Goal: Task Accomplishment & Management: Manage account settings

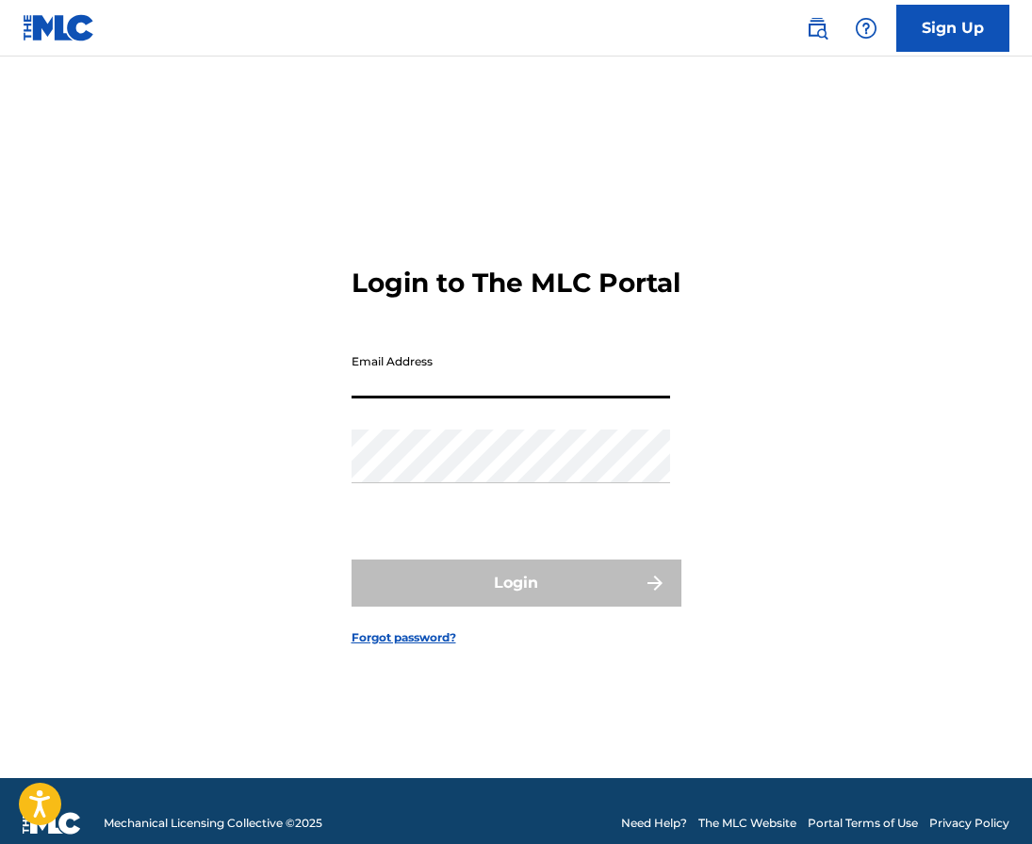
click at [535, 388] on input "Email Address" at bounding box center [510, 372] width 318 height 54
type input "[EMAIL_ADDRESS][DOMAIN_NAME]"
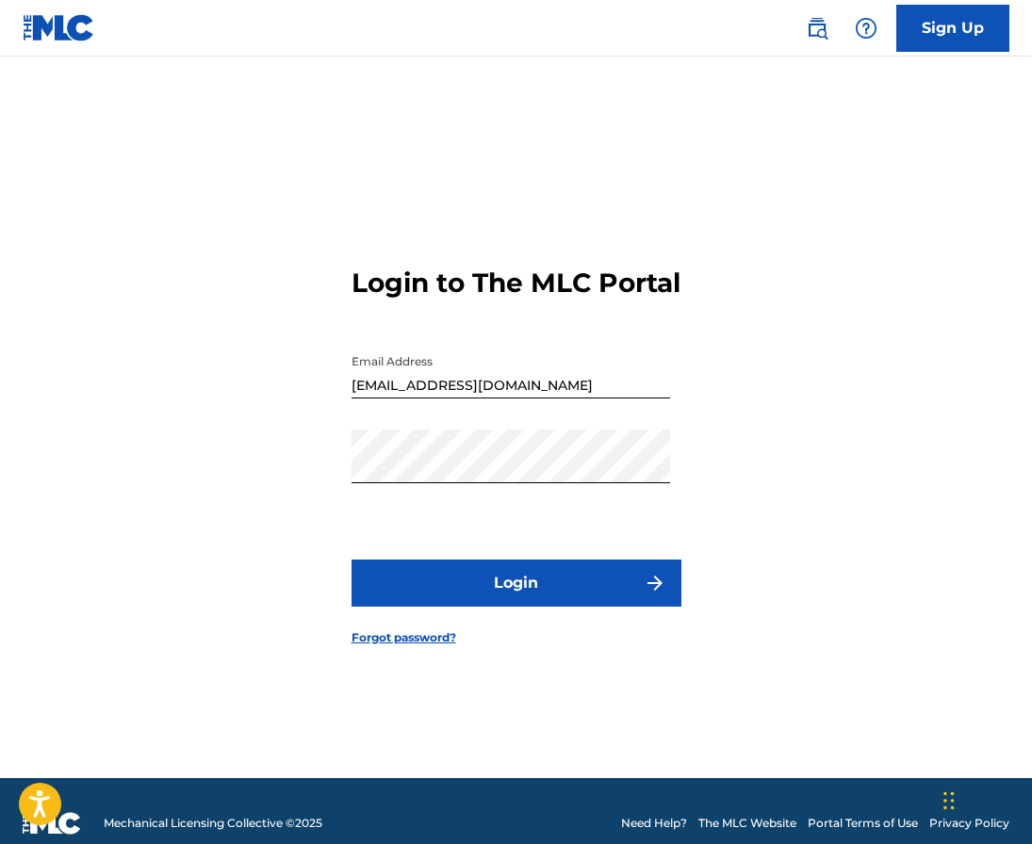
click at [459, 587] on button "Login" at bounding box center [516, 583] width 330 height 47
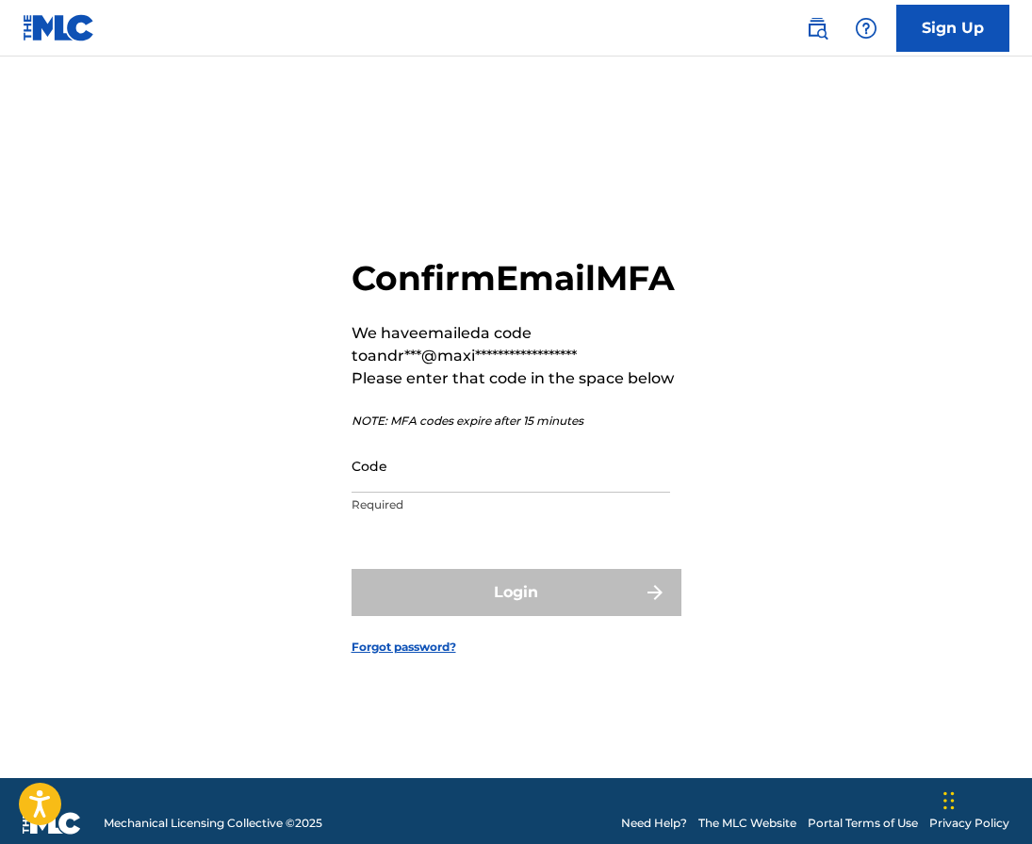
click at [399, 471] on input "Code" at bounding box center [510, 466] width 318 height 54
paste input "381986"
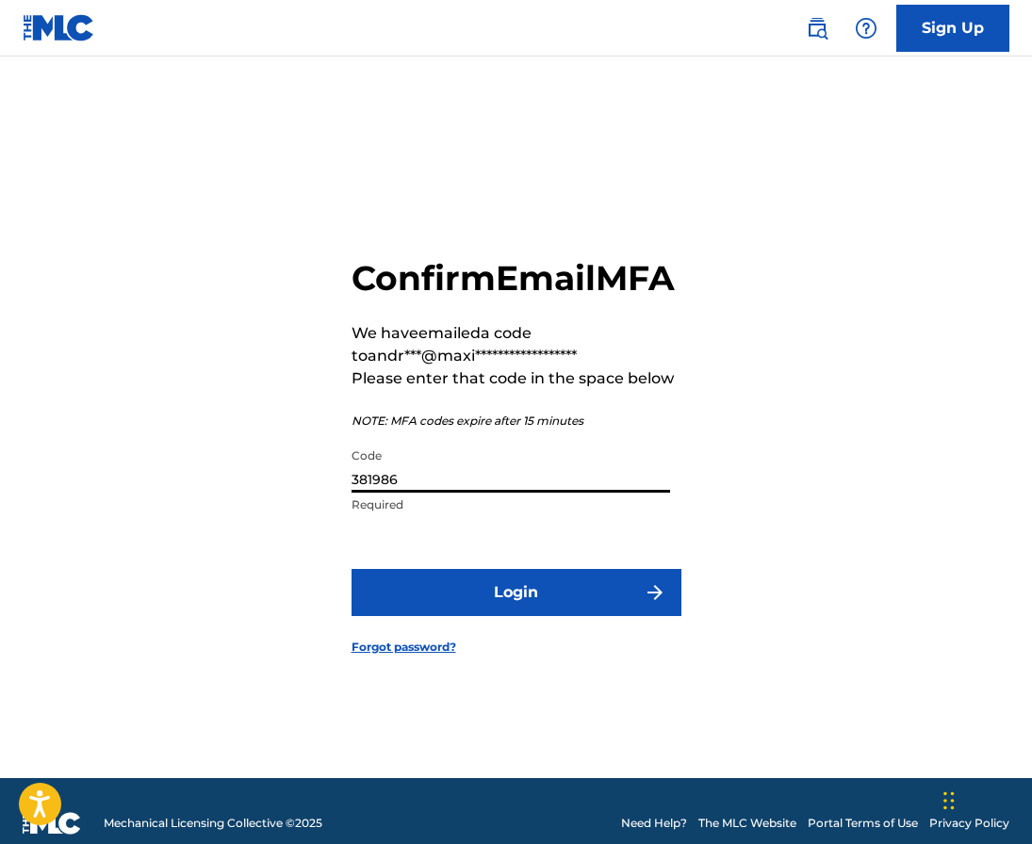
type input "381986"
click at [453, 615] on button "Login" at bounding box center [516, 592] width 330 height 47
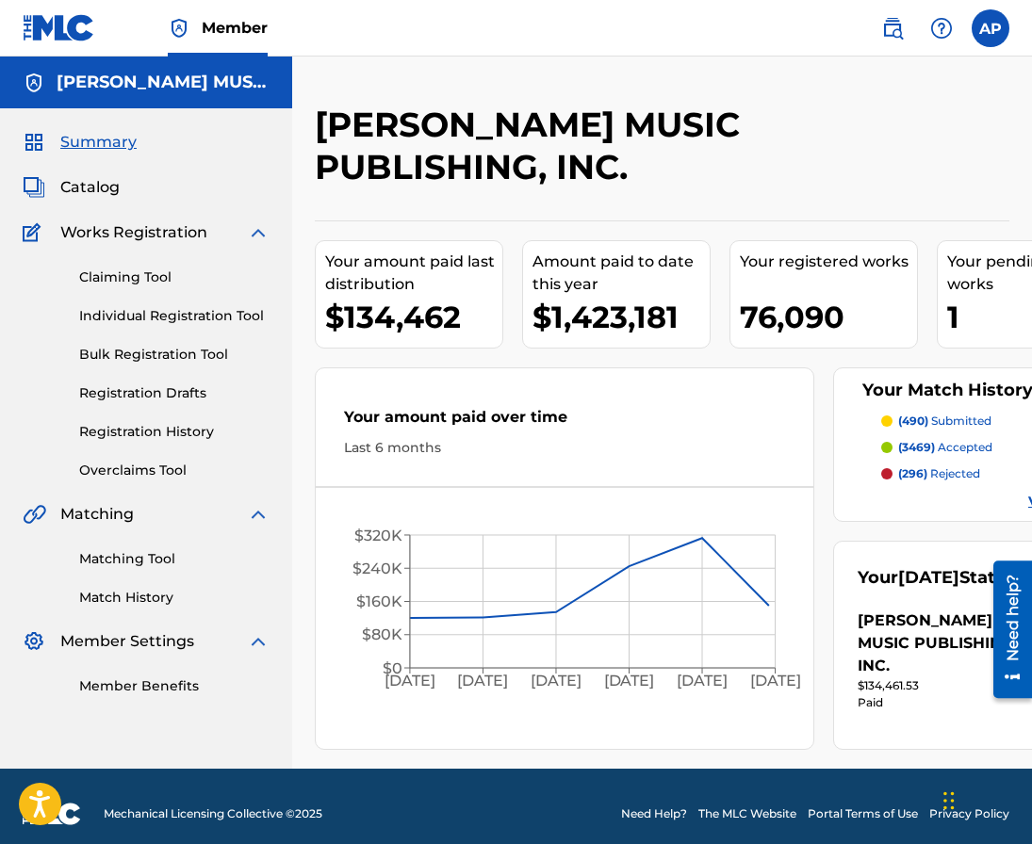
click at [160, 285] on link "Claiming Tool" at bounding box center [174, 278] width 190 height 20
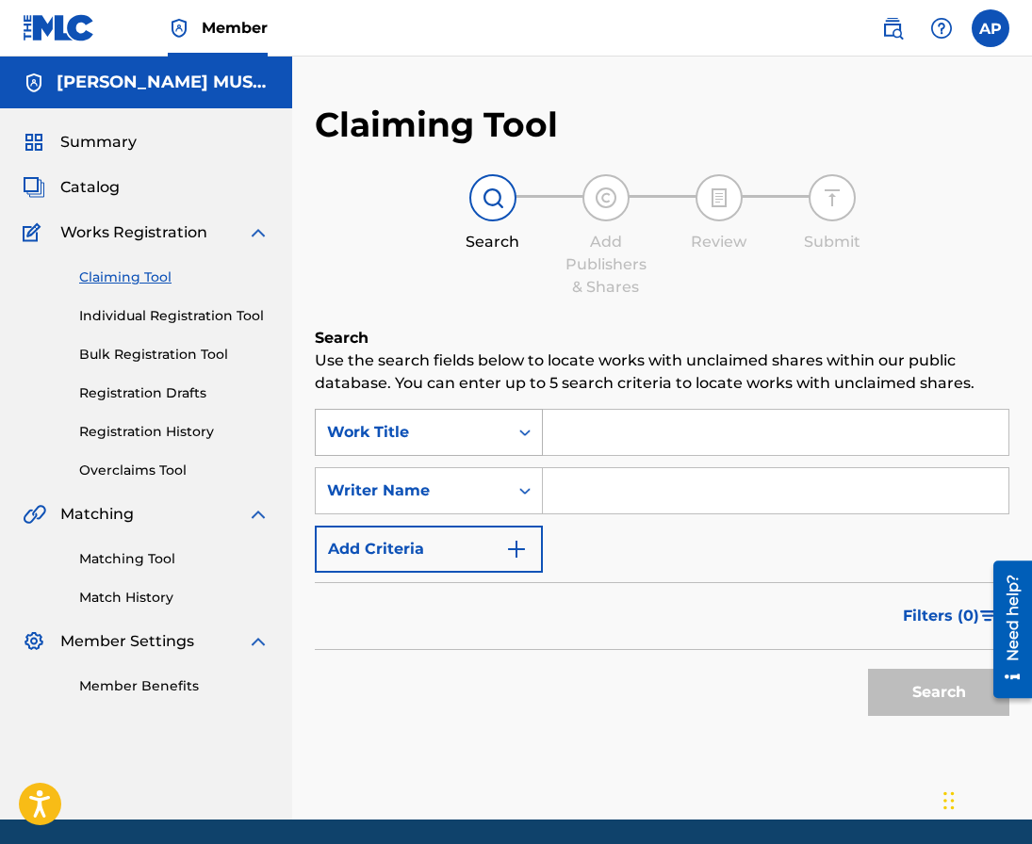
click at [518, 426] on icon "Search Form" at bounding box center [524, 432] width 19 height 19
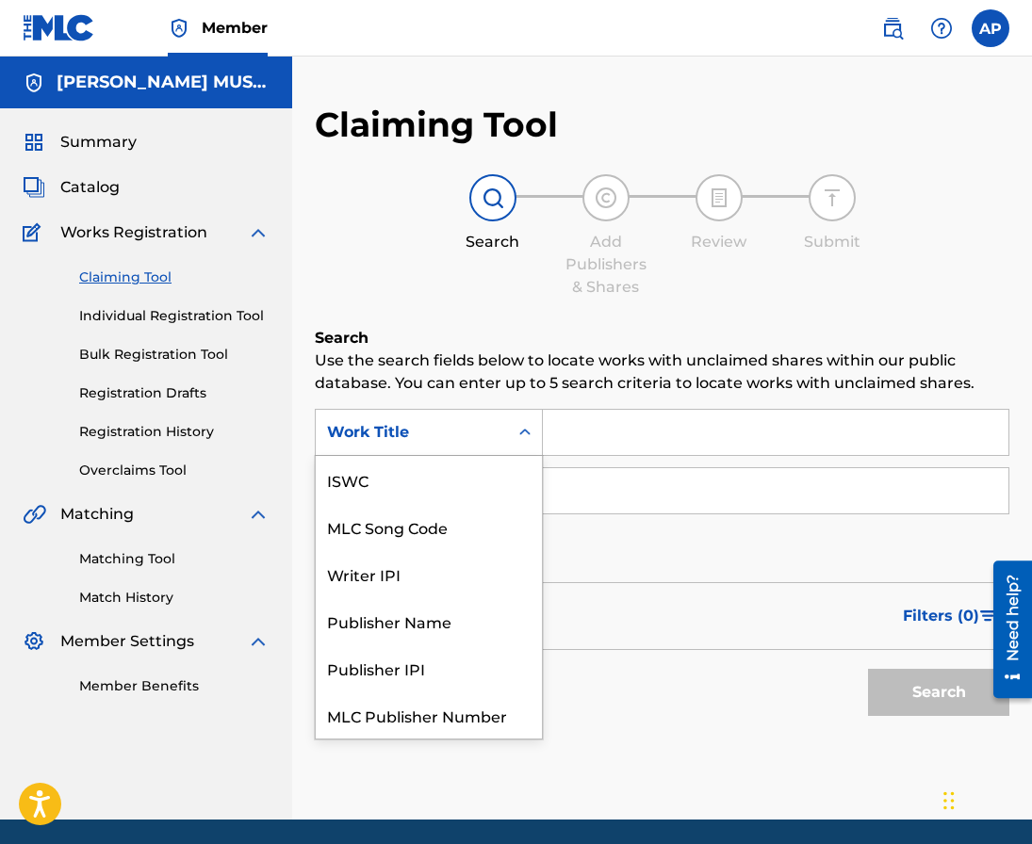
scroll to position [47, 0]
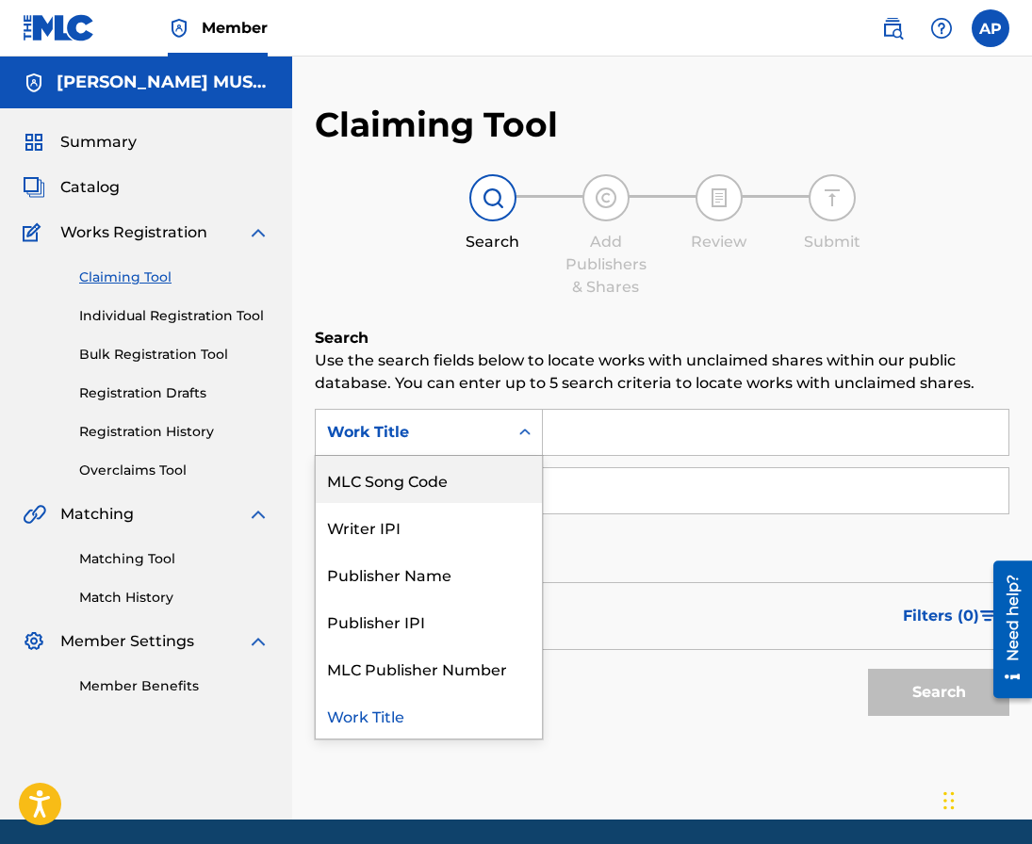
click at [470, 473] on div "MLC Song Code" at bounding box center [429, 479] width 226 height 47
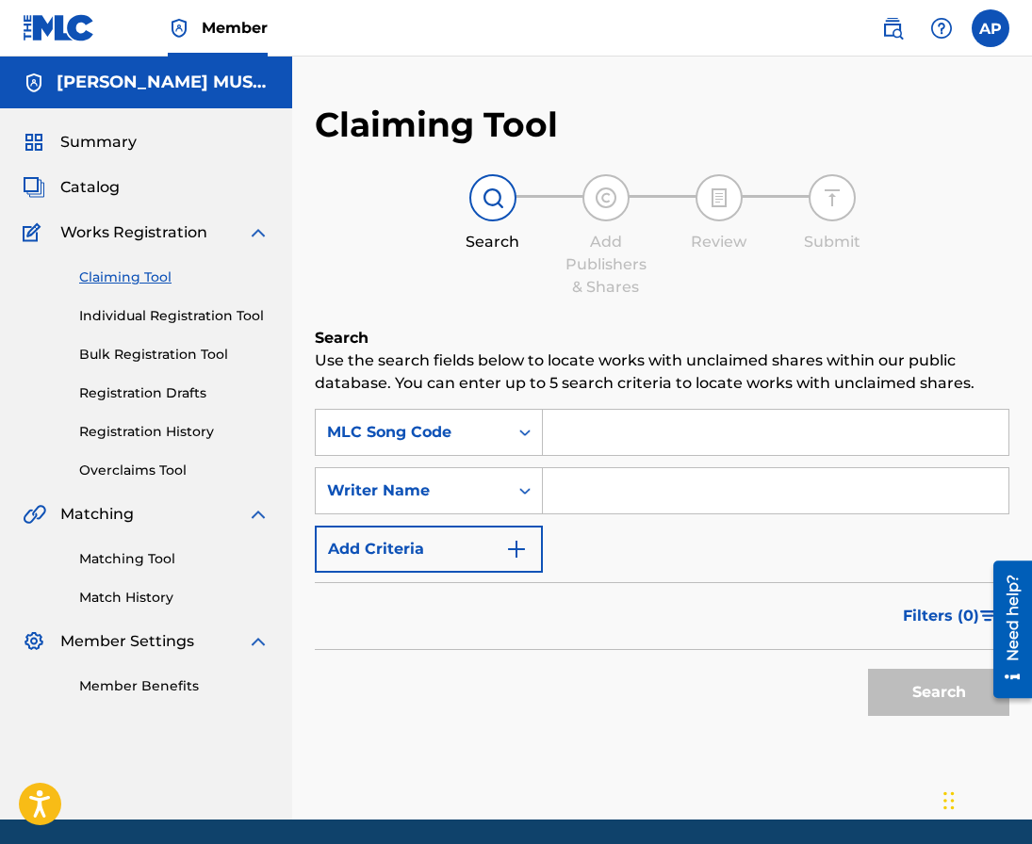
click at [587, 450] on input "Search Form" at bounding box center [775, 432] width 465 height 45
click at [586, 442] on input "Search Form" at bounding box center [775, 432] width 465 height 45
paste input "" CV95IA""
click at [868, 669] on button "Search" at bounding box center [938, 692] width 141 height 47
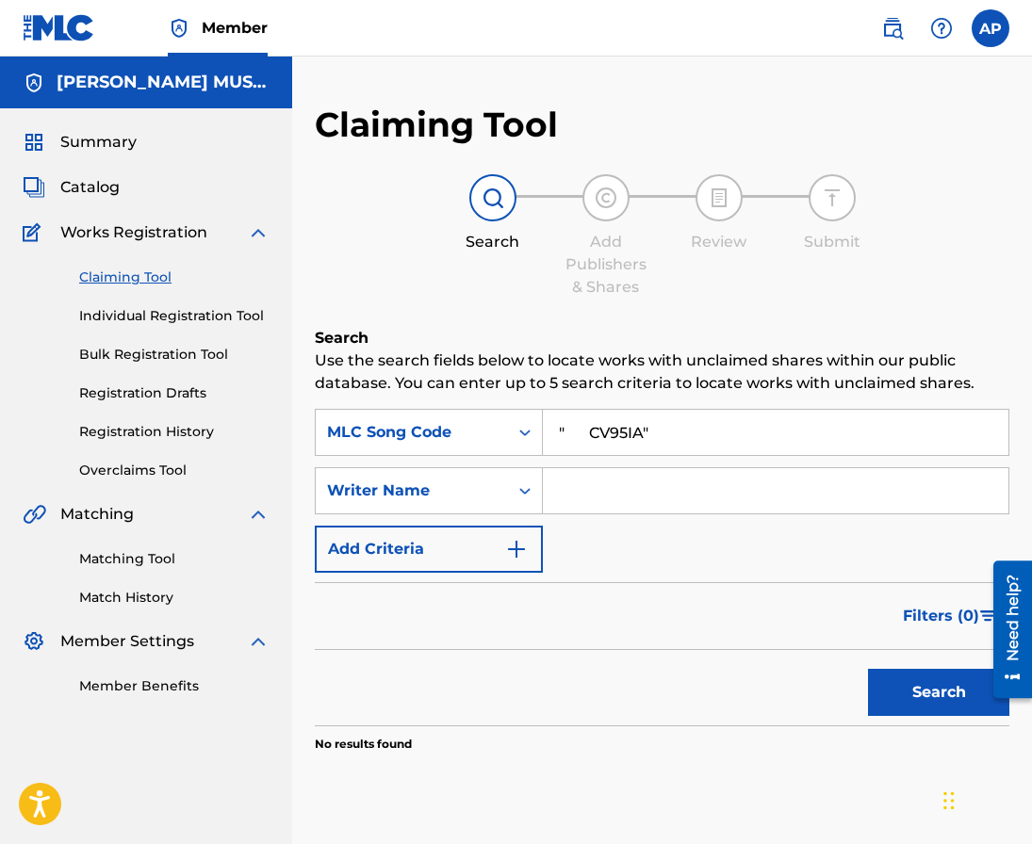
click at [591, 431] on input "" CV95IA"" at bounding box center [775, 432] width 465 height 45
click at [665, 442] on input "CV95IA"" at bounding box center [775, 432] width 465 height 45
type input "CV95IA"
click at [868, 669] on button "Search" at bounding box center [938, 692] width 141 height 47
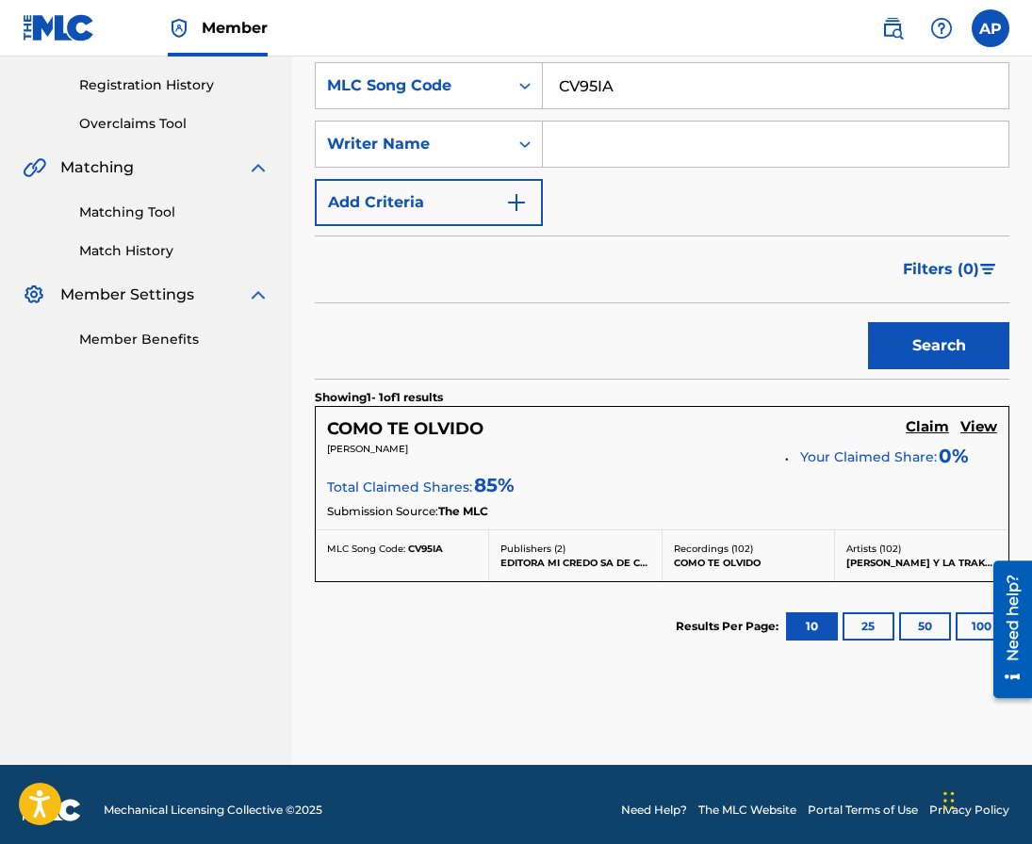
scroll to position [348, 0]
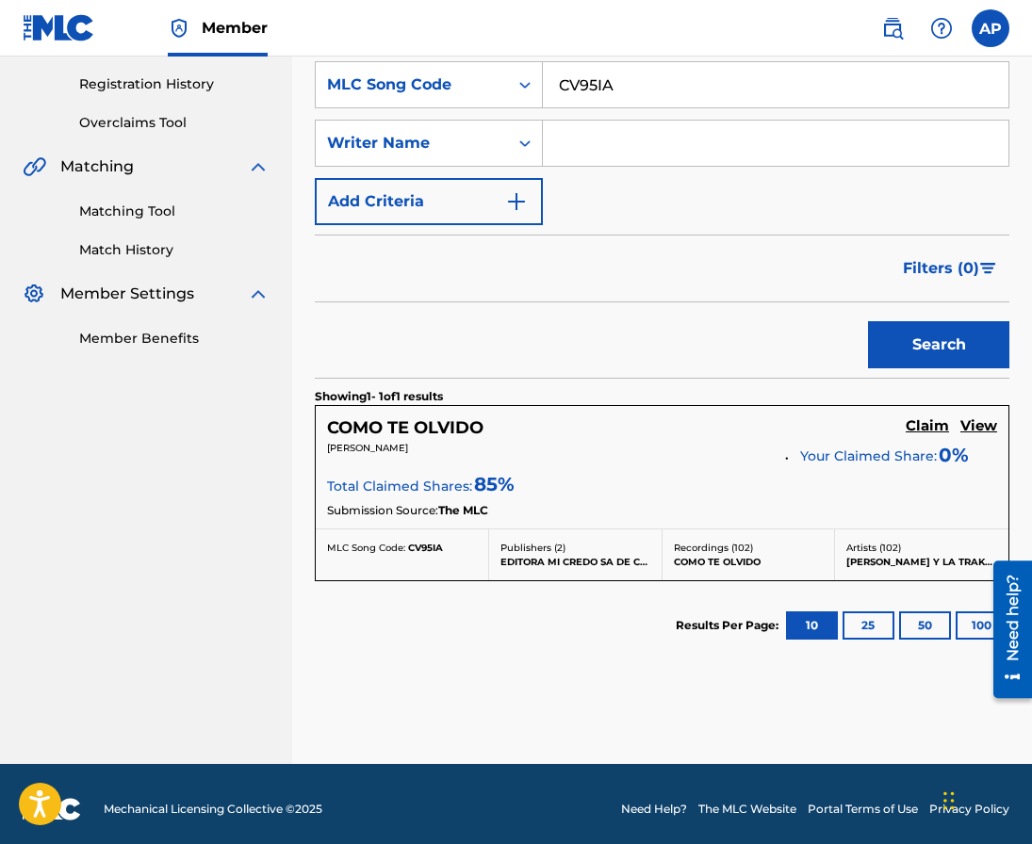
click at [935, 425] on h5 "Claim" at bounding box center [927, 426] width 43 height 18
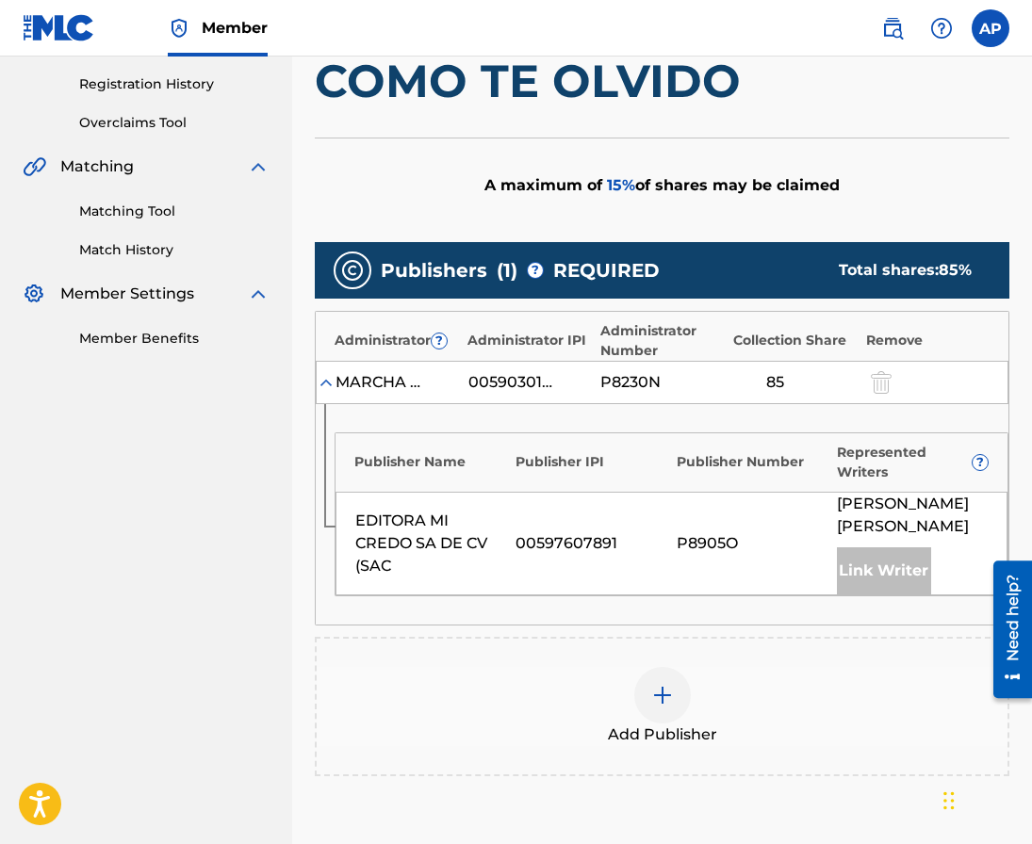
click at [664, 694] on div at bounding box center [662, 695] width 57 height 57
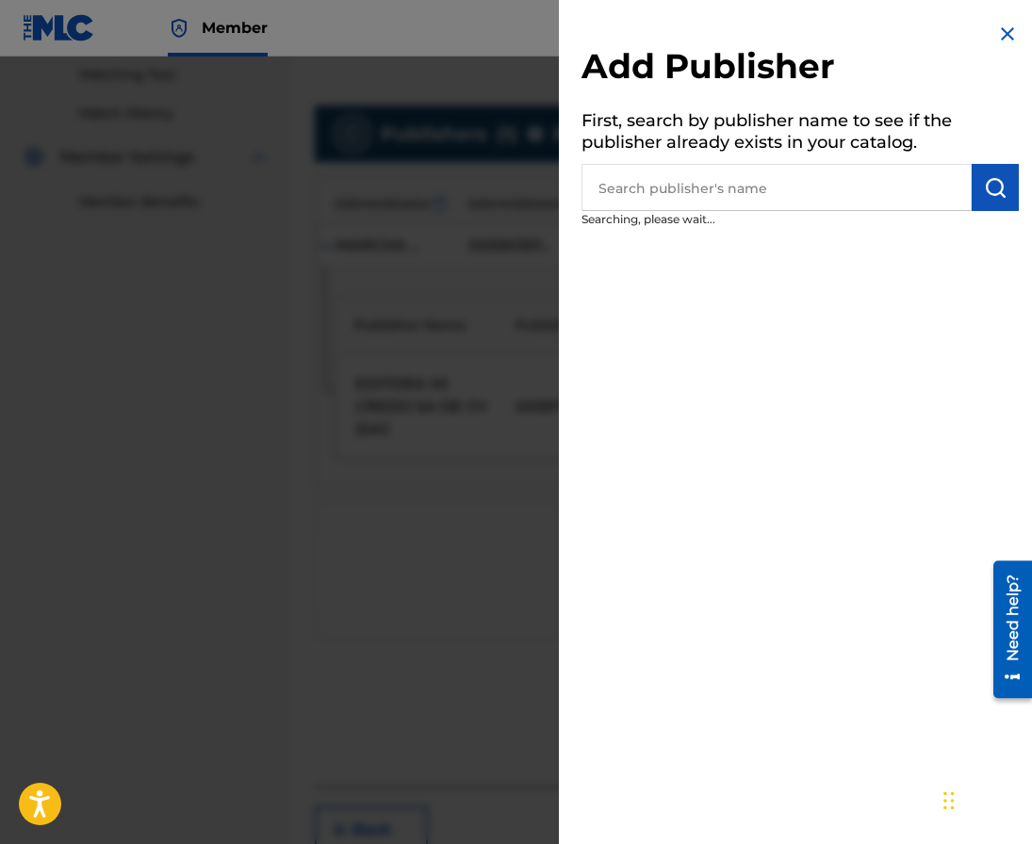
scroll to position [486, 0]
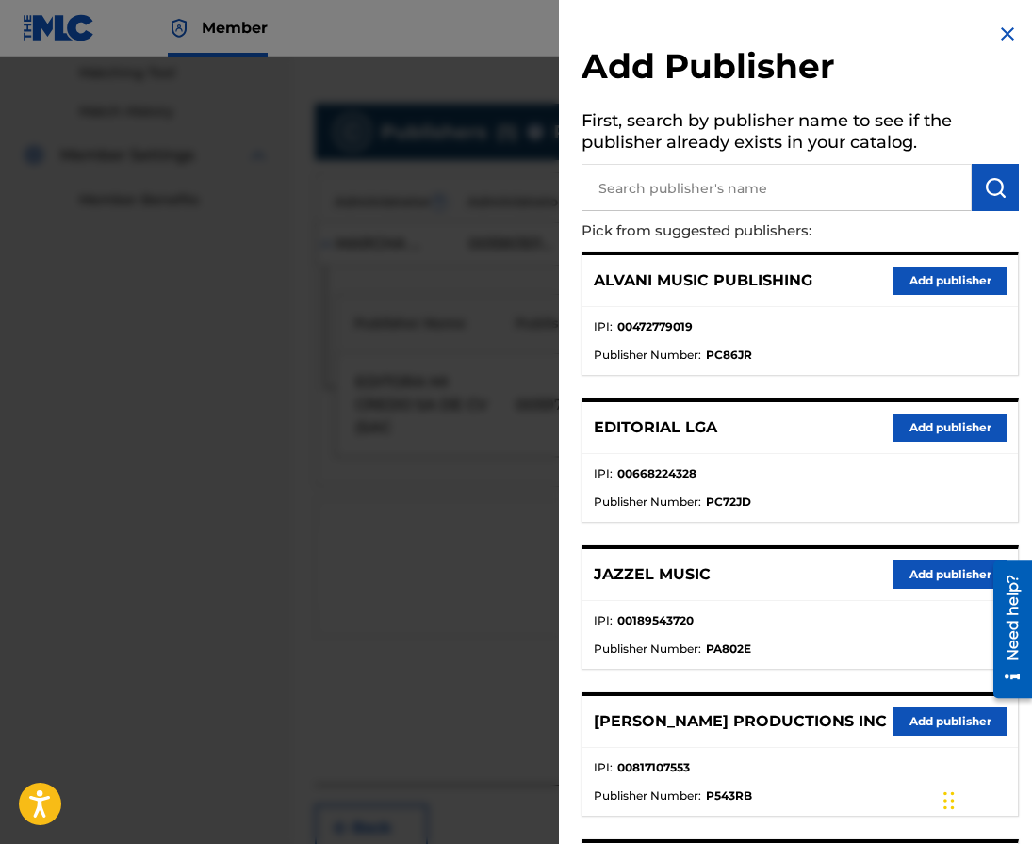
click at [694, 202] on input "text" at bounding box center [776, 187] width 390 height 47
type input "e"
type input "editraka"
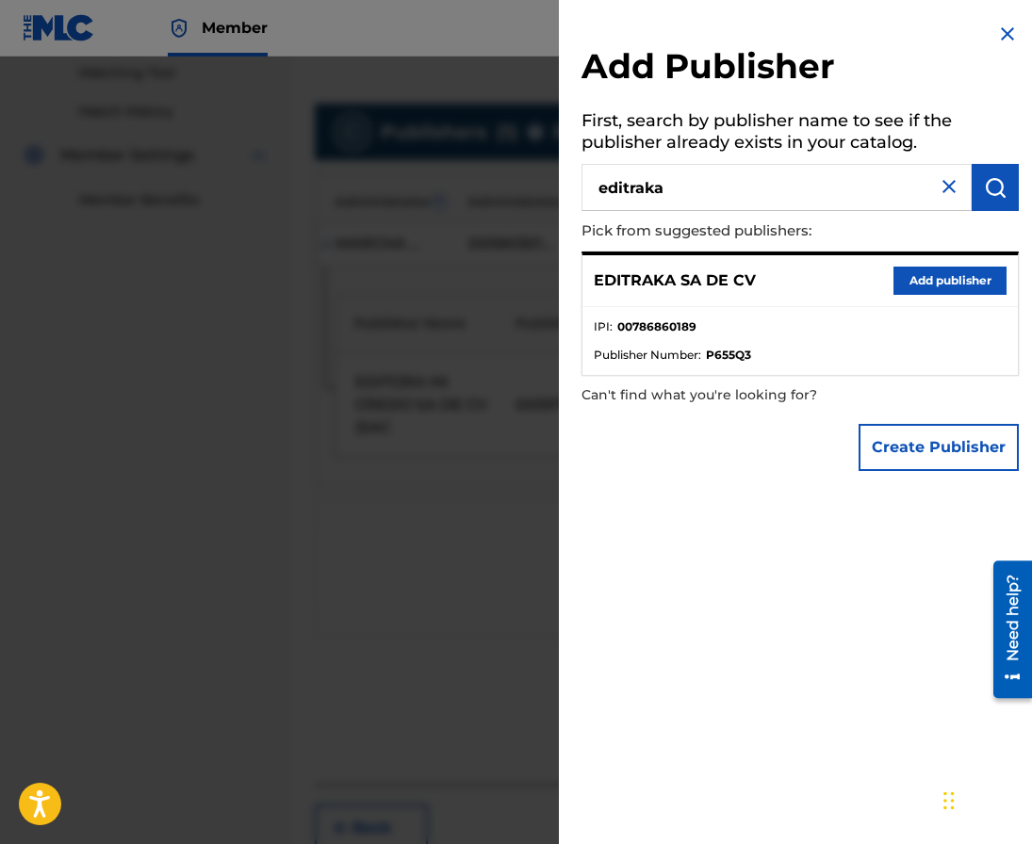
click at [906, 298] on div "EDITRAKA SA DE CV Add publisher" at bounding box center [799, 281] width 435 height 52
click at [909, 290] on button "Add publisher" at bounding box center [949, 281] width 113 height 28
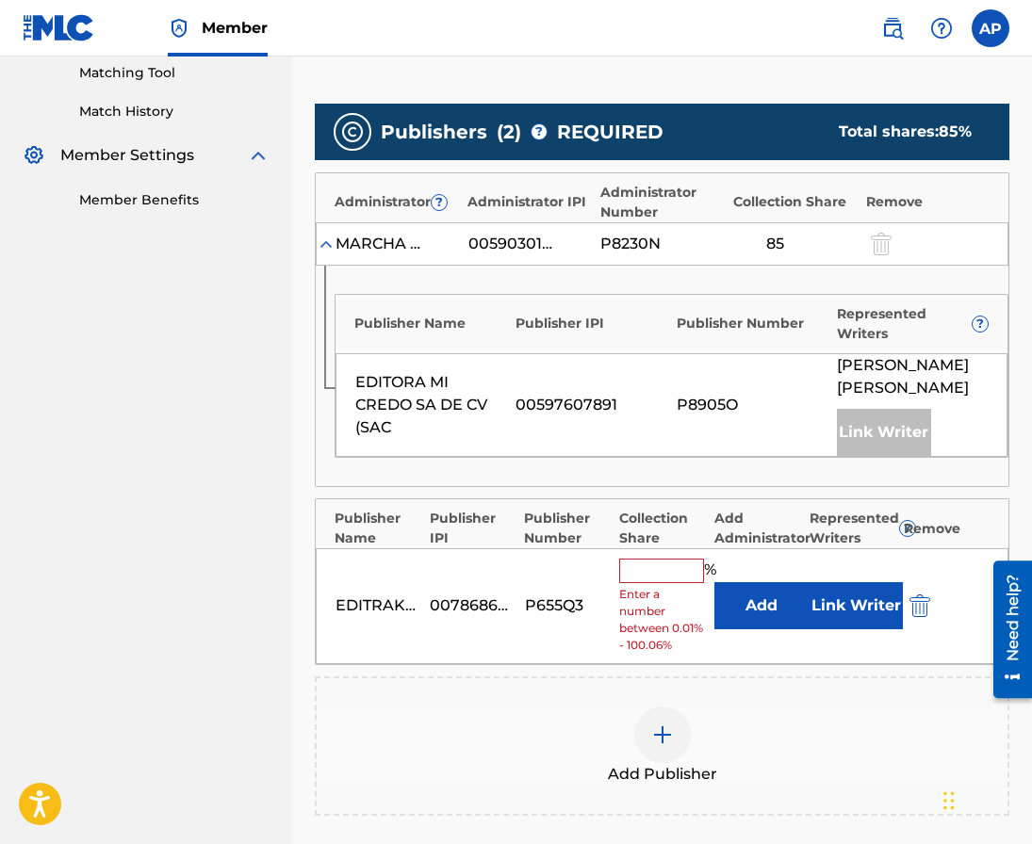
click at [672, 509] on div "Collection Share" at bounding box center [662, 529] width 86 height 40
click at [658, 559] on input "text" at bounding box center [661, 571] width 85 height 24
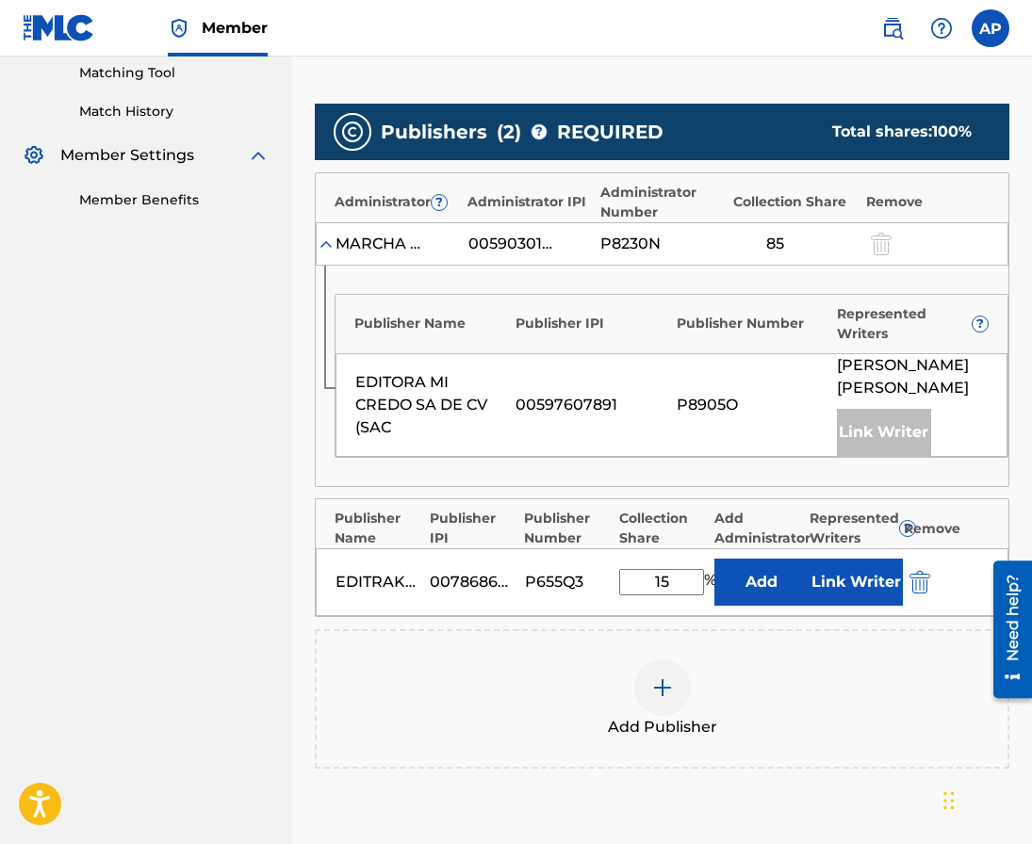
type input "15"
click at [744, 559] on button "Add" at bounding box center [761, 582] width 94 height 47
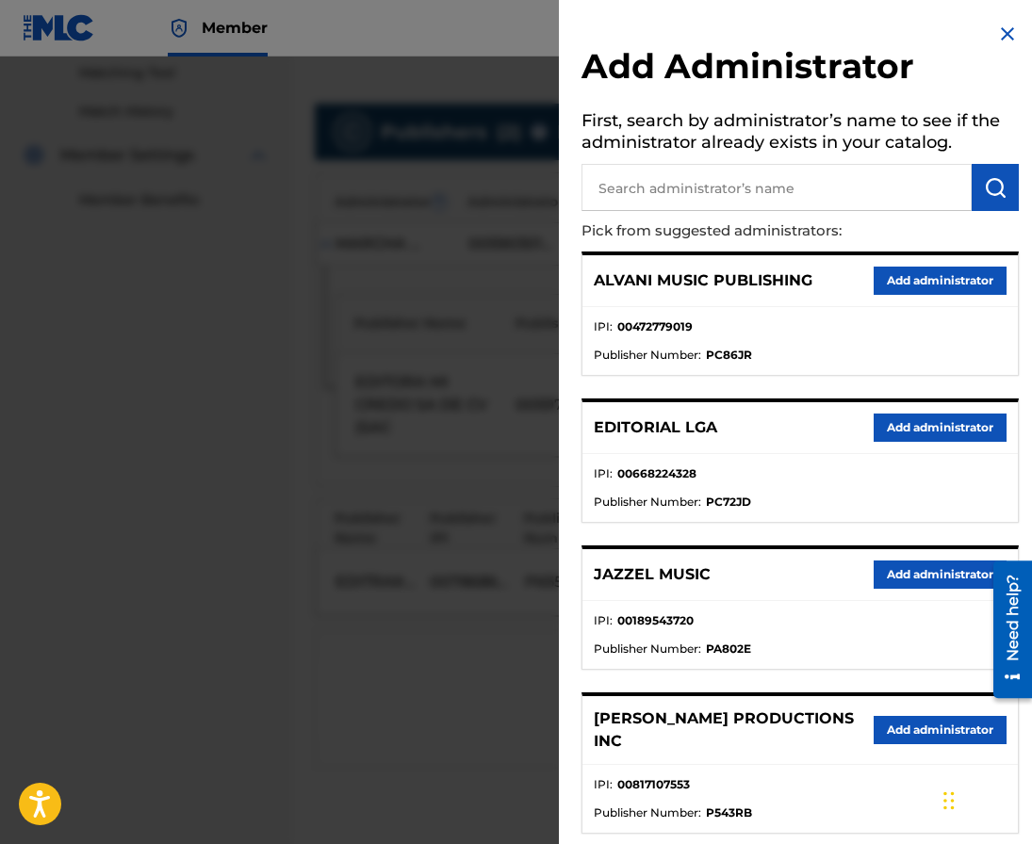
click at [622, 212] on p "Pick from suggested administrators:" at bounding box center [746, 231] width 330 height 41
click at [623, 198] on input "text" at bounding box center [776, 187] width 390 height 47
type input "[PERSON_NAME] music"
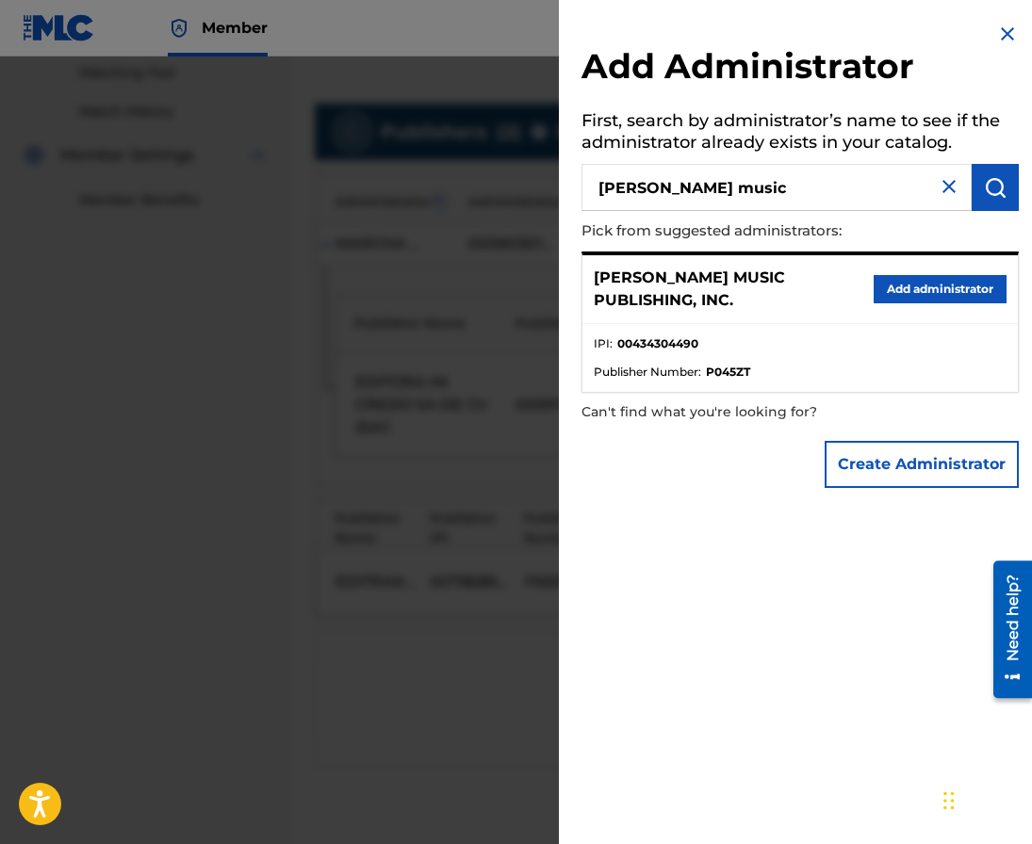
click at [907, 290] on button "Add administrator" at bounding box center [940, 289] width 133 height 28
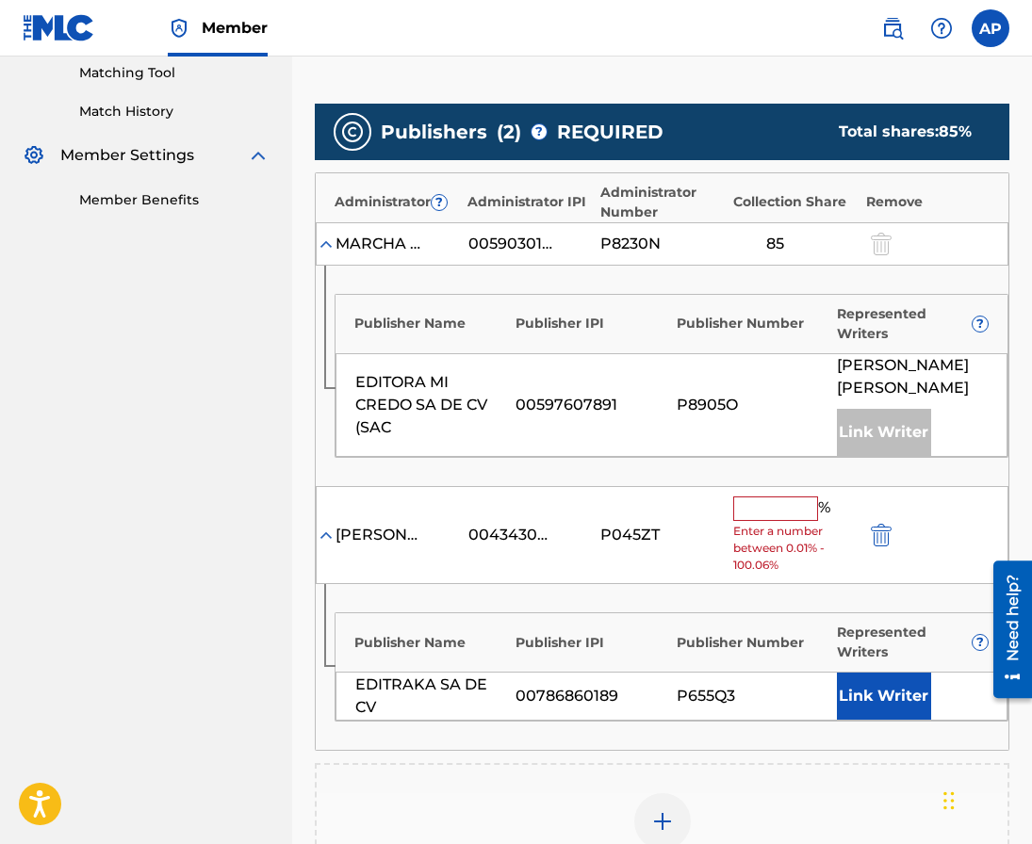
click at [766, 486] on div "[PERSON_NAME] MUSIC PUBLISHING, INC. 00434304490 P045ZT % Enter a number betwee…" at bounding box center [662, 535] width 693 height 99
click at [746, 497] on input "text" at bounding box center [775, 509] width 85 height 24
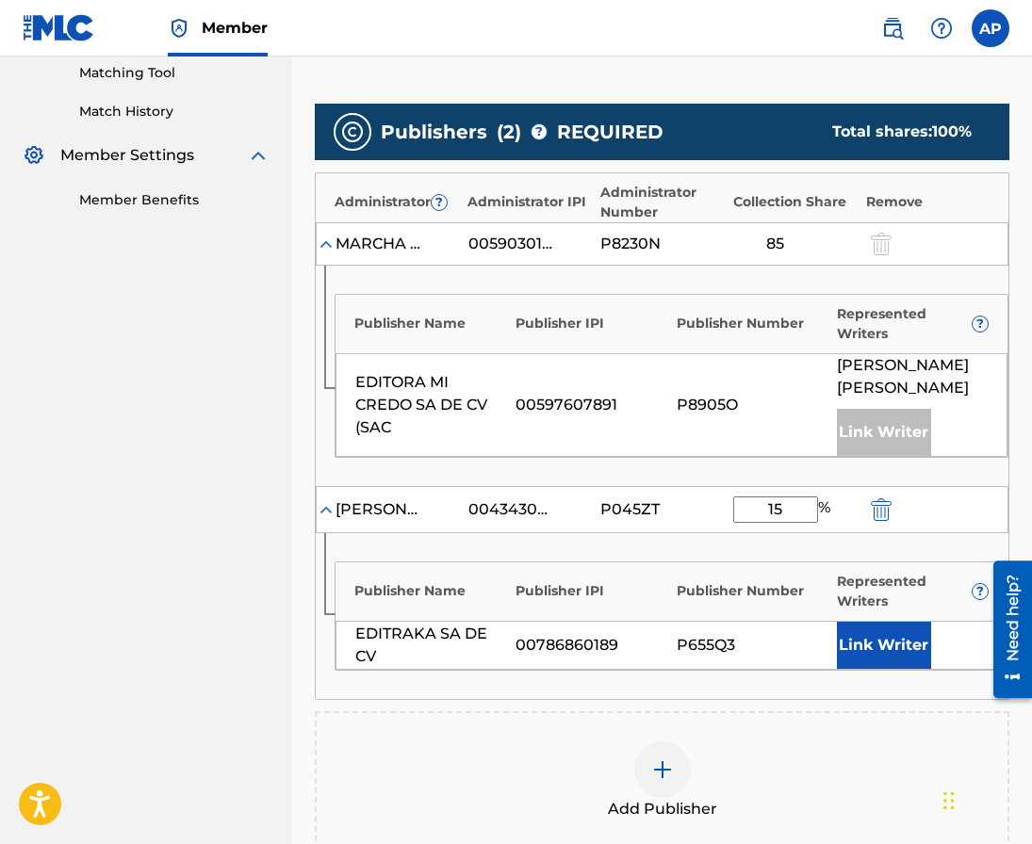
type input "15"
click at [192, 443] on nav "[PERSON_NAME] MUSIC PUBLISHING, INC. Summary Catalog Works Registration Claimin…" at bounding box center [146, 317] width 292 height 1494
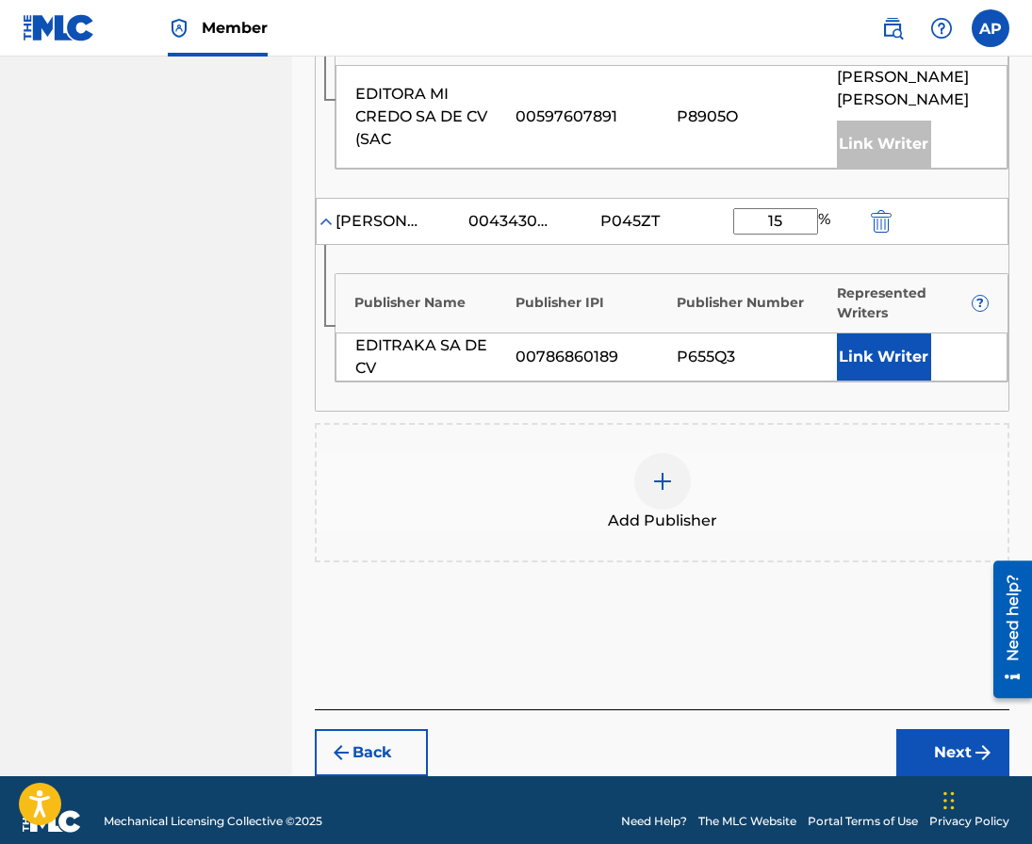
click at [906, 729] on button "Next" at bounding box center [952, 752] width 113 height 47
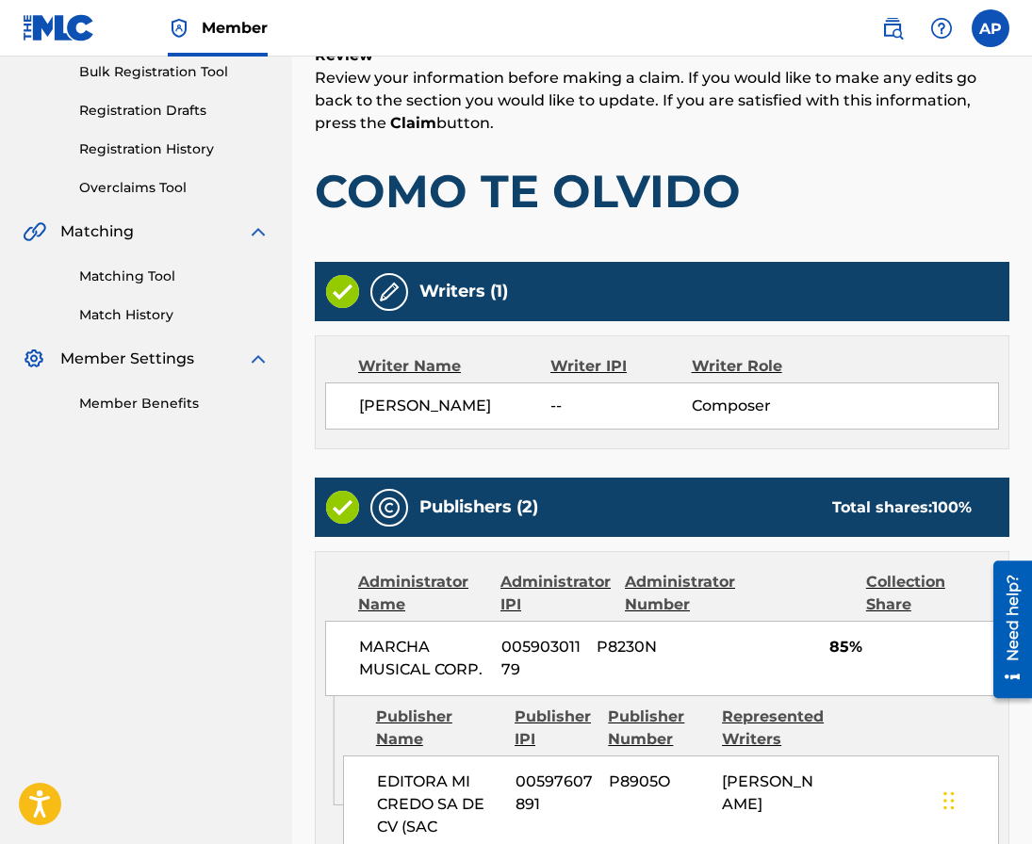
scroll to position [834, 0]
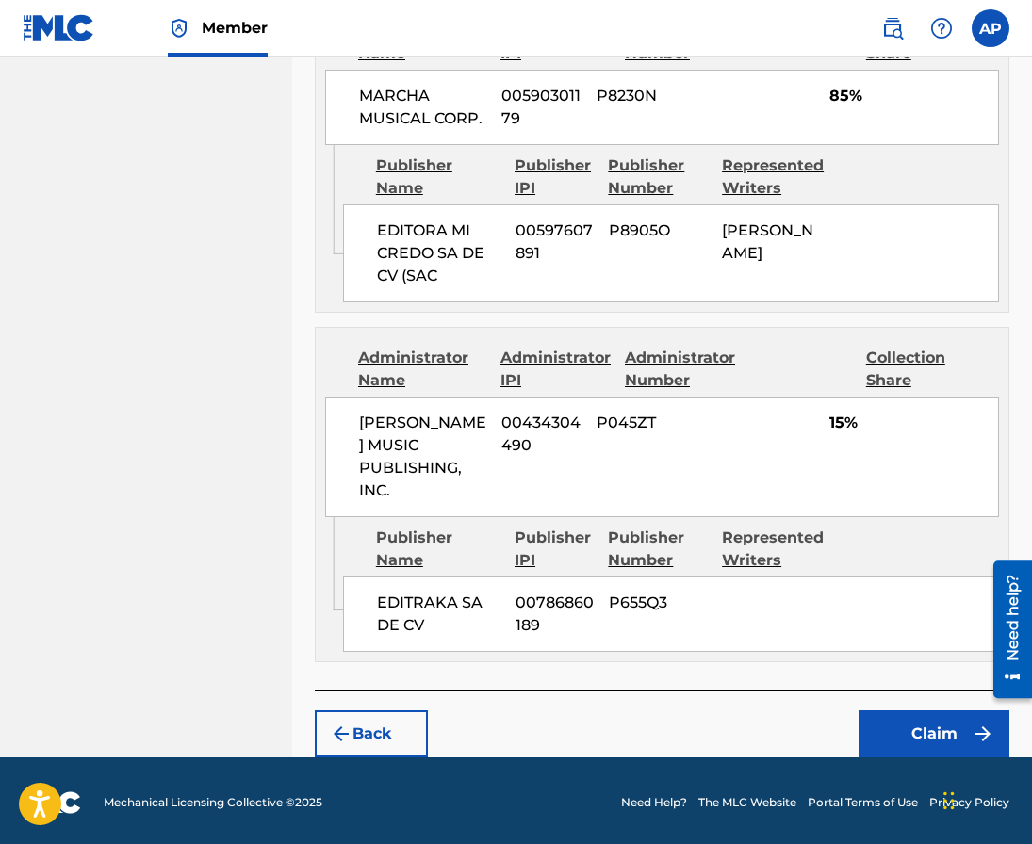
click at [898, 713] on button "Claim" at bounding box center [933, 733] width 151 height 47
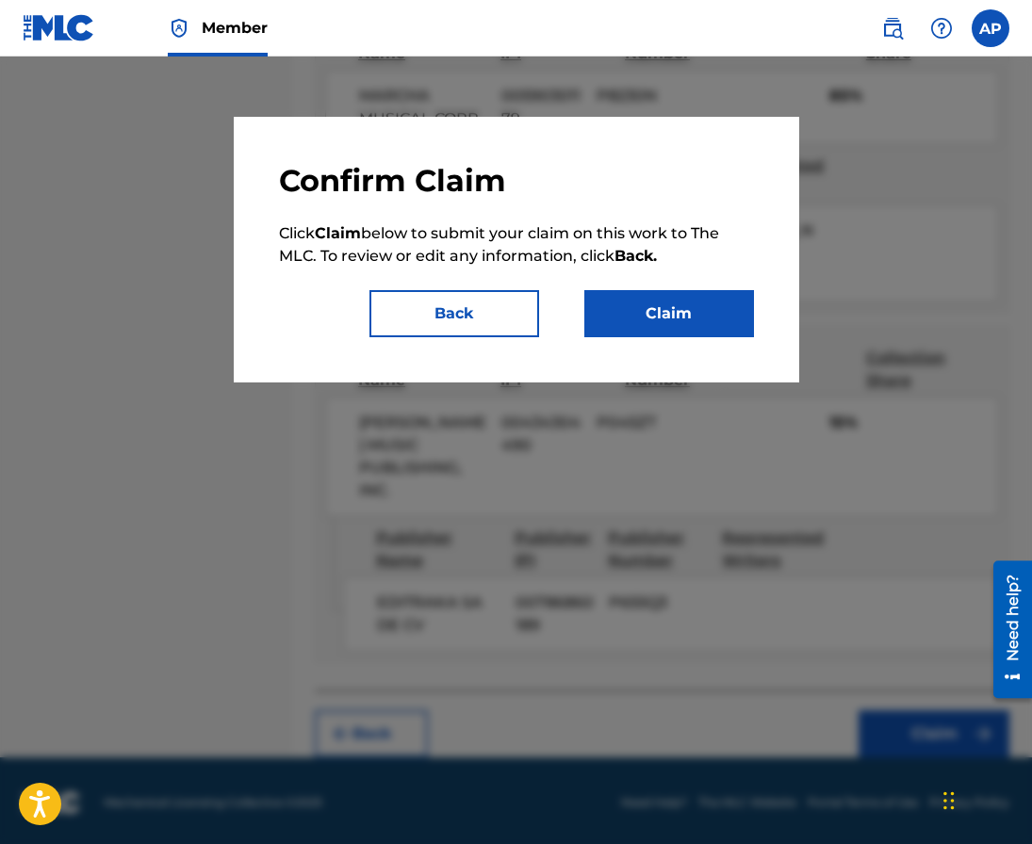
click at [710, 292] on button "Claim" at bounding box center [669, 313] width 170 height 47
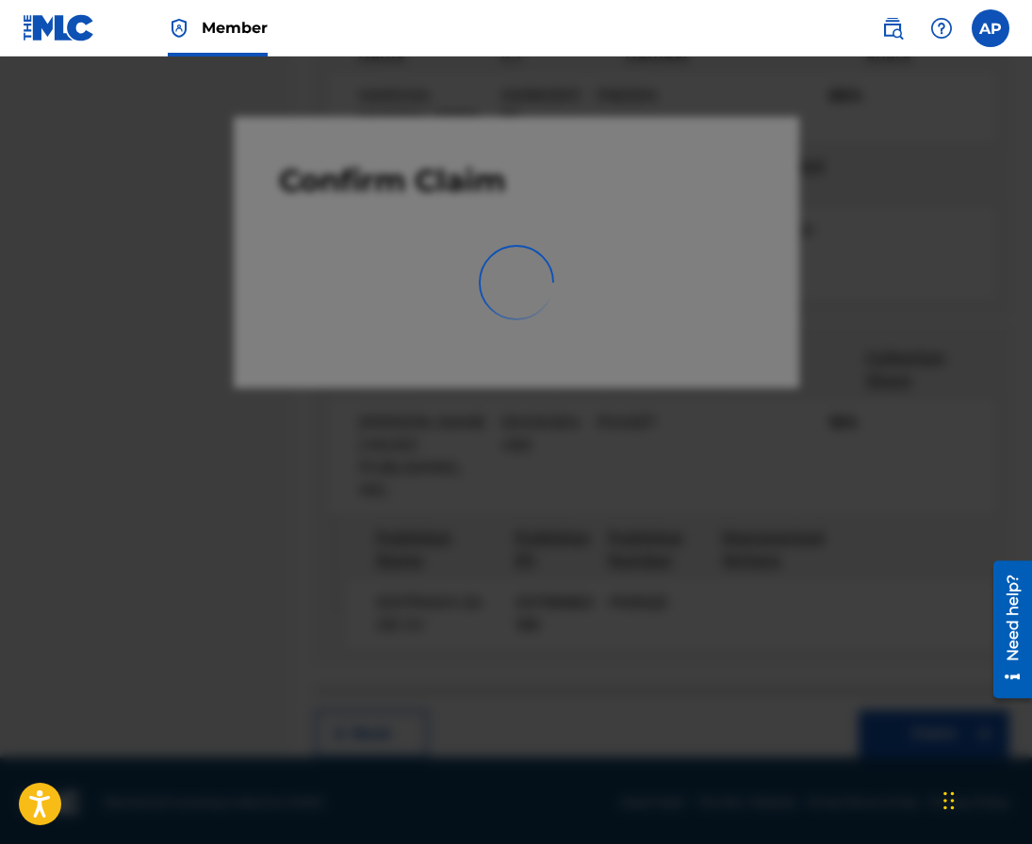
scroll to position [0, 0]
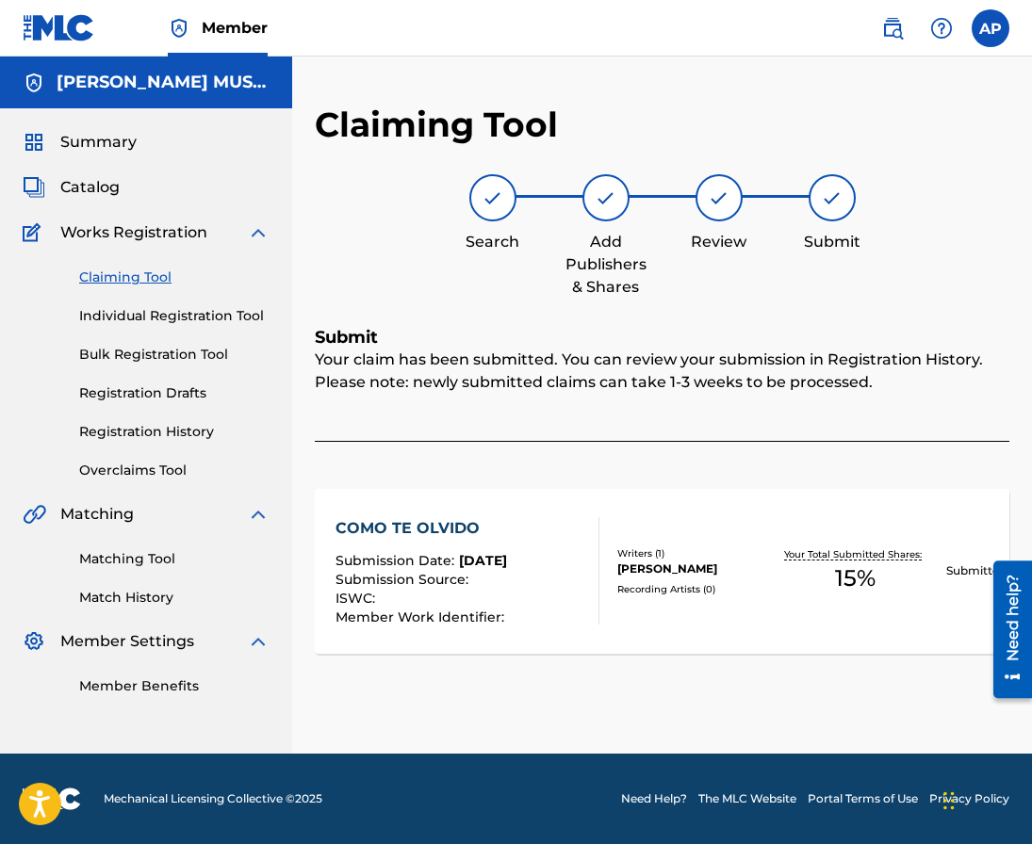
click at [139, 281] on link "Claiming Tool" at bounding box center [174, 278] width 190 height 20
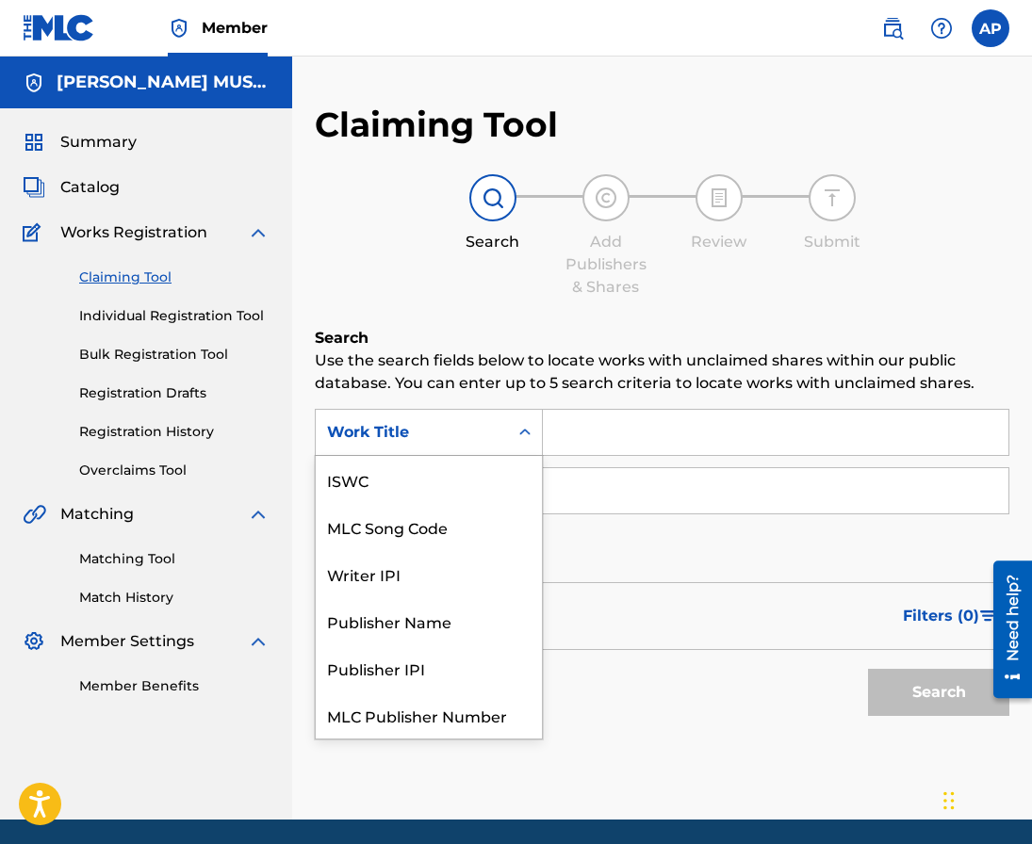
click at [498, 442] on div "Work Title" at bounding box center [412, 433] width 192 height 36
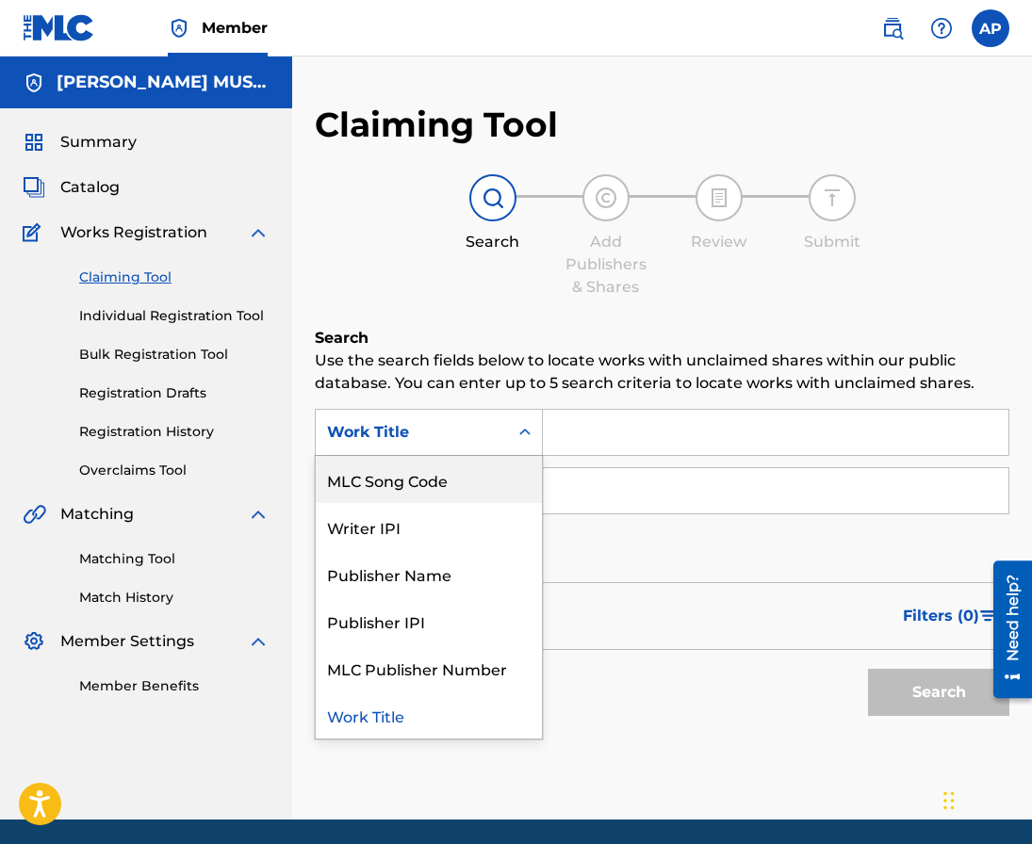
click at [482, 464] on div "MLC Song Code" at bounding box center [429, 479] width 226 height 47
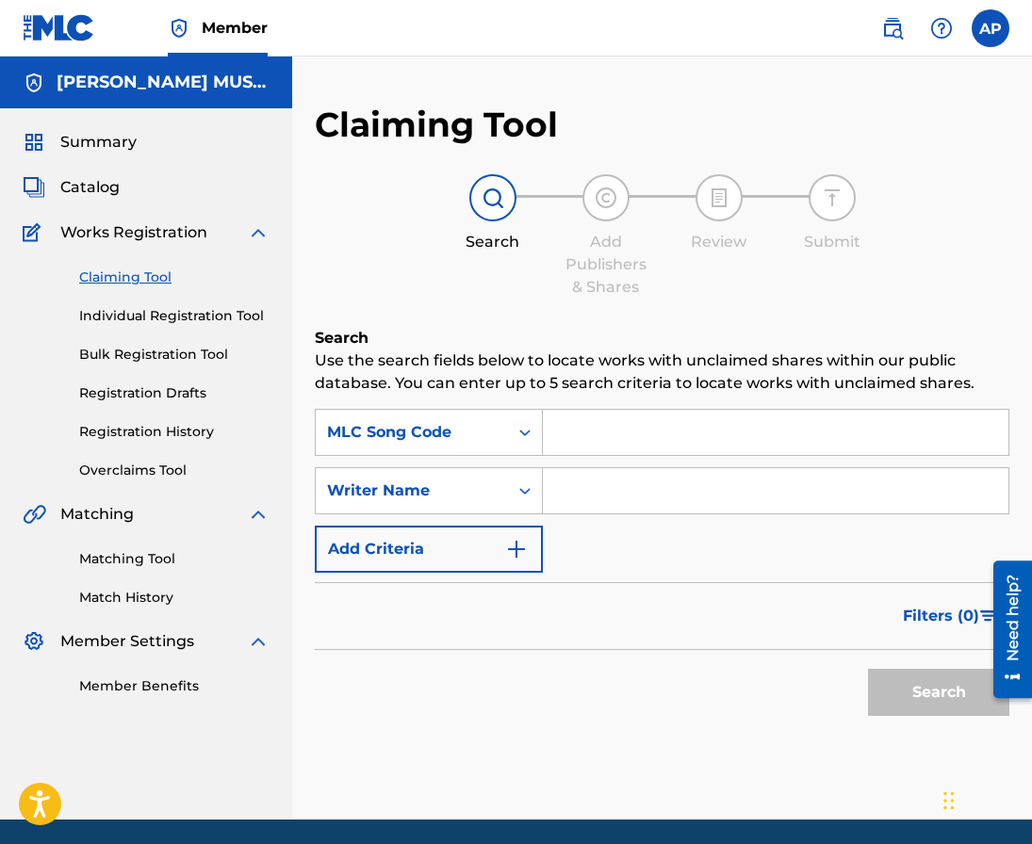
click at [577, 453] on input "Search Form" at bounding box center [775, 432] width 465 height 45
paste input "CA11IB"
type input "CA11IB"
click at [868, 669] on button "Search" at bounding box center [938, 692] width 141 height 47
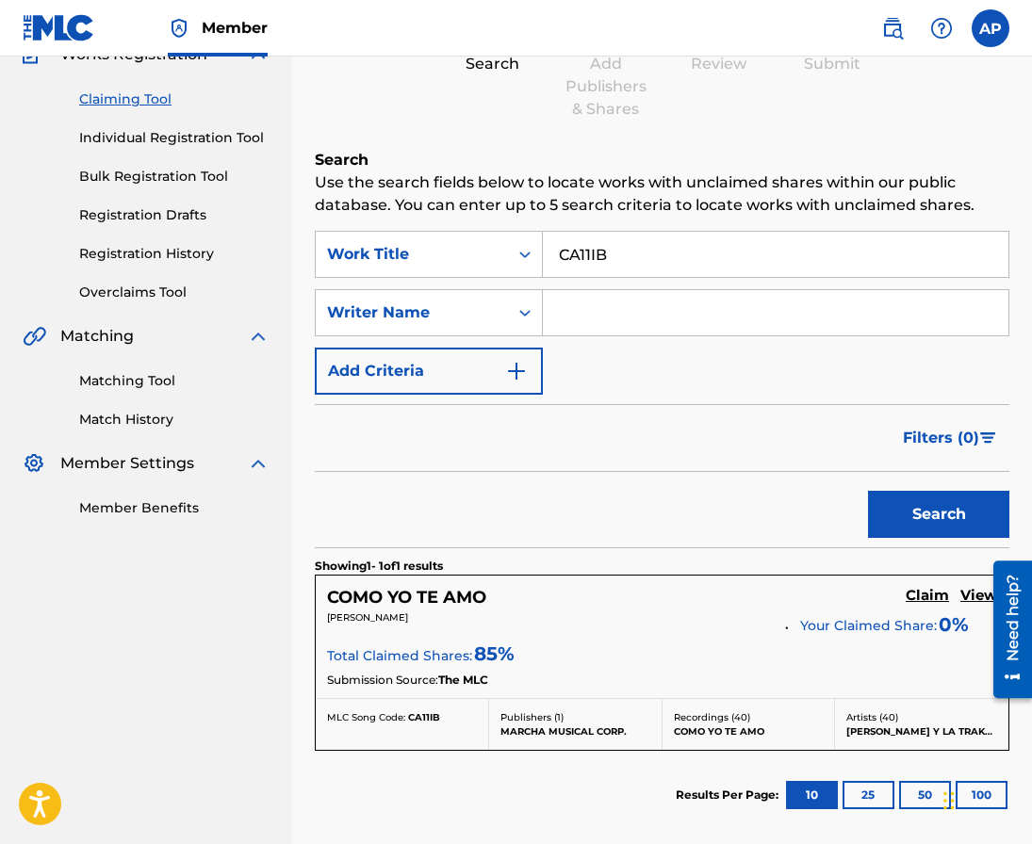
scroll to position [179, 0]
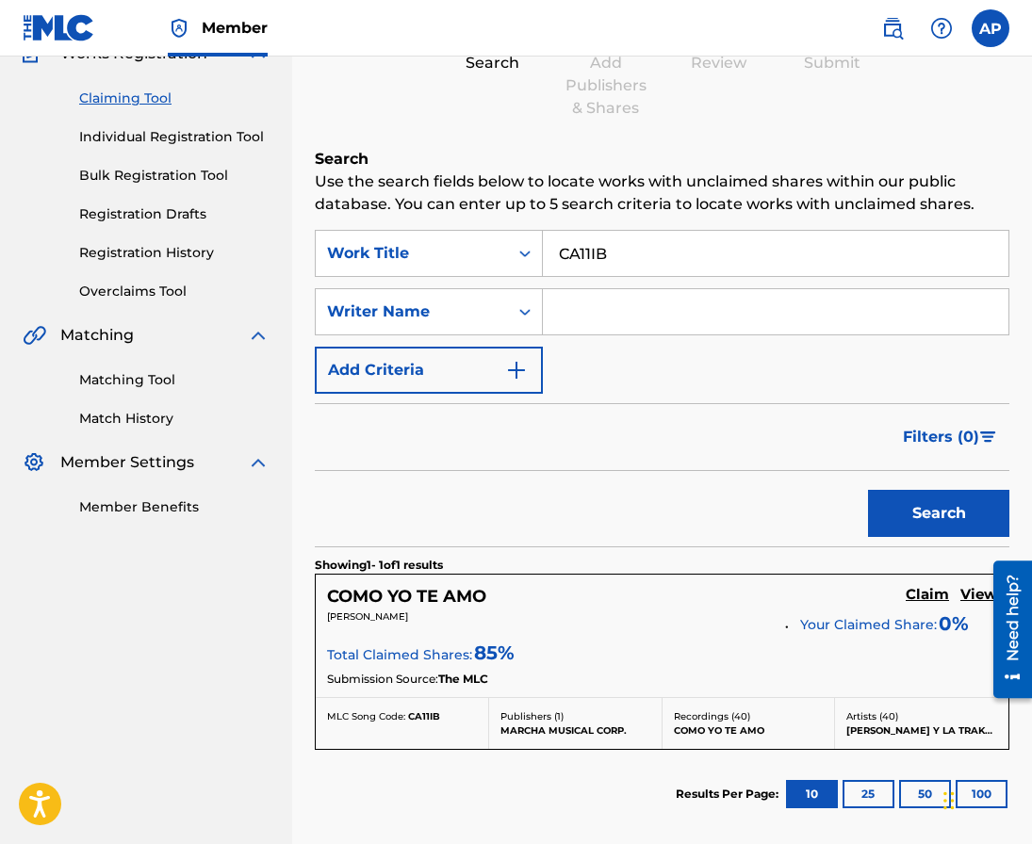
click at [934, 595] on h5 "Claim" at bounding box center [927, 595] width 43 height 18
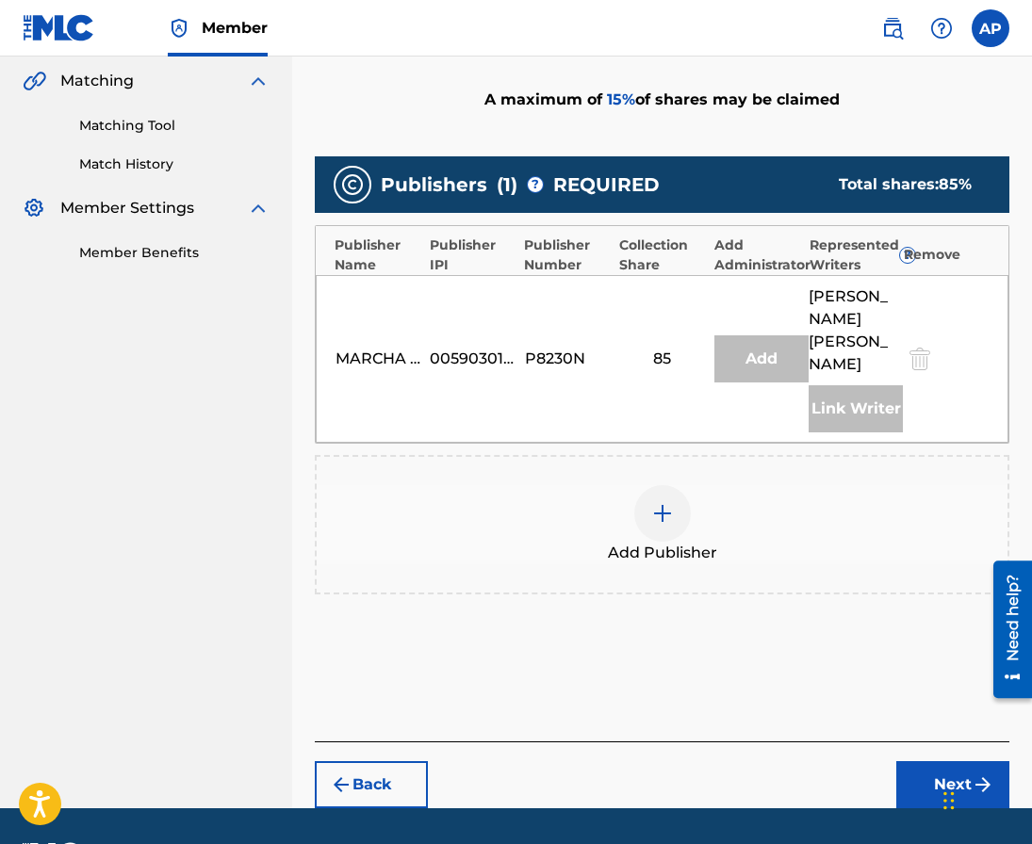
scroll to position [488, 0]
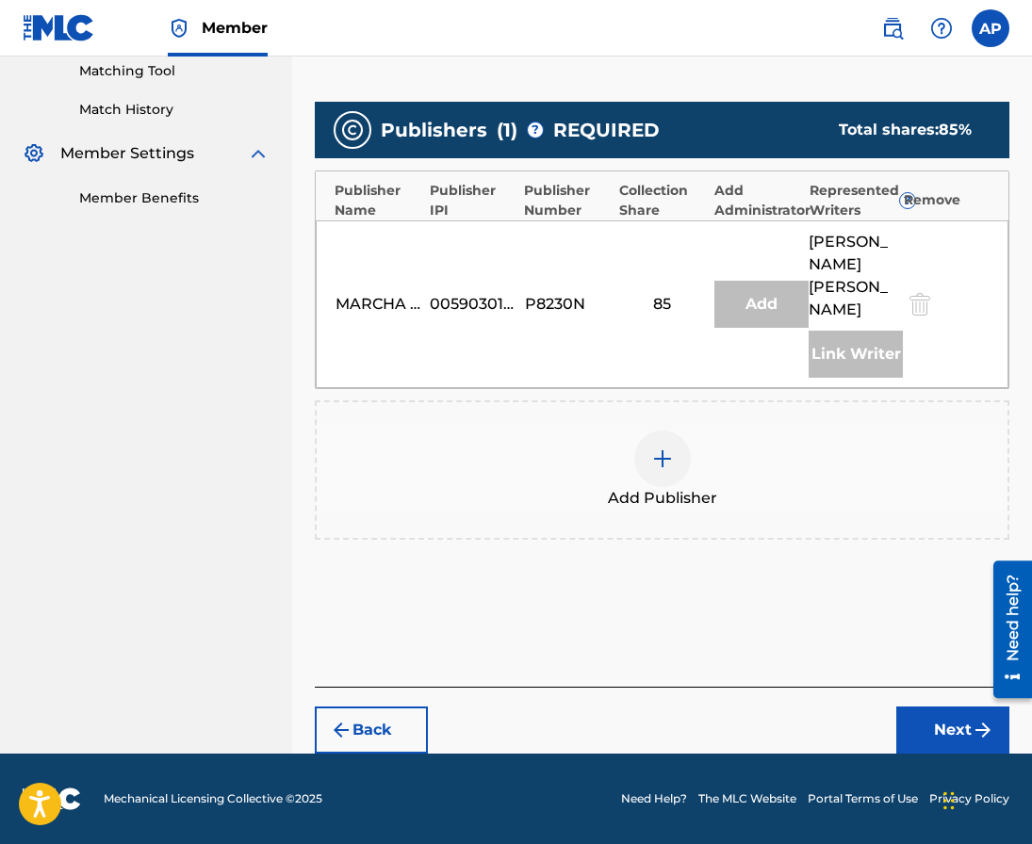
click at [659, 450] on img at bounding box center [662, 459] width 23 height 23
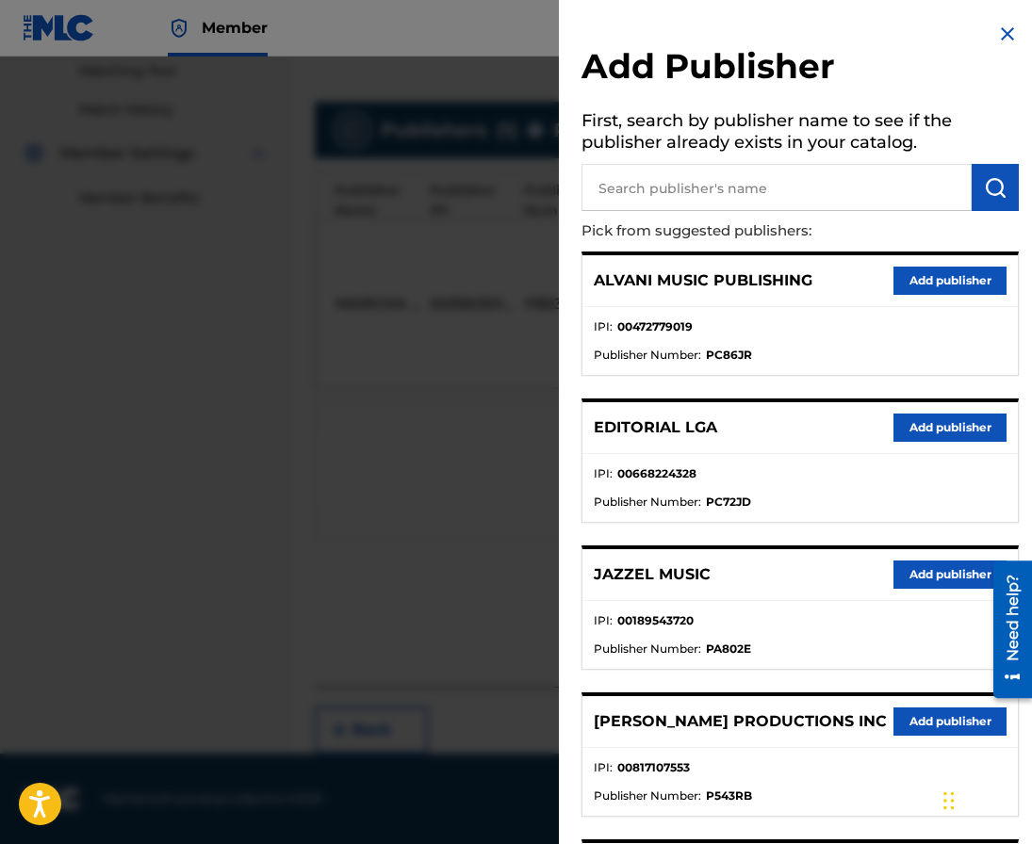
click at [694, 207] on input "text" at bounding box center [776, 187] width 390 height 47
type input "editraka"
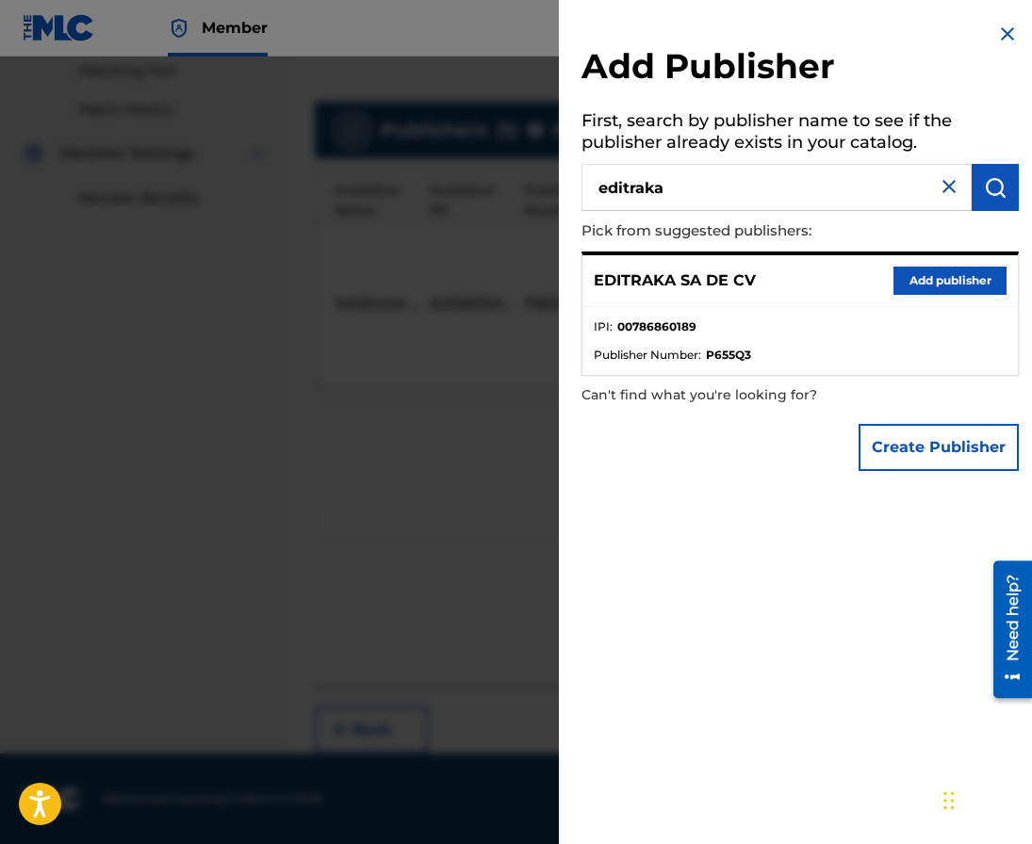
click at [954, 276] on button "Add publisher" at bounding box center [949, 281] width 113 height 28
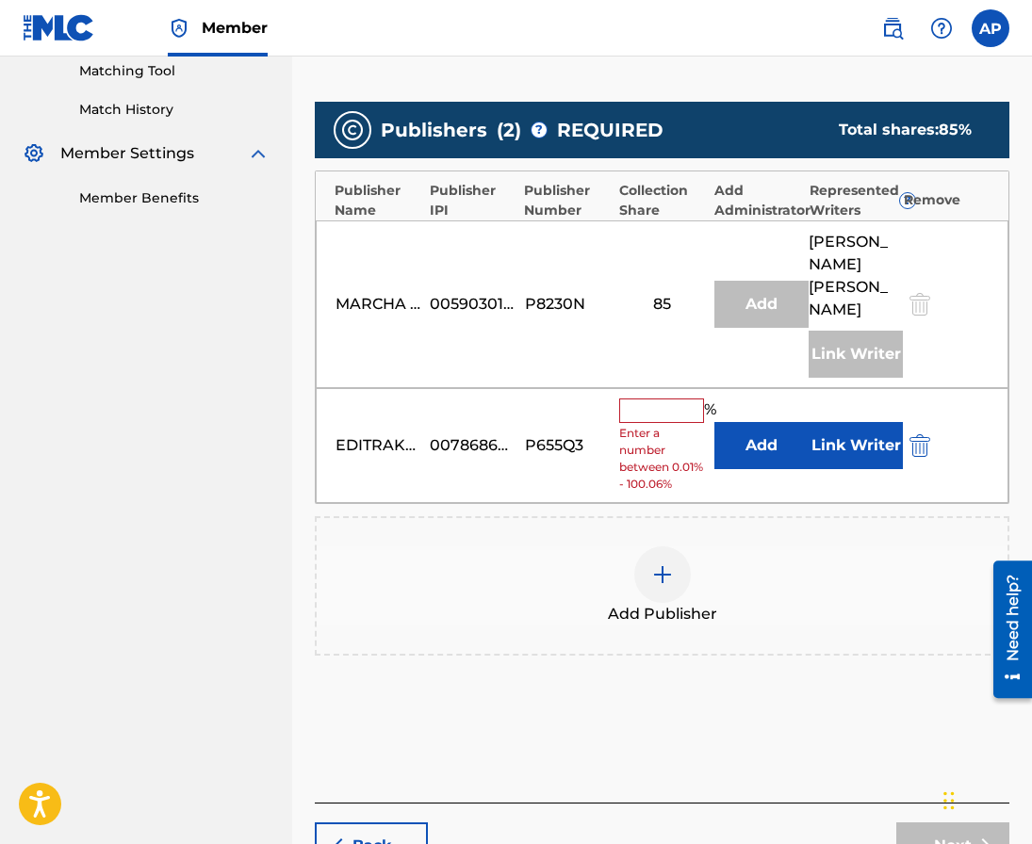
click at [731, 437] on button "Add" at bounding box center [761, 445] width 94 height 47
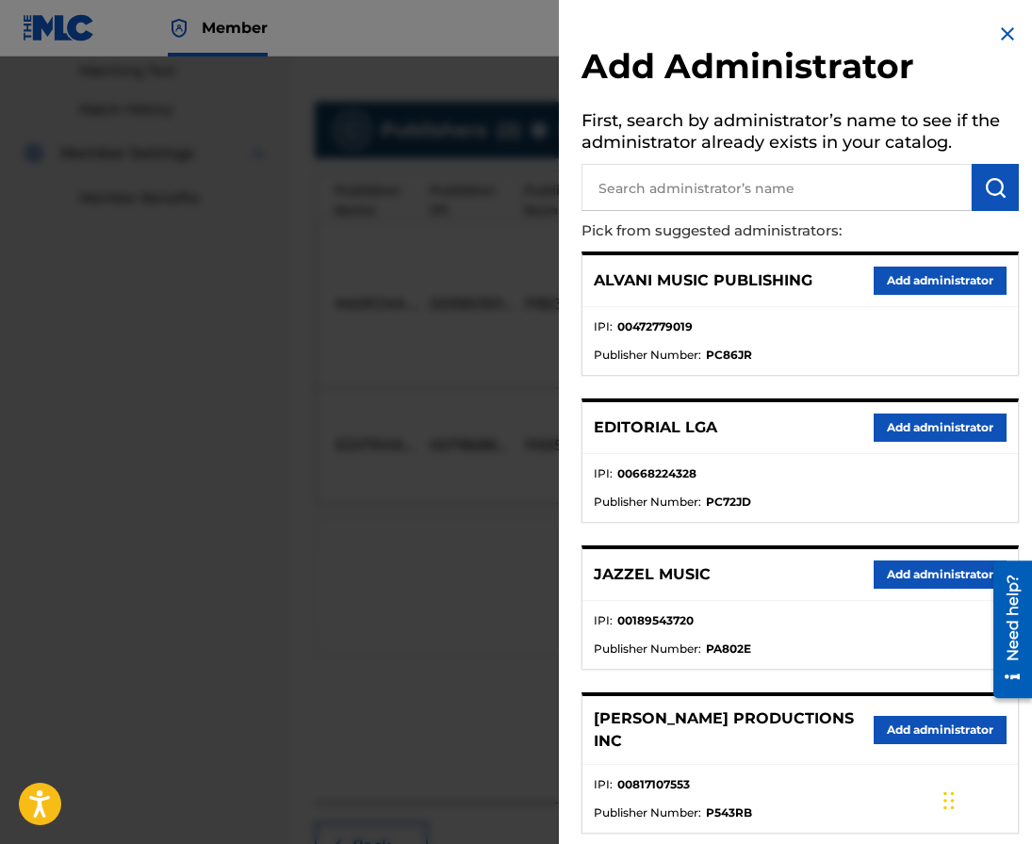
click at [729, 202] on input "text" at bounding box center [776, 187] width 390 height 47
type input "[PERSON_NAME]"
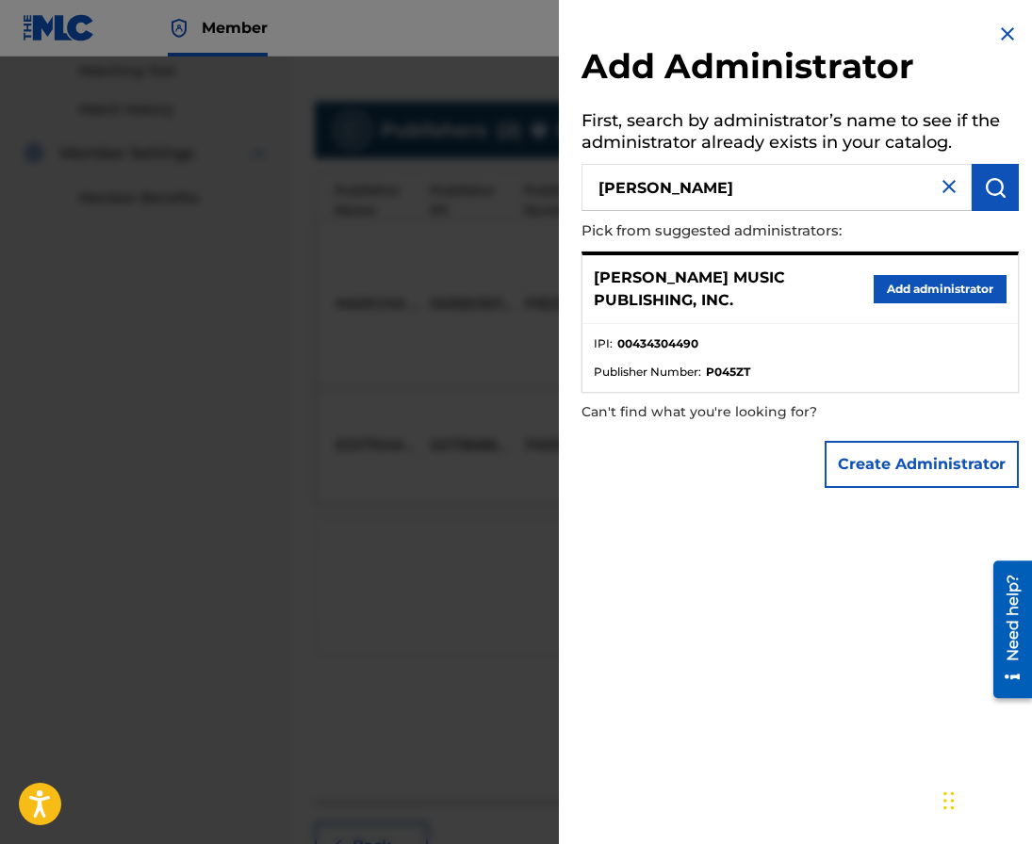
click at [875, 283] on button "Add administrator" at bounding box center [940, 289] width 133 height 28
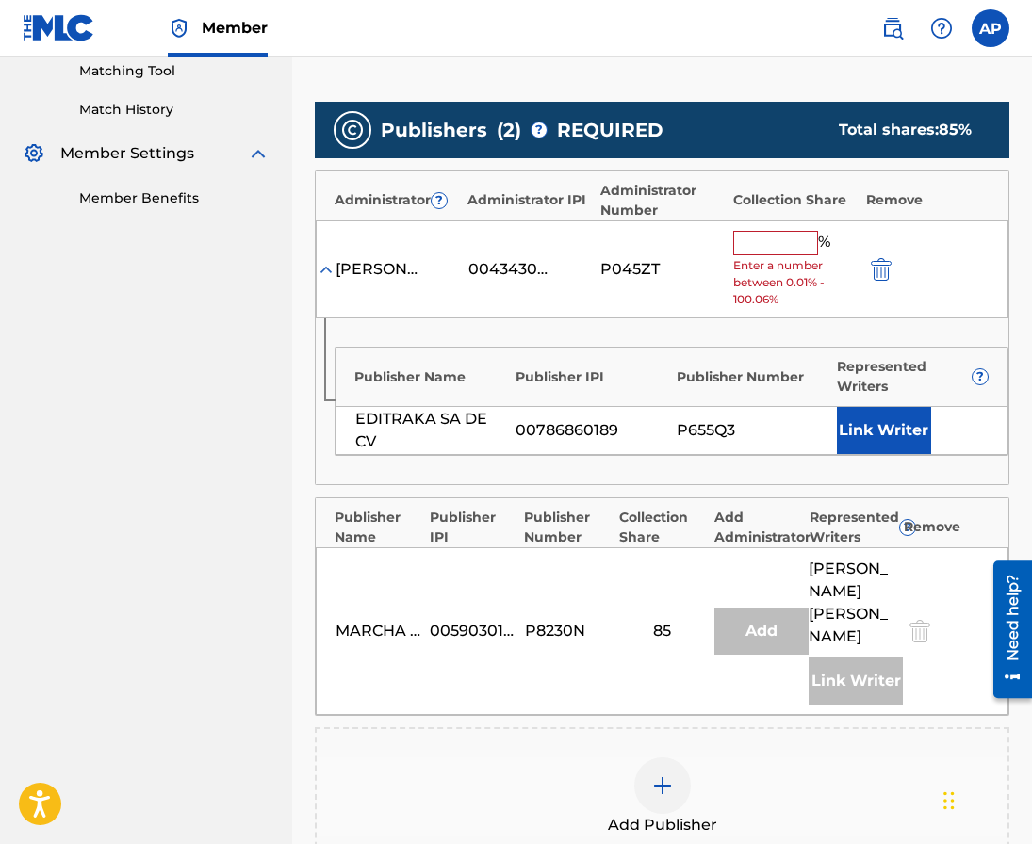
click at [760, 252] on input "text" at bounding box center [775, 243] width 85 height 24
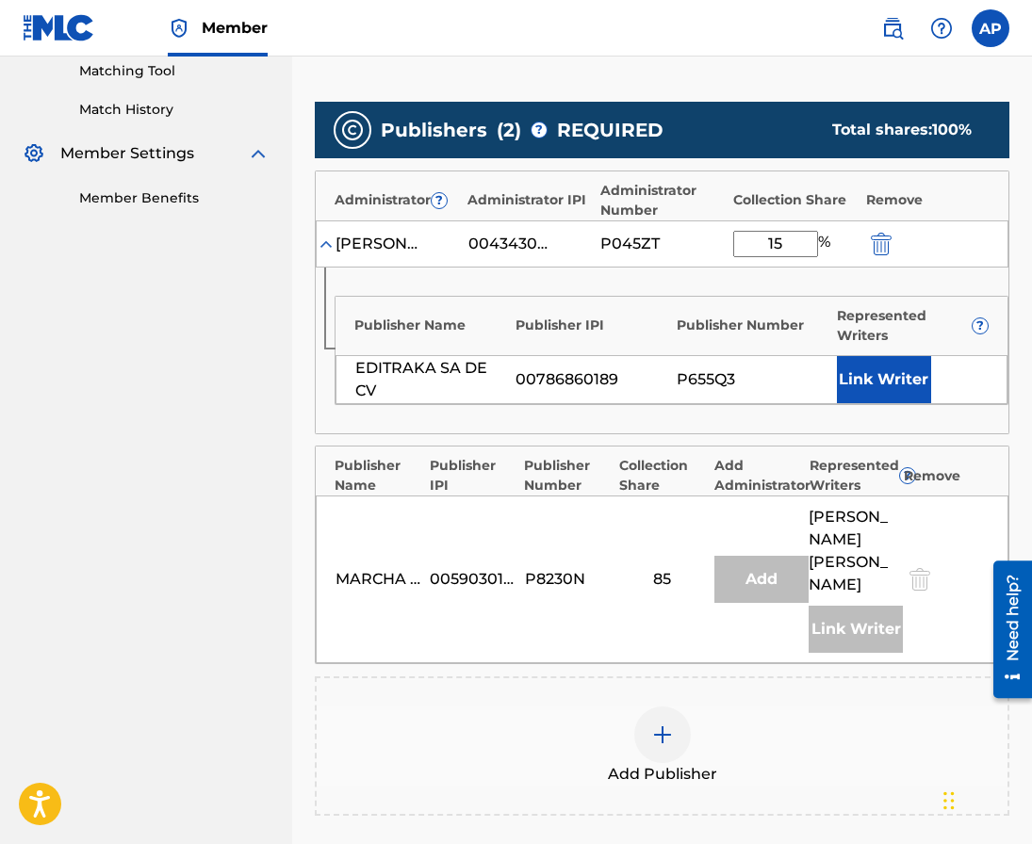
type input "15"
click at [675, 492] on div "Collection Share" at bounding box center [662, 476] width 86 height 40
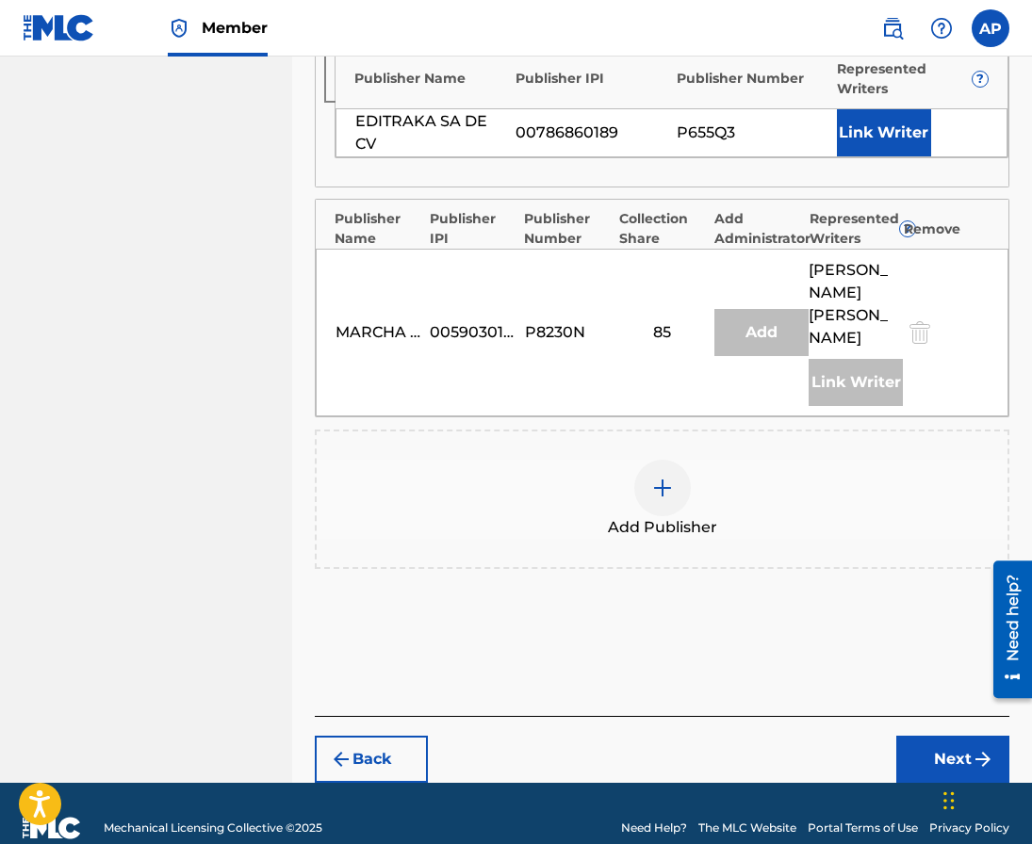
scroll to position [763, 0]
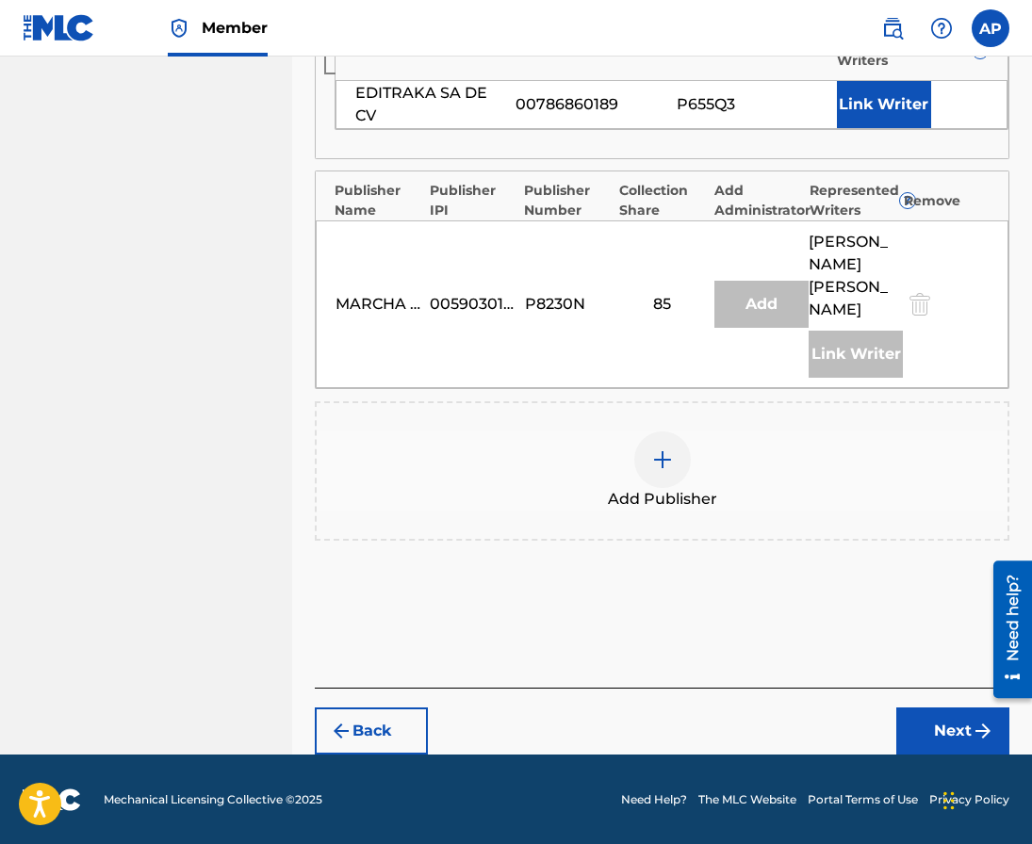
click at [918, 703] on div "Back Next" at bounding box center [662, 721] width 694 height 67
click at [921, 723] on button "Next" at bounding box center [952, 731] width 113 height 47
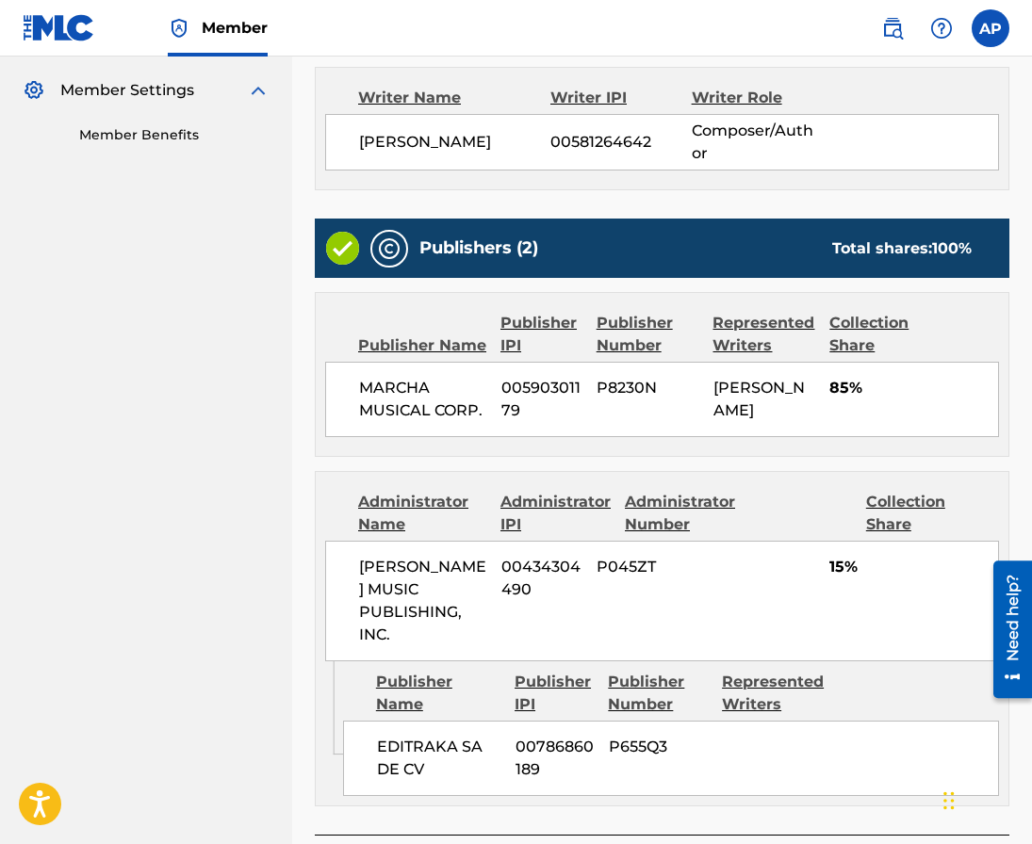
scroll to position [718, 0]
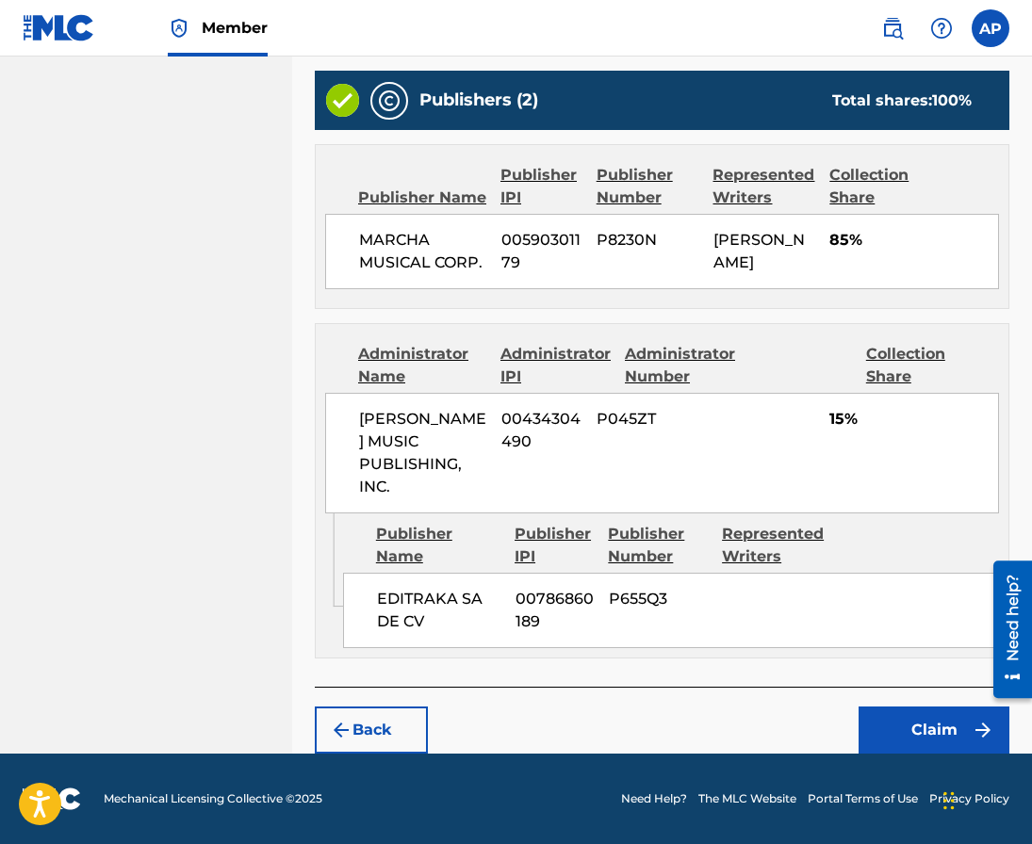
click at [906, 734] on button "Claim" at bounding box center [933, 730] width 151 height 47
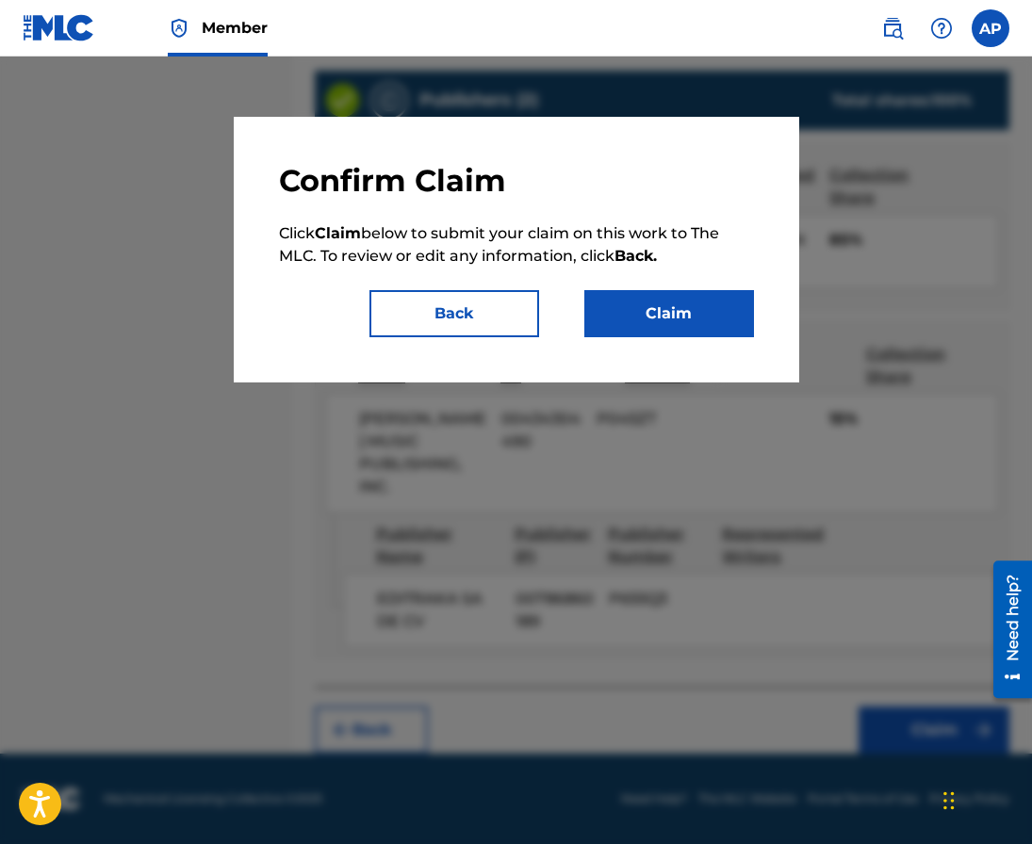
click at [660, 321] on button "Claim" at bounding box center [669, 313] width 170 height 47
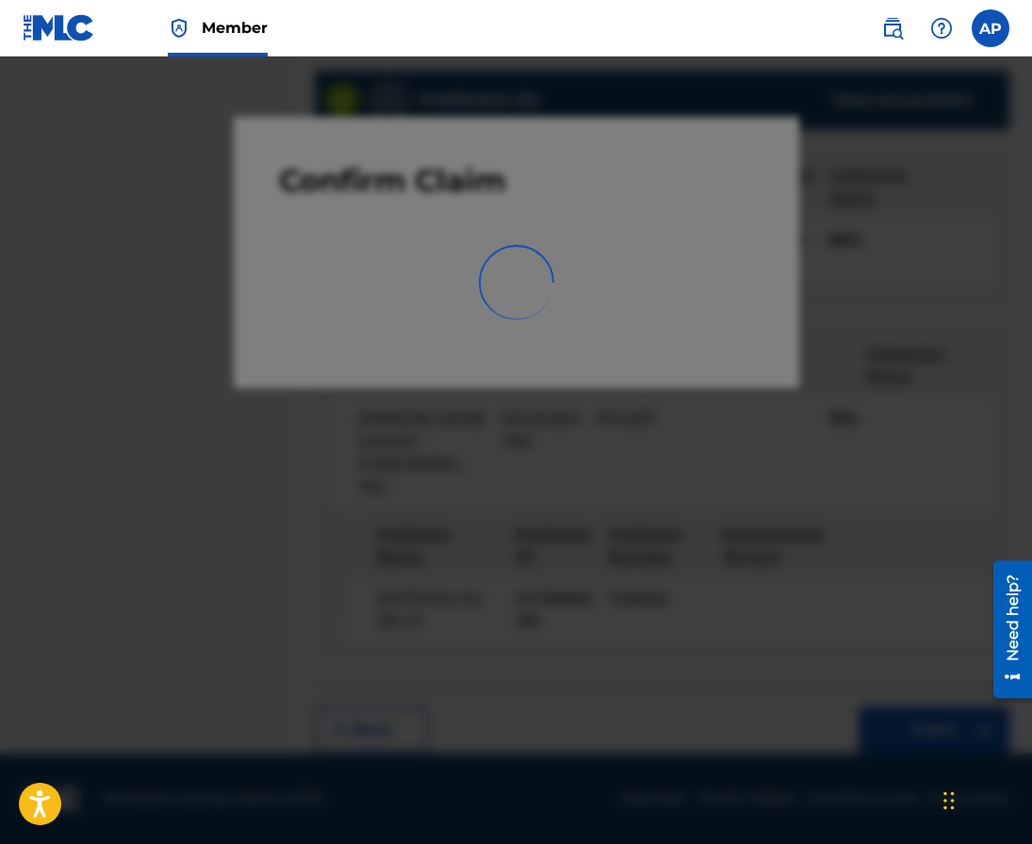
scroll to position [0, 0]
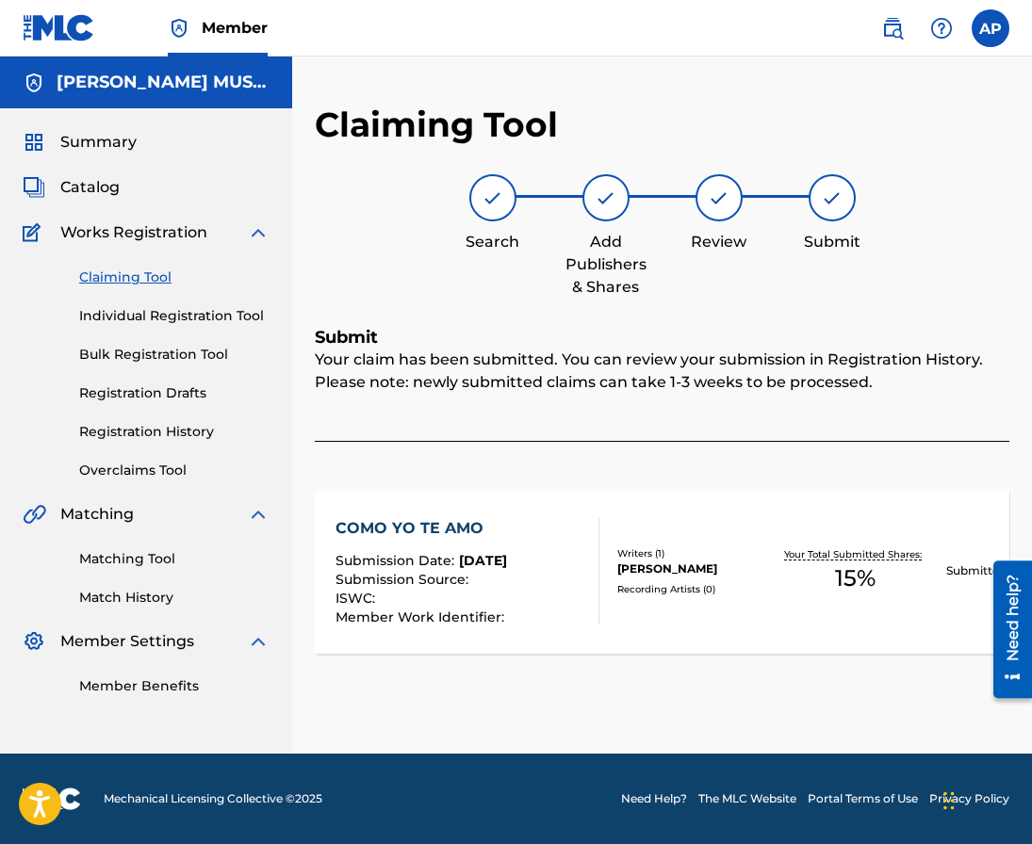
click at [127, 266] on div "Claiming Tool Individual Registration Tool Bulk Registration Tool Registration …" at bounding box center [146, 362] width 247 height 237
click at [140, 269] on link "Claiming Tool" at bounding box center [174, 278] width 190 height 20
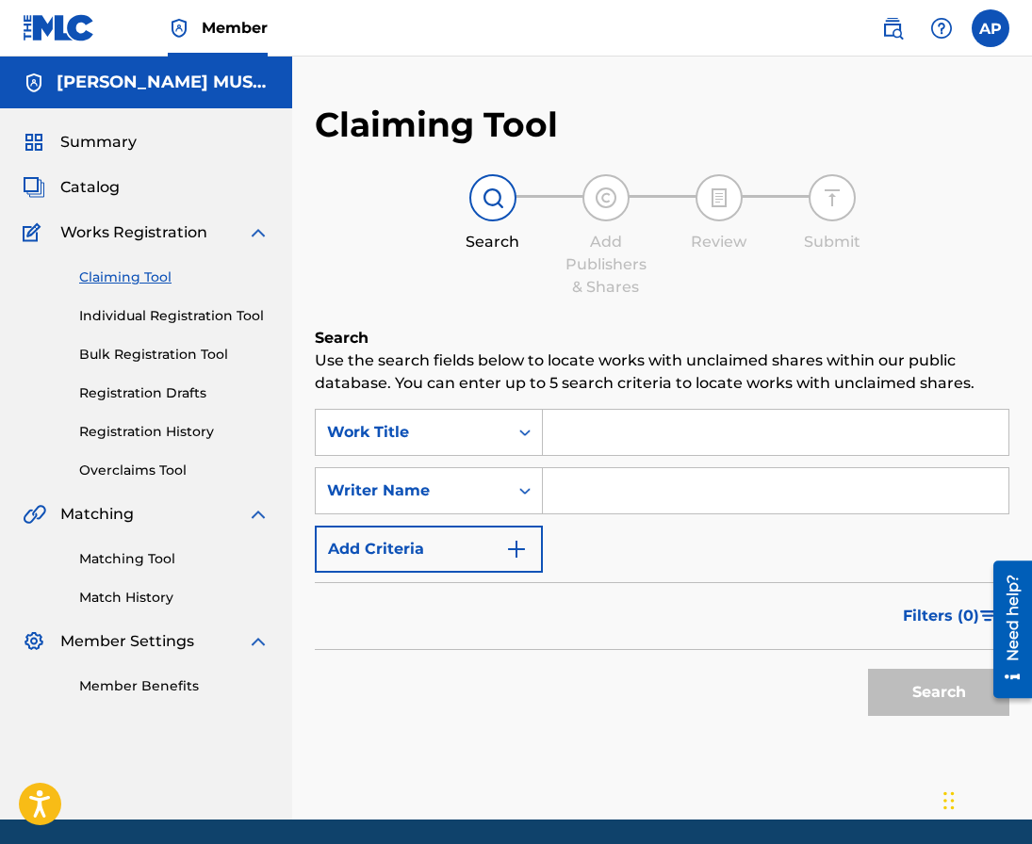
click at [416, 456] on div "SearchWithCriteriad1ccb632-6489-4506-9865-ccc90b414677 Work Title SearchWithCri…" at bounding box center [662, 491] width 694 height 164
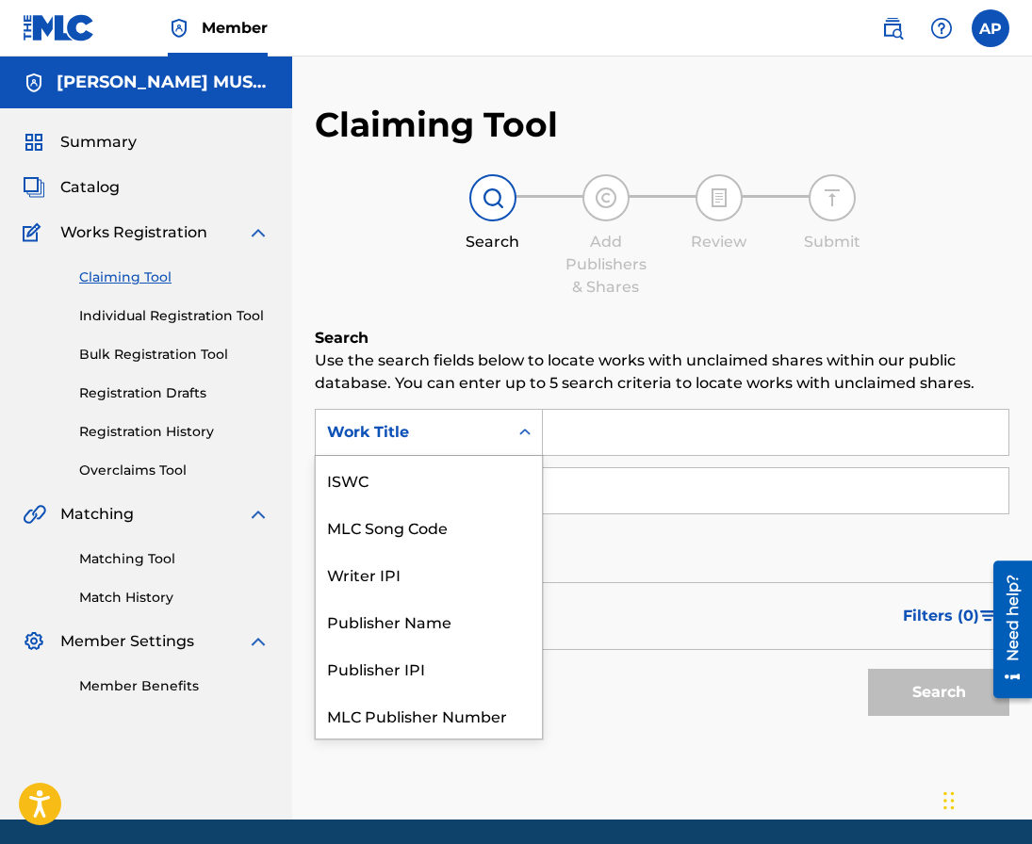
click at [416, 441] on div "Work Title" at bounding box center [412, 432] width 170 height 23
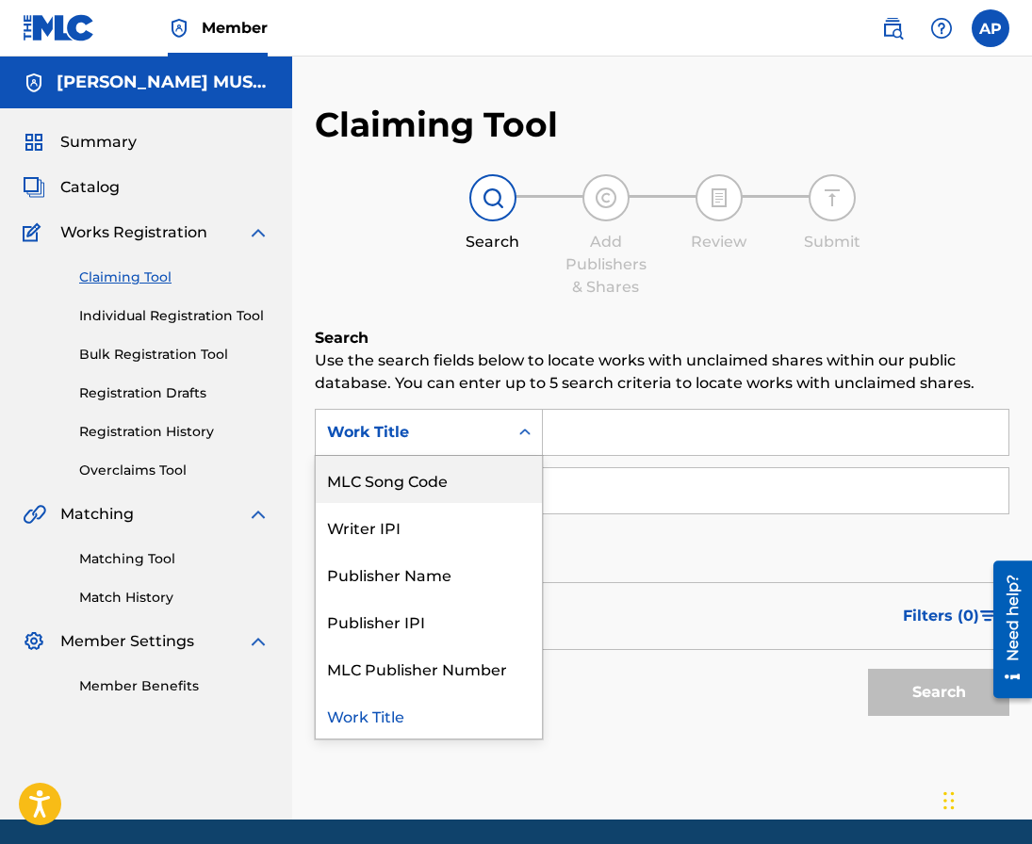
click at [416, 464] on div "MLC Song Code" at bounding box center [429, 479] width 226 height 47
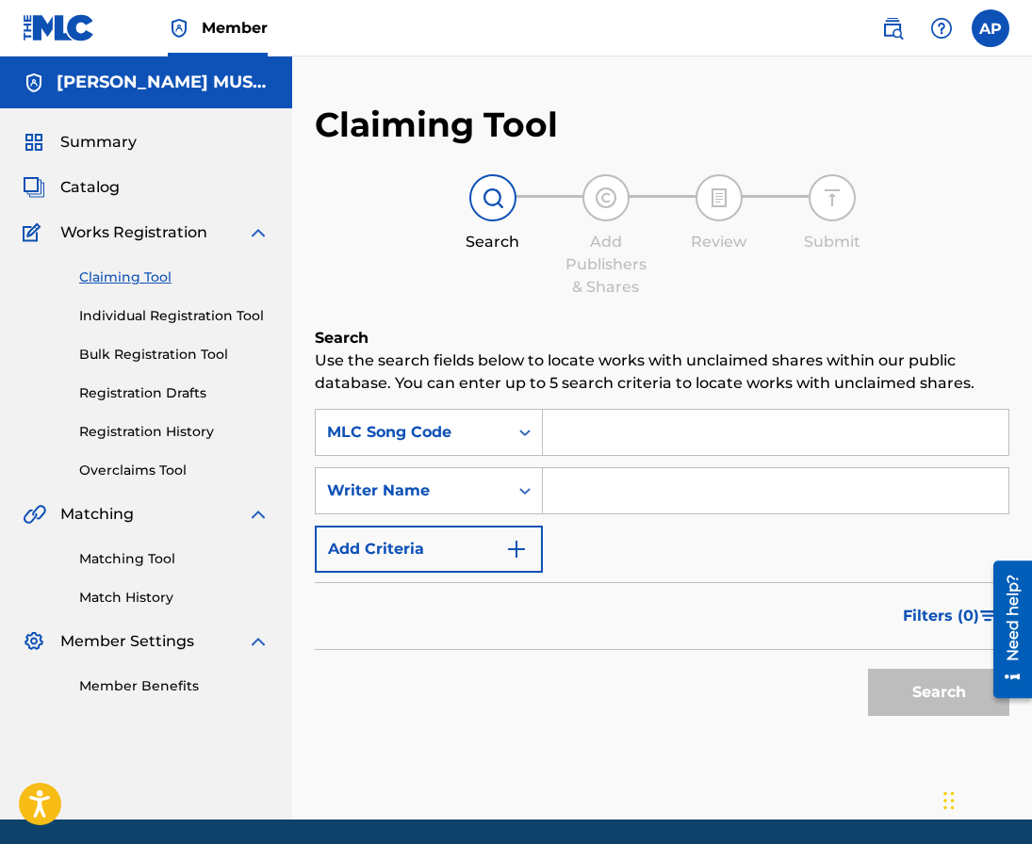
click at [545, 438] on input "Search Form" at bounding box center [775, 432] width 465 height 45
paste input "CA5UF8"
type input "CA5UF8"
click at [868, 669] on button "Search" at bounding box center [938, 692] width 141 height 47
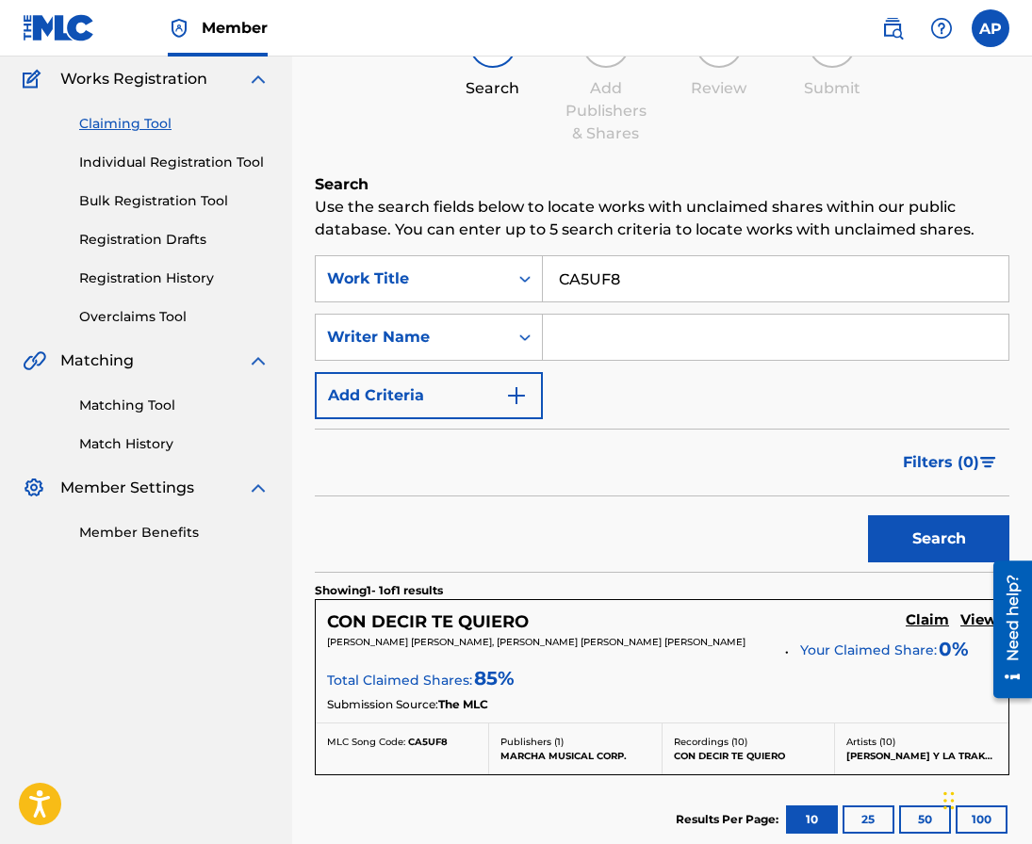
scroll to position [357, 0]
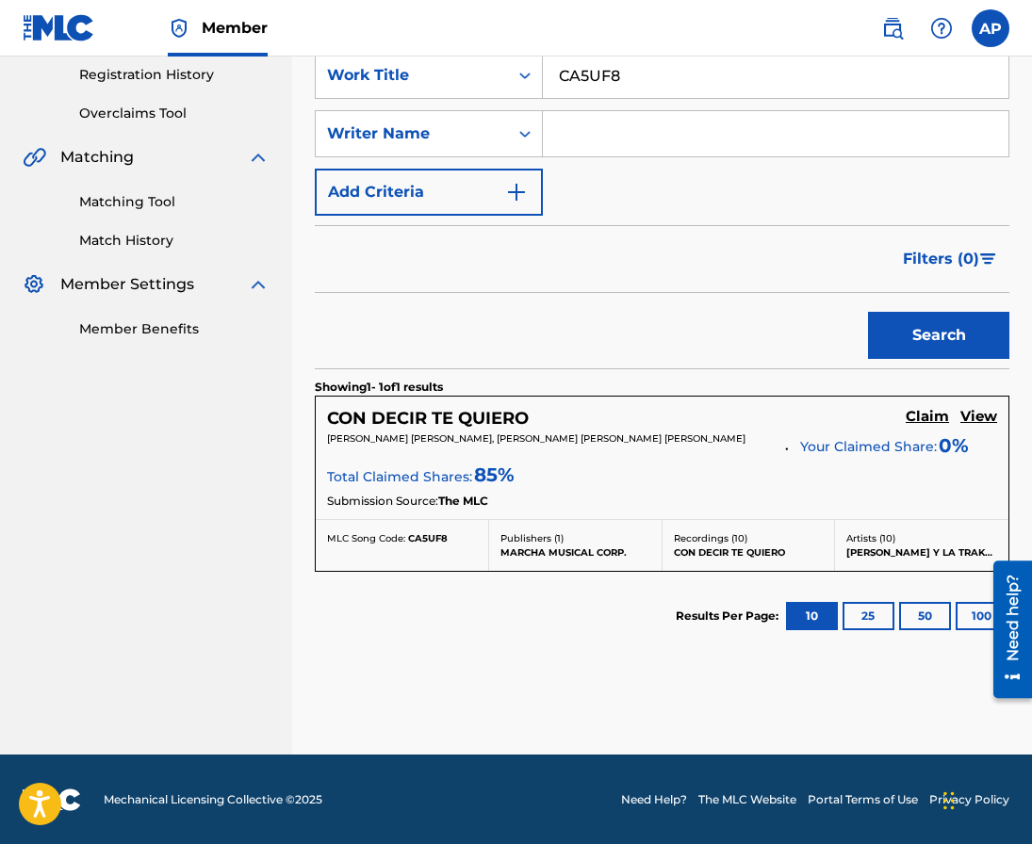
click at [932, 414] on h5 "Claim" at bounding box center [927, 417] width 43 height 18
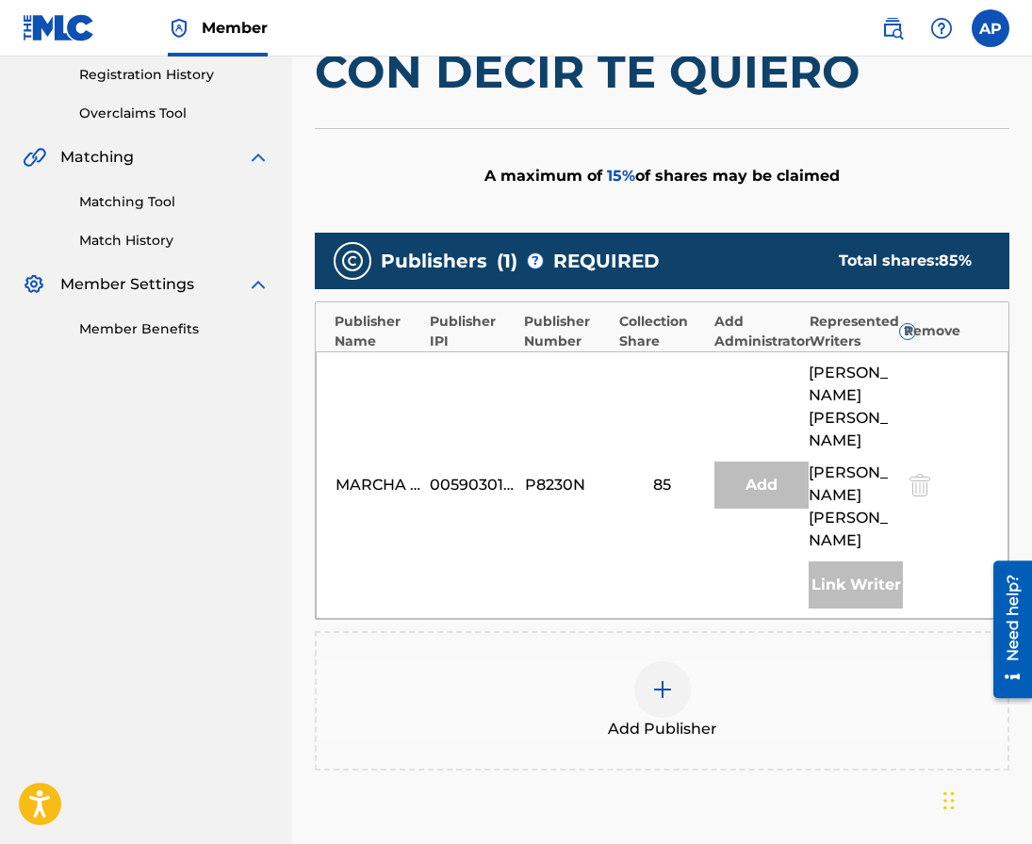
click at [661, 701] on div at bounding box center [662, 689] width 57 height 57
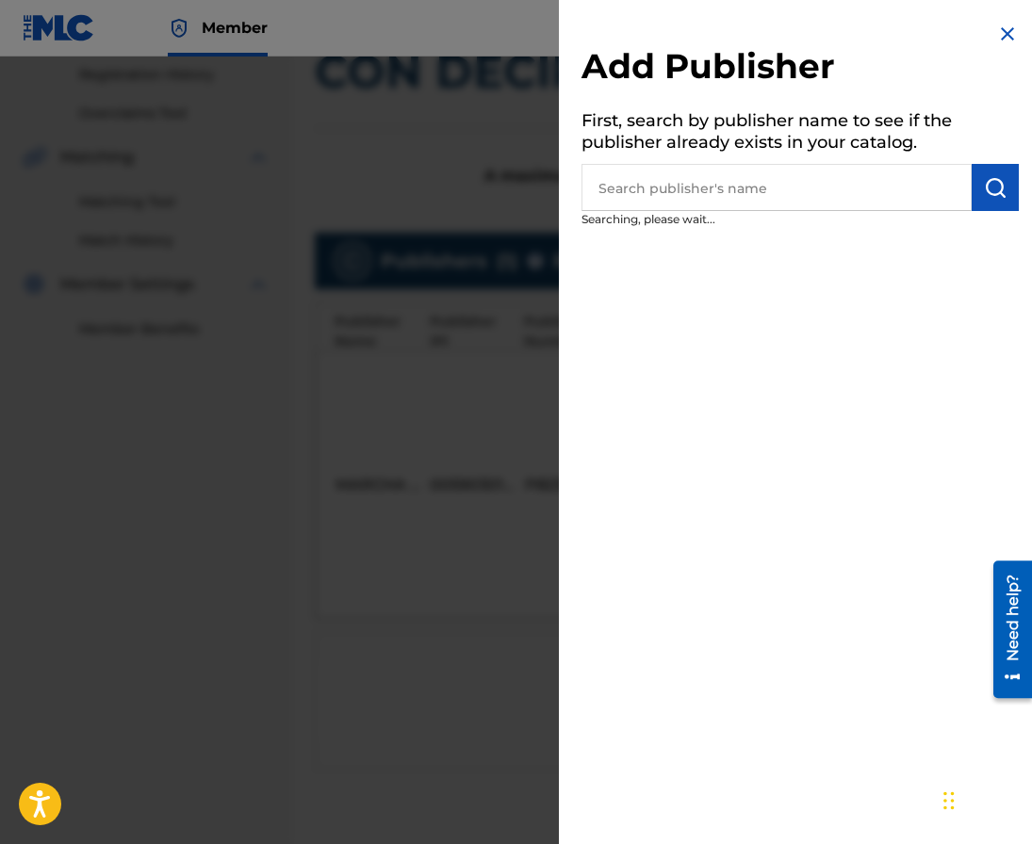
scroll to position [588, 0]
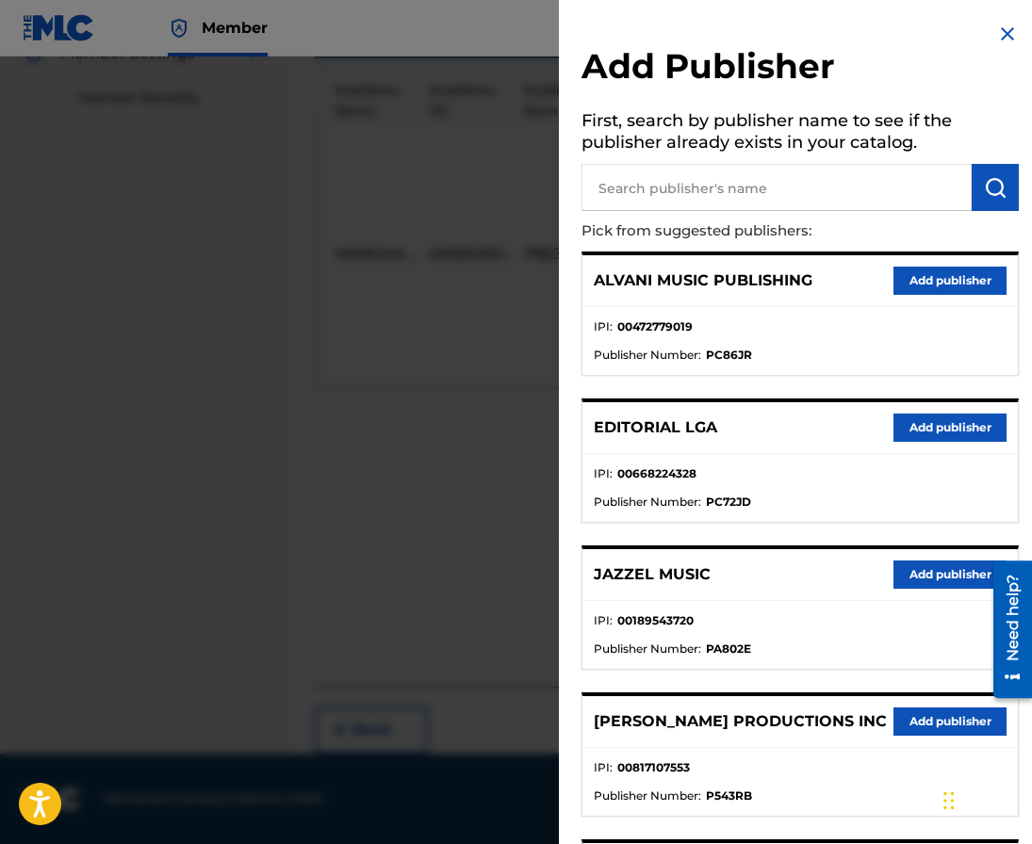
click at [726, 184] on input "text" at bounding box center [776, 187] width 390 height 47
type input "editraka"
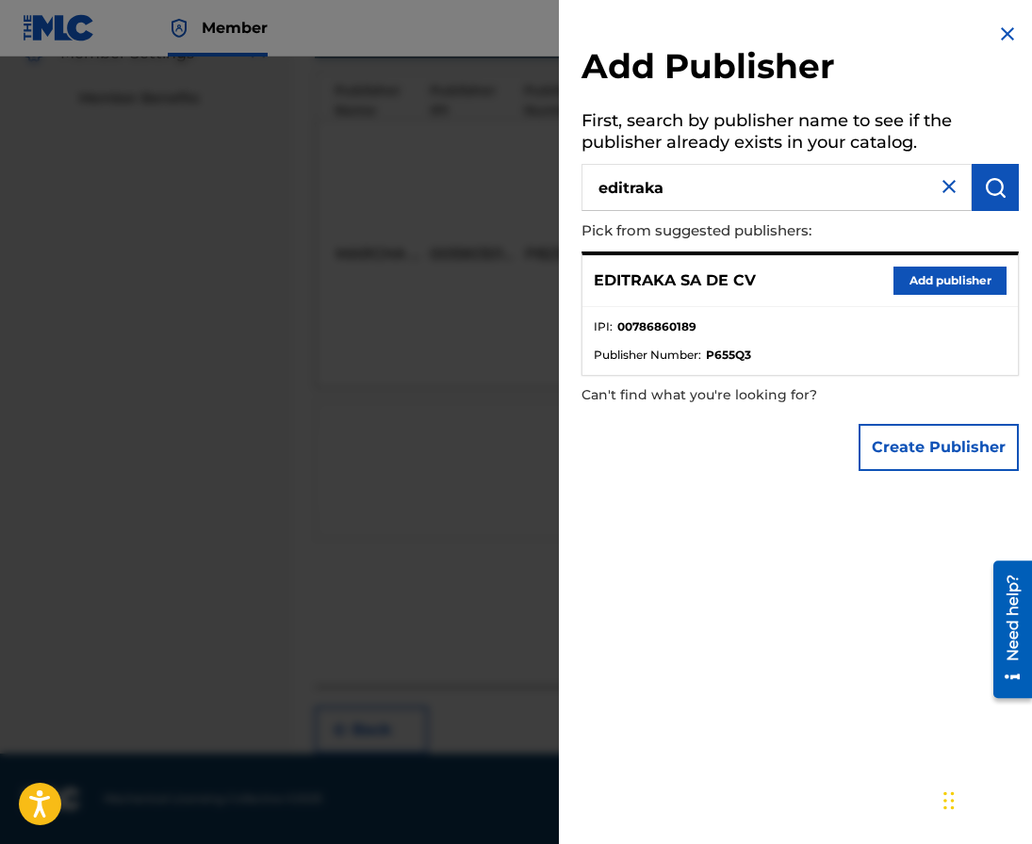
click at [896, 286] on button "Add publisher" at bounding box center [949, 281] width 113 height 28
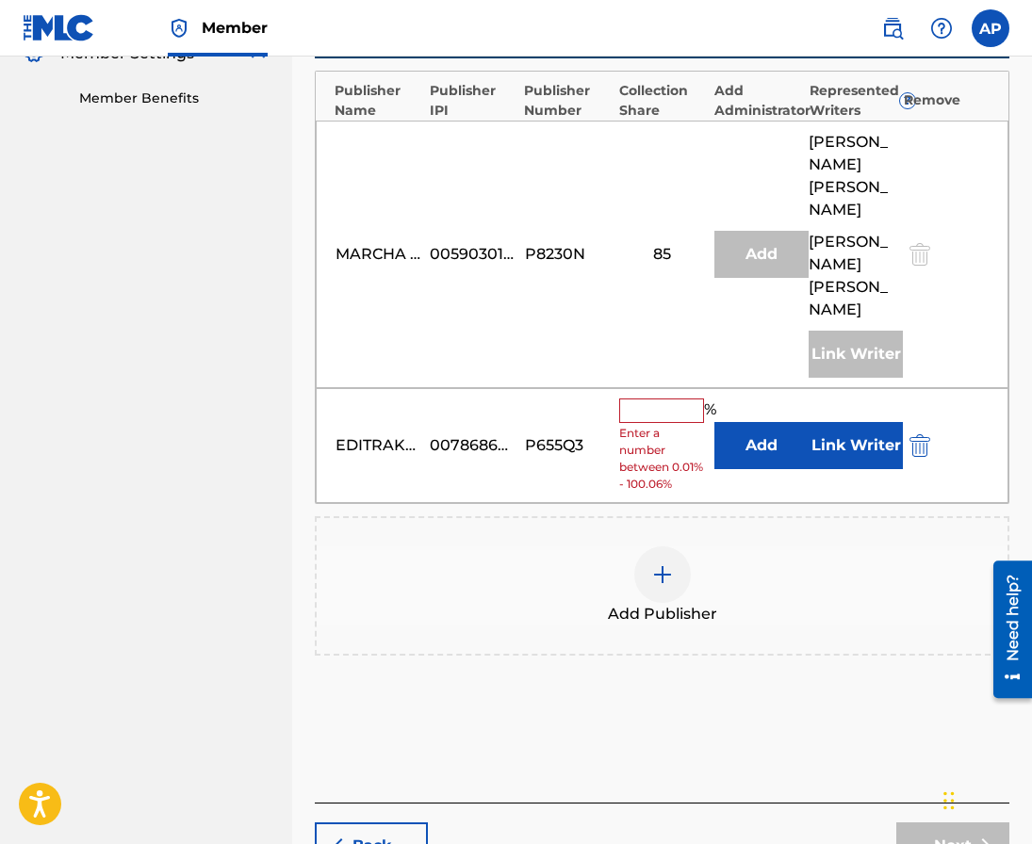
click at [653, 400] on input "text" at bounding box center [661, 411] width 85 height 24
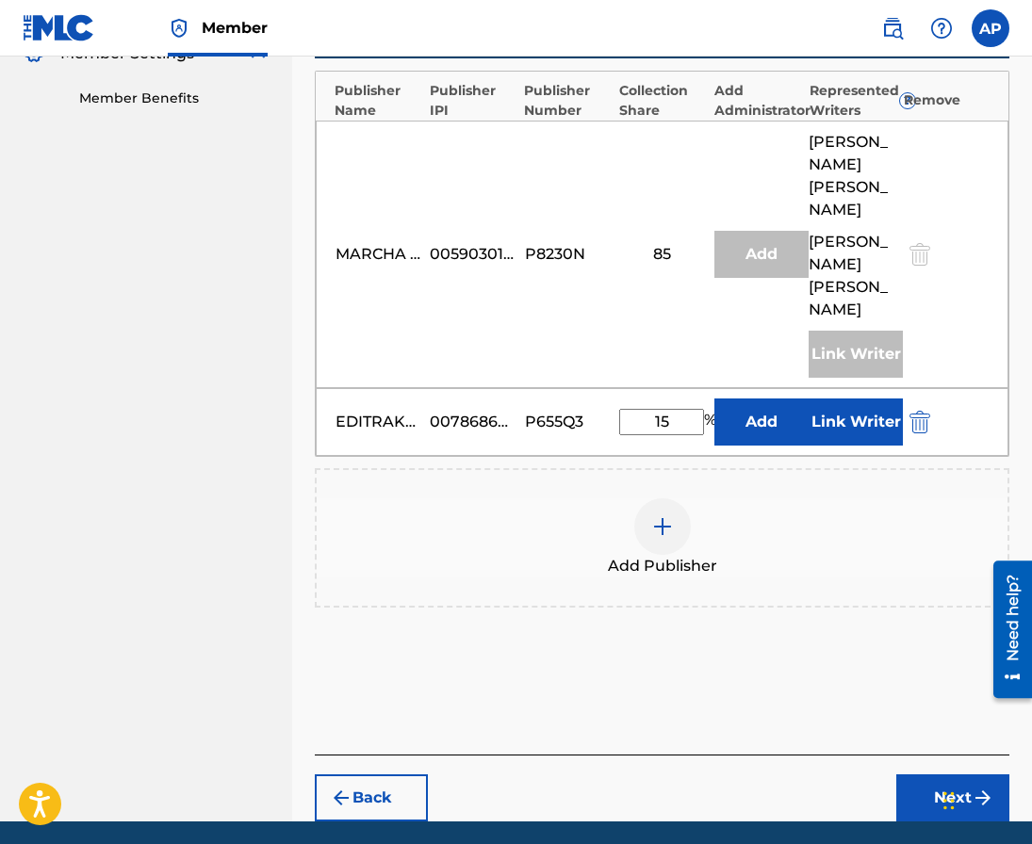
type input "15"
click at [776, 430] on button "Add" at bounding box center [761, 422] width 94 height 47
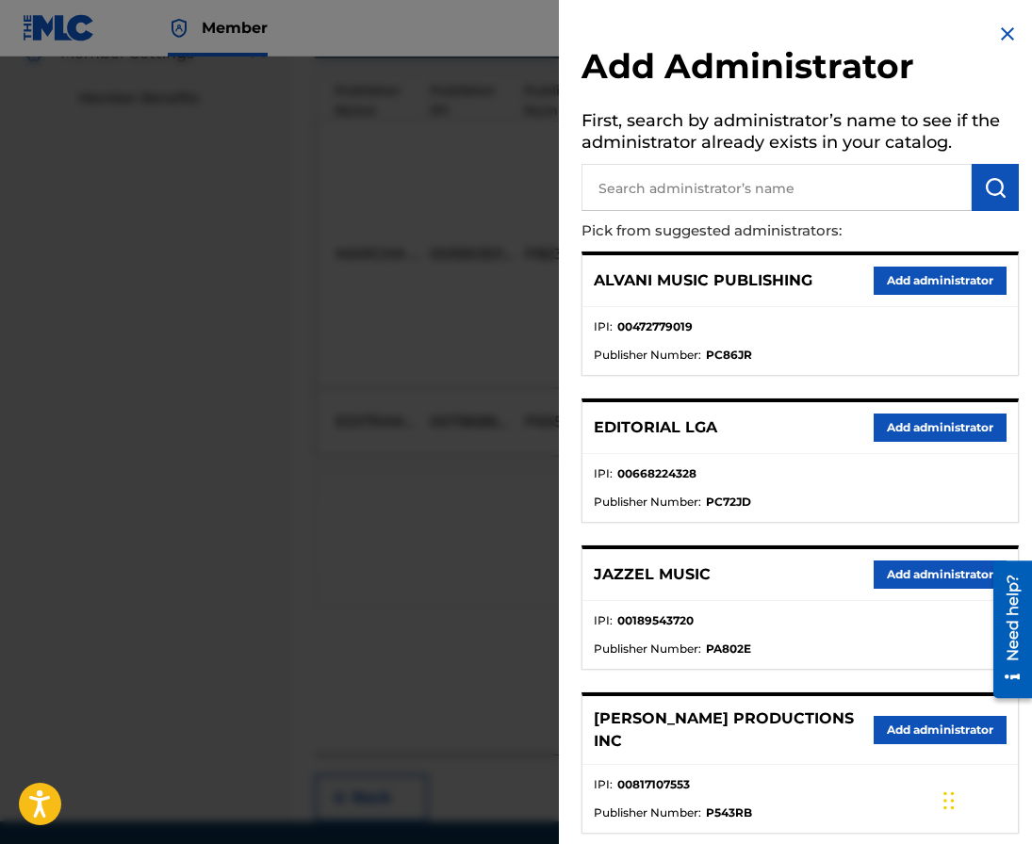
click at [694, 175] on input "text" at bounding box center [776, 187] width 390 height 47
type input "[PERSON_NAME]"
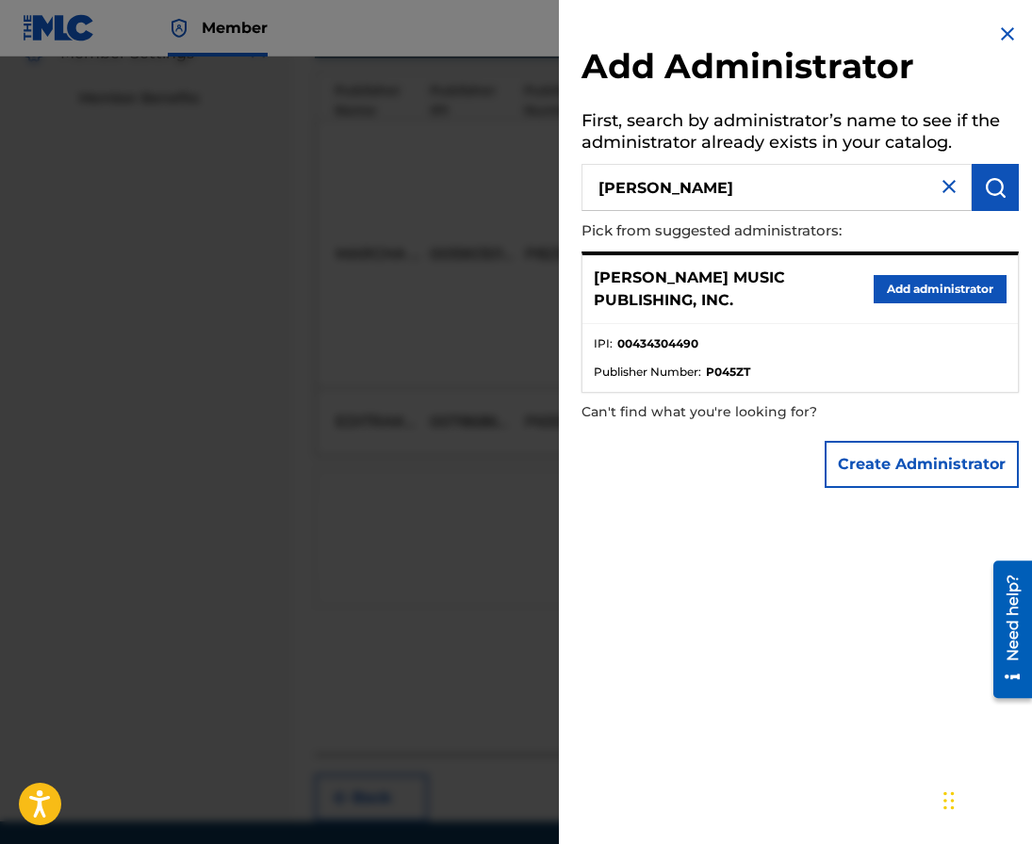
click at [894, 277] on button "Add administrator" at bounding box center [940, 289] width 133 height 28
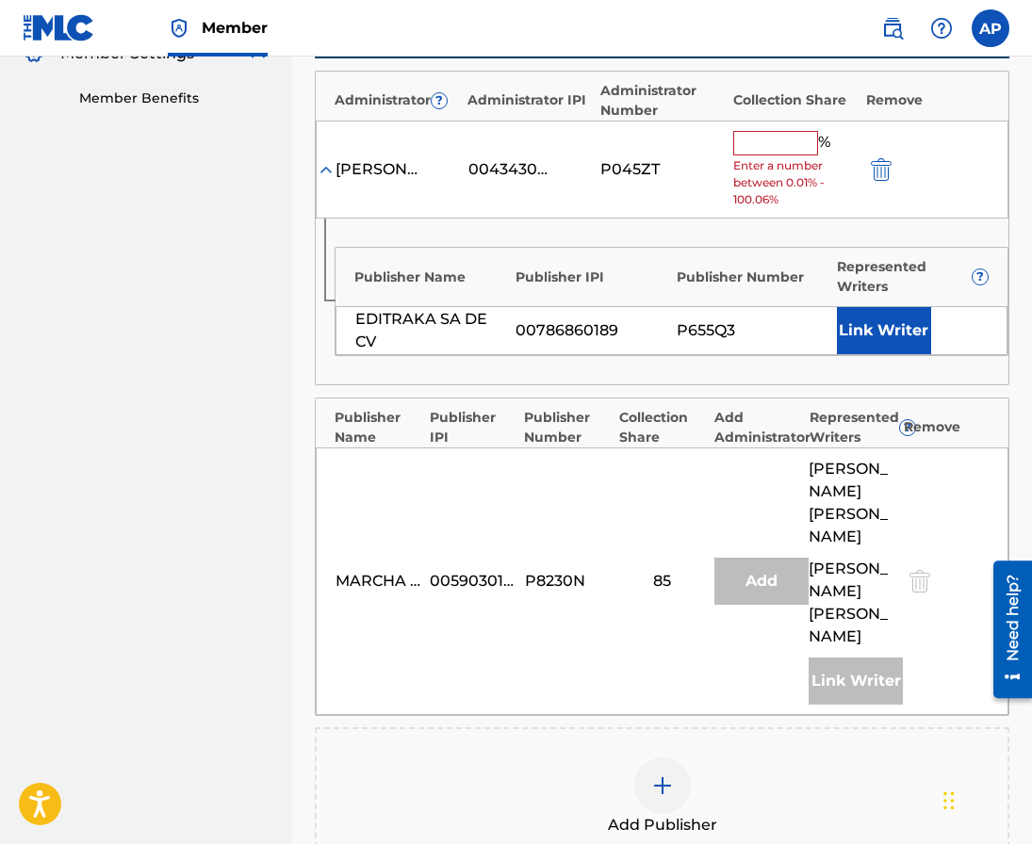
click at [762, 137] on input "text" at bounding box center [775, 143] width 85 height 24
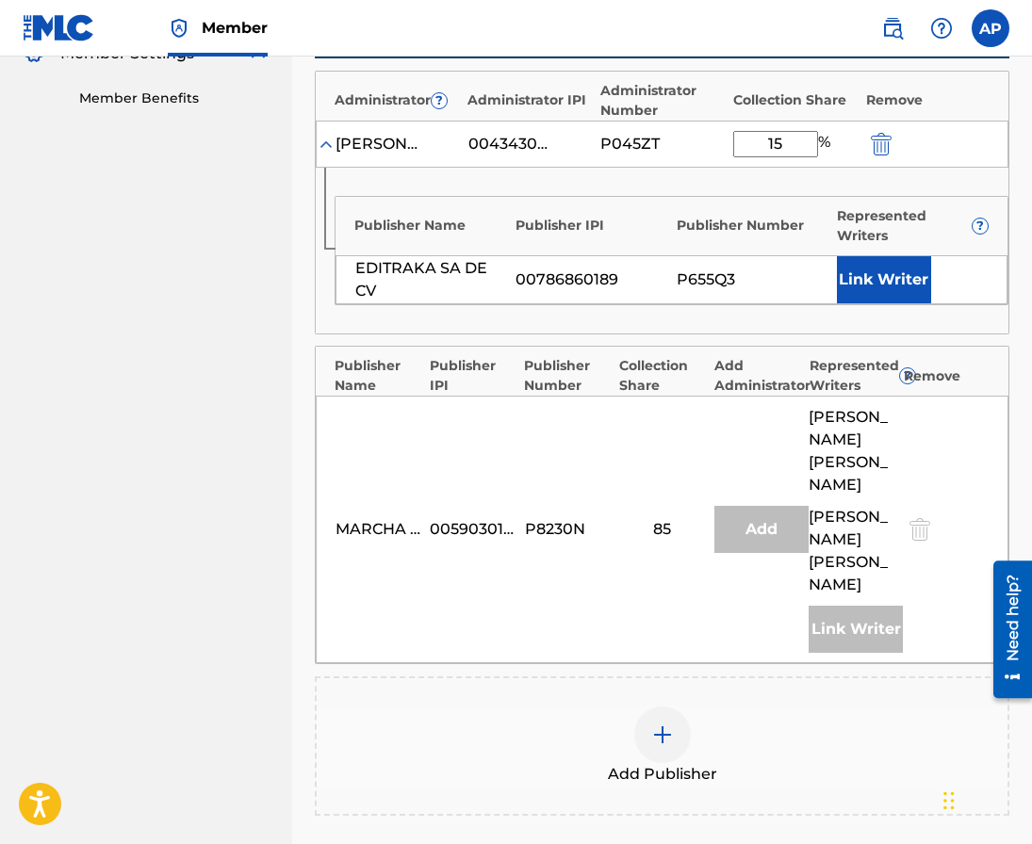
type input "15"
click at [695, 432] on div "MARCHA MUSICAL CORP. 00590301179 P8230N 85 Add [PERSON_NAME] [PERSON_NAME] [PER…" at bounding box center [662, 530] width 693 height 268
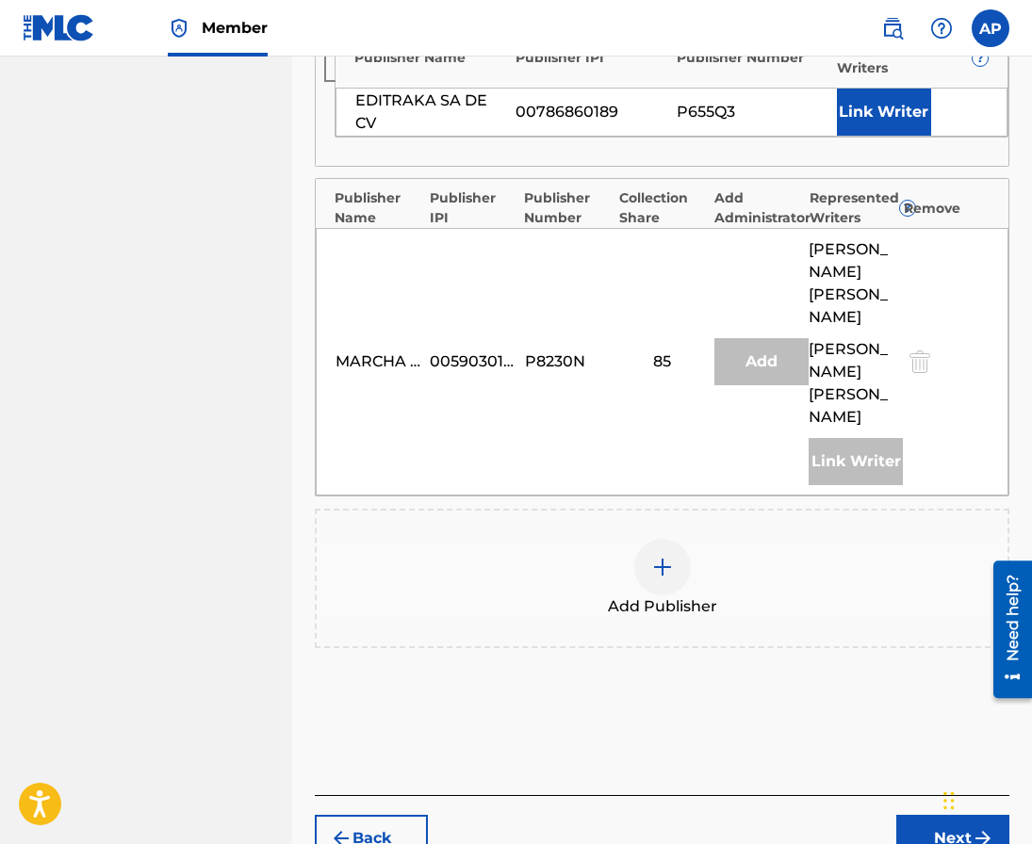
scroll to position [863, 0]
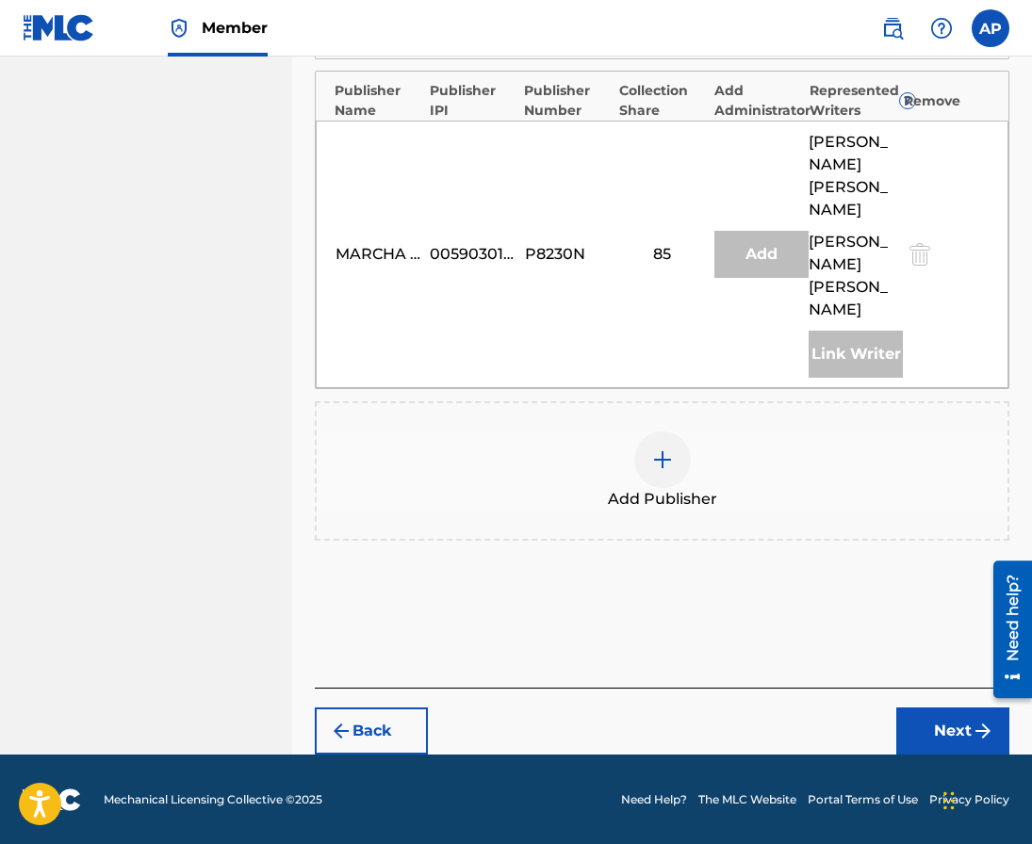
click at [923, 733] on button "Next" at bounding box center [952, 731] width 113 height 47
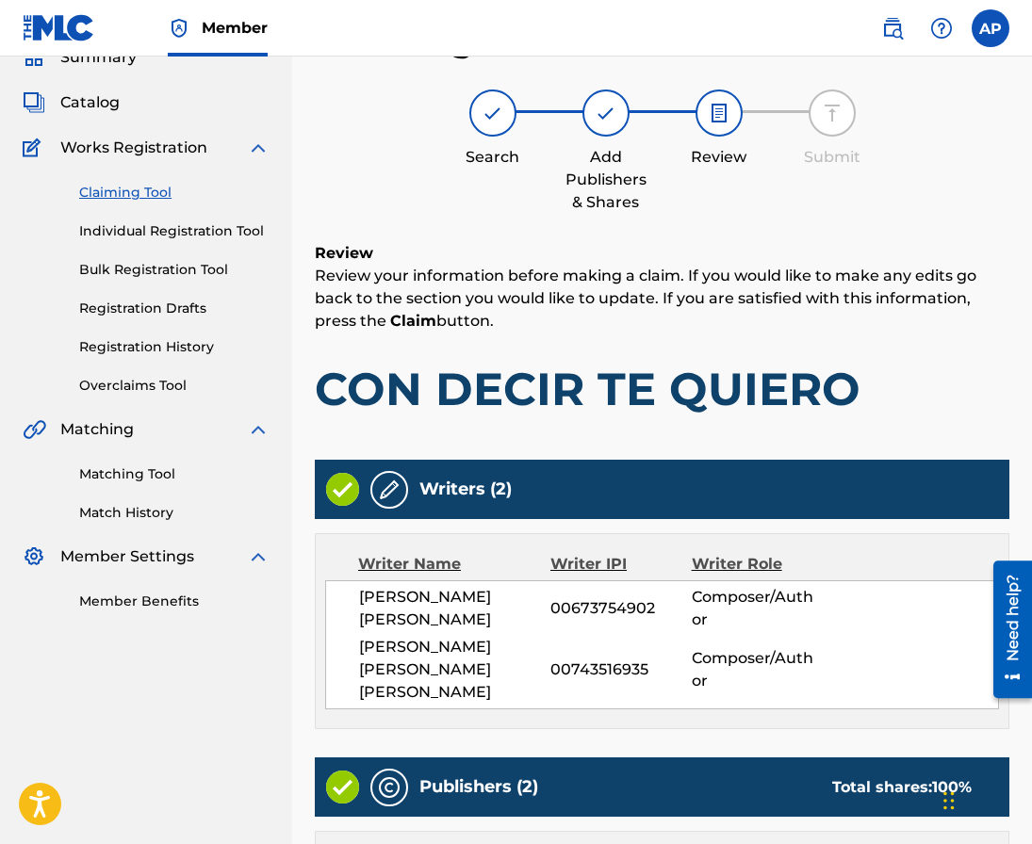
scroll to position [881, 0]
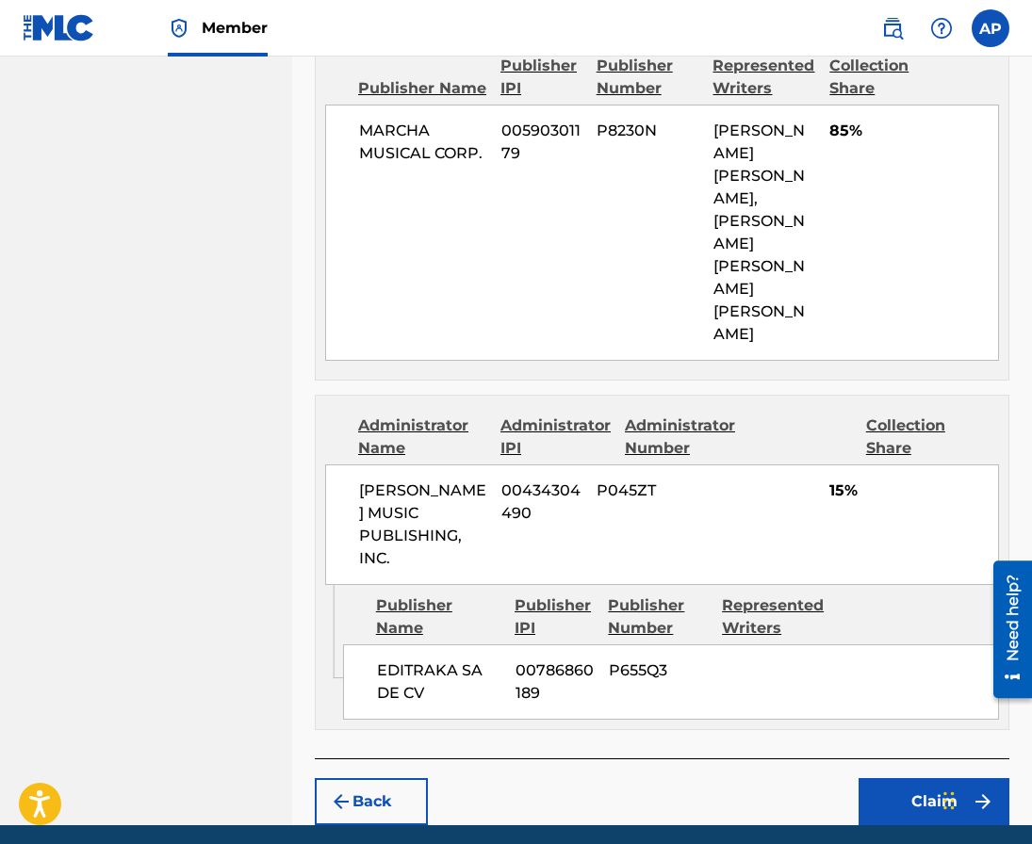
click at [898, 778] on button "Claim" at bounding box center [933, 801] width 151 height 47
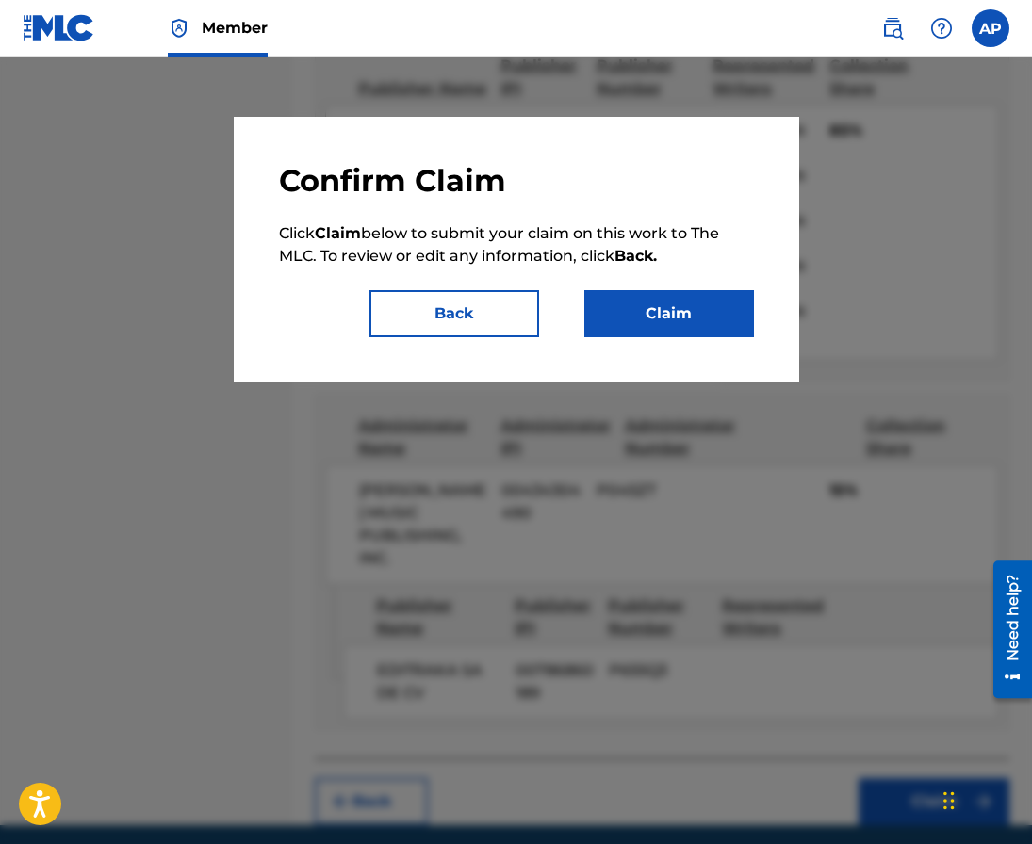
click at [657, 316] on button "Claim" at bounding box center [669, 313] width 170 height 47
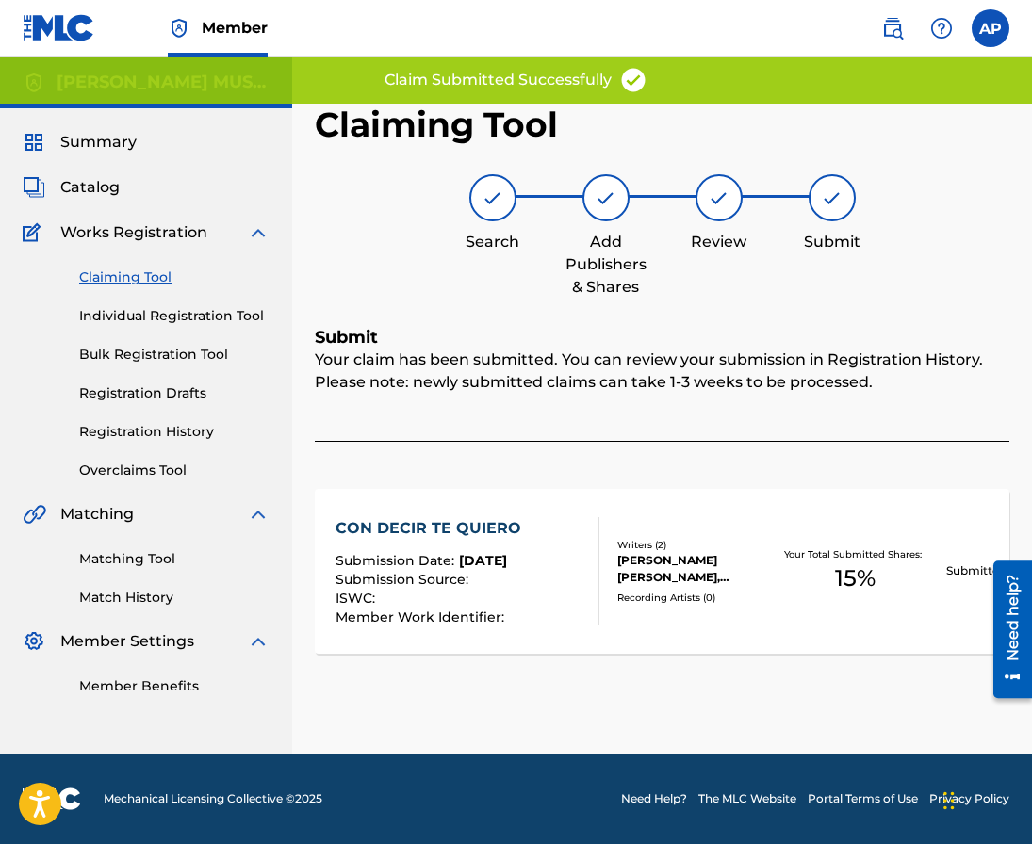
scroll to position [0, 0]
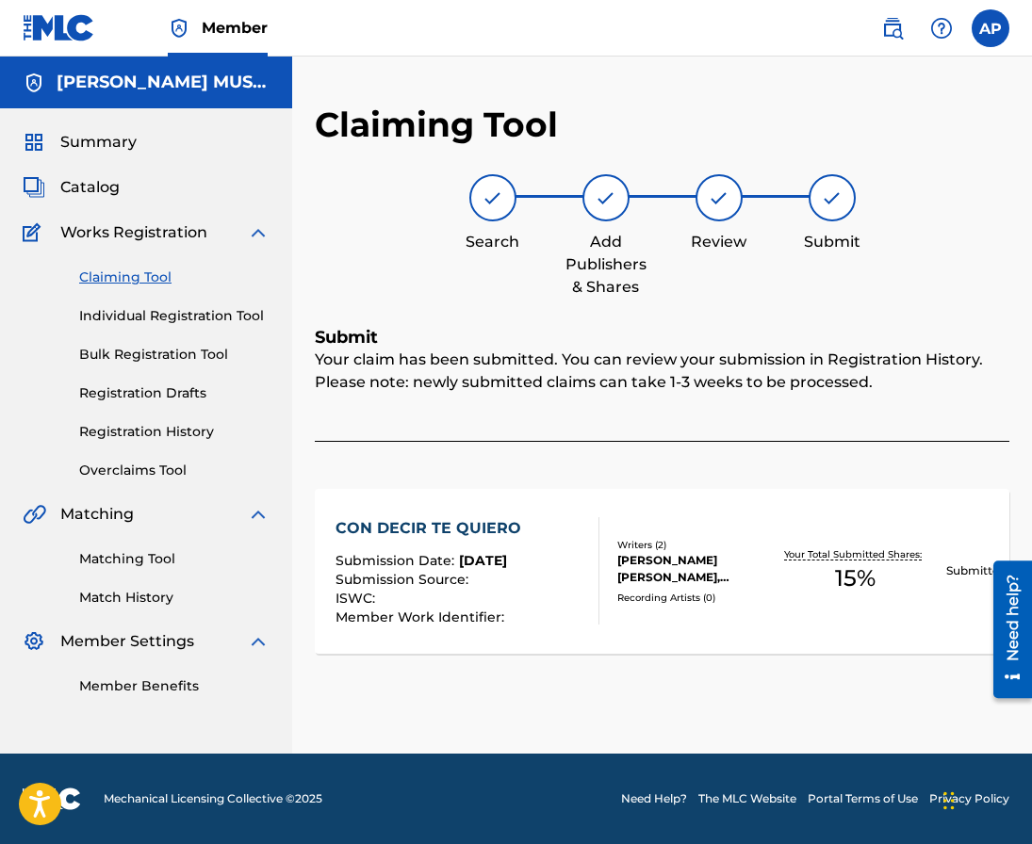
click at [155, 263] on div "Claiming Tool Individual Registration Tool Bulk Registration Tool Registration …" at bounding box center [146, 362] width 247 height 237
click at [155, 278] on link "Claiming Tool" at bounding box center [174, 278] width 190 height 20
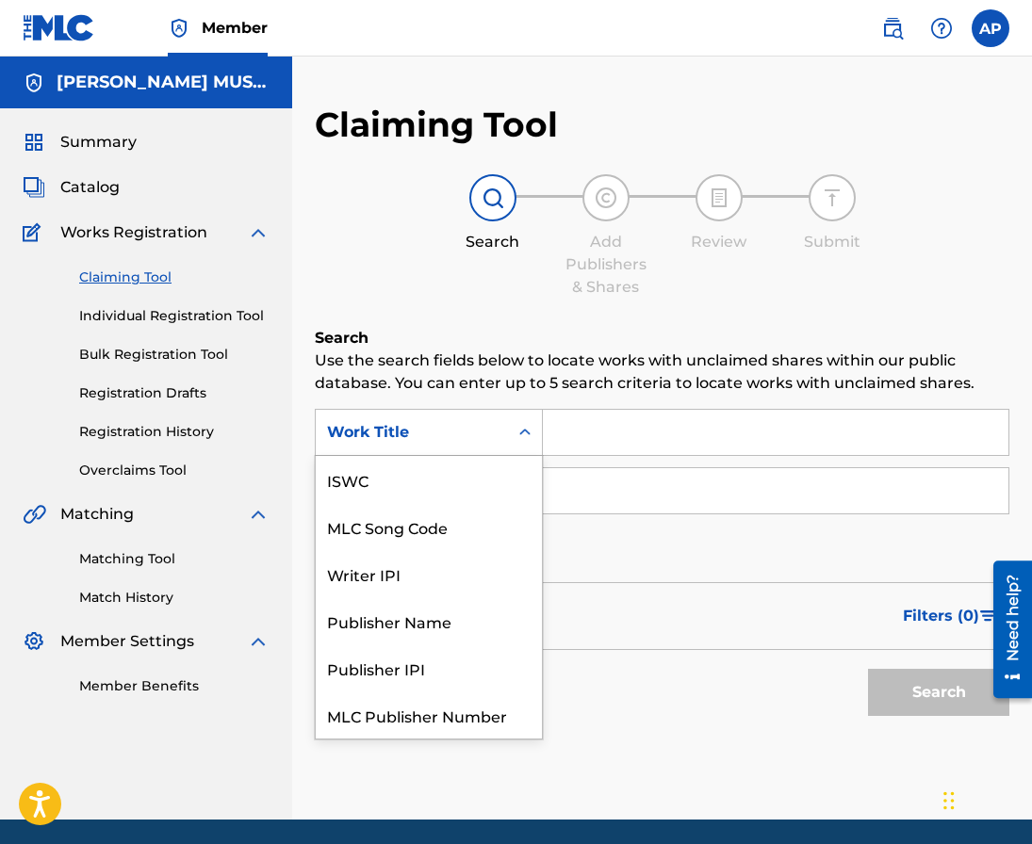
click at [398, 431] on div "Work Title" at bounding box center [412, 432] width 170 height 23
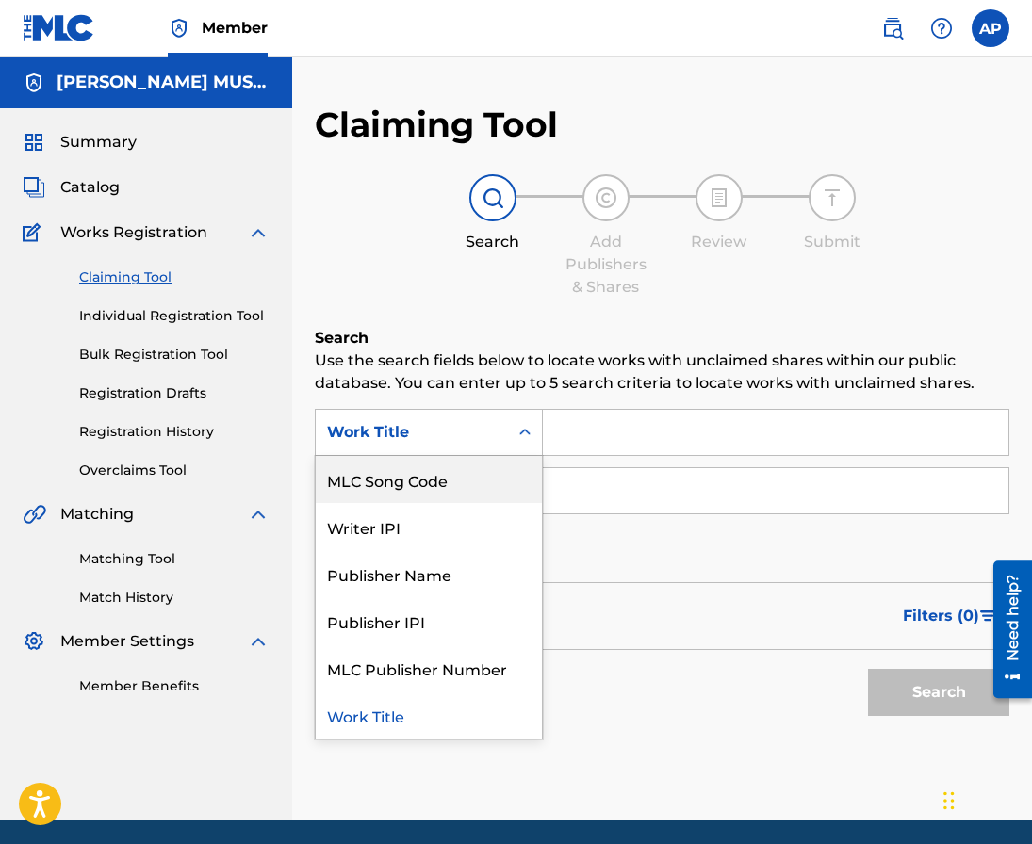
click at [430, 467] on div "MLC Song Code" at bounding box center [429, 479] width 226 height 47
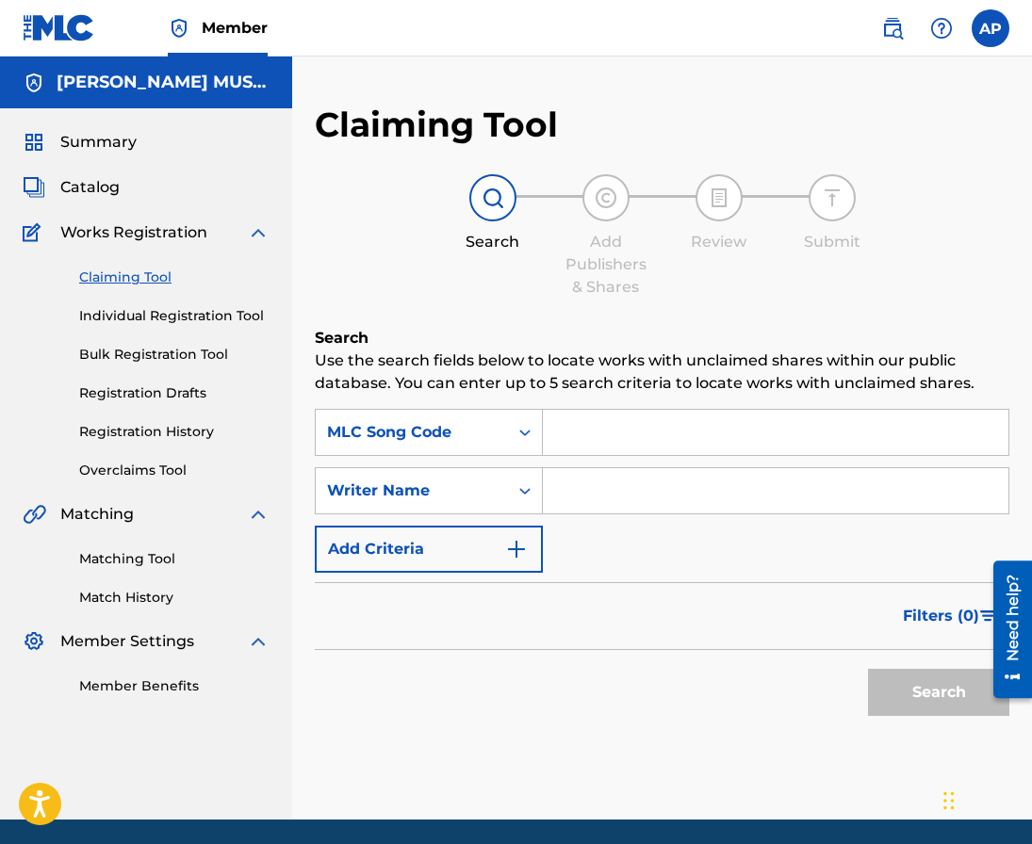
click at [586, 451] on input "Search Form" at bounding box center [775, 432] width 465 height 45
paste input "CC89BD"
type input "CC89BD"
click at [868, 669] on button "Search" at bounding box center [938, 692] width 141 height 47
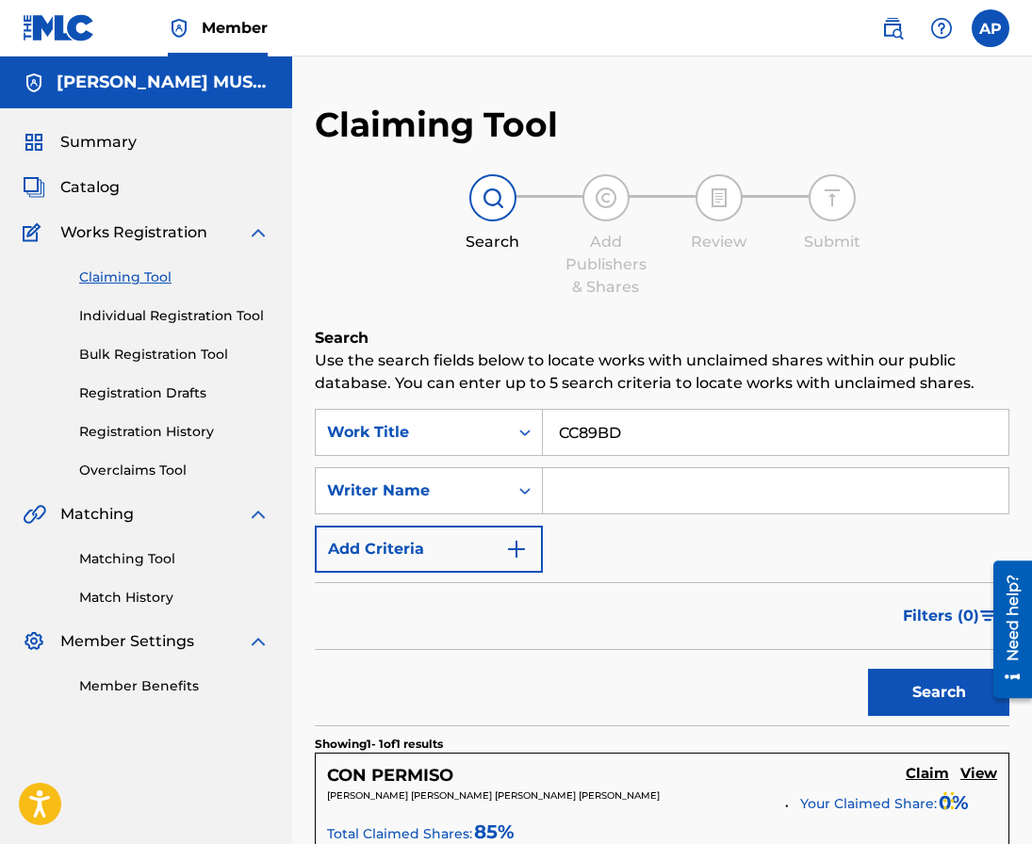
scroll to position [357, 0]
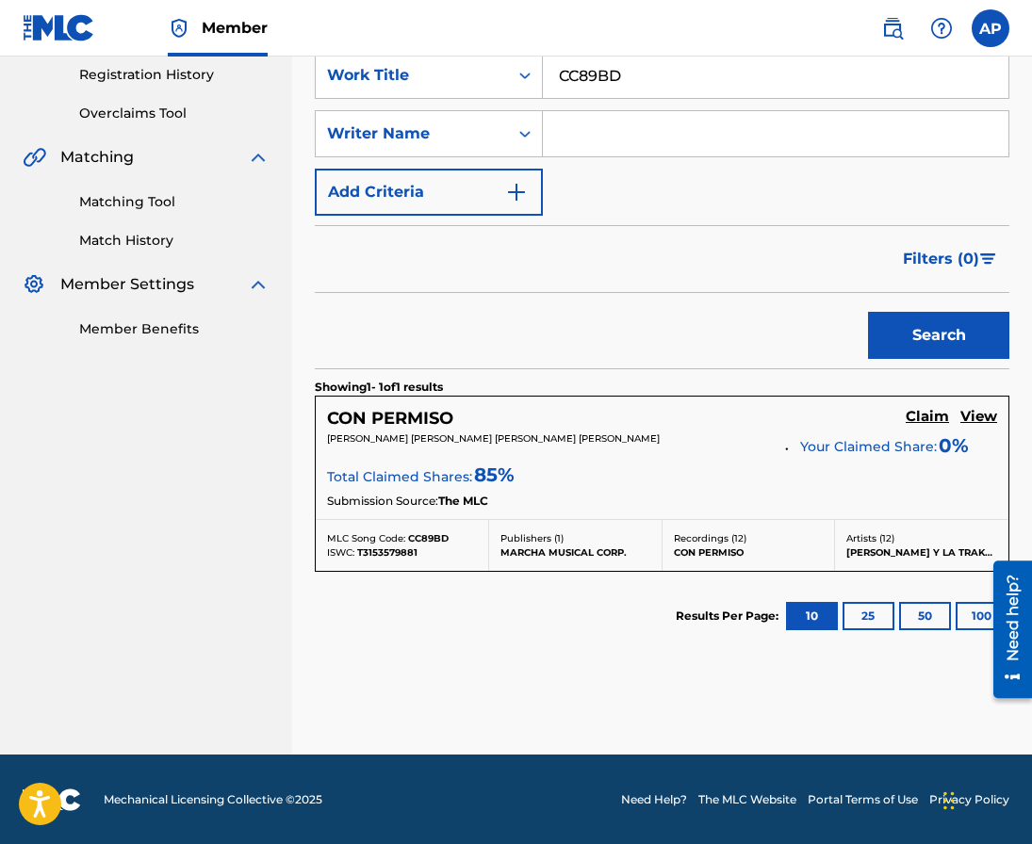
click at [928, 411] on h5 "Claim" at bounding box center [927, 417] width 43 height 18
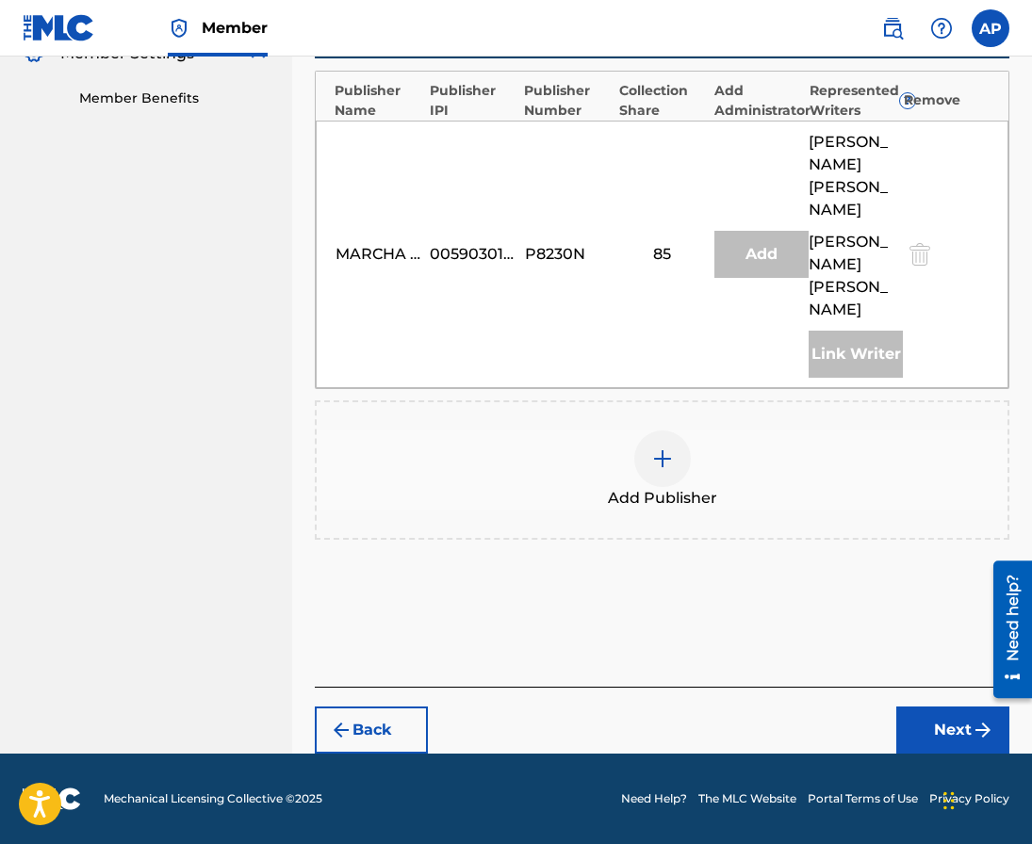
scroll to position [629, 0]
click at [668, 510] on span "Add Publisher" at bounding box center [662, 498] width 109 height 23
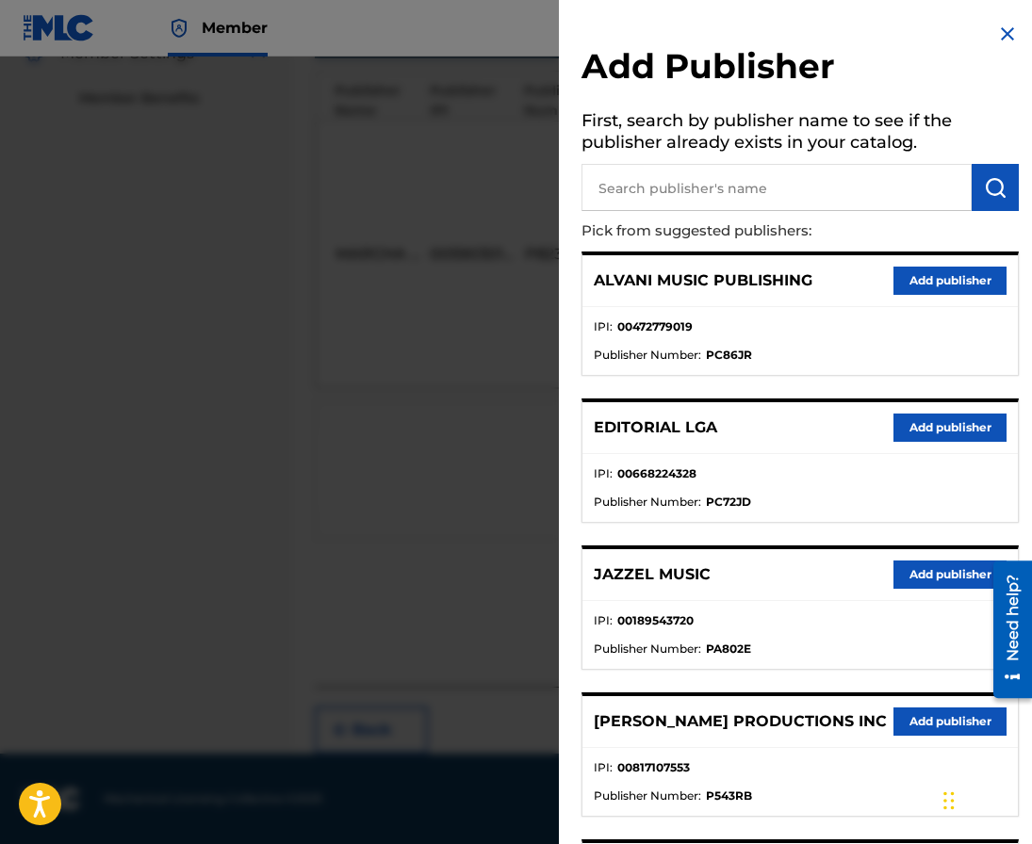
click at [709, 198] on input "text" at bounding box center [776, 187] width 390 height 47
type input "editraka"
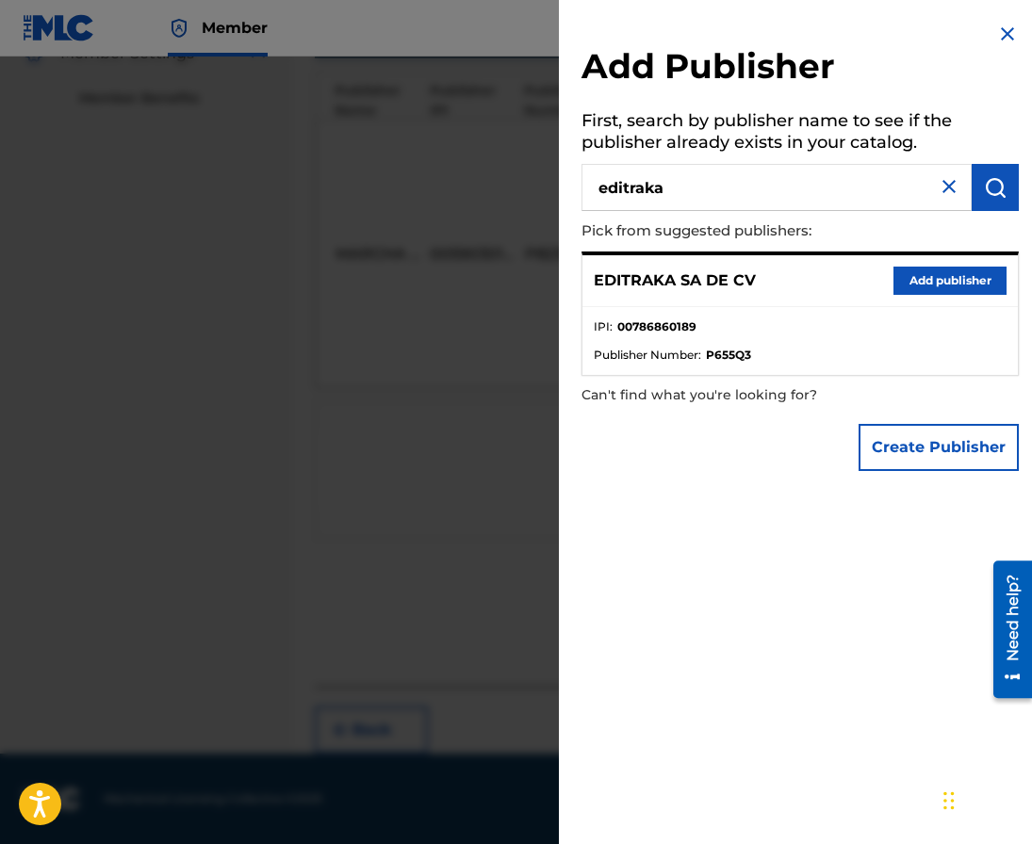
click at [915, 284] on button "Add publisher" at bounding box center [949, 281] width 113 height 28
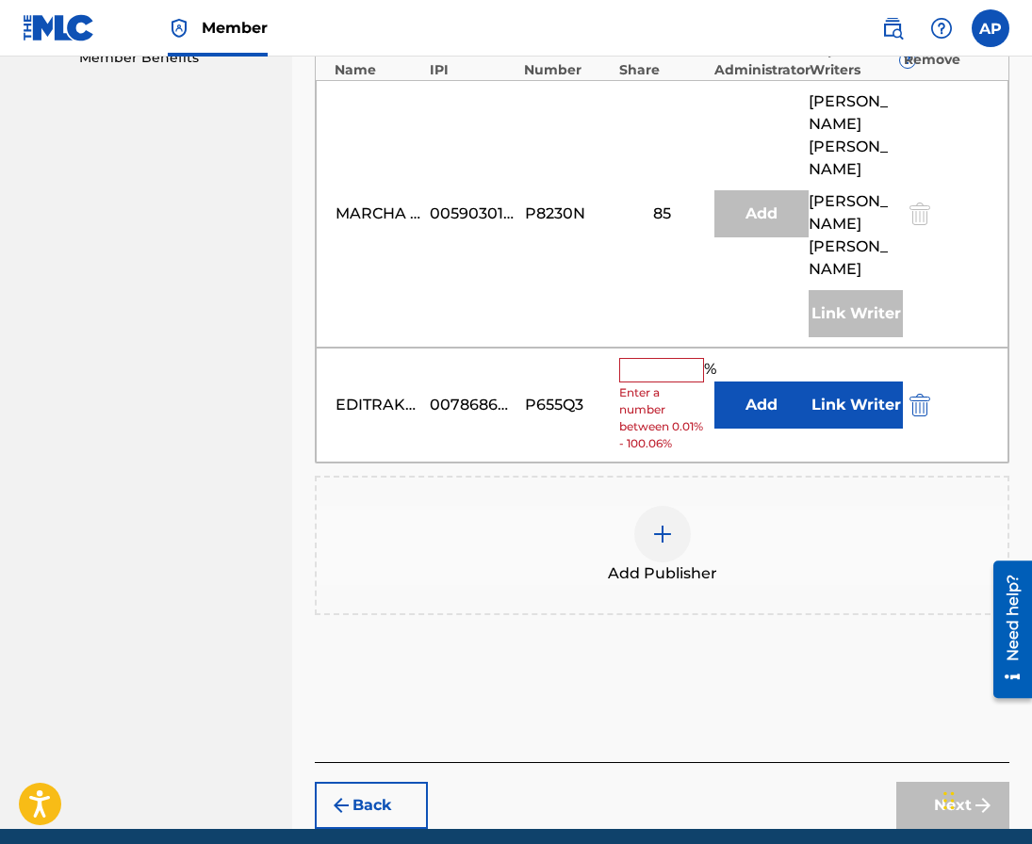
click at [732, 429] on button "Add" at bounding box center [761, 405] width 94 height 47
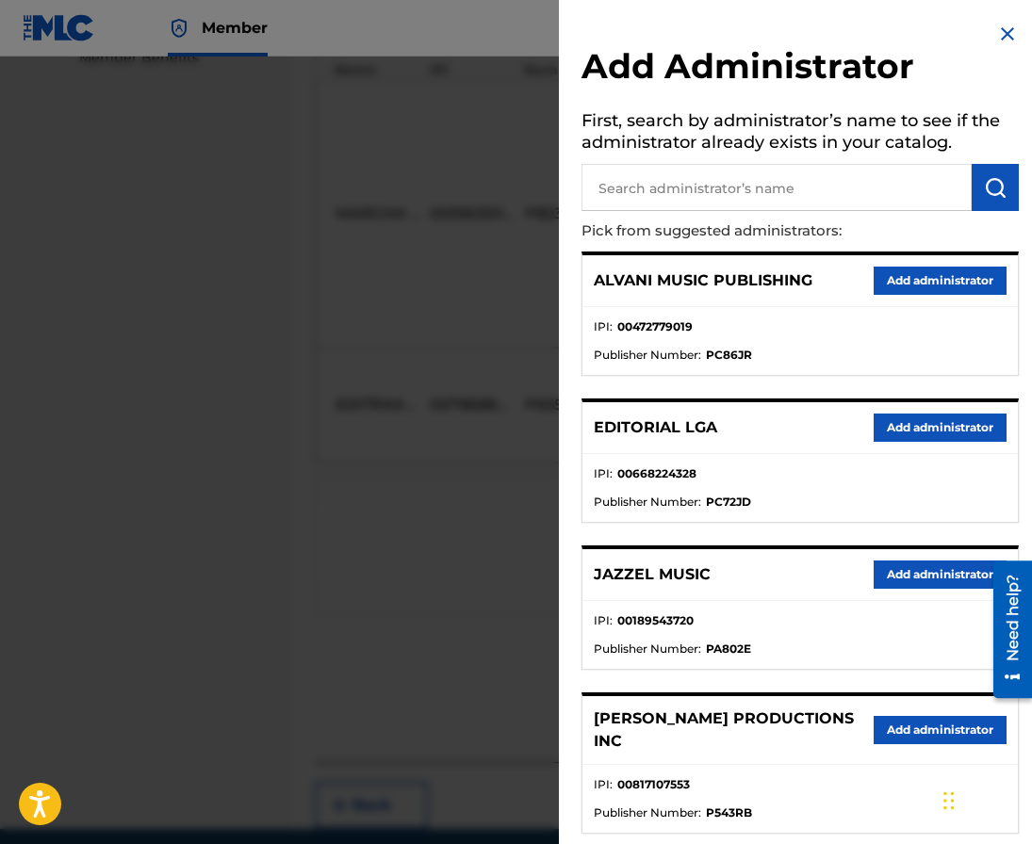
click at [678, 186] on input "text" at bounding box center [776, 187] width 390 height 47
type input "[PERSON_NAME]"
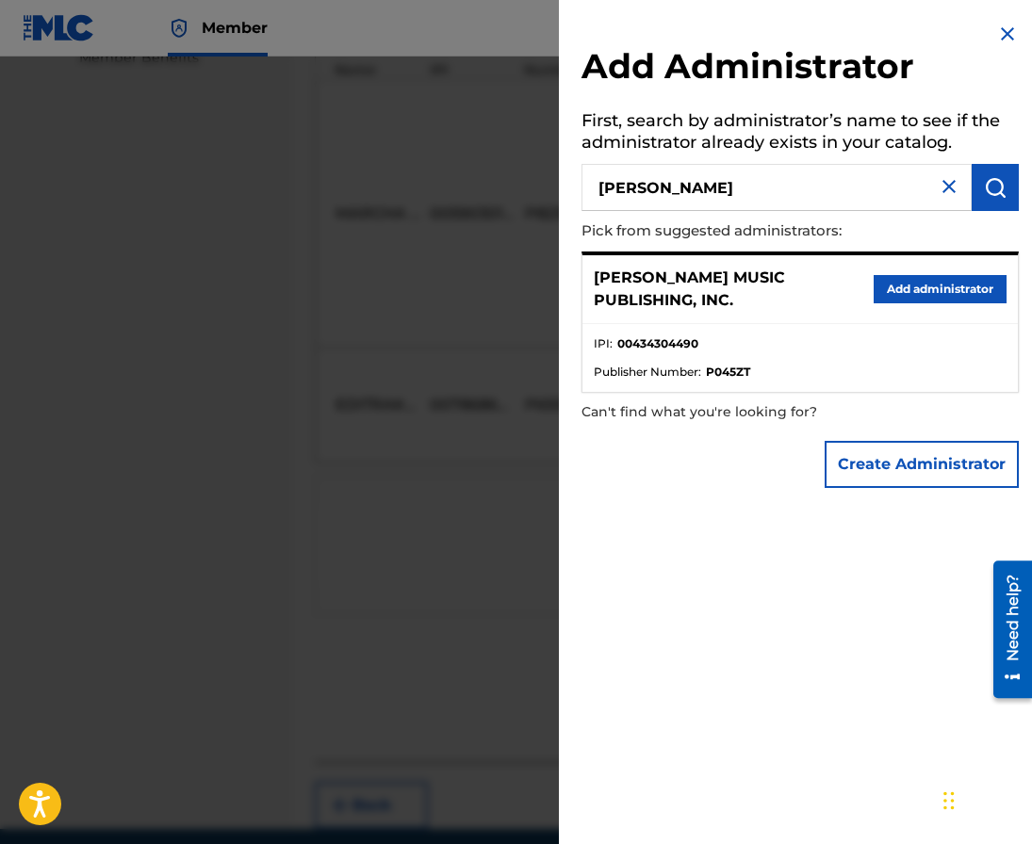
click at [877, 288] on button "Add administrator" at bounding box center [940, 289] width 133 height 28
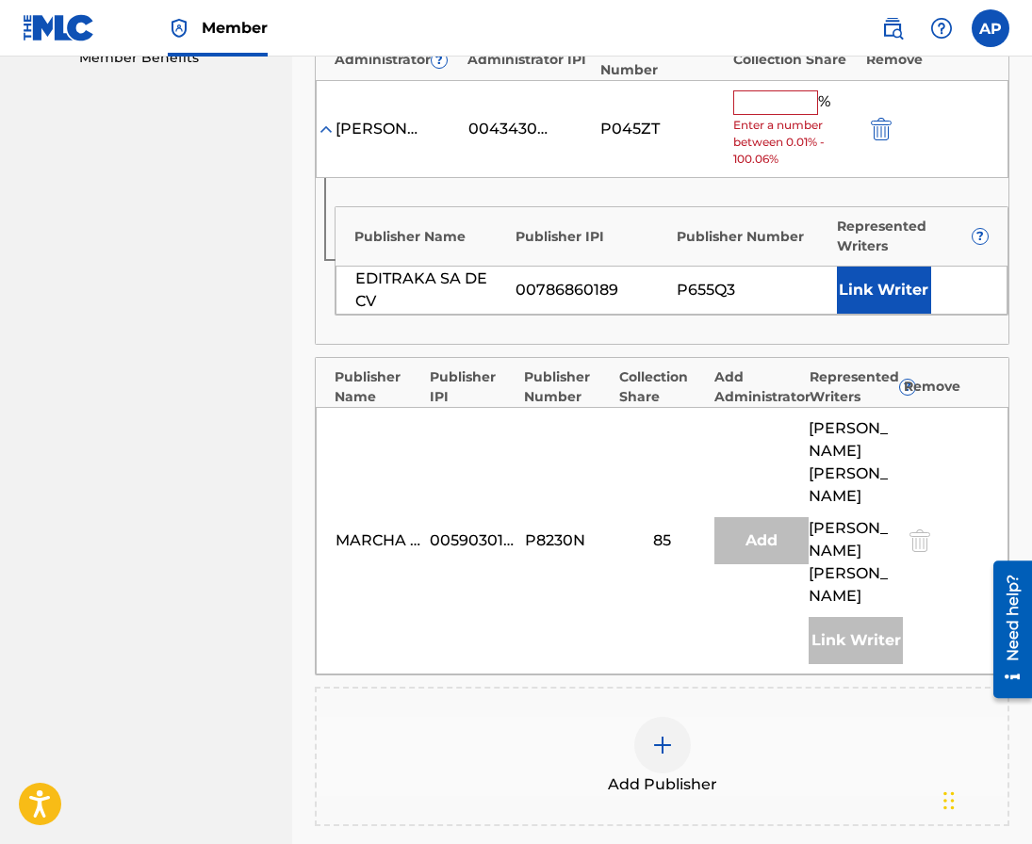
click at [768, 109] on input "text" at bounding box center [775, 102] width 85 height 24
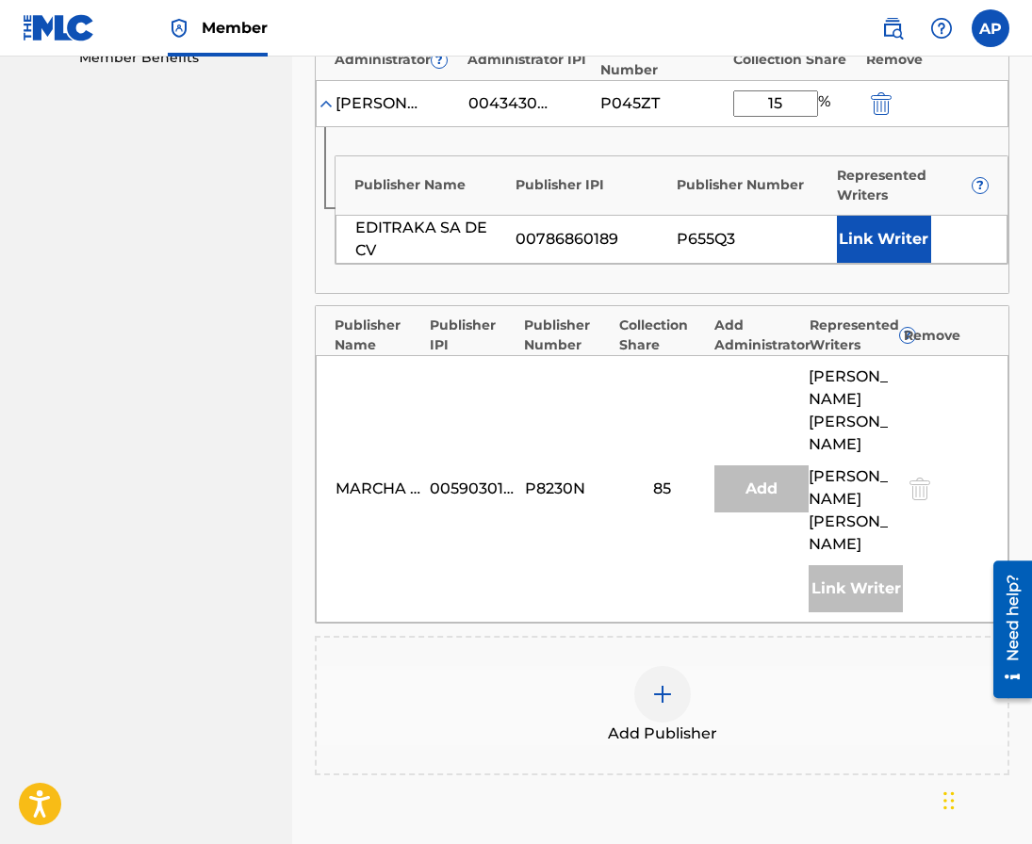
type input "15"
click at [746, 237] on div "P655Q3" at bounding box center [752, 239] width 151 height 23
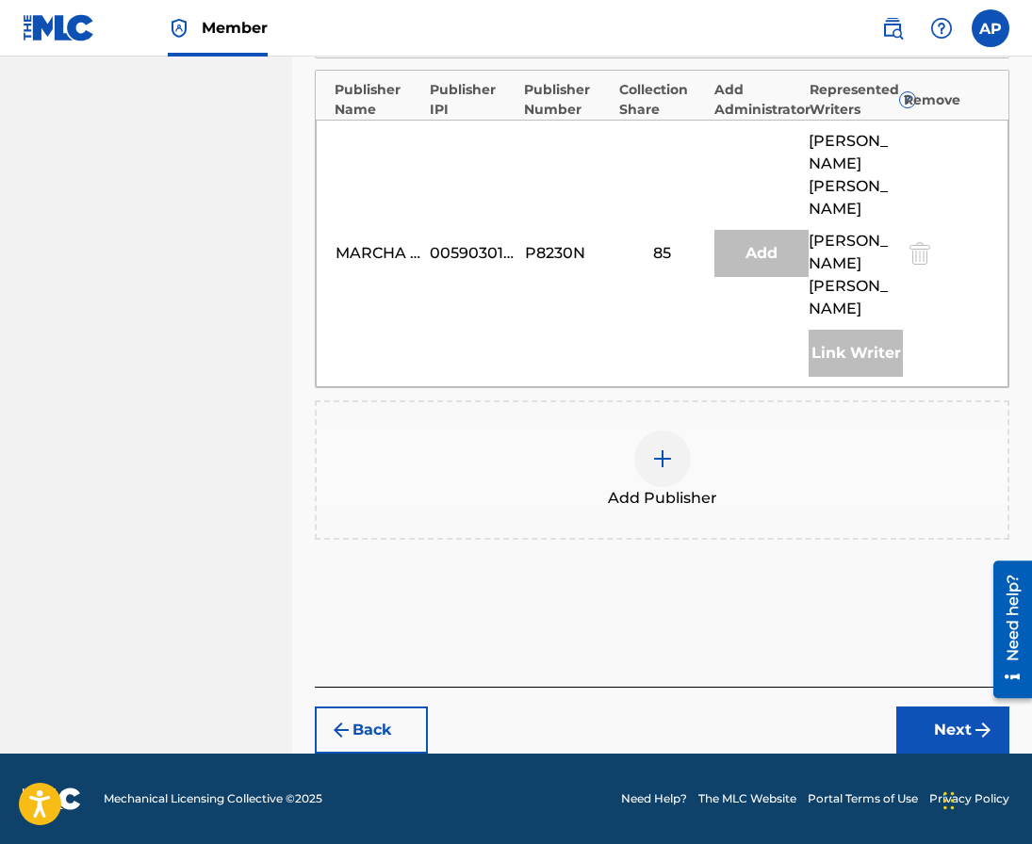
click at [942, 739] on button "Next" at bounding box center [952, 730] width 113 height 47
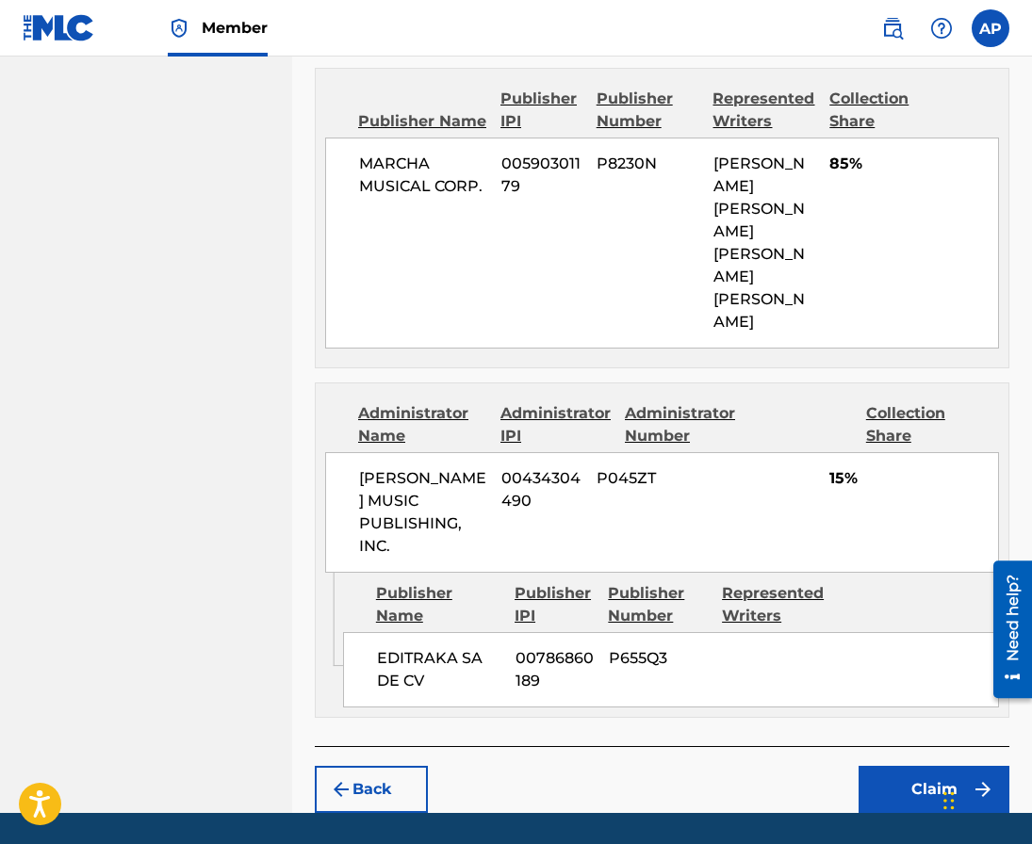
scroll to position [881, 0]
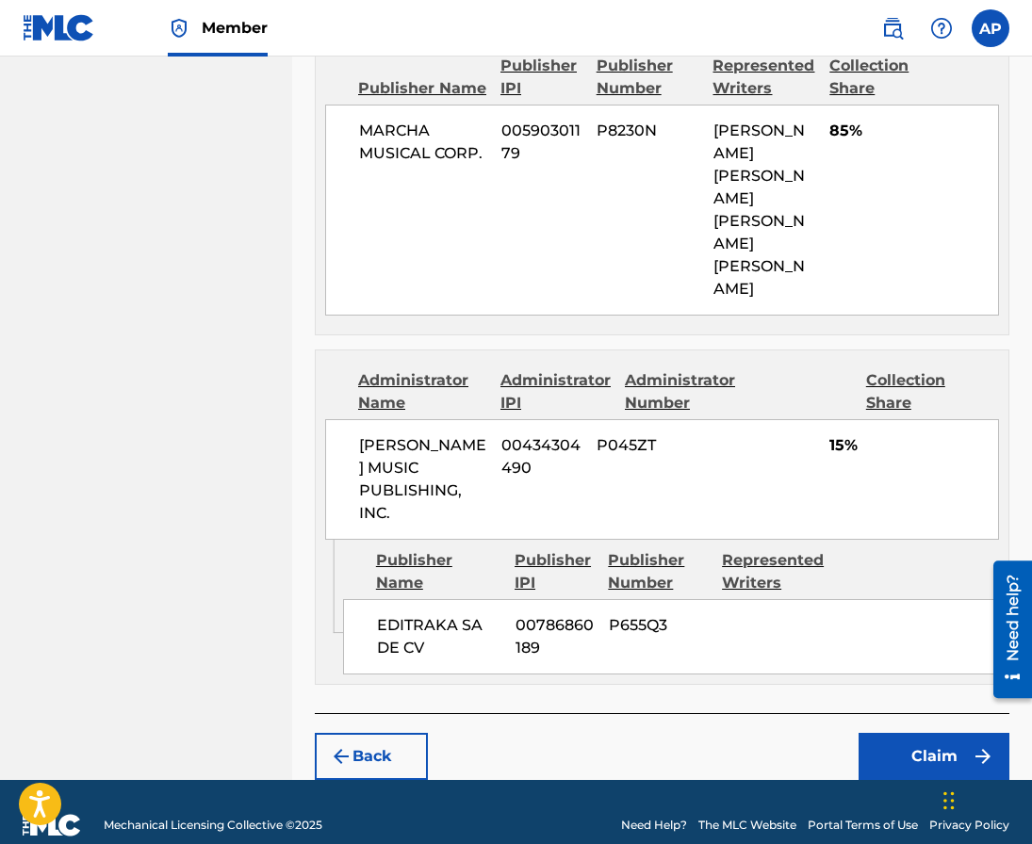
click at [904, 734] on button "Claim" at bounding box center [933, 756] width 151 height 47
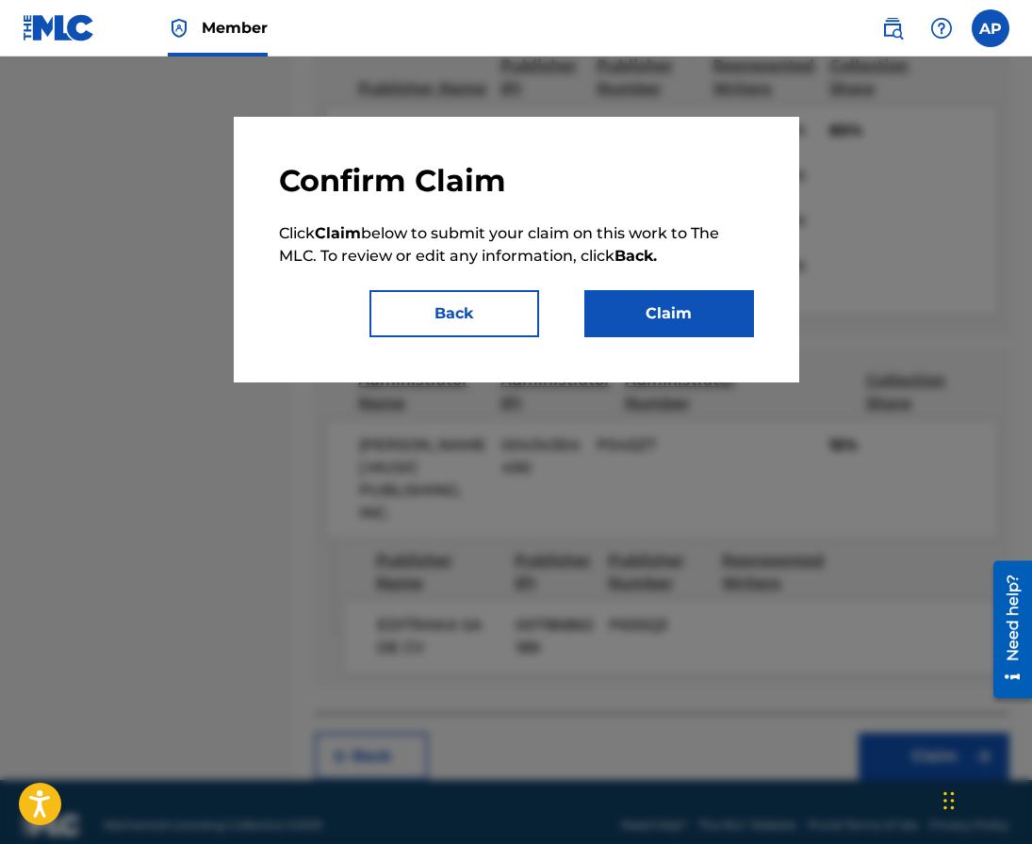
click at [647, 310] on button "Claim" at bounding box center [669, 313] width 170 height 47
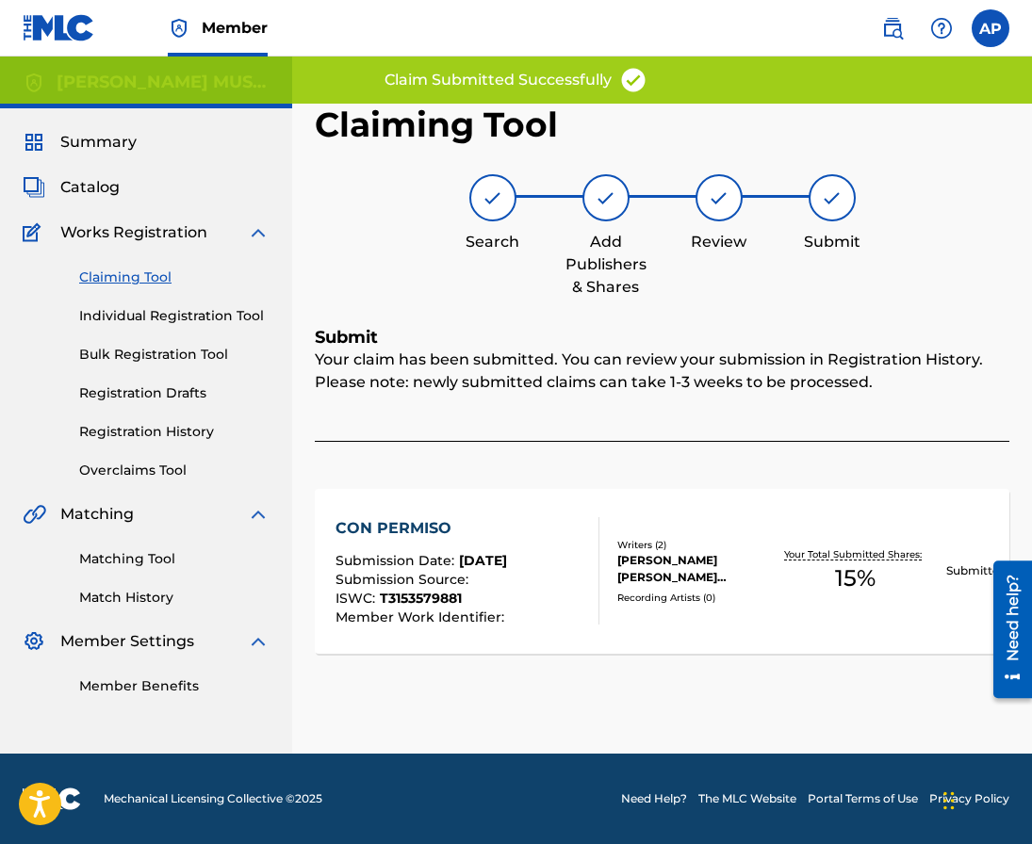
scroll to position [0, 0]
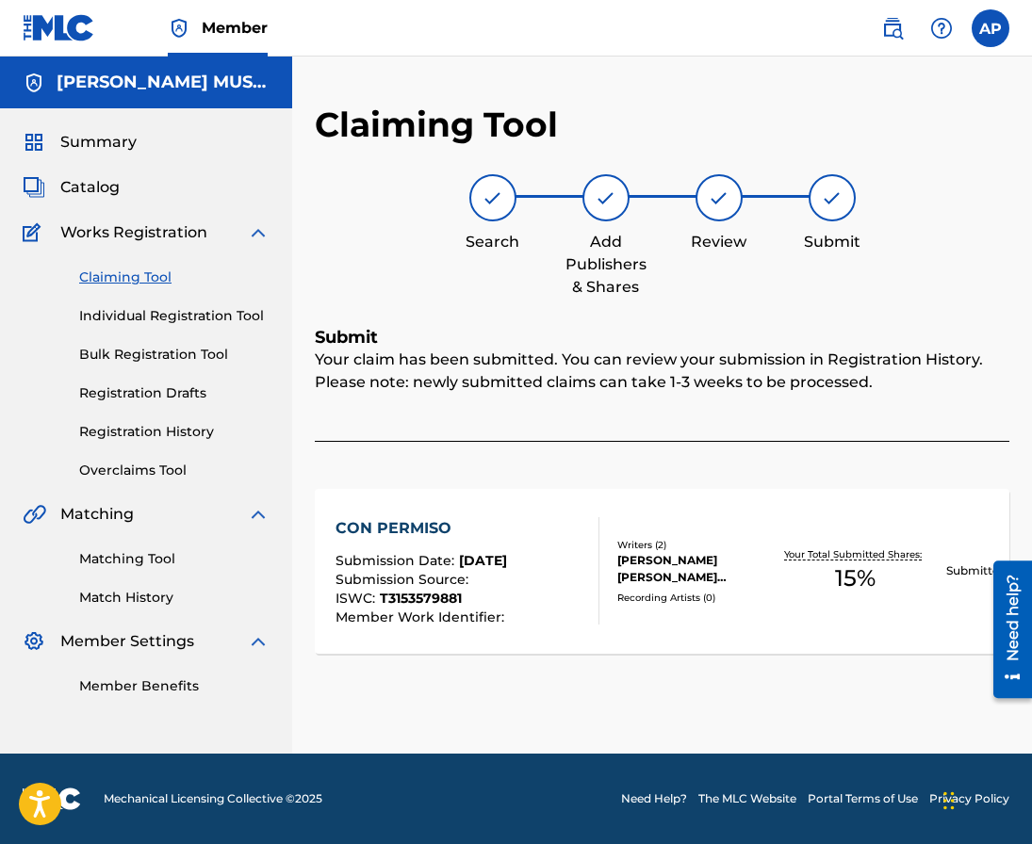
click at [117, 285] on link "Claiming Tool" at bounding box center [174, 278] width 190 height 20
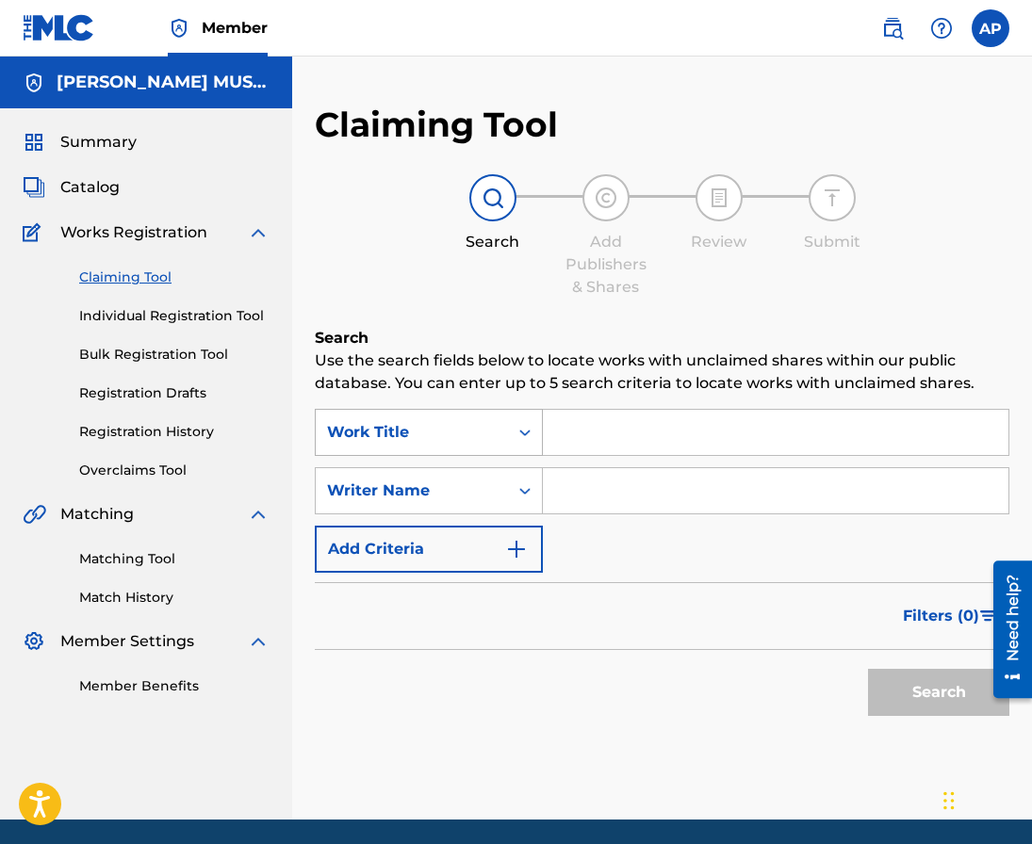
click at [471, 438] on div "Work Title" at bounding box center [412, 432] width 170 height 23
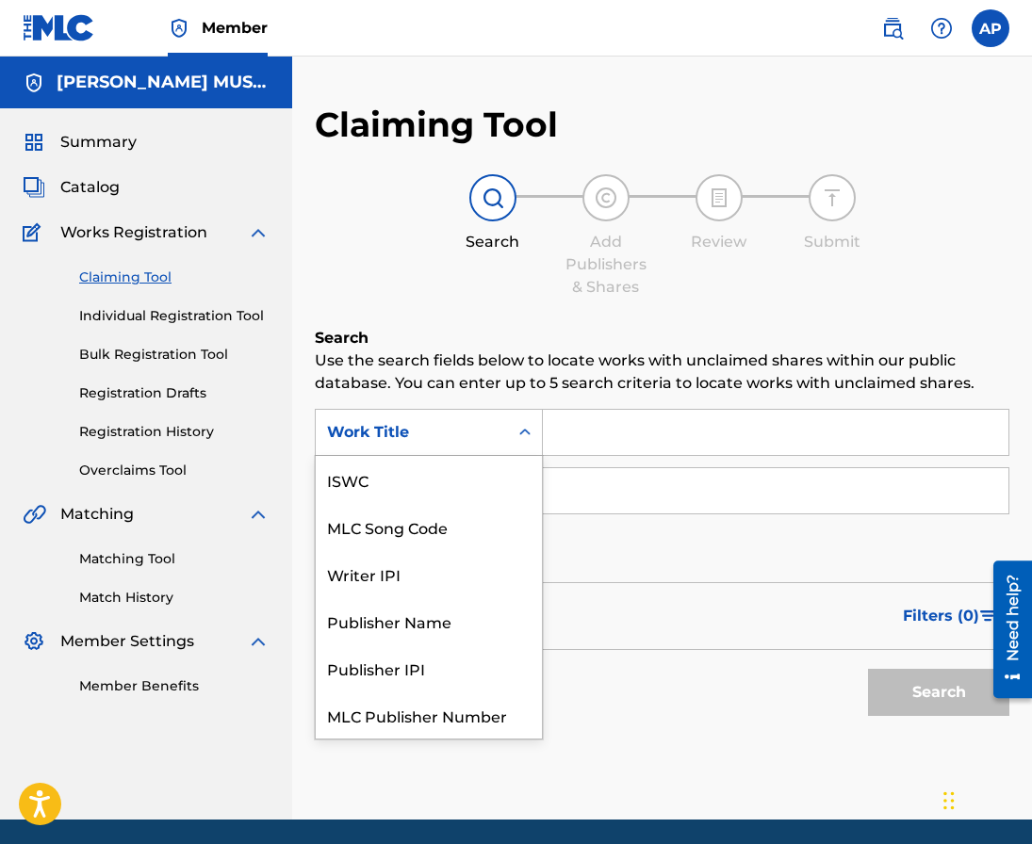
scroll to position [47, 0]
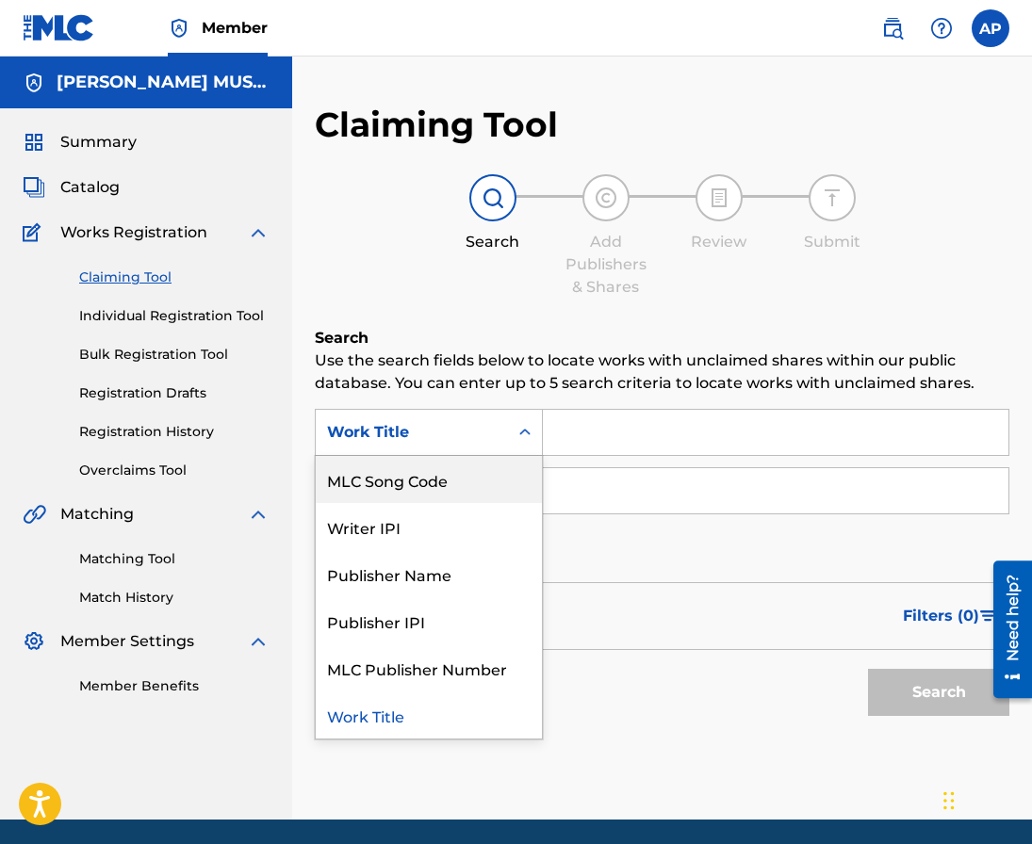
click at [437, 467] on div "MLC Song Code" at bounding box center [429, 479] width 226 height 47
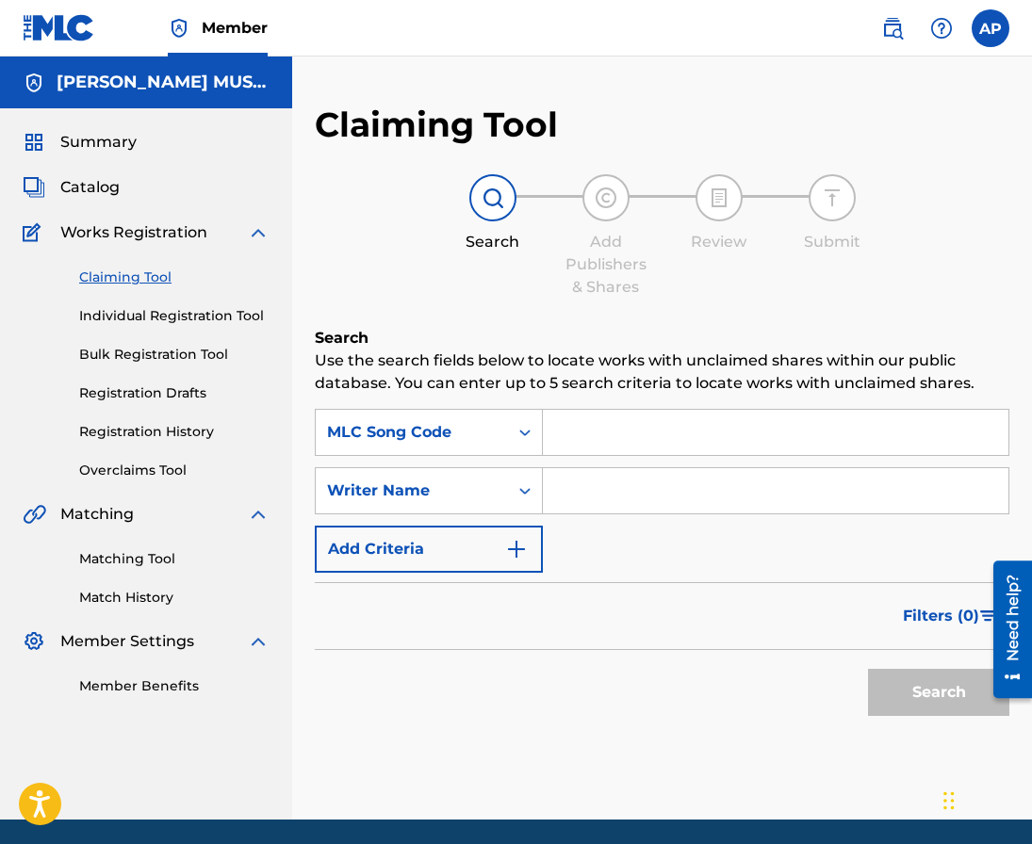
click at [580, 428] on input "Search Form" at bounding box center [775, 432] width 465 height 45
paste input "CB87MN"
type input "CB87MN"
click at [868, 669] on button "Search" at bounding box center [938, 692] width 141 height 47
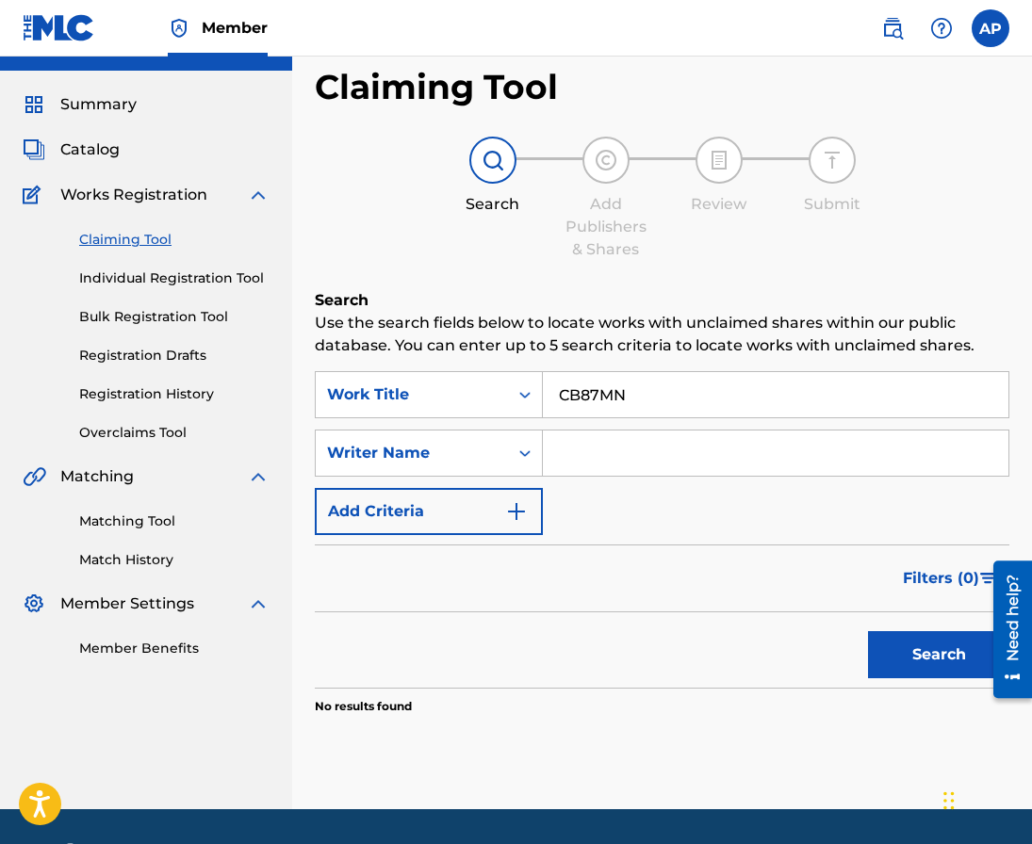
scroll to position [73, 0]
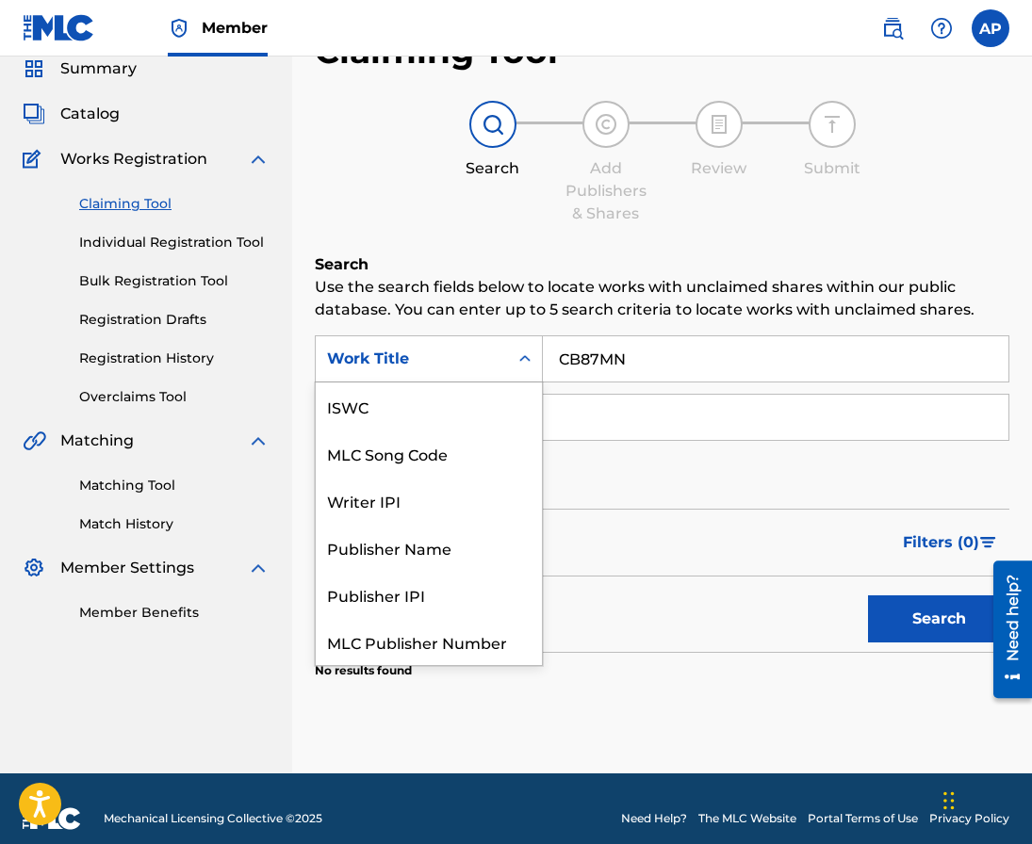
click at [508, 361] on div "Search Form" at bounding box center [525, 359] width 34 height 34
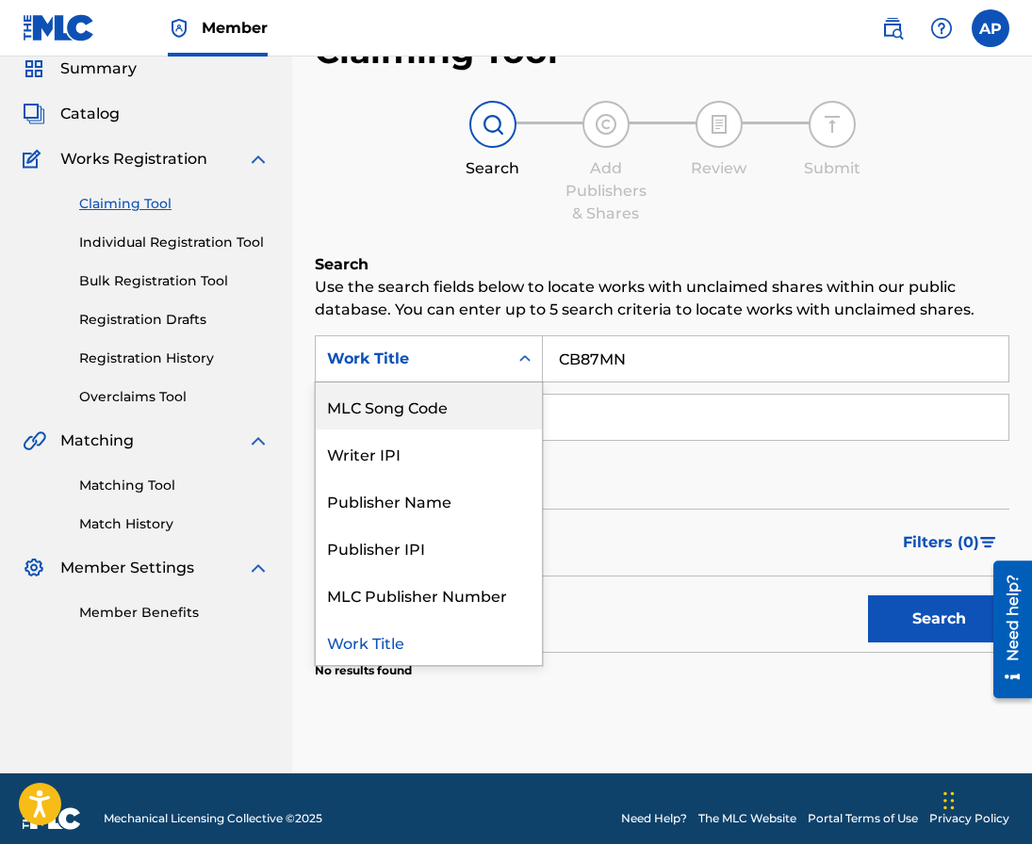
click at [471, 383] on div "MLC Song Code" at bounding box center [429, 406] width 226 height 47
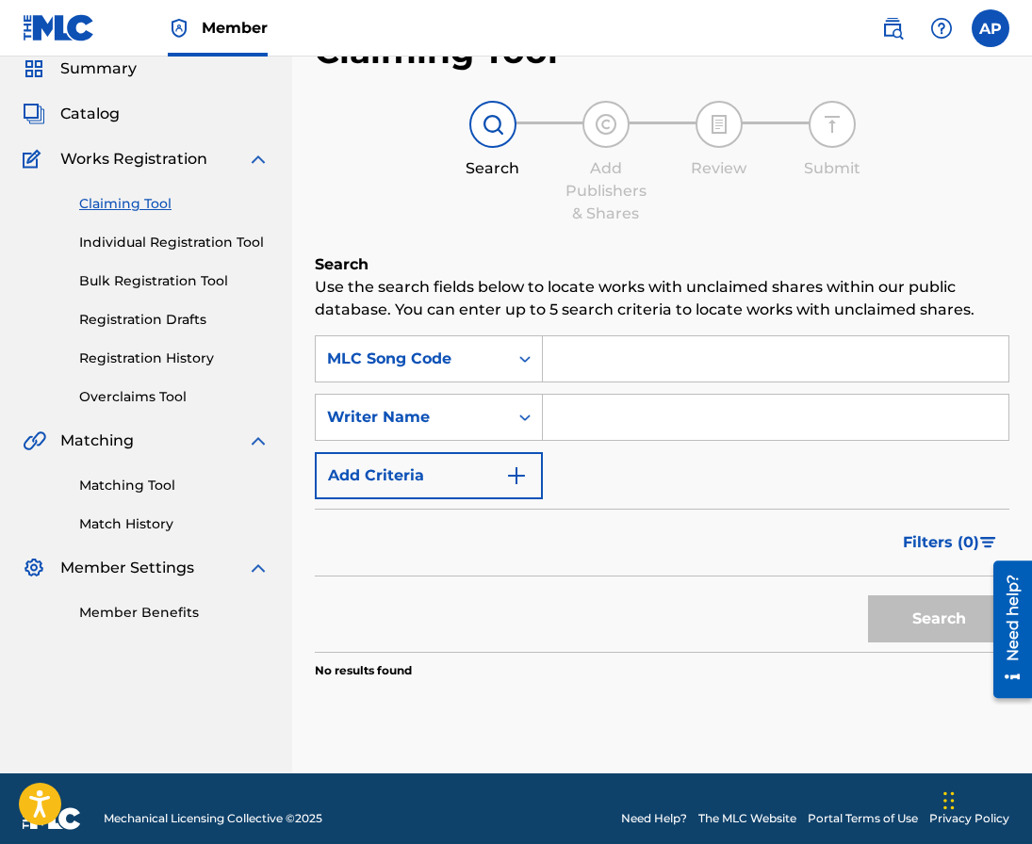
click at [607, 372] on input "Search Form" at bounding box center [775, 358] width 465 height 45
paste input "CB87MN"
type input "CB87MN"
click at [868, 596] on button "Search" at bounding box center [938, 619] width 141 height 47
click at [672, 379] on input "CB87MN" at bounding box center [775, 358] width 465 height 45
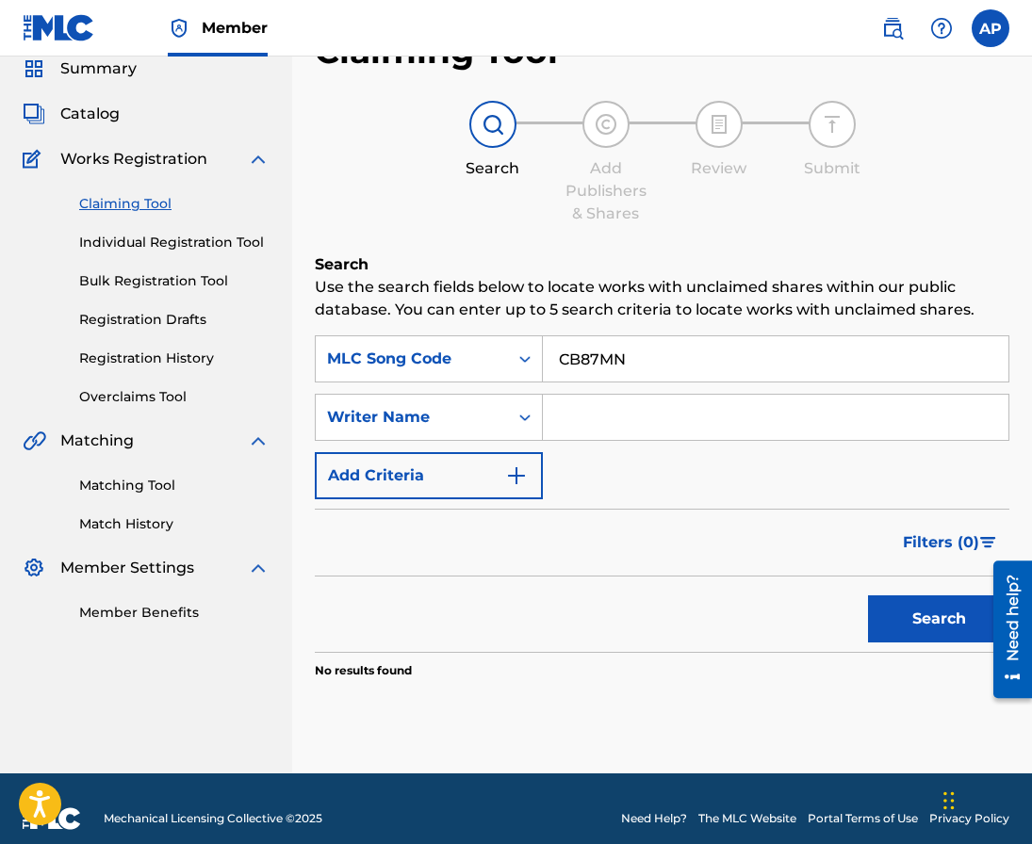
click at [669, 374] on input "CB87MN" at bounding box center [775, 358] width 465 height 45
click at [868, 596] on button "Search" at bounding box center [938, 619] width 141 height 47
click at [596, 354] on input "CB87MN" at bounding box center [775, 358] width 465 height 45
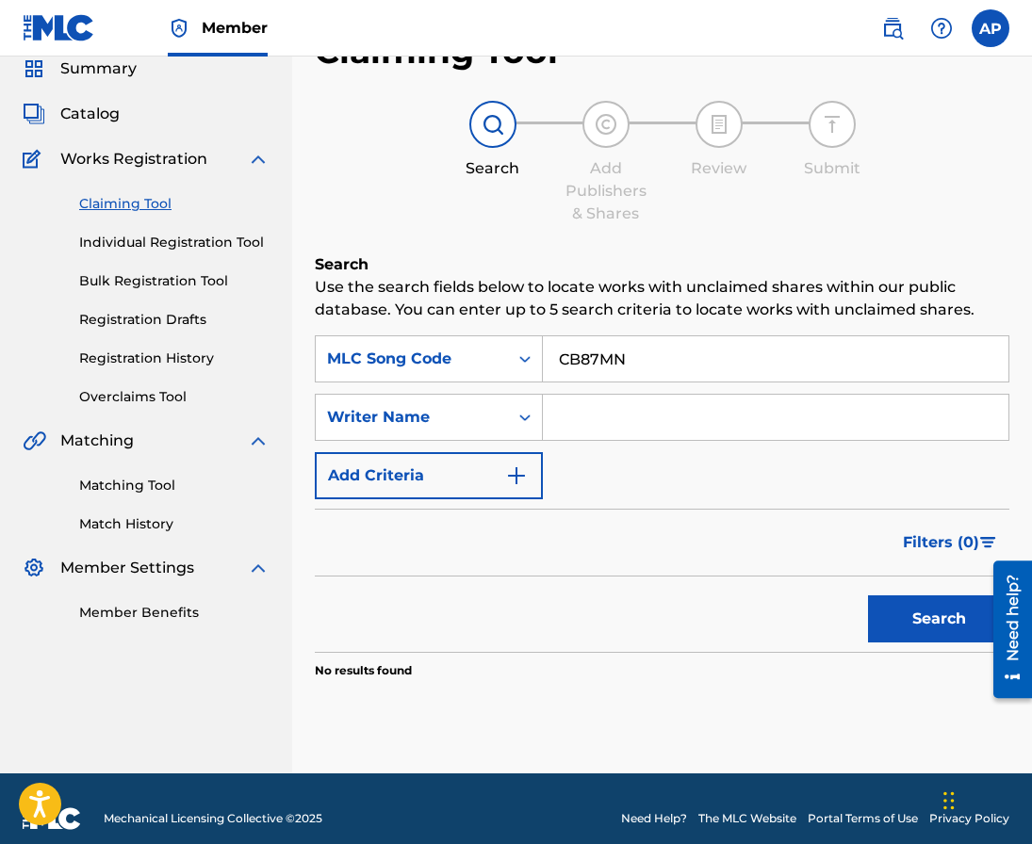
click at [868, 596] on button "Search" at bounding box center [938, 619] width 141 height 47
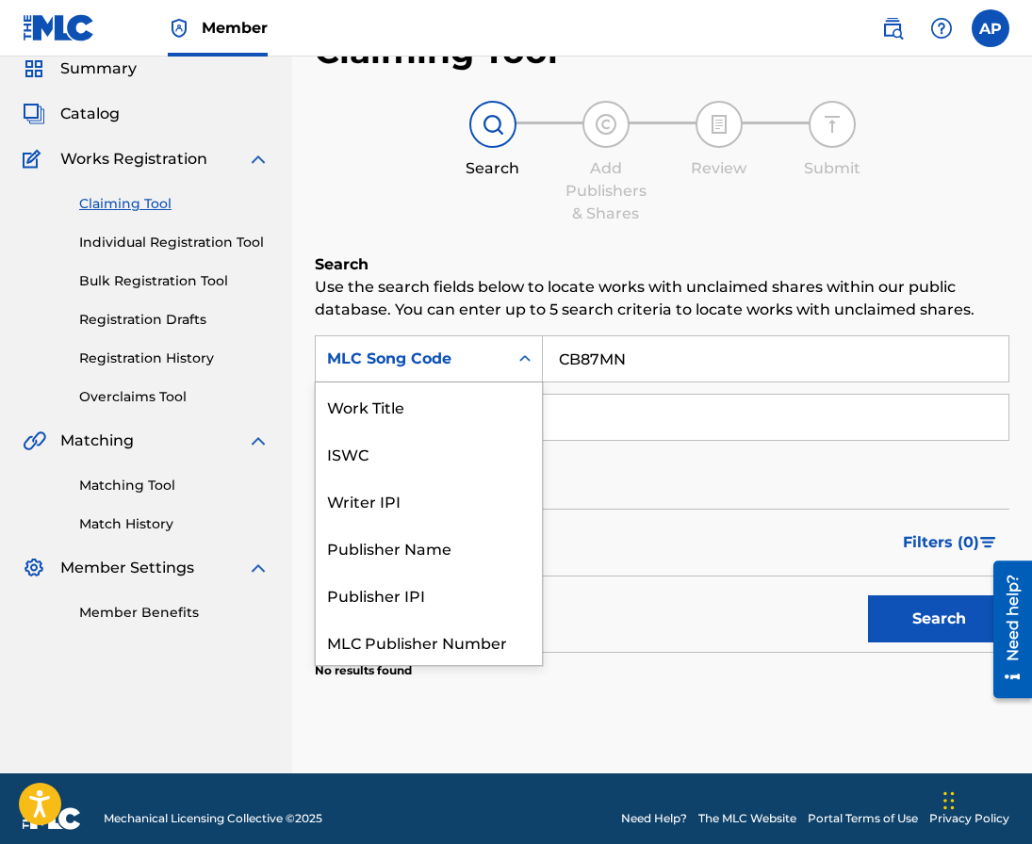
click at [450, 342] on div "MLC Song Code" at bounding box center [412, 359] width 192 height 36
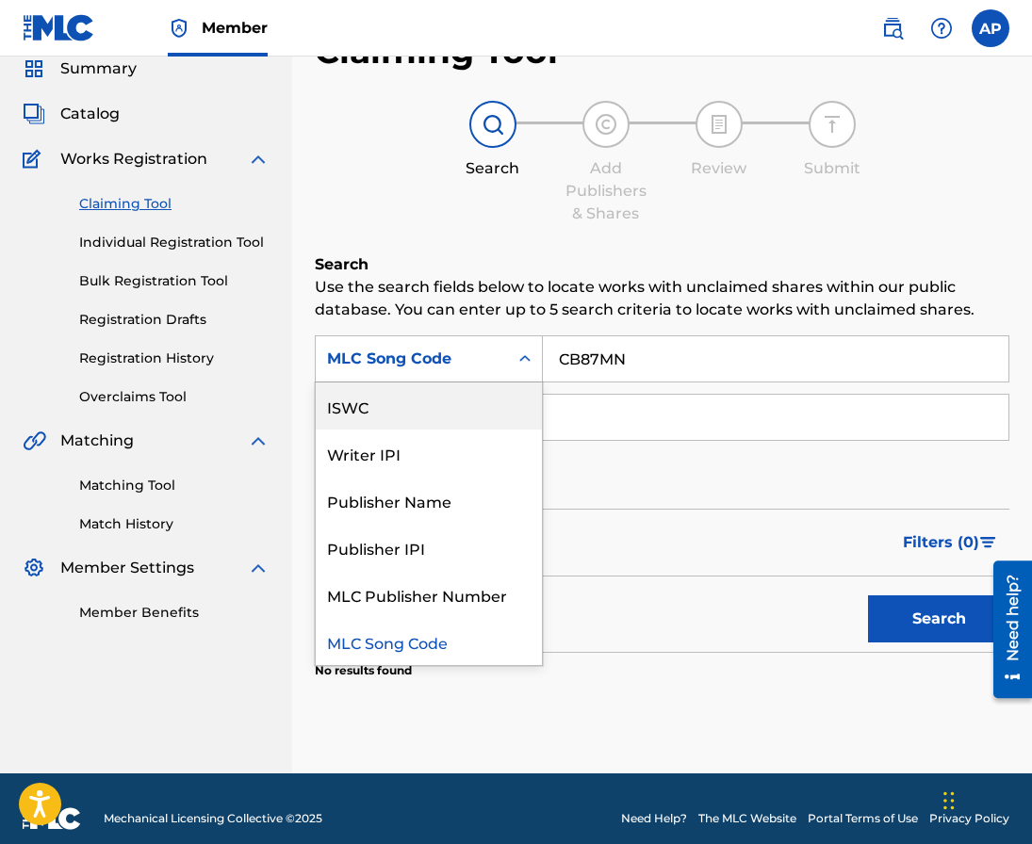
click at [648, 441] on div "SearchWithCriteria1768e64f-1fdf-4d49-89de-8bbb413a28d9 ISWC, 2 of 7. 7 results …" at bounding box center [662, 417] width 694 height 164
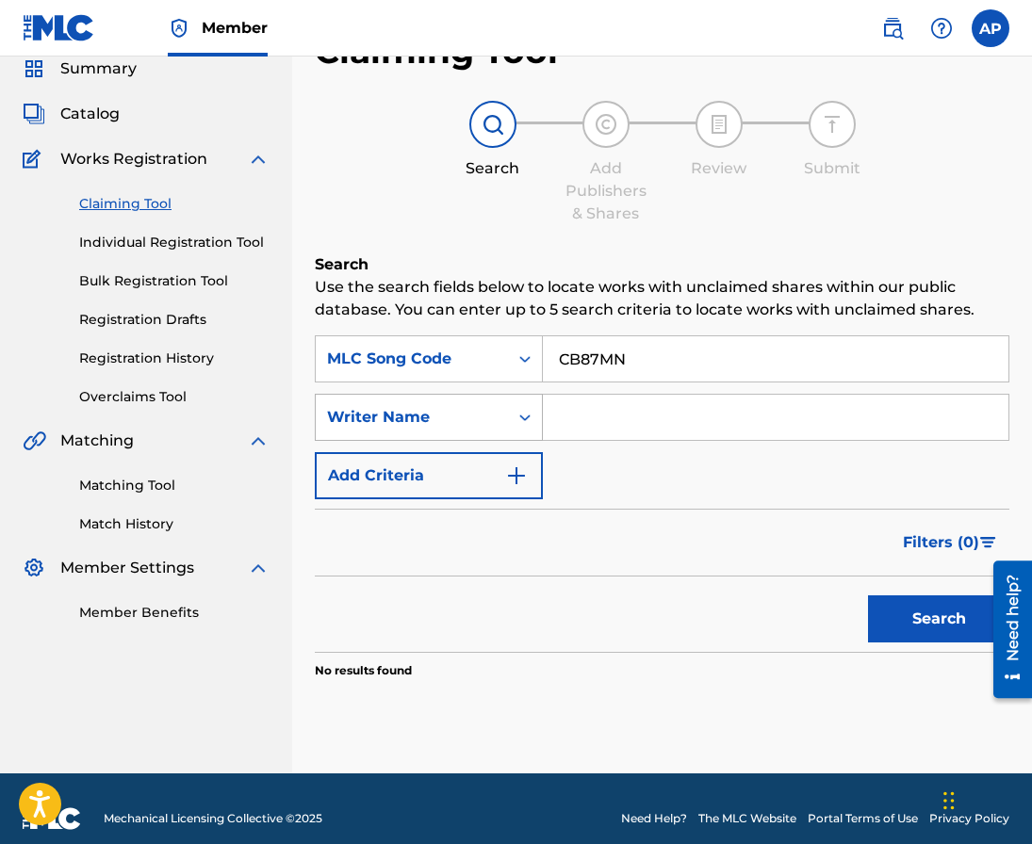
click at [393, 414] on div "Writer Name" at bounding box center [412, 417] width 170 height 23
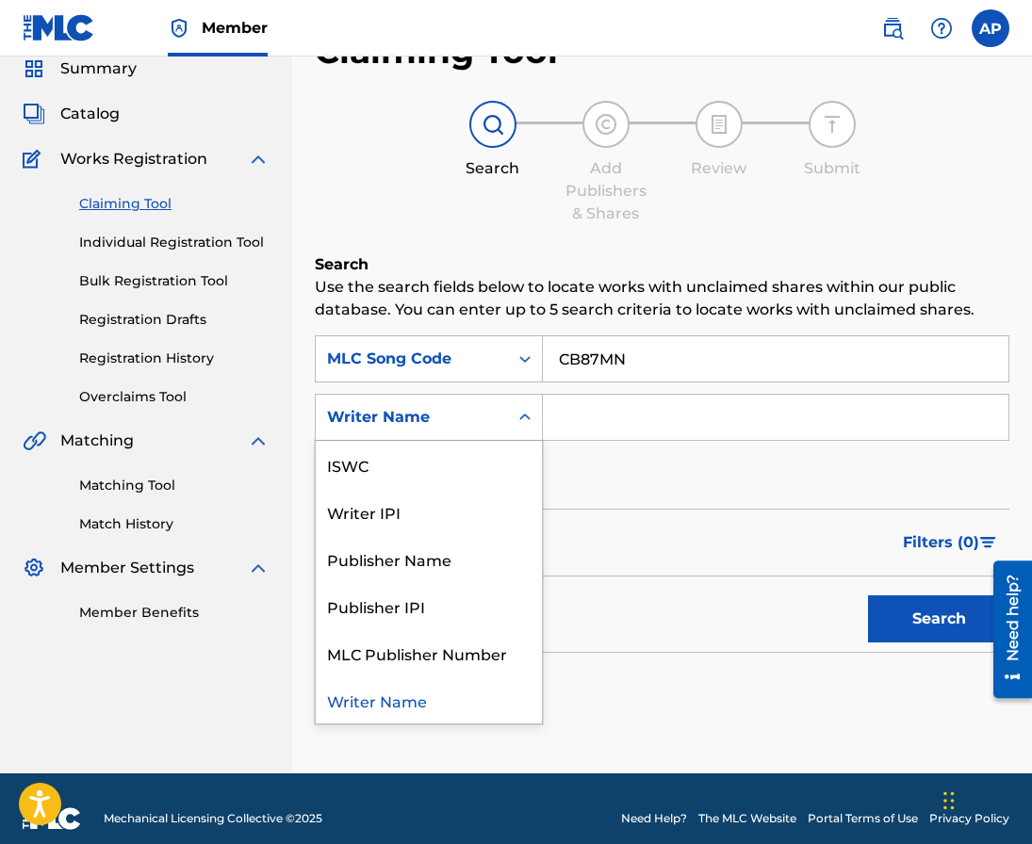
scroll to position [0, 0]
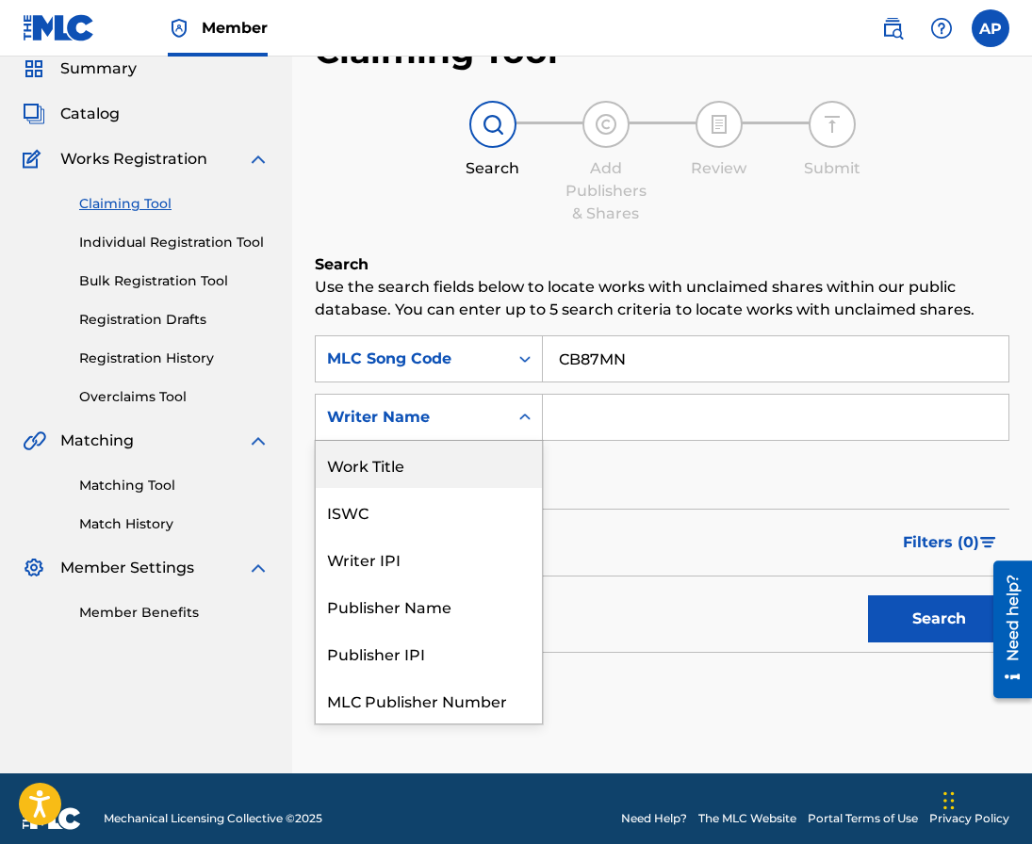
click at [389, 447] on div "Work Title" at bounding box center [429, 464] width 226 height 47
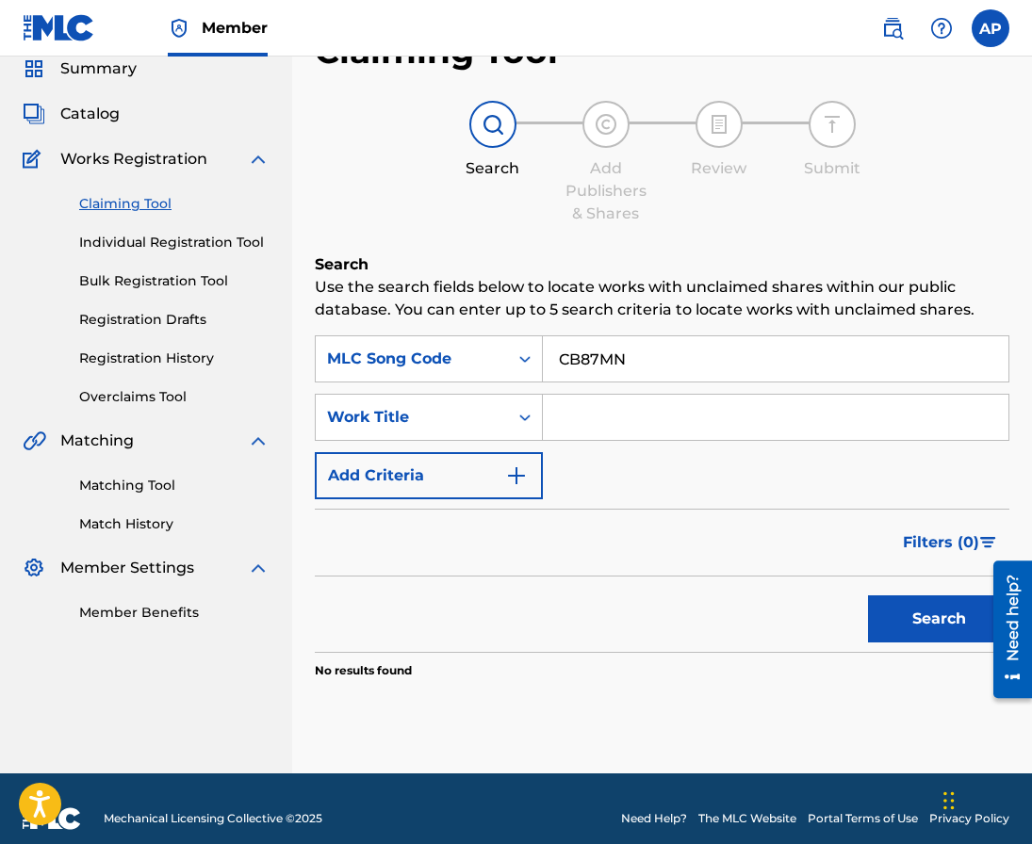
click at [547, 420] on input "Search Form" at bounding box center [775, 417] width 465 height 45
paste input "CON PERMISO YA ME VOY"
type input "CON PERMISO YA ME VOY"
click at [868, 596] on button "Search" at bounding box center [938, 619] width 141 height 47
click at [611, 352] on input "CB87MN" at bounding box center [775, 358] width 465 height 45
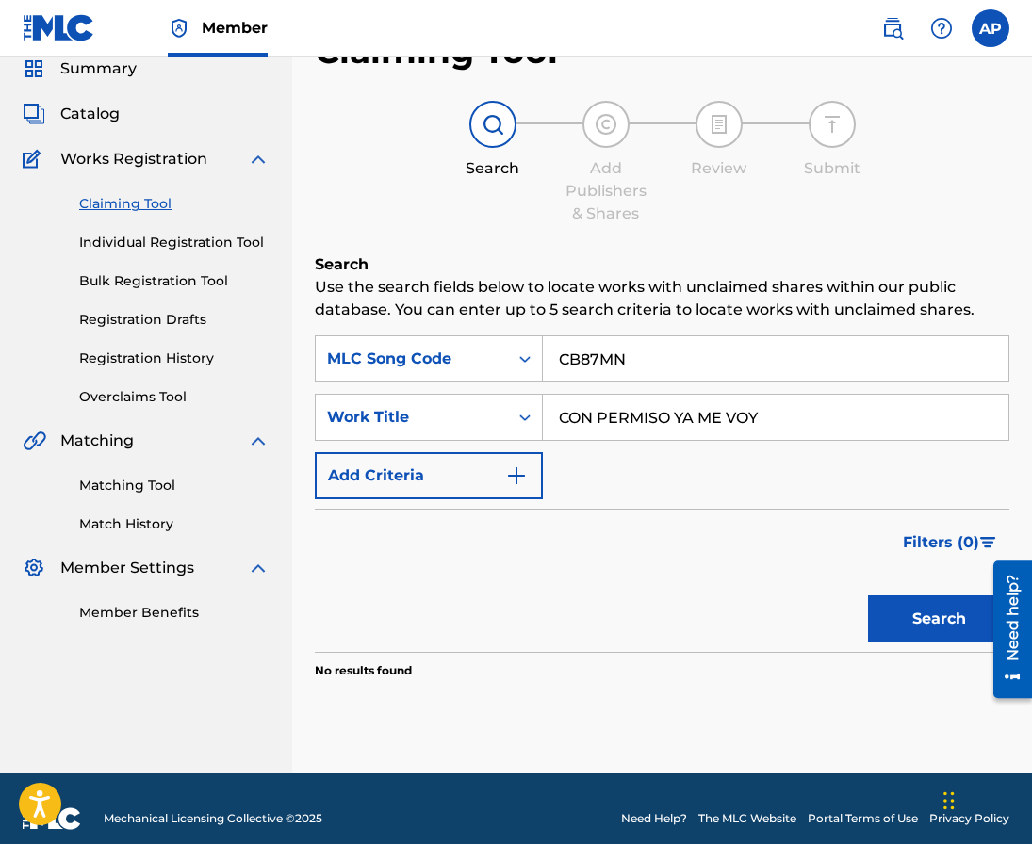
click at [611, 352] on input "CB87MN" at bounding box center [775, 358] width 465 height 45
click at [868, 596] on button "Search" at bounding box center [938, 619] width 141 height 47
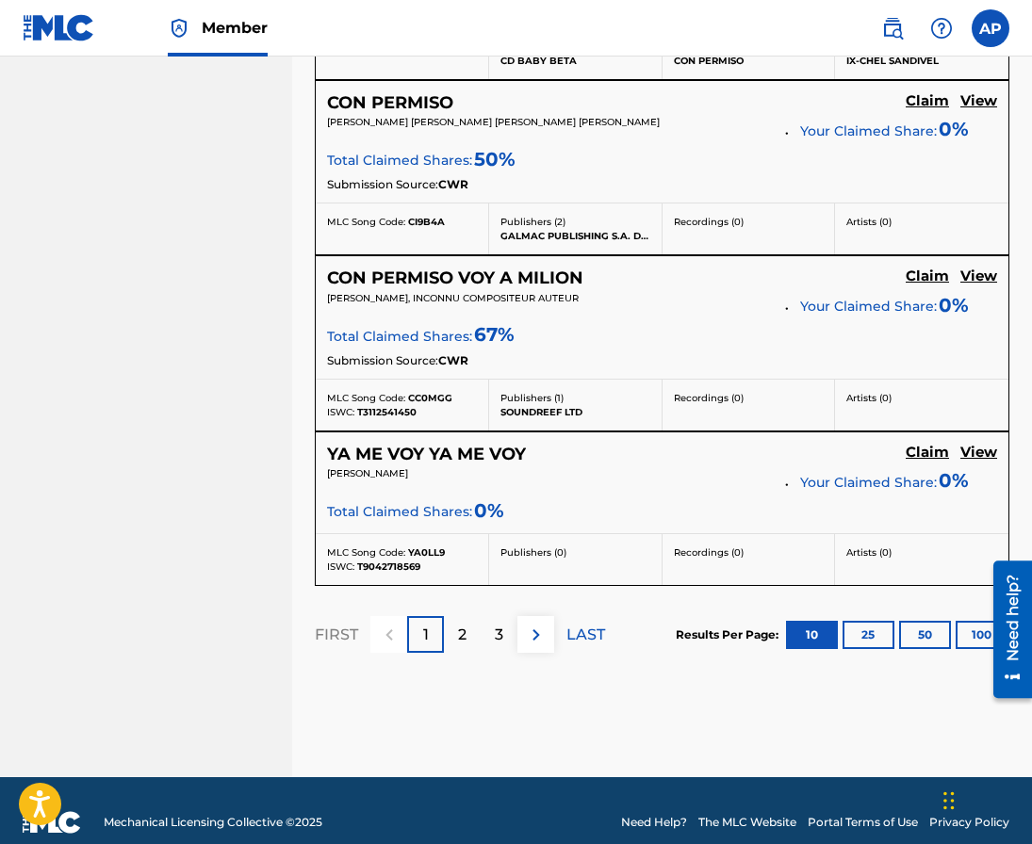
scroll to position [1874, 0]
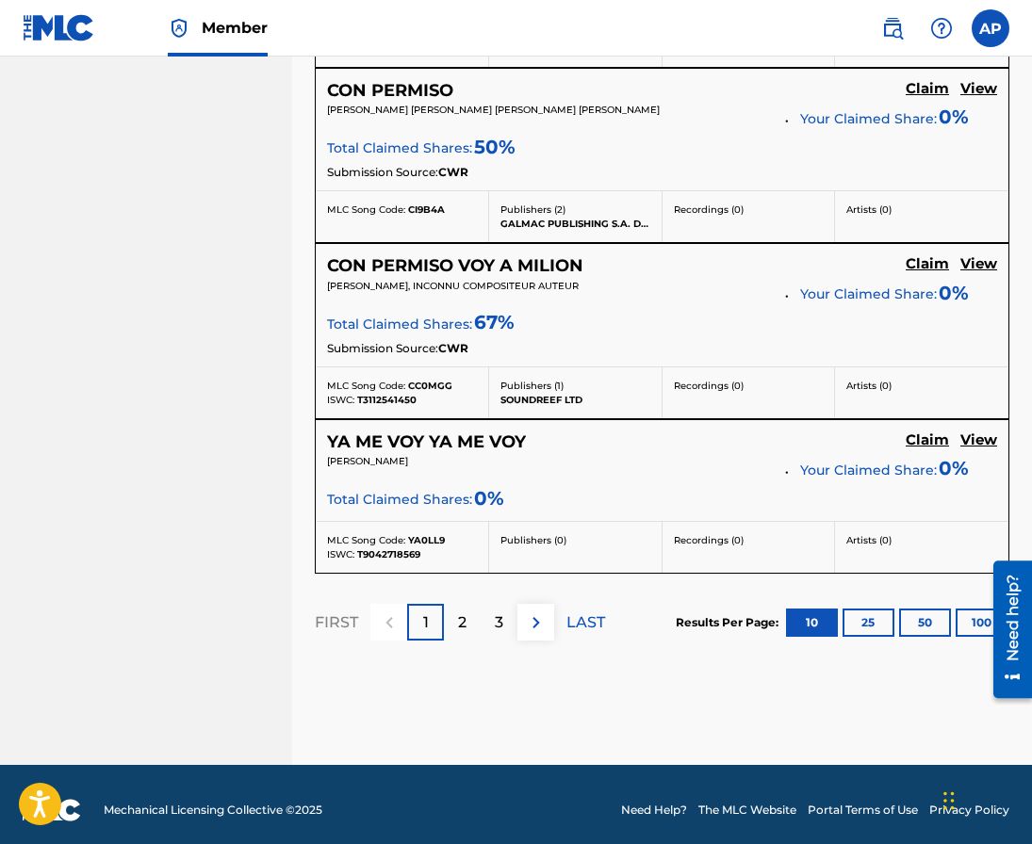
click at [465, 622] on p "2" at bounding box center [462, 623] width 8 height 23
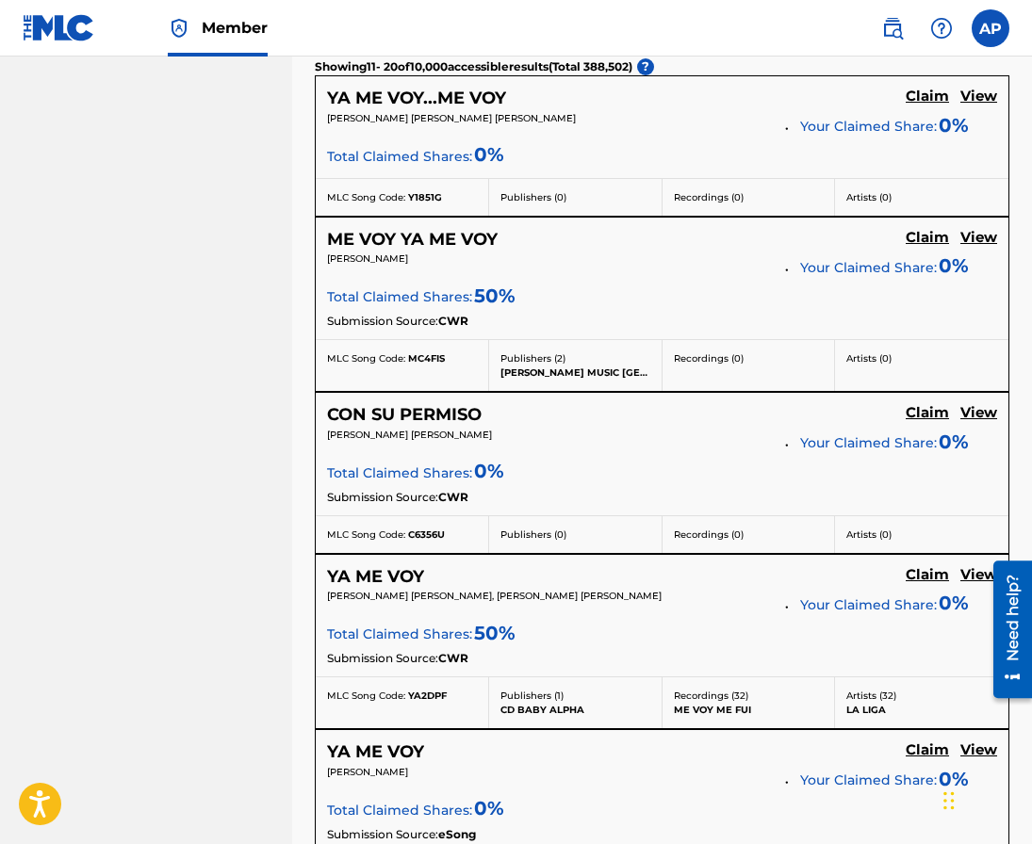
scroll to position [282, 0]
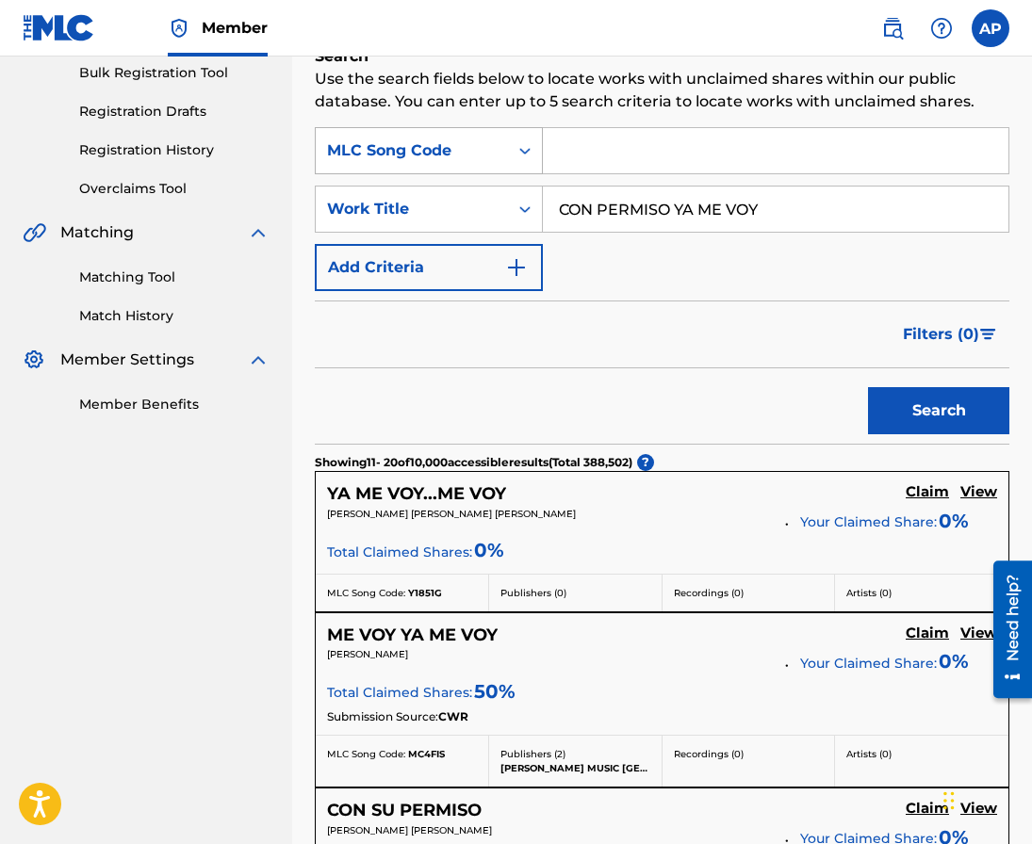
click at [533, 145] on icon "Search Form" at bounding box center [524, 150] width 19 height 19
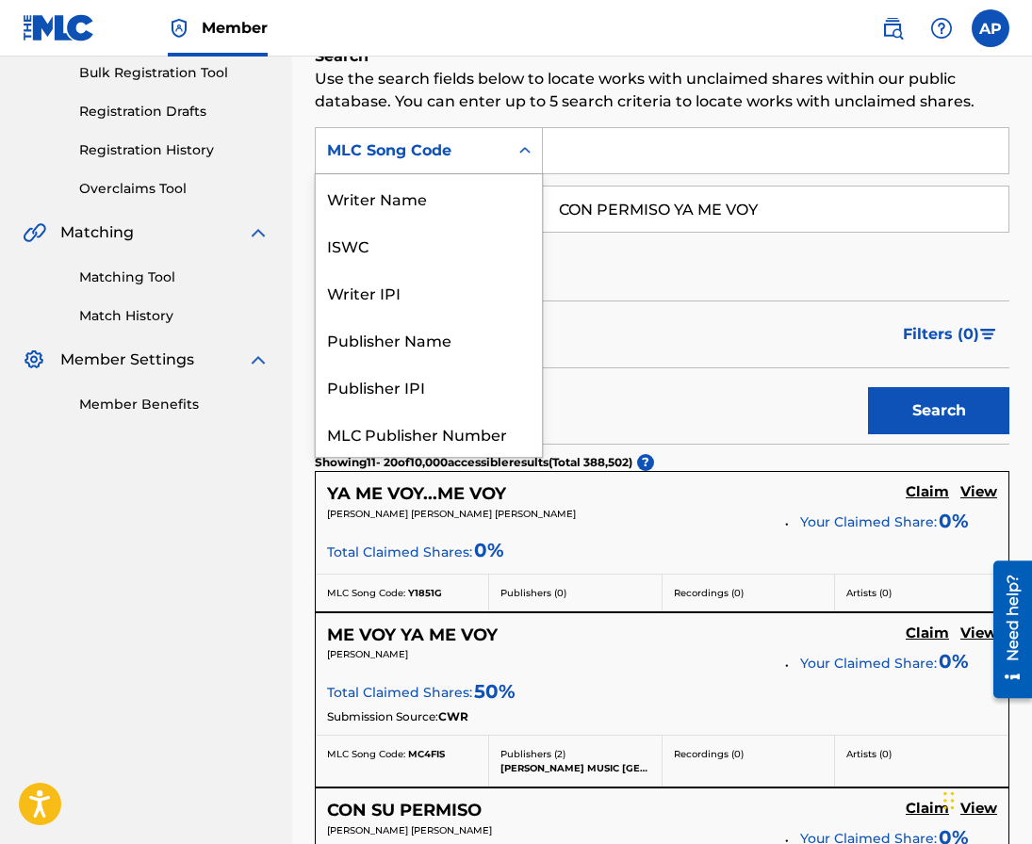
scroll to position [47, 0]
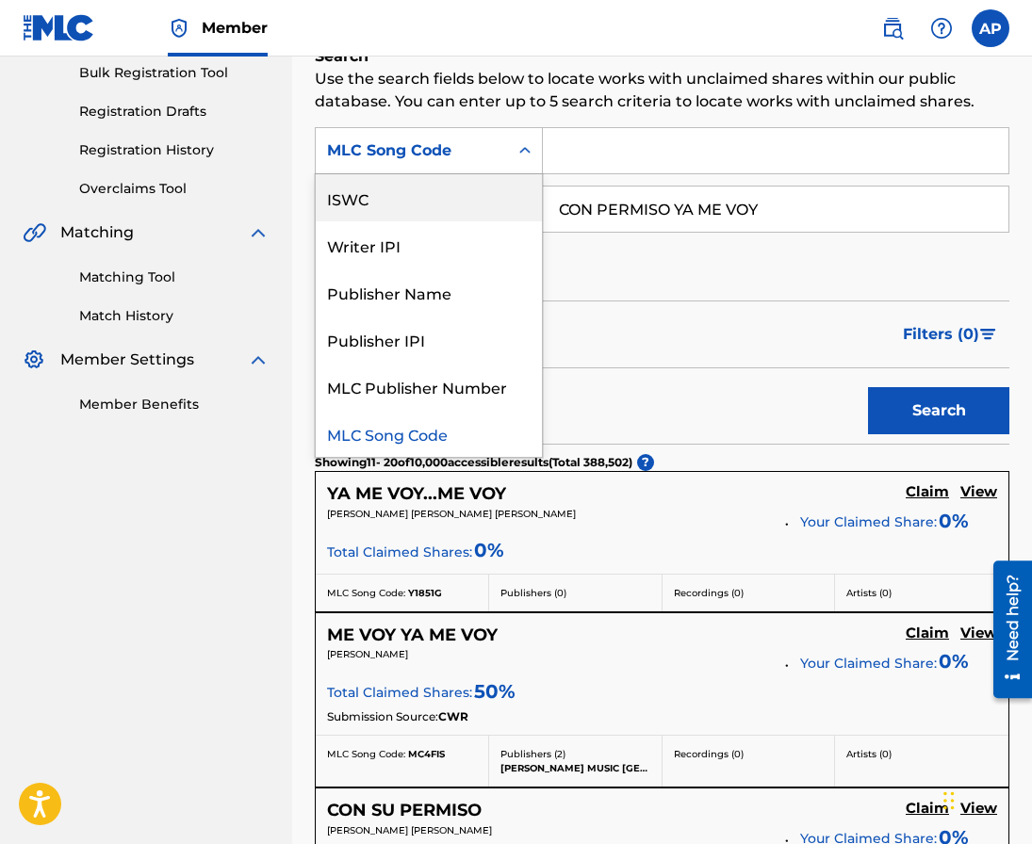
click at [526, 150] on icon "Search Form" at bounding box center [524, 150] width 11 height 7
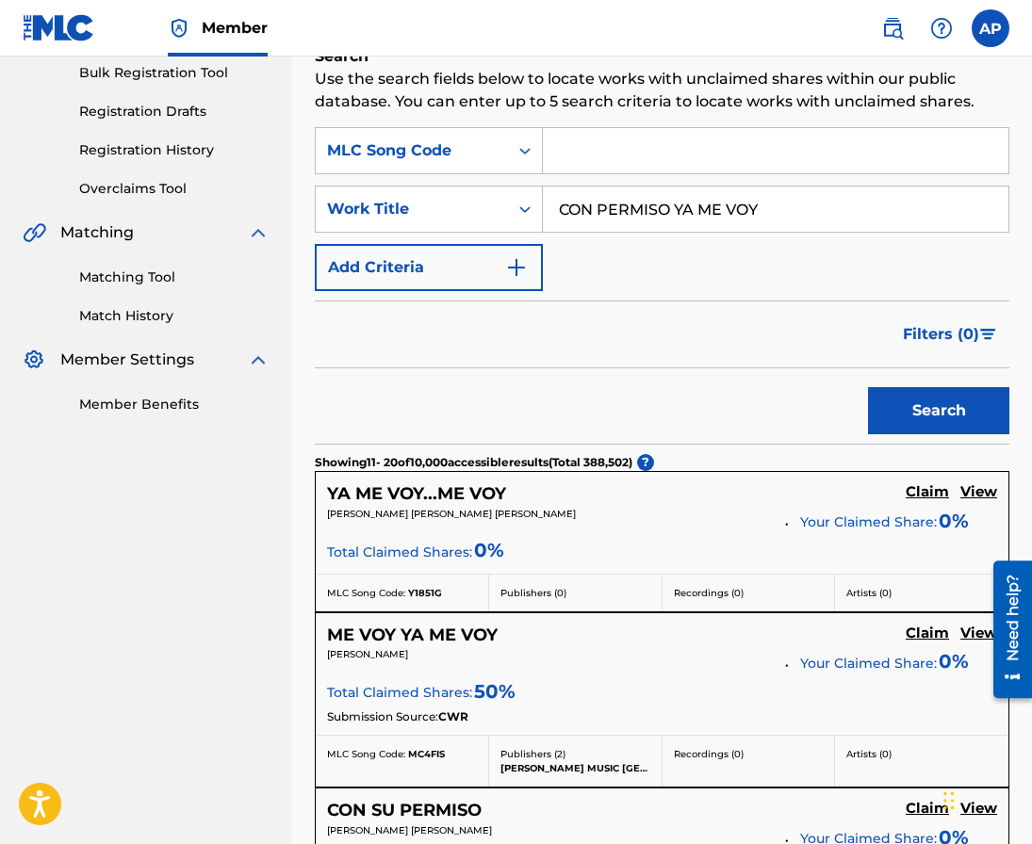
click at [573, 142] on input "Search Form" at bounding box center [775, 150] width 465 height 45
paste input "CB87MN"
type input "CB87MN"
click at [868, 387] on button "Search" at bounding box center [938, 410] width 141 height 47
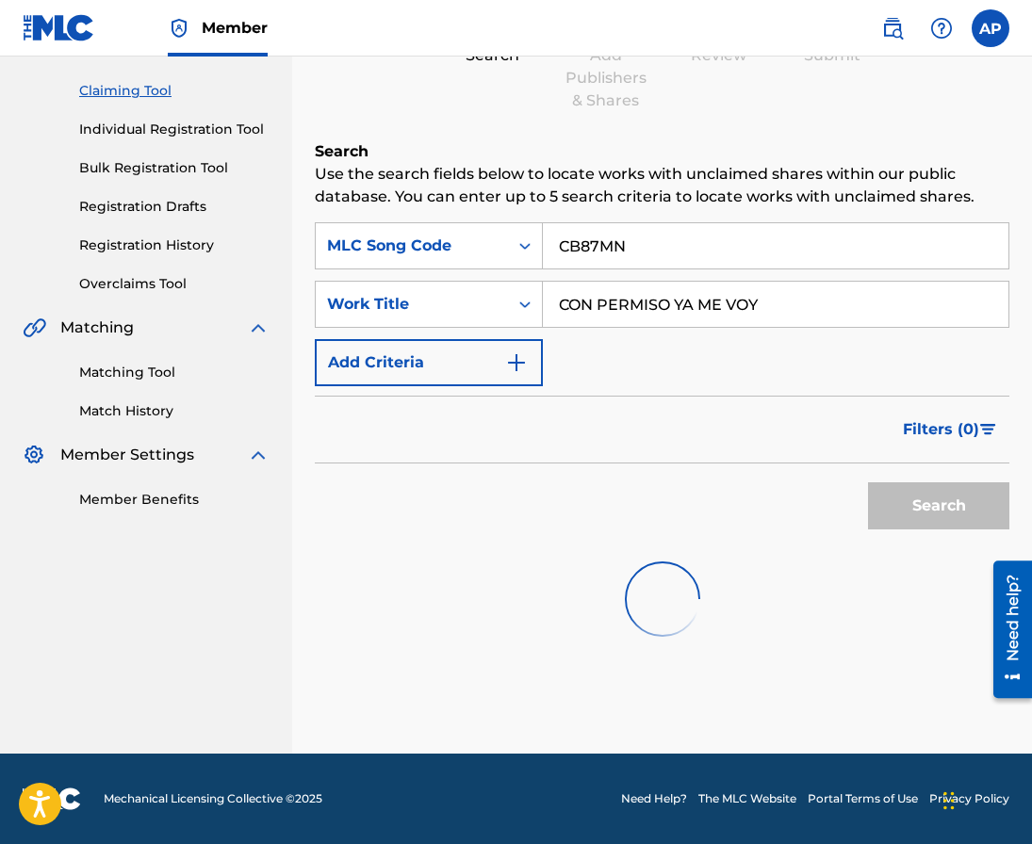
scroll to position [93, 0]
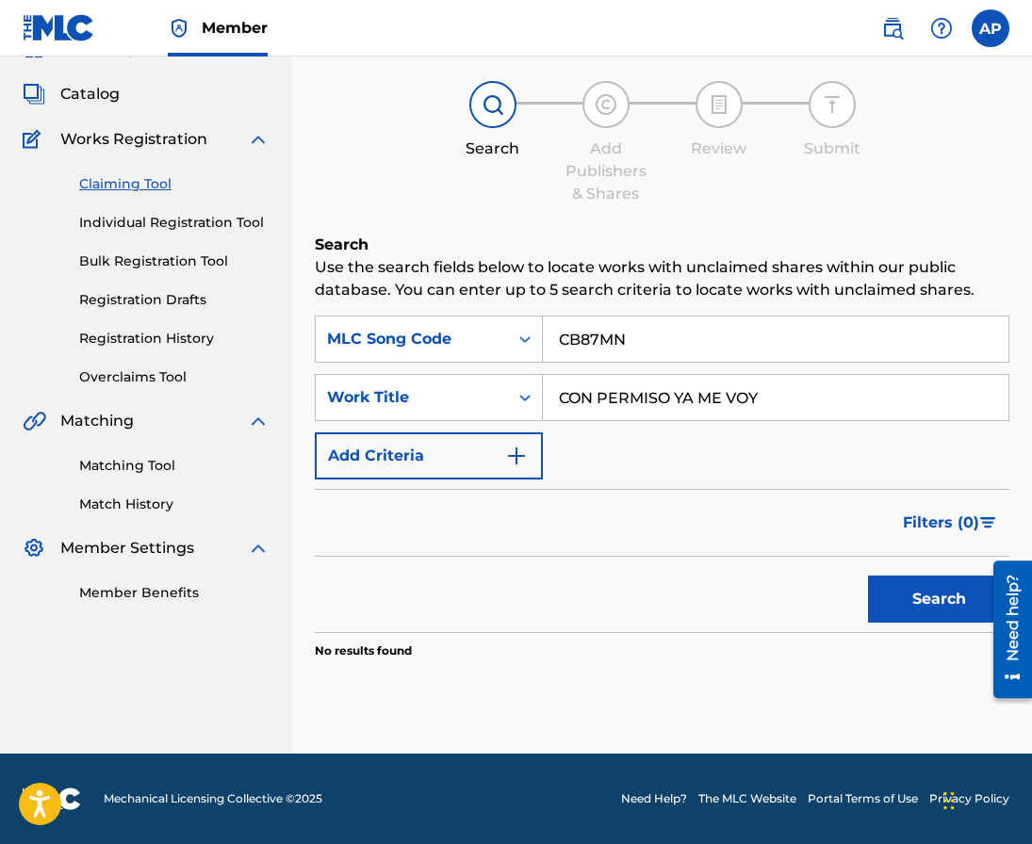
click at [597, 408] on input "CON PERMISO YA ME VOY" at bounding box center [775, 397] width 465 height 45
click at [868, 576] on button "Search" at bounding box center [938, 599] width 141 height 47
click at [592, 331] on input "CB87MN" at bounding box center [775, 339] width 465 height 45
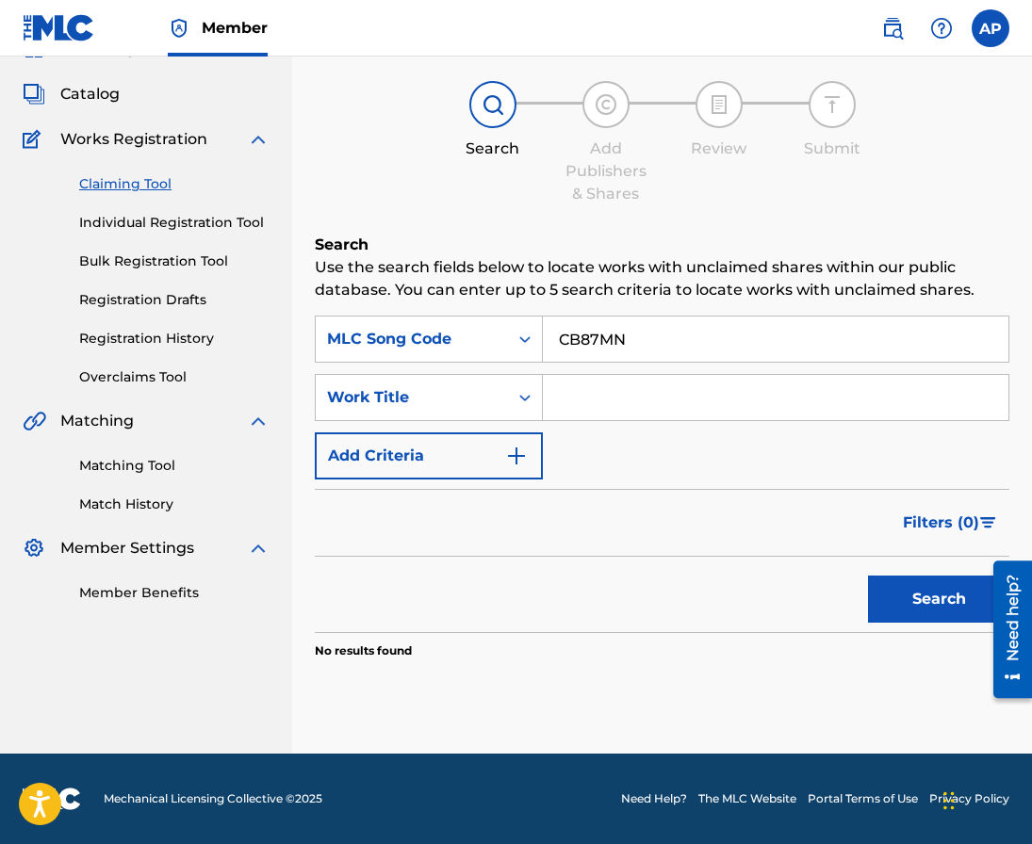
click at [592, 331] on input "CB87MN" at bounding box center [775, 339] width 465 height 45
paste input "43H5"
type input "CB43H5"
click at [868, 576] on button "Search" at bounding box center [938, 599] width 141 height 47
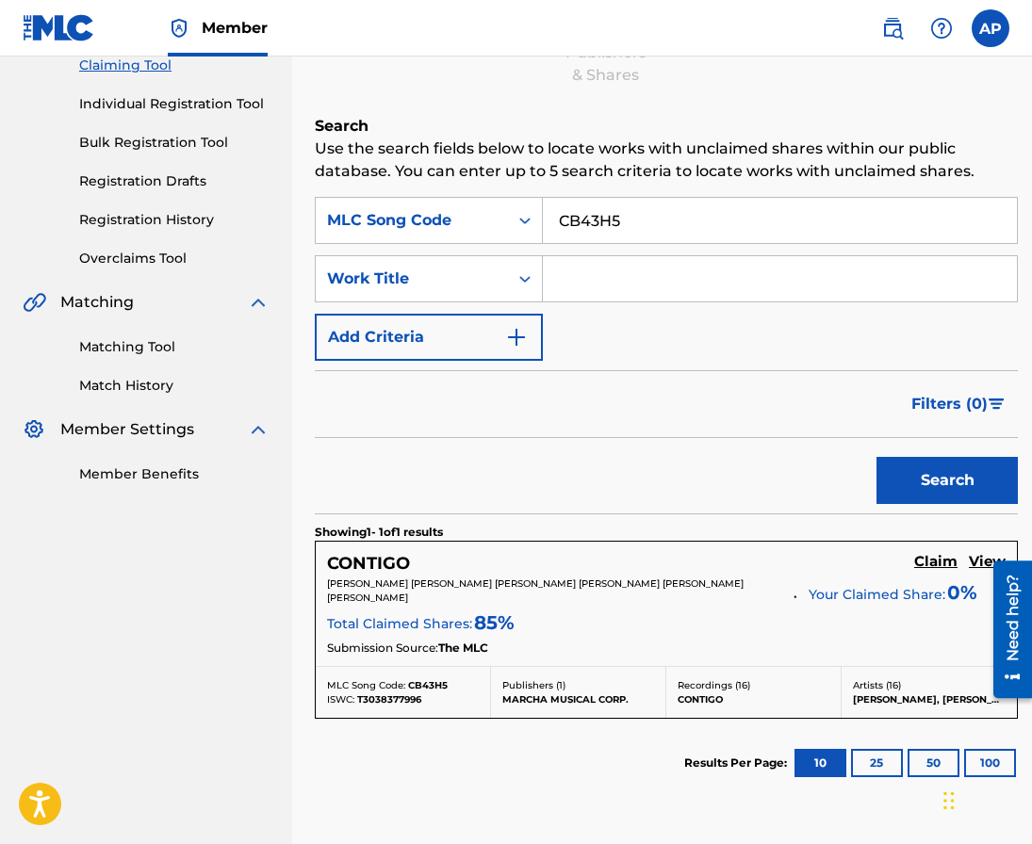
scroll to position [275, 0]
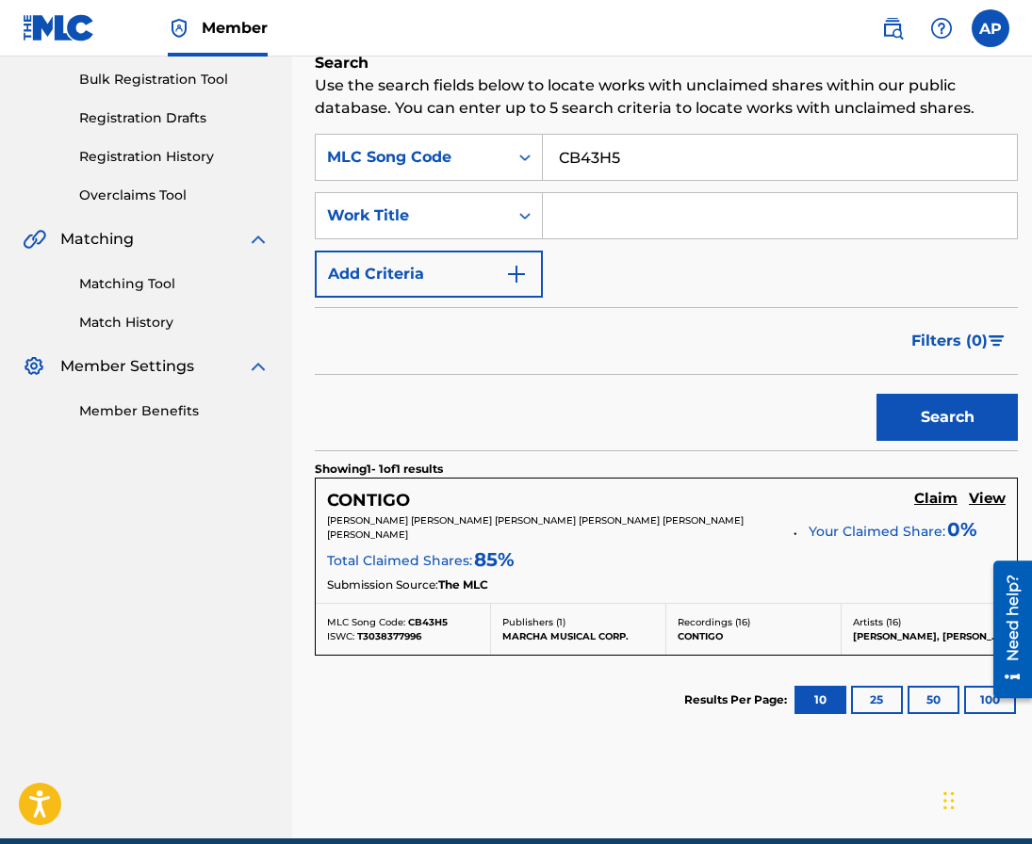
click at [943, 503] on h5 "Claim" at bounding box center [935, 499] width 43 height 18
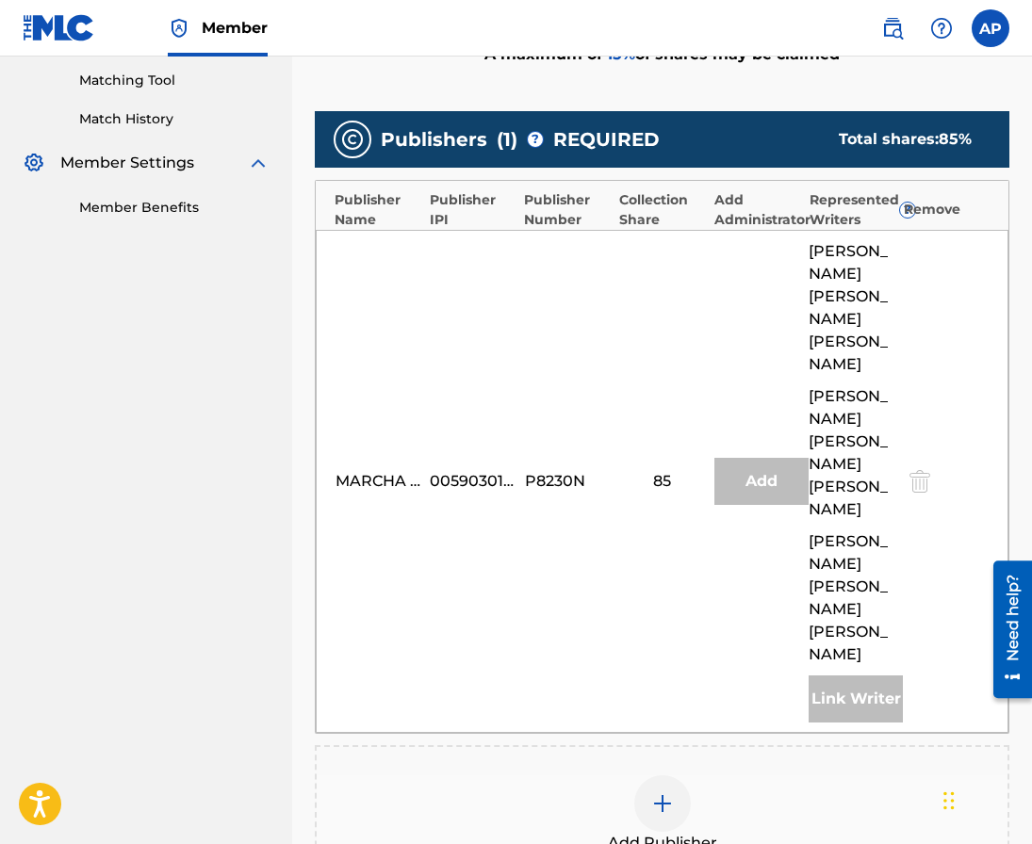
scroll to position [497, 0]
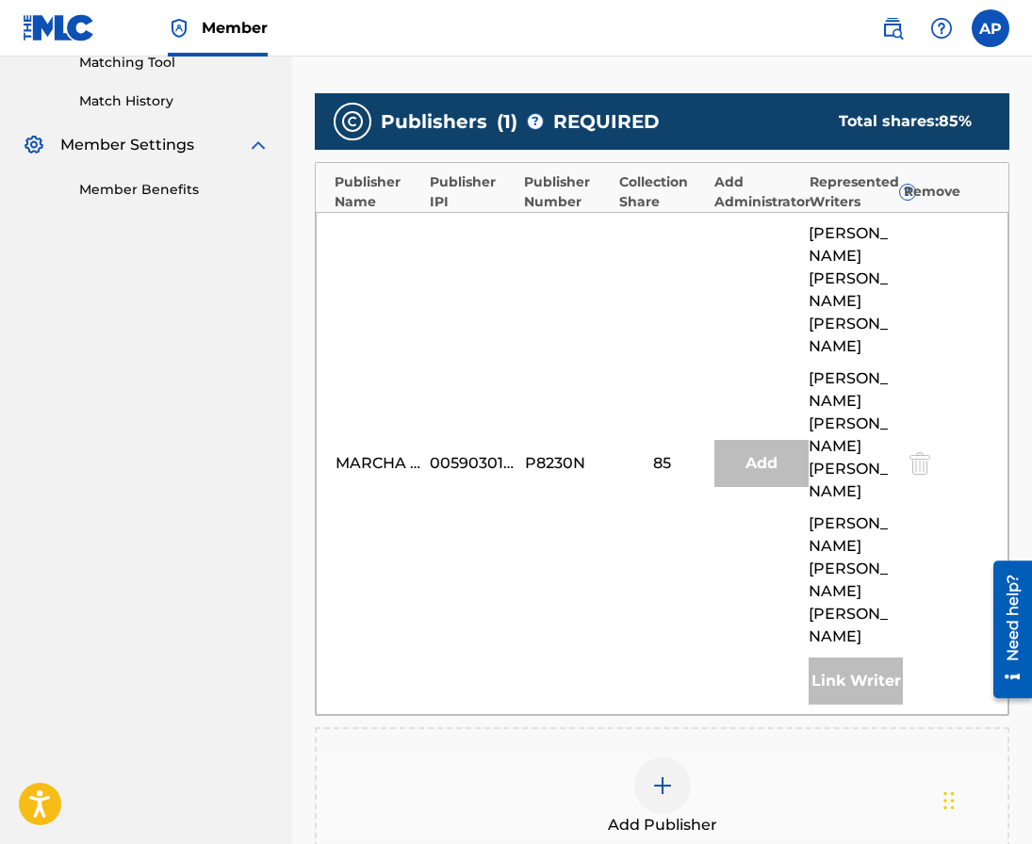
click at [669, 758] on div at bounding box center [662, 786] width 57 height 57
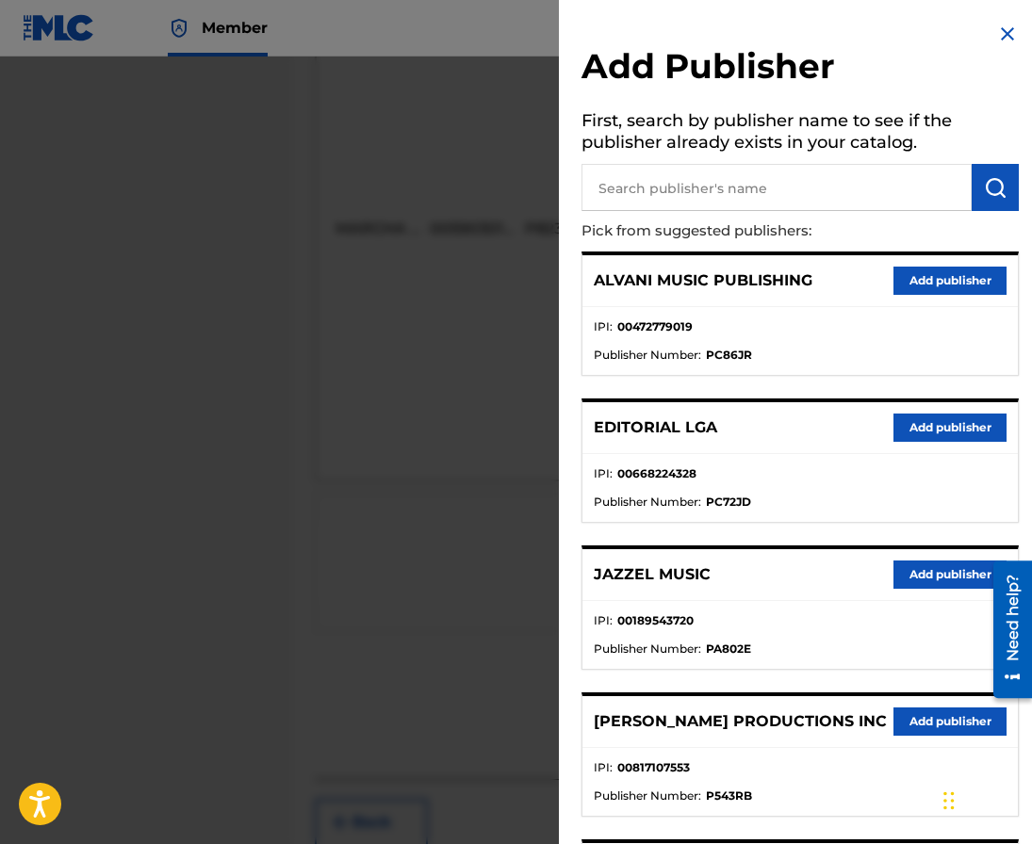
scroll to position [756, 0]
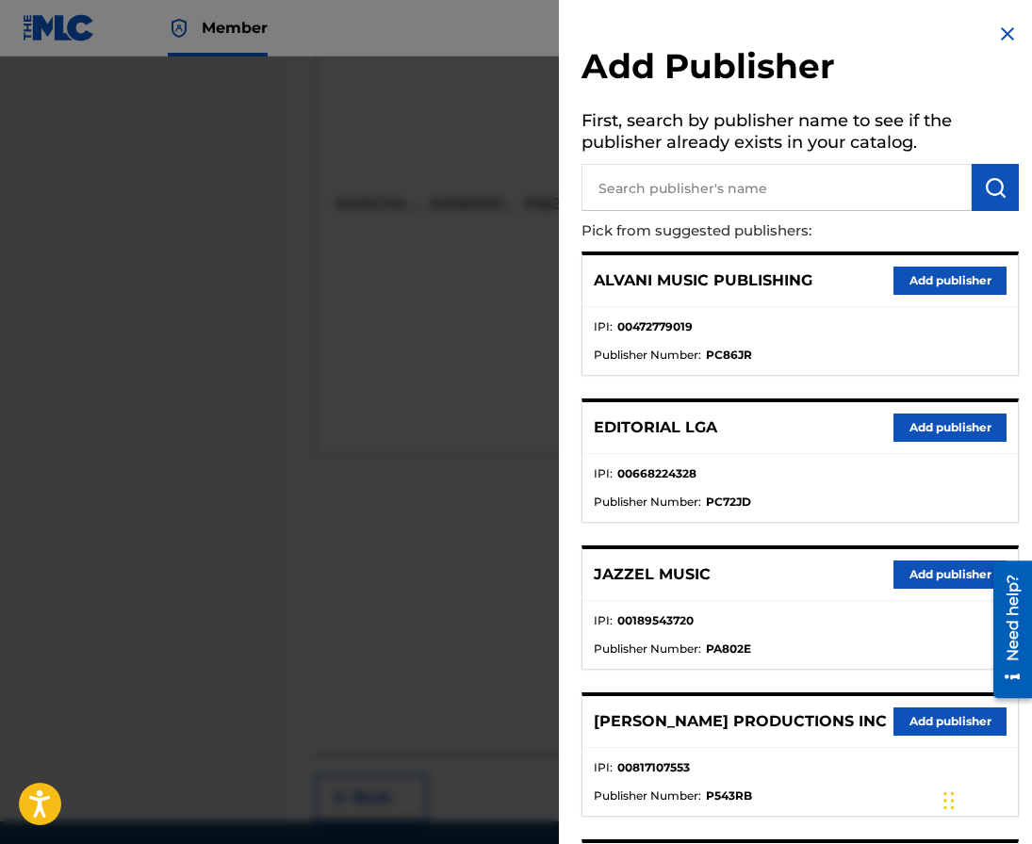
click at [694, 204] on input "text" at bounding box center [776, 187] width 390 height 47
type input "editraka"
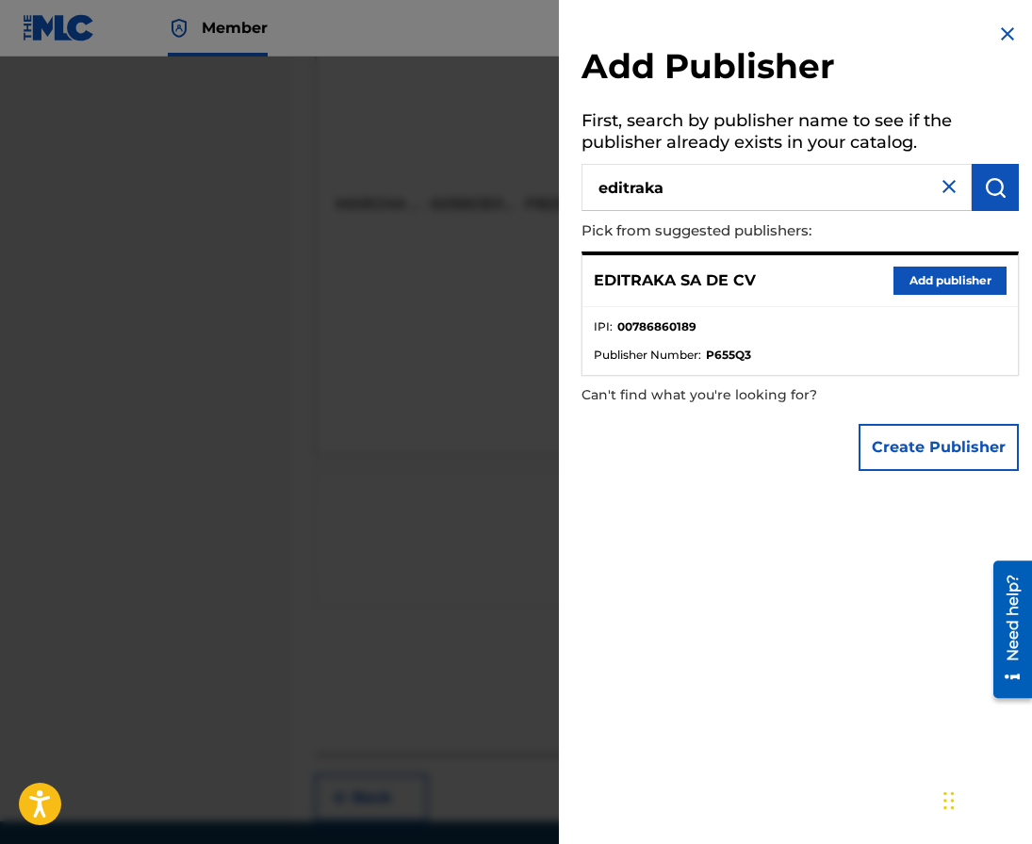
click at [884, 274] on div "EDITRAKA SA DE CV Add publisher" at bounding box center [799, 281] width 435 height 52
click at [901, 275] on button "Add publisher" at bounding box center [949, 281] width 113 height 28
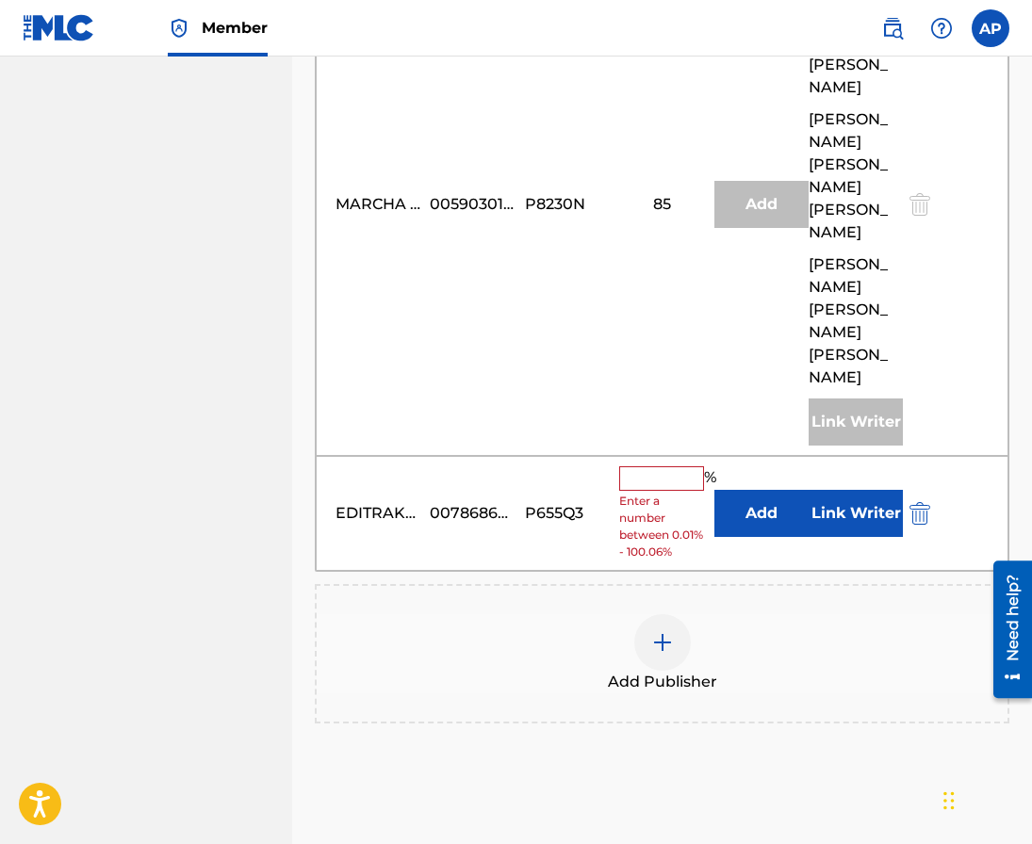
click at [754, 490] on button "Add" at bounding box center [761, 513] width 94 height 47
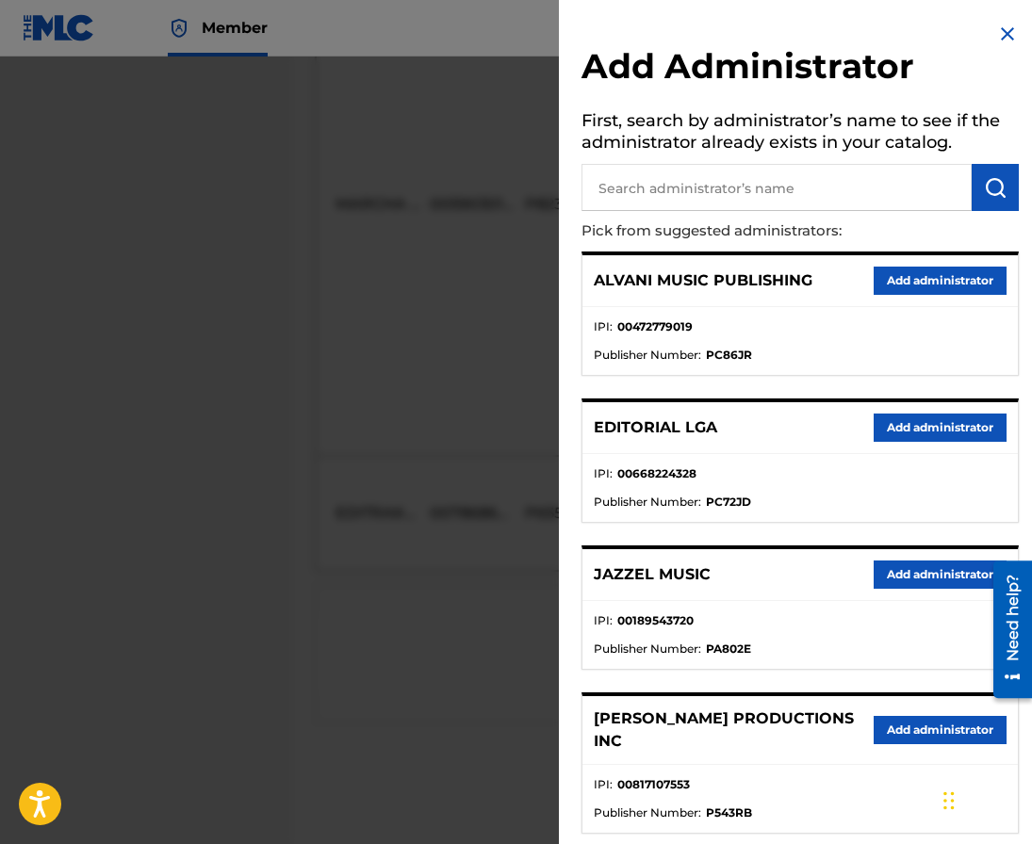
click at [681, 195] on input "text" at bounding box center [776, 187] width 390 height 47
type input "[PERSON_NAME]"
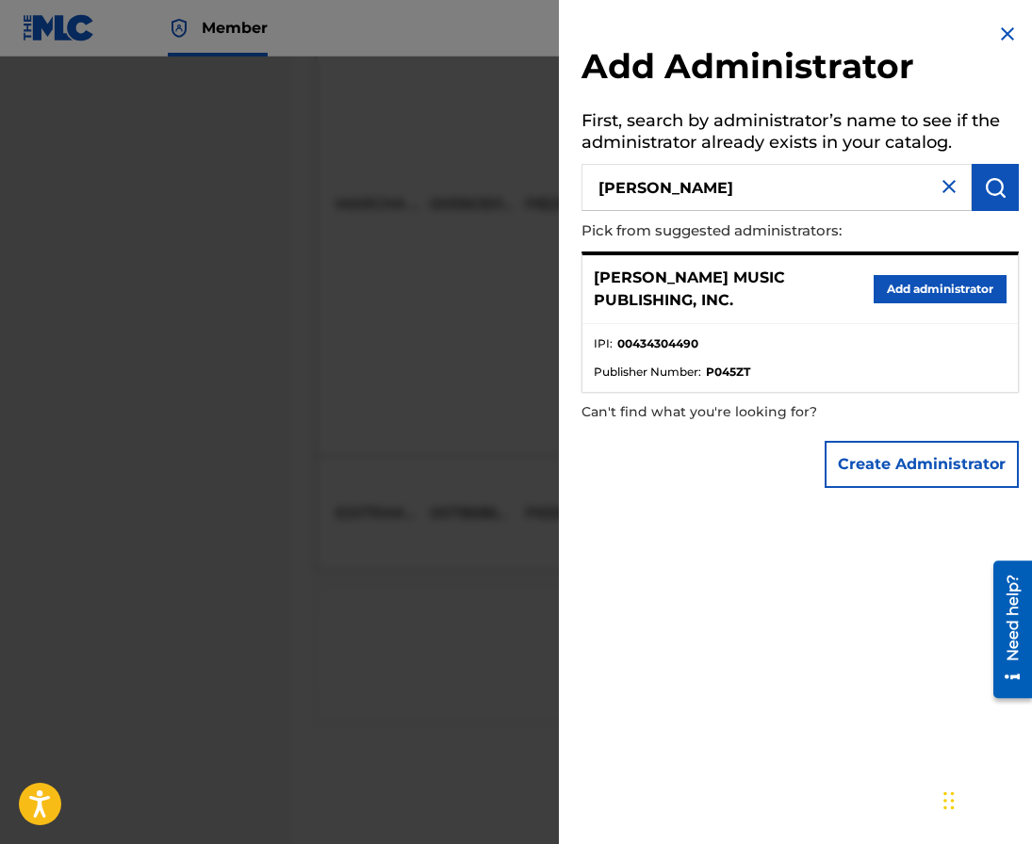
click at [895, 293] on button "Add administrator" at bounding box center [940, 289] width 133 height 28
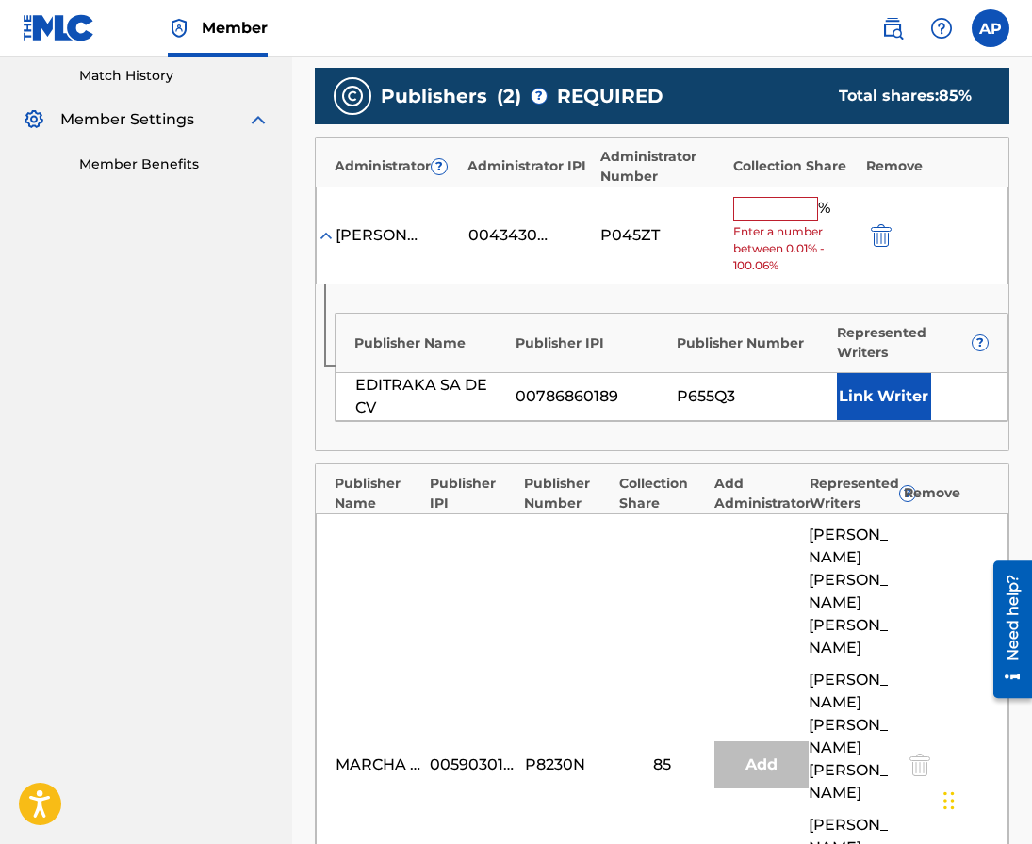
scroll to position [555, 0]
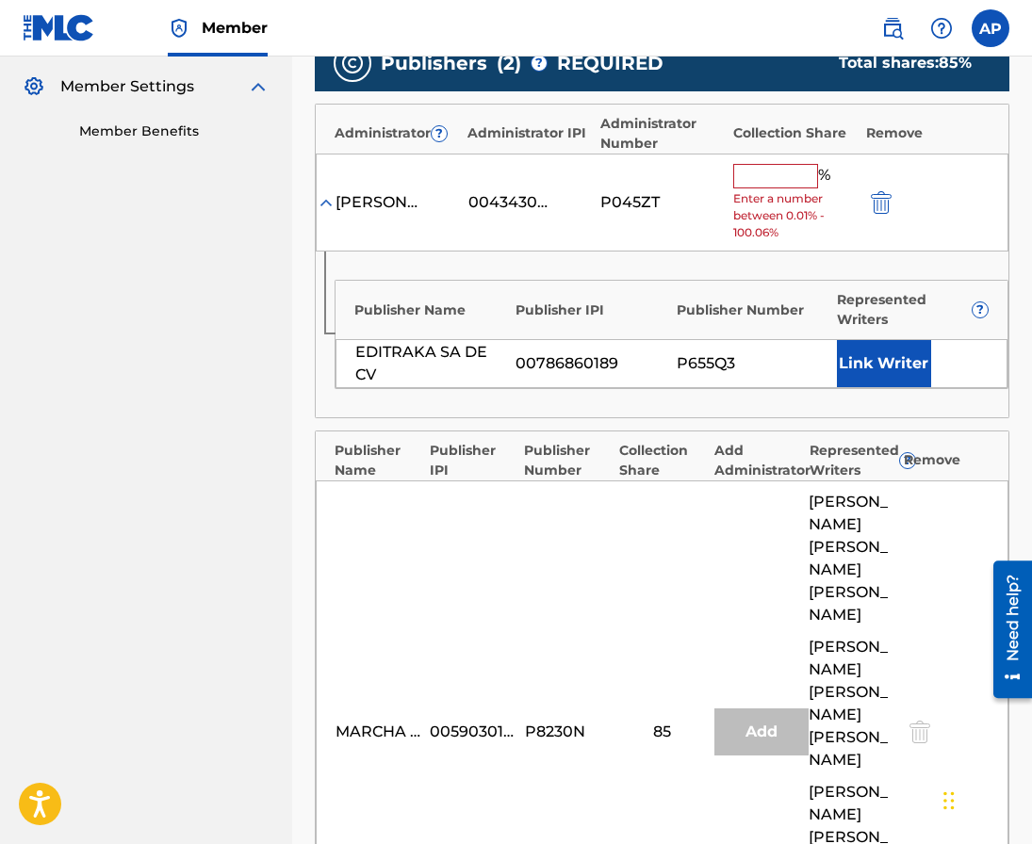
click at [767, 164] on input "text" at bounding box center [775, 176] width 85 height 24
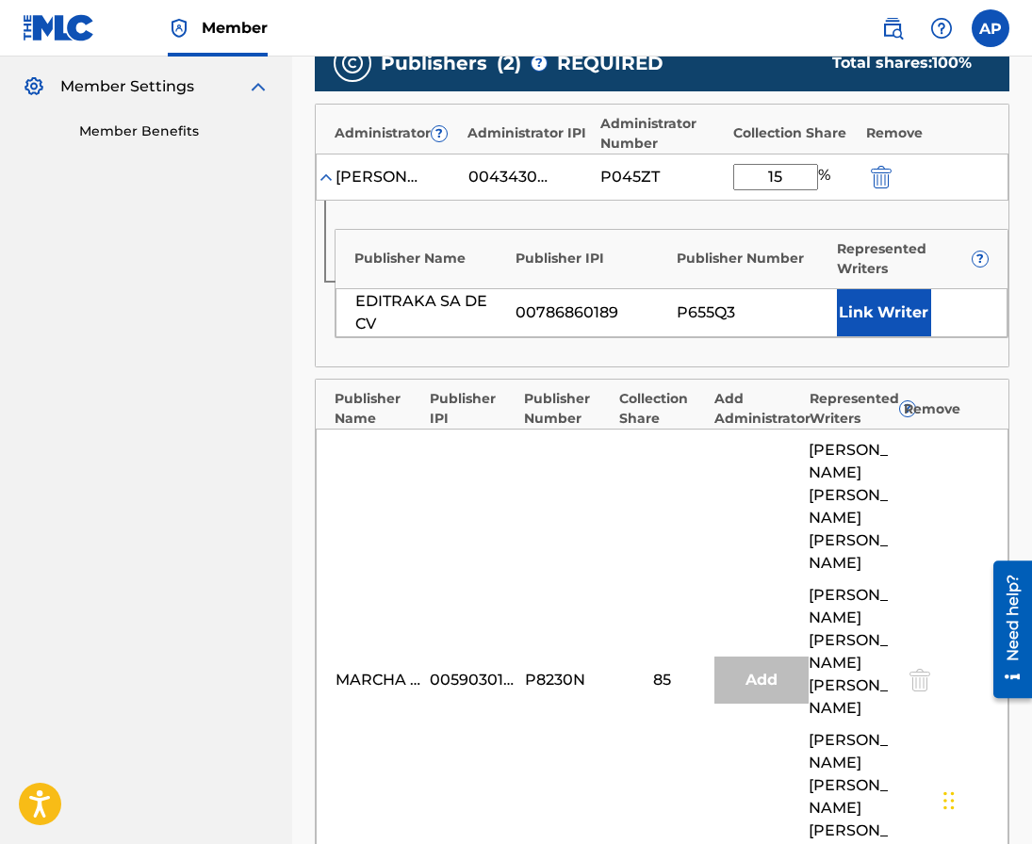
type input "15"
click at [692, 238] on div "Publisher Name Publisher IPI Publisher Number Represented Writers ?" at bounding box center [671, 254] width 672 height 49
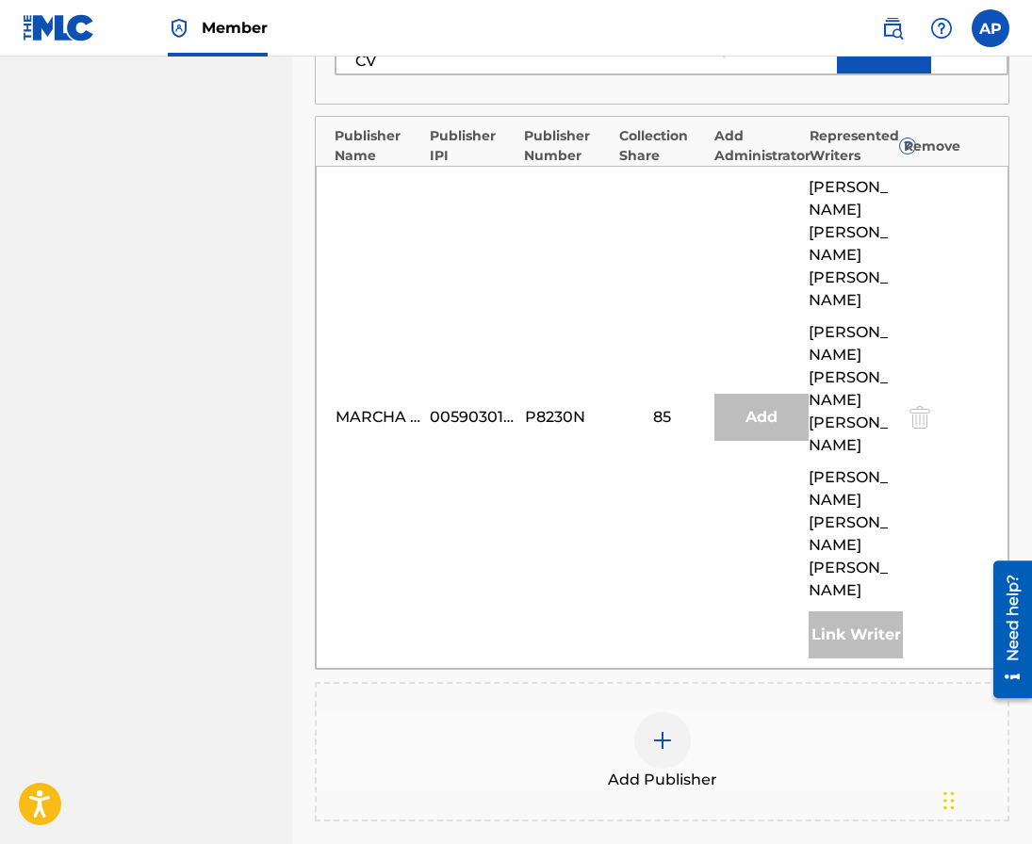
scroll to position [1031, 0]
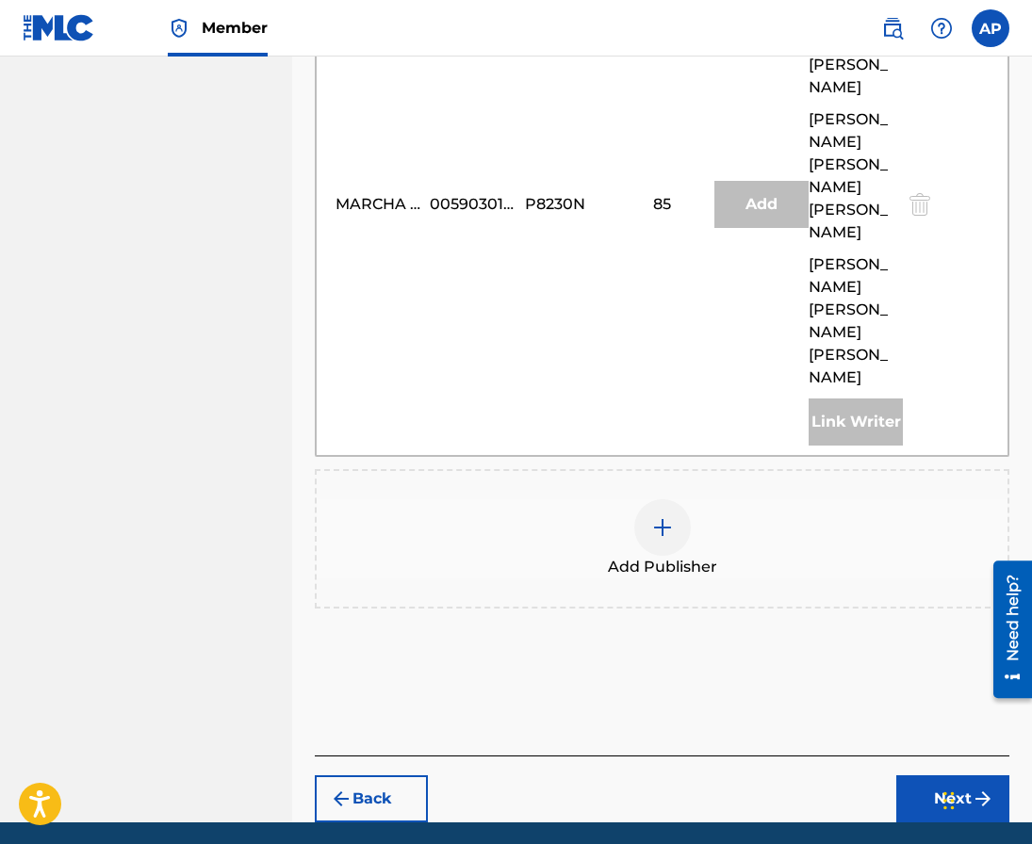
click at [929, 776] on button "Next" at bounding box center [952, 799] width 113 height 47
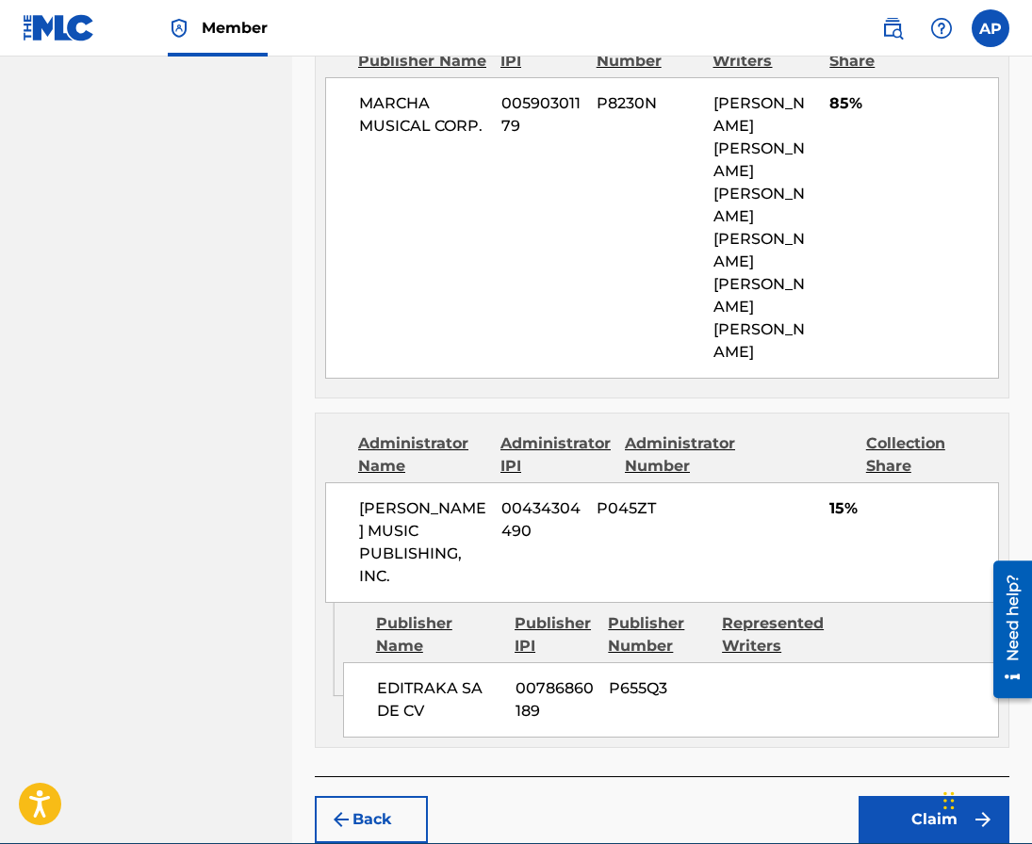
scroll to position [1021, 0]
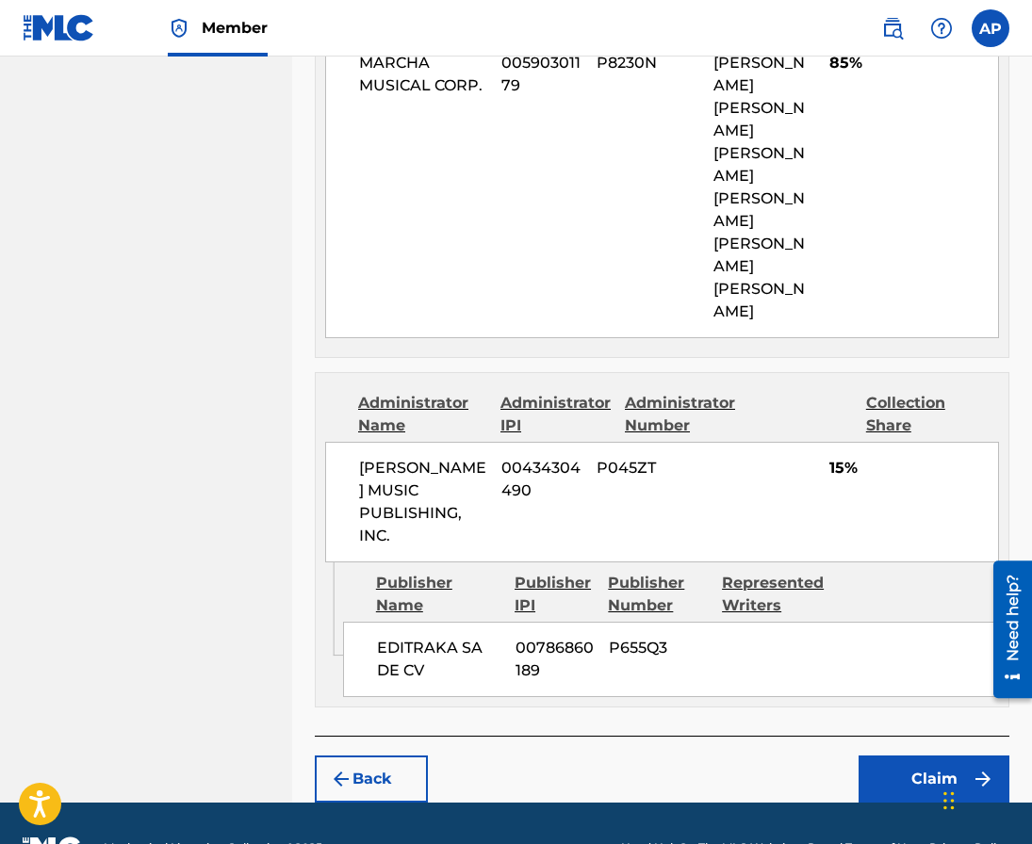
click at [910, 736] on div "Back Claim" at bounding box center [662, 769] width 694 height 67
click at [910, 756] on button "Claim" at bounding box center [933, 779] width 151 height 47
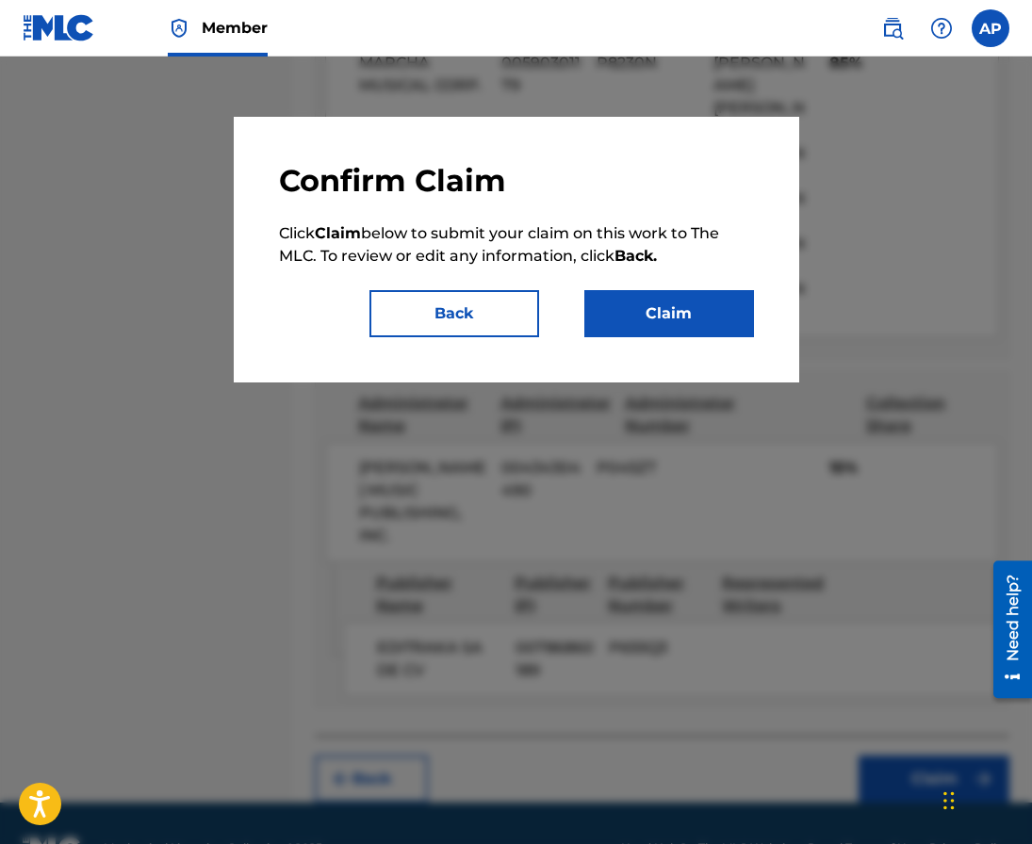
click at [599, 306] on button "Claim" at bounding box center [669, 313] width 170 height 47
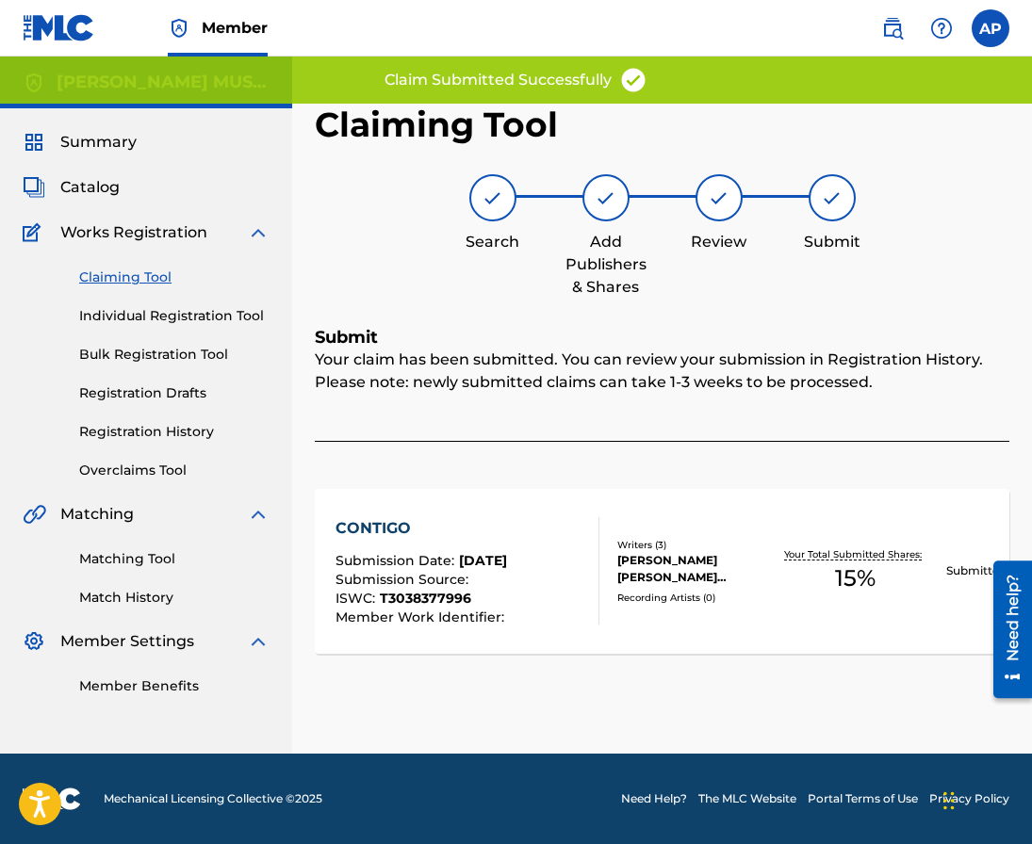
scroll to position [0, 0]
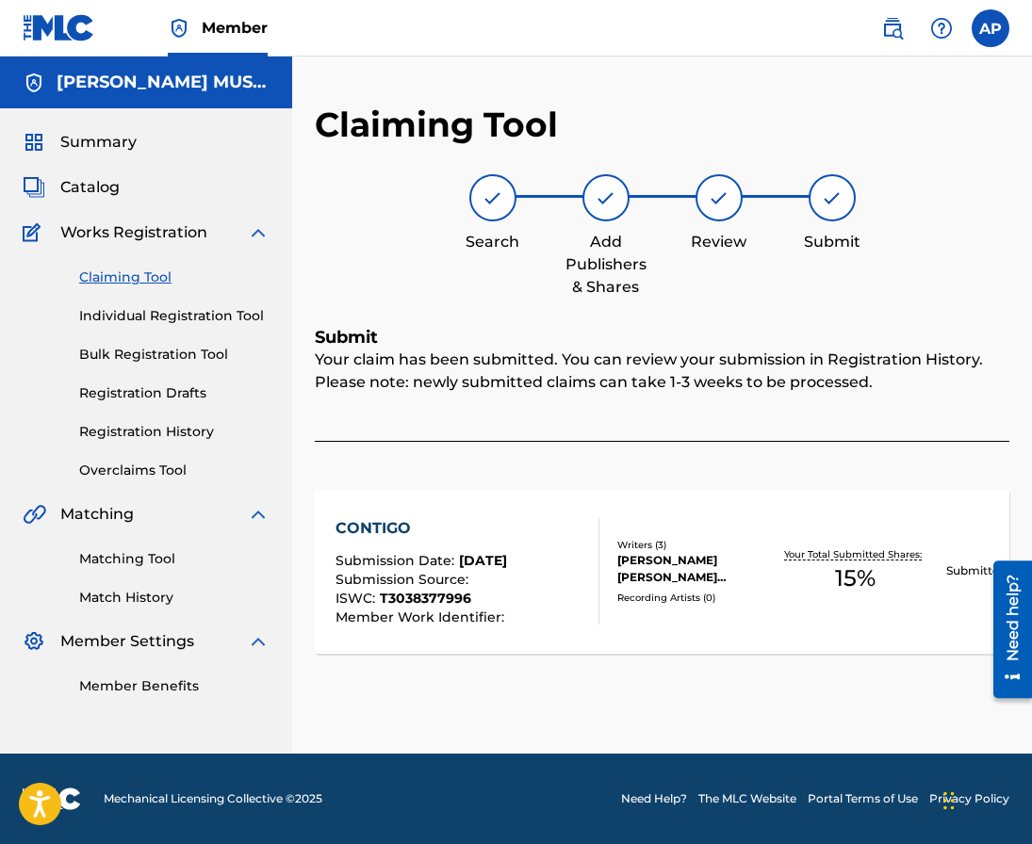
click at [164, 277] on link "Claiming Tool" at bounding box center [174, 278] width 190 height 20
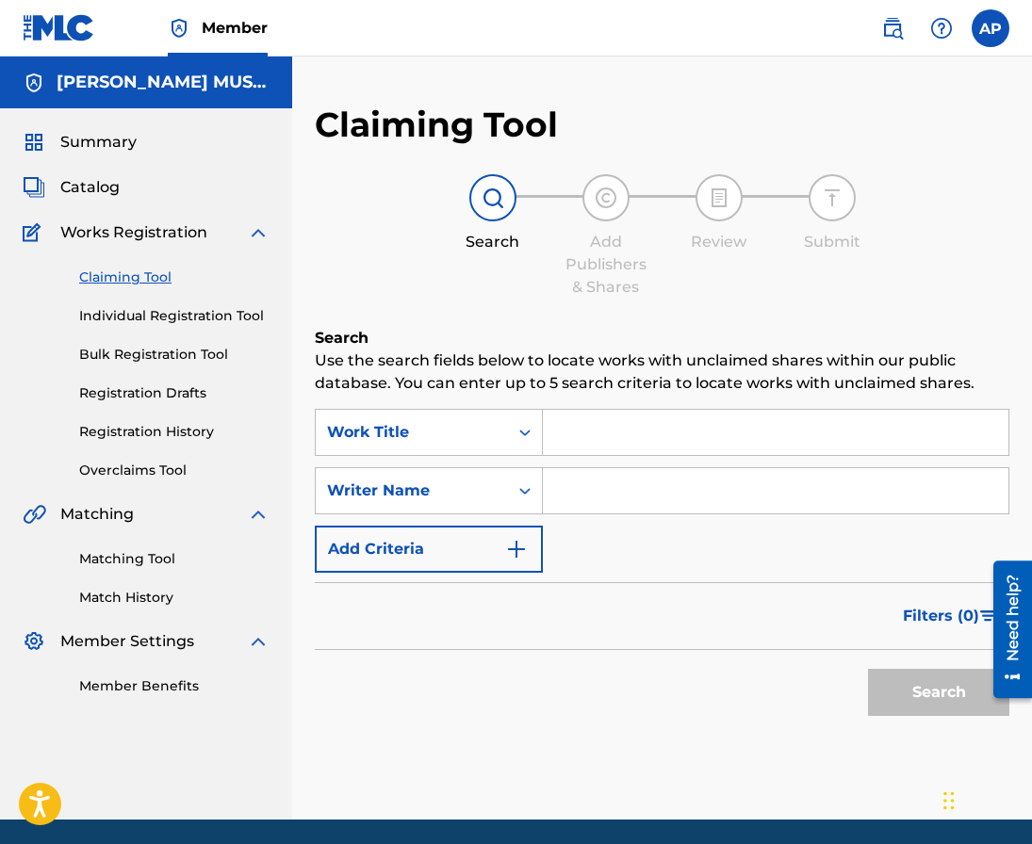
click at [555, 430] on input "Search Form" at bounding box center [775, 432] width 465 height 45
click at [449, 430] on div "Work Title" at bounding box center [412, 432] width 170 height 23
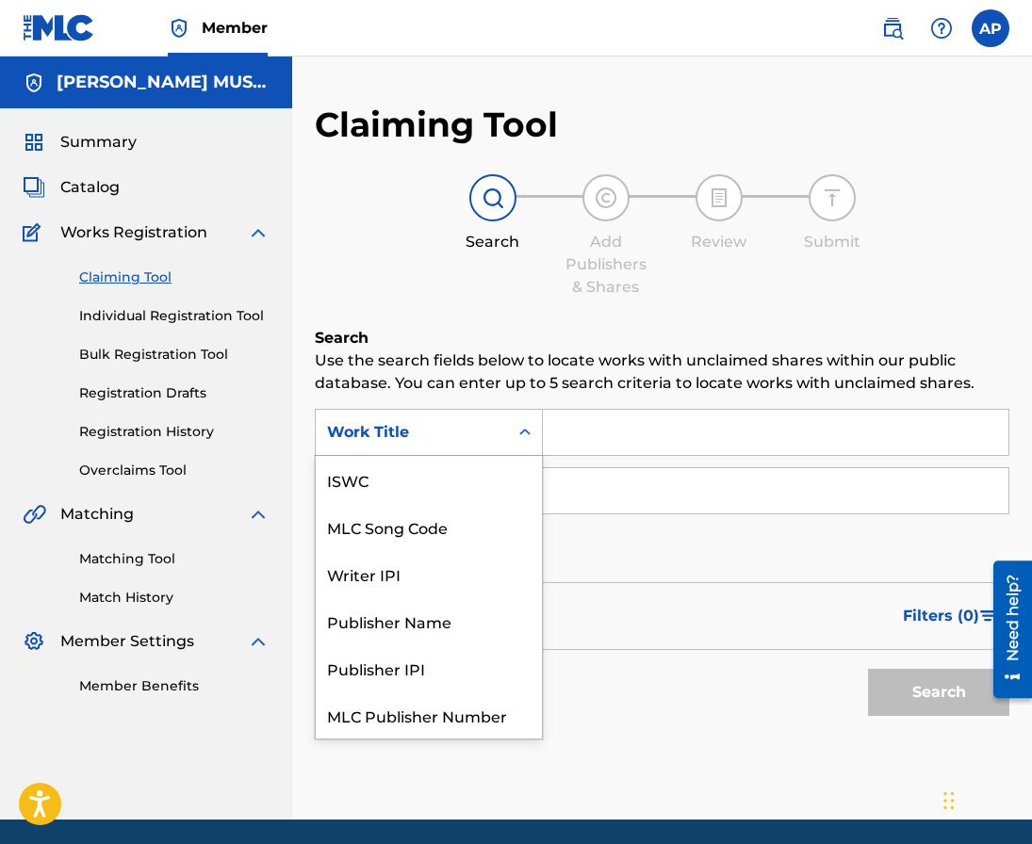
scroll to position [47, 0]
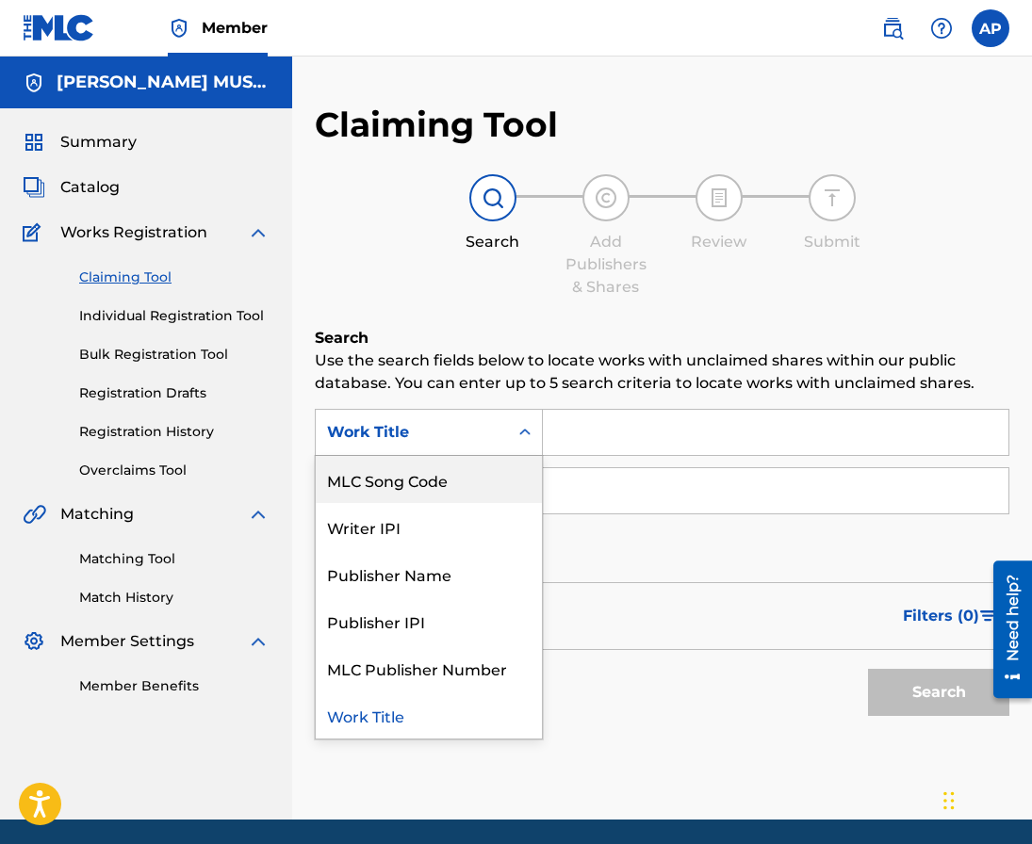
click at [426, 466] on div "MLC Song Code" at bounding box center [429, 479] width 226 height 47
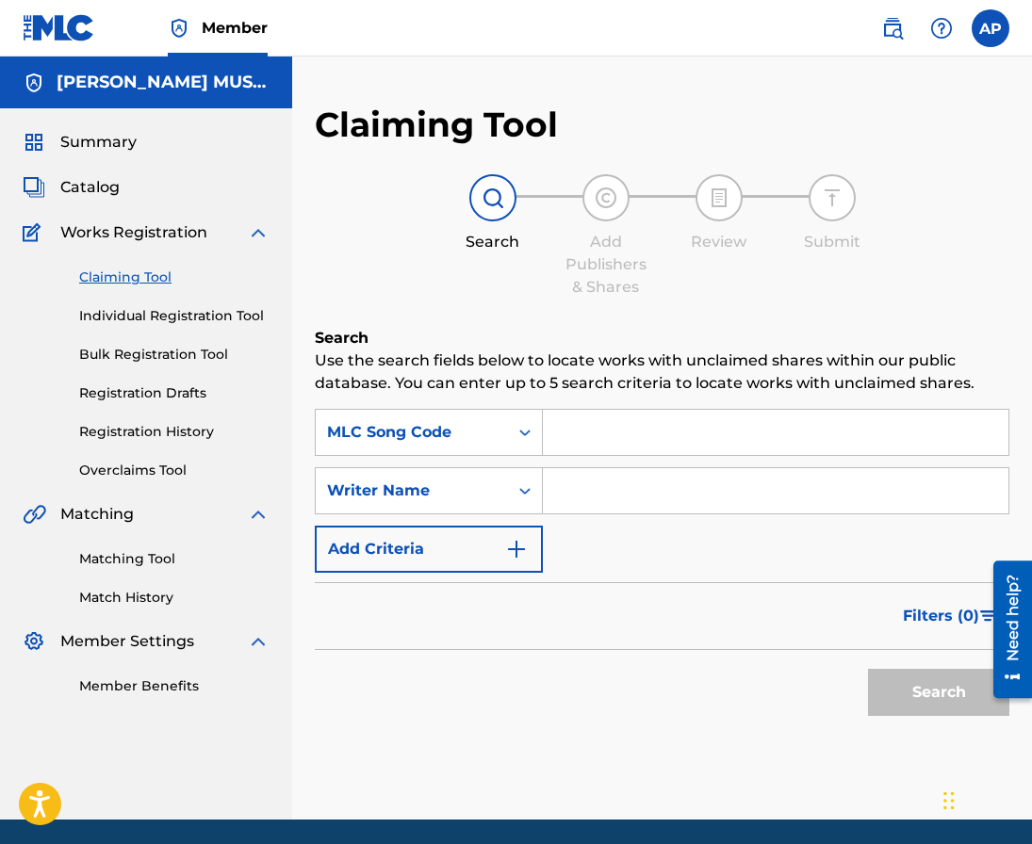
click at [581, 426] on input "Search Form" at bounding box center [775, 432] width 465 height 45
paste input "CV95II"
type input "CV95II"
click at [868, 669] on button "Search" at bounding box center [938, 692] width 141 height 47
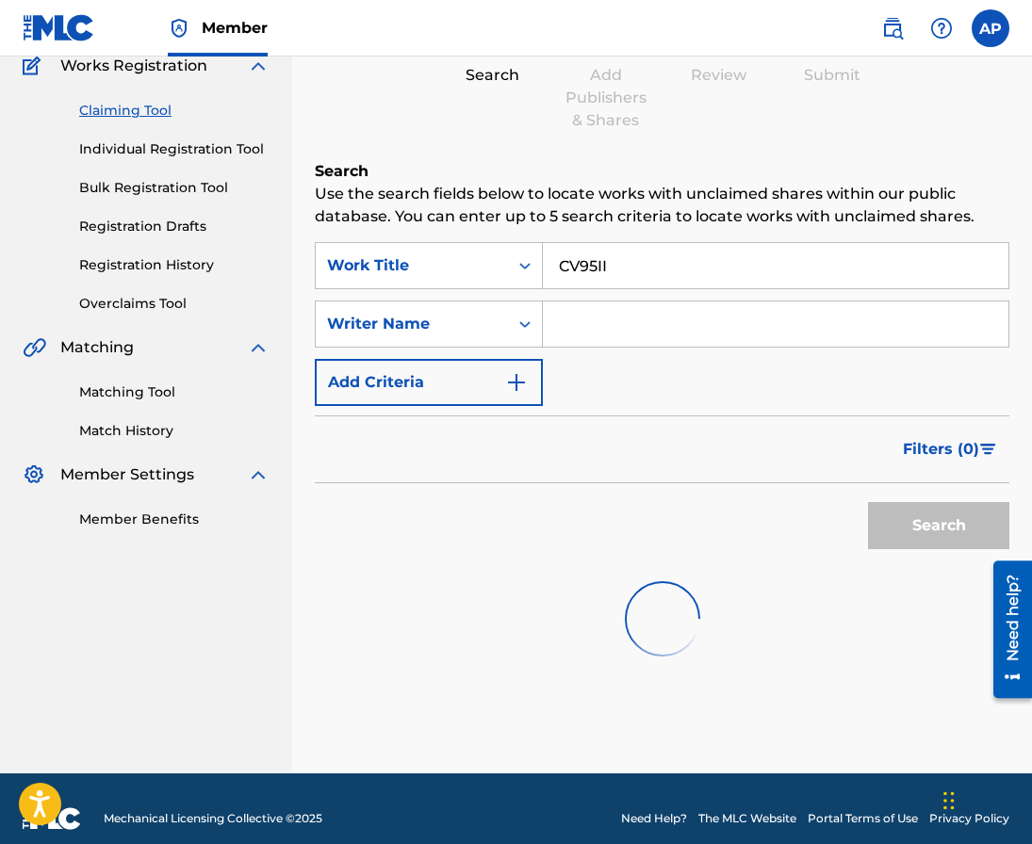
scroll to position [171, 0]
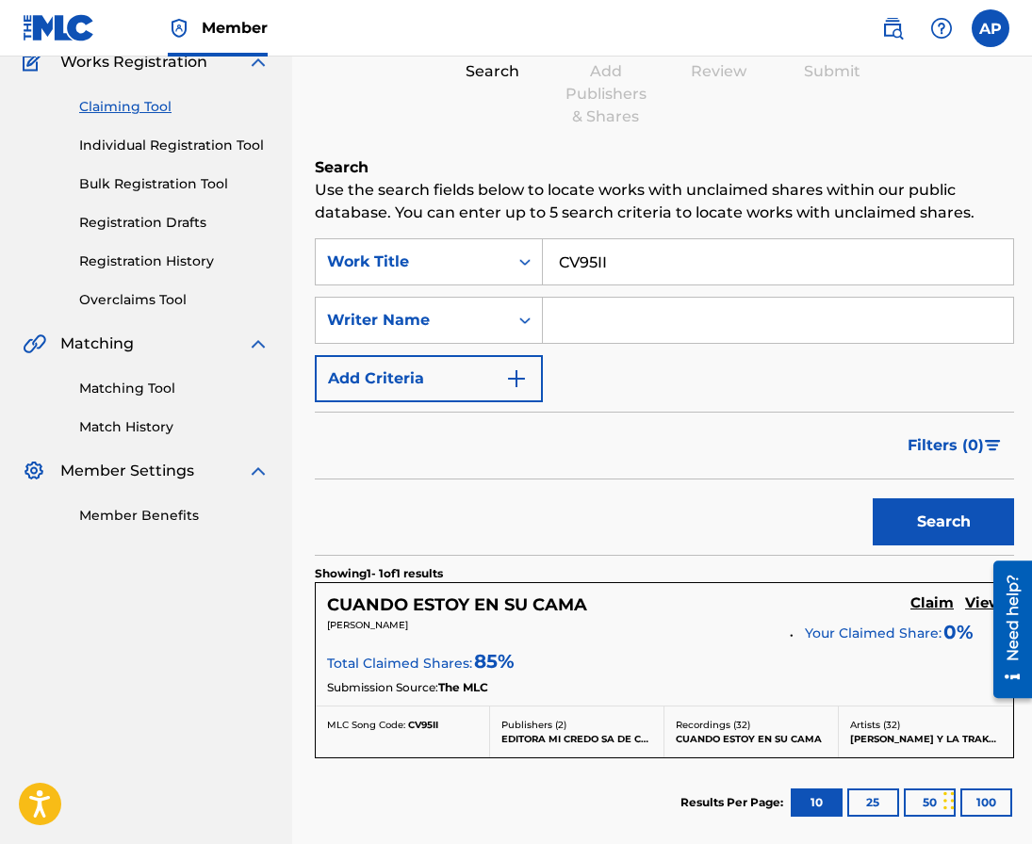
click at [915, 606] on h5 "Claim" at bounding box center [931, 604] width 43 height 18
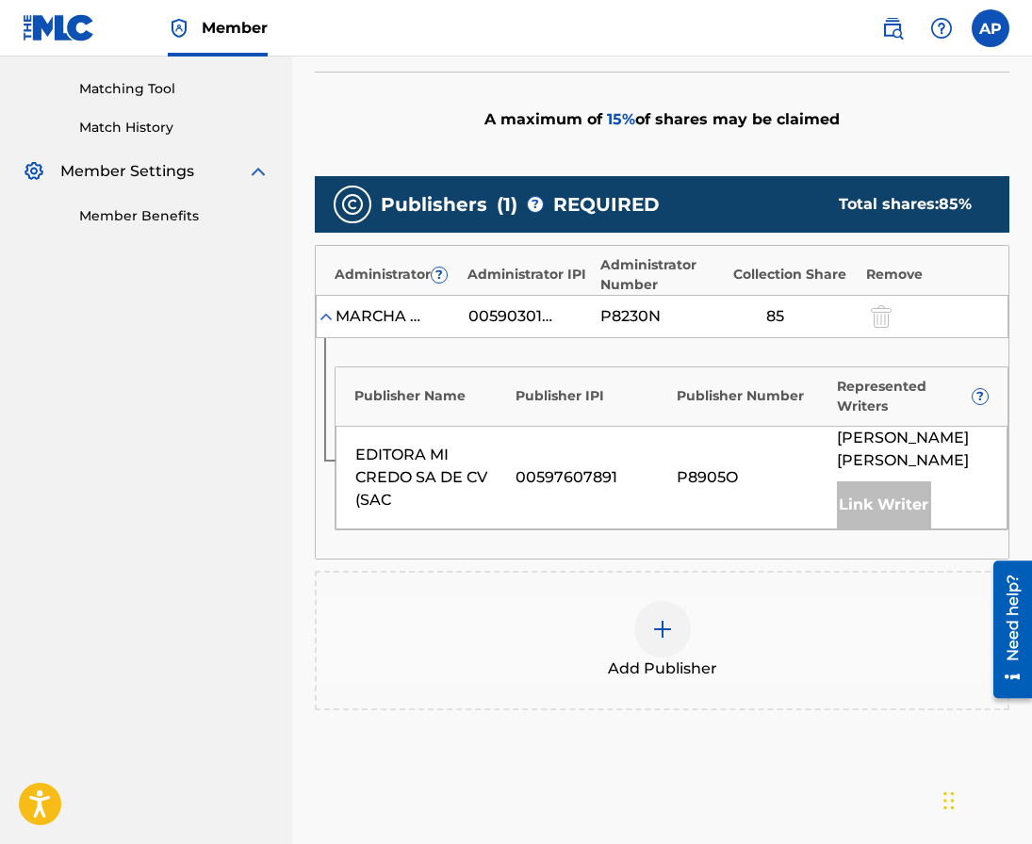
scroll to position [487, 0]
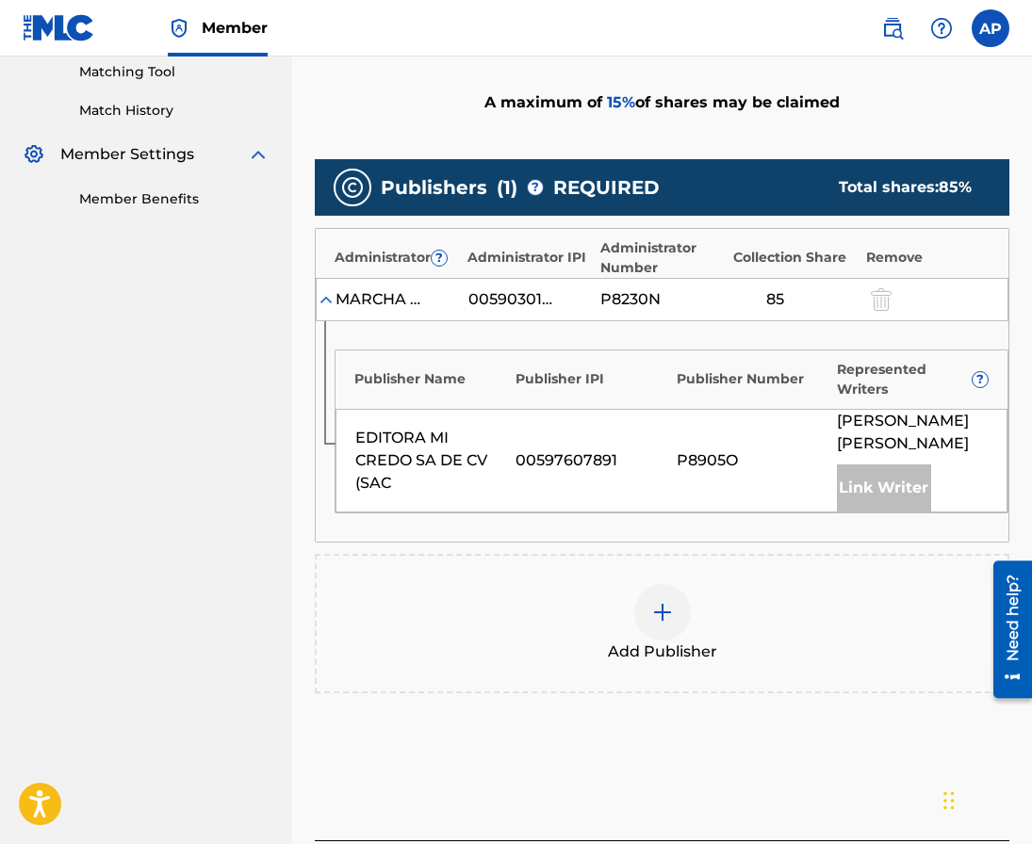
click at [653, 615] on div at bounding box center [662, 612] width 57 height 57
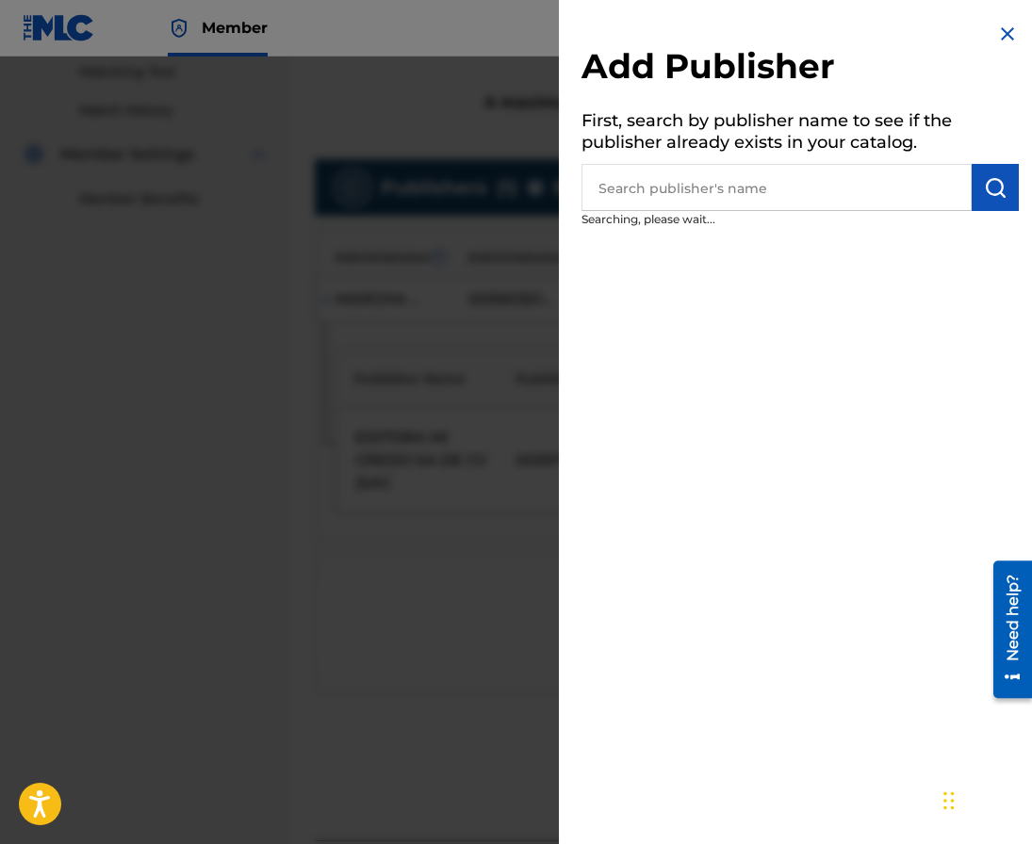
click at [705, 196] on input "text" at bounding box center [776, 187] width 390 height 47
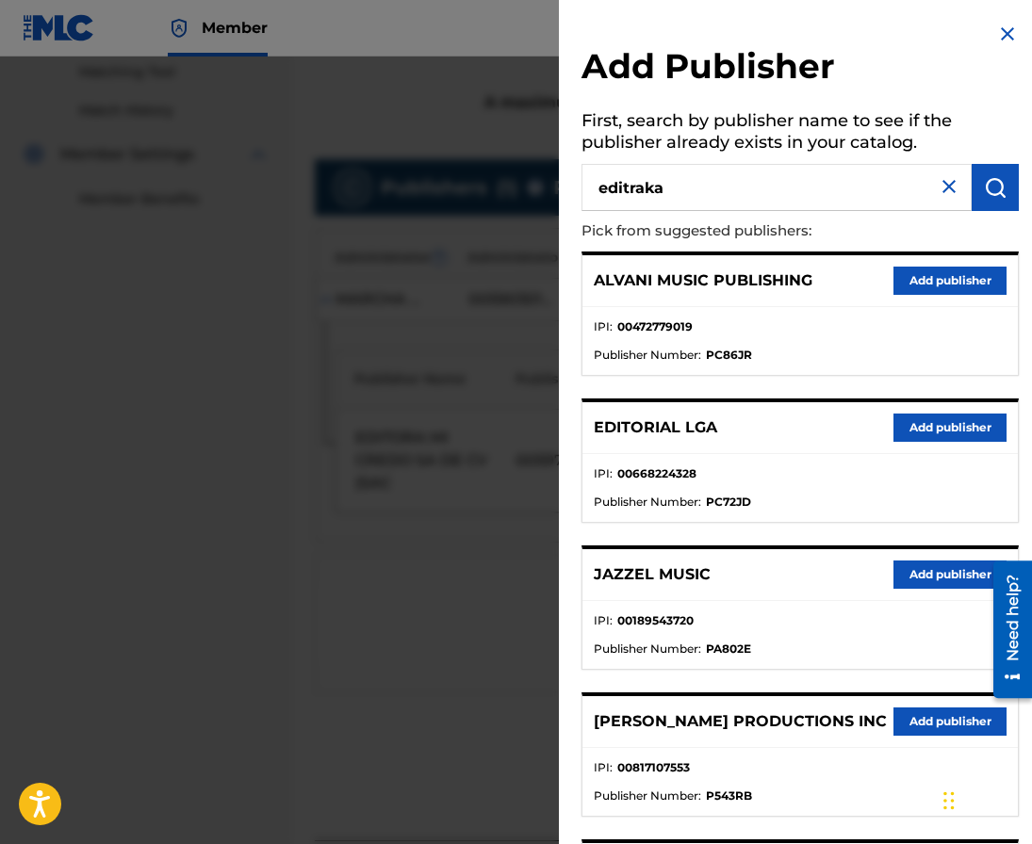
type input "editraka"
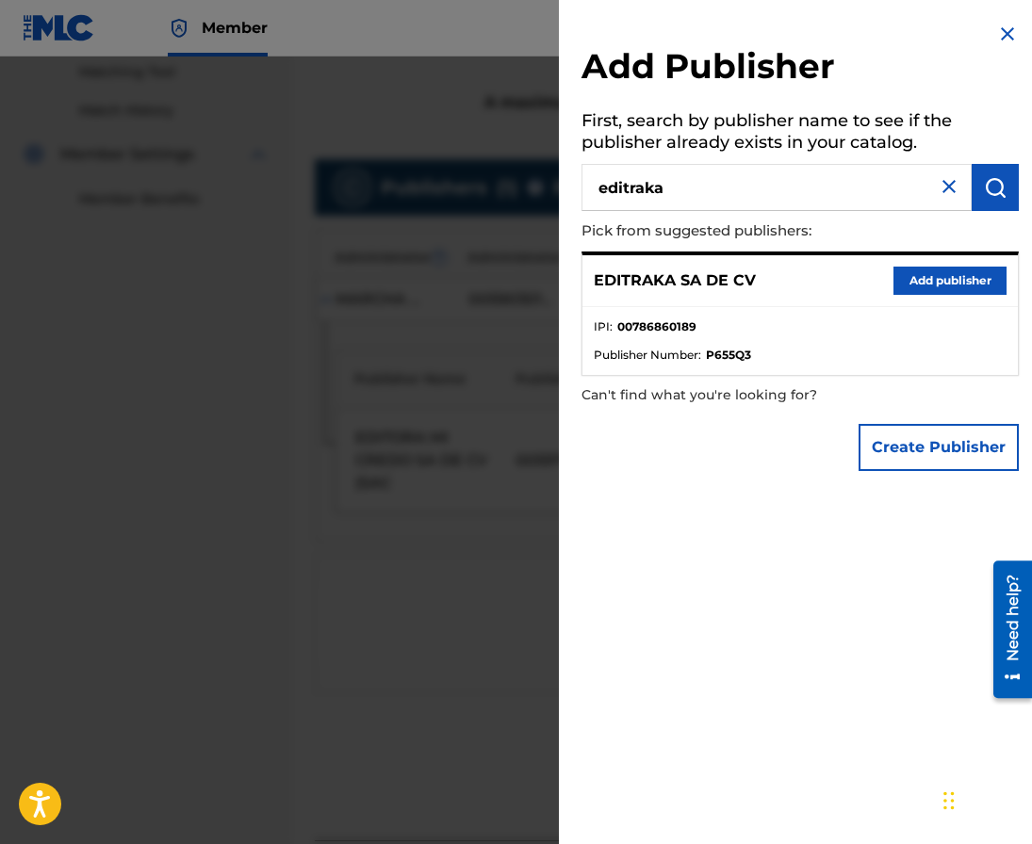
click at [949, 278] on button "Add publisher" at bounding box center [949, 281] width 113 height 28
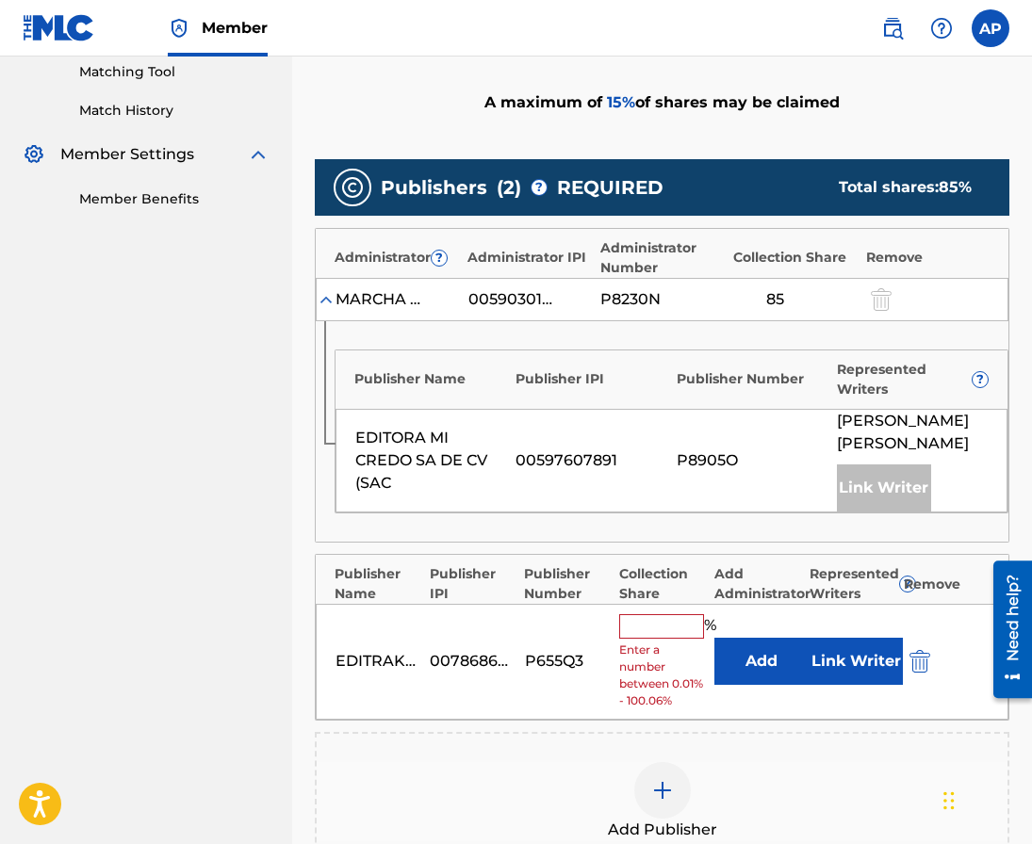
click at [743, 638] on button "Add" at bounding box center [761, 661] width 94 height 47
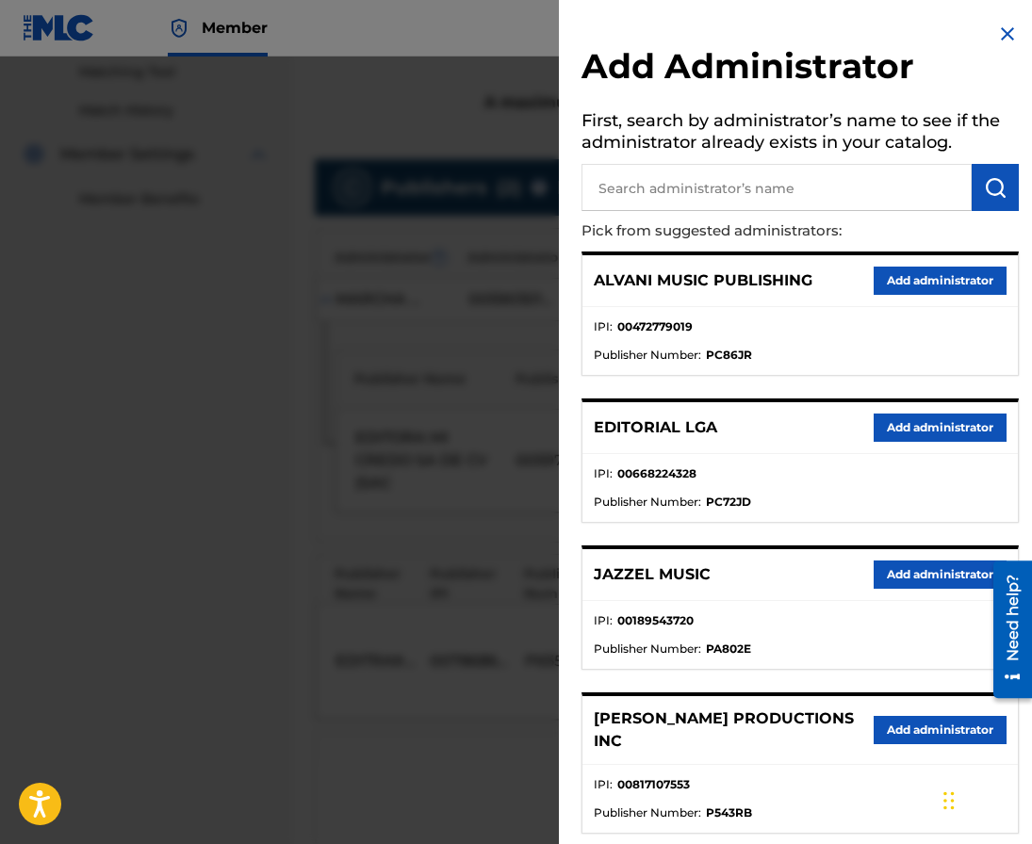
click at [768, 198] on input "text" at bounding box center [776, 187] width 390 height 47
type input "maximo"
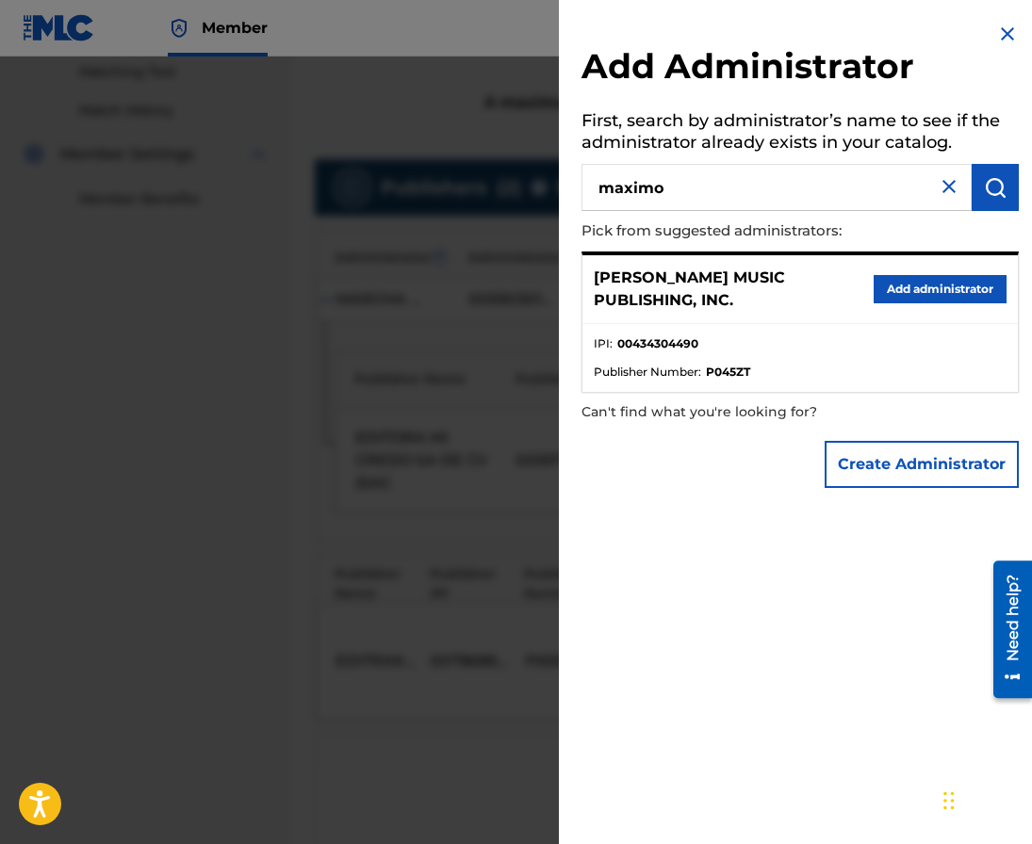
click at [878, 303] on div "[PERSON_NAME] MUSIC PUBLISHING, INC. Add administrator" at bounding box center [799, 289] width 435 height 69
click at [879, 302] on button "Add administrator" at bounding box center [940, 289] width 133 height 28
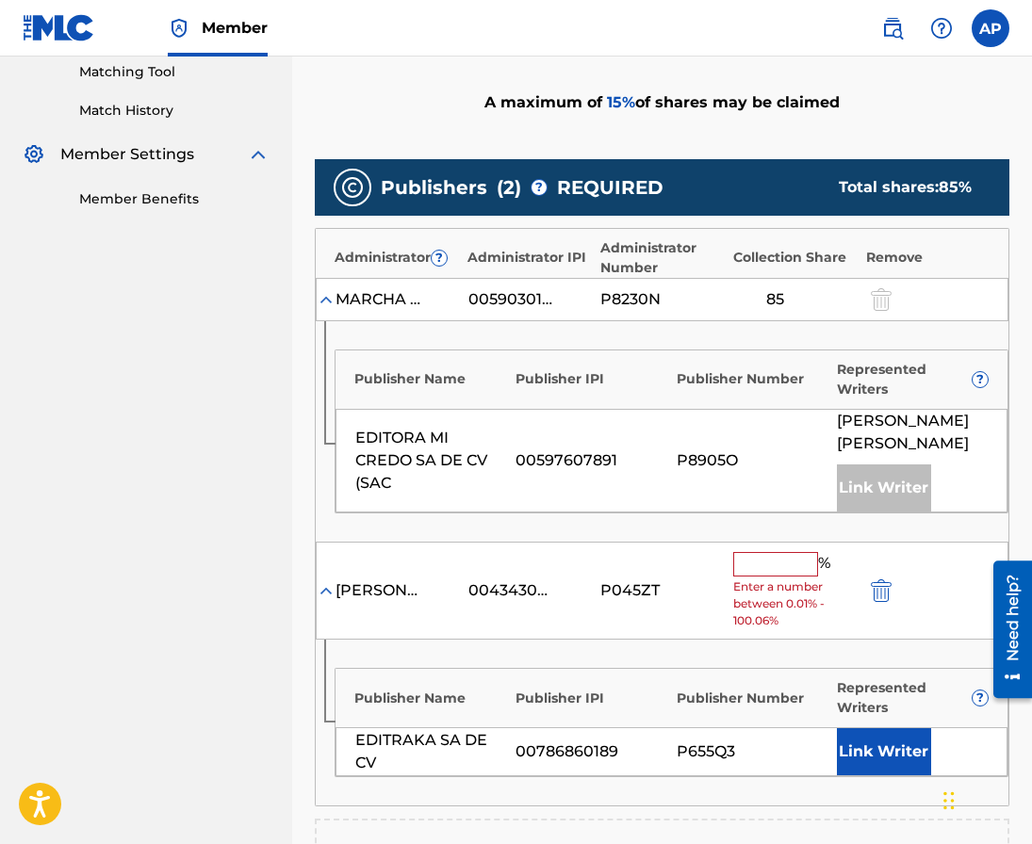
click at [741, 542] on div "[PERSON_NAME] MUSIC PUBLISHING, INC. 00434304490 P045ZT % Enter a number betwee…" at bounding box center [662, 591] width 693 height 99
click at [753, 552] on input "text" at bounding box center [775, 564] width 85 height 24
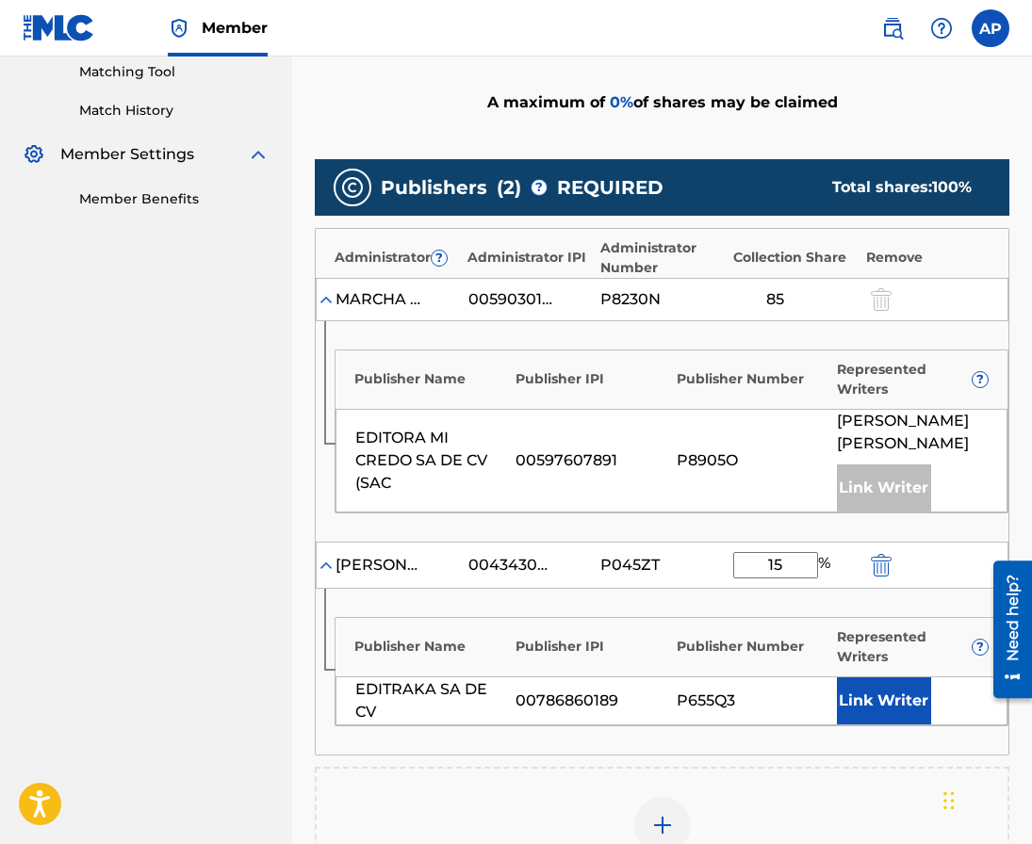
type input "15"
click at [710, 637] on div "Publisher Number" at bounding box center [753, 647] width 152 height 20
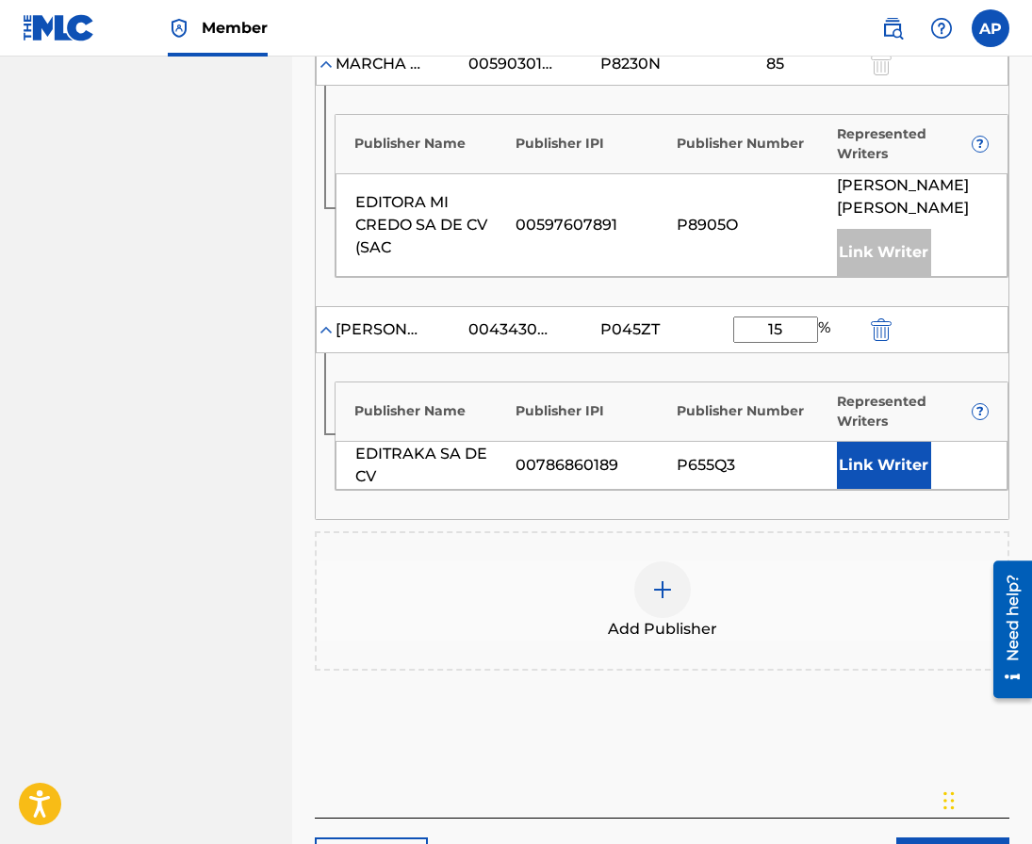
scroll to position [822, 0]
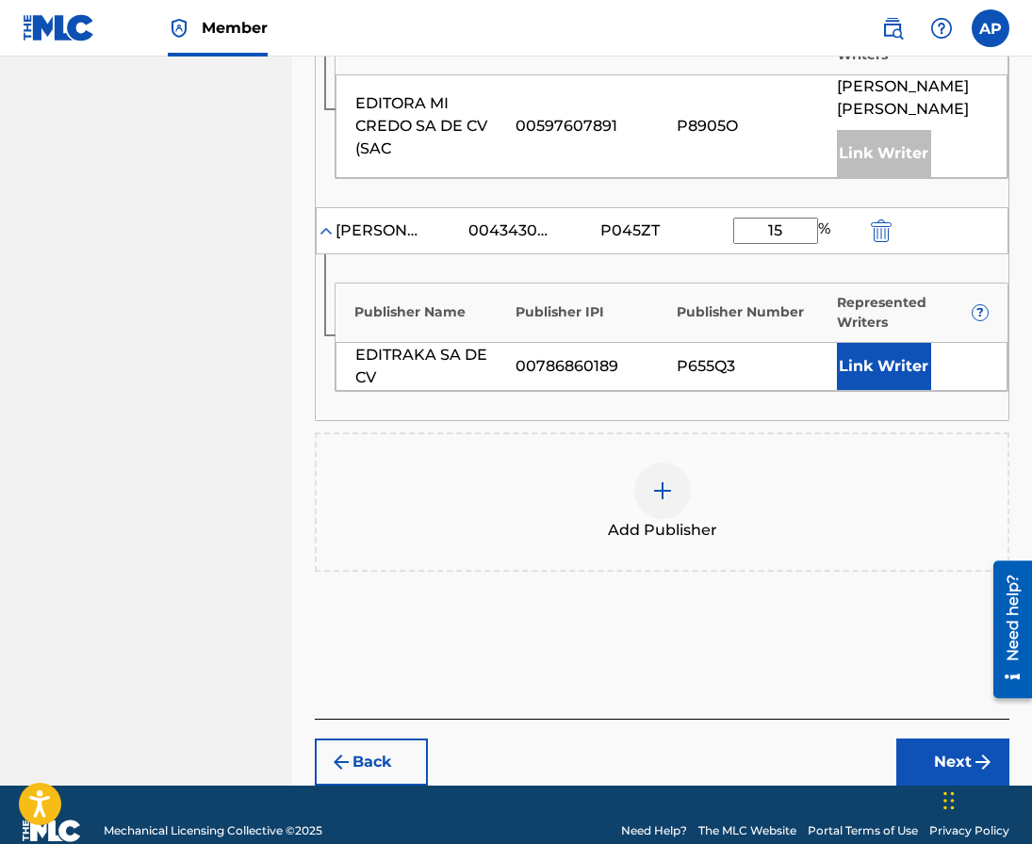
click at [894, 727] on div "Back Next" at bounding box center [662, 752] width 694 height 67
click at [907, 739] on button "Next" at bounding box center [952, 762] width 113 height 47
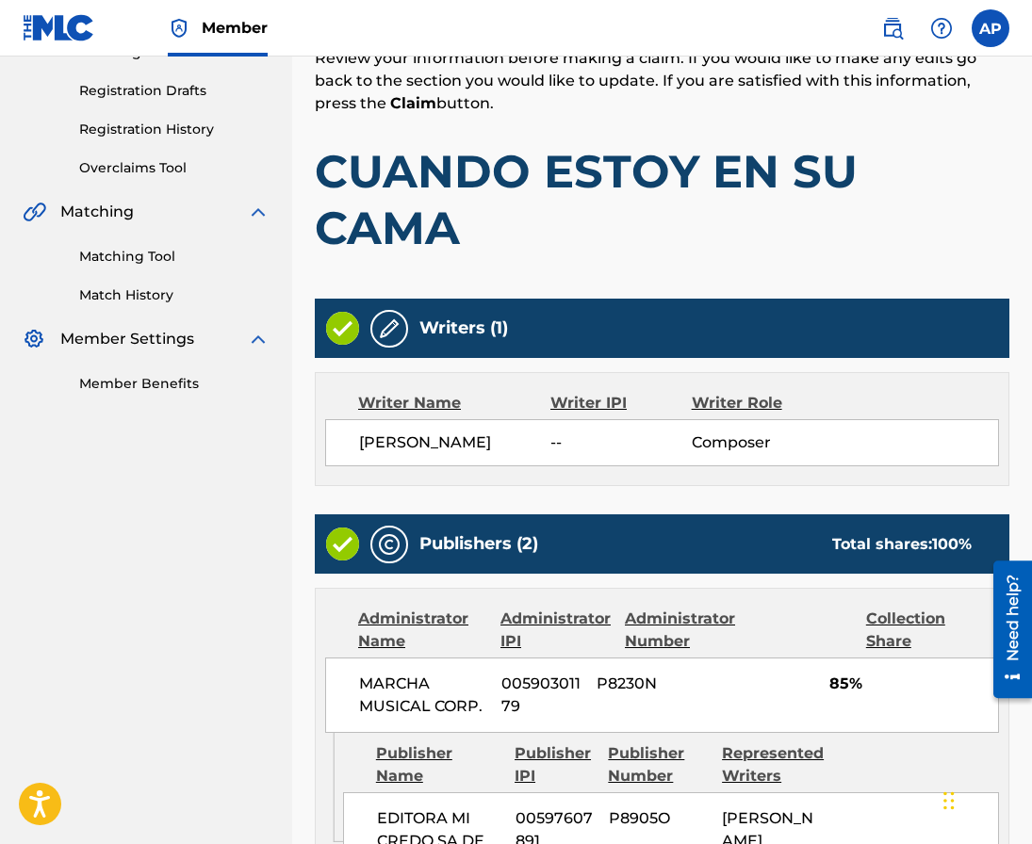
scroll to position [890, 0]
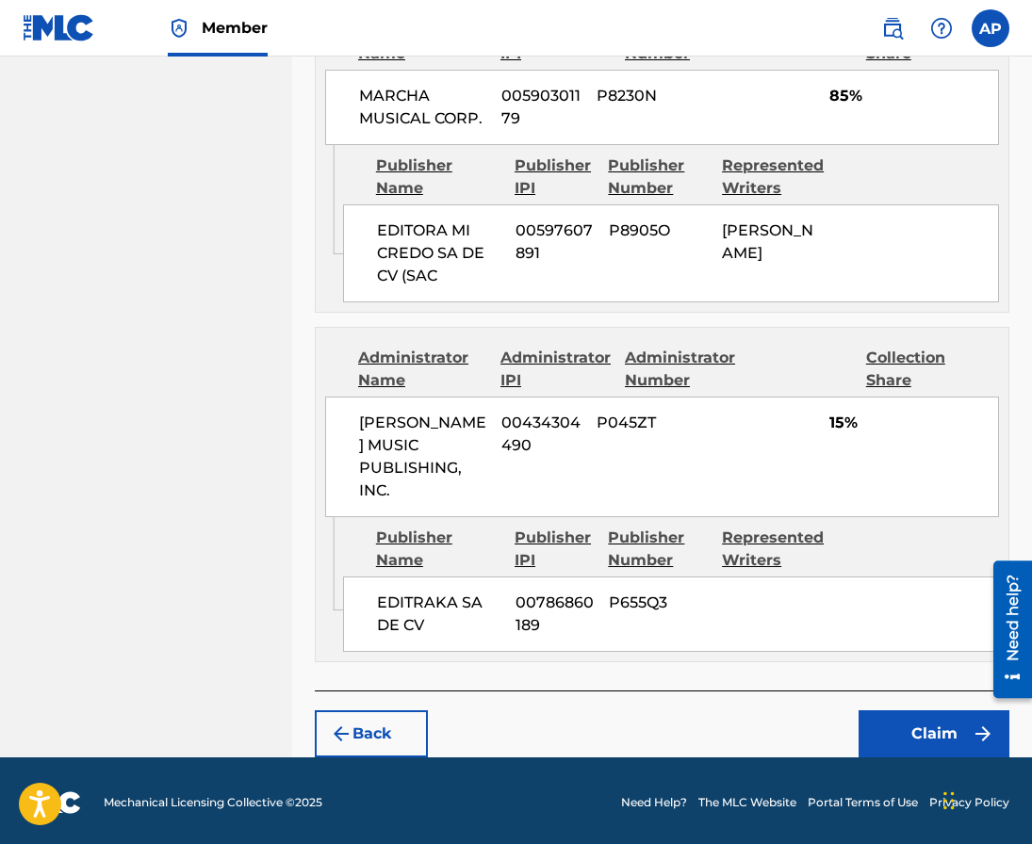
click at [890, 748] on button "Claim" at bounding box center [933, 733] width 151 height 47
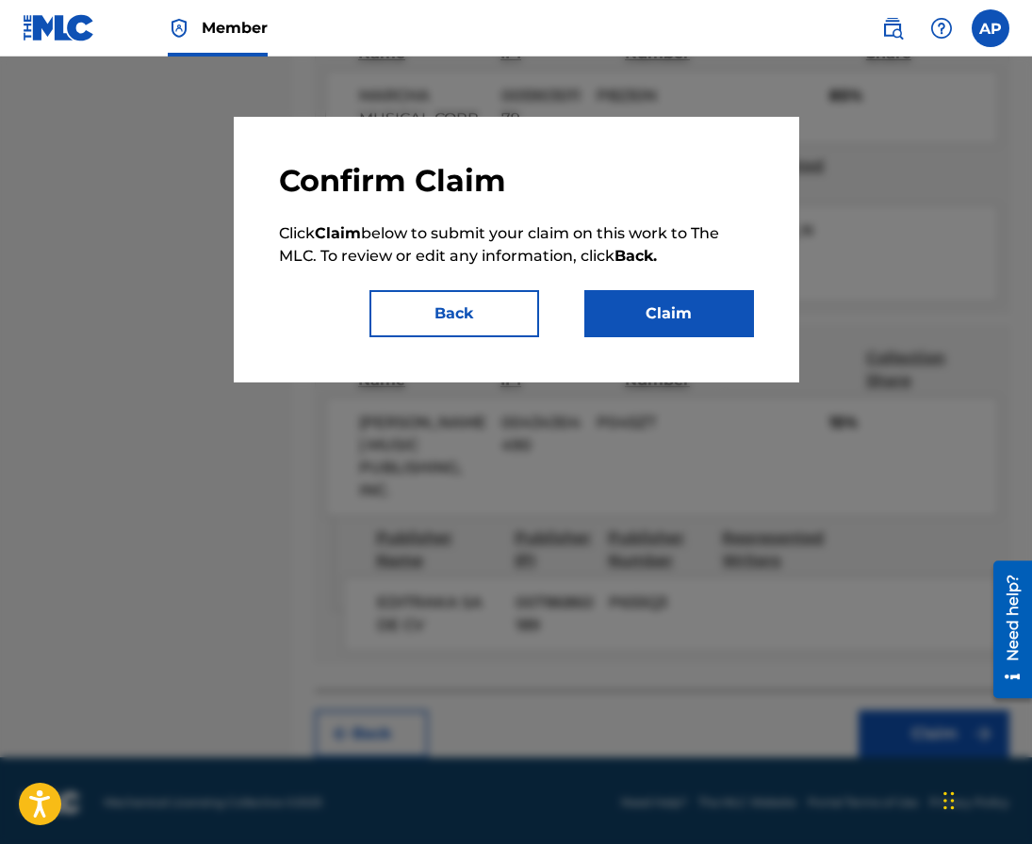
click at [679, 334] on button "Claim" at bounding box center [669, 313] width 170 height 47
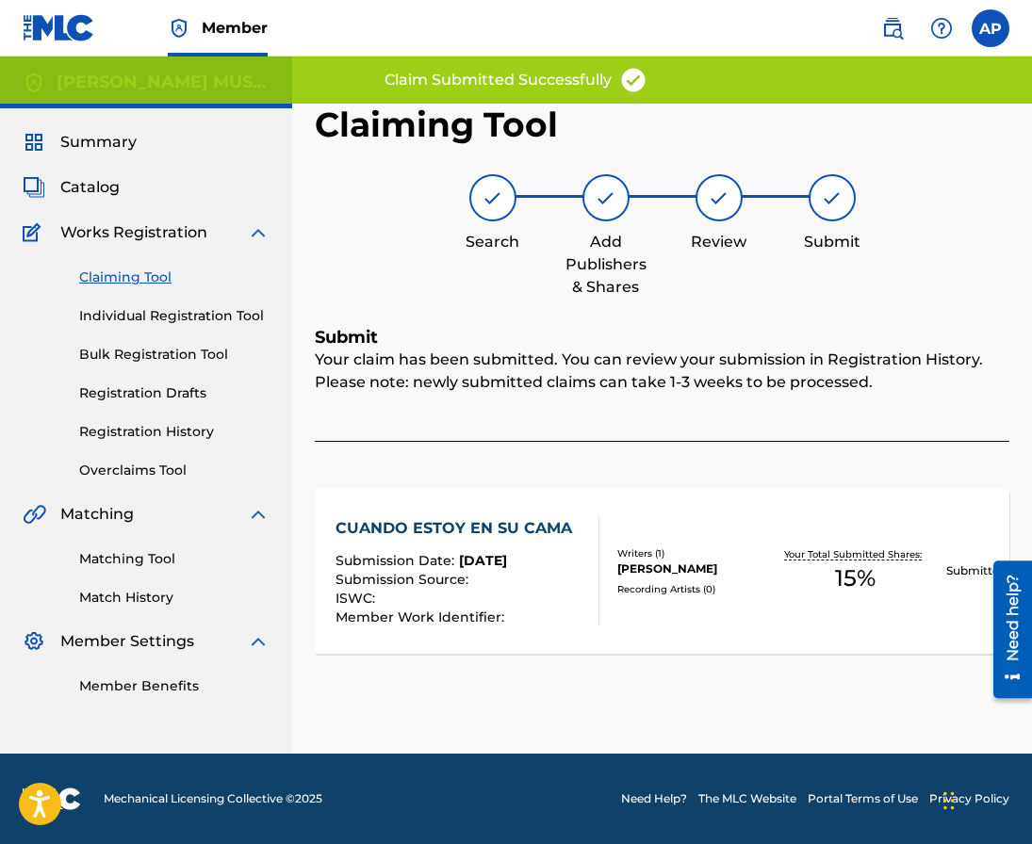
scroll to position [0, 0]
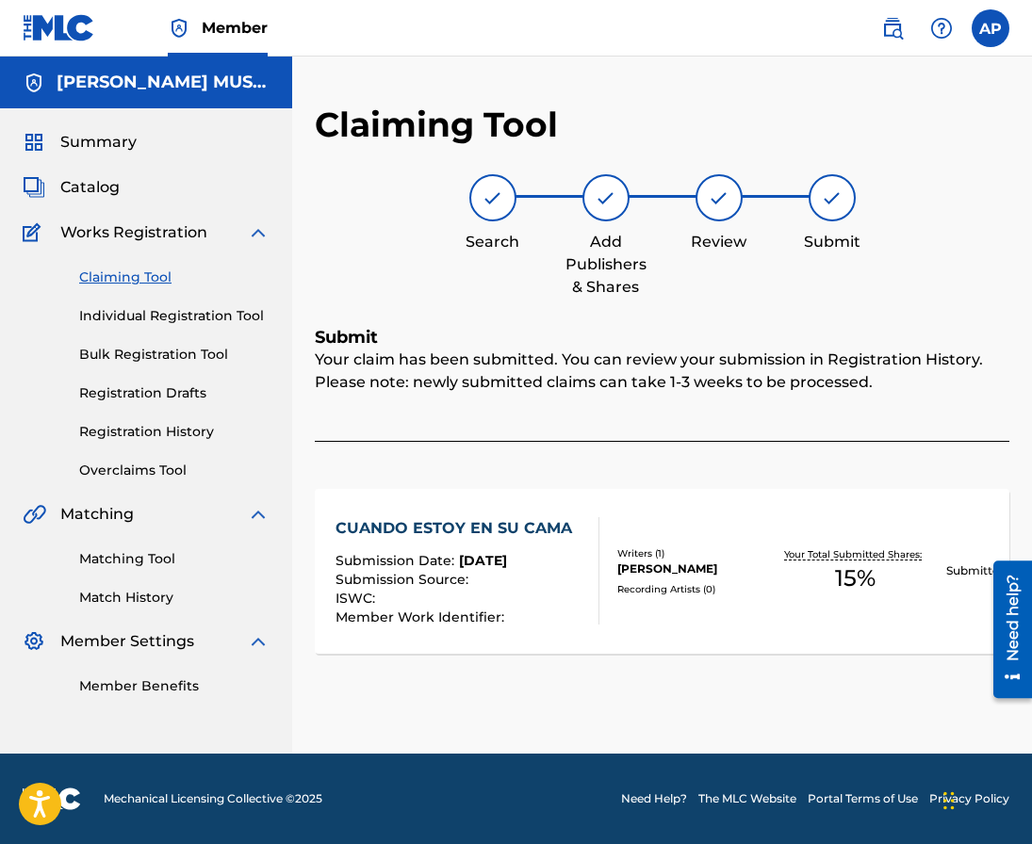
click at [141, 271] on link "Claiming Tool" at bounding box center [174, 278] width 190 height 20
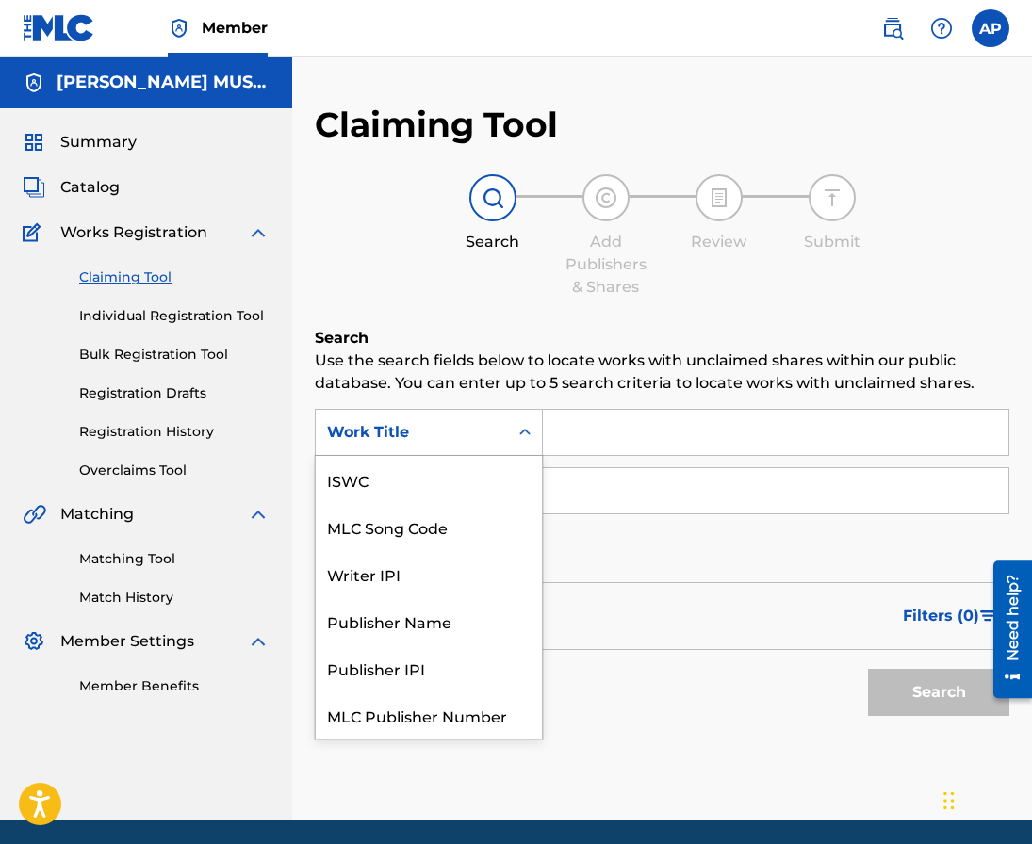
click at [460, 429] on div "Work Title" at bounding box center [412, 432] width 170 height 23
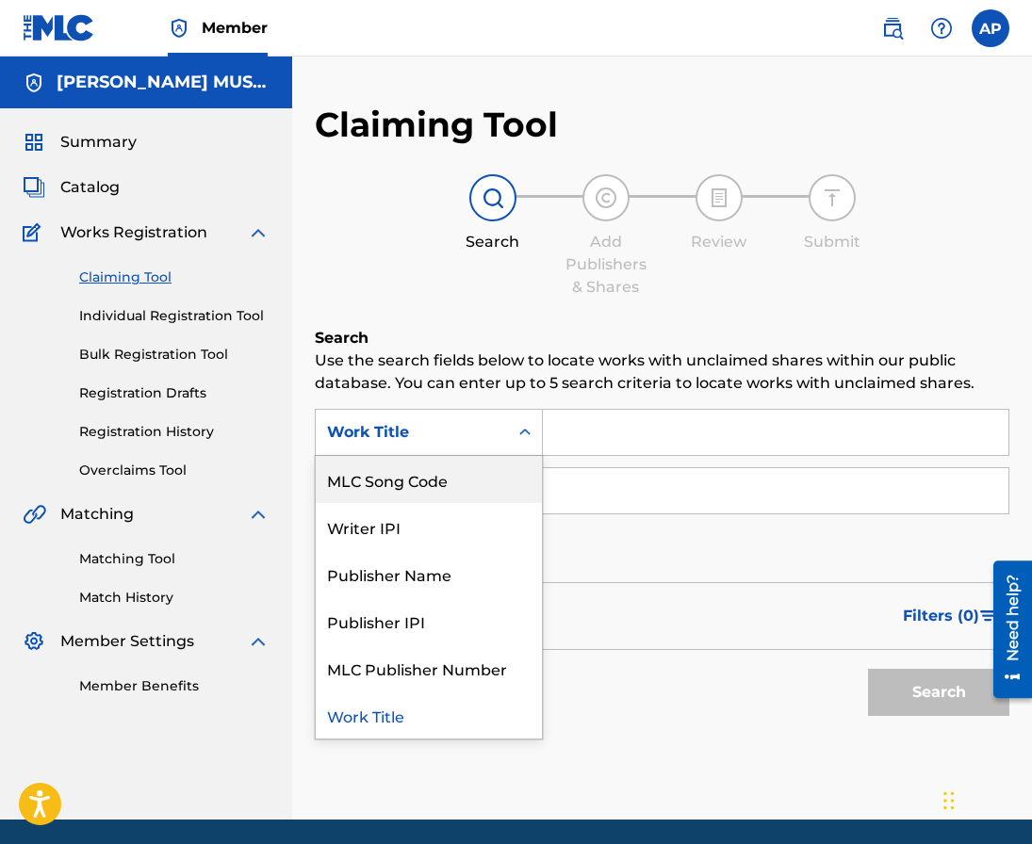
click at [439, 459] on div "MLC Song Code" at bounding box center [429, 479] width 226 height 47
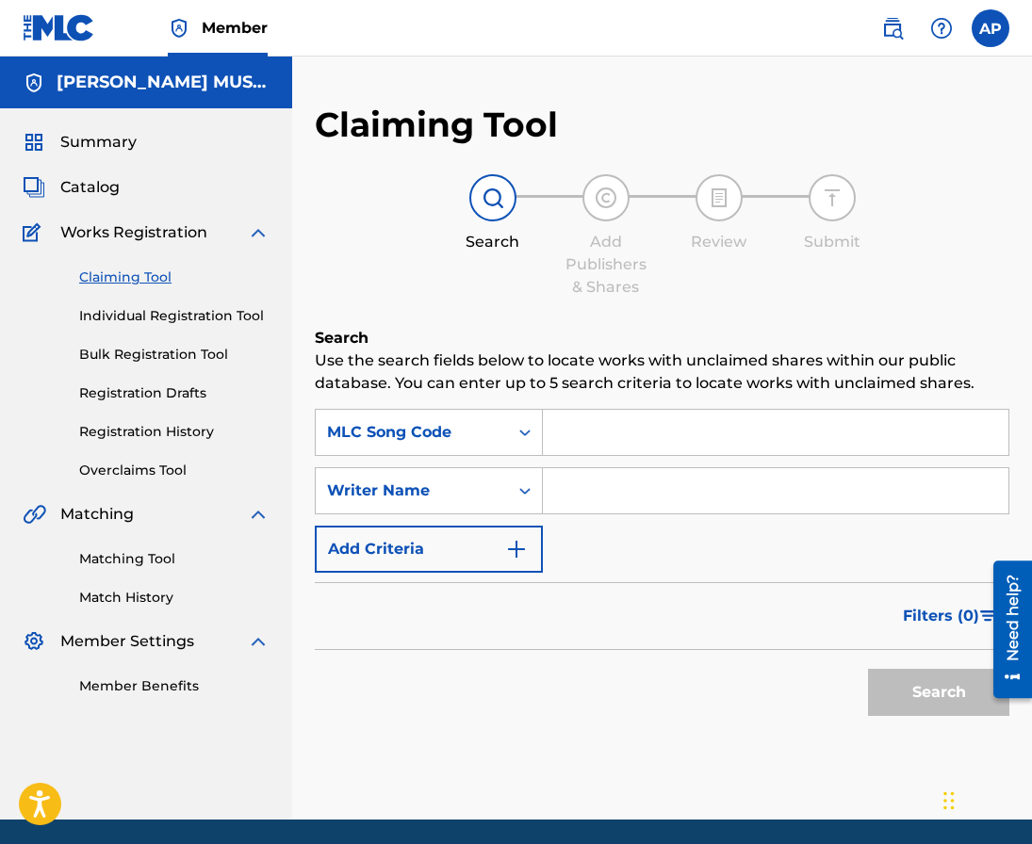
click at [552, 417] on input "Search Form" at bounding box center [775, 432] width 465 height 45
paste input "CVB7GD"
type input "CVB7GD"
click at [868, 669] on button "Search" at bounding box center [938, 692] width 141 height 47
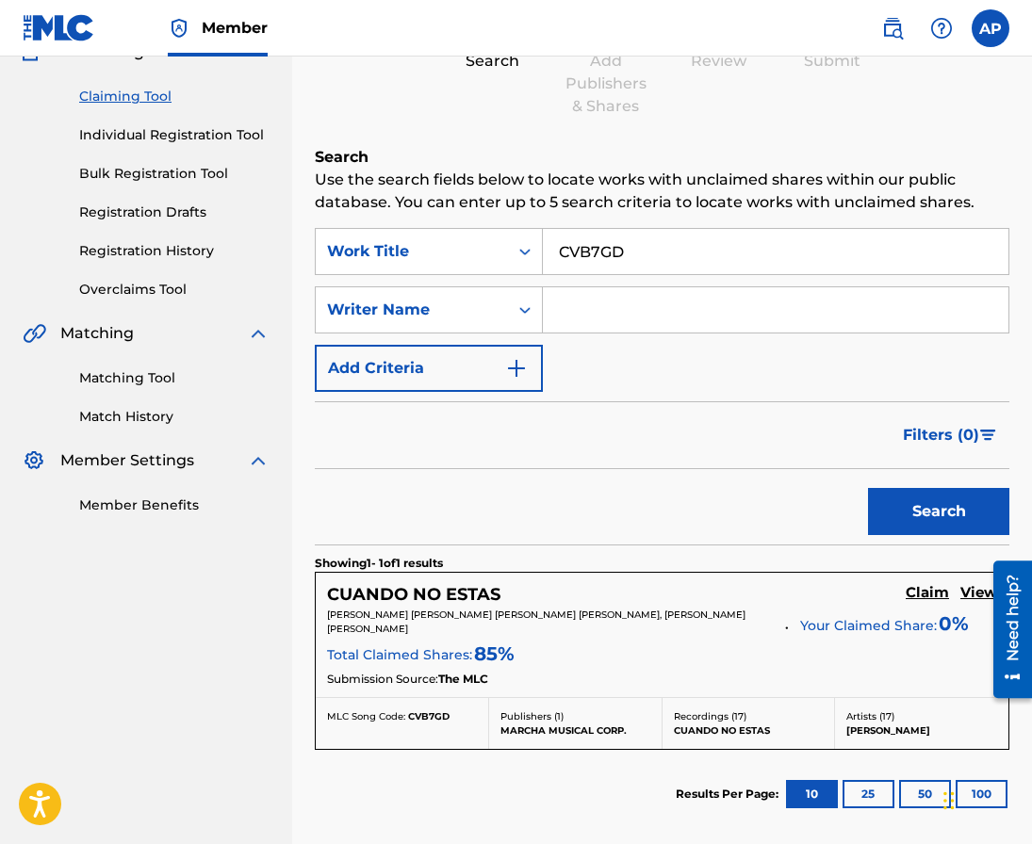
scroll to position [251, 0]
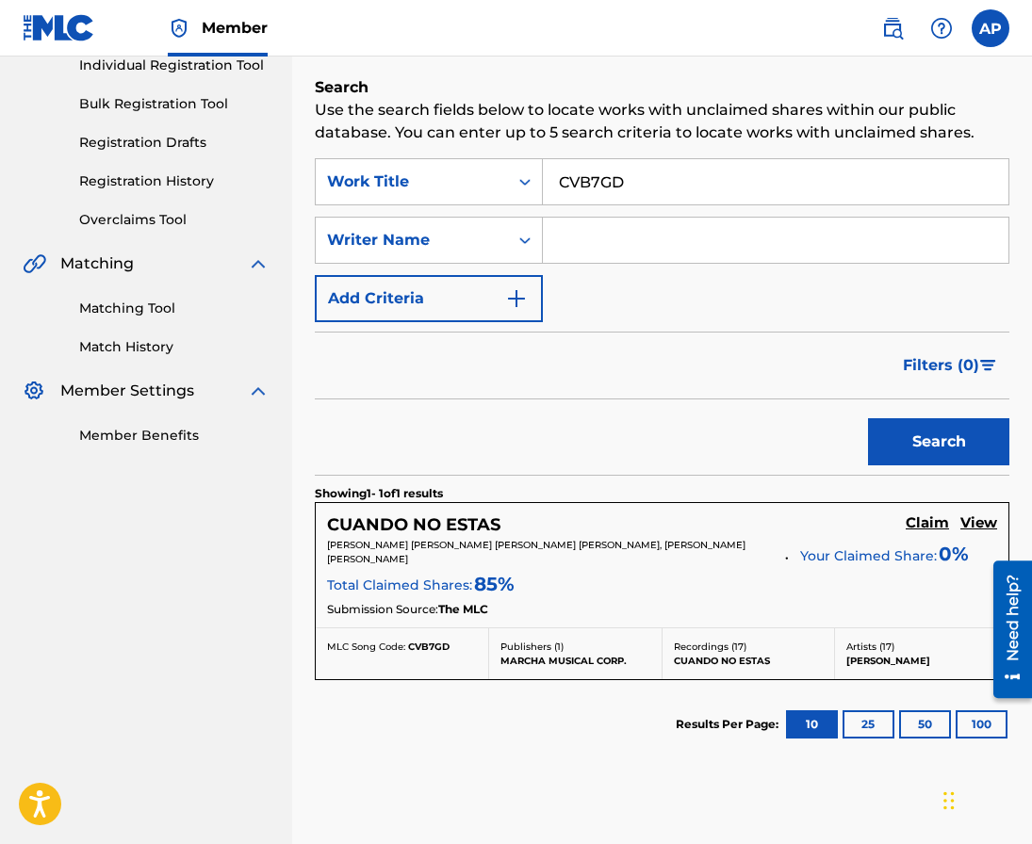
click at [945, 528] on h5 "Claim" at bounding box center [927, 523] width 43 height 18
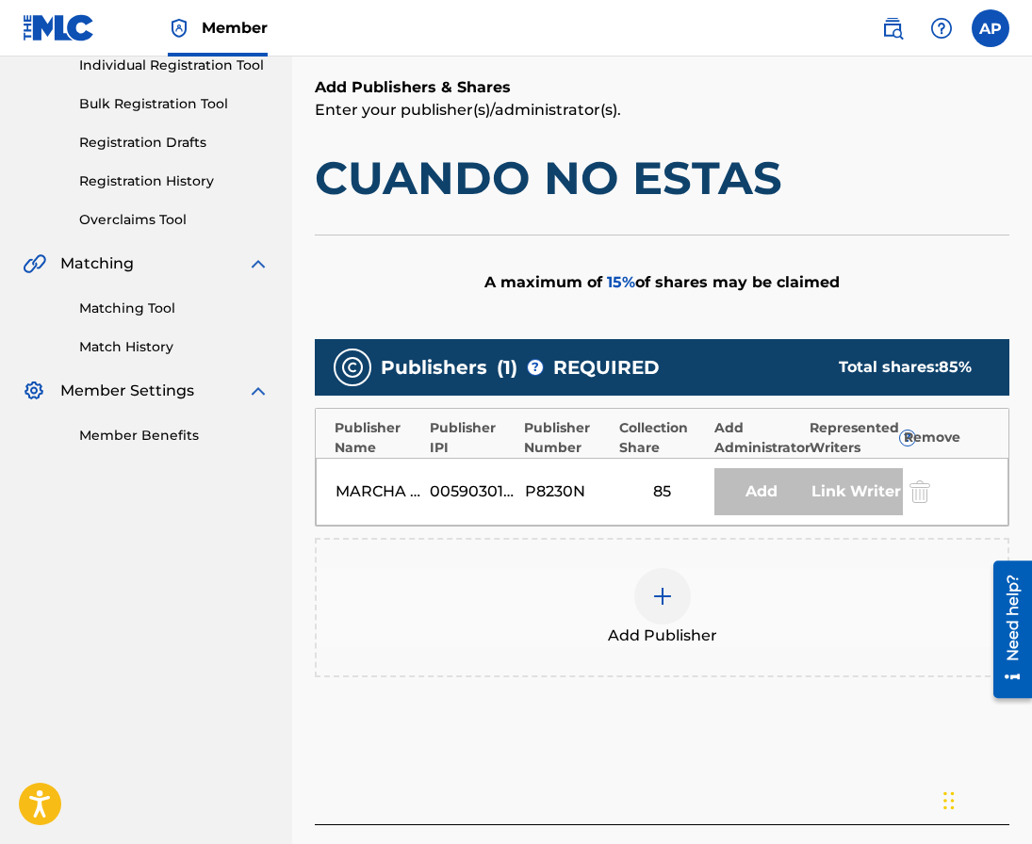
click at [645, 584] on div at bounding box center [662, 596] width 57 height 57
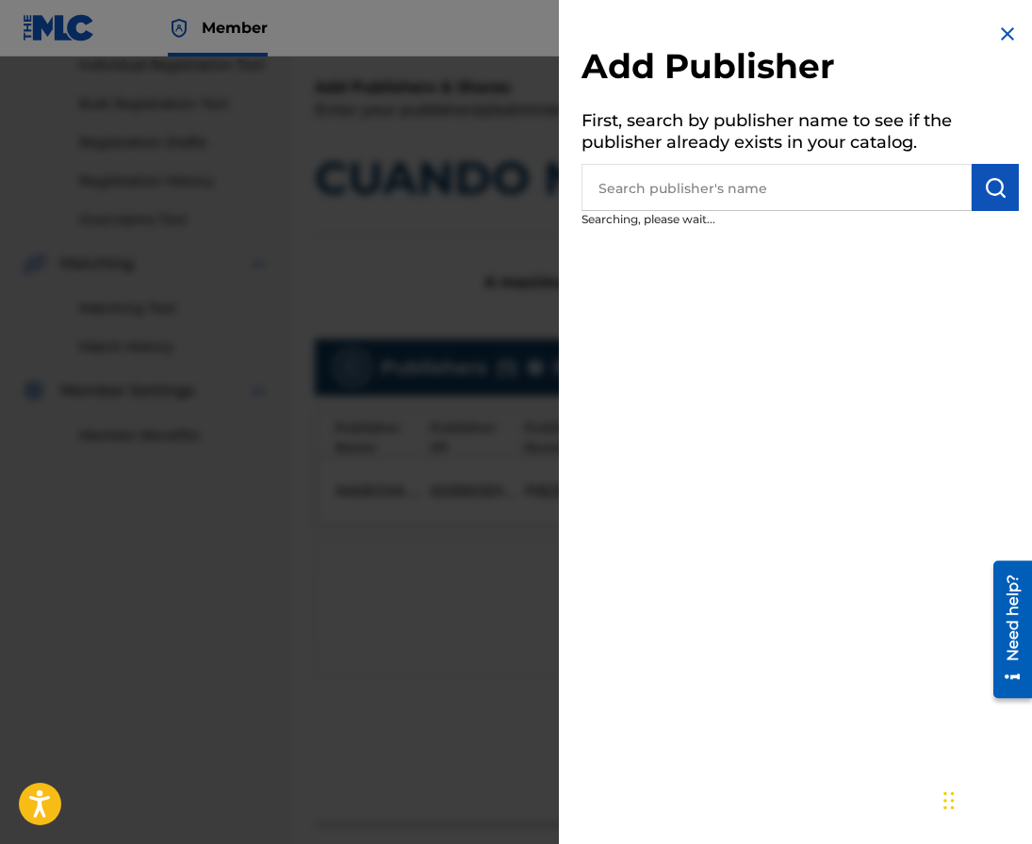
scroll to position [388, 0]
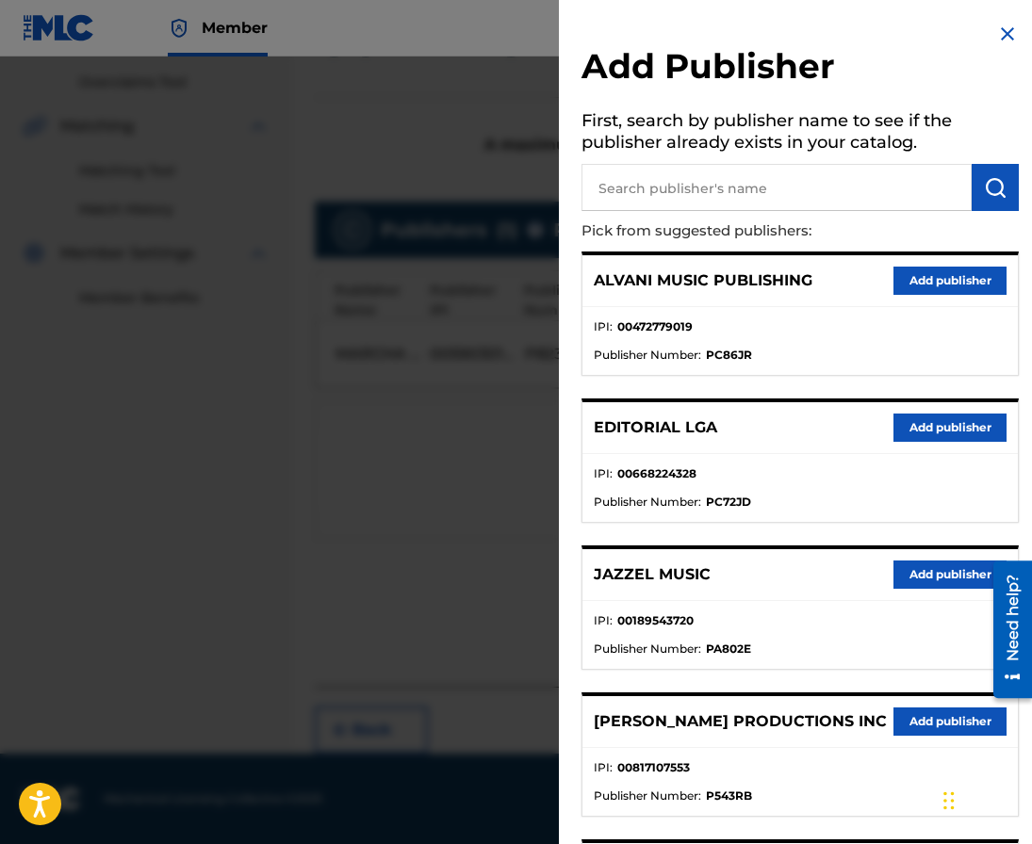
click at [694, 183] on input "text" at bounding box center [776, 187] width 390 height 47
type input "editraka"
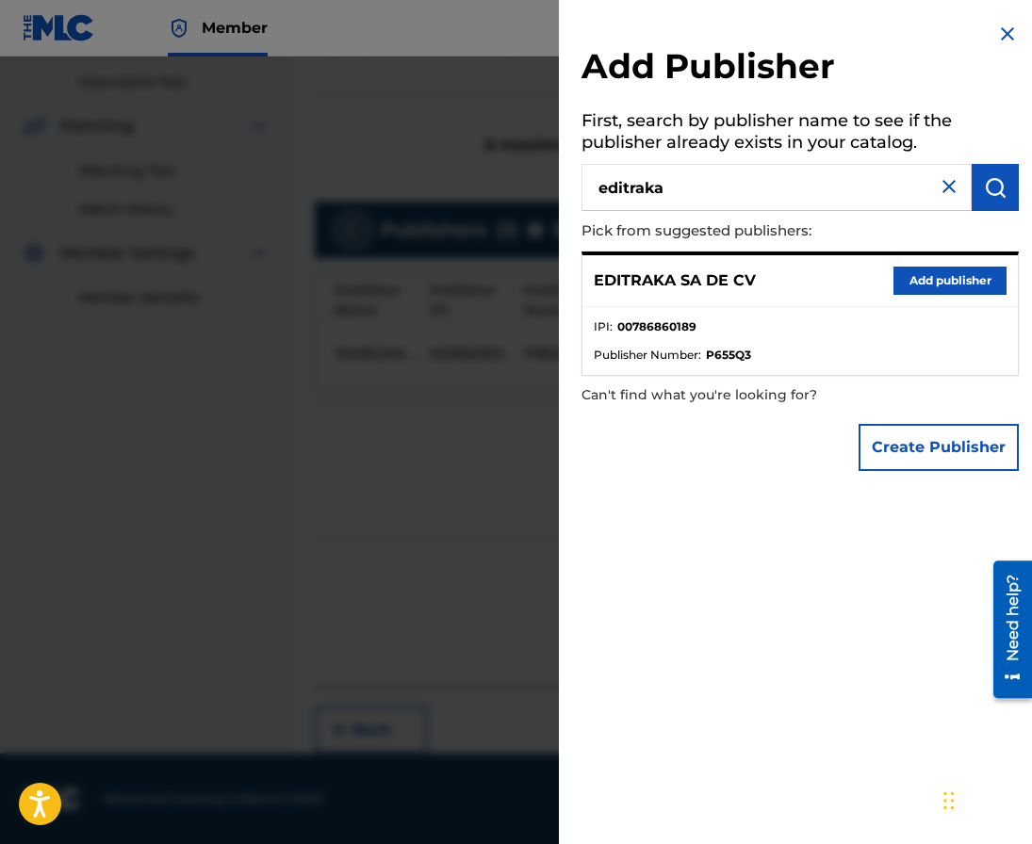
click at [894, 275] on button "Add publisher" at bounding box center [949, 281] width 113 height 28
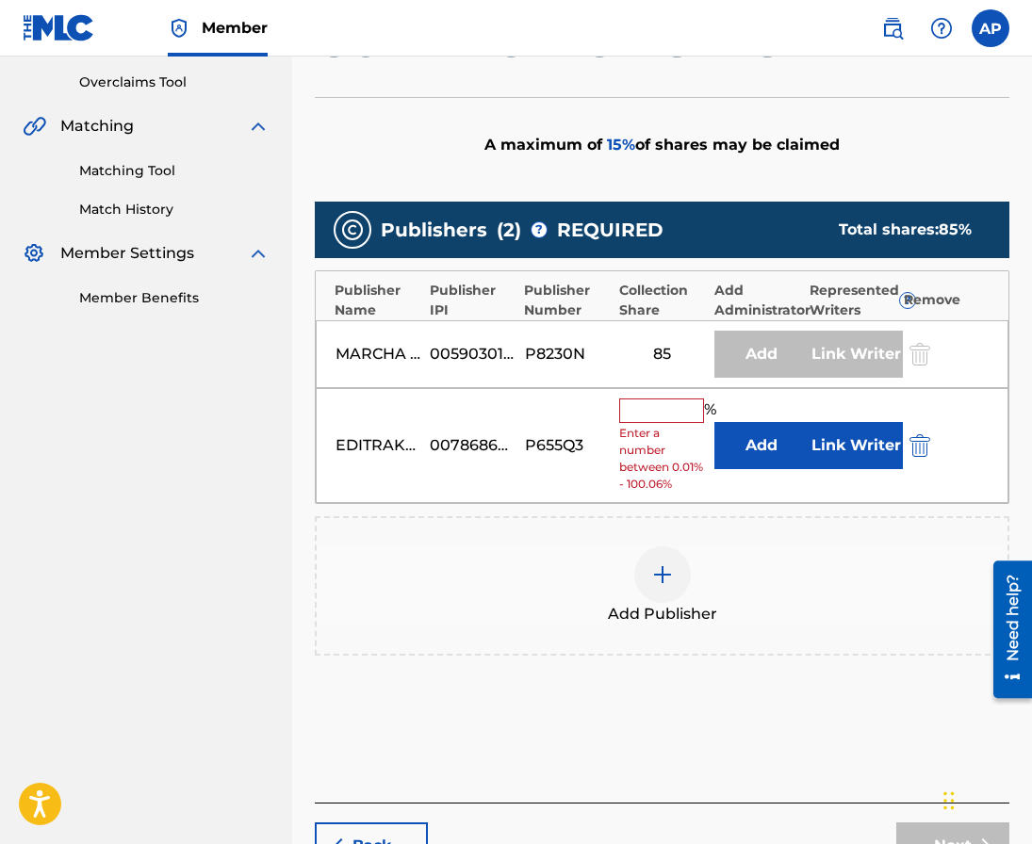
click at [765, 442] on button "Add" at bounding box center [761, 445] width 94 height 47
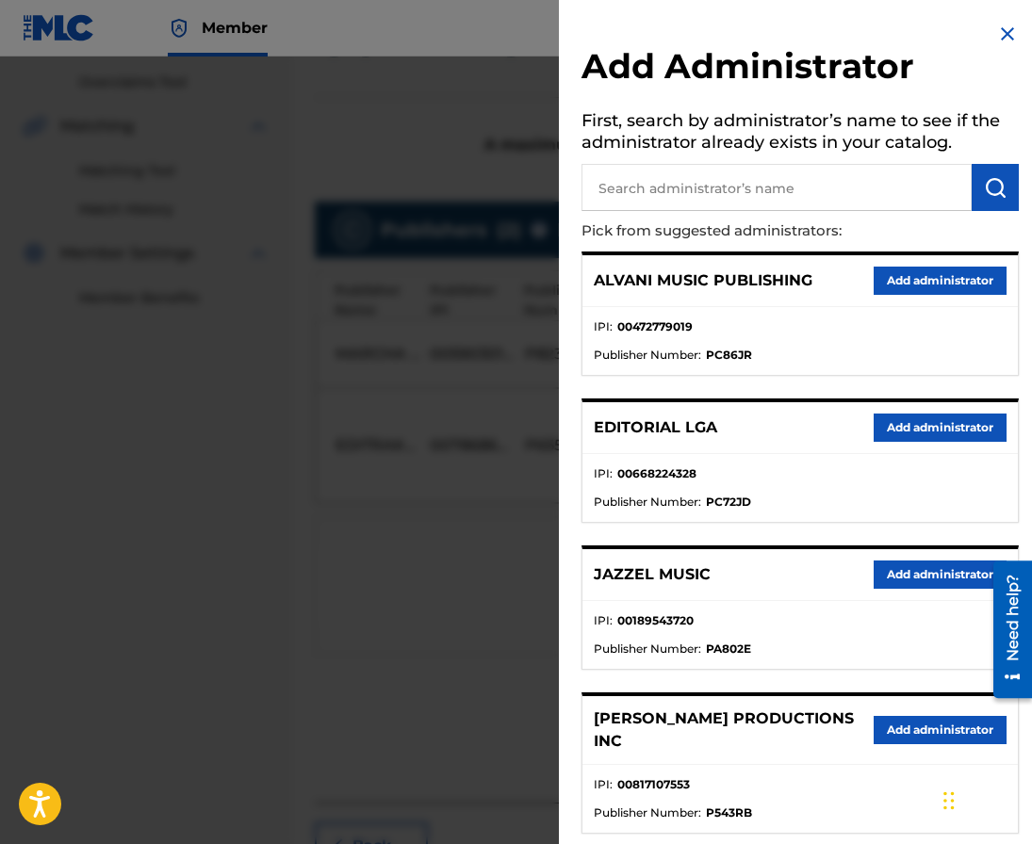
click at [683, 164] on input "text" at bounding box center [776, 187] width 390 height 47
type input "maximo"
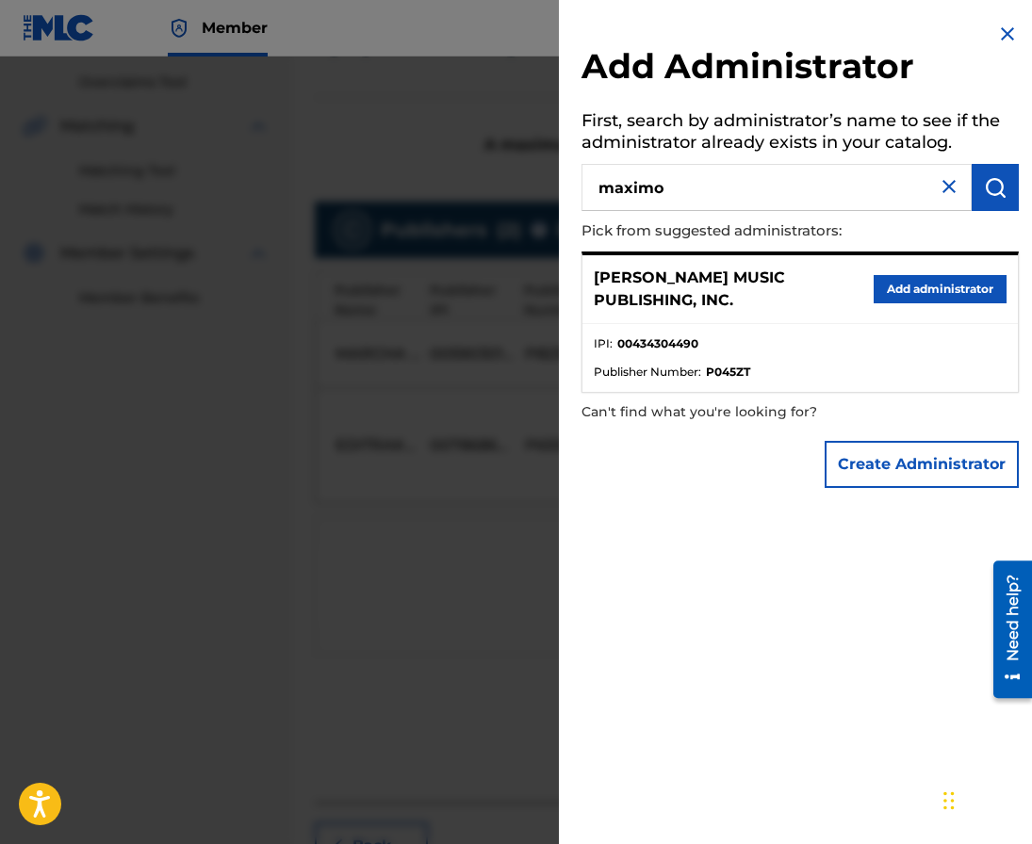
click at [874, 285] on button "Add administrator" at bounding box center [940, 289] width 133 height 28
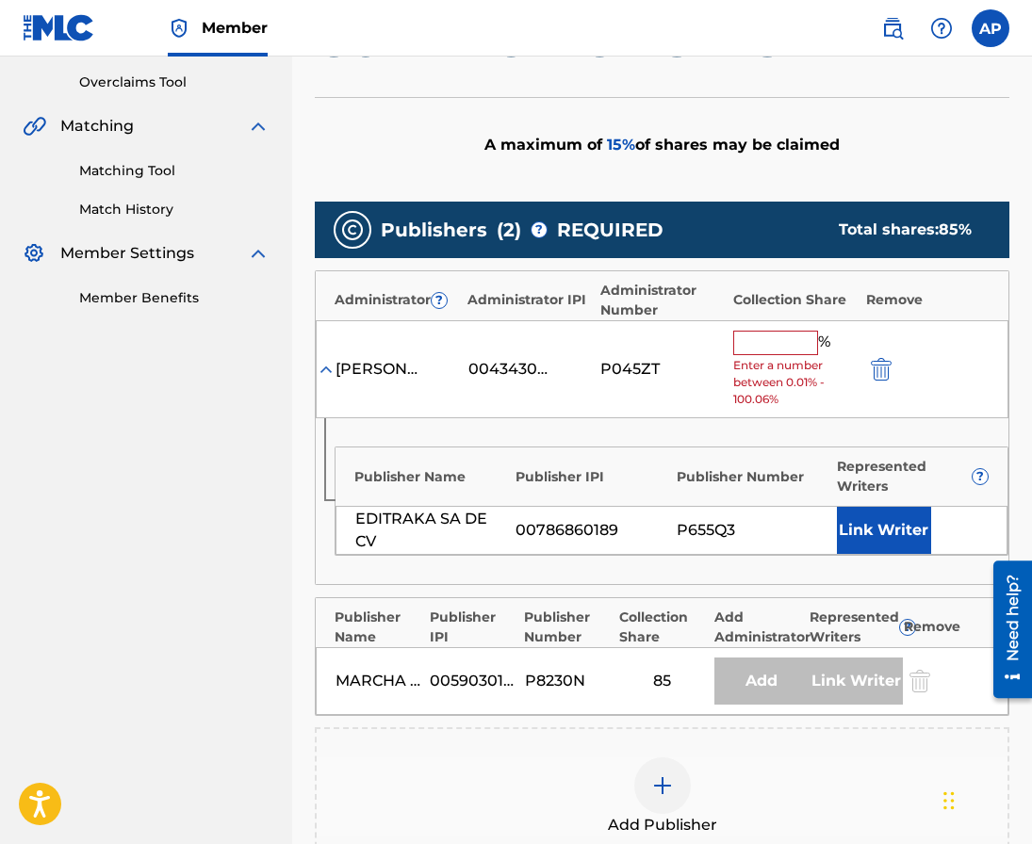
click at [765, 335] on input "text" at bounding box center [775, 343] width 85 height 24
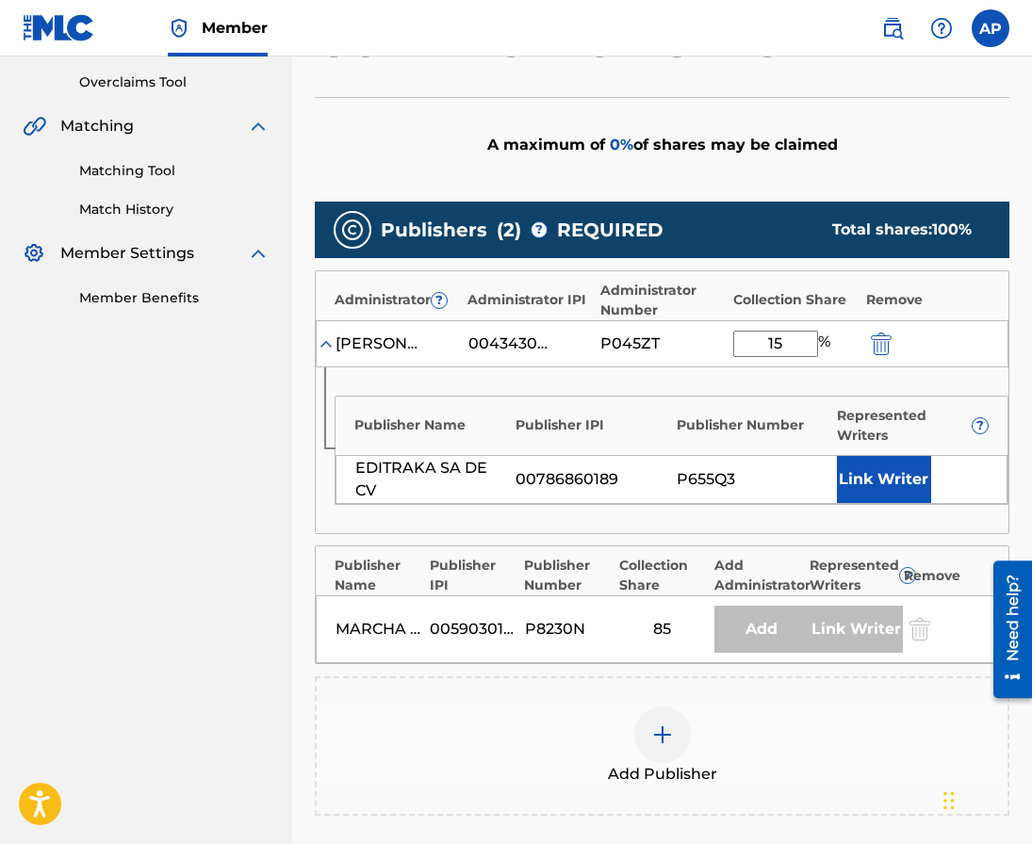
type input "15"
click at [751, 378] on div "Publisher Name Publisher IPI Publisher Number Represented Writers ? EDITRAKA SA…" at bounding box center [662, 450] width 693 height 166
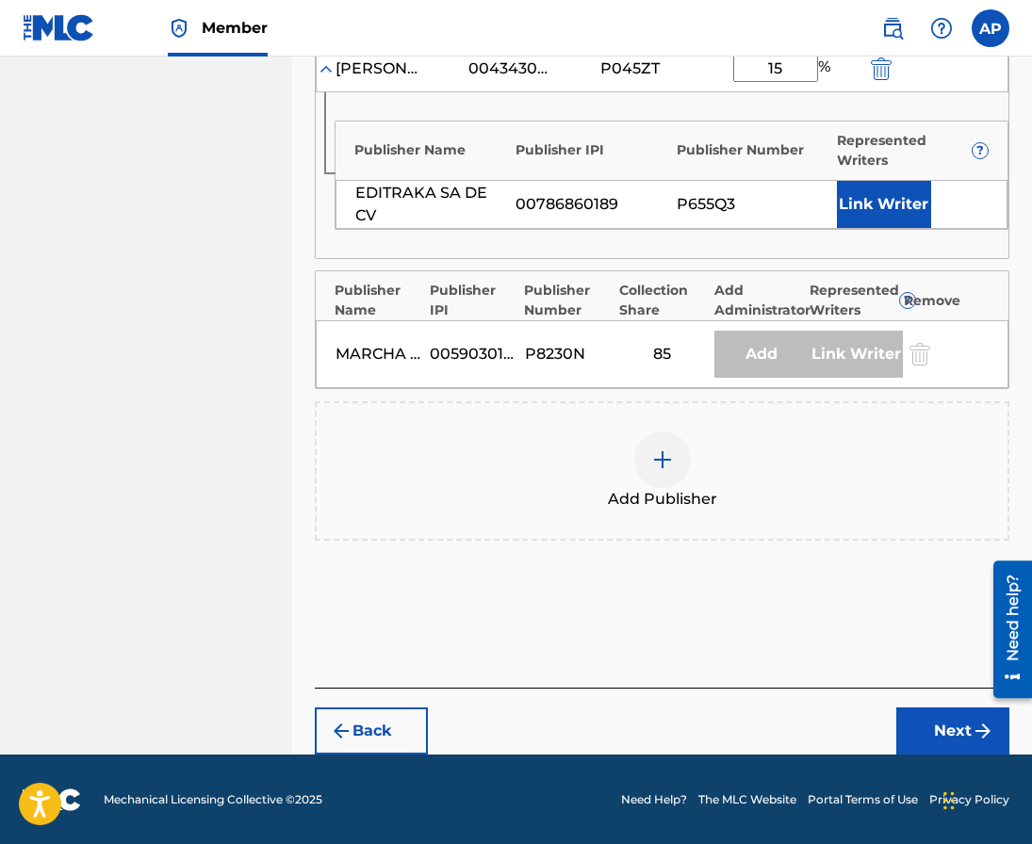
click at [916, 724] on button "Next" at bounding box center [952, 731] width 113 height 47
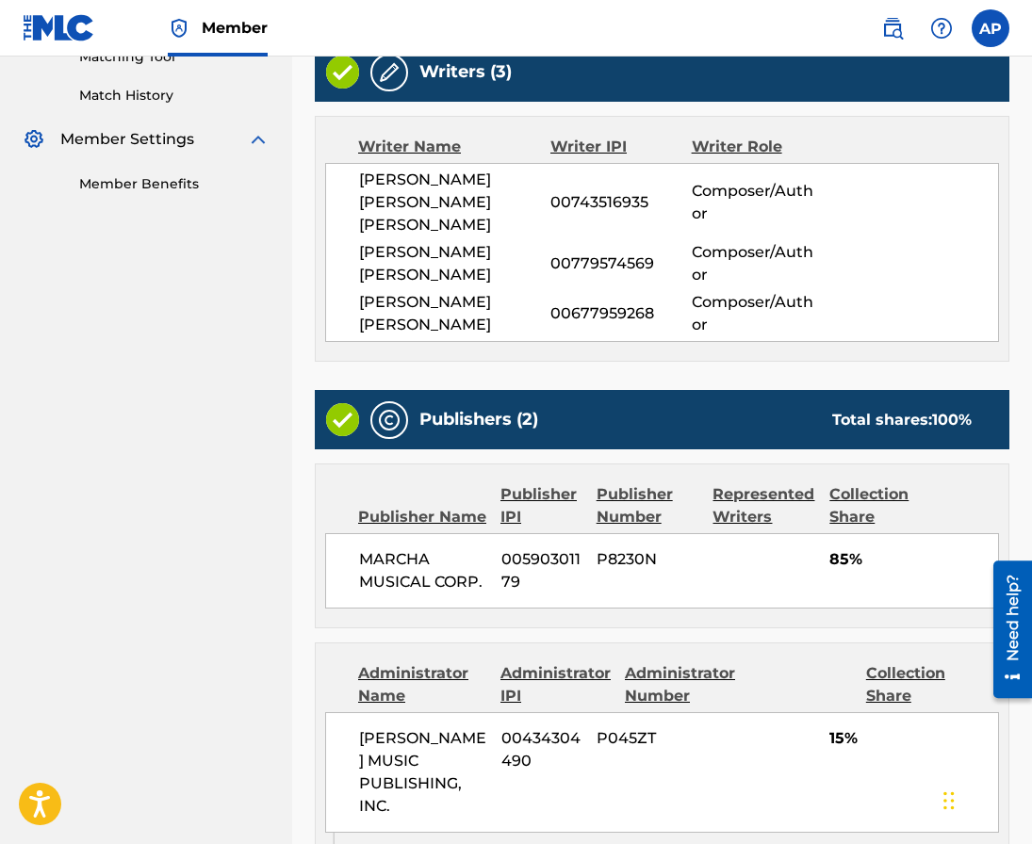
scroll to position [795, 0]
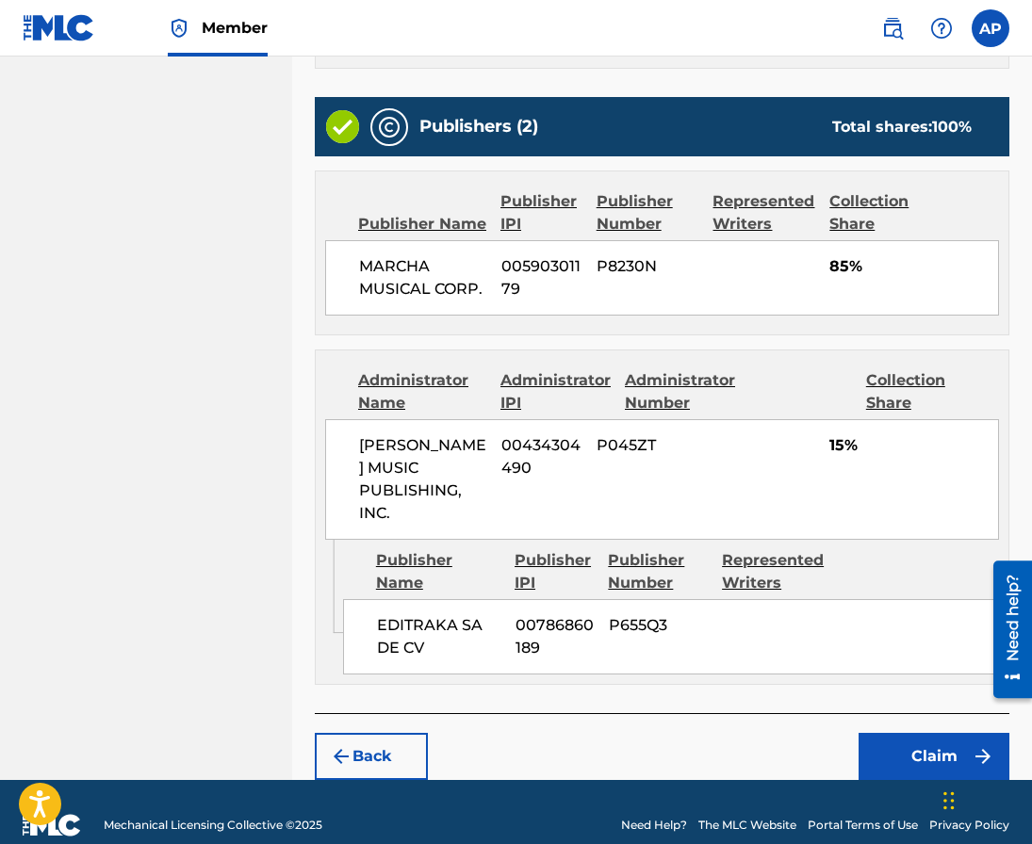
click at [894, 733] on button "Claim" at bounding box center [933, 756] width 151 height 47
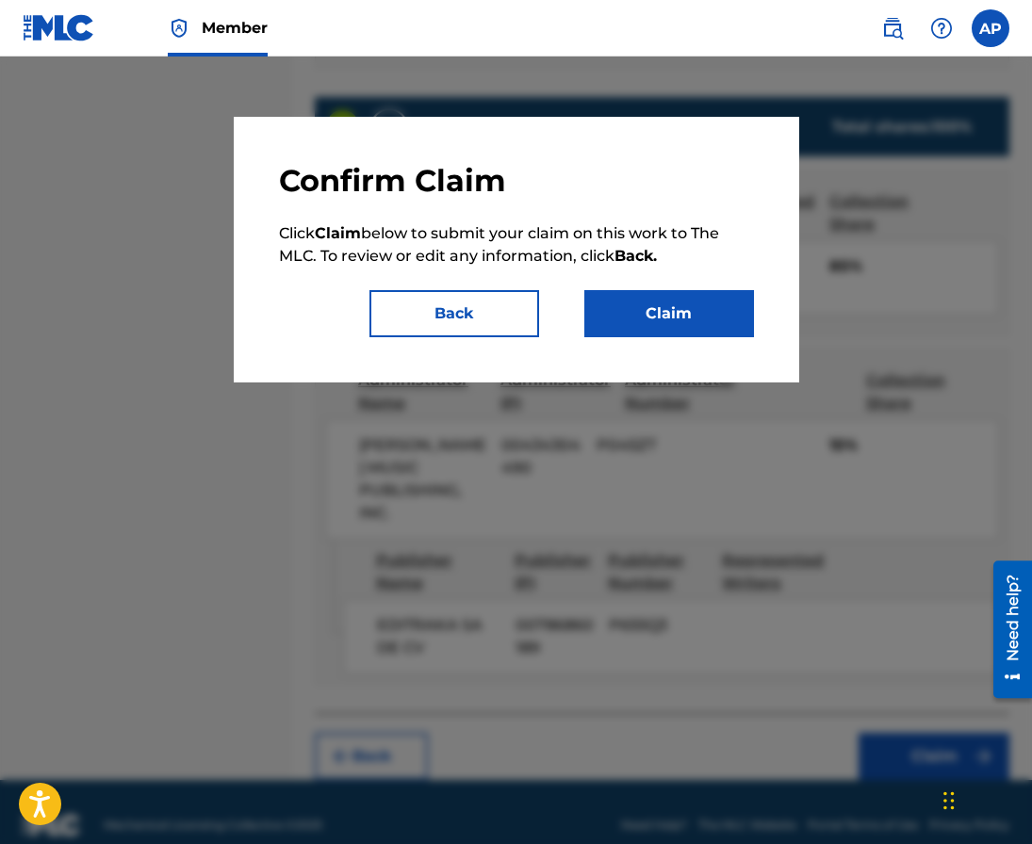
click at [684, 333] on button "Claim" at bounding box center [669, 313] width 170 height 47
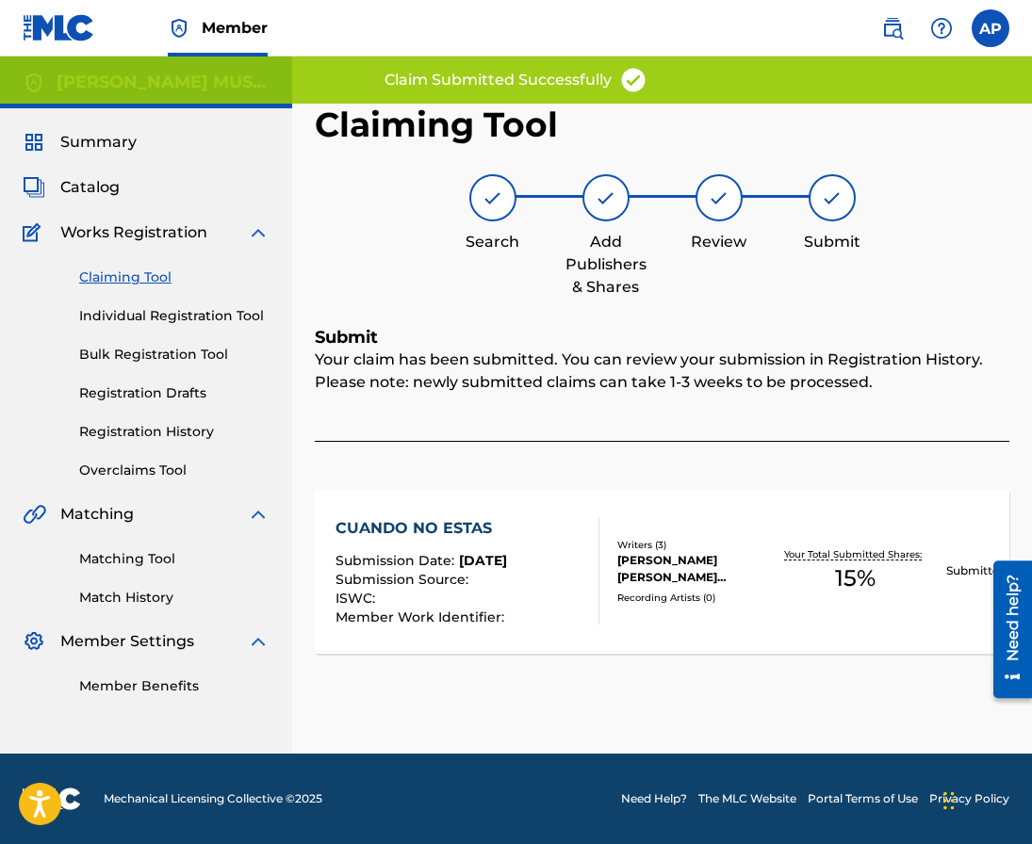
scroll to position [0, 0]
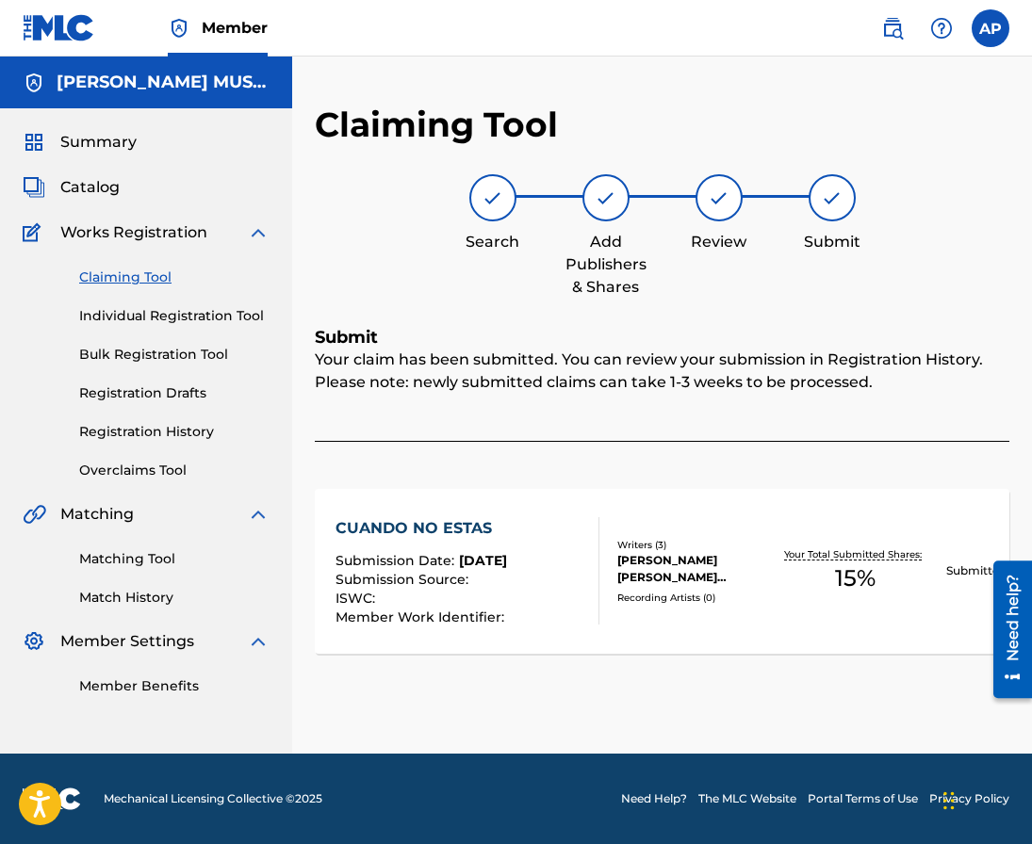
click at [124, 280] on link "Claiming Tool" at bounding box center [174, 278] width 190 height 20
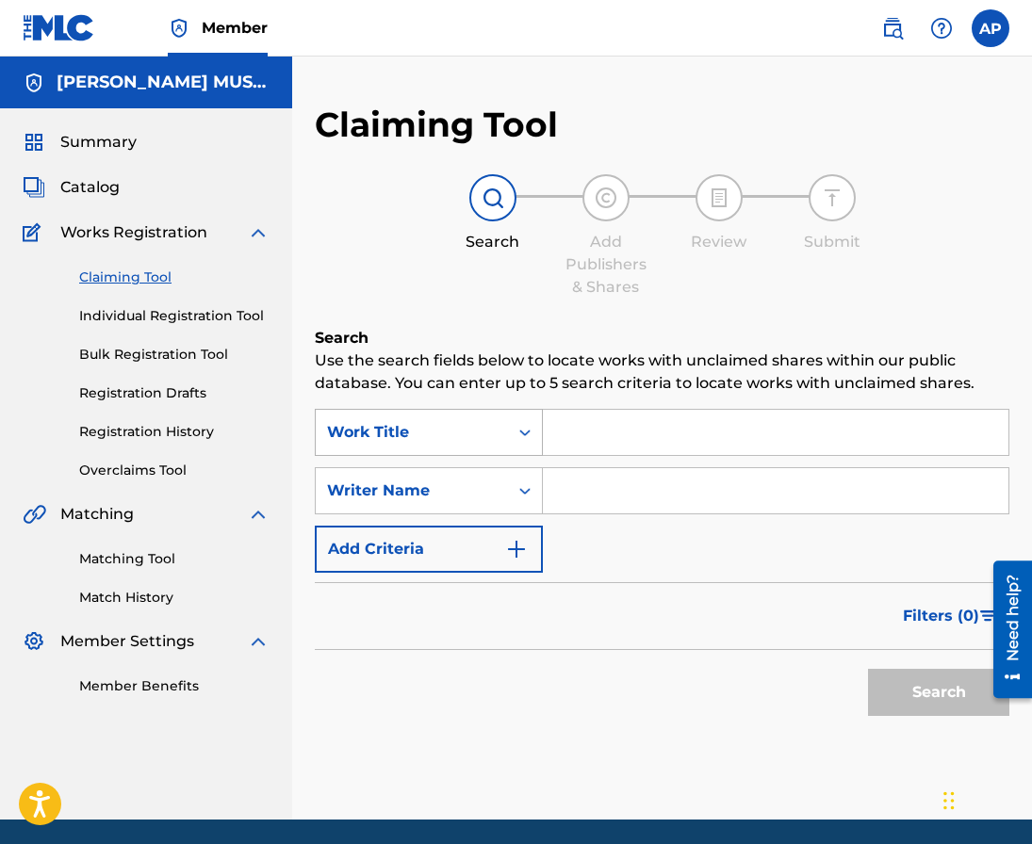
click at [462, 425] on div "Work Title" at bounding box center [412, 432] width 170 height 23
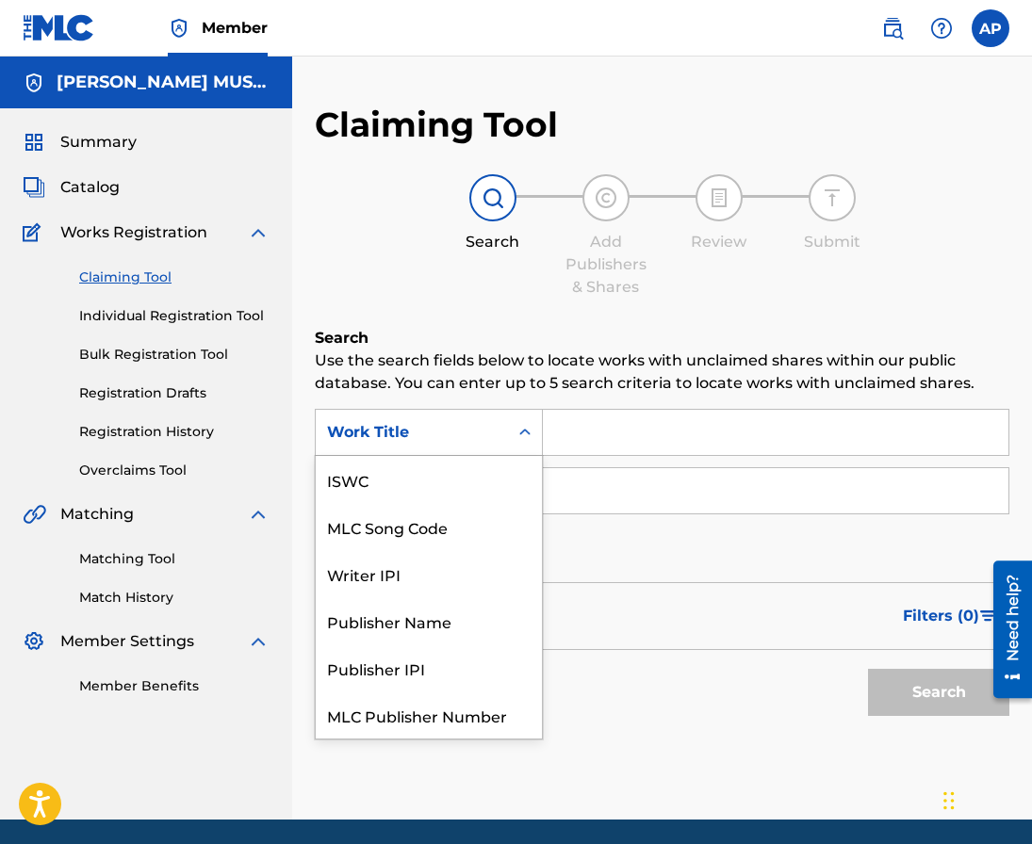
scroll to position [47, 0]
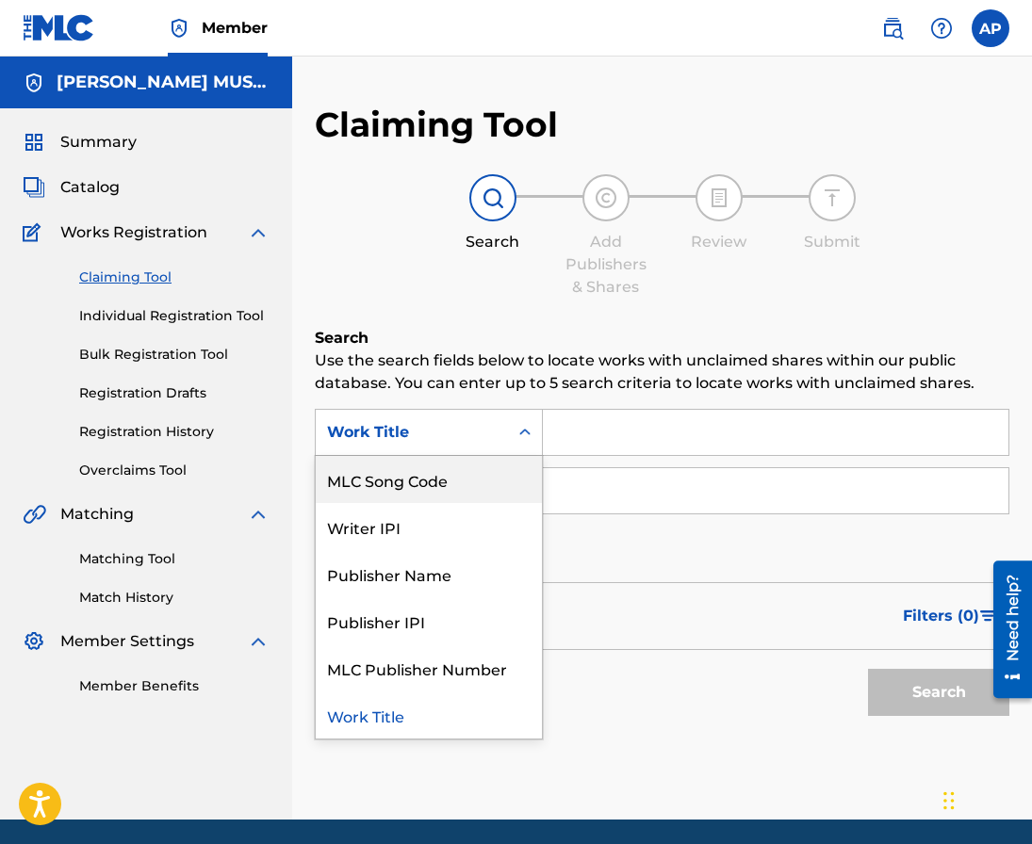
click at [430, 464] on div "MLC Song Code" at bounding box center [429, 479] width 226 height 47
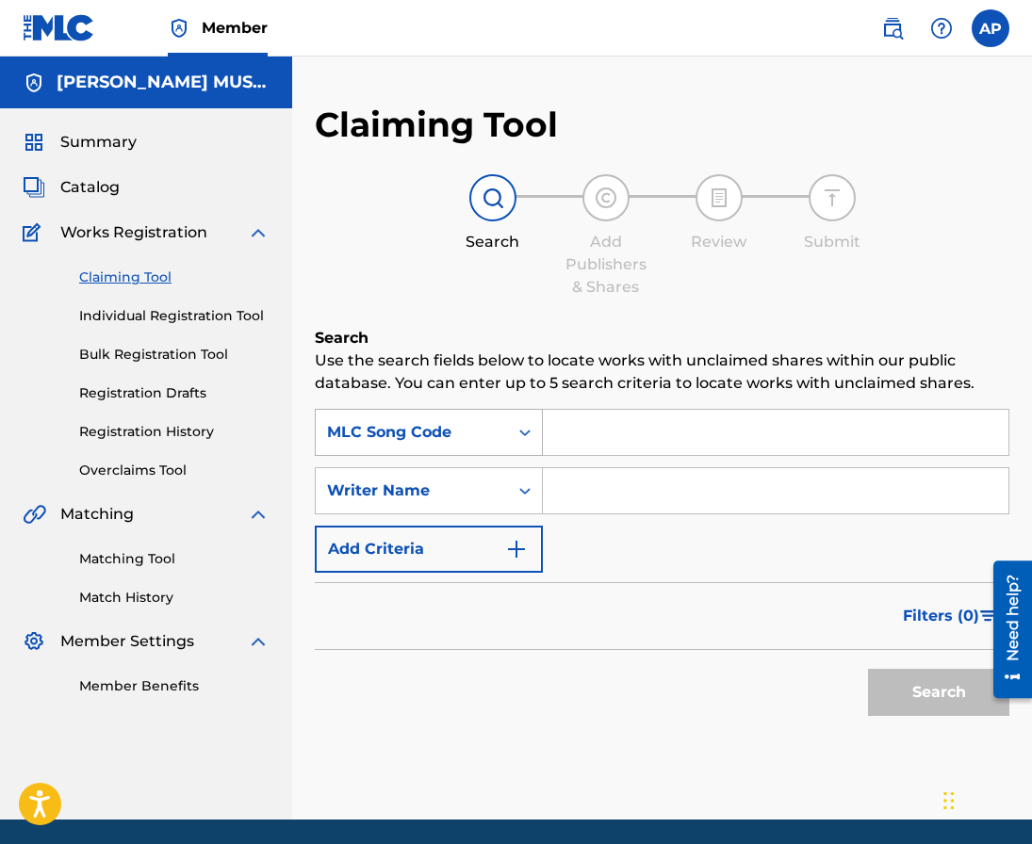
click at [530, 433] on icon "Search Form" at bounding box center [524, 432] width 19 height 19
click at [540, 449] on div "Search Form" at bounding box center [525, 432] width 34 height 45
click at [568, 437] on input "Search Form" at bounding box center [775, 432] width 465 height 45
paste input "CB8NMX"
type input "CB8NMX"
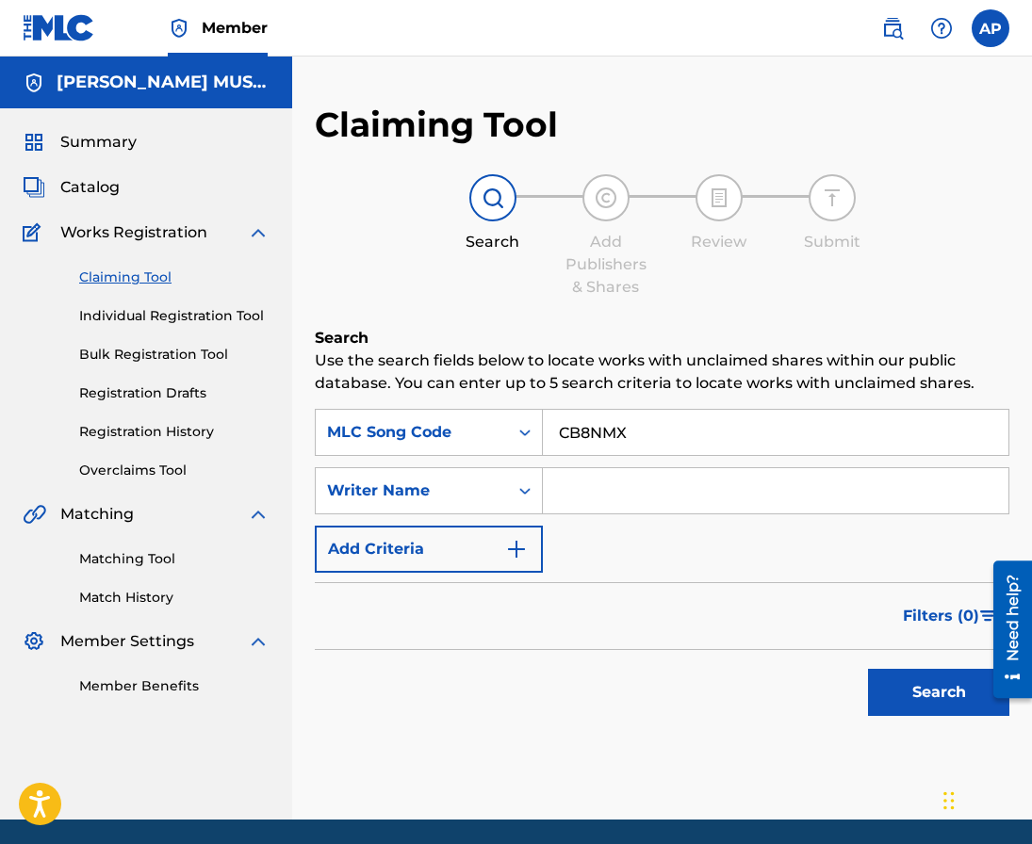
click at [868, 669] on button "Search" at bounding box center [938, 692] width 141 height 47
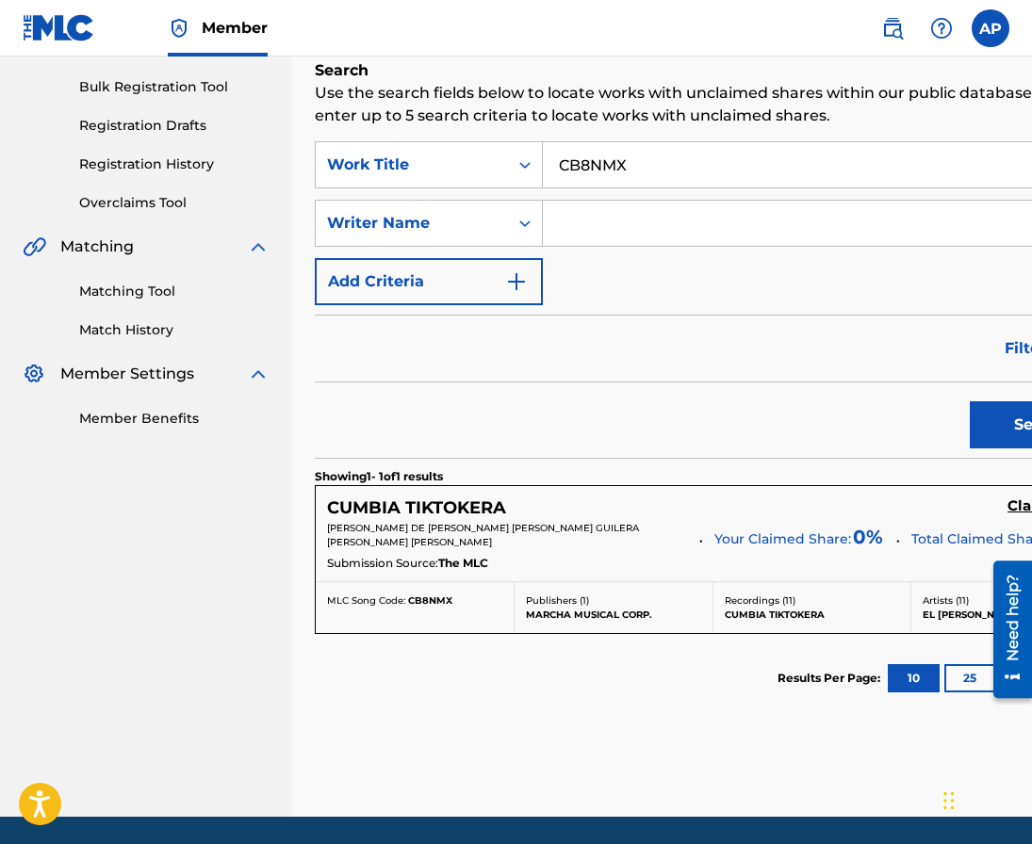
scroll to position [269, 0]
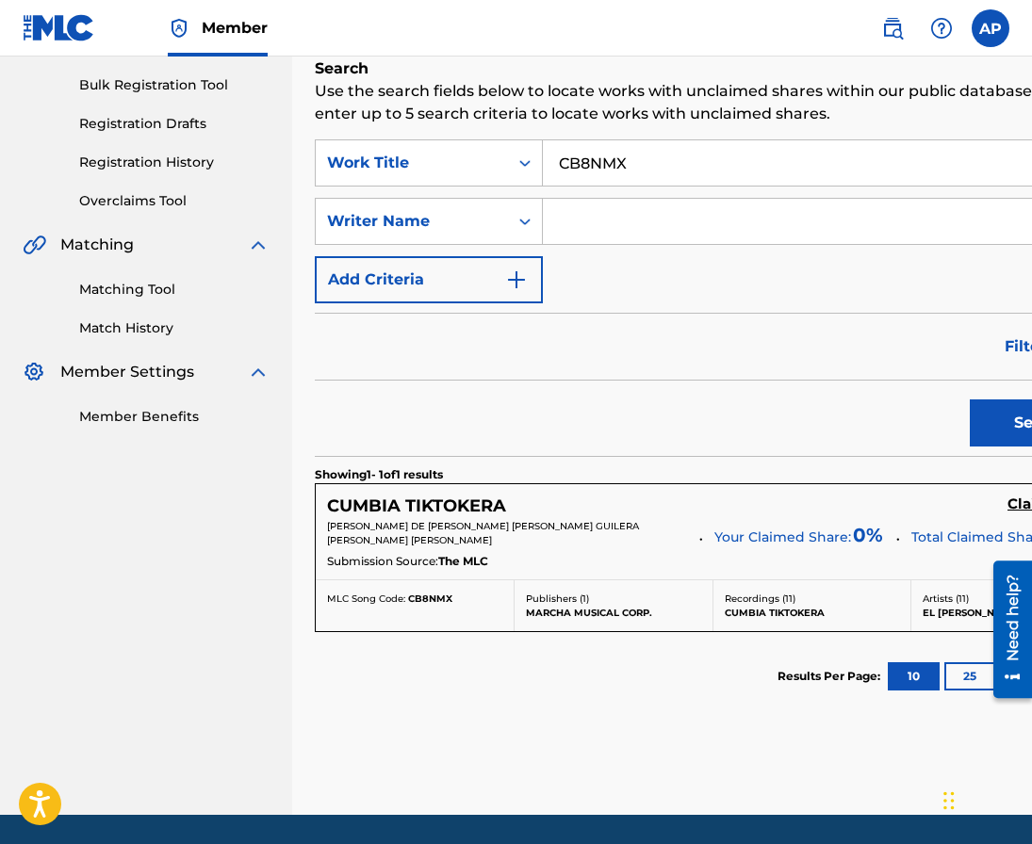
click at [1007, 506] on h5 "Claim" at bounding box center [1028, 505] width 43 height 18
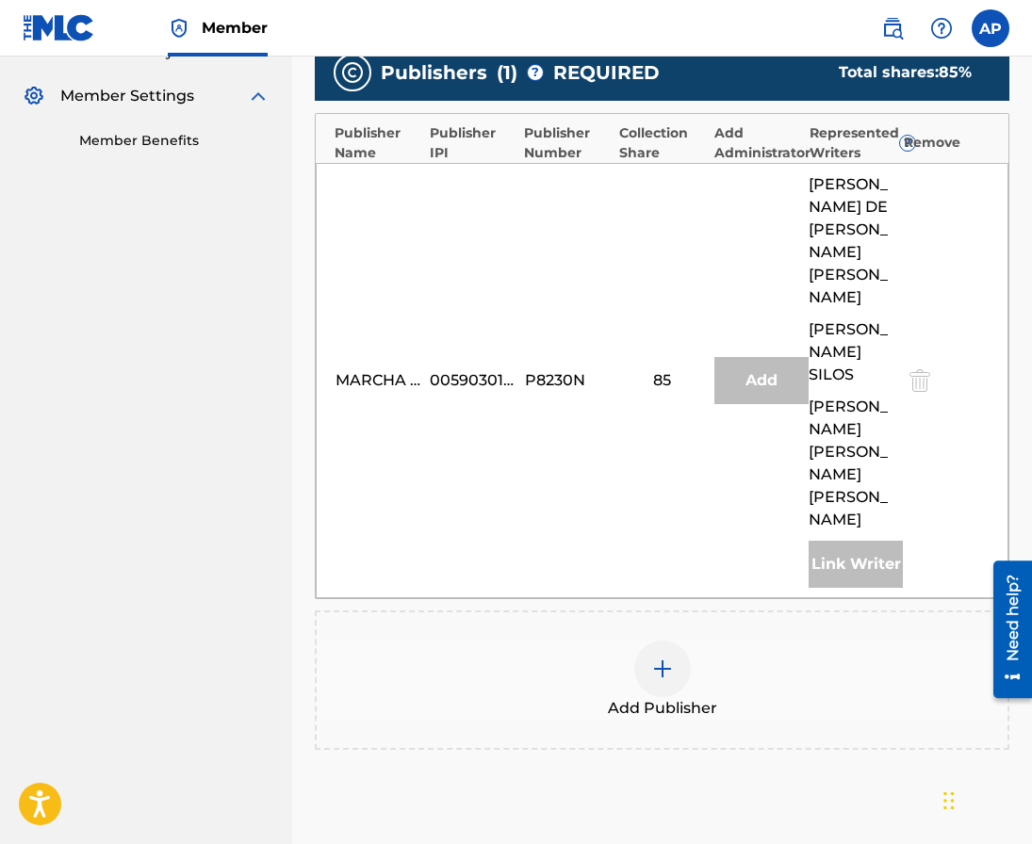
scroll to position [733, 0]
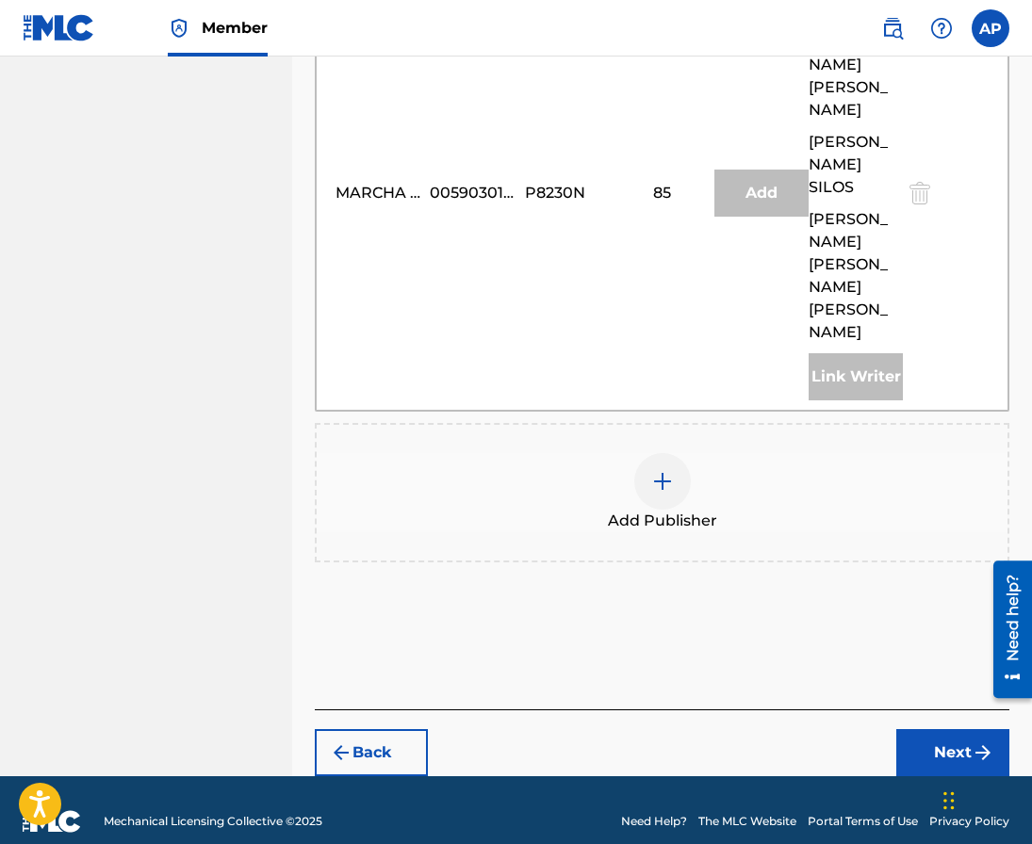
click at [670, 470] on img at bounding box center [662, 481] width 23 height 23
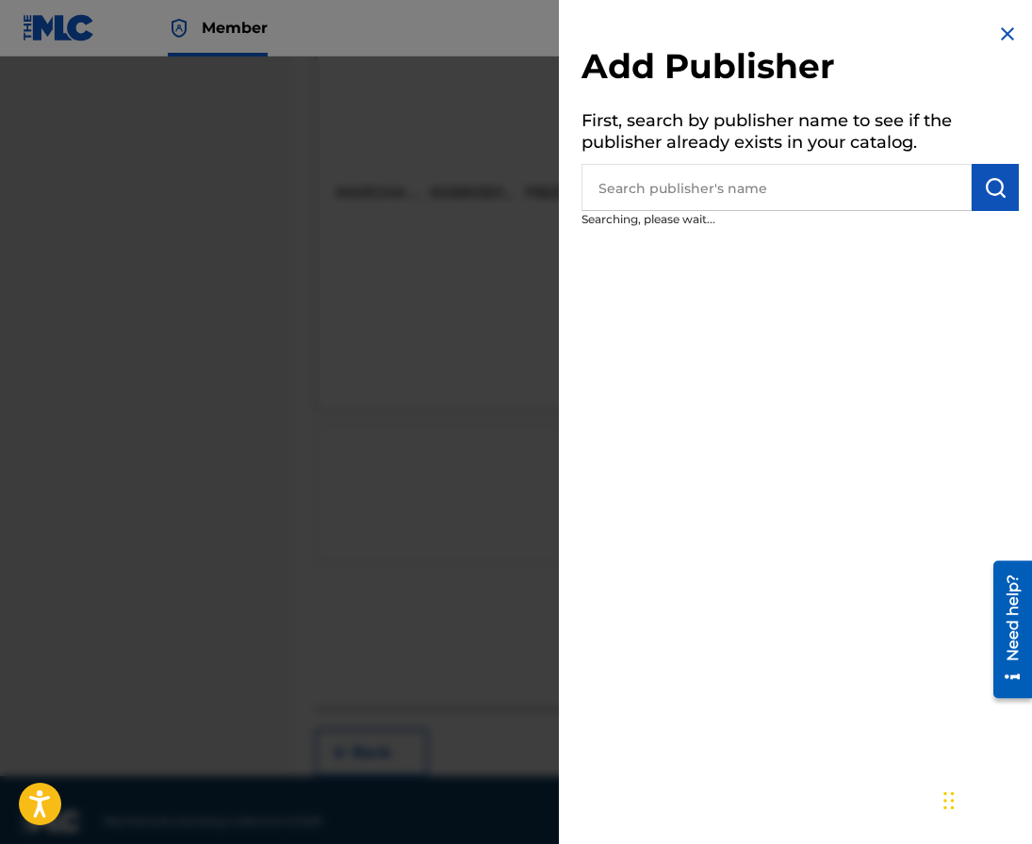
click at [716, 183] on input "text" at bounding box center [776, 187] width 390 height 47
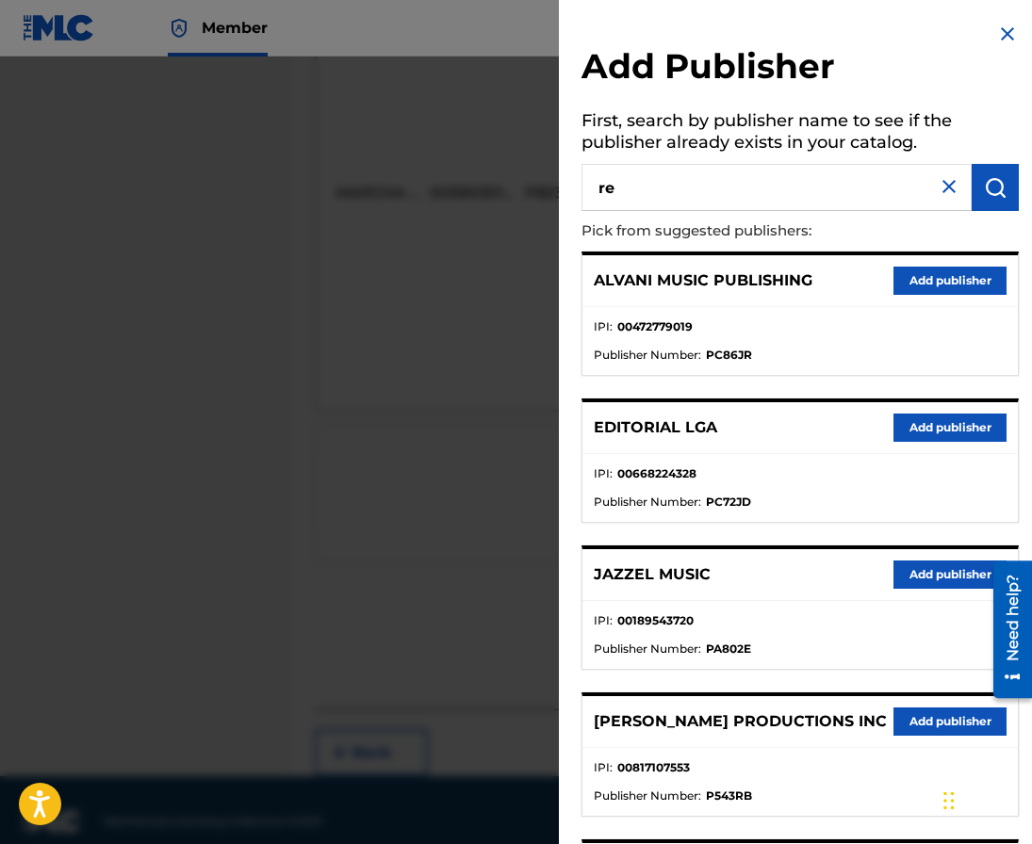
type input "r"
type input "editraka"
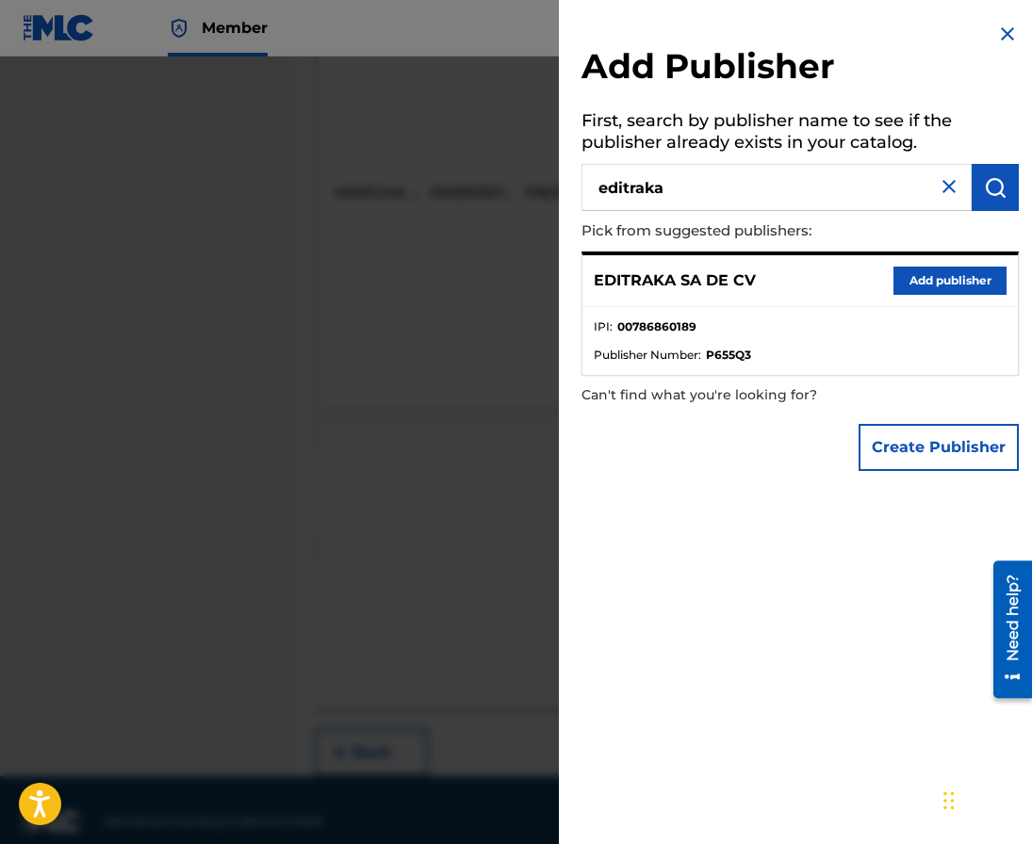
click at [914, 280] on button "Add publisher" at bounding box center [949, 281] width 113 height 28
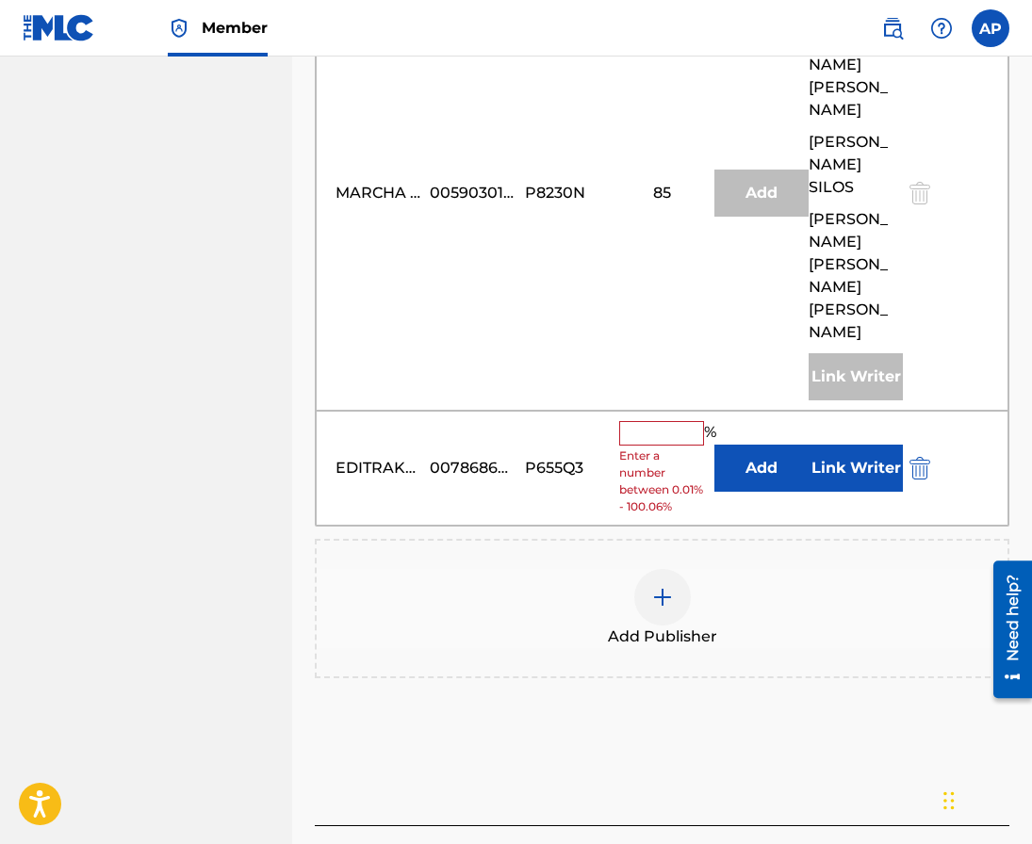
click at [727, 450] on button "Add" at bounding box center [761, 468] width 94 height 47
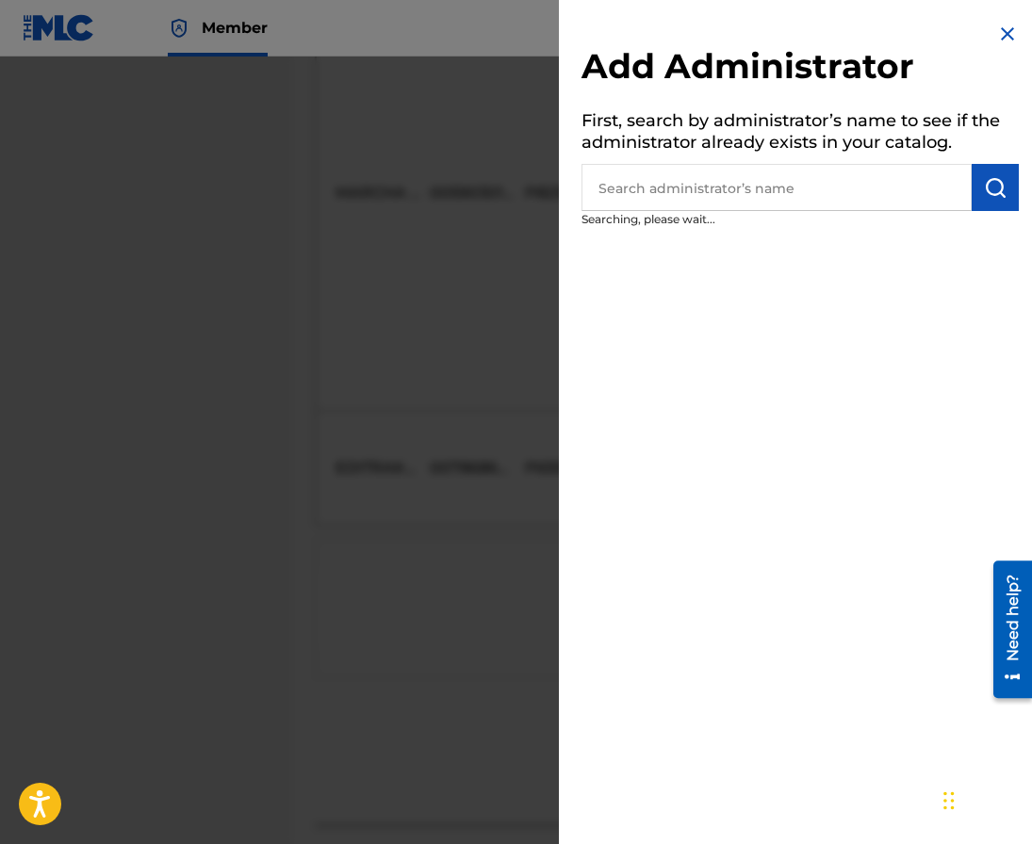
click at [636, 206] on input "text" at bounding box center [776, 187] width 390 height 47
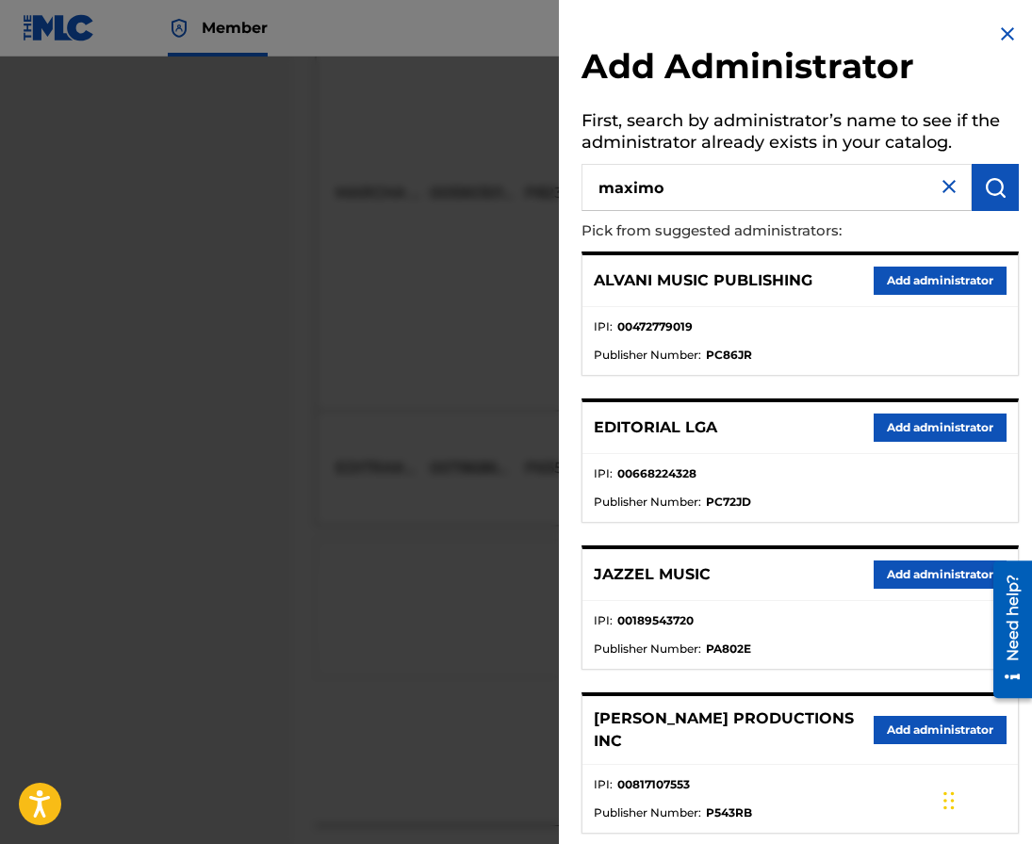
type input "maximo"
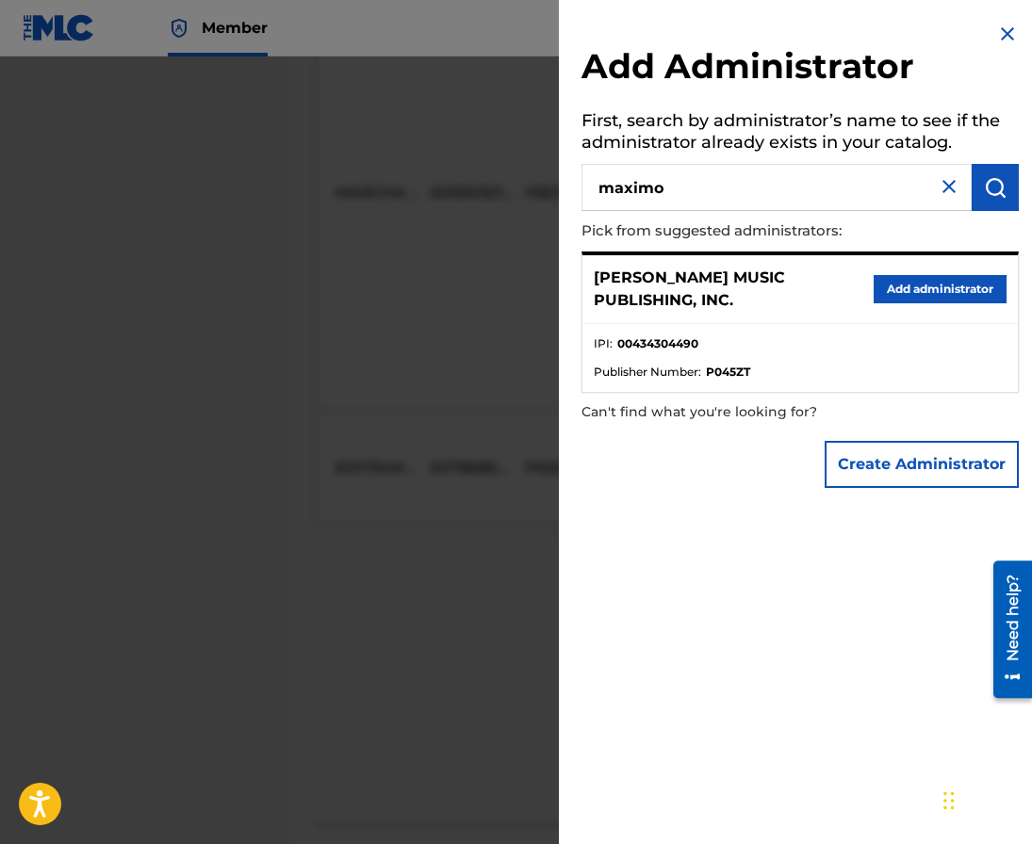
click at [910, 292] on button "Add administrator" at bounding box center [940, 289] width 133 height 28
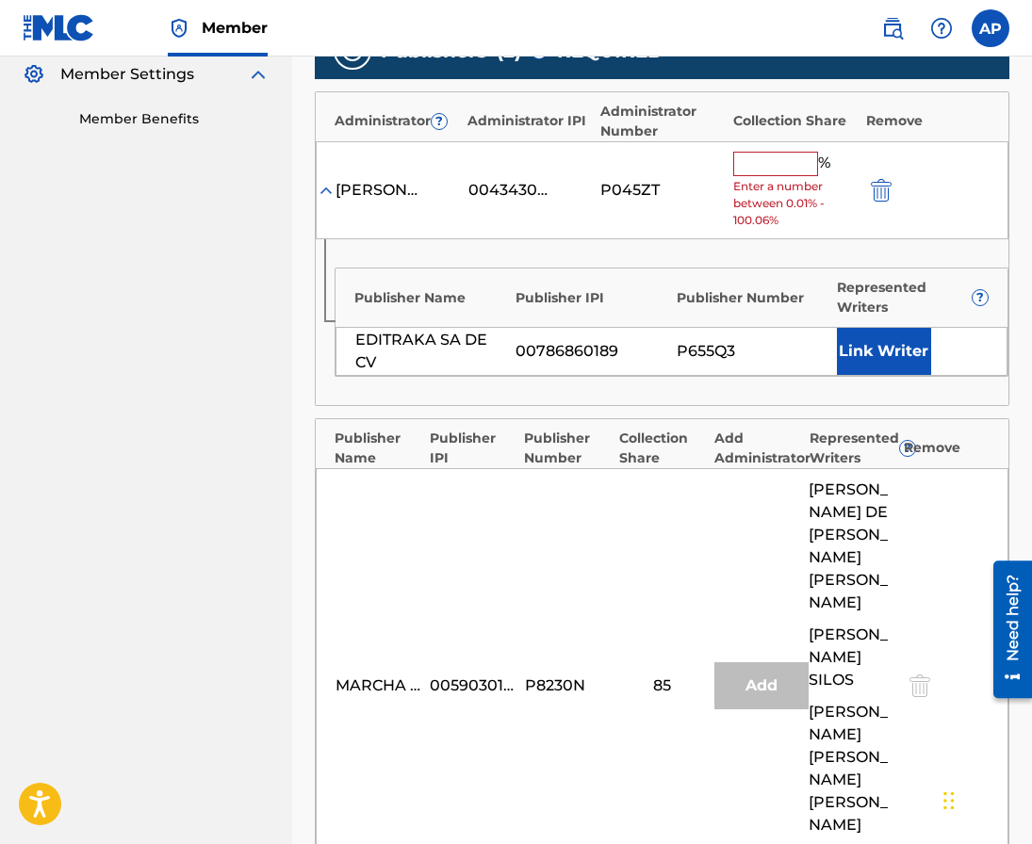
scroll to position [133, 0]
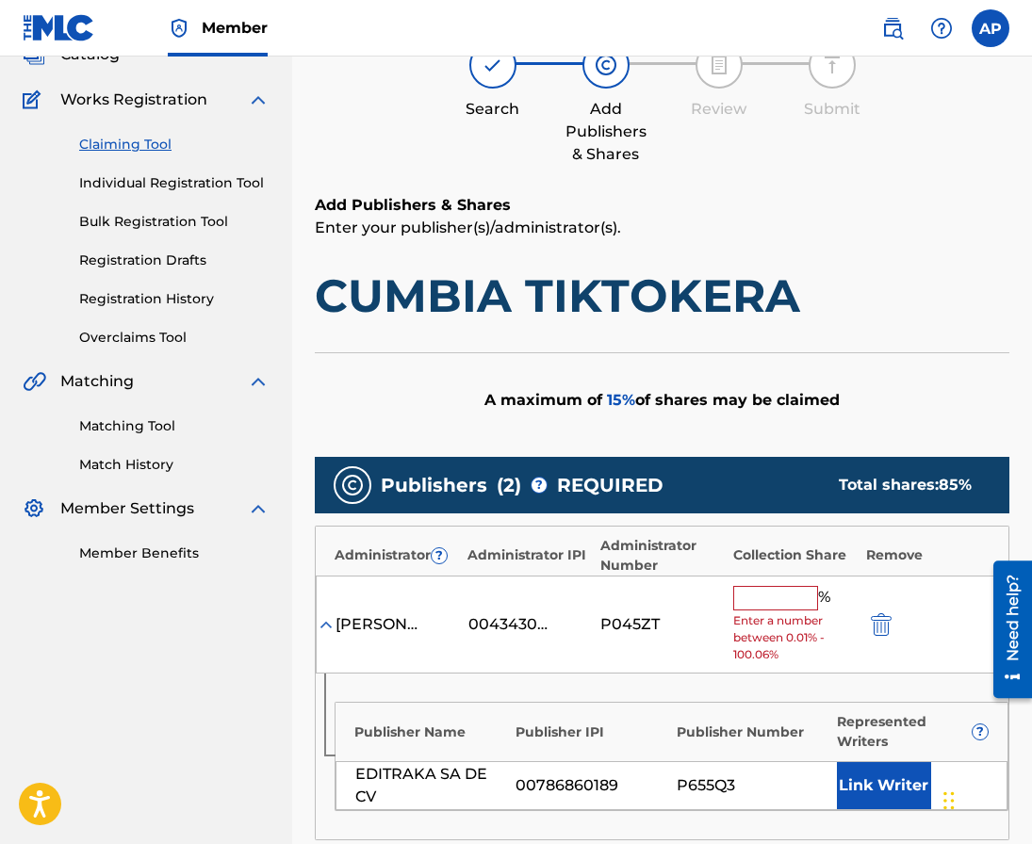
click at [745, 592] on input "text" at bounding box center [775, 598] width 85 height 24
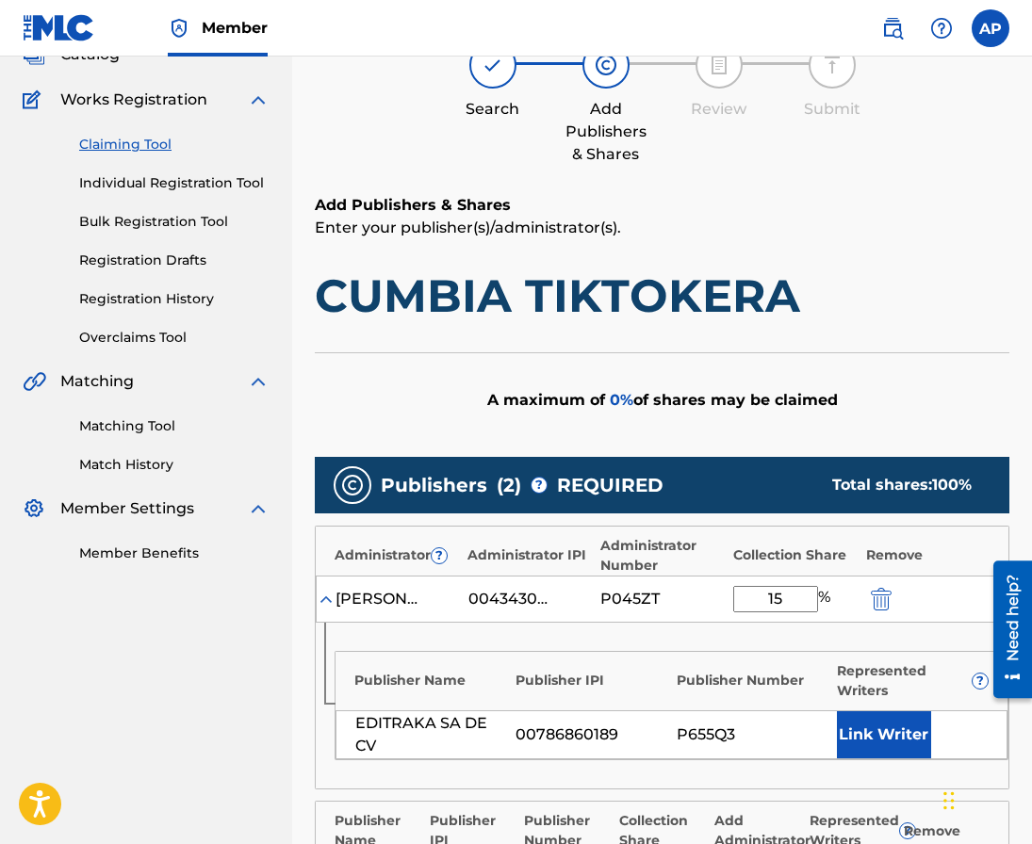
type input "15"
click at [778, 412] on div "A maximum of 0 % of shares may be claimed" at bounding box center [662, 399] width 694 height 95
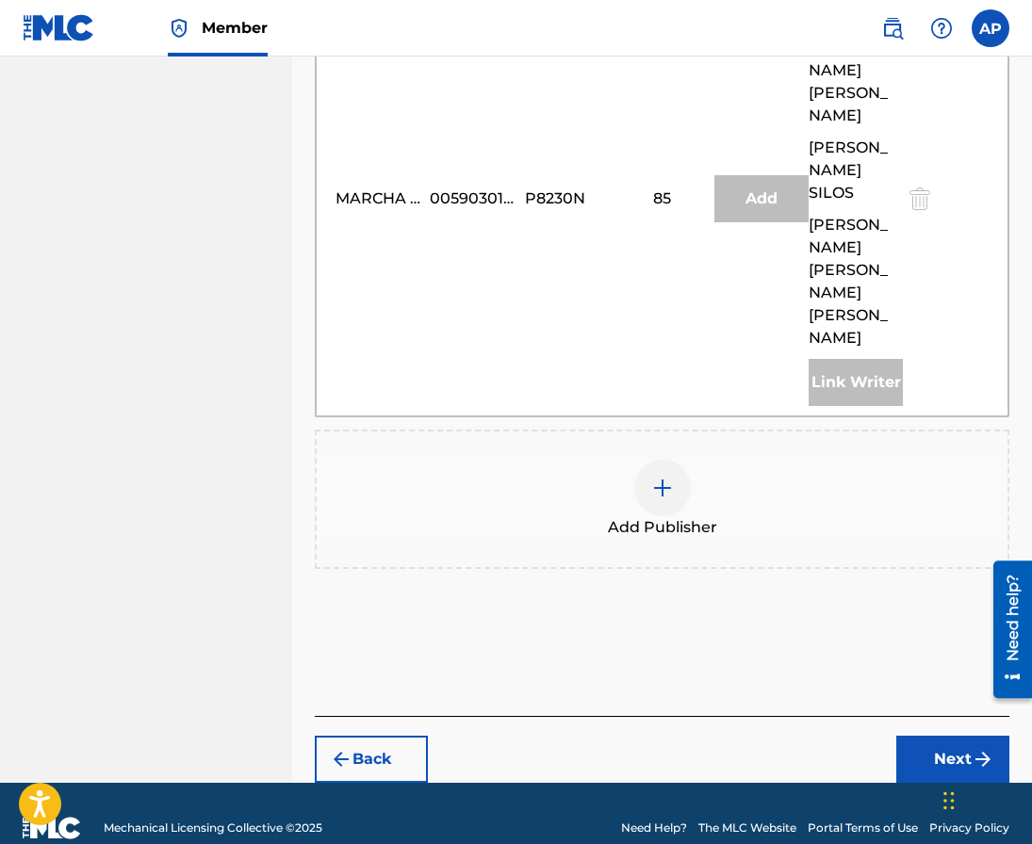
scroll to position [1008, 0]
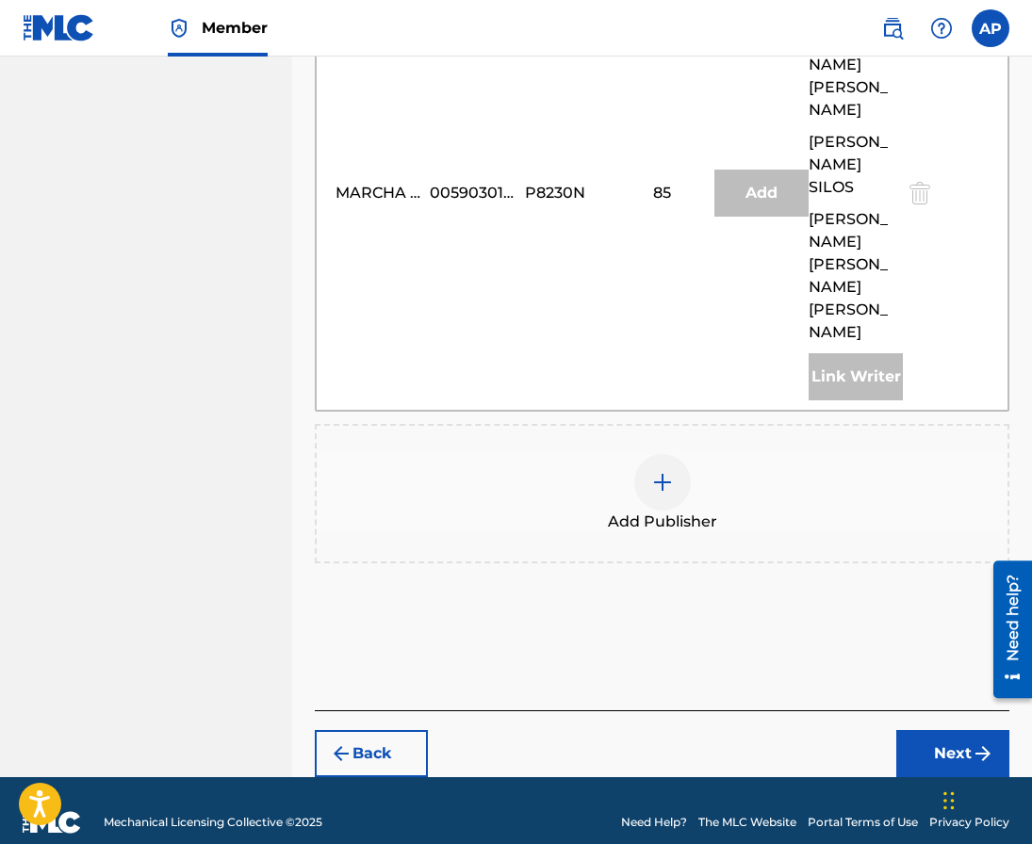
click at [892, 710] on div "Back Next" at bounding box center [662, 743] width 694 height 67
click at [899, 710] on div "Back Next" at bounding box center [662, 743] width 694 height 67
click at [906, 730] on button "Next" at bounding box center [952, 753] width 113 height 47
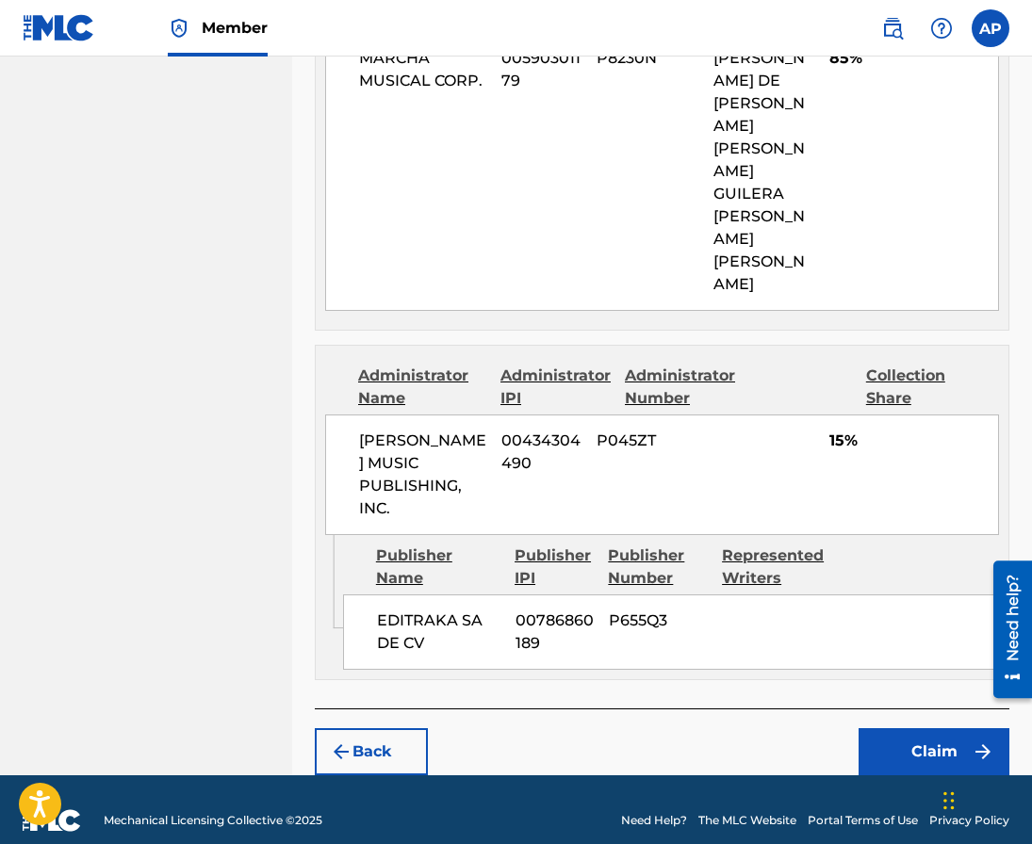
scroll to position [980, 0]
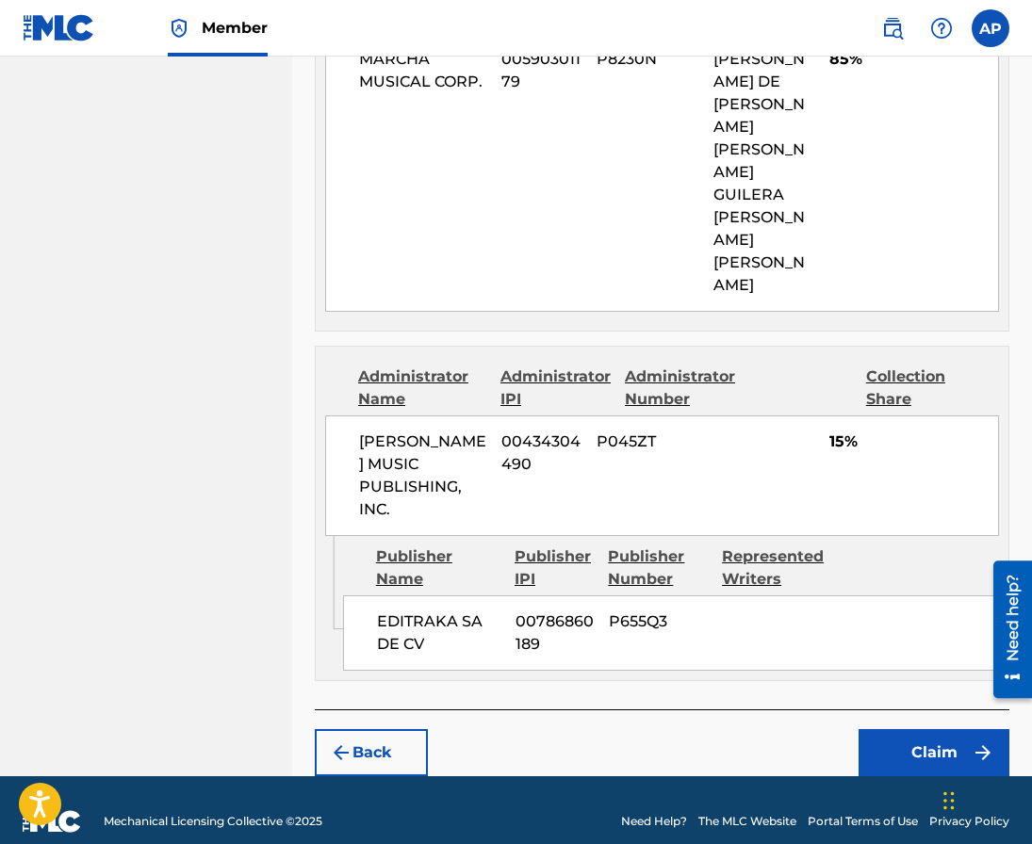
click at [901, 730] on button "Claim" at bounding box center [933, 752] width 151 height 47
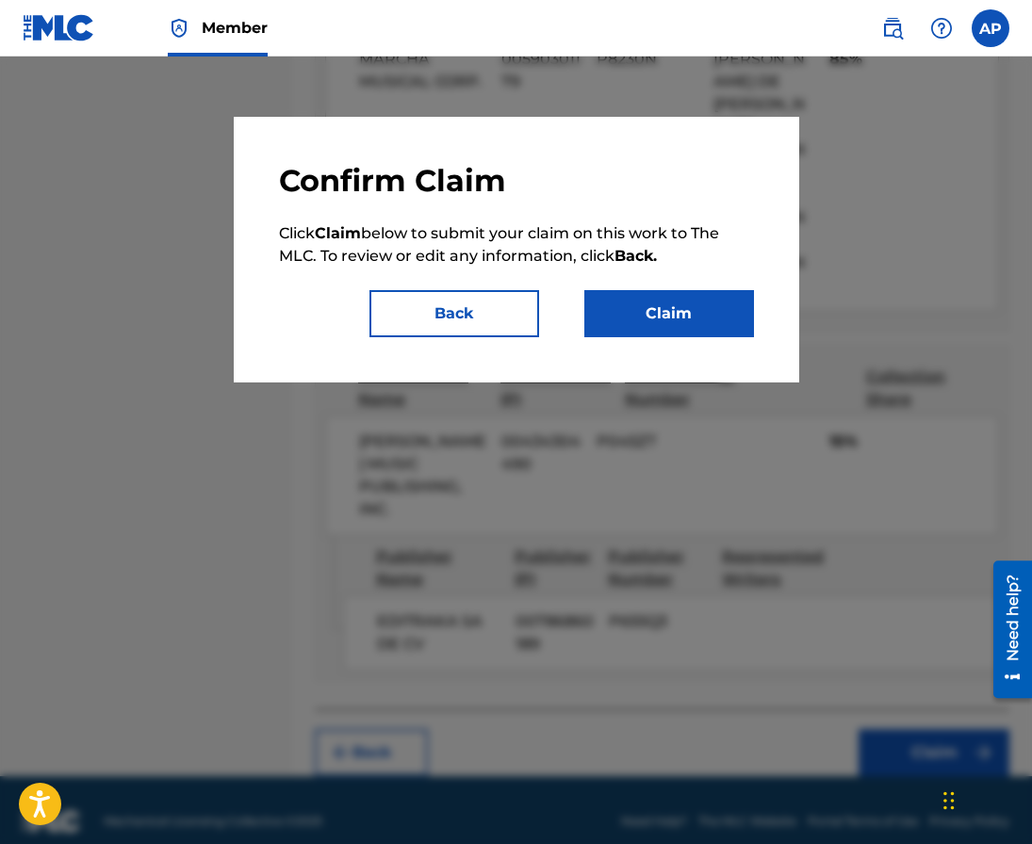
click at [710, 296] on button "Claim" at bounding box center [669, 313] width 170 height 47
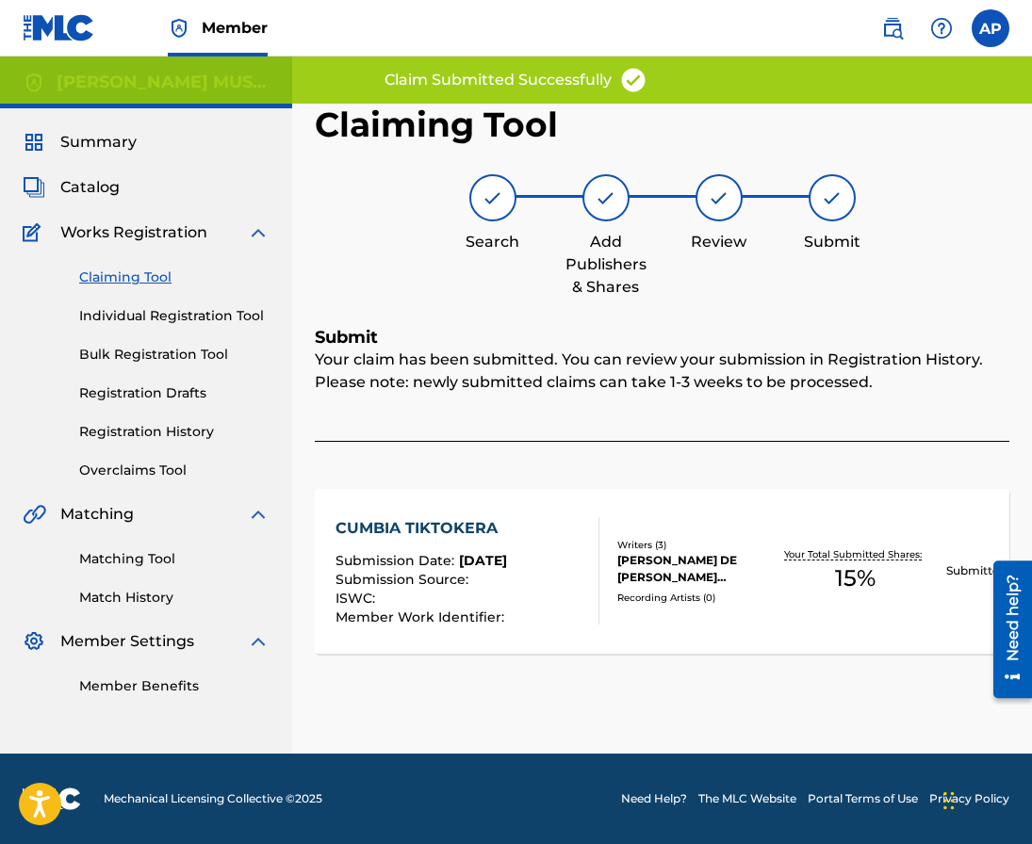
scroll to position [0, 0]
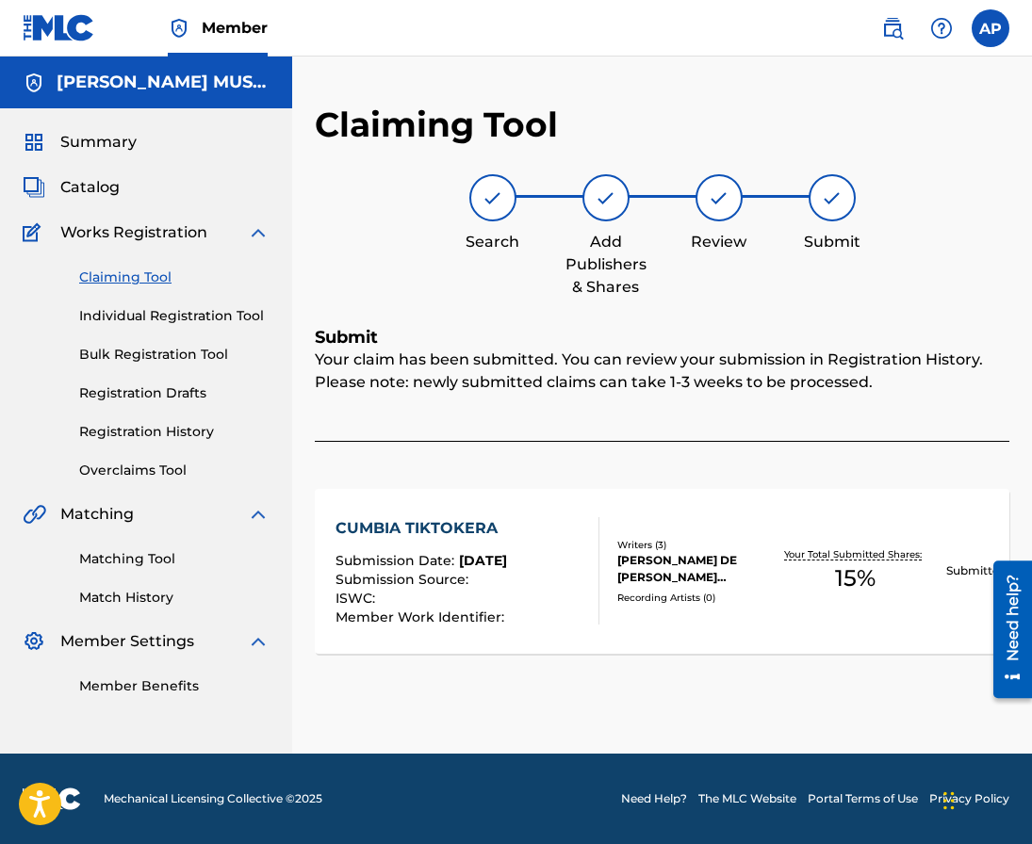
click at [122, 285] on link "Claiming Tool" at bounding box center [174, 278] width 190 height 20
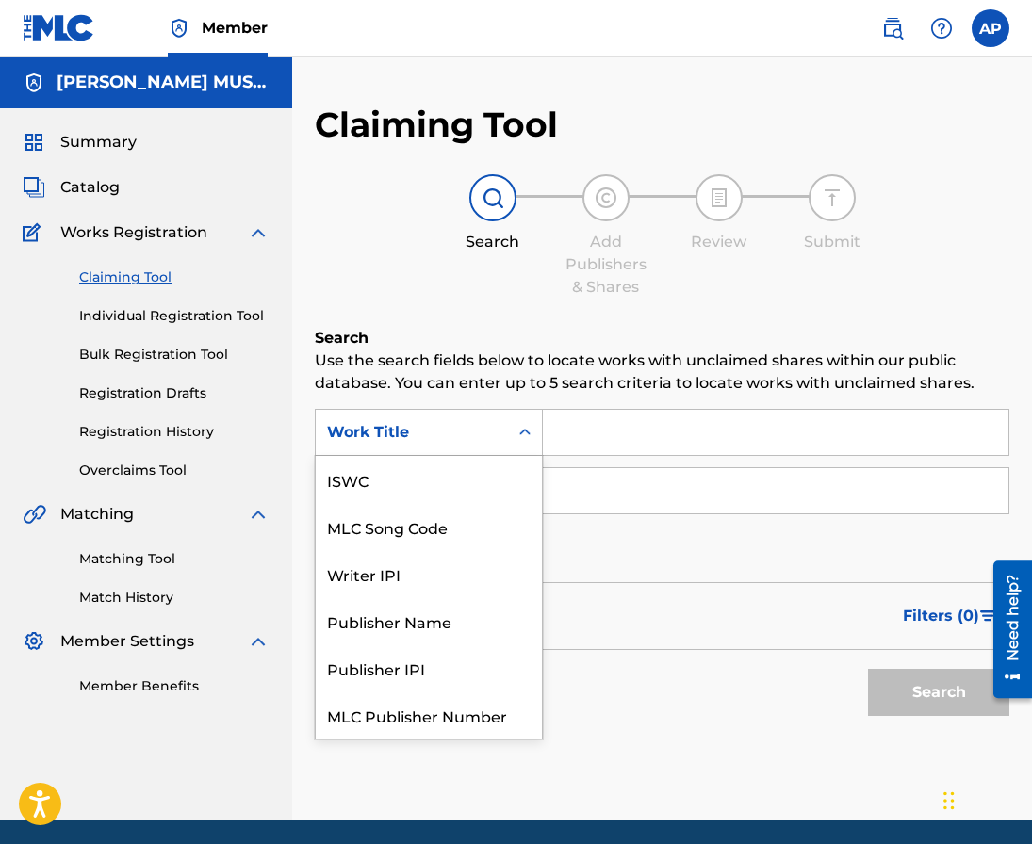
click at [447, 438] on div "Work Title" at bounding box center [412, 432] width 170 height 23
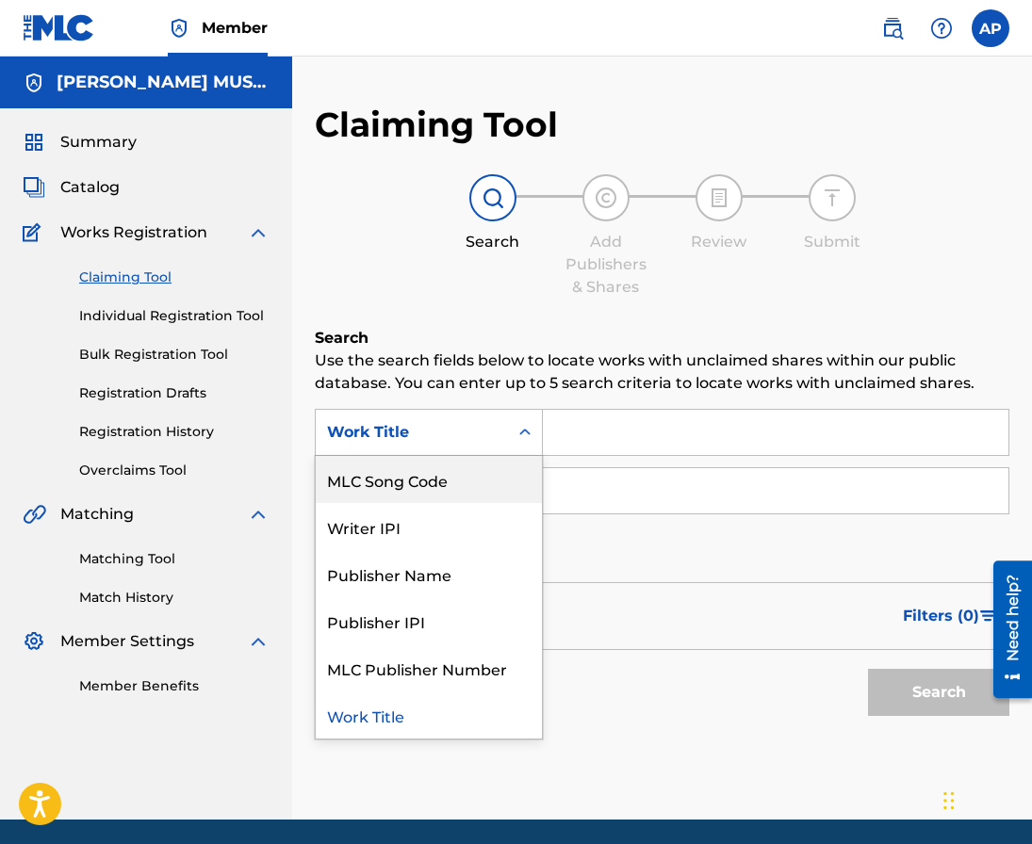
click at [435, 467] on div "MLC Song Code" at bounding box center [429, 479] width 226 height 47
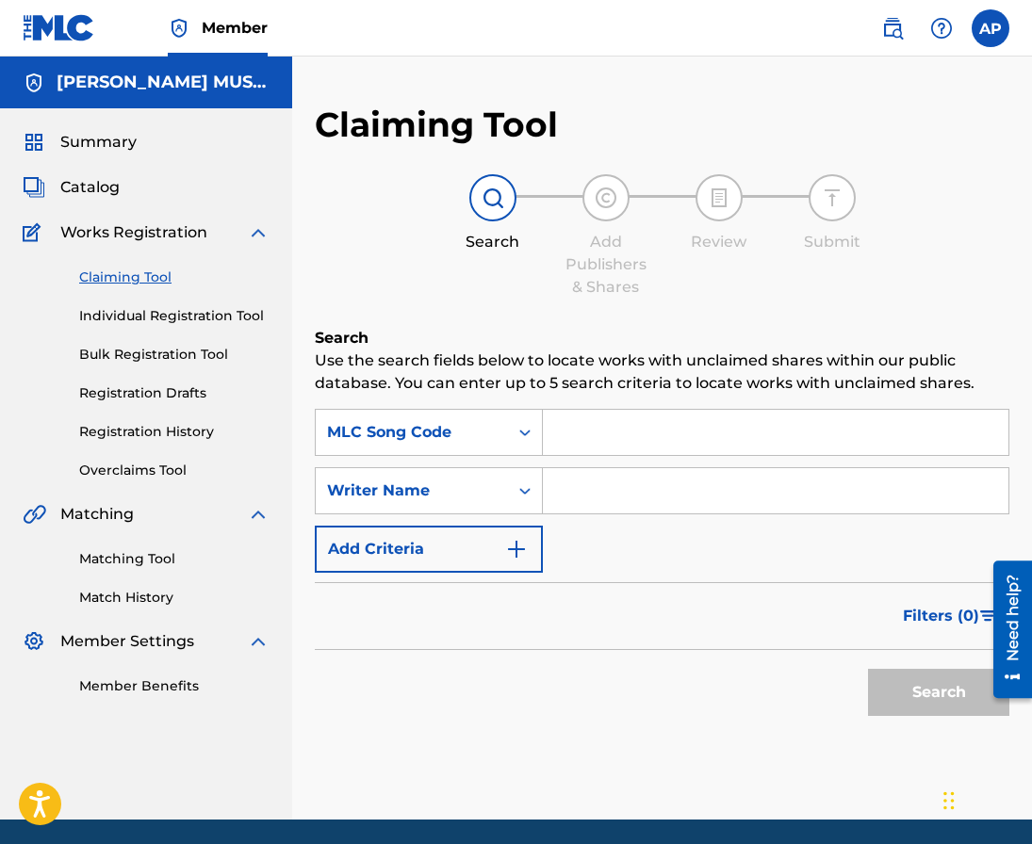
click at [578, 426] on input "Search Form" at bounding box center [775, 432] width 465 height 45
paste input "DC8870"
type input "DC8870"
click at [868, 669] on button "Search" at bounding box center [938, 692] width 141 height 47
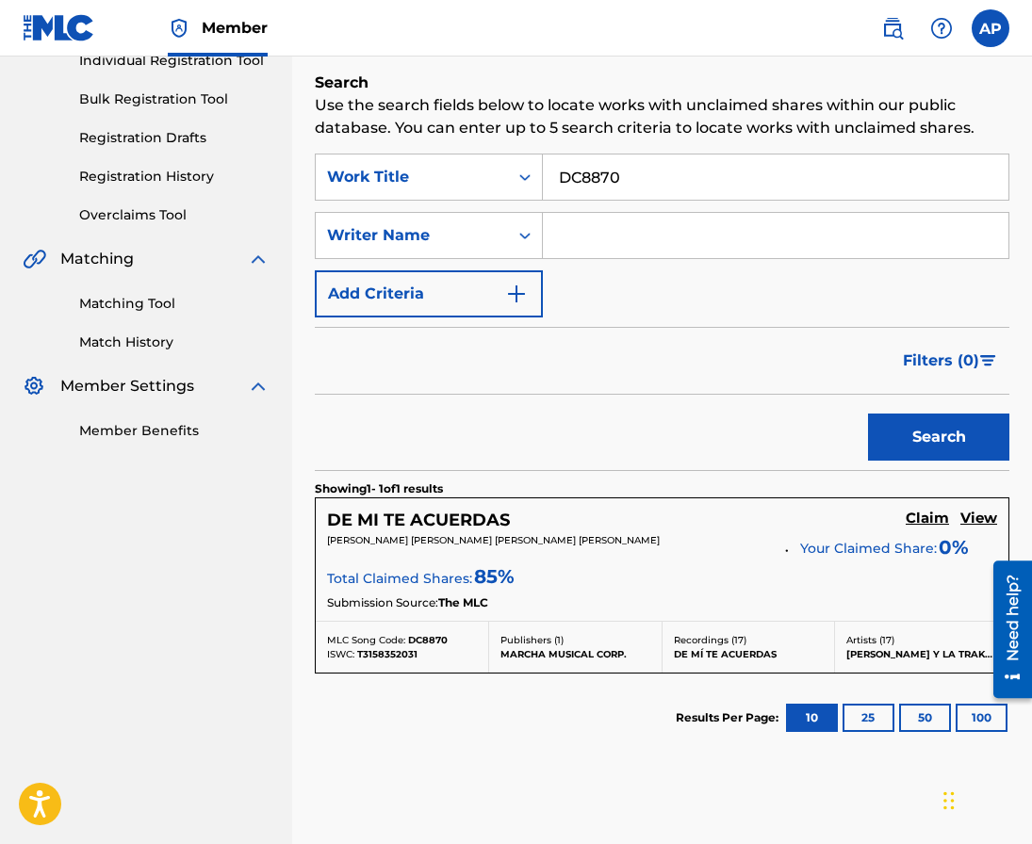
scroll to position [277, 0]
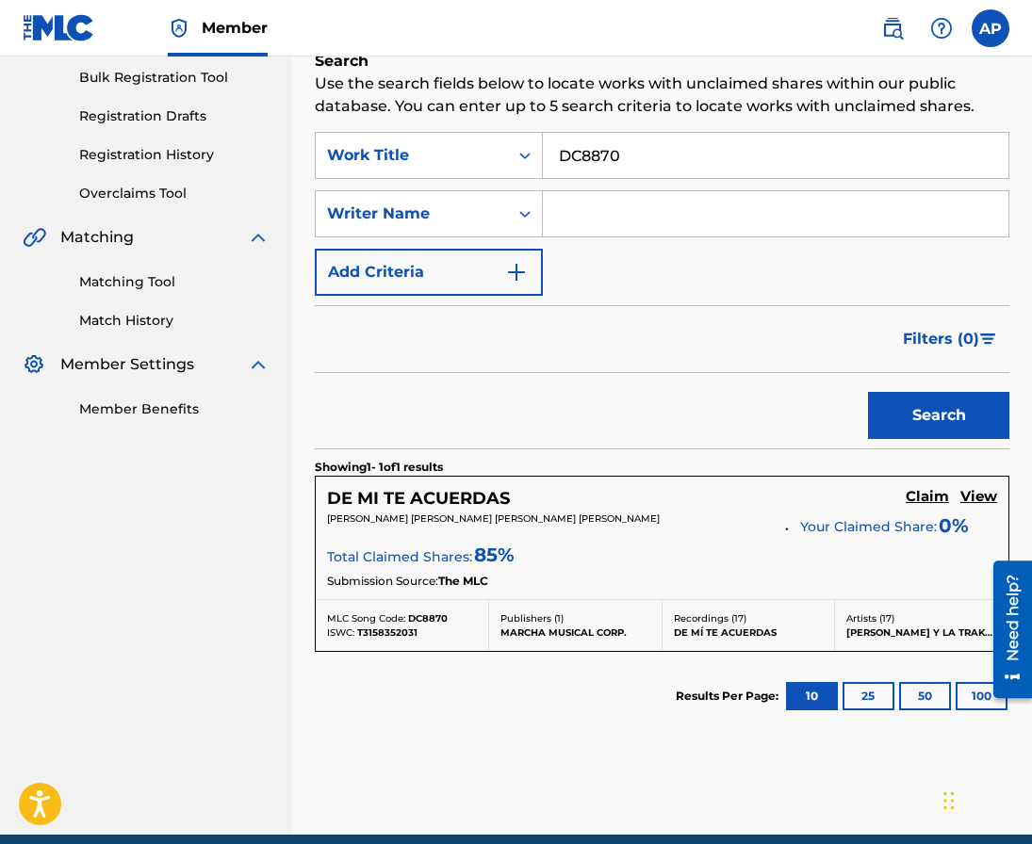
click at [924, 494] on h5 "Claim" at bounding box center [927, 497] width 43 height 18
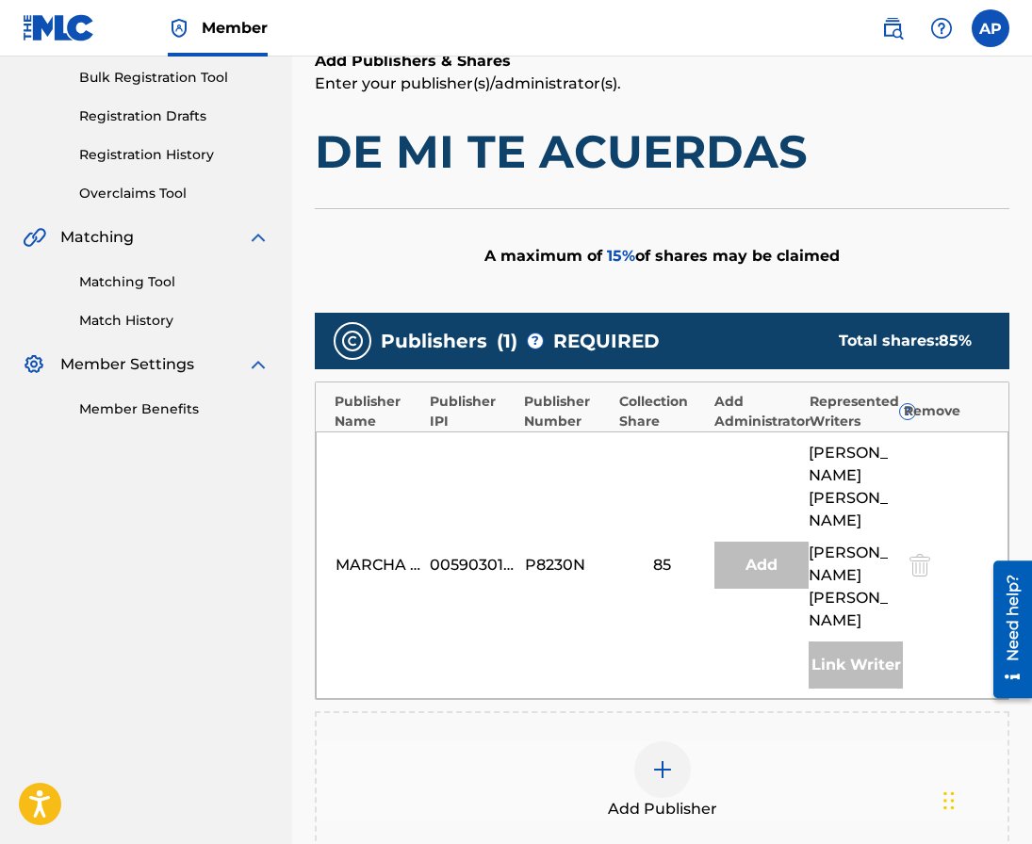
scroll to position [619, 0]
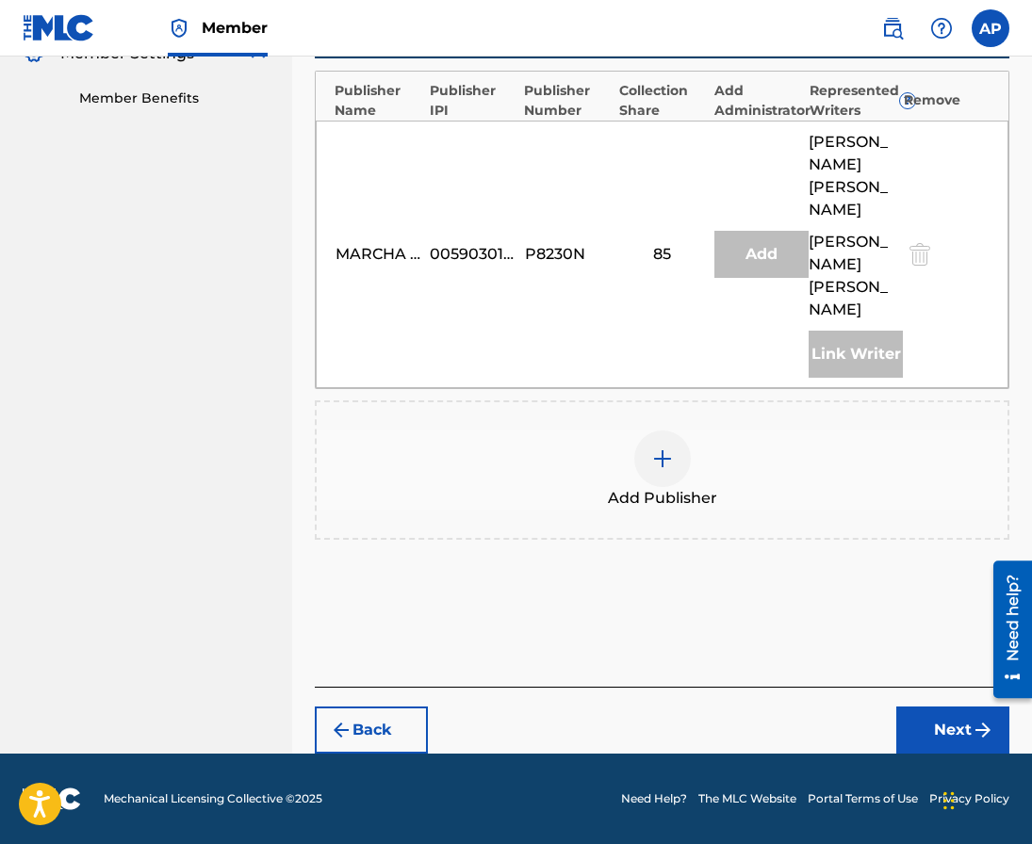
click at [663, 470] on img at bounding box center [662, 459] width 23 height 23
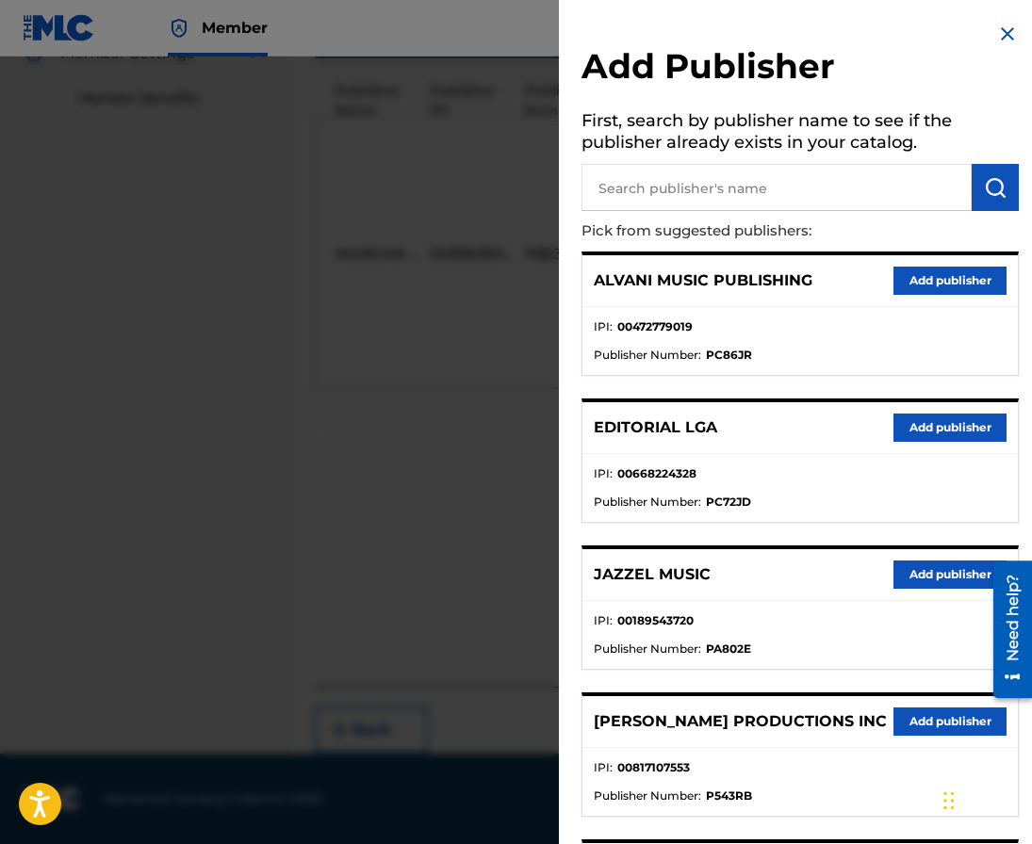
click at [694, 198] on input "text" at bounding box center [776, 187] width 390 height 47
type input "editraka"
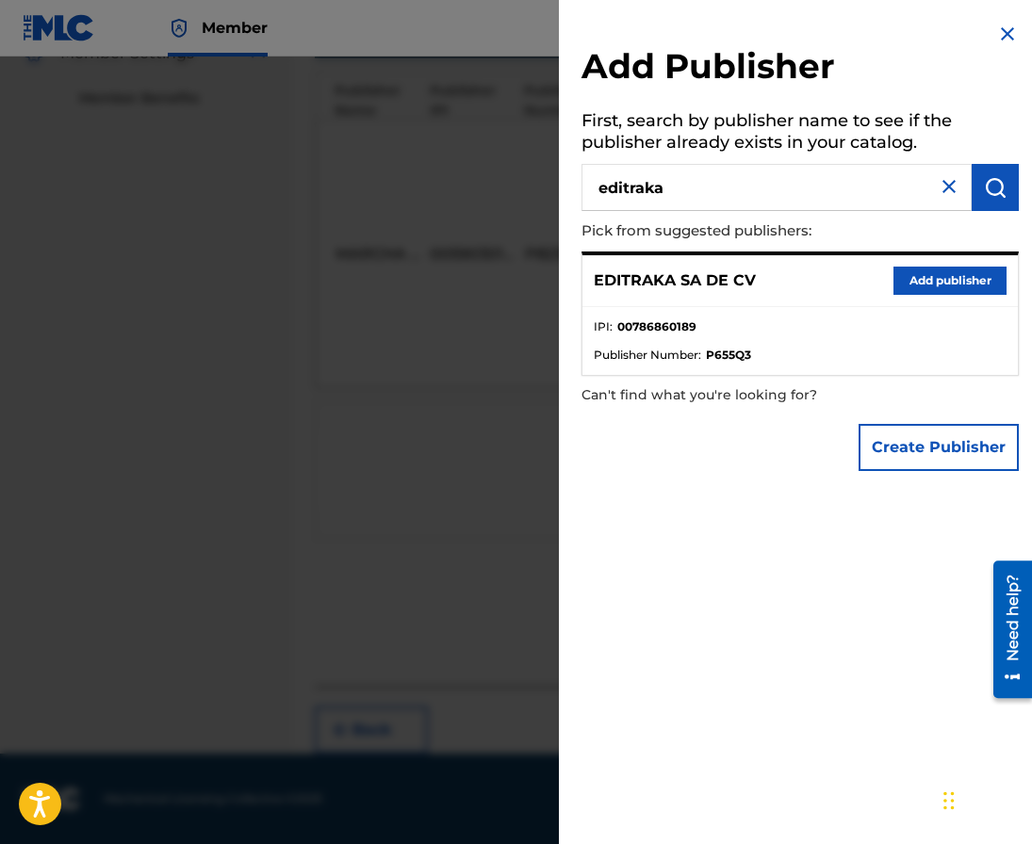
click at [950, 275] on button "Add publisher" at bounding box center [949, 281] width 113 height 28
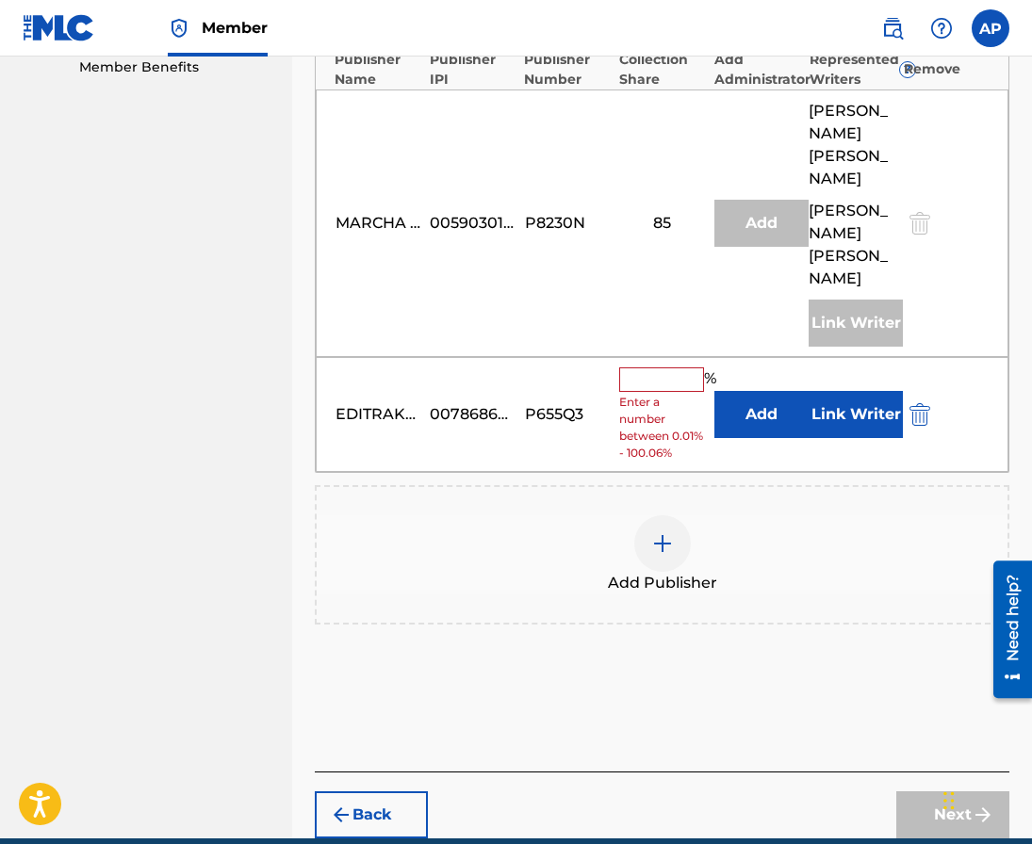
click at [752, 438] on button "Add" at bounding box center [761, 414] width 94 height 47
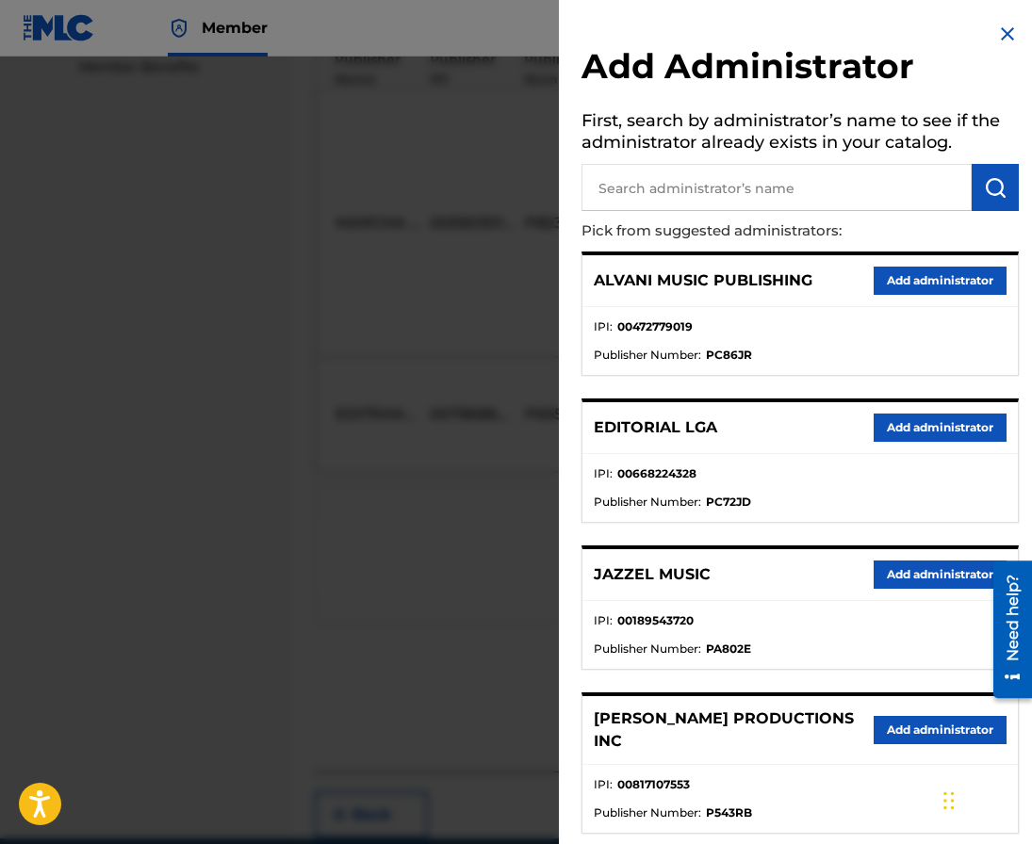
click at [699, 212] on p "Pick from suggested administrators:" at bounding box center [746, 231] width 330 height 41
click at [699, 205] on input "text" at bounding box center [776, 187] width 390 height 47
type input "maximo"
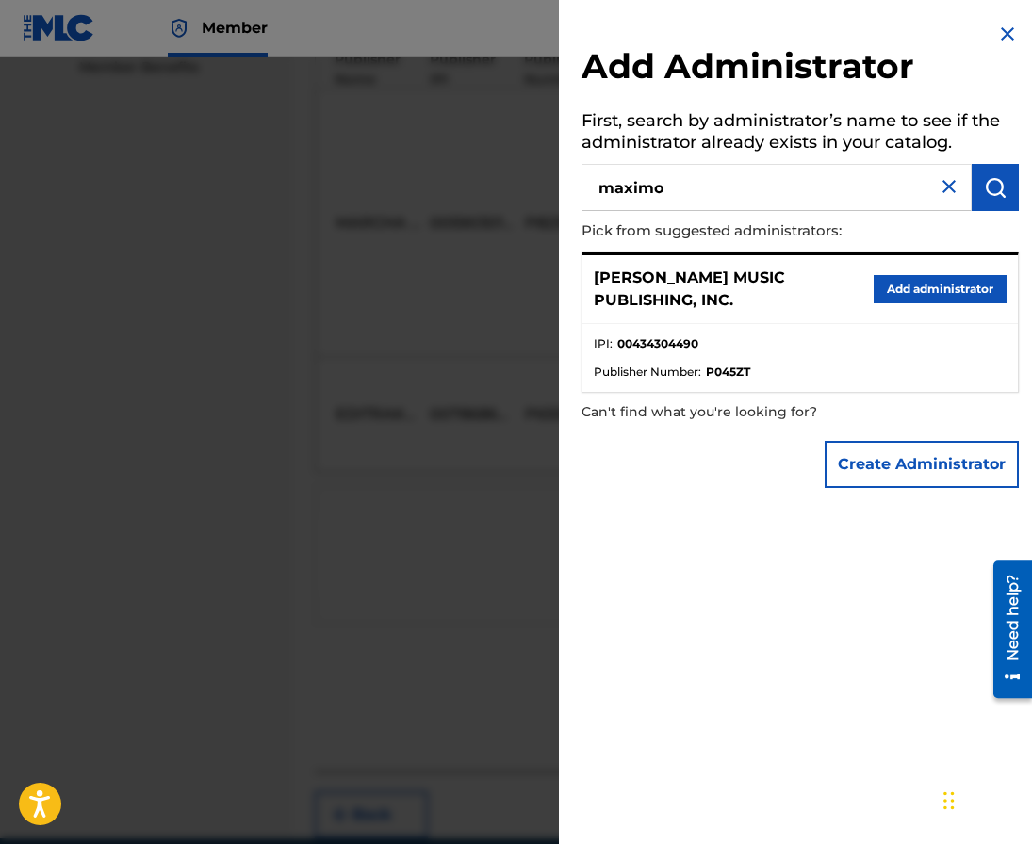
click at [955, 285] on button "Add administrator" at bounding box center [940, 289] width 133 height 28
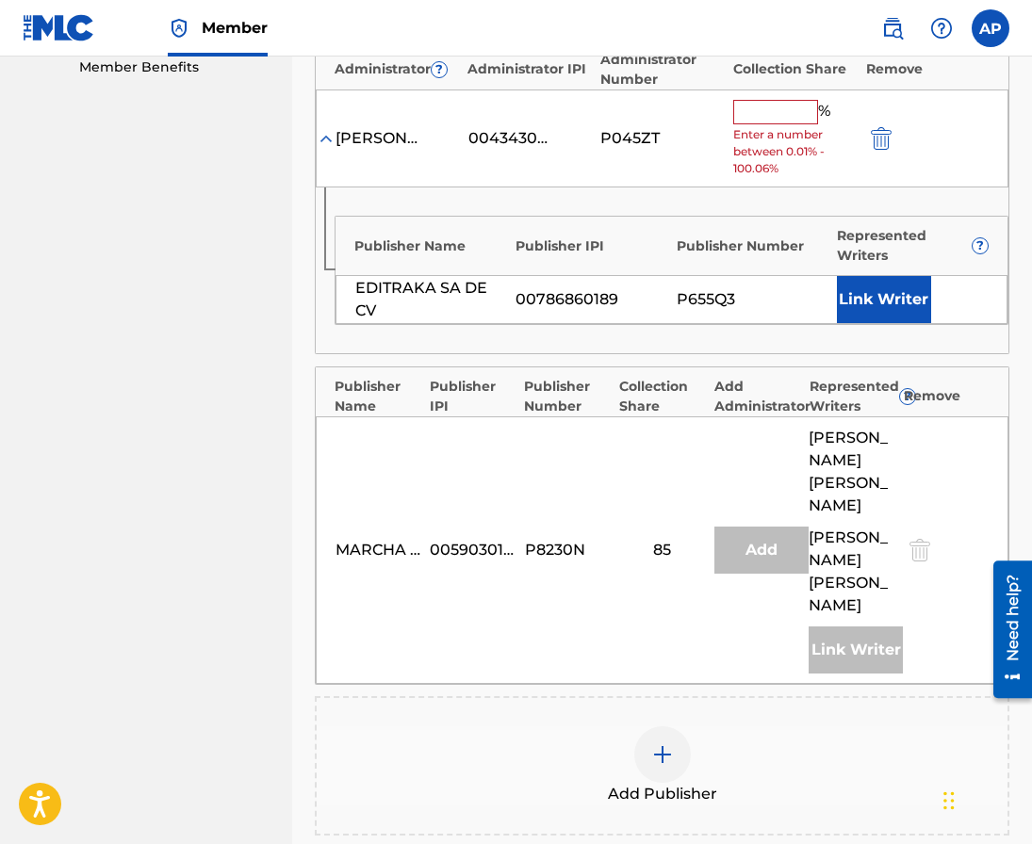
click at [769, 124] on div "% Enter a number between 0.01% - 100.06%" at bounding box center [794, 139] width 123 height 78
click at [769, 115] on input "text" at bounding box center [775, 112] width 85 height 24
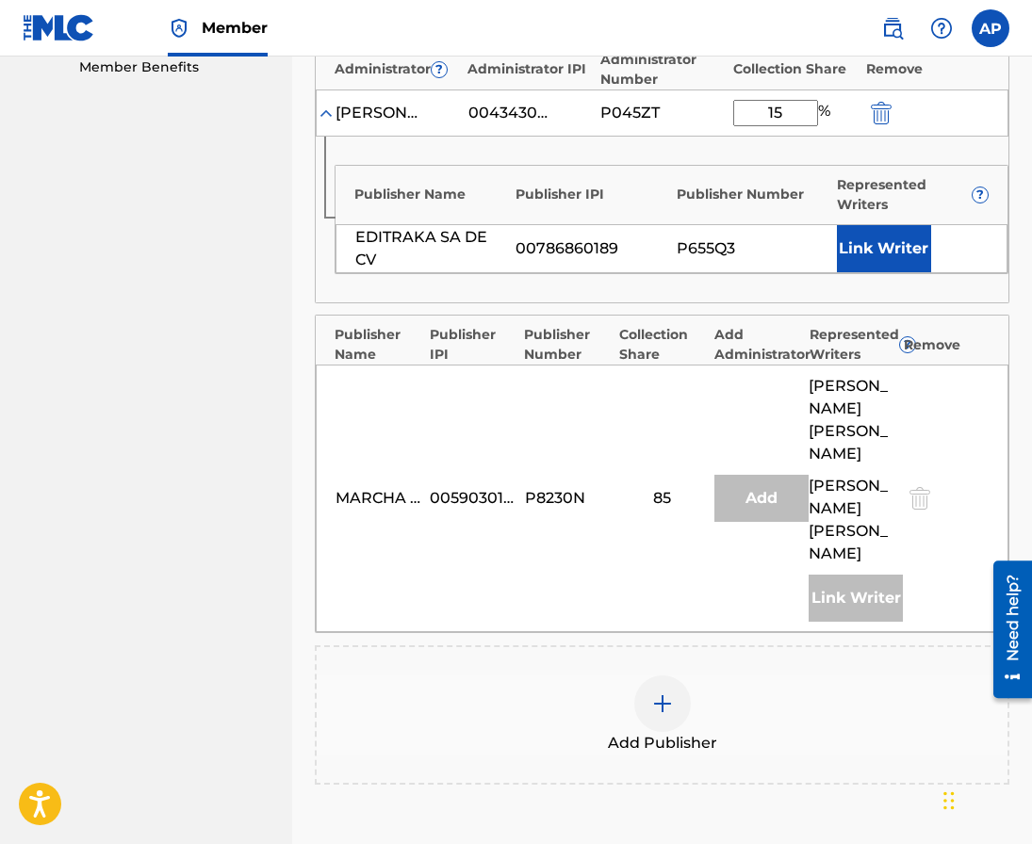
type input "15"
click at [688, 236] on div "EDITRAKA SA DE CV 00786860189 P655Q3 Link Writer" at bounding box center [671, 248] width 672 height 49
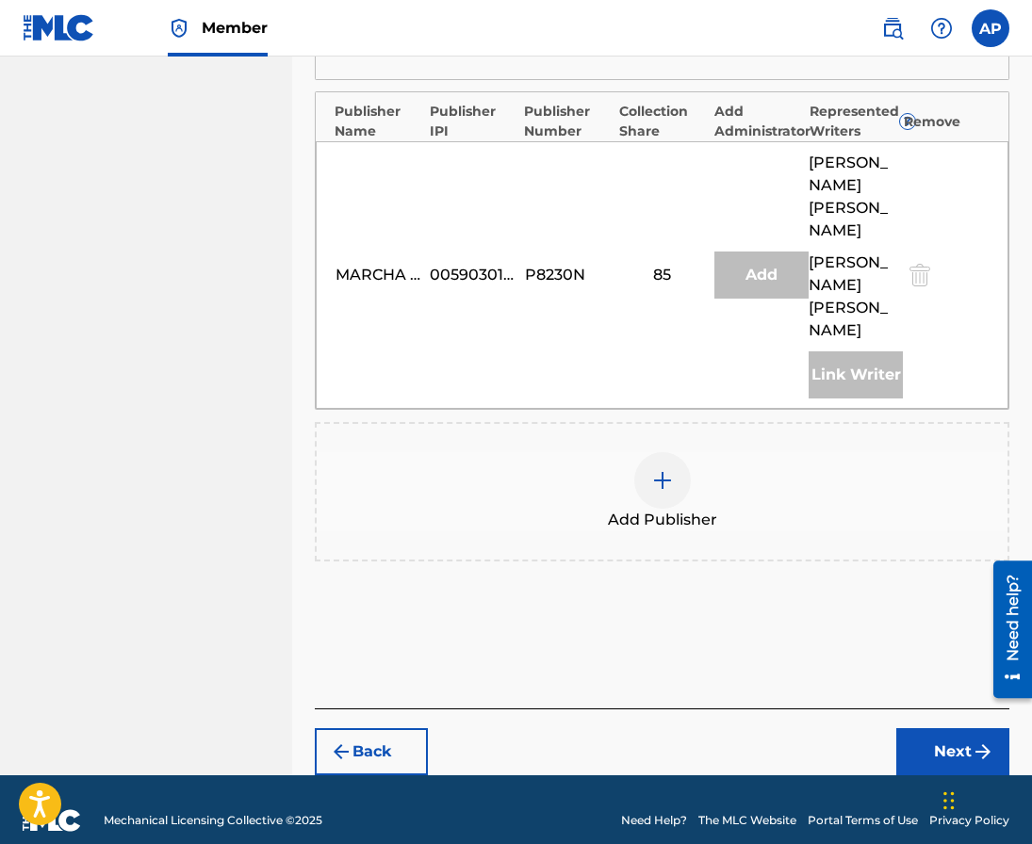
scroll to position [865, 0]
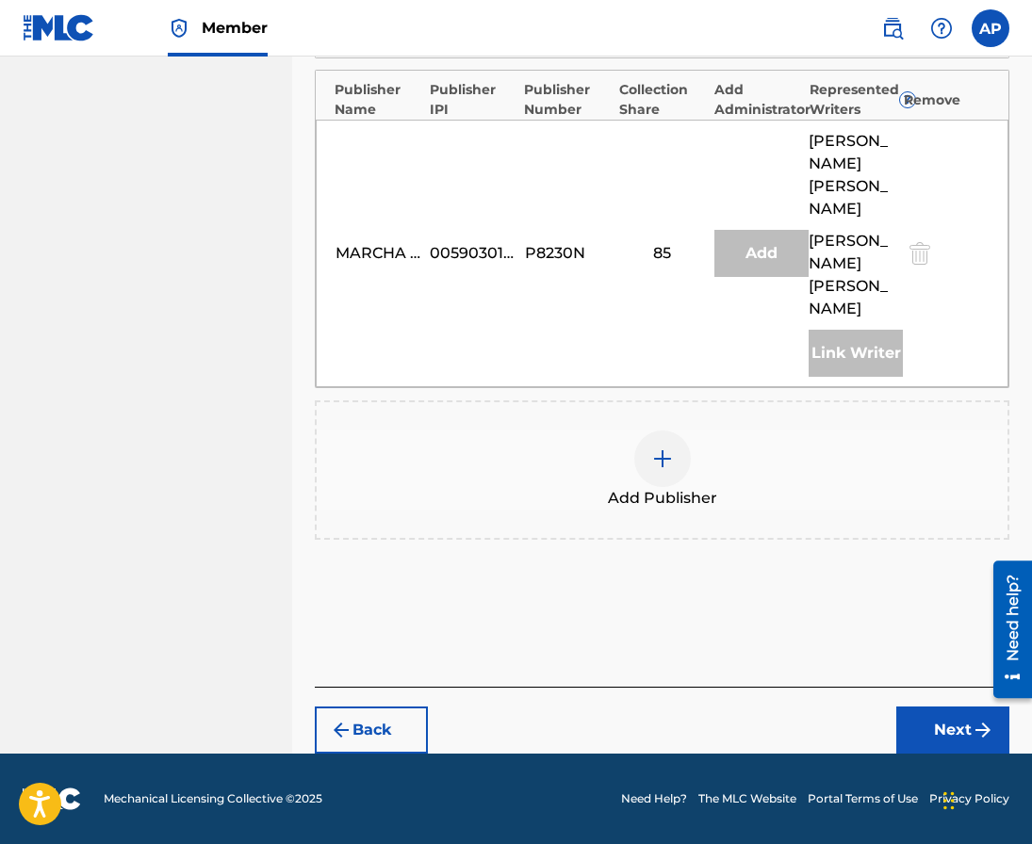
click at [918, 754] on button "Next" at bounding box center [952, 730] width 113 height 47
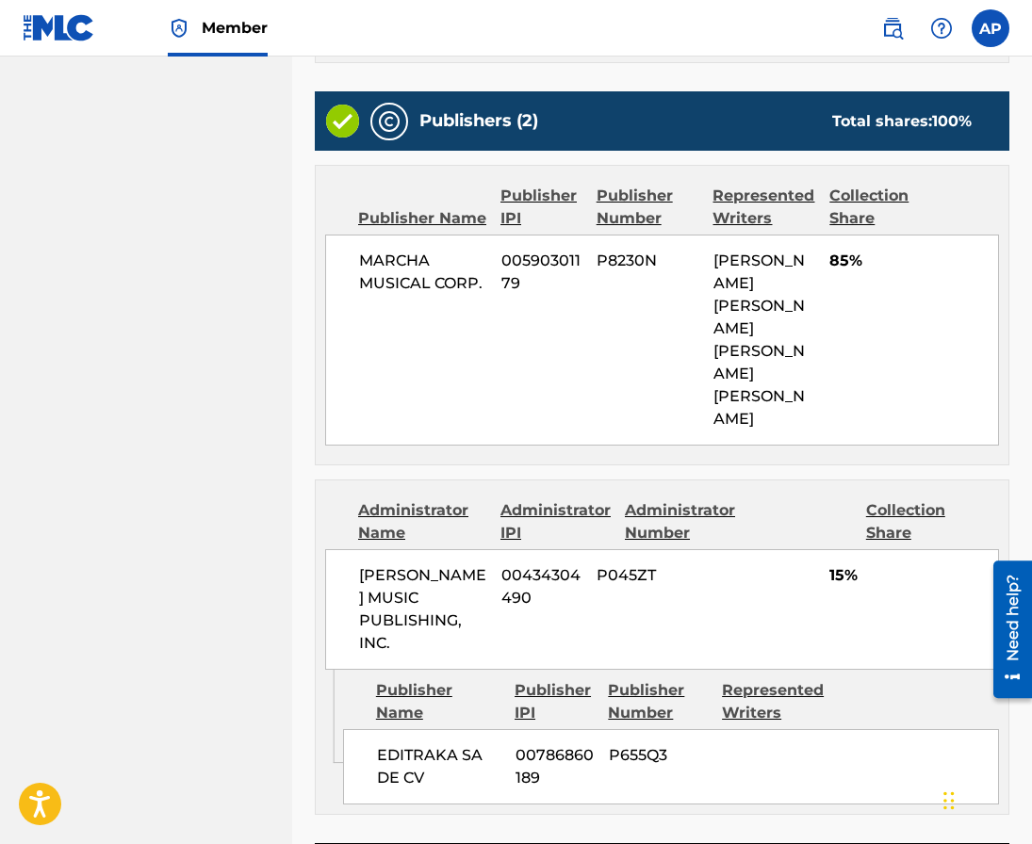
scroll to position [881, 0]
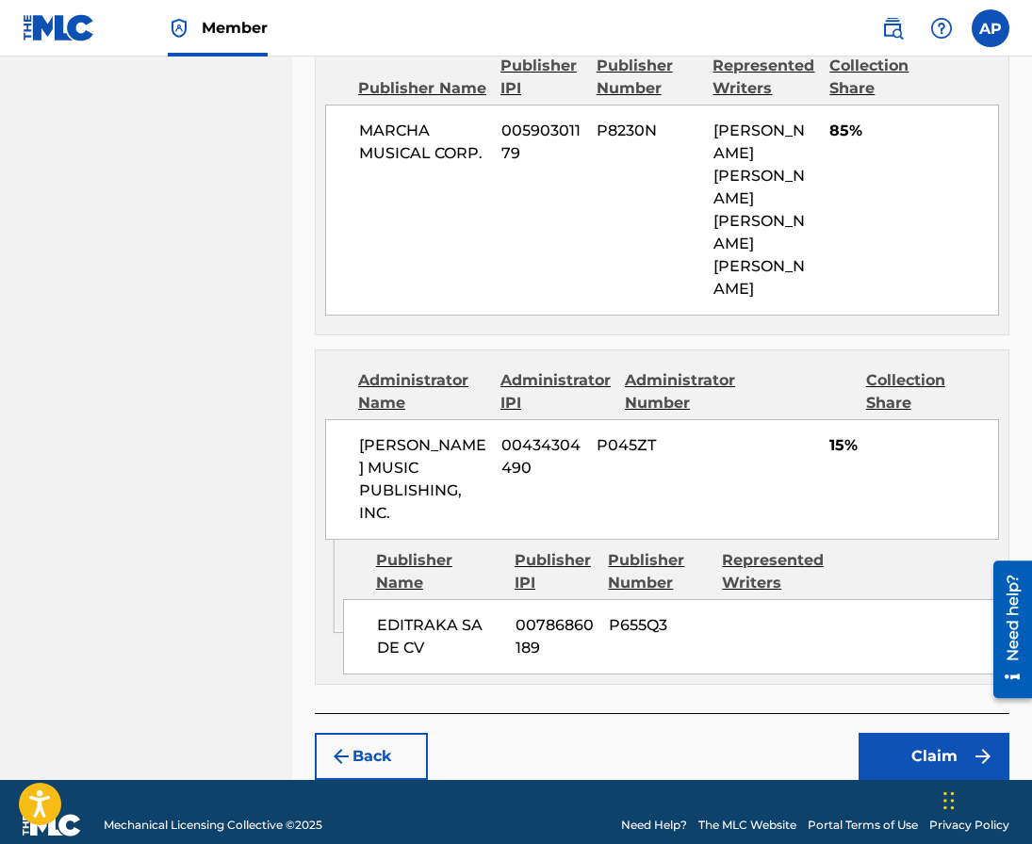
click at [888, 733] on button "Claim" at bounding box center [933, 756] width 151 height 47
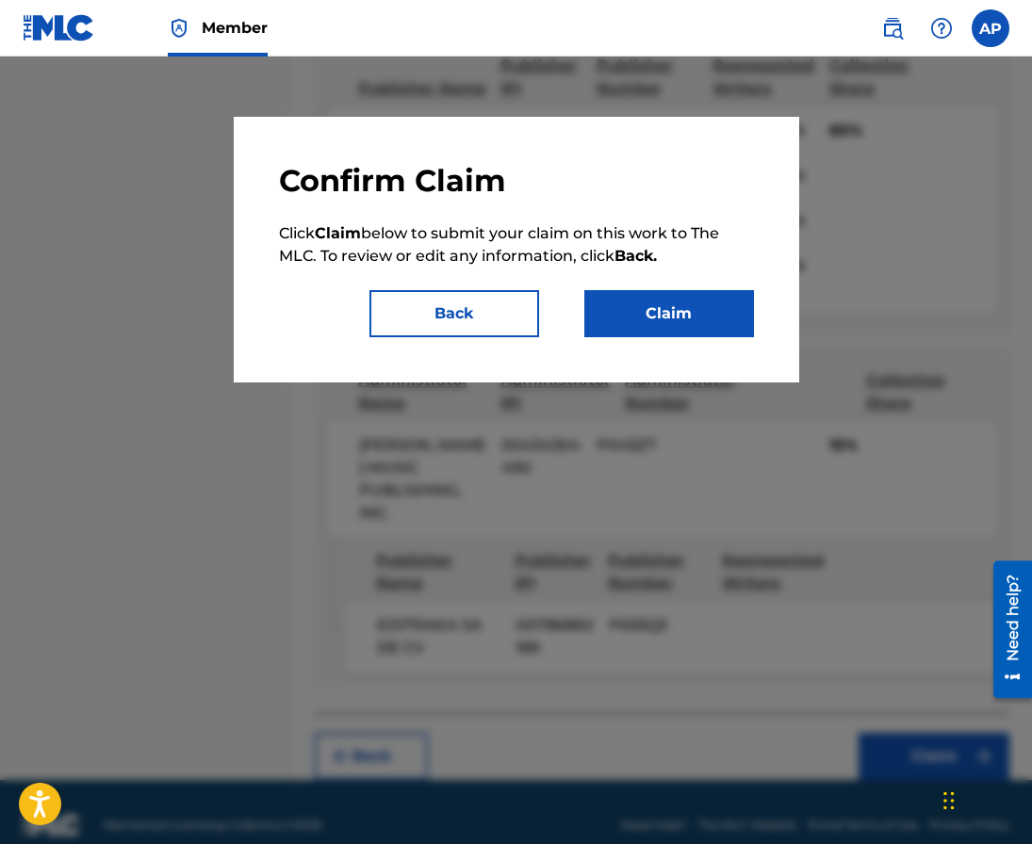
click at [722, 305] on button "Claim" at bounding box center [669, 313] width 170 height 47
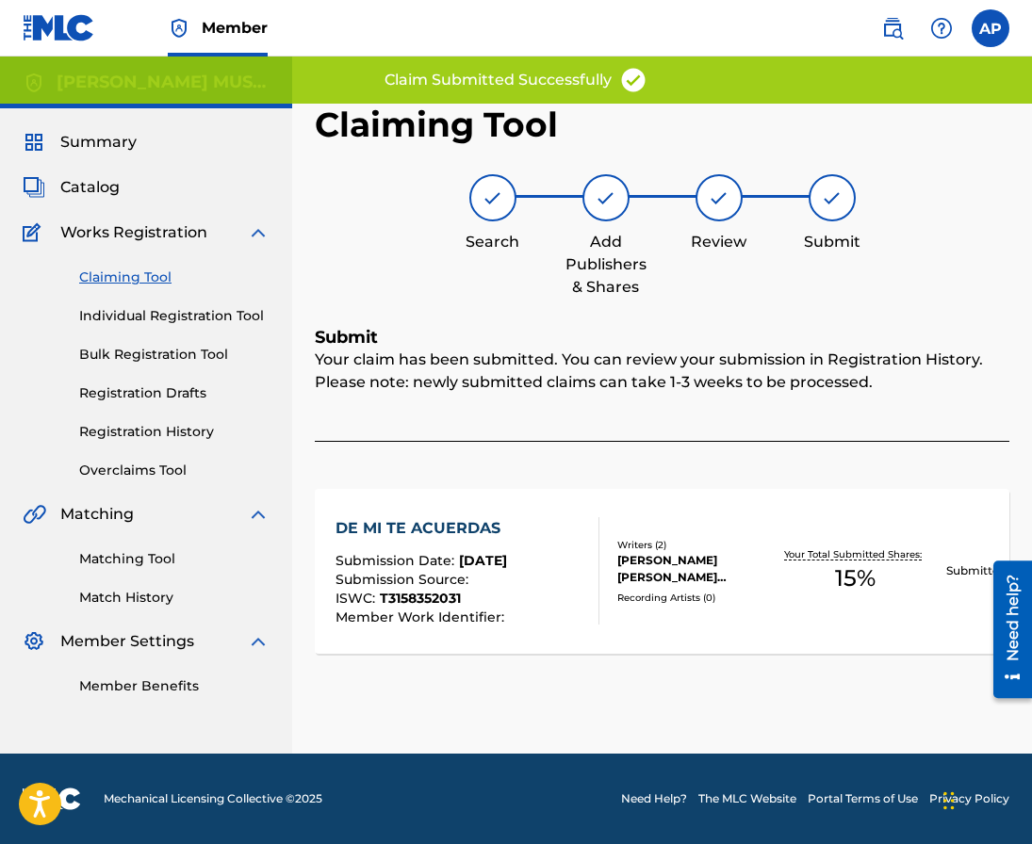
scroll to position [0, 0]
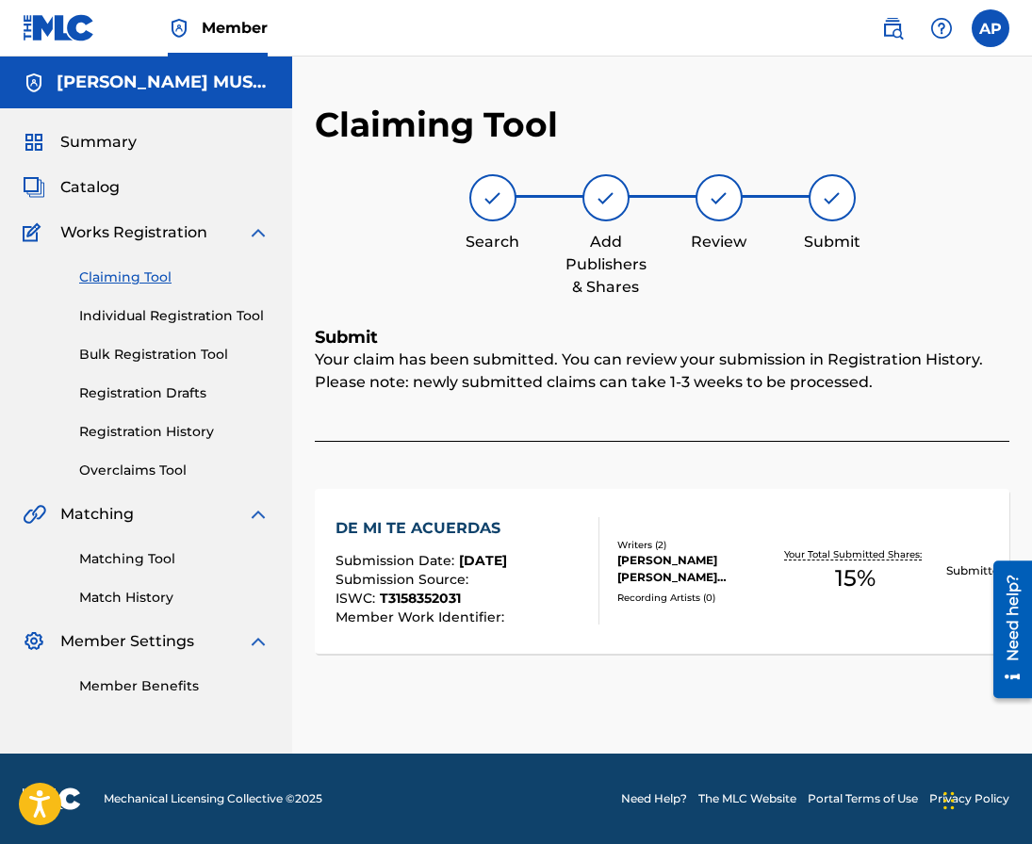
click at [129, 275] on link "Claiming Tool" at bounding box center [174, 278] width 190 height 20
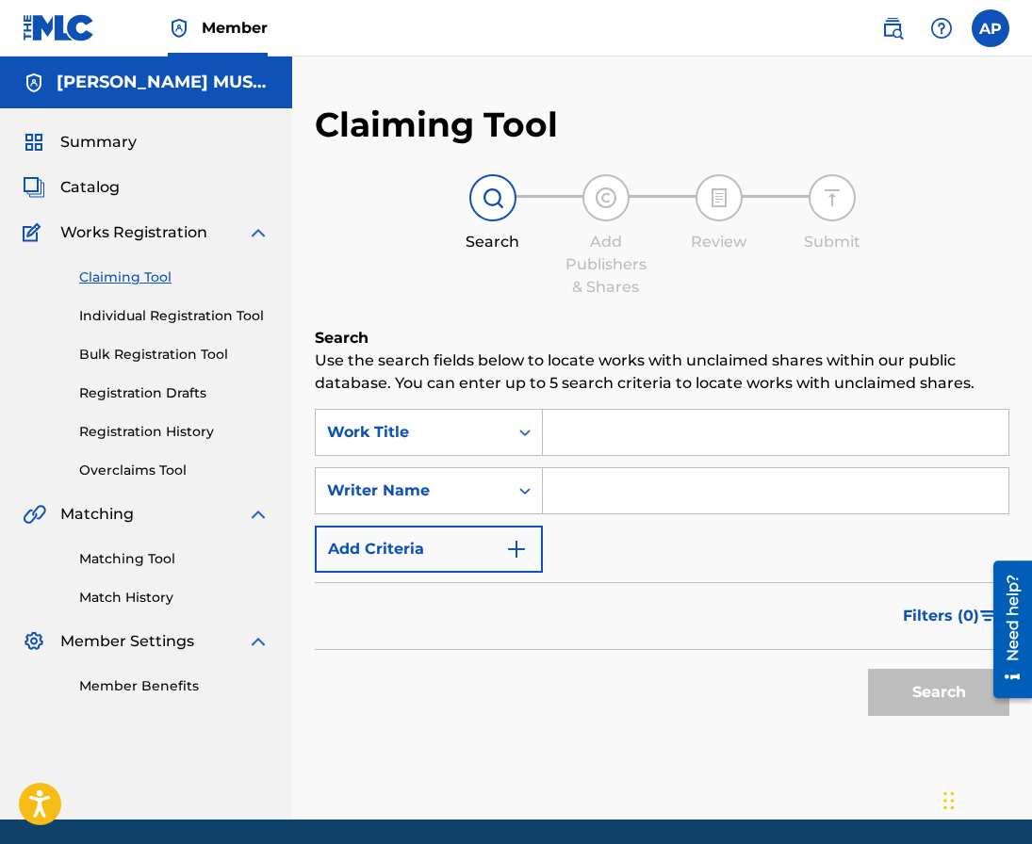
click at [546, 429] on input "Search Form" at bounding box center [775, 432] width 465 height 45
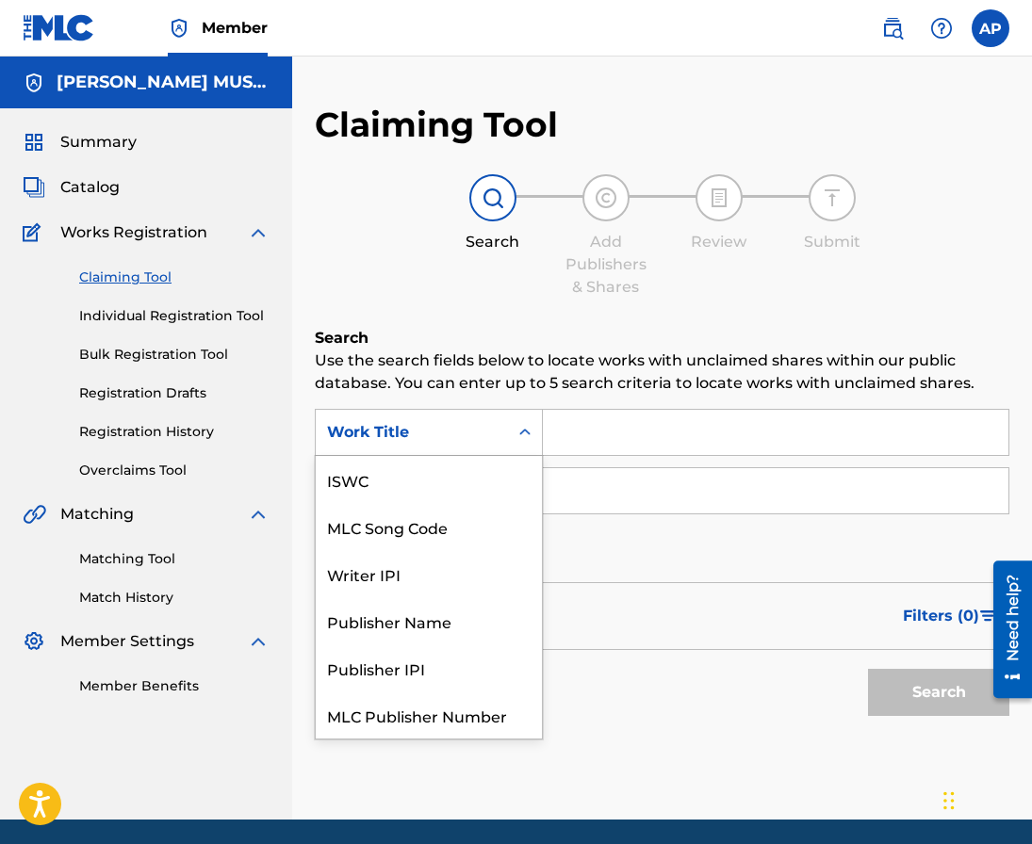
click at [455, 428] on div "Work Title" at bounding box center [412, 432] width 170 height 23
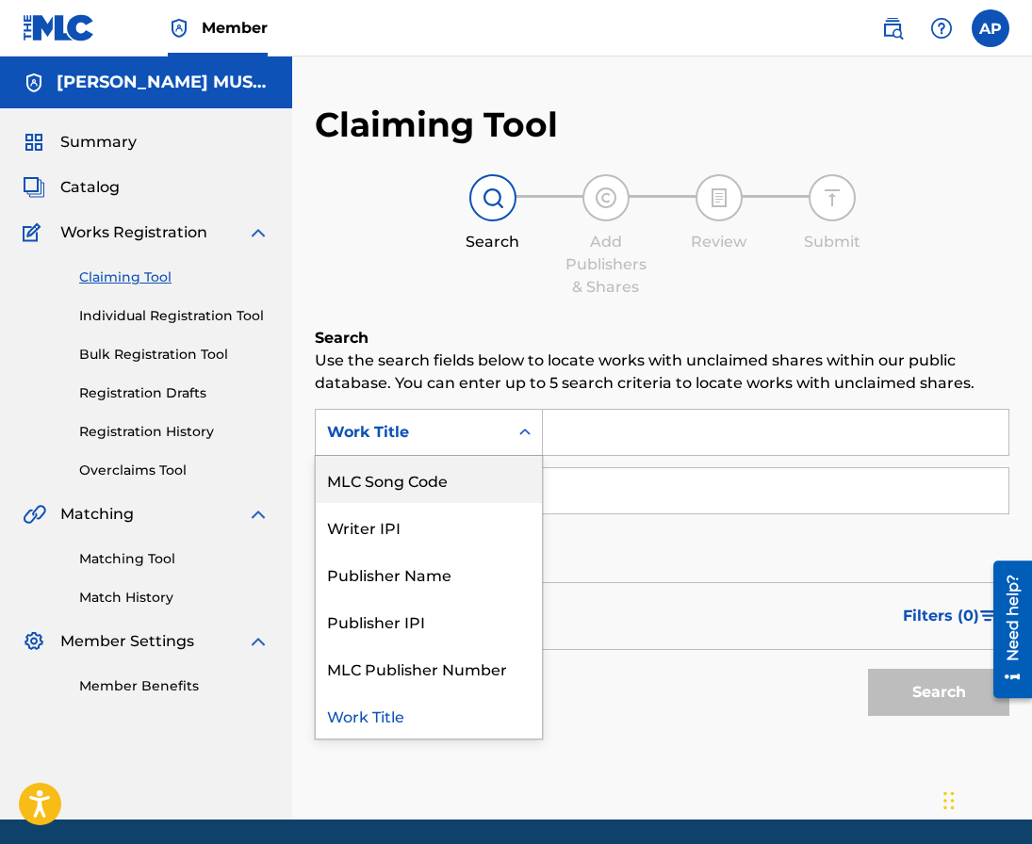
click at [480, 470] on div "MLC Song Code" at bounding box center [429, 479] width 226 height 47
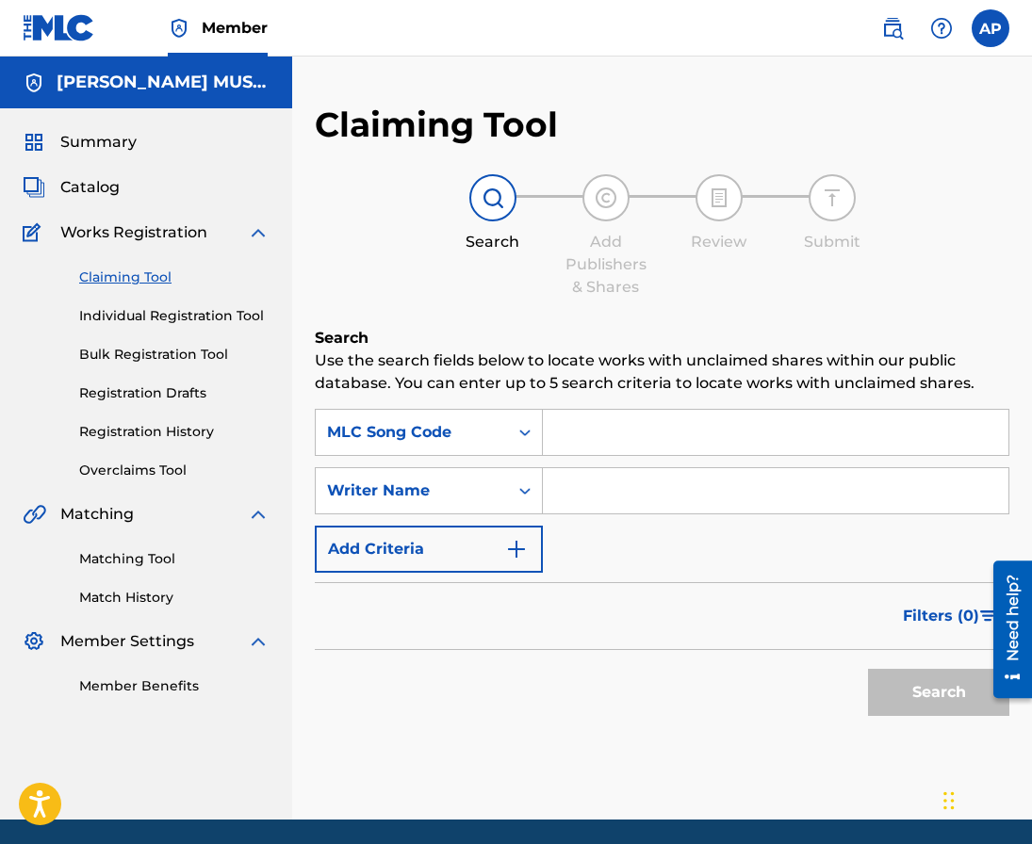
click at [624, 445] on input "Search Form" at bounding box center [775, 432] width 465 height 45
paste input "KE7IQ0"
type input "KE7IQ0"
click at [868, 669] on button "Search" at bounding box center [938, 692] width 141 height 47
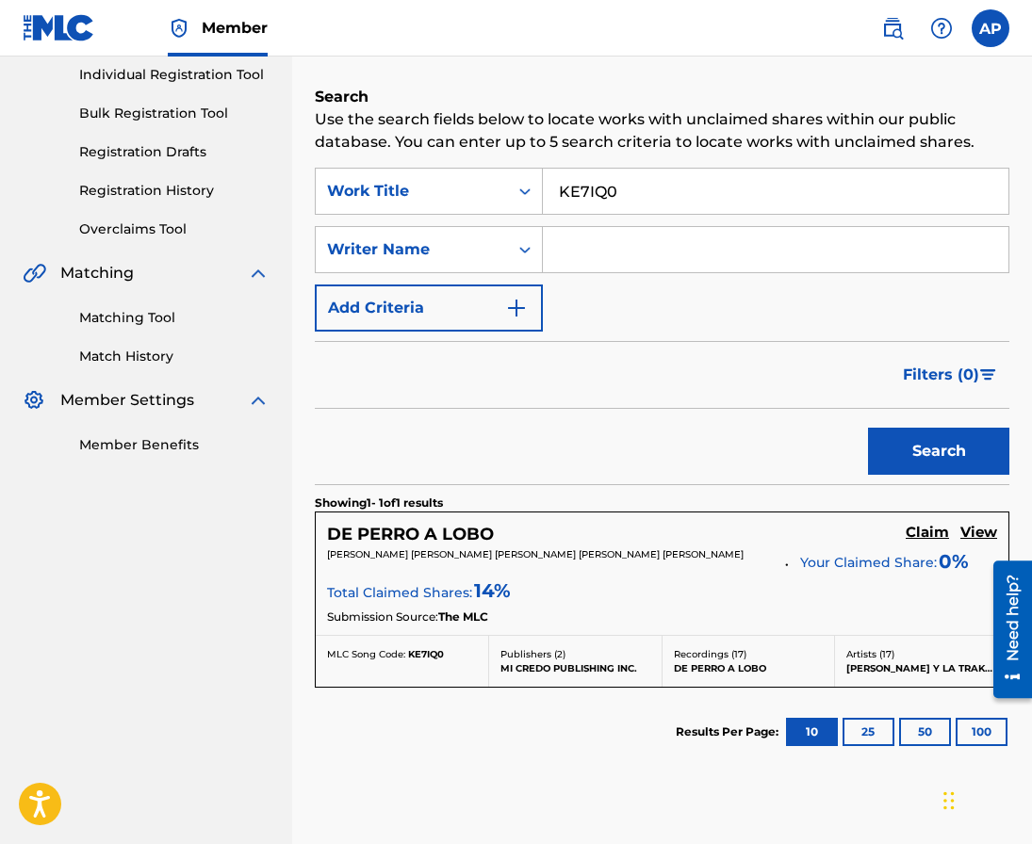
scroll to position [360, 0]
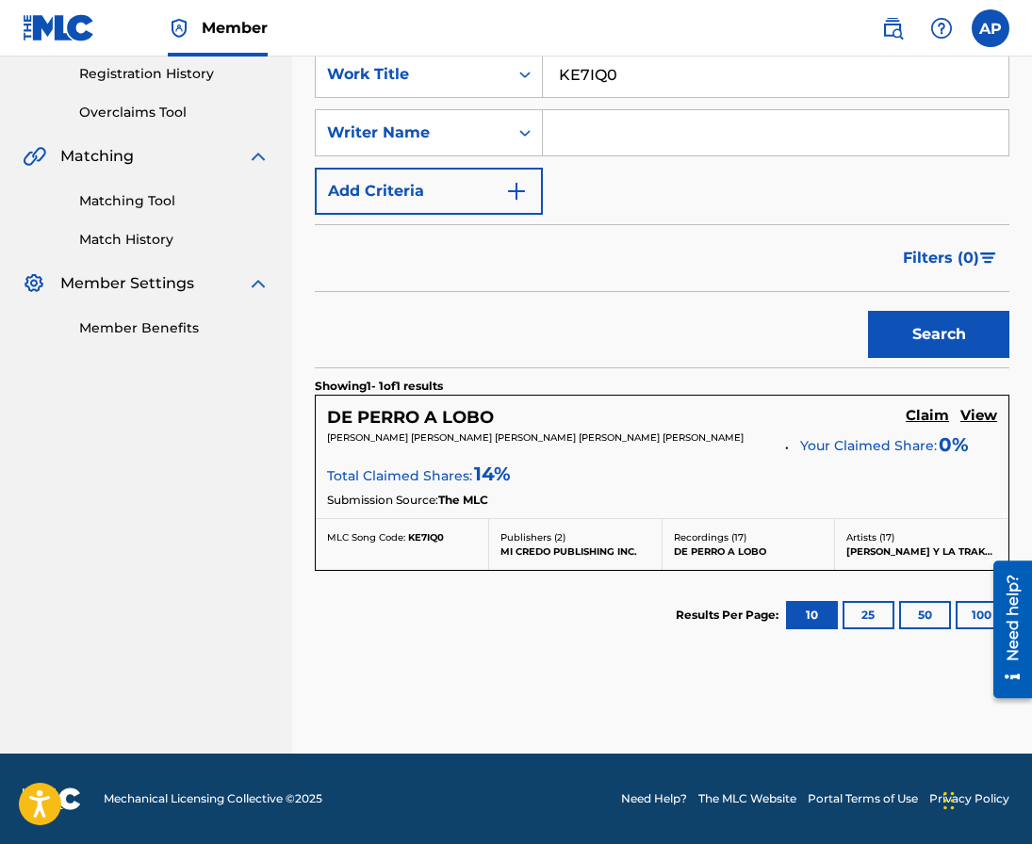
click at [923, 413] on h5 "Claim" at bounding box center [927, 416] width 43 height 18
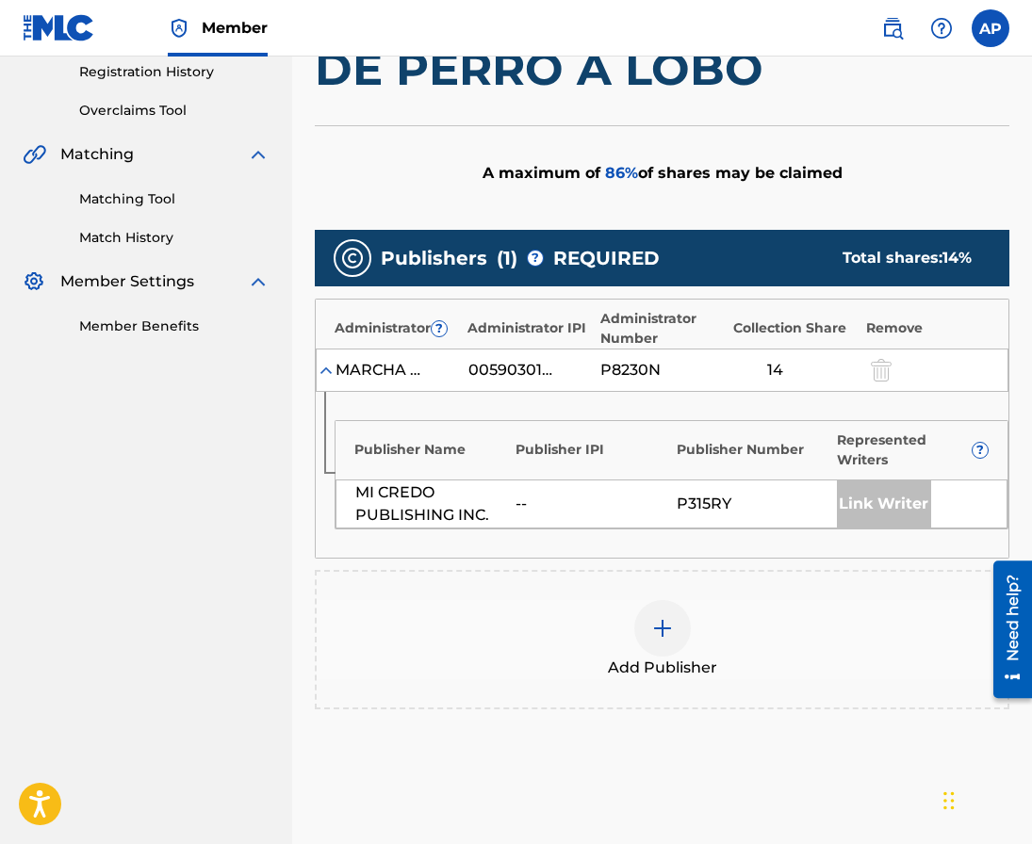
click at [652, 639] on img at bounding box center [662, 628] width 23 height 23
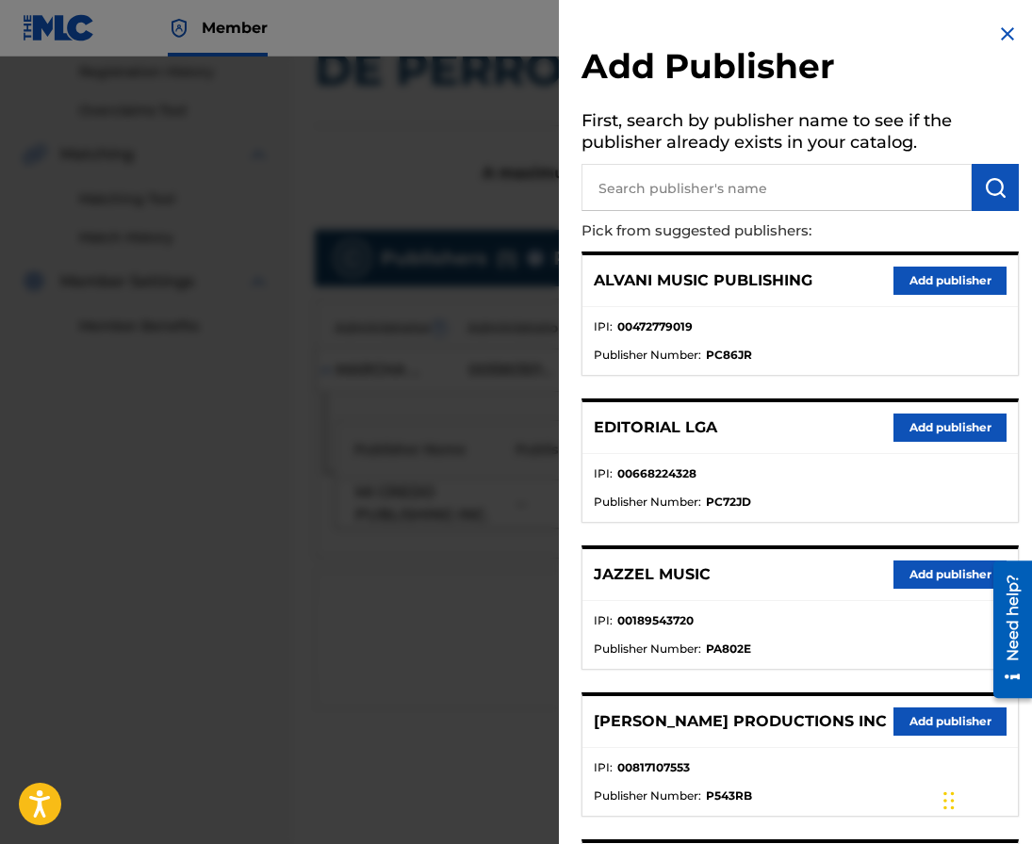
click at [704, 186] on input "text" at bounding box center [776, 187] width 390 height 47
type input "m"
type input "editraka"
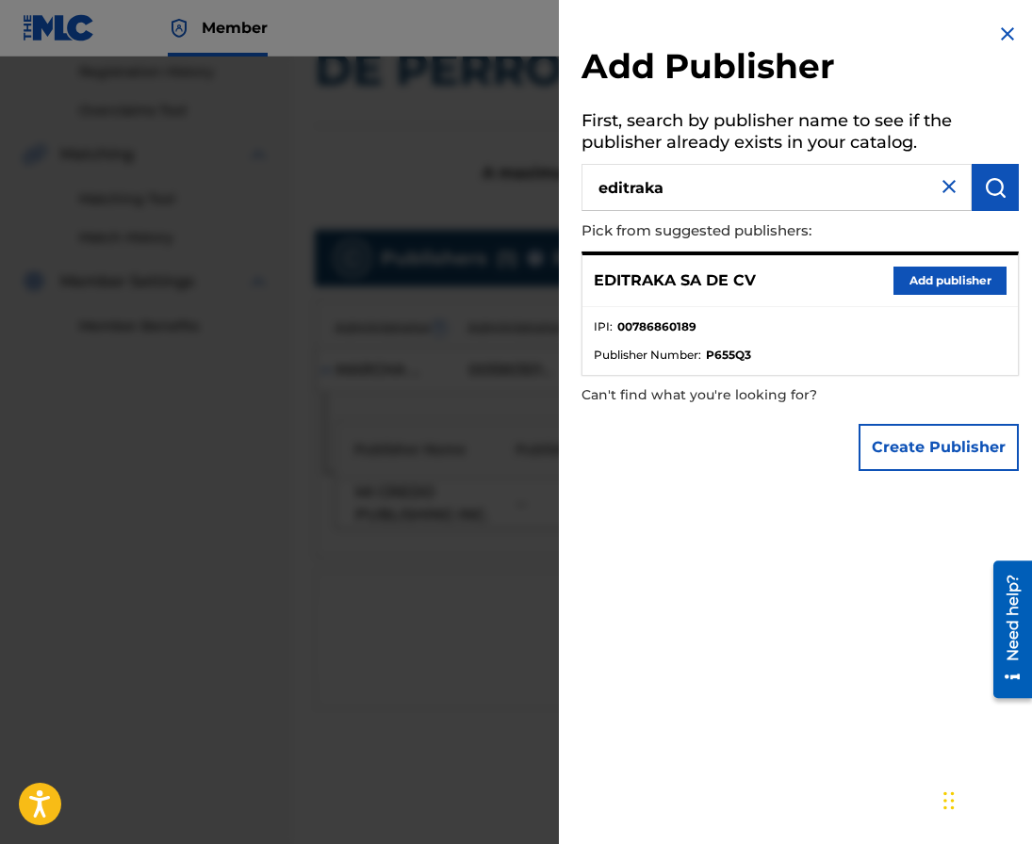
click at [916, 287] on button "Add publisher" at bounding box center [949, 281] width 113 height 28
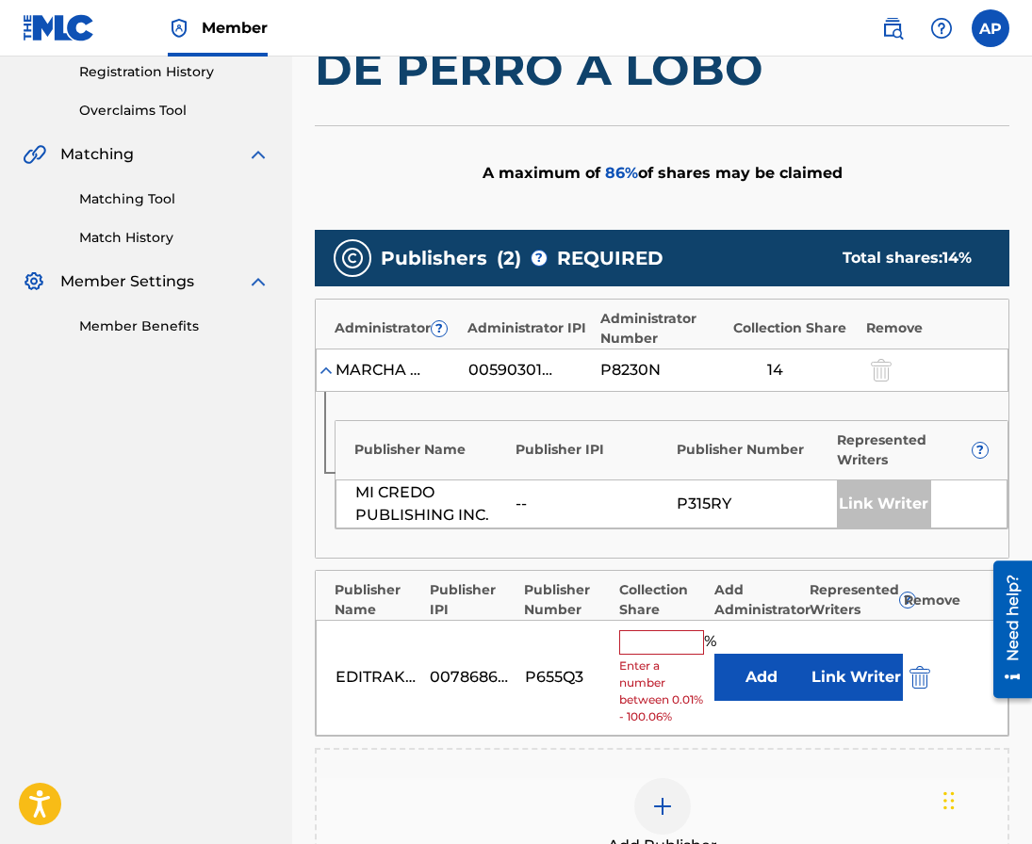
click at [729, 654] on button "Add" at bounding box center [761, 677] width 94 height 47
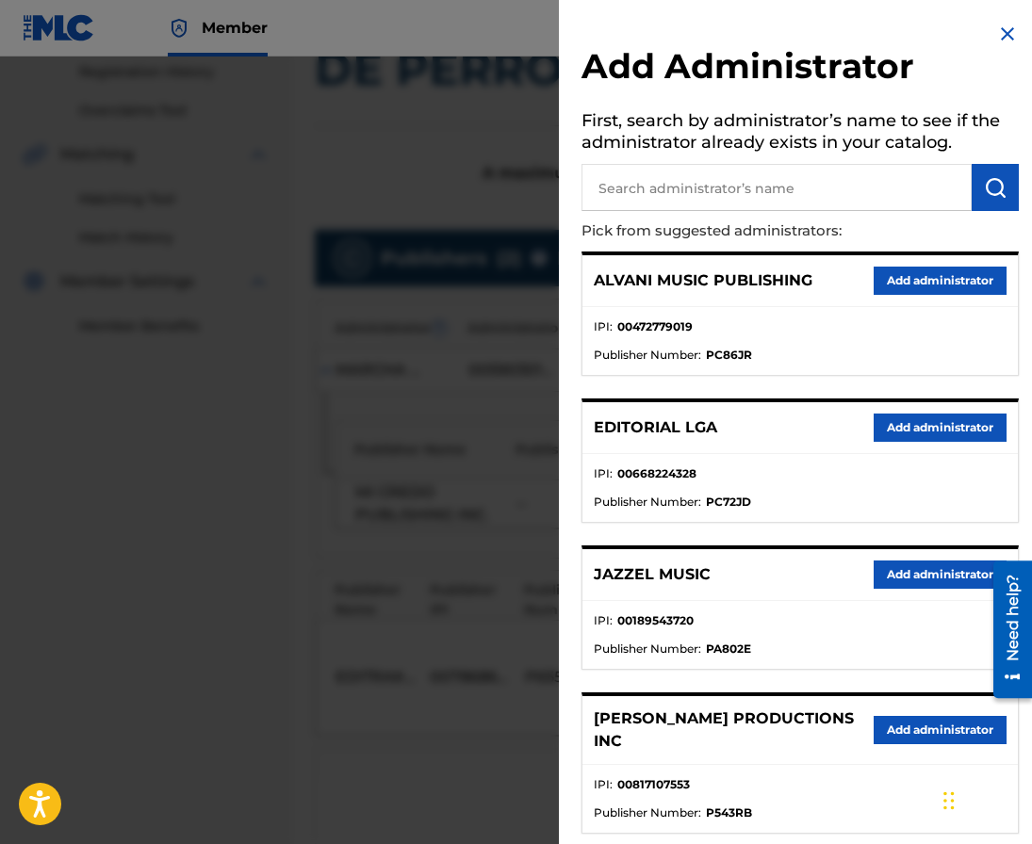
click at [655, 188] on input "text" at bounding box center [776, 187] width 390 height 47
type input "maximo"
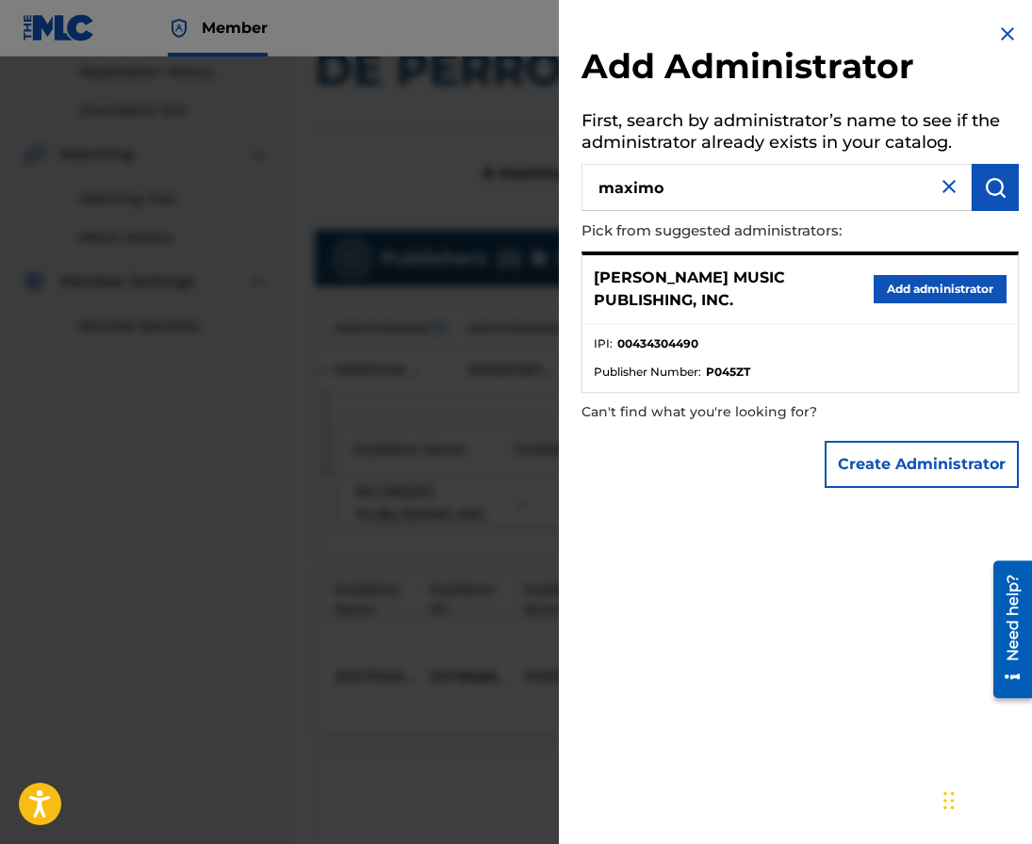
click at [901, 291] on button "Add administrator" at bounding box center [940, 289] width 133 height 28
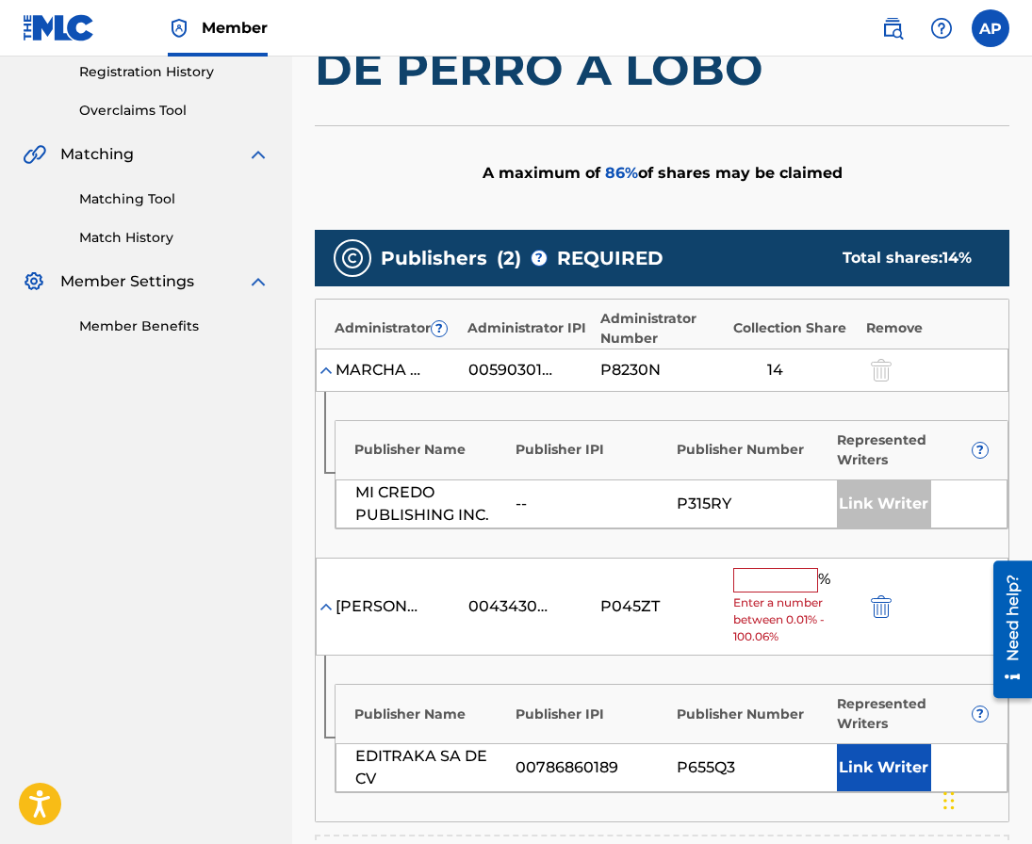
click at [754, 585] on input "text" at bounding box center [775, 580] width 85 height 24
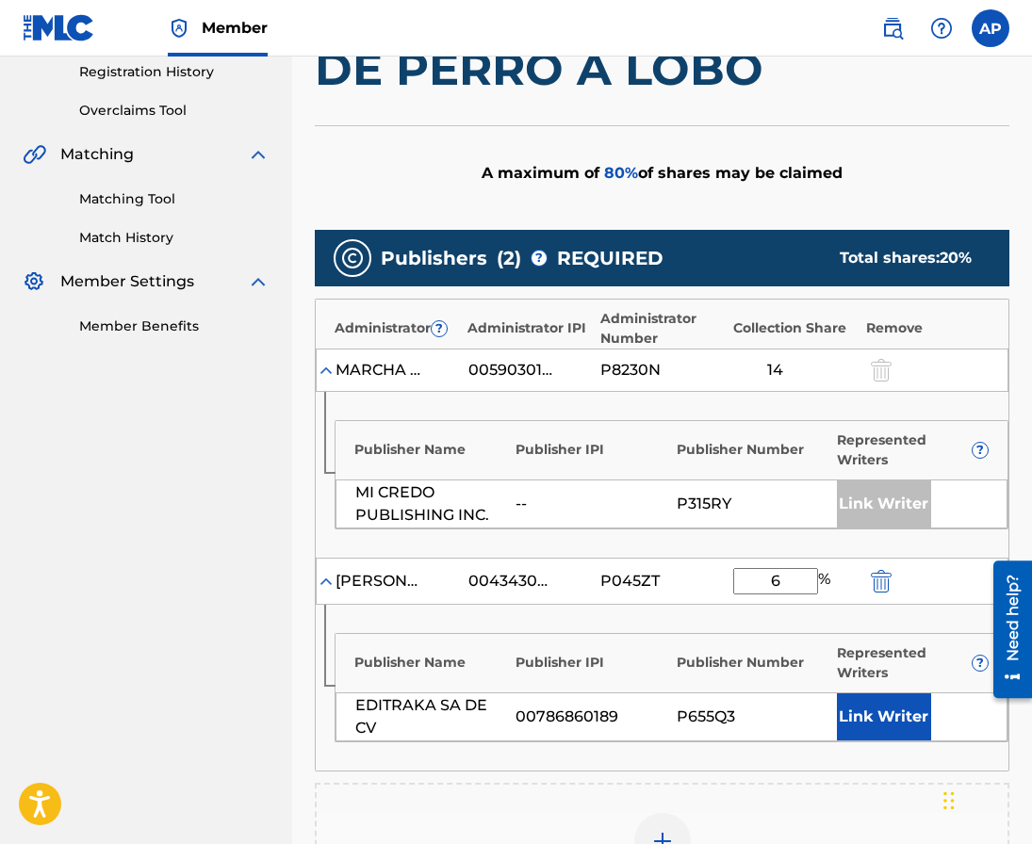
type input "6"
click at [717, 630] on div "Publisher Name Publisher IPI Publisher Number Represented Writers ? EDITRAKA SA…" at bounding box center [662, 688] width 693 height 166
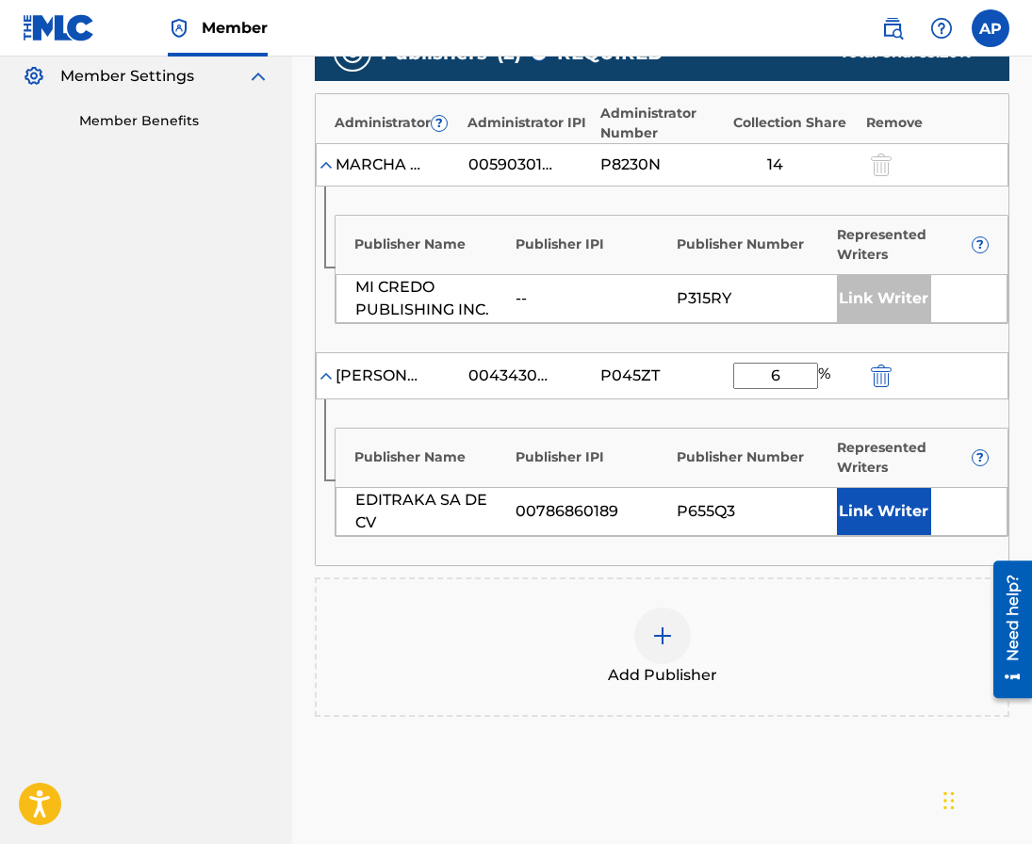
scroll to position [743, 0]
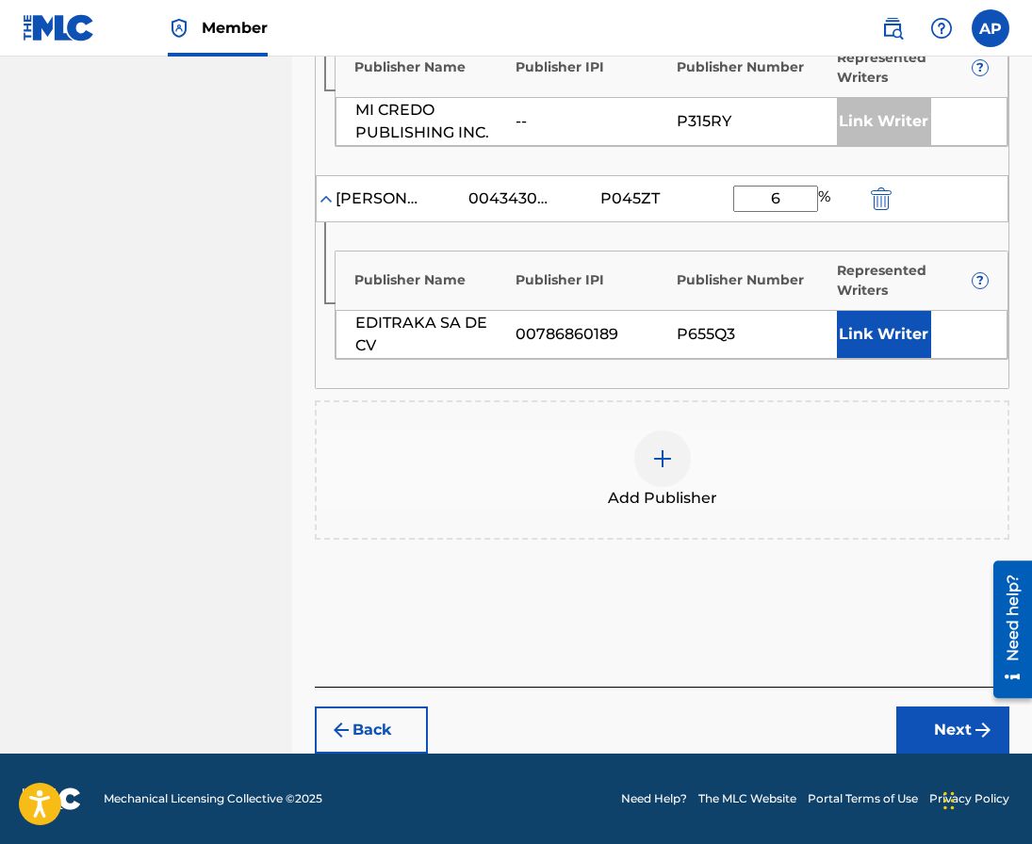
click at [929, 722] on button "Next" at bounding box center [952, 730] width 113 height 47
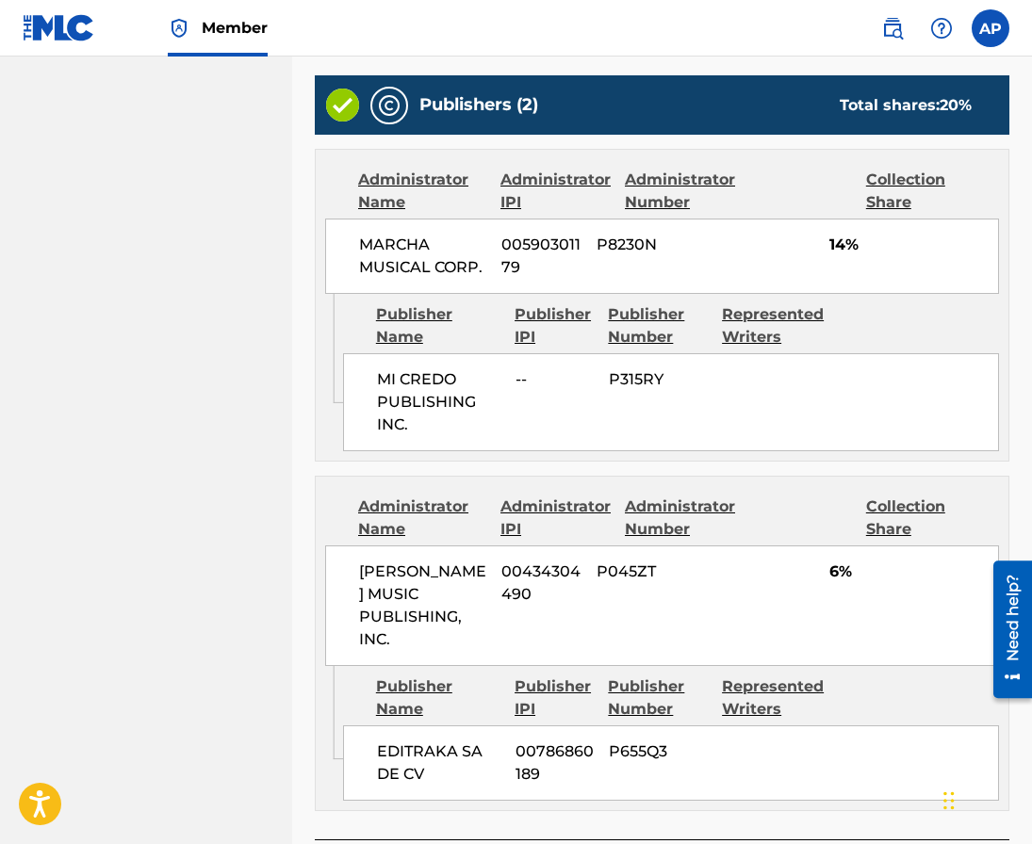
scroll to position [942, 0]
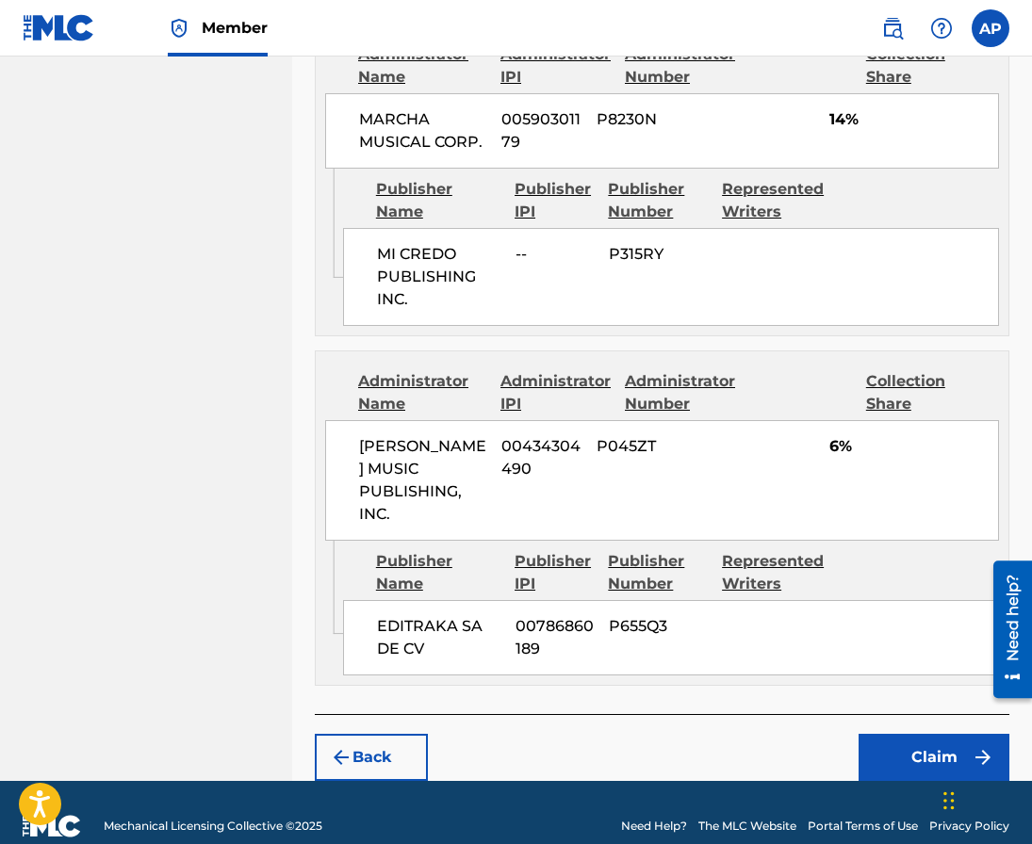
click at [909, 734] on button "Claim" at bounding box center [933, 757] width 151 height 47
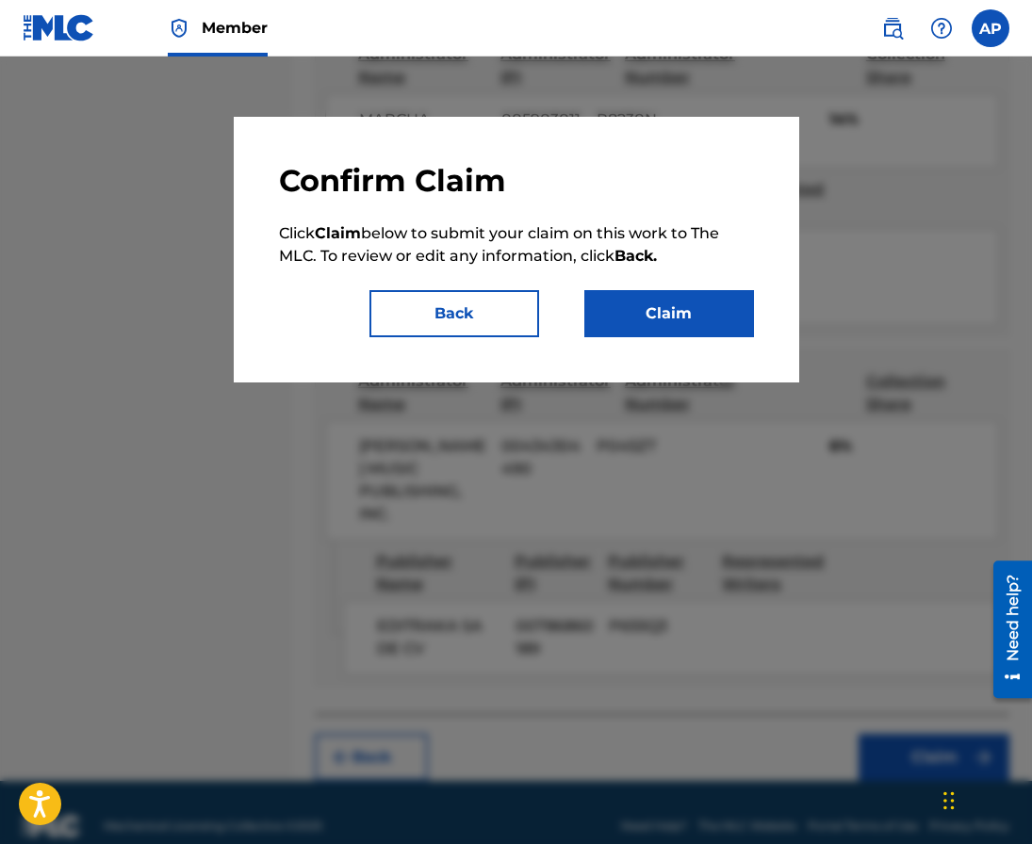
click at [655, 305] on button "Claim" at bounding box center [669, 313] width 170 height 47
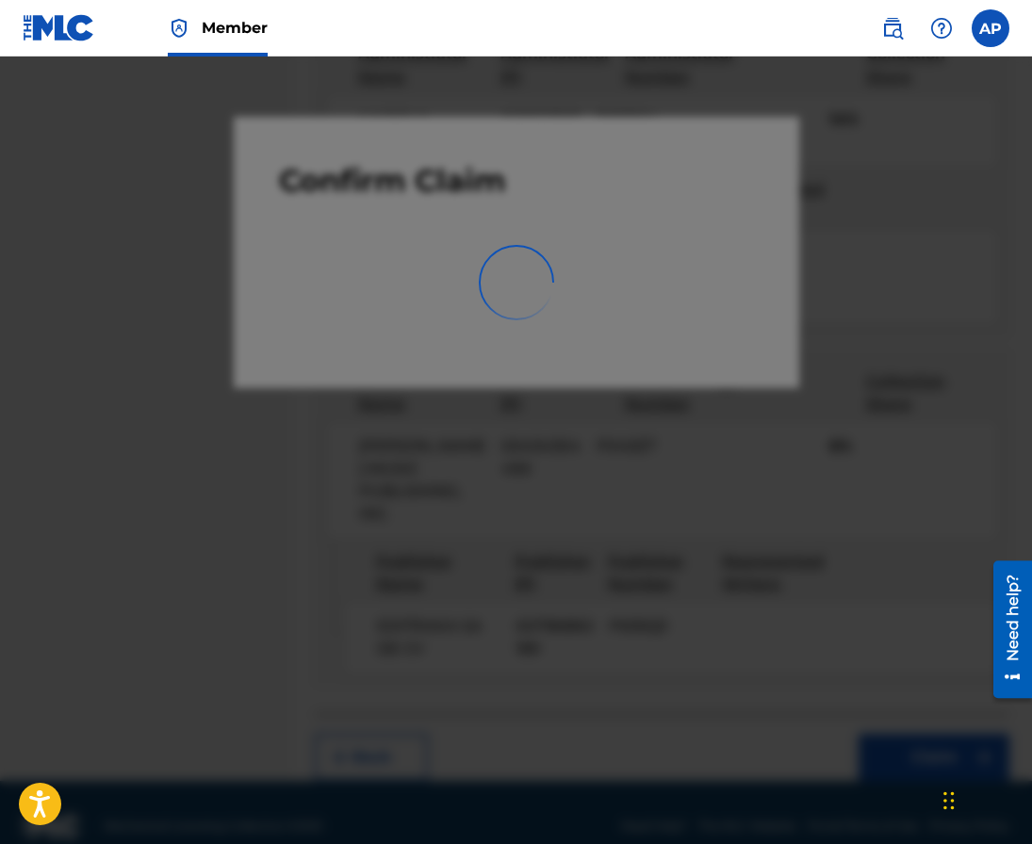
scroll to position [0, 0]
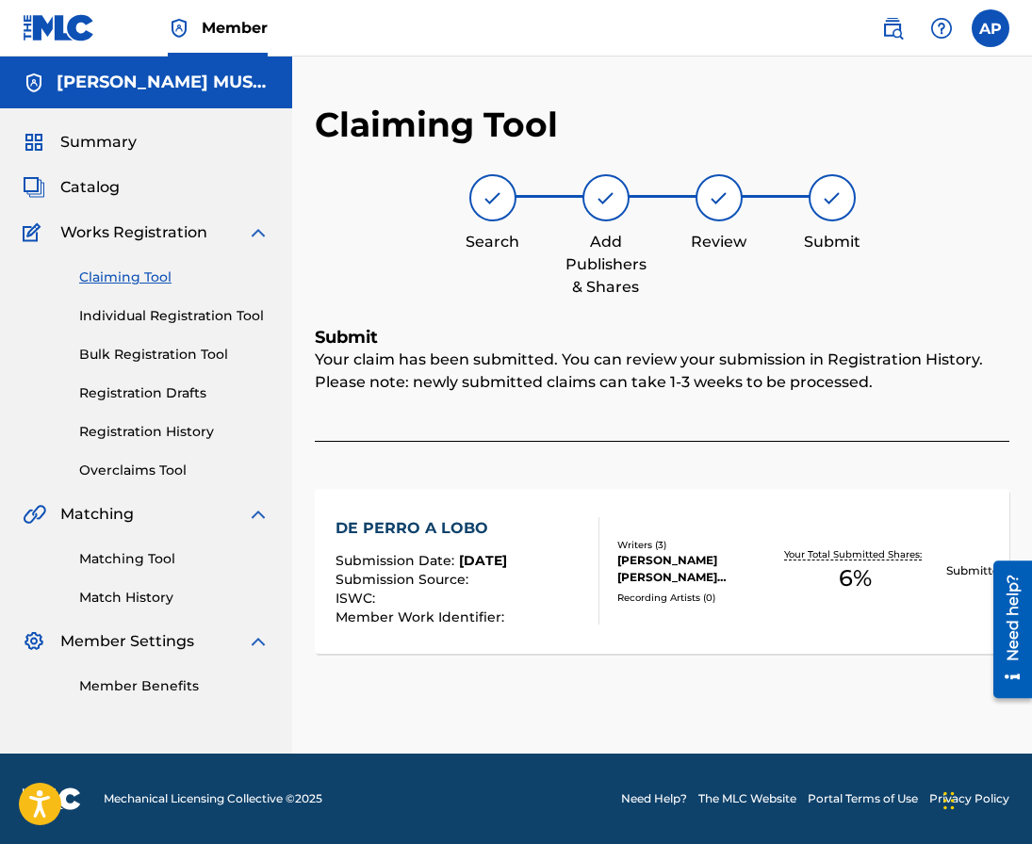
click at [130, 287] on div "Claiming Tool Individual Registration Tool Bulk Registration Tool Registration …" at bounding box center [146, 362] width 247 height 237
click at [140, 281] on link "Claiming Tool" at bounding box center [174, 278] width 190 height 20
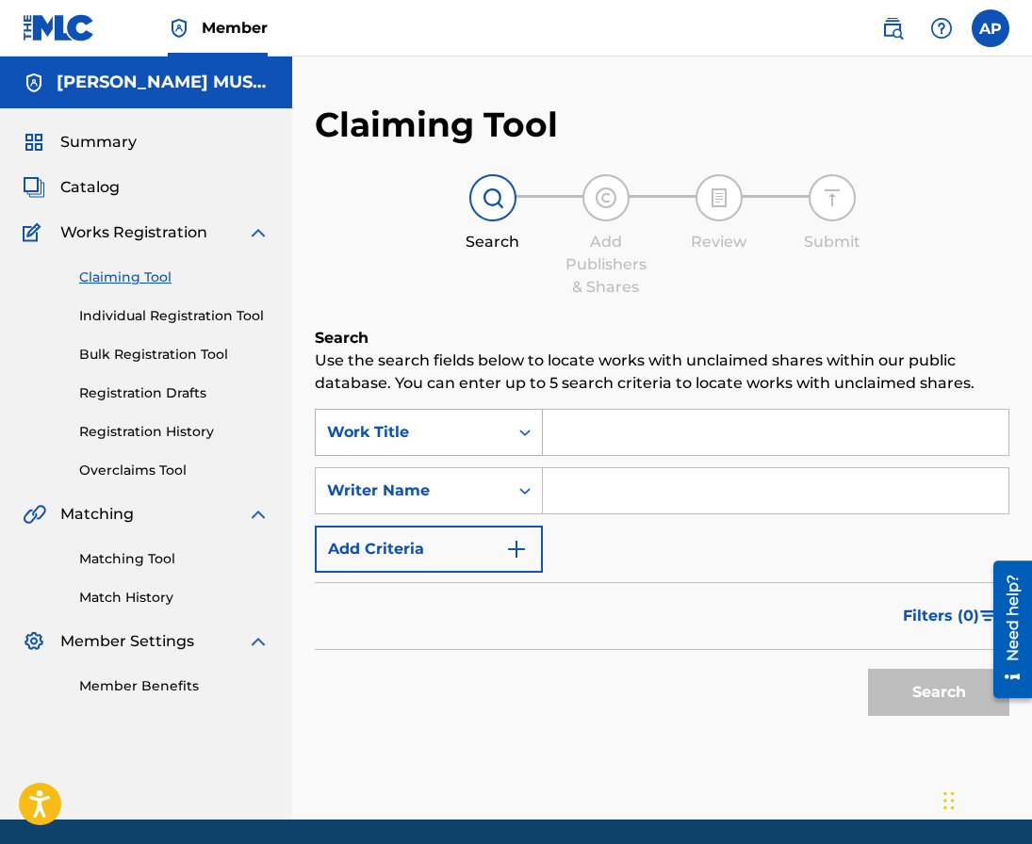
click at [483, 435] on div "Work Title" at bounding box center [412, 432] width 170 height 23
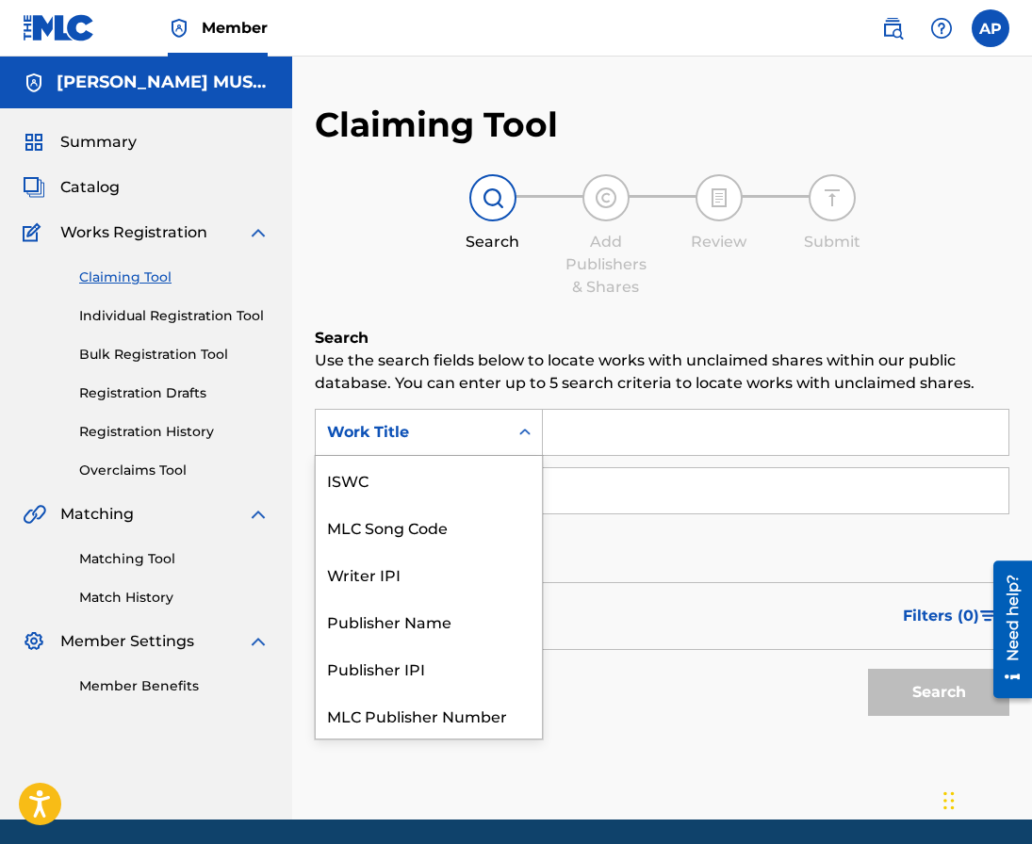
scroll to position [47, 0]
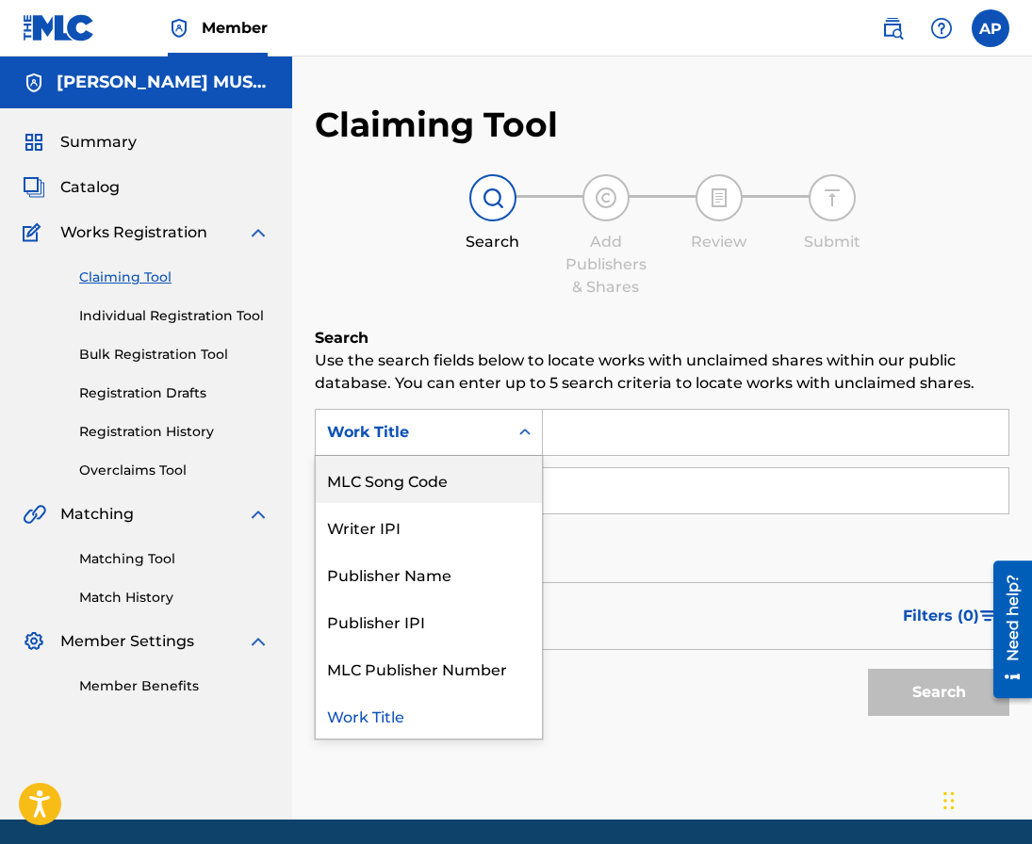
click at [457, 474] on div "MLC Song Code" at bounding box center [429, 479] width 226 height 47
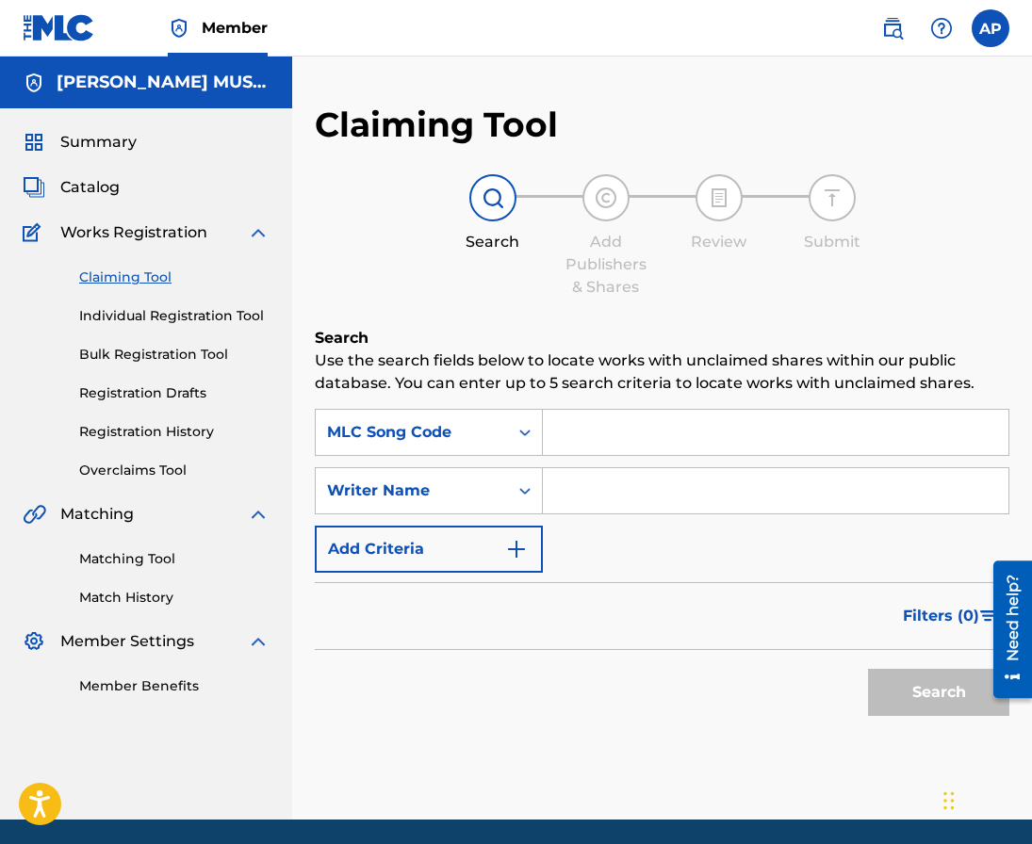
click at [576, 433] on input "Search Form" at bounding box center [775, 432] width 465 height 45
paste input "DC08TF"
type input "DC08TF"
click at [868, 669] on button "Search" at bounding box center [938, 692] width 141 height 47
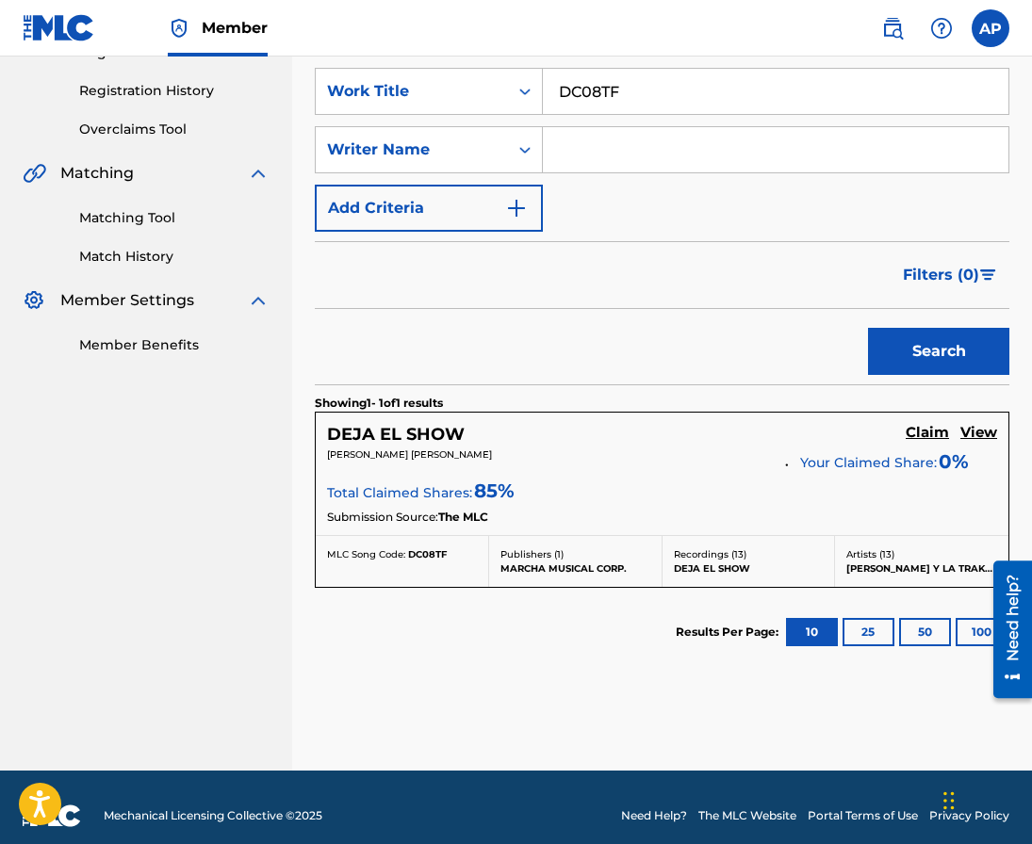
scroll to position [357, 0]
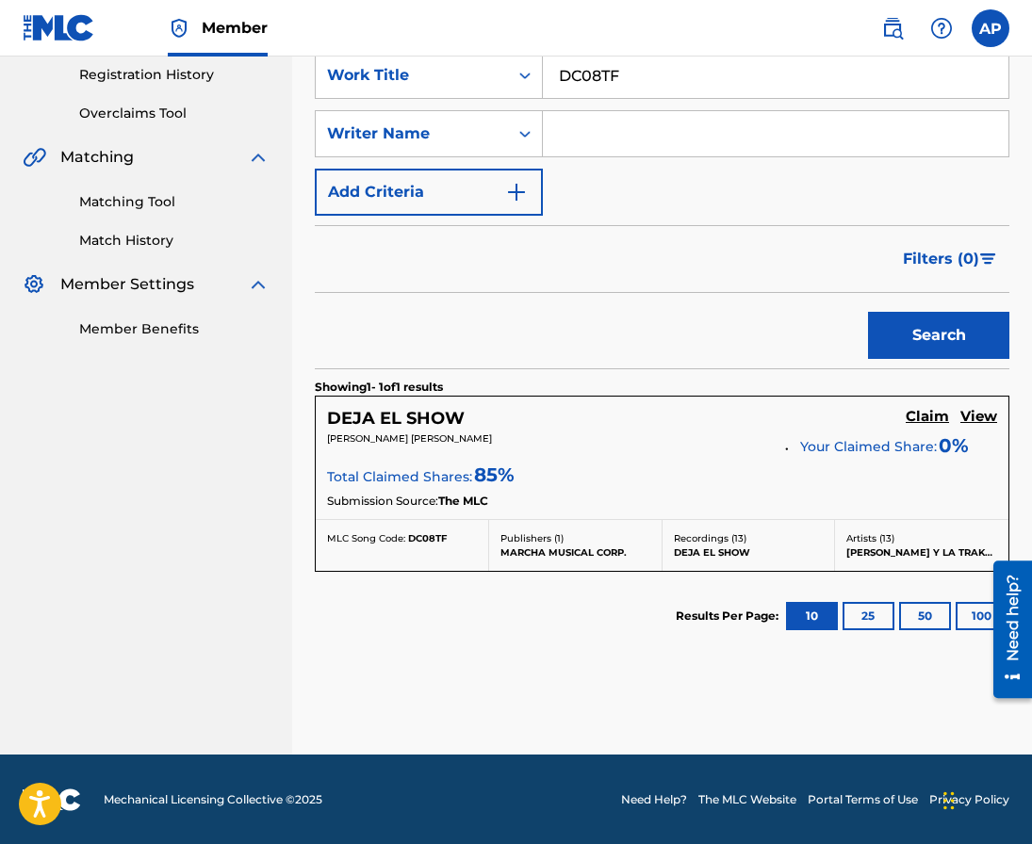
click at [926, 411] on h5 "Claim" at bounding box center [927, 417] width 43 height 18
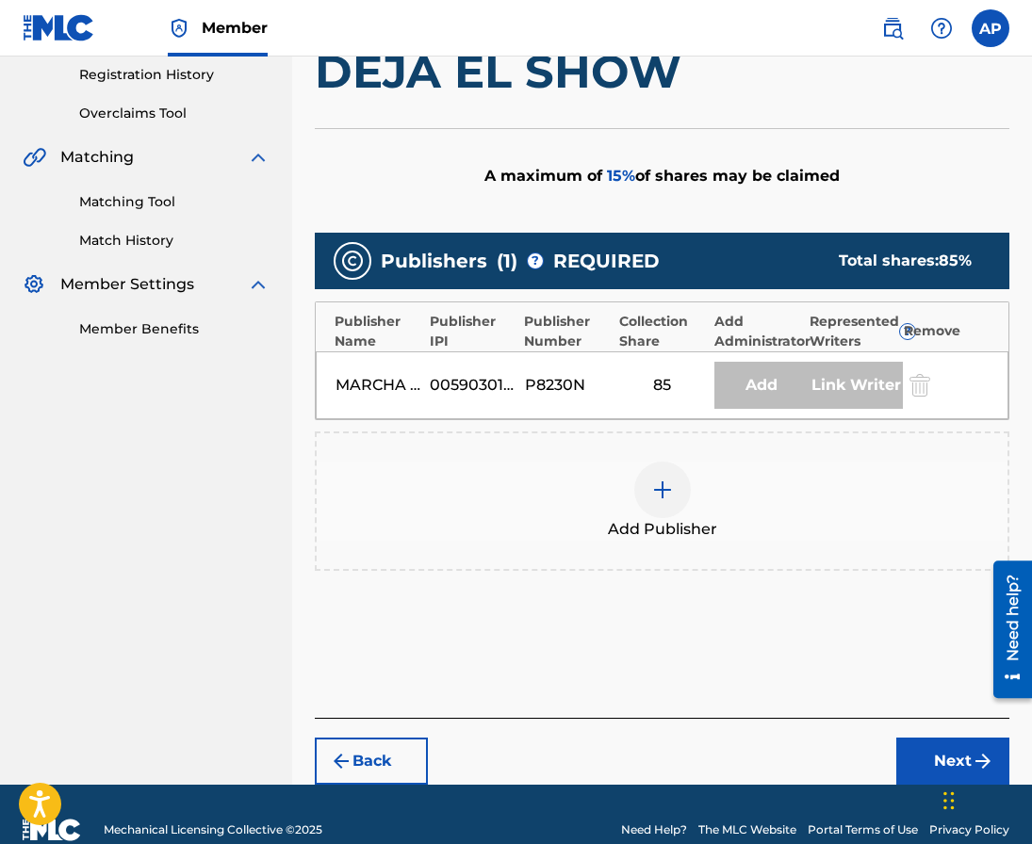
click at [661, 501] on div at bounding box center [662, 490] width 57 height 57
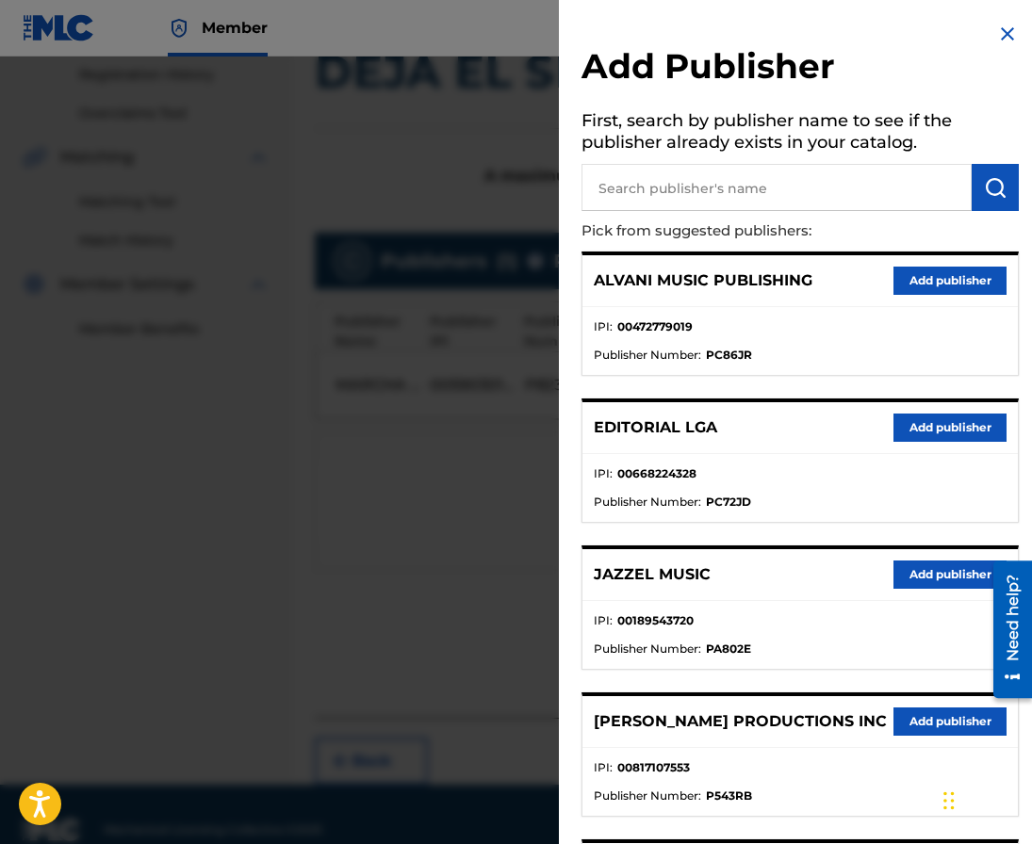
click at [834, 193] on input "text" at bounding box center [776, 187] width 390 height 47
type input "editraka"
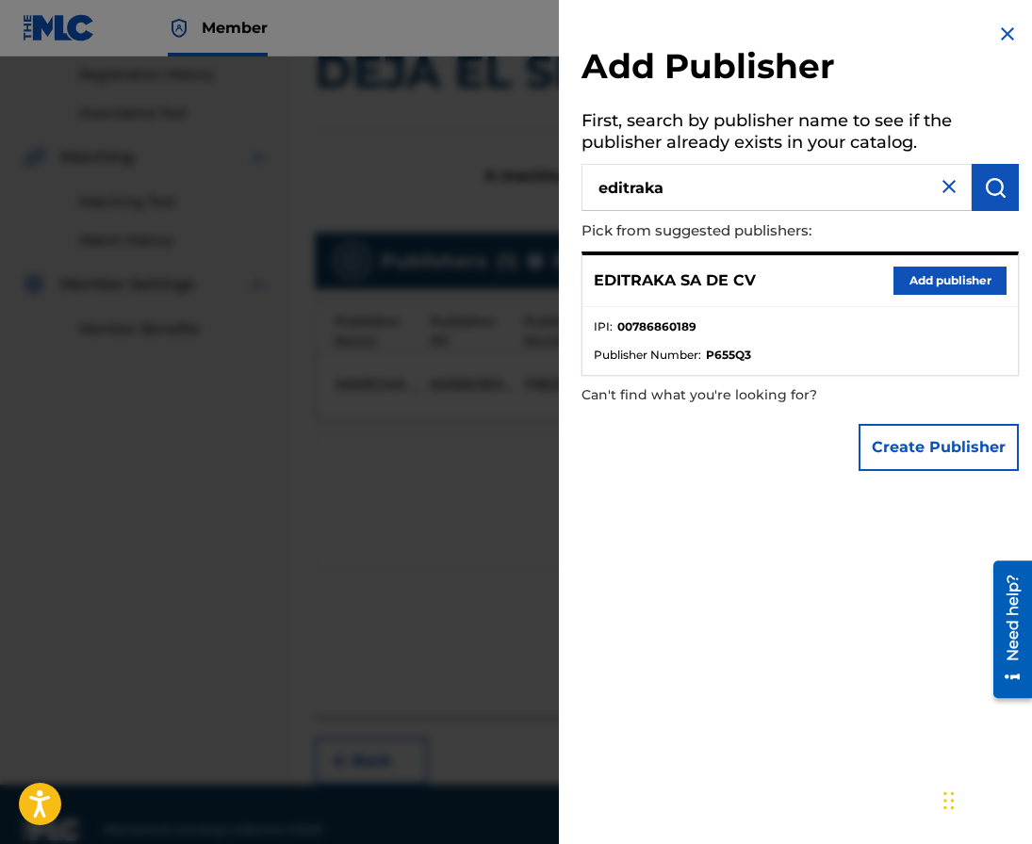
click at [931, 275] on button "Add publisher" at bounding box center [949, 281] width 113 height 28
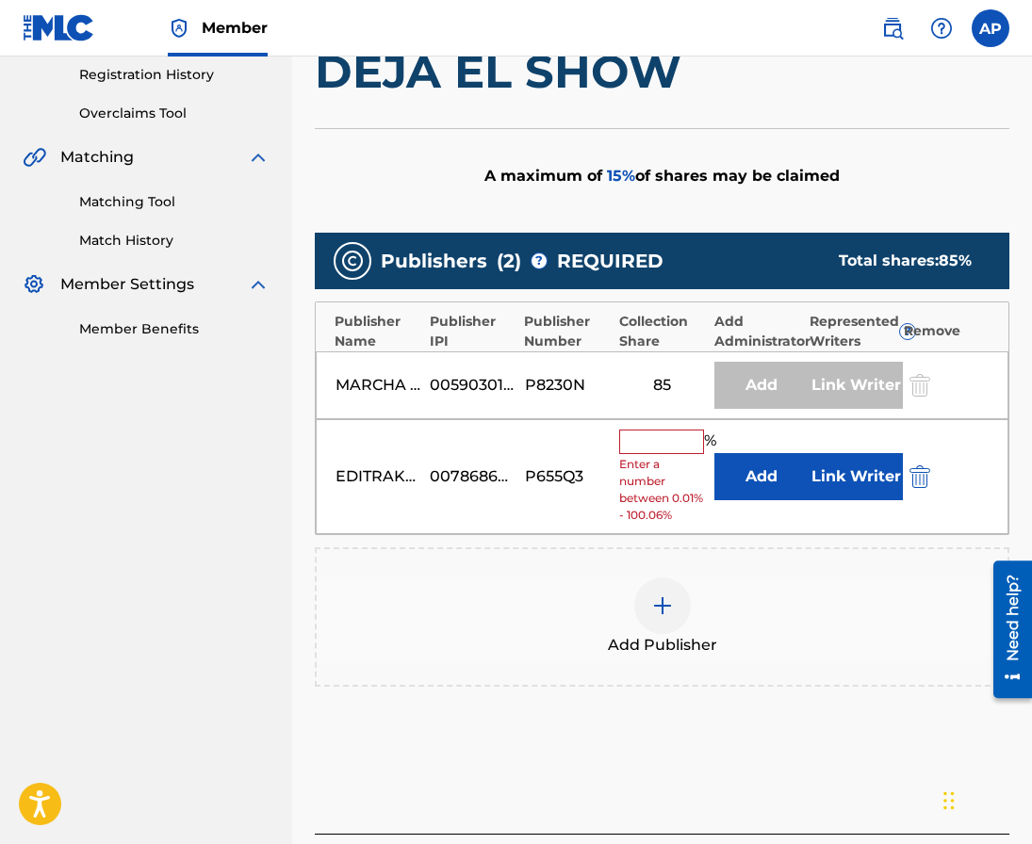
click at [725, 473] on button "Add" at bounding box center [761, 476] width 94 height 47
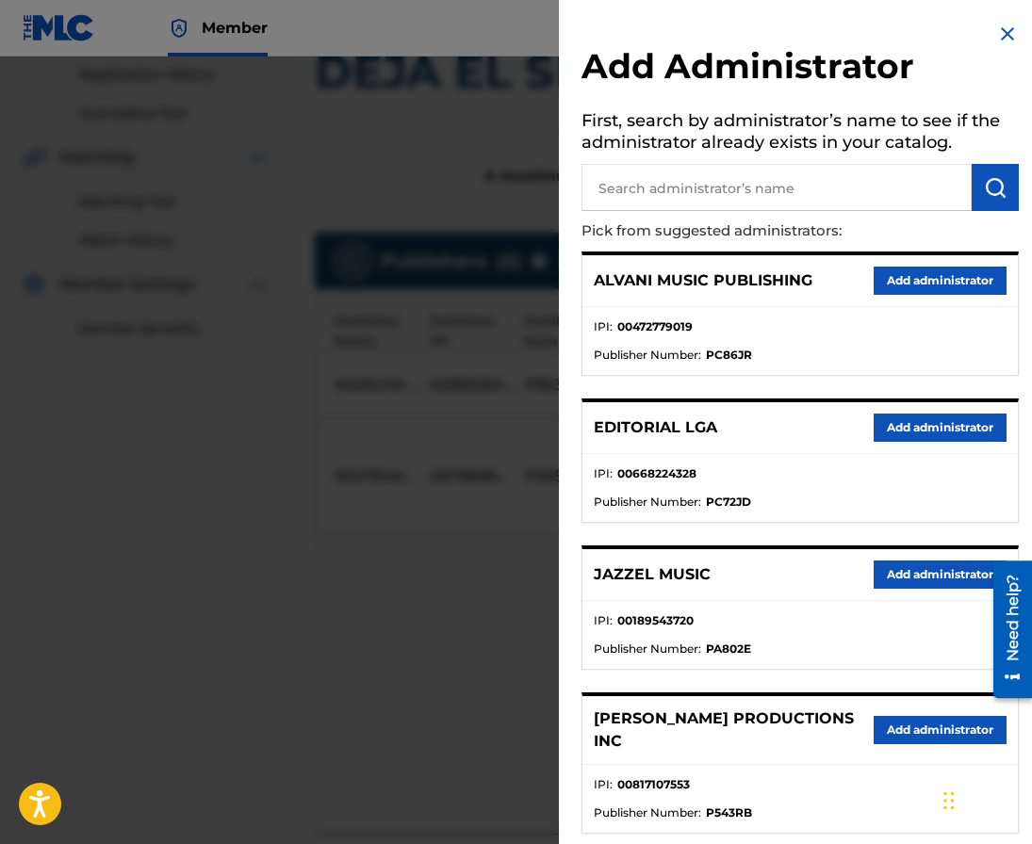
click at [661, 186] on input "text" at bounding box center [776, 187] width 390 height 47
type input "m"
type input "e"
type input "maximo"
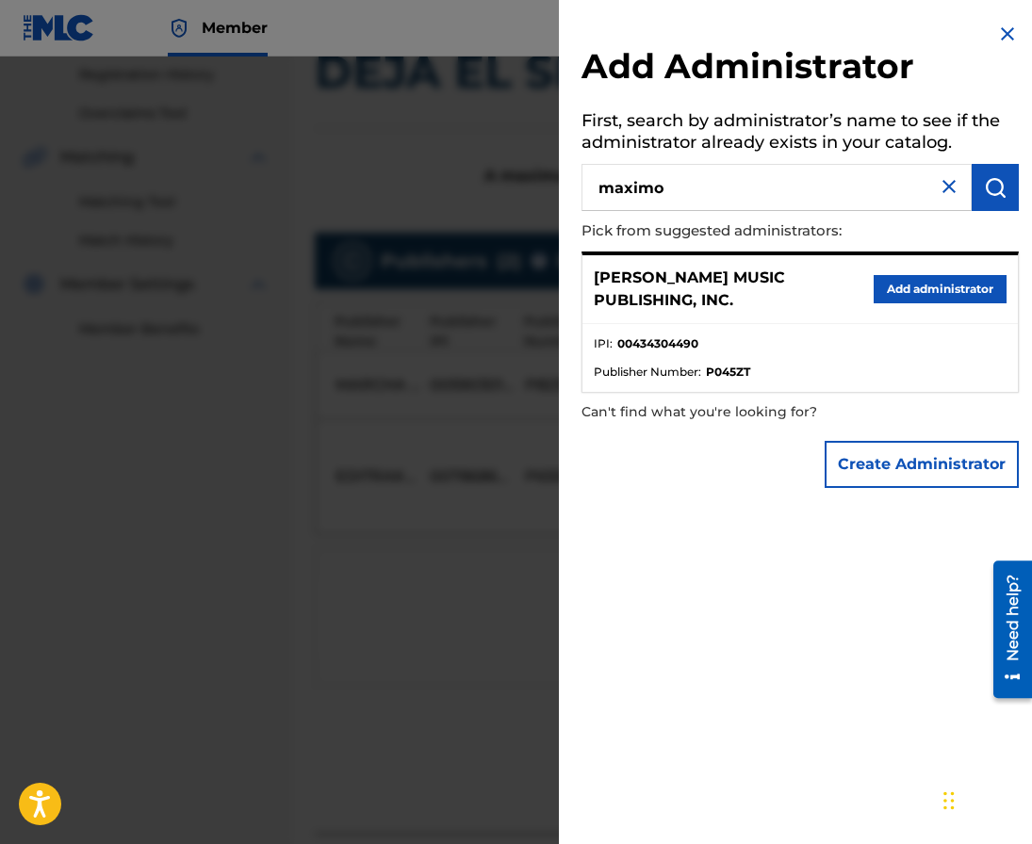
click at [906, 283] on button "Add administrator" at bounding box center [940, 289] width 133 height 28
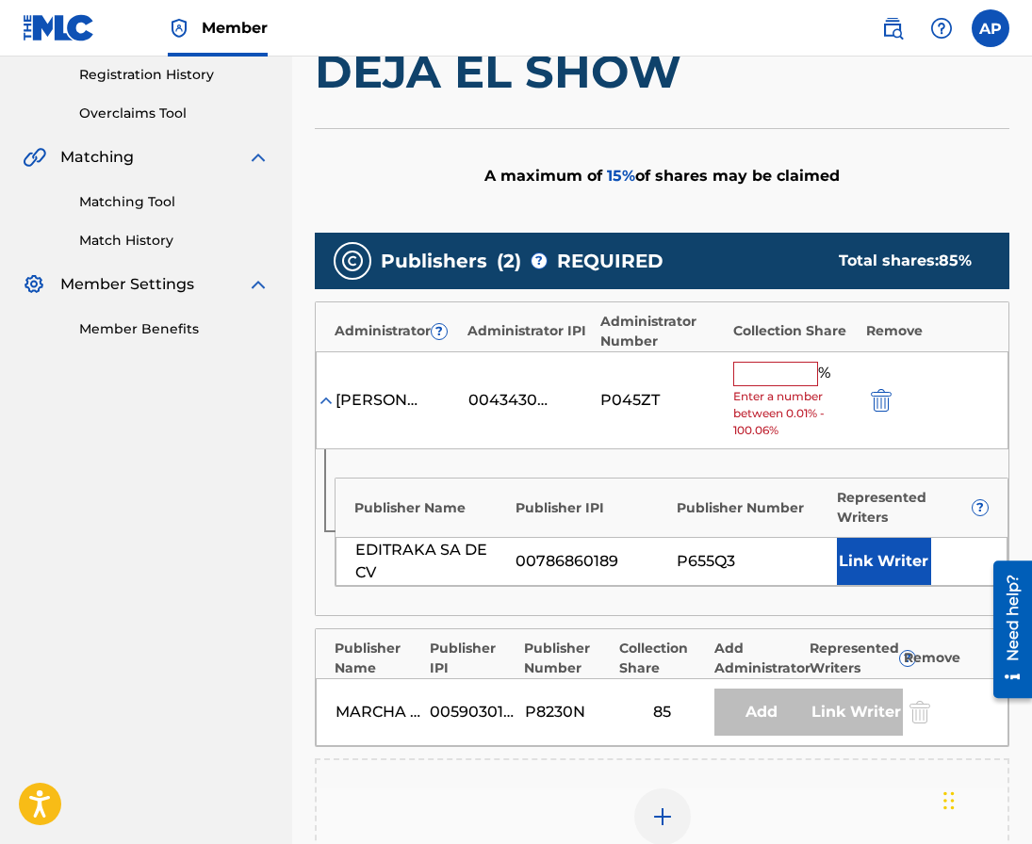
click at [756, 394] on span "Enter a number between 0.01% - 100.06%" at bounding box center [794, 413] width 123 height 51
click at [747, 383] on input "text" at bounding box center [775, 374] width 85 height 24
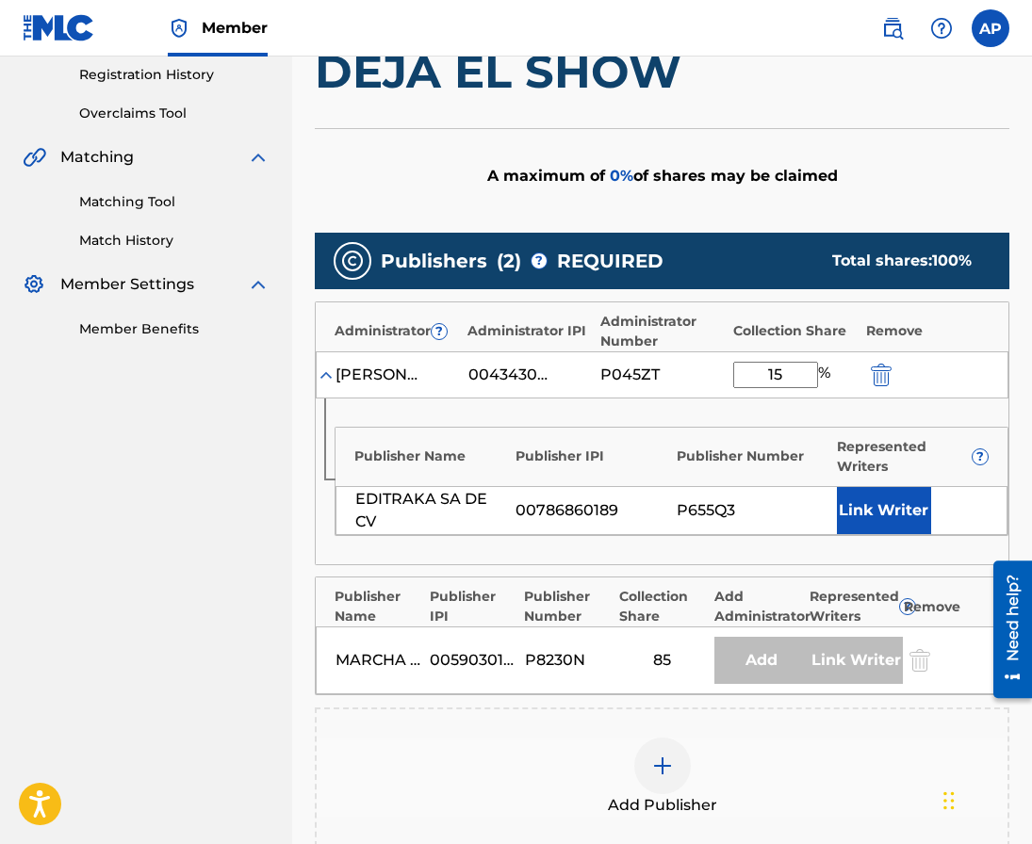
type input "15"
click at [645, 566] on div "Publishers ( 2 ) ? REQUIRED Total shares: 100 % Administrator ? Administrator I…" at bounding box center [662, 540] width 694 height 614
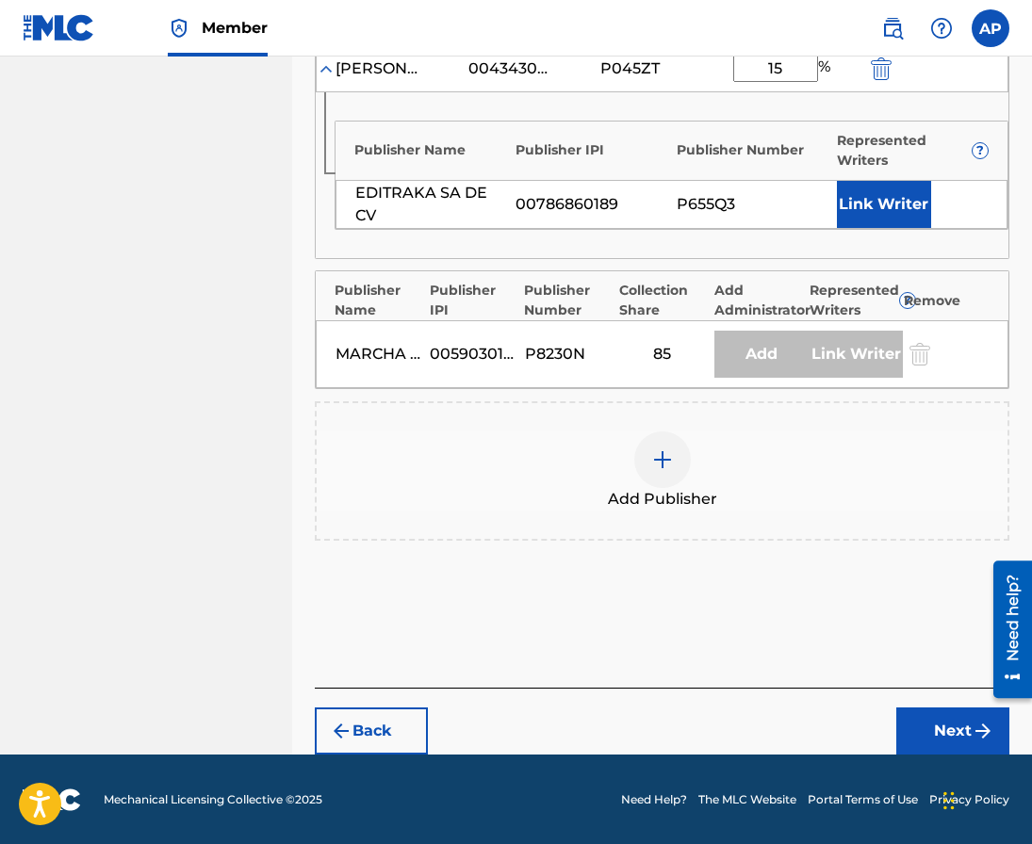
click at [918, 714] on button "Next" at bounding box center [952, 731] width 113 height 47
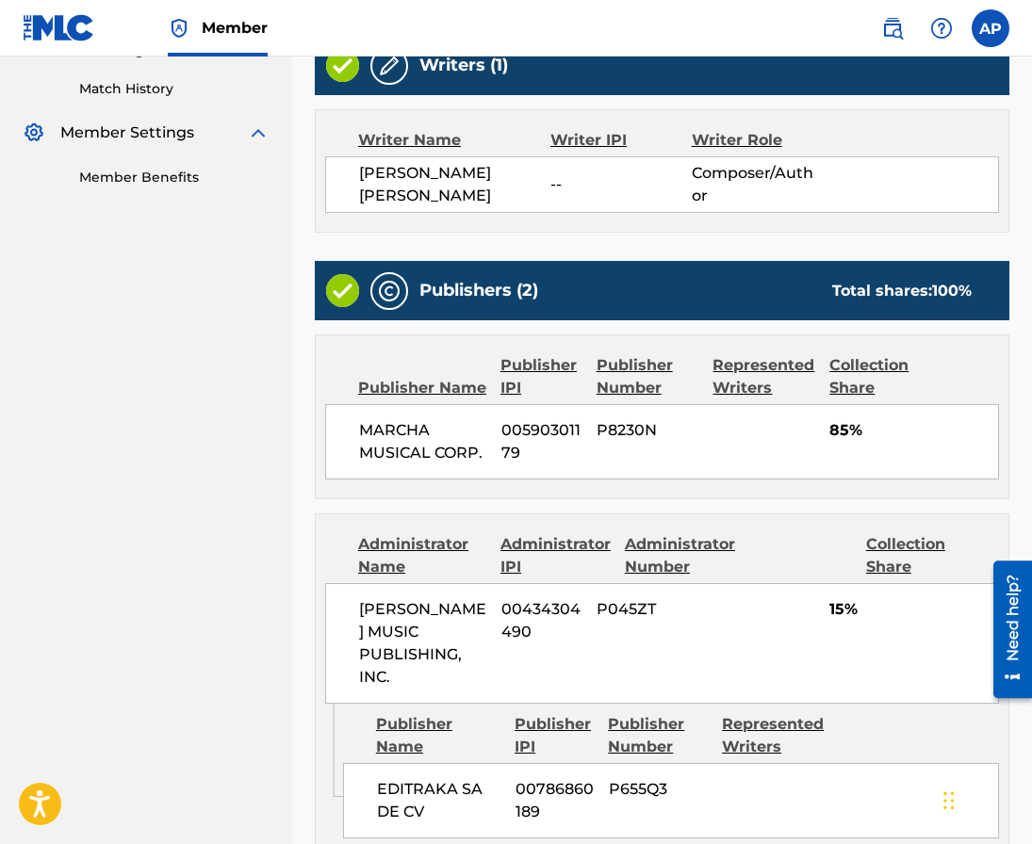
scroll to position [695, 0]
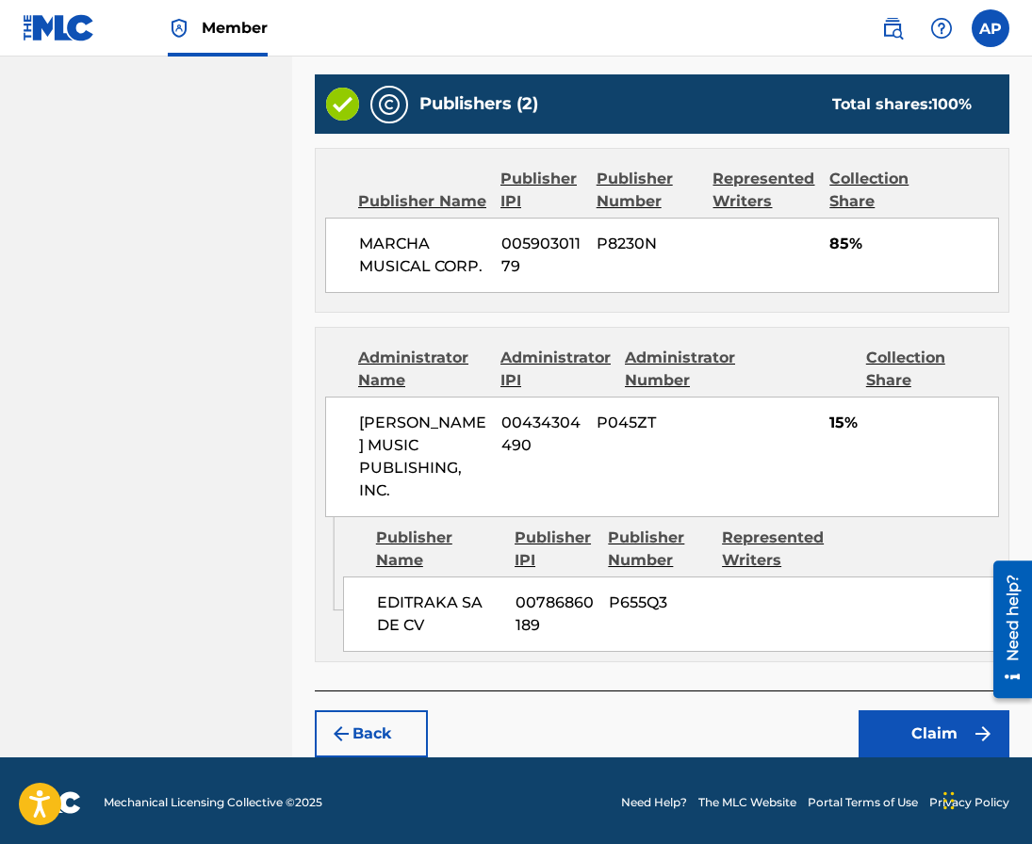
click at [916, 743] on button "Claim" at bounding box center [933, 733] width 151 height 47
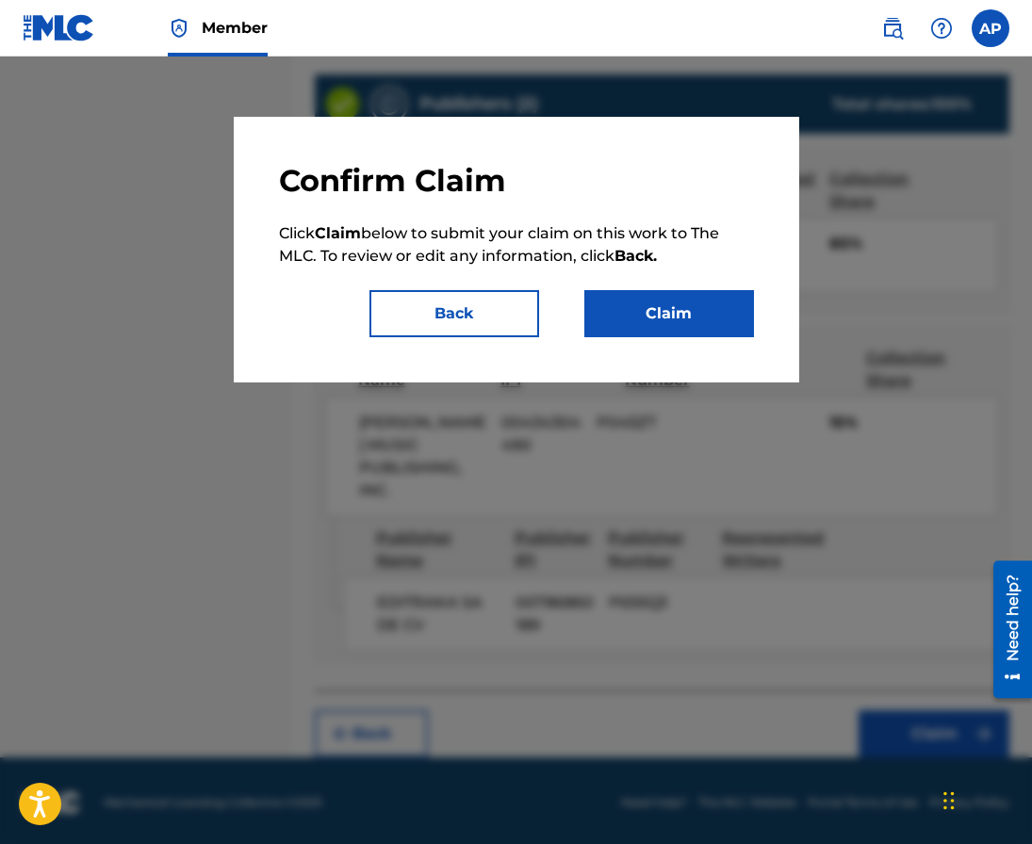
click at [626, 322] on button "Claim" at bounding box center [669, 313] width 170 height 47
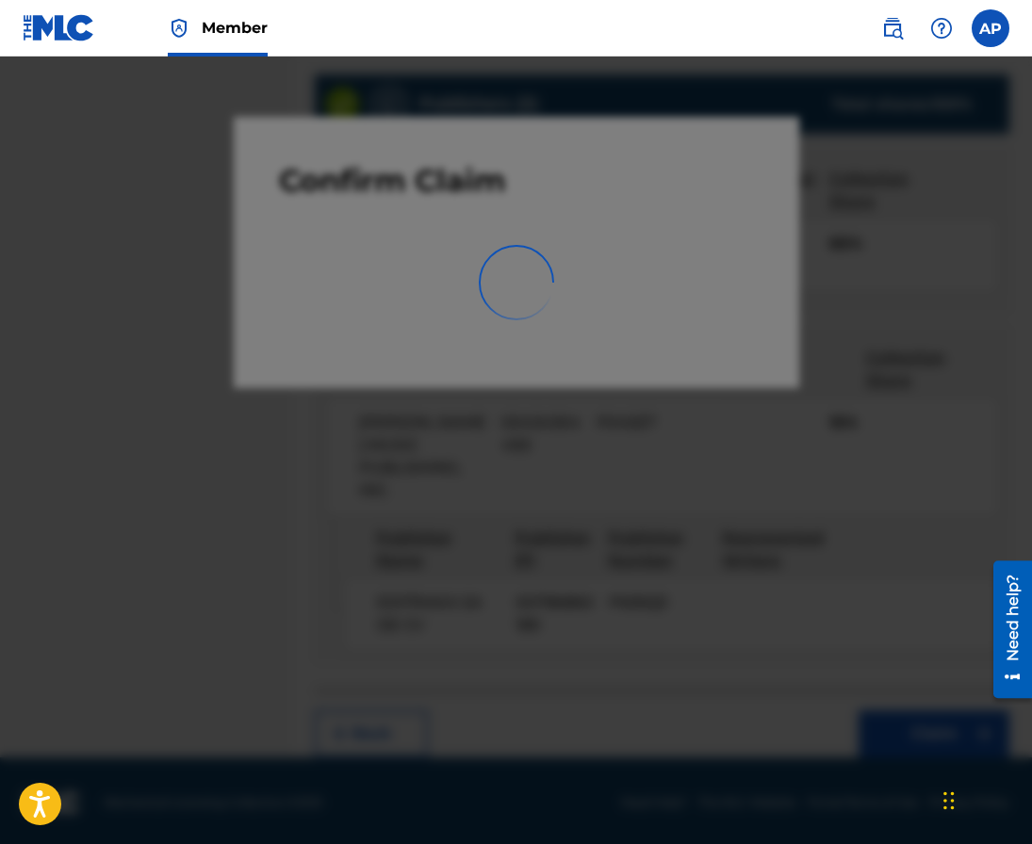
scroll to position [0, 0]
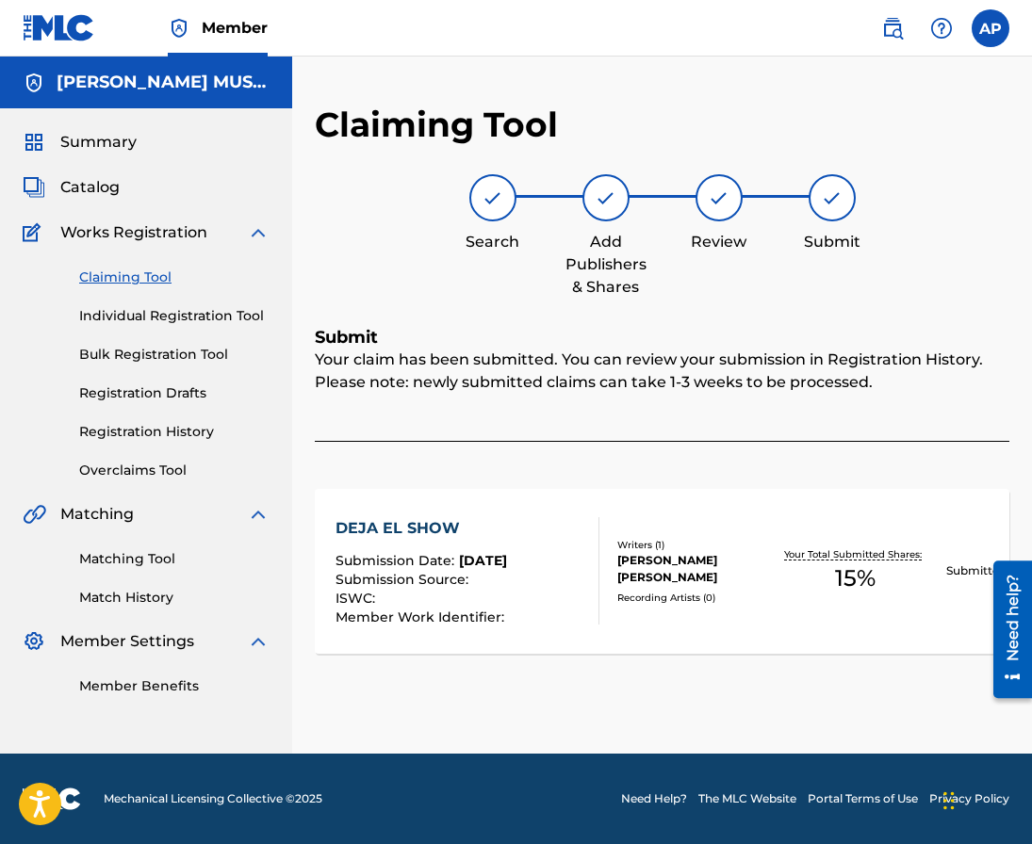
click at [115, 286] on link "Claiming Tool" at bounding box center [174, 278] width 190 height 20
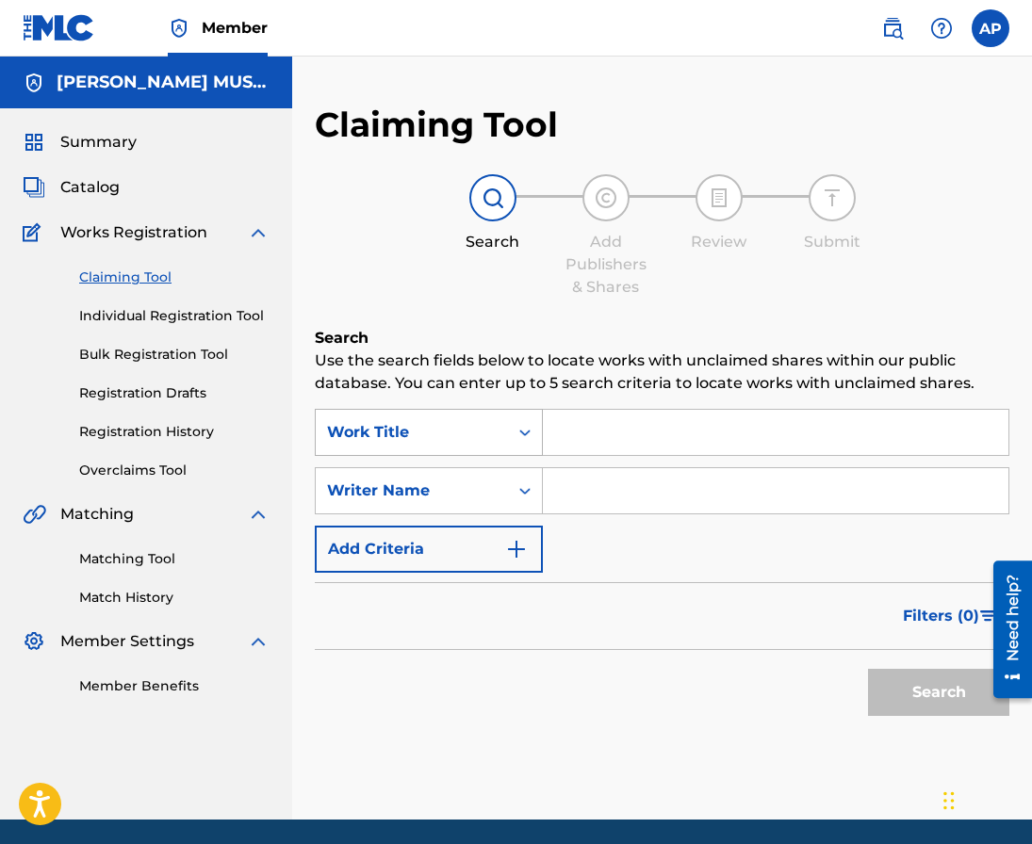
click at [434, 437] on div "Work Title" at bounding box center [412, 432] width 170 height 23
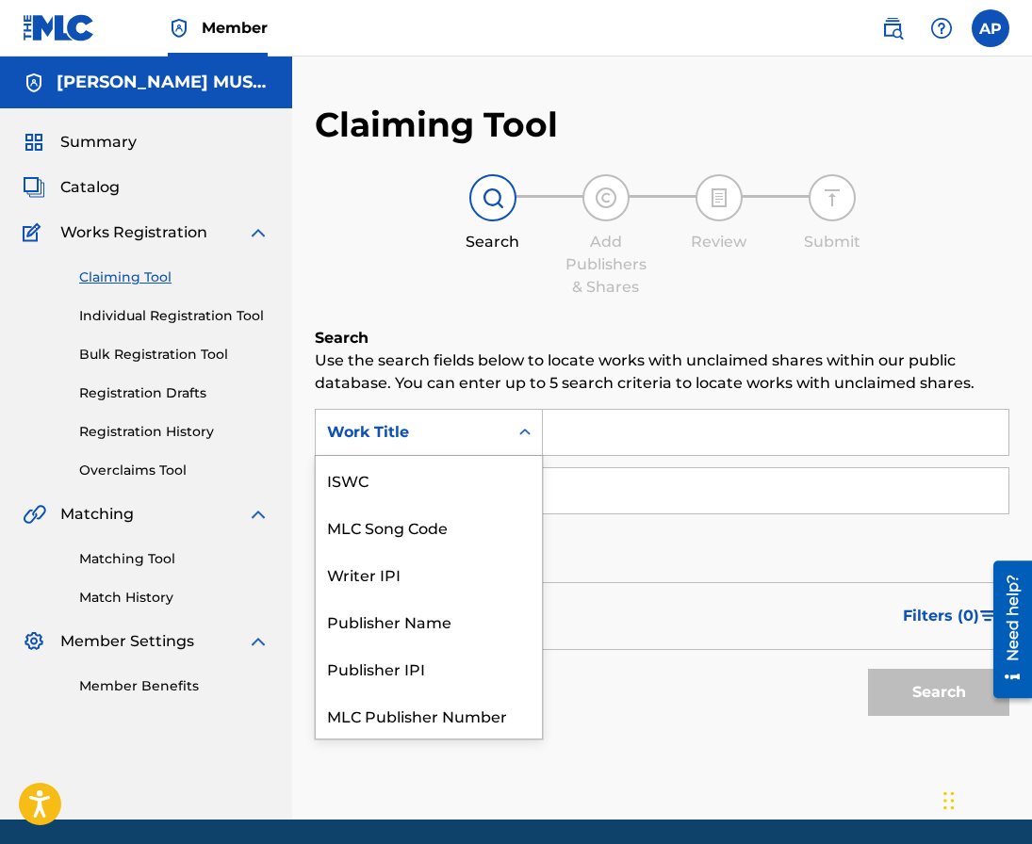
scroll to position [47, 0]
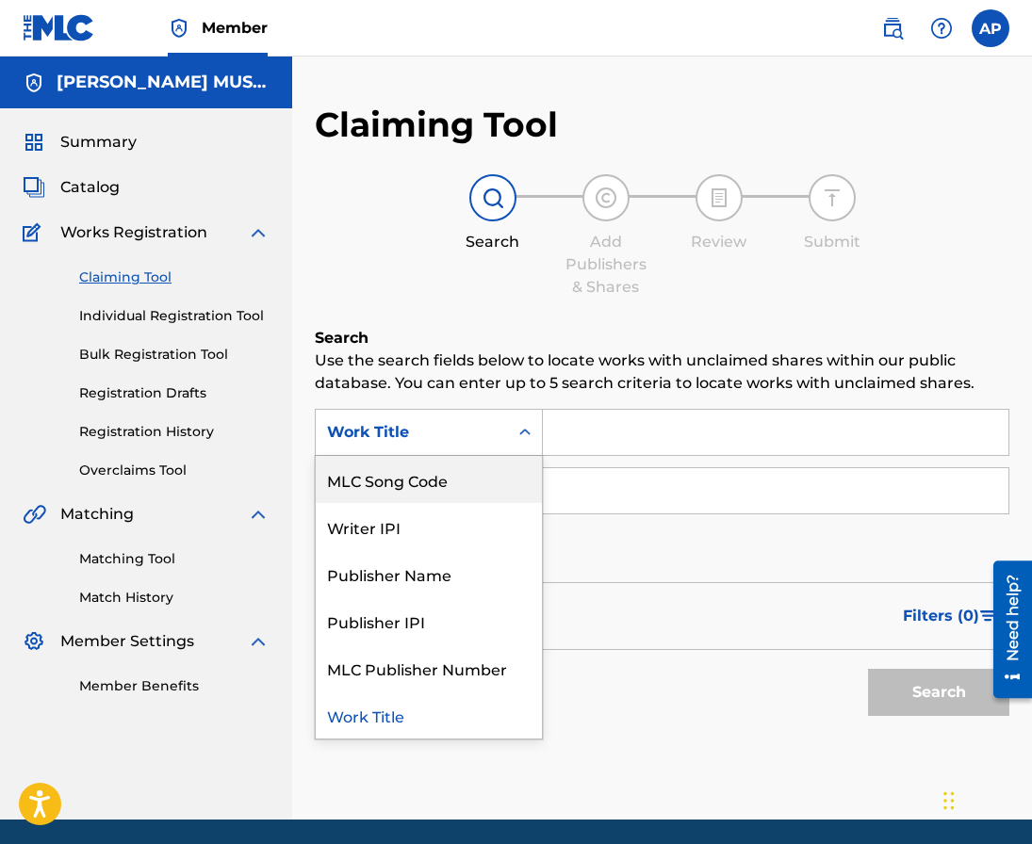
click at [434, 477] on div "MLC Song Code" at bounding box center [429, 479] width 226 height 47
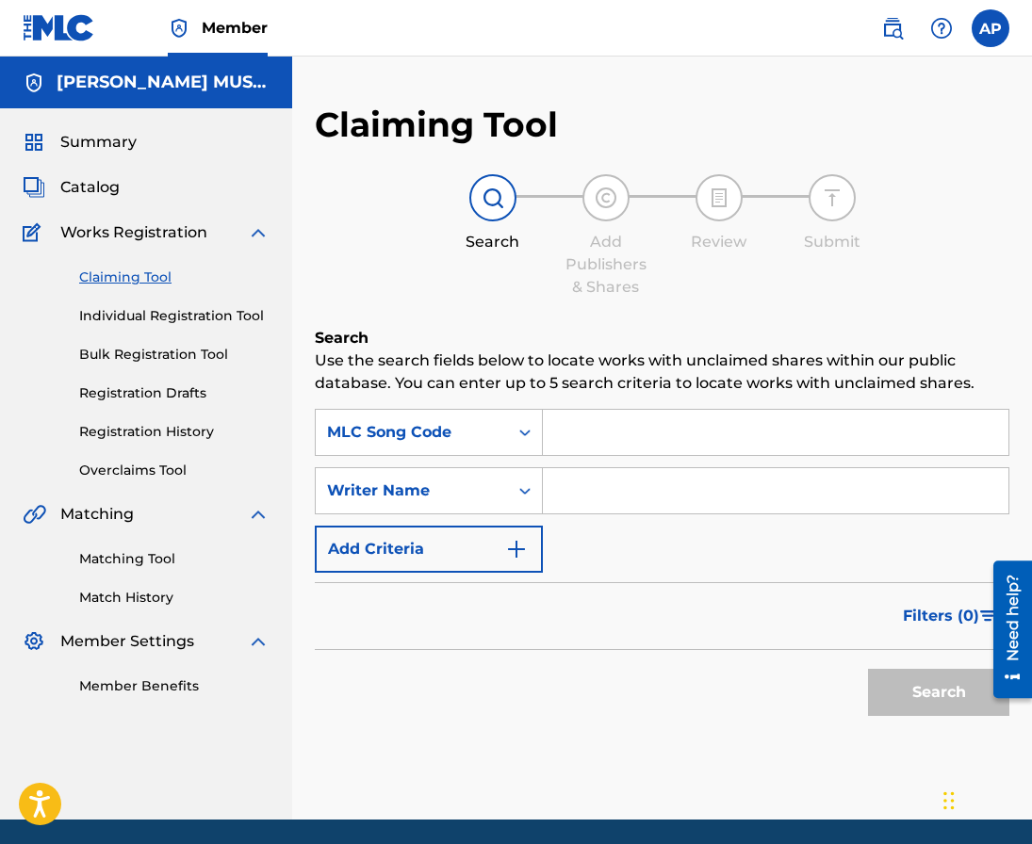
click at [544, 440] on input "Search Form" at bounding box center [775, 432] width 465 height 45
paste input "DVCCM3"
type input "DVCCM3"
click at [928, 716] on div "Search" at bounding box center [933, 687] width 151 height 75
click at [924, 706] on button "Search" at bounding box center [938, 692] width 141 height 47
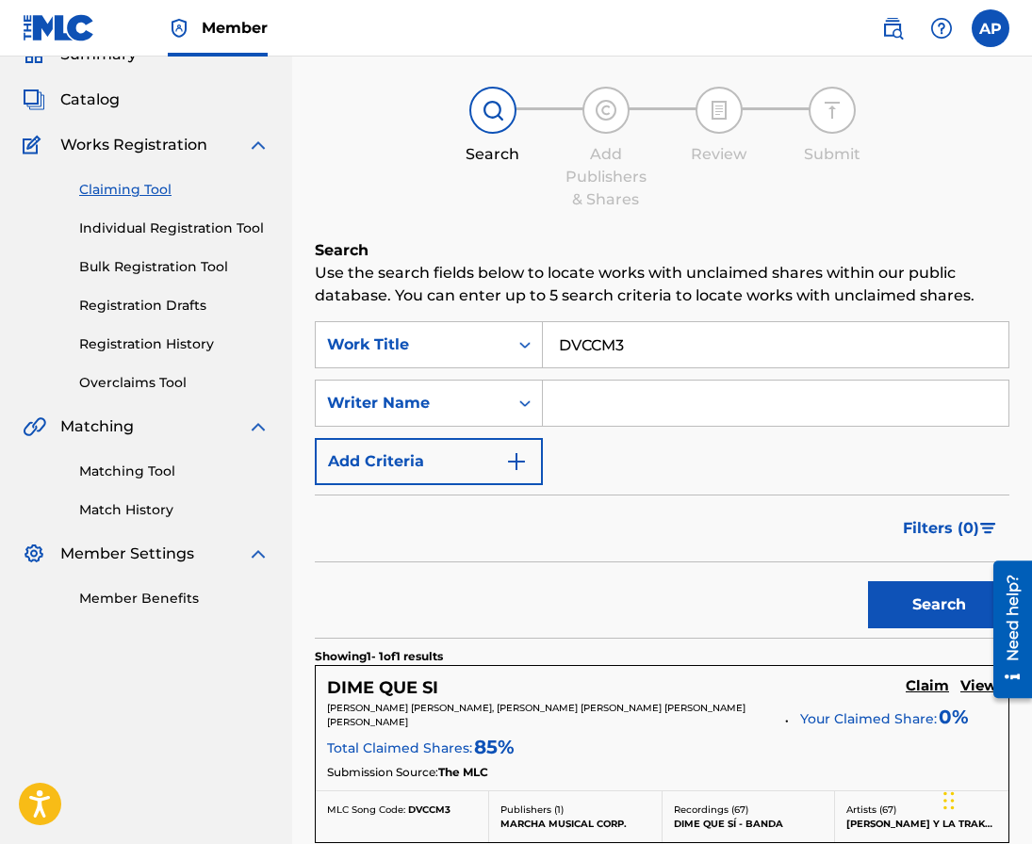
scroll to position [311, 0]
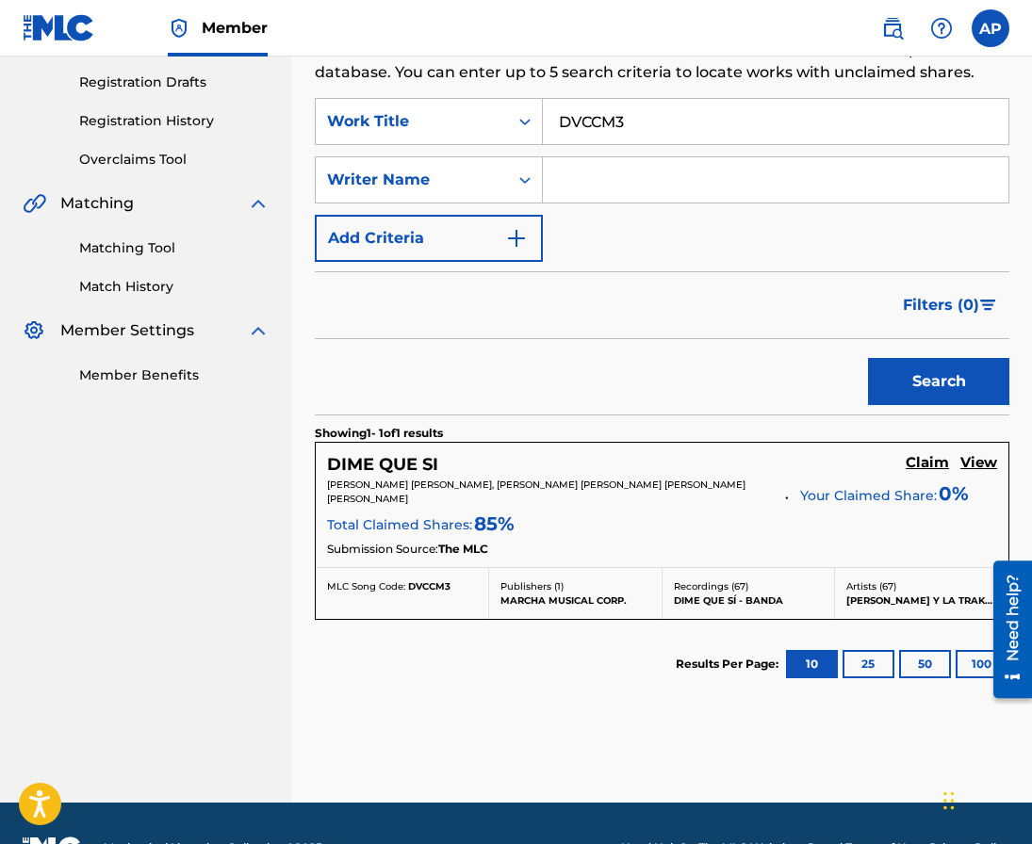
click at [914, 465] on h5 "Claim" at bounding box center [927, 463] width 43 height 18
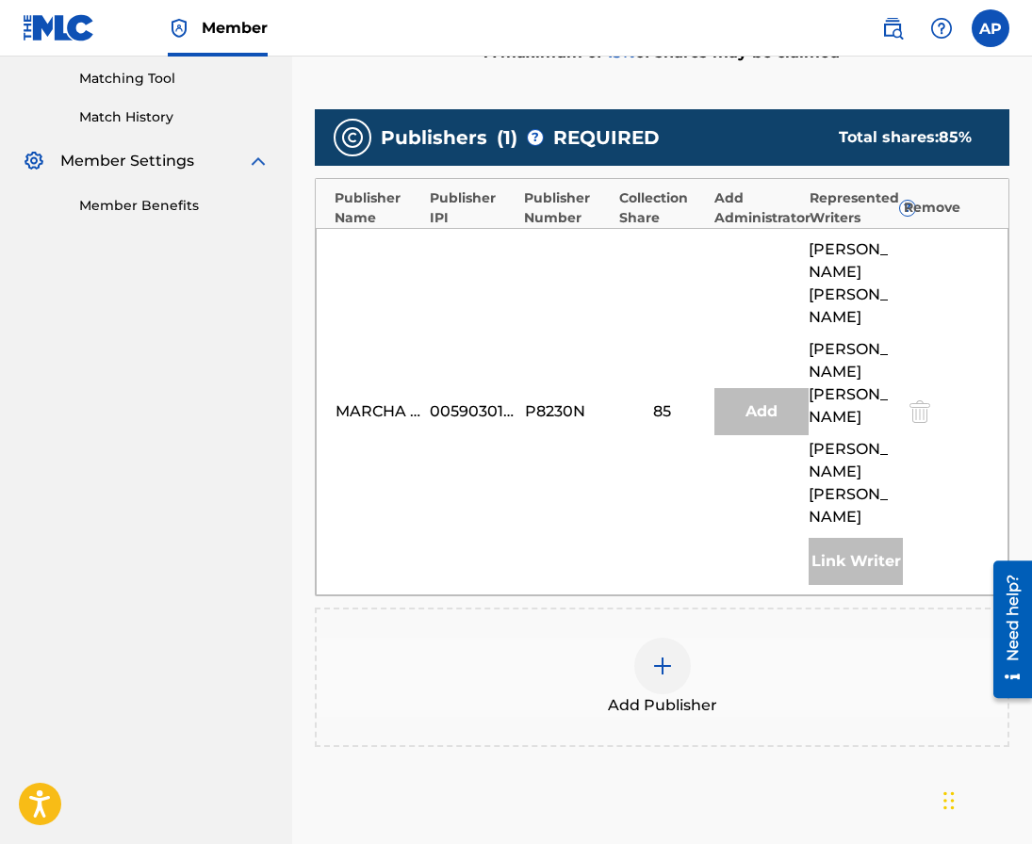
scroll to position [536, 0]
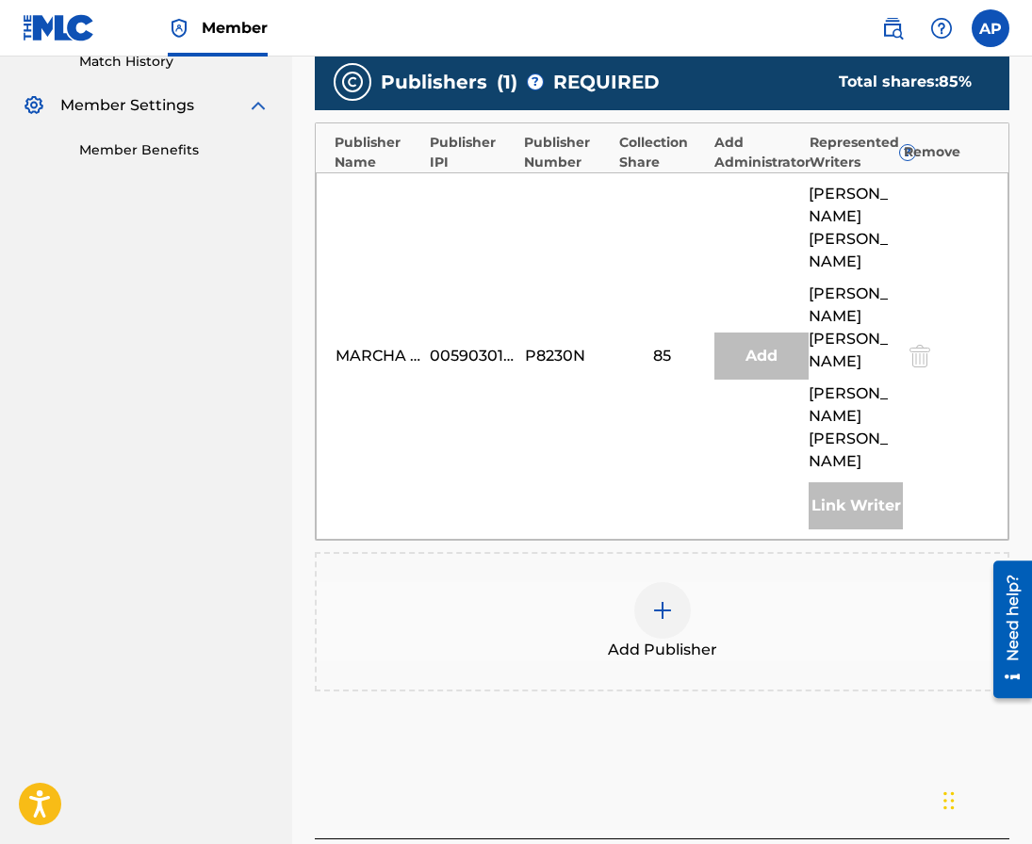
click at [670, 599] on img at bounding box center [662, 610] width 23 height 23
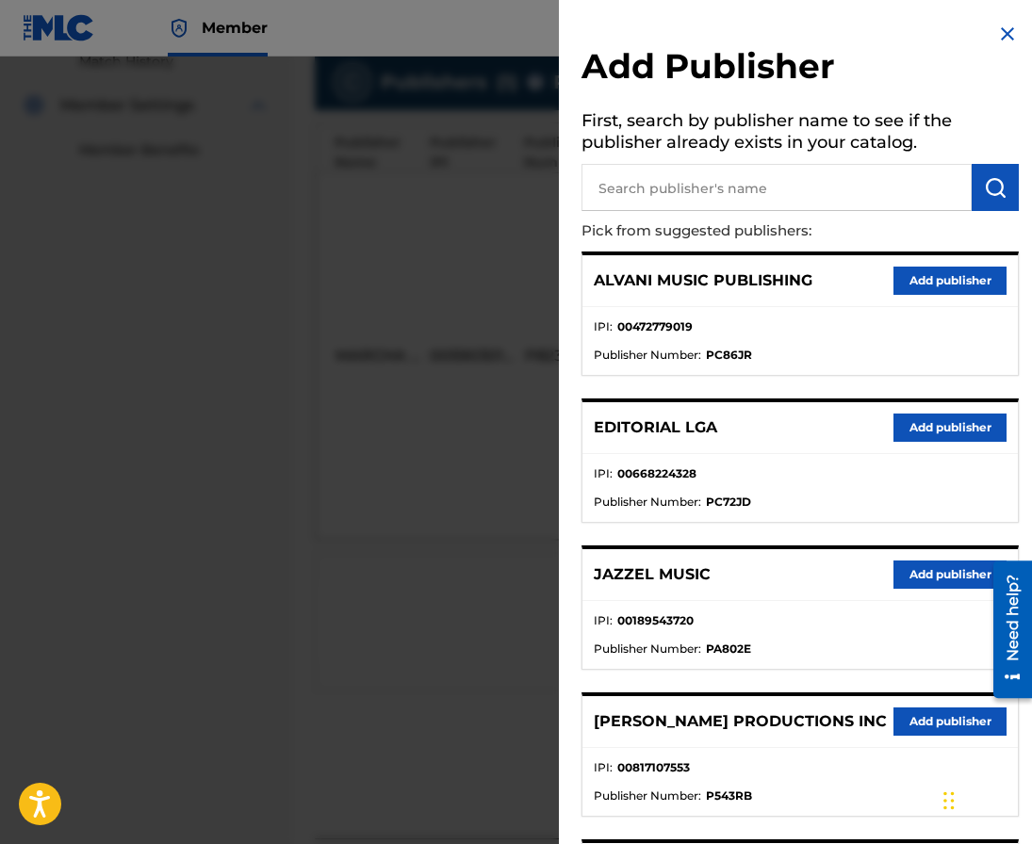
click at [694, 182] on input "text" at bounding box center [776, 187] width 390 height 47
type input "editraka"
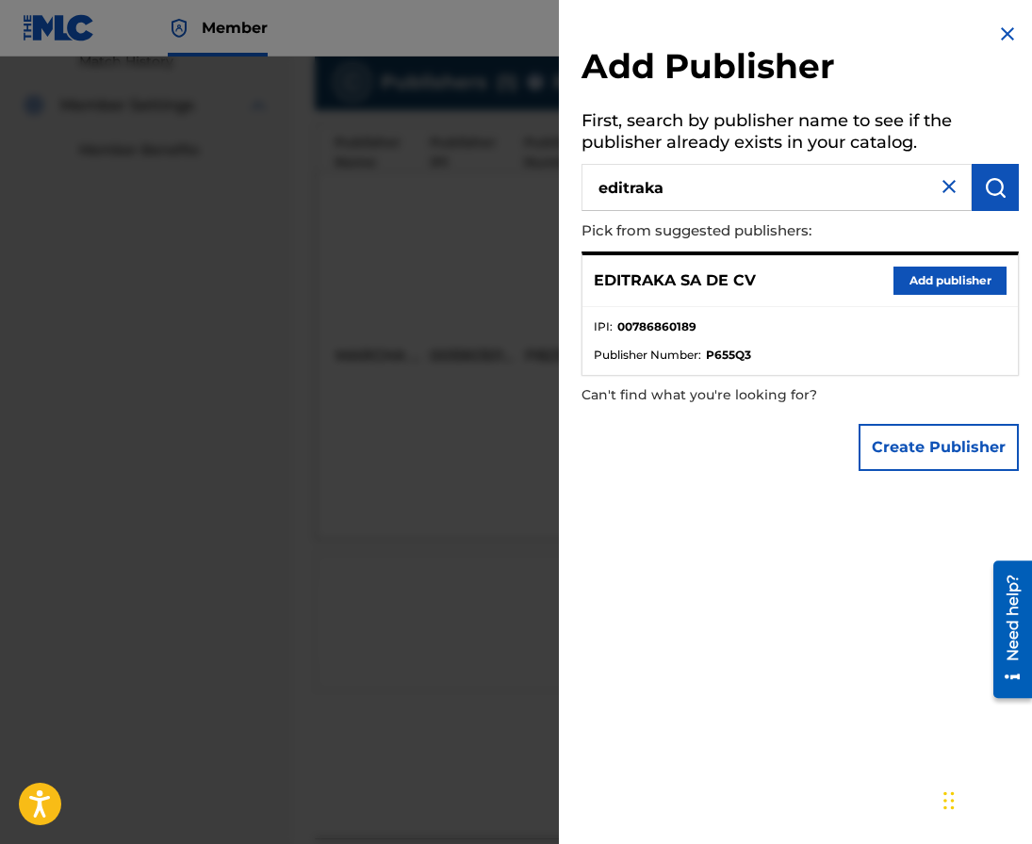
click at [956, 284] on button "Add publisher" at bounding box center [949, 281] width 113 height 28
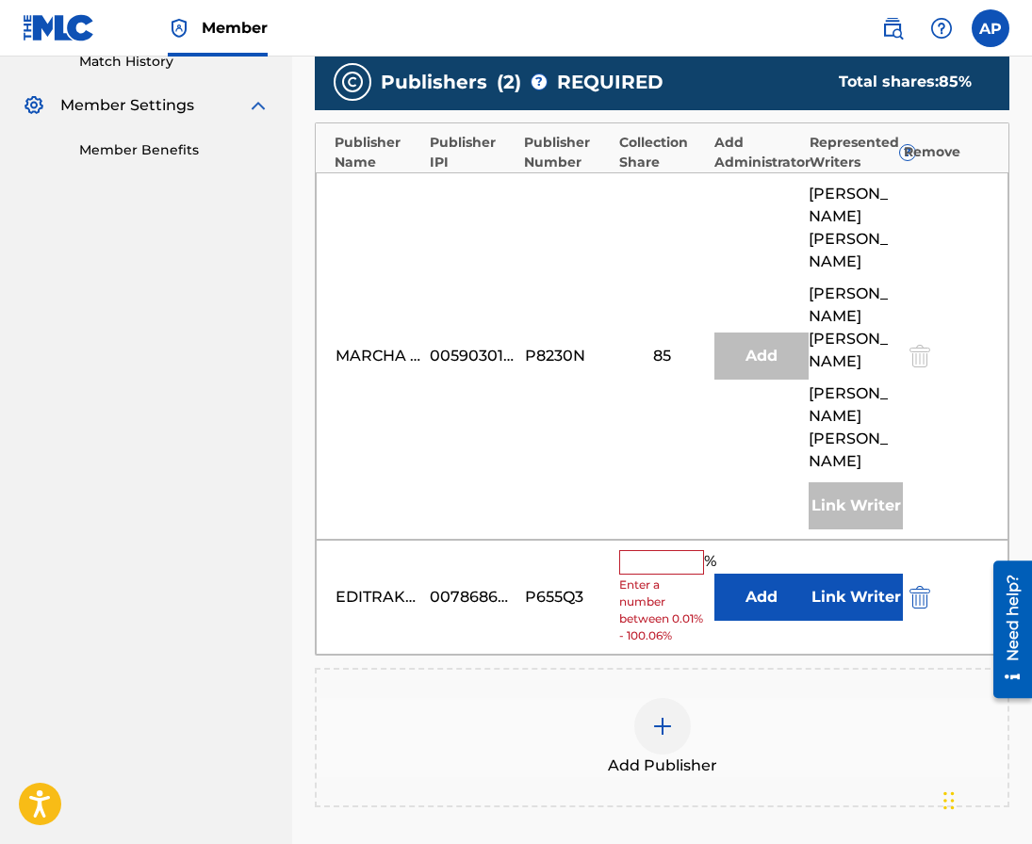
click at [758, 574] on button "Add" at bounding box center [761, 597] width 94 height 47
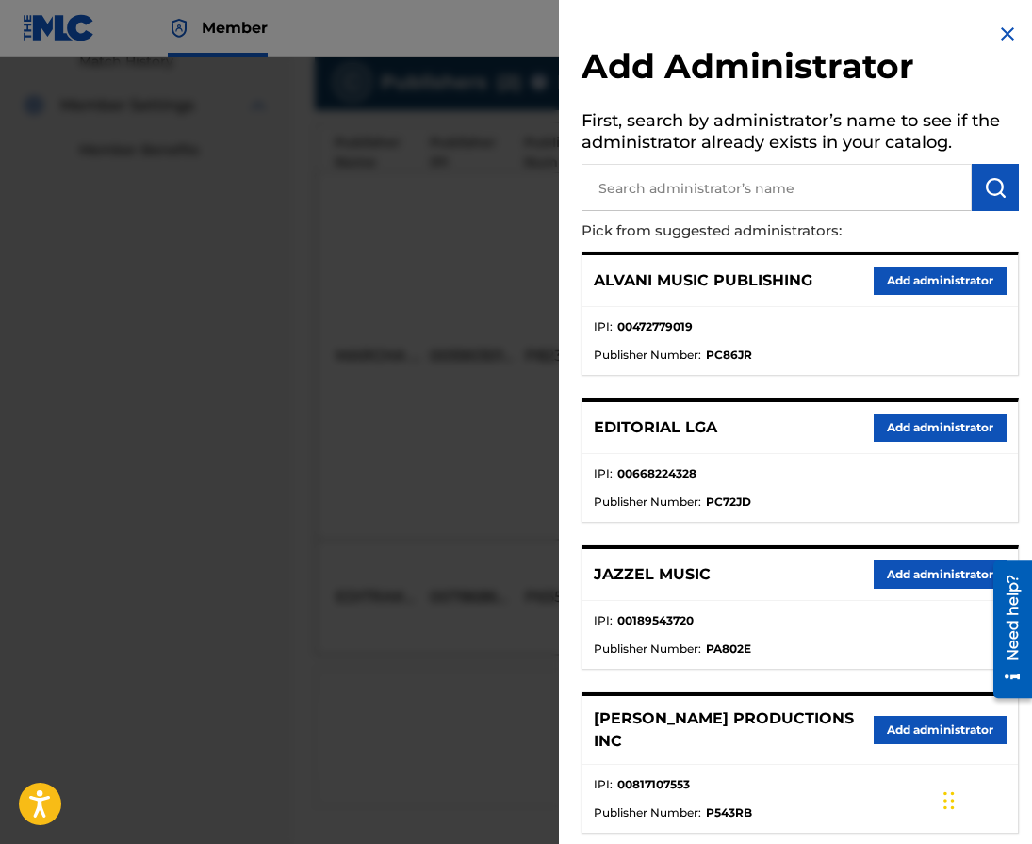
click at [707, 177] on input "text" at bounding box center [776, 187] width 390 height 47
type input "maximo"
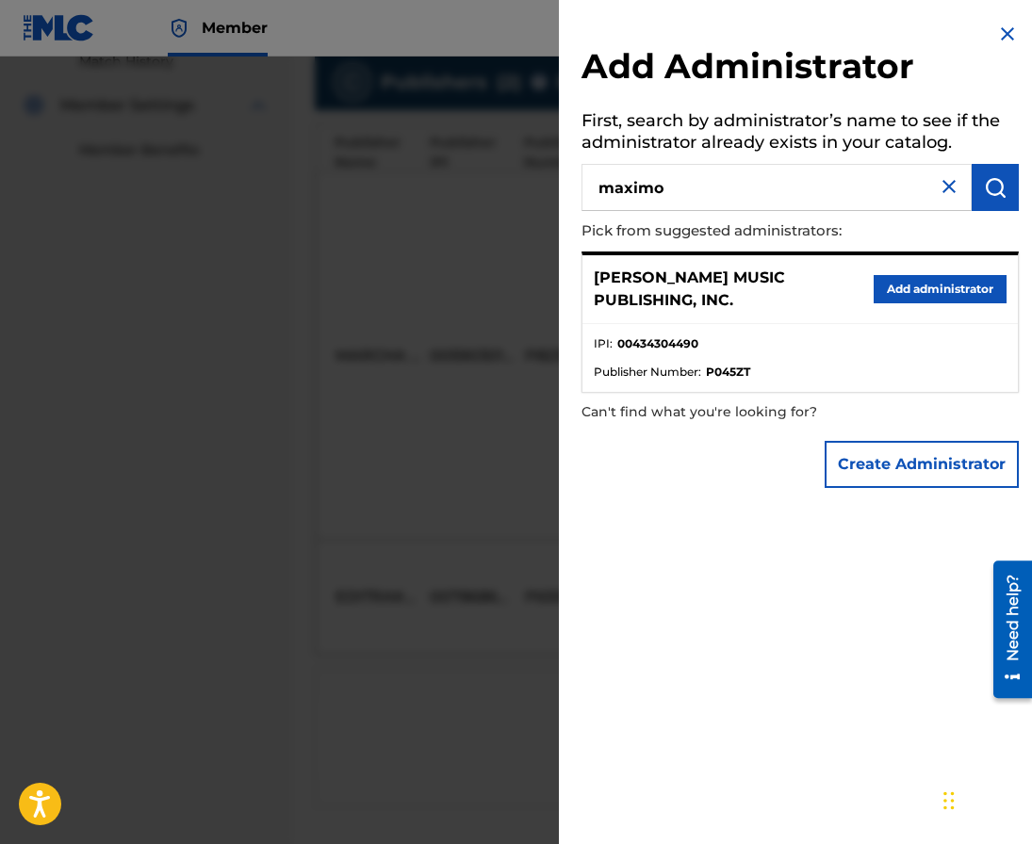
click at [916, 283] on button "Add administrator" at bounding box center [940, 289] width 133 height 28
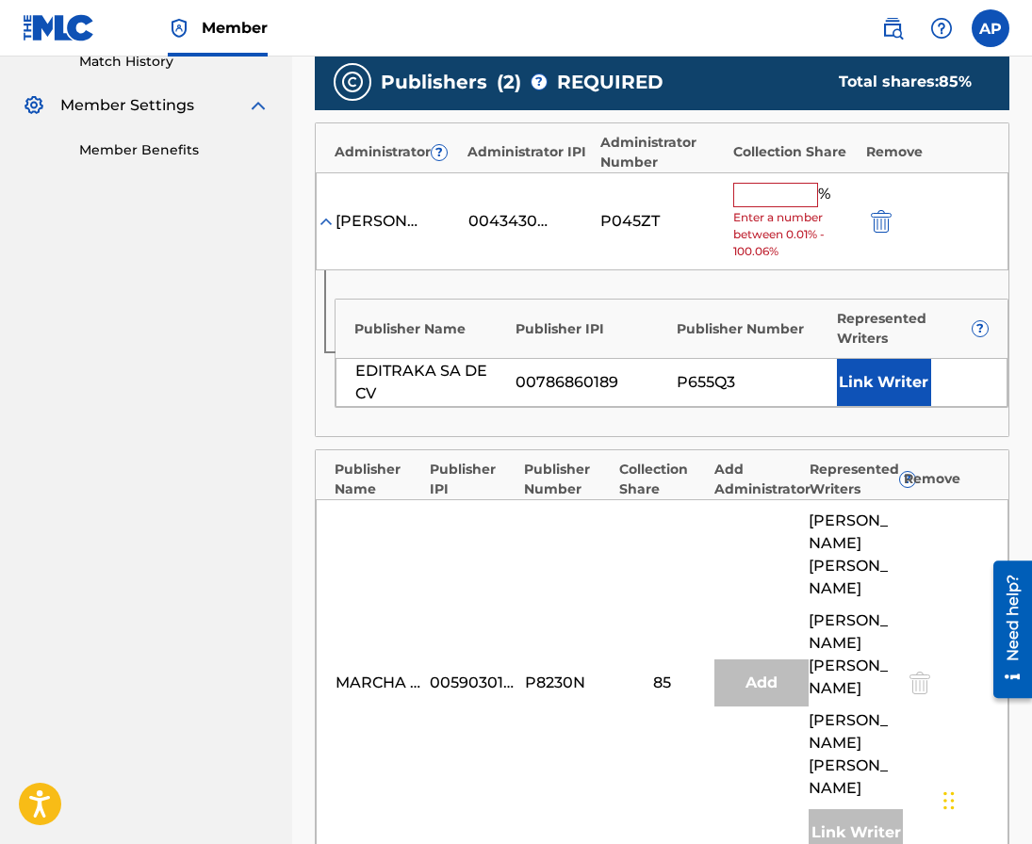
click at [787, 197] on input "text" at bounding box center [775, 195] width 85 height 24
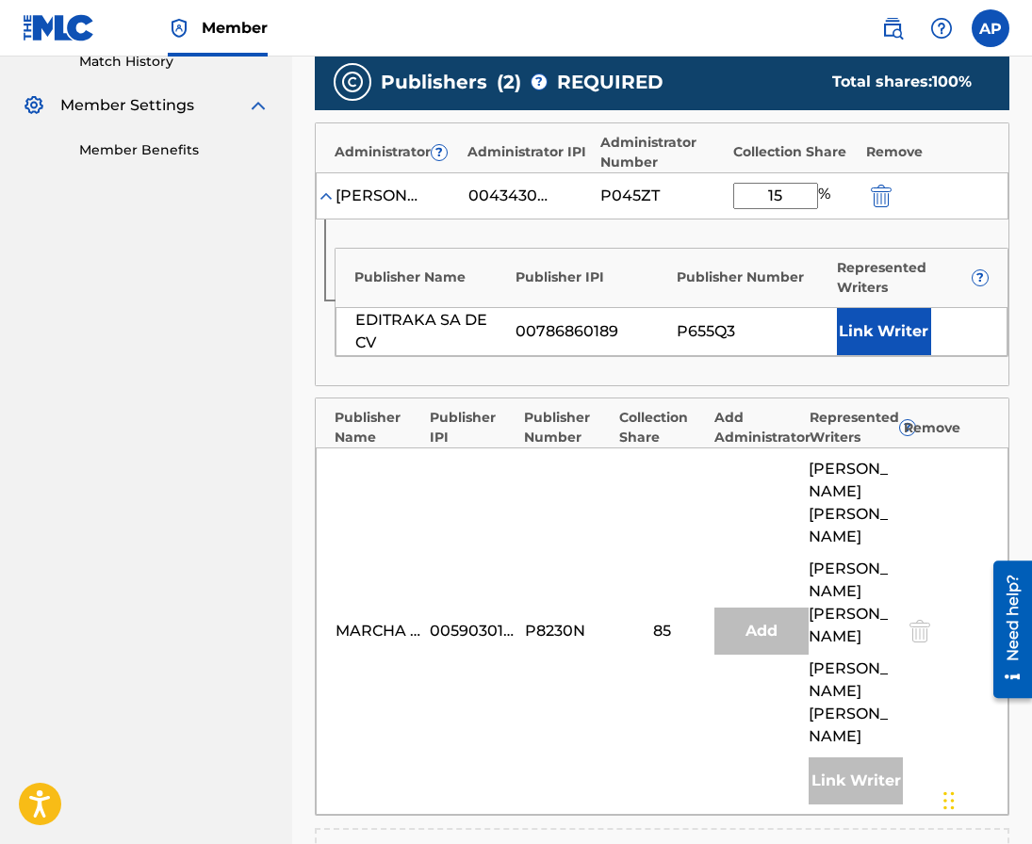
type input "15"
click at [702, 254] on div "Publisher Name Publisher IPI Publisher Number Represented Writers ?" at bounding box center [671, 273] width 672 height 49
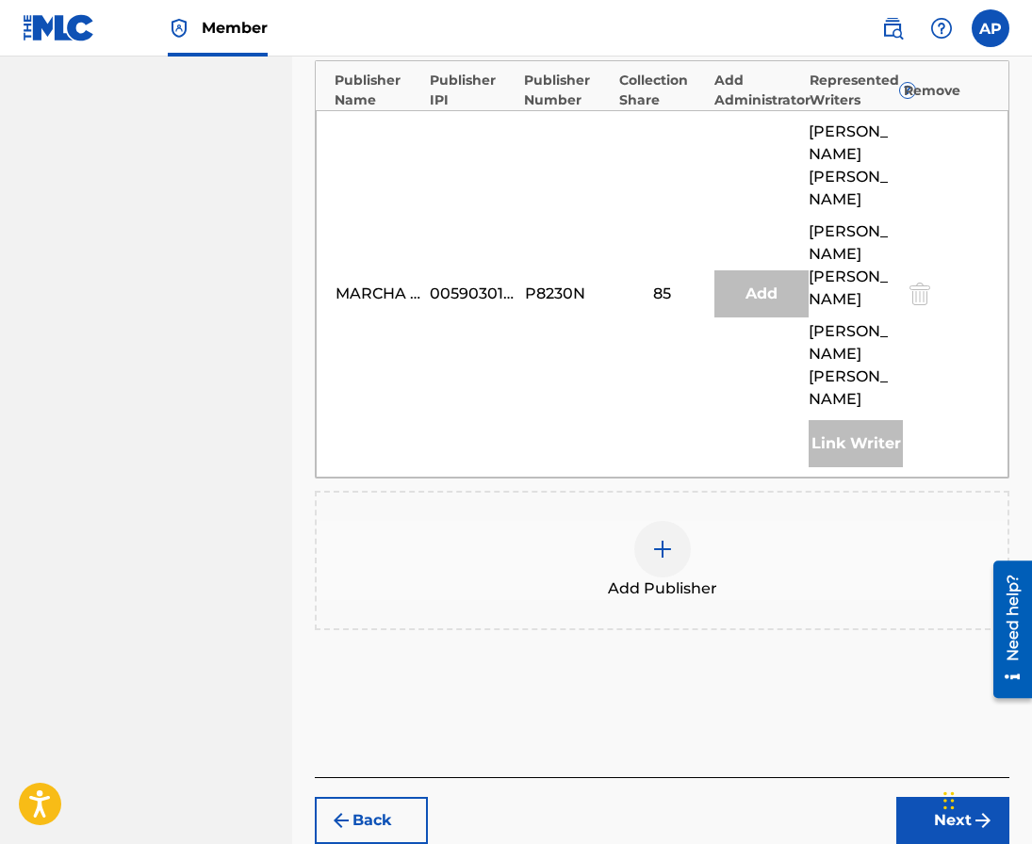
scroll to position [913, 0]
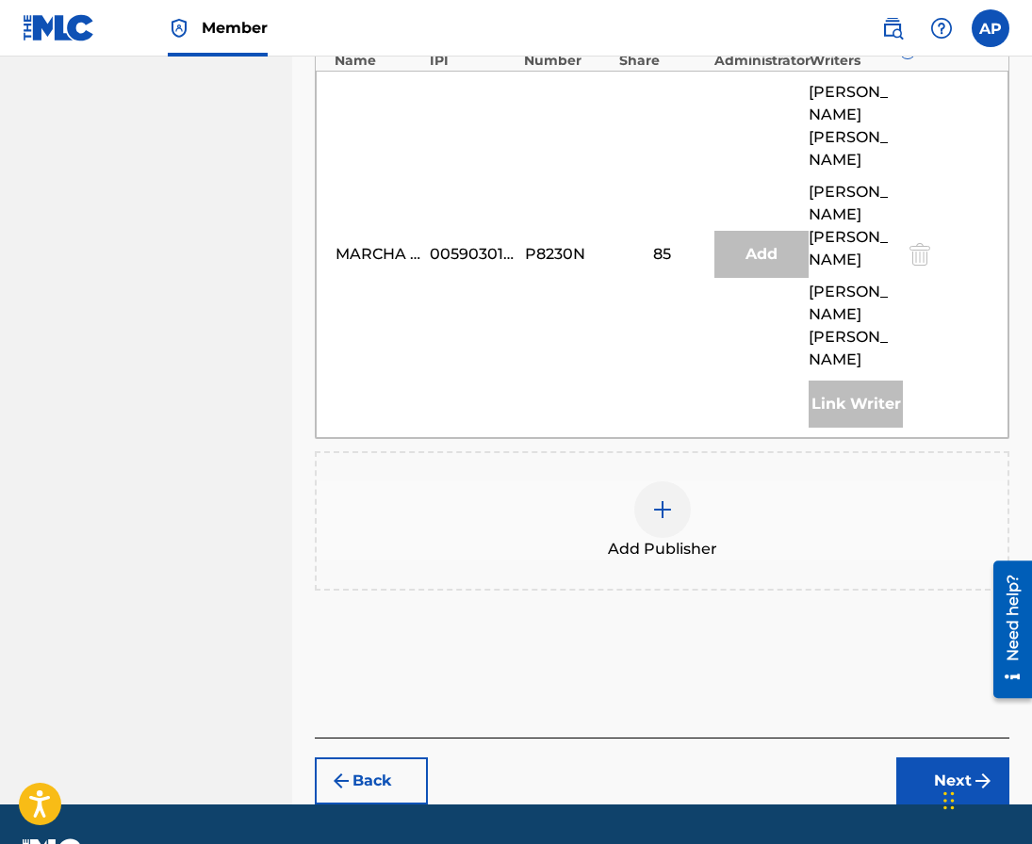
click at [901, 738] on div "Back Next" at bounding box center [662, 771] width 694 height 67
click at [904, 758] on button "Next" at bounding box center [952, 781] width 113 height 47
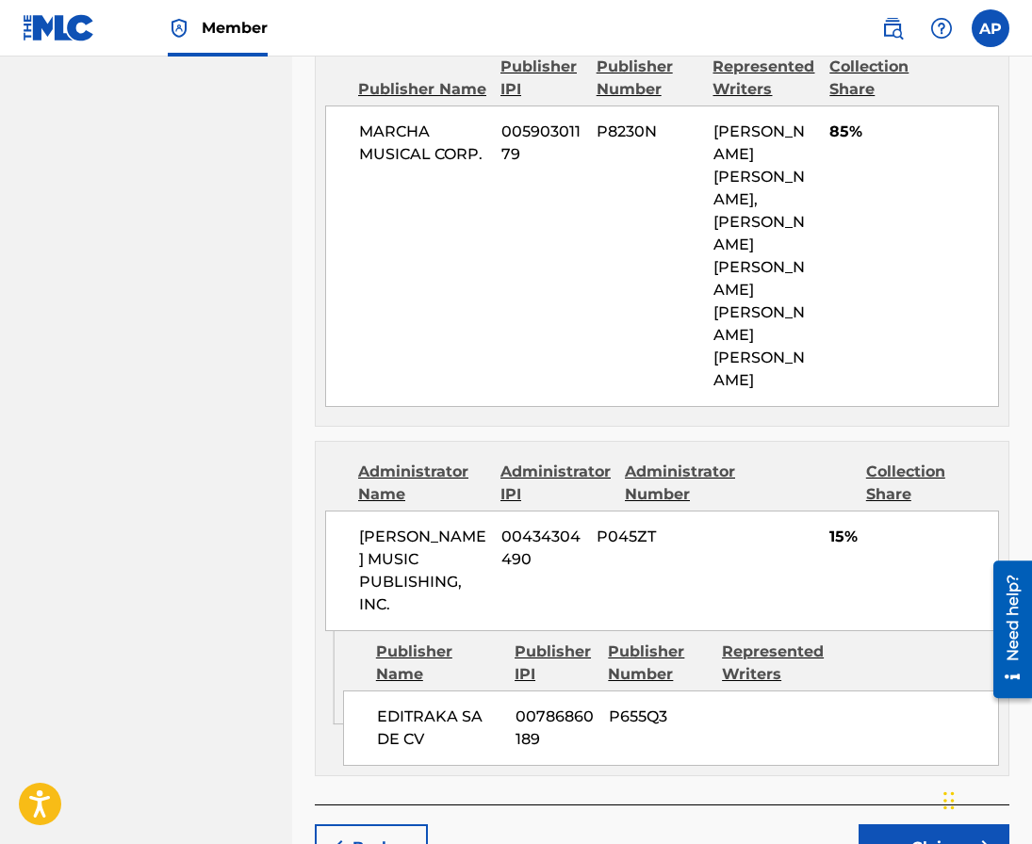
scroll to position [923, 0]
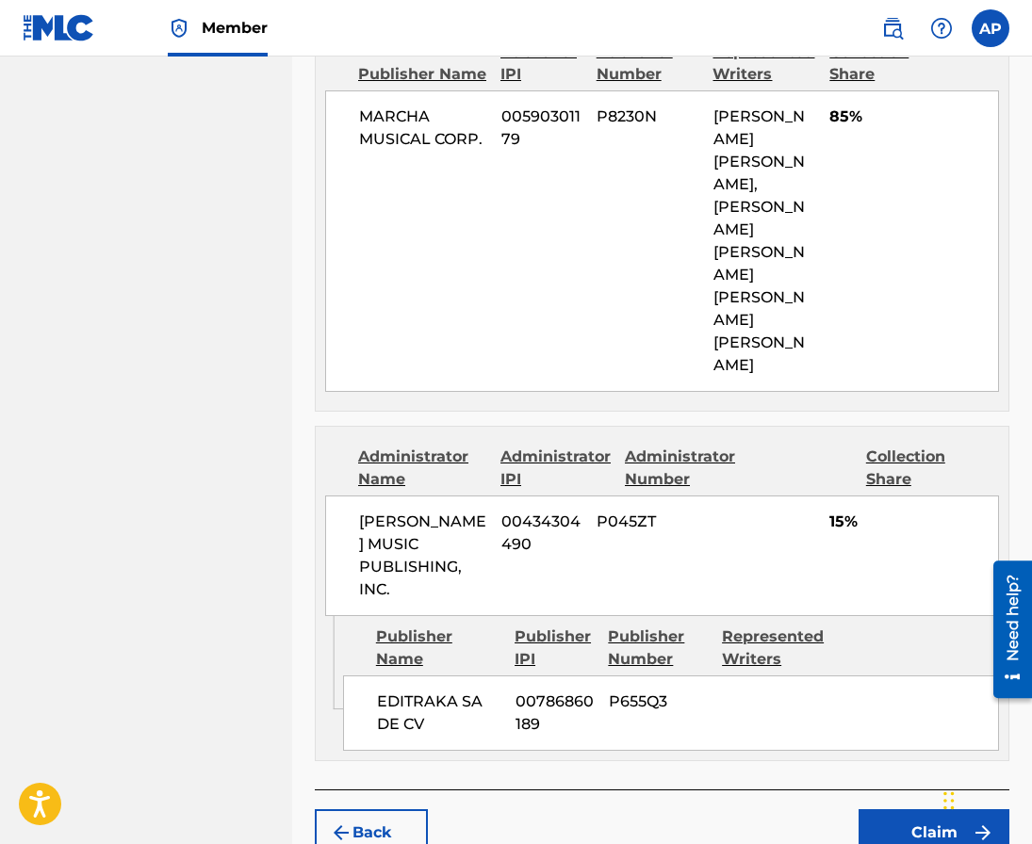
click at [931, 809] on button "Claim" at bounding box center [933, 832] width 151 height 47
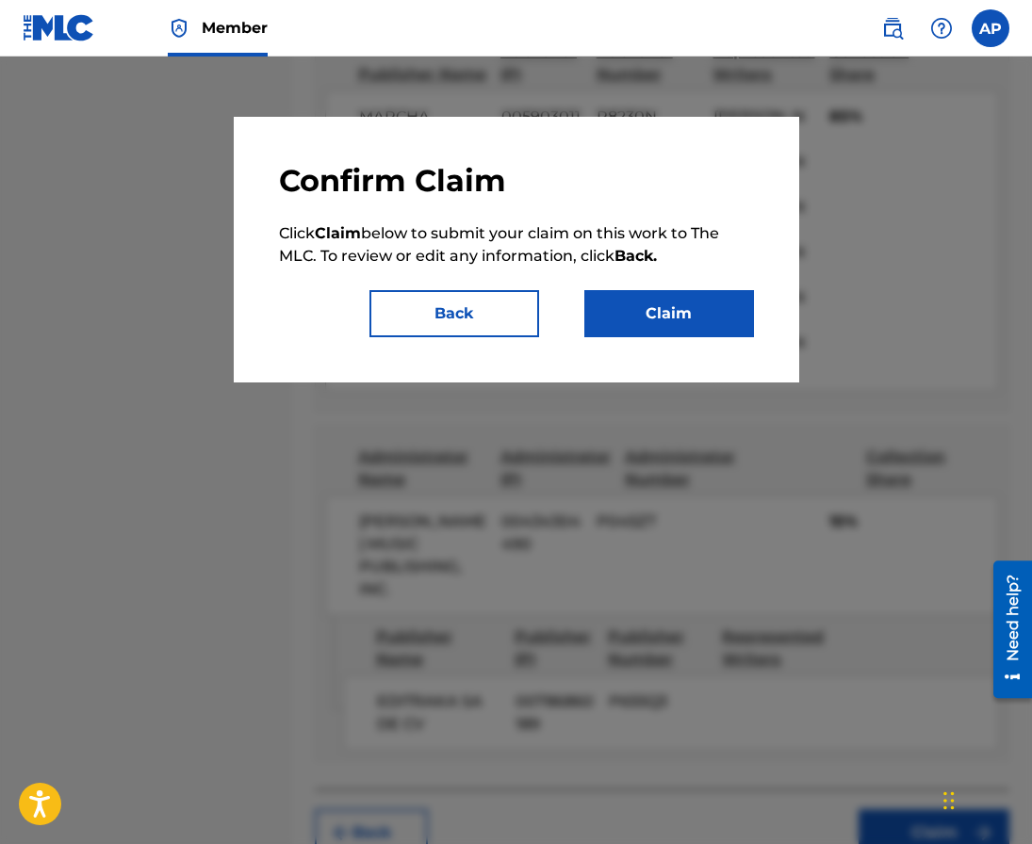
click at [691, 300] on button "Claim" at bounding box center [669, 313] width 170 height 47
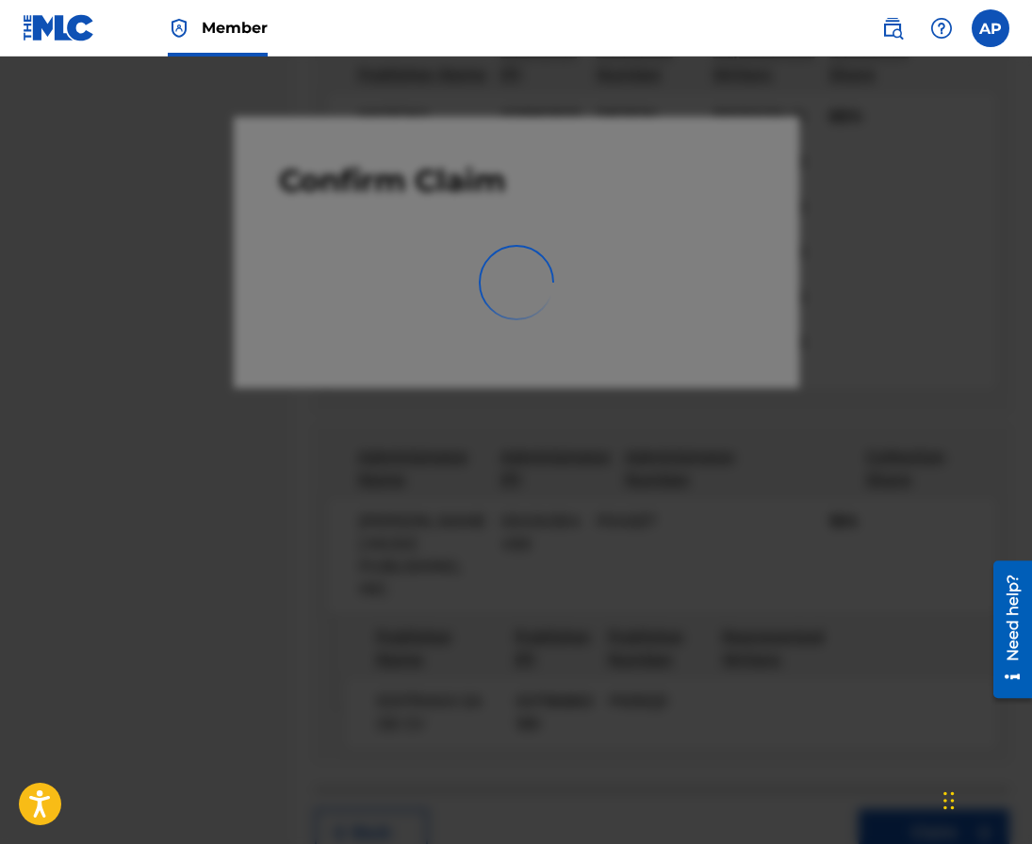
scroll to position [0, 0]
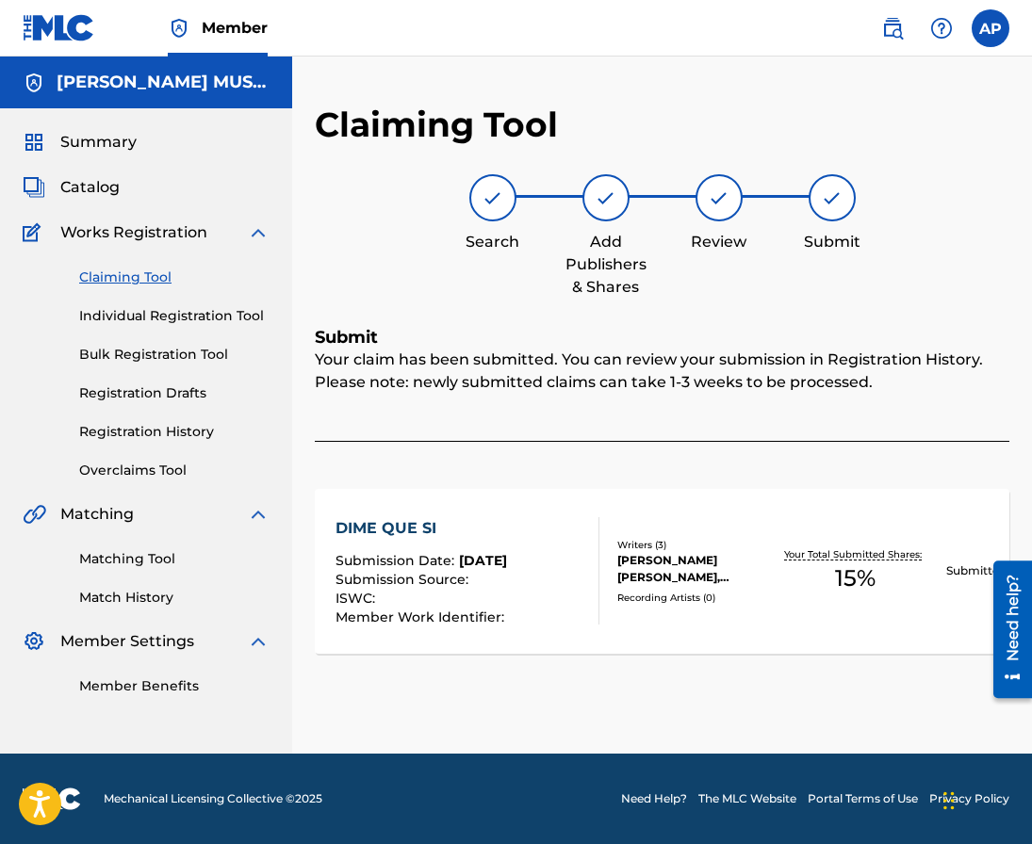
click at [150, 281] on link "Claiming Tool" at bounding box center [174, 278] width 190 height 20
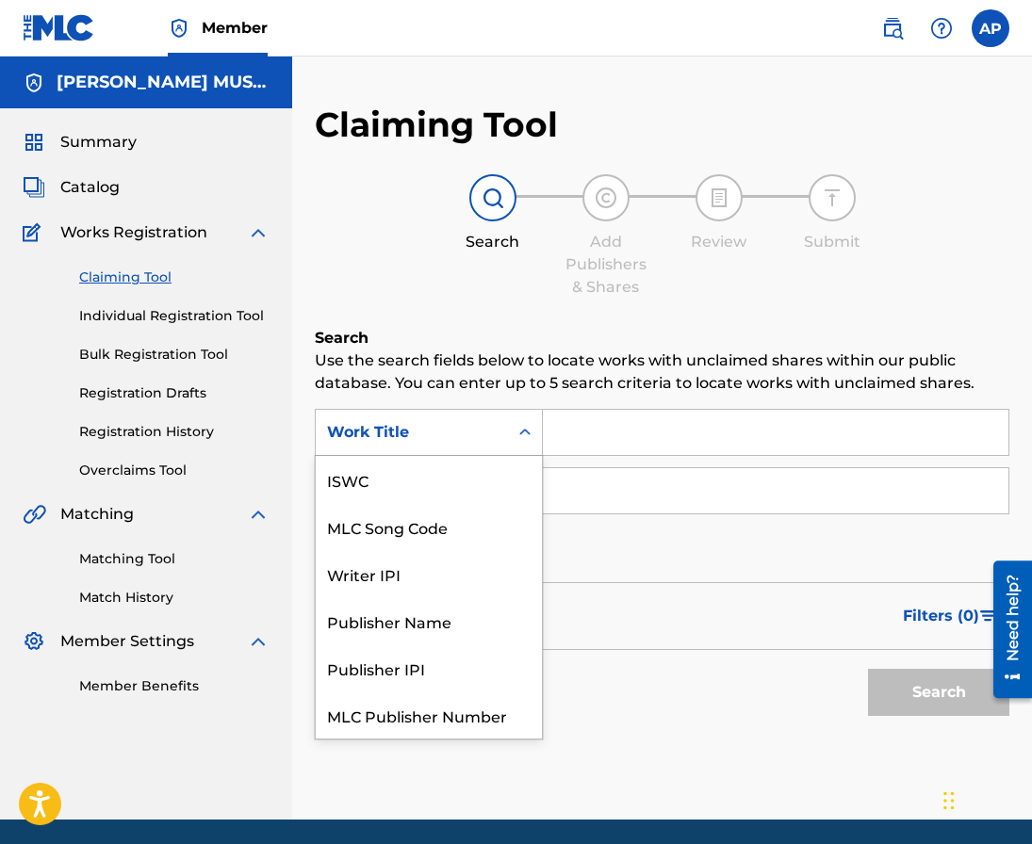
click at [490, 421] on div "Work Title" at bounding box center [412, 432] width 170 height 23
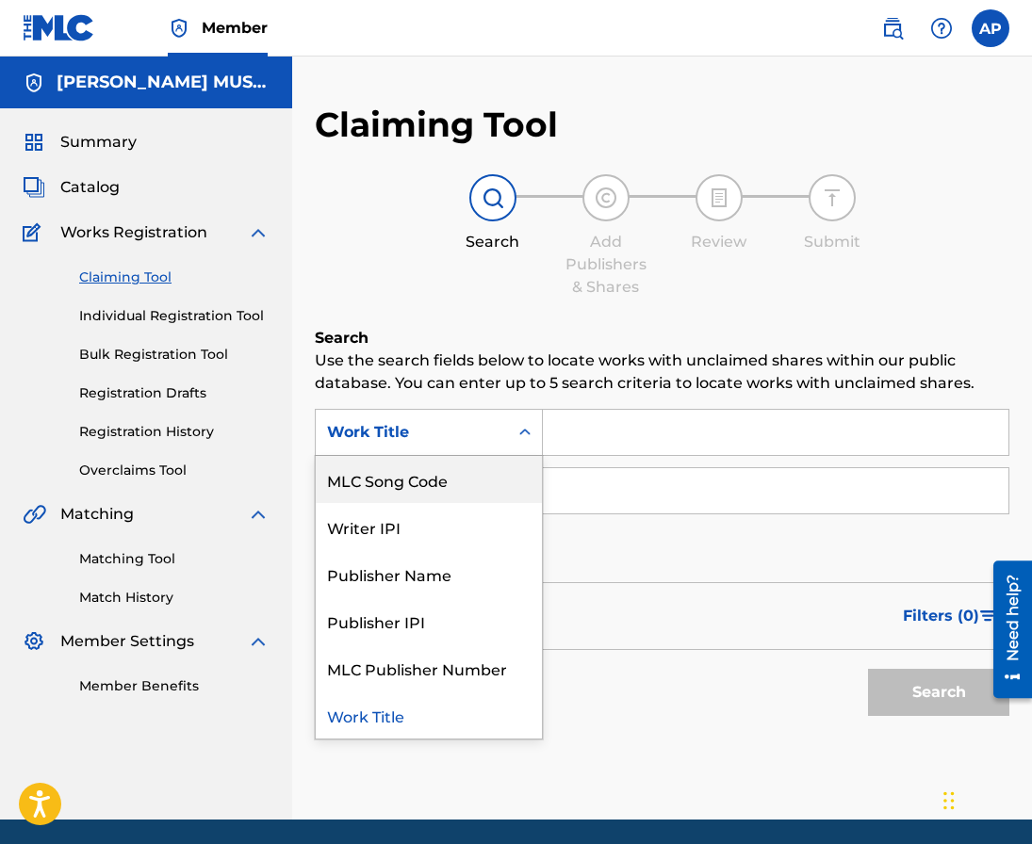
click at [456, 465] on div "MLC Song Code" at bounding box center [429, 479] width 226 height 47
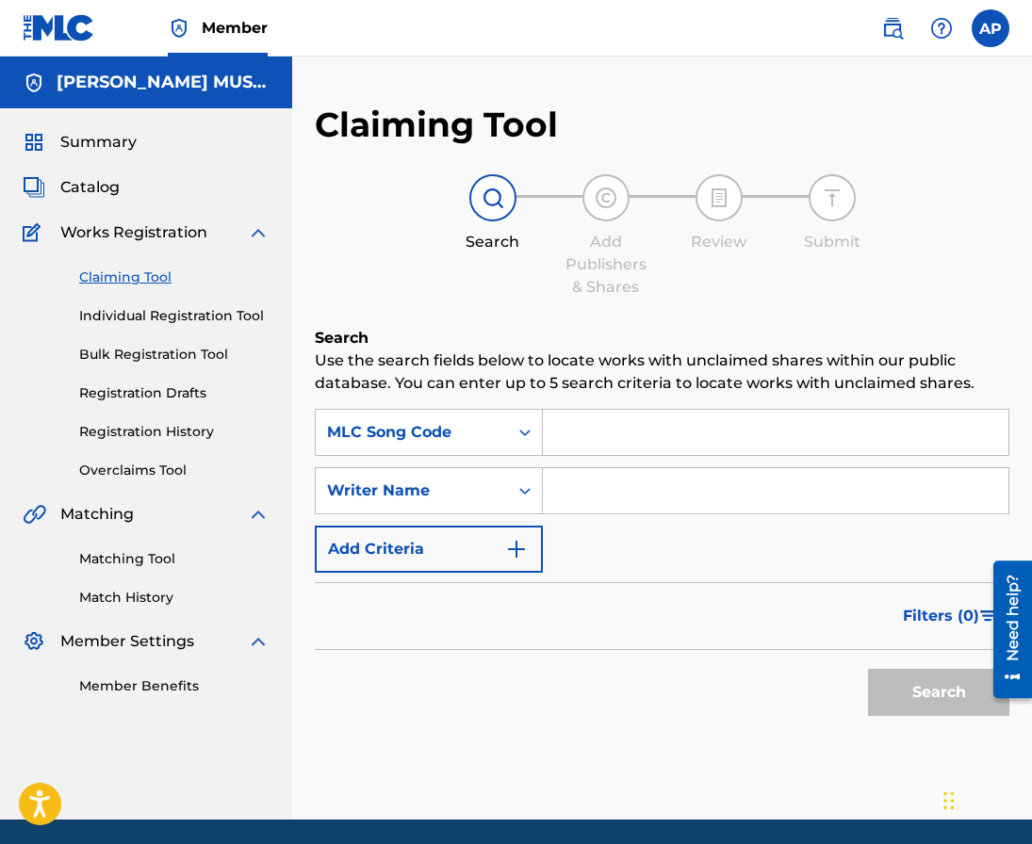
click at [565, 436] on input "Search Form" at bounding box center [775, 432] width 465 height 45
paste input "DVCCMQ"
type input "DVCCMQ"
click at [868, 669] on button "Search" at bounding box center [938, 692] width 141 height 47
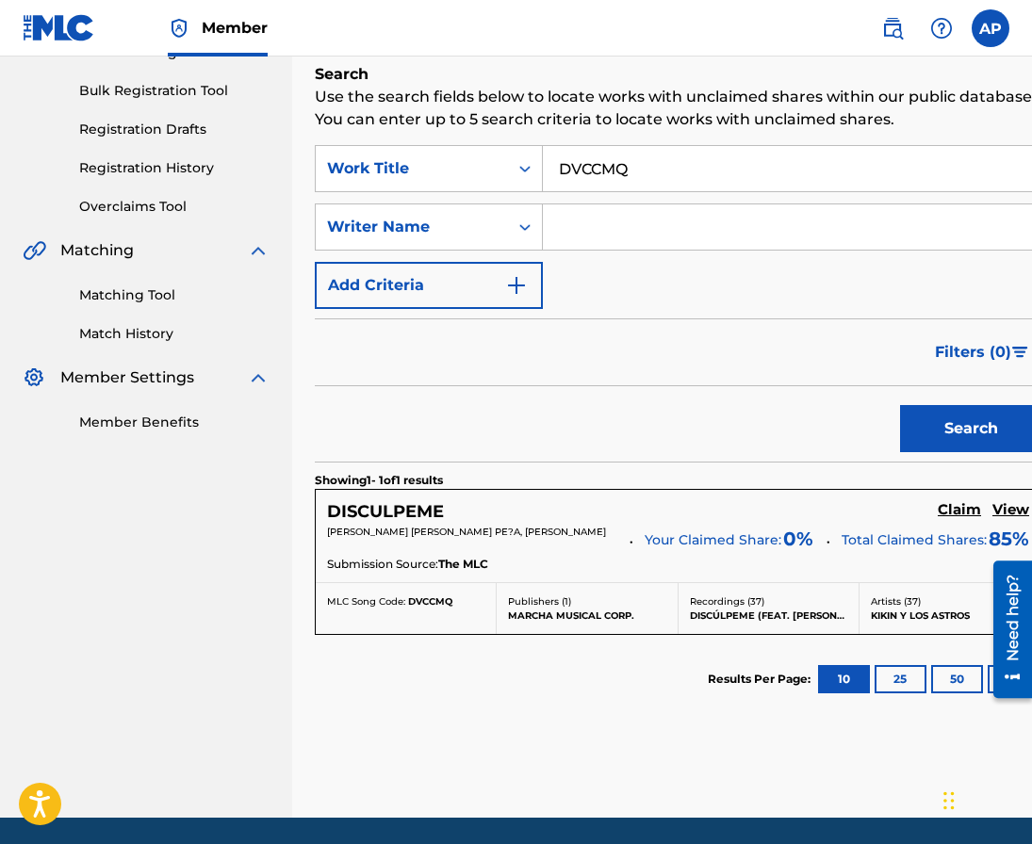
scroll to position [276, 0]
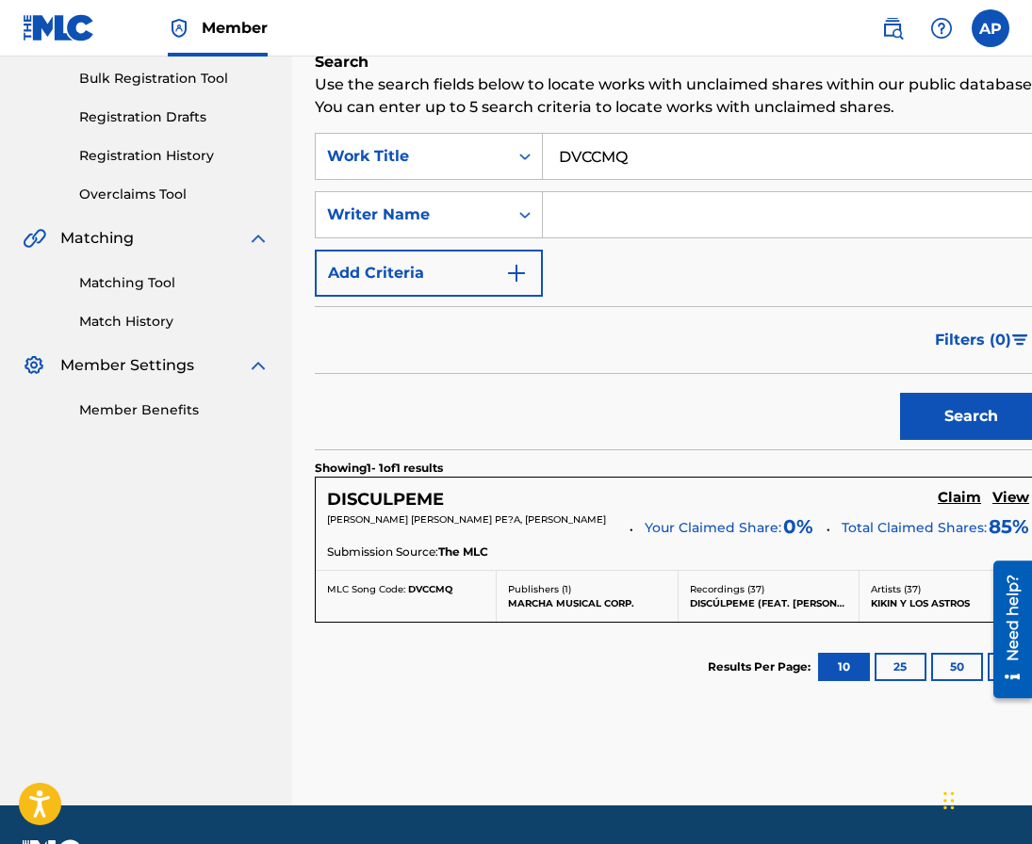
click at [938, 493] on h5 "Claim" at bounding box center [959, 498] width 43 height 18
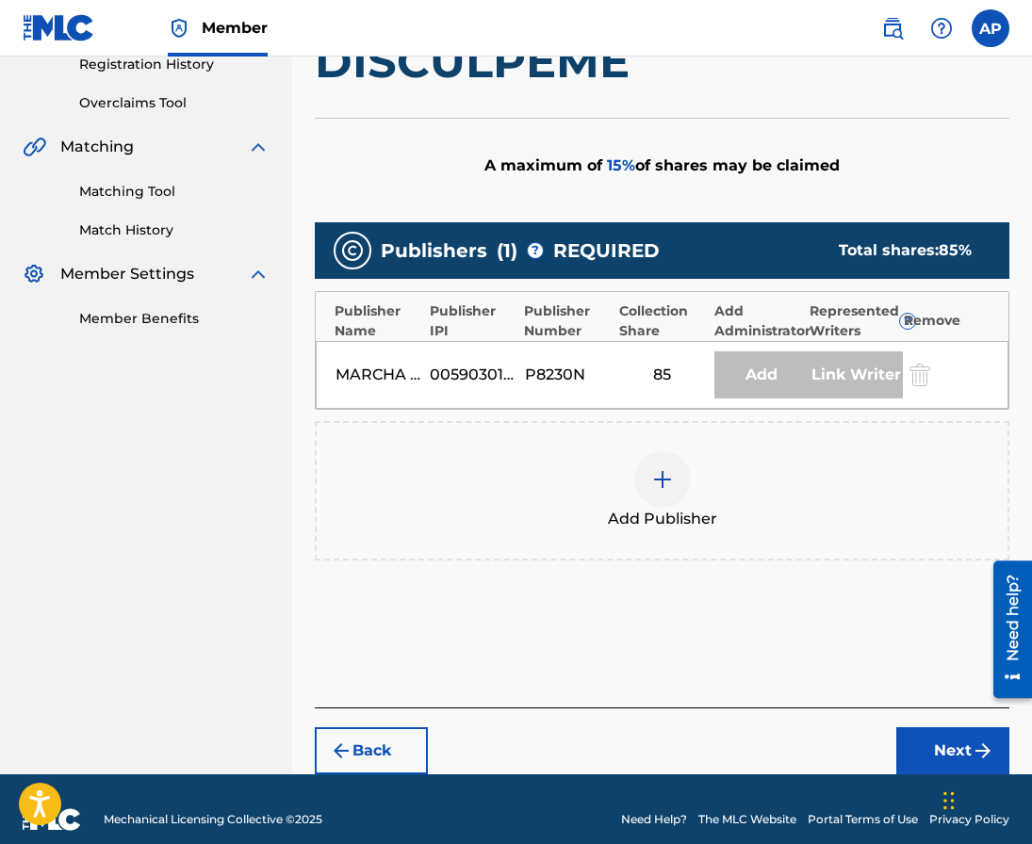
scroll to position [375, 0]
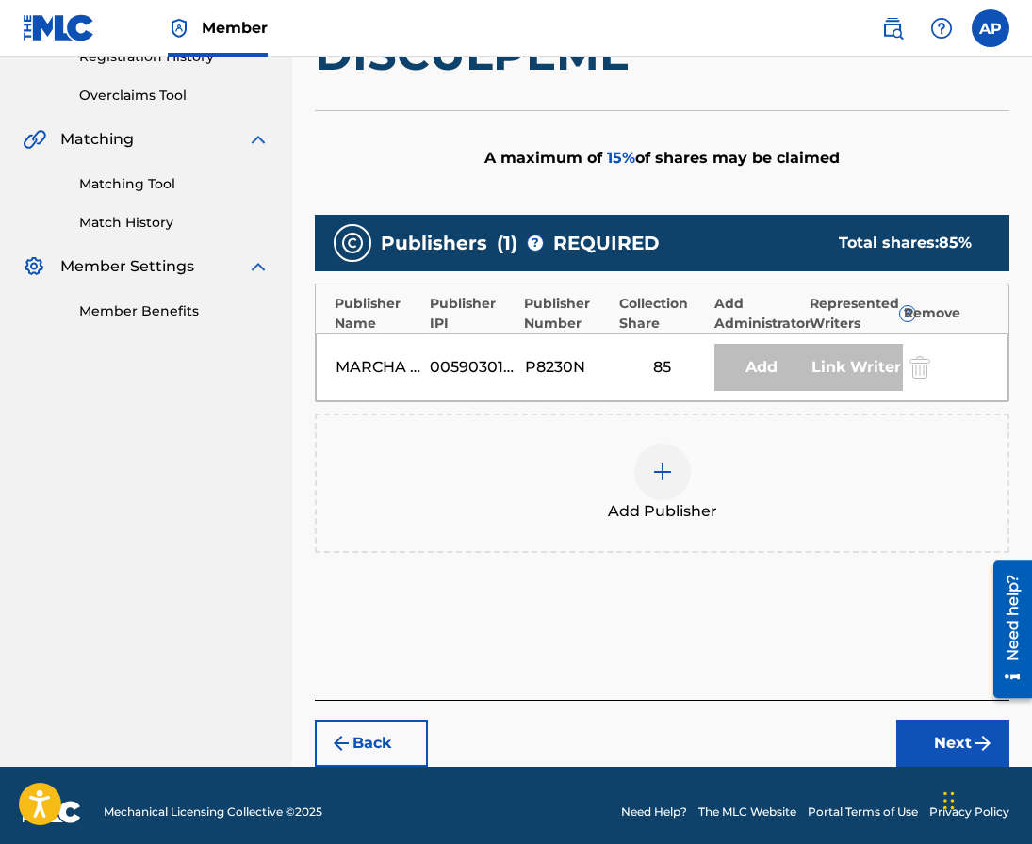
click at [654, 463] on img at bounding box center [662, 472] width 23 height 23
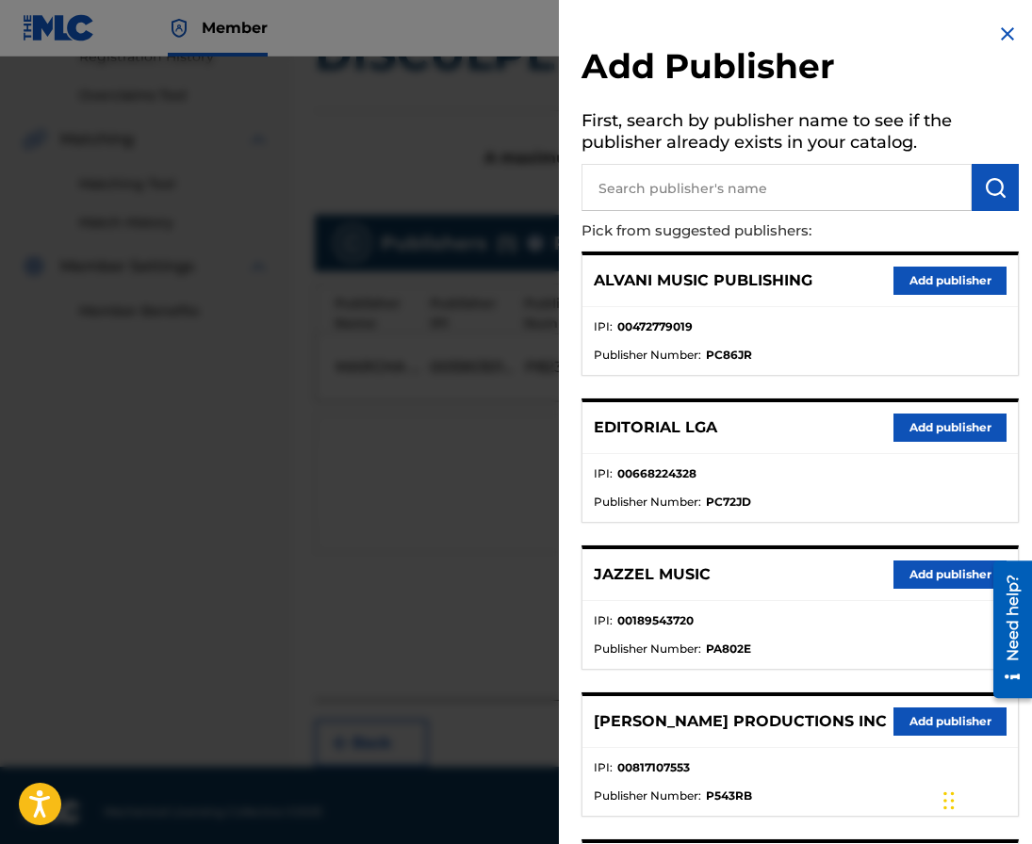
click at [647, 203] on input "text" at bounding box center [776, 187] width 390 height 47
type input "editraka"
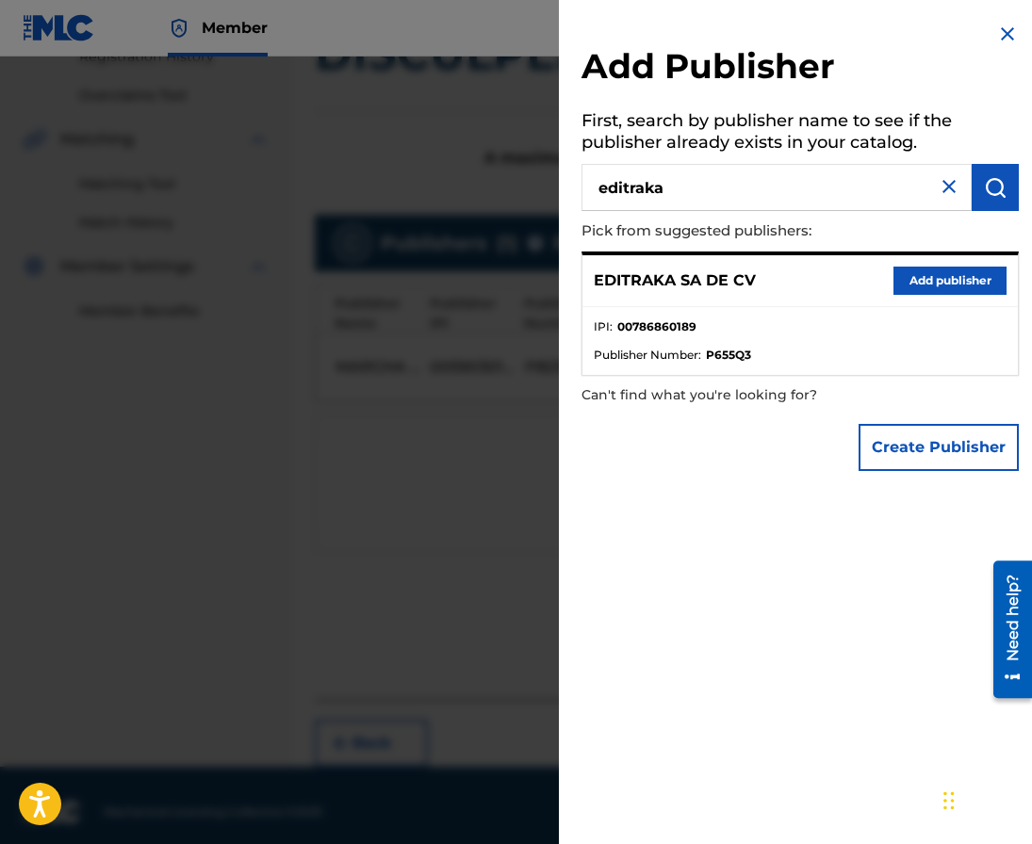
click at [923, 310] on ul "IPI : 00786860189 Publisher Number : P655Q3" at bounding box center [799, 341] width 435 height 68
click at [923, 285] on button "Add publisher" at bounding box center [949, 281] width 113 height 28
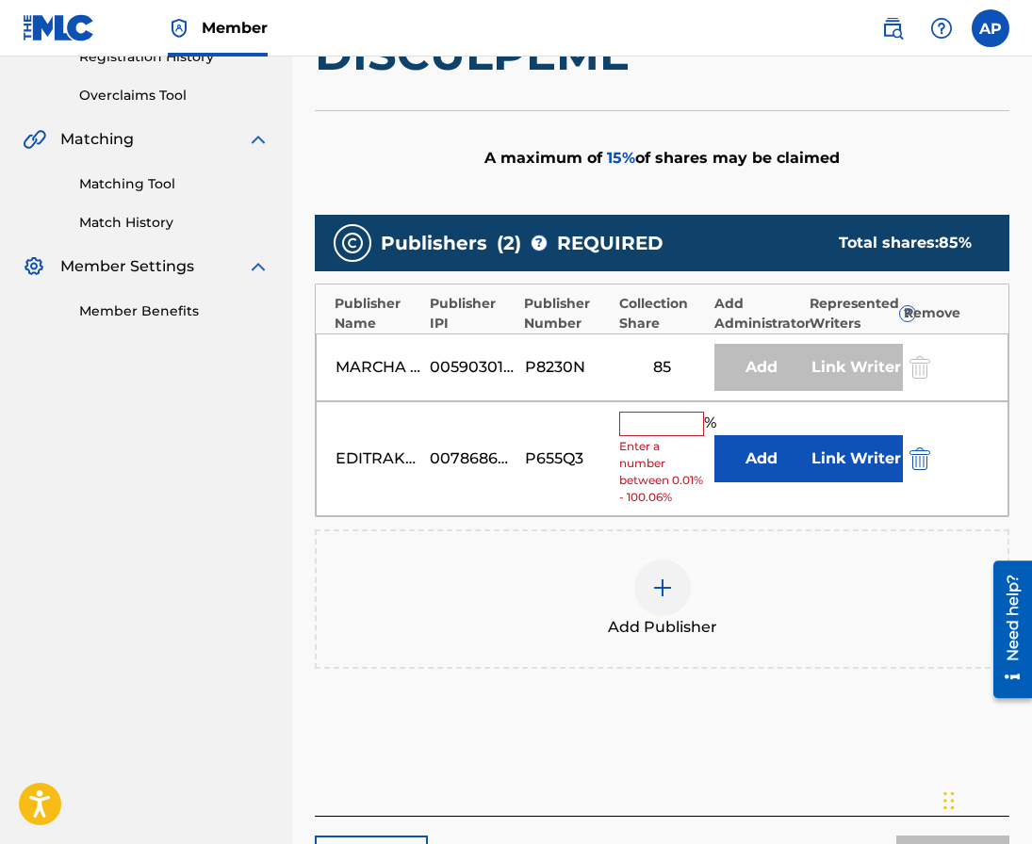
click at [754, 445] on button "Add" at bounding box center [761, 458] width 94 height 47
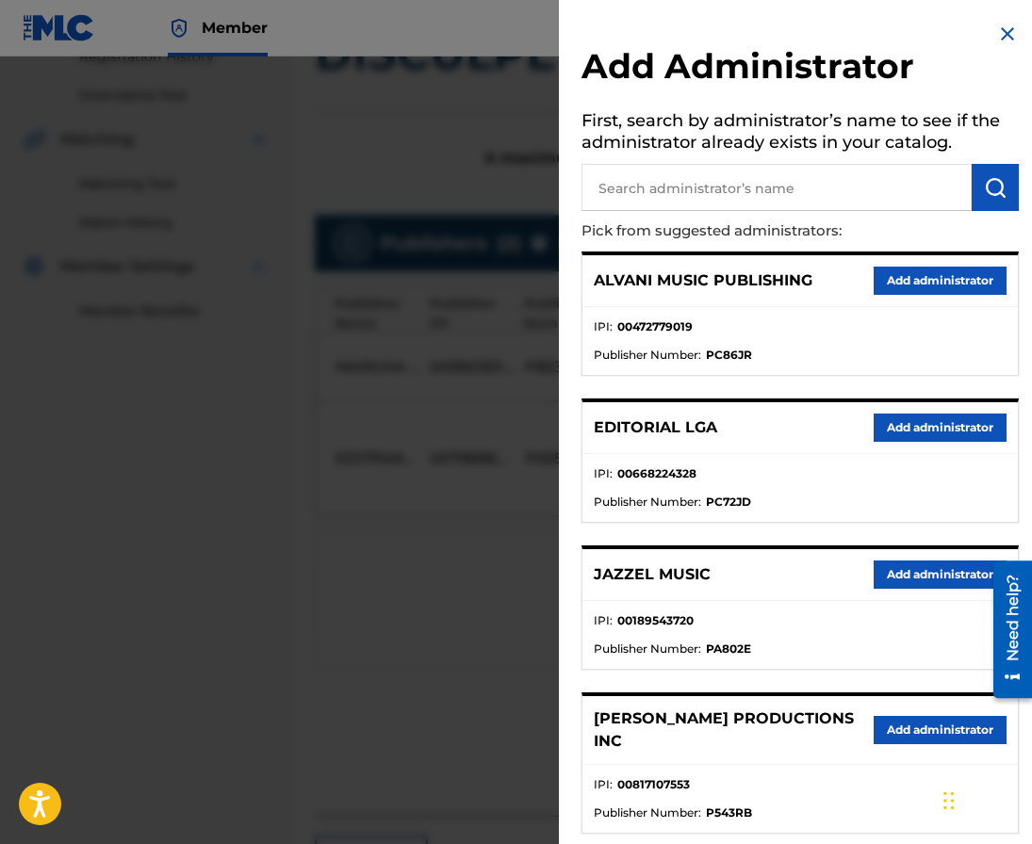
click at [693, 188] on input "text" at bounding box center [776, 187] width 390 height 47
type input "maximo"
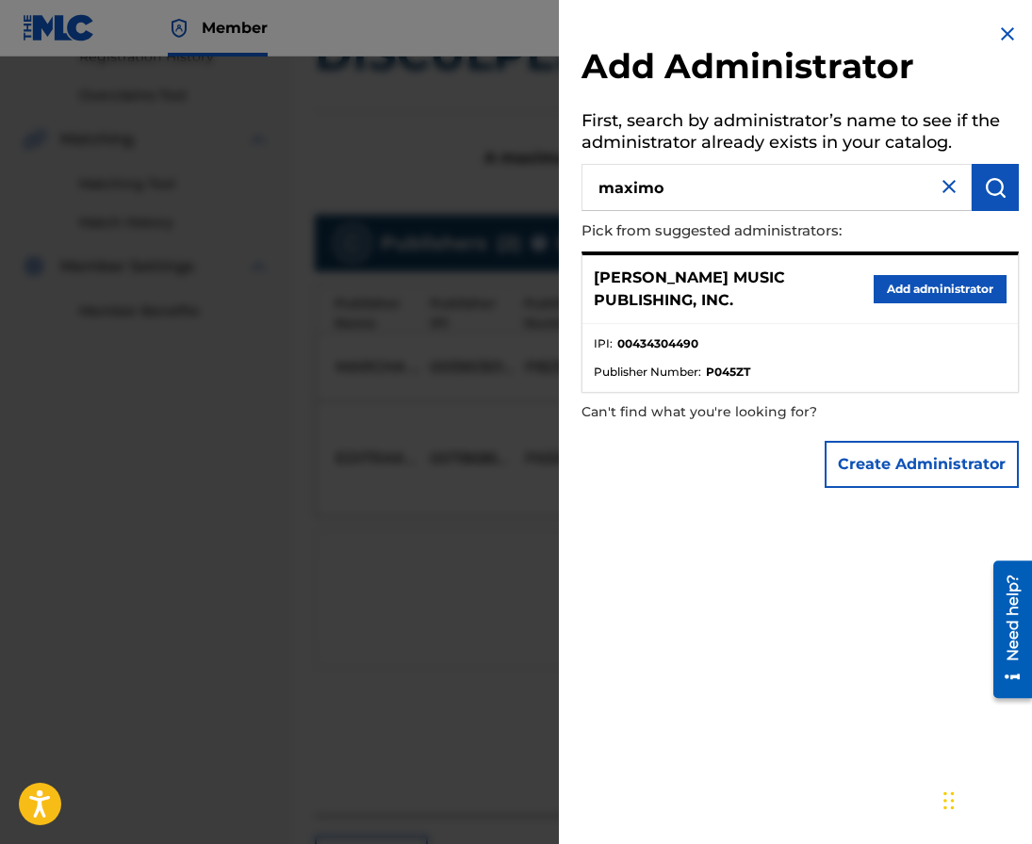
click at [911, 307] on div "[PERSON_NAME] MUSIC PUBLISHING, INC. Add administrator" at bounding box center [799, 289] width 435 height 69
click at [911, 301] on button "Add administrator" at bounding box center [940, 289] width 133 height 28
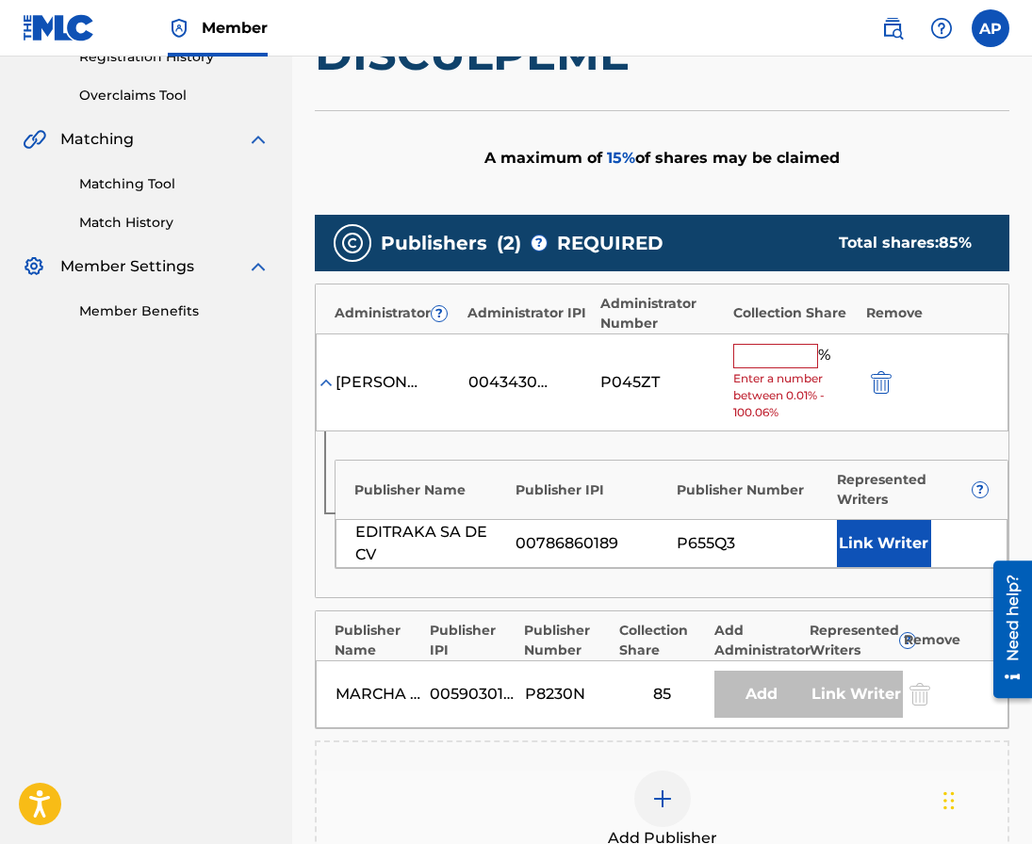
click at [757, 344] on input "text" at bounding box center [775, 356] width 85 height 24
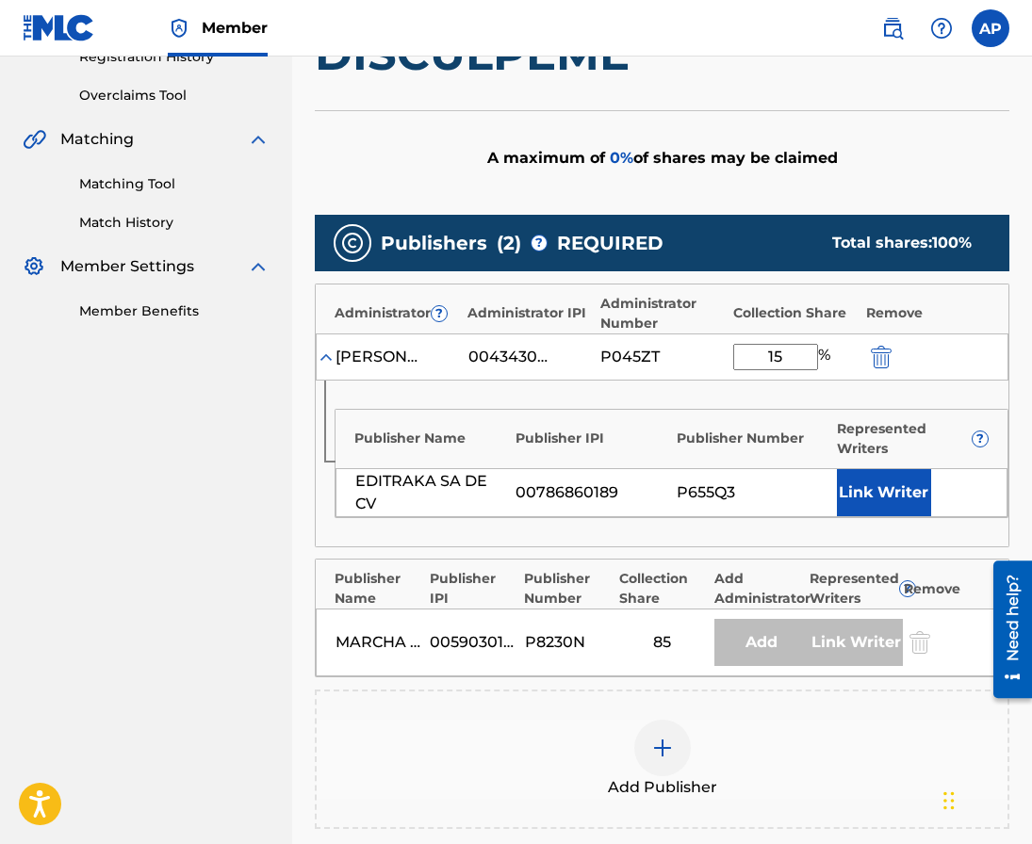
type input "15"
click at [632, 445] on div "Publisher IPI" at bounding box center [591, 439] width 152 height 20
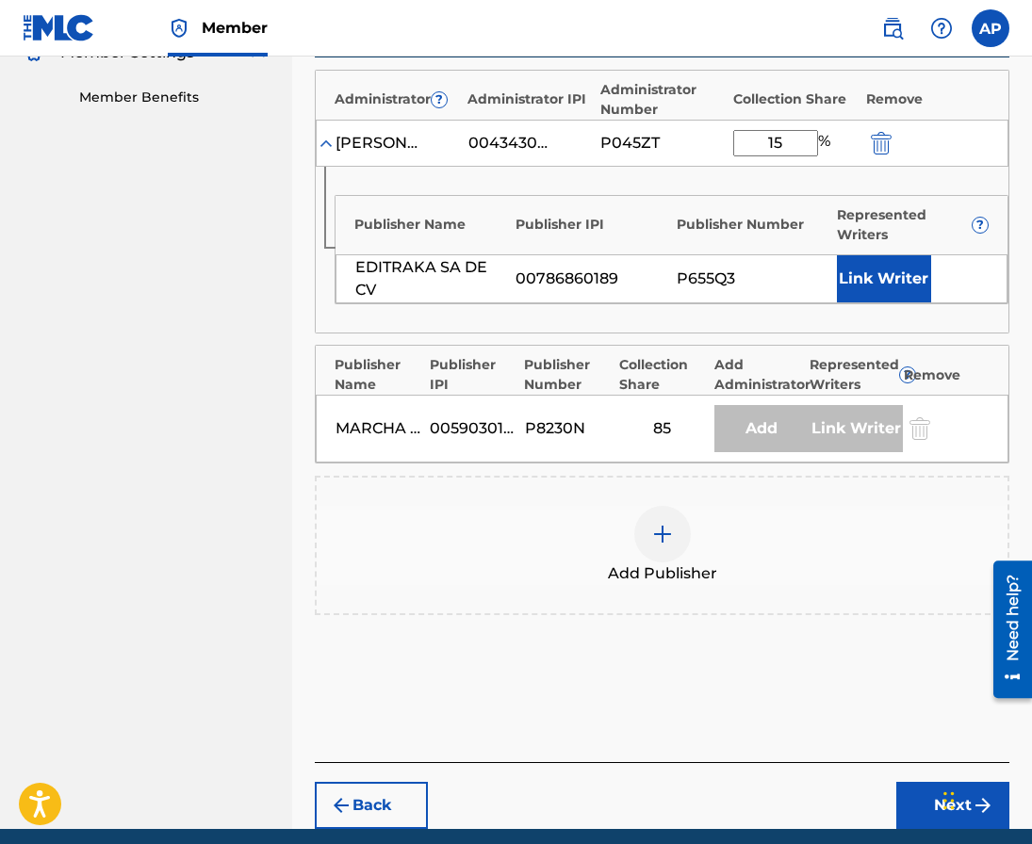
scroll to position [663, 0]
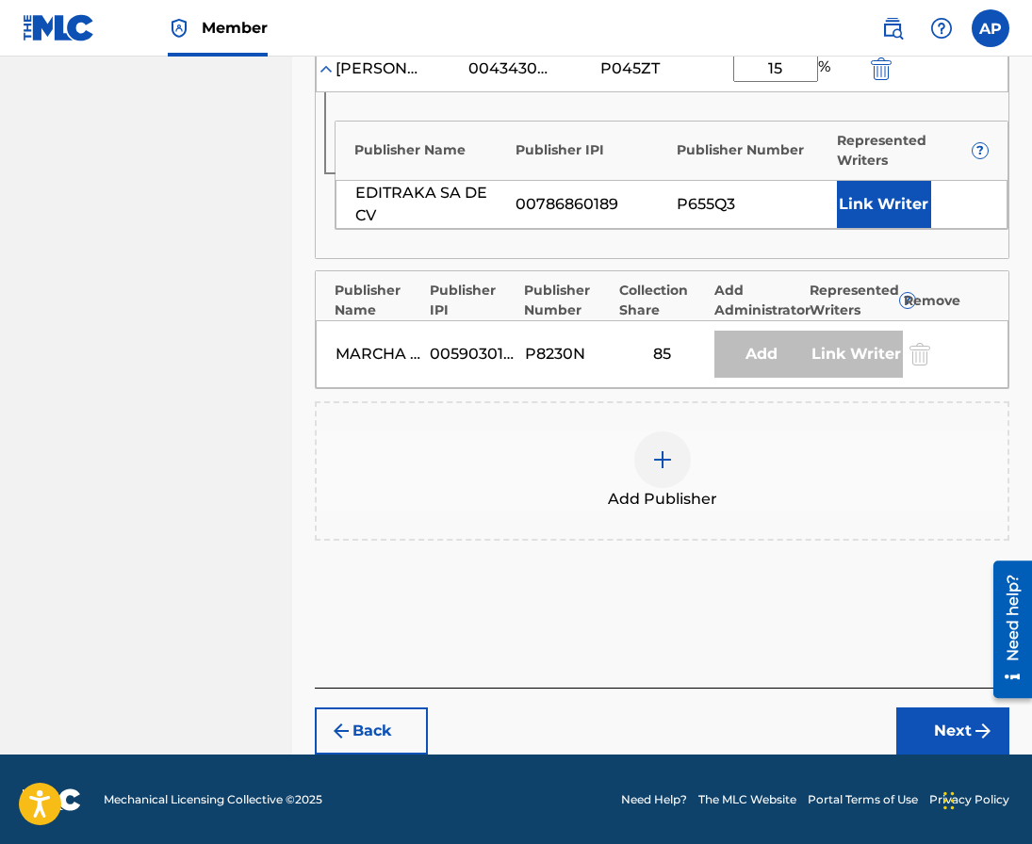
click at [922, 705] on div "Back Next" at bounding box center [662, 721] width 694 height 67
click at [923, 711] on button "Next" at bounding box center [952, 731] width 113 height 47
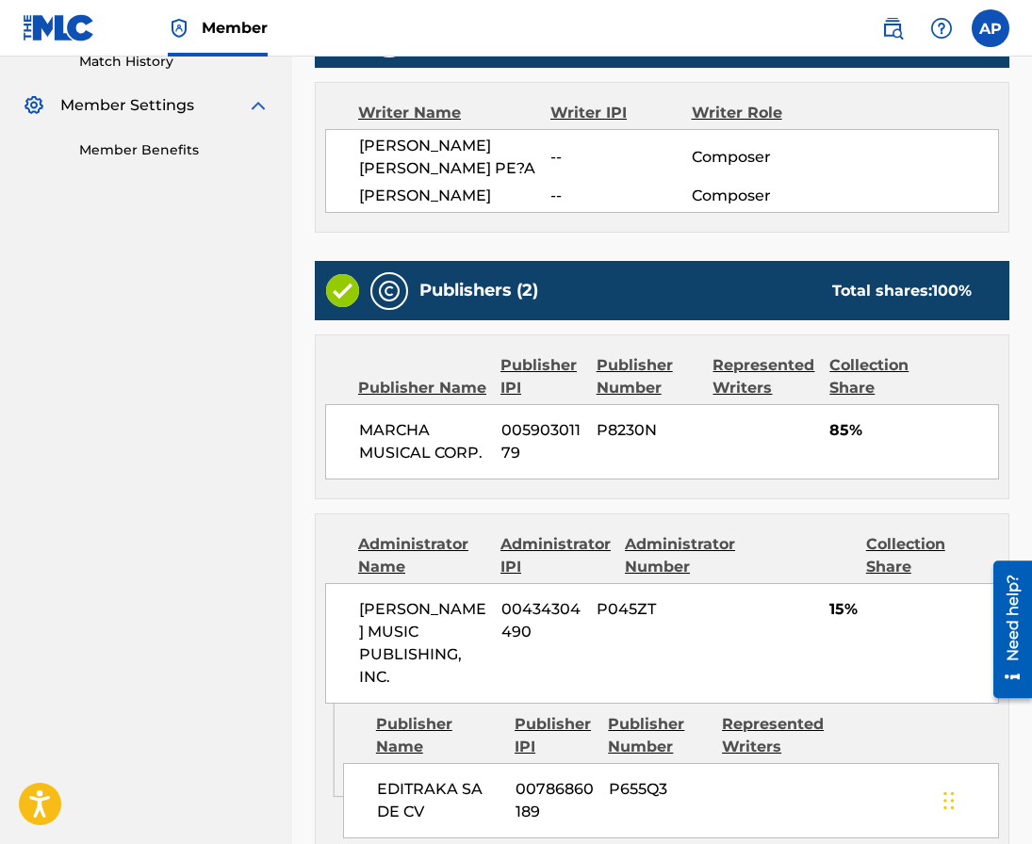
scroll to position [745, 0]
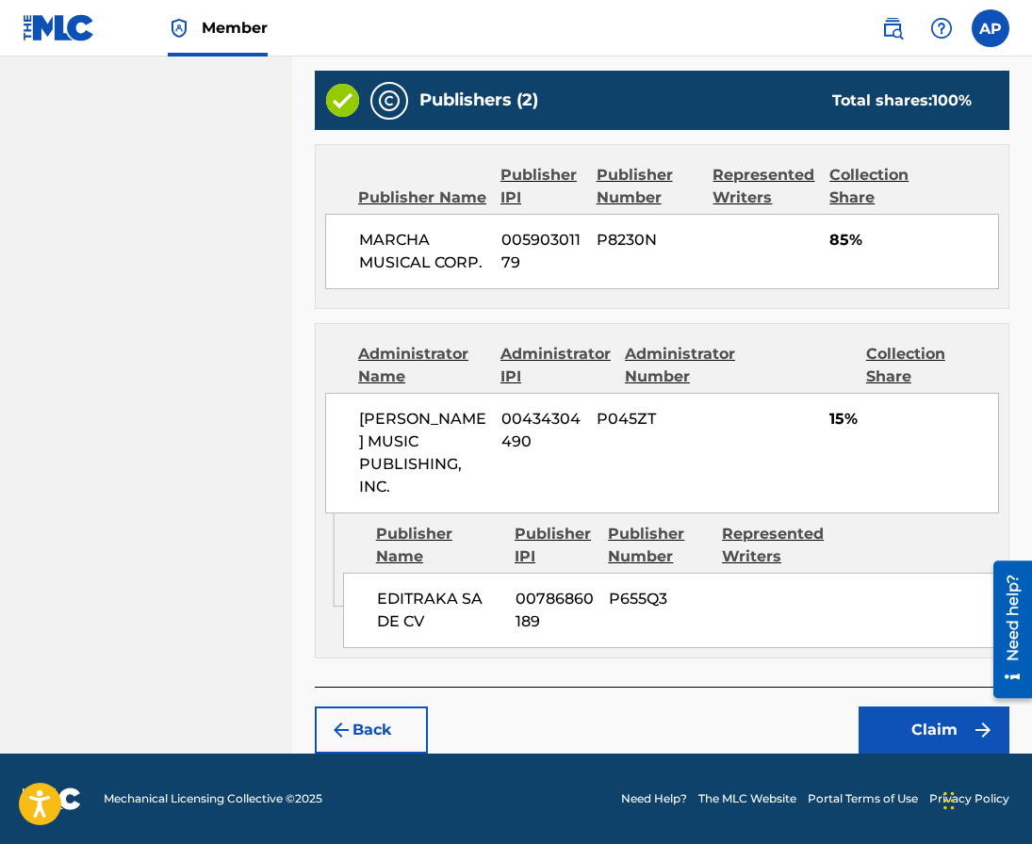
click at [911, 725] on button "Claim" at bounding box center [933, 730] width 151 height 47
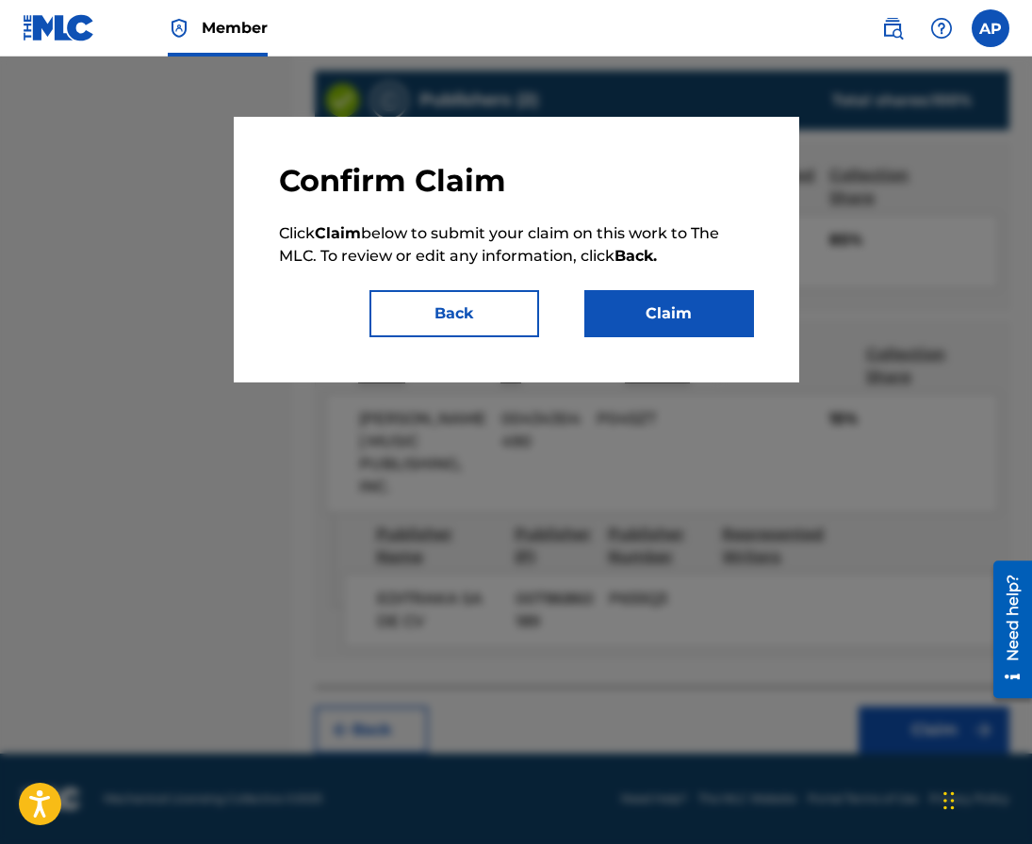
click at [642, 296] on button "Claim" at bounding box center [669, 313] width 170 height 47
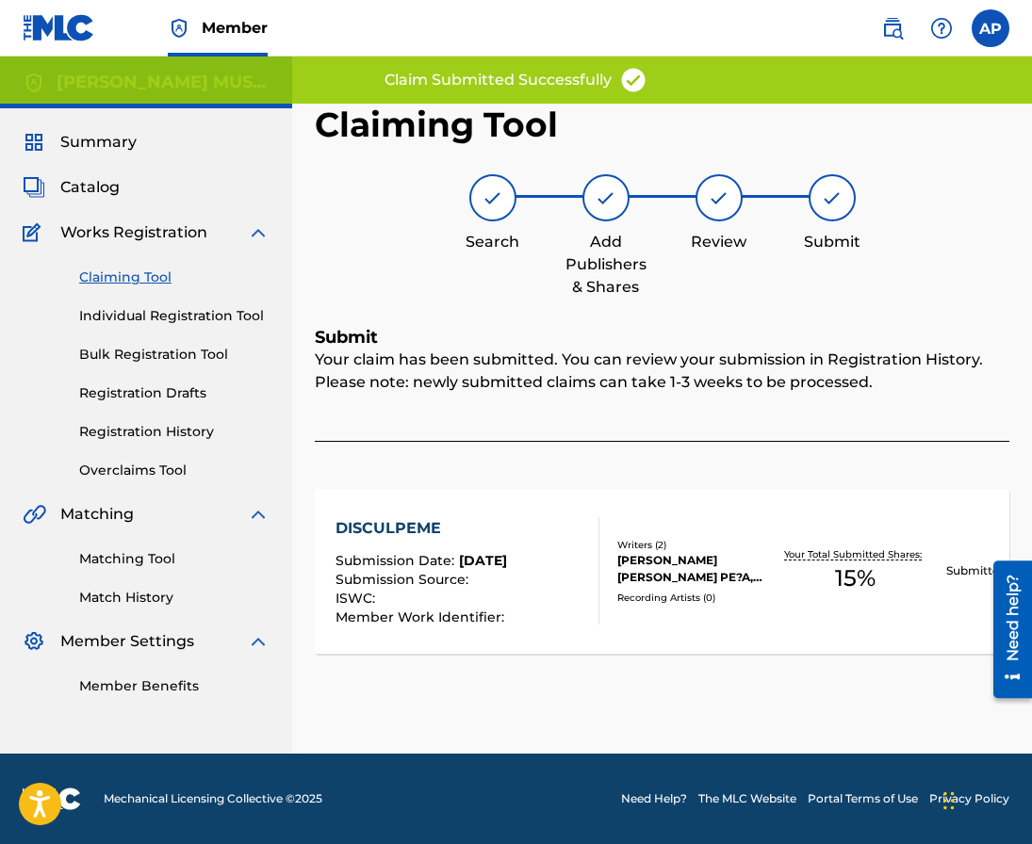
scroll to position [0, 0]
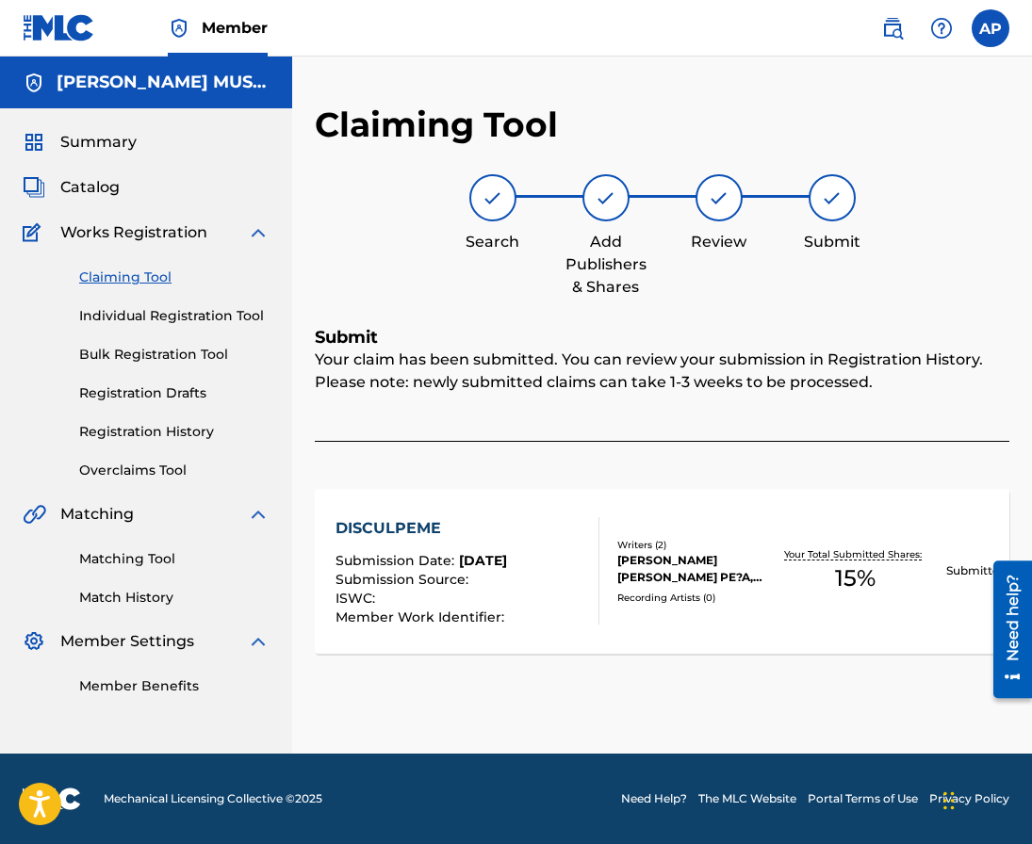
click at [87, 278] on link "Claiming Tool" at bounding box center [174, 278] width 190 height 20
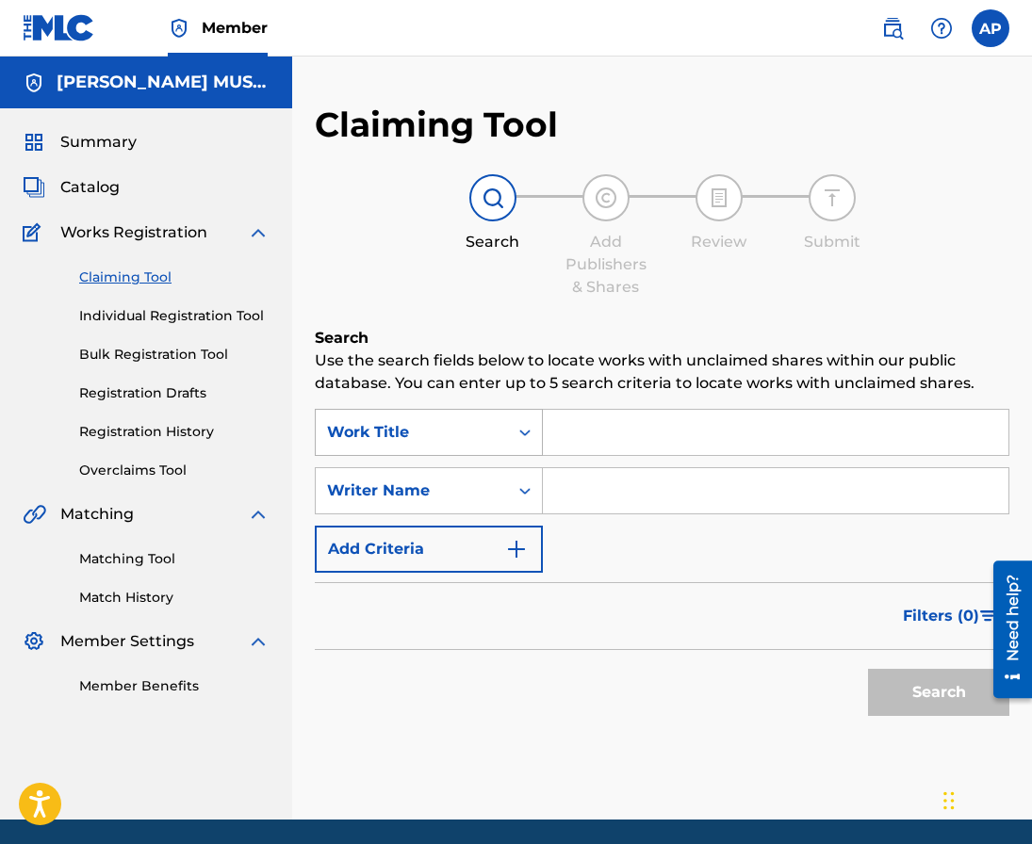
click at [329, 432] on div "Work Title" at bounding box center [412, 432] width 170 height 23
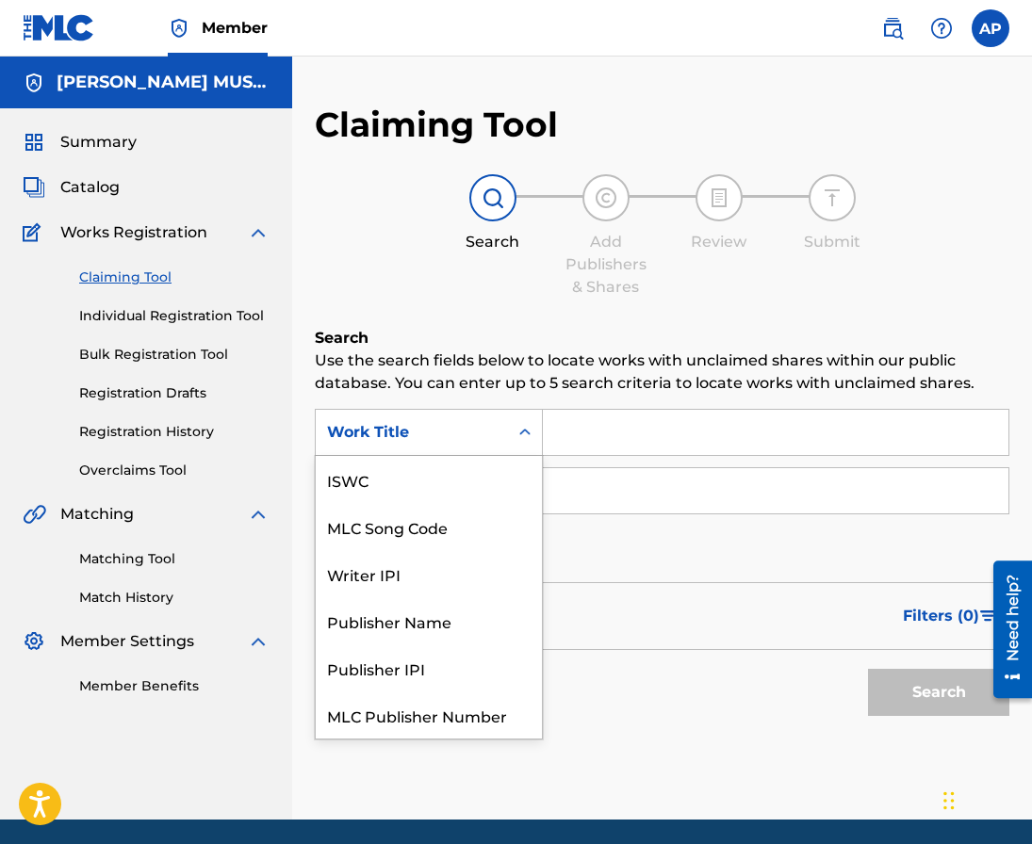
scroll to position [47, 0]
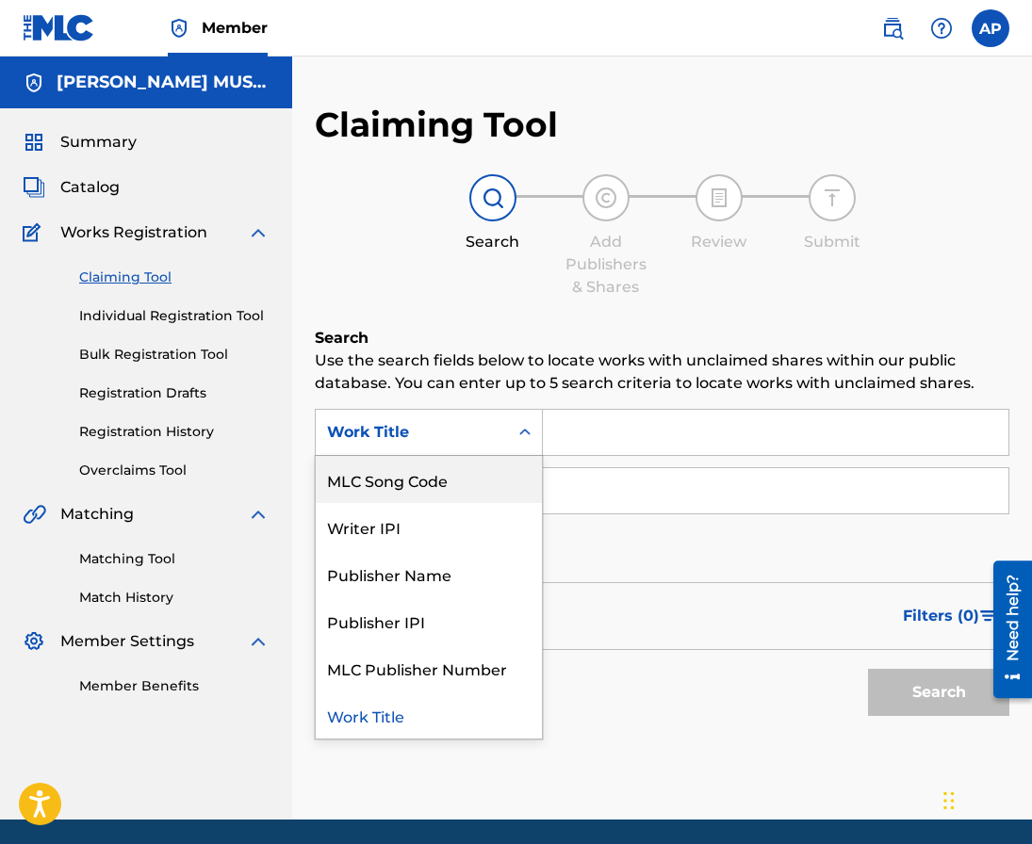
click at [350, 458] on div "MLC Song Code" at bounding box center [429, 479] width 226 height 47
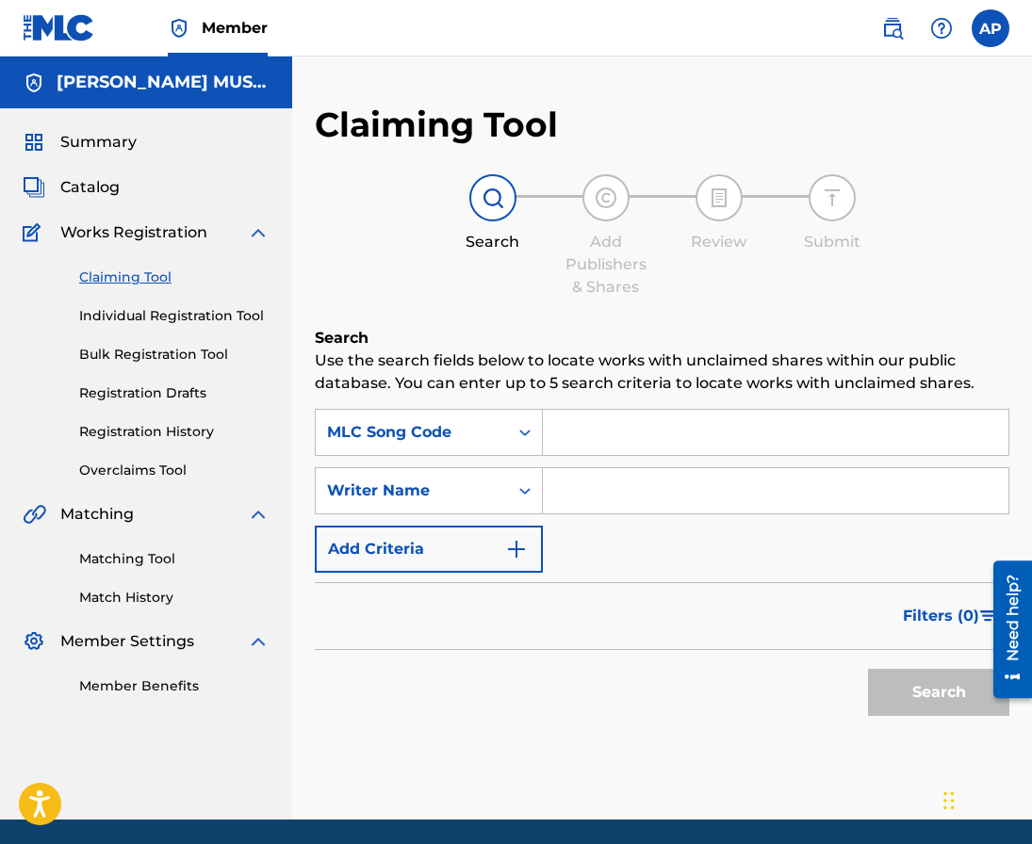
click at [551, 431] on input "Search Form" at bounding box center [775, 432] width 465 height 45
paste input "DVA60H"
type input "DVA60H"
click at [868, 669] on button "Search" at bounding box center [938, 692] width 141 height 47
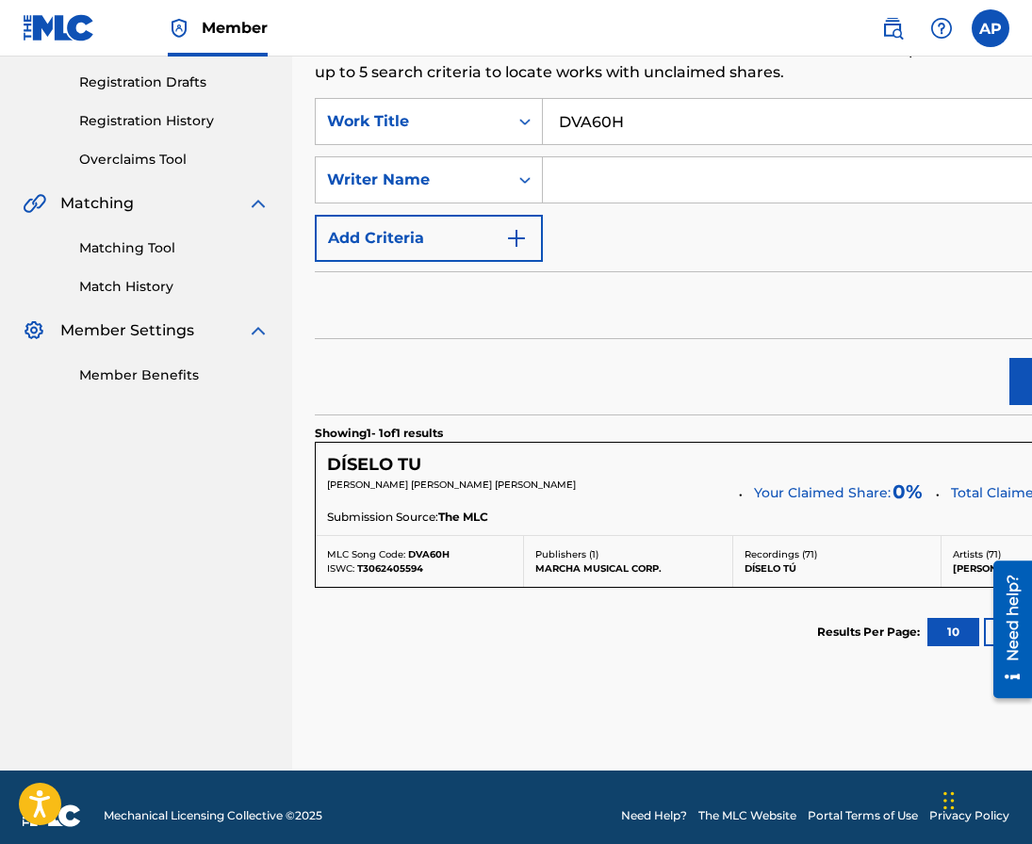
scroll to position [313, 0]
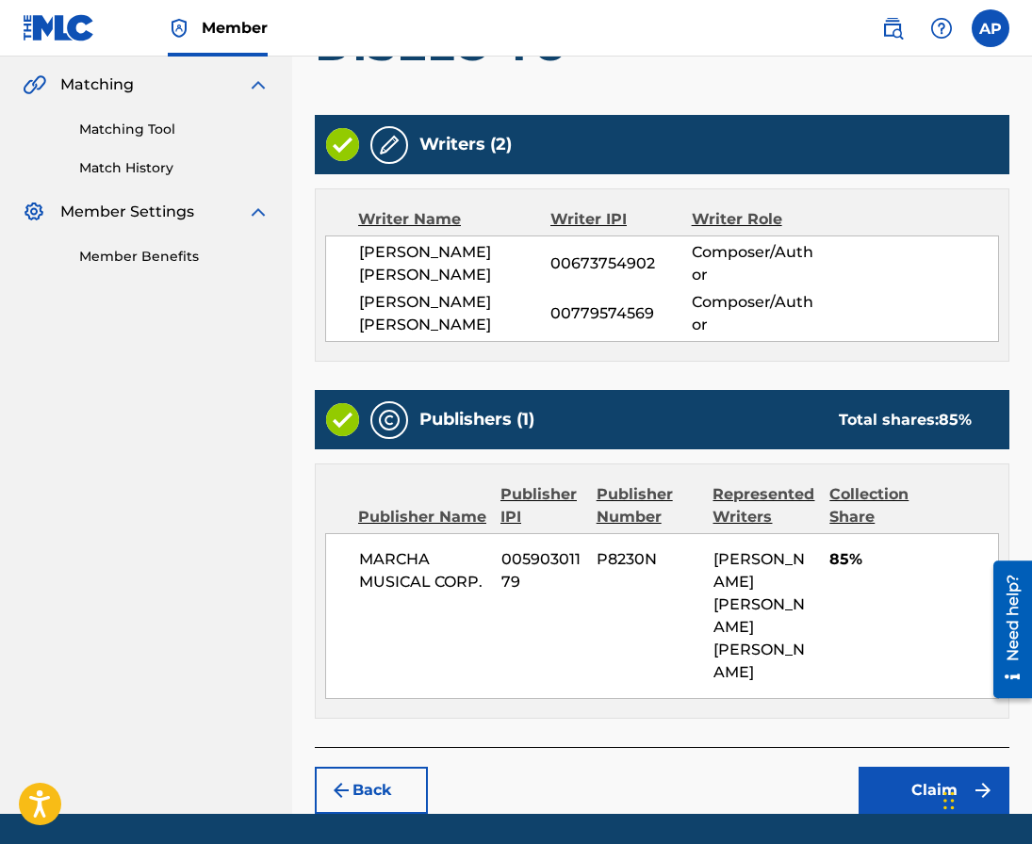
scroll to position [511, 0]
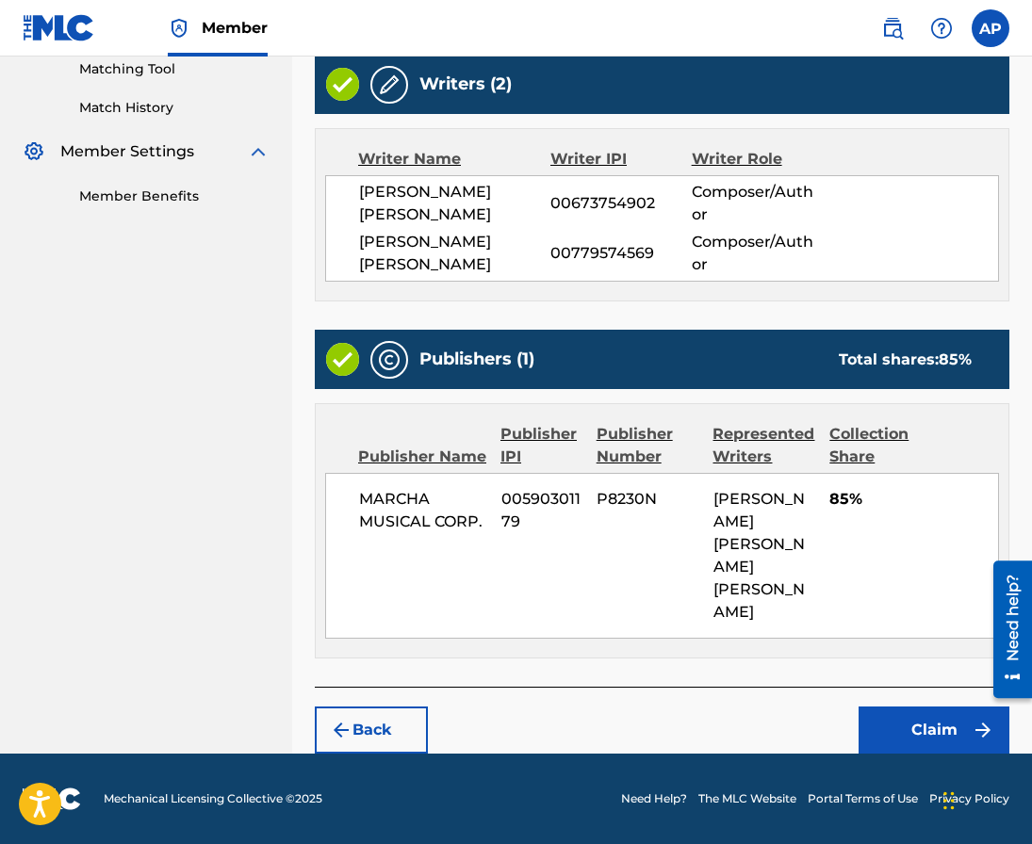
click at [882, 722] on button "Claim" at bounding box center [933, 730] width 151 height 47
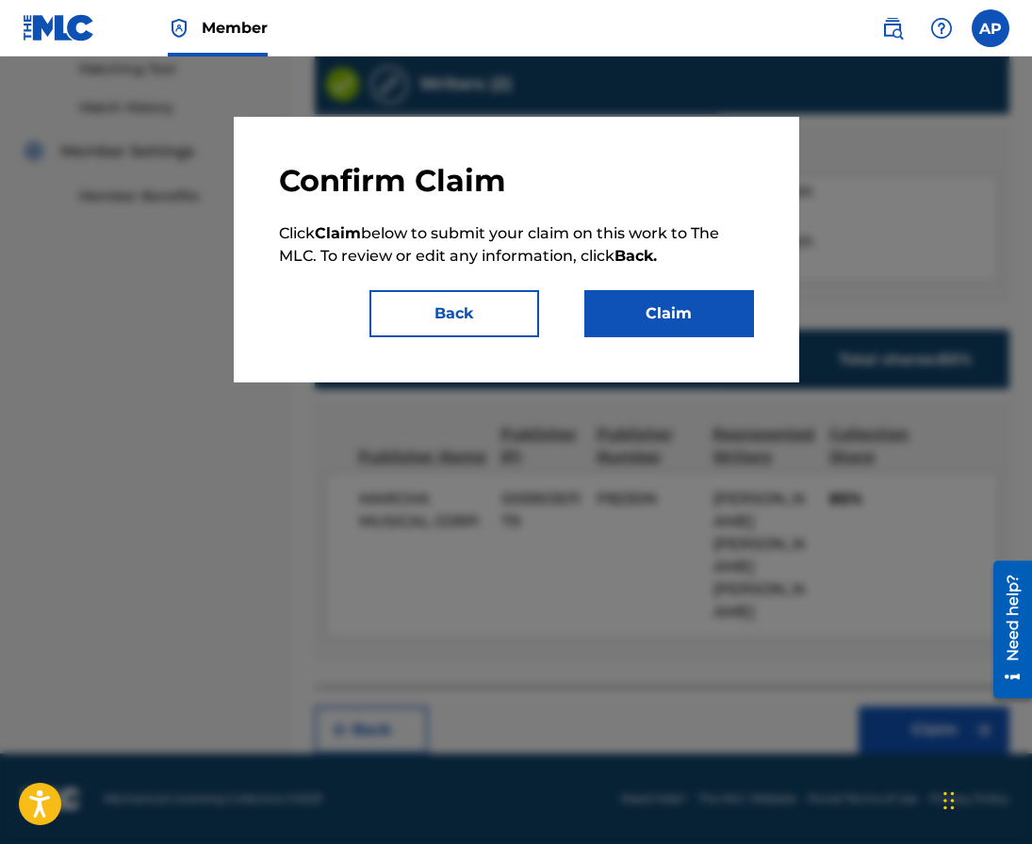
click at [513, 321] on button "Back" at bounding box center [454, 313] width 170 height 47
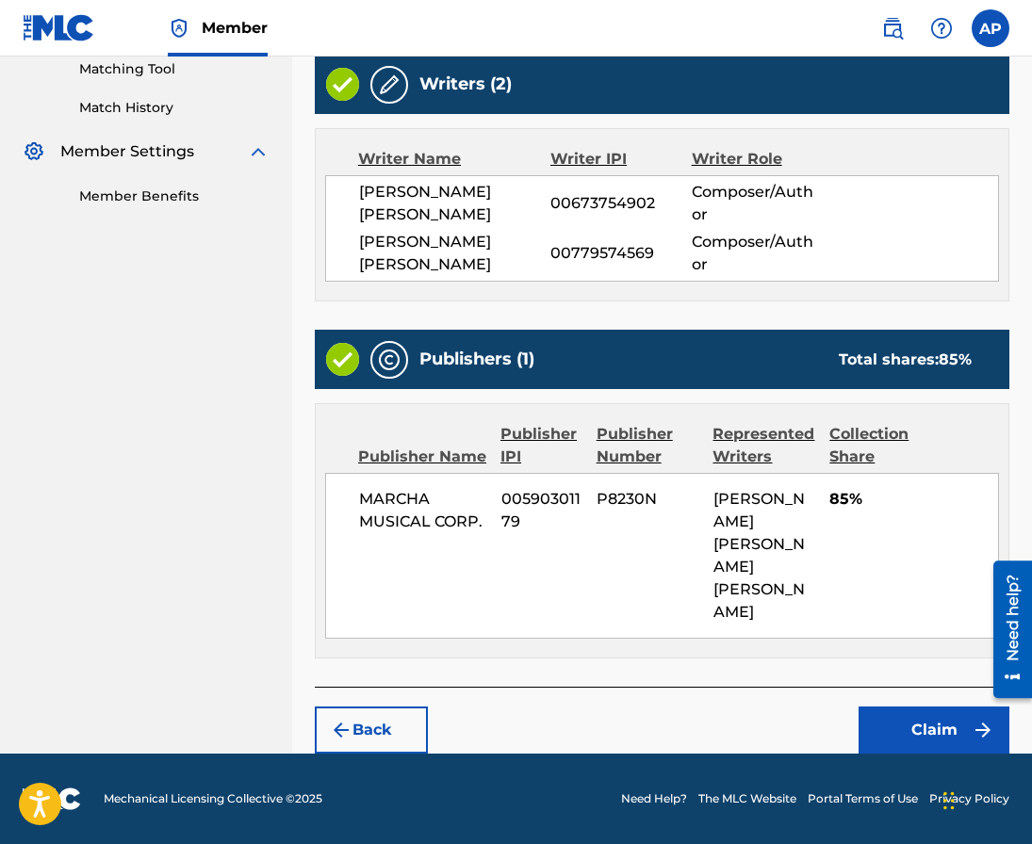
click at [410, 723] on button "Back" at bounding box center [371, 730] width 113 height 47
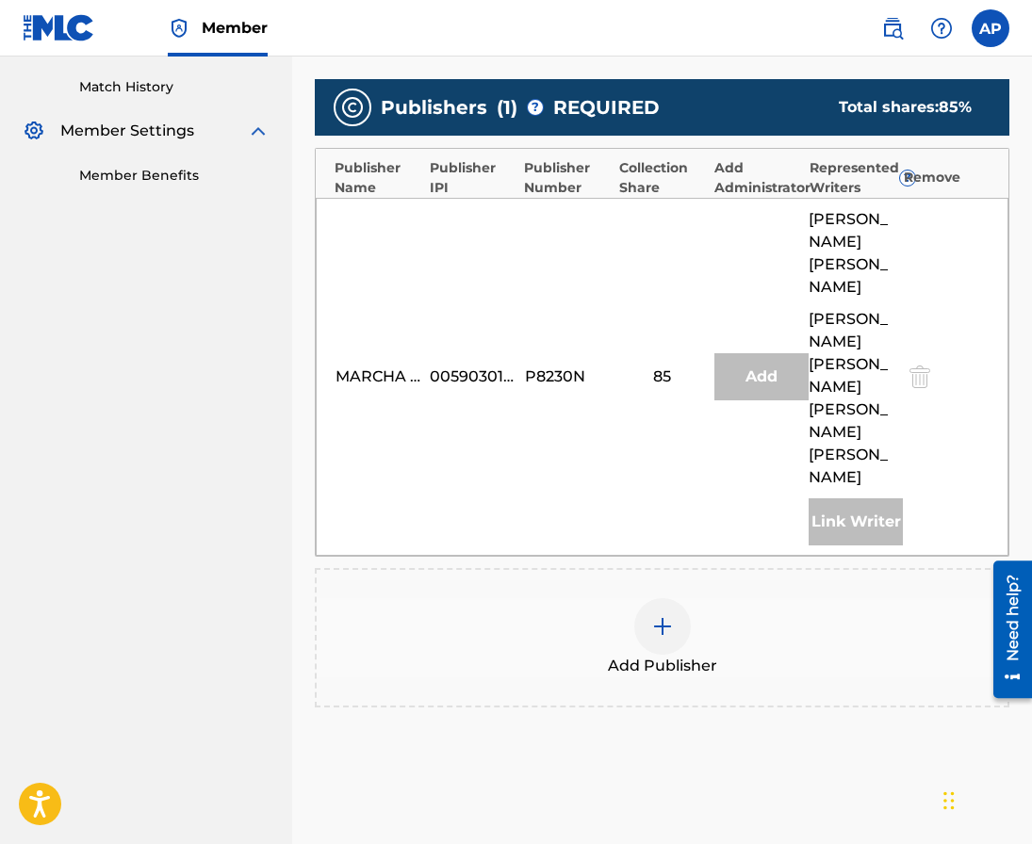
click at [680, 598] on div "Add Publisher" at bounding box center [662, 637] width 691 height 79
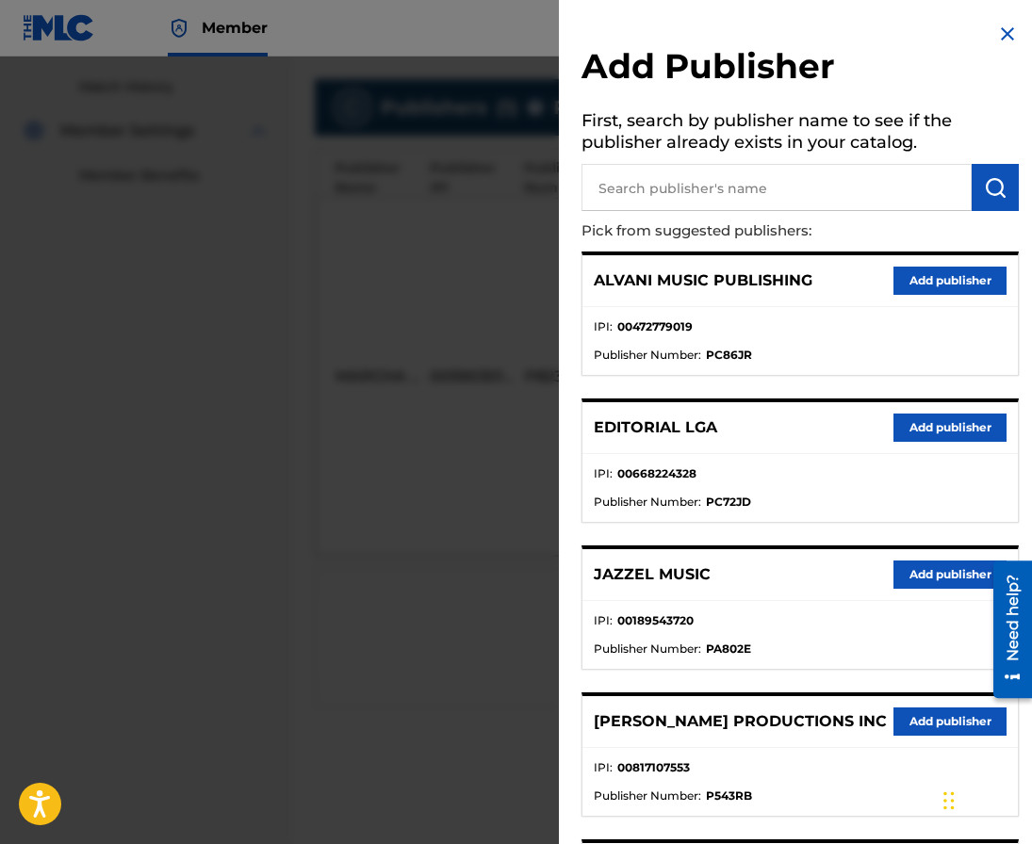
click at [629, 204] on input "text" at bounding box center [776, 187] width 390 height 47
type input "editraka"
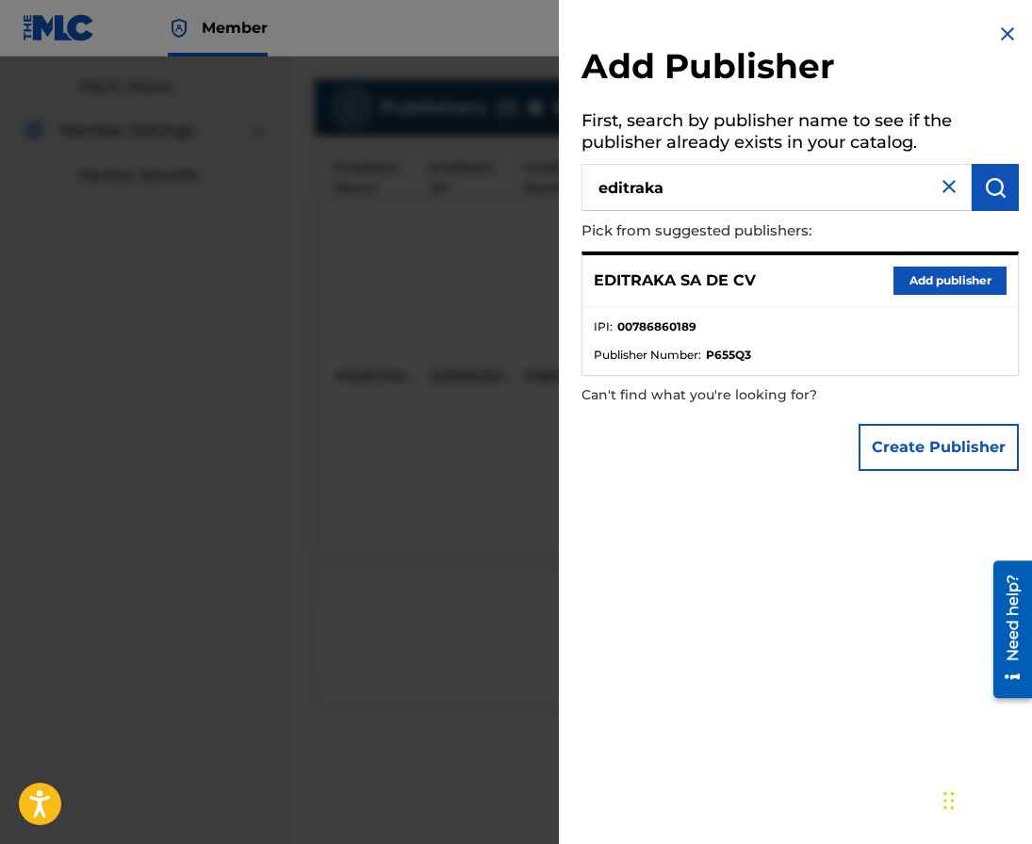
click at [945, 296] on div "EDITRAKA SA DE CV Add publisher" at bounding box center [799, 281] width 435 height 52
click at [945, 291] on button "Add publisher" at bounding box center [949, 281] width 113 height 28
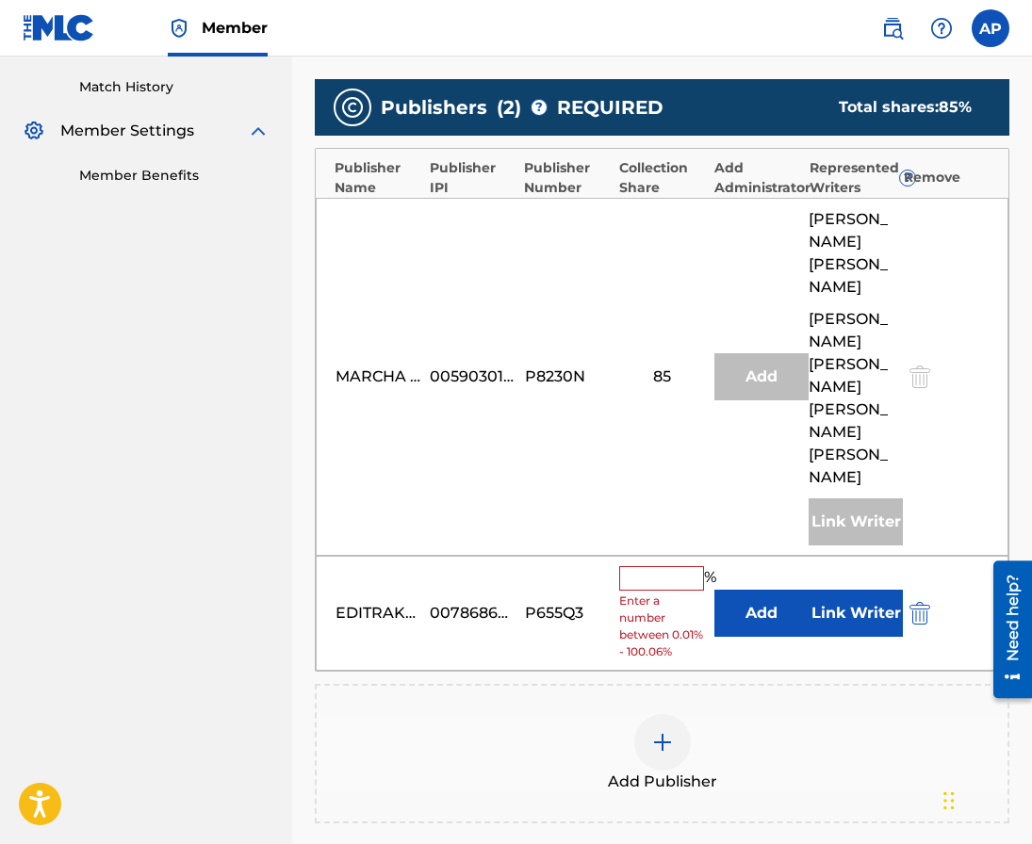
click at [769, 590] on button "Add" at bounding box center [761, 613] width 94 height 47
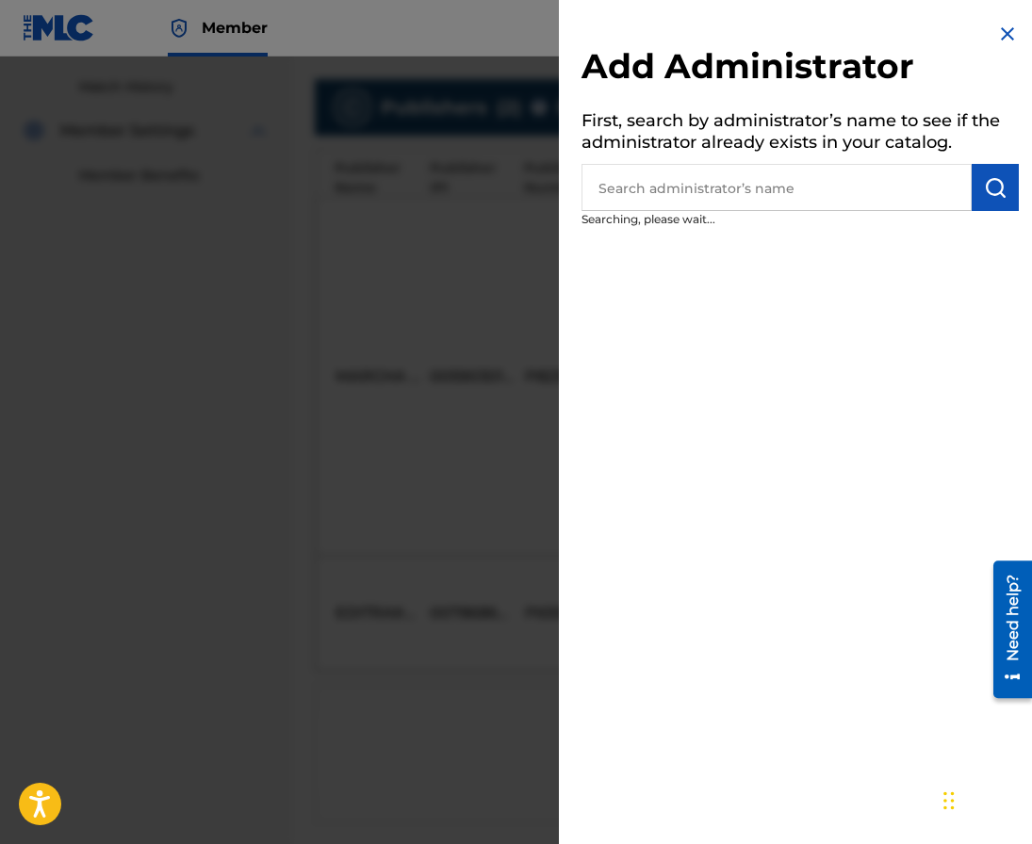
click at [778, 209] on input "text" at bounding box center [776, 187] width 390 height 47
type input "maximo"
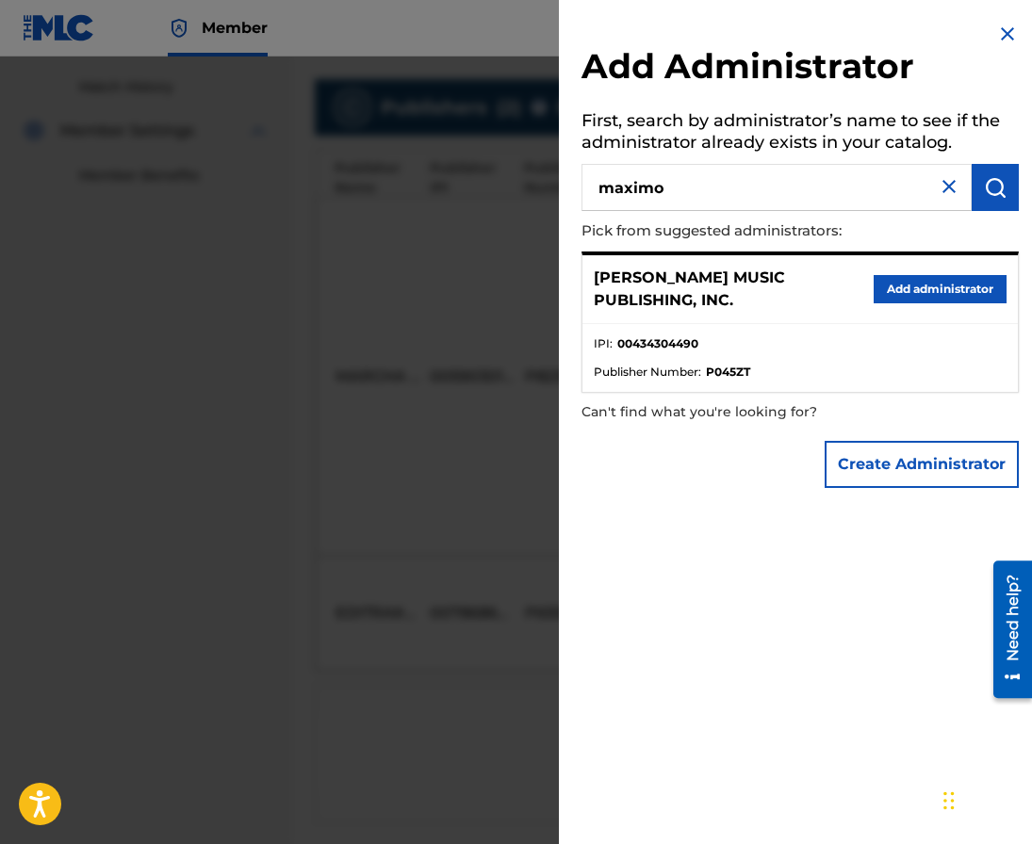
click at [885, 286] on button "Add administrator" at bounding box center [940, 289] width 133 height 28
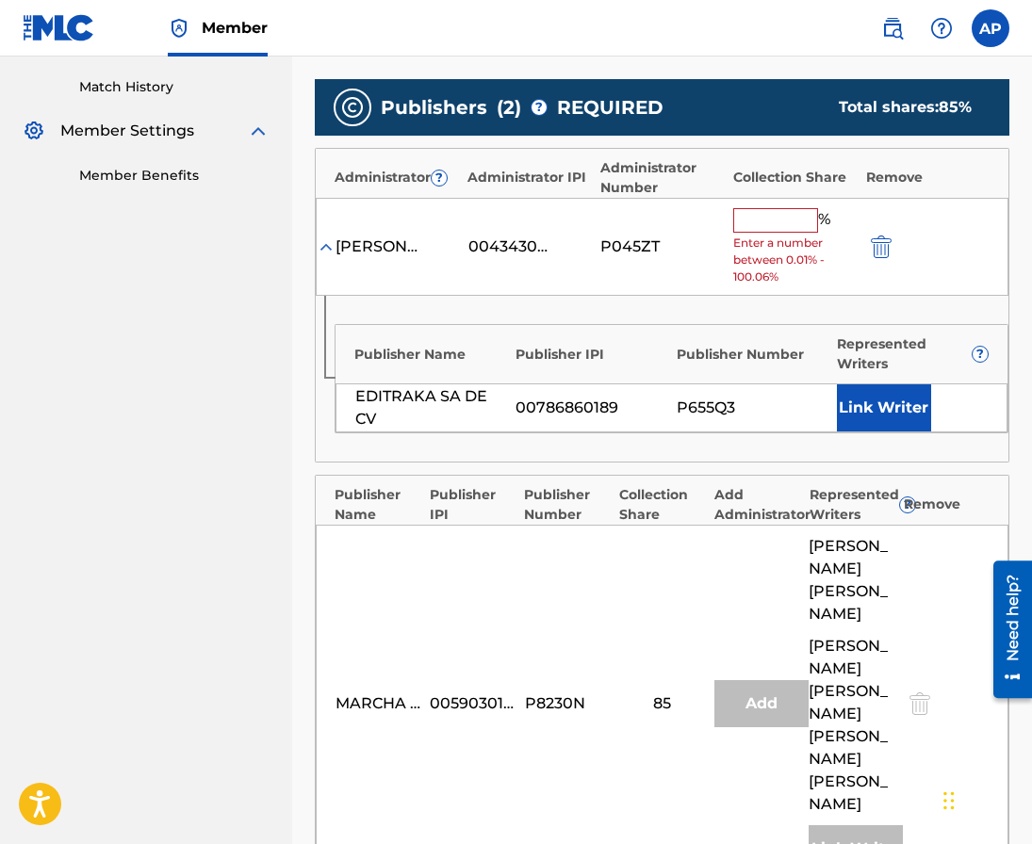
click at [755, 231] on input "text" at bounding box center [775, 220] width 85 height 24
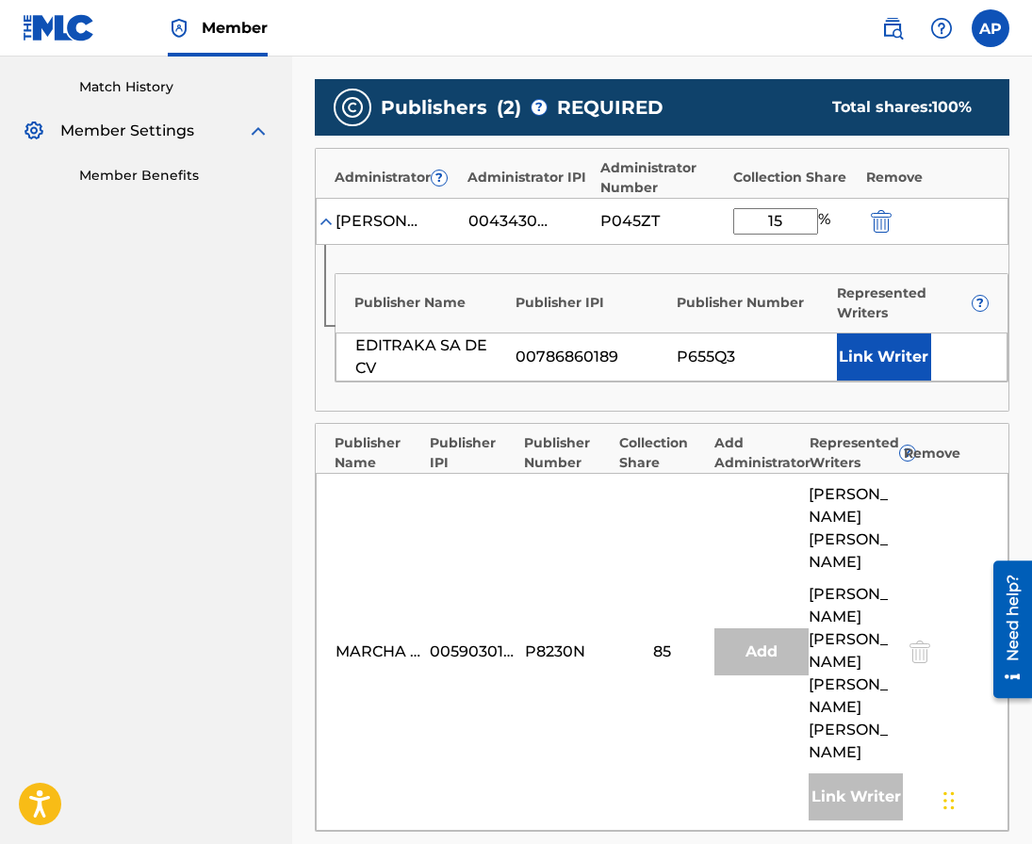
type input "15"
click at [668, 291] on div "Publisher Name Publisher IPI Publisher Number Represented Writers ?" at bounding box center [671, 298] width 672 height 49
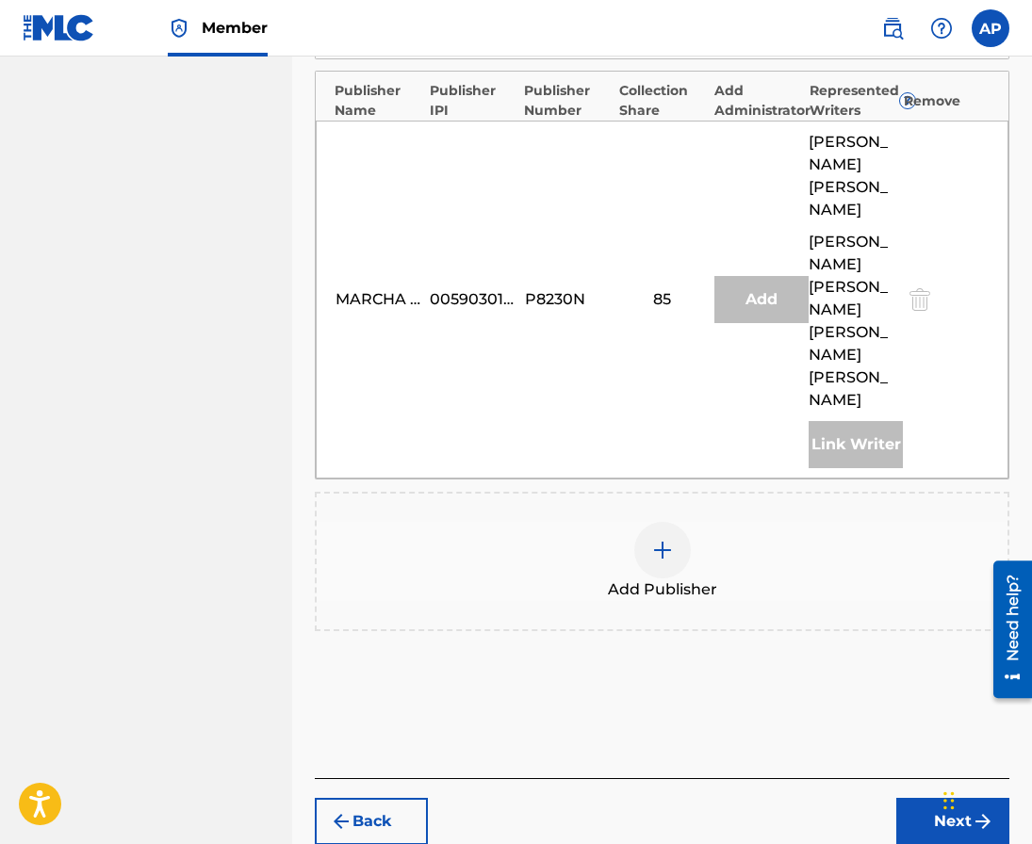
click at [916, 798] on button "Next" at bounding box center [952, 821] width 113 height 47
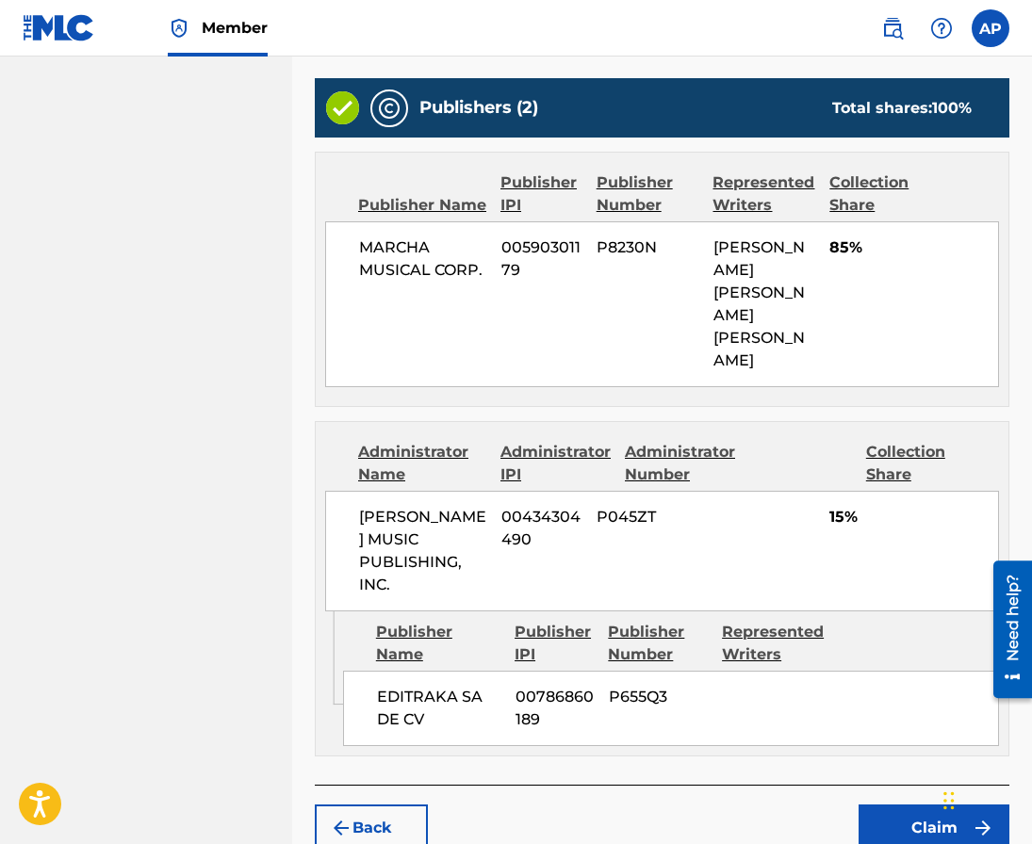
scroll to position [858, 0]
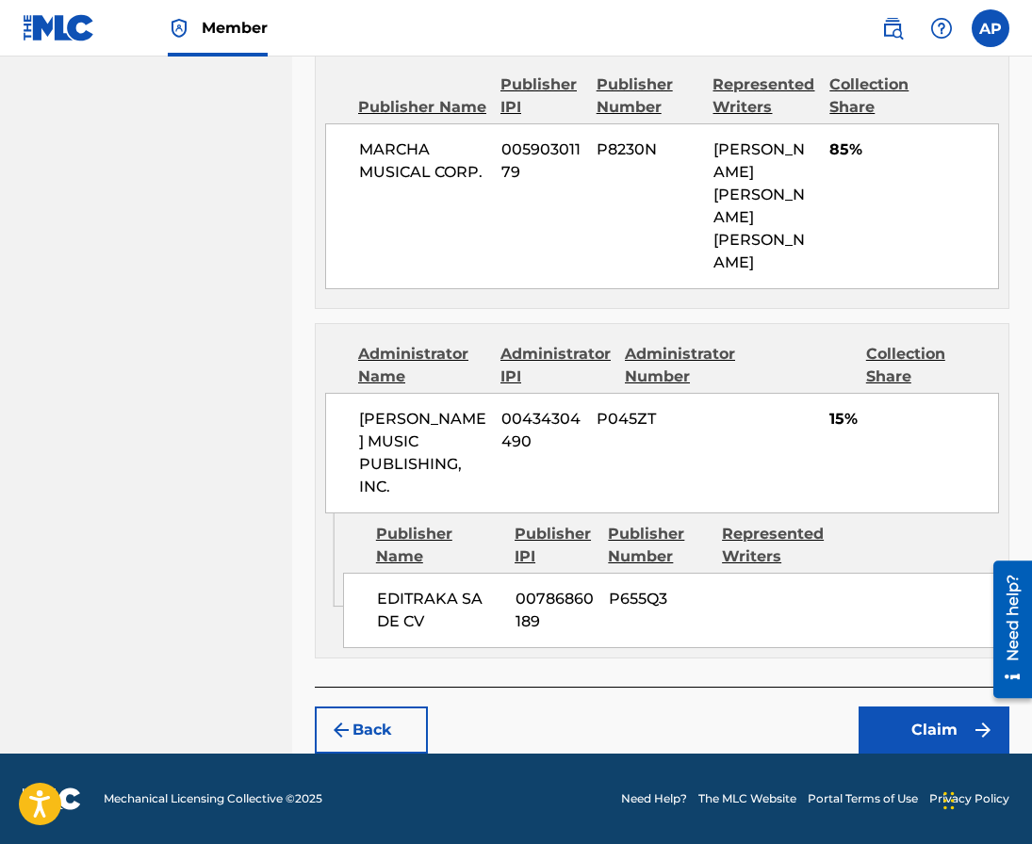
click at [904, 709] on button "Claim" at bounding box center [933, 730] width 151 height 47
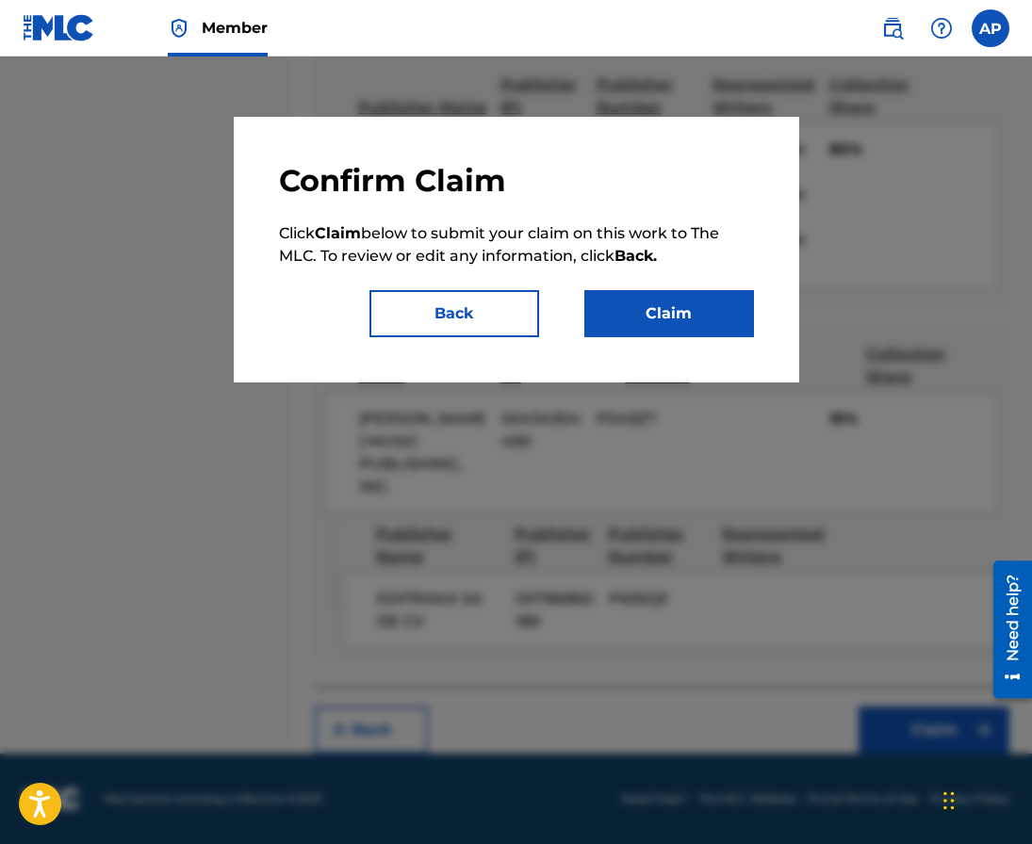
click at [688, 320] on button "Claim" at bounding box center [669, 313] width 170 height 47
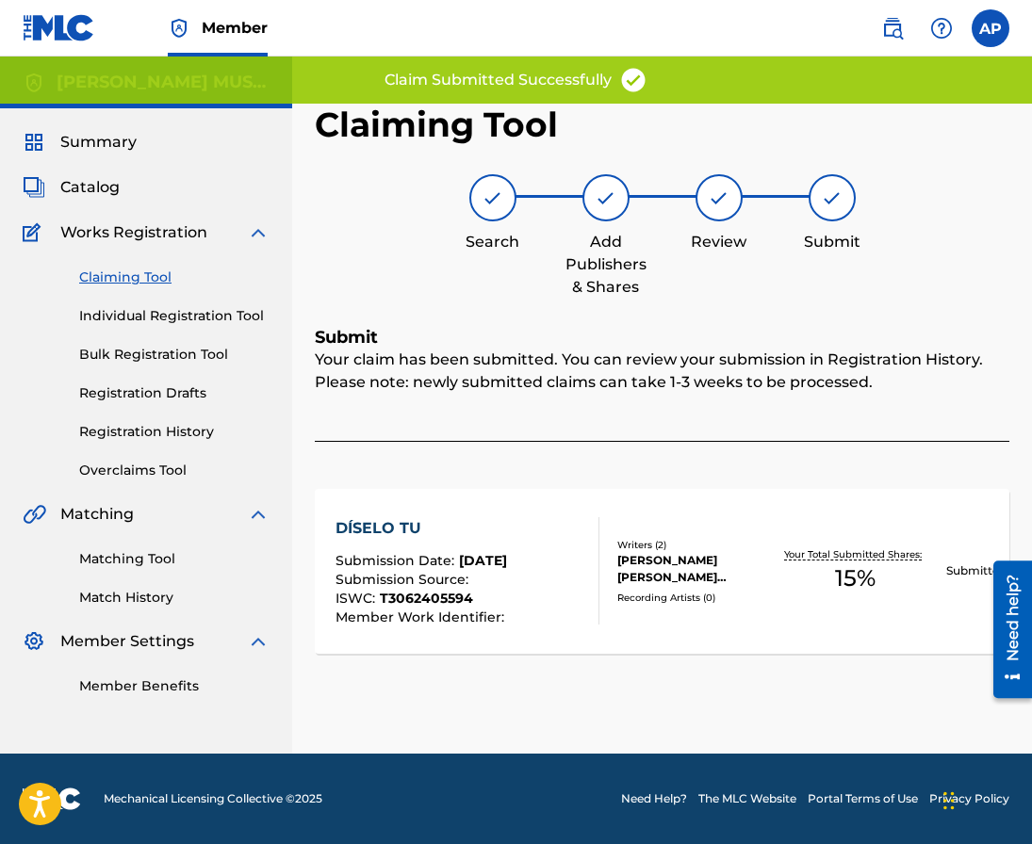
scroll to position [0, 0]
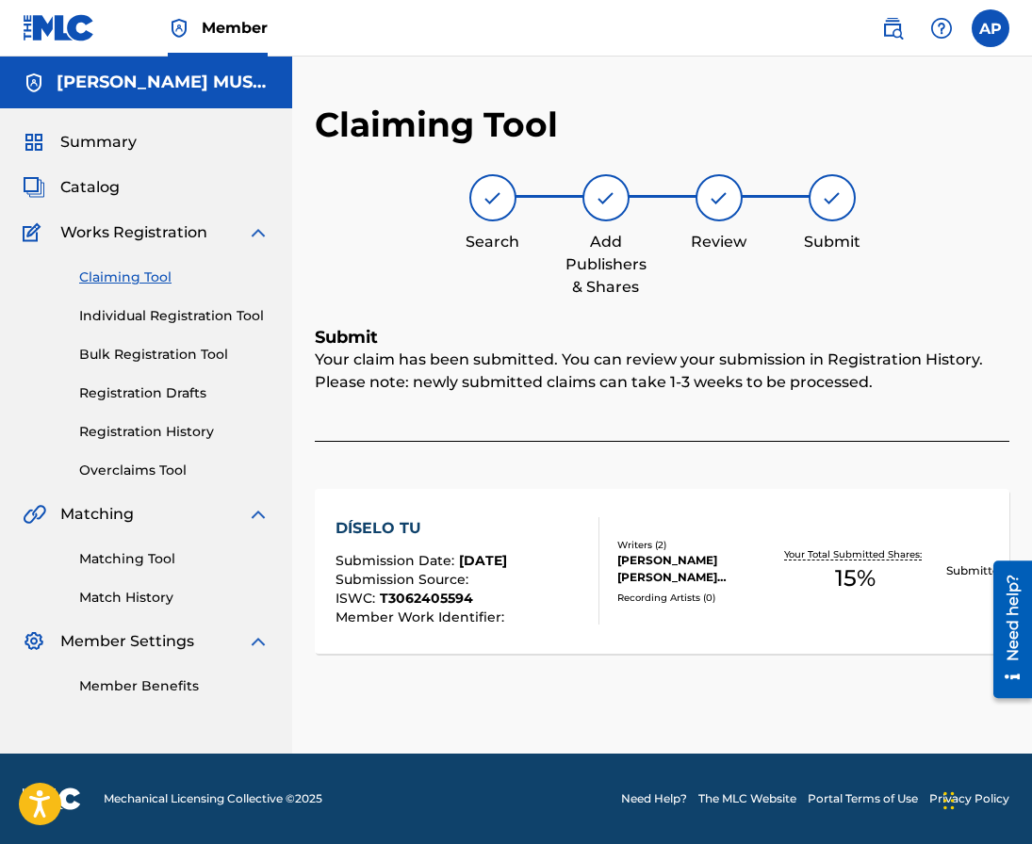
click at [96, 275] on link "Claiming Tool" at bounding box center [174, 278] width 190 height 20
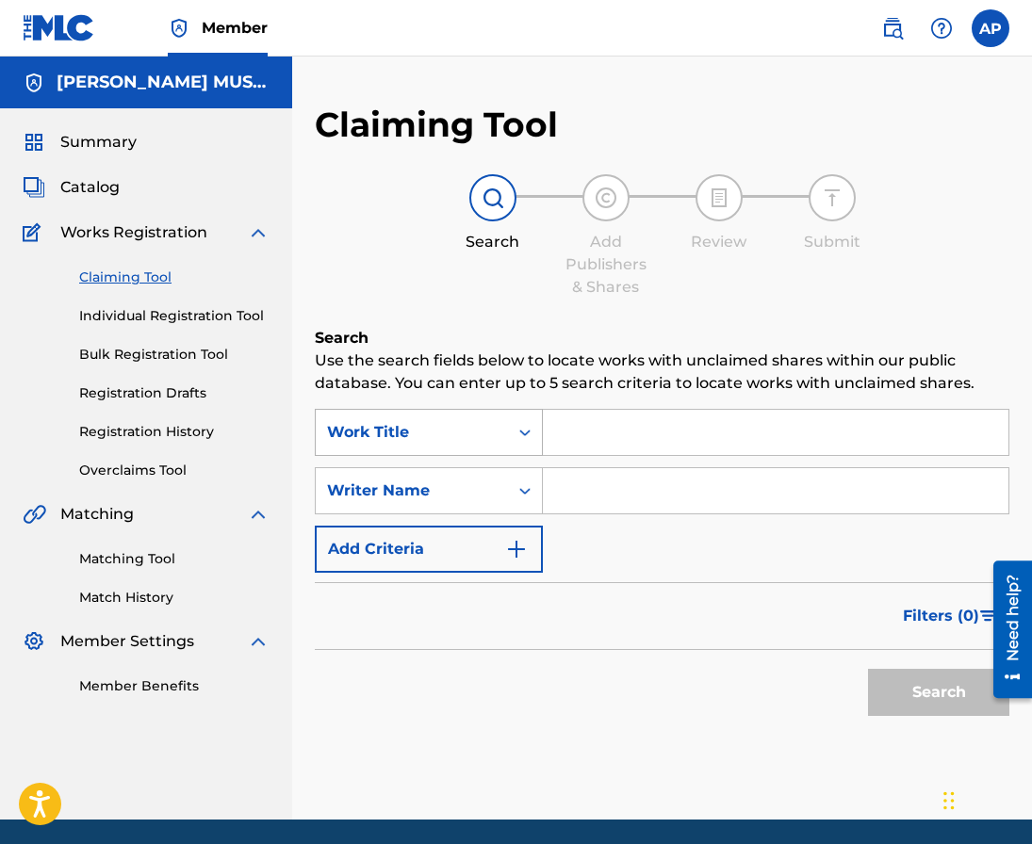
click at [470, 413] on div "Work Title" at bounding box center [429, 432] width 228 height 47
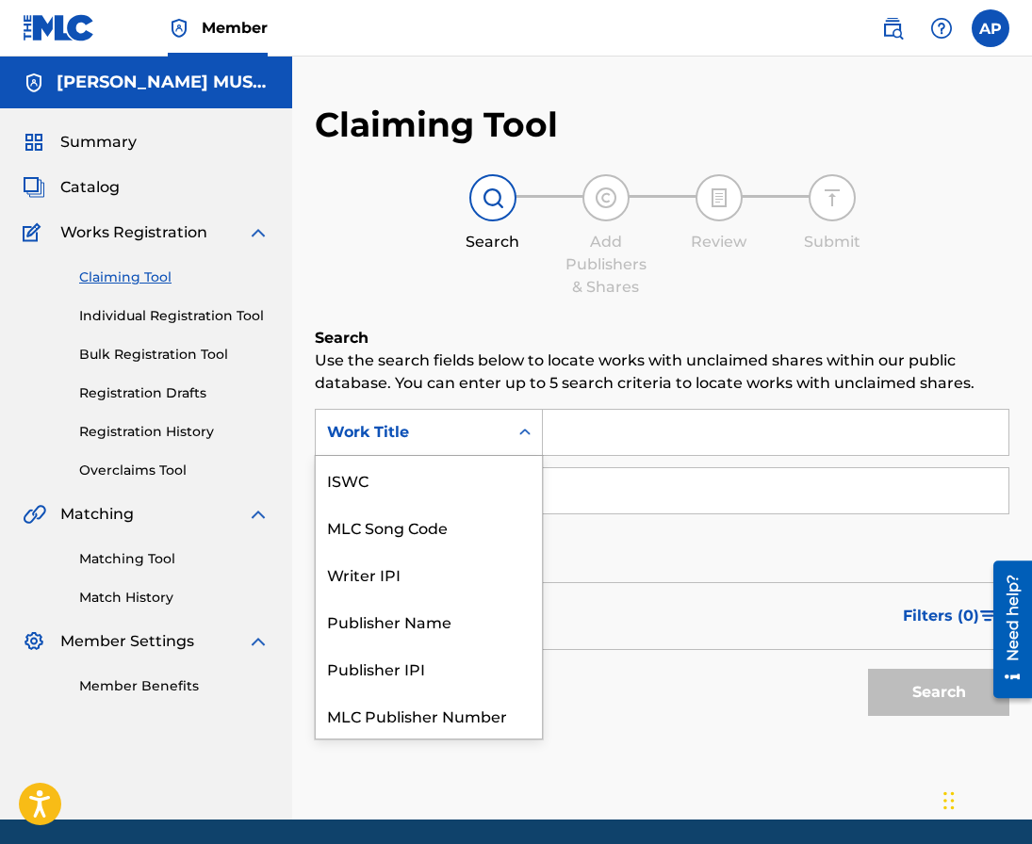
scroll to position [47, 0]
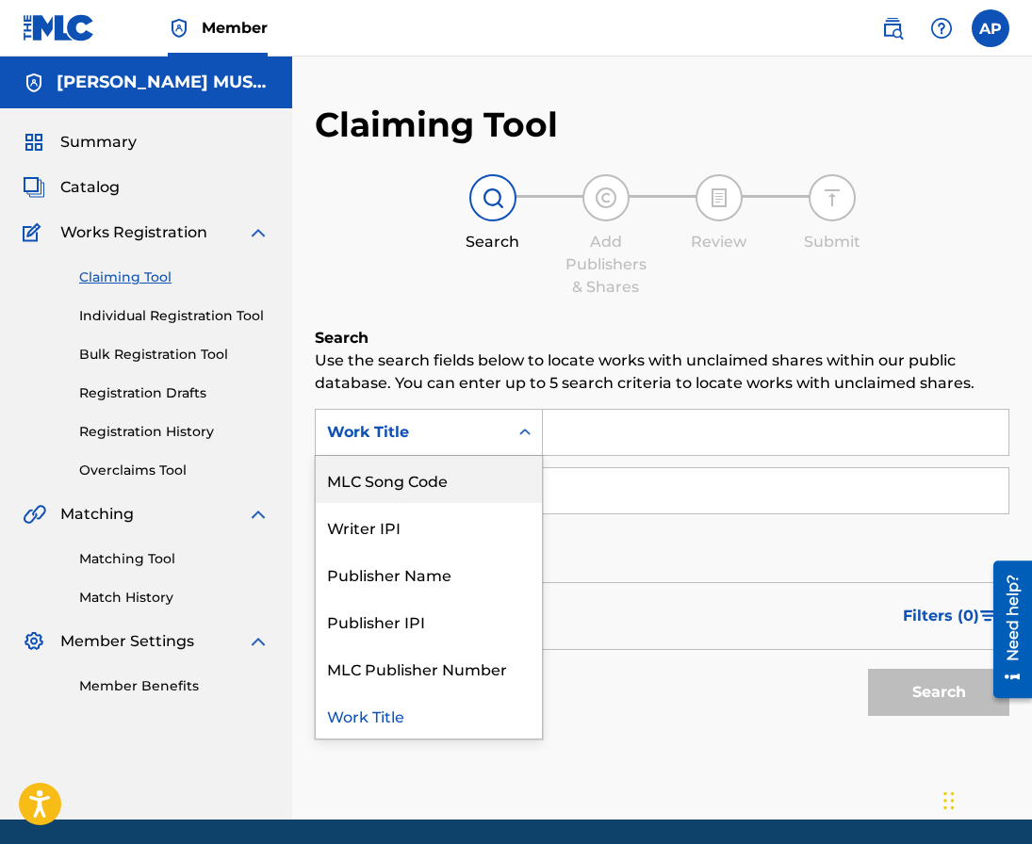
click at [474, 468] on div "MLC Song Code" at bounding box center [429, 479] width 226 height 47
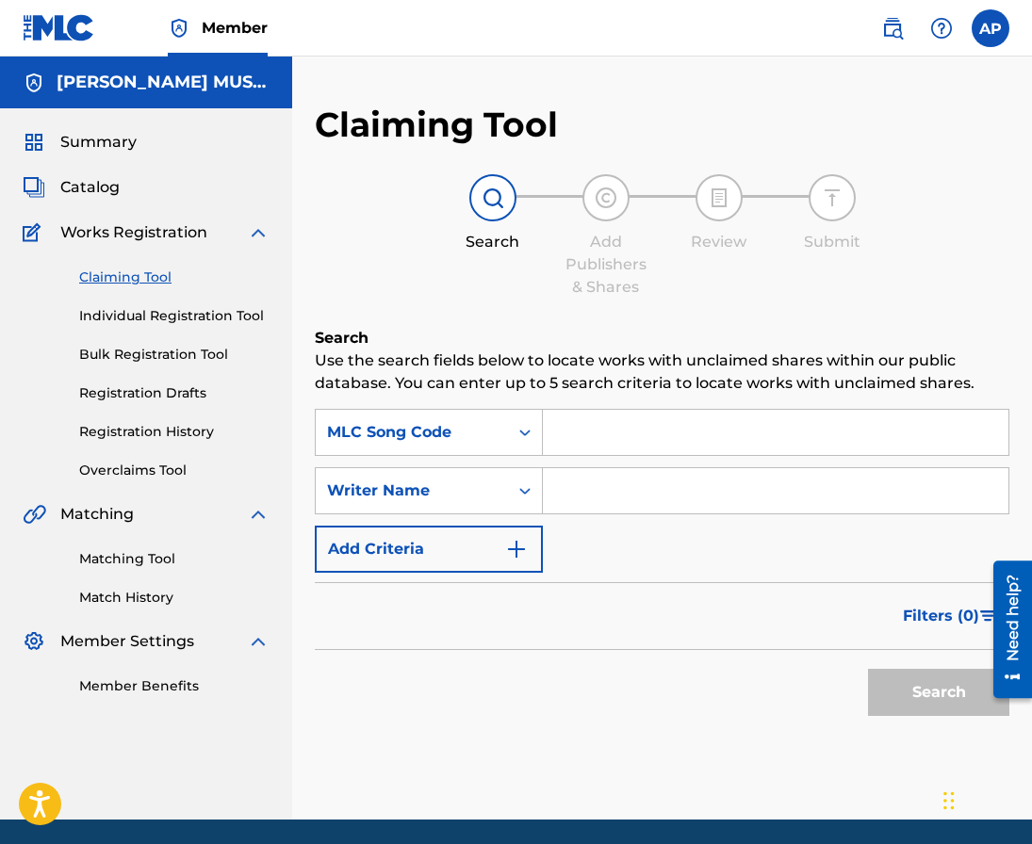
click at [563, 436] on input "Search Form" at bounding box center [775, 432] width 465 height 45
paste input "DA1ZXT"
type input "DA1ZXT"
click at [868, 669] on button "Search" at bounding box center [938, 692] width 141 height 47
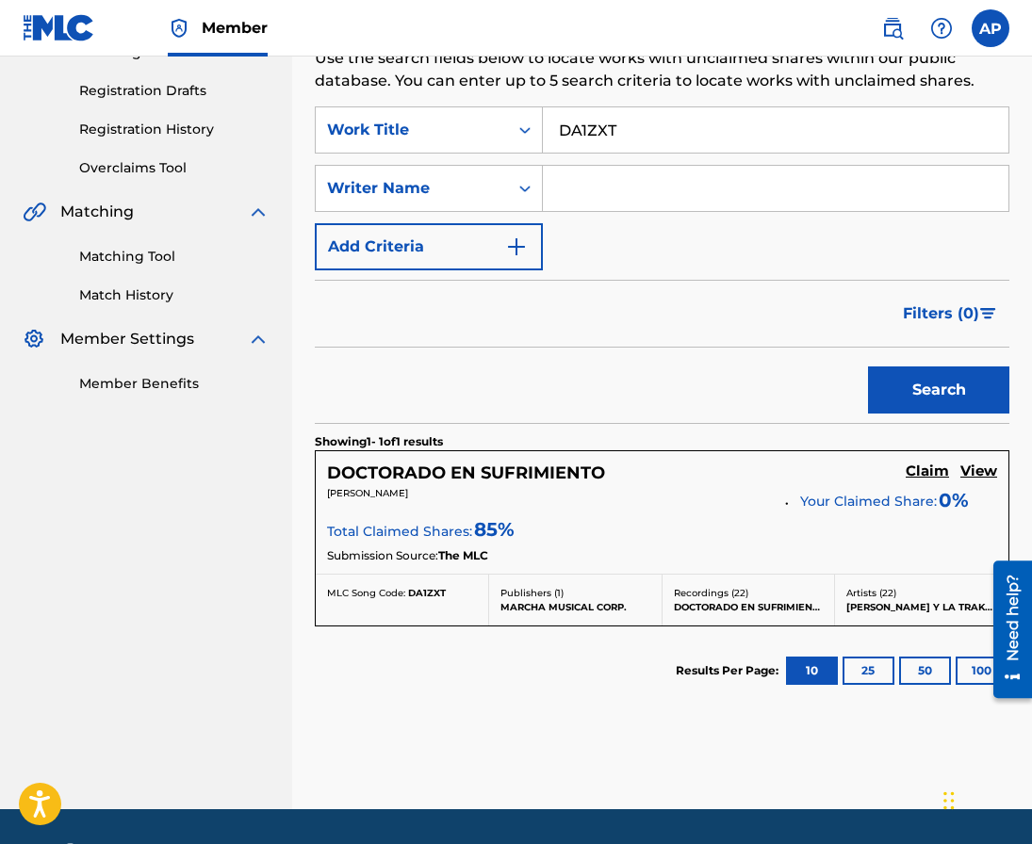
scroll to position [302, 0]
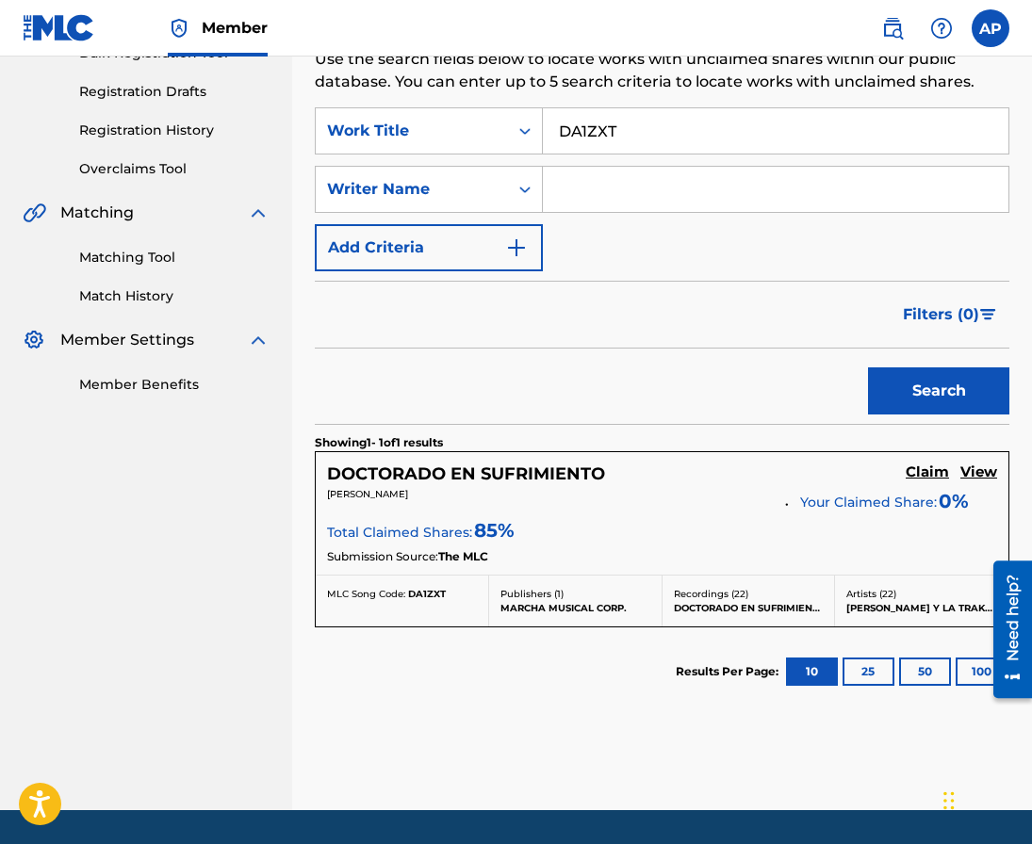
click at [923, 463] on div "DOCTORADO EN SUFRIMIENTO Claim View [PERSON_NAME] Your Claimed Share: 0 % Total…" at bounding box center [662, 513] width 693 height 122
click at [923, 467] on h5 "Claim" at bounding box center [927, 473] width 43 height 18
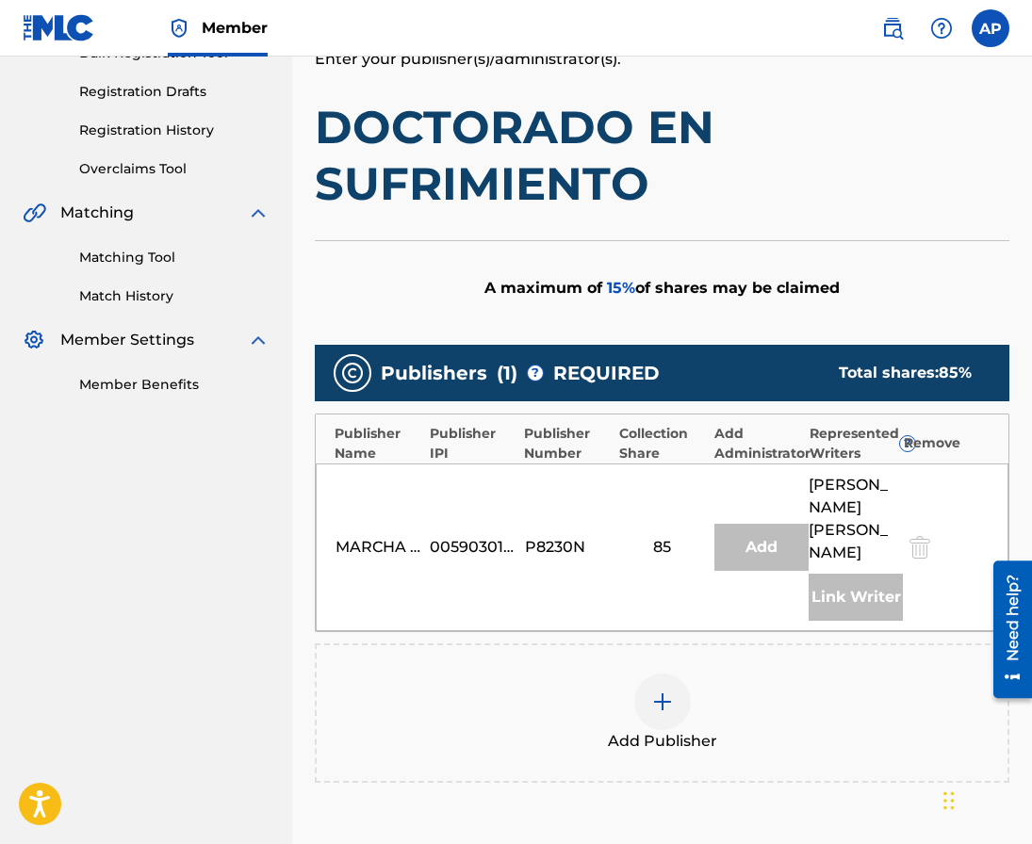
click at [667, 686] on div at bounding box center [662, 702] width 57 height 57
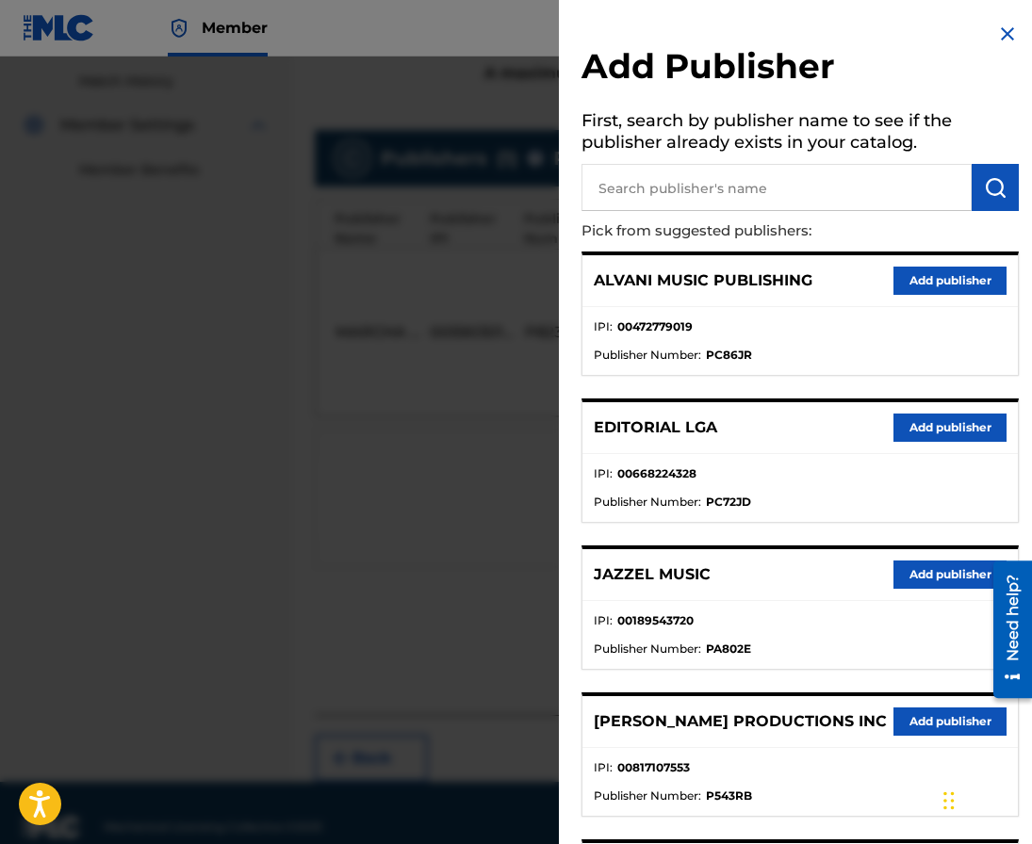
scroll to position [535, 0]
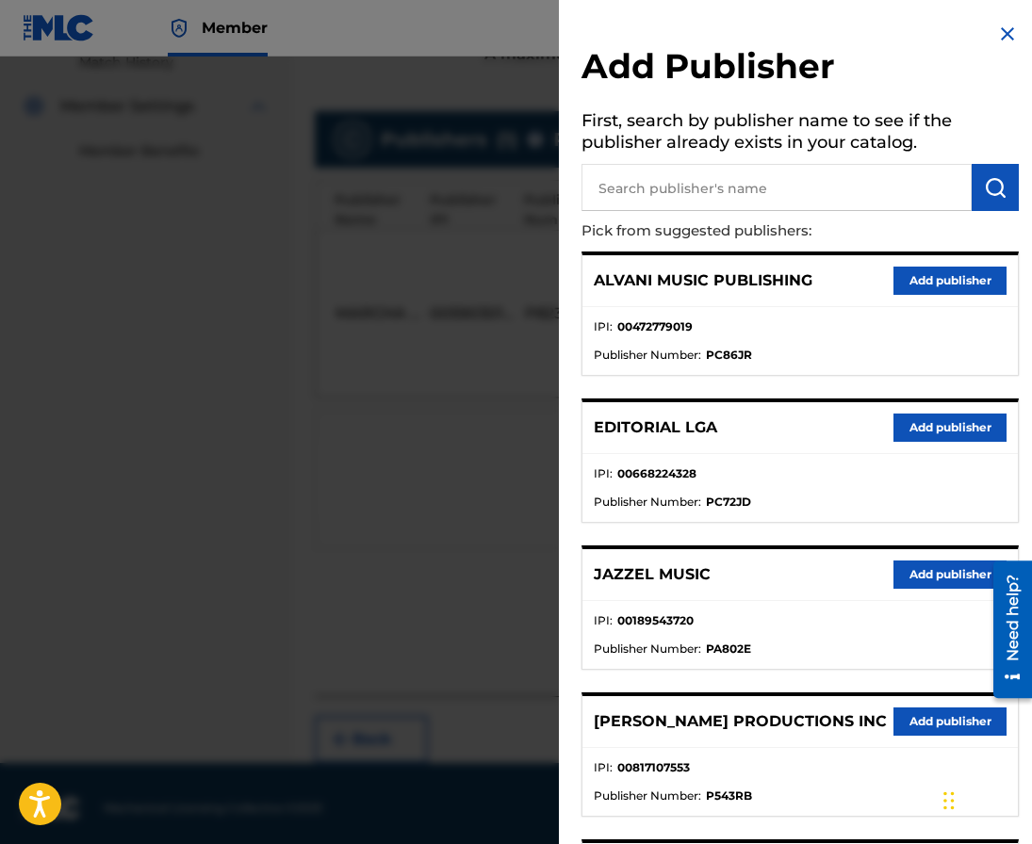
click at [727, 195] on input "text" at bounding box center [776, 187] width 390 height 47
type input "editraka"
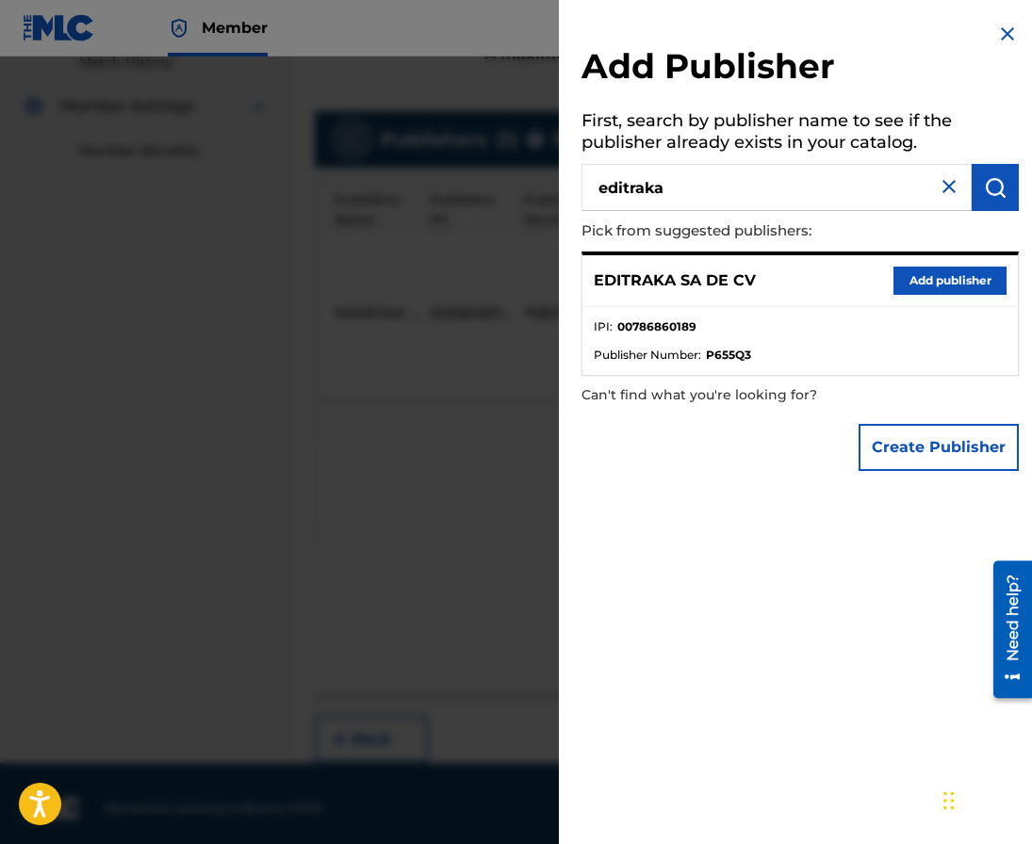
click at [965, 274] on button "Add publisher" at bounding box center [949, 281] width 113 height 28
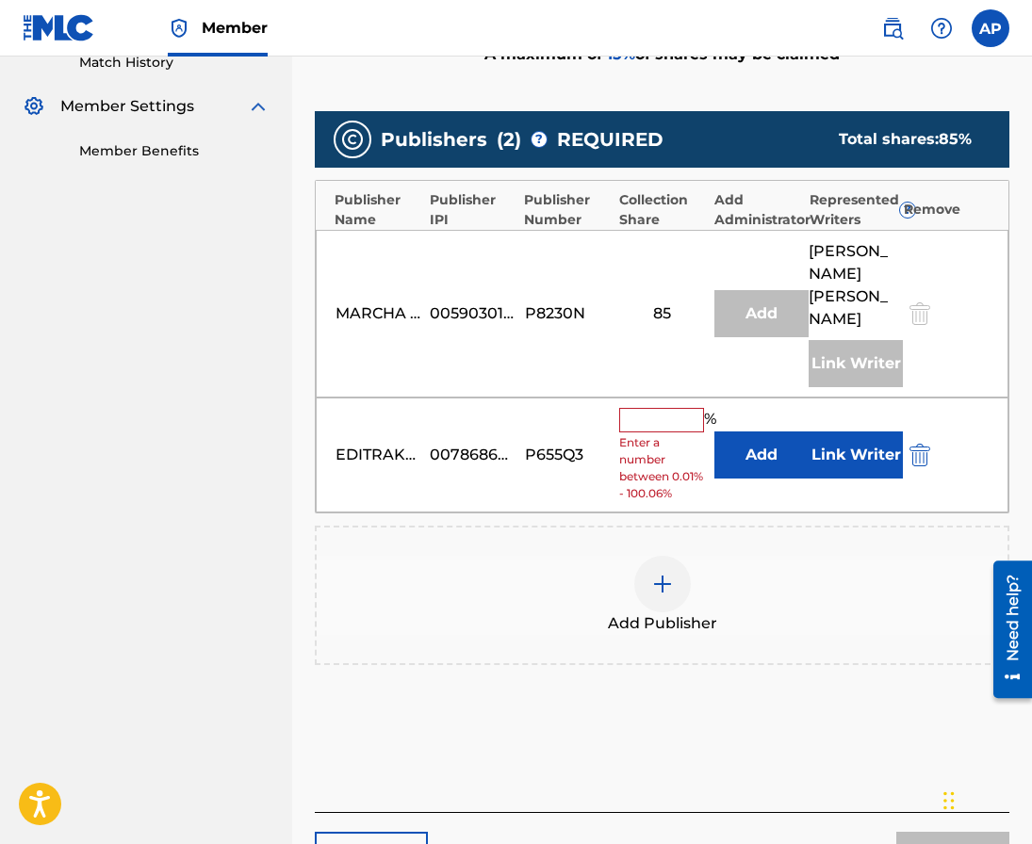
click at [737, 442] on button "Add" at bounding box center [761, 455] width 94 height 47
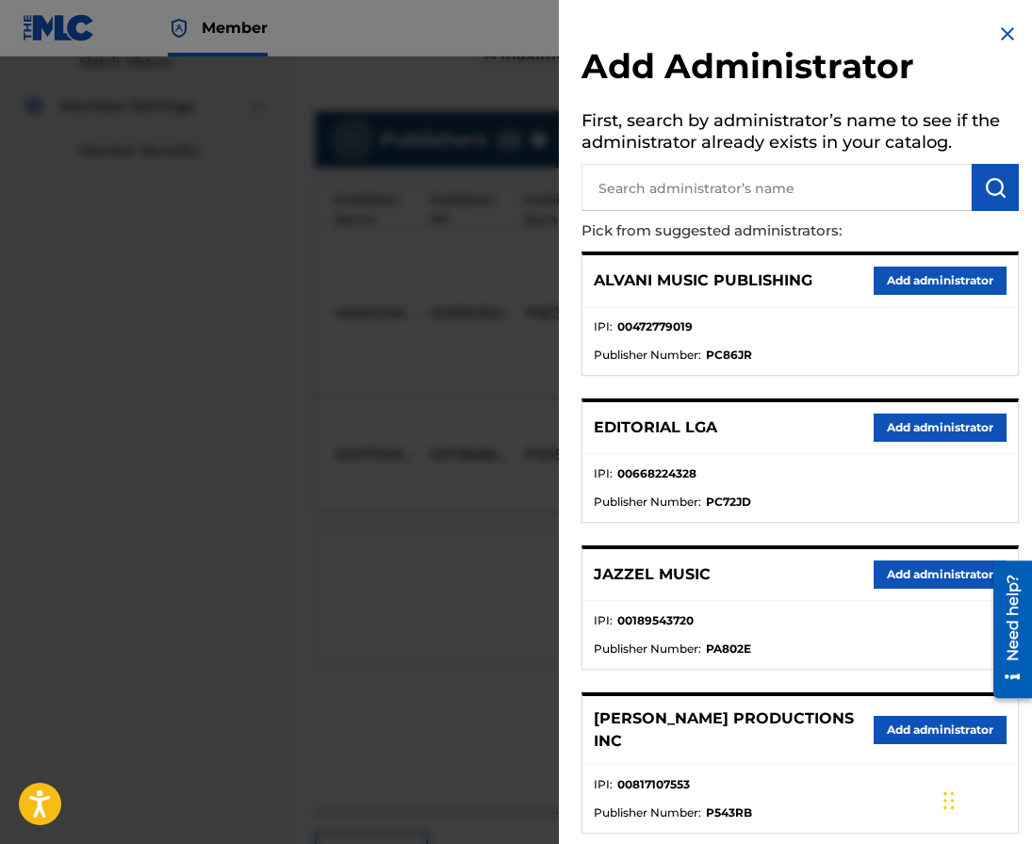
click at [723, 201] on input "text" at bounding box center [776, 187] width 390 height 47
type input "[PERSON_NAME]"
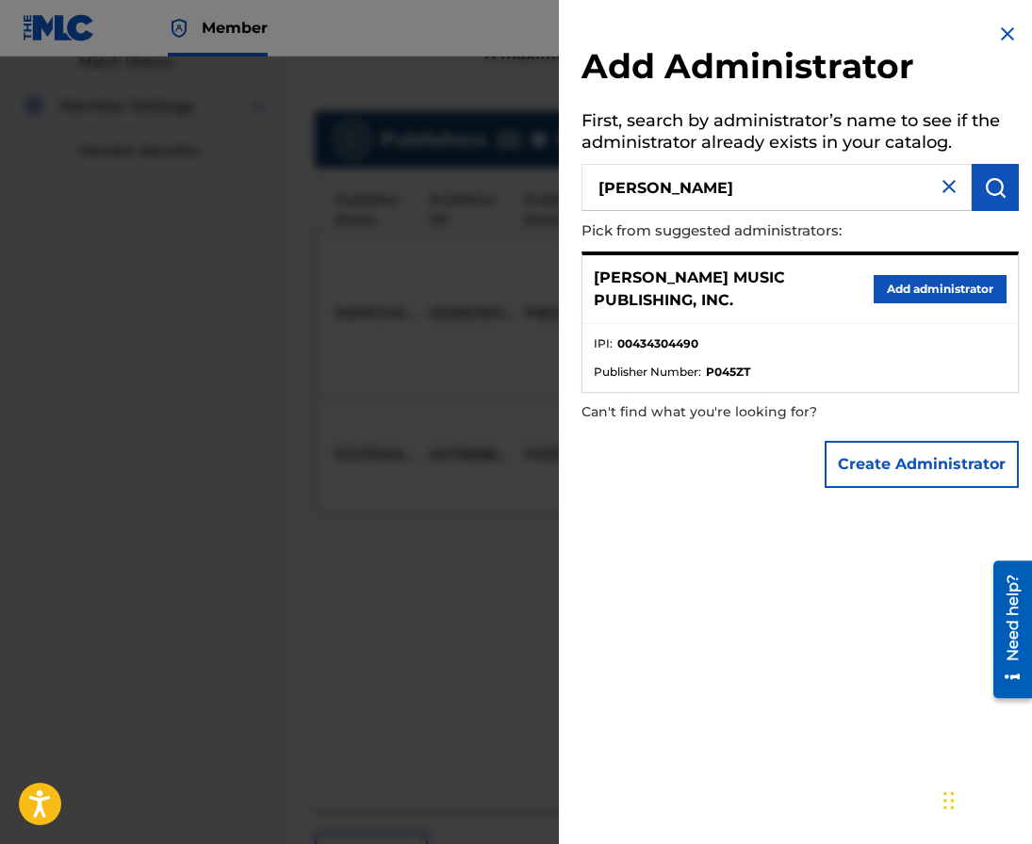
click at [895, 307] on div "[PERSON_NAME] MUSIC PUBLISHING, INC. Add administrator" at bounding box center [799, 289] width 435 height 69
click at [895, 288] on button "Add administrator" at bounding box center [940, 289] width 133 height 28
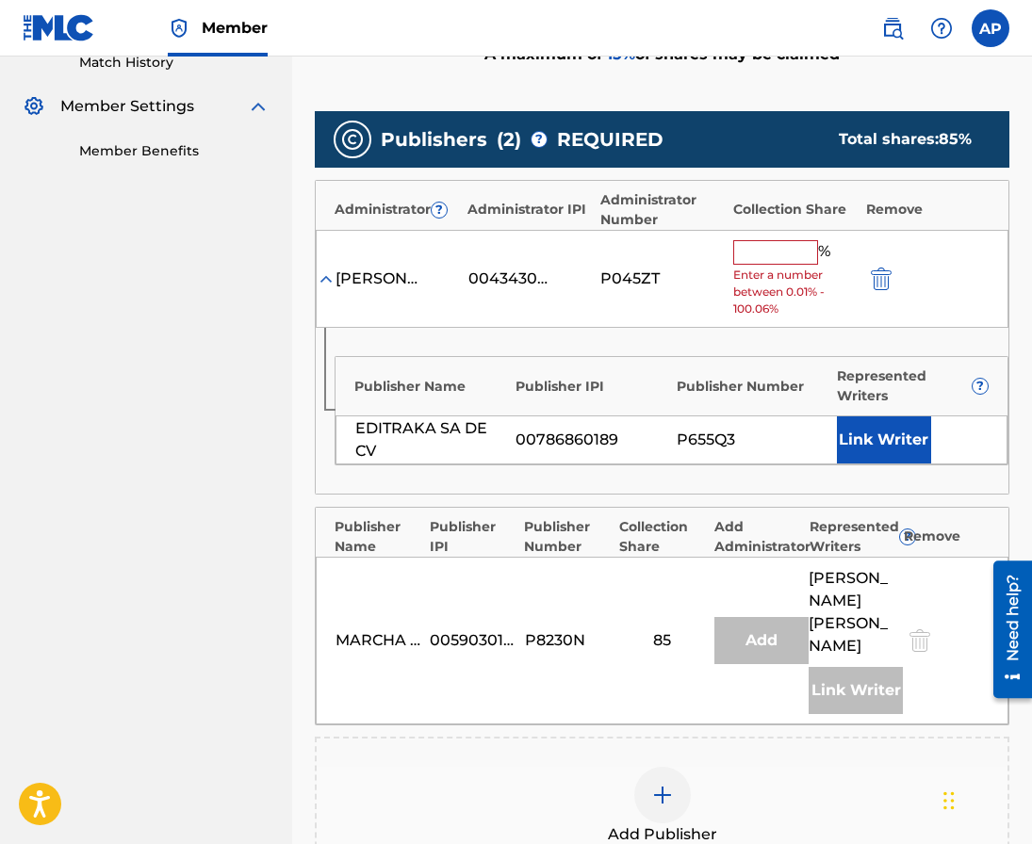
click at [747, 248] on input "text" at bounding box center [775, 252] width 85 height 24
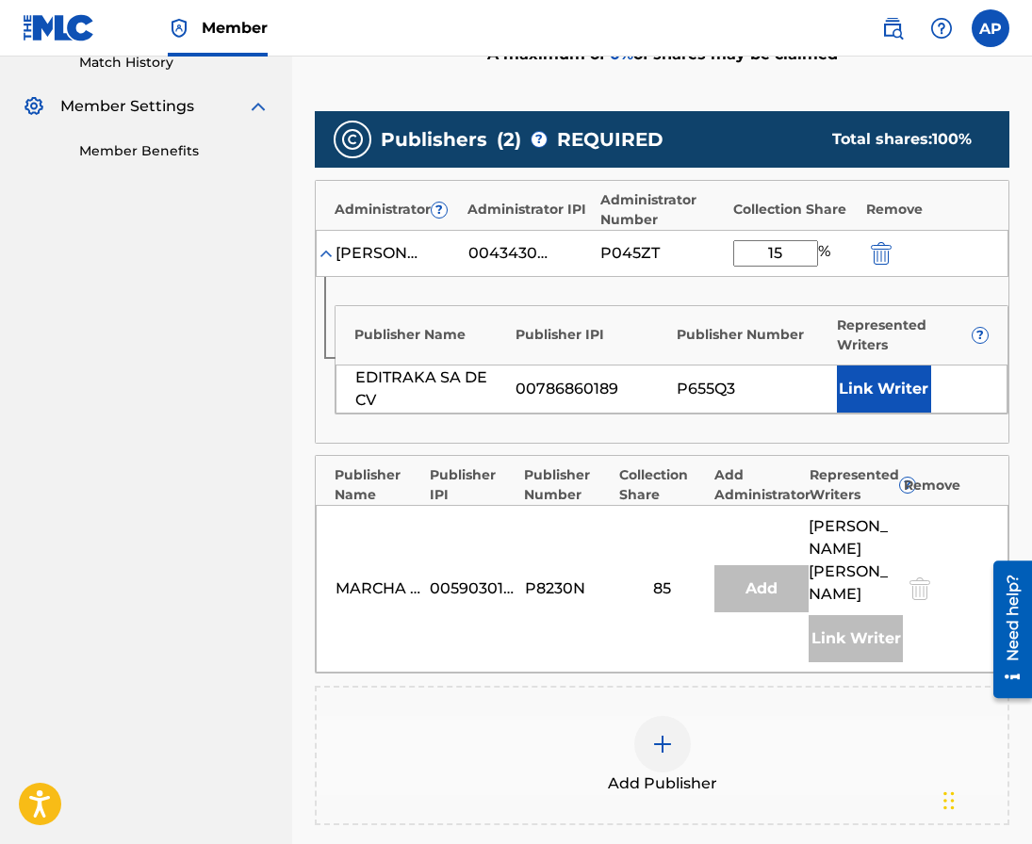
type input "15"
click at [710, 477] on div "Publisher Name Publisher IPI Publisher Number Collection Share Add Administrato…" at bounding box center [662, 480] width 693 height 49
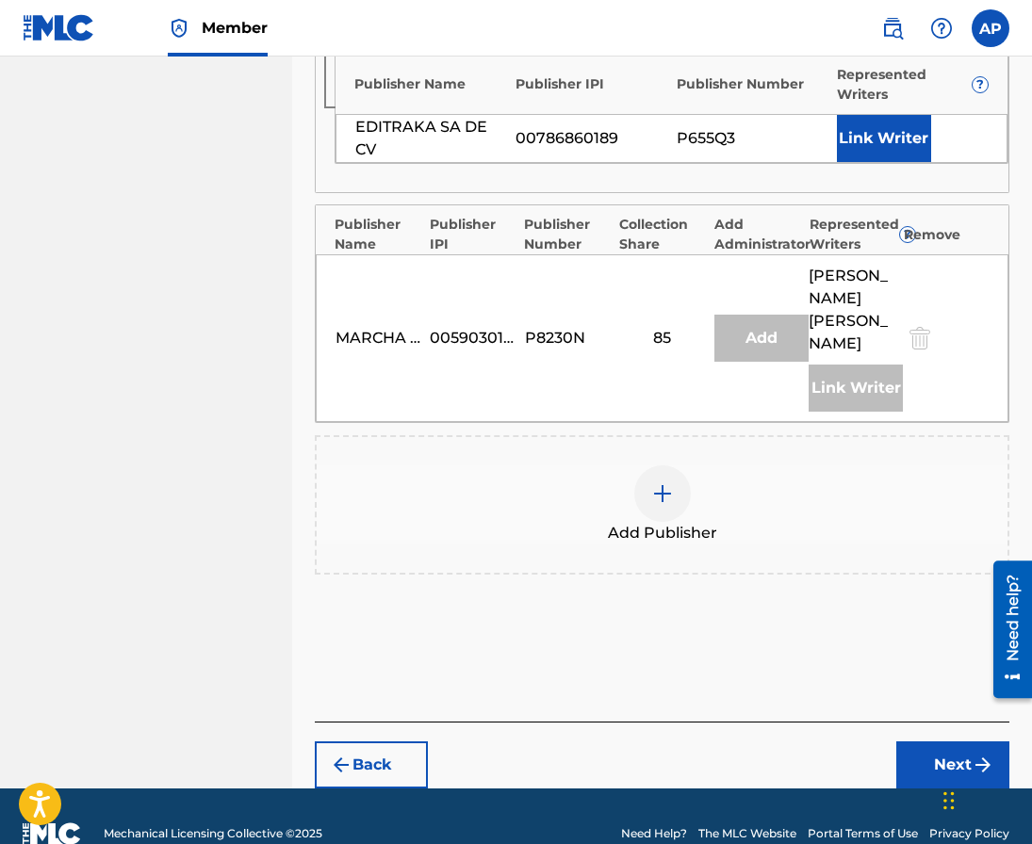
click at [910, 748] on button "Next" at bounding box center [952, 765] width 113 height 47
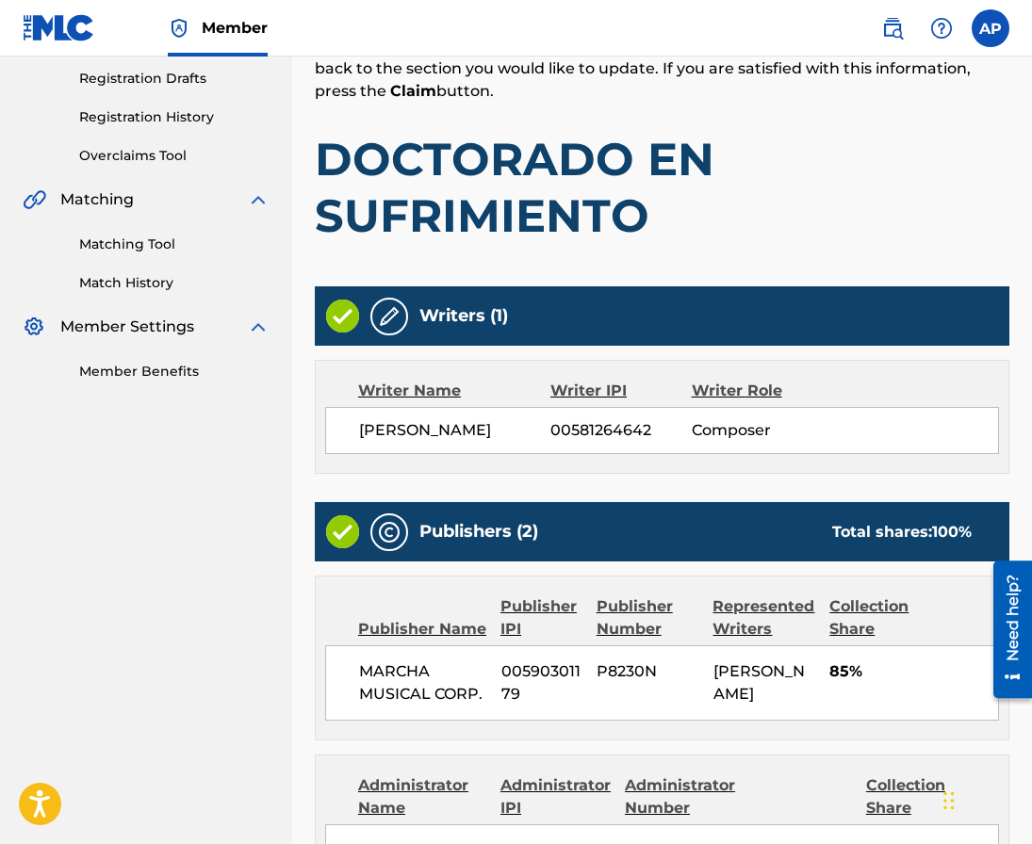
scroll to position [775, 0]
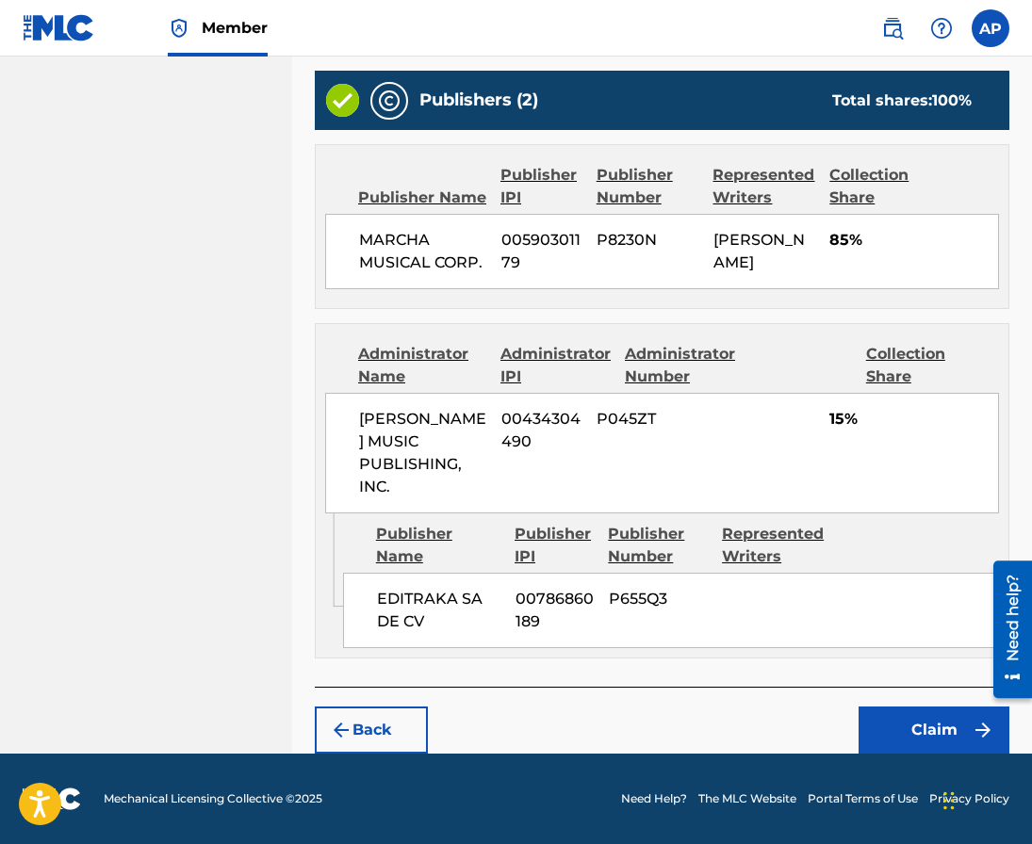
click at [937, 750] on button "Claim" at bounding box center [933, 730] width 151 height 47
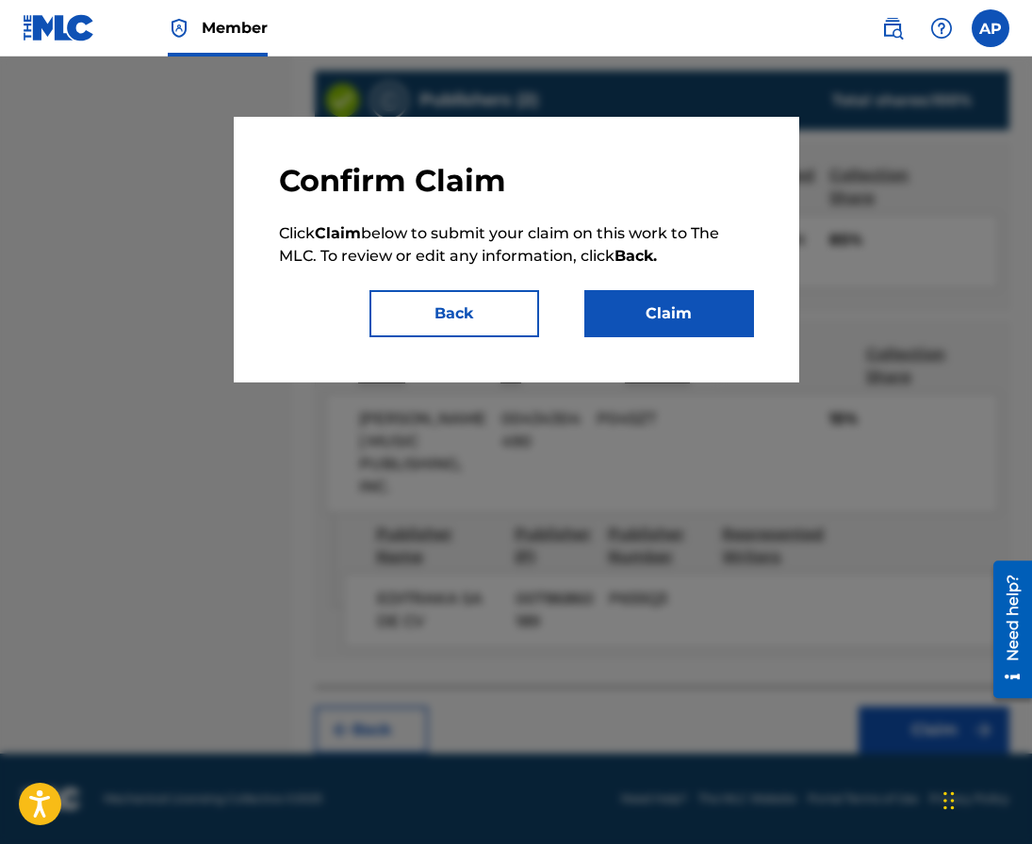
click at [655, 324] on button "Claim" at bounding box center [669, 313] width 170 height 47
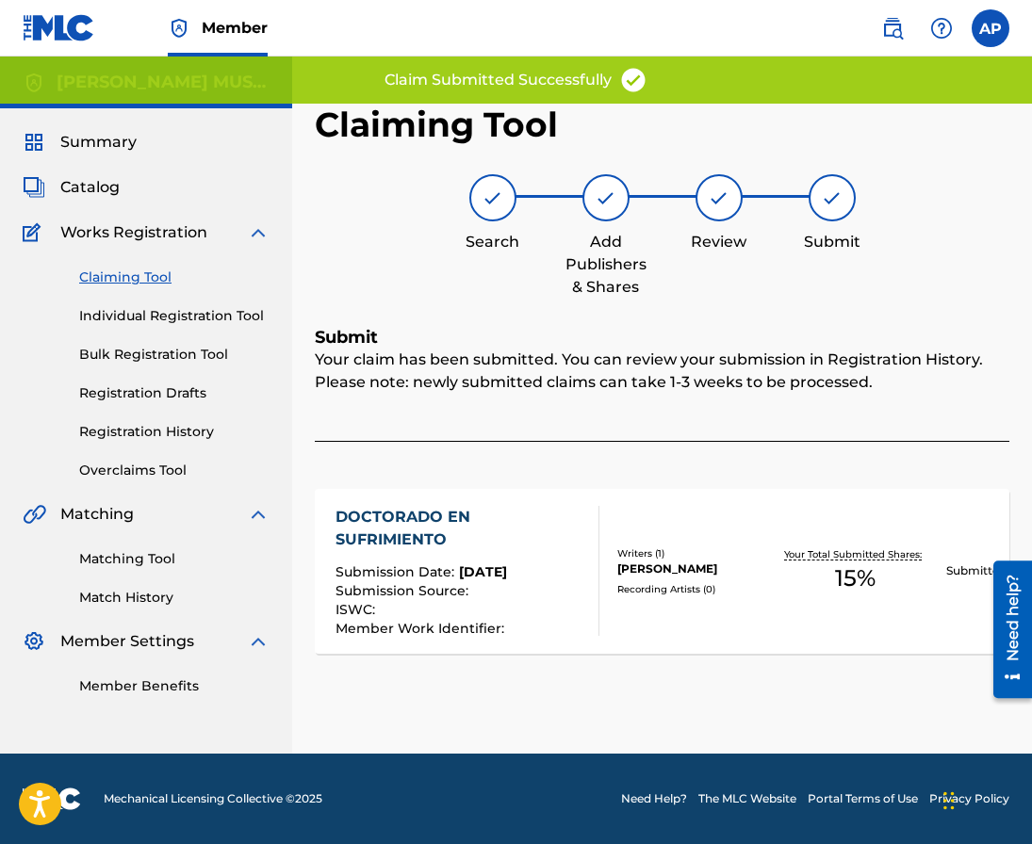
scroll to position [0, 0]
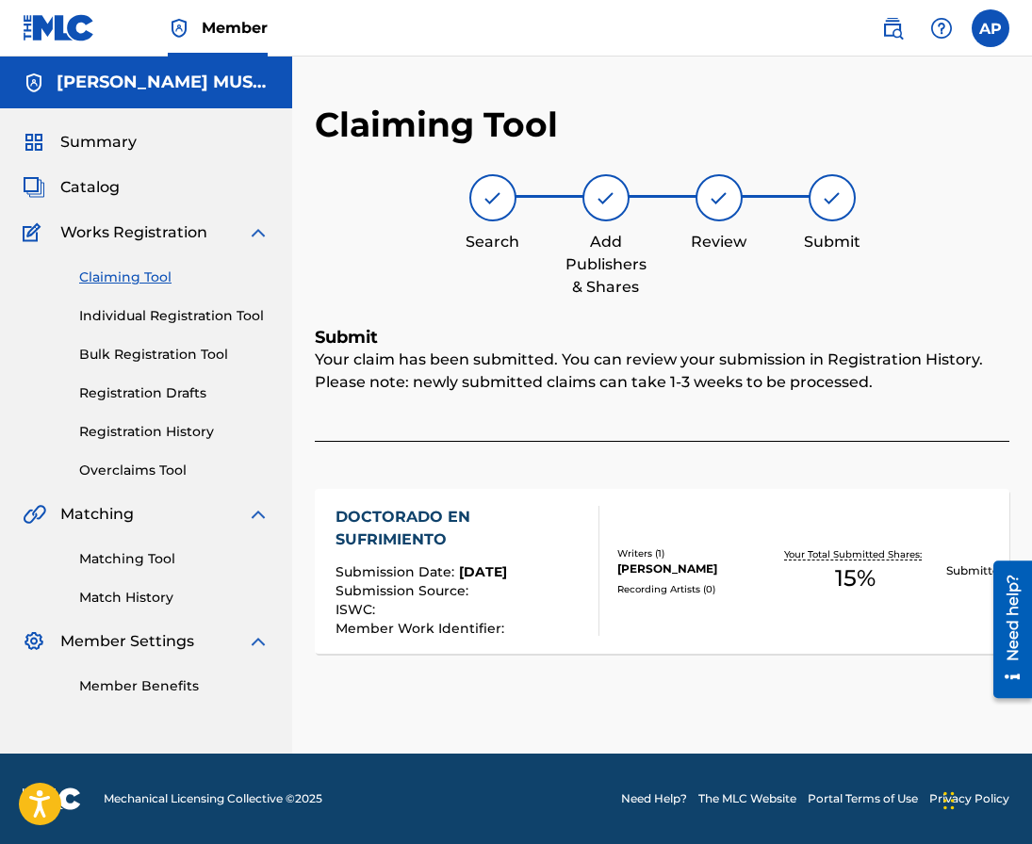
click at [119, 269] on link "Claiming Tool" at bounding box center [174, 278] width 190 height 20
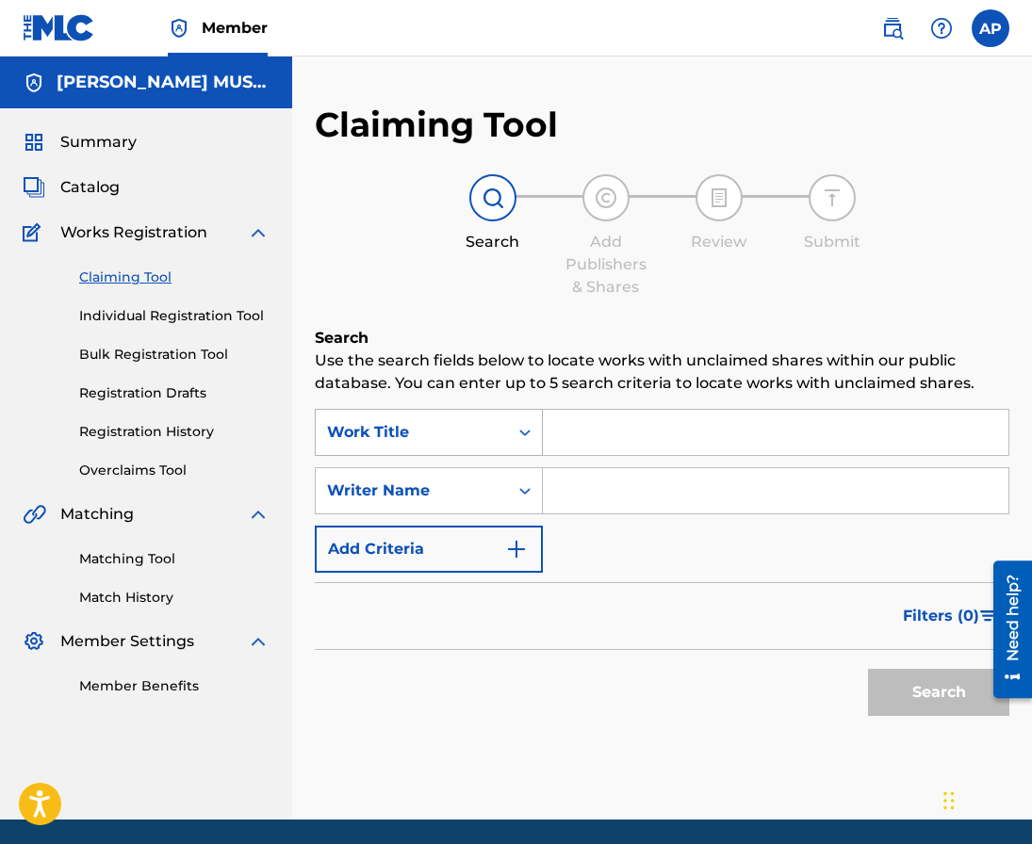
click at [466, 414] on div "Work Title" at bounding box center [429, 432] width 228 height 47
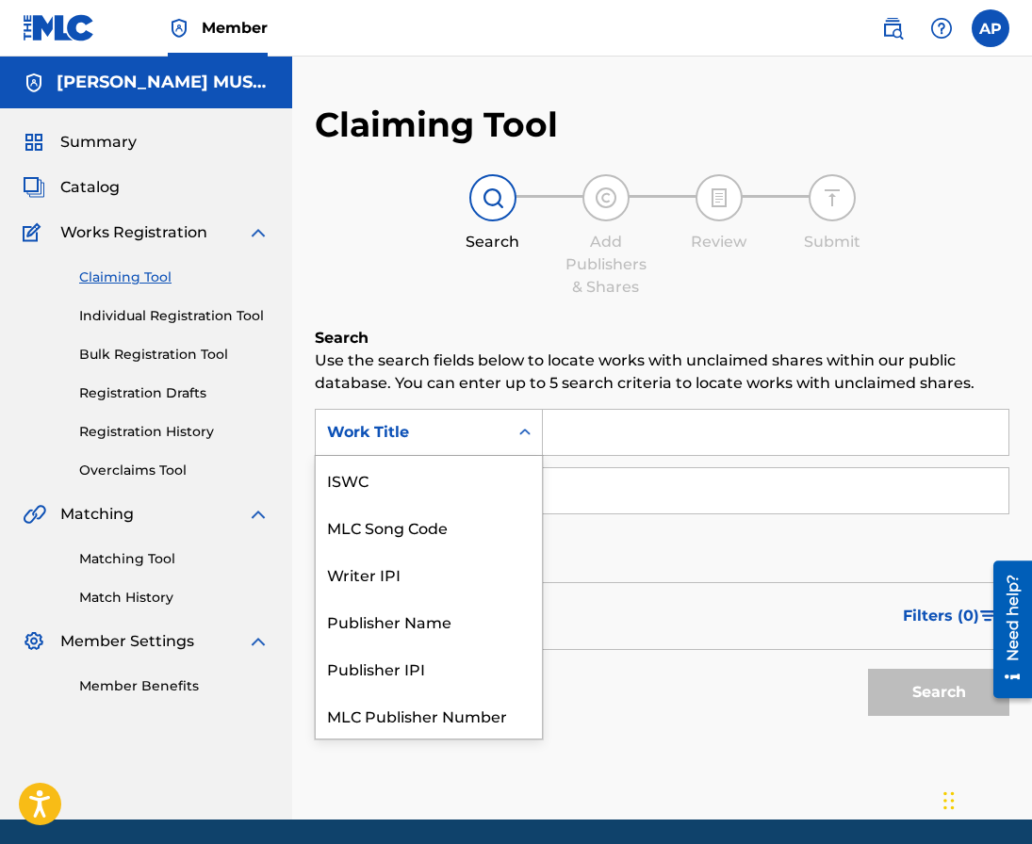
scroll to position [47, 0]
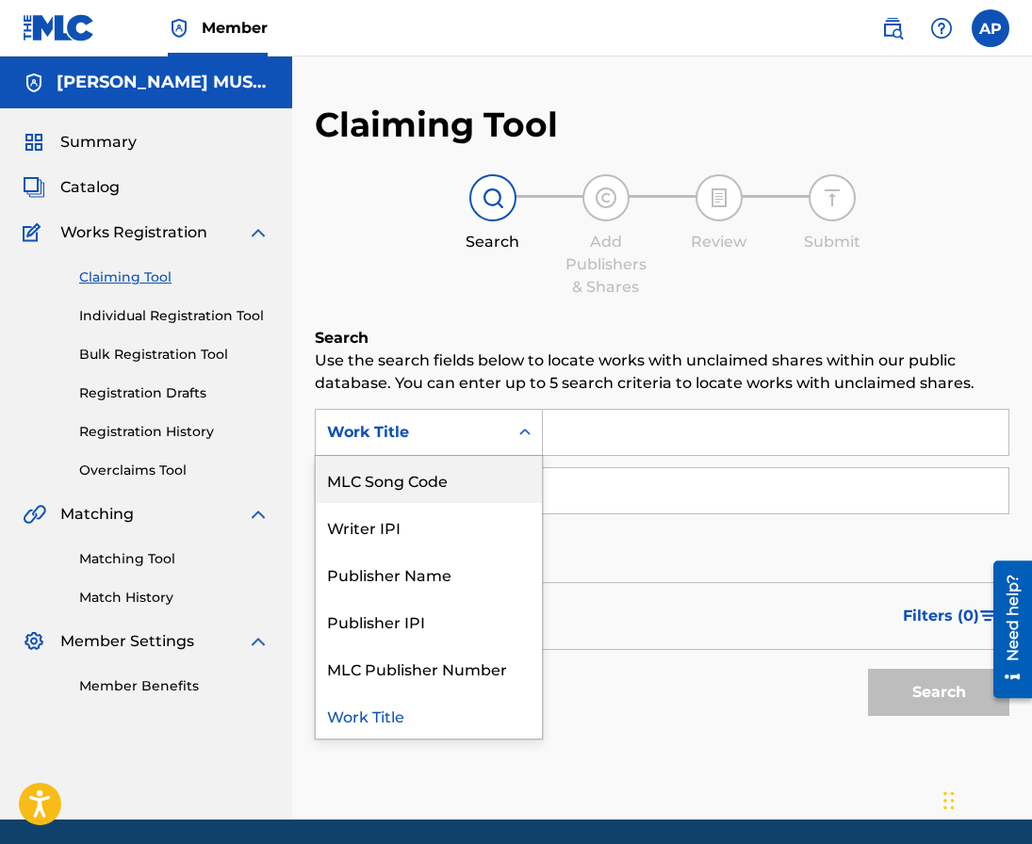
click at [447, 465] on div "MLC Song Code" at bounding box center [429, 479] width 226 height 47
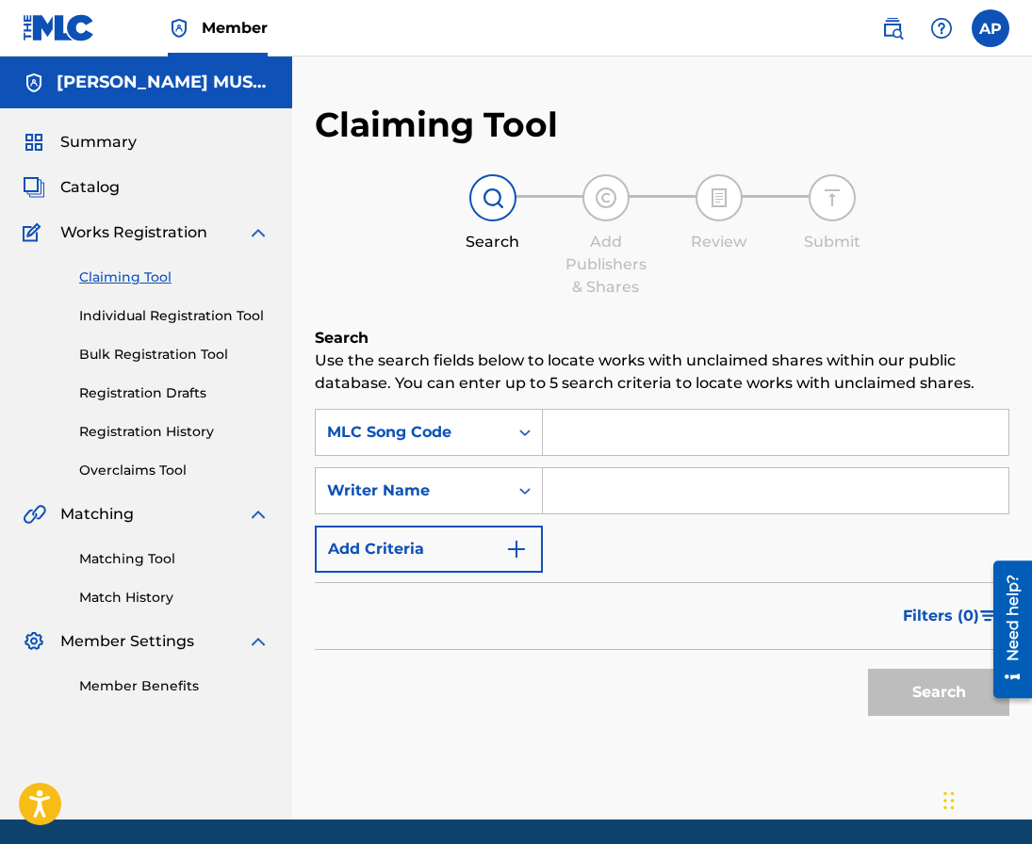
click at [564, 440] on input "Search Form" at bounding box center [775, 432] width 465 height 45
paste input "DB24ZG"
type input "DB24ZG"
click at [868, 669] on button "Search" at bounding box center [938, 692] width 141 height 47
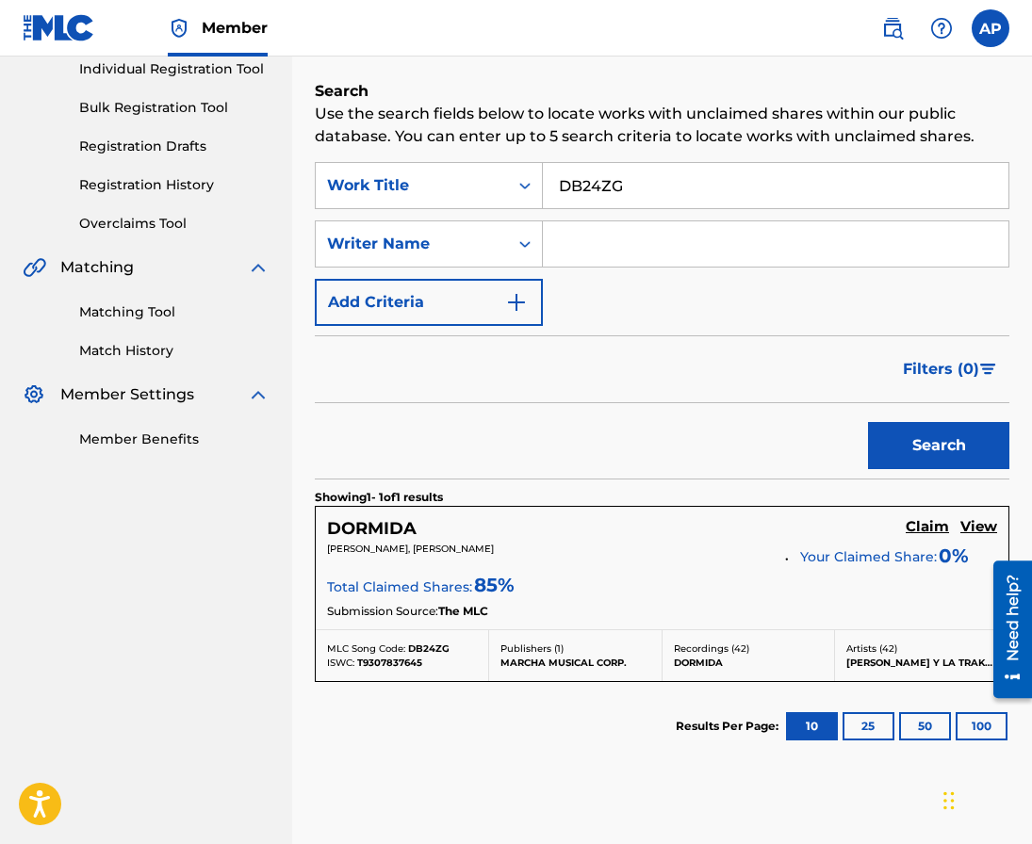
scroll to position [336, 0]
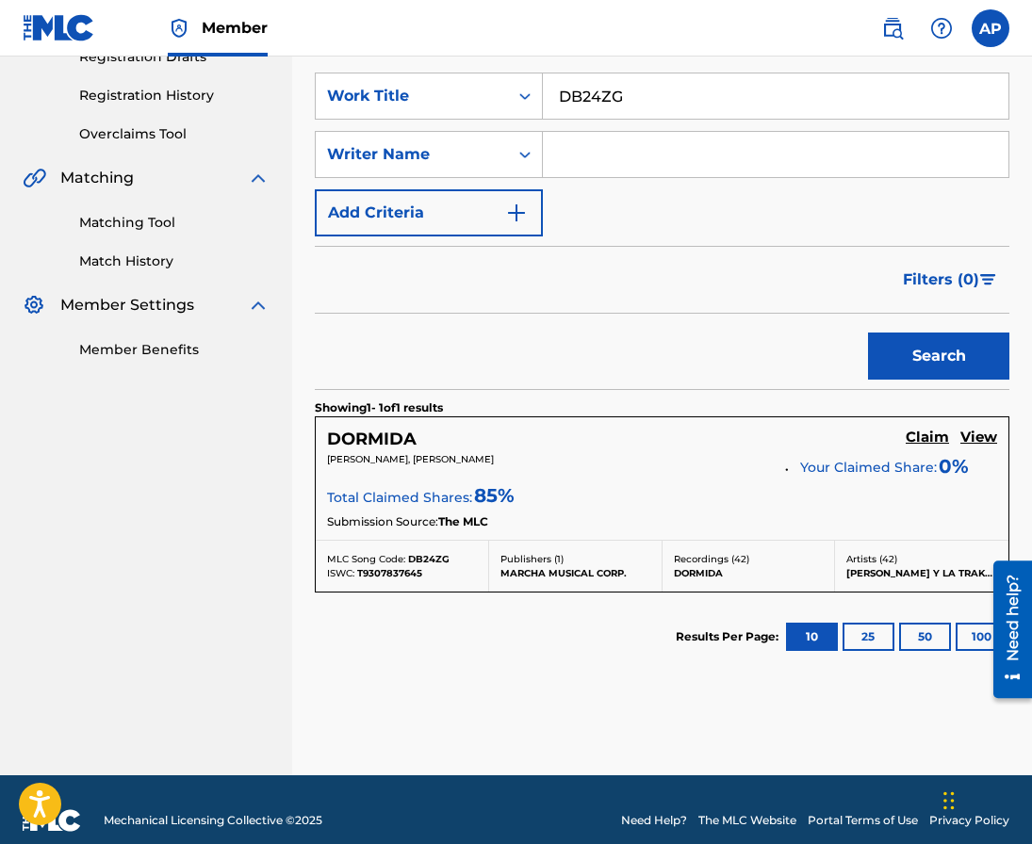
click at [923, 435] on h5 "Claim" at bounding box center [927, 438] width 43 height 18
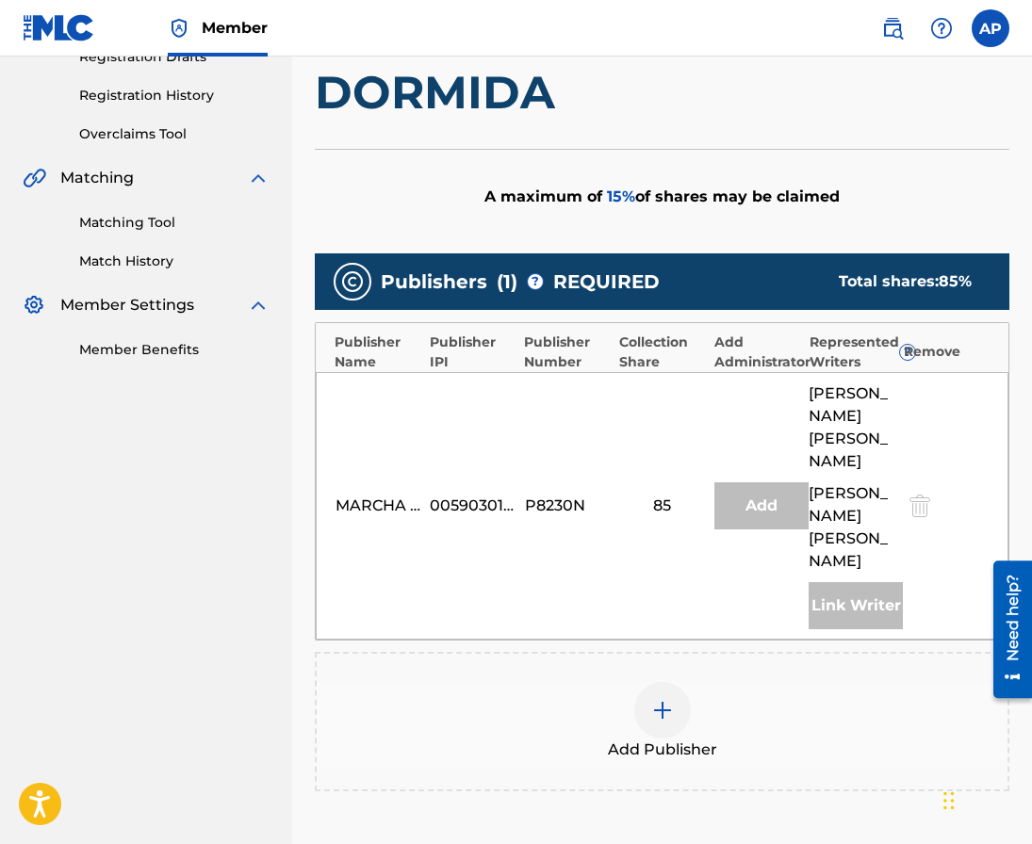
click at [669, 699] on img at bounding box center [662, 710] width 23 height 23
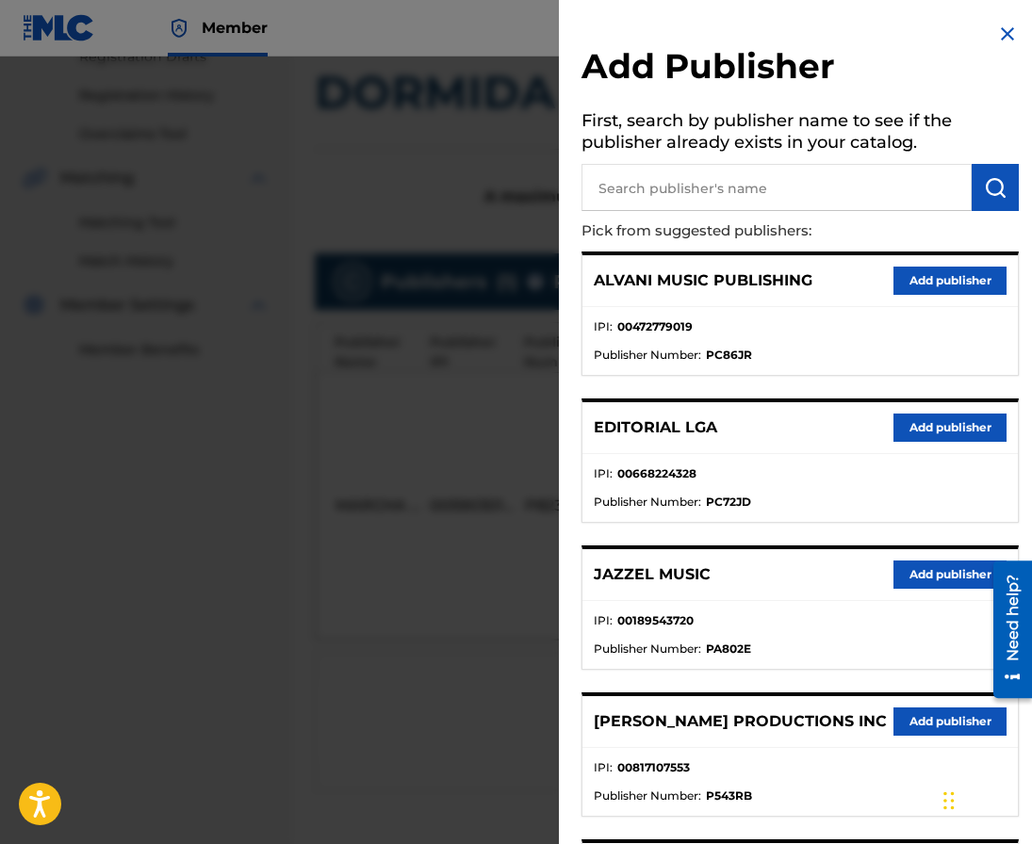
click at [692, 192] on input "text" at bounding box center [776, 187] width 390 height 47
type input "editraka"
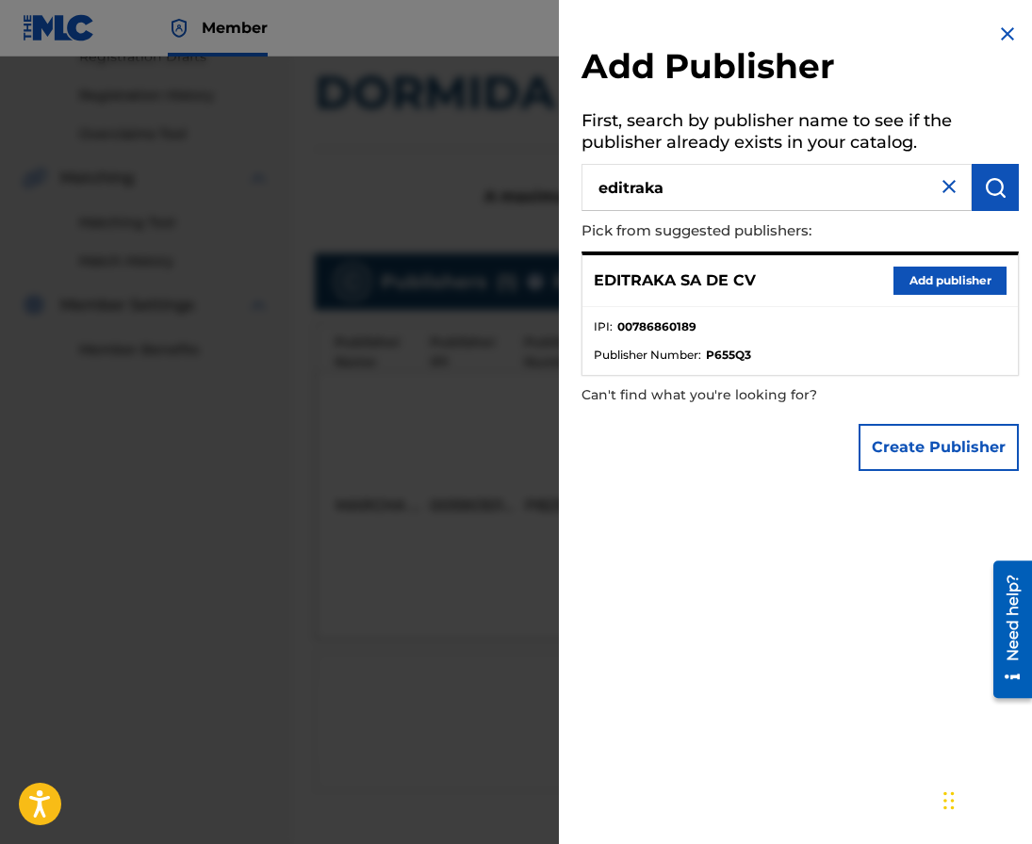
click at [948, 265] on div "EDITRAKA SA DE CV Add publisher" at bounding box center [799, 281] width 435 height 52
click at [948, 268] on button "Add publisher" at bounding box center [949, 281] width 113 height 28
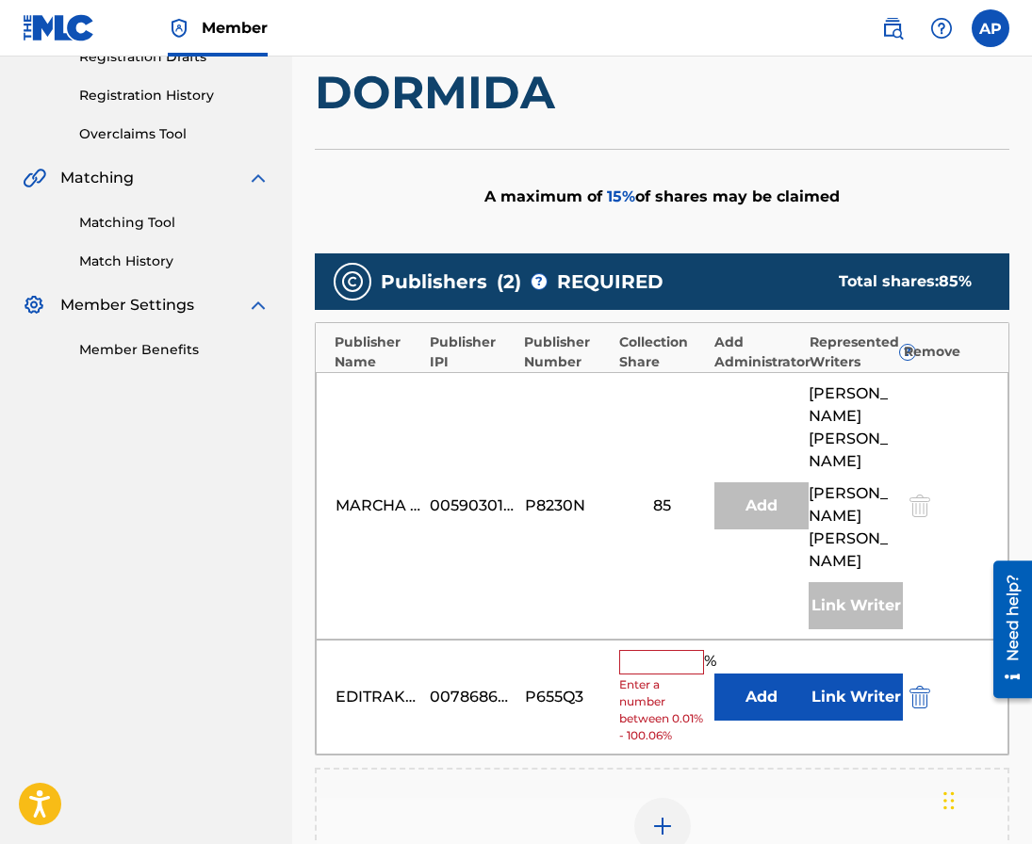
click at [743, 674] on button "Add" at bounding box center [761, 697] width 94 height 47
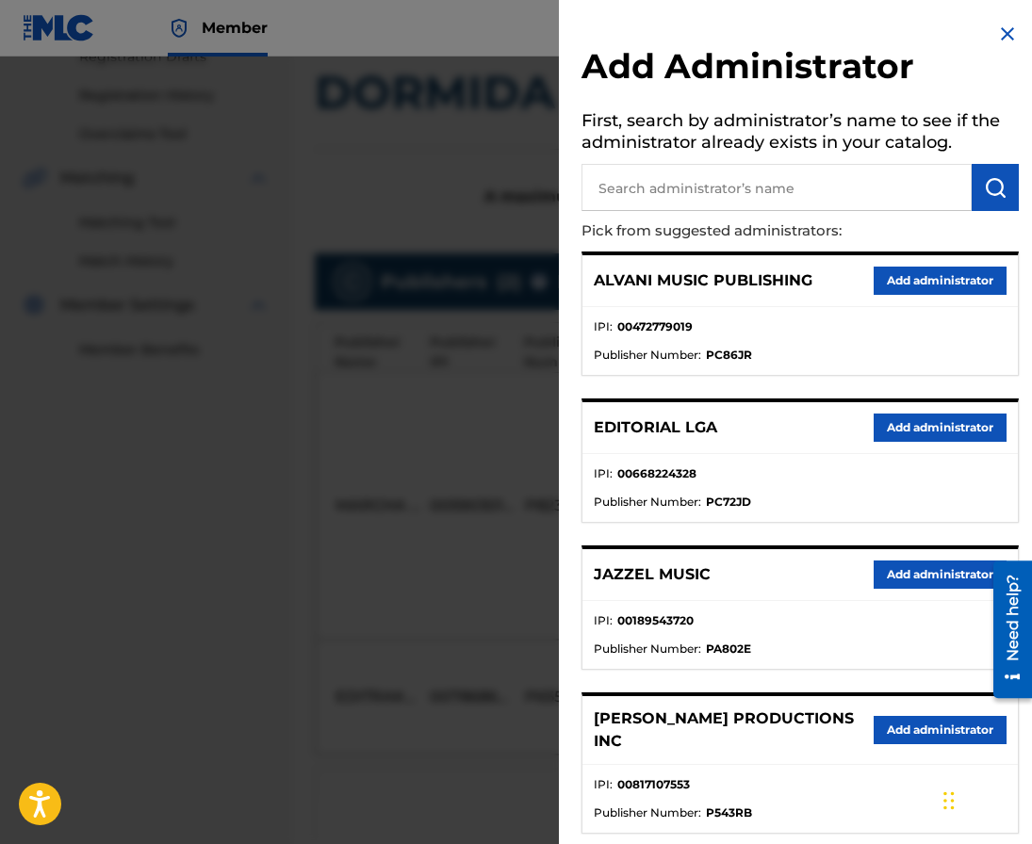
click at [661, 204] on input "text" at bounding box center [776, 187] width 390 height 47
type input "maximo"
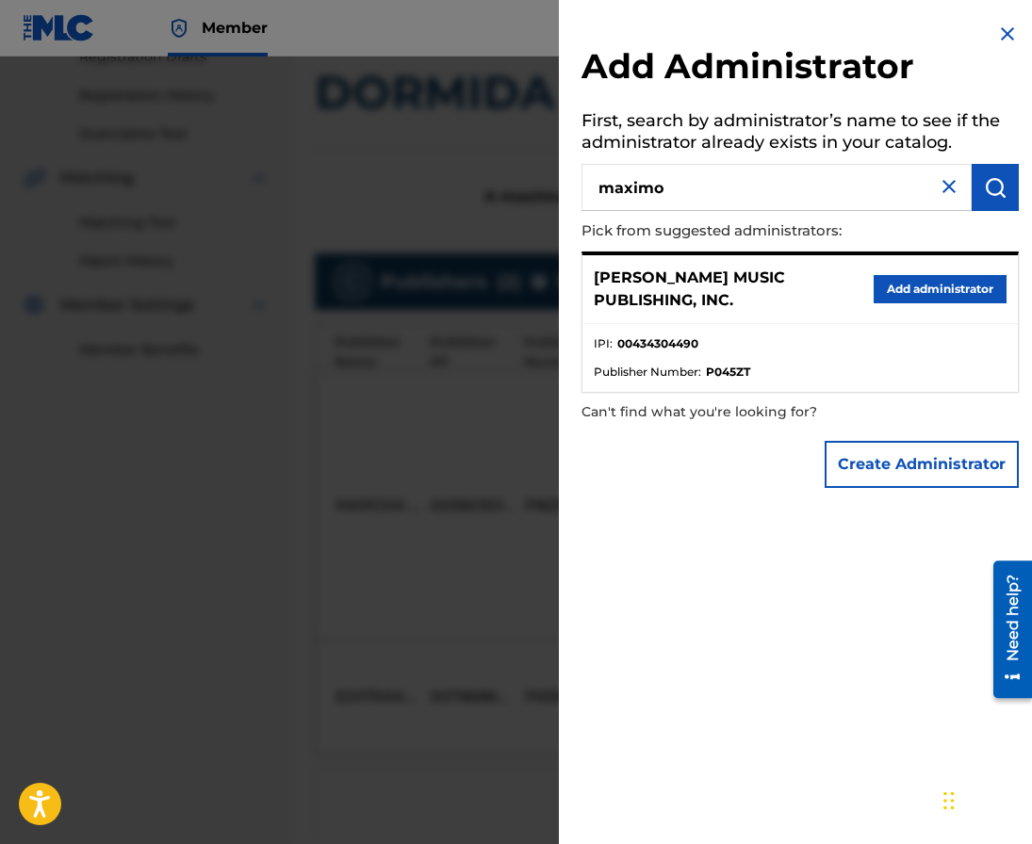
click at [918, 288] on button "Add administrator" at bounding box center [940, 289] width 133 height 28
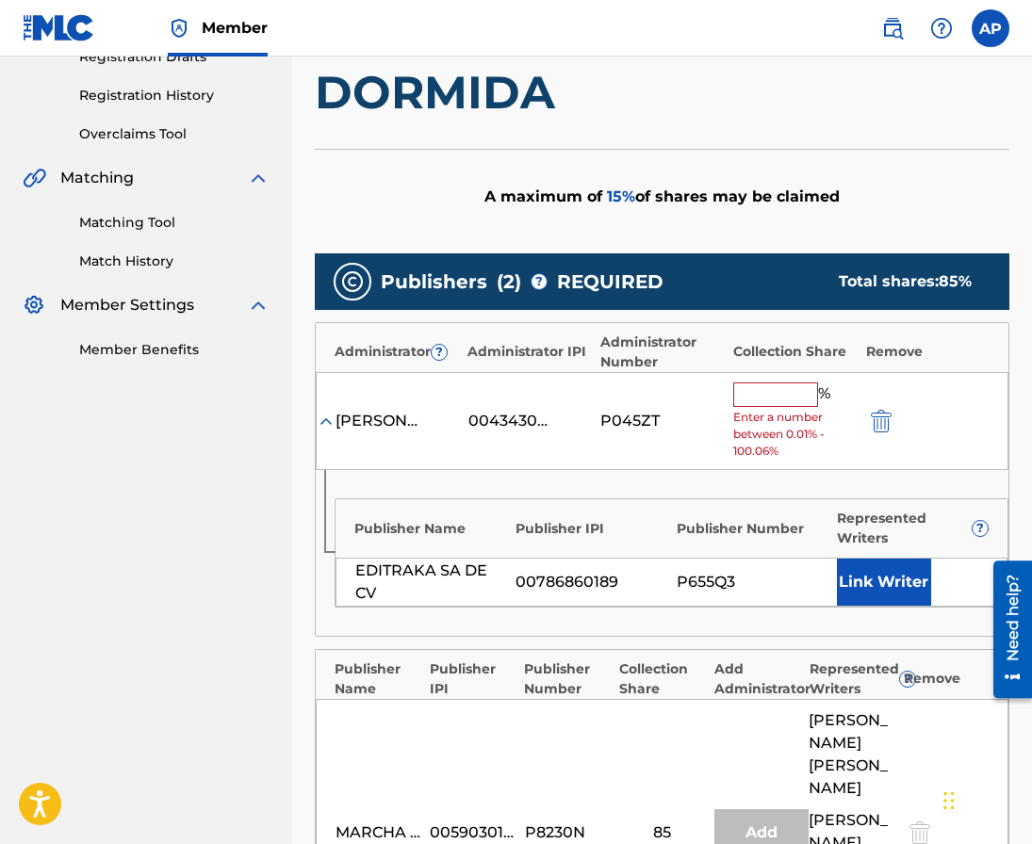
scroll to position [503, 0]
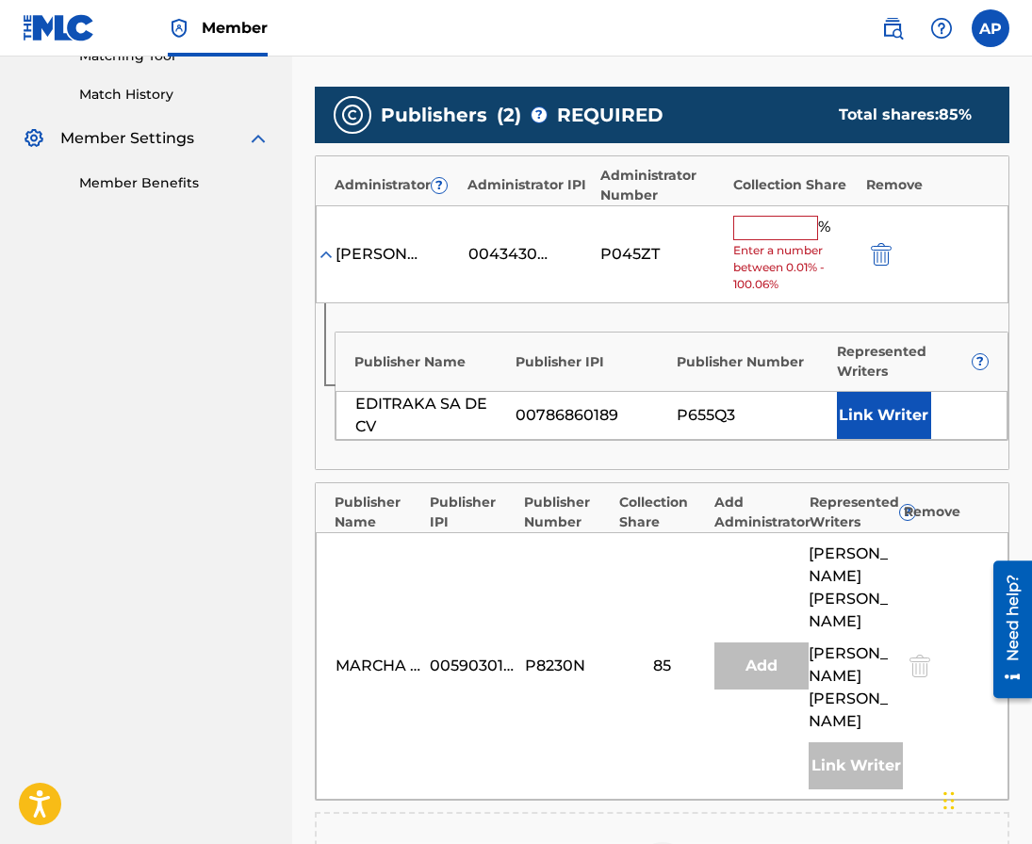
click at [776, 223] on input "text" at bounding box center [775, 228] width 85 height 24
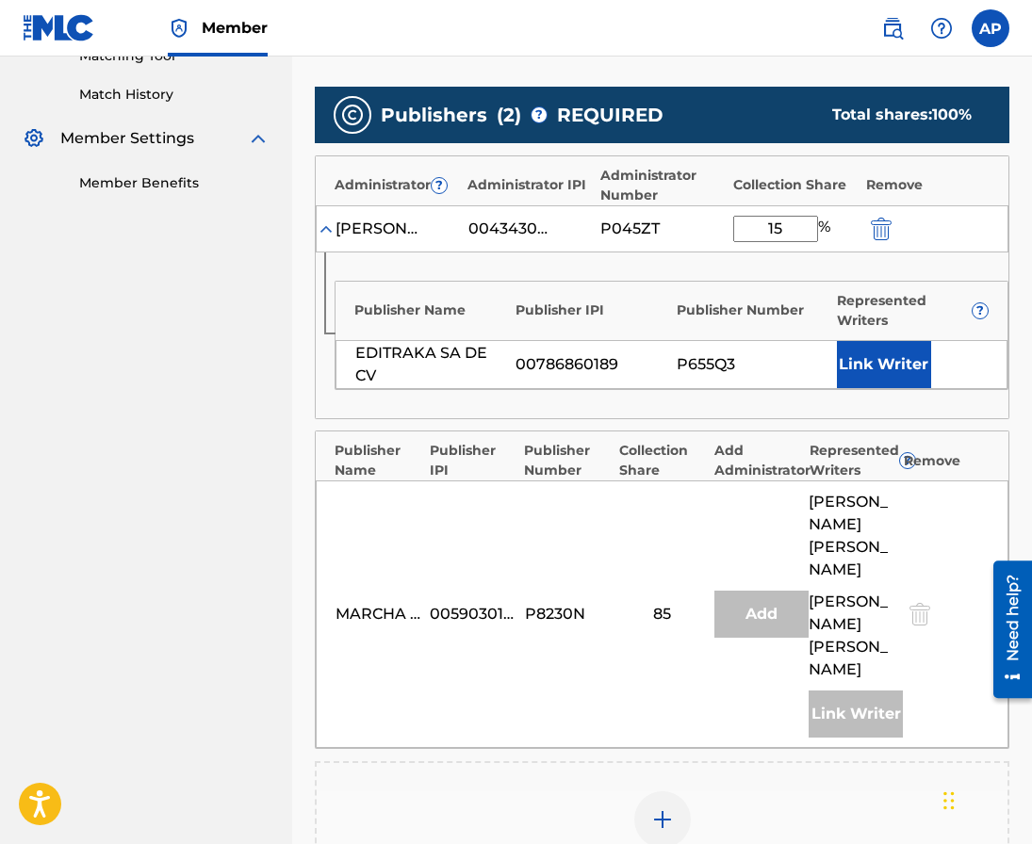
type input "15"
click at [735, 422] on div "Publishers ( 2 ) ? REQUIRED Total shares: 100 % Administrator ? Administrator I…" at bounding box center [662, 494] width 694 height 814
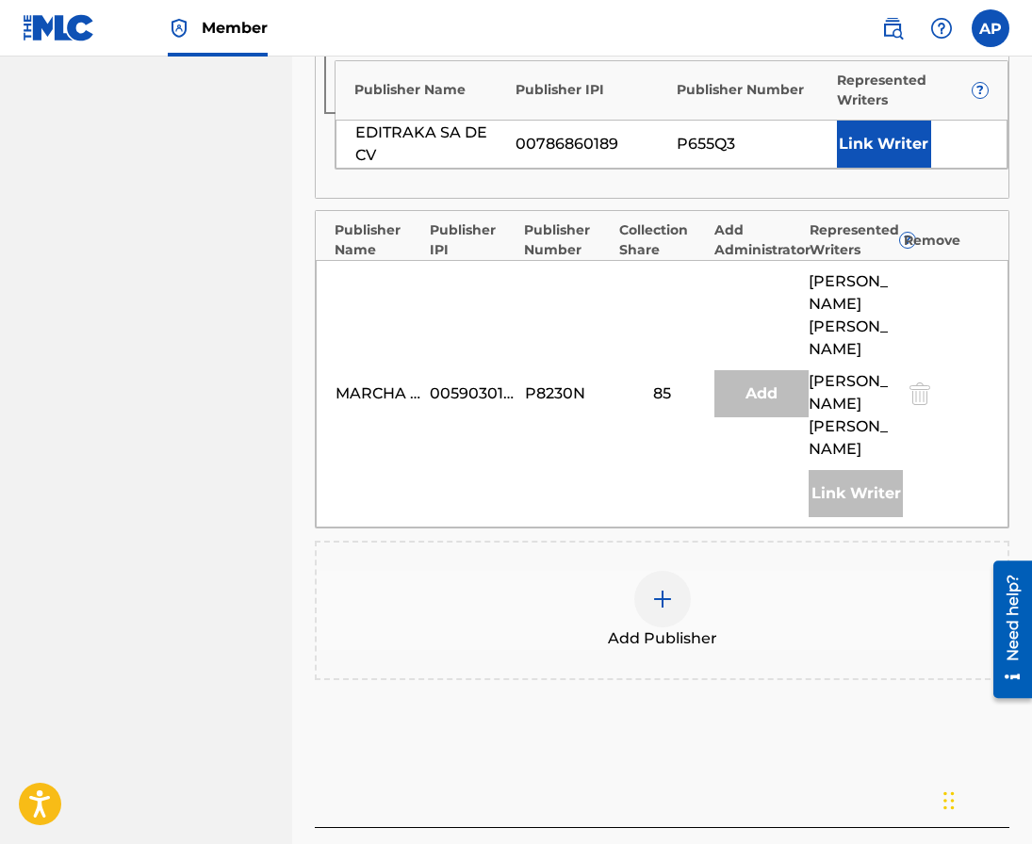
scroll to position [801, 0]
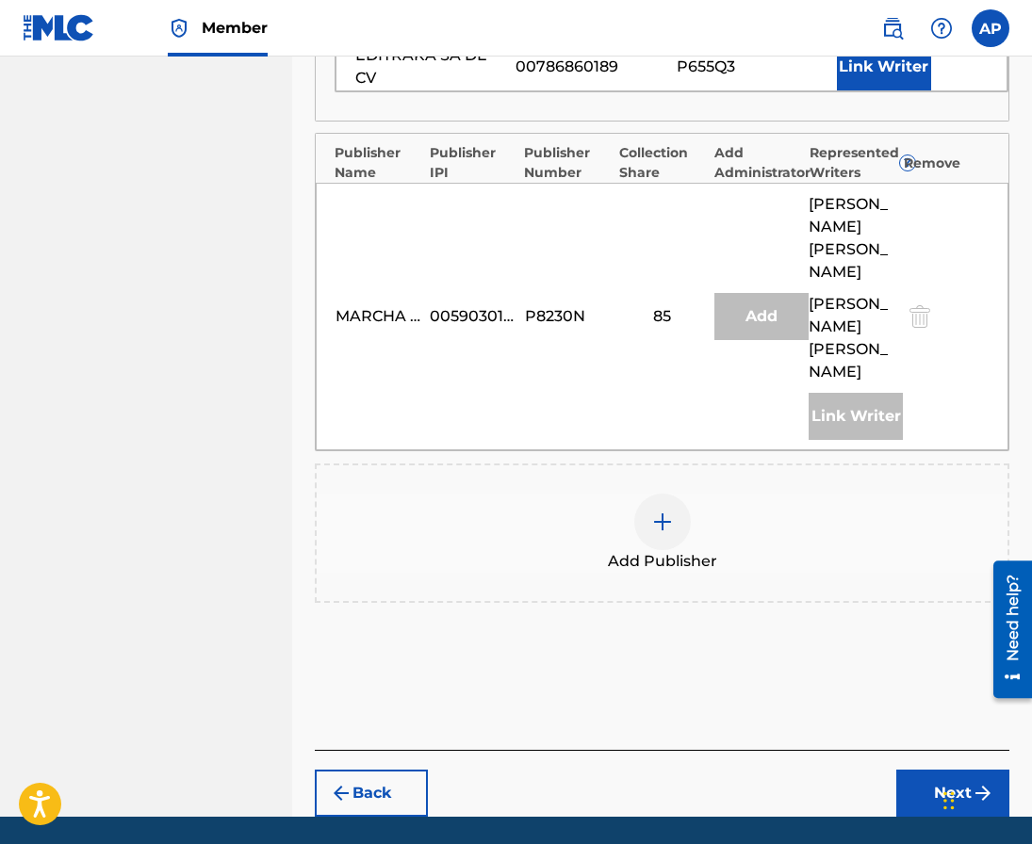
click at [923, 770] on button "Next" at bounding box center [952, 793] width 113 height 47
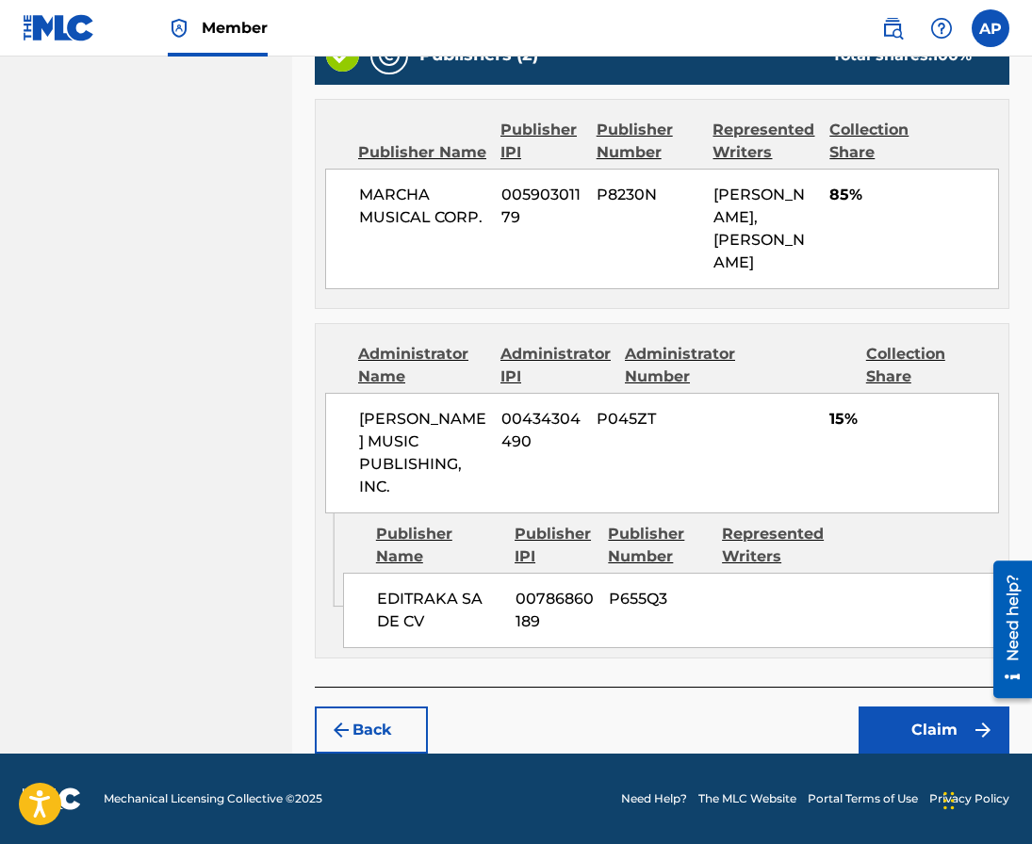
scroll to position [836, 0]
click at [898, 727] on button "Claim" at bounding box center [933, 730] width 151 height 47
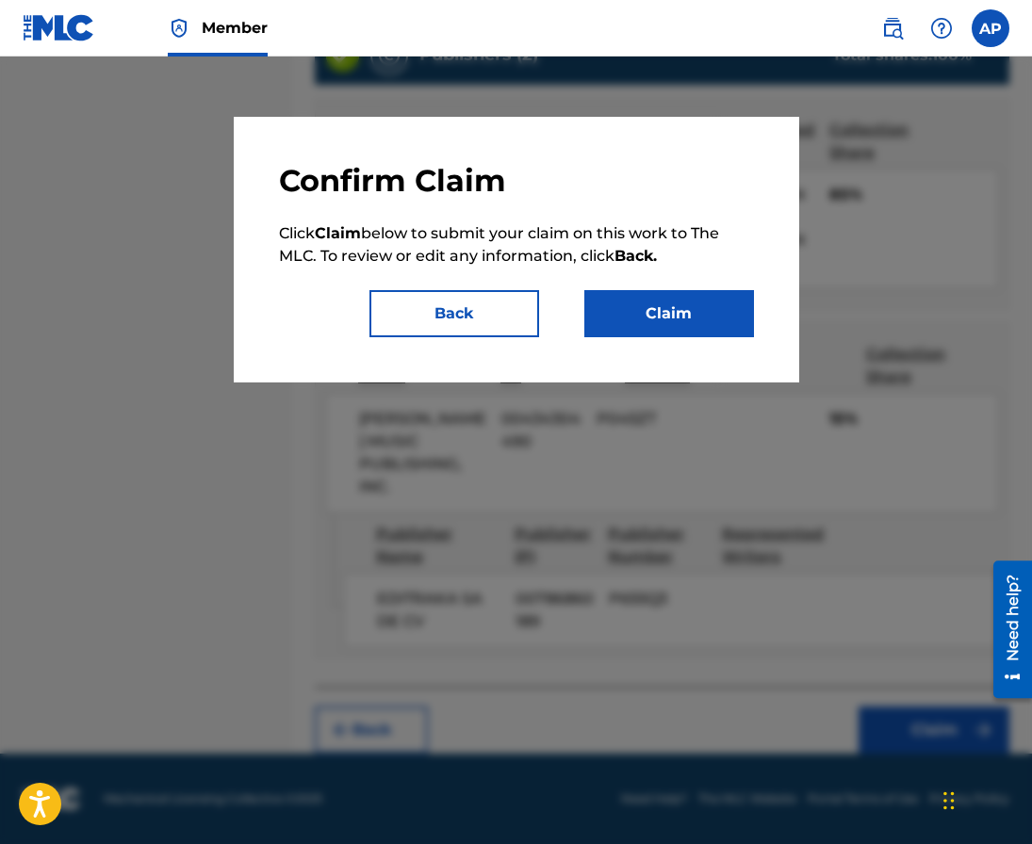
click at [692, 315] on button "Claim" at bounding box center [669, 313] width 170 height 47
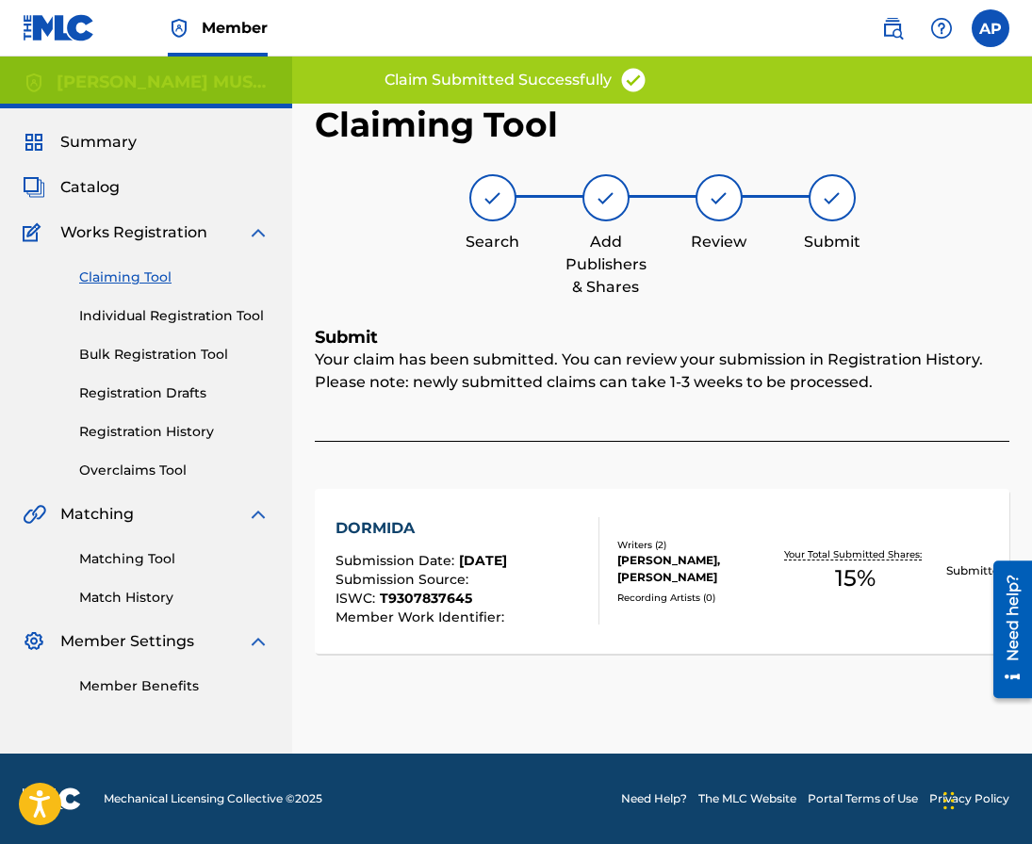
scroll to position [0, 0]
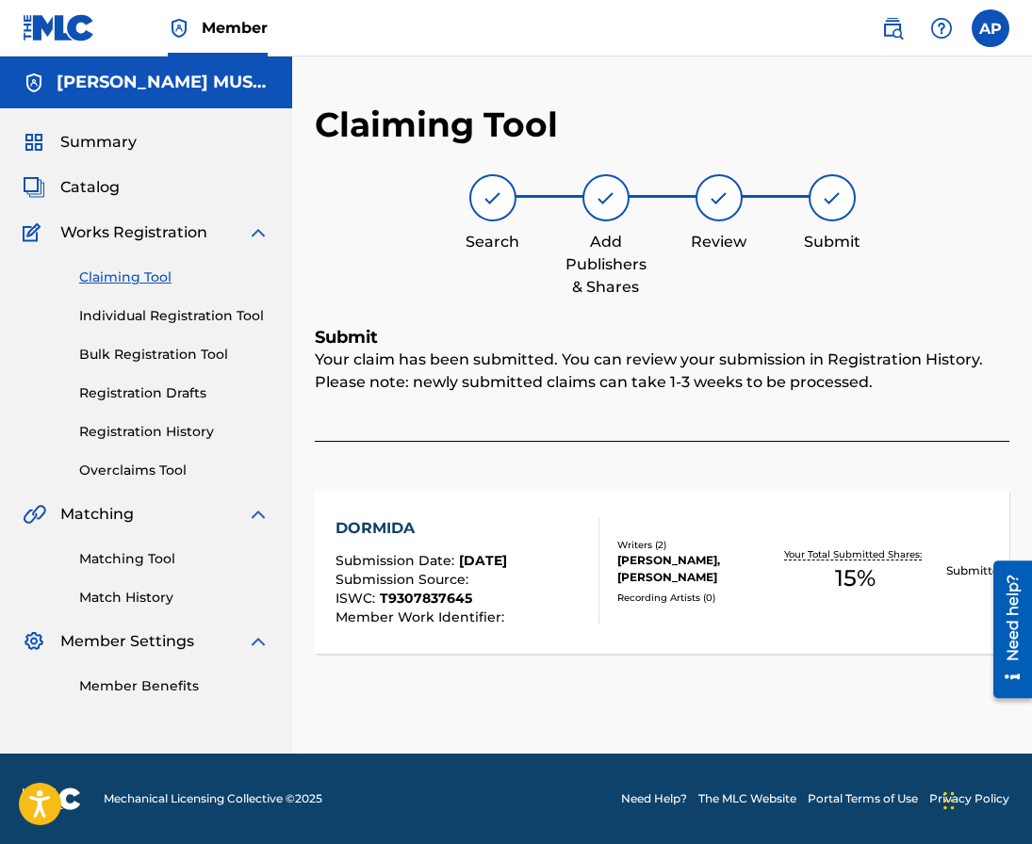
click at [165, 283] on link "Claiming Tool" at bounding box center [174, 278] width 190 height 20
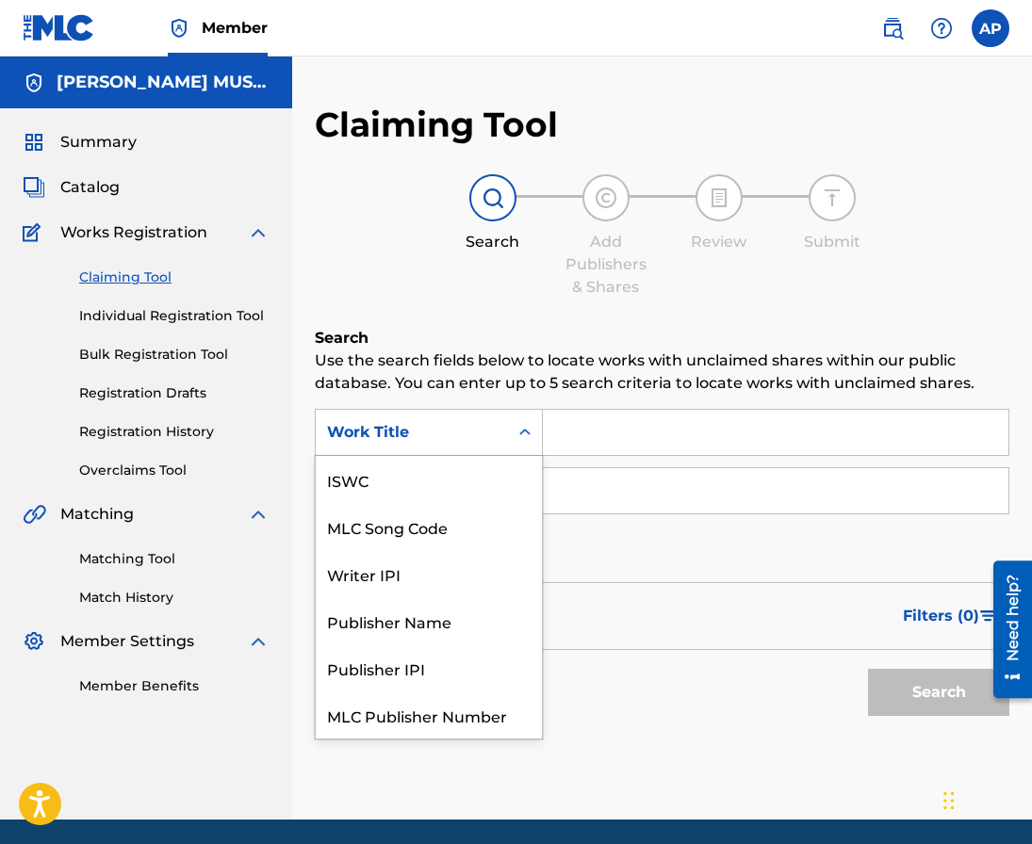
click at [474, 429] on div "Work Title" at bounding box center [412, 432] width 170 height 23
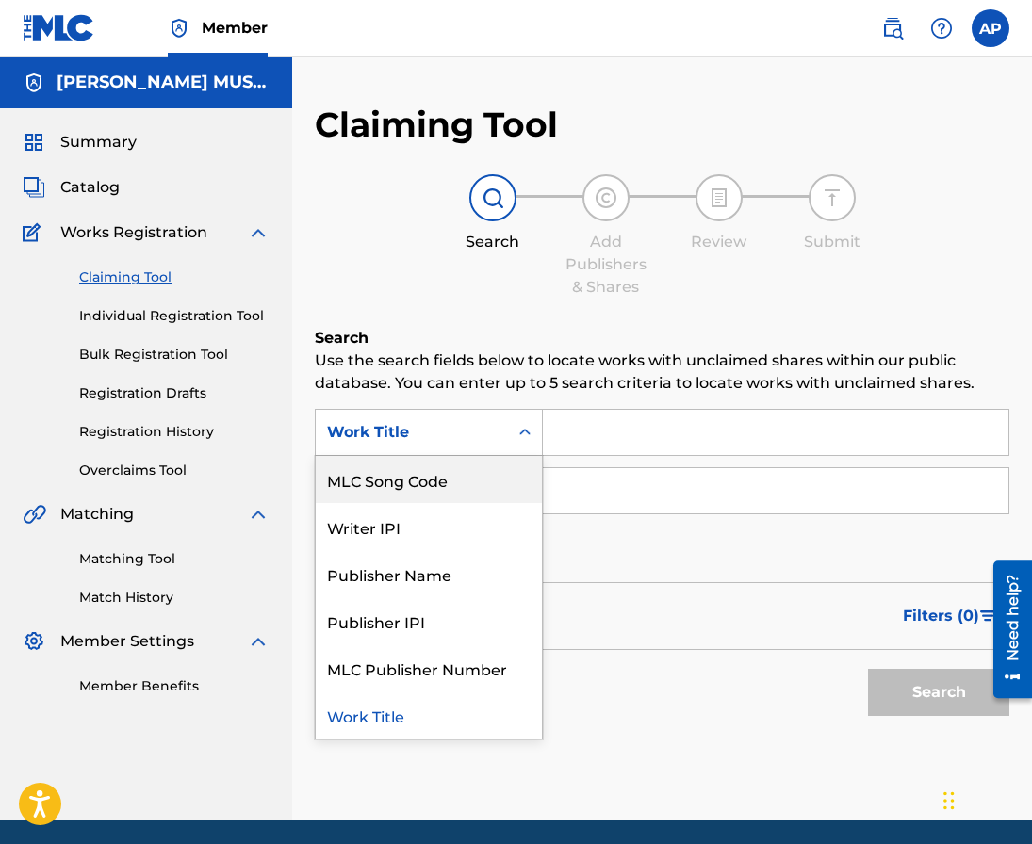
click at [474, 467] on div "MLC Song Code" at bounding box center [429, 479] width 226 height 47
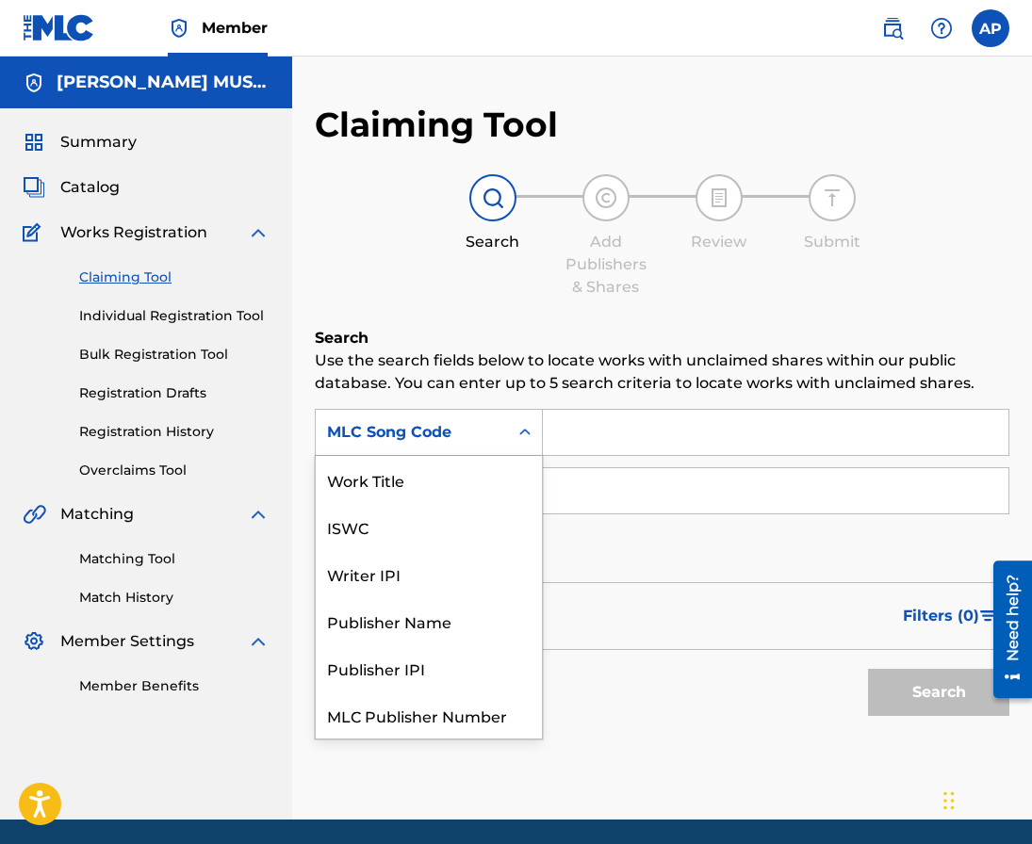
click at [541, 448] on div "Search Form" at bounding box center [525, 433] width 34 height 34
click at [564, 435] on input "Search Form" at bounding box center [775, 432] width 465 height 45
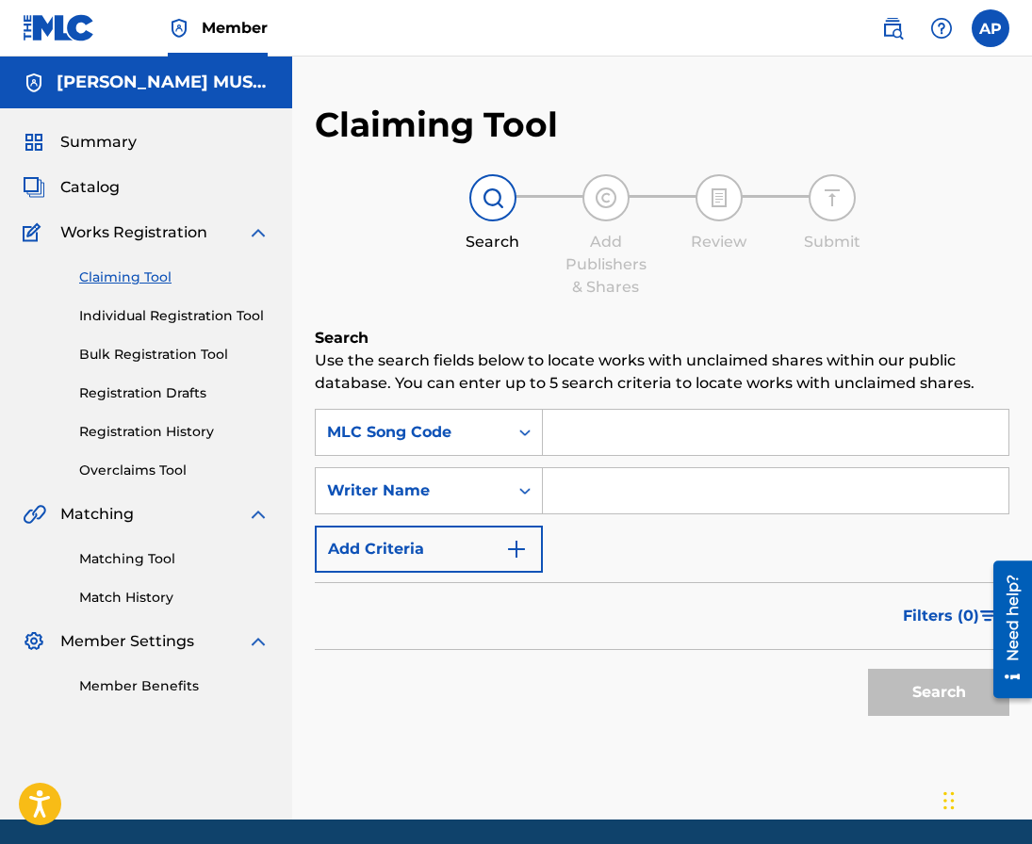
paste input "EA35XW"
type input "EA35XW"
click at [868, 669] on button "Search" at bounding box center [938, 692] width 141 height 47
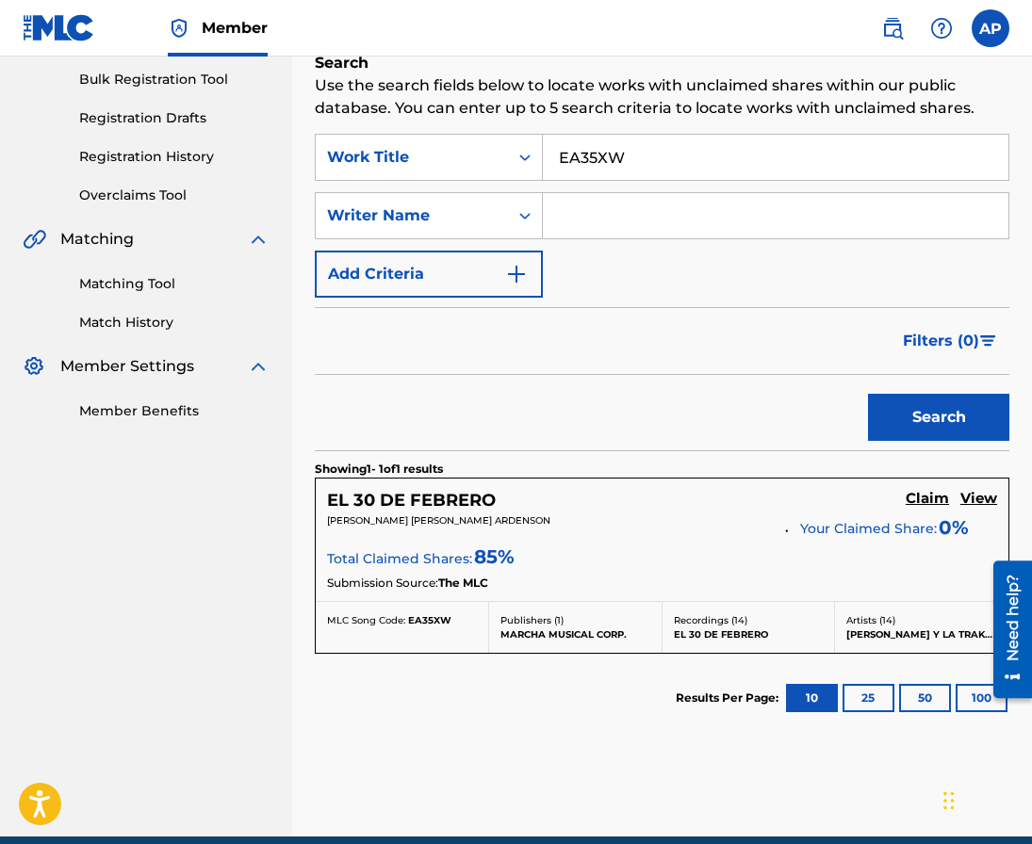
scroll to position [276, 0]
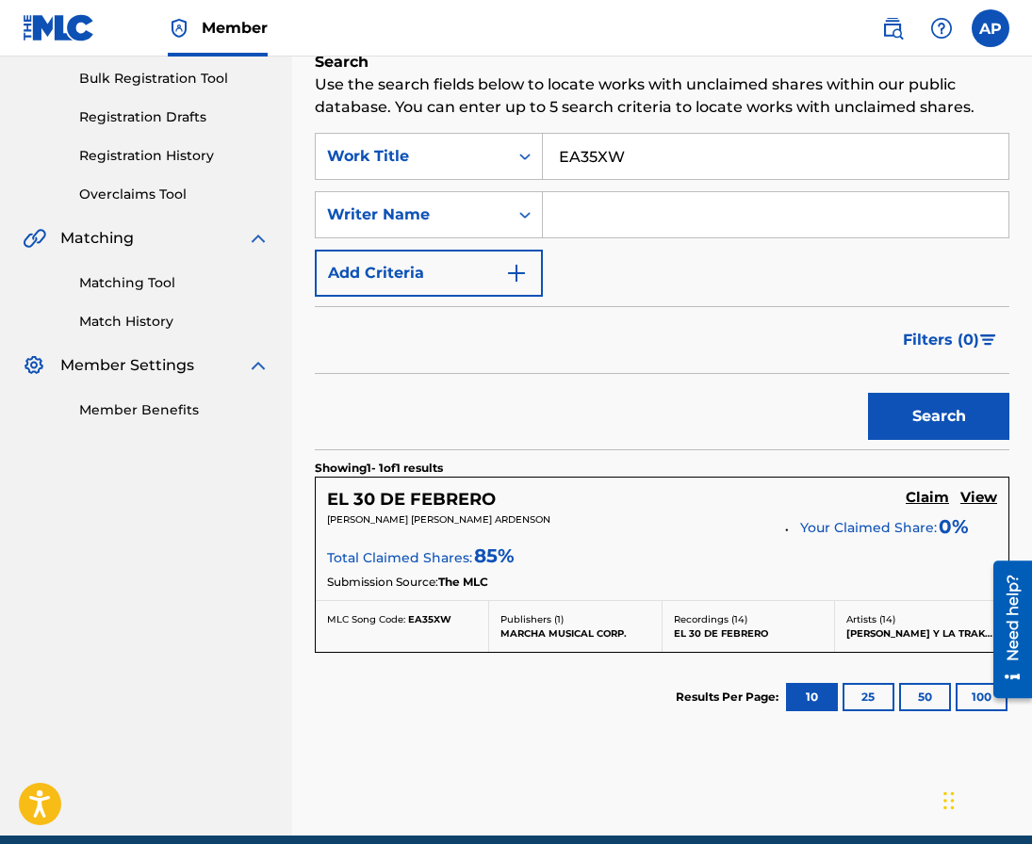
click at [920, 498] on h5 "Claim" at bounding box center [927, 498] width 43 height 18
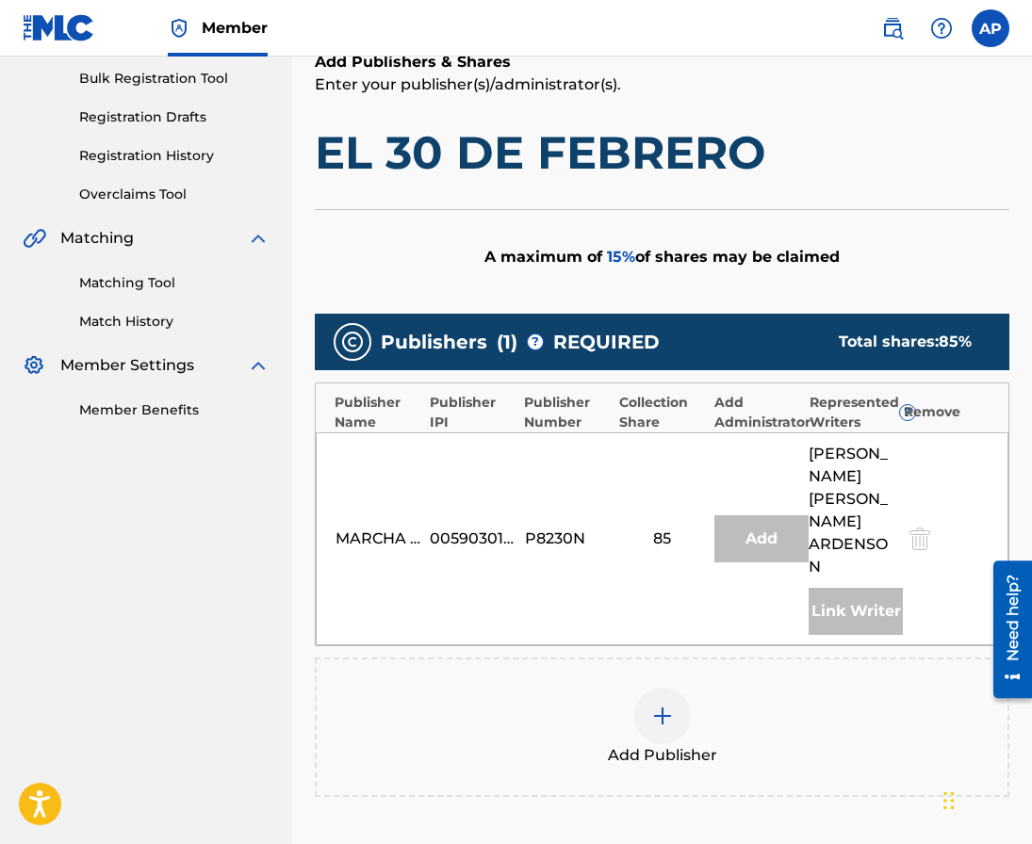
click at [672, 705] on img at bounding box center [662, 716] width 23 height 23
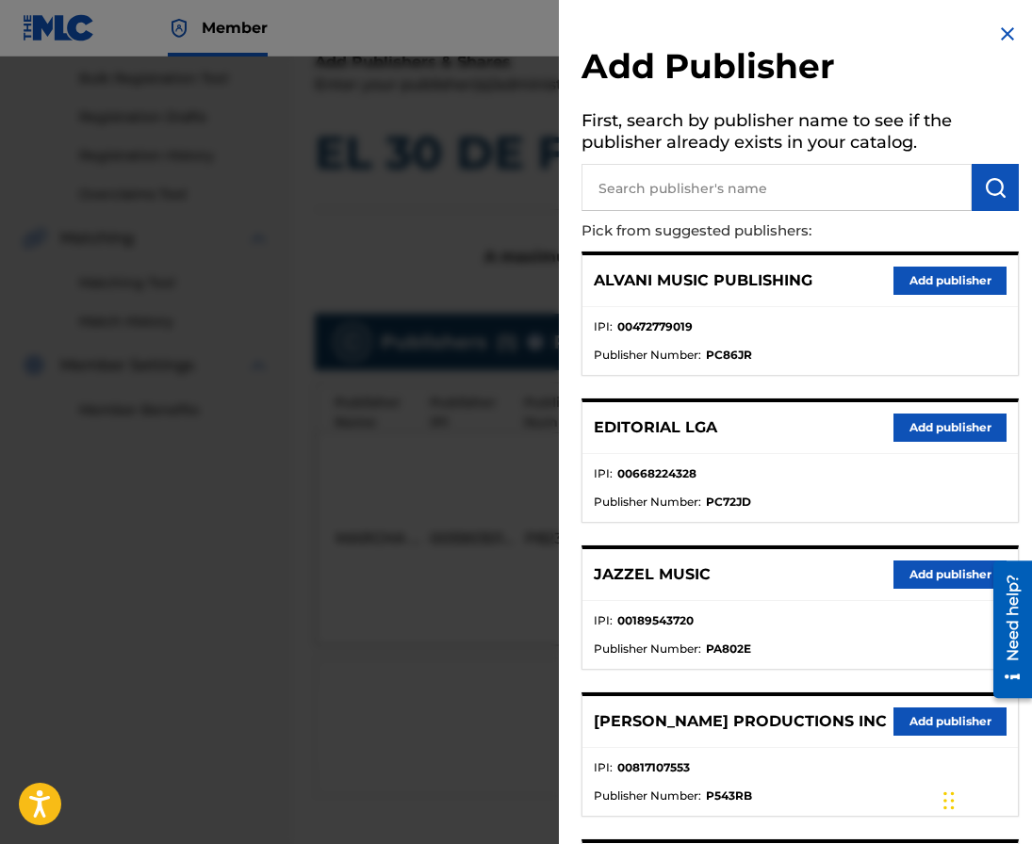
click at [675, 187] on input "text" at bounding box center [776, 187] width 390 height 47
type input "editraka"
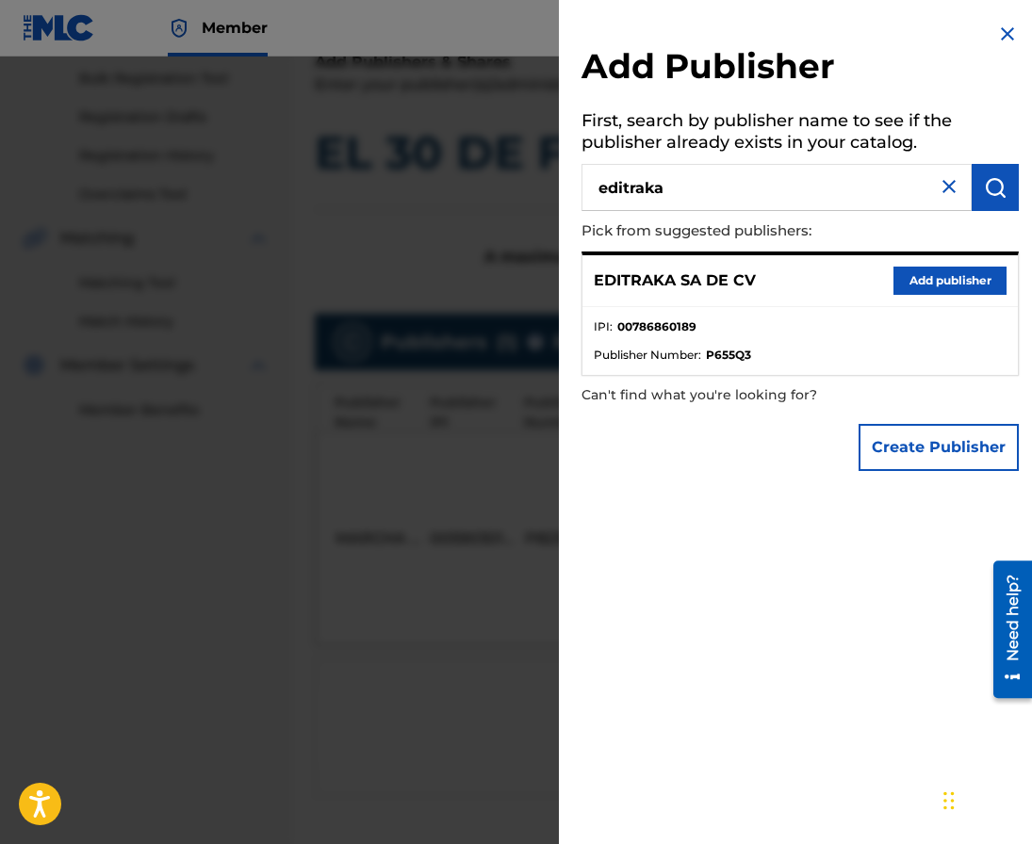
click at [893, 271] on button "Add publisher" at bounding box center [949, 281] width 113 height 28
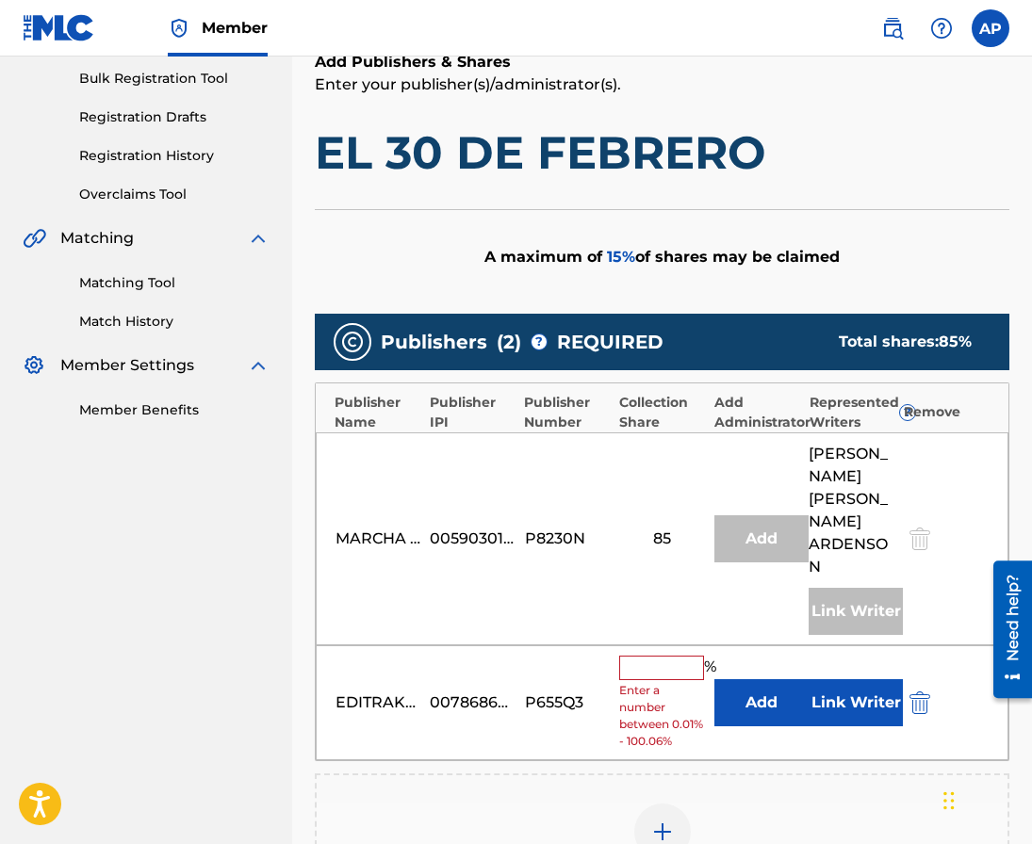
click at [758, 679] on button "Add" at bounding box center [761, 702] width 94 height 47
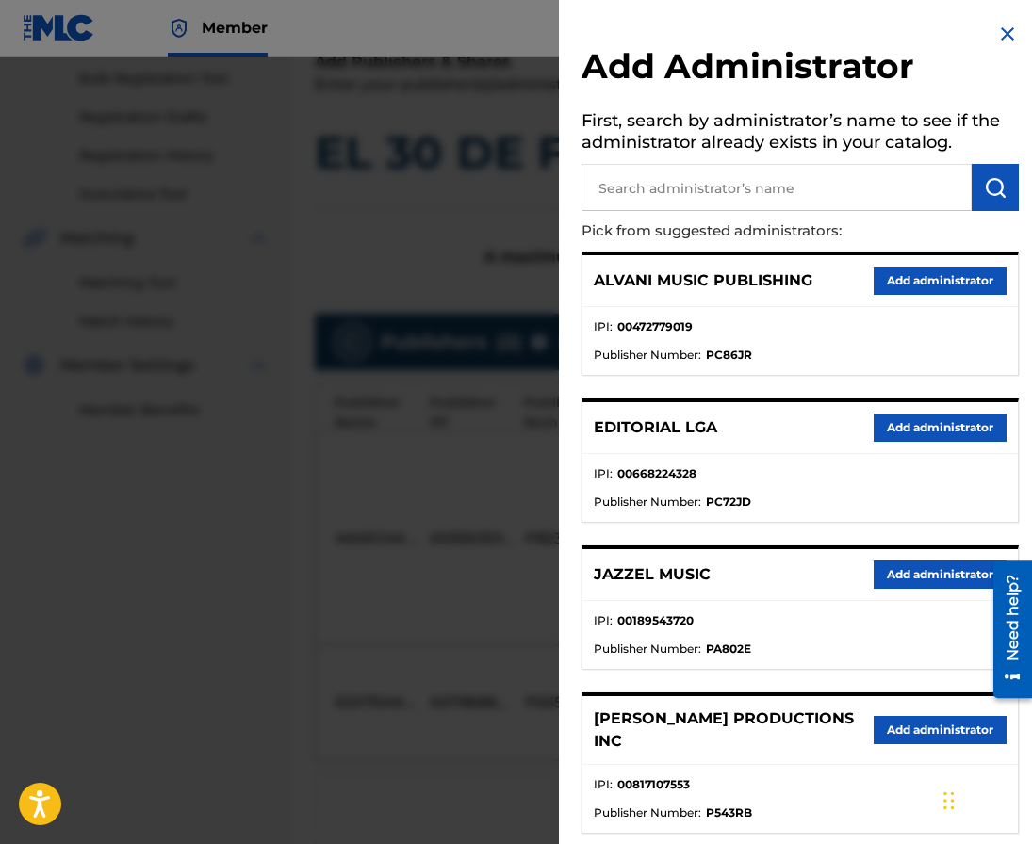
click at [711, 207] on input "text" at bounding box center [776, 187] width 390 height 47
type input "maximo"
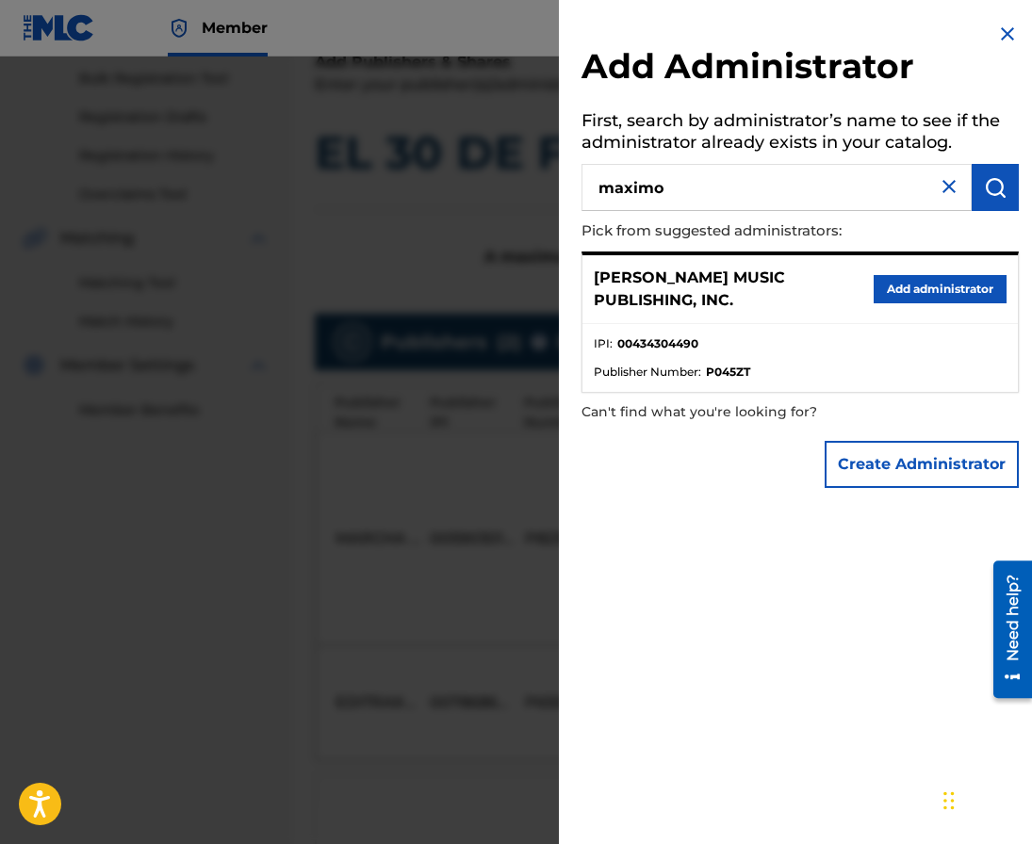
click at [927, 326] on ul "IPI : 00434304490 Publisher Number : P045ZT" at bounding box center [799, 358] width 435 height 68
click at [927, 299] on button "Add administrator" at bounding box center [940, 289] width 133 height 28
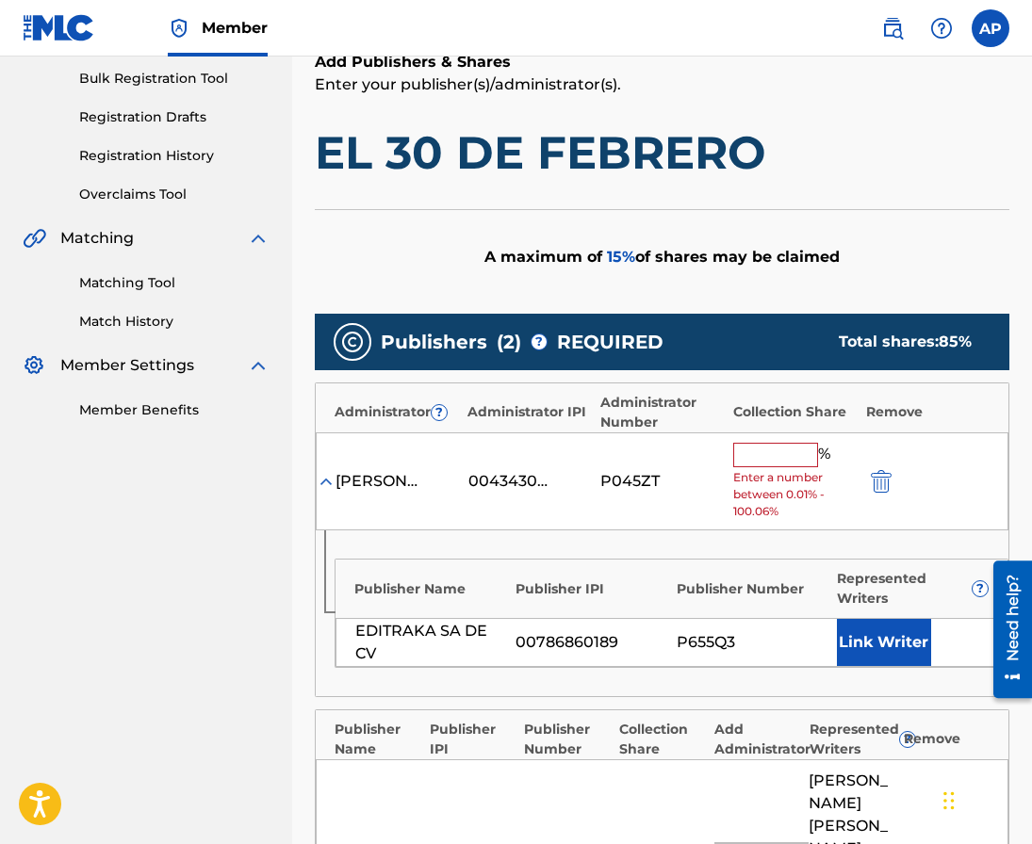
click at [759, 464] on input "text" at bounding box center [775, 455] width 85 height 24
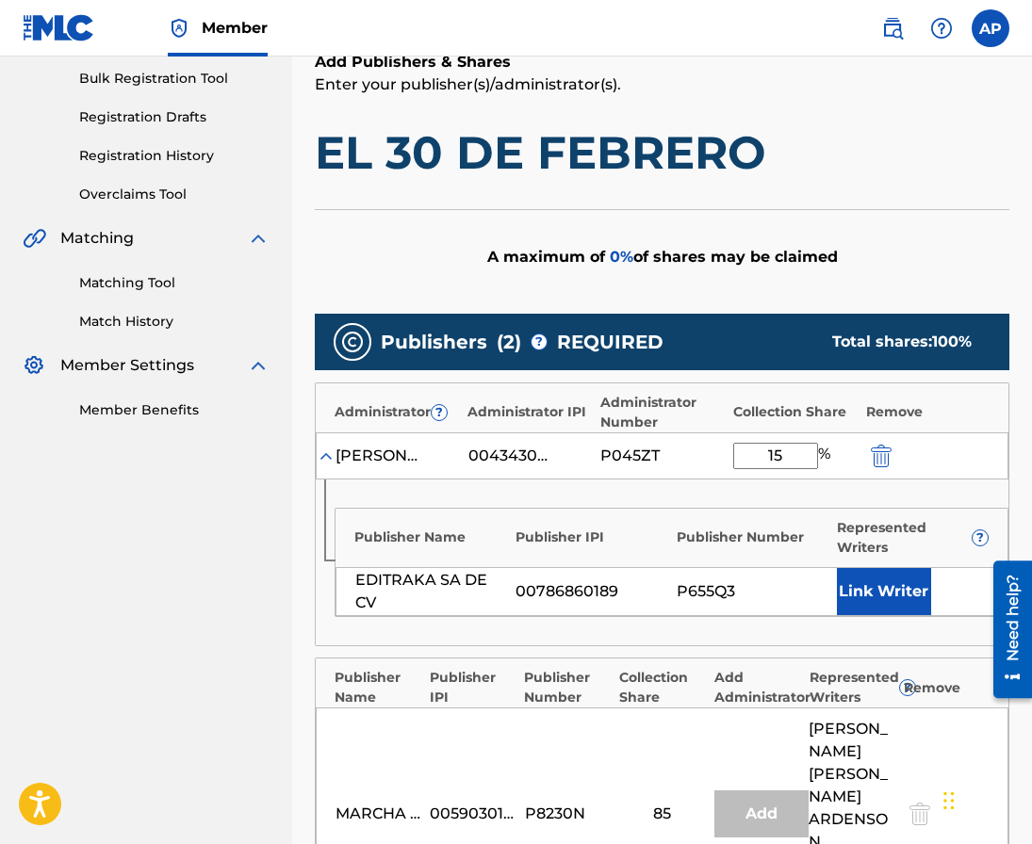
type input "15"
click at [629, 543] on div "Publisher IPI" at bounding box center [591, 538] width 152 height 20
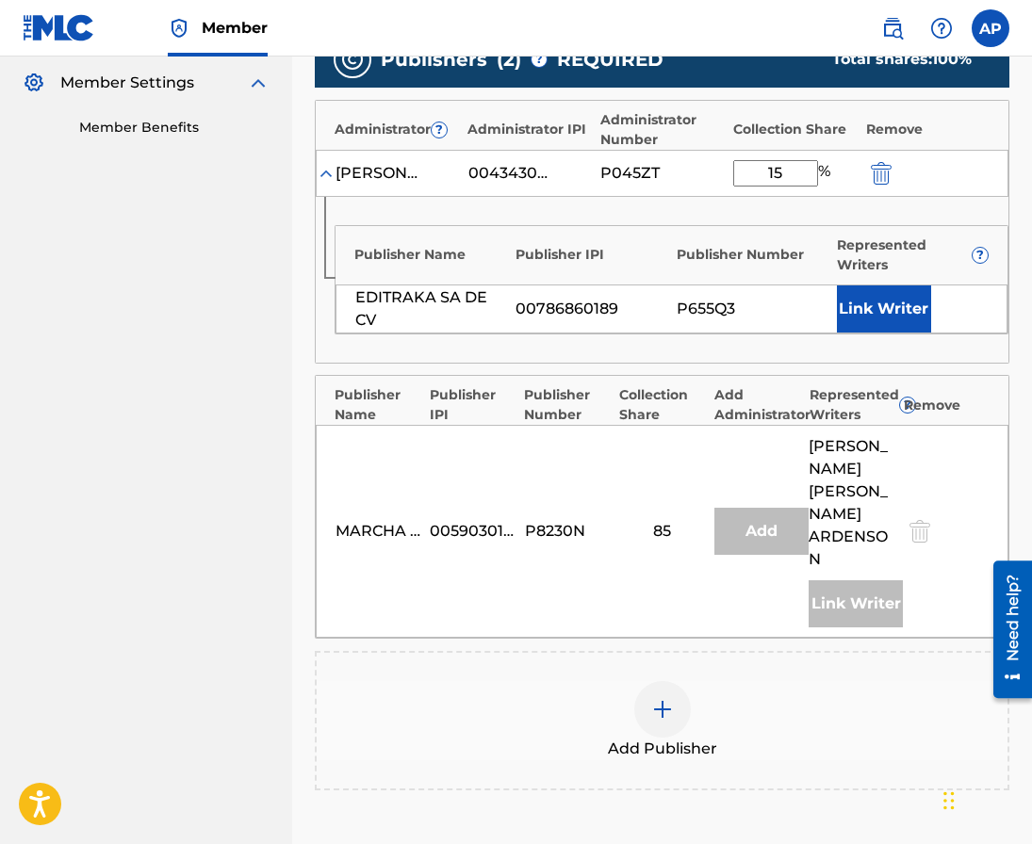
scroll to position [786, 0]
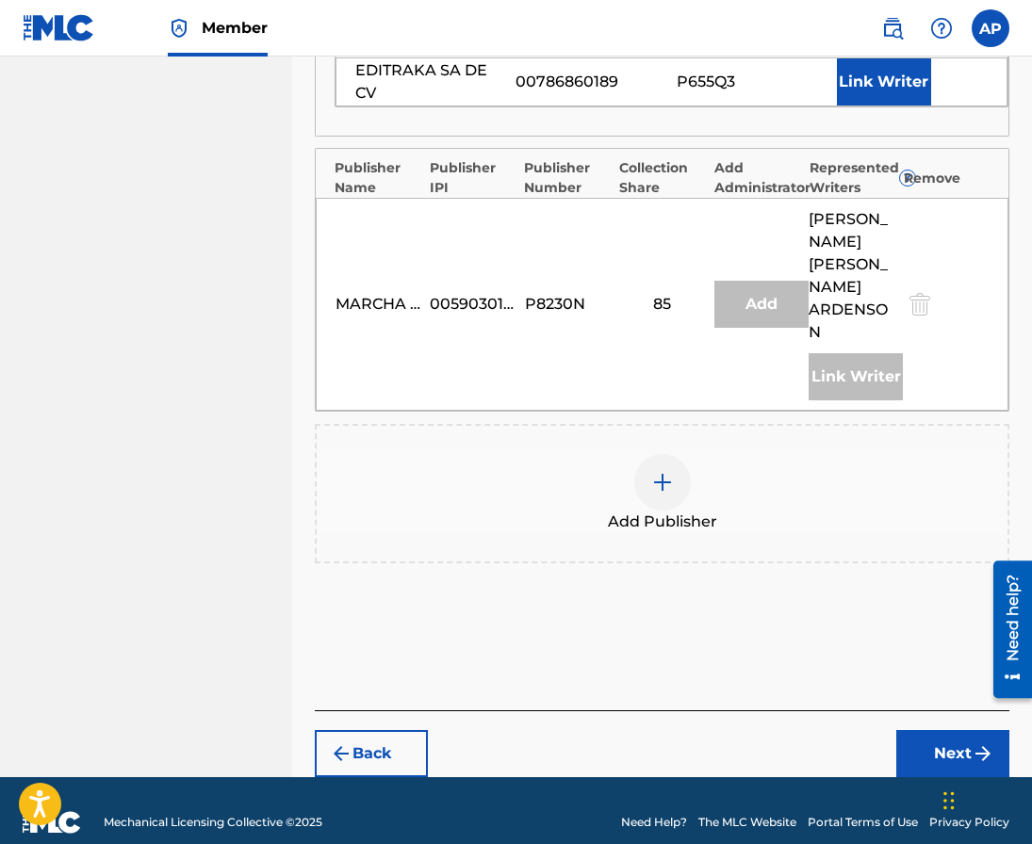
click at [936, 731] on button "Next" at bounding box center [952, 753] width 113 height 47
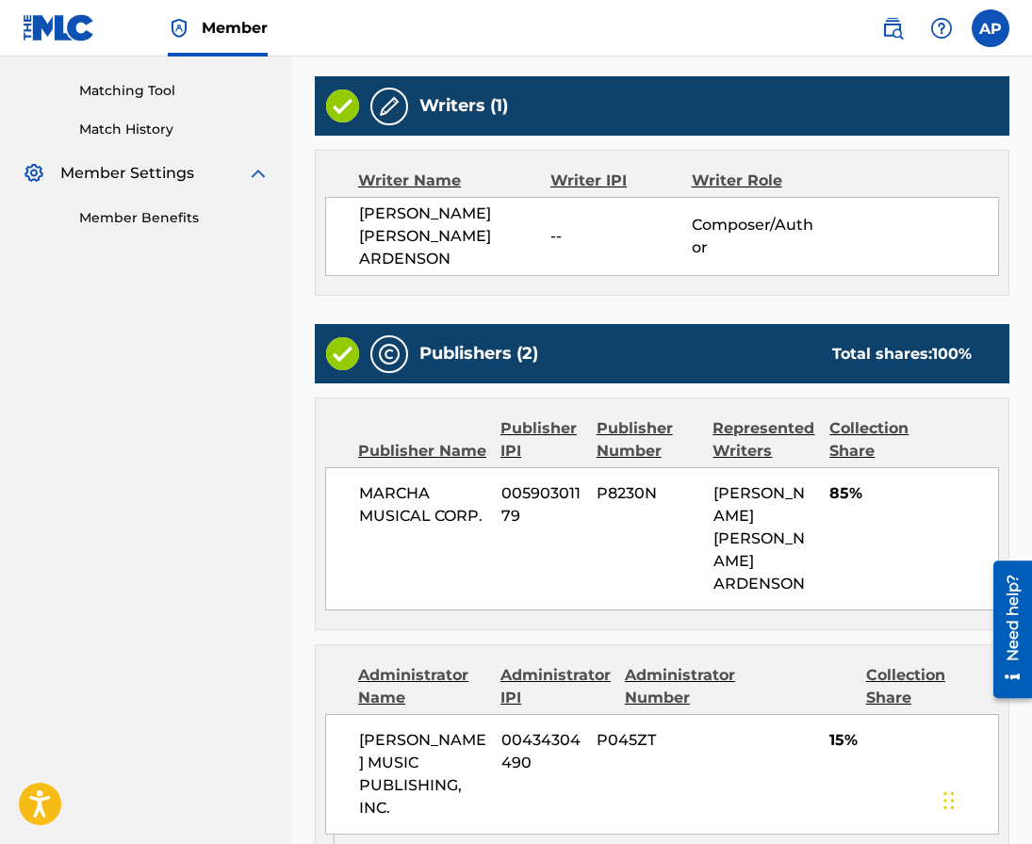
scroll to position [741, 0]
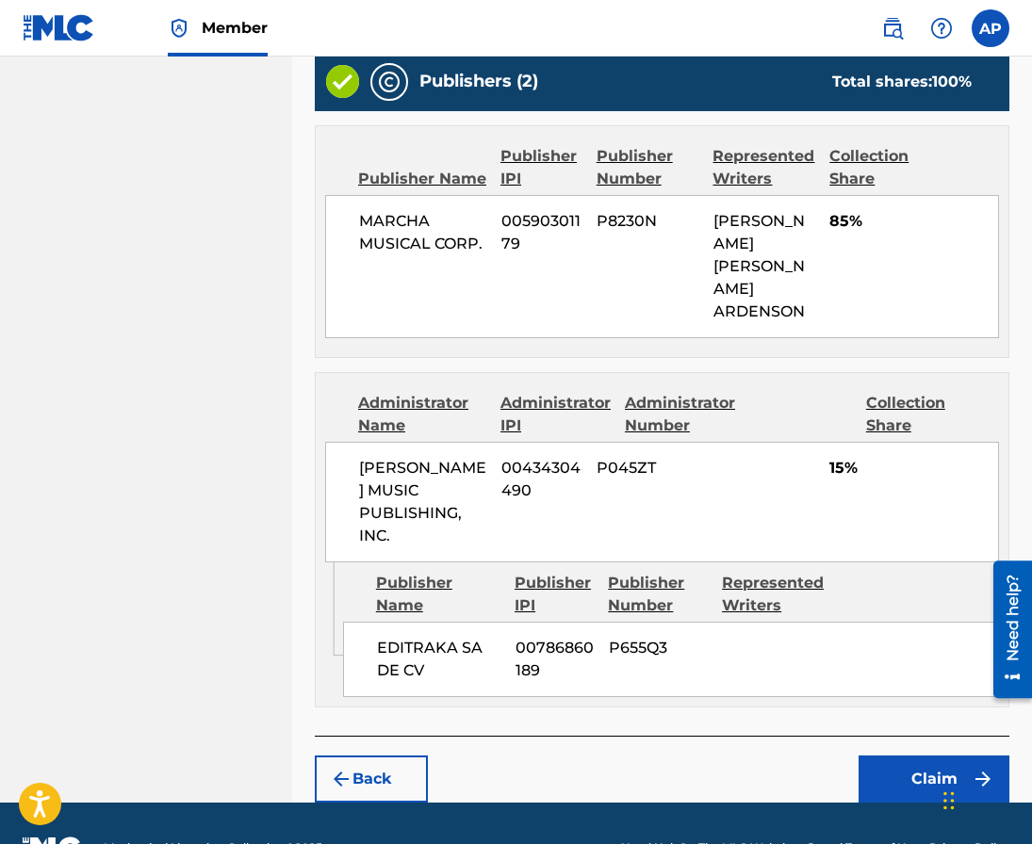
click at [926, 756] on button "Claim" at bounding box center [933, 779] width 151 height 47
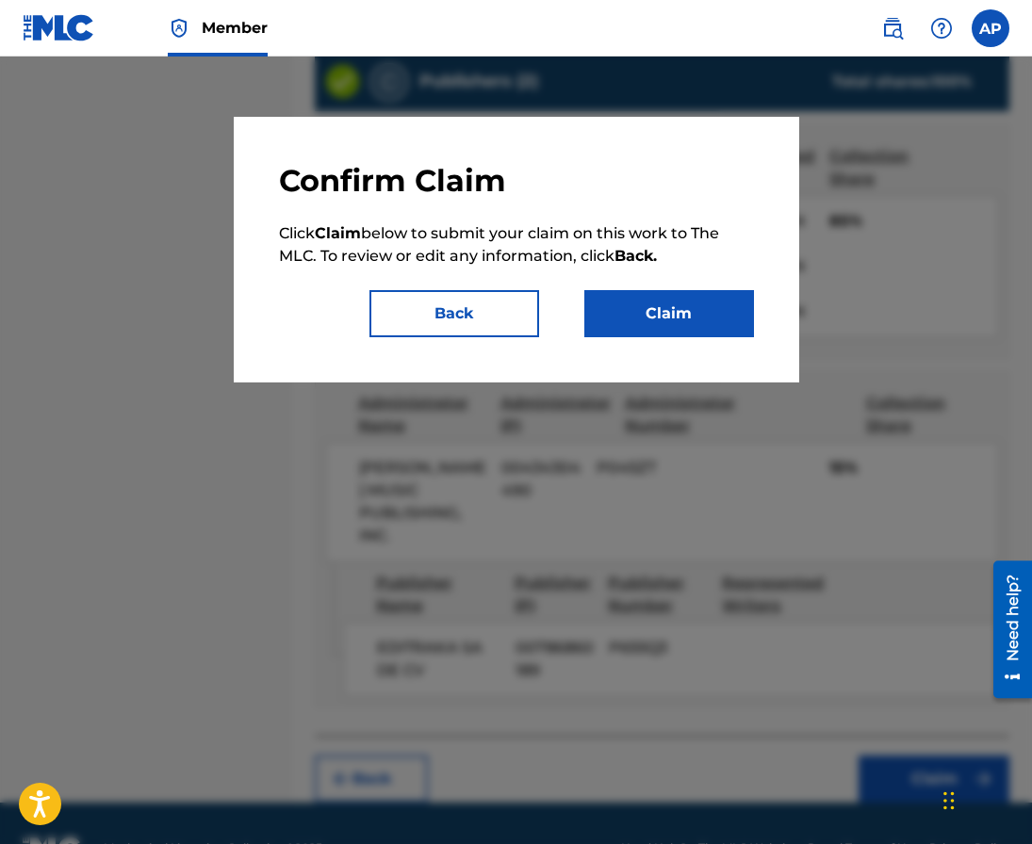
click at [662, 298] on button "Claim" at bounding box center [669, 313] width 170 height 47
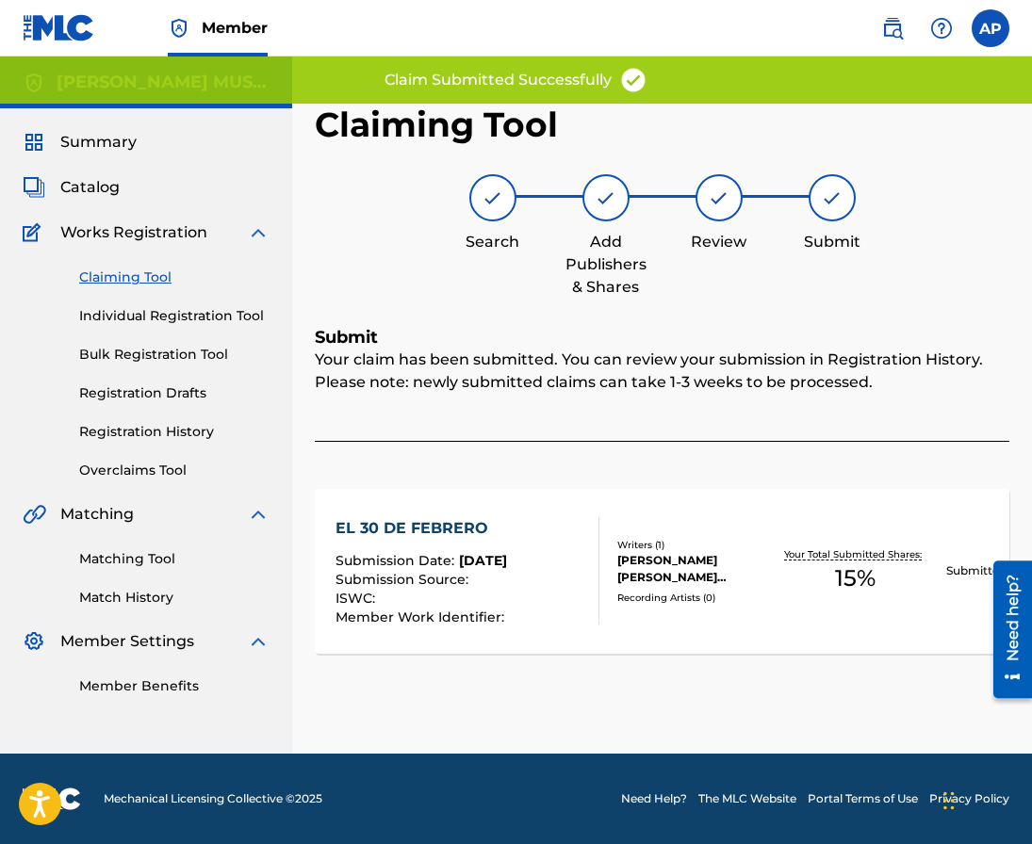
scroll to position [0, 0]
click at [142, 287] on div "Claiming Tool Individual Registration Tool Bulk Registration Tool Registration …" at bounding box center [146, 362] width 247 height 237
click at [142, 280] on link "Claiming Tool" at bounding box center [174, 278] width 190 height 20
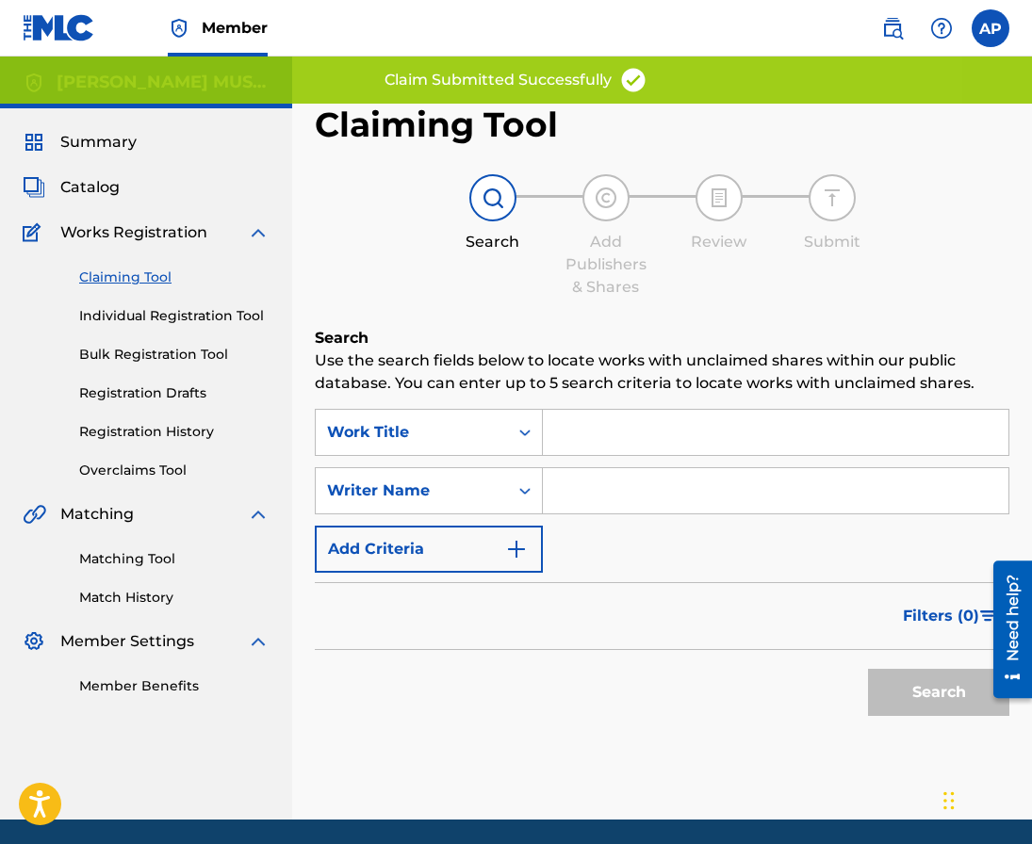
click at [482, 405] on div "Search Use the search fields below to locate works with unclaimed shares within…" at bounding box center [662, 573] width 694 height 493
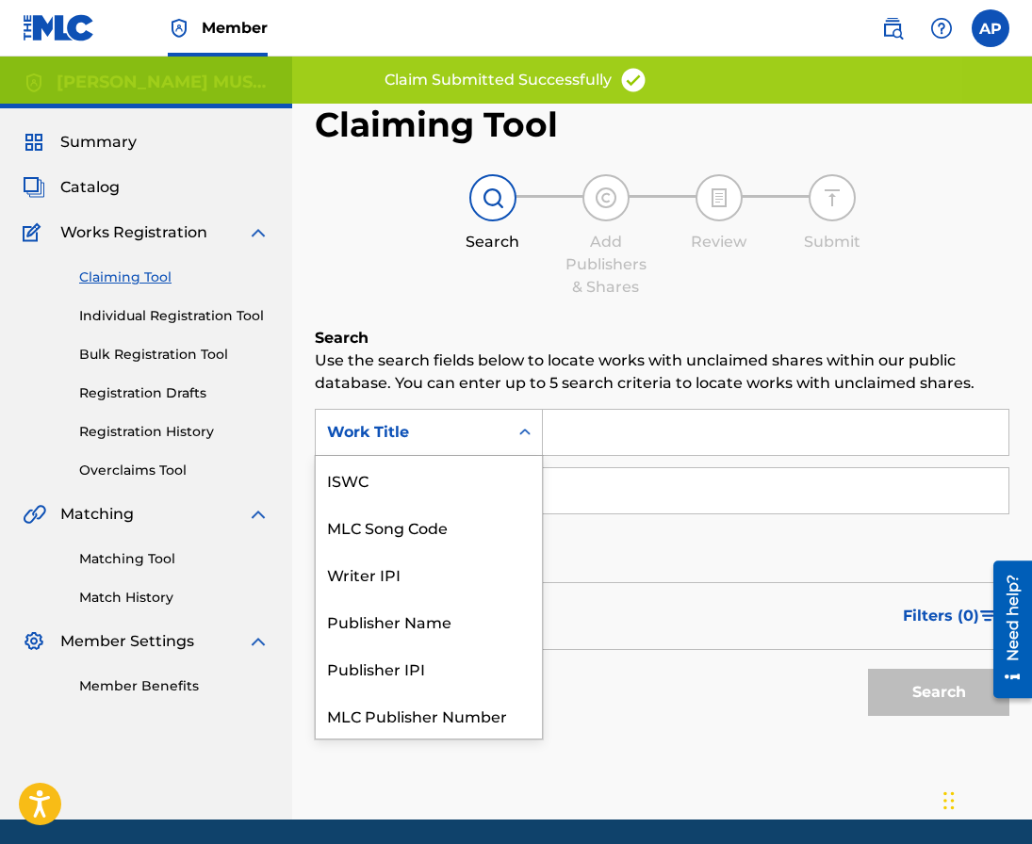
click at [481, 430] on div "Work Title" at bounding box center [412, 432] width 170 height 23
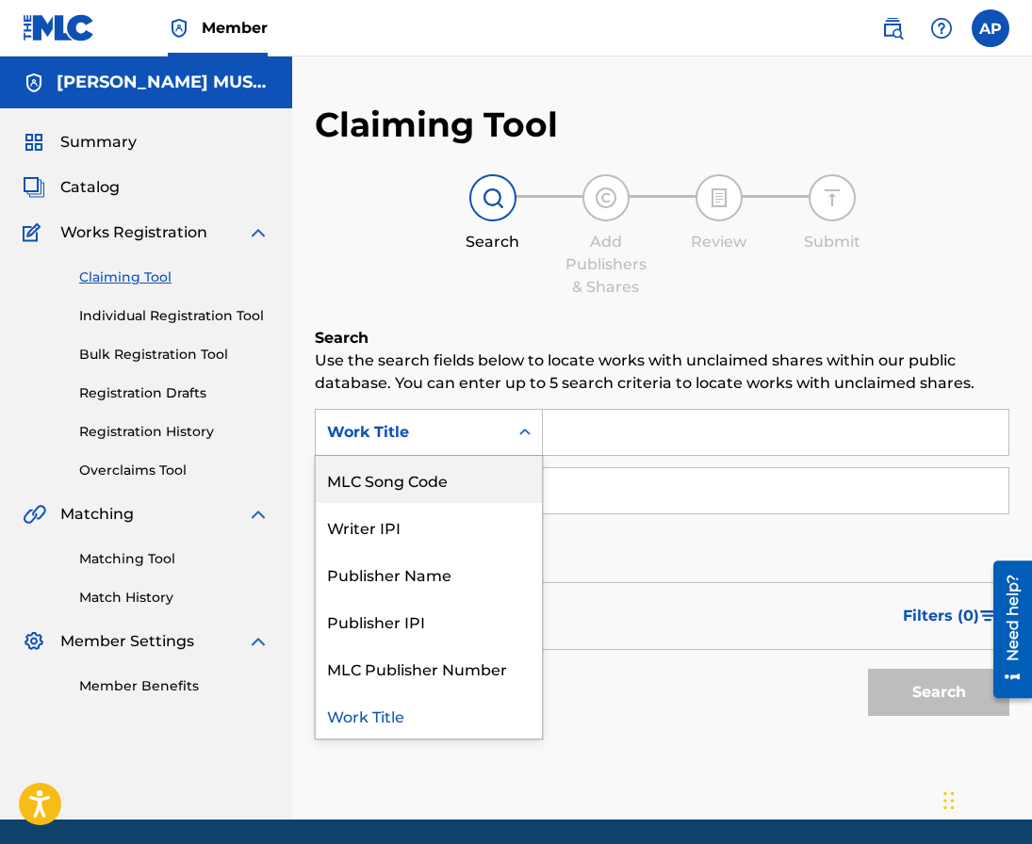
click at [511, 465] on div "MLC Song Code" at bounding box center [429, 479] width 226 height 47
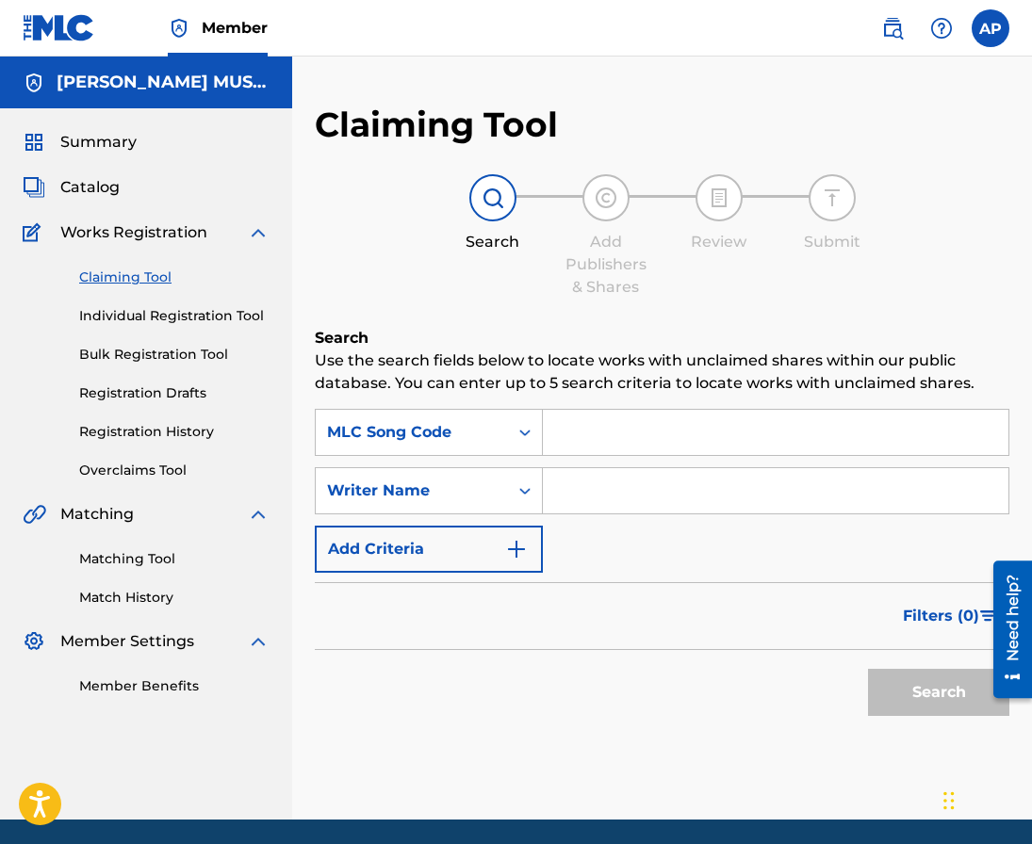
click at [596, 455] on div "Search Form" at bounding box center [776, 432] width 466 height 47
click at [596, 447] on input "Search Form" at bounding box center [775, 432] width 465 height 45
paste input "EQ3CBN"
type input "EQ3CBN"
click at [868, 669] on button "Search" at bounding box center [938, 692] width 141 height 47
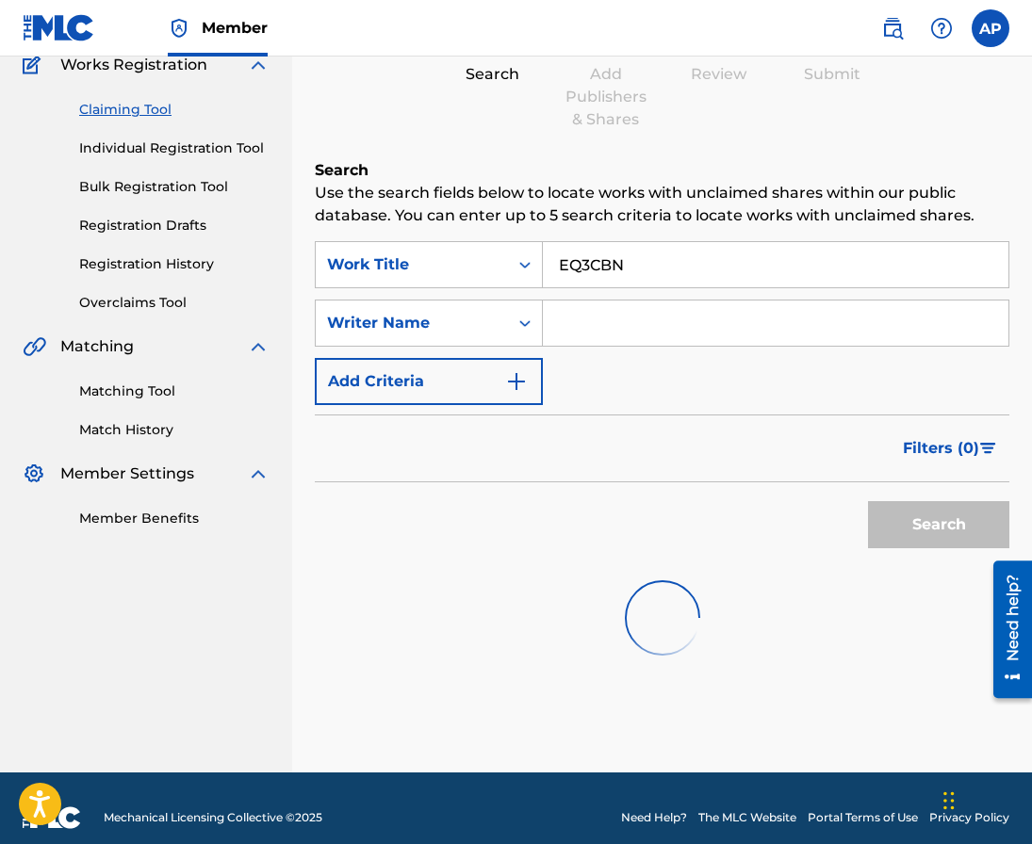
scroll to position [187, 0]
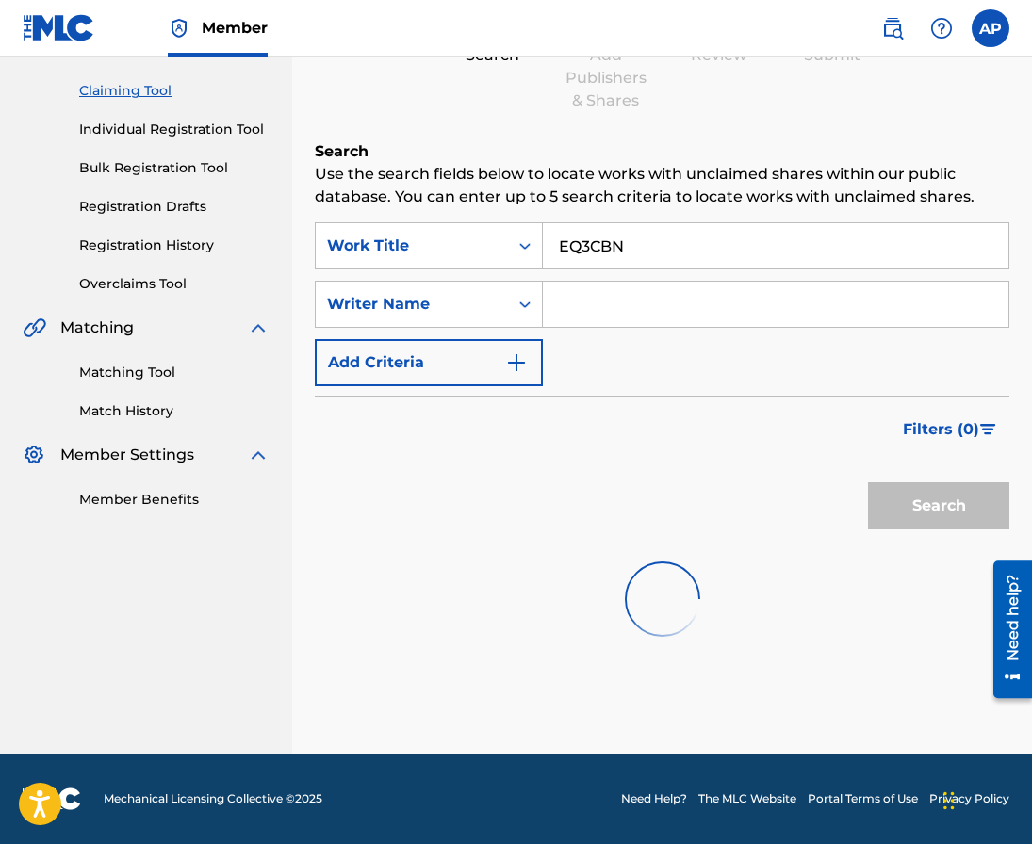
click at [655, 250] on input "EQ3CBN" at bounding box center [775, 245] width 465 height 45
click at [429, 232] on div "Work Title" at bounding box center [412, 246] width 192 height 36
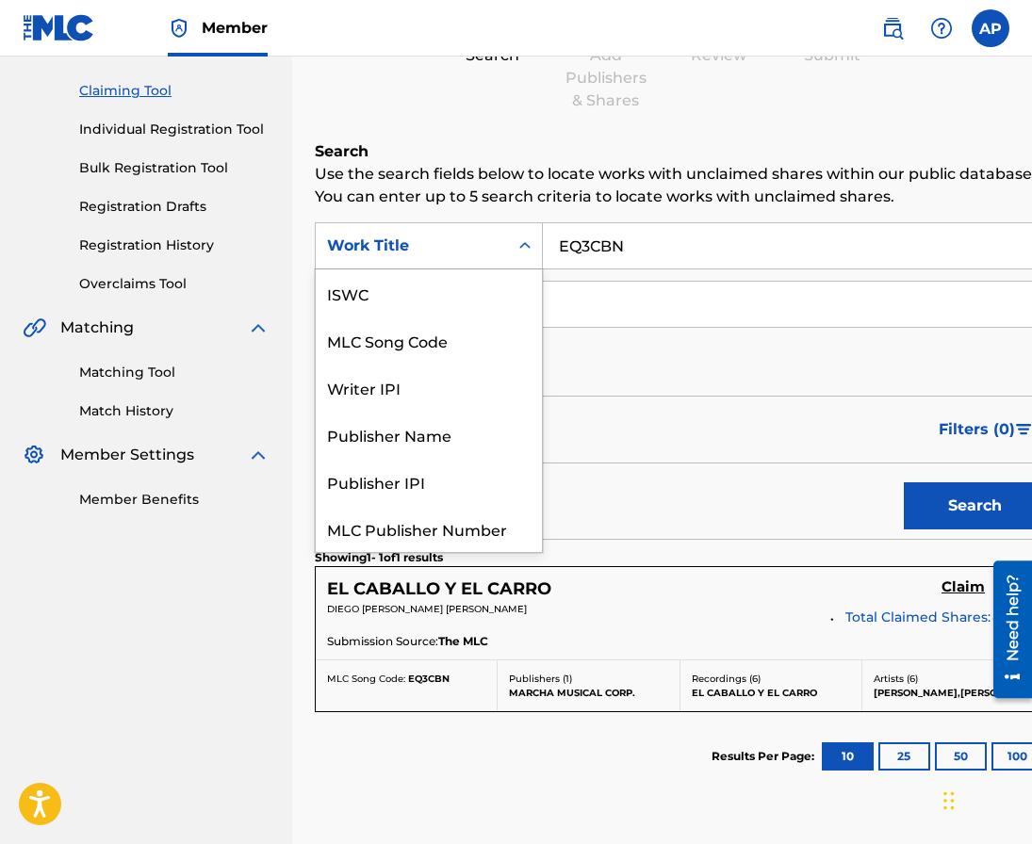
scroll to position [47, 0]
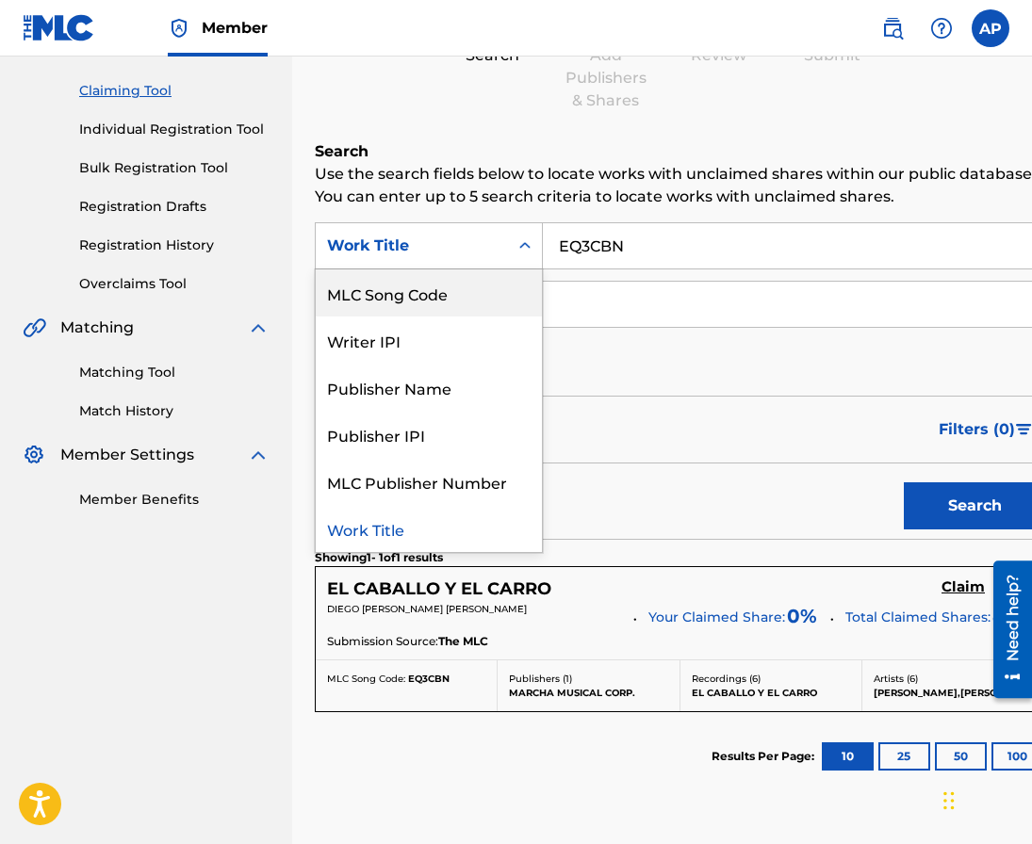
click at [767, 525] on div "Search" at bounding box center [680, 501] width 730 height 75
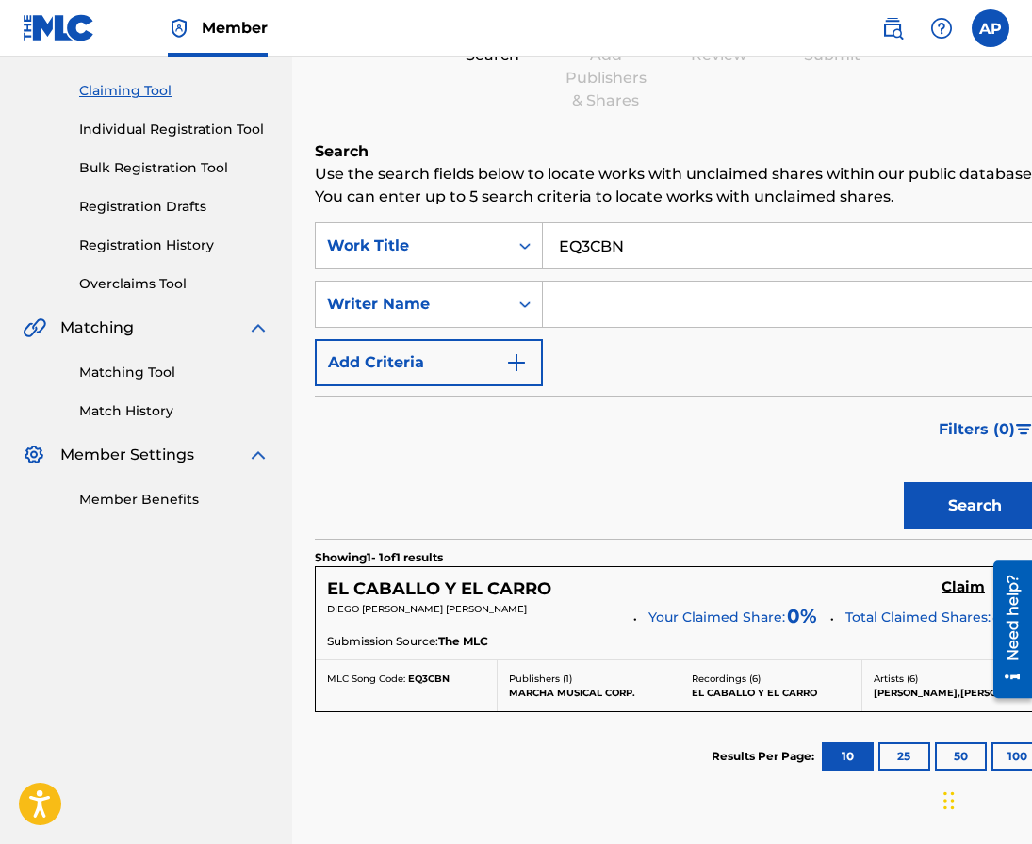
scroll to position [188, 0]
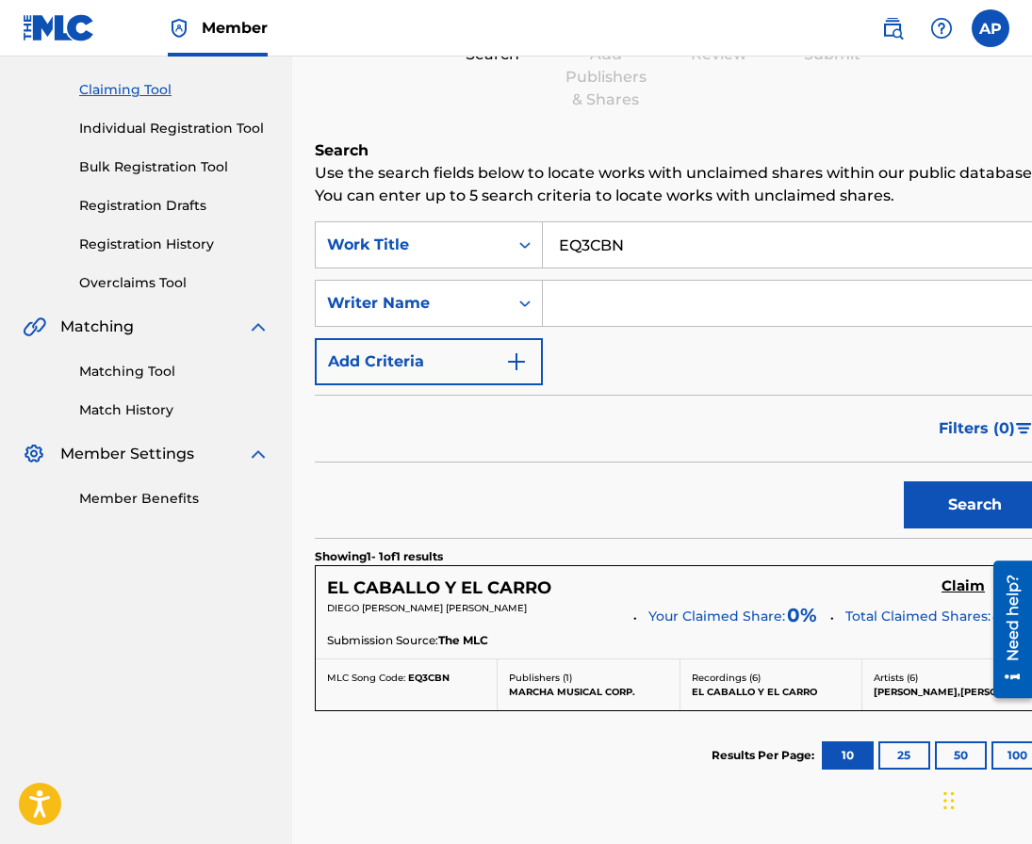
click at [941, 594] on h5 "Claim" at bounding box center [962, 587] width 43 height 18
click at [941, 580] on h5 "Claim" at bounding box center [962, 587] width 43 height 18
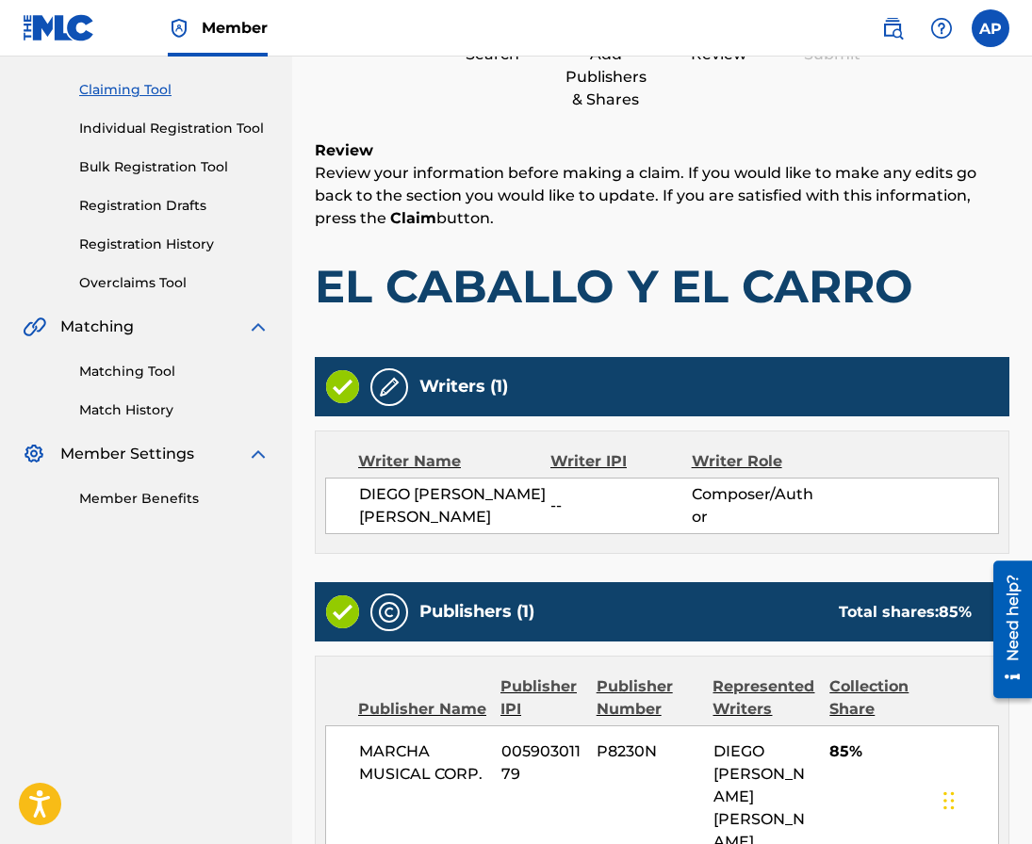
scroll to position [393, 0]
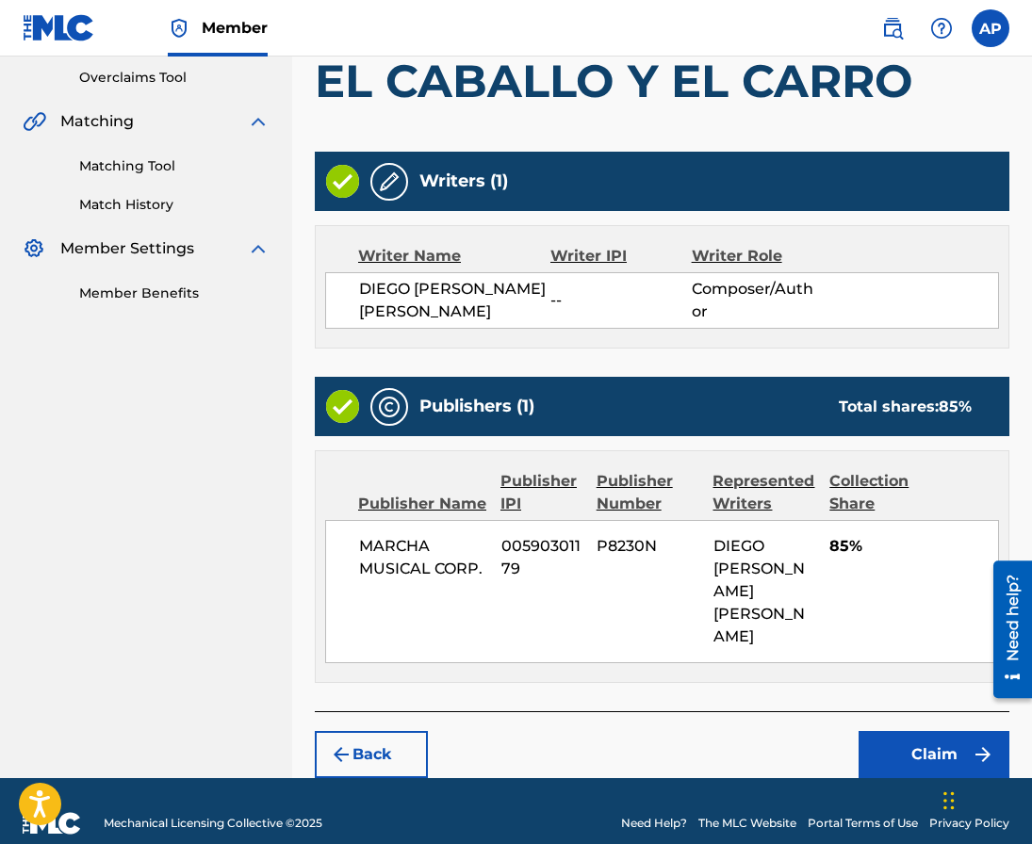
click at [400, 731] on button "Back" at bounding box center [371, 754] width 113 height 47
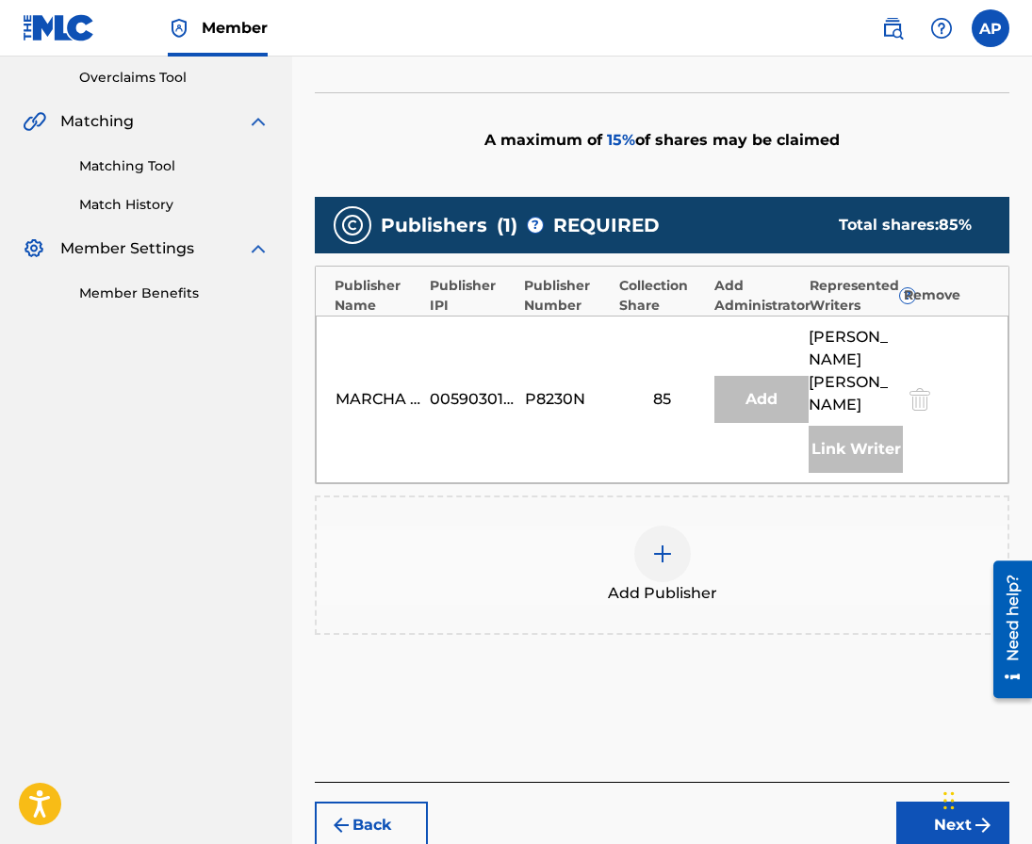
click at [680, 526] on div "Add Publisher" at bounding box center [662, 565] width 691 height 79
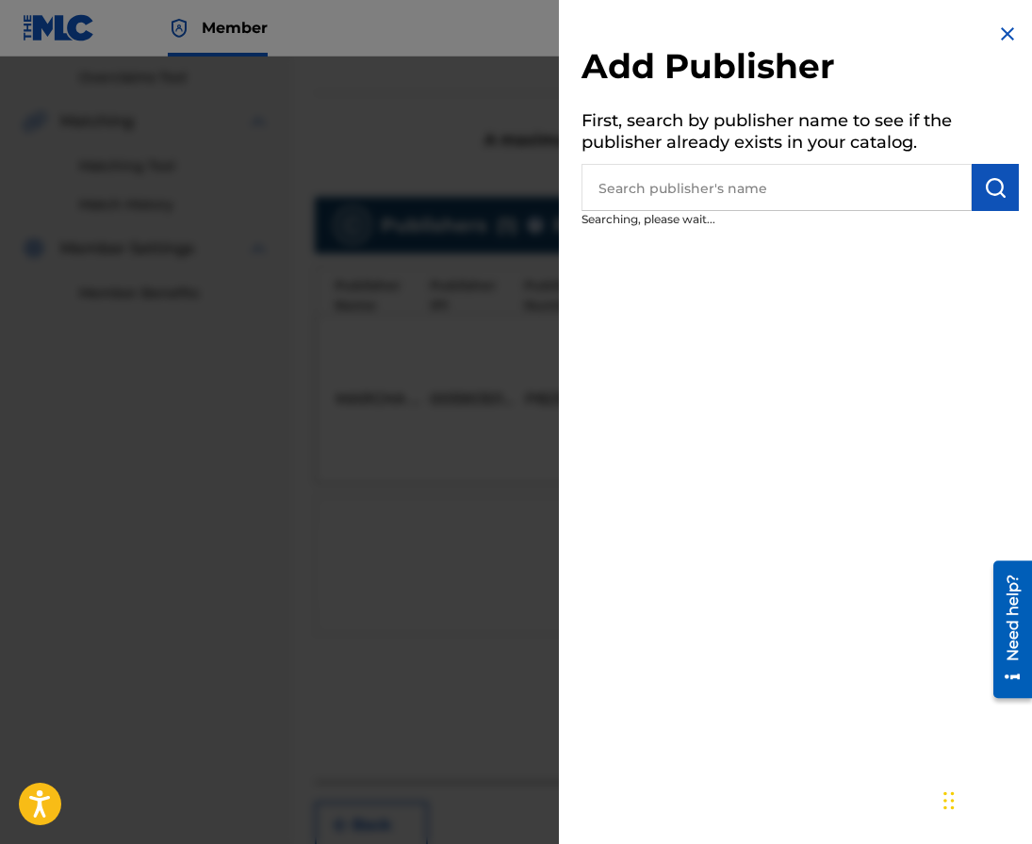
click at [711, 201] on input "text" at bounding box center [776, 187] width 390 height 47
type input "editraka"
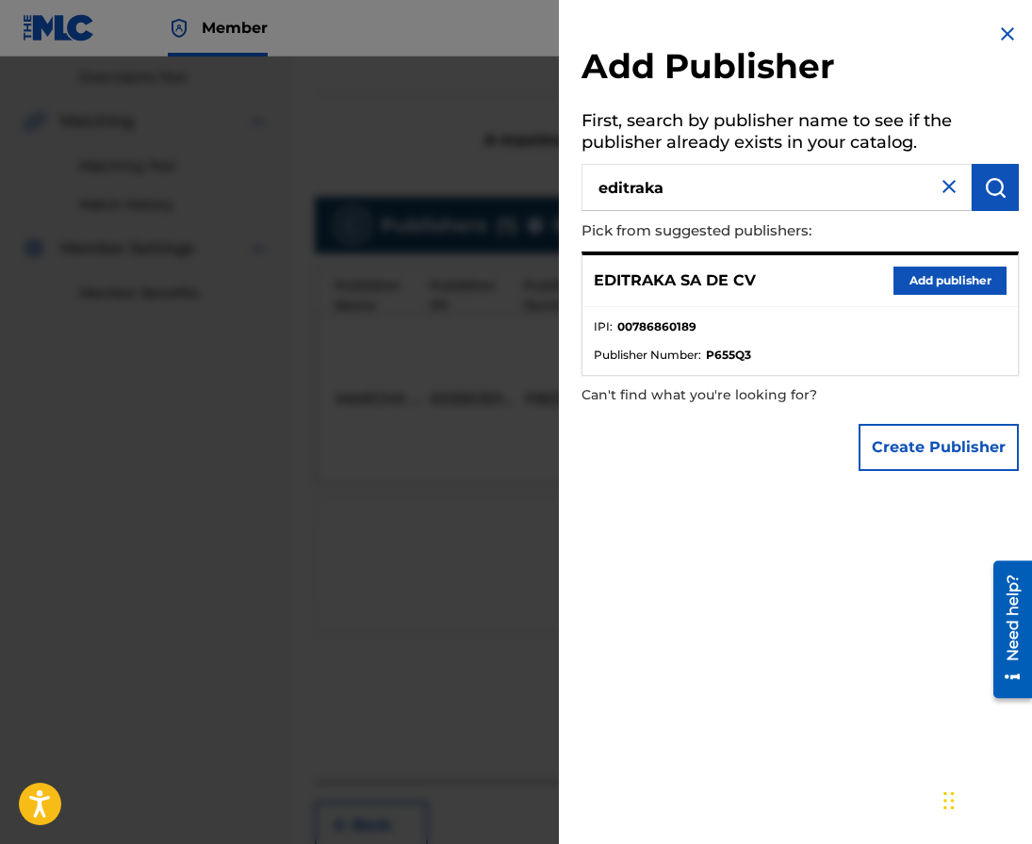
click at [927, 290] on button "Add publisher" at bounding box center [949, 281] width 113 height 28
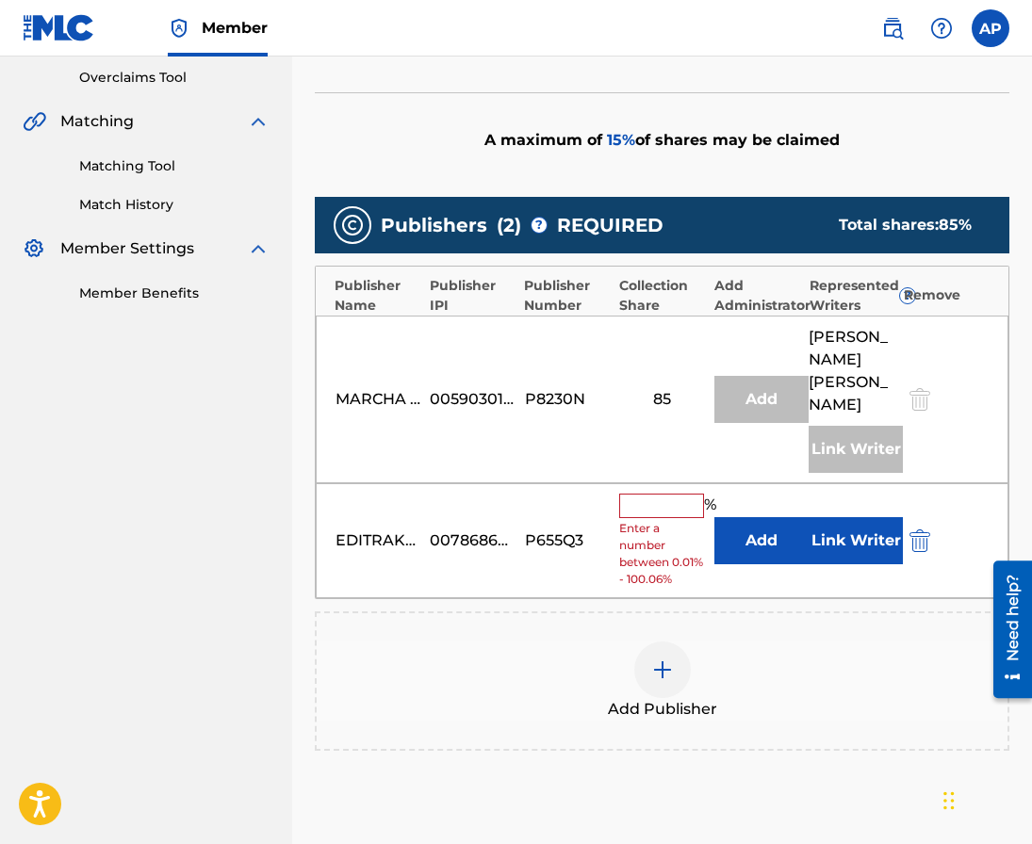
click at [747, 523] on button "Add" at bounding box center [761, 540] width 94 height 47
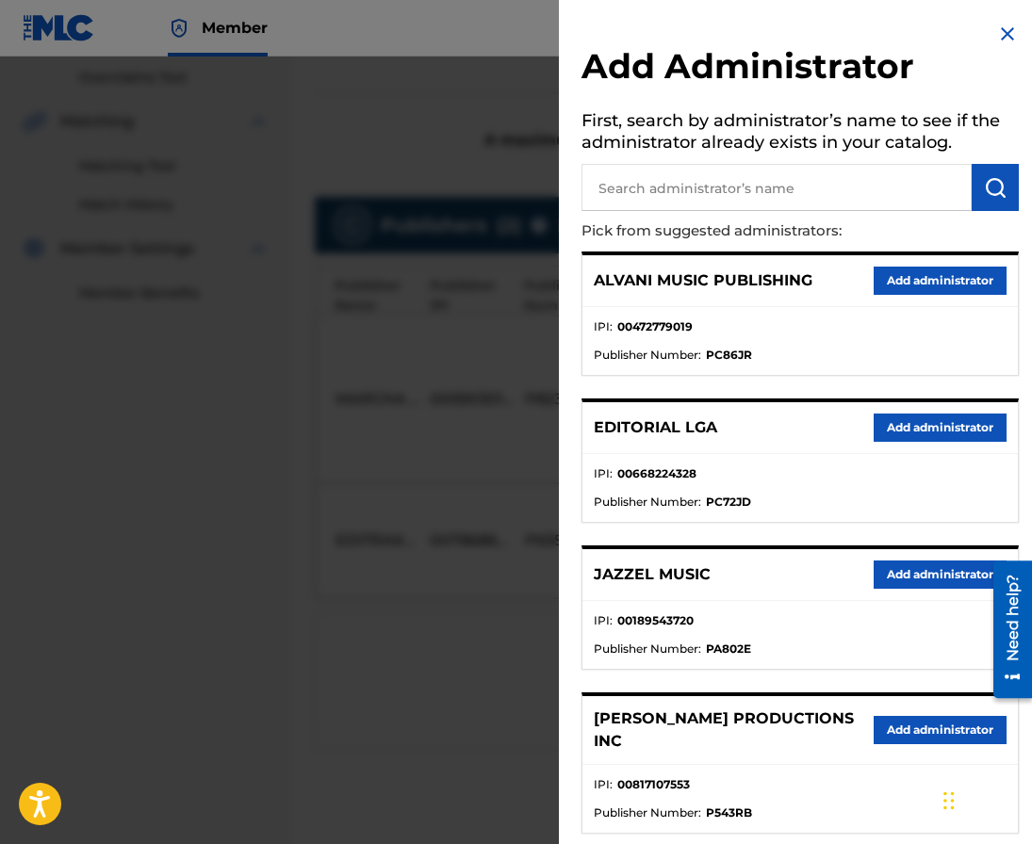
click at [744, 194] on input "text" at bounding box center [776, 187] width 390 height 47
type input "maximo"
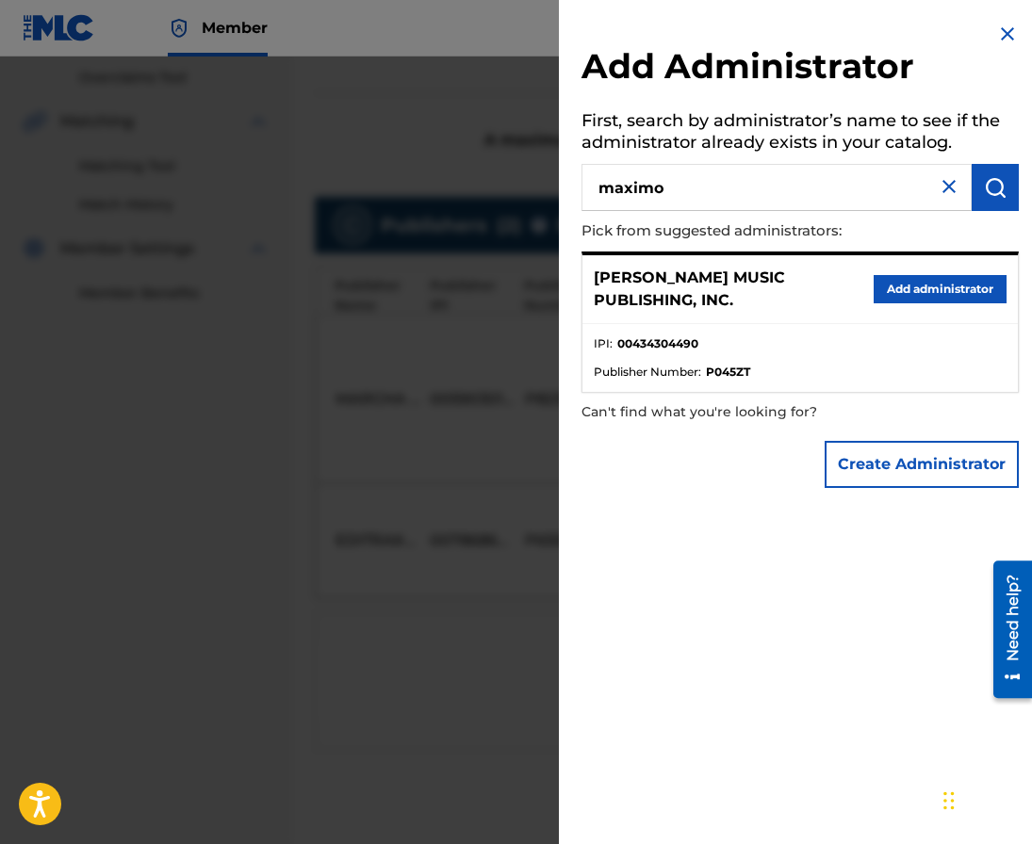
click at [929, 300] on button "Add administrator" at bounding box center [940, 289] width 133 height 28
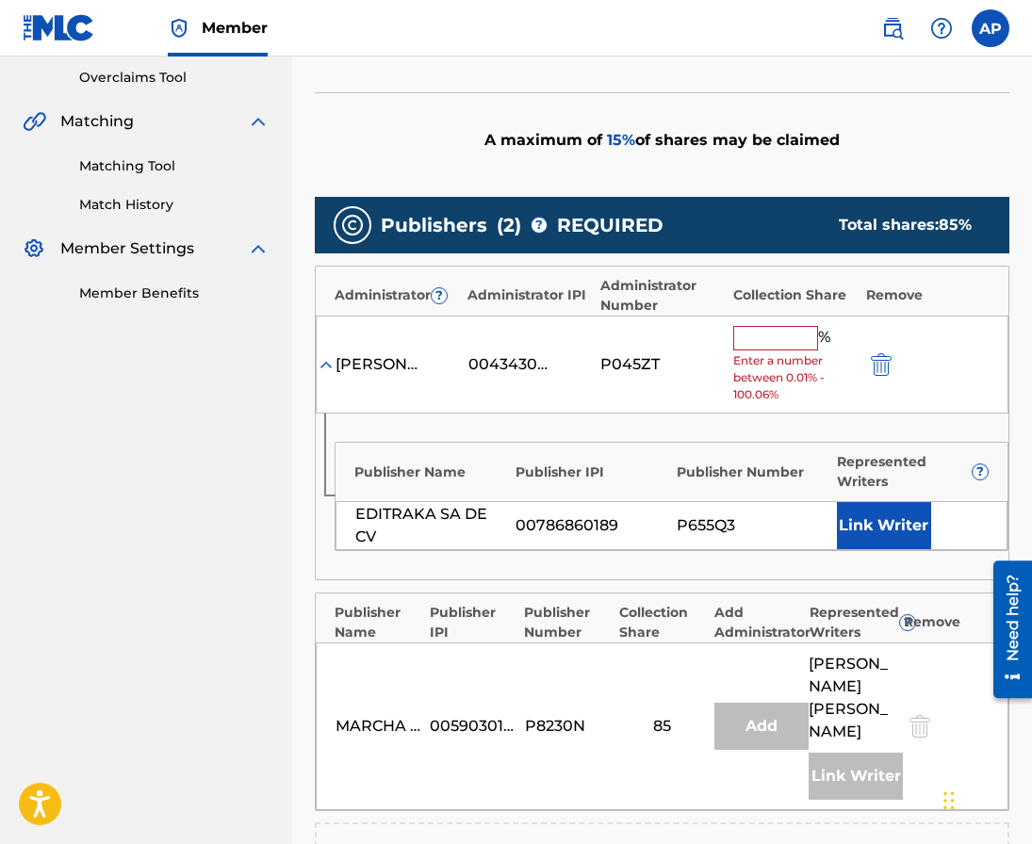
click at [745, 335] on input "text" at bounding box center [775, 338] width 85 height 24
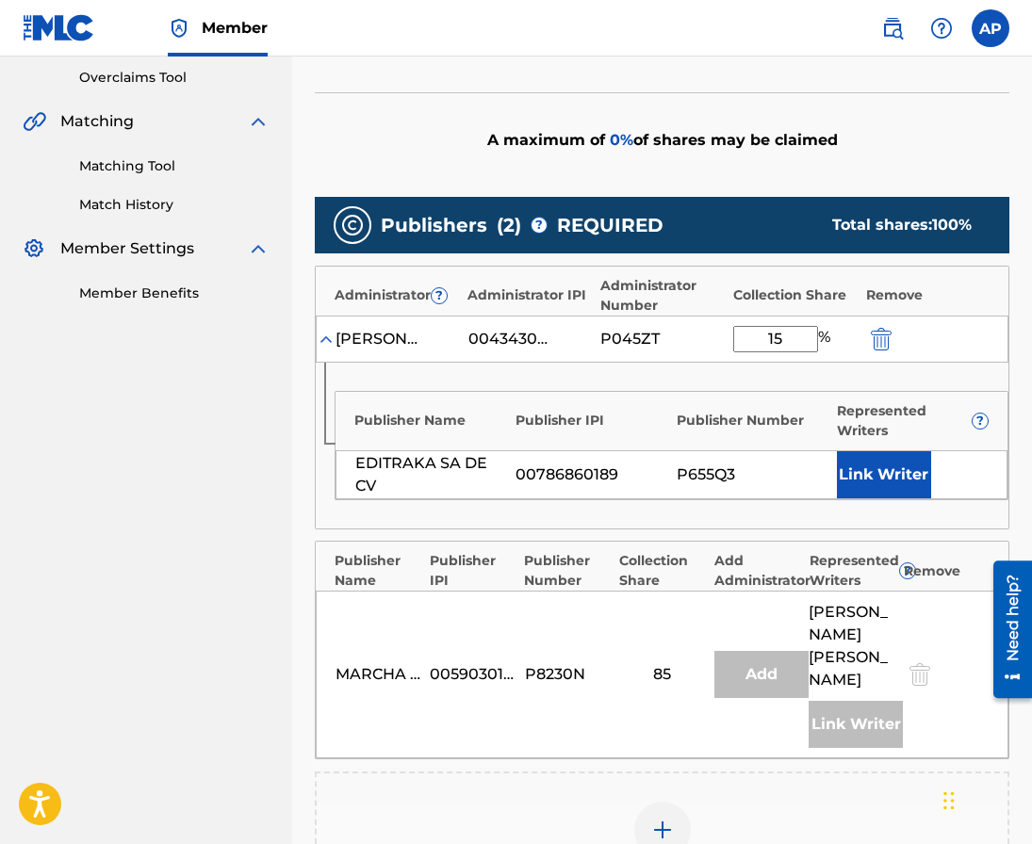
type input "15"
click at [605, 505] on div "Publisher Name Publisher IPI Publisher Number Represented Writers ? EDITRAKA SA…" at bounding box center [662, 446] width 693 height 166
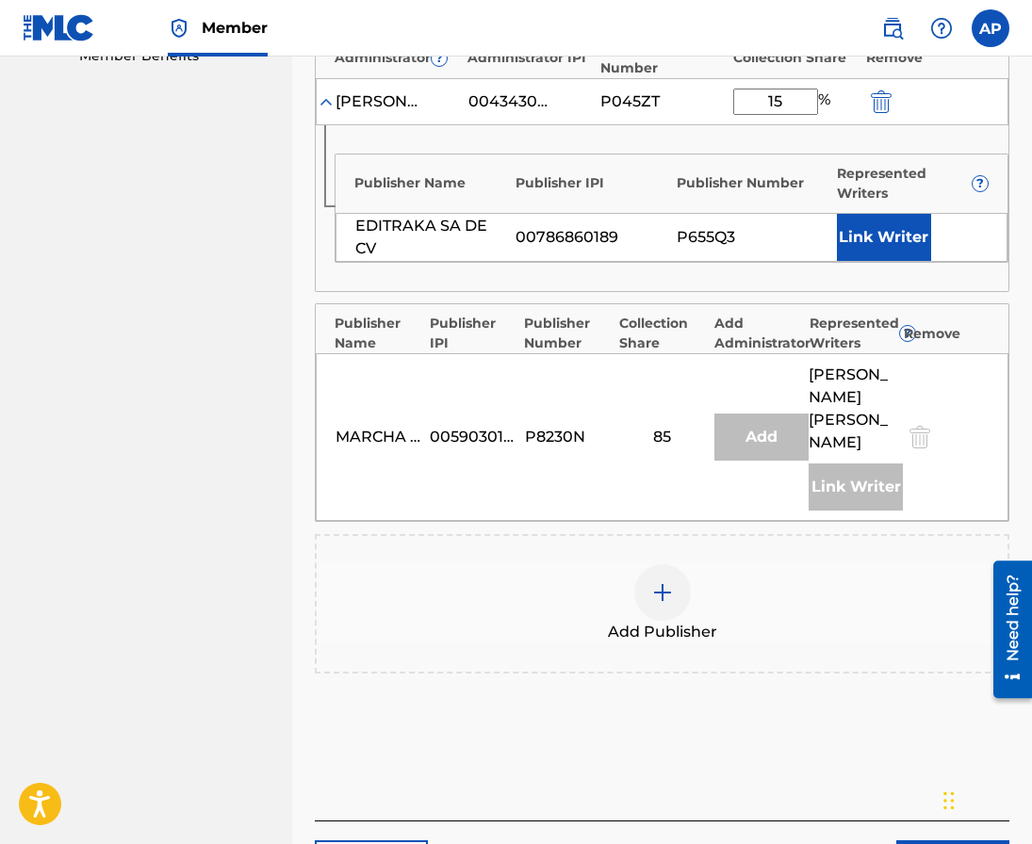
scroll to position [763, 0]
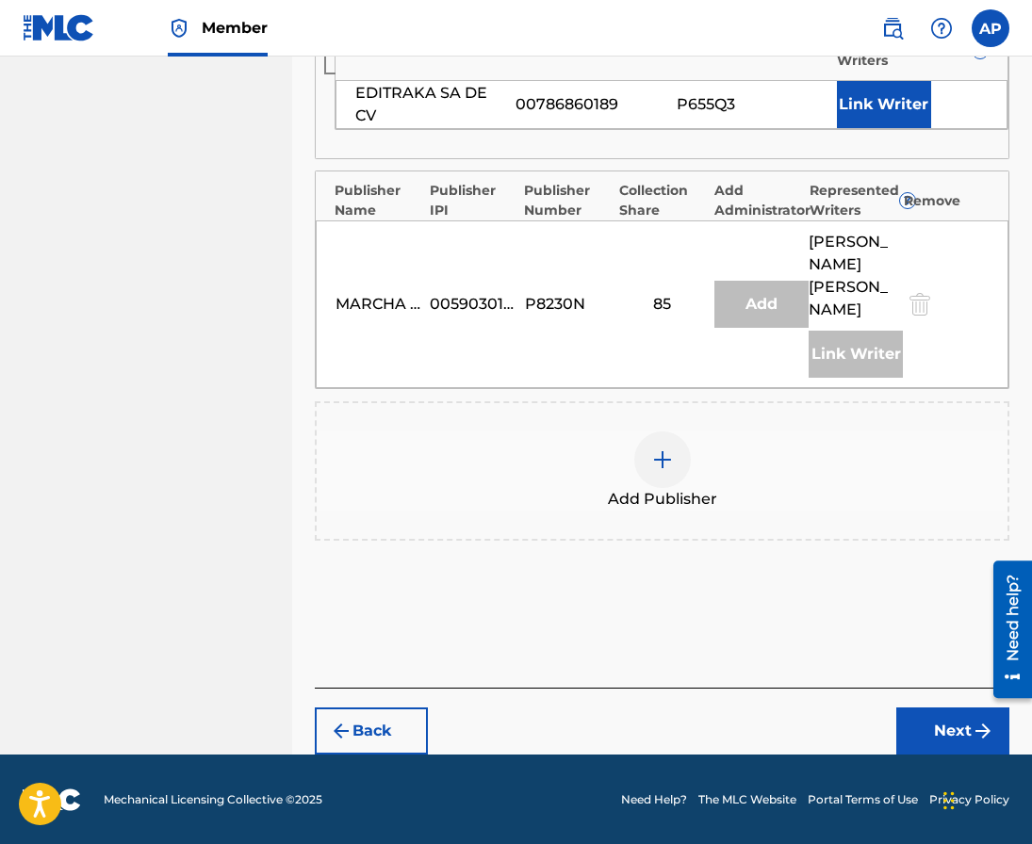
click at [911, 720] on button "Next" at bounding box center [952, 731] width 113 height 47
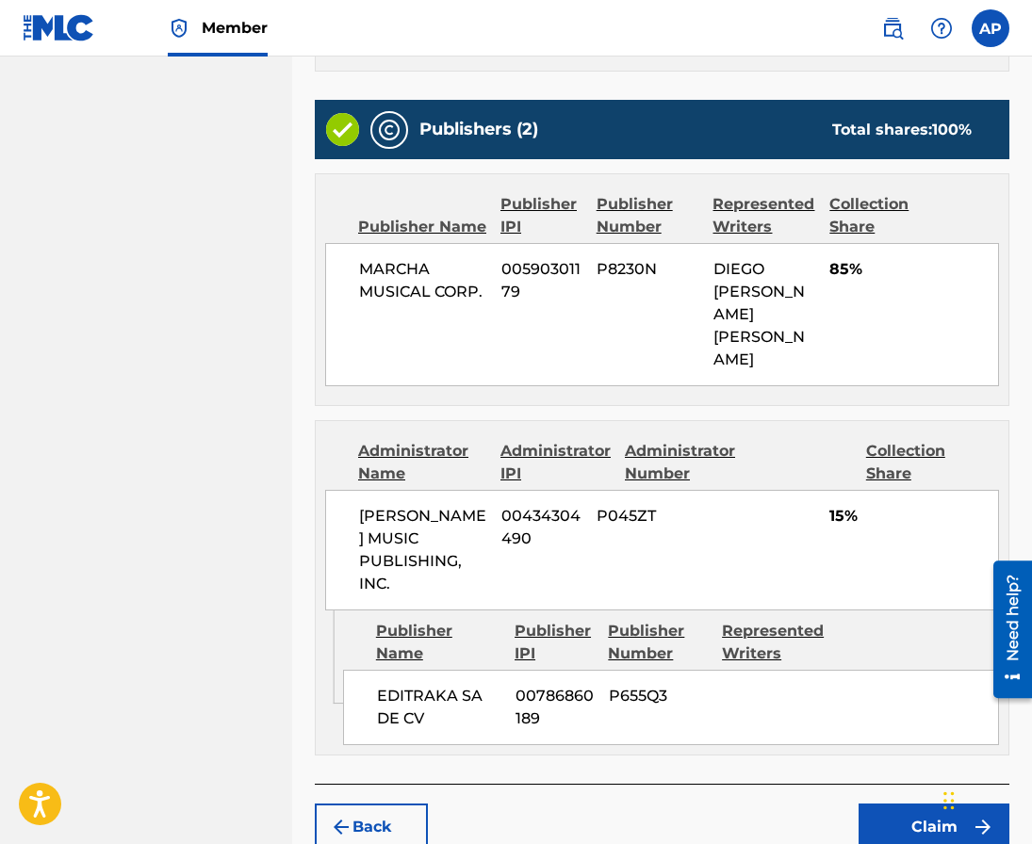
scroll to position [741, 0]
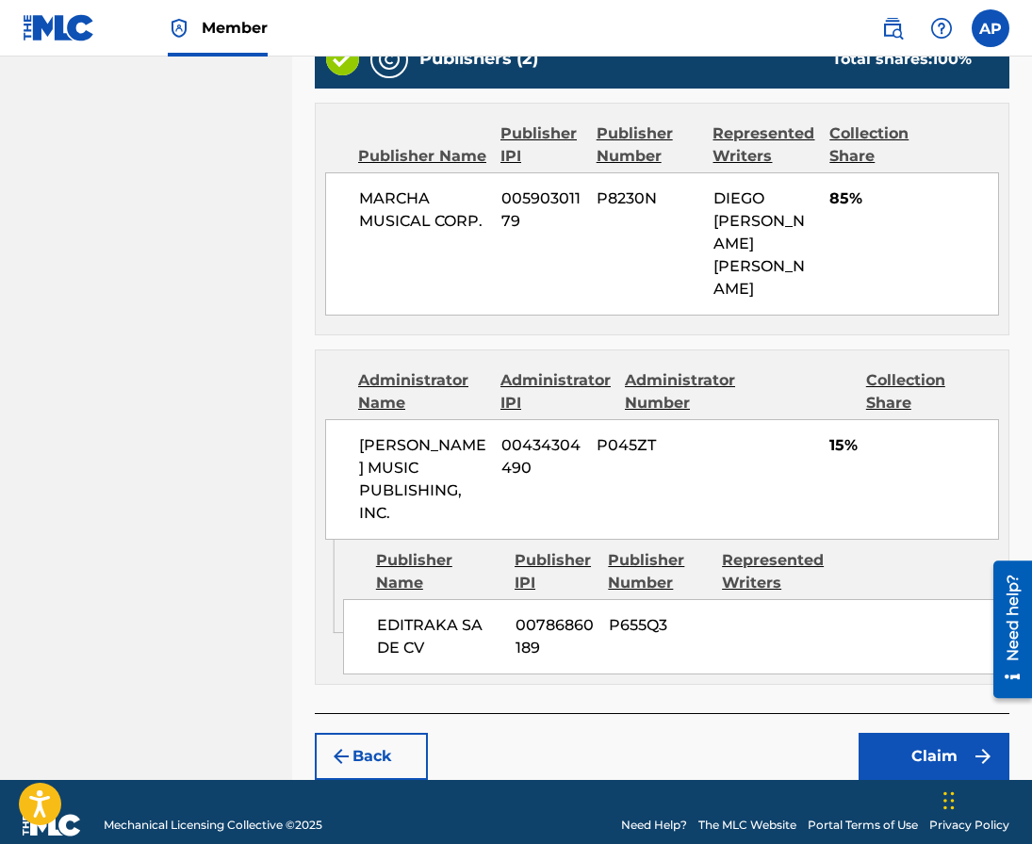
click at [900, 734] on button "Claim" at bounding box center [933, 756] width 151 height 47
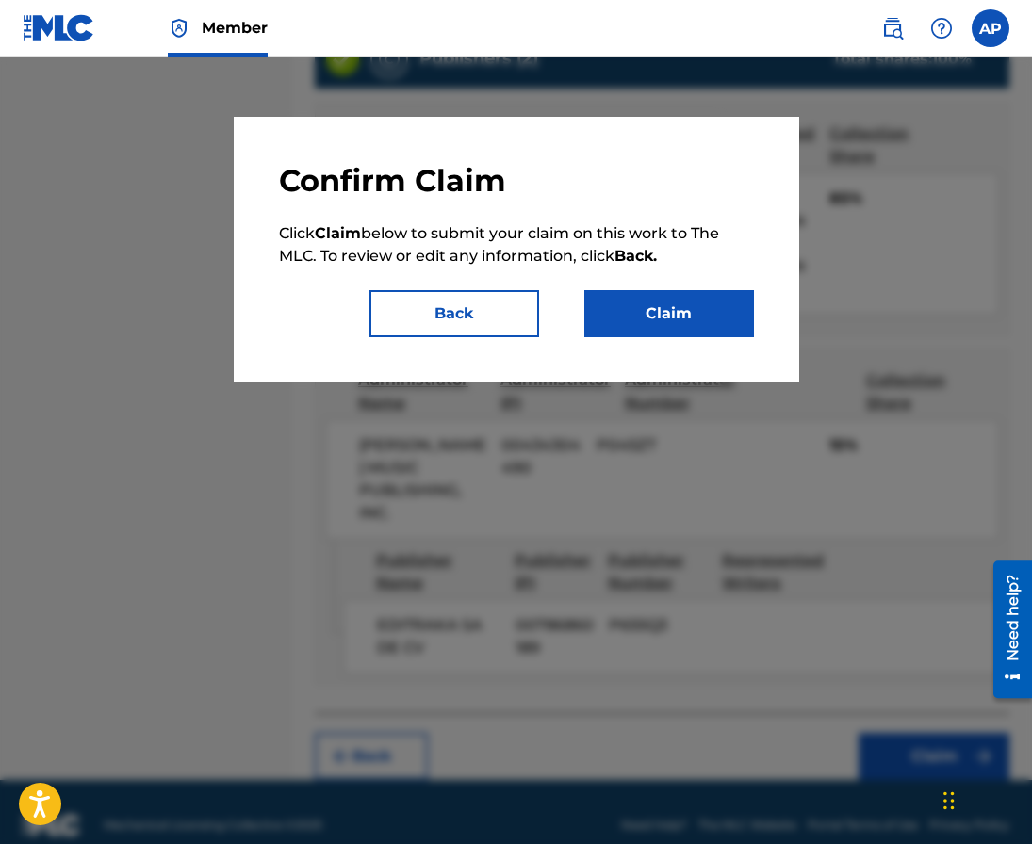
click at [669, 316] on button "Claim" at bounding box center [669, 313] width 170 height 47
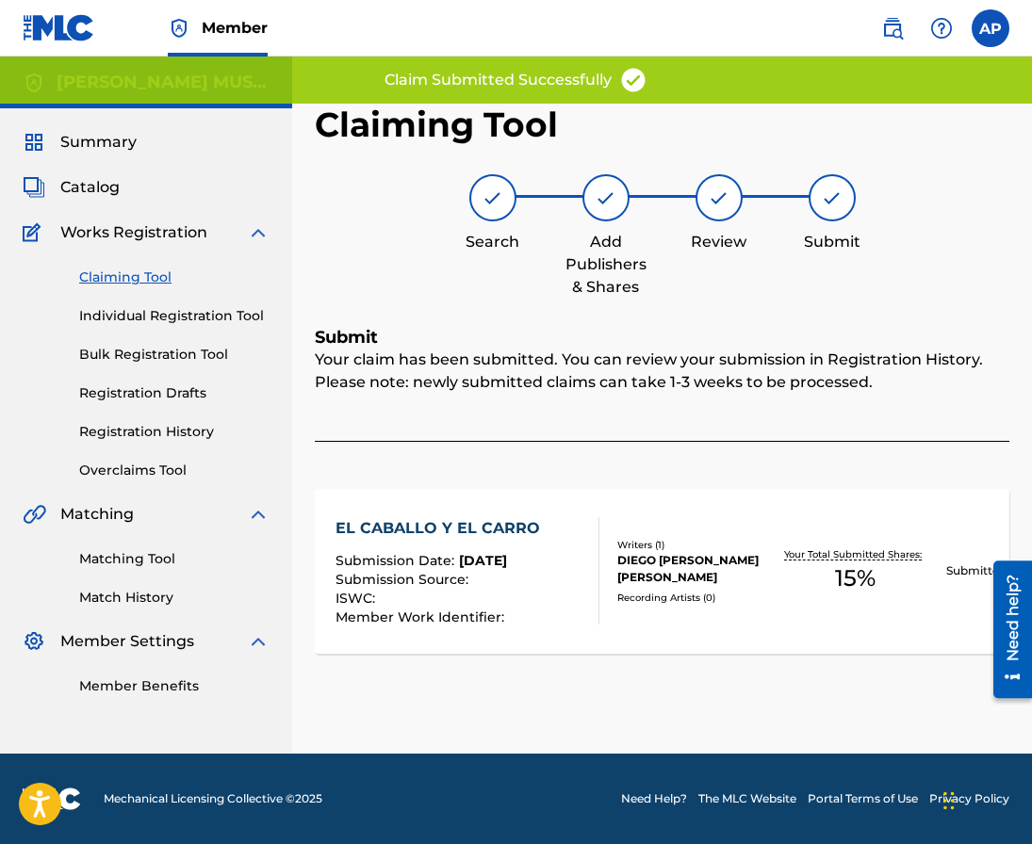
scroll to position [0, 0]
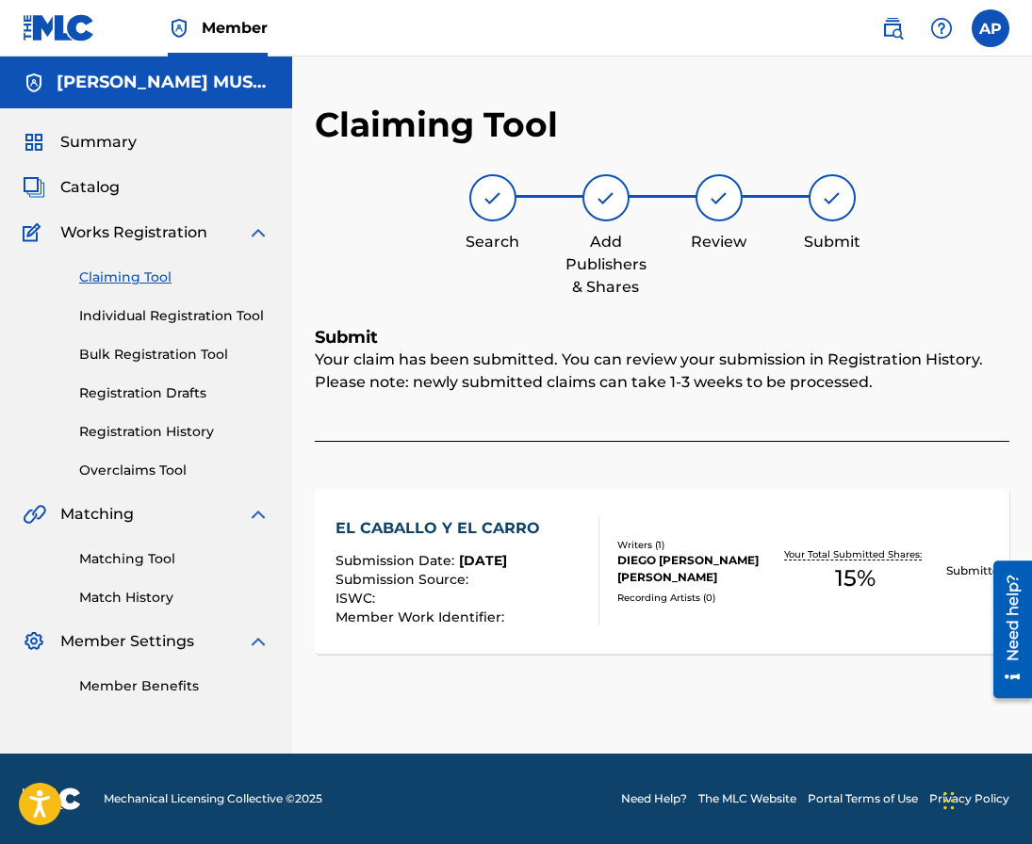
click at [116, 280] on link "Claiming Tool" at bounding box center [174, 278] width 190 height 20
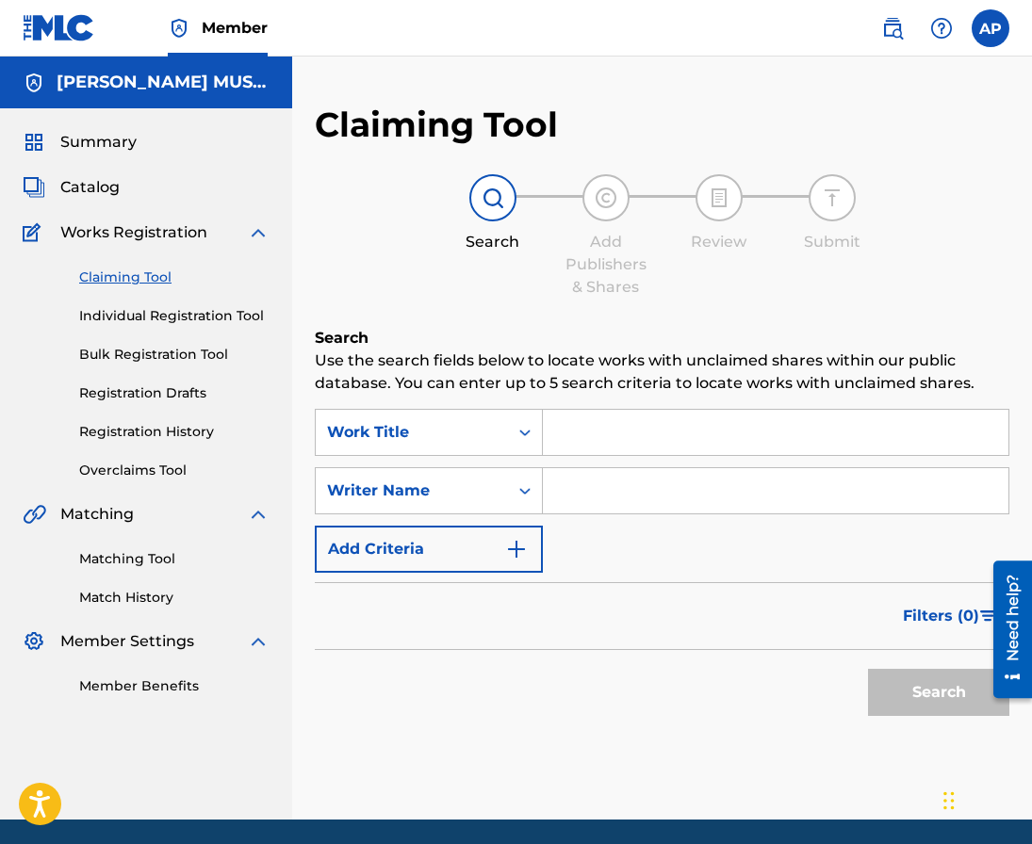
click at [574, 412] on input "Search Form" at bounding box center [775, 432] width 465 height 45
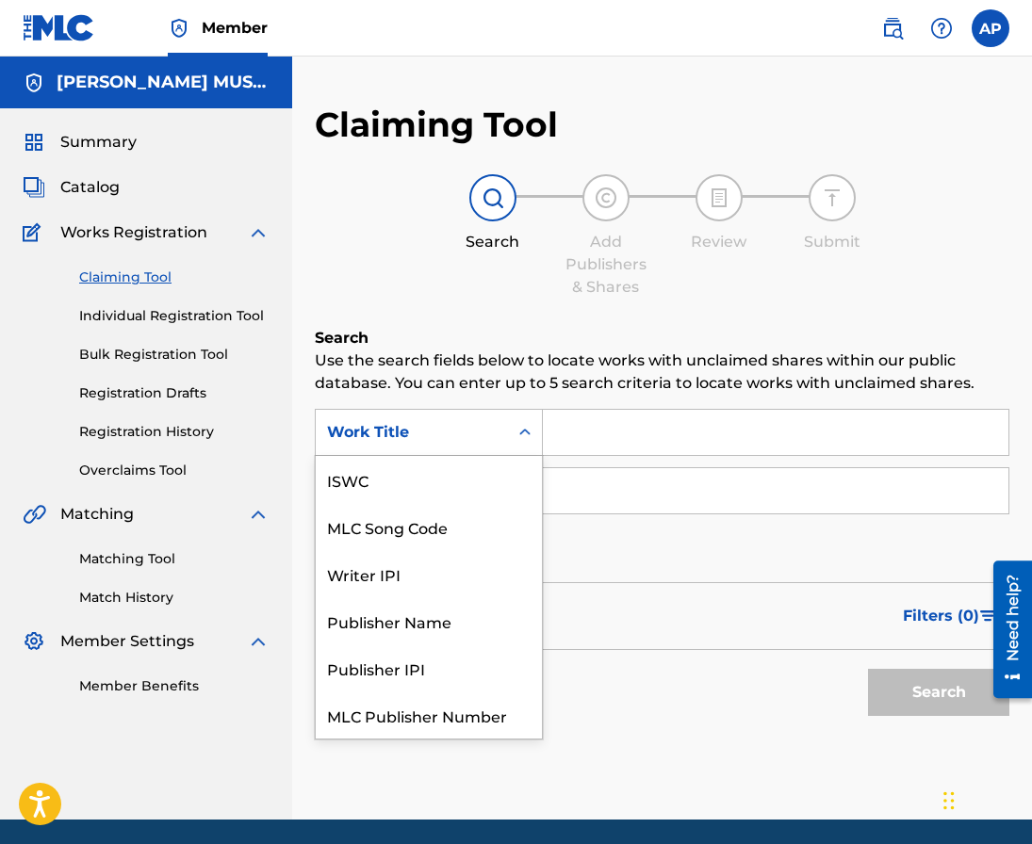
click at [482, 414] on div "Work Title" at bounding box center [429, 432] width 228 height 47
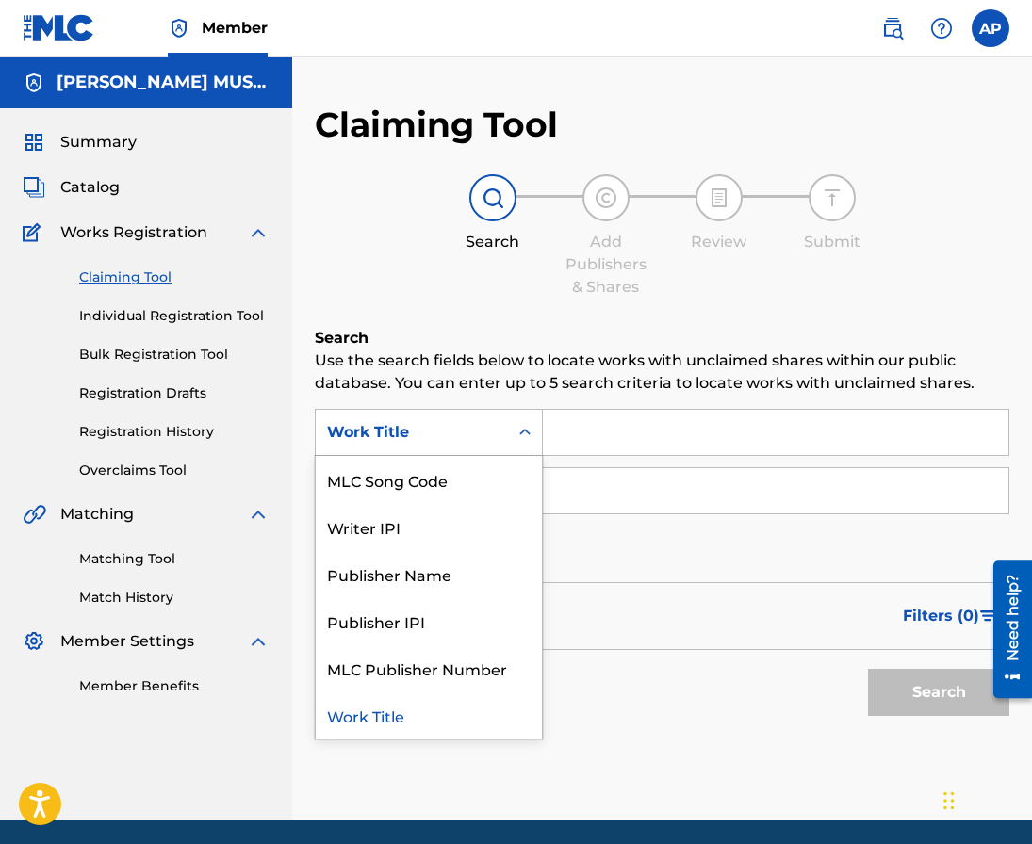
click at [448, 457] on div "MLC Song Code" at bounding box center [429, 479] width 226 height 47
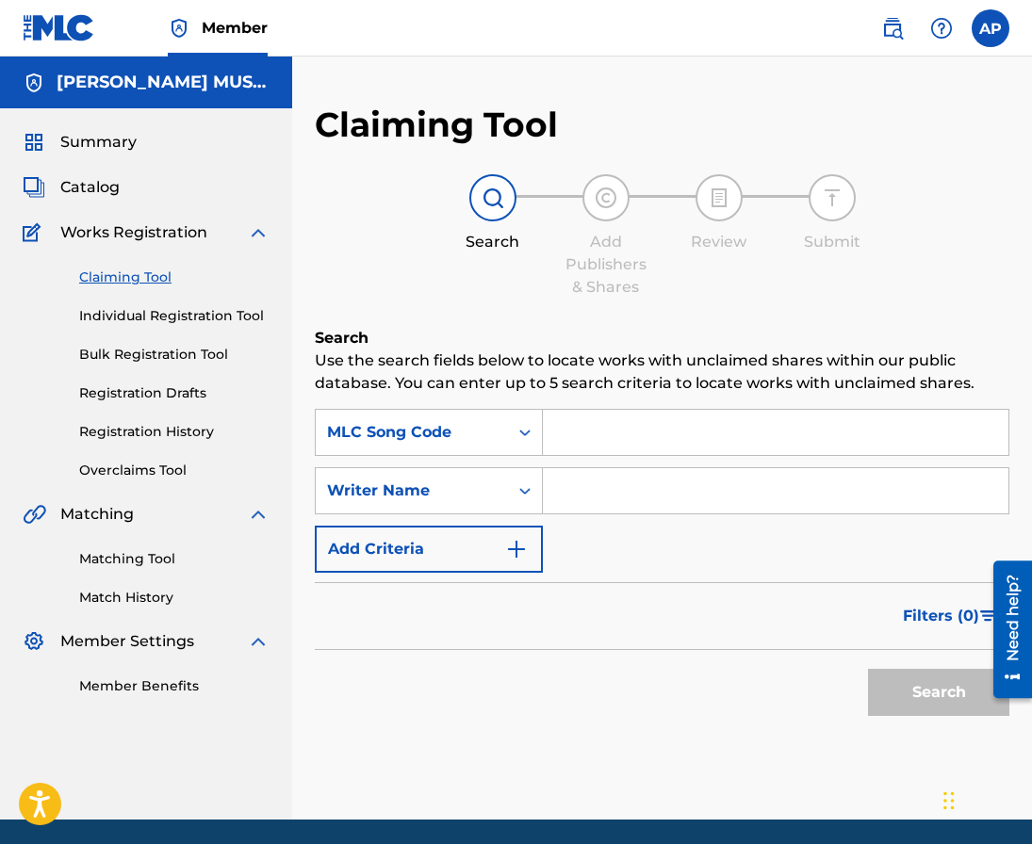
click at [570, 437] on input "Search Form" at bounding box center [775, 432] width 465 height 45
paste input "EV8ATW"
type input "EV8ATW"
click at [868, 669] on button "Search" at bounding box center [938, 692] width 141 height 47
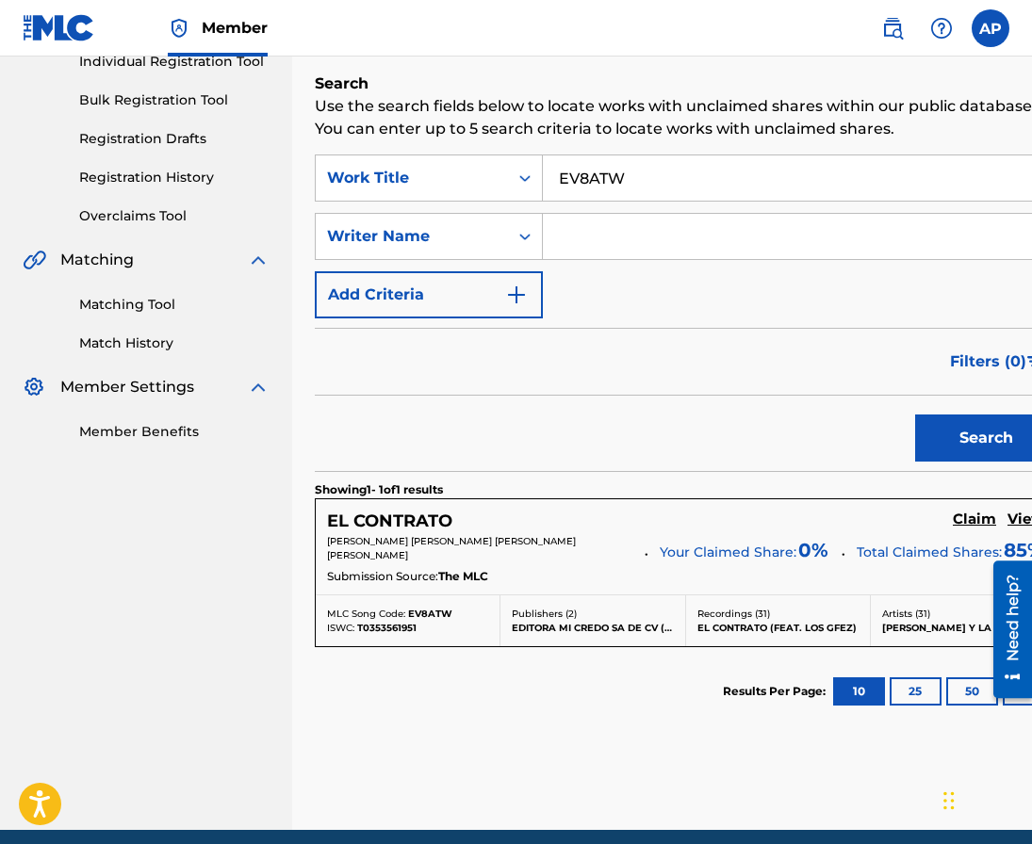
scroll to position [259, 0]
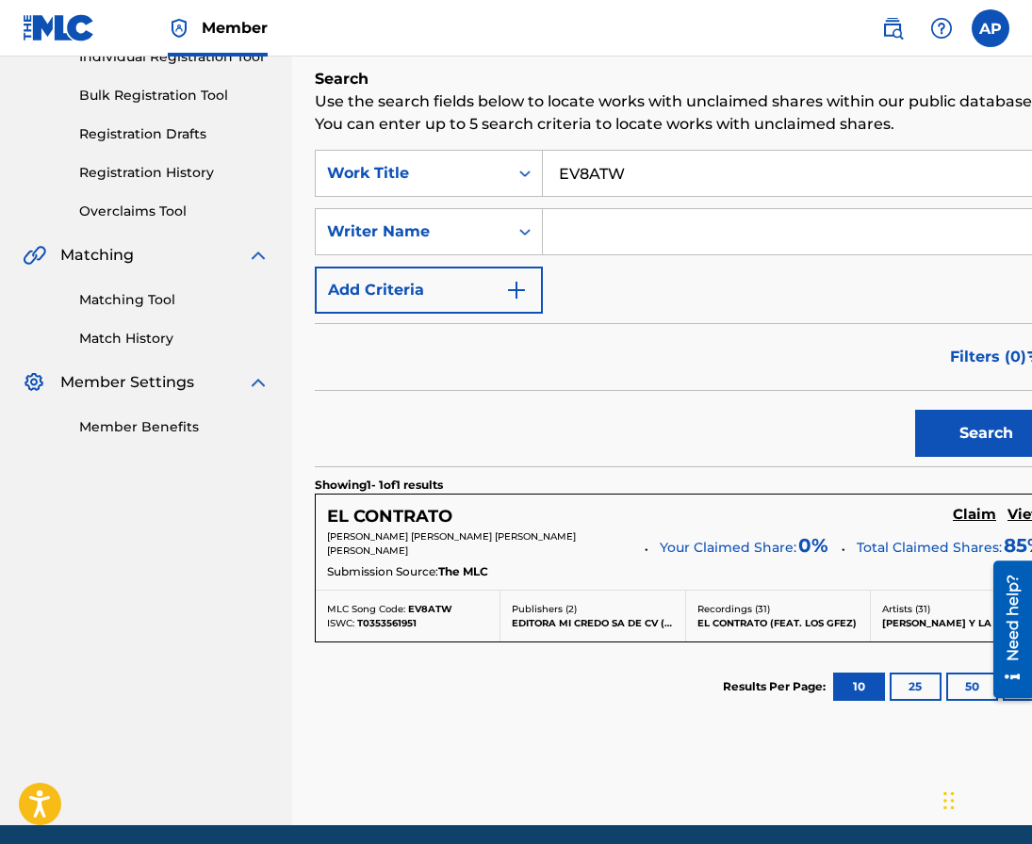
click at [953, 511] on h5 "Claim" at bounding box center [974, 515] width 43 height 18
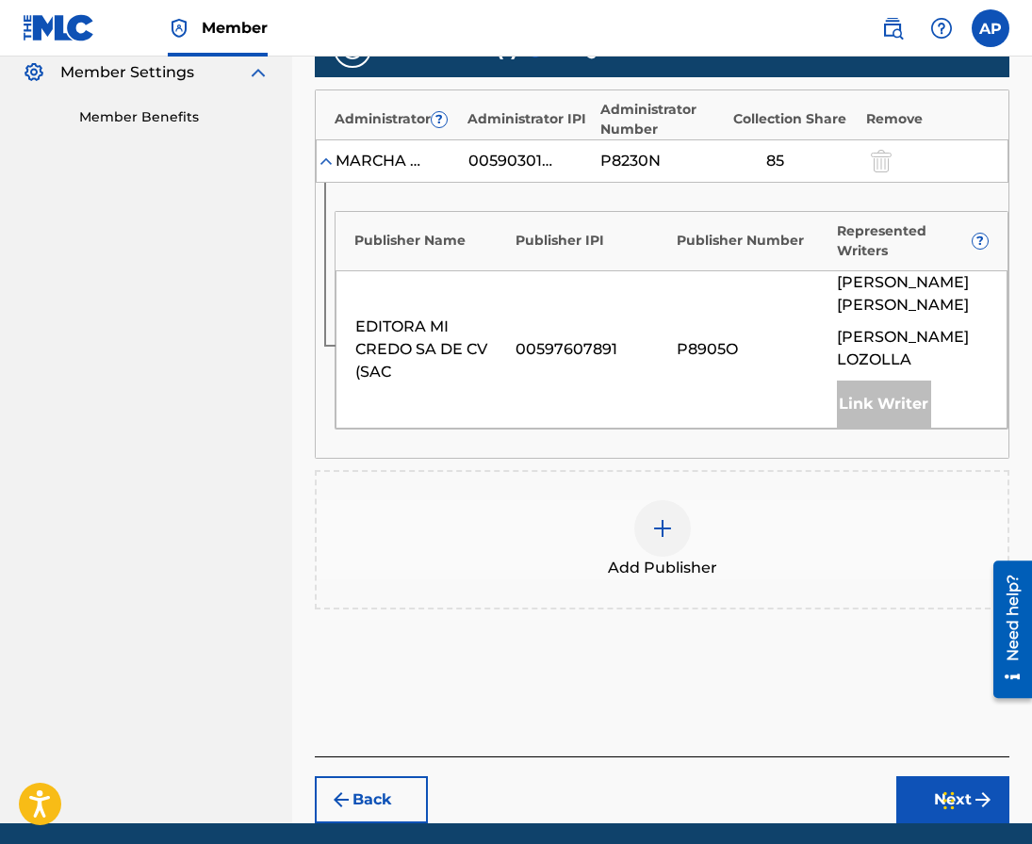
scroll to position [572, 0]
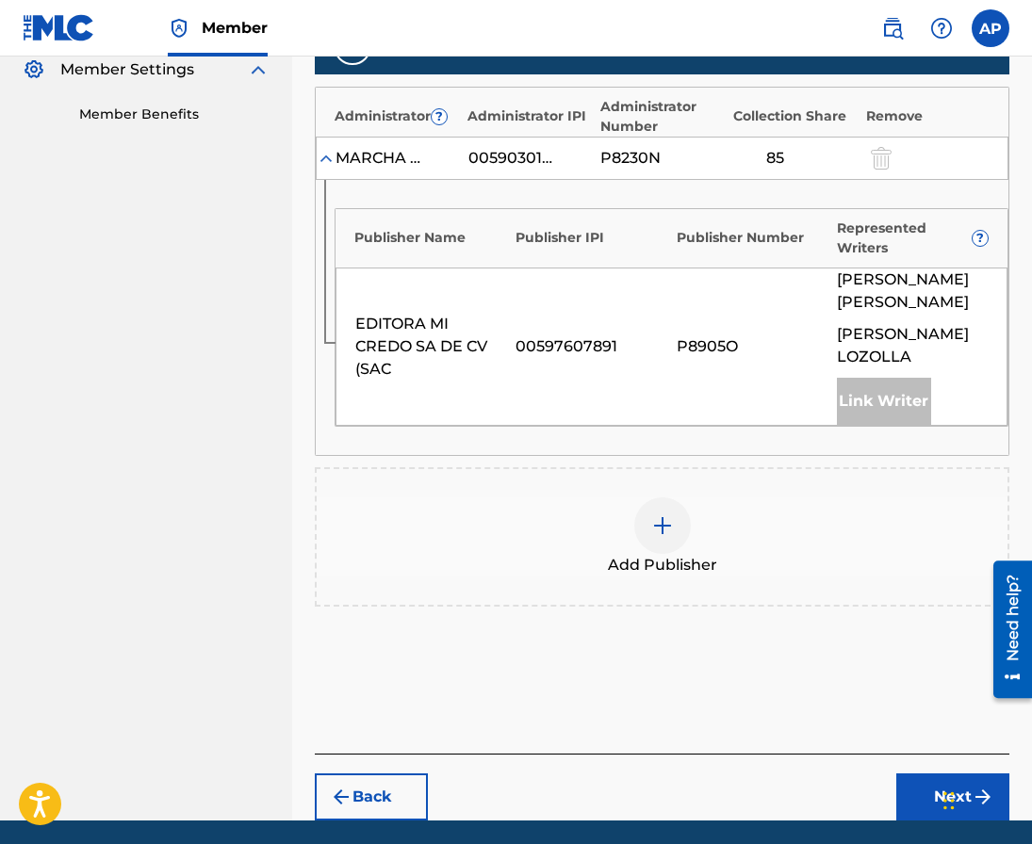
click at [667, 541] on div at bounding box center [662, 526] width 57 height 57
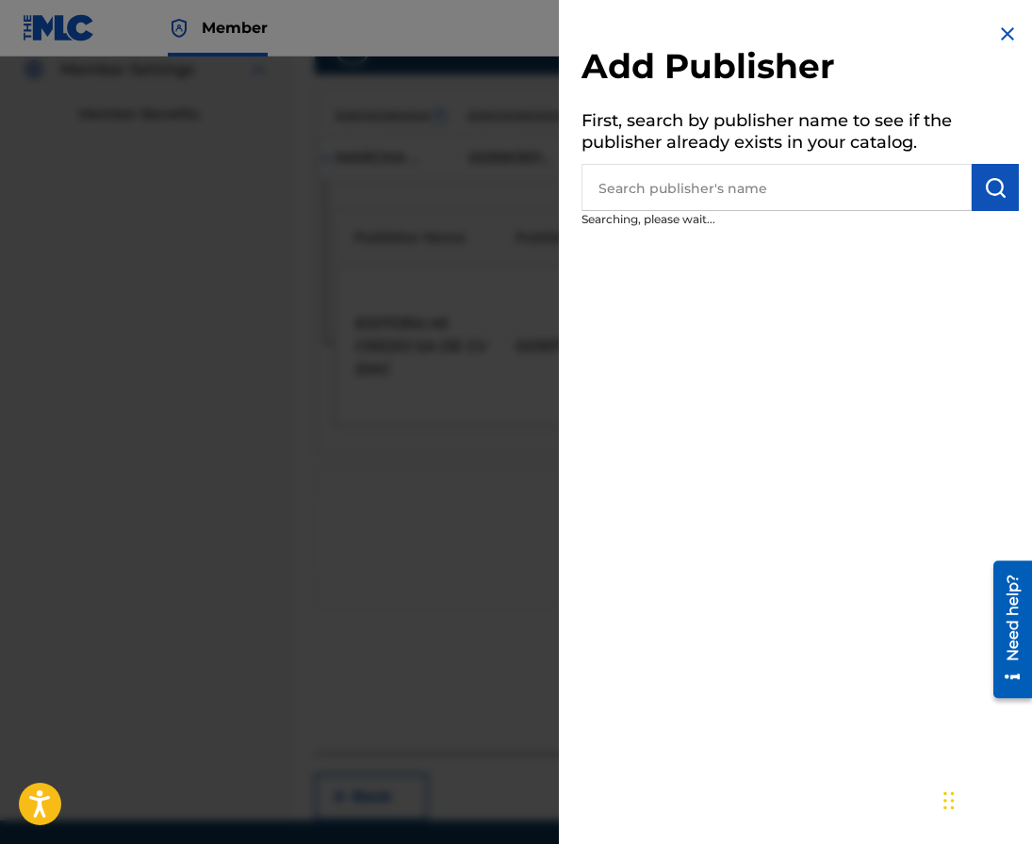
click at [640, 203] on input "text" at bounding box center [776, 187] width 390 height 47
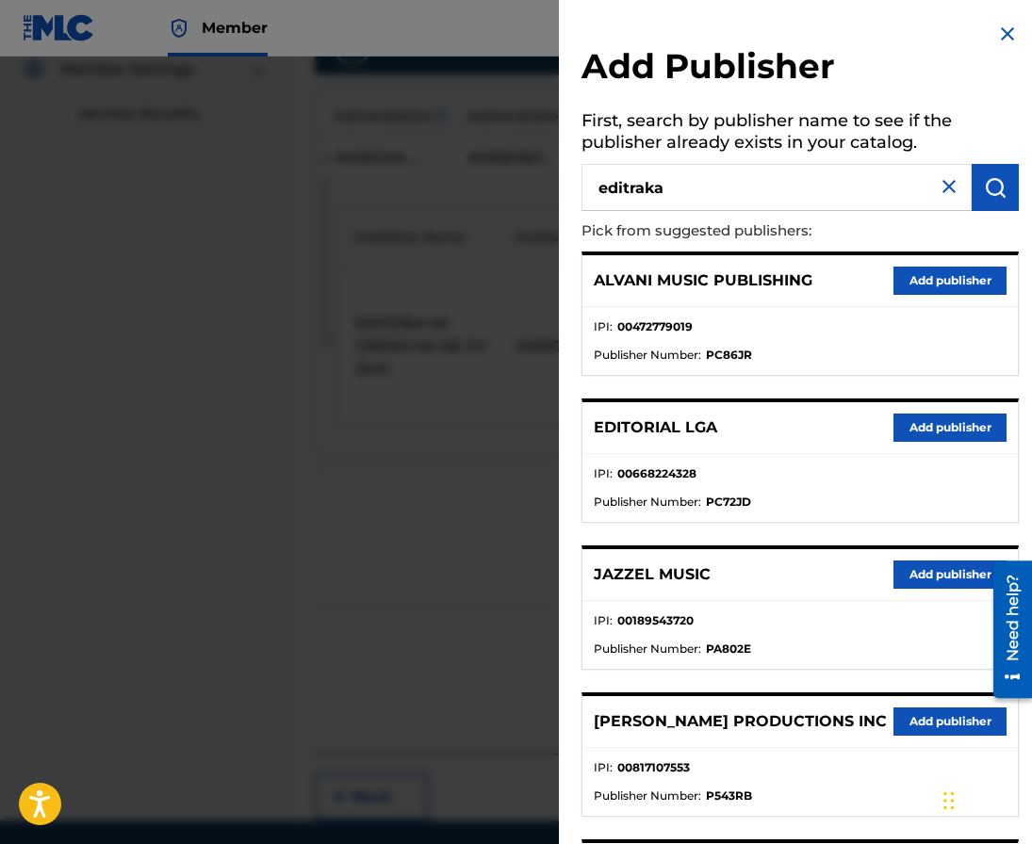
type input "editraka"
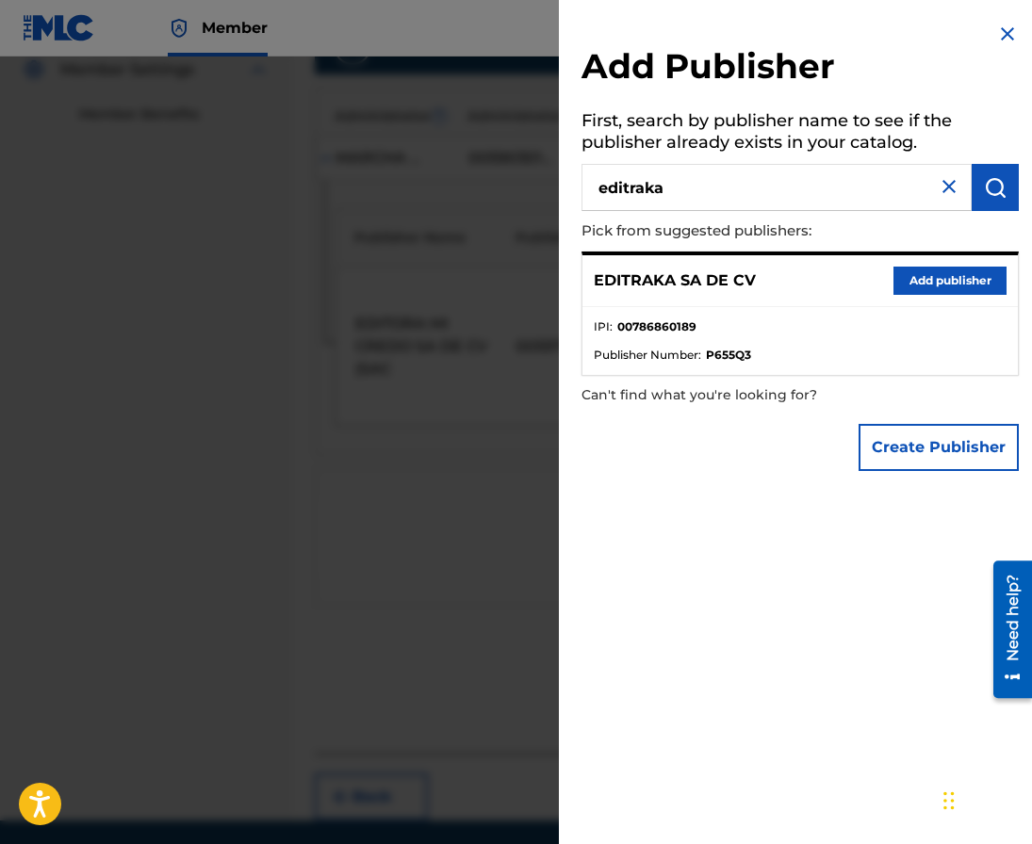
click at [951, 278] on button "Add publisher" at bounding box center [949, 281] width 113 height 28
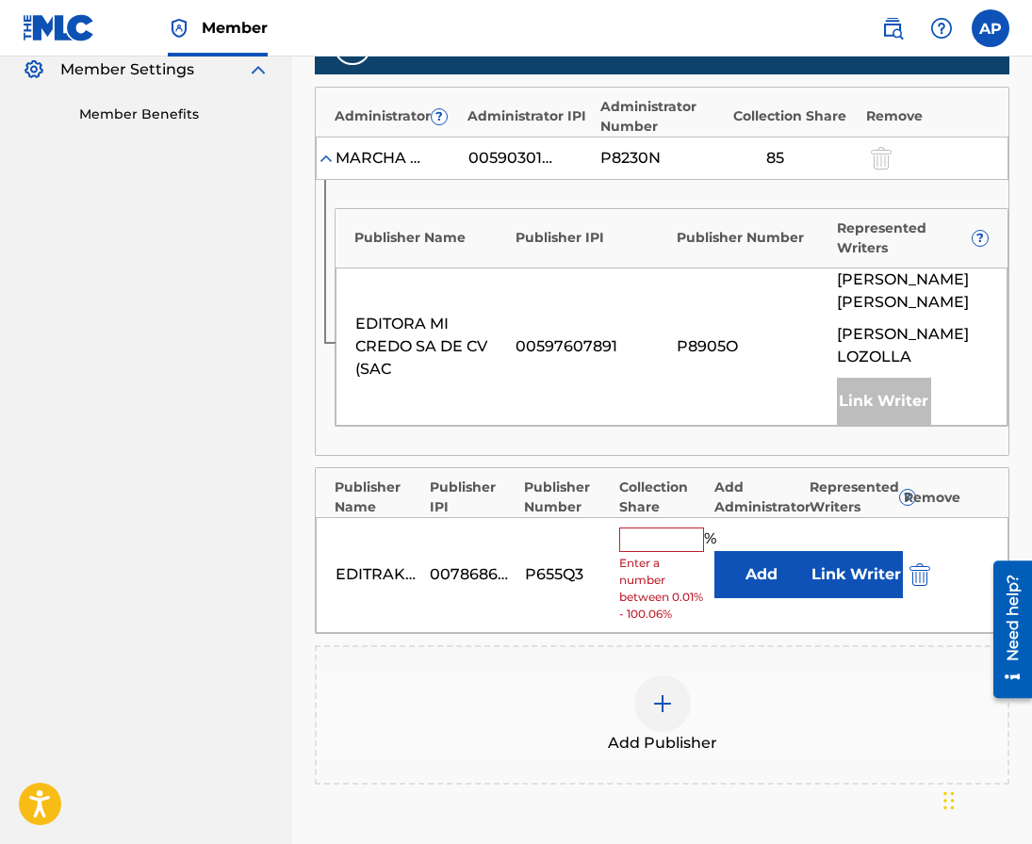
click at [747, 558] on button "Add" at bounding box center [761, 574] width 94 height 47
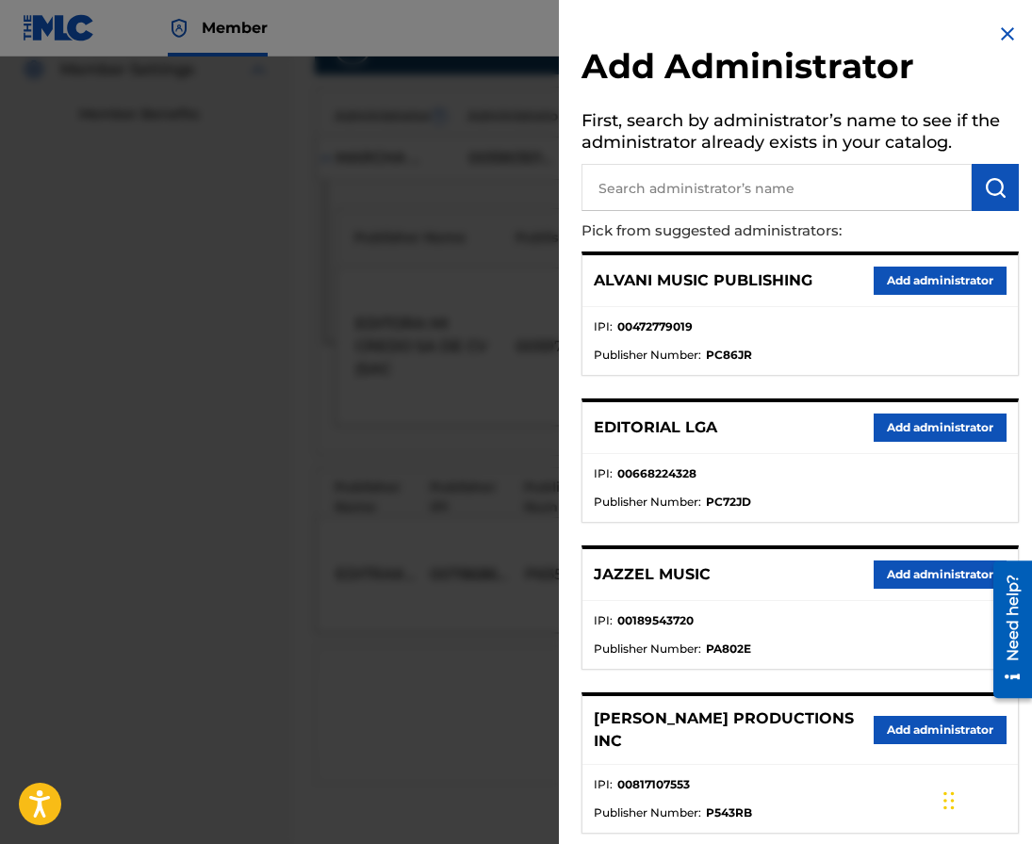
click at [744, 188] on input "text" at bounding box center [776, 187] width 390 height 47
type input "maximo"
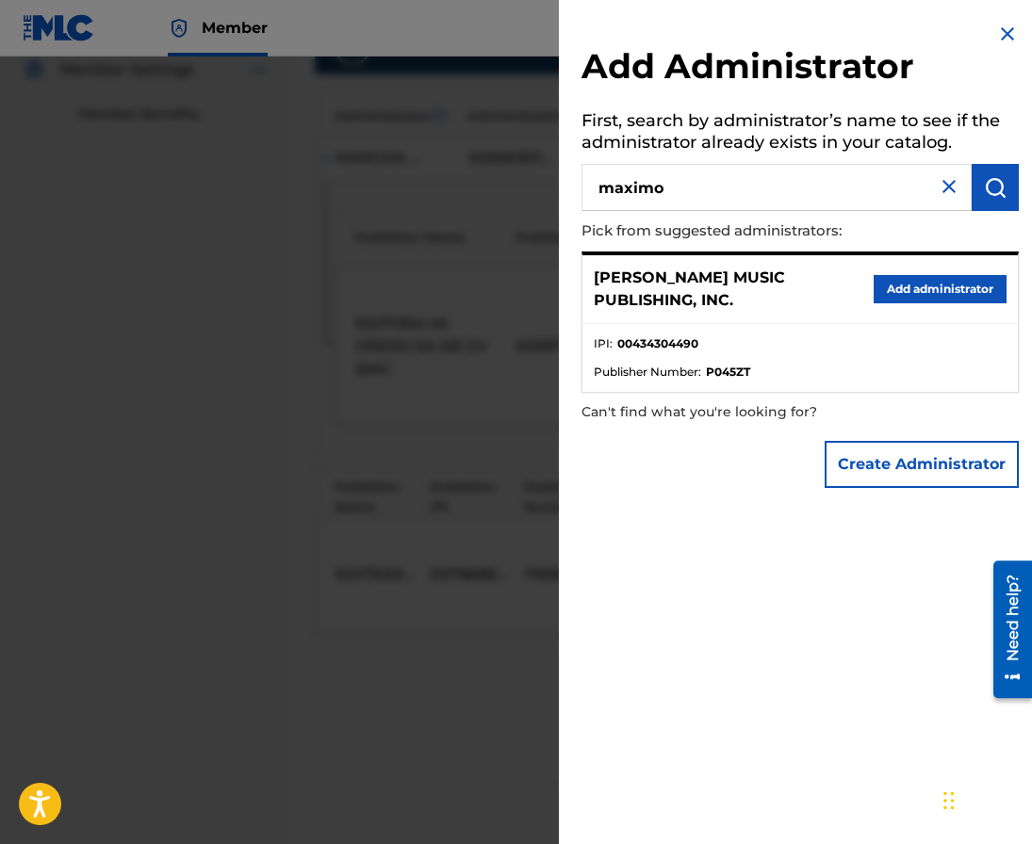
click at [912, 286] on button "Add administrator" at bounding box center [940, 289] width 133 height 28
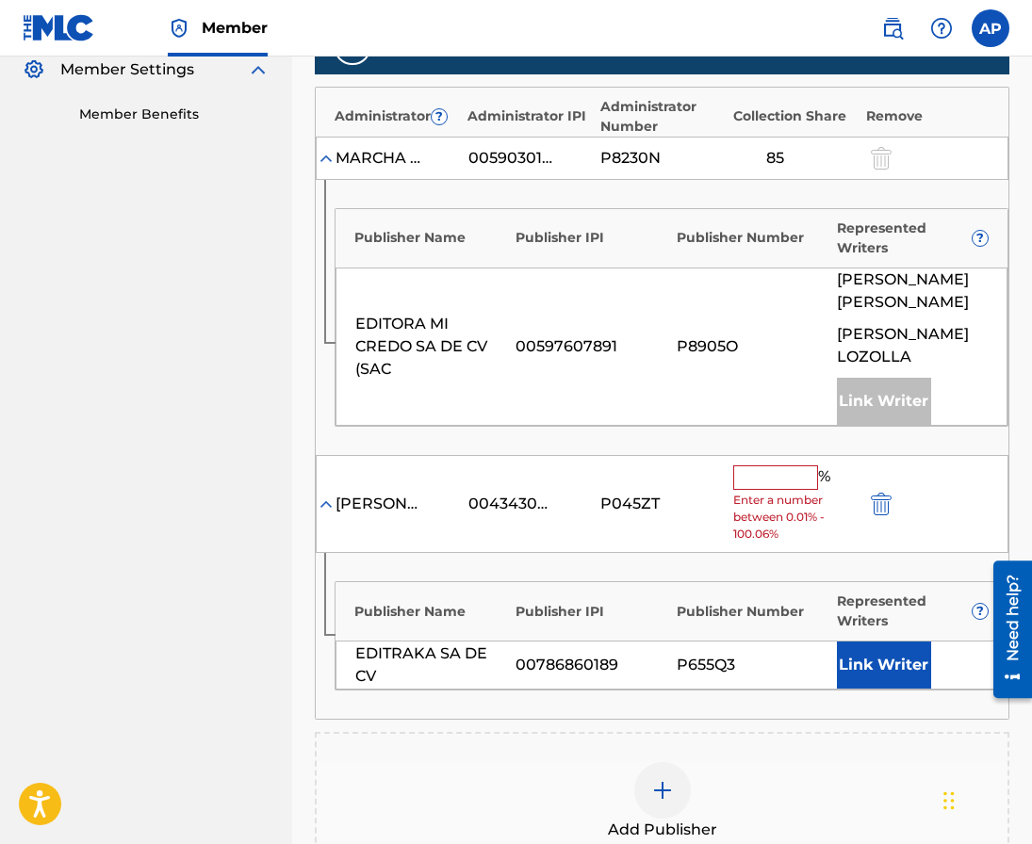
click at [776, 479] on input "text" at bounding box center [775, 477] width 85 height 24
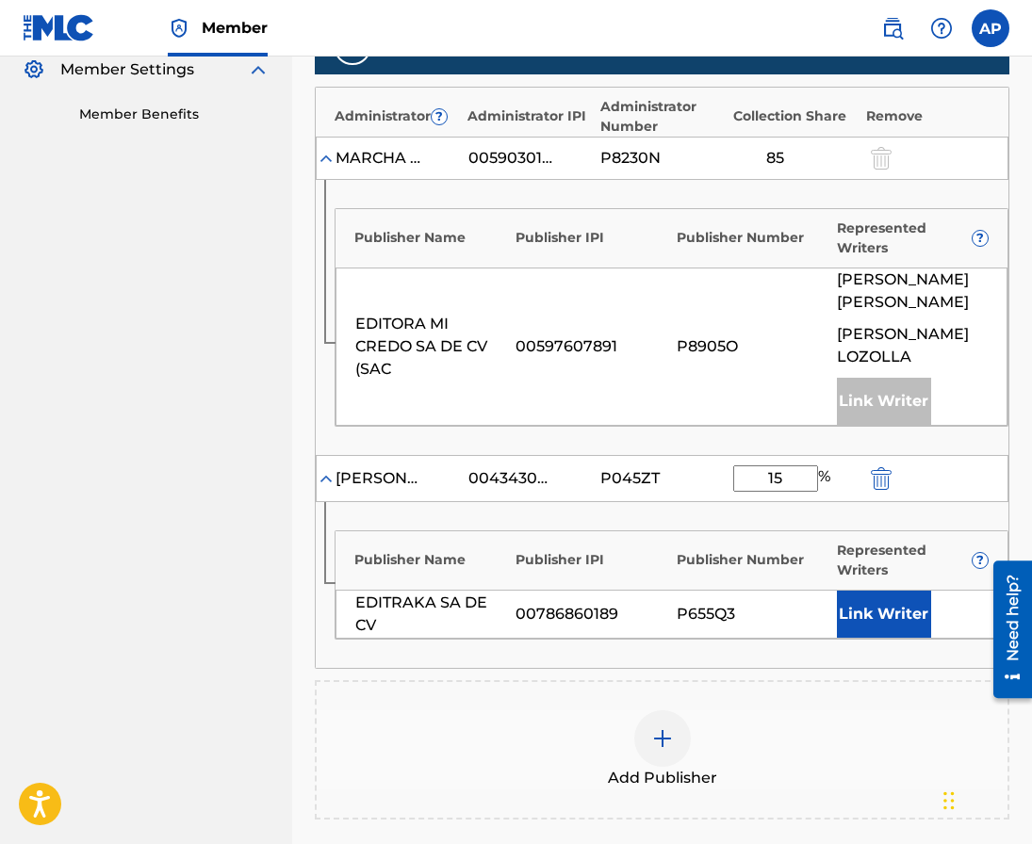
type input "15"
click at [779, 633] on div "EDITRAKA SA DE CV 00786860189 P655Q3 Link Writer" at bounding box center [671, 614] width 672 height 49
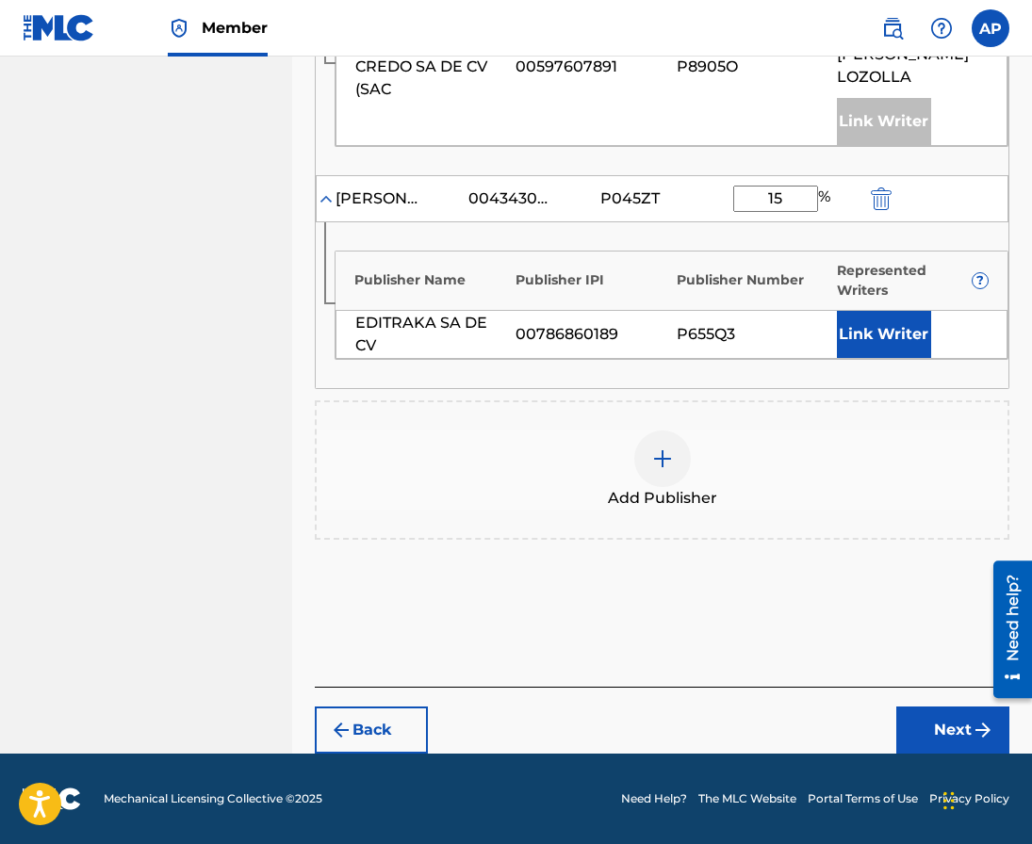
click at [936, 712] on button "Next" at bounding box center [952, 730] width 113 height 47
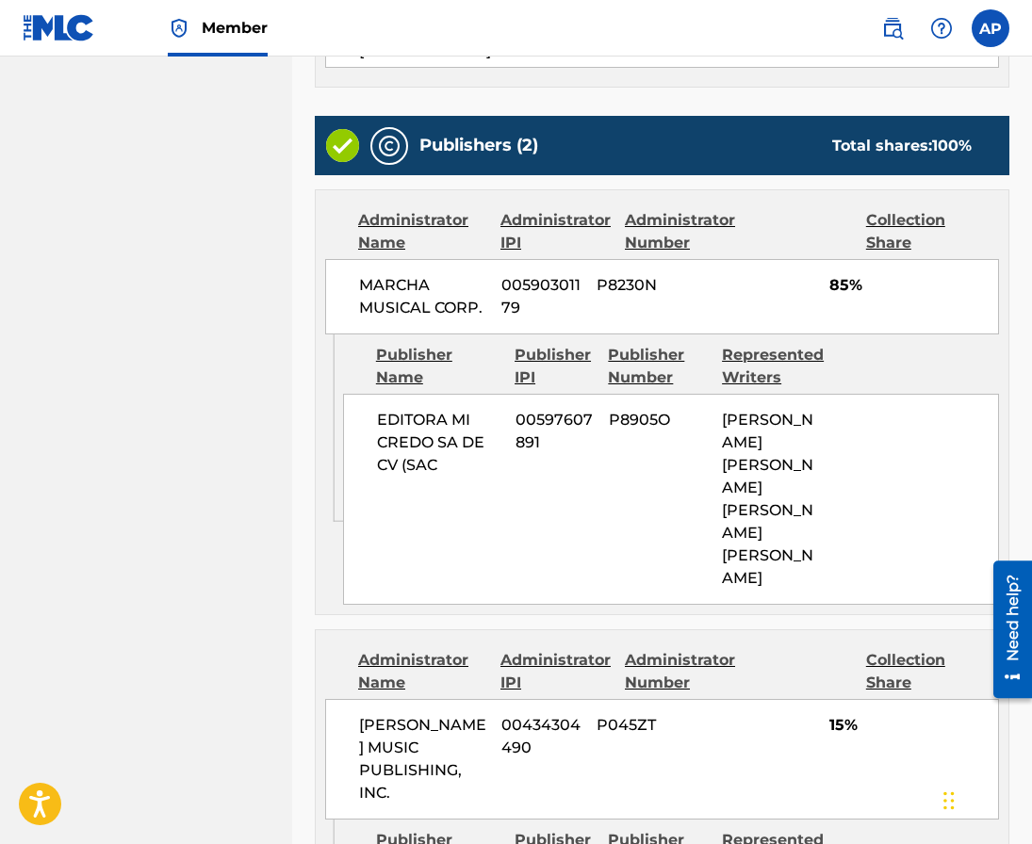
scroll to position [983, 0]
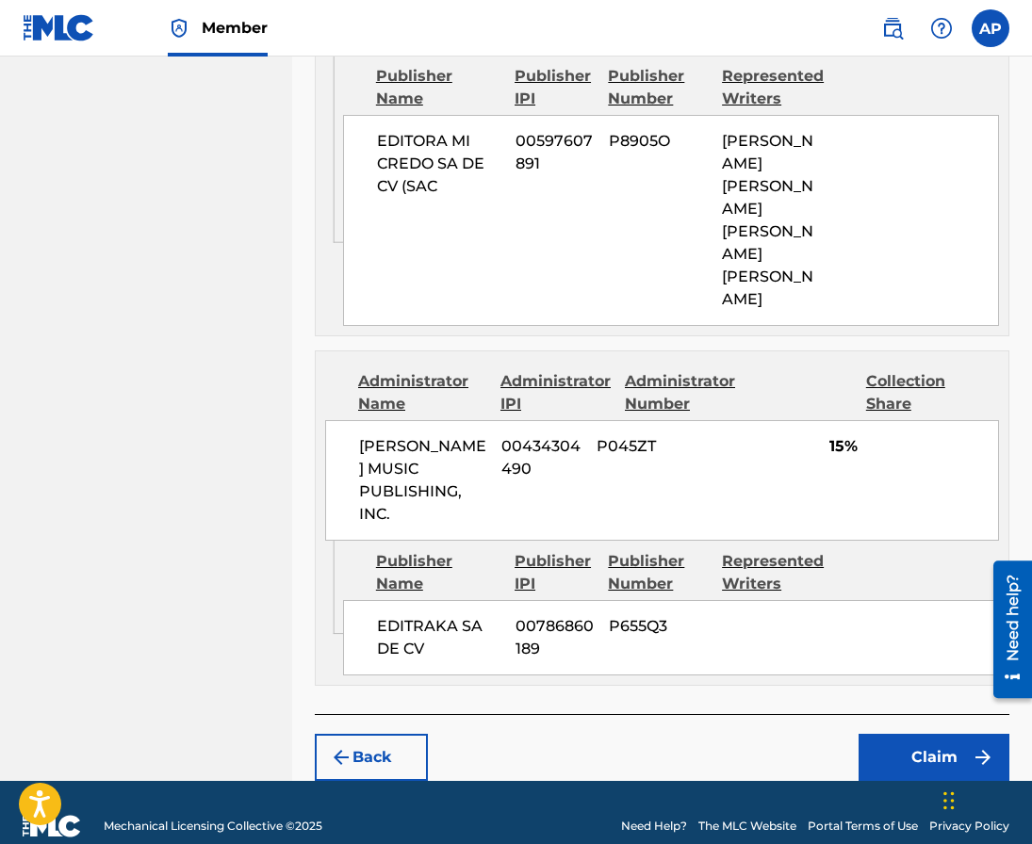
click at [902, 751] on button "Claim" at bounding box center [933, 757] width 151 height 47
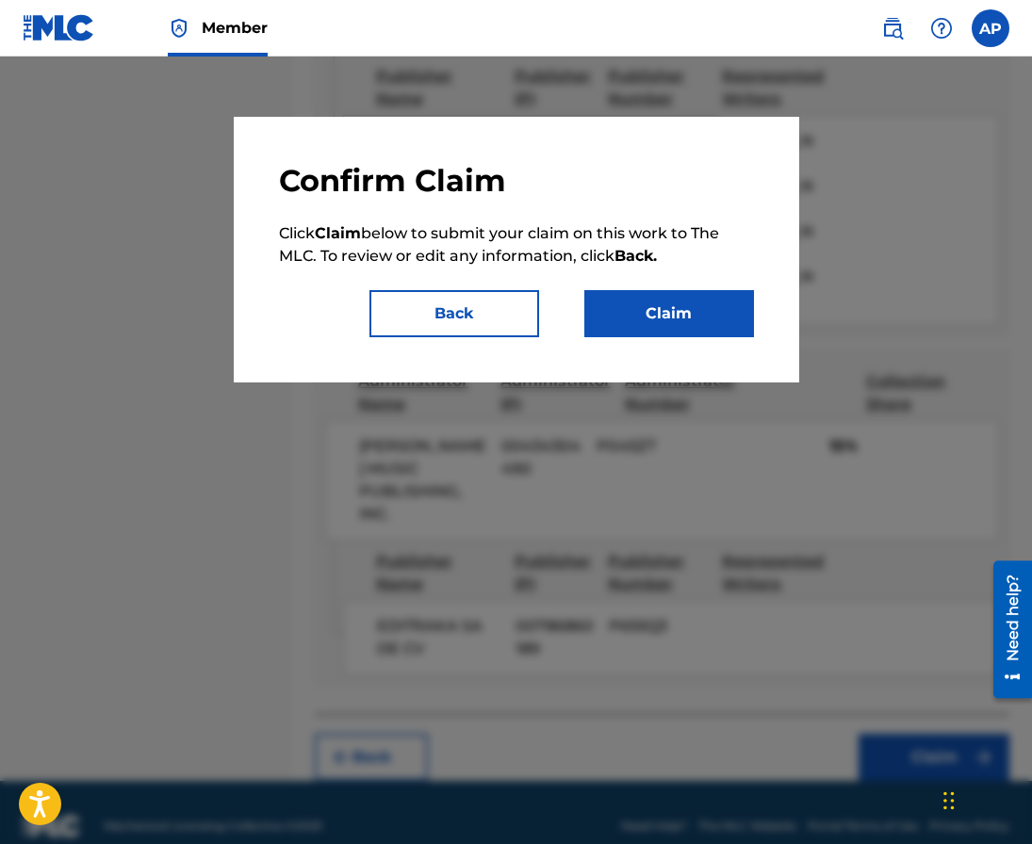
click at [670, 321] on button "Claim" at bounding box center [669, 313] width 170 height 47
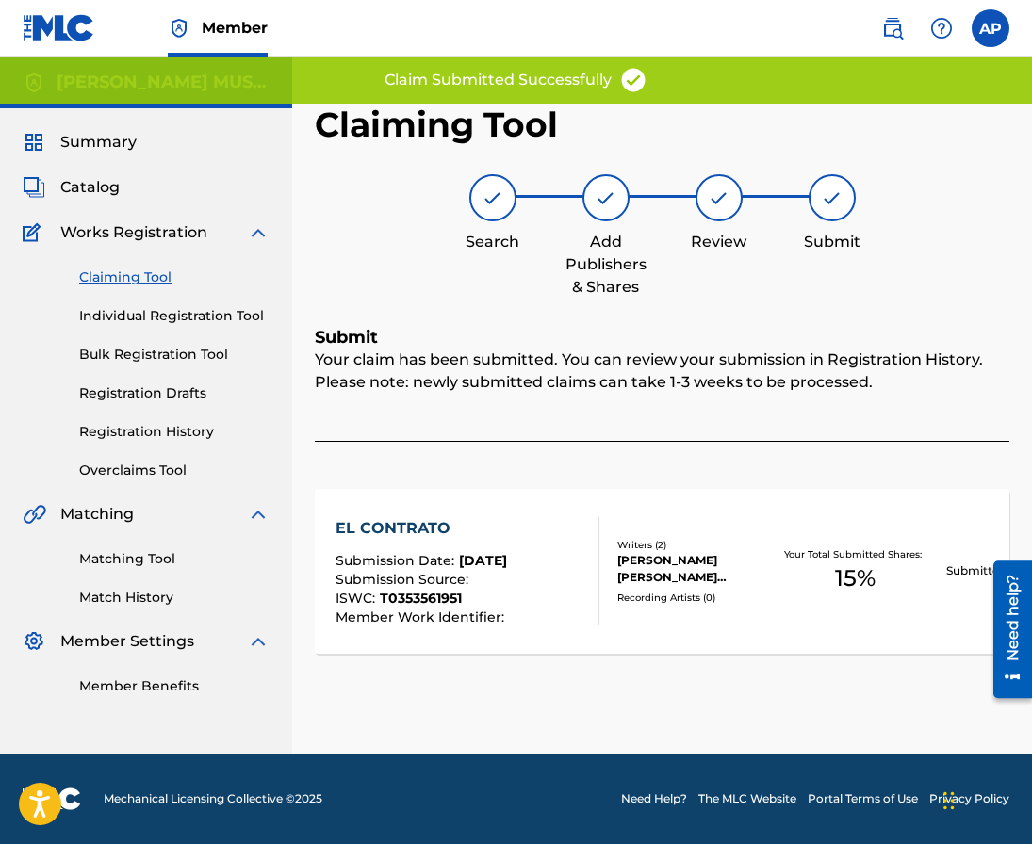
scroll to position [0, 0]
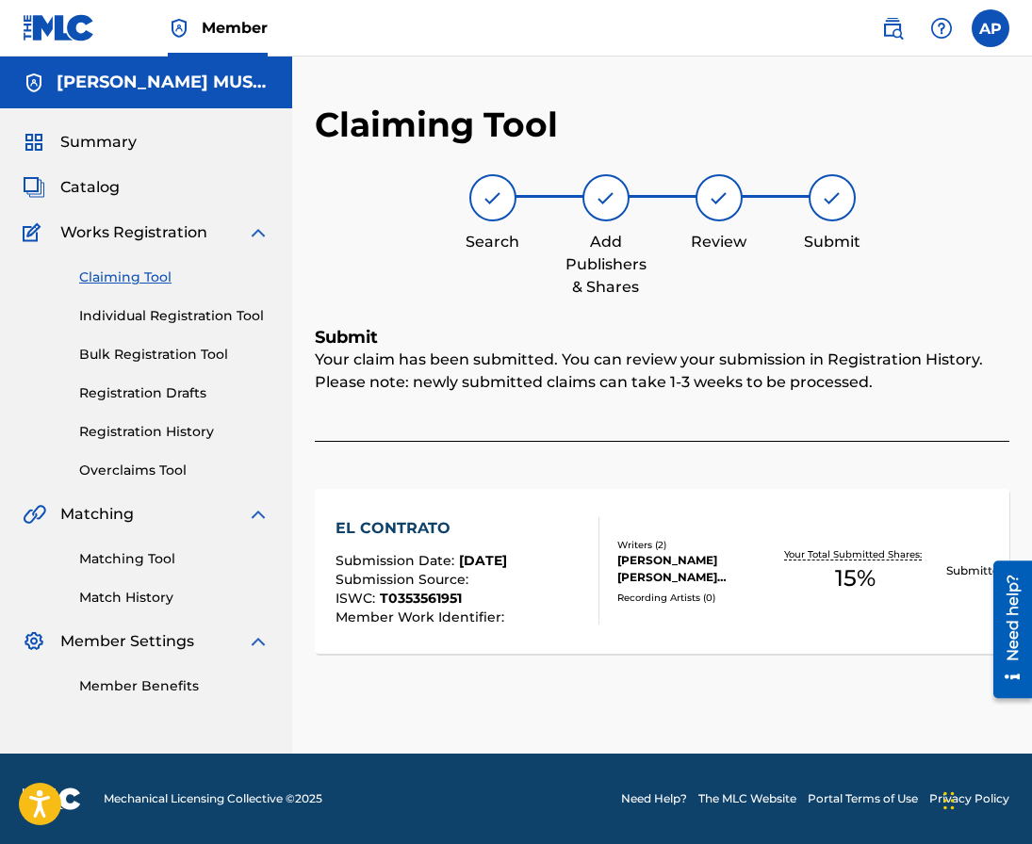
click at [139, 280] on link "Claiming Tool" at bounding box center [174, 278] width 190 height 20
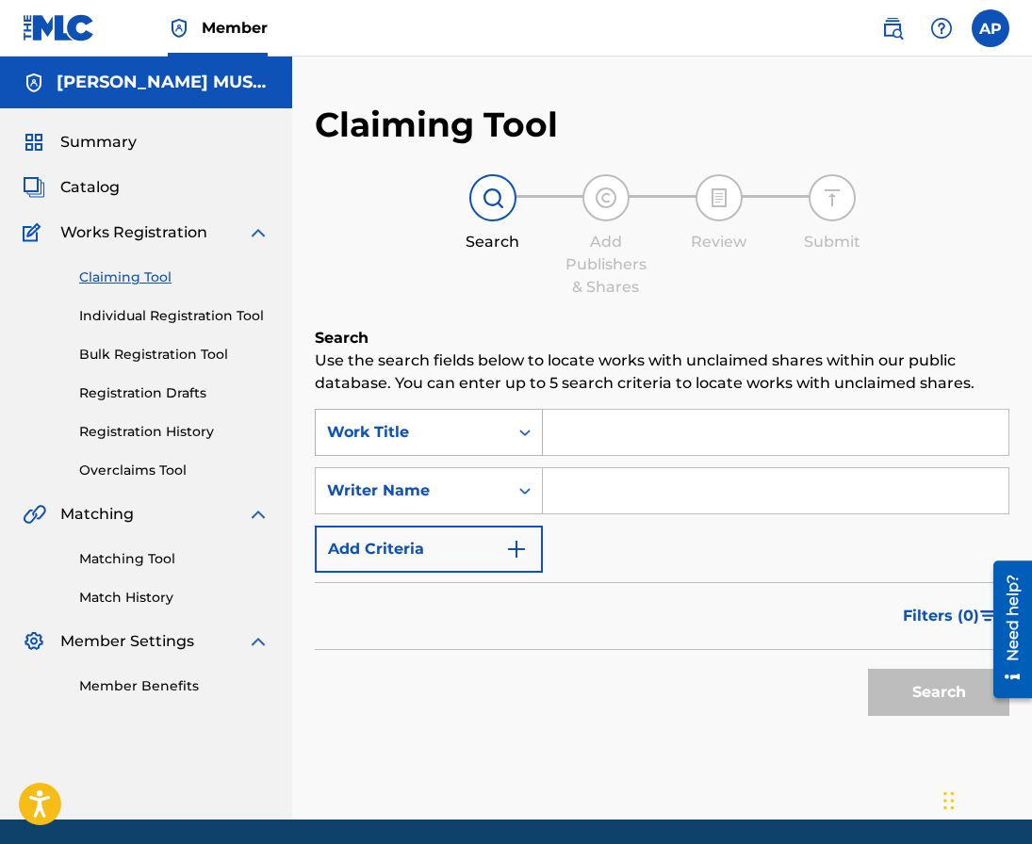
click at [522, 443] on div "Search Form" at bounding box center [525, 433] width 34 height 34
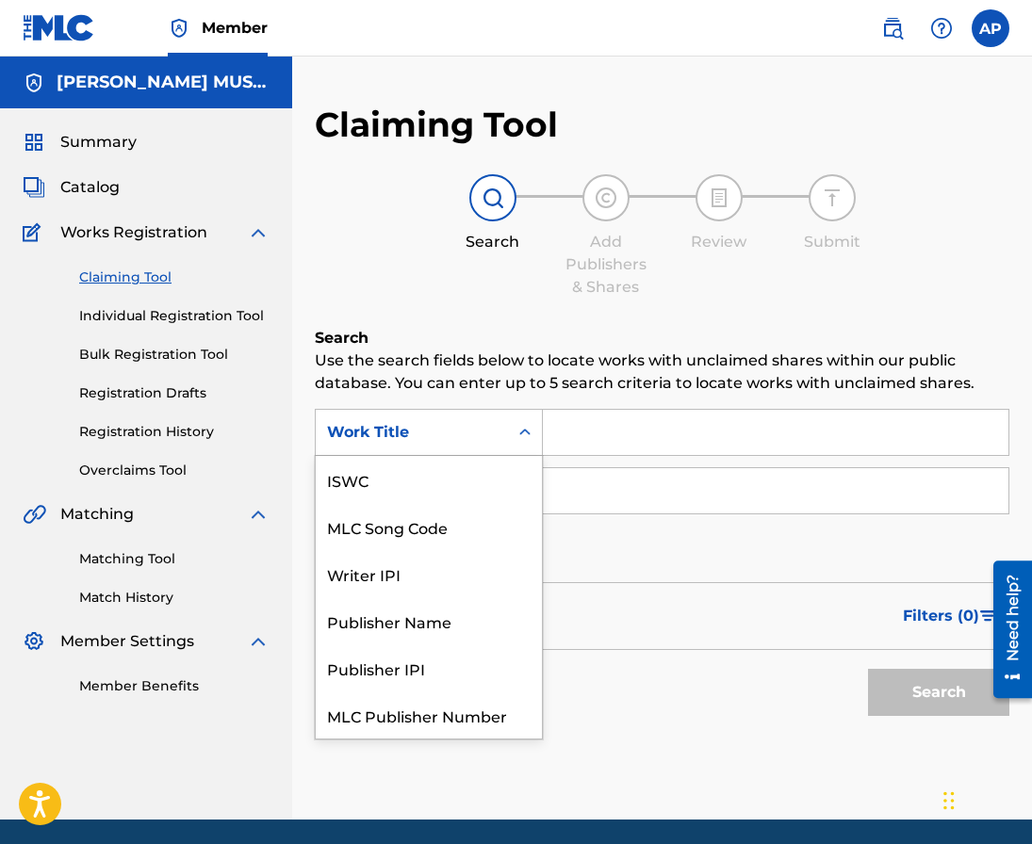
scroll to position [47, 0]
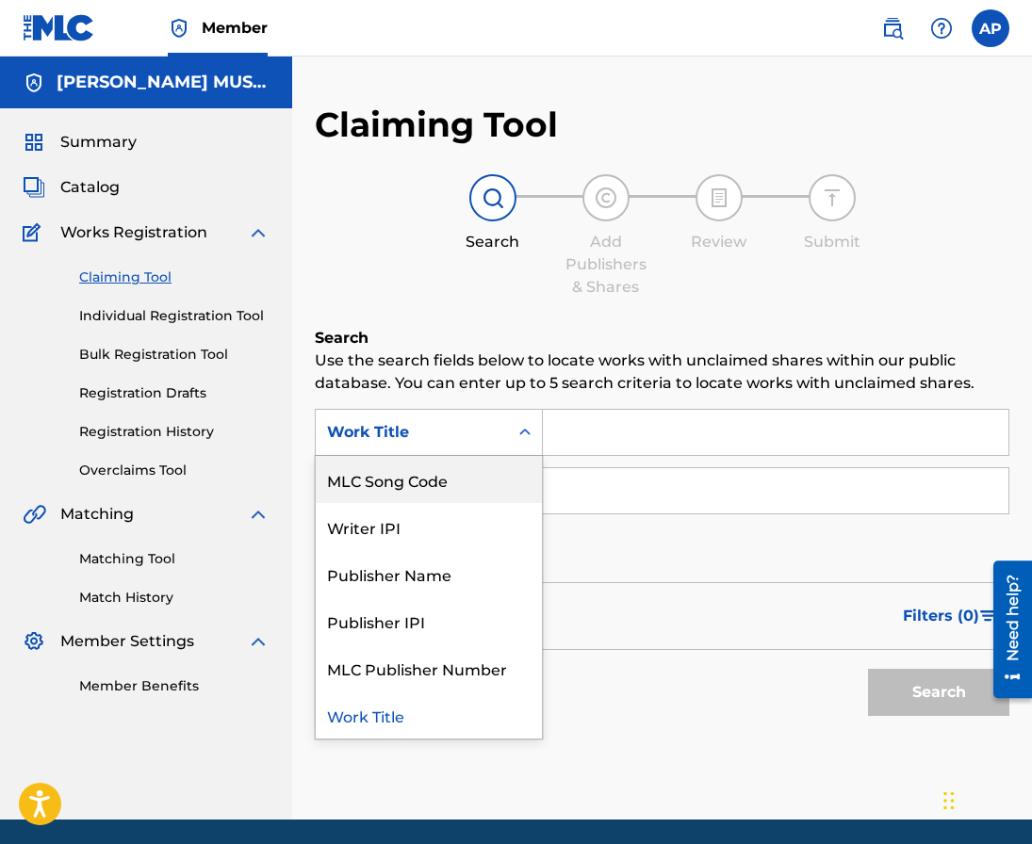
click at [519, 461] on div "MLC Song Code" at bounding box center [429, 479] width 226 height 47
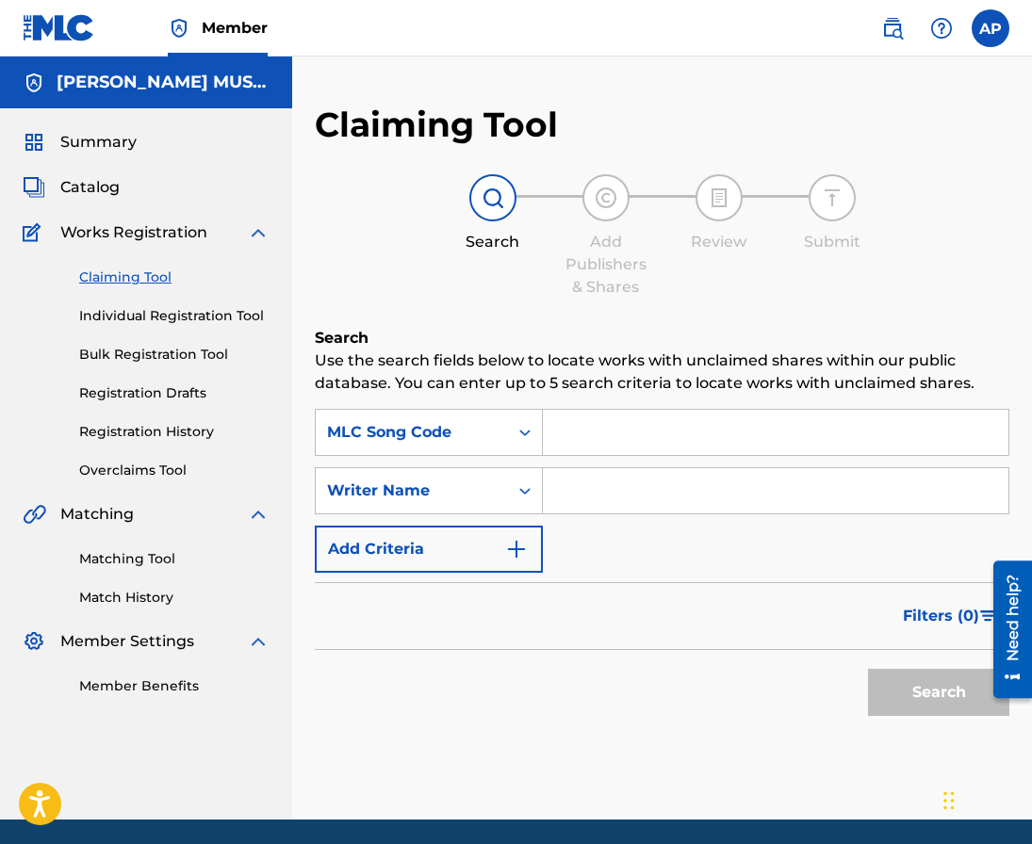
click at [596, 419] on input "Search Form" at bounding box center [775, 432] width 465 height 45
paste input "EC5FNK"
type input "EC5FNK"
click at [868, 669] on button "Search" at bounding box center [938, 692] width 141 height 47
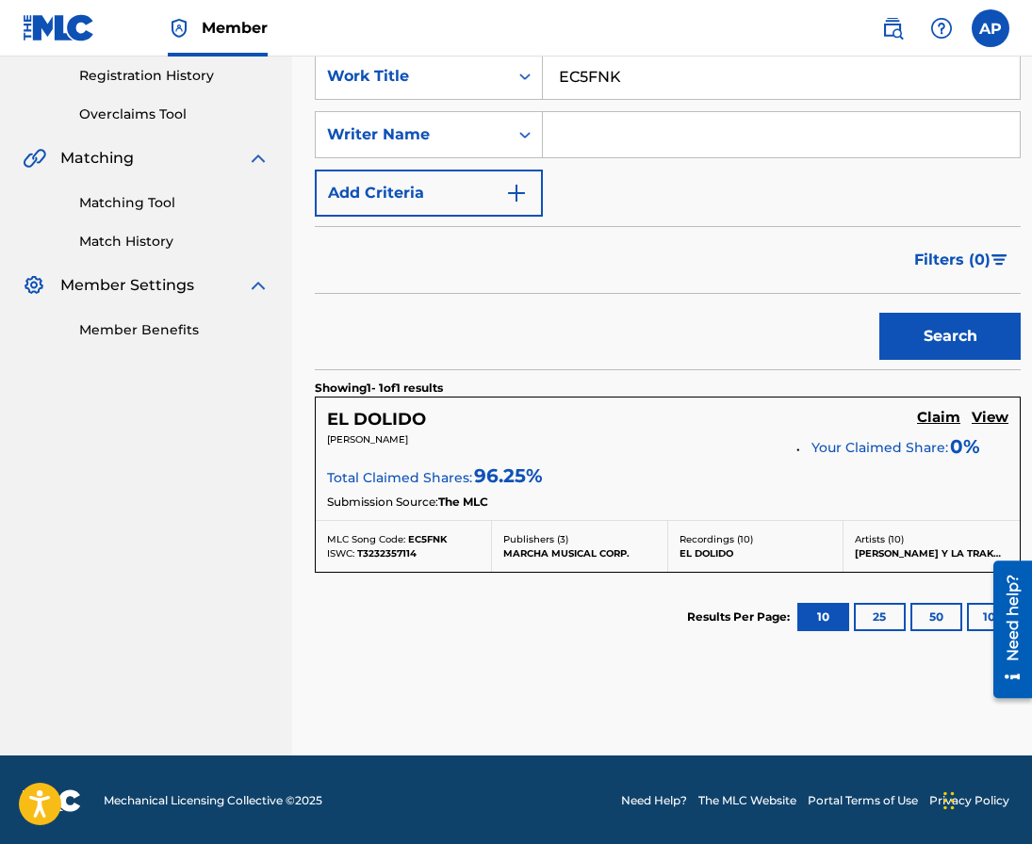
scroll to position [355, 0]
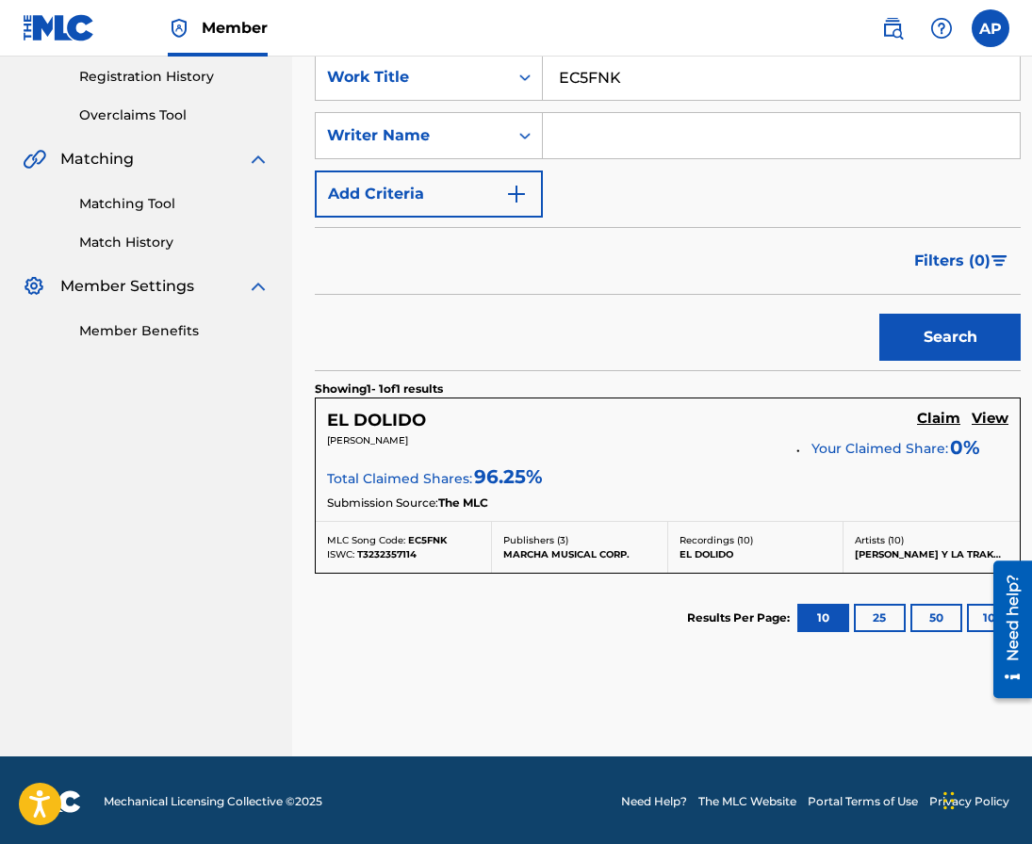
click at [930, 416] on h5 "Claim" at bounding box center [938, 419] width 43 height 18
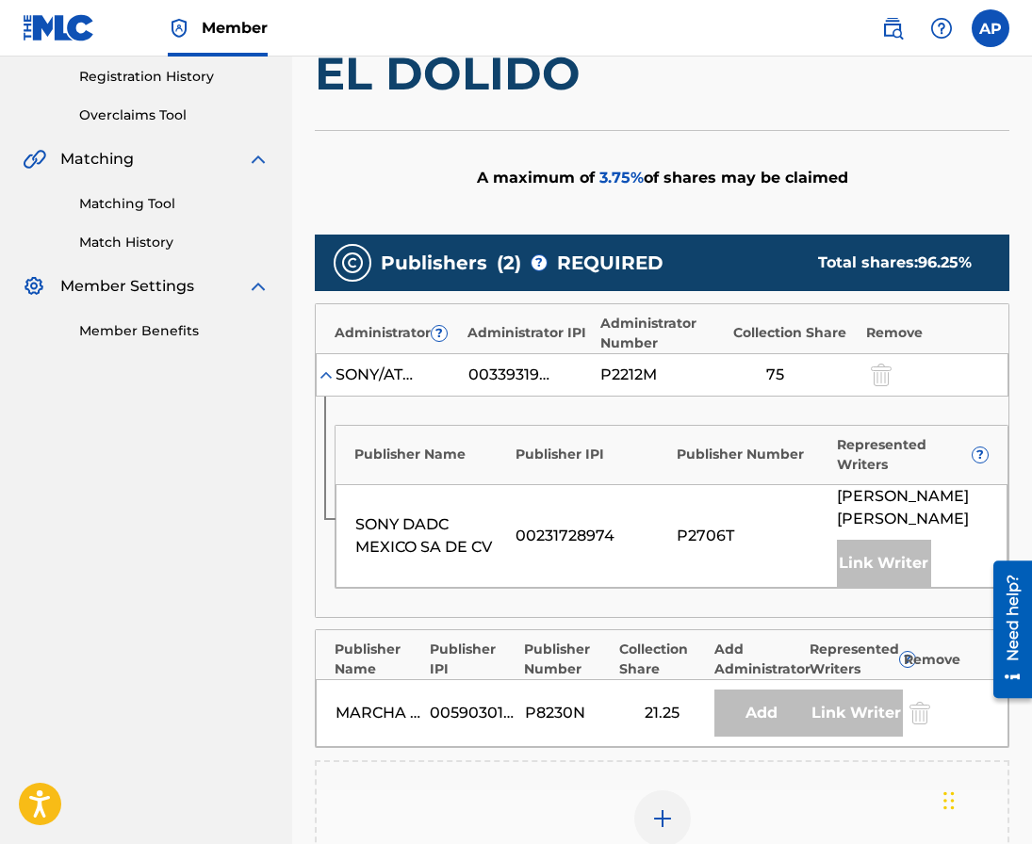
scroll to position [510, 0]
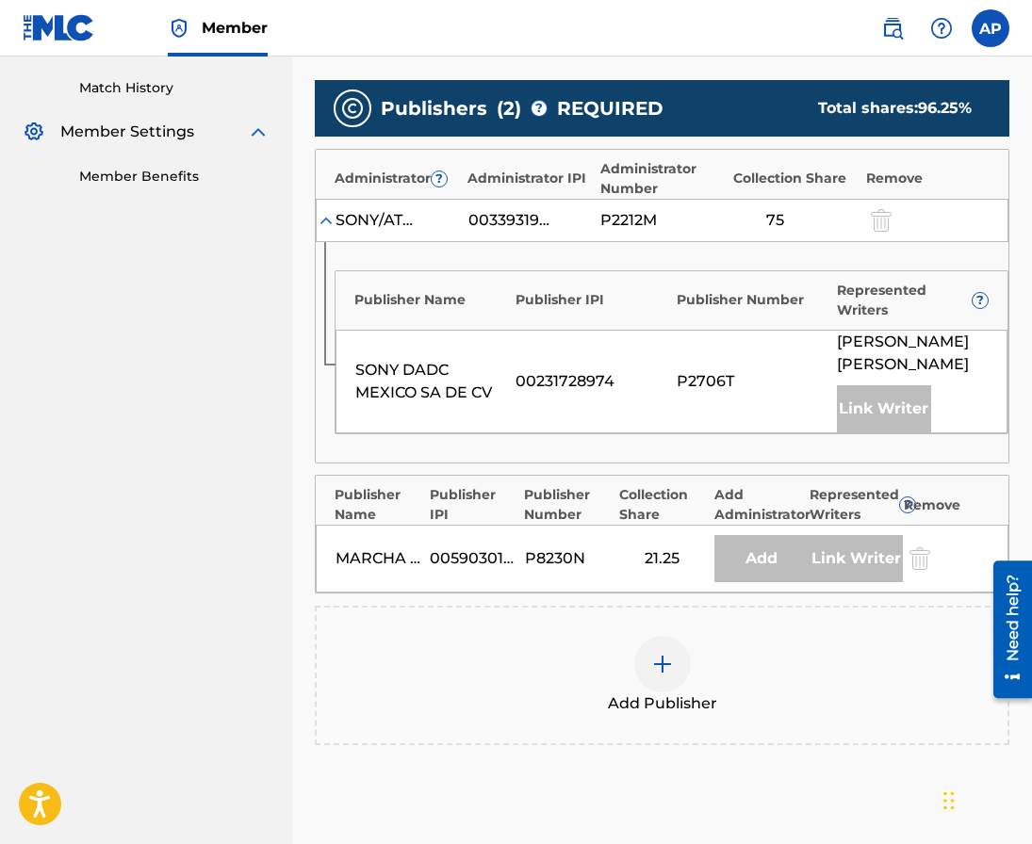
click at [661, 658] on img at bounding box center [662, 664] width 23 height 23
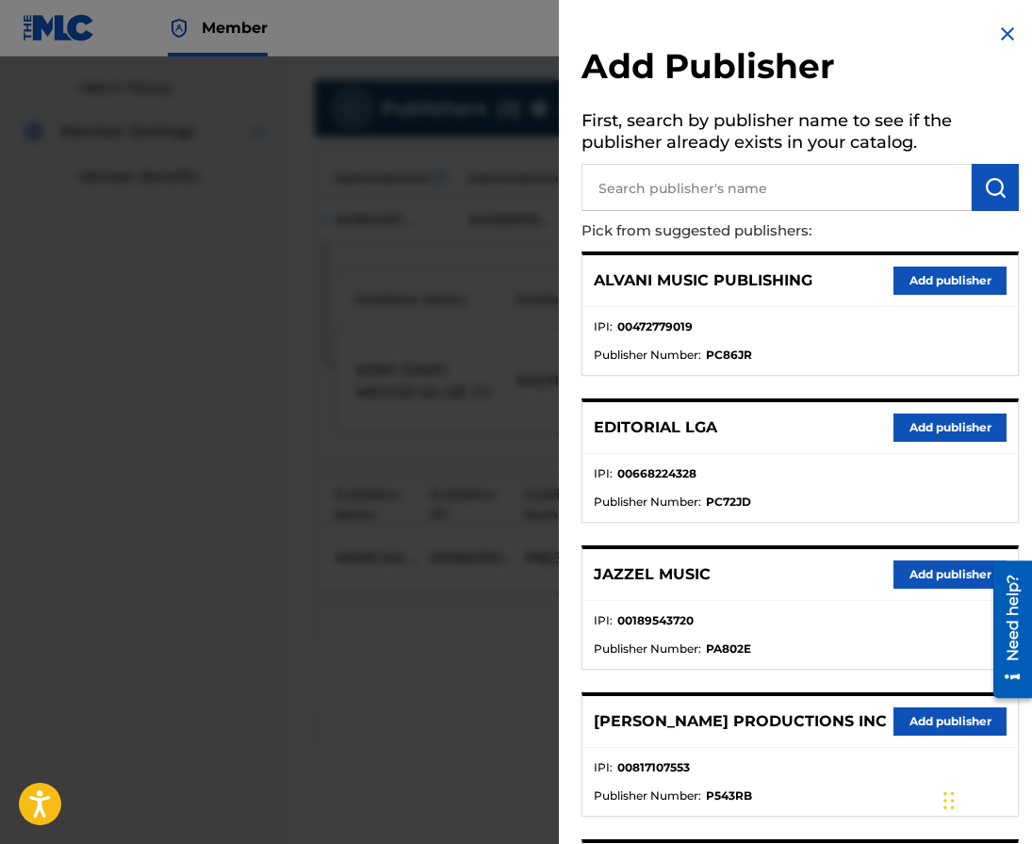
click at [767, 186] on input "text" at bounding box center [776, 187] width 390 height 47
type input "editraka"
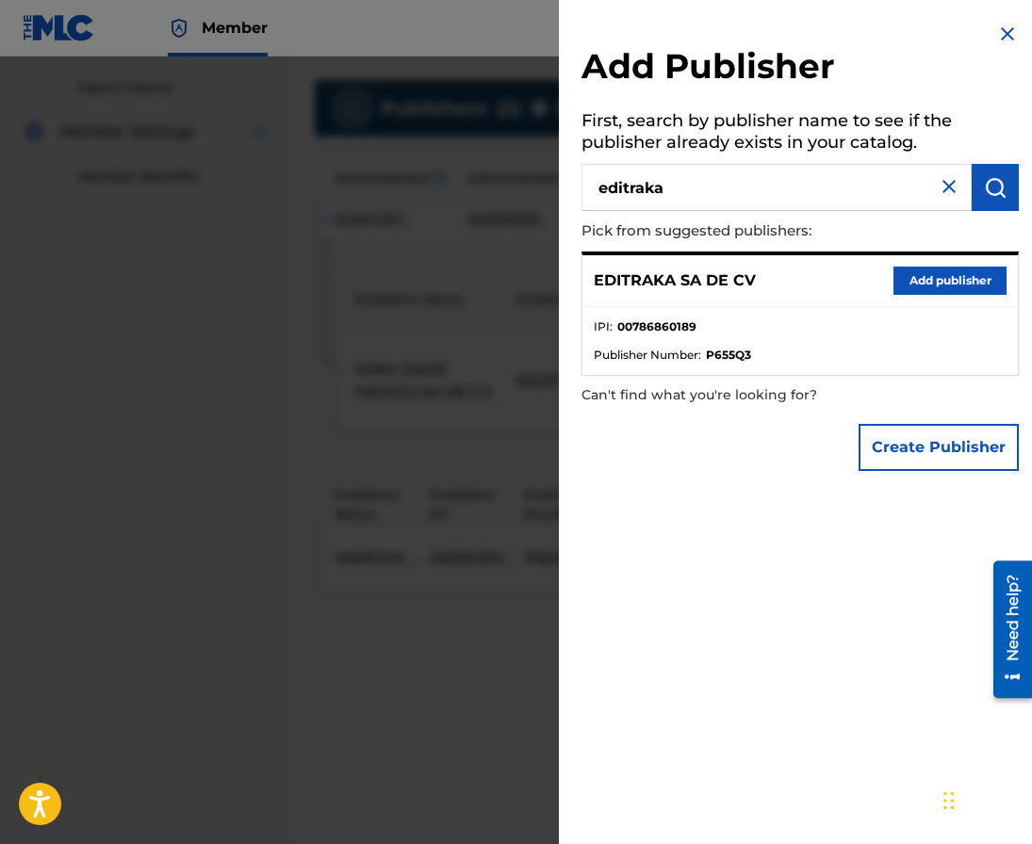
click at [920, 279] on button "Add publisher" at bounding box center [949, 281] width 113 height 28
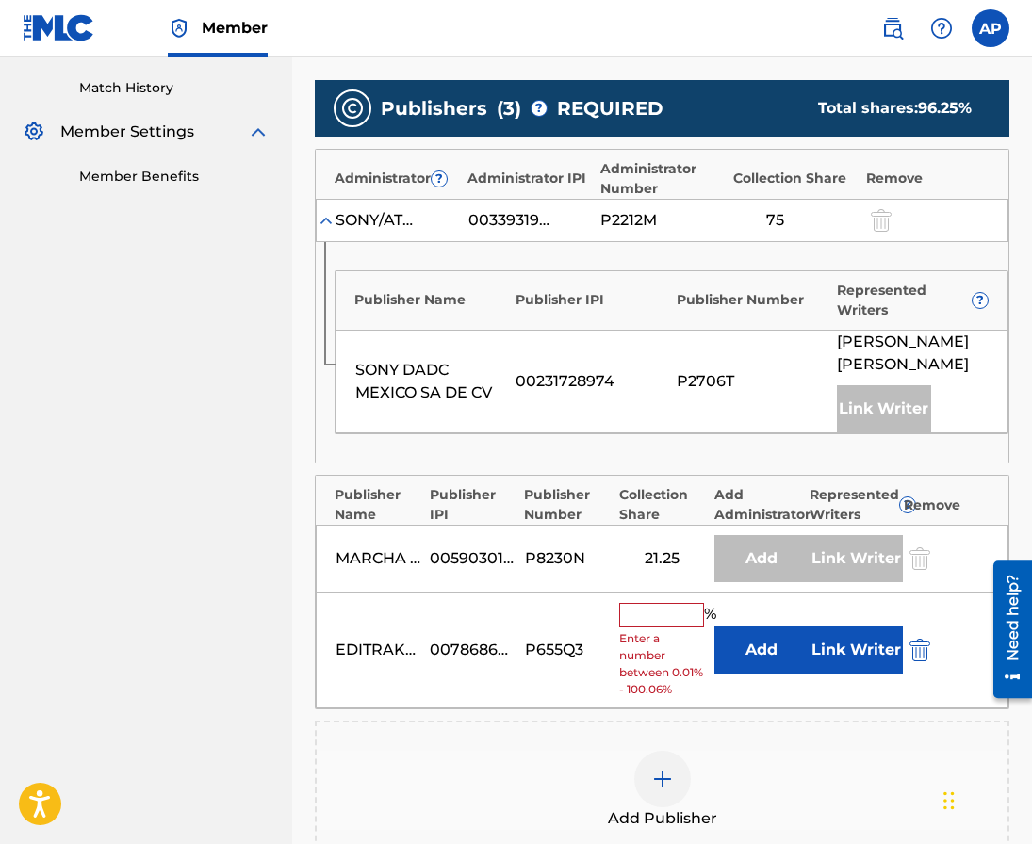
click at [738, 647] on button "Add" at bounding box center [761, 650] width 94 height 47
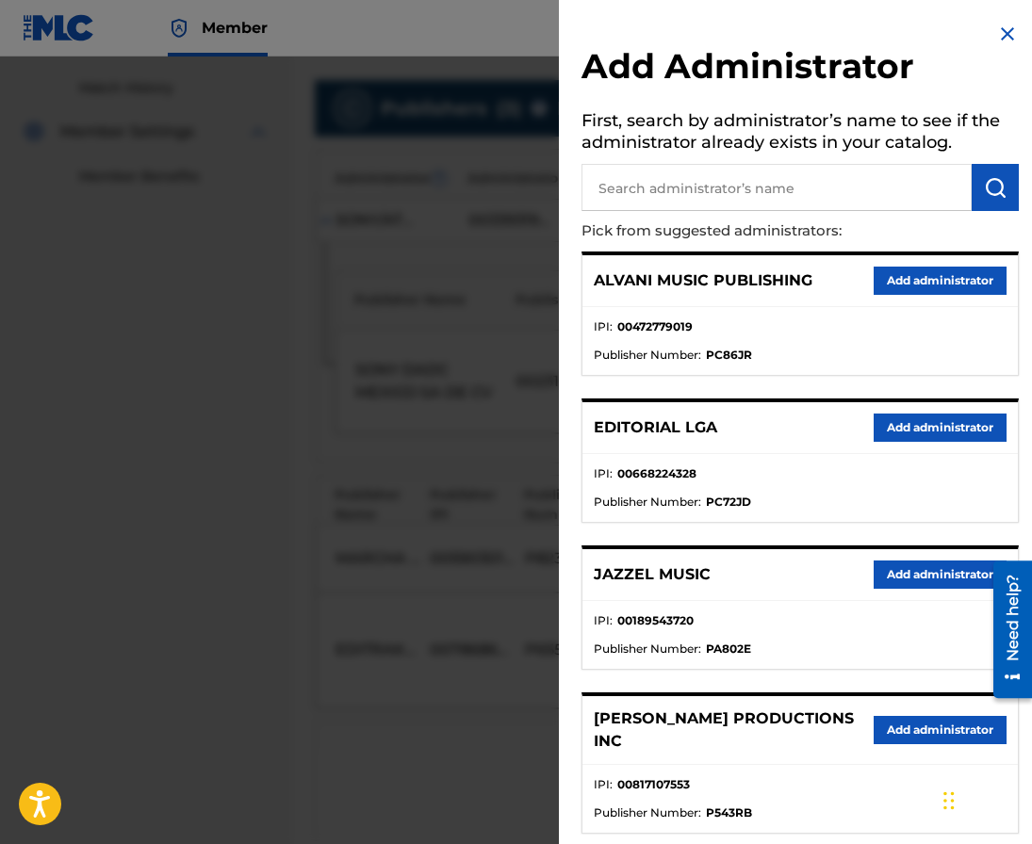
click at [682, 197] on input "text" at bounding box center [776, 187] width 390 height 47
type input "maximo"
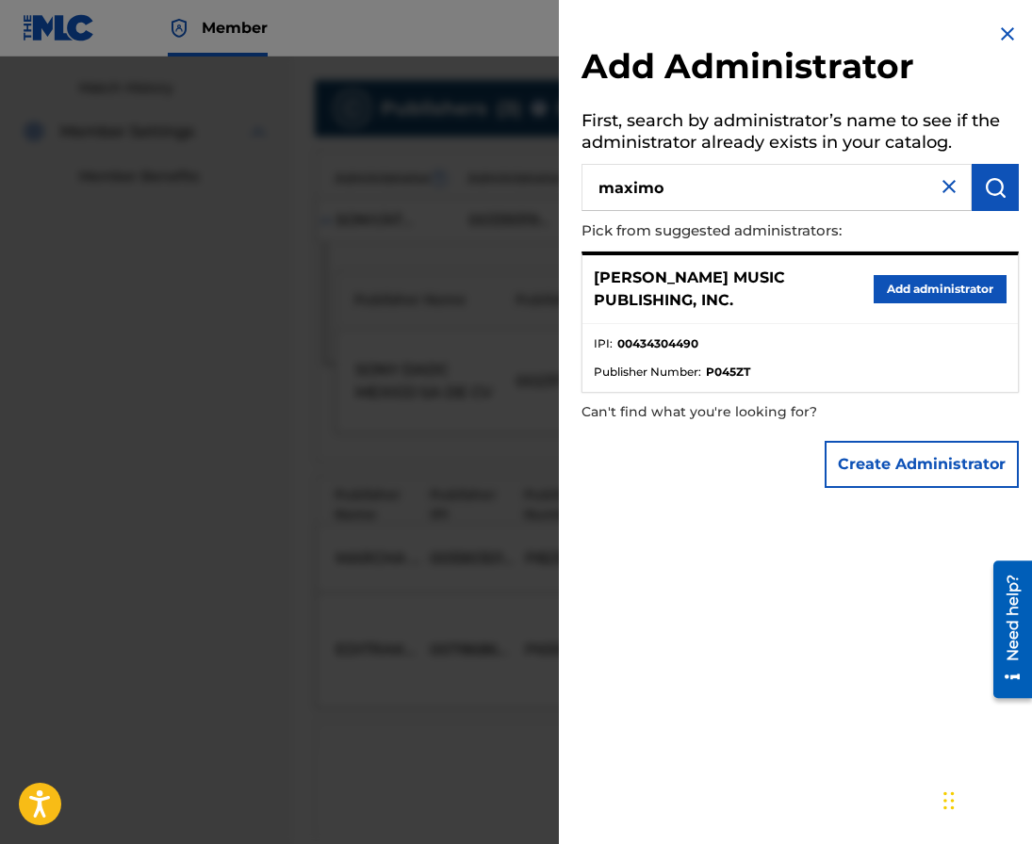
click at [923, 275] on div "[PERSON_NAME] MUSIC PUBLISHING, INC. Add administrator" at bounding box center [799, 289] width 435 height 69
click at [924, 283] on button "Add administrator" at bounding box center [940, 289] width 133 height 28
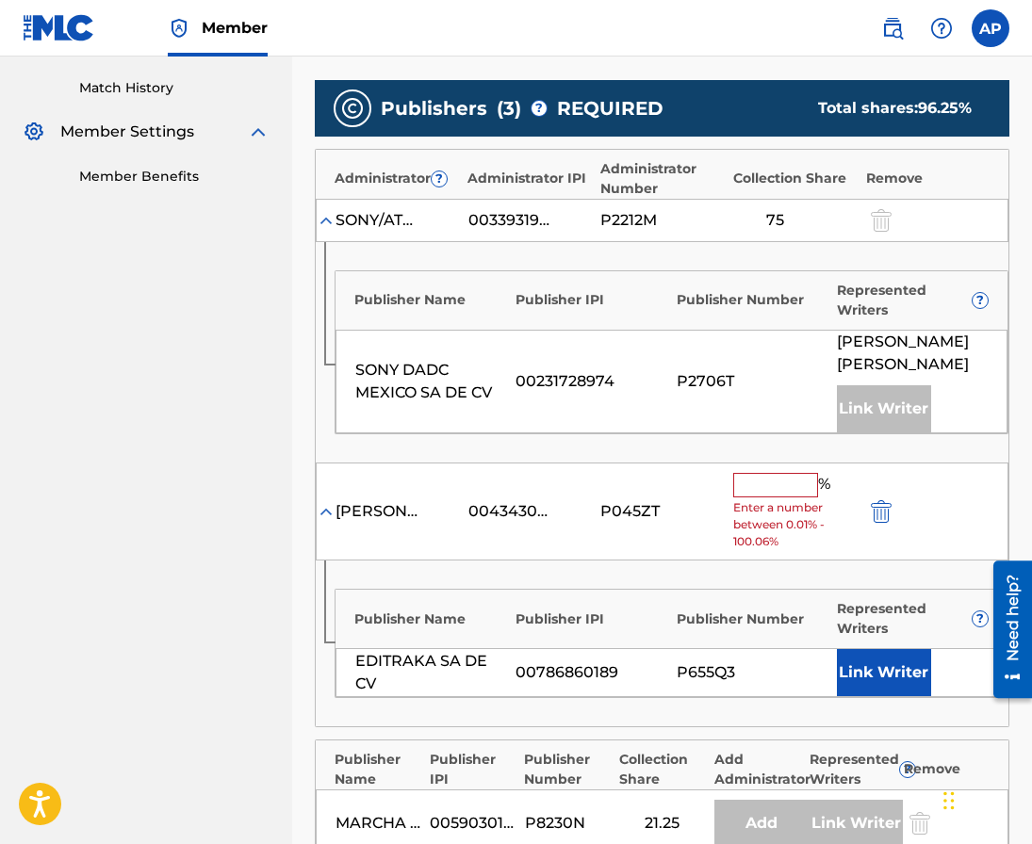
click at [748, 482] on input "text" at bounding box center [775, 485] width 85 height 24
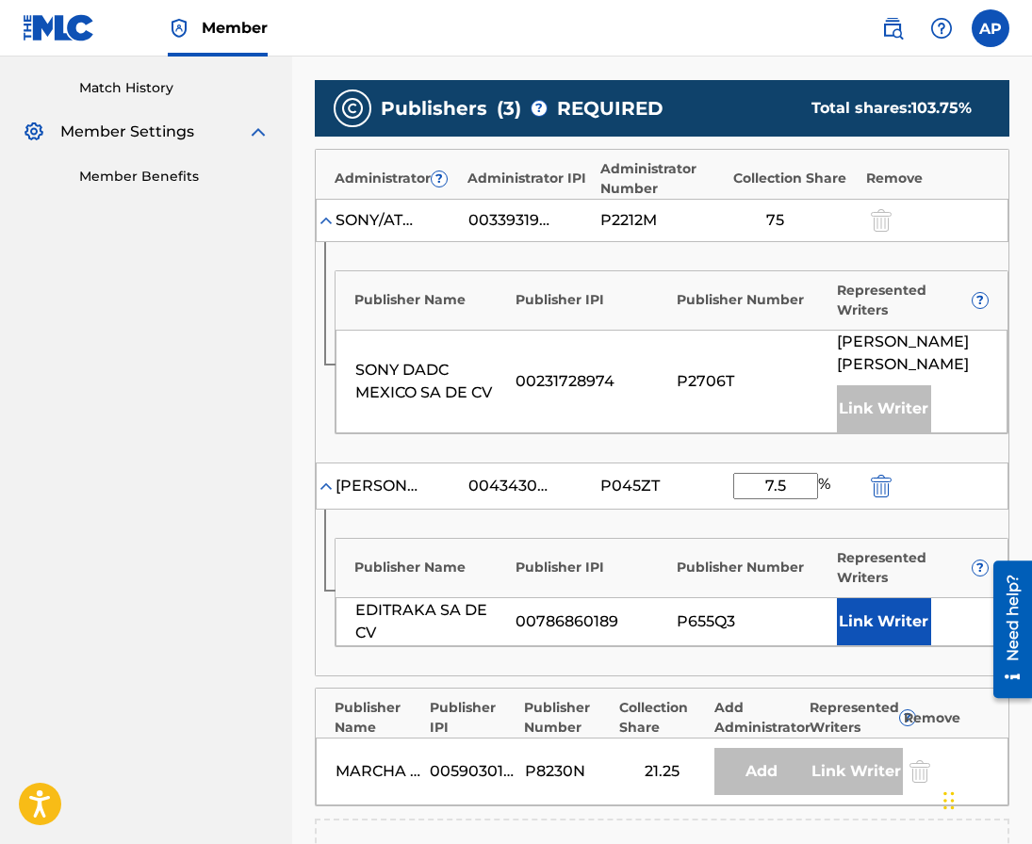
click at [666, 530] on div "Publisher Name Publisher IPI Publisher Number Represented Writers ? EDITRAKA SA…" at bounding box center [662, 593] width 693 height 166
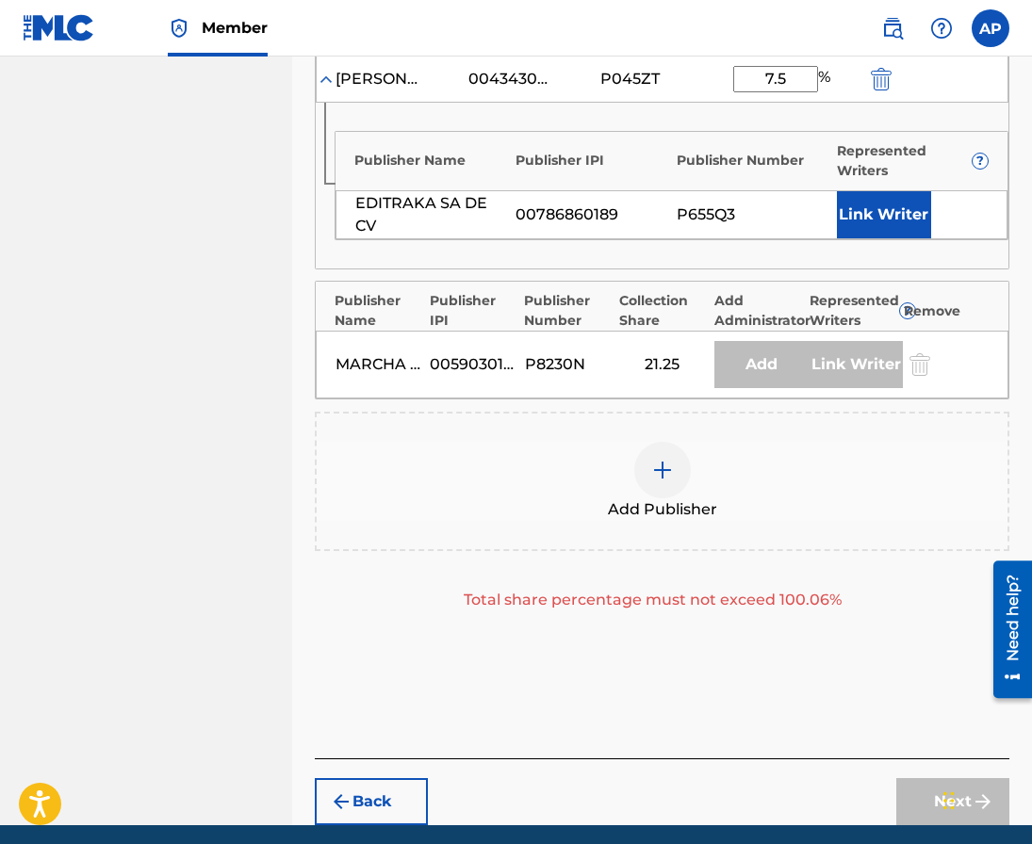
scroll to position [901, 0]
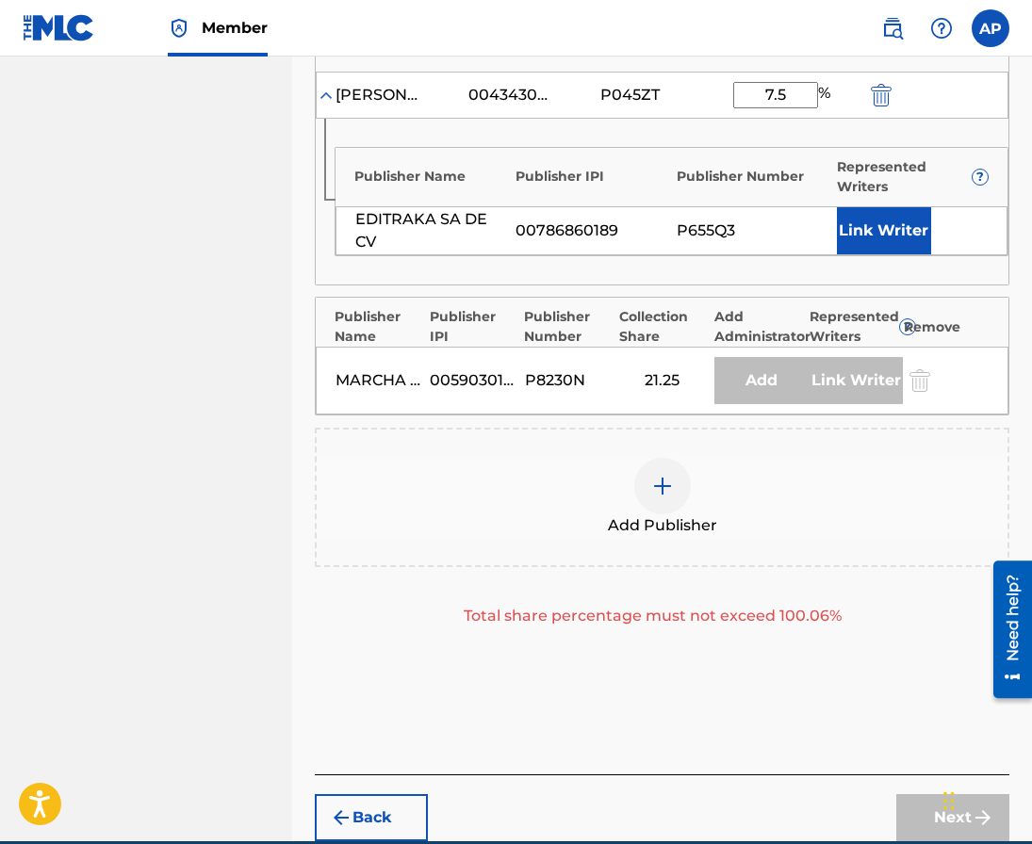
click at [792, 98] on input "7.5" at bounding box center [775, 95] width 85 height 26
type input "7"
click at [813, 177] on div "Publisher Number" at bounding box center [753, 177] width 152 height 20
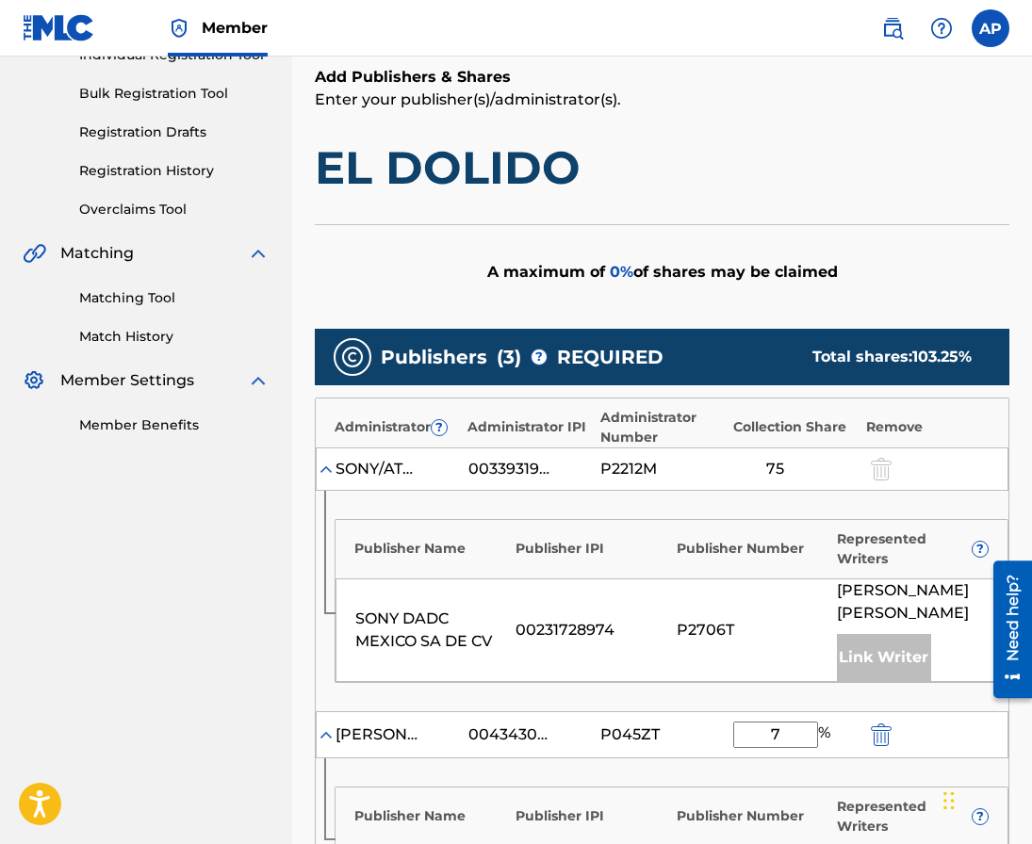
scroll to position [0, 0]
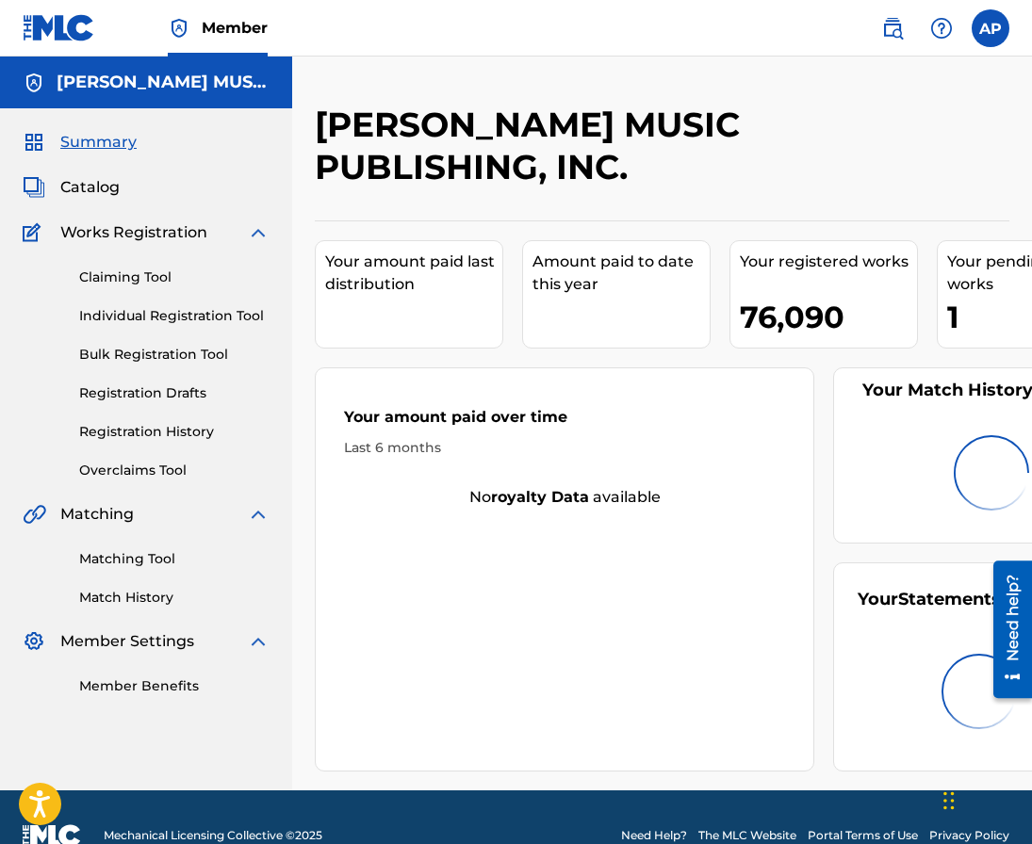
click at [154, 268] on link "Claiming Tool" at bounding box center [174, 278] width 190 height 20
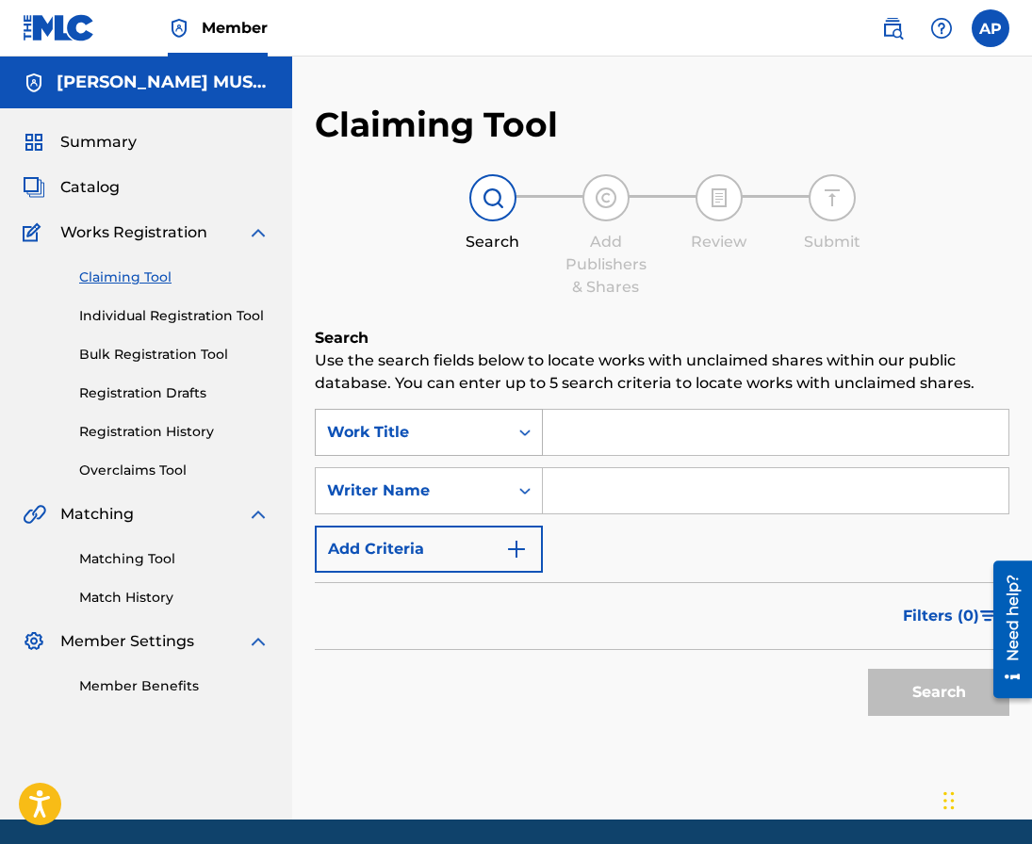
click at [483, 449] on div "Work Title" at bounding box center [412, 433] width 192 height 36
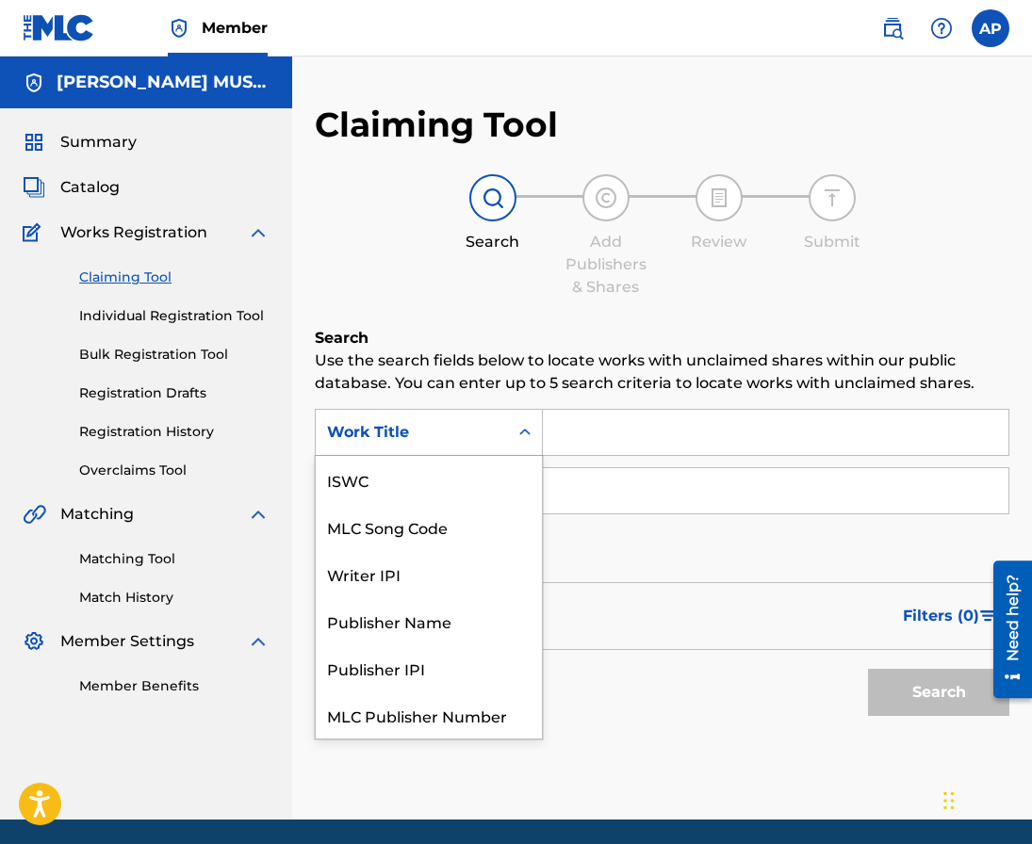
scroll to position [47, 0]
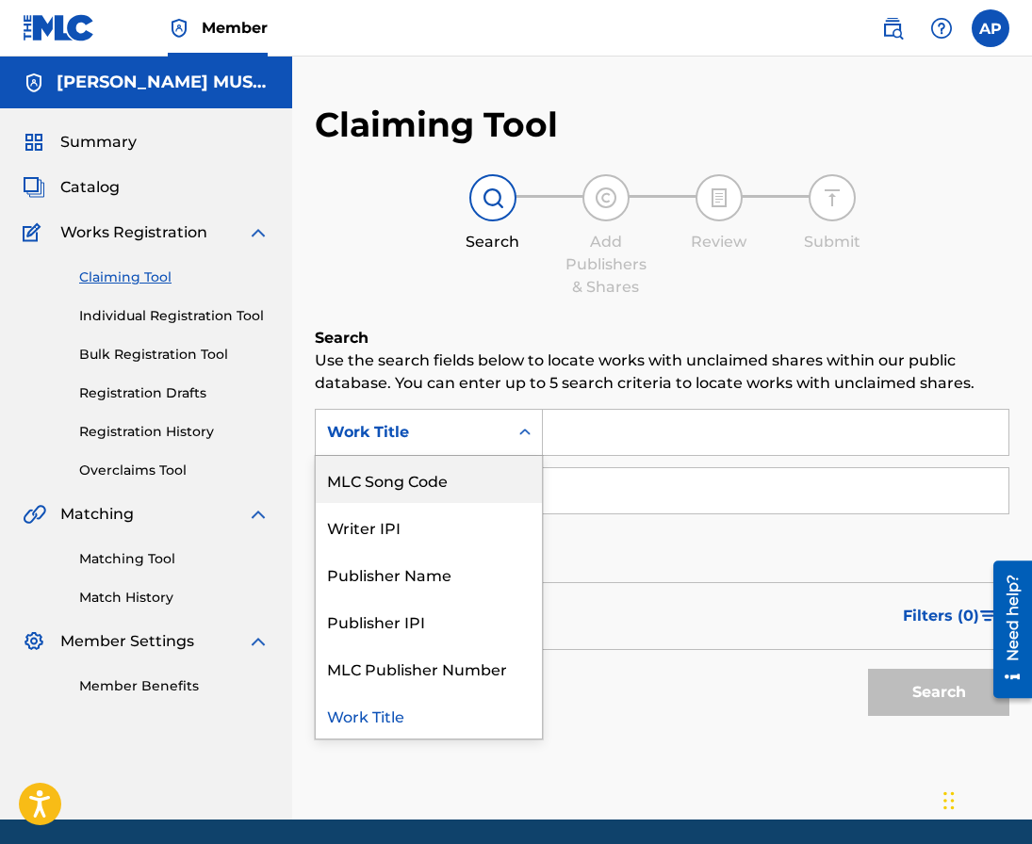
click at [472, 471] on div "MLC Song Code" at bounding box center [429, 479] width 226 height 47
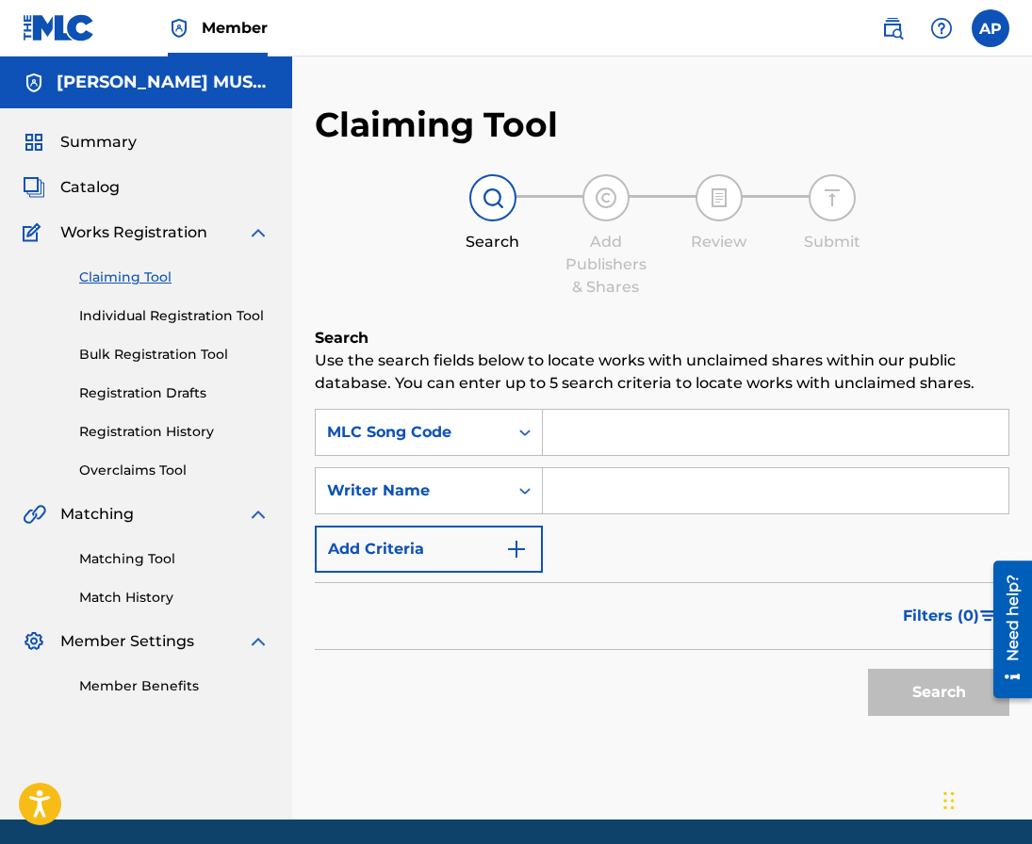
click at [566, 431] on input "Search Form" at bounding box center [775, 432] width 465 height 45
paste input "EA7552"
type input "EA7552"
click at [868, 669] on button "Search" at bounding box center [938, 692] width 141 height 47
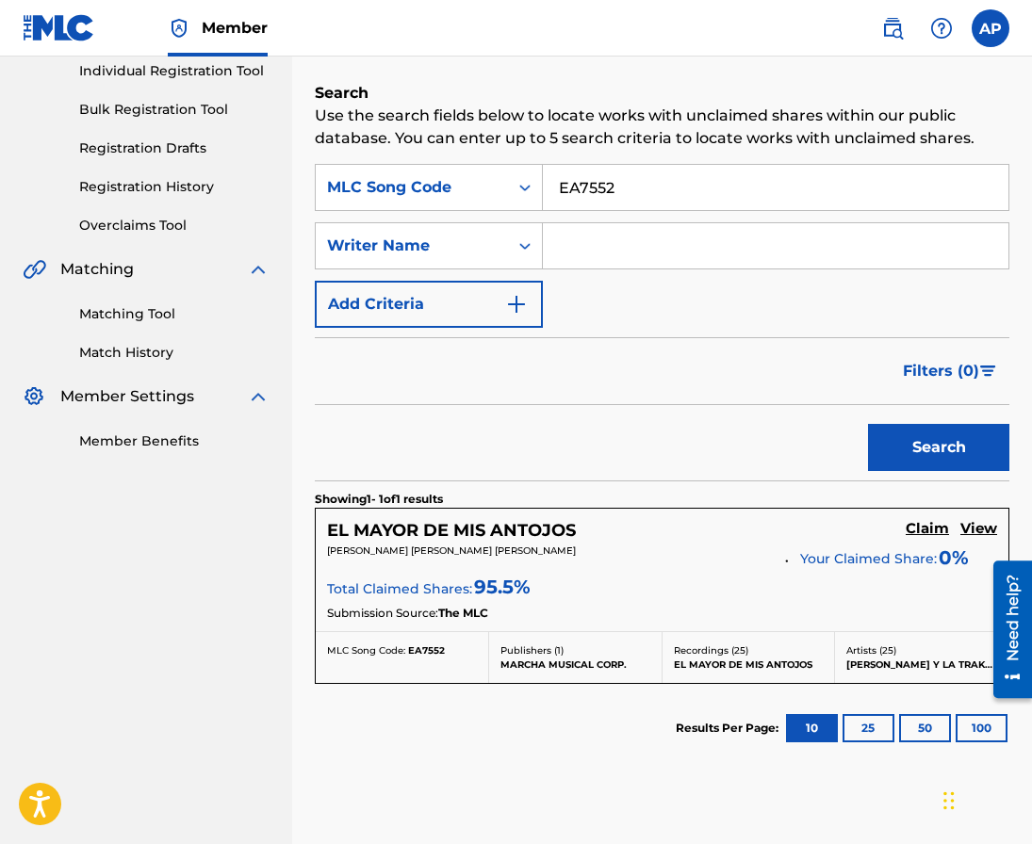
scroll to position [249, 0]
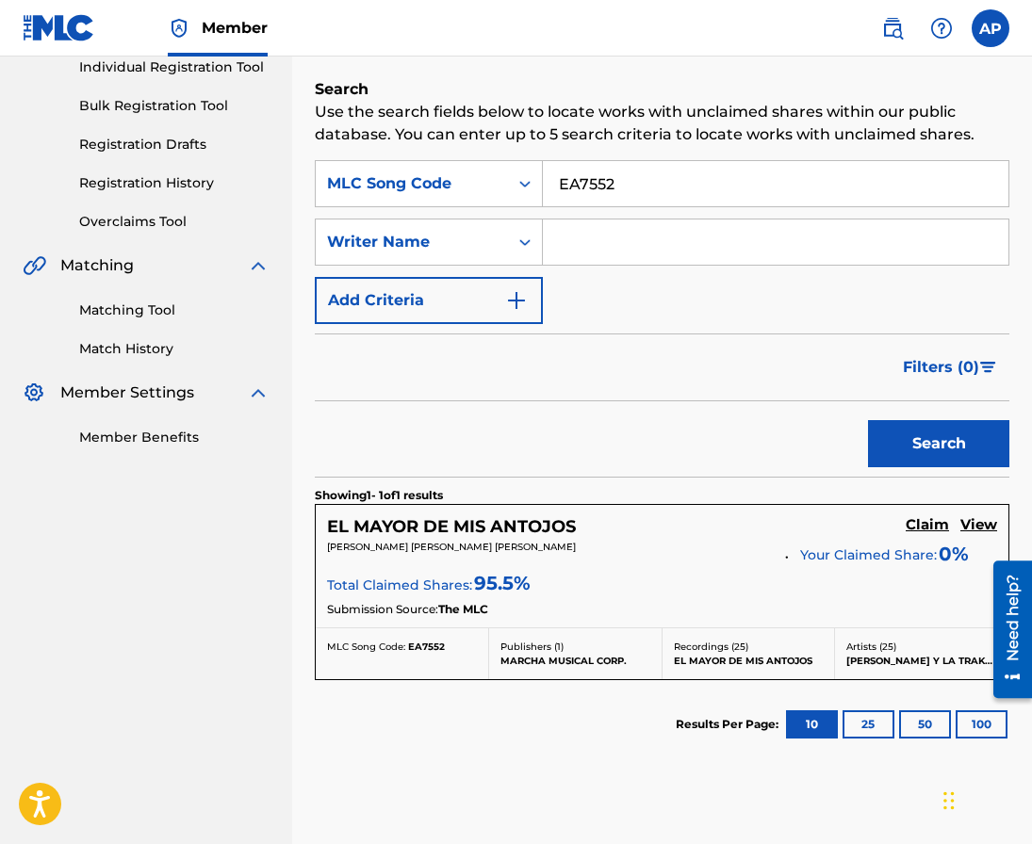
click at [919, 520] on h5 "Claim" at bounding box center [927, 525] width 43 height 18
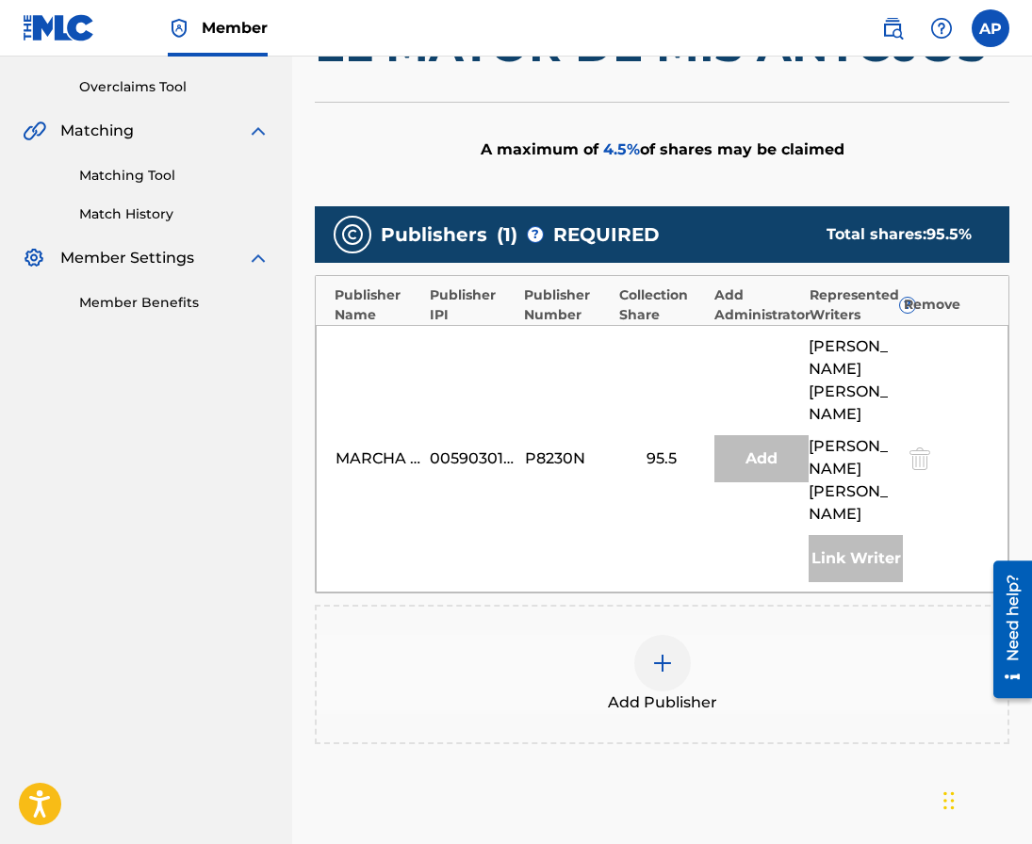
scroll to position [389, 0]
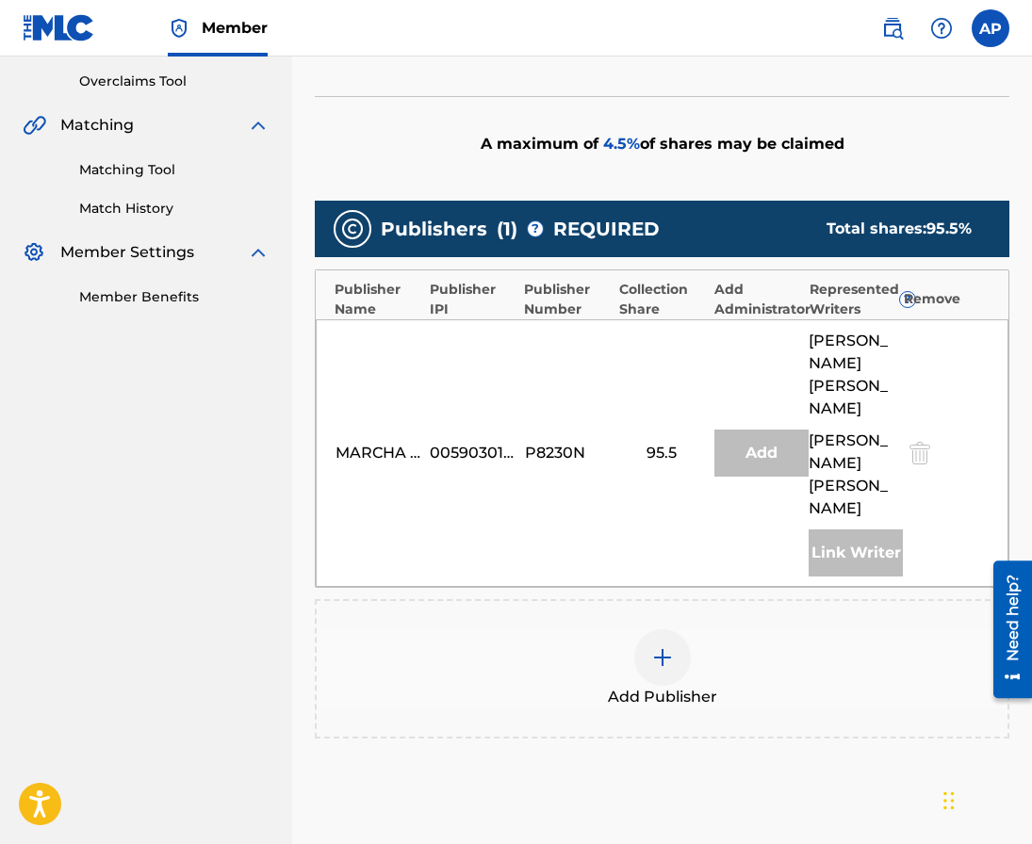
click at [649, 652] on div at bounding box center [662, 657] width 57 height 57
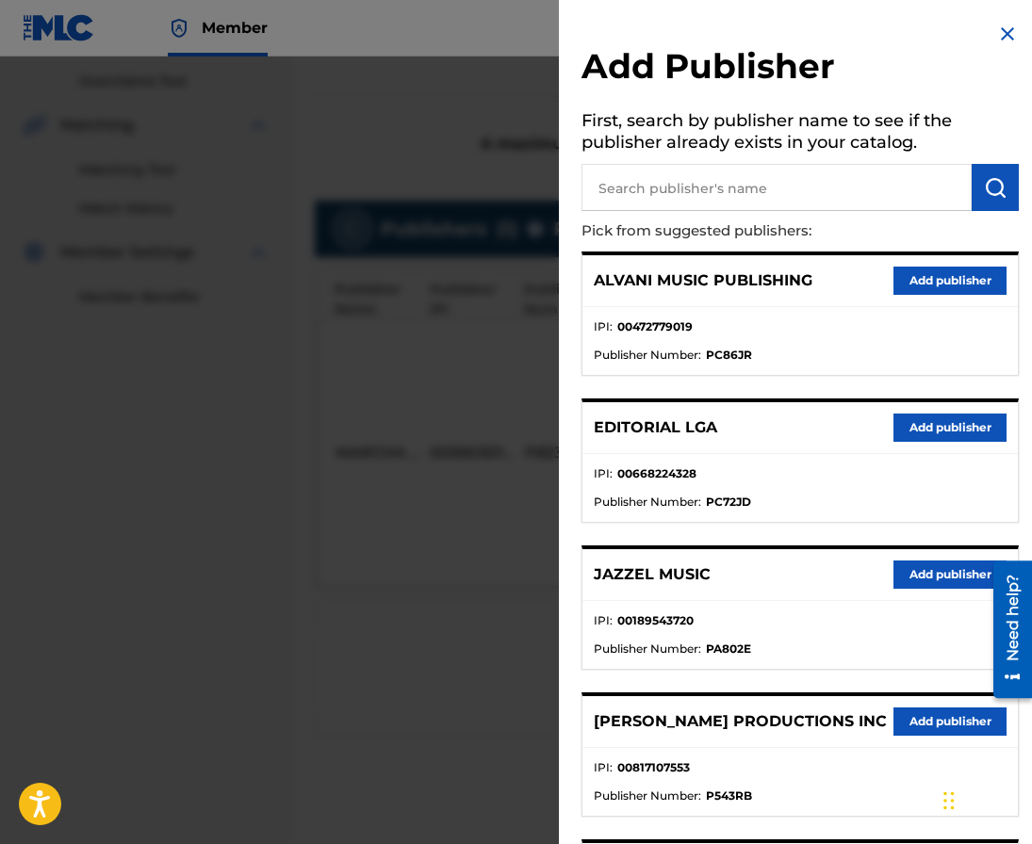
click at [637, 203] on input "text" at bounding box center [776, 187] width 390 height 47
type input "editraka"
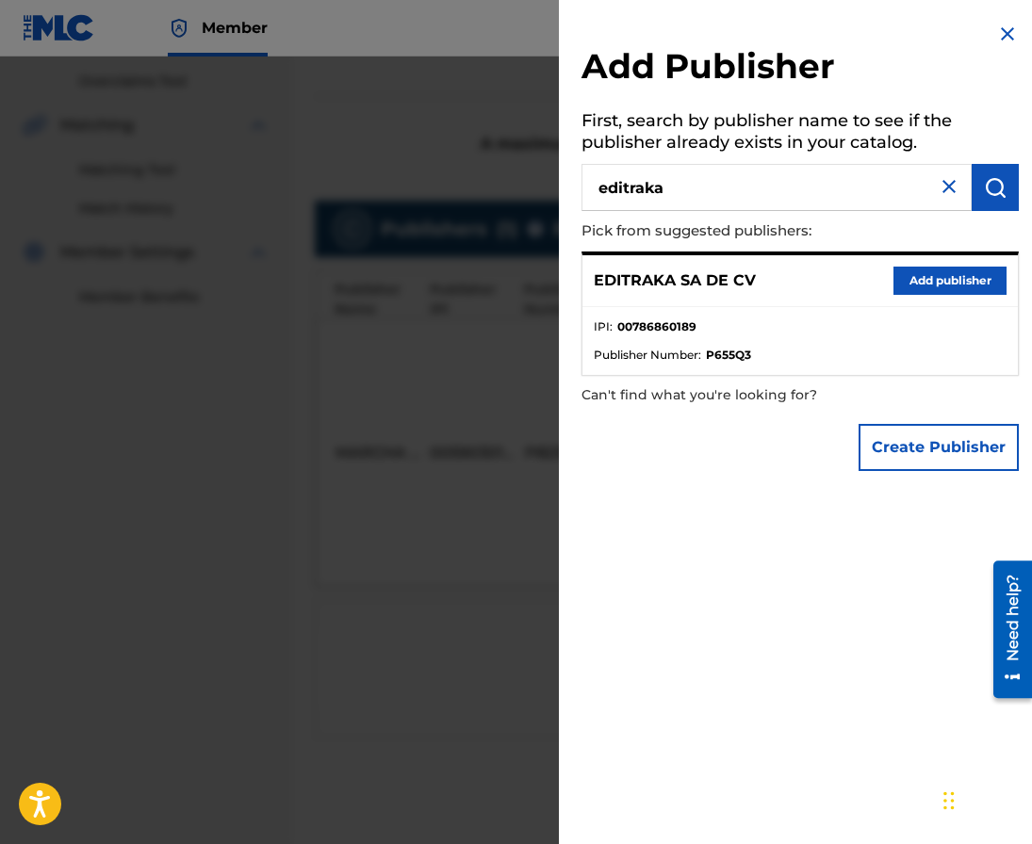
click at [916, 268] on button "Add publisher" at bounding box center [949, 281] width 113 height 28
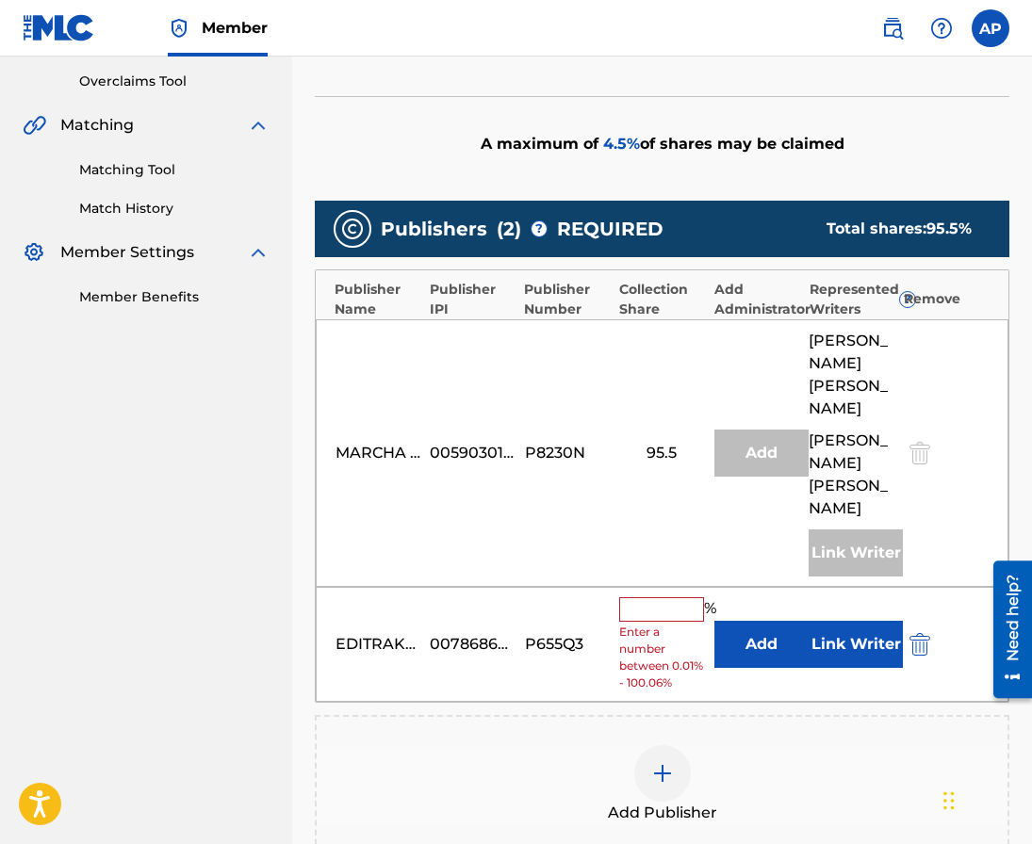
click at [734, 643] on button "Add" at bounding box center [761, 644] width 94 height 47
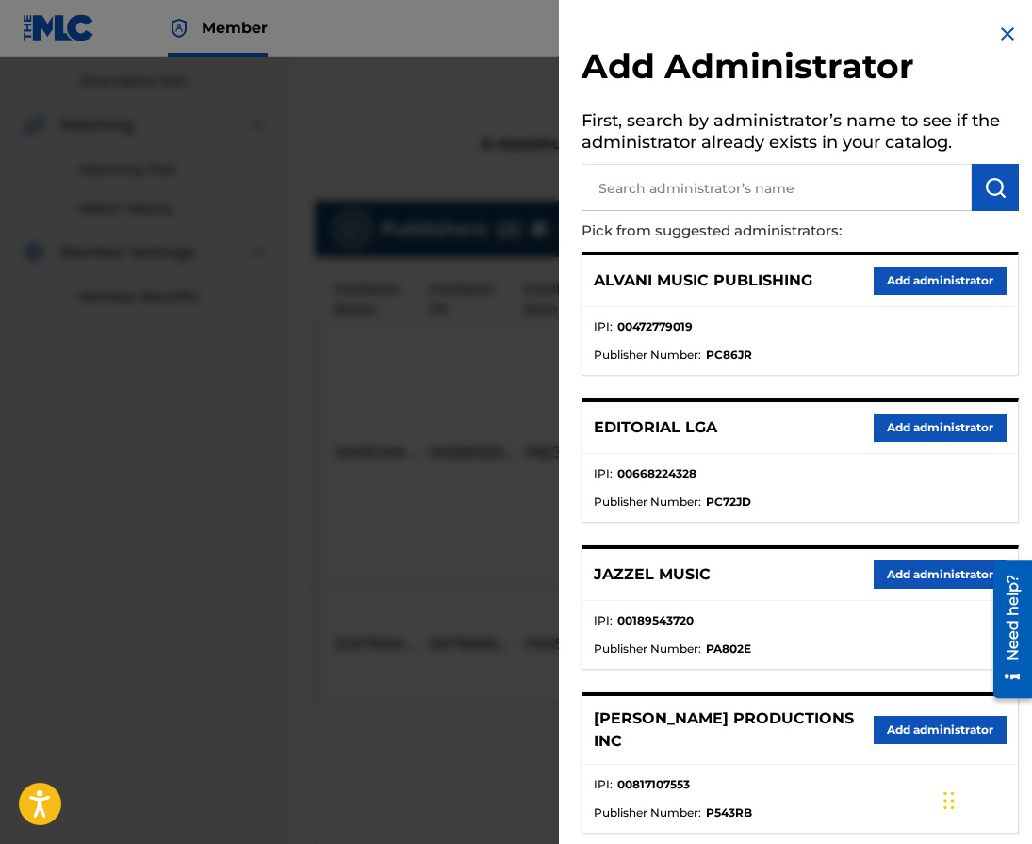
click at [652, 203] on input "text" at bounding box center [776, 187] width 390 height 47
type input "maximo"
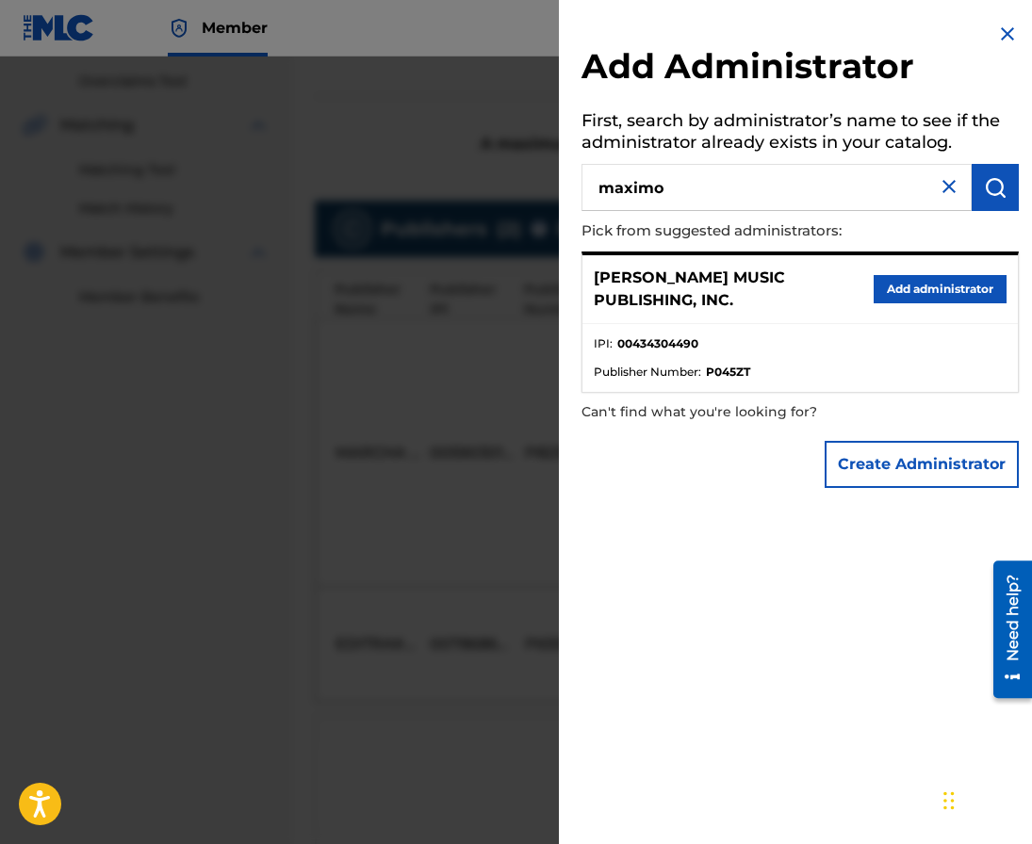
click at [888, 285] on button "Add administrator" at bounding box center [940, 289] width 133 height 28
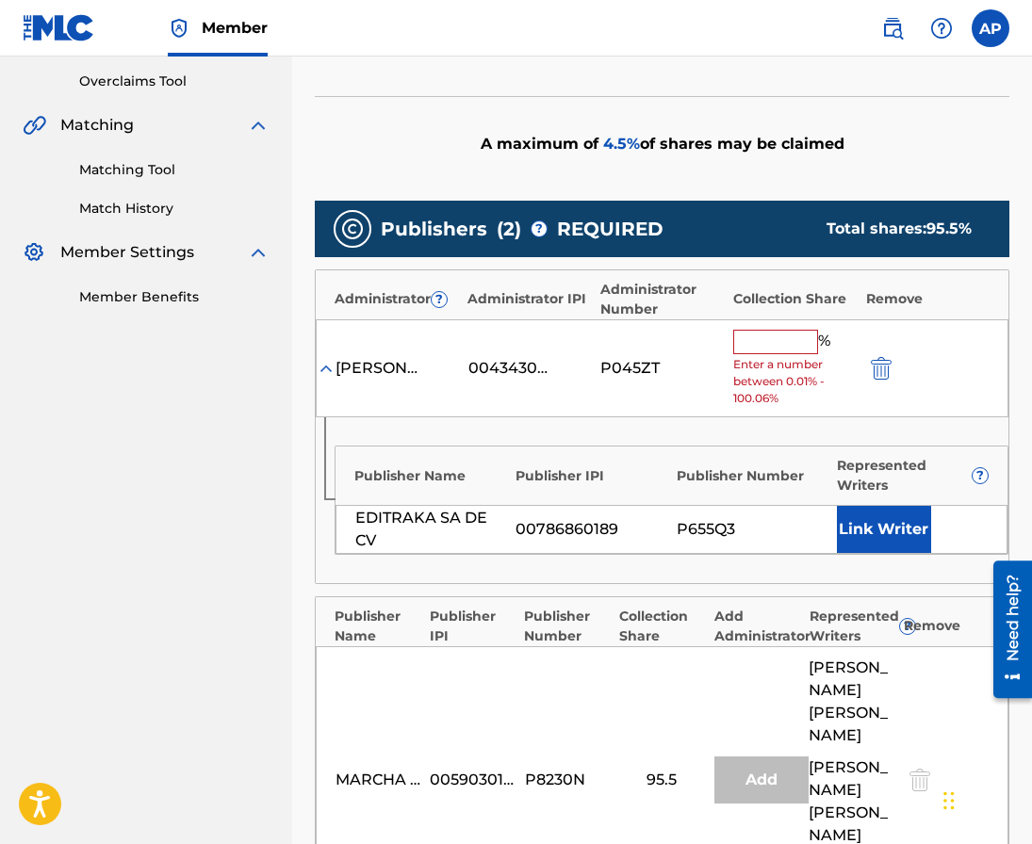
click at [763, 338] on input "text" at bounding box center [775, 342] width 85 height 24
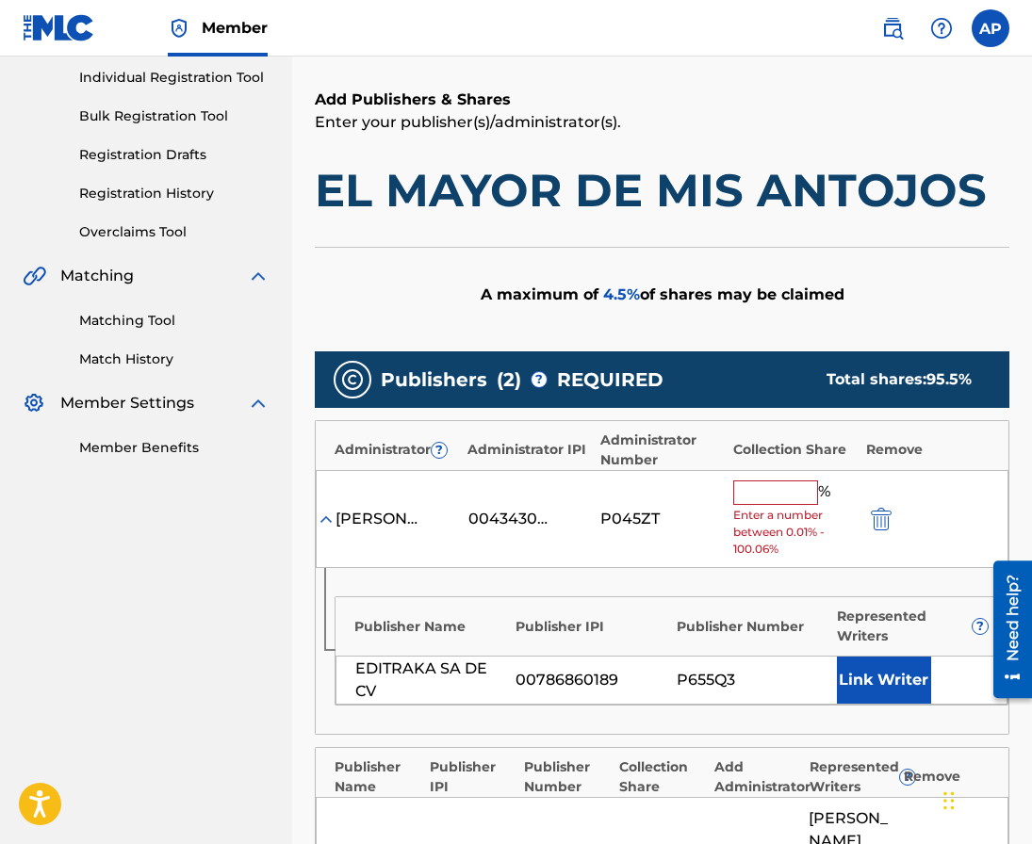
scroll to position [272, 0]
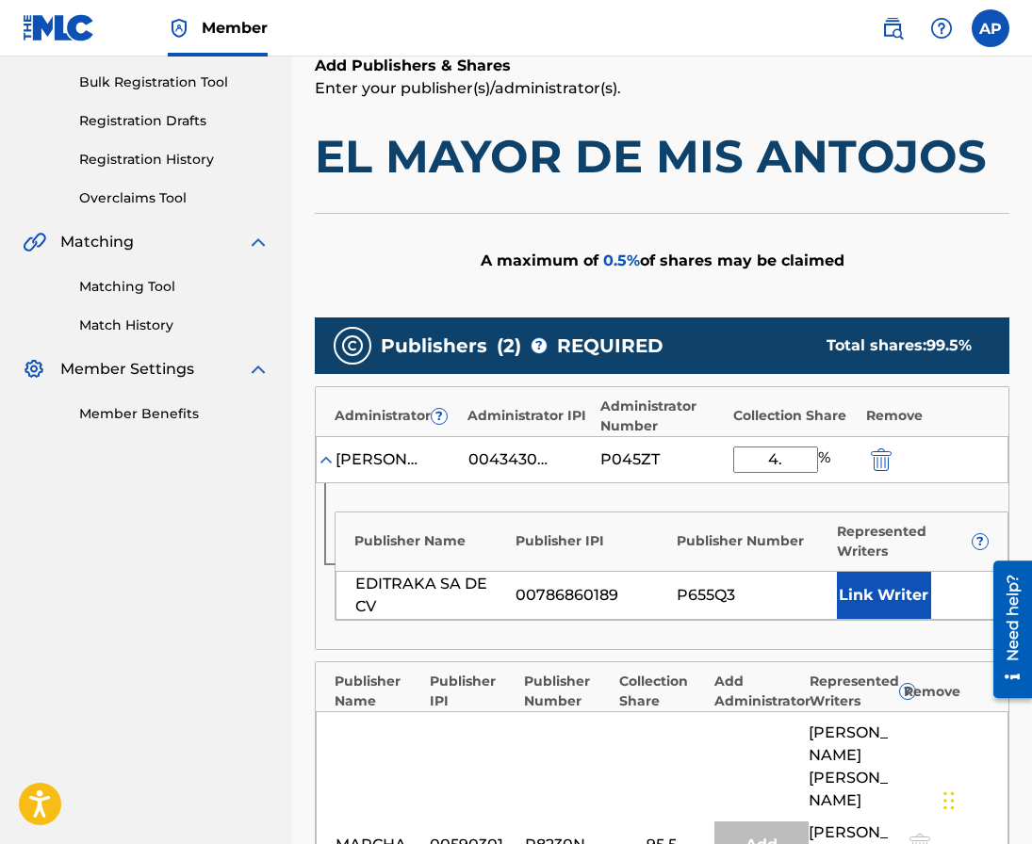
type input "4.5"
click button "submit" at bounding box center [879, 460] width 28 height 22
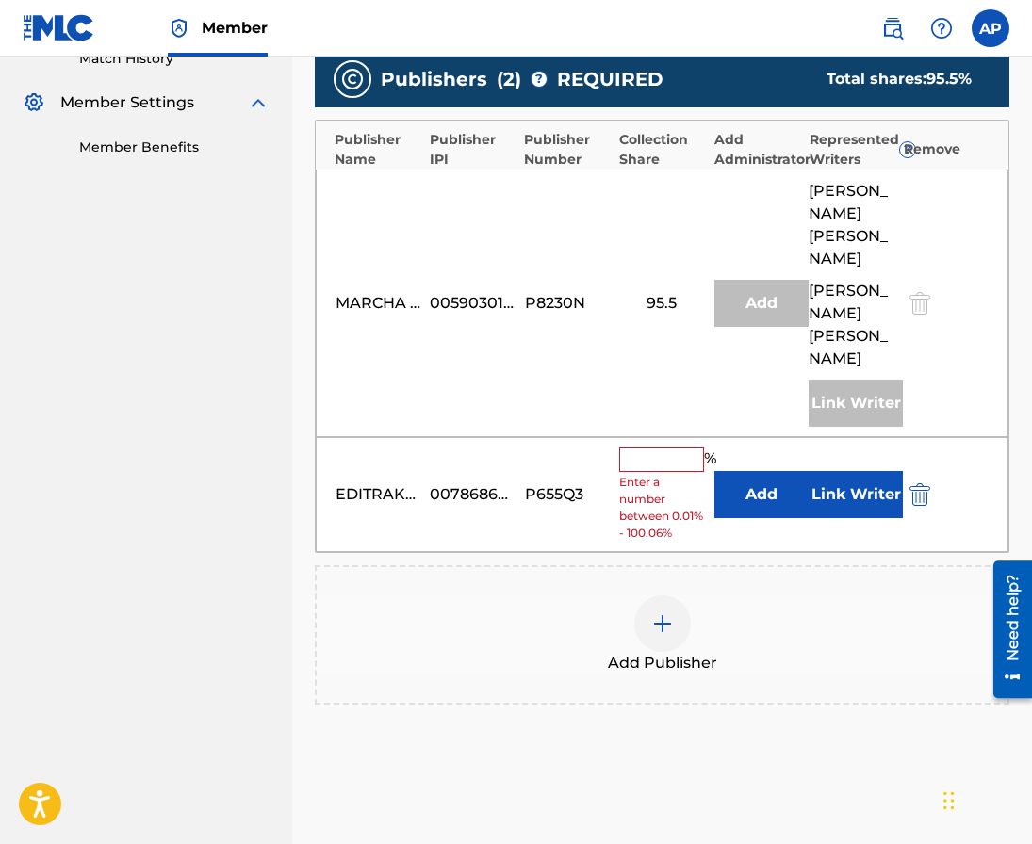
scroll to position [541, 0]
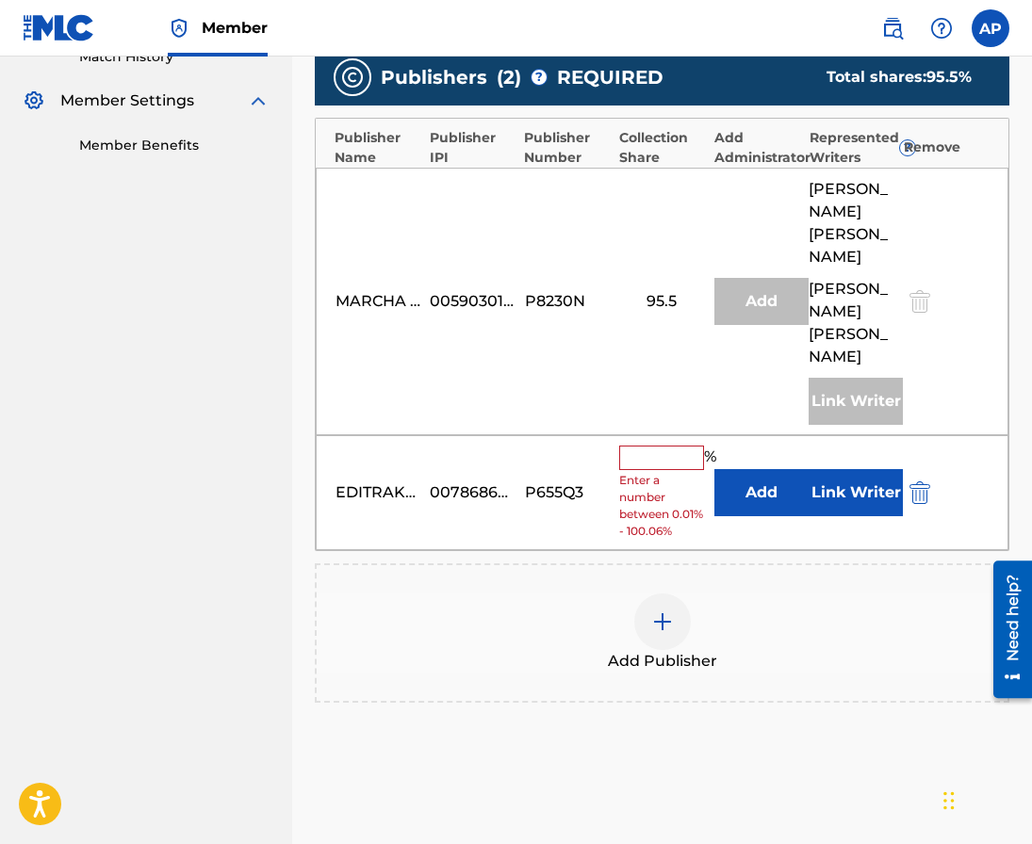
click at [681, 454] on input "text" at bounding box center [661, 458] width 85 height 24
type input "15"
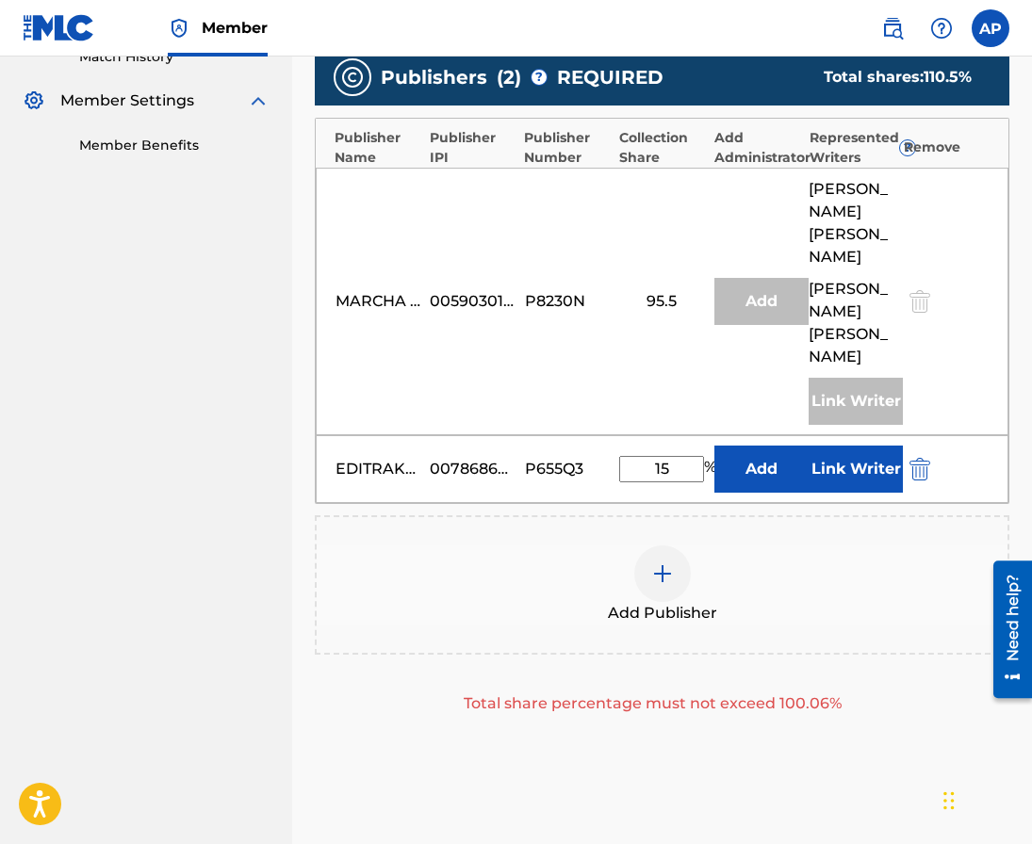
click at [775, 473] on button "Add" at bounding box center [761, 469] width 94 height 47
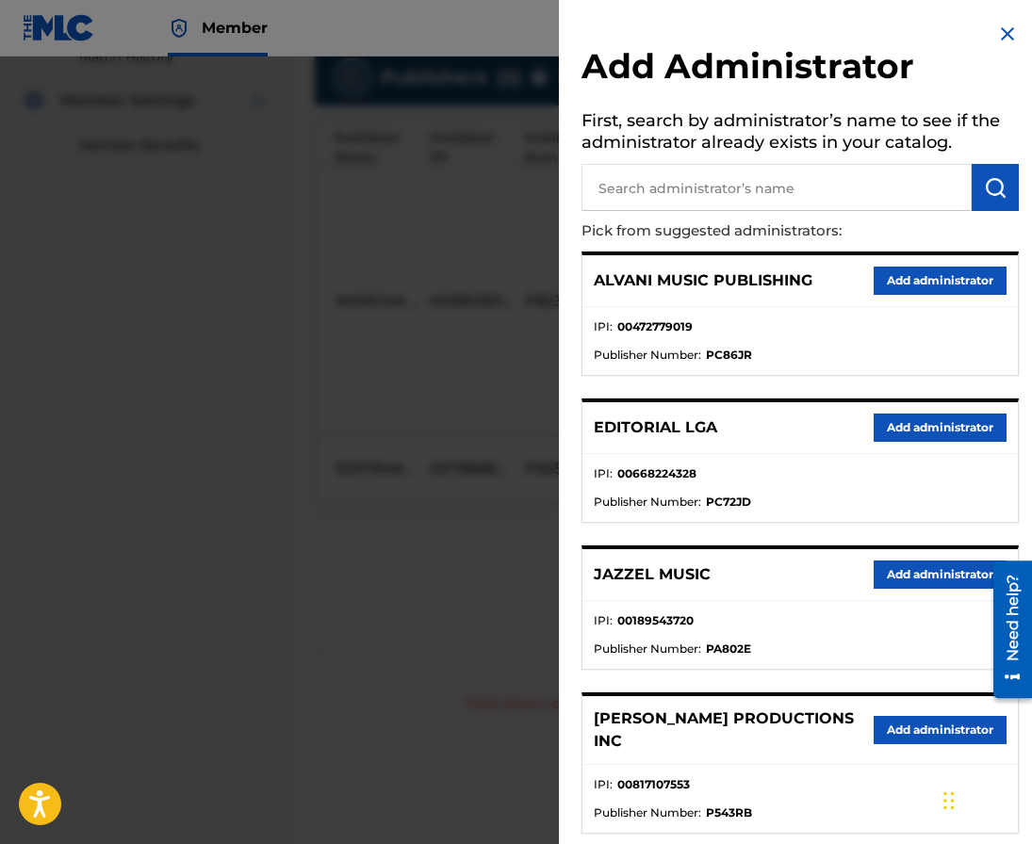
click at [671, 203] on input "text" at bounding box center [776, 187] width 390 height 47
type input "maximo"
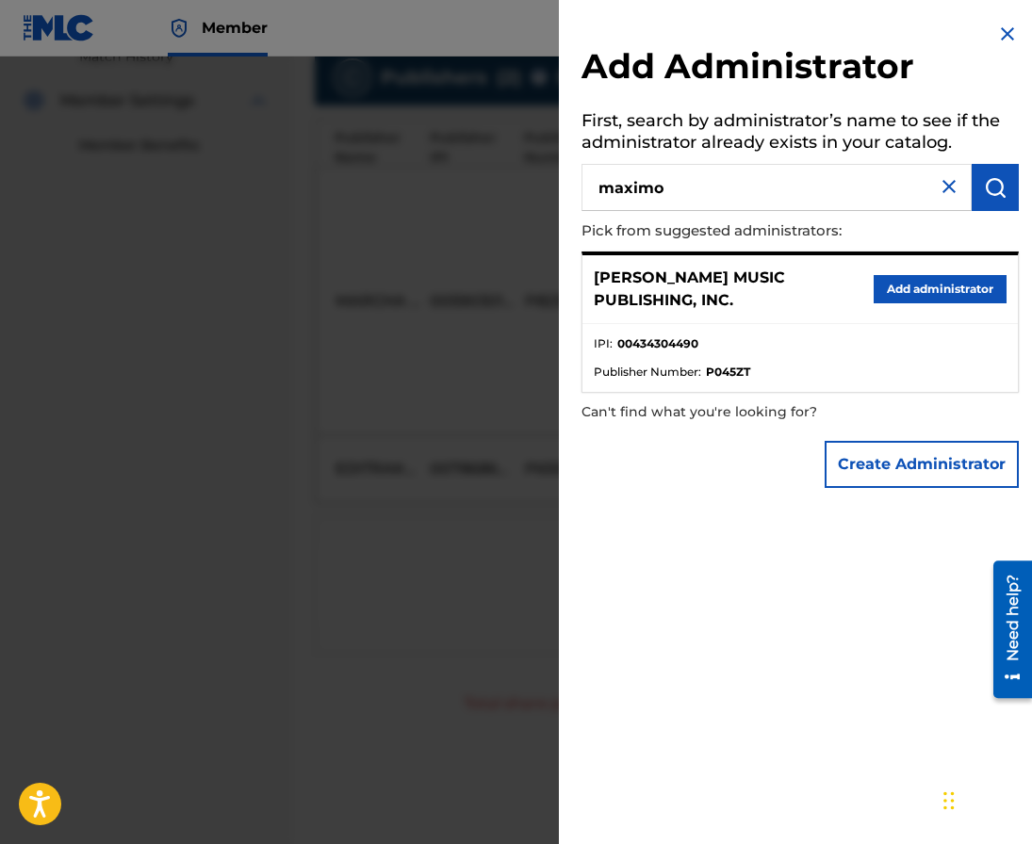
click at [902, 286] on button "Add administrator" at bounding box center [940, 289] width 133 height 28
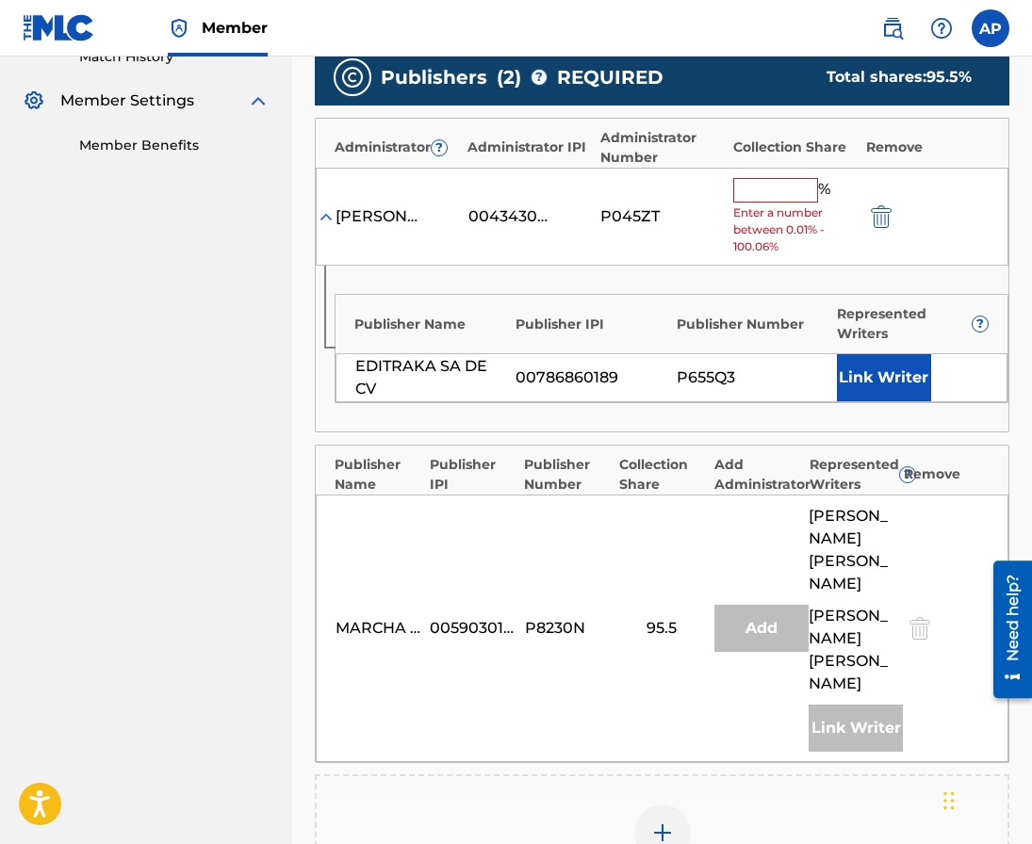
click at [751, 190] on input "text" at bounding box center [775, 190] width 85 height 24
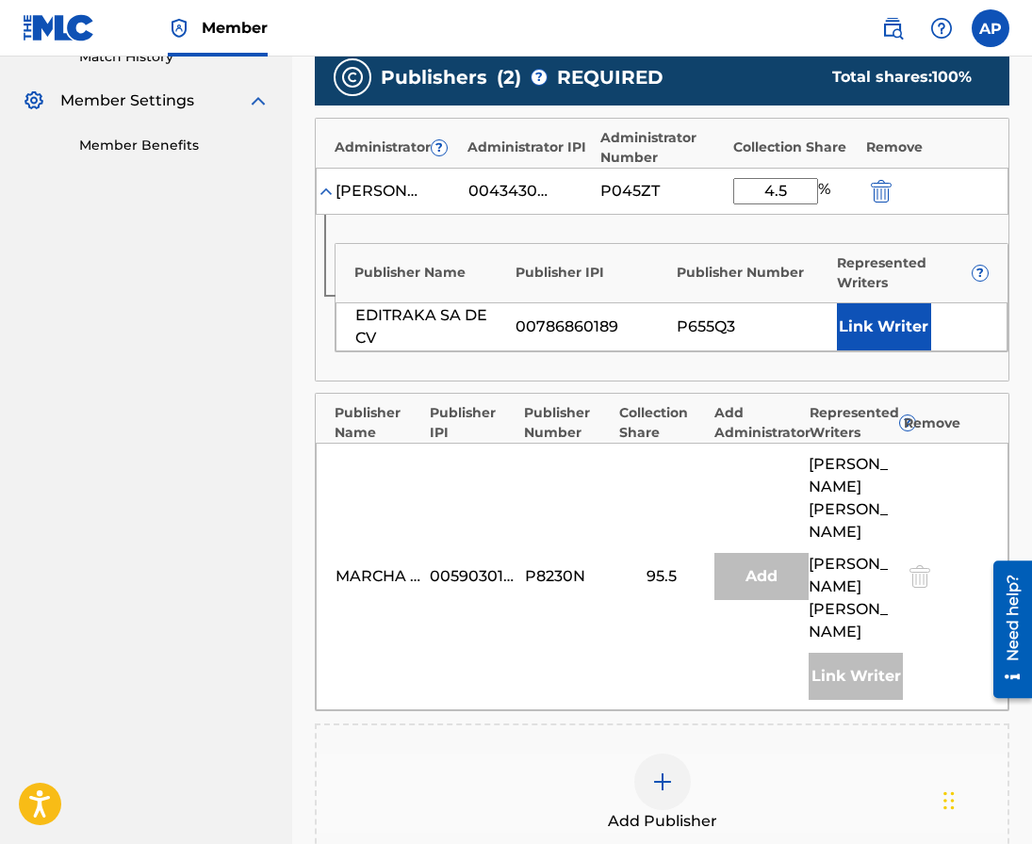
type input "4.5"
click at [703, 233] on div "Publisher Name Publisher IPI Publisher Number Represented Writers ? EDITRAKA SA…" at bounding box center [662, 298] width 693 height 166
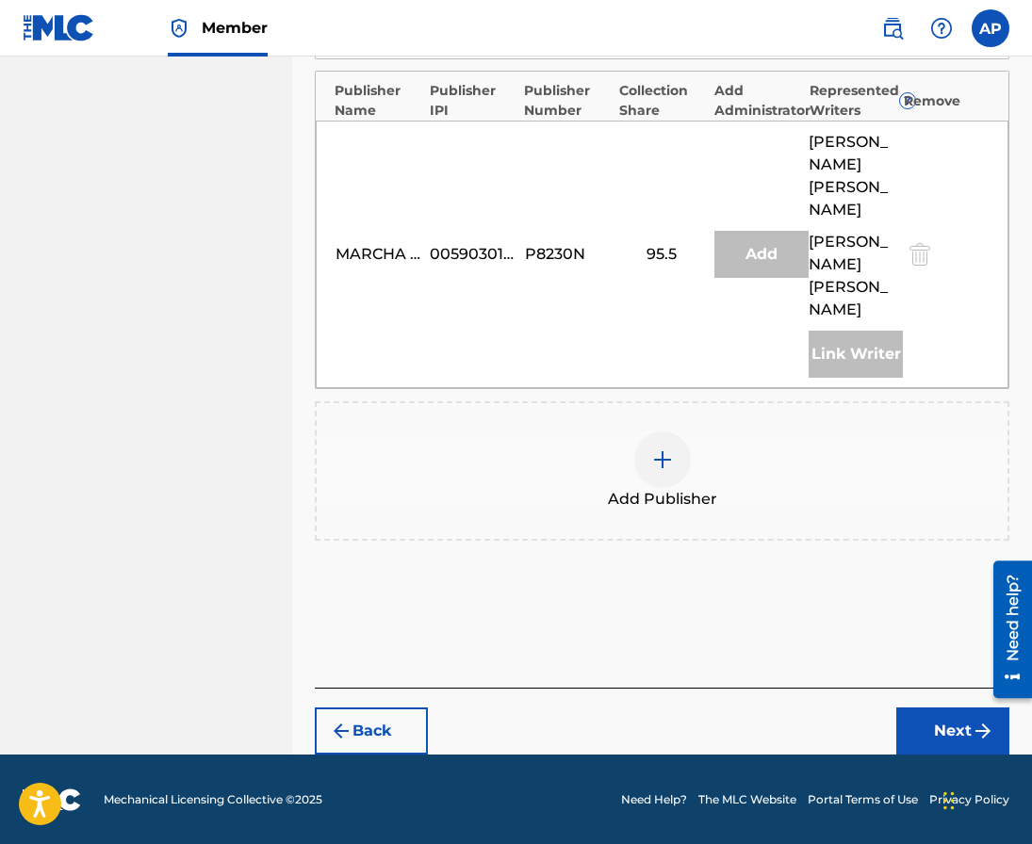
click at [937, 732] on button "Next" at bounding box center [952, 731] width 113 height 47
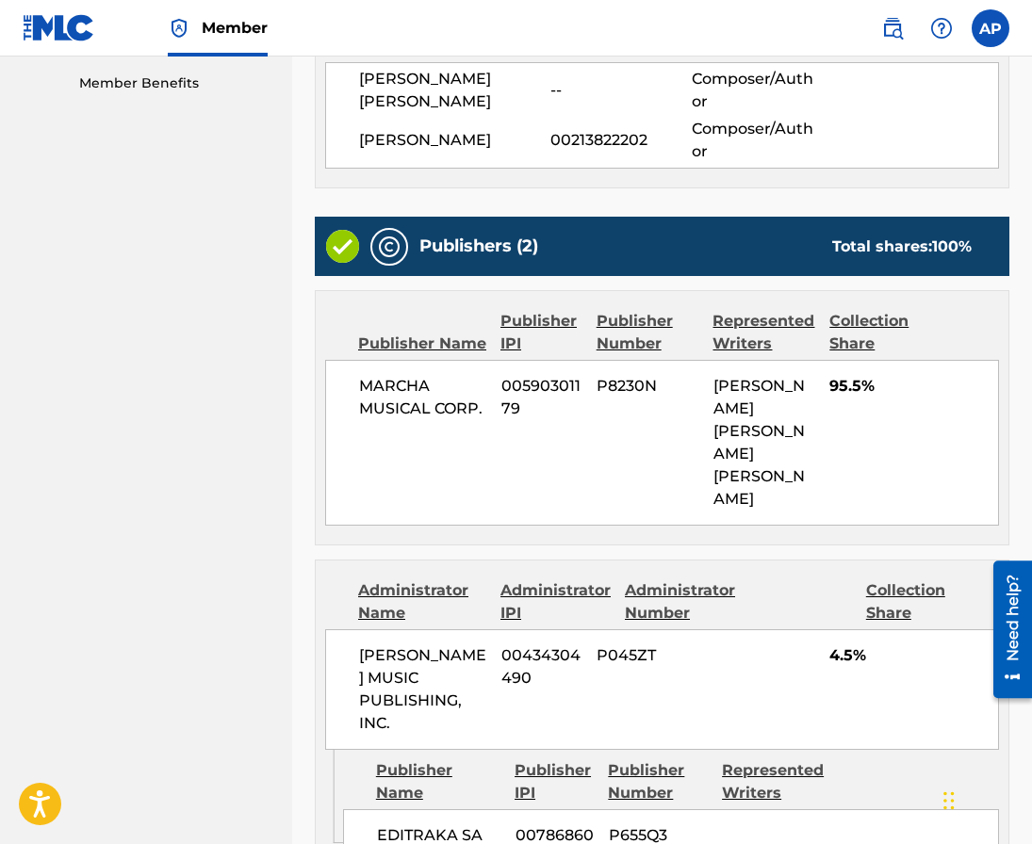
scroll to position [858, 0]
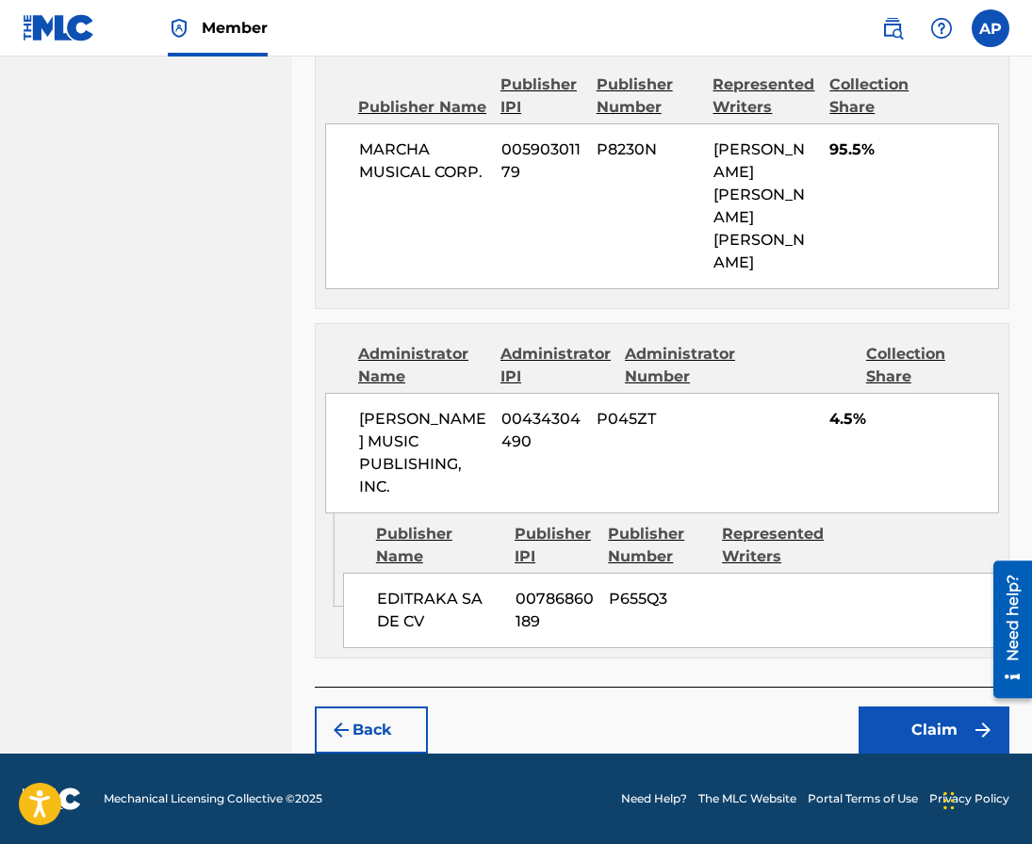
click at [883, 748] on button "Claim" at bounding box center [933, 730] width 151 height 47
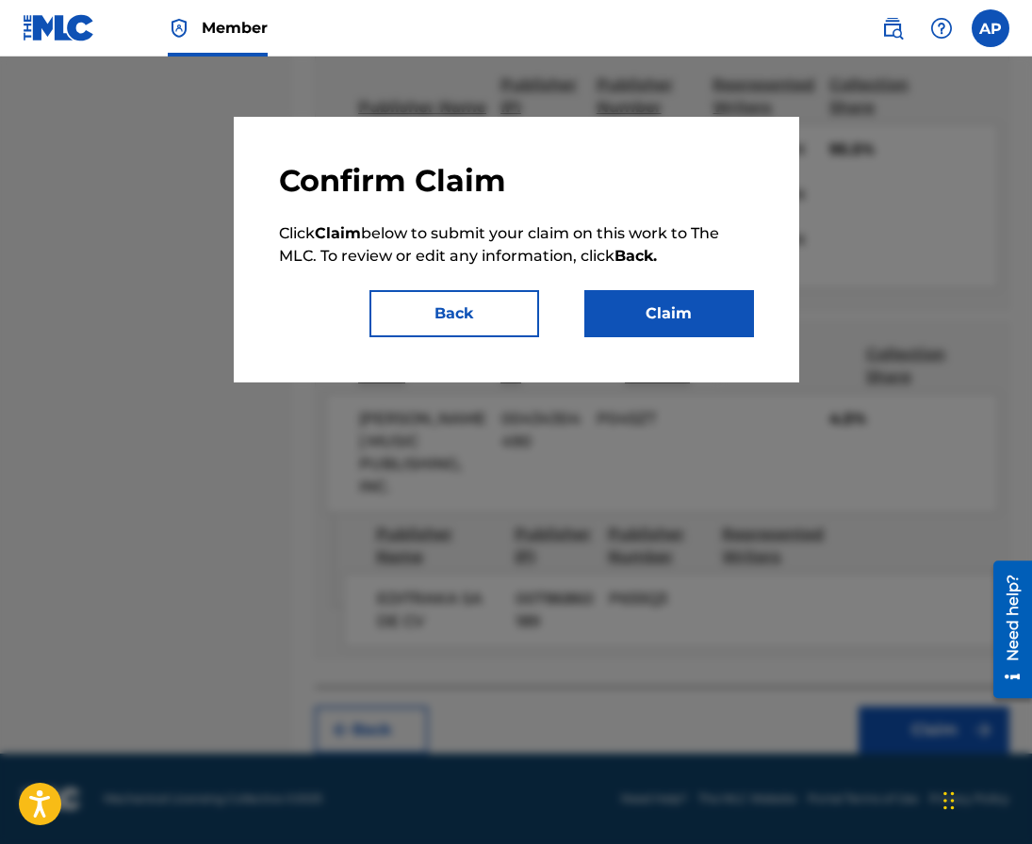
click at [641, 302] on button "Claim" at bounding box center [669, 313] width 170 height 47
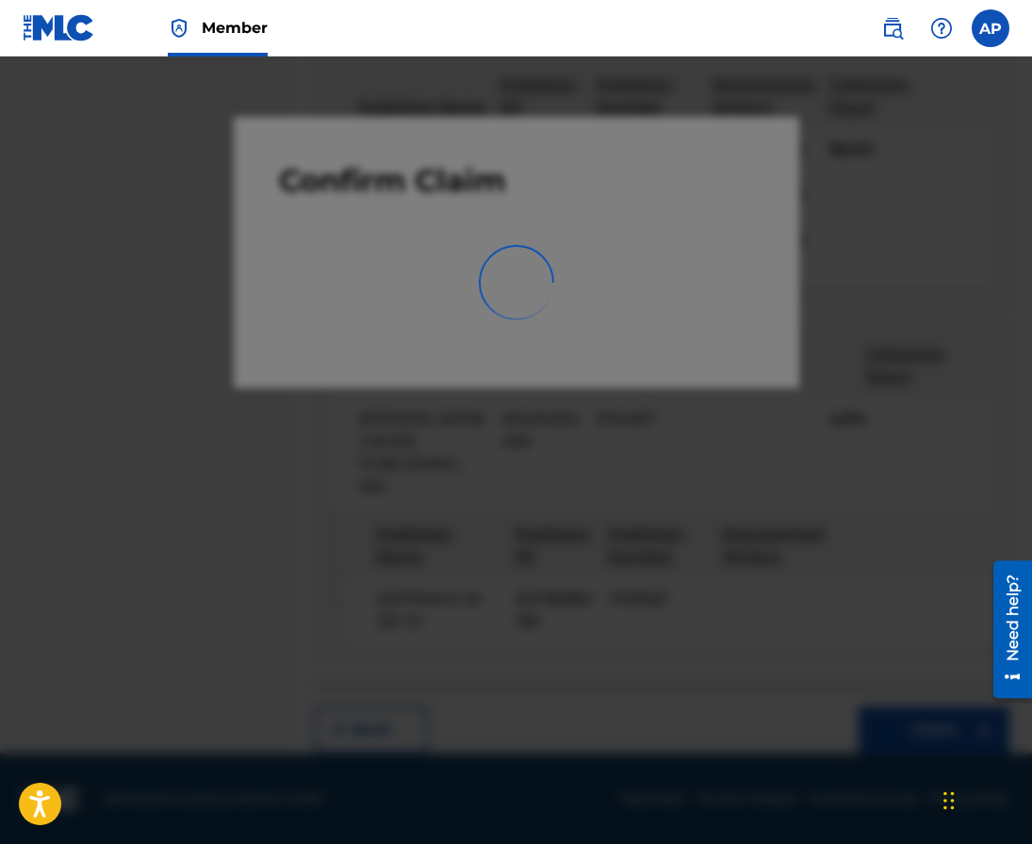
scroll to position [0, 0]
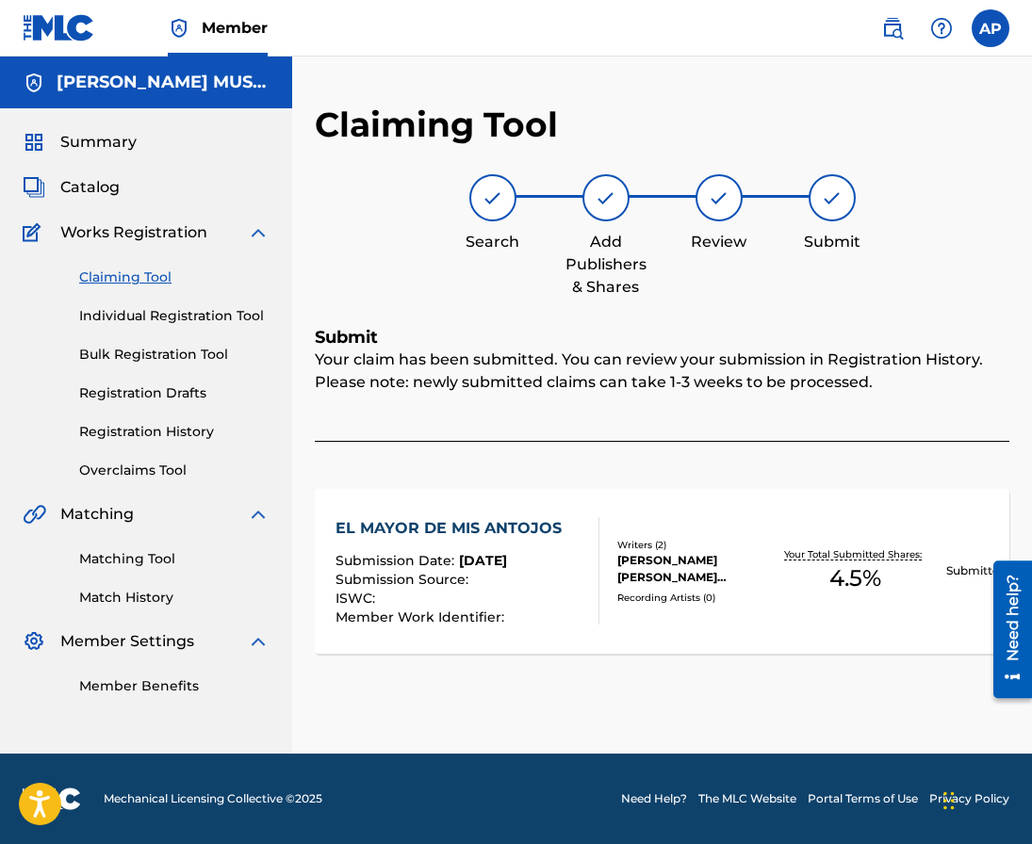
click at [139, 282] on link "Claiming Tool" at bounding box center [174, 278] width 190 height 20
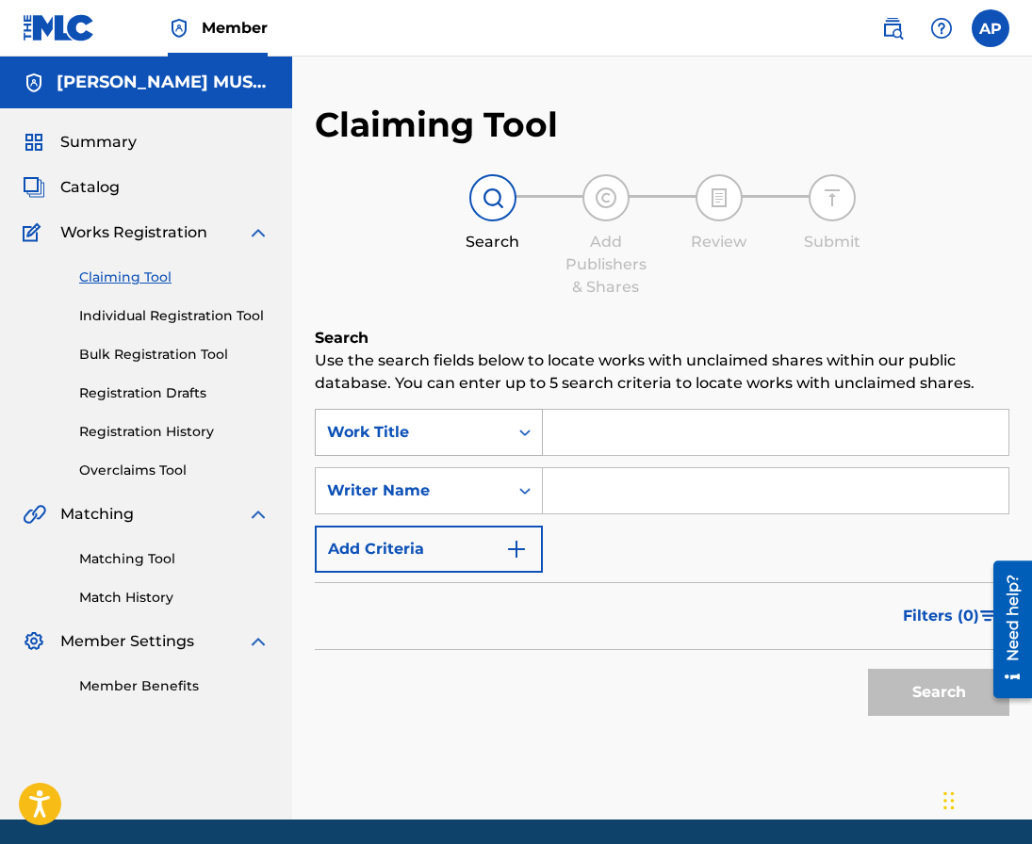
click at [448, 438] on div "Work Title" at bounding box center [412, 432] width 170 height 23
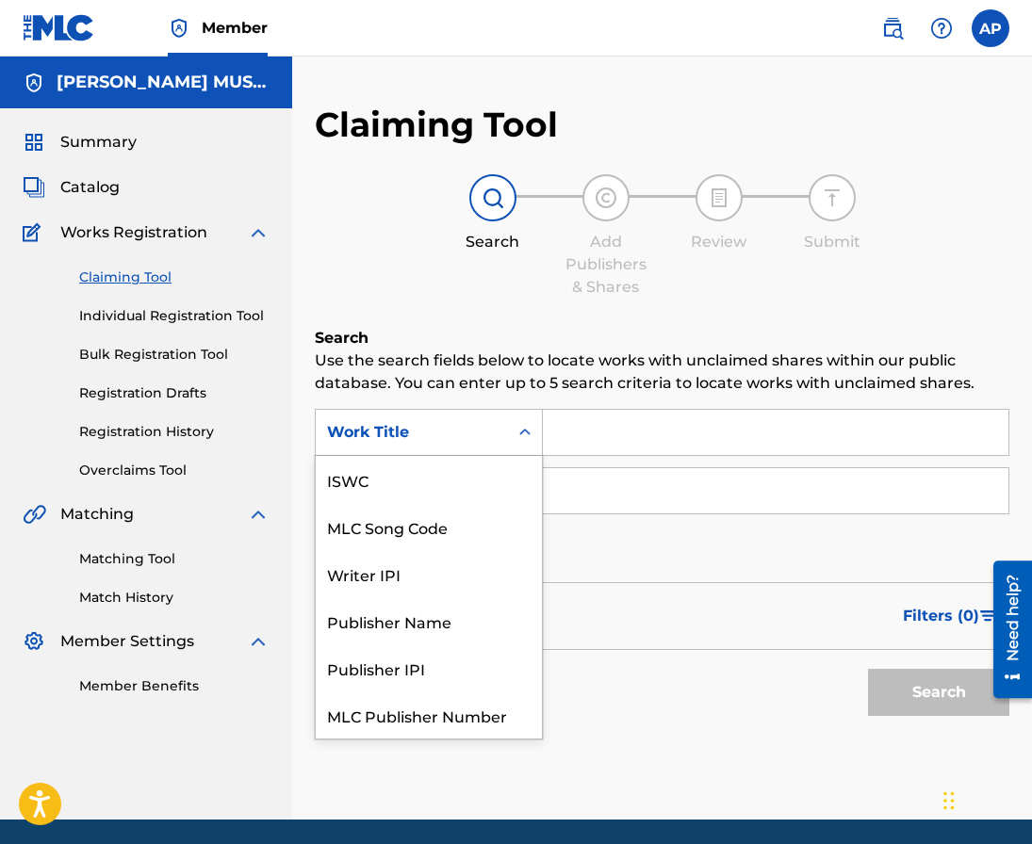
scroll to position [47, 0]
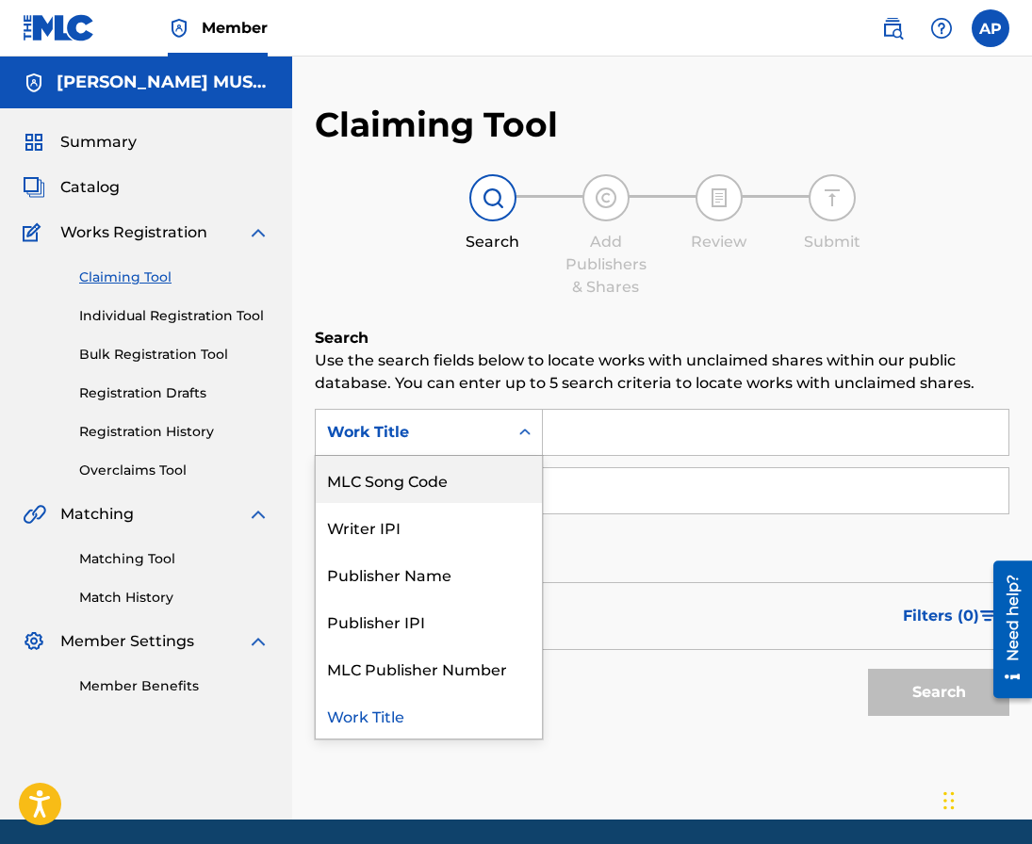
click at [434, 464] on div "MLC Song Code" at bounding box center [429, 479] width 226 height 47
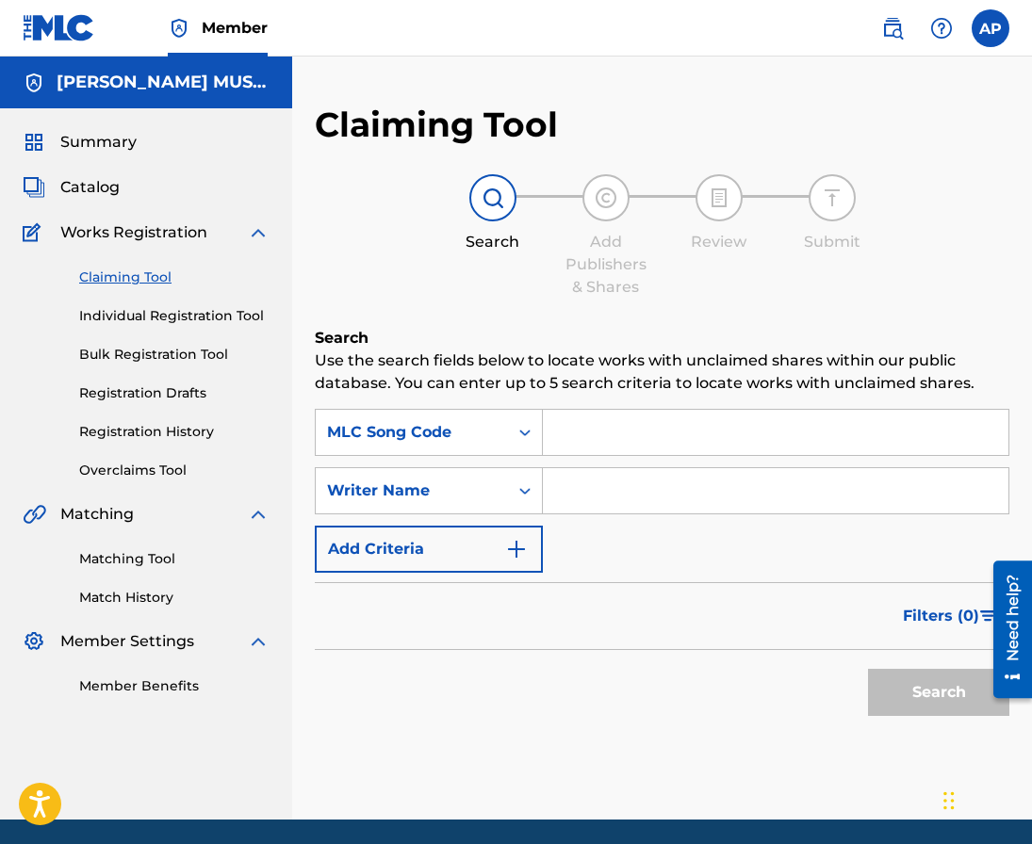
click at [579, 425] on input "Search Form" at bounding box center [775, 432] width 465 height 45
paste input "EVCBEL"
type input "EVCBEL"
click at [868, 669] on button "Search" at bounding box center [938, 692] width 141 height 47
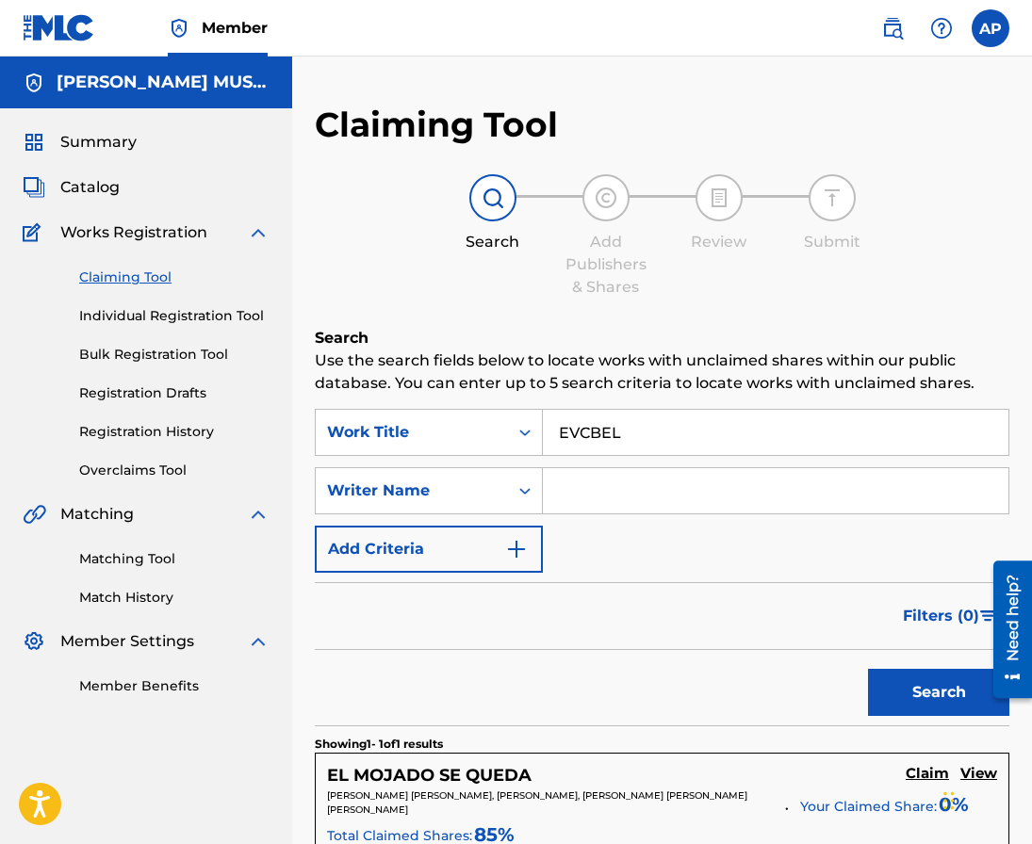
click at [876, 689] on button "Search" at bounding box center [938, 692] width 141 height 47
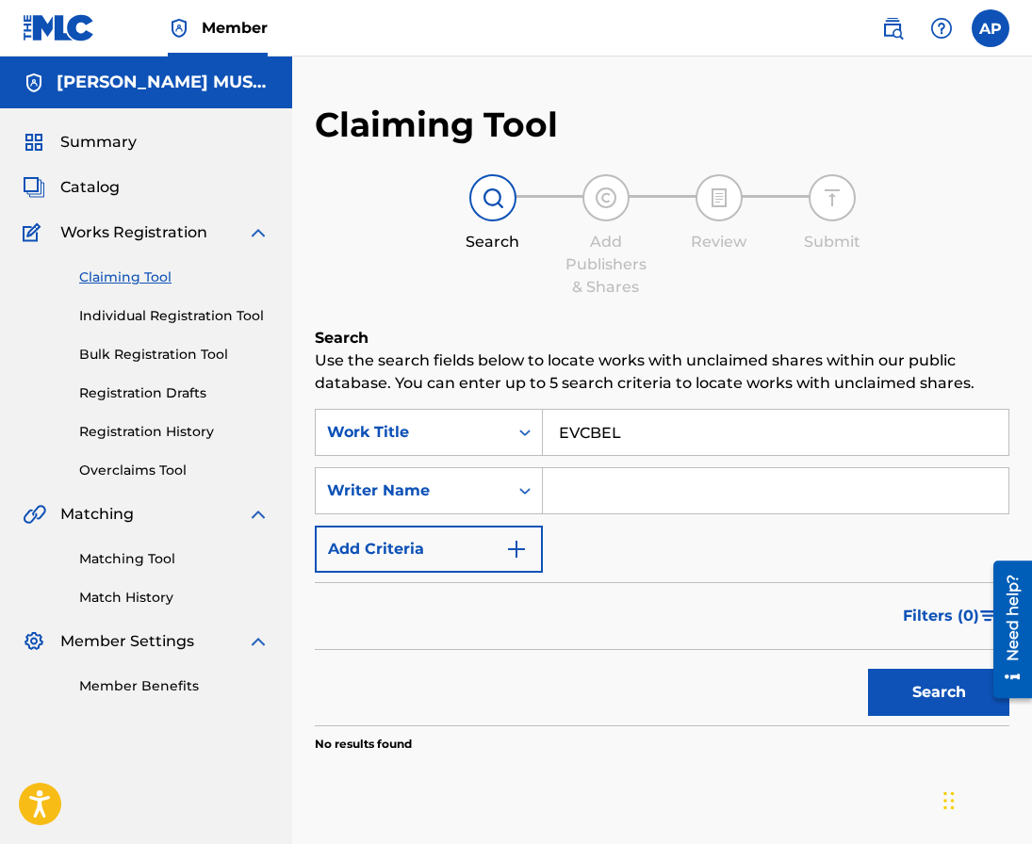
click at [936, 686] on button "Search" at bounding box center [938, 692] width 141 height 47
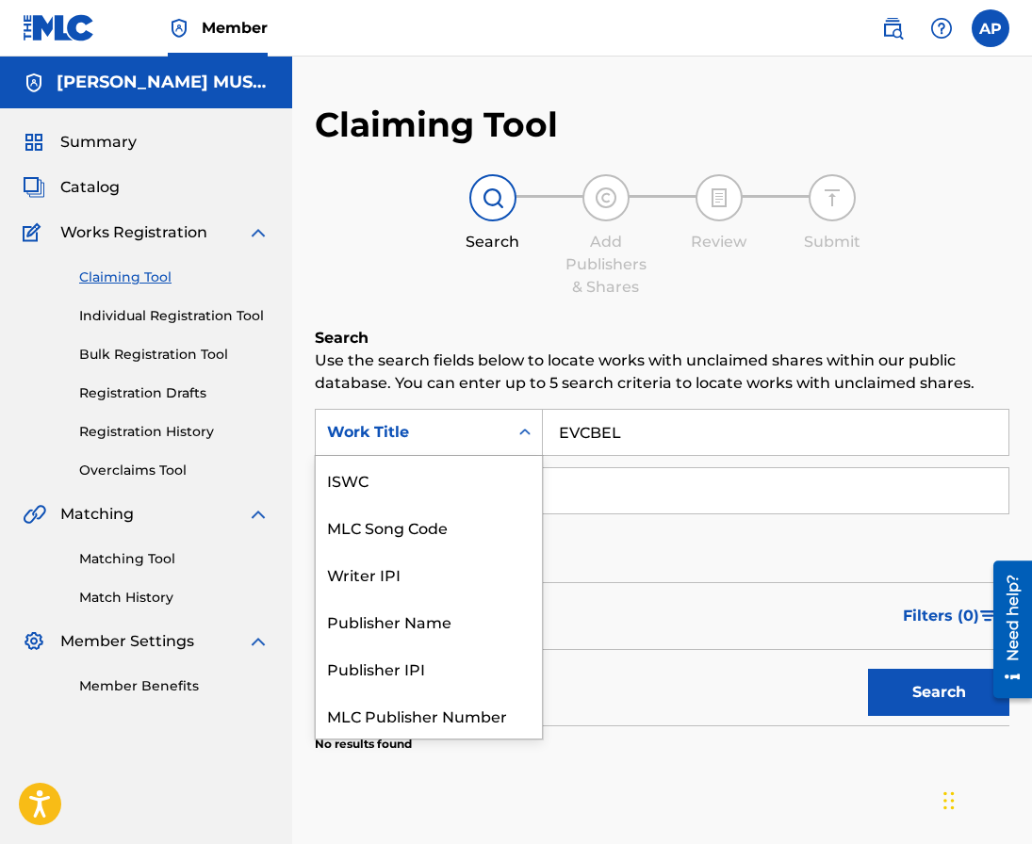
click at [477, 427] on div "Work Title" at bounding box center [412, 432] width 170 height 23
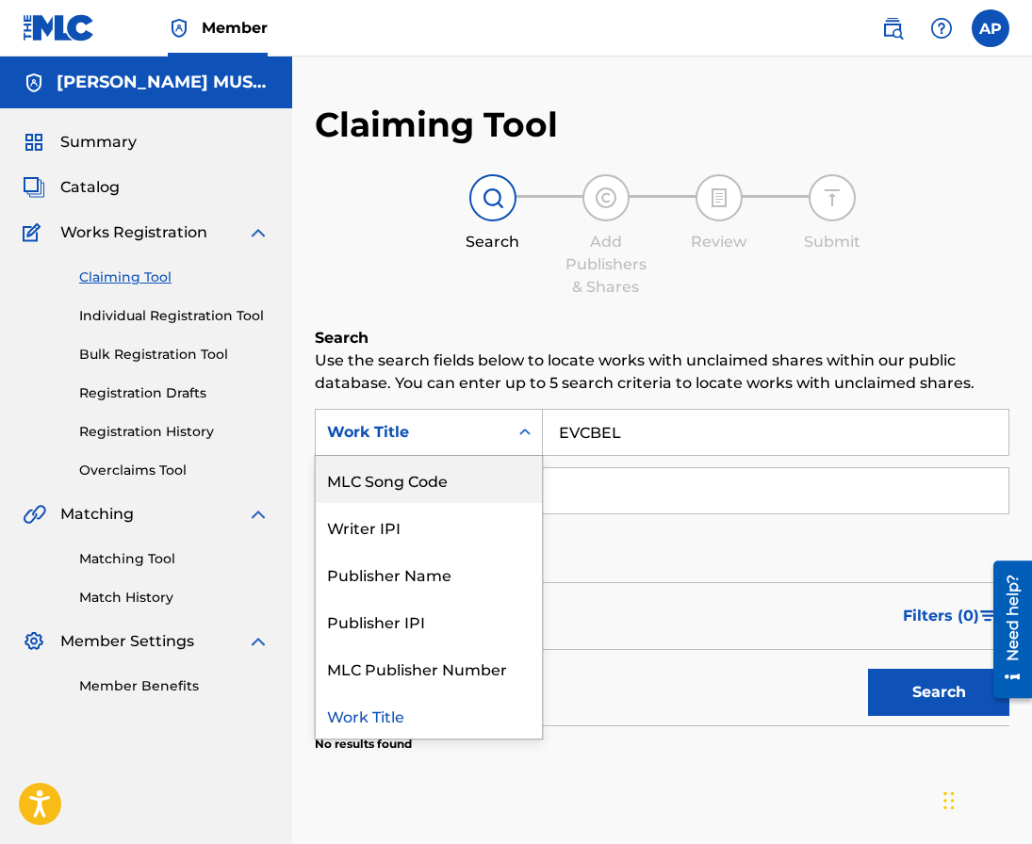
click at [468, 475] on div "MLC Song Code" at bounding box center [429, 479] width 226 height 47
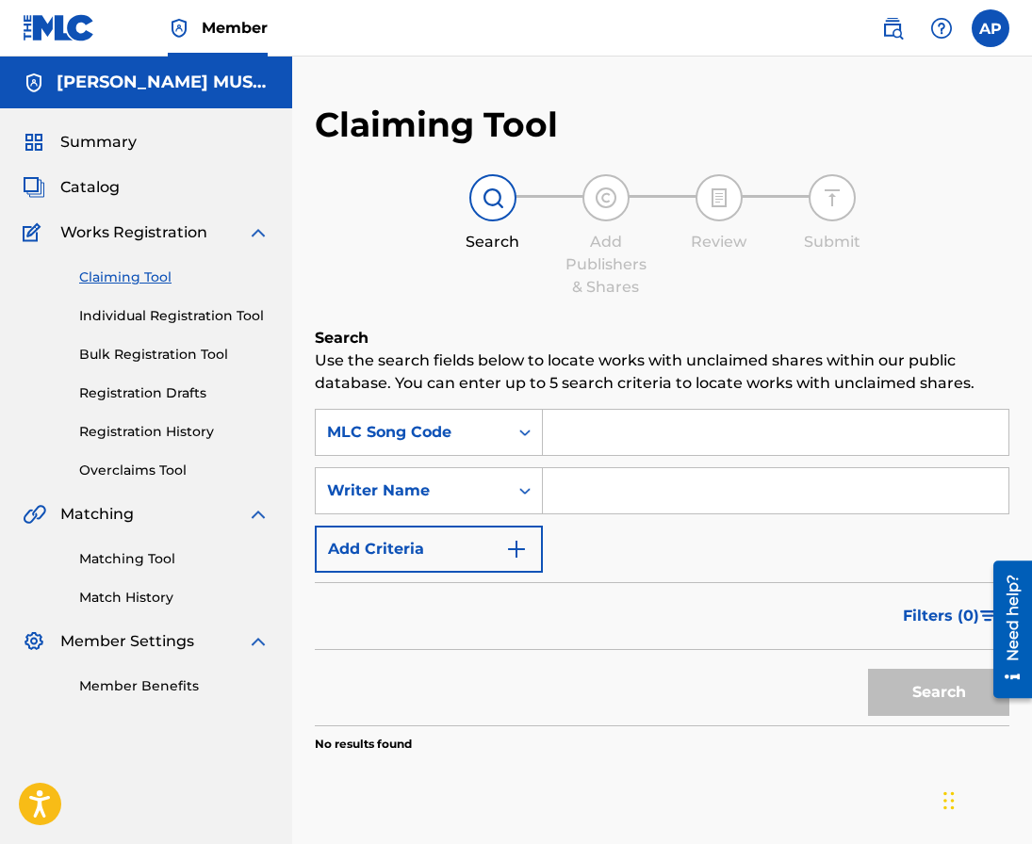
click at [561, 444] on input "Search Form" at bounding box center [775, 432] width 465 height 45
paste input "EL MOJADO SE QUEDA"
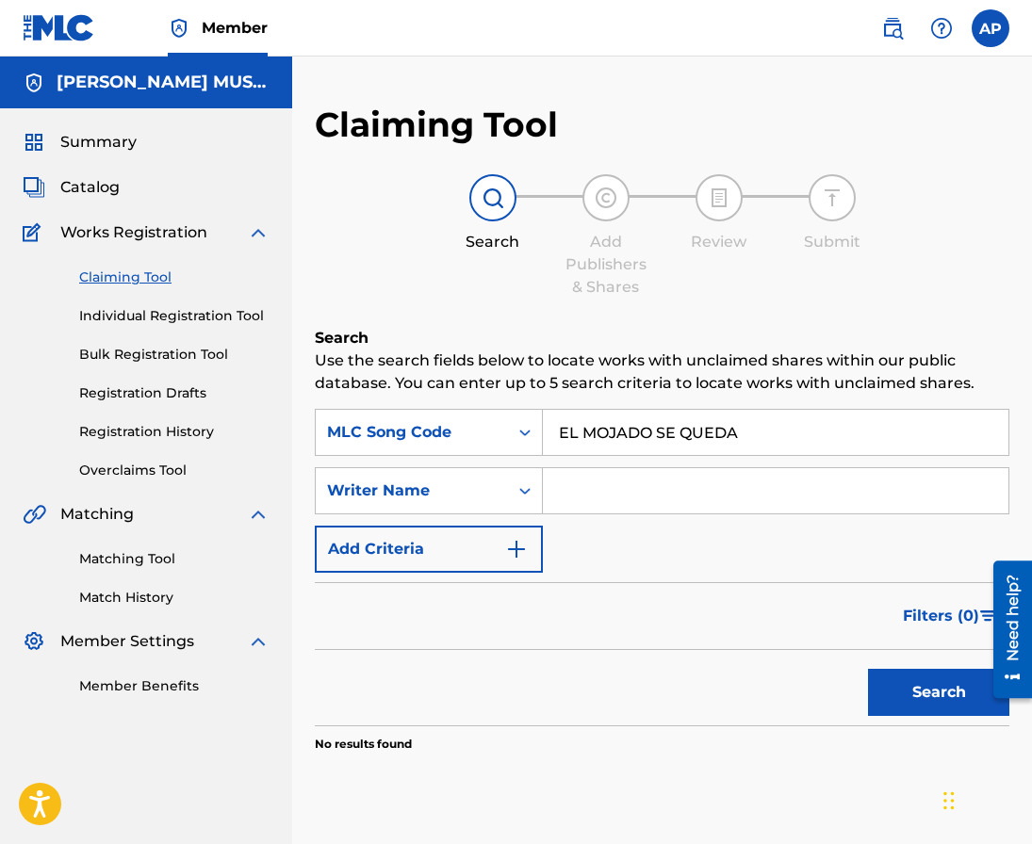
click at [868, 669] on button "Search" at bounding box center [938, 692] width 141 height 47
click at [623, 433] on input "EL MOJADO SE QUEDA" at bounding box center [775, 432] width 465 height 45
paste input "VCBEL"
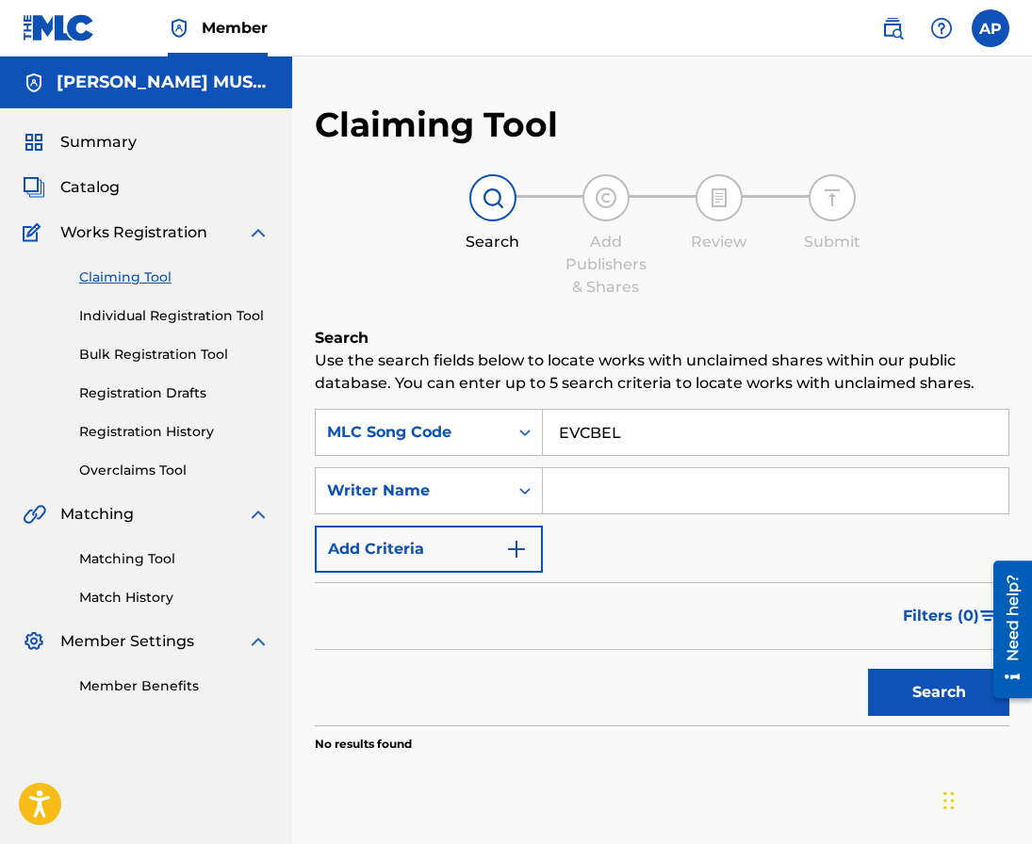
type input "EVCBEL"
click at [868, 669] on button "Search" at bounding box center [938, 692] width 141 height 47
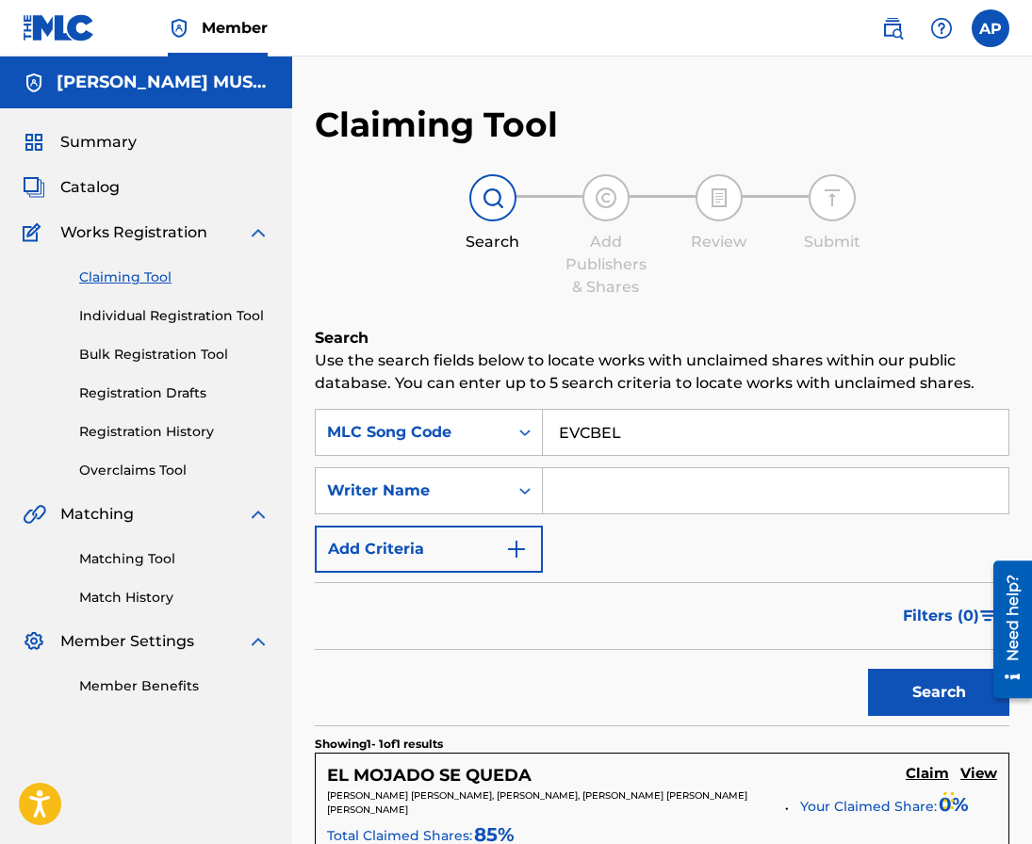
scroll to position [264, 0]
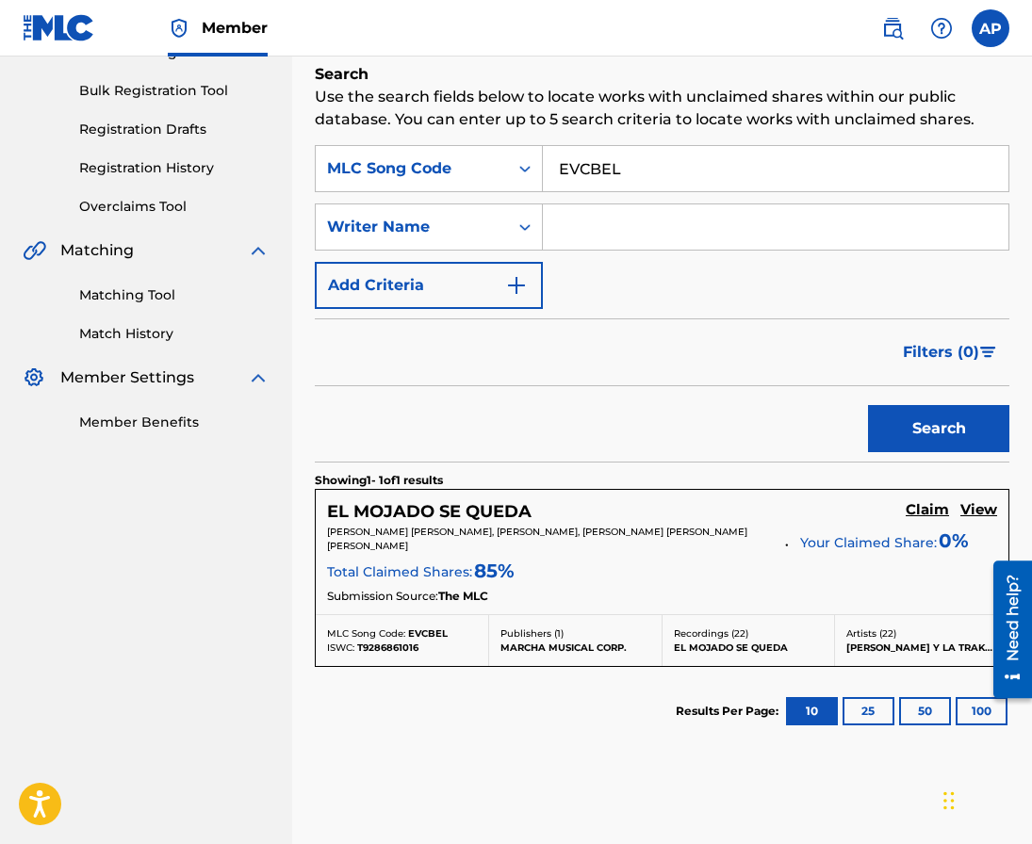
click at [917, 502] on h5 "Claim" at bounding box center [927, 510] width 43 height 18
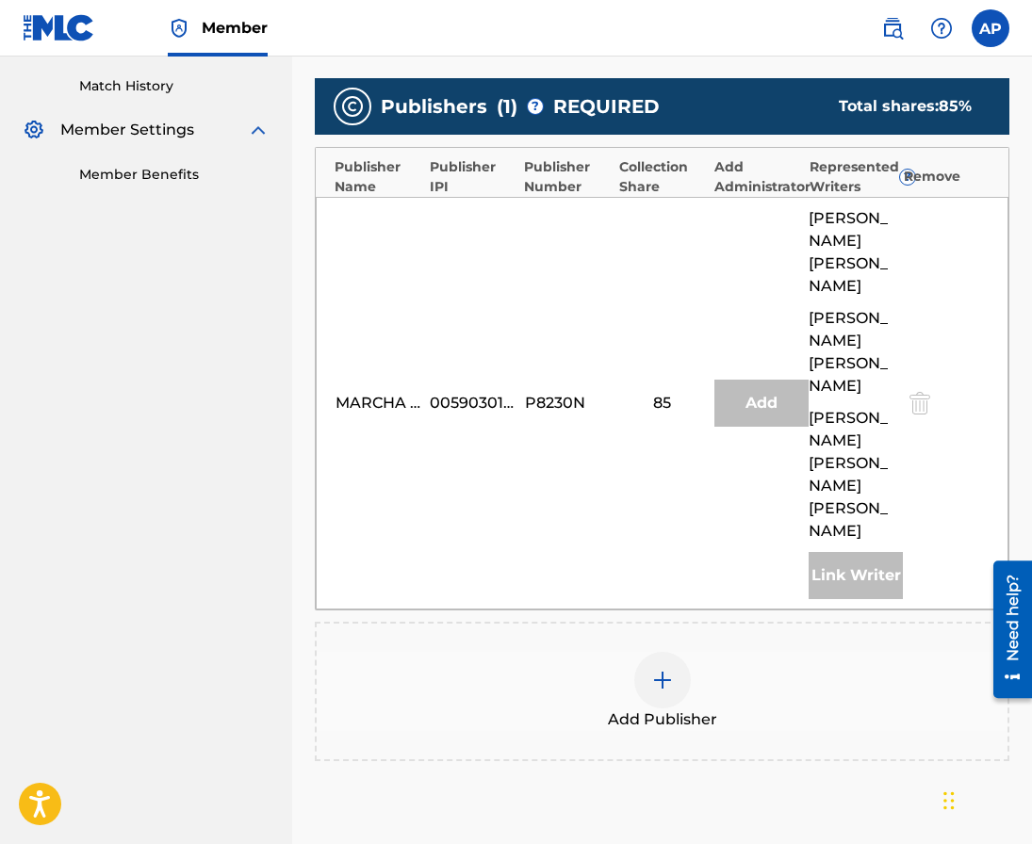
scroll to position [580, 0]
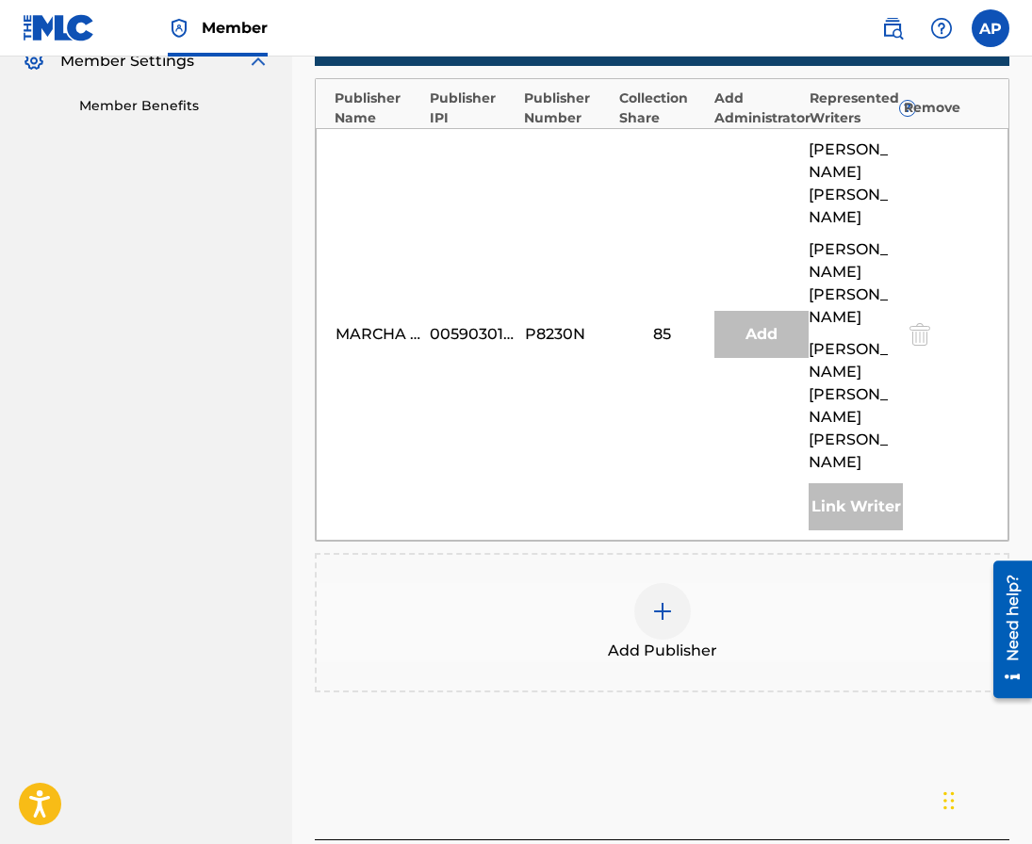
click at [666, 583] on div at bounding box center [662, 611] width 57 height 57
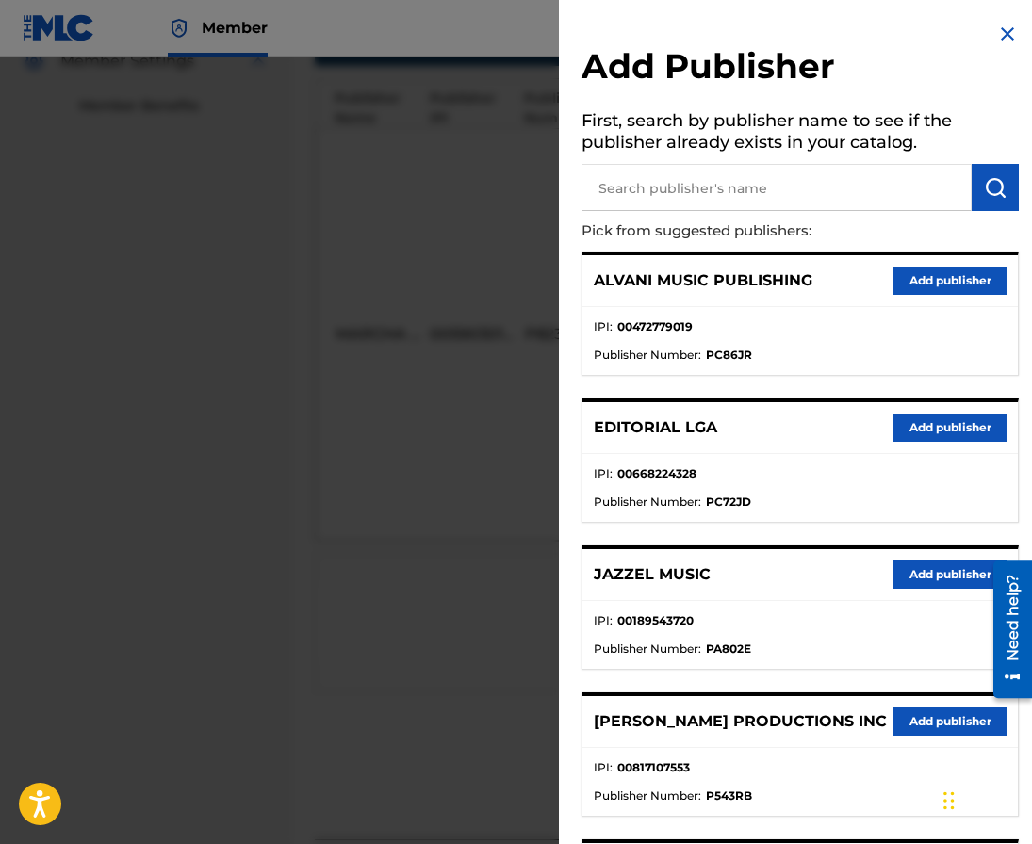
click at [656, 198] on input "text" at bounding box center [776, 187] width 390 height 47
type input "editraka"
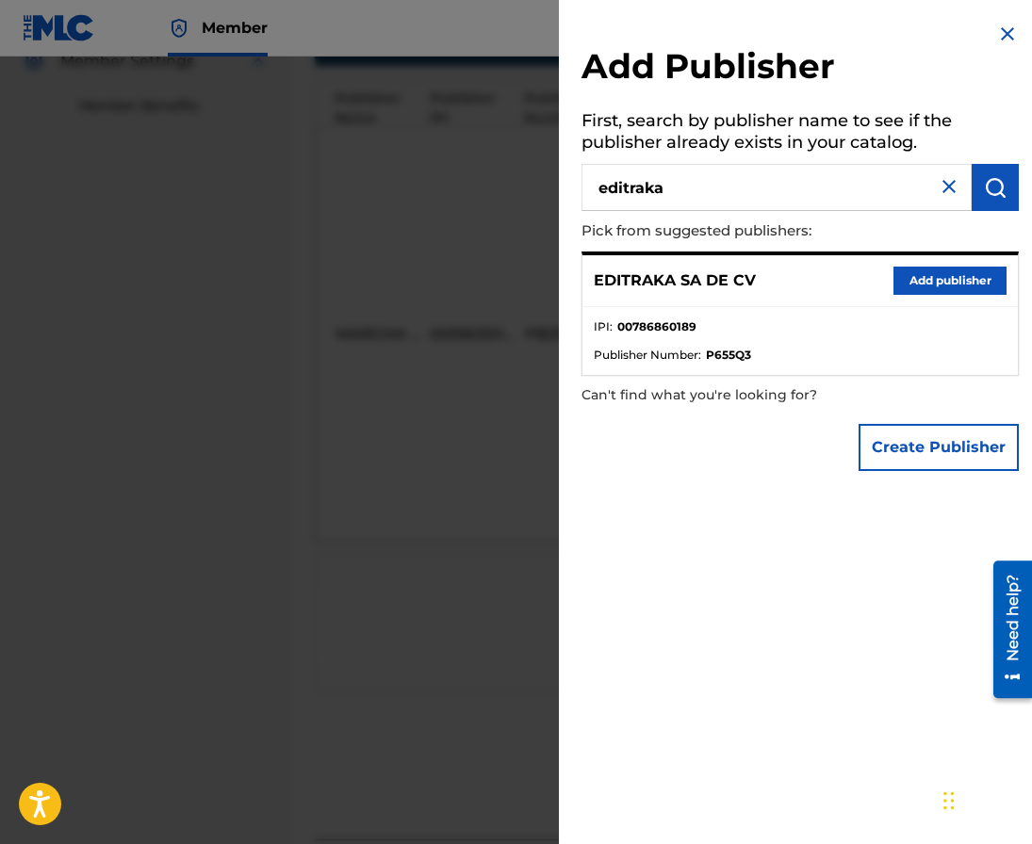
click at [927, 278] on button "Add publisher" at bounding box center [949, 281] width 113 height 28
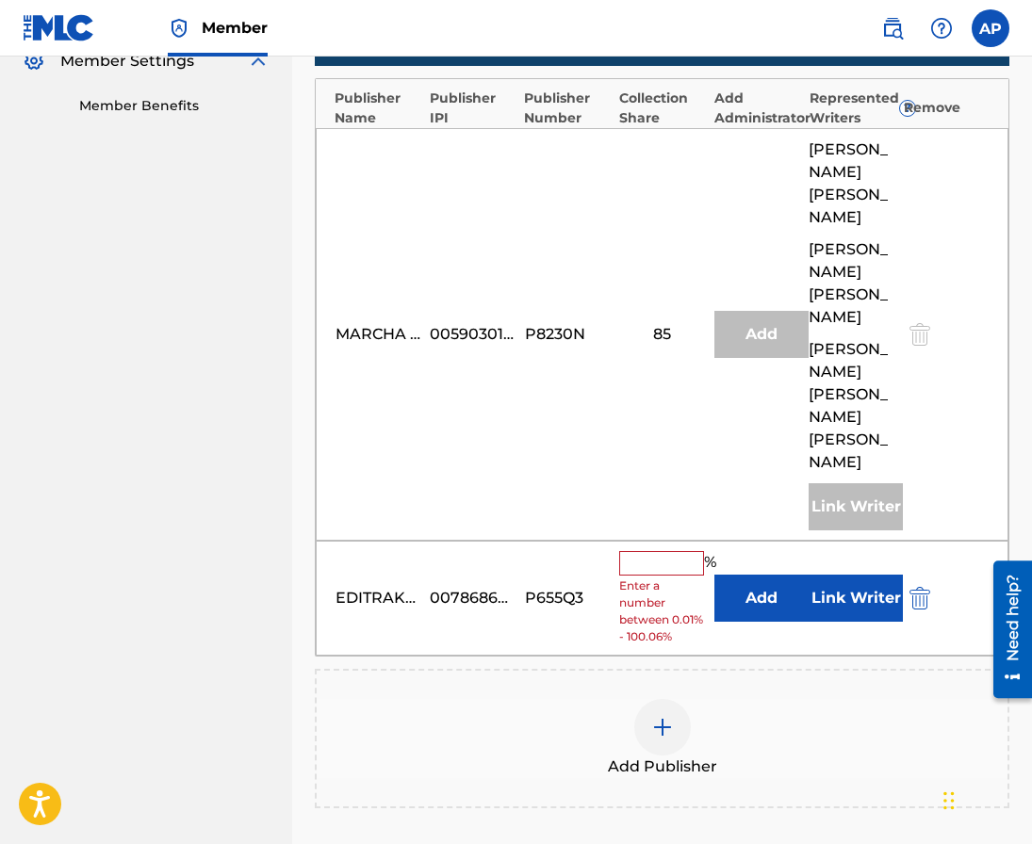
click at [759, 575] on button "Add" at bounding box center [761, 598] width 94 height 47
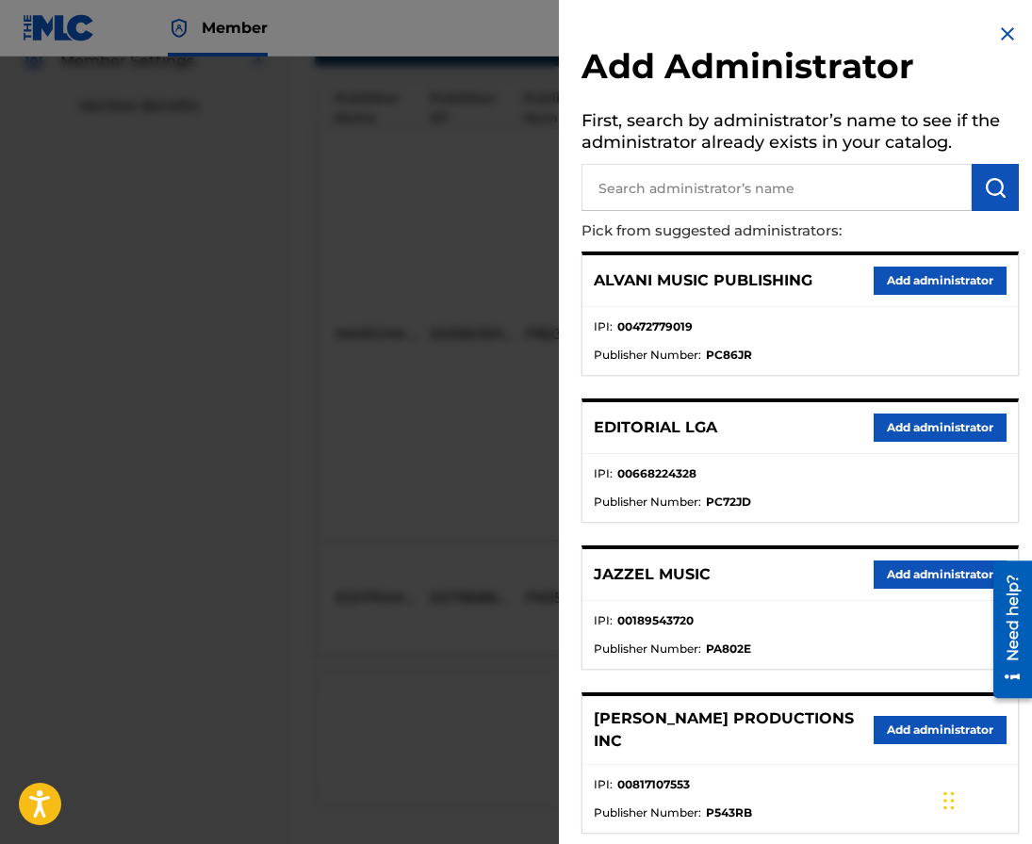
click at [682, 204] on input "text" at bounding box center [776, 187] width 390 height 47
type input "maximo"
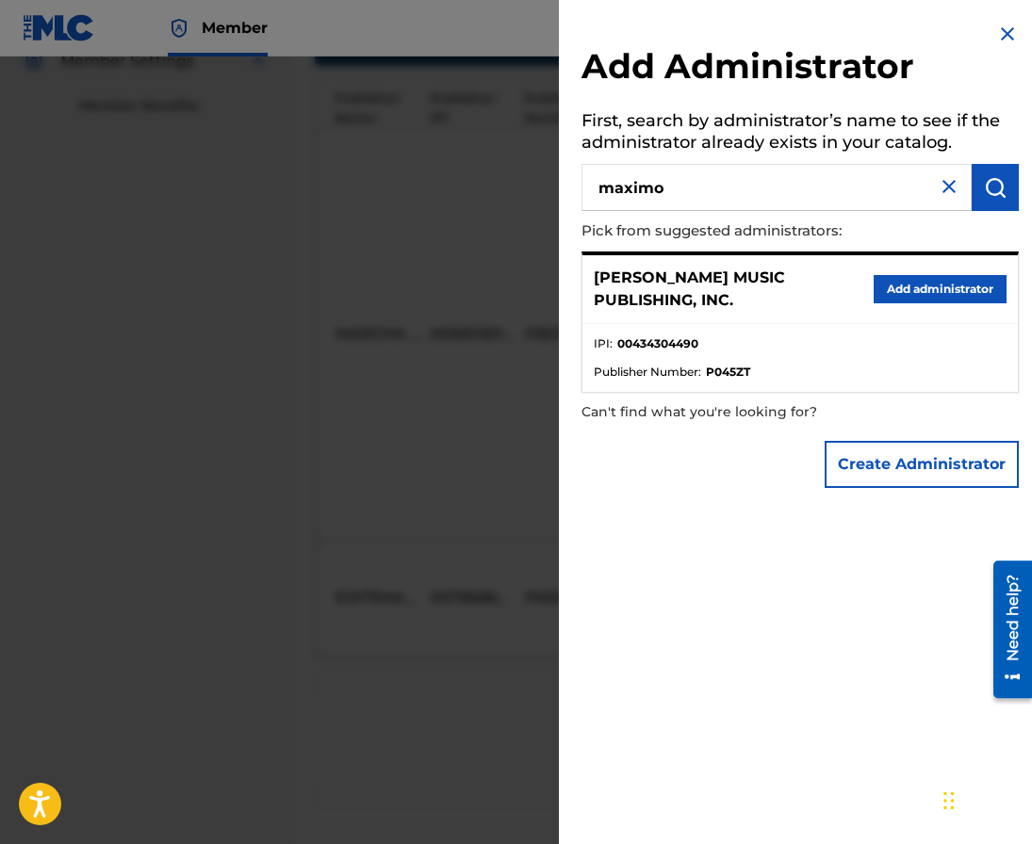
click at [934, 280] on button "Add administrator" at bounding box center [940, 289] width 133 height 28
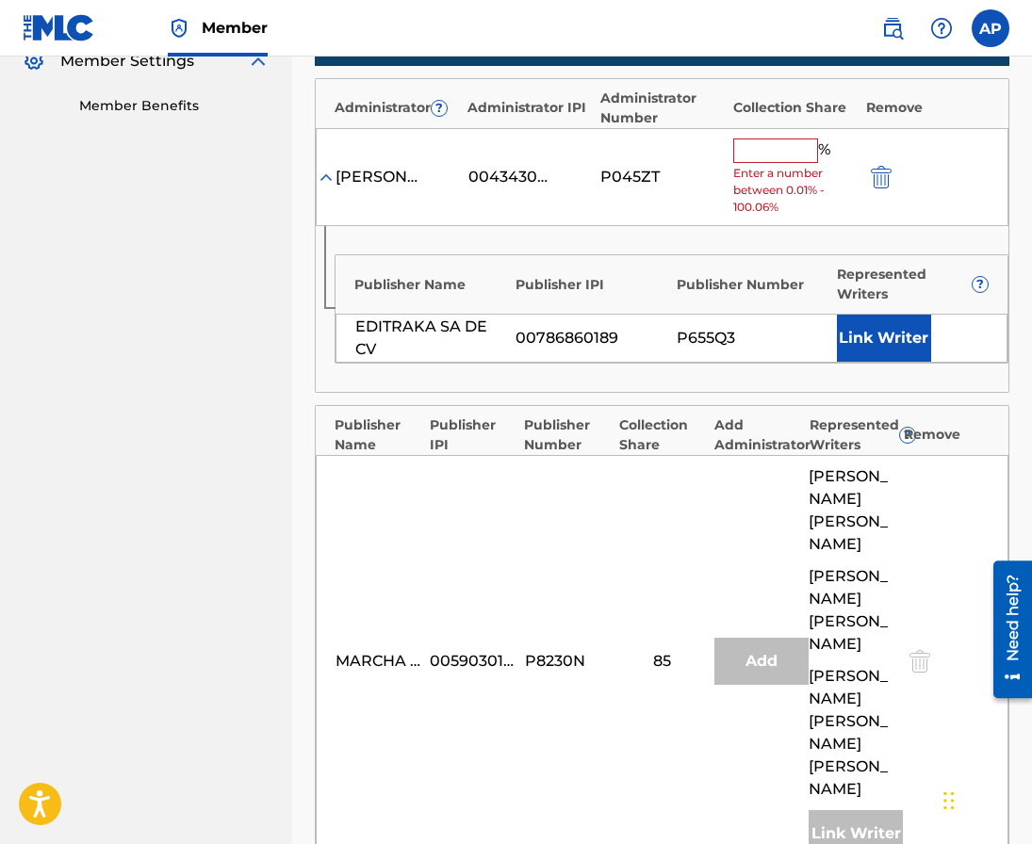
click at [749, 158] on input "text" at bounding box center [775, 151] width 85 height 24
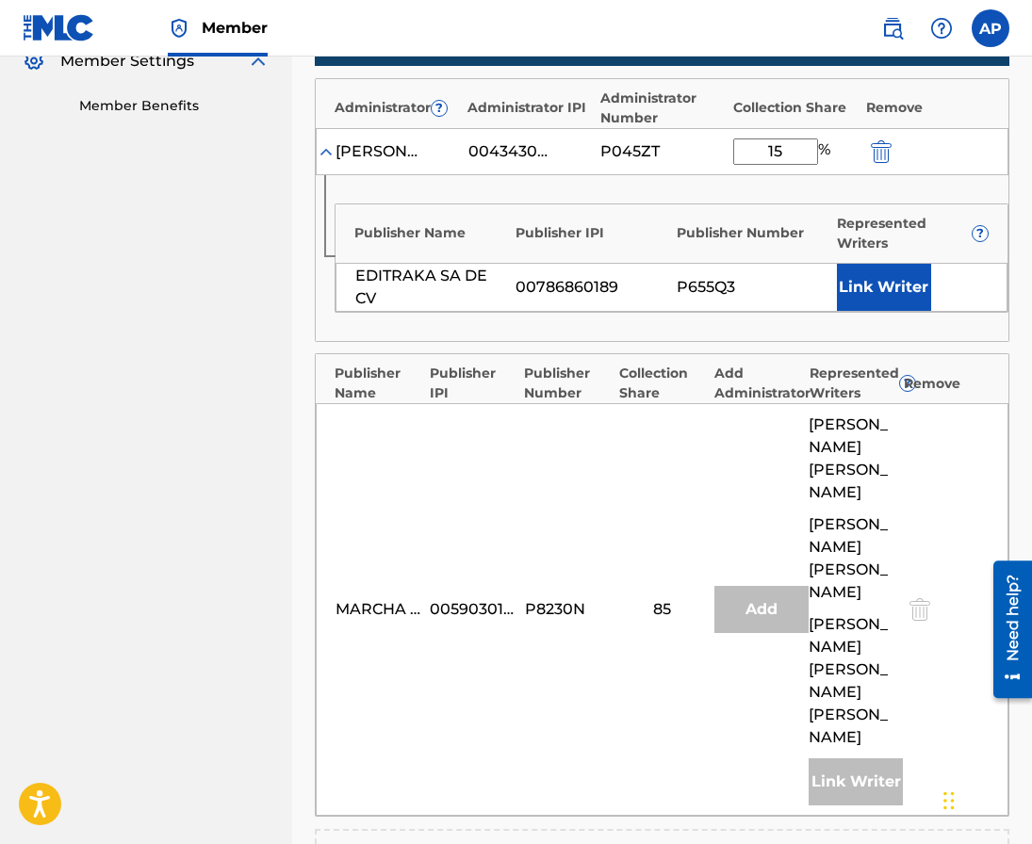
type input "15"
click at [706, 259] on div "Publisher Name Publisher IPI Publisher Number Represented Writers ? EDITRAKA SA…" at bounding box center [672, 258] width 674 height 109
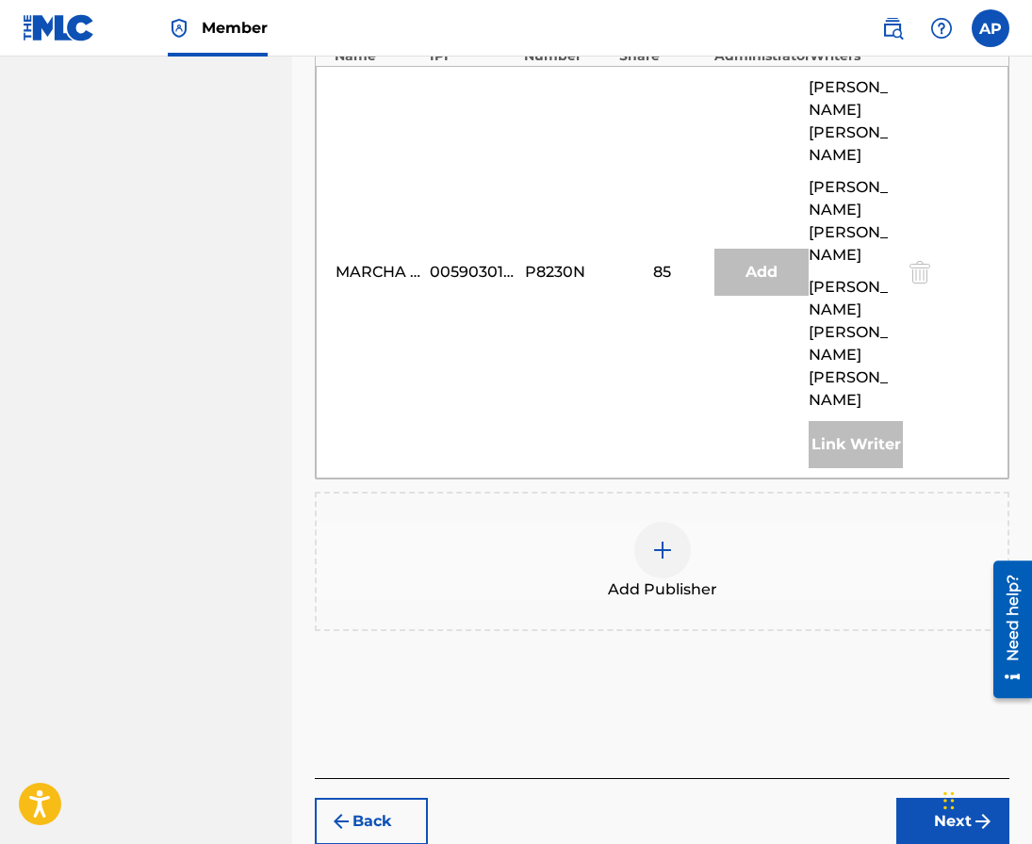
click at [936, 798] on button "Next" at bounding box center [952, 821] width 113 height 47
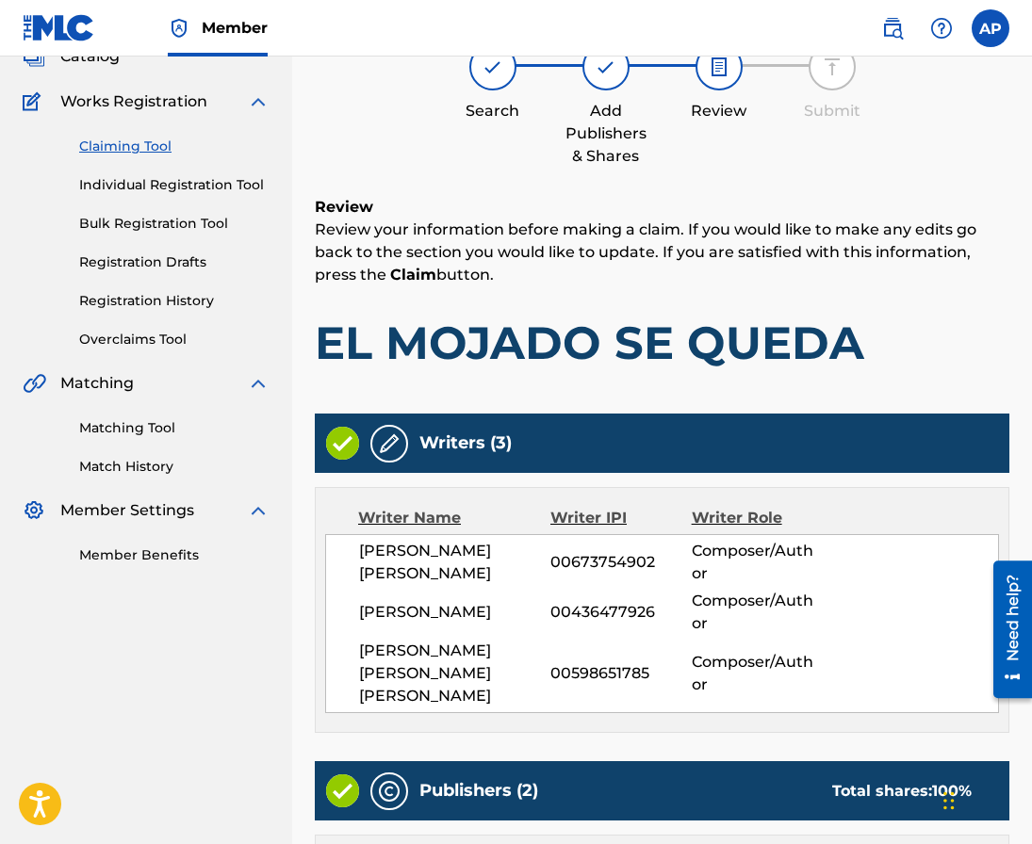
scroll to position [976, 0]
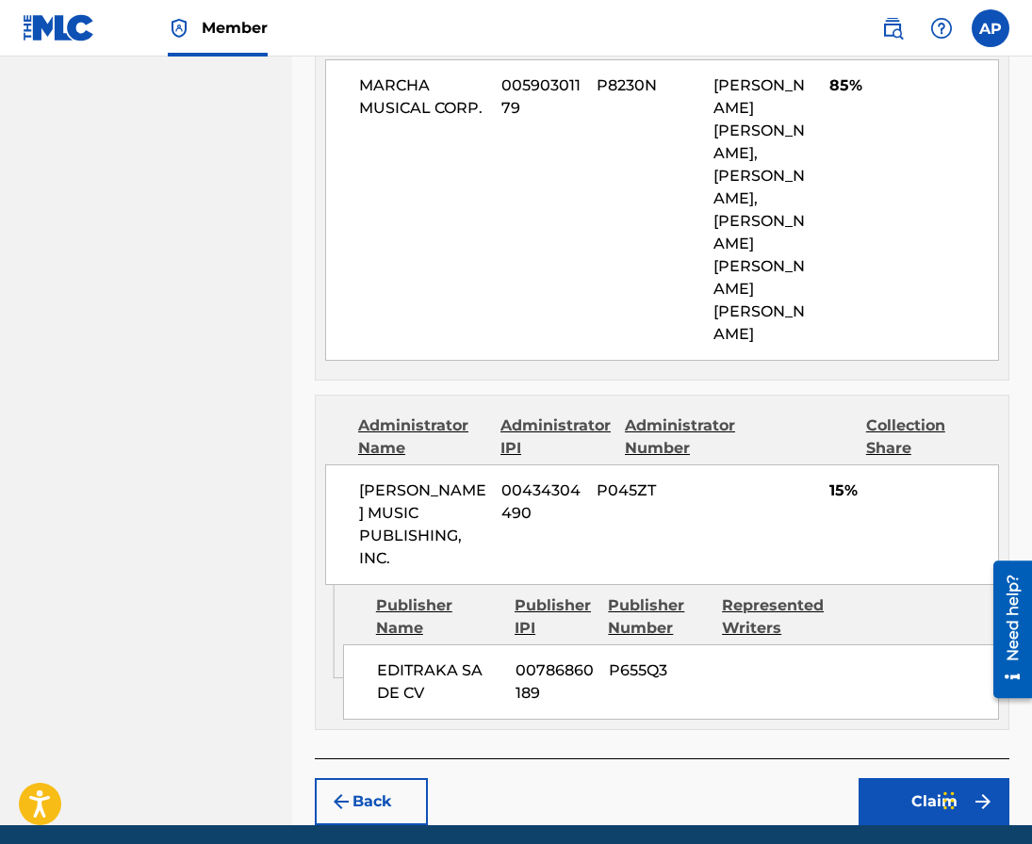
click at [876, 778] on button "Claim" at bounding box center [933, 801] width 151 height 47
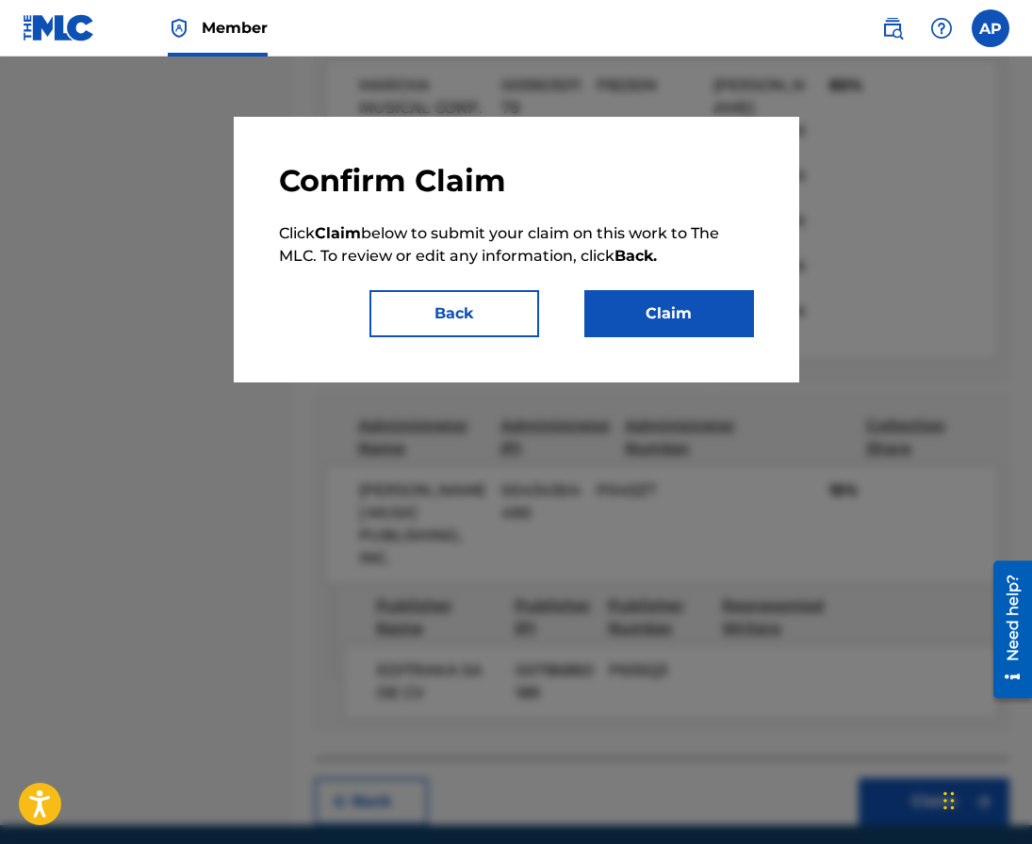
click at [709, 312] on button "Claim" at bounding box center [669, 313] width 170 height 47
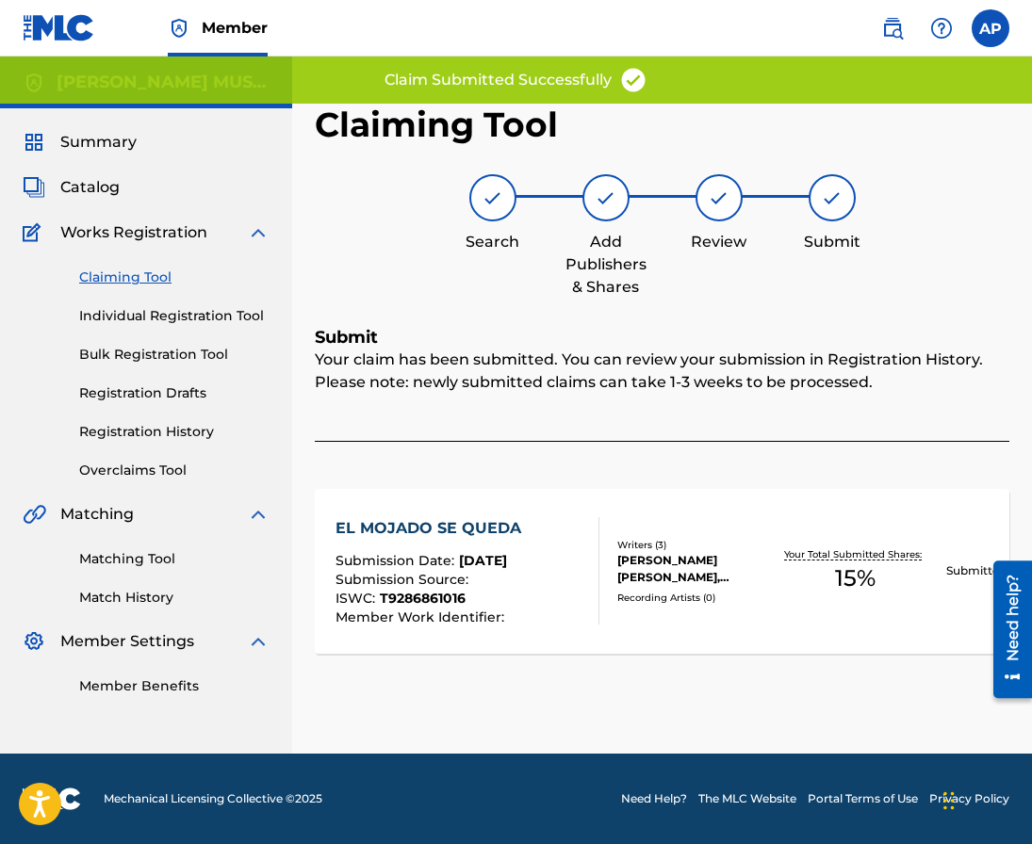
scroll to position [0, 0]
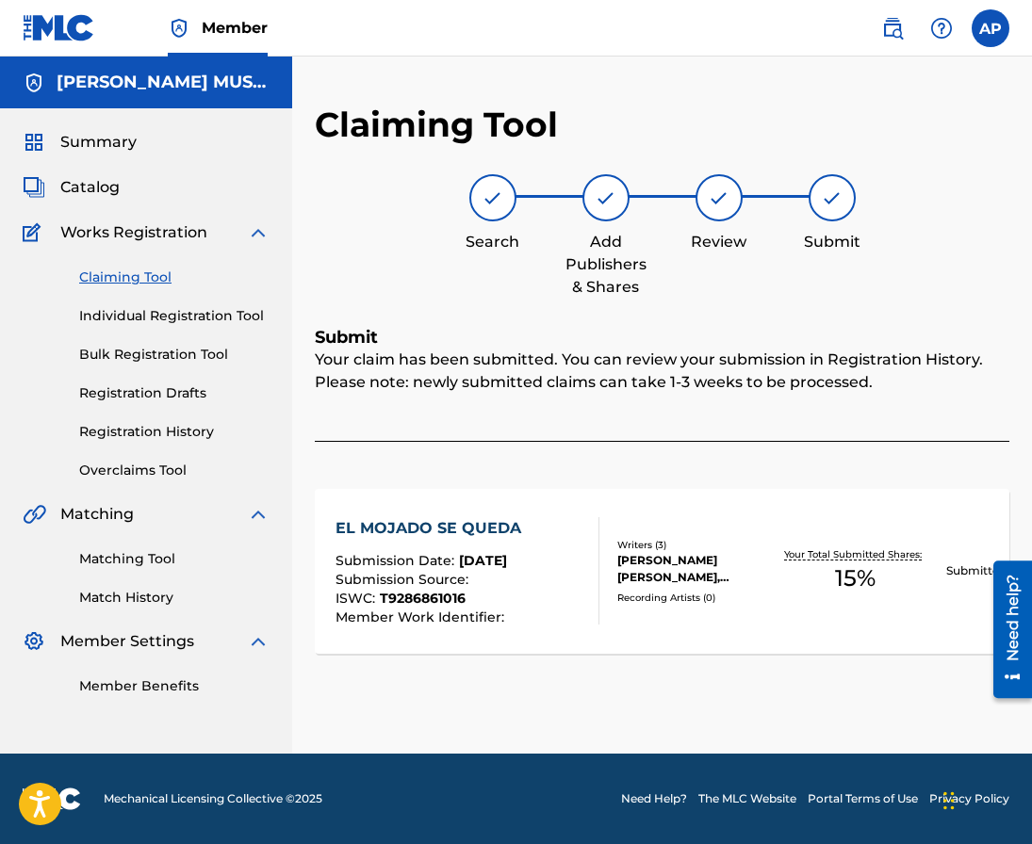
click at [144, 272] on link "Claiming Tool" at bounding box center [174, 278] width 190 height 20
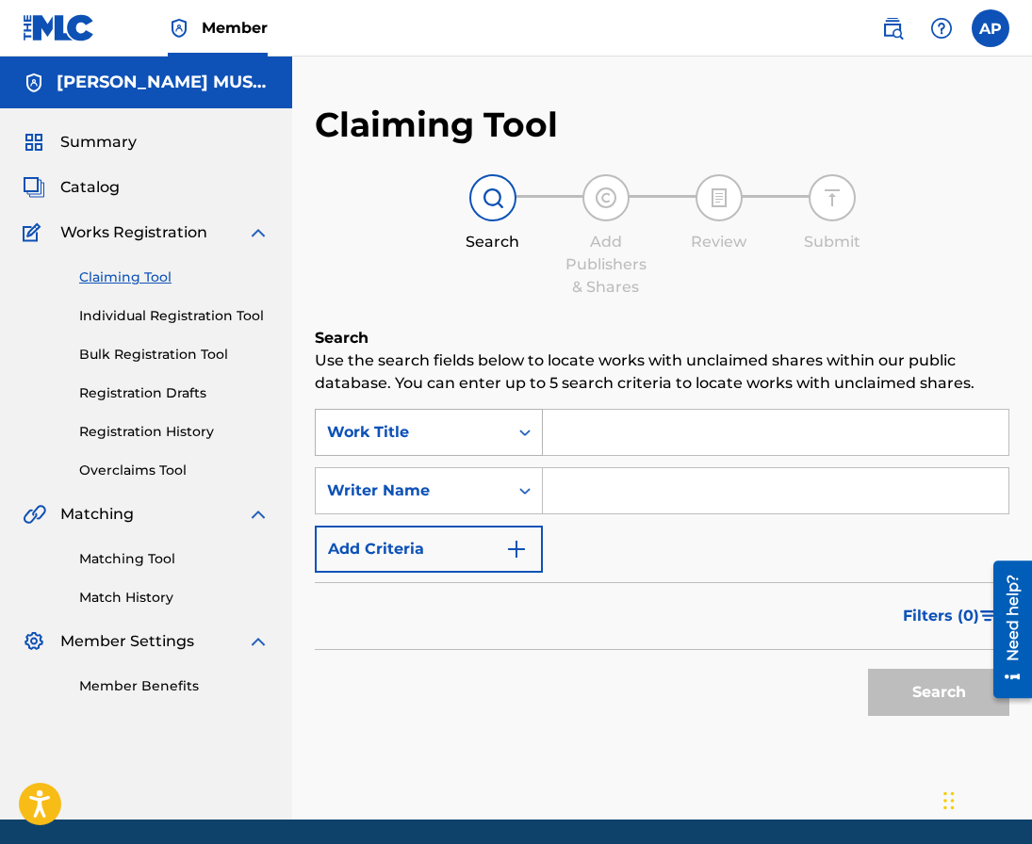
click at [411, 415] on div "Work Title" at bounding box center [412, 433] width 192 height 36
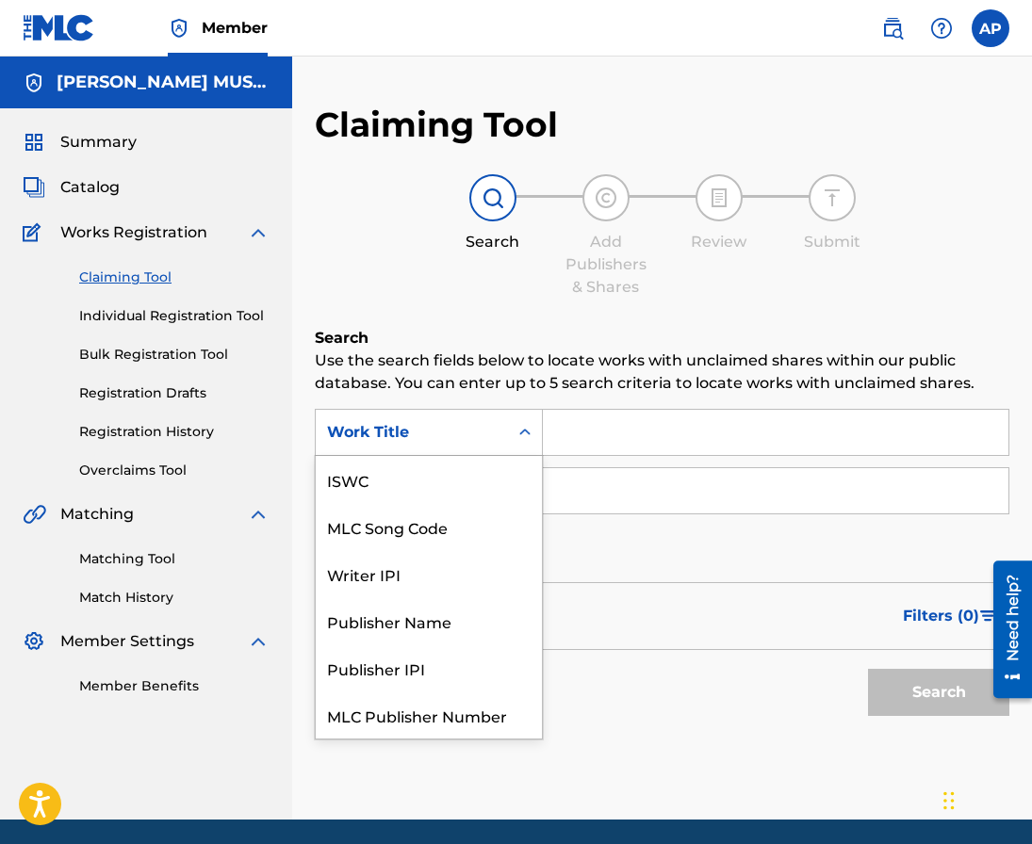
scroll to position [47, 0]
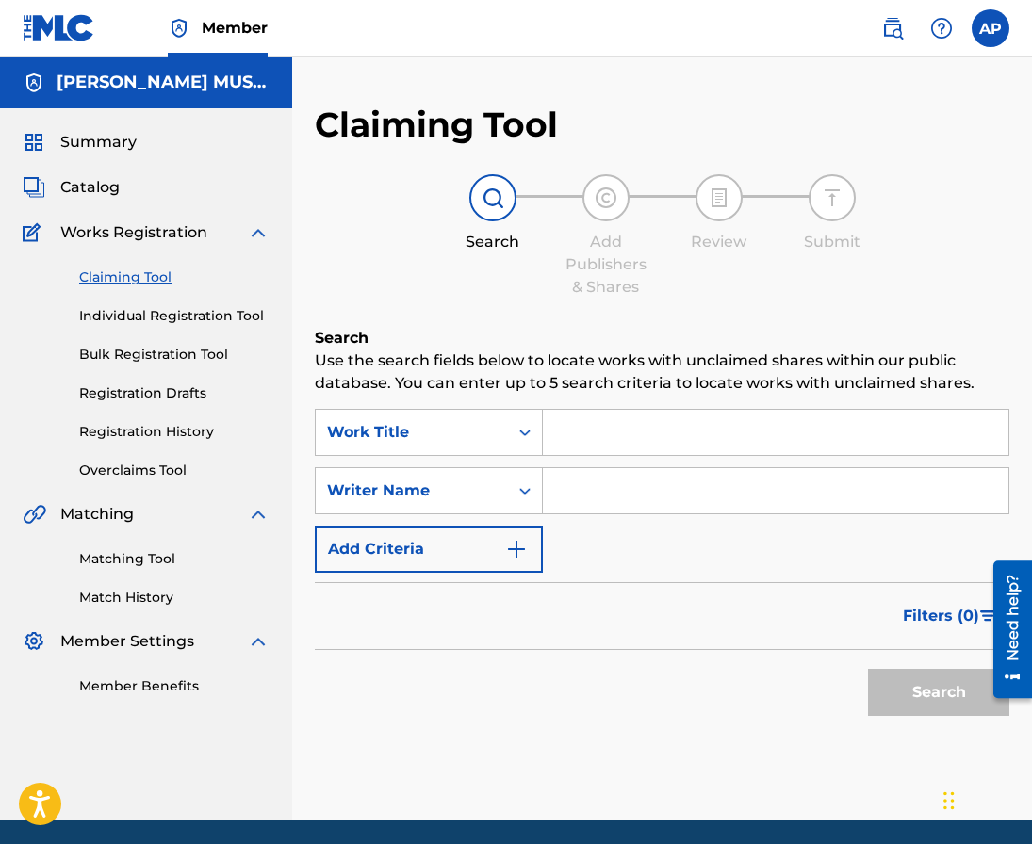
click at [433, 452] on div "Work Title" at bounding box center [429, 432] width 228 height 47
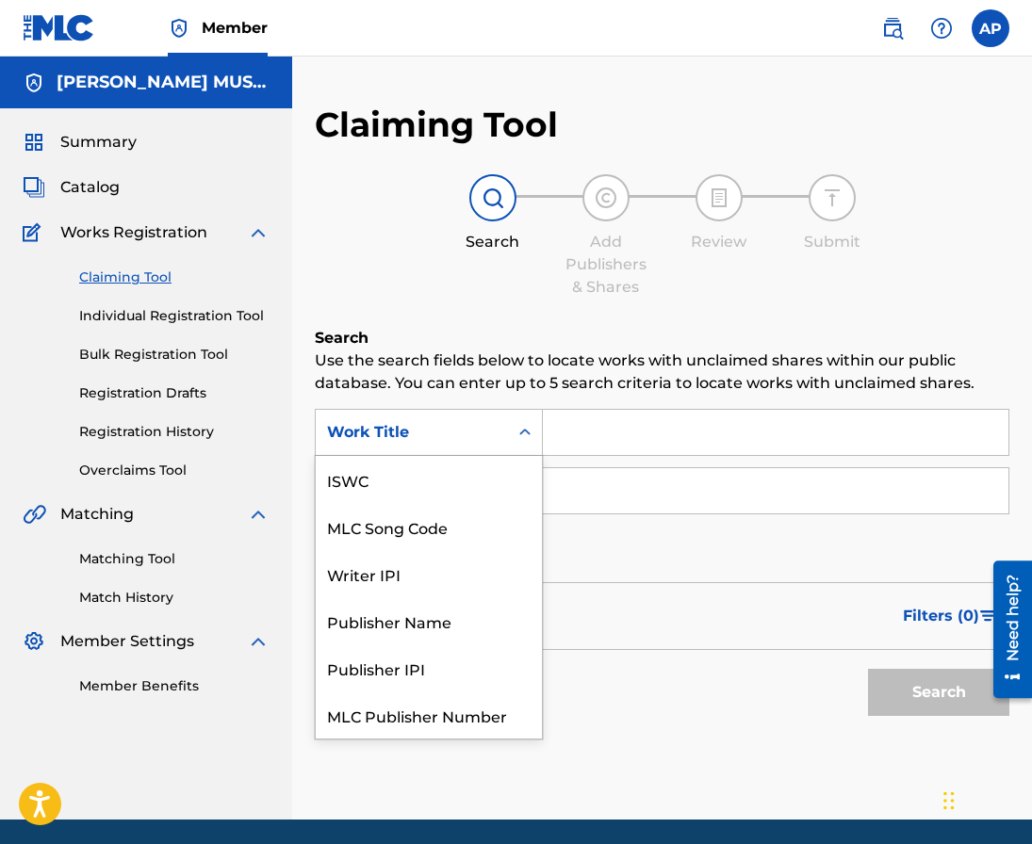
click at [474, 451] on div "Work Title" at bounding box center [429, 432] width 228 height 47
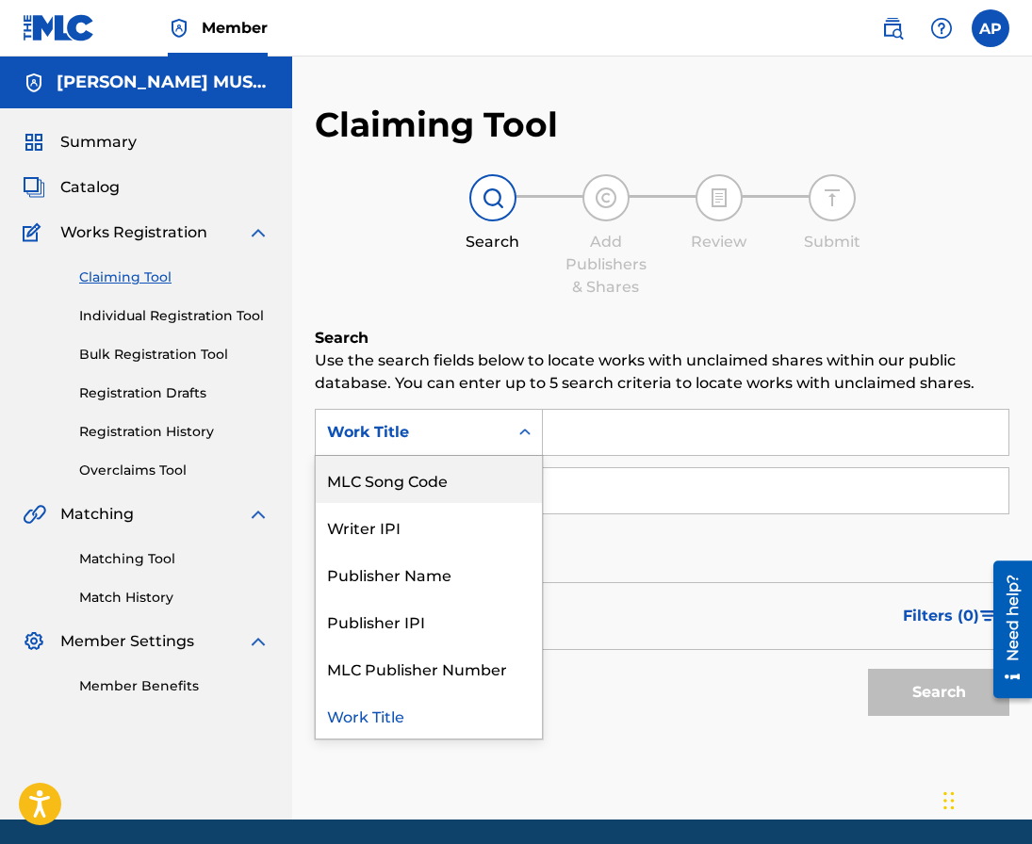
click at [489, 467] on div "MLC Song Code" at bounding box center [429, 479] width 226 height 47
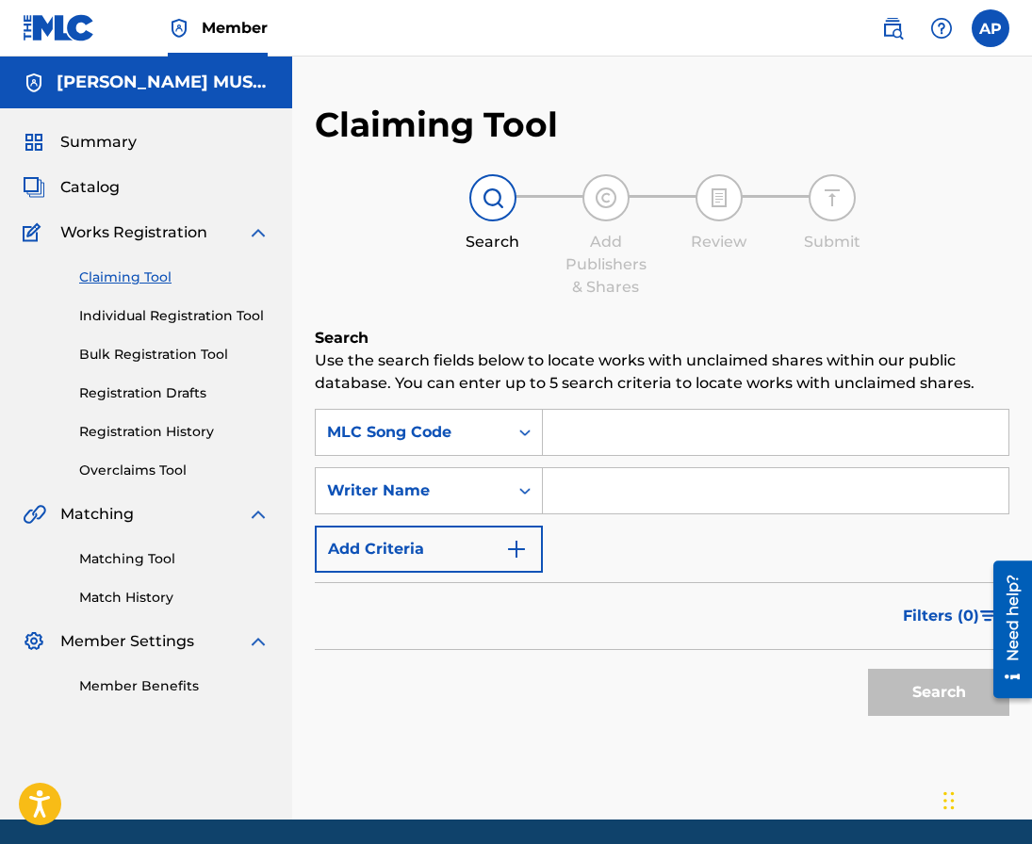
click at [570, 440] on input "Search Form" at bounding box center [775, 432] width 465 height 45
paste input "RO4GYI"
type input "RO4GYI"
click at [868, 669] on button "Search" at bounding box center [938, 692] width 141 height 47
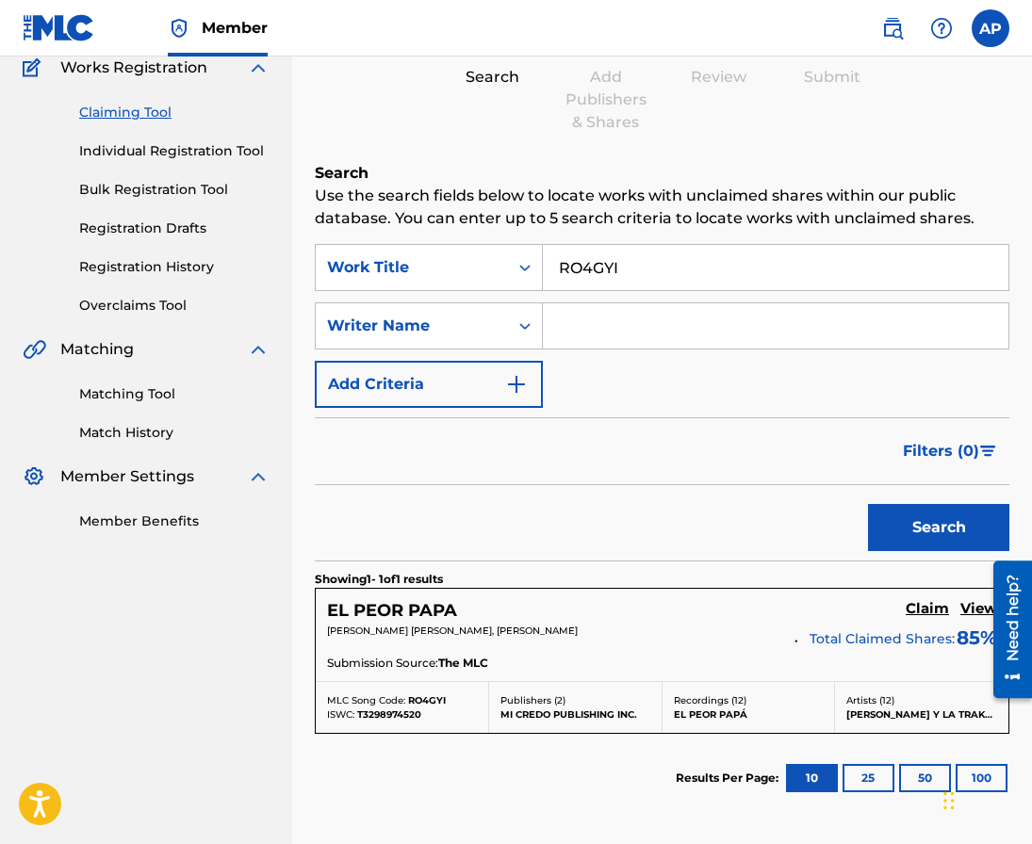
scroll to position [328, 0]
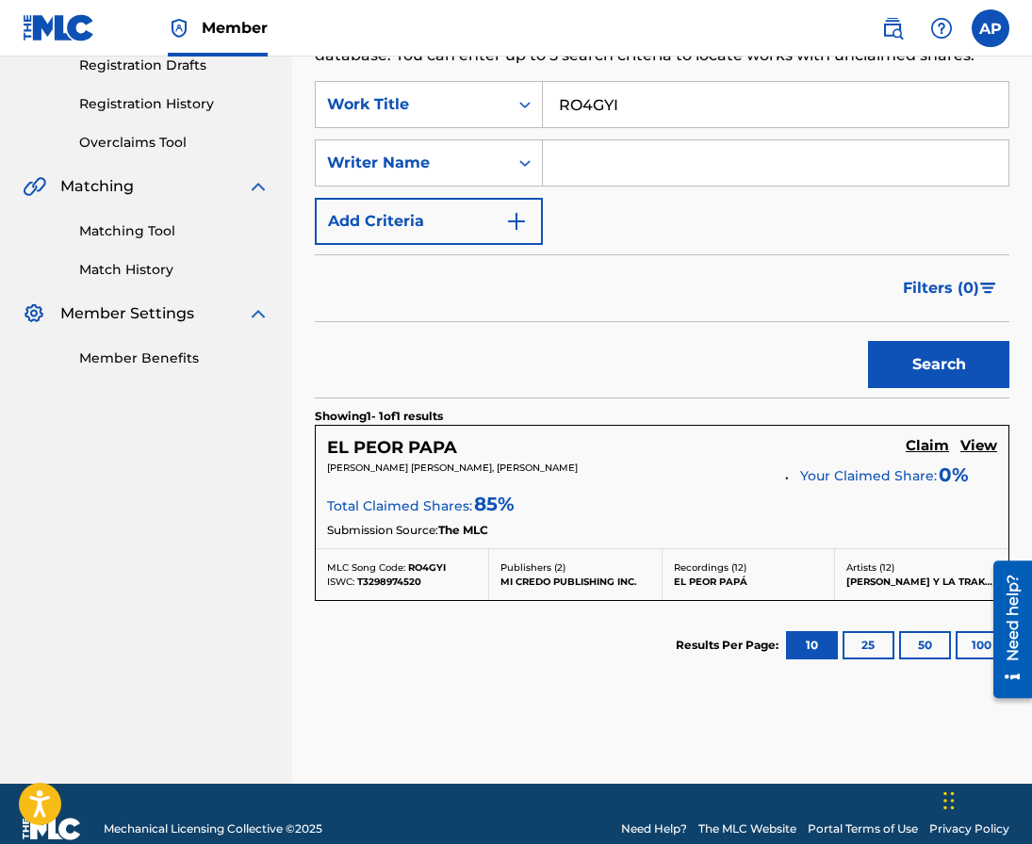
click at [927, 442] on h5 "Claim" at bounding box center [927, 446] width 43 height 18
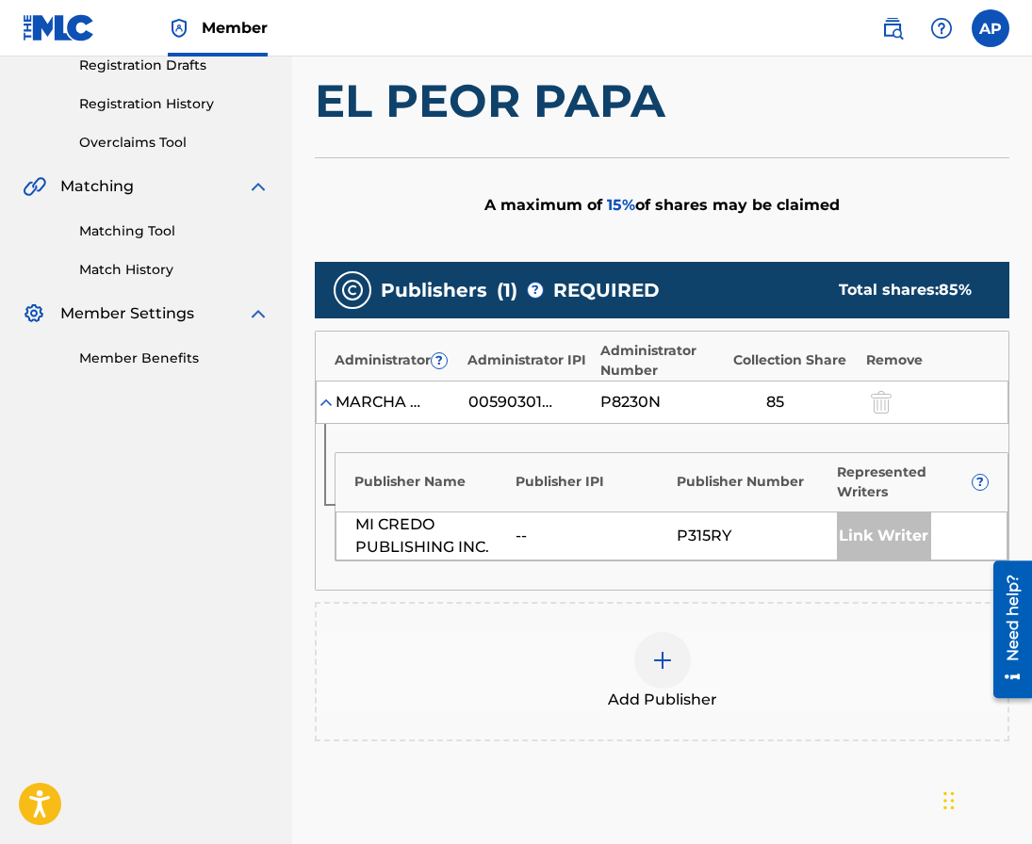
click at [671, 640] on div at bounding box center [662, 660] width 57 height 57
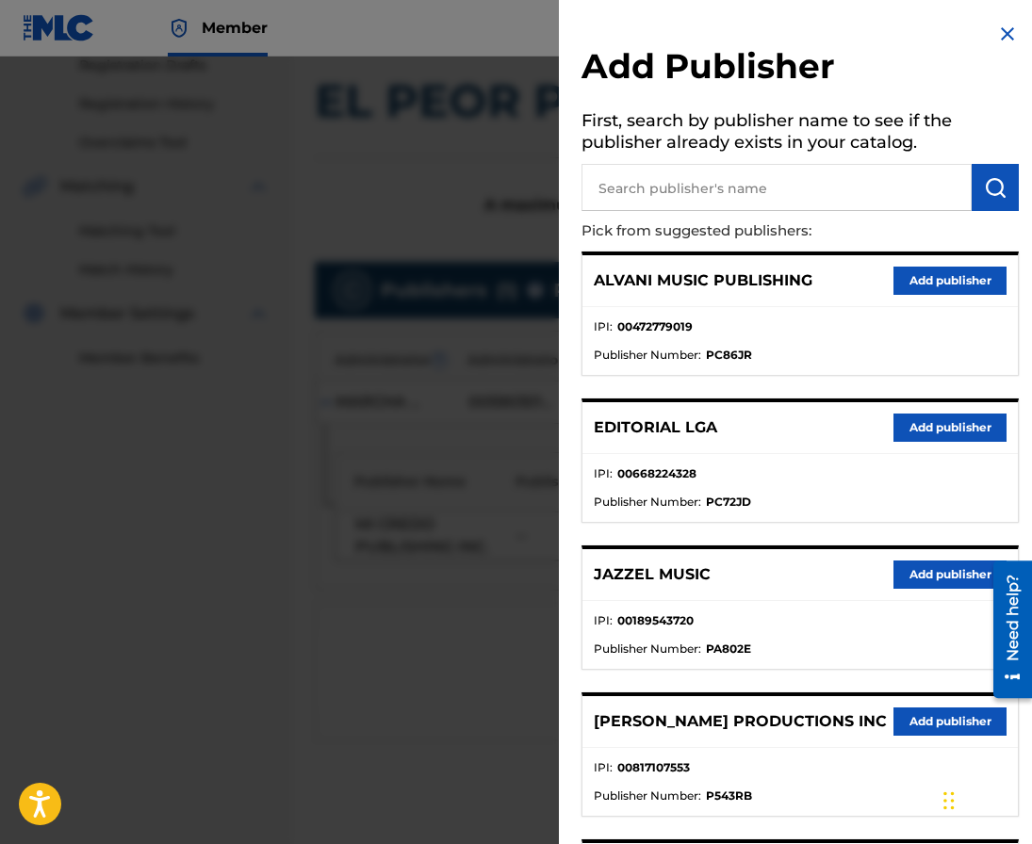
click at [726, 187] on input "text" at bounding box center [776, 187] width 390 height 47
type input "editraka"
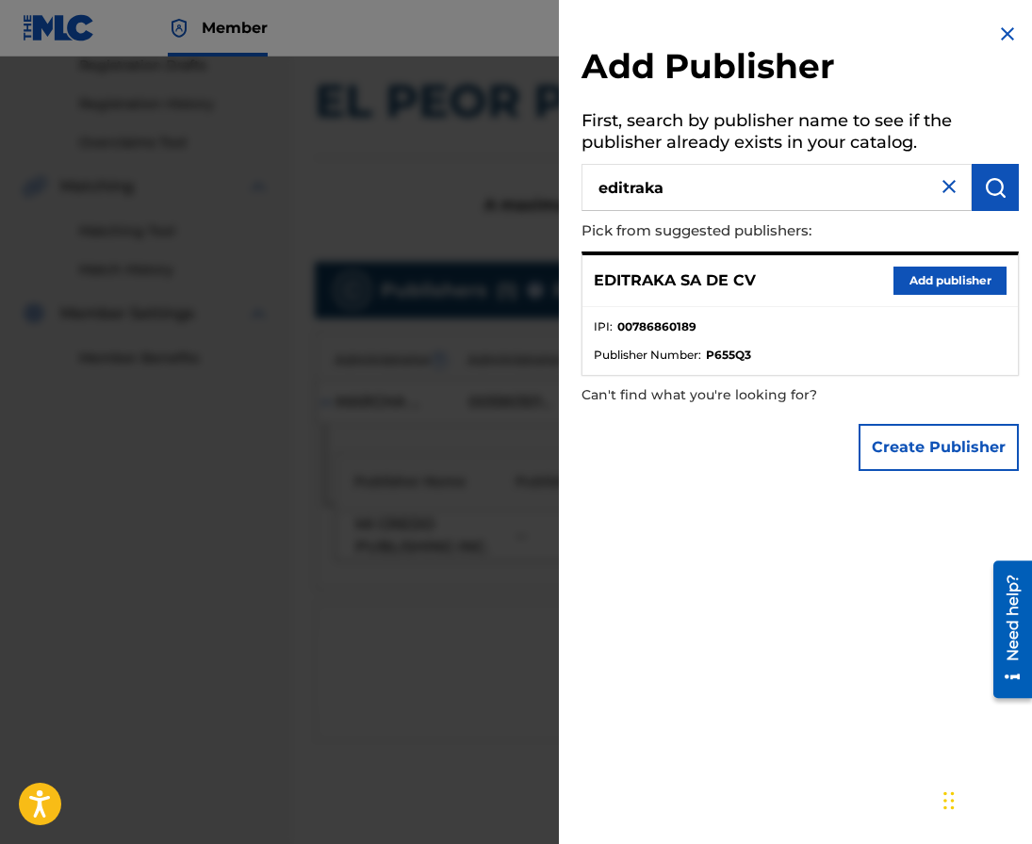
click at [948, 278] on button "Add publisher" at bounding box center [949, 281] width 113 height 28
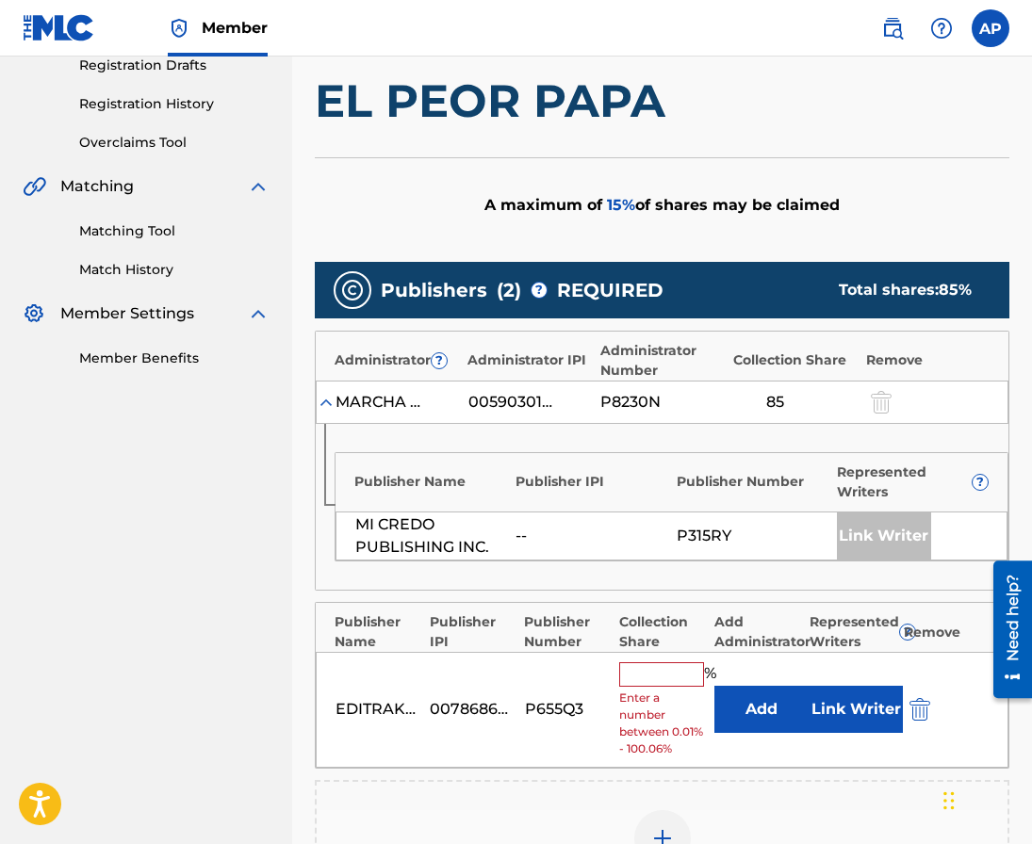
click at [724, 716] on button "Add" at bounding box center [761, 709] width 94 height 47
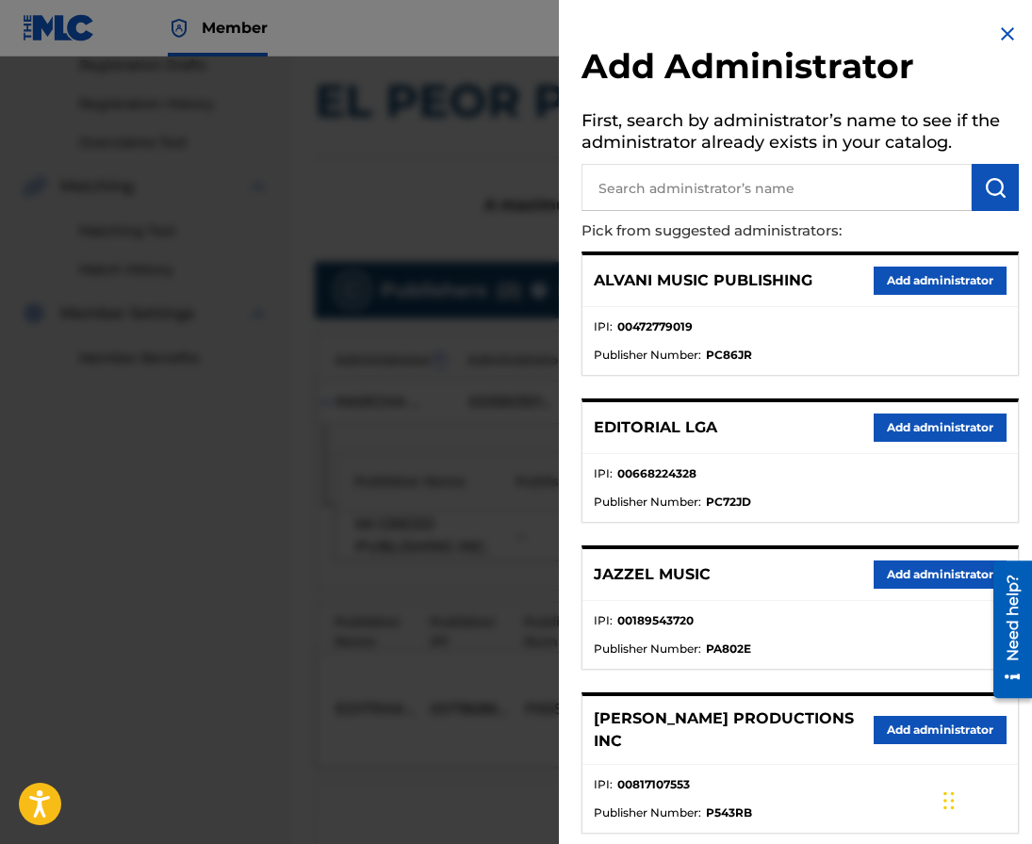
click at [719, 187] on input "text" at bounding box center [776, 187] width 390 height 47
type input "[PERSON_NAME]"
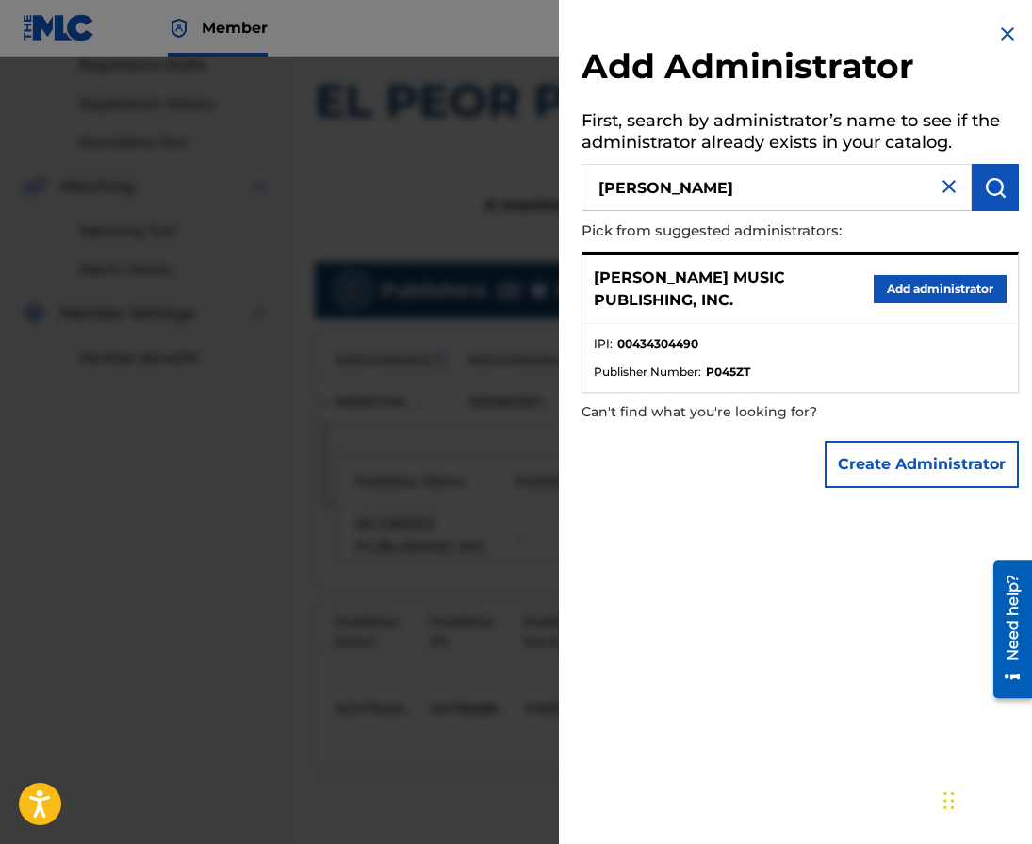
click at [879, 284] on button "Add administrator" at bounding box center [940, 289] width 133 height 28
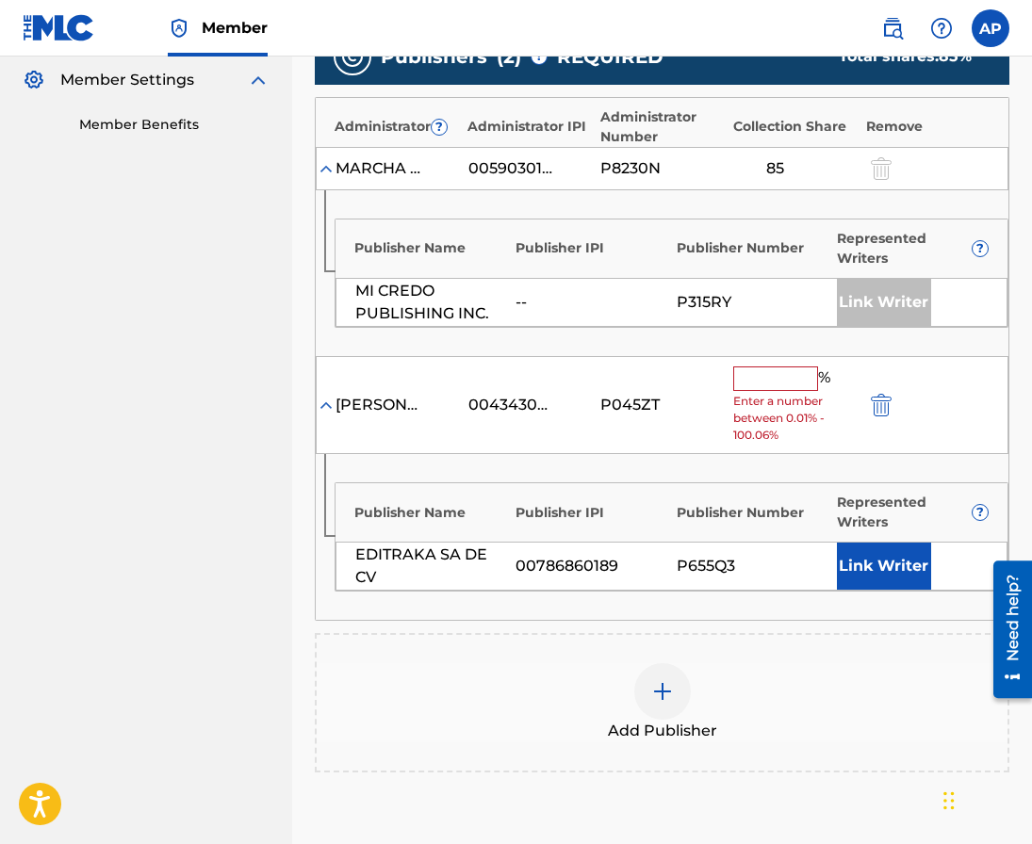
scroll to position [565, 0]
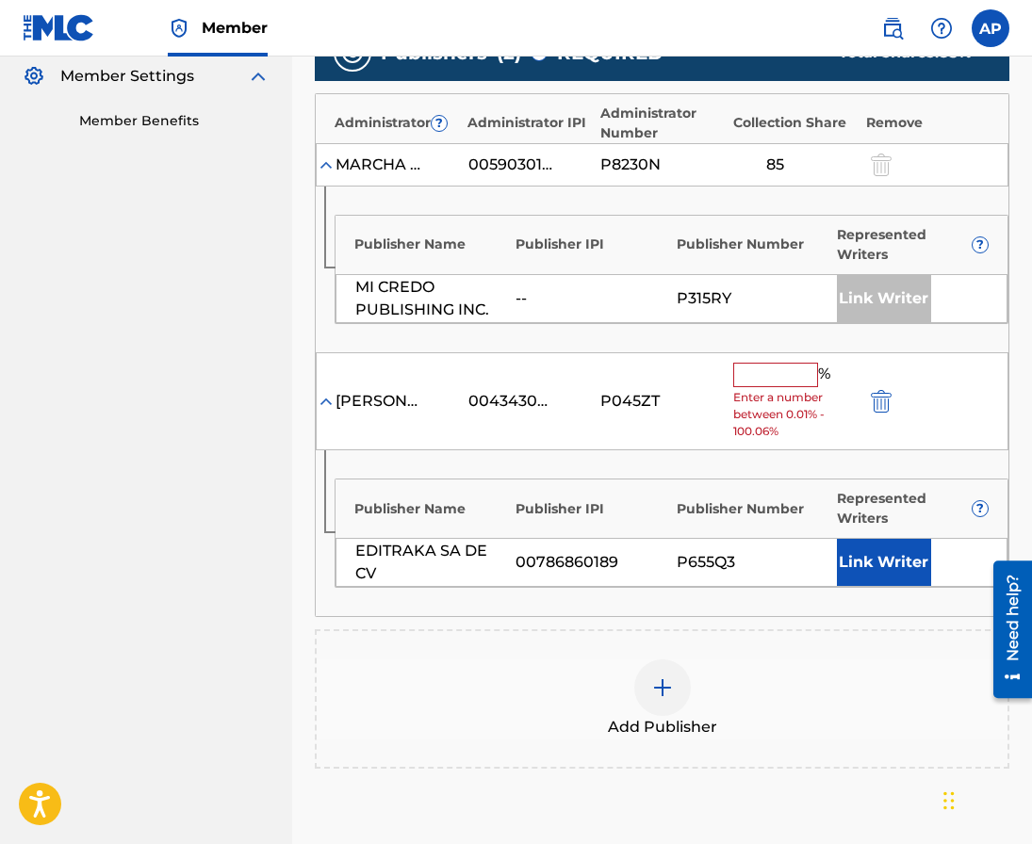
click at [779, 385] on input "text" at bounding box center [775, 375] width 85 height 24
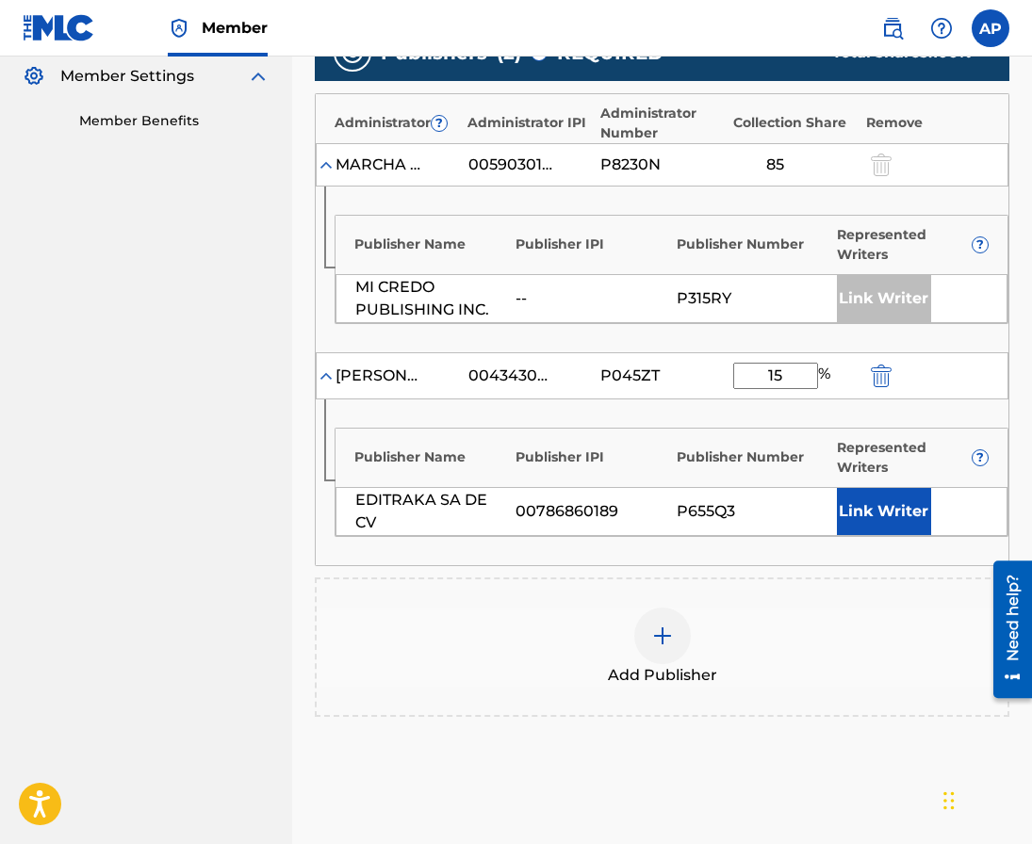
type input "15"
click at [795, 620] on div "Add Publisher" at bounding box center [662, 647] width 691 height 79
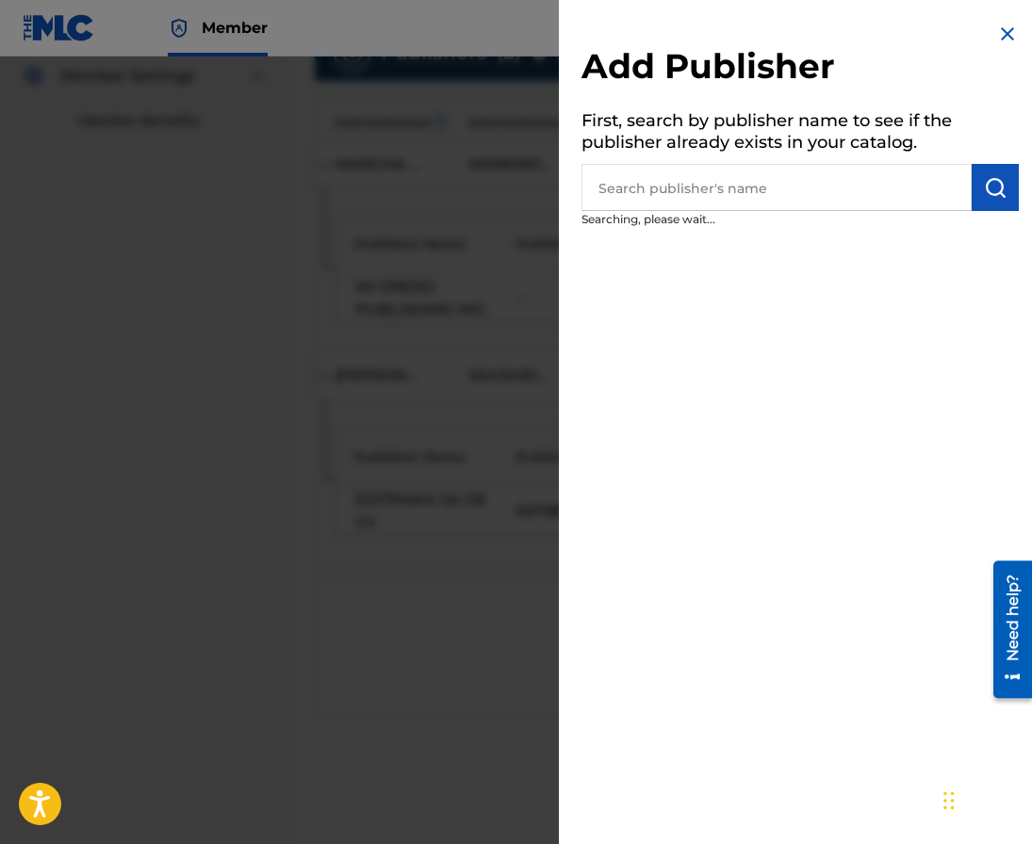
scroll to position [743, 0]
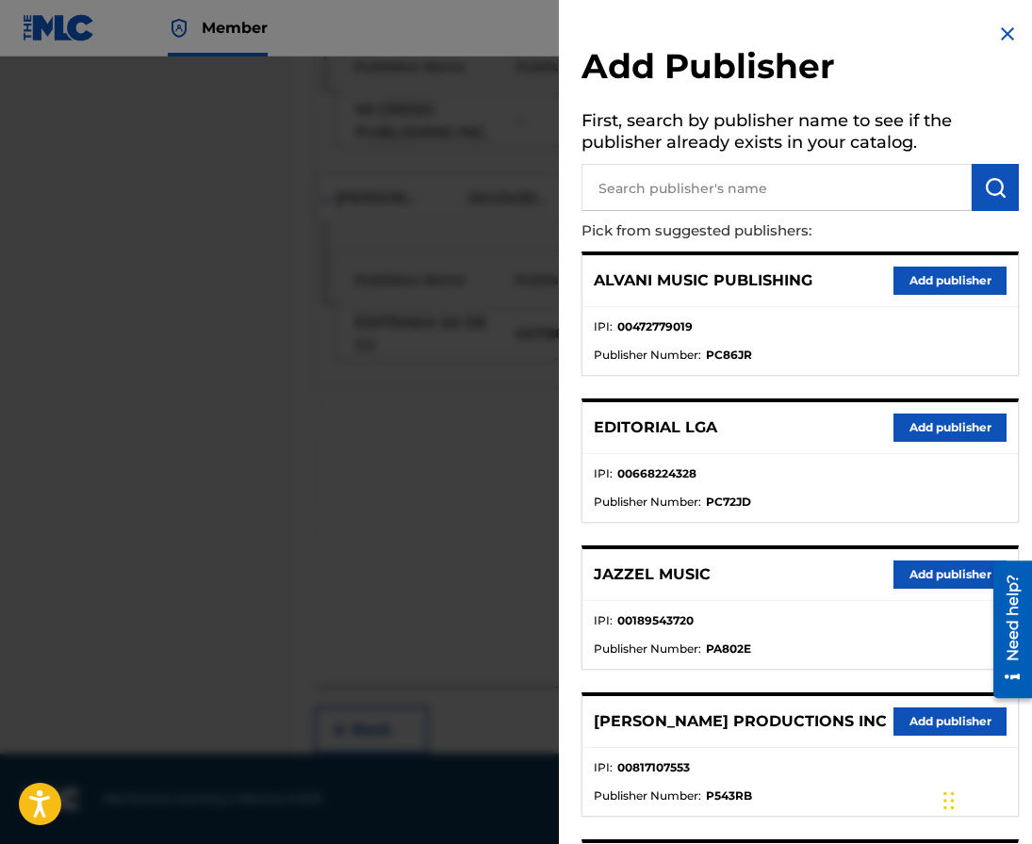
click at [996, 37] on img at bounding box center [1007, 34] width 23 height 23
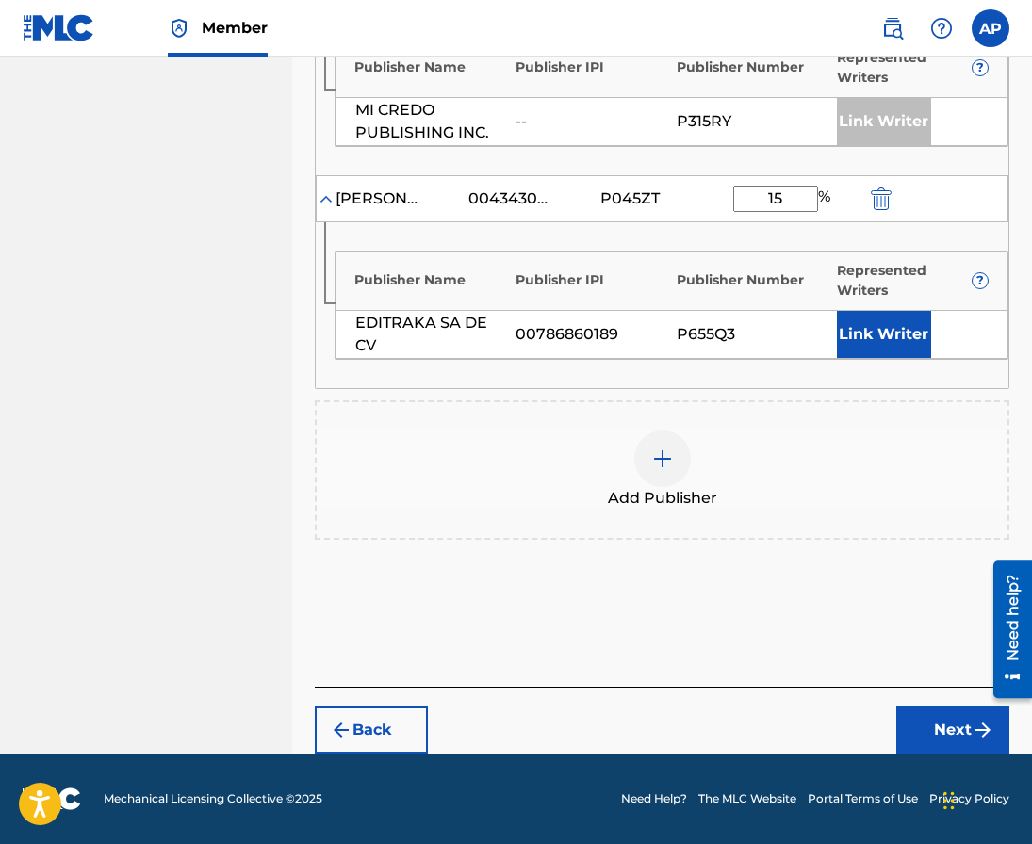
click at [913, 715] on button "Next" at bounding box center [952, 730] width 113 height 47
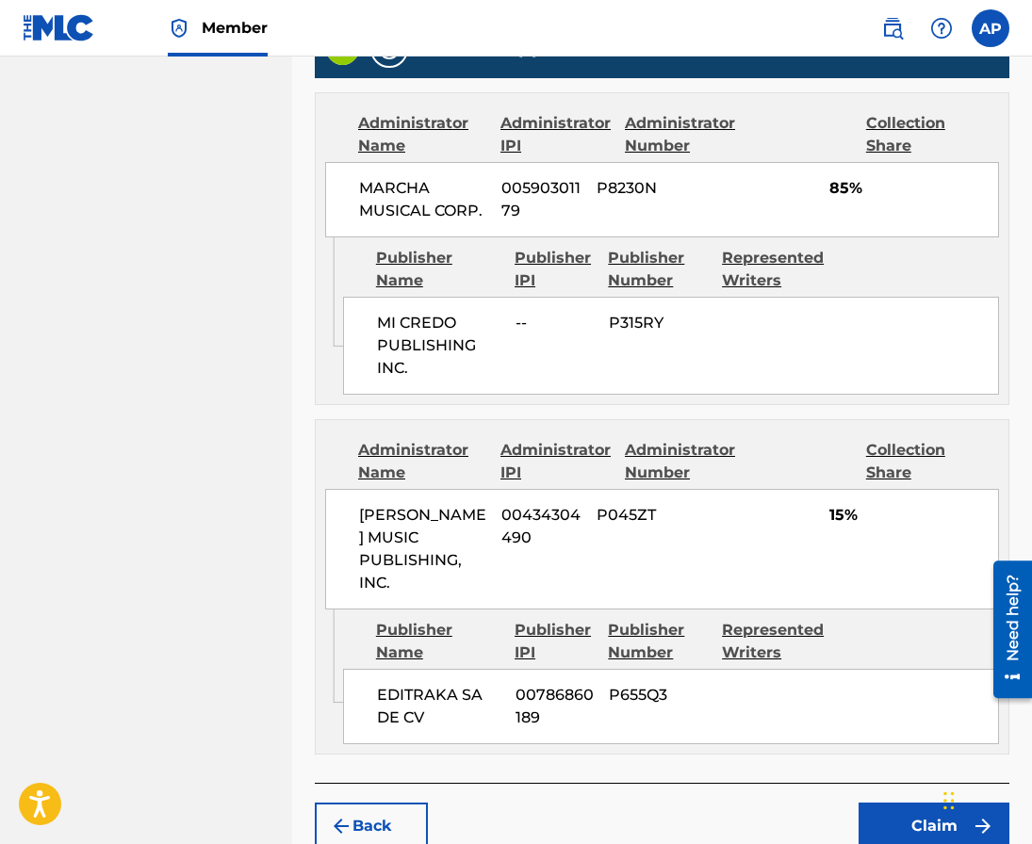
scroll to position [892, 0]
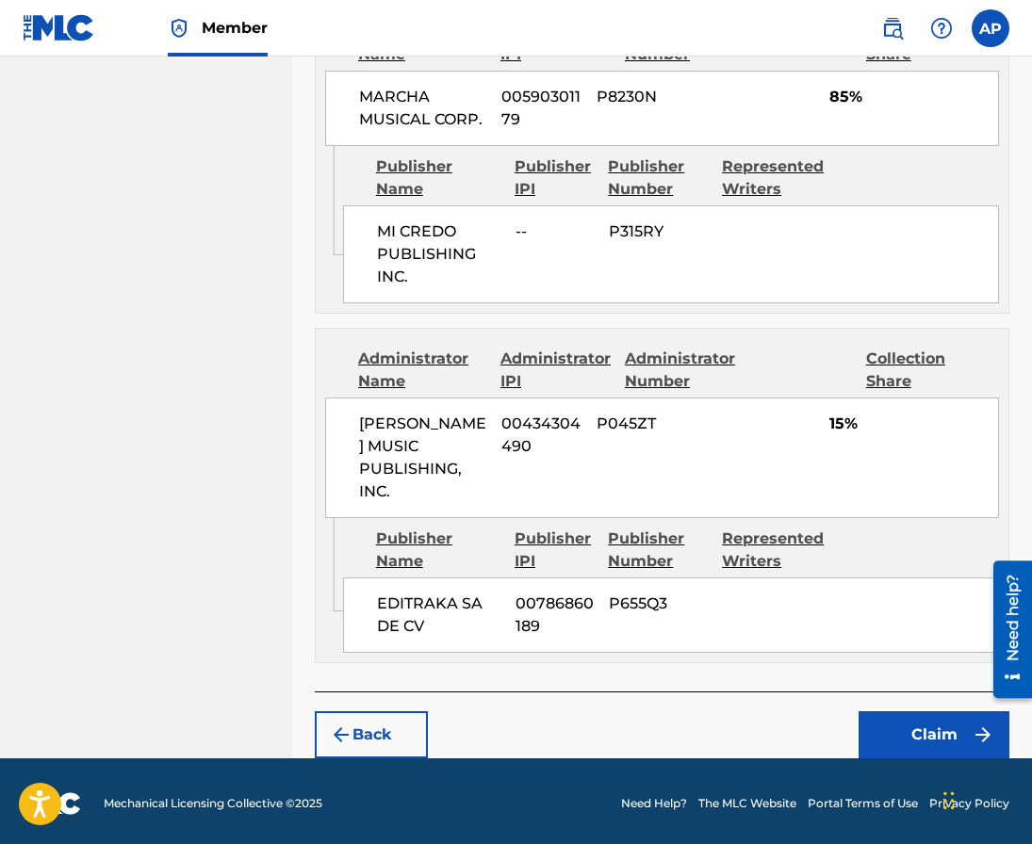
click at [907, 721] on button "Claim" at bounding box center [933, 734] width 151 height 47
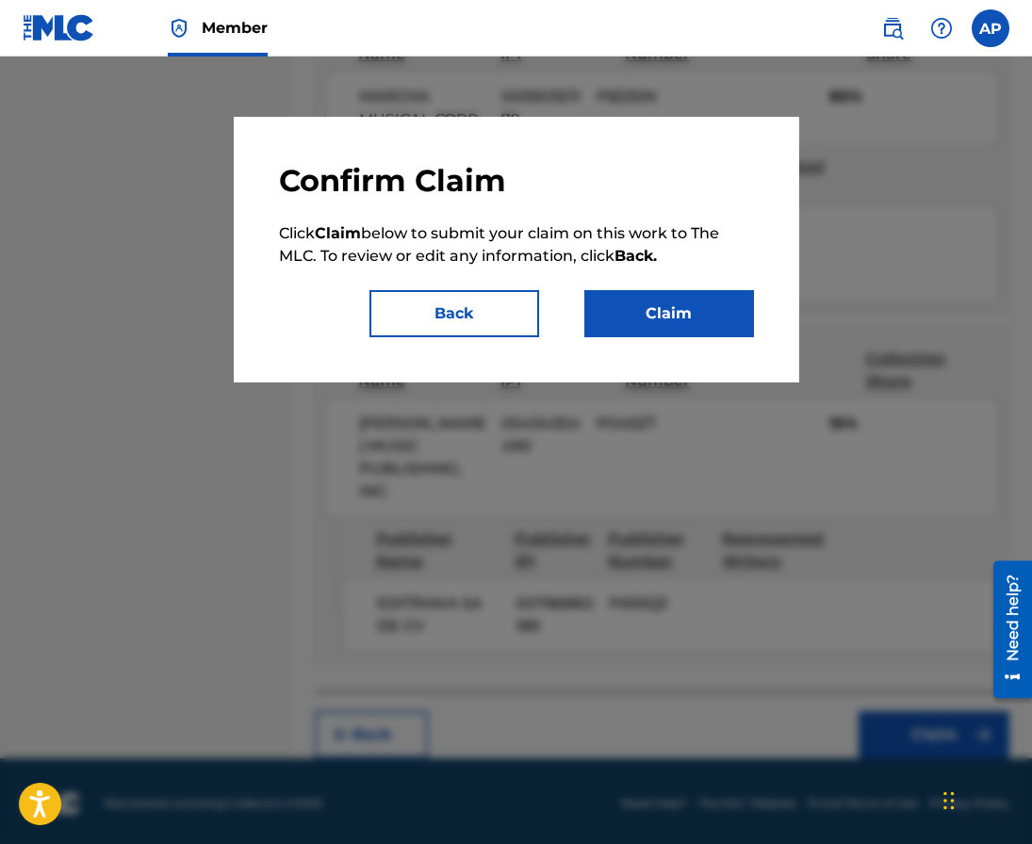
click at [747, 320] on button "Claim" at bounding box center [669, 313] width 170 height 47
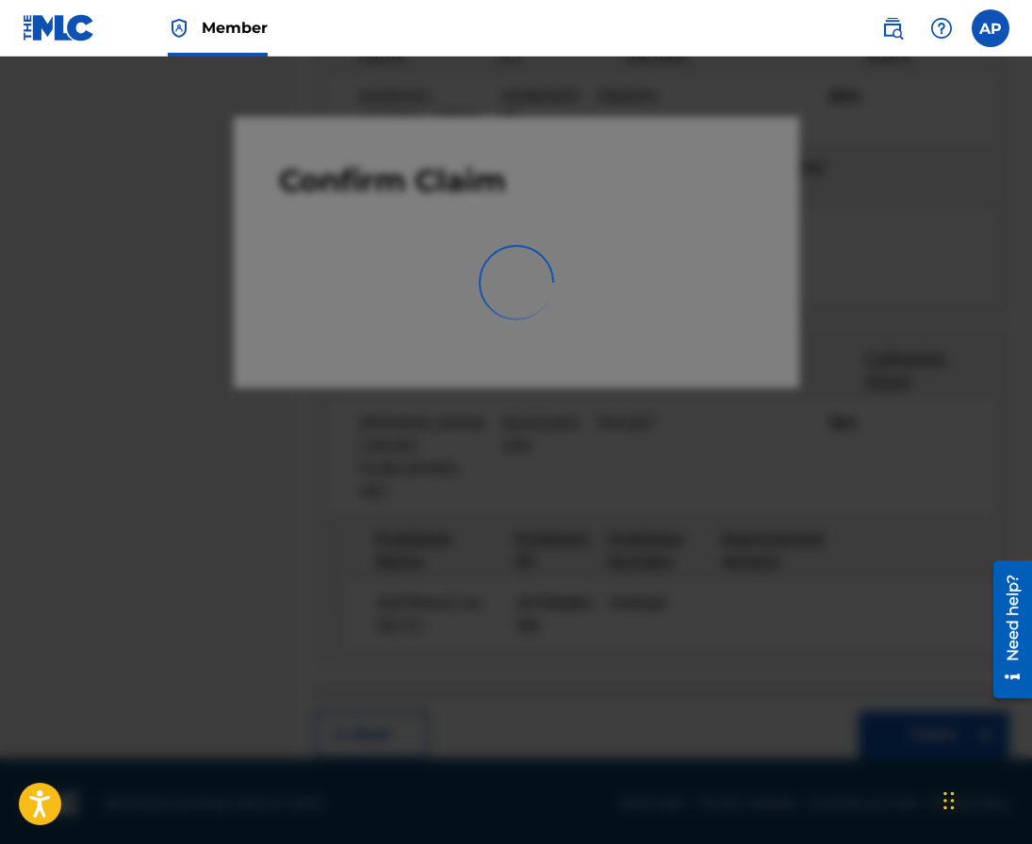
scroll to position [0, 0]
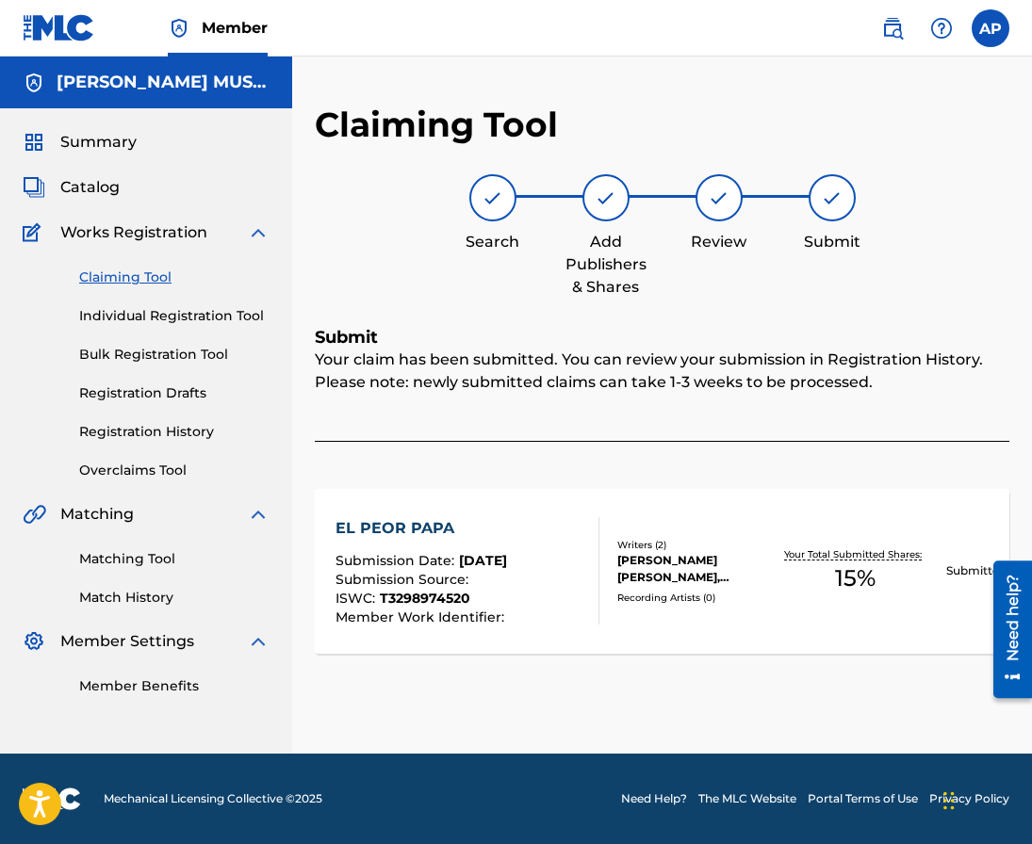
click at [149, 276] on link "Claiming Tool" at bounding box center [174, 278] width 190 height 20
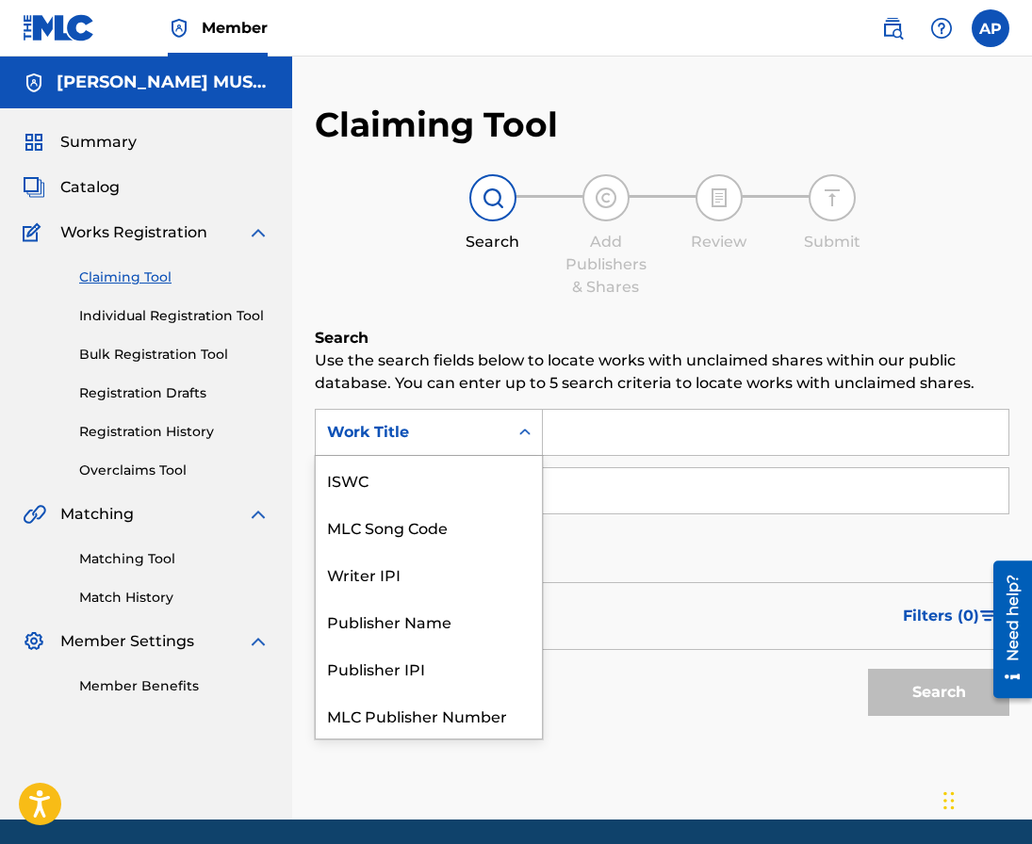
click at [492, 440] on div "Work Title" at bounding box center [412, 432] width 170 height 23
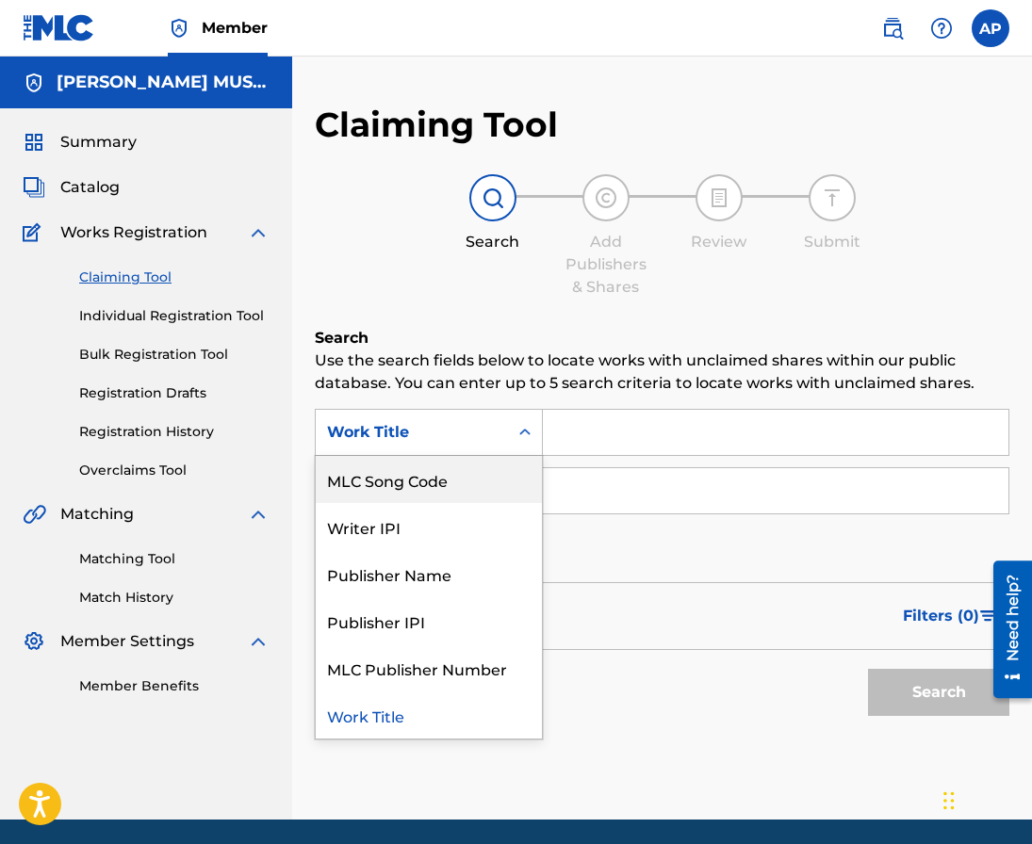
click at [492, 468] on div "MLC Song Code" at bounding box center [429, 479] width 226 height 47
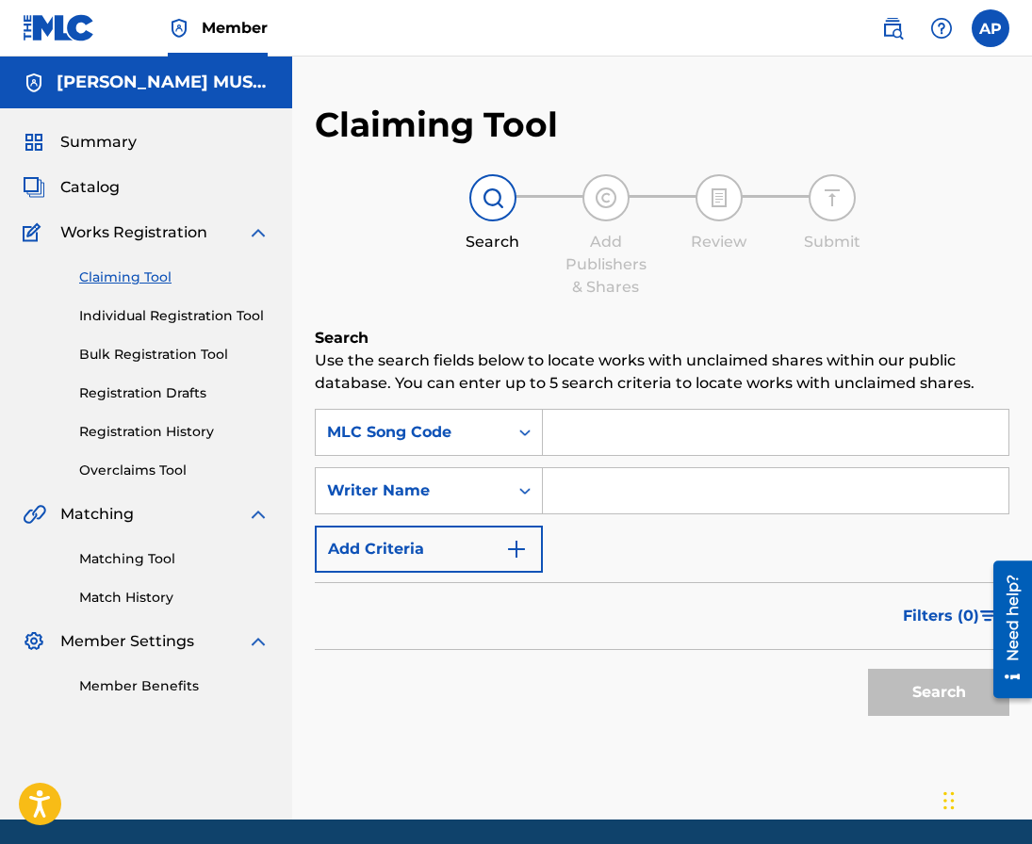
click at [578, 446] on input "Search Form" at bounding box center [775, 432] width 465 height 45
paste input "EB2VE8"
type input "EB2VE8"
click at [868, 669] on button "Search" at bounding box center [938, 692] width 141 height 47
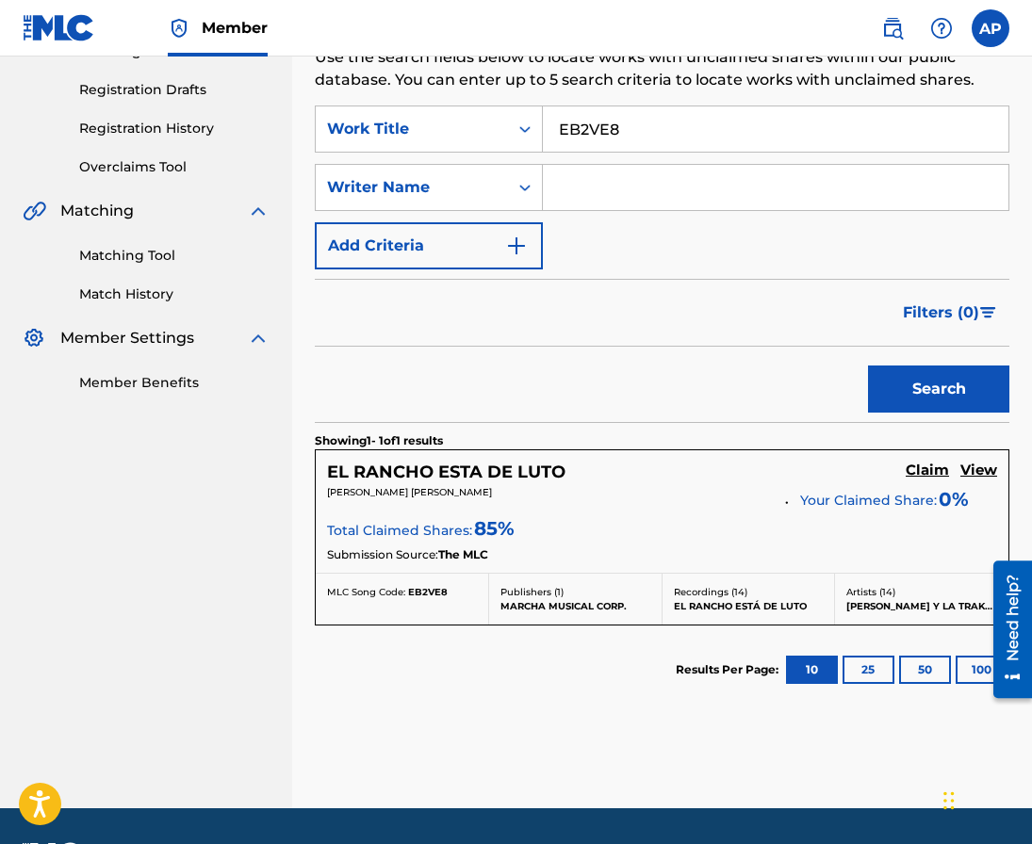
scroll to position [327, 0]
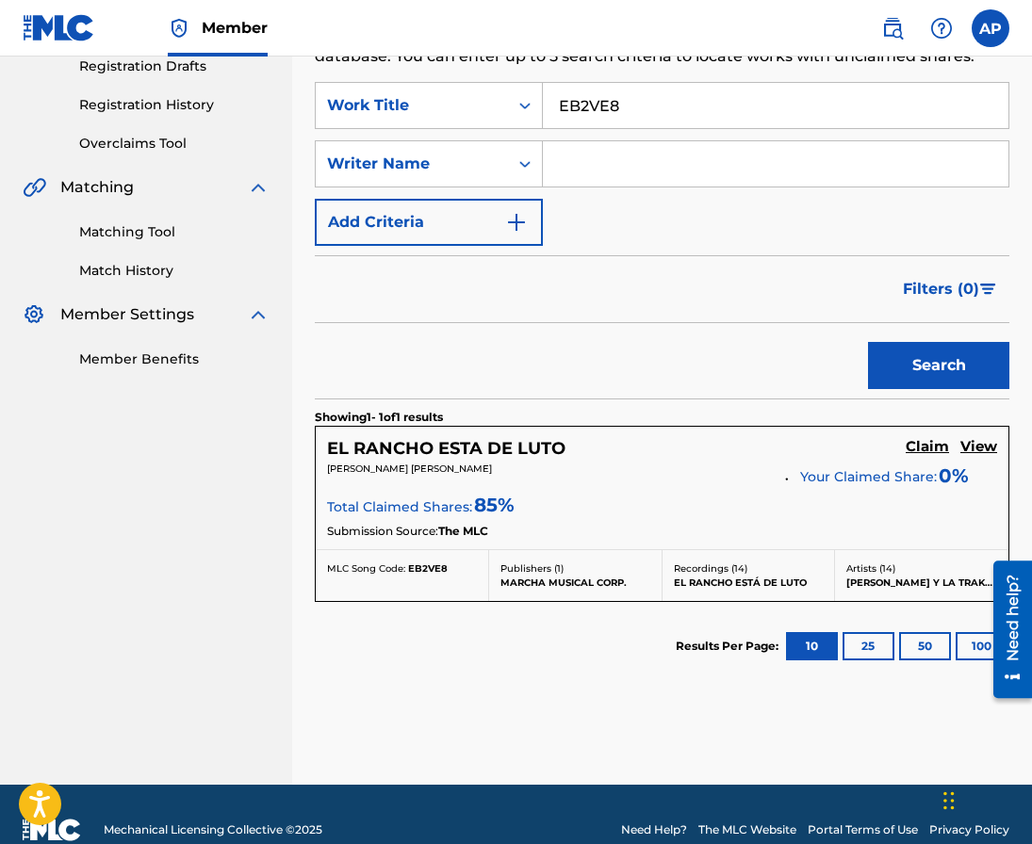
click at [931, 447] on h5 "Claim" at bounding box center [927, 447] width 43 height 18
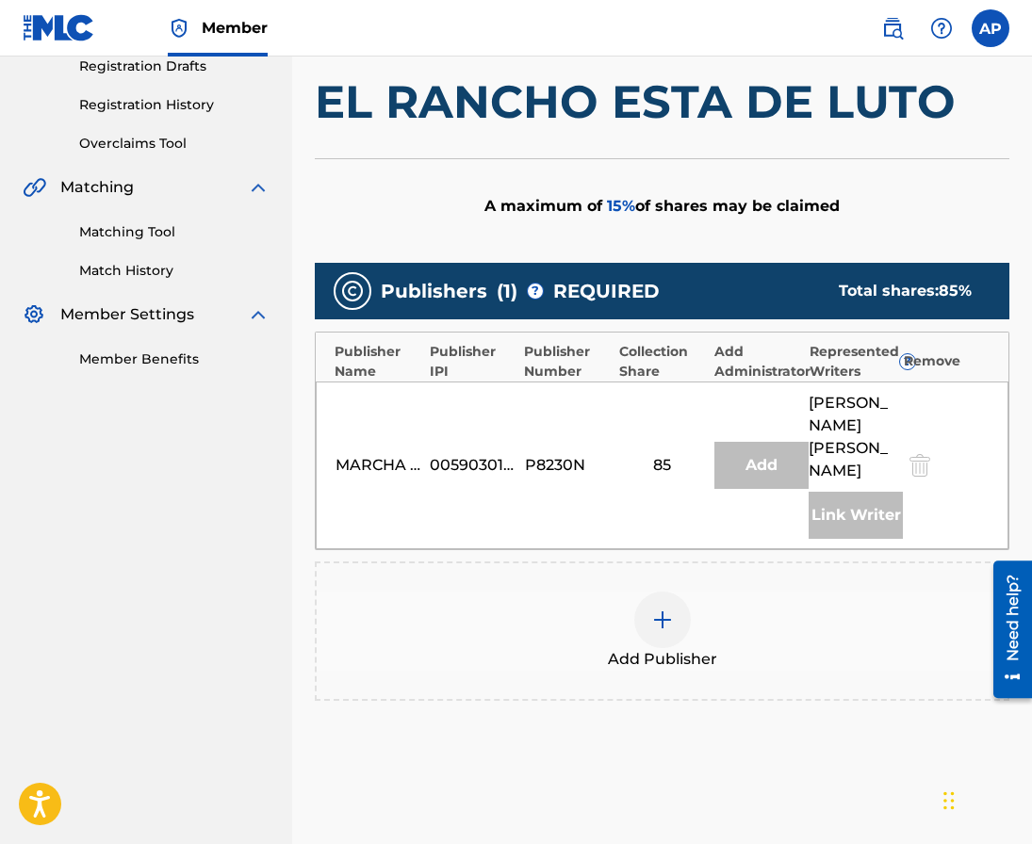
scroll to position [328, 0]
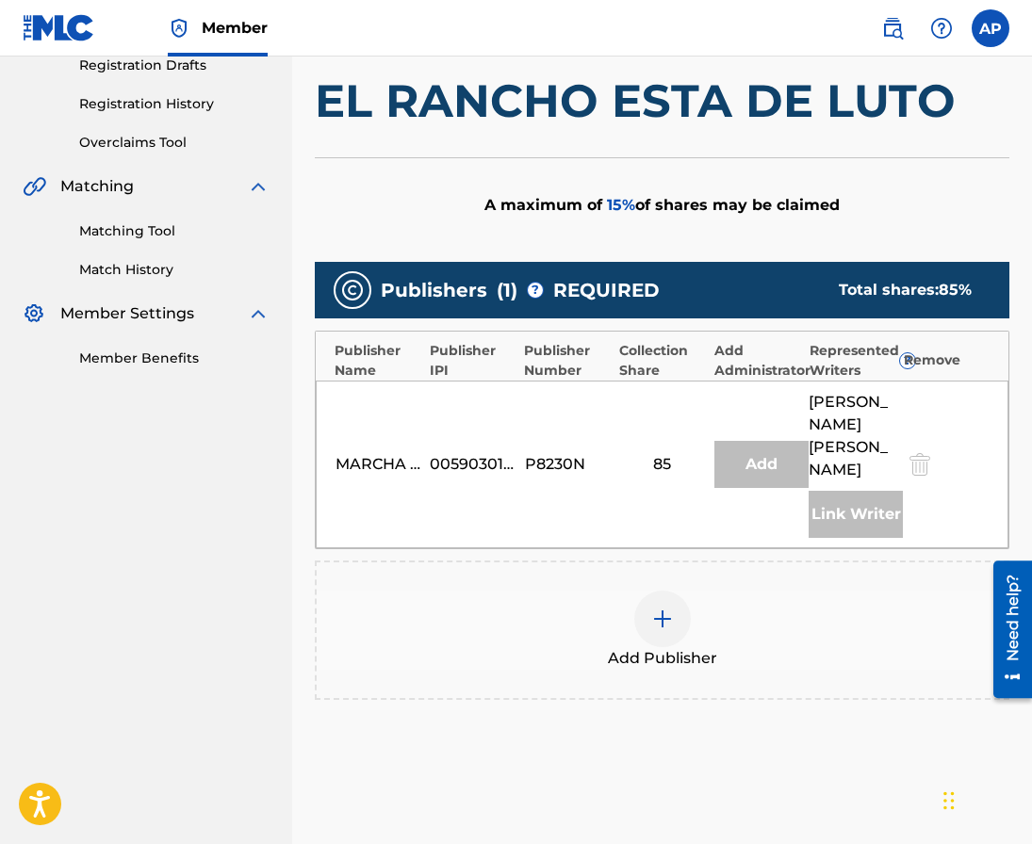
click at [680, 613] on div at bounding box center [662, 619] width 57 height 57
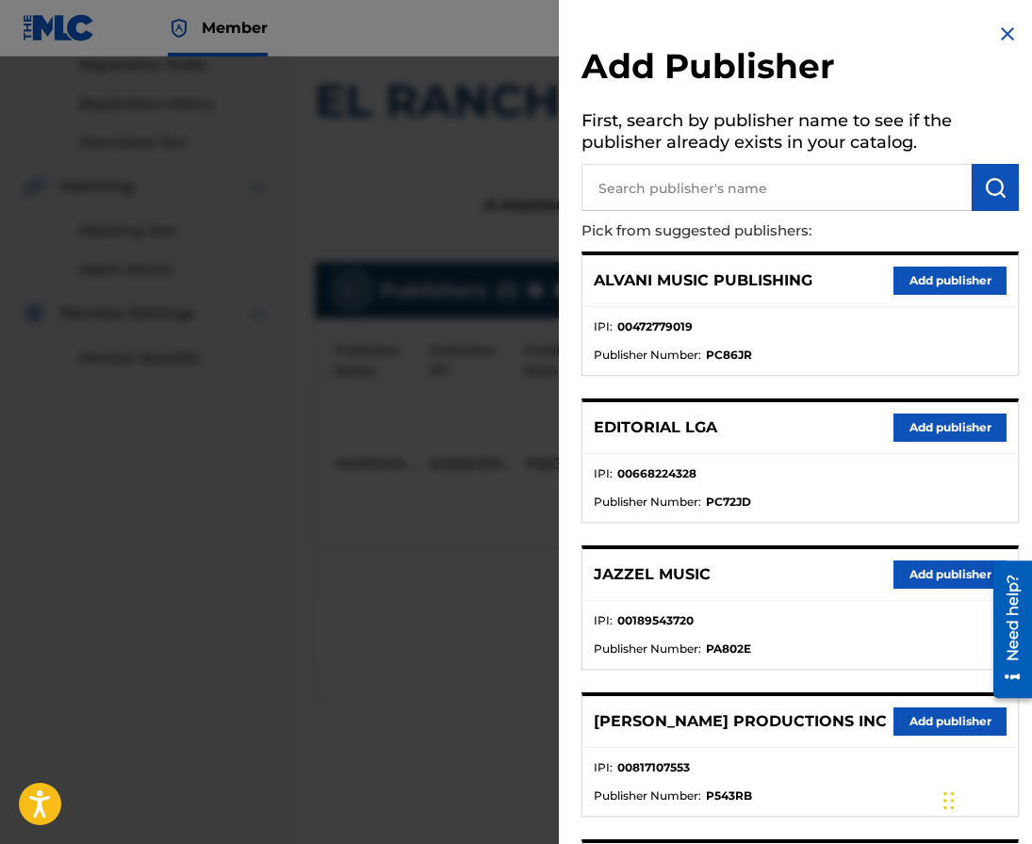
click at [678, 208] on input "text" at bounding box center [776, 187] width 390 height 47
type input "editraka"
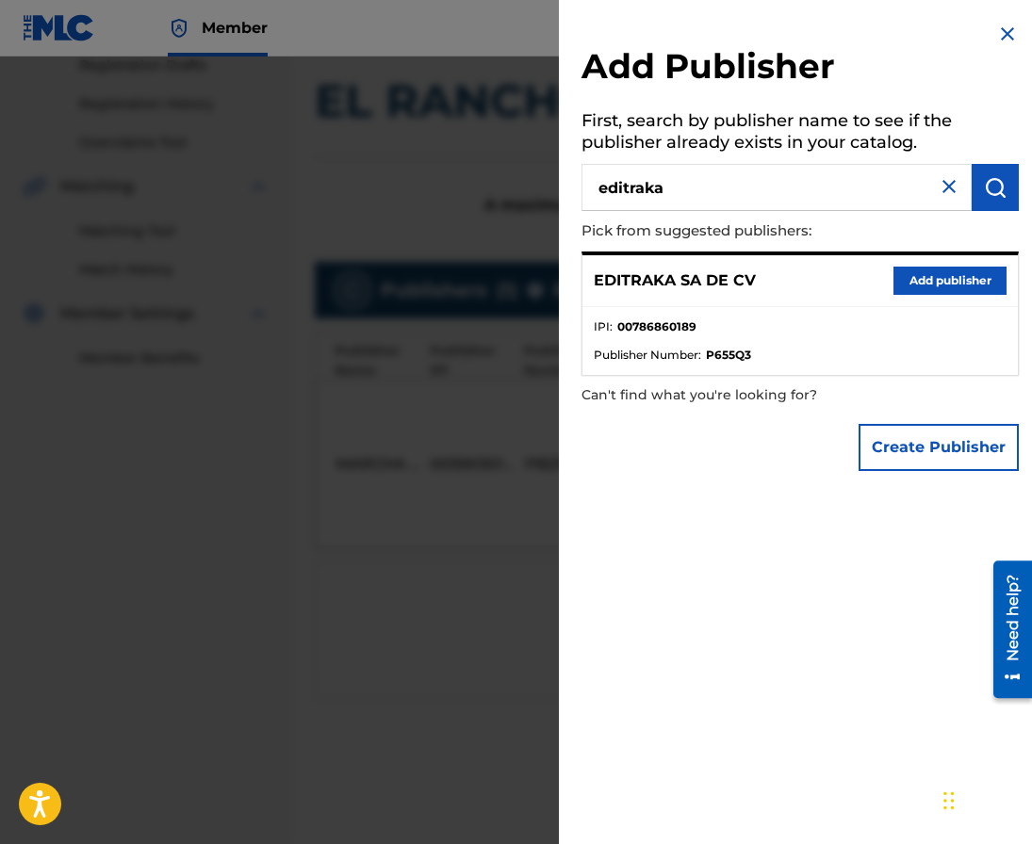
click at [906, 278] on button "Add publisher" at bounding box center [949, 281] width 113 height 28
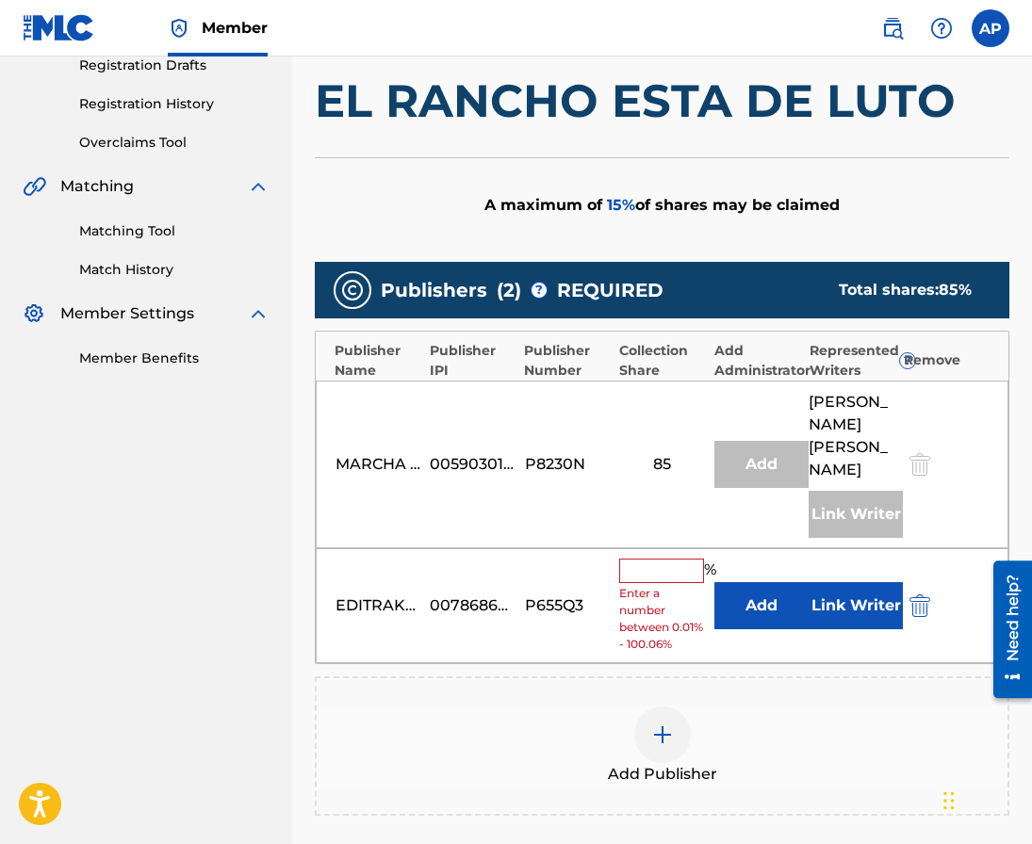
click at [755, 590] on button "Add" at bounding box center [761, 605] width 94 height 47
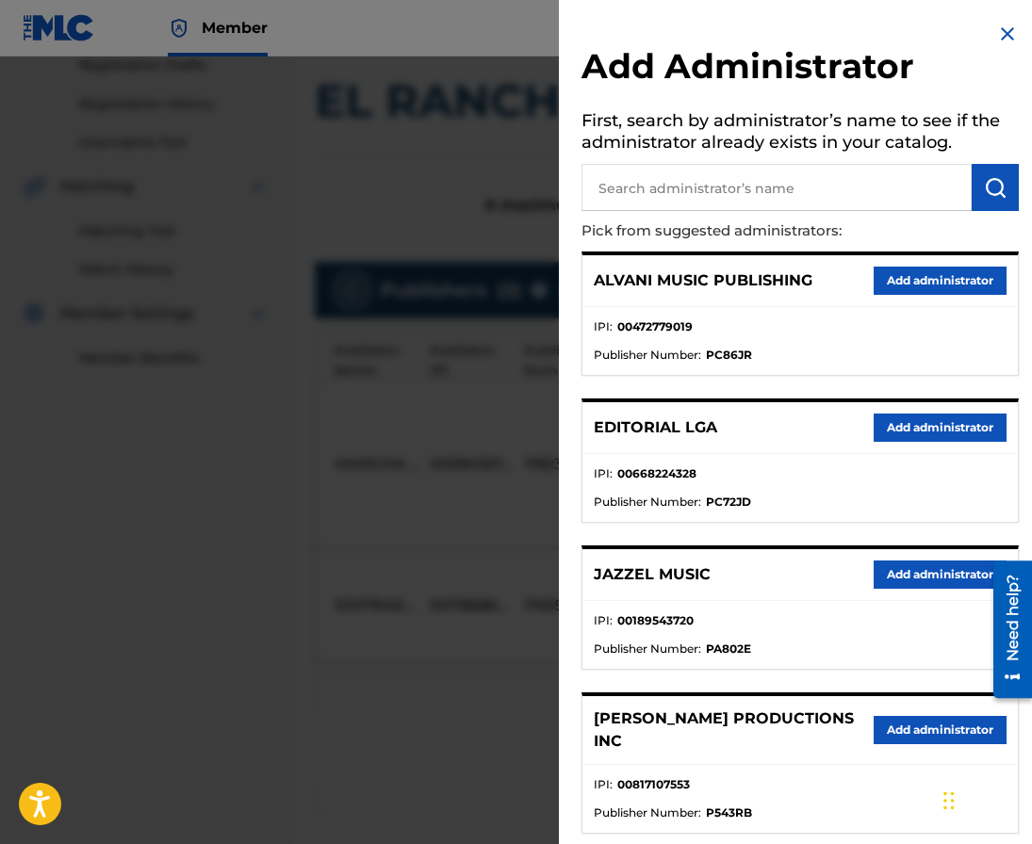
click at [731, 190] on input "text" at bounding box center [776, 187] width 390 height 47
type input "maximo"
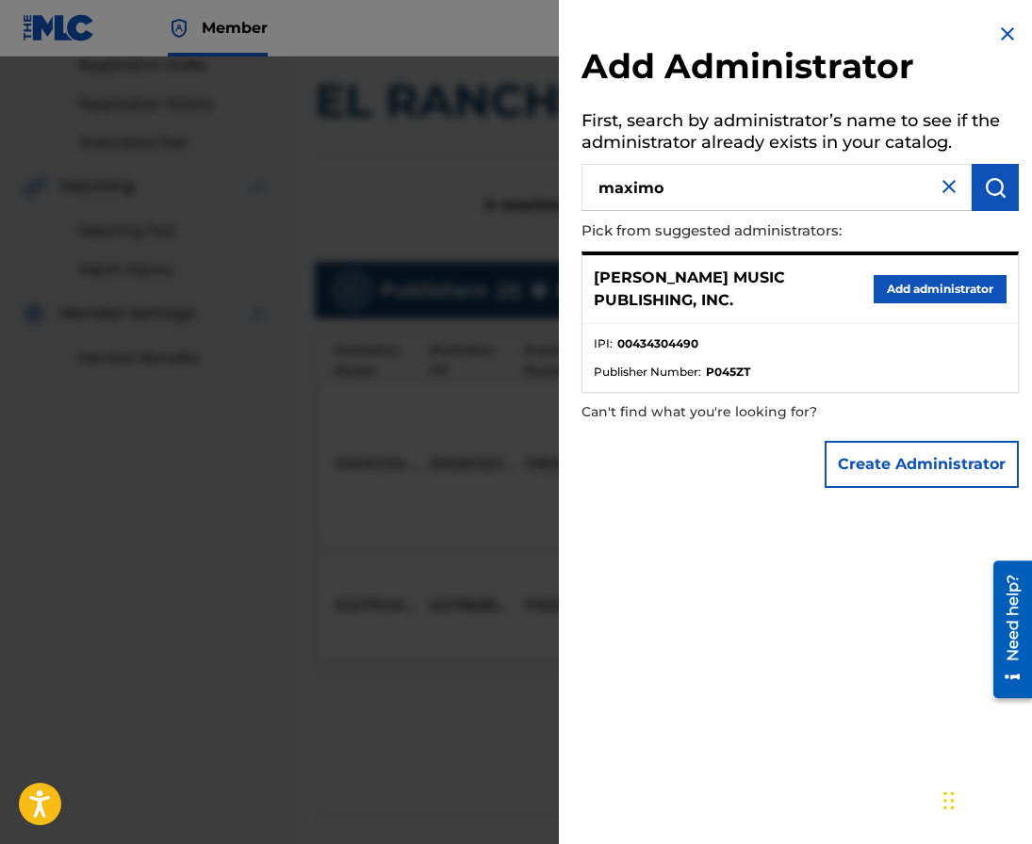
click at [968, 296] on button "Add administrator" at bounding box center [940, 289] width 133 height 28
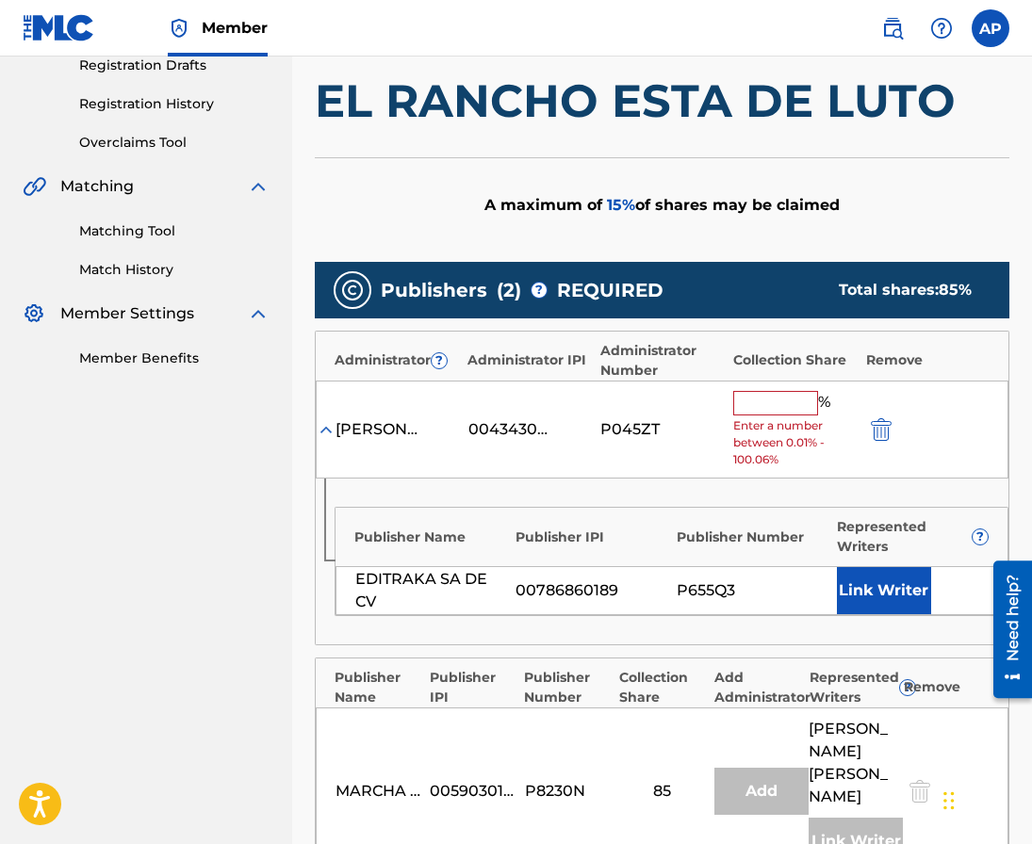
scroll to position [431, 0]
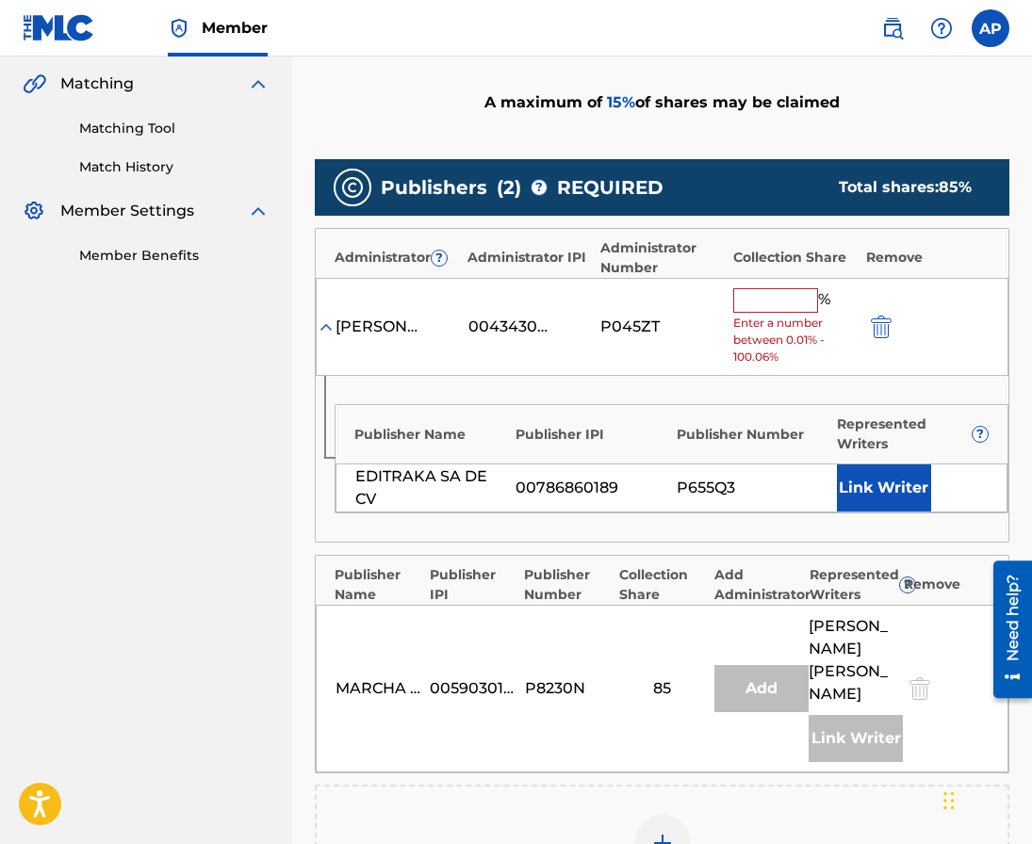
click at [764, 302] on input "text" at bounding box center [775, 300] width 85 height 24
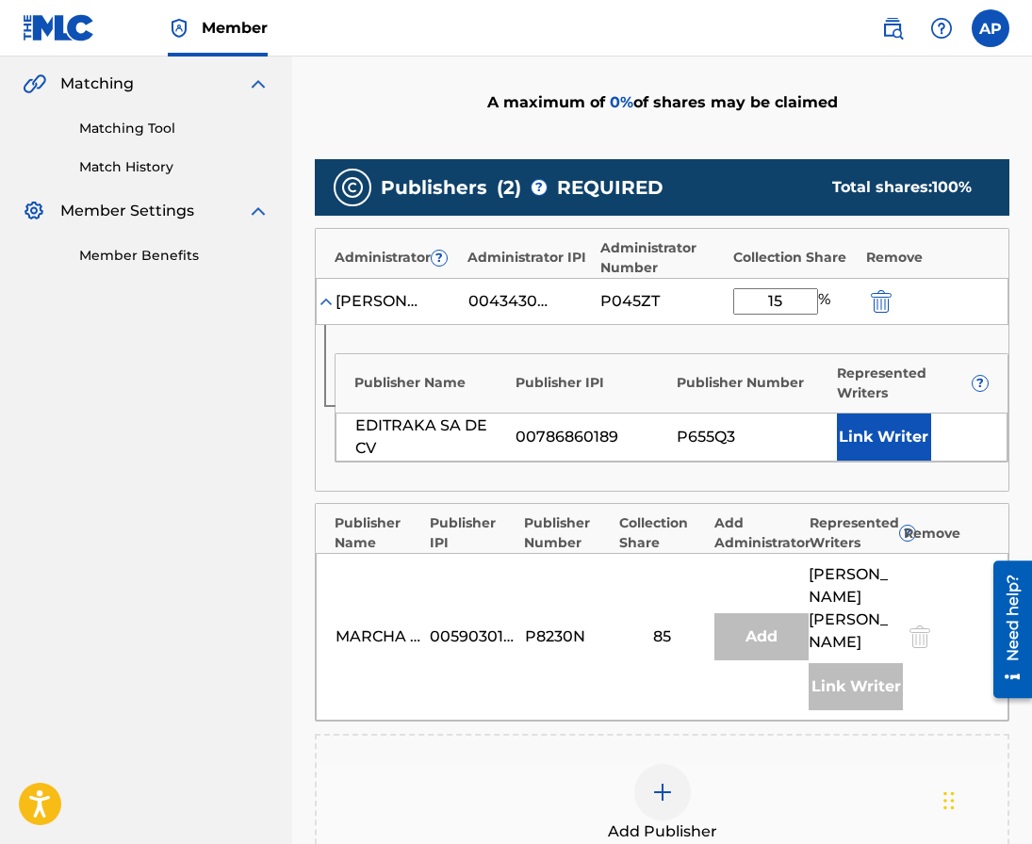
type input "15"
click at [682, 358] on div "Publisher Name Publisher IPI Publisher Number Represented Writers ?" at bounding box center [671, 378] width 672 height 49
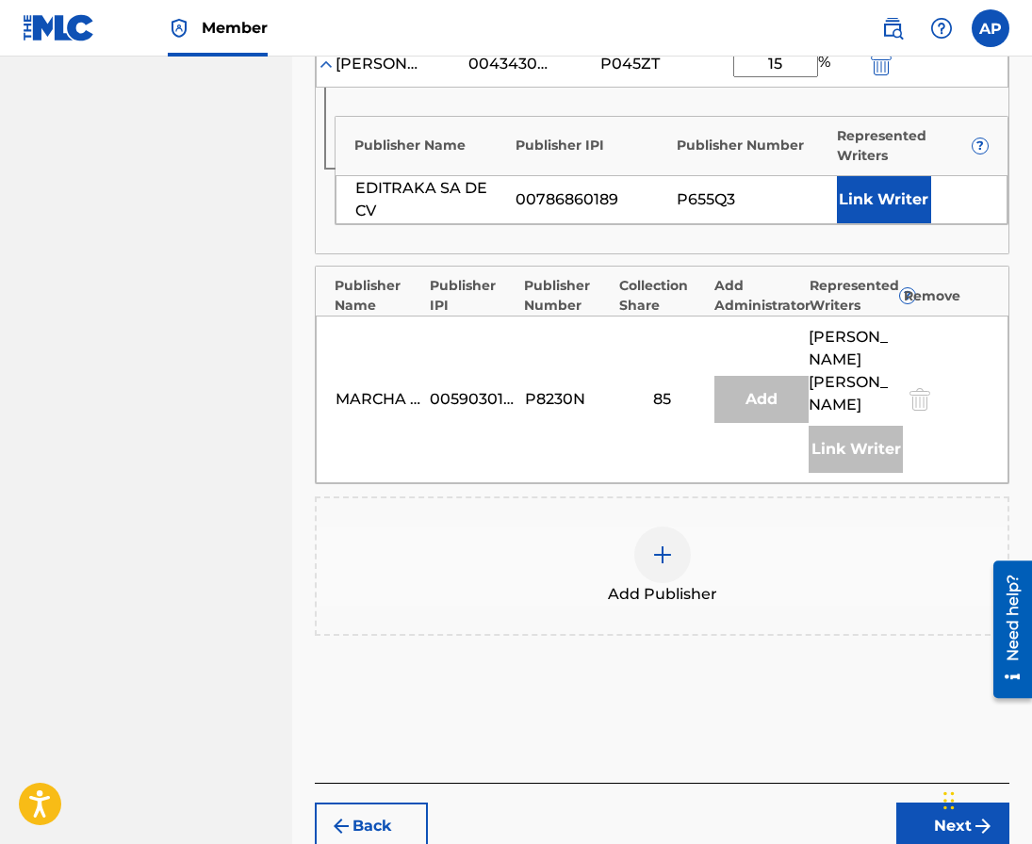
click at [918, 813] on button "Next" at bounding box center [952, 826] width 113 height 47
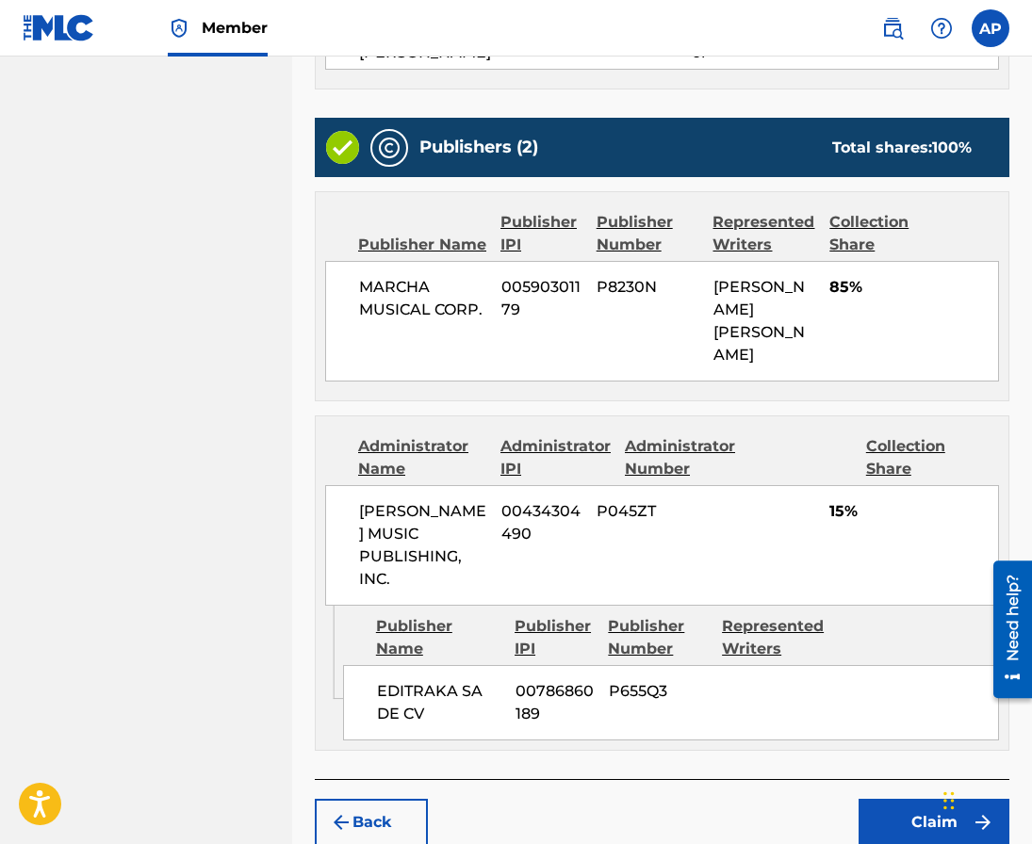
scroll to position [741, 0]
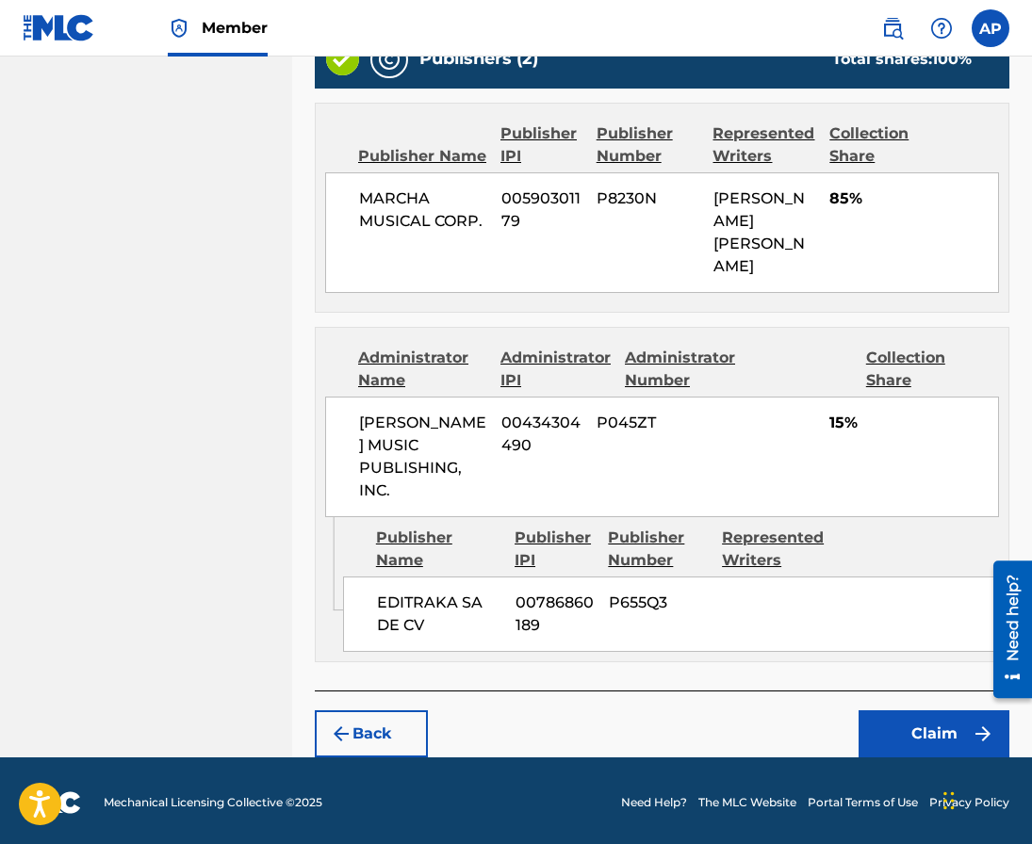
click at [893, 743] on button "Claim" at bounding box center [933, 733] width 151 height 47
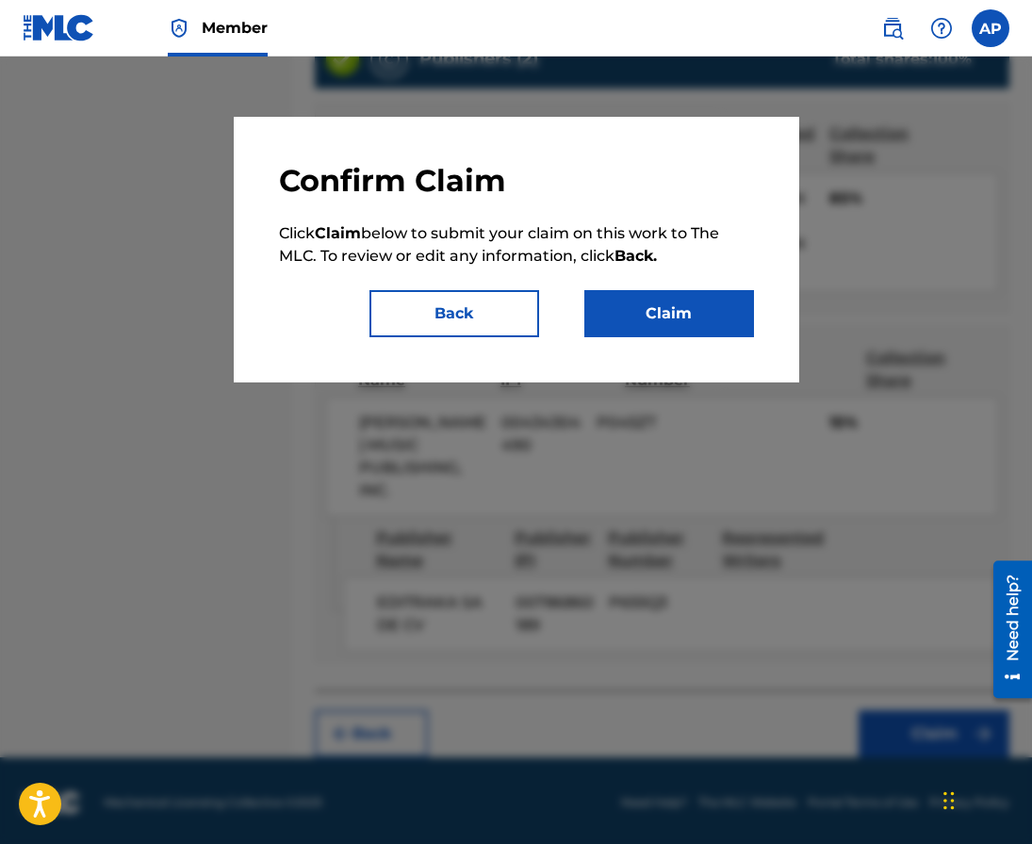
click at [707, 314] on button "Claim" at bounding box center [669, 313] width 170 height 47
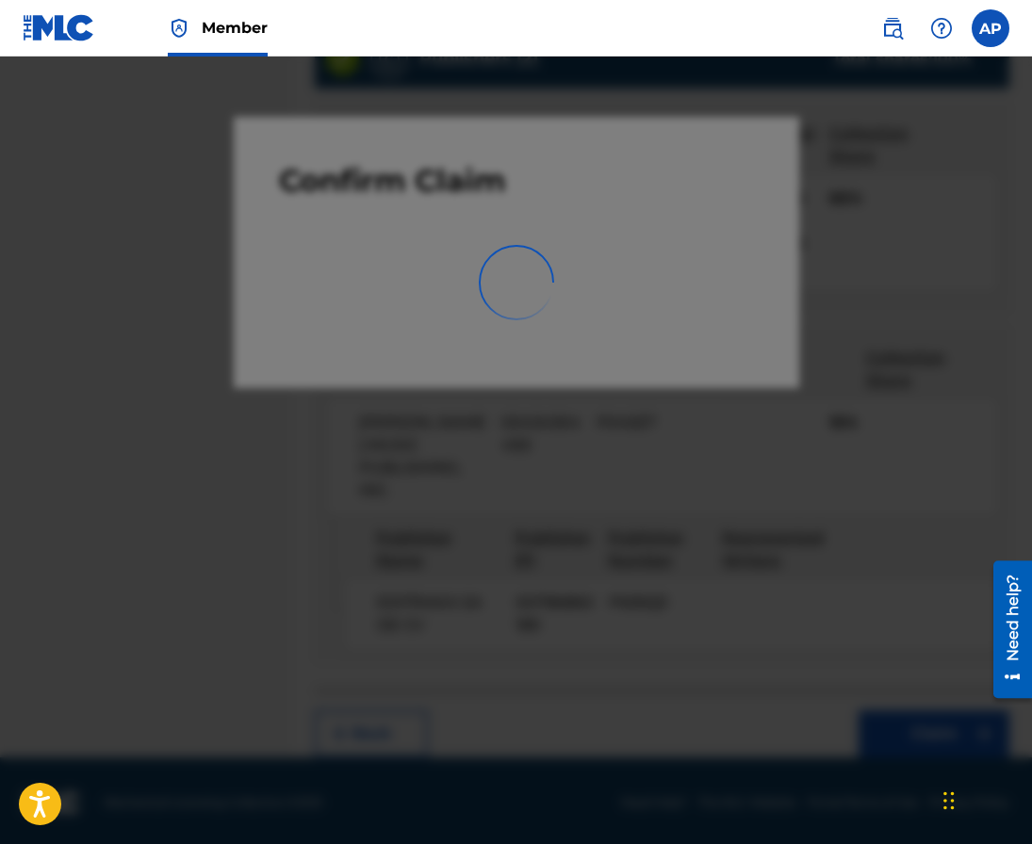
scroll to position [0, 0]
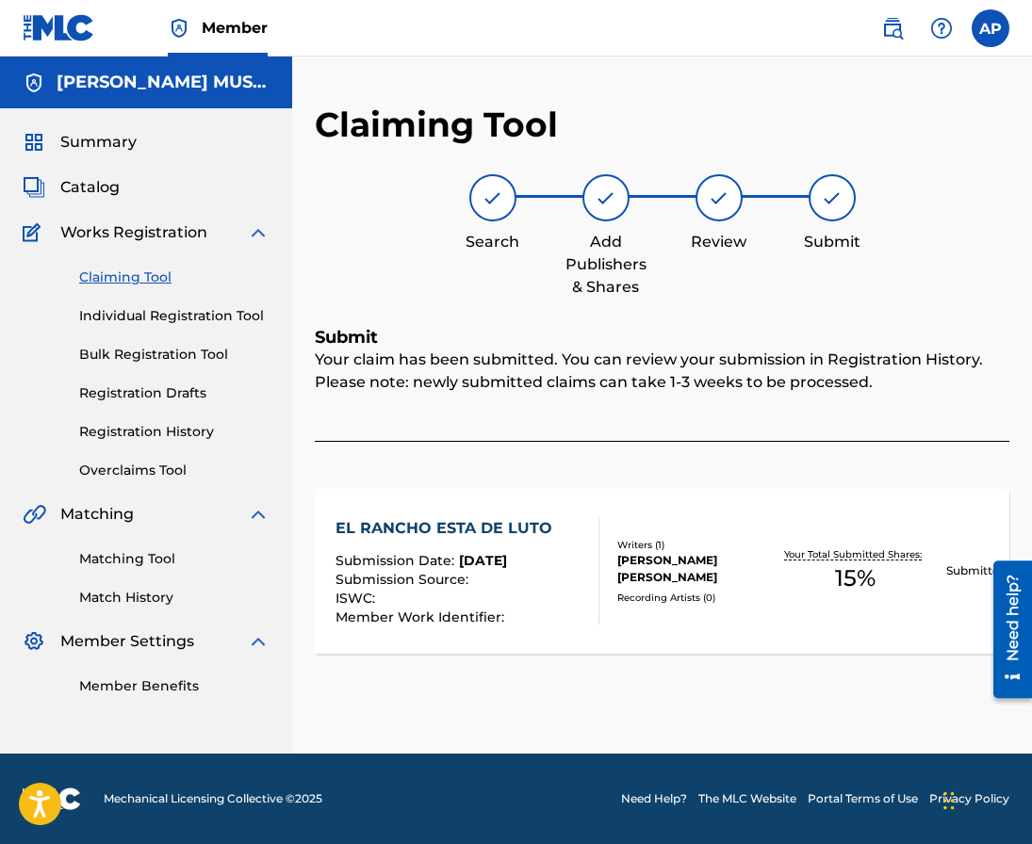
click at [140, 279] on link "Claiming Tool" at bounding box center [174, 278] width 190 height 20
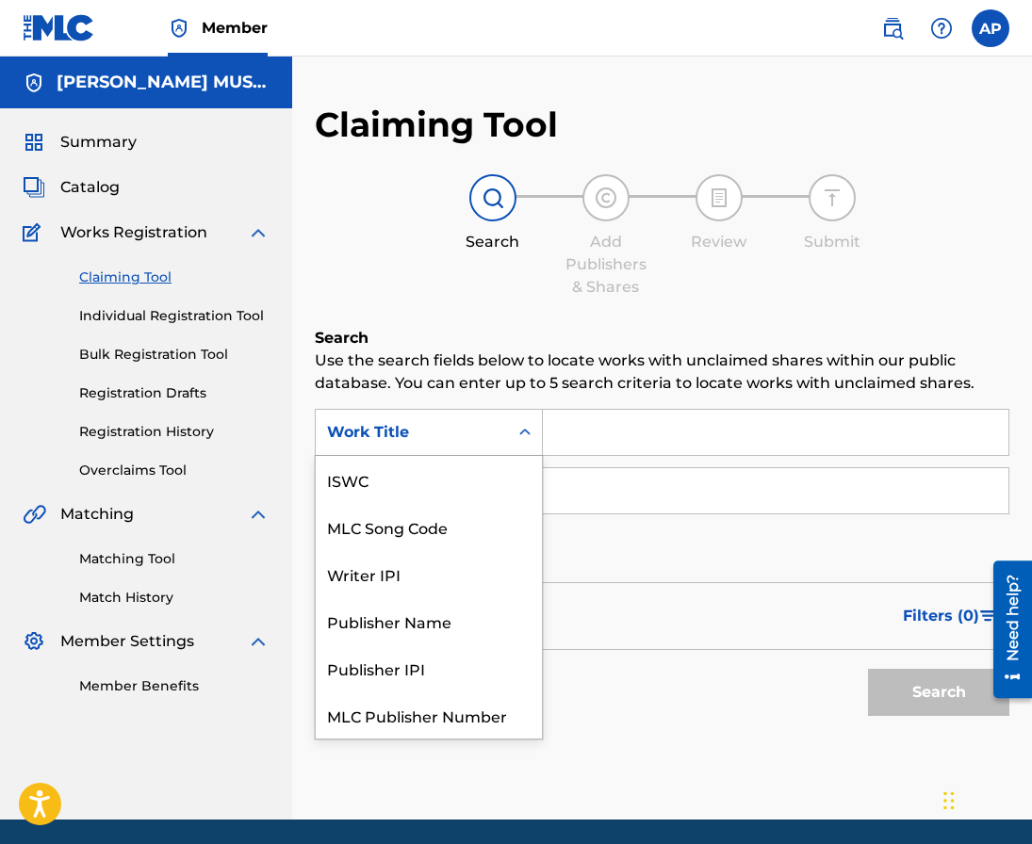
click at [442, 431] on div "Work Title" at bounding box center [412, 432] width 170 height 23
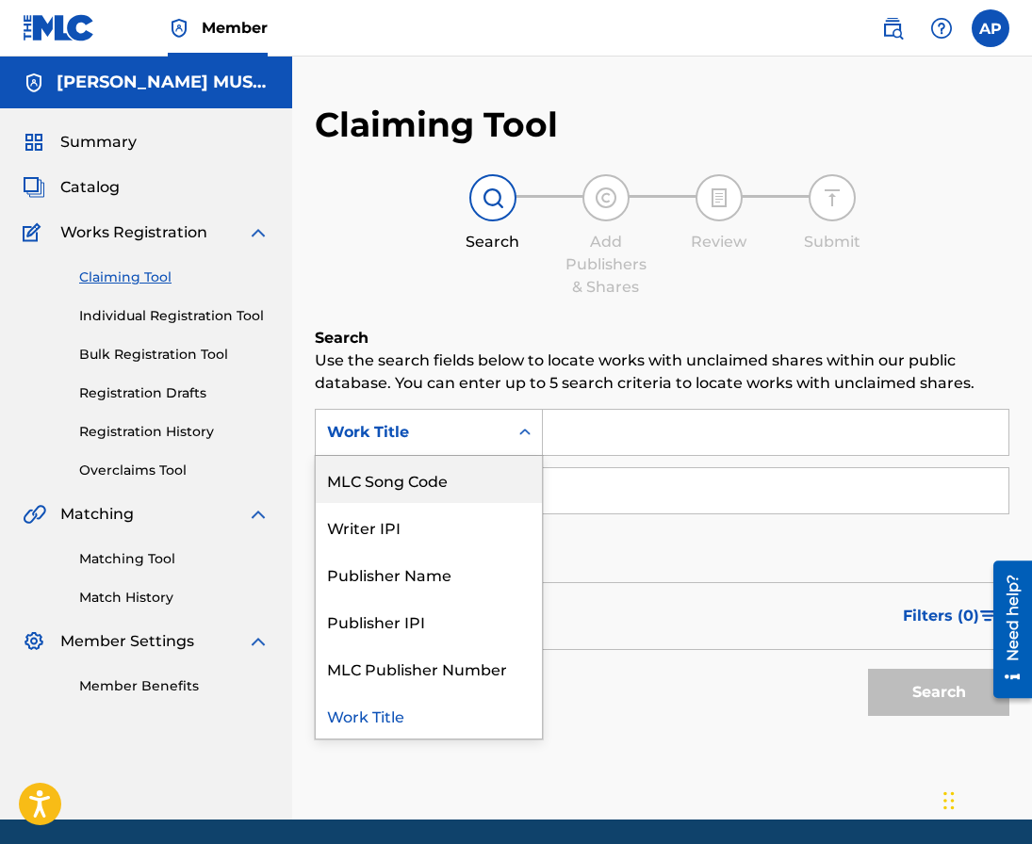
click at [457, 464] on div "MLC Song Code" at bounding box center [429, 479] width 226 height 47
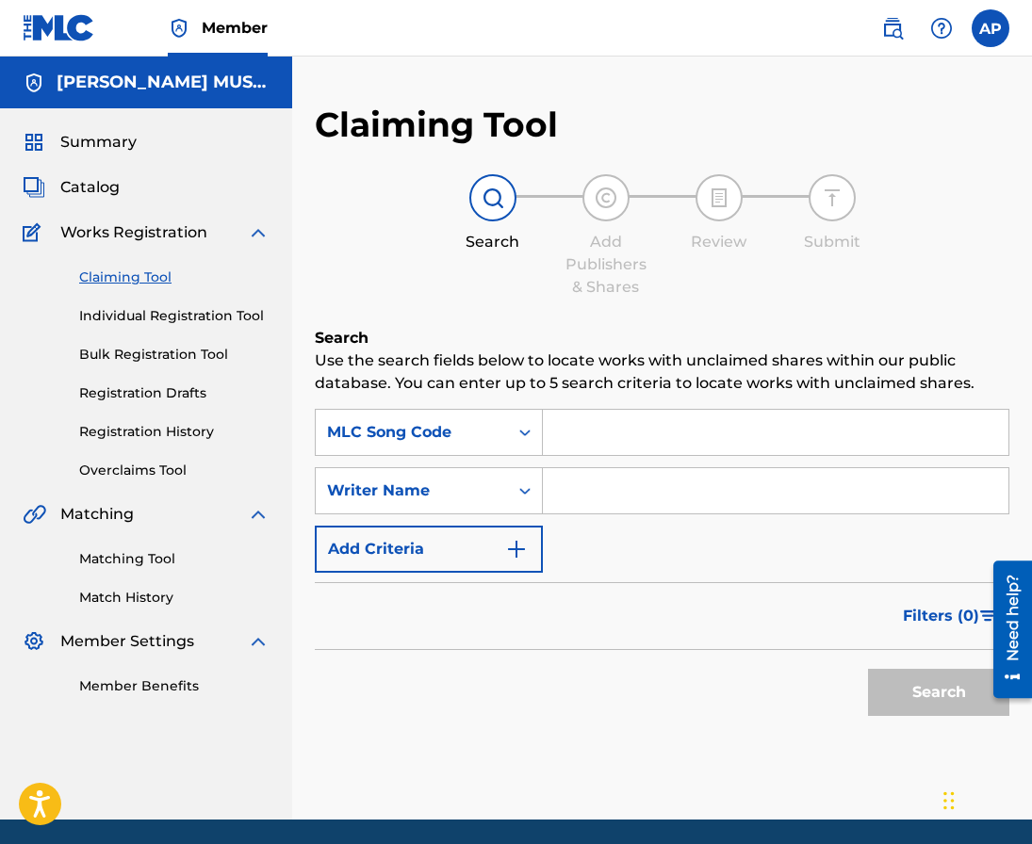
click at [550, 424] on input "Search Form" at bounding box center [775, 432] width 465 height 45
paste input "E9878W"
type input "E9878W"
click at [868, 669] on button "Search" at bounding box center [938, 692] width 141 height 47
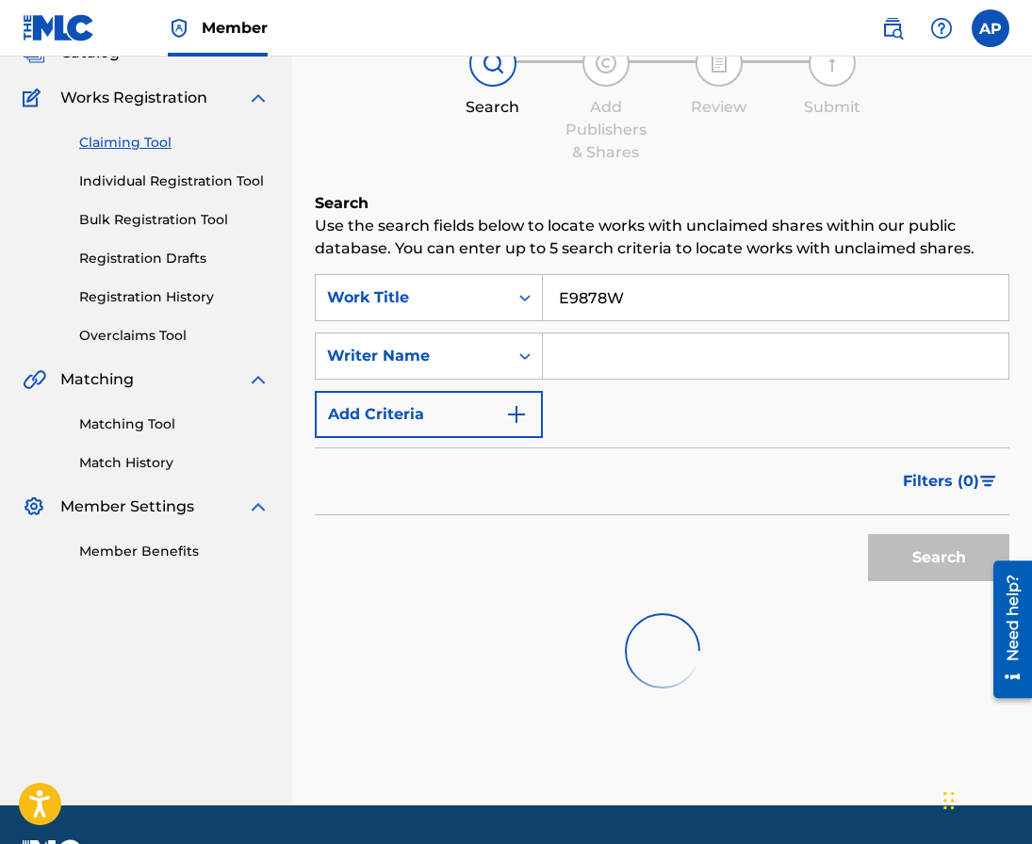
scroll to position [139, 0]
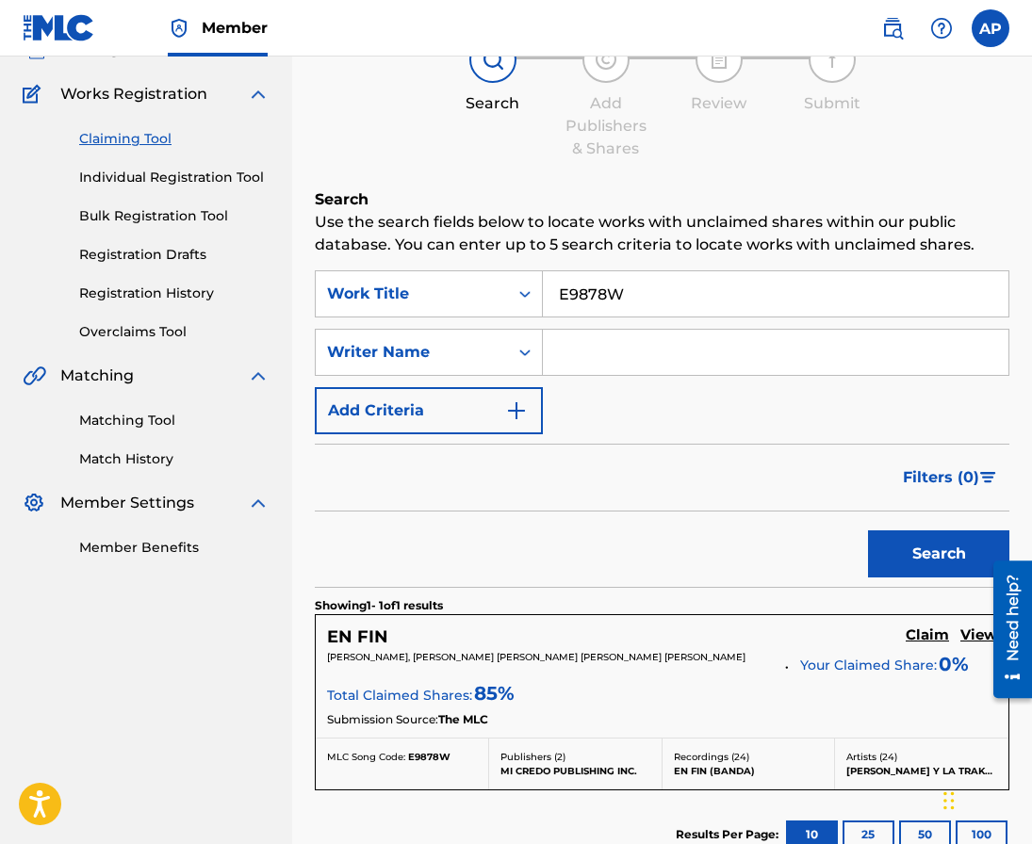
click at [924, 629] on h5 "Claim" at bounding box center [927, 636] width 43 height 18
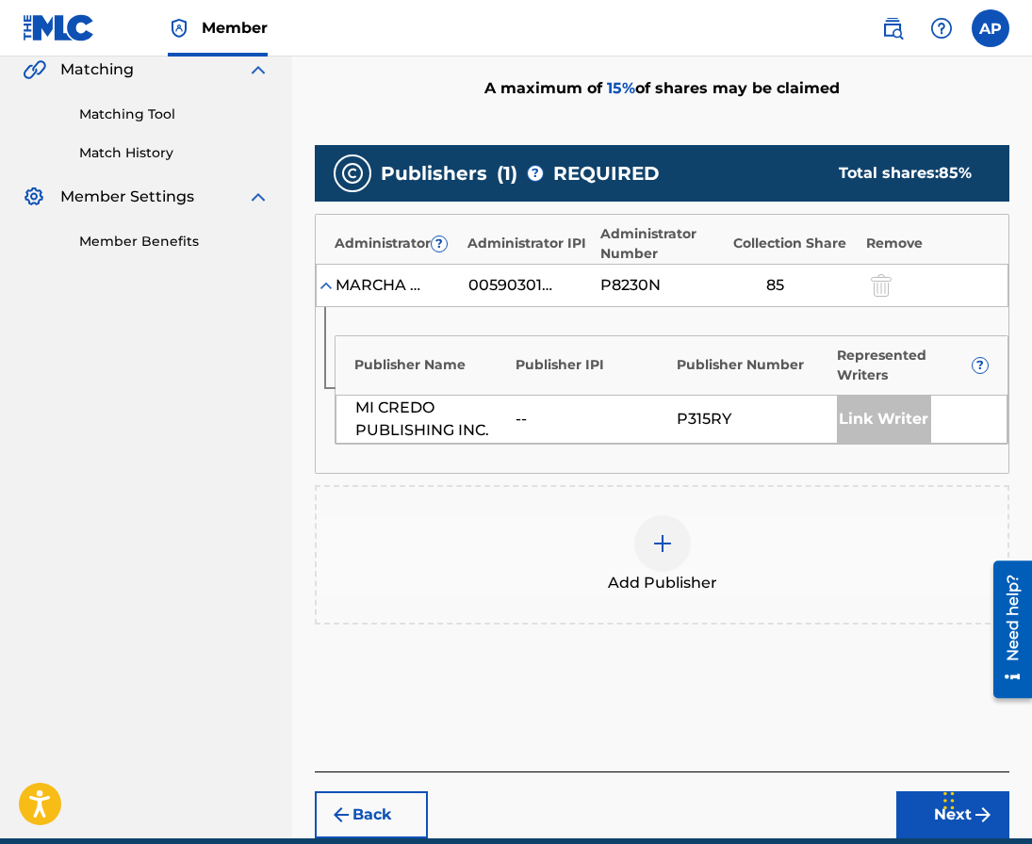
scroll to position [430, 0]
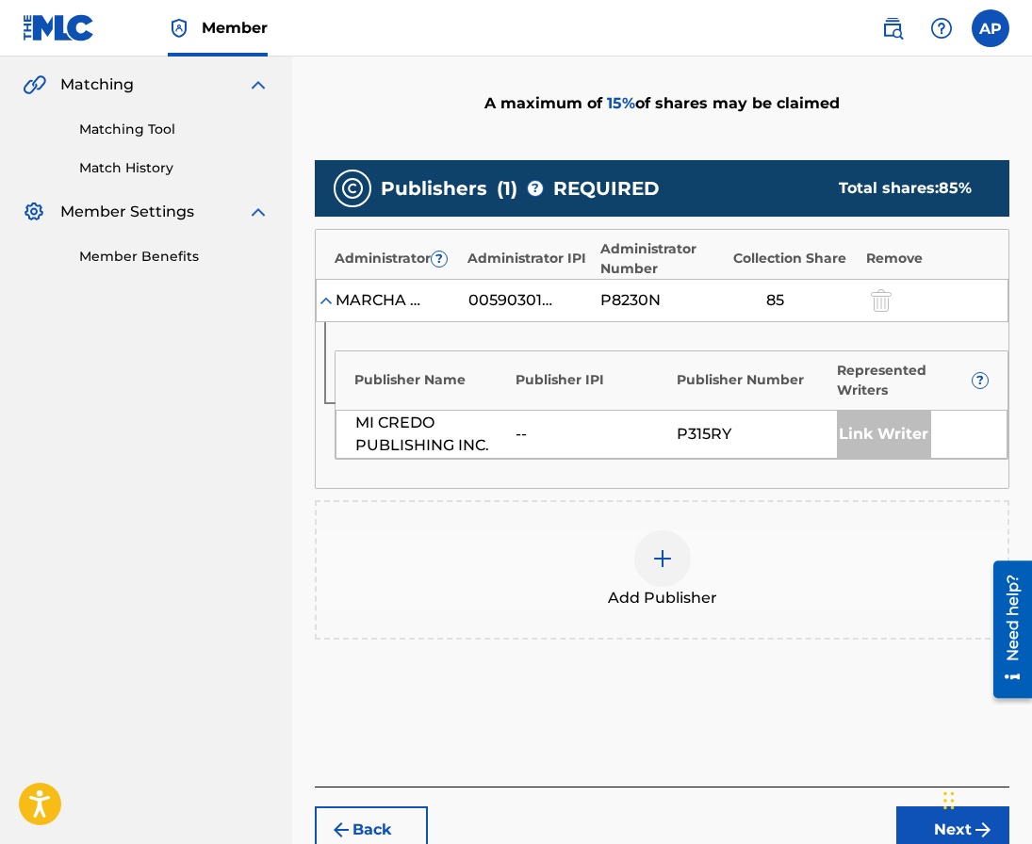
click at [667, 551] on img at bounding box center [662, 558] width 23 height 23
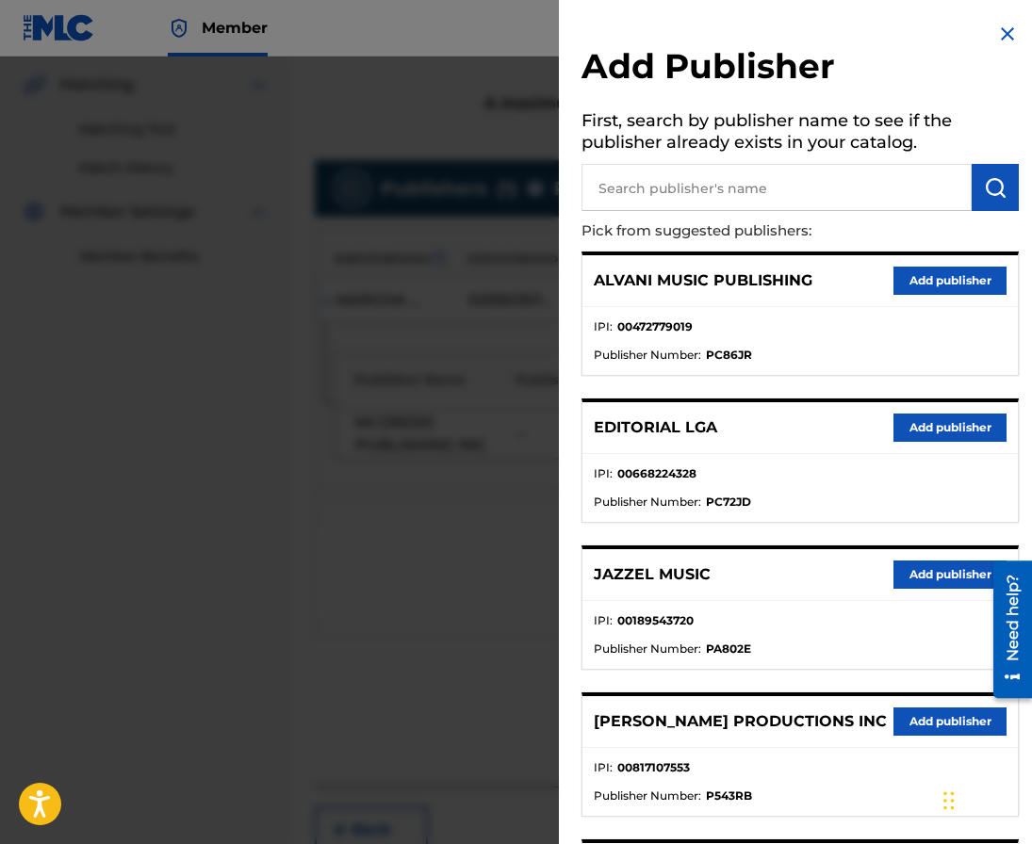
click at [641, 188] on input "text" at bounding box center [776, 187] width 390 height 47
type input "editraka"
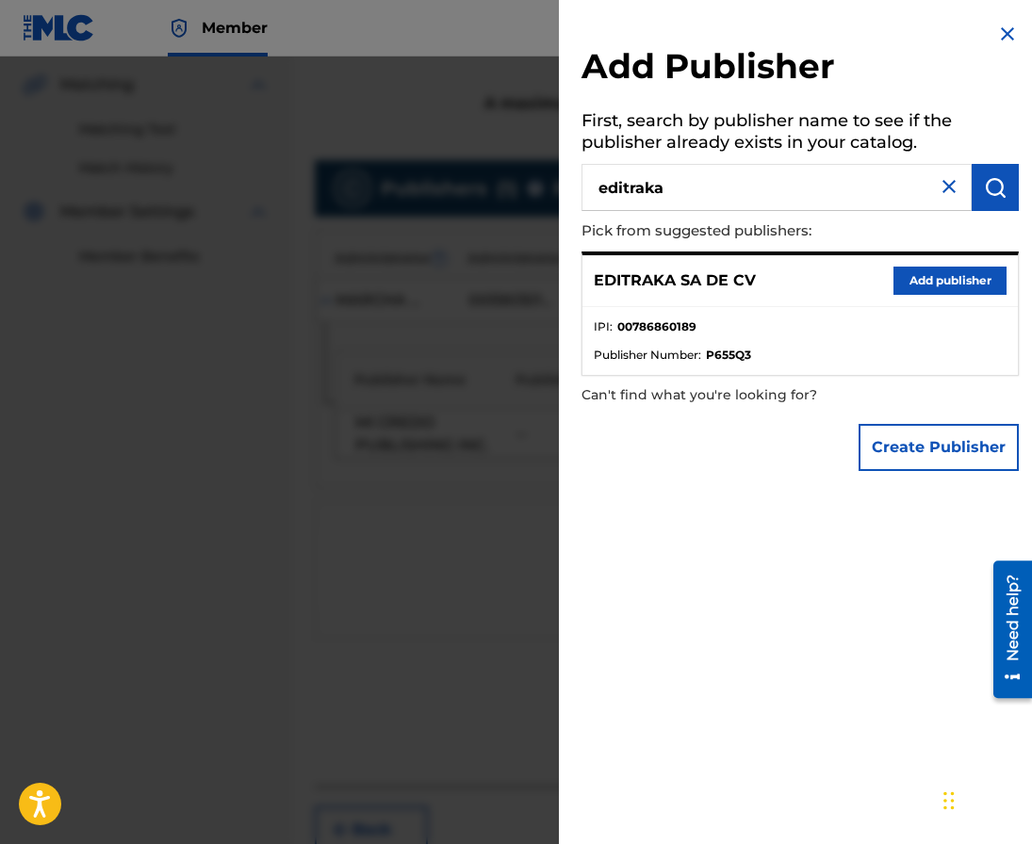
click at [906, 286] on button "Add publisher" at bounding box center [949, 281] width 113 height 28
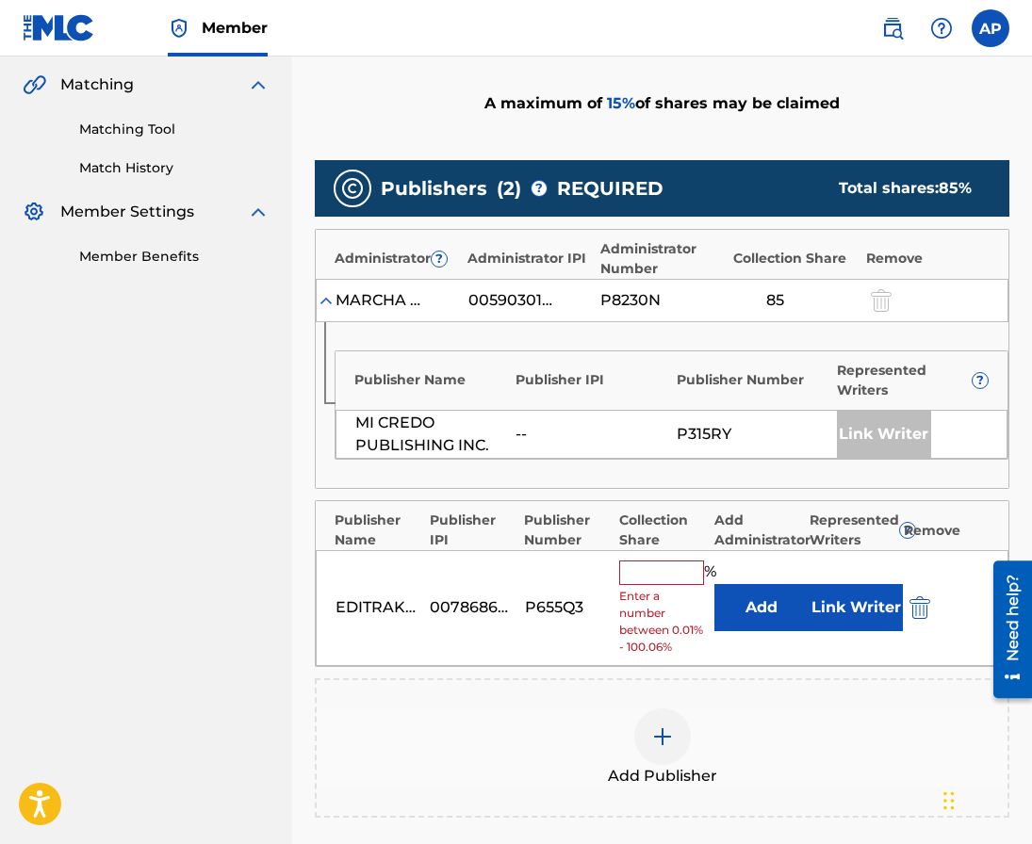
click at [759, 610] on button "Add" at bounding box center [761, 607] width 94 height 47
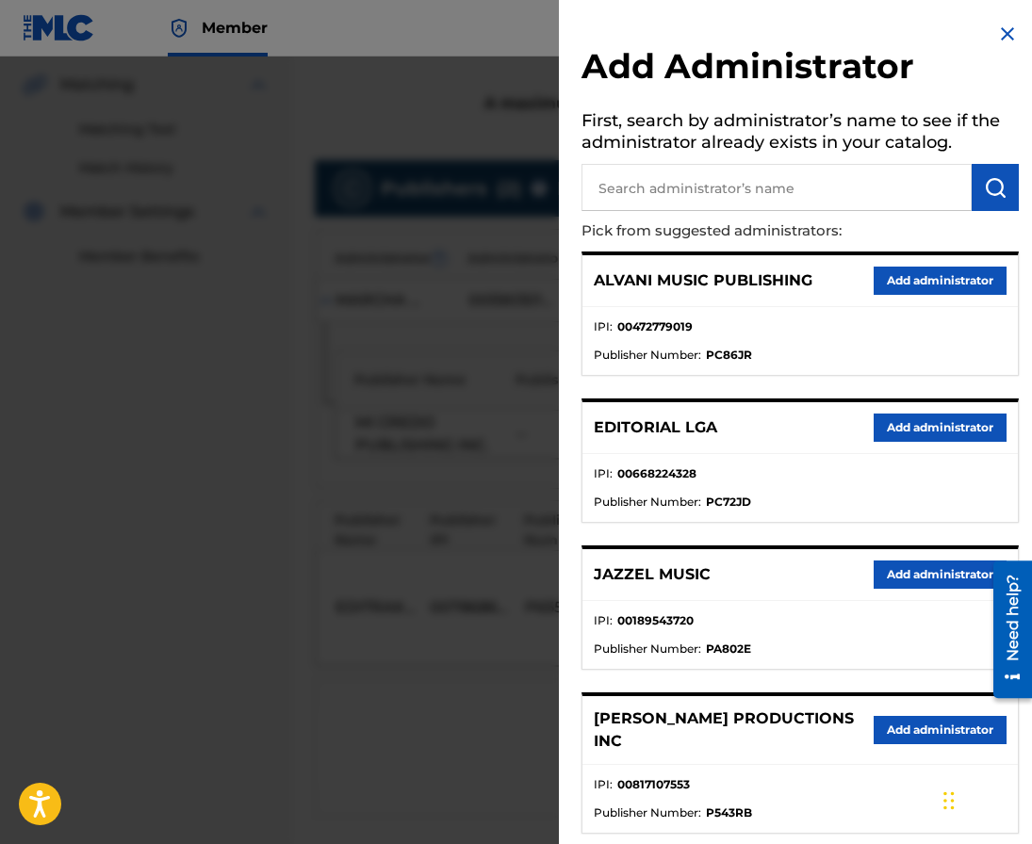
click at [737, 185] on input "text" at bounding box center [776, 187] width 390 height 47
type input "maximo"
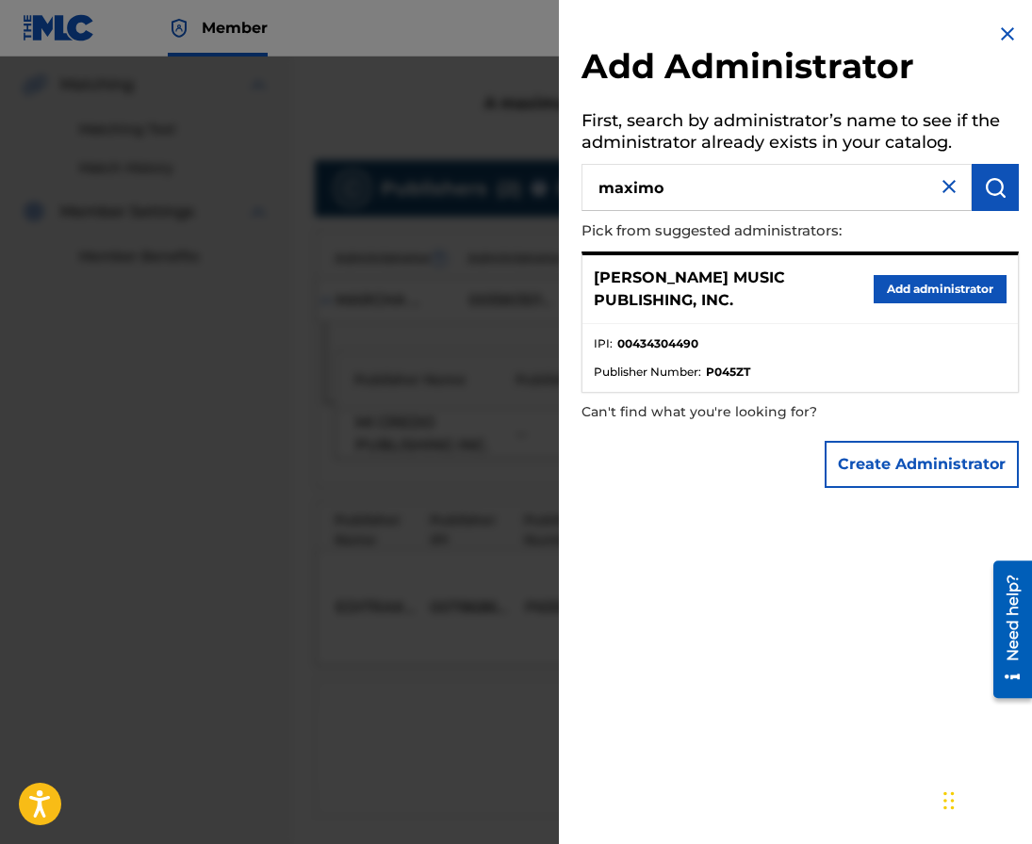
click at [893, 294] on button "Add administrator" at bounding box center [940, 289] width 133 height 28
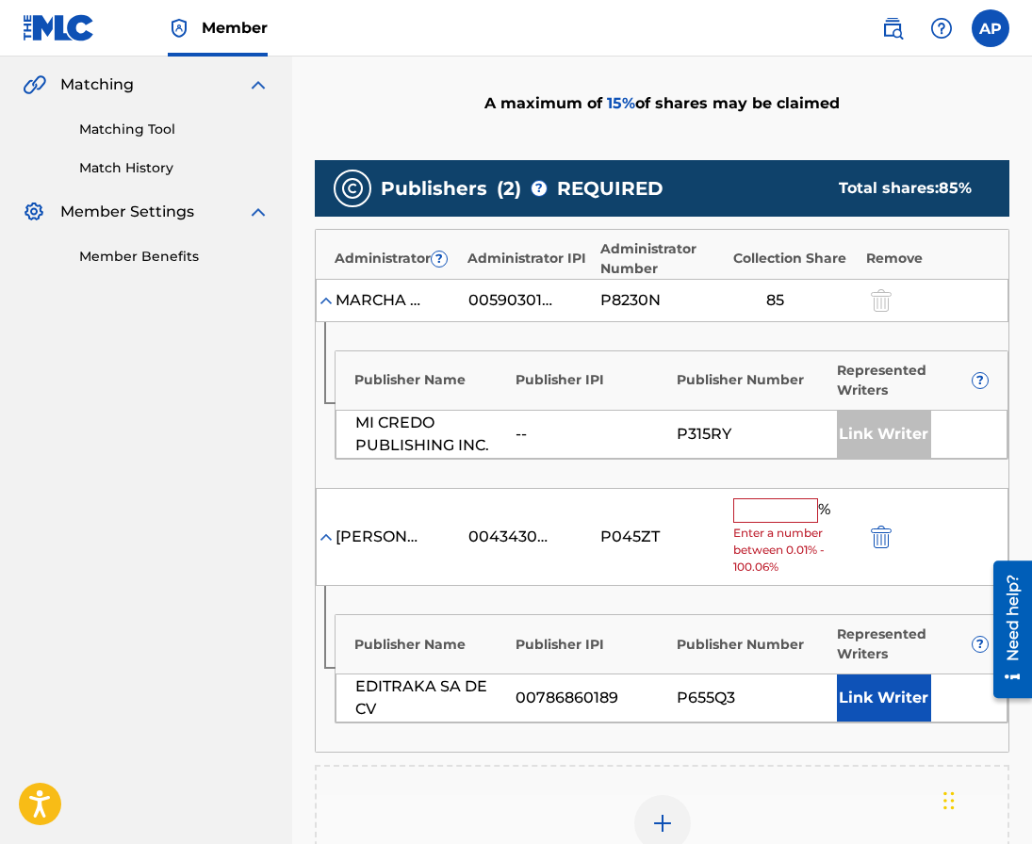
click at [765, 488] on div "[PERSON_NAME] MUSIC PUBLISHING, INC. 00434304490 P045ZT % Enter a number betwee…" at bounding box center [662, 537] width 693 height 99
click at [761, 517] on input "text" at bounding box center [775, 510] width 85 height 24
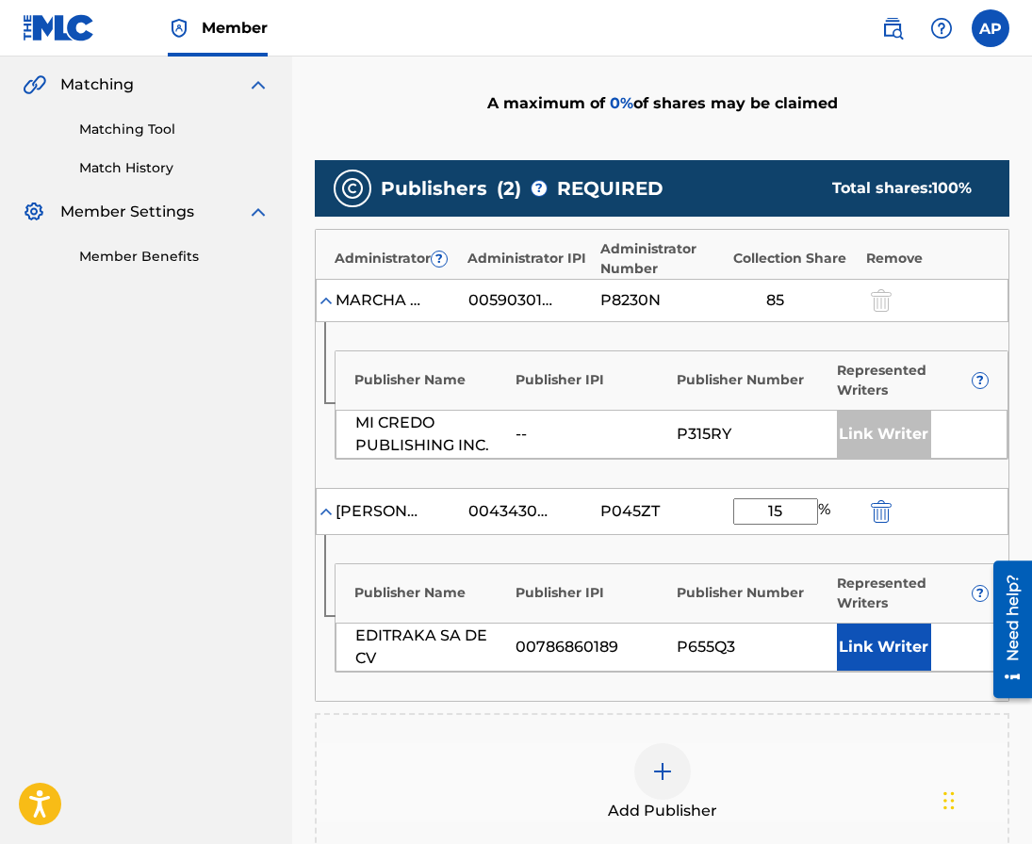
type input "15"
click at [956, 602] on div "Represented Writers ?" at bounding box center [913, 594] width 152 height 40
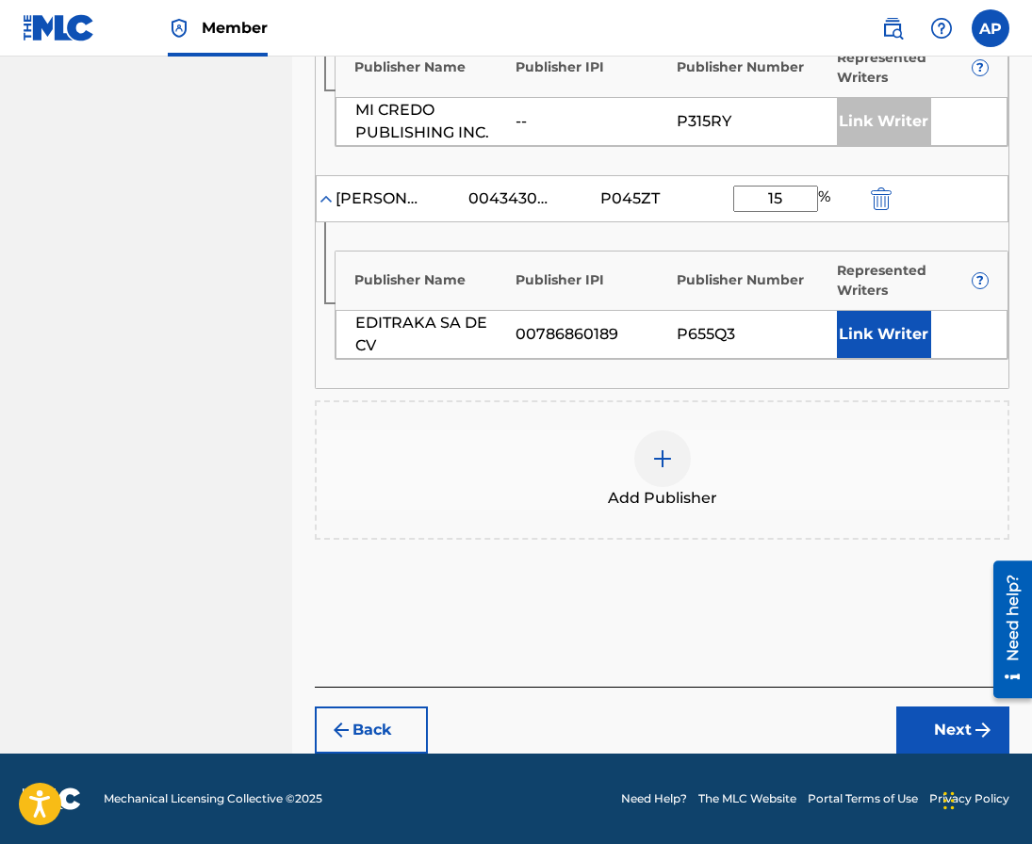
click at [924, 707] on button "Next" at bounding box center [952, 730] width 113 height 47
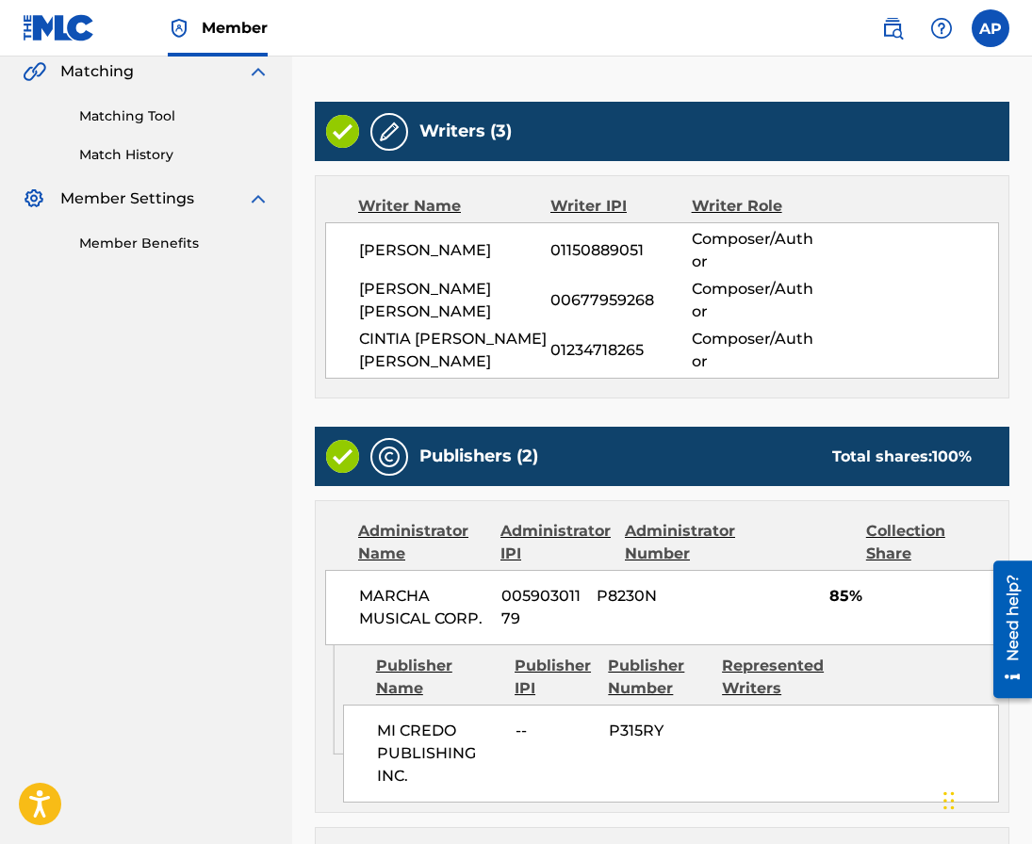
scroll to position [942, 0]
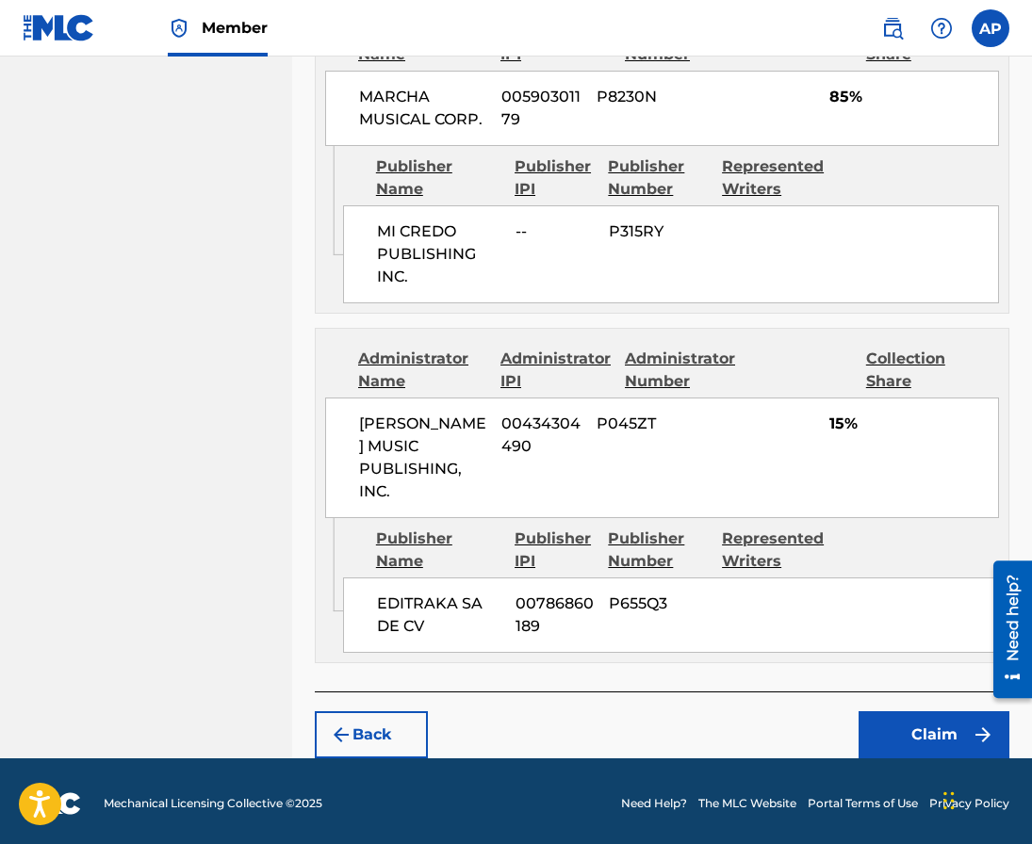
click at [936, 753] on button "Claim" at bounding box center [933, 734] width 151 height 47
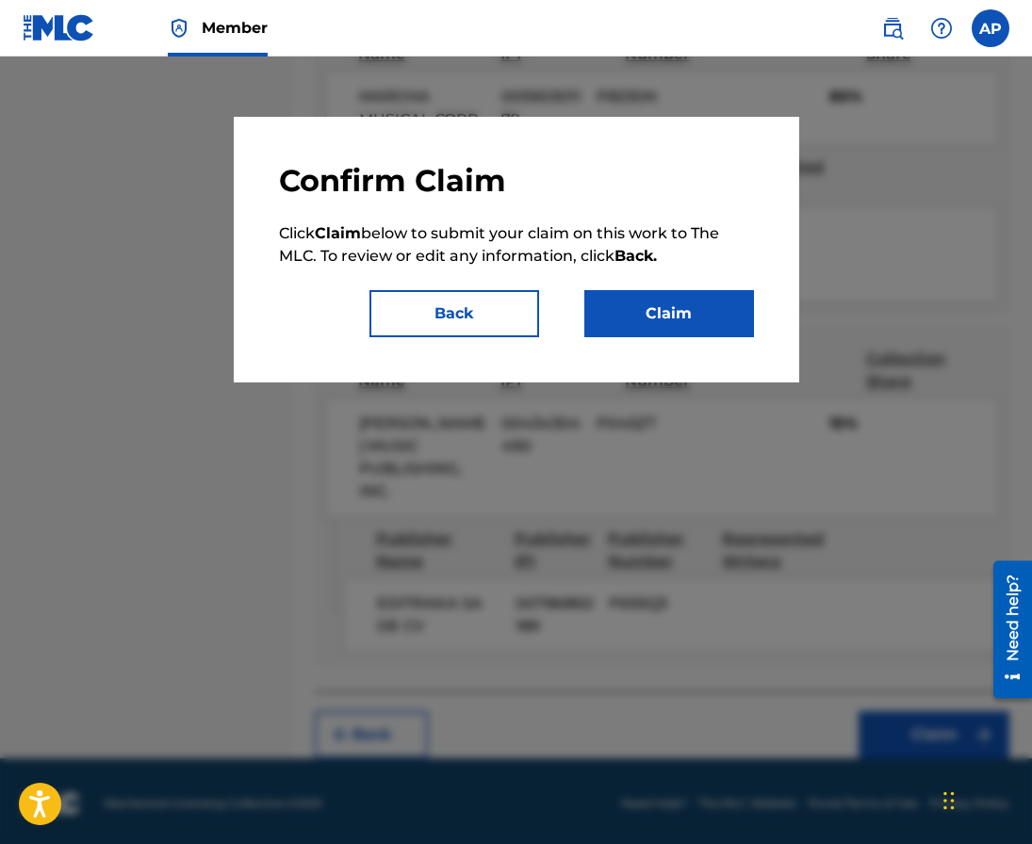
click at [678, 298] on button "Claim" at bounding box center [669, 313] width 170 height 47
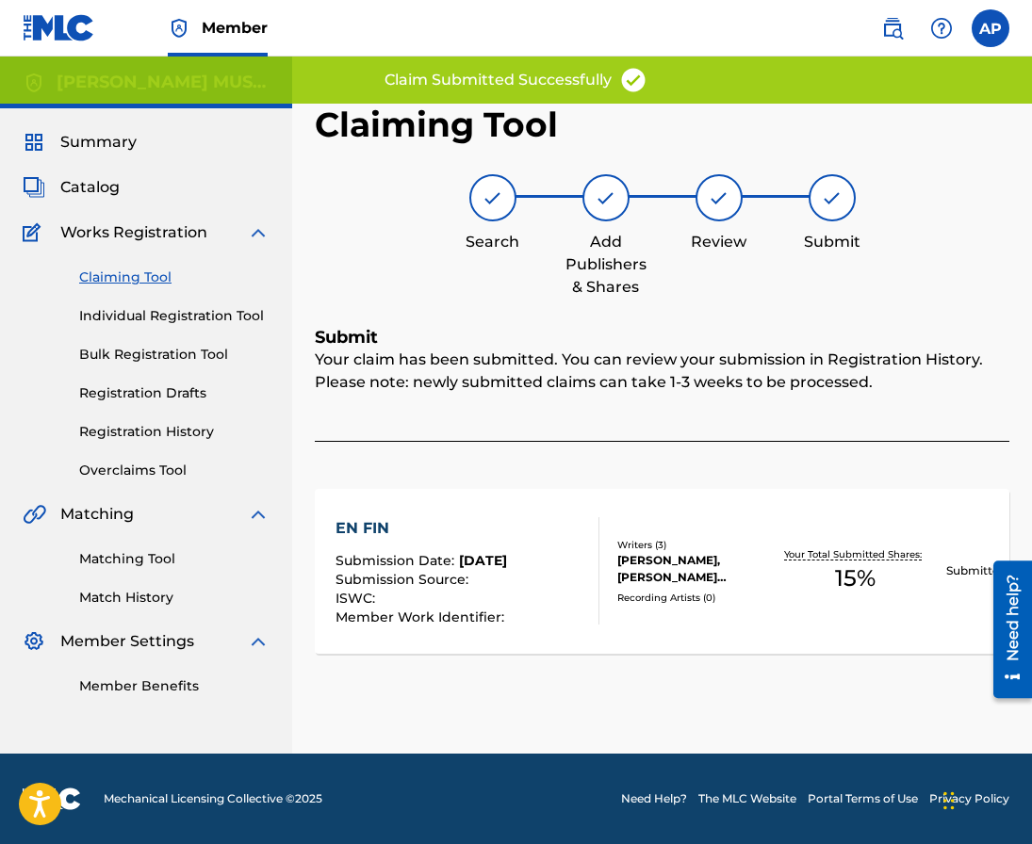
scroll to position [0, 0]
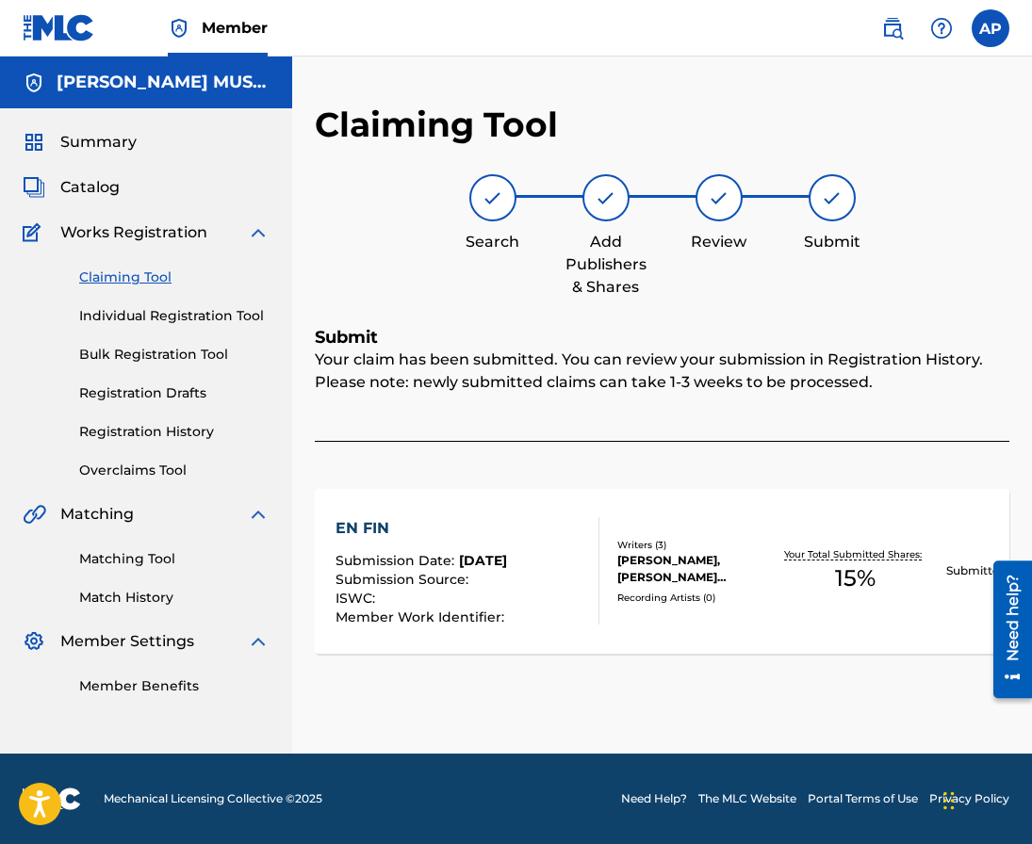
click at [154, 284] on link "Claiming Tool" at bounding box center [174, 278] width 190 height 20
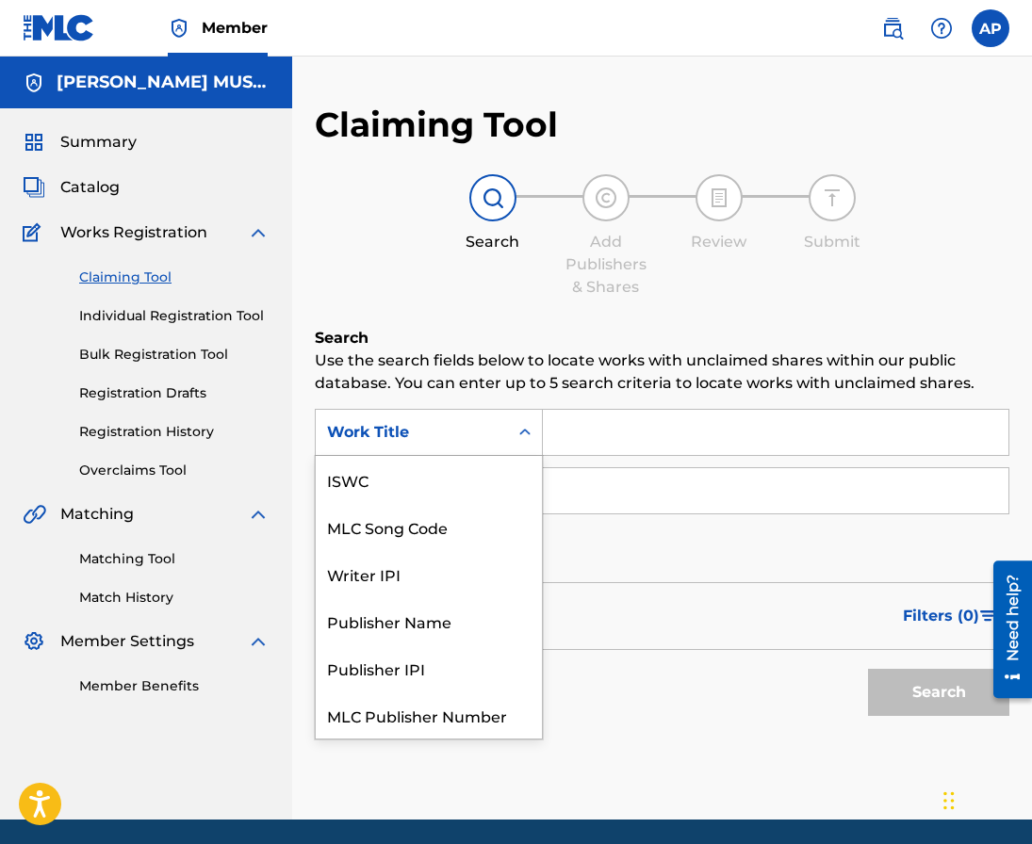
click at [406, 431] on div "Work Title" at bounding box center [412, 432] width 170 height 23
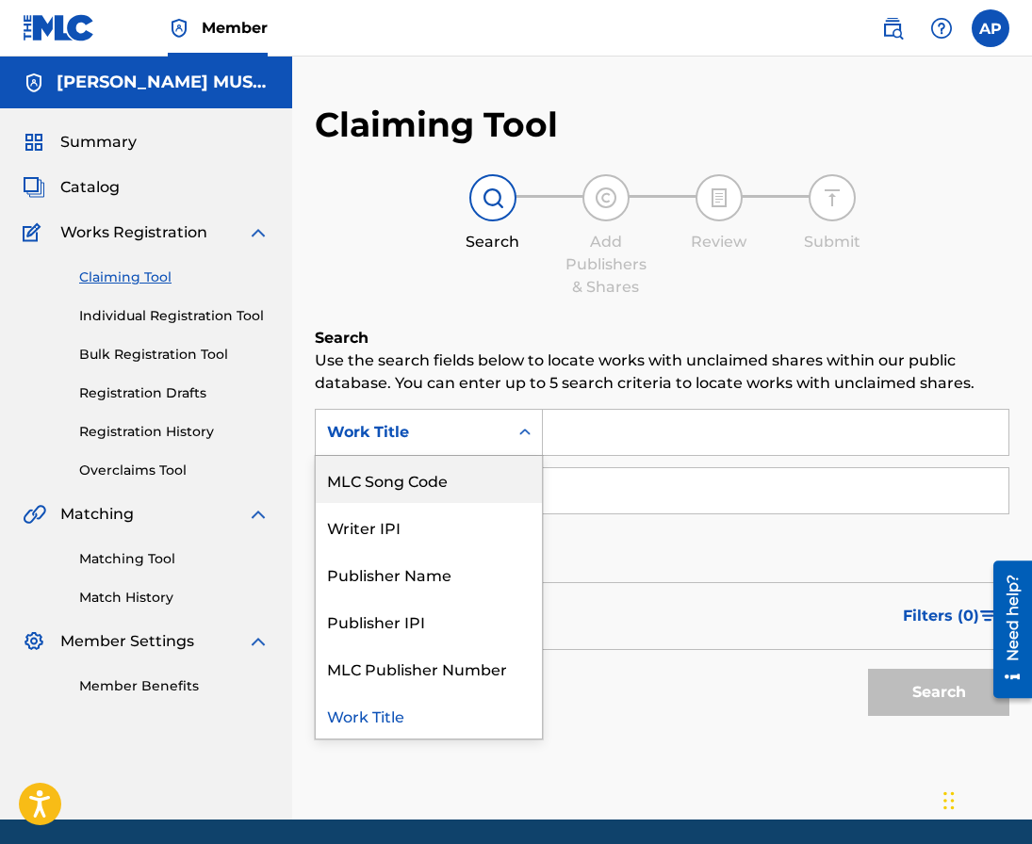
click at [428, 482] on div "MLC Song Code" at bounding box center [429, 479] width 226 height 47
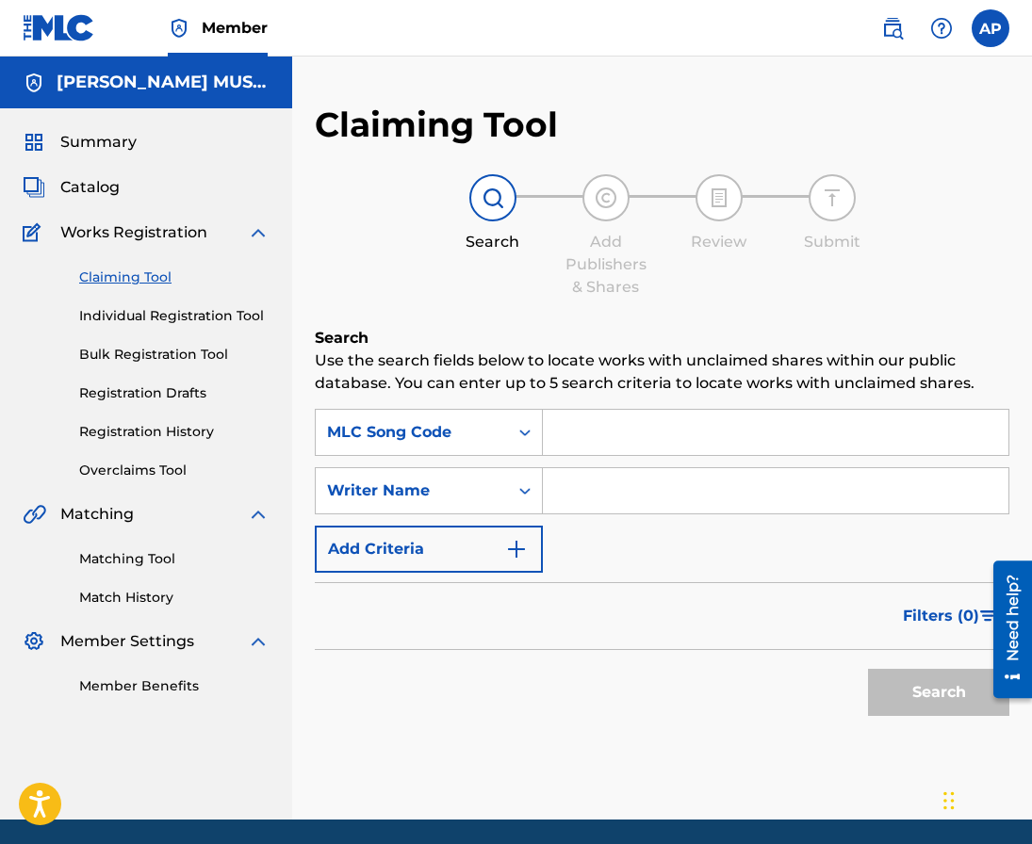
click at [629, 450] on input "Search Form" at bounding box center [775, 432] width 465 height 45
paste input "EV9AKO"
type input "EV9AKO"
click at [868, 669] on button "Search" at bounding box center [938, 692] width 141 height 47
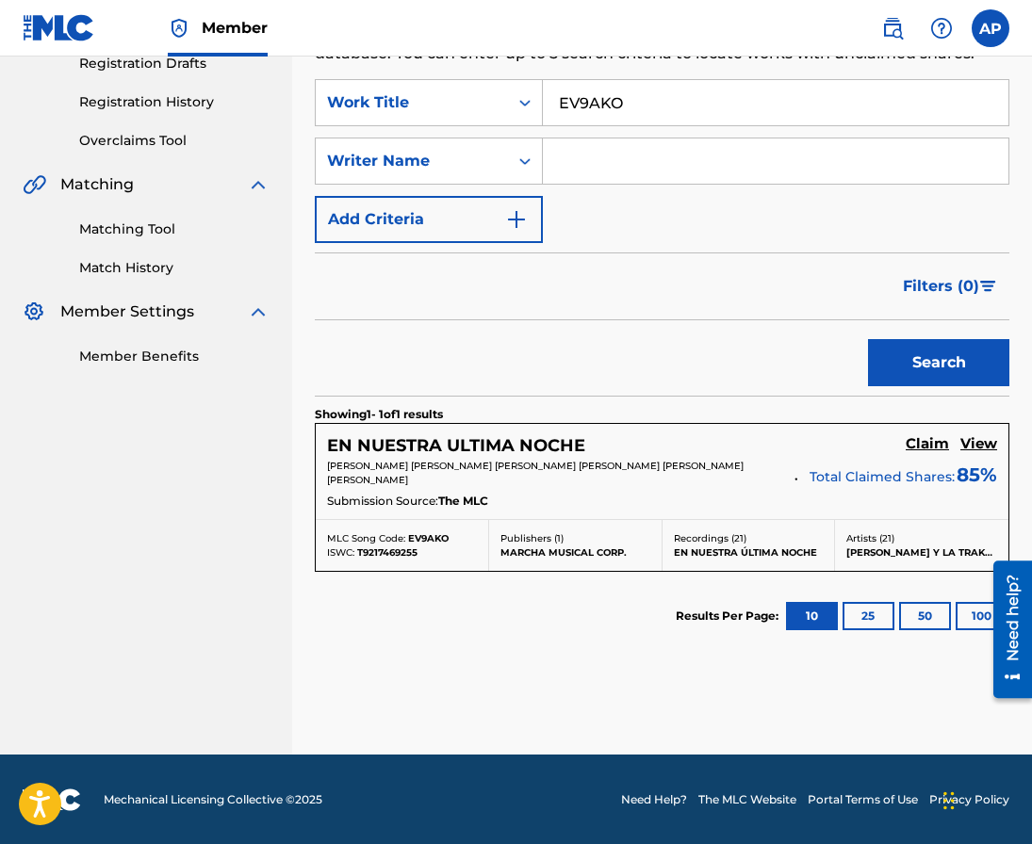
scroll to position [332, 0]
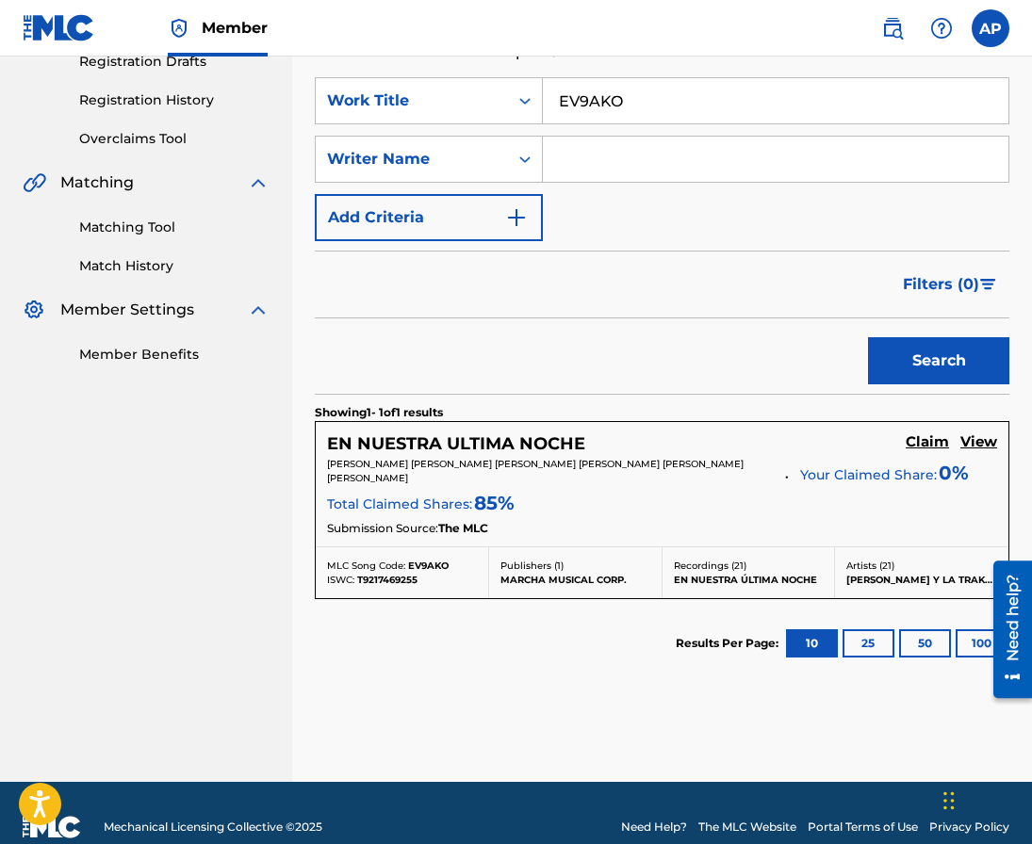
click at [933, 442] on h5 "Claim" at bounding box center [927, 442] width 43 height 18
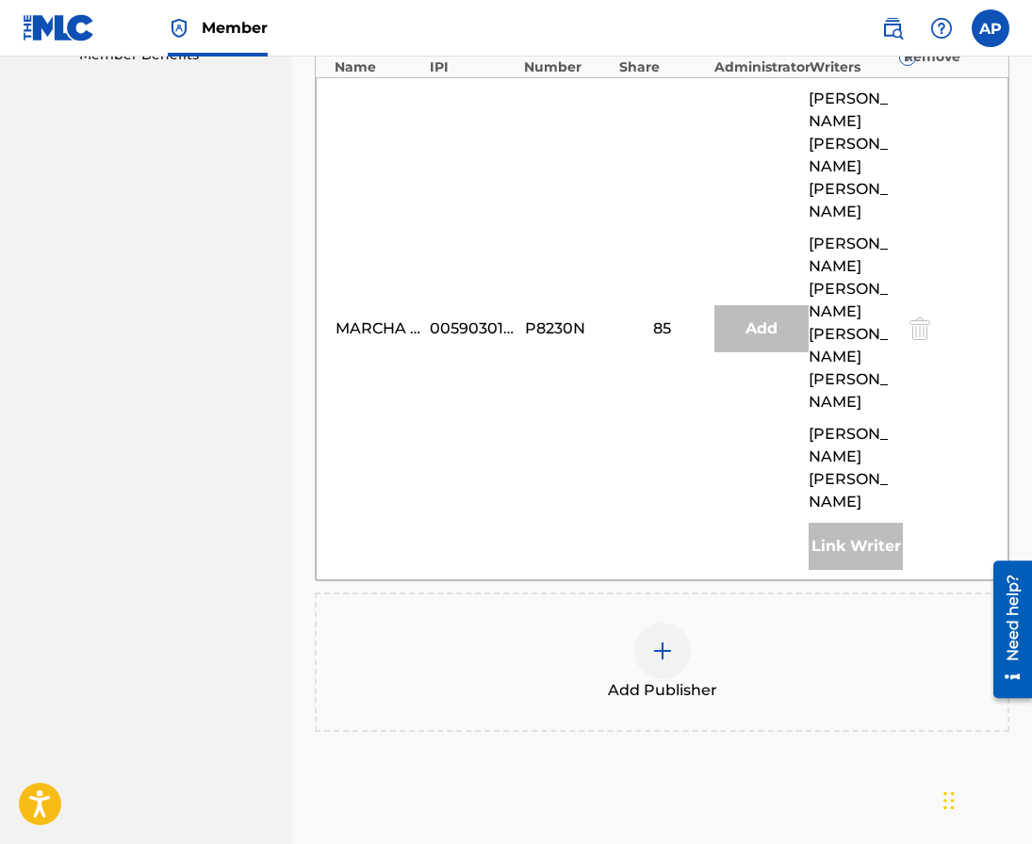
scroll to position [633, 0]
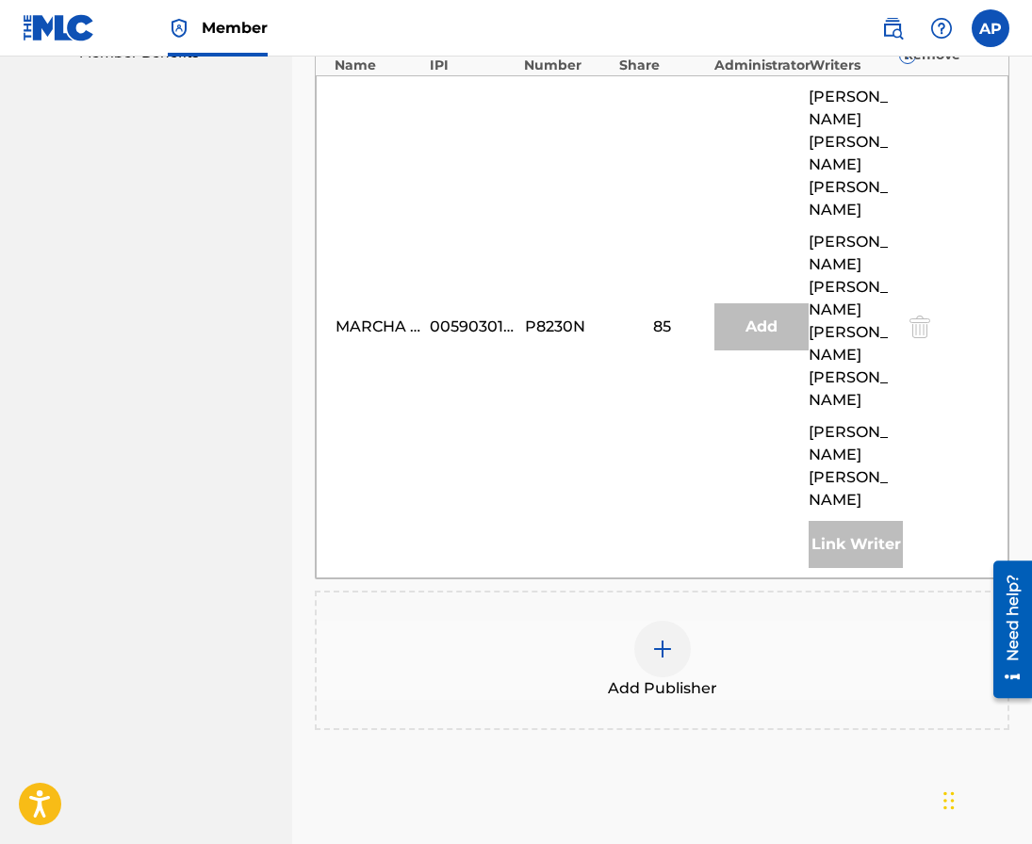
click at [661, 621] on div at bounding box center [662, 649] width 57 height 57
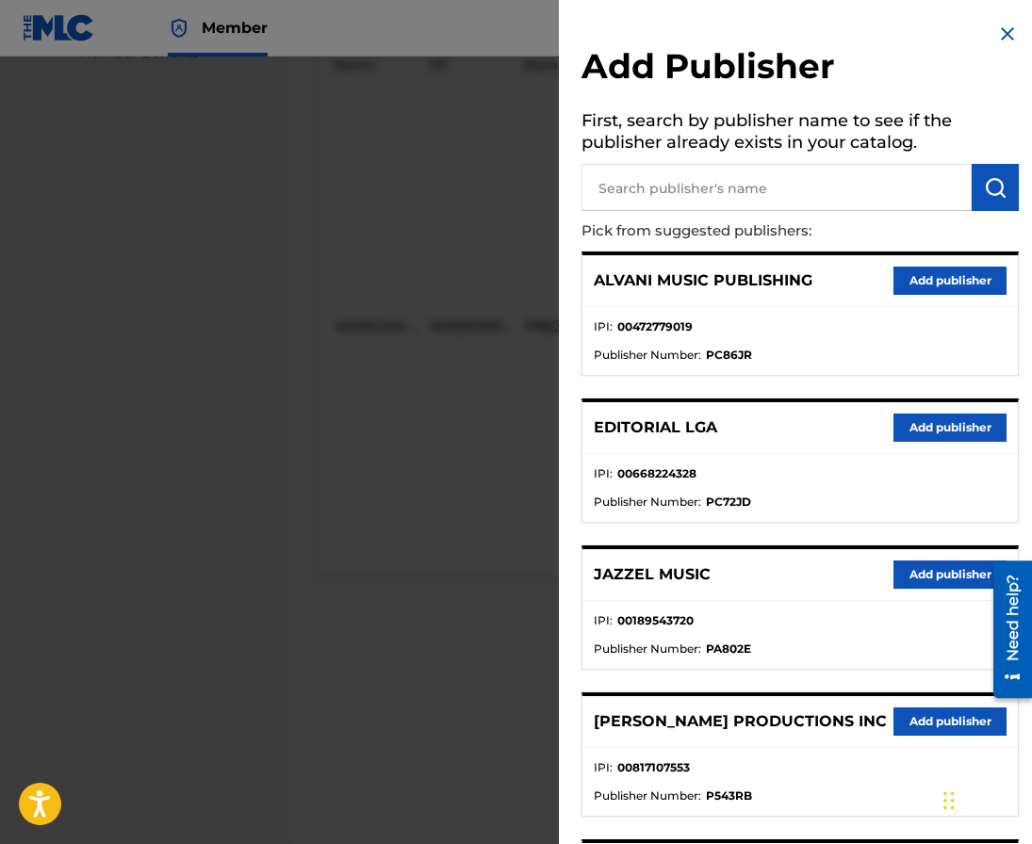
click at [670, 198] on input "text" at bounding box center [776, 187] width 390 height 47
type input "editraka"
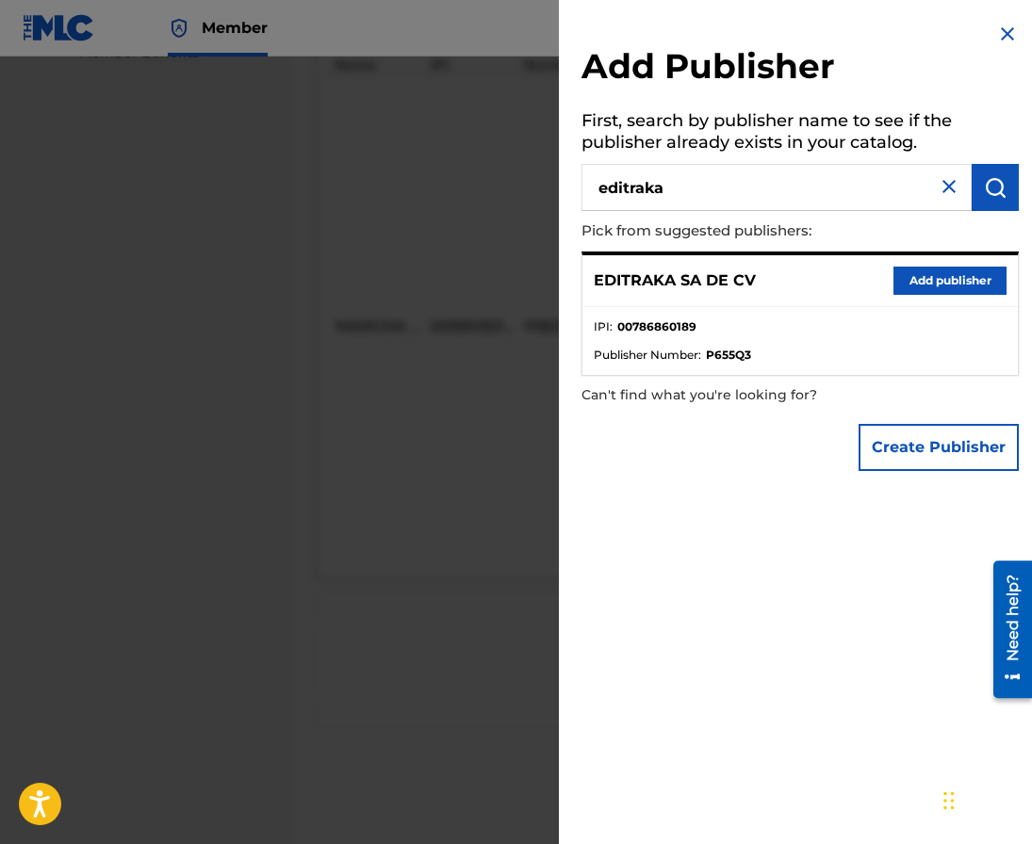
click at [910, 293] on button "Add publisher" at bounding box center [949, 281] width 113 height 28
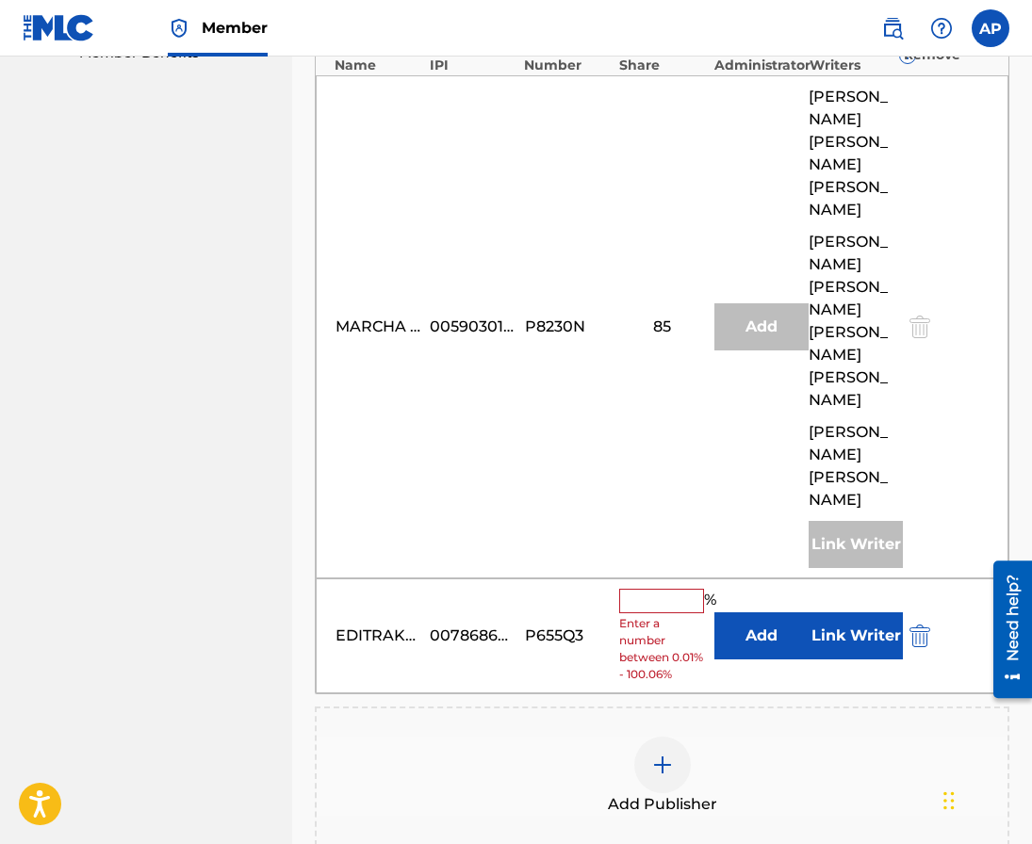
click at [770, 612] on button "Add" at bounding box center [761, 635] width 94 height 47
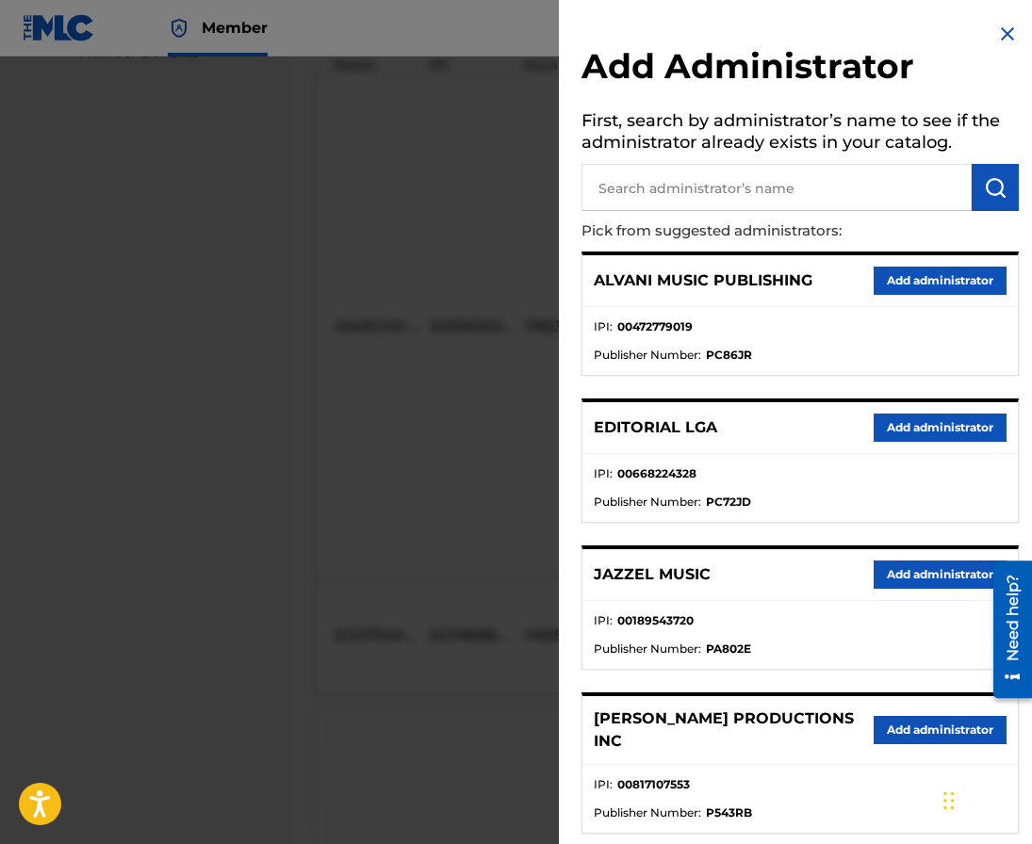
click at [741, 182] on input "text" at bounding box center [776, 187] width 390 height 47
type input "maximo"
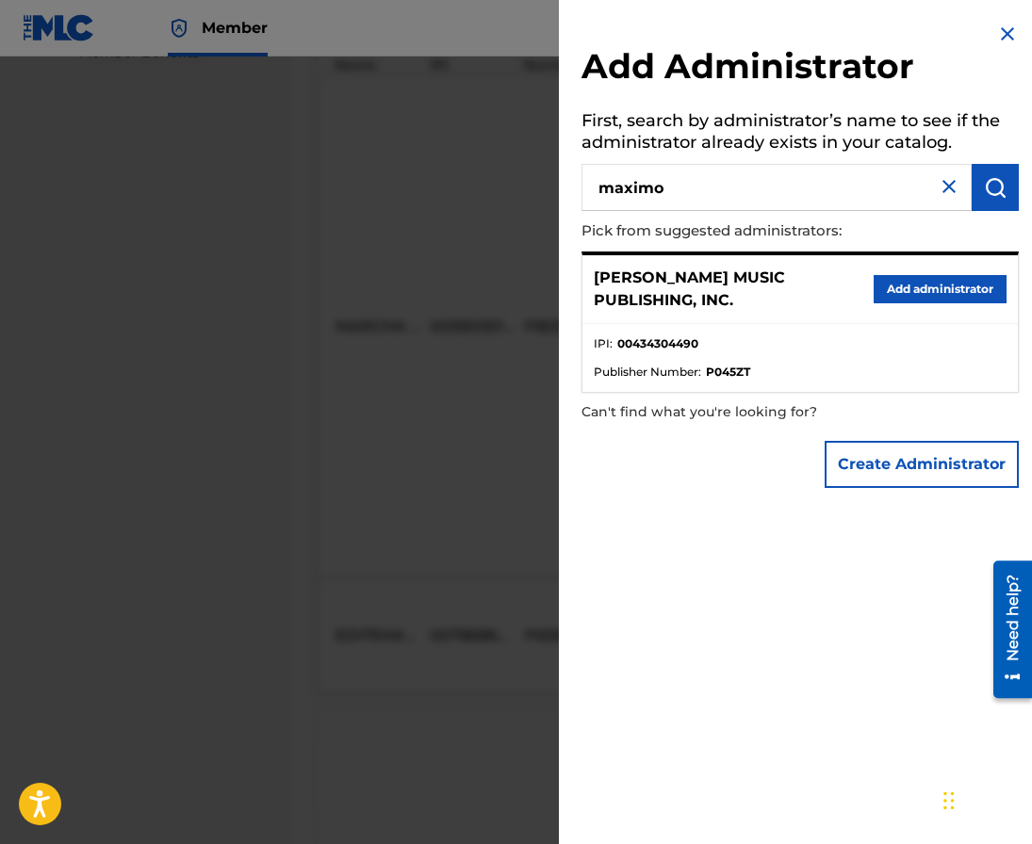
click at [909, 303] on div "[PERSON_NAME] MUSIC PUBLISHING, INC. Add administrator" at bounding box center [799, 289] width 435 height 69
click at [907, 302] on div "[PERSON_NAME] MUSIC PUBLISHING, INC. Add administrator" at bounding box center [799, 289] width 435 height 69
click at [898, 289] on button "Add administrator" at bounding box center [940, 289] width 133 height 28
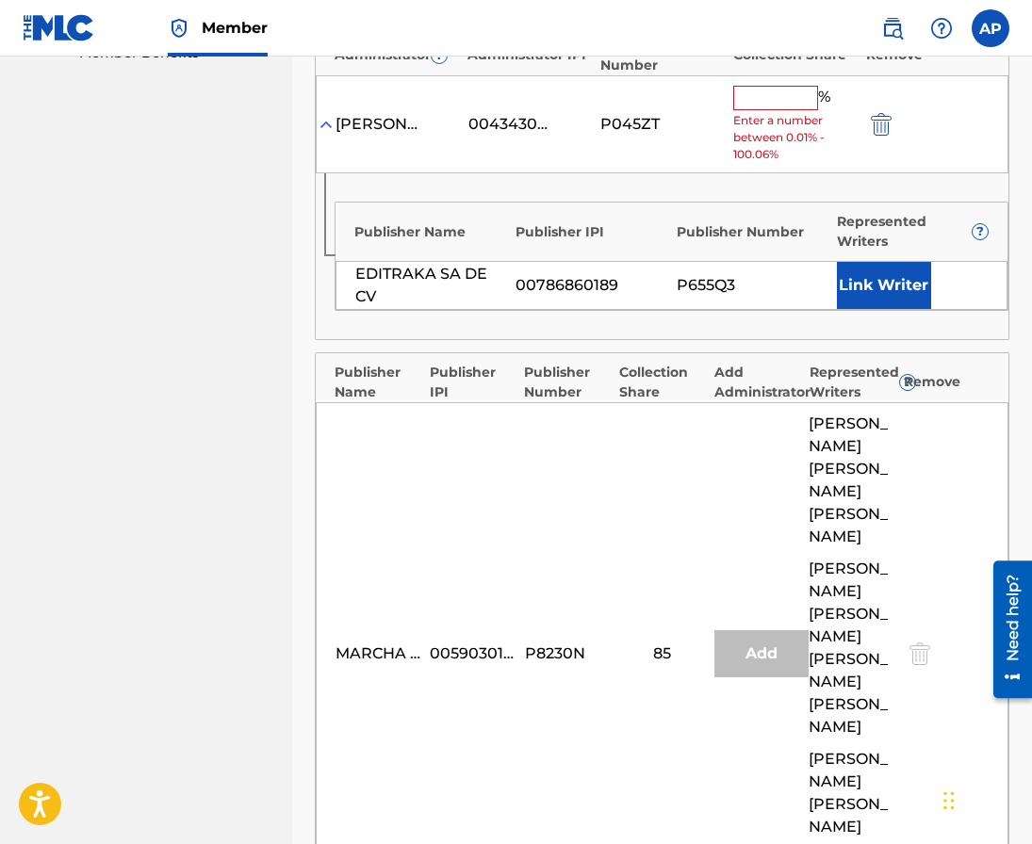
click at [754, 90] on input "text" at bounding box center [775, 98] width 85 height 24
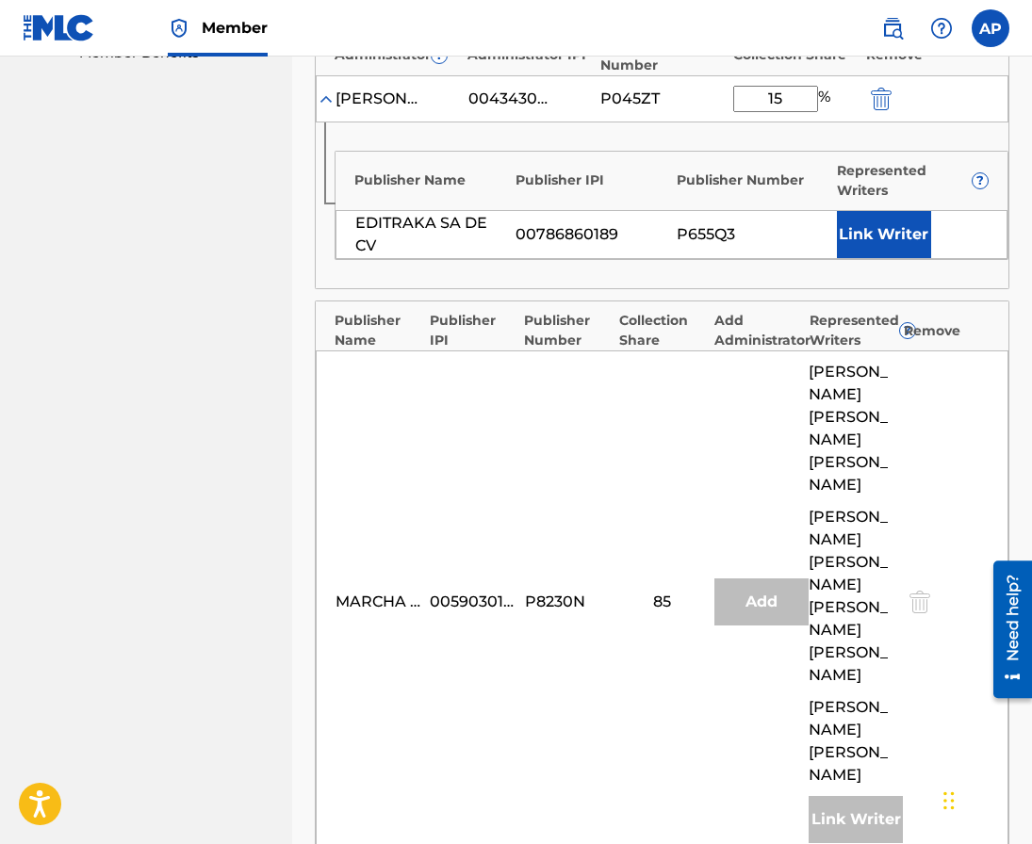
type input "15"
click at [697, 208] on div "Publisher Name Publisher IPI Publisher Number Represented Writers ? EDITRAKA SA…" at bounding box center [672, 205] width 674 height 109
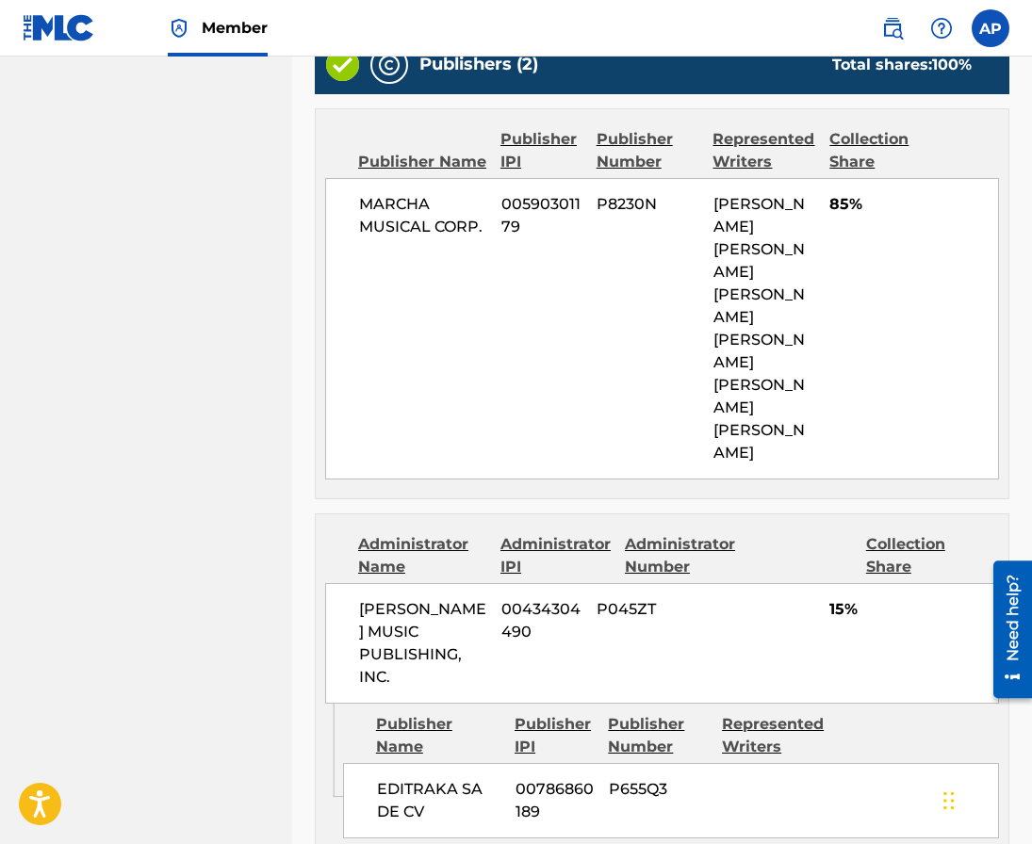
scroll to position [999, 0]
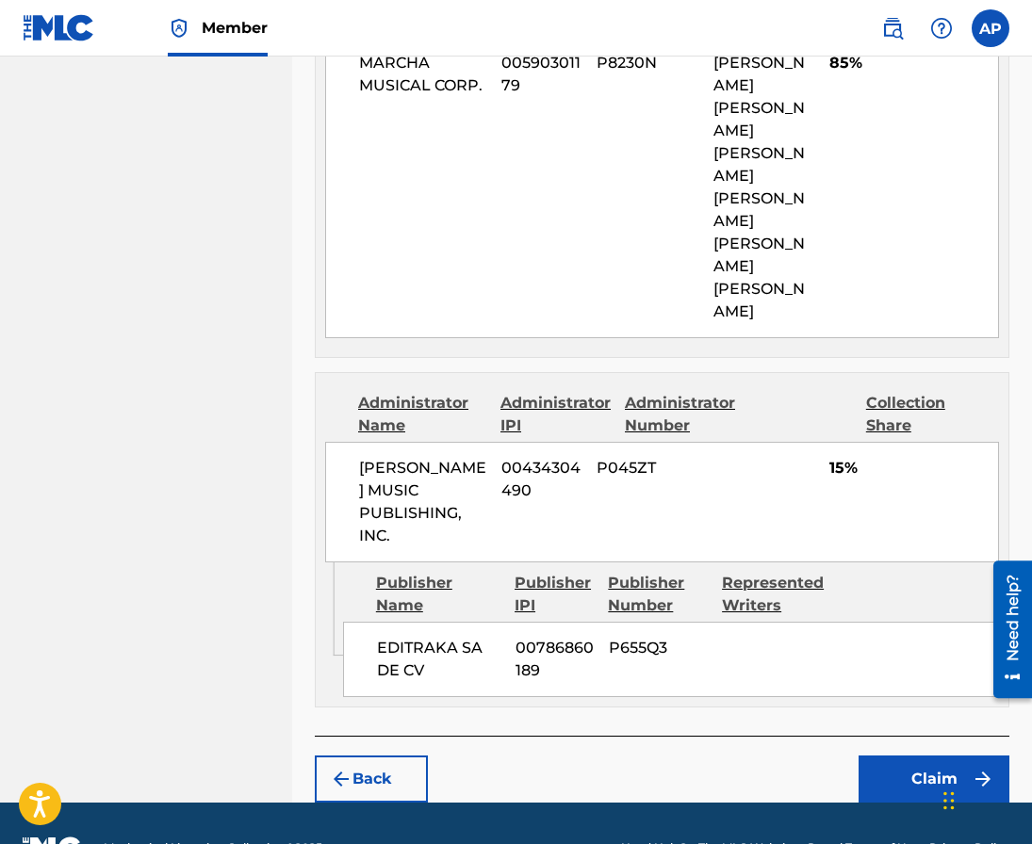
click at [879, 756] on button "Claim" at bounding box center [933, 779] width 151 height 47
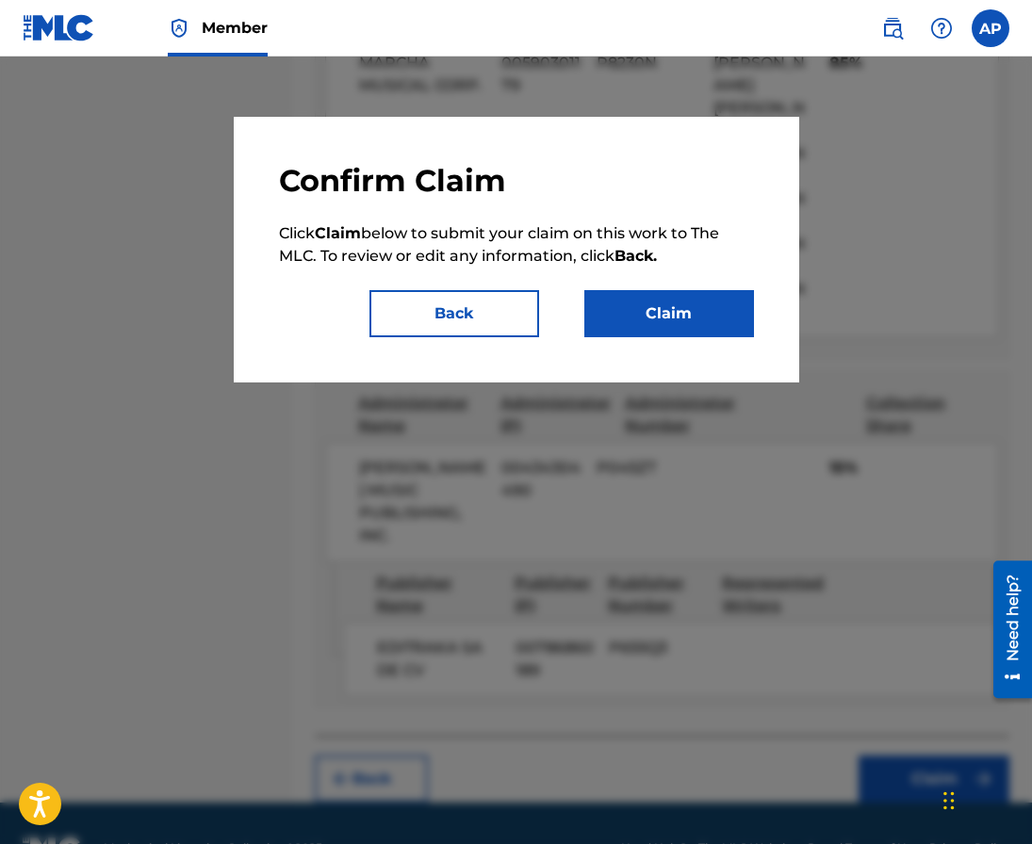
click at [632, 335] on button "Claim" at bounding box center [669, 313] width 170 height 47
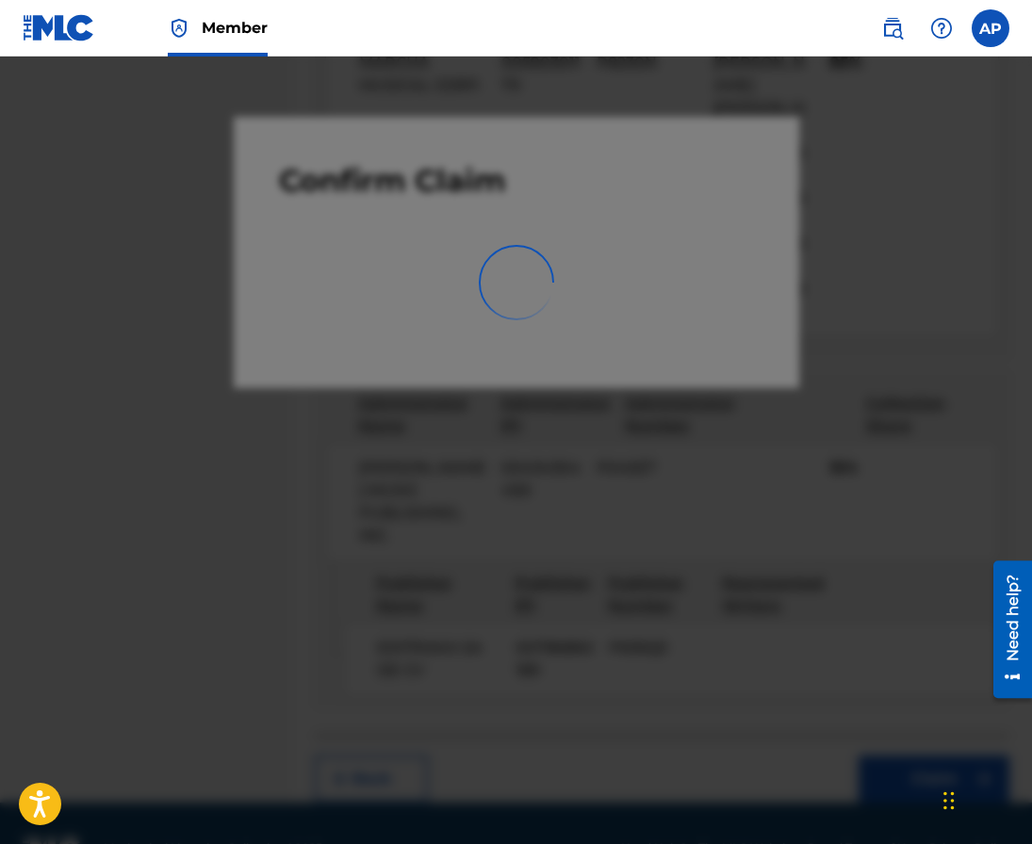
scroll to position [0, 0]
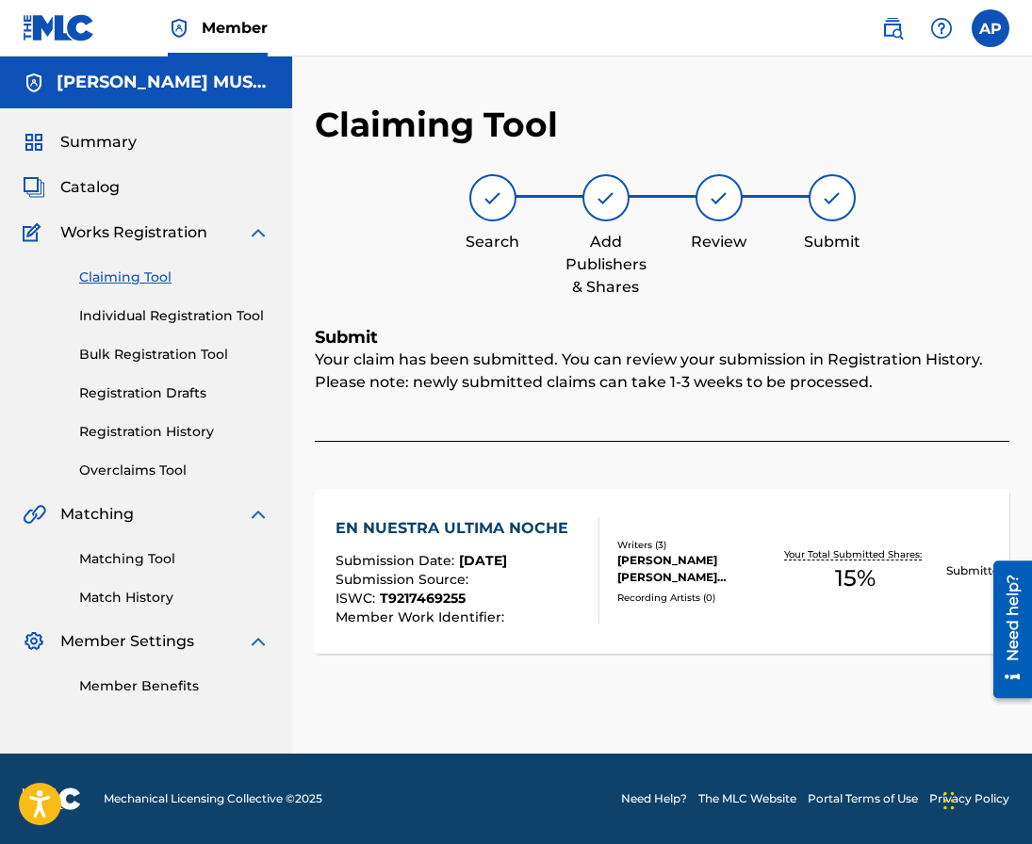
click at [135, 286] on link "Claiming Tool" at bounding box center [174, 278] width 190 height 20
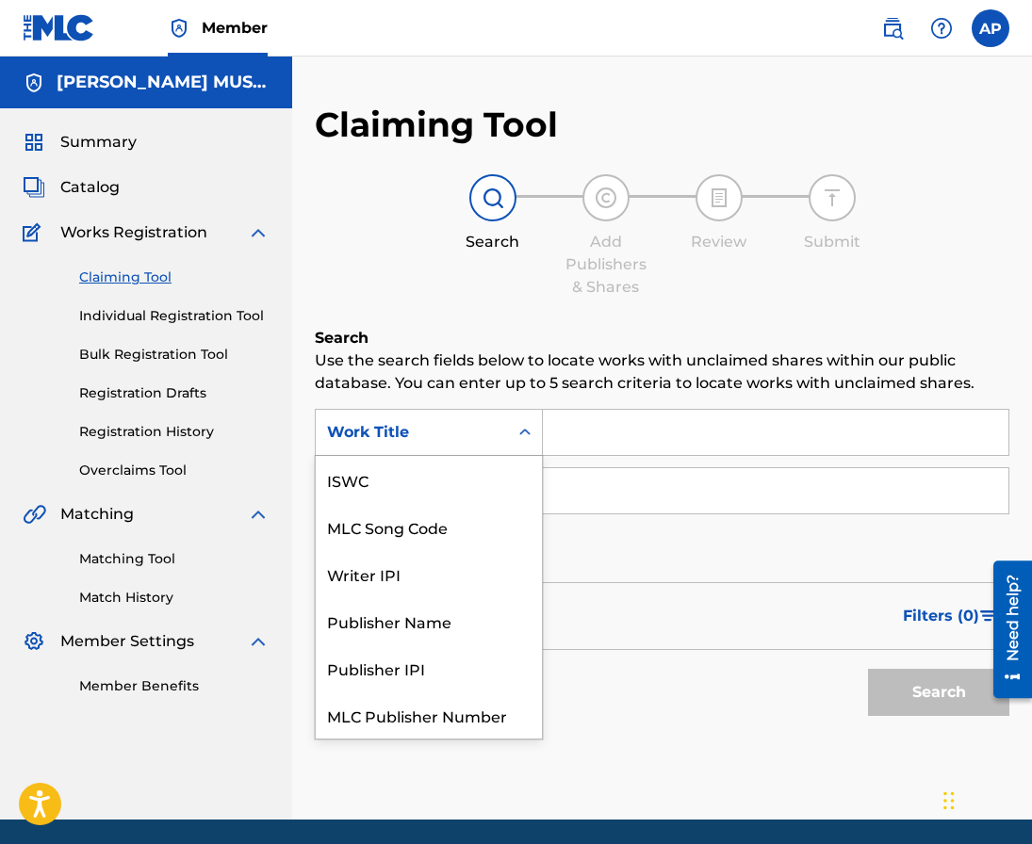
click at [438, 424] on div "Work Title" at bounding box center [412, 432] width 170 height 23
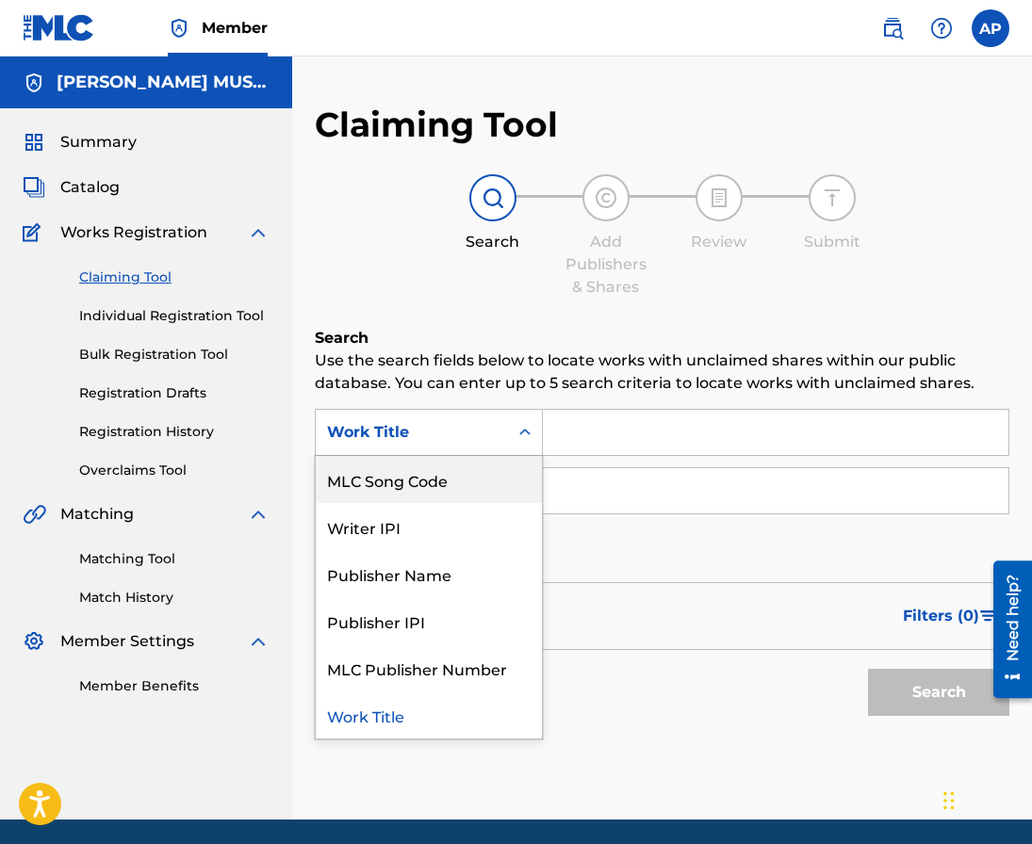
click at [459, 477] on div "MLC Song Code" at bounding box center [429, 479] width 226 height 47
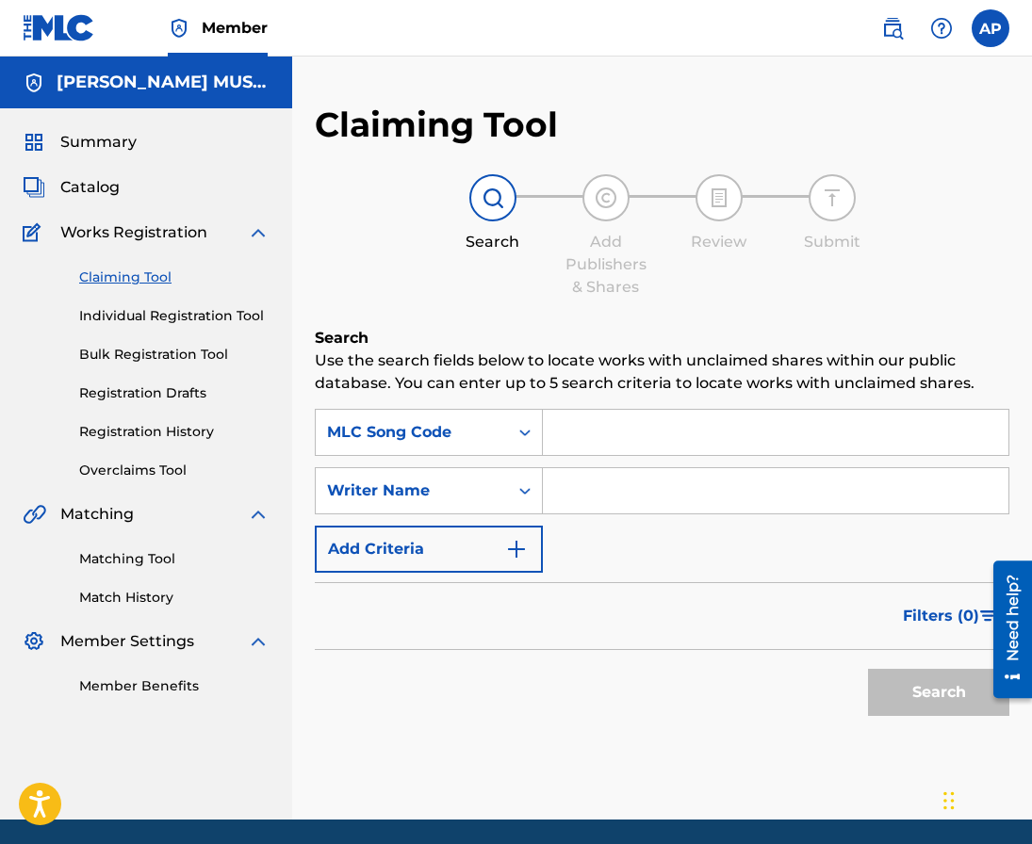
click at [574, 430] on input "Search Form" at bounding box center [775, 432] width 465 height 45
paste input "EA7ZHR"
type input "EA7ZHR"
click at [868, 669] on button "Search" at bounding box center [938, 692] width 141 height 47
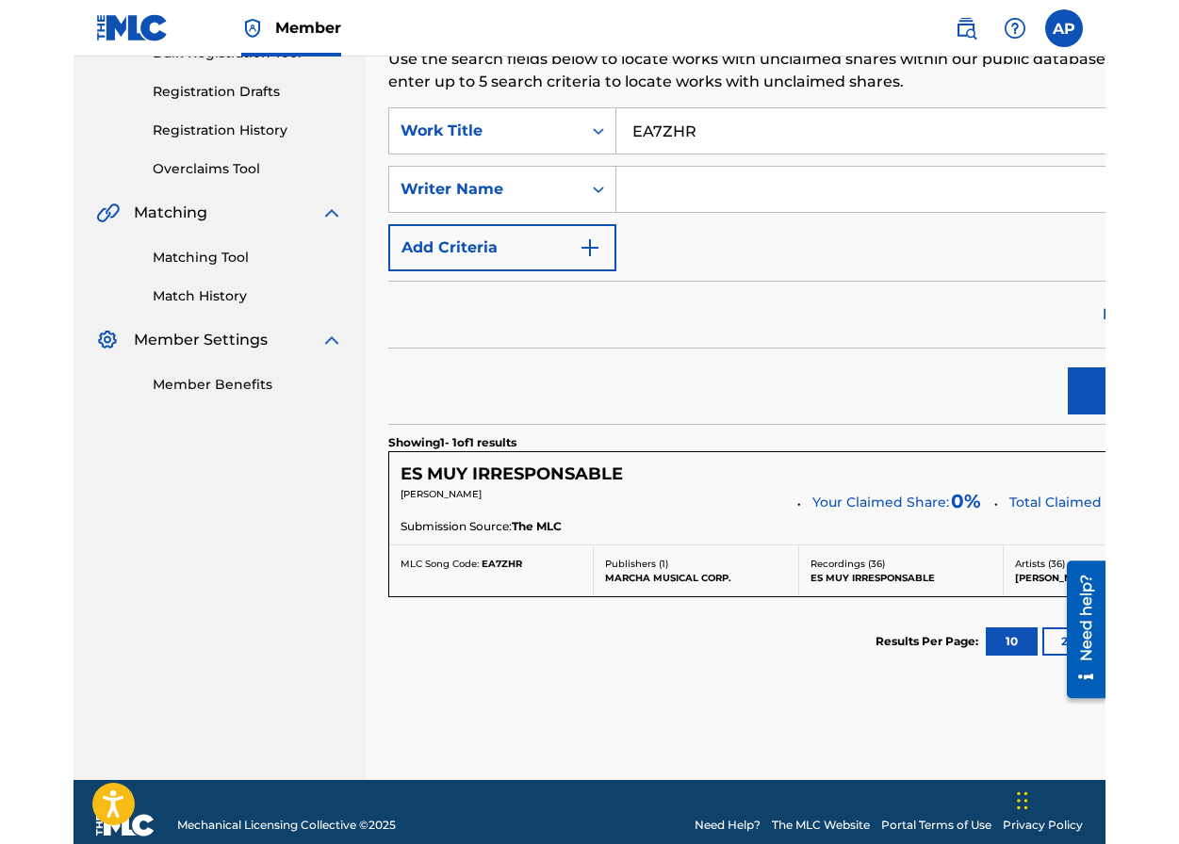
scroll to position [308, 0]
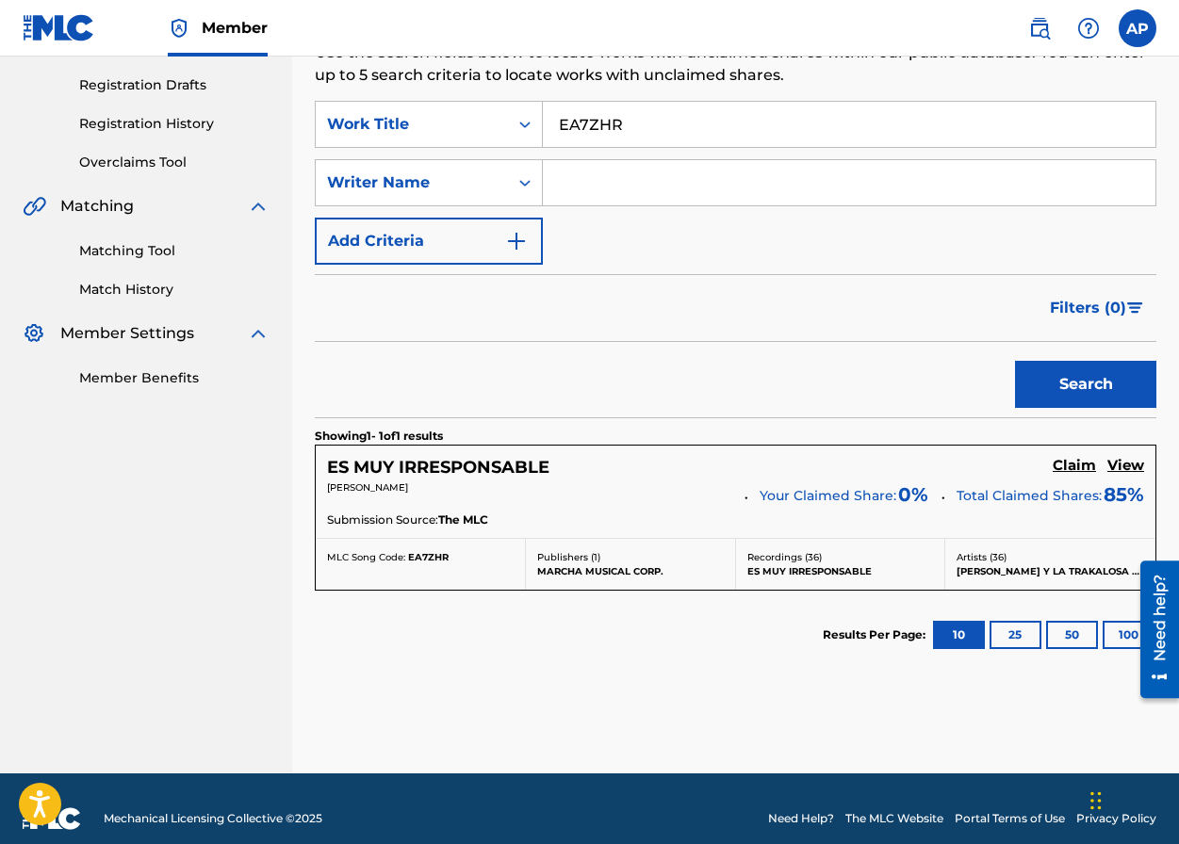
click at [1031, 464] on h5 "Claim" at bounding box center [1074, 466] width 43 height 18
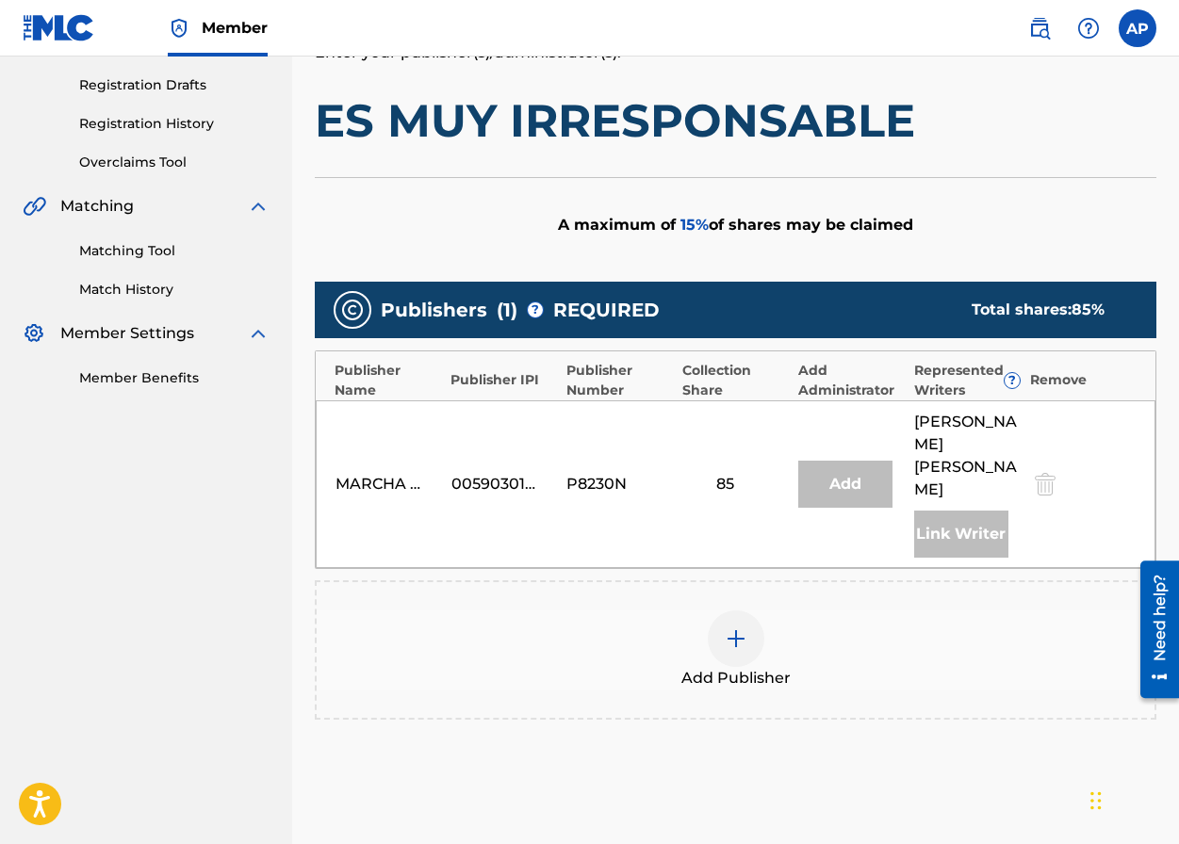
click at [745, 611] on div at bounding box center [736, 639] width 57 height 57
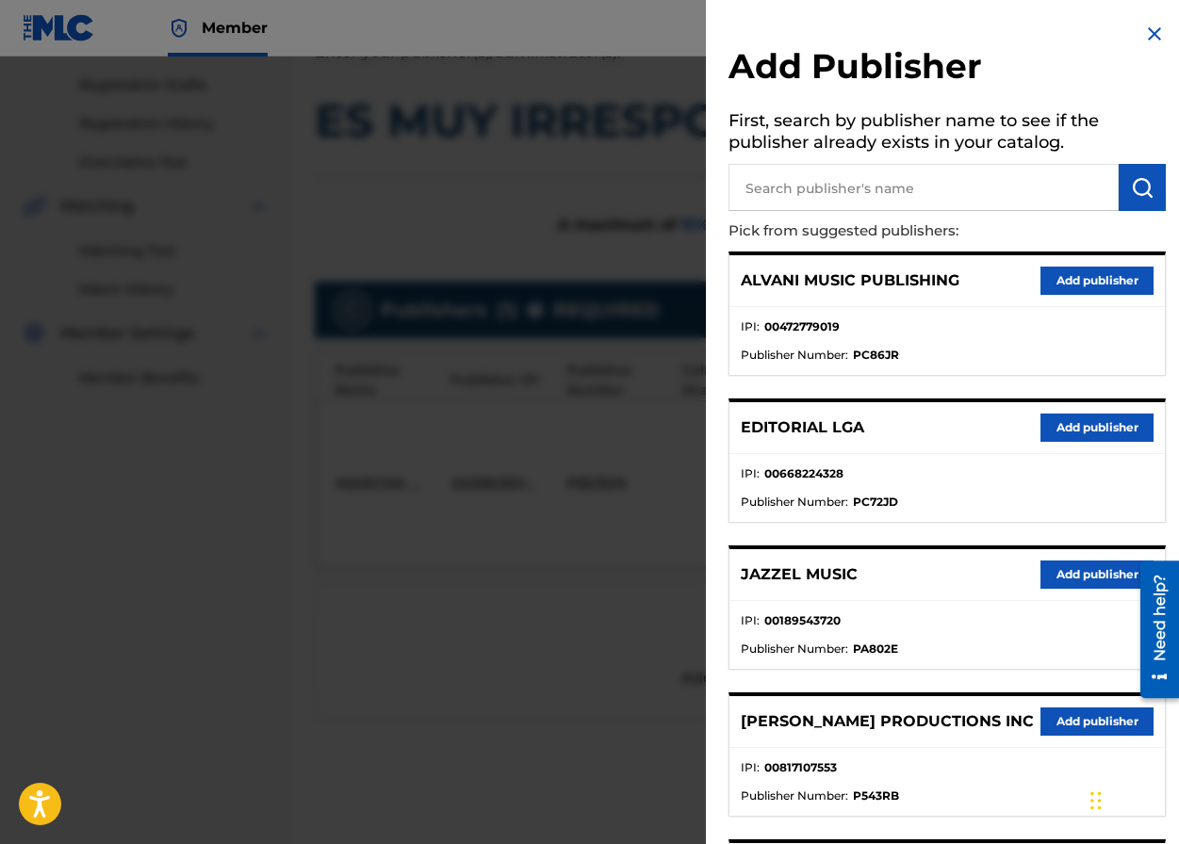
click at [780, 187] on input "text" at bounding box center [923, 187] width 390 height 47
type input "editraka"
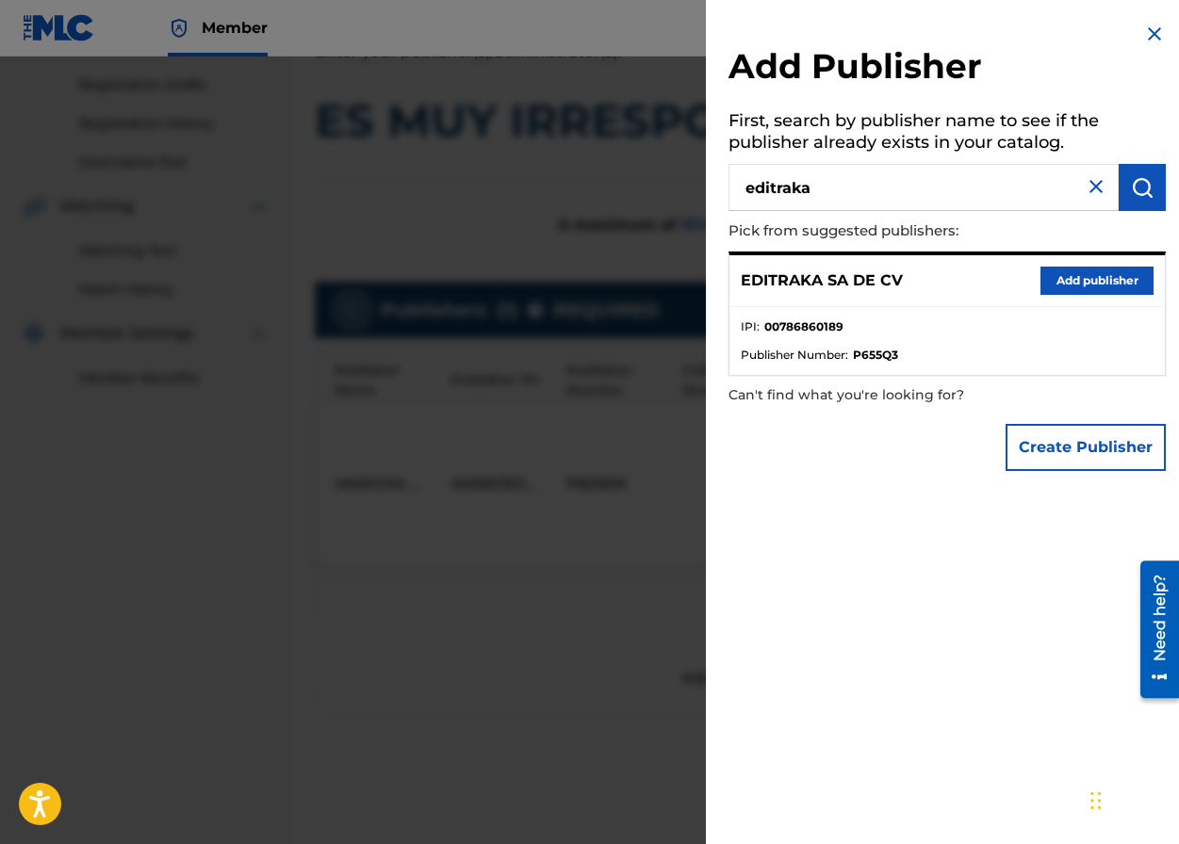
click at [1031, 290] on button "Add publisher" at bounding box center [1096, 281] width 113 height 28
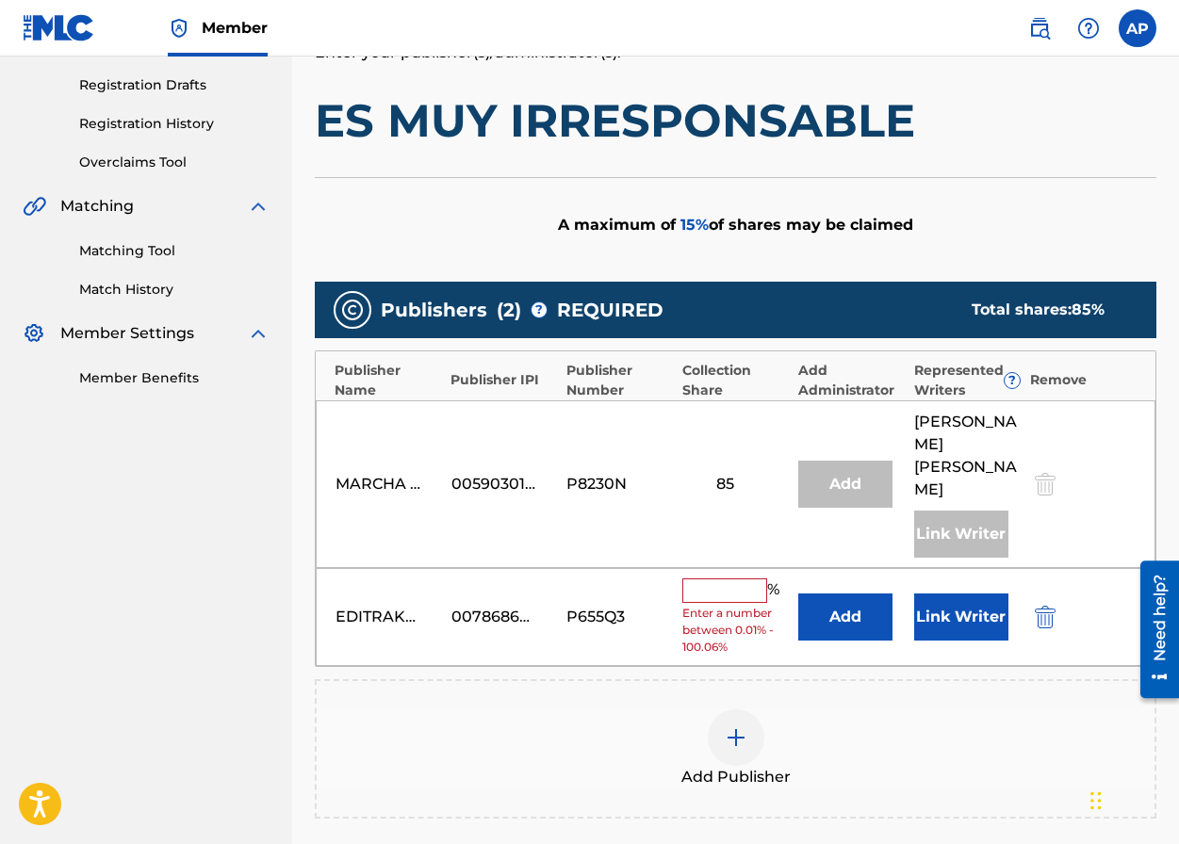
click at [853, 594] on button "Add" at bounding box center [845, 617] width 94 height 47
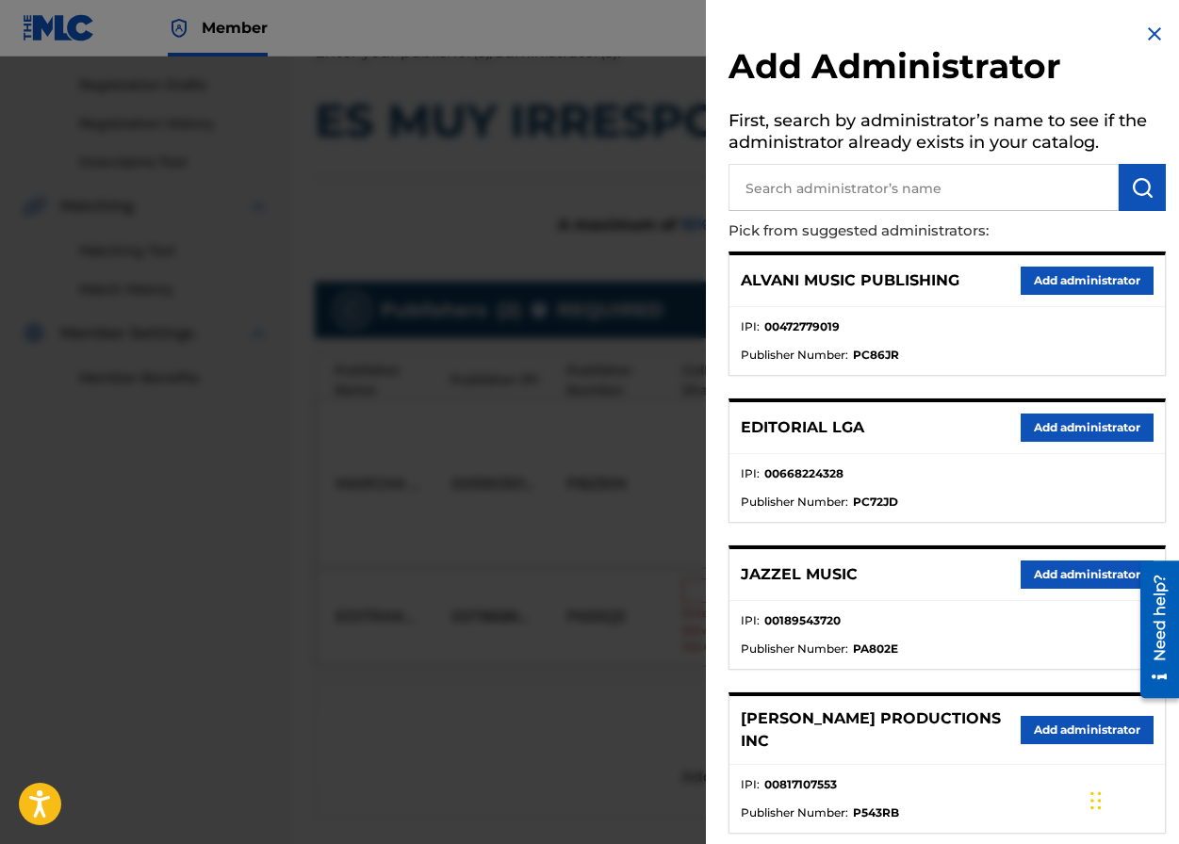
click at [833, 204] on input "text" at bounding box center [923, 187] width 390 height 47
type input "maximo"
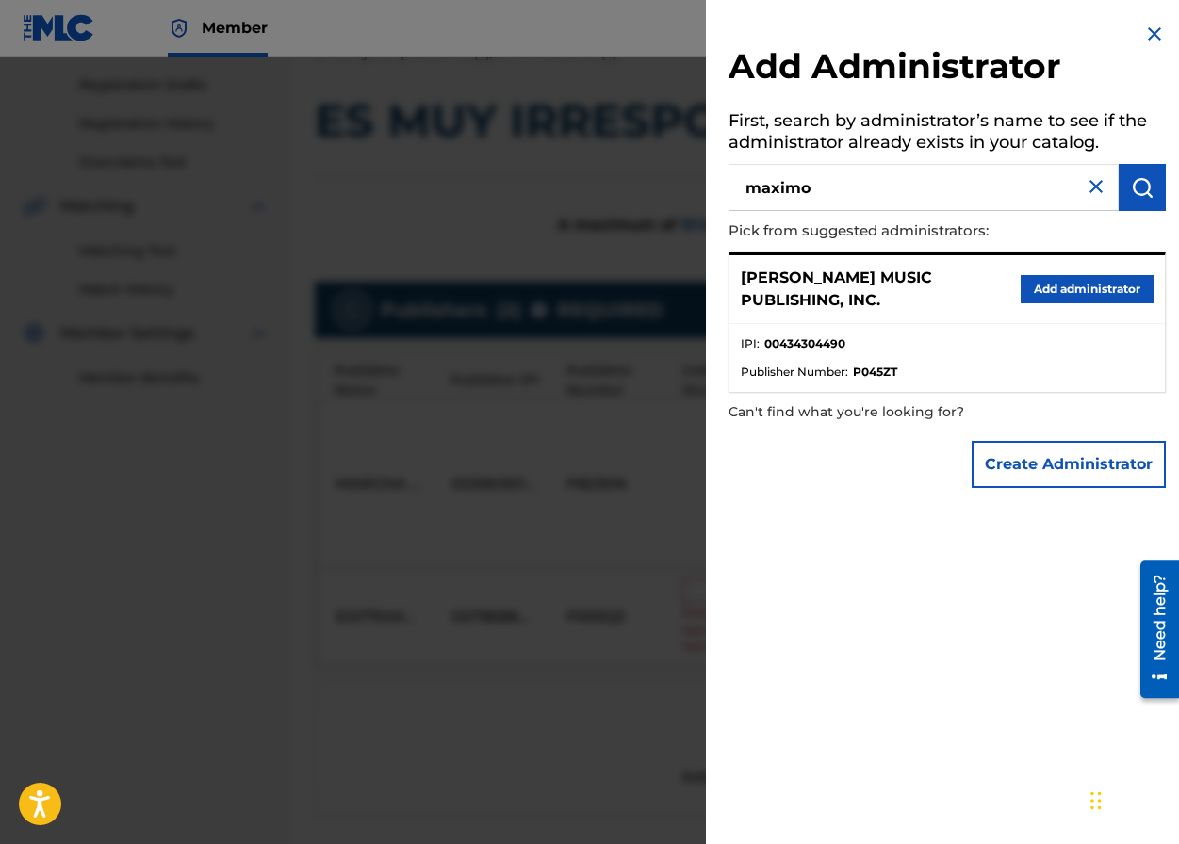
click at [990, 289] on p "[PERSON_NAME] MUSIC PUBLISHING, INC." at bounding box center [881, 289] width 280 height 45
click at [1031, 289] on button "Add administrator" at bounding box center [1086, 289] width 133 height 28
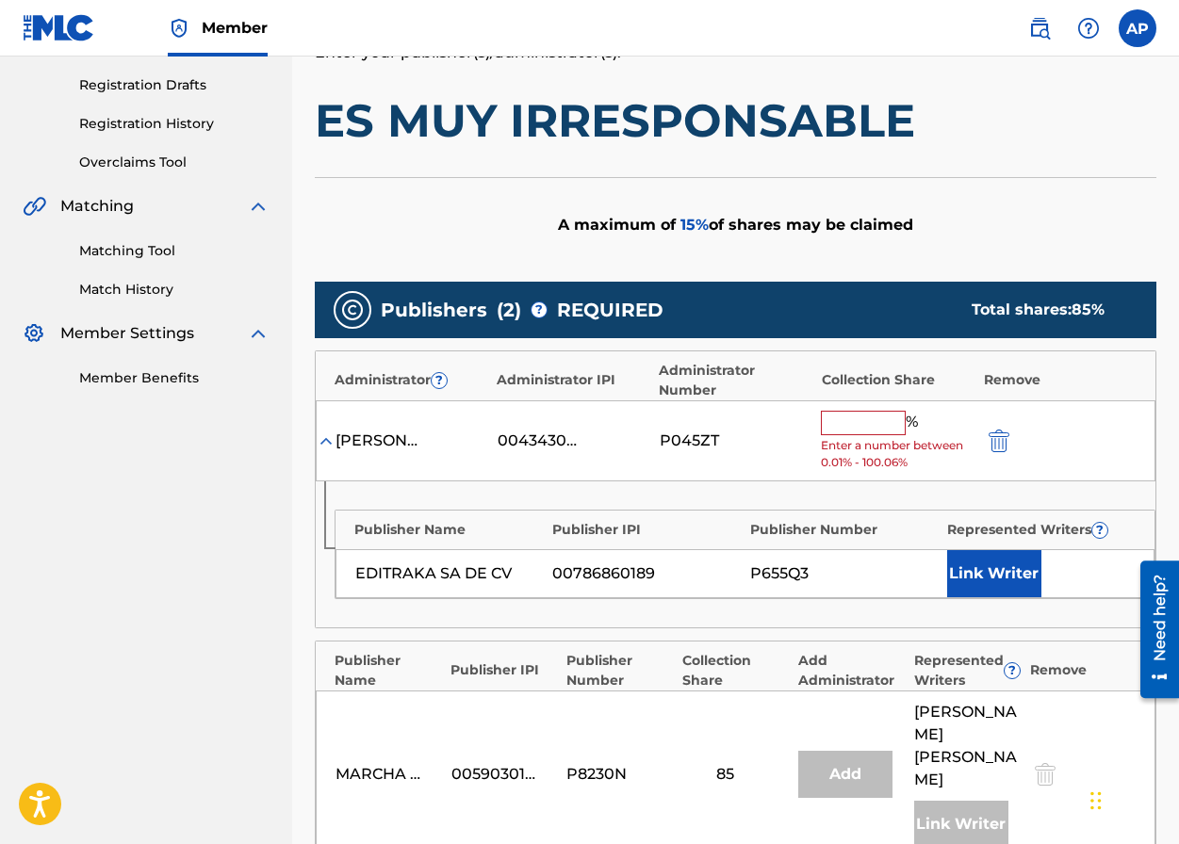
drag, startPoint x: 851, startPoint y: 447, endPoint x: 853, endPoint y: 436, distance: 10.5
click at [853, 437] on span "Enter a number between 0.01% - 100.06%" at bounding box center [897, 454] width 153 height 34
click at [849, 426] on input "text" at bounding box center [863, 423] width 85 height 24
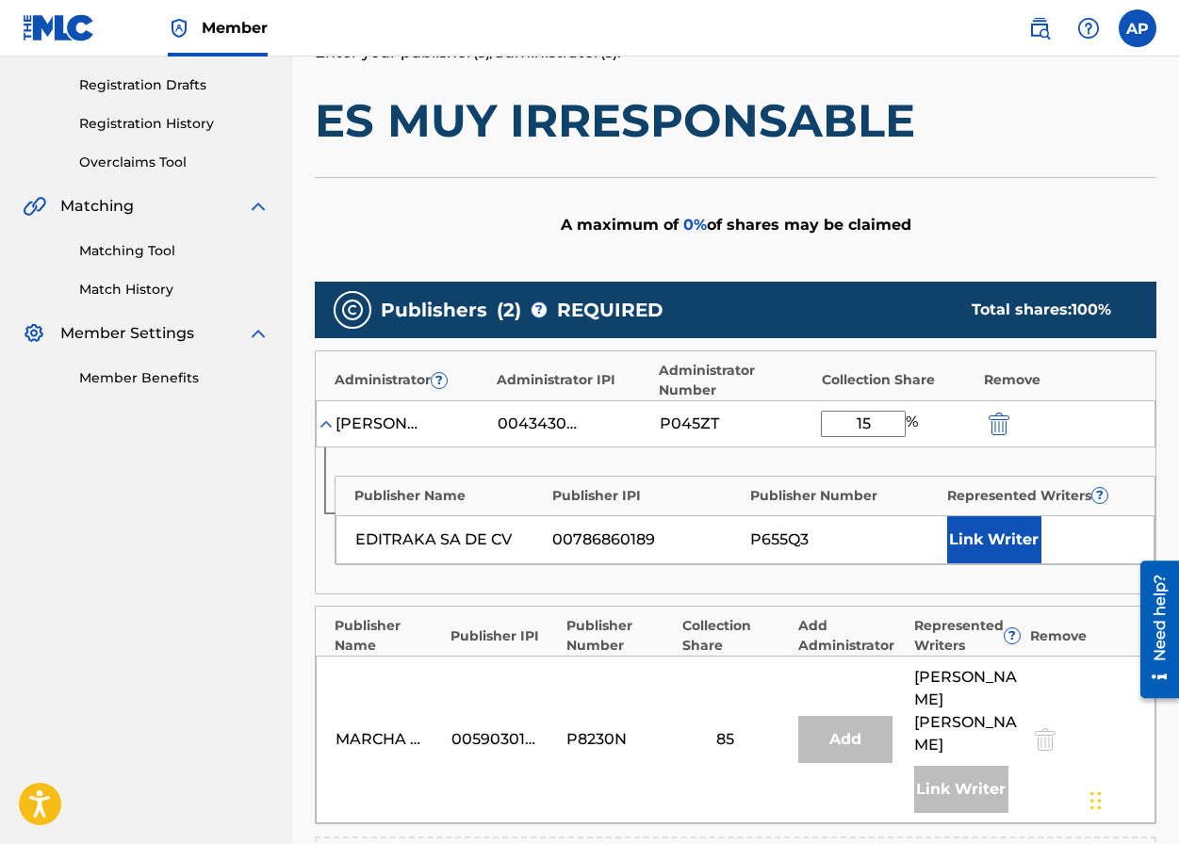
type input "15"
click at [790, 495] on div "Publisher Number" at bounding box center [844, 496] width 188 height 20
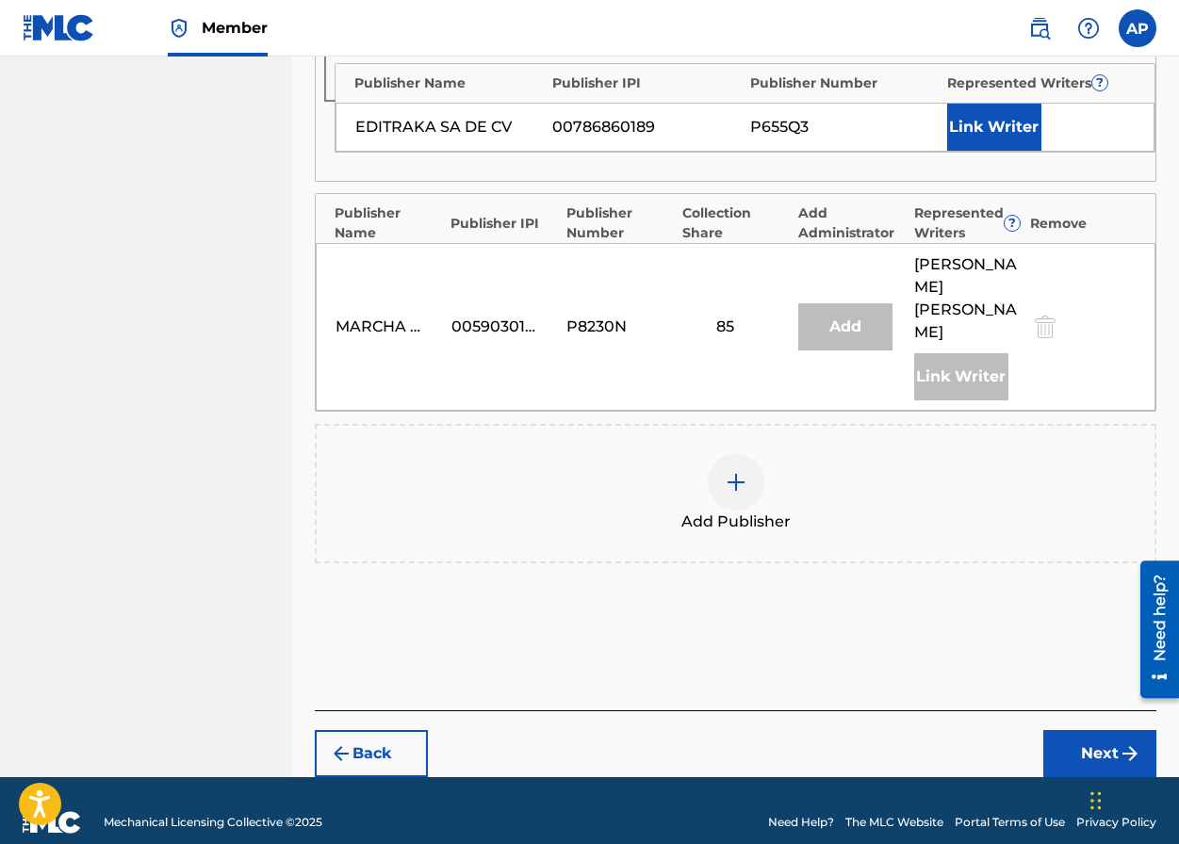
click at [1031, 745] on button "Next" at bounding box center [1099, 753] width 113 height 47
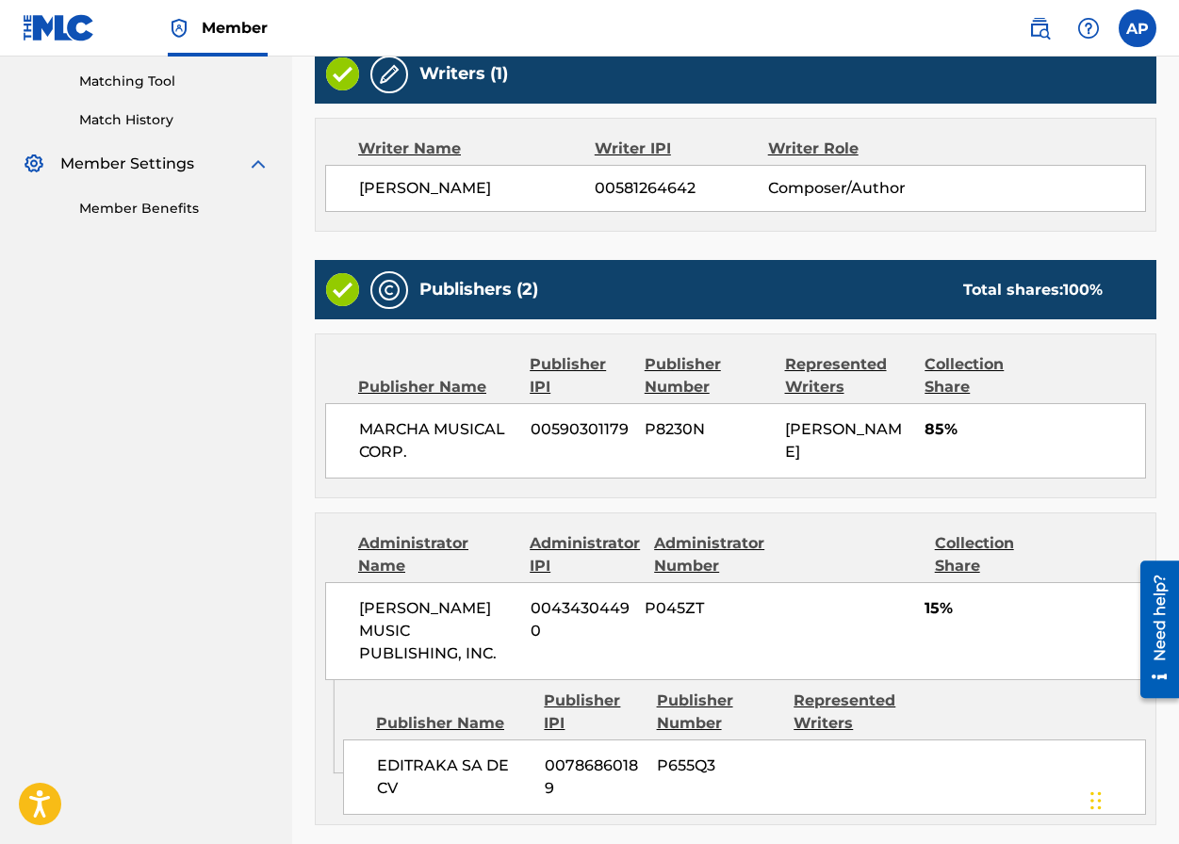
scroll to position [673, 0]
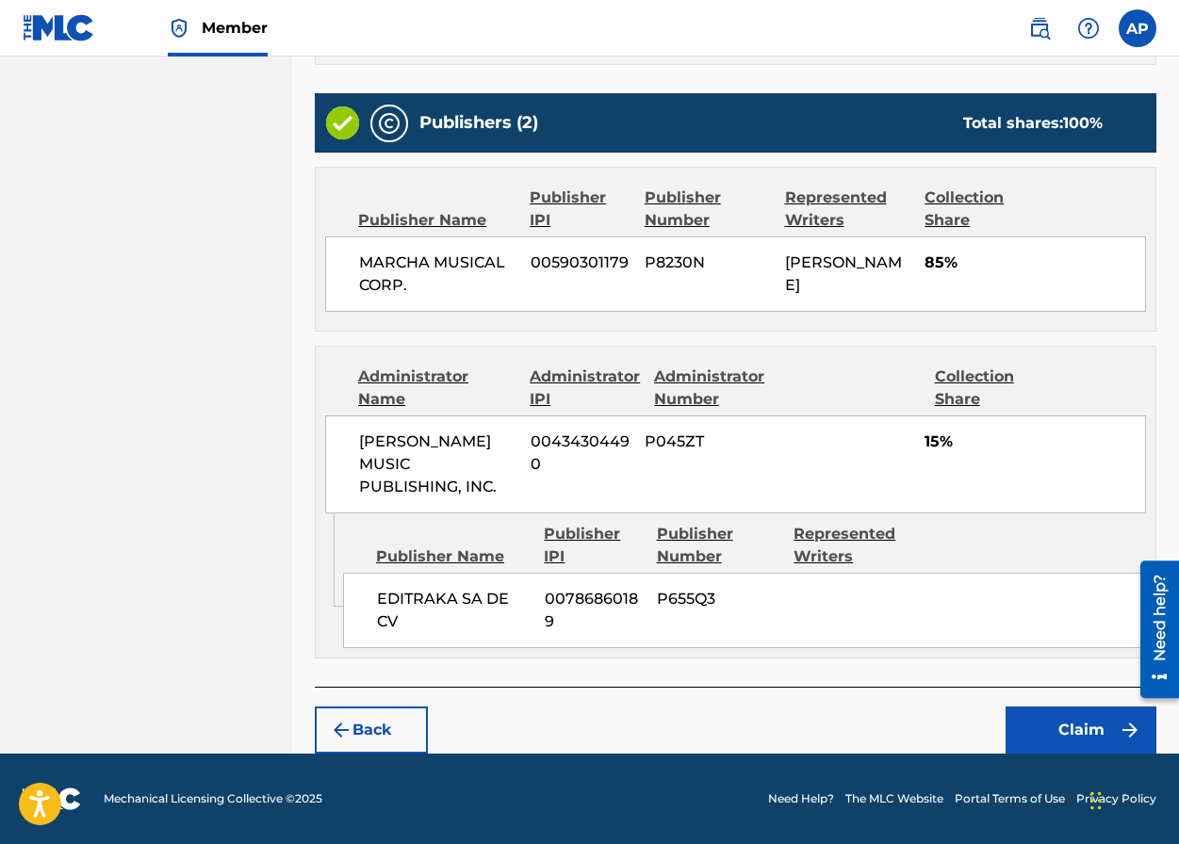
click at [1031, 744] on button "Claim" at bounding box center [1080, 730] width 151 height 47
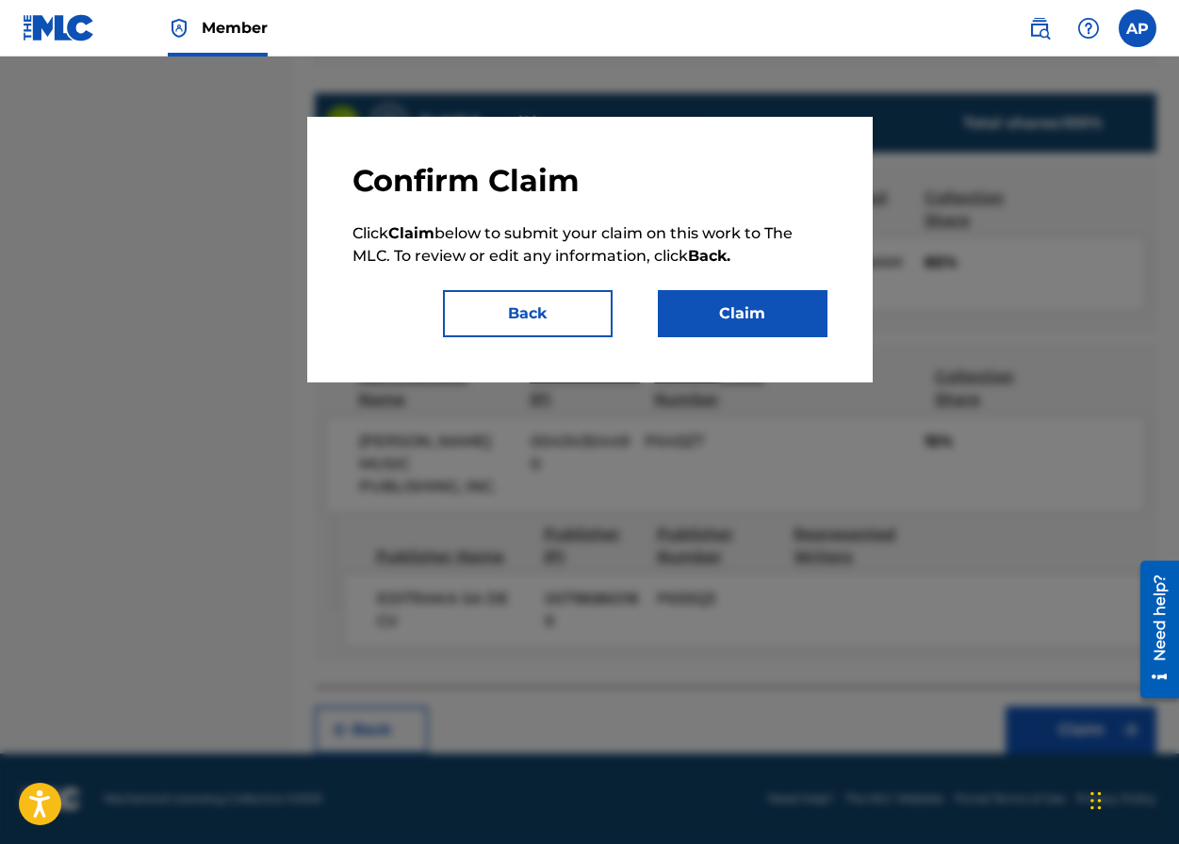
click at [766, 312] on button "Claim" at bounding box center [743, 313] width 170 height 47
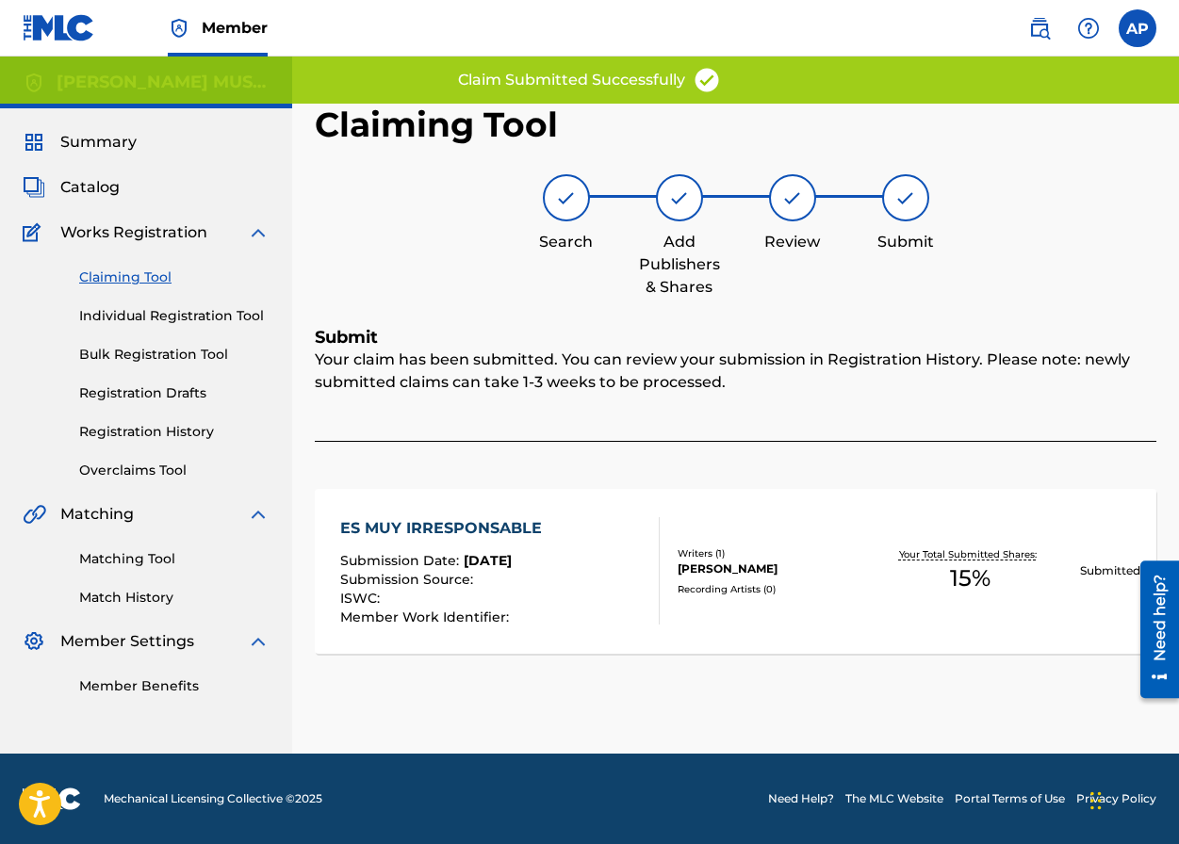
scroll to position [0, 0]
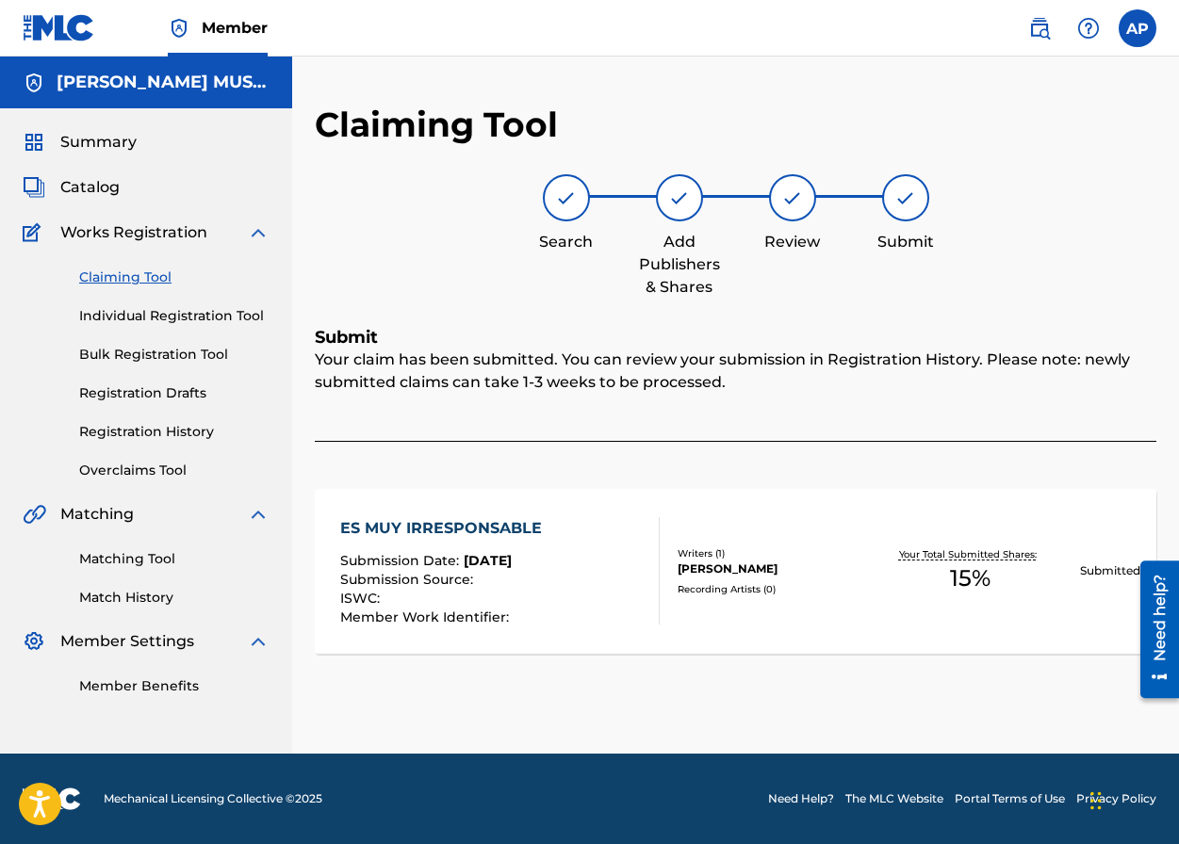
click at [122, 285] on link "Claiming Tool" at bounding box center [174, 278] width 190 height 20
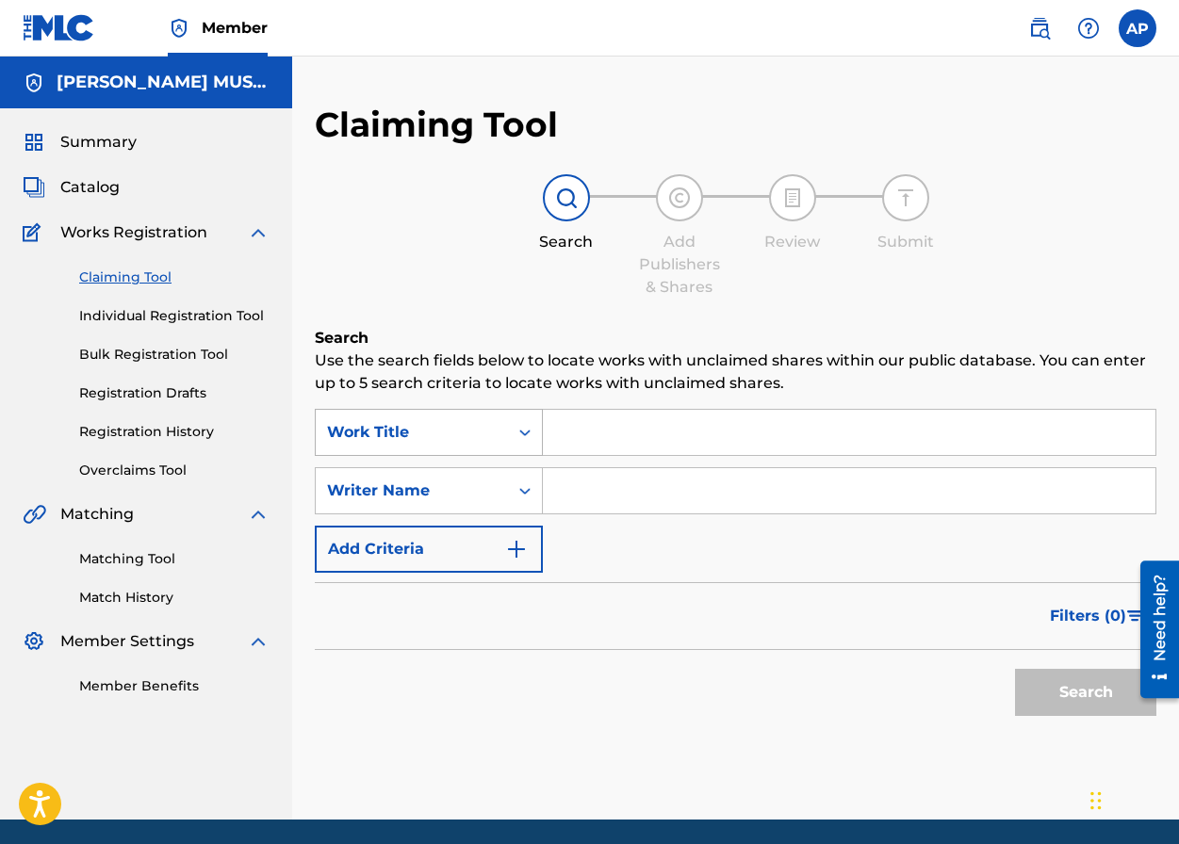
click at [481, 431] on div "Work Title" at bounding box center [412, 432] width 170 height 23
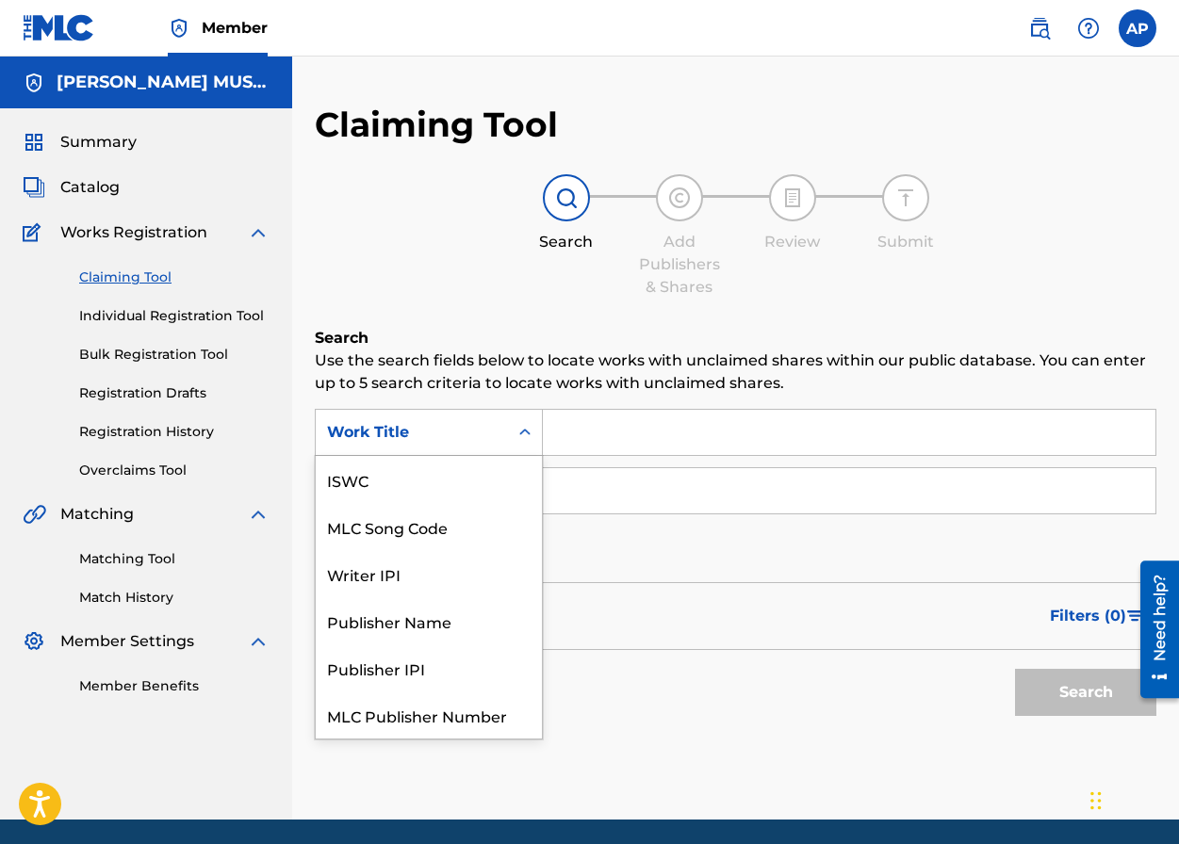
scroll to position [47, 0]
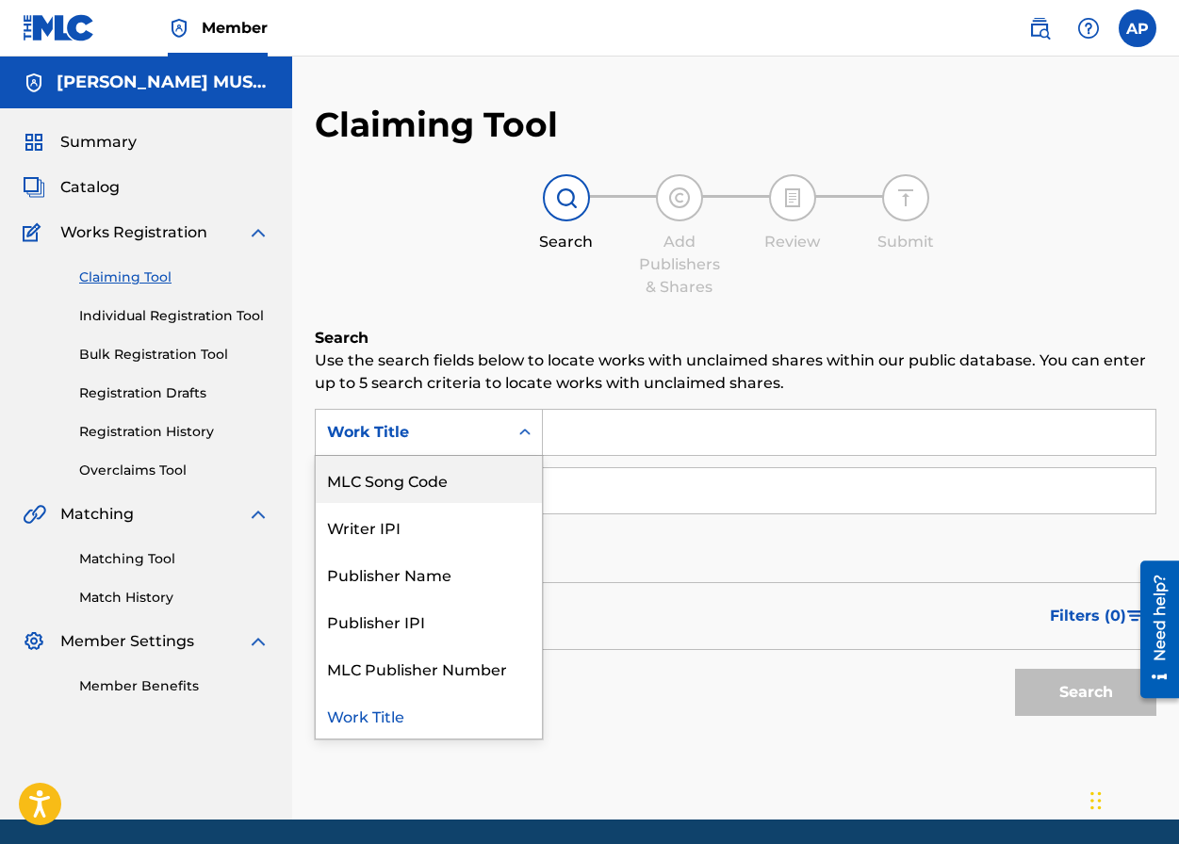
click at [494, 464] on div "MLC Song Code" at bounding box center [429, 479] width 226 height 47
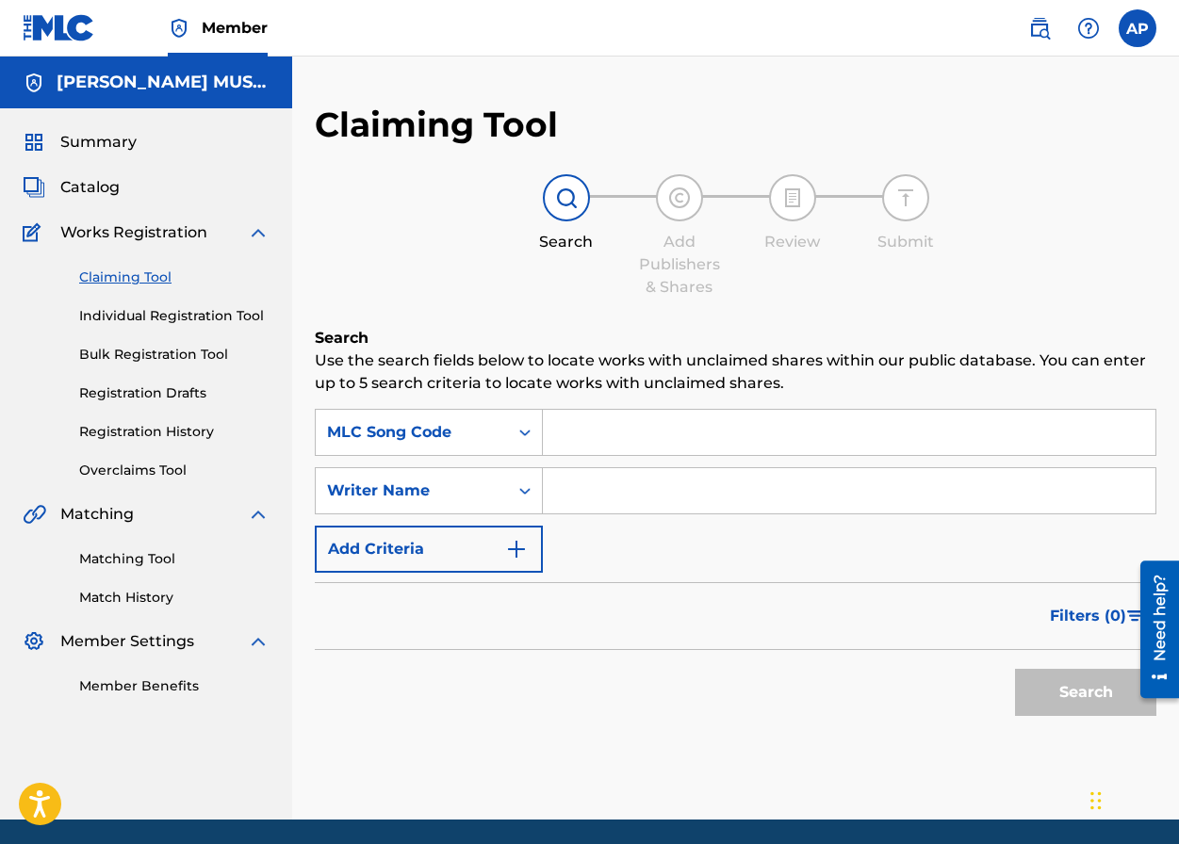
click at [594, 442] on input "Search Form" at bounding box center [849, 432] width 612 height 45
paste input "EA1JB3"
type input "EA1JB3"
click at [1015, 669] on button "Search" at bounding box center [1085, 692] width 141 height 47
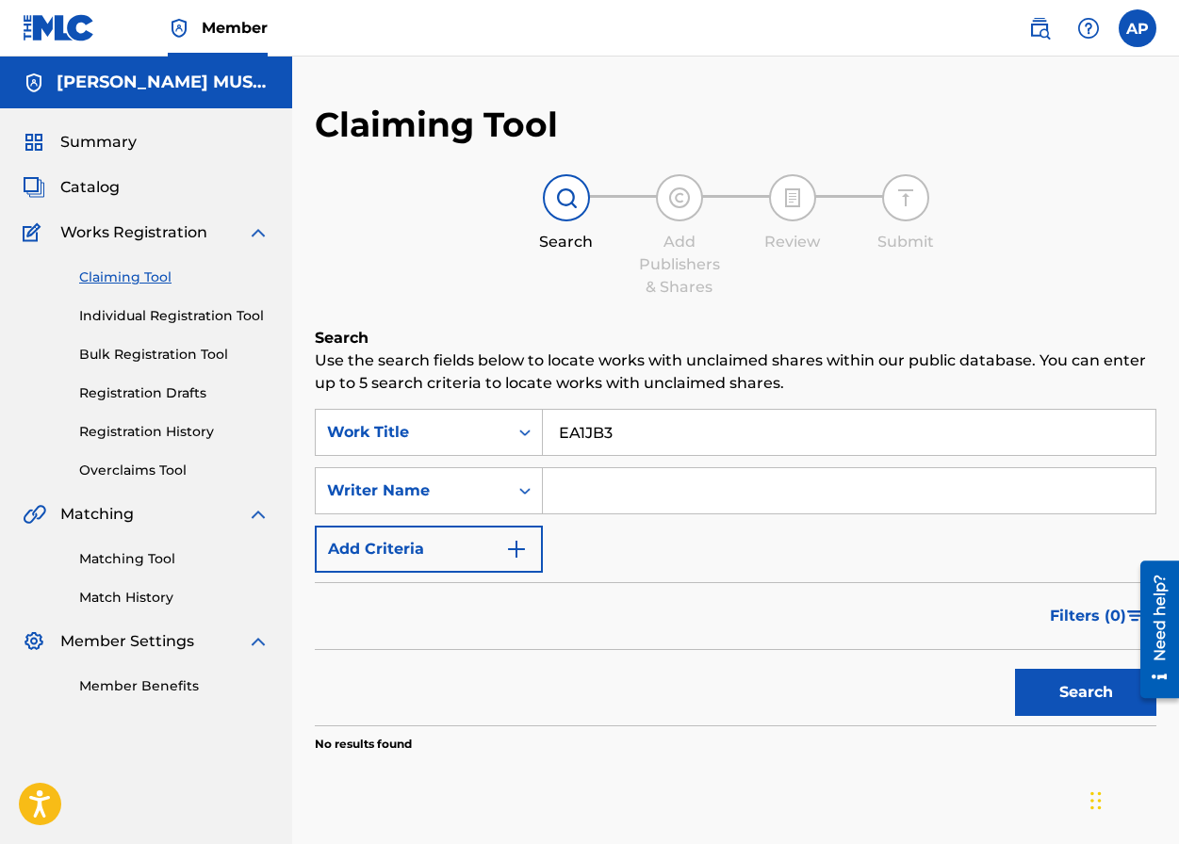
scroll to position [93, 0]
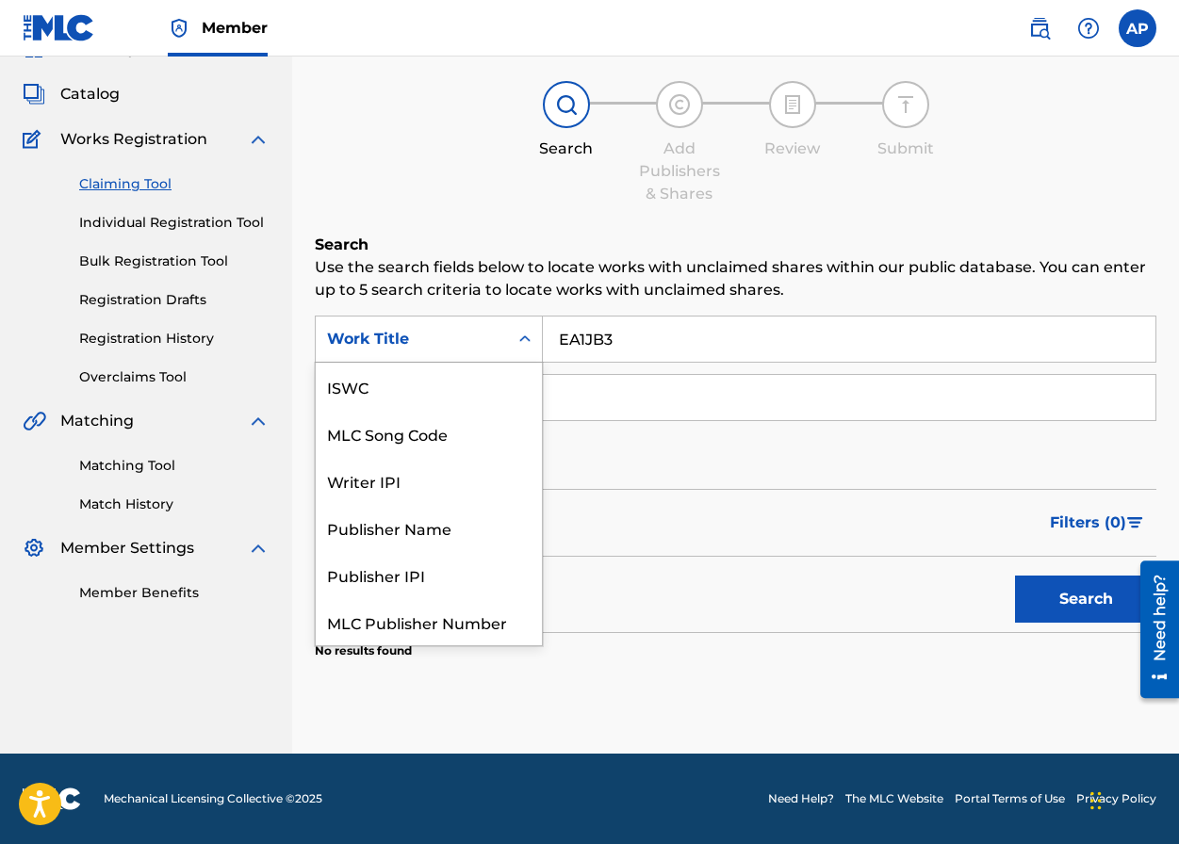
click at [398, 332] on div "Work Title" at bounding box center [412, 339] width 170 height 23
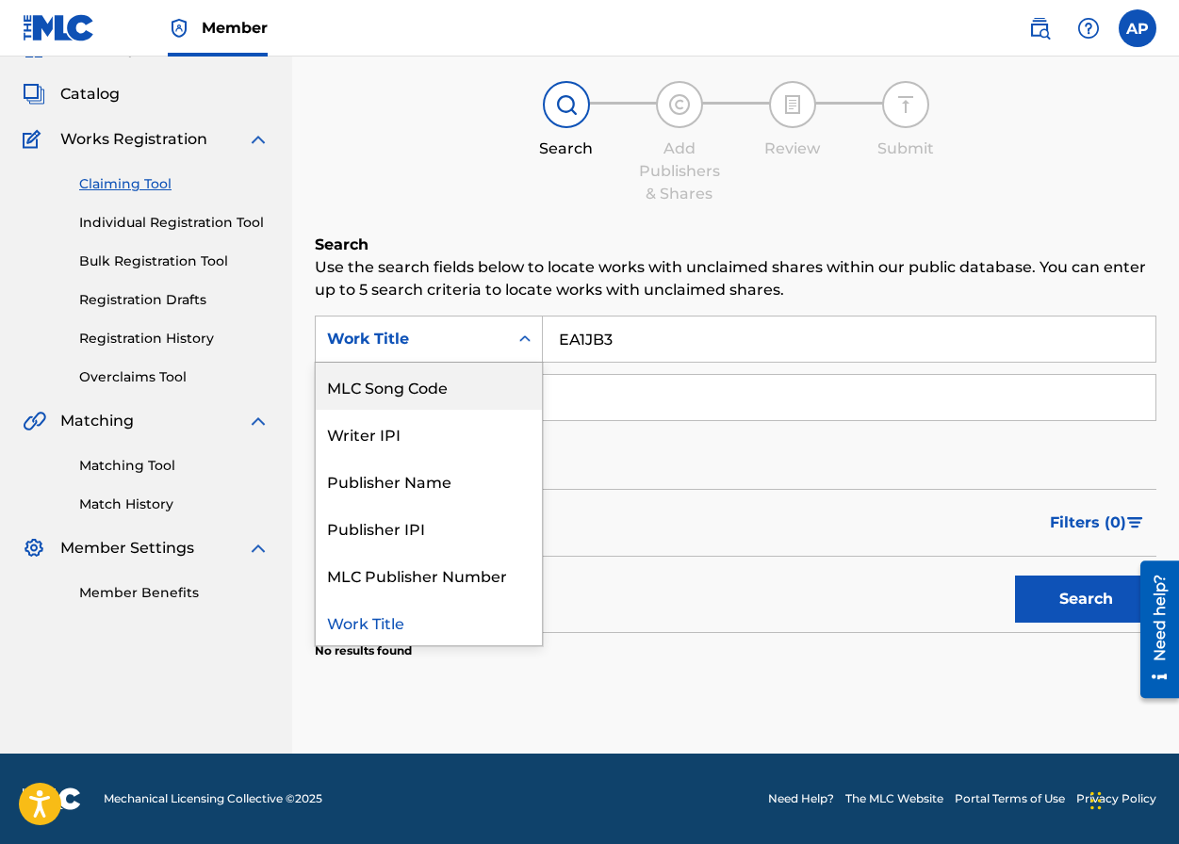
click at [418, 369] on div "MLC Song Code" at bounding box center [429, 386] width 226 height 47
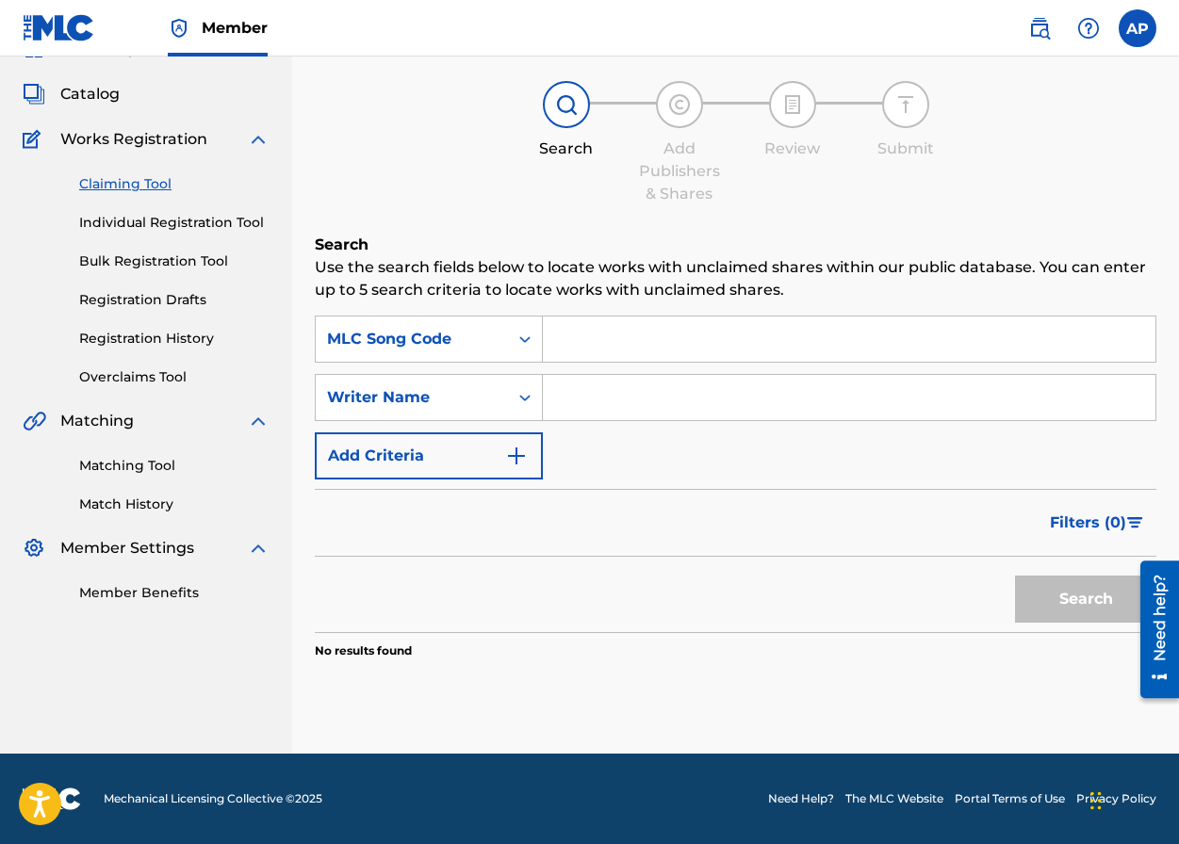
click at [578, 354] on input "Search Form" at bounding box center [849, 339] width 612 height 45
paste input "EA1JB3"
click at [1015, 576] on button "Search" at bounding box center [1085, 599] width 141 height 47
click at [646, 348] on input "EA1JB3" at bounding box center [849, 339] width 612 height 45
click at [1015, 576] on button "Search" at bounding box center [1085, 599] width 141 height 47
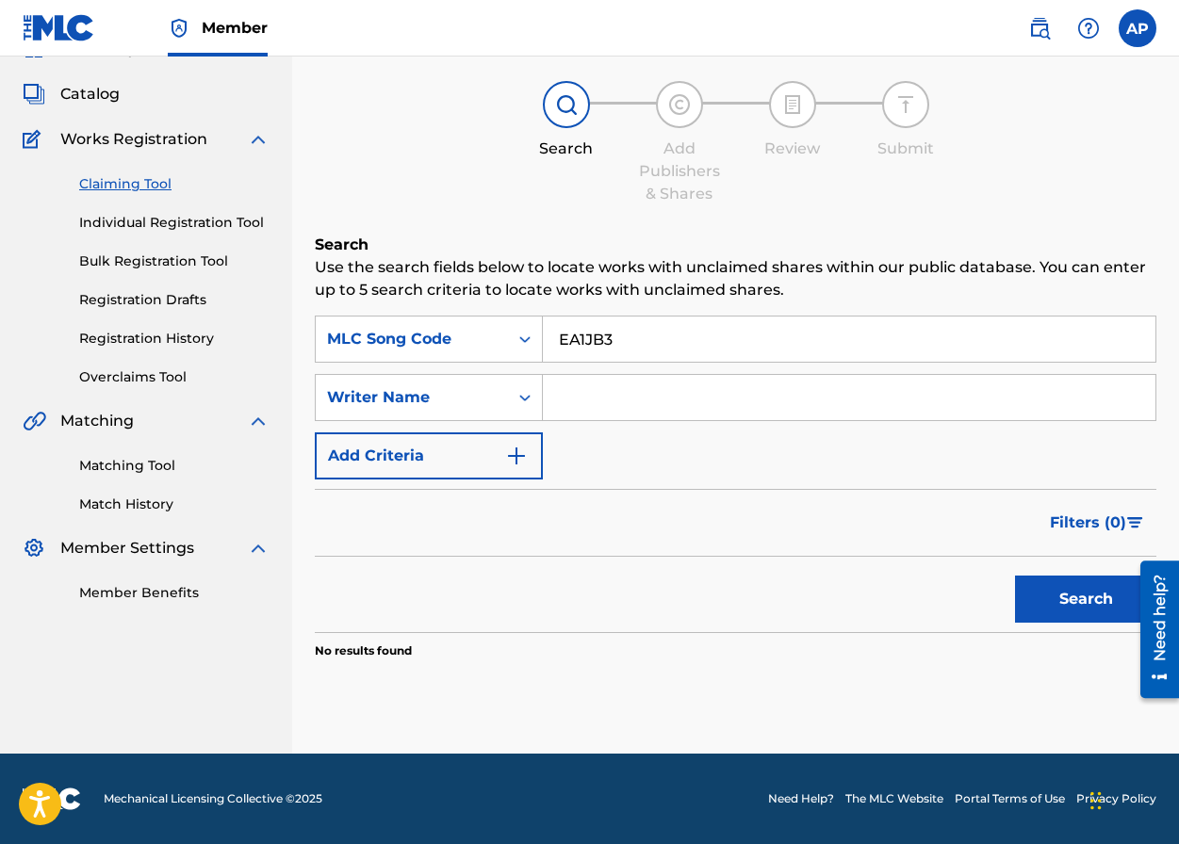
click at [1015, 576] on button "Search" at bounding box center [1085, 599] width 141 height 47
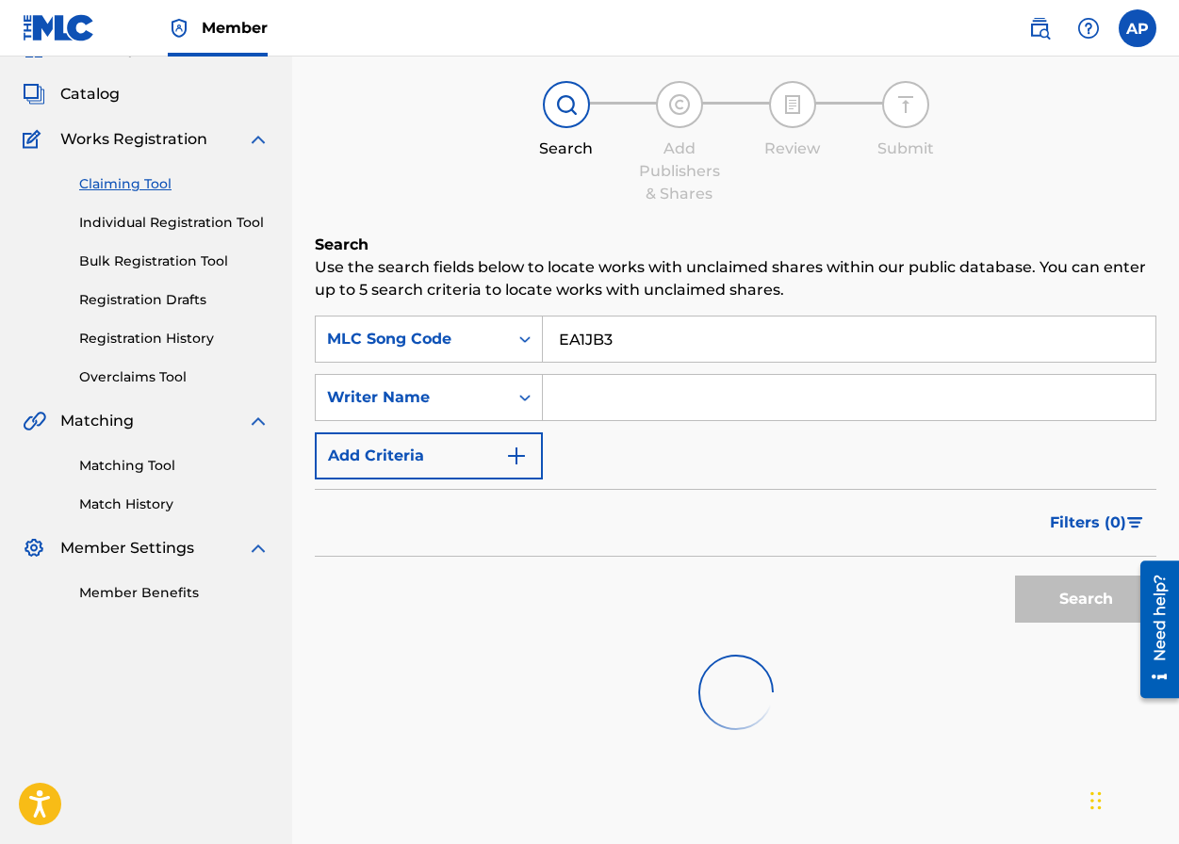
click at [1015, 576] on button "Search" at bounding box center [1085, 599] width 141 height 47
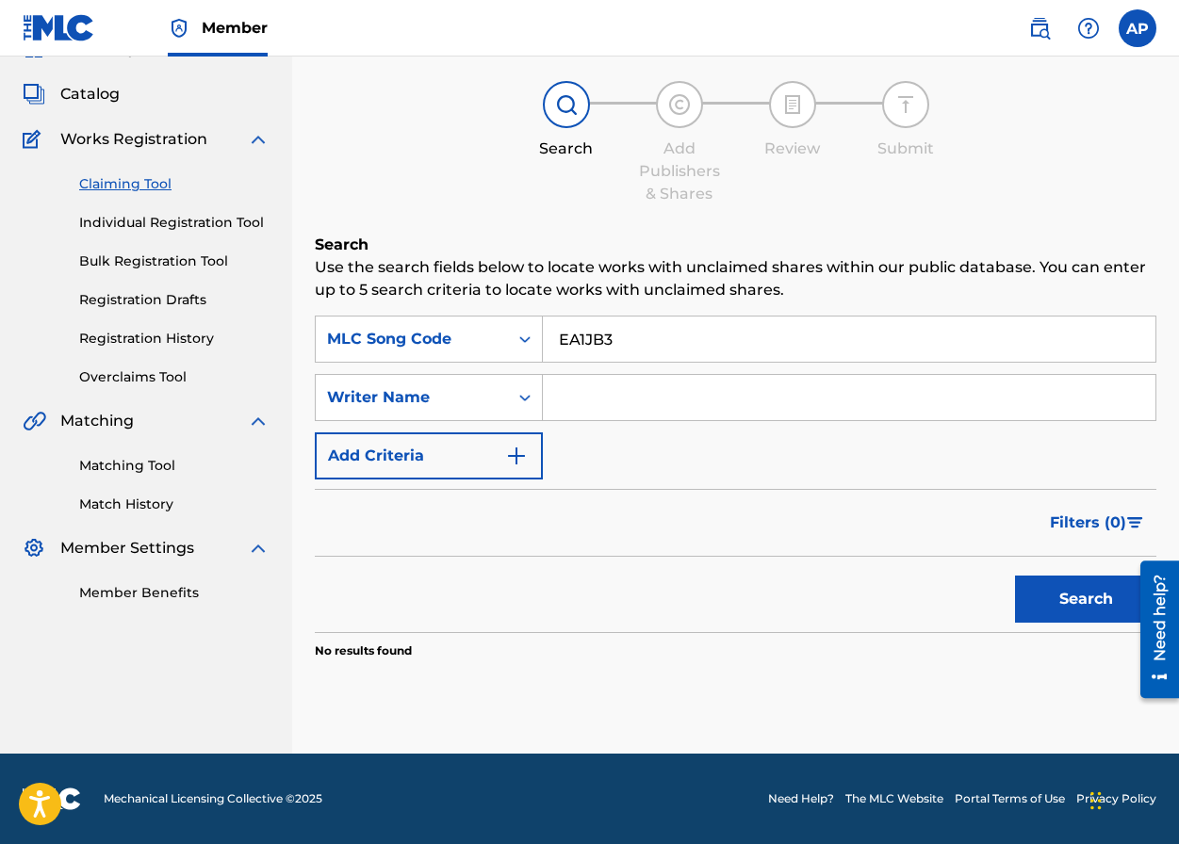
click at [577, 335] on input "EA1JB3" at bounding box center [849, 339] width 612 height 45
paste input "RO4VSG"
type input "RO4VSG"
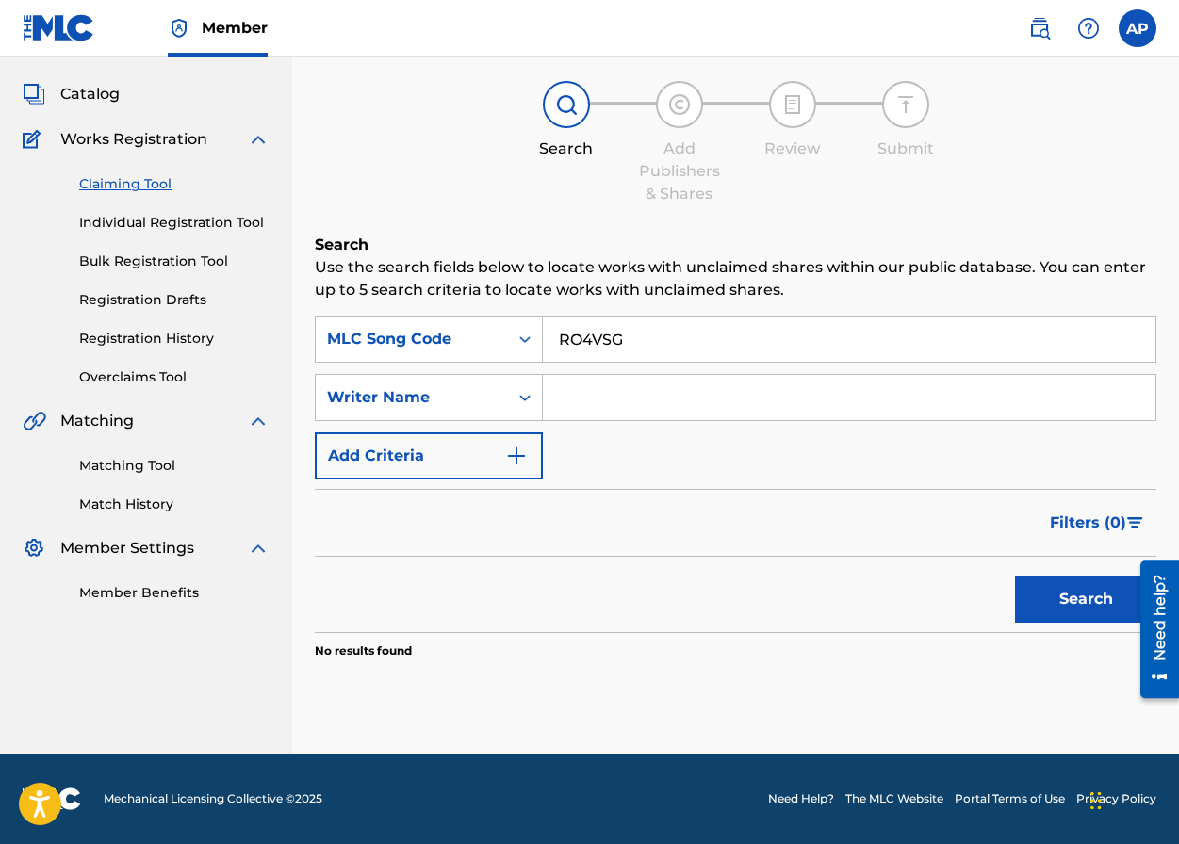
click at [1015, 576] on button "Search" at bounding box center [1085, 599] width 141 height 47
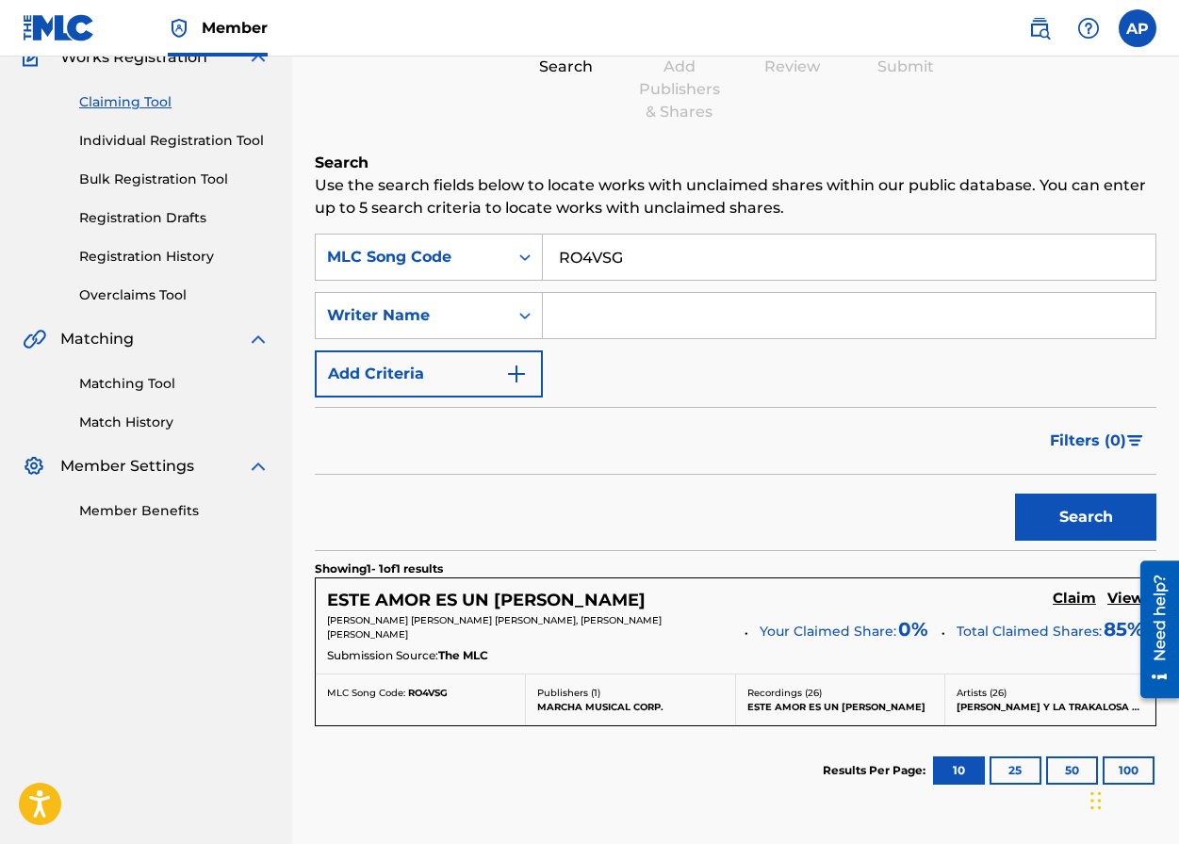
scroll to position [213, 0]
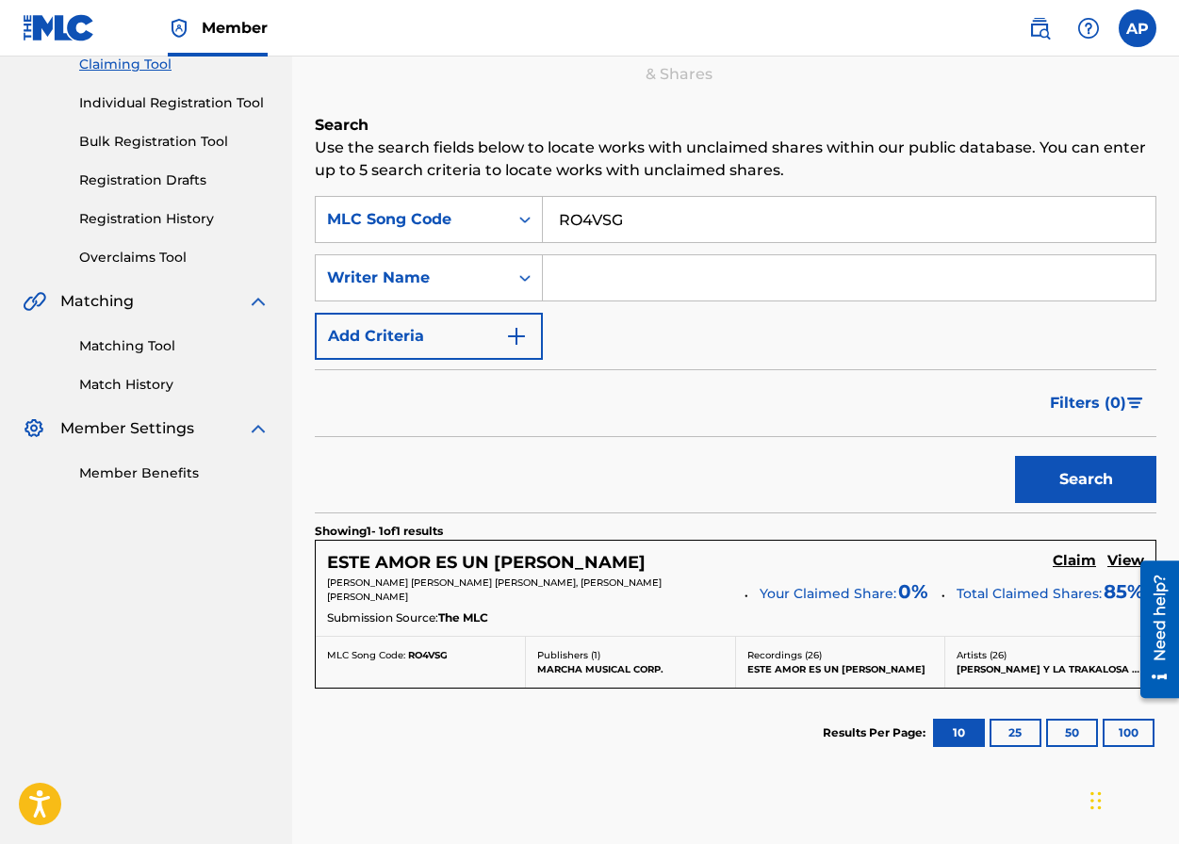
click at [1031, 560] on h5 "Claim" at bounding box center [1074, 561] width 43 height 18
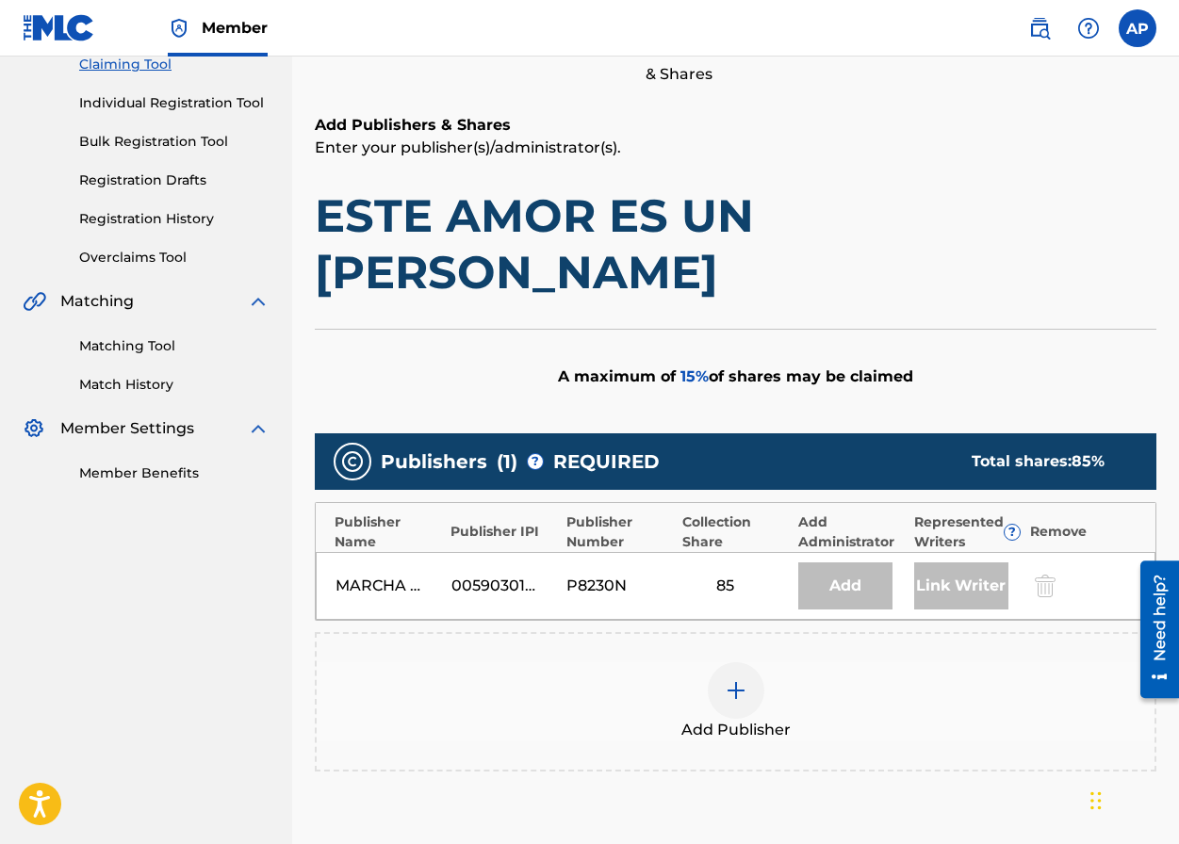
click at [719, 662] on div at bounding box center [736, 690] width 57 height 57
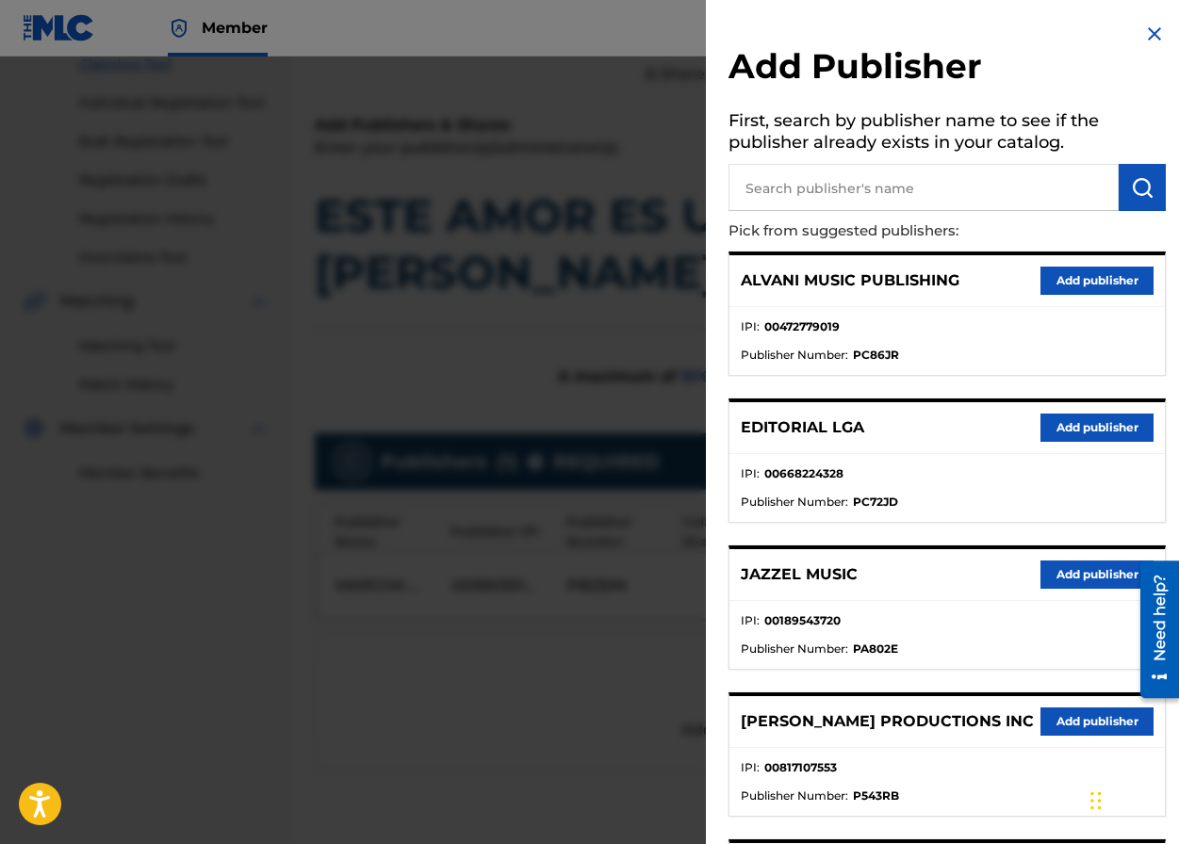
click at [898, 182] on input "text" at bounding box center [923, 187] width 390 height 47
type input "editraka"
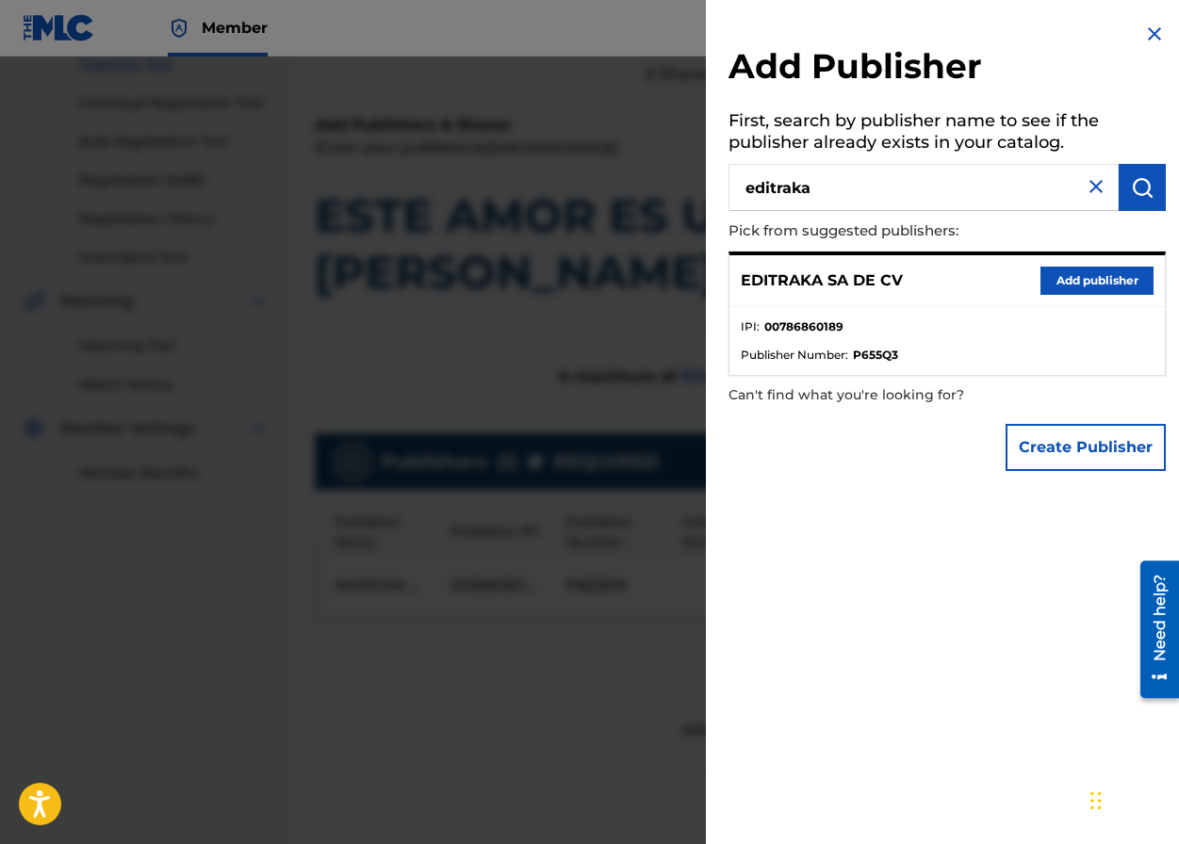
click at [1031, 276] on button "Add publisher" at bounding box center [1096, 281] width 113 height 28
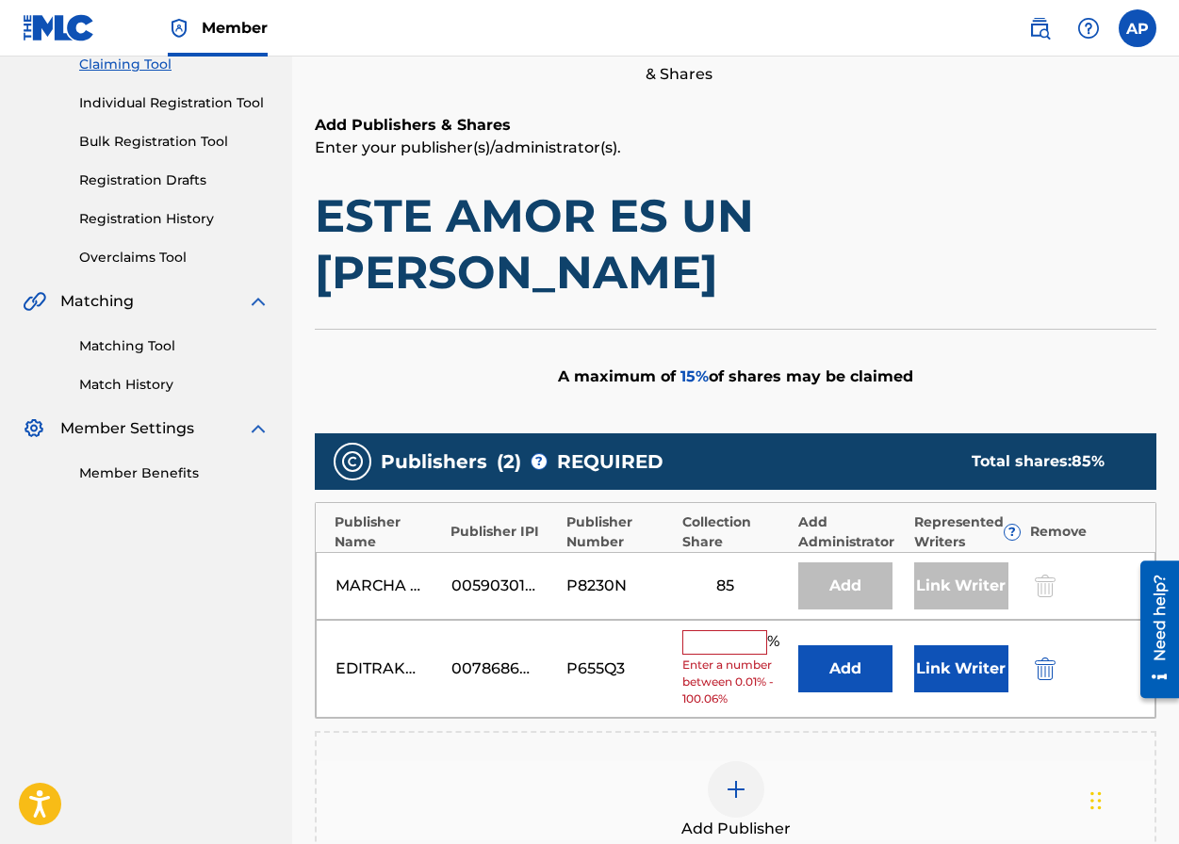
click at [826, 645] on button "Add" at bounding box center [845, 668] width 94 height 47
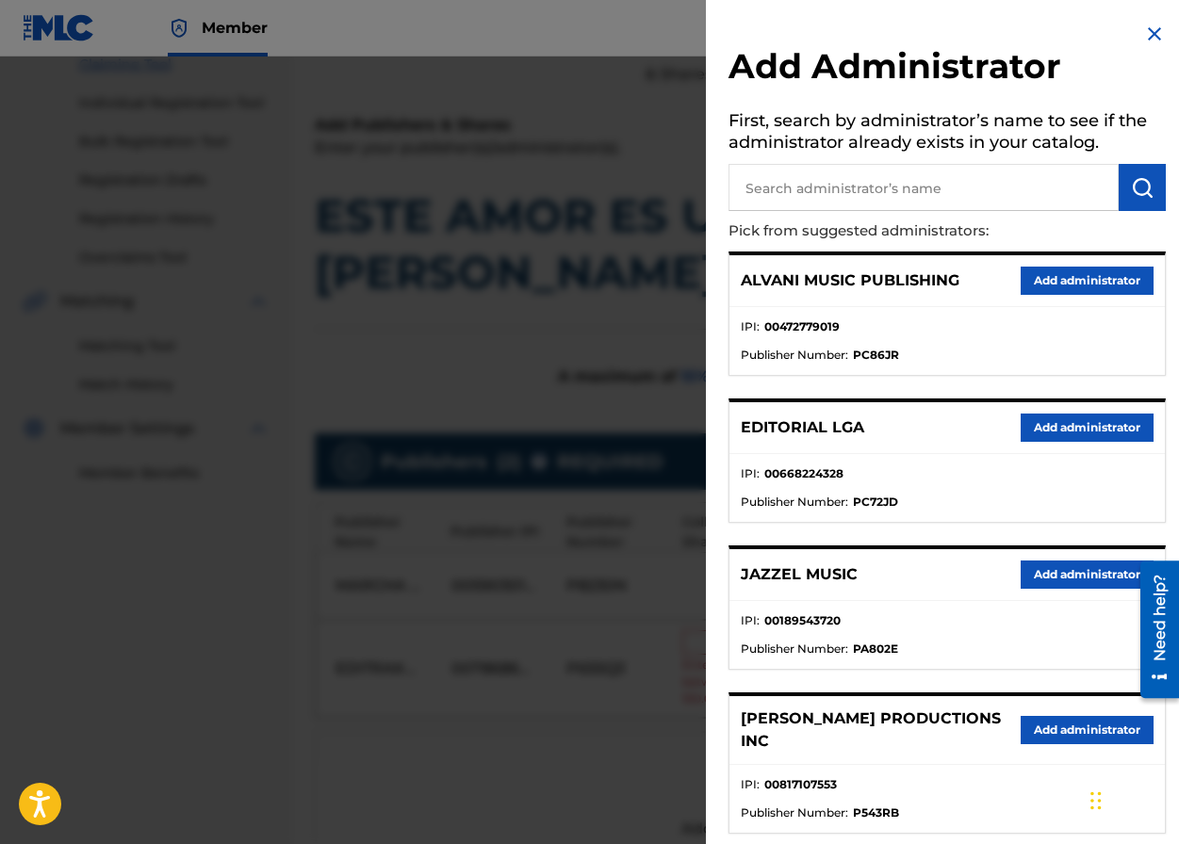
click at [809, 193] on input "text" at bounding box center [923, 187] width 390 height 47
type input "maximo"
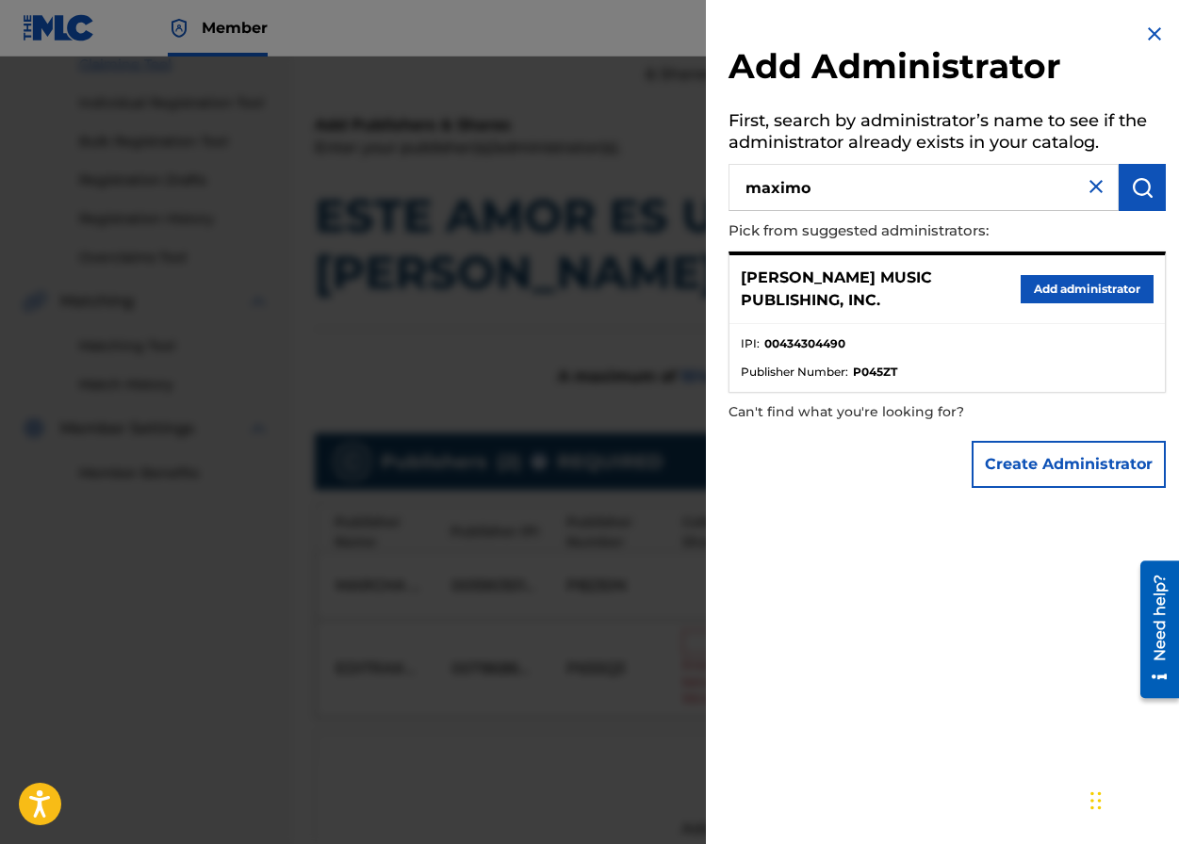
click at [1031, 297] on button "Add administrator" at bounding box center [1086, 289] width 133 height 28
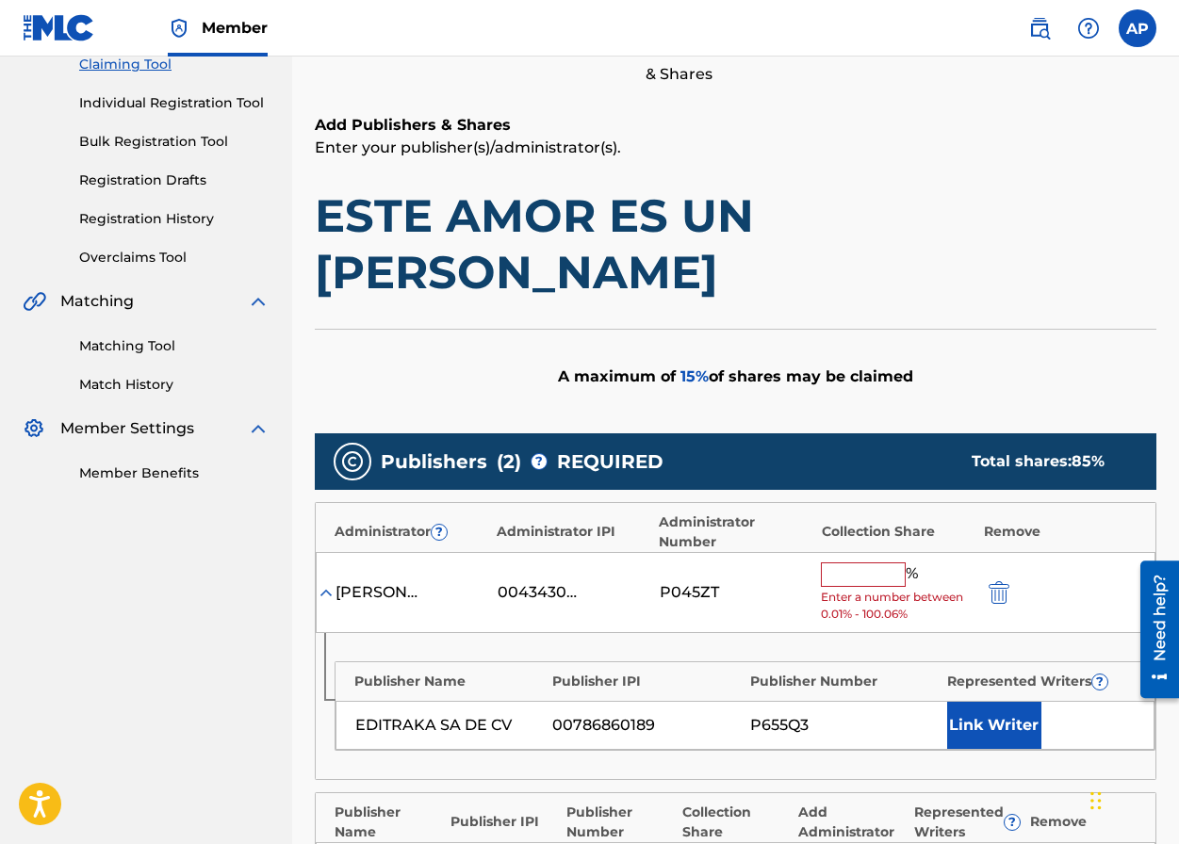
click at [860, 563] on input "text" at bounding box center [863, 575] width 85 height 24
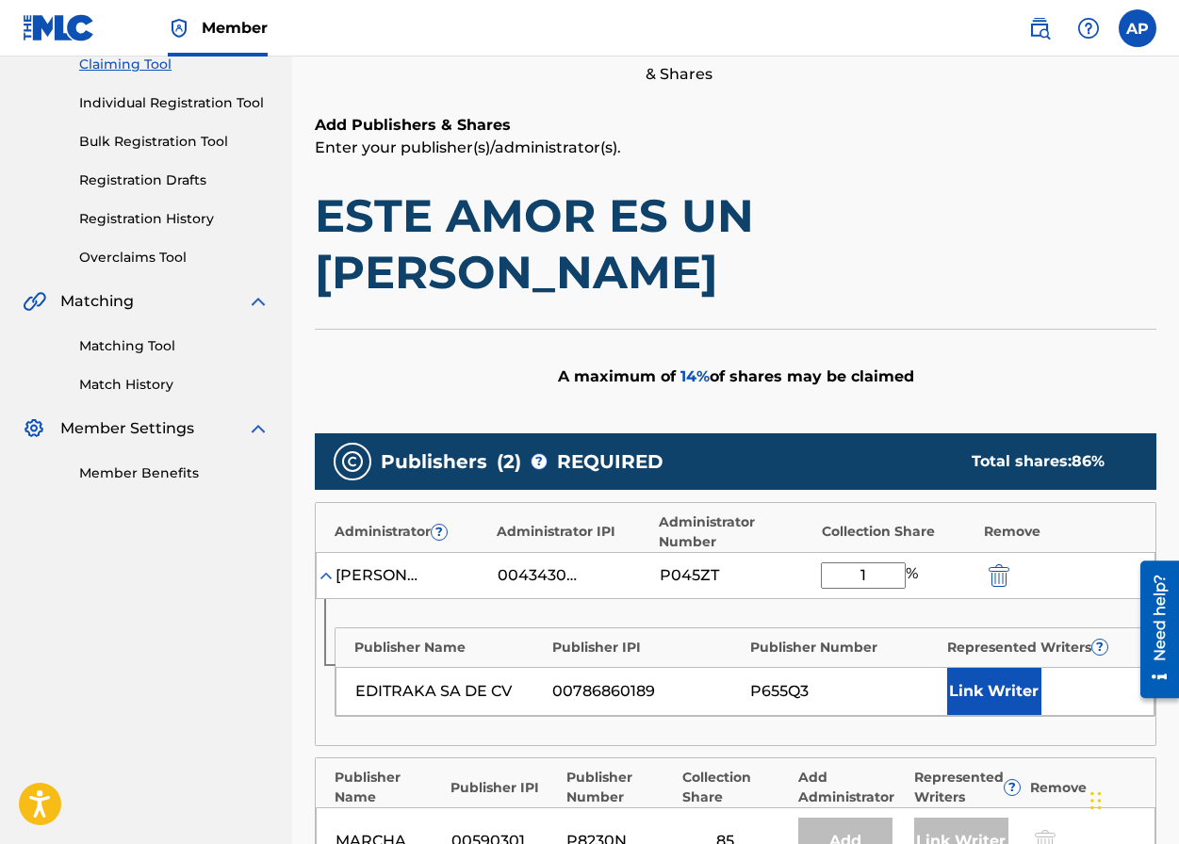
type input "15"
click button "submit" at bounding box center [997, 575] width 28 height 22
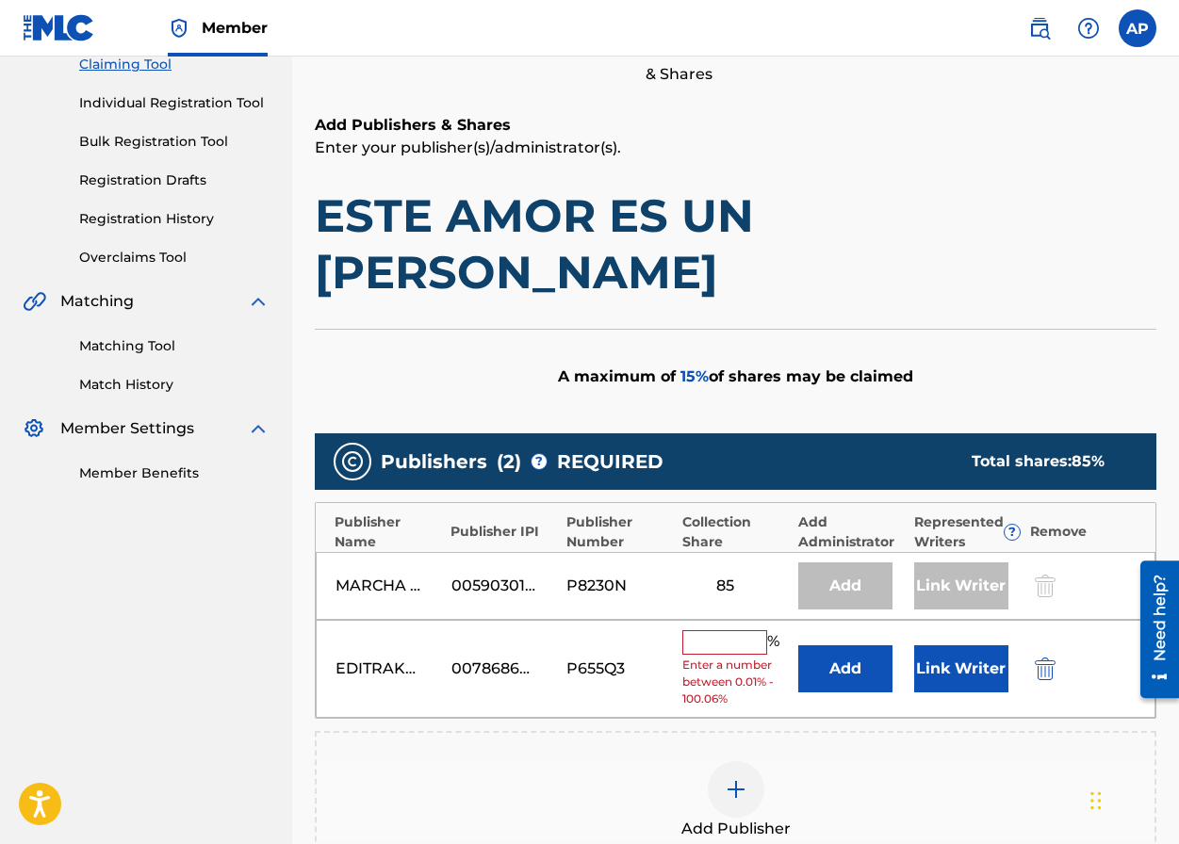
click at [743, 630] on input "text" at bounding box center [724, 642] width 85 height 24
click at [693, 657] on span "Enter a number between 0.01% - 100.06%" at bounding box center [735, 682] width 106 height 51
click at [810, 645] on button "Add" at bounding box center [845, 668] width 94 height 47
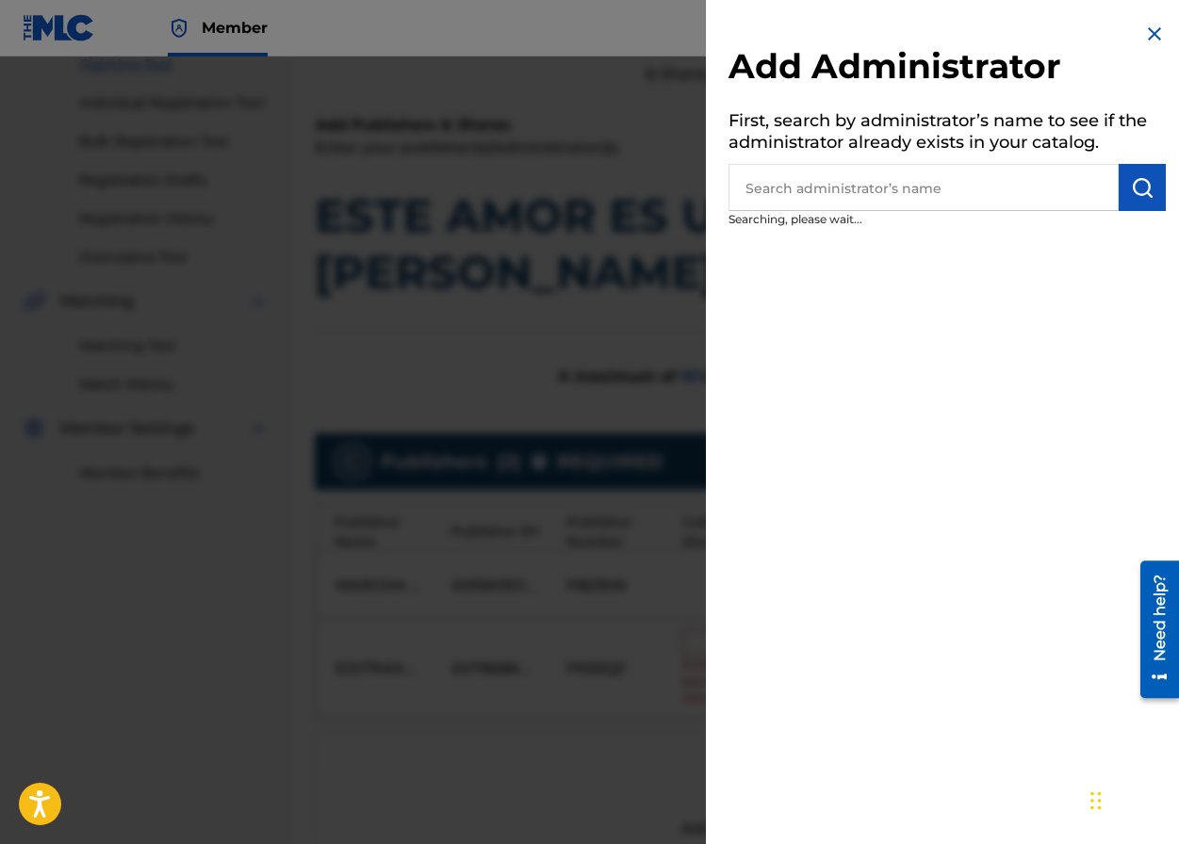
click at [763, 196] on input "text" at bounding box center [923, 187] width 390 height 47
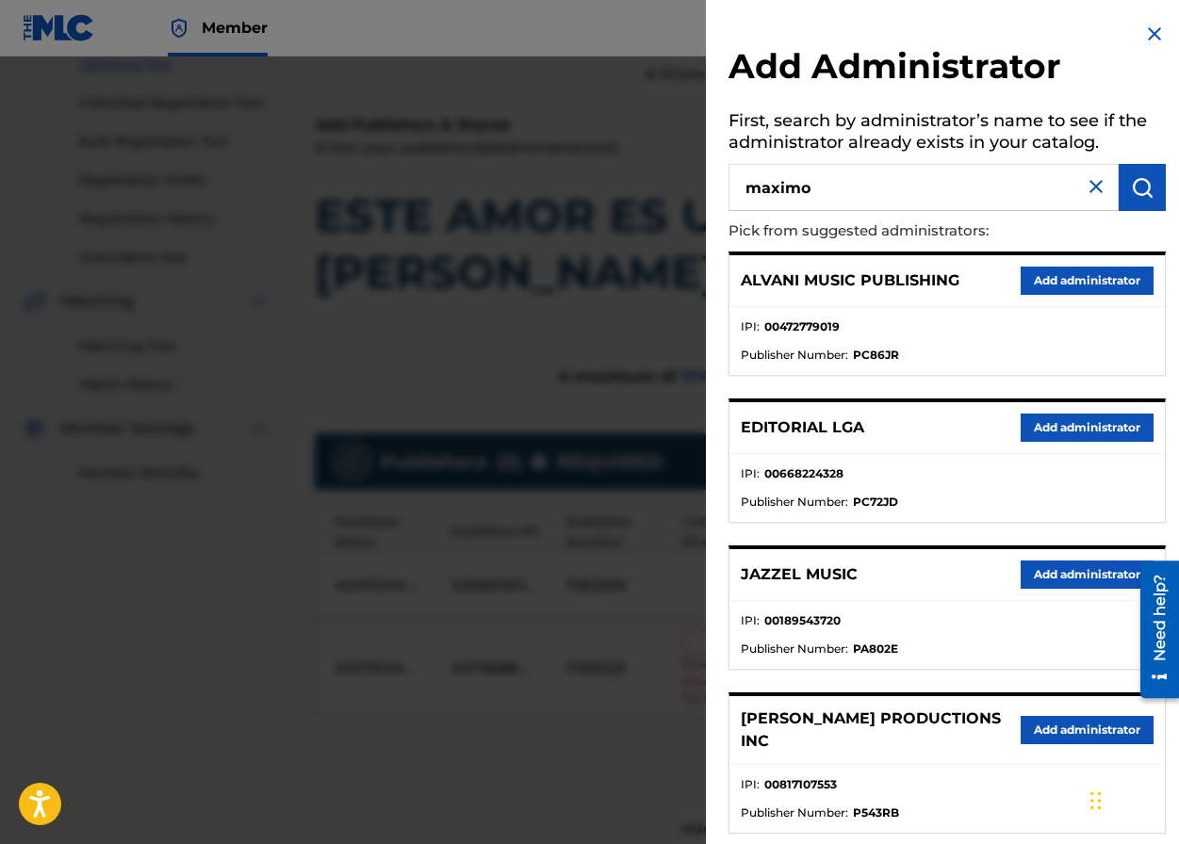
type input "maximo"
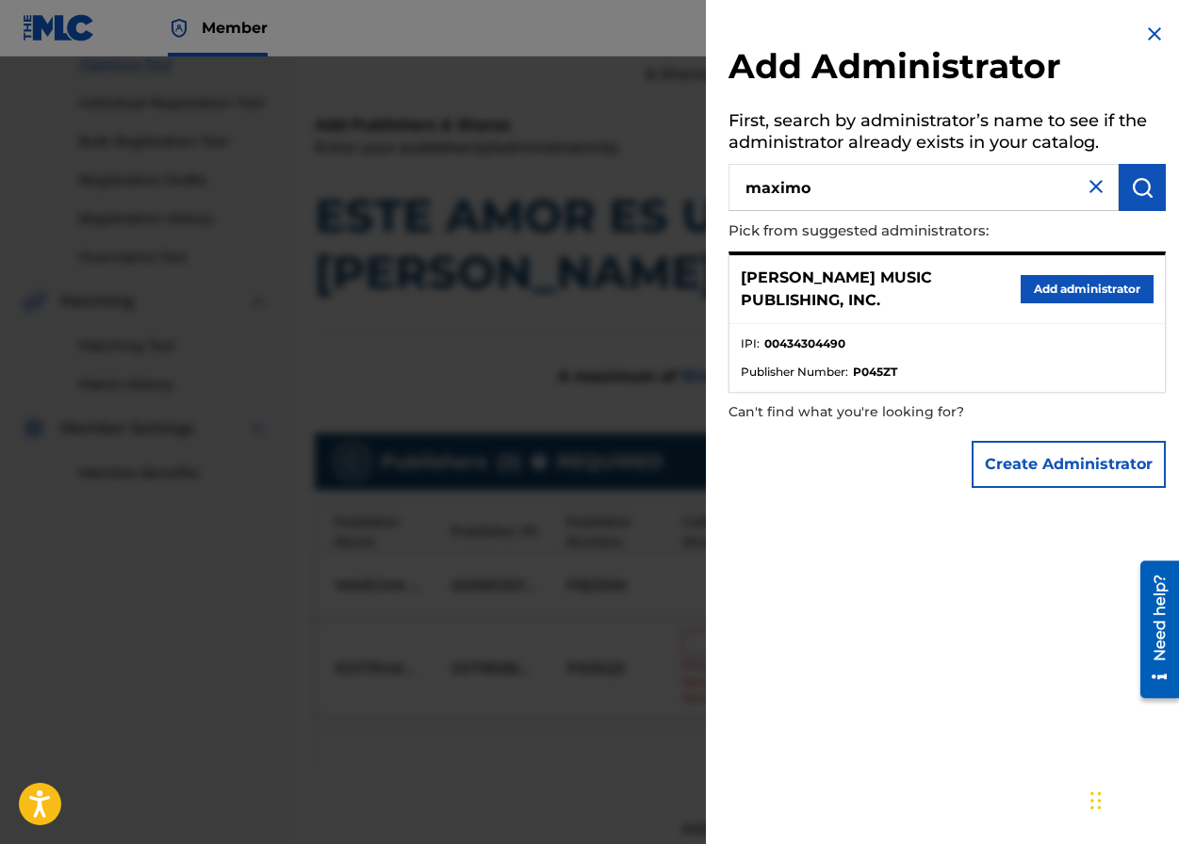
click at [1031, 278] on button "Add administrator" at bounding box center [1086, 289] width 133 height 28
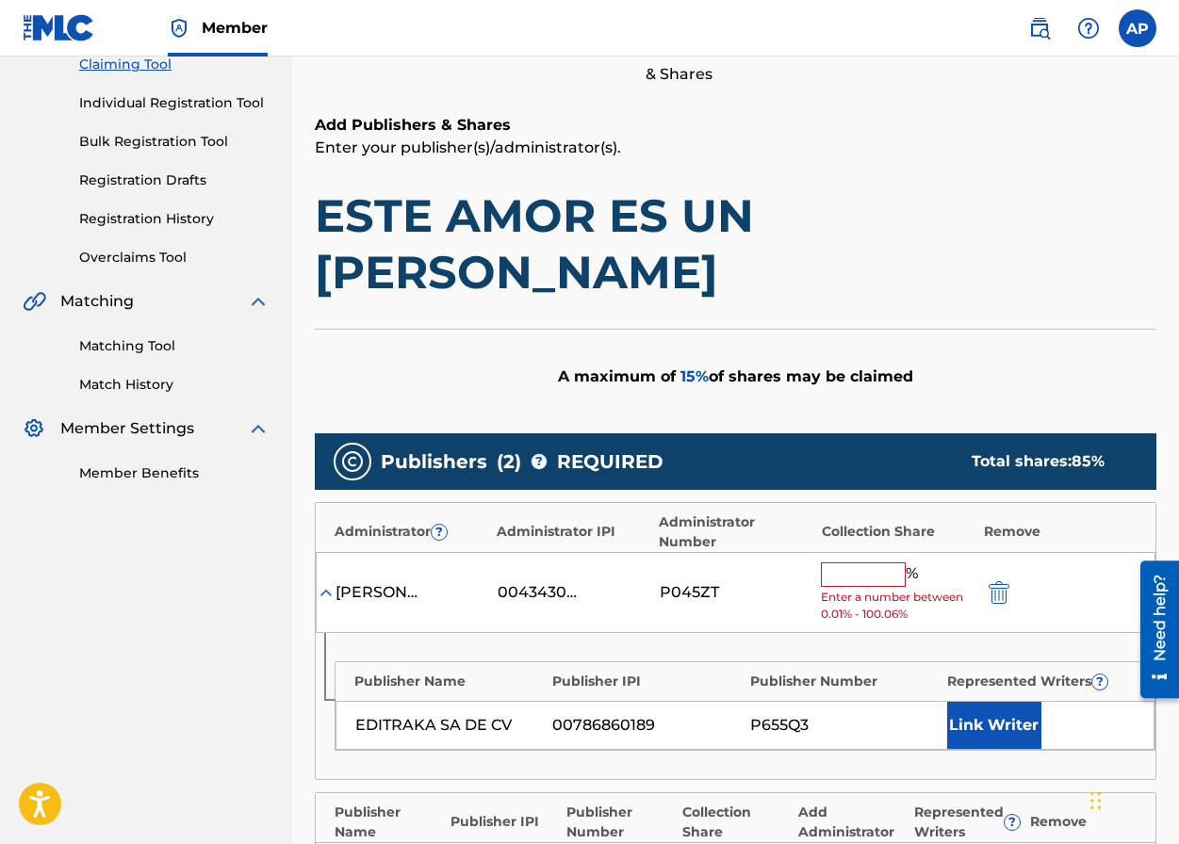
click at [844, 563] on input "text" at bounding box center [863, 575] width 85 height 24
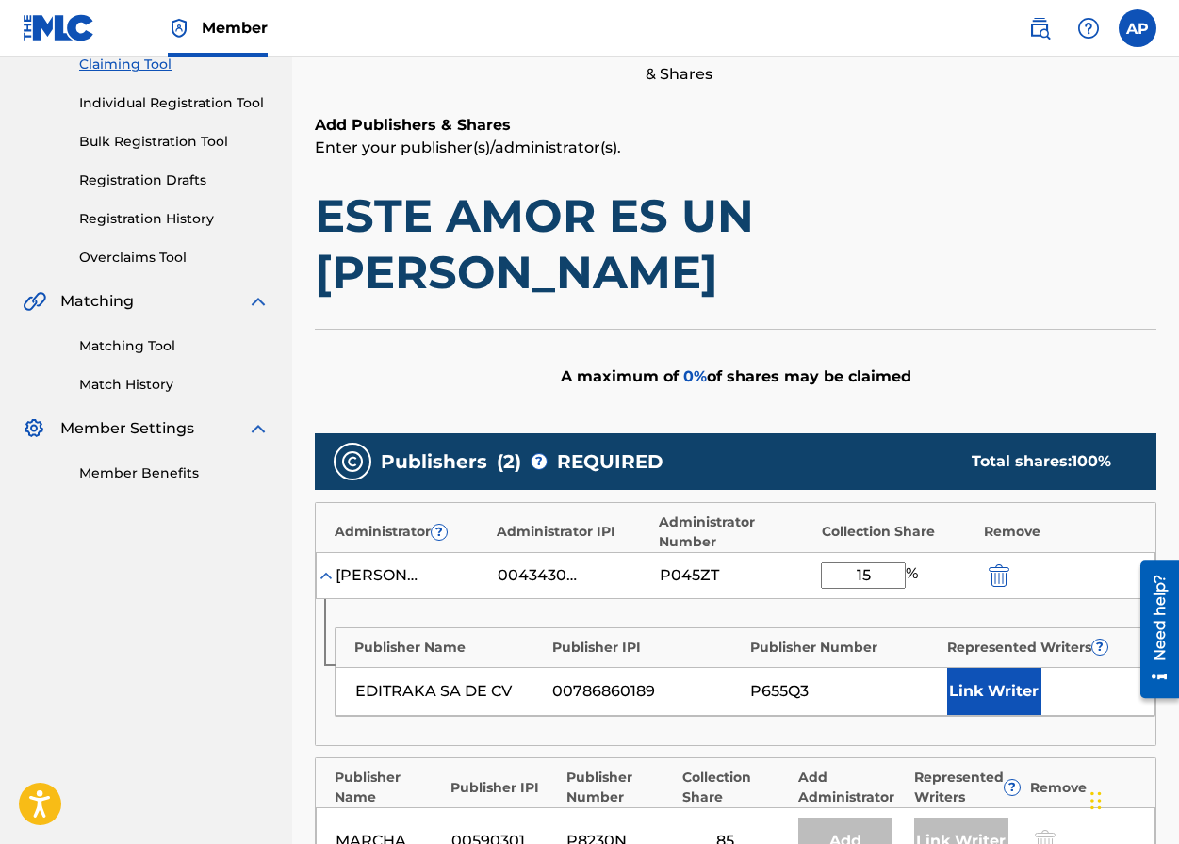
type input "15"
click at [880, 433] on div "Publishers ( 2 ) ? REQUIRED Total shares: 100 %" at bounding box center [735, 461] width 841 height 57
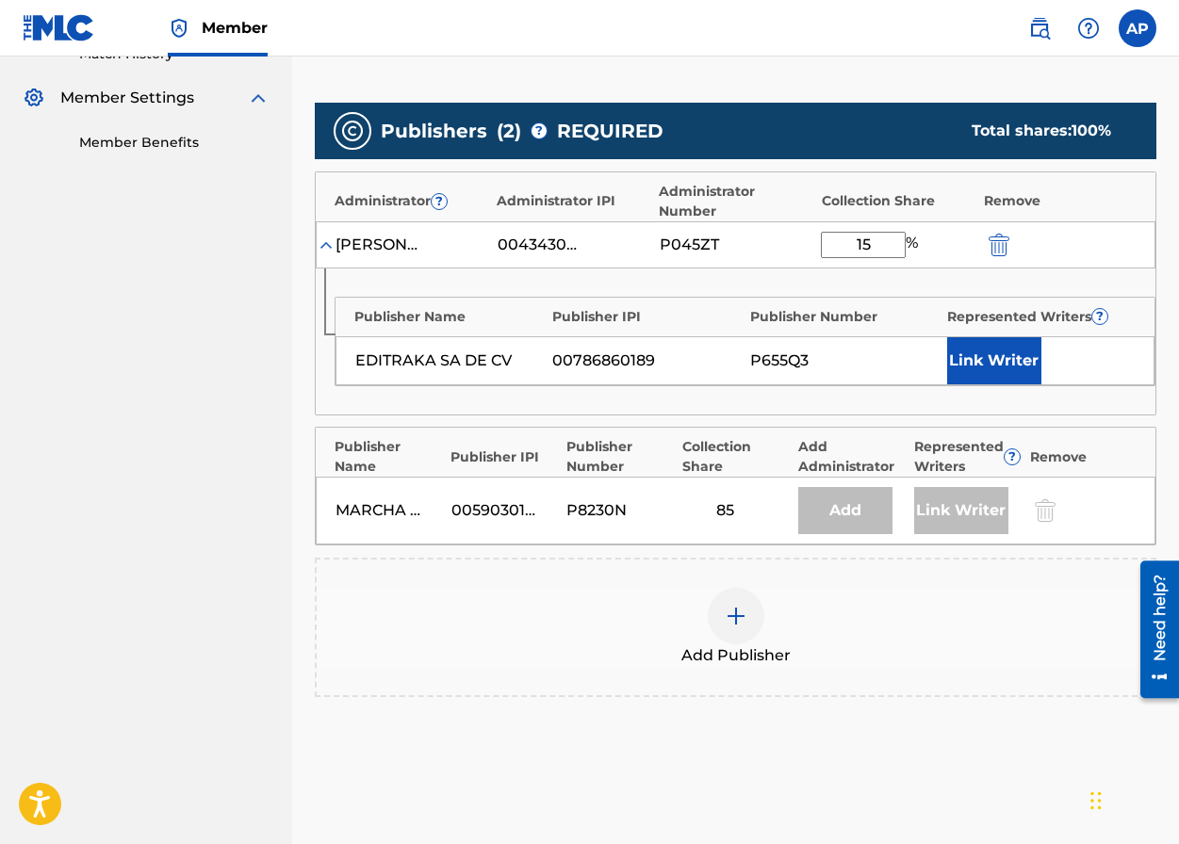
scroll to position [644, 0]
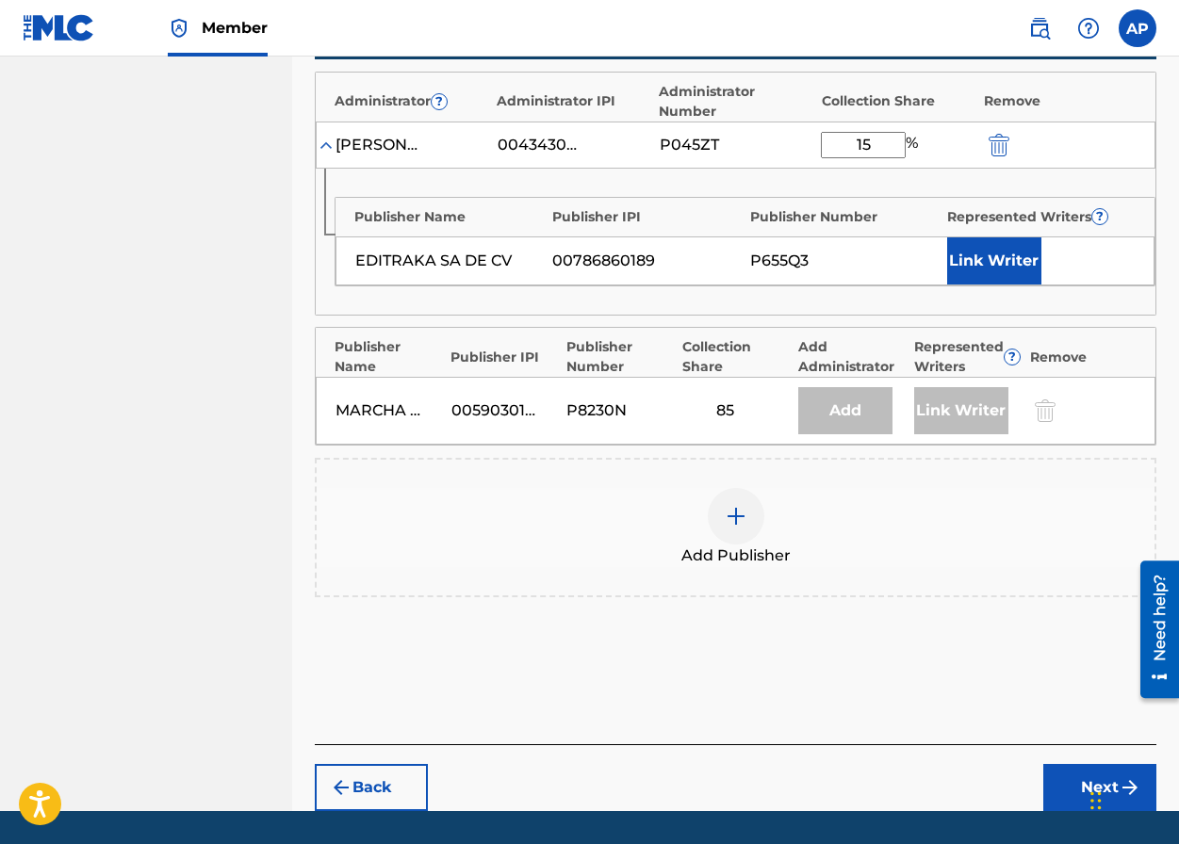
click at [1031, 764] on button "Next" at bounding box center [1099, 787] width 113 height 47
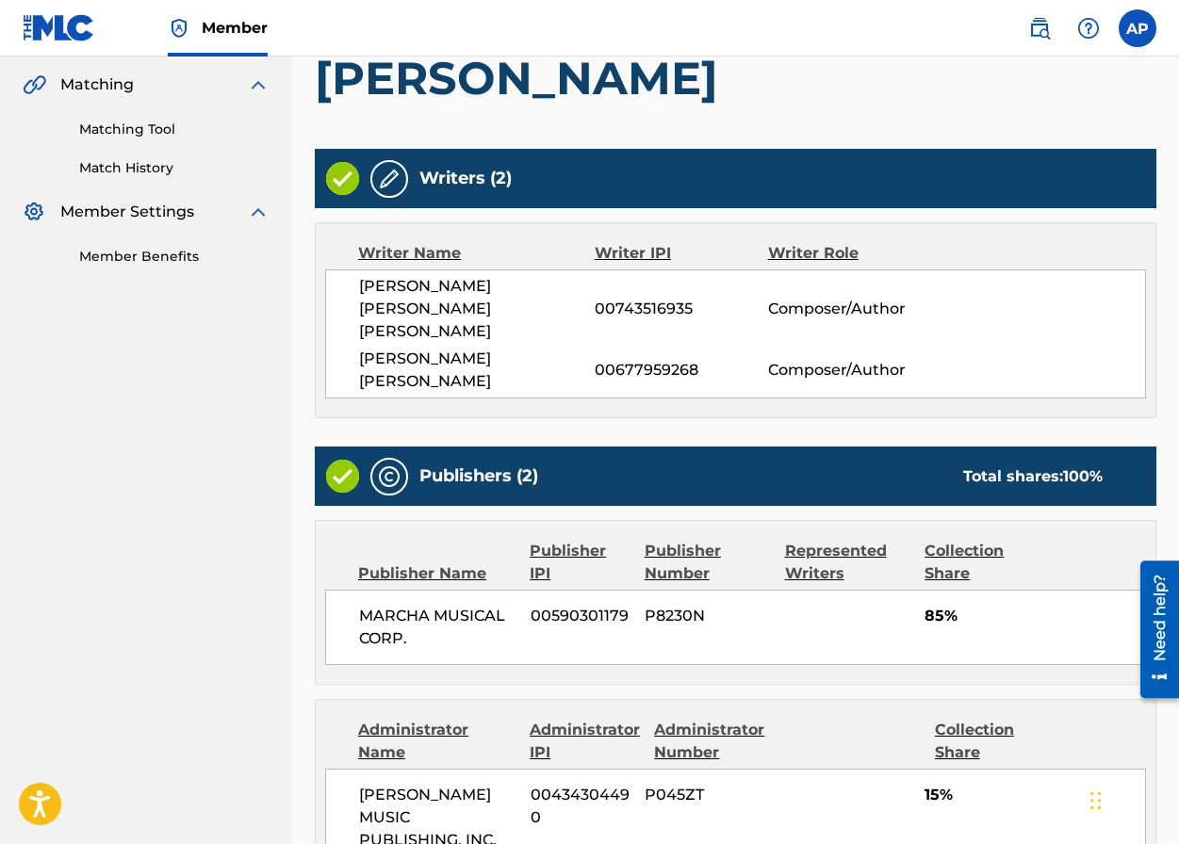
scroll to position [700, 0]
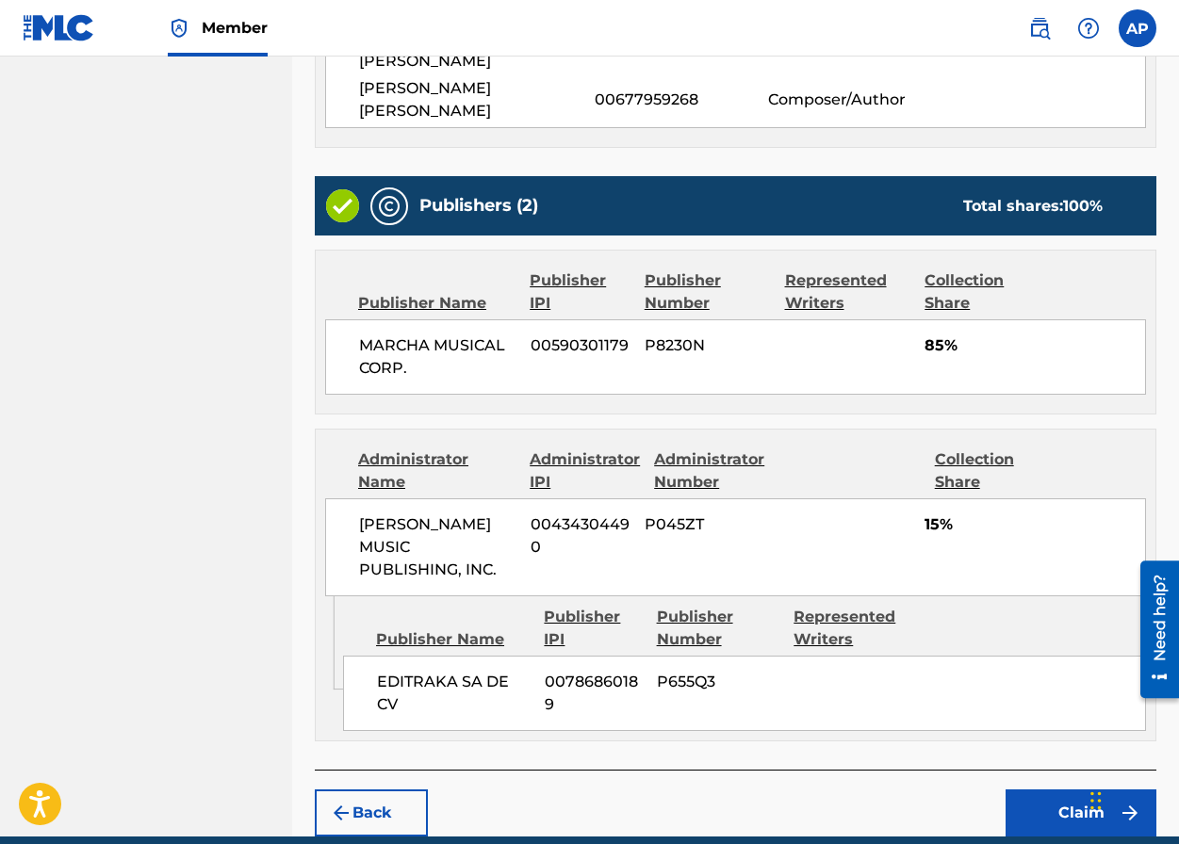
click at [1026, 790] on button "Claim" at bounding box center [1080, 813] width 151 height 47
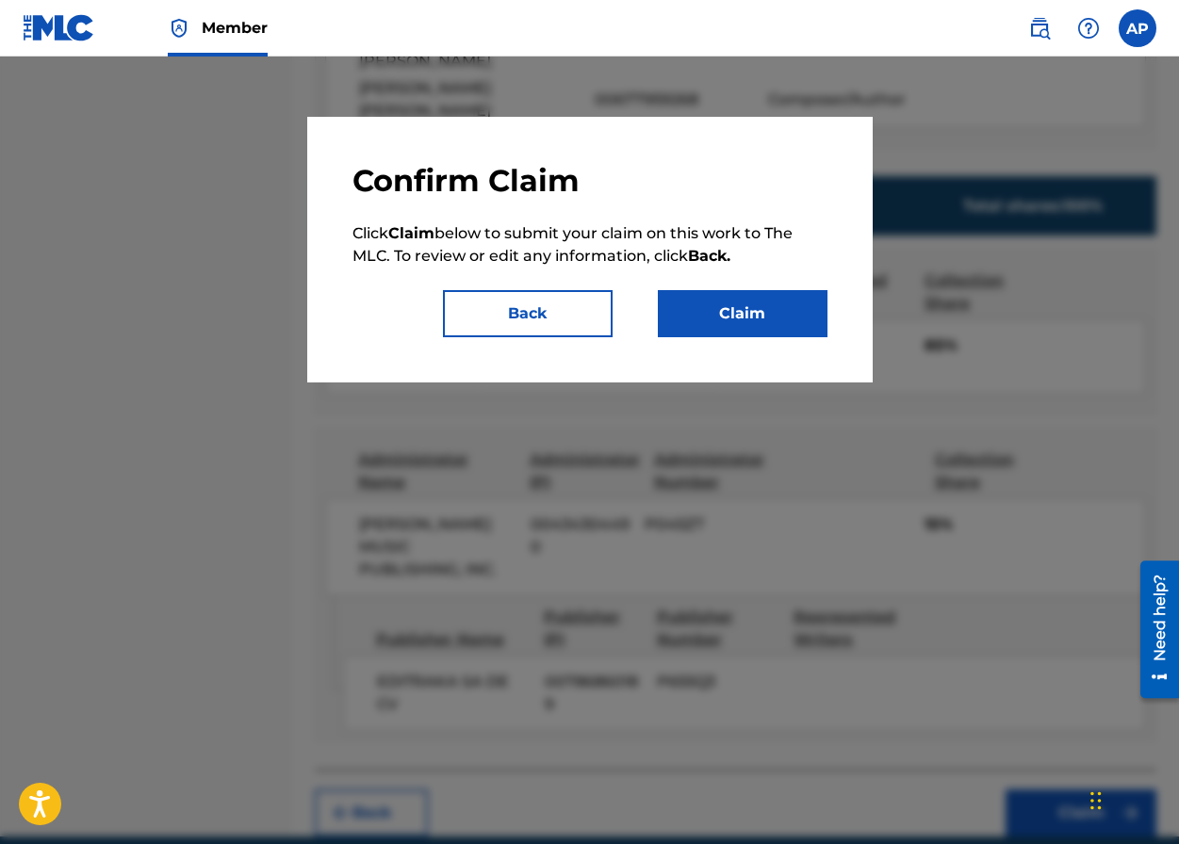
click at [724, 316] on button "Claim" at bounding box center [743, 313] width 170 height 47
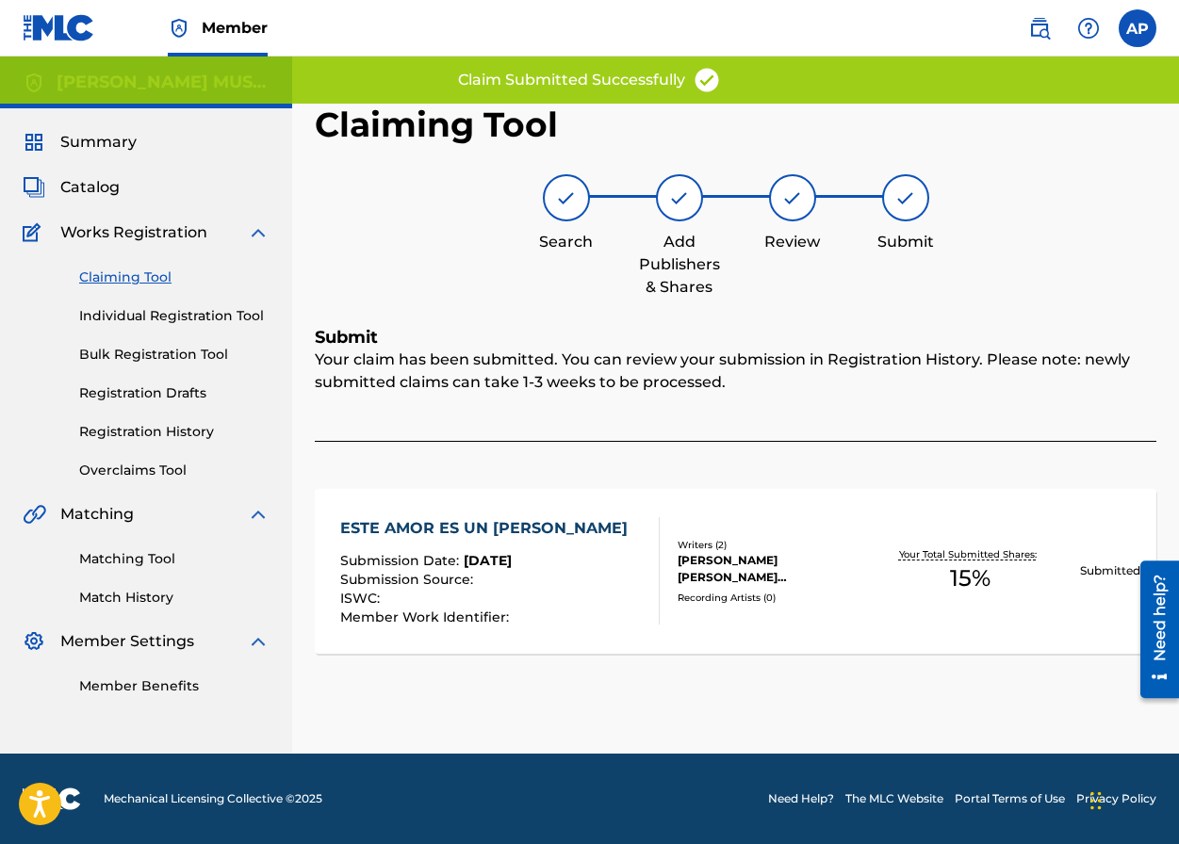
scroll to position [0, 0]
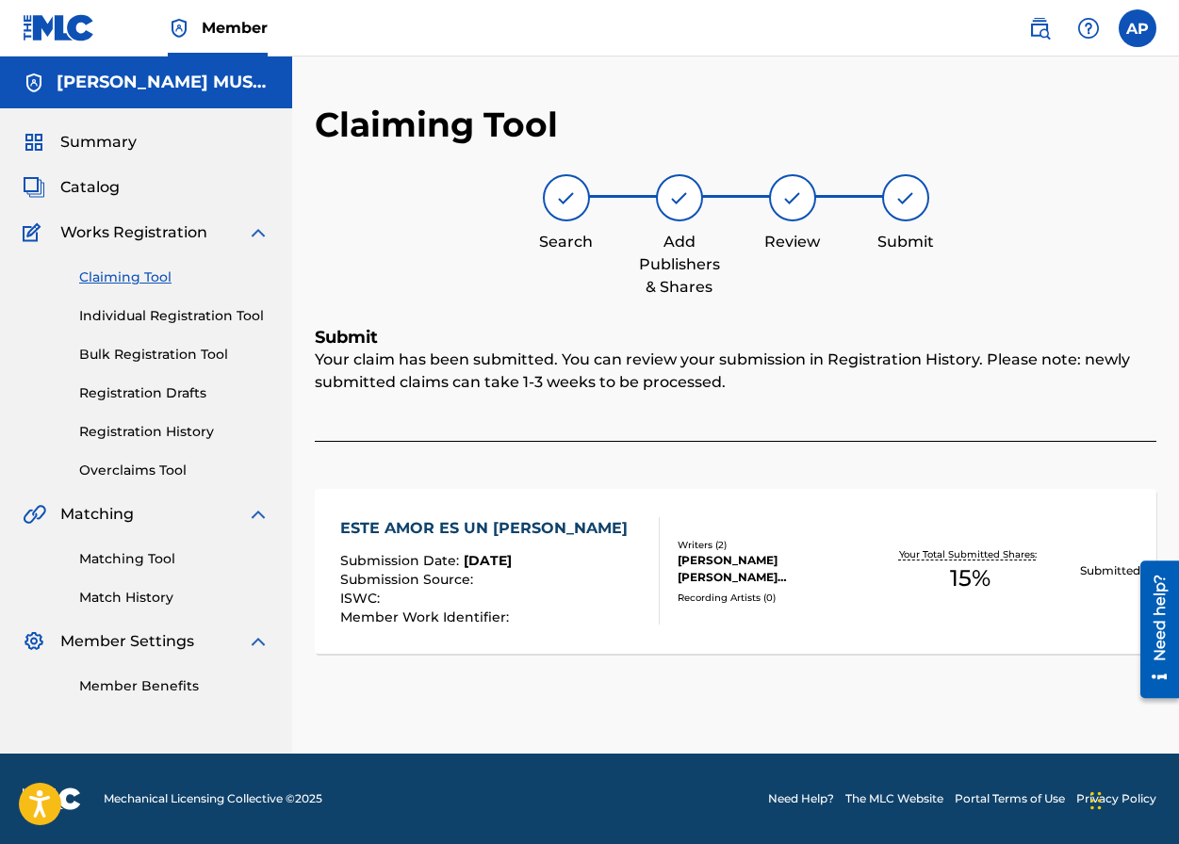
click at [124, 290] on div "Claiming Tool Individual Registration Tool Bulk Registration Tool Registration …" at bounding box center [146, 362] width 247 height 237
click at [124, 282] on link "Claiming Tool" at bounding box center [174, 278] width 190 height 20
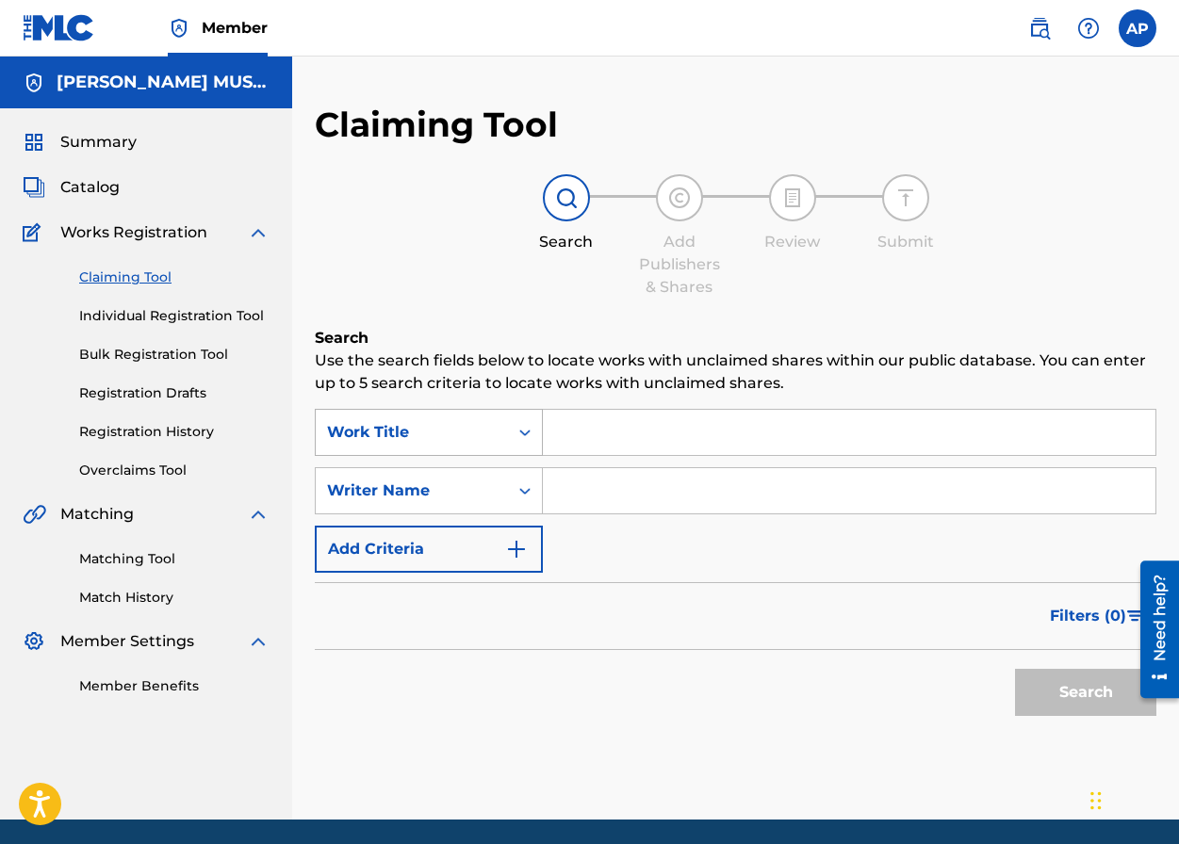
click at [488, 455] on div "Work Title" at bounding box center [429, 432] width 228 height 47
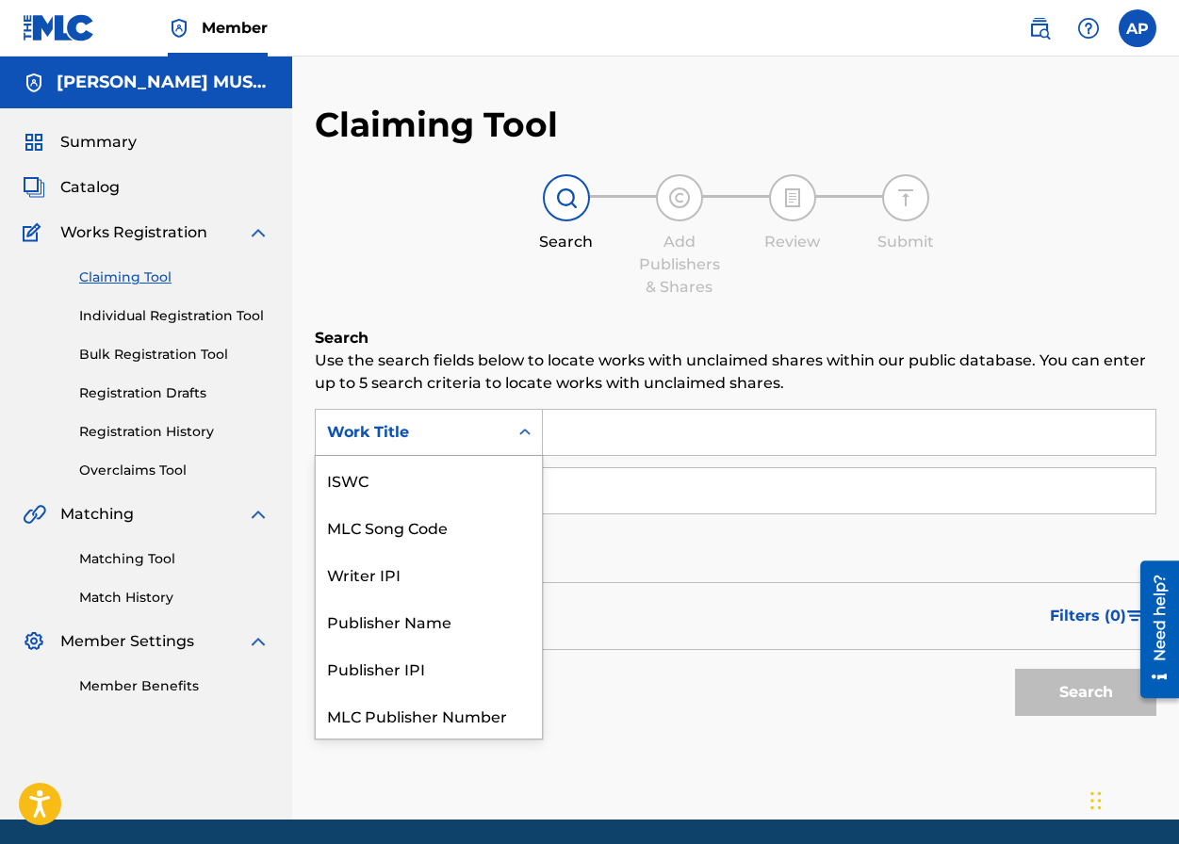
scroll to position [47, 0]
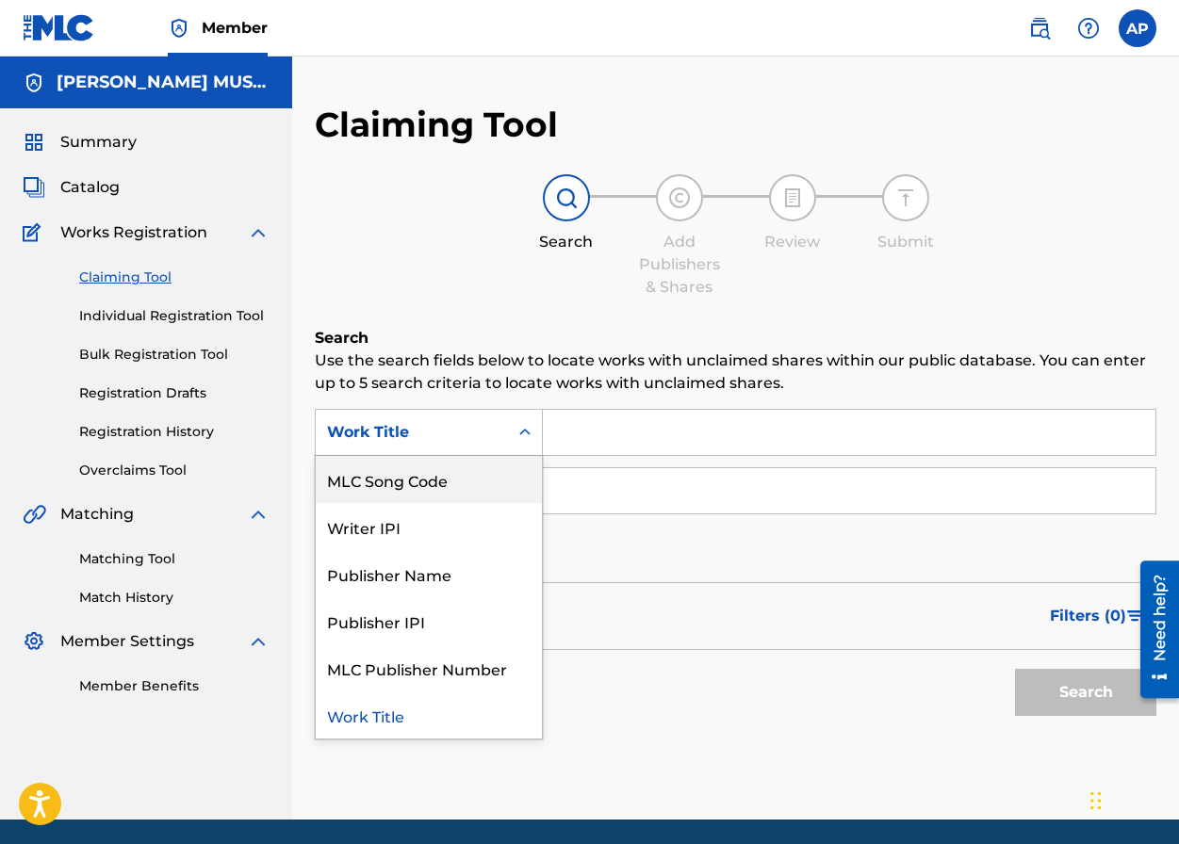
click at [520, 482] on div "MLC Song Code" at bounding box center [429, 479] width 226 height 47
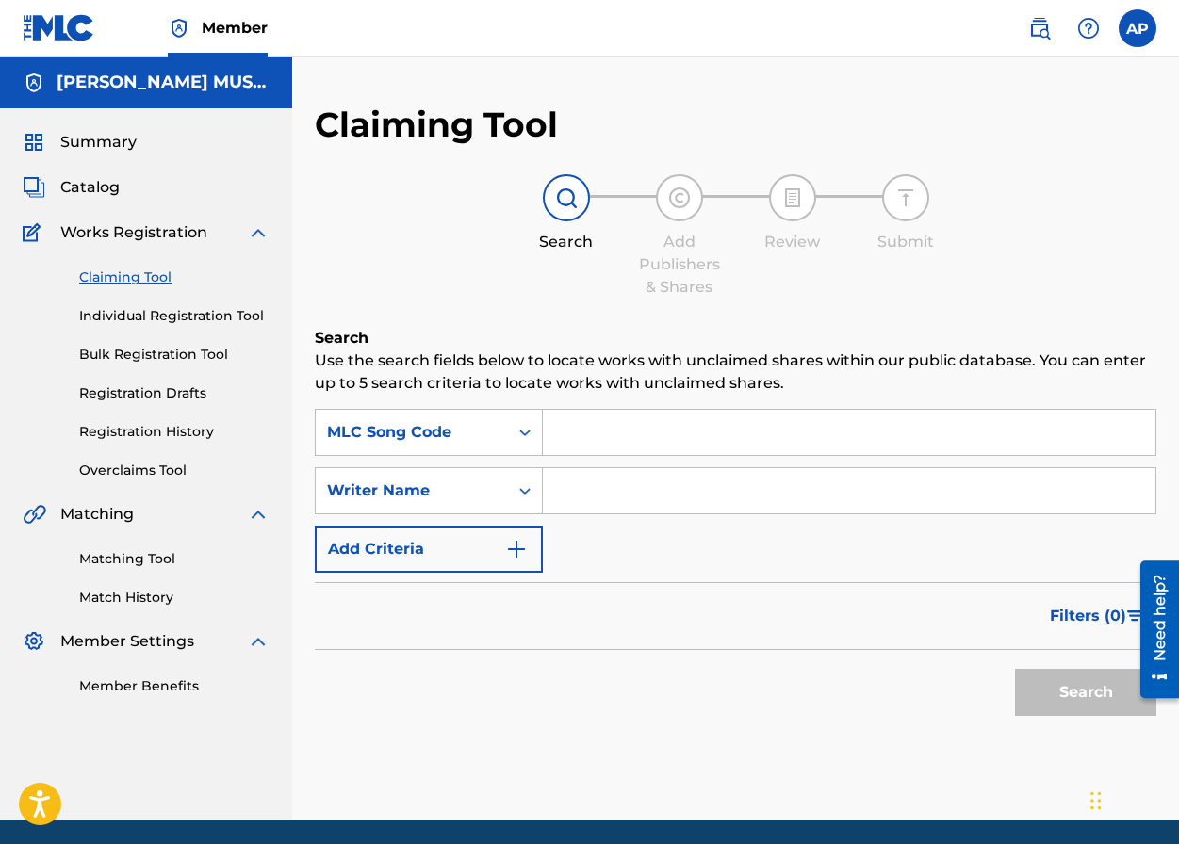
click at [586, 456] on div "SearchWithCriteriaf5b208dc-61c1-4106-a77e-fe190e2c3c80 MLC Song Code SearchWith…" at bounding box center [735, 491] width 841 height 164
click at [586, 443] on input "Search Form" at bounding box center [849, 432] width 612 height 45
paste input "EA7Y99"
type input "EA7Y99"
click at [1015, 669] on button "Search" at bounding box center [1085, 692] width 141 height 47
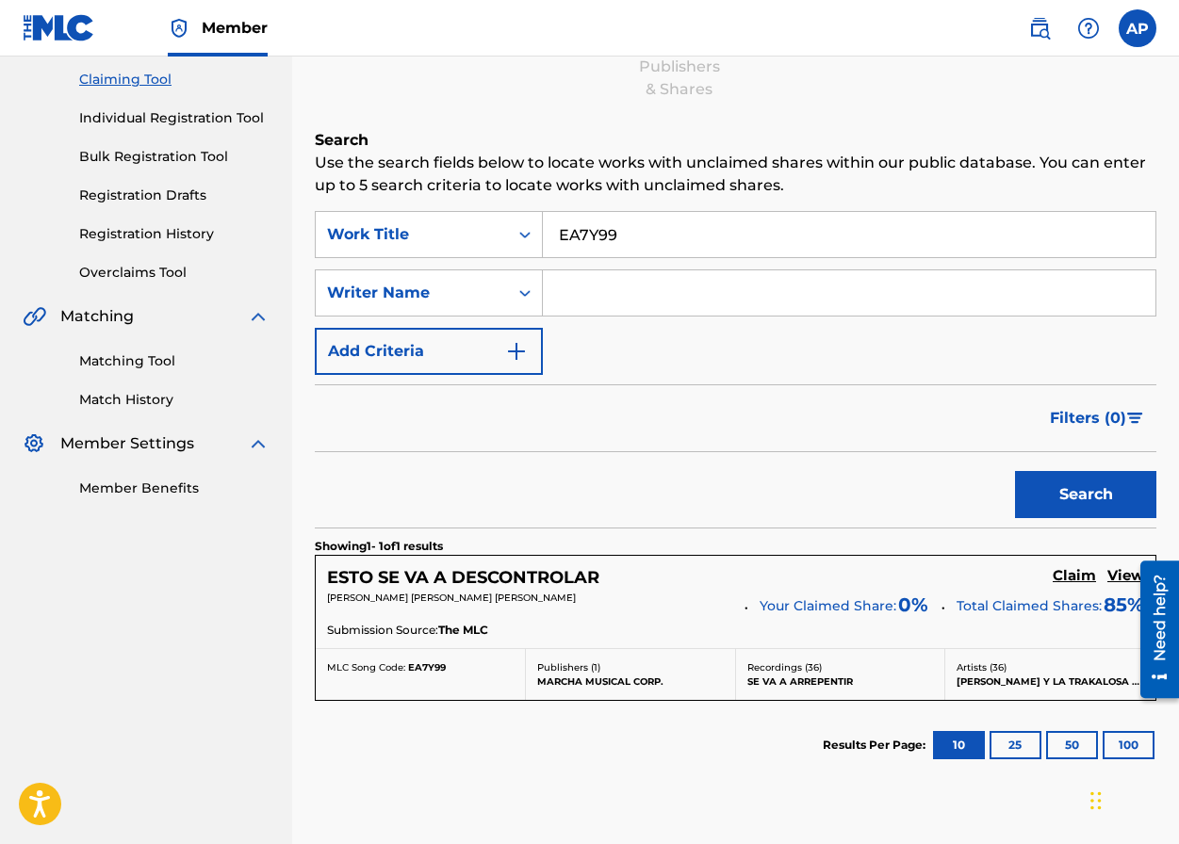
scroll to position [261, 0]
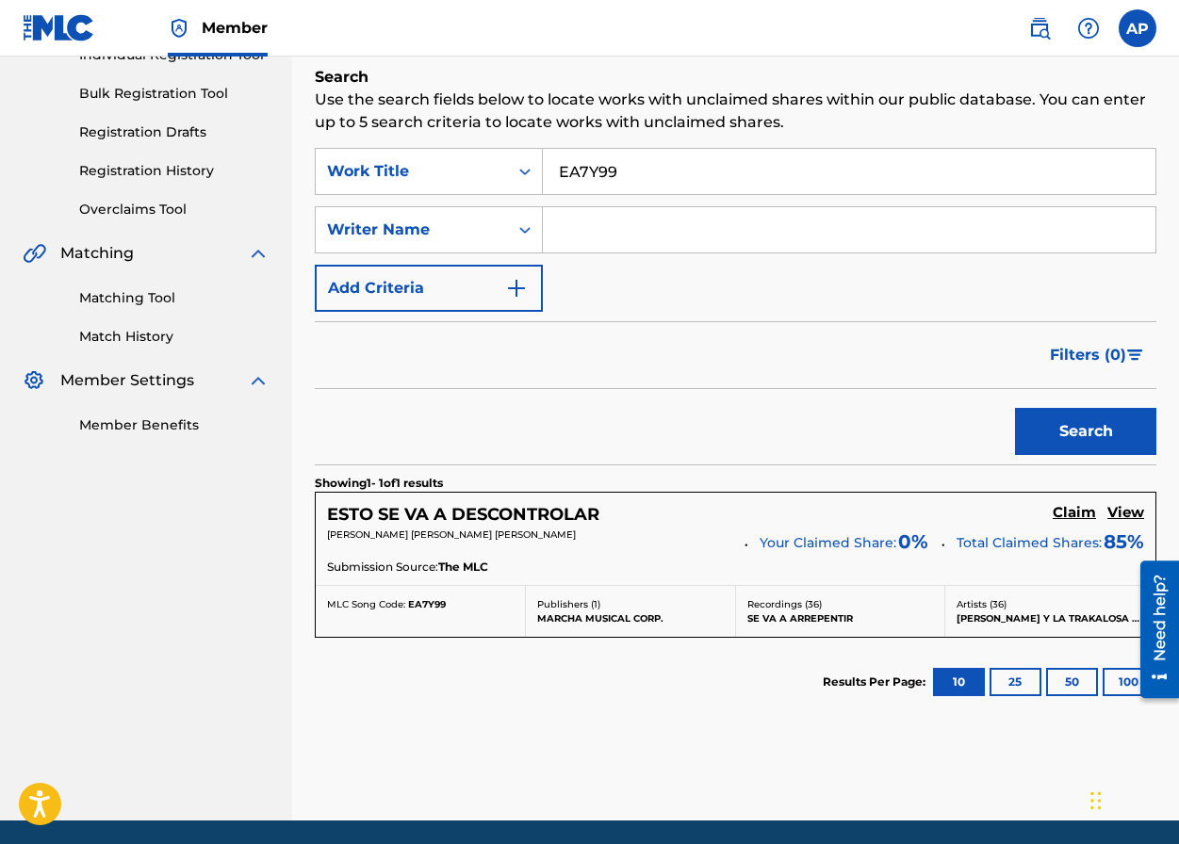
click at [1031, 518] on h5 "Claim" at bounding box center [1074, 513] width 43 height 18
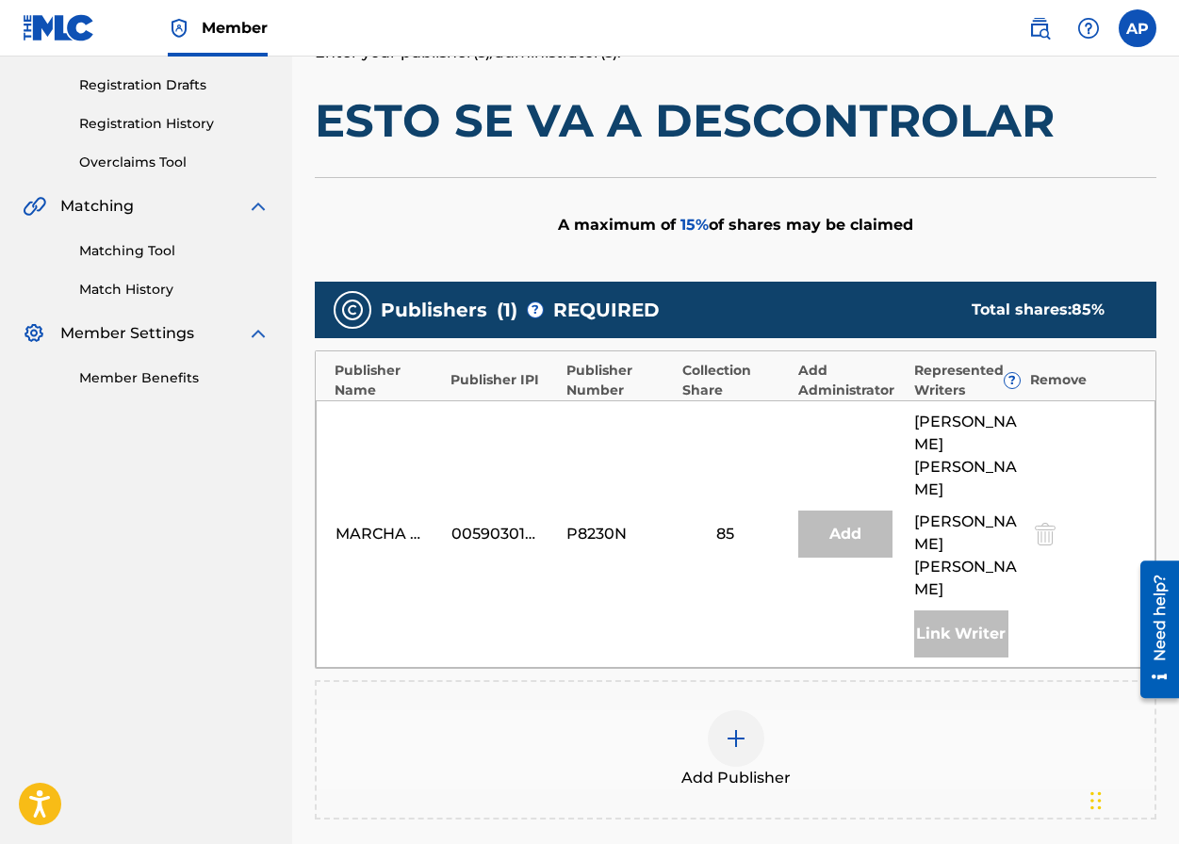
scroll to position [316, 0]
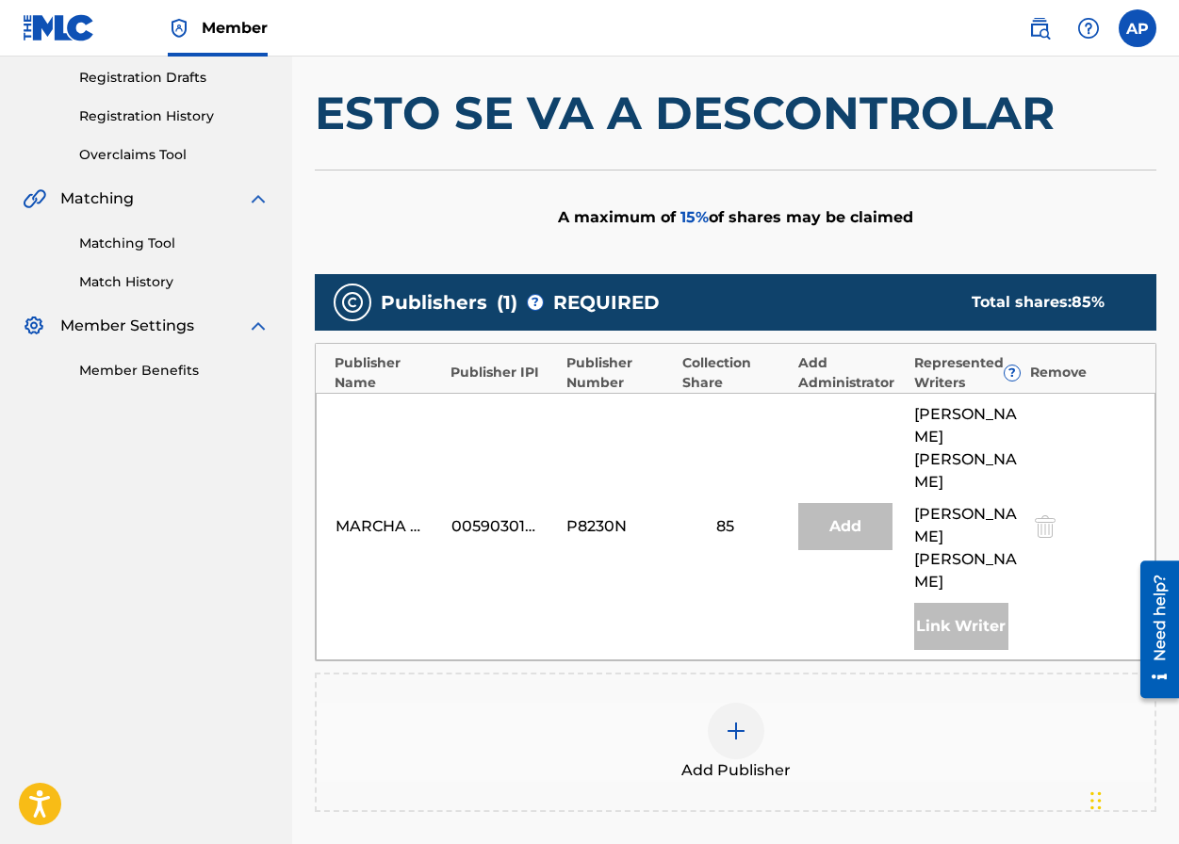
click at [742, 720] on img at bounding box center [736, 731] width 23 height 23
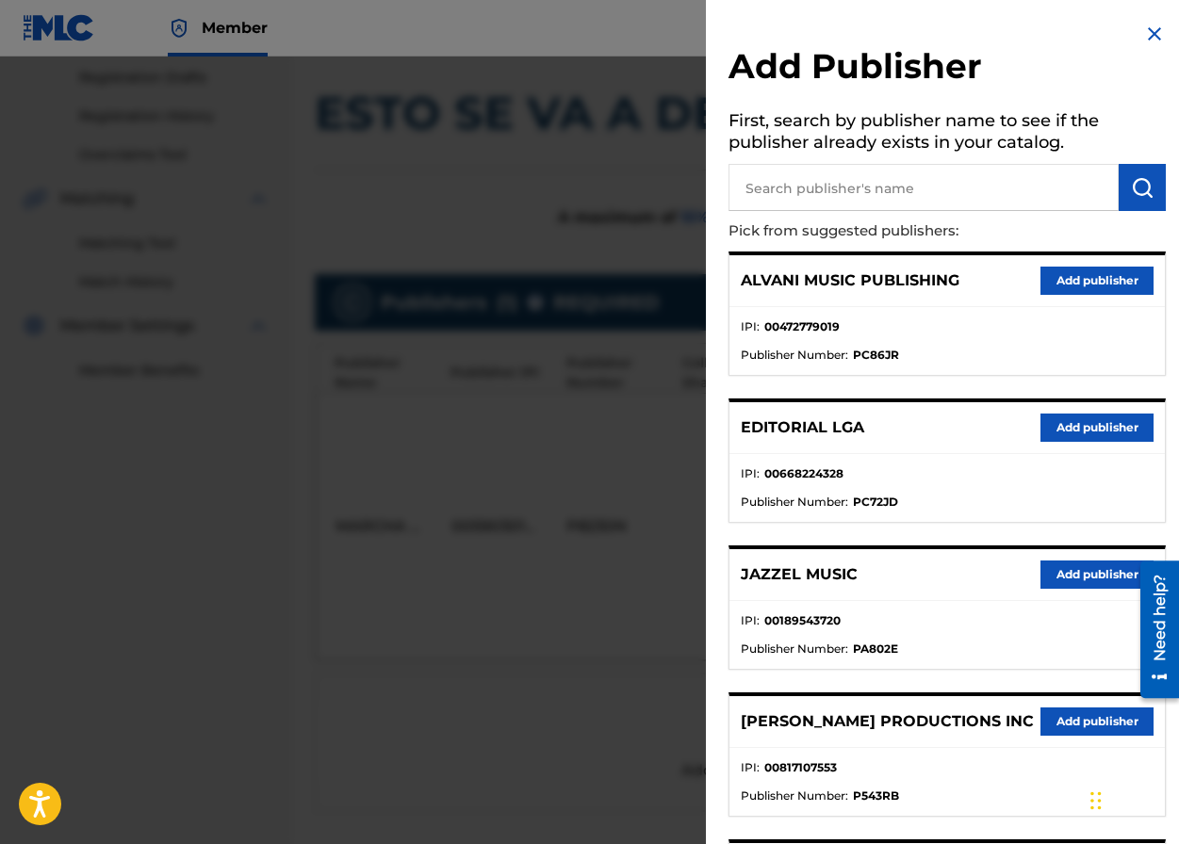
click at [770, 175] on input "text" at bounding box center [923, 187] width 390 height 47
type input "editraka"
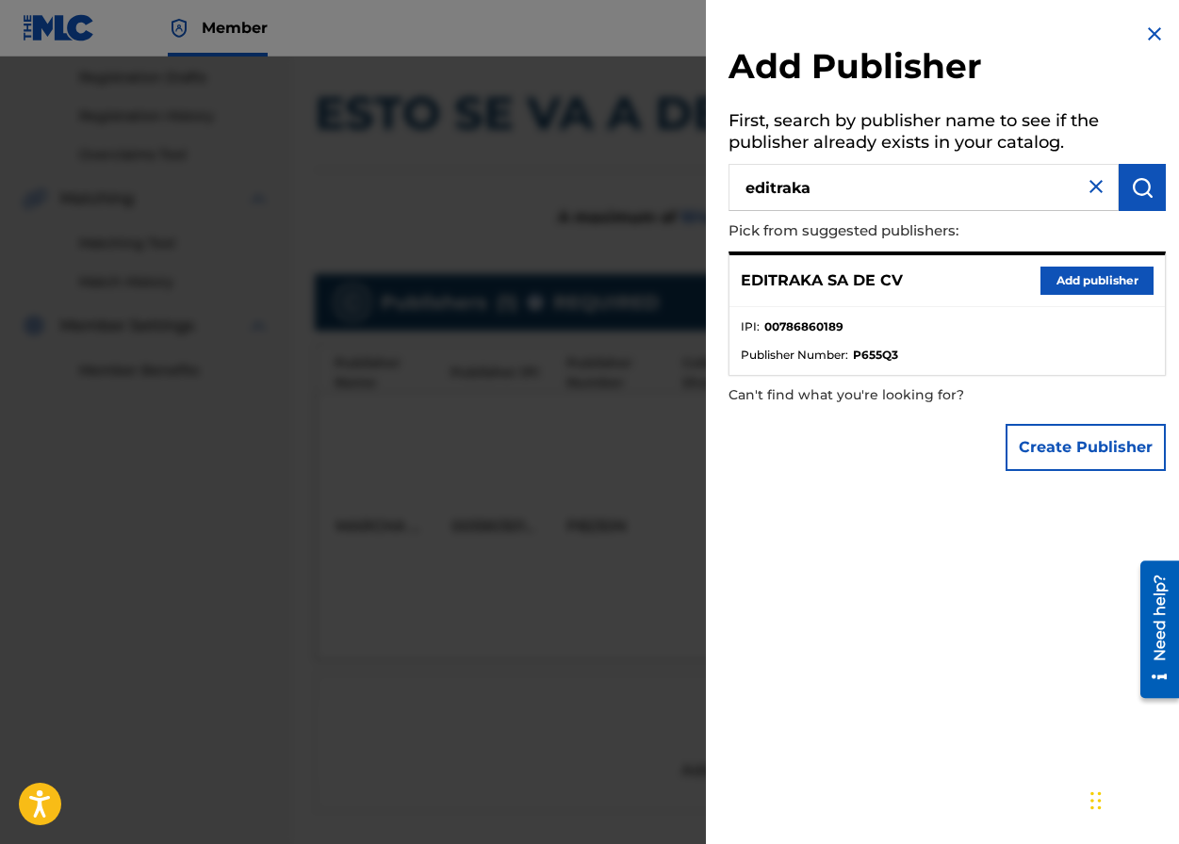
click at [1031, 299] on div "EDITRAKA SA DE CV Add publisher" at bounding box center [946, 281] width 435 height 52
click at [1031, 274] on button "Add publisher" at bounding box center [1096, 281] width 113 height 28
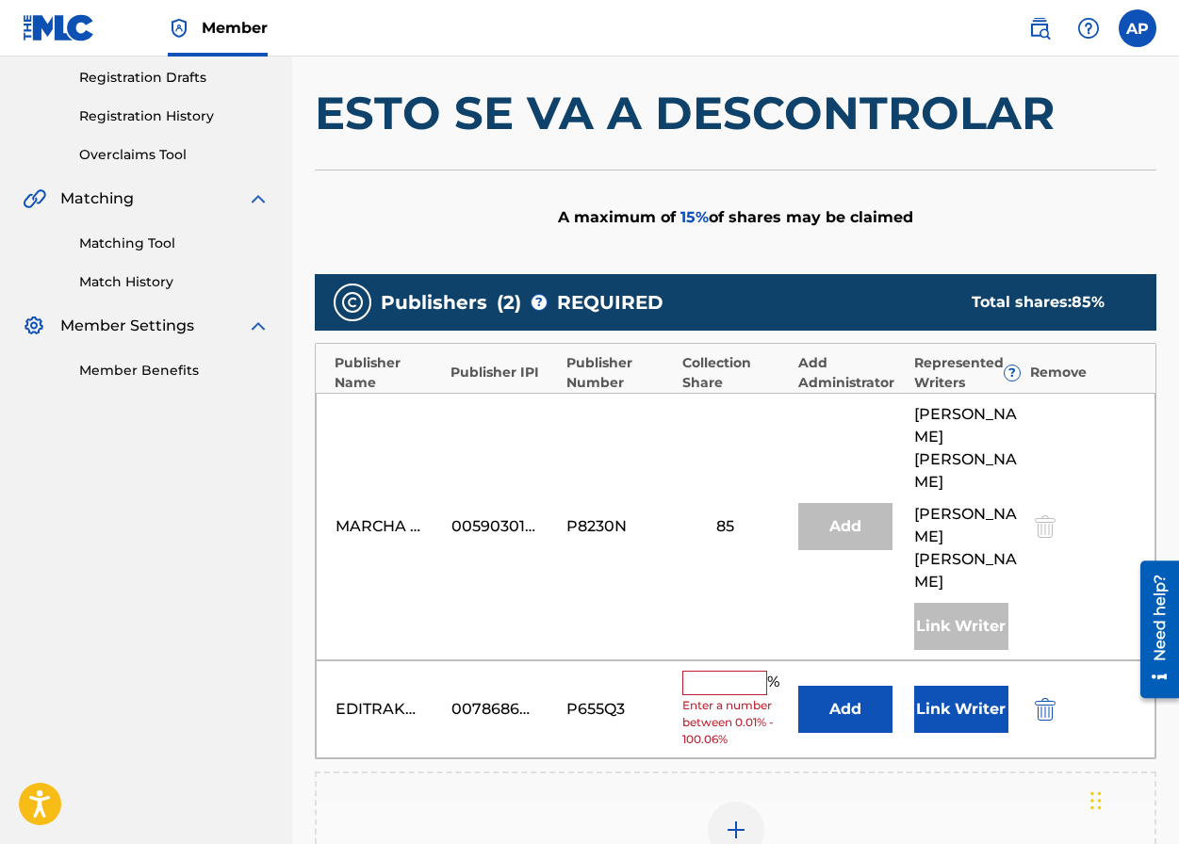
click at [847, 661] on div "EDITRAKA SA DE CV 00786860189 P655Q3 % Enter a number between 0.01% - 100.06% A…" at bounding box center [736, 710] width 840 height 99
click at [848, 686] on button "Add" at bounding box center [845, 709] width 94 height 47
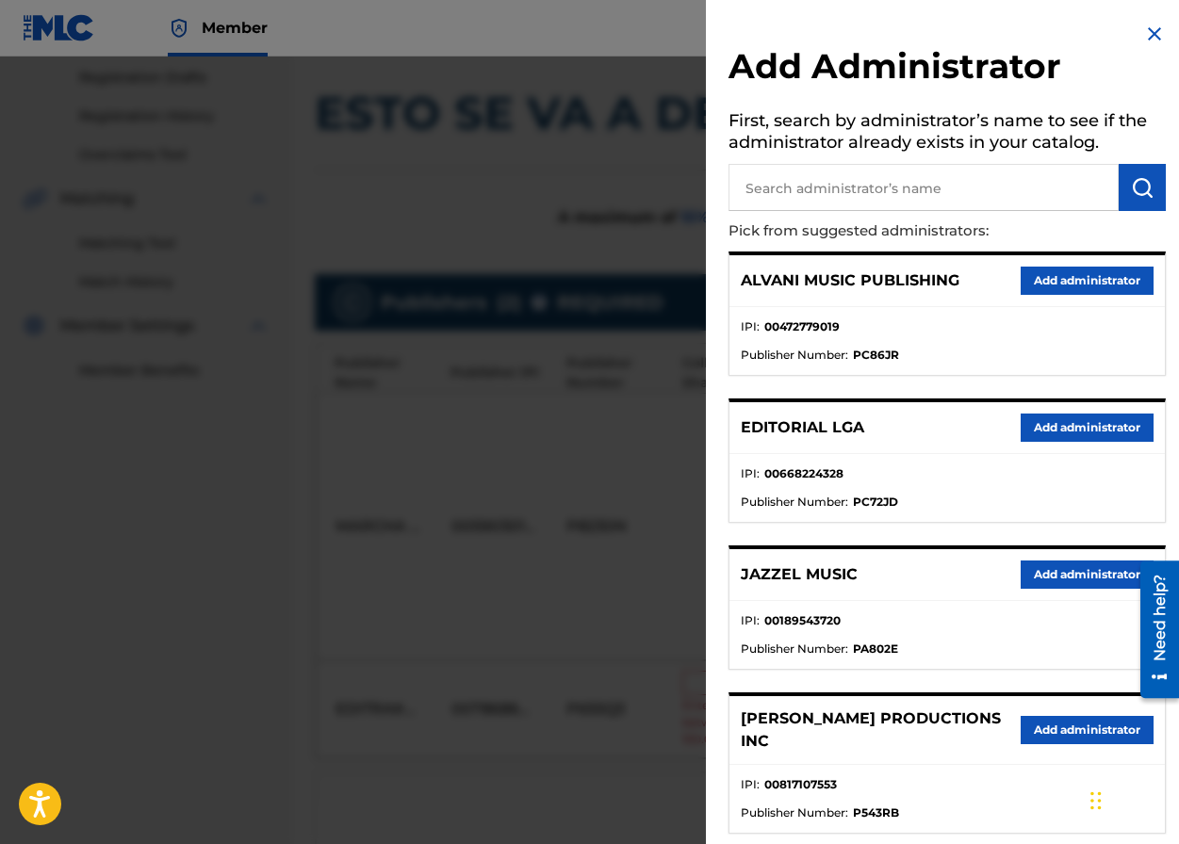
click at [789, 196] on input "text" at bounding box center [923, 187] width 390 height 47
type input "maximo"
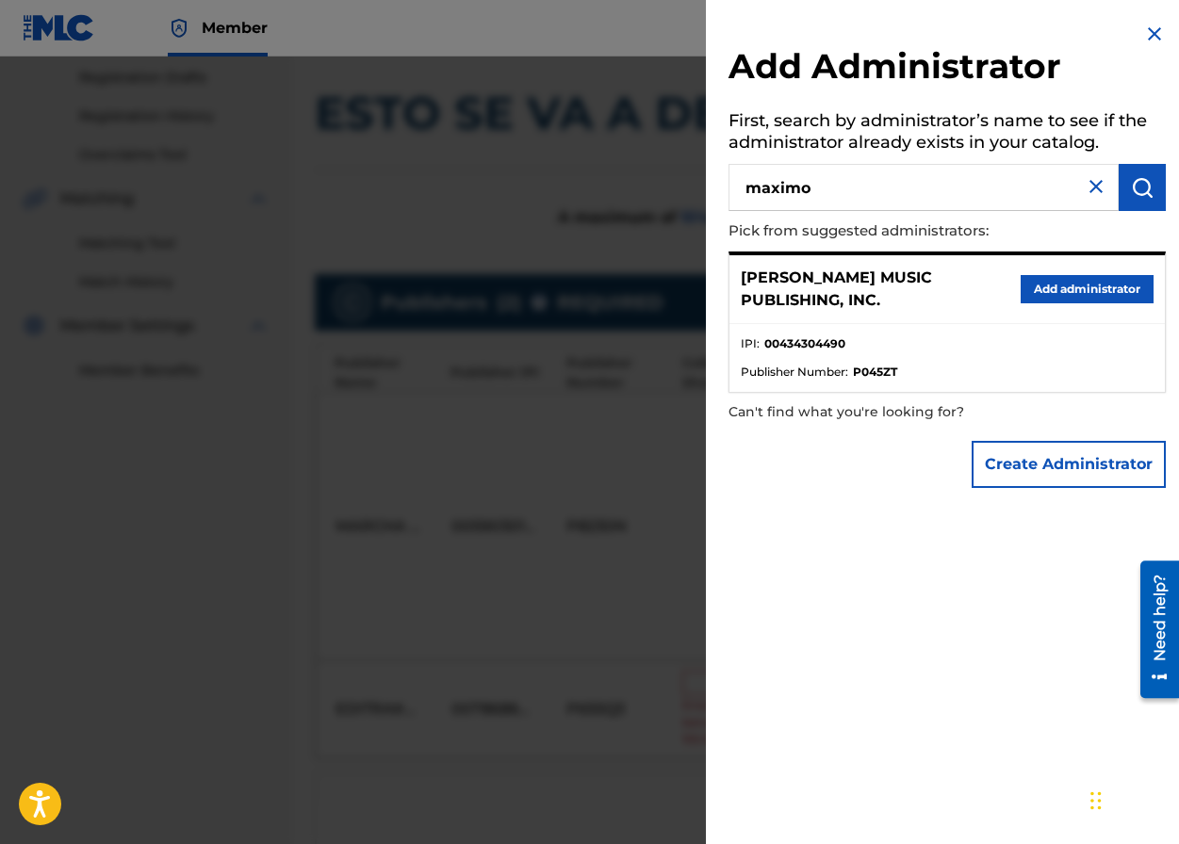
click at [1031, 285] on button "Add administrator" at bounding box center [1086, 289] width 133 height 28
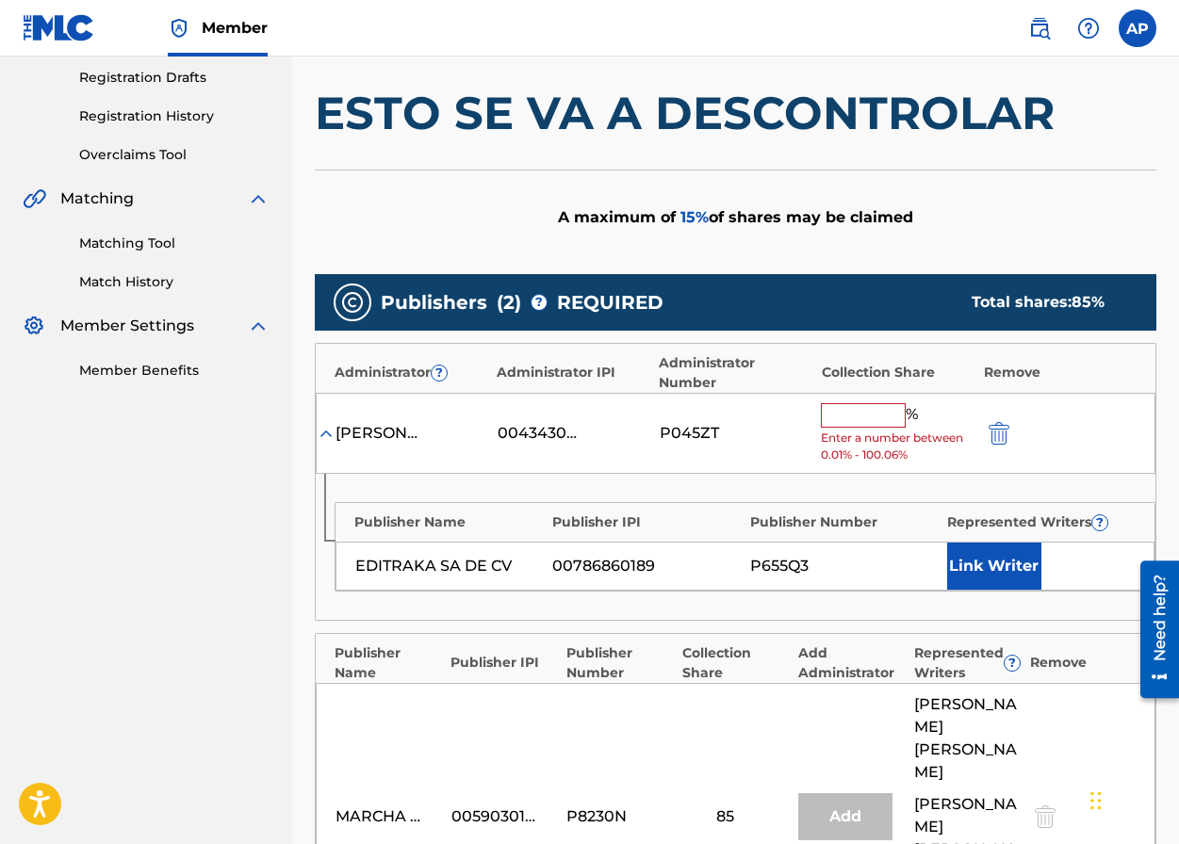
click at [846, 417] on input "text" at bounding box center [863, 415] width 85 height 24
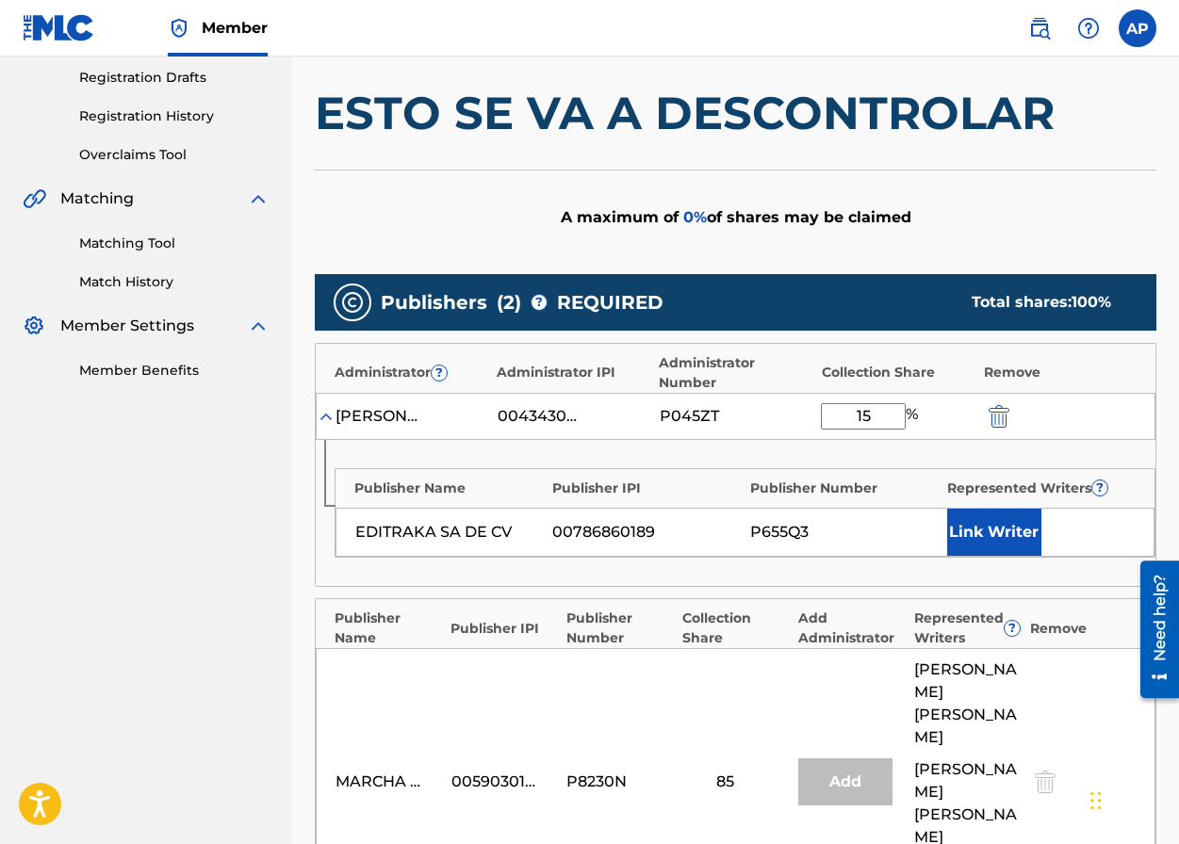
type input "15"
click at [764, 438] on div "[PERSON_NAME] MUSIC PUBLISHING, INC. 00434304490 P045ZT 15 %" at bounding box center [736, 416] width 840 height 47
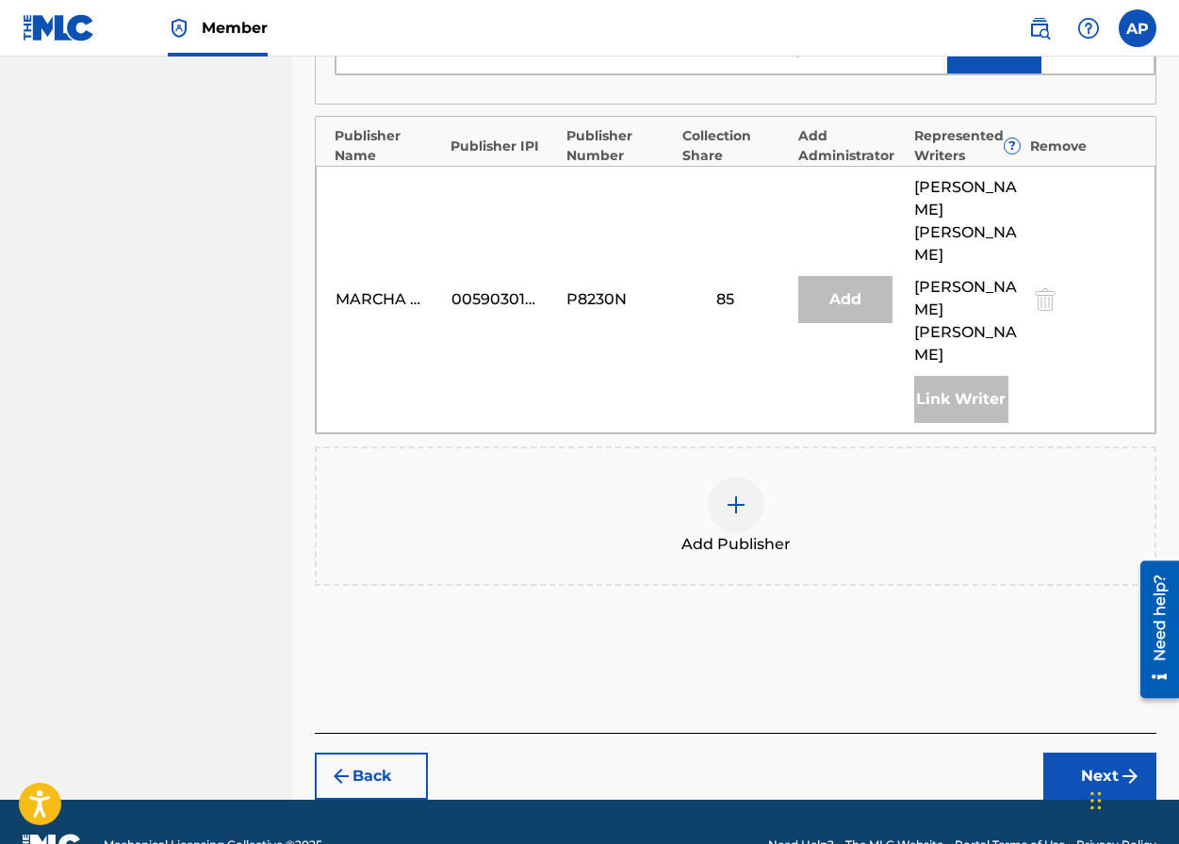
click at [1031, 753] on button "Next" at bounding box center [1099, 776] width 113 height 47
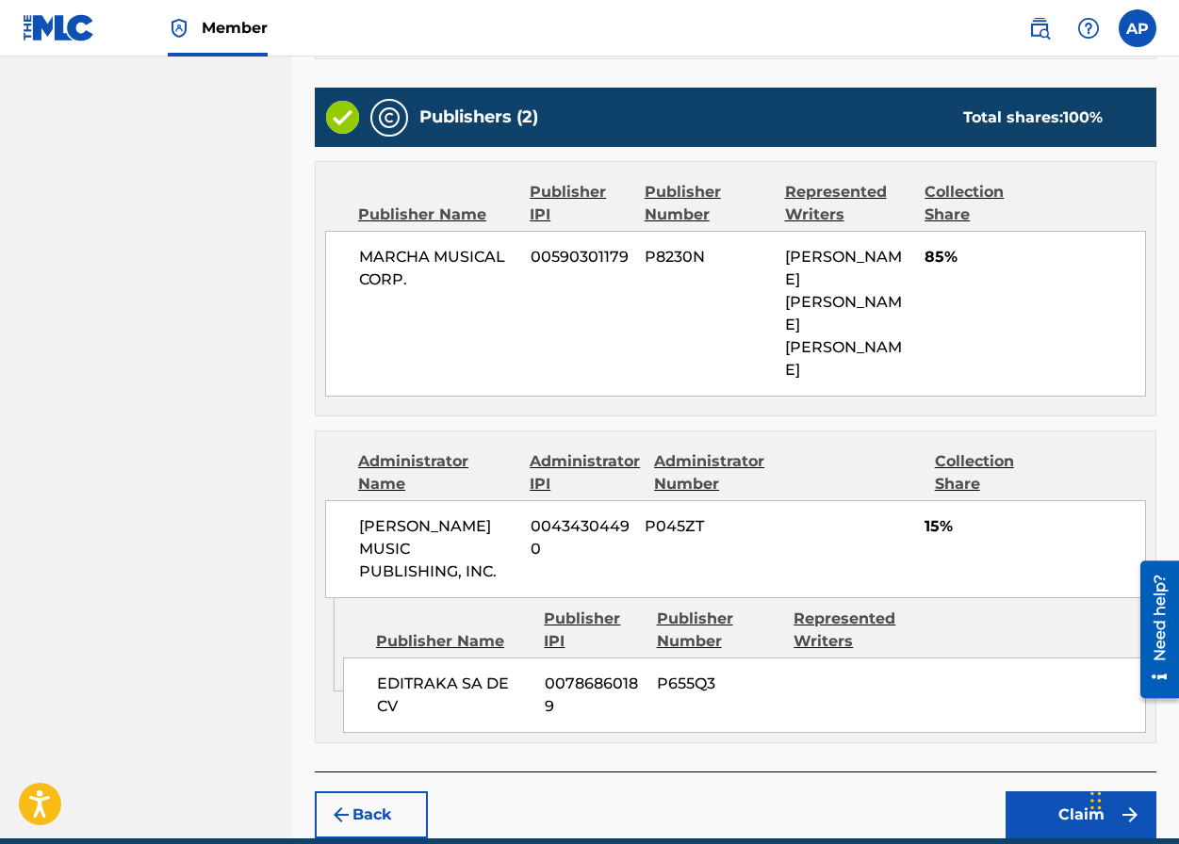
scroll to position [791, 0]
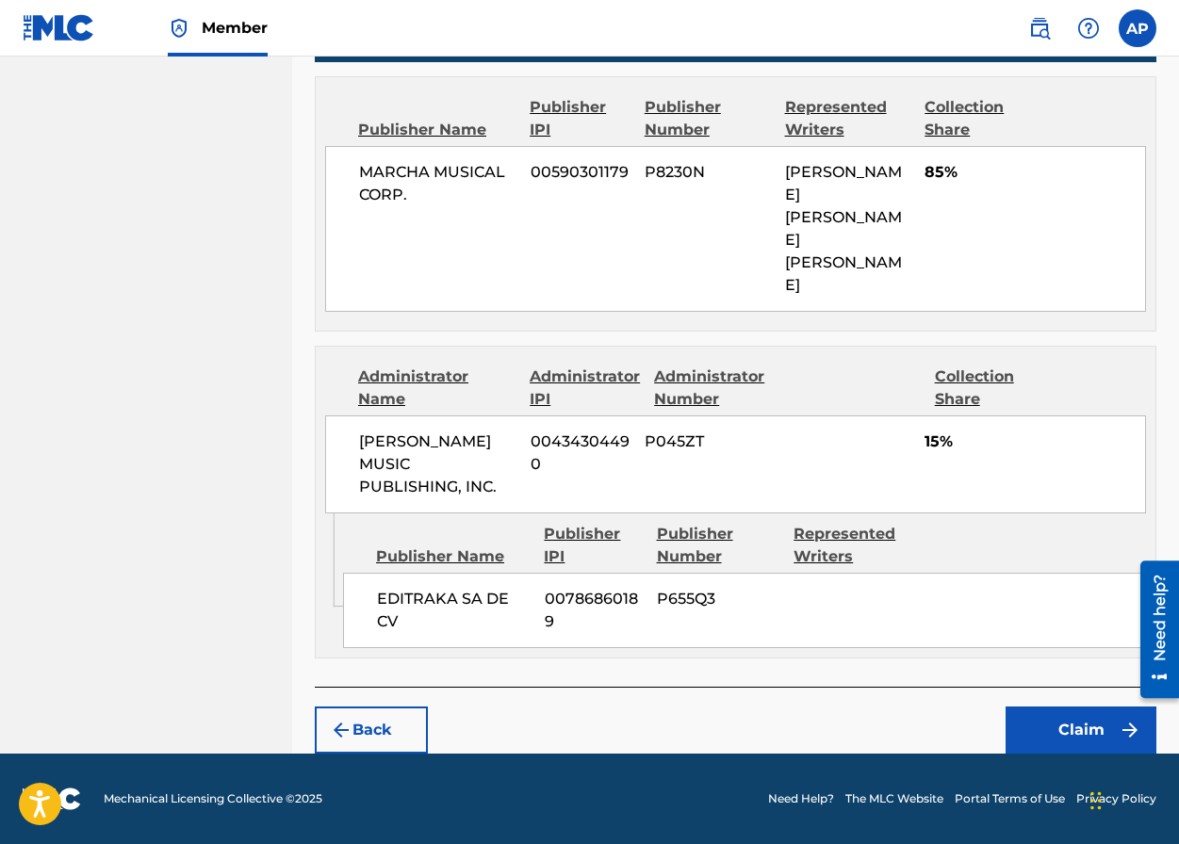
click at [1031, 723] on button "Claim" at bounding box center [1080, 730] width 151 height 47
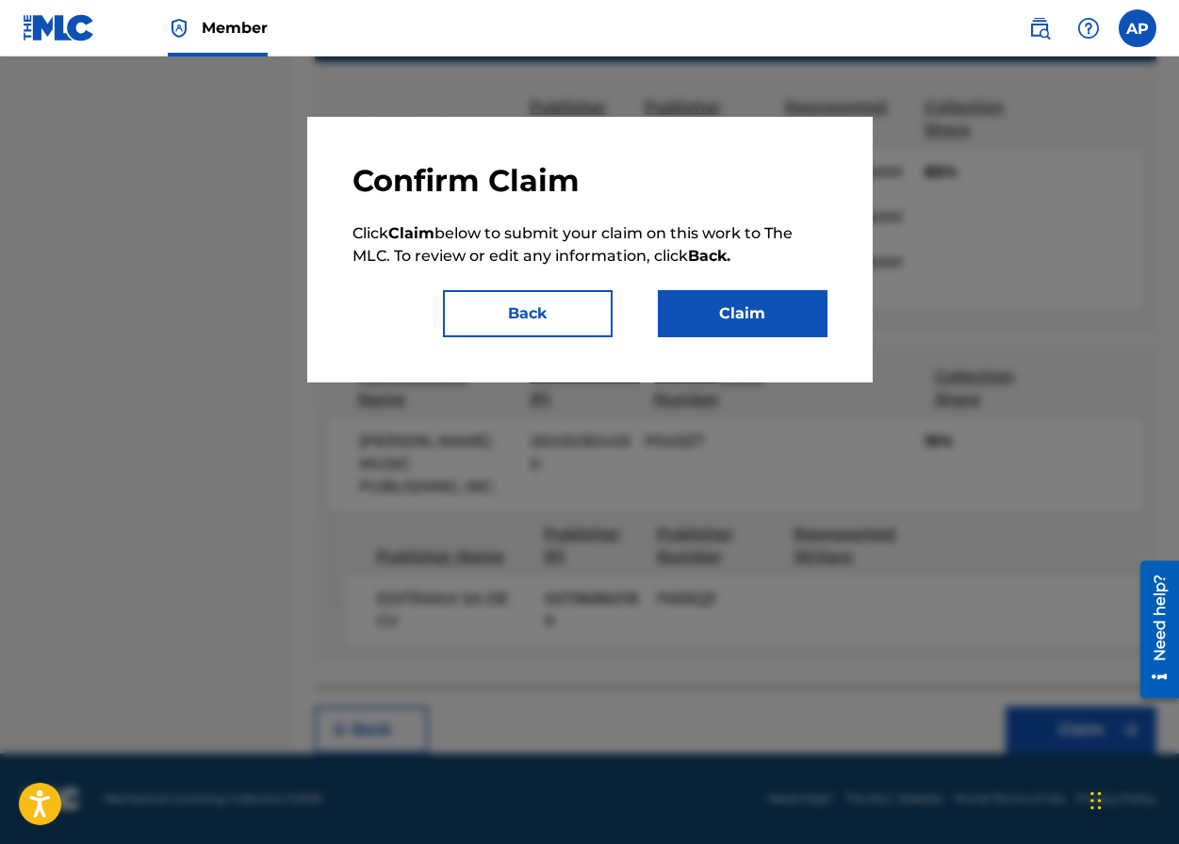
click at [744, 319] on button "Claim" at bounding box center [743, 313] width 170 height 47
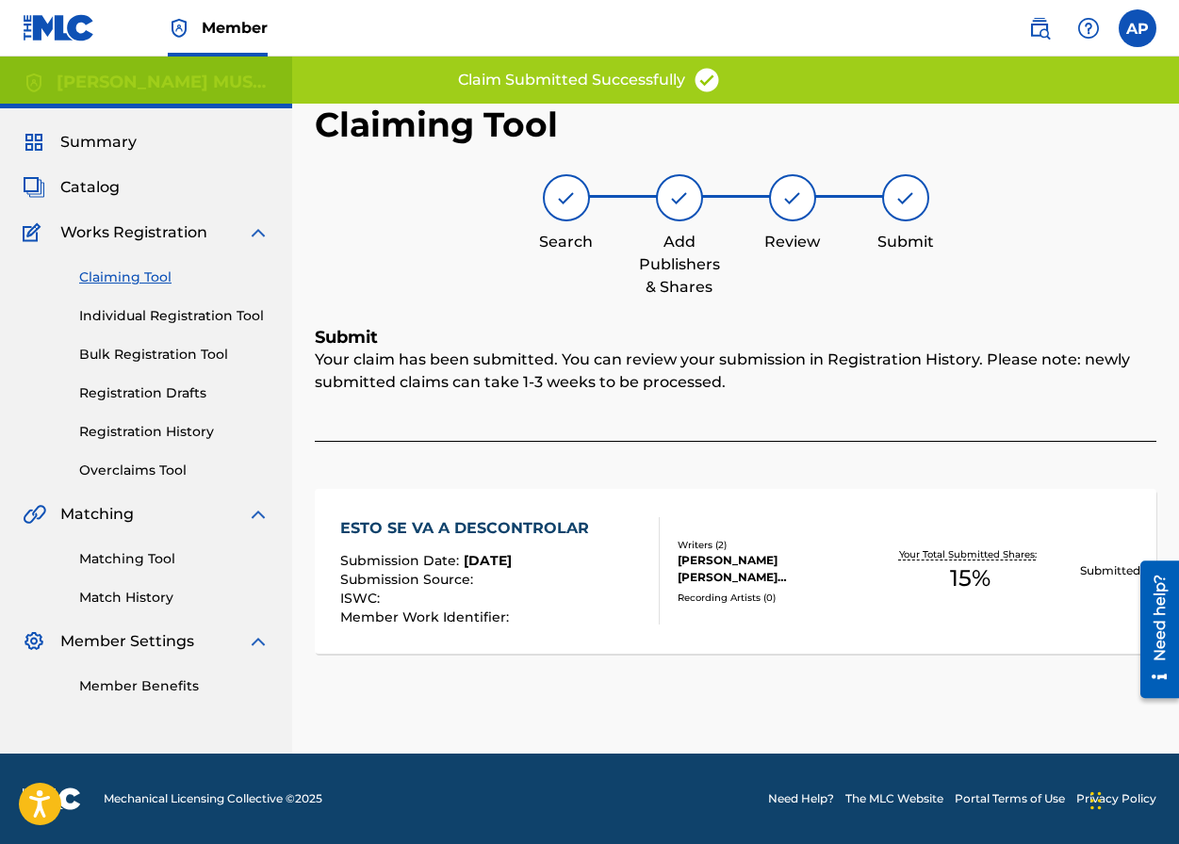
scroll to position [0, 0]
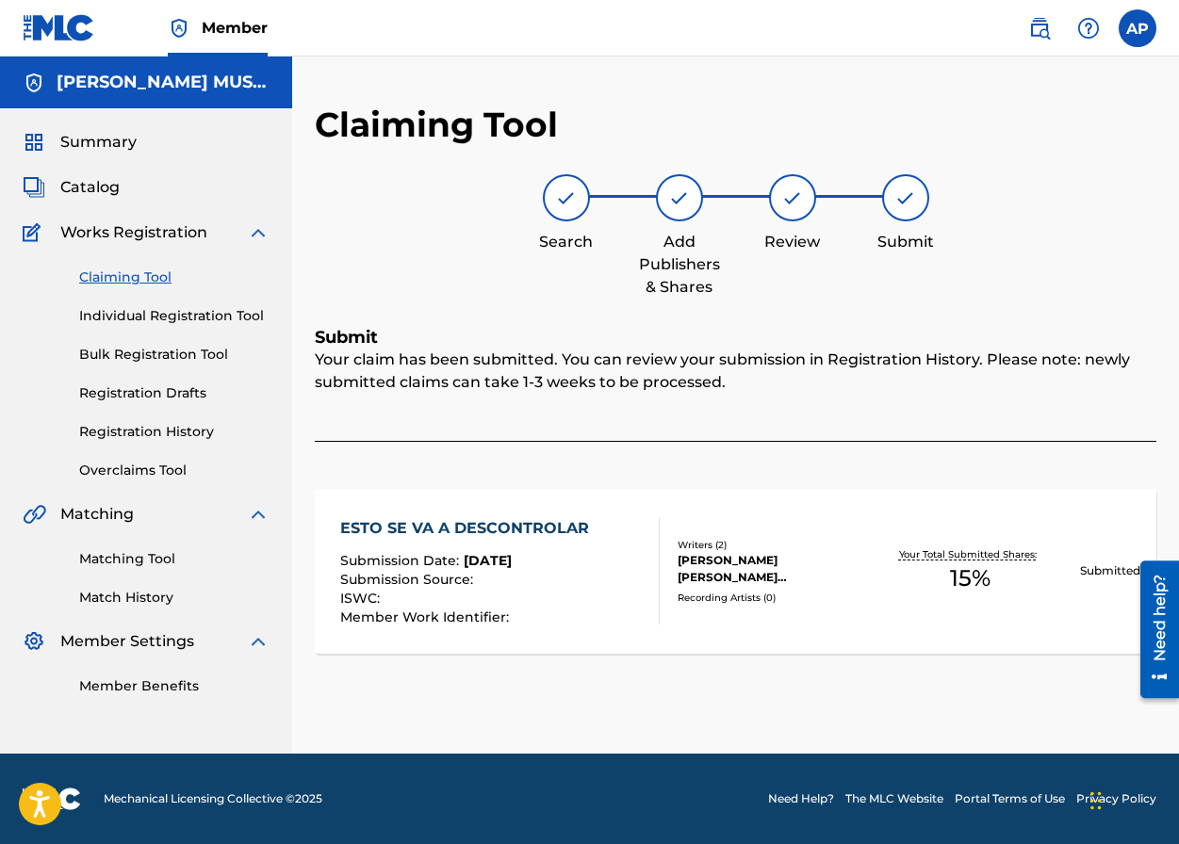
click at [99, 272] on link "Claiming Tool" at bounding box center [174, 278] width 190 height 20
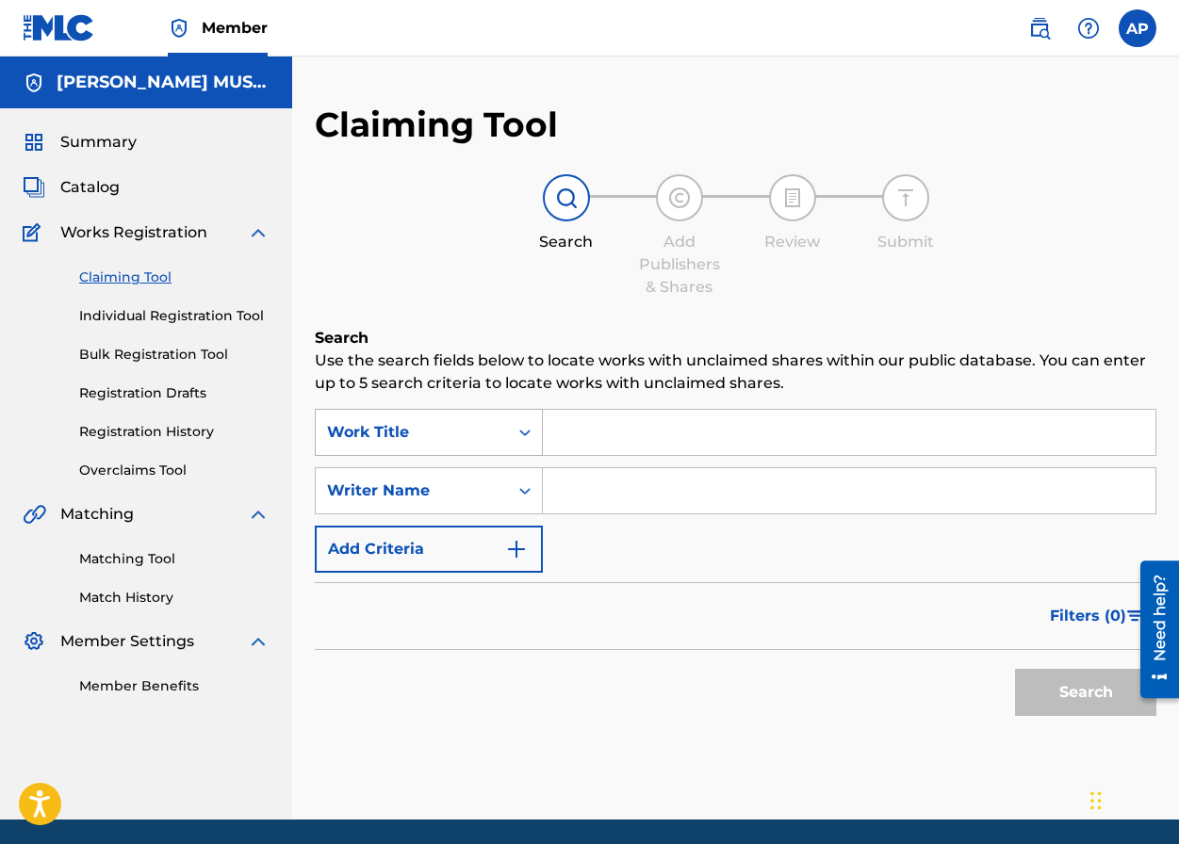
click at [433, 443] on div "Work Title" at bounding box center [412, 432] width 170 height 23
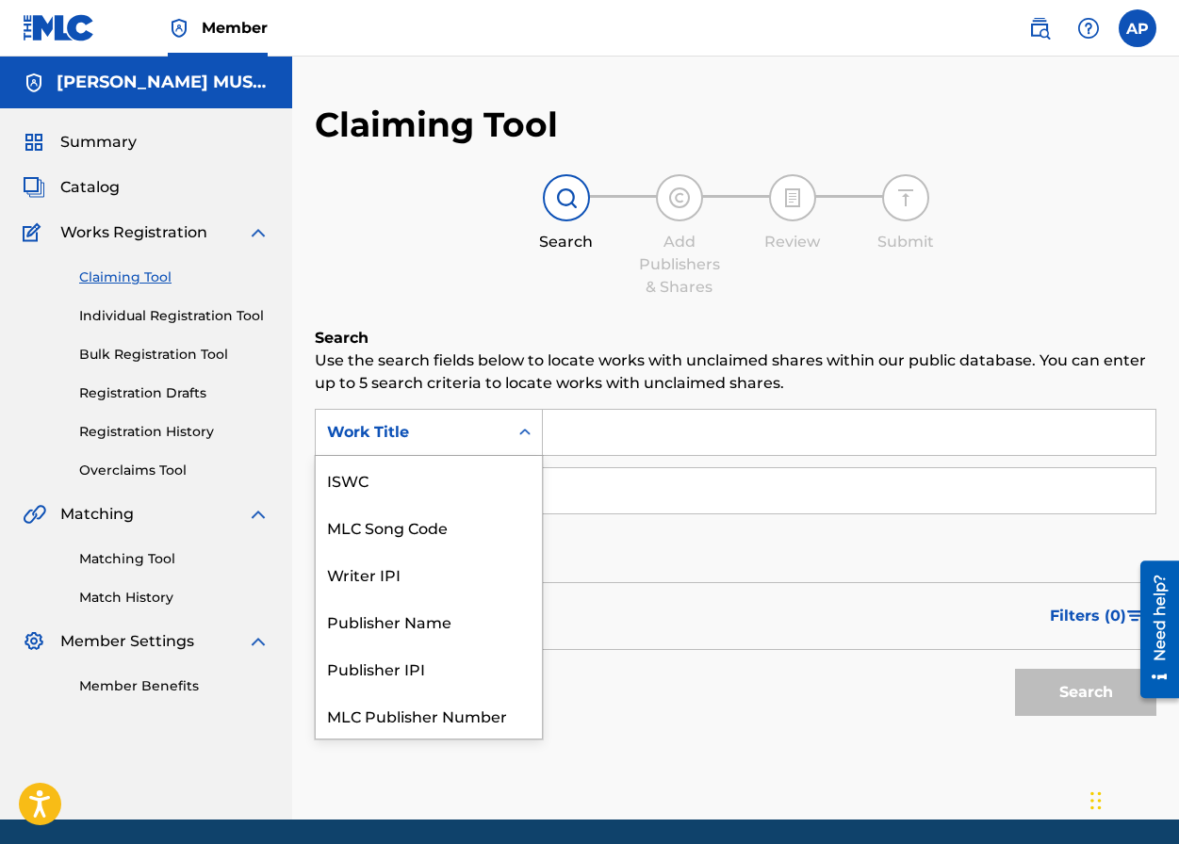
scroll to position [47, 0]
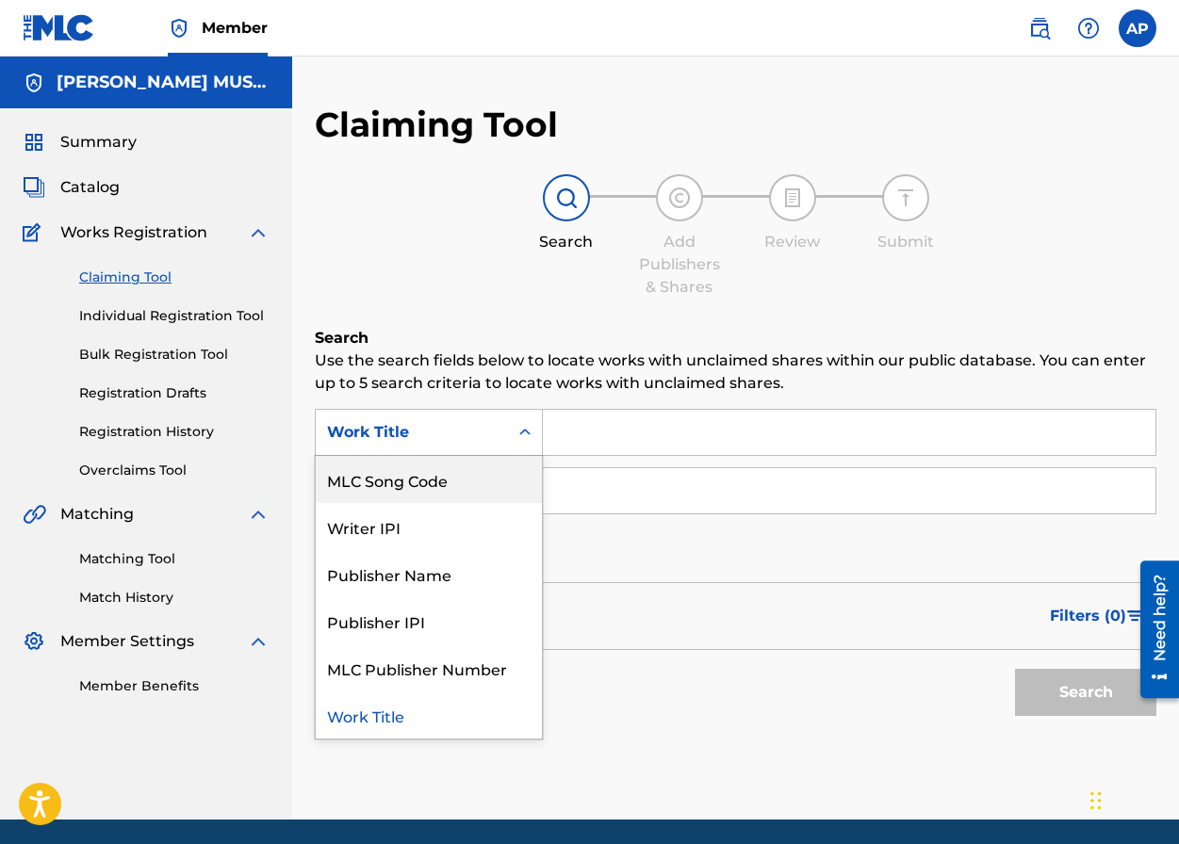
click at [433, 462] on div "MLC Song Code" at bounding box center [429, 479] width 226 height 47
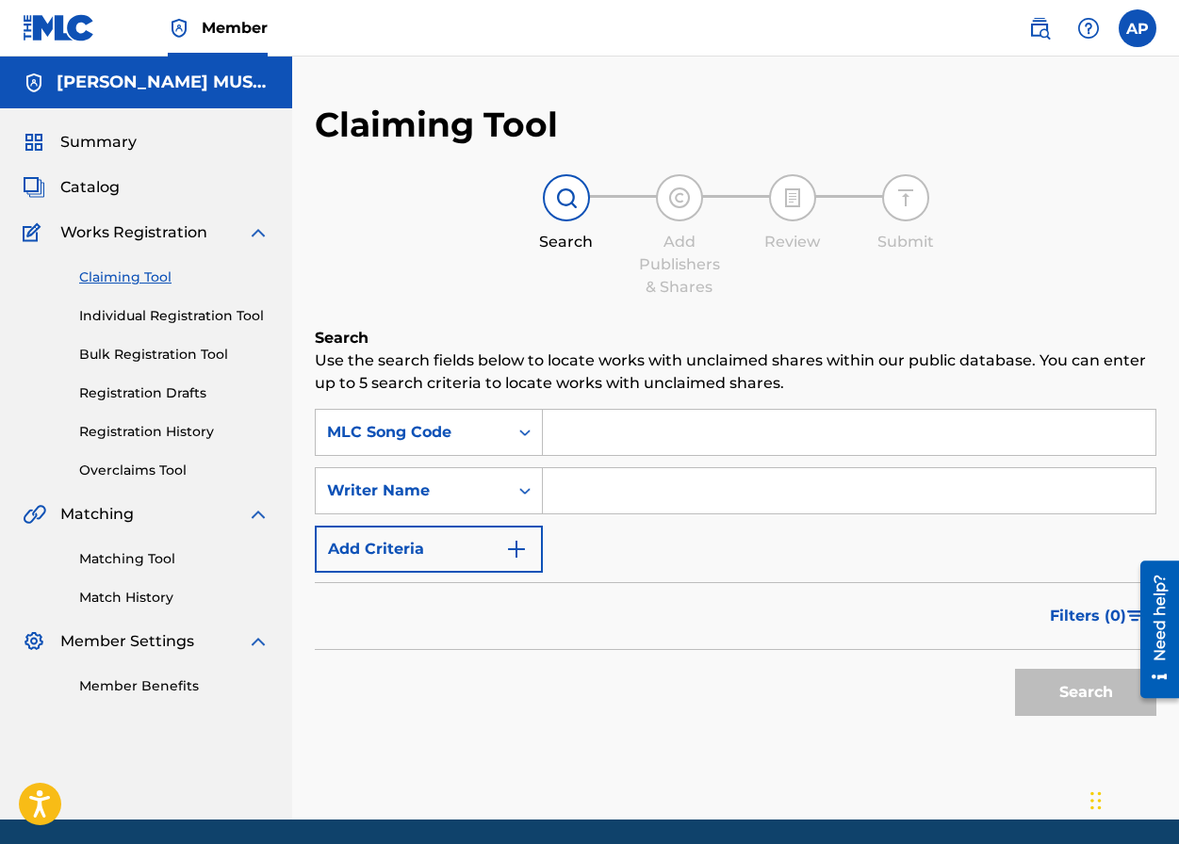
click at [590, 414] on input "Search Form" at bounding box center [849, 432] width 612 height 45
paste input "EV9CYP"
type input "EV9CYP"
click at [1015, 669] on button "Search" at bounding box center [1085, 692] width 141 height 47
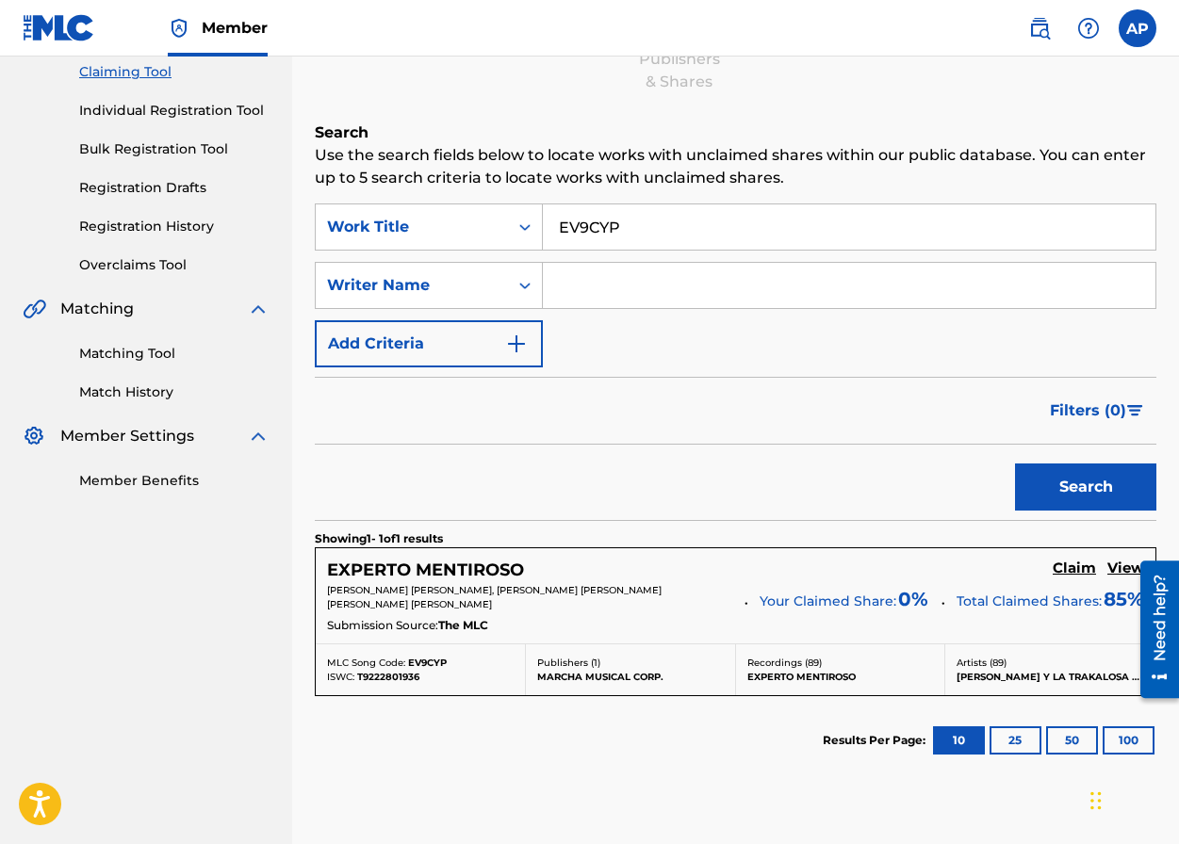
scroll to position [243, 0]
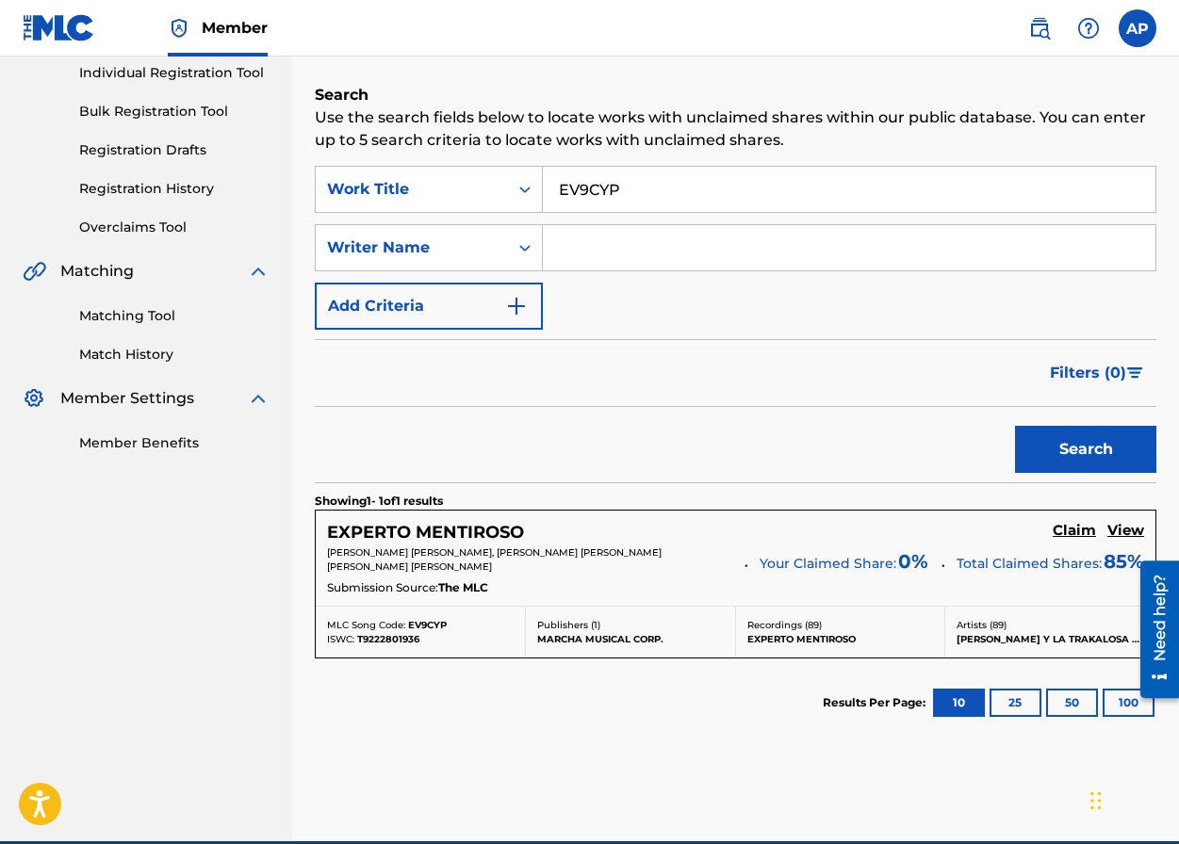
click at [1031, 529] on h5 "Claim" at bounding box center [1074, 531] width 43 height 18
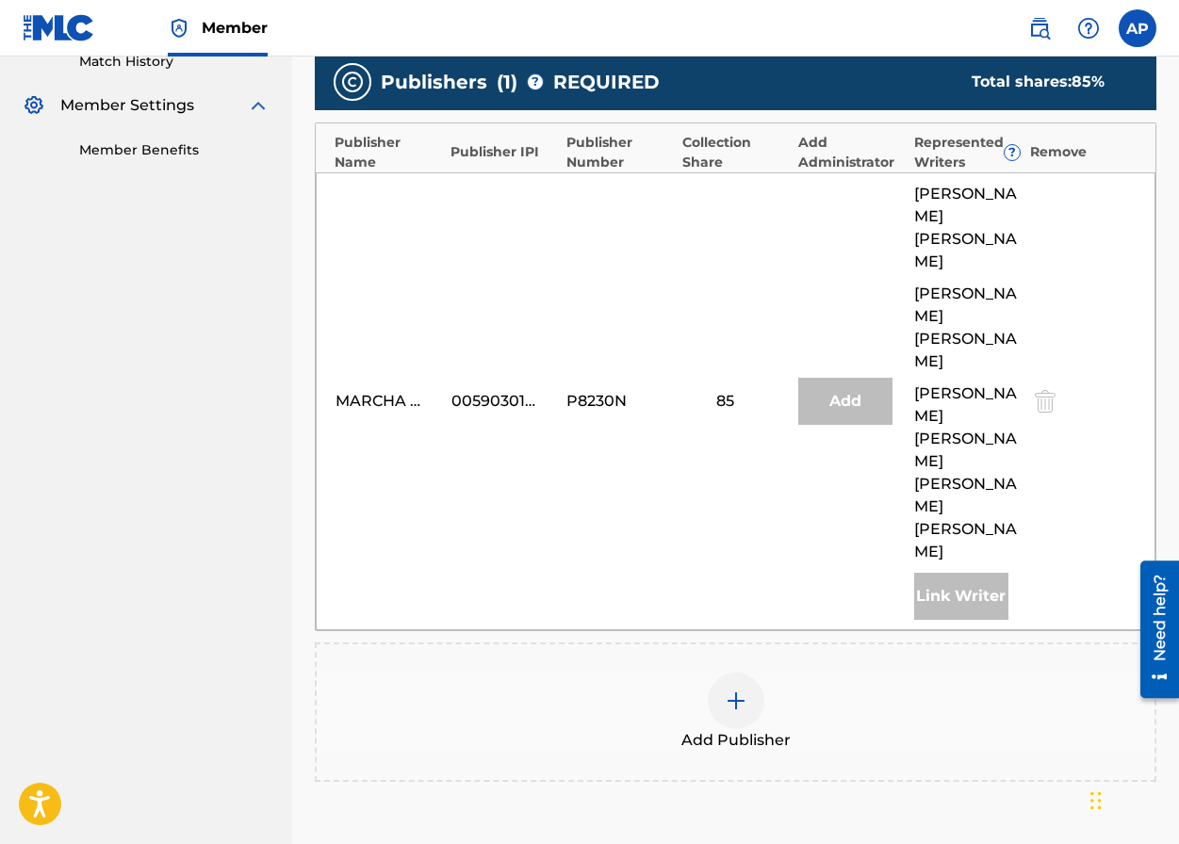
scroll to position [580, 0]
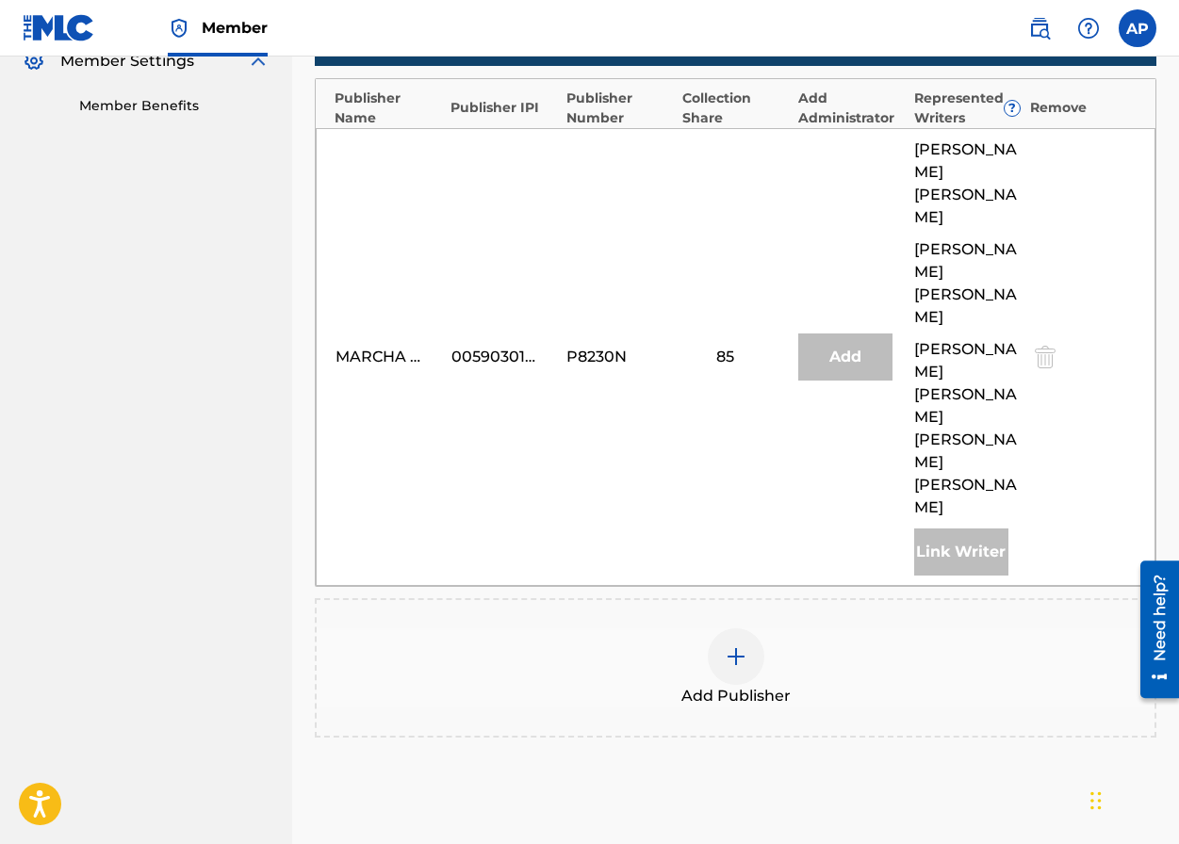
click at [755, 629] on div at bounding box center [736, 657] width 57 height 57
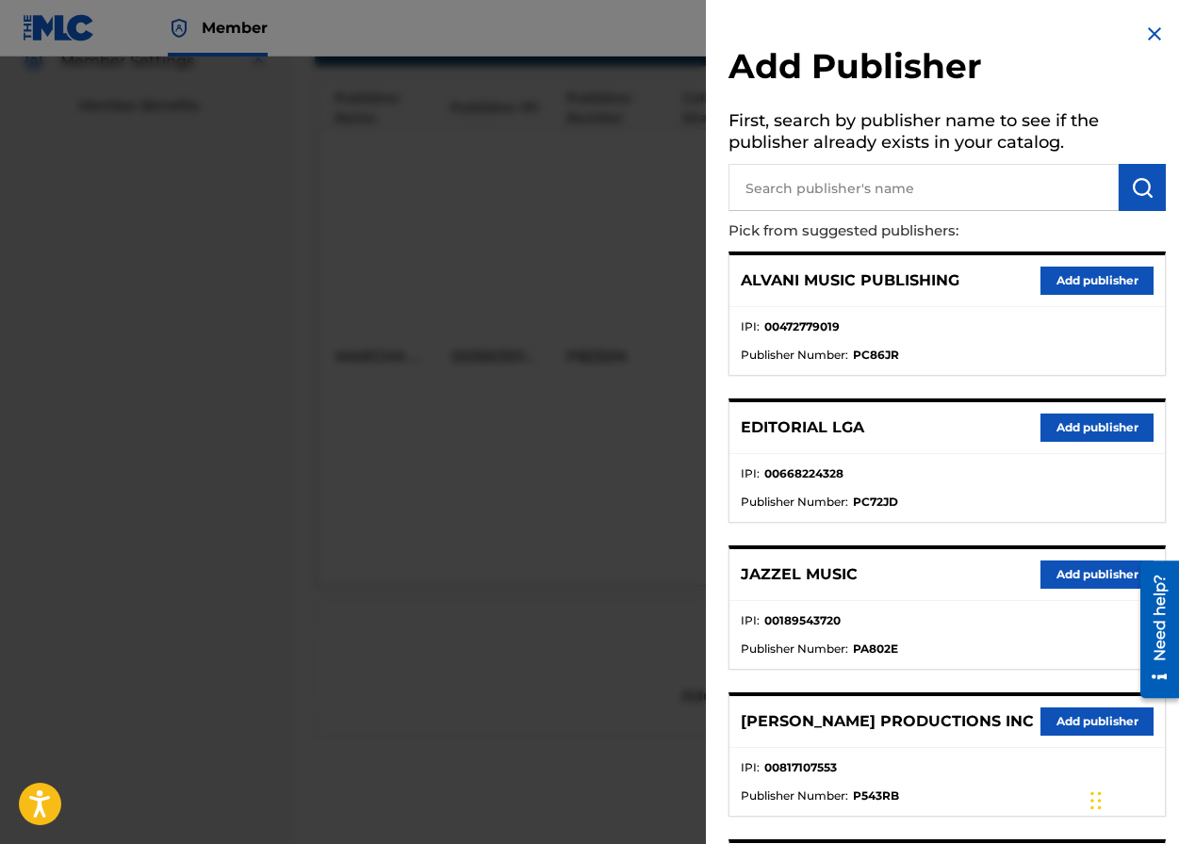
click at [827, 165] on input "text" at bounding box center [923, 187] width 390 height 47
type input "editraka"
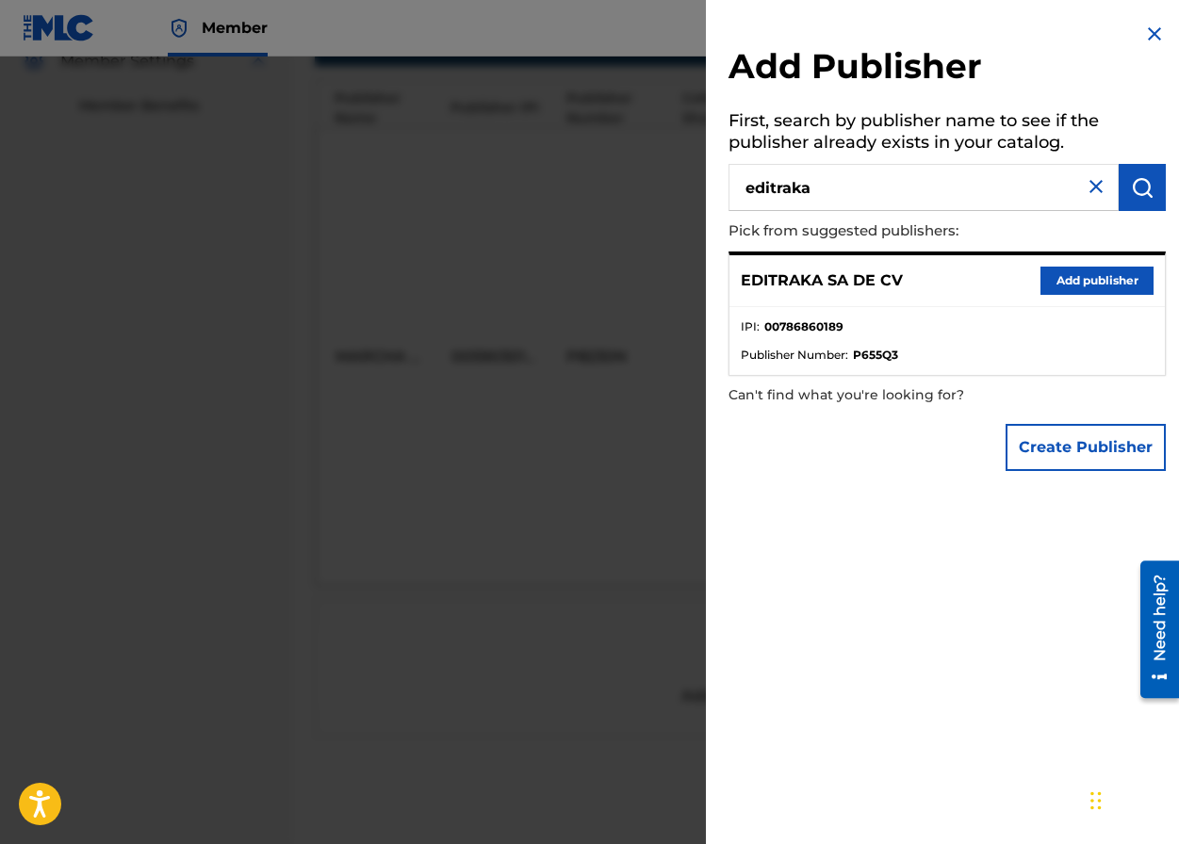
click at [1031, 297] on div "EDITRAKA SA DE CV Add publisher" at bounding box center [946, 281] width 435 height 52
click at [1031, 272] on button "Add publisher" at bounding box center [1096, 281] width 113 height 28
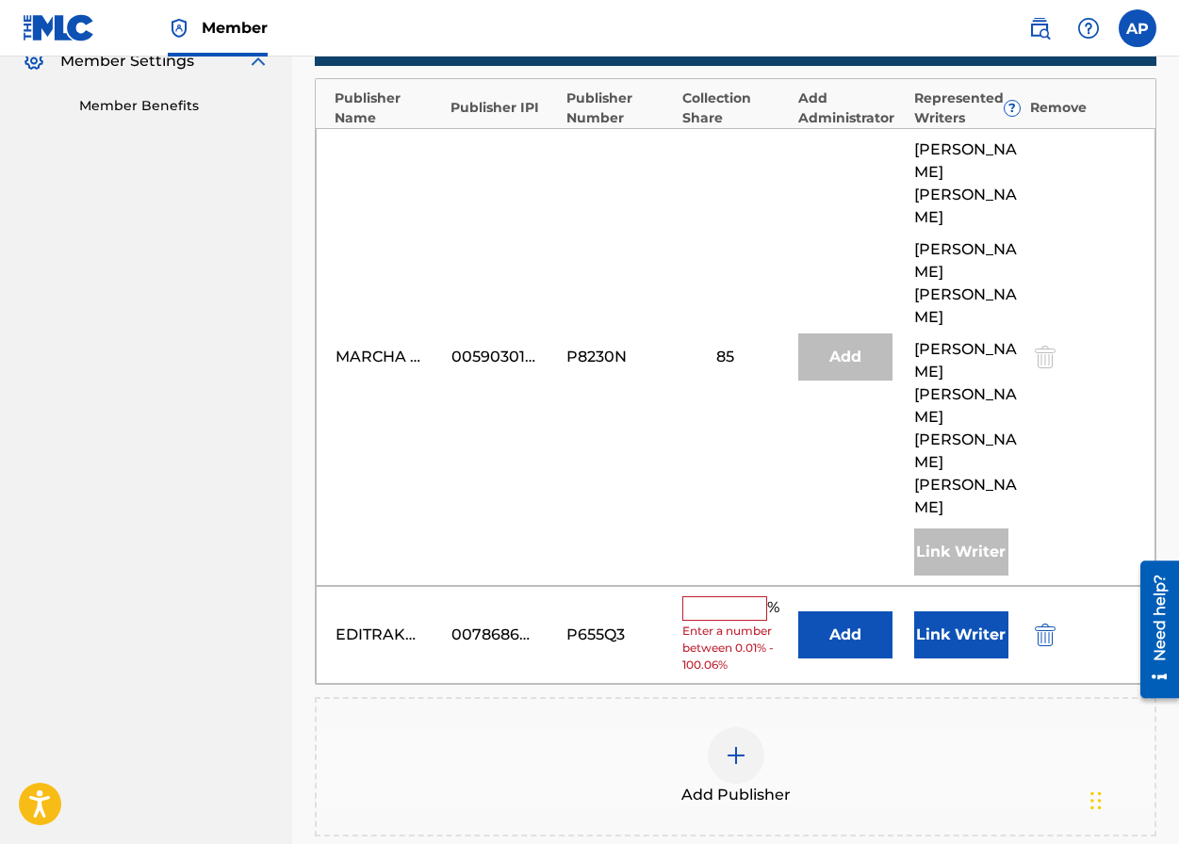
click at [809, 612] on button "Add" at bounding box center [845, 635] width 94 height 47
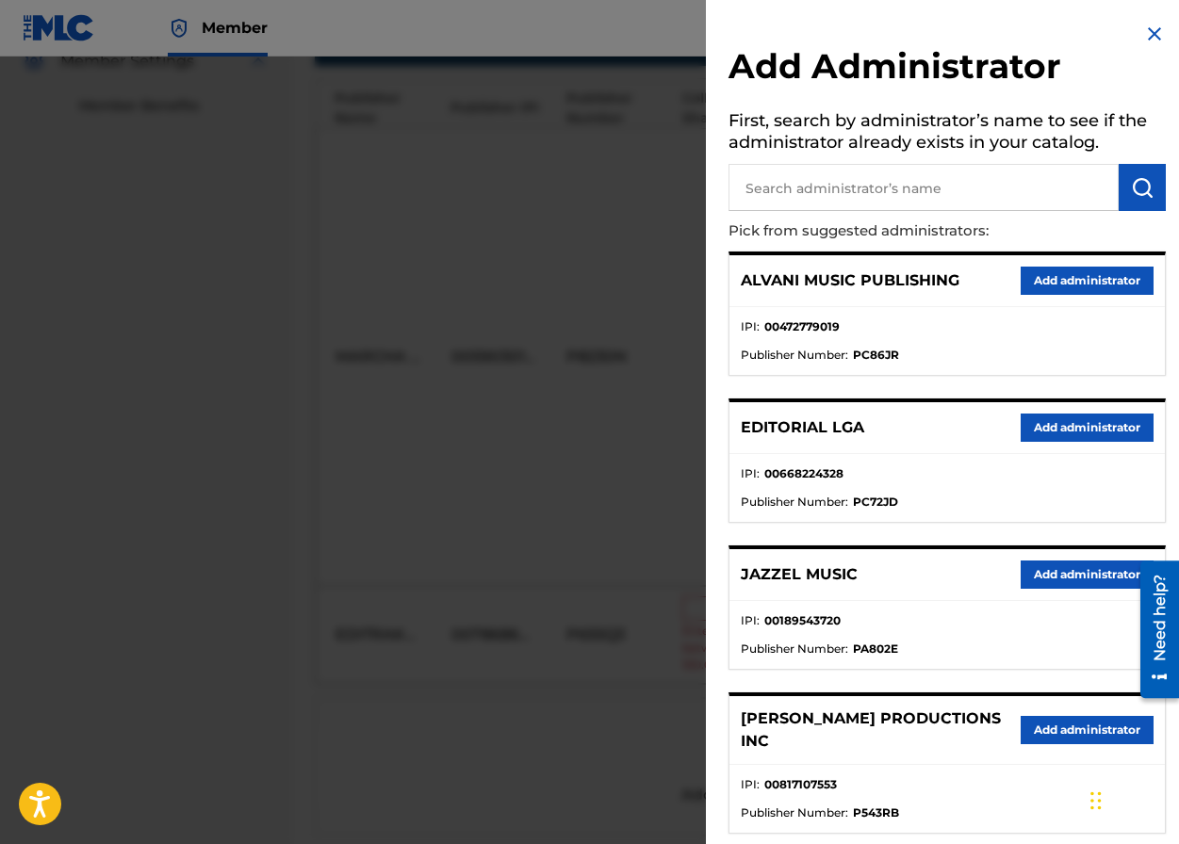
click at [829, 195] on input "text" at bounding box center [923, 187] width 390 height 47
type input "maximo"
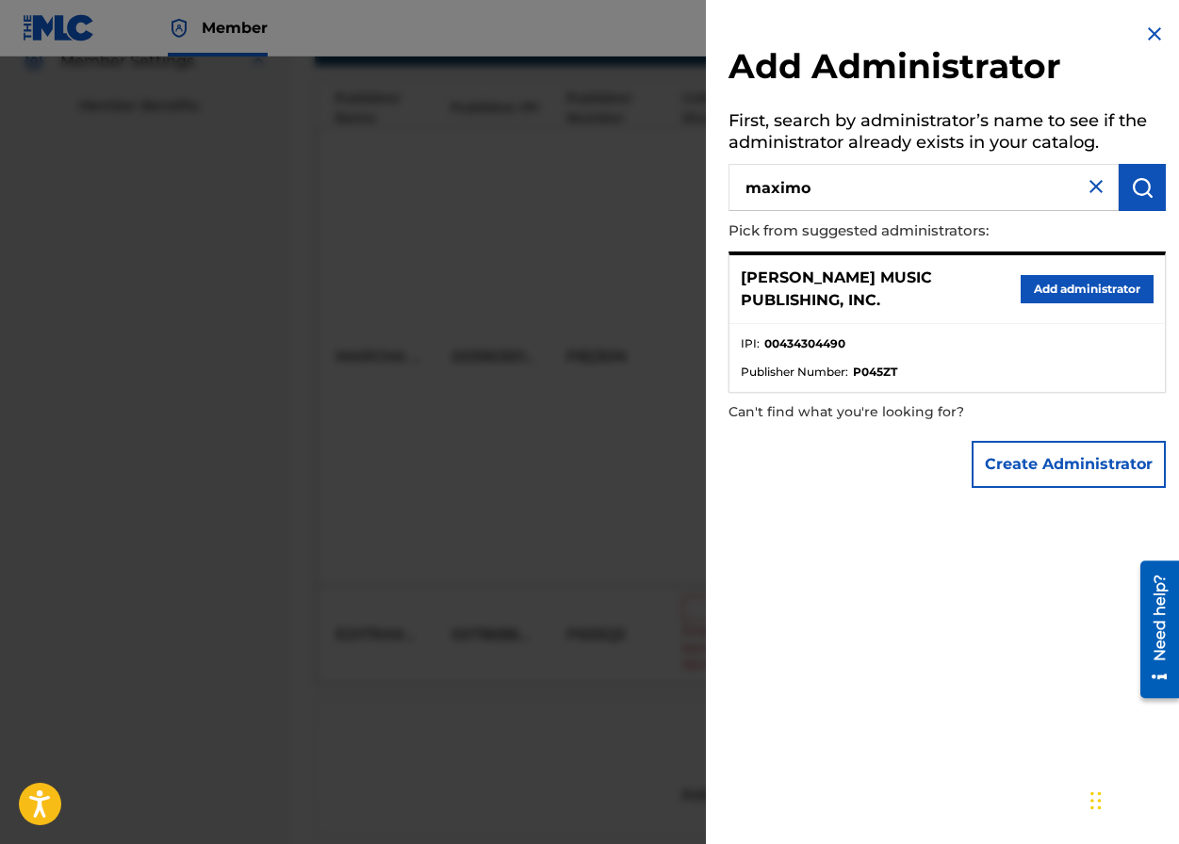
click at [1031, 281] on button "Add administrator" at bounding box center [1086, 289] width 133 height 28
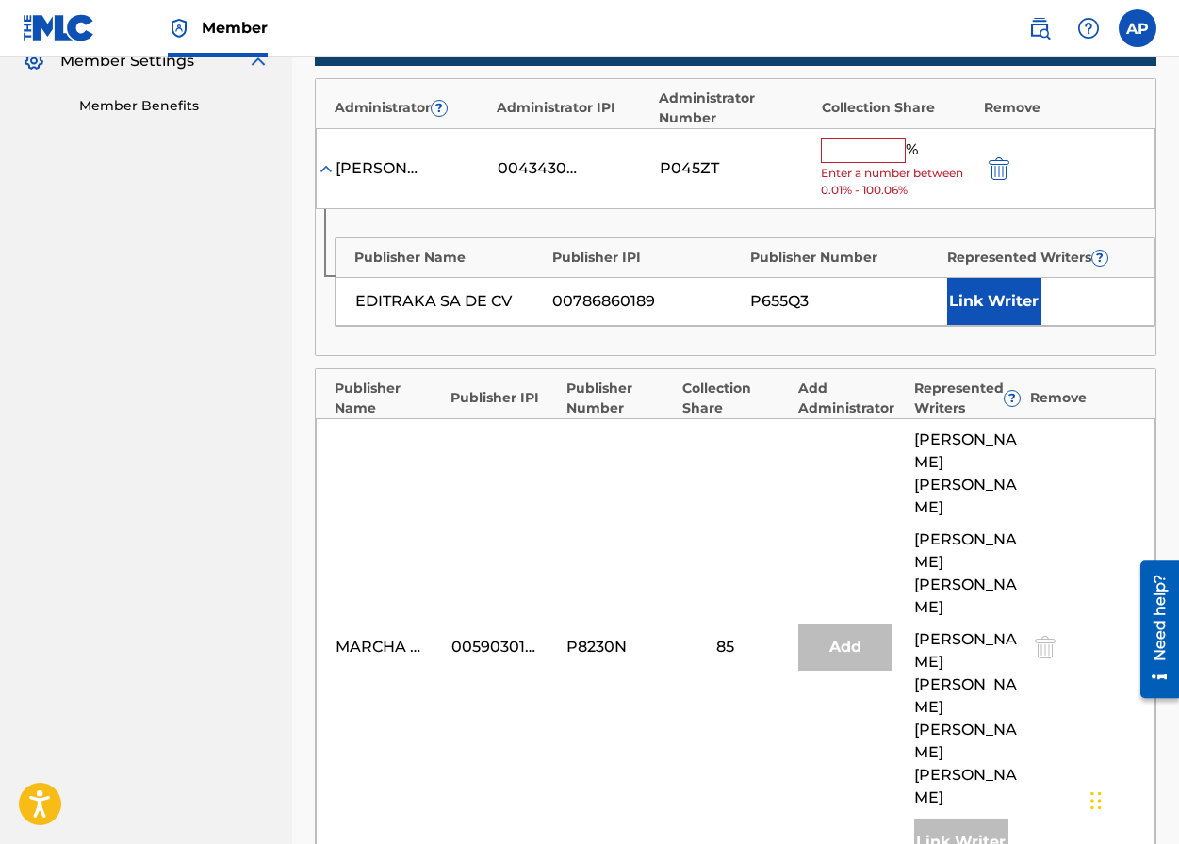
click at [841, 149] on input "text" at bounding box center [863, 151] width 85 height 24
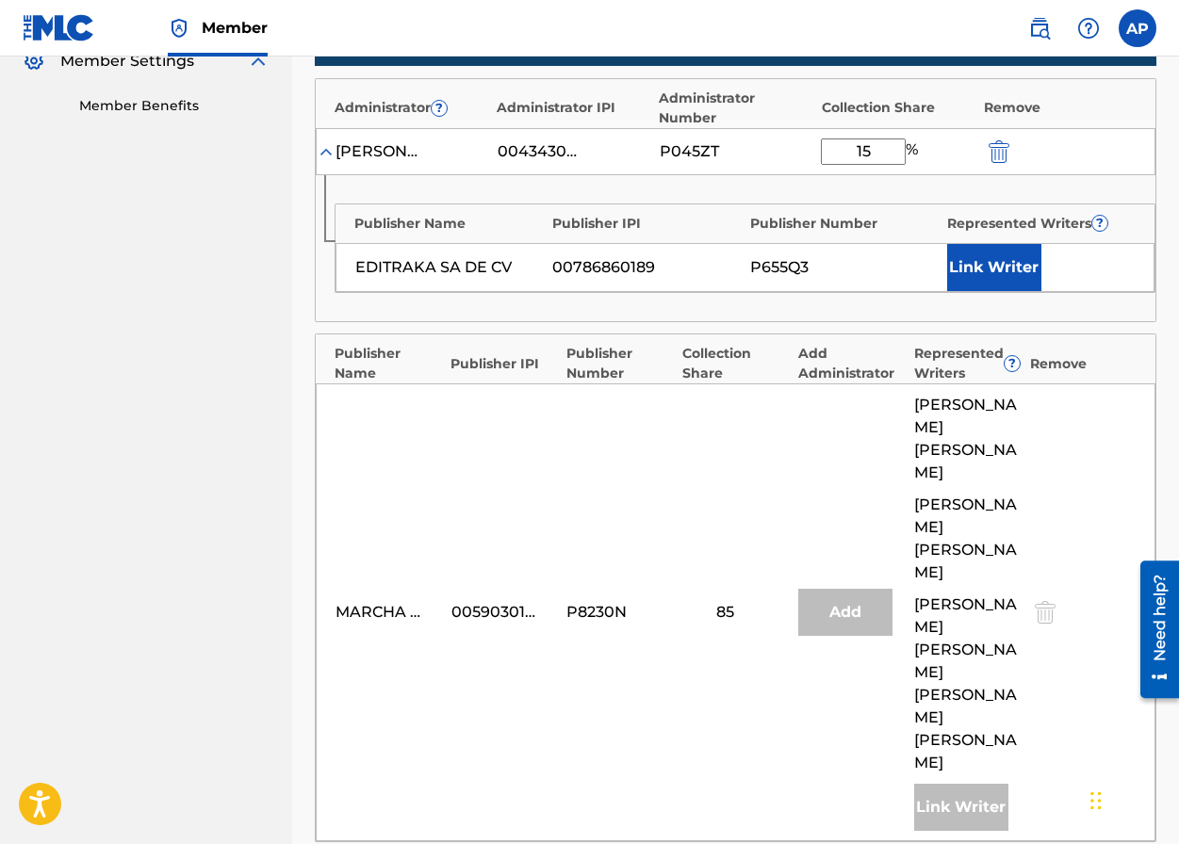
type input "15"
click at [826, 164] on div "[PERSON_NAME] MUSIC PUBLISHING, INC. 00434304490 P045ZT 15 %" at bounding box center [736, 151] width 840 height 47
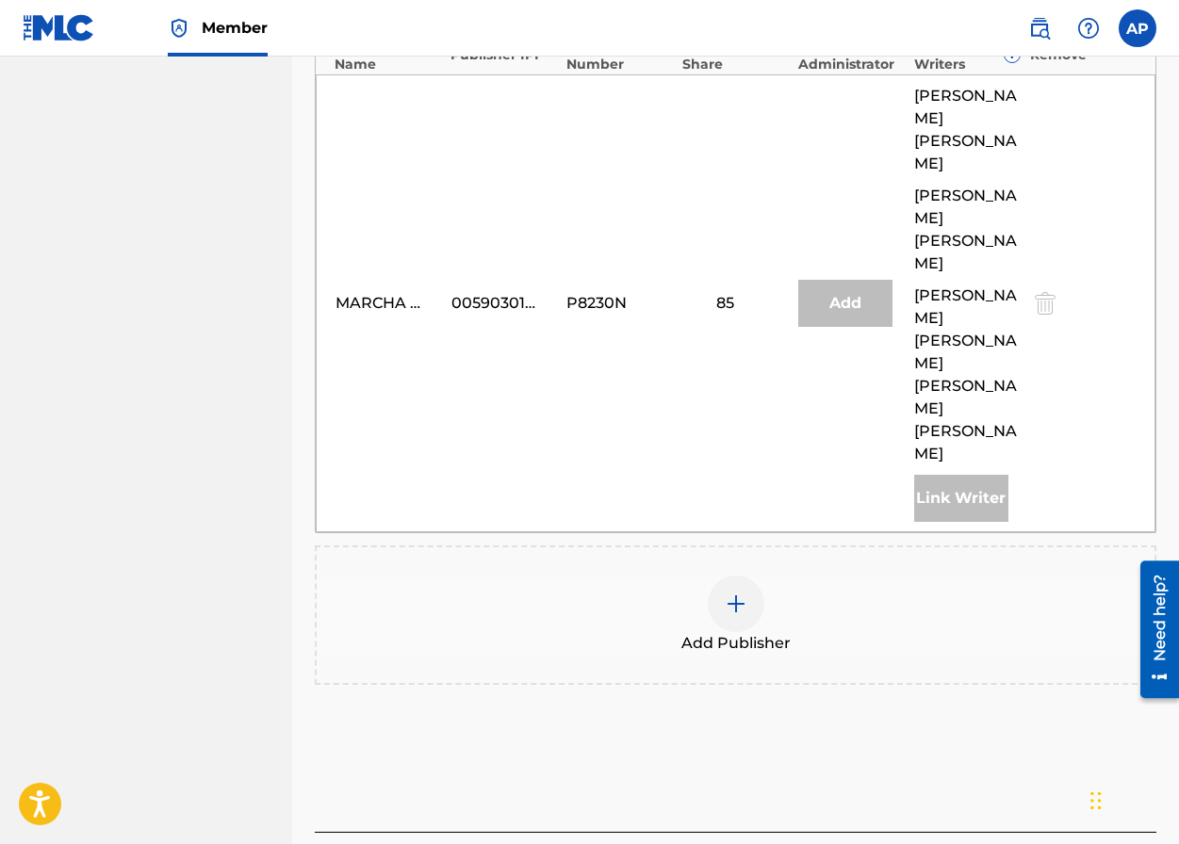
scroll to position [892, 0]
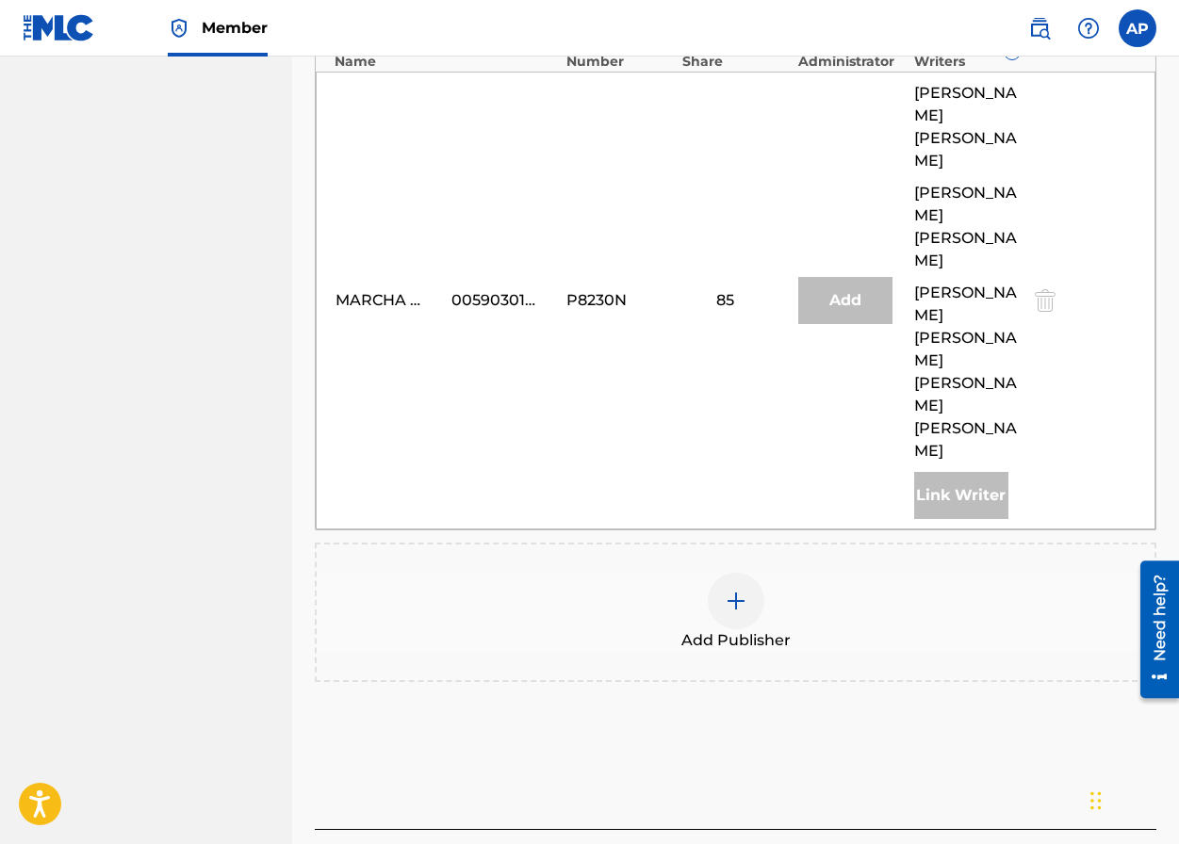
click at [1031, 766] on iframe "Chat Widget" at bounding box center [1132, 799] width 94 height 90
click at [1031, 761] on iframe "Chat Widget" at bounding box center [1132, 799] width 94 height 90
click at [1031, 754] on iframe "Chat Widget" at bounding box center [1132, 799] width 94 height 90
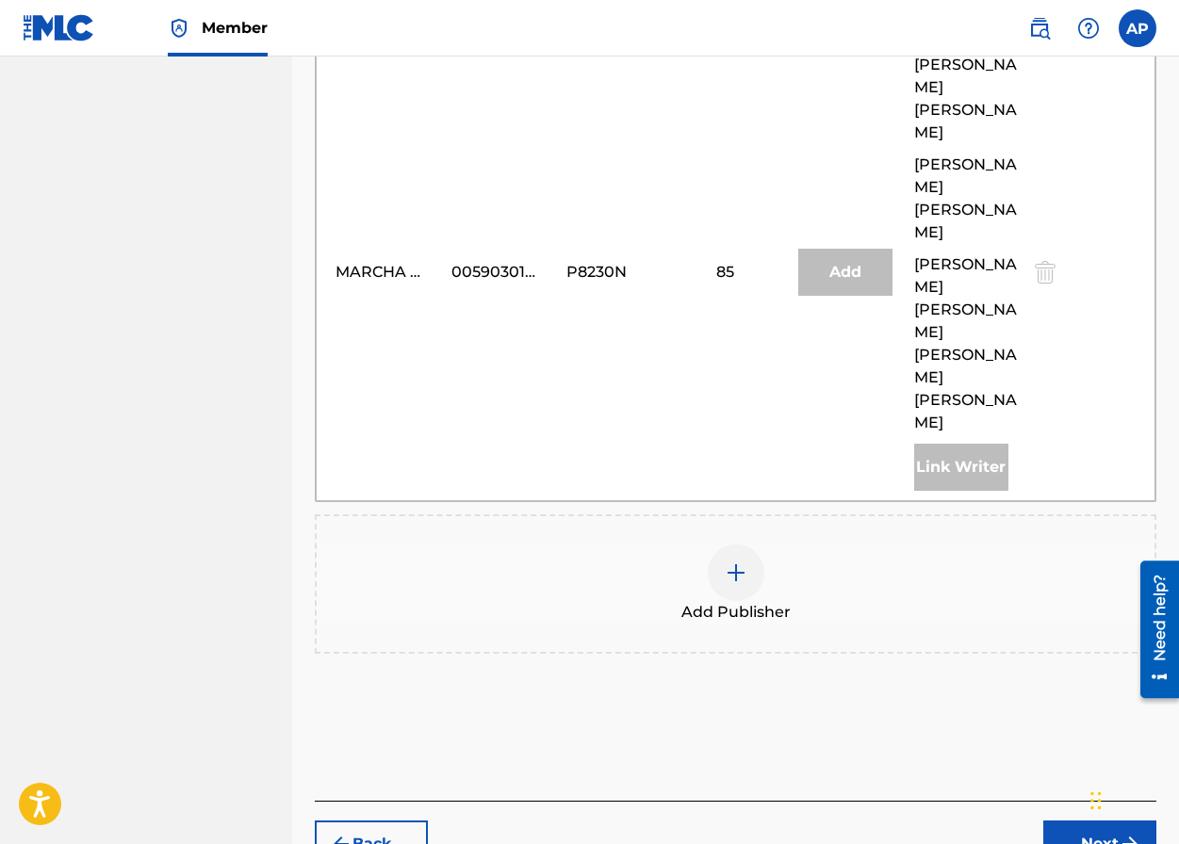
click at [1031, 821] on button "Next" at bounding box center [1099, 844] width 113 height 47
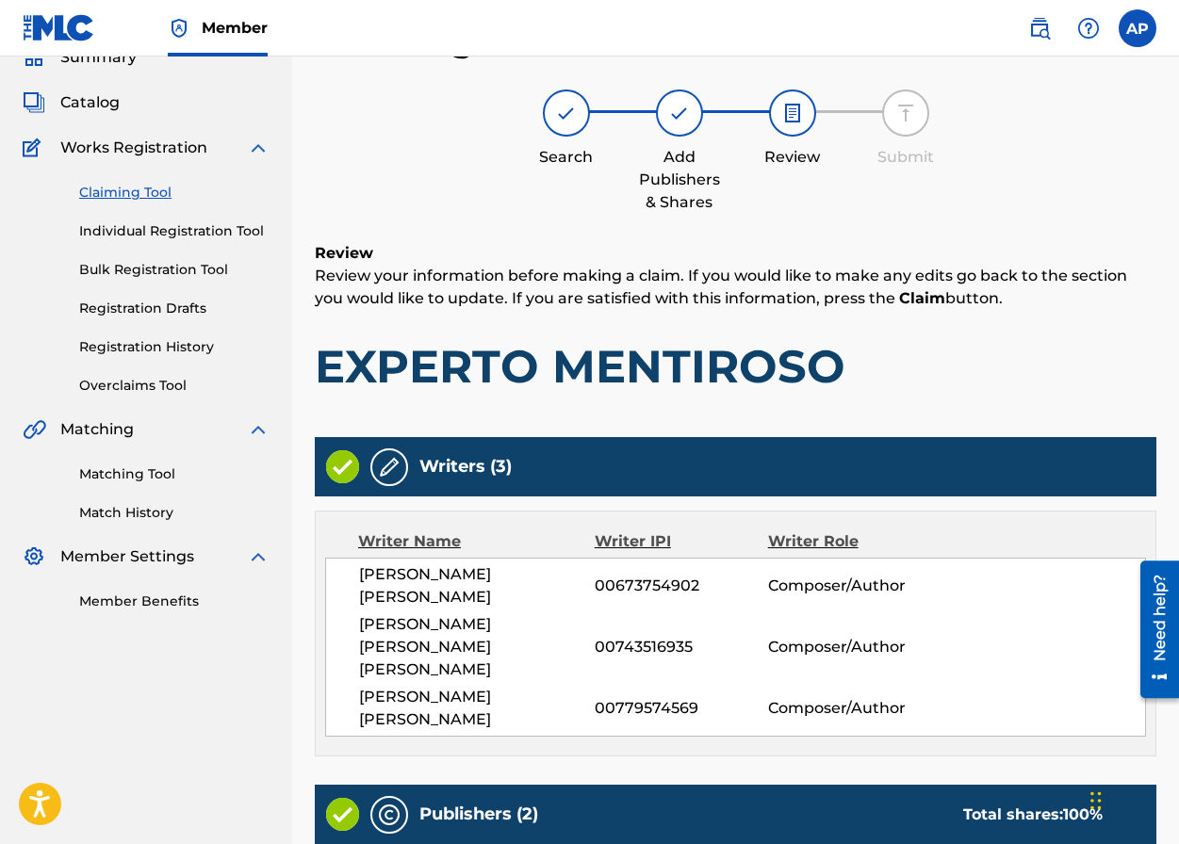
scroll to position [863, 0]
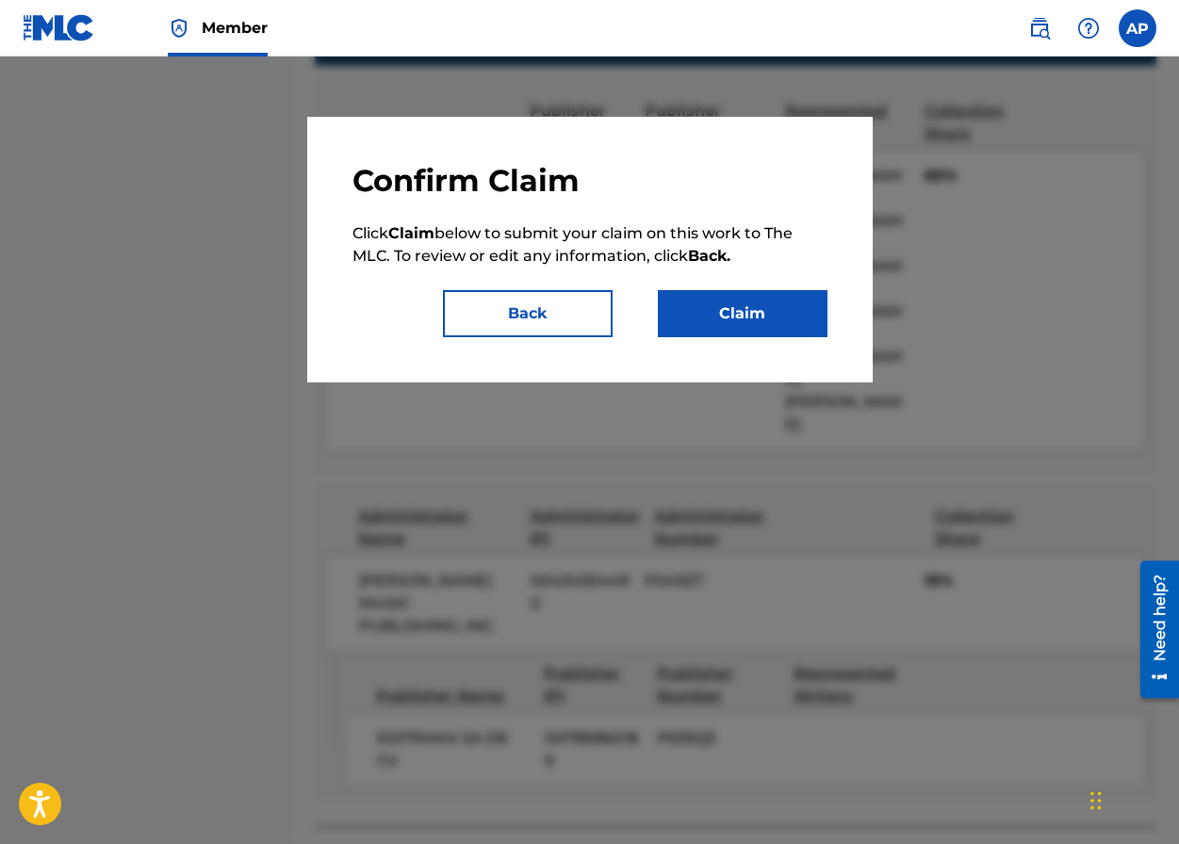
click at [763, 327] on button "Claim" at bounding box center [743, 313] width 170 height 47
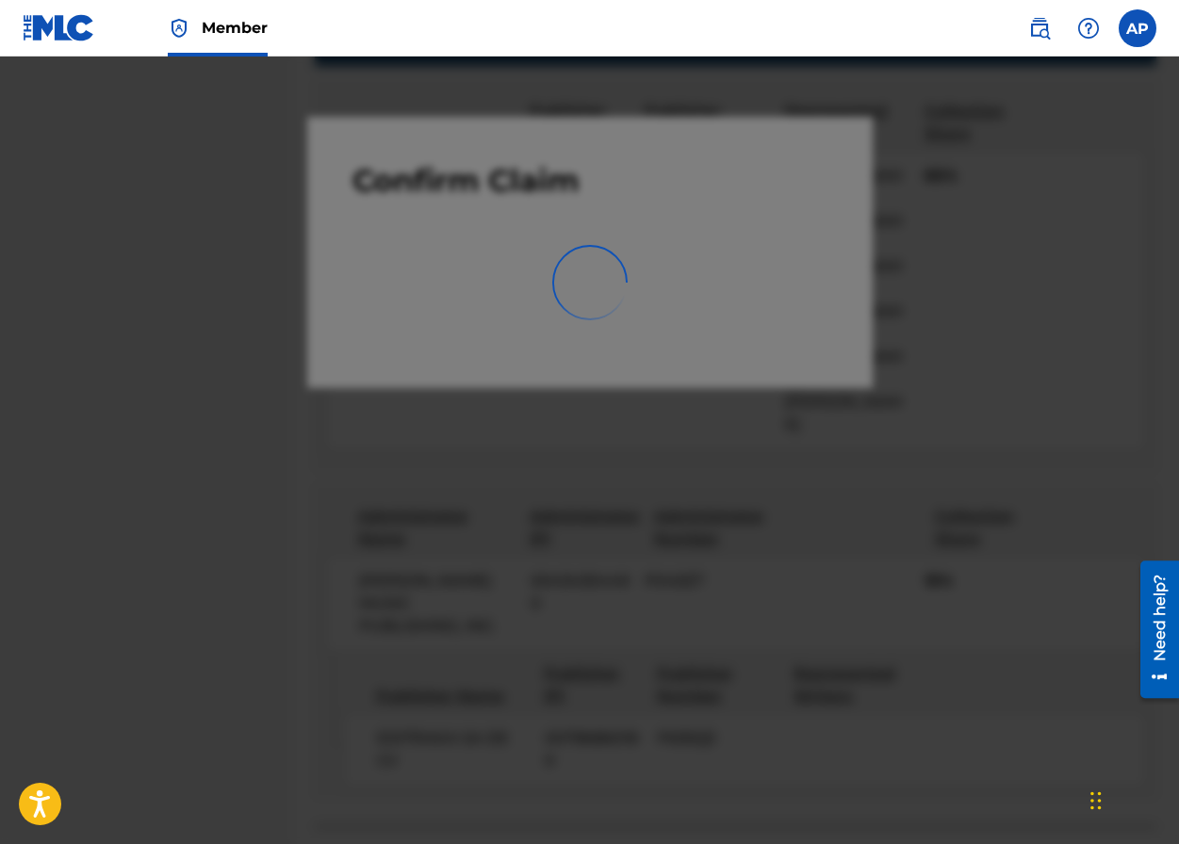
scroll to position [0, 0]
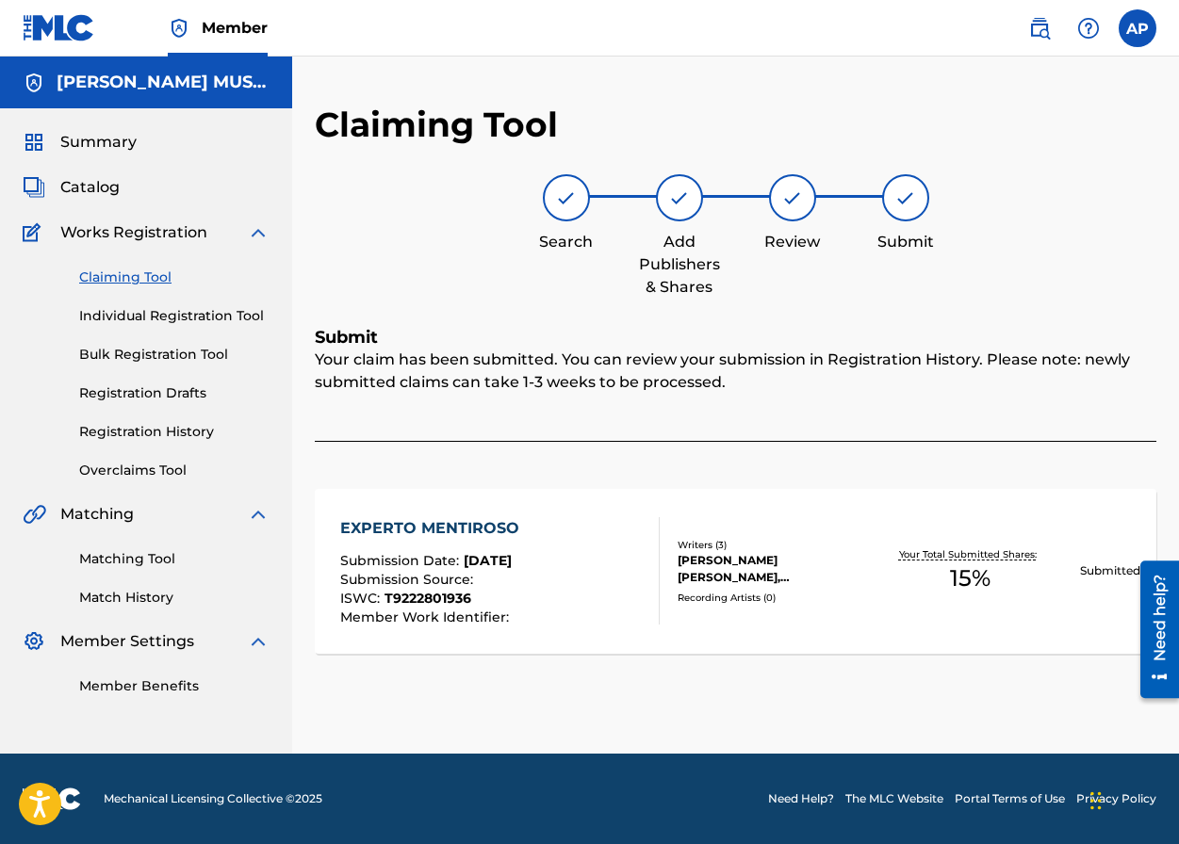
click at [150, 278] on link "Claiming Tool" at bounding box center [174, 278] width 190 height 20
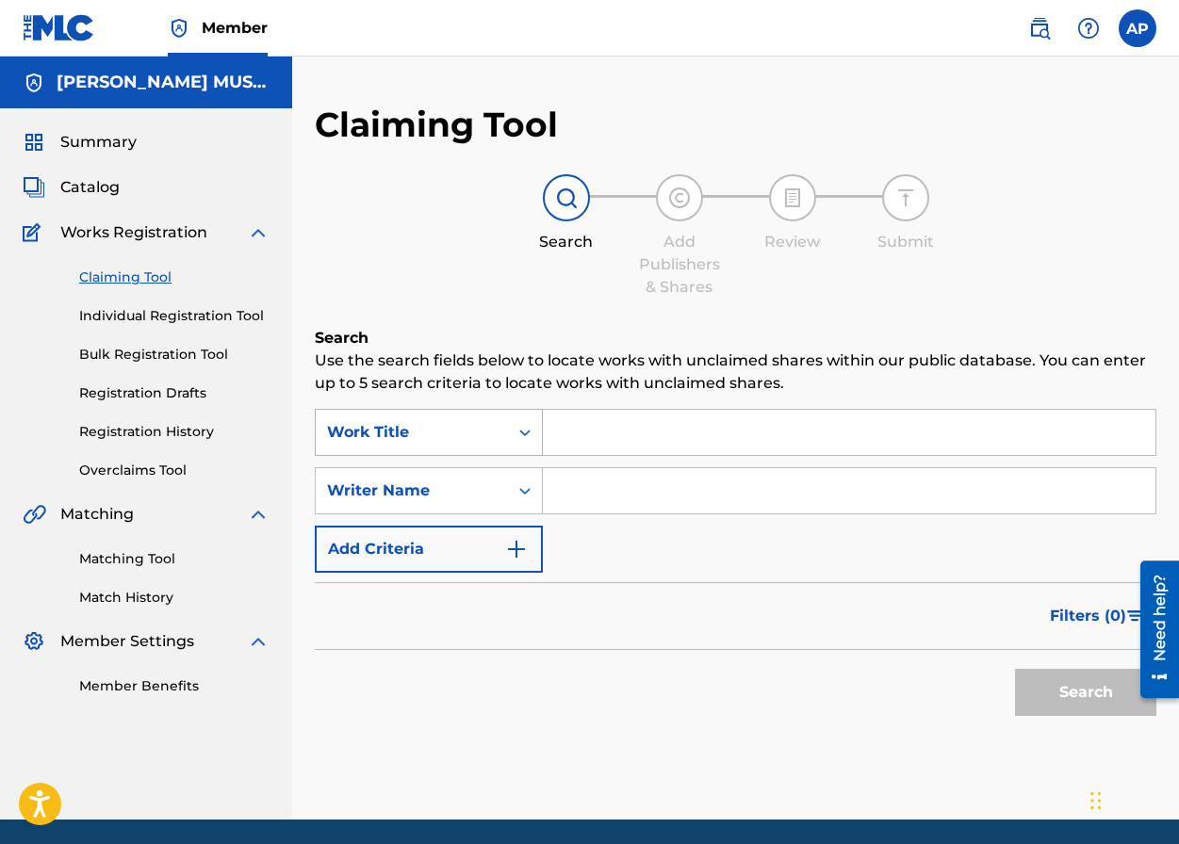
click at [465, 438] on div "Work Title" at bounding box center [412, 432] width 170 height 23
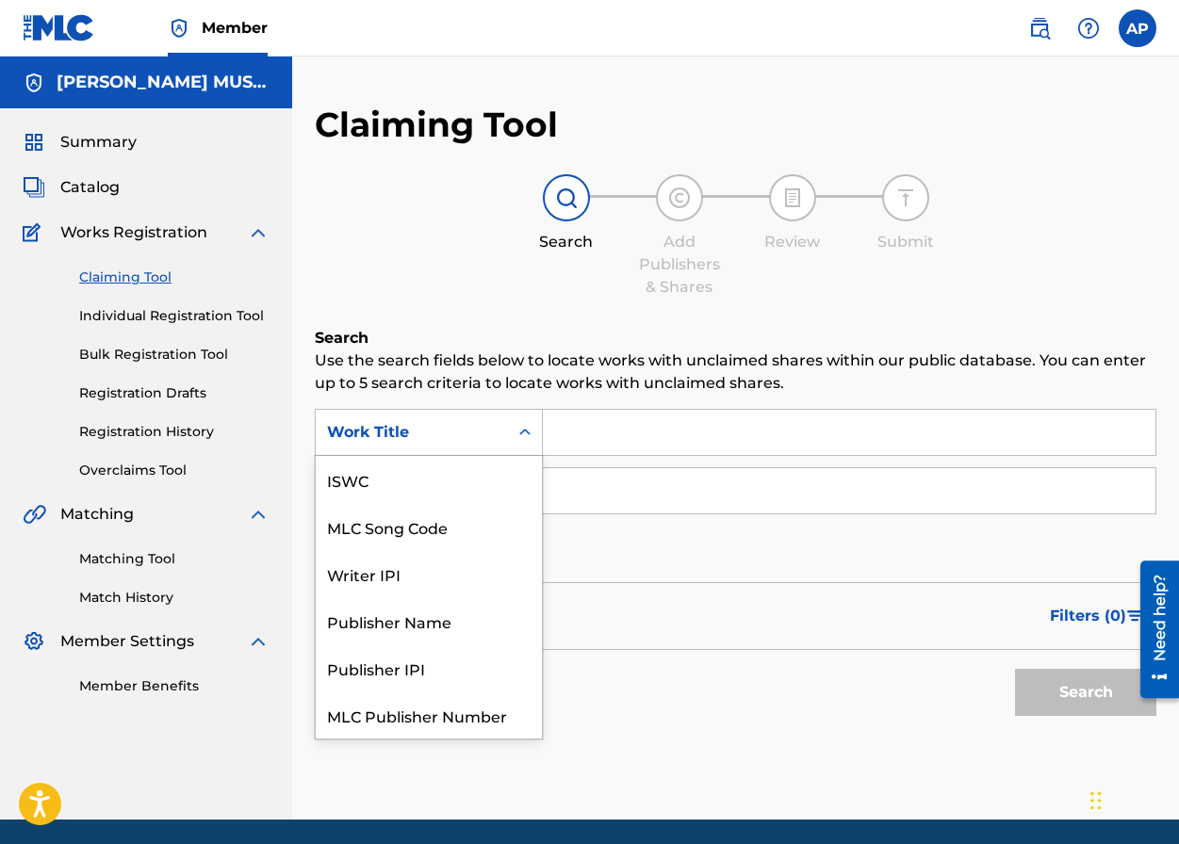
scroll to position [47, 0]
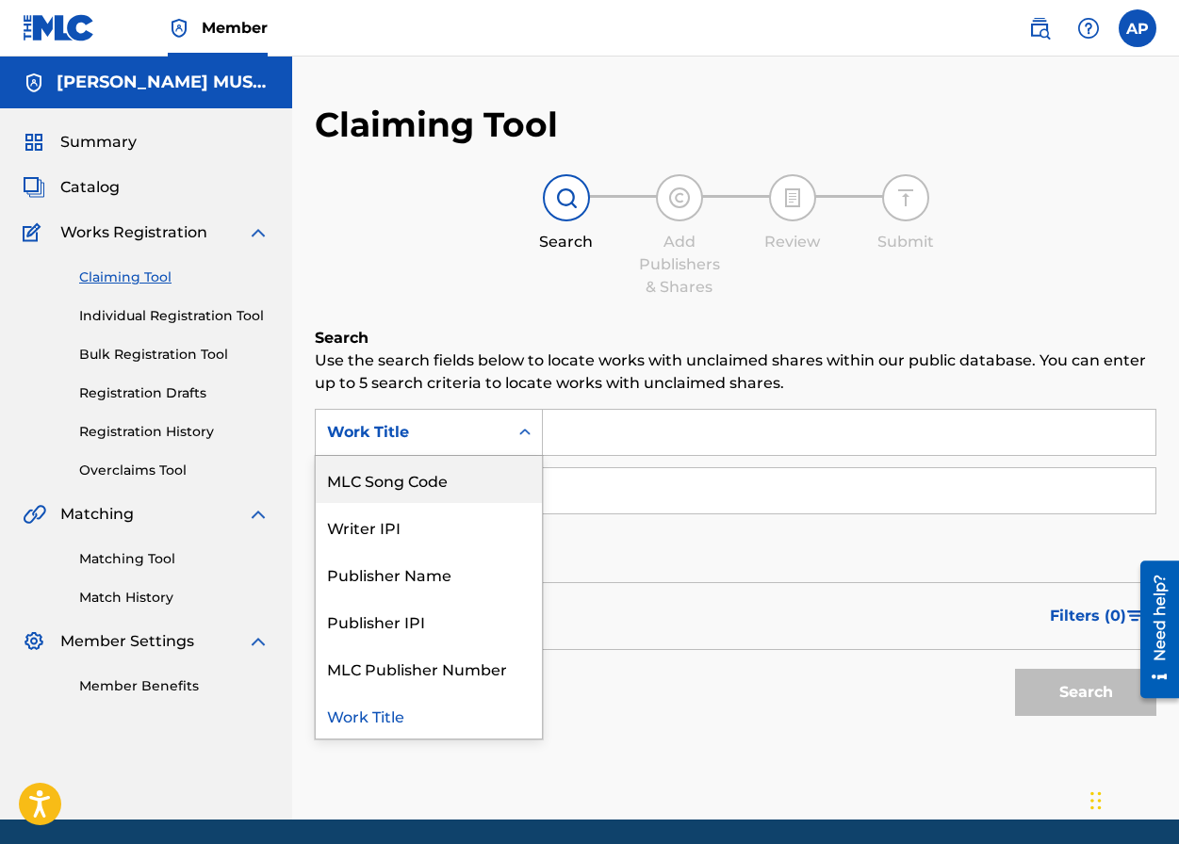
click at [496, 461] on div "MLC Song Code" at bounding box center [429, 479] width 226 height 47
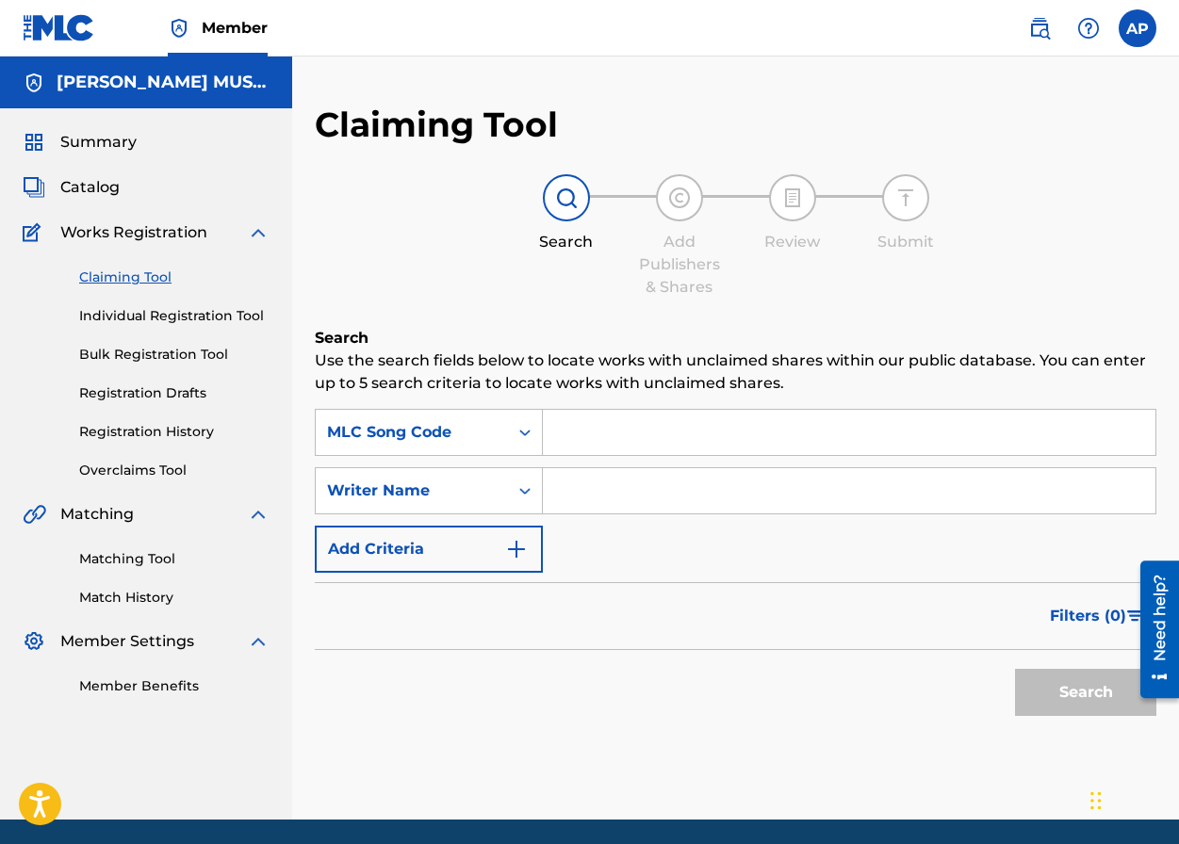
click at [569, 440] on input "Search Form" at bounding box center [849, 432] width 612 height 45
paste input "FVAP7I"
type input "FVAP7I"
click at [1015, 669] on button "Search" at bounding box center [1085, 692] width 141 height 47
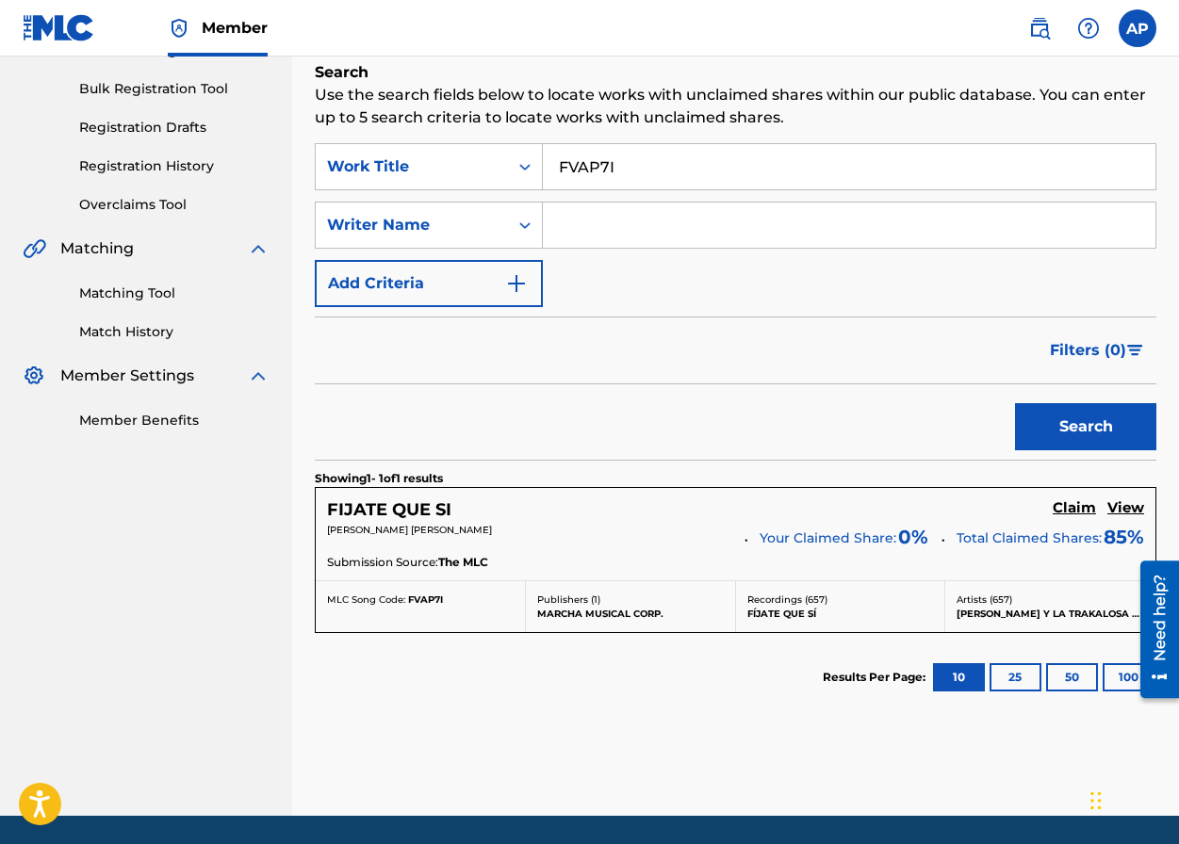
scroll to position [267, 0]
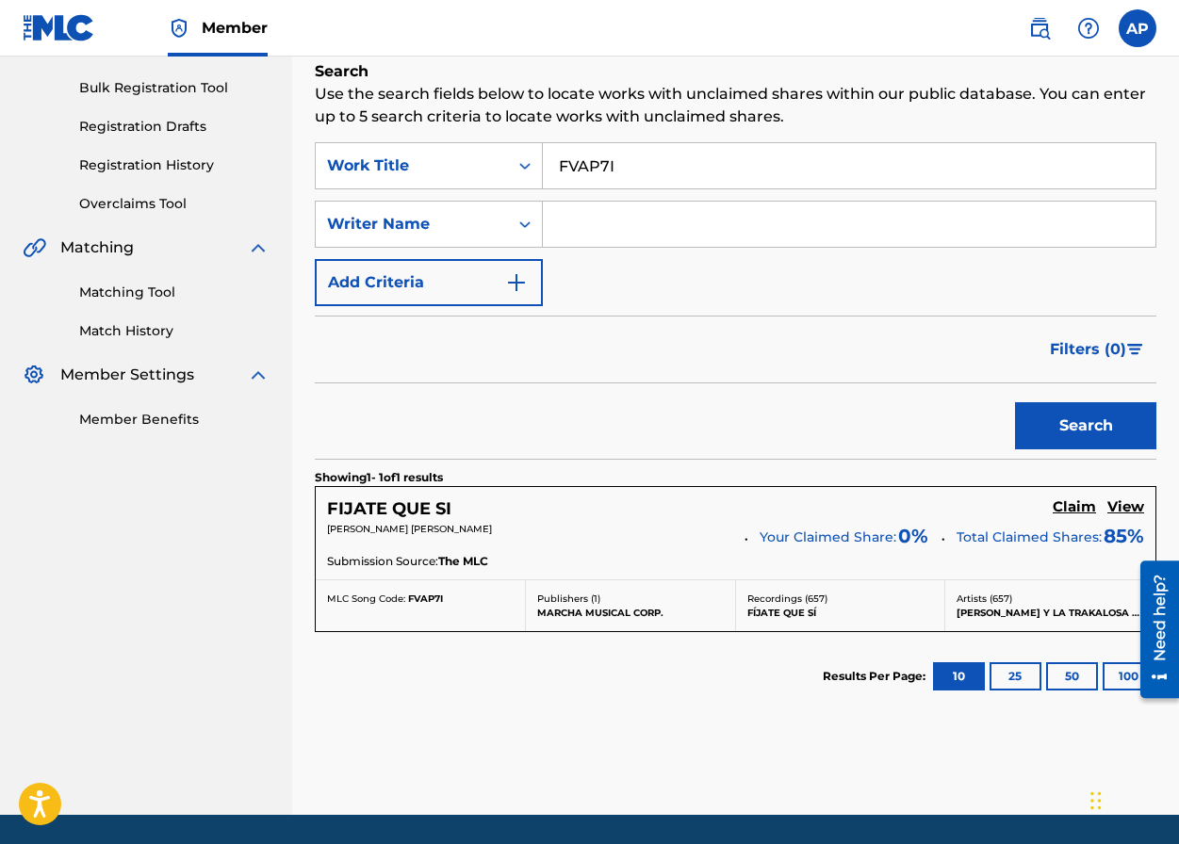
click at [1031, 500] on h5 "Claim" at bounding box center [1074, 507] width 43 height 18
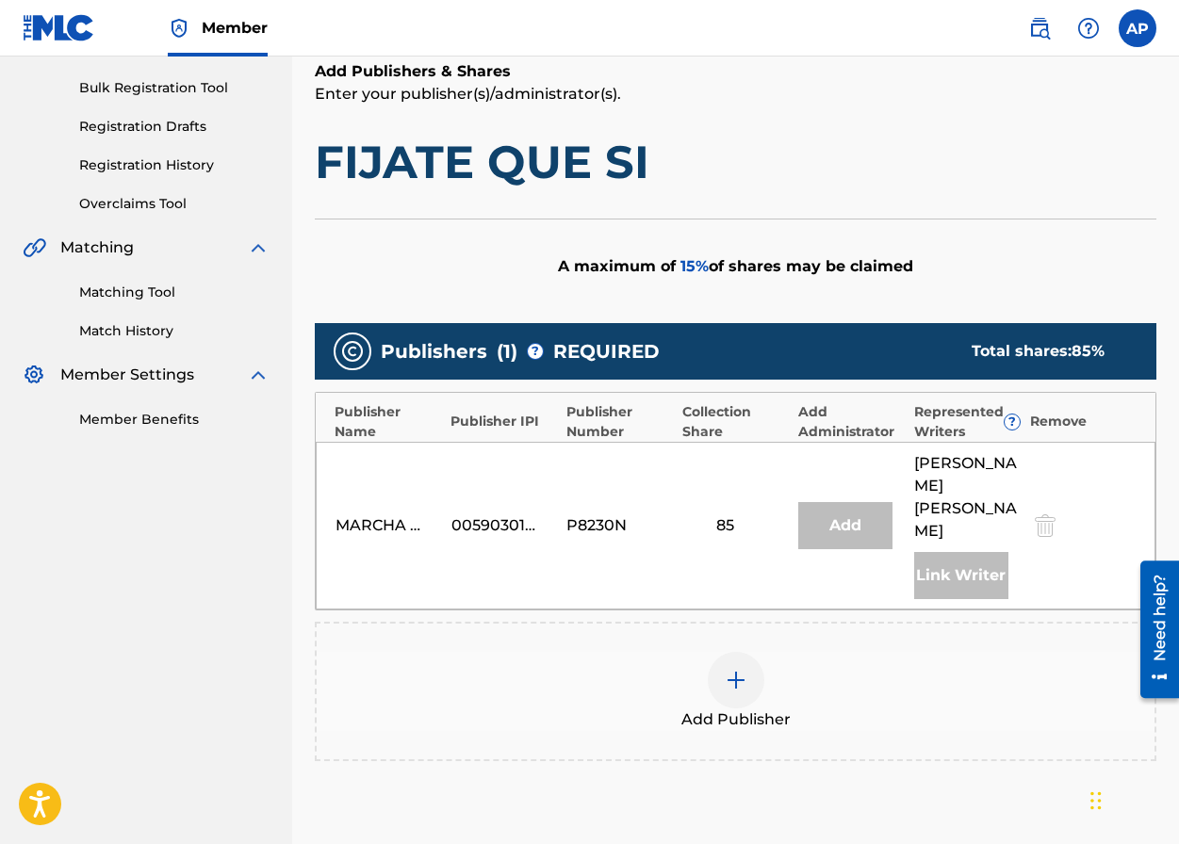
scroll to position [383, 0]
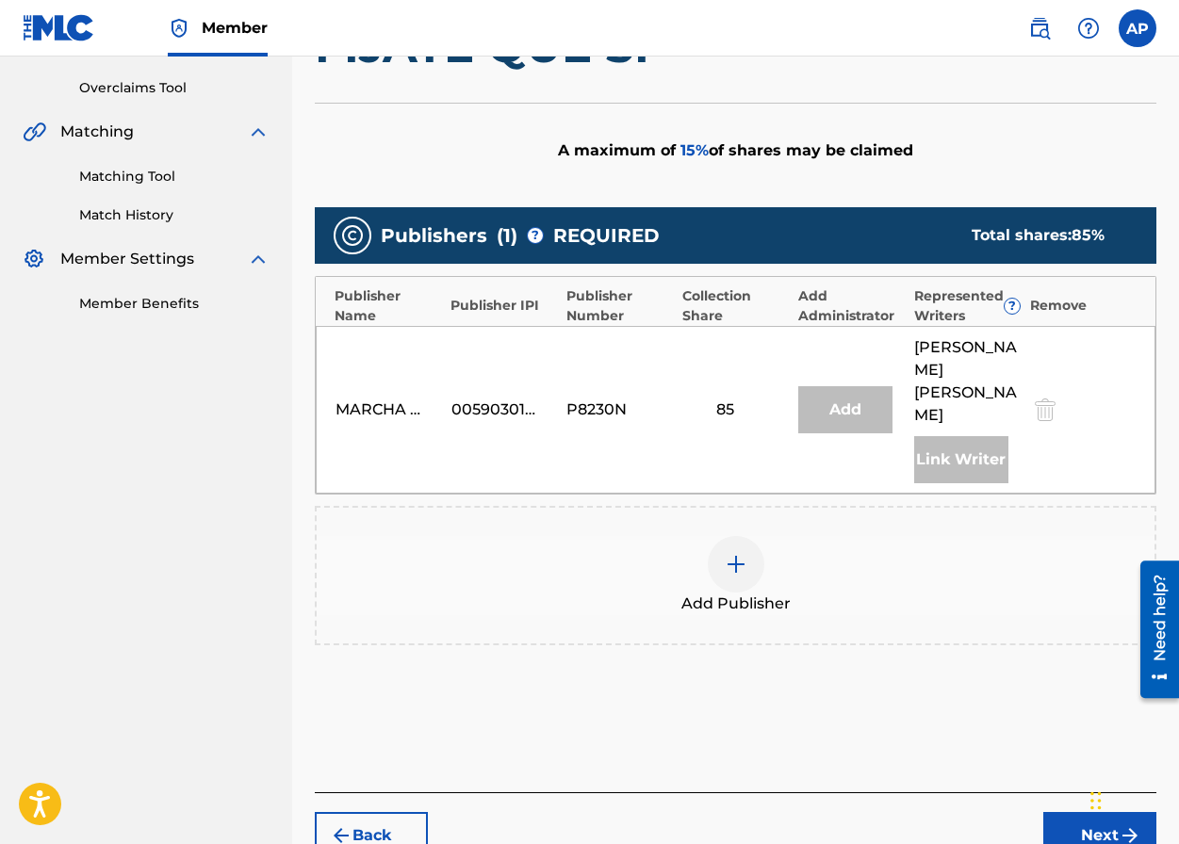
click at [759, 547] on div at bounding box center [736, 564] width 57 height 57
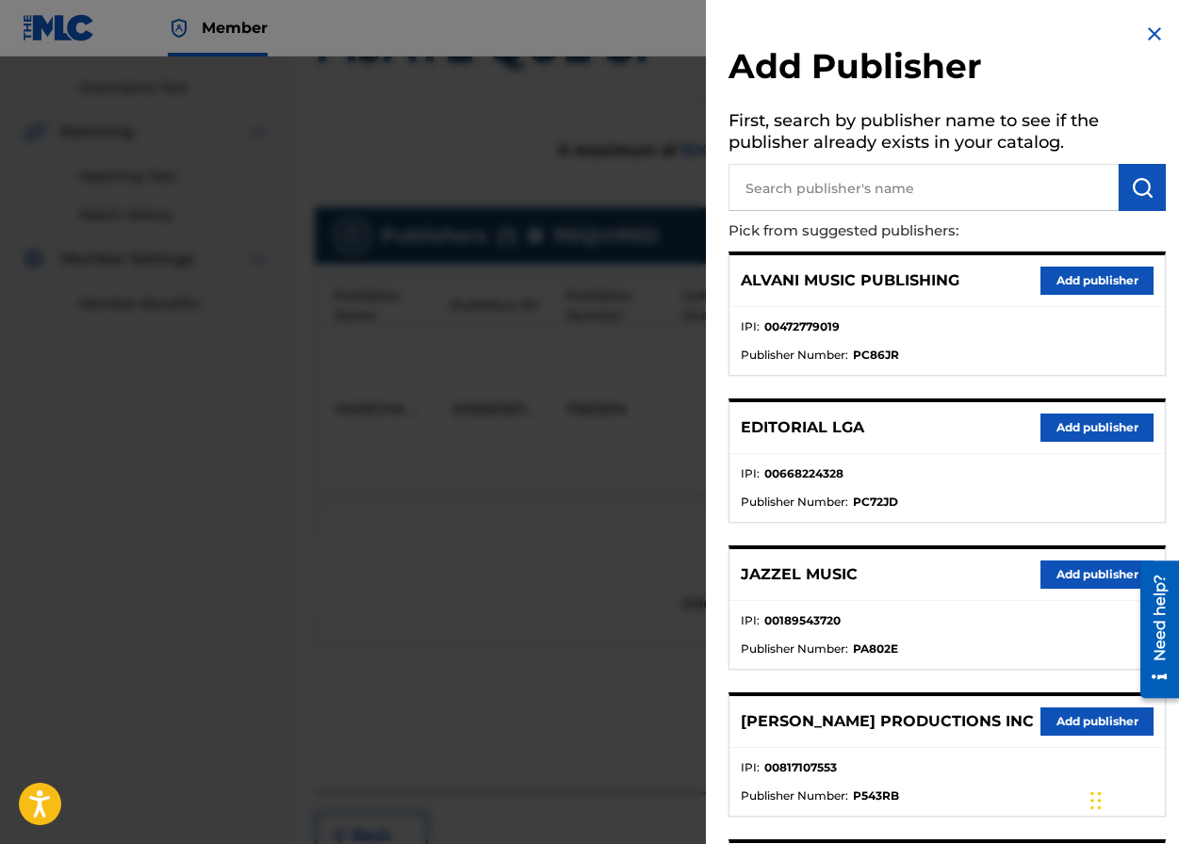
click at [792, 199] on input "text" at bounding box center [923, 187] width 390 height 47
type input "editraka"
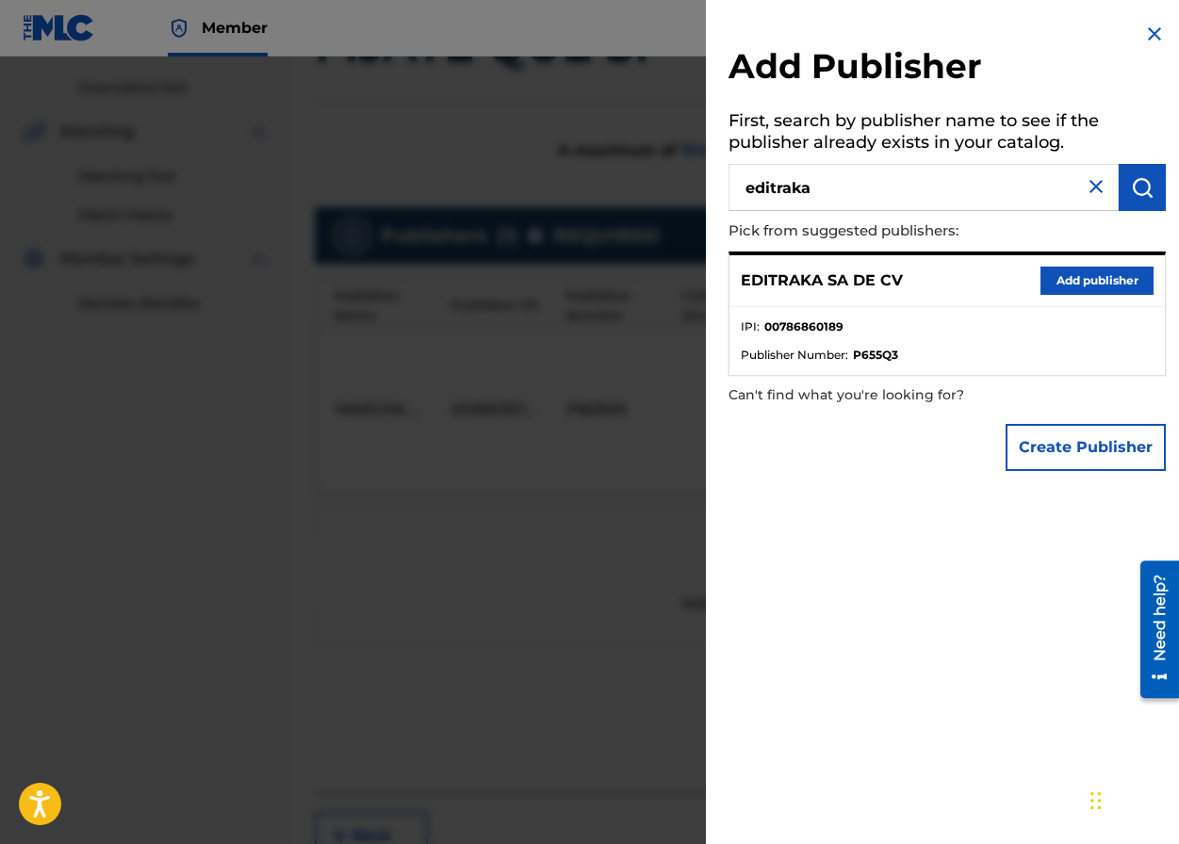
click at [1031, 275] on button "Add publisher" at bounding box center [1096, 281] width 113 height 28
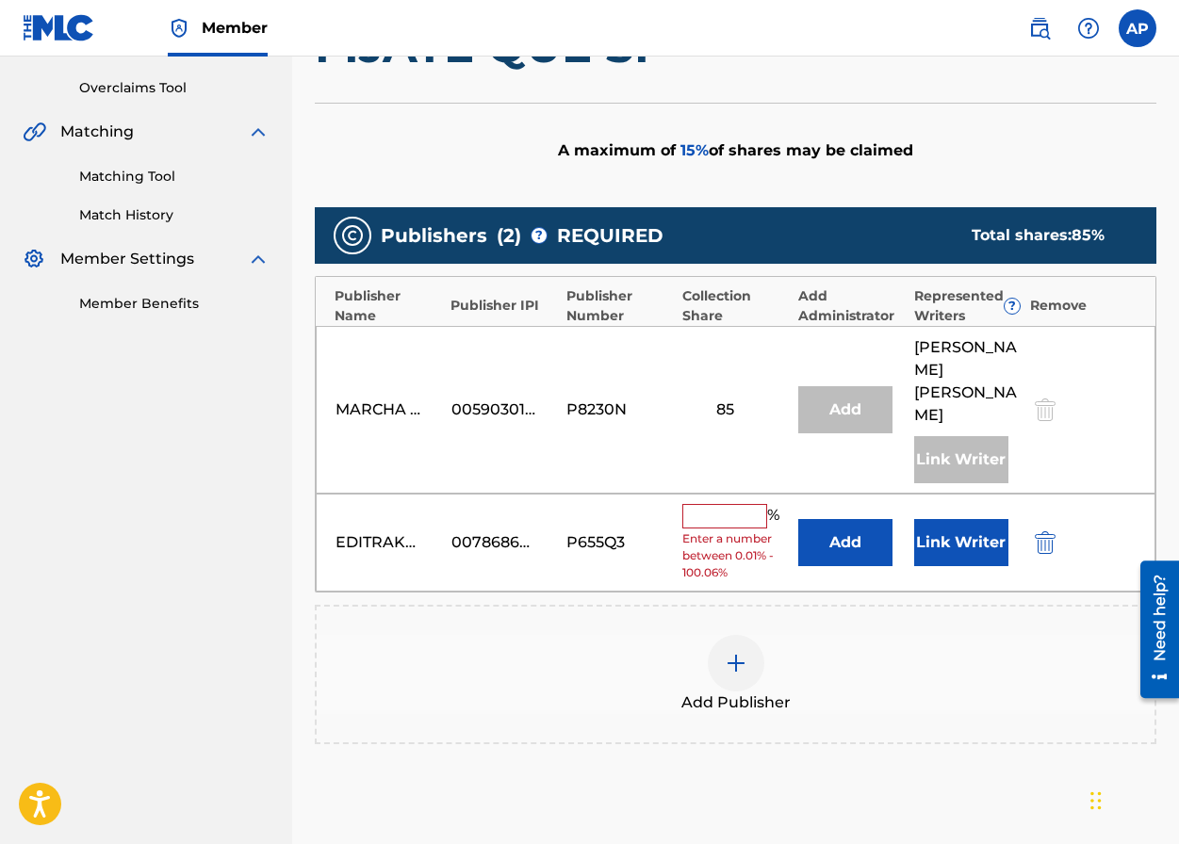
click at [814, 529] on button "Add" at bounding box center [845, 542] width 94 height 47
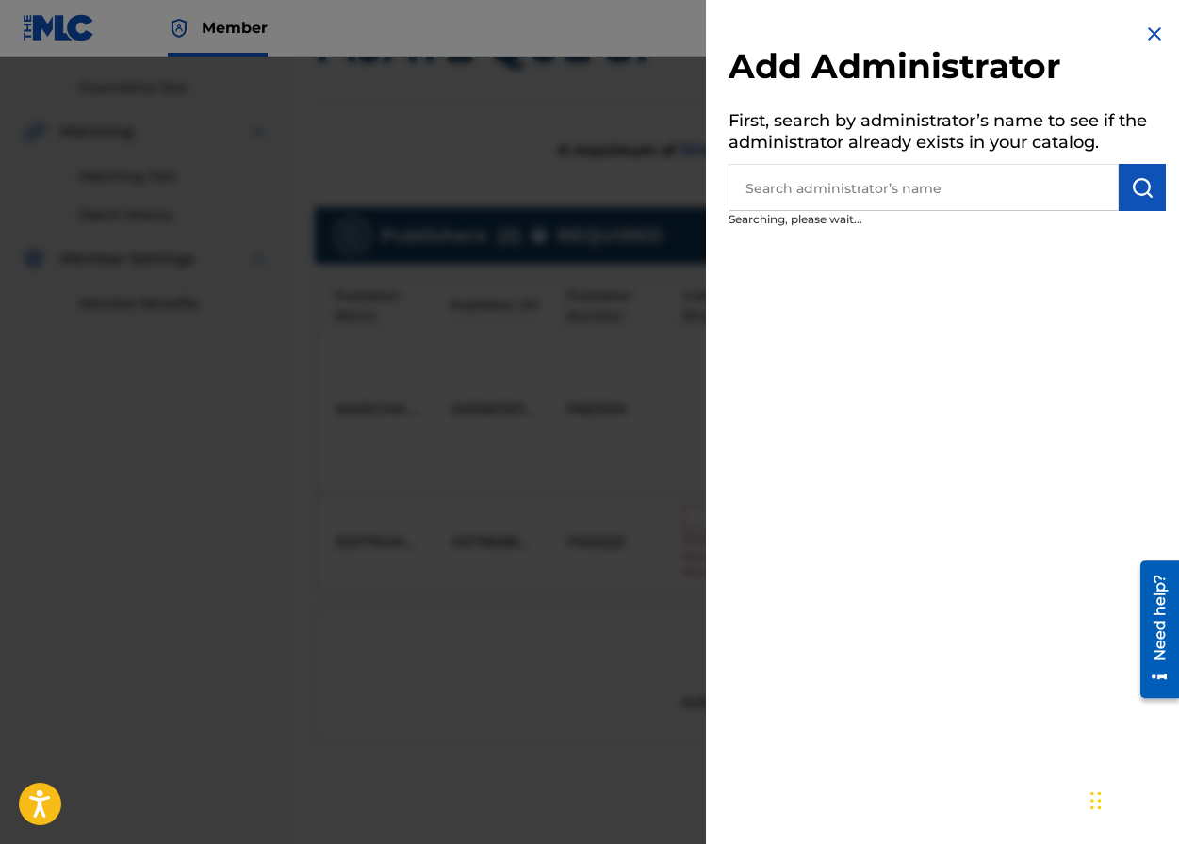
click at [854, 178] on input "text" at bounding box center [923, 187] width 390 height 47
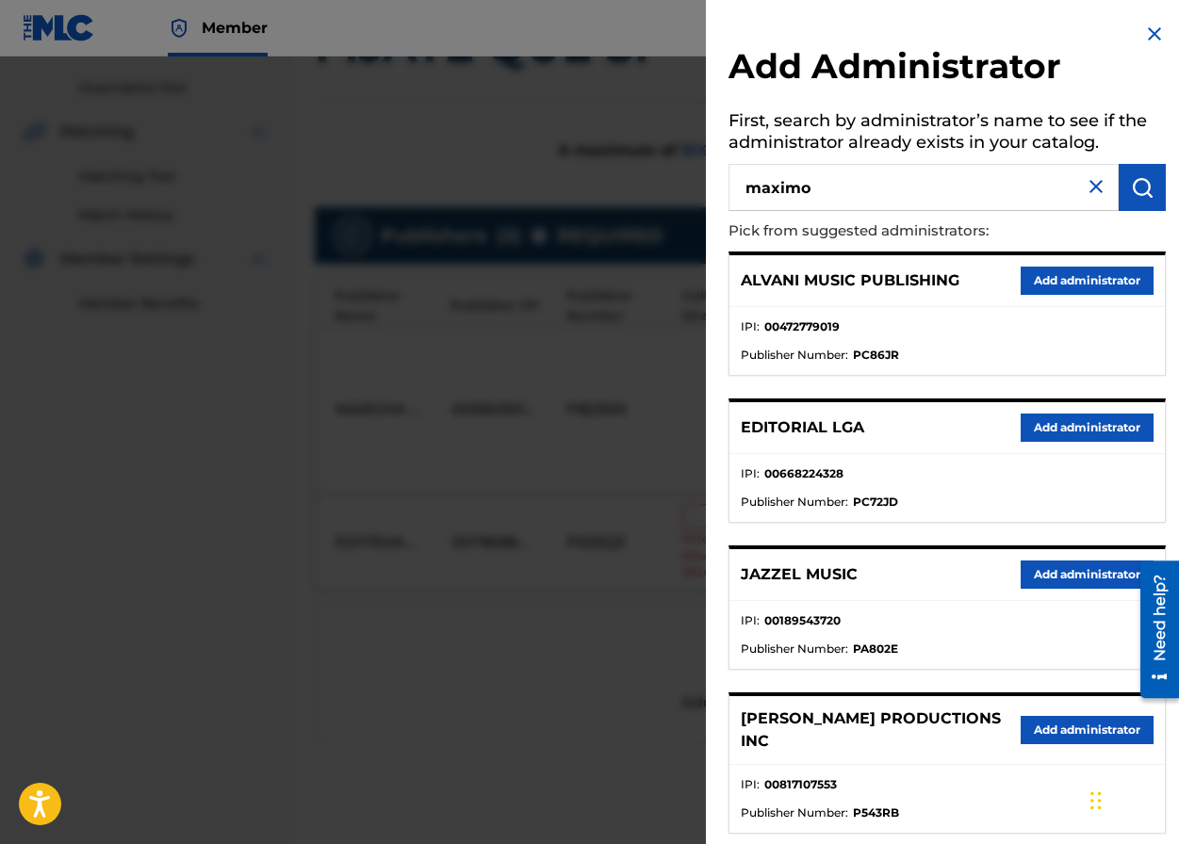
type input "maximo"
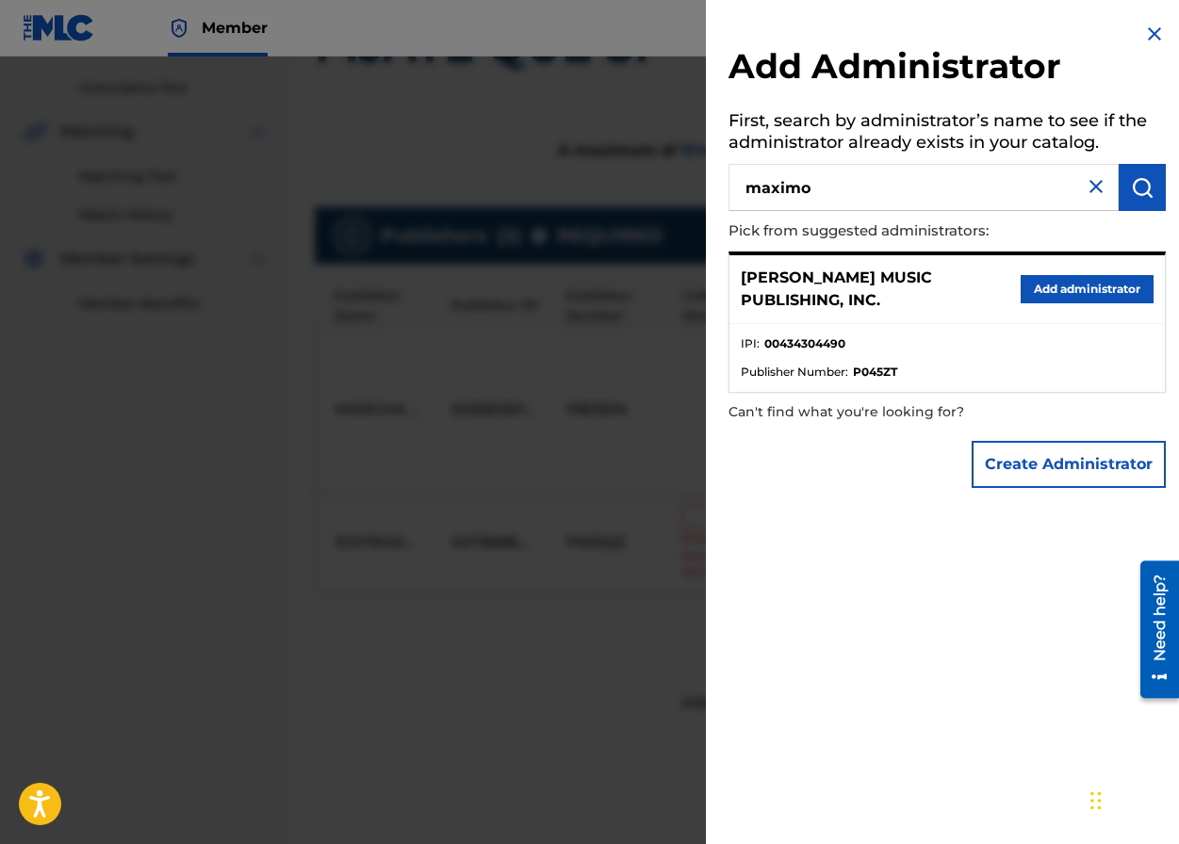
click at [1031, 299] on button "Add administrator" at bounding box center [1086, 289] width 133 height 28
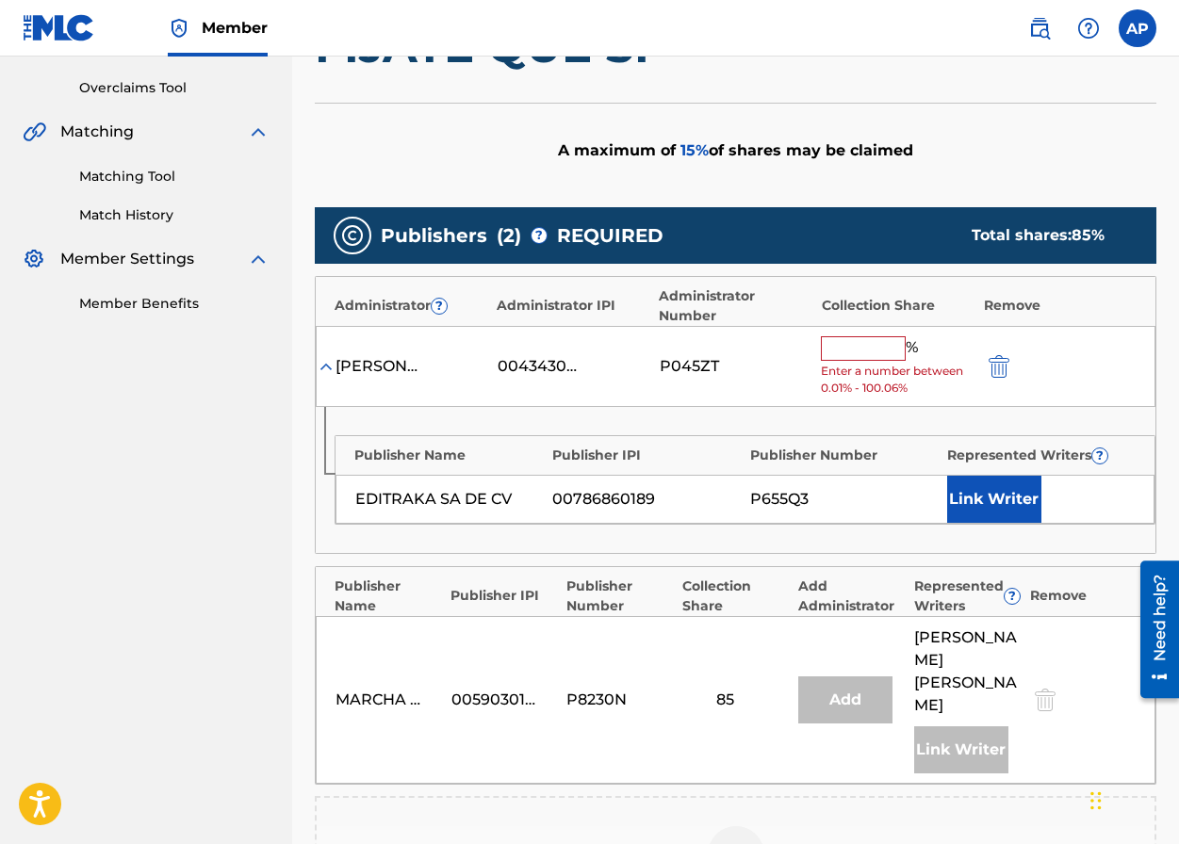
click at [860, 351] on input "text" at bounding box center [863, 348] width 85 height 24
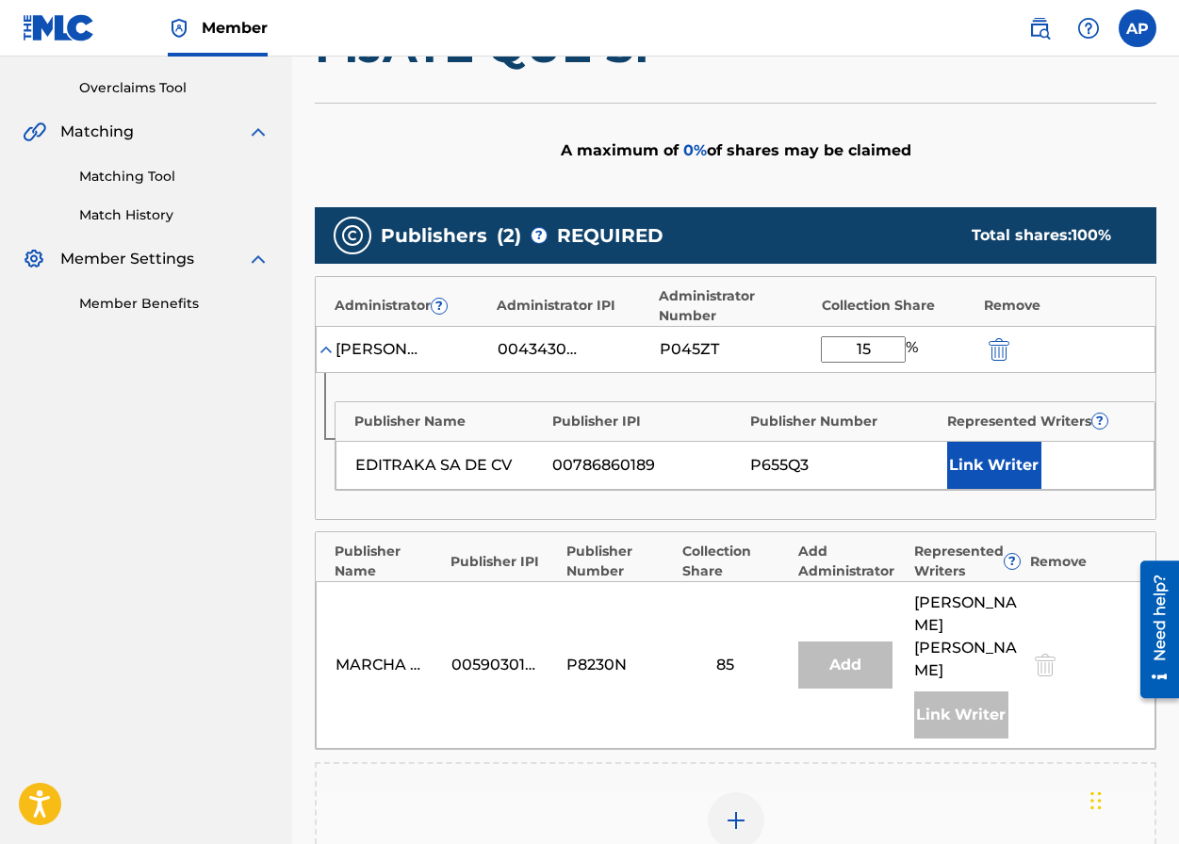
type input "15"
click at [829, 426] on div "Publisher Number" at bounding box center [844, 422] width 188 height 20
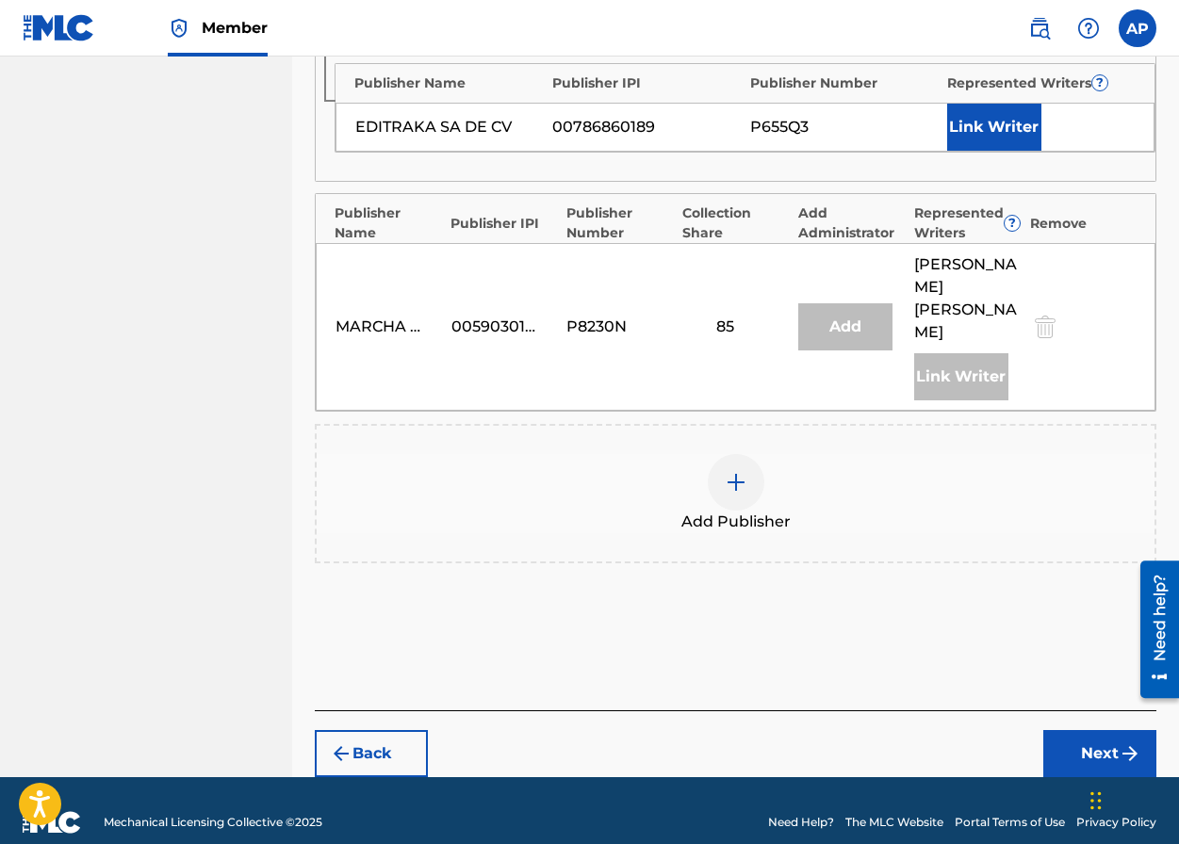
click at [1031, 714] on div "Back Next" at bounding box center [735, 743] width 841 height 67
click at [1031, 730] on button "Next" at bounding box center [1099, 753] width 113 height 47
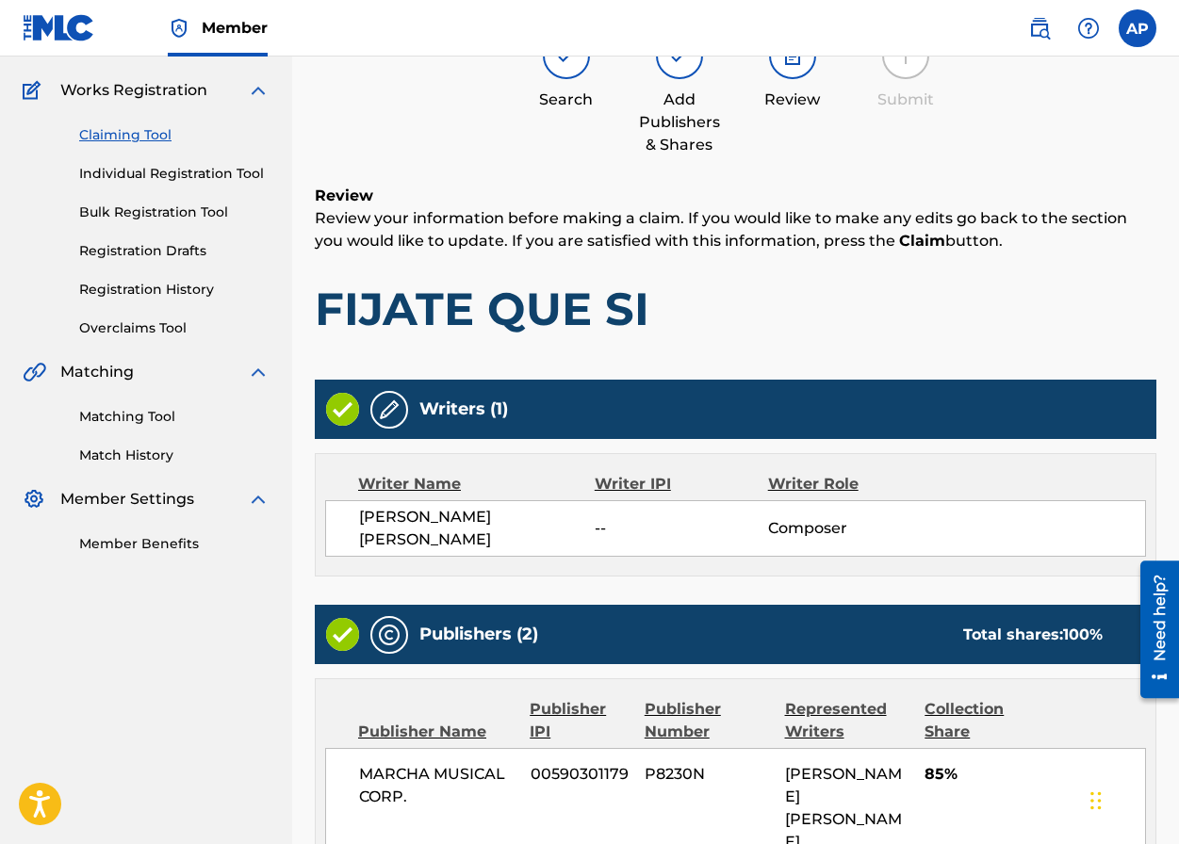
scroll to position [642, 0]
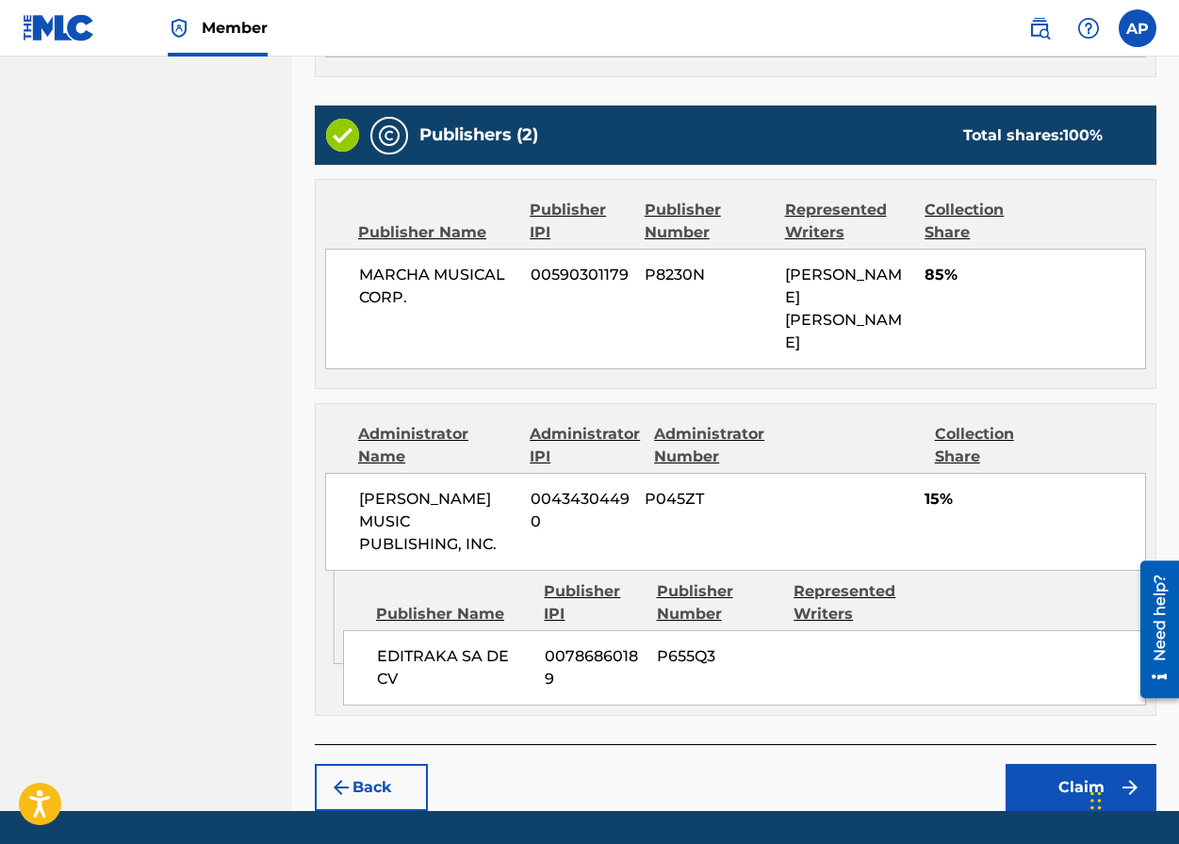
click at [1031, 744] on div "Back Claim" at bounding box center [735, 777] width 841 height 67
click at [1031, 764] on button "Claim" at bounding box center [1080, 787] width 151 height 47
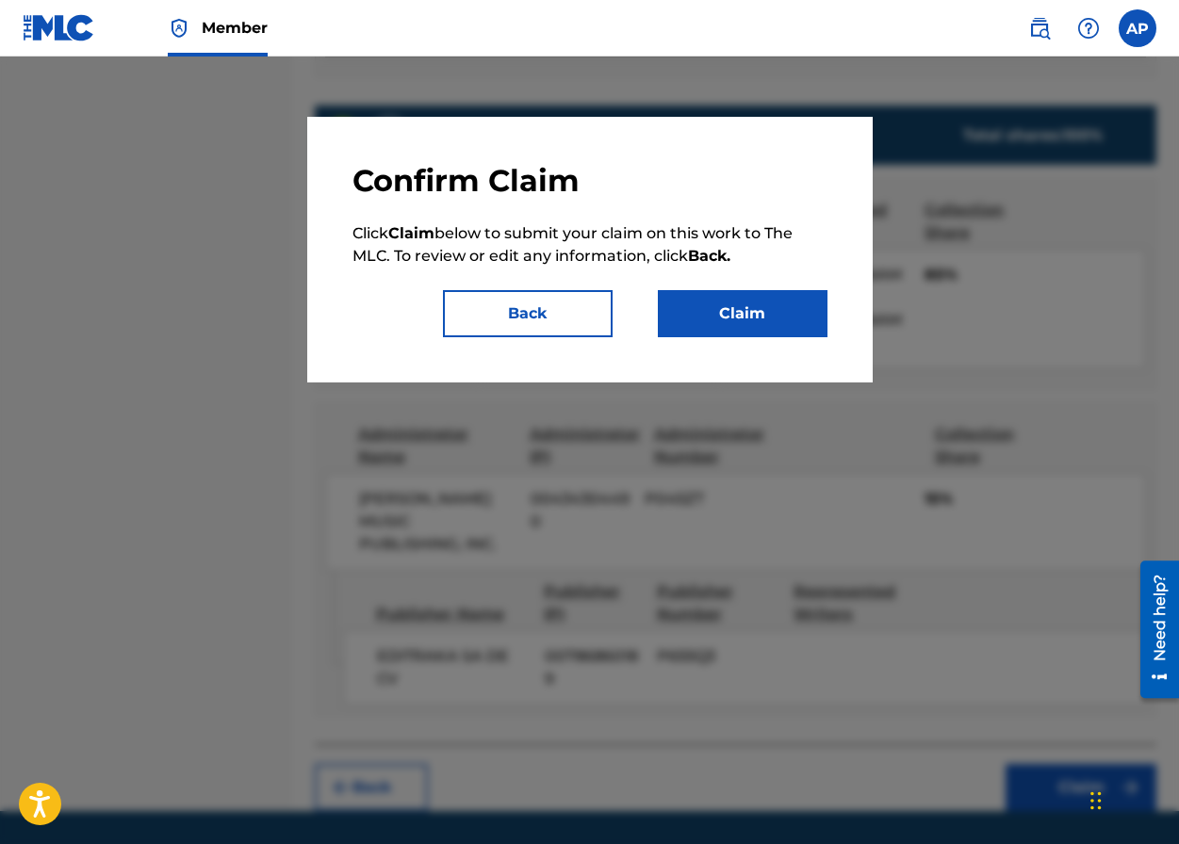
click at [769, 341] on div "Confirm Claim Click Claim below to submit your claim on this work to The MLC. T…" at bounding box center [589, 250] width 565 height 266
click at [754, 316] on button "Claim" at bounding box center [743, 313] width 170 height 47
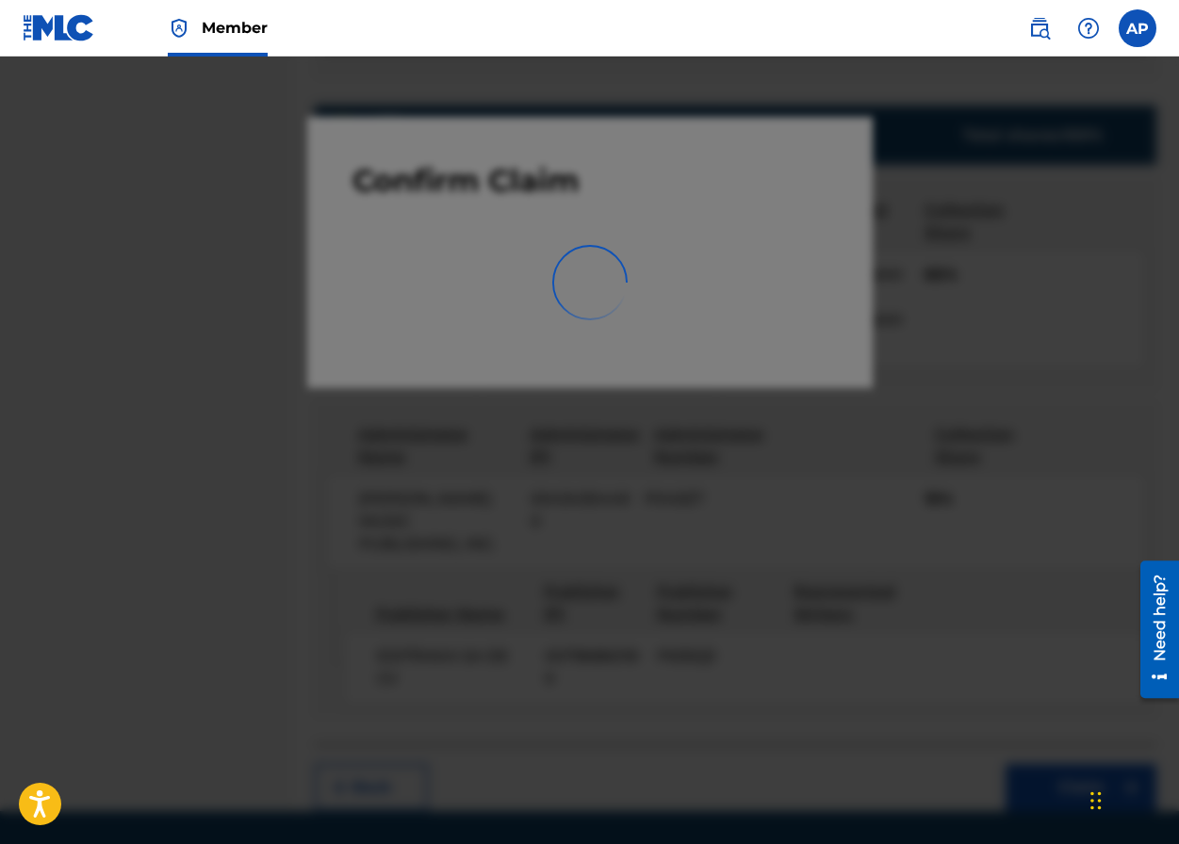
scroll to position [0, 0]
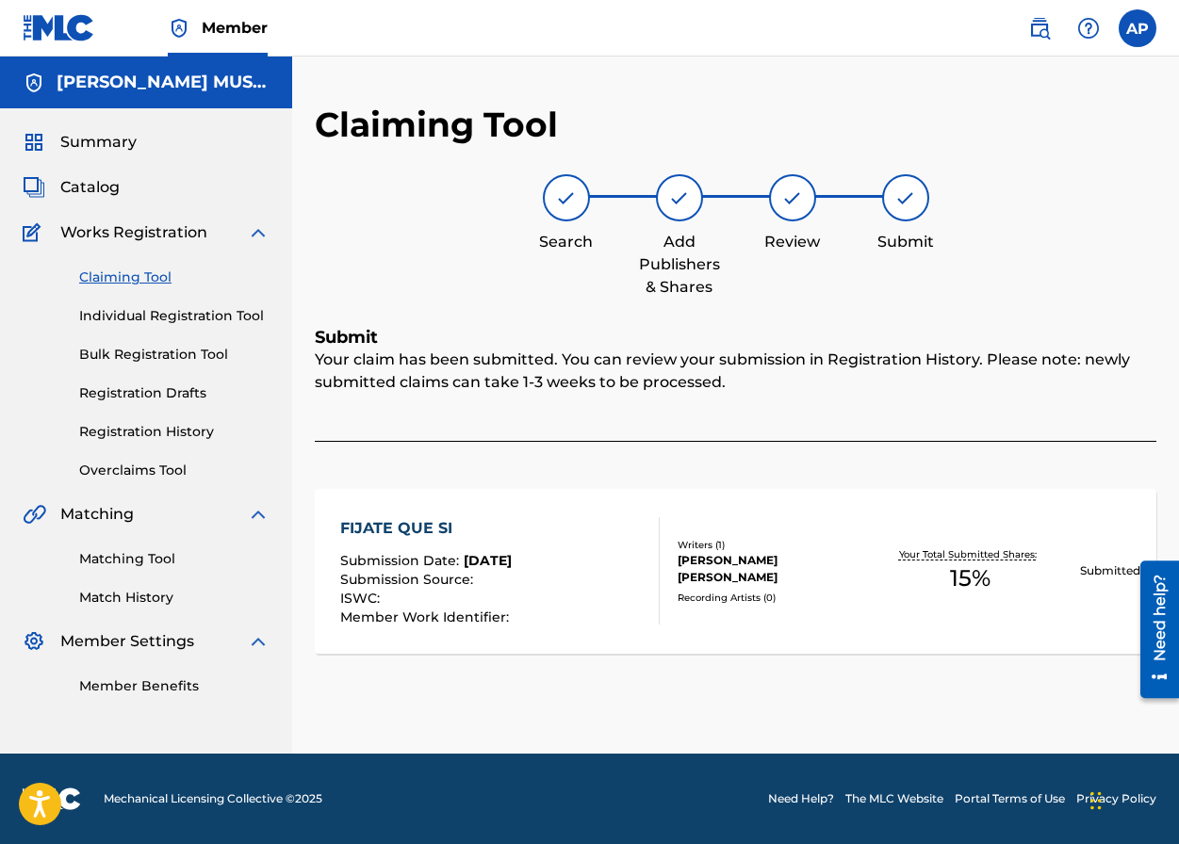
click at [155, 282] on link "Claiming Tool" at bounding box center [174, 278] width 190 height 20
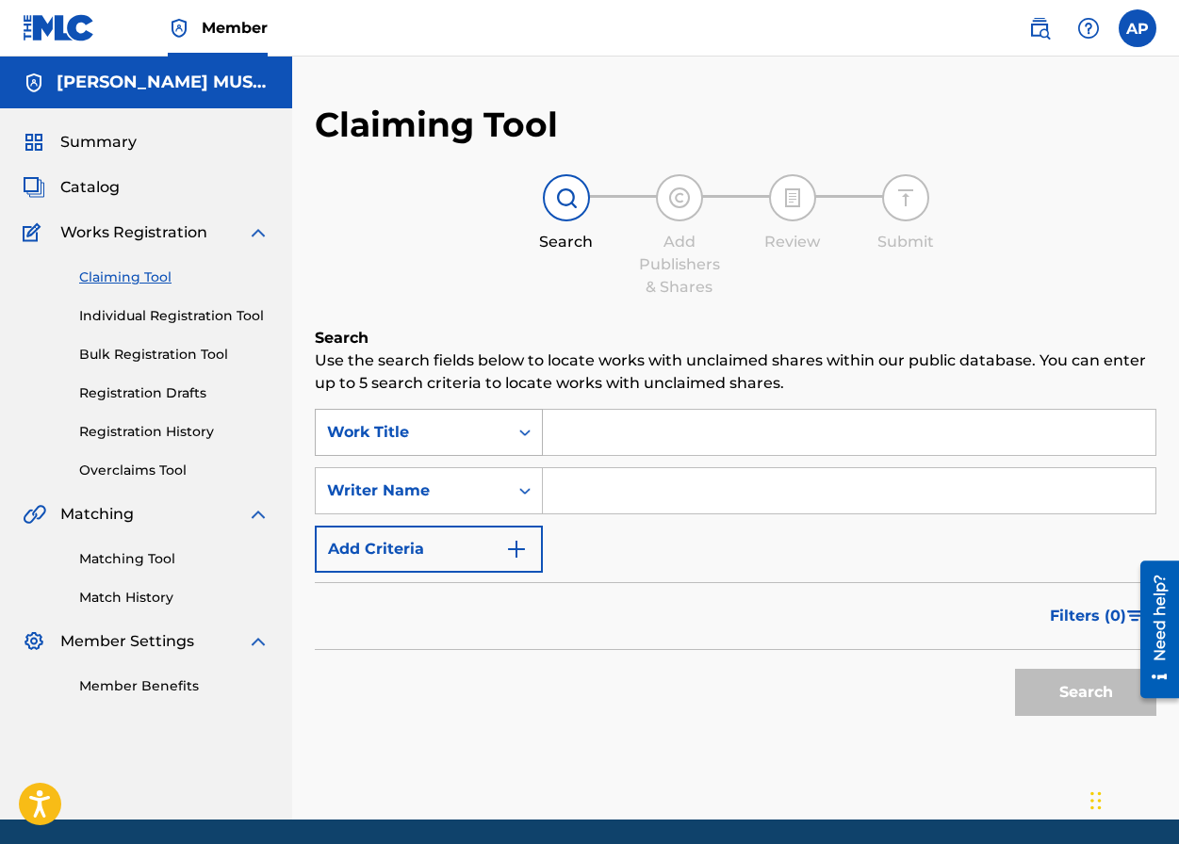
click at [481, 449] on div "Work Title" at bounding box center [412, 433] width 192 height 36
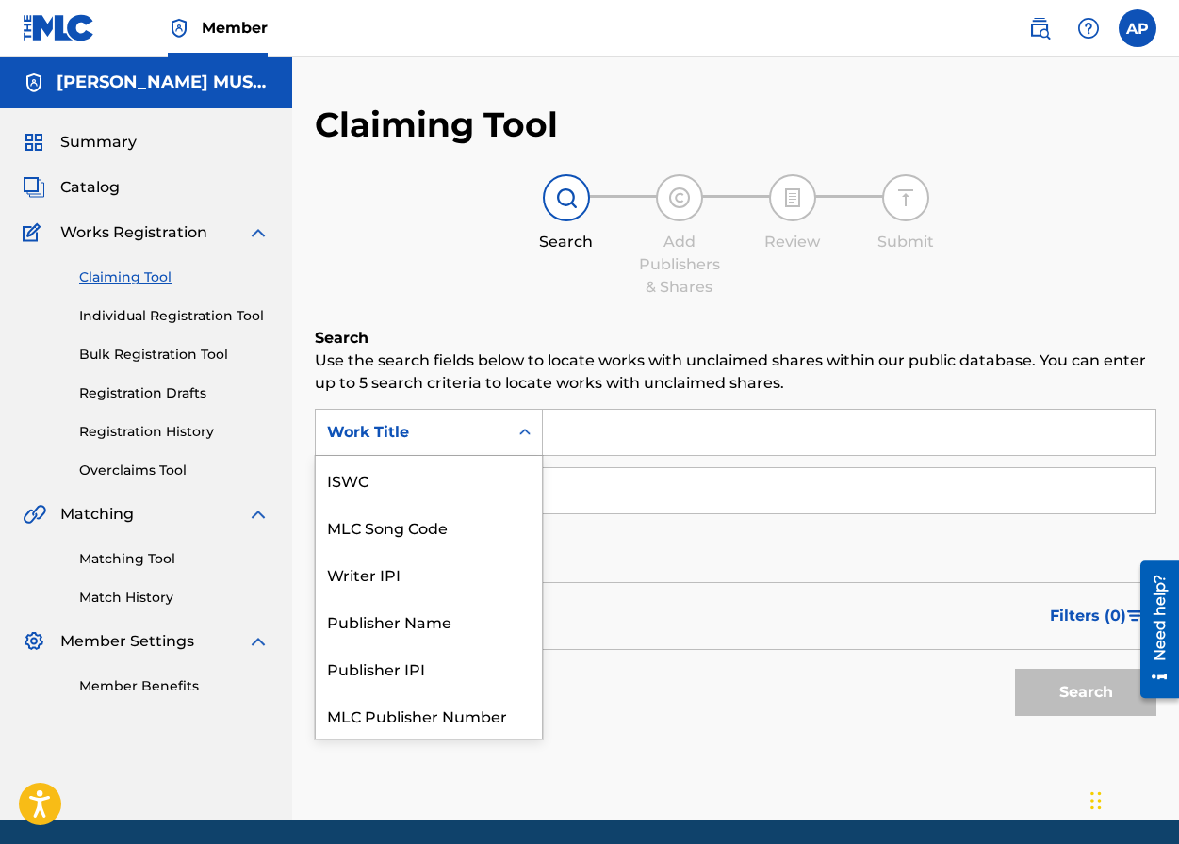
scroll to position [47, 0]
click at [479, 473] on div "MLC Song Code" at bounding box center [429, 479] width 226 height 47
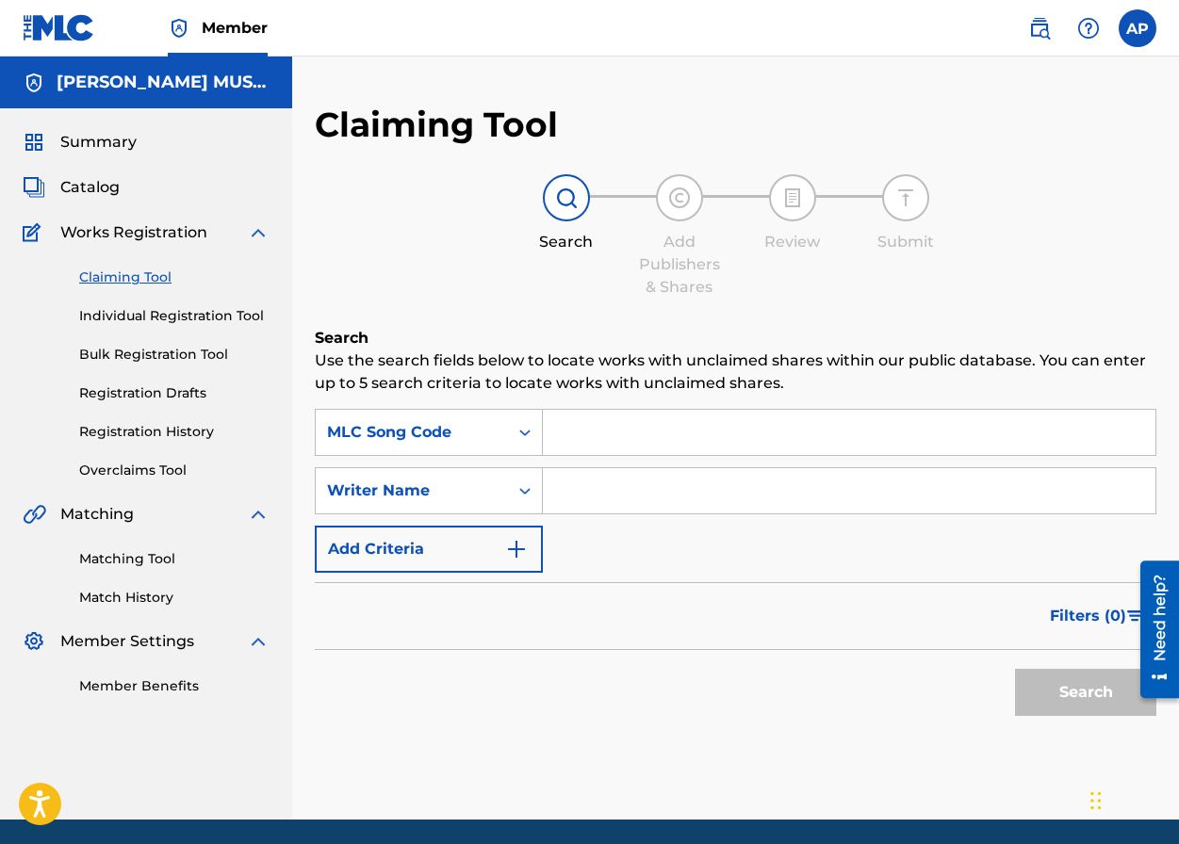
click at [631, 436] on input "Search Form" at bounding box center [849, 432] width 612 height 45
paste input "FVA5J5"
type input "FVA5J5"
click at [1015, 669] on button "Search" at bounding box center [1085, 692] width 141 height 47
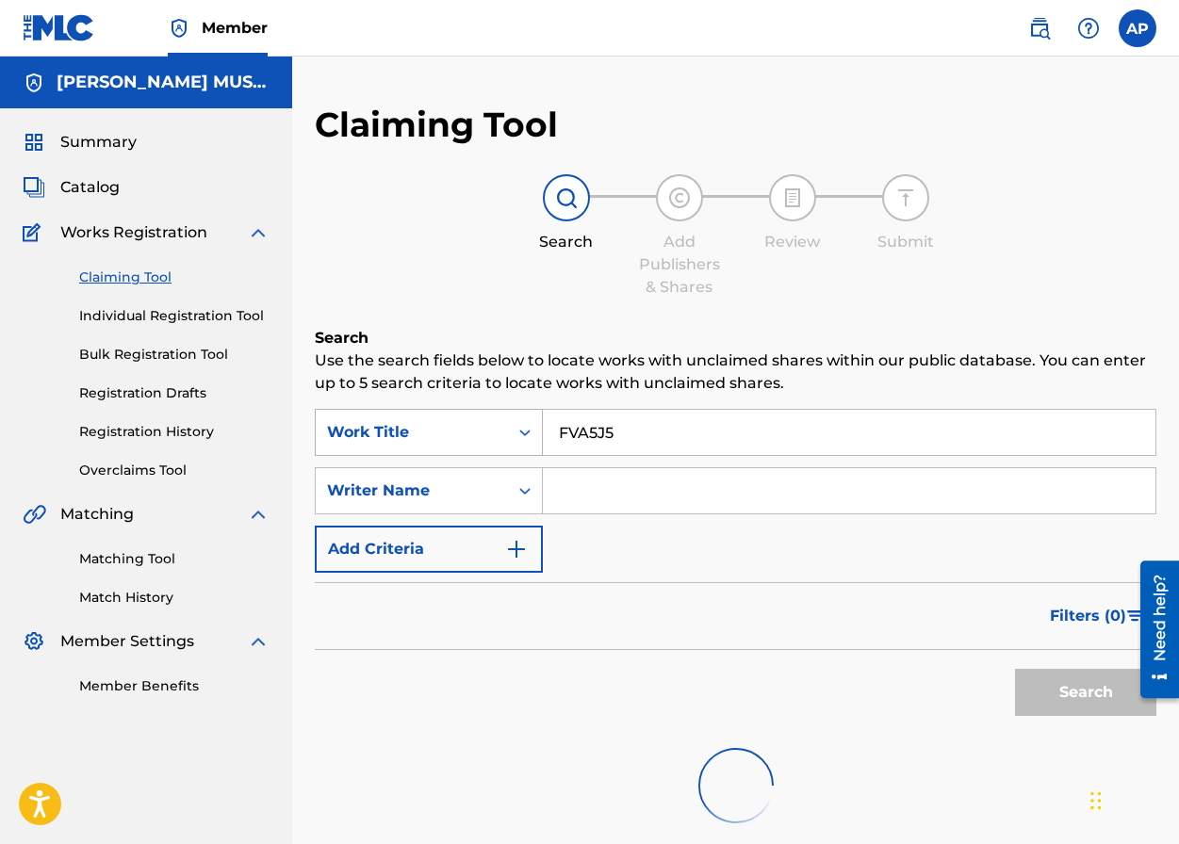
click at [438, 415] on div "Work Title" at bounding box center [412, 433] width 192 height 36
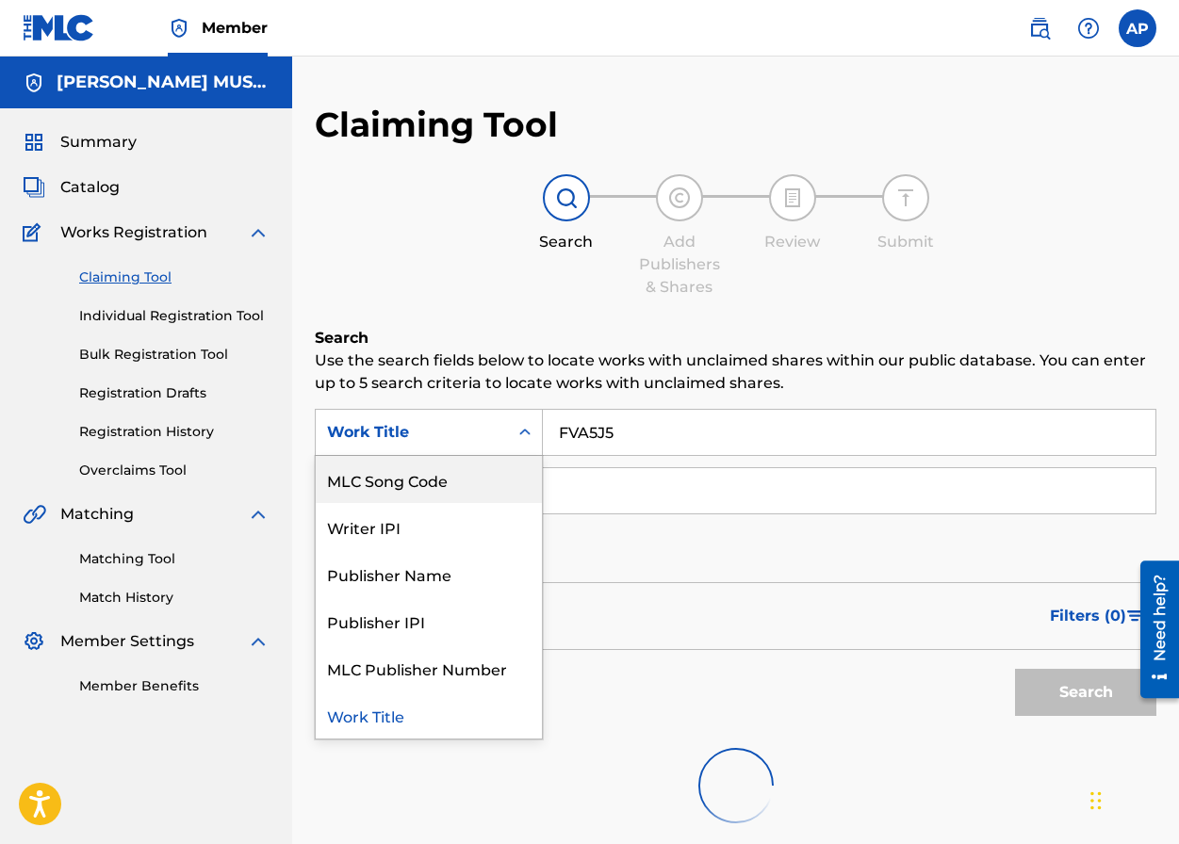
click at [449, 465] on div "MLC Song Code" at bounding box center [429, 479] width 226 height 47
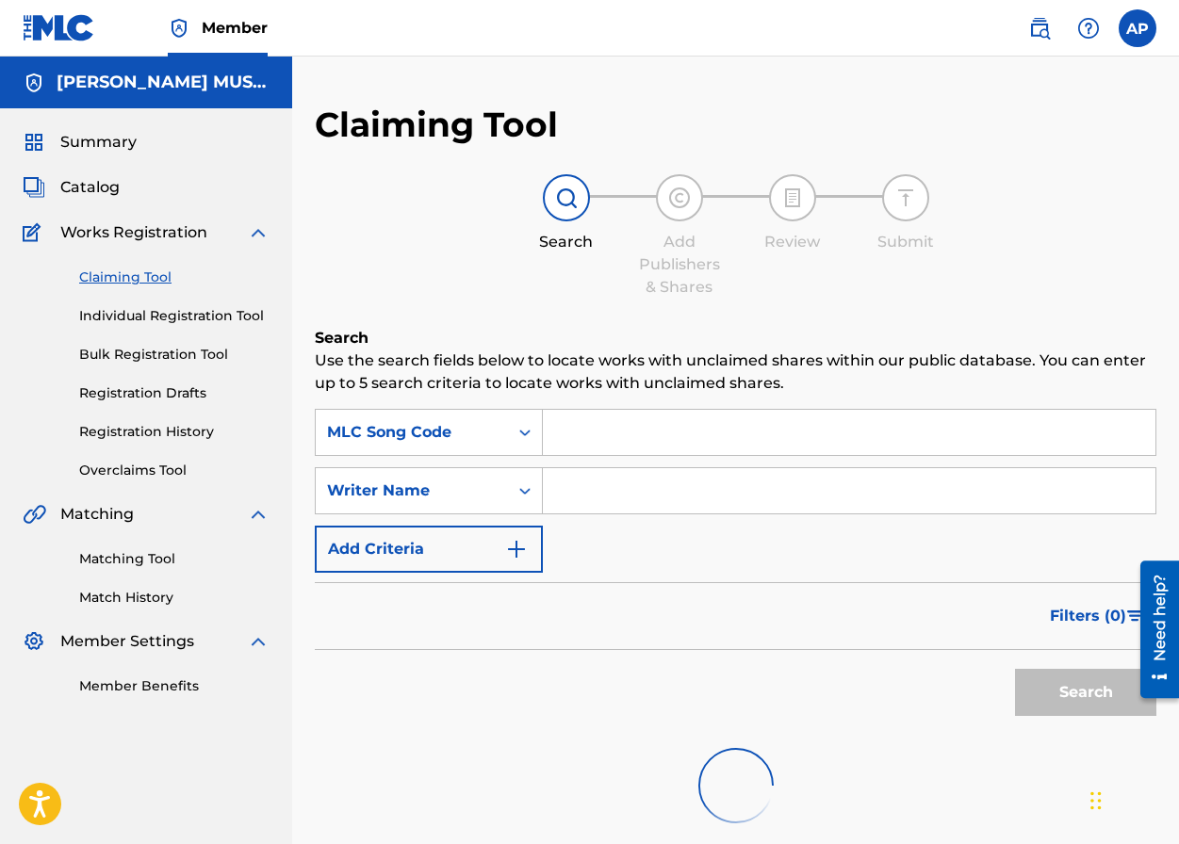
click at [648, 413] on input "Search Form" at bounding box center [849, 432] width 612 height 45
paste input "FVA5J5"
type input "FVA5J5"
click at [697, 454] on input "FVA5J5" at bounding box center [849, 432] width 612 height 45
click at [694, 449] on input "FVA5J5" at bounding box center [849, 432] width 612 height 45
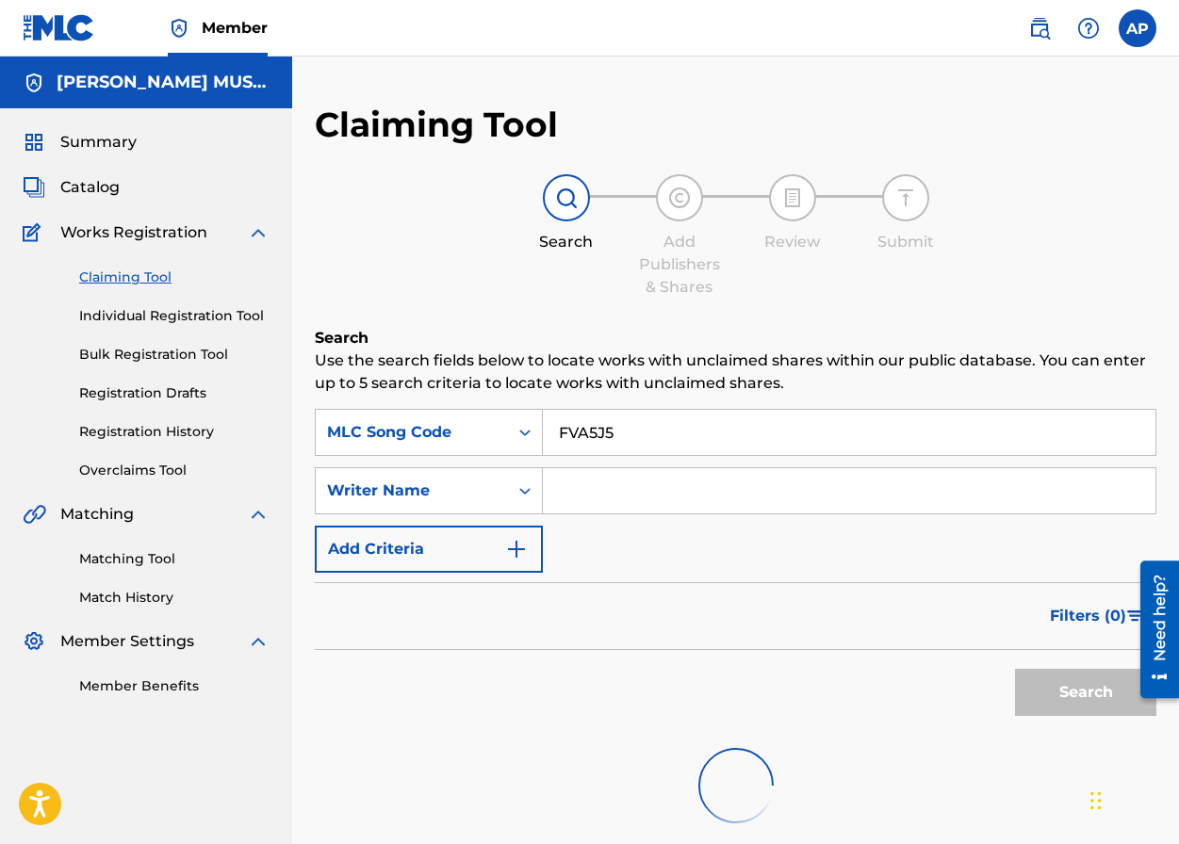
scroll to position [1, 0]
click at [109, 318] on link "Individual Registration Tool" at bounding box center [174, 315] width 190 height 20
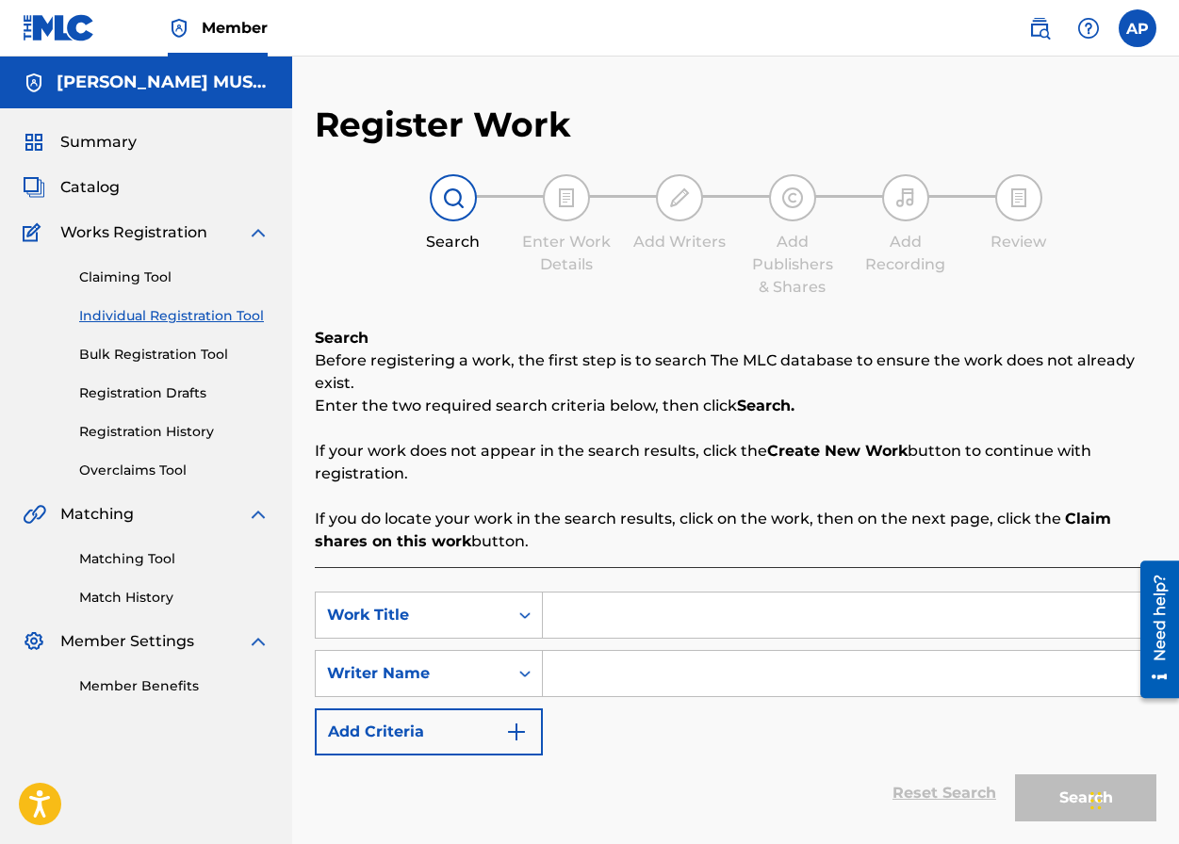
click at [116, 287] on div "Claiming Tool Individual Registration Tool Bulk Registration Tool Registration …" at bounding box center [146, 362] width 247 height 237
click at [116, 286] on link "Claiming Tool" at bounding box center [174, 278] width 190 height 20
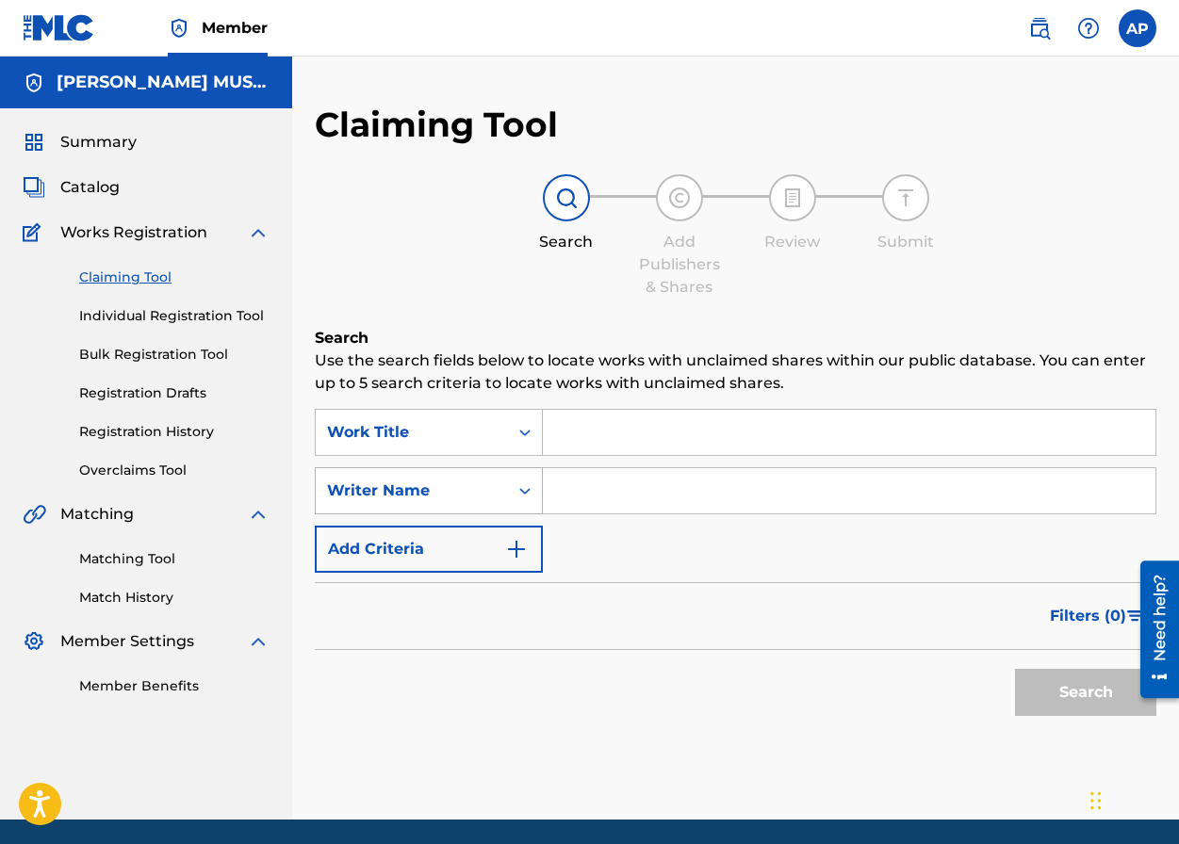
click at [419, 480] on div "Writer Name" at bounding box center [412, 491] width 170 height 23
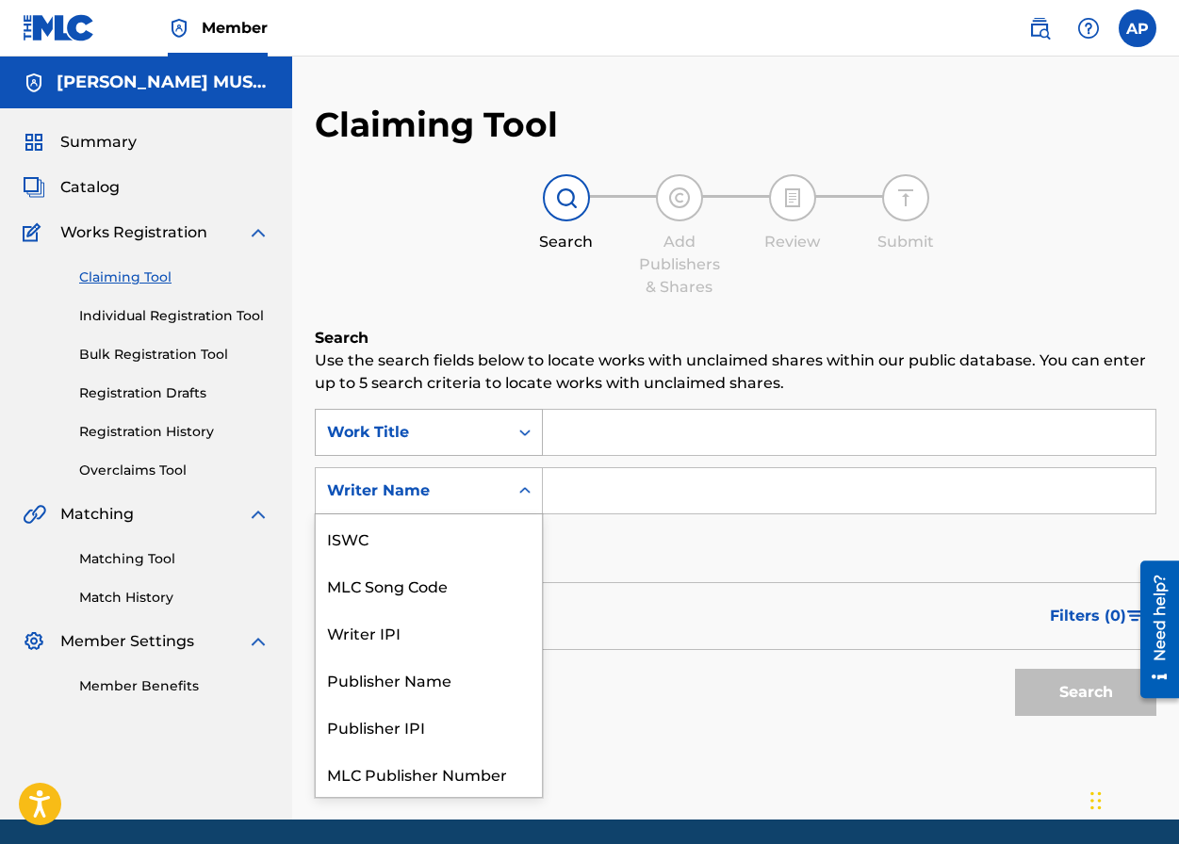
scroll to position [47, 0]
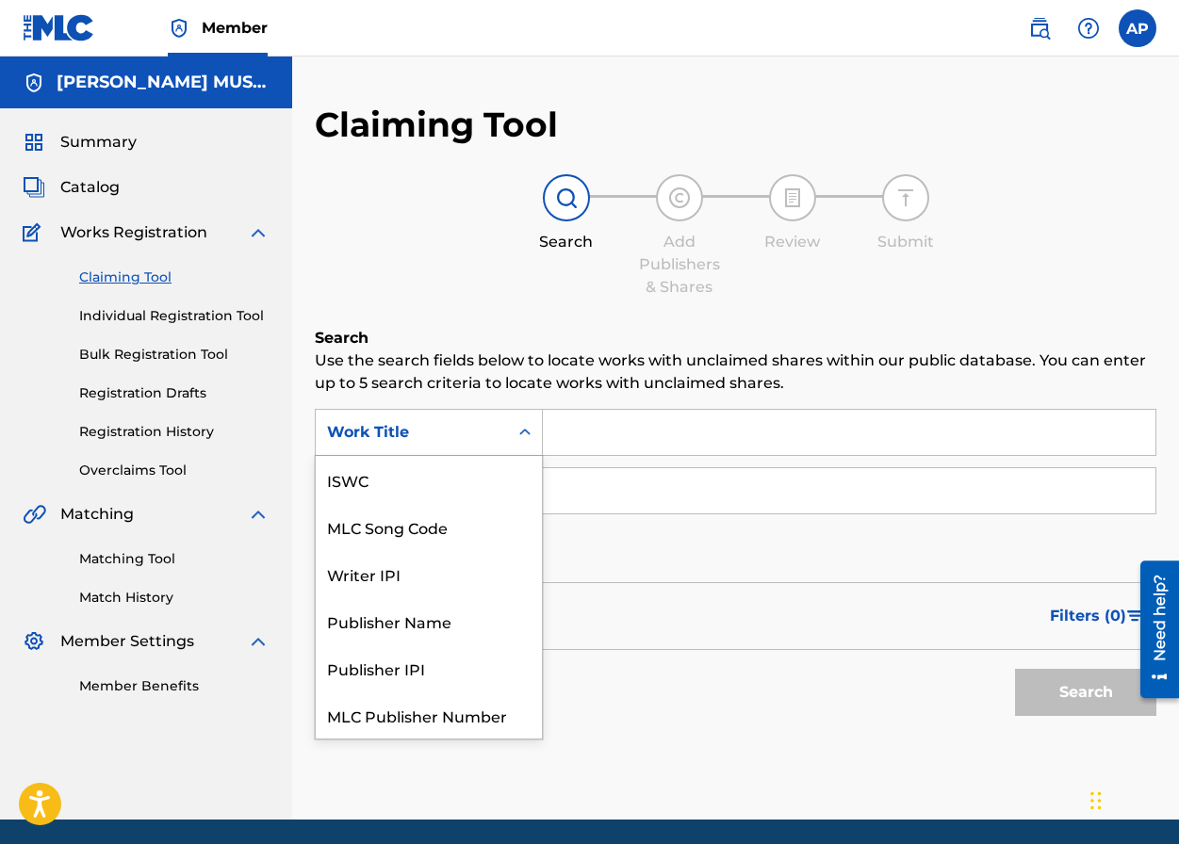
click at [431, 449] on div "Work Title" at bounding box center [412, 433] width 192 height 36
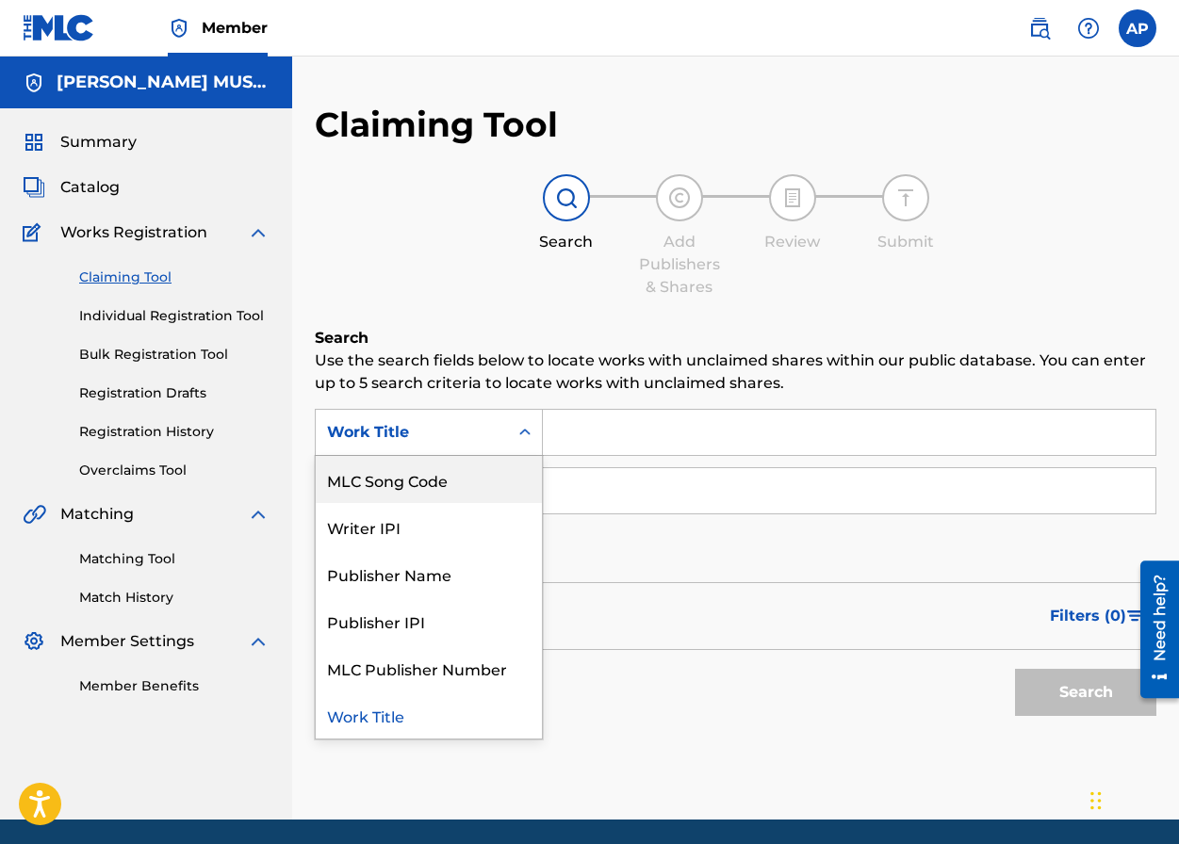
click at [479, 476] on div "MLC Song Code" at bounding box center [429, 479] width 226 height 47
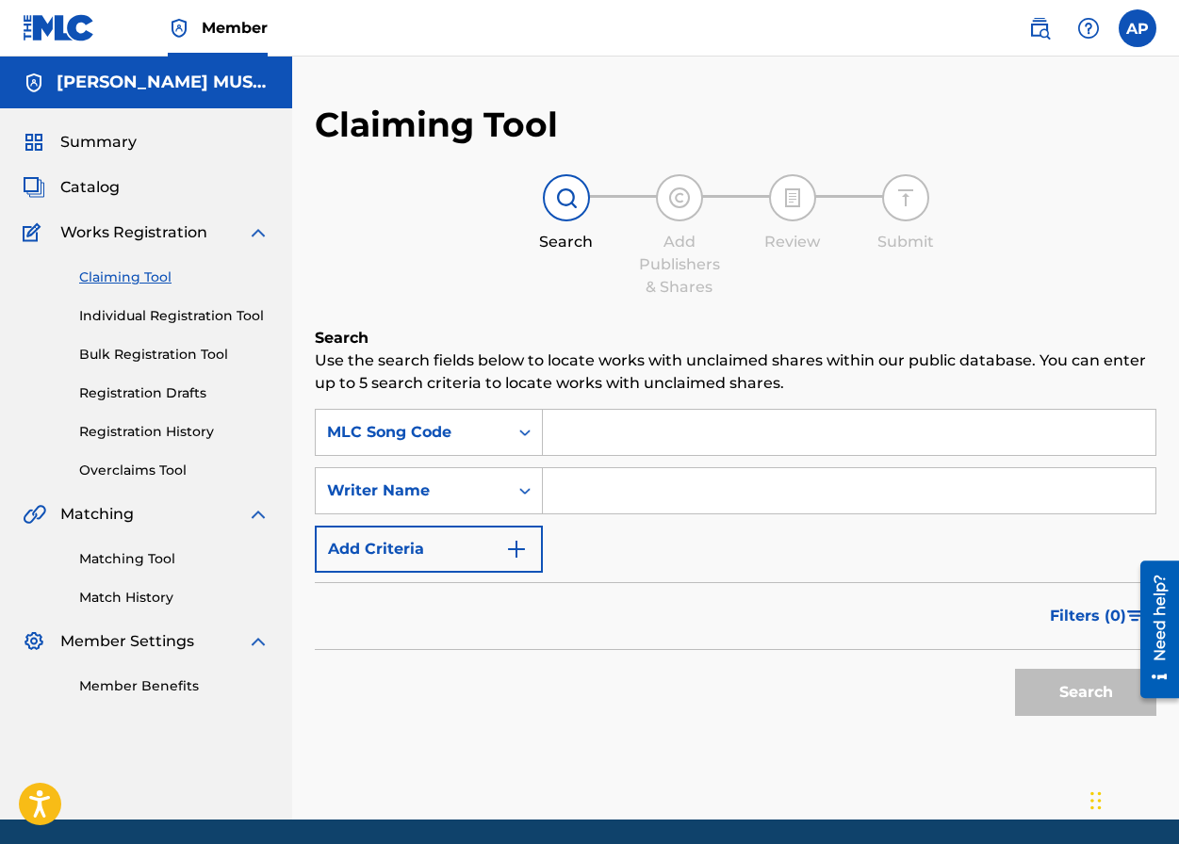
click at [561, 448] on input "Search Form" at bounding box center [849, 432] width 612 height 45
paste input "FVA5J5"
type input "FVA5J5"
click at [1015, 669] on button "Search" at bounding box center [1085, 692] width 141 height 47
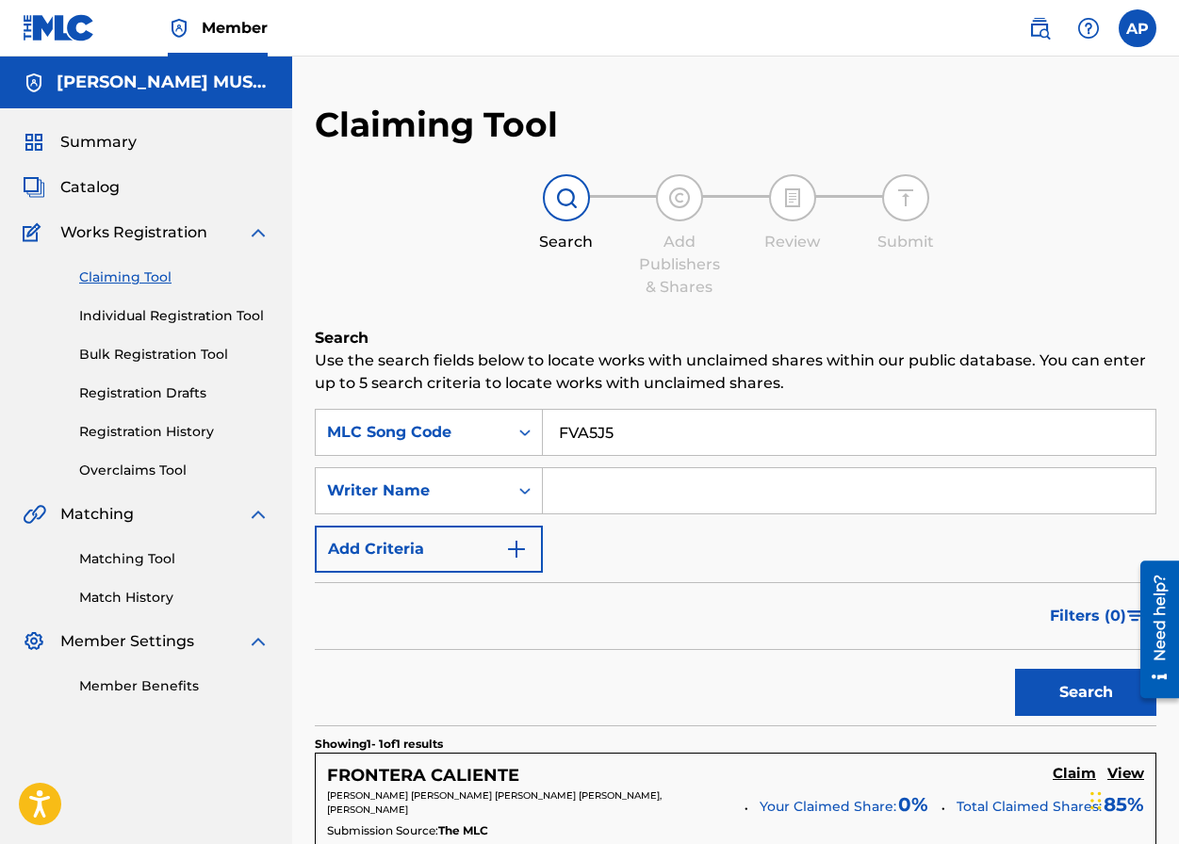
scroll to position [330, 0]
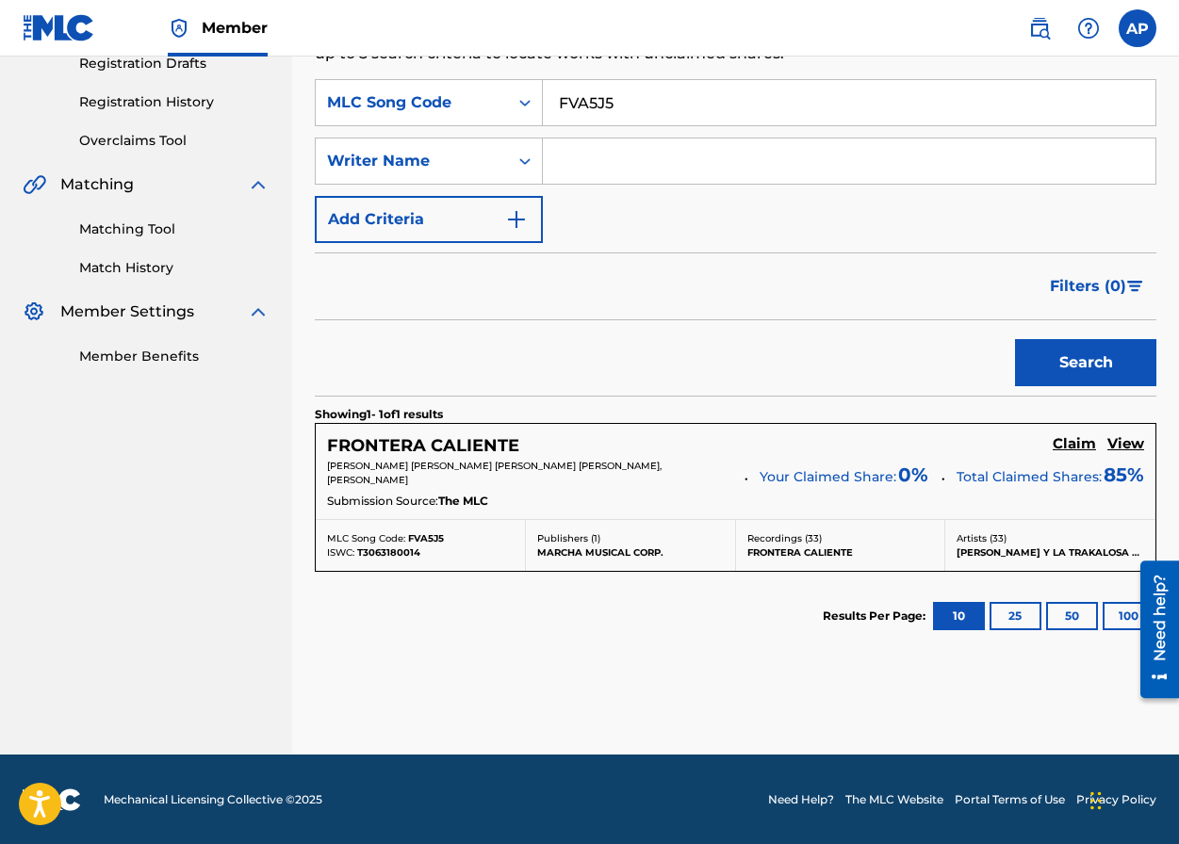
click at [1031, 449] on h5 "Claim" at bounding box center [1074, 444] width 43 height 18
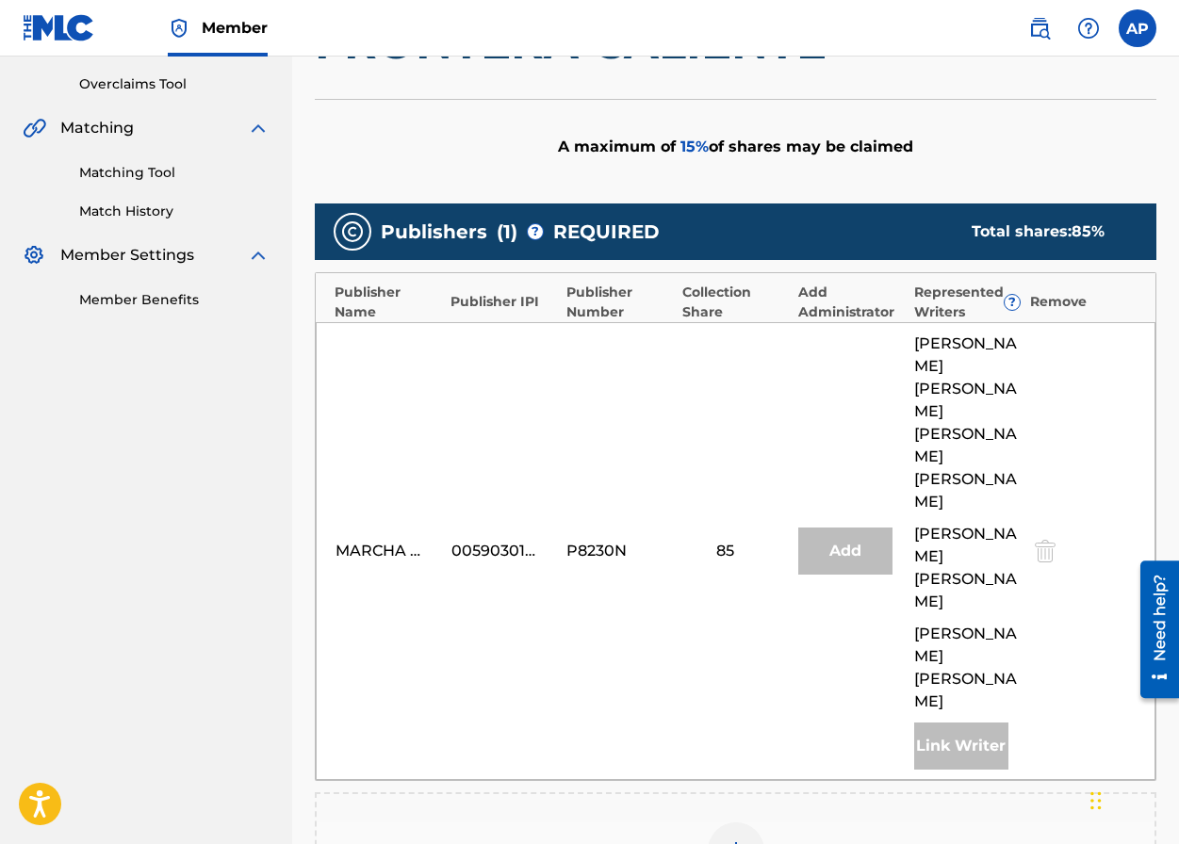
scroll to position [533, 0]
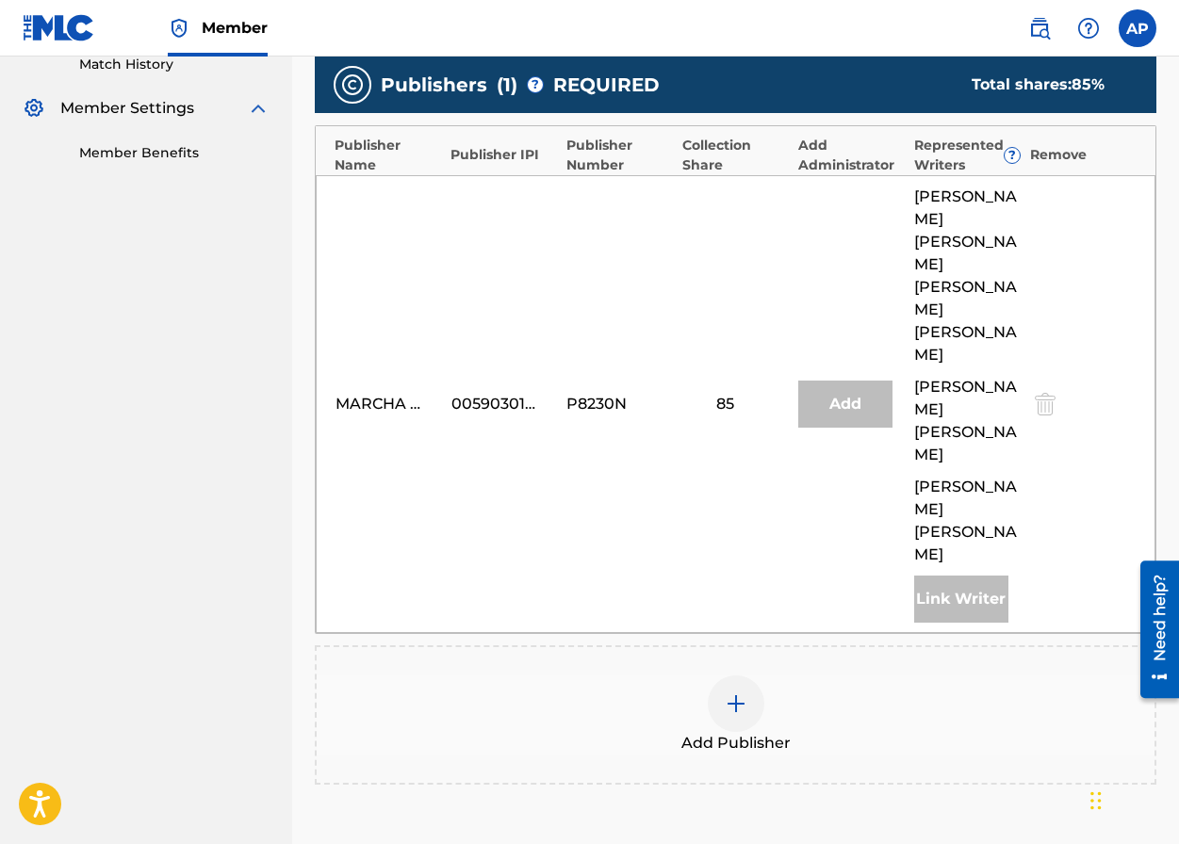
click at [738, 676] on div at bounding box center [736, 704] width 57 height 57
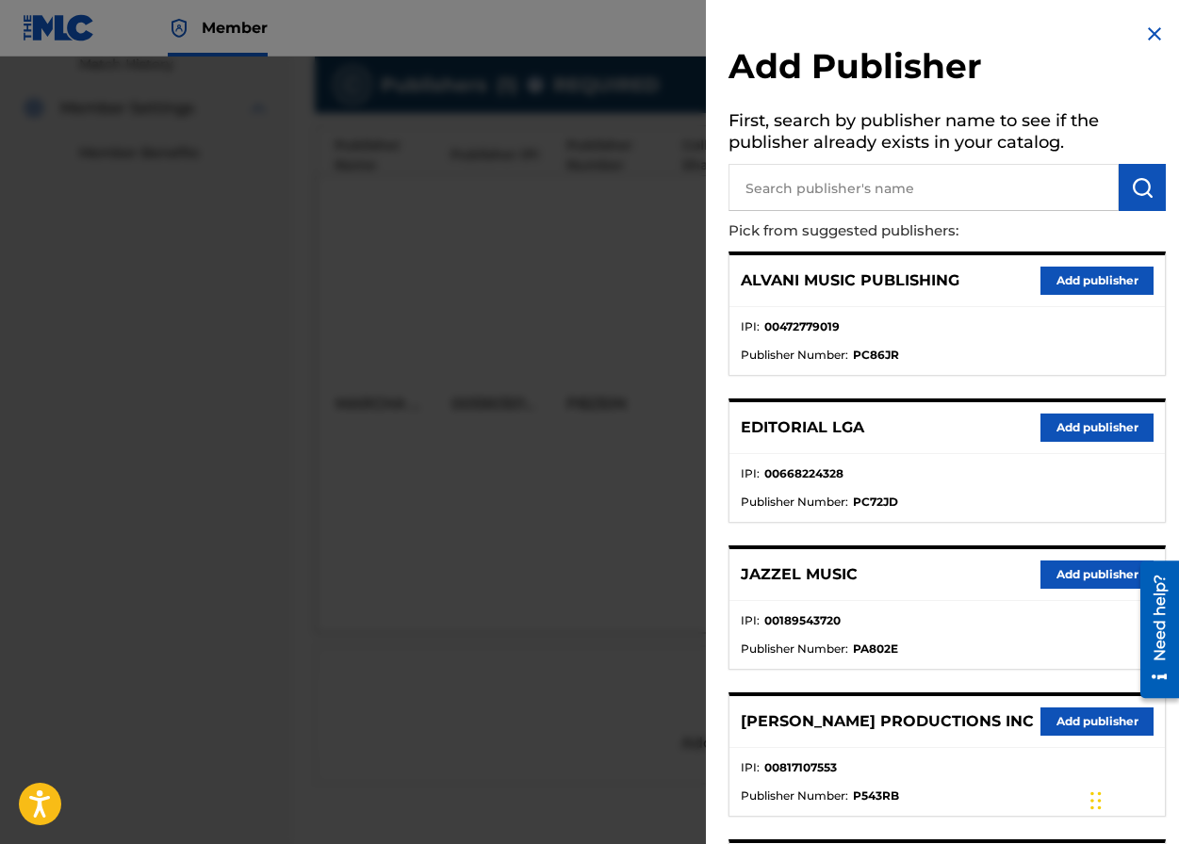
click at [792, 205] on input "text" at bounding box center [923, 187] width 390 height 47
type input "editraka"
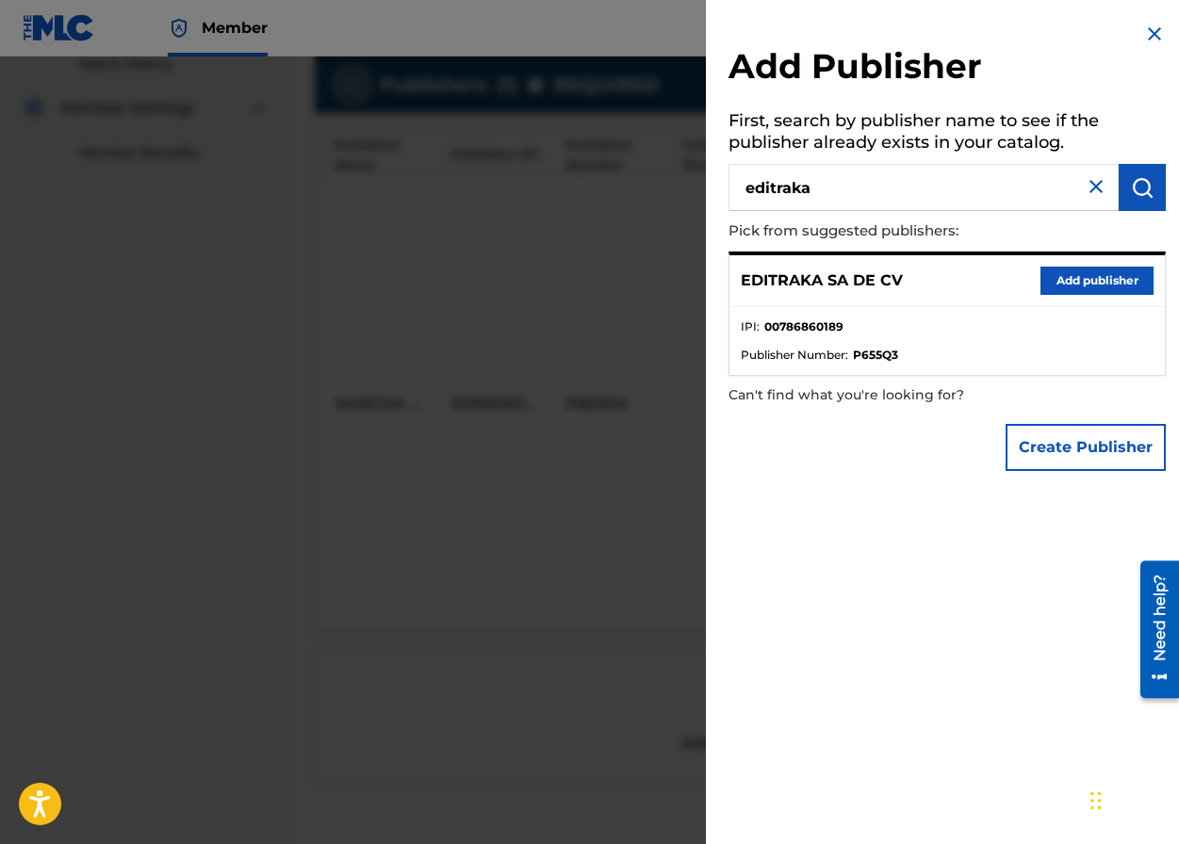
click at [1031, 277] on button "Add publisher" at bounding box center [1096, 281] width 113 height 28
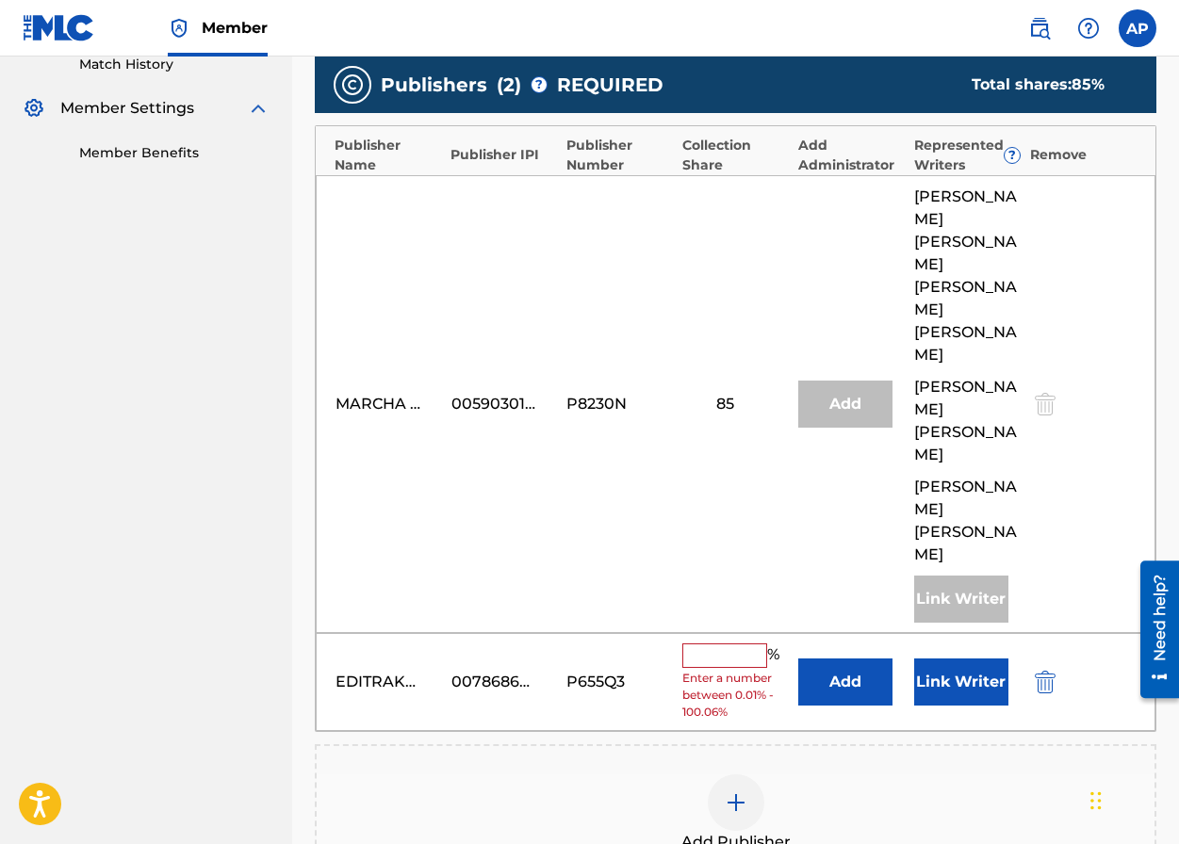
click at [821, 659] on button "Add" at bounding box center [845, 682] width 94 height 47
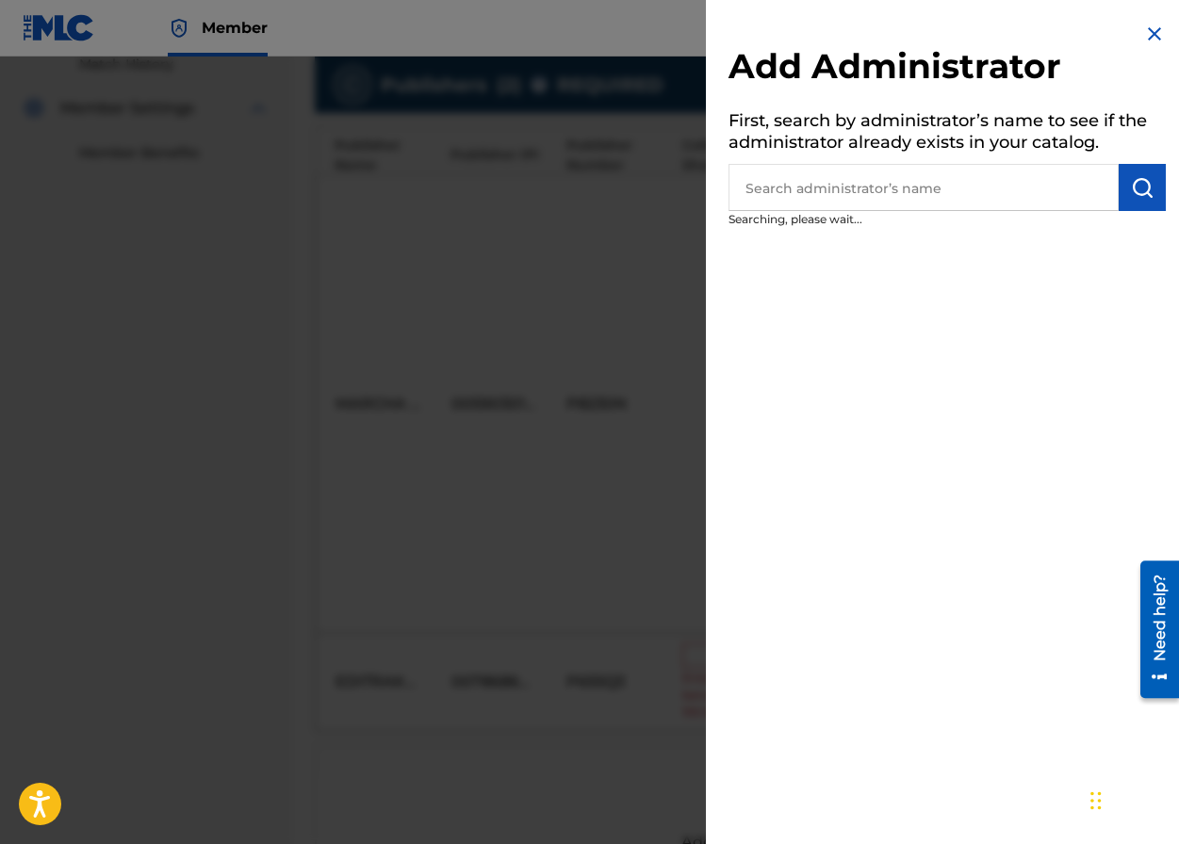
click at [823, 203] on input "text" at bounding box center [923, 187] width 390 height 47
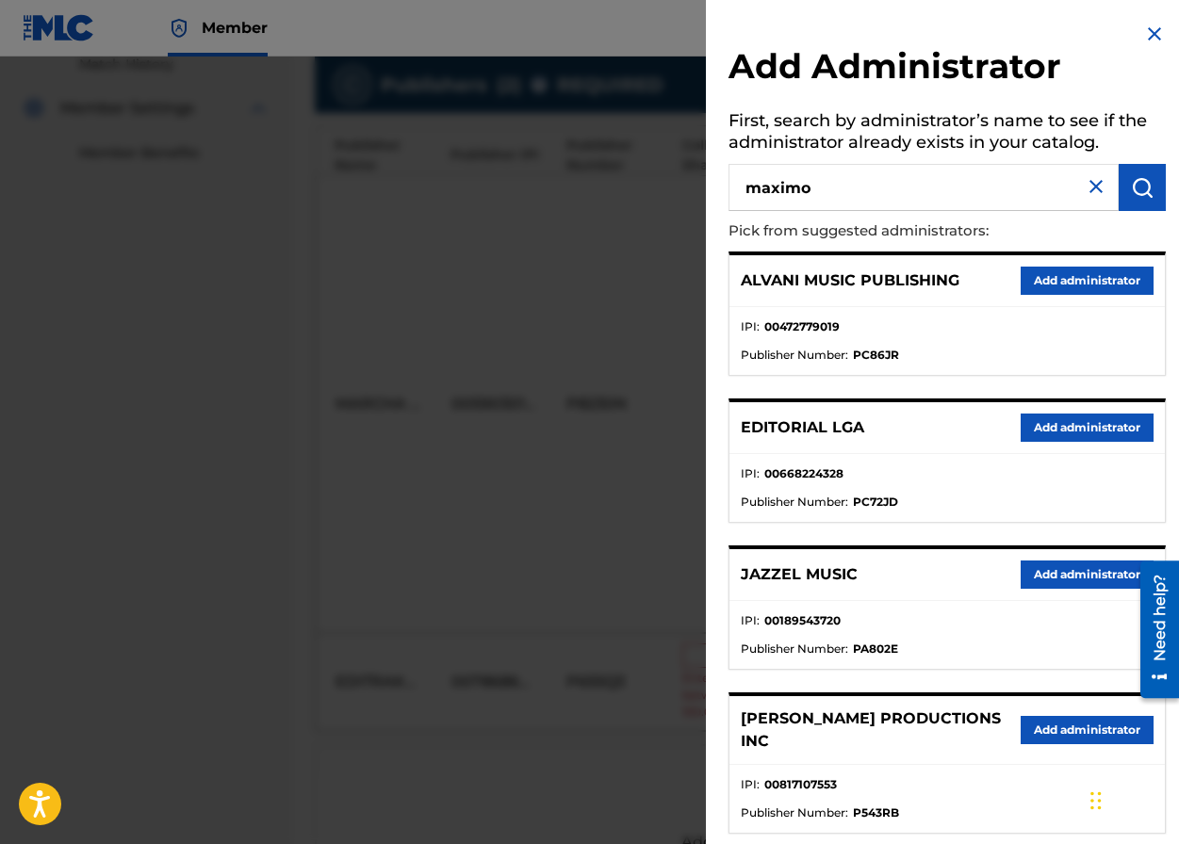
type input "maximo"
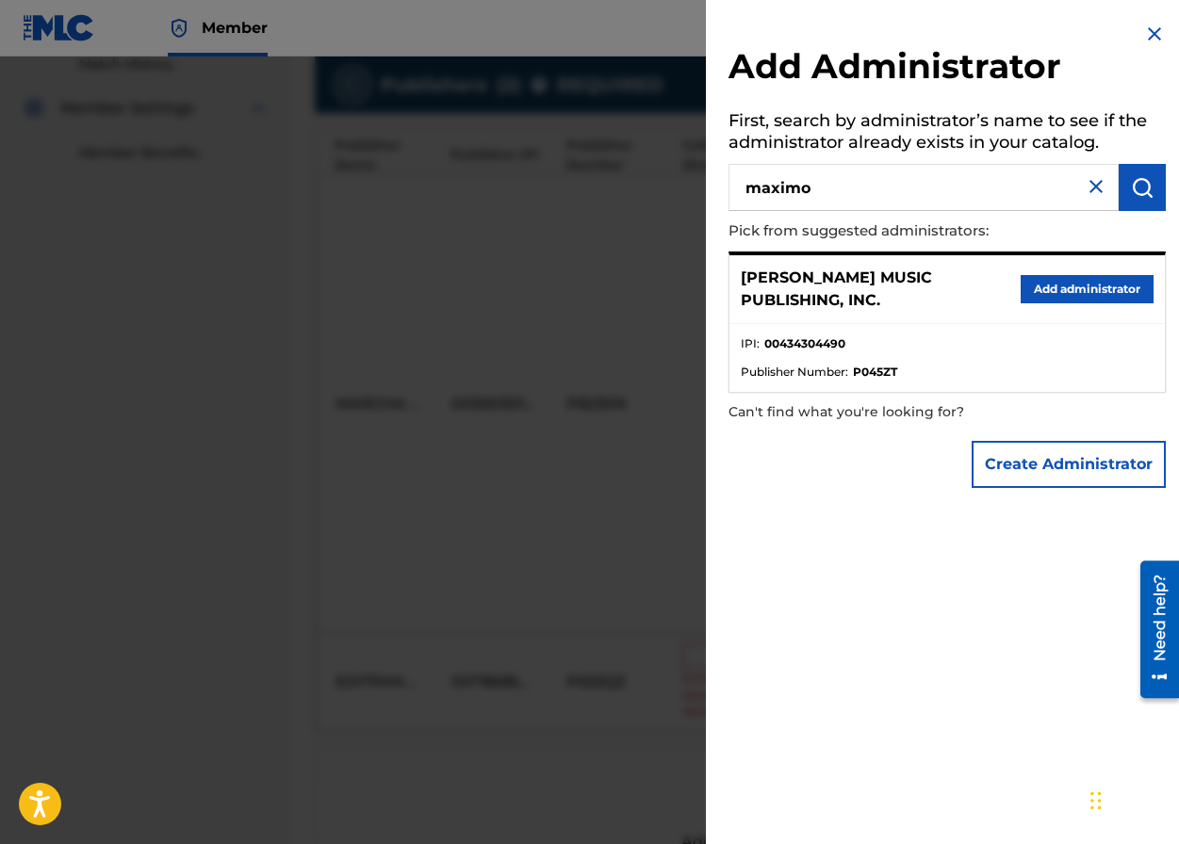
click at [1031, 275] on button "Add administrator" at bounding box center [1086, 289] width 133 height 28
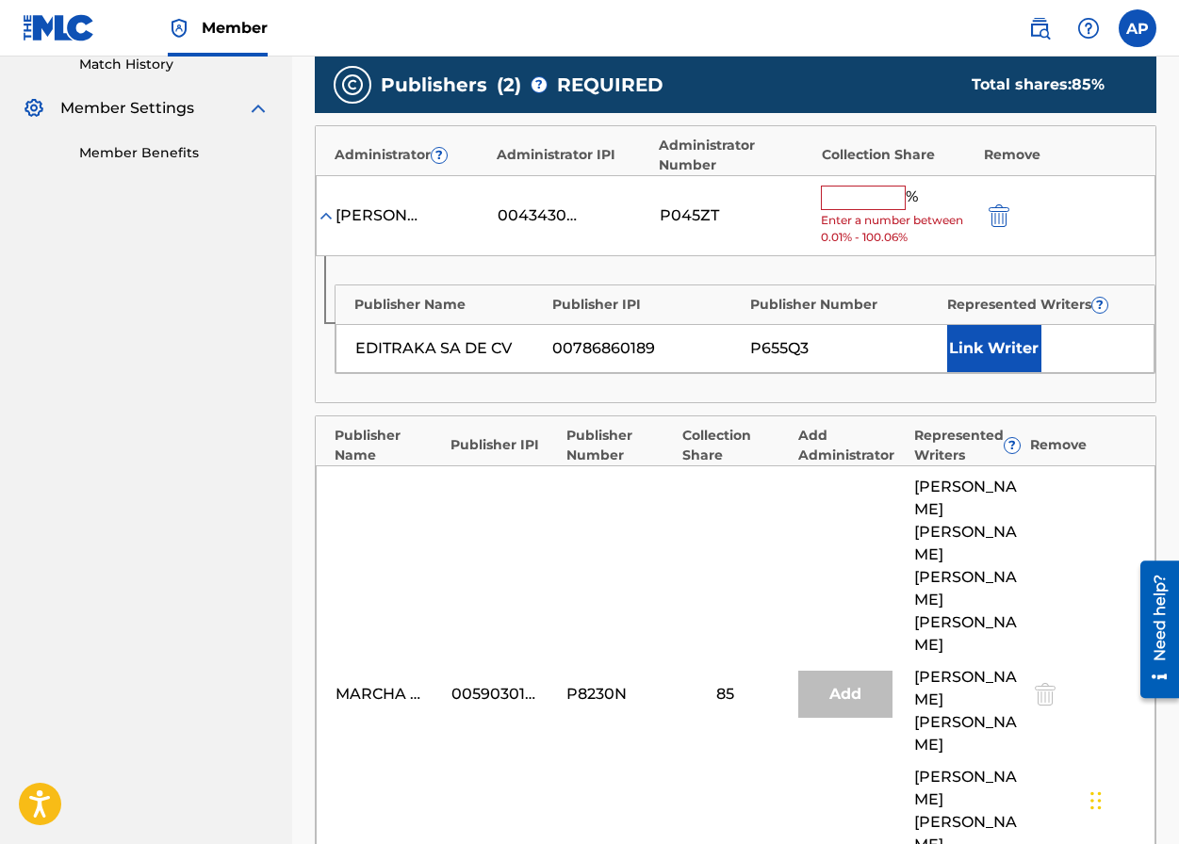
click at [847, 220] on span "Enter a number between 0.01% - 100.06%" at bounding box center [897, 229] width 153 height 34
click at [847, 207] on input "text" at bounding box center [863, 198] width 85 height 24
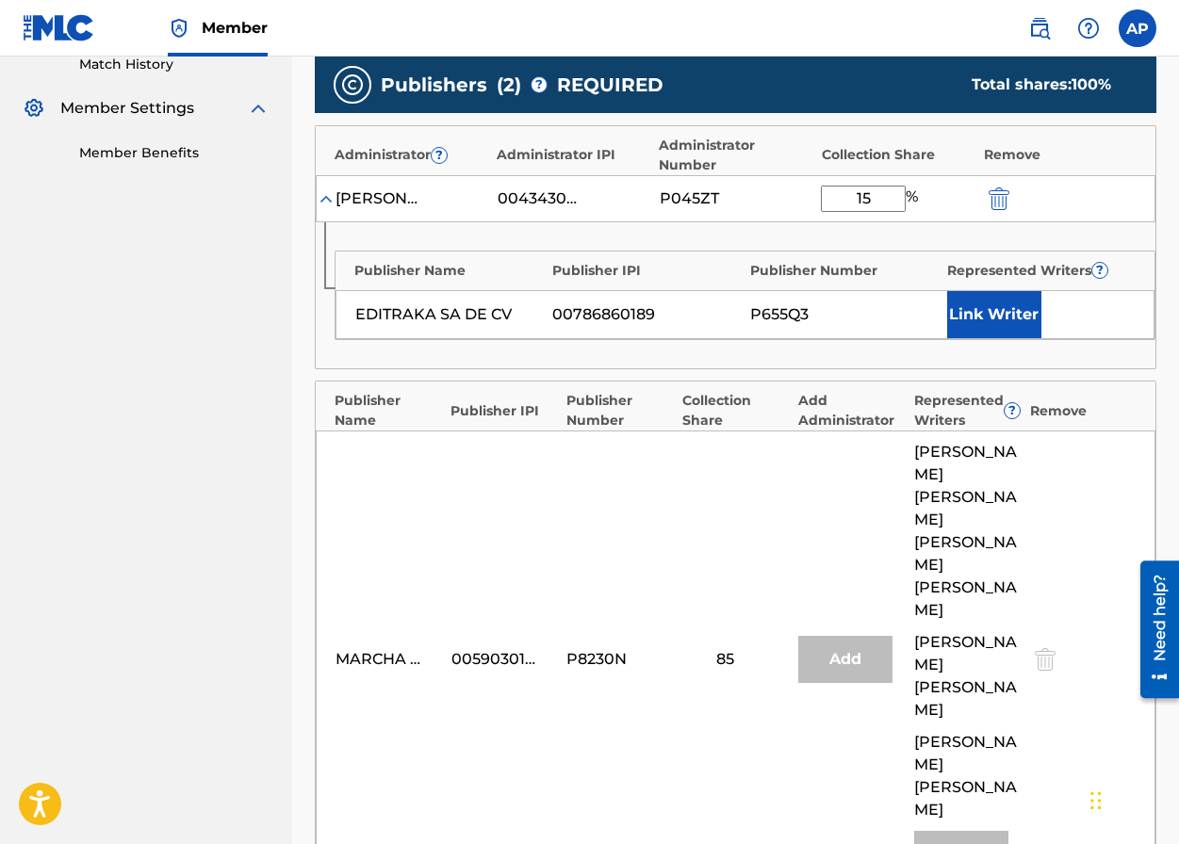
type input "15"
click at [817, 217] on div "[PERSON_NAME] MUSIC PUBLISHING, INC. 00434304490 P045ZT 15 %" at bounding box center [736, 198] width 840 height 47
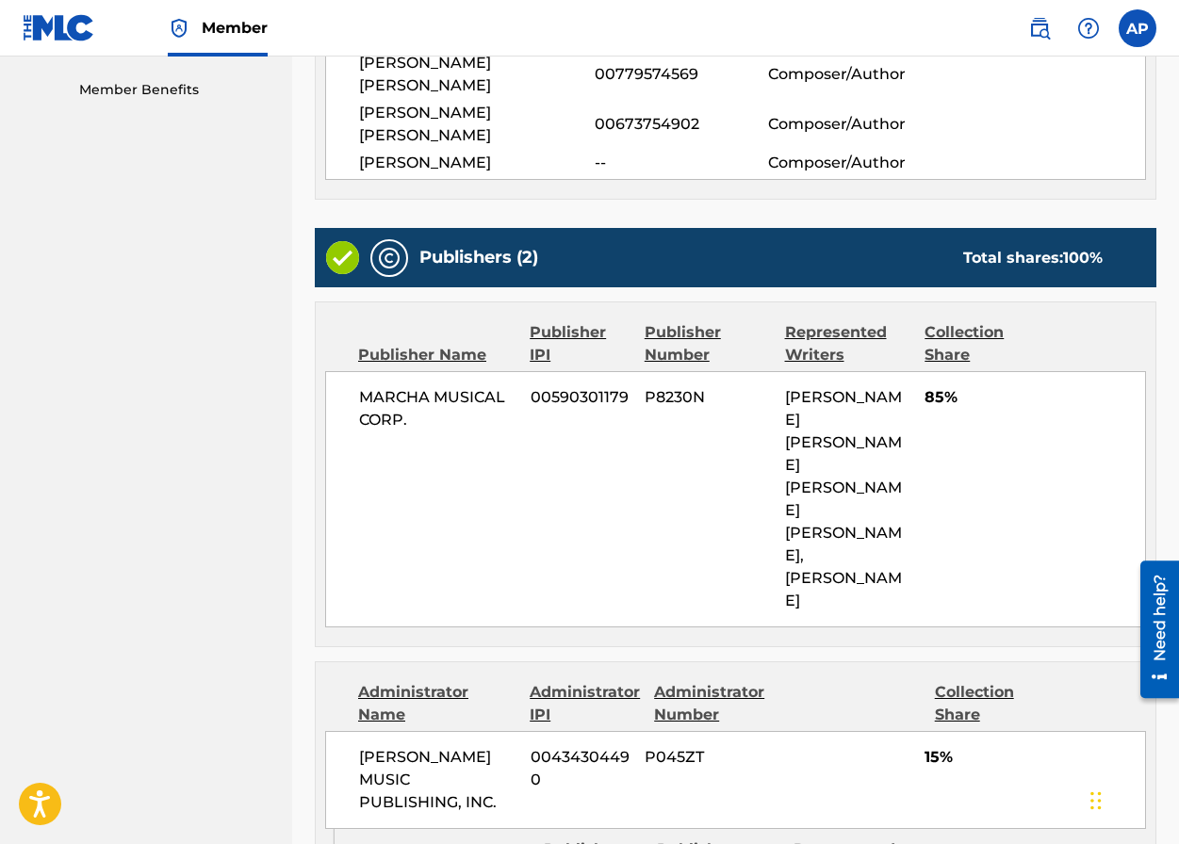
scroll to position [841, 0]
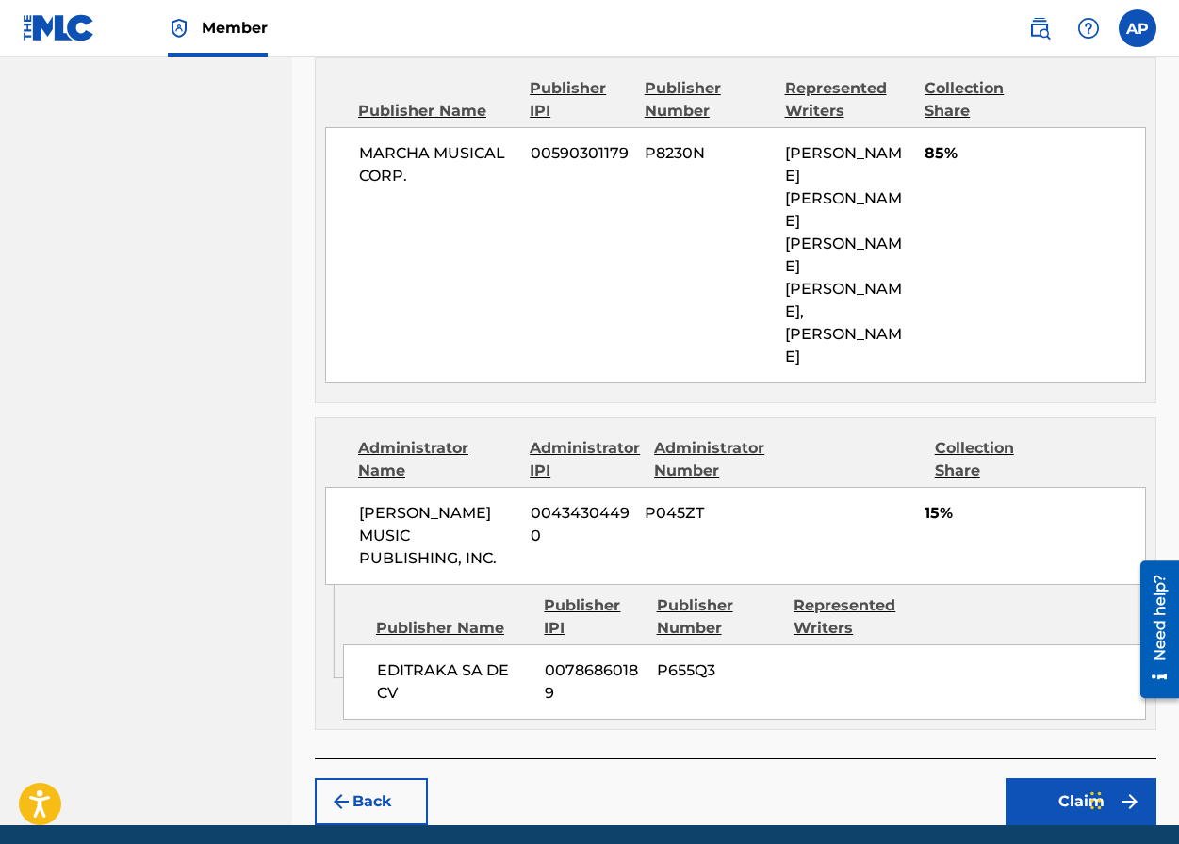
click at [1031, 778] on button "Claim" at bounding box center [1080, 801] width 151 height 47
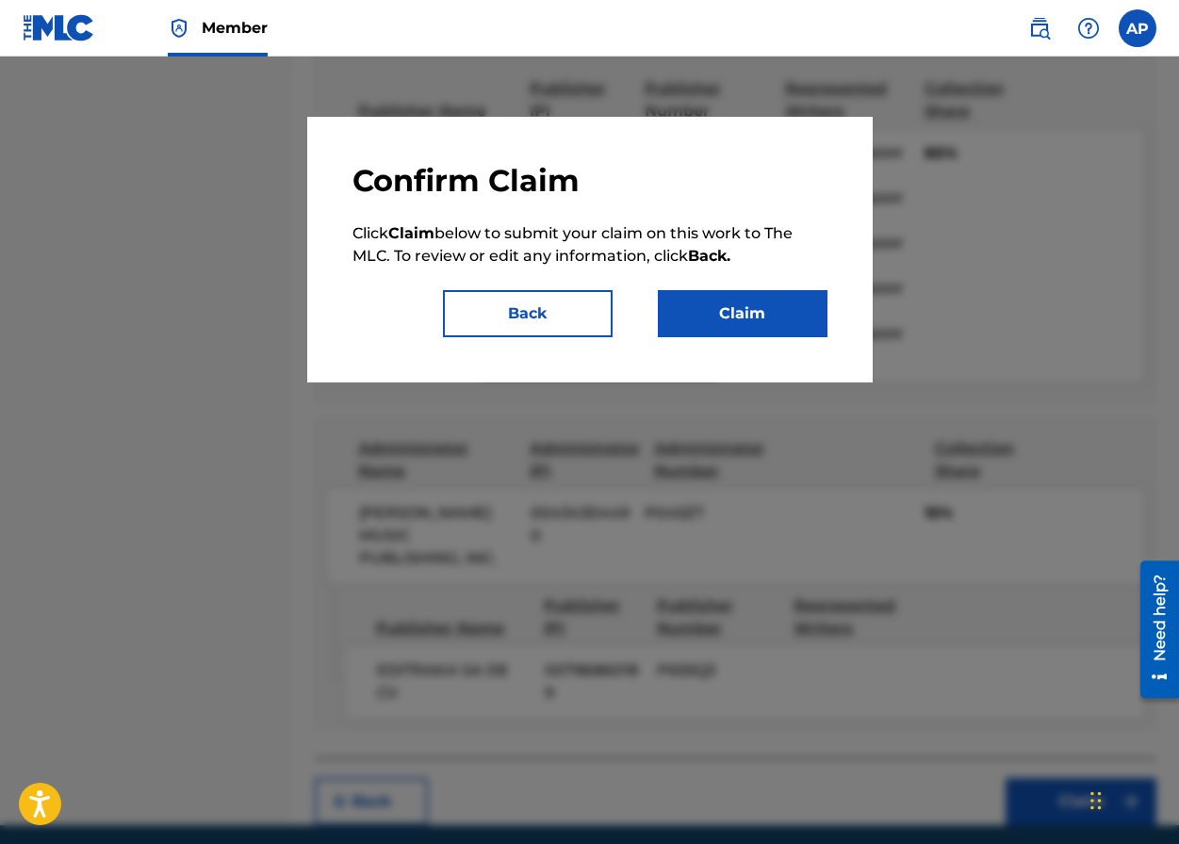
click at [739, 301] on button "Claim" at bounding box center [743, 313] width 170 height 47
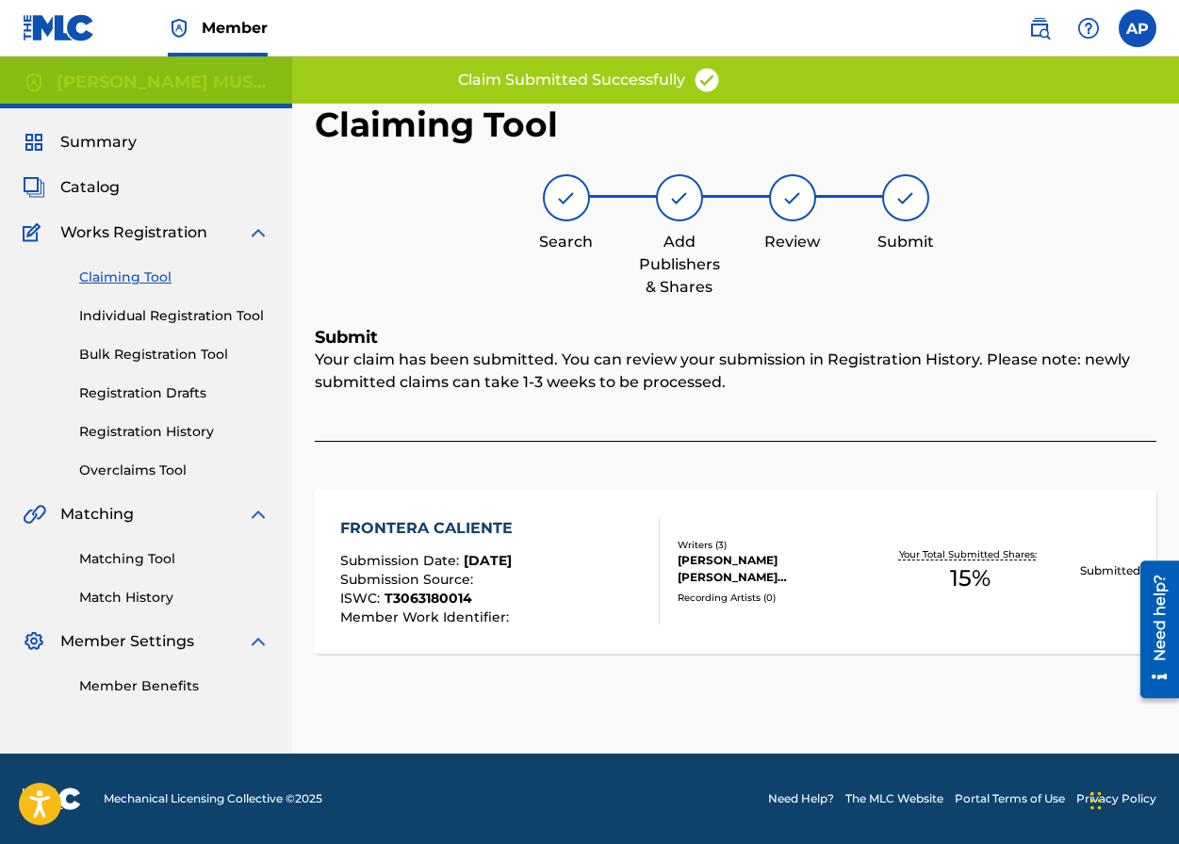
scroll to position [0, 0]
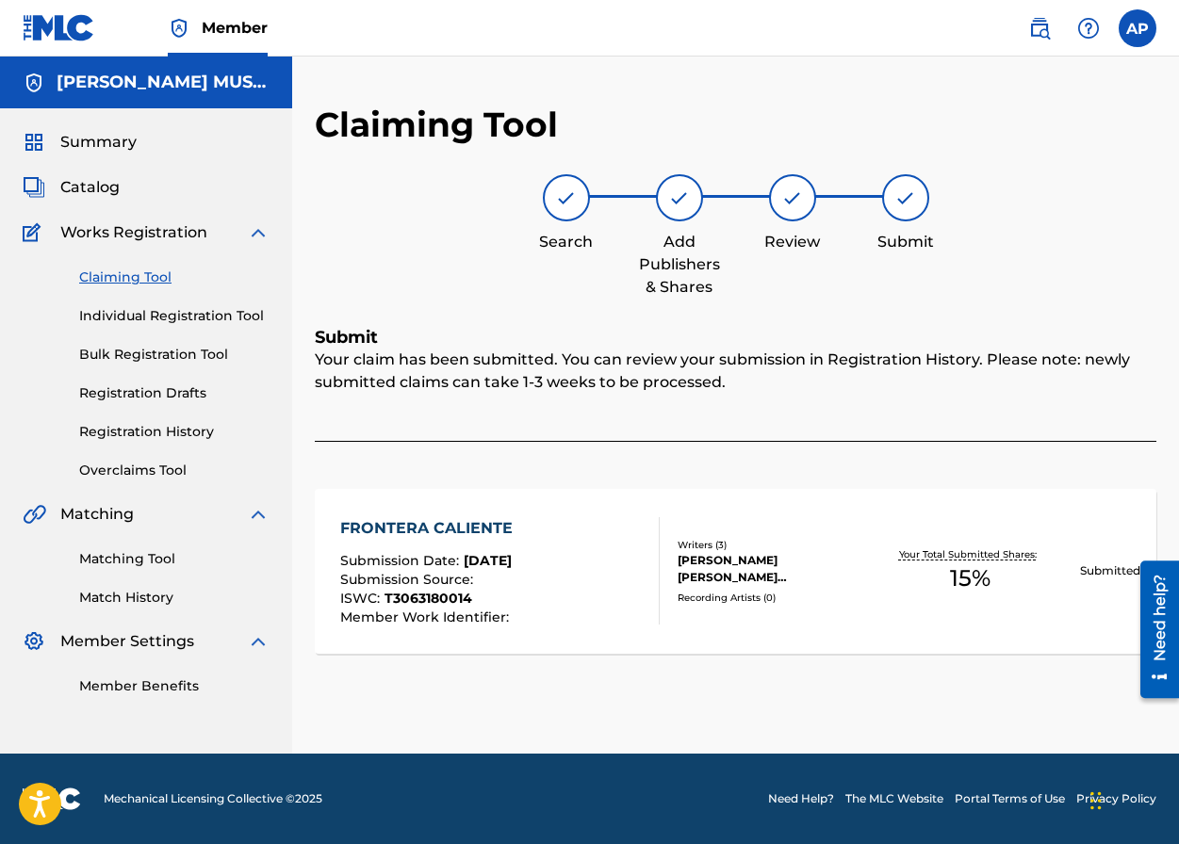
click at [153, 266] on div "Claiming Tool Individual Registration Tool Bulk Registration Tool Registration …" at bounding box center [146, 362] width 247 height 237
click at [153, 269] on link "Claiming Tool" at bounding box center [174, 278] width 190 height 20
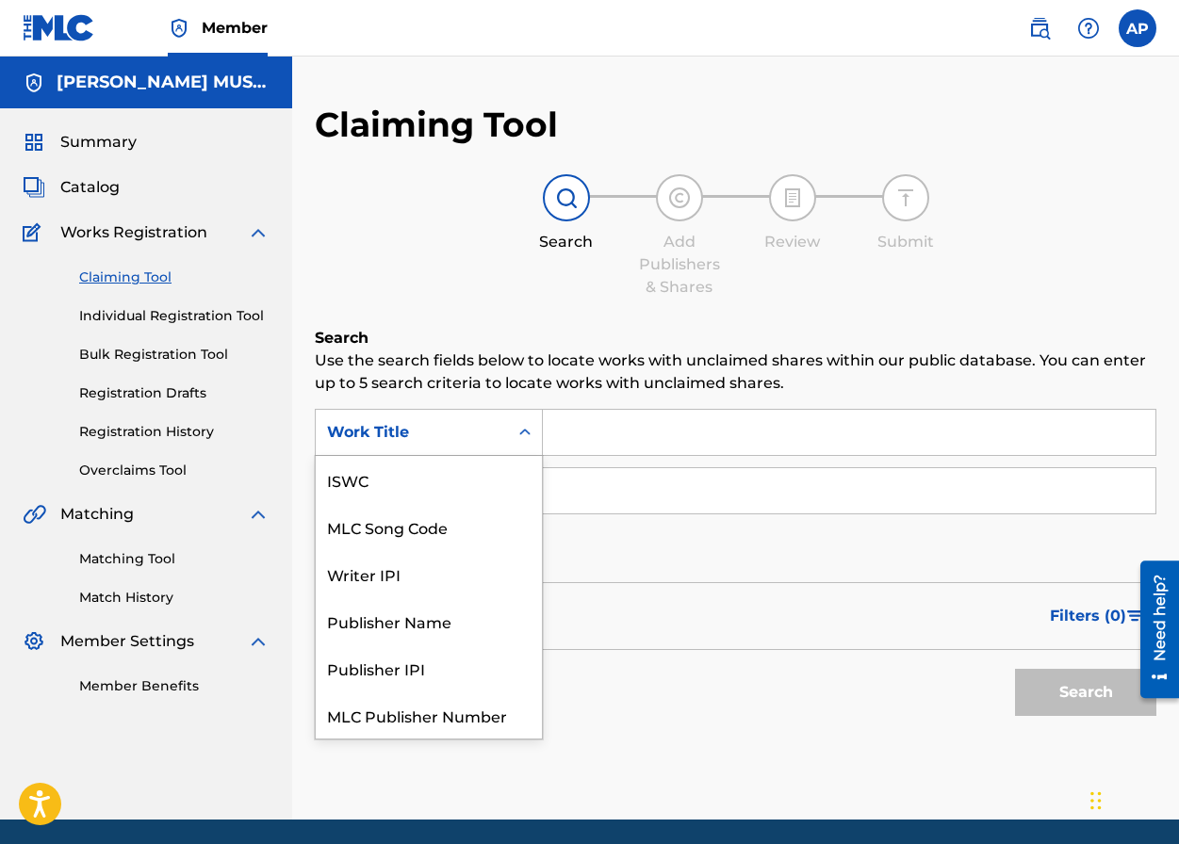
click at [481, 432] on div "Work Title" at bounding box center [412, 432] width 170 height 23
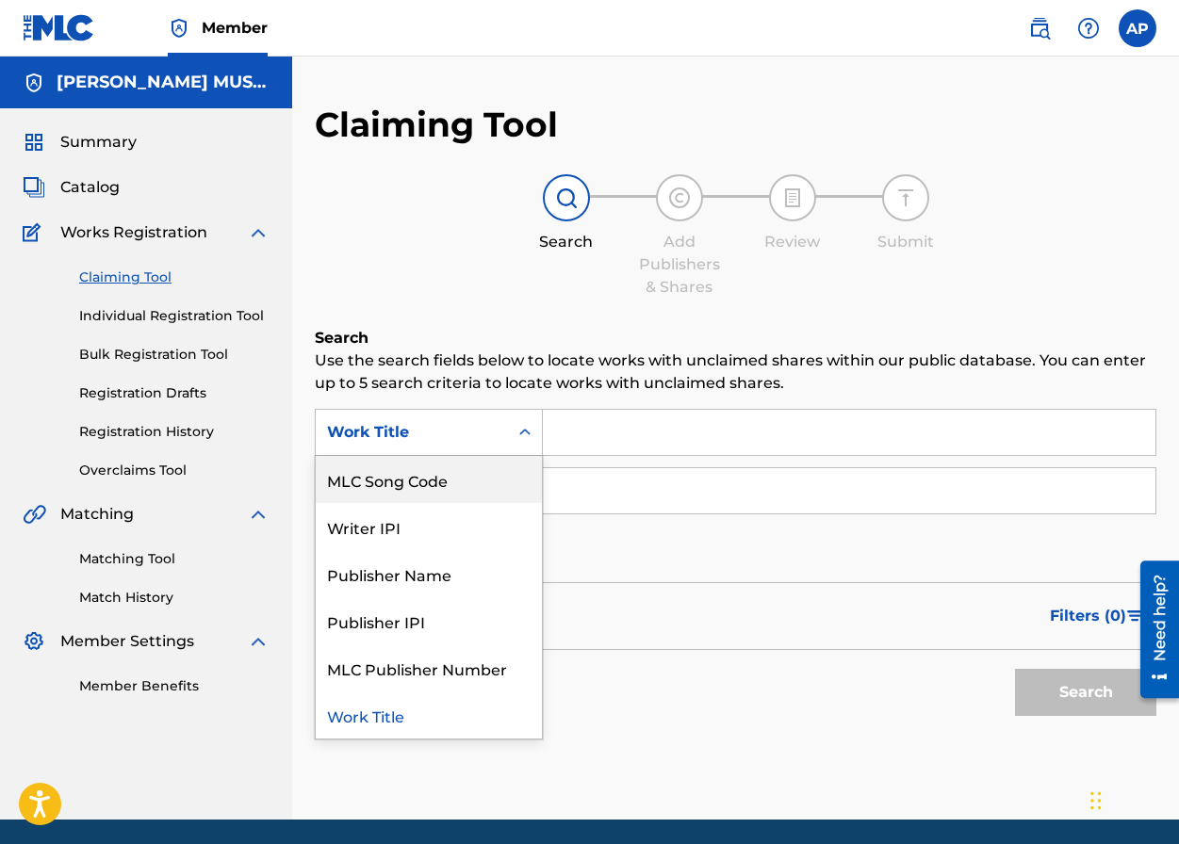
click at [481, 470] on div "MLC Song Code" at bounding box center [429, 479] width 226 height 47
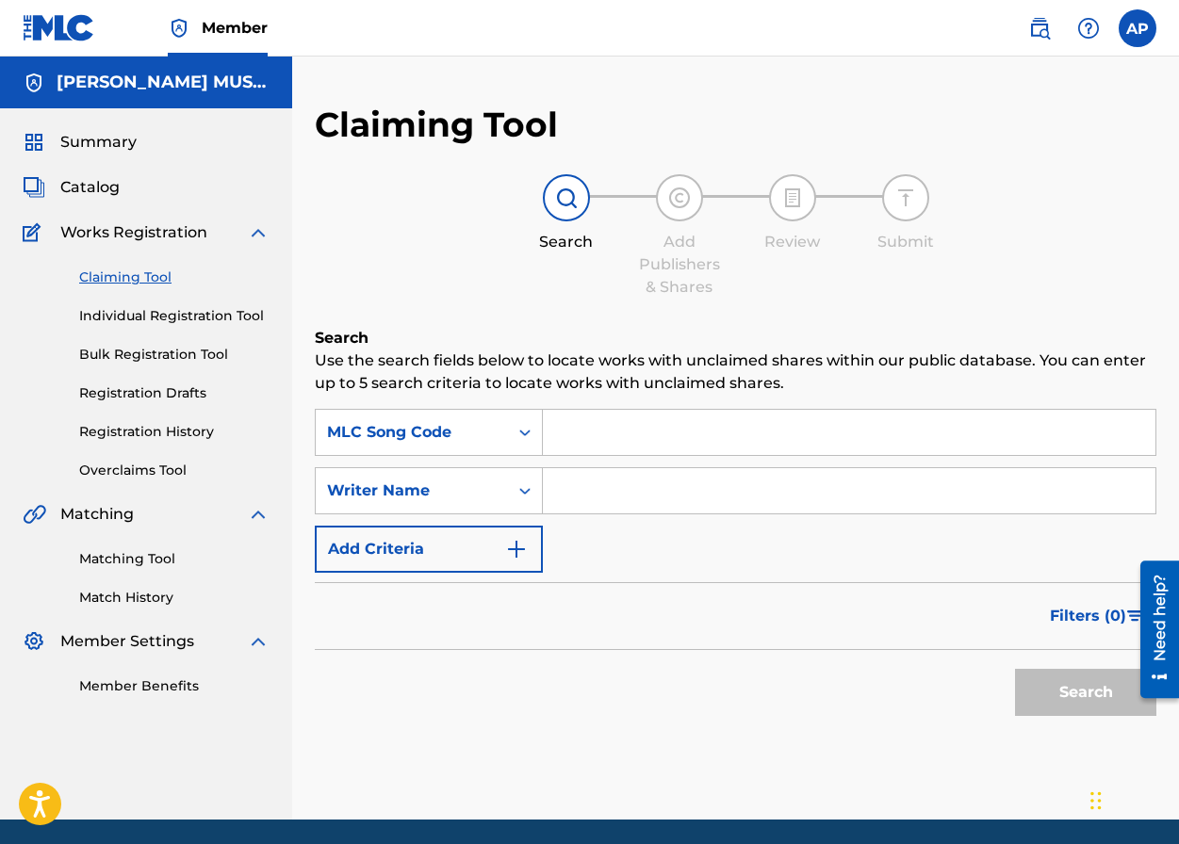
click at [646, 442] on input "Search Form" at bounding box center [849, 432] width 612 height 45
paste input "FD992A"
type input "FD992A"
click at [1015, 669] on button "Search" at bounding box center [1085, 692] width 141 height 47
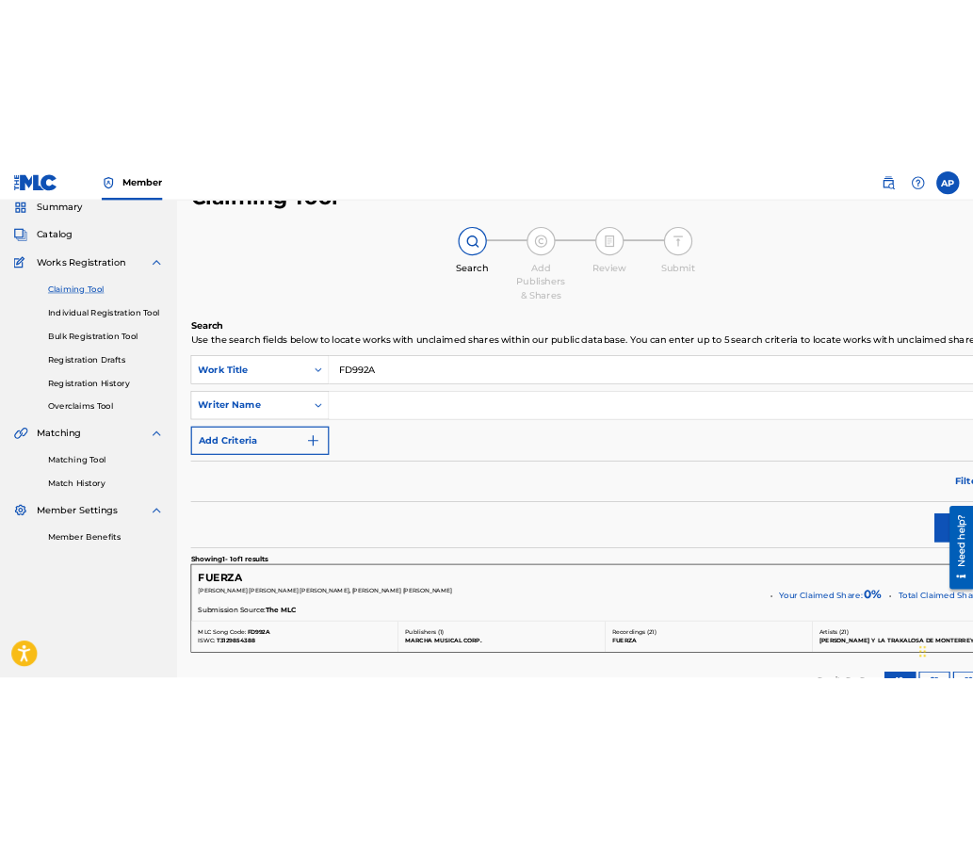
scroll to position [305, 0]
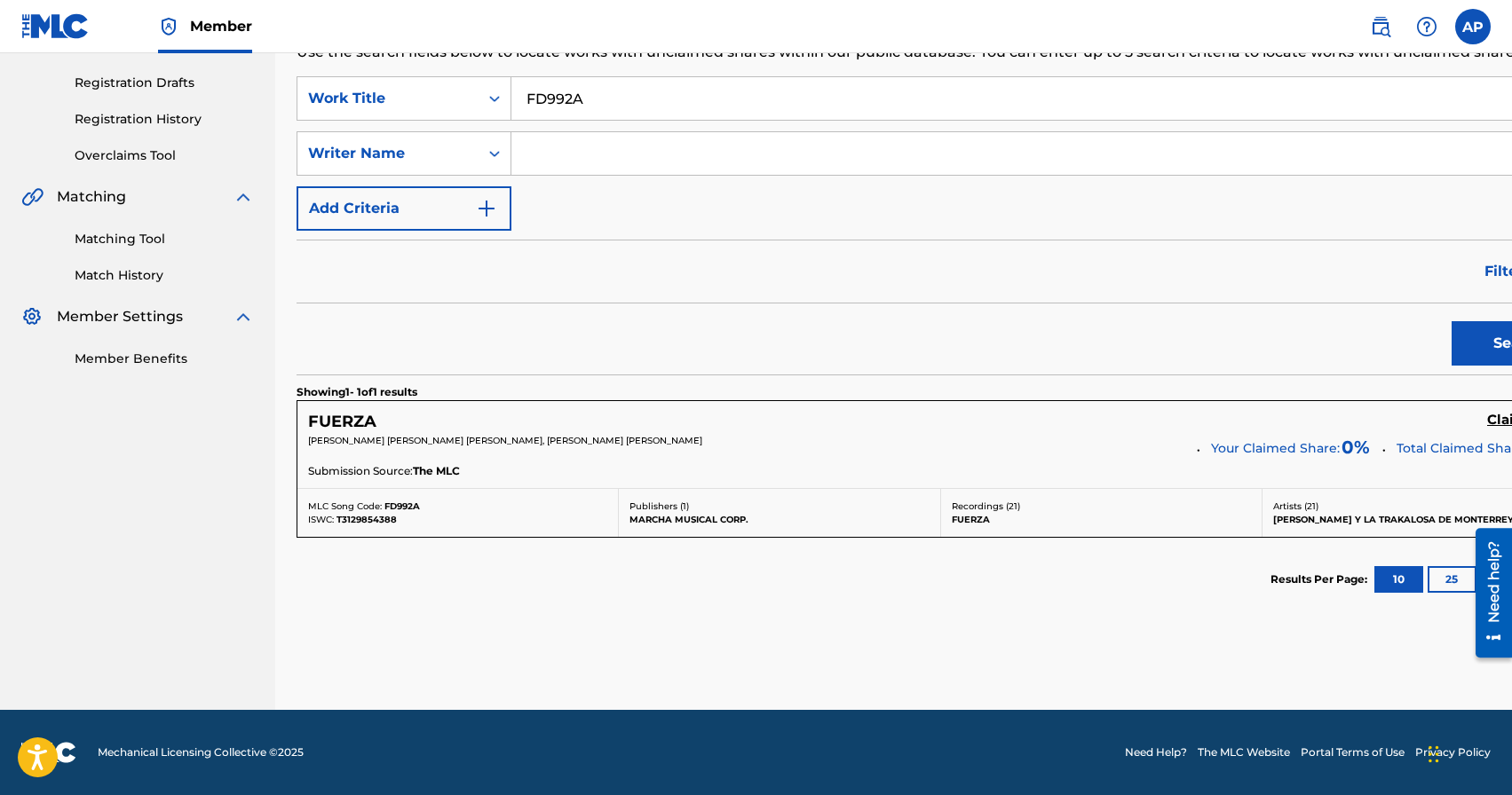
click at [971, 421] on h5 "Claim" at bounding box center [1506, 420] width 41 height 17
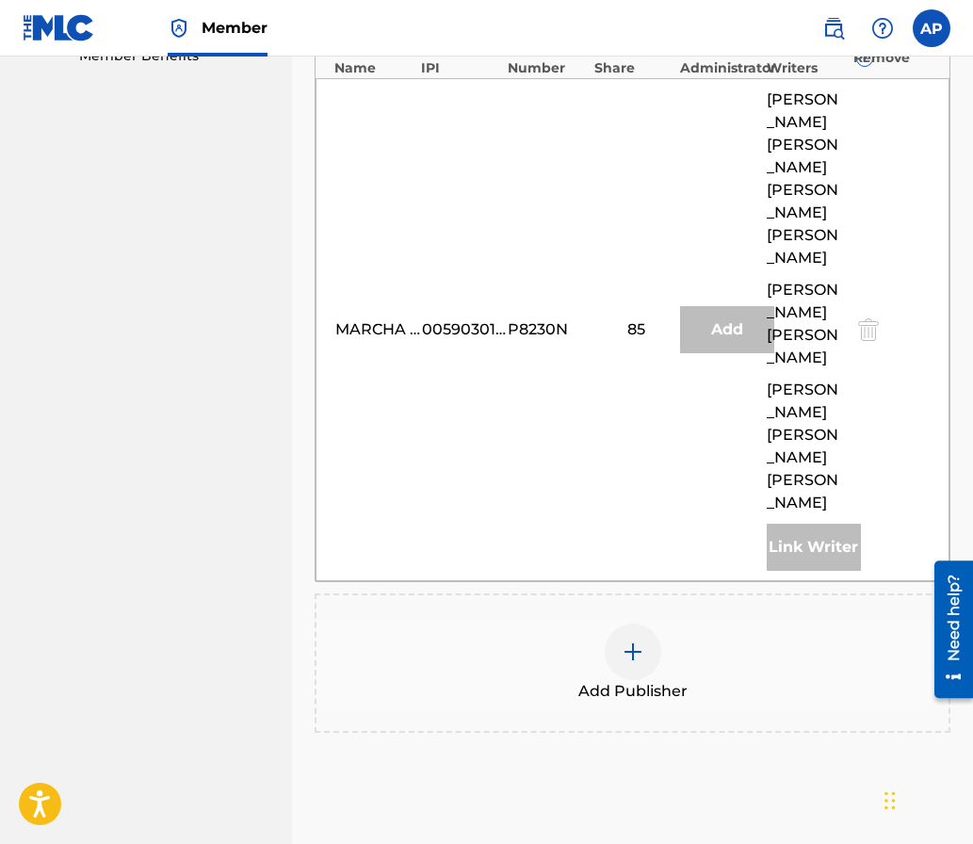
scroll to position [710, 0]
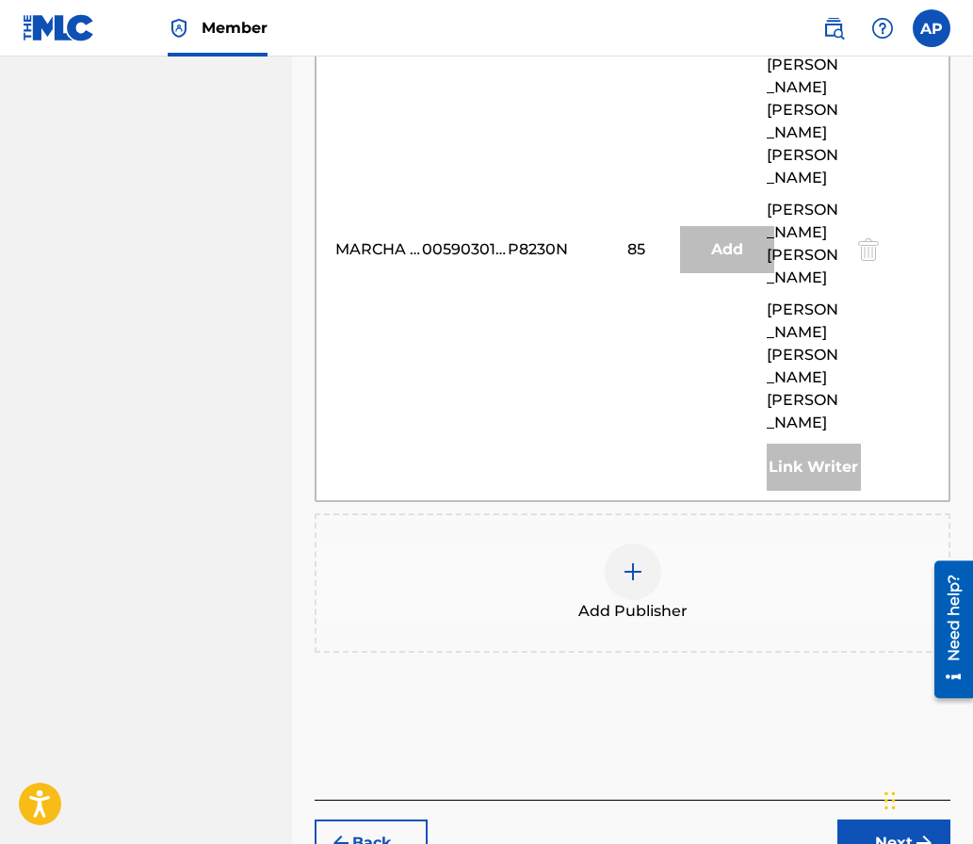
click at [634, 544] on div at bounding box center [633, 572] width 57 height 57
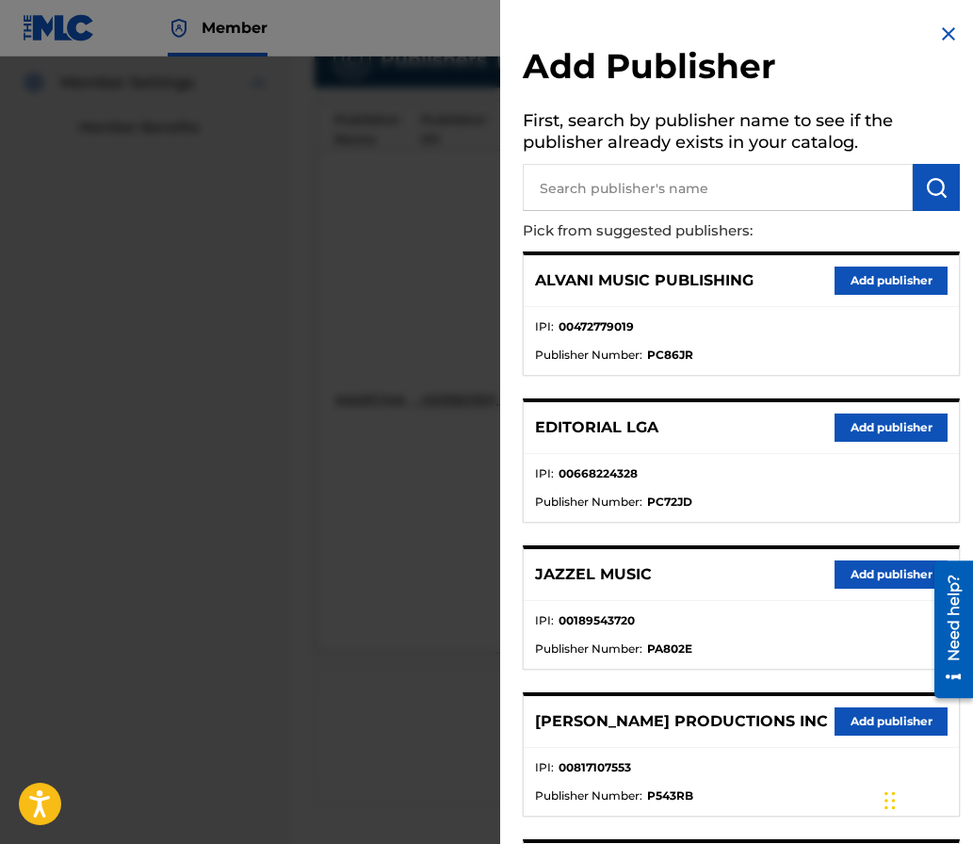
scroll to position [554, 0]
click at [604, 202] on input "text" at bounding box center [718, 187] width 390 height 47
type input "editraka"
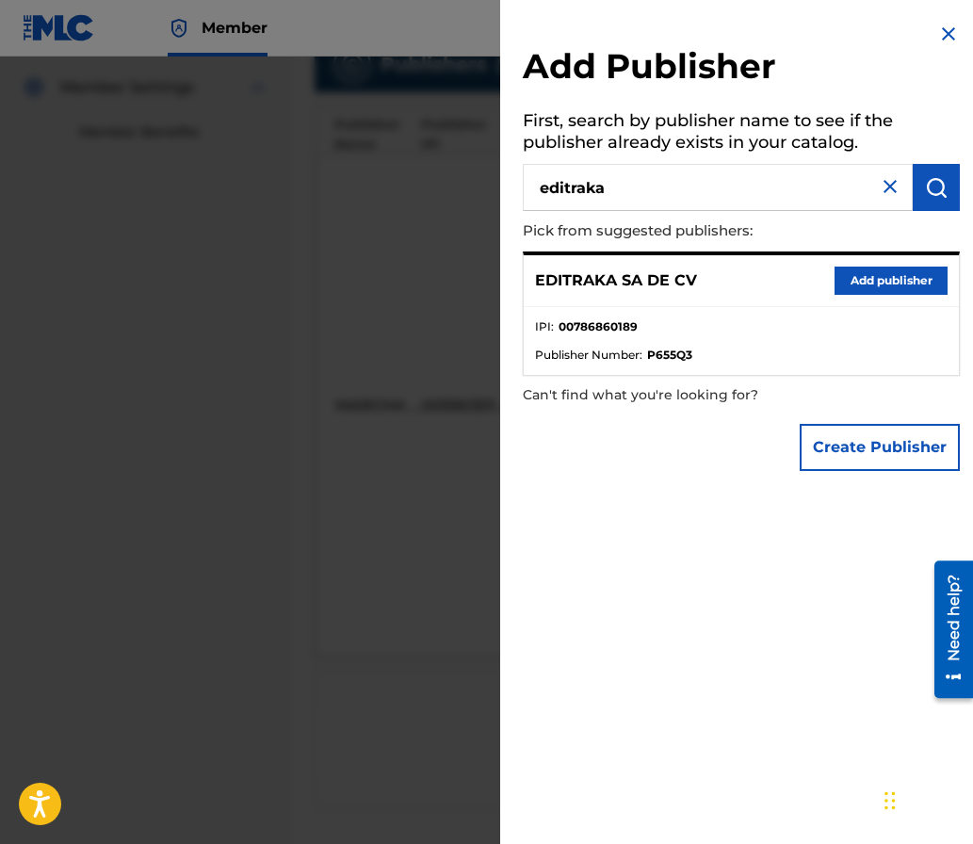
click at [851, 279] on button "Add publisher" at bounding box center [891, 281] width 113 height 28
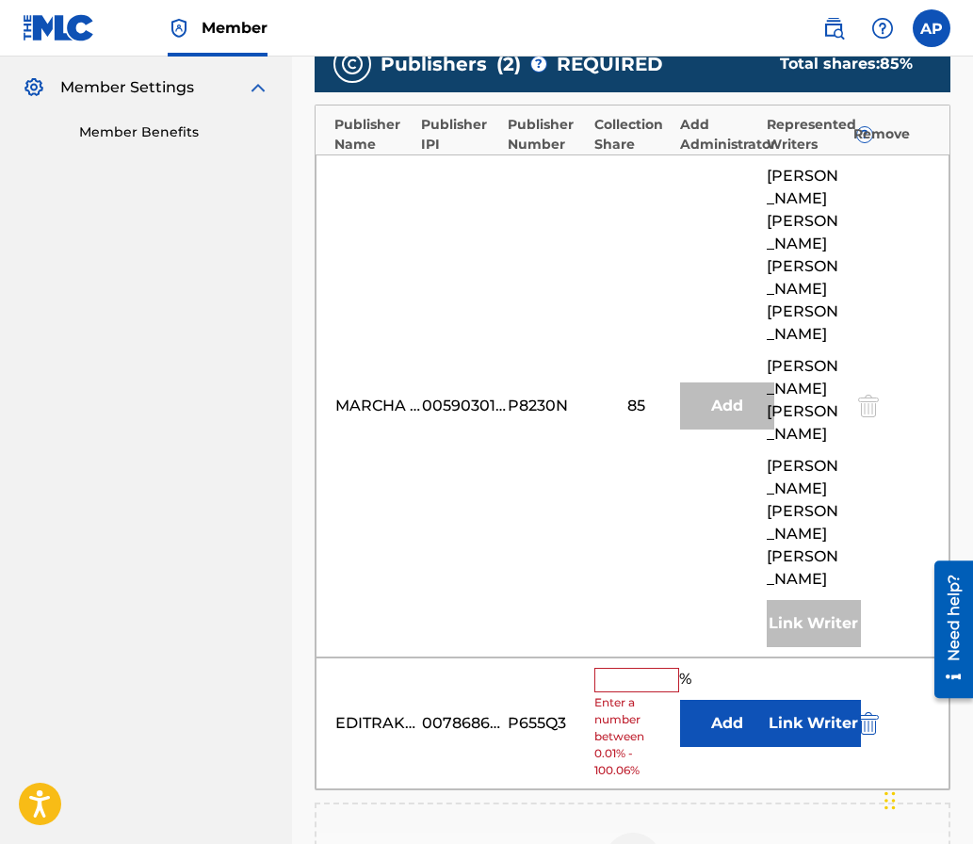
click at [711, 700] on button "Add" at bounding box center [727, 723] width 94 height 47
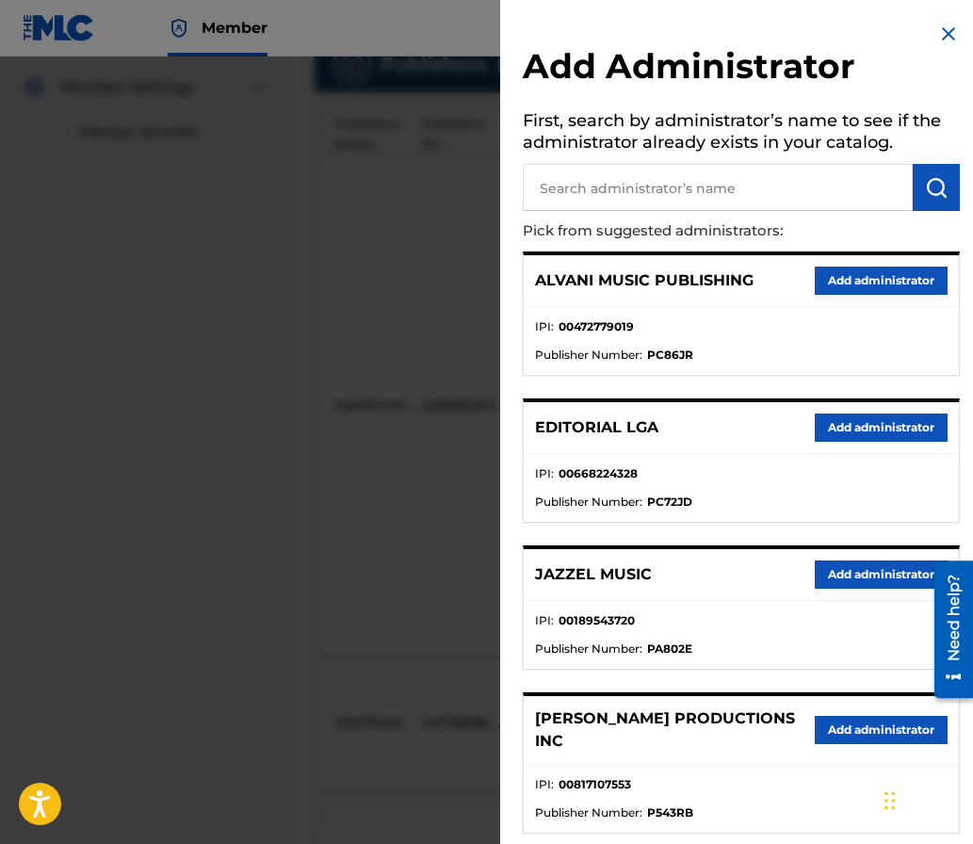
click at [633, 210] on input "text" at bounding box center [718, 187] width 390 height 47
type input "maximo"
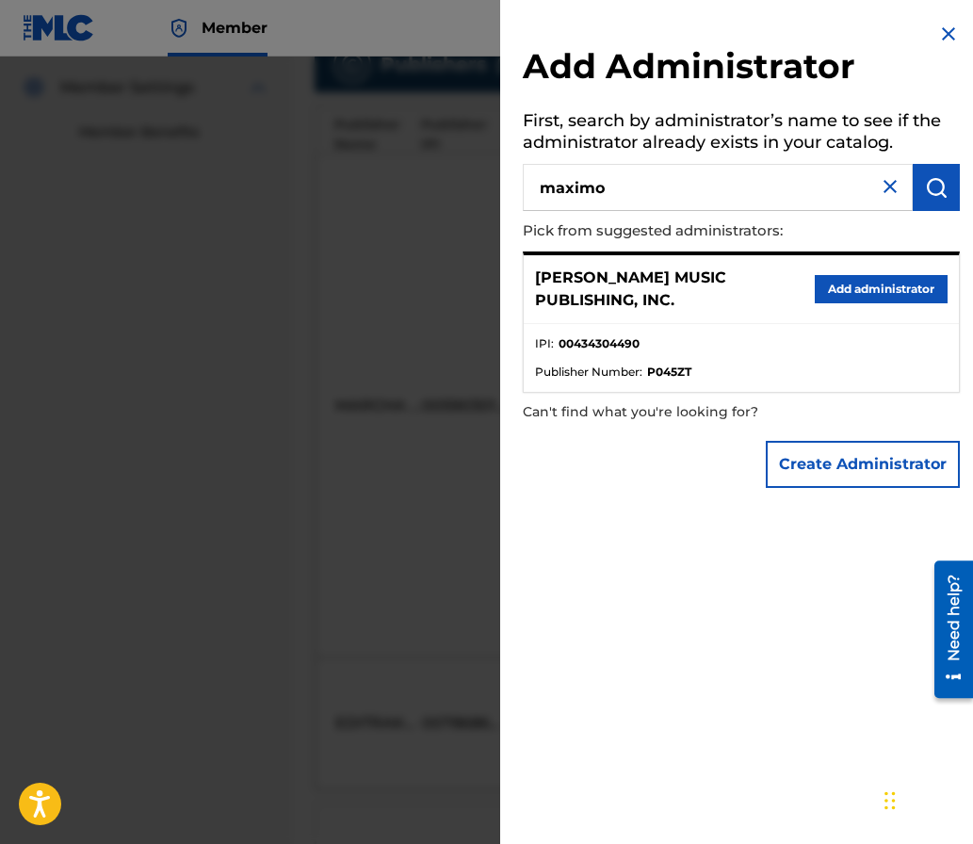
click at [835, 283] on button "Add administrator" at bounding box center [881, 289] width 133 height 28
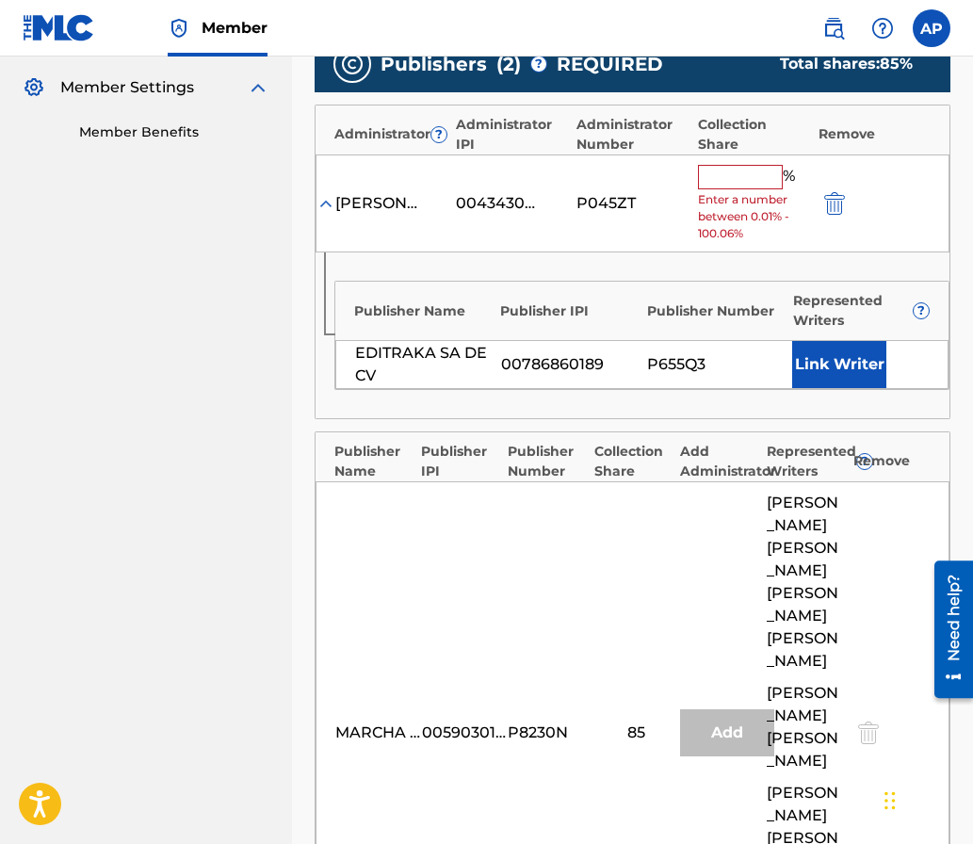
click at [733, 183] on input "text" at bounding box center [740, 177] width 85 height 24
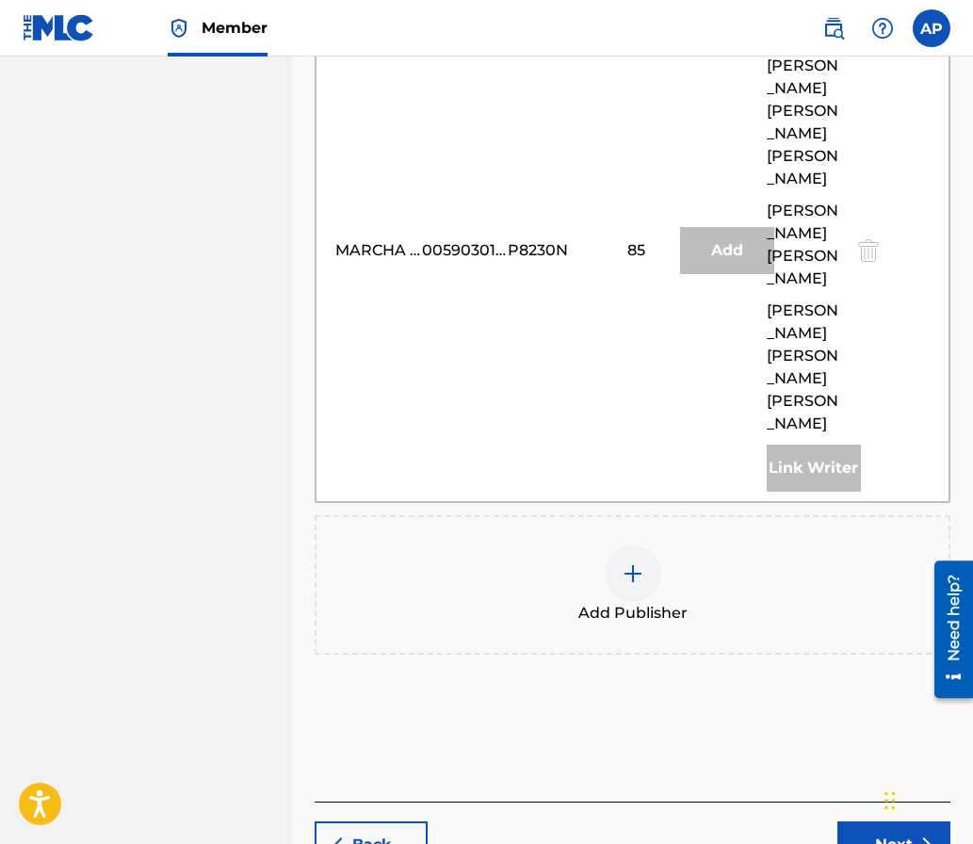
scroll to position [986, 0]
type input "15"
click at [900, 801] on div "Back Next" at bounding box center [633, 834] width 636 height 67
click at [891, 821] on button "Next" at bounding box center [894, 844] width 113 height 47
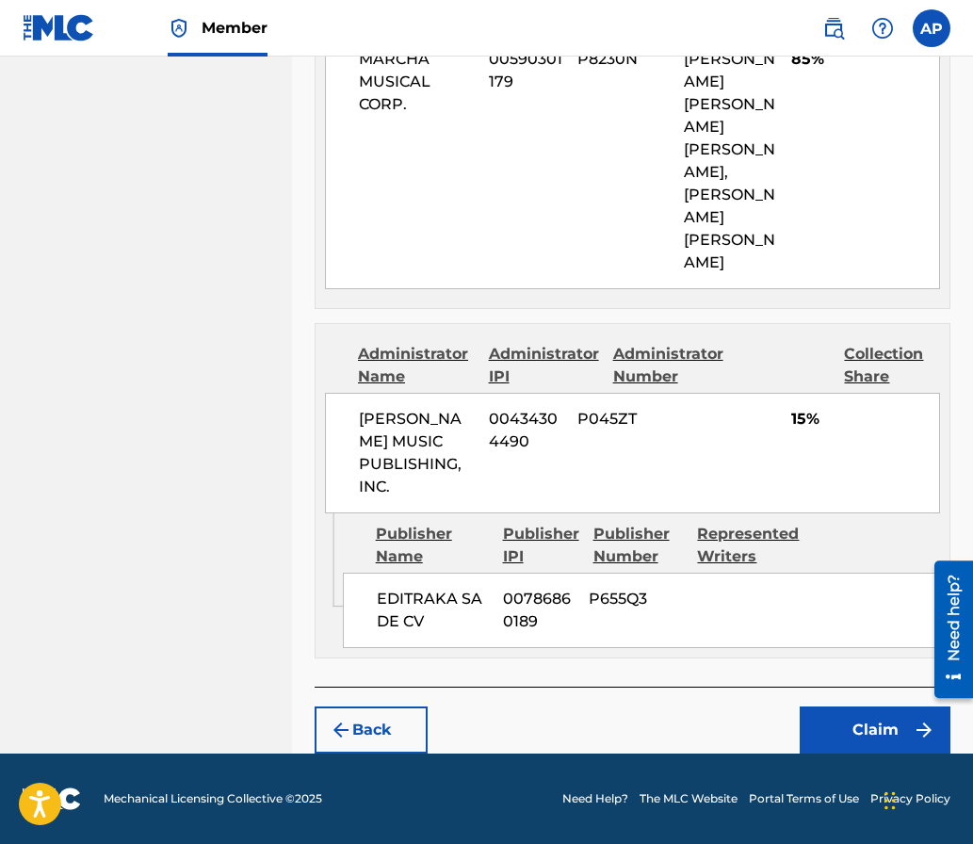
scroll to position [1044, 0]
click at [833, 748] on button "Claim" at bounding box center [875, 730] width 151 height 47
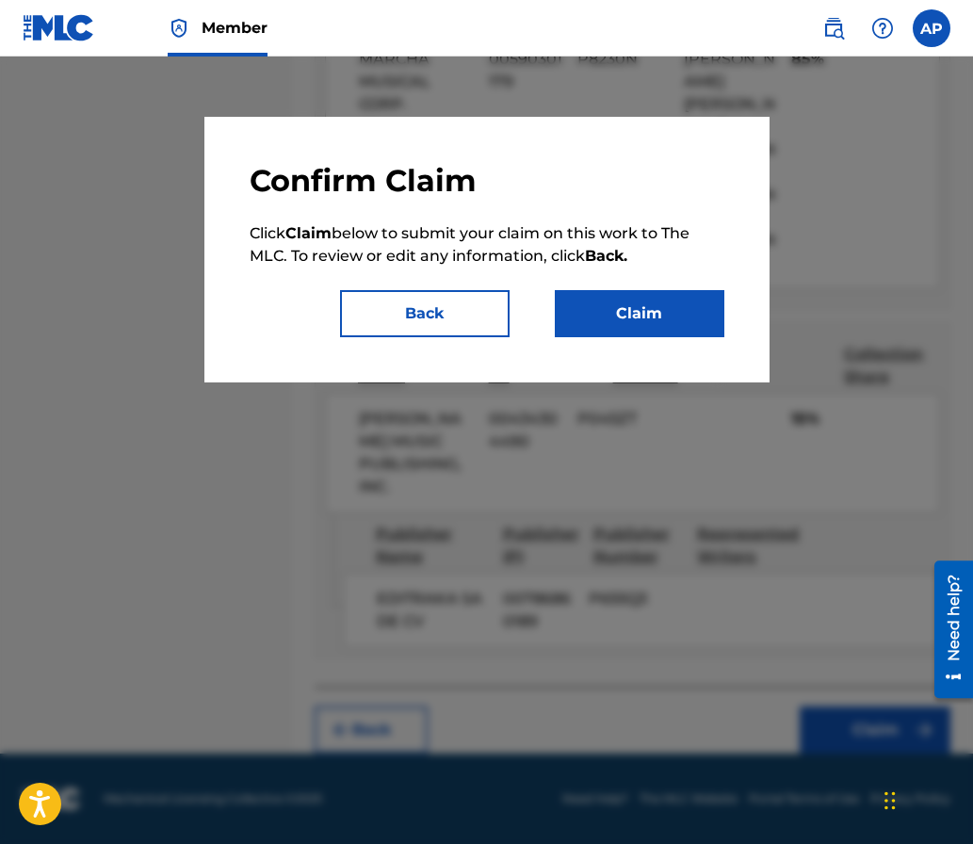
click at [631, 333] on button "Claim" at bounding box center [640, 313] width 170 height 47
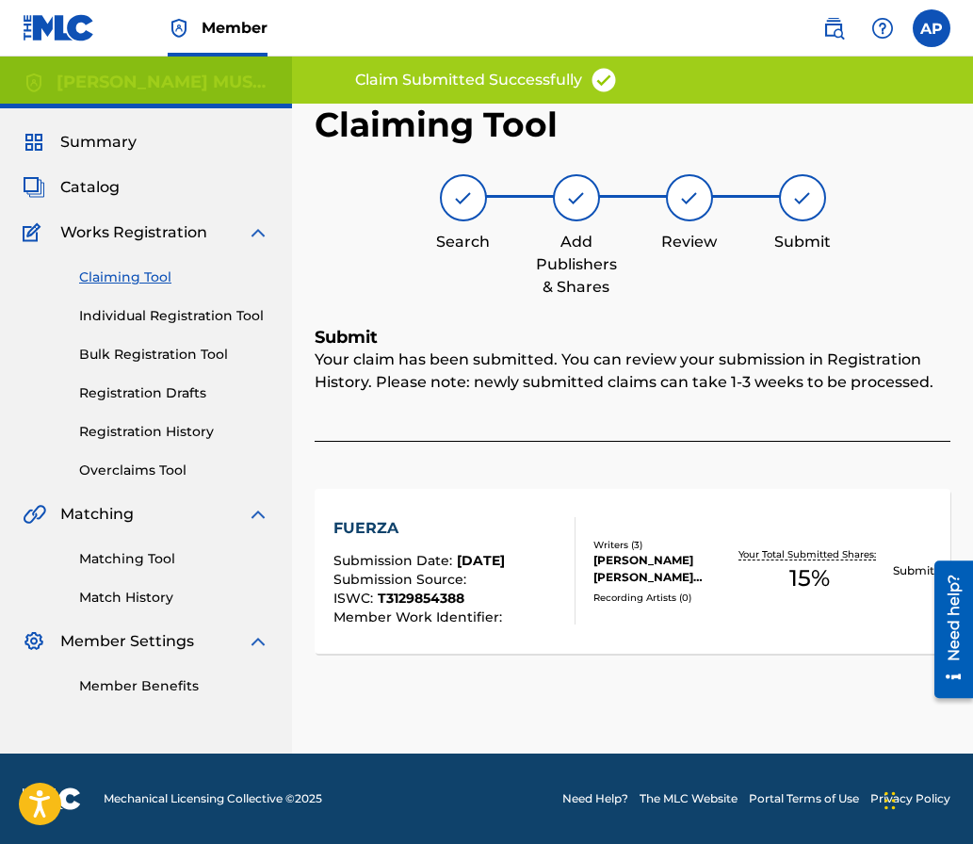
scroll to position [0, 0]
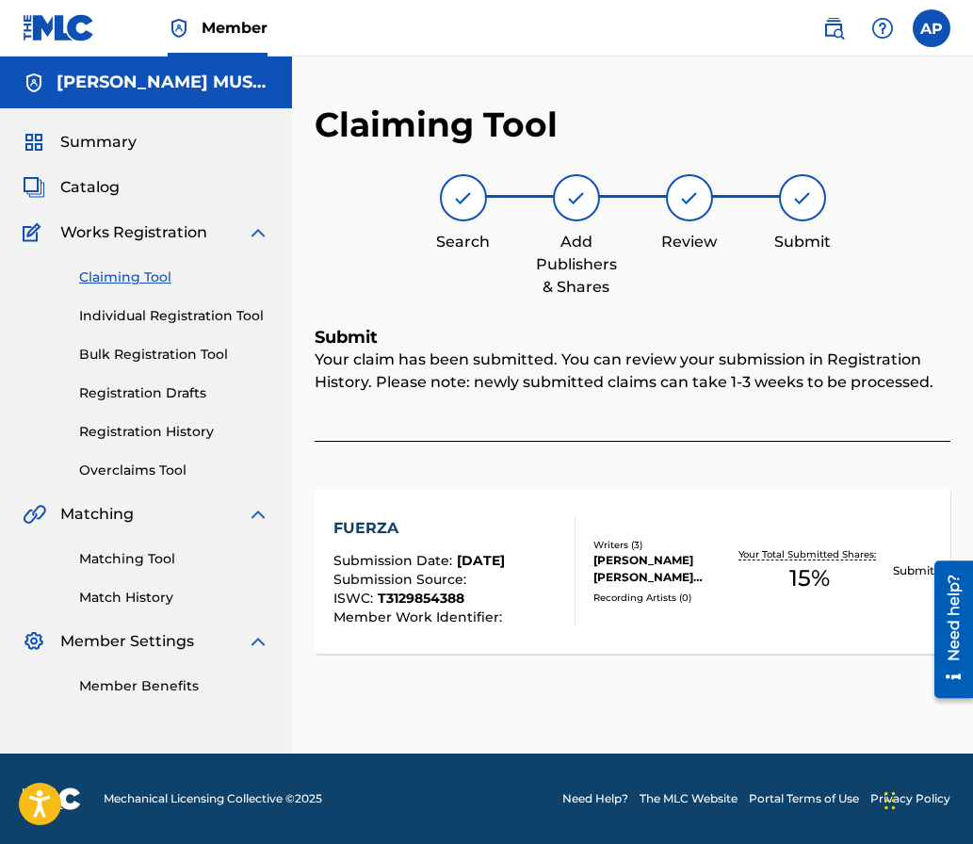
click at [109, 281] on link "Claiming Tool" at bounding box center [174, 278] width 190 height 20
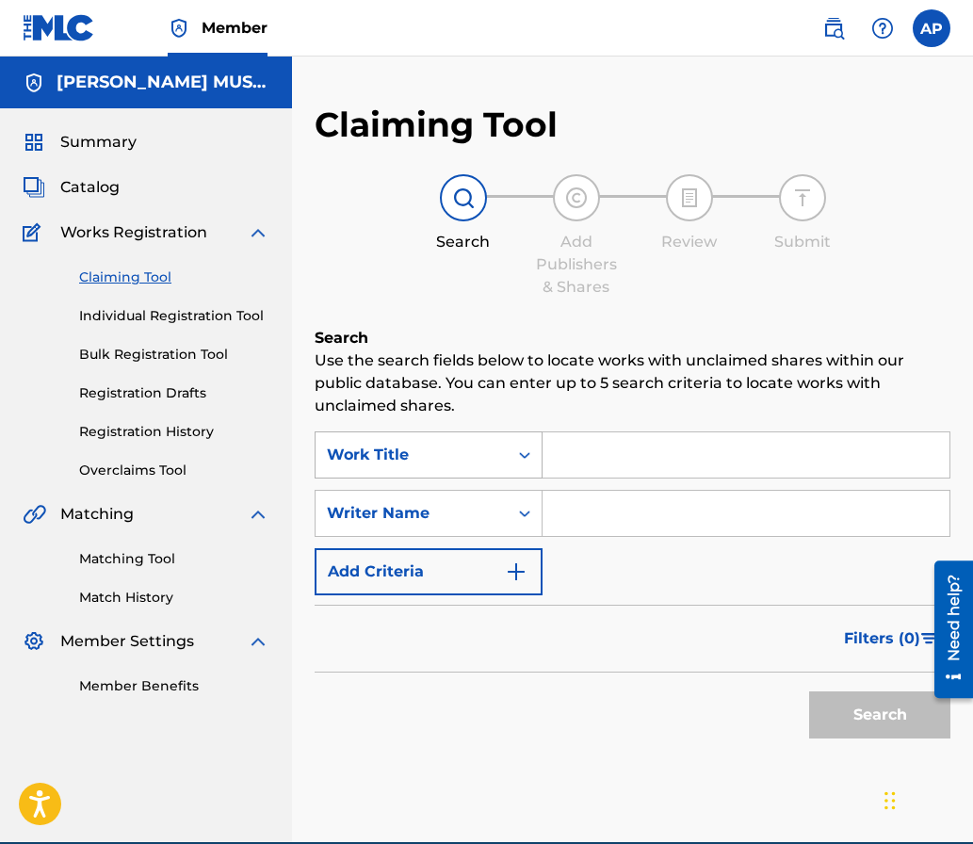
click at [486, 454] on div "Work Title" at bounding box center [412, 455] width 170 height 23
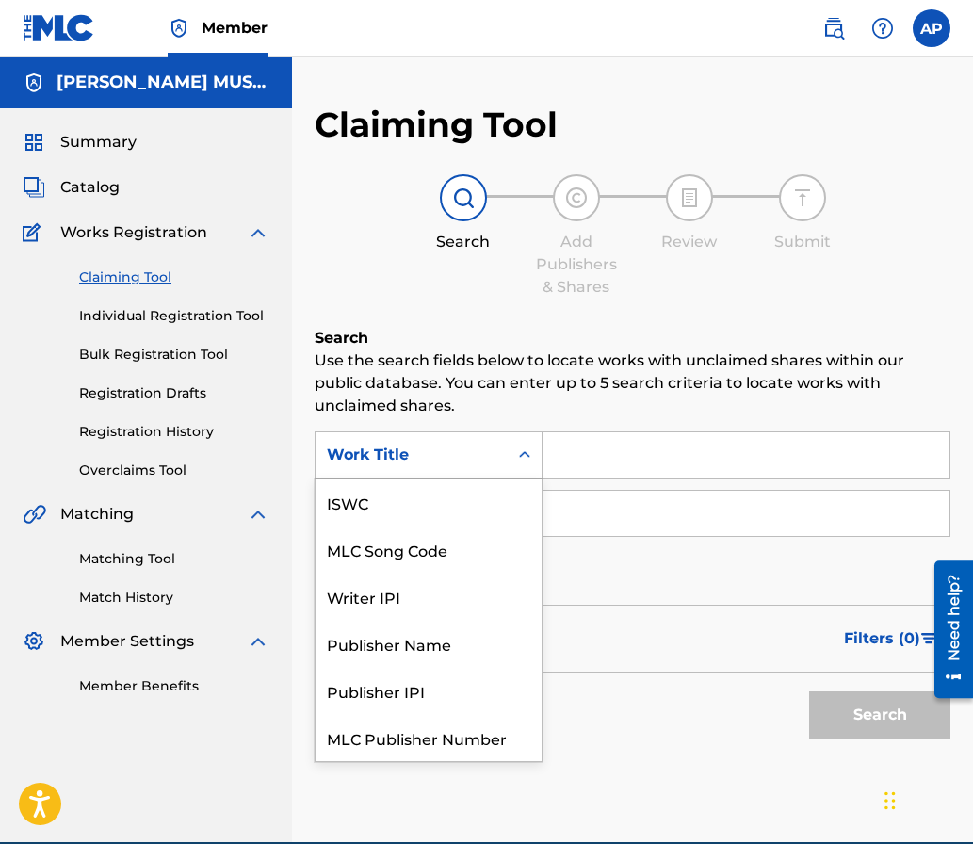
scroll to position [47, 0]
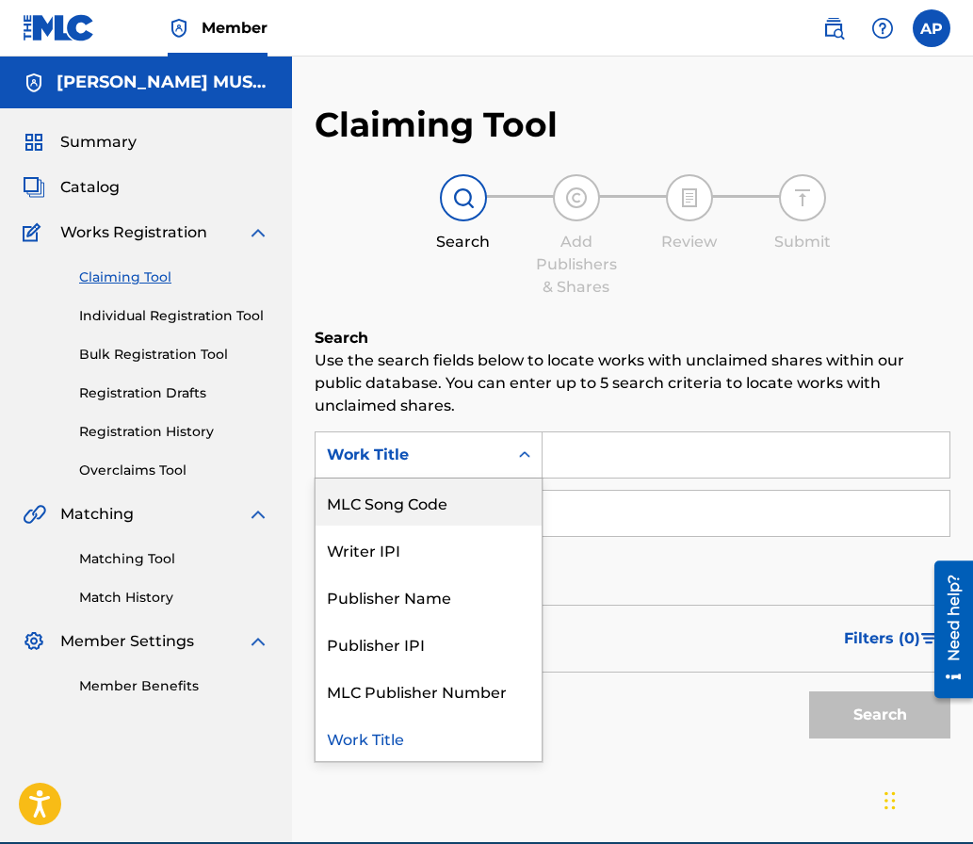
click at [486, 482] on div "MLC Song Code" at bounding box center [429, 502] width 226 height 47
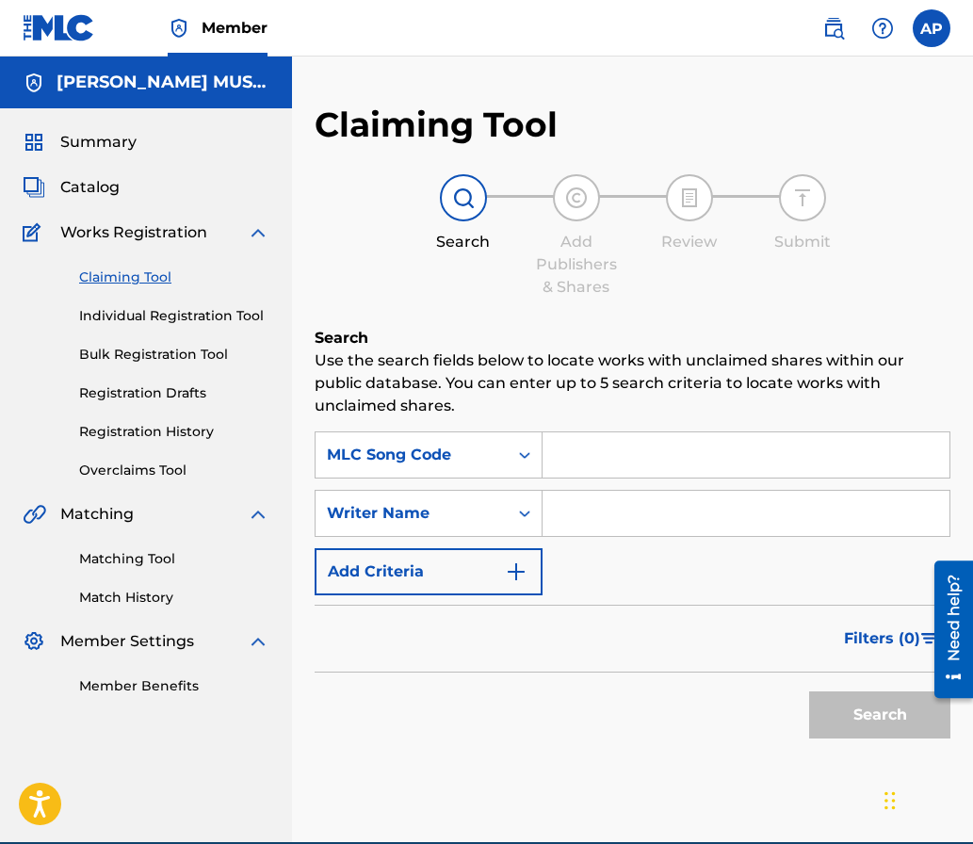
click at [564, 455] on input "Search Form" at bounding box center [746, 455] width 407 height 45
paste input "GV9JNF"
type input "GV9JNF"
click at [809, 692] on button "Search" at bounding box center [879, 715] width 141 height 47
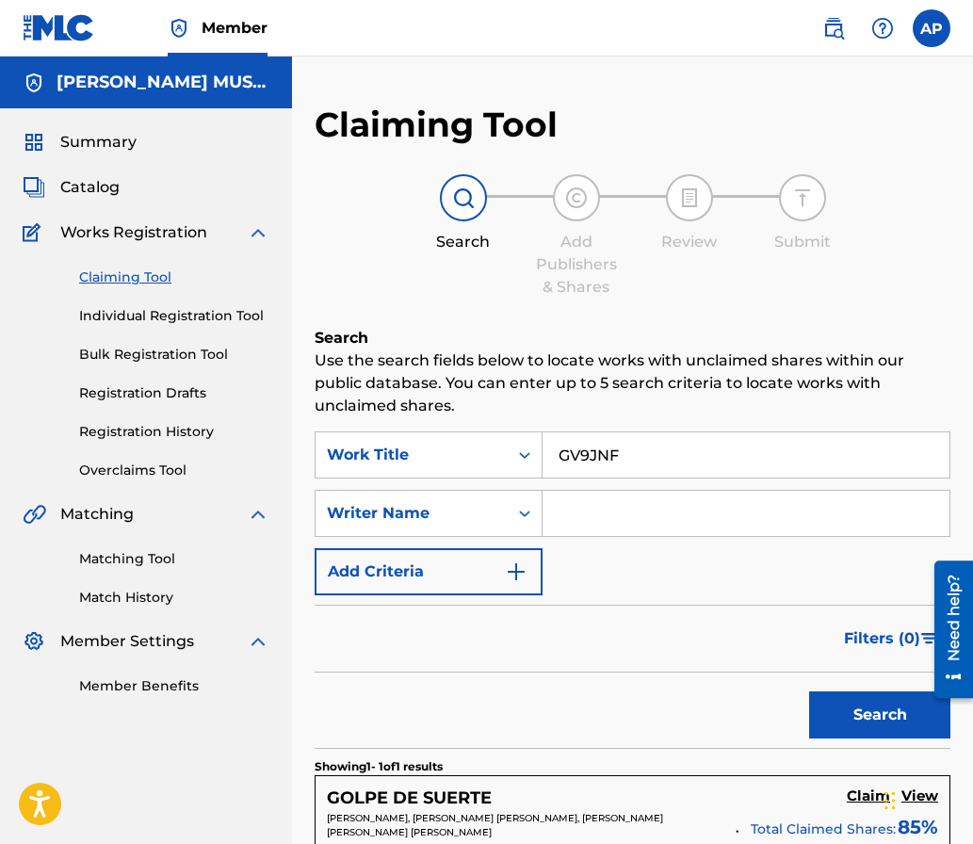
scroll to position [180, 0]
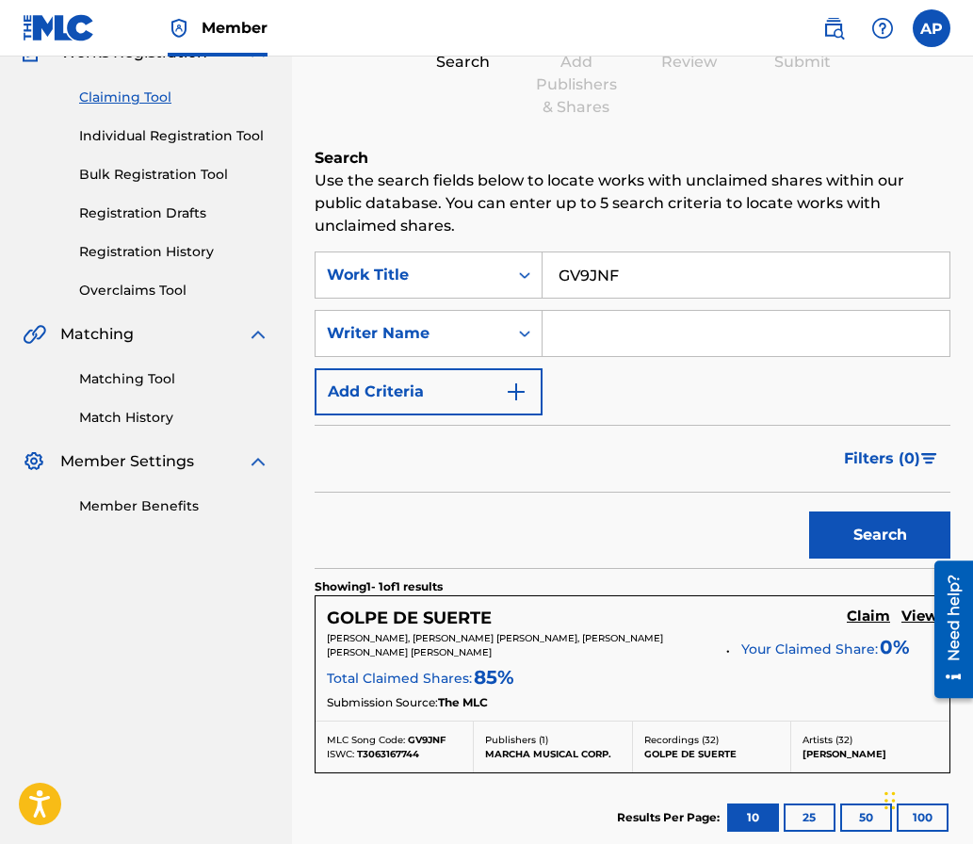
click at [855, 616] on h5 "Claim" at bounding box center [868, 617] width 43 height 18
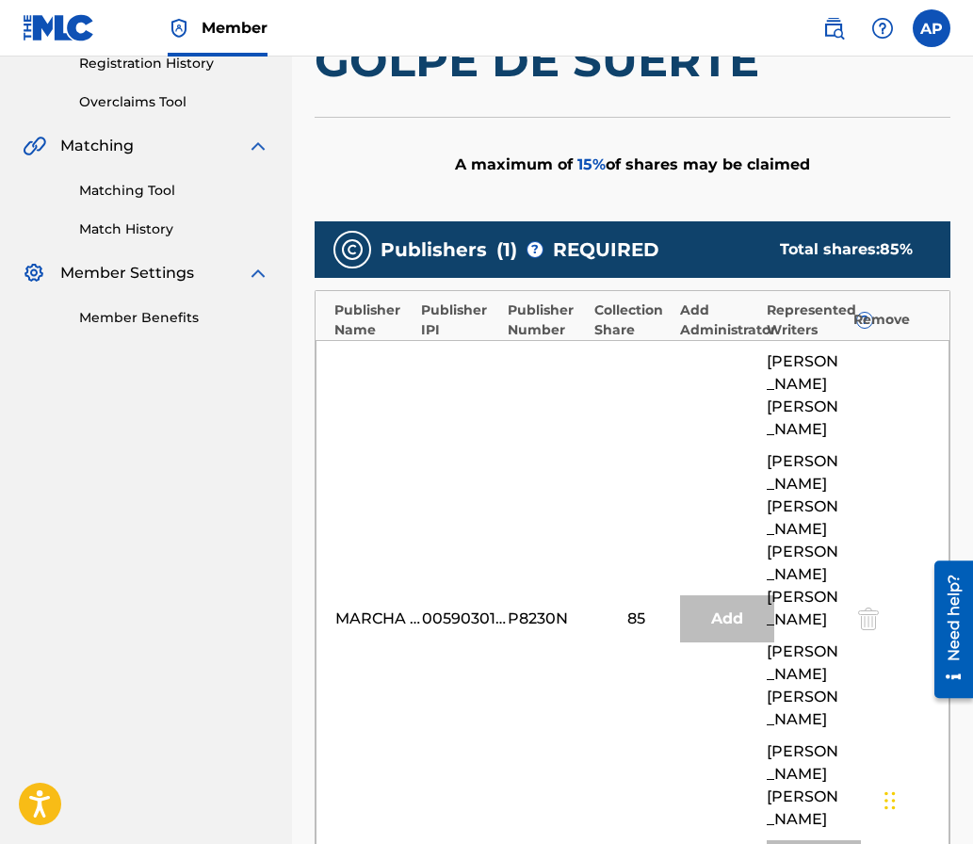
scroll to position [574, 0]
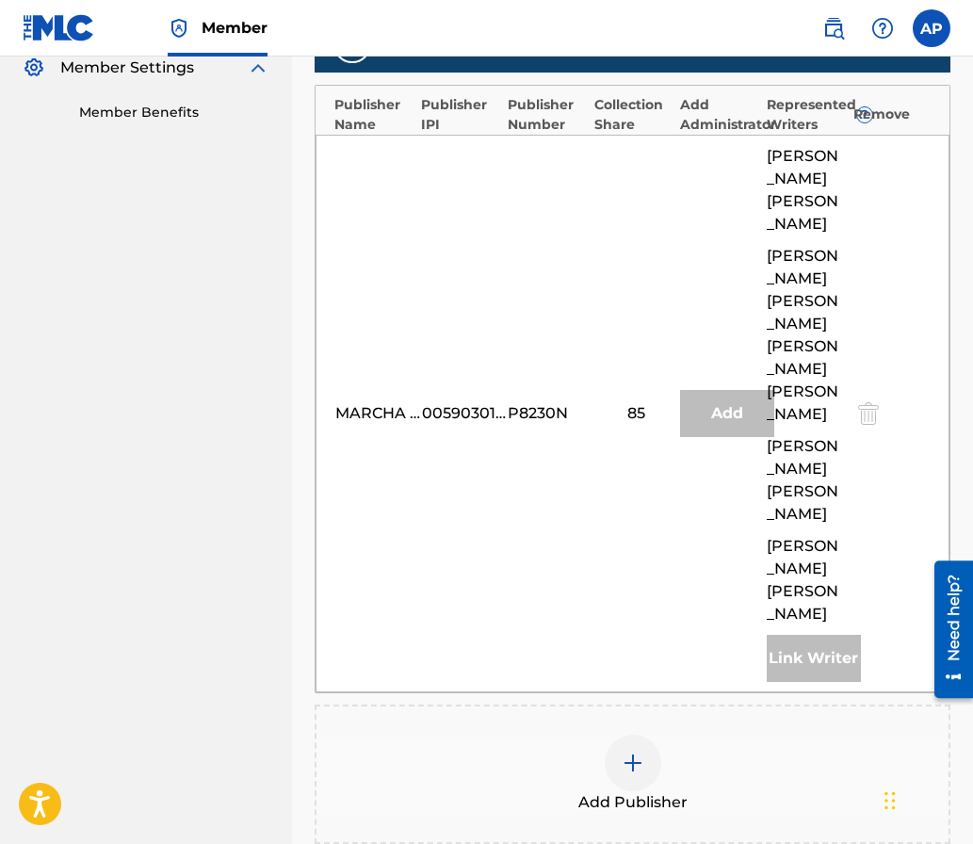
click at [650, 735] on div at bounding box center [633, 763] width 57 height 57
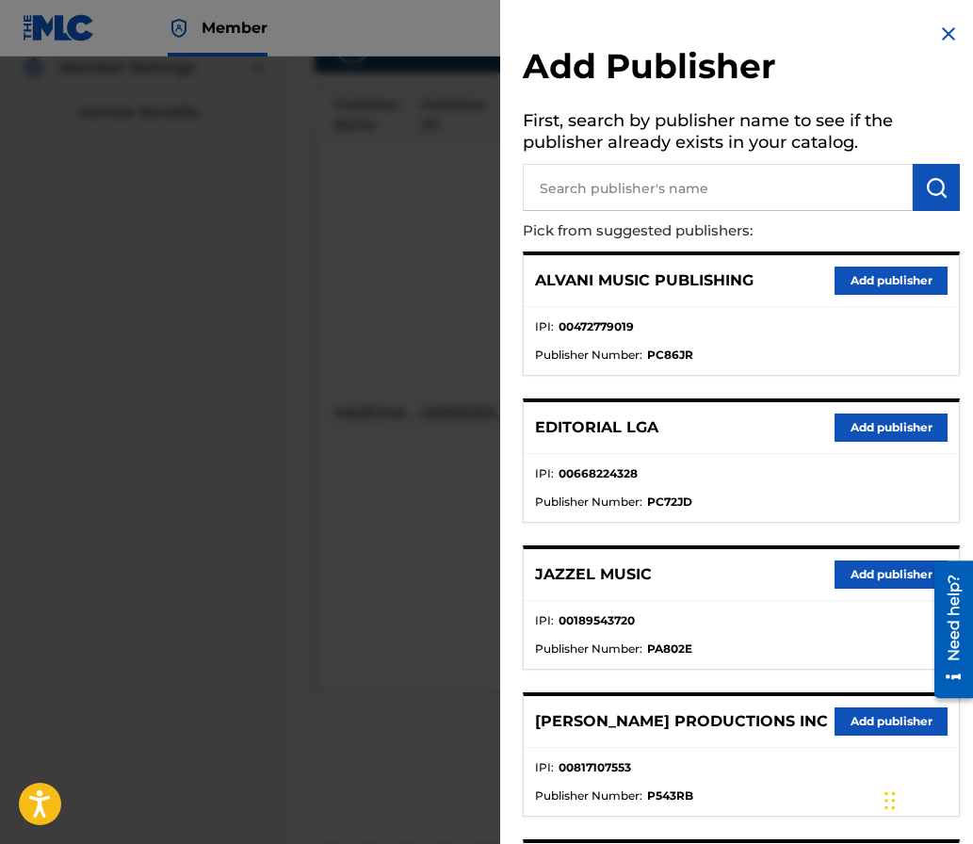
click at [589, 184] on input "text" at bounding box center [718, 187] width 390 height 47
type input "editraka"
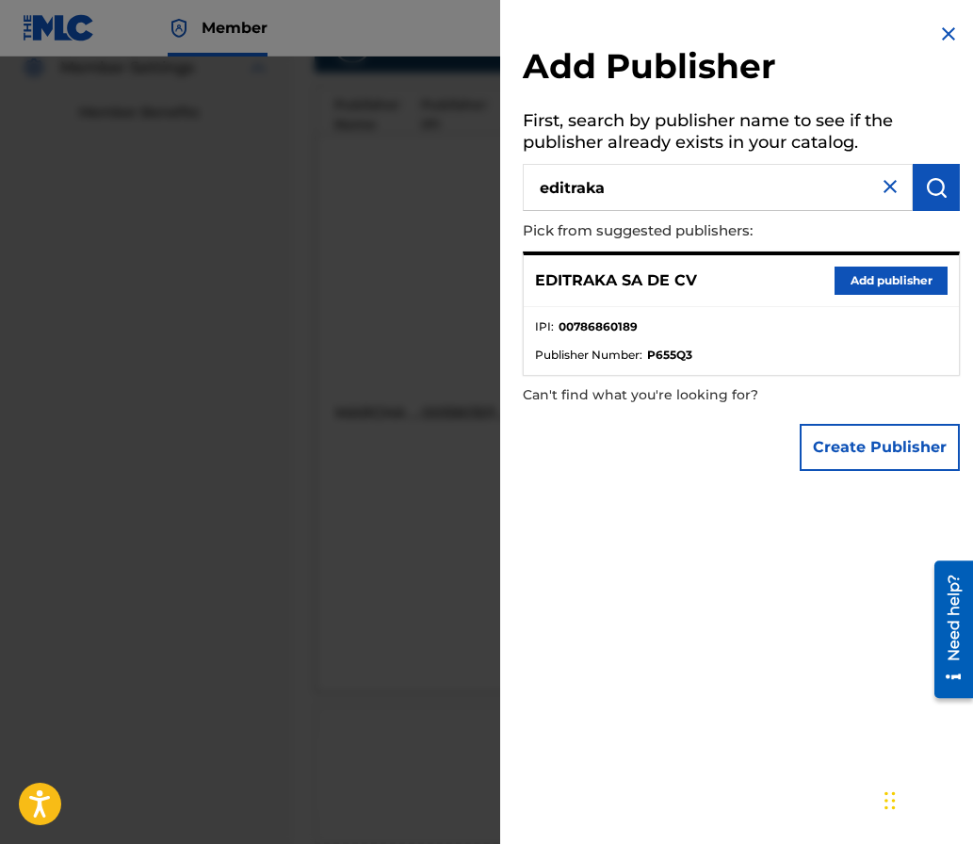
click at [849, 288] on button "Add publisher" at bounding box center [891, 281] width 113 height 28
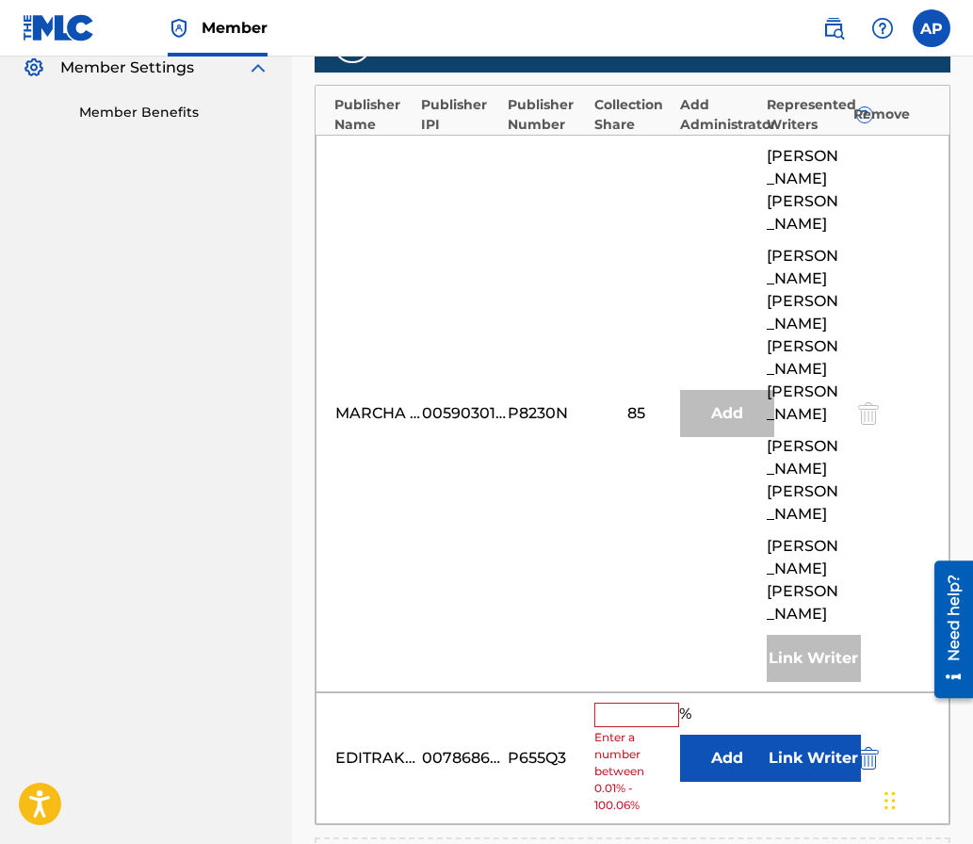
click at [720, 735] on button "Add" at bounding box center [727, 758] width 94 height 47
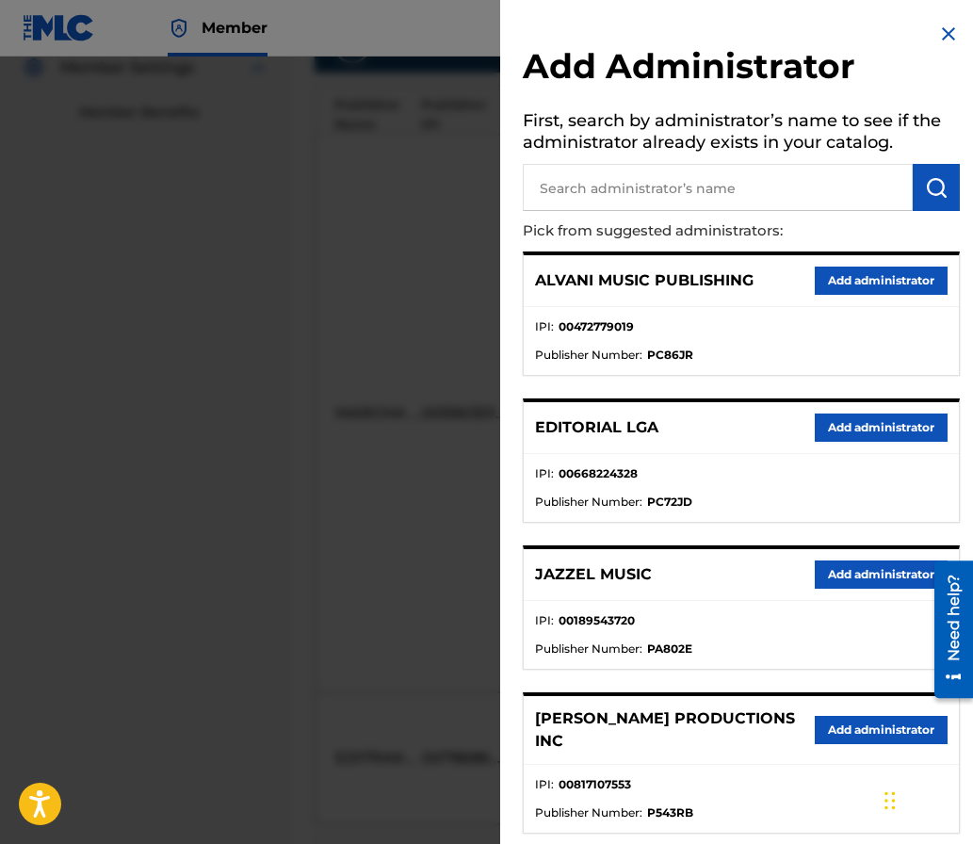
click at [640, 187] on input "text" at bounding box center [718, 187] width 390 height 47
type input "maximo"
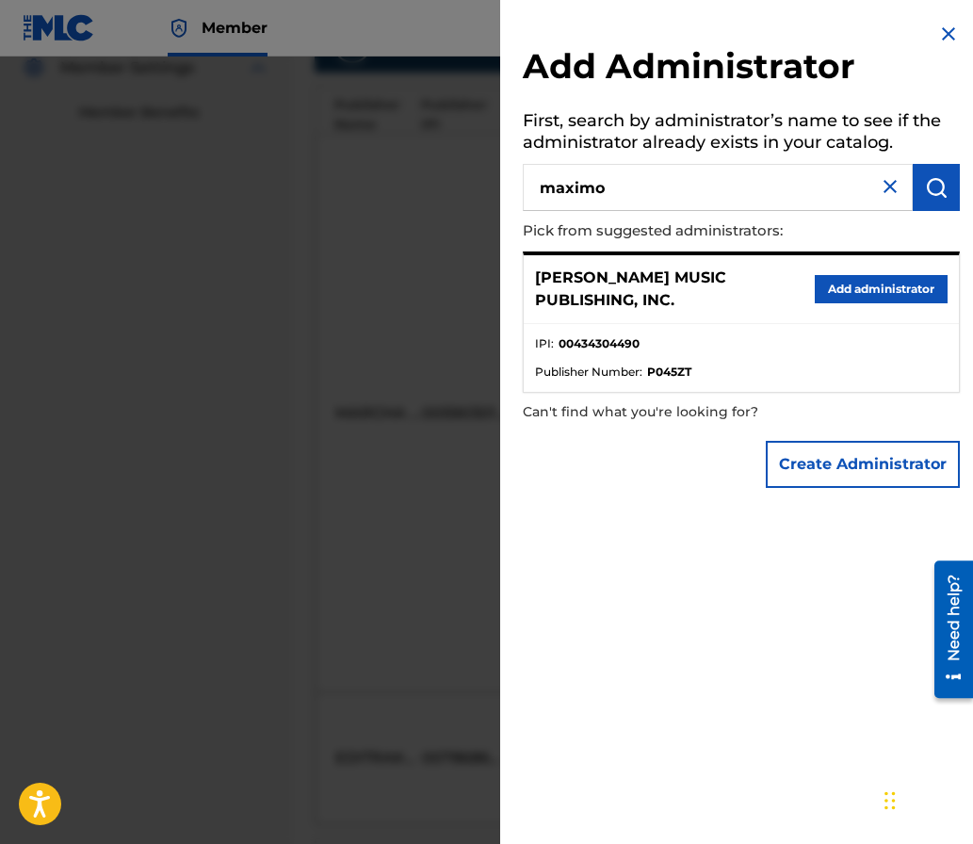
click at [907, 307] on div "[PERSON_NAME] MUSIC PUBLISHING, INC. Add administrator" at bounding box center [741, 289] width 435 height 69
click at [903, 295] on button "Add administrator" at bounding box center [881, 289] width 133 height 28
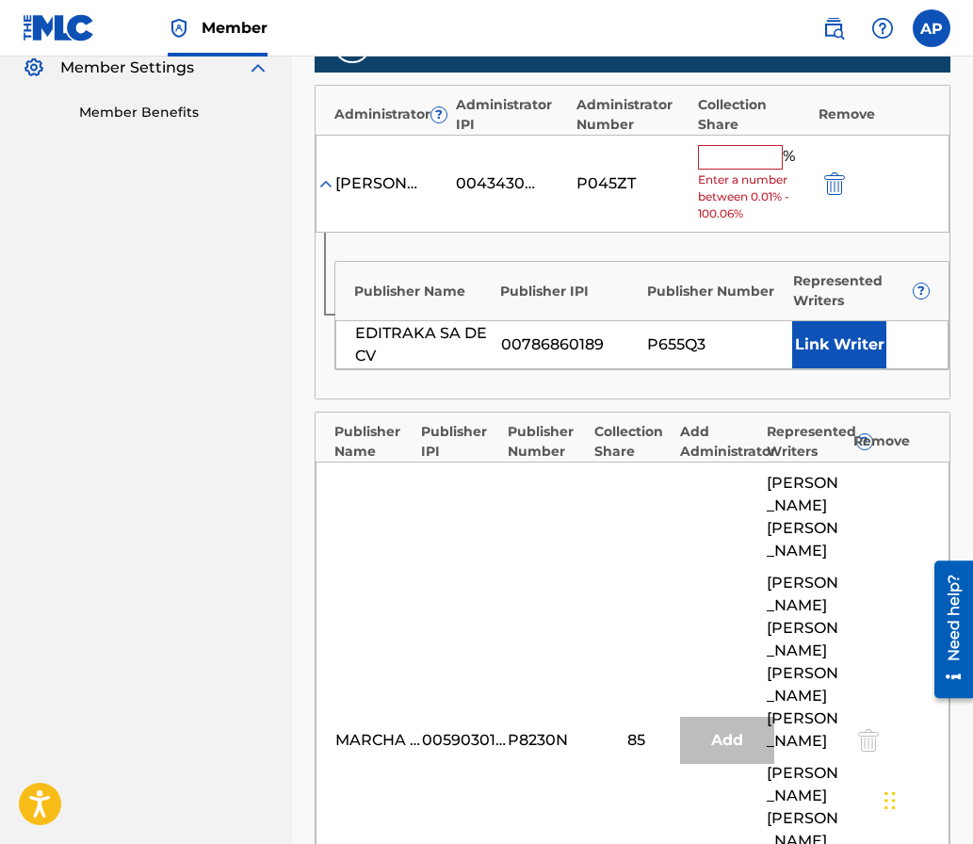
click at [738, 156] on input "text" at bounding box center [740, 157] width 85 height 24
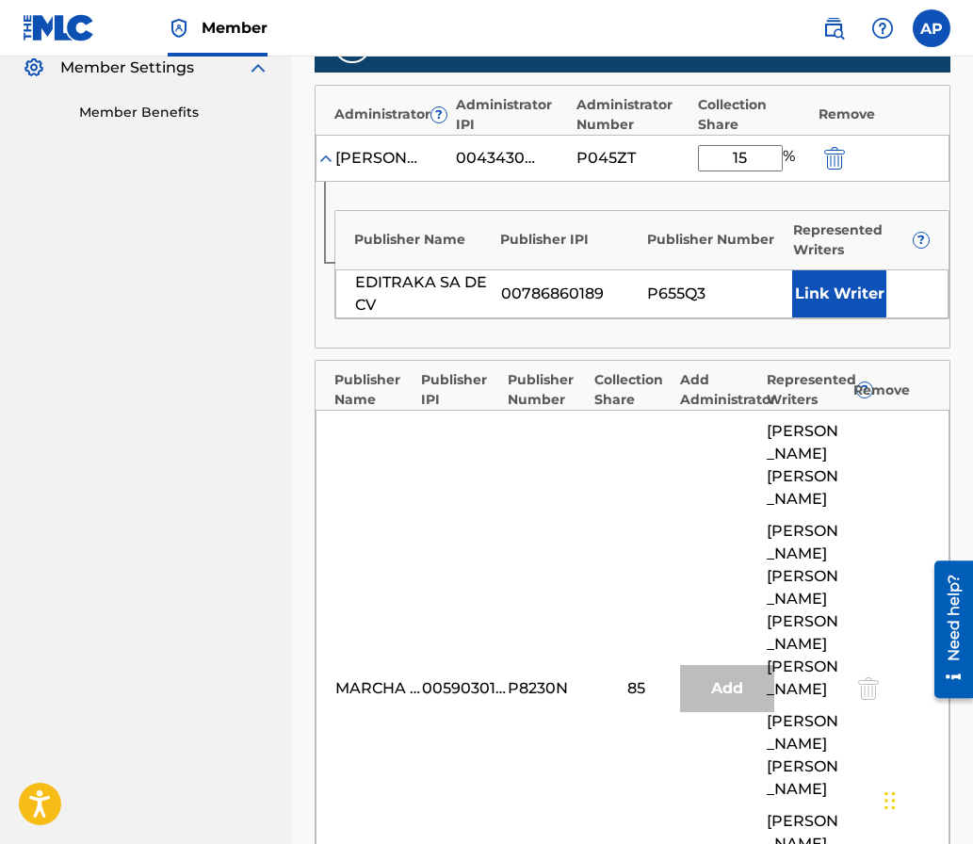
type input "15"
click at [640, 444] on div "MARCHA MUSICAL CORP. 00590301179 P8230N 85 Add [PERSON_NAME] [PERSON_NAME] [PER…" at bounding box center [633, 689] width 634 height 558
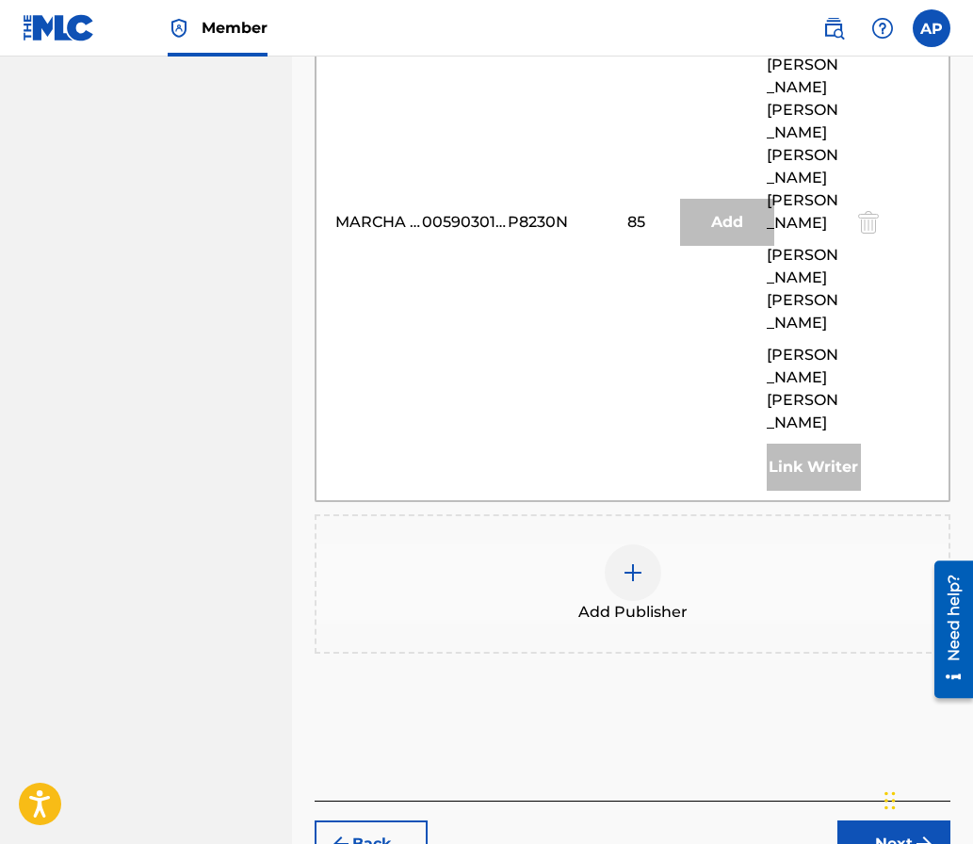
click at [850, 821] on button "Next" at bounding box center [894, 844] width 113 height 47
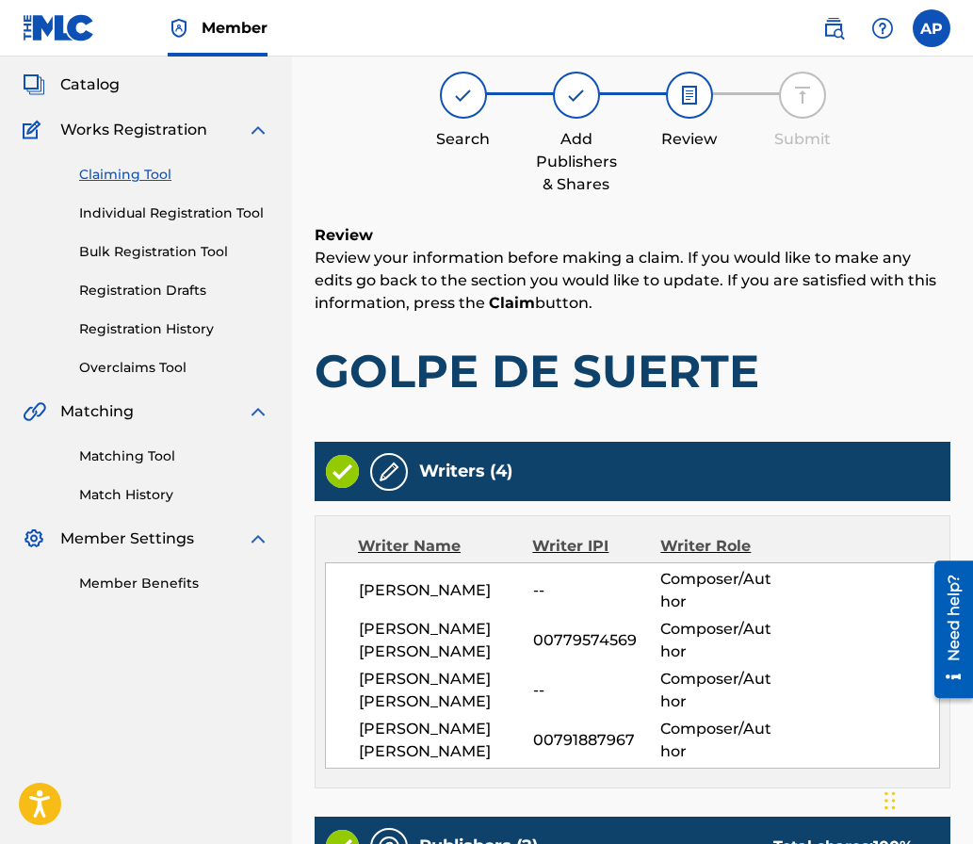
scroll to position [1117, 0]
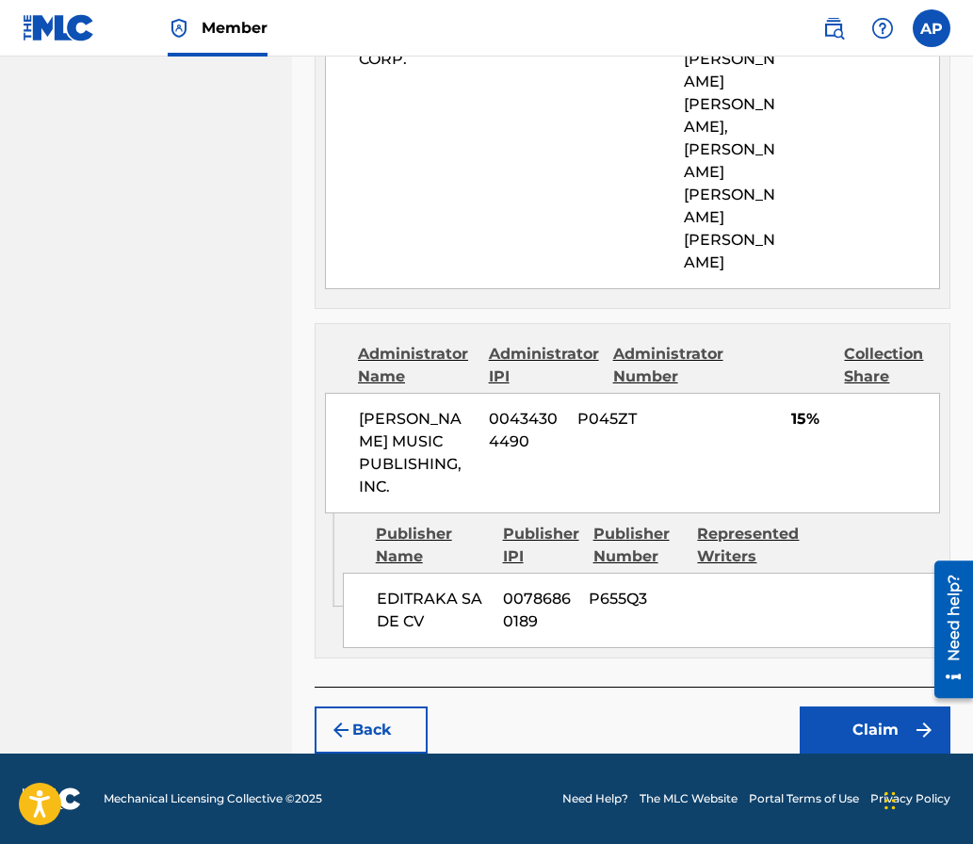
click at [855, 713] on button "Claim" at bounding box center [875, 730] width 151 height 47
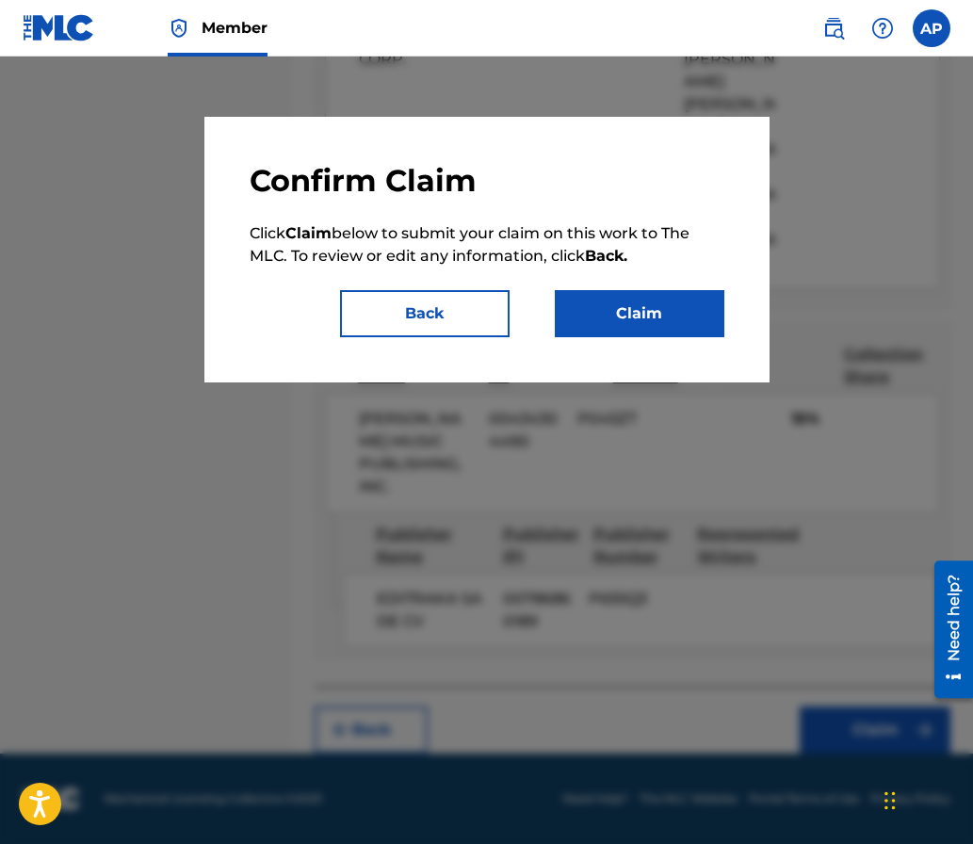
click at [613, 327] on button "Claim" at bounding box center [640, 313] width 170 height 47
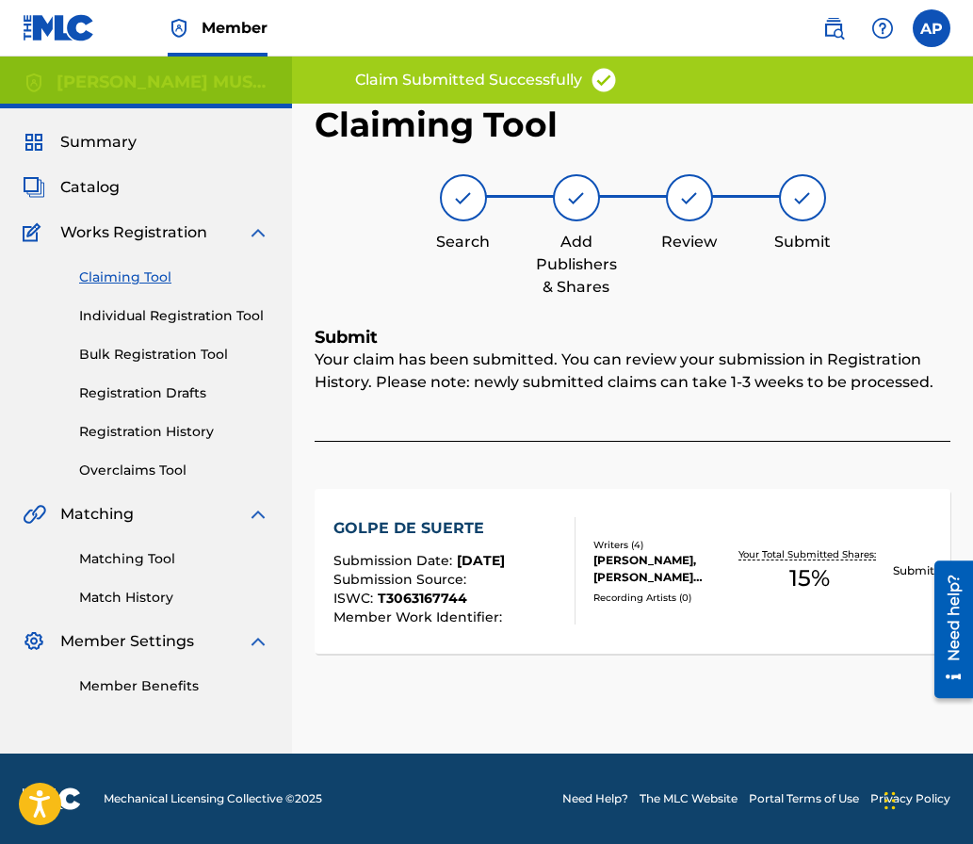
scroll to position [0, 0]
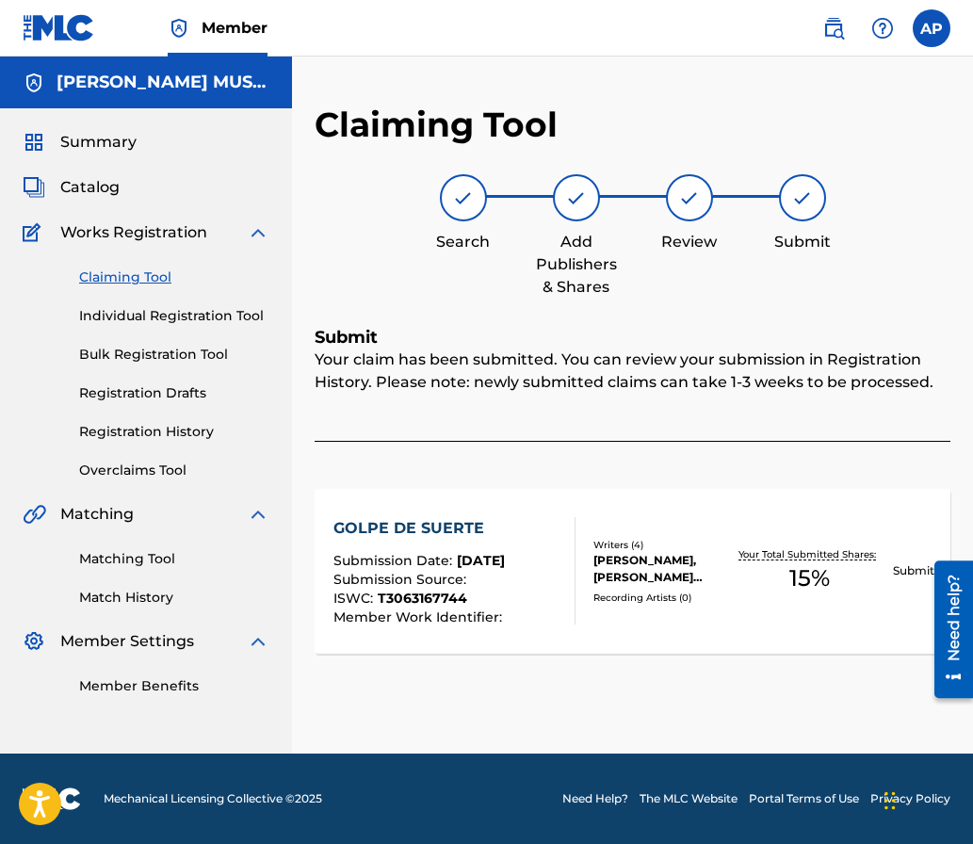
click at [142, 273] on link "Claiming Tool" at bounding box center [174, 278] width 190 height 20
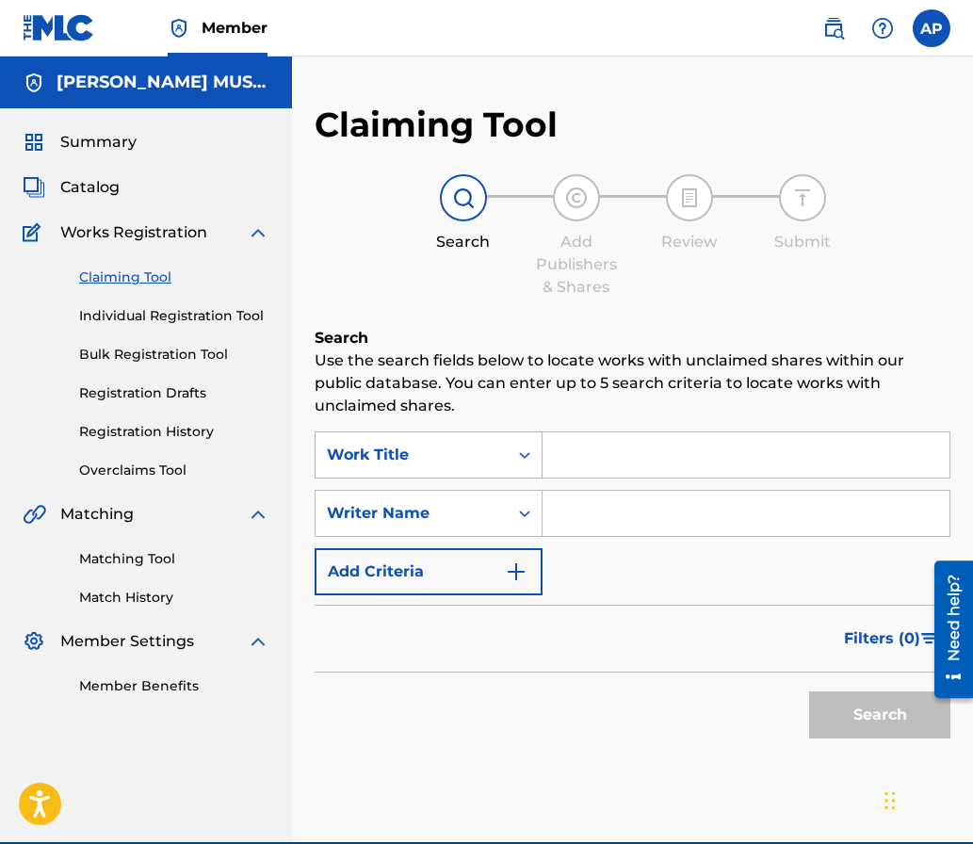
click at [436, 435] on div "Work Title" at bounding box center [429, 455] width 228 height 47
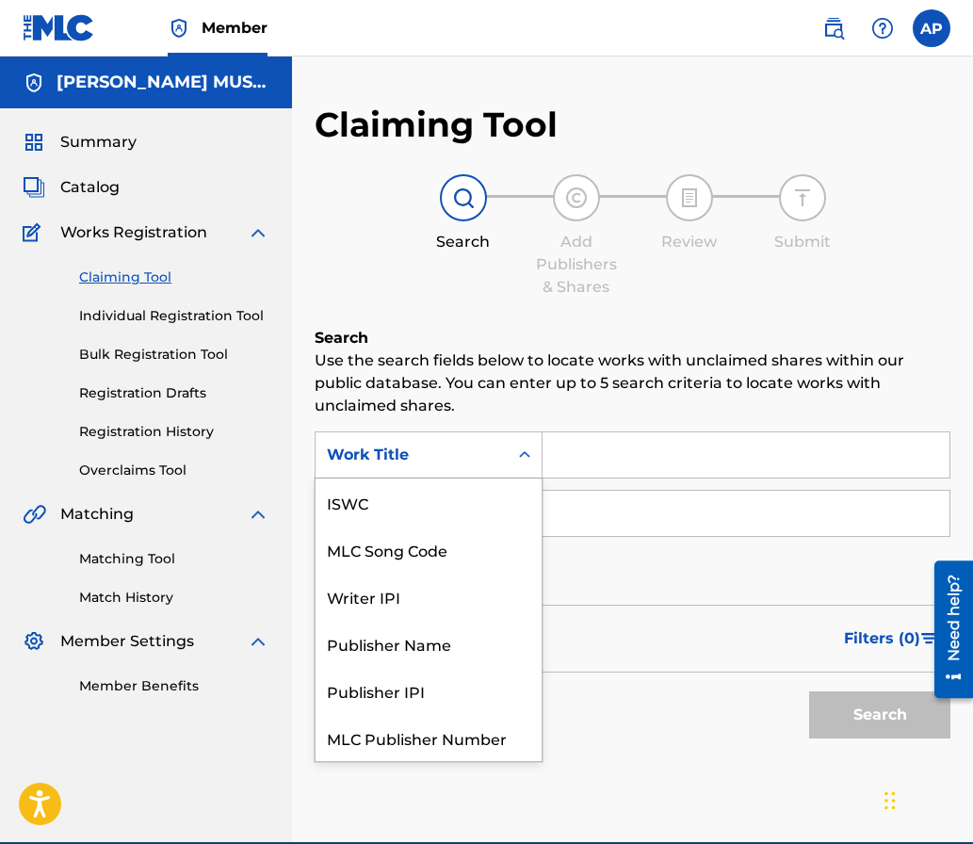
scroll to position [47, 0]
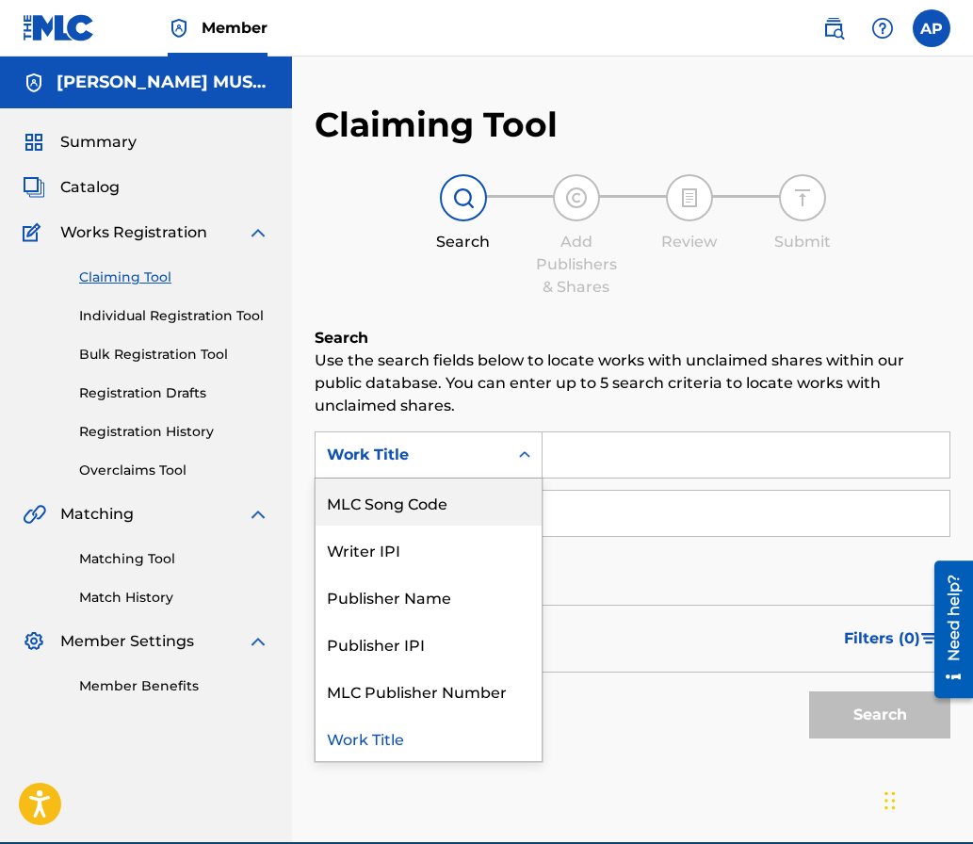
click at [435, 493] on div "MLC Song Code" at bounding box center [429, 502] width 226 height 47
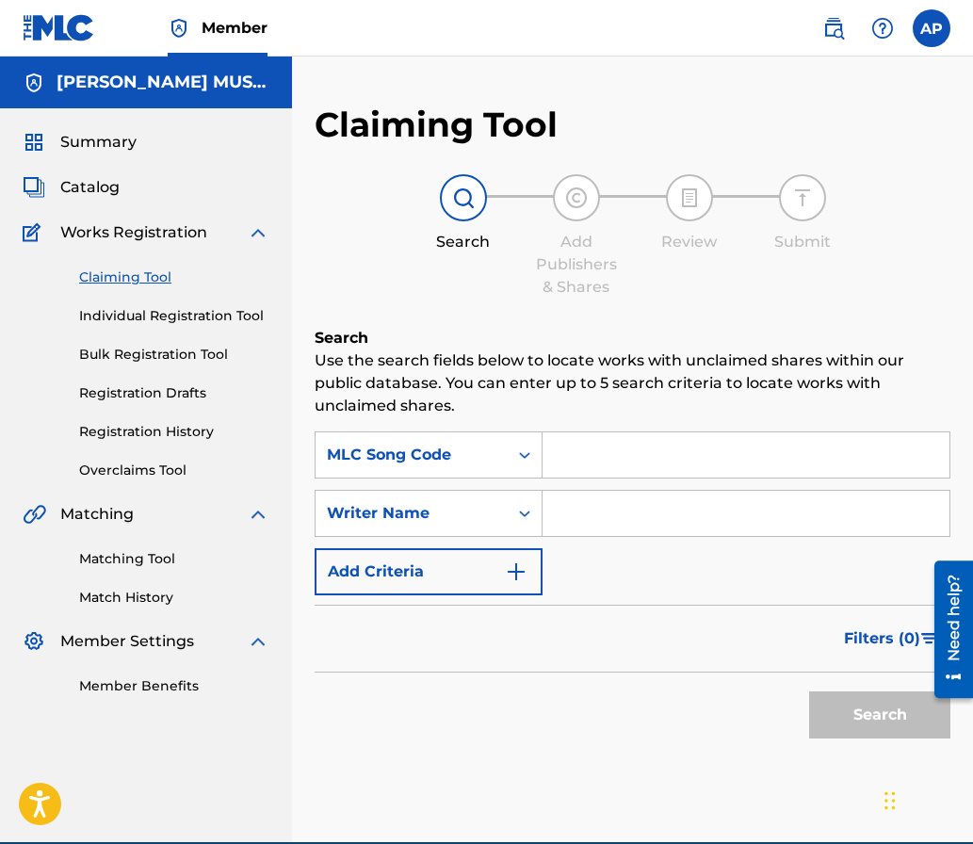
click at [559, 461] on input "Search Form" at bounding box center [746, 455] width 407 height 45
paste input "HVACZ6"
type input "HVACZ6"
click at [809, 692] on button "Search" at bounding box center [879, 715] width 141 height 47
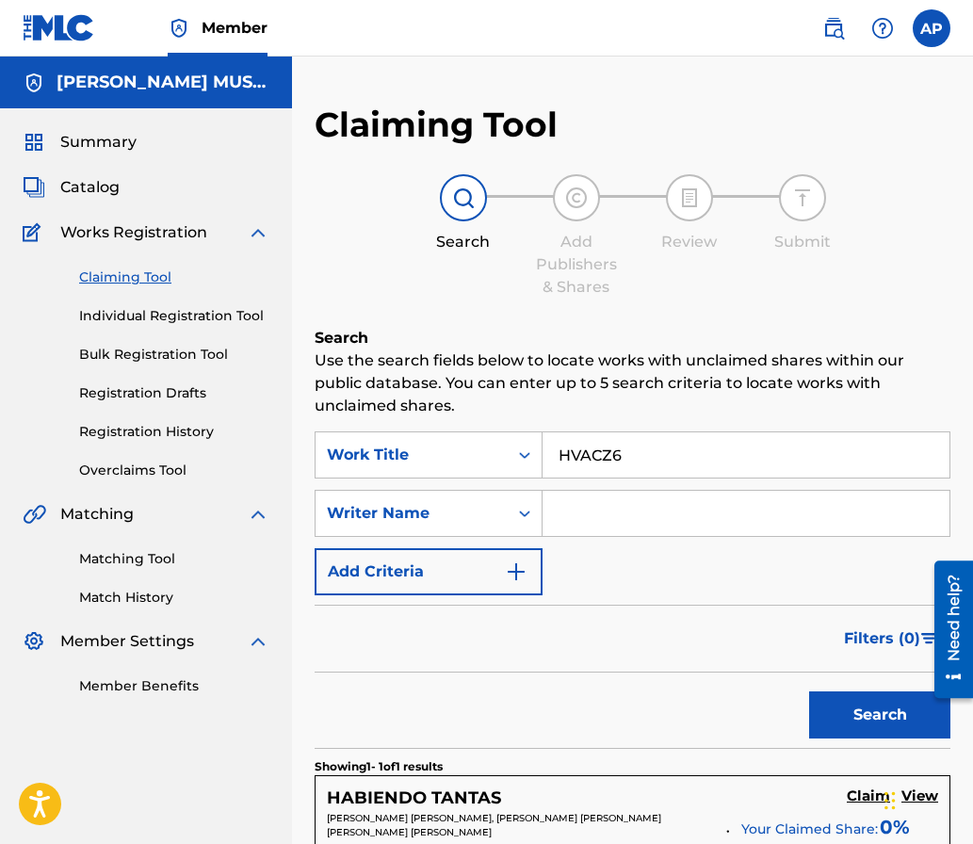
scroll to position [383, 0]
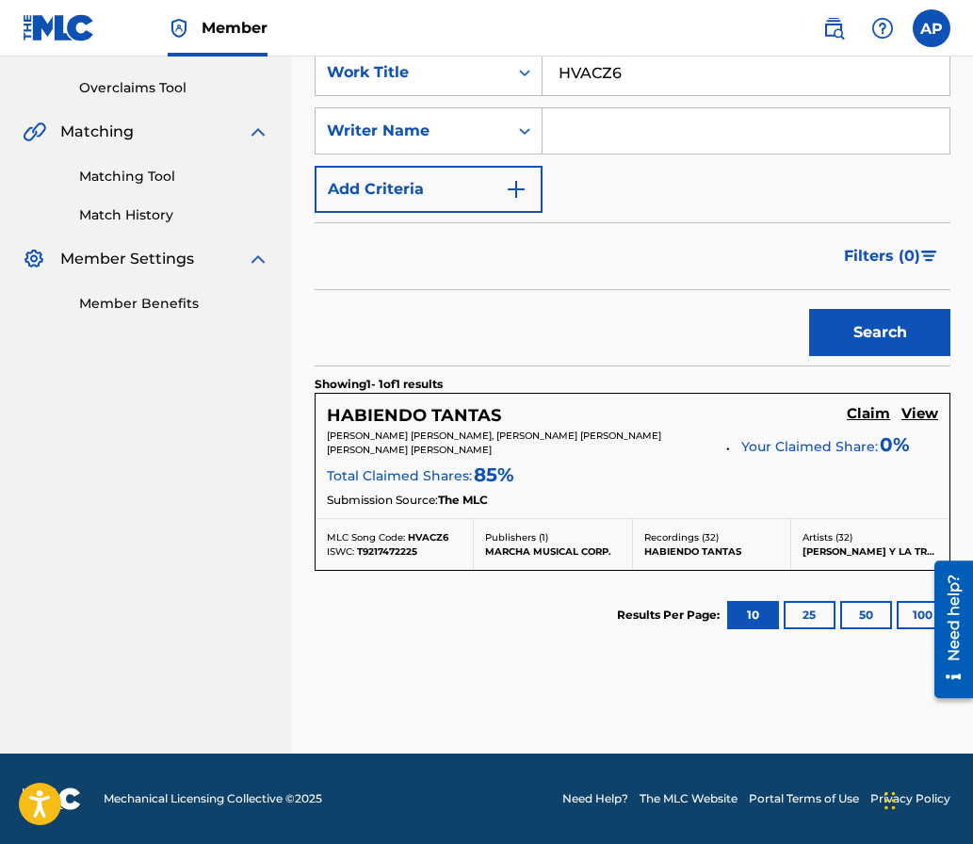
click at [875, 408] on h5 "Claim" at bounding box center [868, 414] width 43 height 18
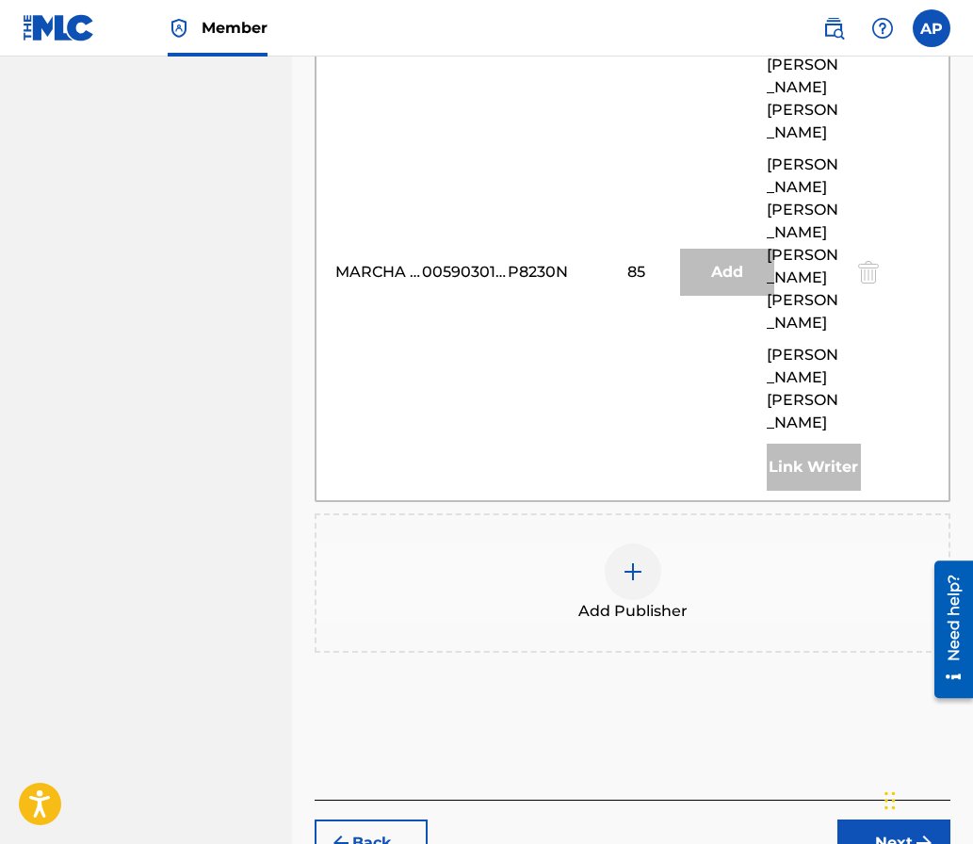
scroll to position [677, 0]
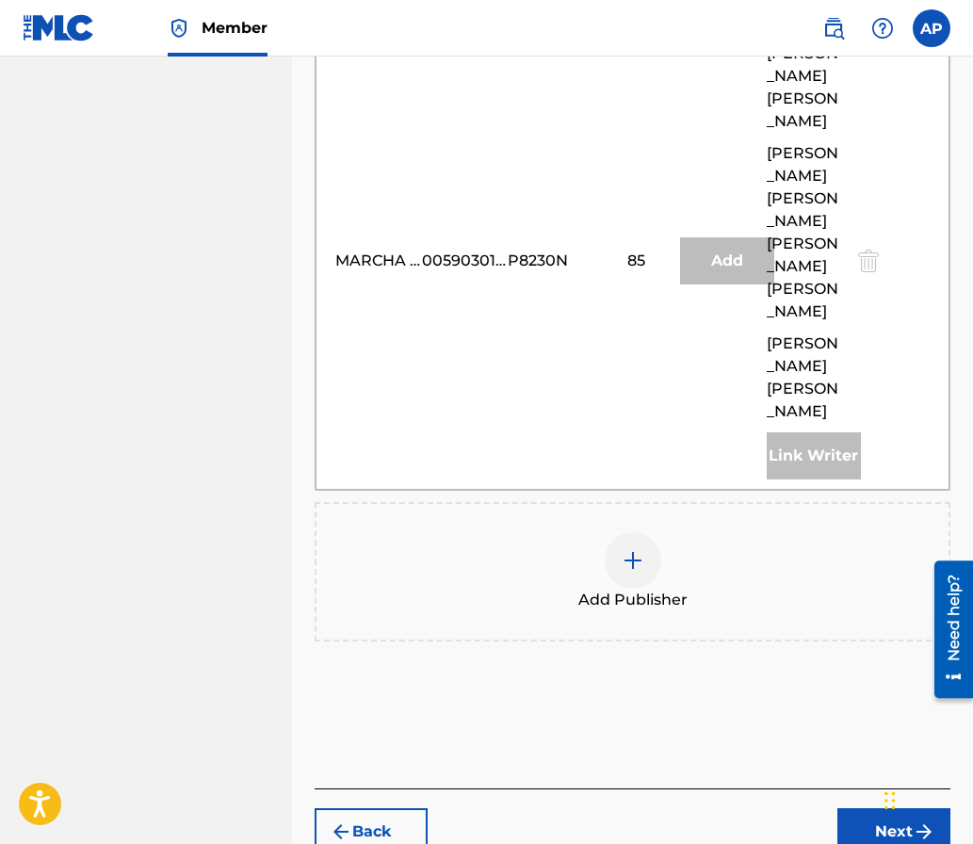
click at [634, 532] on div at bounding box center [633, 560] width 57 height 57
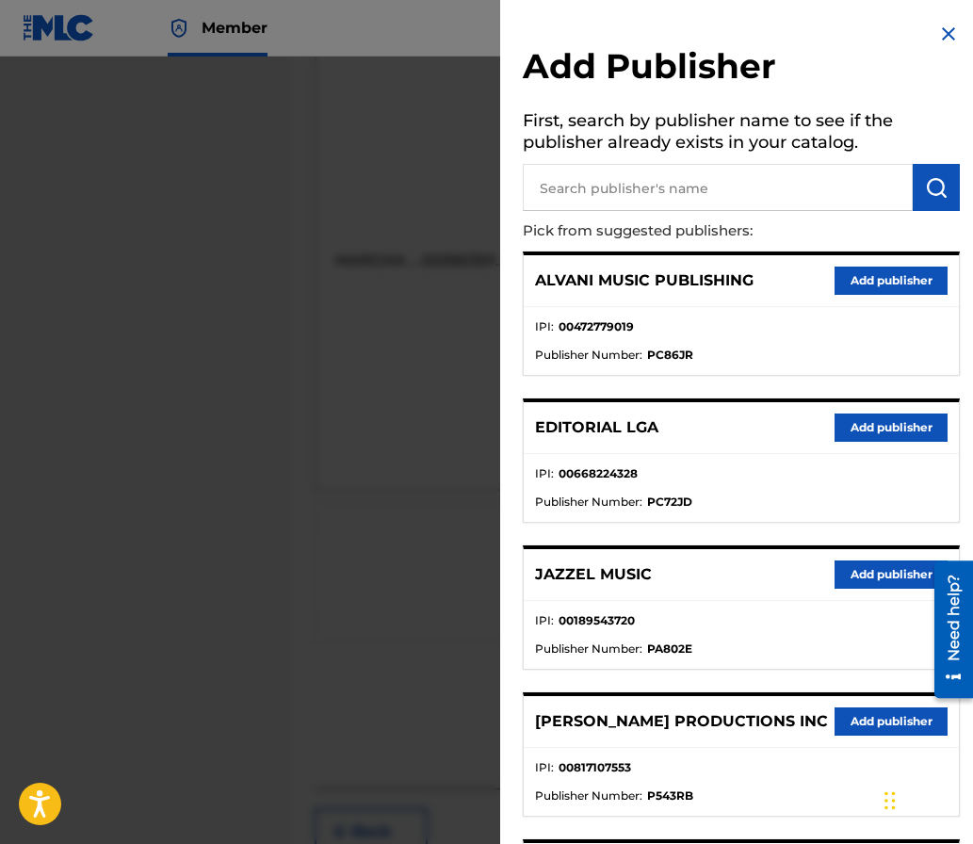
click at [599, 186] on input "text" at bounding box center [718, 187] width 390 height 47
type input "editraka"
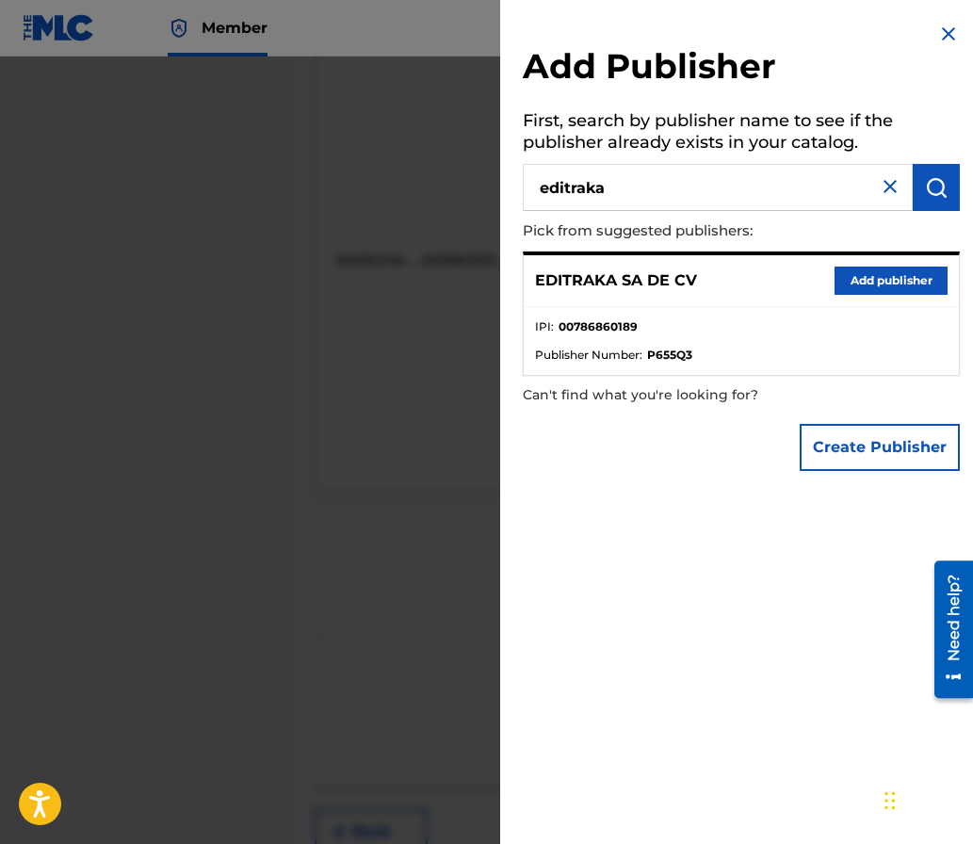
click at [857, 296] on div "EDITRAKA SA DE CV Add publisher" at bounding box center [741, 281] width 435 height 52
click
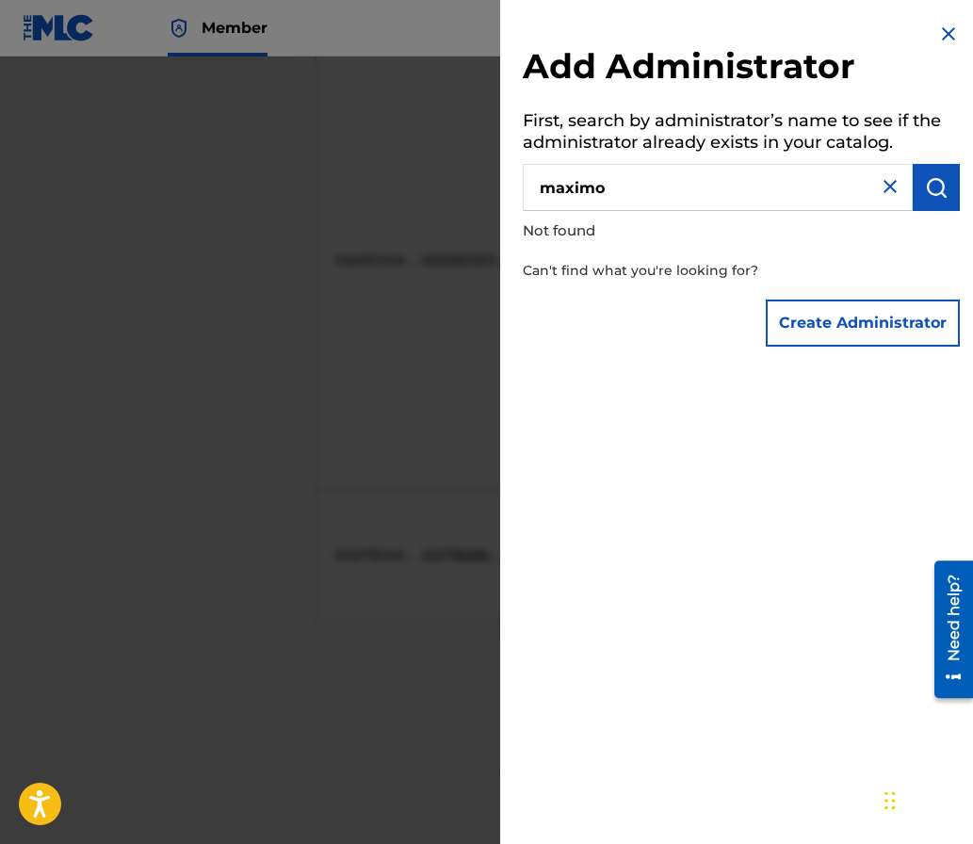
type input "maximo"
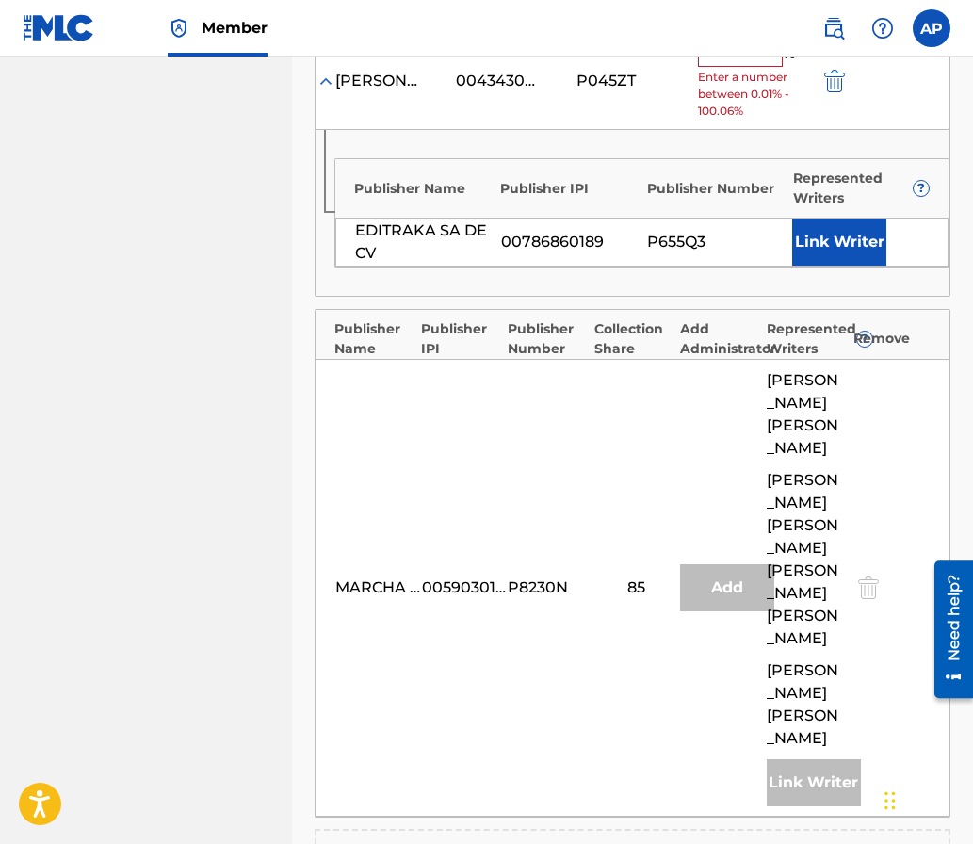
scroll to position [662, 0]
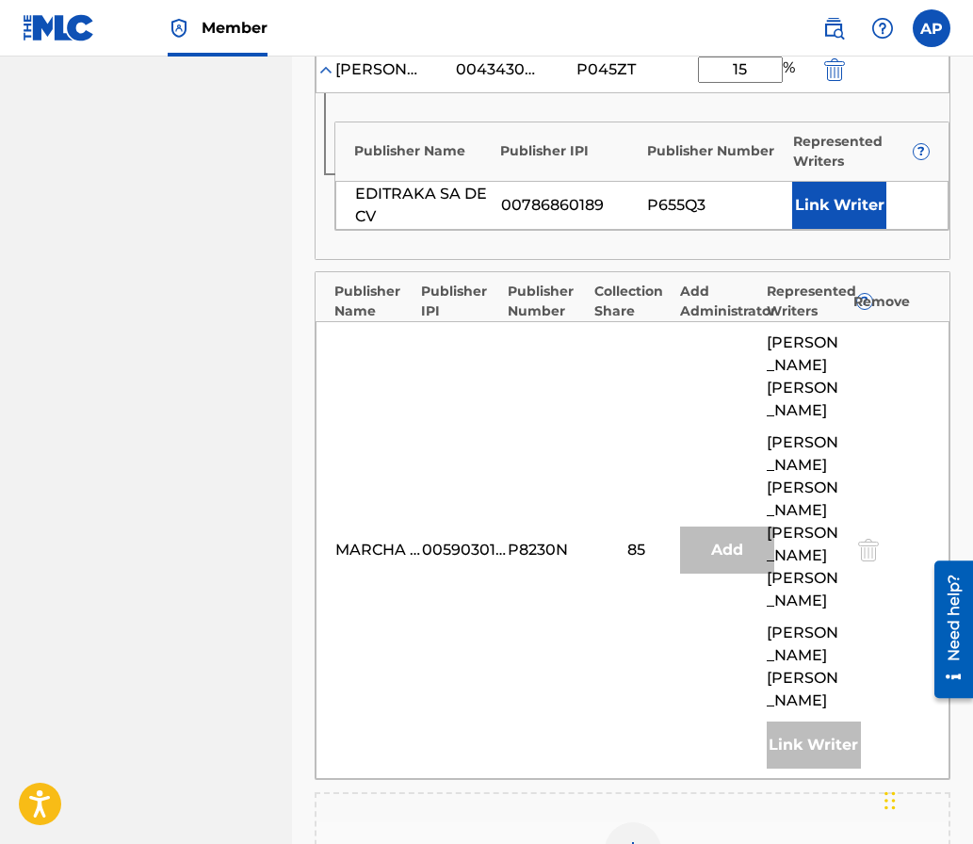
type input "15"
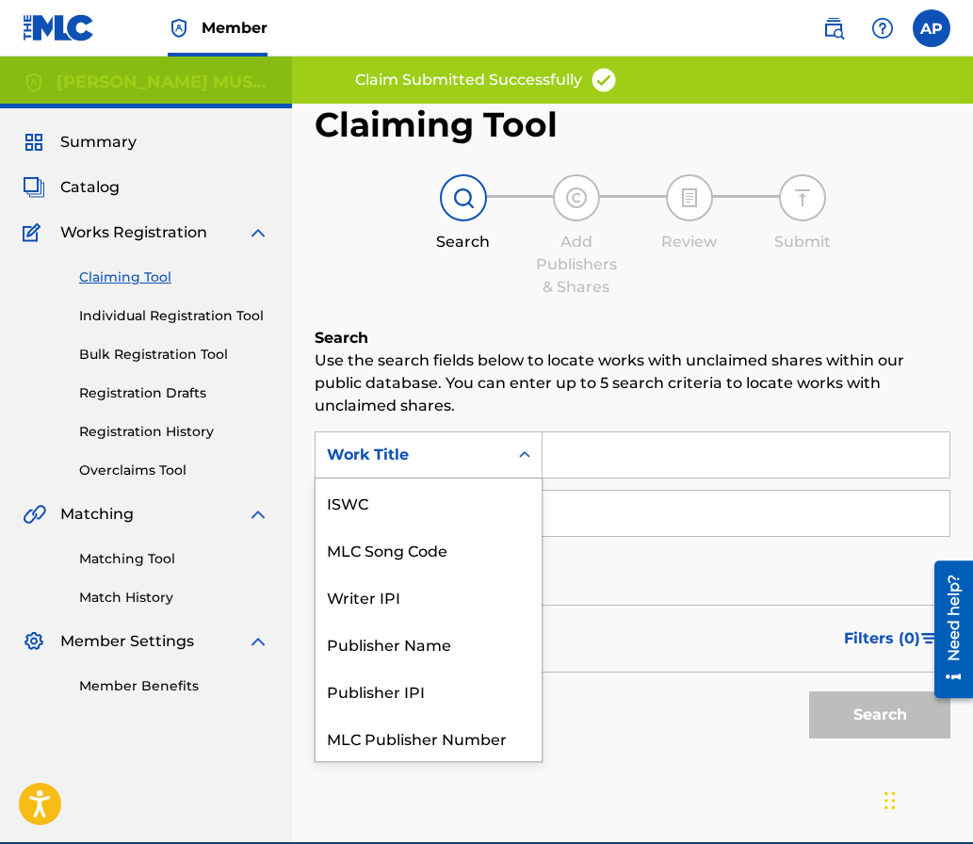
scroll to position [47, 0]
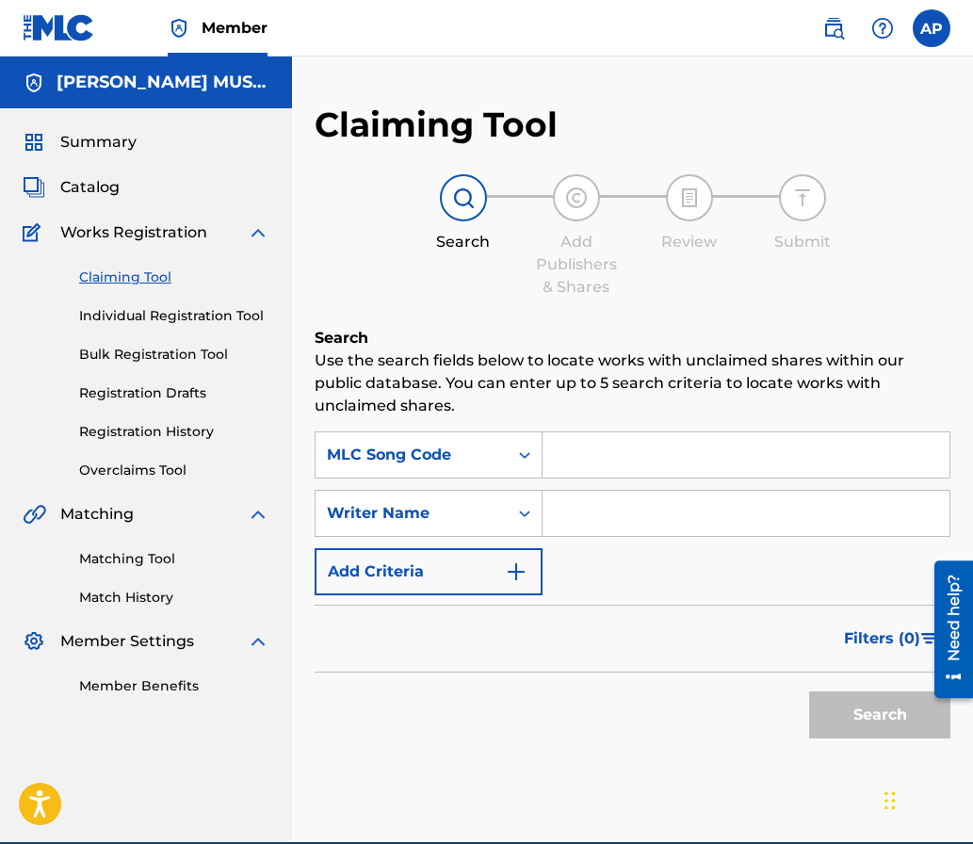
paste input "HB9AV4"
type input "HB9AV4"
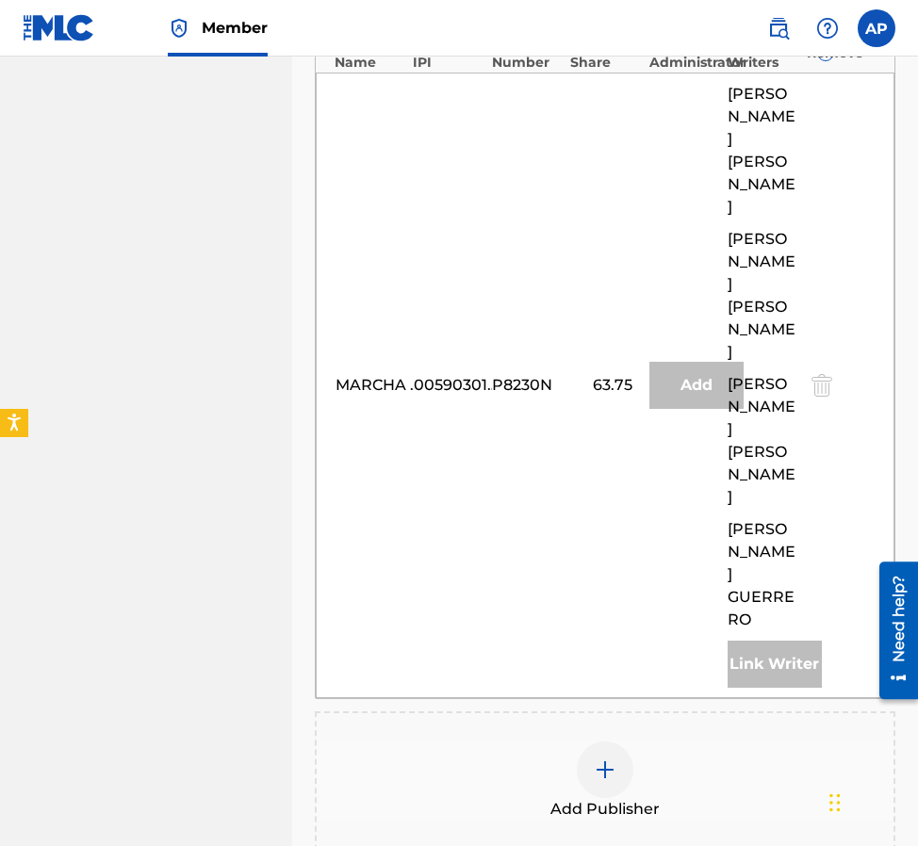
scroll to position [1396, 0]
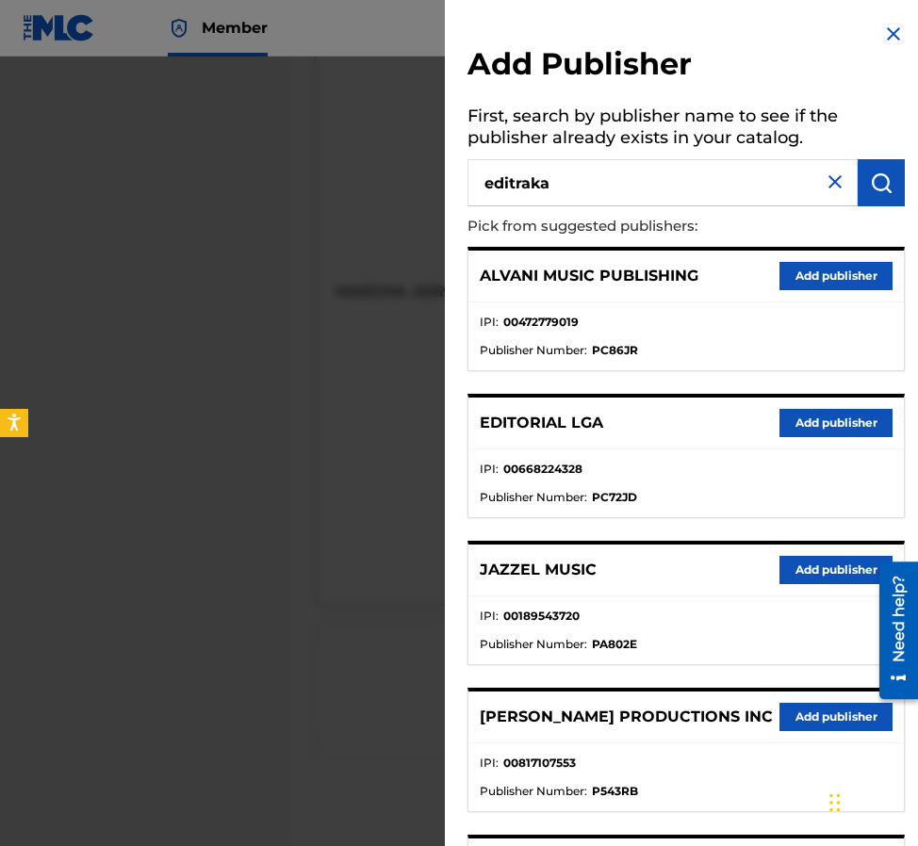
type input "editraka"
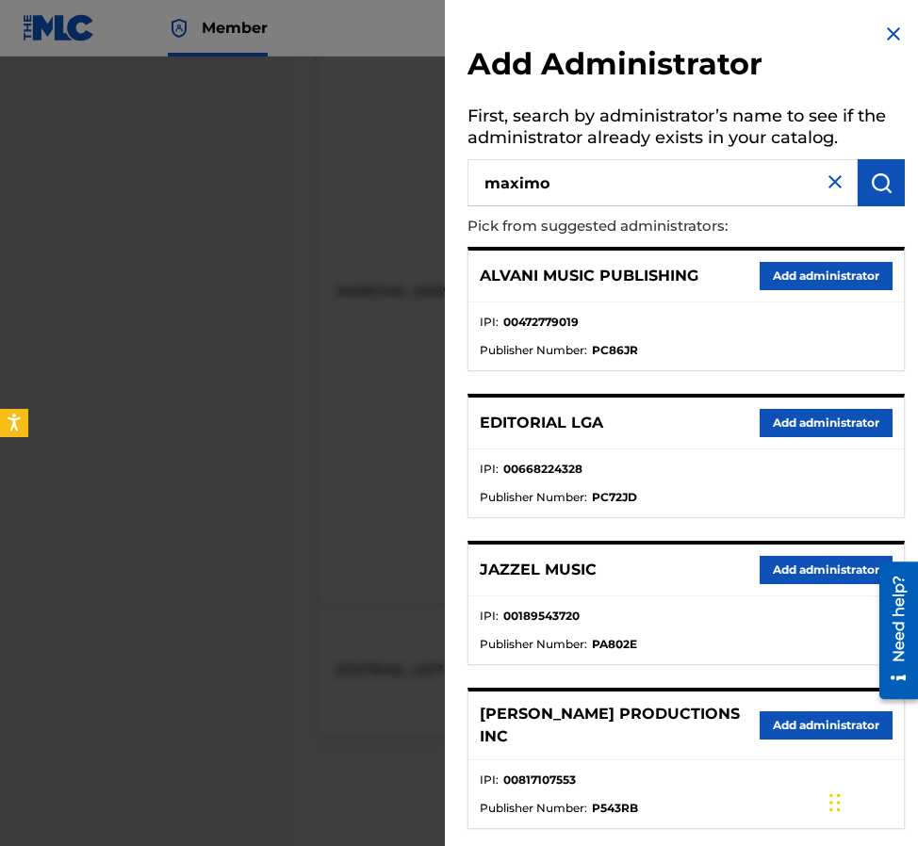
type input "maximo"
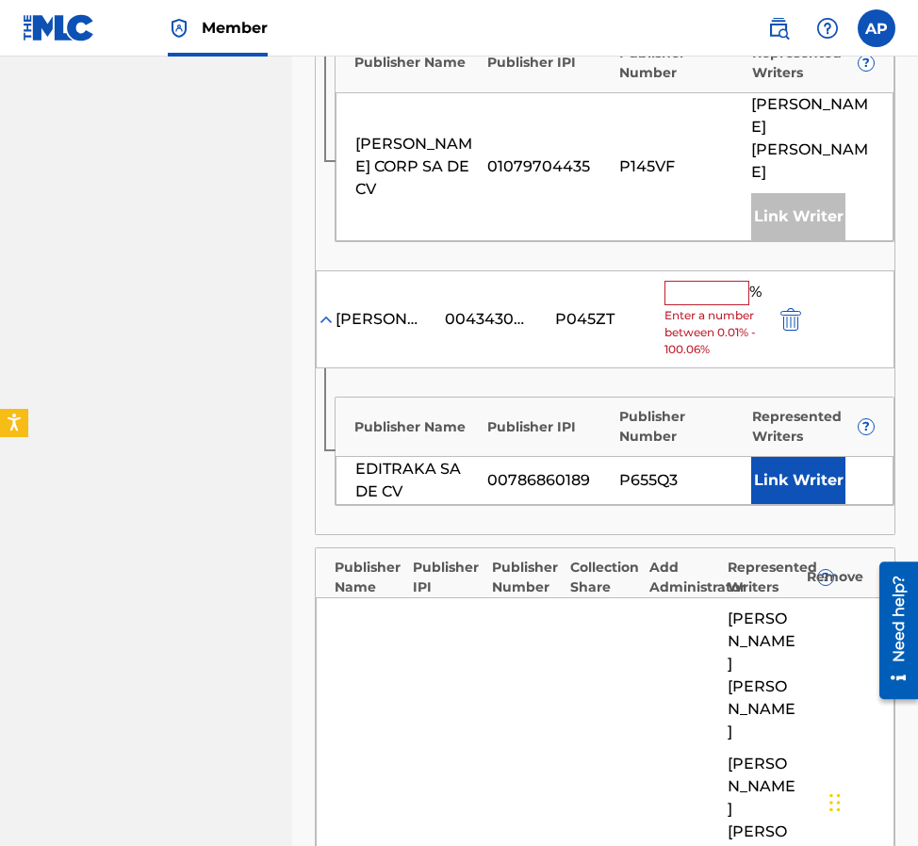
scroll to position [1043, 0]
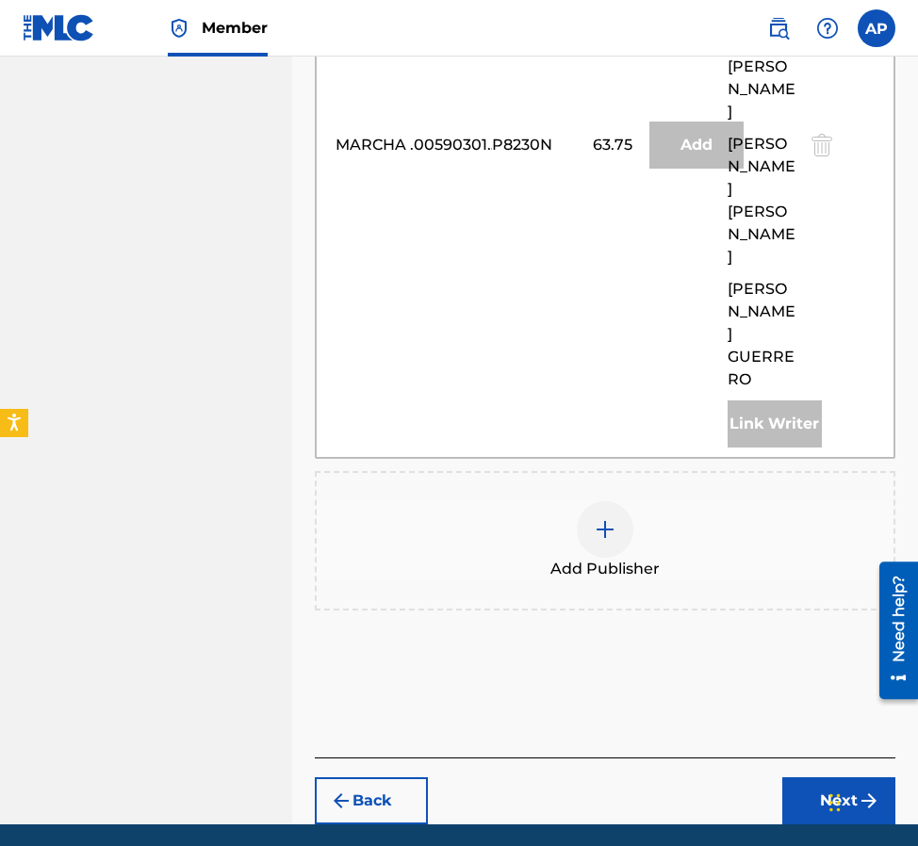
type input "11.25"
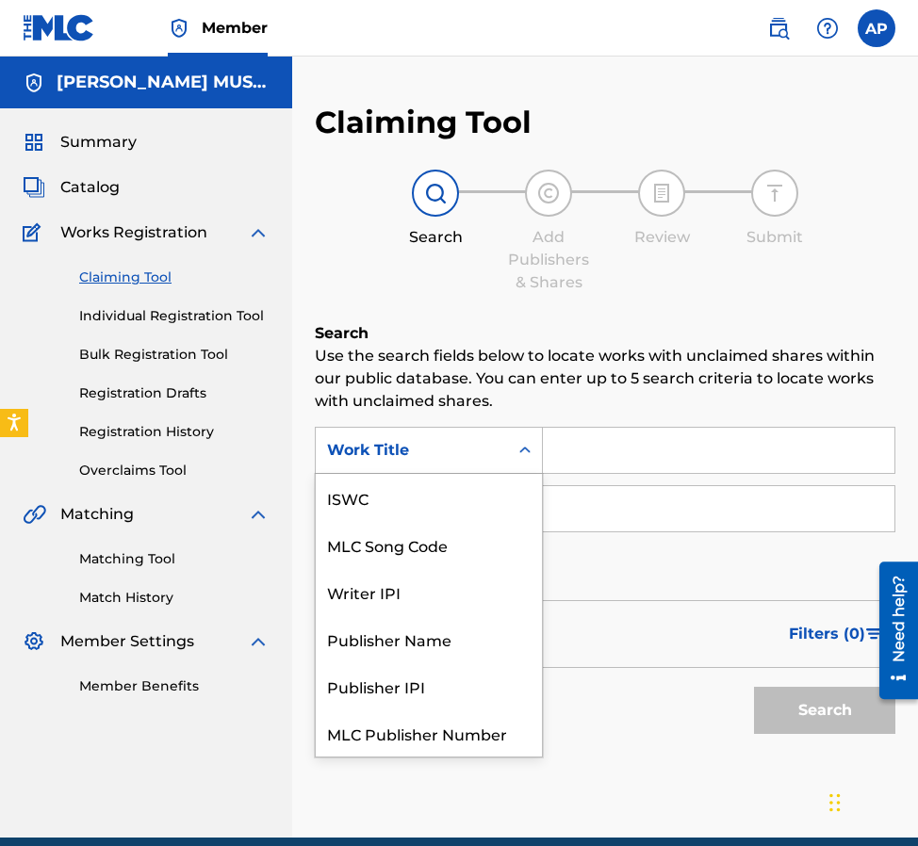
scroll to position [47, 0]
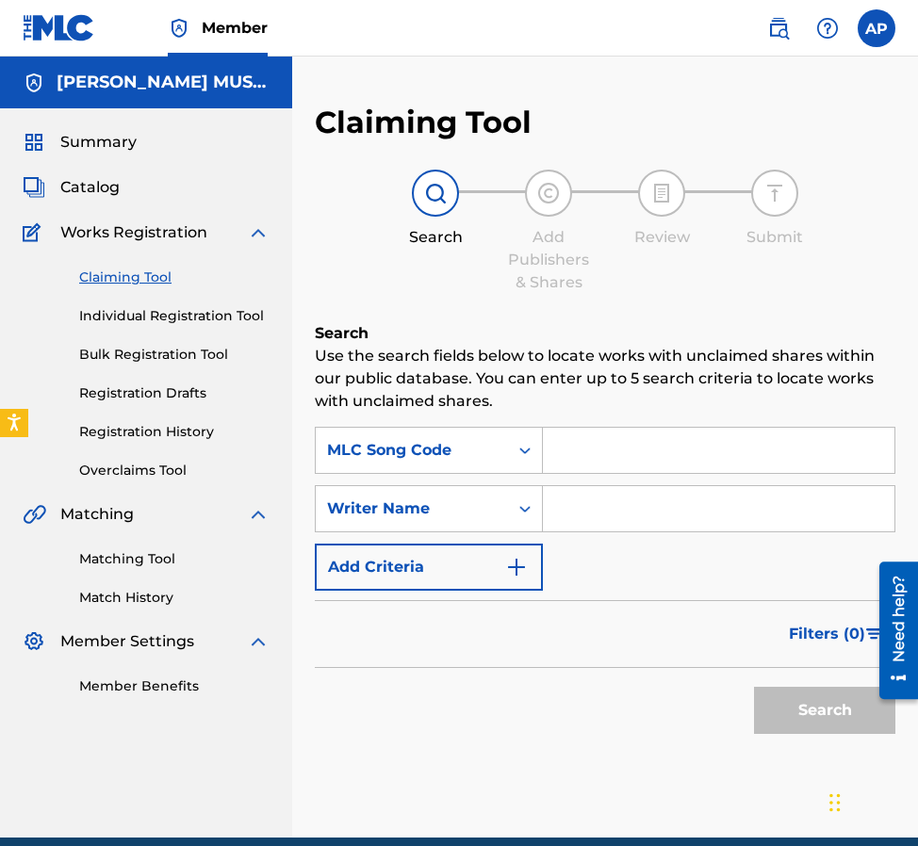
paste input "HVAEU0"
type input "HVAEU0"
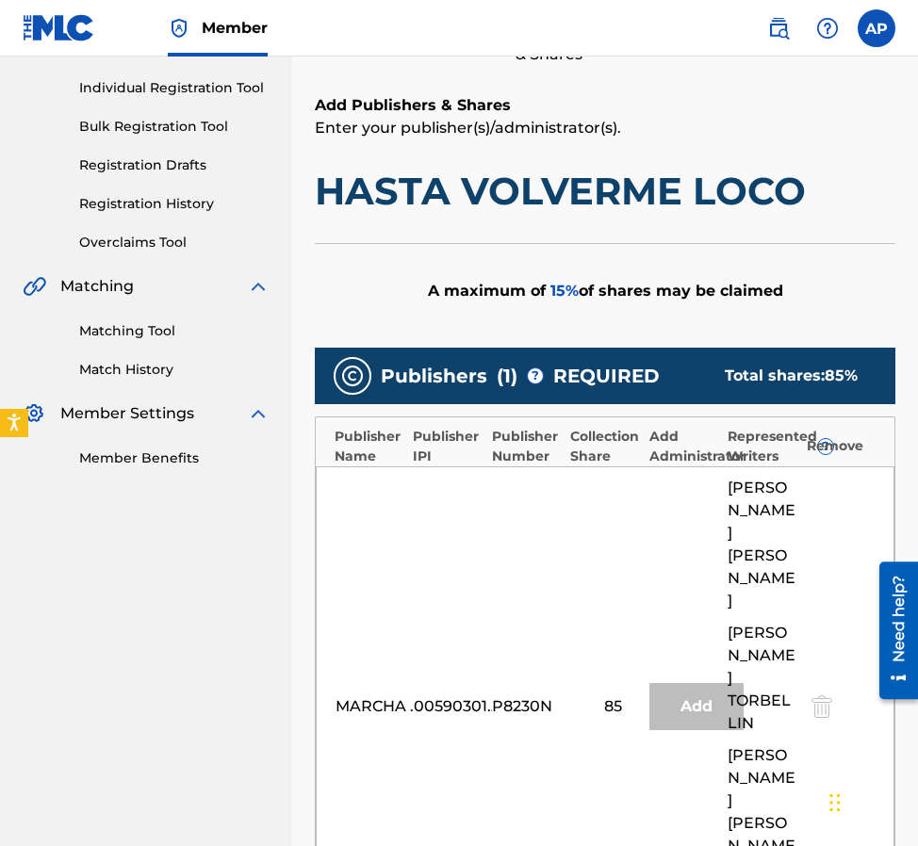
scroll to position [740, 0]
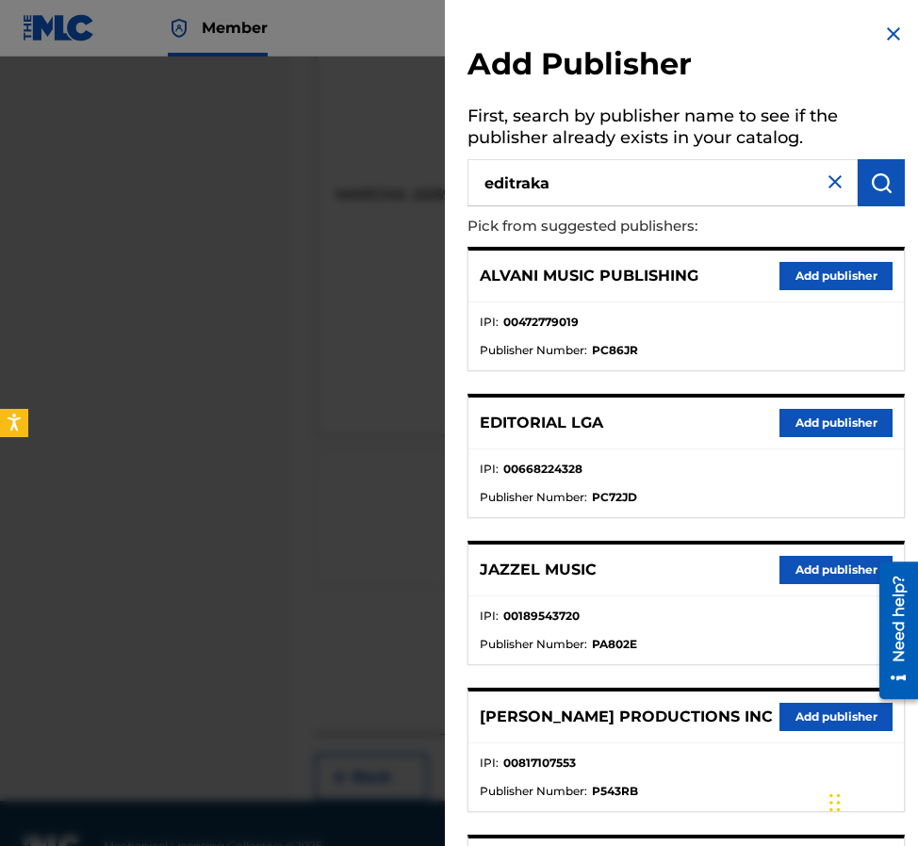
type input "editraka"
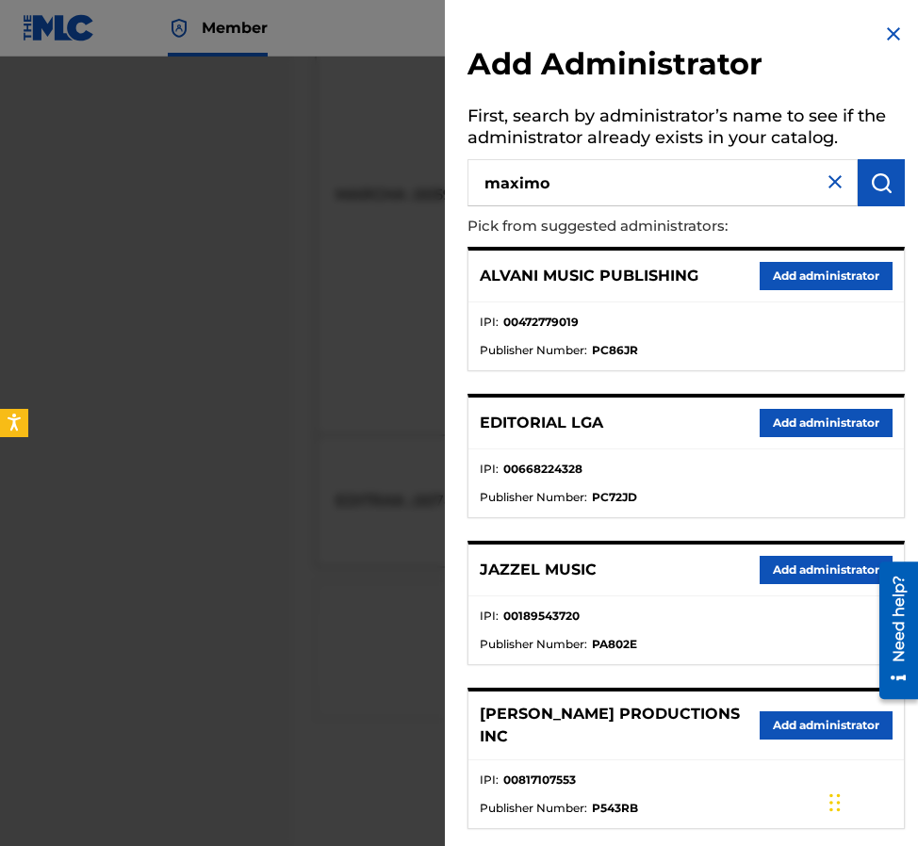
type input "maximo"
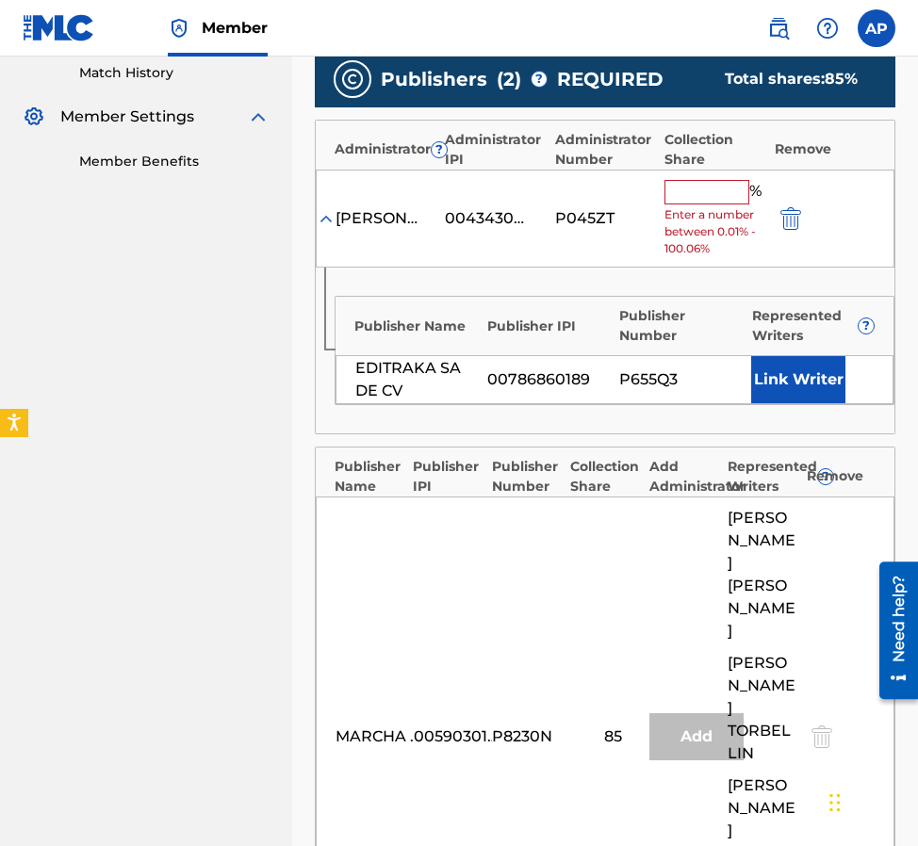
scroll to position [524, 0]
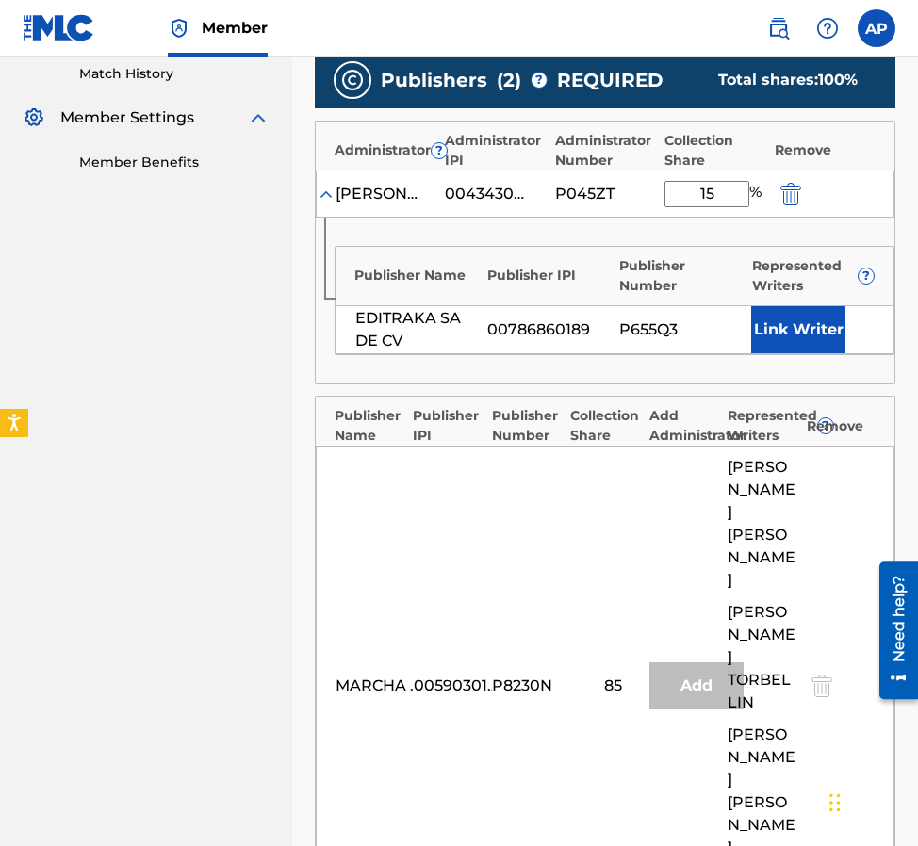
type input "15"
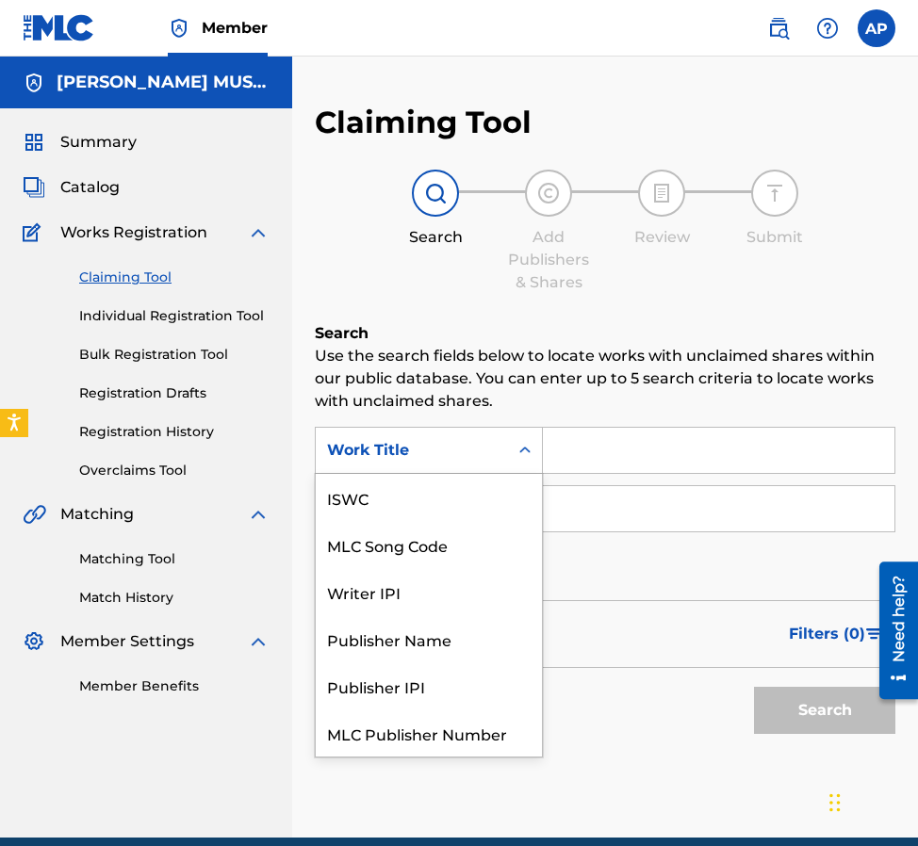
scroll to position [47, 0]
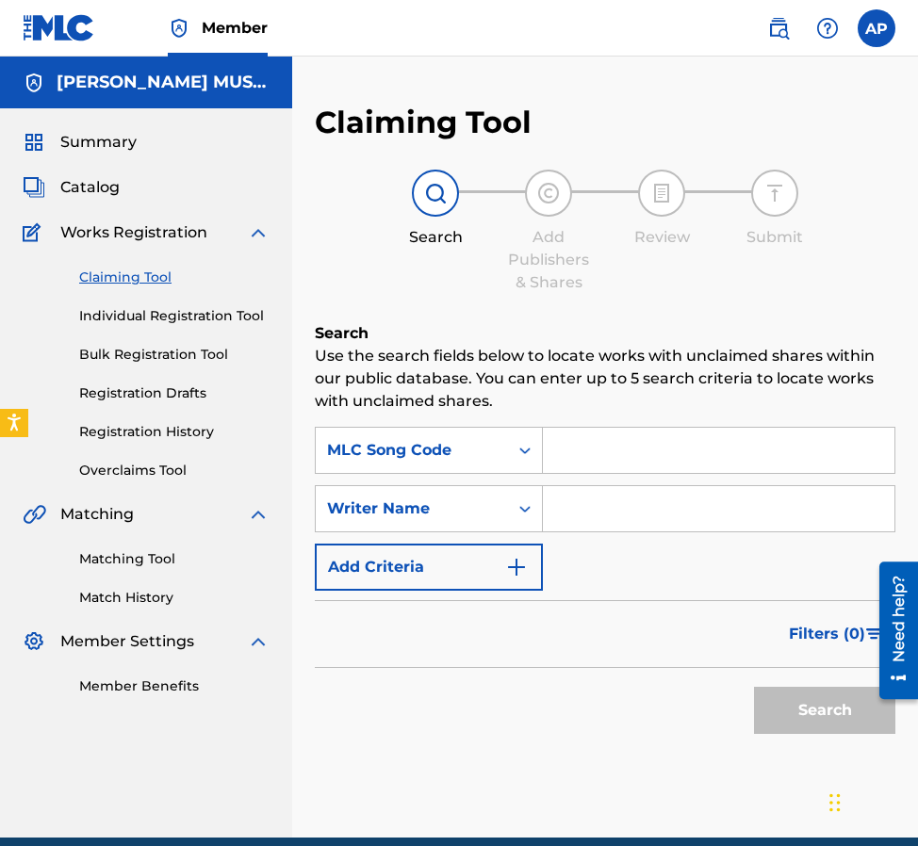
paste input "HA1971"
type input "HA1971"
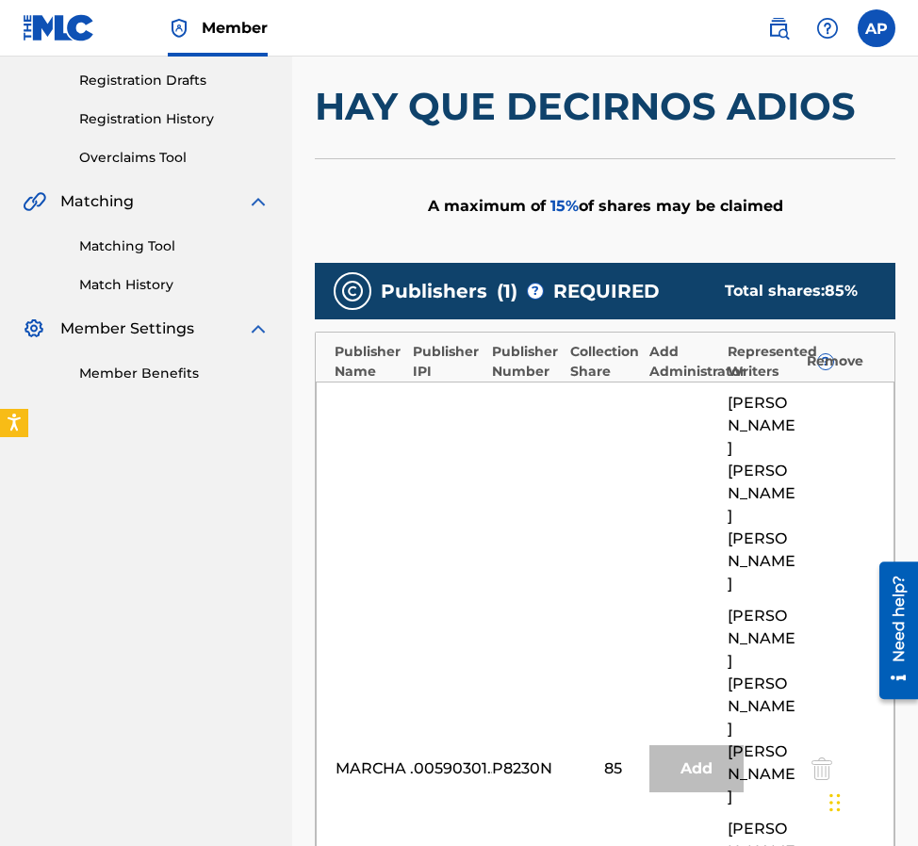
scroll to position [762, 0]
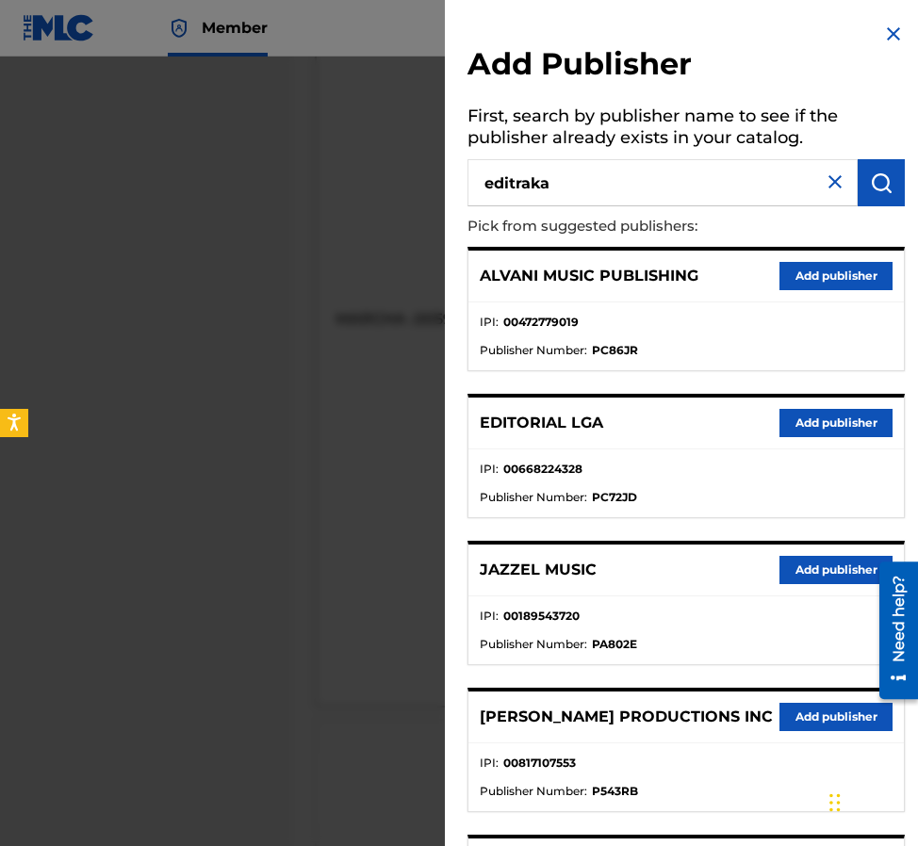
type input "editraka"
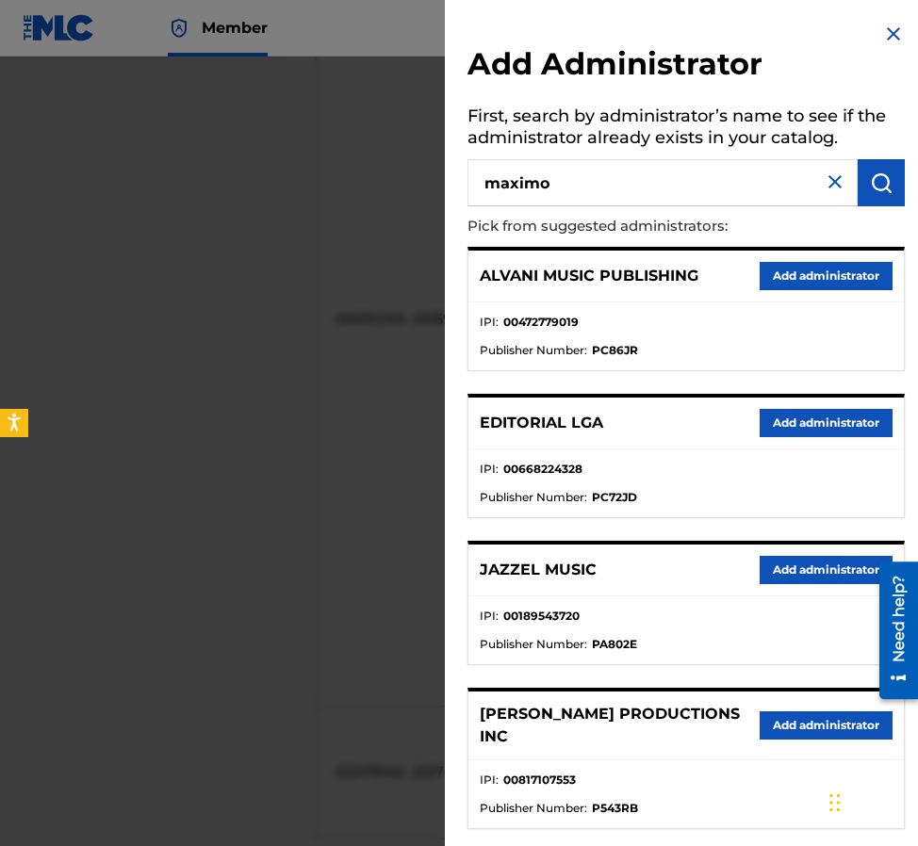
type input "maximo"
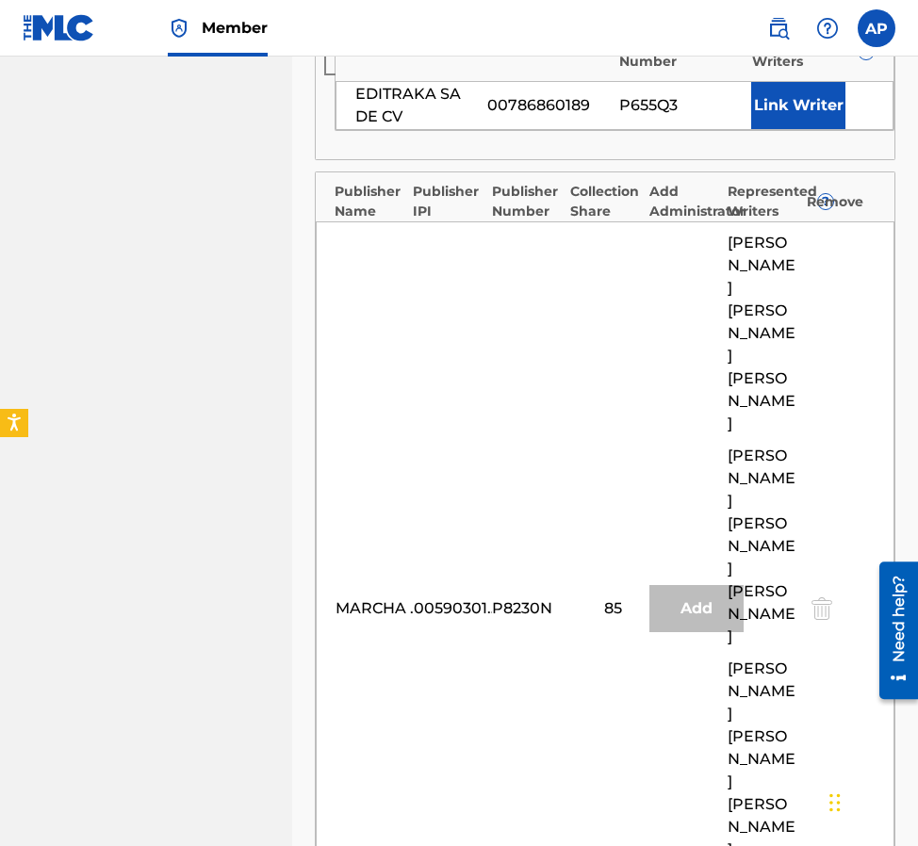
scroll to position [1037, 0]
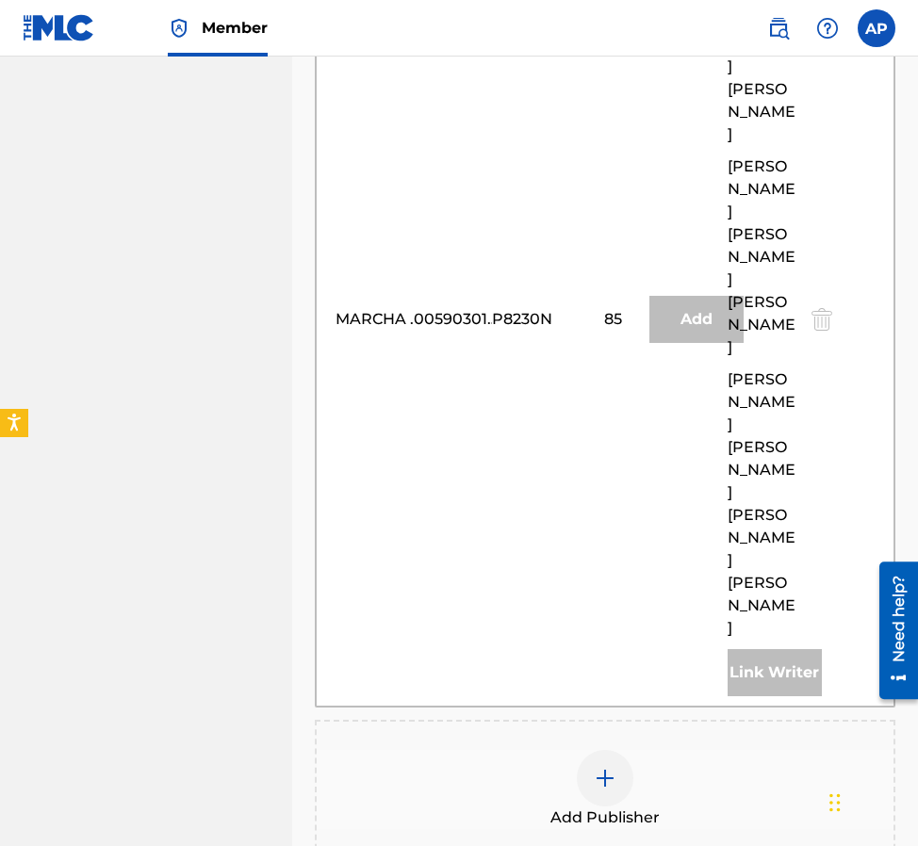
type input "15"
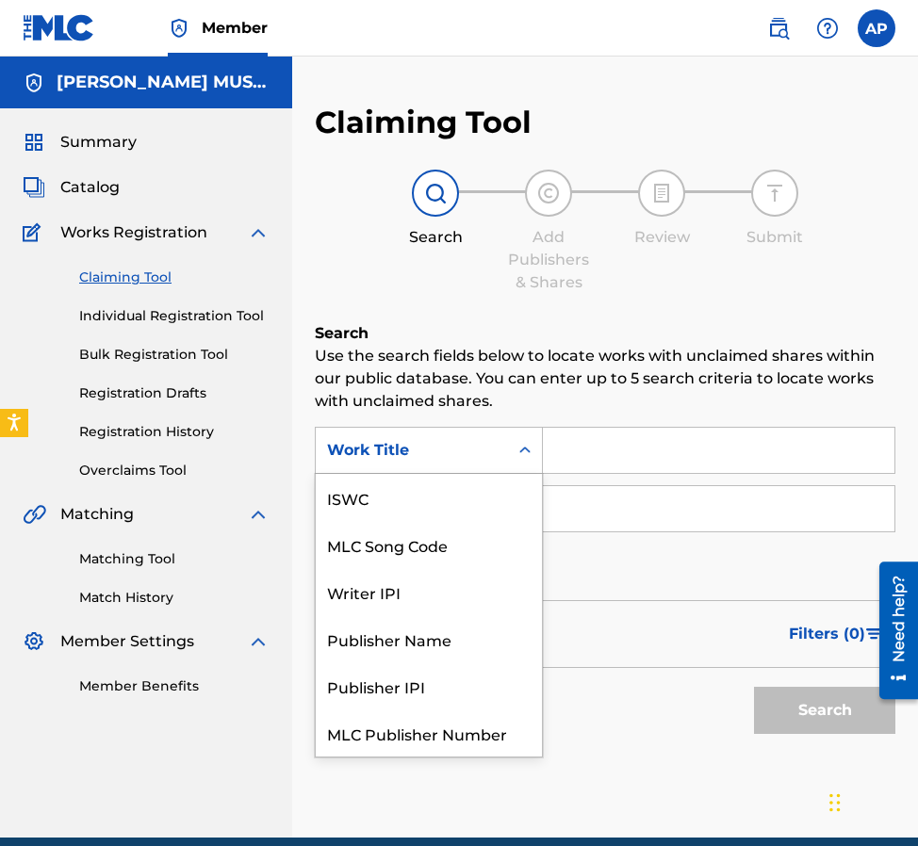
scroll to position [47, 0]
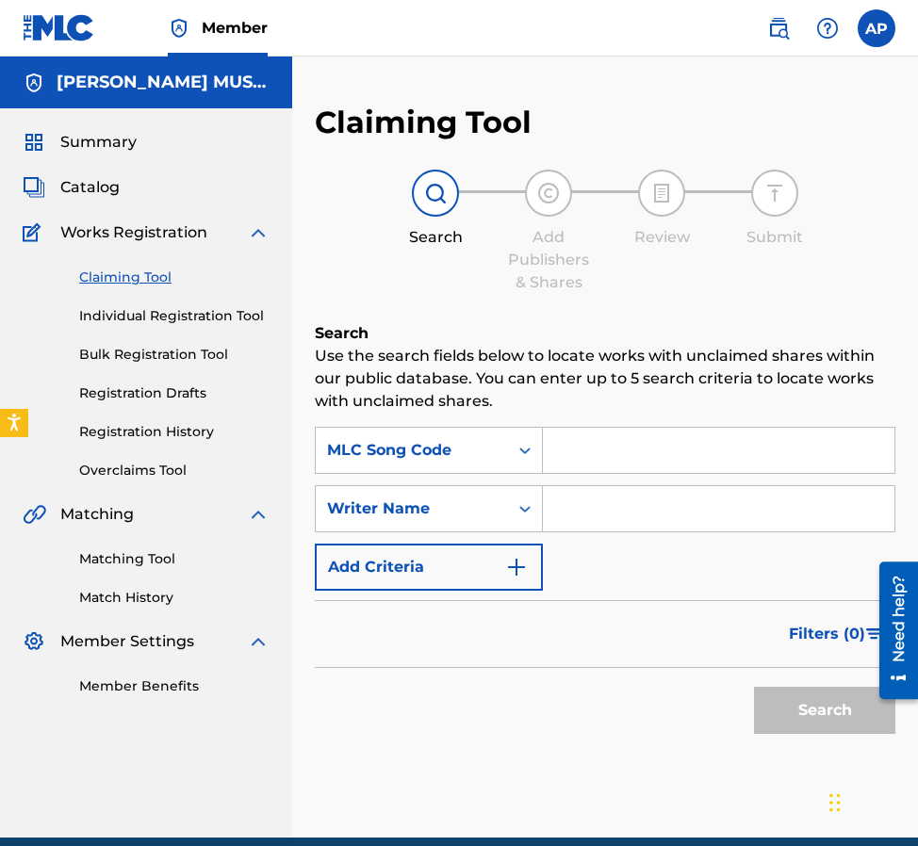
type input "HP8K7X"
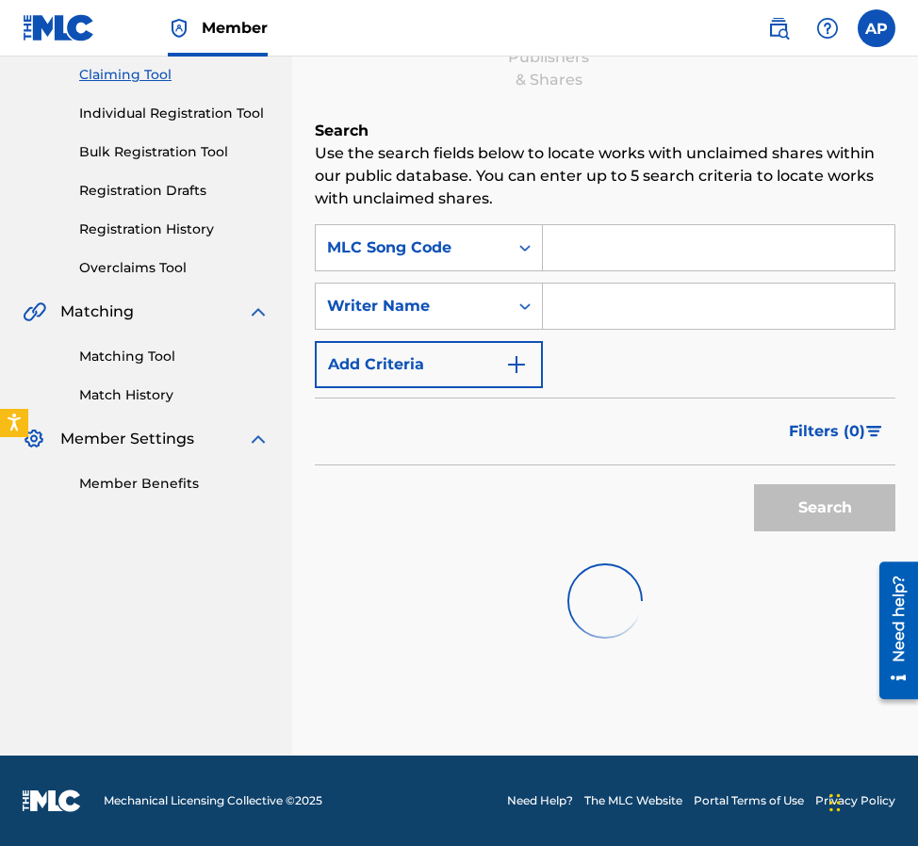
paste input "HP8K7X"
type input "HP8K7X"
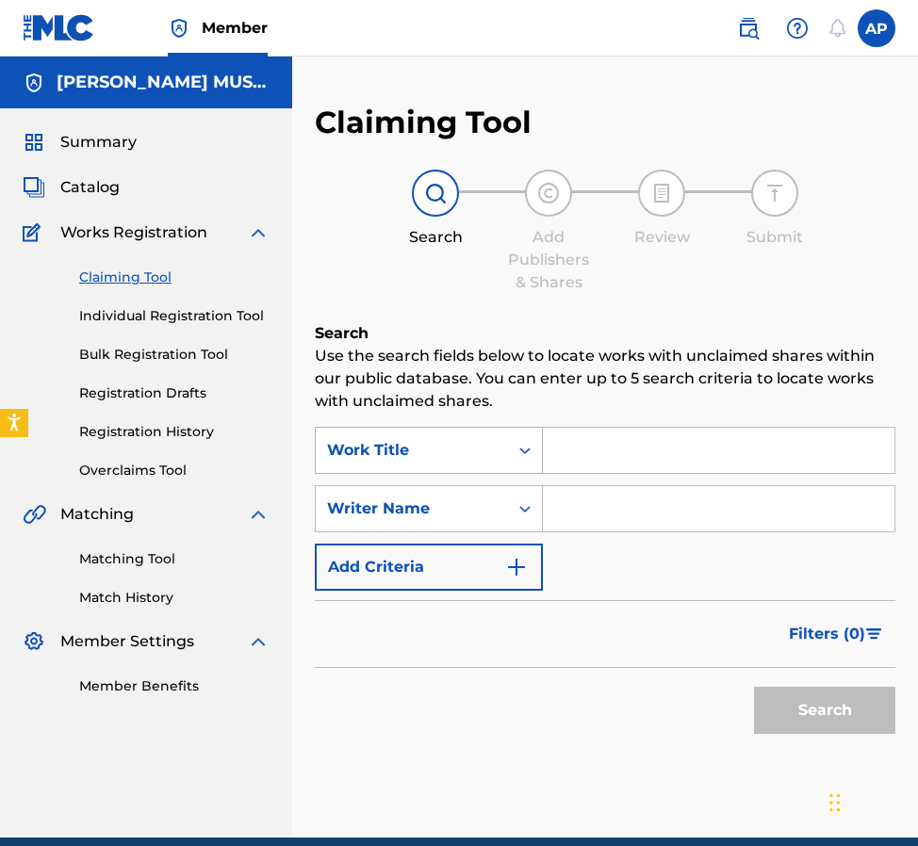
click at [476, 440] on div "Work Title" at bounding box center [412, 450] width 170 height 23
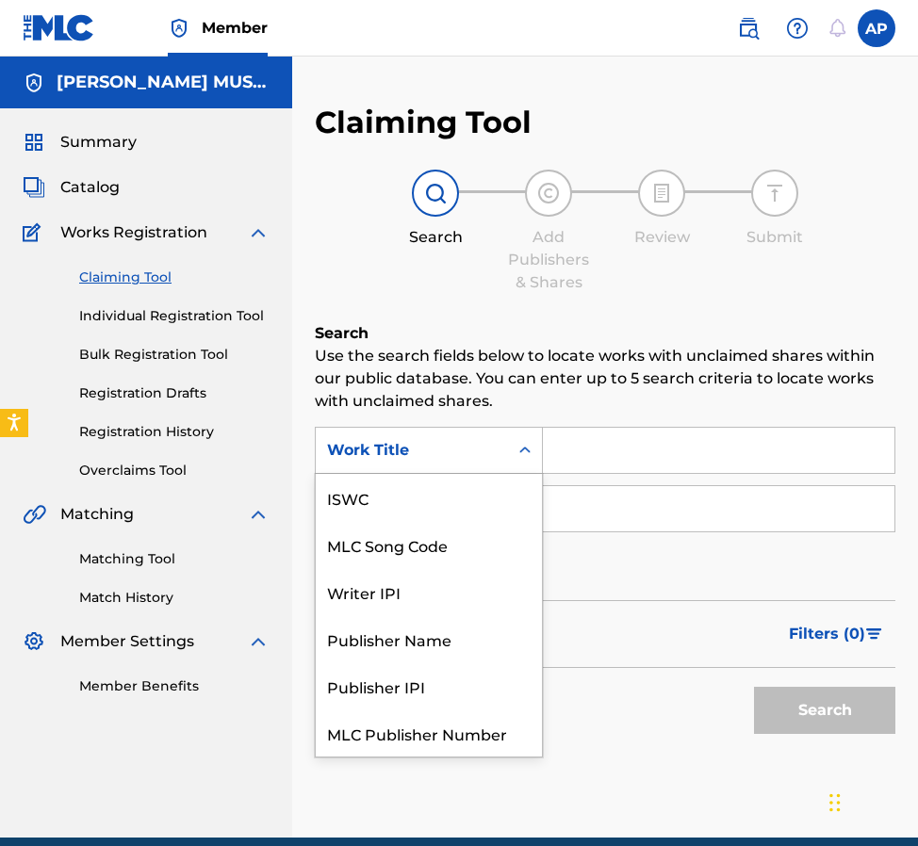
scroll to position [47, 0]
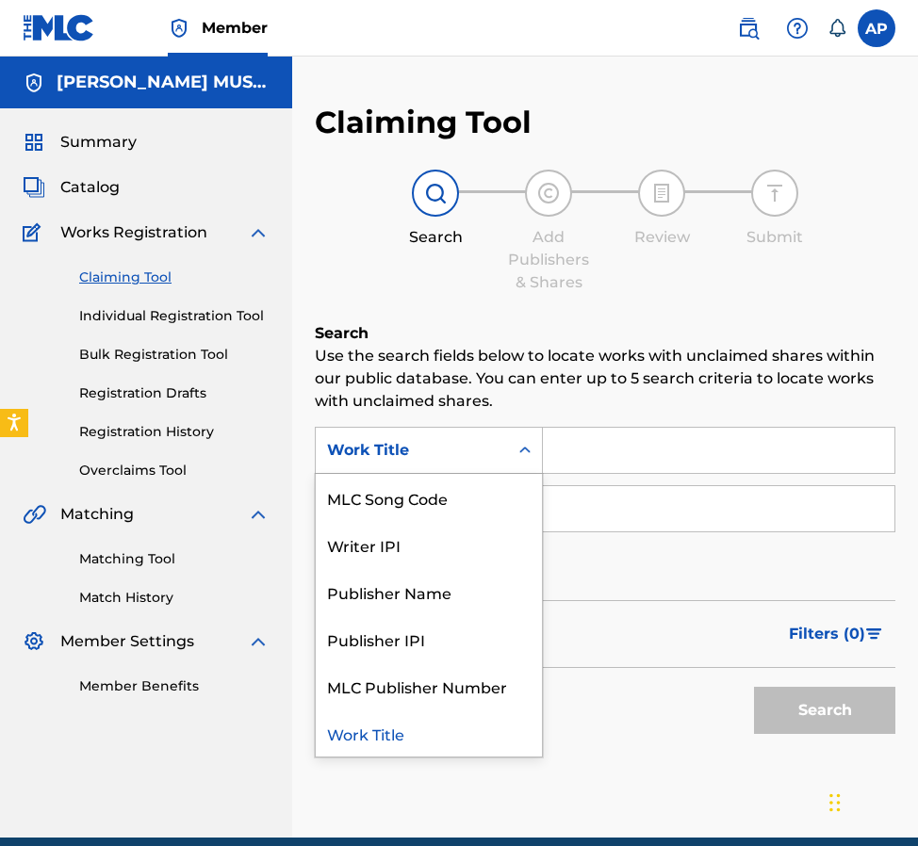
click at [468, 471] on div "Work Title" at bounding box center [429, 450] width 228 height 47
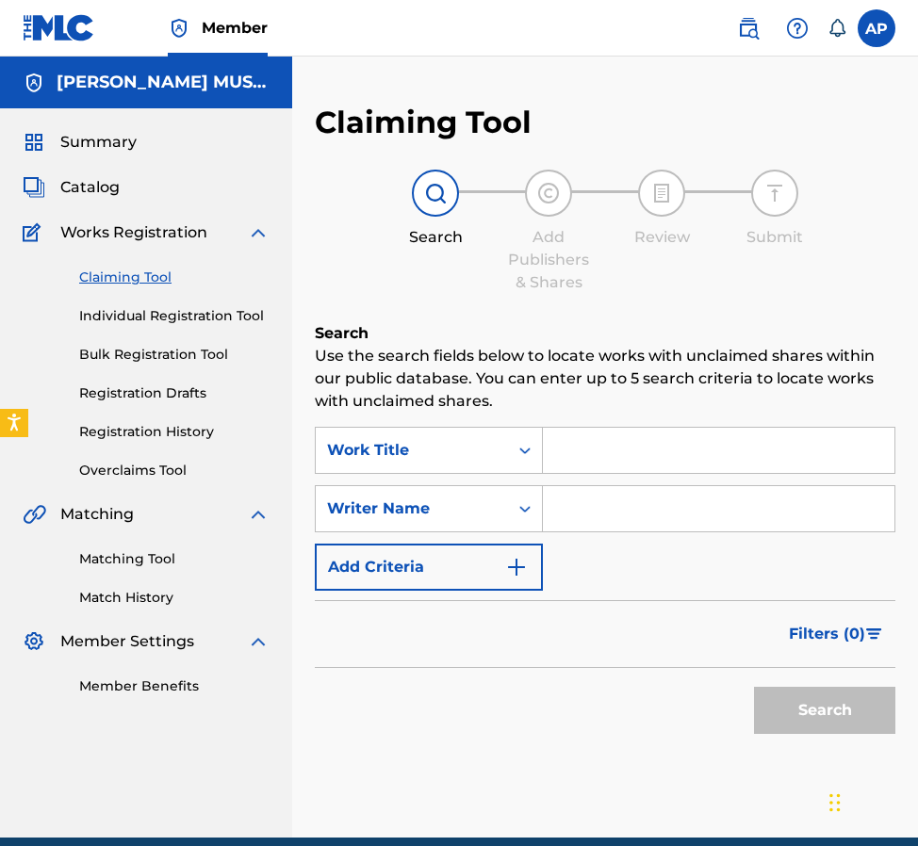
scroll to position [0, 0]
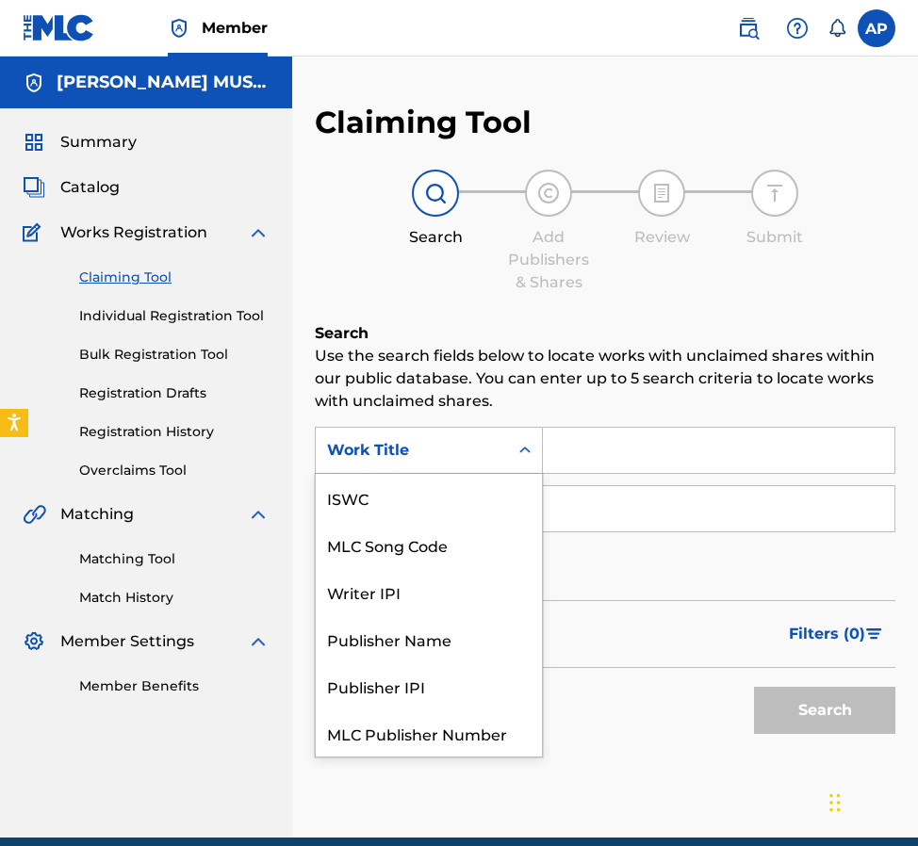
click at [466, 455] on div "Work Title" at bounding box center [412, 450] width 170 height 23
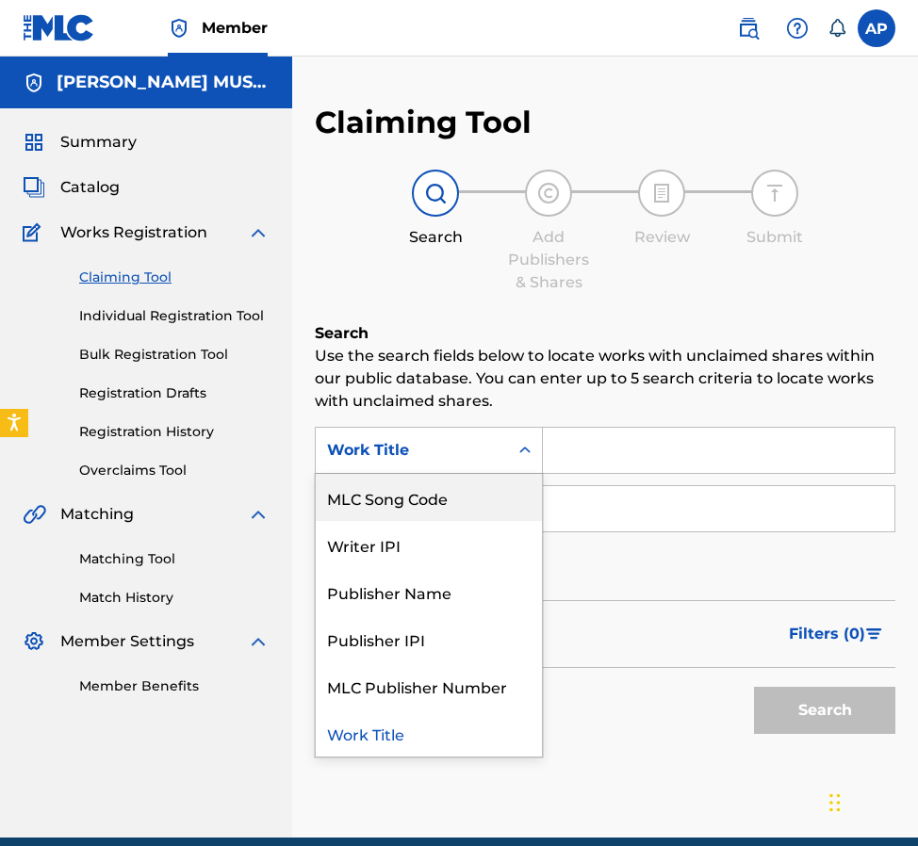
click at [466, 503] on div "MLC Song Code" at bounding box center [429, 497] width 226 height 47
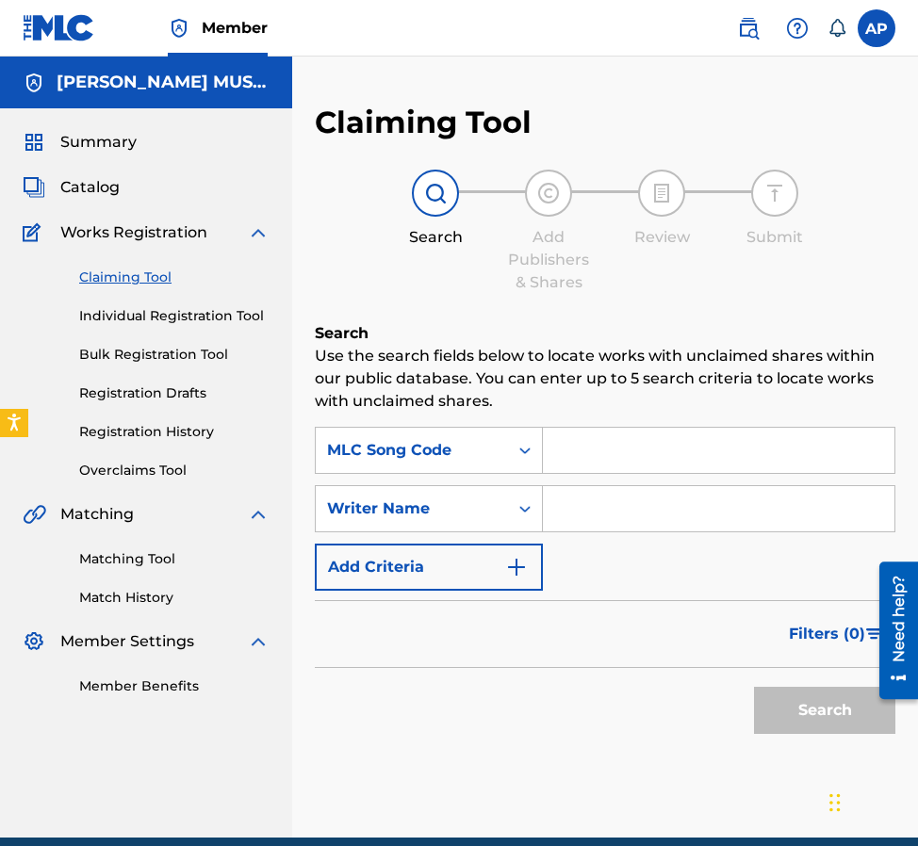
click at [569, 456] on input "Search Form" at bounding box center [718, 450] width 351 height 45
paste input "HP8K7X"
type input "HP8K7X"
click at [754, 687] on button "Search" at bounding box center [824, 710] width 141 height 47
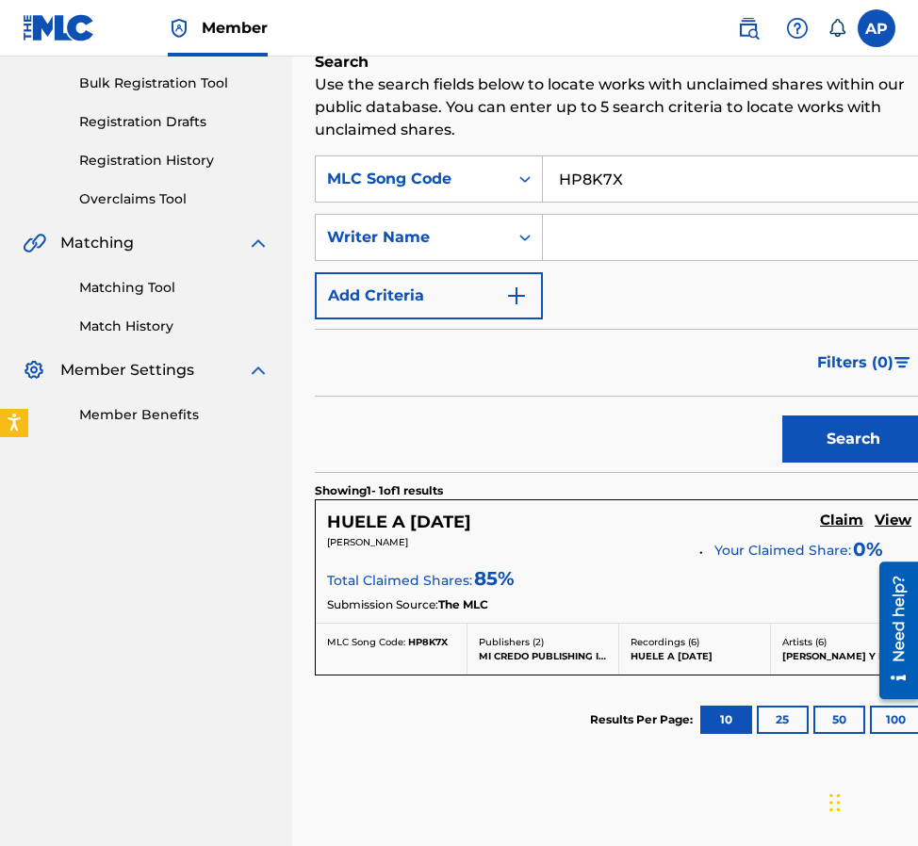
scroll to position [272, 0]
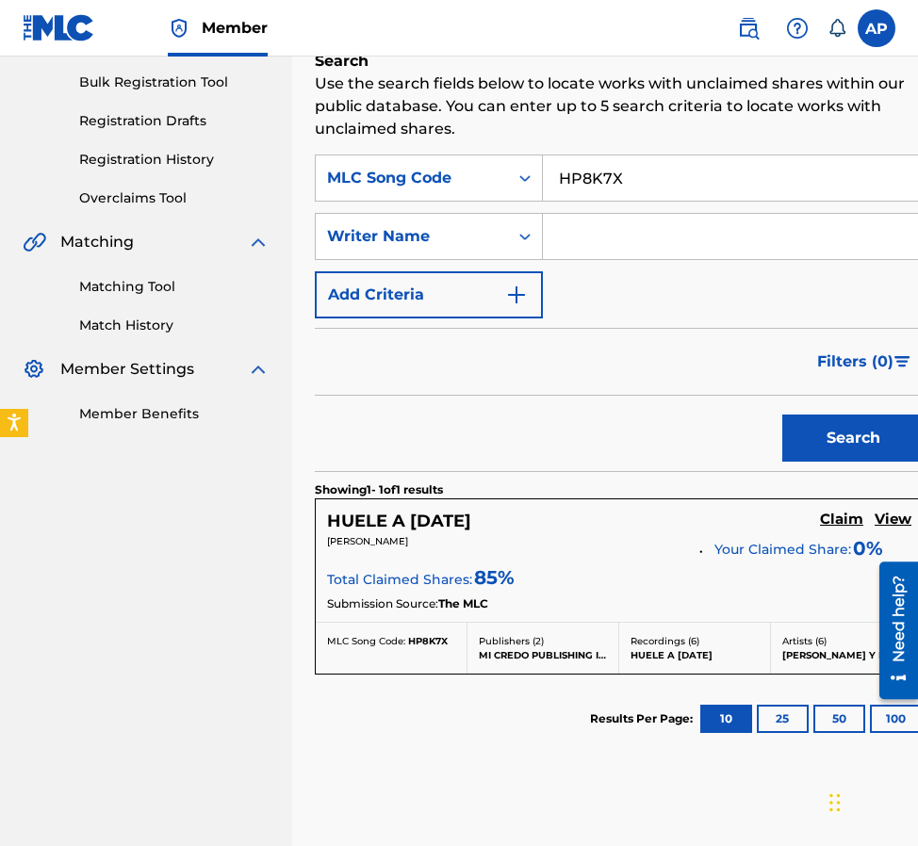
click at [842, 529] on link "Claim" at bounding box center [841, 521] width 43 height 21
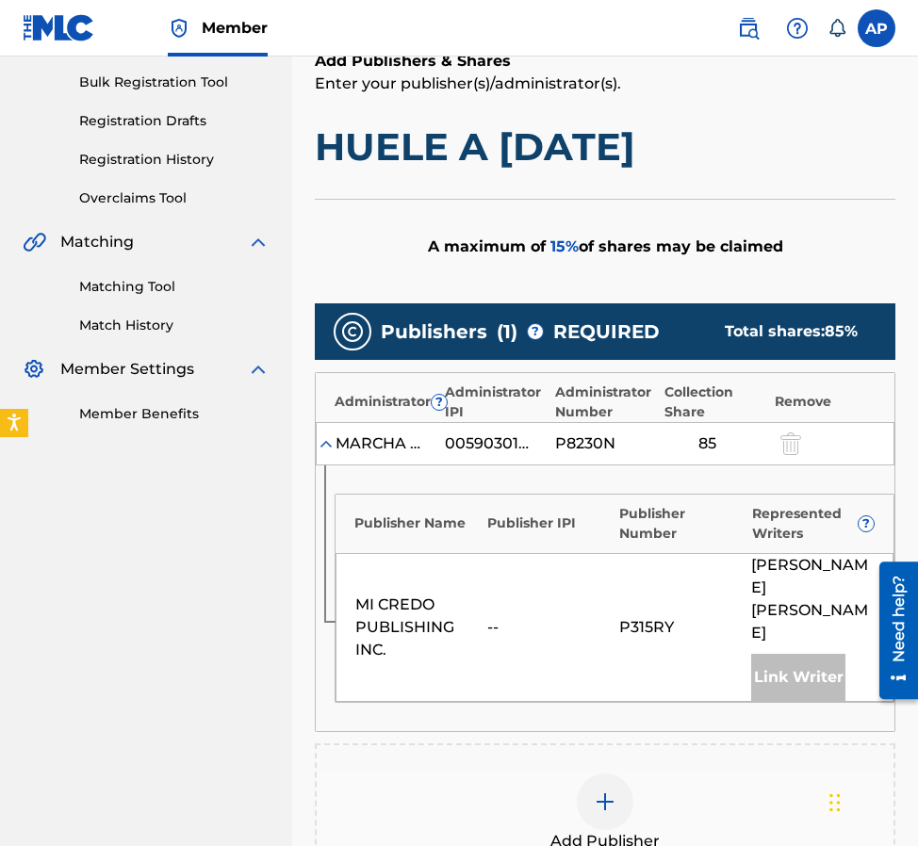
click at [840, 508] on div "Represented Writers ?" at bounding box center [813, 524] width 123 height 40
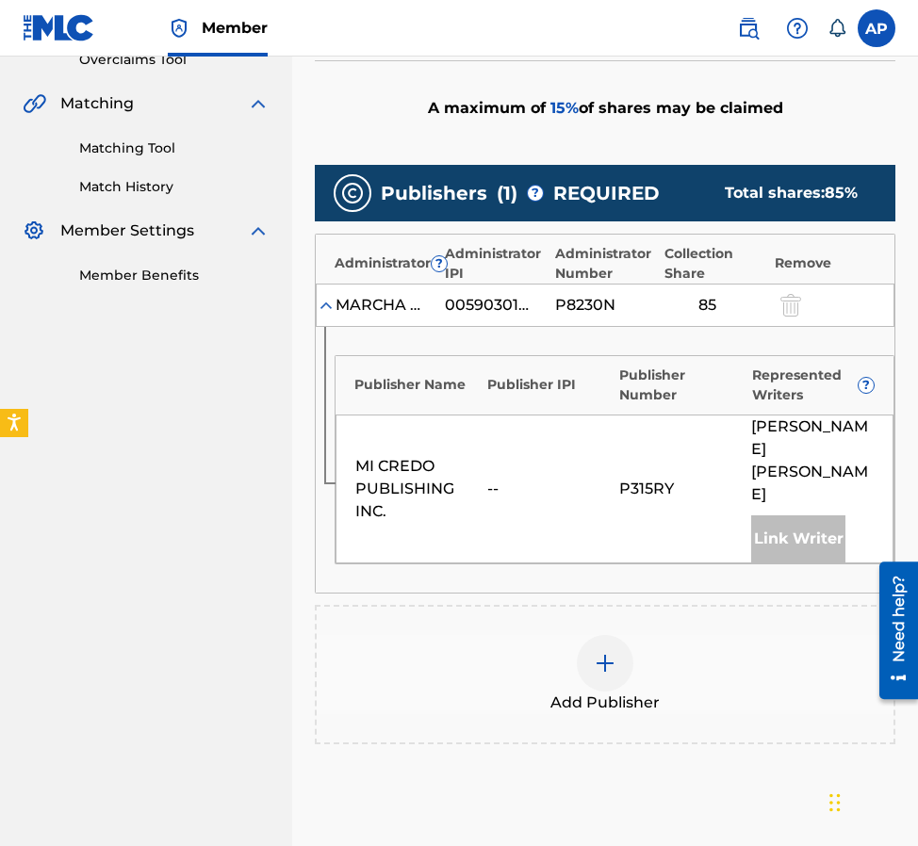
scroll to position [412, 0]
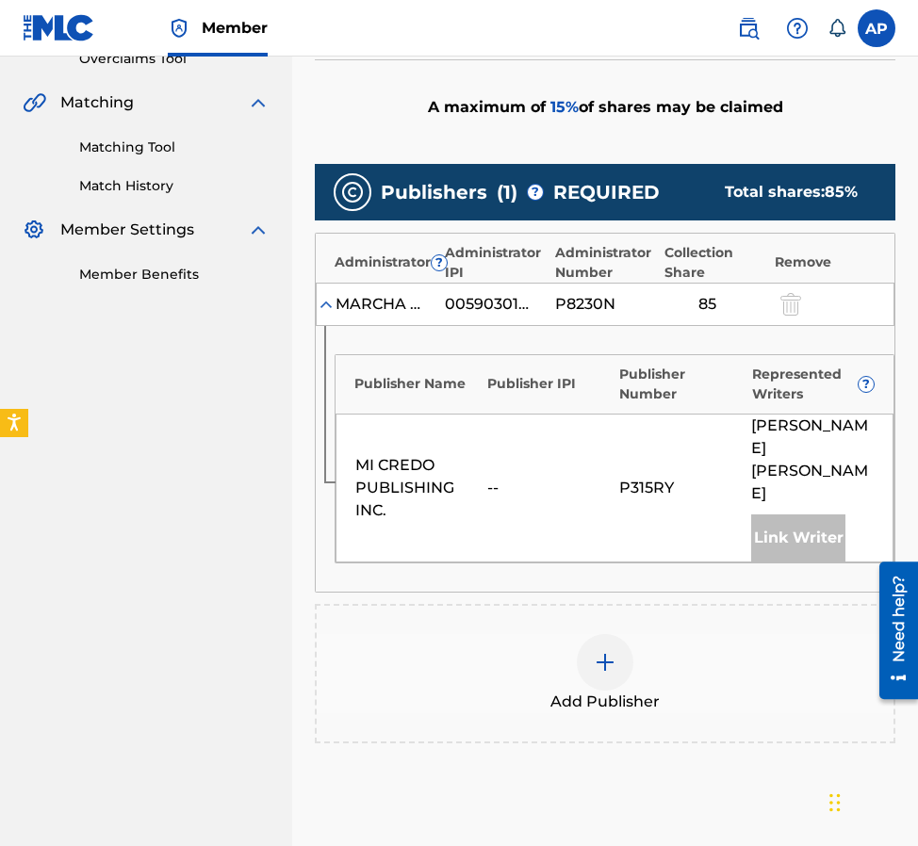
click at [595, 651] on img at bounding box center [605, 662] width 23 height 23
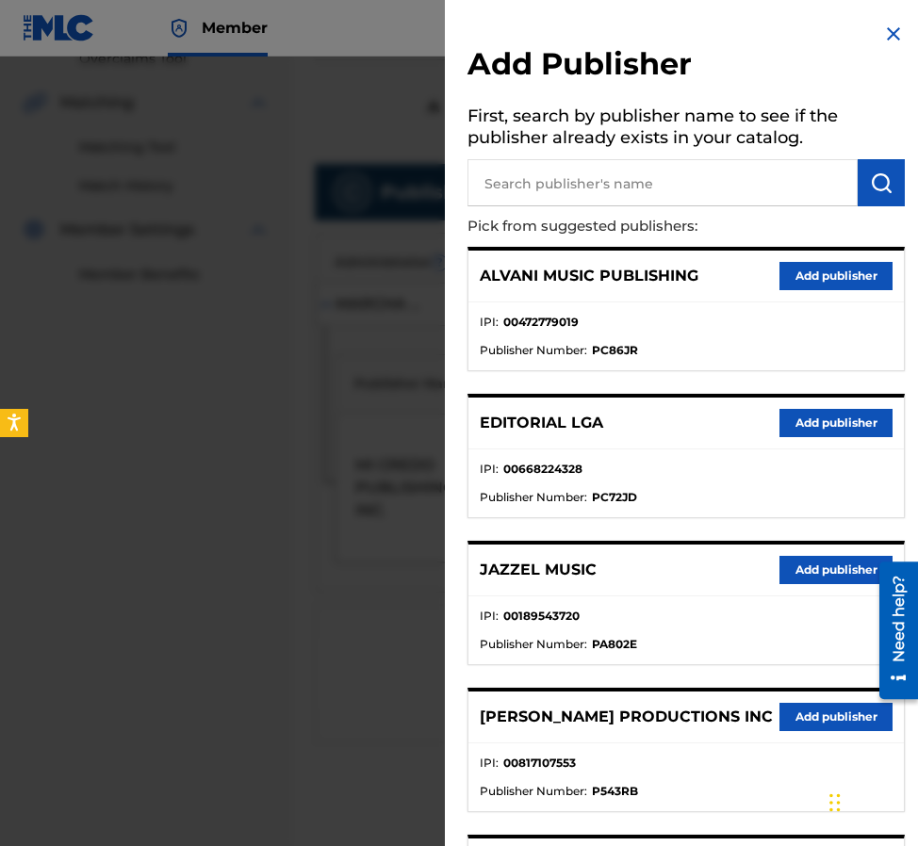
click at [646, 188] on input "text" at bounding box center [662, 182] width 390 height 47
type input "editraka"
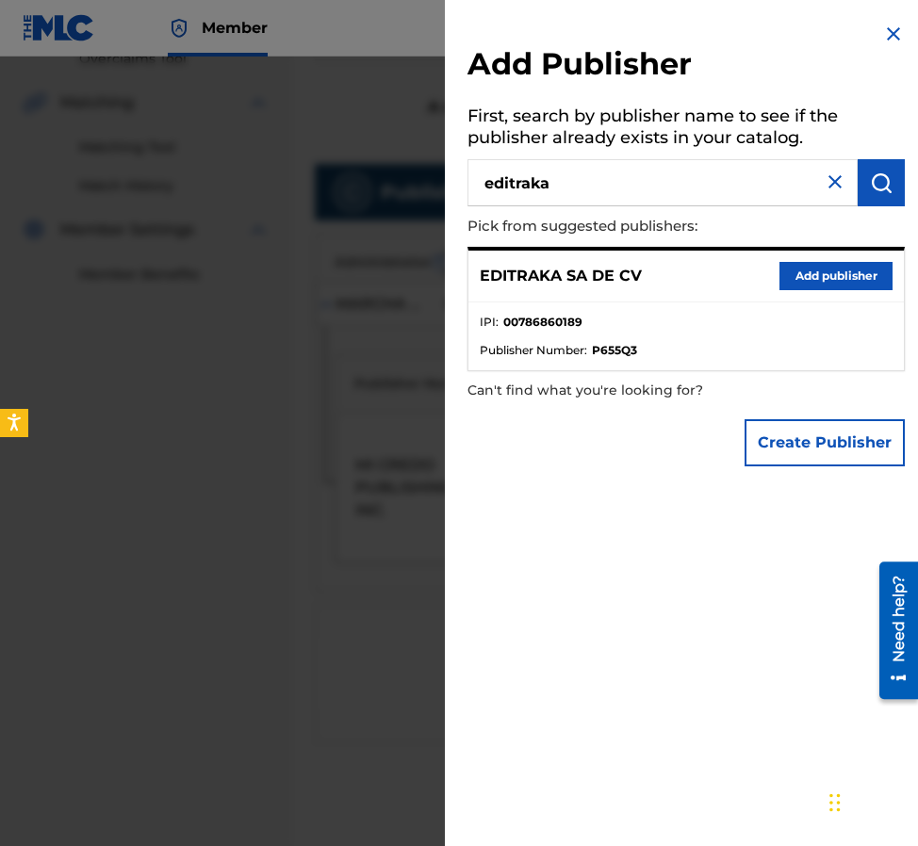
click at [834, 281] on button "Add publisher" at bounding box center [835, 276] width 113 height 28
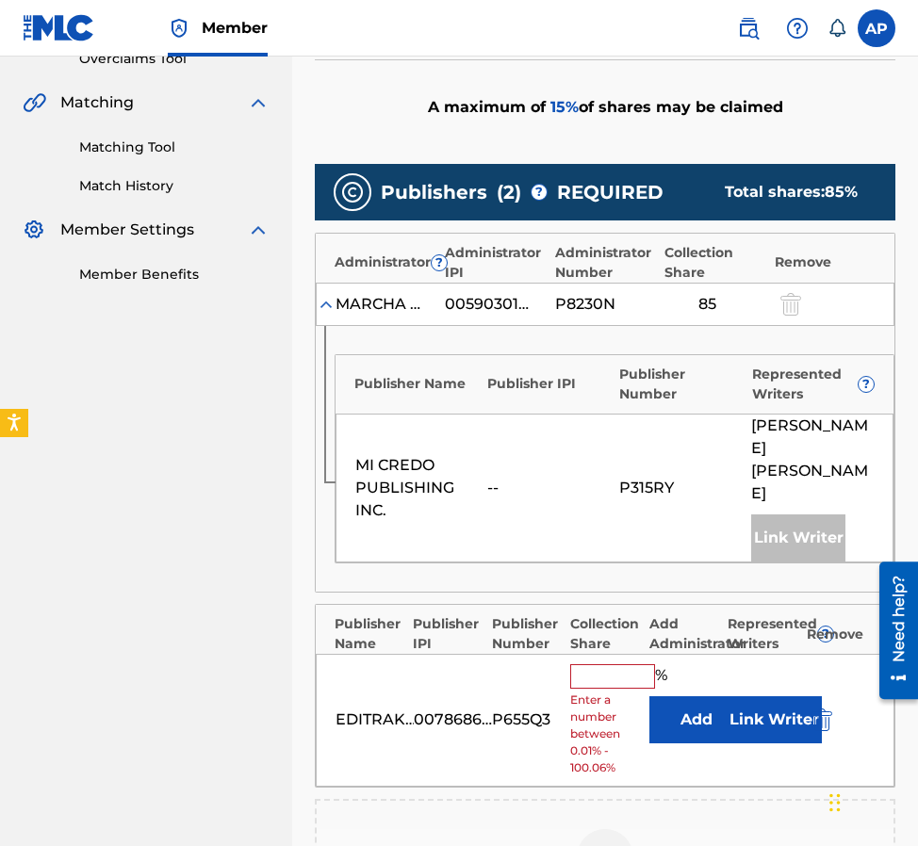
click at [705, 696] on button "Add" at bounding box center [696, 719] width 94 height 47
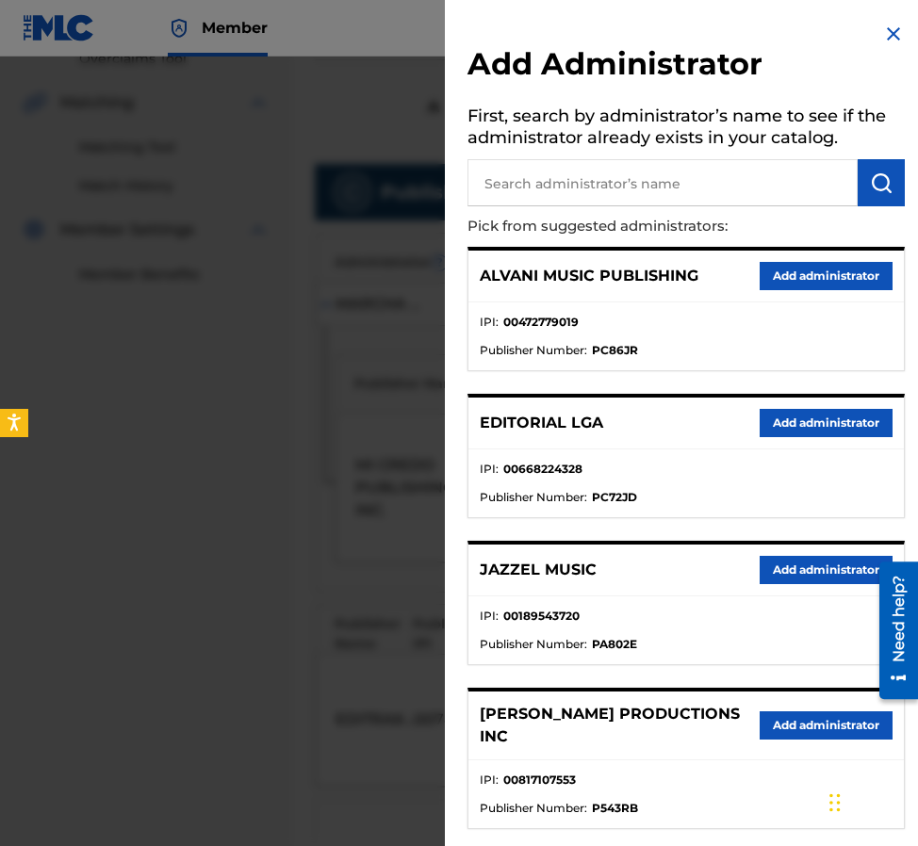
click at [648, 195] on input "text" at bounding box center [662, 182] width 390 height 47
type input "m"
type input "maximo"
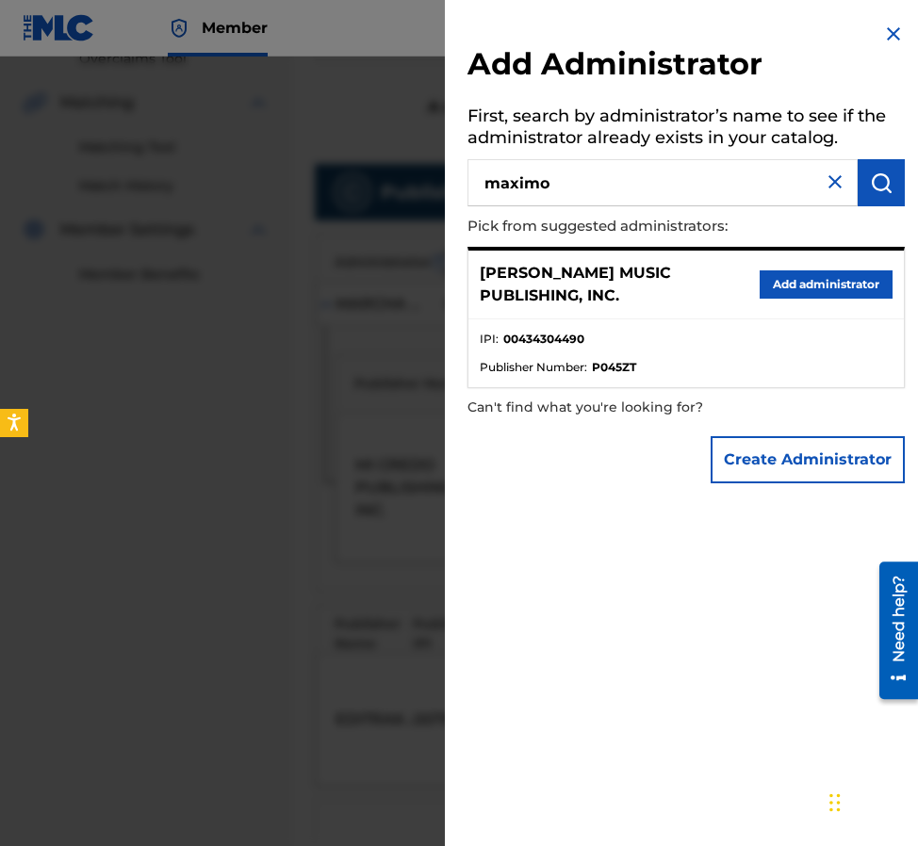
click at [797, 291] on button "Add administrator" at bounding box center [825, 284] width 133 height 28
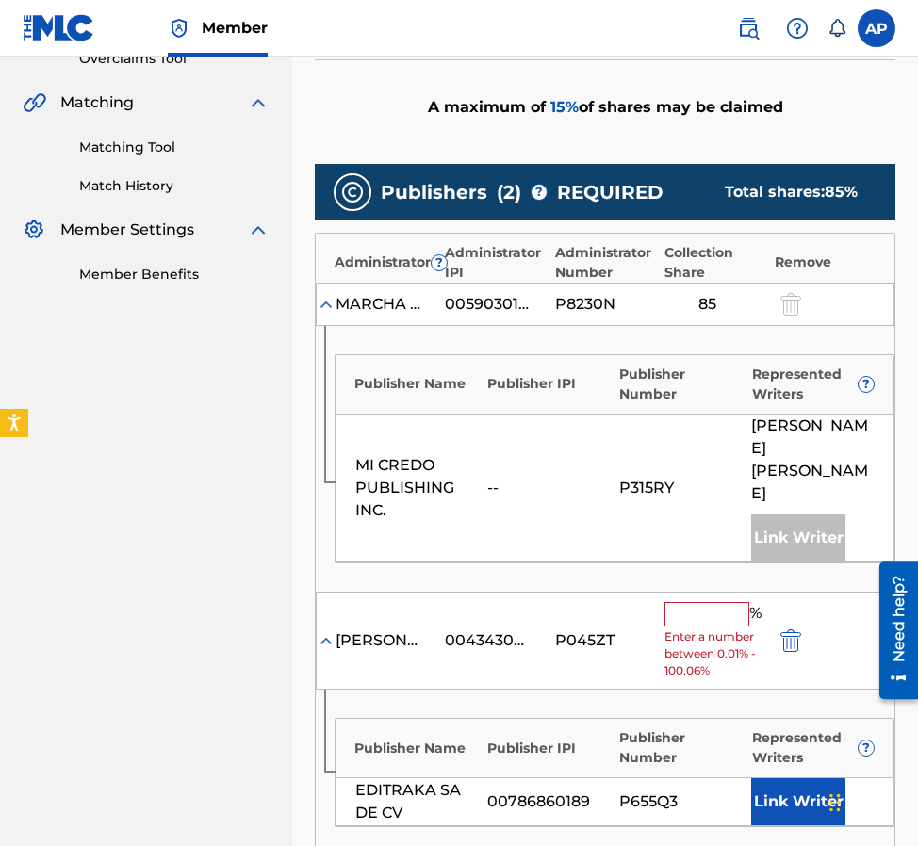
click at [687, 602] on input "text" at bounding box center [706, 614] width 85 height 24
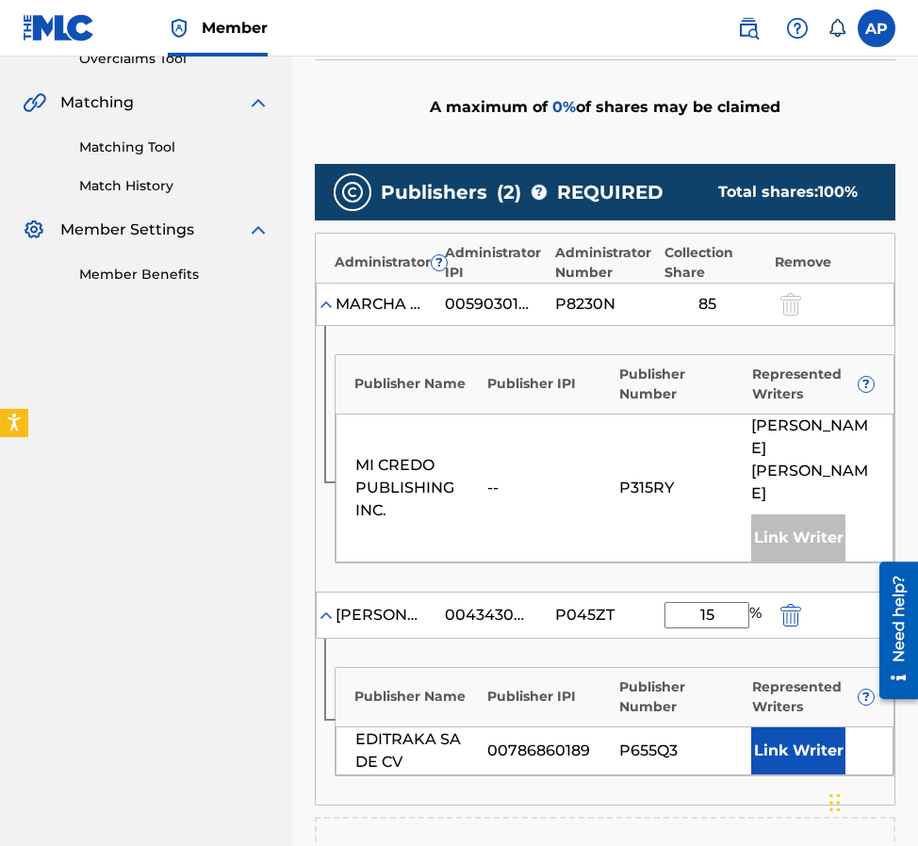
type input "15"
click at [591, 639] on div "Publisher Name Publisher IPI Publisher Number Represented Writers ? EDITRAKA SA…" at bounding box center [605, 722] width 579 height 166
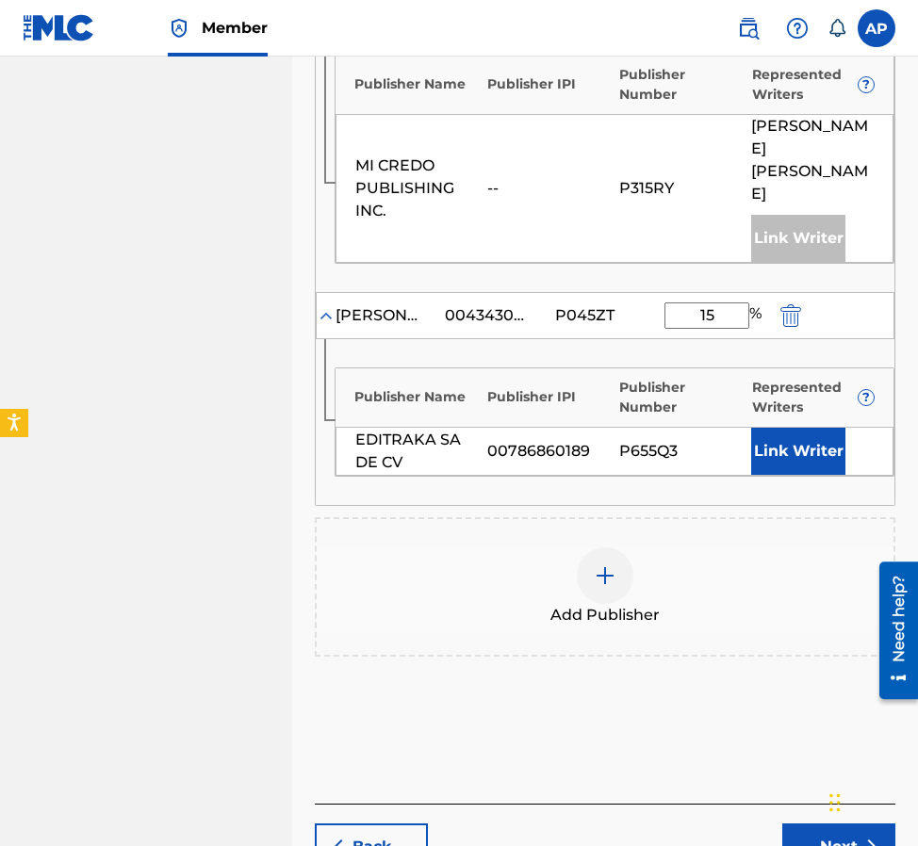
scroll to position [767, 0]
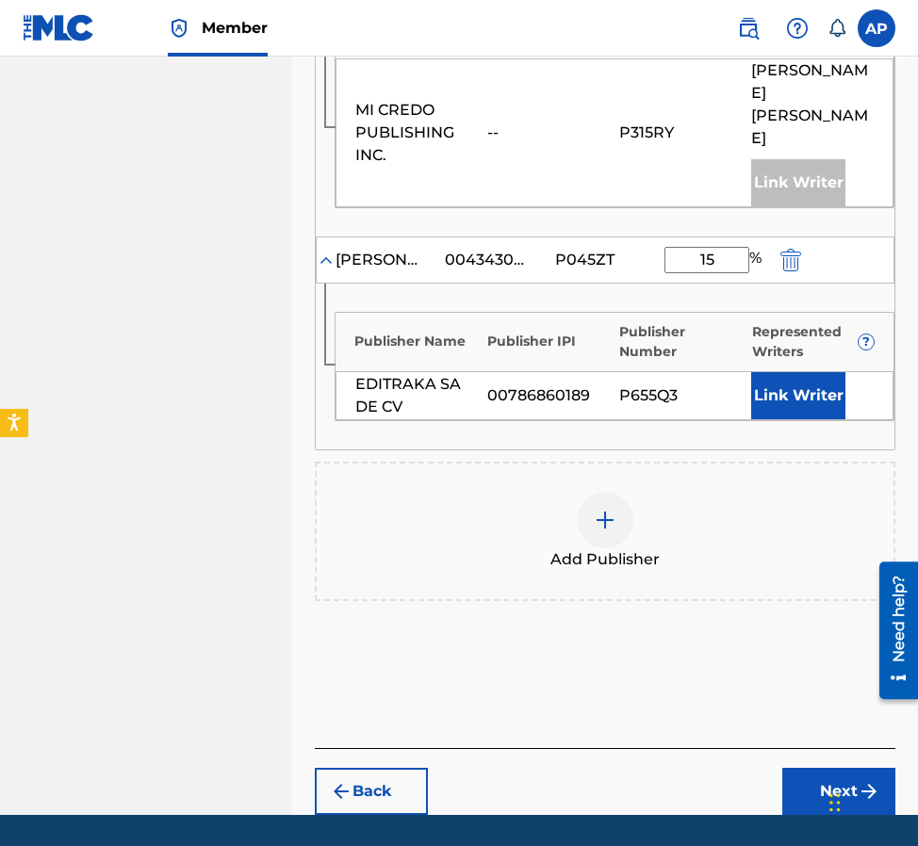
click at [796, 748] on div "Back Next" at bounding box center [605, 781] width 580 height 67
click at [801, 768] on button "Next" at bounding box center [838, 791] width 113 height 47
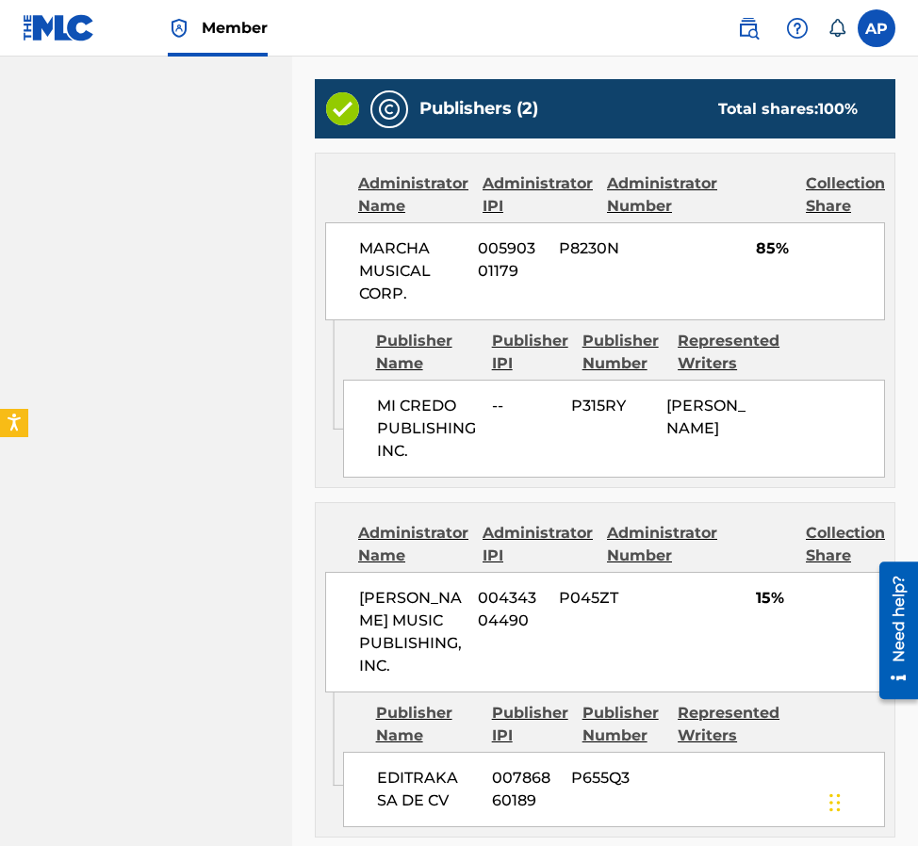
scroll to position [872, 0]
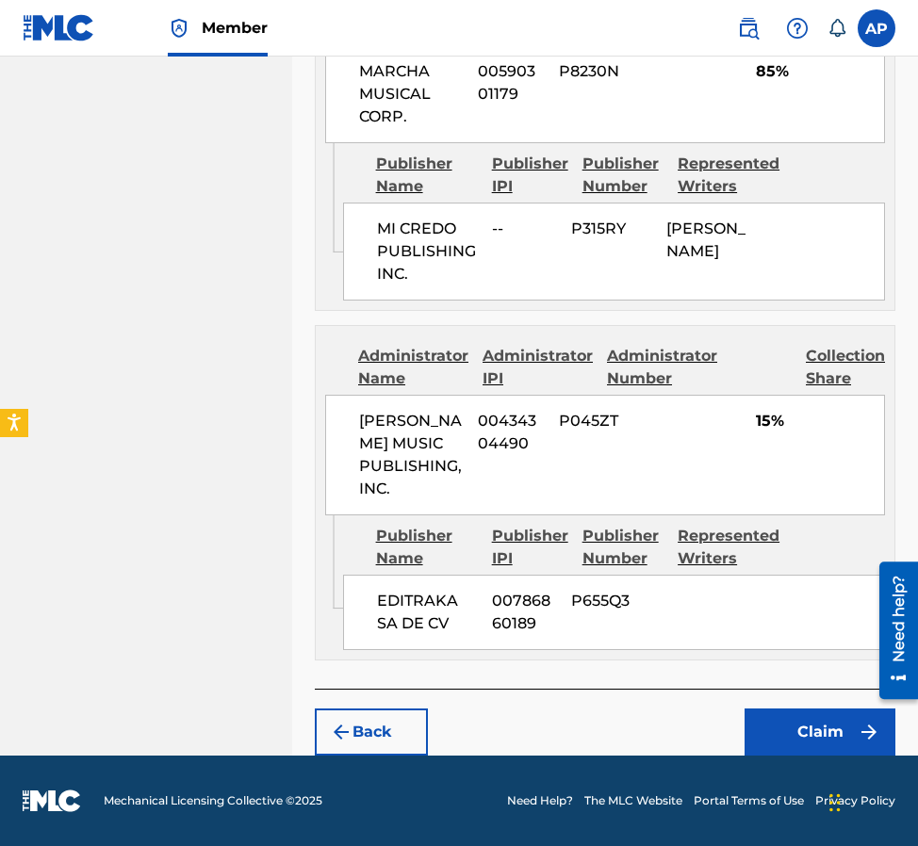
click at [799, 748] on button "Claim" at bounding box center [819, 732] width 151 height 47
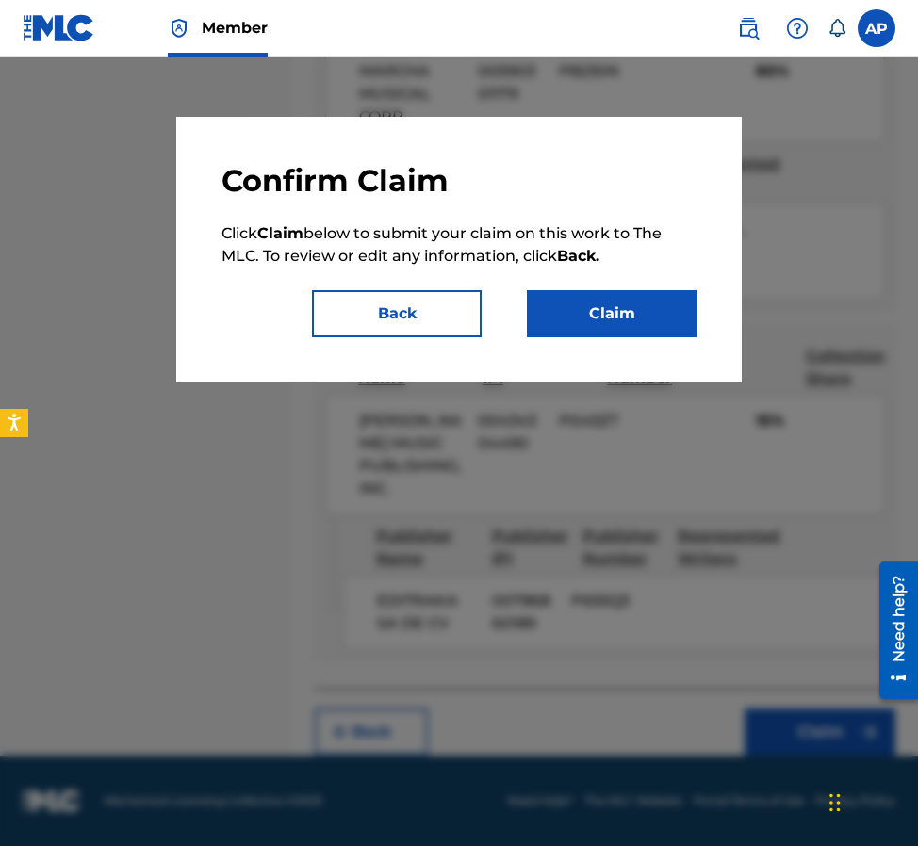
click at [580, 326] on button "Claim" at bounding box center [612, 313] width 170 height 47
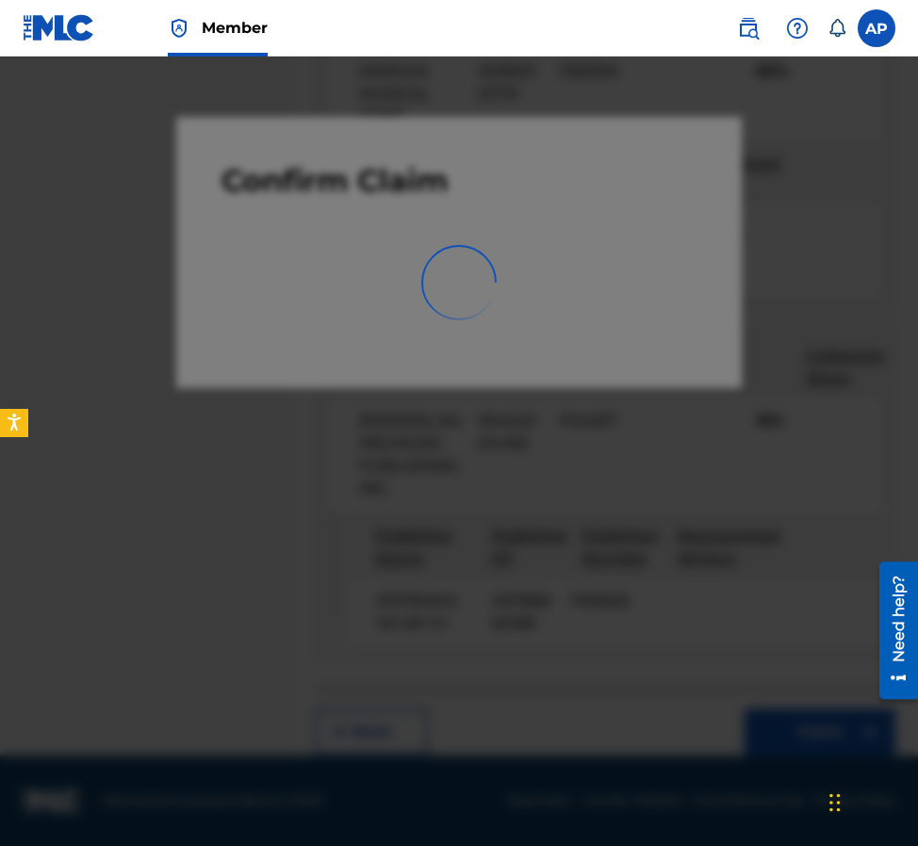
scroll to position [0, 0]
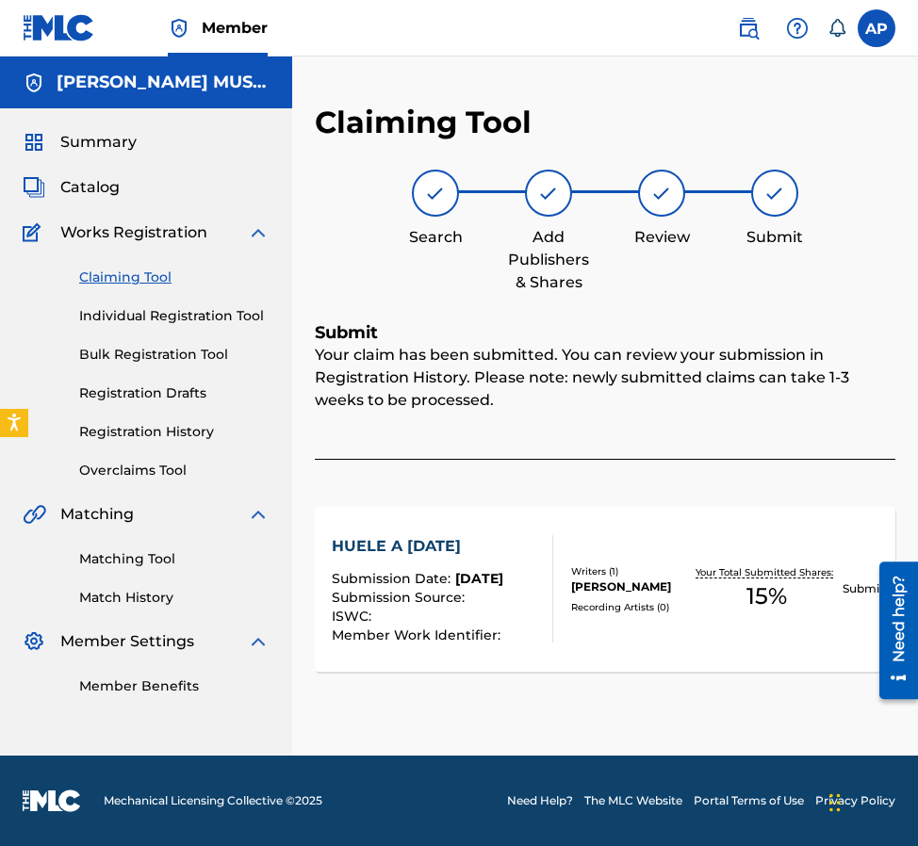
click at [108, 277] on link "Claiming Tool" at bounding box center [174, 278] width 190 height 20
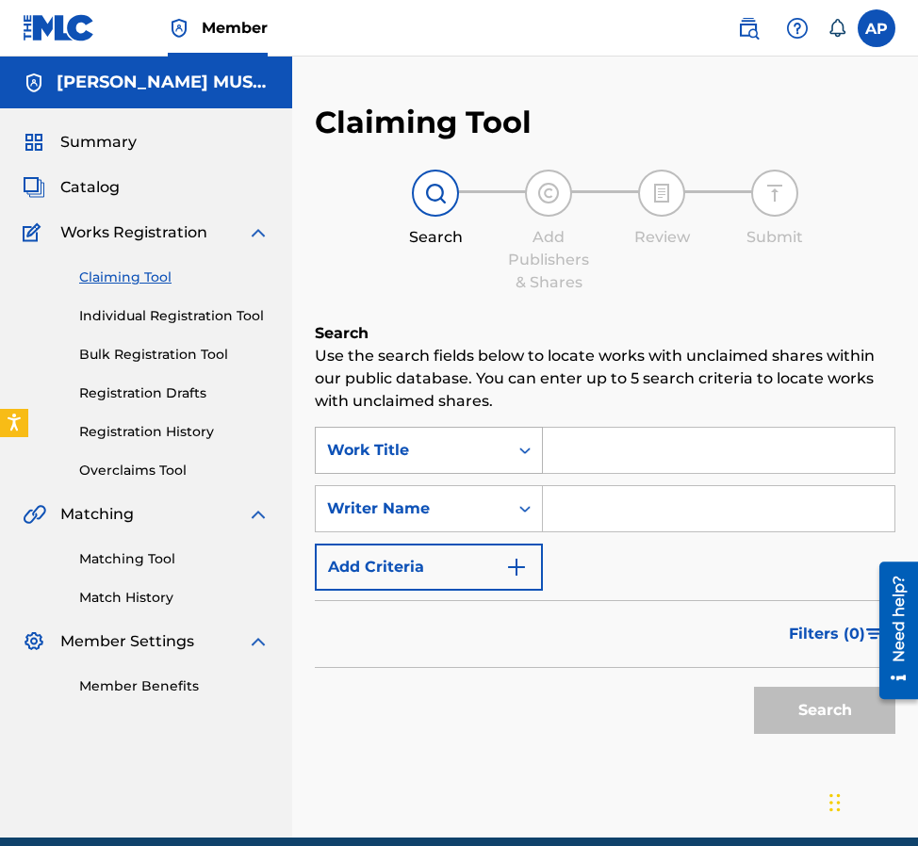
click at [501, 457] on div "Work Title" at bounding box center [412, 451] width 192 height 36
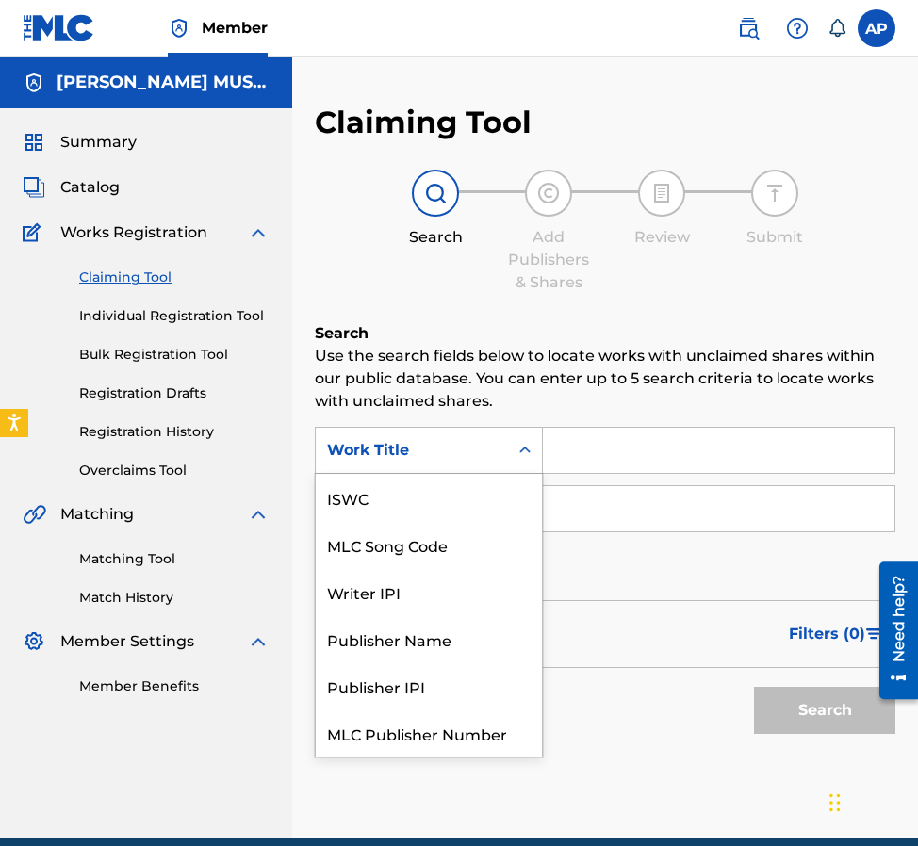
scroll to position [47, 0]
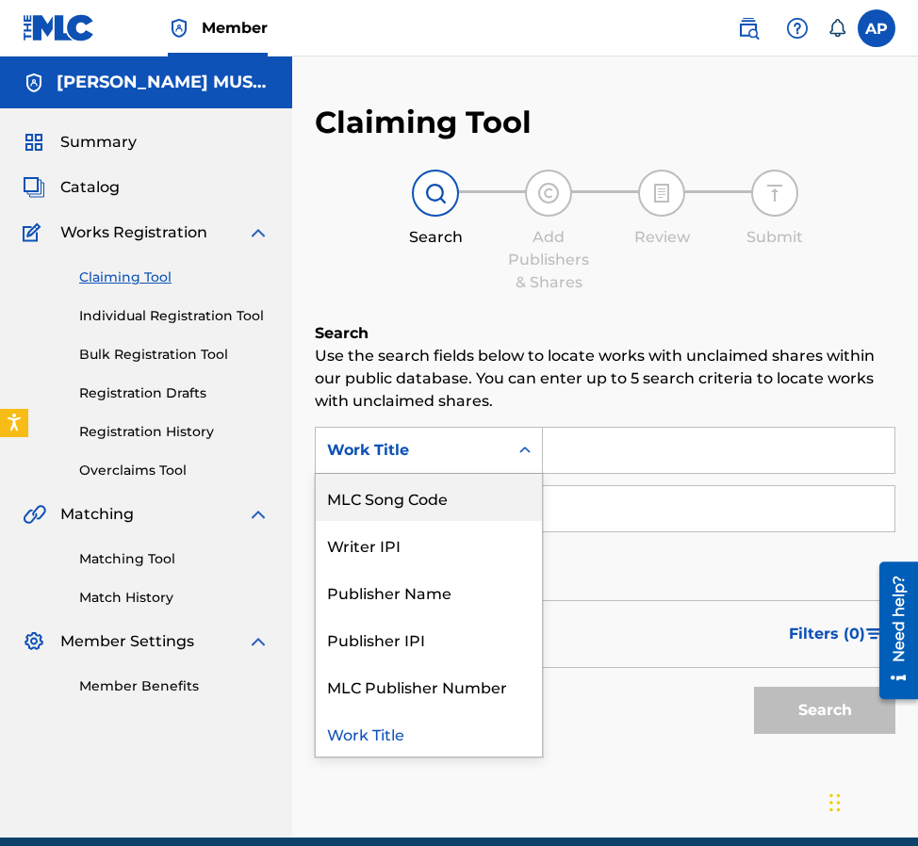
click at [477, 482] on div "MLC Song Code" at bounding box center [429, 497] width 226 height 47
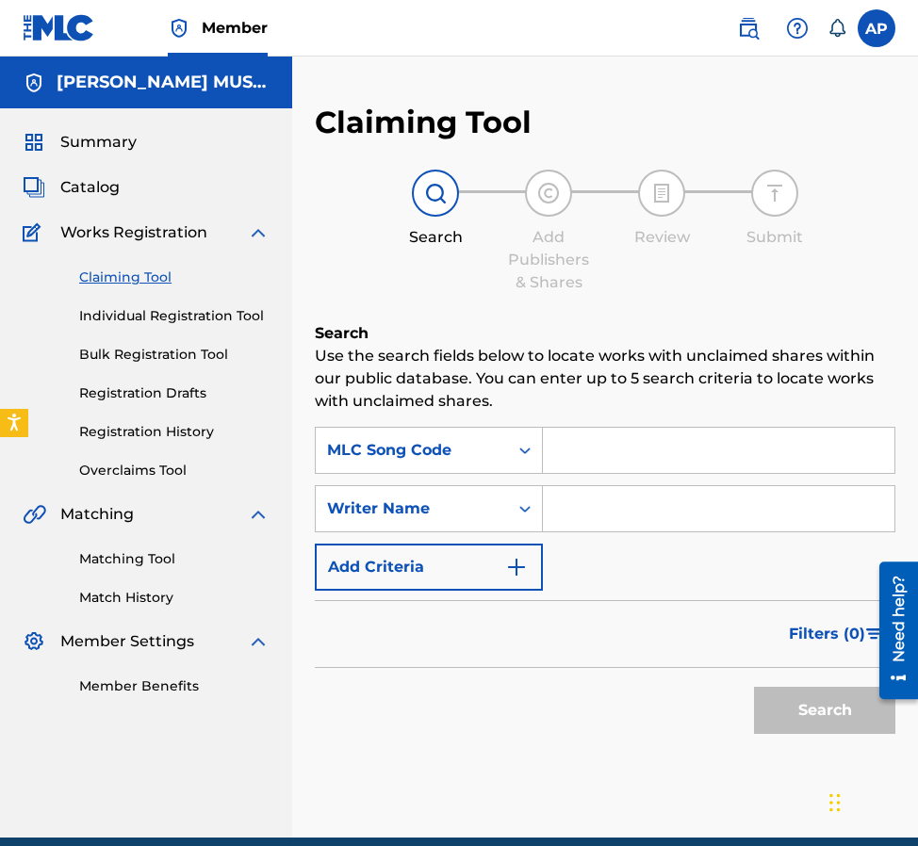
click at [602, 442] on input "Search Form" at bounding box center [718, 450] width 351 height 45
paste input "KE6OT2"
type input "KE6OT2"
click at [754, 687] on button "Search" at bounding box center [824, 710] width 141 height 47
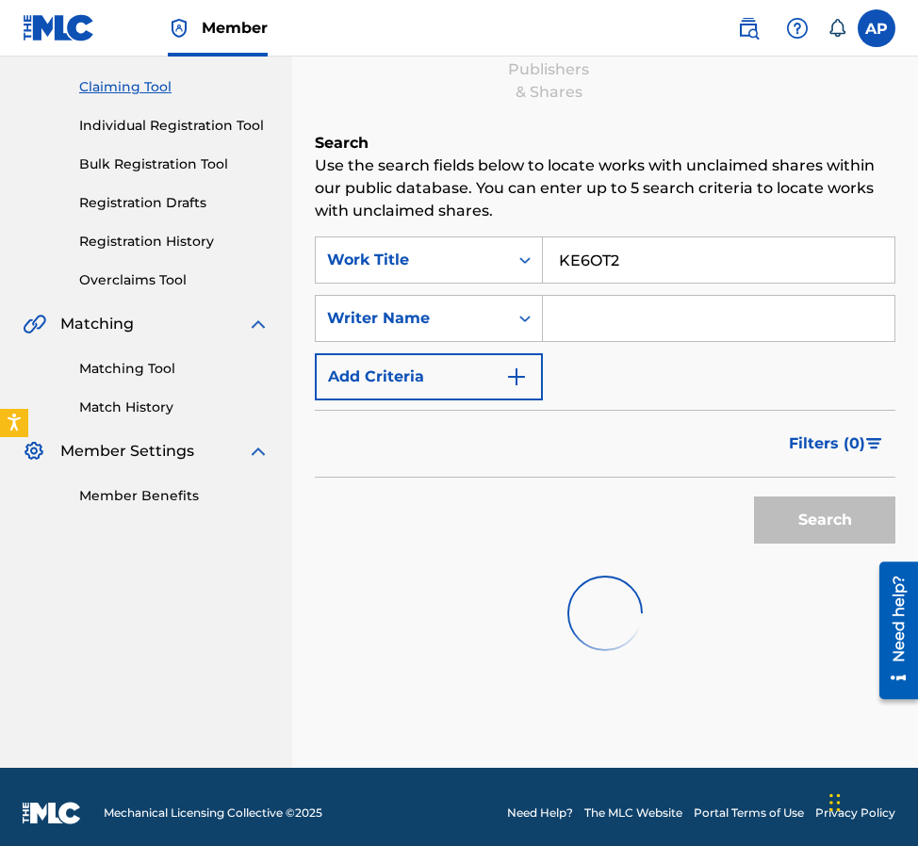
scroll to position [240, 0]
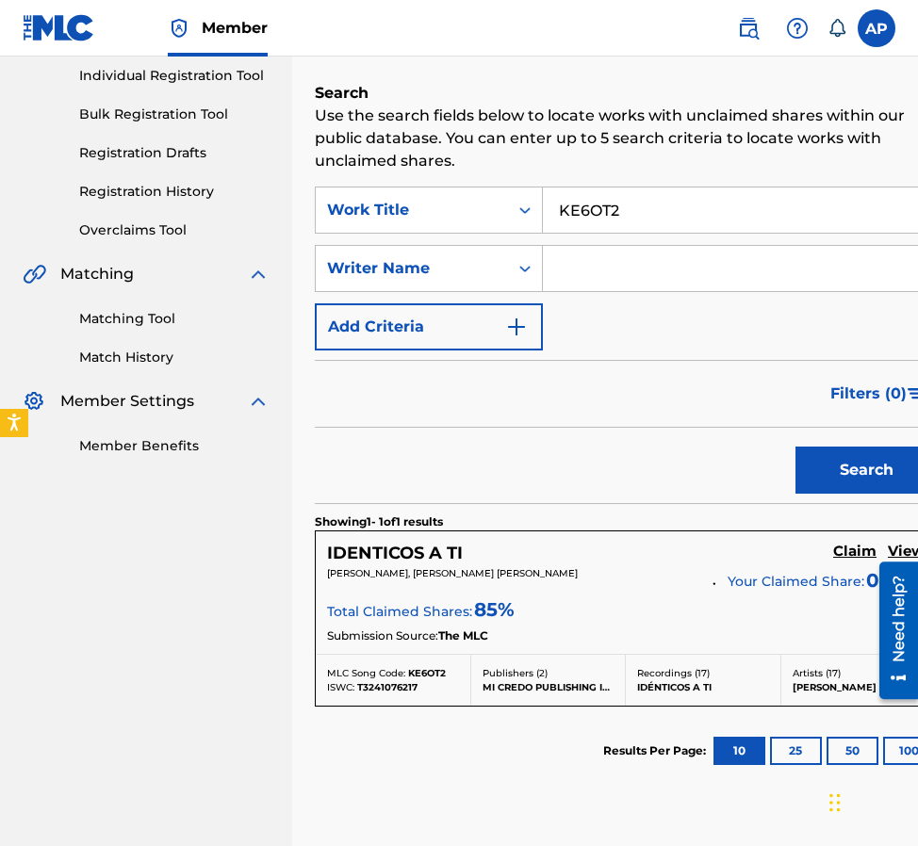
click at [833, 553] on h5 "Claim" at bounding box center [854, 552] width 43 height 18
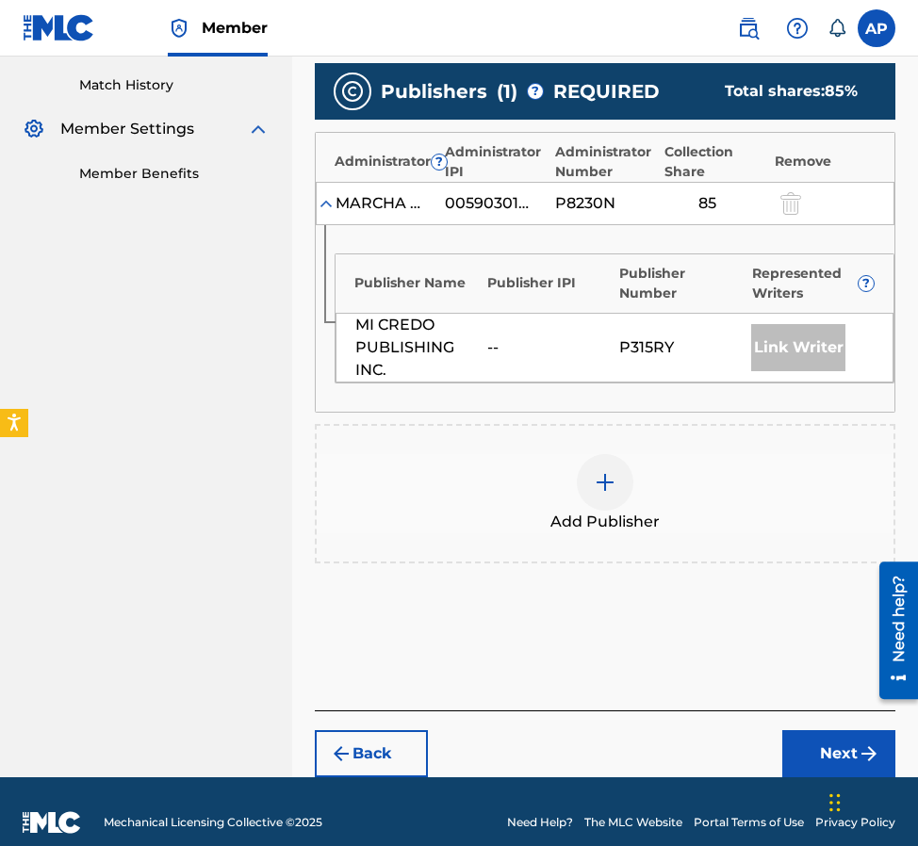
scroll to position [512, 0]
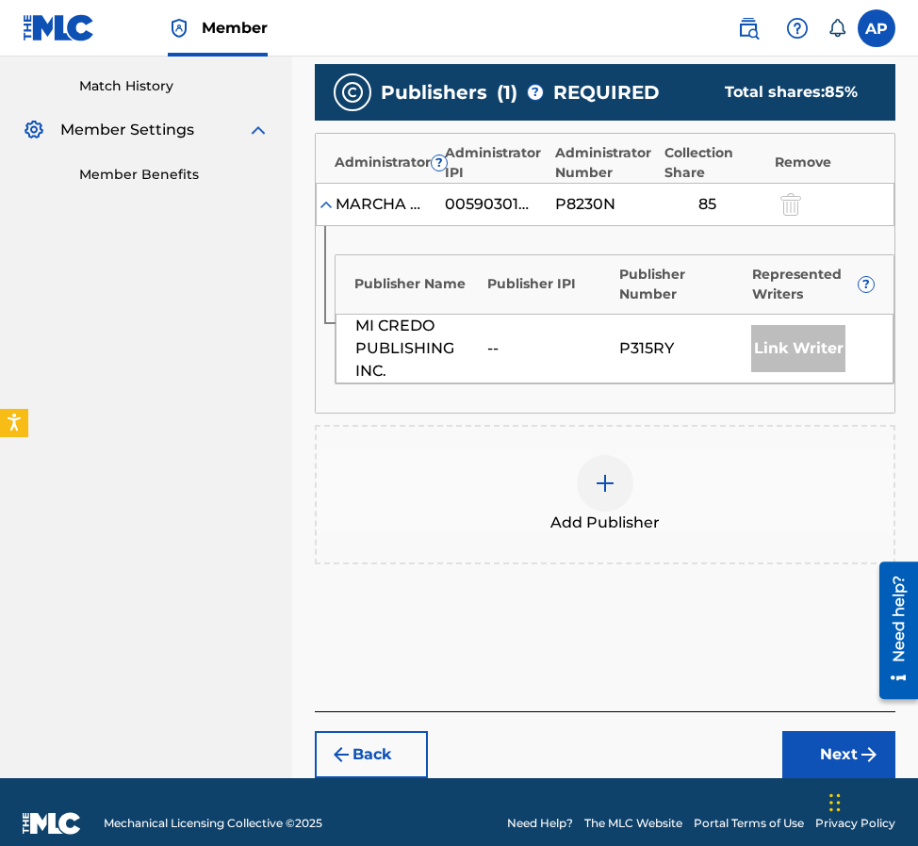
click at [637, 495] on div "Add Publisher" at bounding box center [605, 494] width 577 height 79
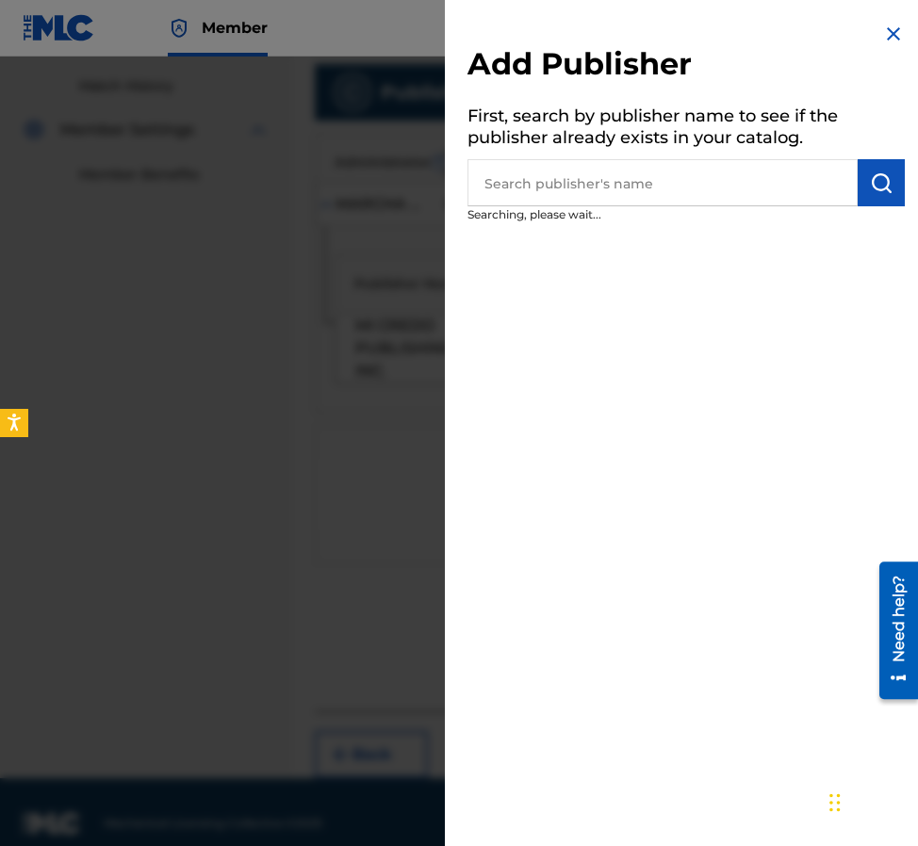
click at [611, 487] on div "Add Publisher First, search by publisher name to see if the publisher already e…" at bounding box center [686, 423] width 482 height 846
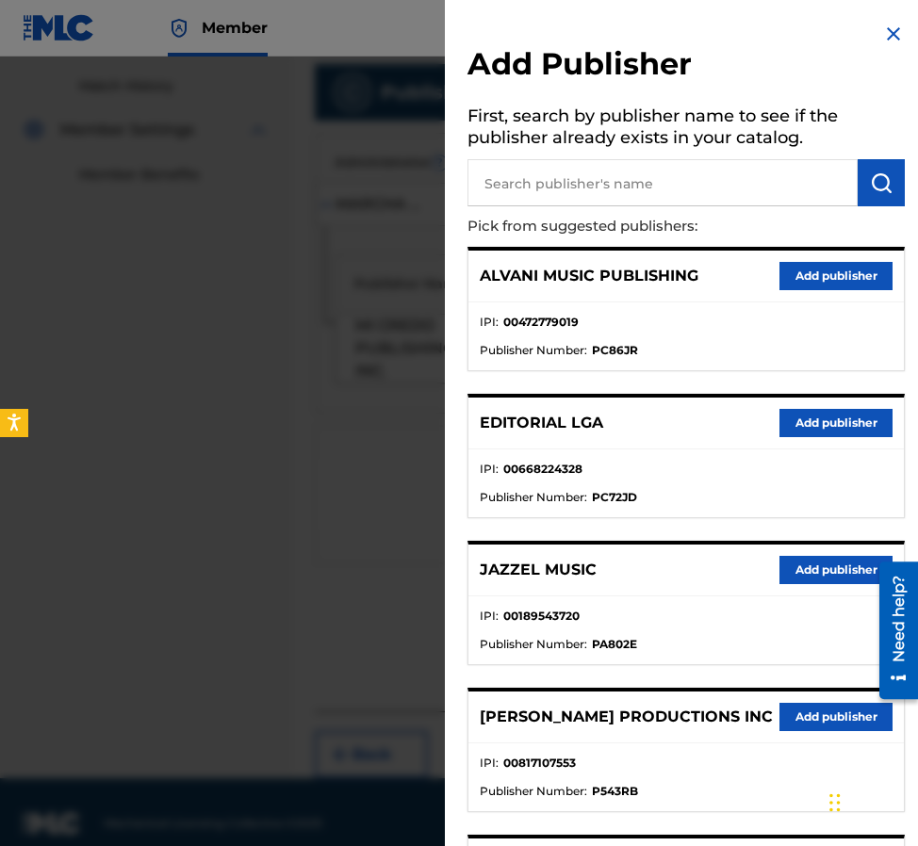
click at [583, 171] on input "text" at bounding box center [662, 182] width 390 height 47
type input "editraka"
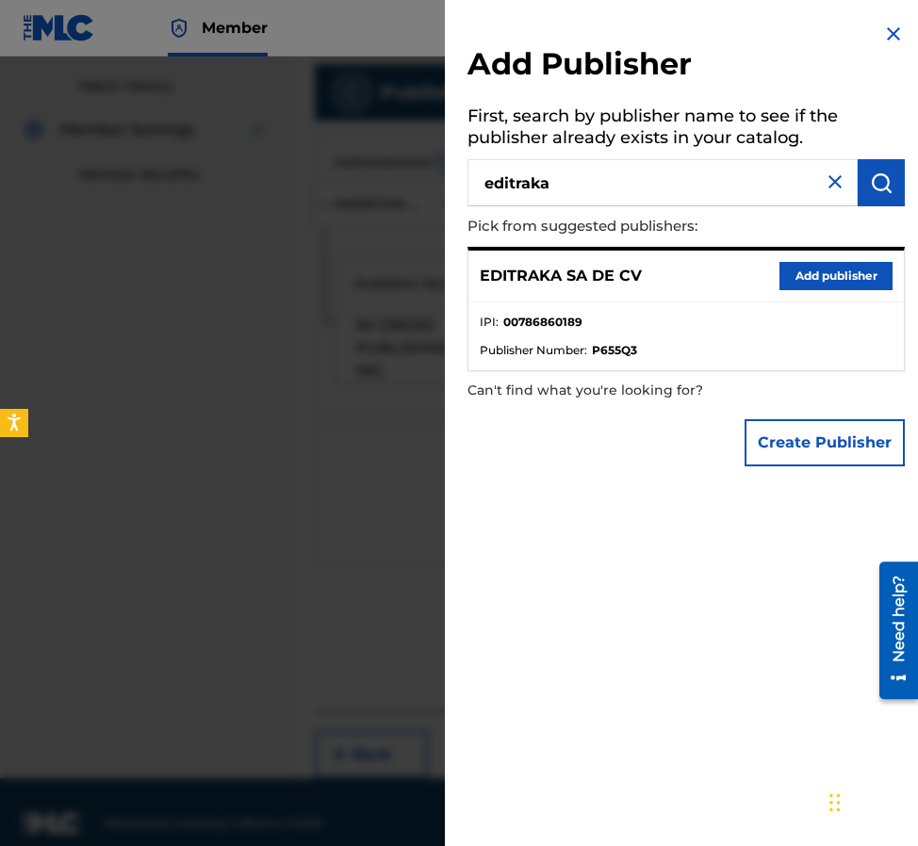
click at [828, 275] on button "Add publisher" at bounding box center [835, 276] width 113 height 28
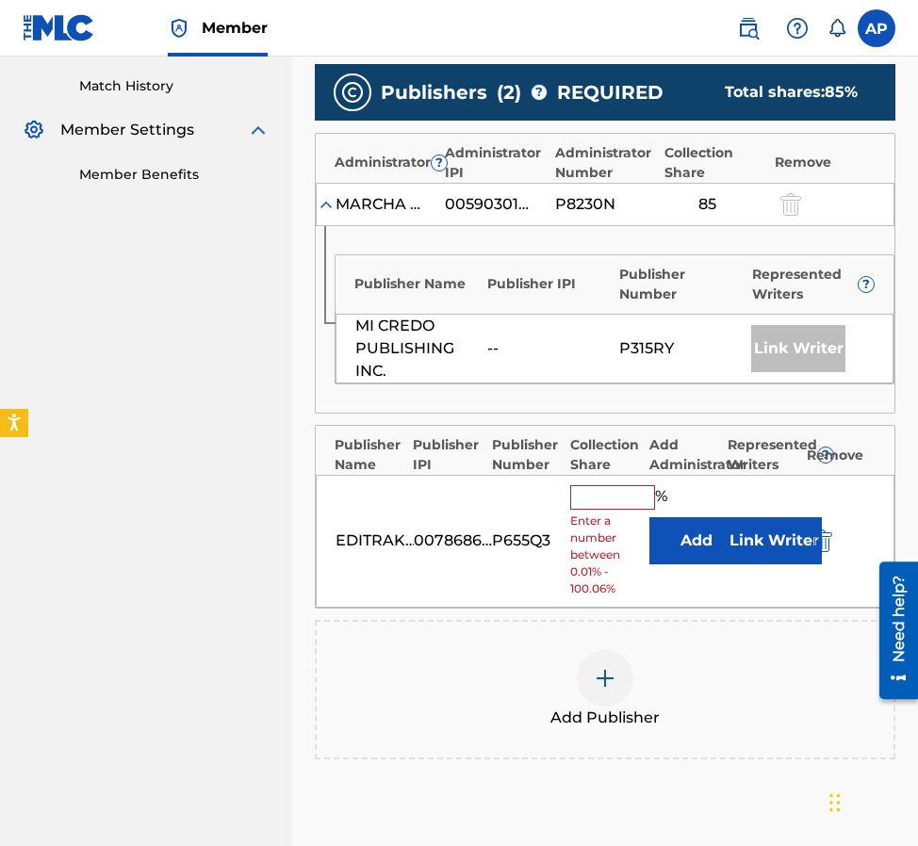
click at [678, 534] on button "Add" at bounding box center [696, 540] width 94 height 47
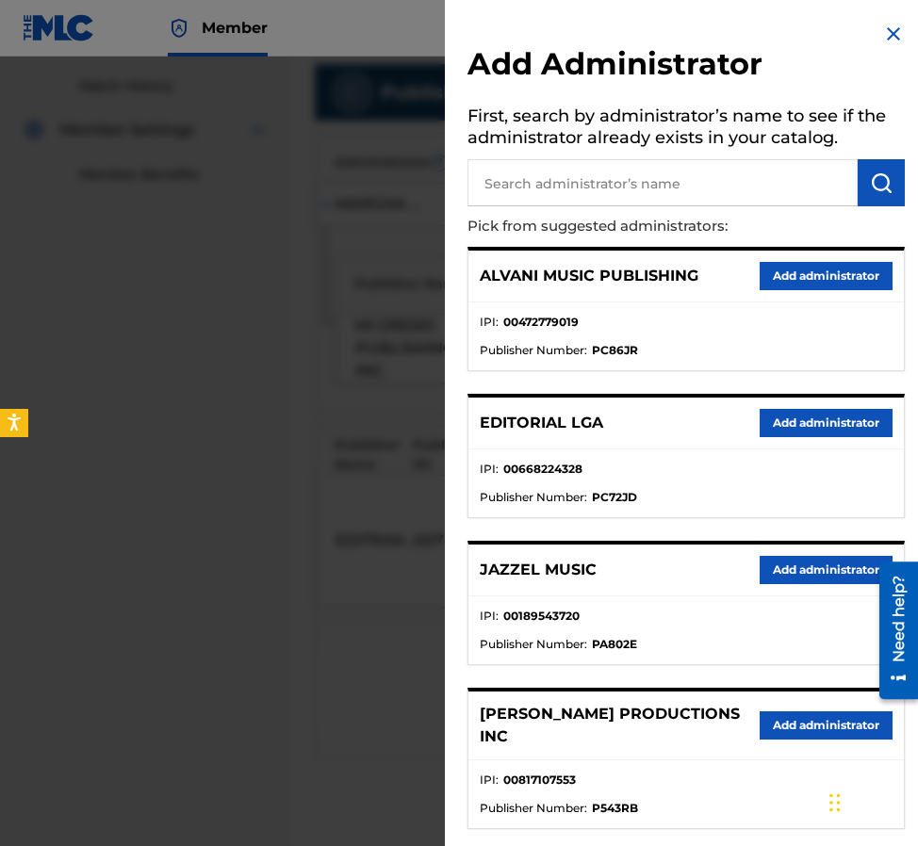
click at [574, 193] on input "text" at bounding box center [662, 182] width 390 height 47
type input "maximo"
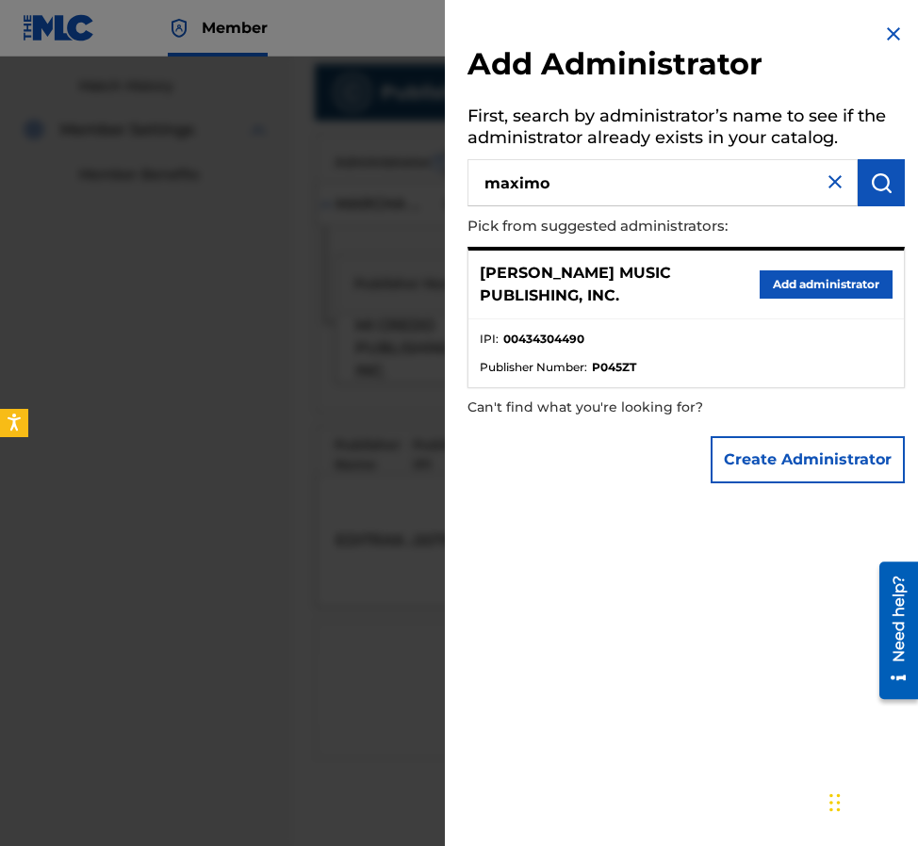
click at [796, 298] on button "Add administrator" at bounding box center [825, 284] width 133 height 28
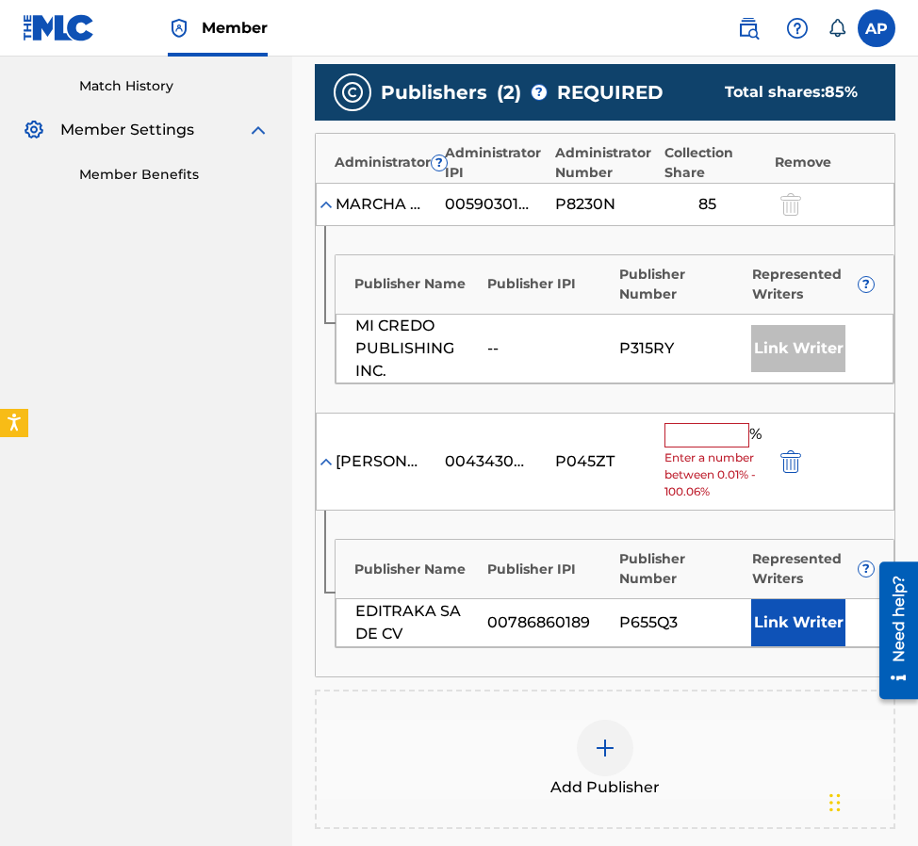
click at [691, 453] on span "Enter a number between 0.01% - 100.06%" at bounding box center [714, 474] width 100 height 51
click at [683, 449] on div "% Enter a number between 0.01% - 100.06%" at bounding box center [714, 462] width 100 height 78
click at [681, 442] on input "text" at bounding box center [706, 435] width 85 height 24
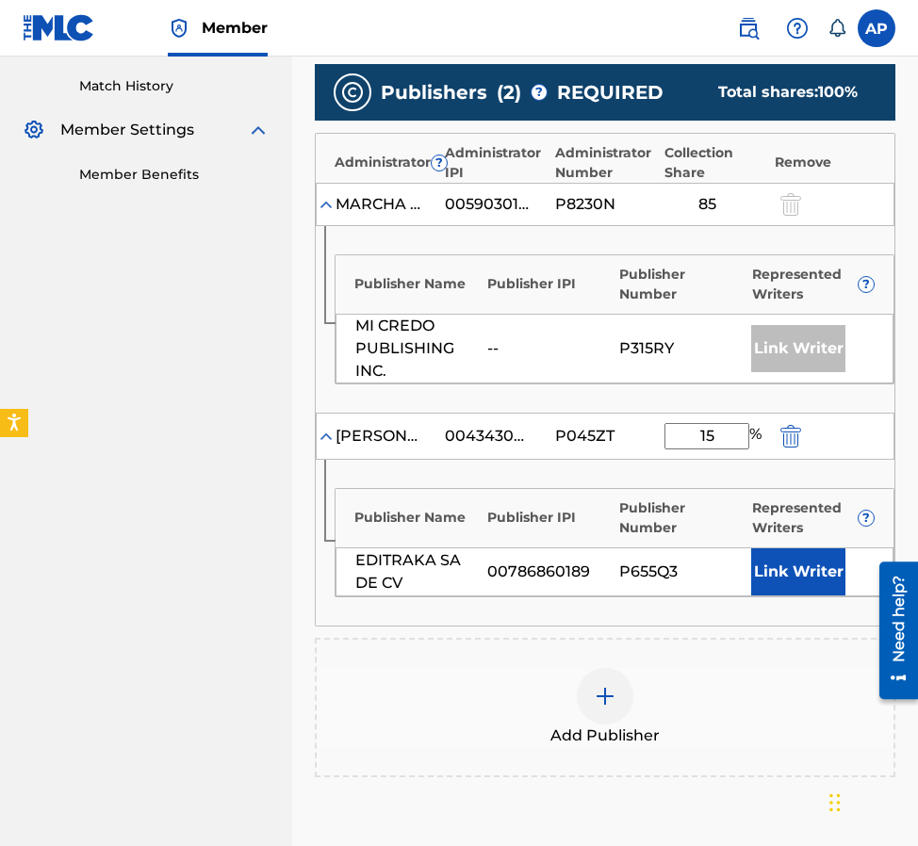
type input "15"
click at [637, 643] on div "Add Publisher" at bounding box center [605, 707] width 580 height 139
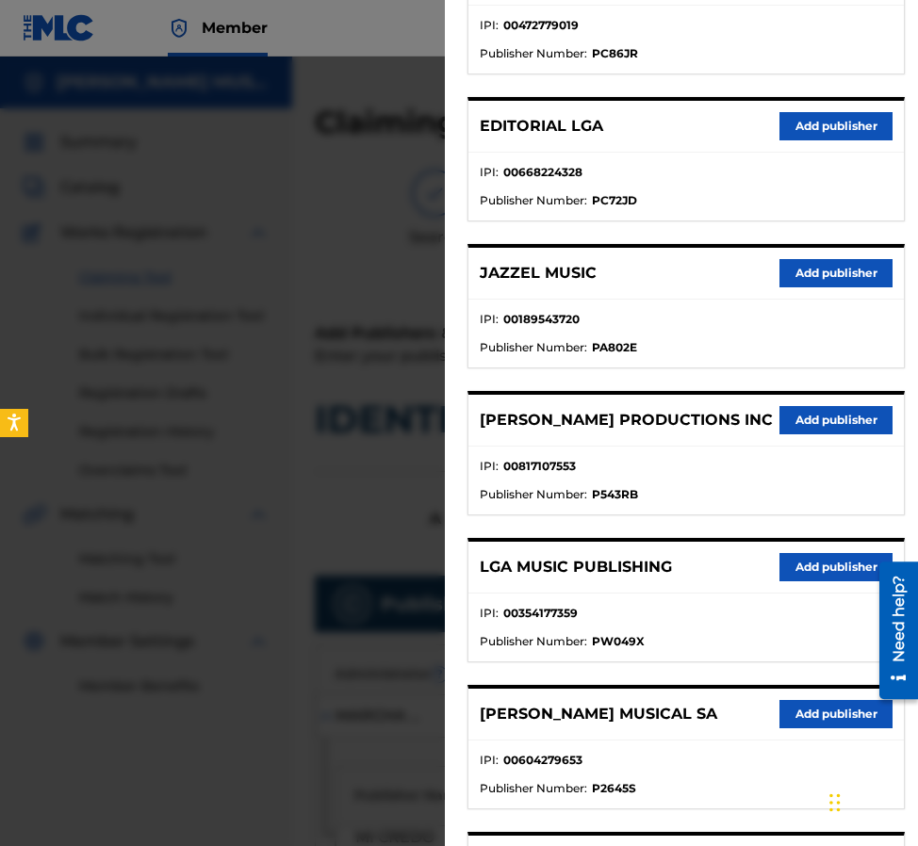
scroll to position [0, 0]
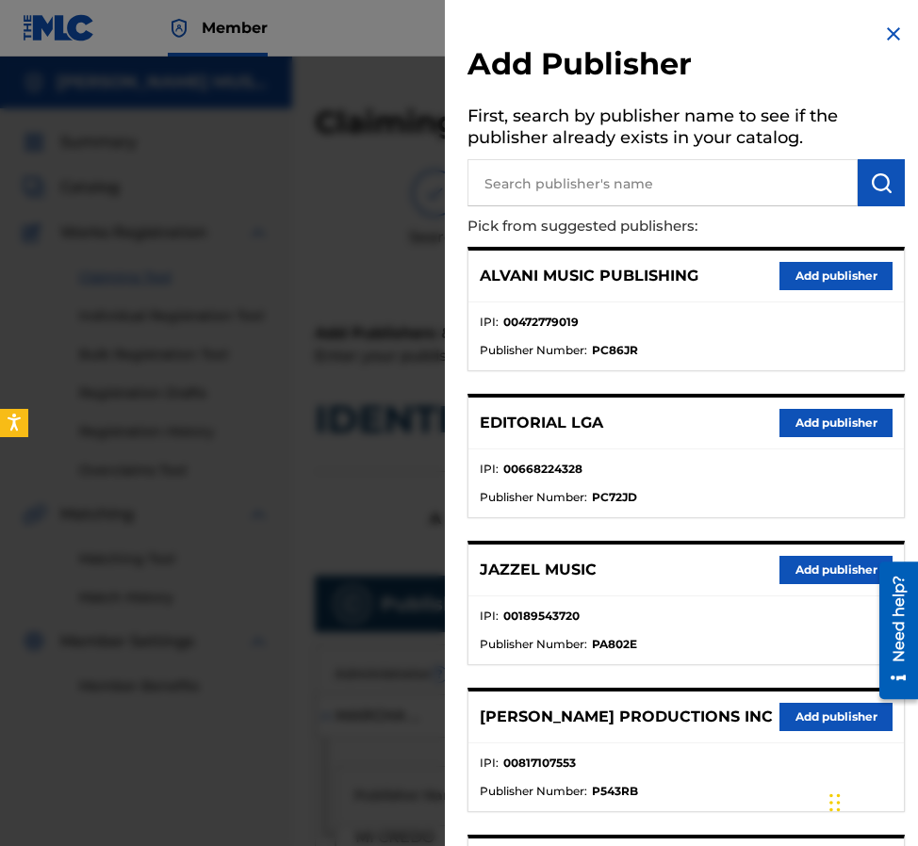
click at [887, 43] on img at bounding box center [893, 34] width 23 height 23
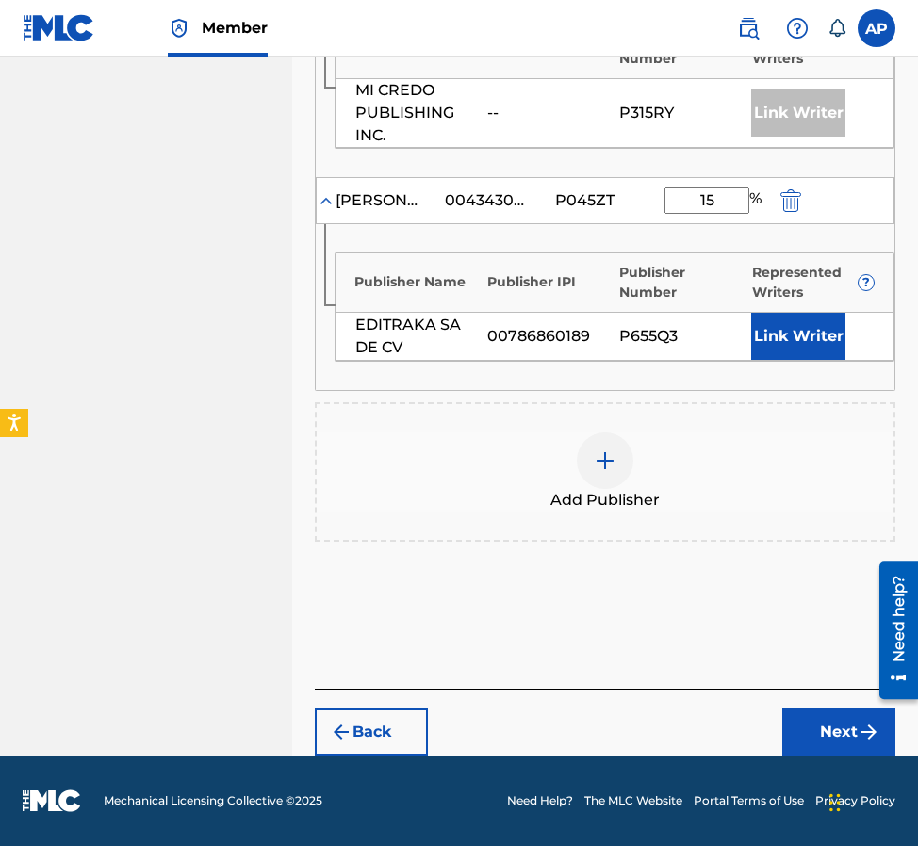
click at [819, 709] on button "Next" at bounding box center [838, 732] width 113 height 47
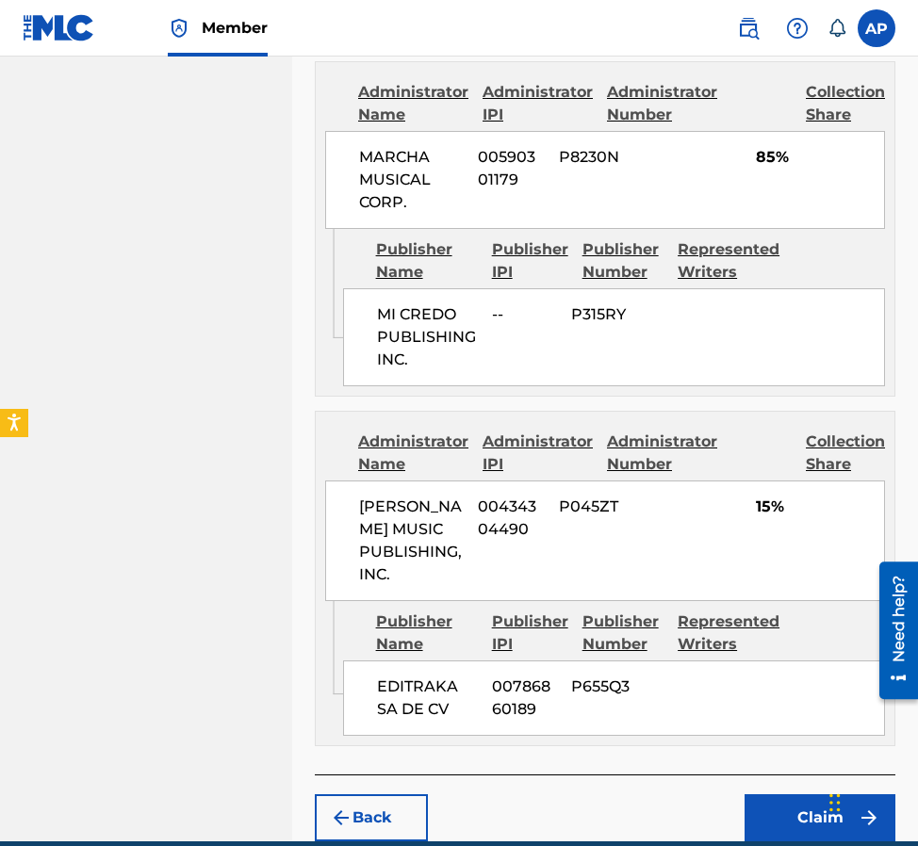
scroll to position [944, 0]
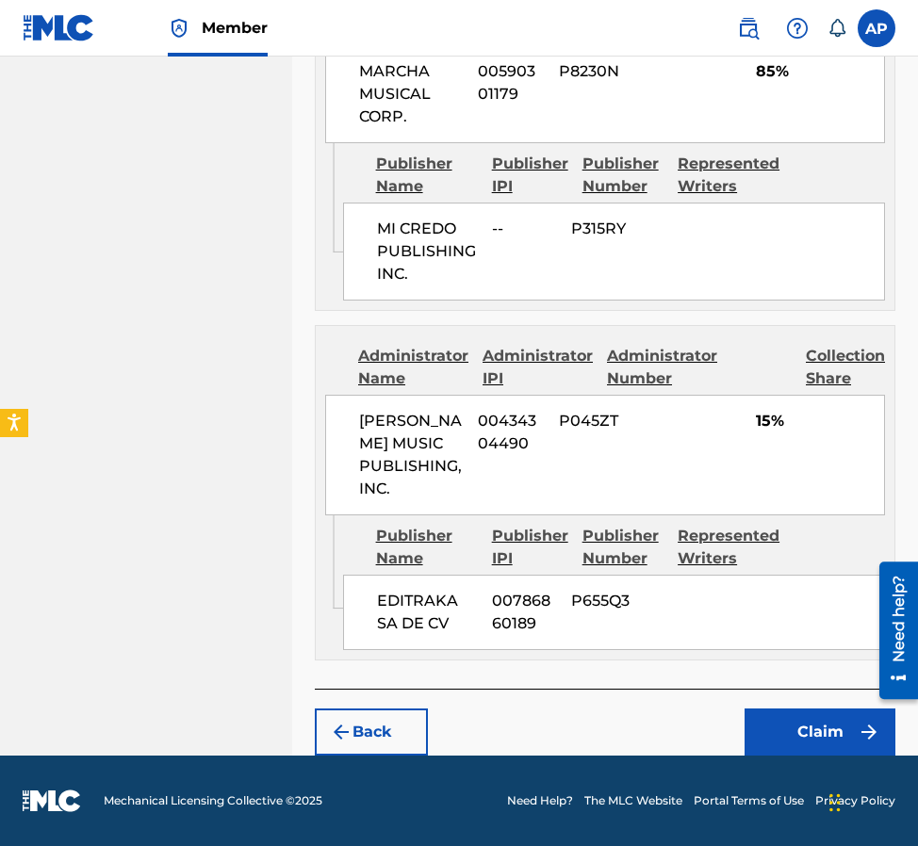
click at [789, 752] on button "Claim" at bounding box center [819, 732] width 151 height 47
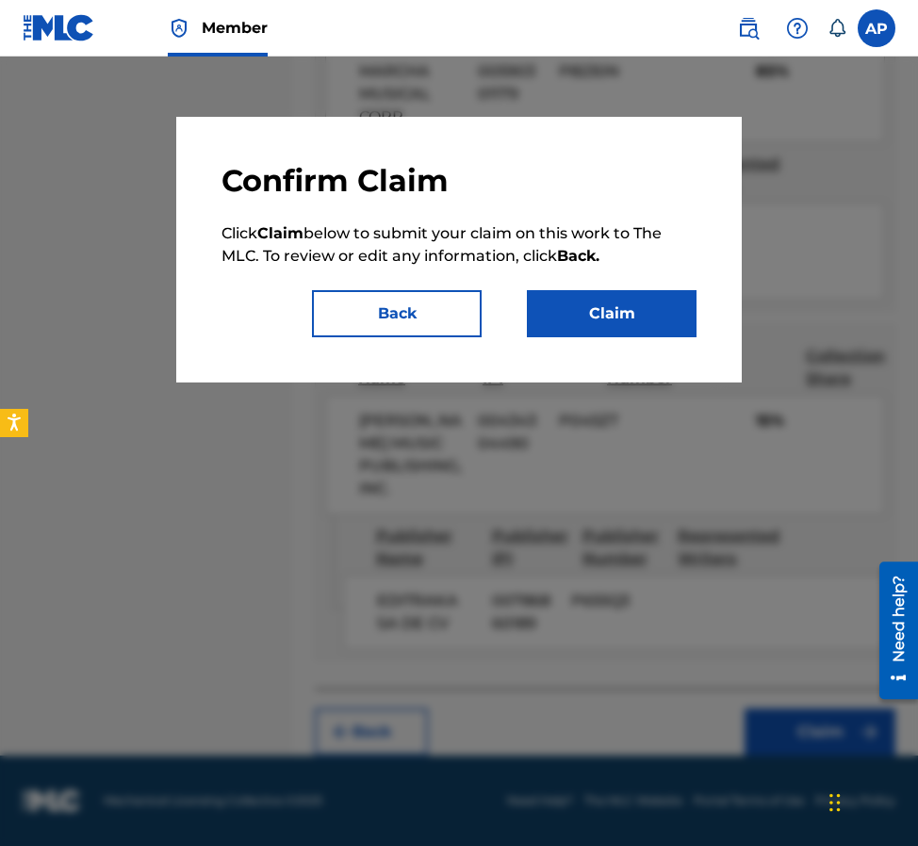
click at [594, 312] on button "Claim" at bounding box center [612, 313] width 170 height 47
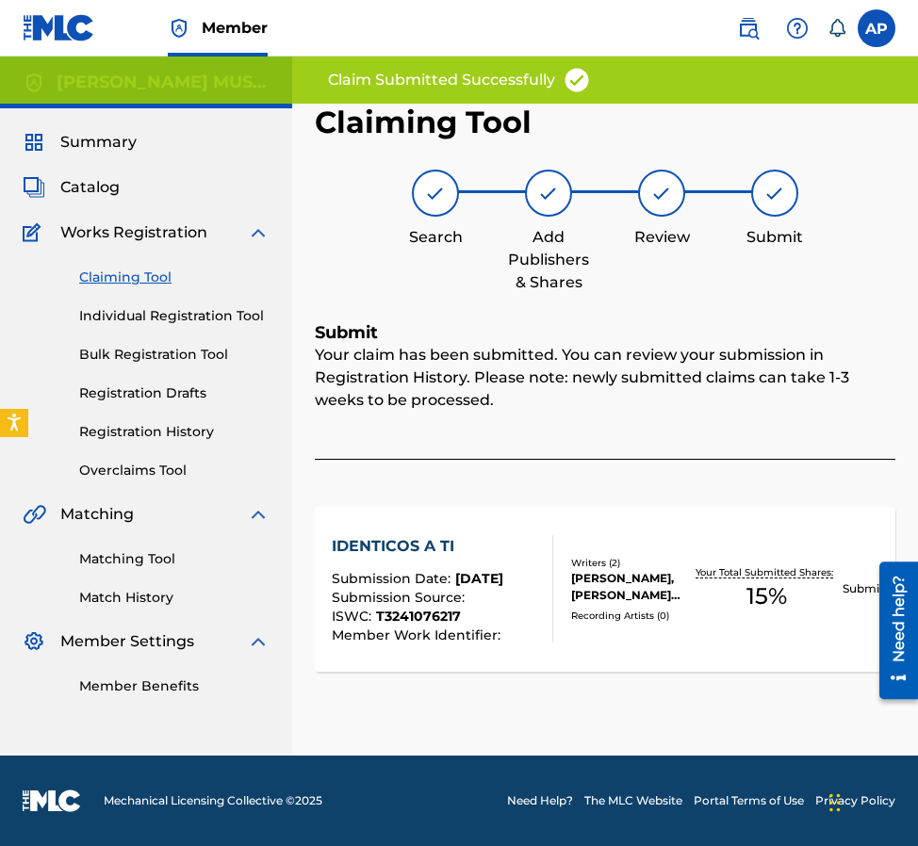
scroll to position [0, 0]
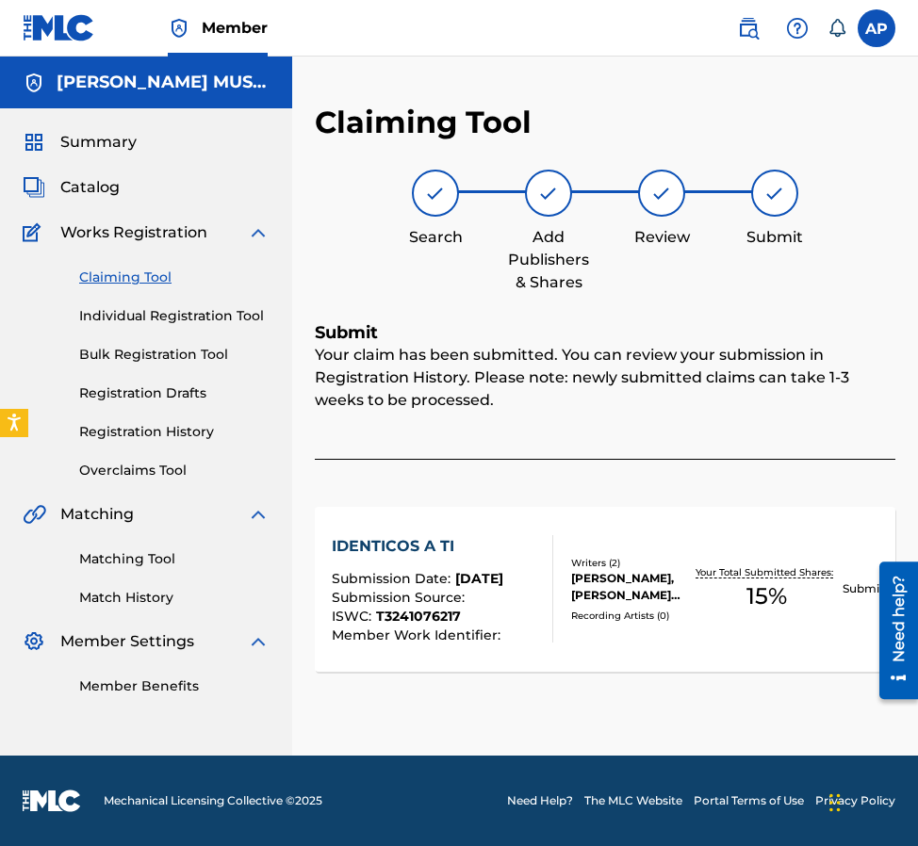
click at [130, 264] on div "Claiming Tool Individual Registration Tool Bulk Registration Tool Registration …" at bounding box center [146, 362] width 247 height 237
click at [130, 269] on link "Claiming Tool" at bounding box center [174, 278] width 190 height 20
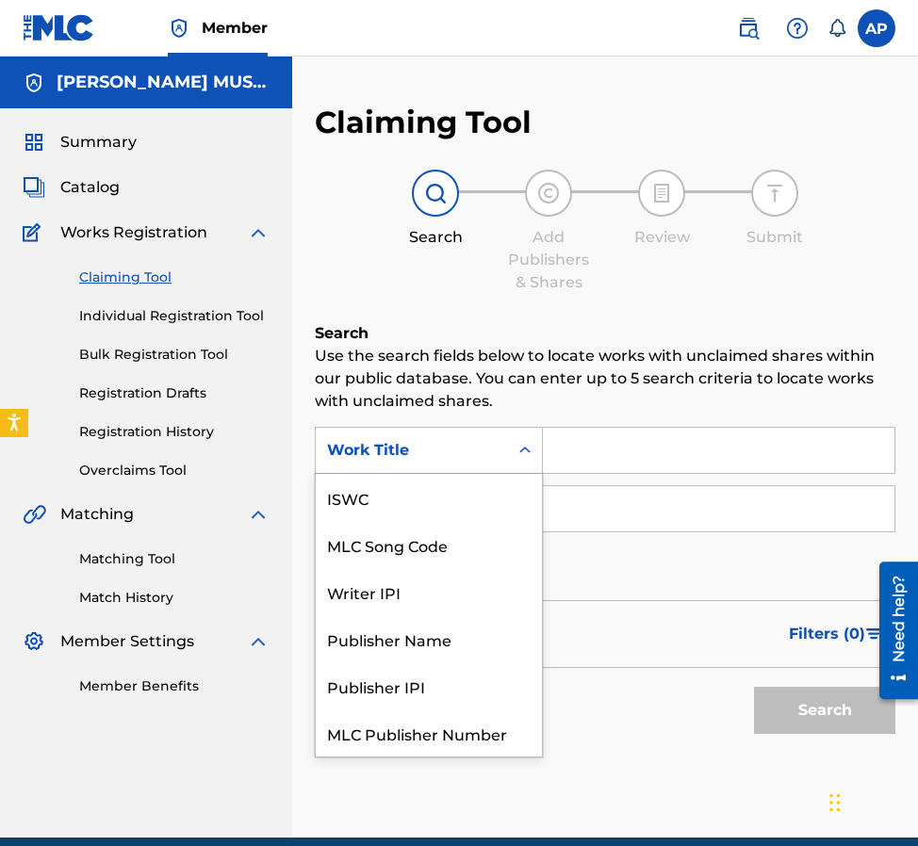
click at [491, 444] on div "Work Title" at bounding box center [412, 450] width 170 height 23
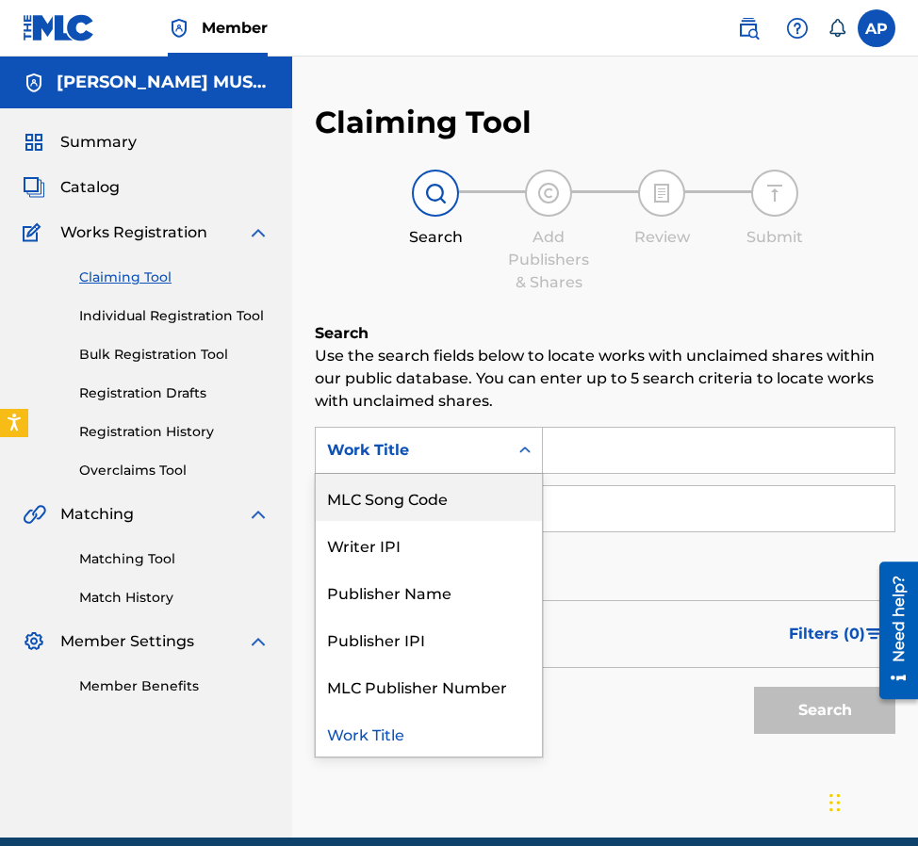
click at [488, 480] on div "MLC Song Code" at bounding box center [429, 497] width 226 height 47
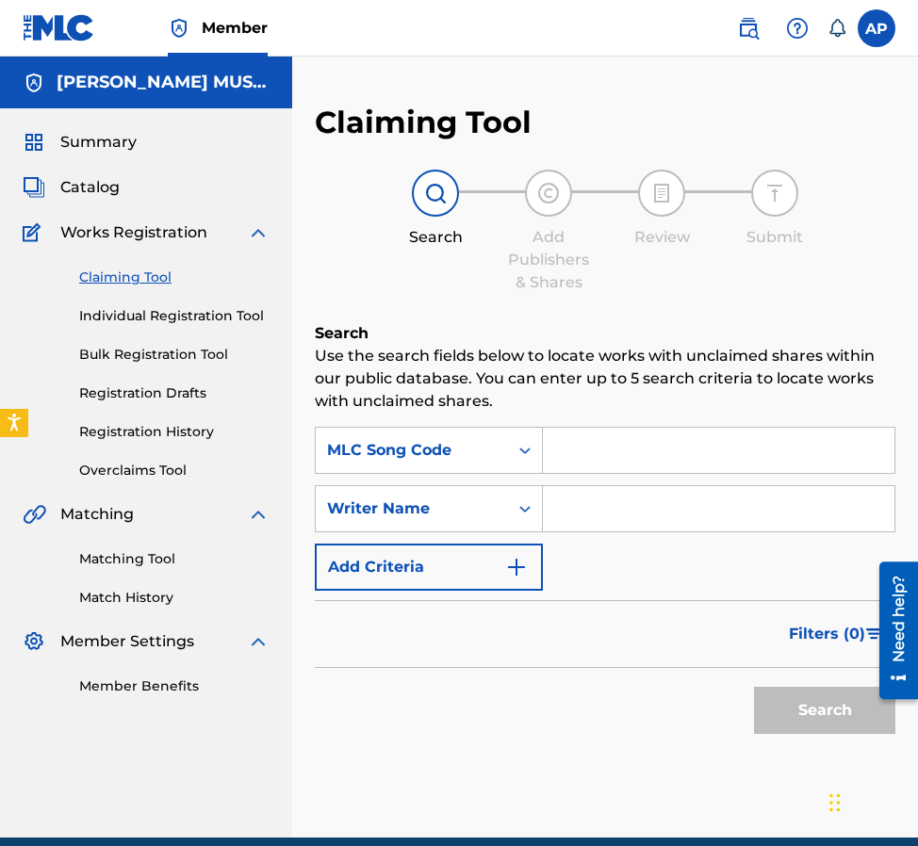
click at [579, 433] on input "Search Form" at bounding box center [718, 450] width 351 height 45
paste input "RO4V23"
type input "RO4V23"
click at [754, 687] on button "Search" at bounding box center [824, 710] width 141 height 47
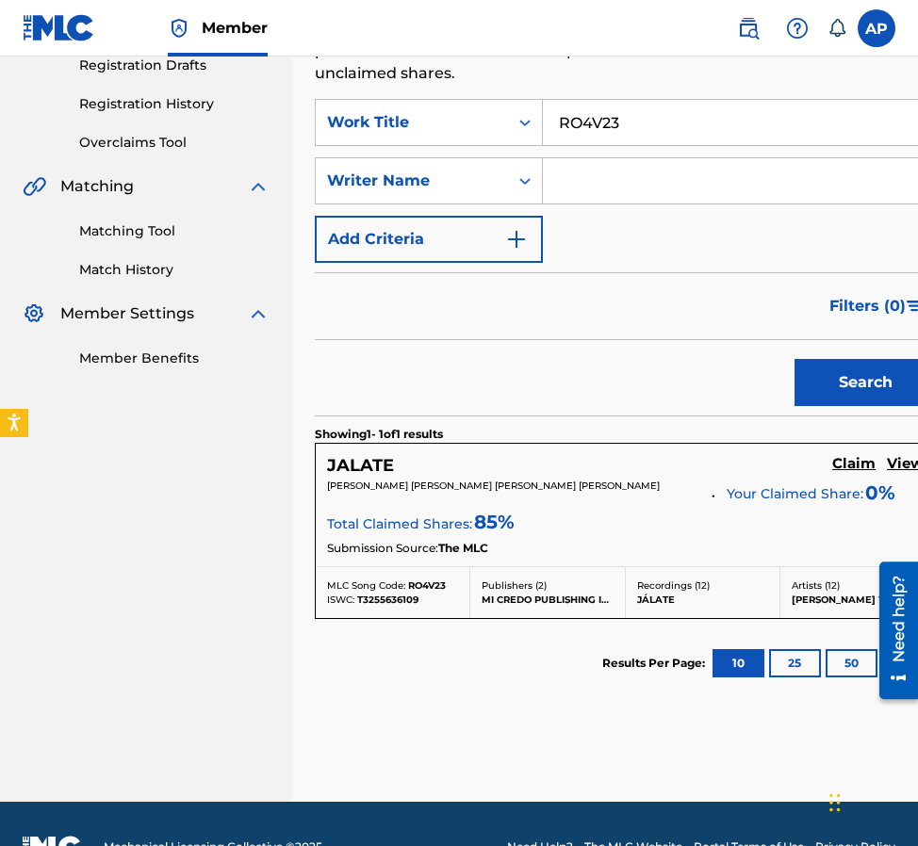
scroll to position [329, 0]
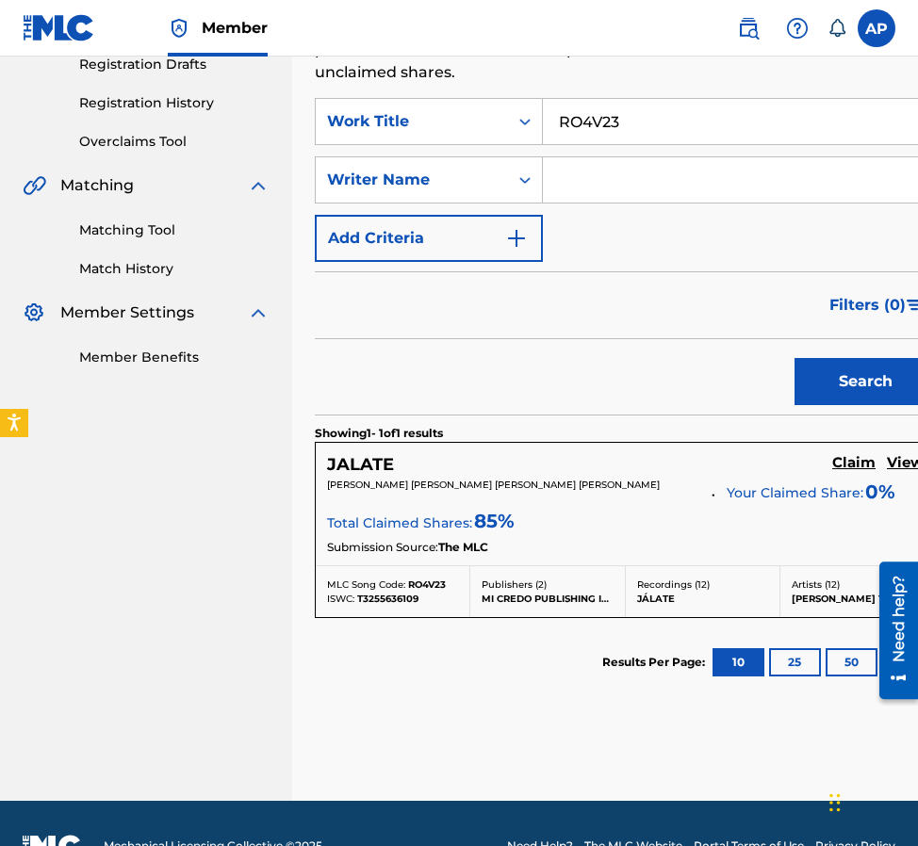
click at [832, 461] on h5 "Claim" at bounding box center [853, 463] width 43 height 18
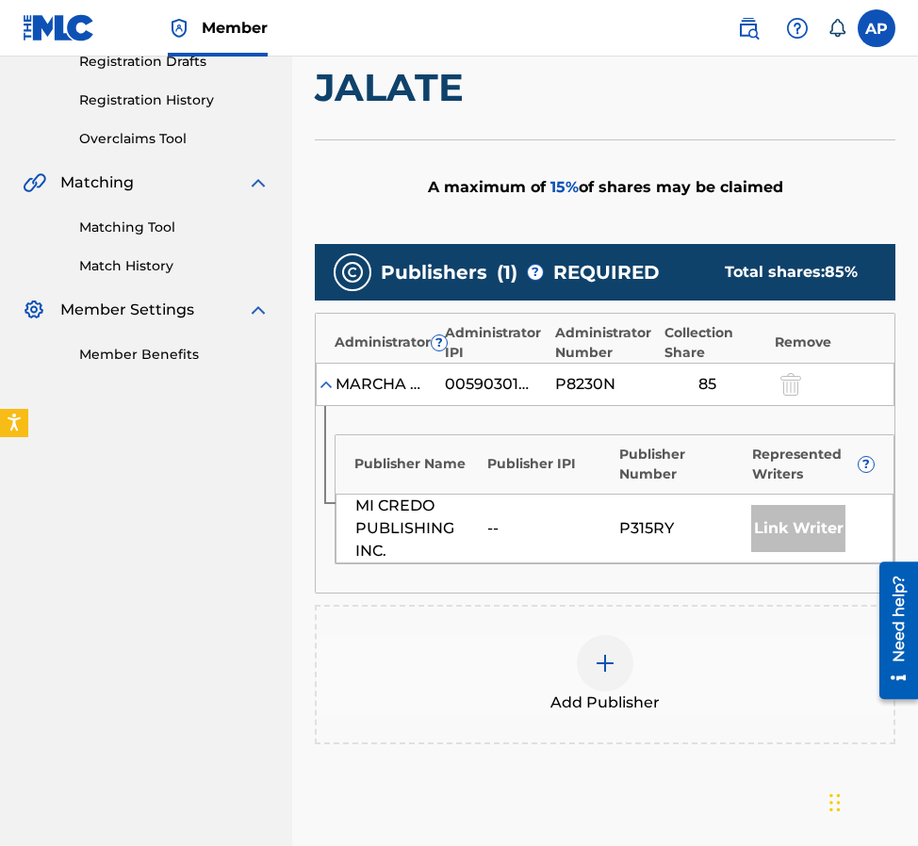
scroll to position [445, 0]
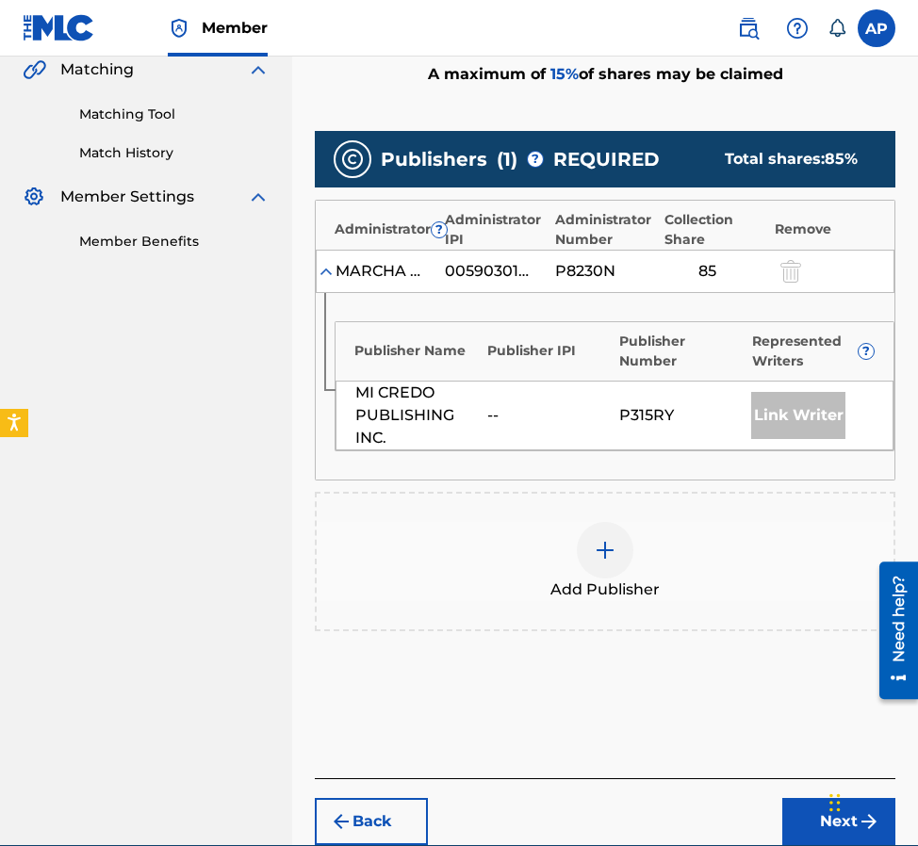
click at [596, 558] on img at bounding box center [605, 550] width 23 height 23
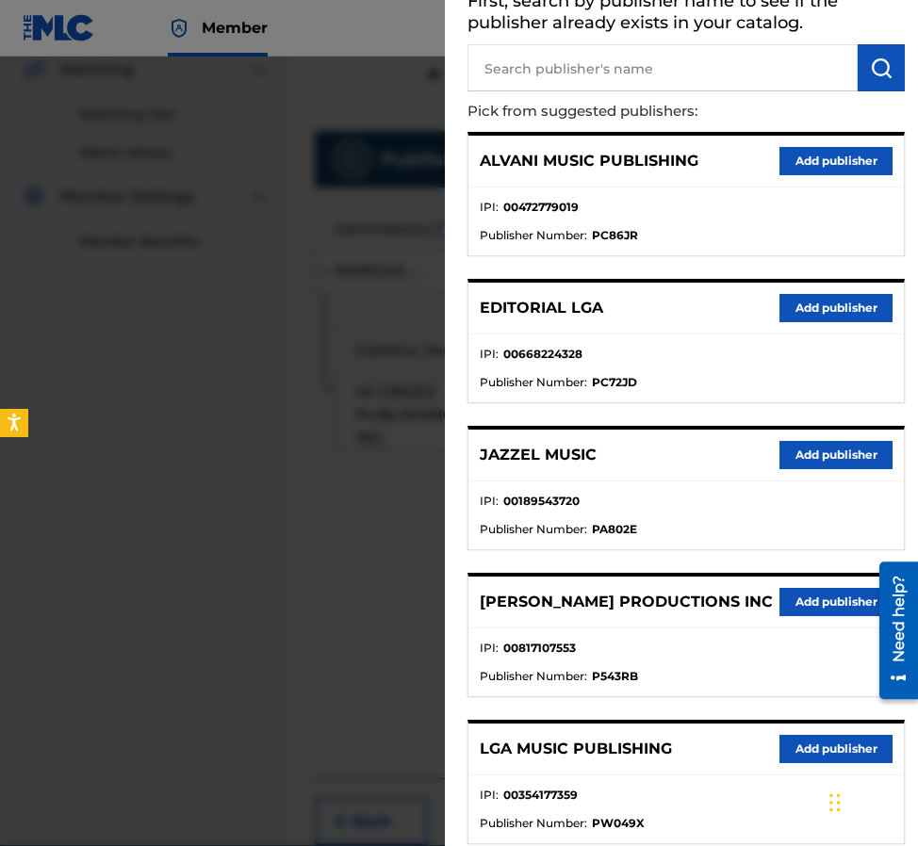
scroll to position [110, 0]
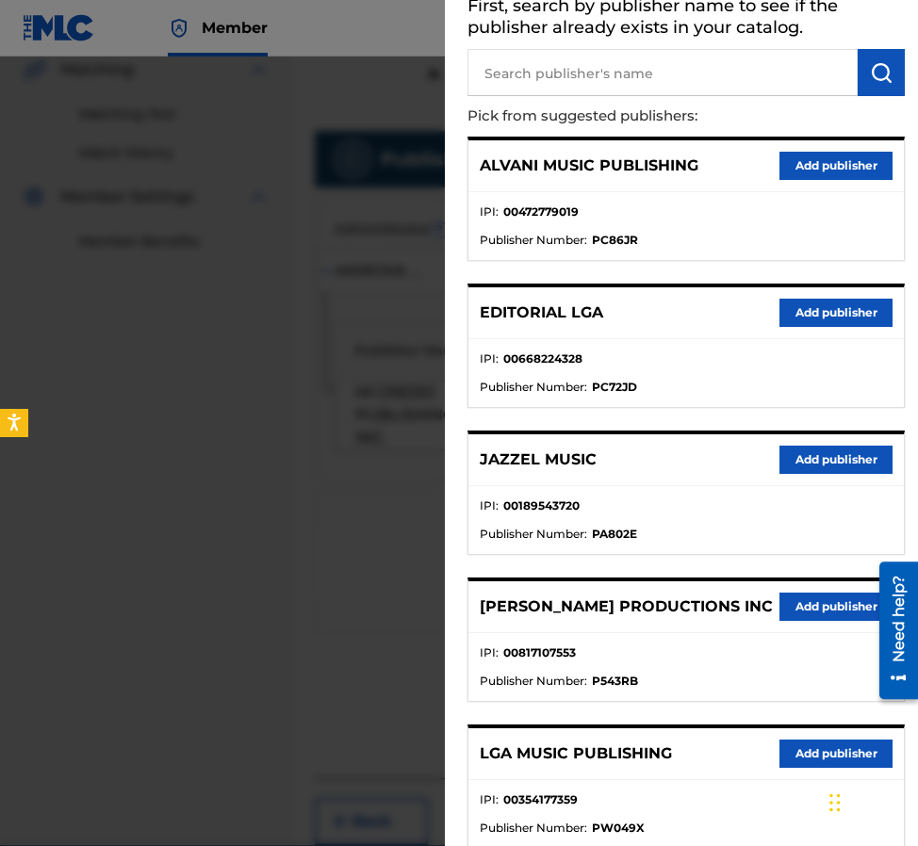
click at [538, 82] on input "text" at bounding box center [662, 72] width 390 height 47
type input "editraka"
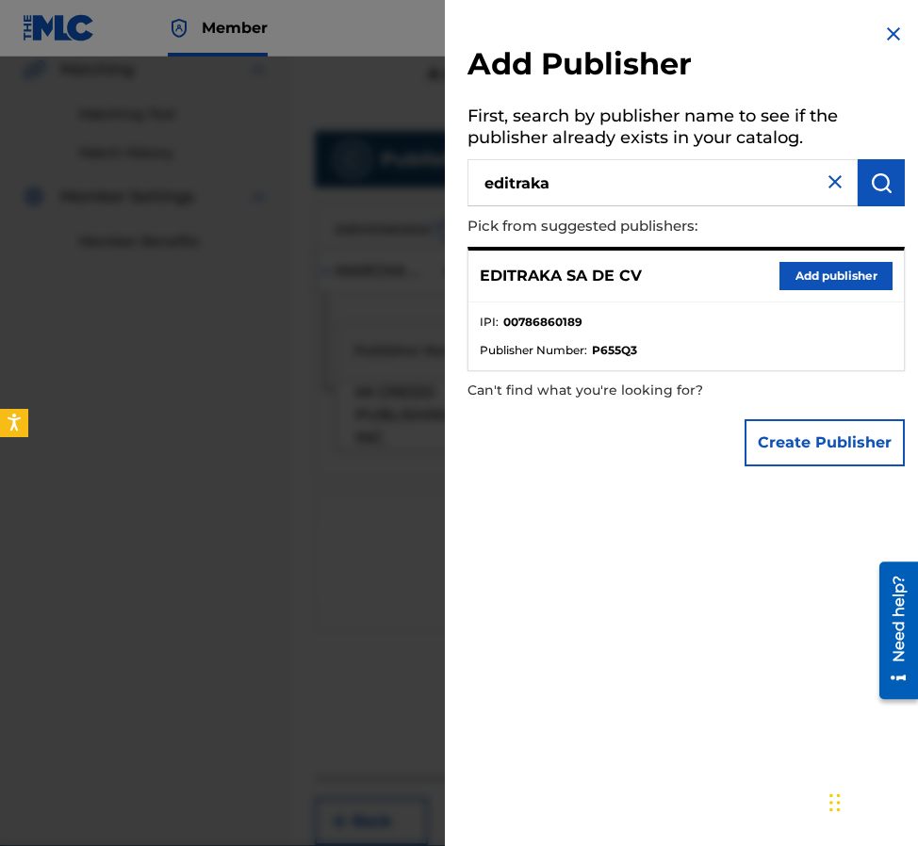
click at [808, 277] on button "Add publisher" at bounding box center [835, 276] width 113 height 28
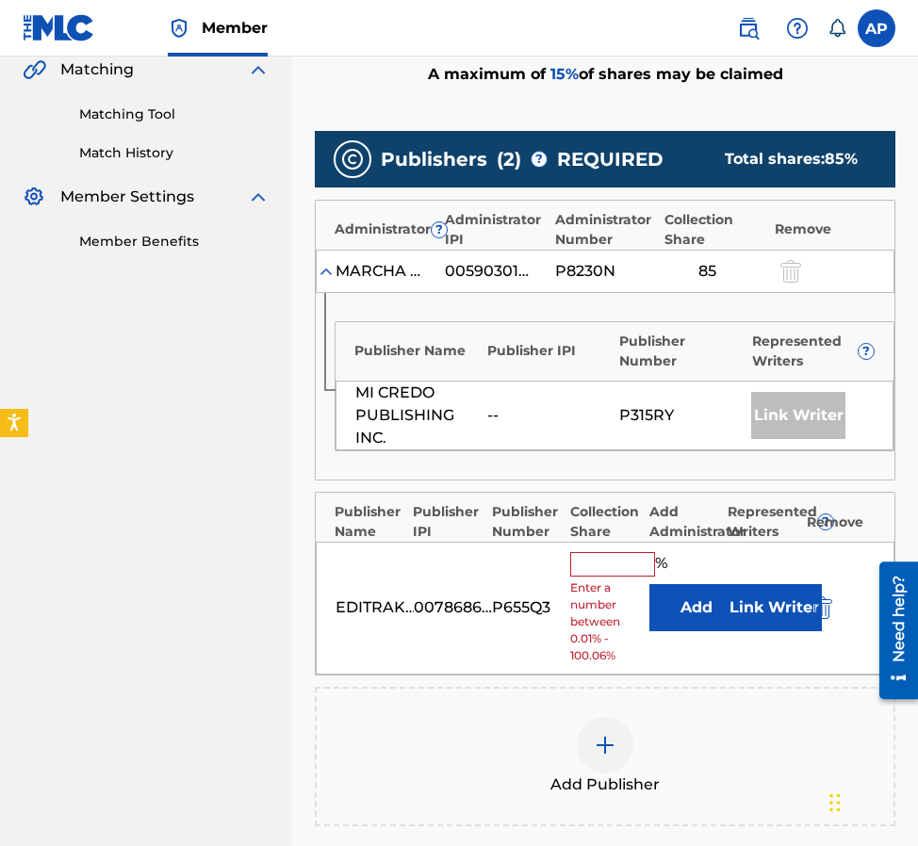
click at [678, 610] on button "Add" at bounding box center [696, 607] width 94 height 47
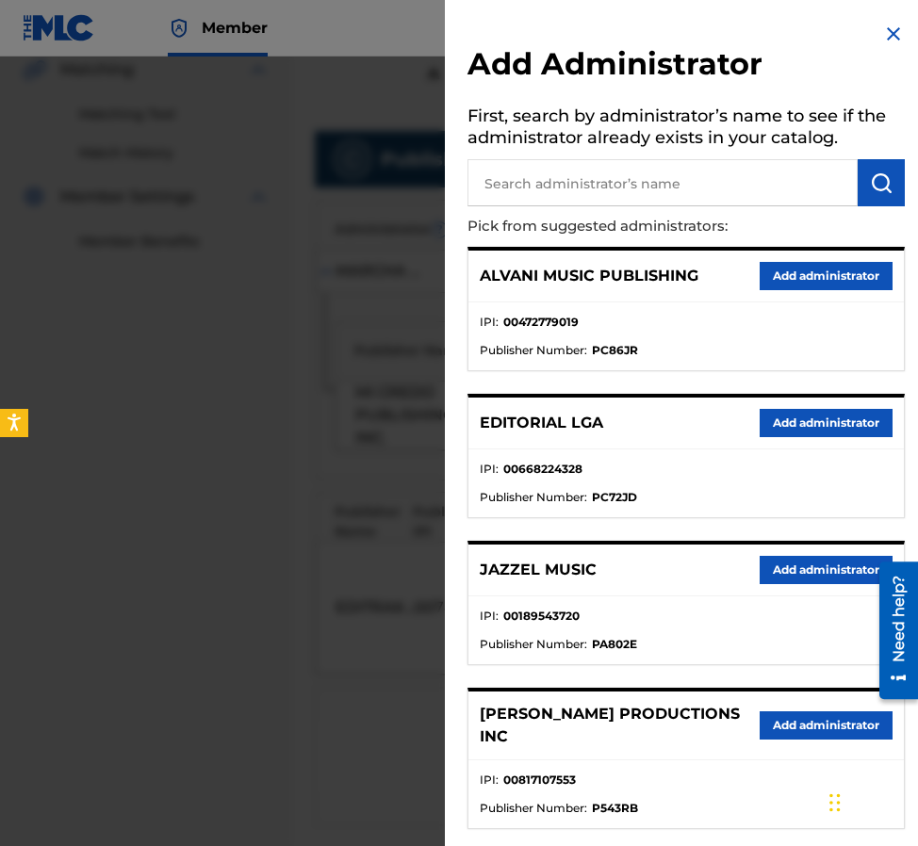
click at [597, 187] on input "text" at bounding box center [662, 182] width 390 height 47
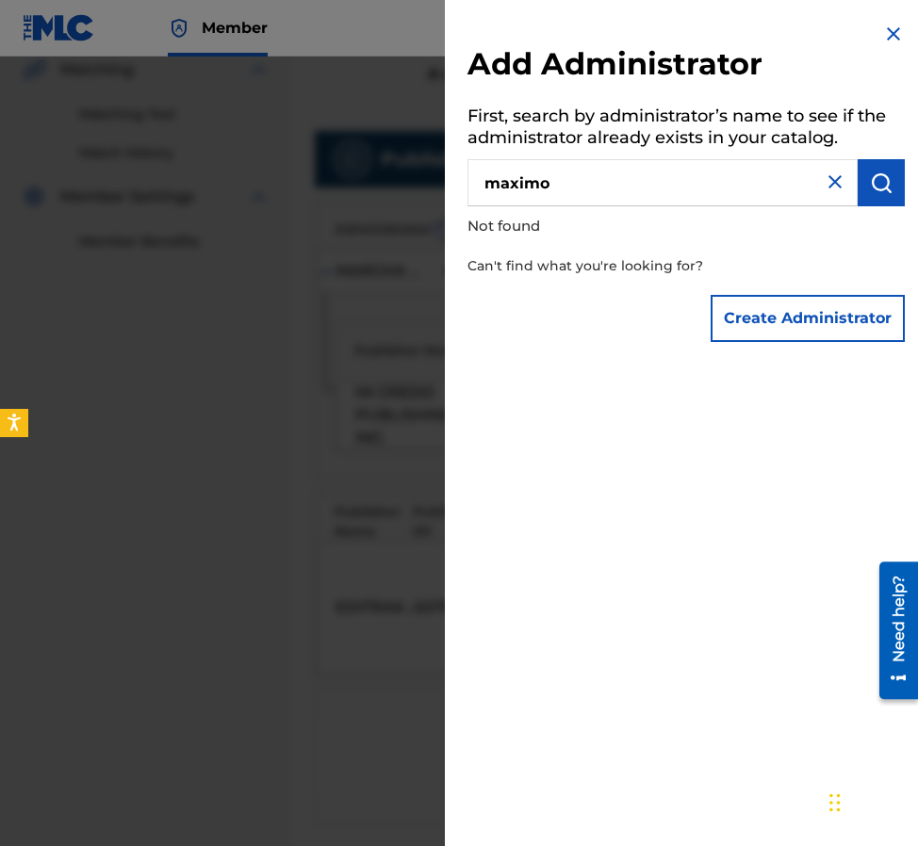
type input "maximo"
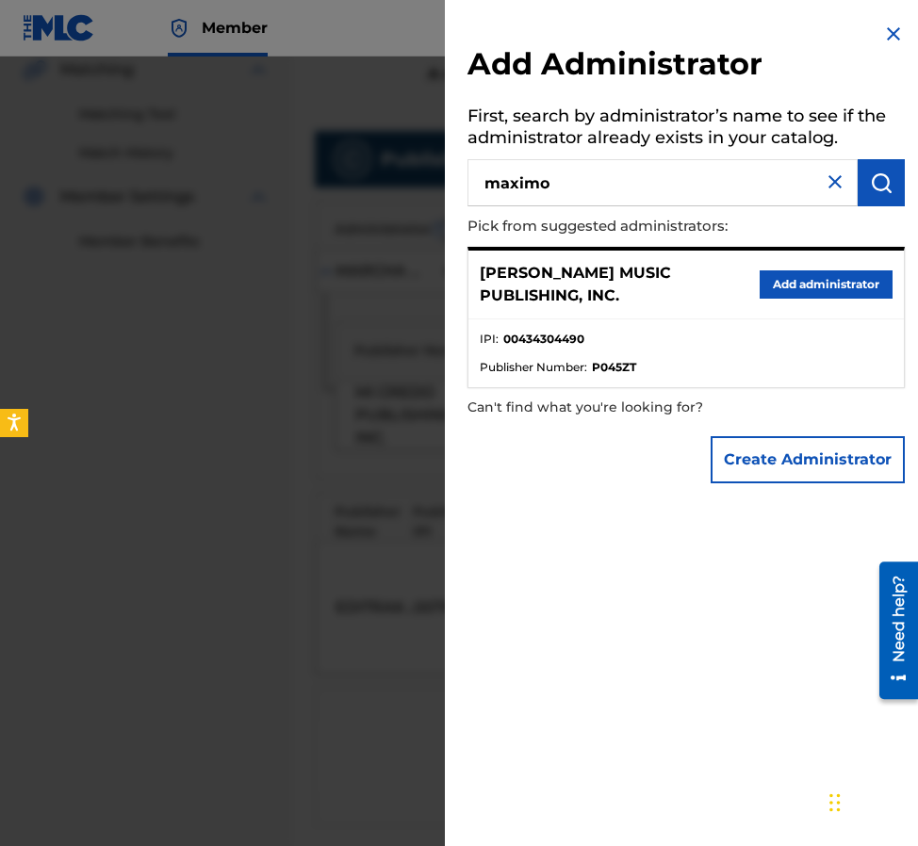
click at [795, 274] on button "Add administrator" at bounding box center [825, 284] width 133 height 28
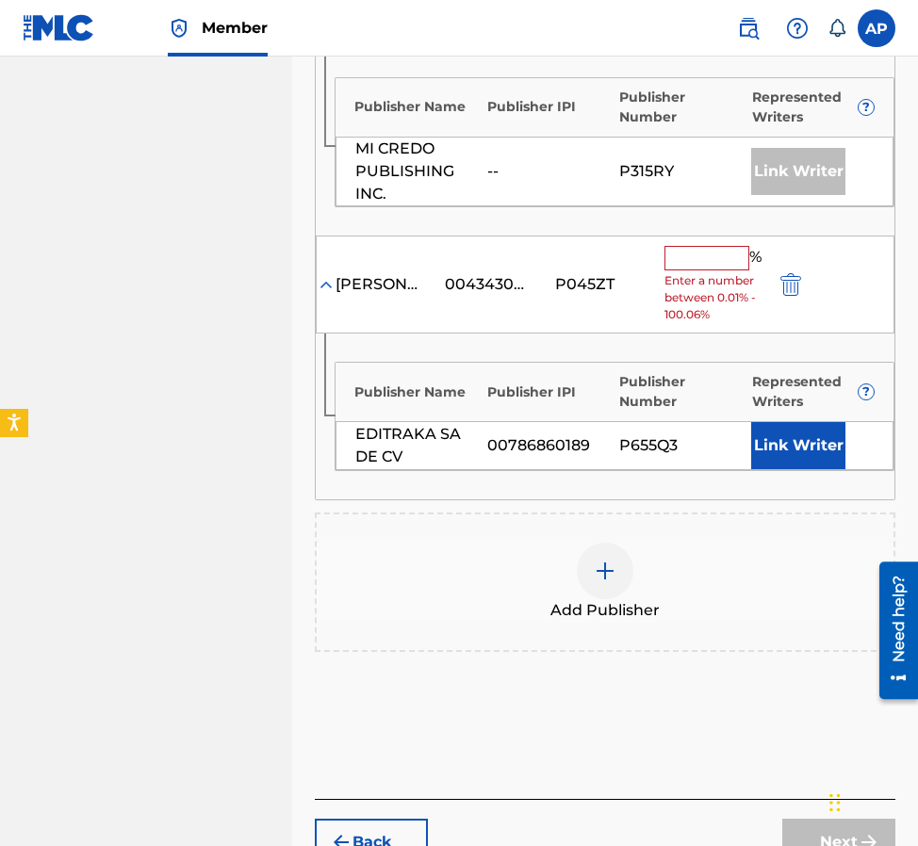
scroll to position [701, 0]
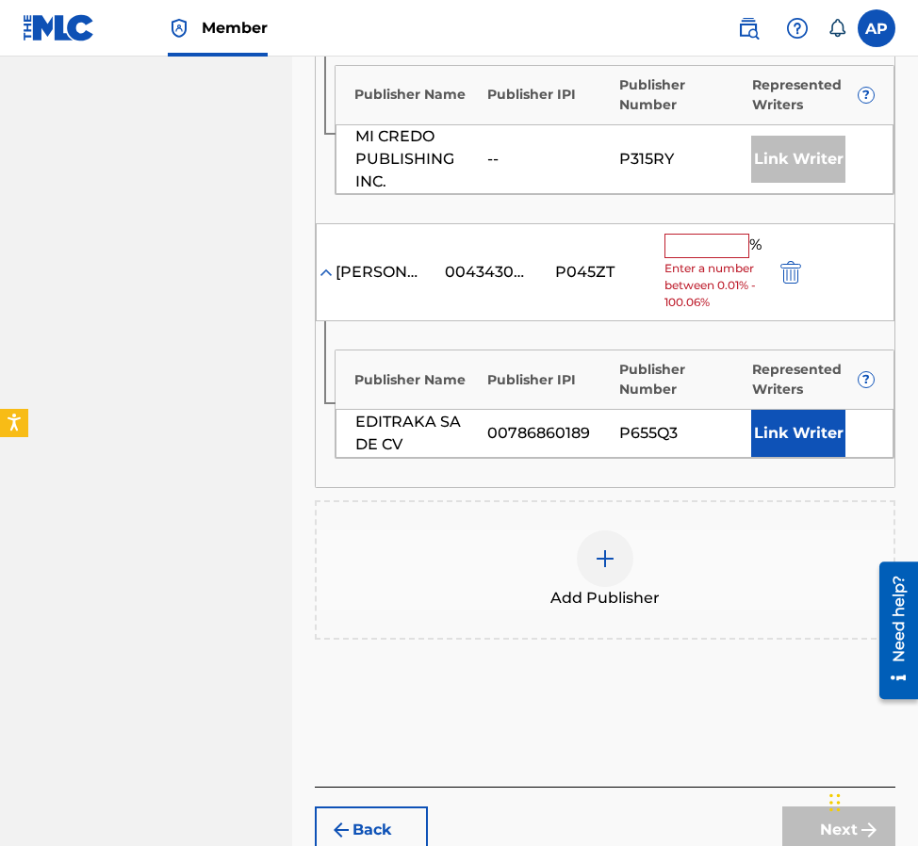
click at [678, 239] on input "text" at bounding box center [706, 246] width 85 height 24
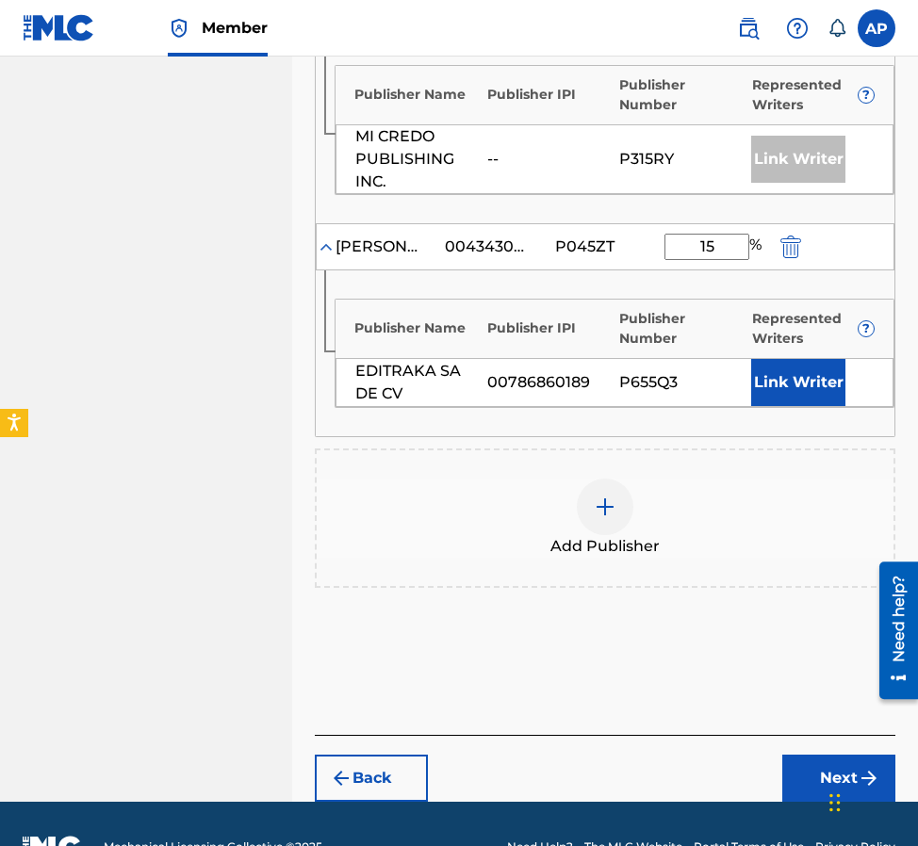
type input "15"
click at [720, 486] on div "Add Publisher" at bounding box center [605, 518] width 577 height 79
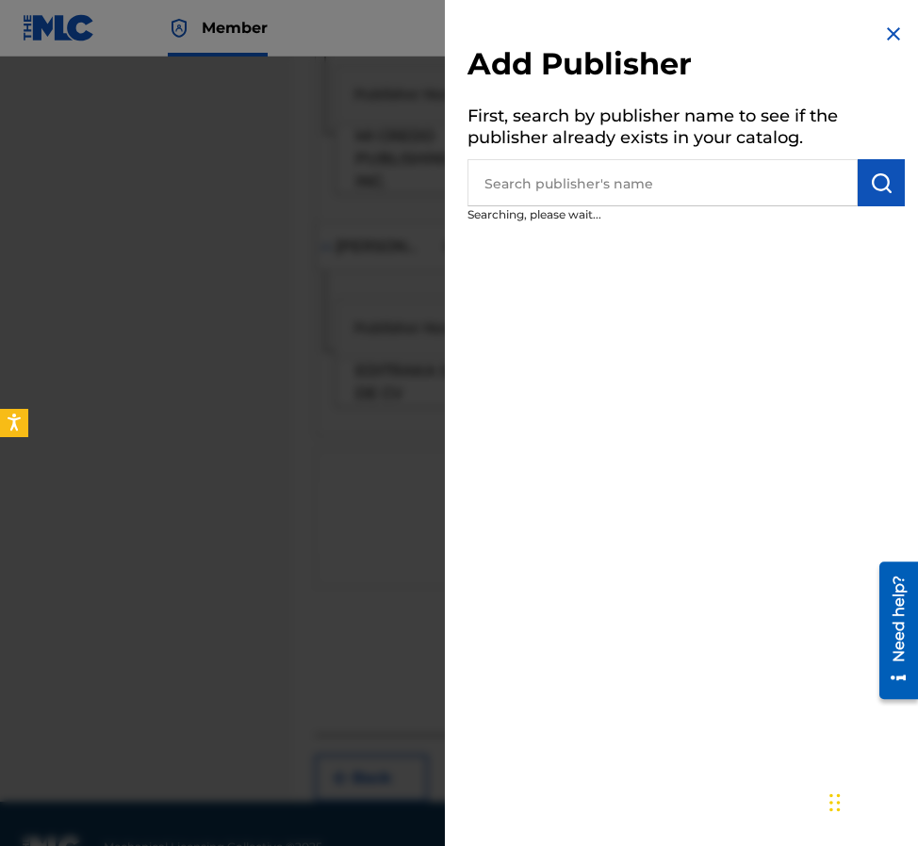
scroll to position [747, 0]
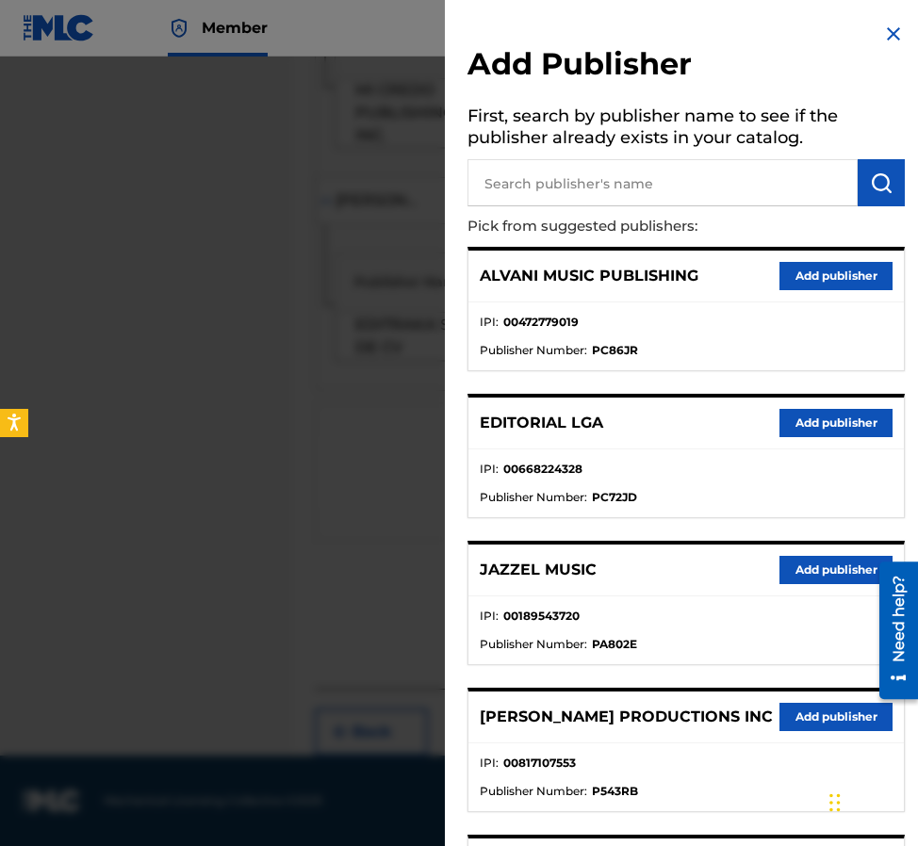
click at [392, 269] on div at bounding box center [459, 480] width 918 height 846
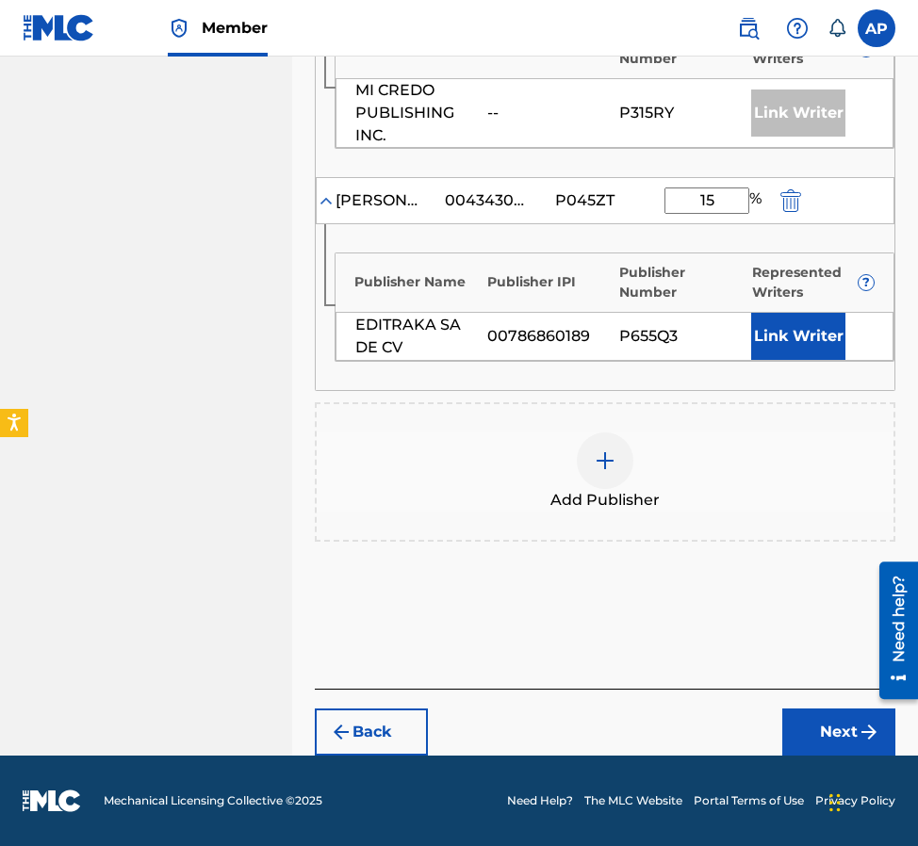
click at [819, 743] on button "Next" at bounding box center [838, 732] width 113 height 47
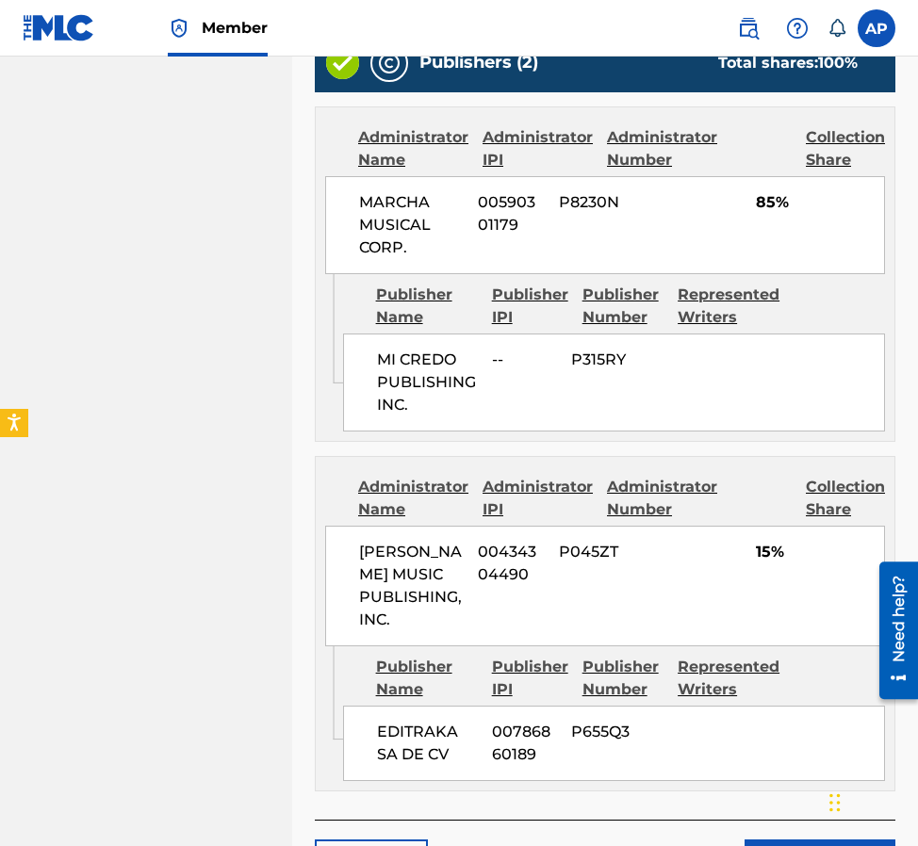
scroll to position [972, 0]
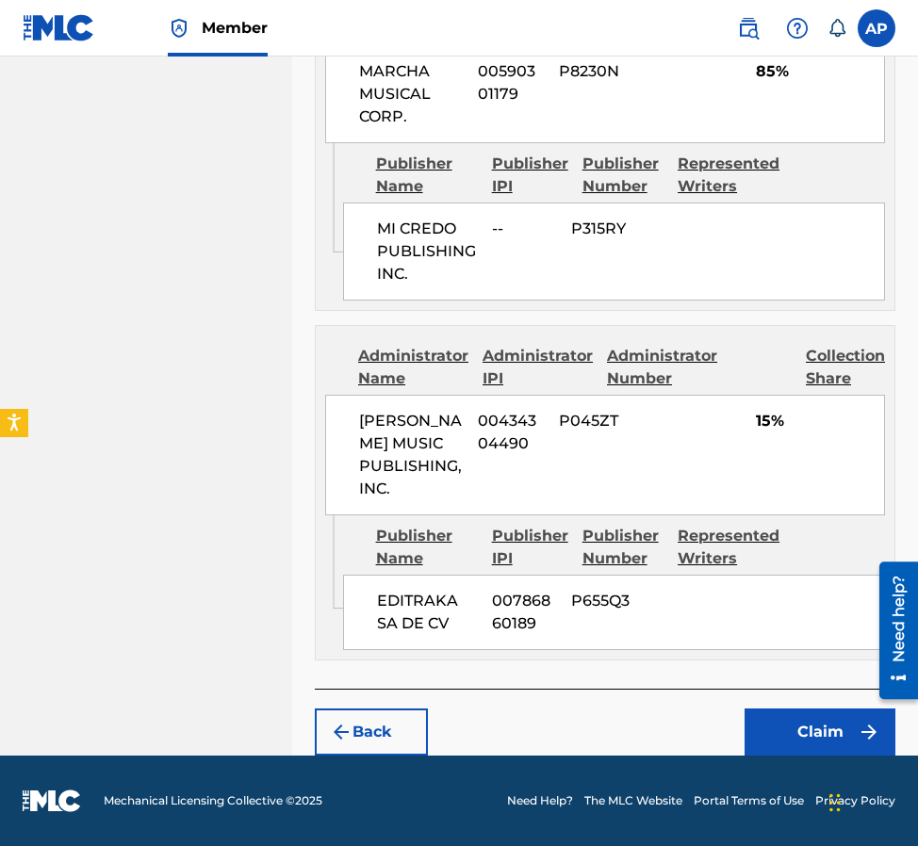
click at [786, 737] on button "Claim" at bounding box center [819, 732] width 151 height 47
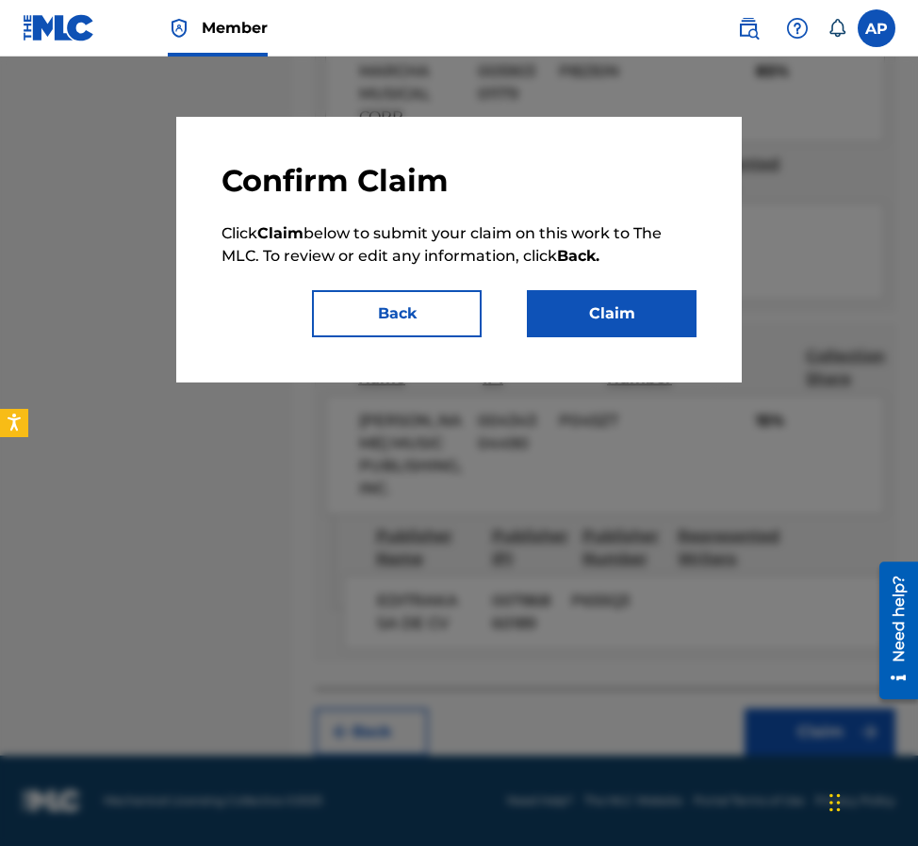
click at [653, 337] on div "Confirm Claim Click Claim below to submit your claim on this work to The MLC. T…" at bounding box center [458, 250] width 565 height 266
click at [652, 327] on button "Claim" at bounding box center [612, 313] width 170 height 47
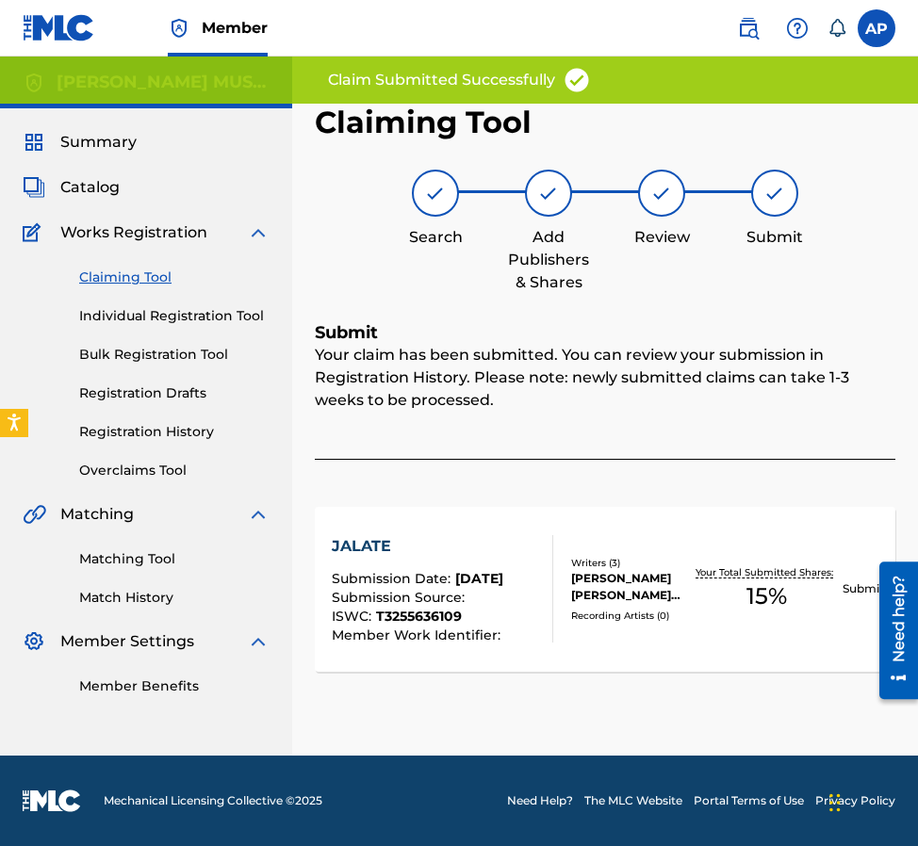
scroll to position [0, 0]
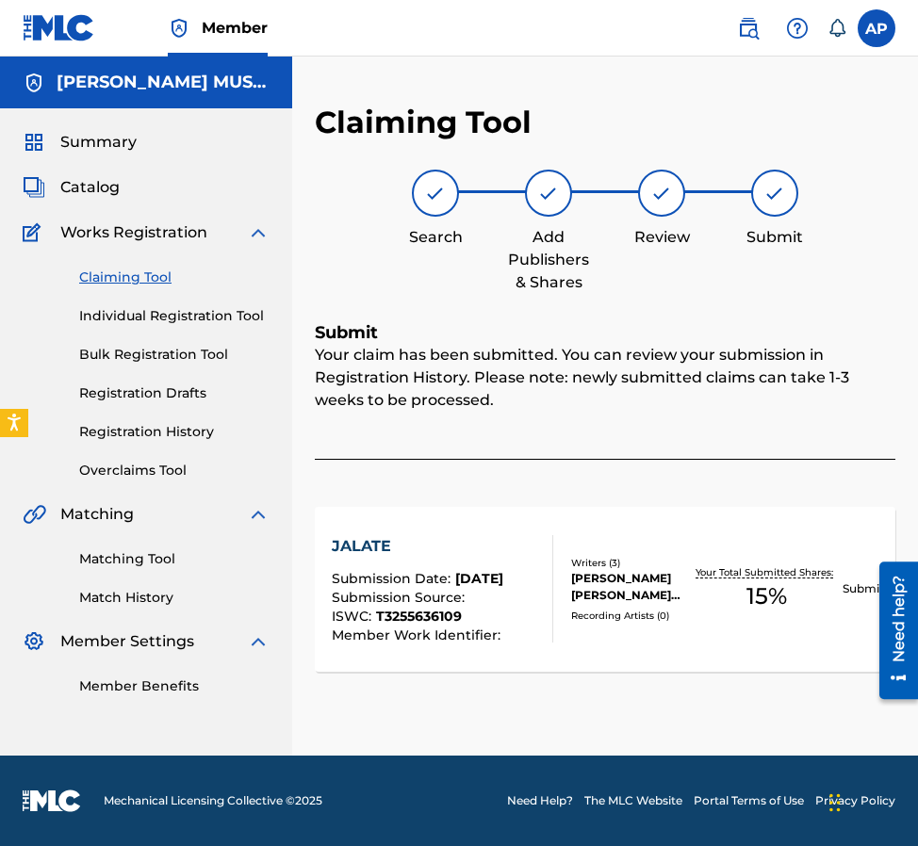
click at [107, 265] on div "Claiming Tool Individual Registration Tool Bulk Registration Tool Registration …" at bounding box center [146, 362] width 247 height 237
click at [108, 269] on link "Claiming Tool" at bounding box center [174, 278] width 190 height 20
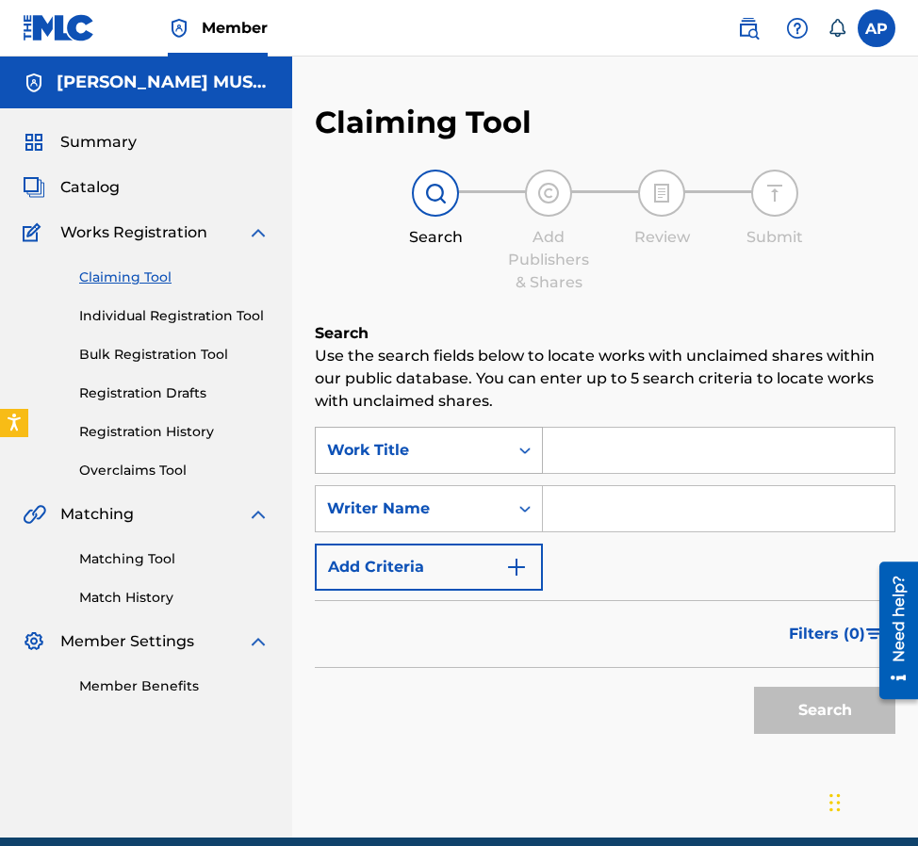
click at [469, 463] on div "Work Title" at bounding box center [412, 451] width 192 height 36
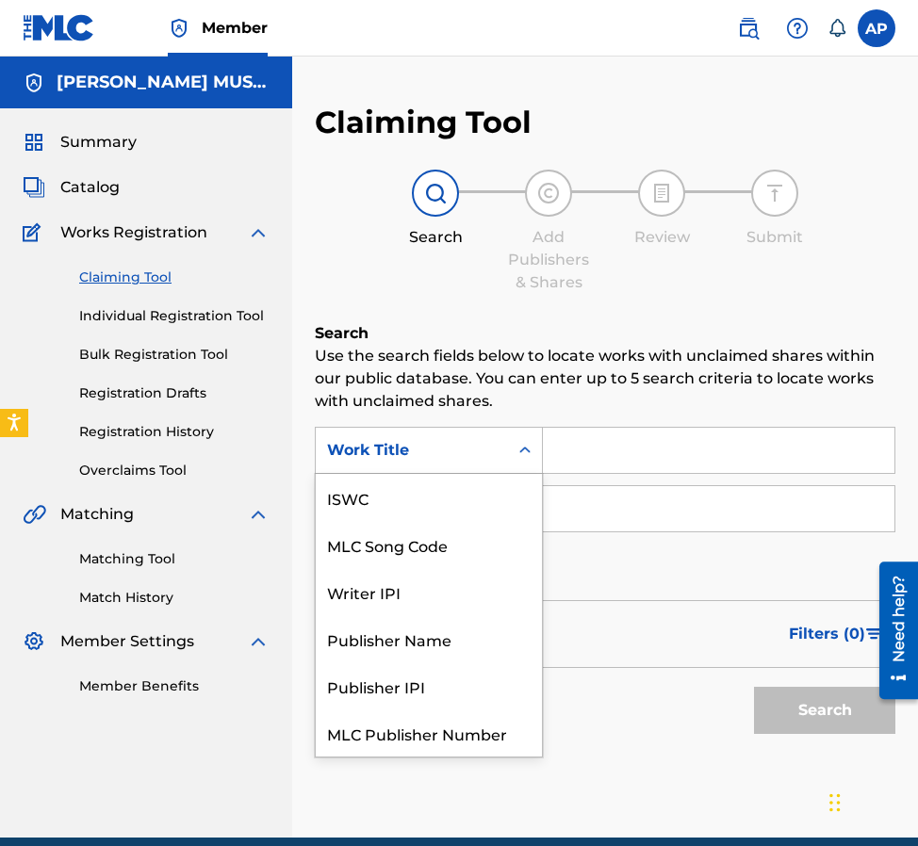
scroll to position [47, 0]
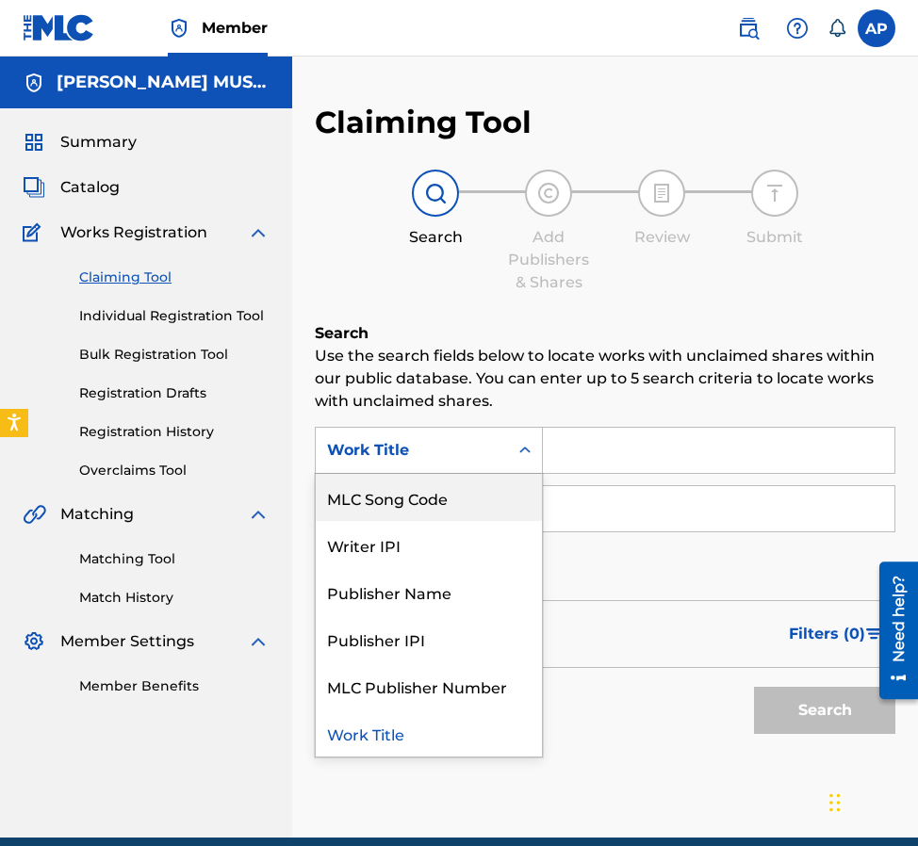
click at [466, 484] on div "MLC Song Code" at bounding box center [429, 497] width 226 height 47
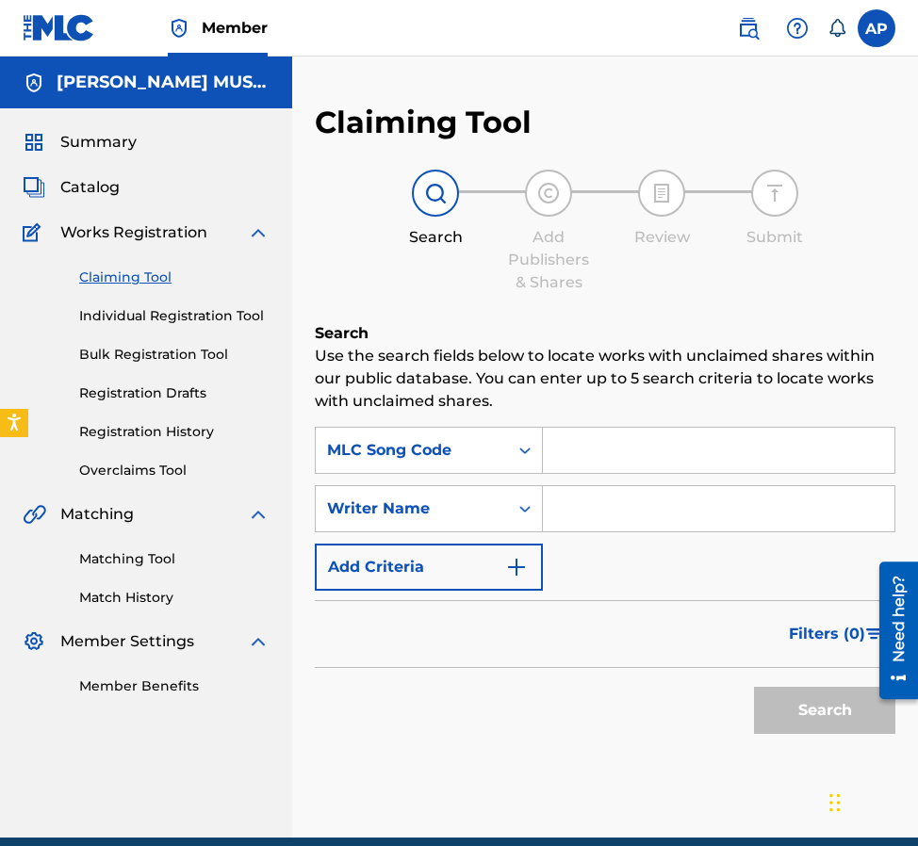
click at [552, 466] on input "Search Form" at bounding box center [718, 450] width 351 height 45
type input "LV90ZT"
click at [754, 687] on button "Search" at bounding box center [824, 710] width 141 height 47
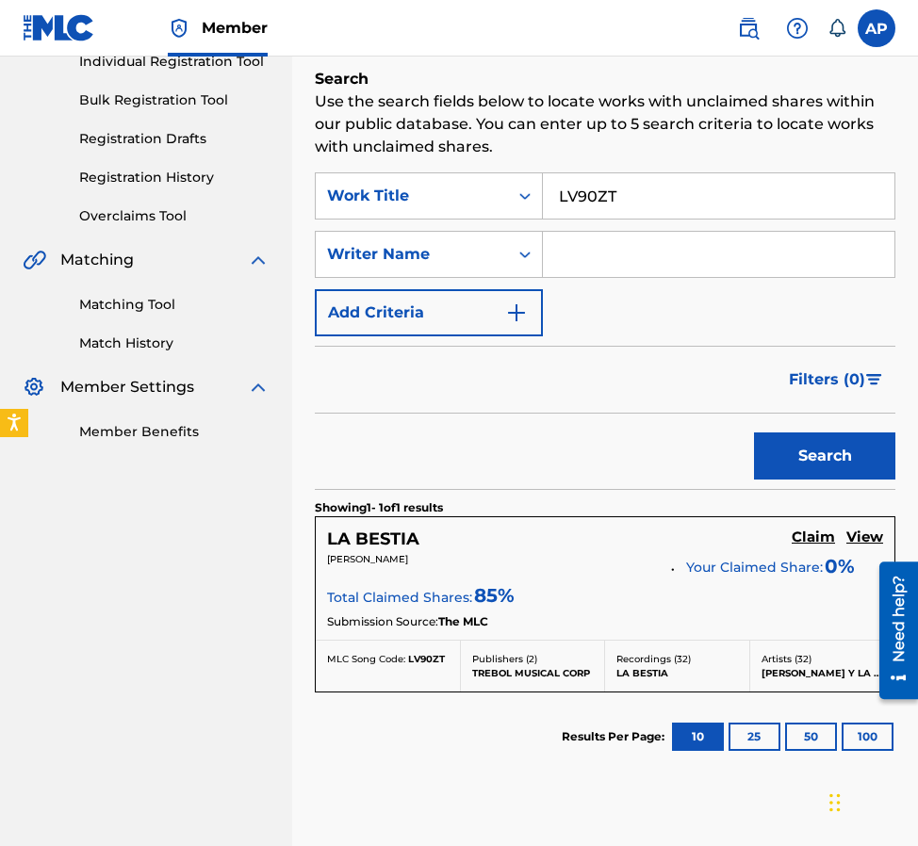
scroll to position [256, 0]
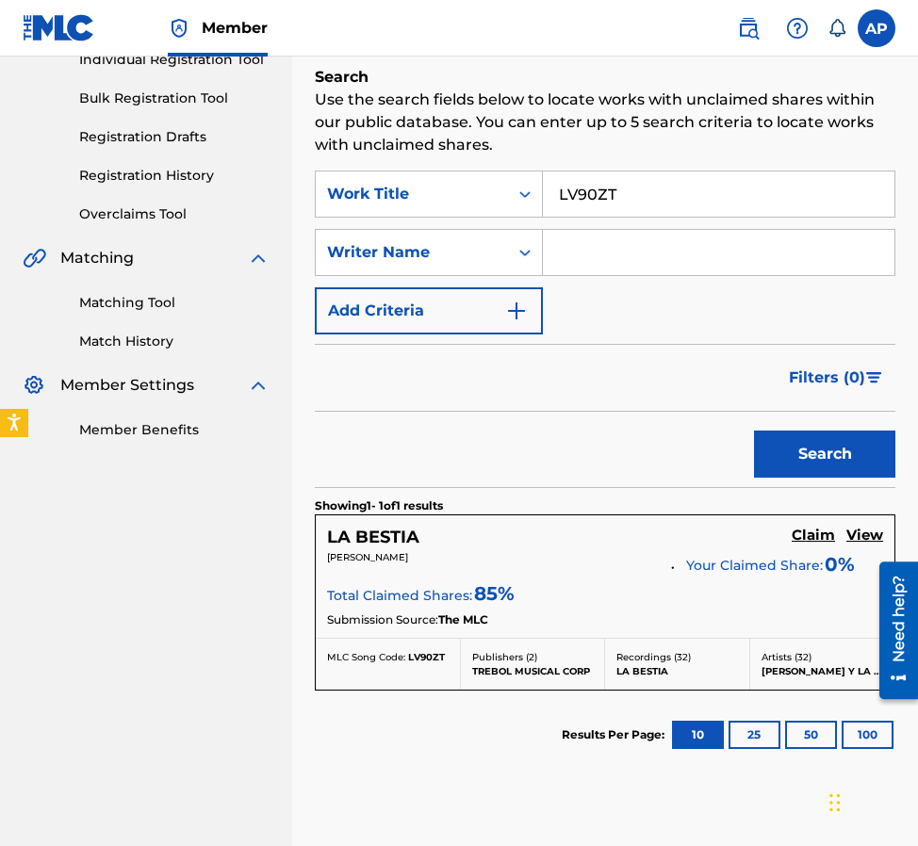
click at [794, 529] on h5 "Claim" at bounding box center [813, 536] width 43 height 18
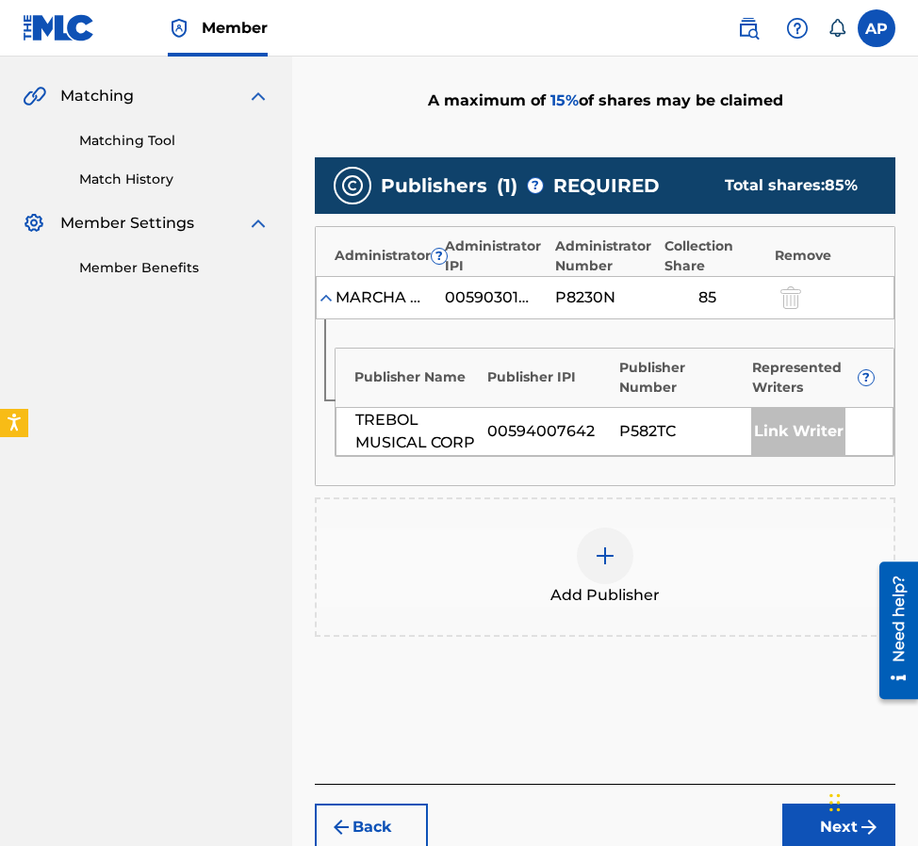
scroll to position [420, 0]
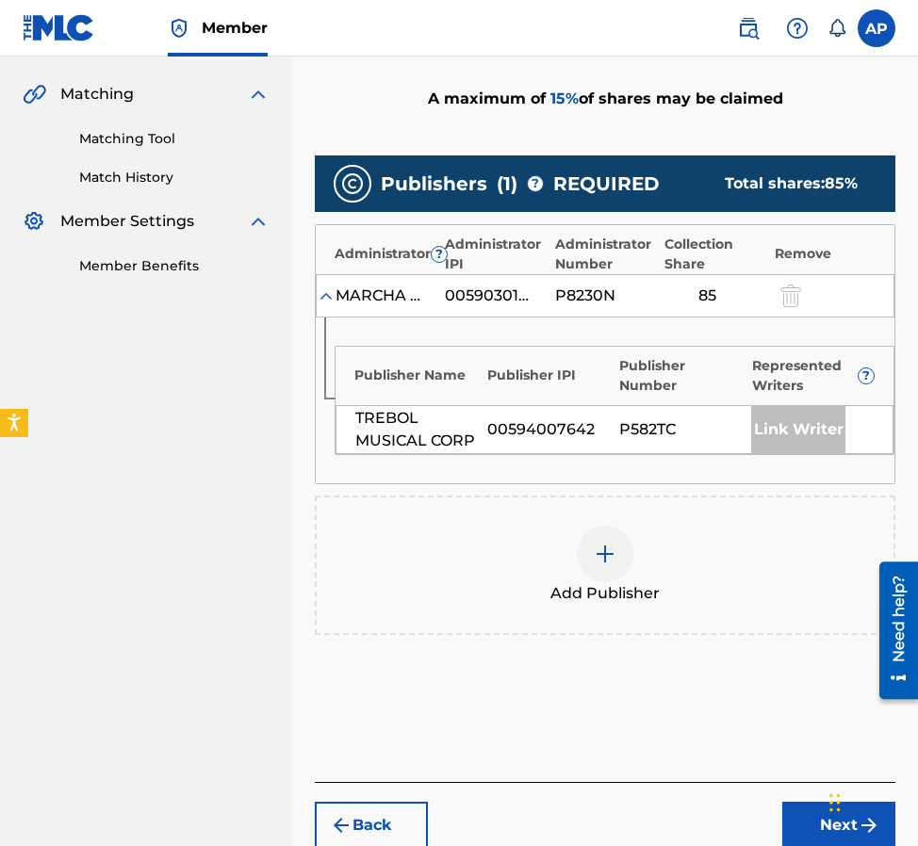
click at [596, 591] on span "Add Publisher" at bounding box center [604, 593] width 109 height 23
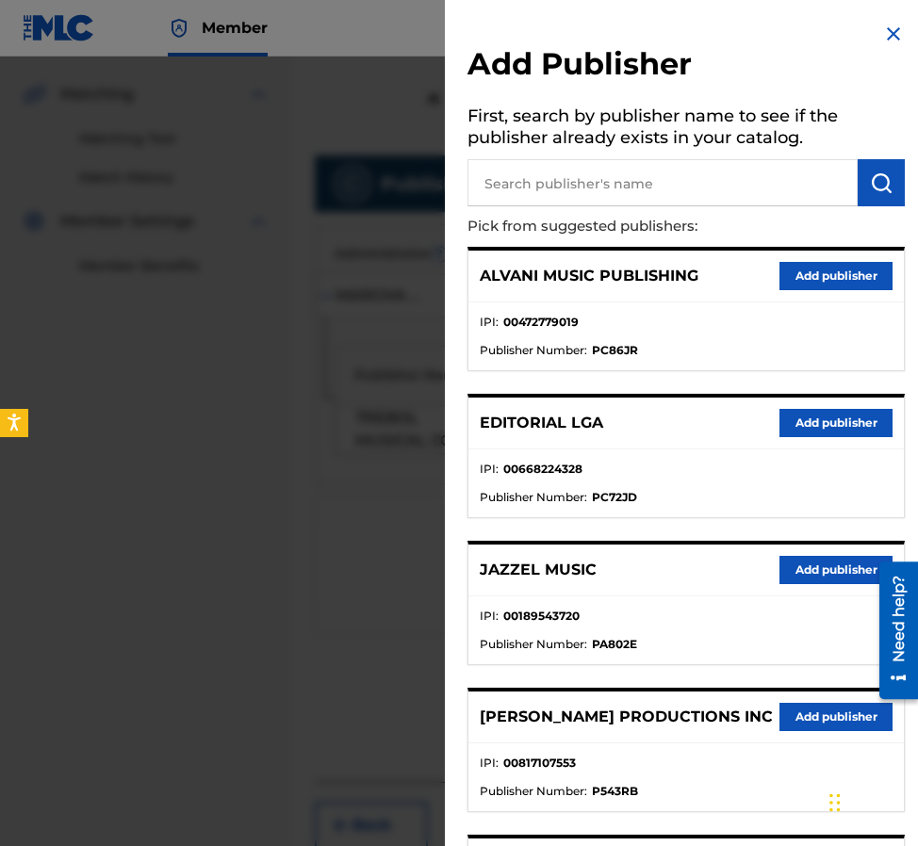
click at [509, 189] on input "text" at bounding box center [662, 182] width 390 height 47
type input "editraka"
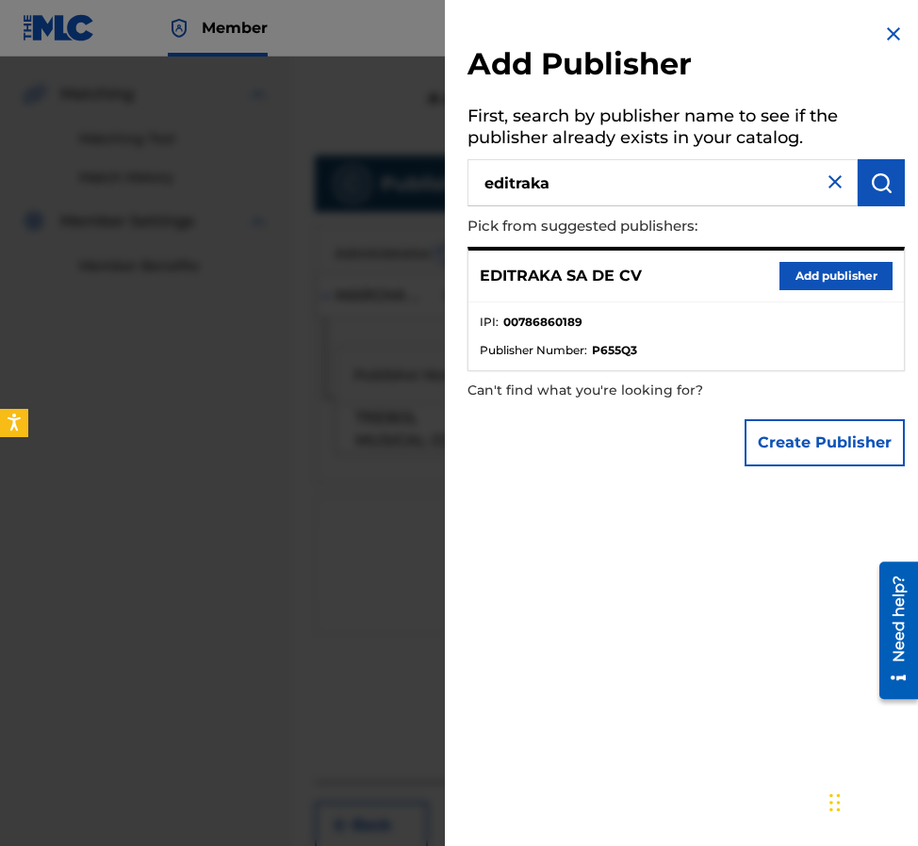
click at [785, 277] on button "Add publisher" at bounding box center [835, 276] width 113 height 28
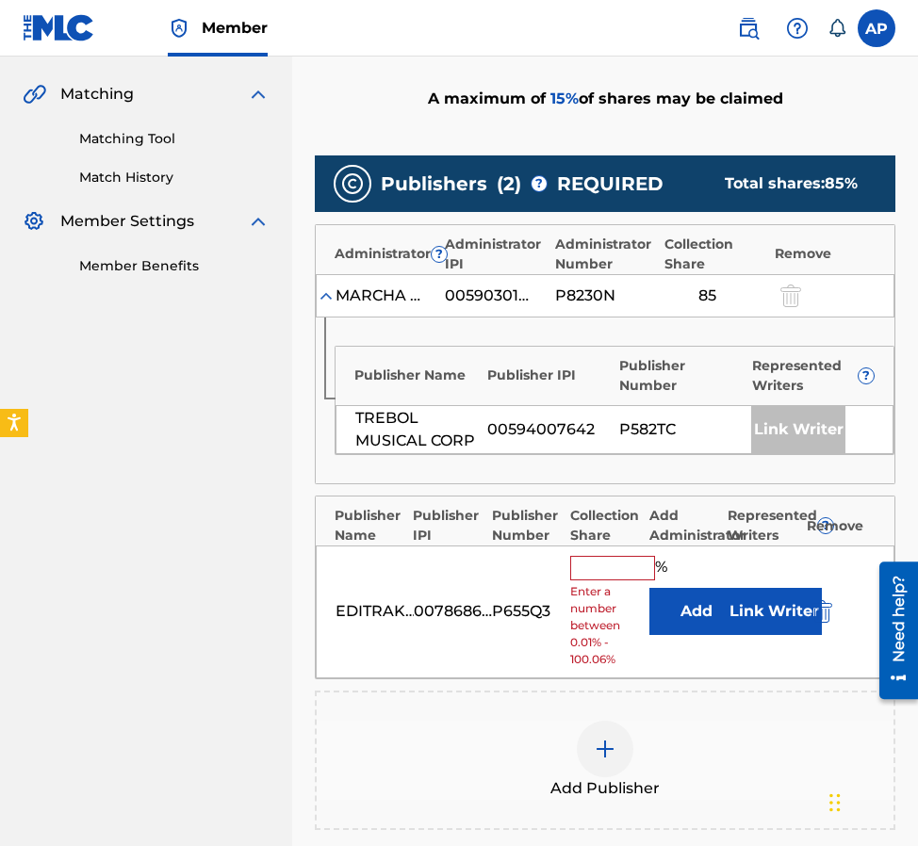
click at [687, 600] on button "Add" at bounding box center [696, 611] width 94 height 47
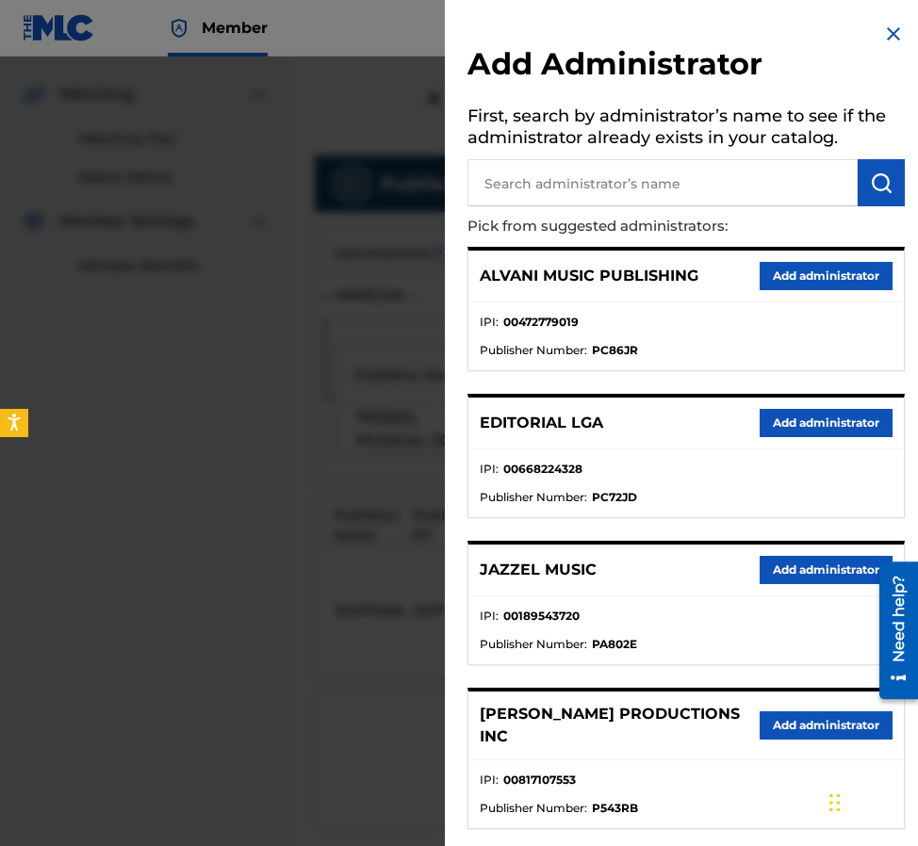
click at [624, 195] on input "text" at bounding box center [662, 182] width 390 height 47
type input "maximo"
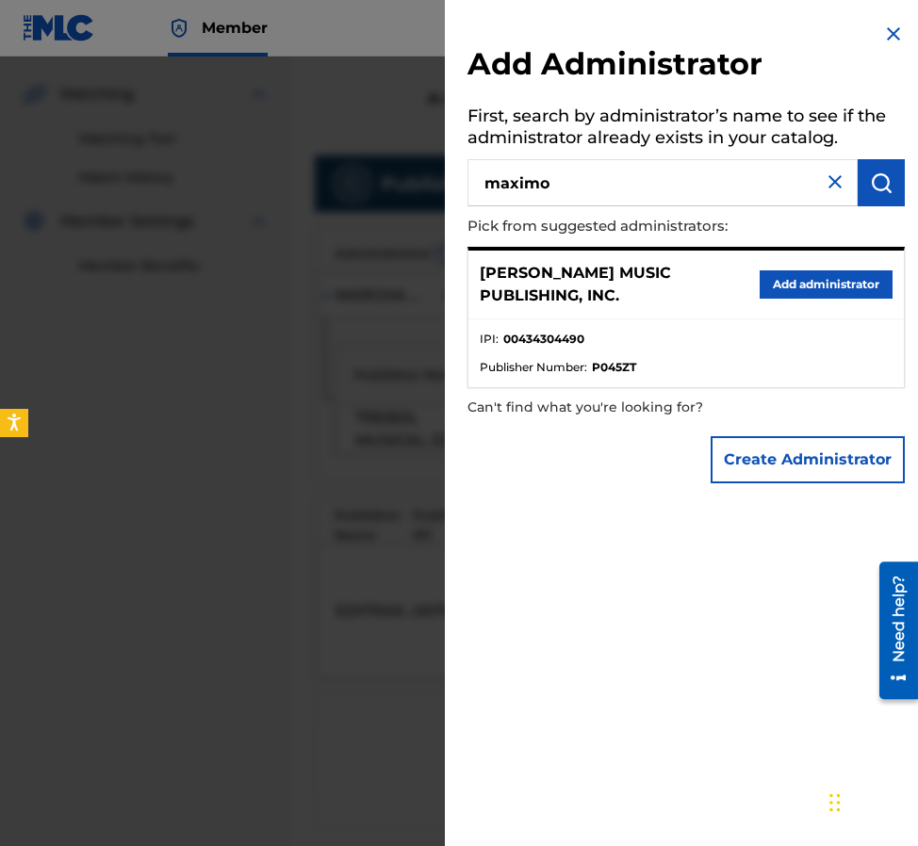
click at [805, 279] on button "Add administrator" at bounding box center [825, 284] width 133 height 28
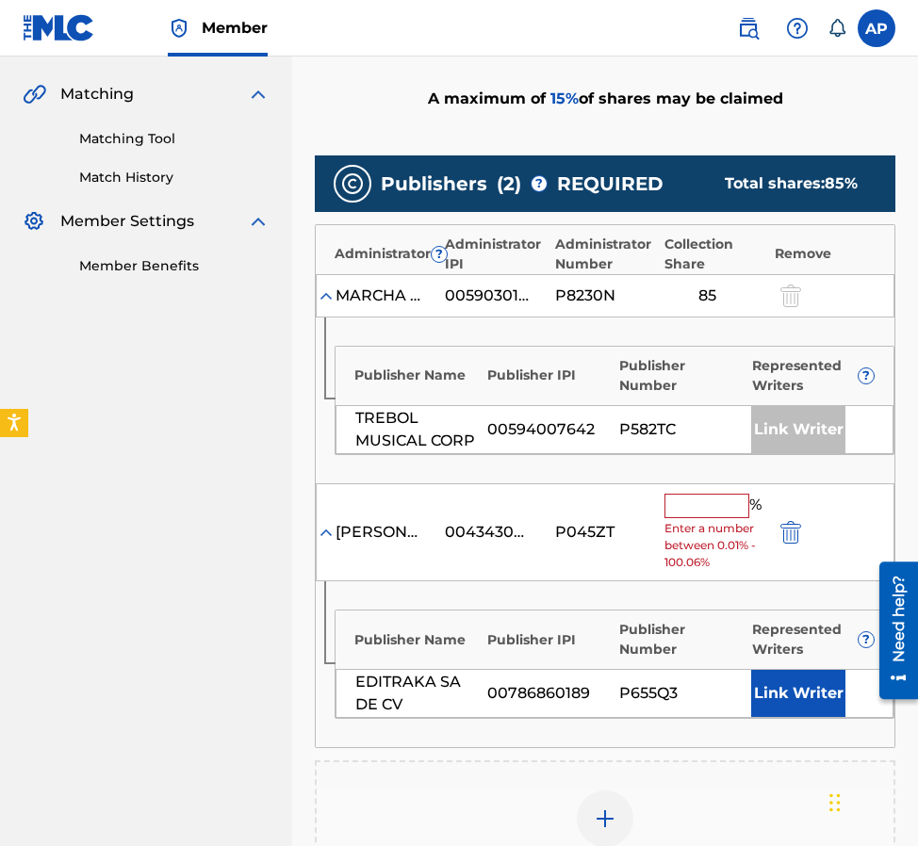
click at [689, 501] on input "text" at bounding box center [706, 506] width 85 height 24
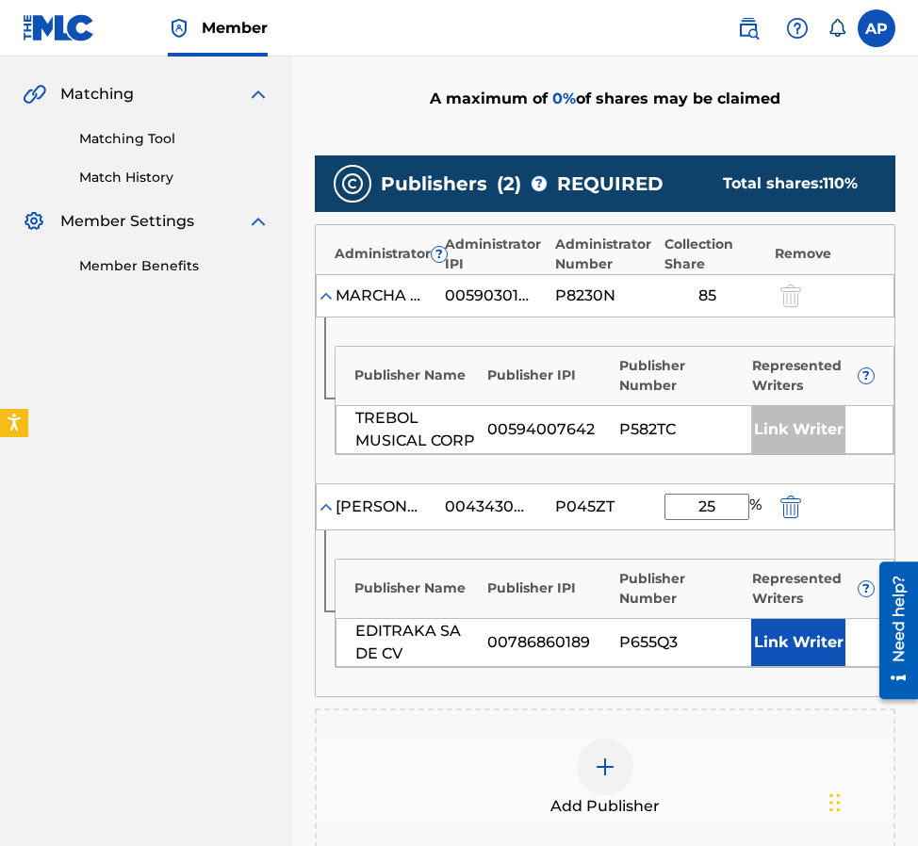
type input "2"
type input "15"
click at [578, 564] on div "Publisher Name Publisher IPI Publisher Number Represented Writers ?" at bounding box center [614, 584] width 558 height 49
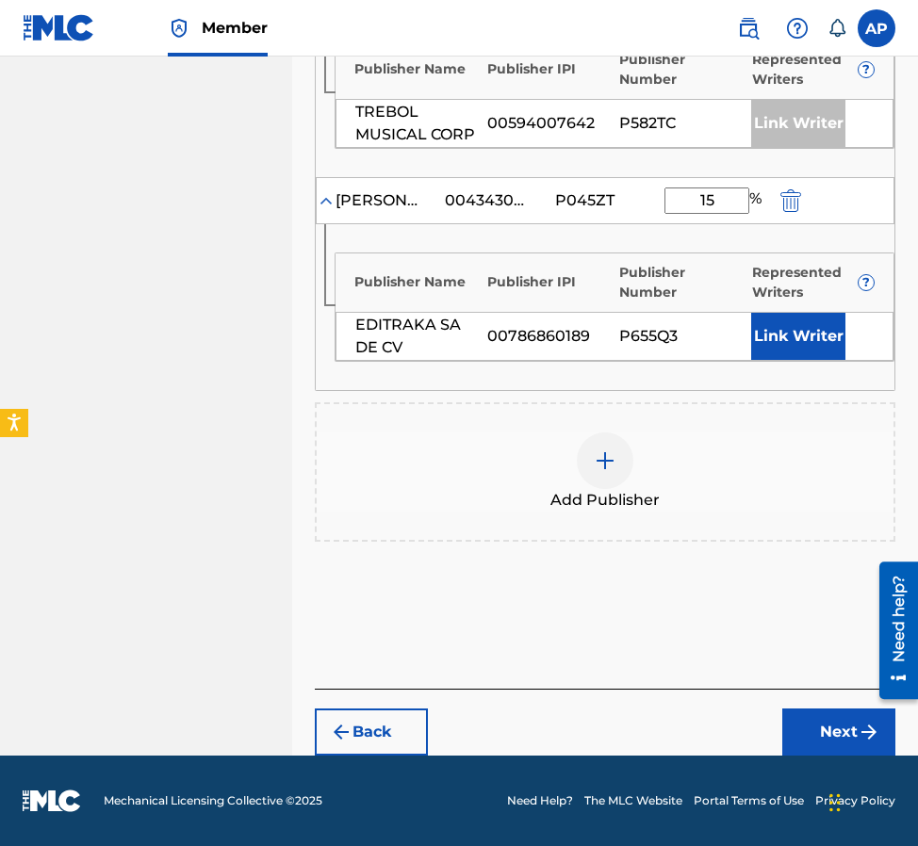
click at [800, 709] on button "Next" at bounding box center [838, 732] width 113 height 47
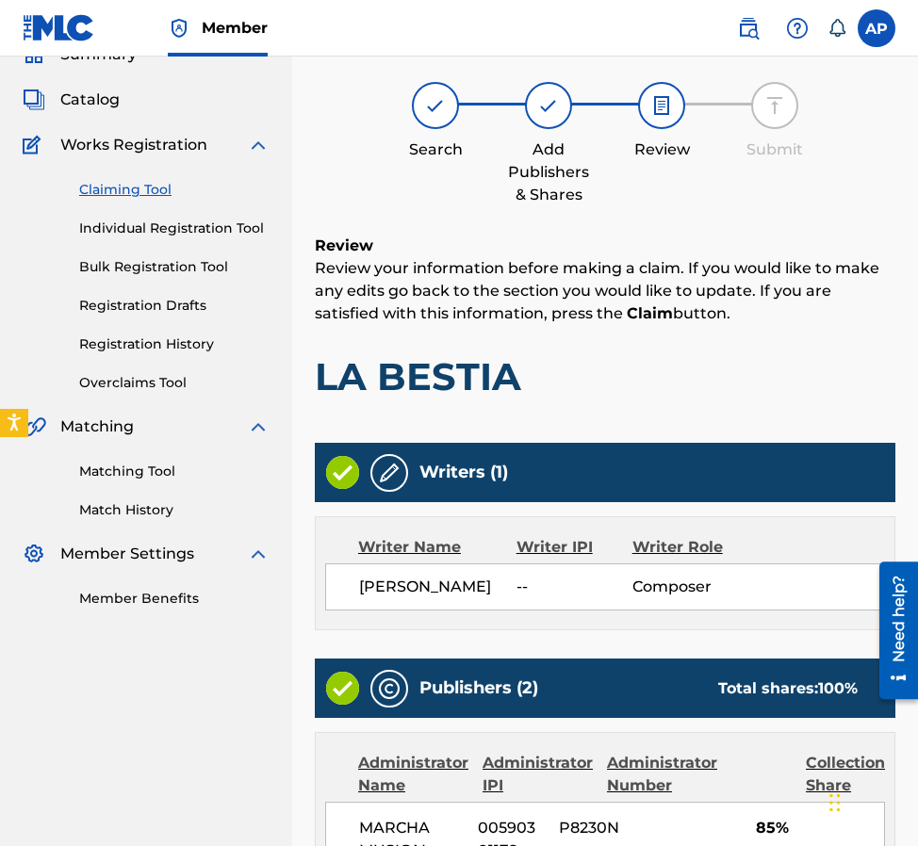
scroll to position [863, 0]
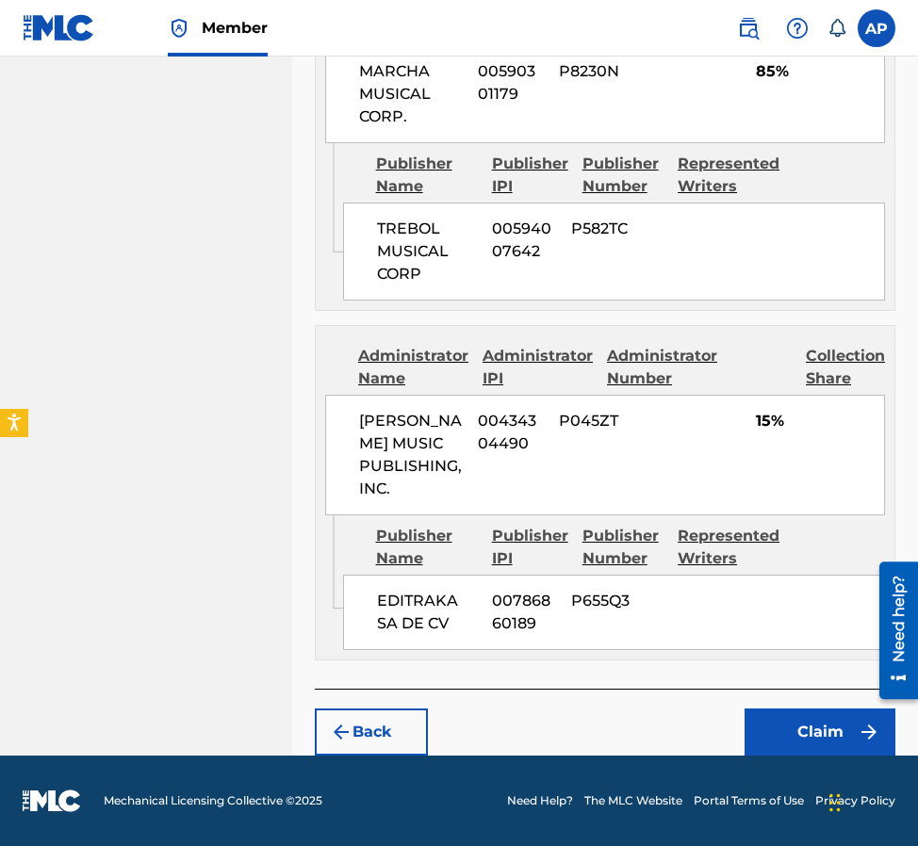
click at [808, 734] on button "Claim" at bounding box center [819, 732] width 151 height 47
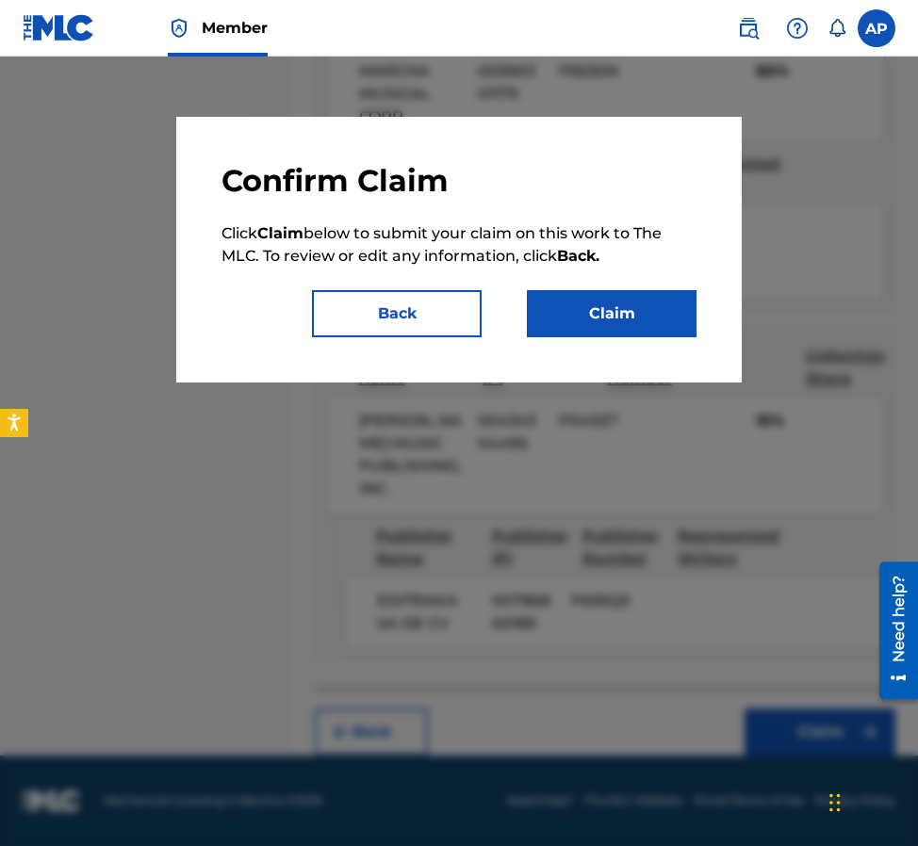
click at [563, 335] on button "Claim" at bounding box center [612, 313] width 170 height 47
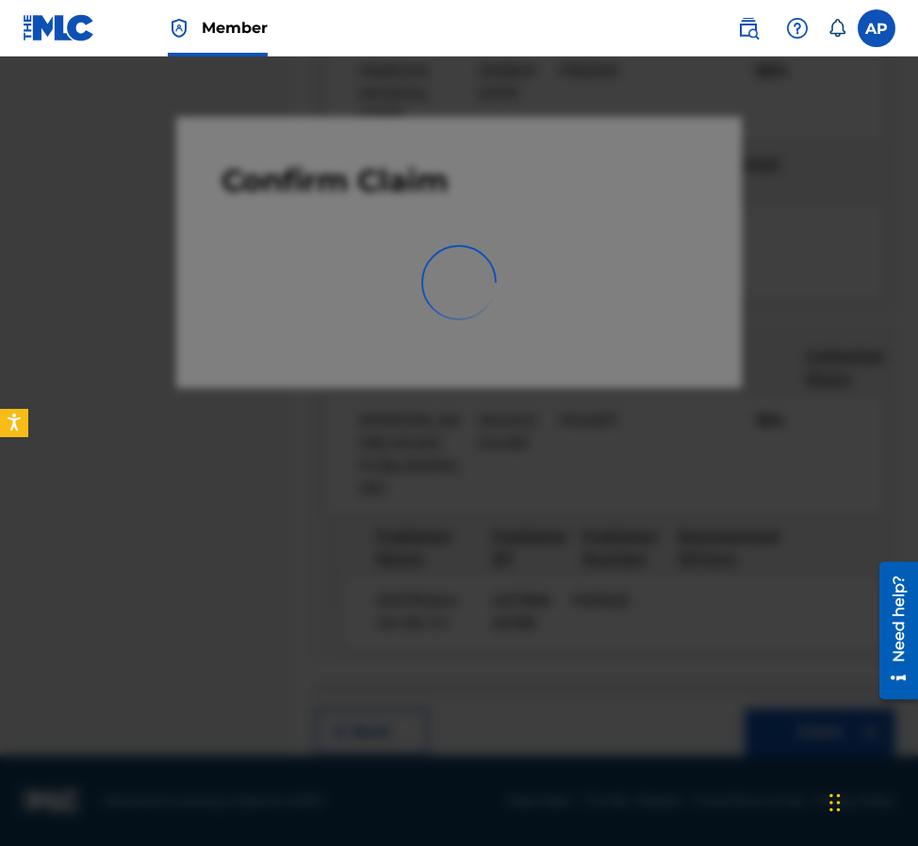
scroll to position [0, 0]
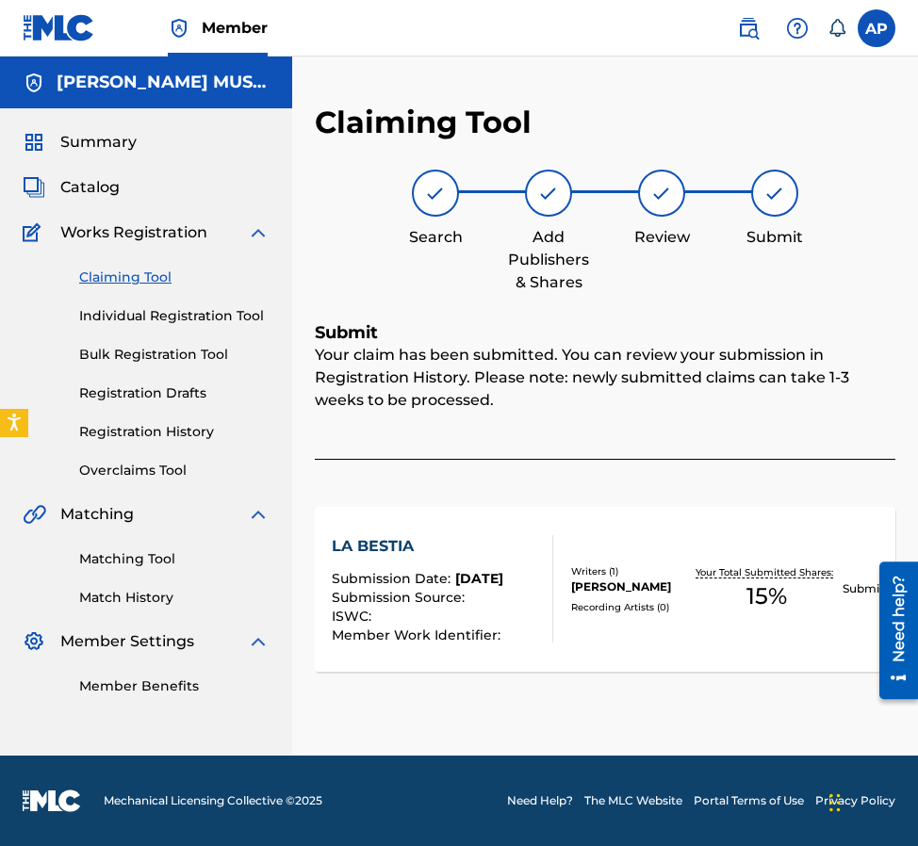
click at [145, 268] on link "Claiming Tool" at bounding box center [174, 278] width 190 height 20
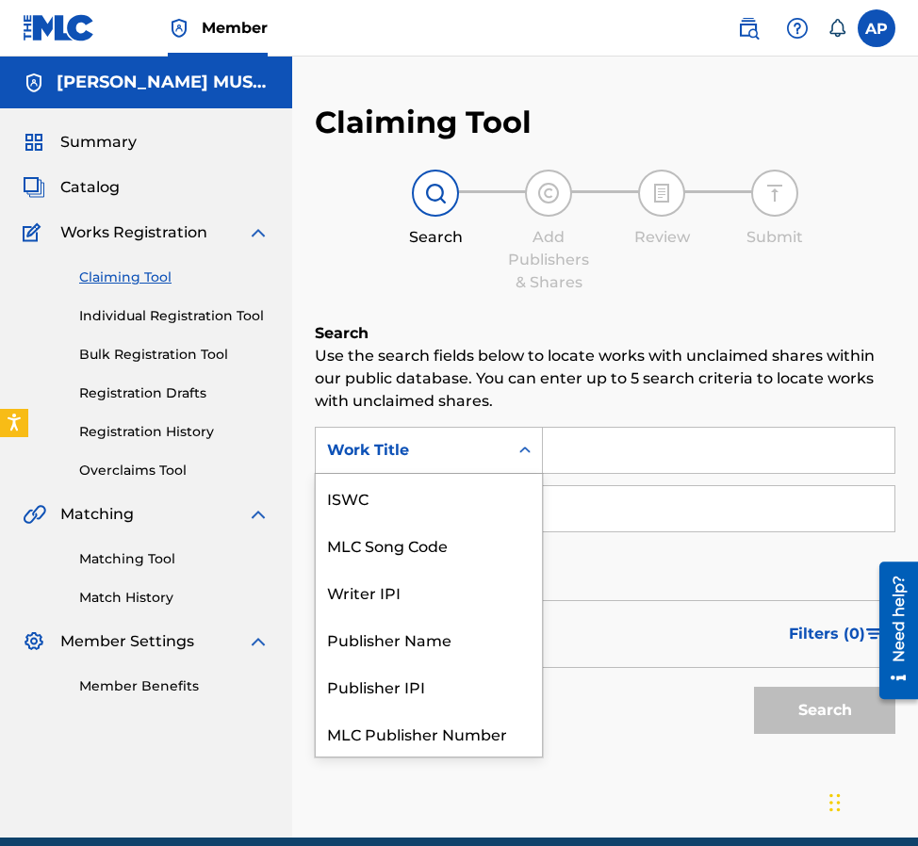
click at [411, 451] on div "Work Title" at bounding box center [412, 450] width 170 height 23
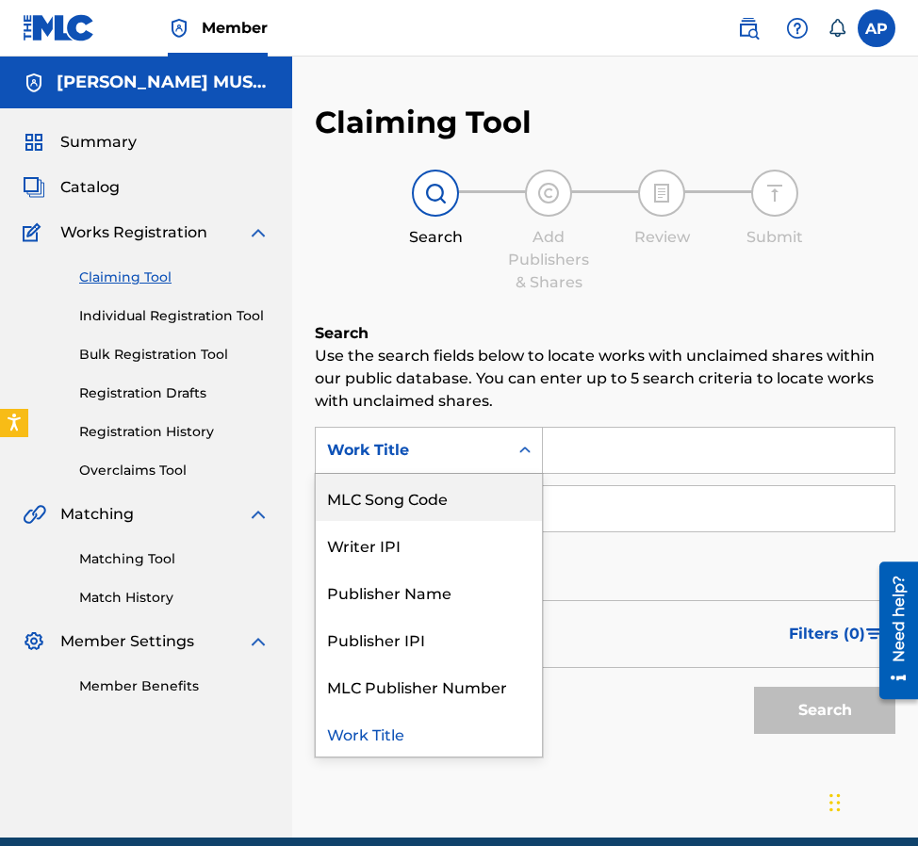
click at [445, 482] on div "MLC Song Code" at bounding box center [429, 497] width 226 height 47
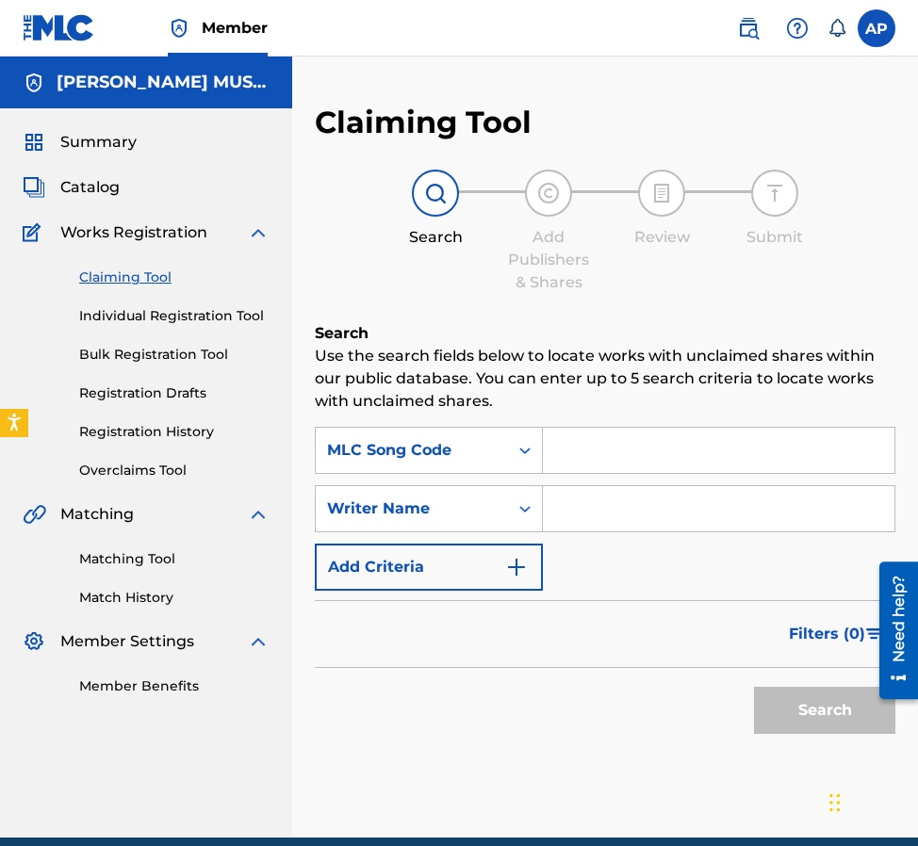
click at [596, 459] on input "Search Form" at bounding box center [718, 450] width 351 height 45
paste input "LV90ZU"
type input "LV90ZU"
click at [754, 687] on button "Search" at bounding box center [824, 710] width 141 height 47
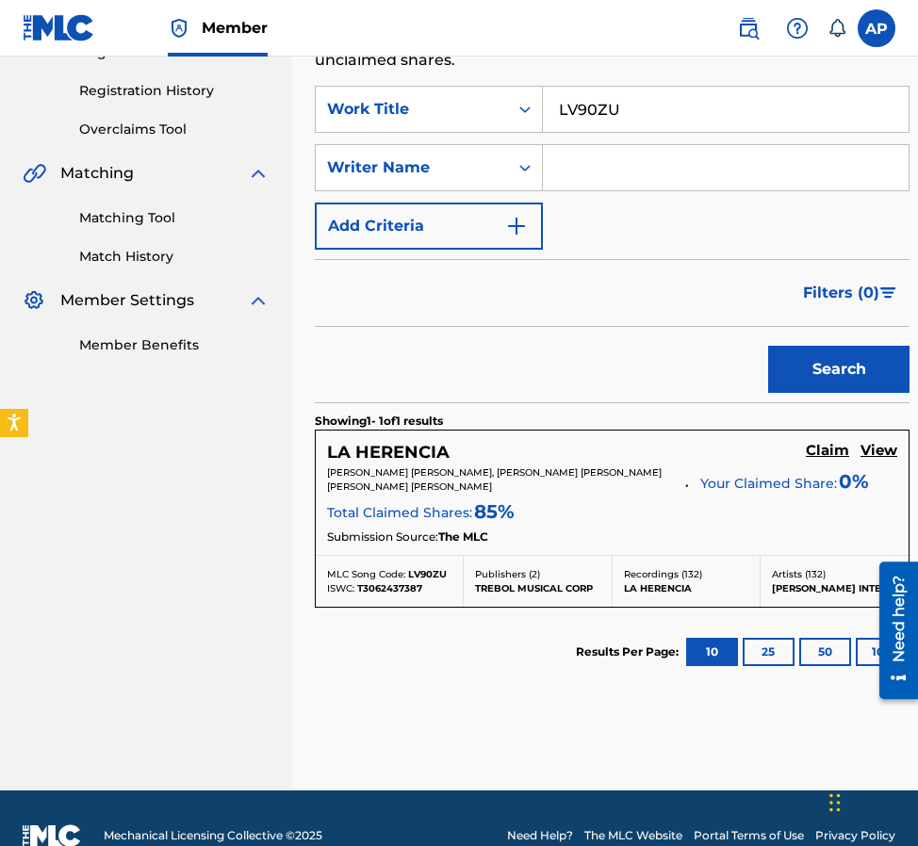
scroll to position [376, 0]
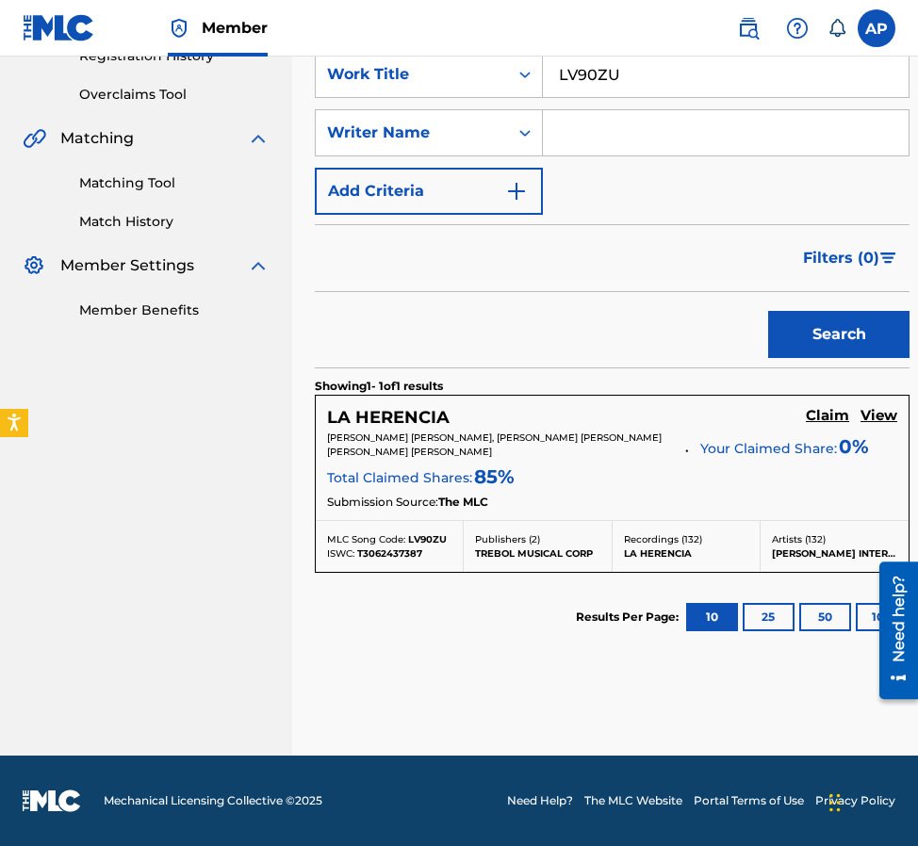
click at [849, 413] on h5 "Claim" at bounding box center [827, 416] width 43 height 18
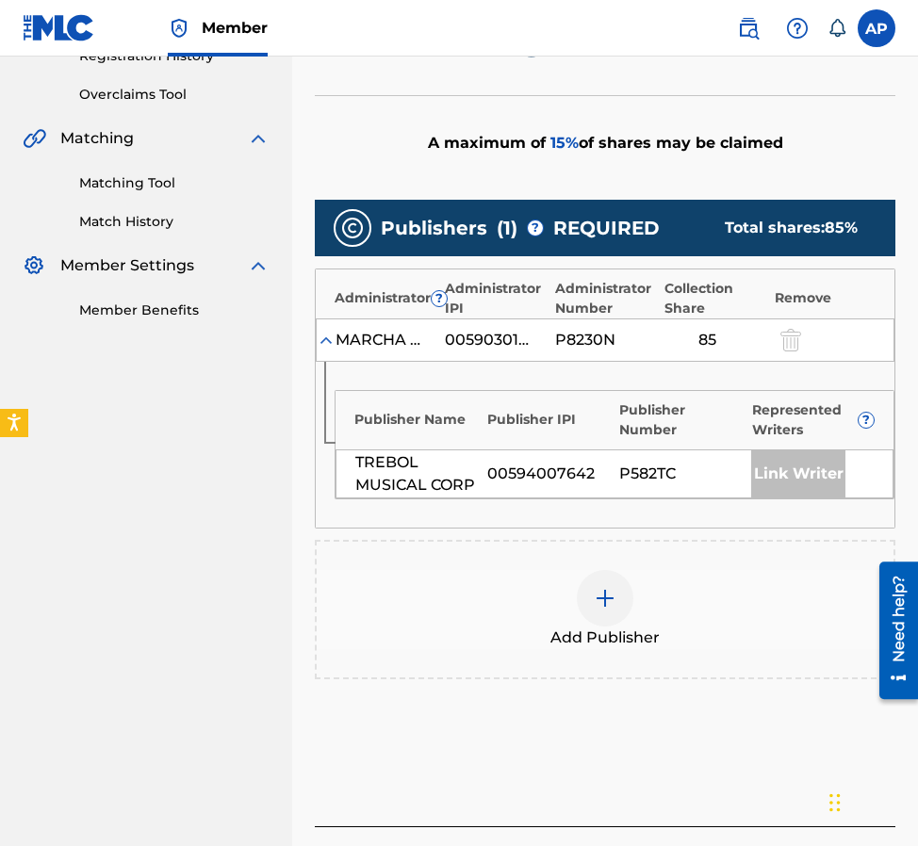
click at [601, 589] on img at bounding box center [605, 598] width 23 height 23
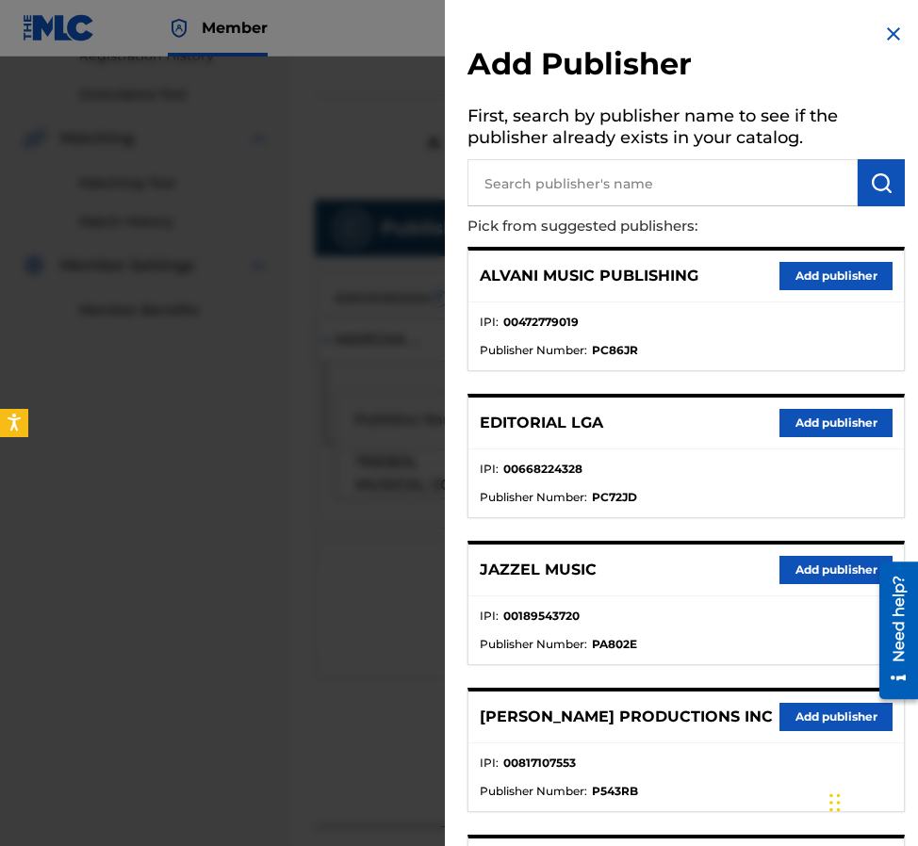
click at [538, 193] on input "text" at bounding box center [662, 182] width 390 height 47
type input "m"
type input "editraka"
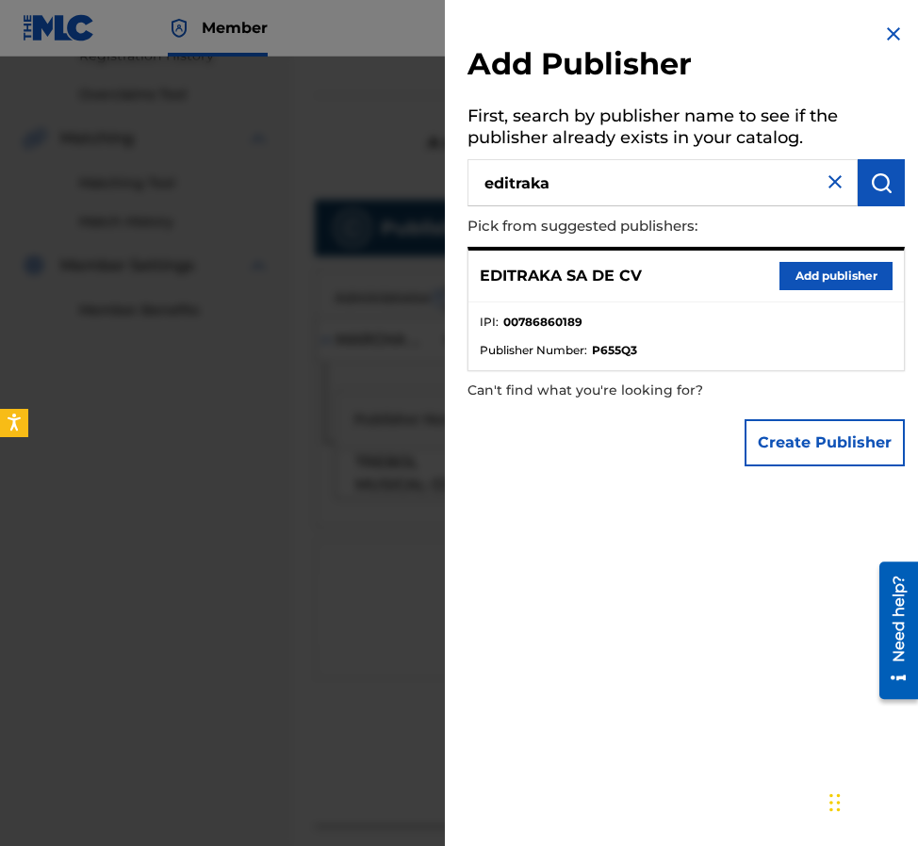
click at [794, 292] on div "EDITRAKA SA DE CV Add publisher" at bounding box center [685, 277] width 435 height 52
click at [787, 268] on button "Add publisher" at bounding box center [835, 276] width 113 height 28
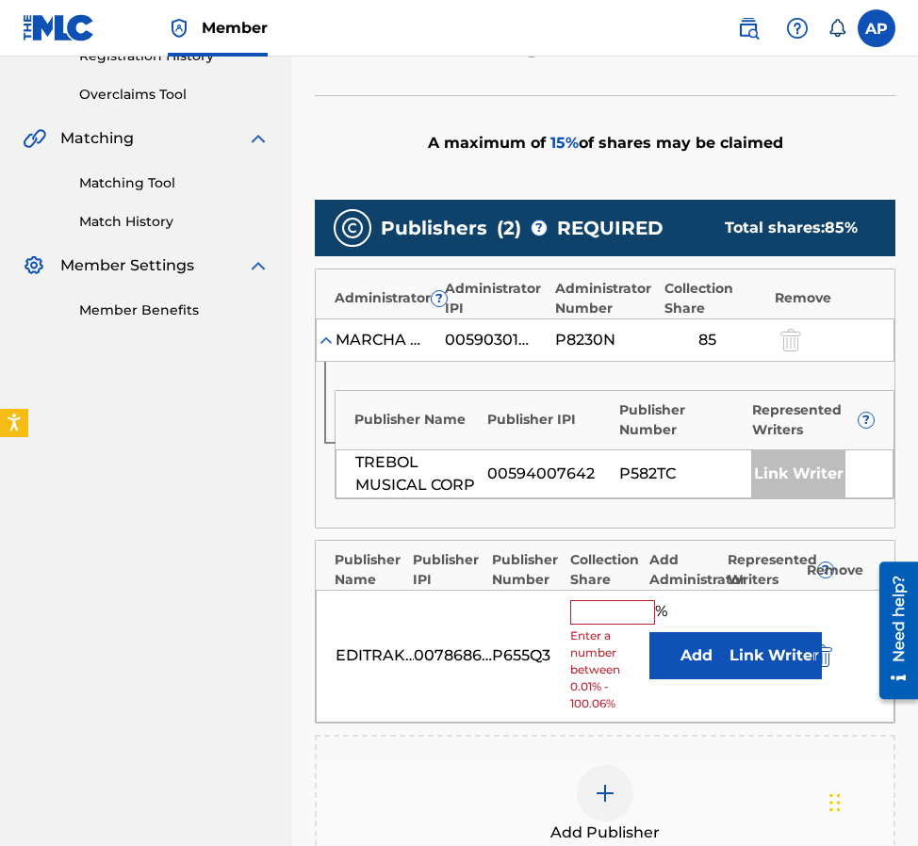
click at [696, 646] on button "Add" at bounding box center [696, 655] width 94 height 47
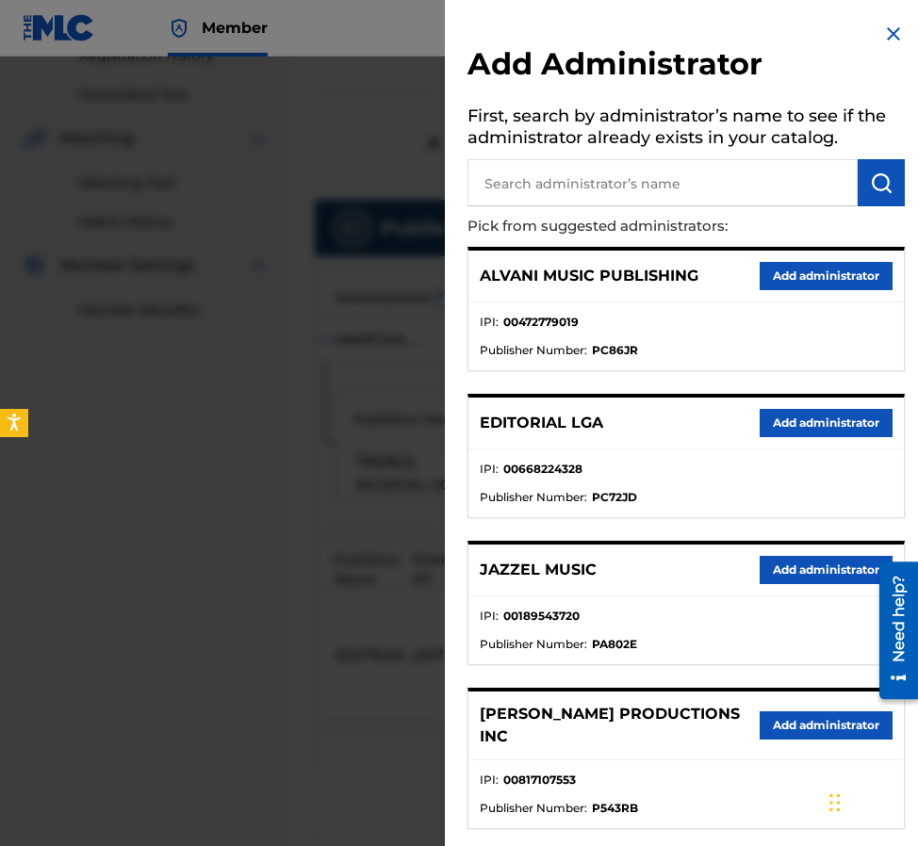
click at [573, 200] on input "text" at bounding box center [662, 182] width 390 height 47
type input "maximo"
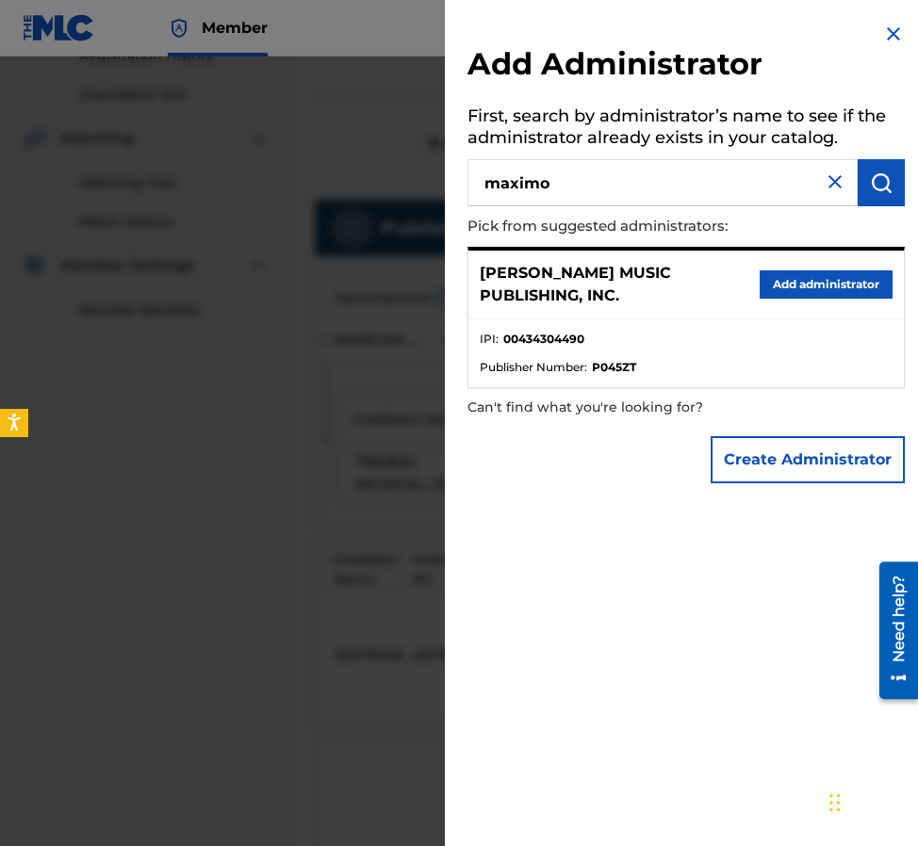
click at [773, 277] on button "Add administrator" at bounding box center [825, 284] width 133 height 28
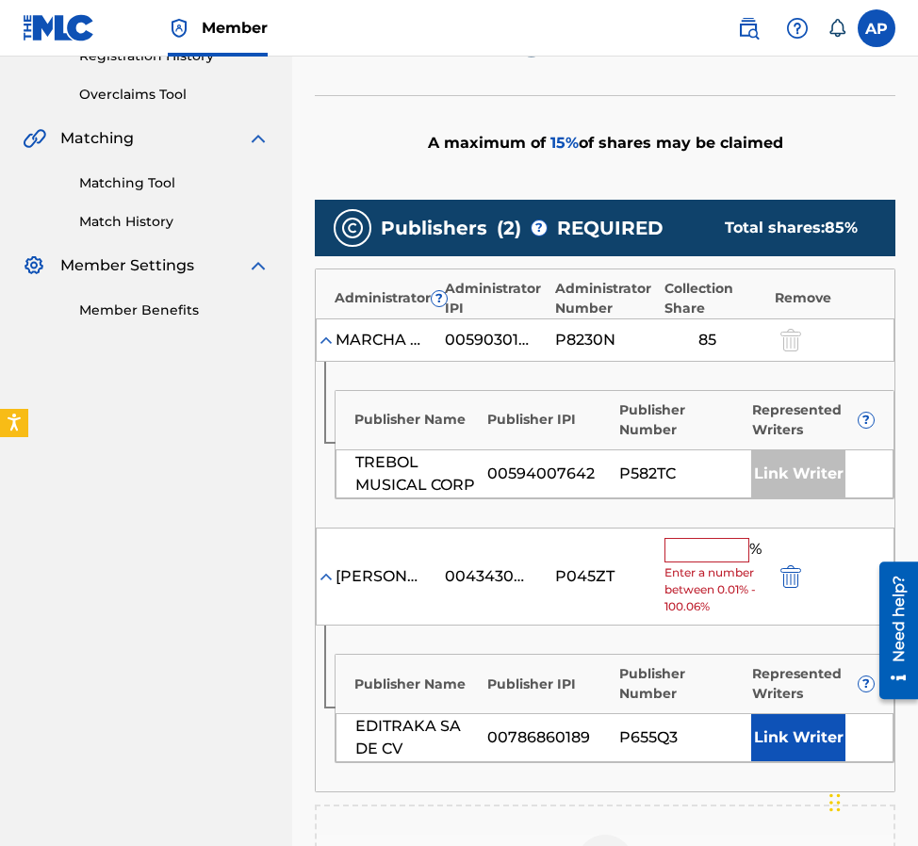
scroll to position [400, 0]
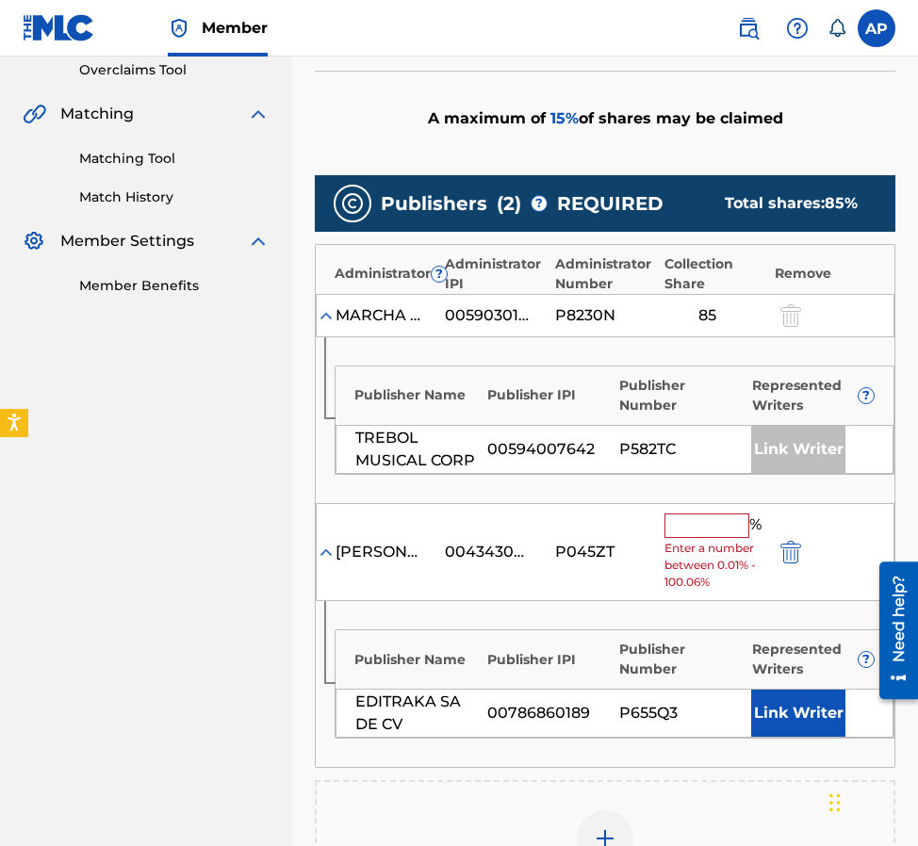
click at [694, 519] on input "text" at bounding box center [706, 526] width 85 height 24
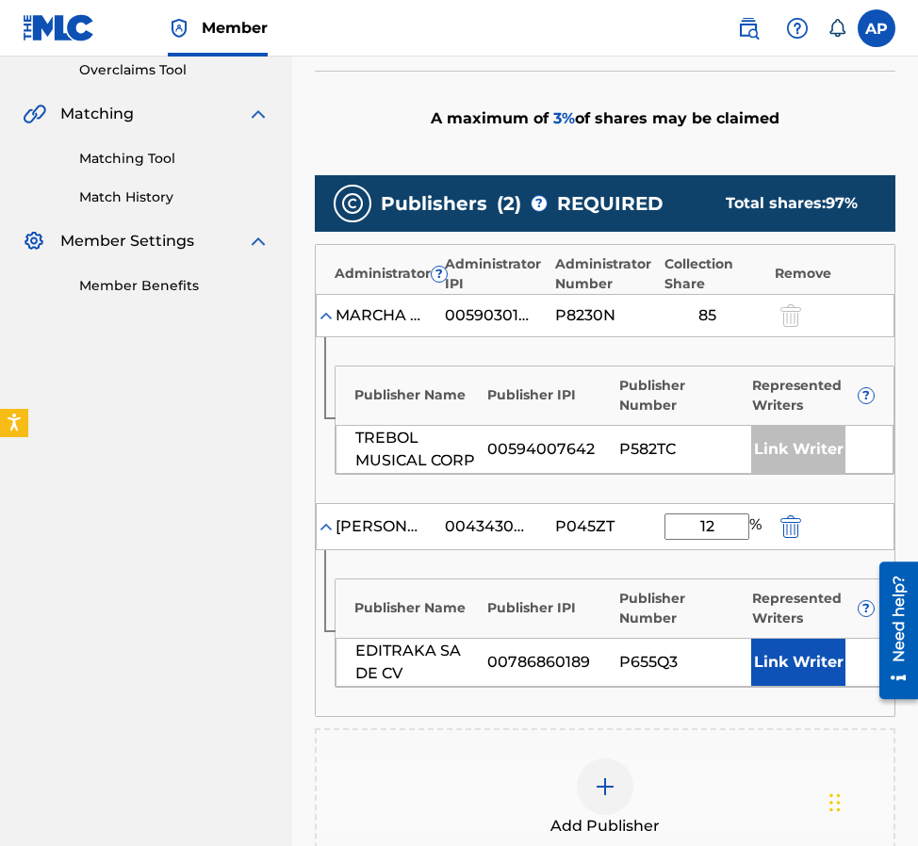
click at [594, 536] on div "P045ZT" at bounding box center [597, 526] width 85 height 23
click at [710, 527] on input "12" at bounding box center [706, 527] width 85 height 26
type input "15"
click at [565, 597] on div "Publisher Name Publisher IPI Publisher Number Represented Writers ?" at bounding box center [614, 604] width 558 height 49
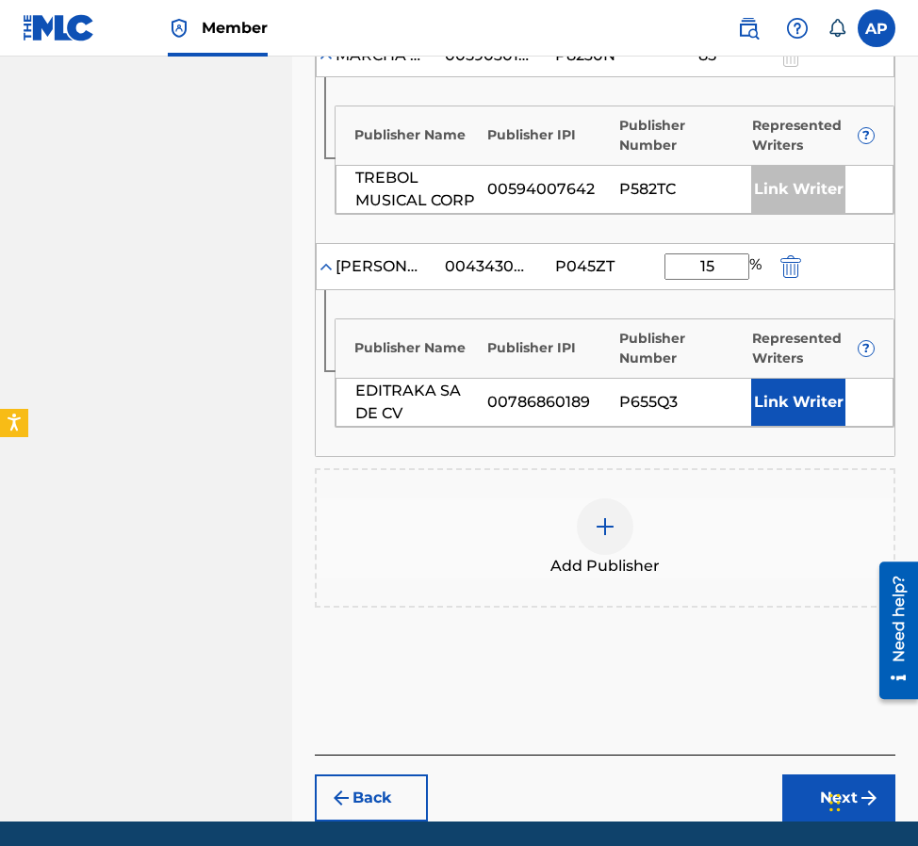
scroll to position [661, 0]
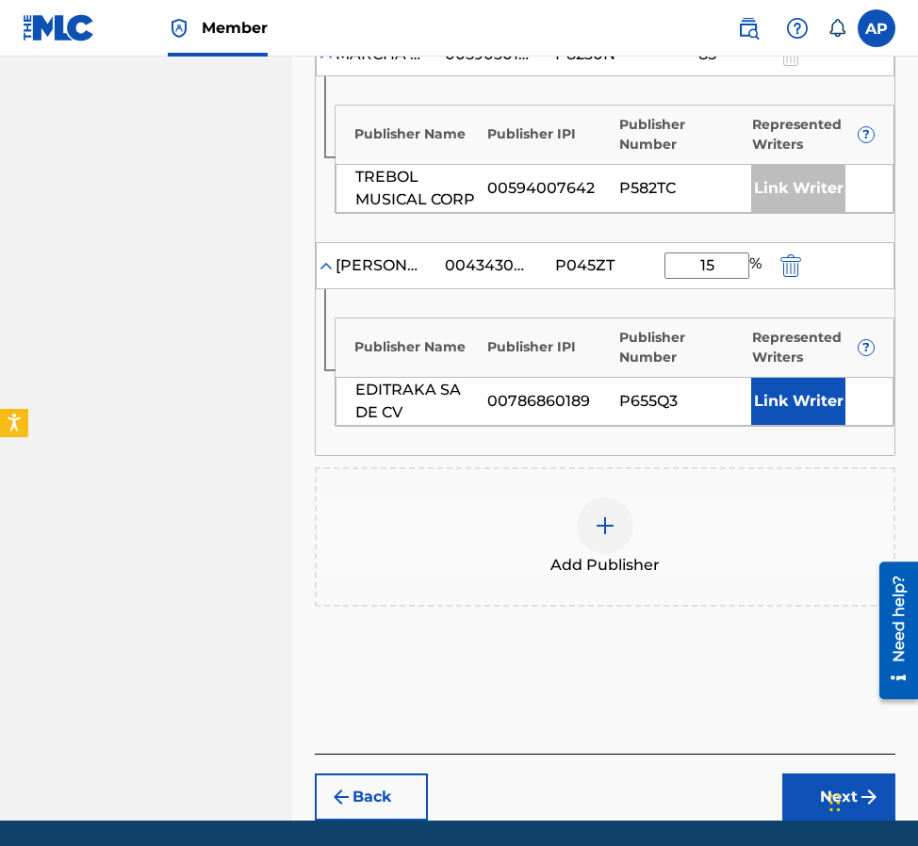
click at [798, 799] on button "Next" at bounding box center [838, 797] width 113 height 47
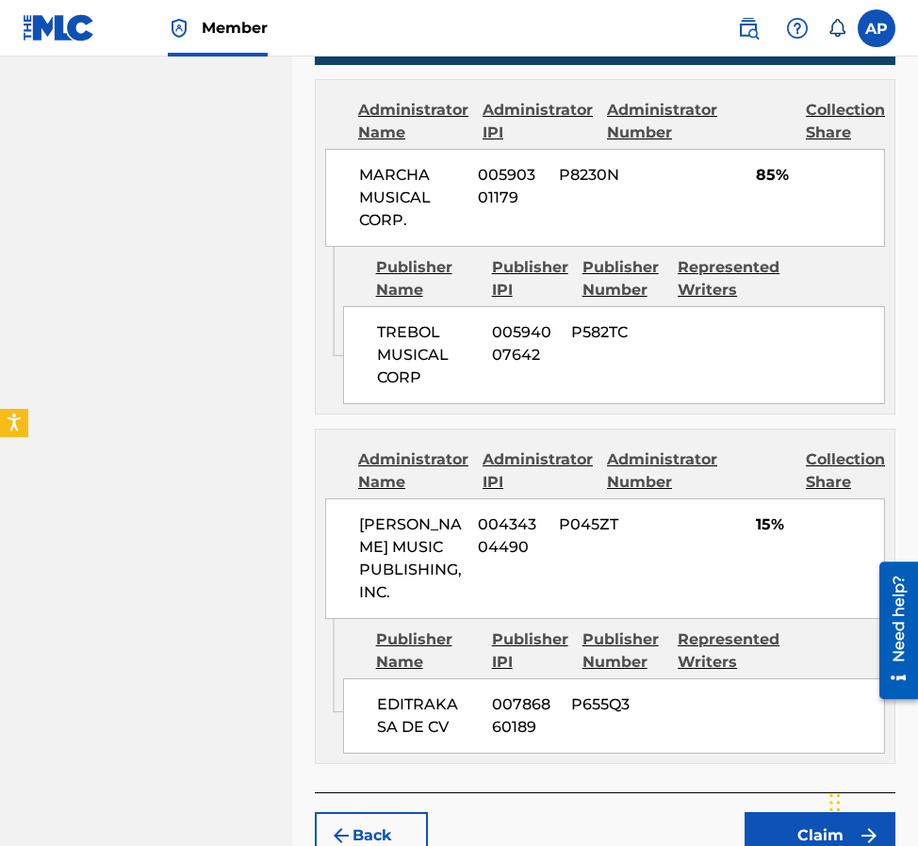
scroll to position [972, 0]
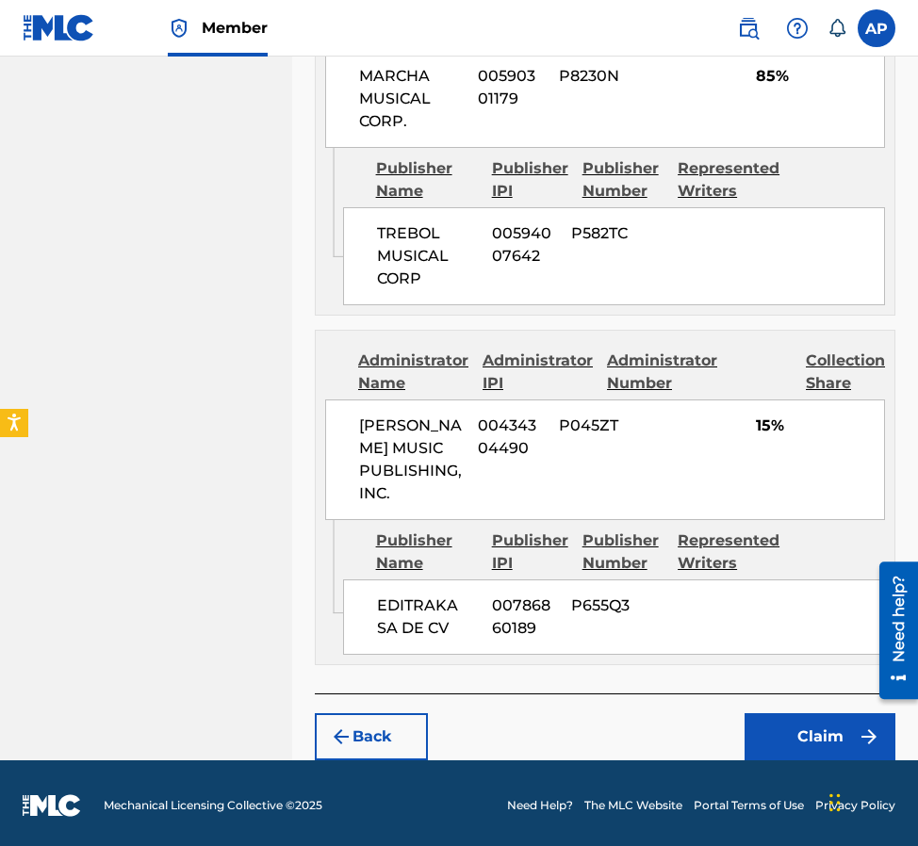
click at [781, 716] on button "Claim" at bounding box center [819, 736] width 151 height 47
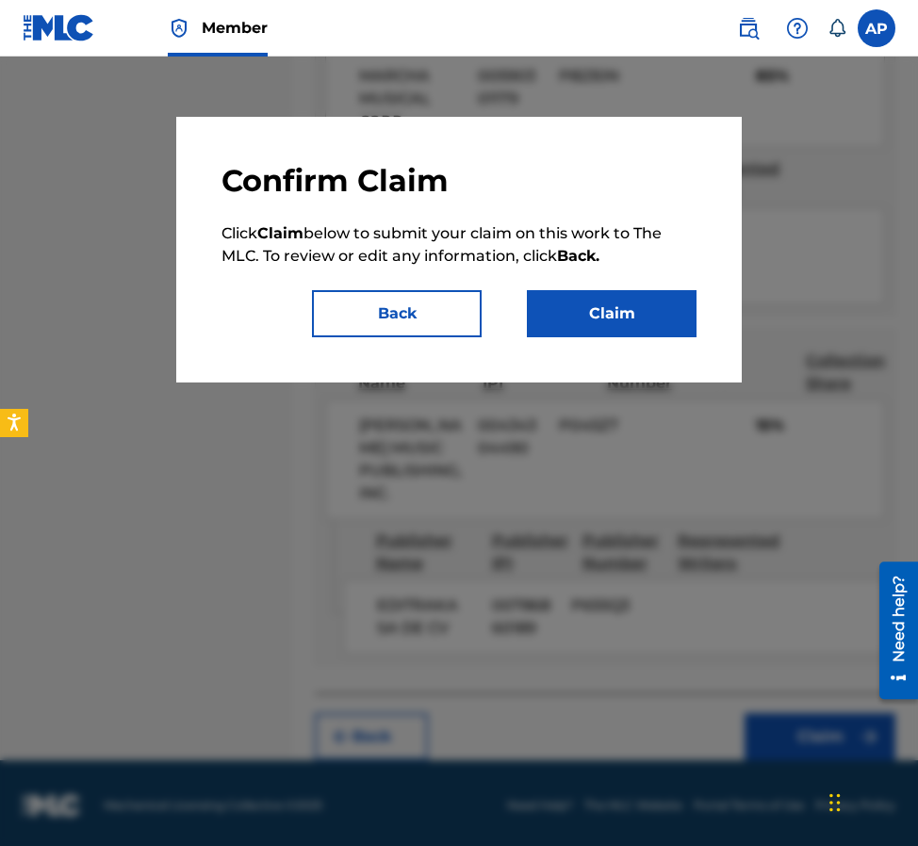
click at [600, 324] on button "Claim" at bounding box center [612, 313] width 170 height 47
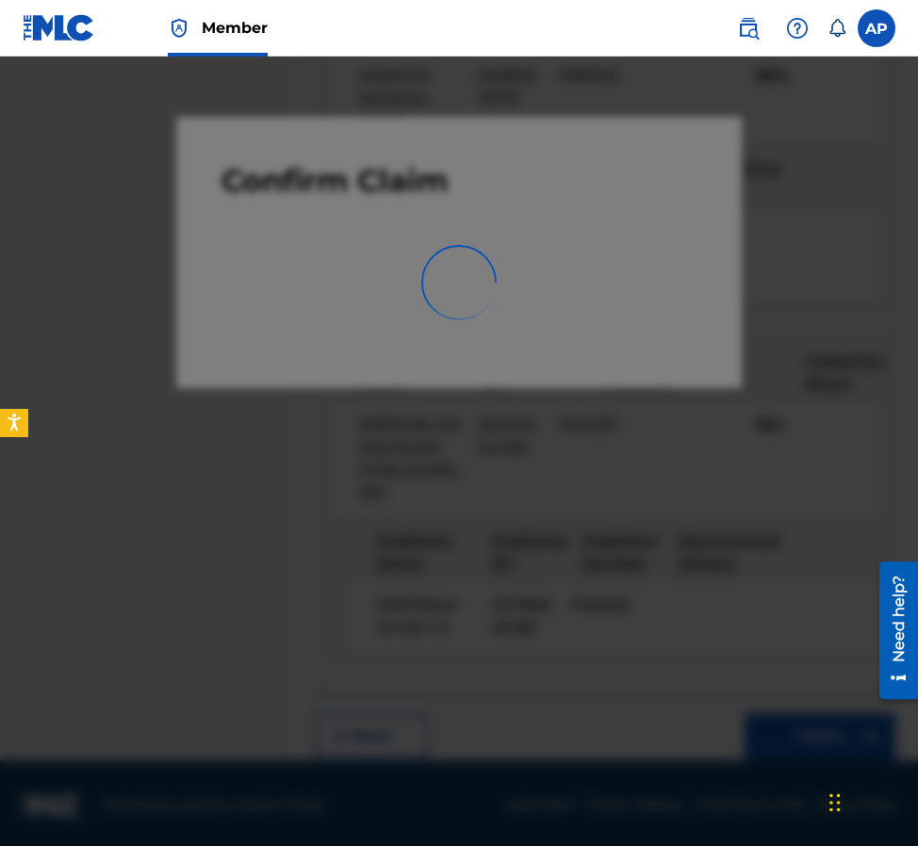
scroll to position [0, 0]
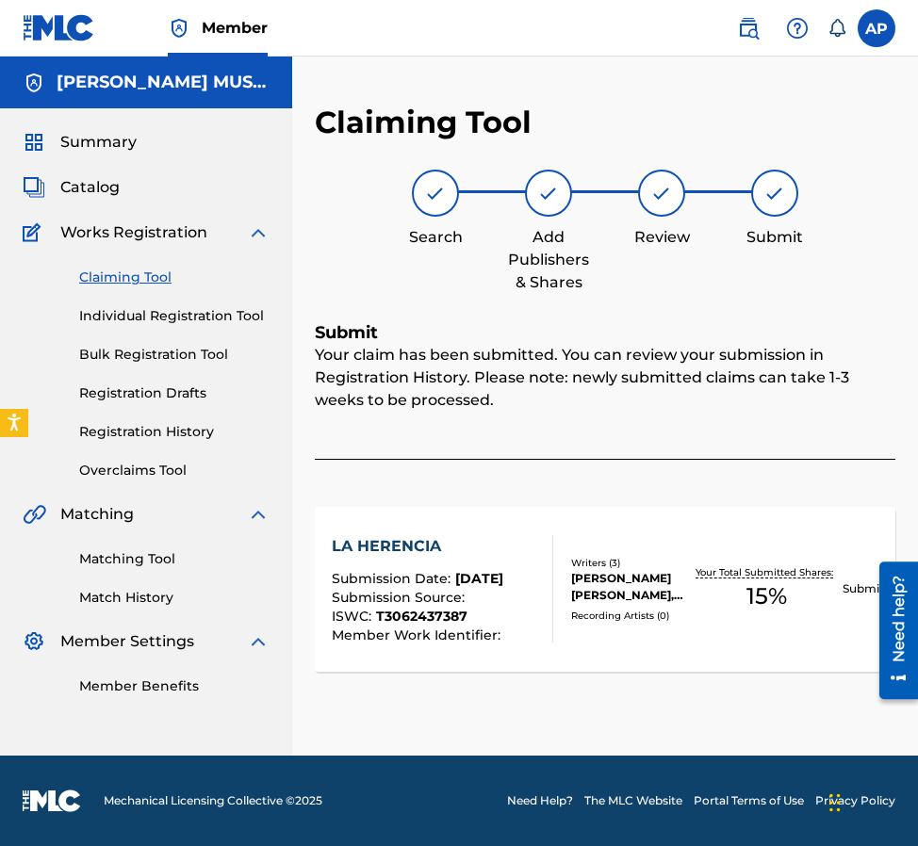
click at [137, 272] on link "Claiming Tool" at bounding box center [174, 278] width 190 height 20
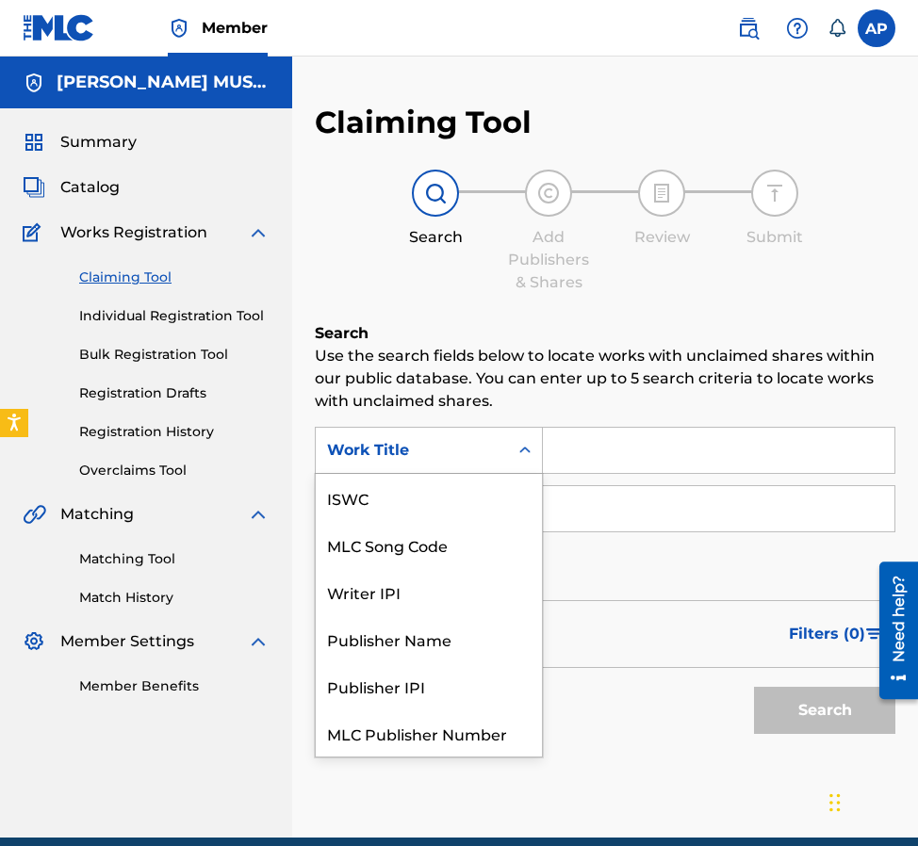
click at [460, 441] on div "Work Title" at bounding box center [412, 450] width 170 height 23
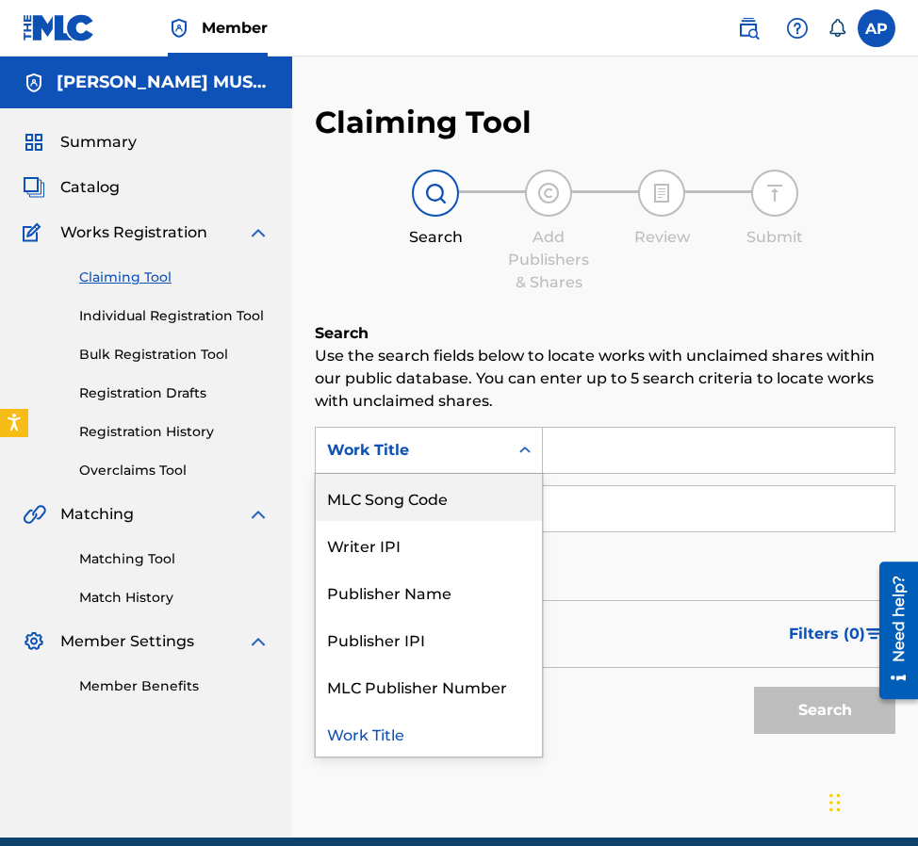
click at [483, 474] on div "MLC Song Code" at bounding box center [429, 497] width 226 height 47
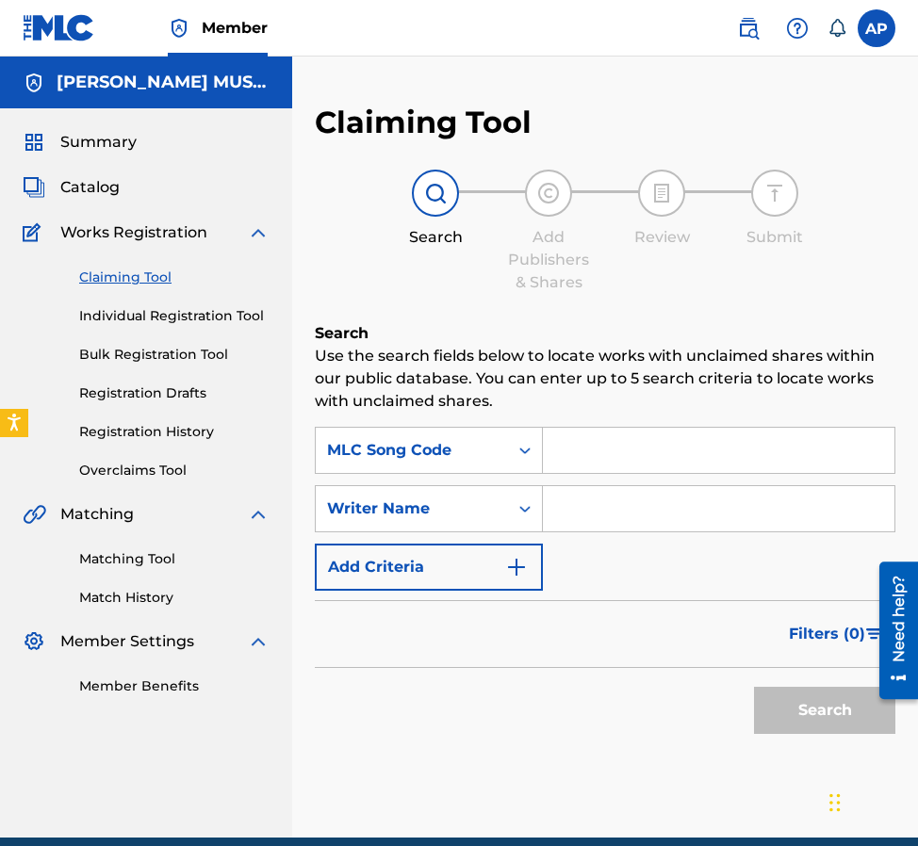
click at [594, 456] on input "Search Form" at bounding box center [718, 450] width 351 height 45
paste input "LVAUJJ"
type input "LVAUJJ"
click at [754, 687] on button "Search" at bounding box center [824, 710] width 141 height 47
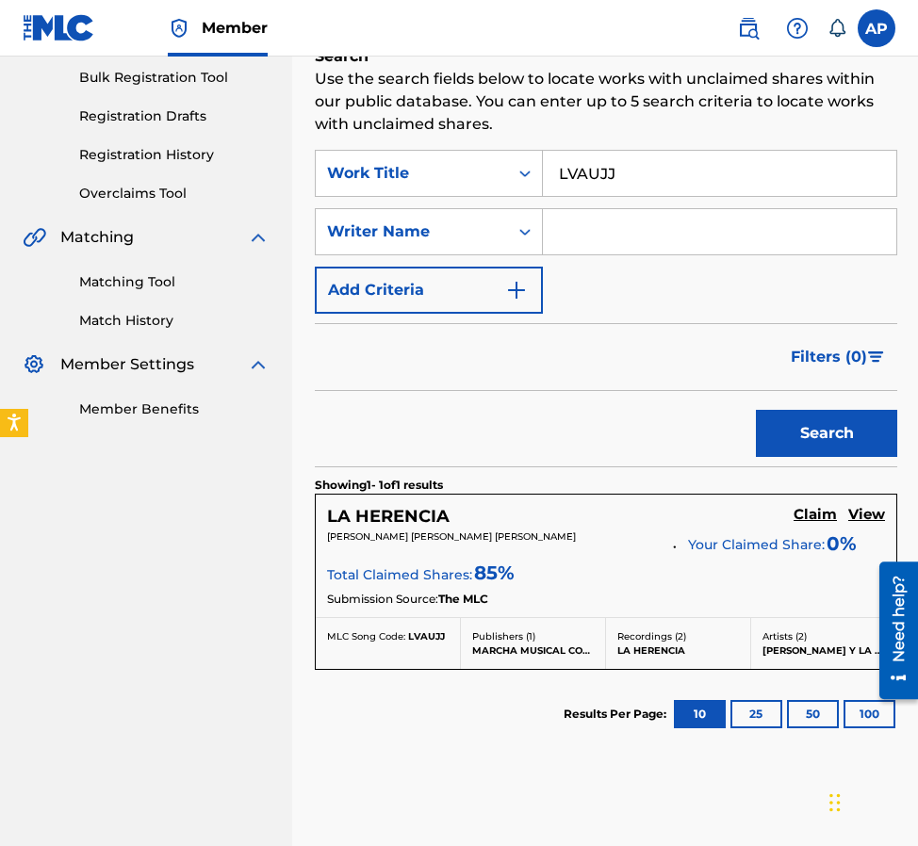
scroll to position [286, 0]
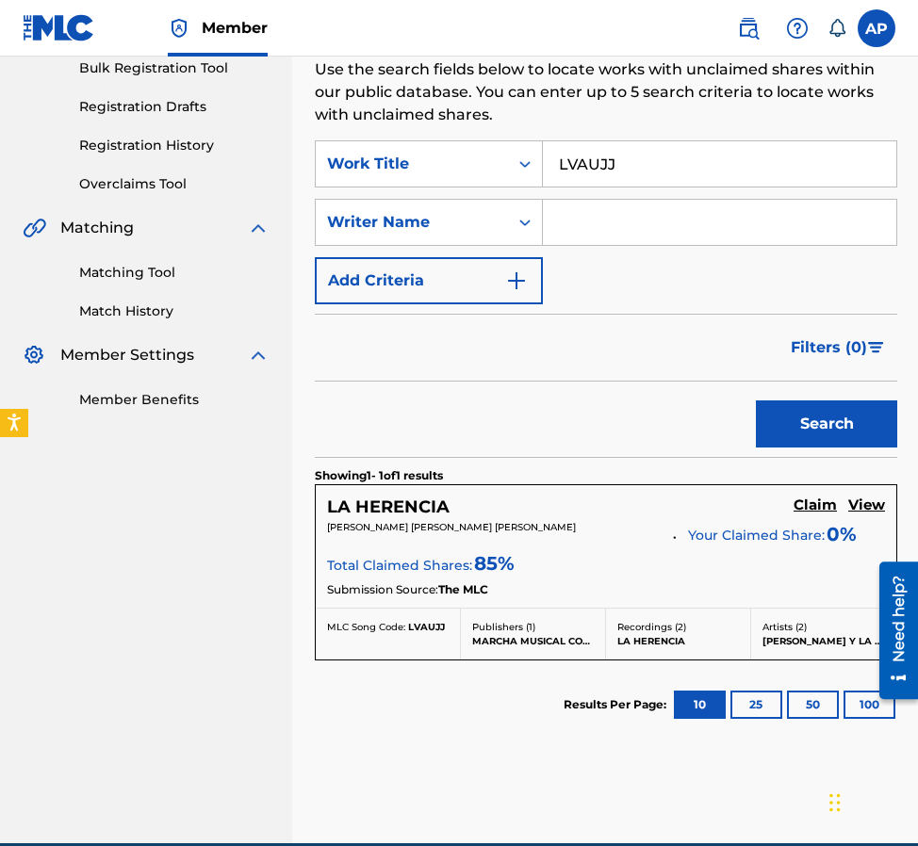
click at [794, 509] on h5 "Claim" at bounding box center [814, 506] width 43 height 18
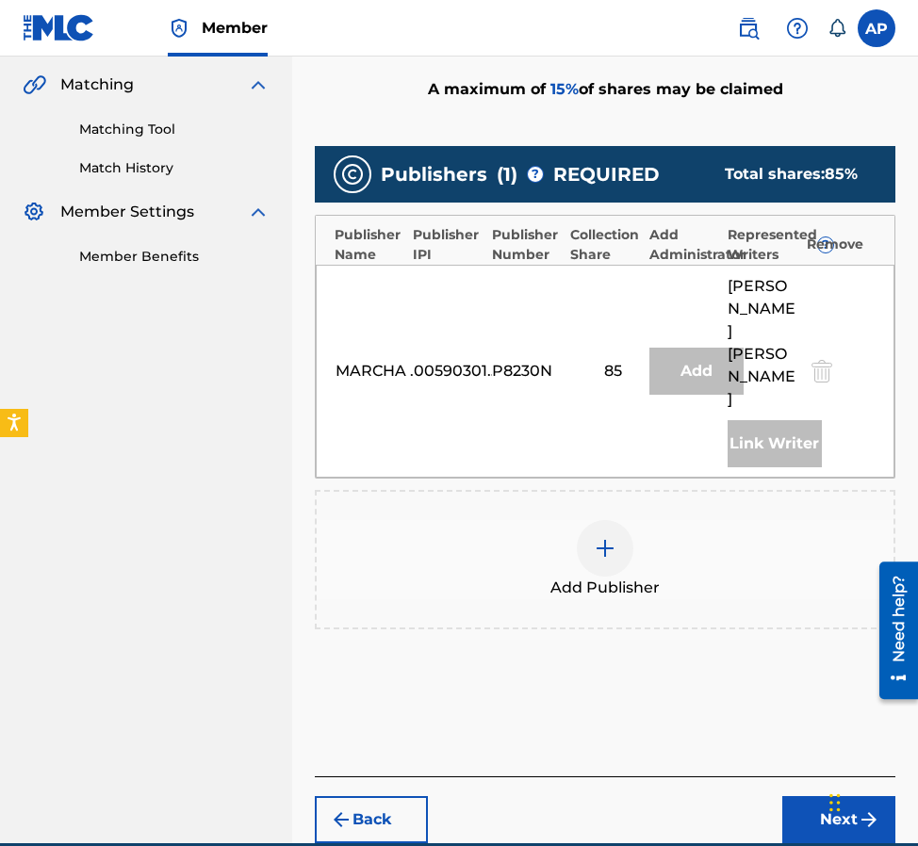
scroll to position [470, 0]
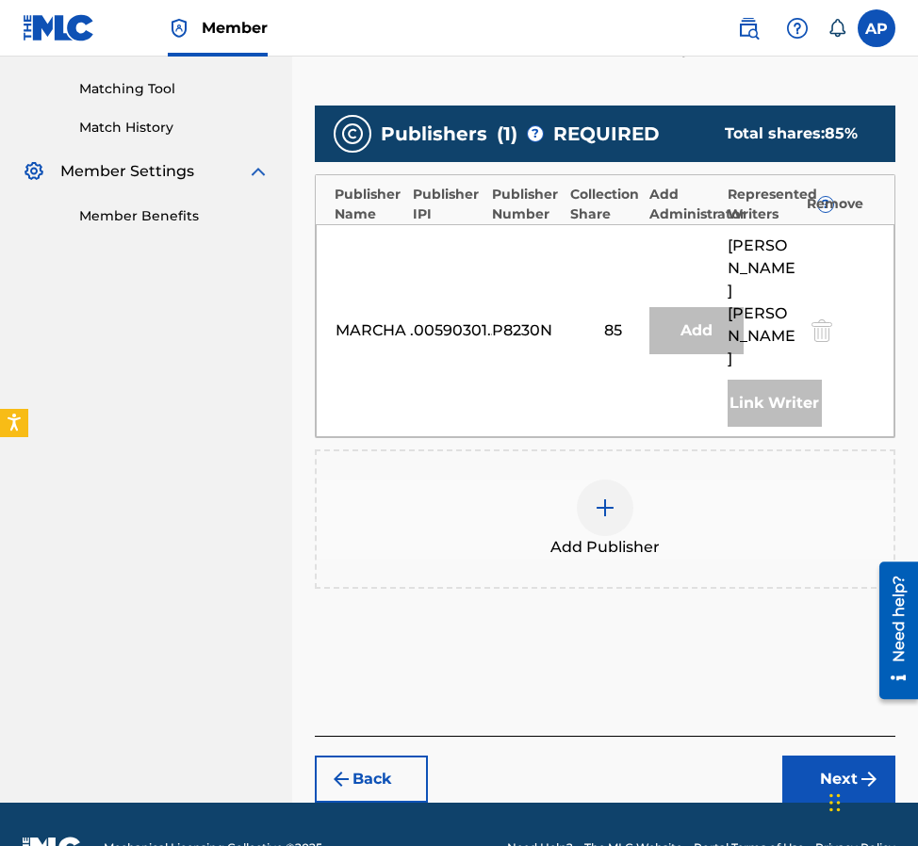
click at [600, 523] on div at bounding box center [605, 508] width 57 height 57
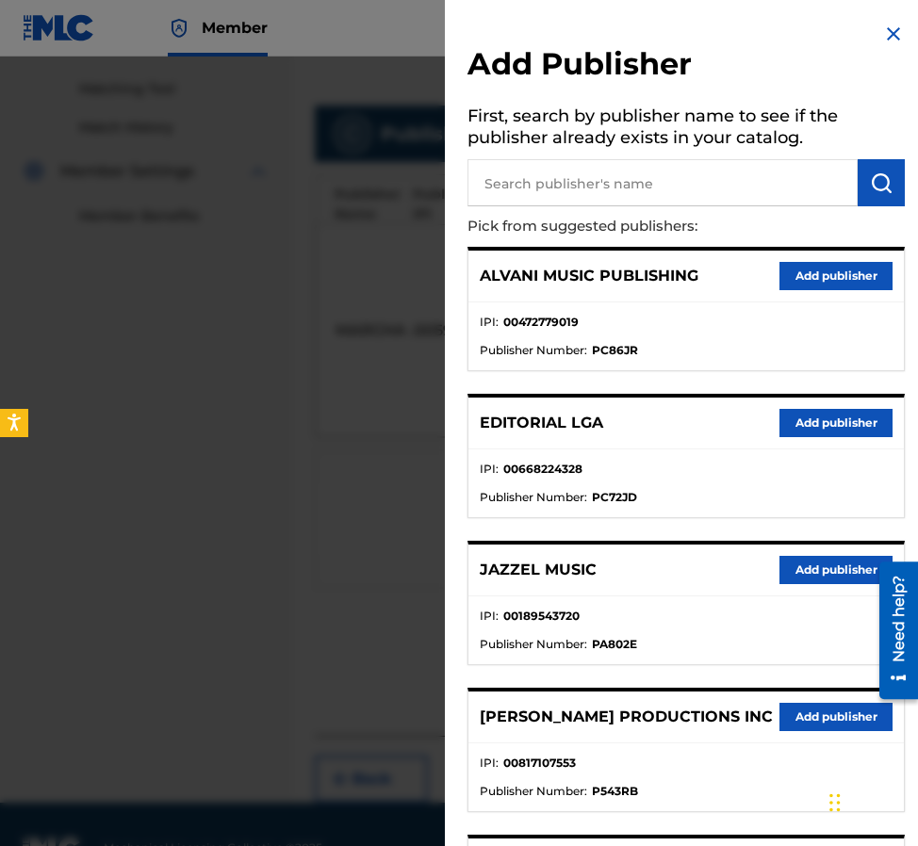
click at [599, 182] on input "text" at bounding box center [662, 182] width 390 height 47
type input "editraka"
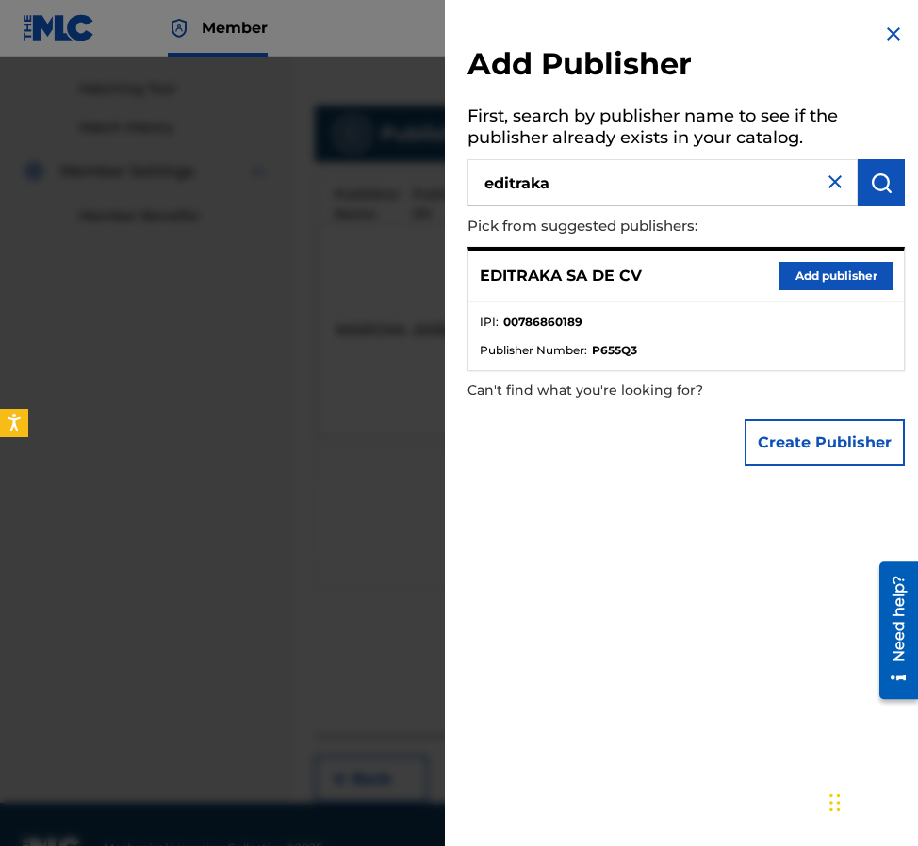
click at [794, 283] on button "Add publisher" at bounding box center [835, 276] width 113 height 28
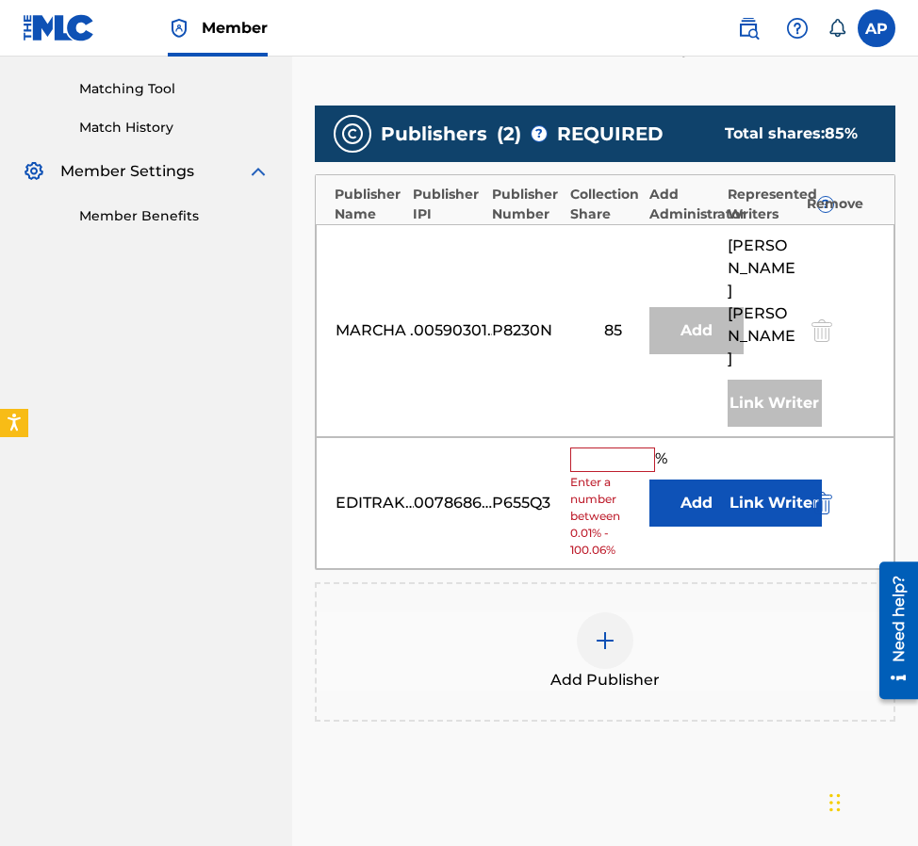
click at [654, 489] on button "Add" at bounding box center [696, 503] width 94 height 47
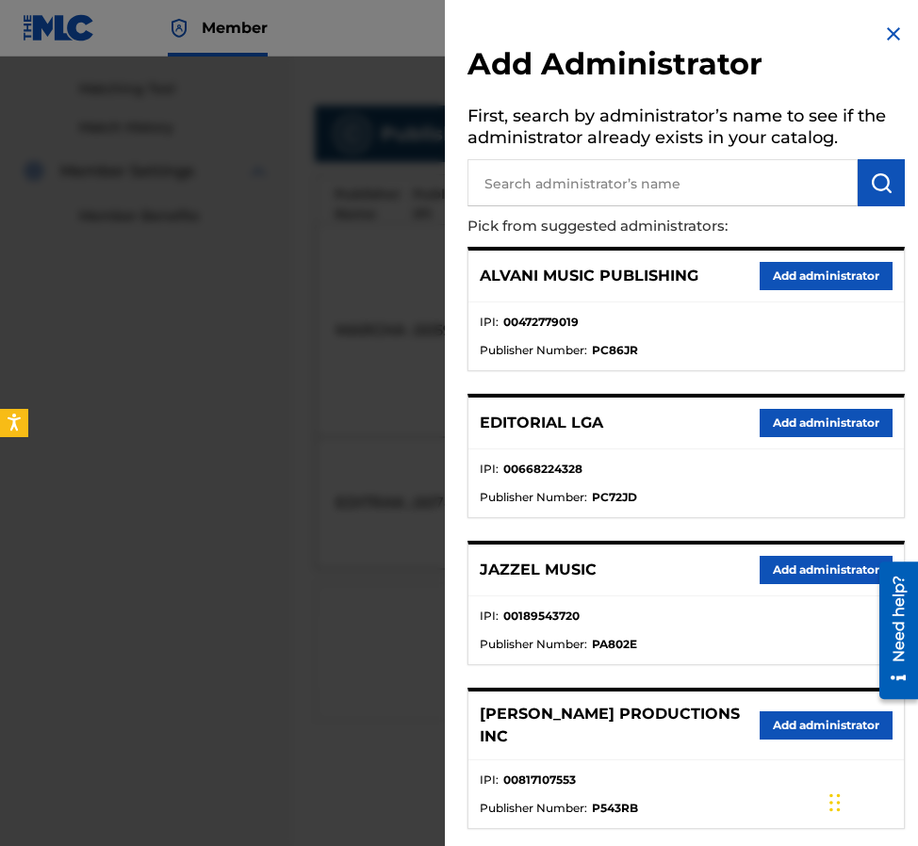
click at [609, 179] on input "text" at bounding box center [662, 182] width 390 height 47
type input "maximo"
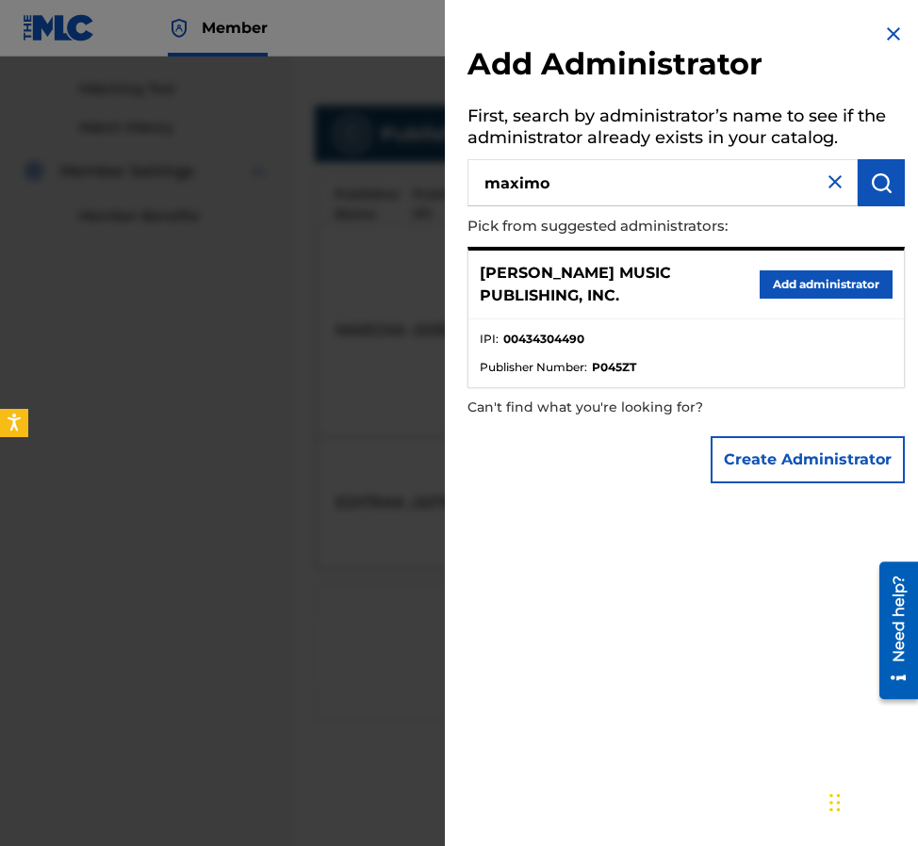
click at [808, 289] on button "Add administrator" at bounding box center [825, 284] width 133 height 28
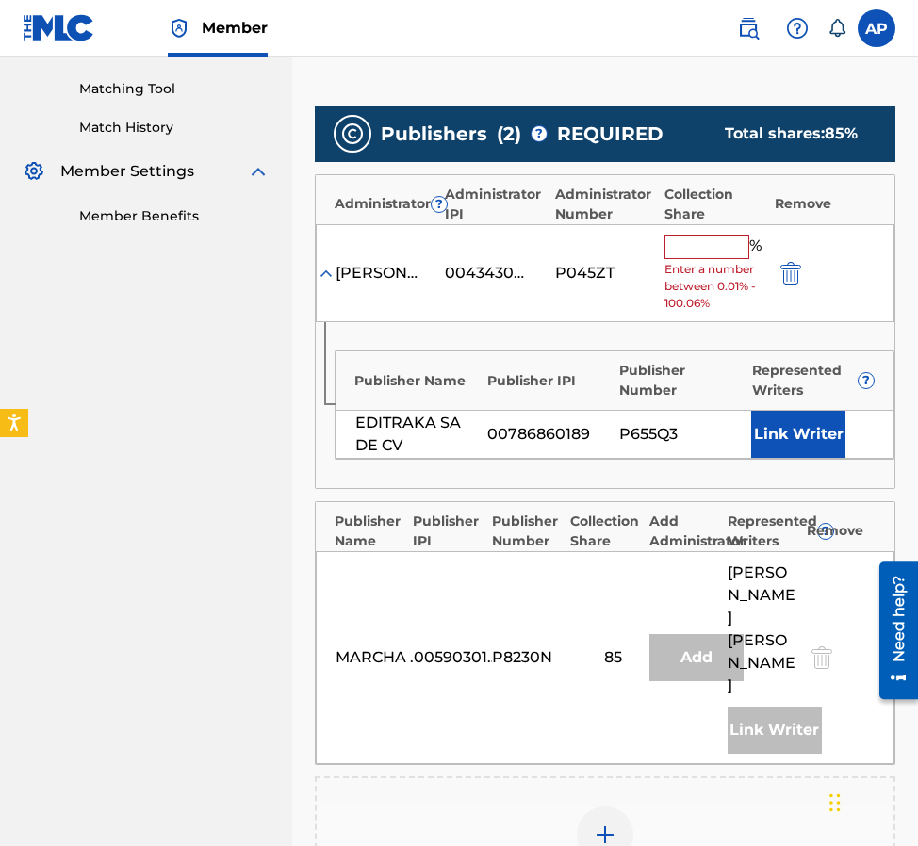
click at [683, 267] on span "Enter a number between 0.01% - 100.06%" at bounding box center [714, 286] width 100 height 51
click at [683, 264] on span "Enter a number between 0.01% - 100.06%" at bounding box center [714, 286] width 100 height 51
click at [680, 249] on input "text" at bounding box center [706, 247] width 85 height 24
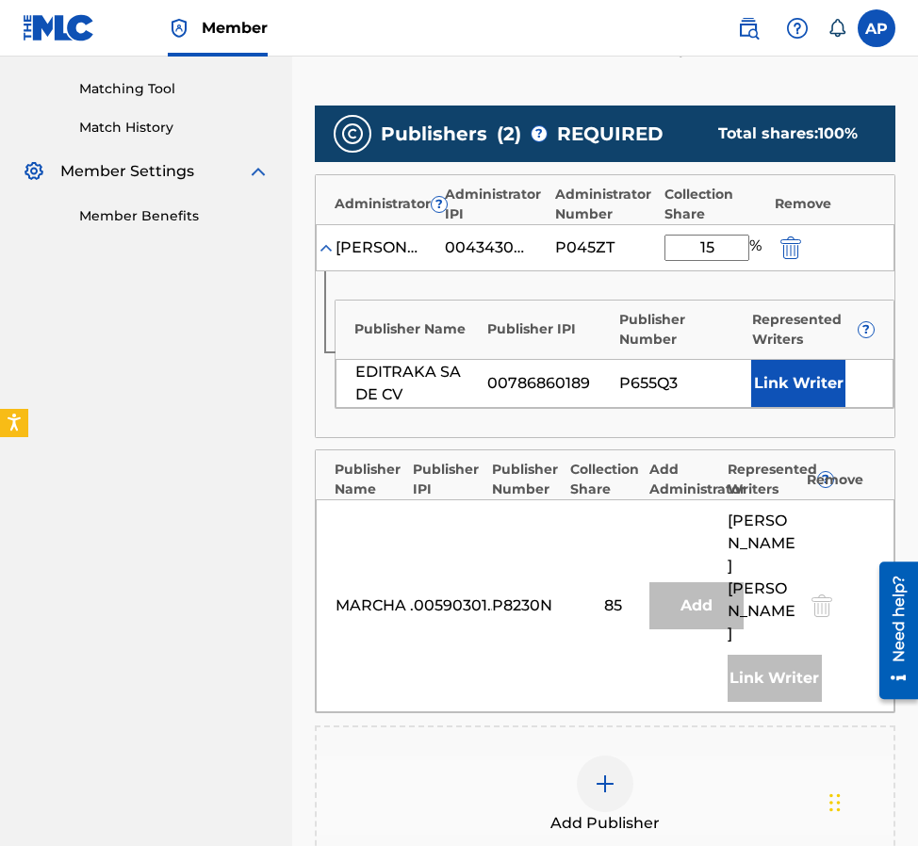
type input "15"
click at [595, 281] on div "Publisher Name Publisher IPI Publisher Number Represented Writers ? EDITRAKA SA…" at bounding box center [605, 354] width 579 height 166
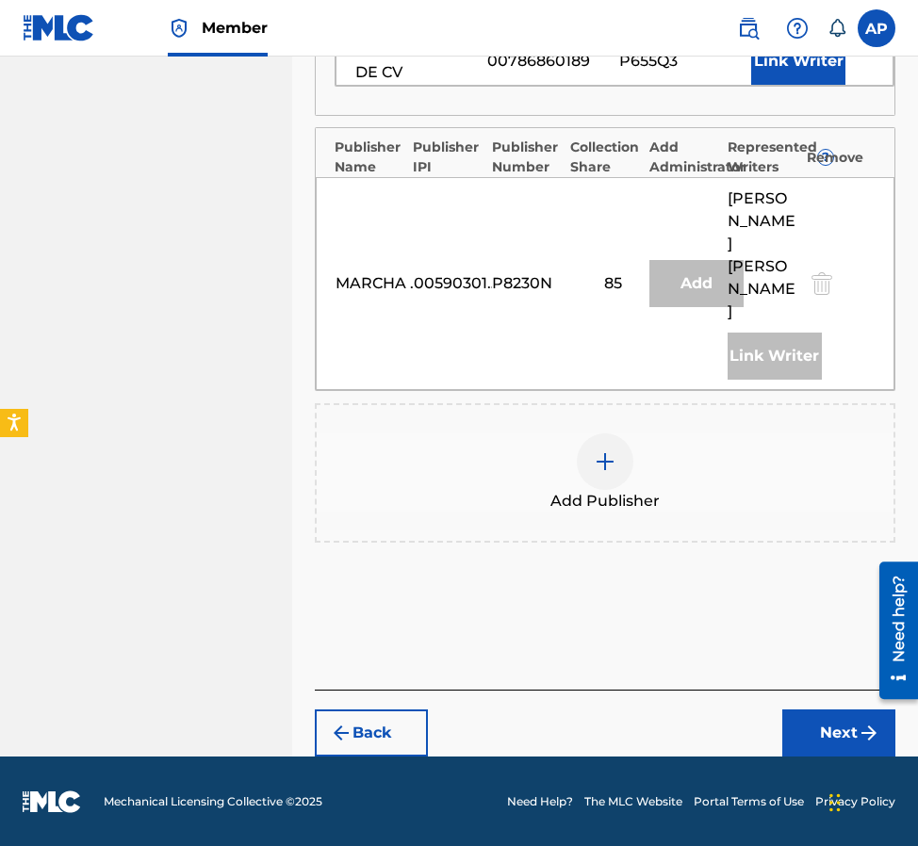
click at [846, 732] on button "Next" at bounding box center [838, 733] width 113 height 47
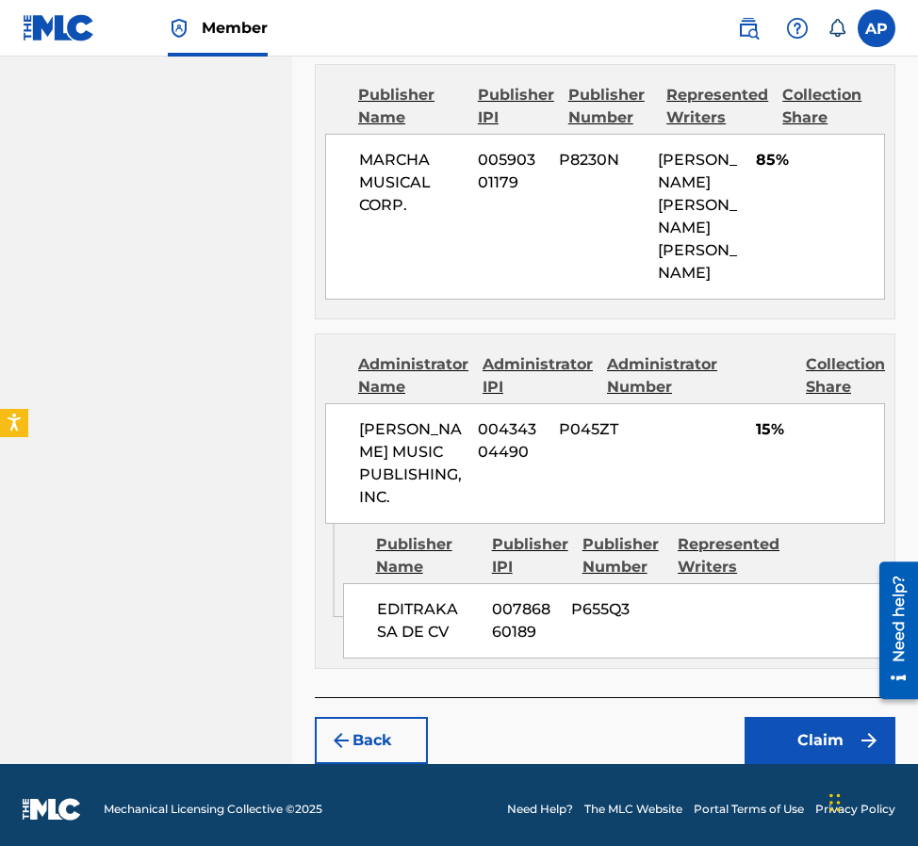
scroll to position [792, 0]
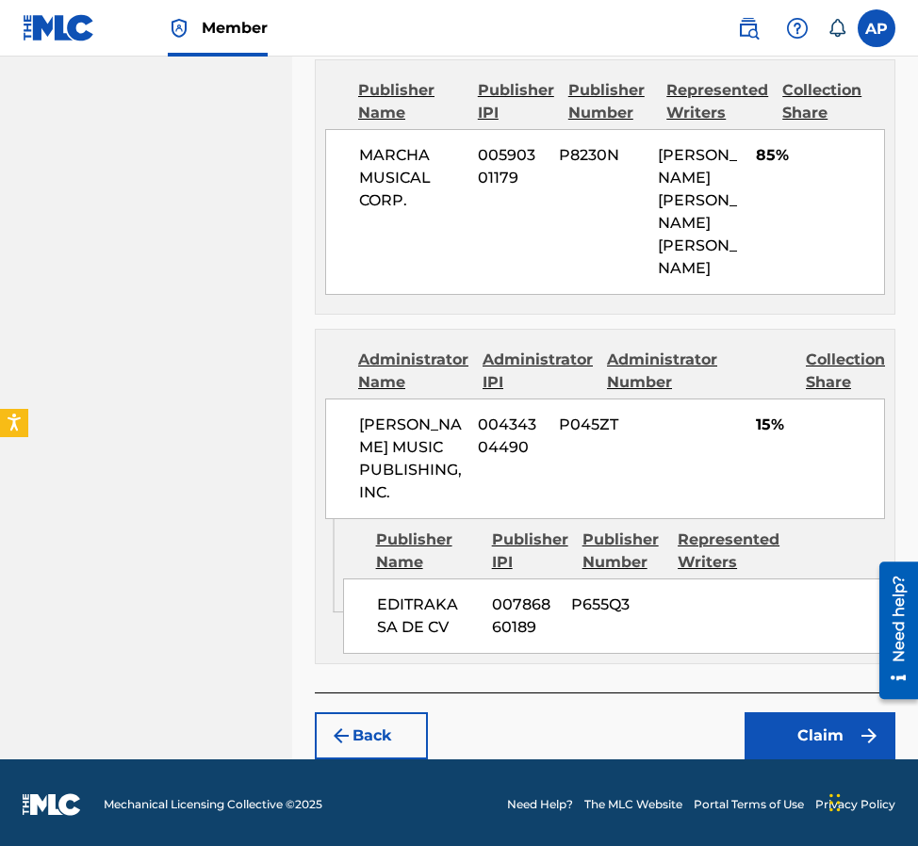
click at [808, 724] on button "Claim" at bounding box center [819, 735] width 151 height 47
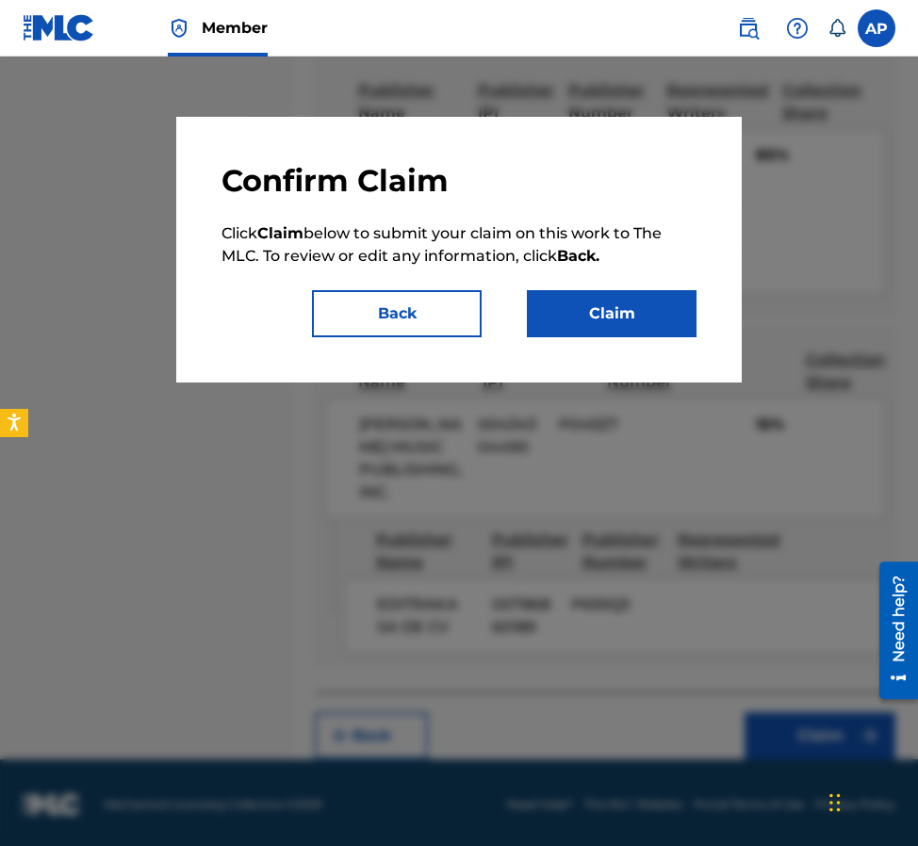
click at [629, 333] on button "Claim" at bounding box center [612, 313] width 170 height 47
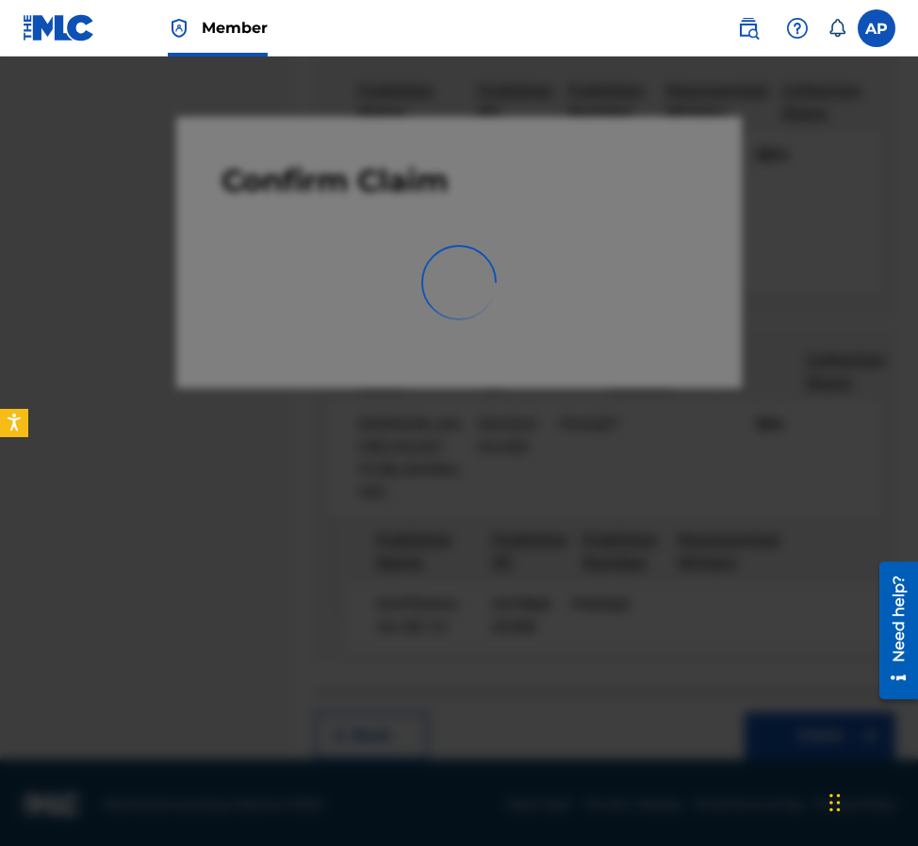
scroll to position [0, 0]
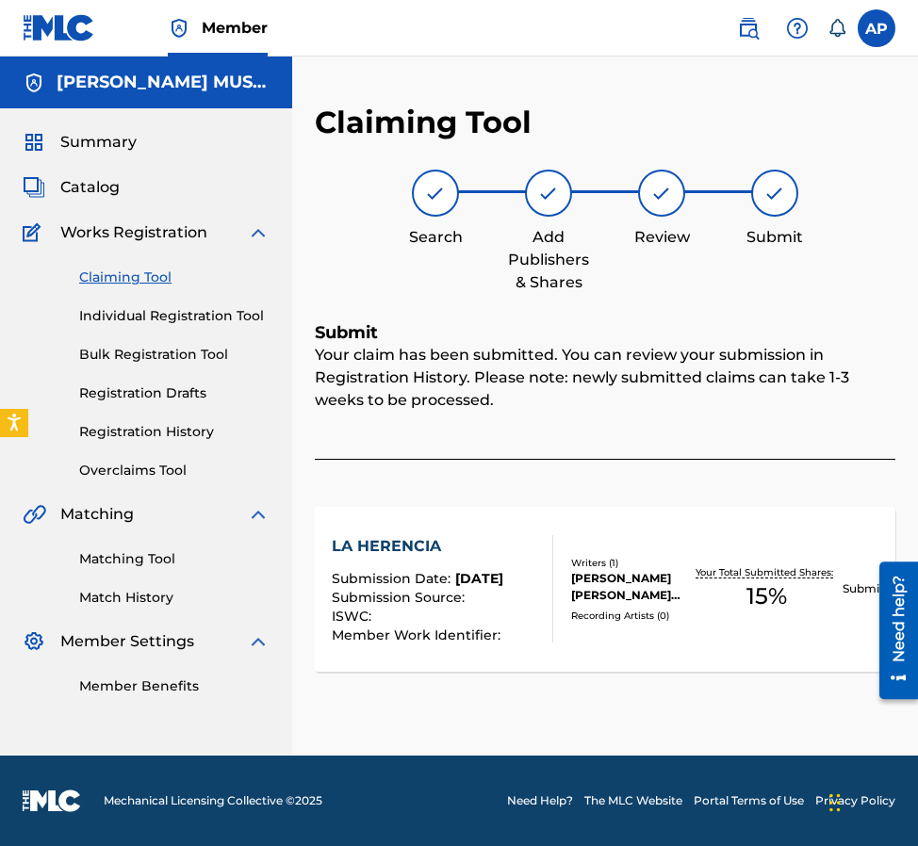
click at [139, 271] on link "Claiming Tool" at bounding box center [174, 278] width 190 height 20
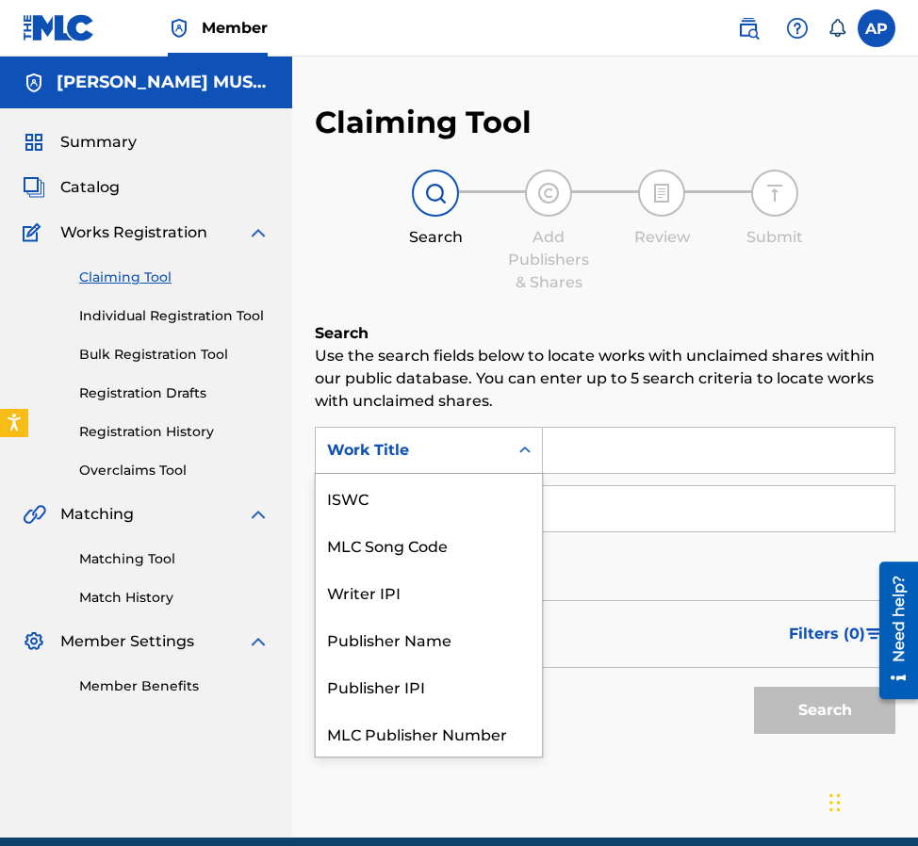
click at [475, 443] on div "Work Title" at bounding box center [412, 450] width 170 height 23
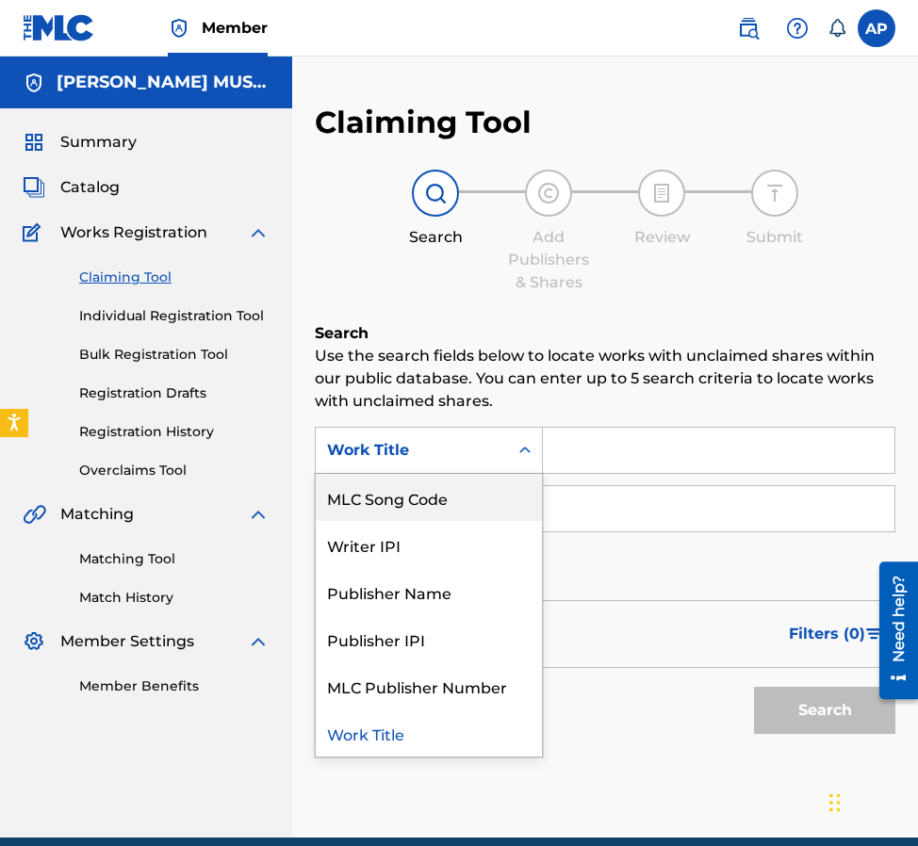
click at [478, 480] on div "MLC Song Code" at bounding box center [429, 497] width 226 height 47
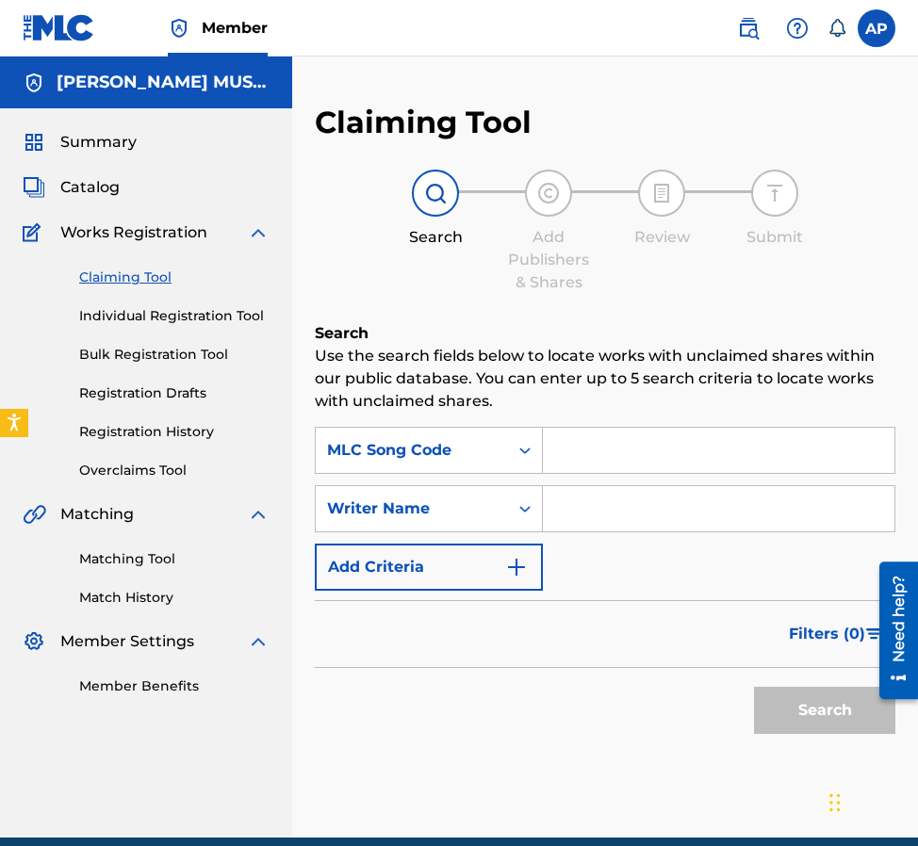
click at [574, 448] on input "Search Form" at bounding box center [718, 450] width 351 height 45
paste input "LR5I84"
type input "LR5I84"
click at [754, 687] on button "Search" at bounding box center [824, 710] width 141 height 47
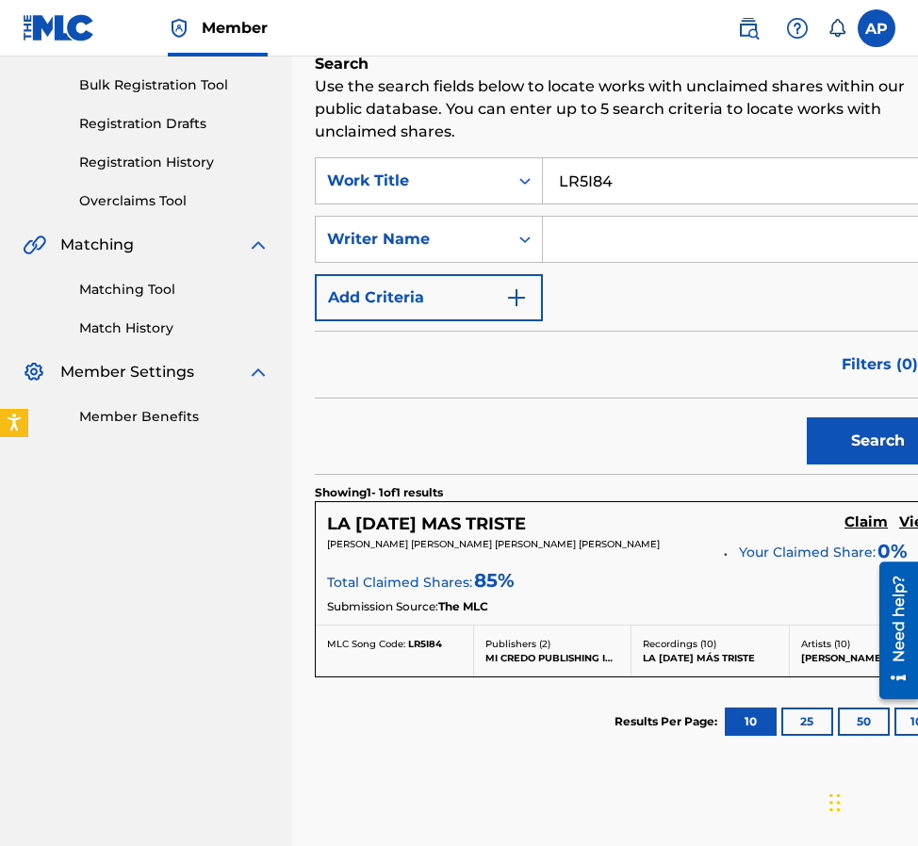
scroll to position [269, 0]
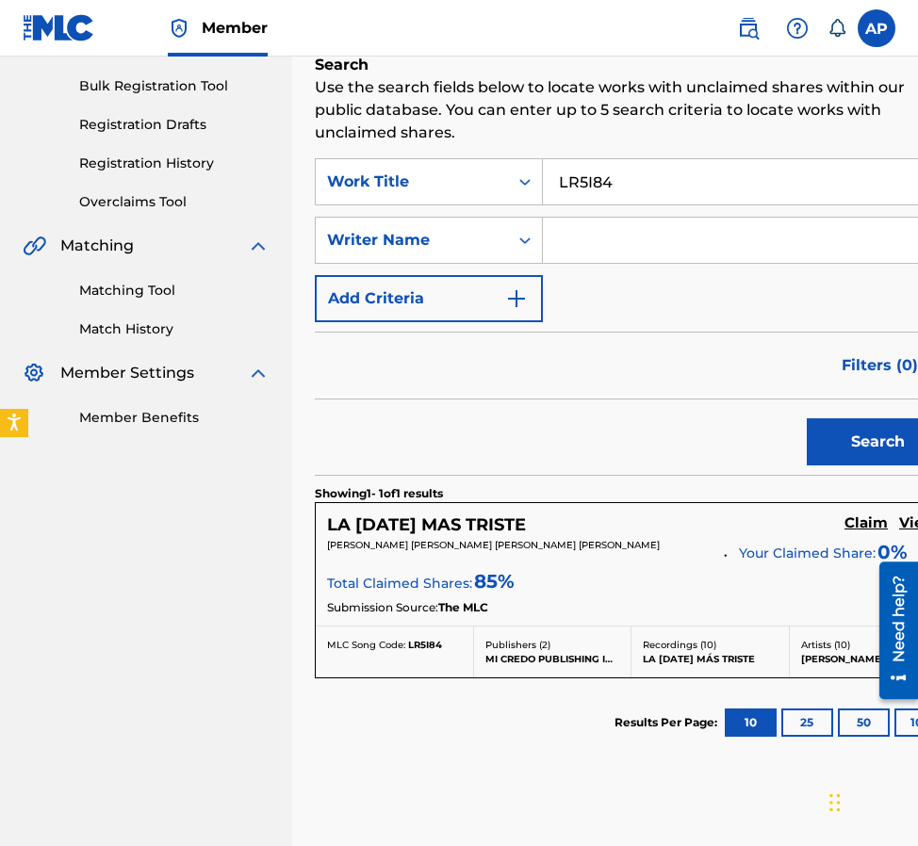
click at [854, 527] on h5 "Claim" at bounding box center [865, 523] width 43 height 18
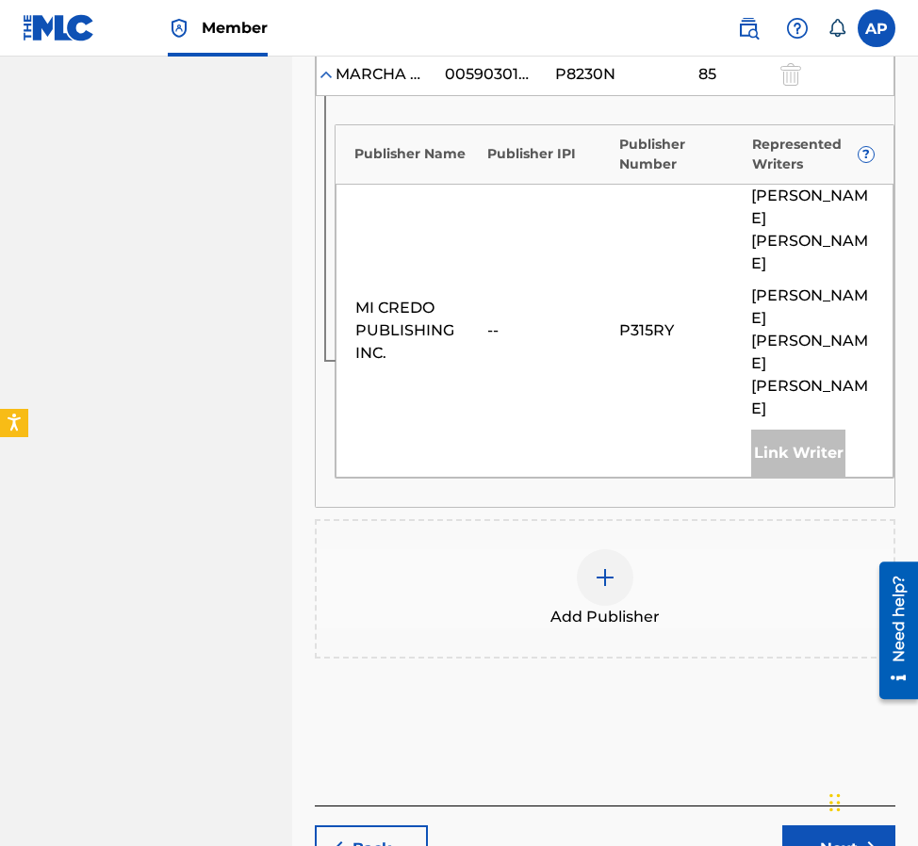
scroll to position [661, 0]
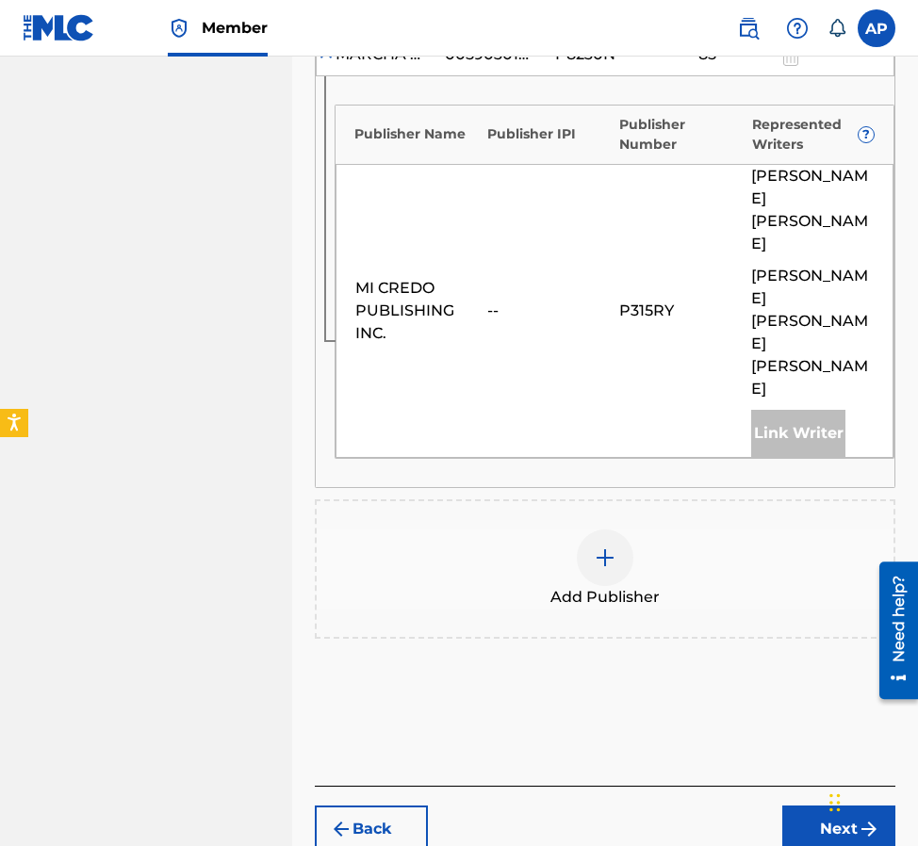
click at [583, 530] on div at bounding box center [605, 558] width 57 height 57
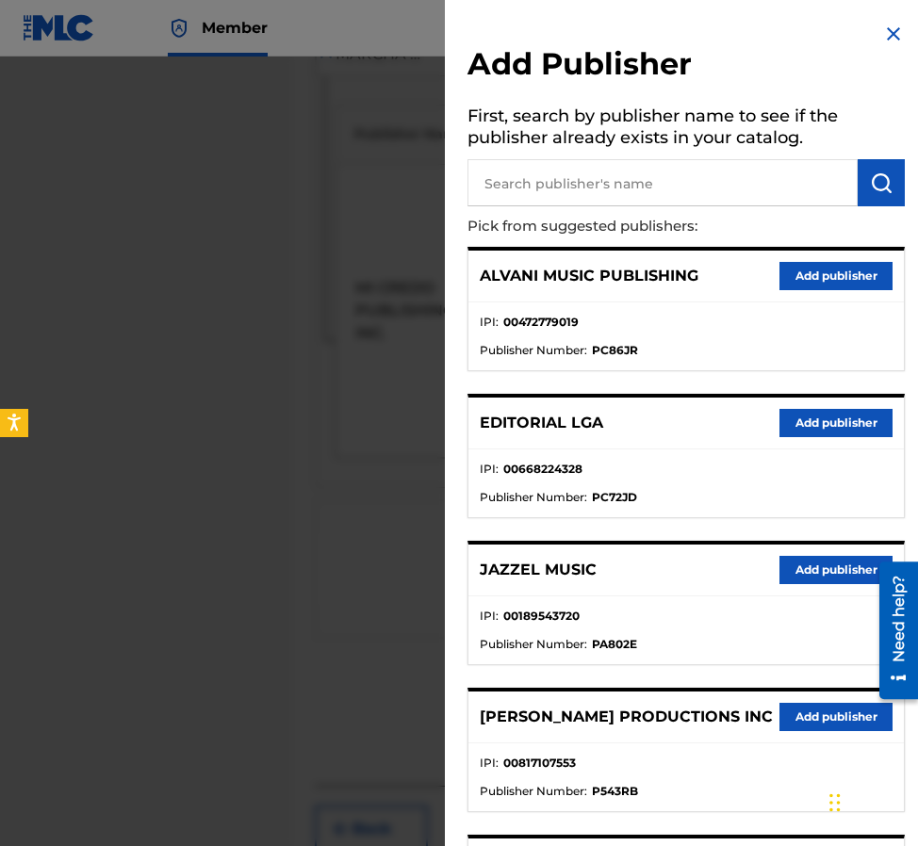
click at [545, 204] on input "text" at bounding box center [662, 182] width 390 height 47
type input "editraka"
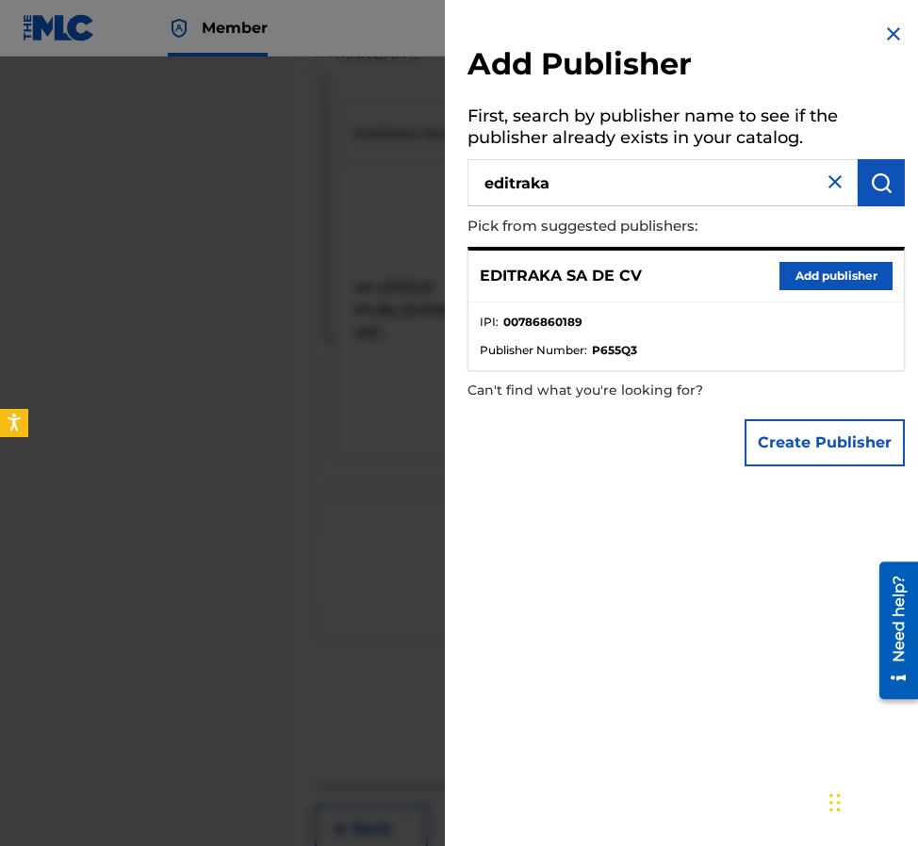
click at [811, 262] on button "Add publisher" at bounding box center [835, 276] width 113 height 28
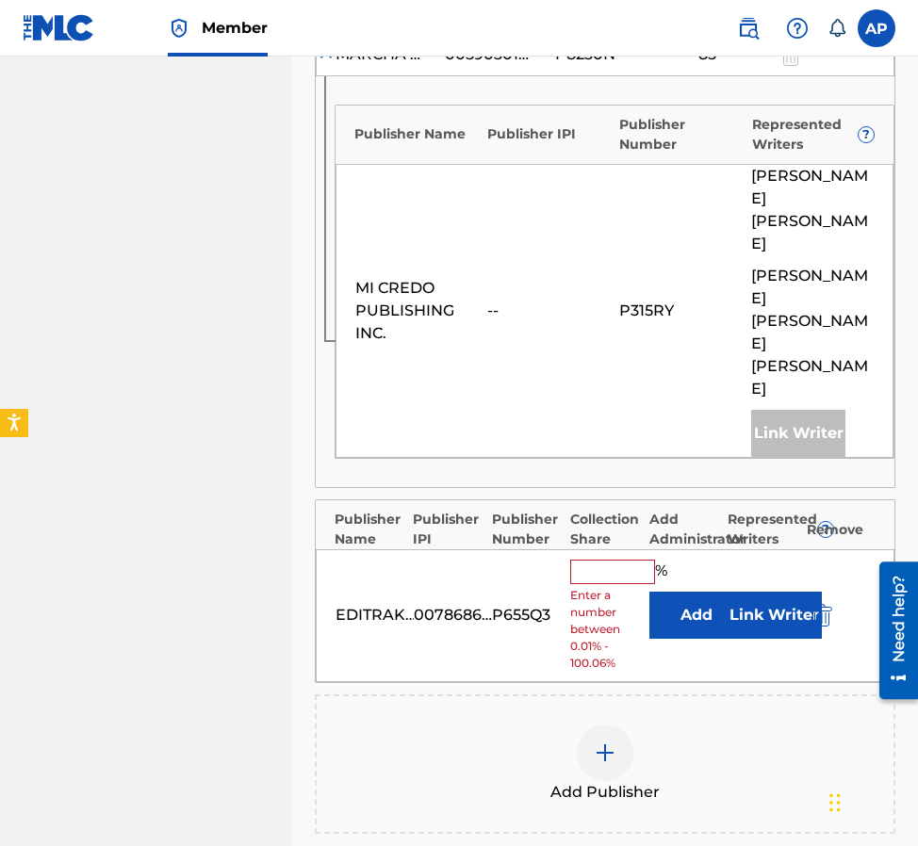
click at [601, 560] on input "text" at bounding box center [612, 572] width 85 height 24
click at [735, 549] on div "EDITRAKA SA DE CV 00786860189 P655Q3 % Enter a number between 0.01% - 100.06% A…" at bounding box center [605, 615] width 579 height 133
click at [718, 592] on button "Add" at bounding box center [696, 615] width 94 height 47
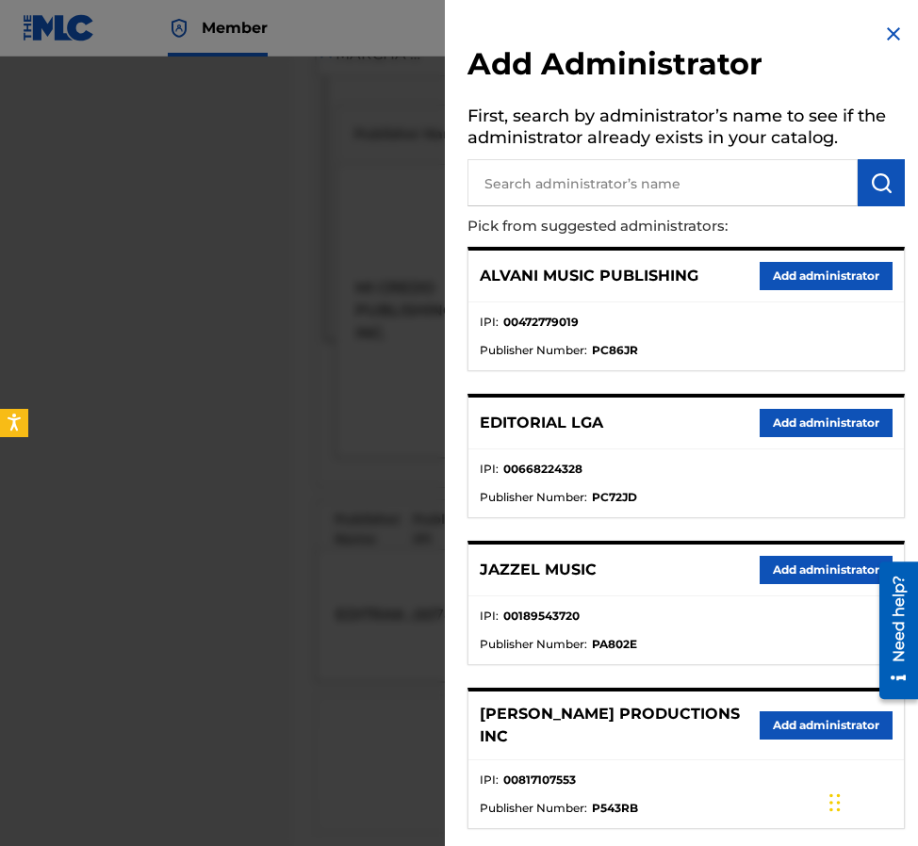
click at [696, 181] on input "text" at bounding box center [662, 182] width 390 height 47
type input "maximo"
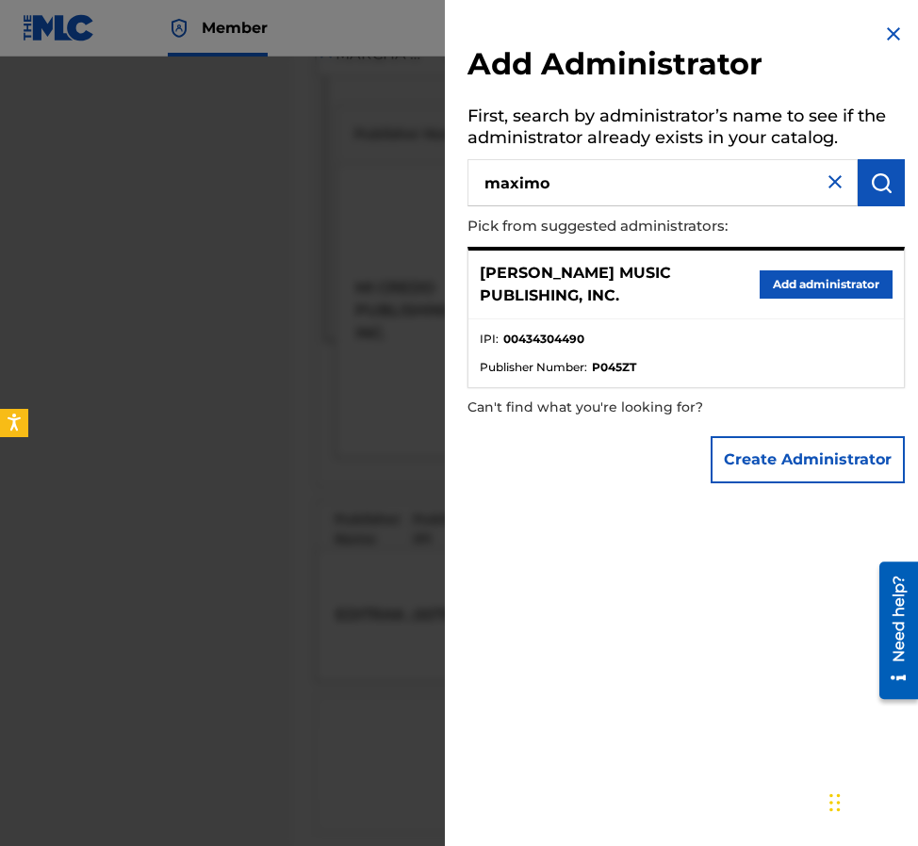
click at [819, 291] on button "Add administrator" at bounding box center [825, 284] width 133 height 28
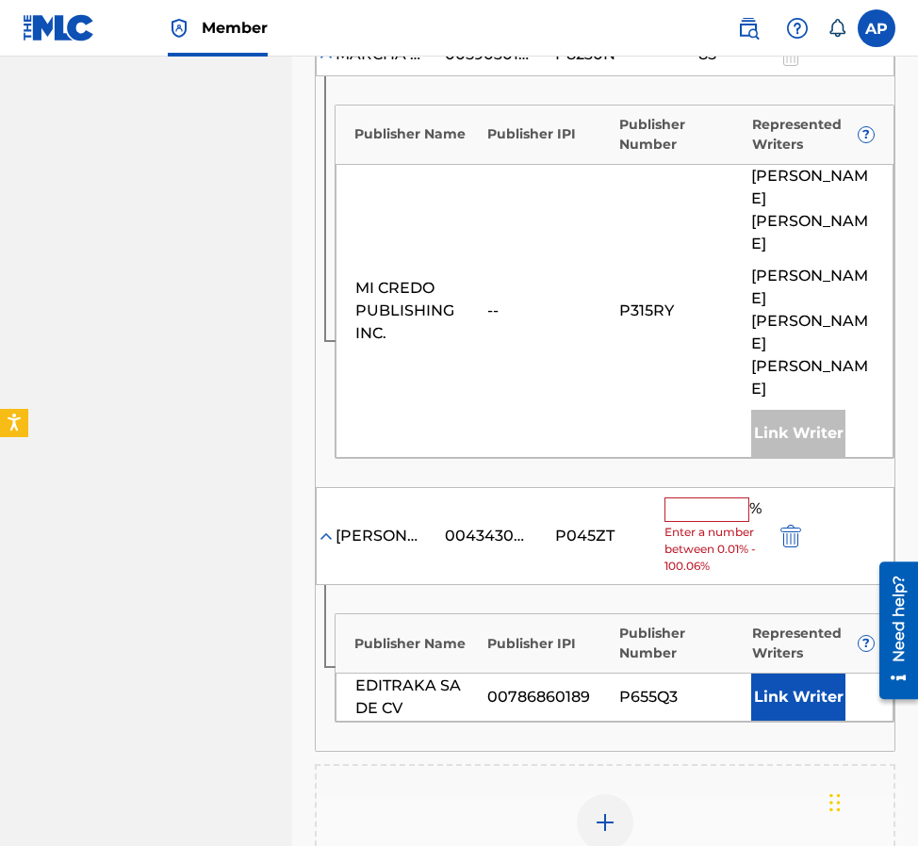
click at [696, 498] on input "text" at bounding box center [706, 510] width 85 height 24
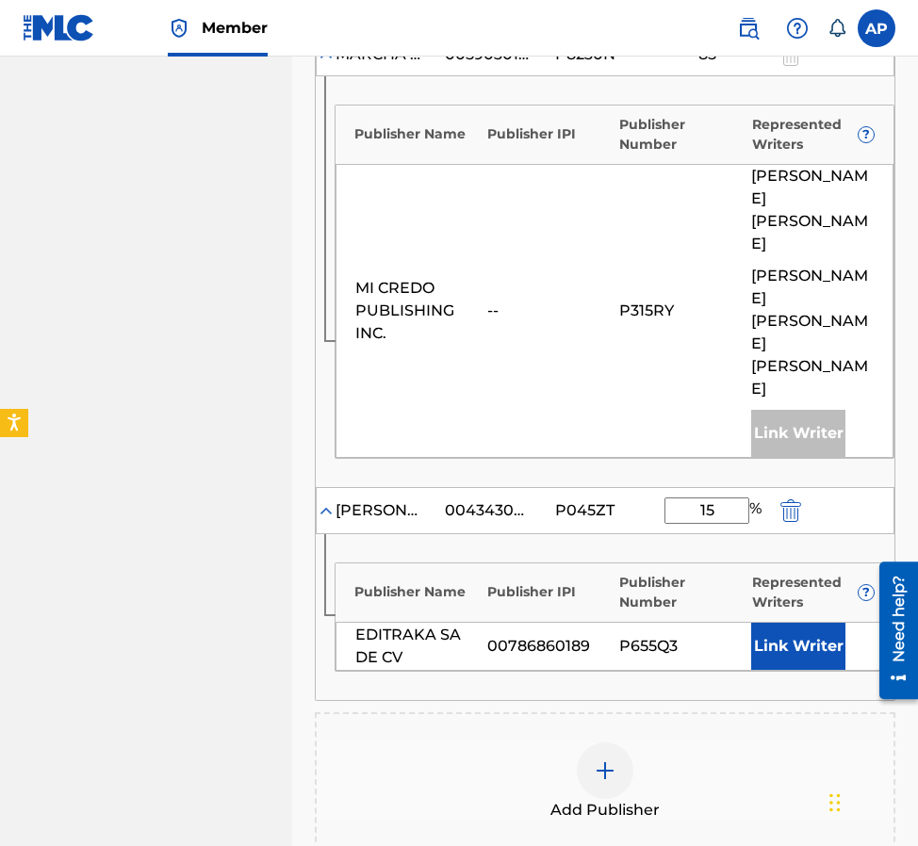
type input "15"
click at [599, 534] on div "Publisher Name Publisher IPI Publisher Number Represented Writers ? EDITRAKA SA…" at bounding box center [605, 617] width 579 height 166
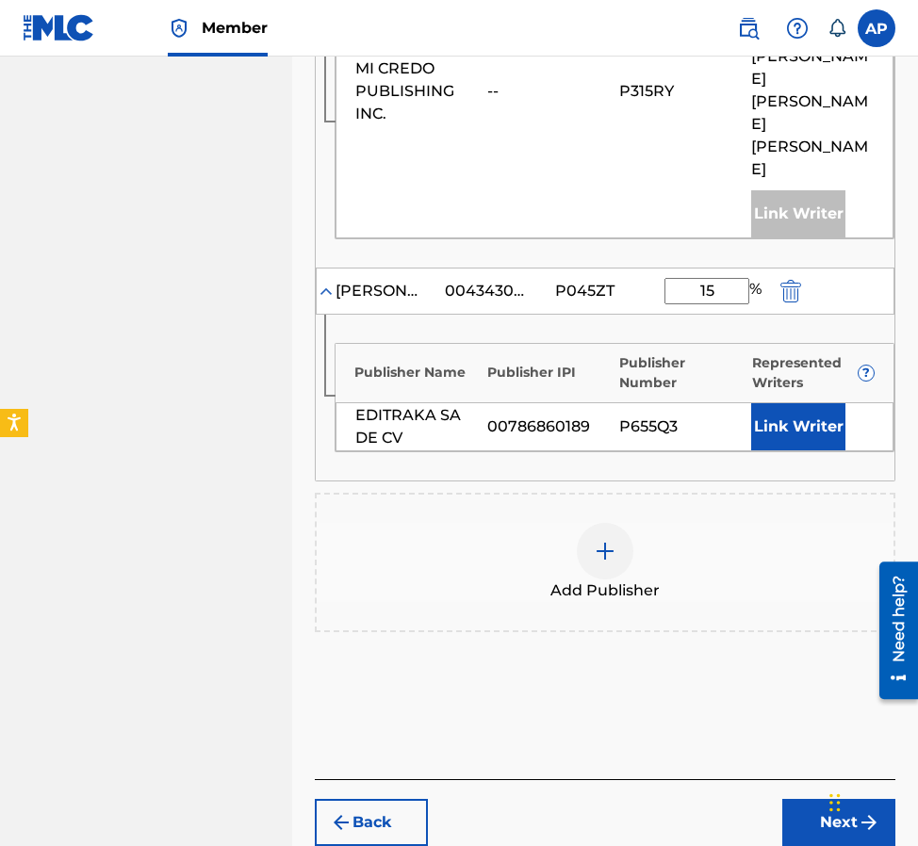
click at [815, 799] on button "Next" at bounding box center [838, 822] width 113 height 47
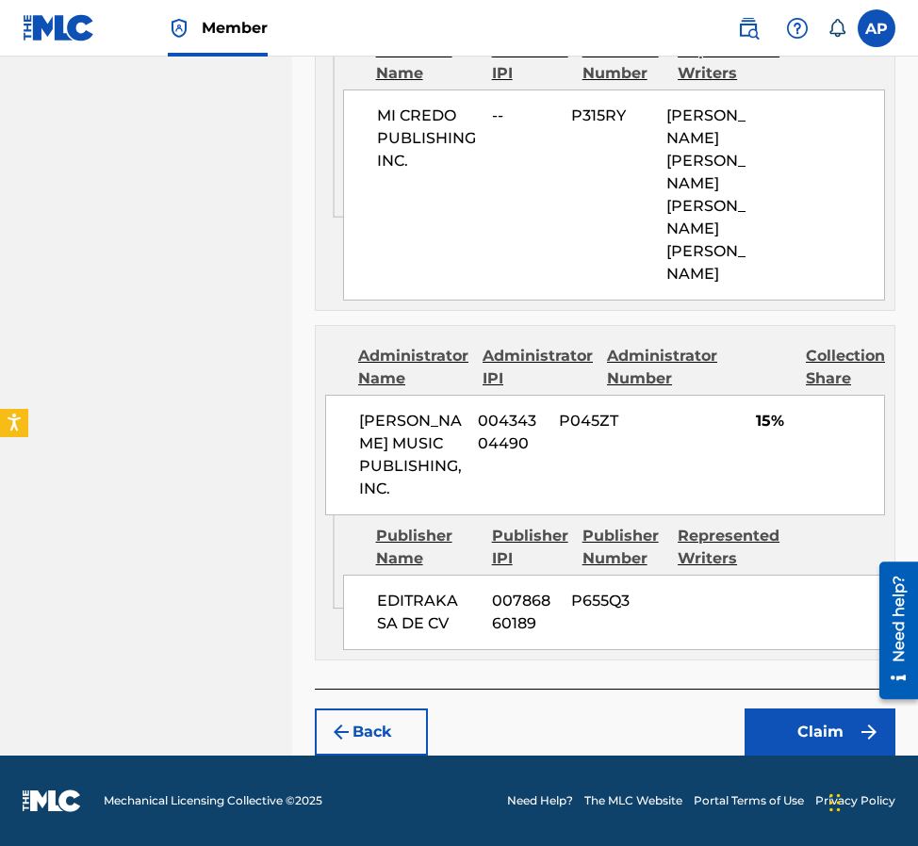
scroll to position [1080, 0]
click at [824, 753] on button "Claim" at bounding box center [819, 732] width 151 height 47
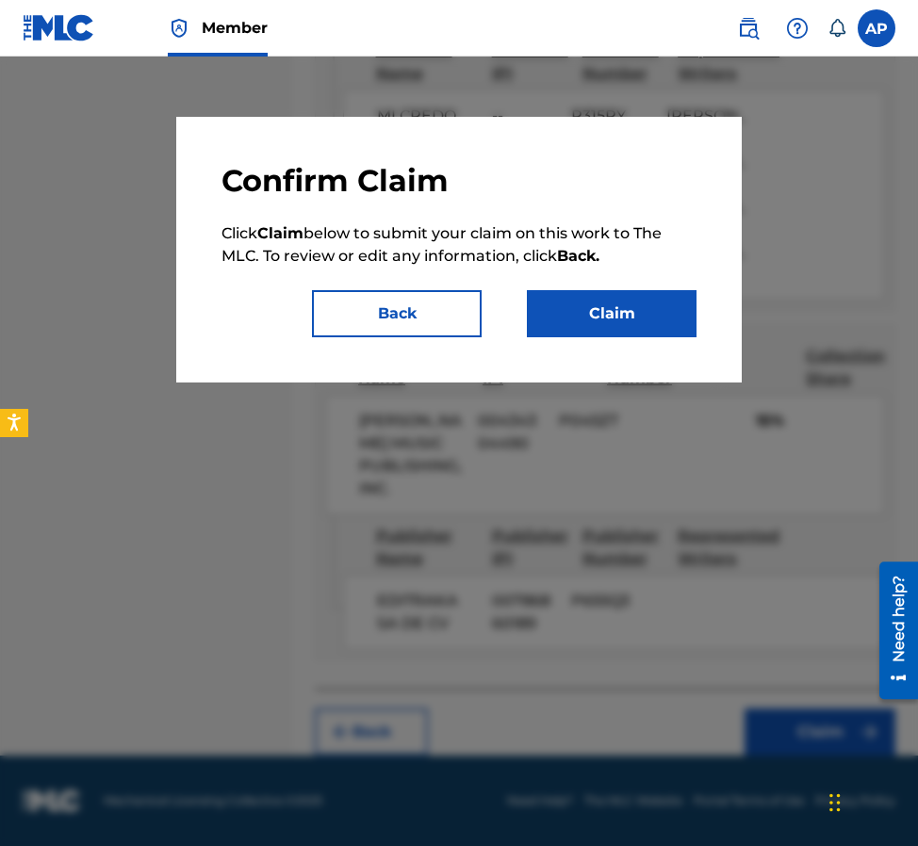
click at [608, 293] on button "Claim" at bounding box center [612, 313] width 170 height 47
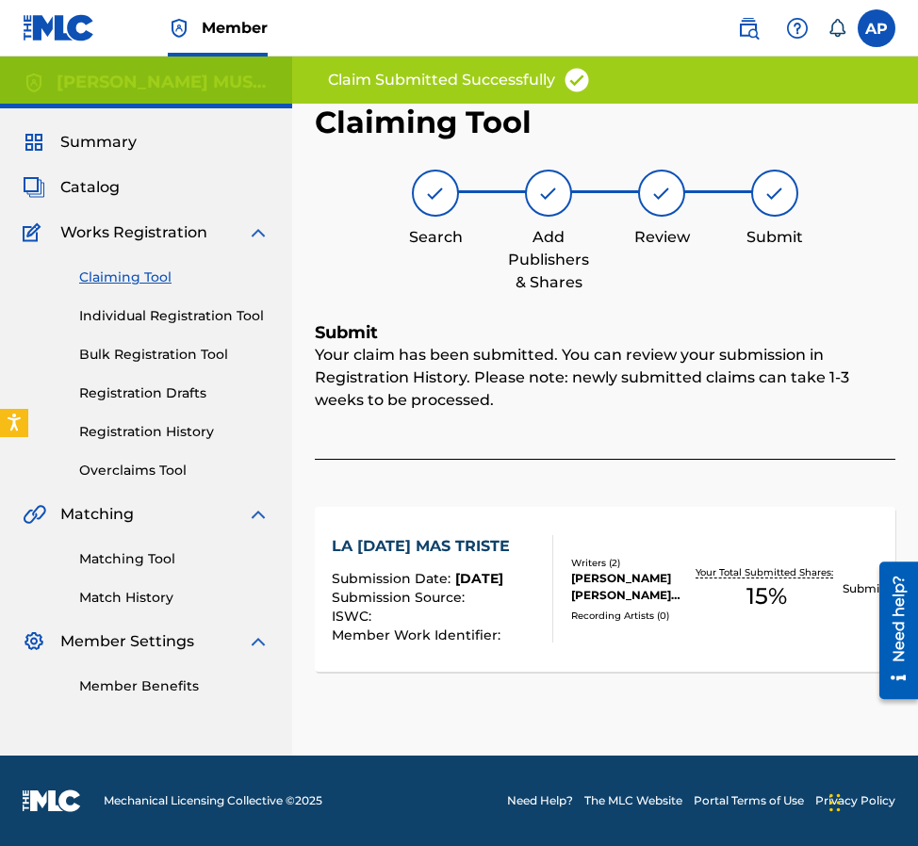
scroll to position [0, 0]
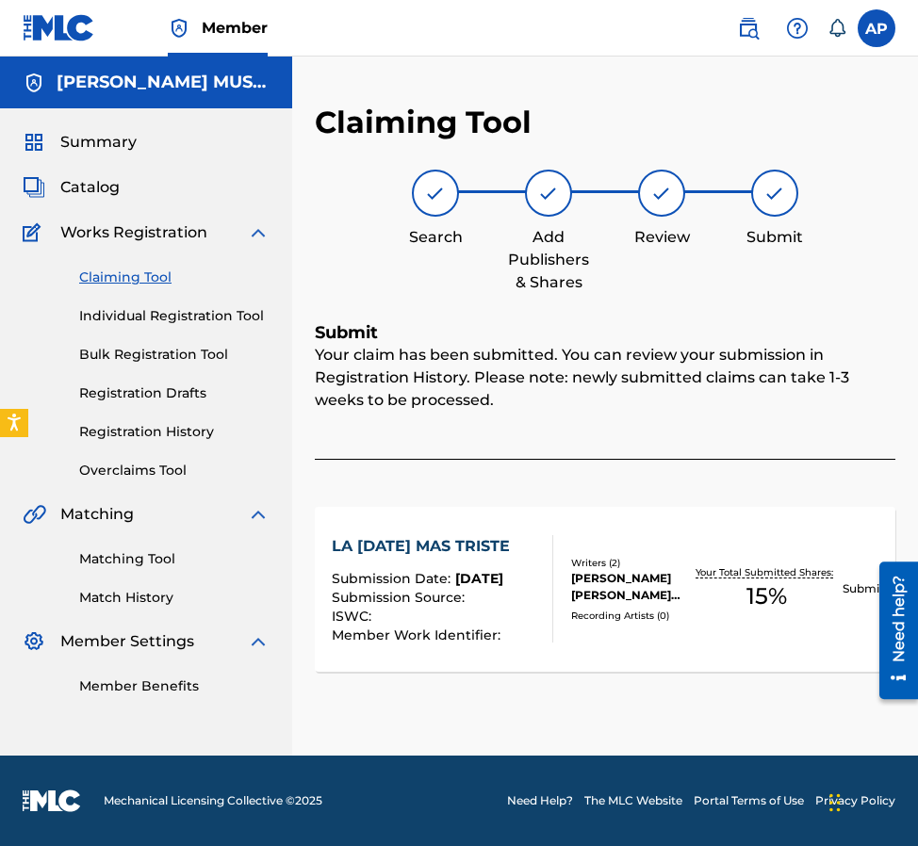
click at [169, 282] on link "Claiming Tool" at bounding box center [174, 278] width 190 height 20
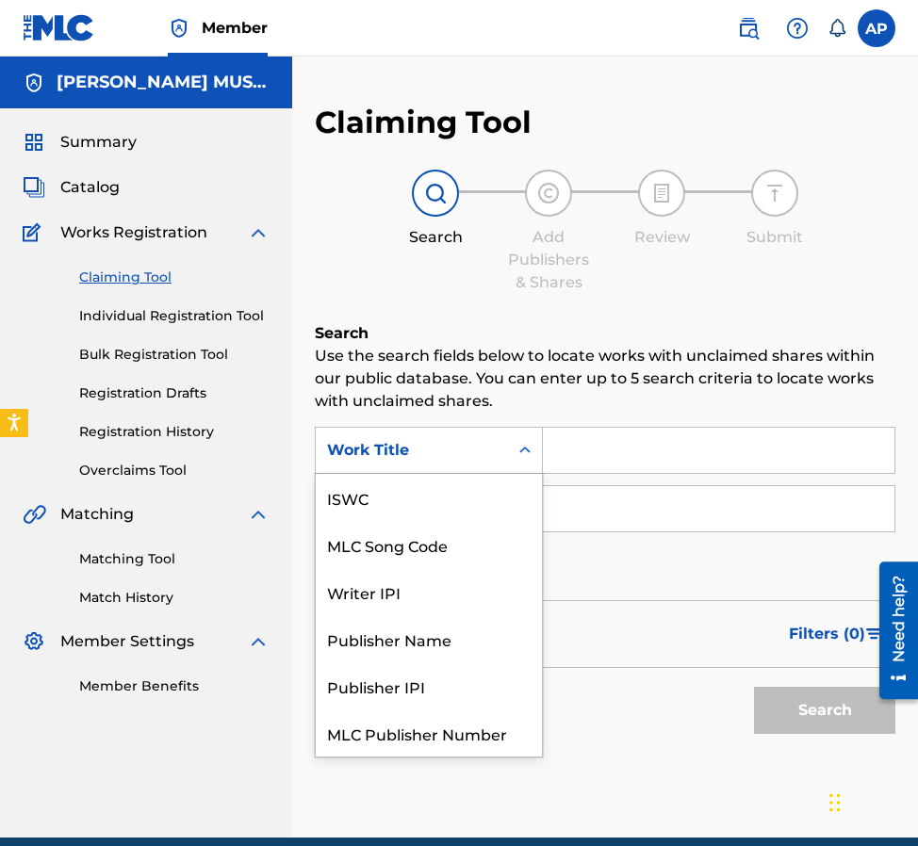
click at [526, 459] on icon "Search Form" at bounding box center [524, 450] width 19 height 19
click at [472, 533] on div "MLC Song Code" at bounding box center [429, 544] width 226 height 47
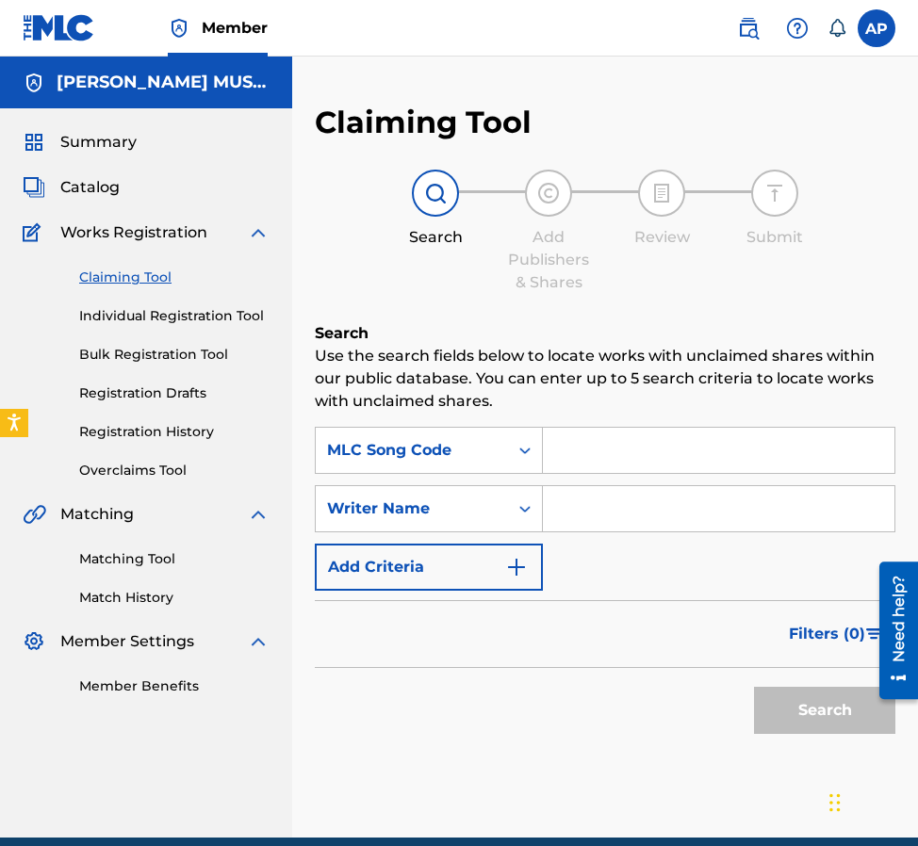
click at [594, 437] on input "Search Form" at bounding box center [718, 450] width 351 height 45
paste input "LVCEEM"
type input "LVCEEM"
click at [754, 687] on button "Search" at bounding box center [824, 710] width 141 height 47
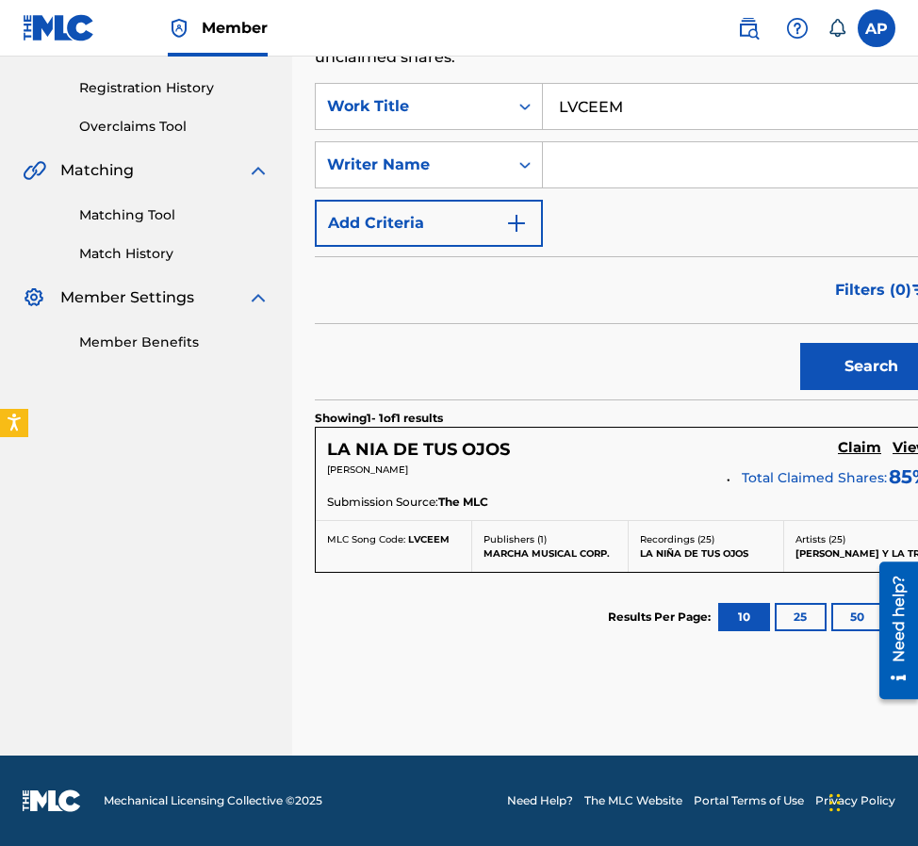
scroll to position [344, 0]
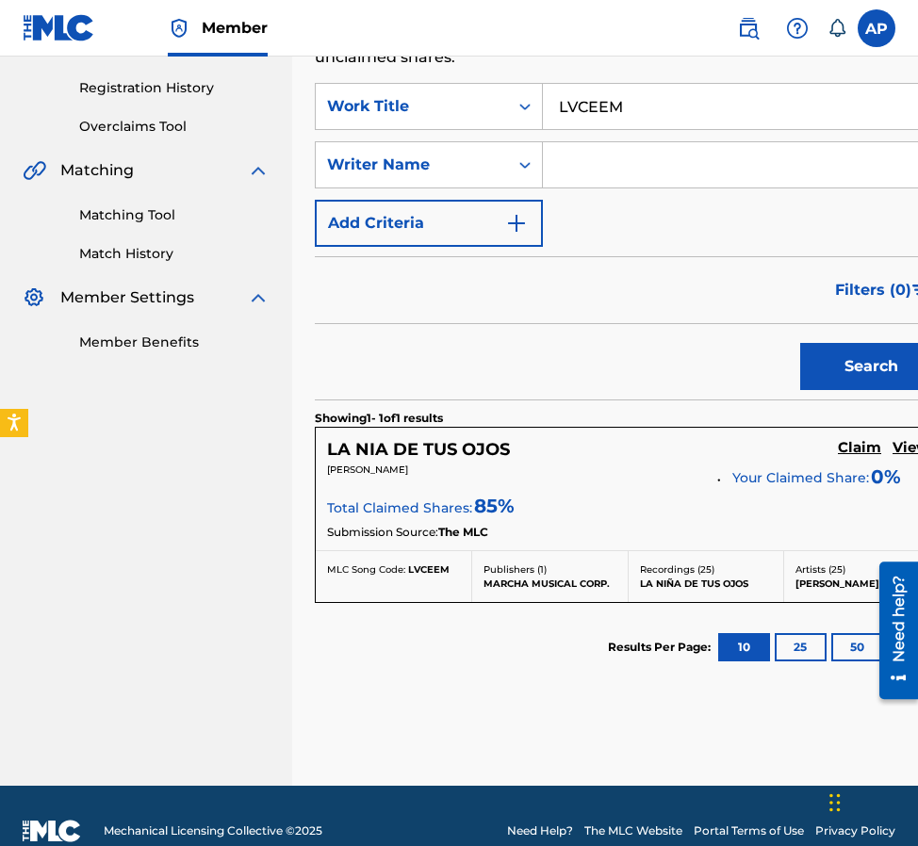
click at [838, 451] on h5 "Claim" at bounding box center [859, 448] width 43 height 18
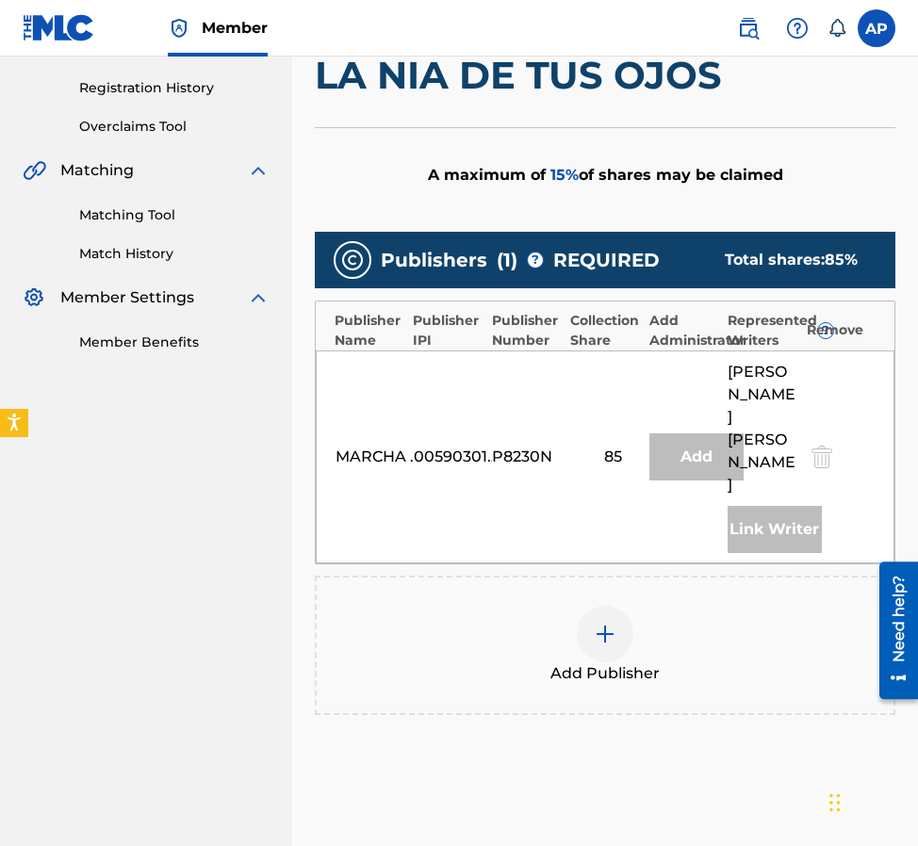
click at [632, 606] on div "Add Publisher" at bounding box center [605, 645] width 577 height 79
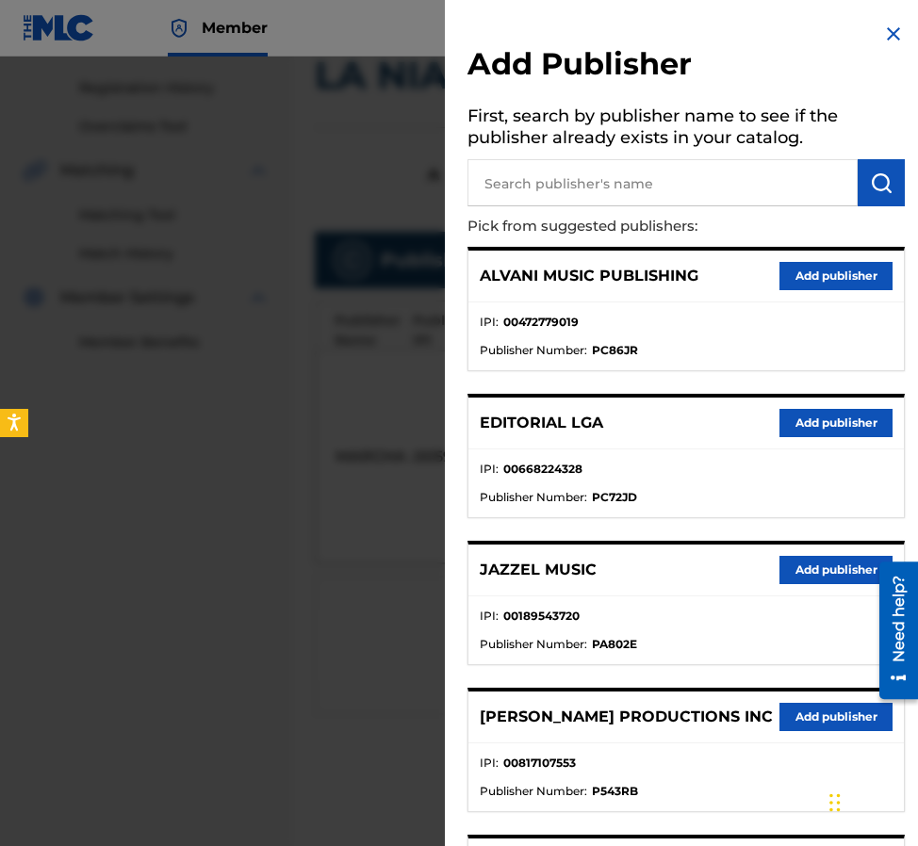
click at [580, 165] on input "text" at bounding box center [662, 182] width 390 height 47
type input "editraka"
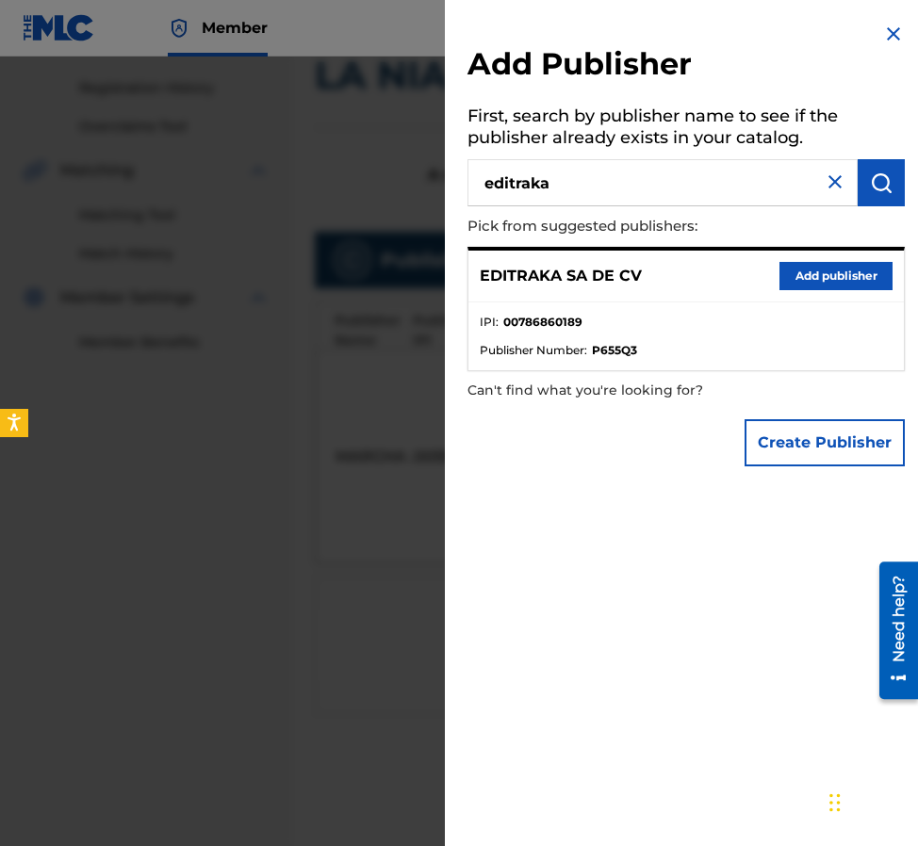
click at [816, 292] on div "EDITRAKA SA DE CV Add publisher" at bounding box center [685, 277] width 435 height 52
click at [816, 285] on button "Add publisher" at bounding box center [835, 276] width 113 height 28
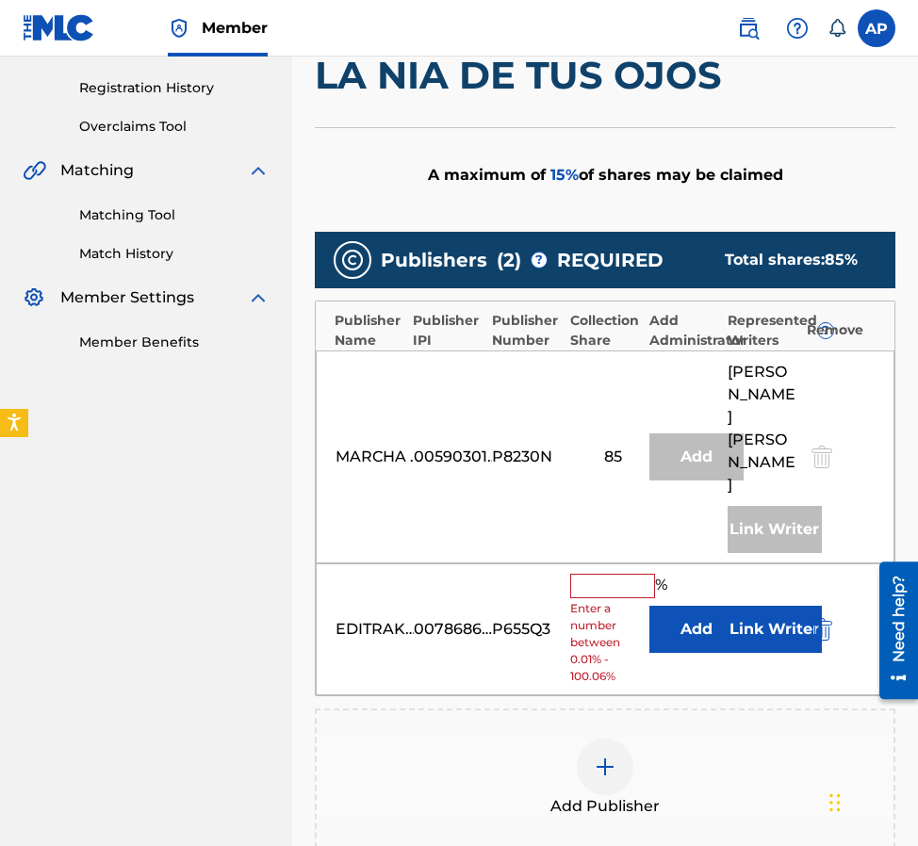
click at [682, 606] on button "Add" at bounding box center [696, 629] width 94 height 47
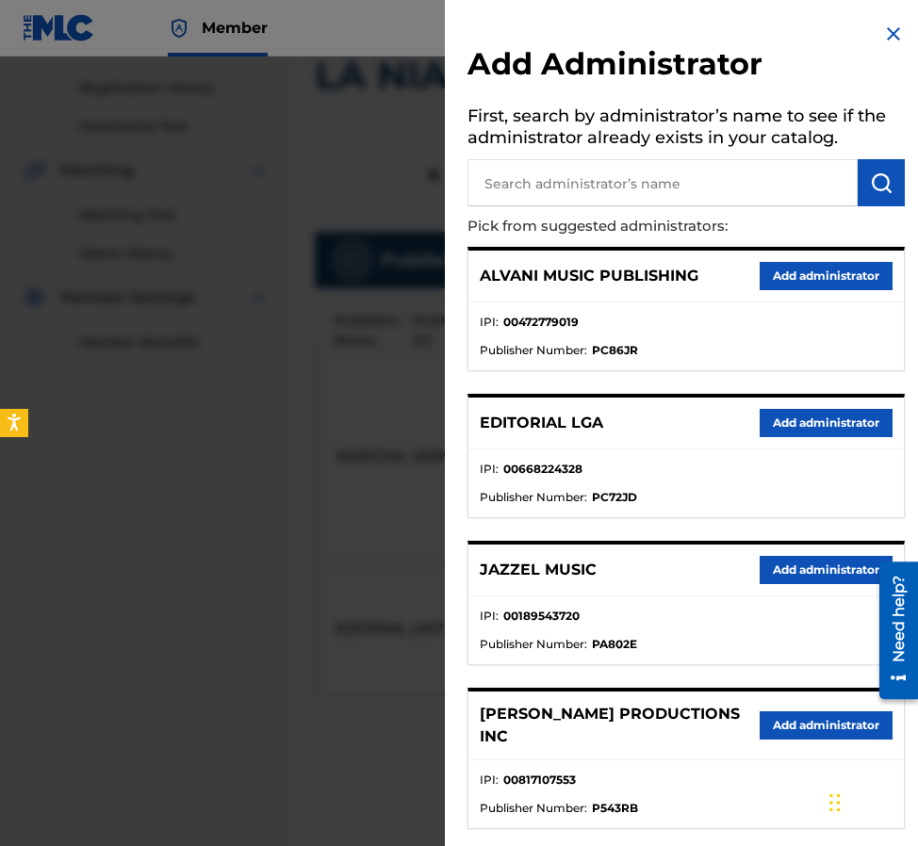
click at [612, 192] on input "text" at bounding box center [662, 182] width 390 height 47
type input "maximo"
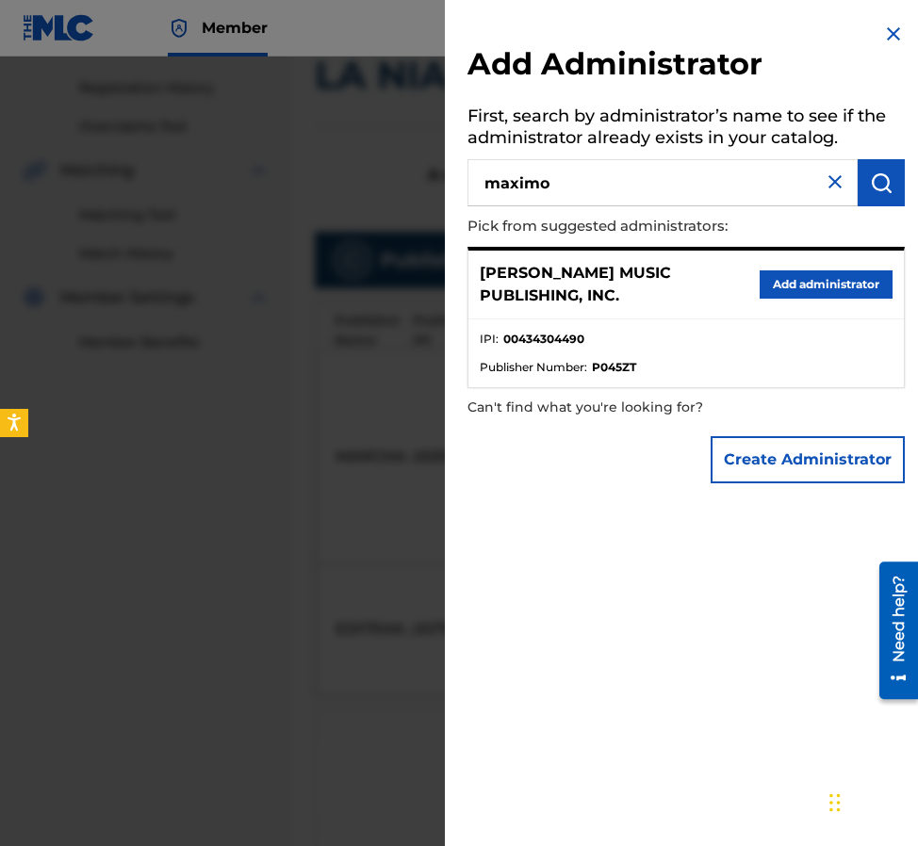
click at [798, 279] on button "Add administrator" at bounding box center [825, 284] width 133 height 28
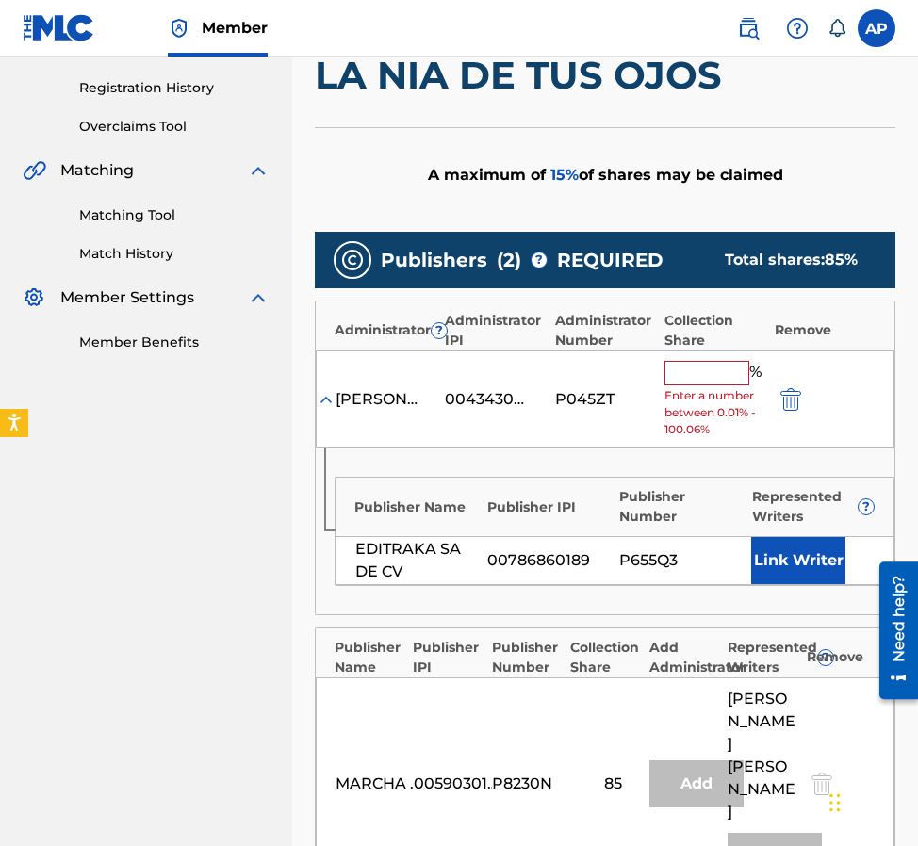
click at [682, 374] on input "text" at bounding box center [706, 373] width 85 height 24
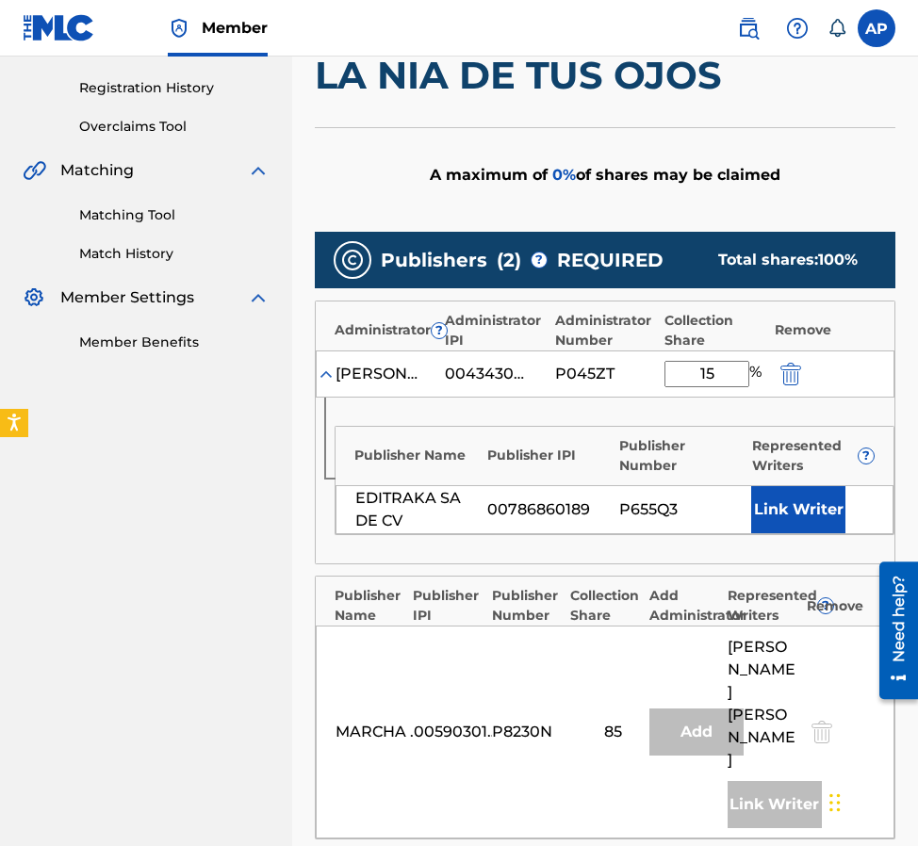
type input "15"
click at [600, 452] on div "Publisher IPI" at bounding box center [548, 456] width 123 height 20
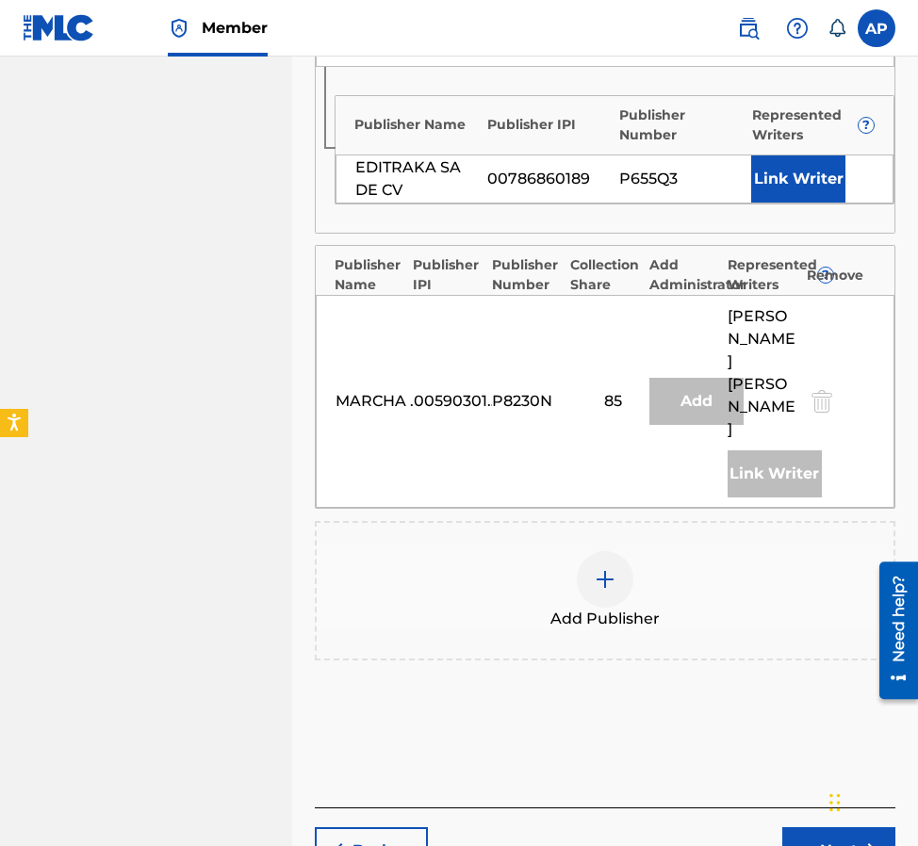
click at [810, 827] on button "Next" at bounding box center [838, 850] width 113 height 47
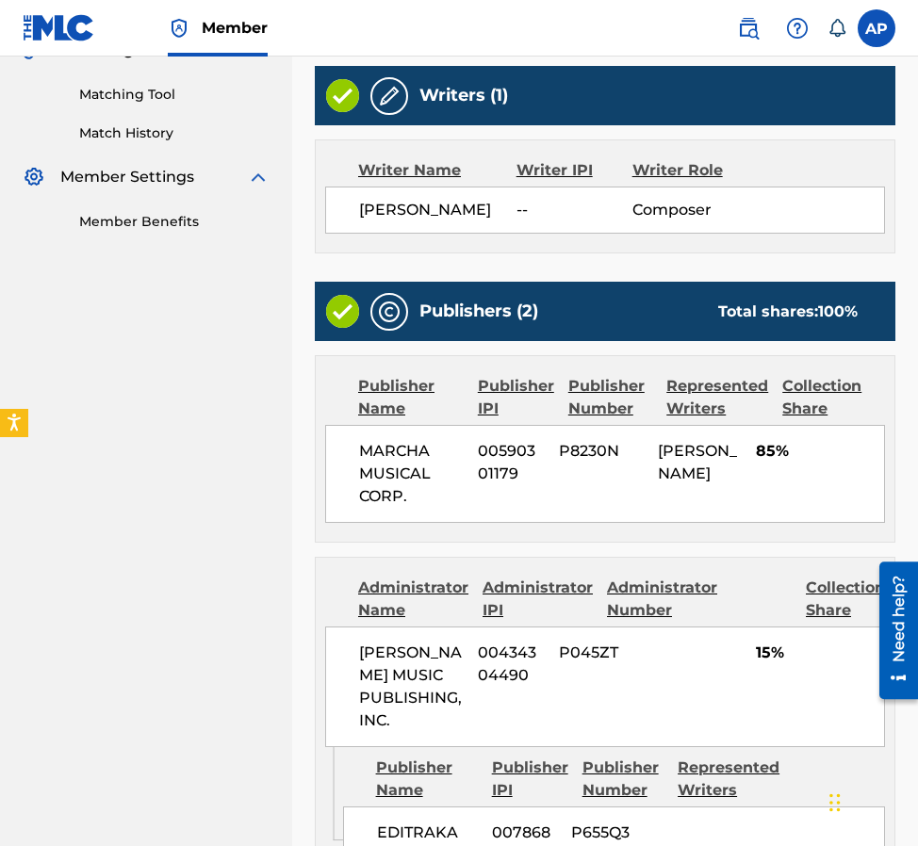
scroll to position [716, 0]
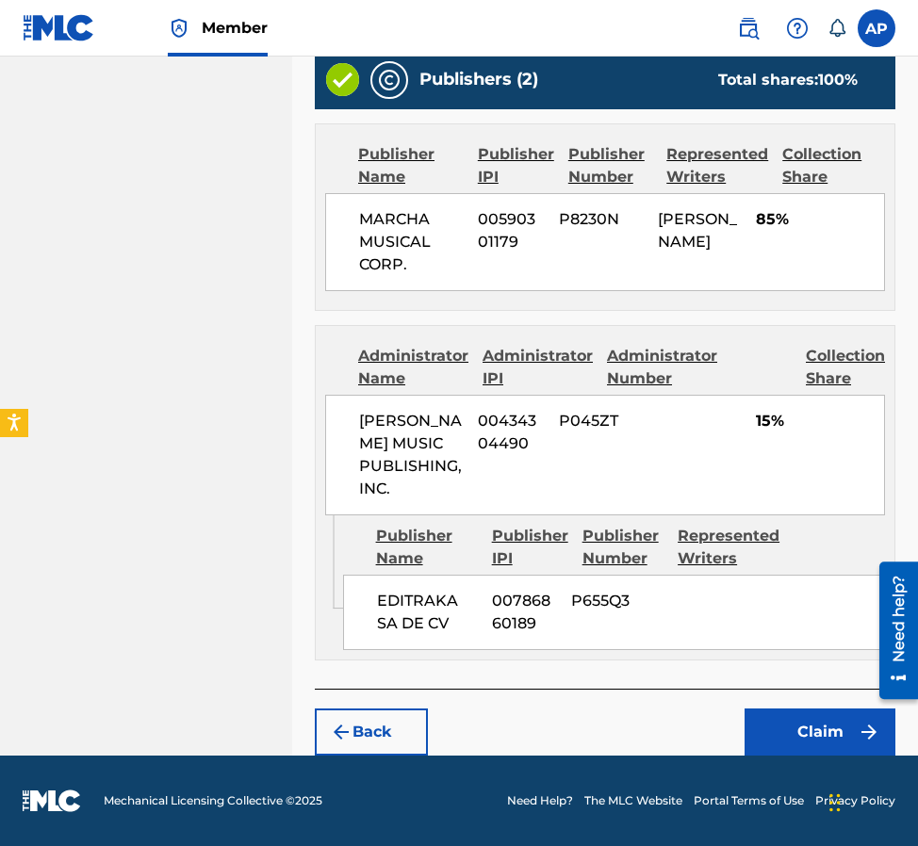
click at [800, 745] on button "Claim" at bounding box center [819, 732] width 151 height 47
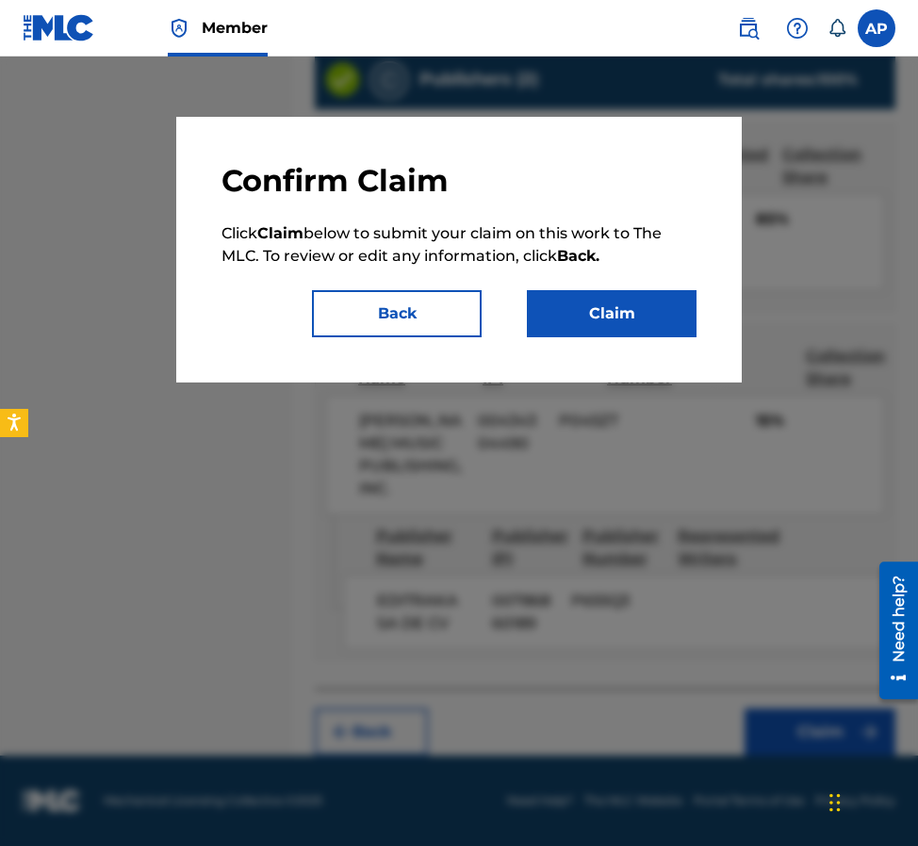
click at [601, 323] on button "Claim" at bounding box center [612, 313] width 170 height 47
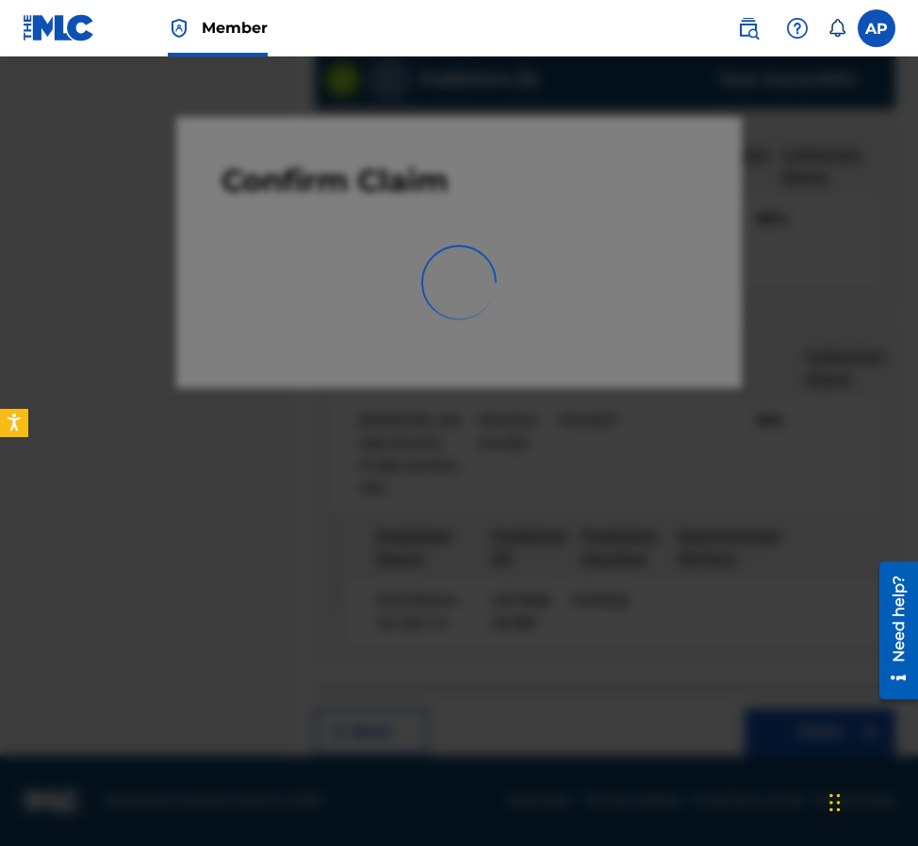
scroll to position [0, 0]
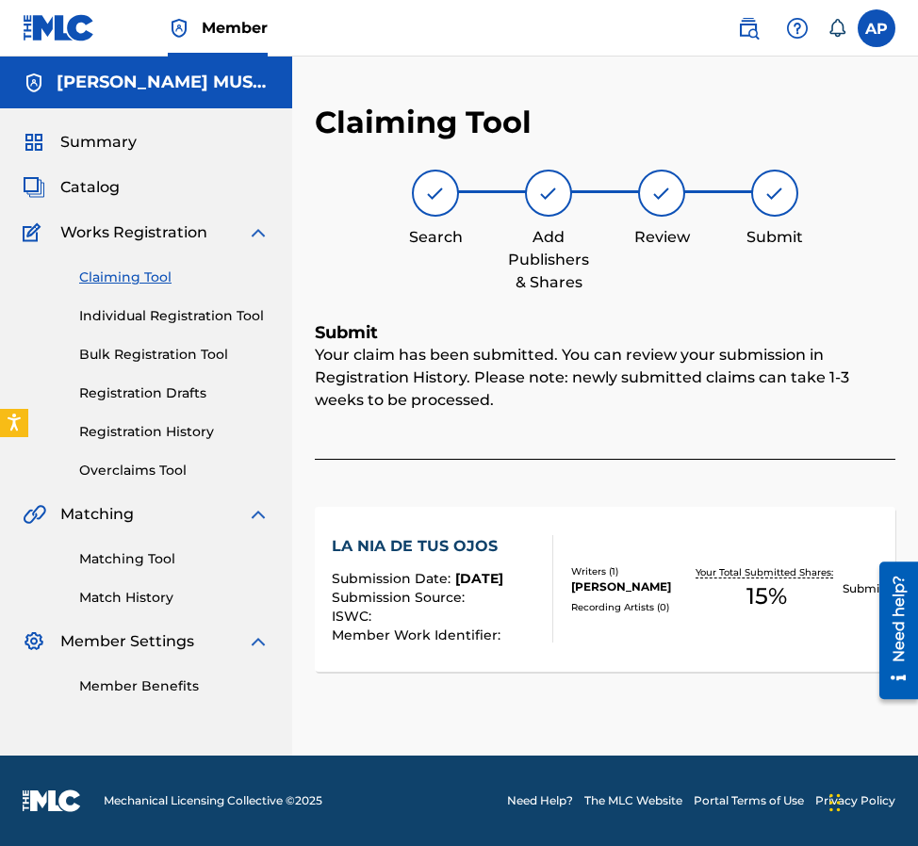
click at [167, 280] on link "Claiming Tool" at bounding box center [174, 278] width 190 height 20
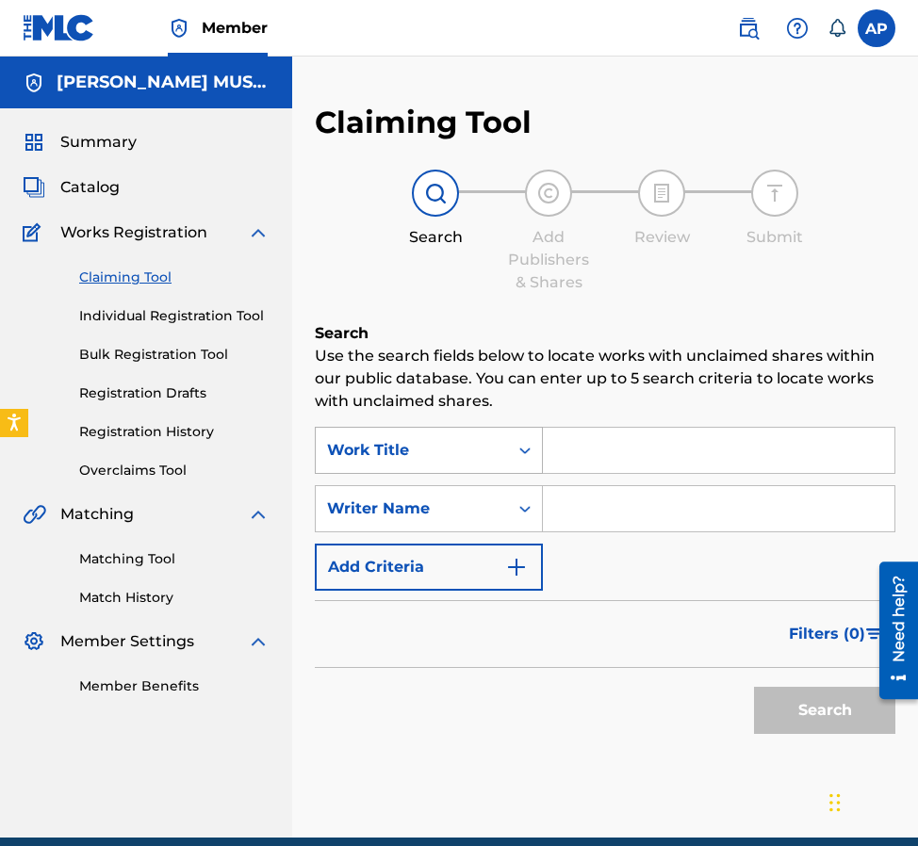
click at [497, 433] on div "Work Title" at bounding box center [412, 451] width 192 height 36
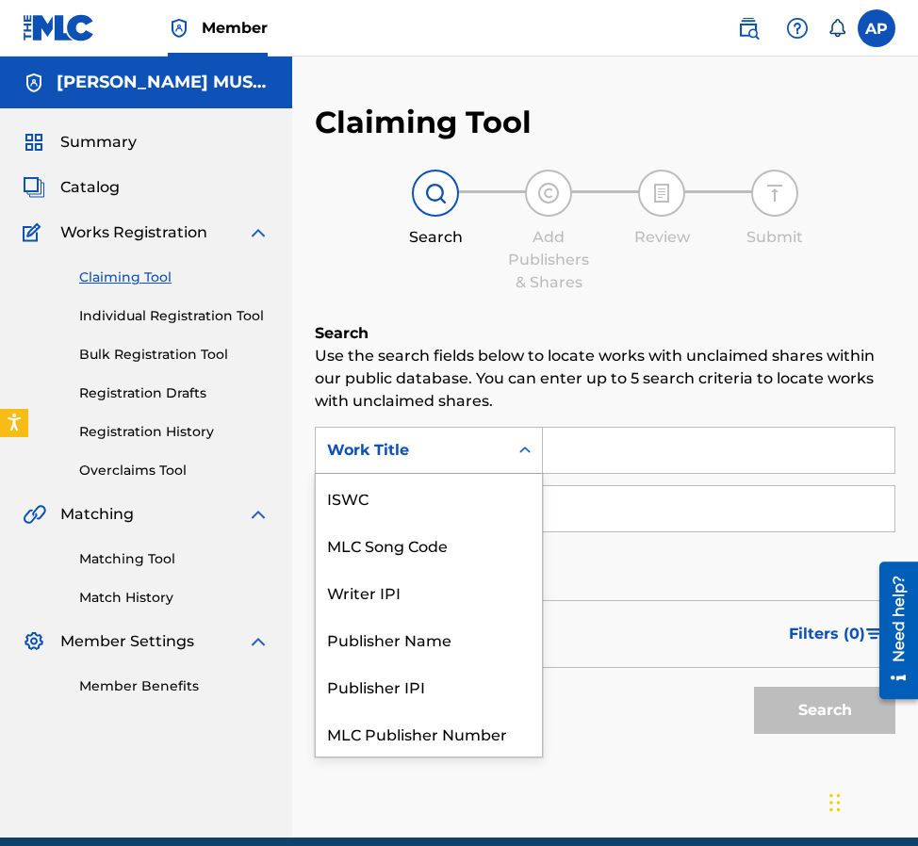
scroll to position [47, 0]
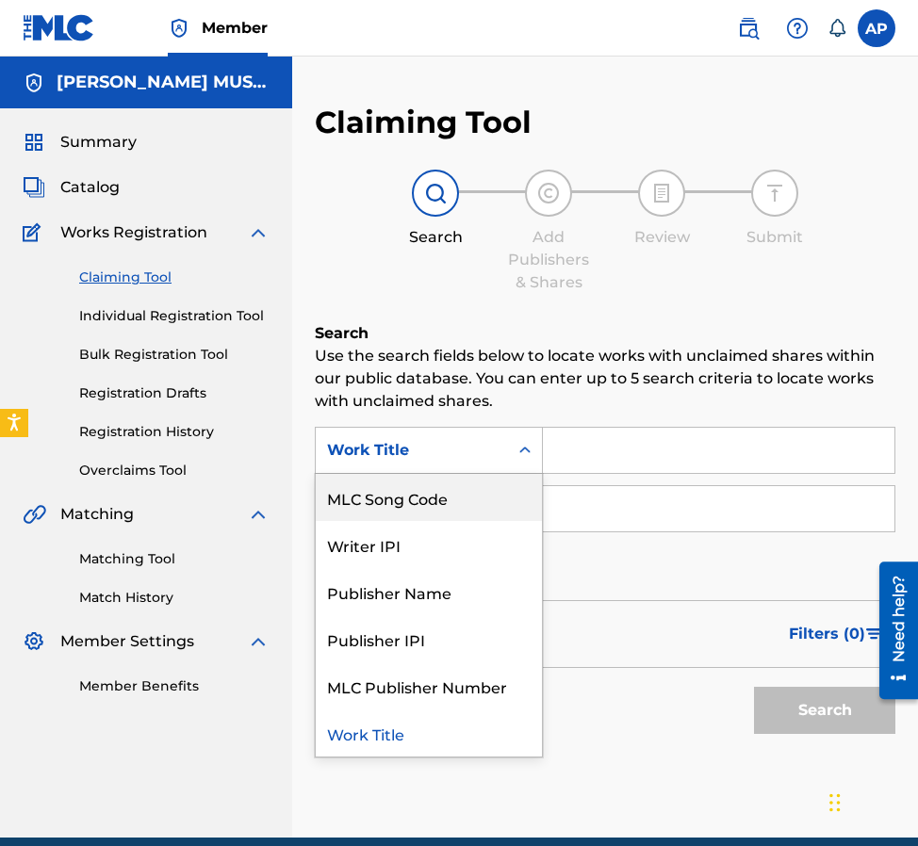
click at [486, 494] on div "MLC Song Code" at bounding box center [429, 497] width 226 height 47
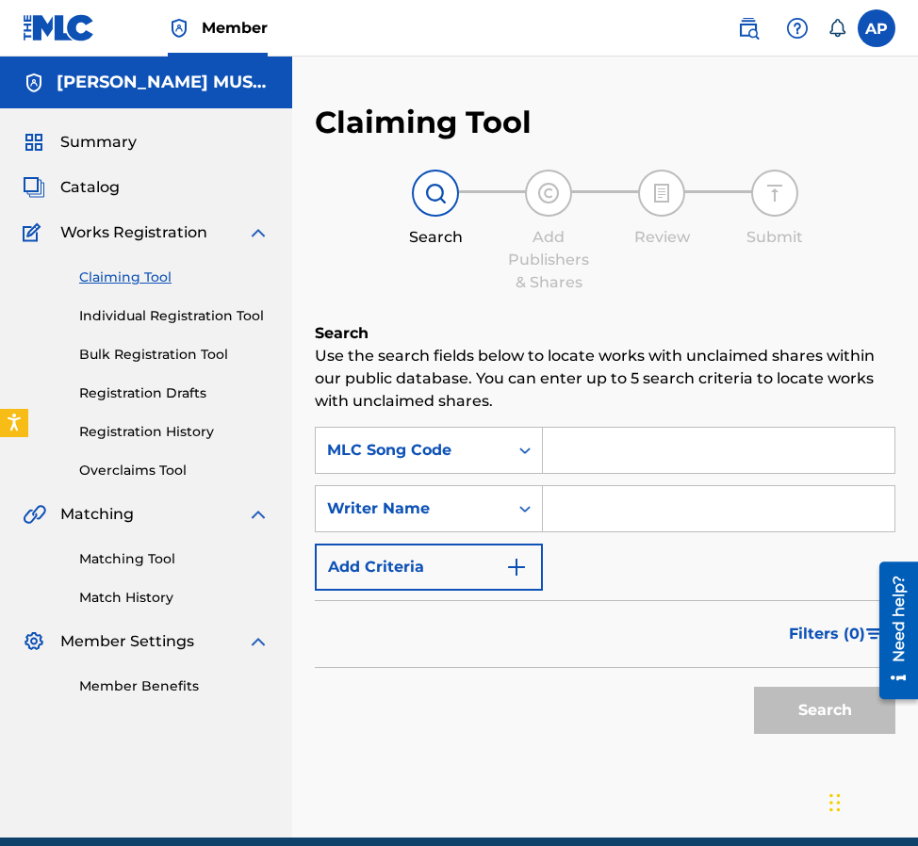
click at [578, 449] on input "Search Form" at bounding box center [718, 450] width 351 height 45
paste input "LF1YJG"
type input "LF1YJG"
click at [754, 687] on button "Search" at bounding box center [824, 710] width 141 height 47
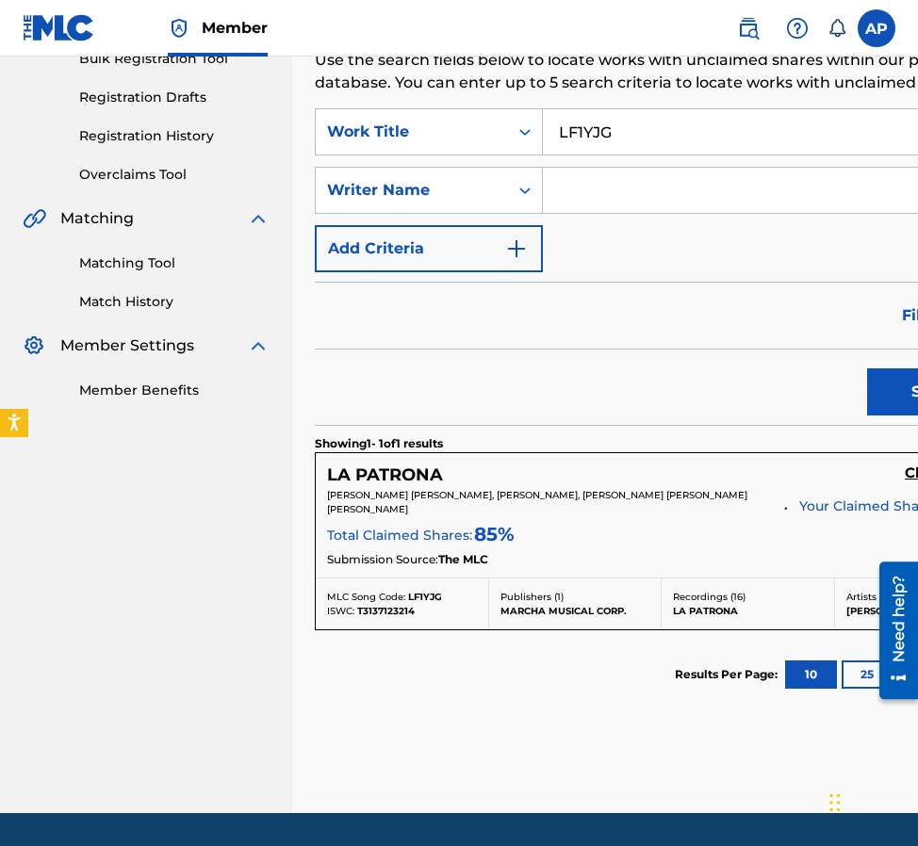
scroll to position [307, 0]
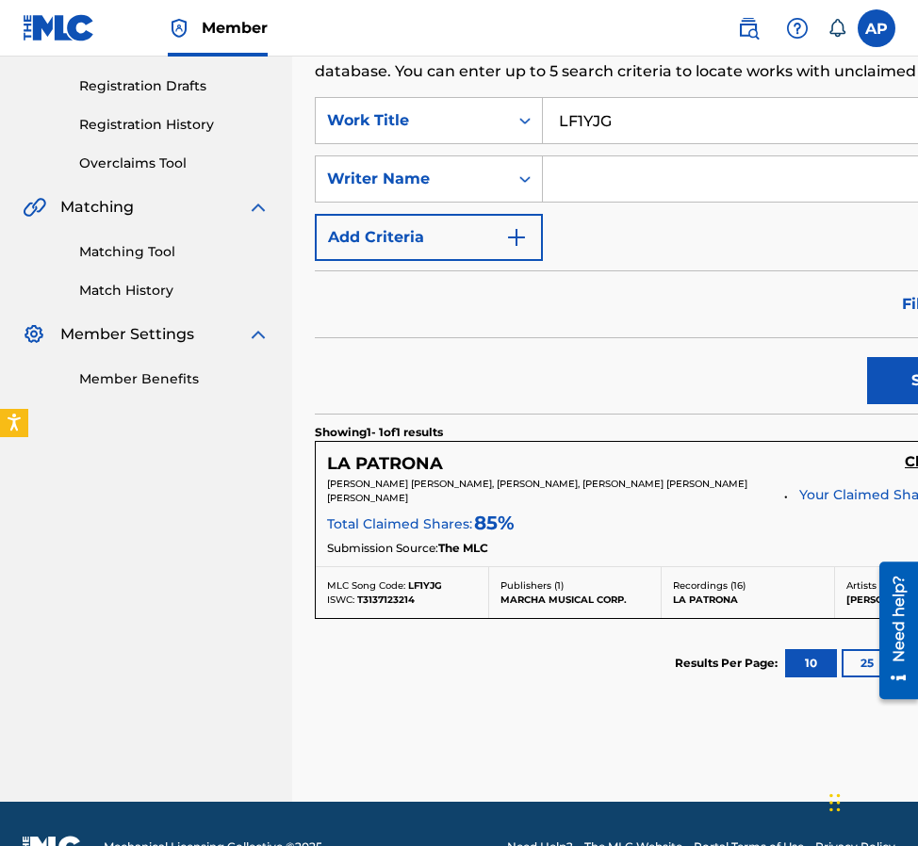
click at [905, 457] on h5 "Claim" at bounding box center [926, 462] width 43 height 18
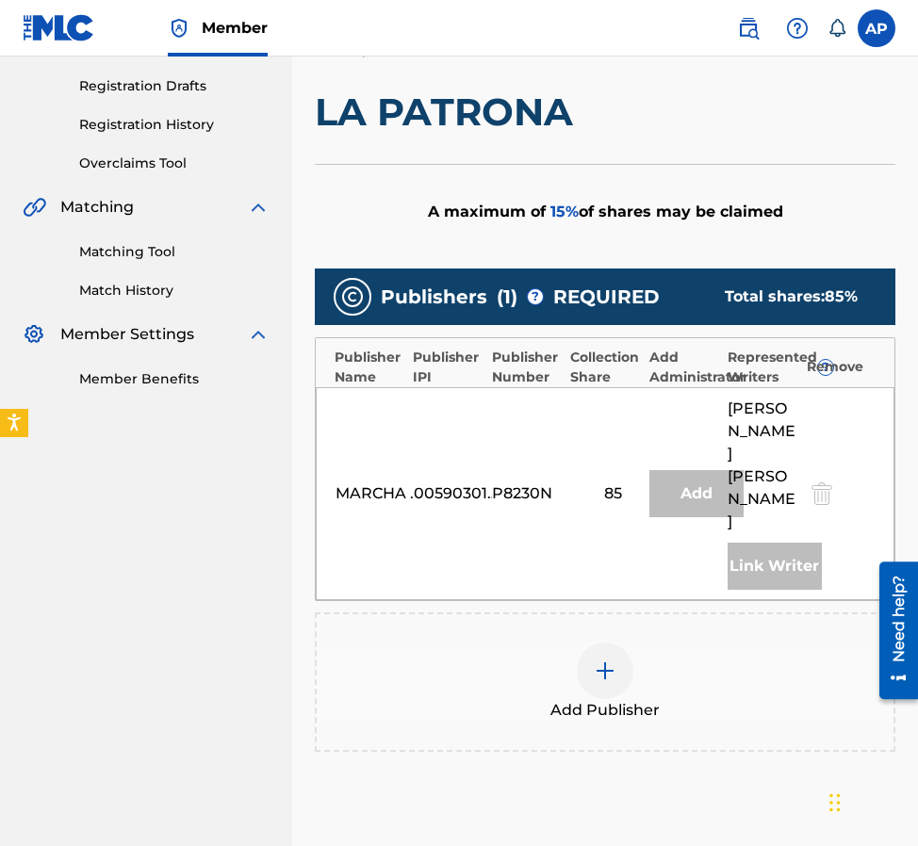
click at [893, 467] on div "MARCHA MUSICAL CORP. 00590301179 P8230N 85 Add ROGELIO SALAZAR Link Writer" at bounding box center [605, 493] width 579 height 213
click at [601, 643] on div at bounding box center [605, 671] width 57 height 57
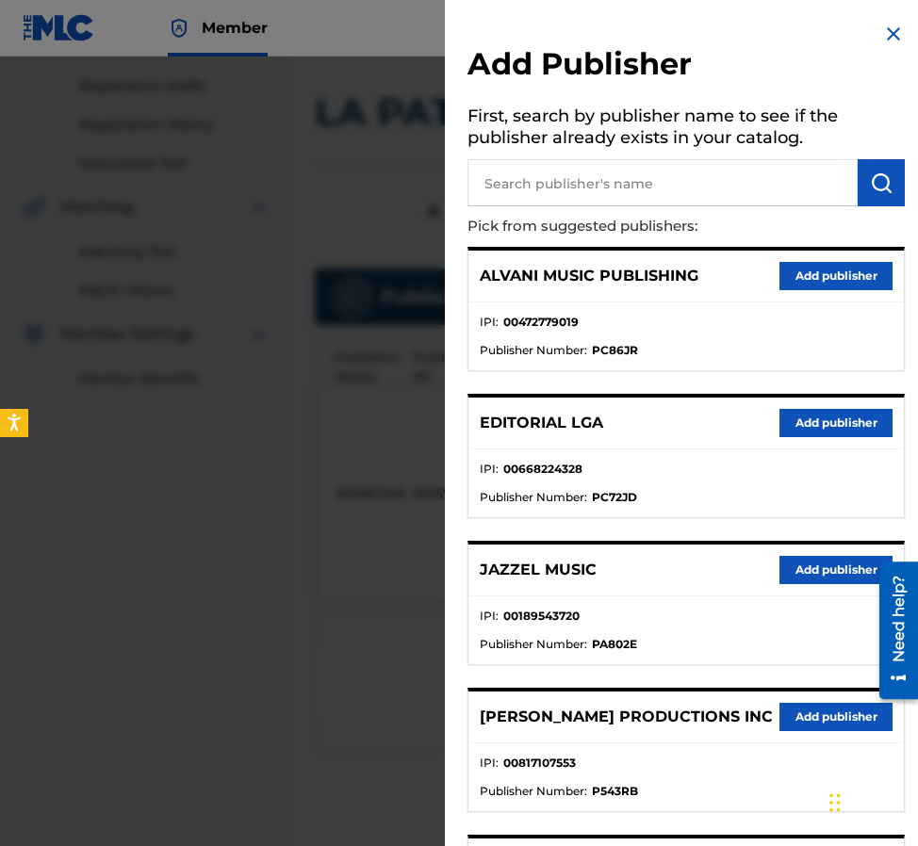
click at [550, 199] on input "text" at bounding box center [662, 182] width 390 height 47
type input "editraka"
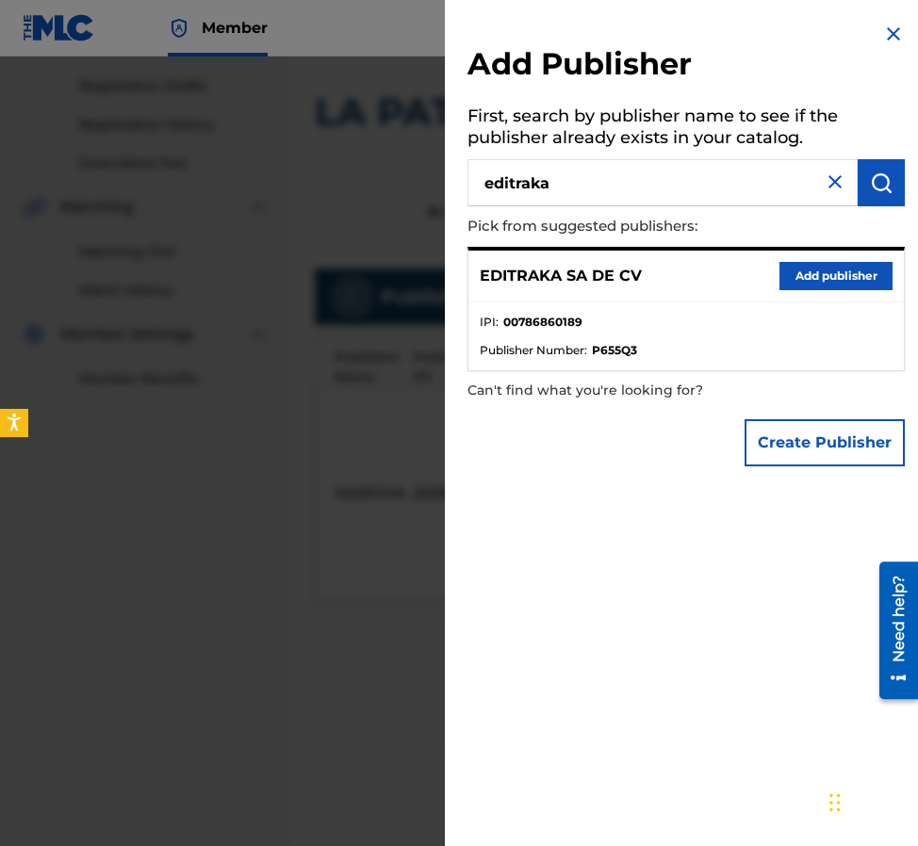
click at [809, 267] on button "Add publisher" at bounding box center [835, 276] width 113 height 28
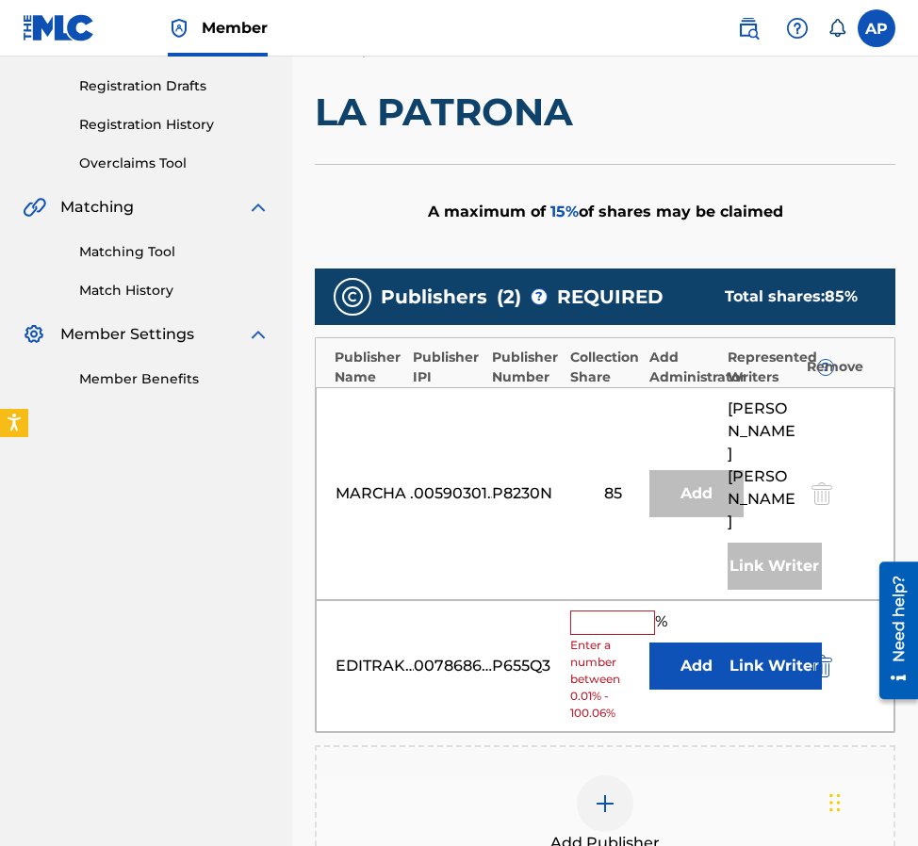
click at [713, 643] on button "Add" at bounding box center [696, 666] width 94 height 47
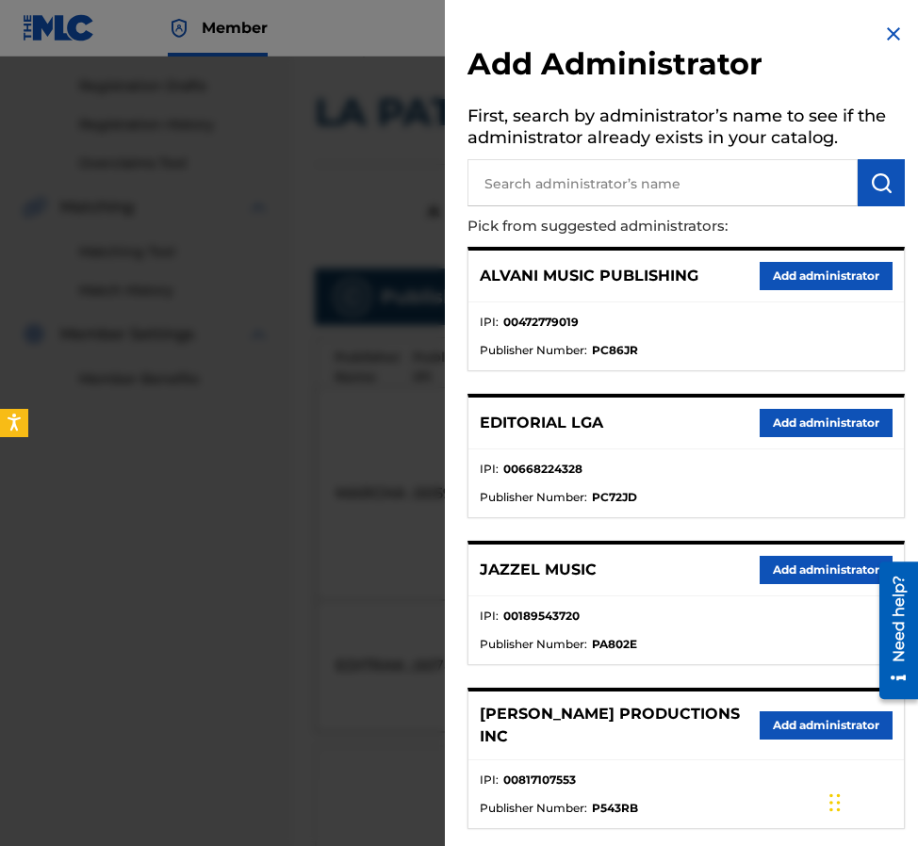
click at [644, 193] on input "text" at bounding box center [662, 182] width 390 height 47
type input "maximo"
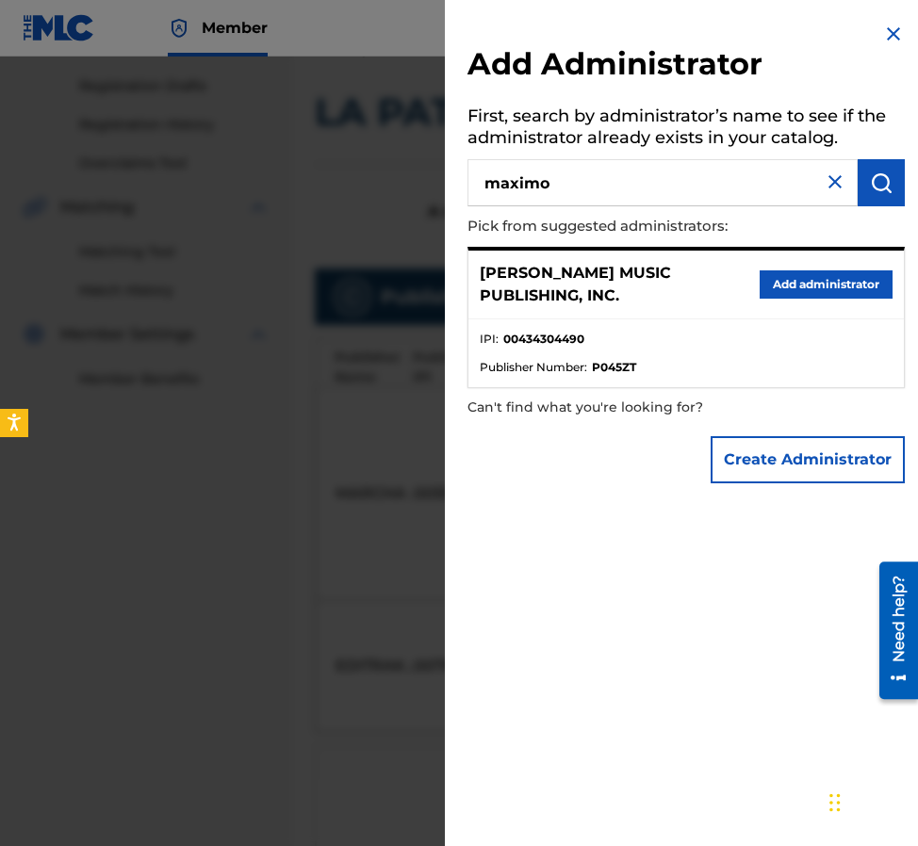
click at [823, 295] on button "Add administrator" at bounding box center [825, 284] width 133 height 28
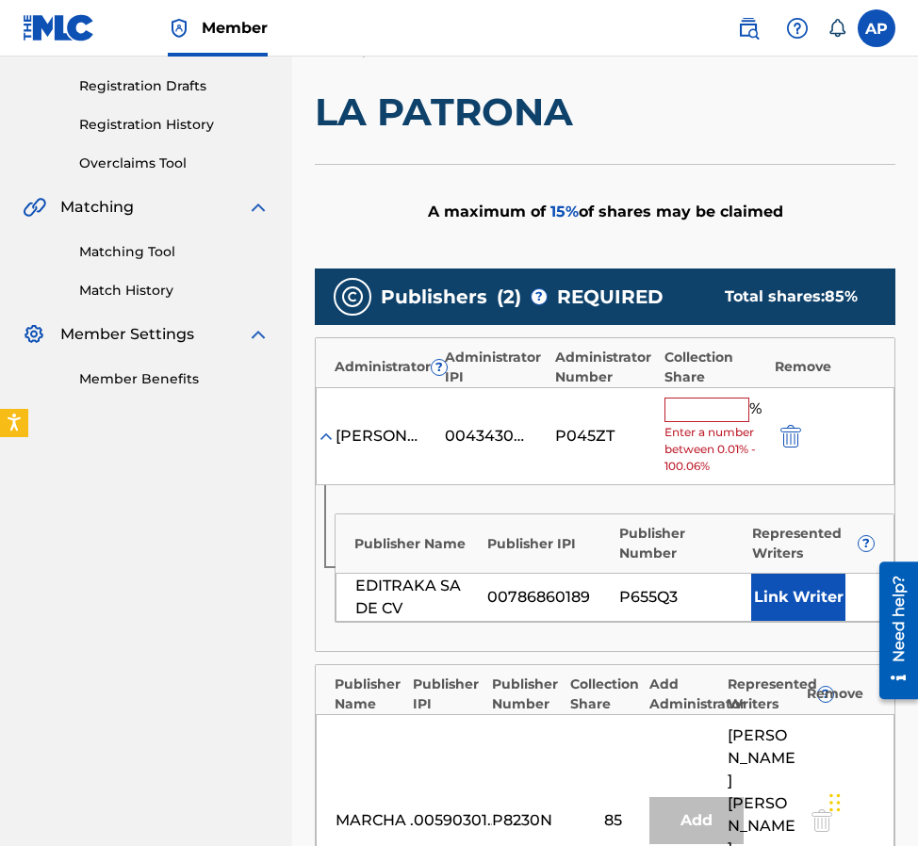
click at [691, 413] on input "text" at bounding box center [706, 410] width 85 height 24
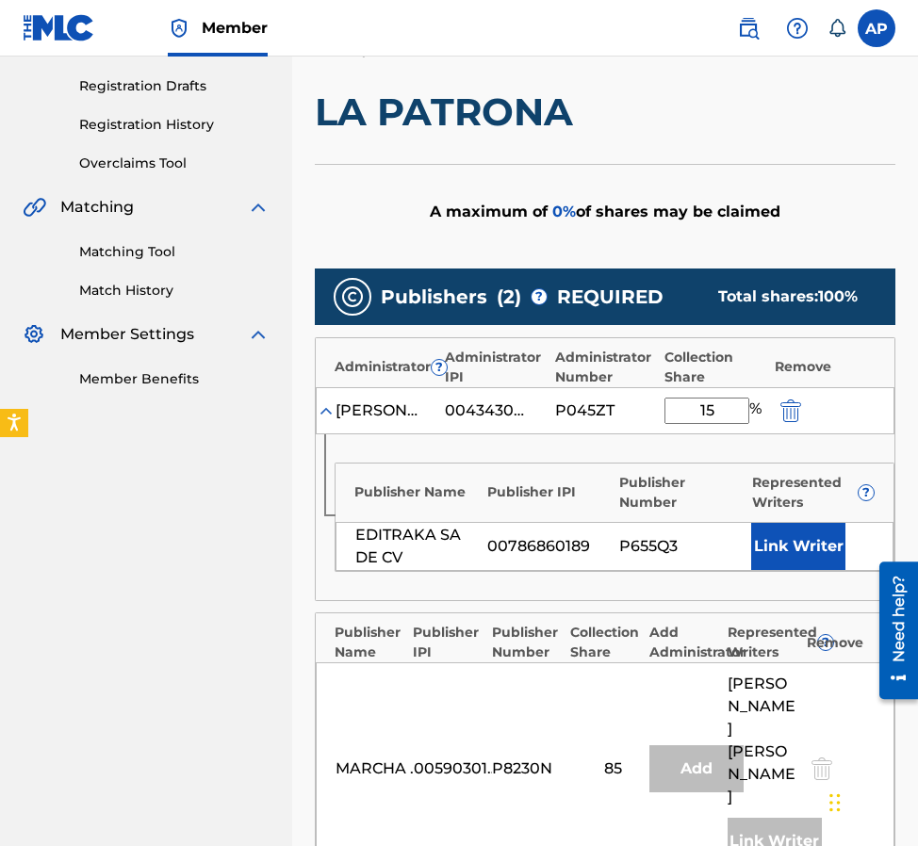
type input "15"
click at [652, 293] on span "REQUIRED" at bounding box center [610, 297] width 106 height 28
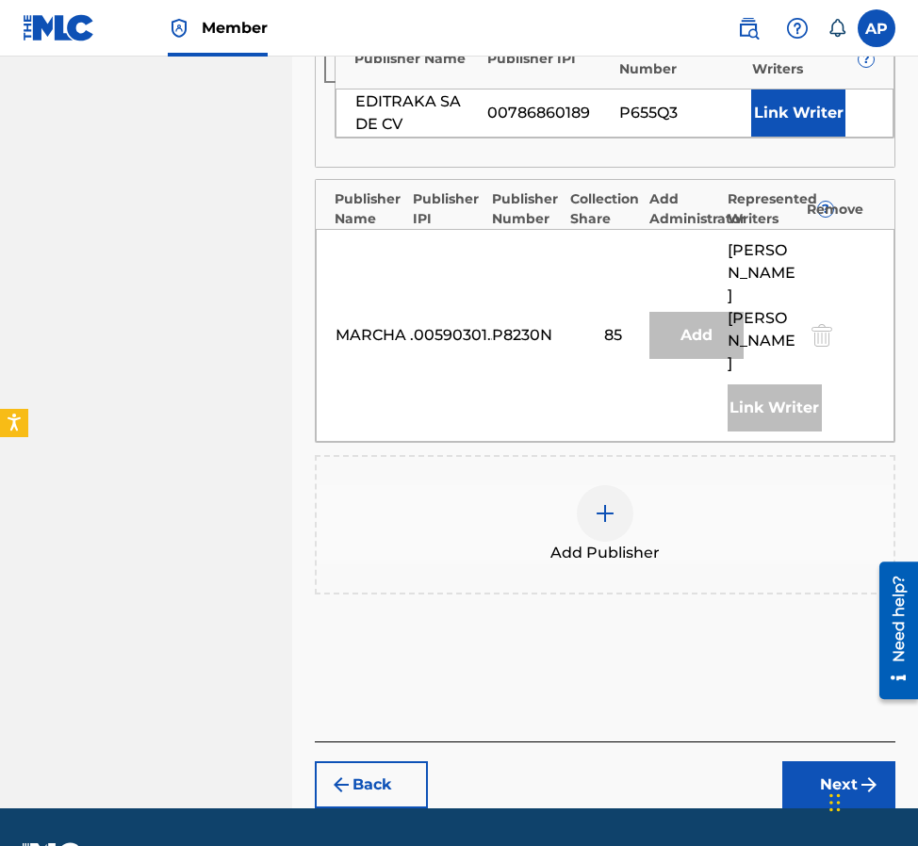
click at [802, 761] on button "Next" at bounding box center [838, 784] width 113 height 47
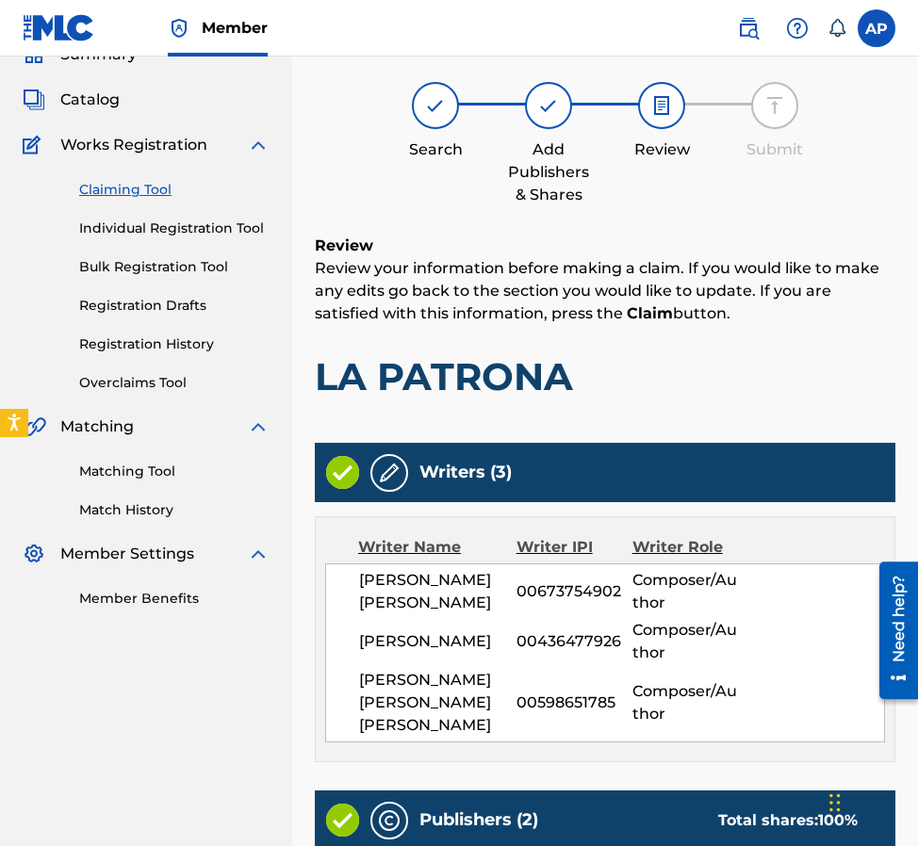
scroll to position [825, 0]
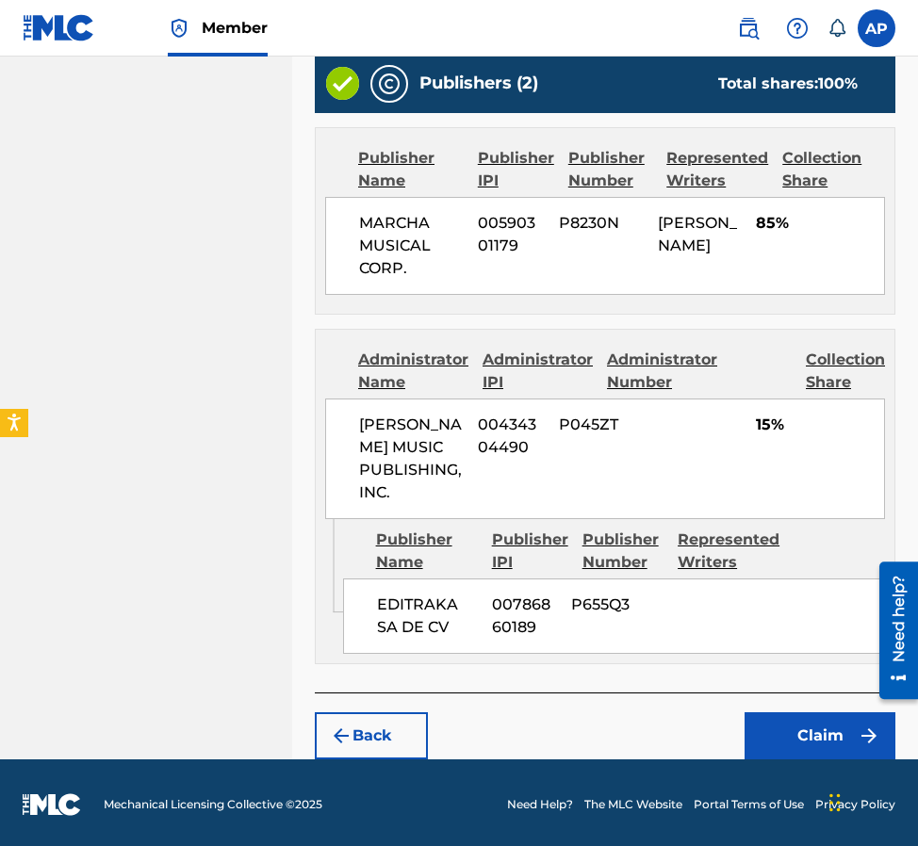
click at [803, 727] on button "Claim" at bounding box center [819, 735] width 151 height 47
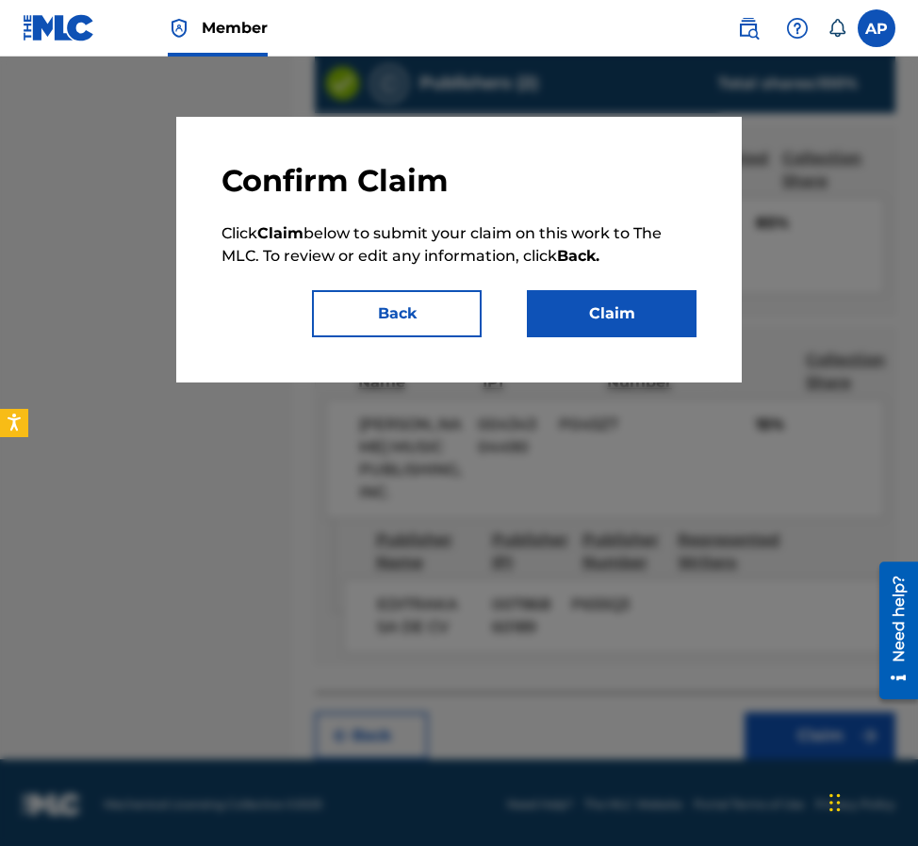
click at [627, 332] on button "Claim" at bounding box center [612, 313] width 170 height 47
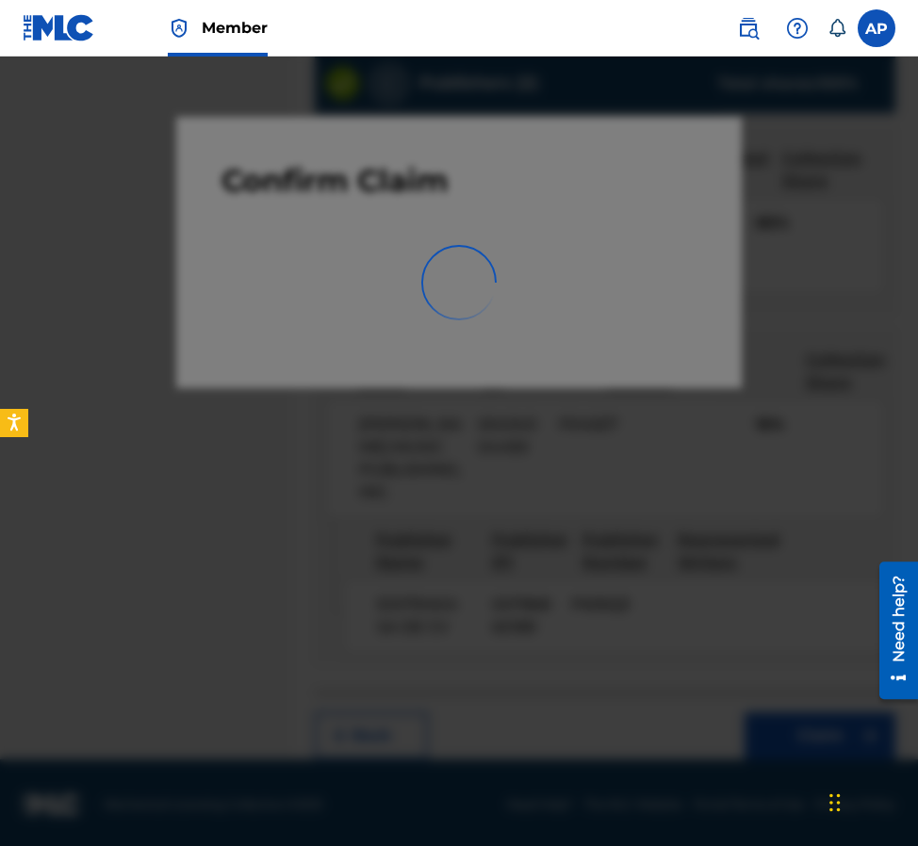
scroll to position [0, 0]
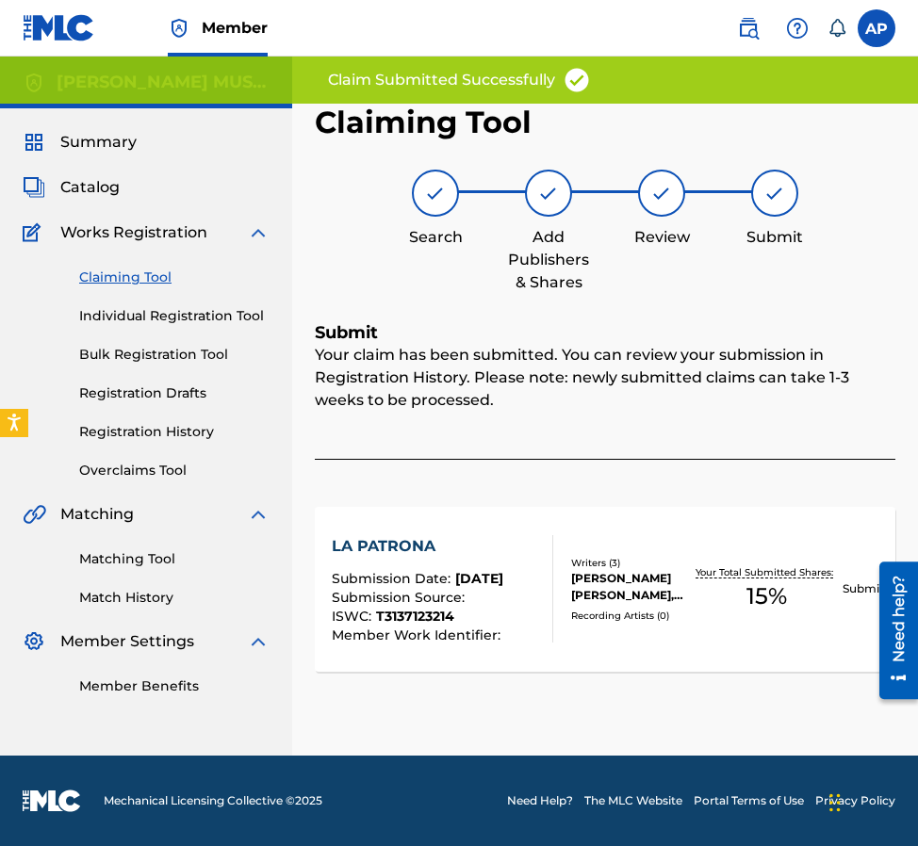
click at [127, 276] on link "Claiming Tool" at bounding box center [174, 278] width 190 height 20
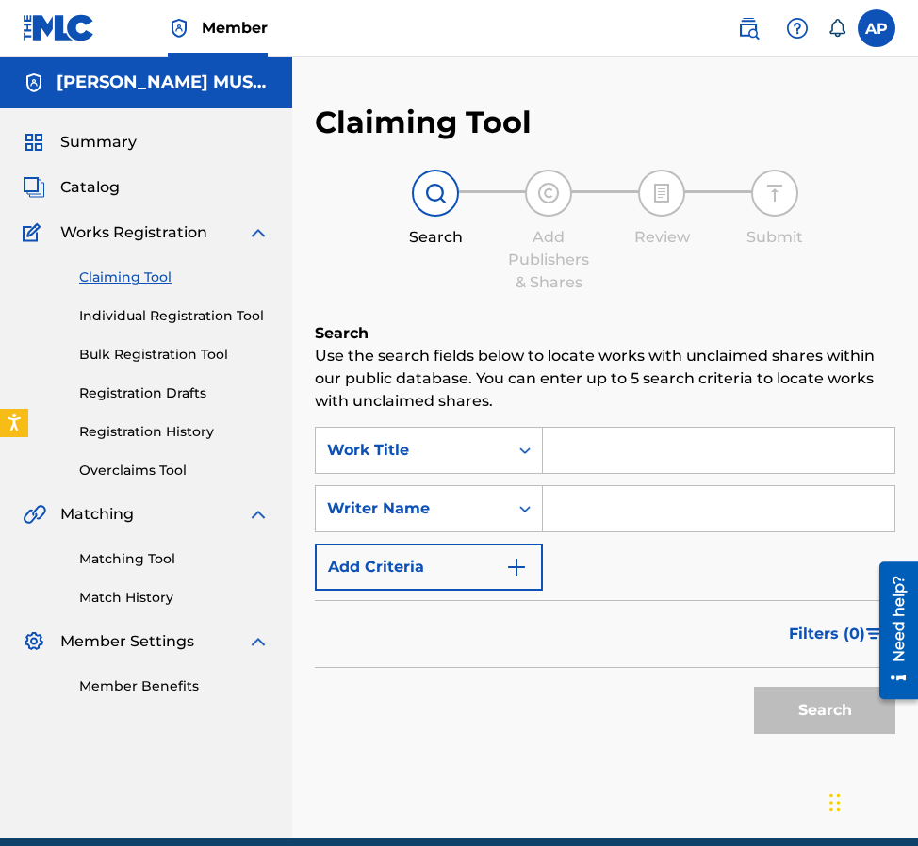
click at [427, 422] on div "Search Use the search fields below to locate works with unclaimed shares within…" at bounding box center [605, 579] width 580 height 515
click at [428, 436] on div "Work Title" at bounding box center [412, 451] width 192 height 36
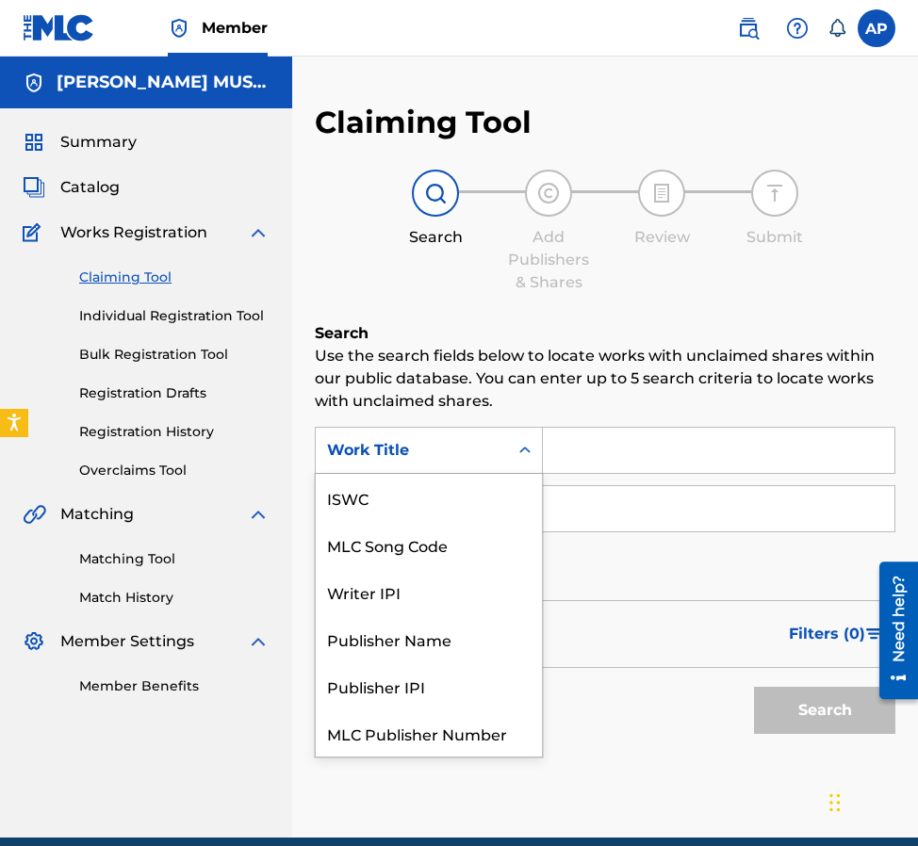
scroll to position [47, 0]
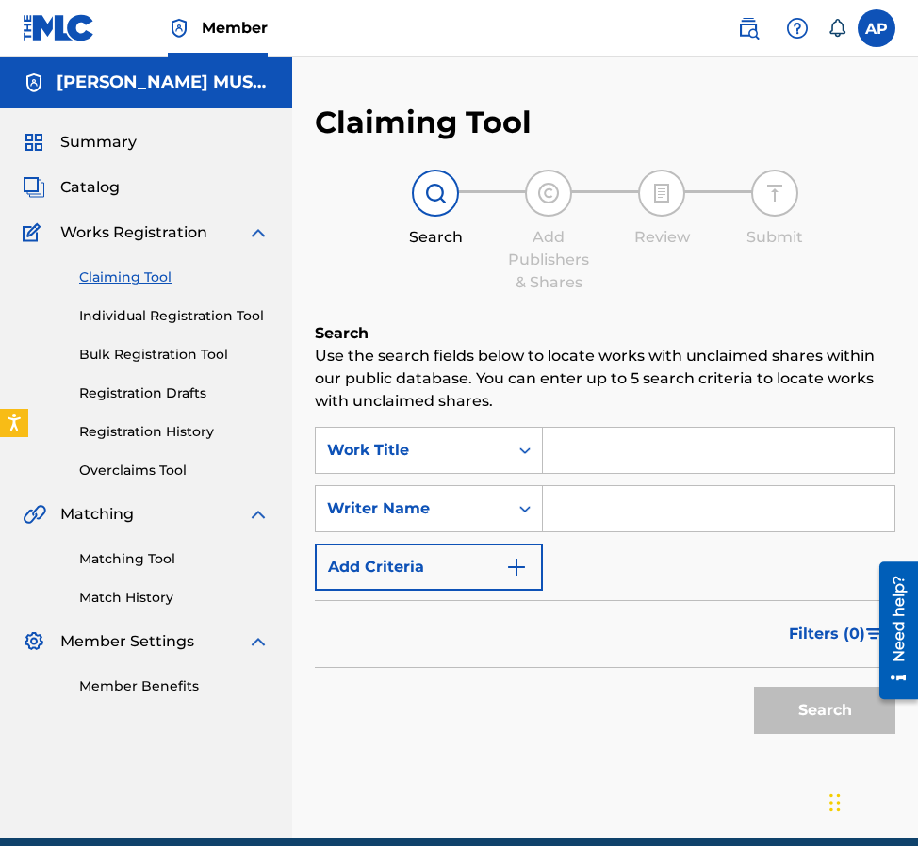
click at [441, 470] on div "Work Title" at bounding box center [429, 450] width 228 height 47
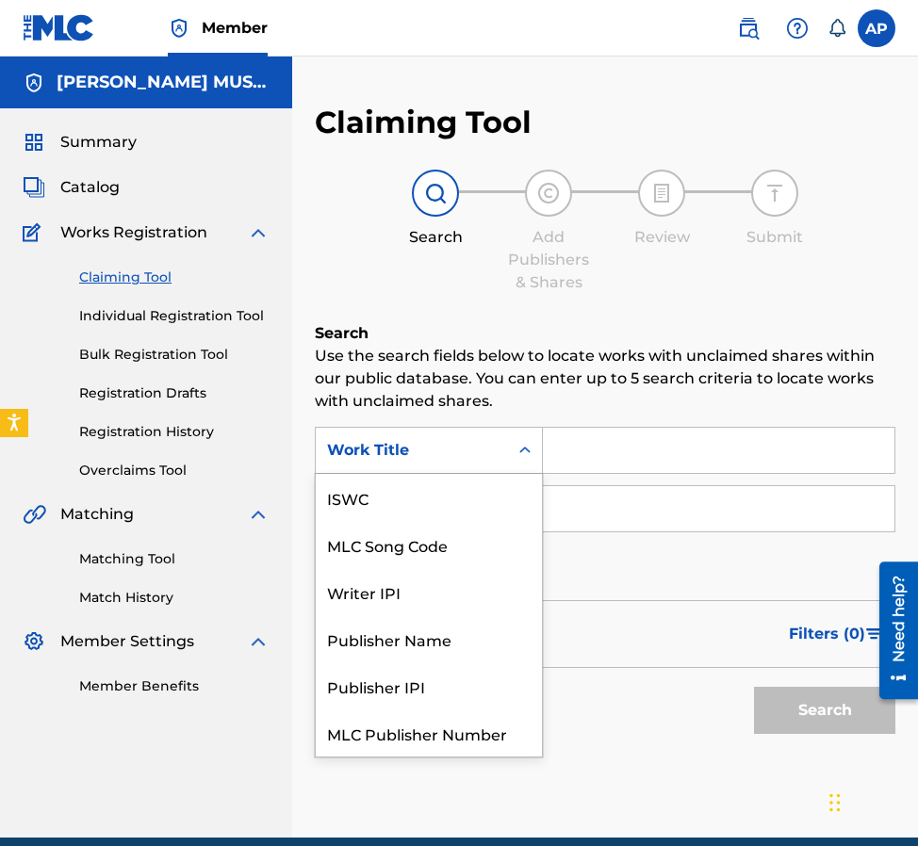
click at [449, 459] on div "Work Title" at bounding box center [412, 450] width 170 height 23
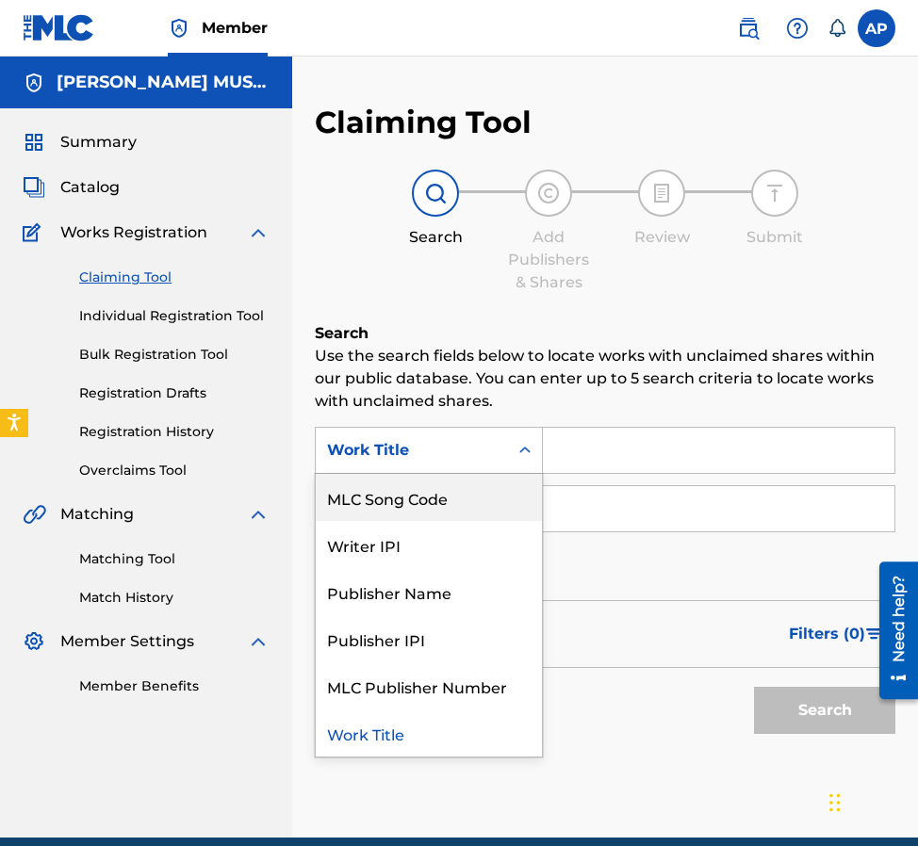
click at [463, 500] on div "MLC Song Code" at bounding box center [429, 497] width 226 height 47
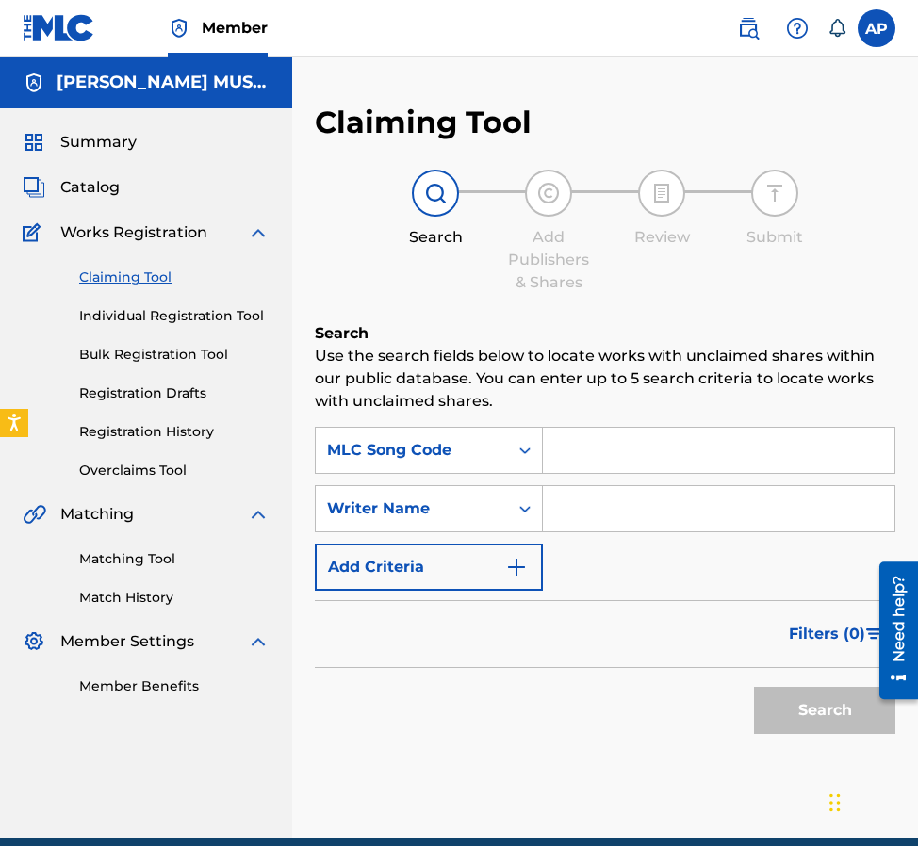
click at [583, 453] on input "Search Form" at bounding box center [718, 450] width 351 height 45
paste input "LE0BHV"
type input "LE0BHV"
click at [754, 687] on button "Search" at bounding box center [824, 710] width 141 height 47
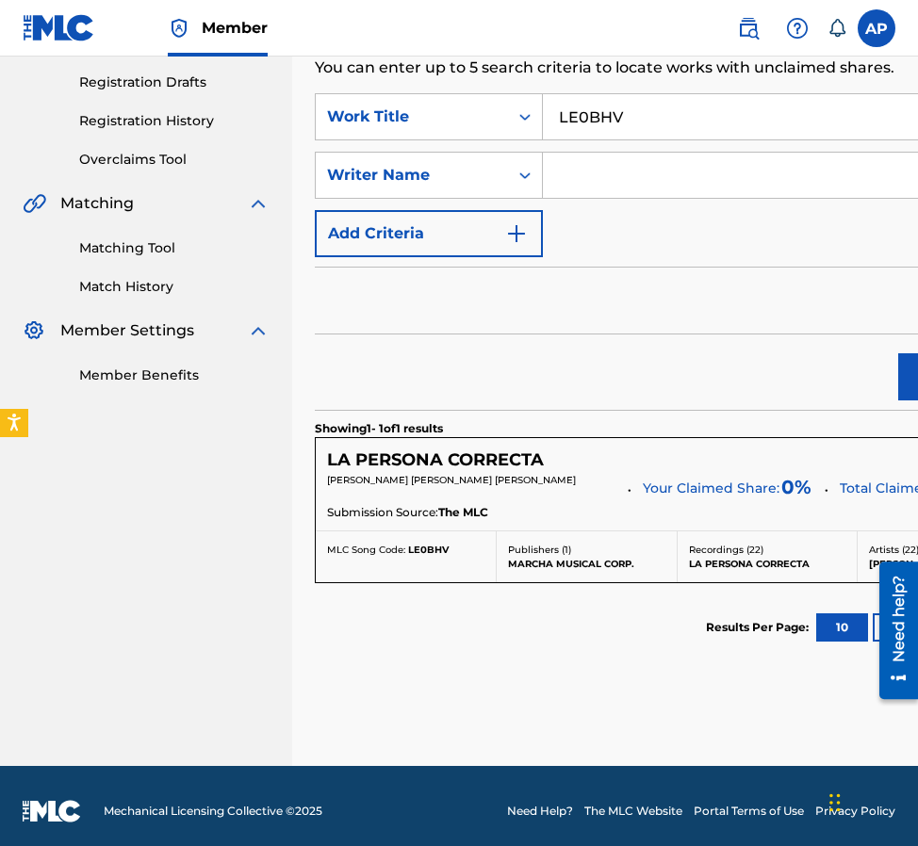
scroll to position [324, 0]
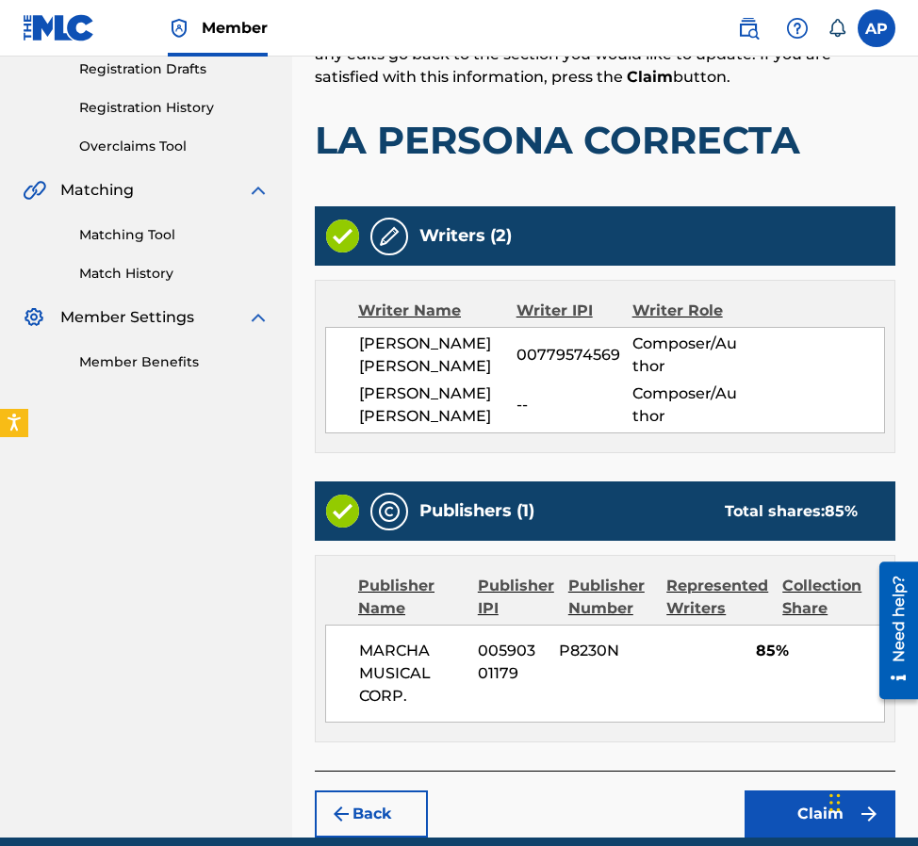
scroll to position [427, 0]
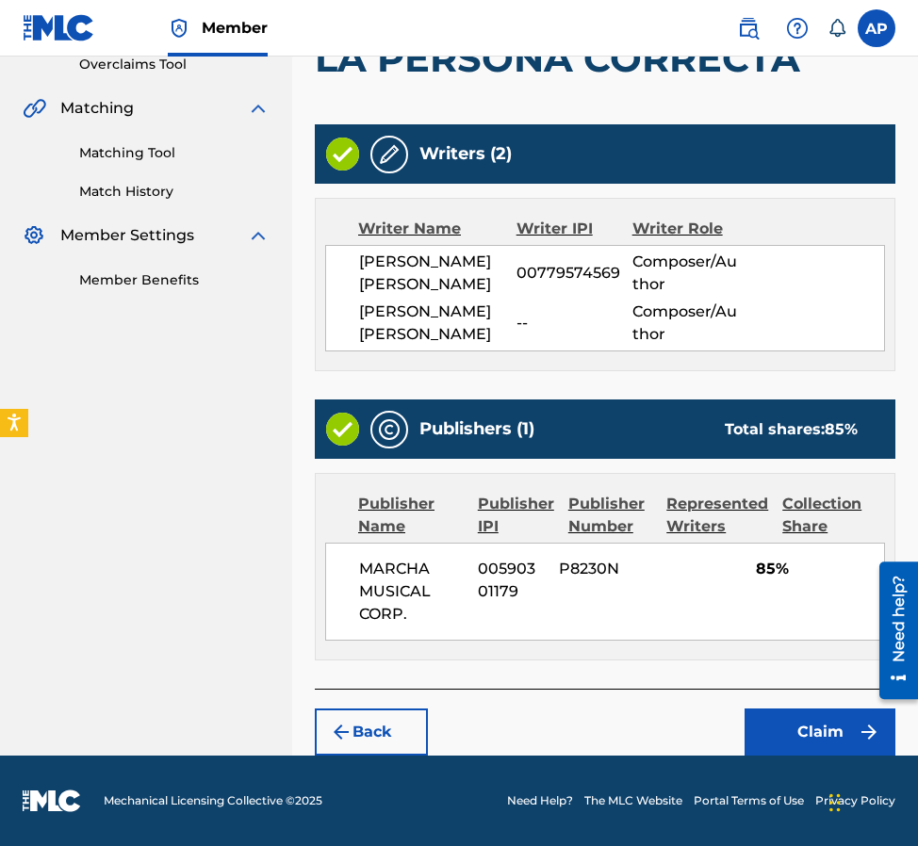
click at [393, 727] on button "Back" at bounding box center [371, 732] width 113 height 47
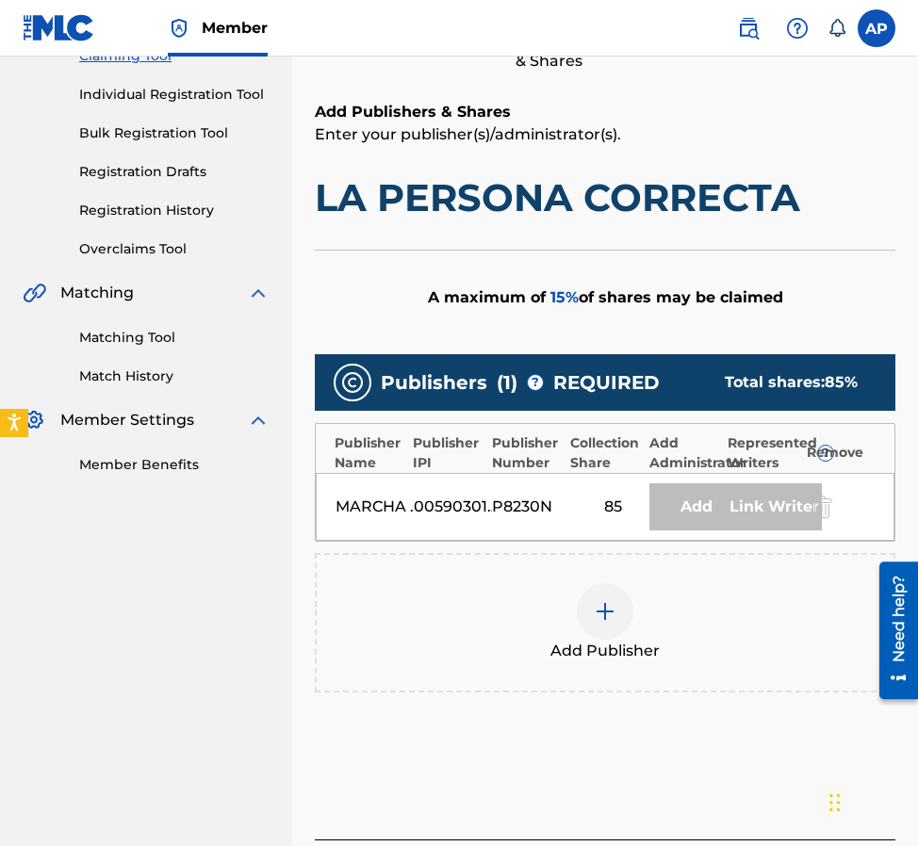
scroll to position [372, 0]
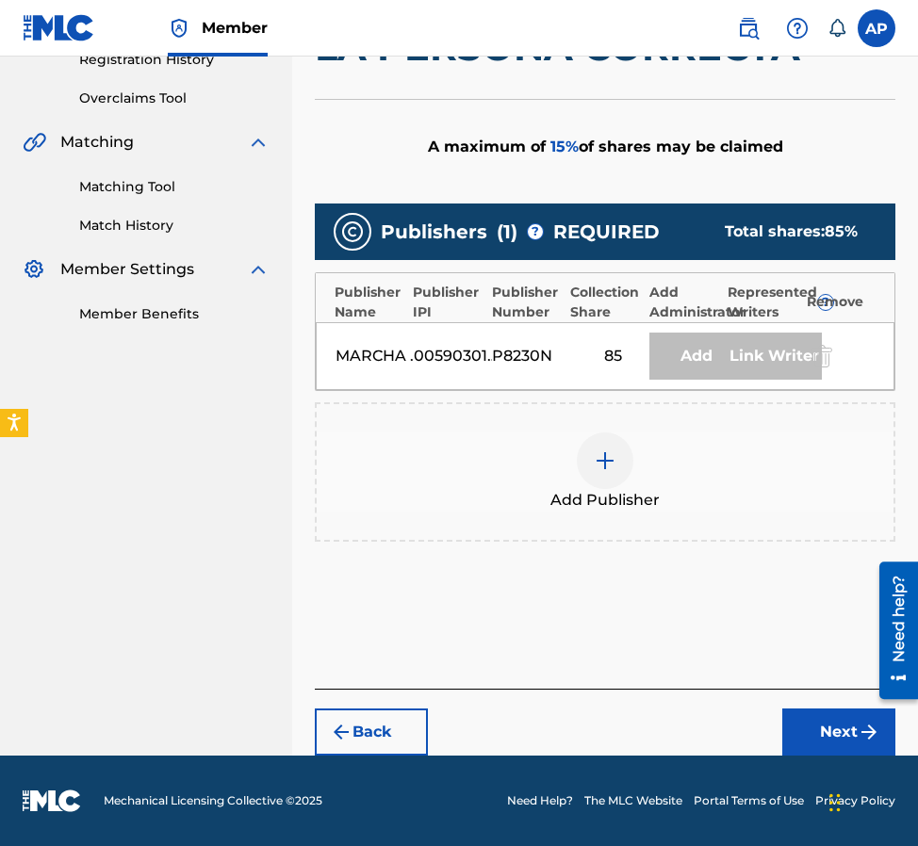
click at [601, 442] on div at bounding box center [605, 461] width 57 height 57
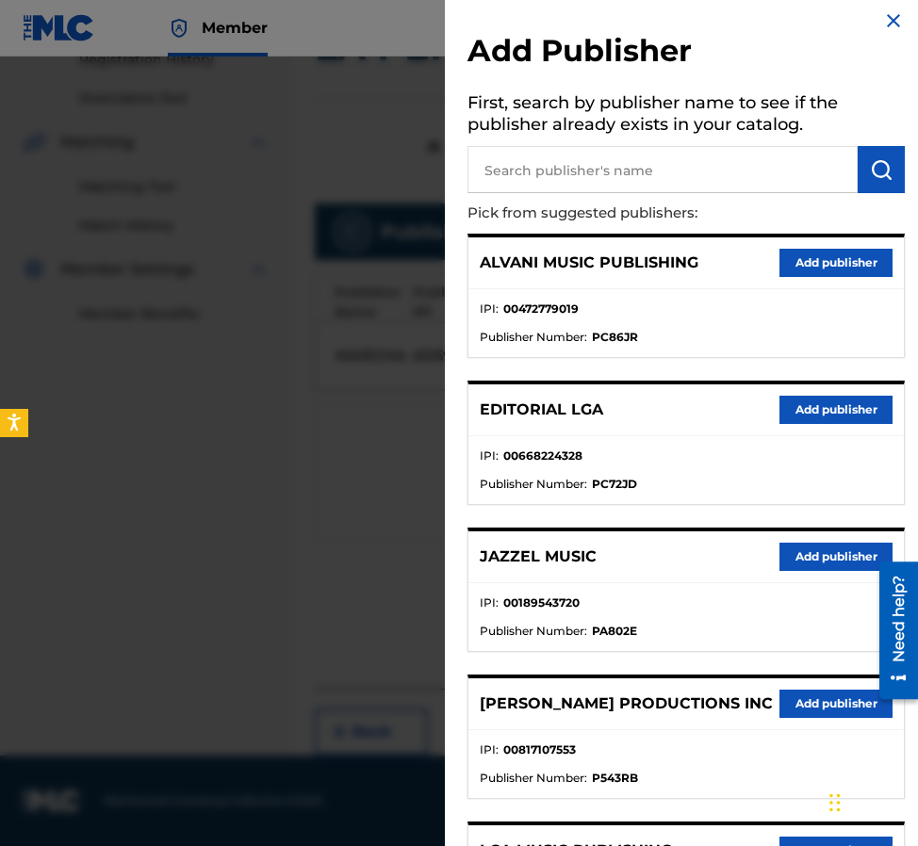
scroll to position [19, 0]
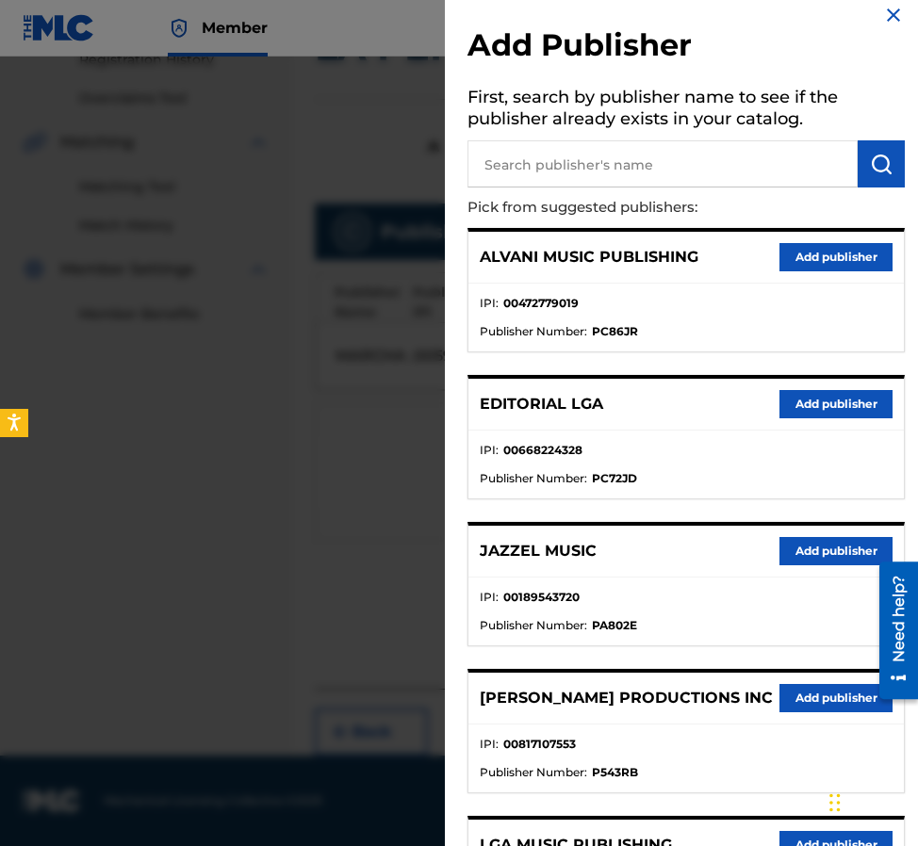
click at [573, 174] on input "text" at bounding box center [662, 163] width 390 height 47
type input "EDITRAKA"
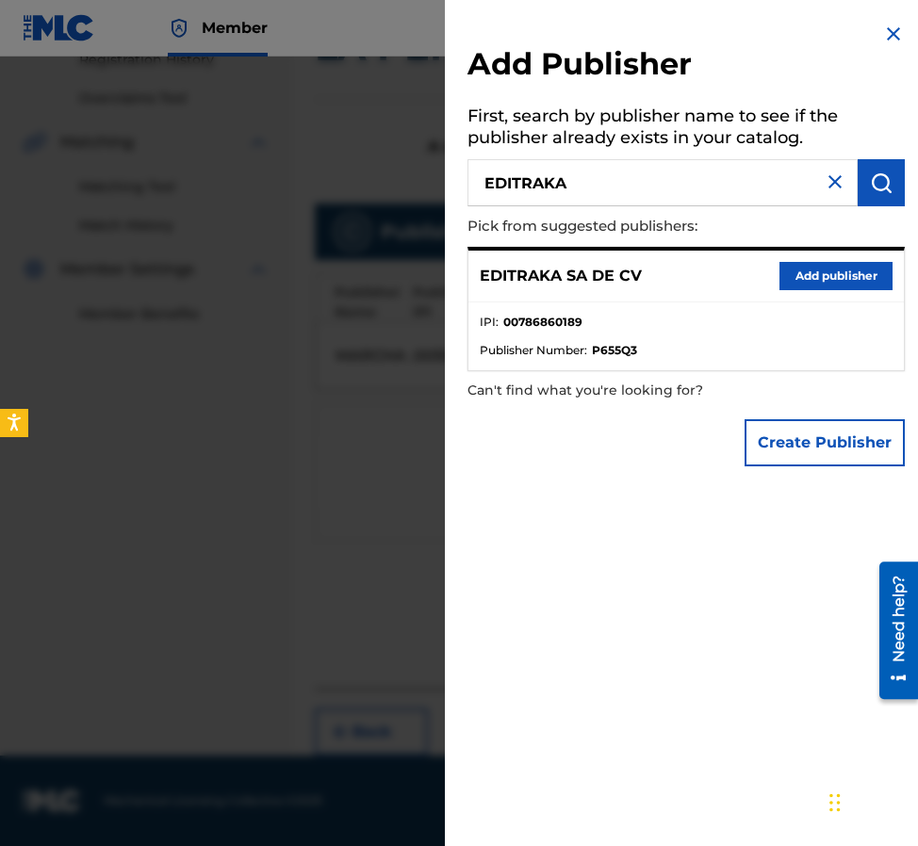
click at [792, 279] on button "Add publisher" at bounding box center [835, 276] width 113 height 28
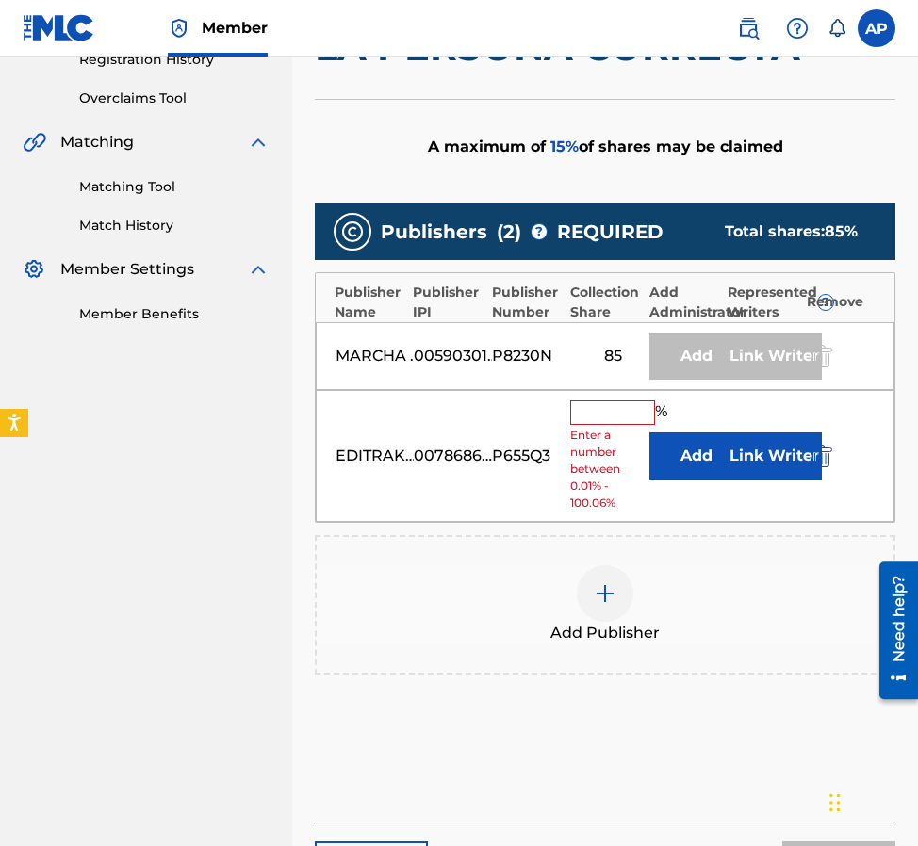
click at [671, 440] on button "Add" at bounding box center [696, 456] width 94 height 47
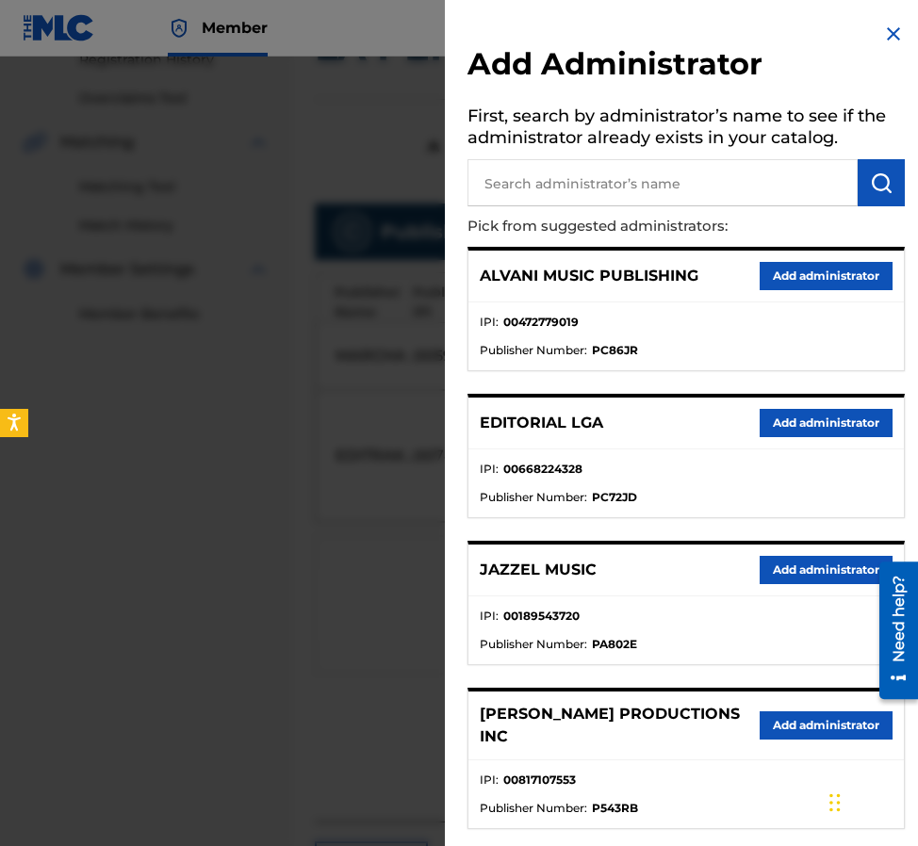
click at [595, 158] on h5 "First, search by administrator’s name to see if the administrator already exist…" at bounding box center [685, 129] width 437 height 59
click at [594, 171] on input "text" at bounding box center [662, 182] width 390 height 47
type input "MAXIMO"
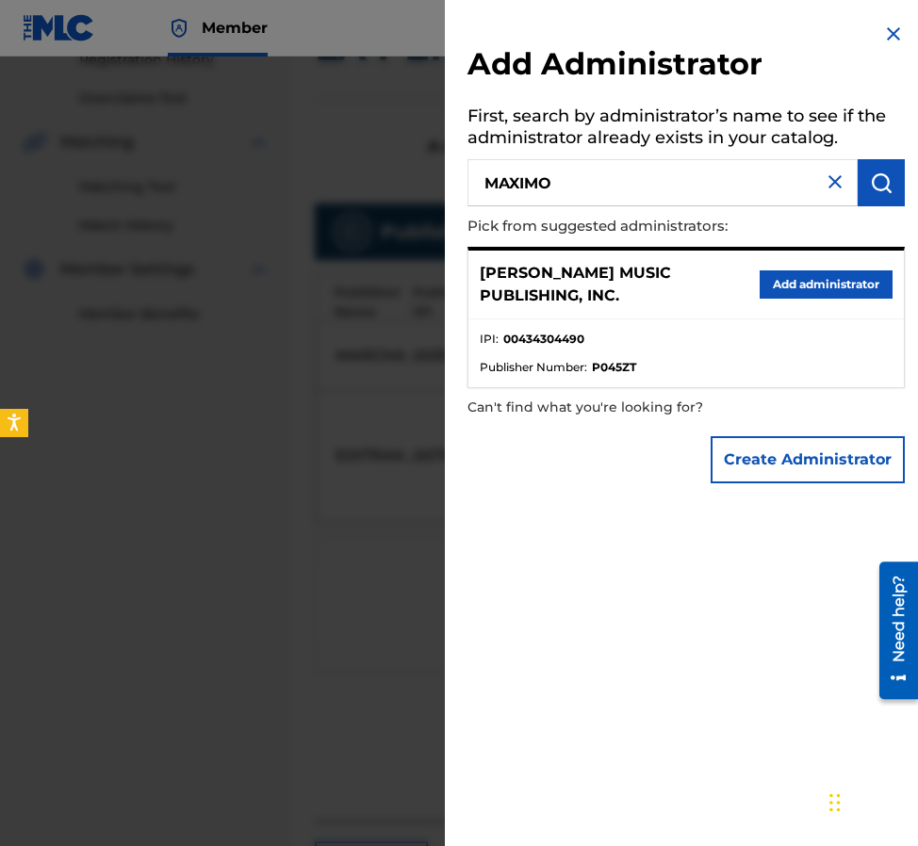
click at [772, 297] on button "Add administrator" at bounding box center [825, 284] width 133 height 28
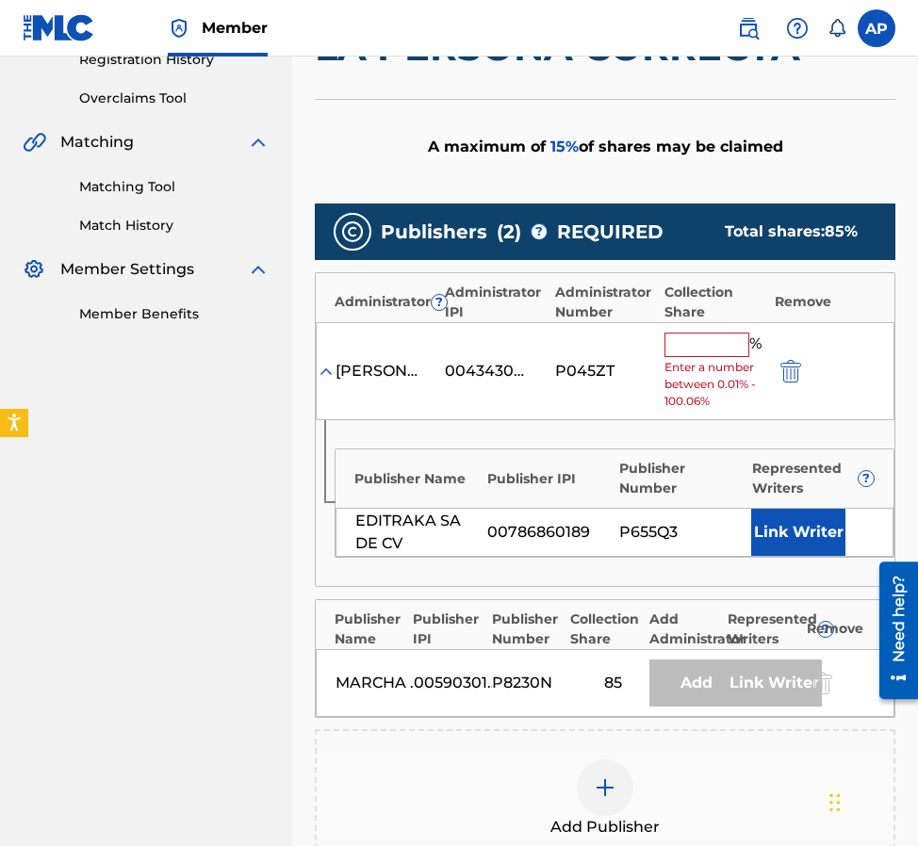
click at [688, 343] on input "text" at bounding box center [706, 345] width 85 height 24
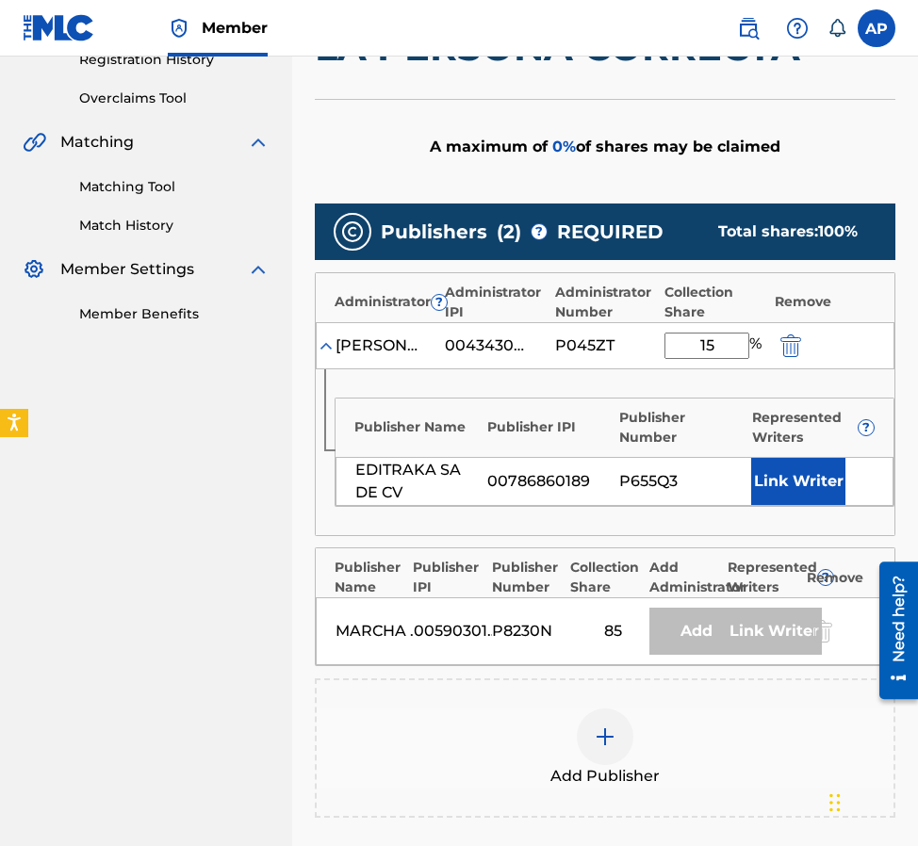
type input "15"
click at [606, 350] on div "P045ZT" at bounding box center [597, 346] width 85 height 23
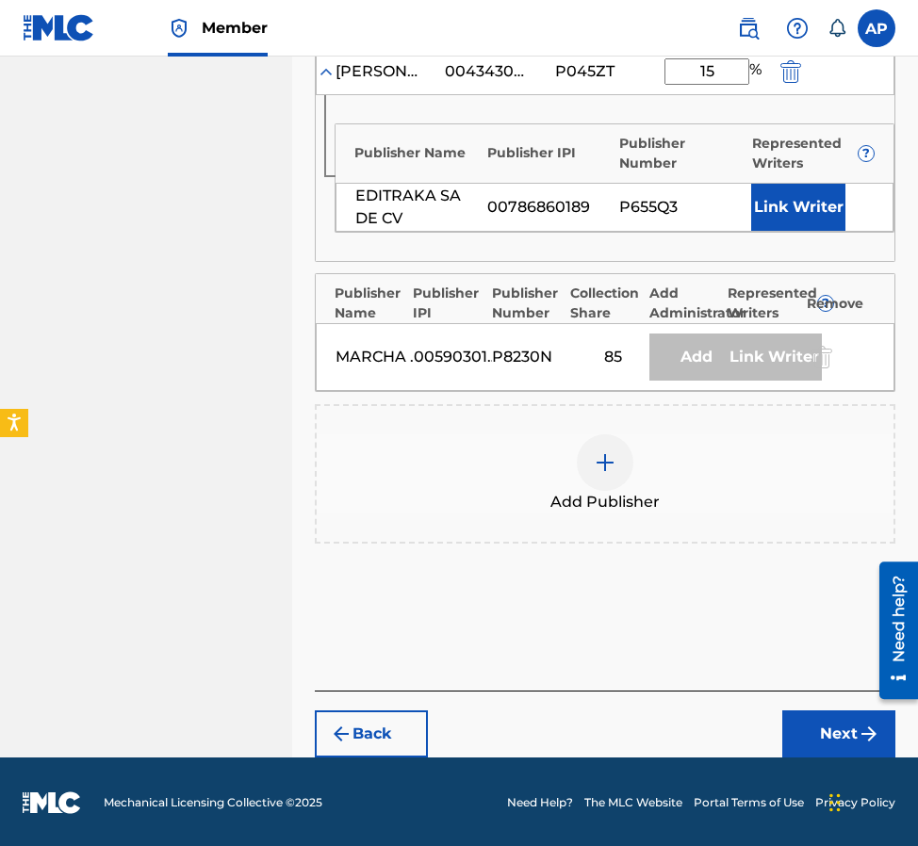
click at [812, 731] on button "Next" at bounding box center [838, 733] width 113 height 47
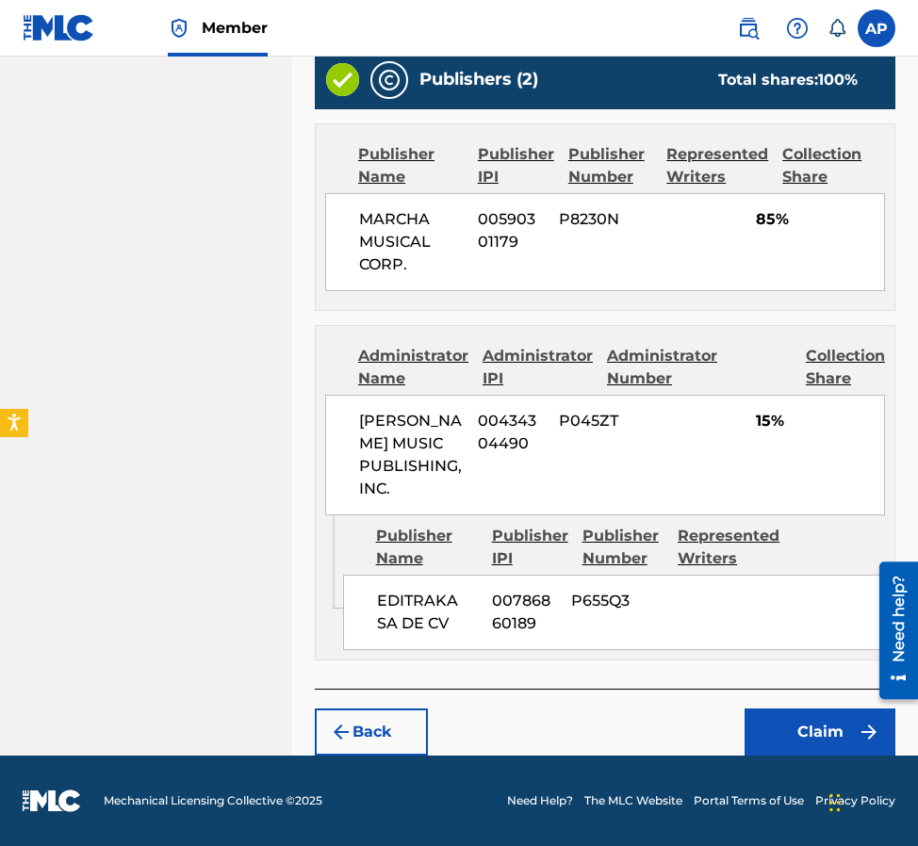
scroll to position [797, 0]
click at [803, 728] on button "Claim" at bounding box center [819, 732] width 151 height 47
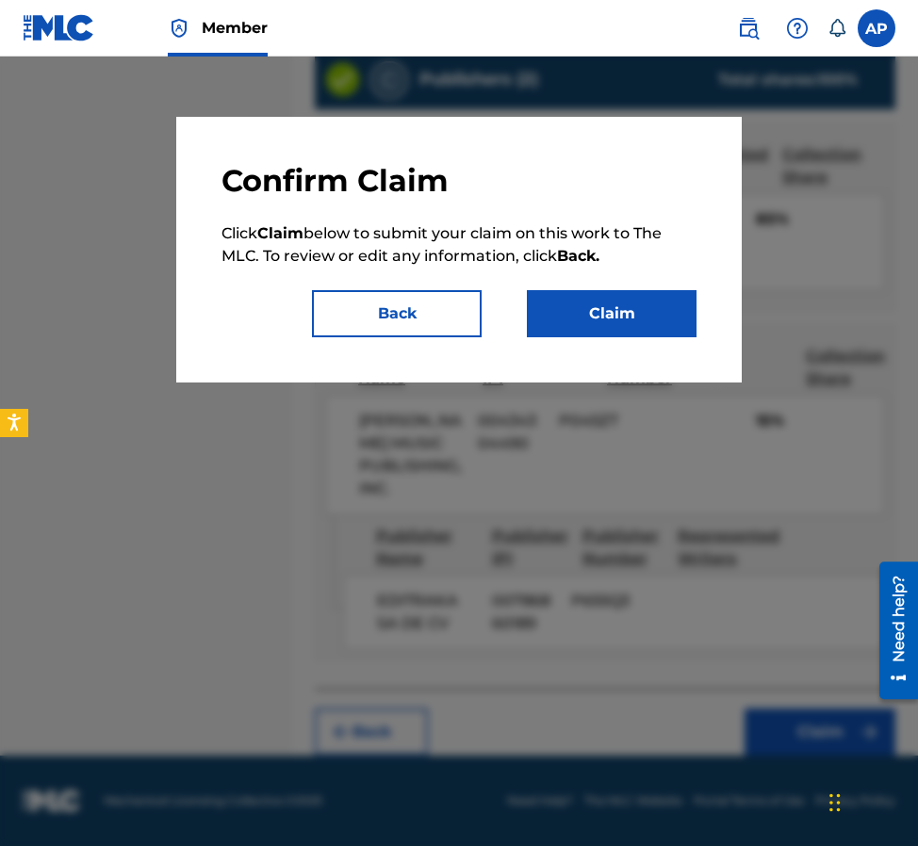
click at [585, 304] on button "Claim" at bounding box center [612, 313] width 170 height 47
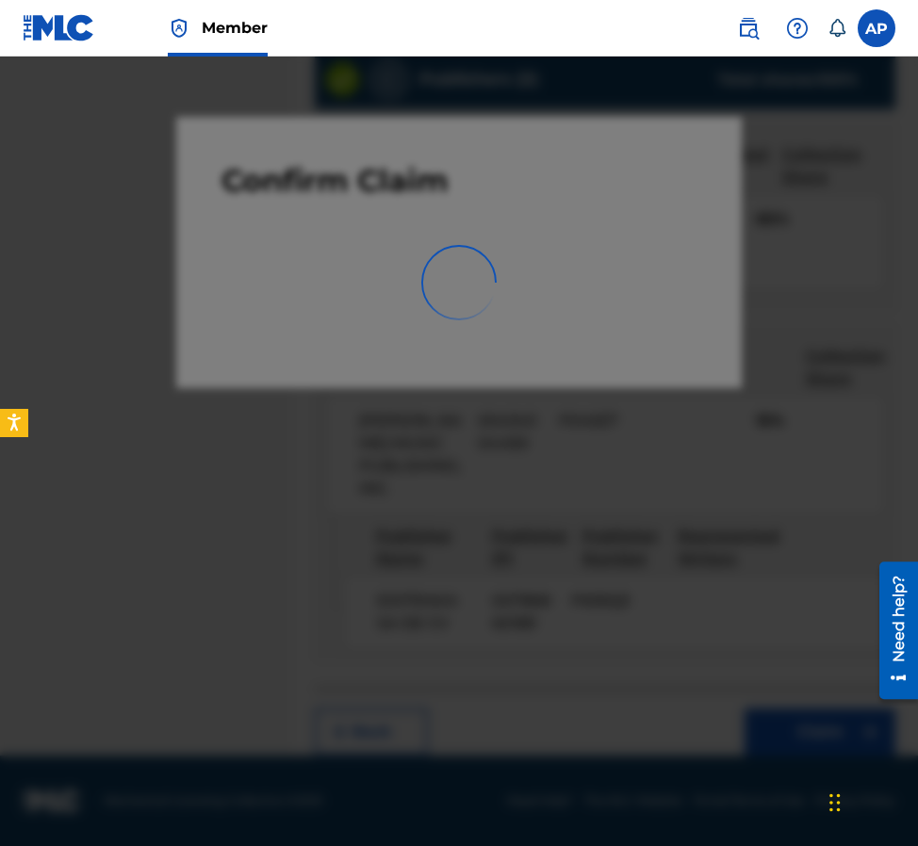
scroll to position [0, 0]
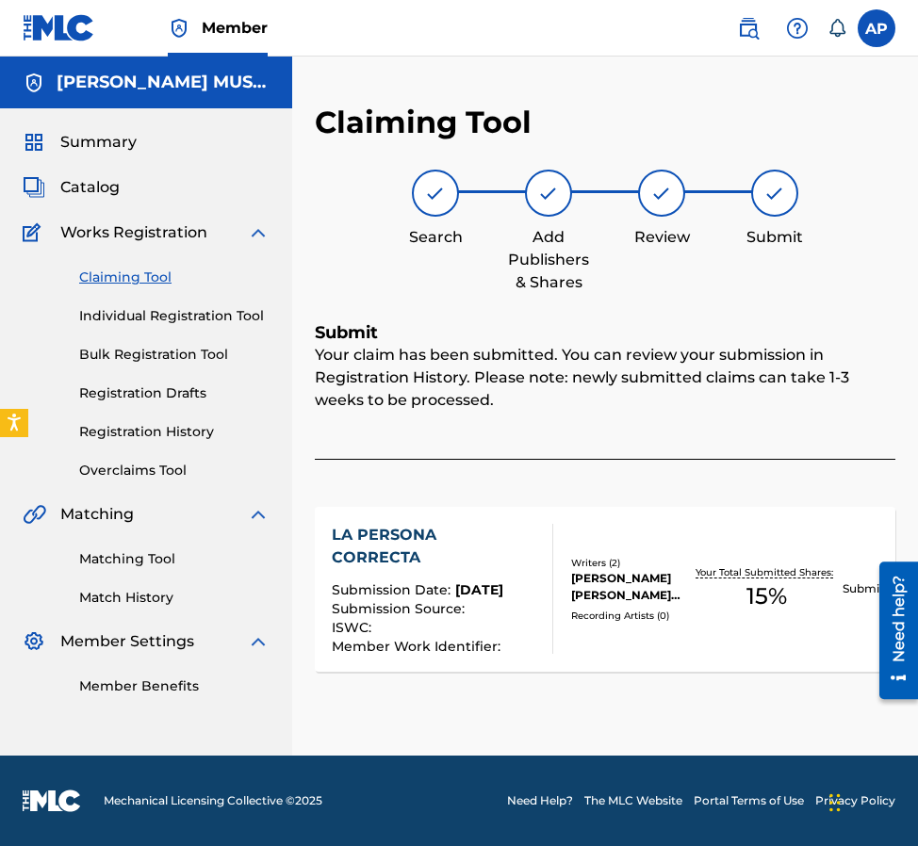
click at [159, 285] on link "Claiming Tool" at bounding box center [174, 278] width 190 height 20
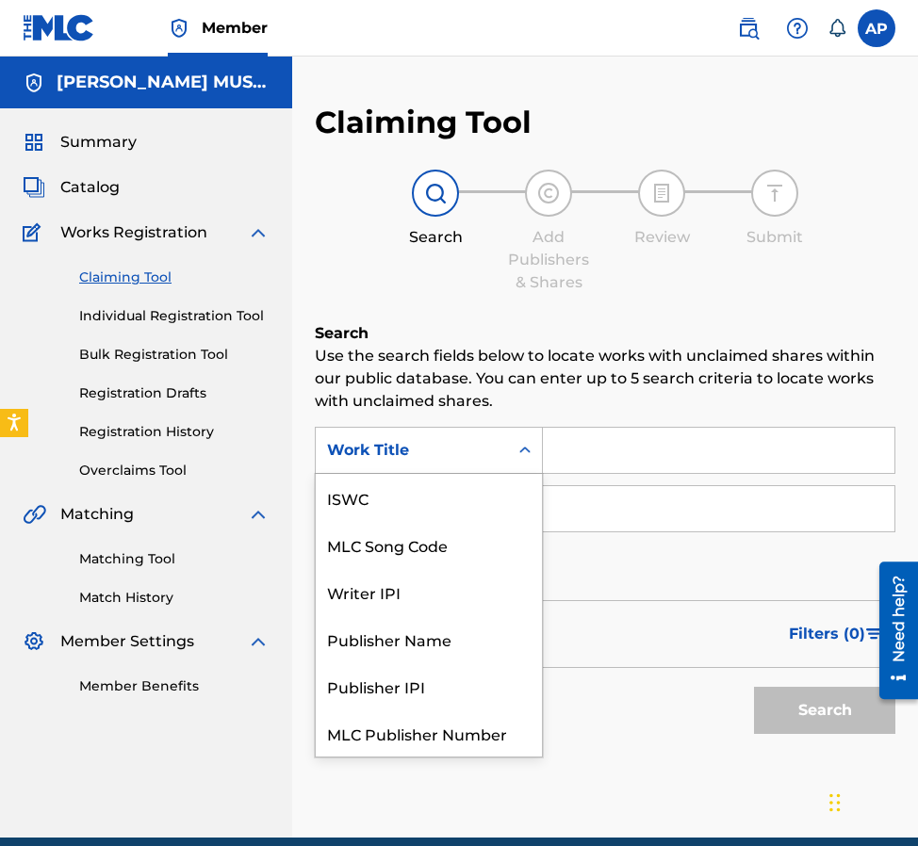
click at [496, 439] on div "Work Title" at bounding box center [412, 451] width 192 height 36
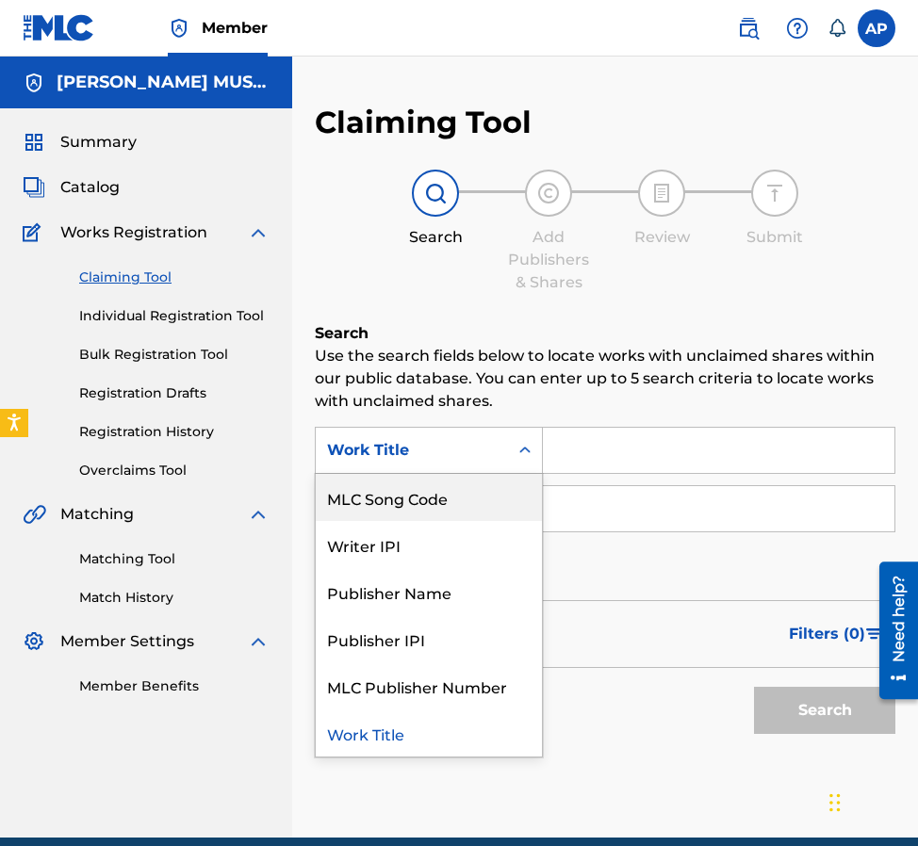
click at [471, 486] on div "MLC Song Code" at bounding box center [429, 497] width 226 height 47
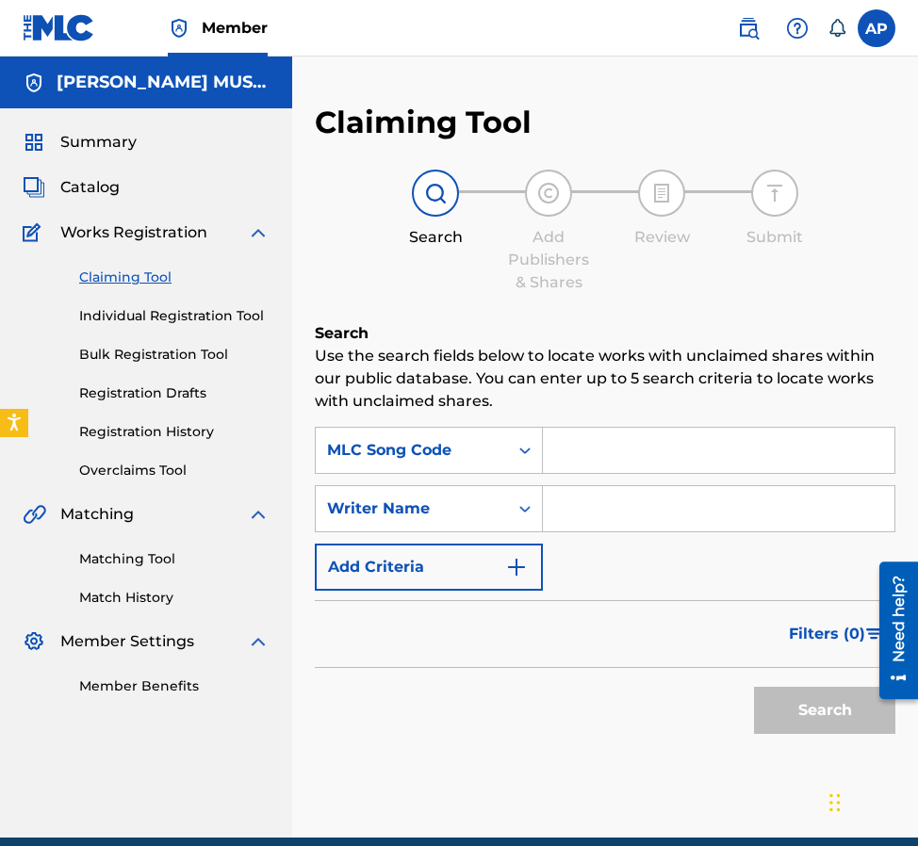
click at [584, 446] on input "Search Form" at bounding box center [718, 450] width 351 height 45
type input "LVCBSM"
click at [754, 687] on button "Search" at bounding box center [824, 710] width 141 height 47
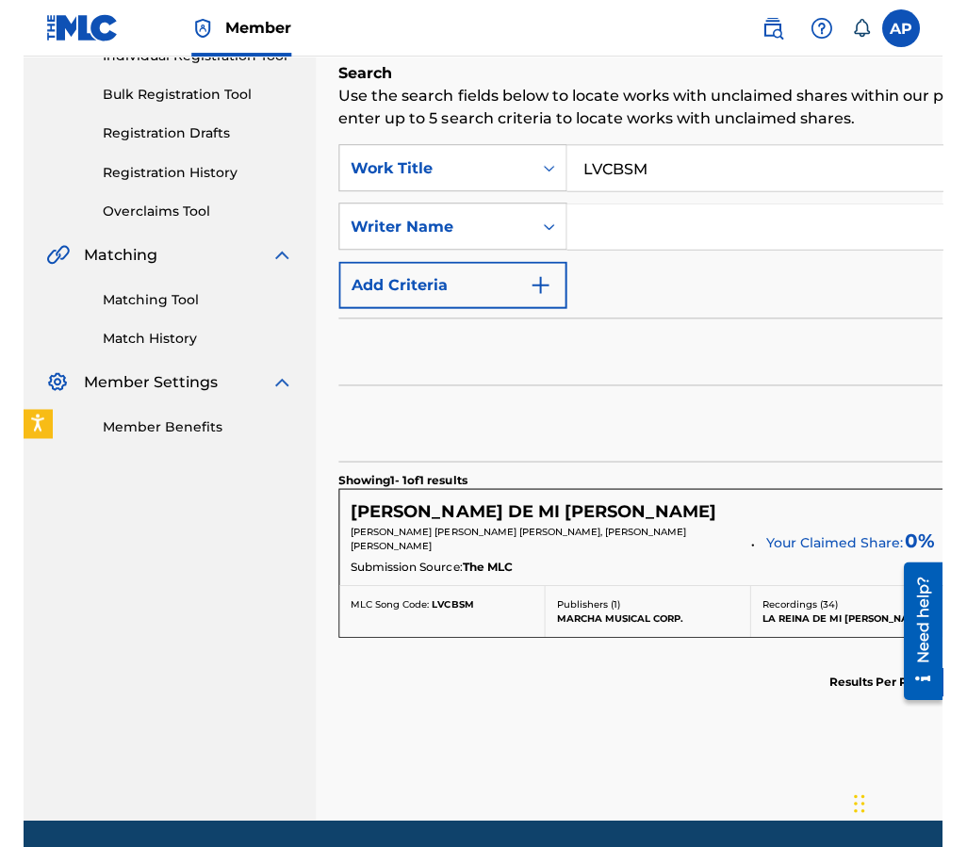
scroll to position [314, 0]
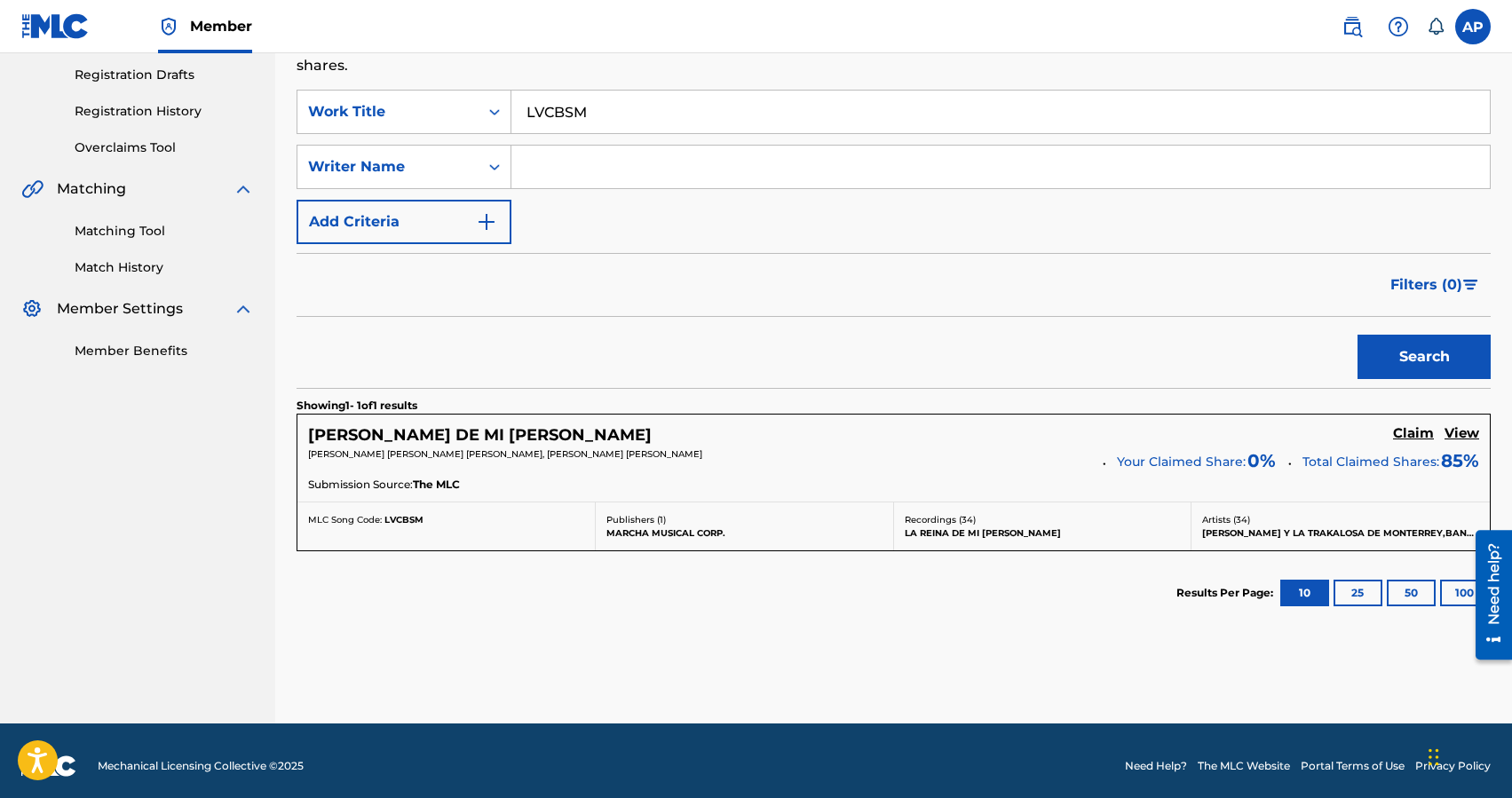
click at [864, 428] on h5 "Claim" at bounding box center [1412, 433] width 41 height 17
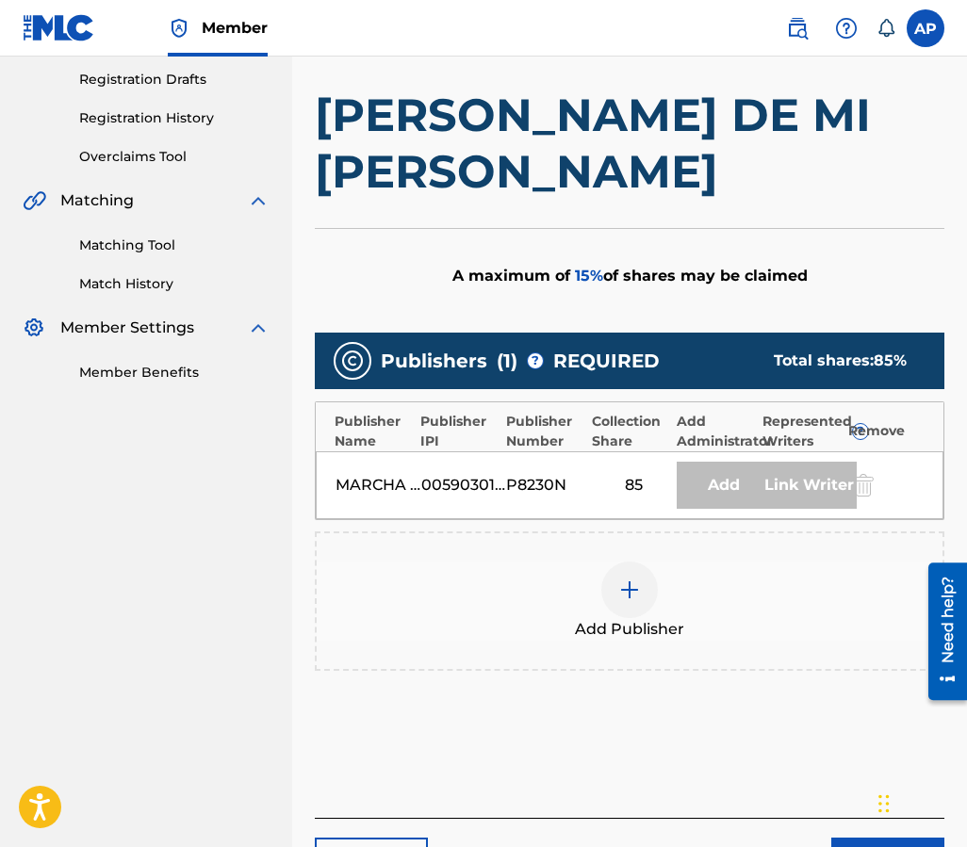
click at [615, 562] on div at bounding box center [629, 590] width 57 height 57
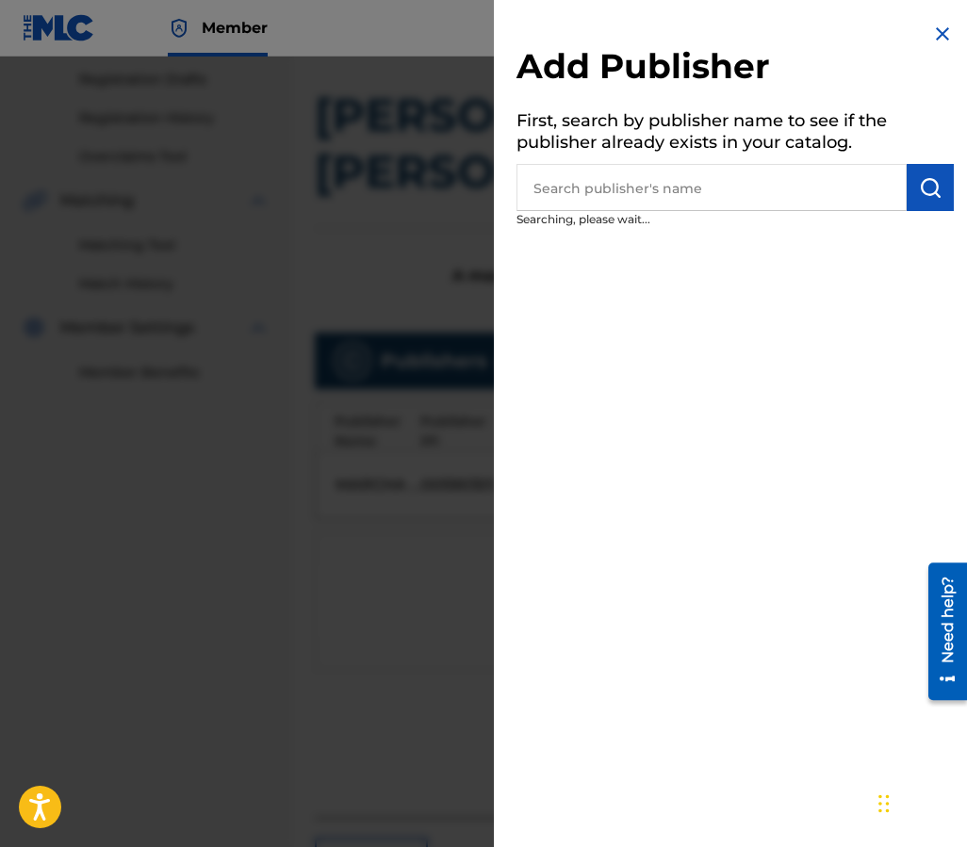
click at [604, 198] on input "text" at bounding box center [711, 187] width 390 height 47
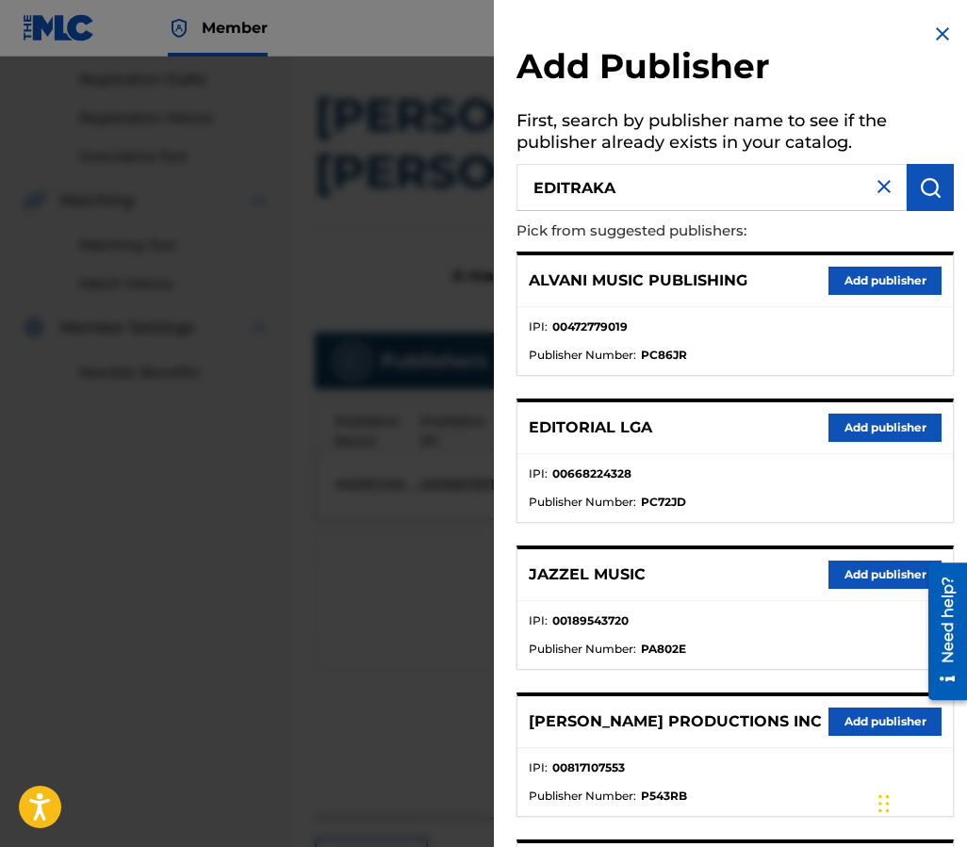
type input "EDITRAKA"
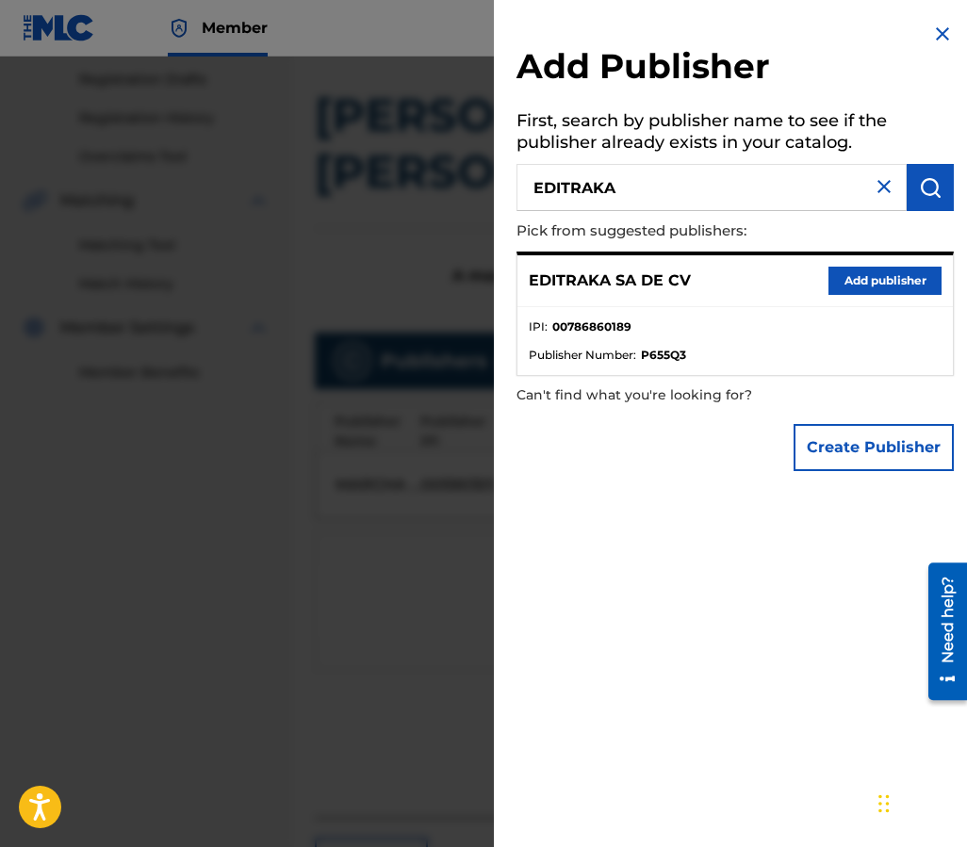
click at [857, 290] on button "Add publisher" at bounding box center [884, 281] width 113 height 28
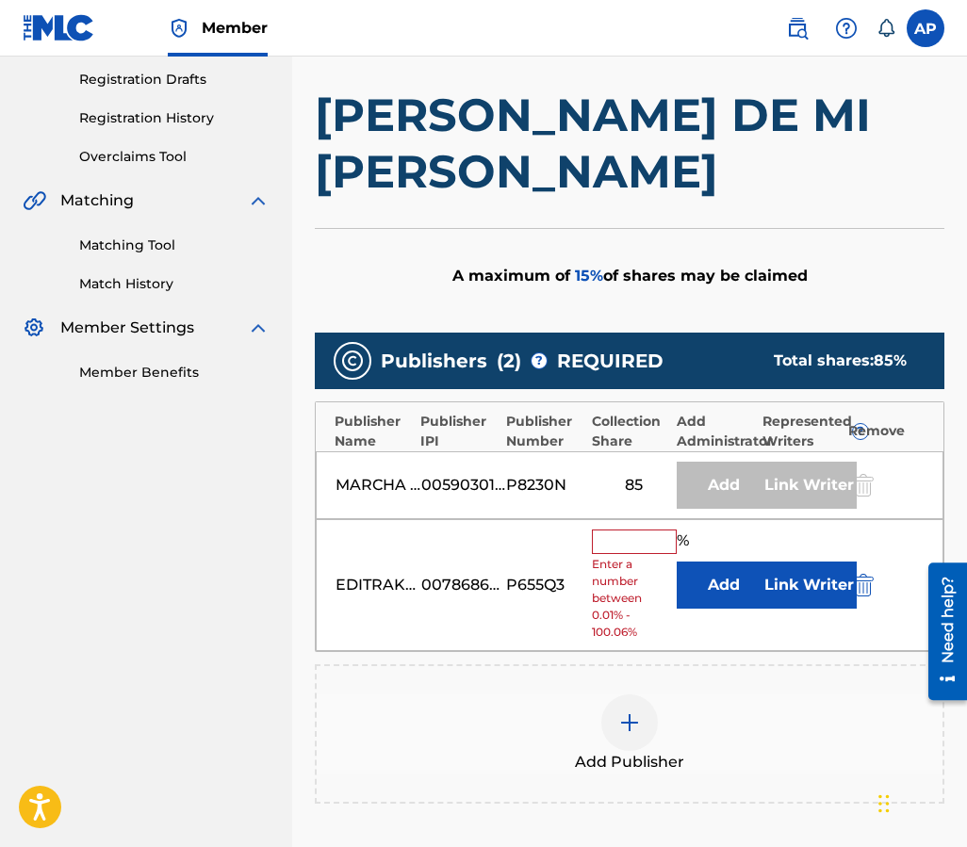
click at [711, 562] on button "Add" at bounding box center [724, 585] width 94 height 47
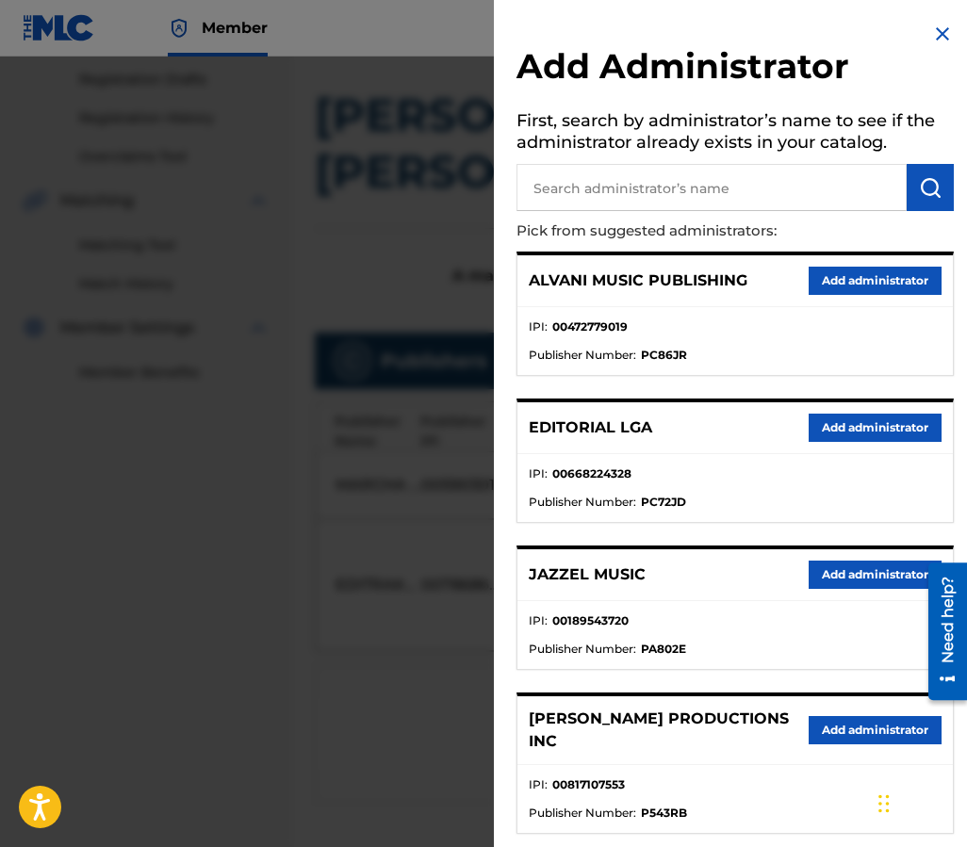
click at [653, 200] on input "text" at bounding box center [711, 187] width 390 height 47
type input "MAXIMO"
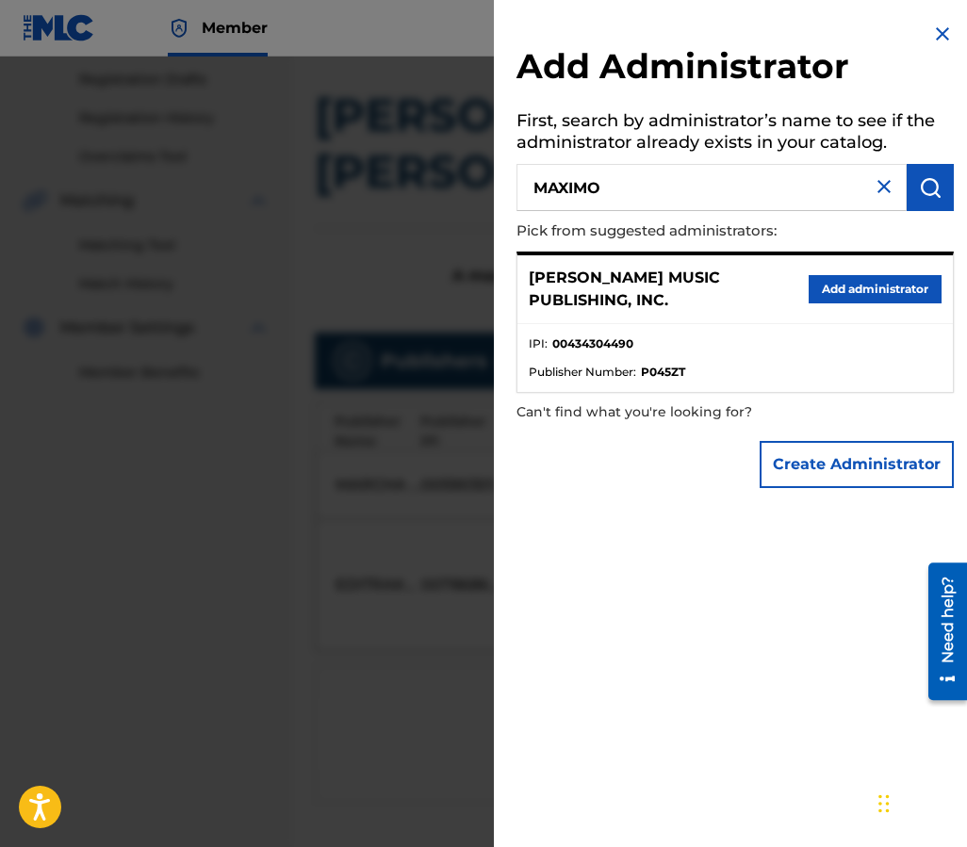
click at [843, 286] on button "Add administrator" at bounding box center [874, 289] width 133 height 28
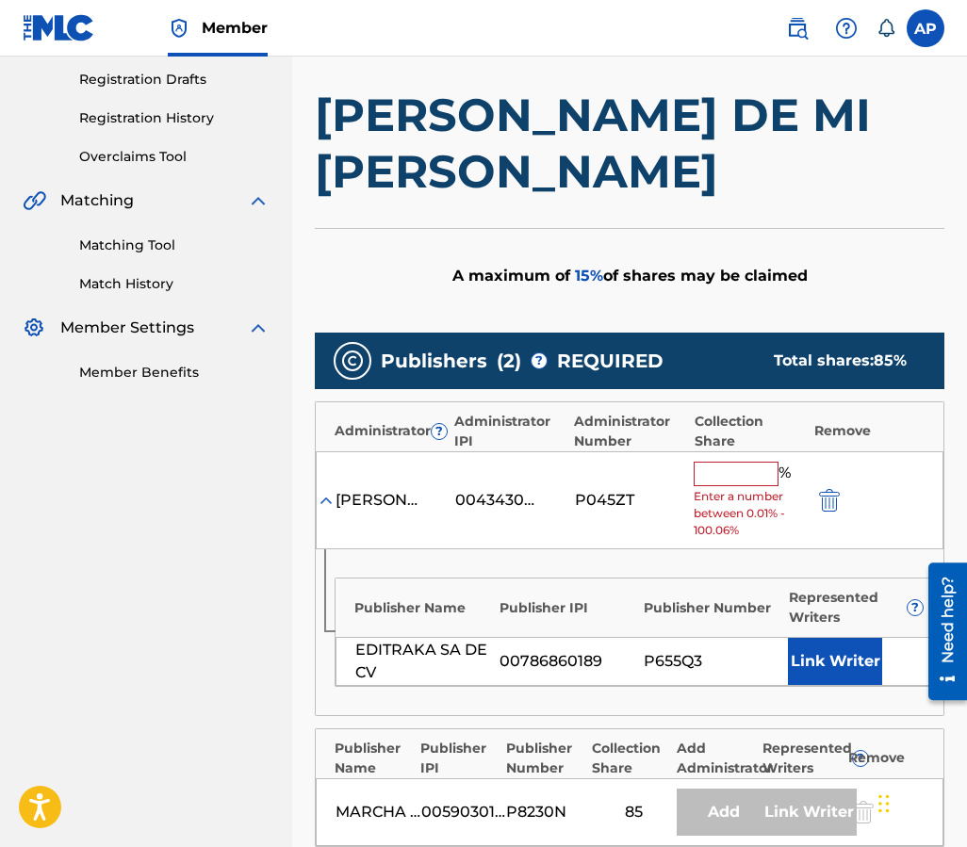
click at [718, 462] on input "text" at bounding box center [736, 474] width 85 height 24
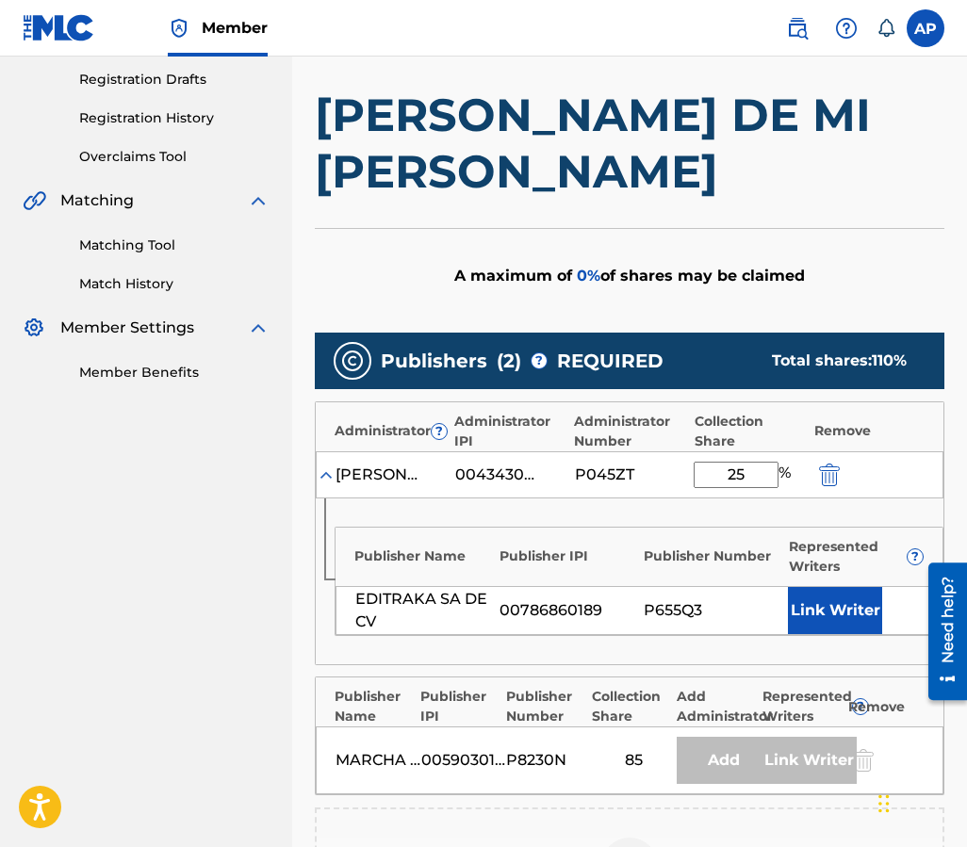
click at [690, 402] on div "Administrator ? Administrator IPI Administrator Number Collection Share Remove" at bounding box center [630, 426] width 628 height 49
click at [730, 462] on input "25" at bounding box center [736, 475] width 85 height 26
type input "2"
type input "15"
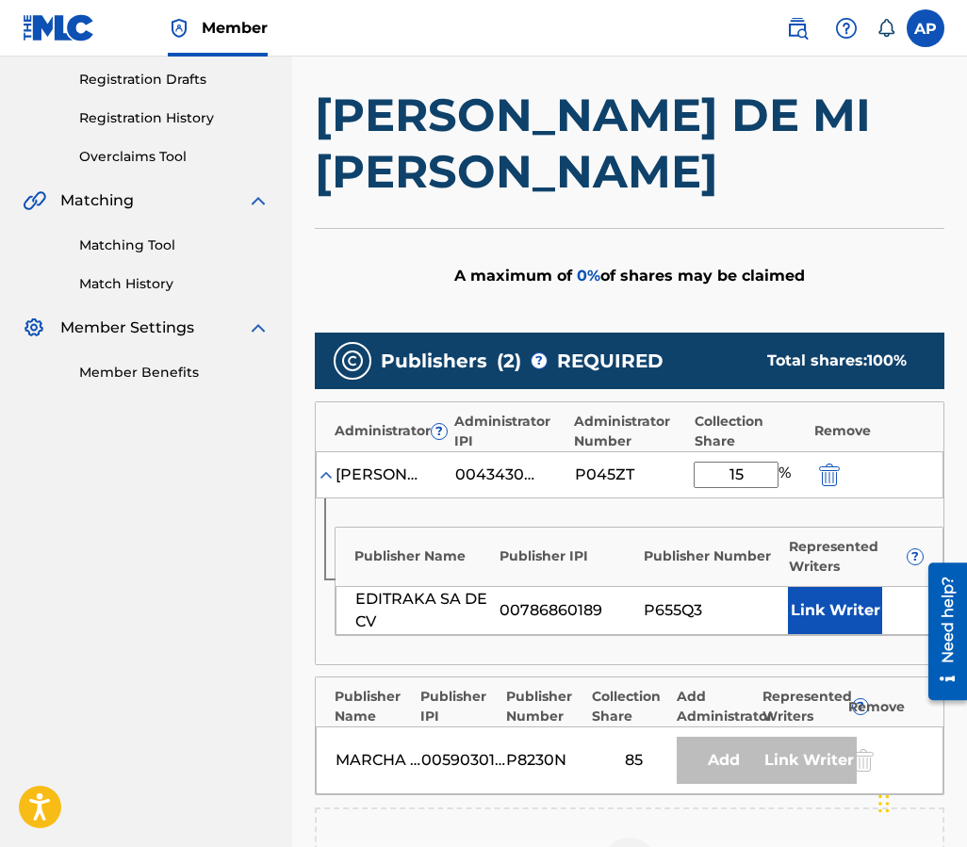
click at [667, 464] on div "P045ZT" at bounding box center [630, 475] width 110 height 23
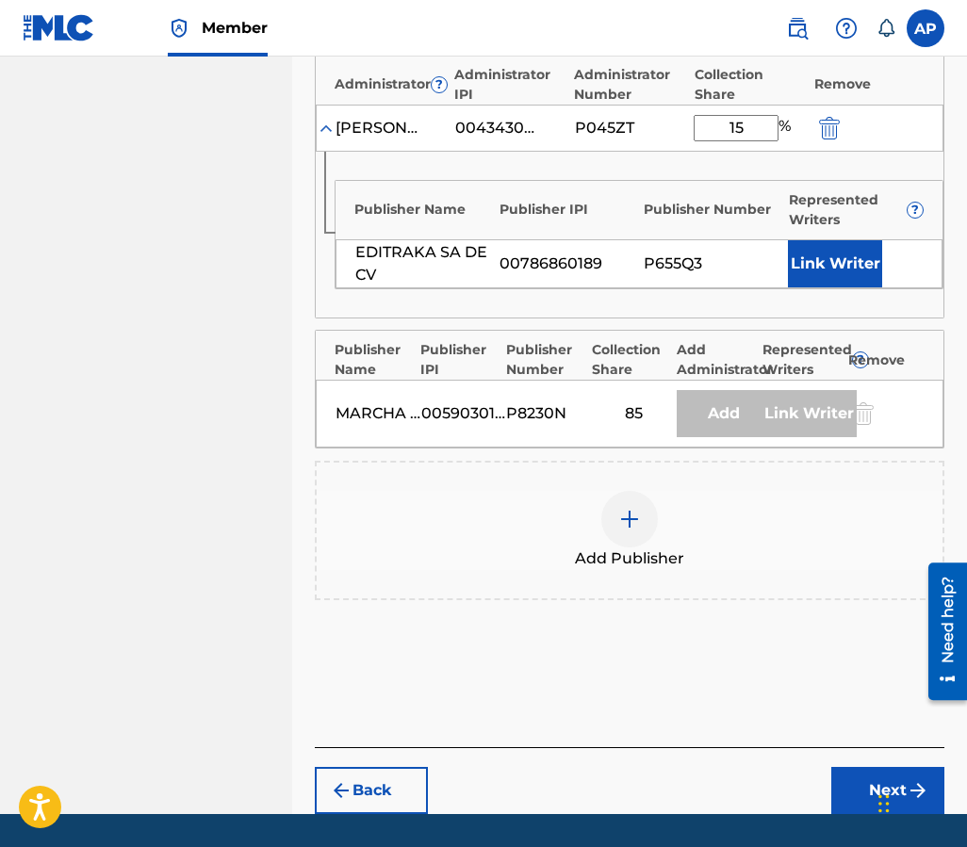
click at [862, 767] on button "Next" at bounding box center [887, 790] width 113 height 47
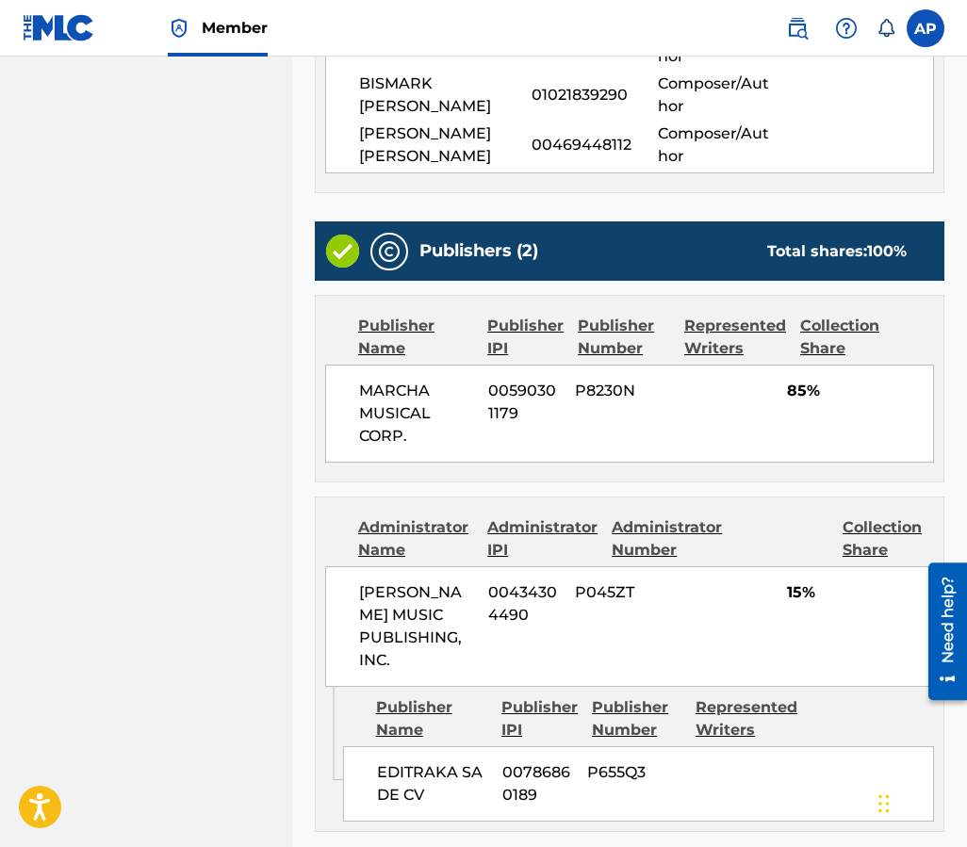
scroll to position [838, 0]
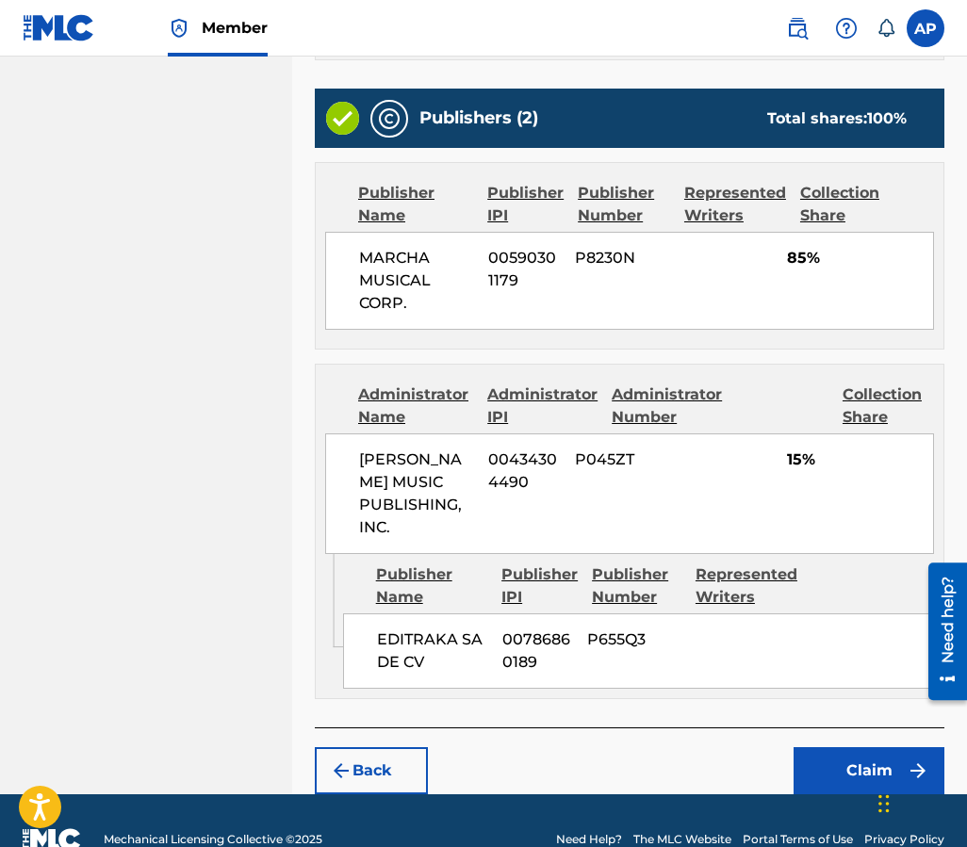
click at [871, 747] on button "Claim" at bounding box center [868, 770] width 151 height 47
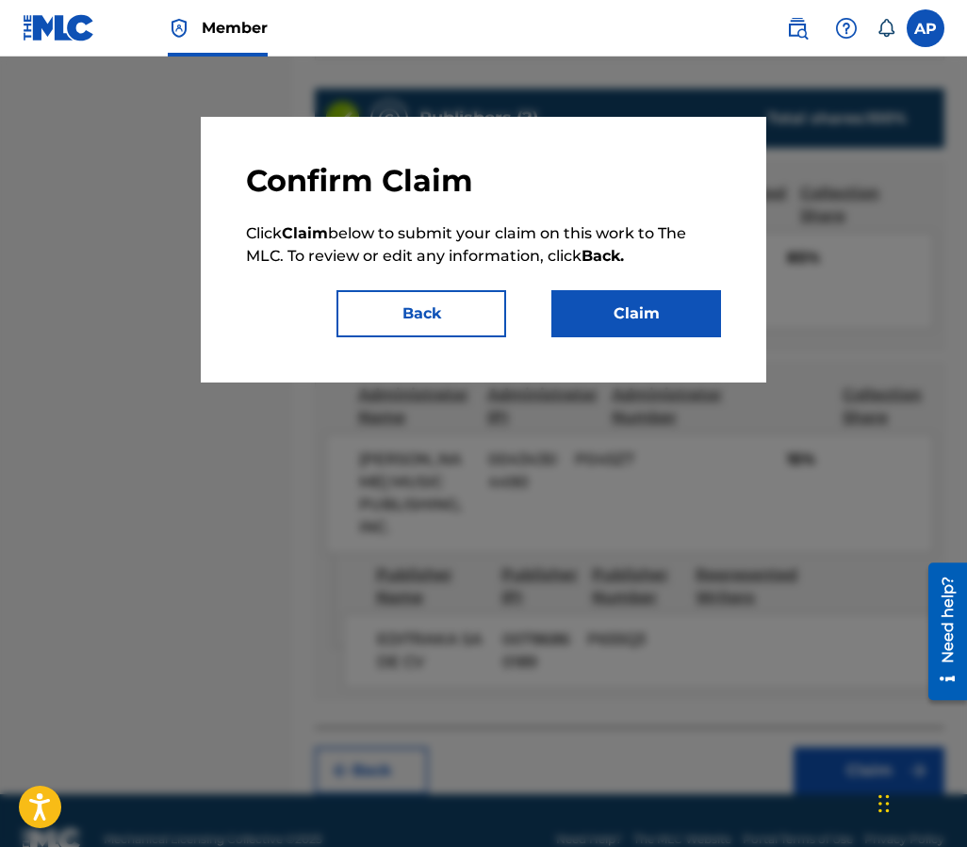
click at [606, 324] on button "Claim" at bounding box center [636, 313] width 170 height 47
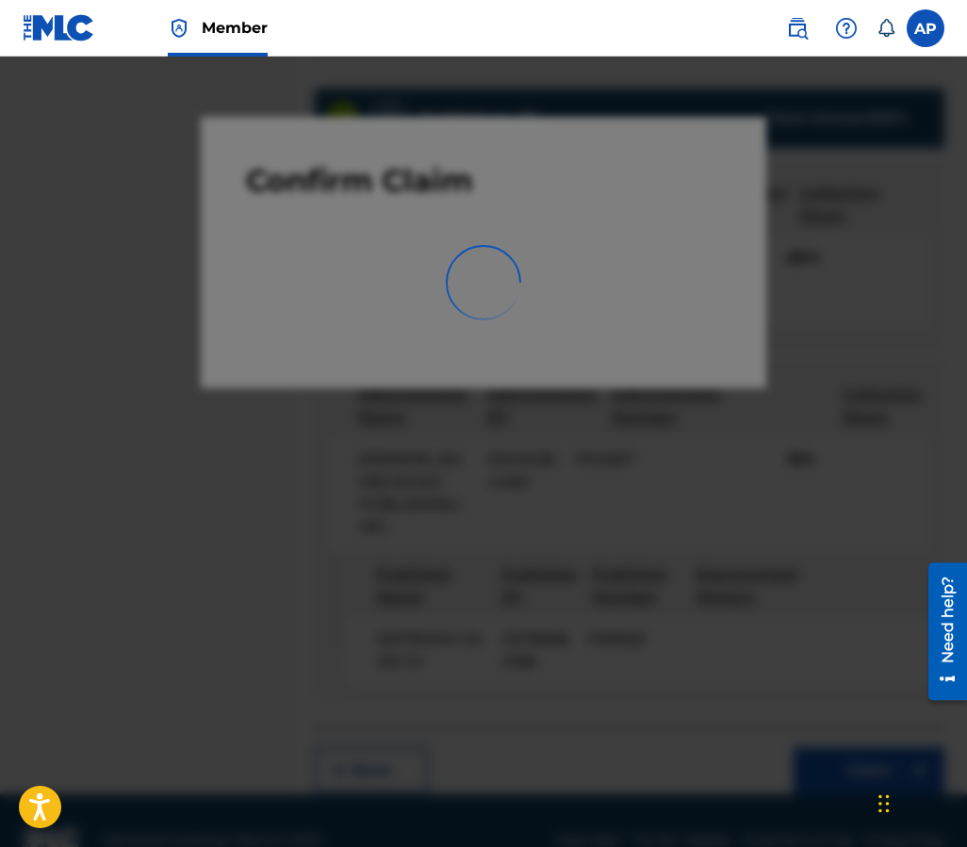
scroll to position [0, 0]
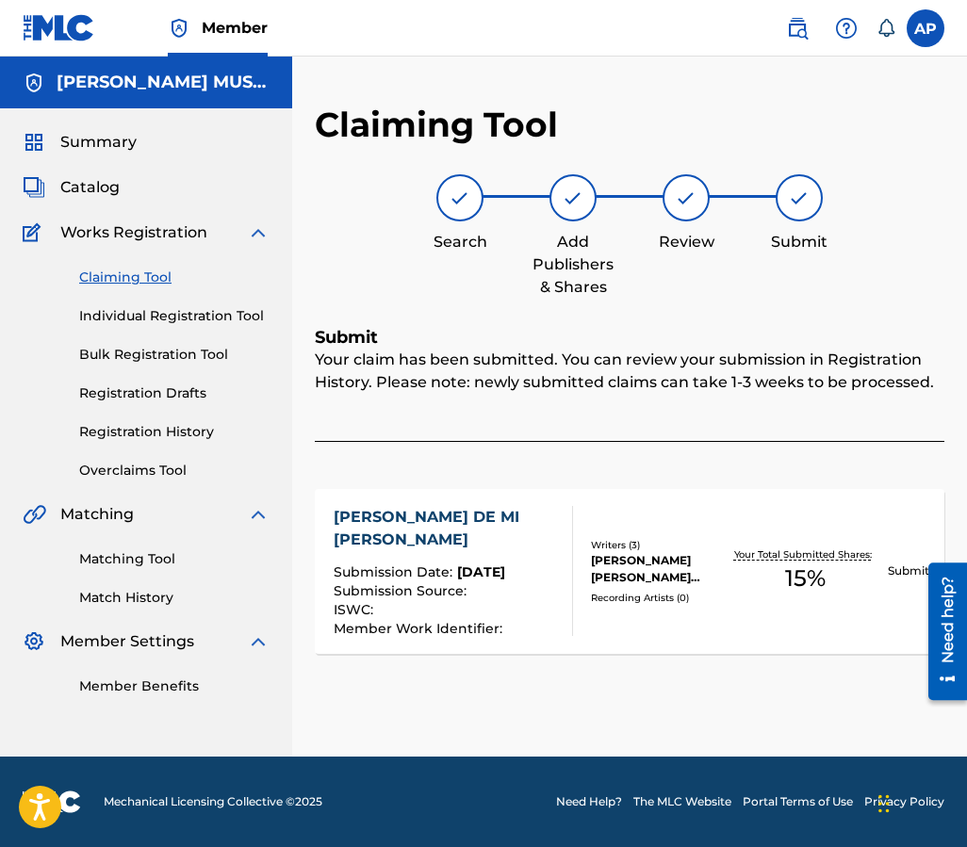
click at [133, 279] on link "Claiming Tool" at bounding box center [174, 278] width 190 height 20
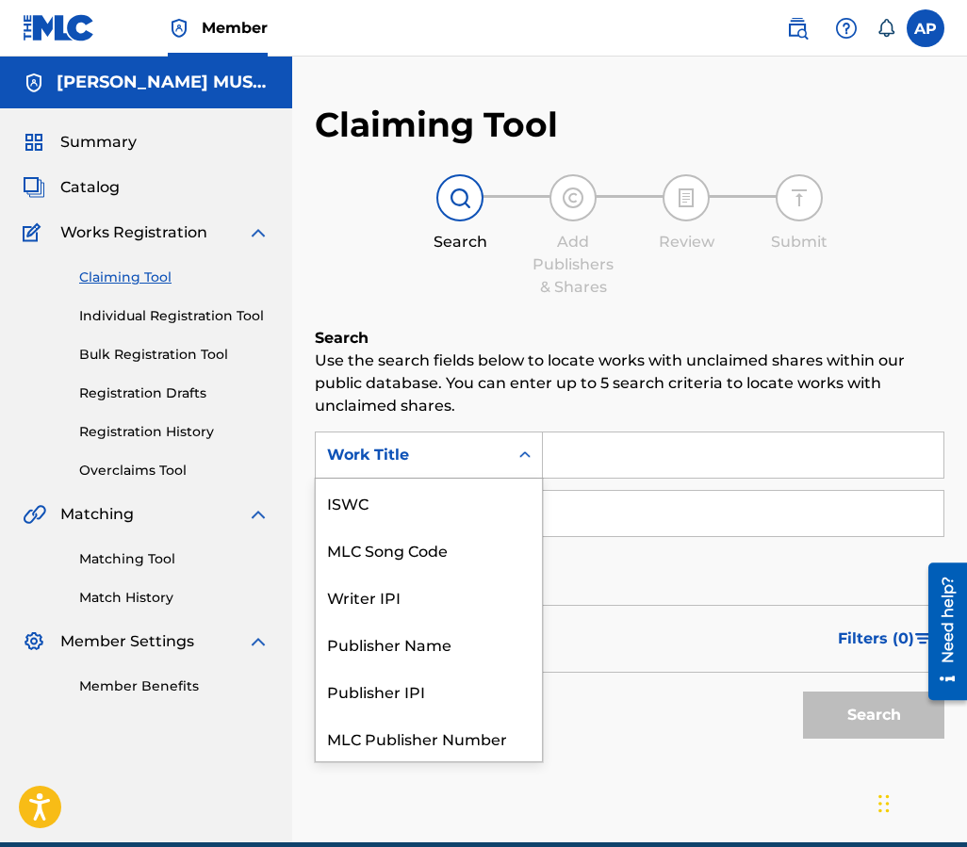
click at [504, 446] on div "Work Title" at bounding box center [412, 455] width 192 height 36
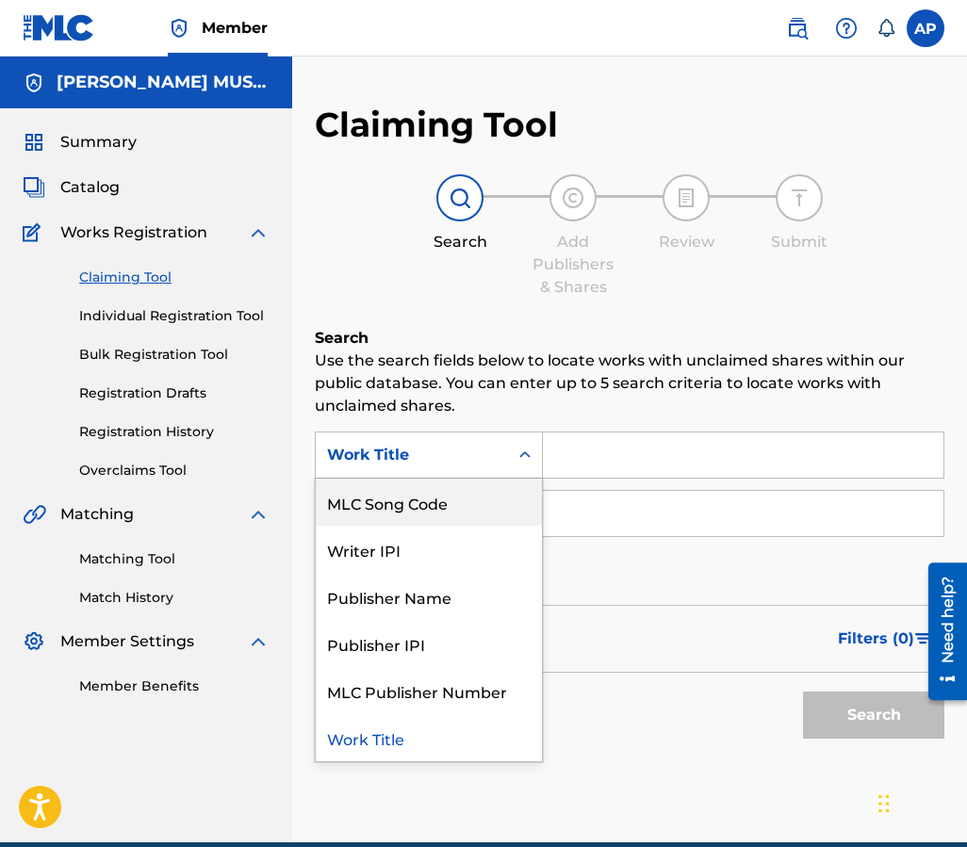
click at [490, 481] on div "MLC Song Code" at bounding box center [429, 502] width 226 height 47
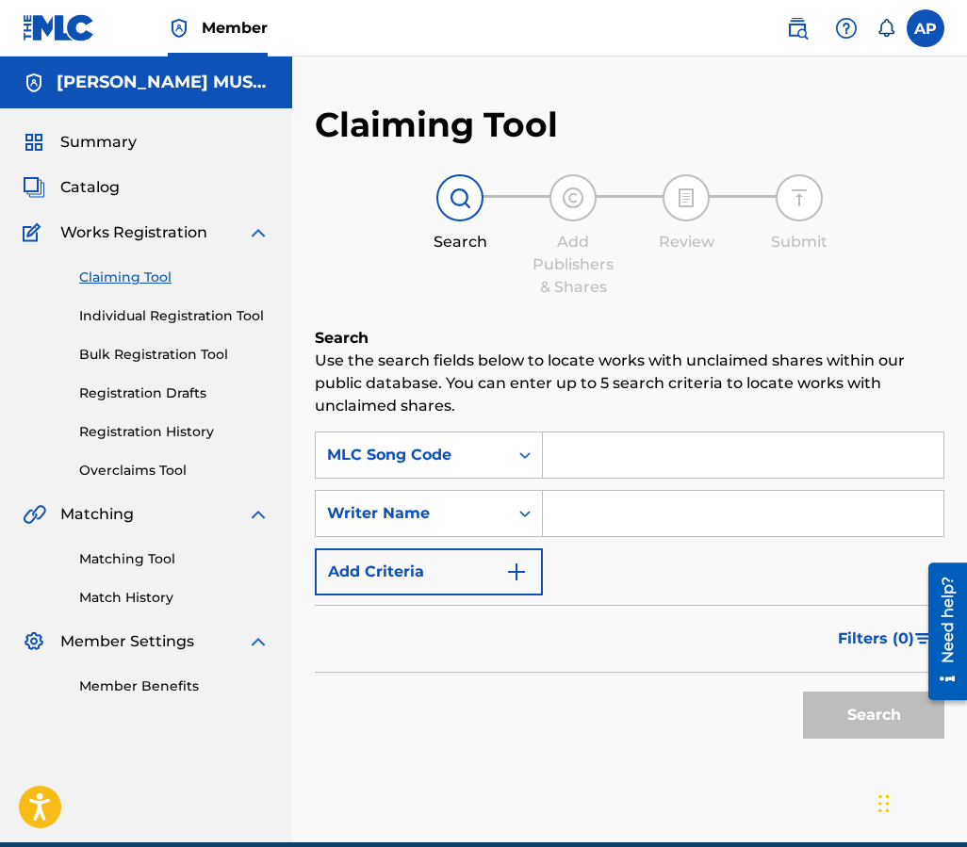
click at [578, 455] on input "Search Form" at bounding box center [743, 455] width 400 height 45
click at [803, 692] on button "Search" at bounding box center [873, 715] width 141 height 47
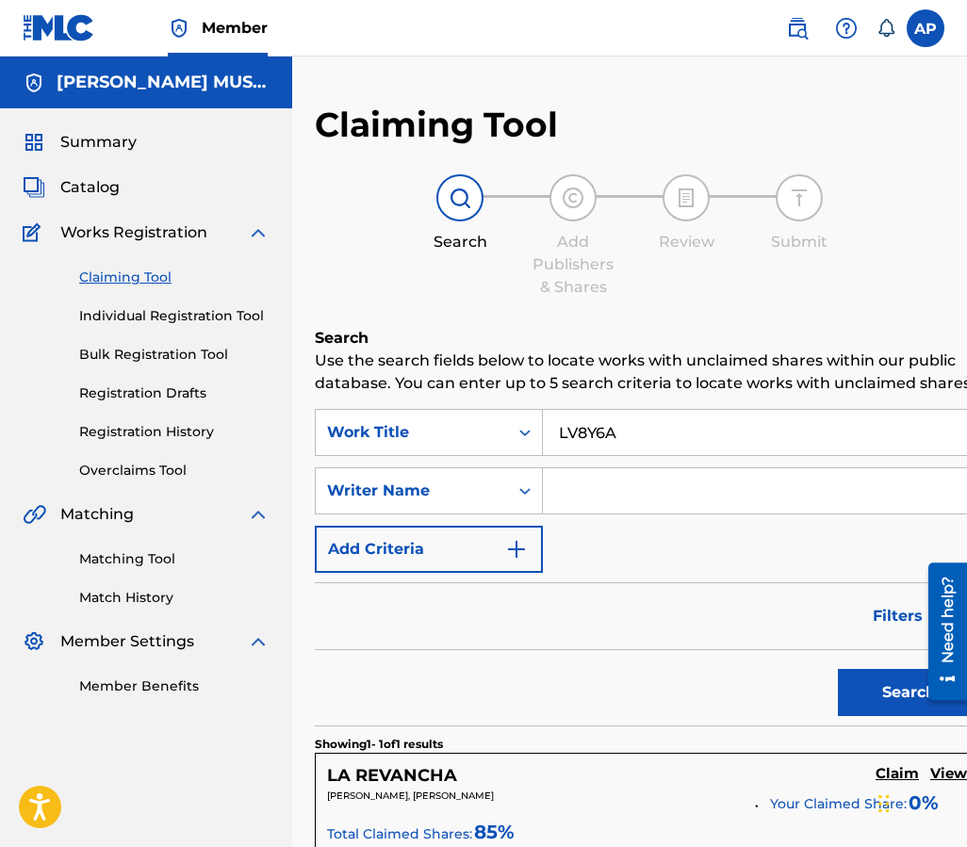
scroll to position [329, 0]
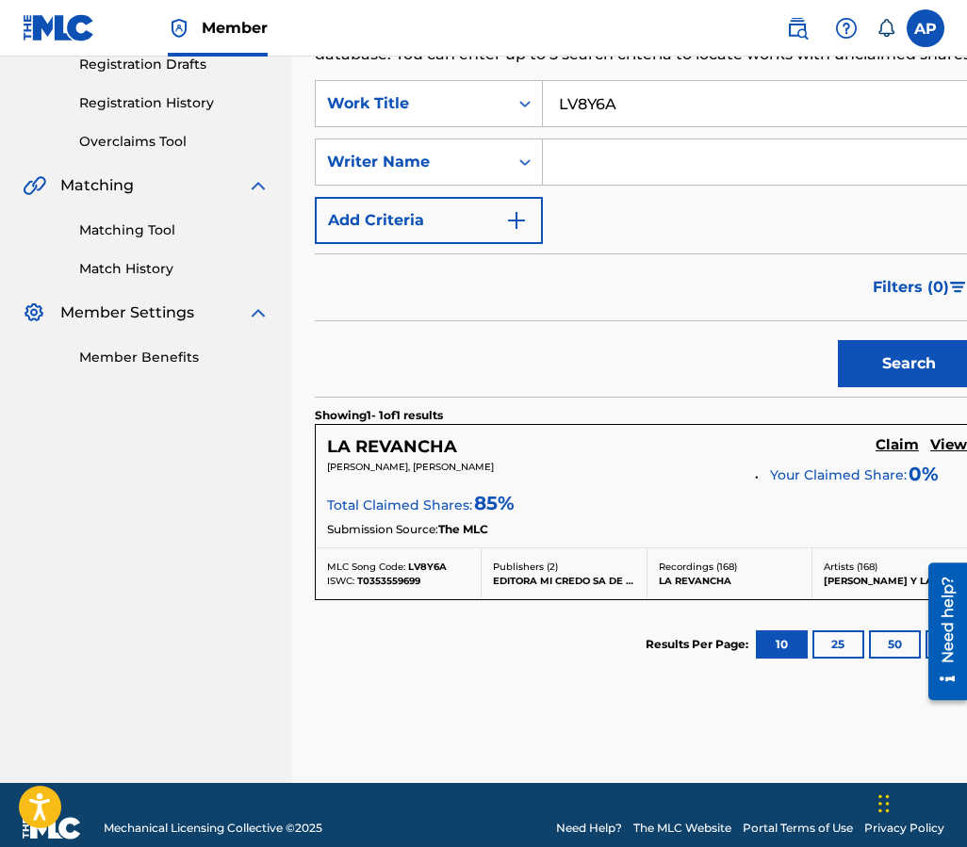
click at [875, 454] on h5 "Claim" at bounding box center [896, 445] width 43 height 18
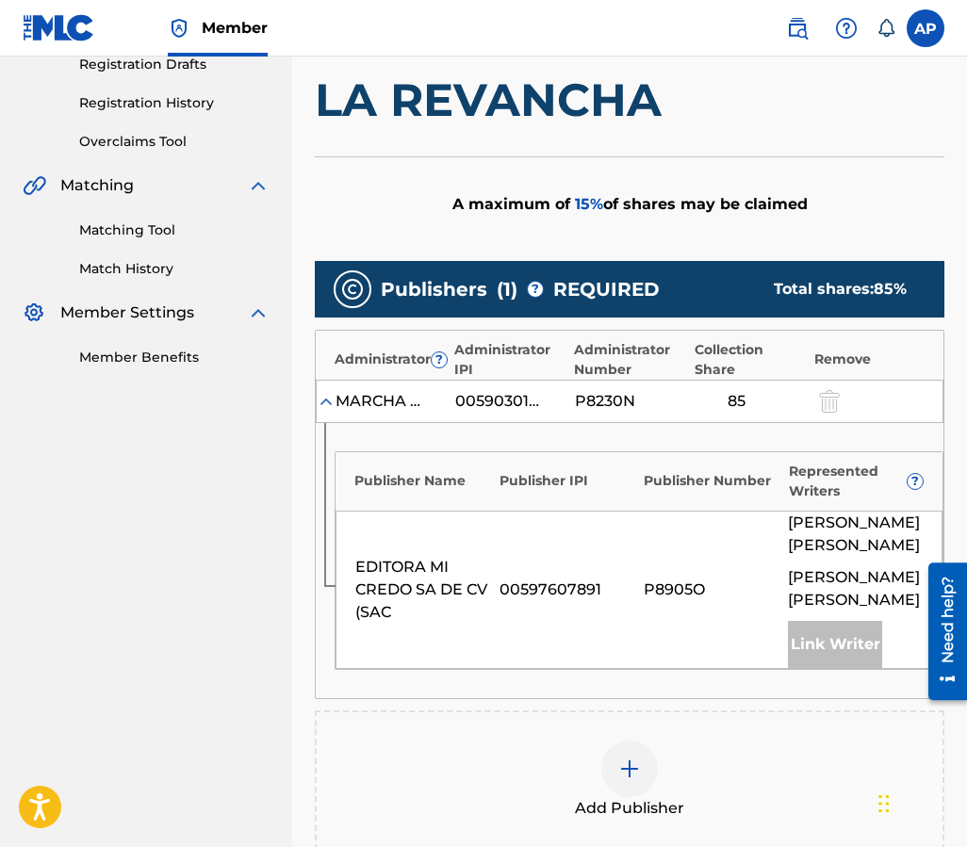
click at [630, 758] on img at bounding box center [629, 769] width 23 height 23
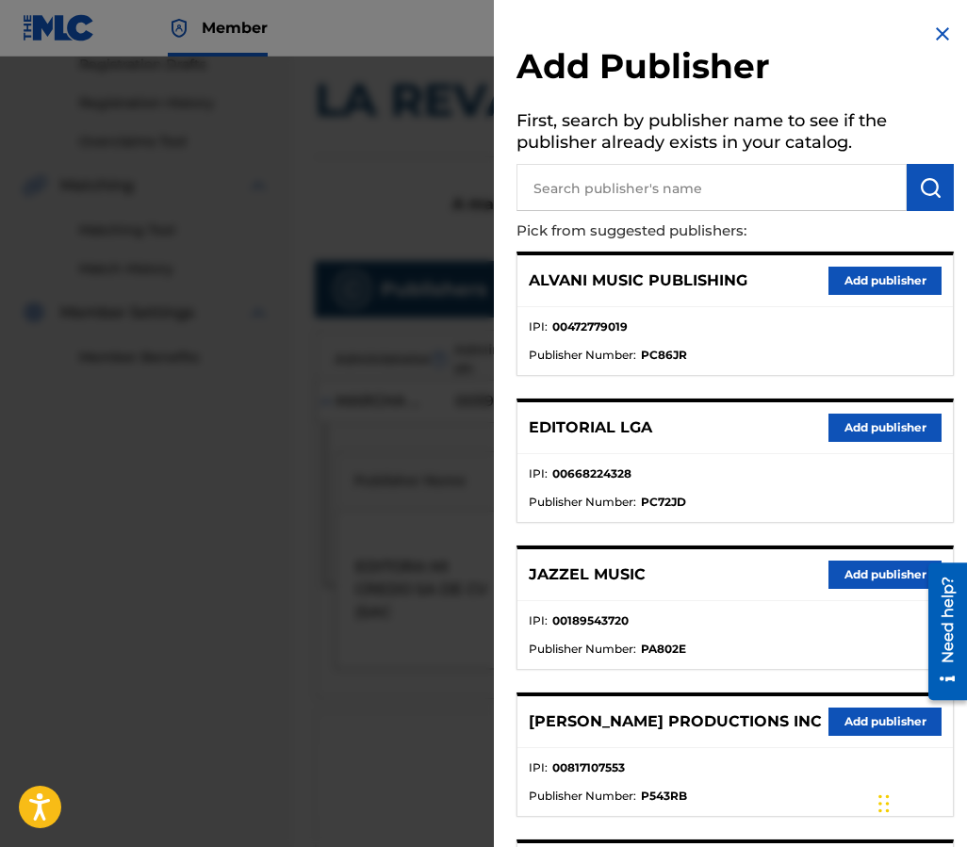
click at [555, 204] on input "text" at bounding box center [711, 187] width 390 height 47
type input "EDITRAKA"
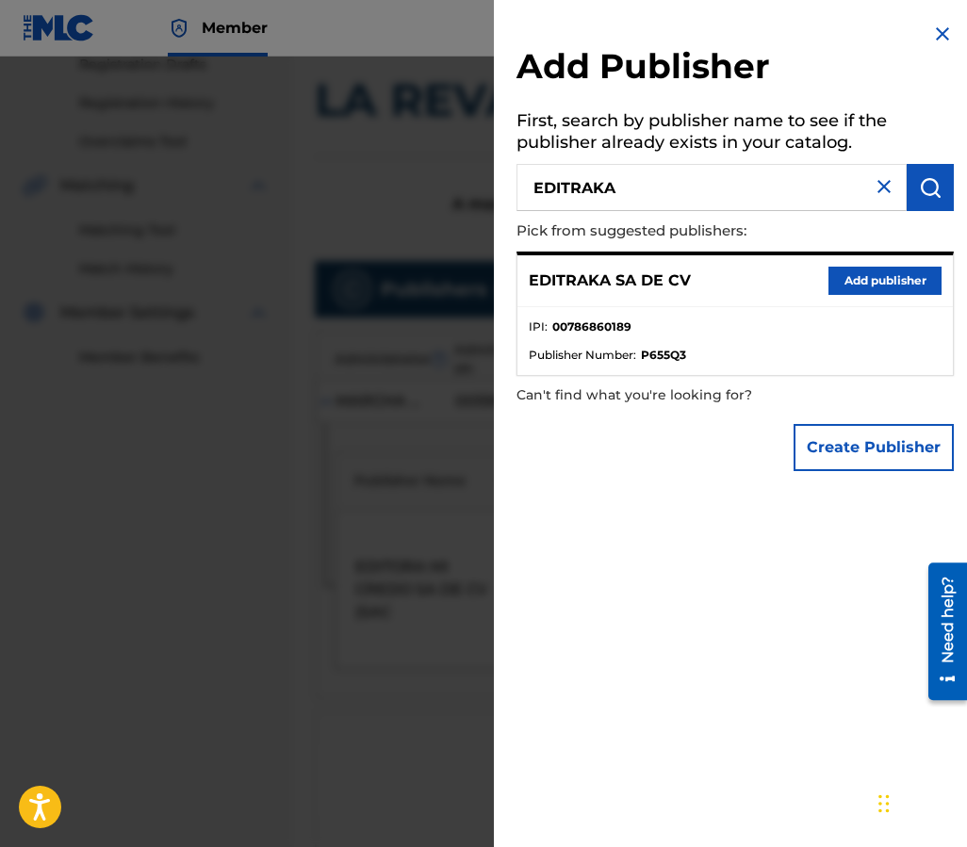
click at [831, 279] on button "Add publisher" at bounding box center [884, 281] width 113 height 28
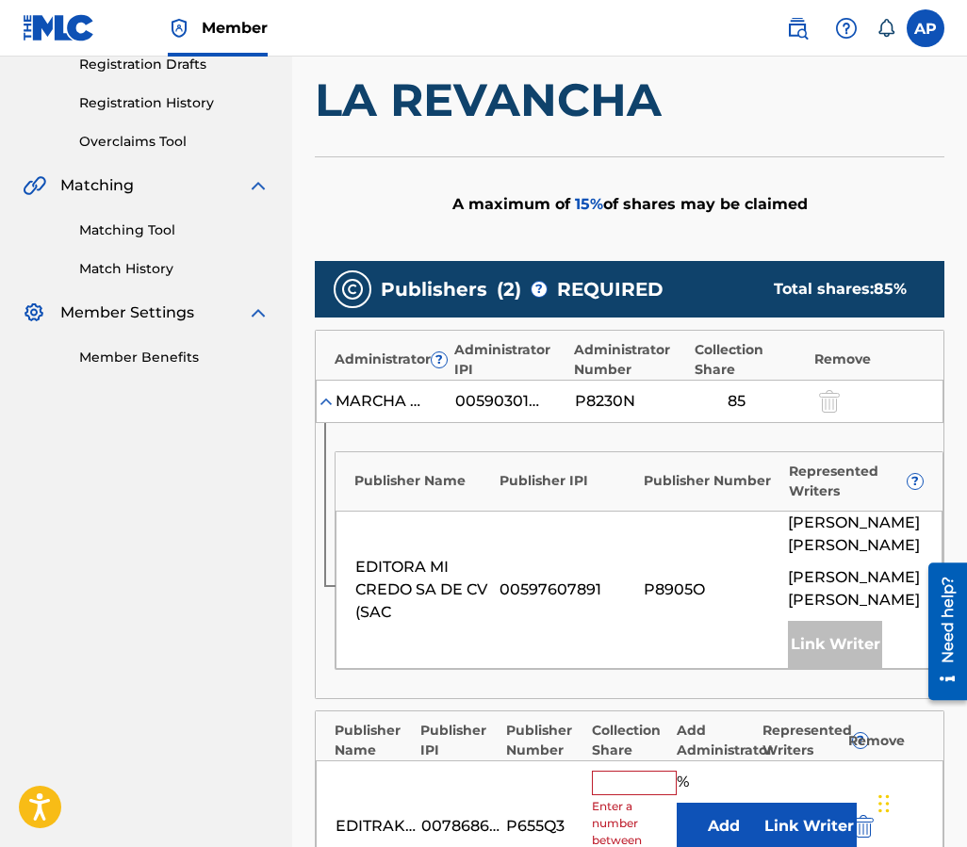
click at [699, 803] on button "Add" at bounding box center [724, 826] width 94 height 47
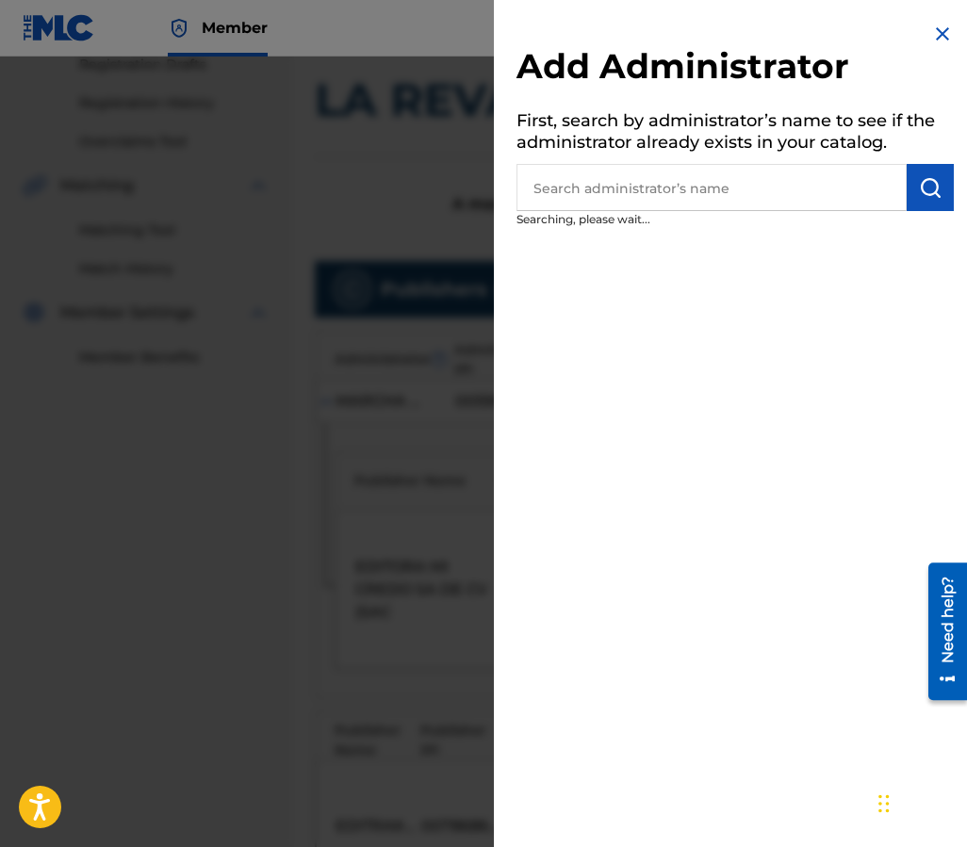
click at [622, 193] on input "text" at bounding box center [711, 187] width 390 height 47
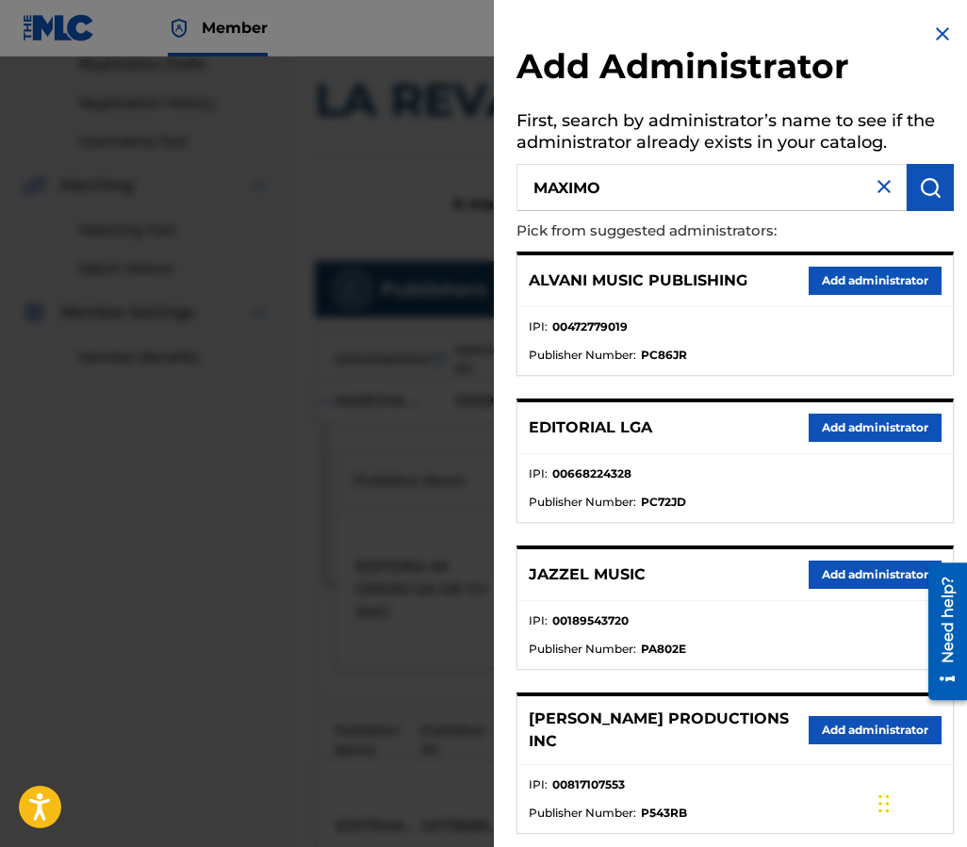
type input "MAXIMO"
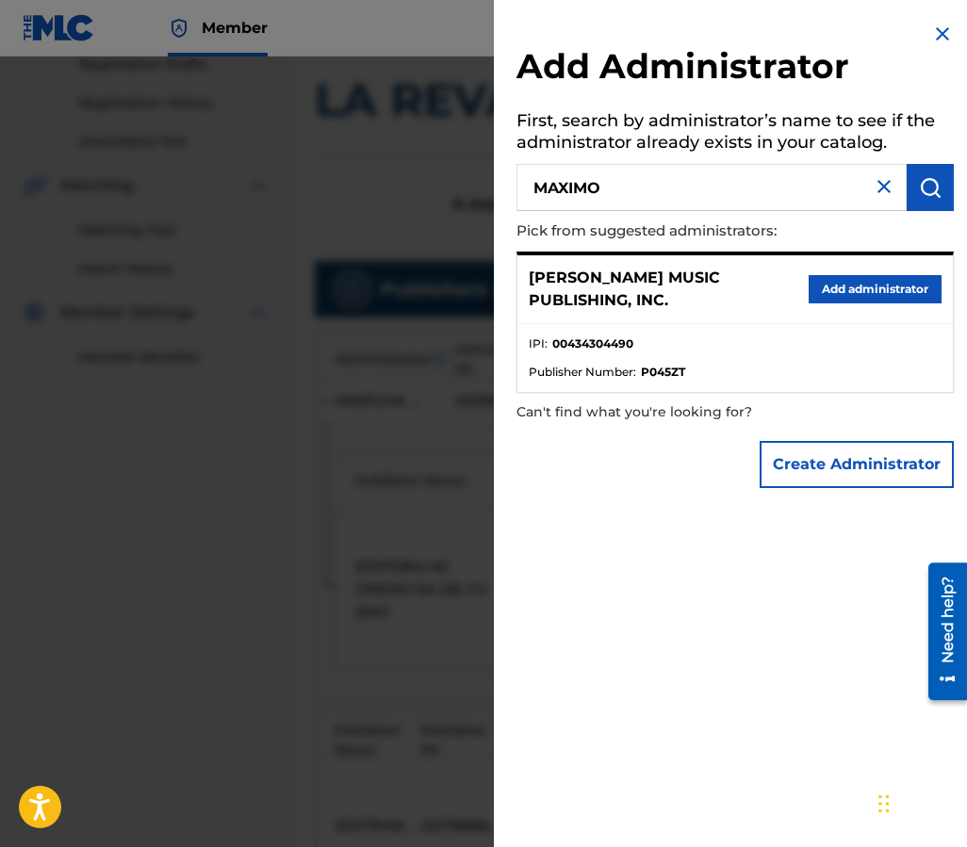
click at [821, 303] on div "[PERSON_NAME] MUSIC PUBLISHING, INC. Add administrator" at bounding box center [734, 289] width 435 height 69
click at [821, 301] on button "Add administrator" at bounding box center [874, 289] width 133 height 28
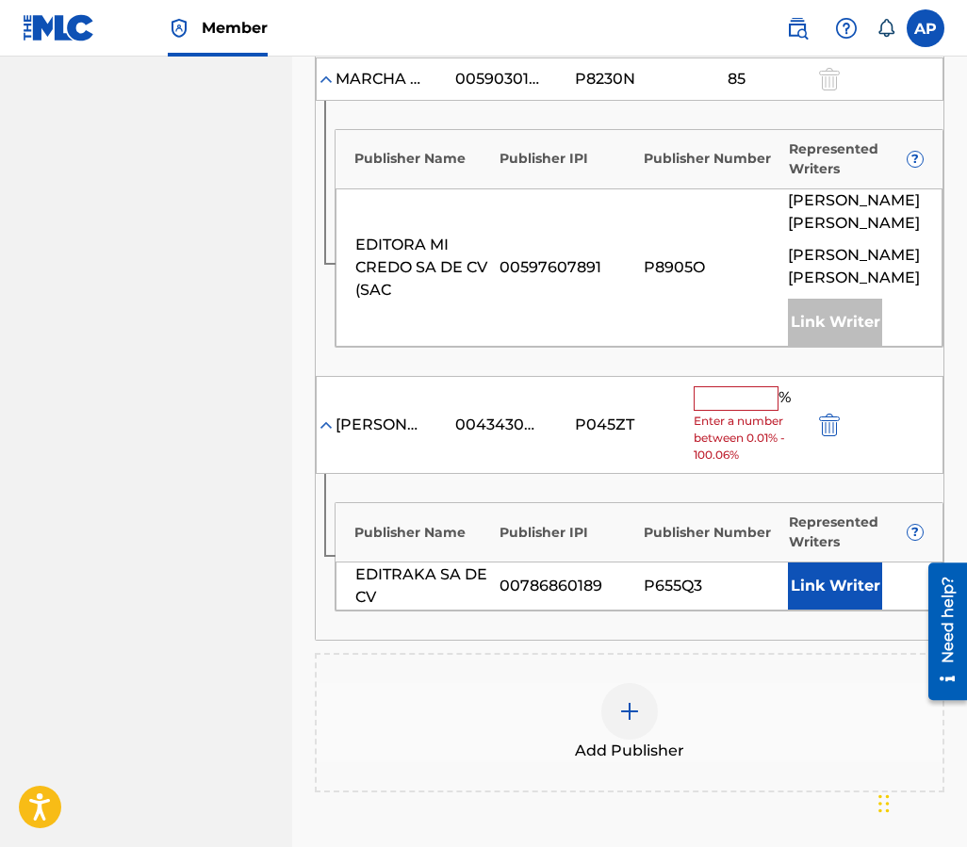
scroll to position [655, 0]
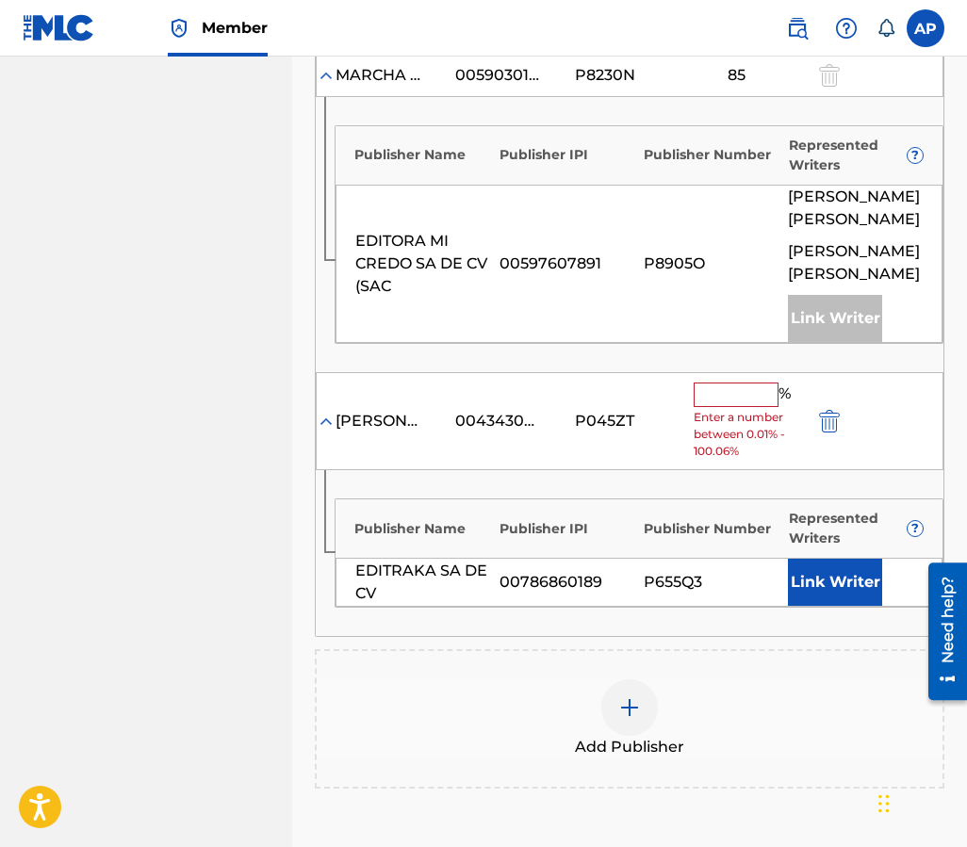
click at [723, 409] on span "Enter a number between 0.01% - 100.06%" at bounding box center [749, 434] width 110 height 51
click at [720, 383] on input "text" at bounding box center [736, 395] width 85 height 24
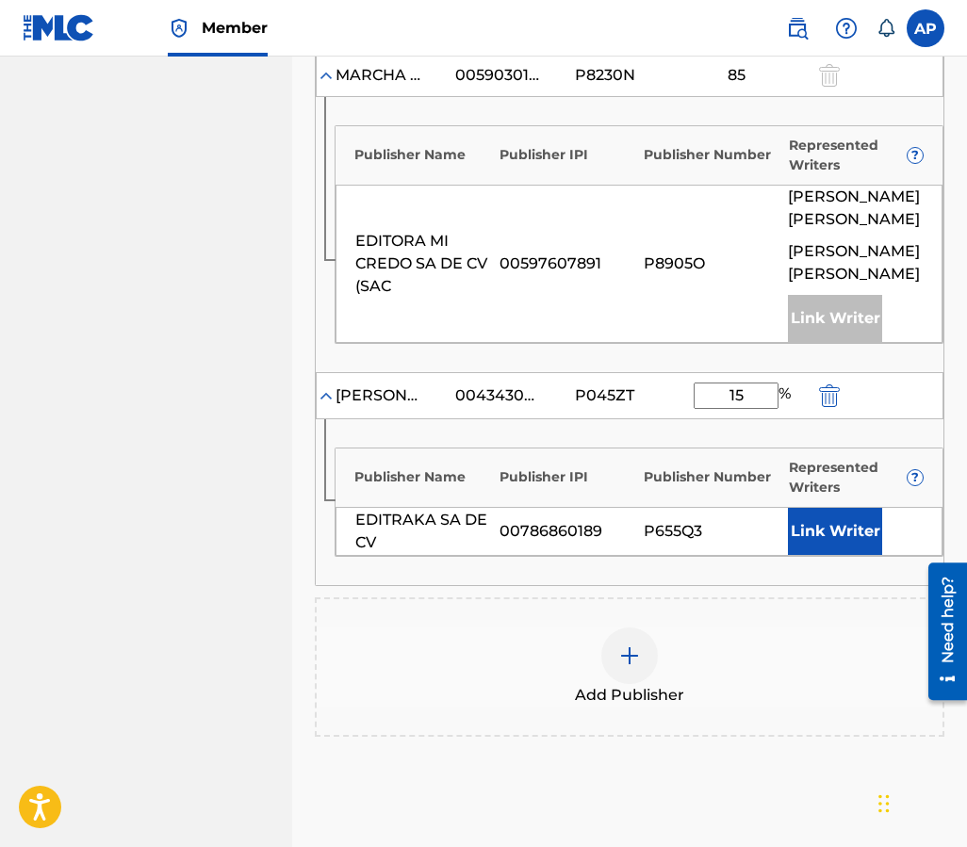
type input "15"
click at [717, 507] on div "EDITRAKA SA DE CV 00786860189 P655Q3 Link Writer" at bounding box center [638, 531] width 607 height 49
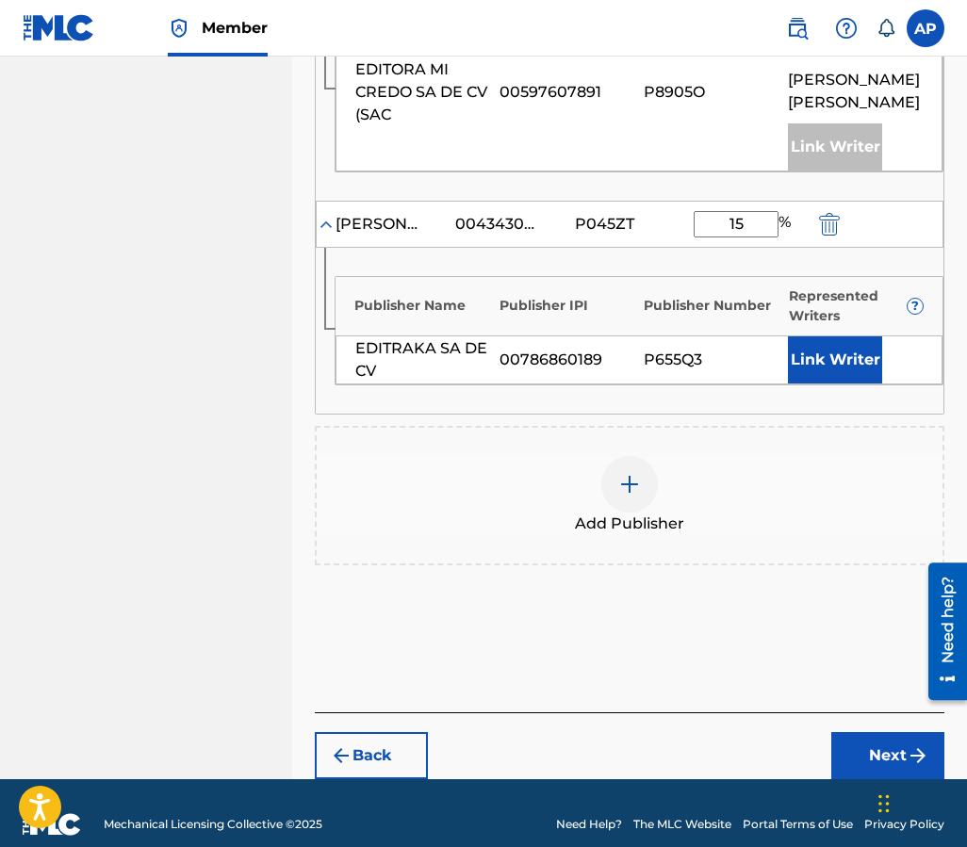
click at [884, 732] on button "Next" at bounding box center [887, 755] width 113 height 47
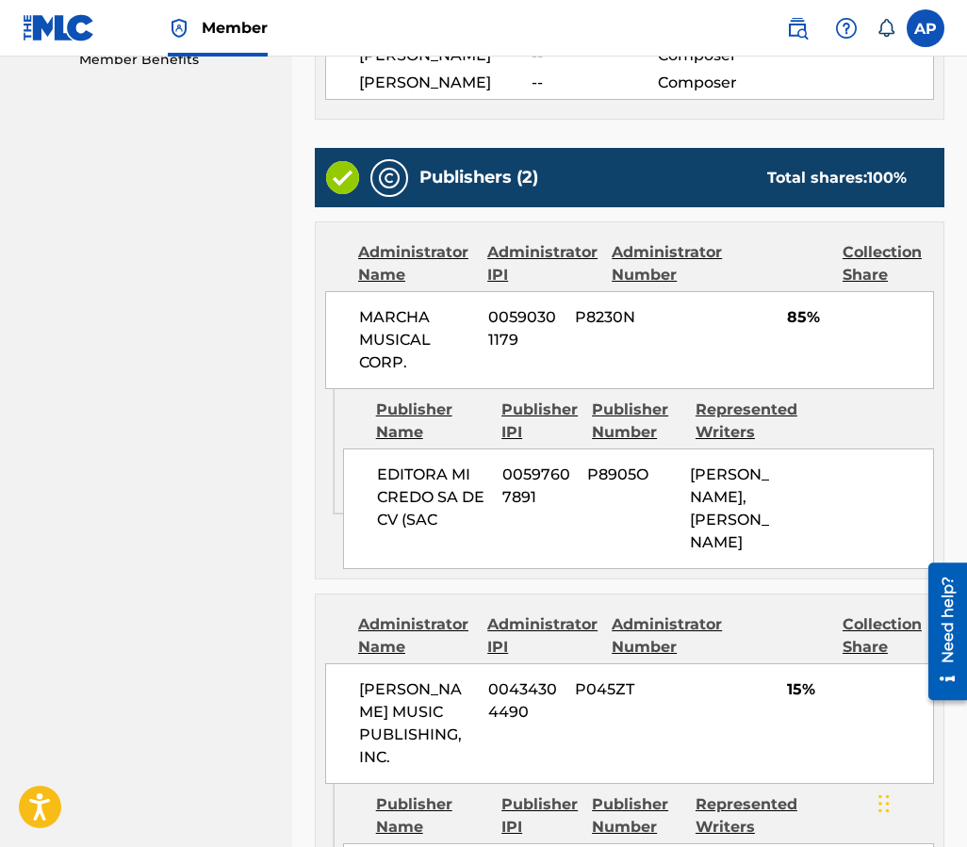
scroll to position [957, 0]
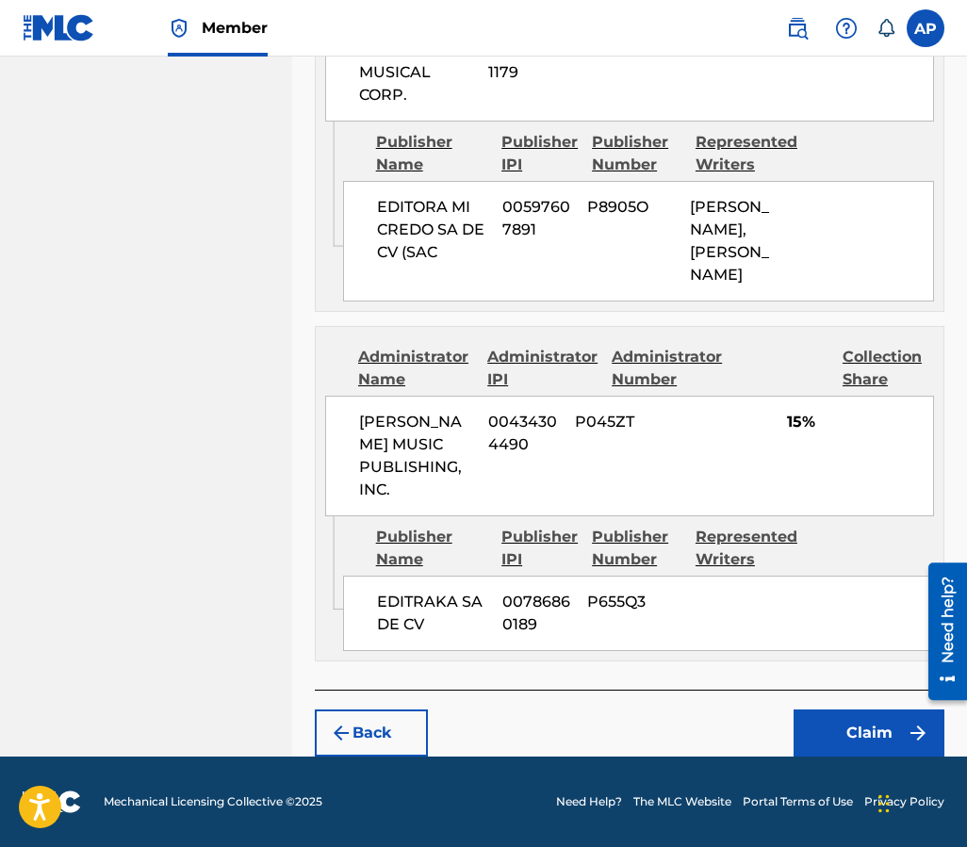
click at [862, 726] on button "Claim" at bounding box center [868, 733] width 151 height 47
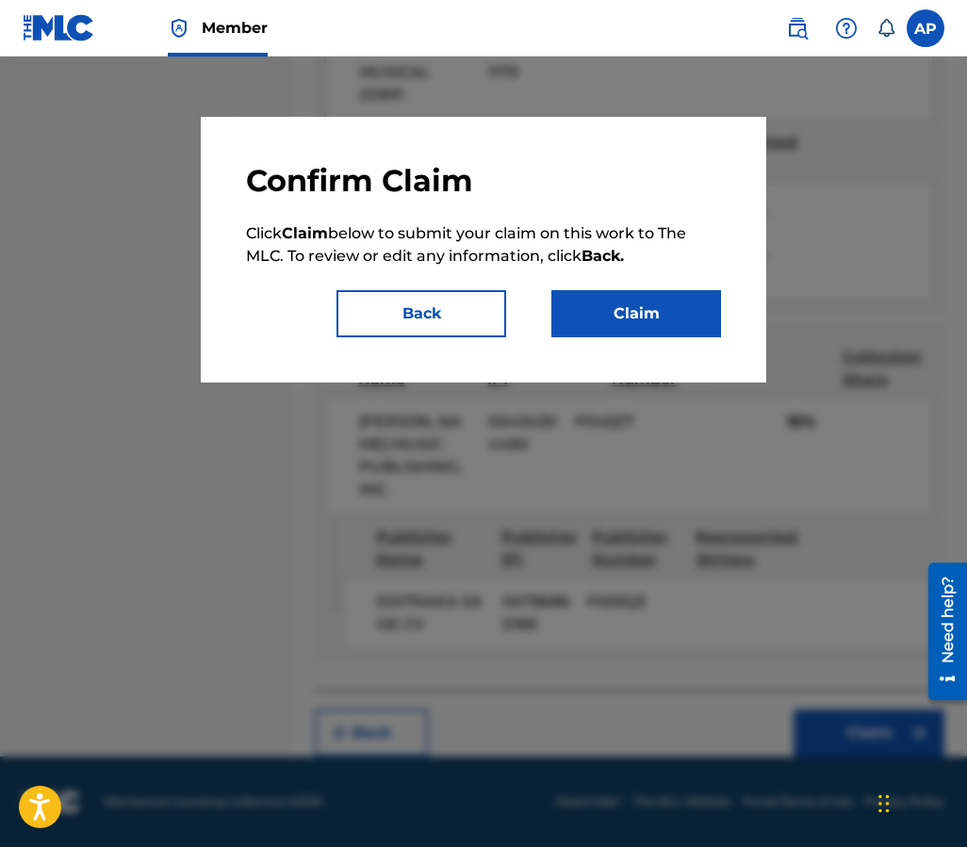
click at [694, 312] on button "Claim" at bounding box center [636, 313] width 170 height 47
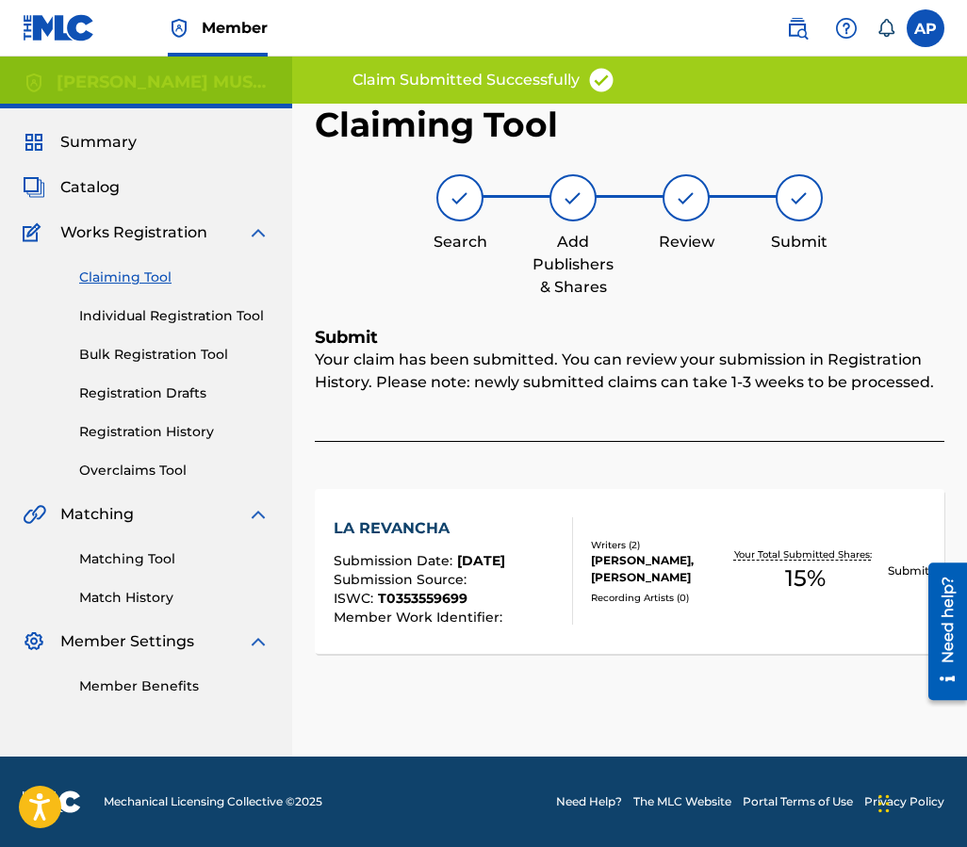
scroll to position [0, 0]
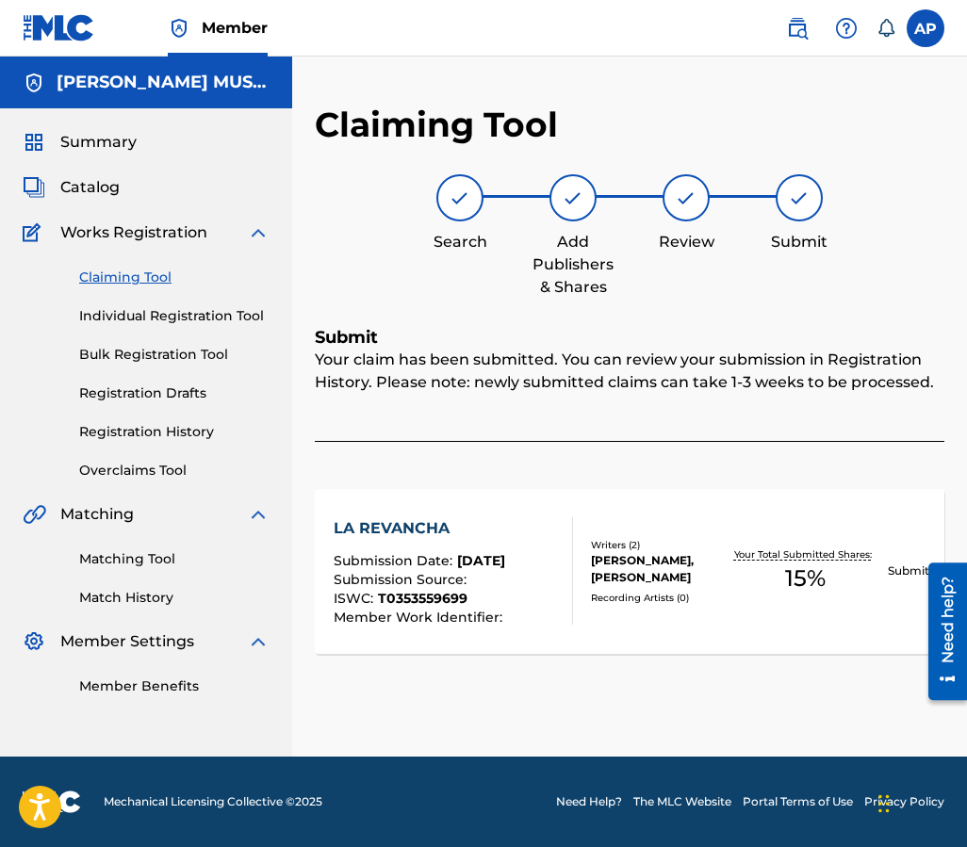
click at [135, 268] on link "Claiming Tool" at bounding box center [174, 278] width 190 height 20
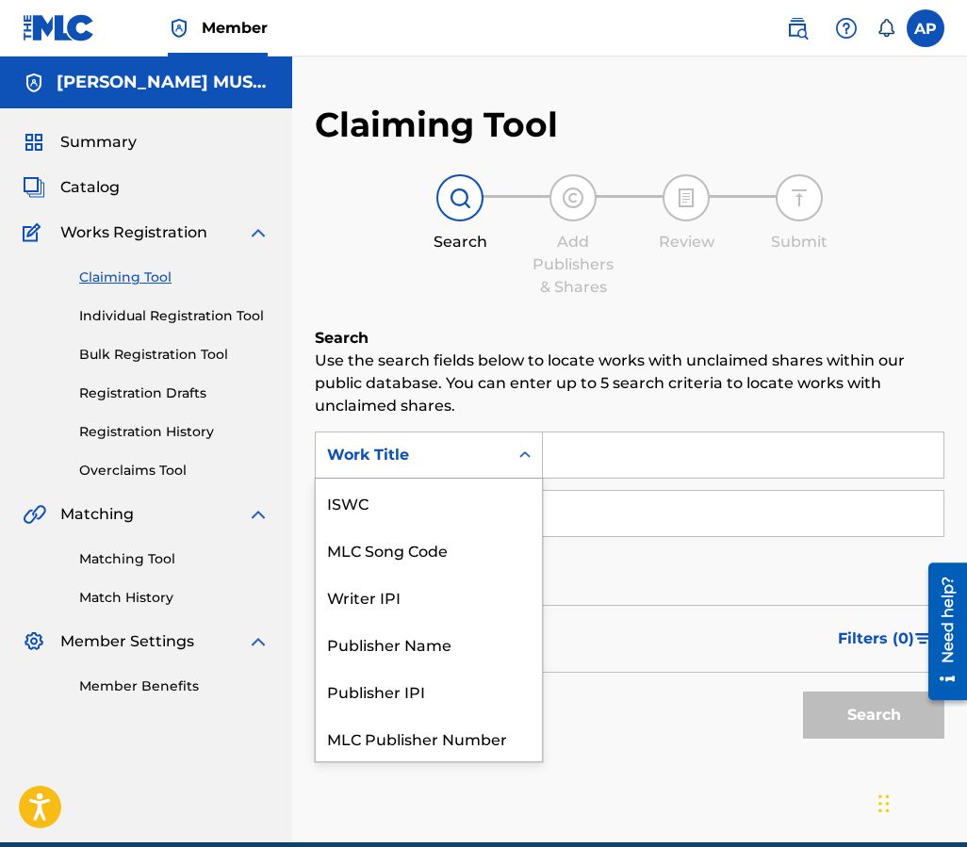
click at [478, 456] on div "Work Title" at bounding box center [412, 455] width 170 height 23
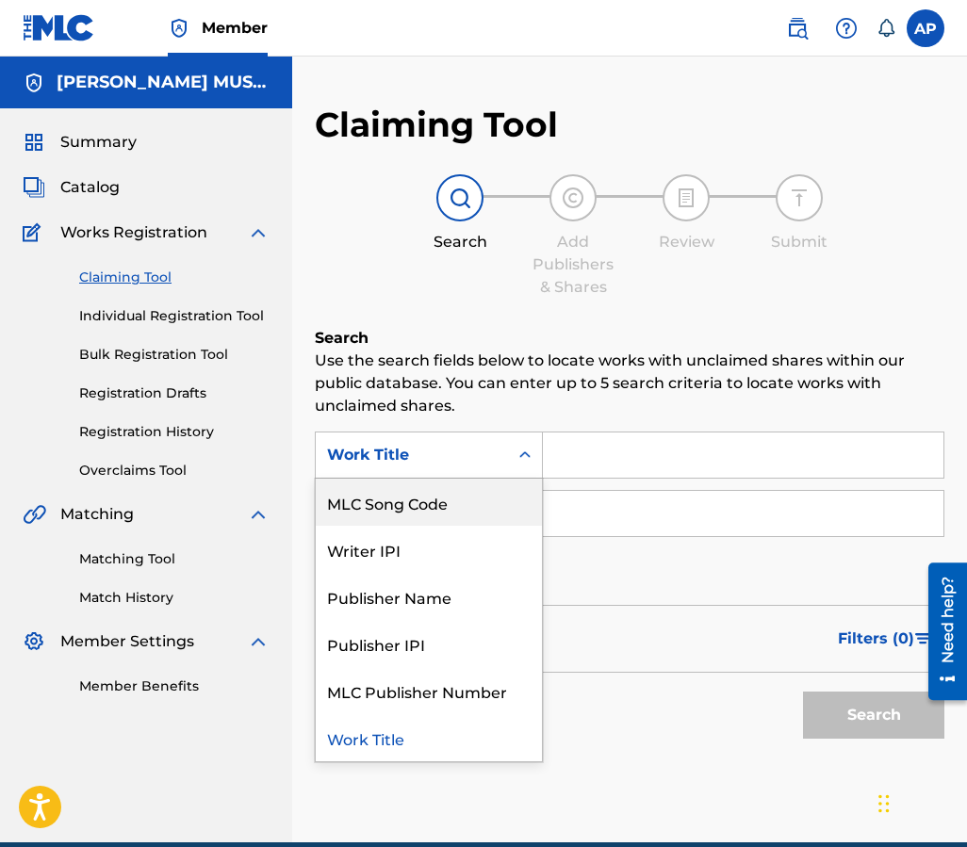
click at [478, 495] on div "MLC Song Code" at bounding box center [429, 502] width 226 height 47
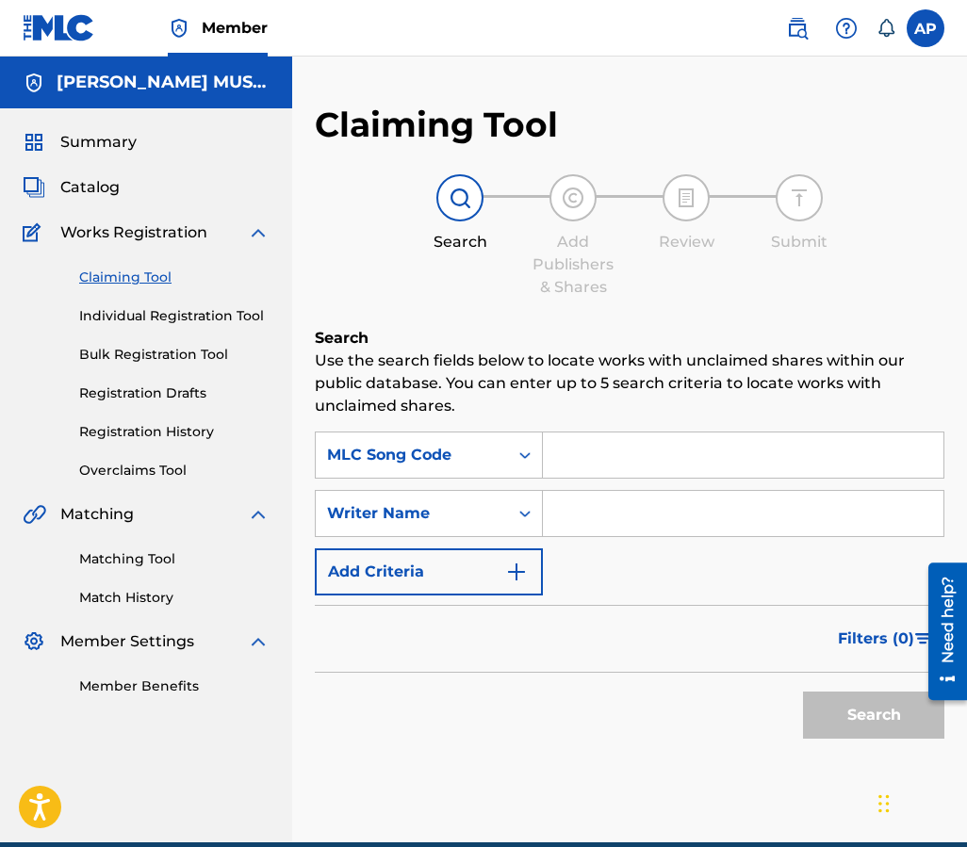
click at [605, 479] on div "SearchWithCriteria61dfb9cd-9451-44b7-92d6-9424dc182e7c MLC Song Code SearchWith…" at bounding box center [629, 514] width 629 height 164
click at [605, 474] on input "Search Form" at bounding box center [743, 455] width 400 height 45
paste input "LR6FQJ"
type input "LR6FQJ"
click at [803, 692] on button "Search" at bounding box center [873, 715] width 141 height 47
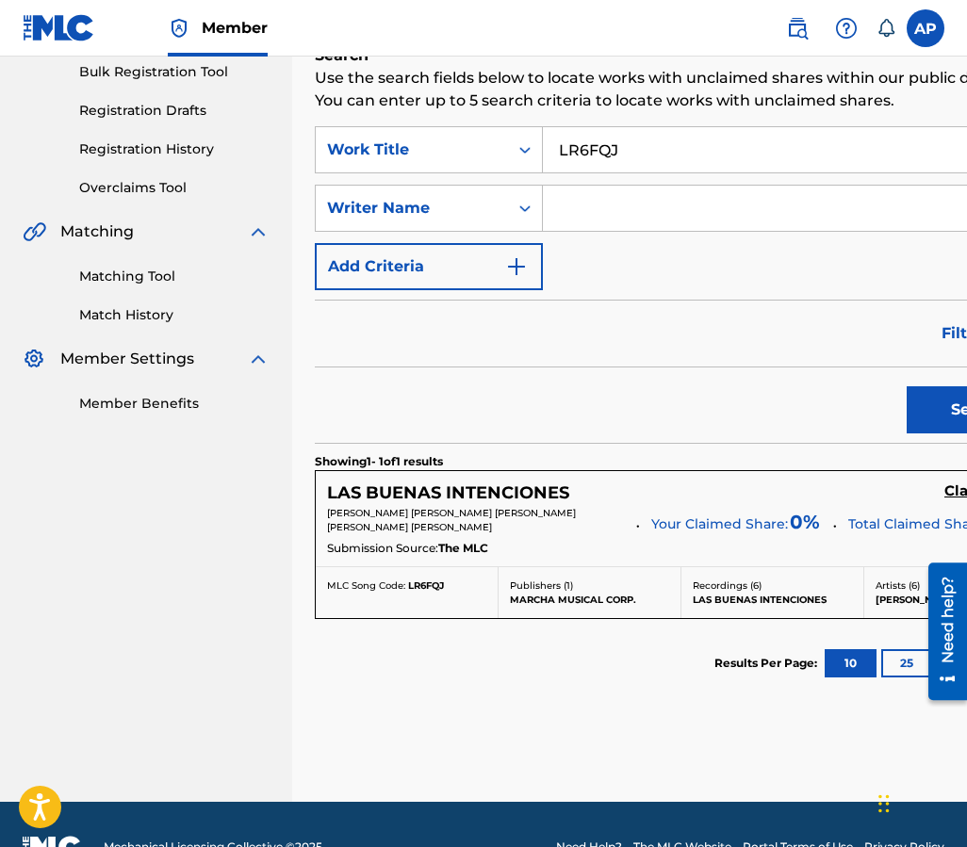
scroll to position [354, 0]
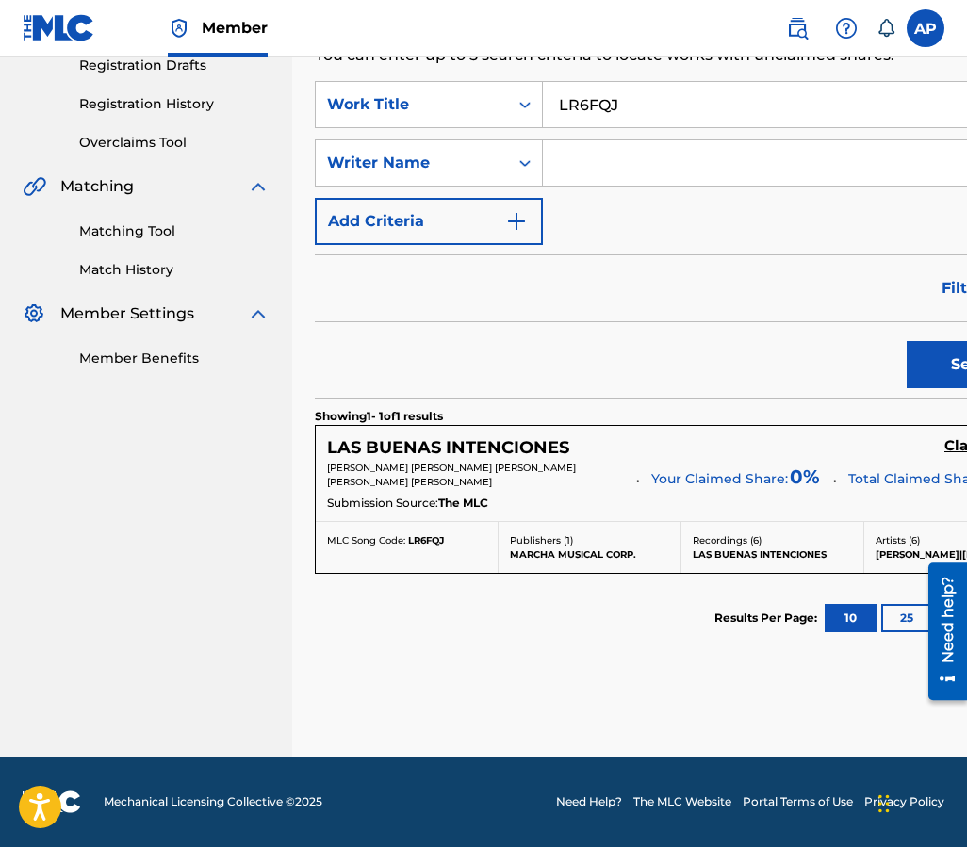
click at [917, 437] on h5 "Claim" at bounding box center [965, 446] width 43 height 18
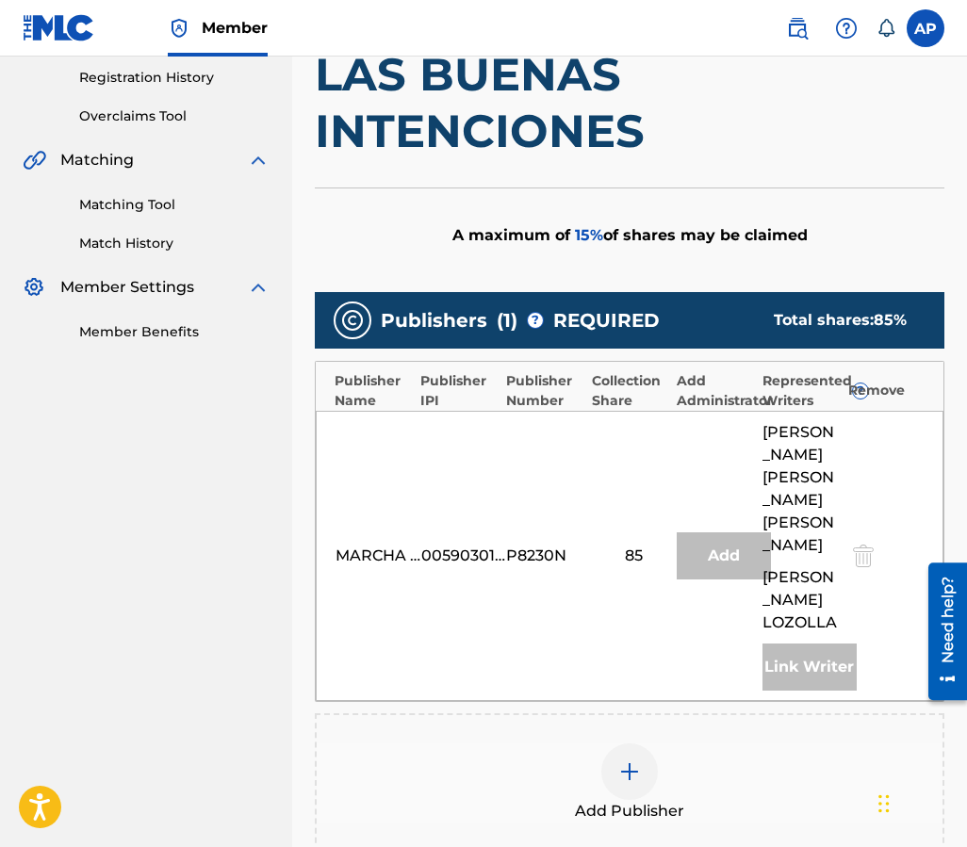
scroll to position [469, 0]
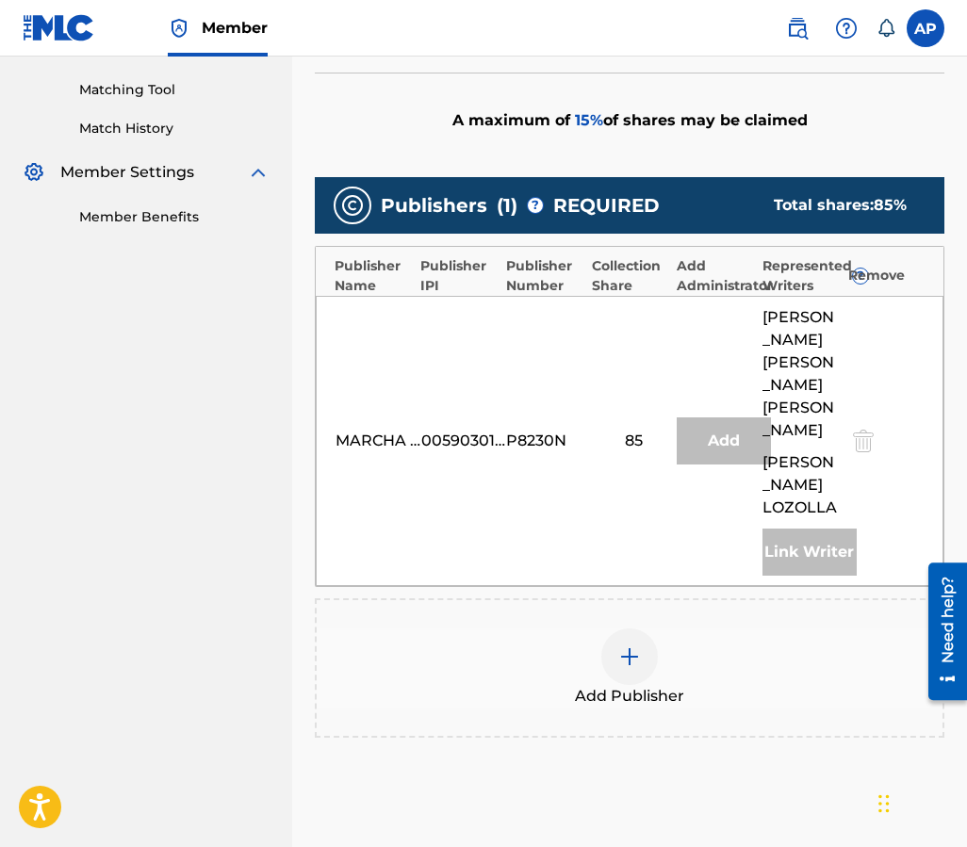
click at [624, 645] on img at bounding box center [629, 656] width 23 height 23
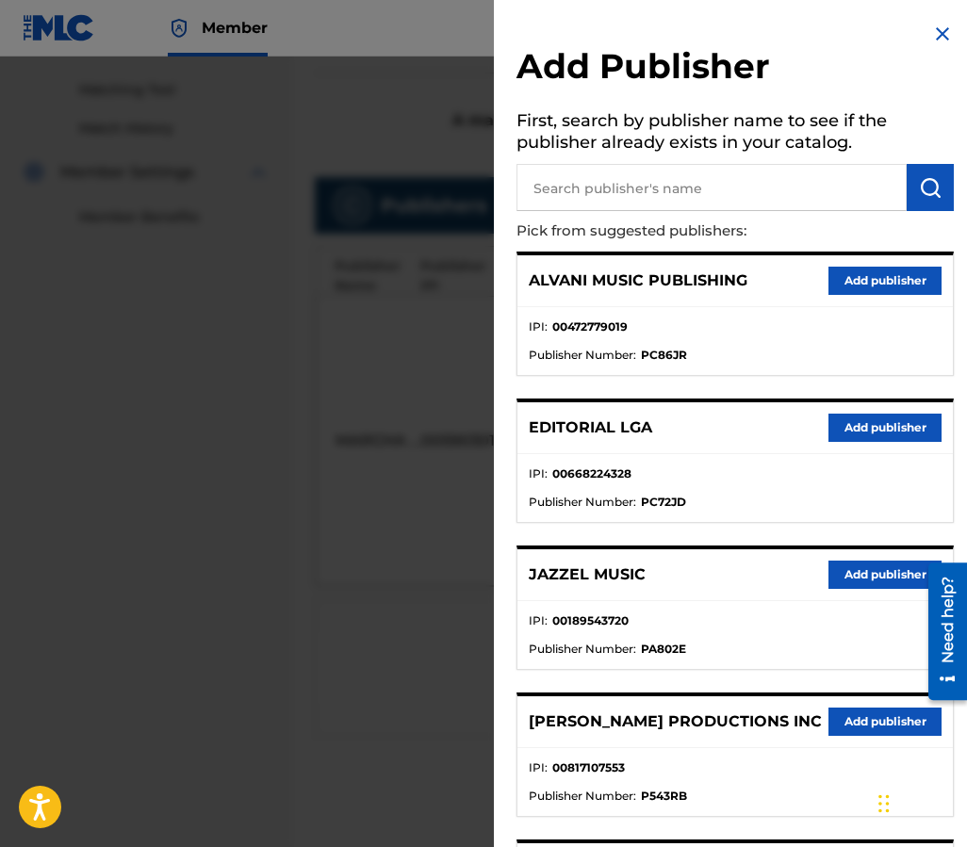
click at [615, 192] on input "text" at bounding box center [711, 187] width 390 height 47
type input "R"
type input "EDITRAKA"
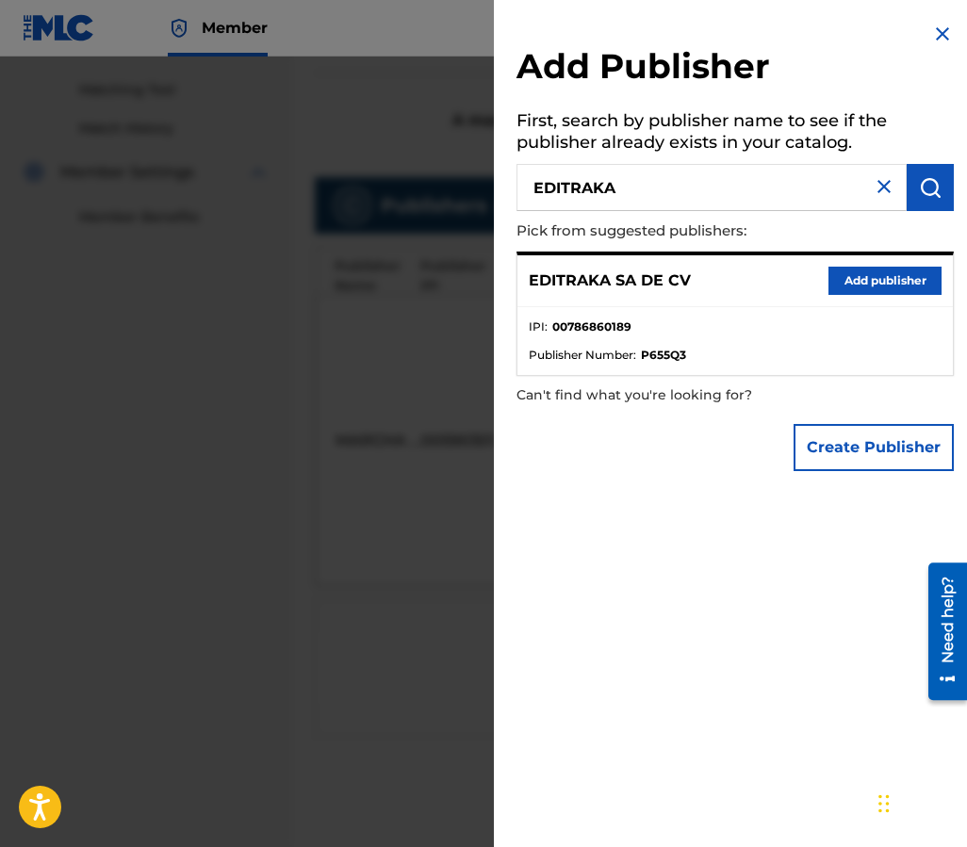
click at [876, 287] on button "Add publisher" at bounding box center [884, 281] width 113 height 28
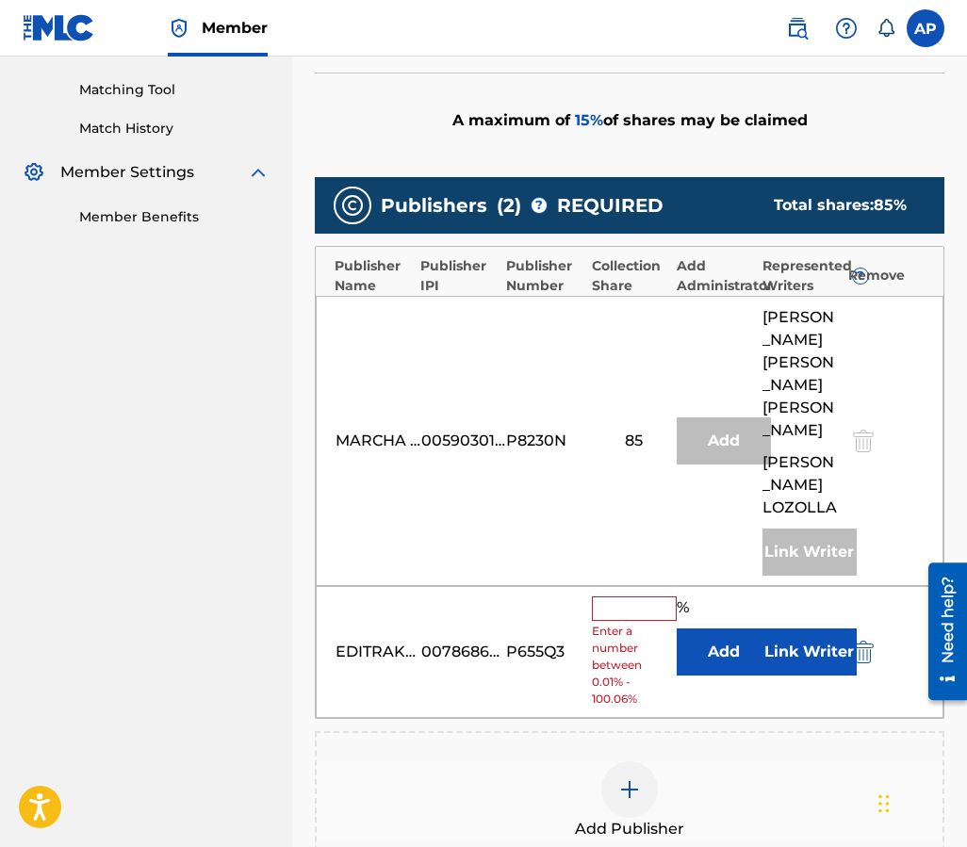
click at [719, 629] on button "Add" at bounding box center [724, 652] width 94 height 47
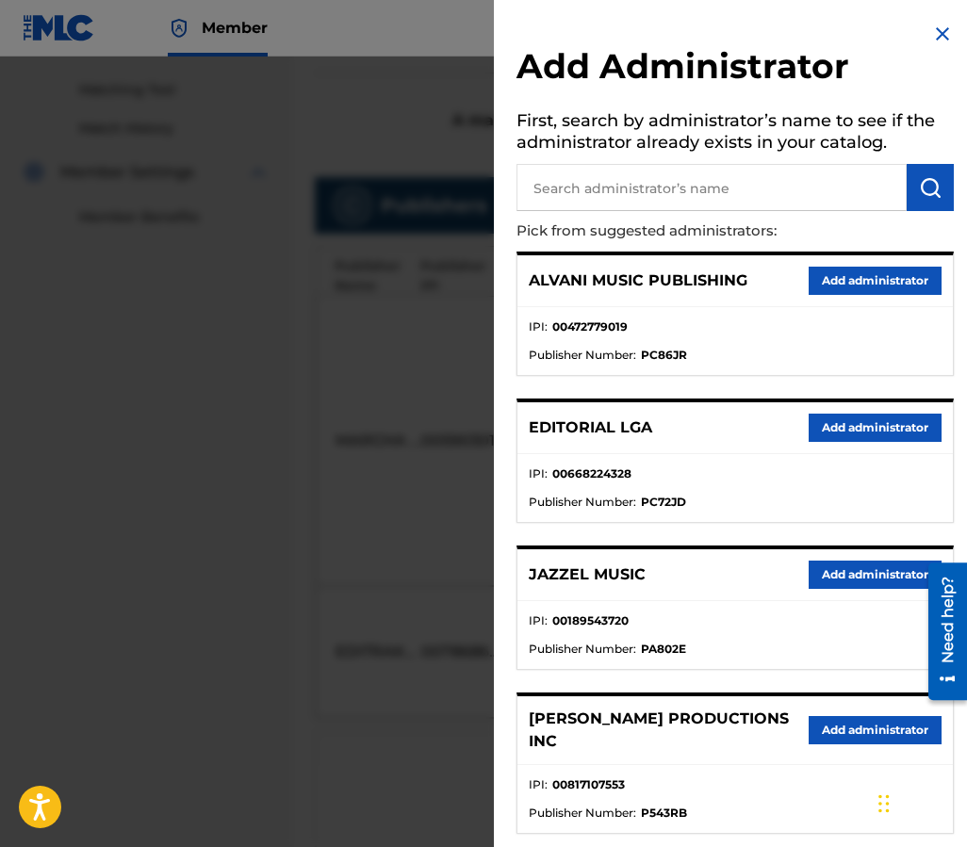
click at [683, 190] on input "text" at bounding box center [711, 187] width 390 height 47
type input "MAXIMO"
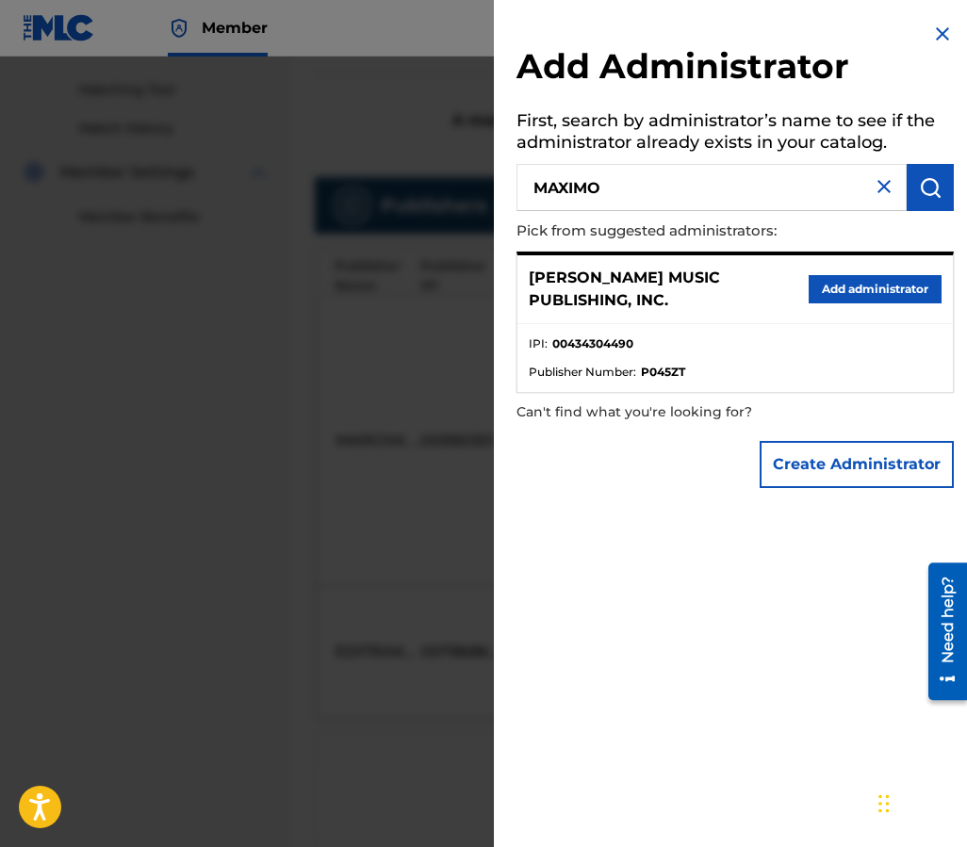
click at [850, 284] on button "Add administrator" at bounding box center [874, 289] width 133 height 28
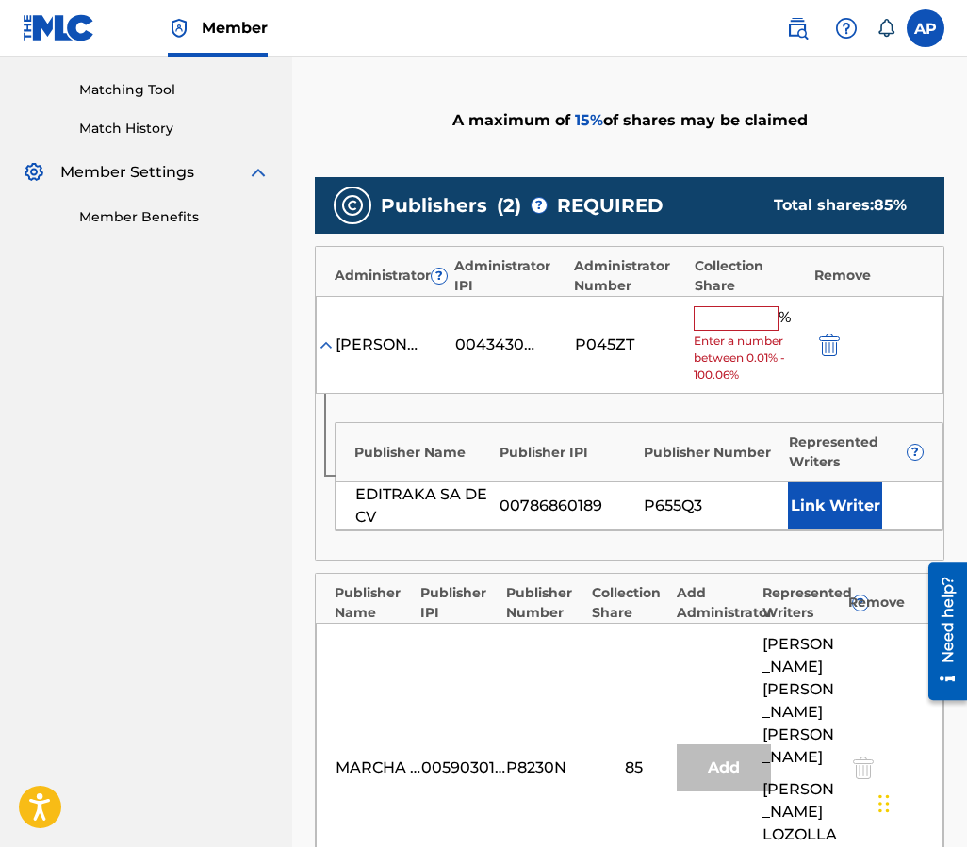
click at [727, 307] on input "text" at bounding box center [736, 318] width 85 height 24
type input "15"
click at [645, 275] on div "Administrator Number" at bounding box center [629, 276] width 110 height 40
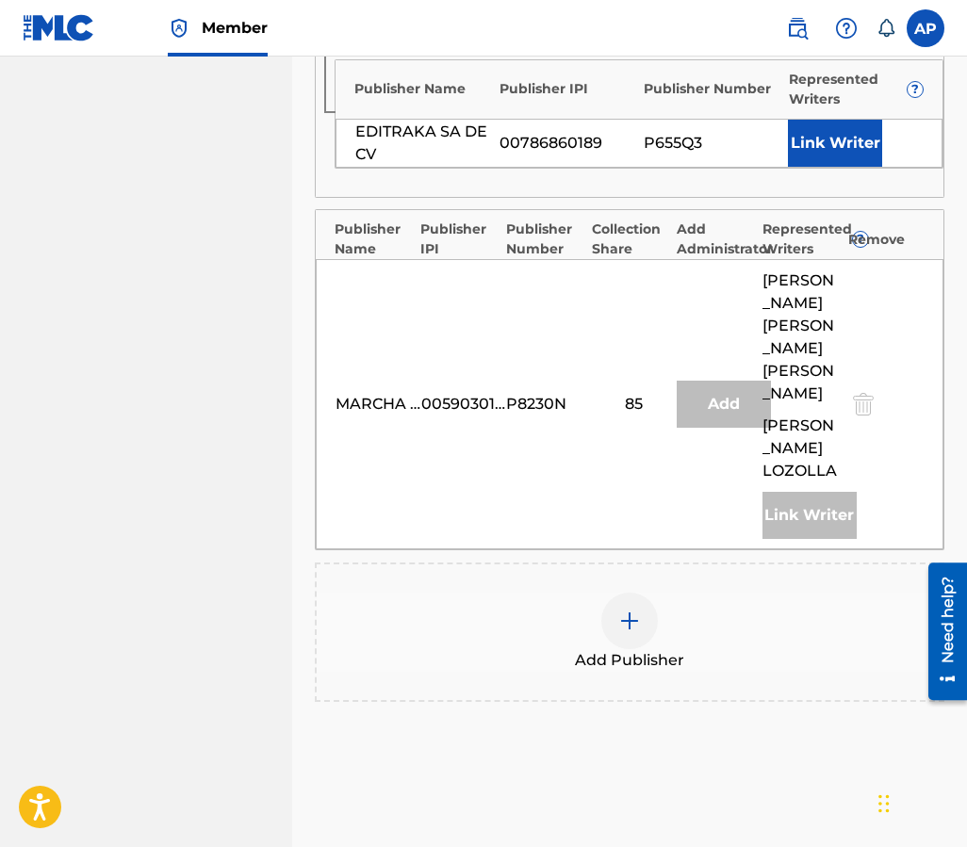
scroll to position [917, 0]
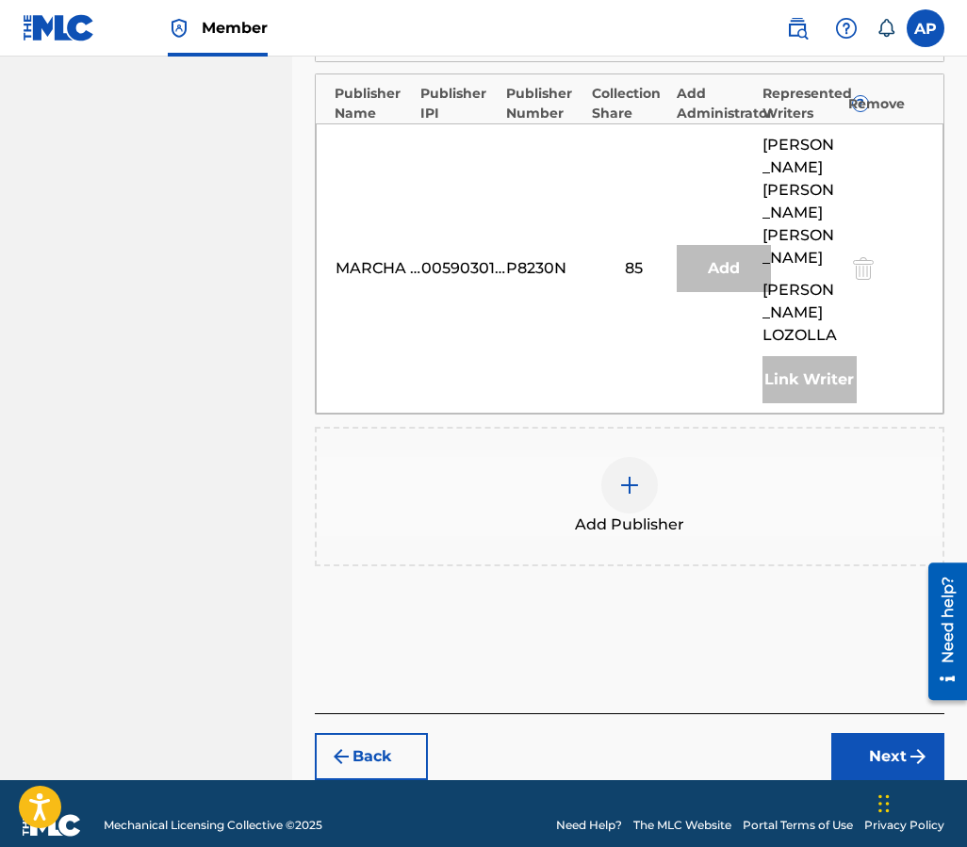
click at [851, 733] on button "Next" at bounding box center [887, 756] width 113 height 47
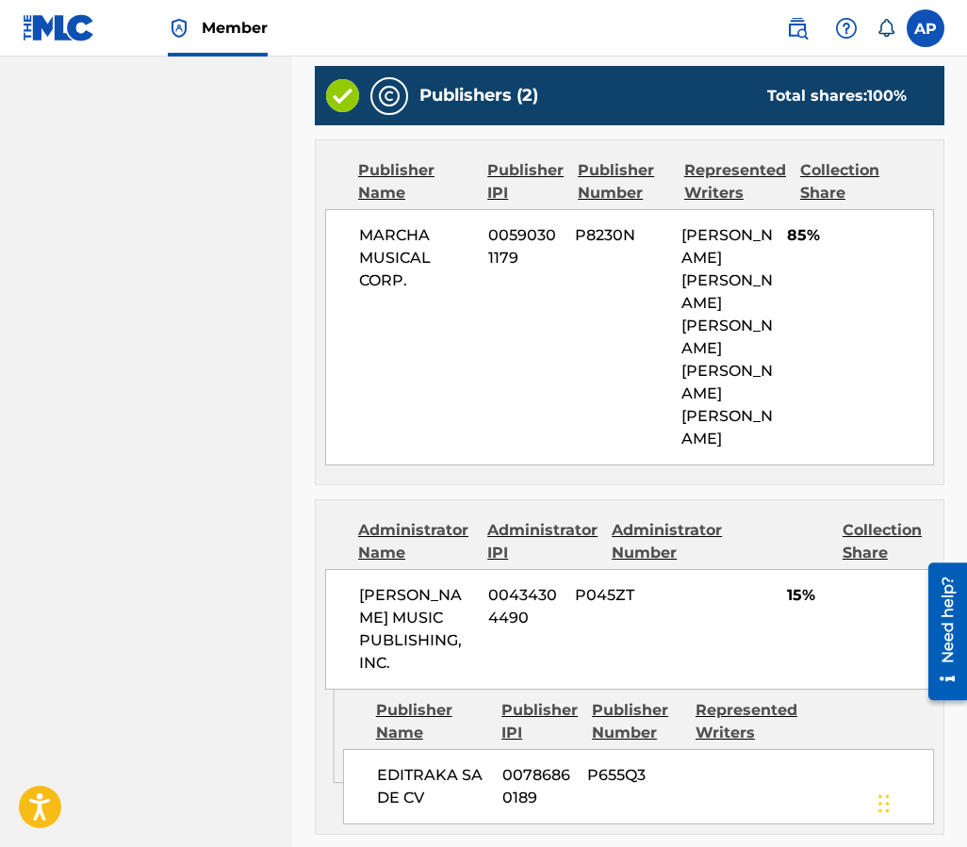
scroll to position [957, 0]
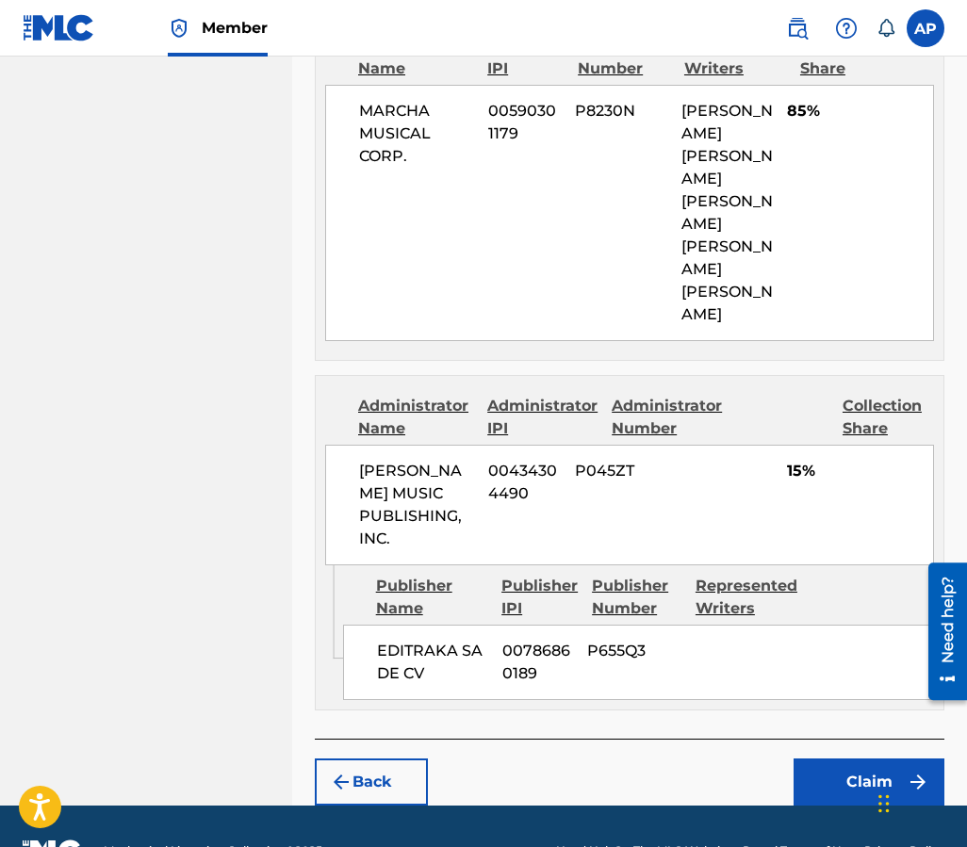
click at [855, 759] on button "Claim" at bounding box center [868, 782] width 151 height 47
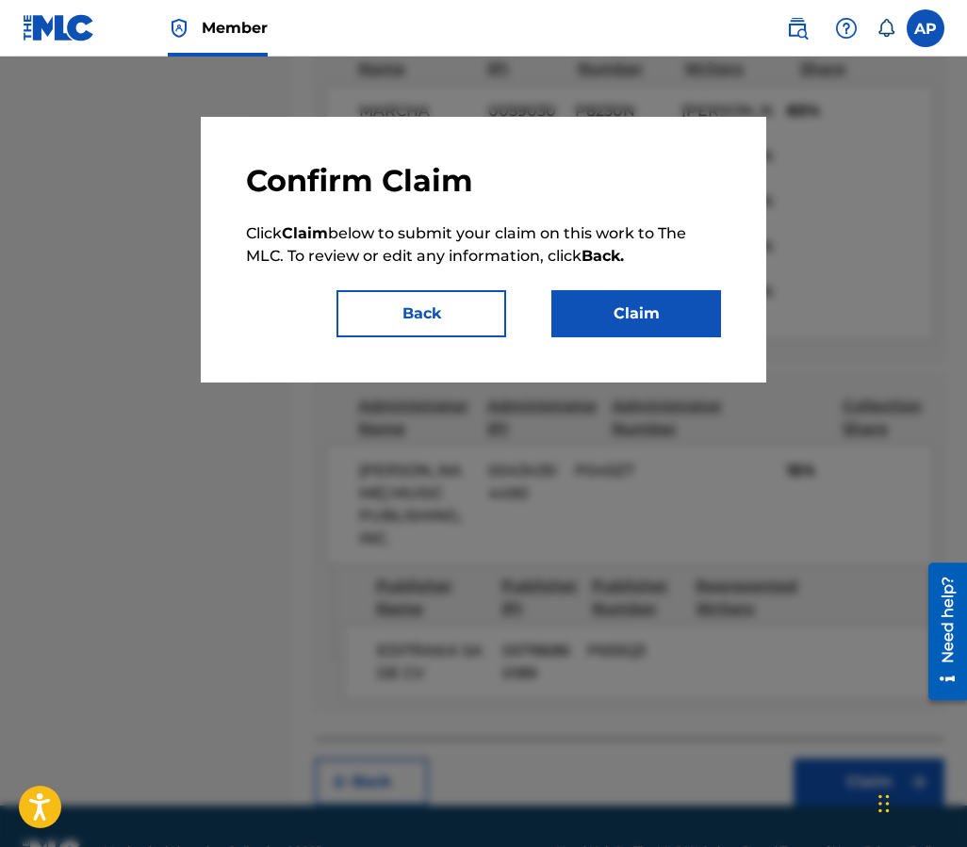
click at [667, 327] on button "Claim" at bounding box center [636, 313] width 170 height 47
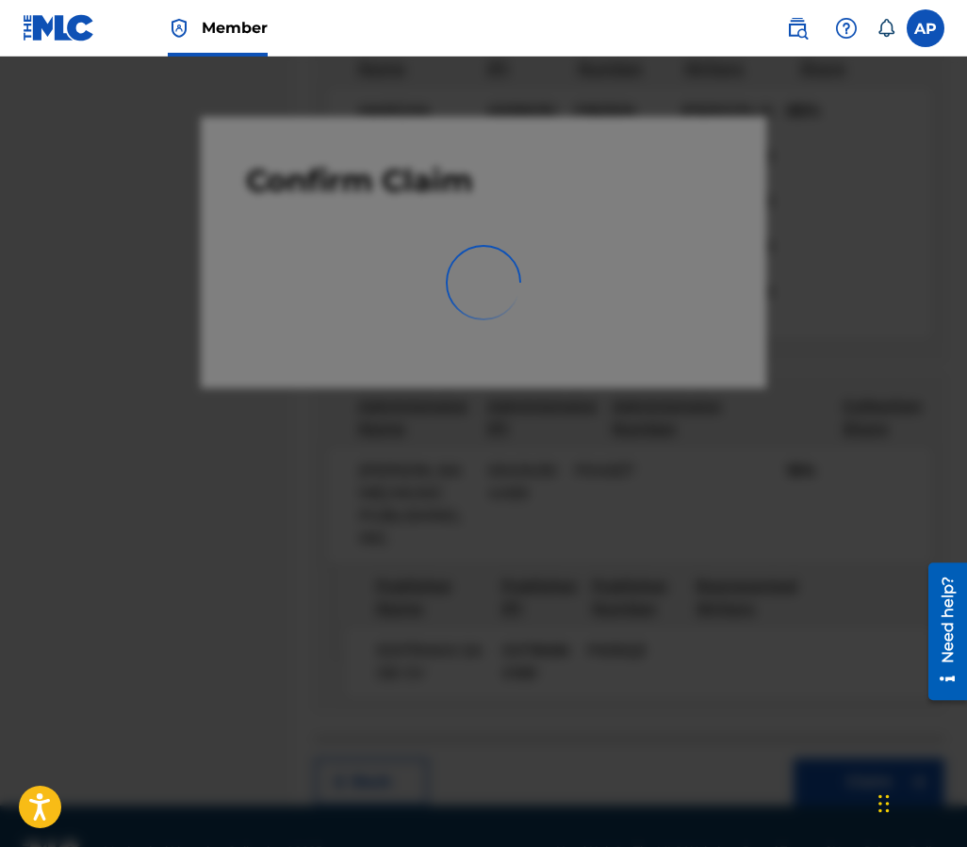
scroll to position [0, 0]
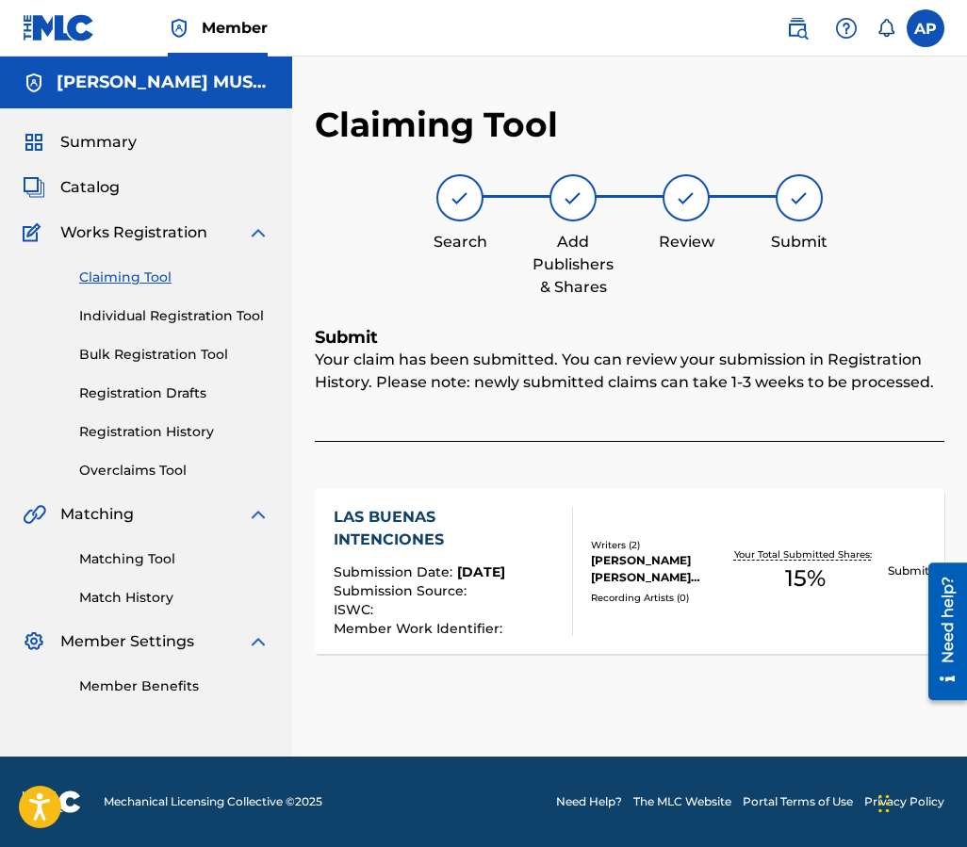
click at [143, 283] on link "Claiming Tool" at bounding box center [174, 278] width 190 height 20
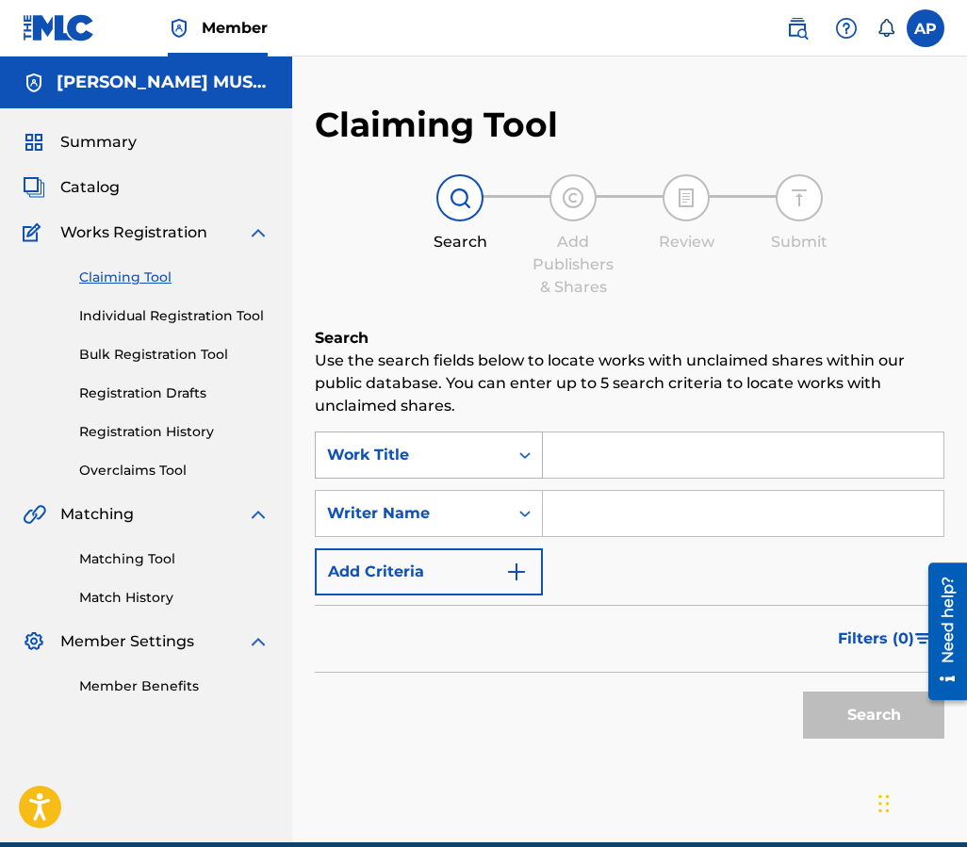
click at [480, 464] on div "Work Title" at bounding box center [412, 455] width 170 height 23
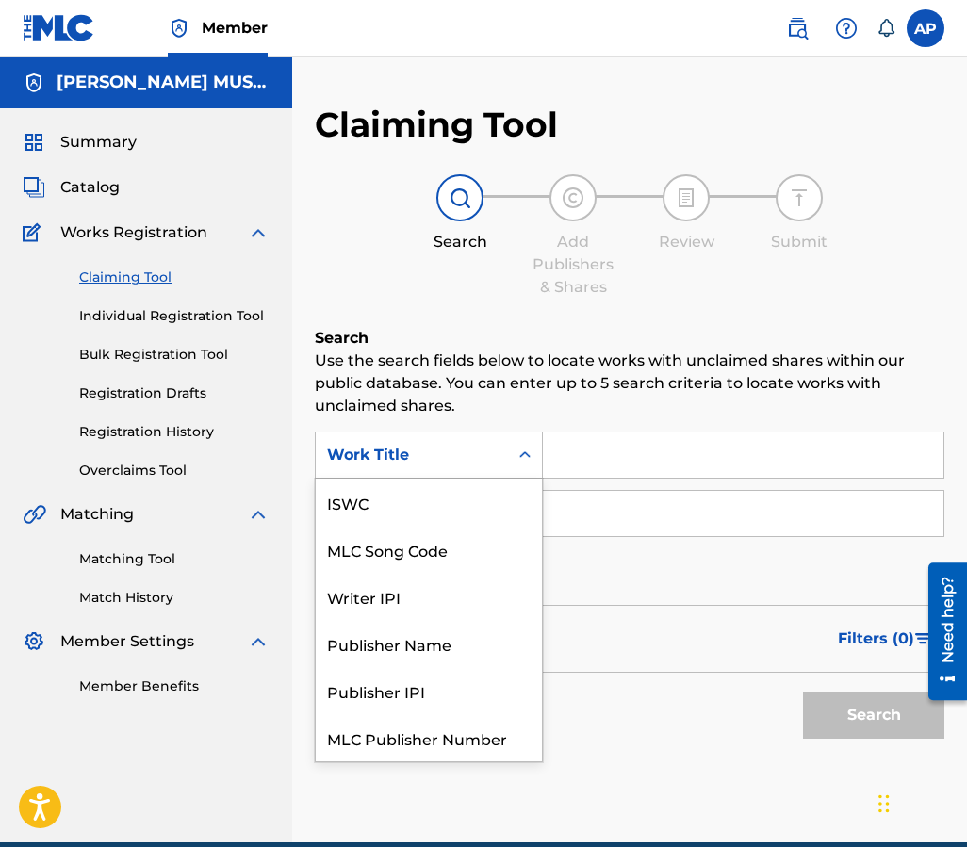
scroll to position [47, 0]
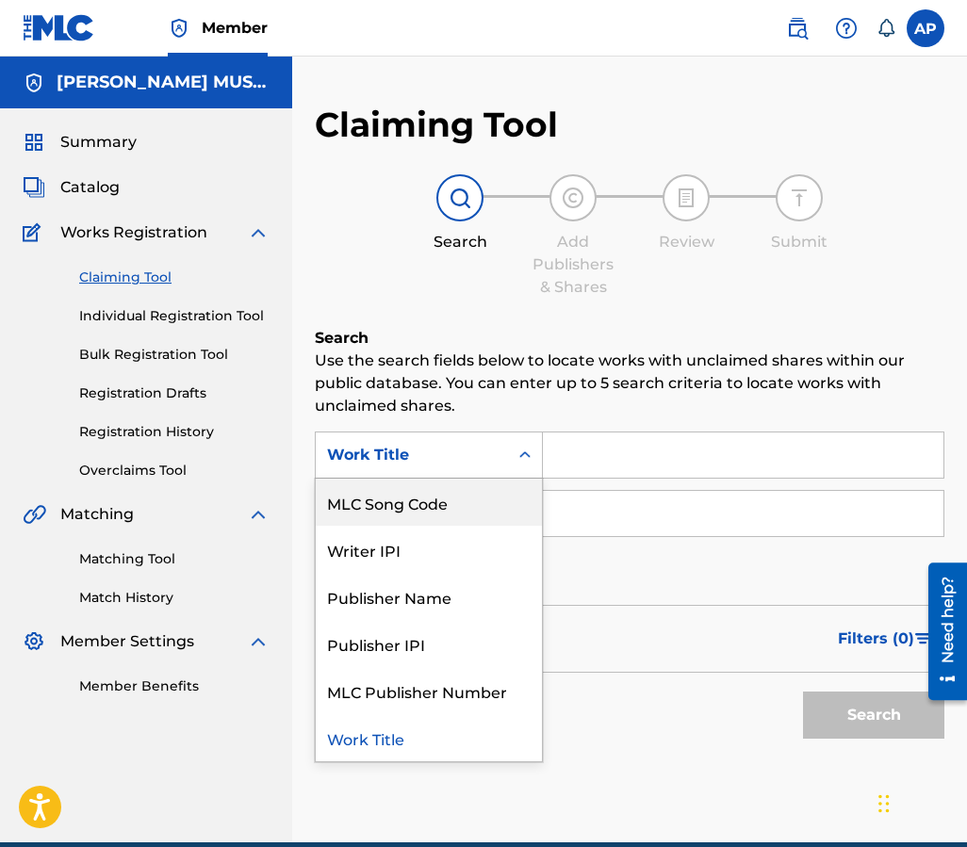
click at [479, 488] on div "MLC Song Code" at bounding box center [429, 502] width 226 height 47
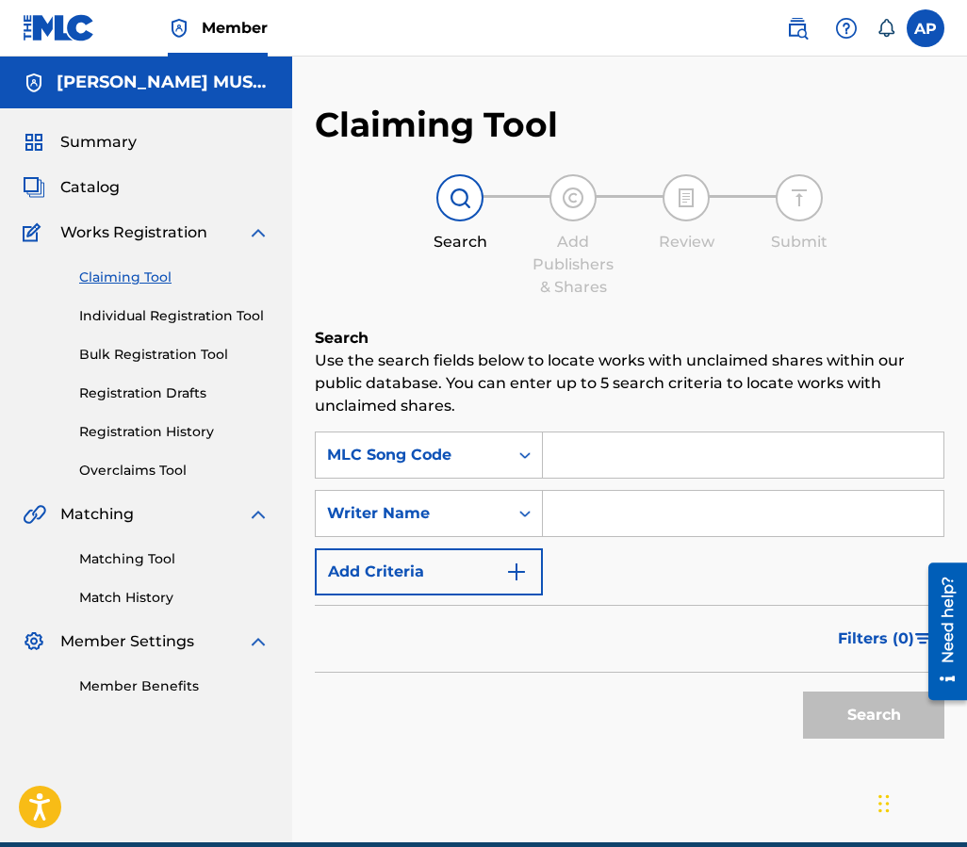
click at [576, 465] on input "Search Form" at bounding box center [743, 455] width 400 height 45
click at [803, 692] on button "Search" at bounding box center [873, 715] width 141 height 47
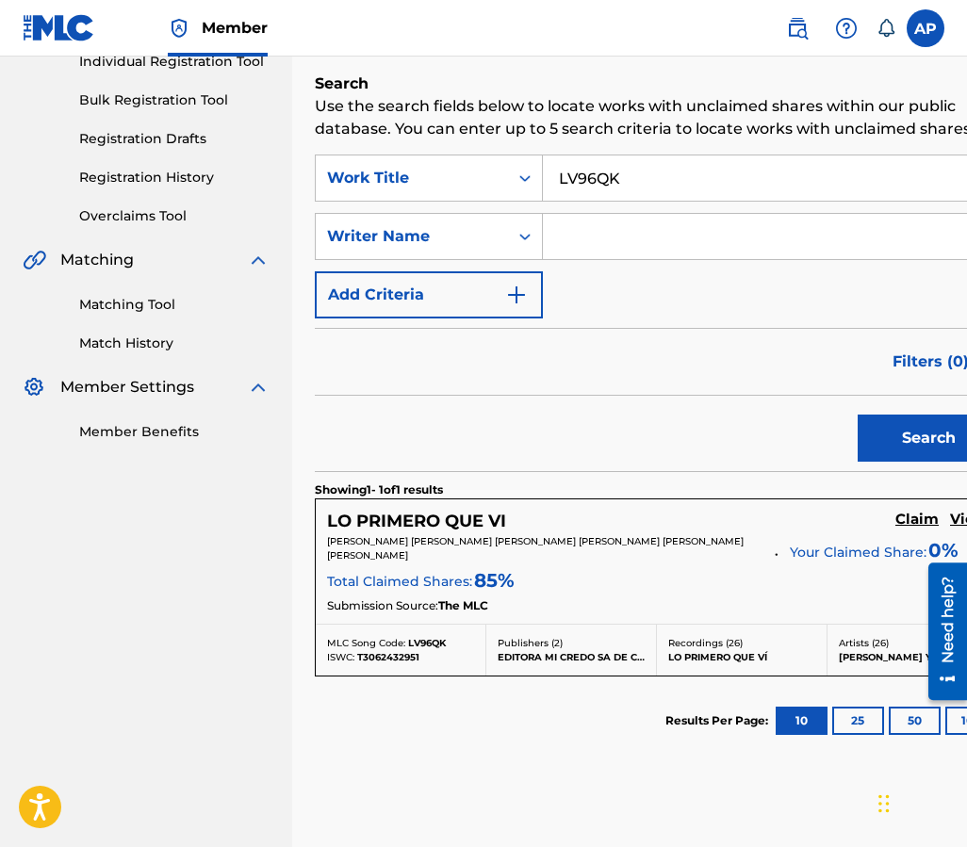
scroll to position [261, 0]
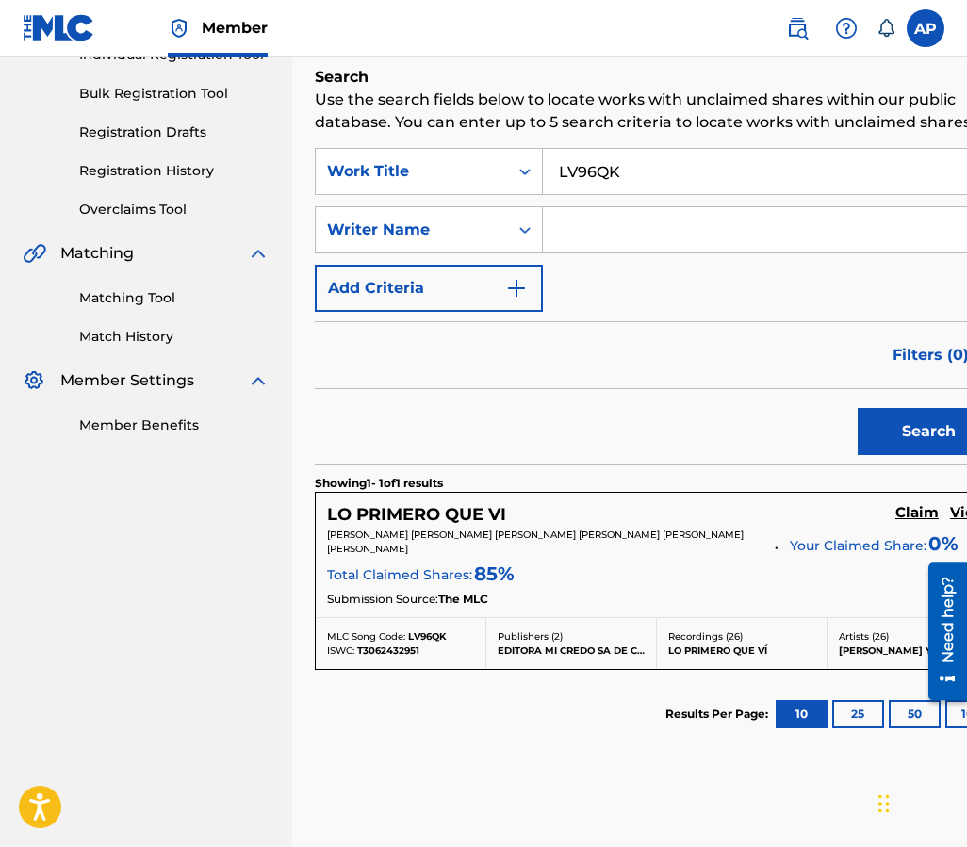
click at [895, 513] on h5 "Claim" at bounding box center [916, 513] width 43 height 18
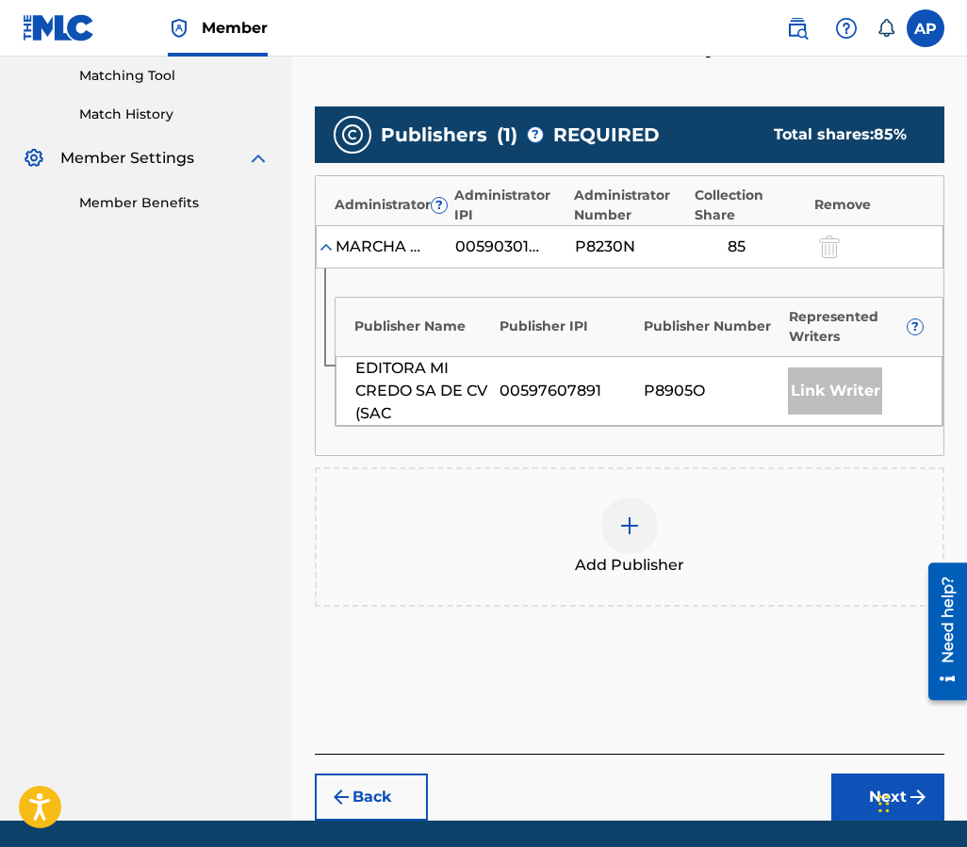
scroll to position [485, 0]
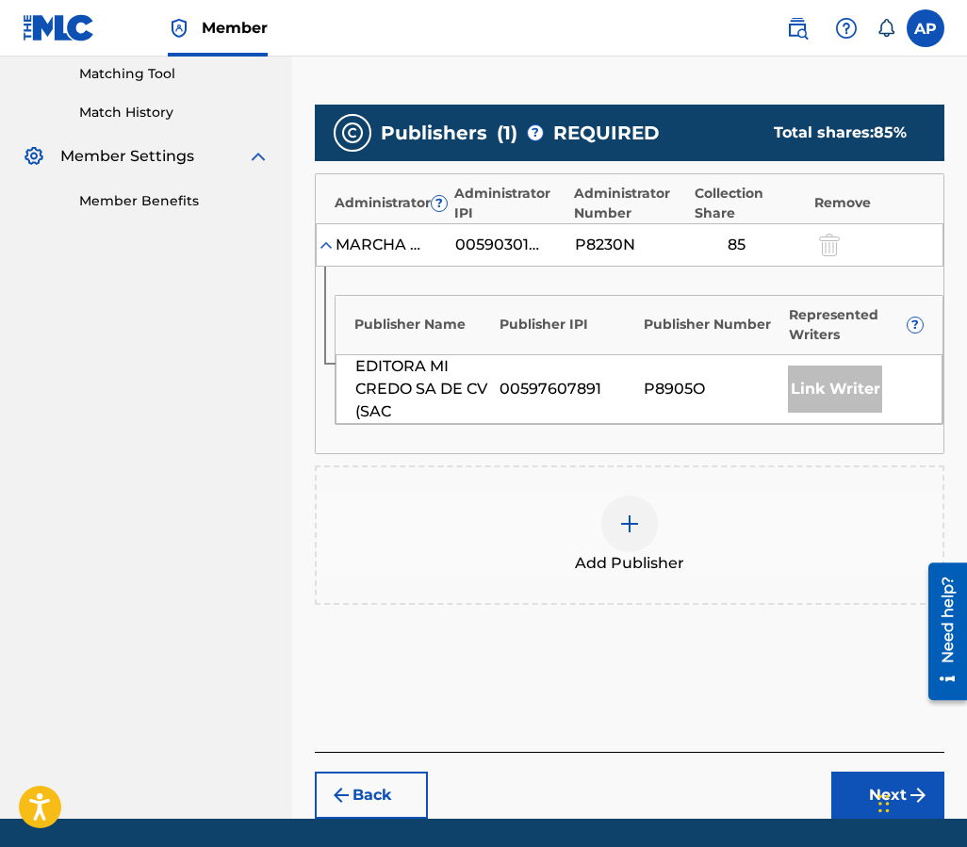
click at [635, 509] on div at bounding box center [629, 524] width 57 height 57
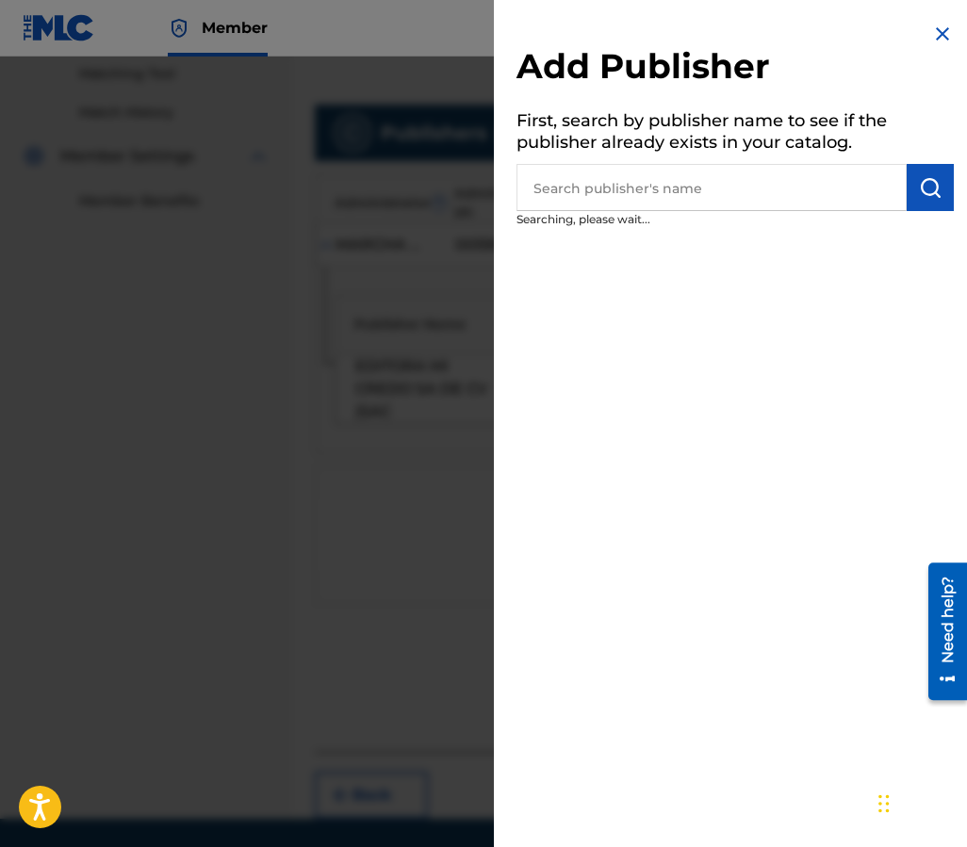
click at [578, 202] on input "text" at bounding box center [711, 187] width 390 height 47
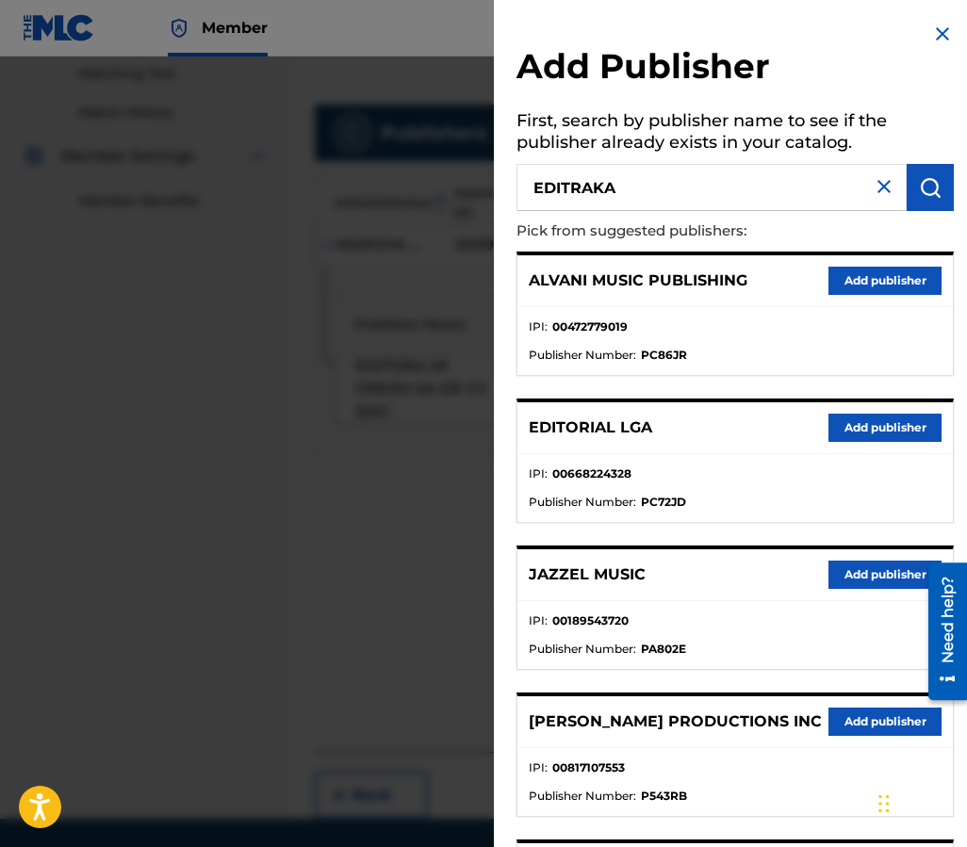
type input "EDITRAKA"
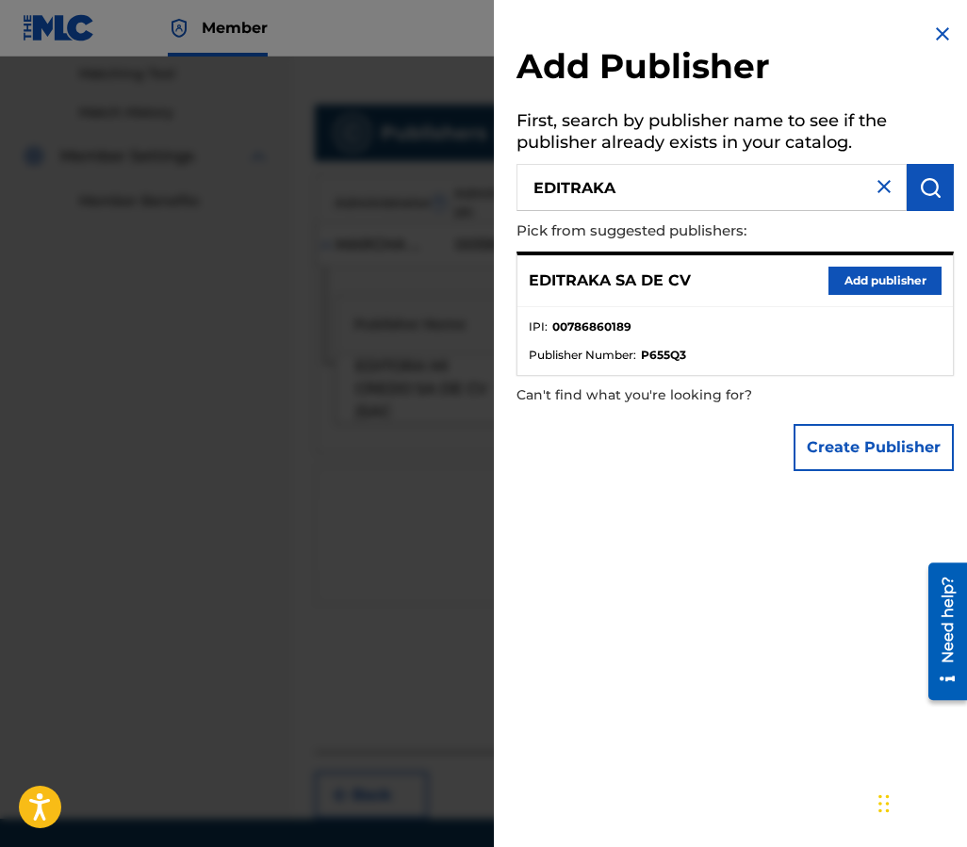
click at [882, 295] on div "EDITRAKA SA DE CV Add publisher" at bounding box center [734, 281] width 435 height 52
click at [876, 284] on button "Add publisher" at bounding box center [884, 281] width 113 height 28
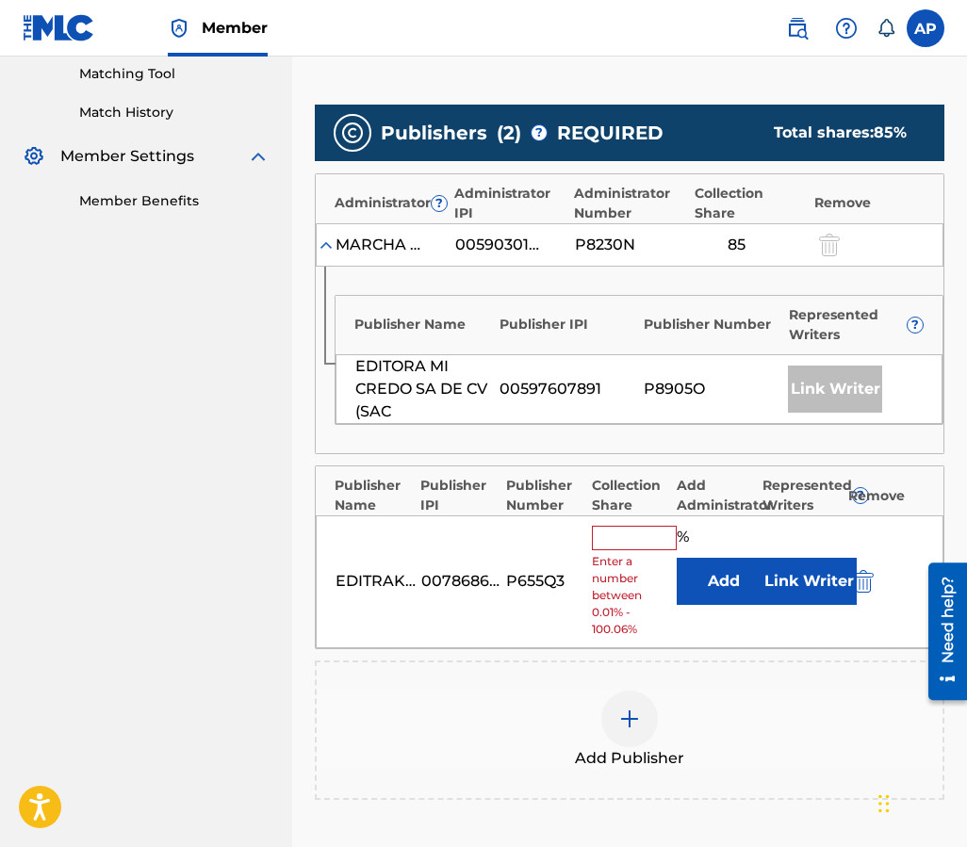
click at [686, 568] on button "Add" at bounding box center [724, 581] width 94 height 47
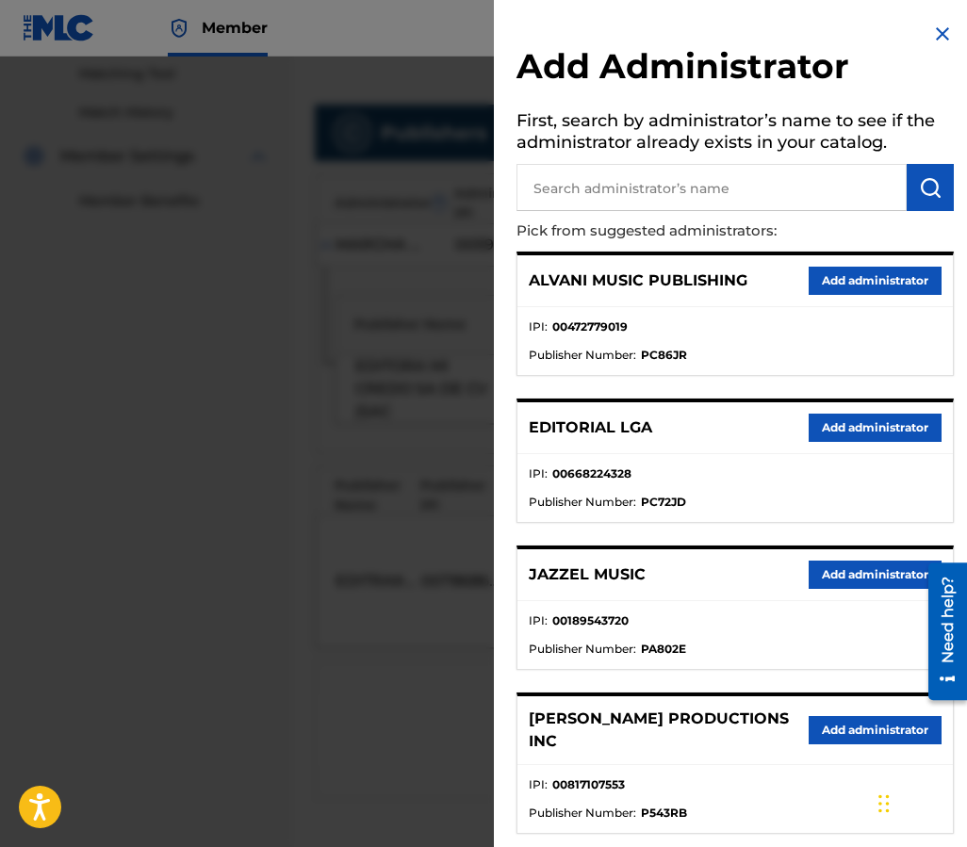
click at [638, 183] on input "text" at bounding box center [711, 187] width 390 height 47
type input "MAXIMO"
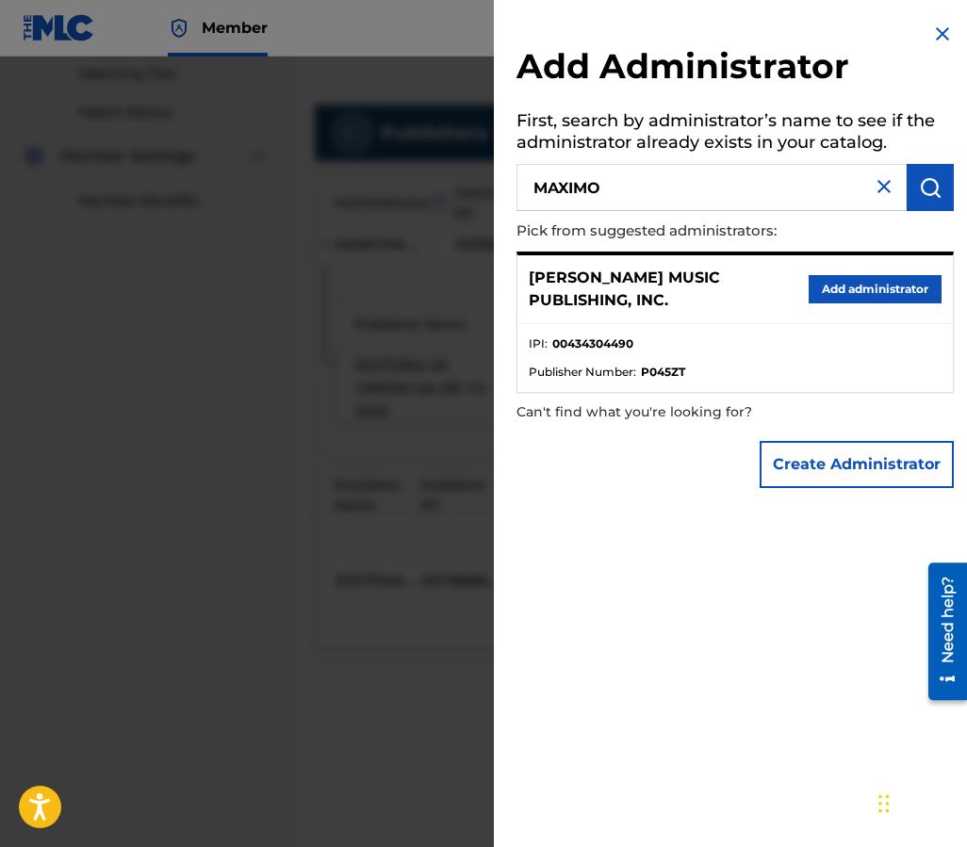
click at [836, 302] on button "Add administrator" at bounding box center [874, 289] width 133 height 28
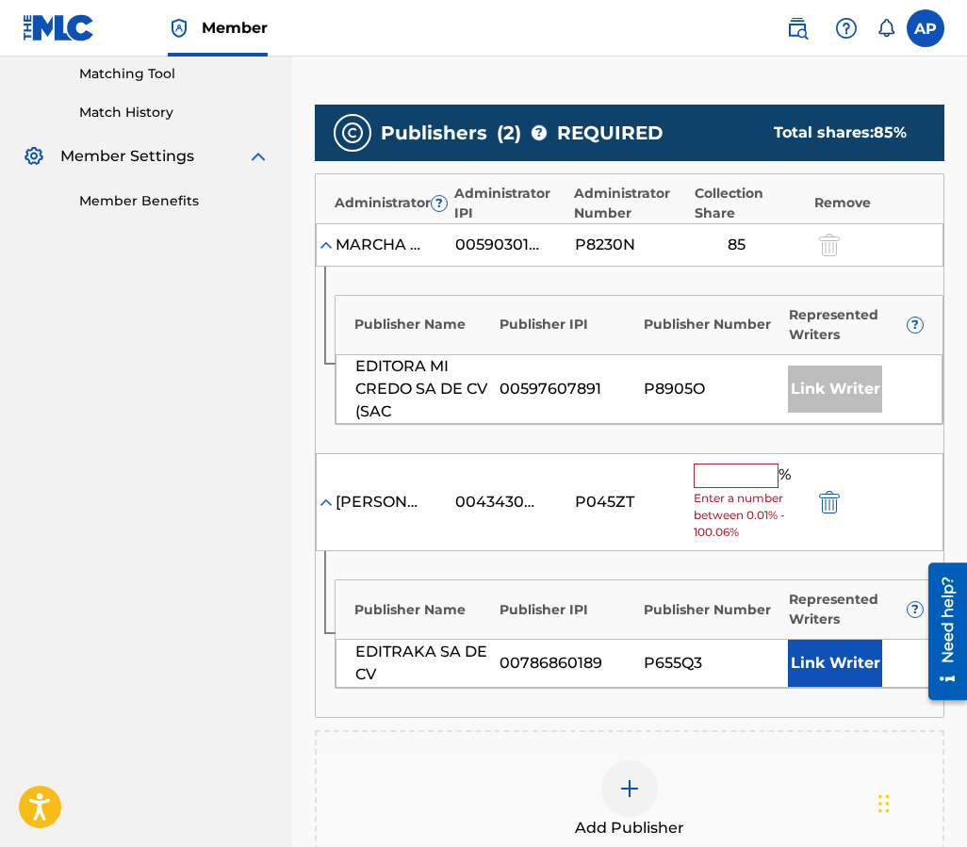
click at [700, 461] on div "[PERSON_NAME] MUSIC PUBLISHING, INC. 00434304490 P045ZT % Enter a number betwee…" at bounding box center [630, 502] width 628 height 99
click at [705, 469] on input "text" at bounding box center [736, 476] width 85 height 24
type input "15"
click at [645, 551] on div "Publisher Name Publisher IPI Publisher Number Represented Writers ? EDITRAKA SA…" at bounding box center [630, 634] width 628 height 166
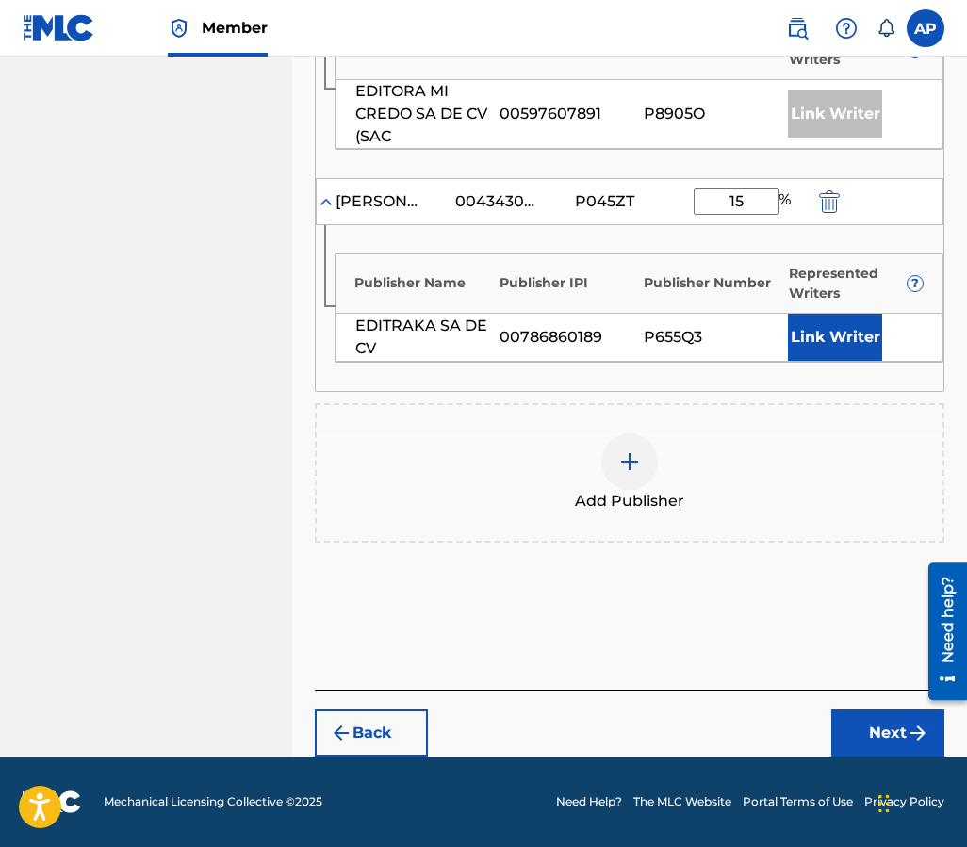
click at [874, 720] on button "Next" at bounding box center [887, 733] width 113 height 47
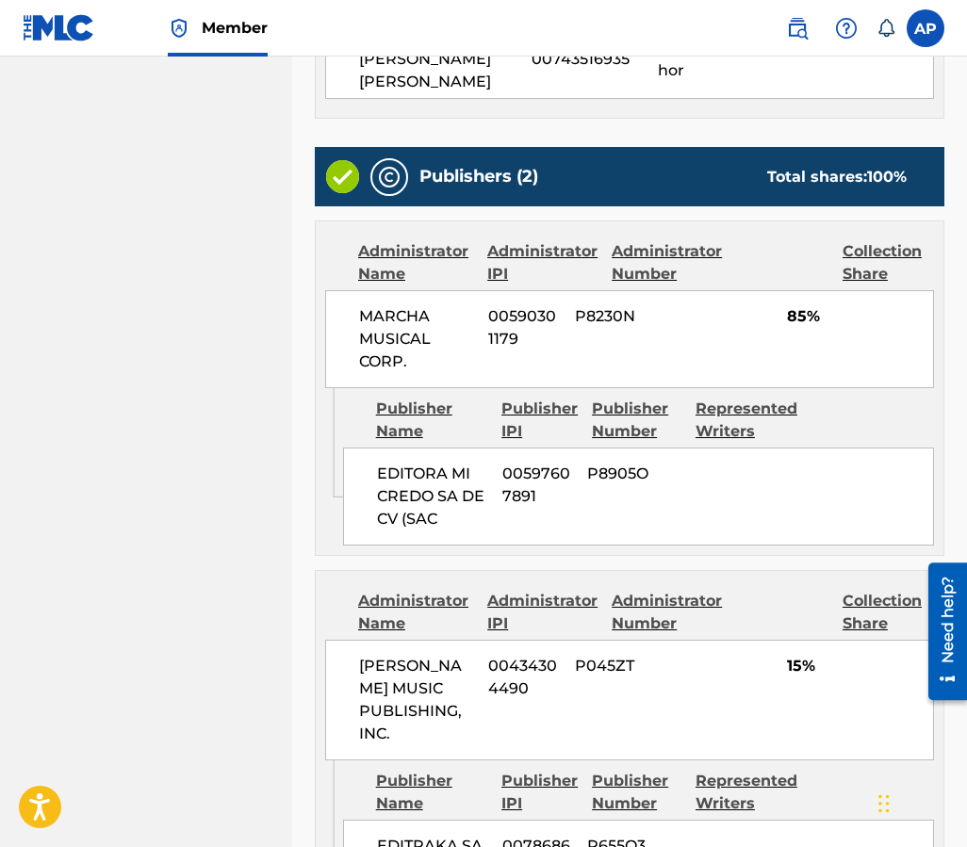
scroll to position [985, 0]
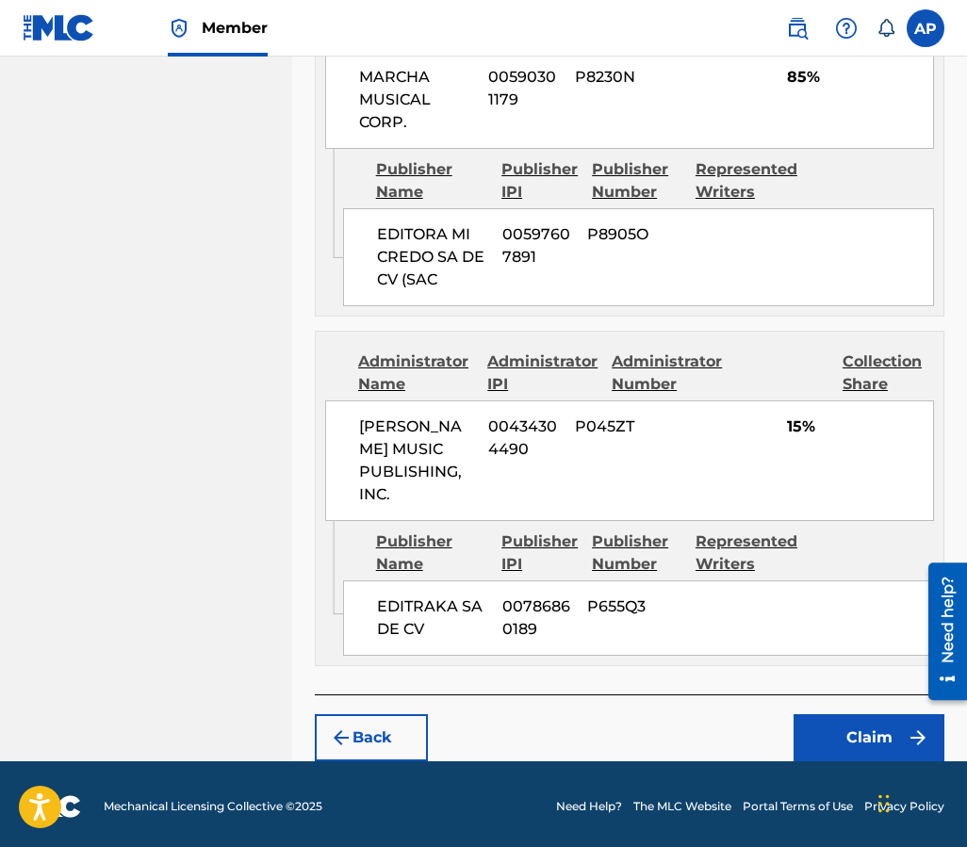
click at [852, 708] on div "Back Claim" at bounding box center [629, 727] width 629 height 67
click at [852, 714] on button "Claim" at bounding box center [868, 737] width 151 height 47
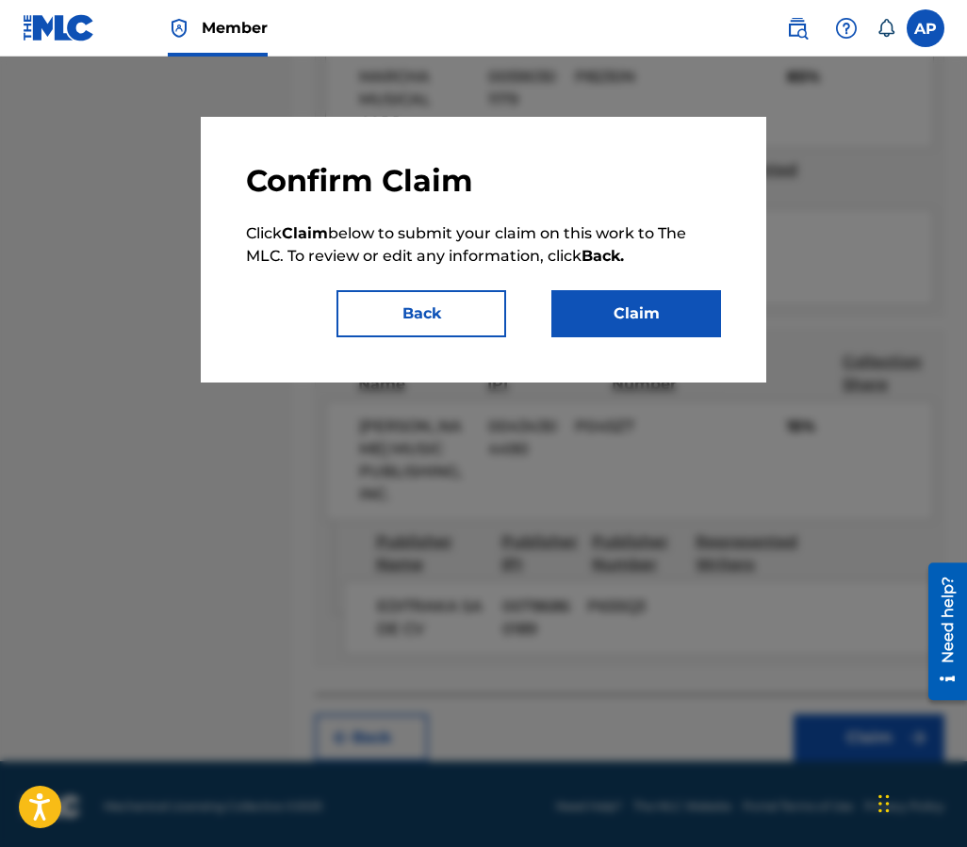
click at [683, 333] on button "Claim" at bounding box center [636, 313] width 170 height 47
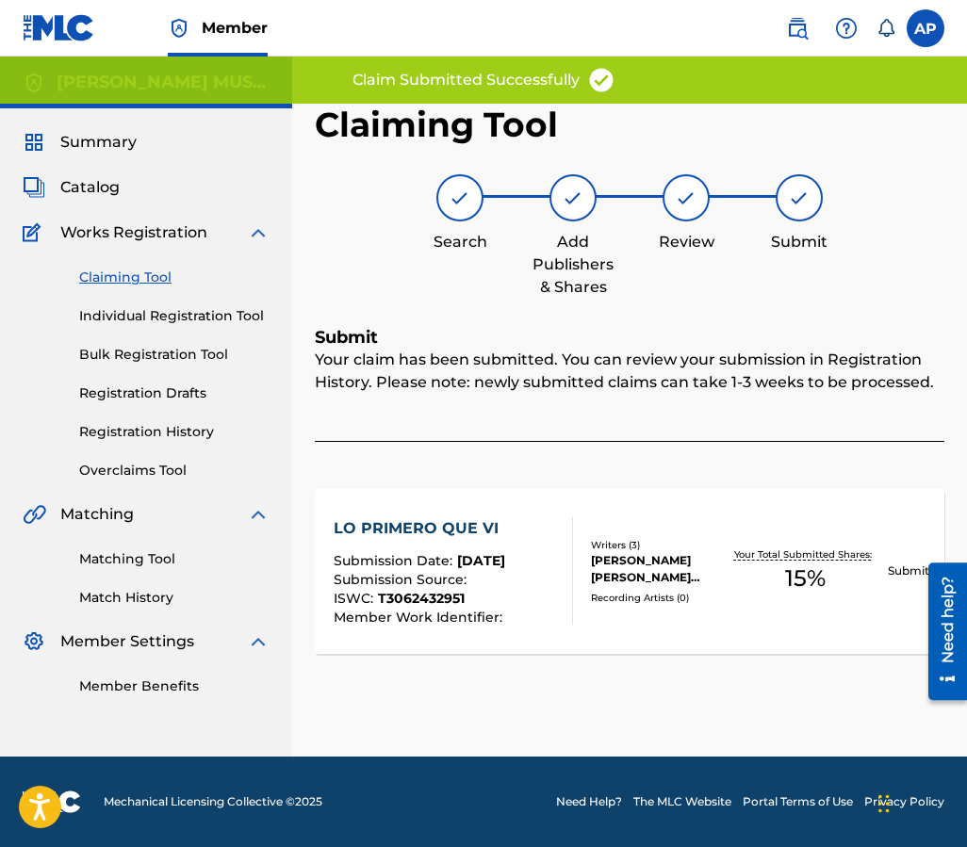
scroll to position [0, 0]
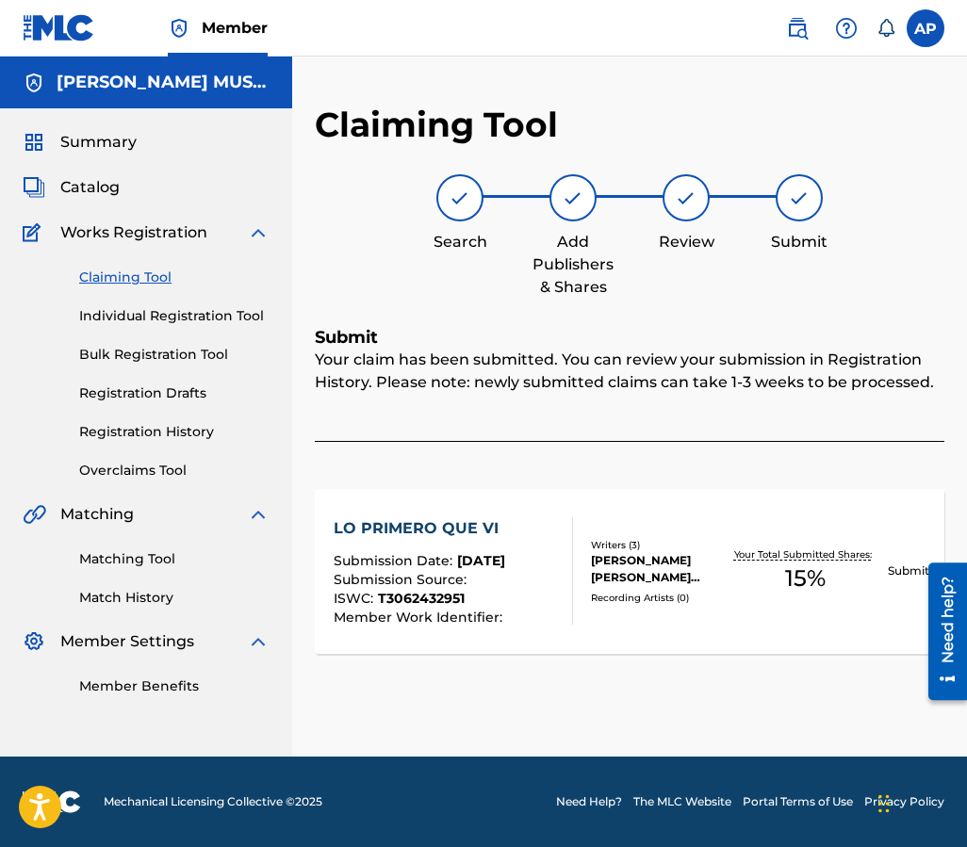
click at [136, 282] on link "Claiming Tool" at bounding box center [174, 278] width 190 height 20
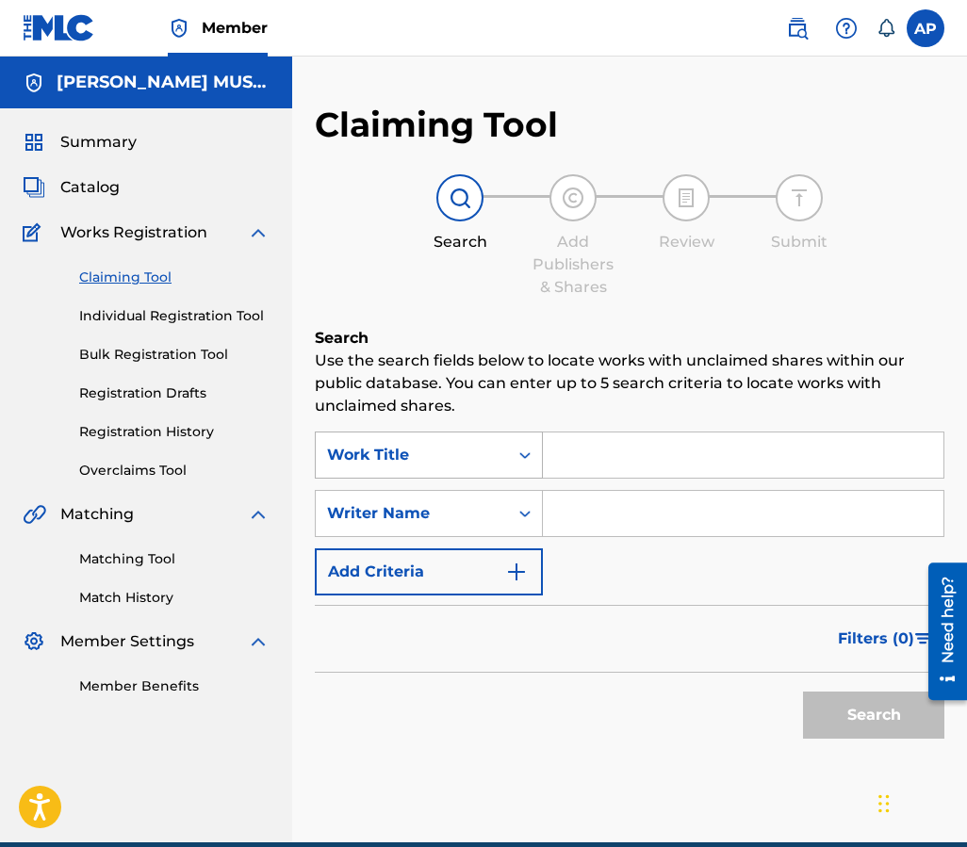
click at [504, 443] on div "Work Title" at bounding box center [412, 455] width 192 height 36
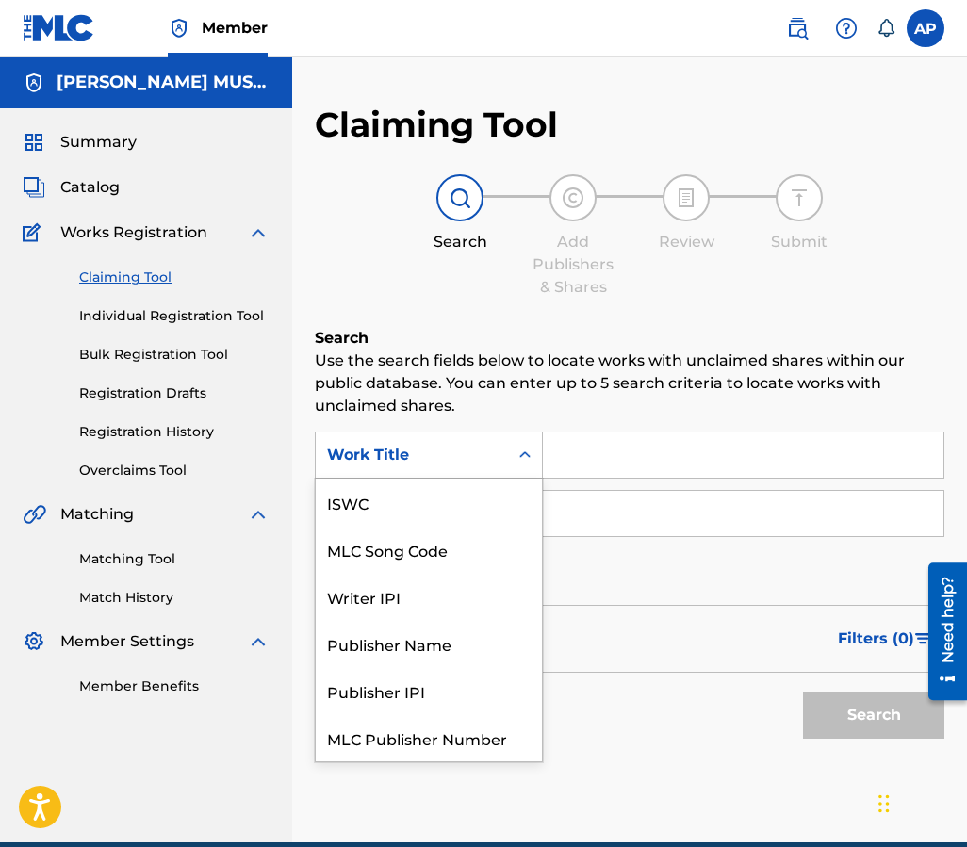
scroll to position [47, 0]
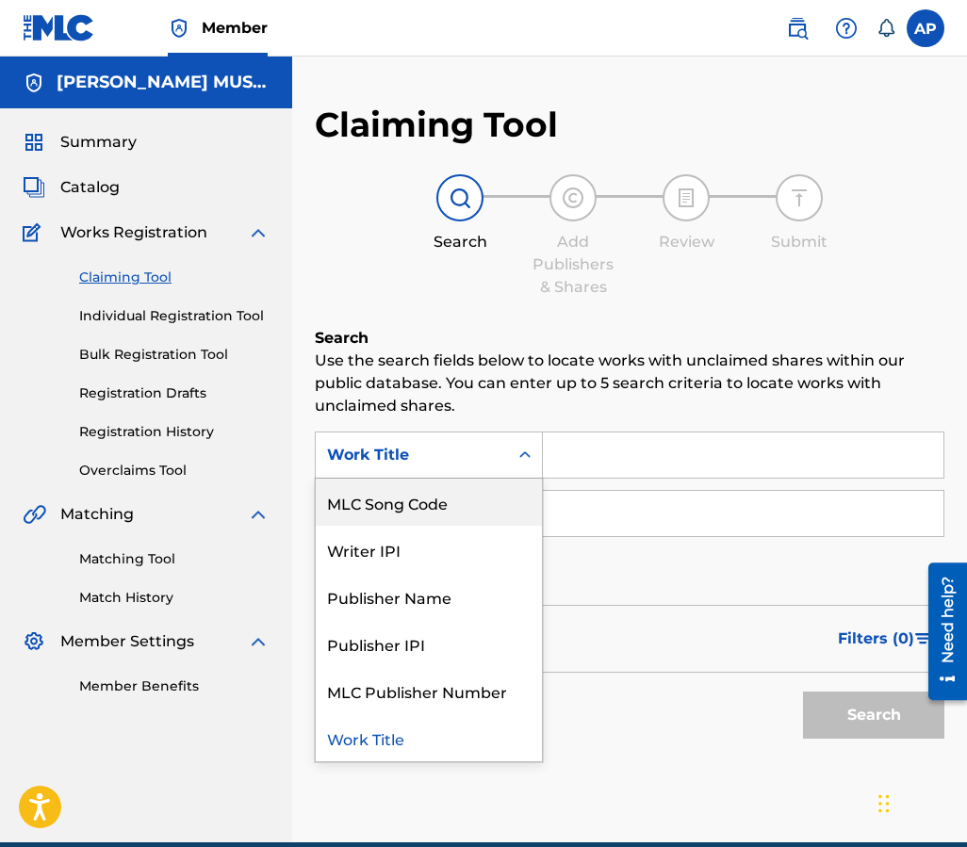
click at [504, 490] on div "MLC Song Code" at bounding box center [429, 502] width 226 height 47
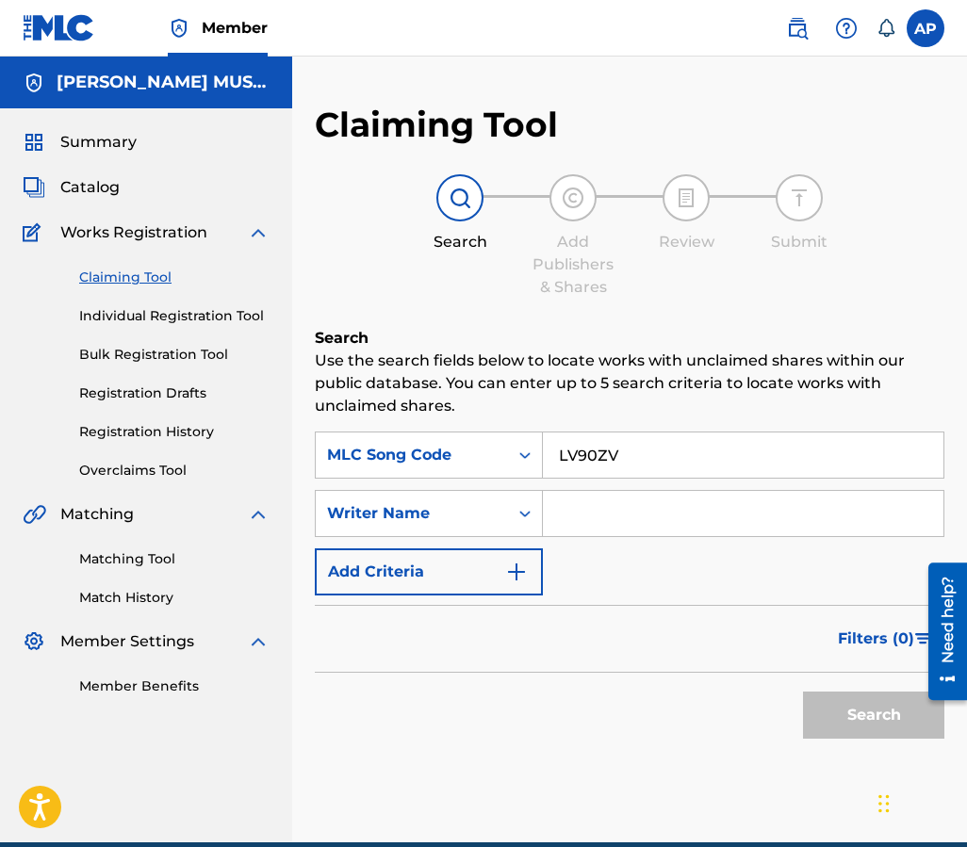
click at [803, 692] on button "Search" at bounding box center [873, 715] width 141 height 47
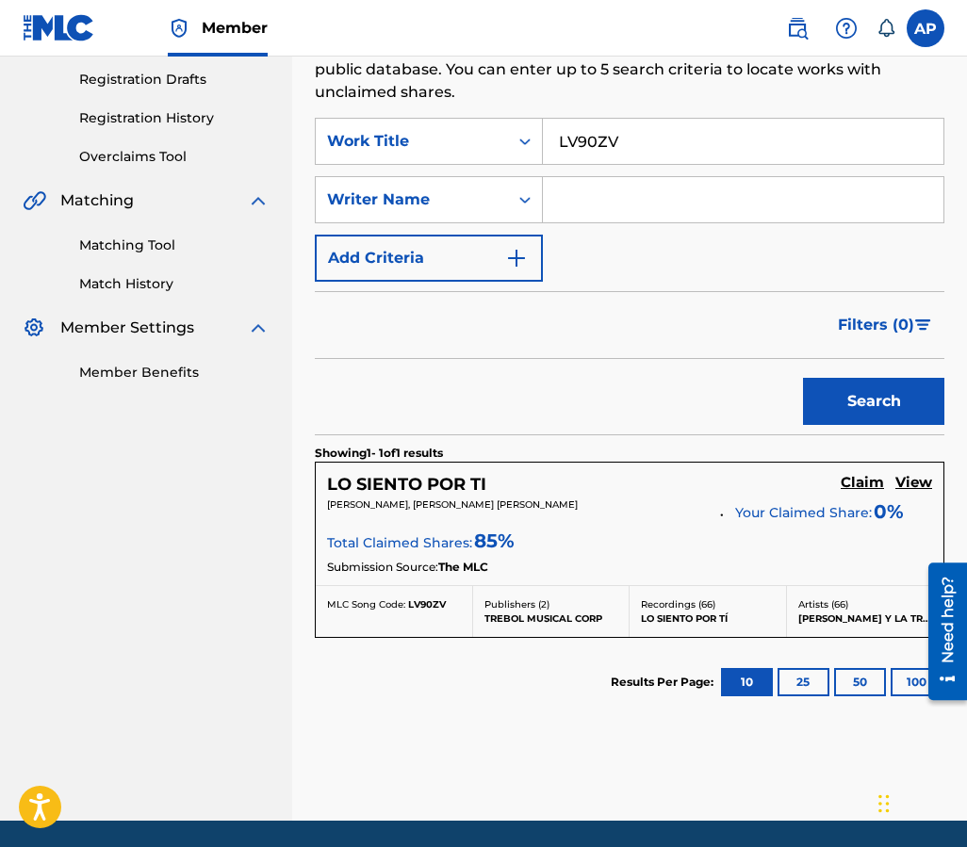
scroll to position [354, 0]
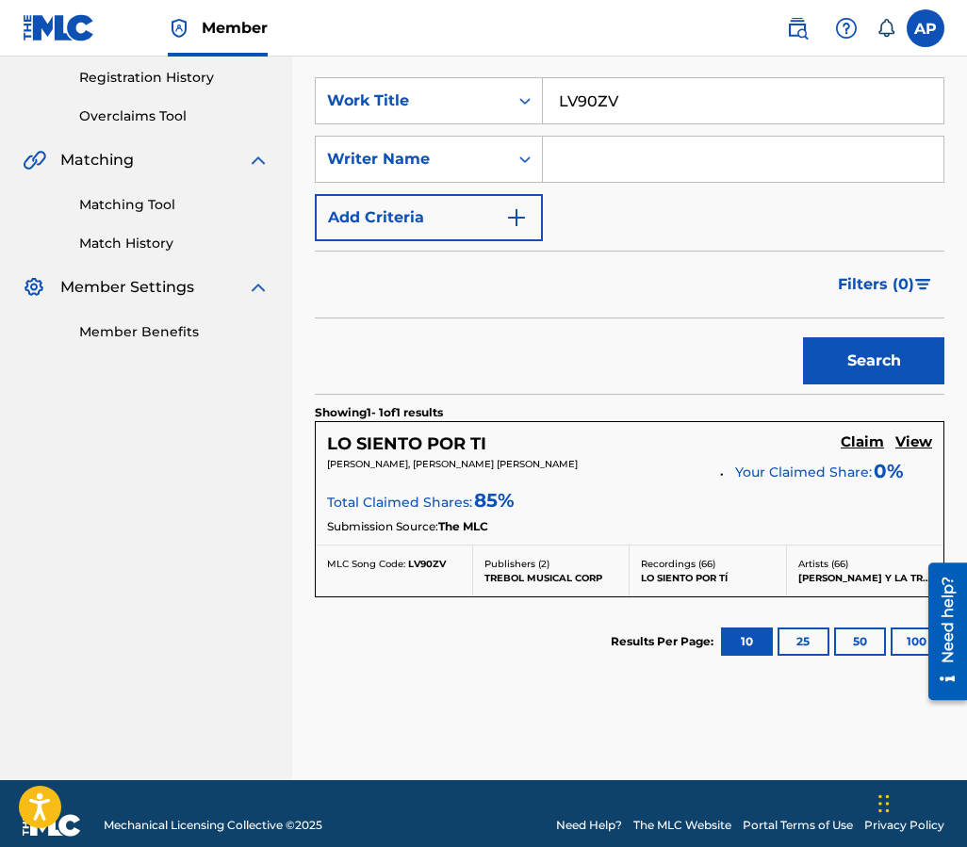
click at [862, 437] on h5 "Claim" at bounding box center [862, 442] width 43 height 18
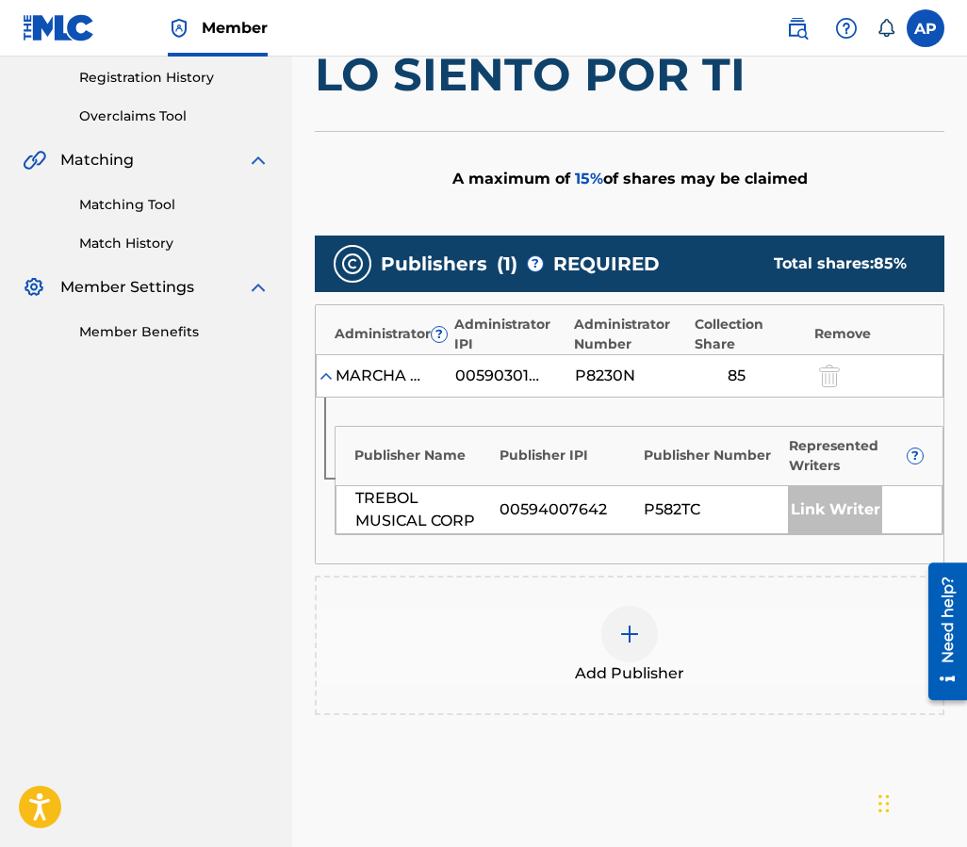
click at [654, 633] on div at bounding box center [629, 634] width 57 height 57
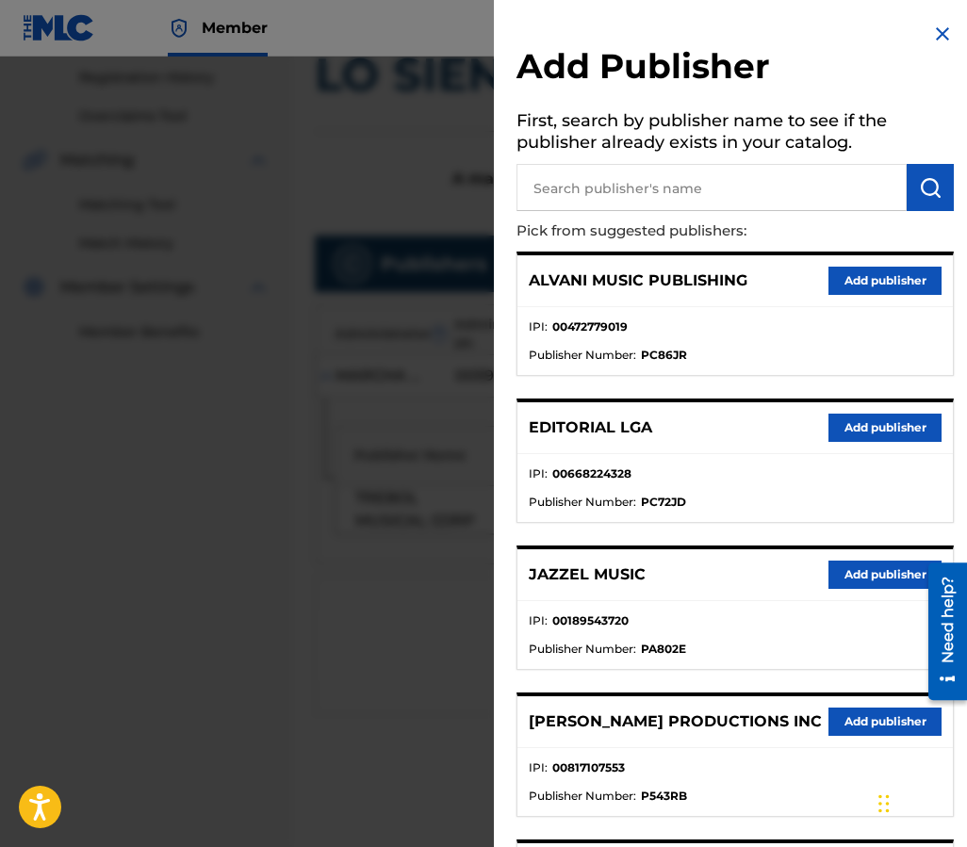
click at [619, 184] on input "text" at bounding box center [711, 187] width 390 height 47
type input "EDITRAKA"
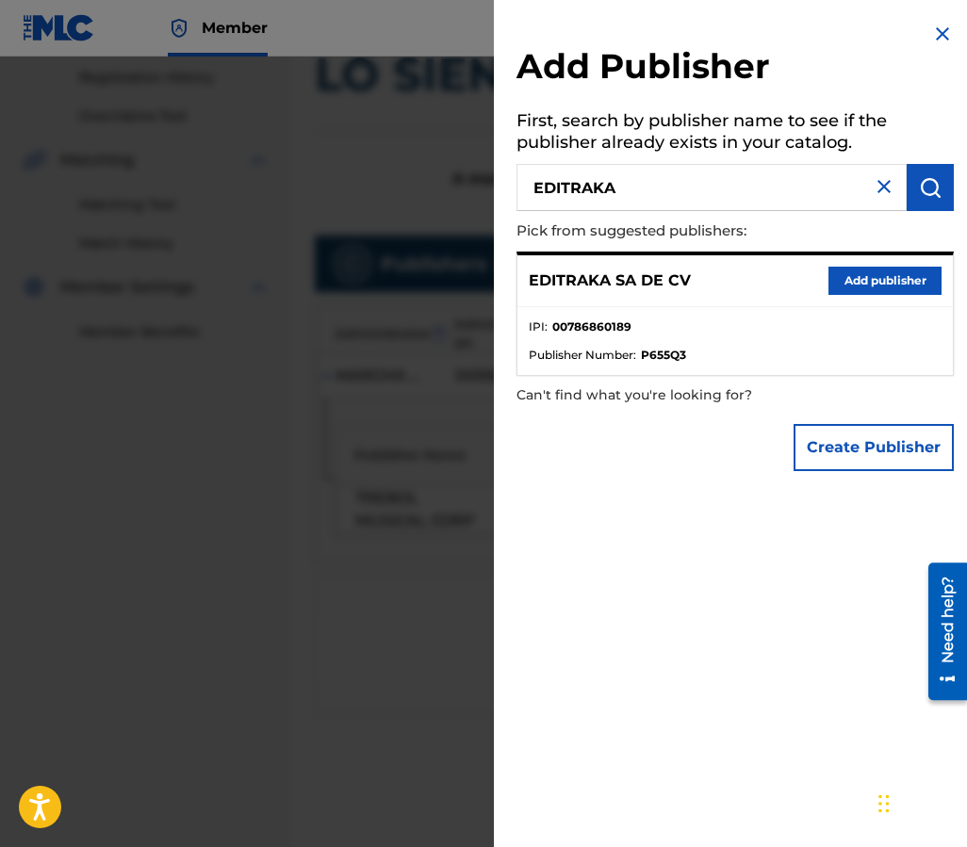
click at [865, 272] on button "Add publisher" at bounding box center [884, 281] width 113 height 28
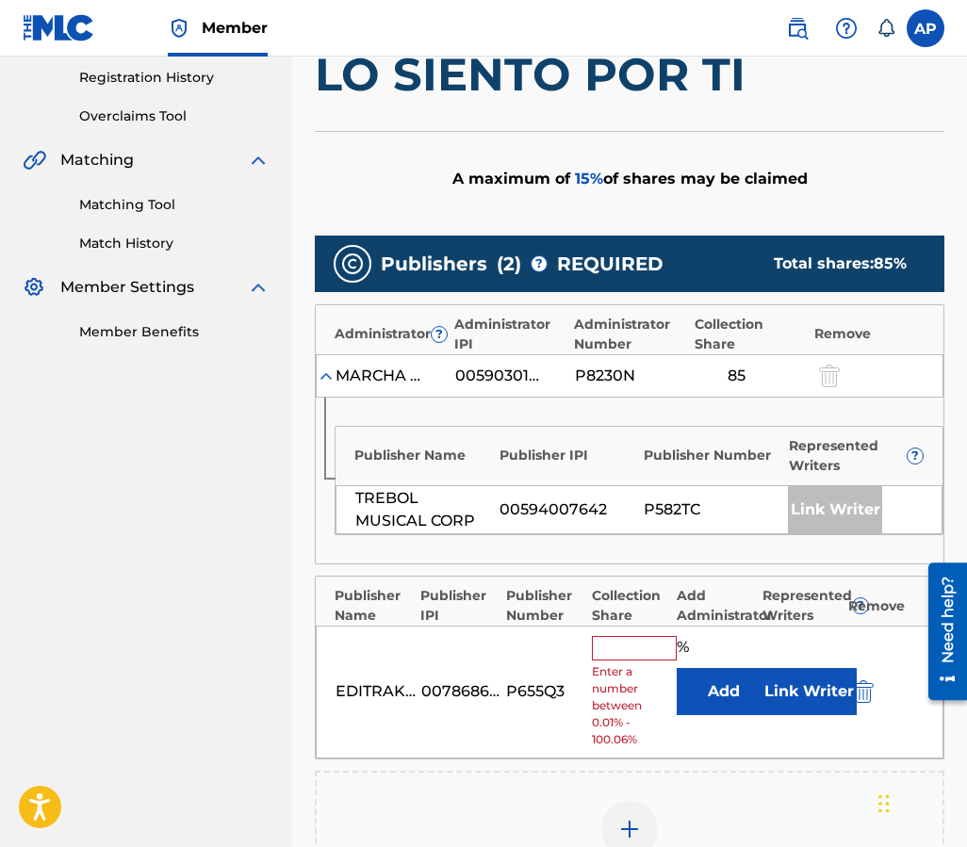
click at [639, 653] on input "text" at bounding box center [634, 648] width 85 height 24
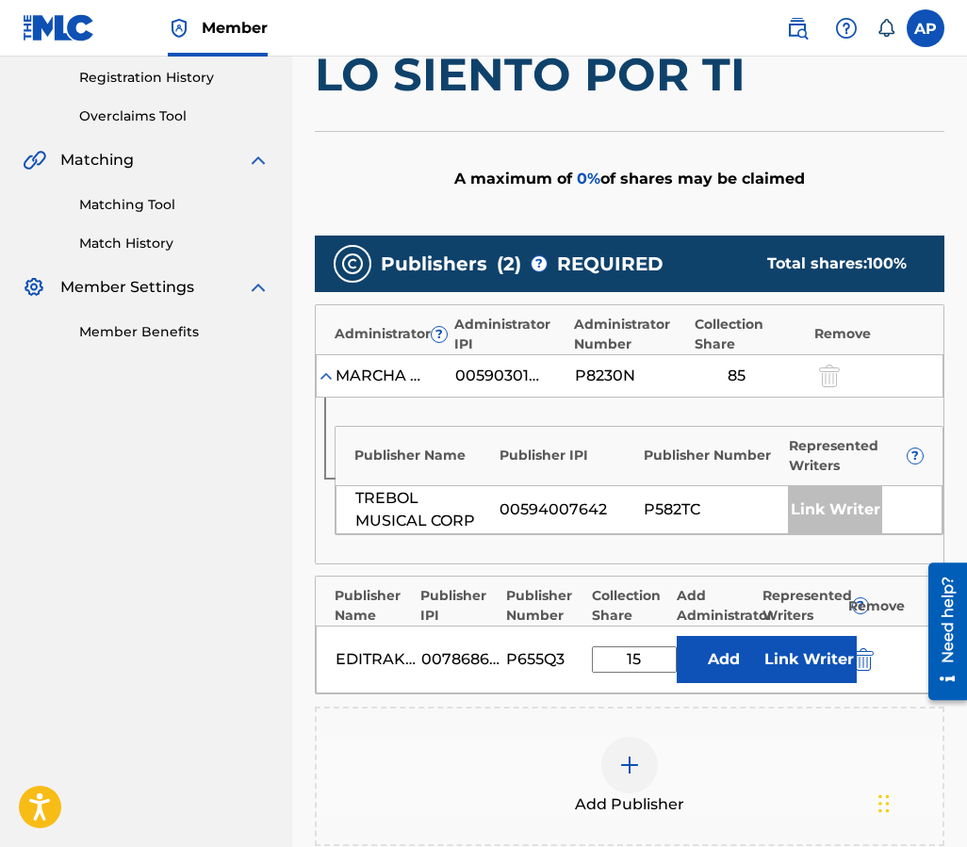
type input "15"
click at [711, 669] on button "Add" at bounding box center [724, 659] width 94 height 47
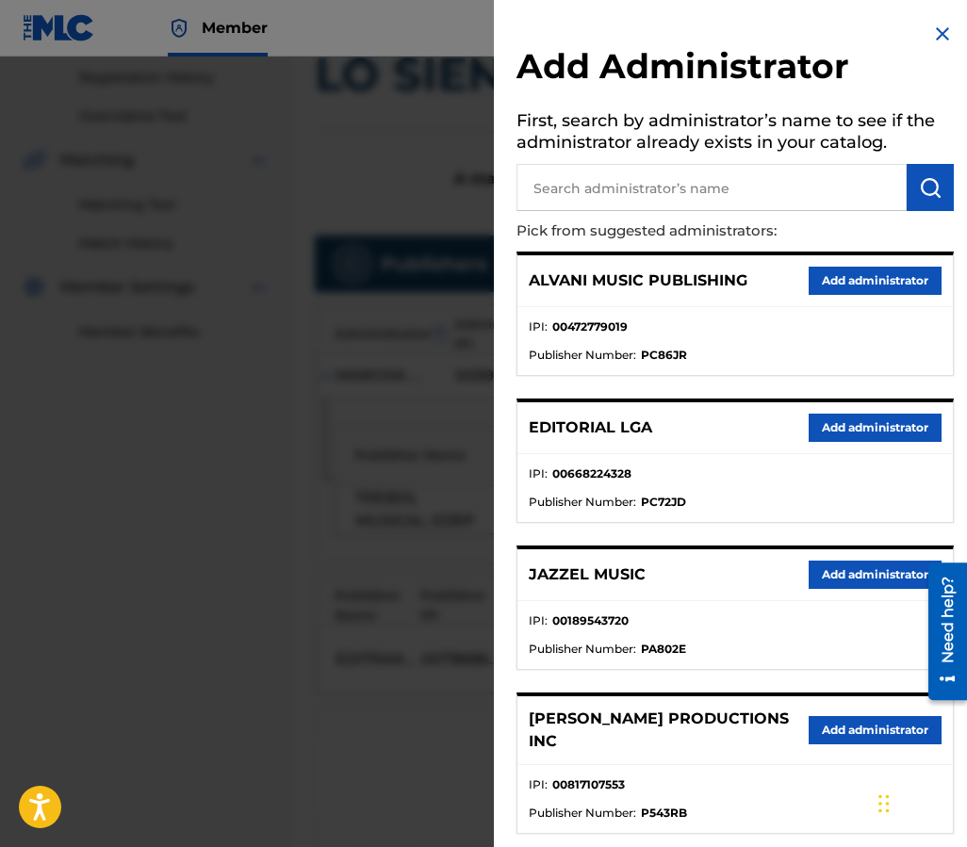
click at [681, 177] on input "text" at bounding box center [711, 187] width 390 height 47
type input "MAXIMO"
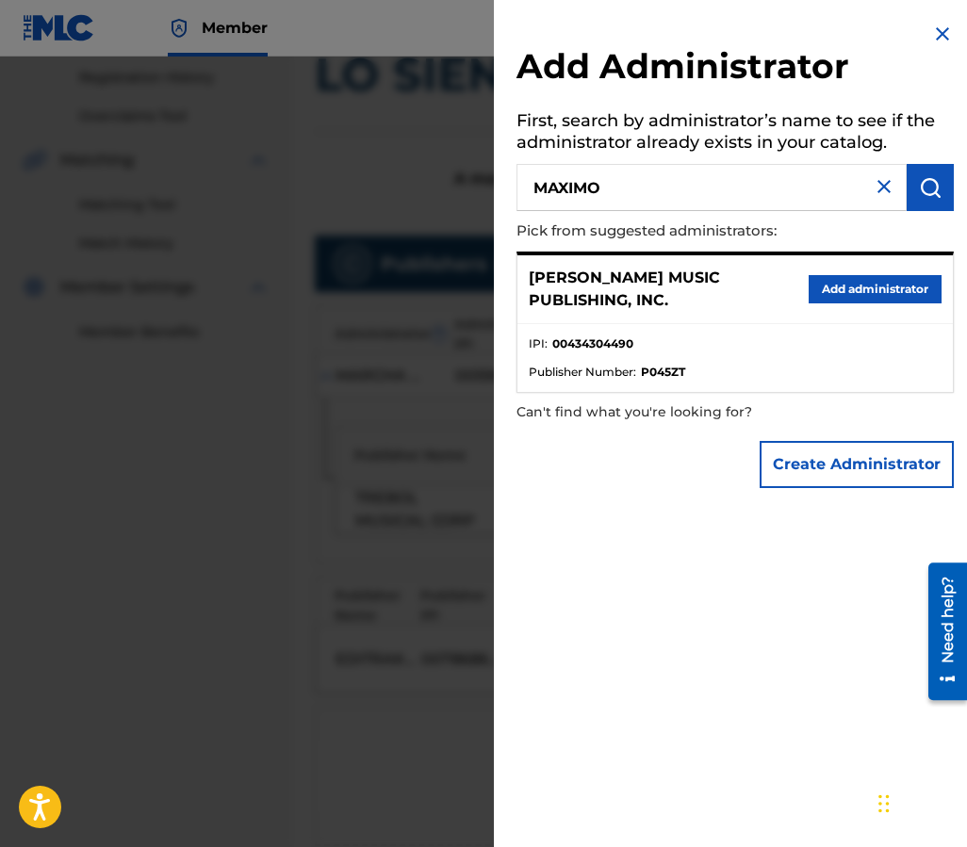
click at [901, 309] on div "[PERSON_NAME] MUSIC PUBLISHING, INC. Add administrator" at bounding box center [734, 289] width 435 height 69
click at [889, 279] on button "Add administrator" at bounding box center [874, 289] width 133 height 28
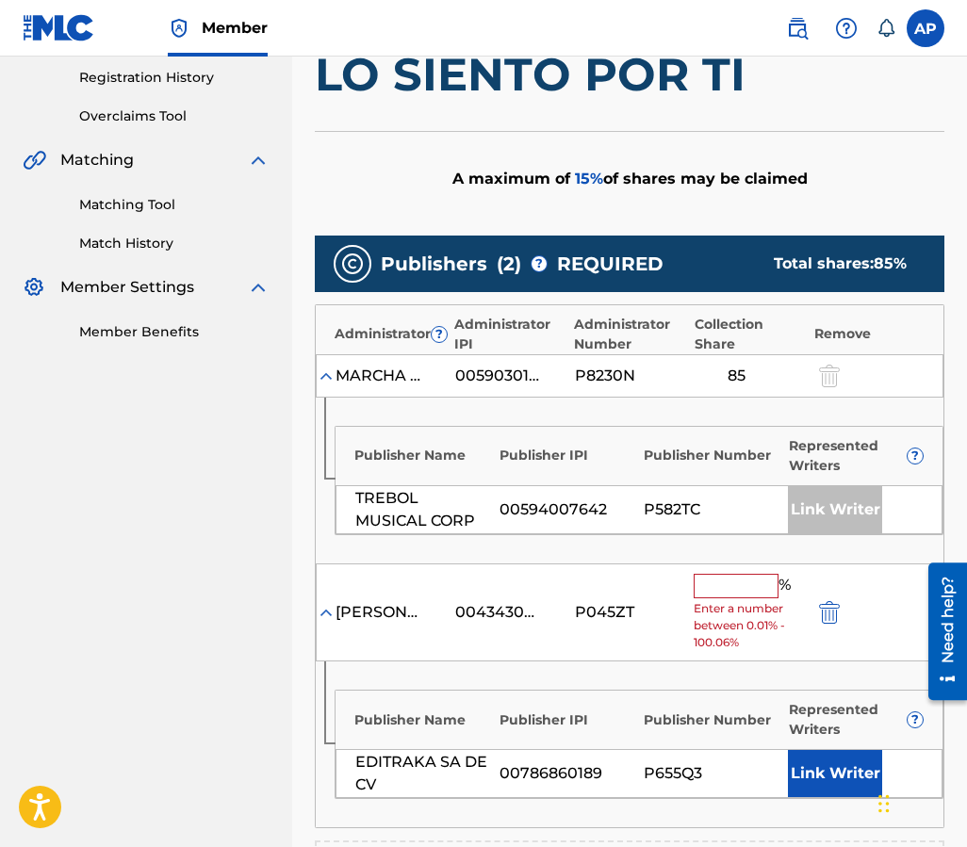
click at [706, 574] on input "text" at bounding box center [736, 586] width 85 height 24
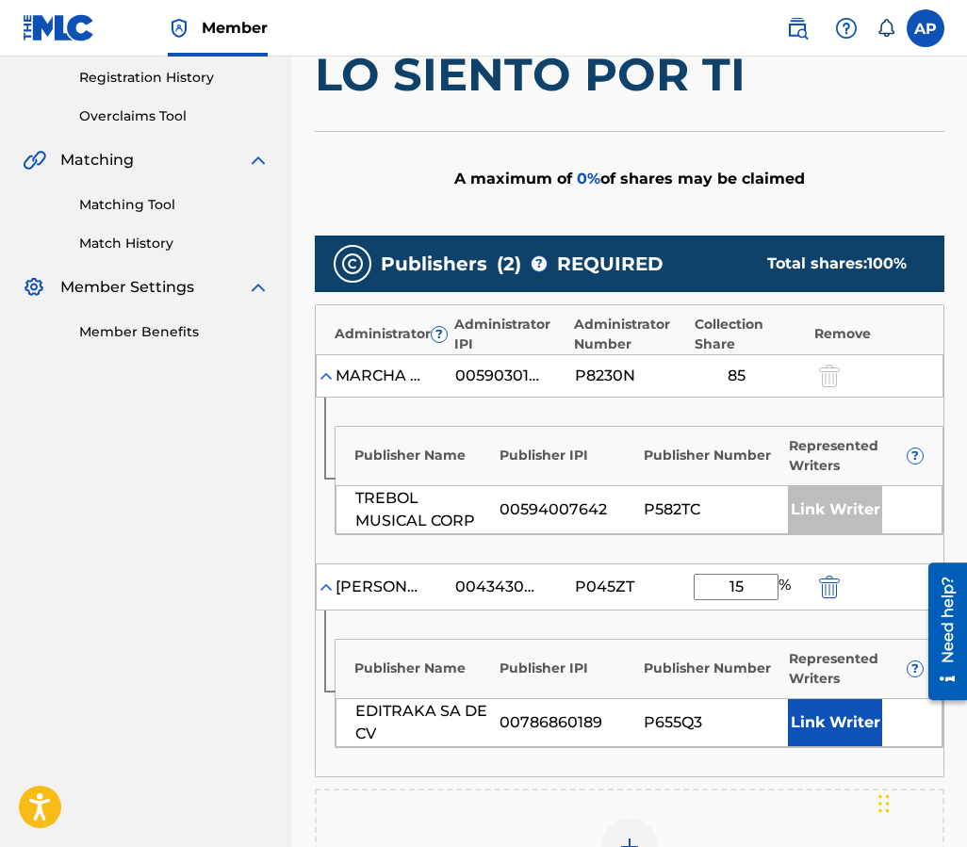
type input "15"
click at [599, 629] on div "Publisher Name Publisher IPI Publisher Number Represented Writers ? EDITRAKA SA…" at bounding box center [630, 694] width 628 height 166
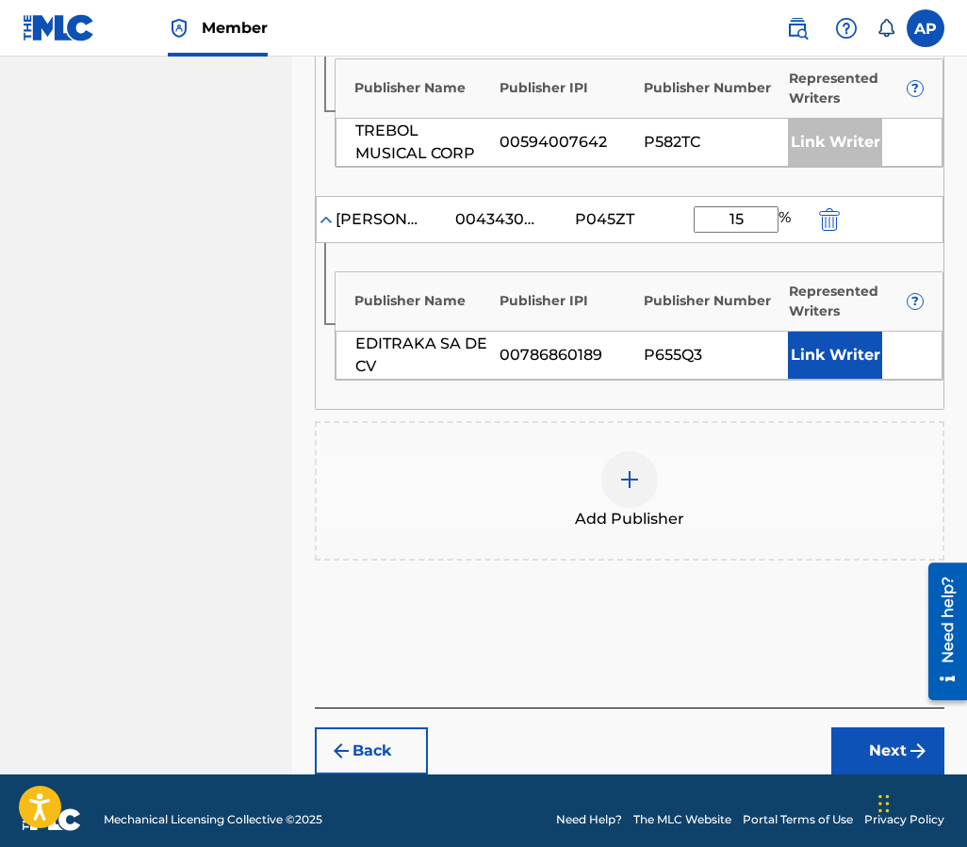
click at [863, 745] on button "Next" at bounding box center [887, 750] width 113 height 47
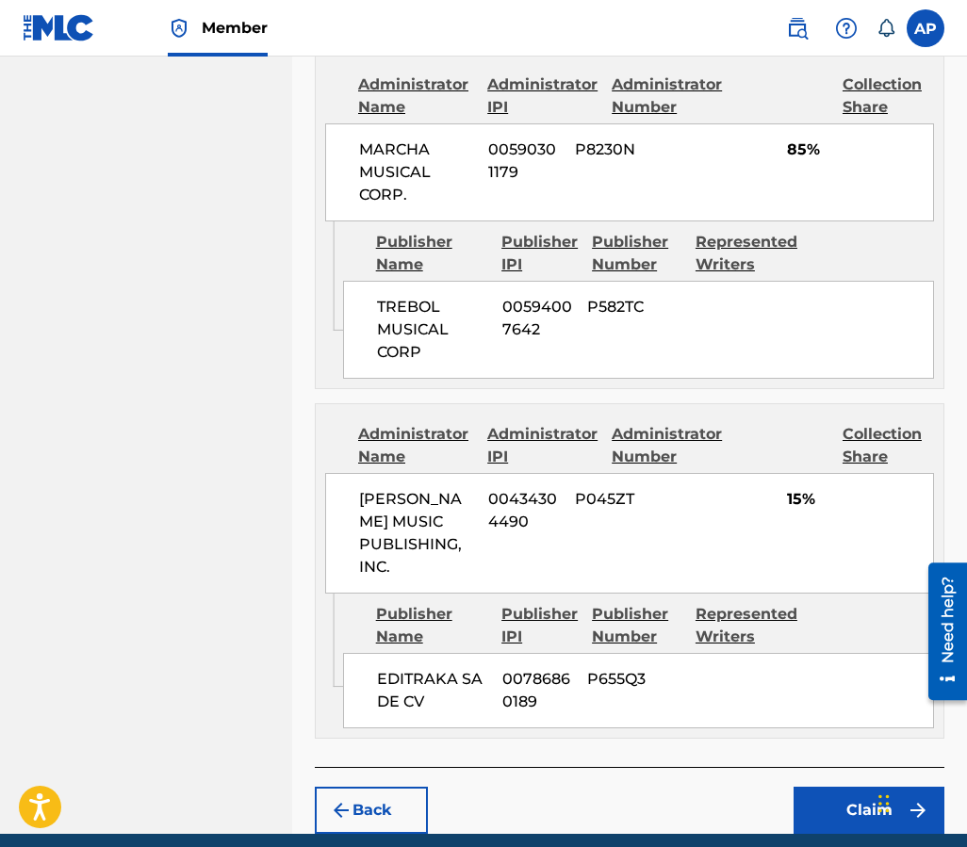
scroll to position [912, 0]
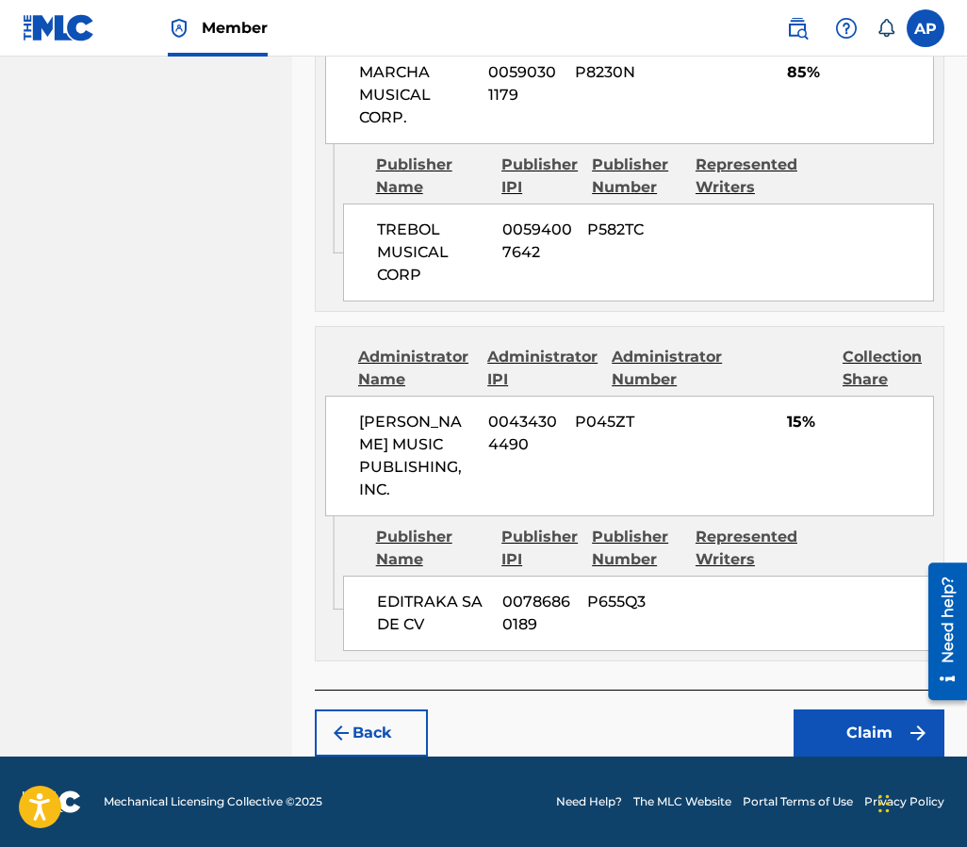
click at [830, 740] on button "Claim" at bounding box center [868, 733] width 151 height 47
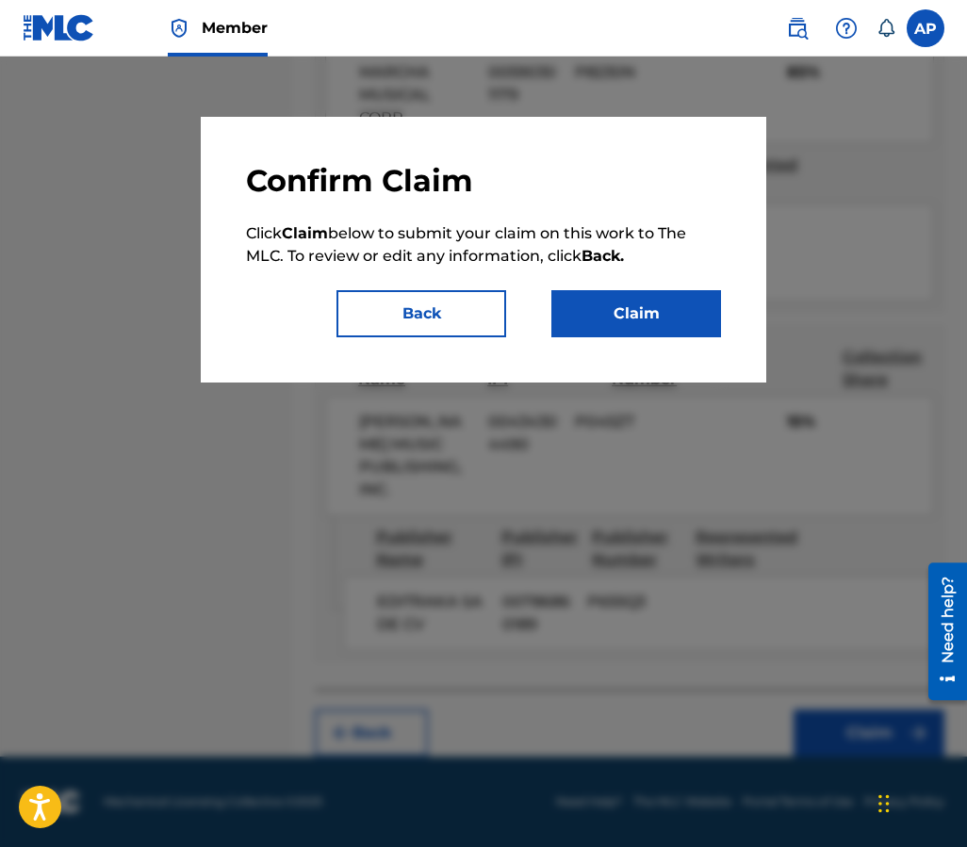
click at [675, 298] on button "Claim" at bounding box center [636, 313] width 170 height 47
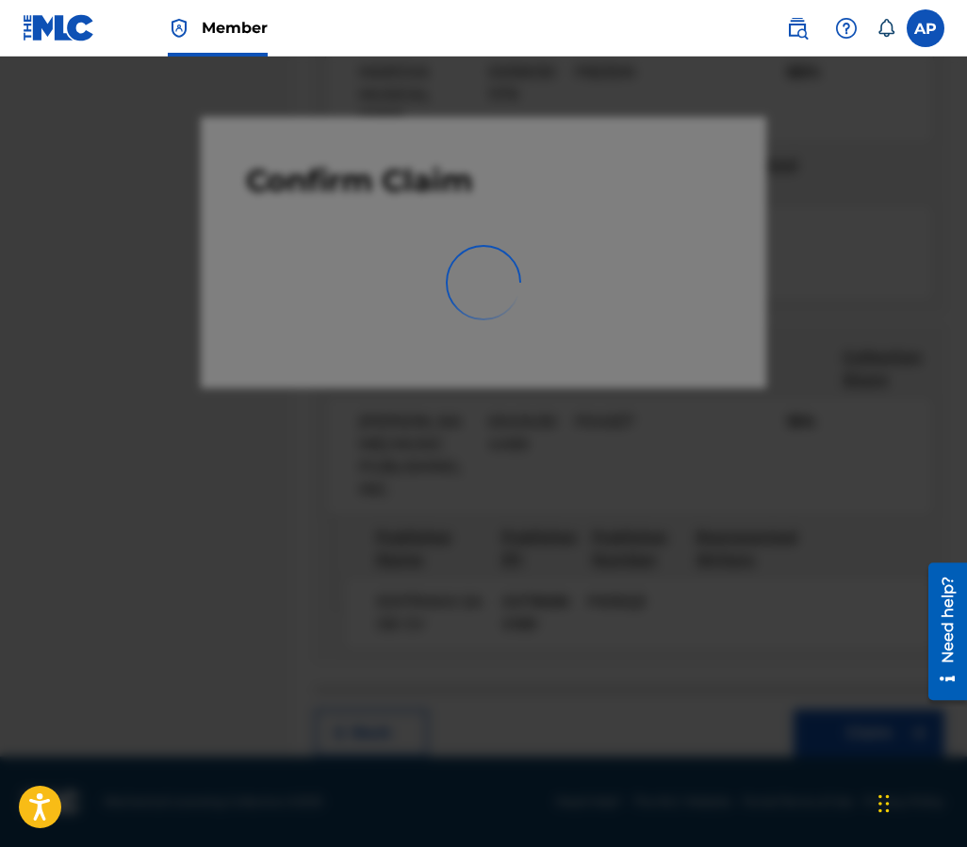
scroll to position [0, 0]
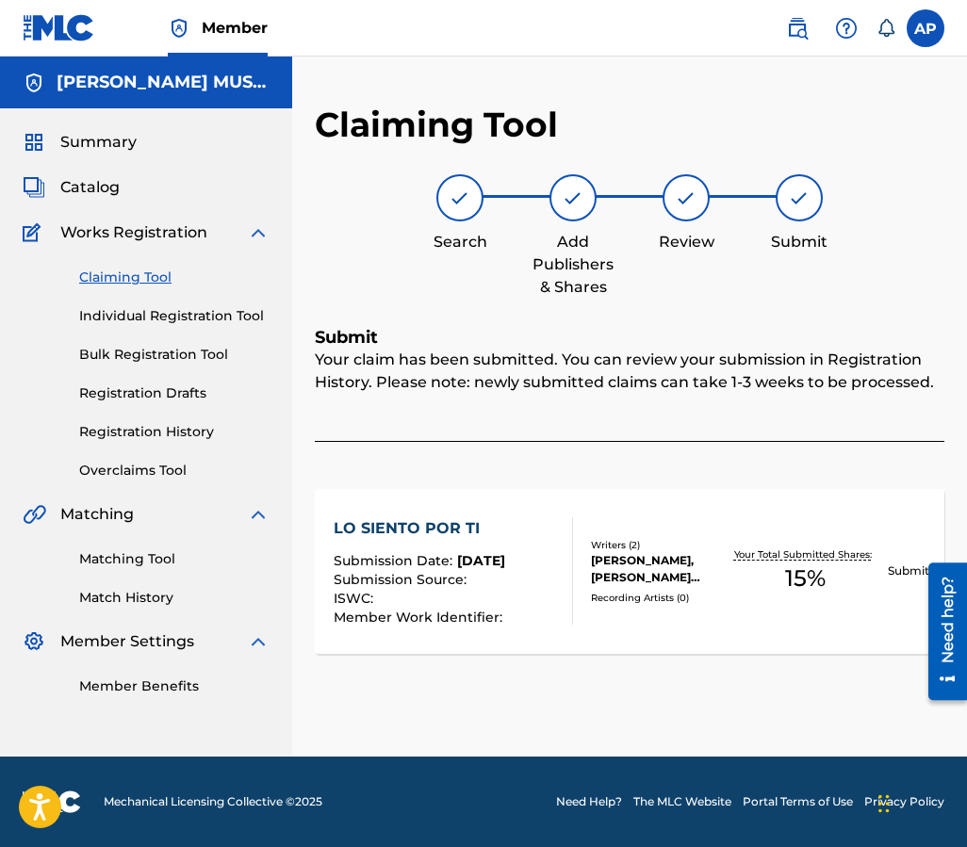
click at [117, 284] on link "Claiming Tool" at bounding box center [174, 278] width 190 height 20
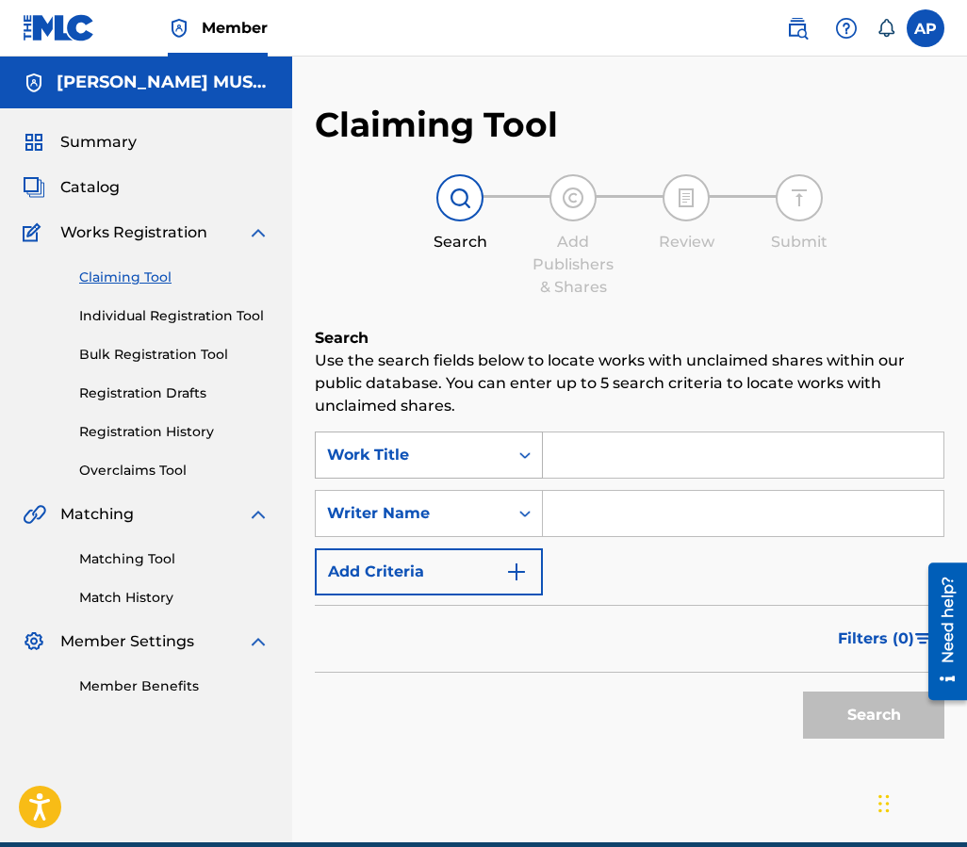
click at [480, 466] on div "Work Title" at bounding box center [412, 455] width 192 height 36
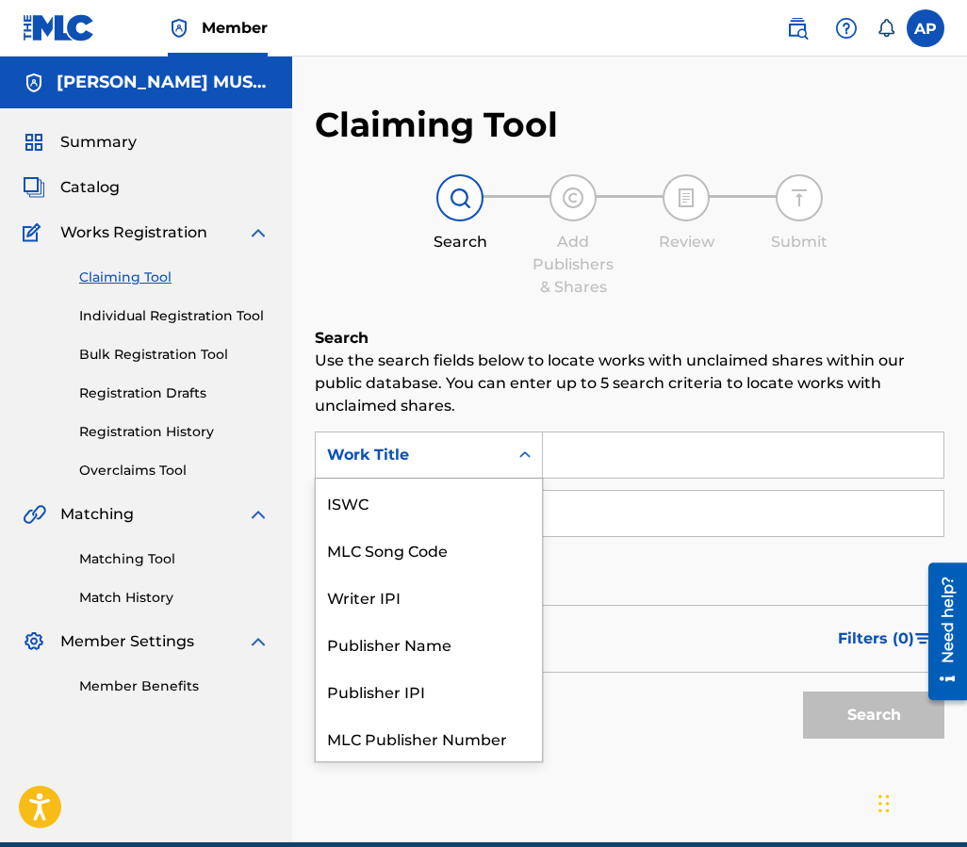
scroll to position [47, 0]
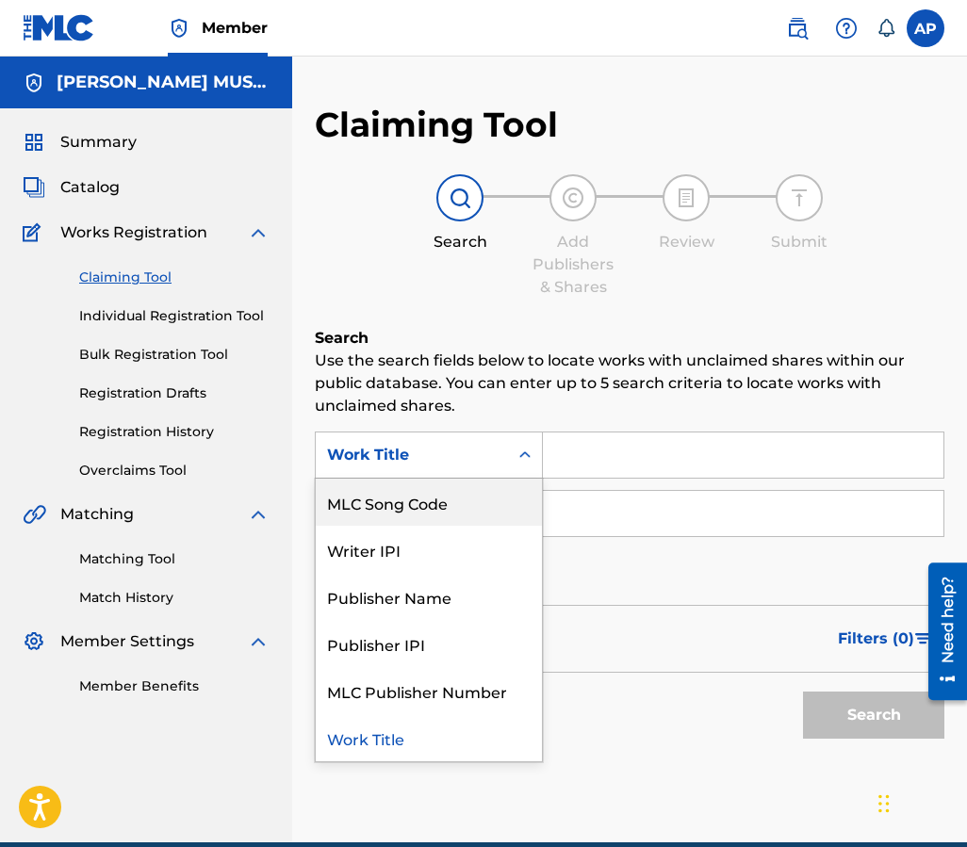
click at [457, 483] on div "MLC Song Code" at bounding box center [429, 502] width 226 height 47
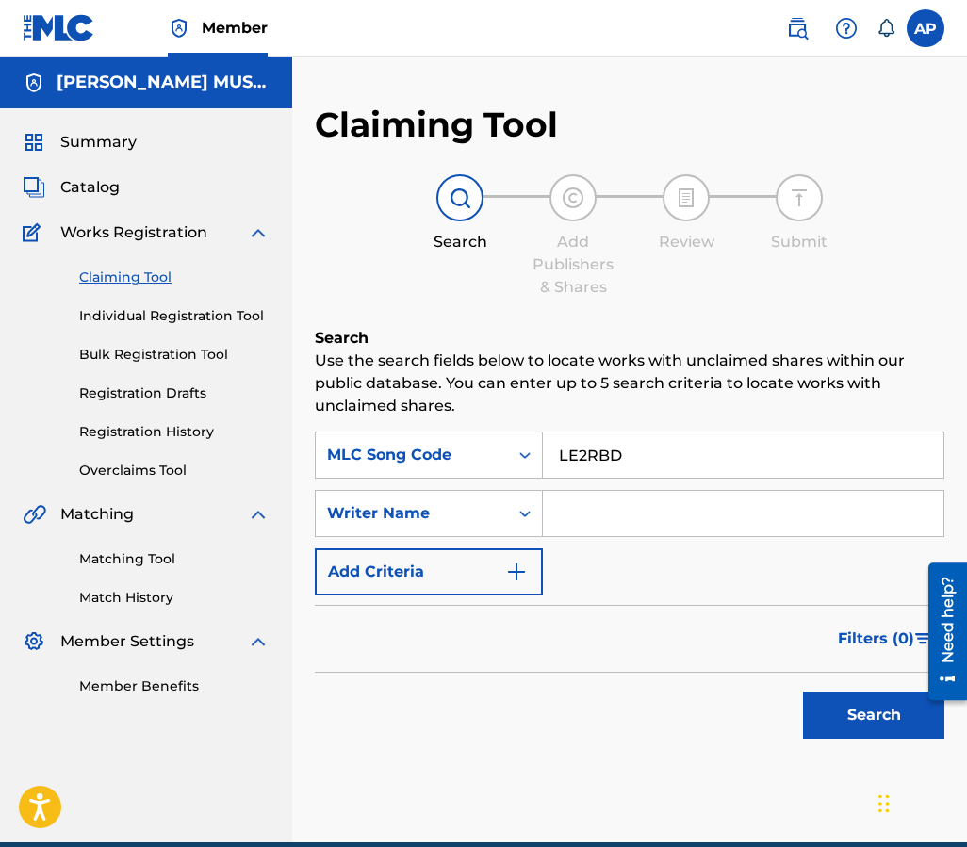
type input "LE2RBD"
click at [860, 722] on button "Search" at bounding box center [873, 715] width 141 height 47
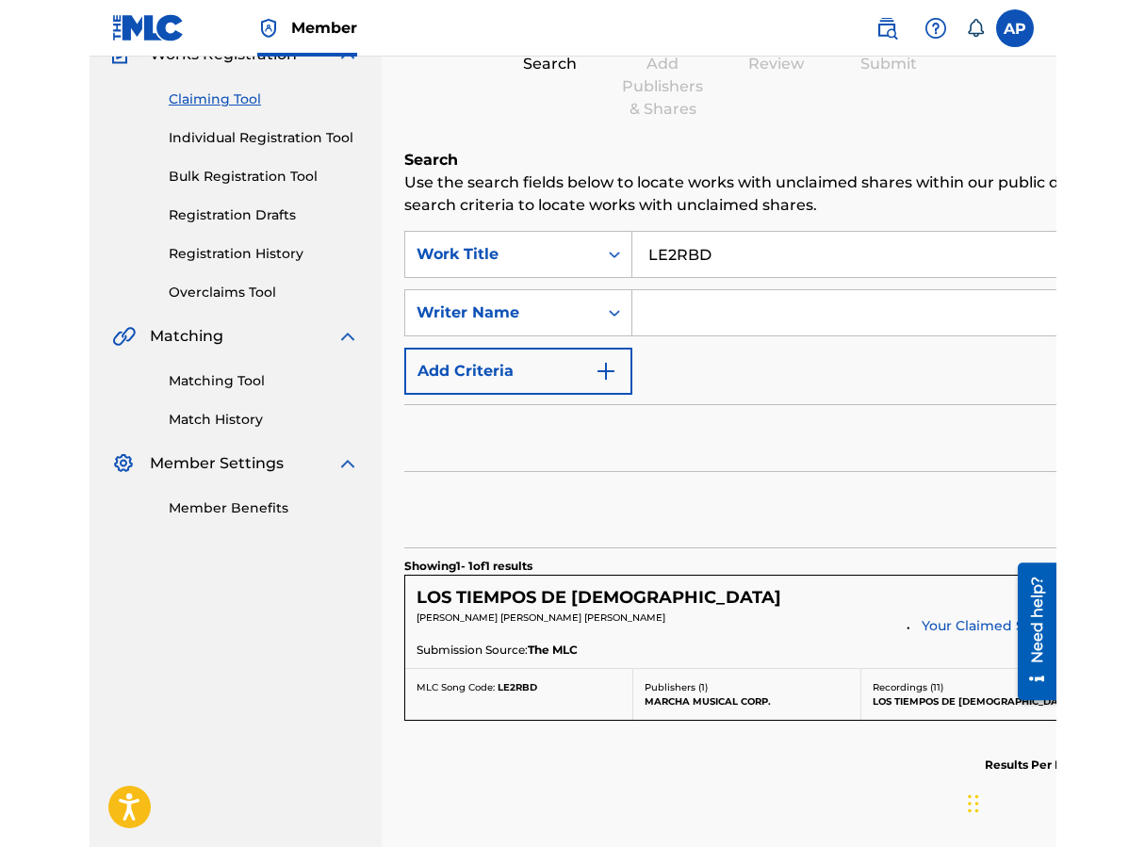
scroll to position [240, 0]
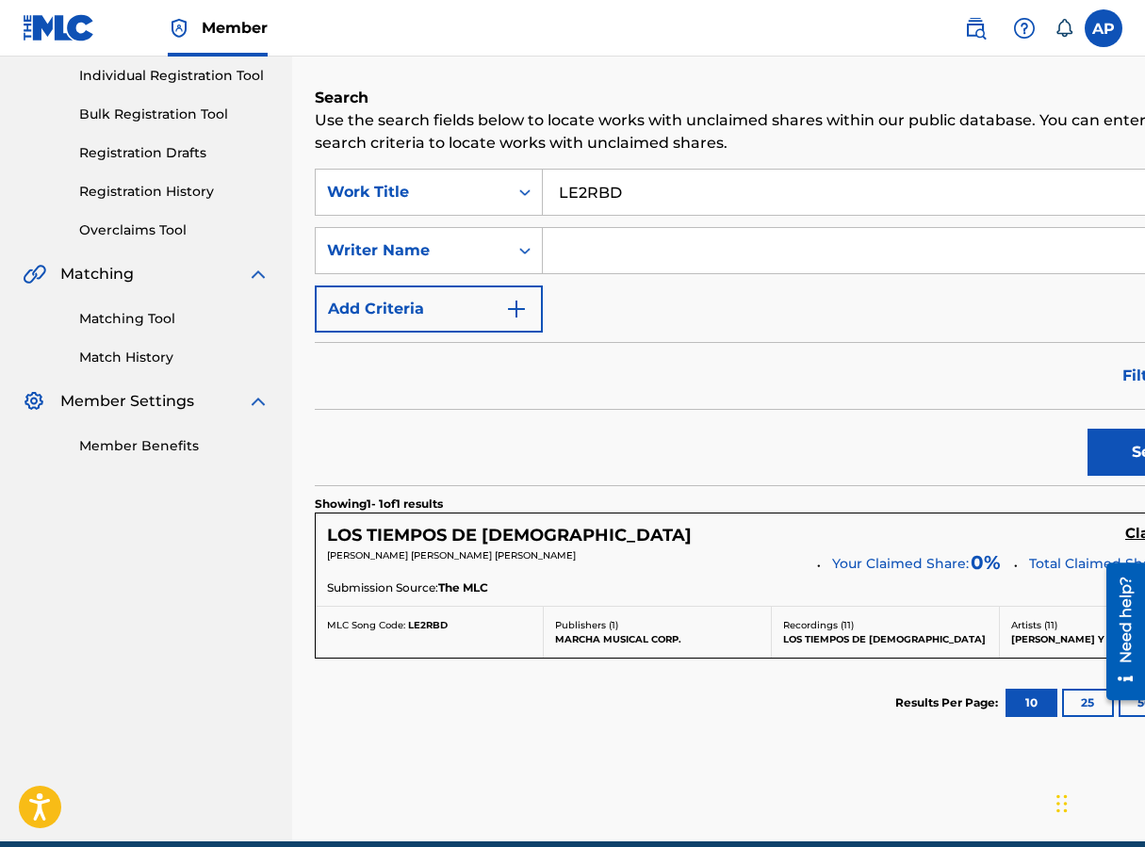
click at [917, 537] on h5 "Claim" at bounding box center [1146, 534] width 43 height 18
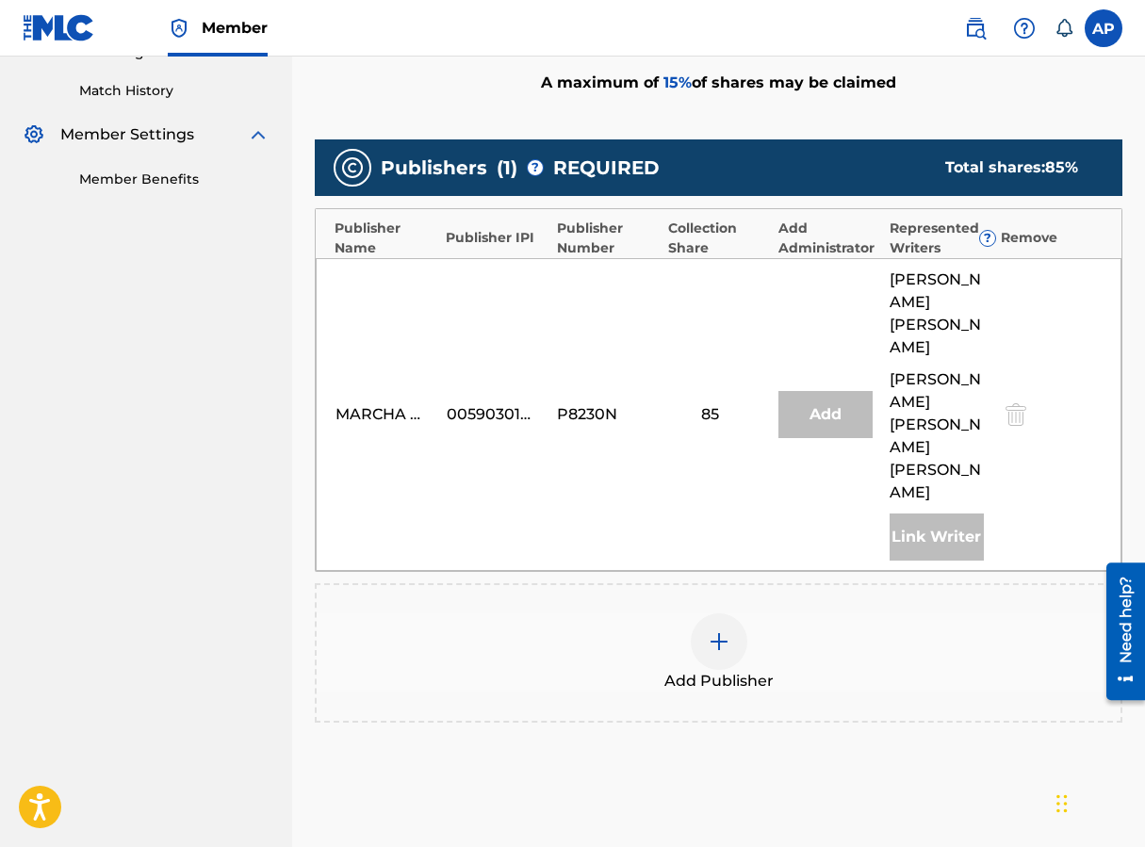
scroll to position [533, 0]
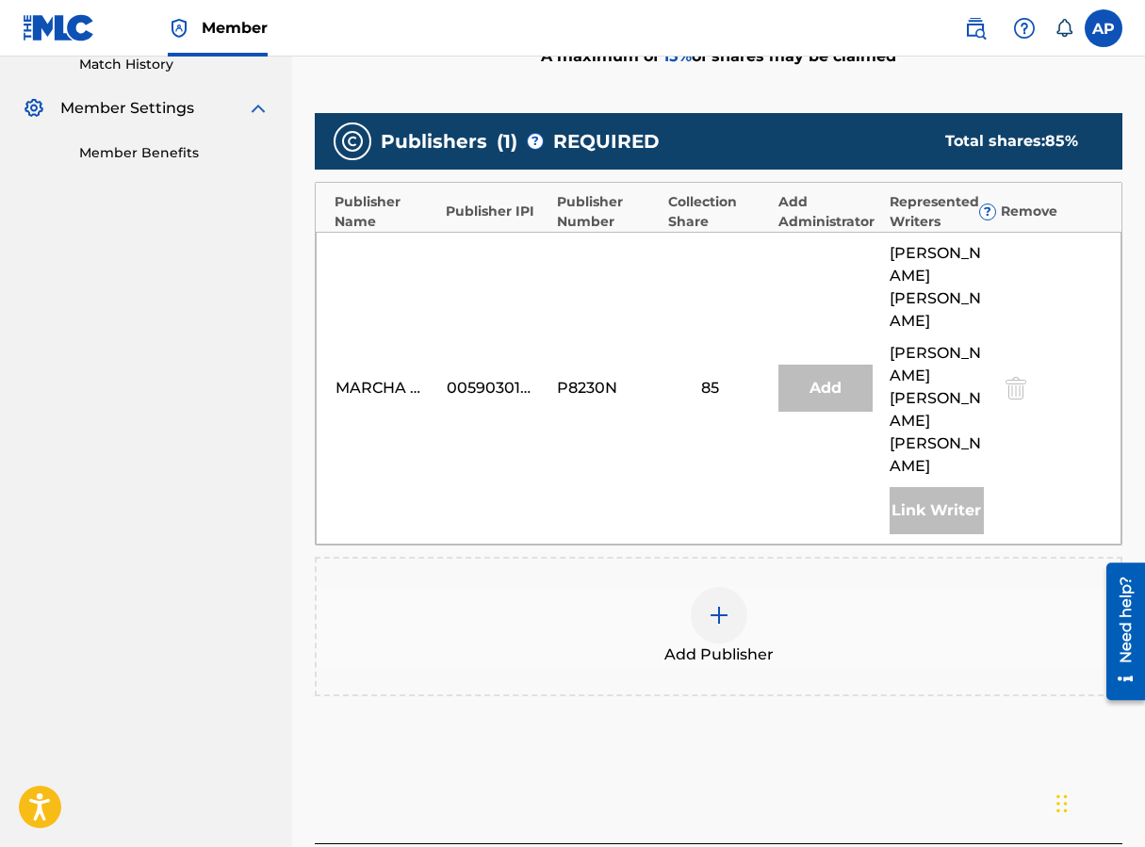
click at [728, 587] on div at bounding box center [719, 615] width 57 height 57
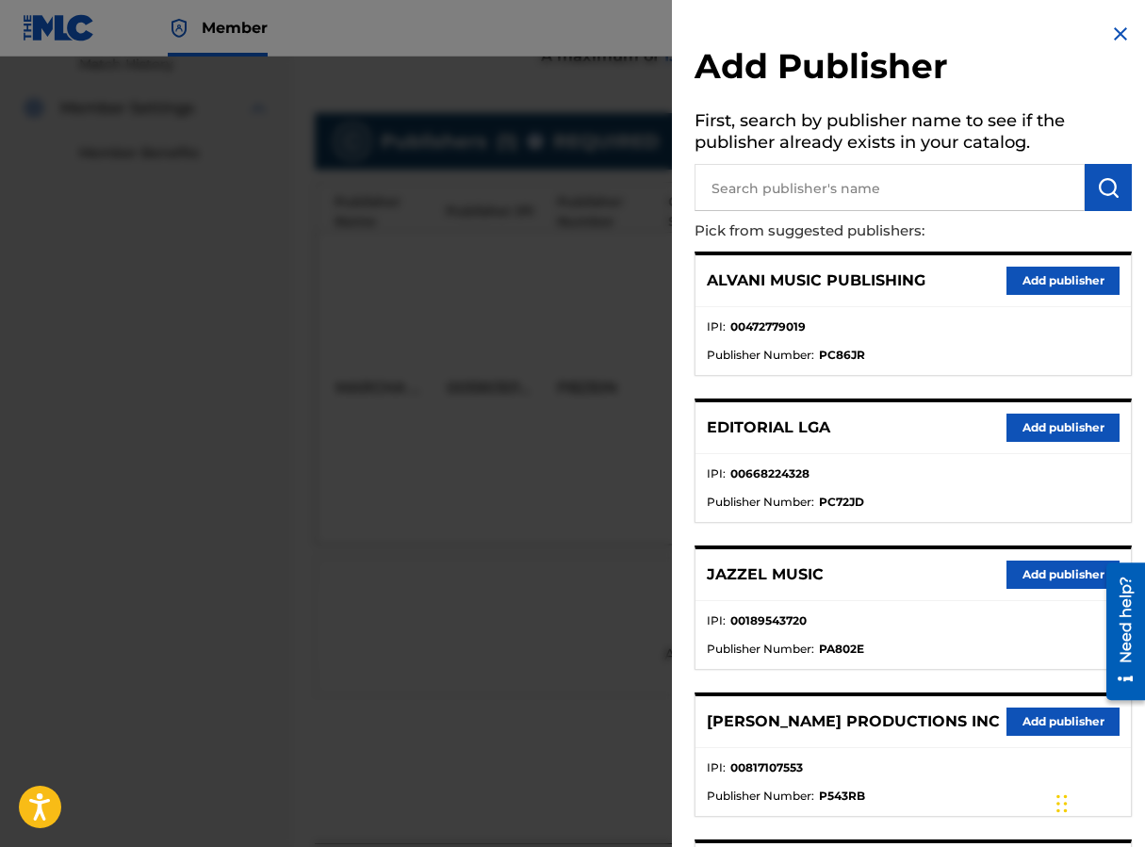
click at [749, 205] on input "text" at bounding box center [889, 187] width 390 height 47
type input "EDITRAKA"
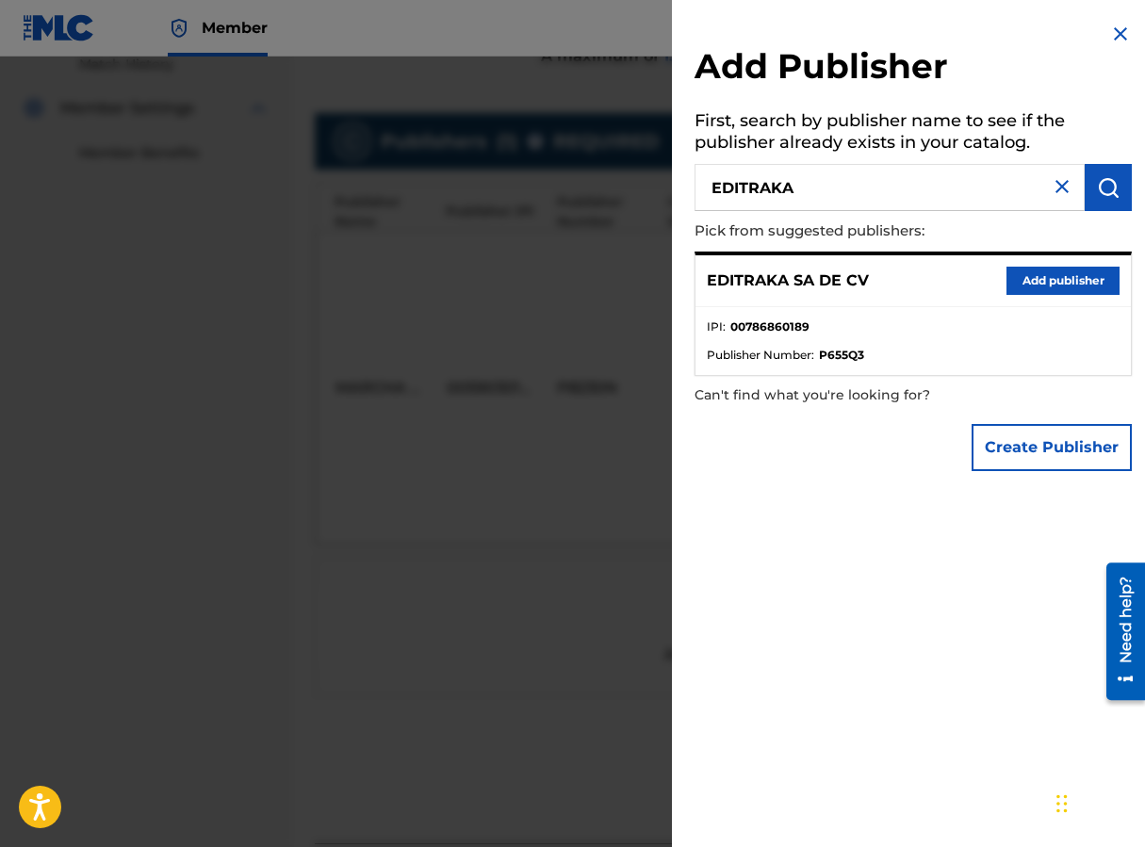
click at [917, 292] on button "Add publisher" at bounding box center [1062, 281] width 113 height 28
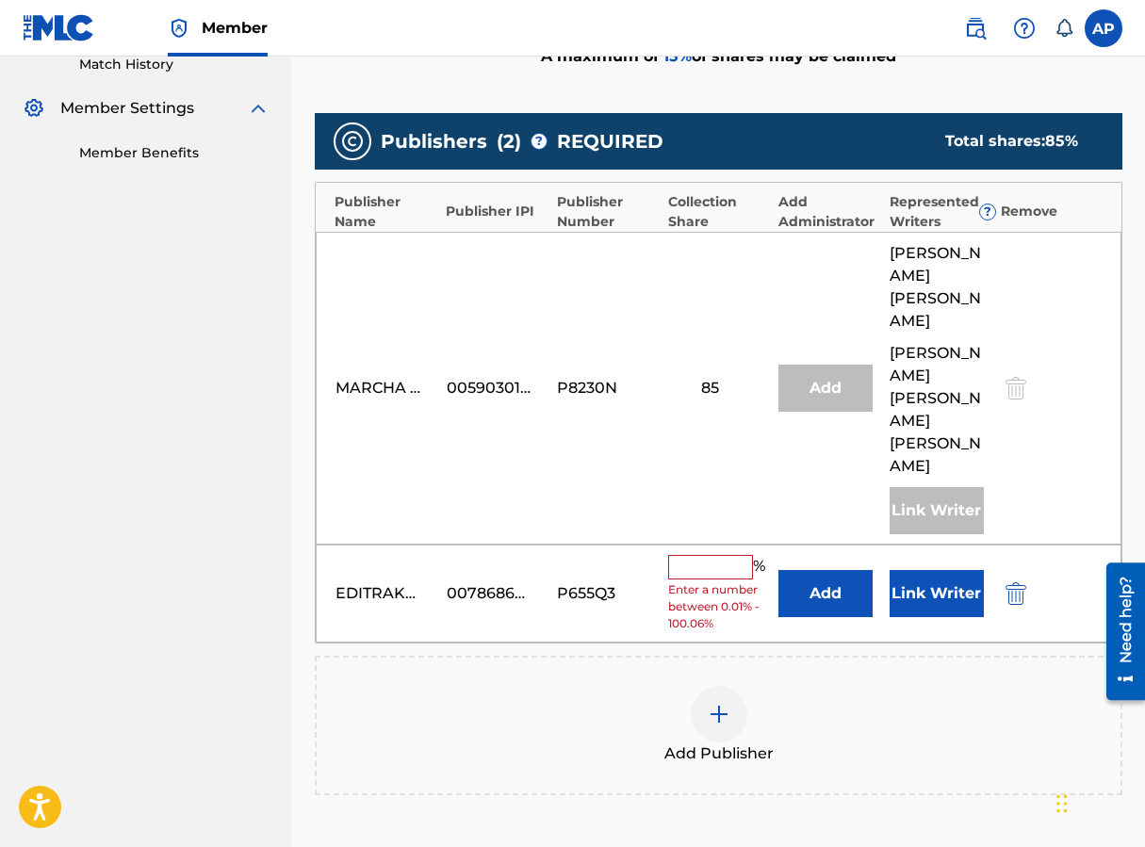
click at [820, 545] on div "EDITRAKA SA DE CV 00786860189 P655Q3 % Enter a number between 0.01% - 100.06% A…" at bounding box center [719, 594] width 806 height 99
click at [821, 570] on button "Add" at bounding box center [825, 593] width 94 height 47
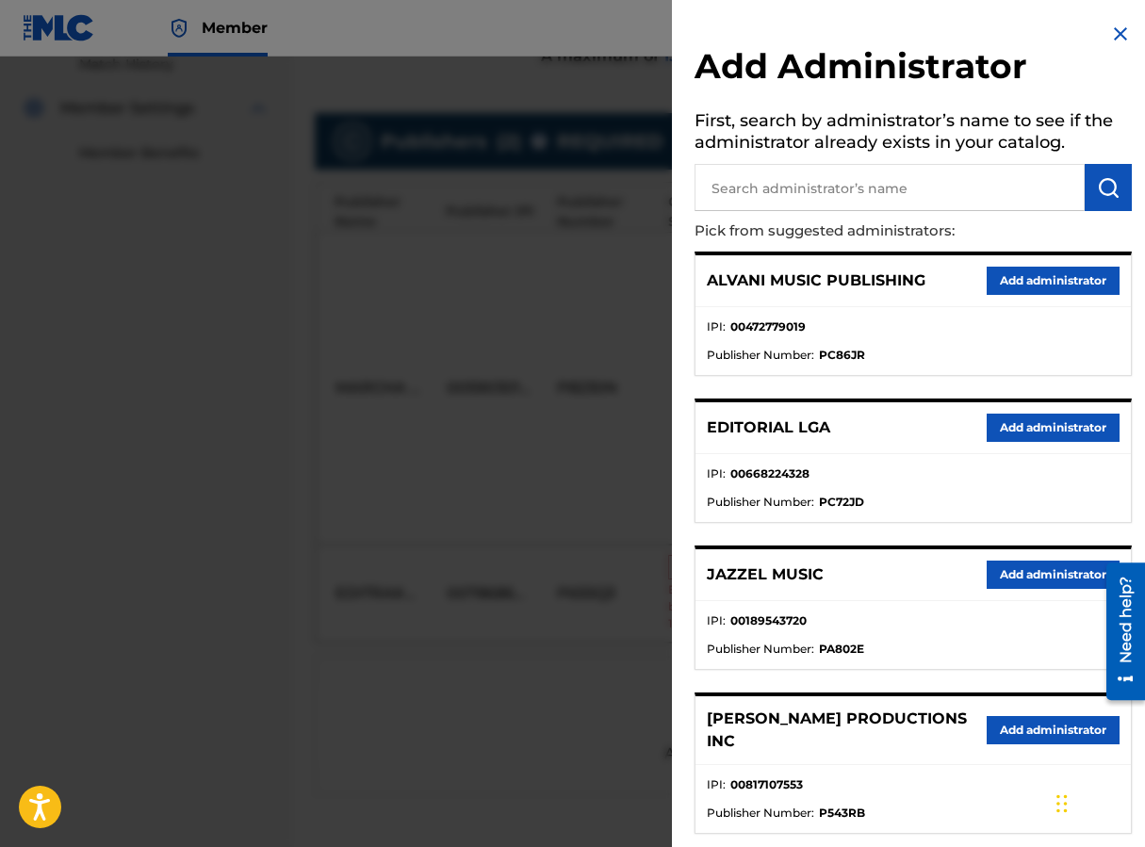
click at [770, 188] on input "text" at bounding box center [889, 187] width 390 height 47
type input "MAXIMO"
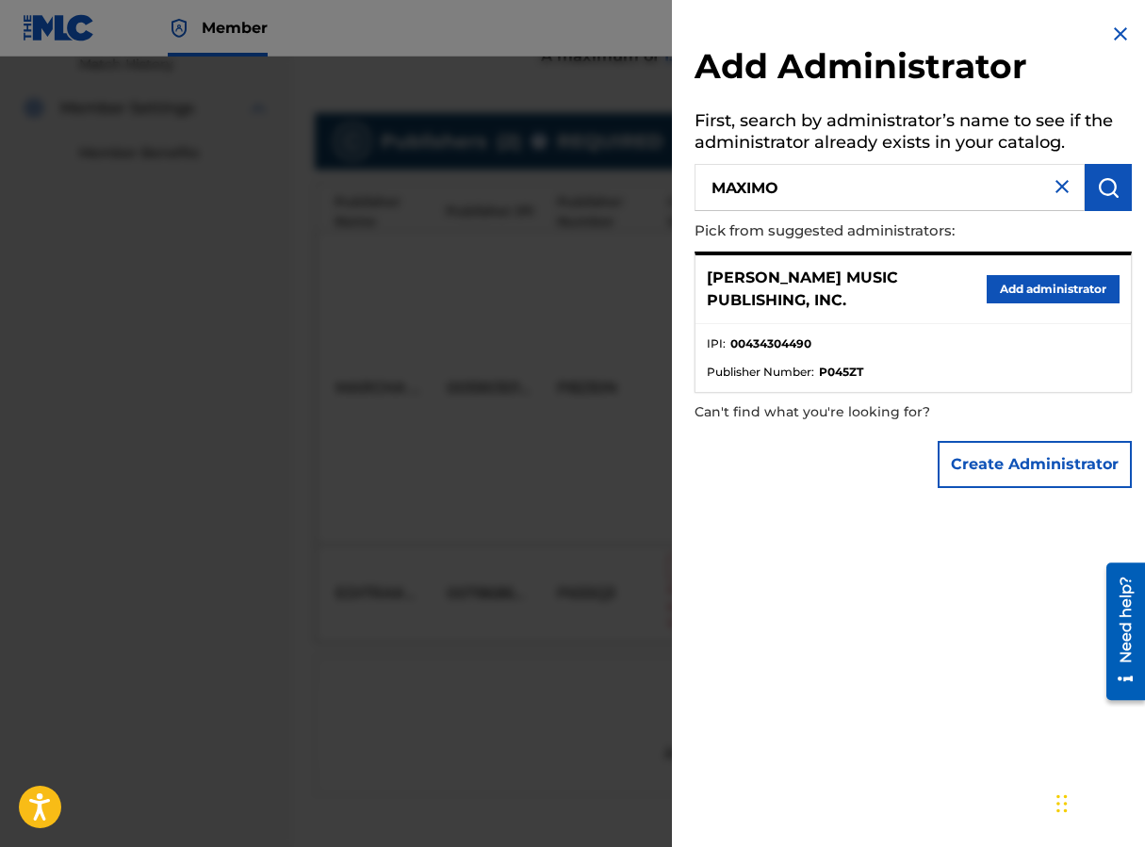
click at [917, 275] on button "Add administrator" at bounding box center [1053, 289] width 133 height 28
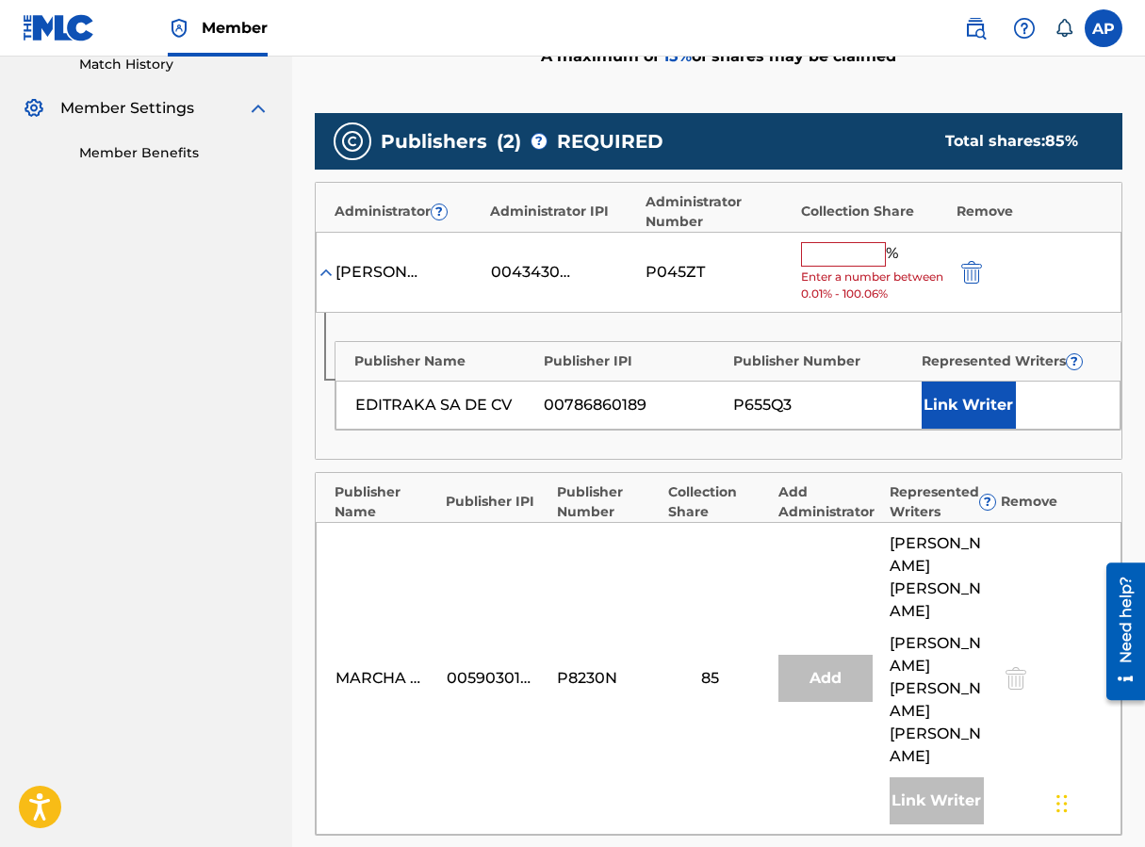
click at [843, 242] on input "text" at bounding box center [843, 254] width 85 height 24
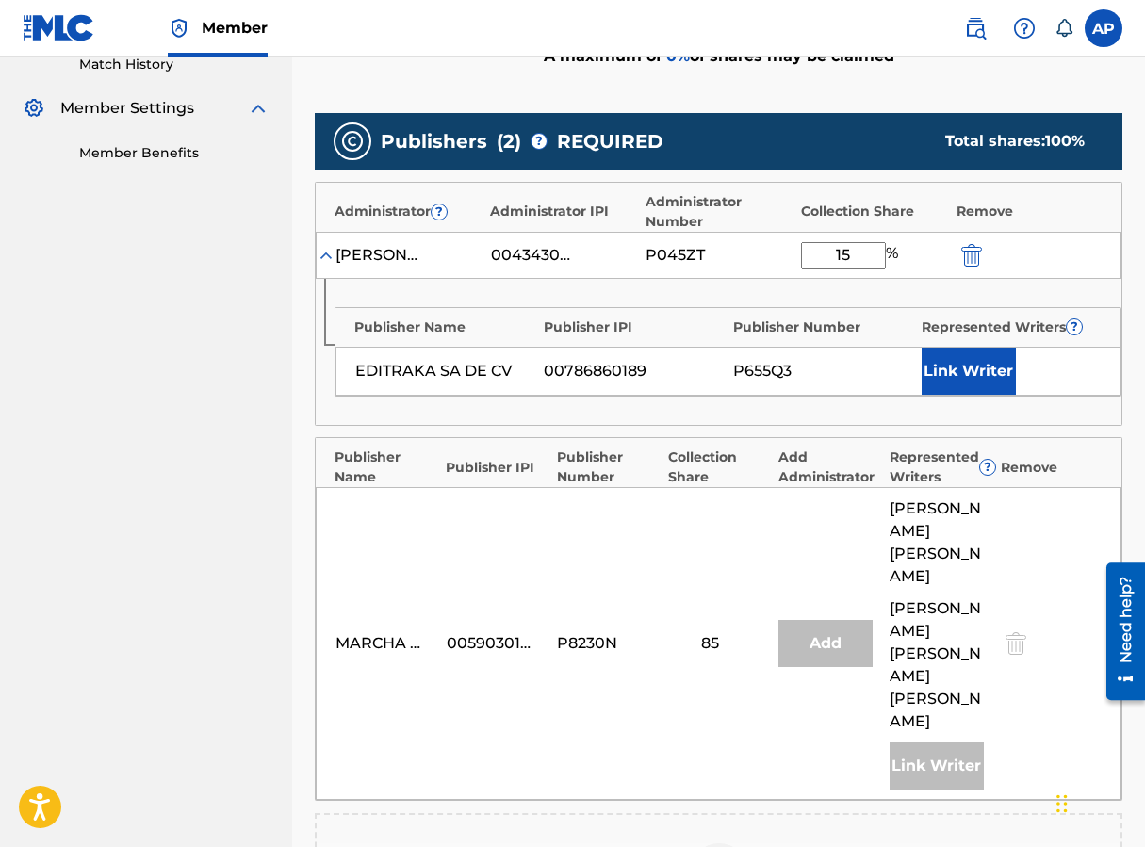
type input "15"
click at [766, 244] on div "P045ZT" at bounding box center [718, 255] width 146 height 23
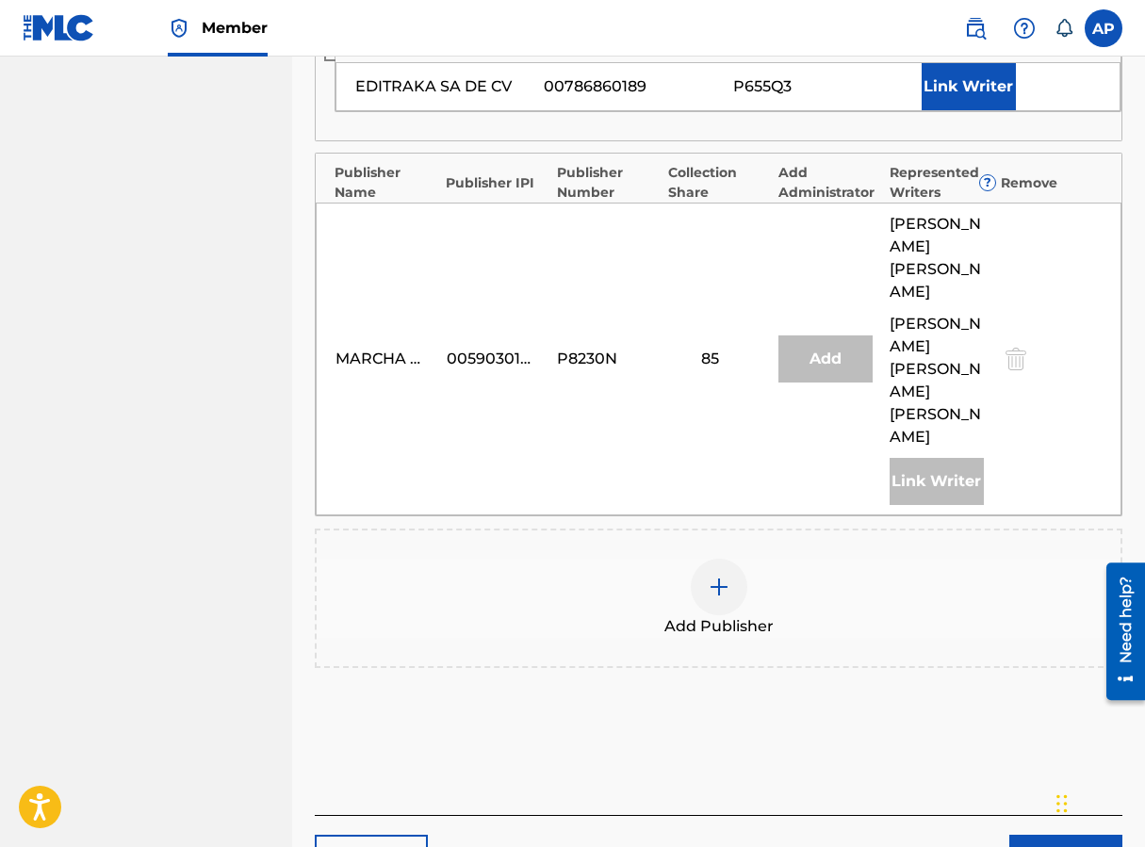
click at [917, 835] on button "Next" at bounding box center [1065, 858] width 113 height 47
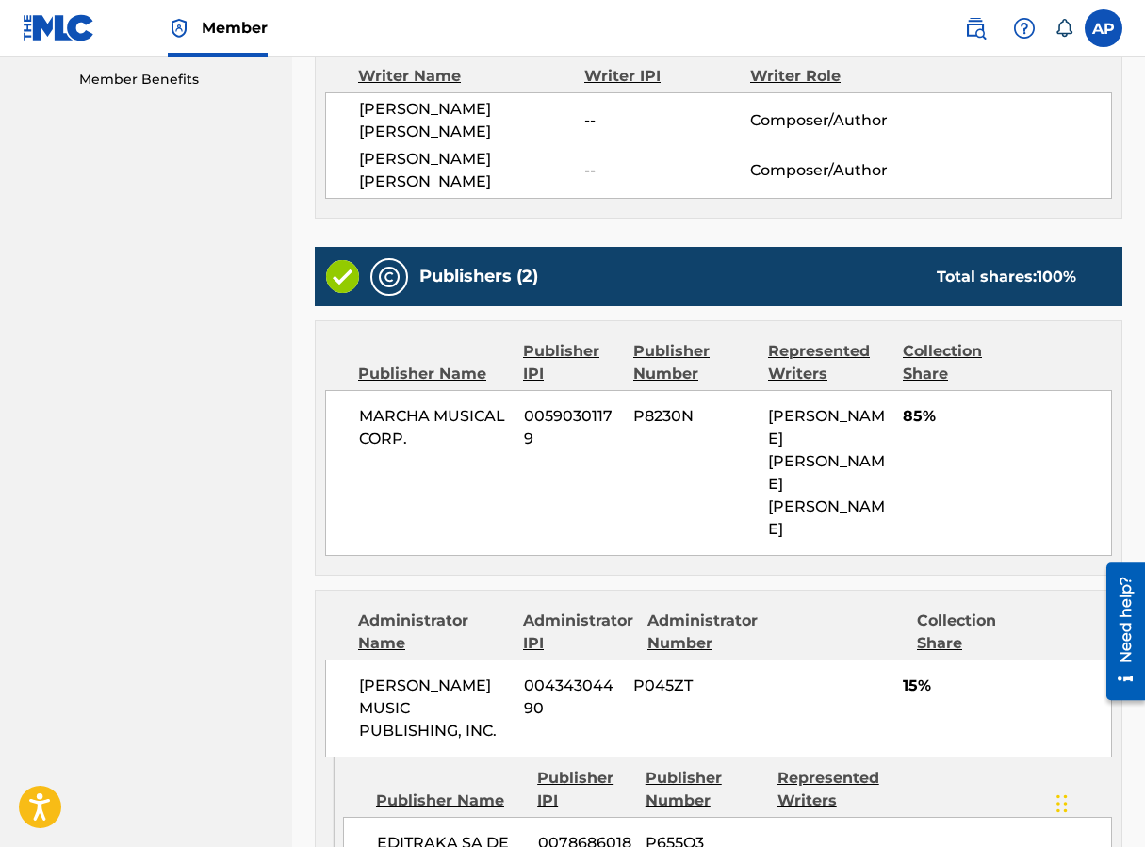
scroll to position [765, 0]
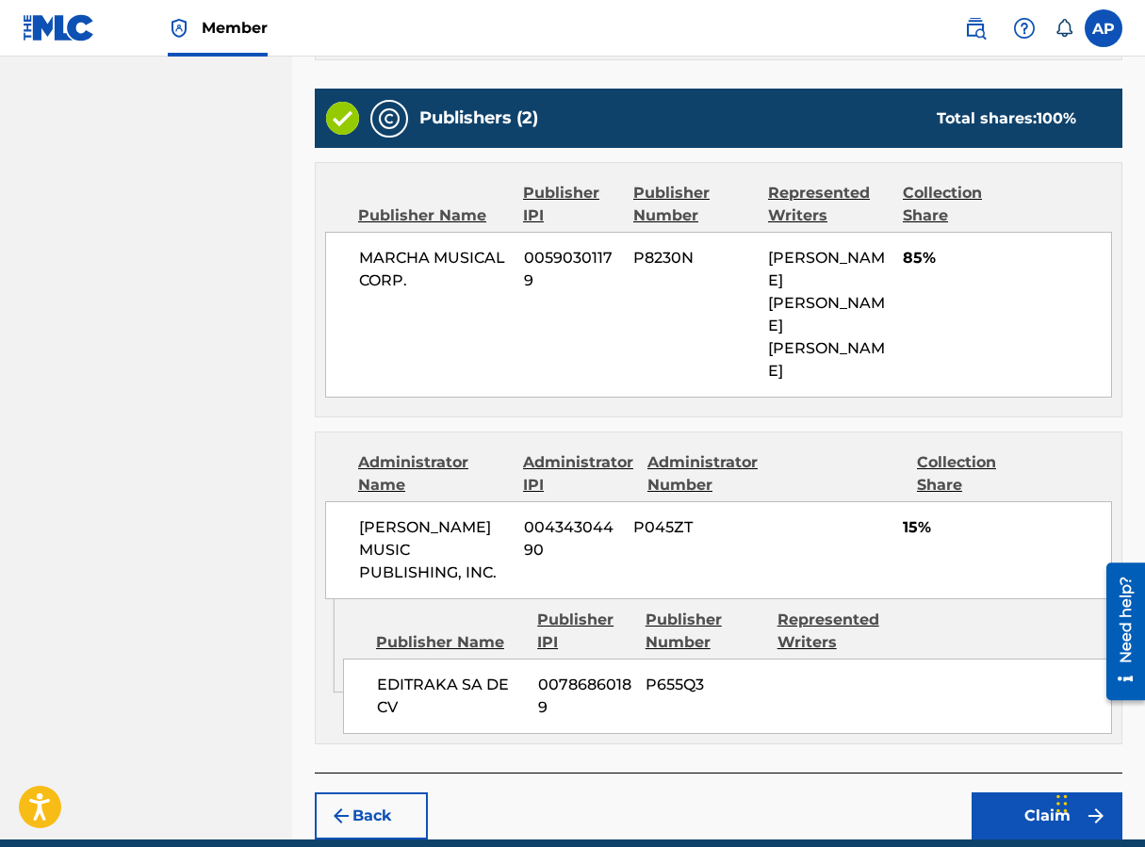
click at [917, 792] on button "Claim" at bounding box center [1047, 815] width 151 height 47
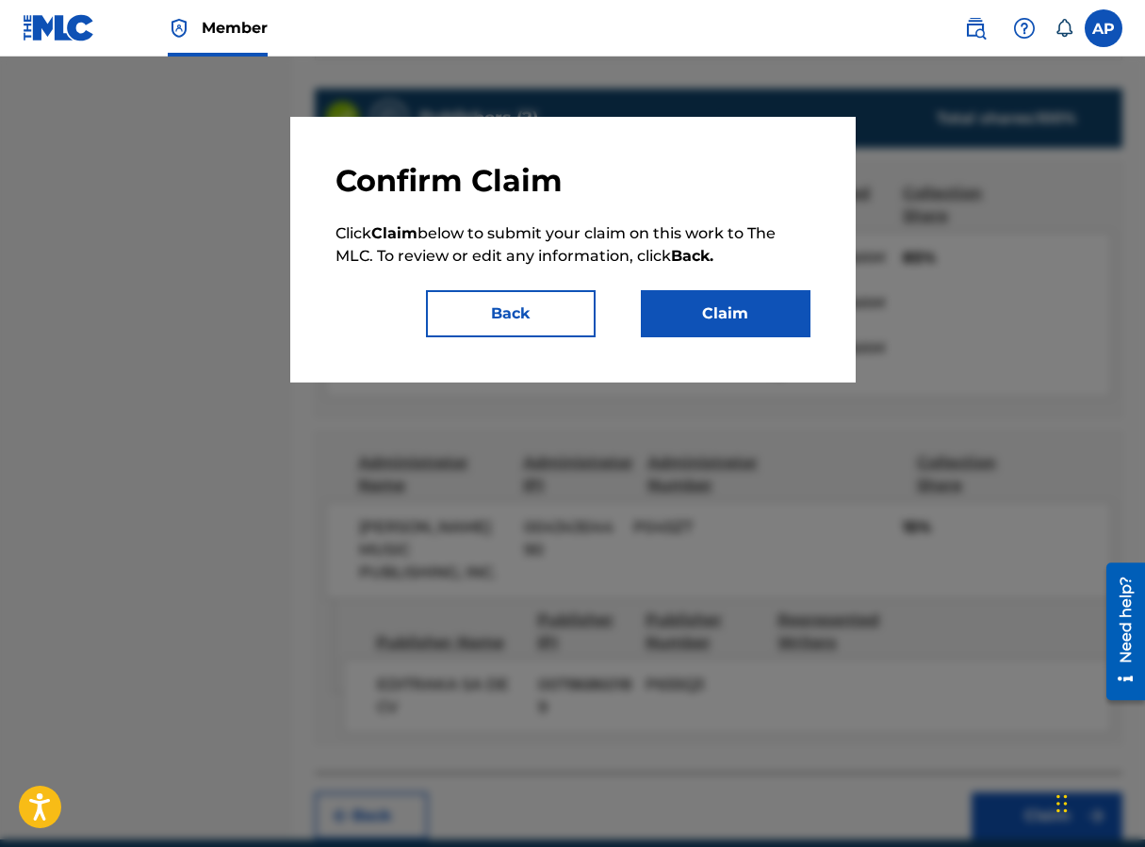
click at [730, 326] on button "Claim" at bounding box center [726, 313] width 170 height 47
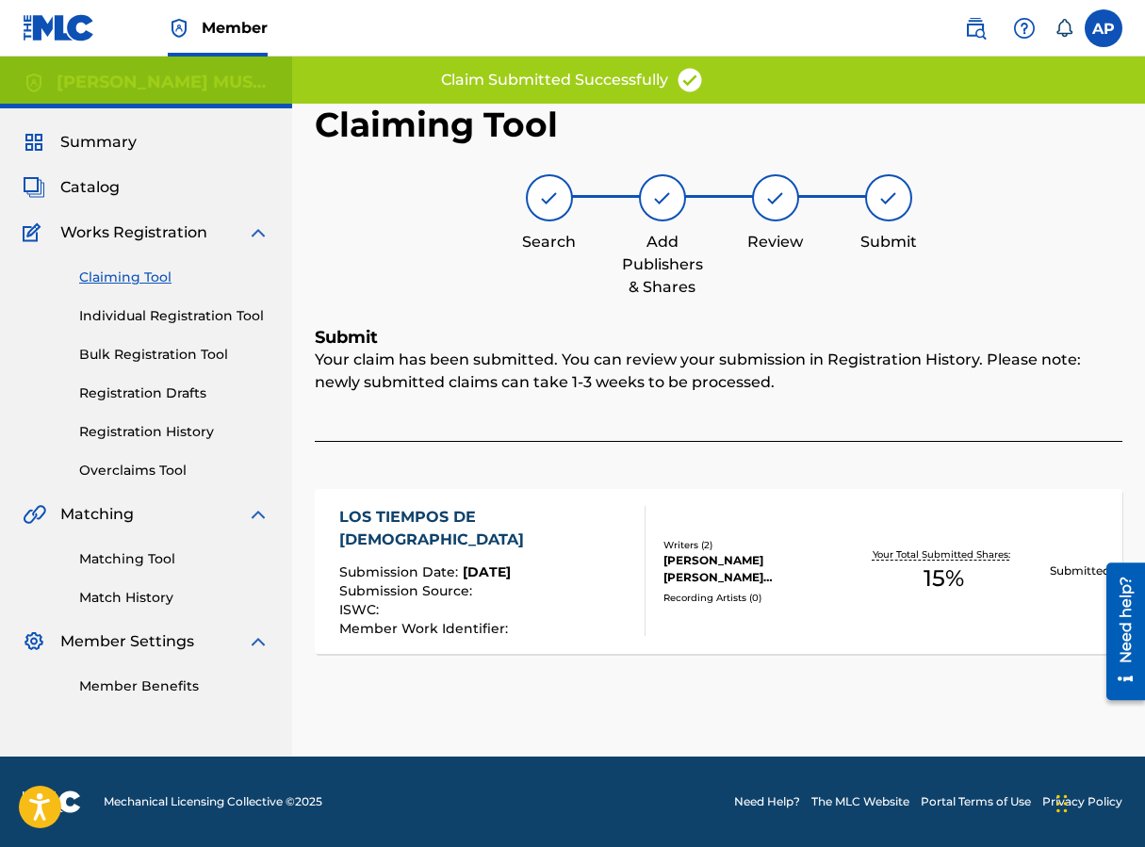
scroll to position [0, 0]
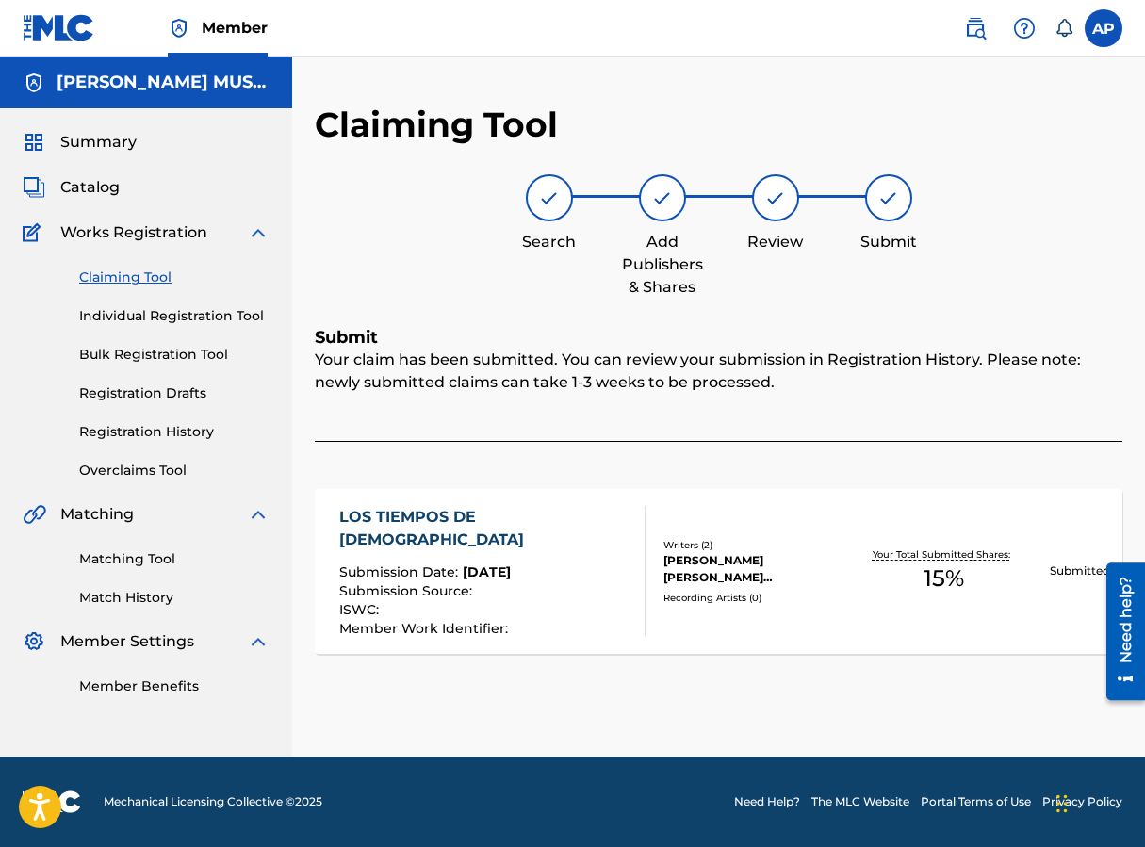
click at [114, 279] on link "Claiming Tool" at bounding box center [174, 278] width 190 height 20
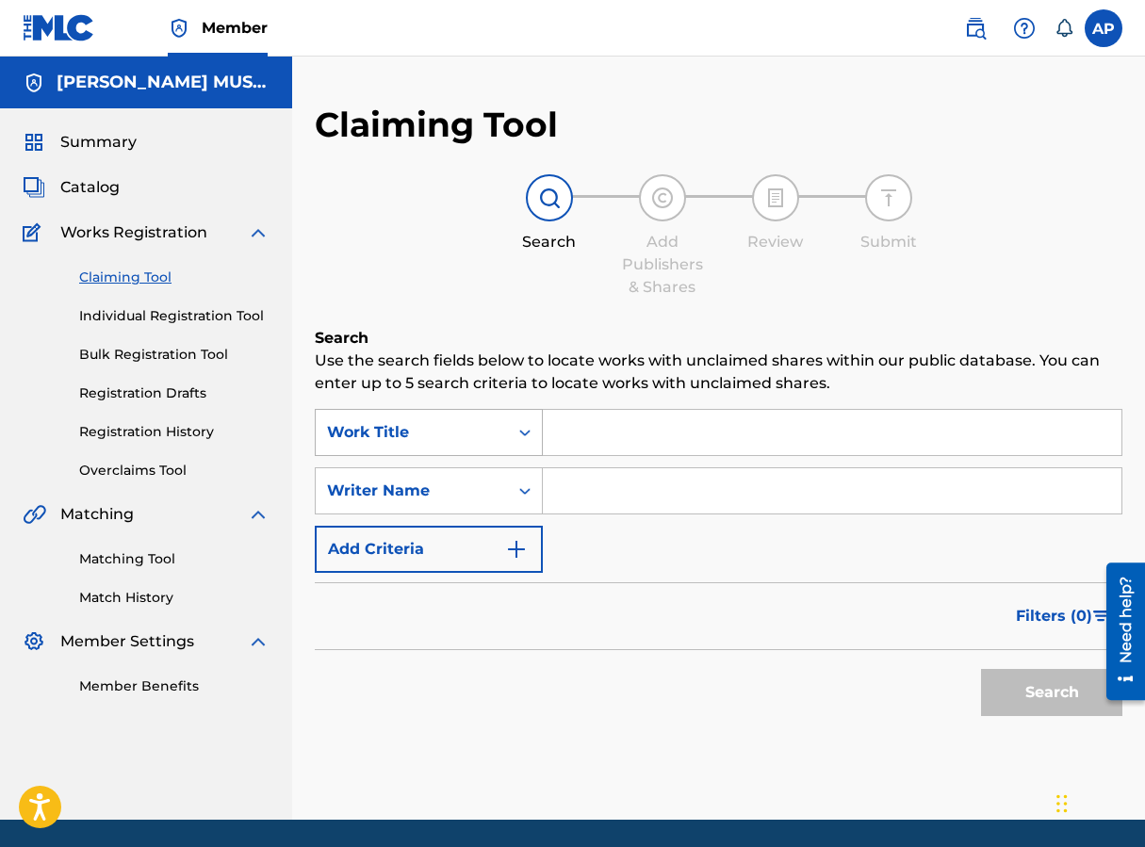
click at [470, 443] on div "Work Title" at bounding box center [412, 432] width 170 height 23
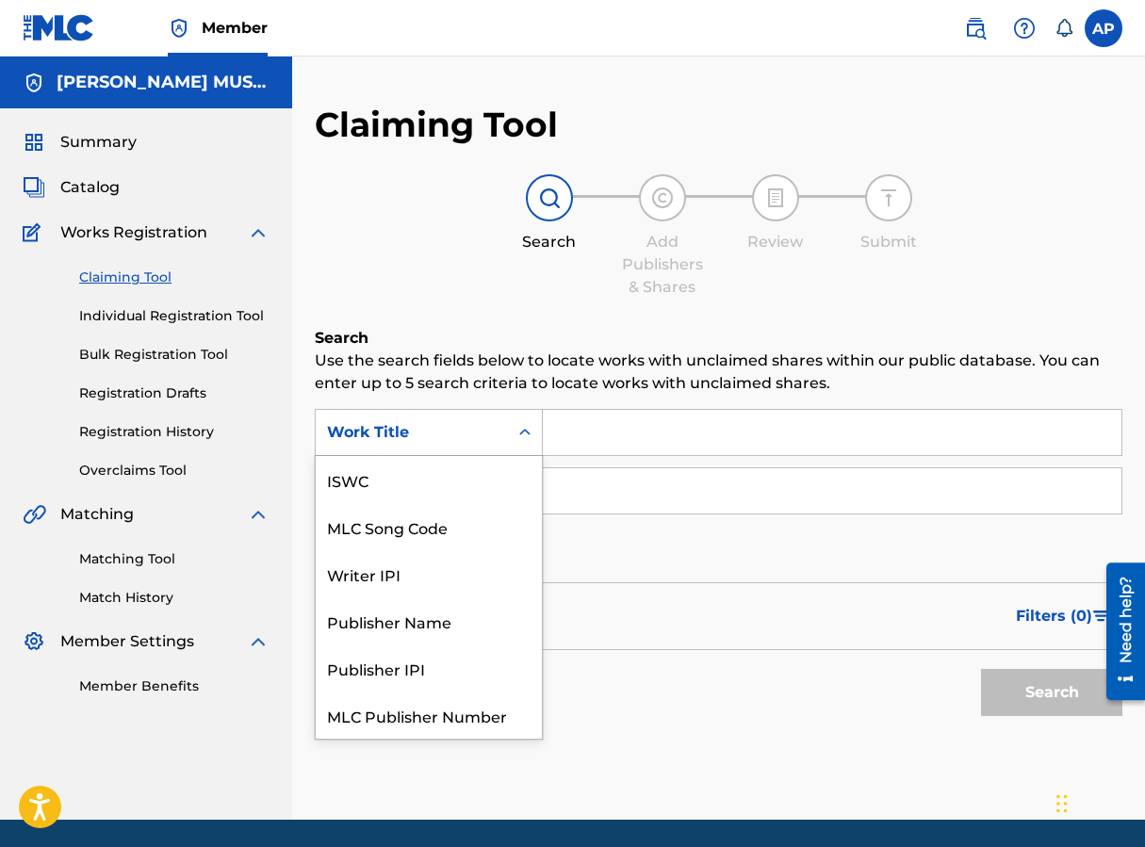
scroll to position [47, 0]
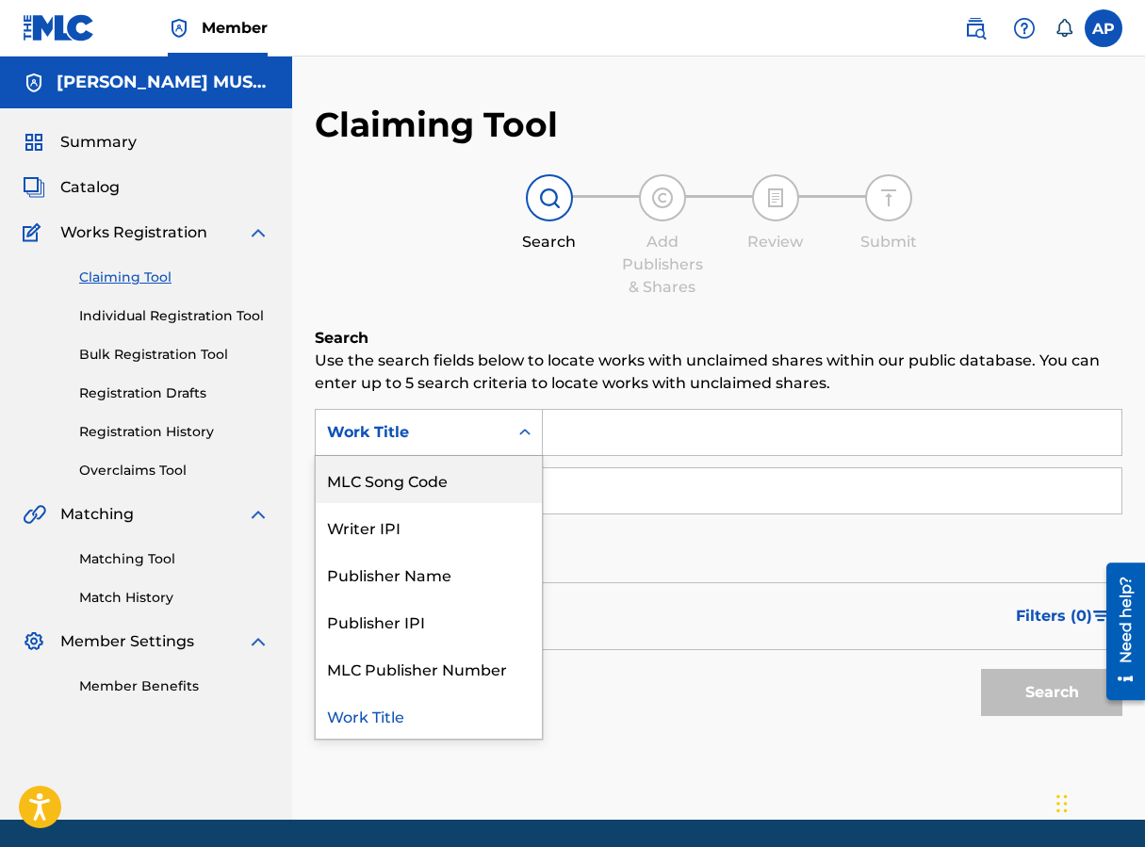
click at [468, 463] on div "MLC Song Code" at bounding box center [429, 479] width 226 height 47
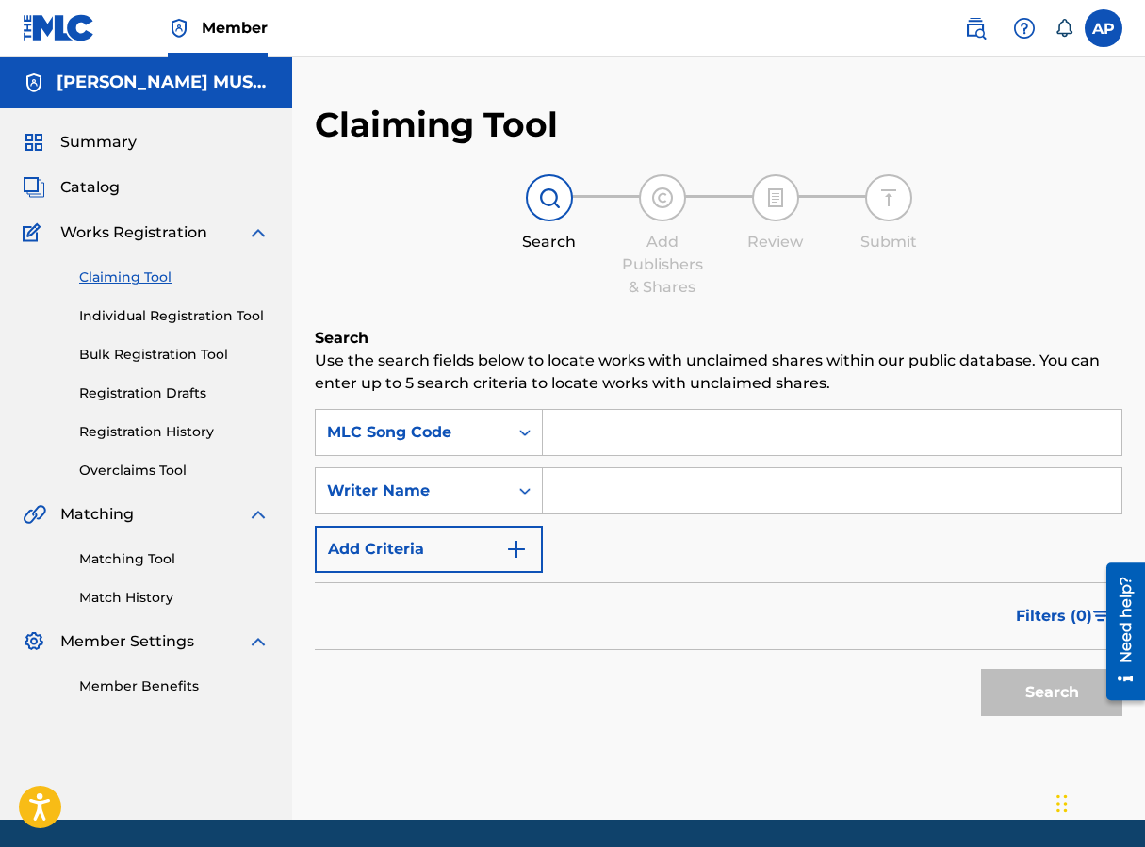
click at [564, 428] on input "Search Form" at bounding box center [832, 432] width 579 height 45
paste input "MA79OJ"
type input "MA79OJ"
click at [917, 669] on button "Search" at bounding box center [1051, 692] width 141 height 47
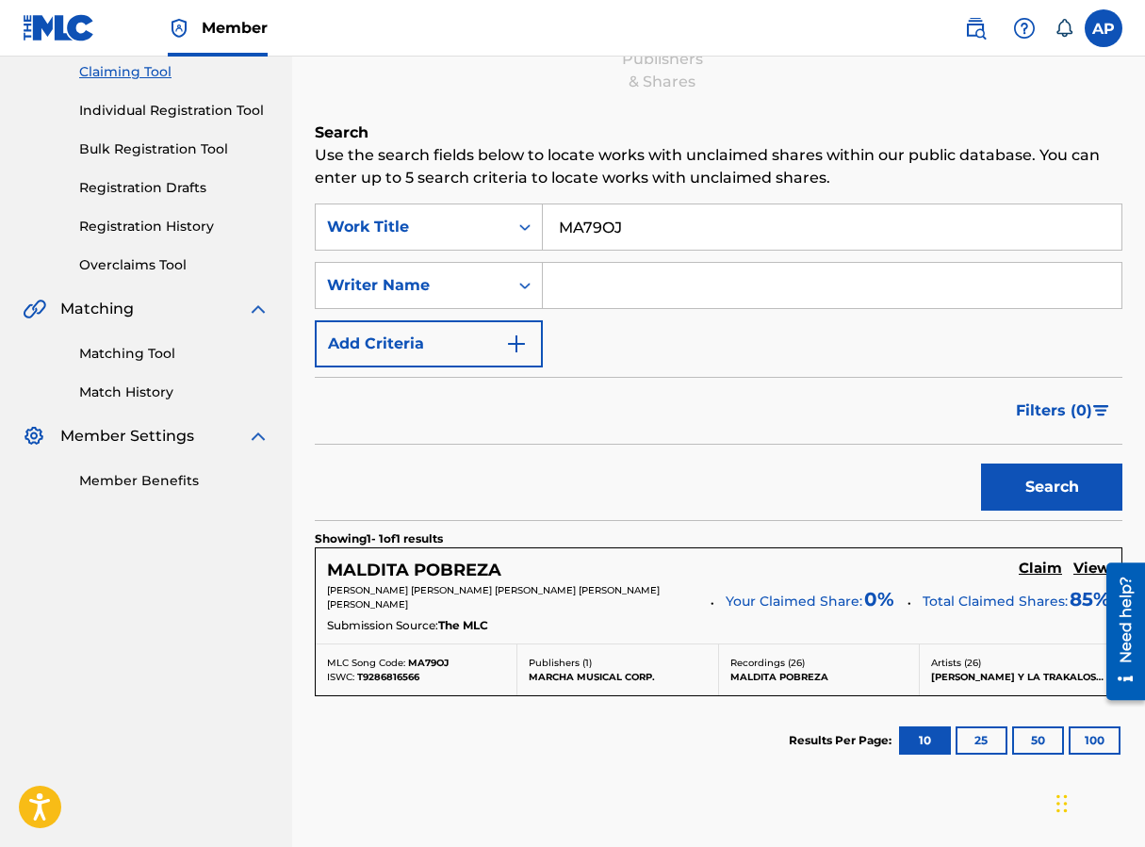
scroll to position [213, 0]
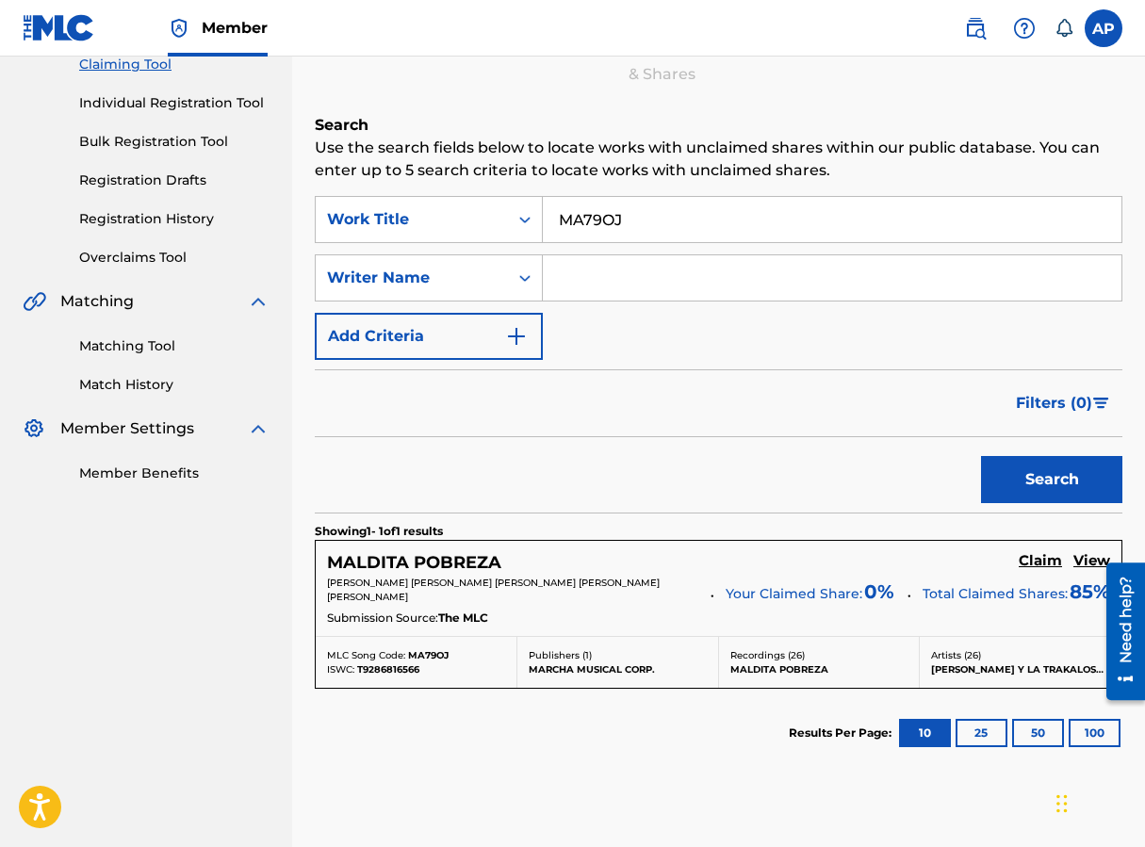
click at [917, 559] on h5 "Claim" at bounding box center [1040, 561] width 43 height 18
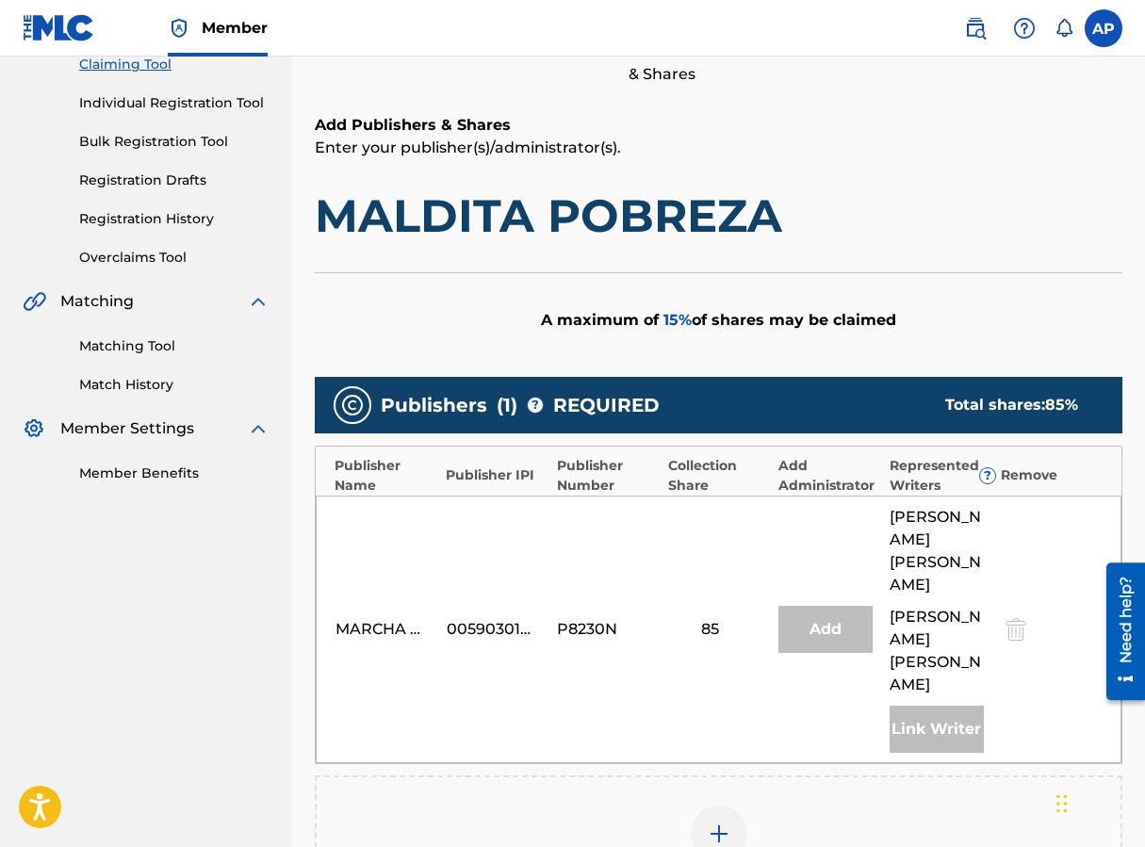
scroll to position [438, 0]
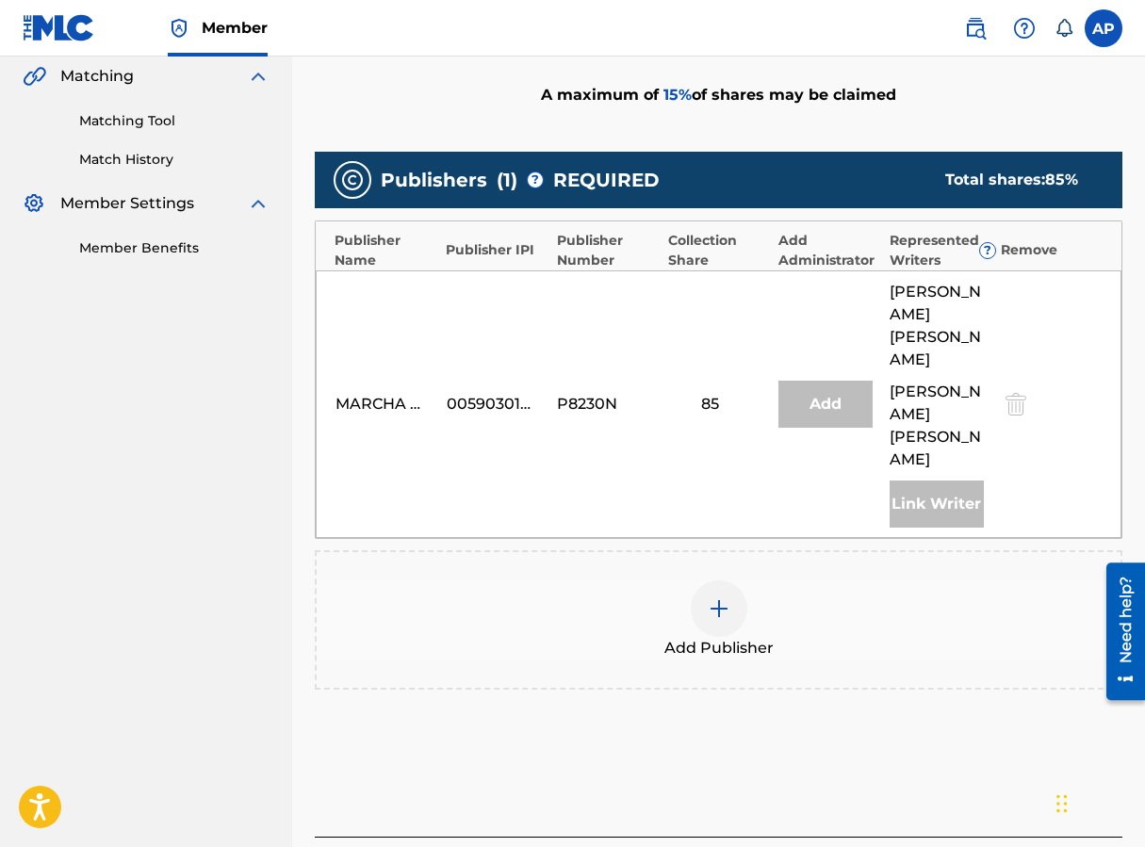
click at [713, 623] on div at bounding box center [719, 608] width 57 height 57
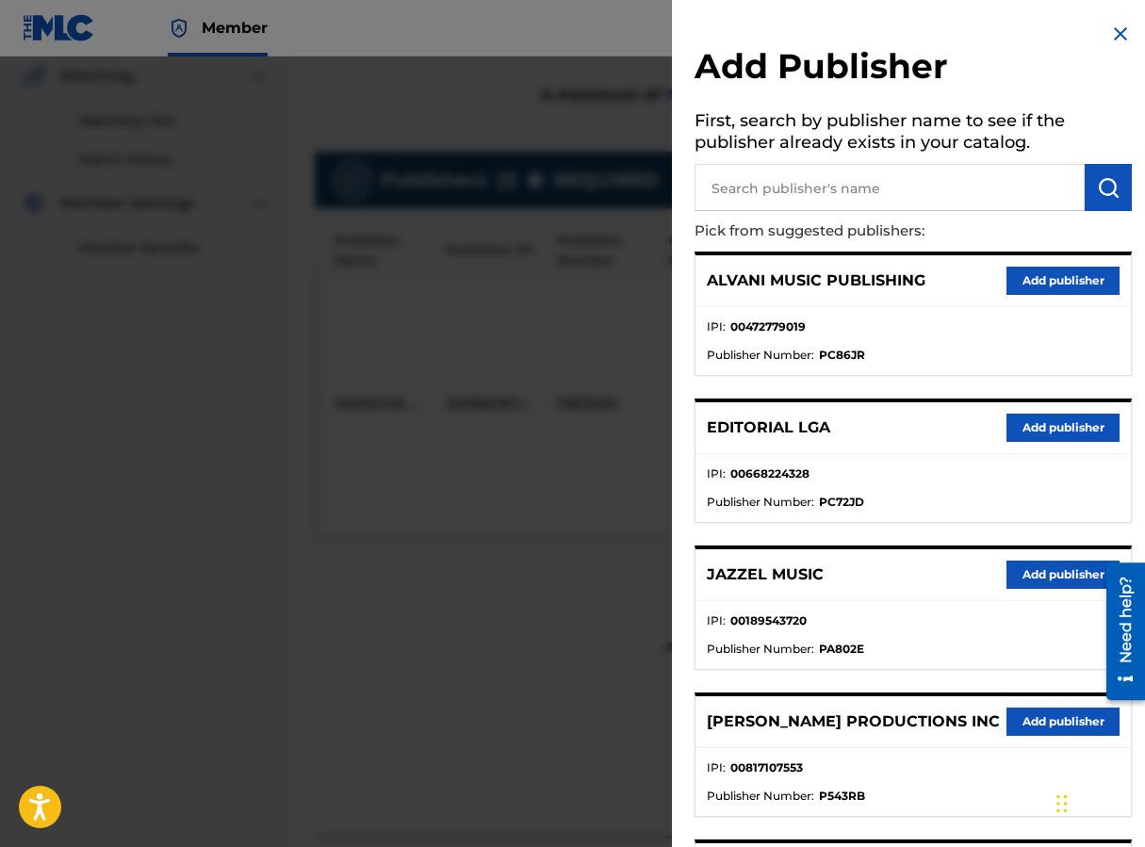
click at [754, 205] on input "text" at bounding box center [889, 187] width 390 height 47
type input "M"
type input "EDITRAKA"
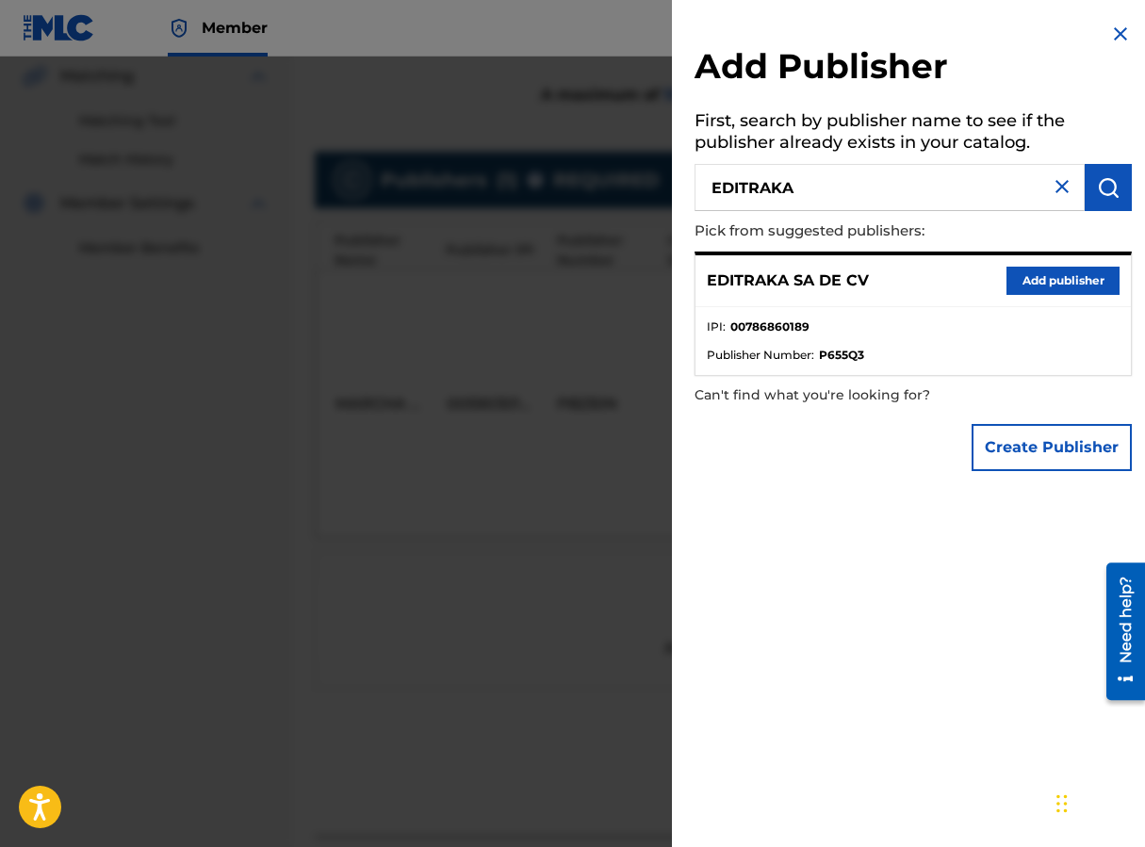
click at [917, 277] on button "Add publisher" at bounding box center [1062, 281] width 113 height 28
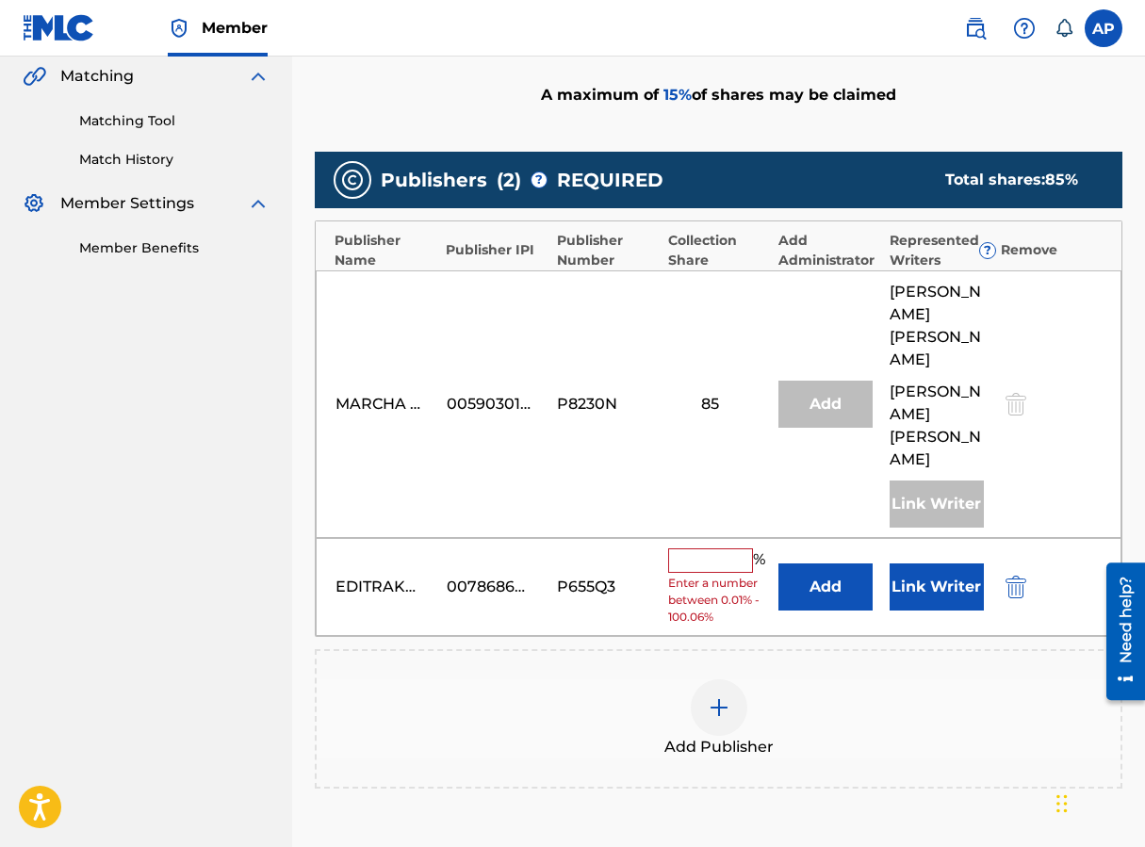
click at [829, 588] on button "Add" at bounding box center [825, 586] width 94 height 47
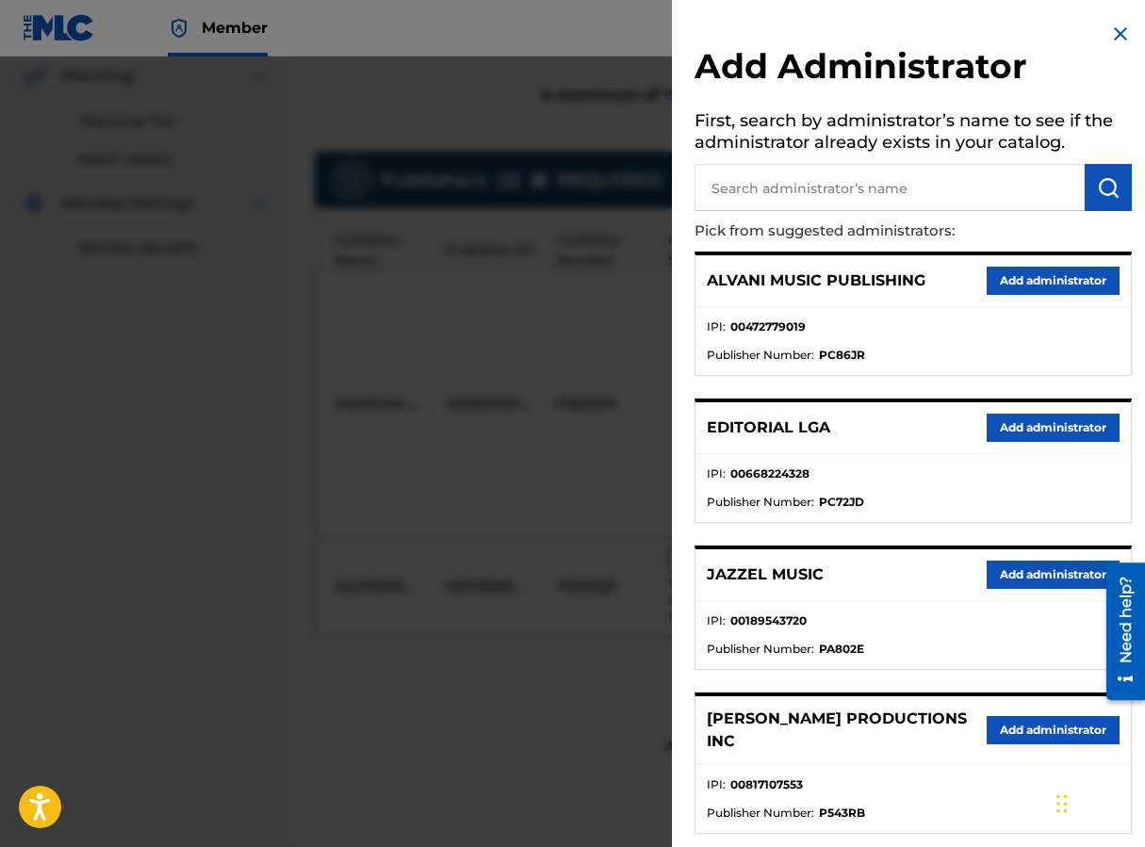
click at [795, 192] on input "text" at bounding box center [889, 187] width 390 height 47
type input "MAXIMO"
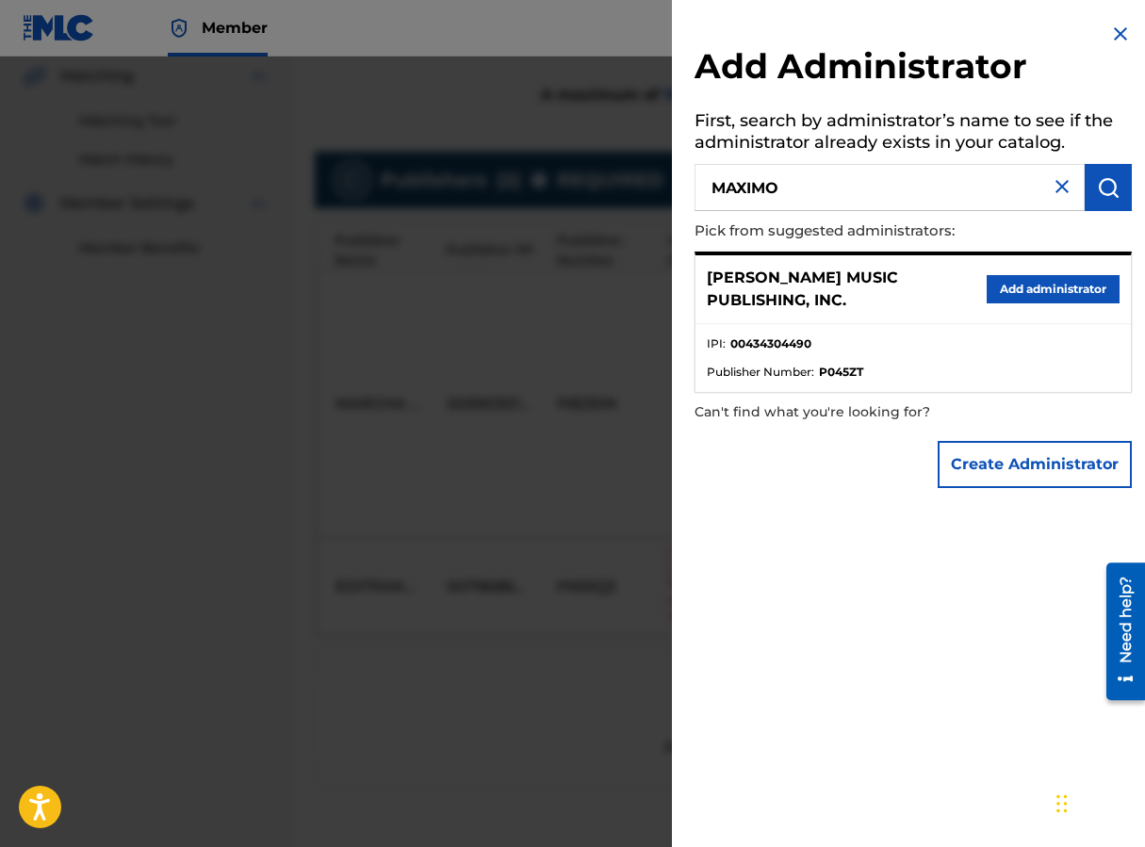
click at [917, 292] on button "Add administrator" at bounding box center [1053, 289] width 133 height 28
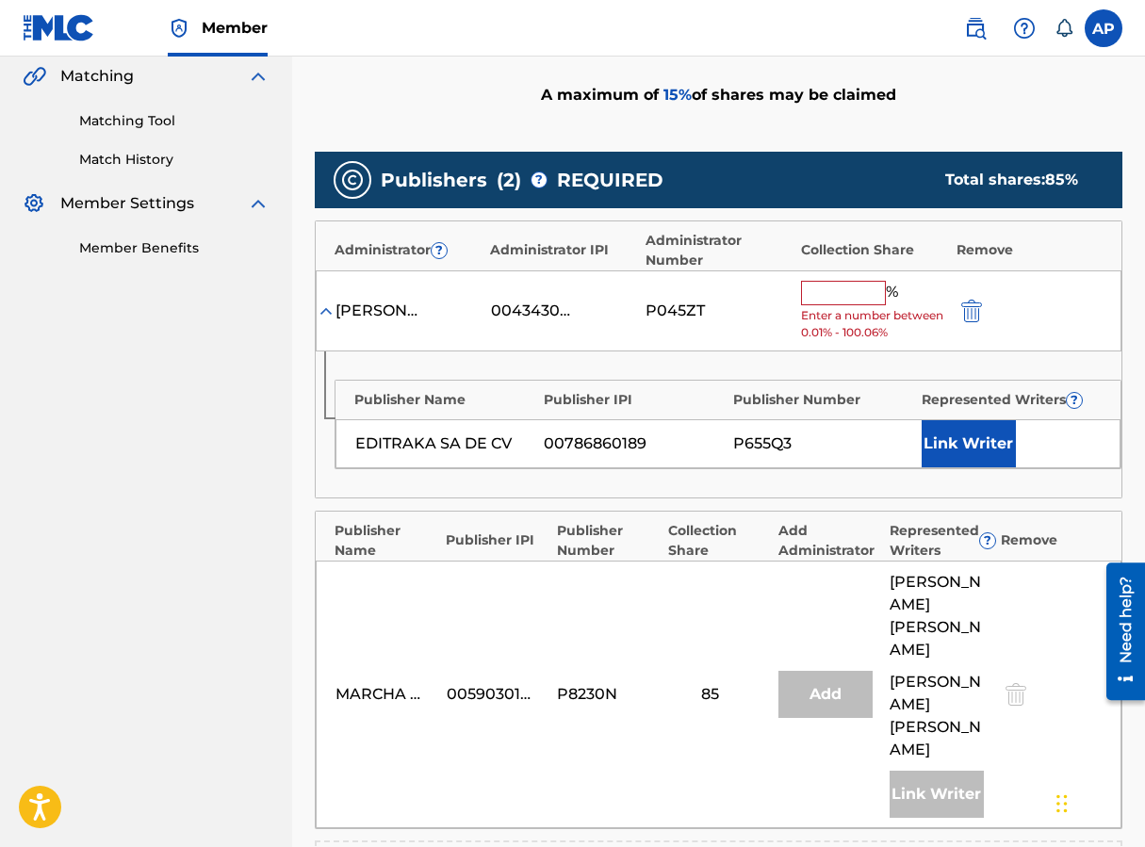
click at [820, 309] on span "Enter a number between 0.01% - 100.06%" at bounding box center [874, 324] width 146 height 34
click at [815, 292] on input "text" at bounding box center [843, 293] width 85 height 24
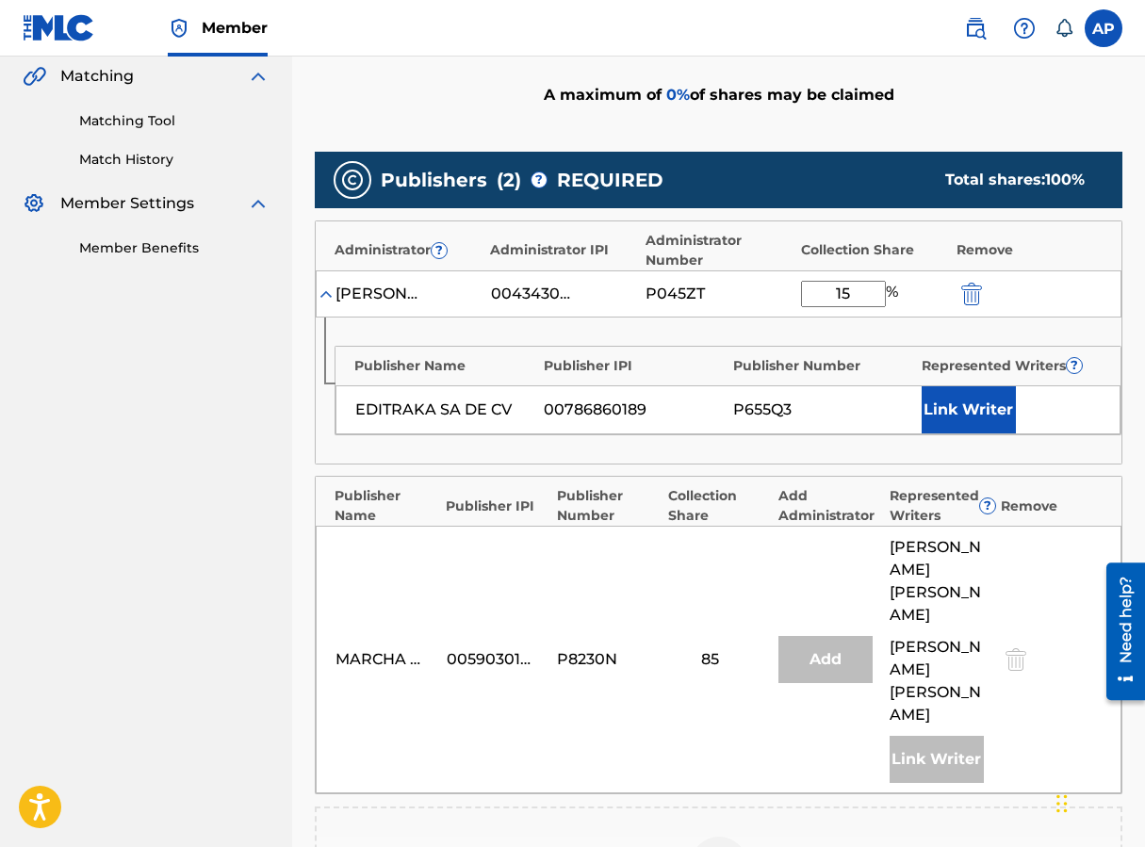
type input "15"
click at [737, 304] on div "P045ZT" at bounding box center [718, 294] width 146 height 23
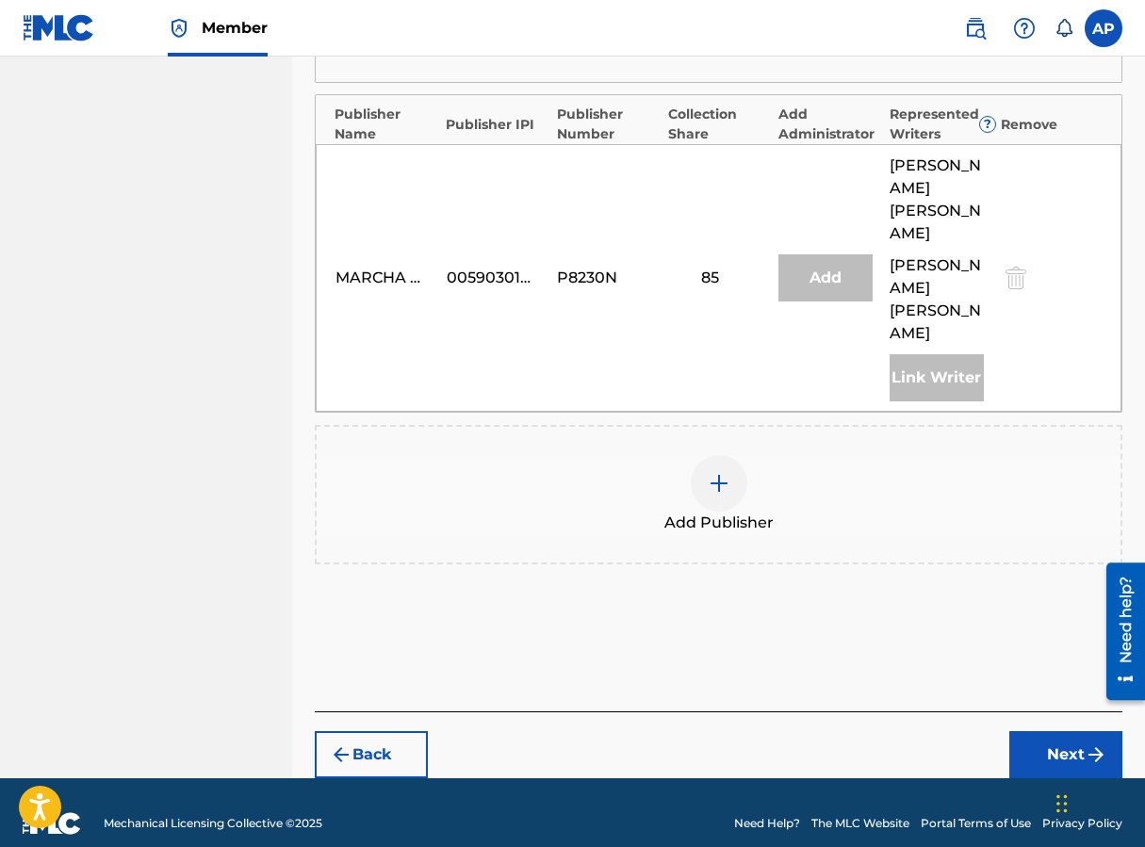
click at [917, 738] on button "Next" at bounding box center [1065, 754] width 113 height 47
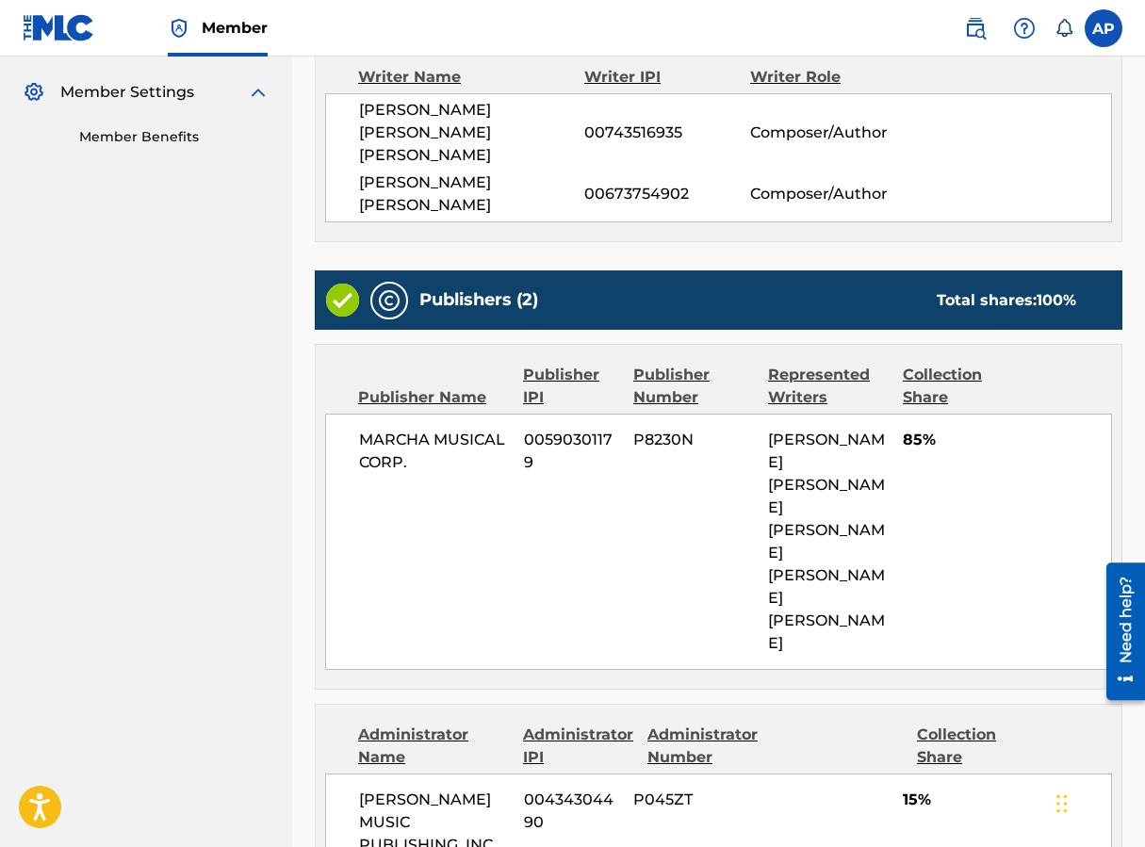
scroll to position [833, 0]
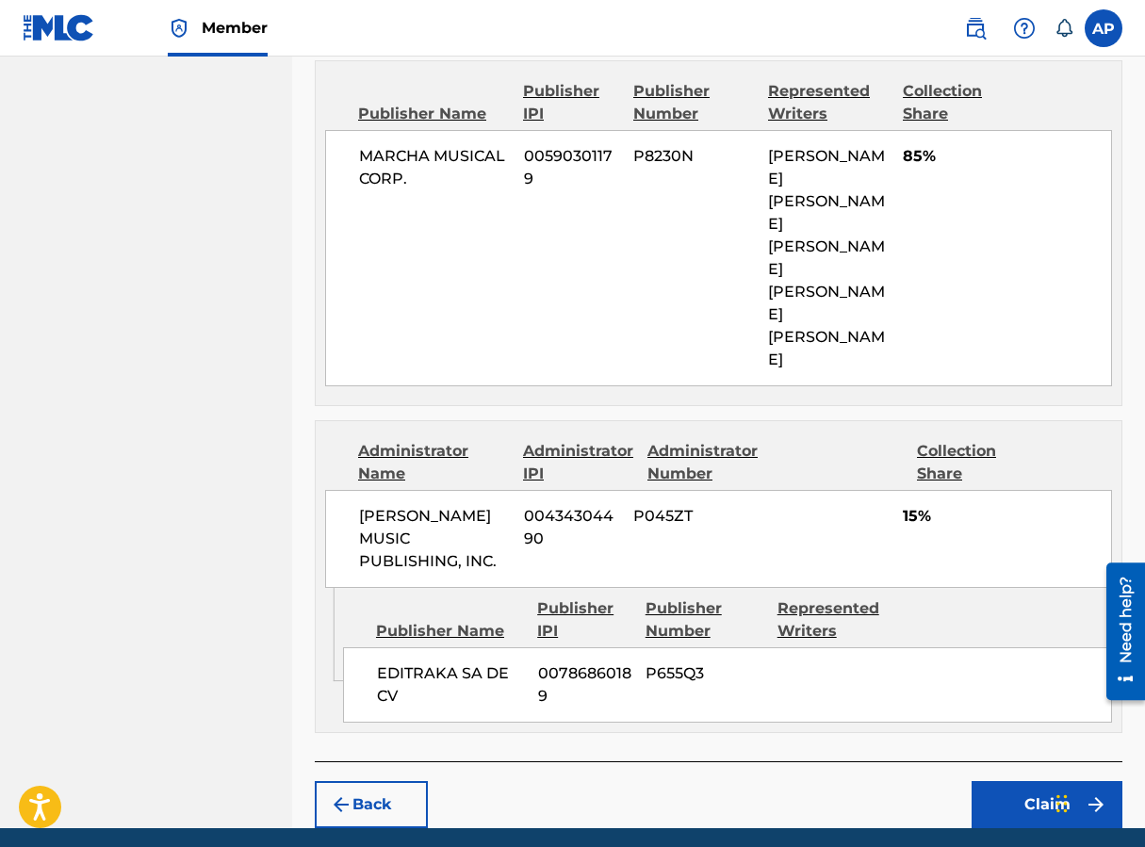
click at [917, 781] on button "Claim" at bounding box center [1047, 804] width 151 height 47
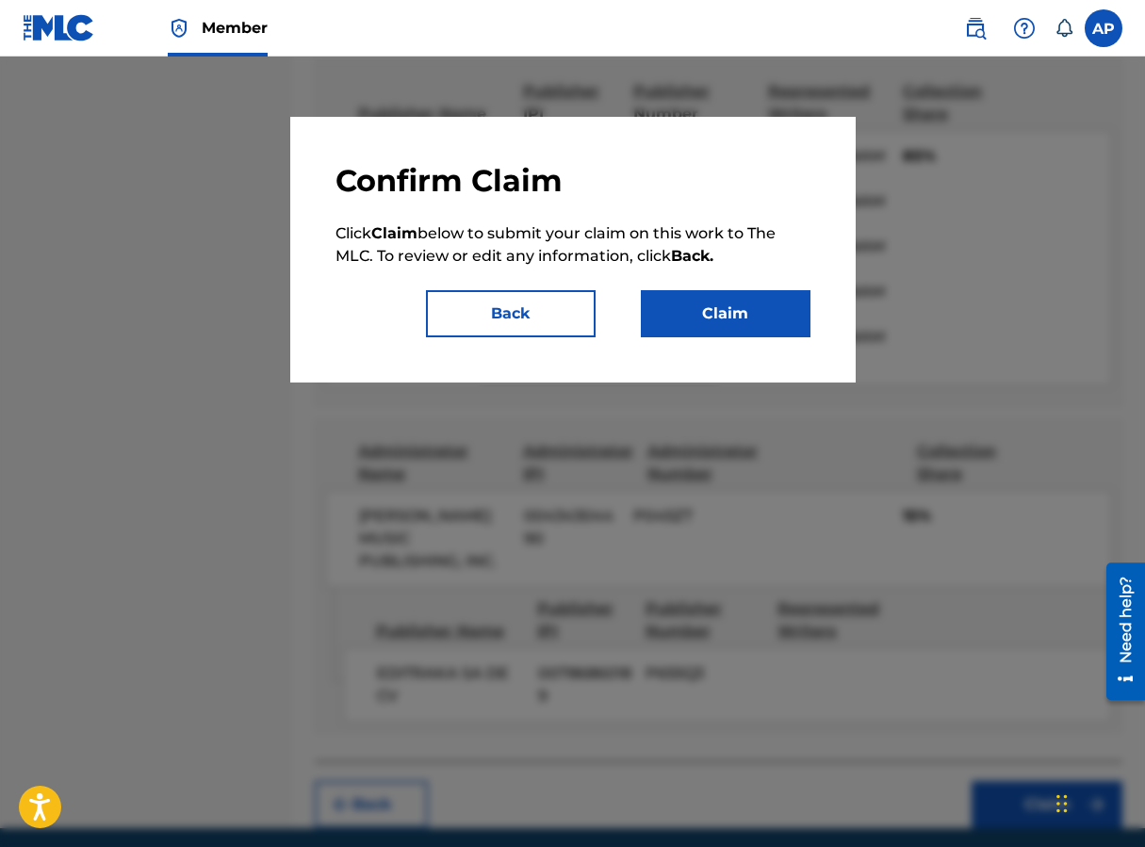
click at [763, 328] on button "Claim" at bounding box center [726, 313] width 170 height 47
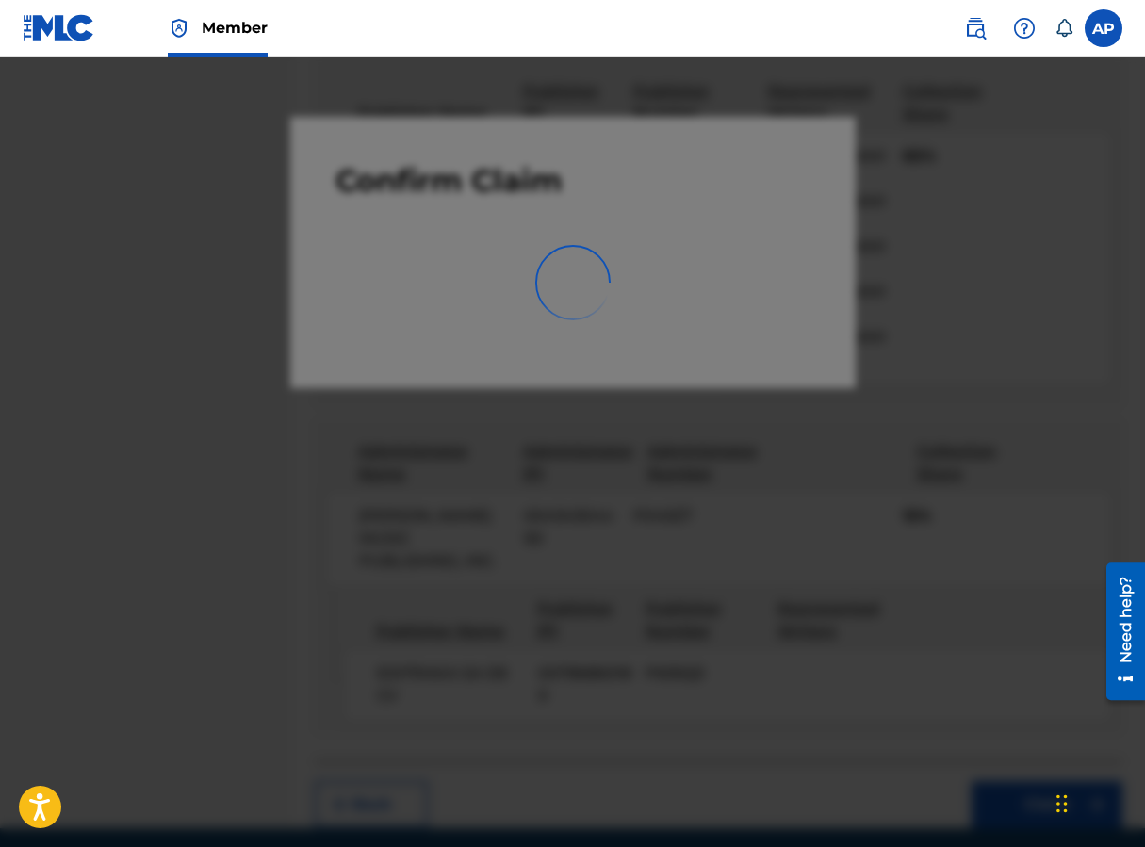
scroll to position [0, 0]
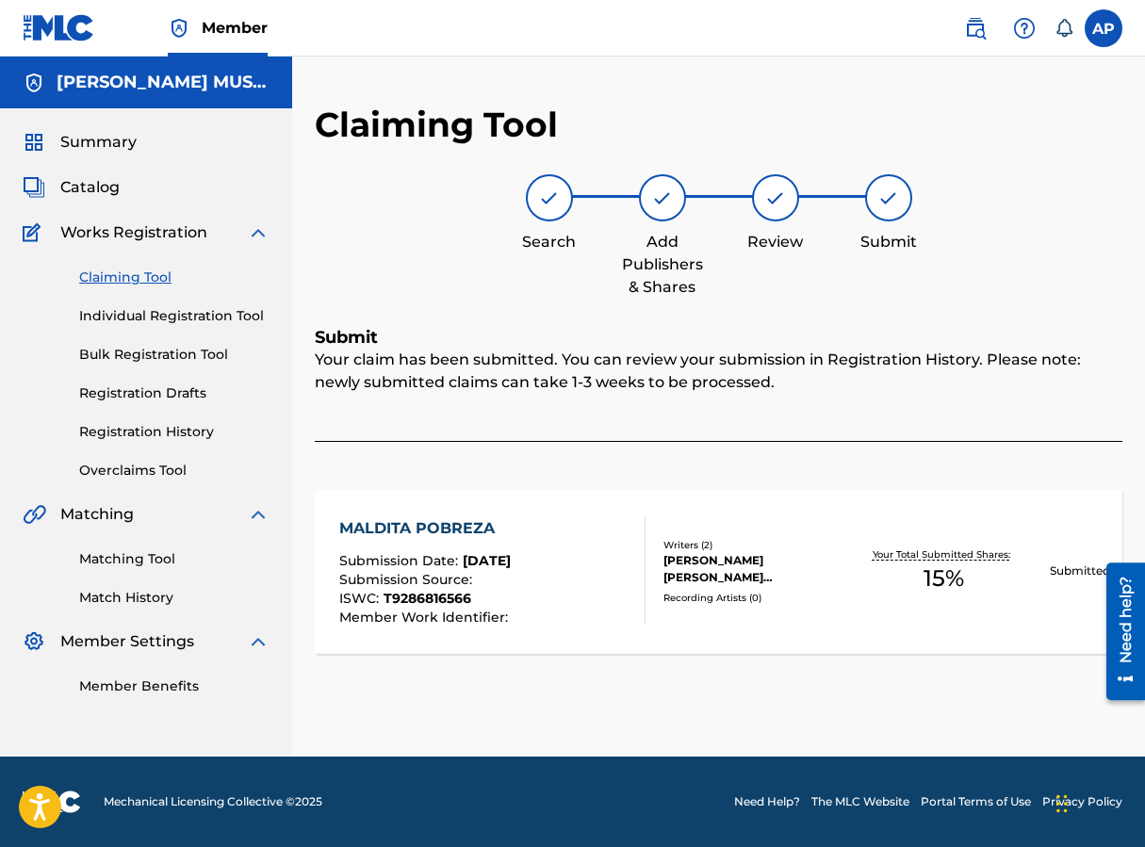
click at [115, 272] on link "Claiming Tool" at bounding box center [174, 278] width 190 height 20
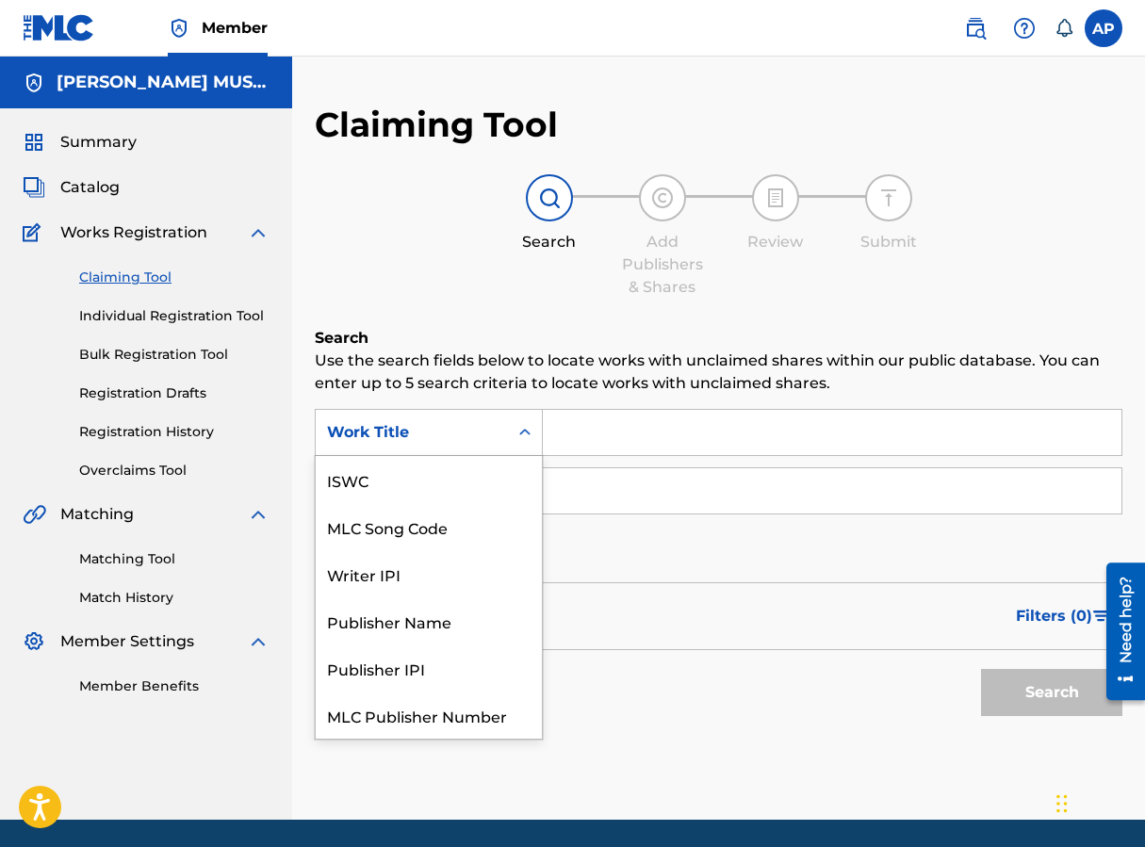
click at [493, 421] on div "Work Title" at bounding box center [412, 432] width 170 height 23
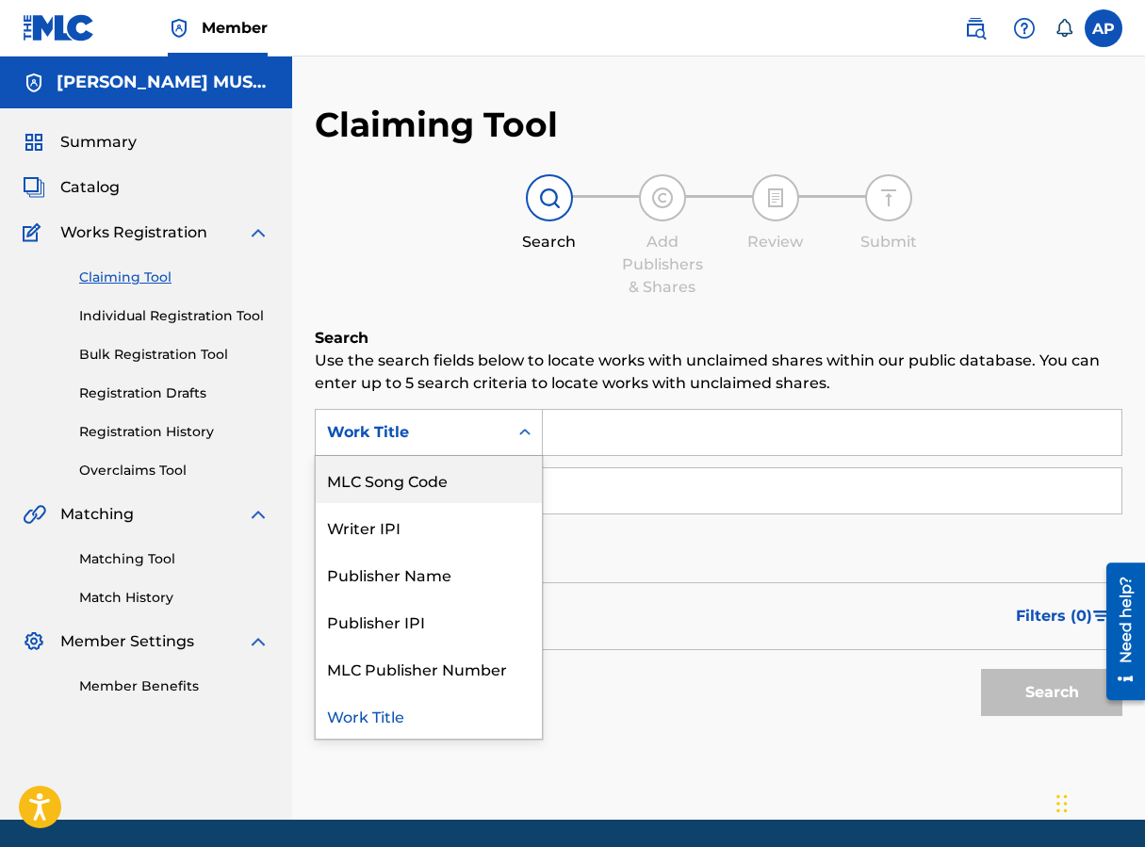
click at [493, 465] on div "MLC Song Code" at bounding box center [429, 479] width 226 height 47
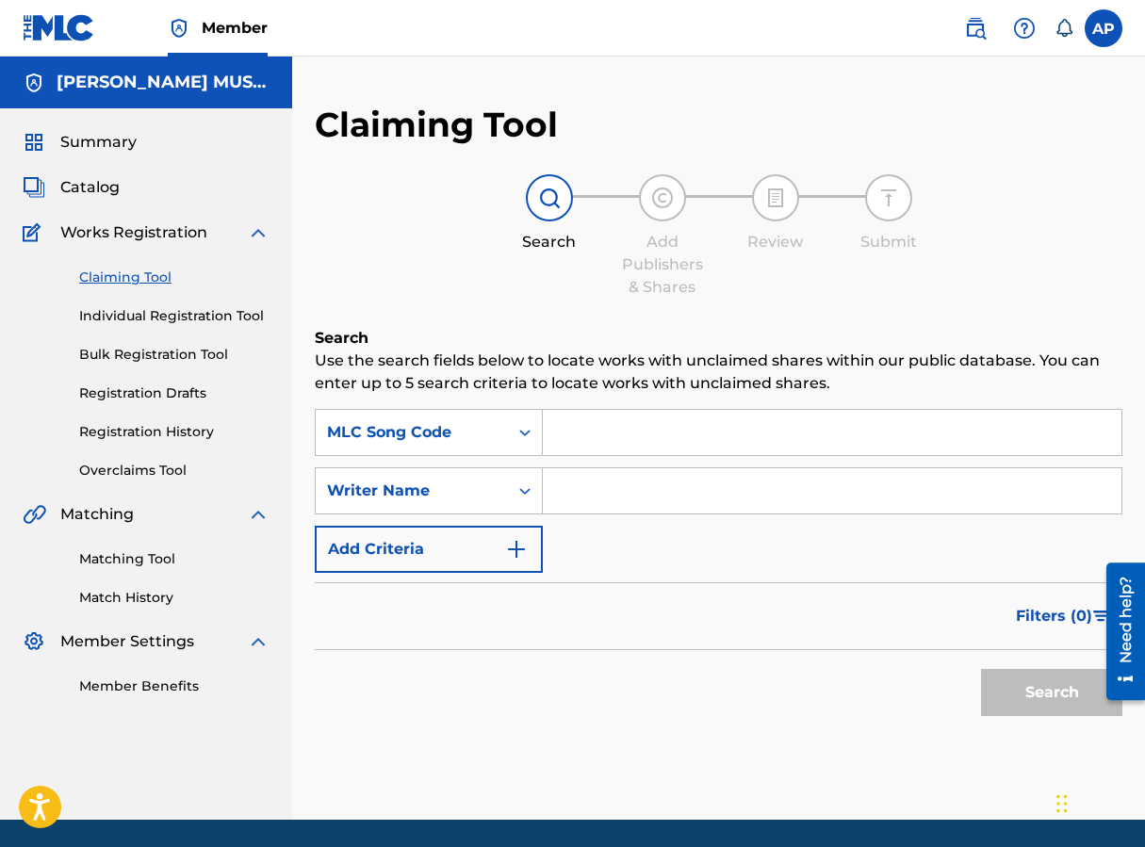
click at [581, 454] on input "Search Form" at bounding box center [832, 432] width 579 height 45
paste input "MG8IV5"
type input "MG8IV5"
click at [917, 692] on button "Search" at bounding box center [1051, 692] width 141 height 47
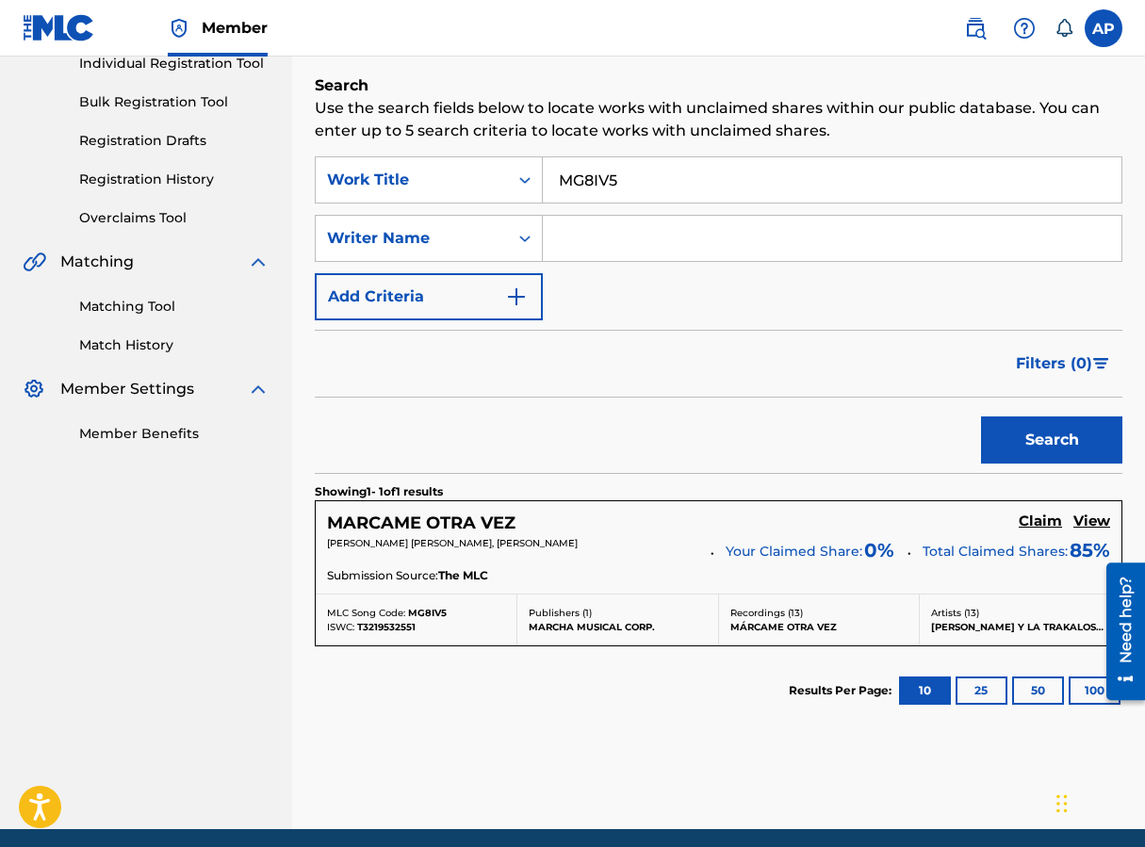
scroll to position [318, 0]
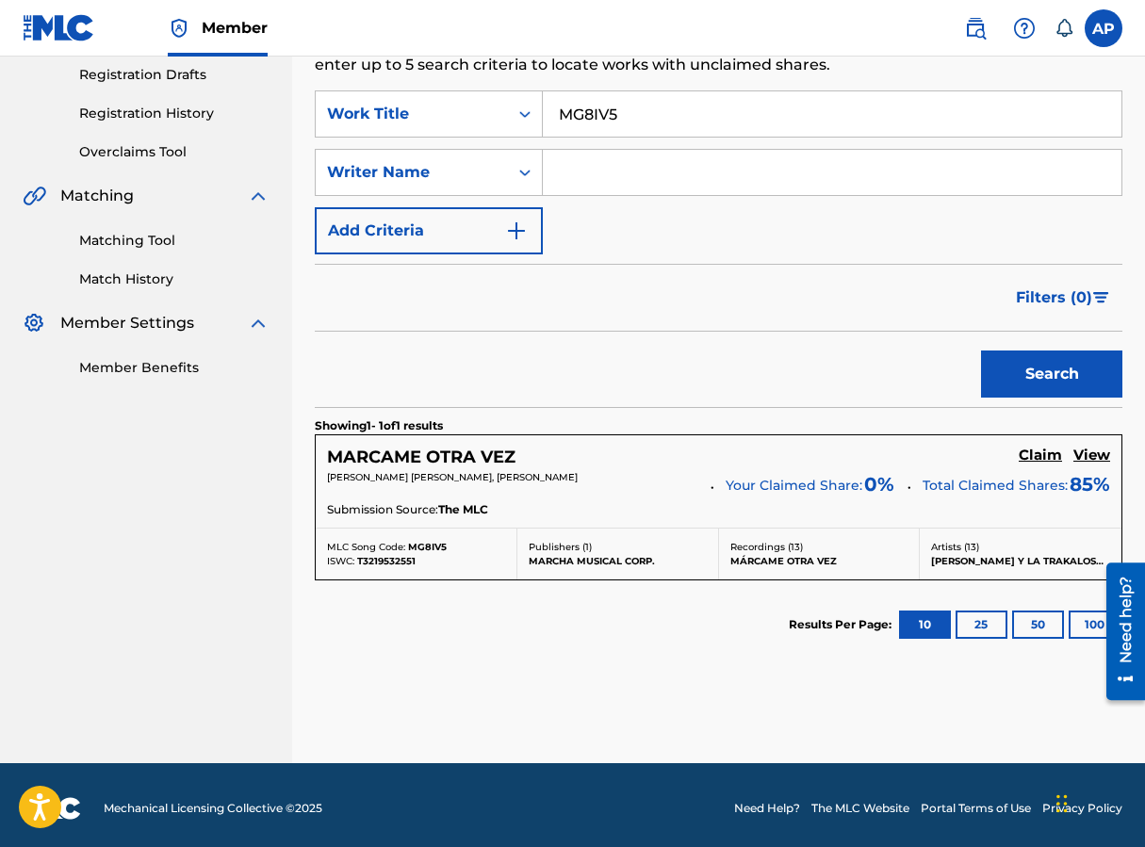
click at [917, 459] on h5 "Claim" at bounding box center [1040, 456] width 43 height 18
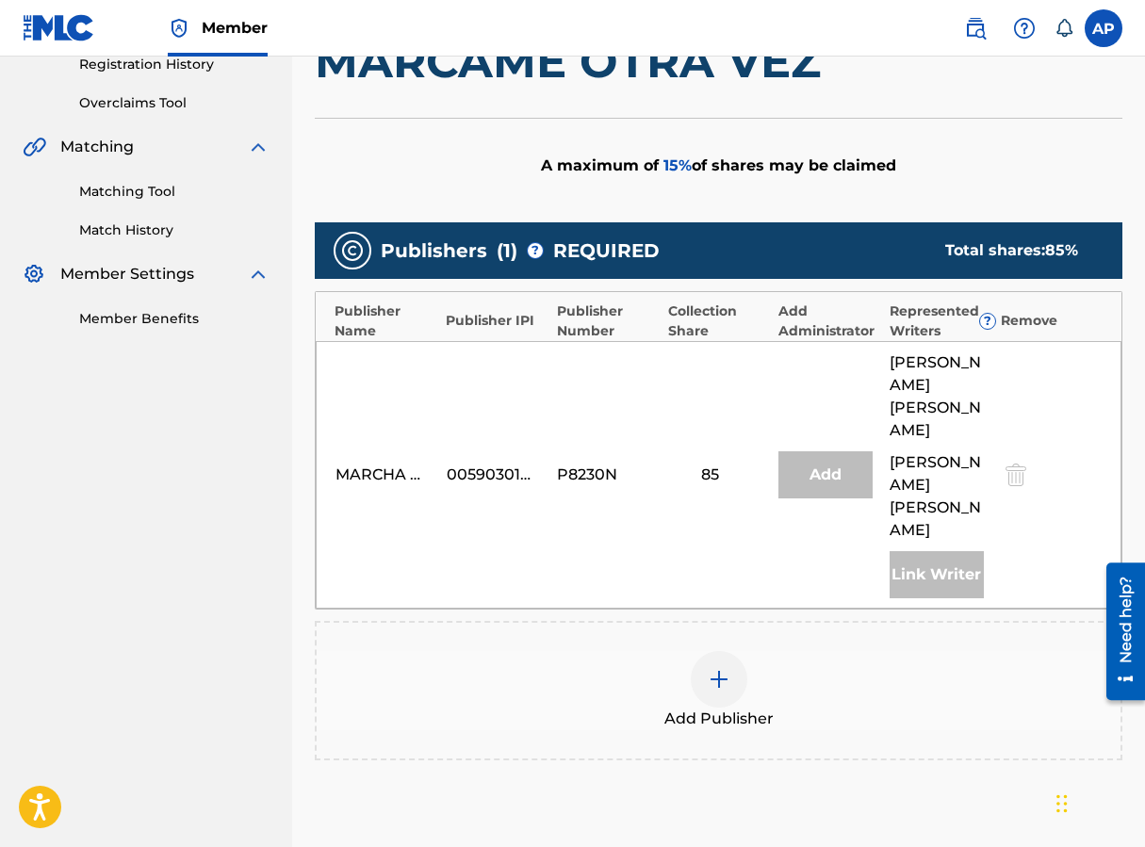
scroll to position [370, 0]
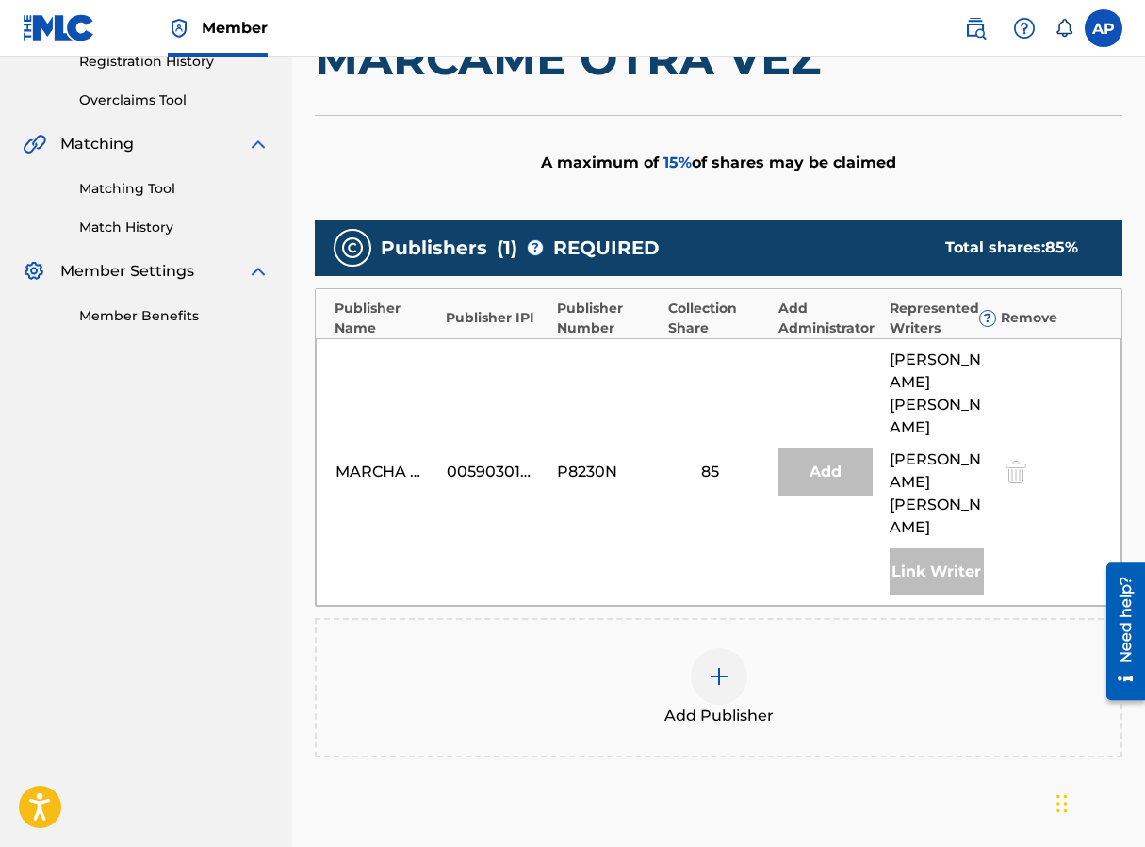
click at [715, 648] on div at bounding box center [719, 676] width 57 height 57
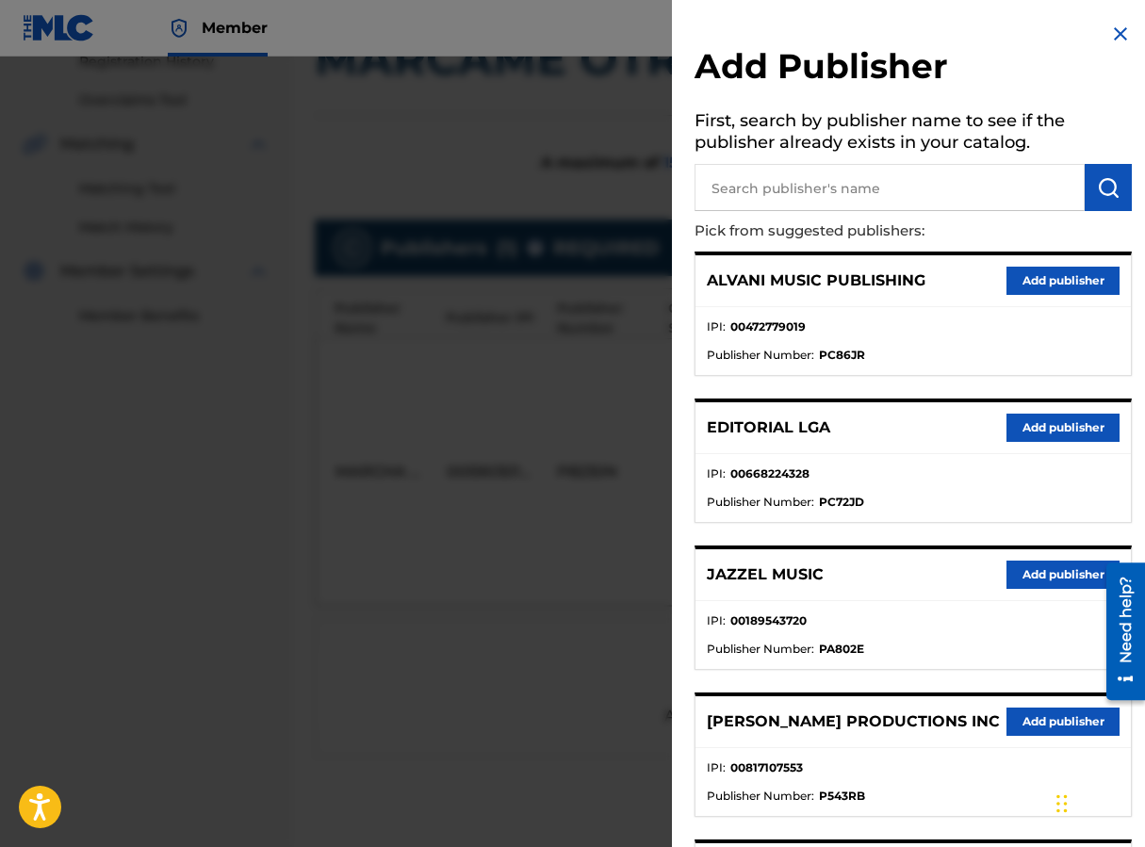
click at [735, 187] on input "text" at bounding box center [889, 187] width 390 height 47
type input "EDITRAKA"
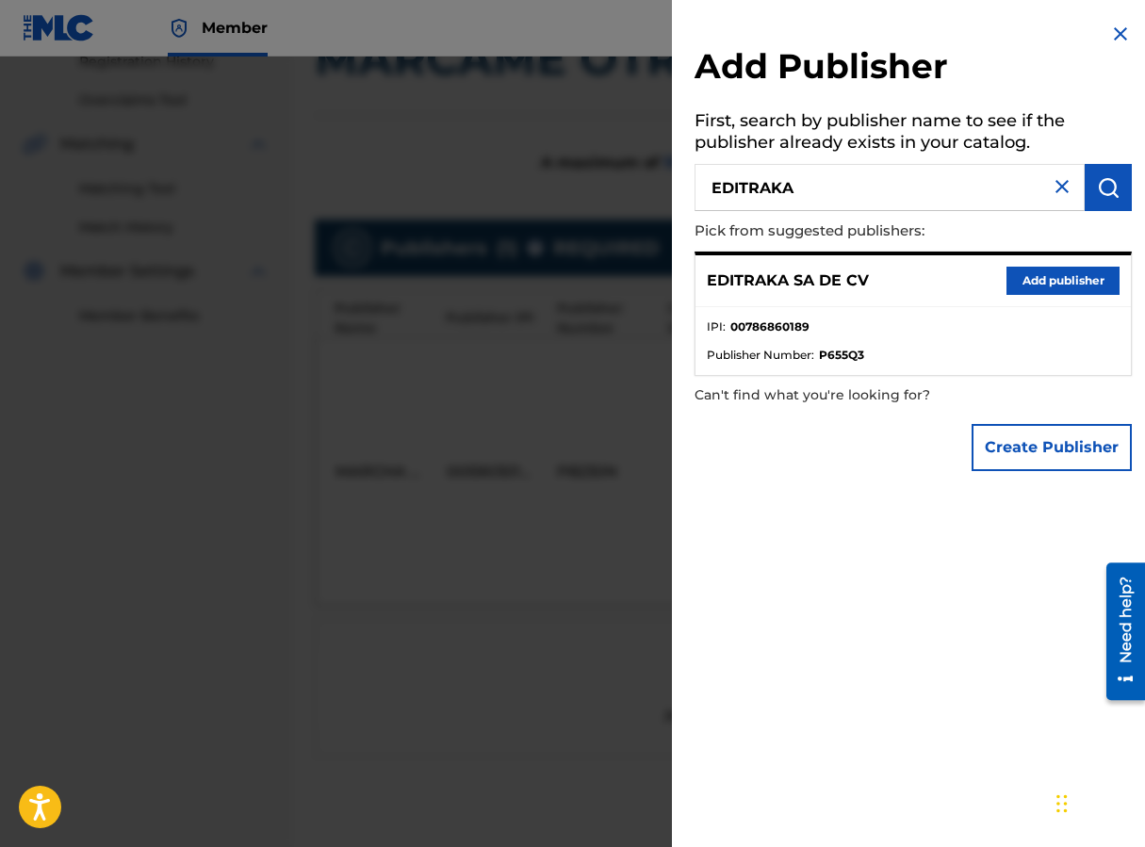
click at [917, 284] on button "Add publisher" at bounding box center [1062, 281] width 113 height 28
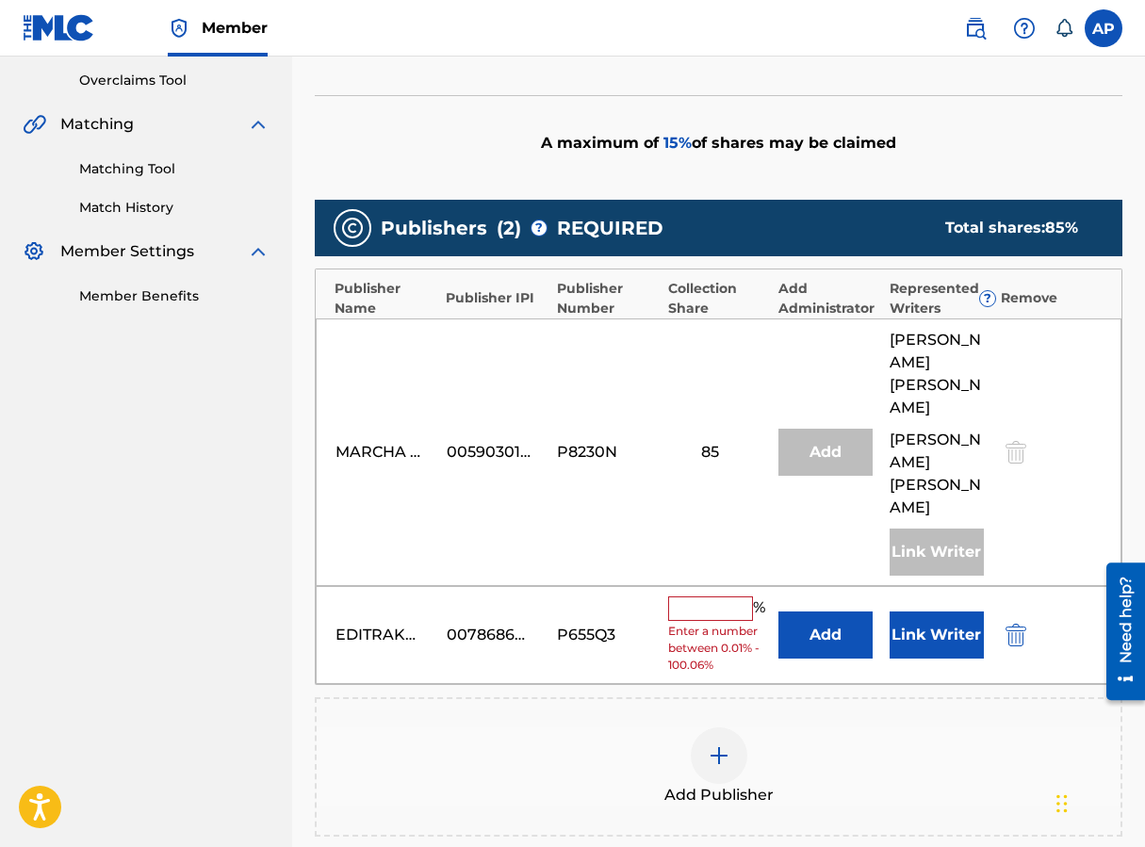
scroll to position [392, 0]
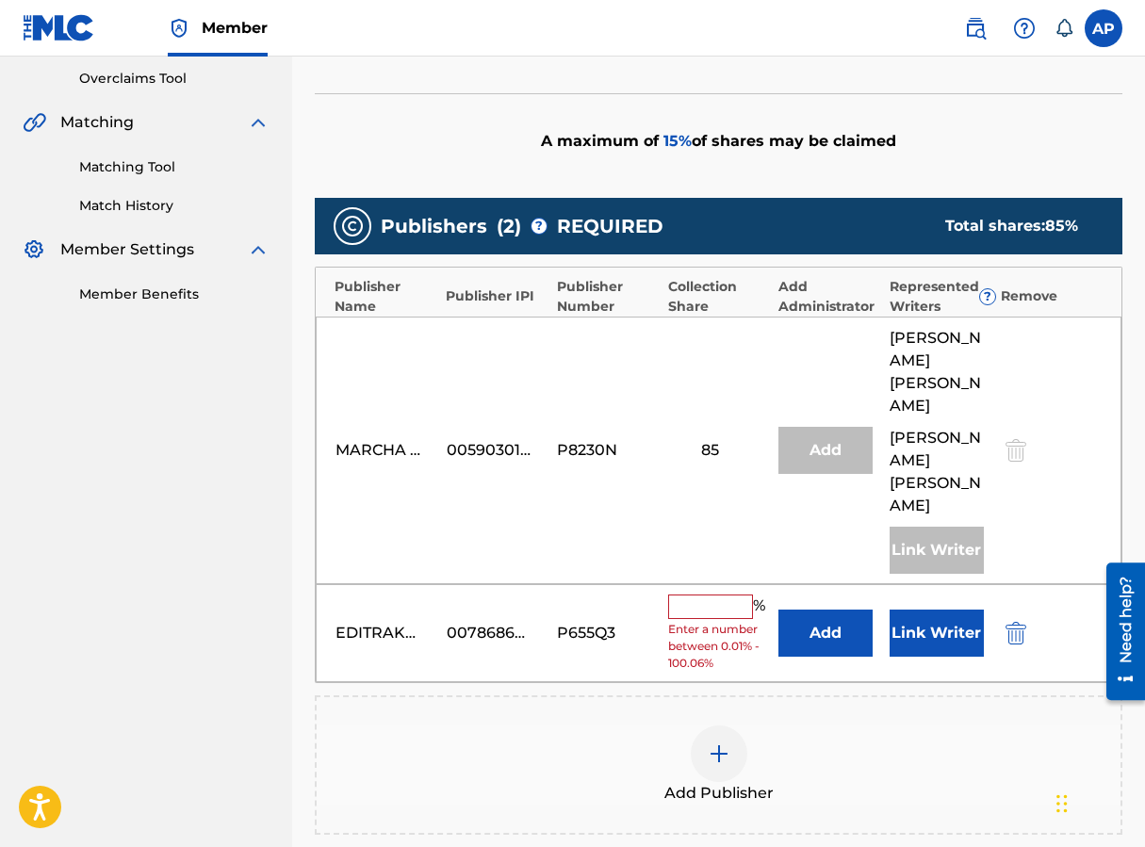
click at [793, 610] on button "Add" at bounding box center [825, 633] width 94 height 47
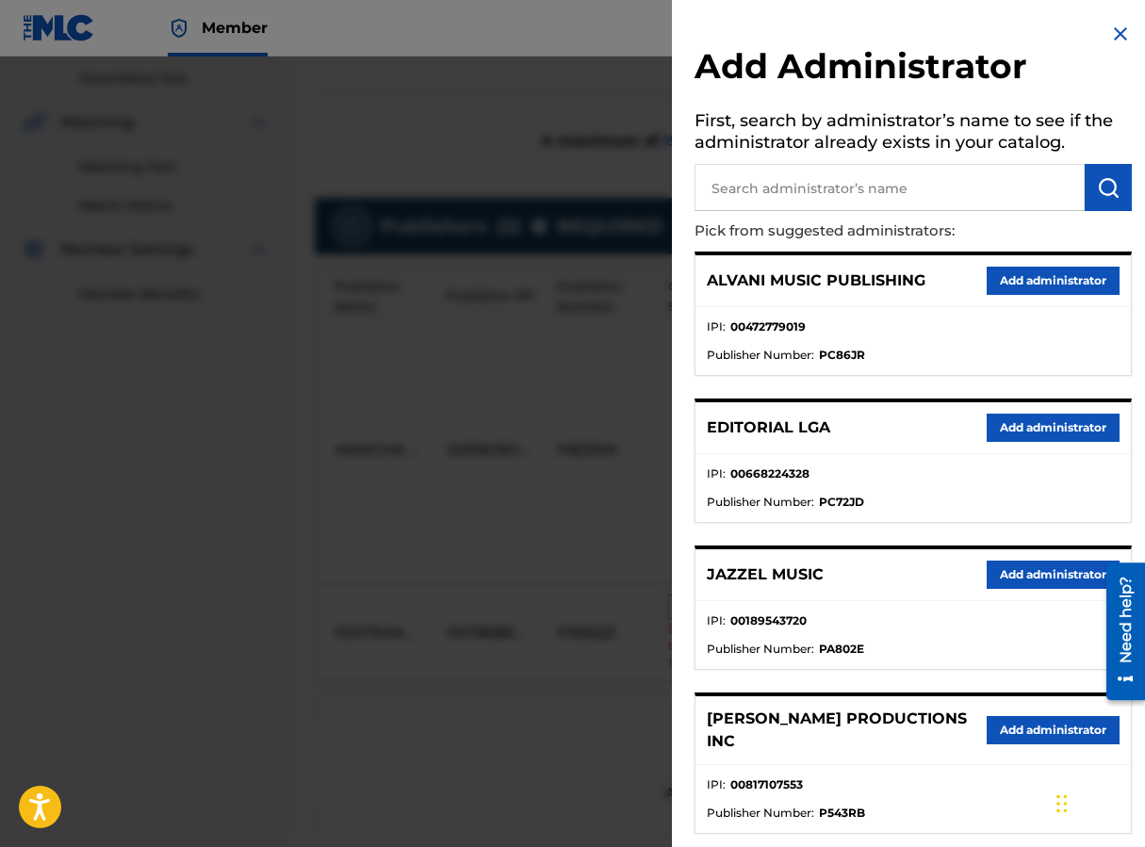
click at [742, 188] on input "text" at bounding box center [889, 187] width 390 height 47
type input "MAXIMO"
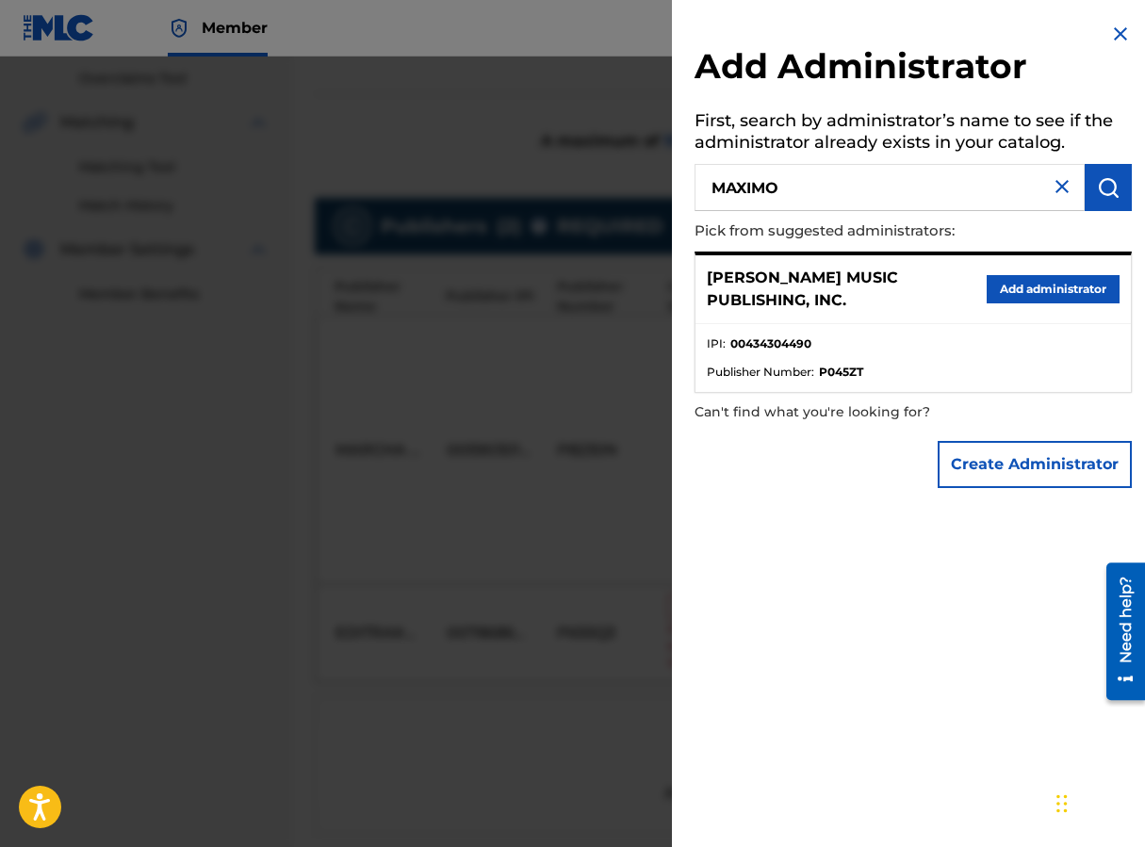
click at [917, 280] on button "Add administrator" at bounding box center [1053, 289] width 133 height 28
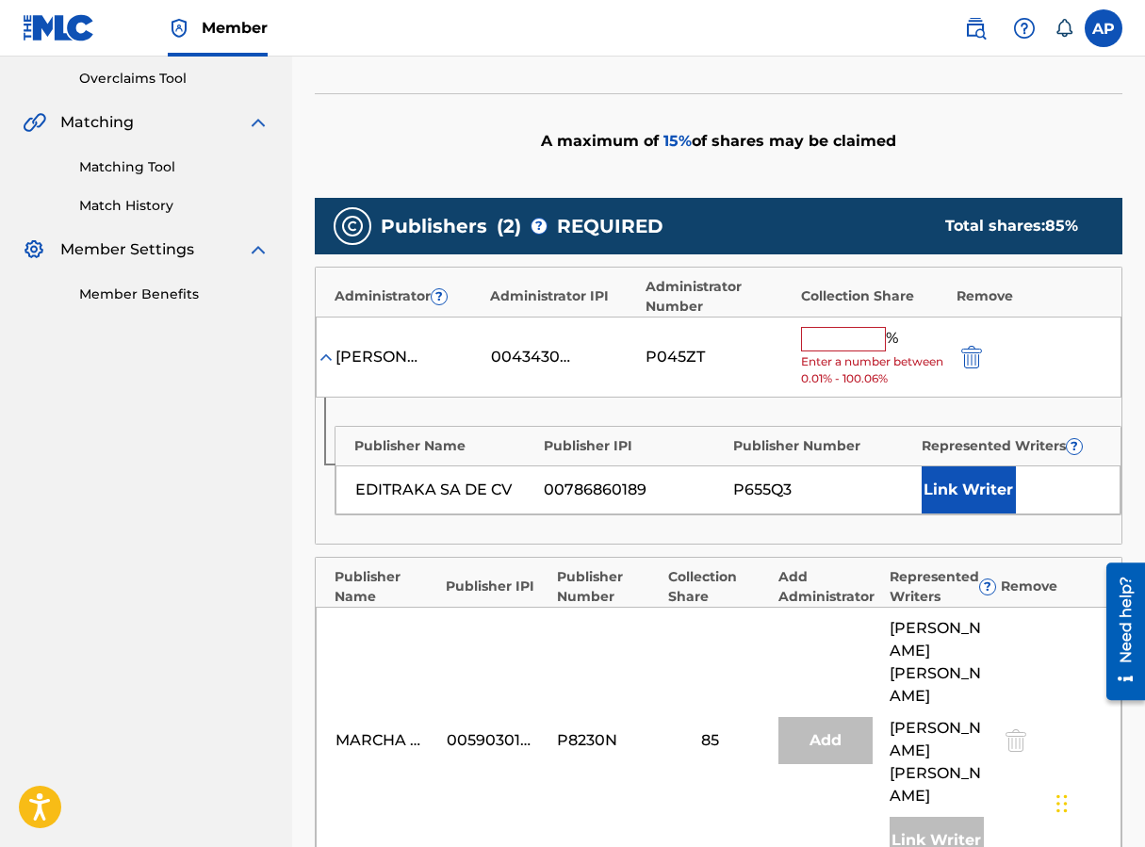
scroll to position [495, 0]
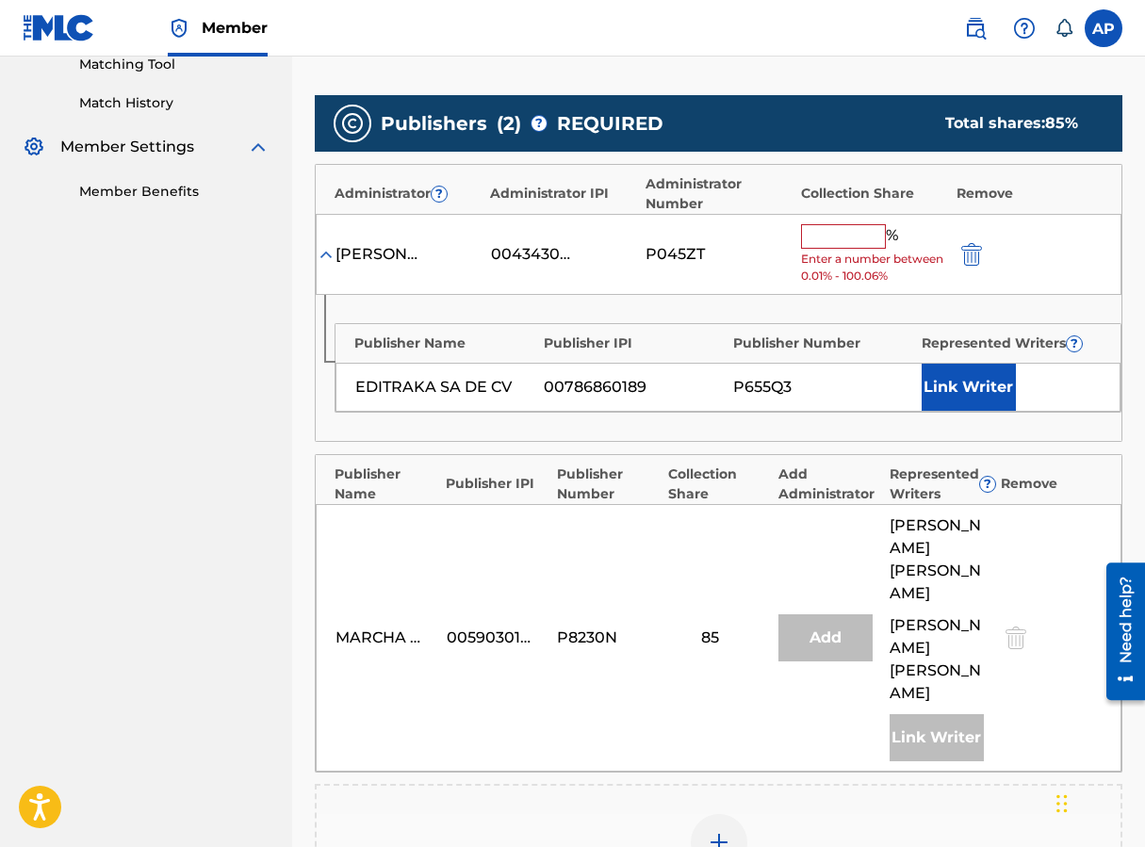
click at [810, 249] on div "% Enter a number between 0.01% - 100.06%" at bounding box center [874, 254] width 146 height 61
click at [810, 246] on input "text" at bounding box center [843, 236] width 85 height 24
type input "15"
click at [751, 295] on div "Publisher Name Publisher IPI Publisher Number Represented Writers ? EDITRAKA SA…" at bounding box center [719, 368] width 806 height 146
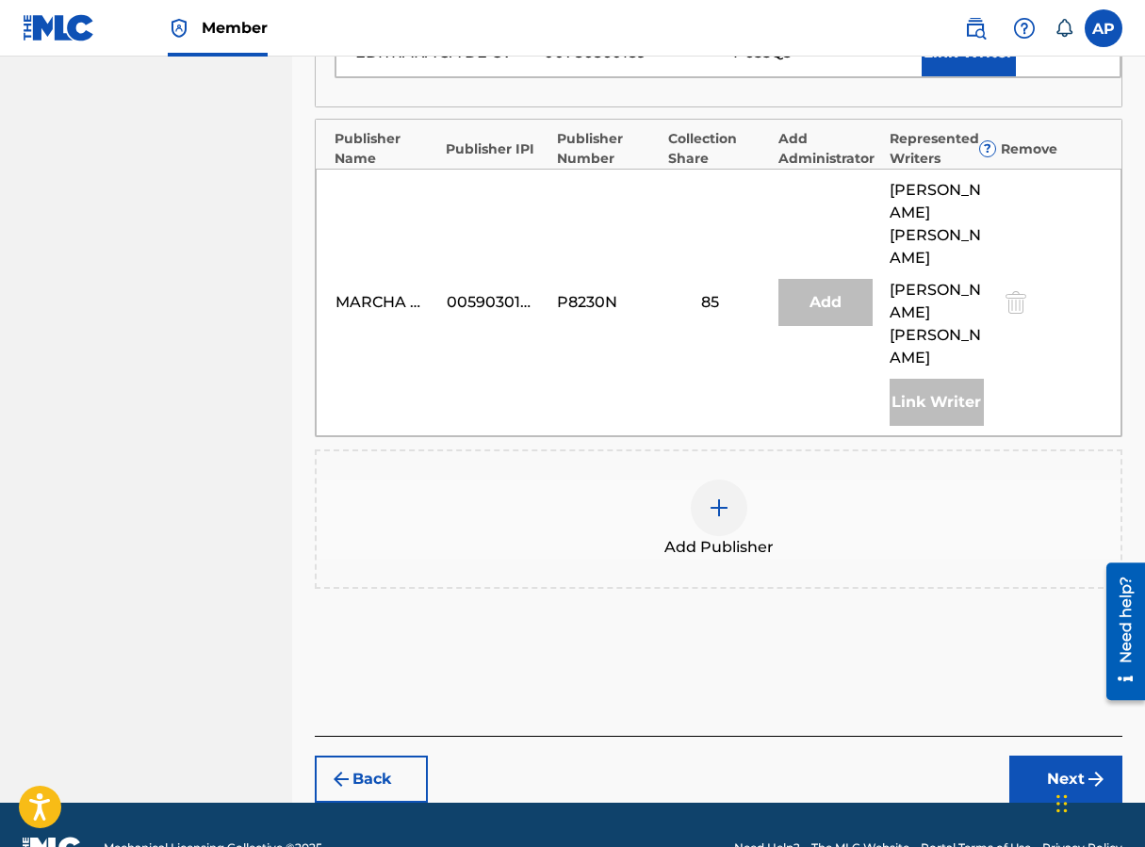
click at [917, 756] on button "Next" at bounding box center [1065, 779] width 113 height 47
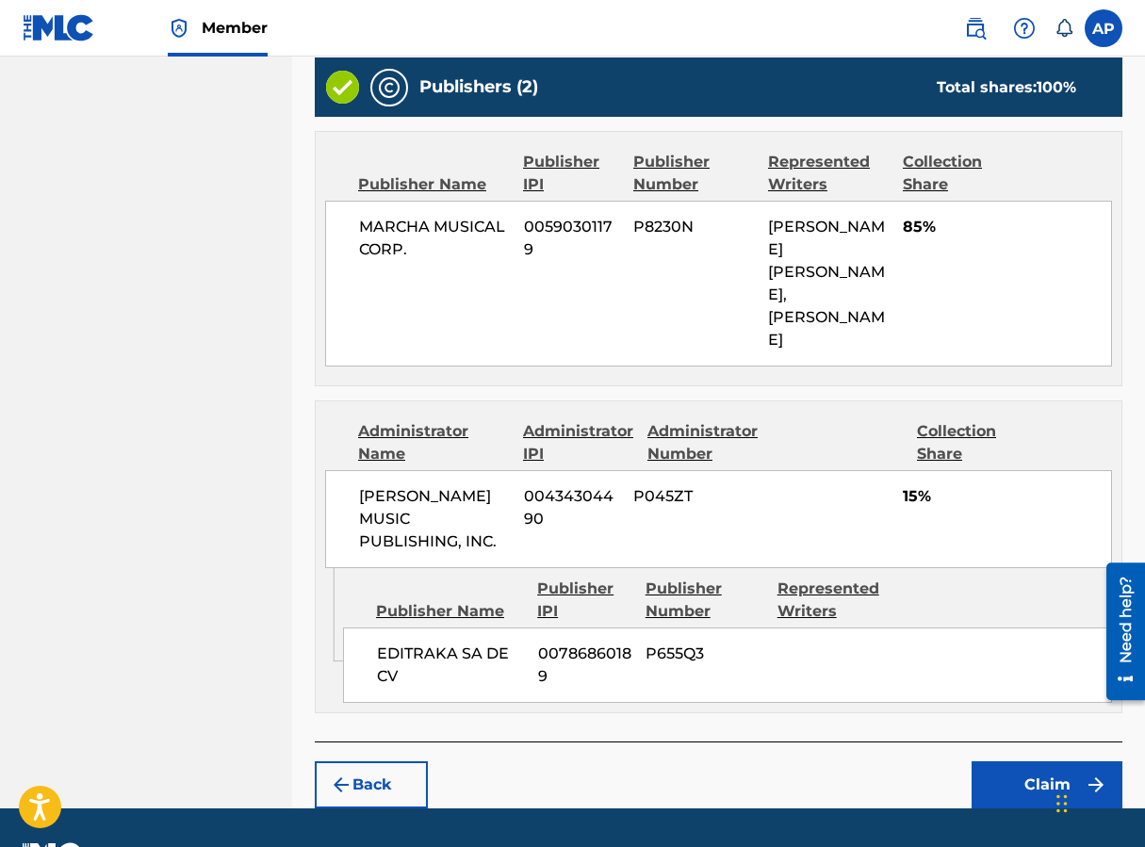
scroll to position [765, 0]
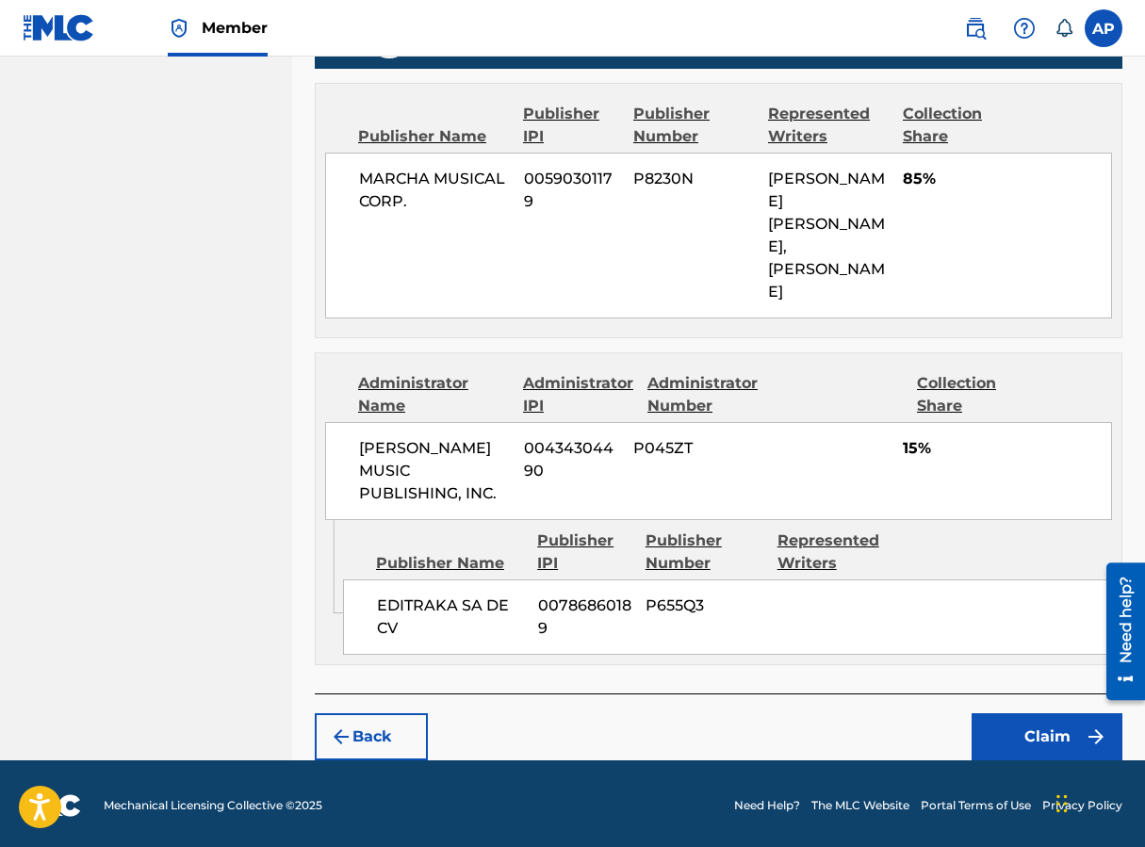
click at [917, 727] on button "Claim" at bounding box center [1047, 736] width 151 height 47
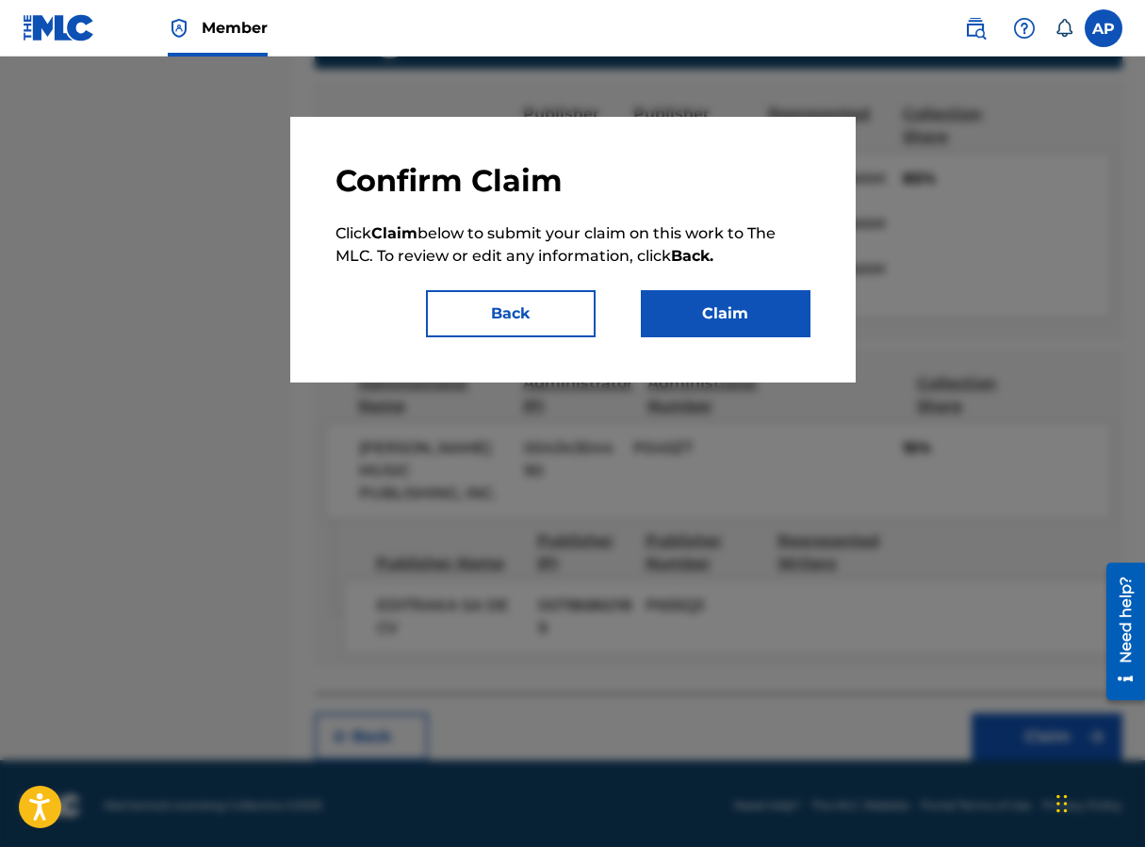
click at [711, 335] on button "Claim" at bounding box center [726, 313] width 170 height 47
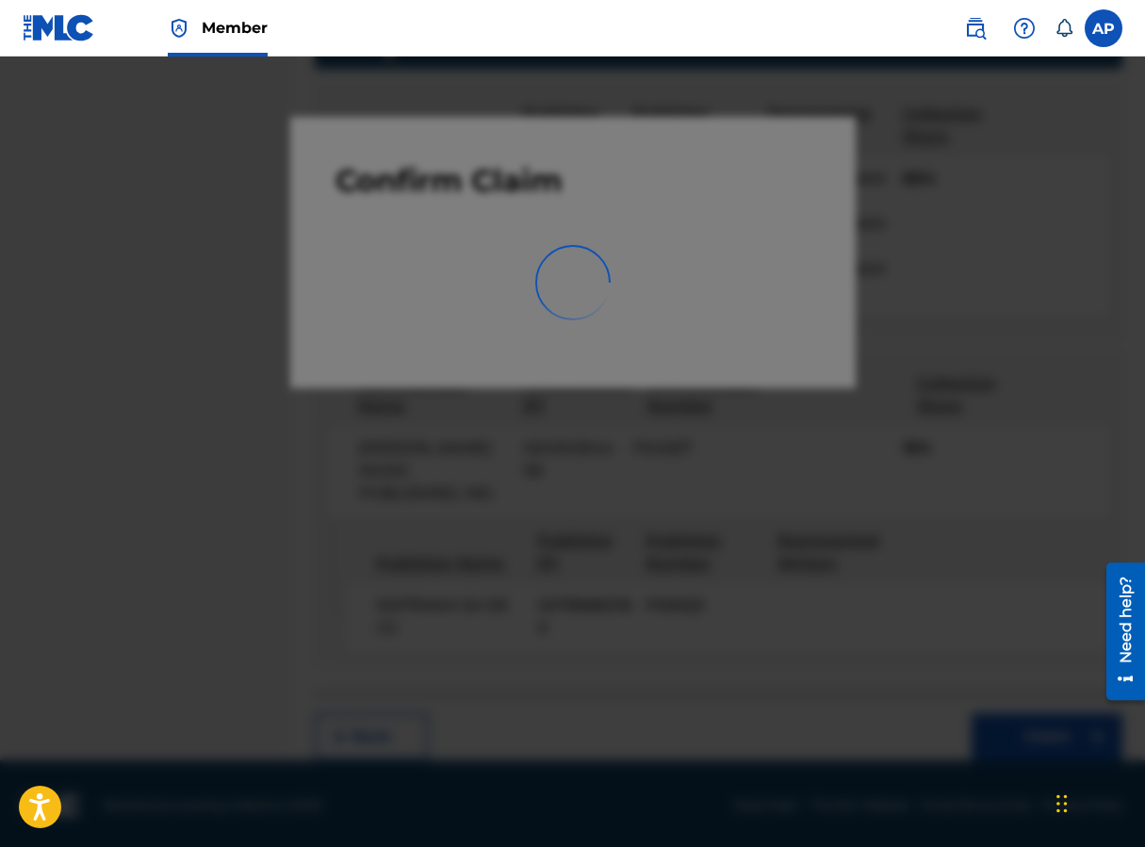
scroll to position [0, 0]
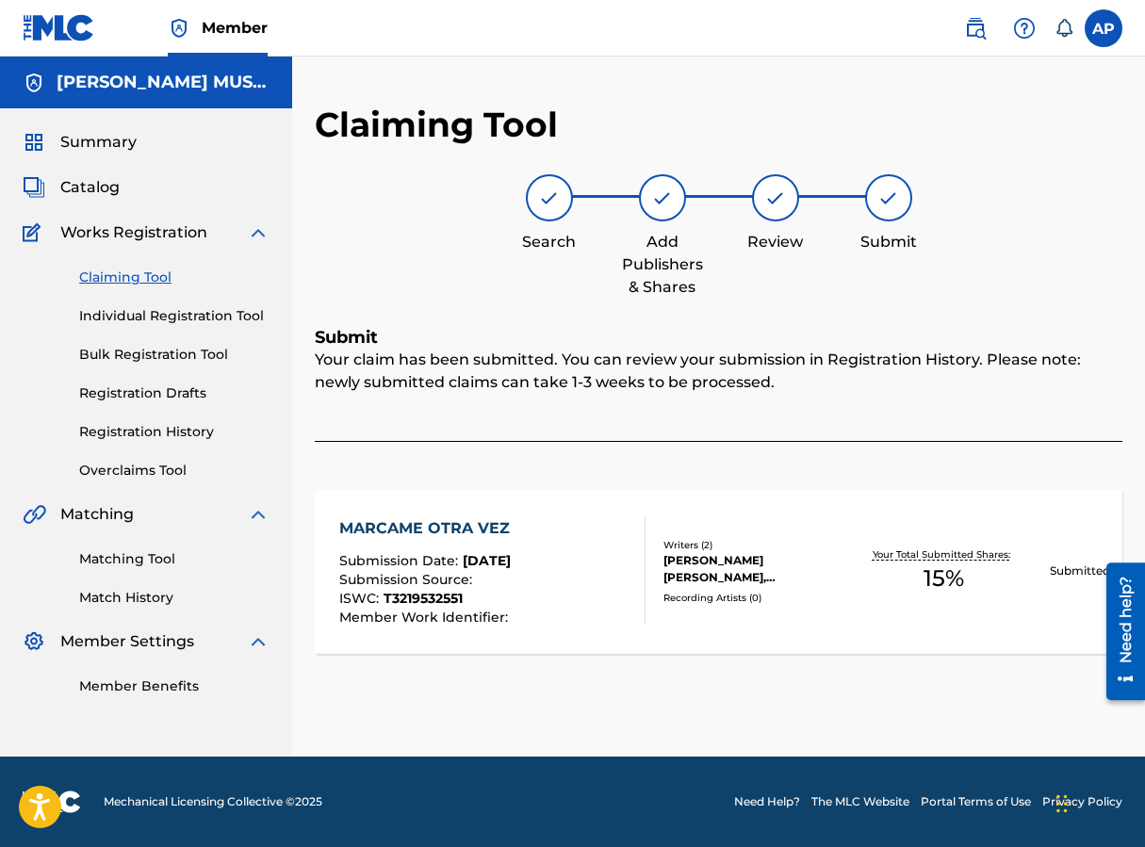
click at [133, 276] on link "Claiming Tool" at bounding box center [174, 278] width 190 height 20
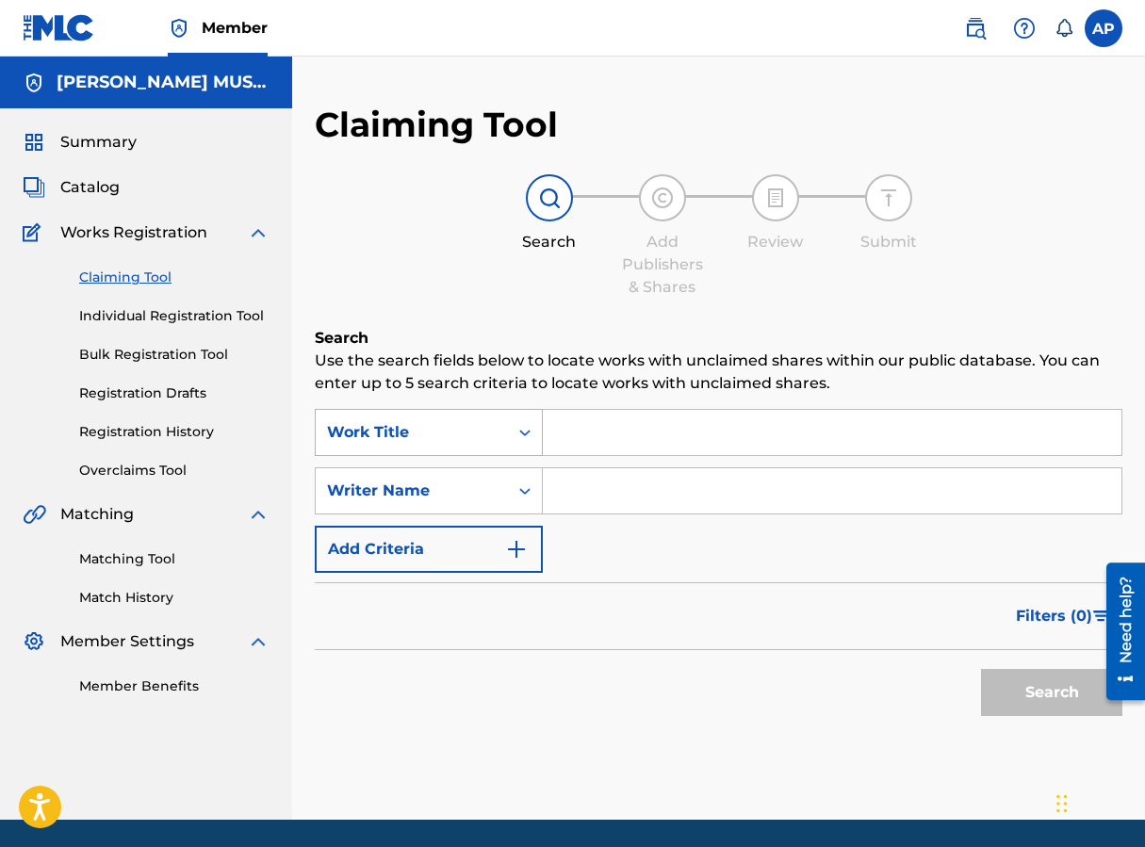
click at [466, 429] on div "Work Title" at bounding box center [412, 432] width 170 height 23
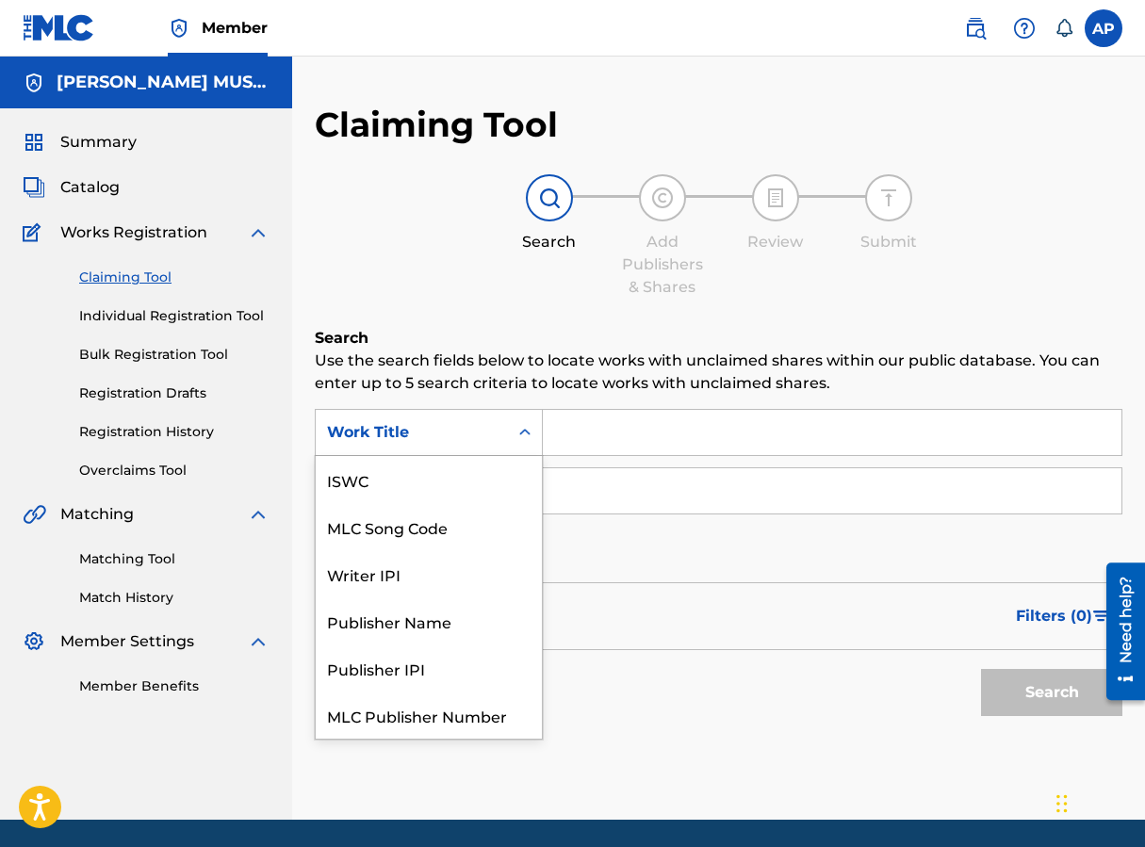
scroll to position [47, 0]
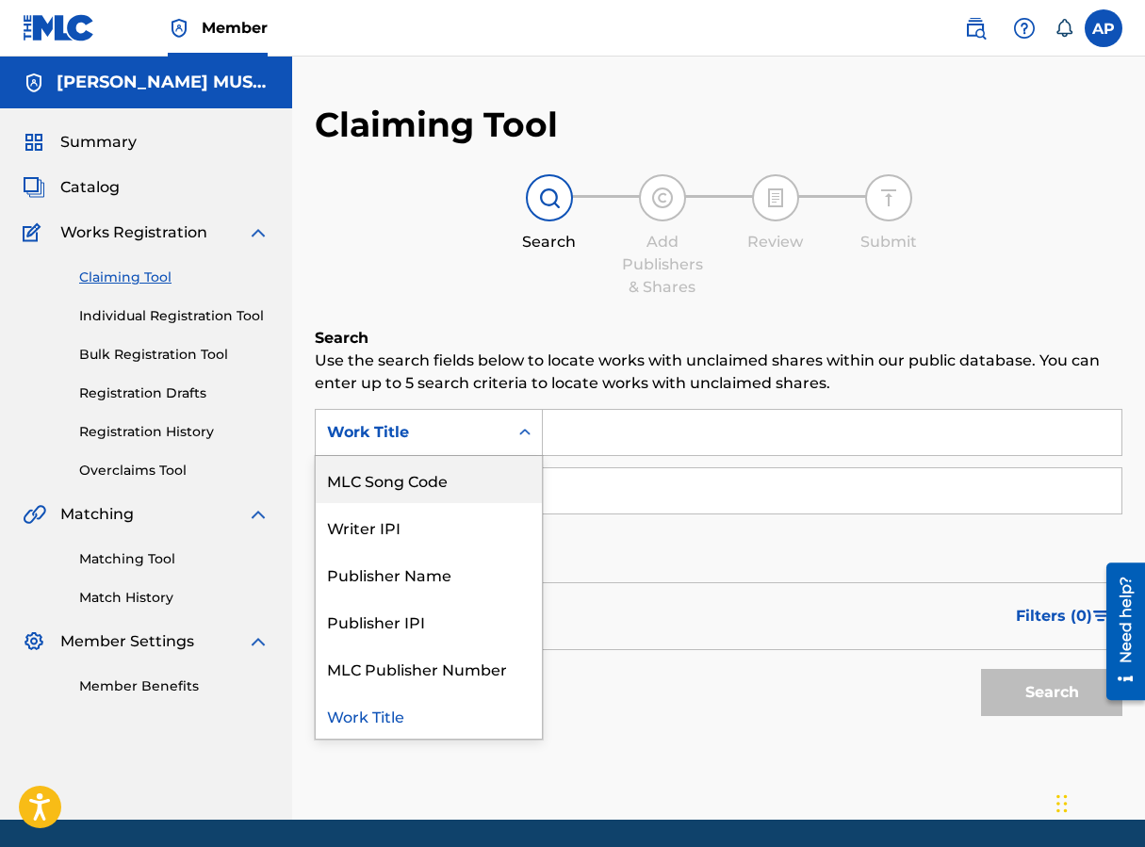
click at [474, 467] on div "MLC Song Code" at bounding box center [429, 479] width 226 height 47
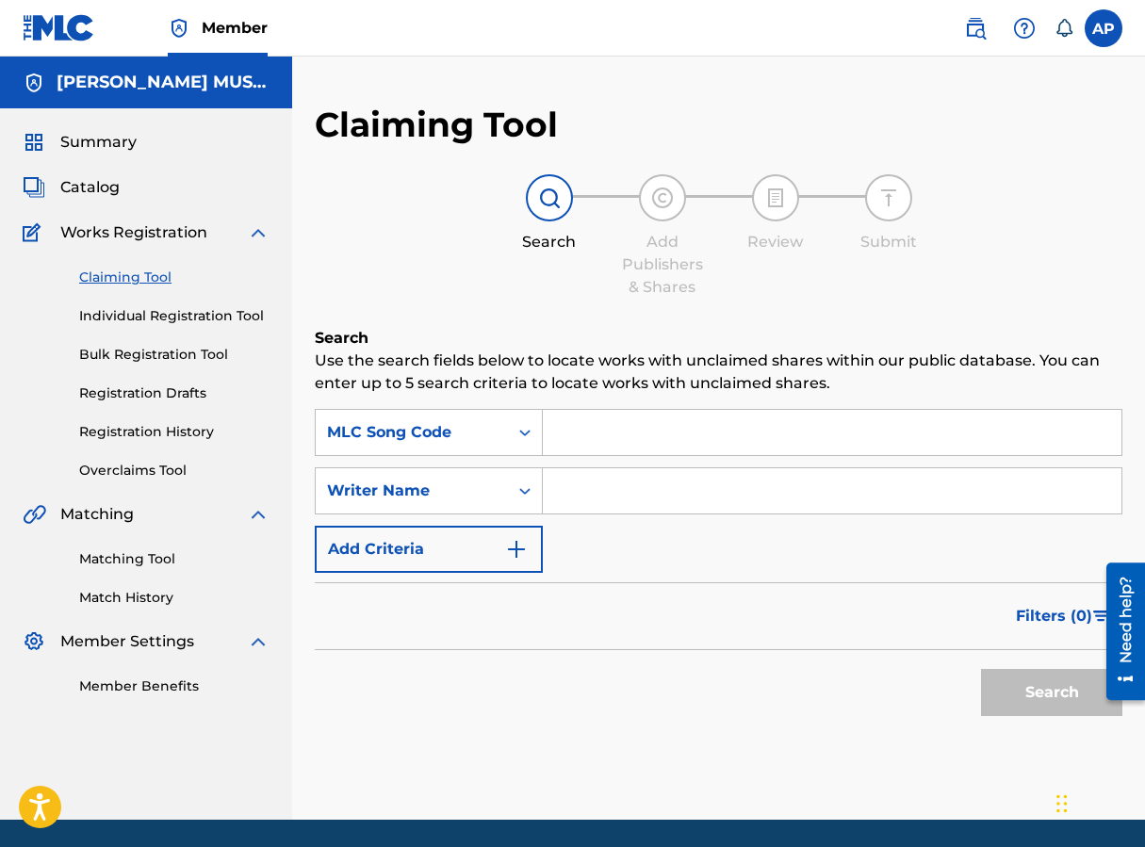
click at [613, 410] on input "Search Form" at bounding box center [832, 432] width 579 height 45
click at [917, 669] on button "Search" at bounding box center [1051, 692] width 141 height 47
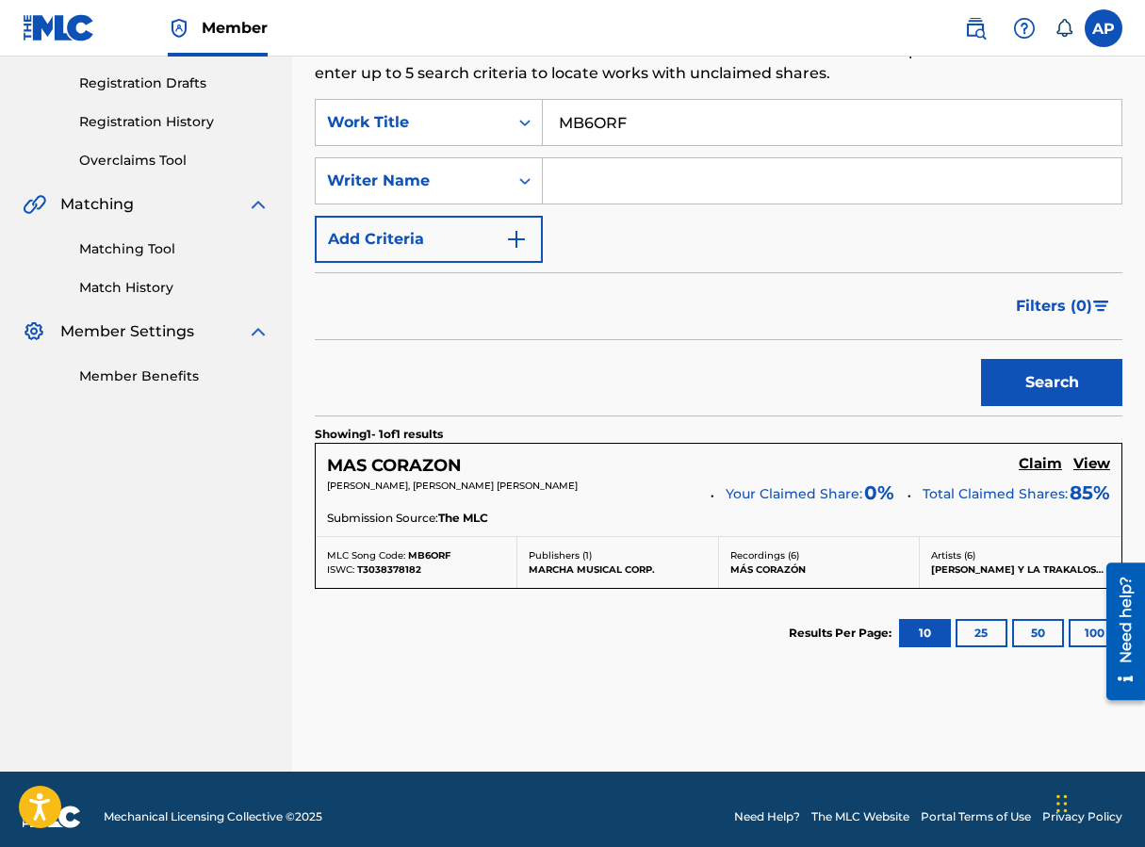
scroll to position [311, 0]
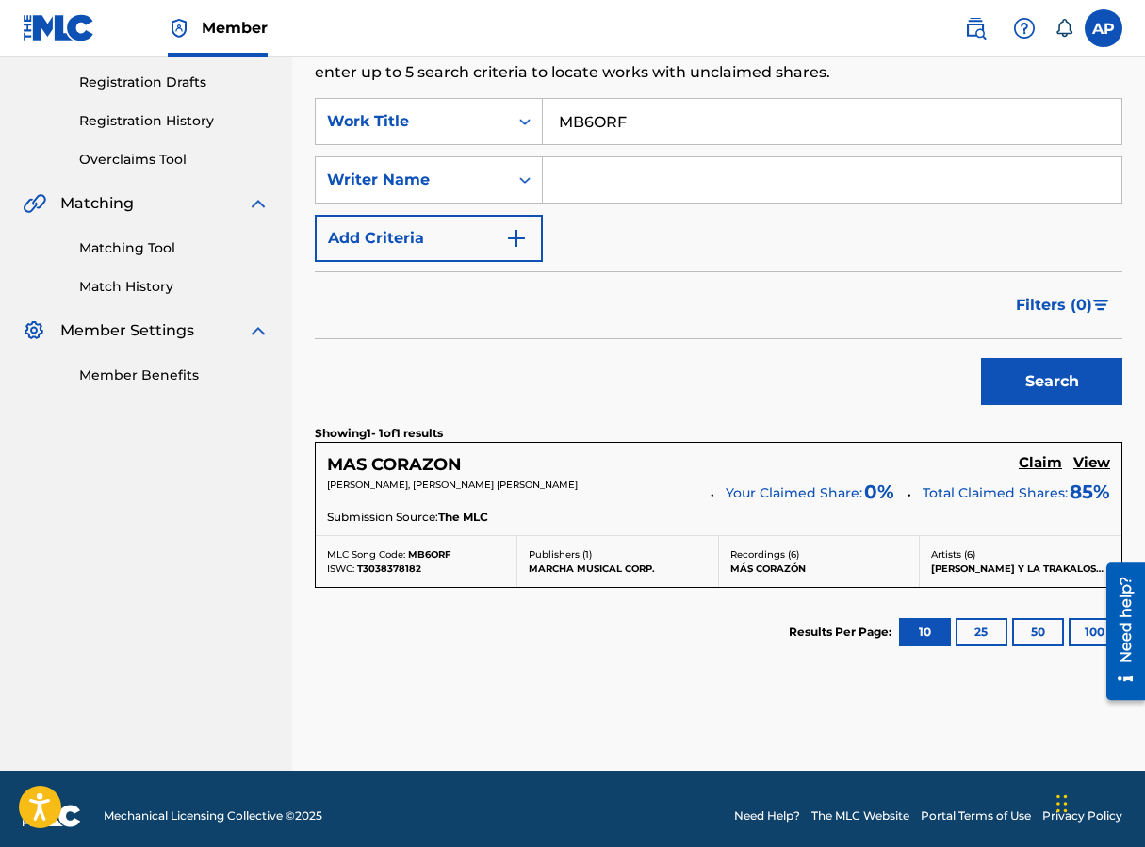
click at [917, 469] on h5 "Claim" at bounding box center [1040, 463] width 43 height 18
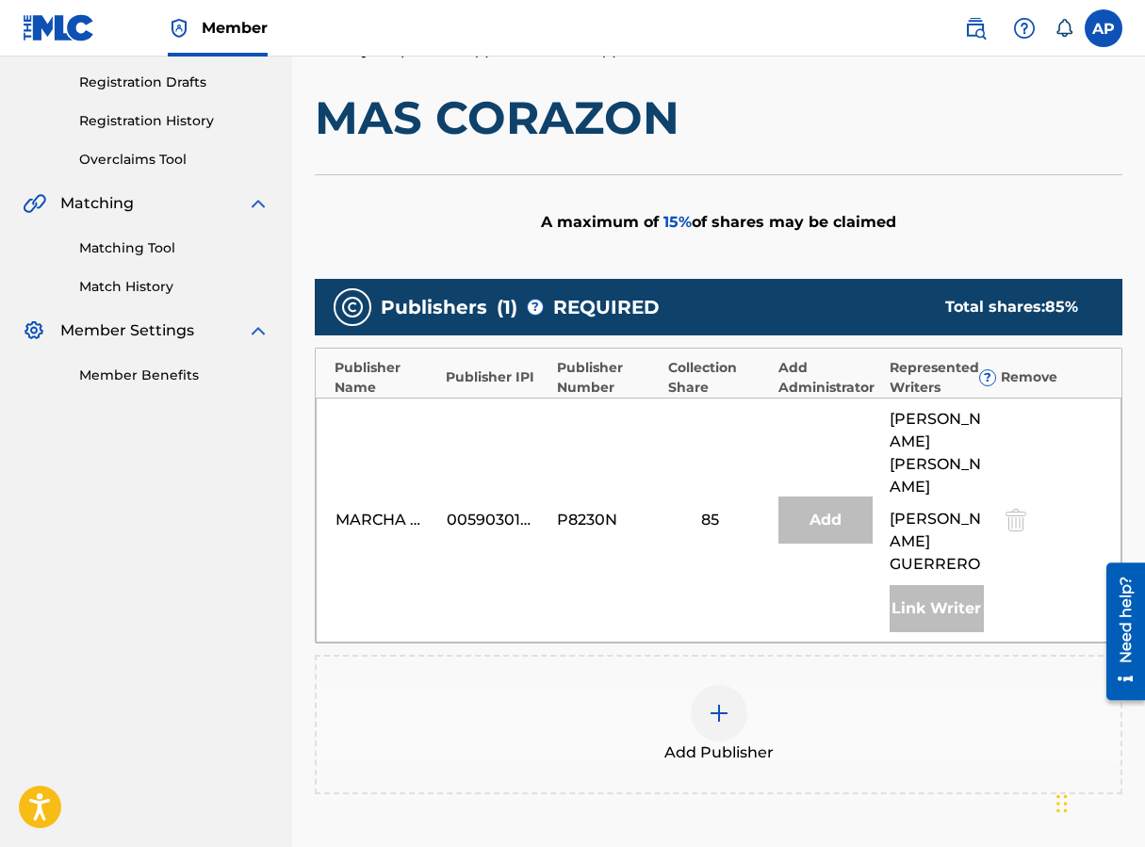
click at [743, 685] on div at bounding box center [719, 713] width 57 height 57
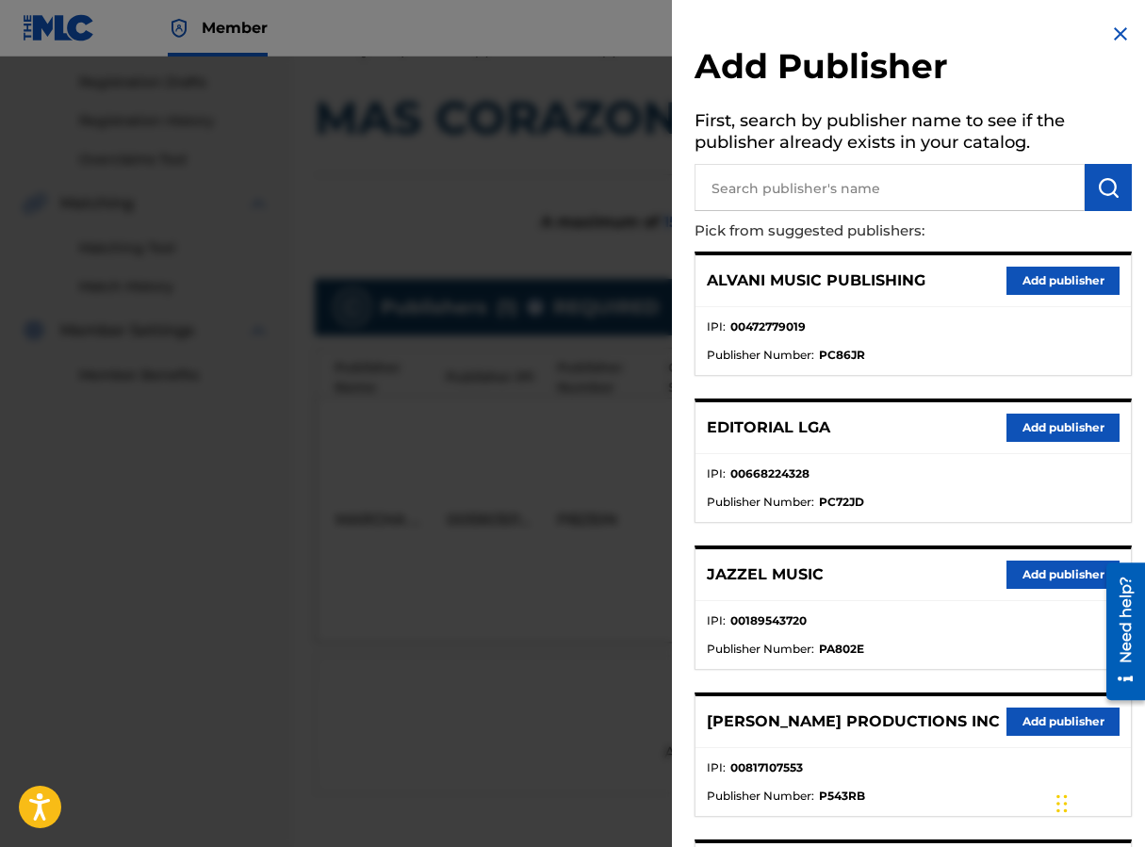
click at [762, 194] on input "text" at bounding box center [889, 187] width 390 height 47
type input "EDITRAKA"
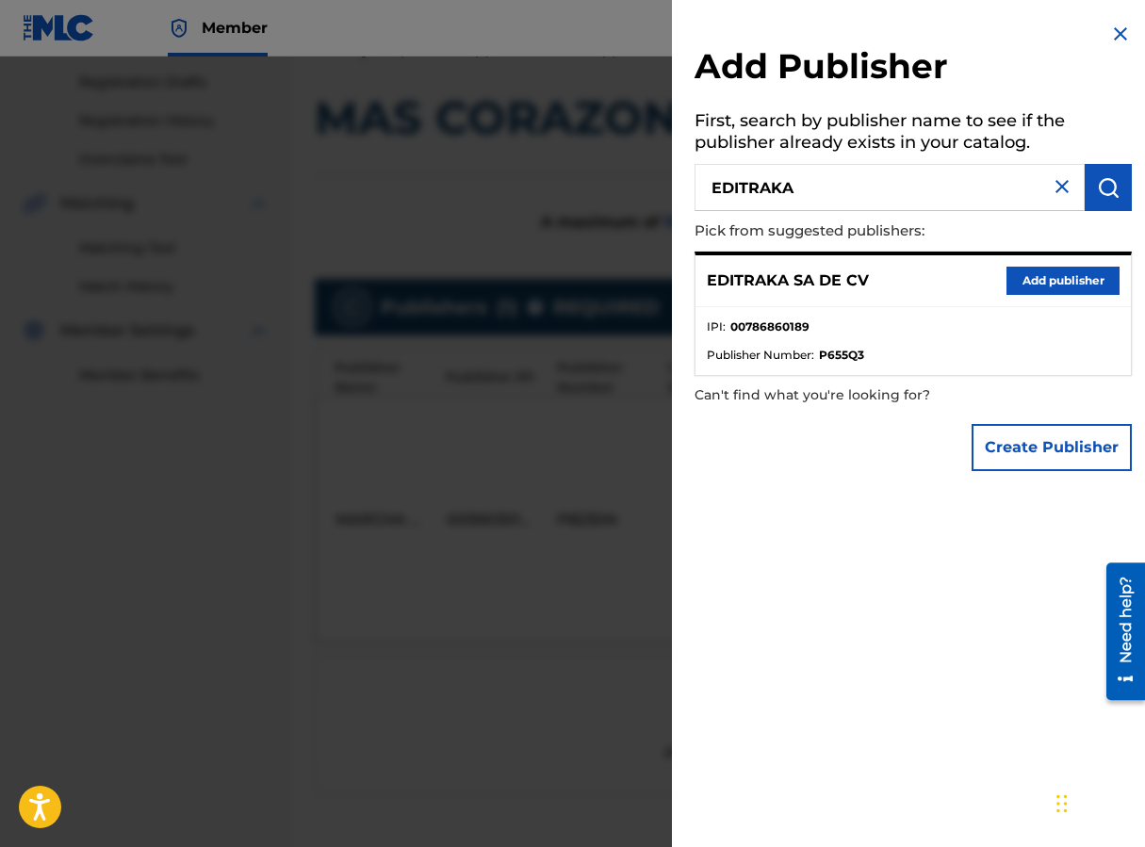
click at [917, 292] on button "Add publisher" at bounding box center [1062, 281] width 113 height 28
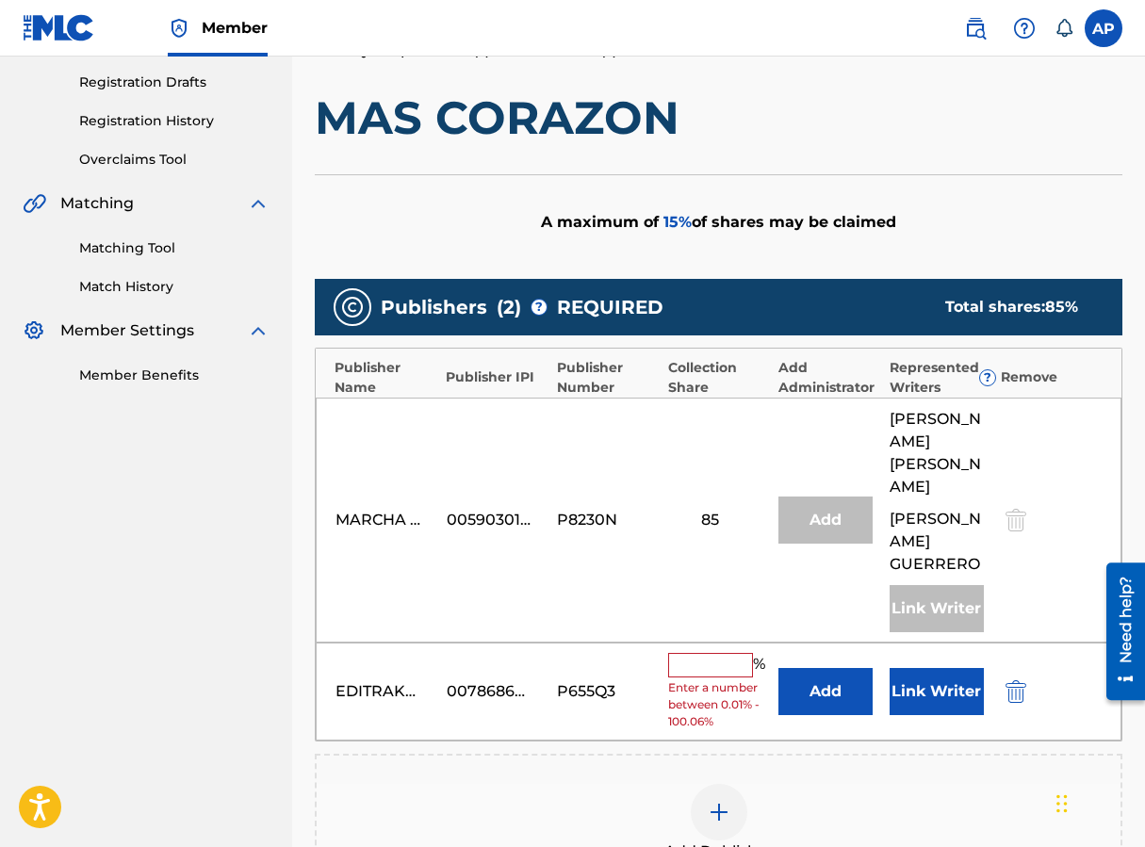
click at [843, 668] on button "Add" at bounding box center [825, 691] width 94 height 47
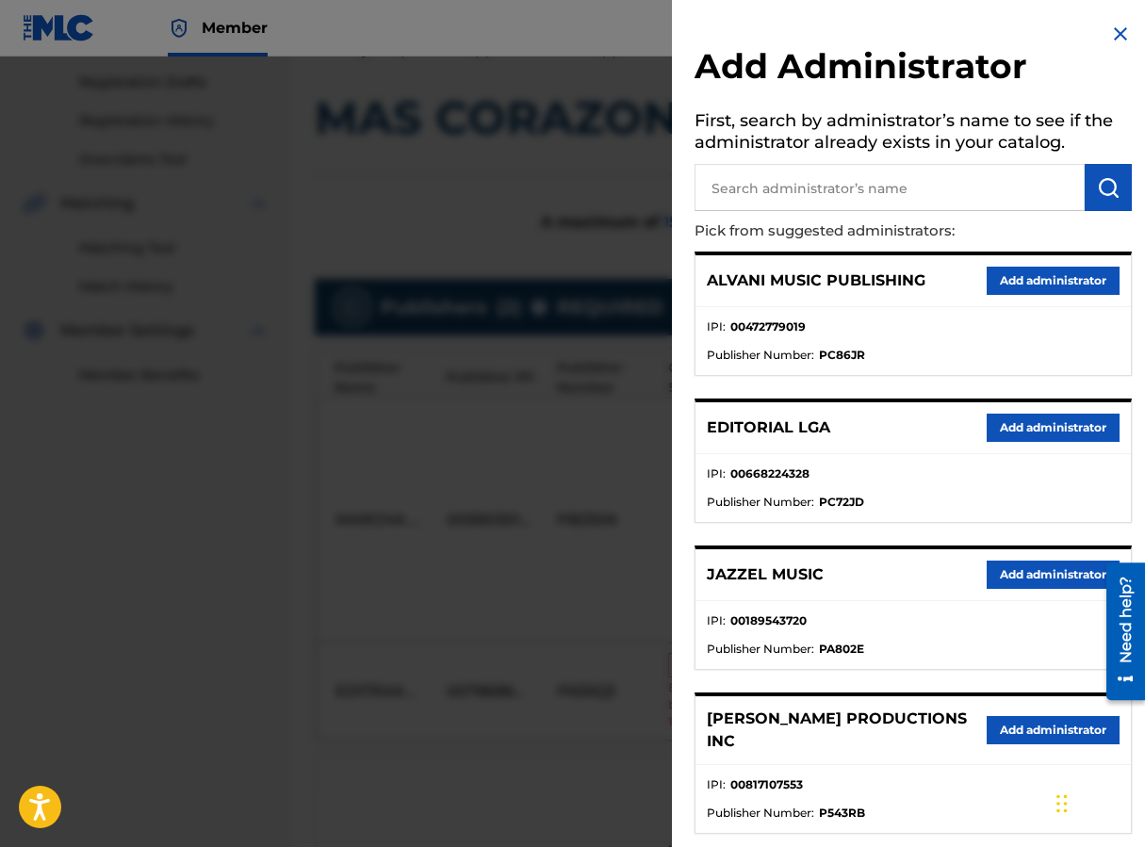
click at [729, 198] on input "text" at bounding box center [889, 187] width 390 height 47
click at [732, 197] on input "text" at bounding box center [889, 187] width 390 height 47
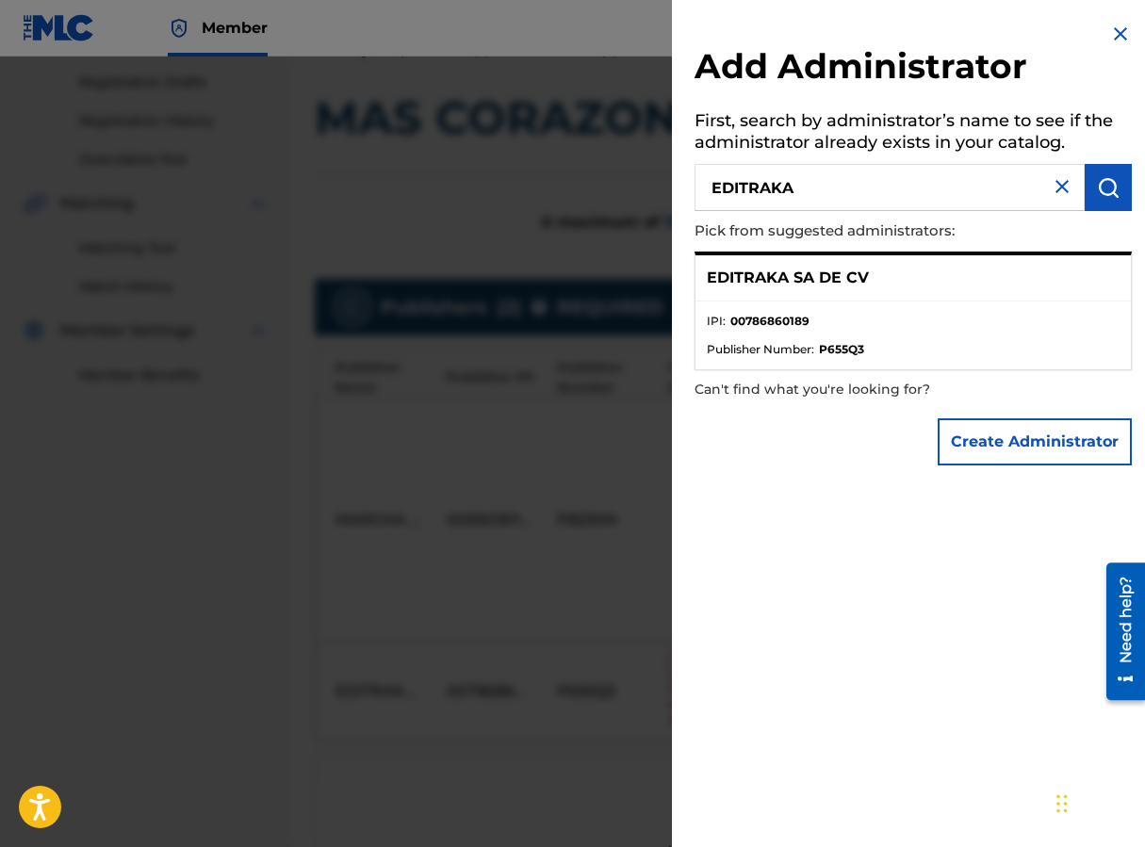
click at [917, 185] on input "EDITRAKA" at bounding box center [889, 187] width 390 height 47
type input "MAXIMO"
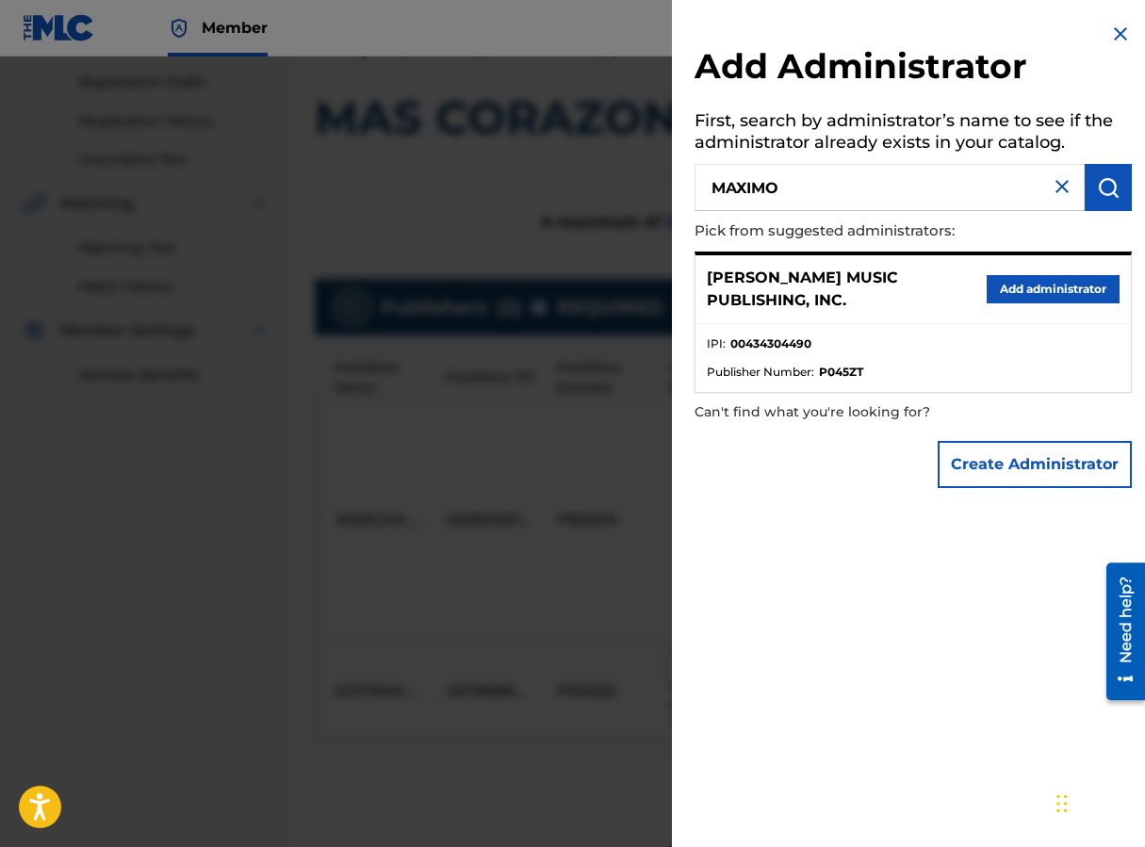
click at [917, 287] on button "Add administrator" at bounding box center [1053, 289] width 133 height 28
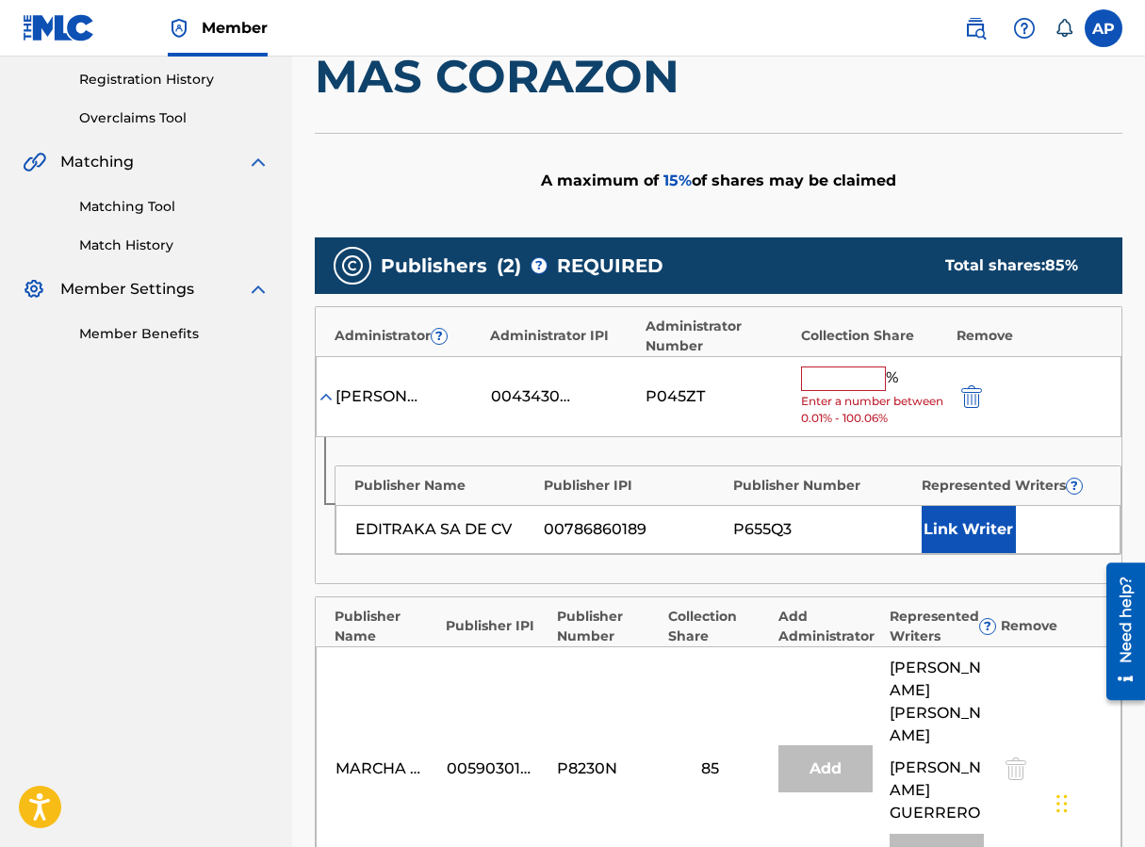
scroll to position [338, 0]
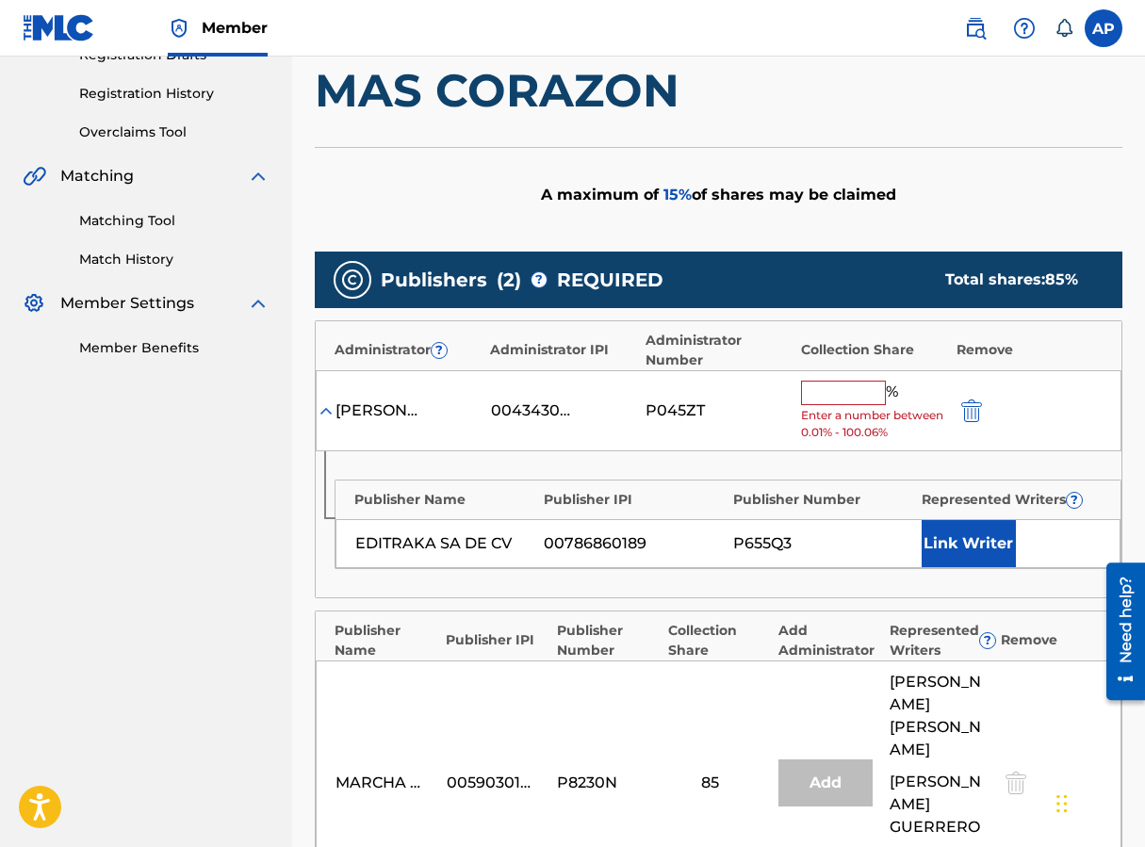
click at [827, 391] on input "text" at bounding box center [843, 393] width 85 height 24
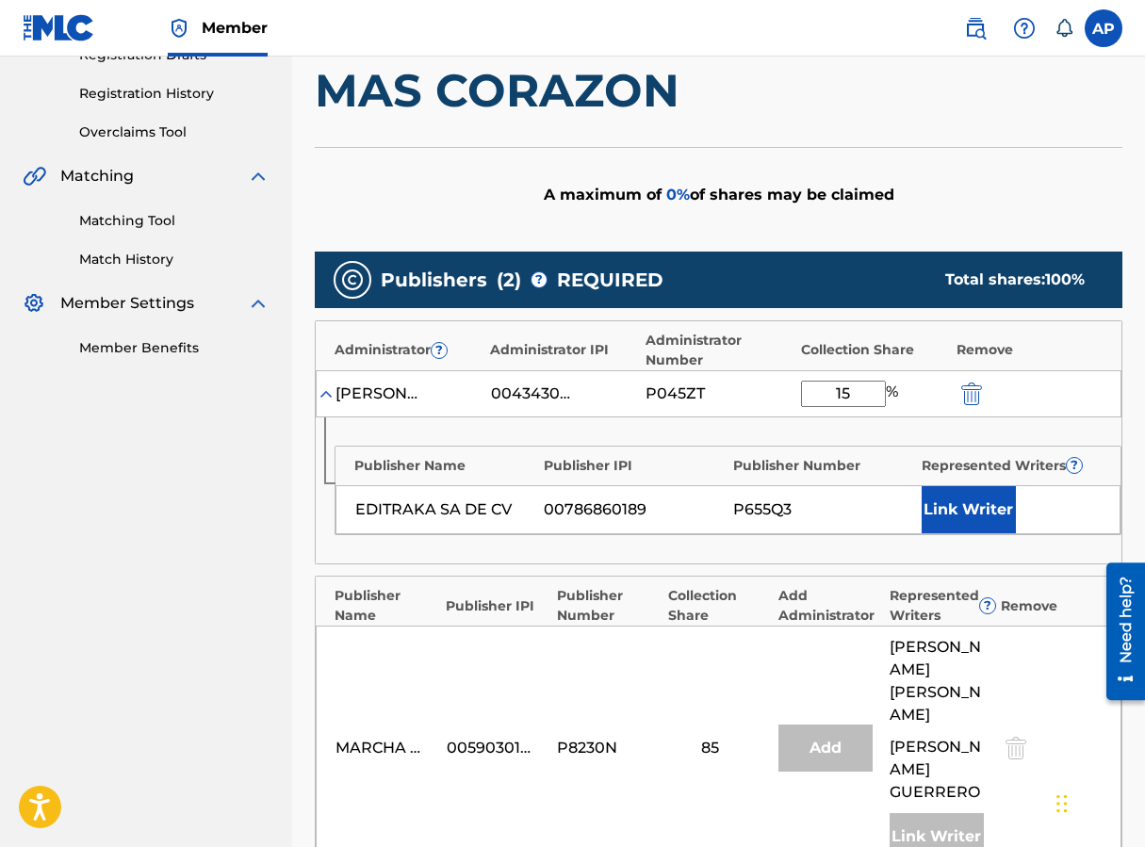
type input "15"
click at [727, 427] on div "Publisher Name Publisher IPI Publisher Number Represented Writers ? EDITRAKA SA…" at bounding box center [719, 490] width 806 height 146
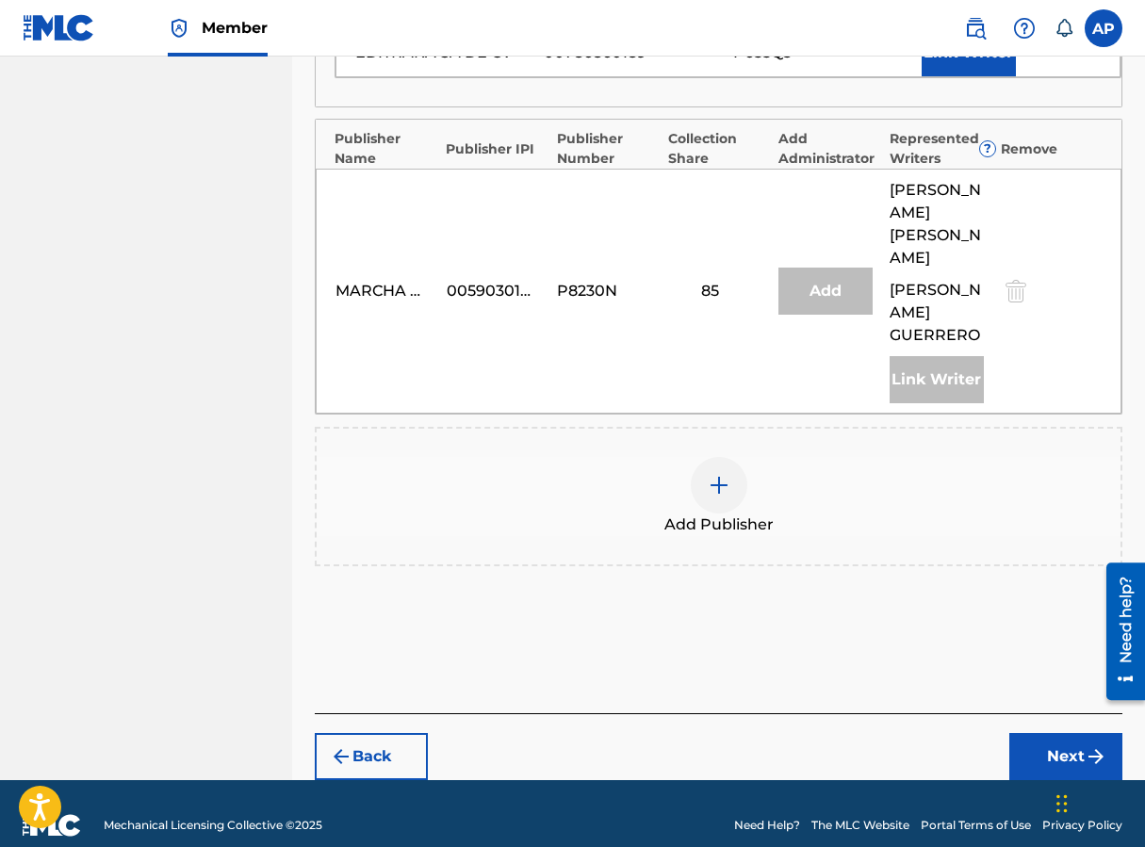
click at [917, 733] on button "Next" at bounding box center [1065, 756] width 113 height 47
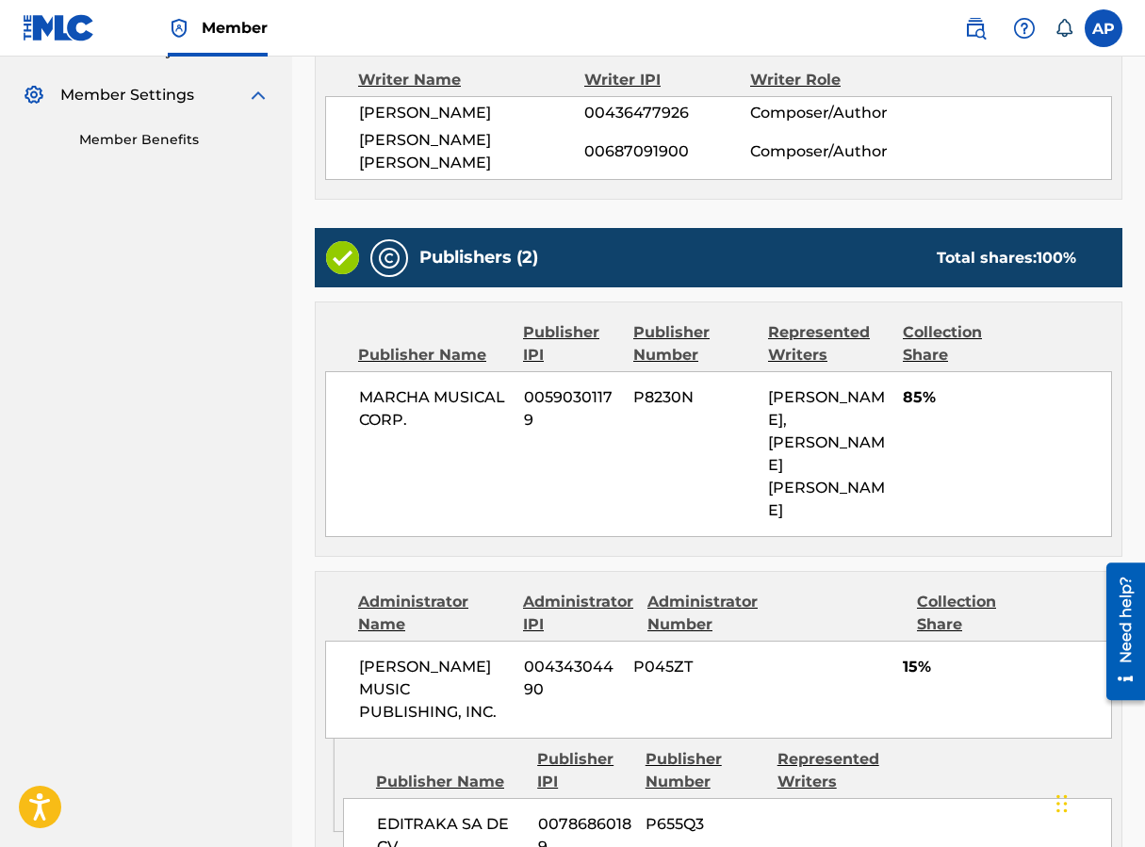
scroll to position [765, 0]
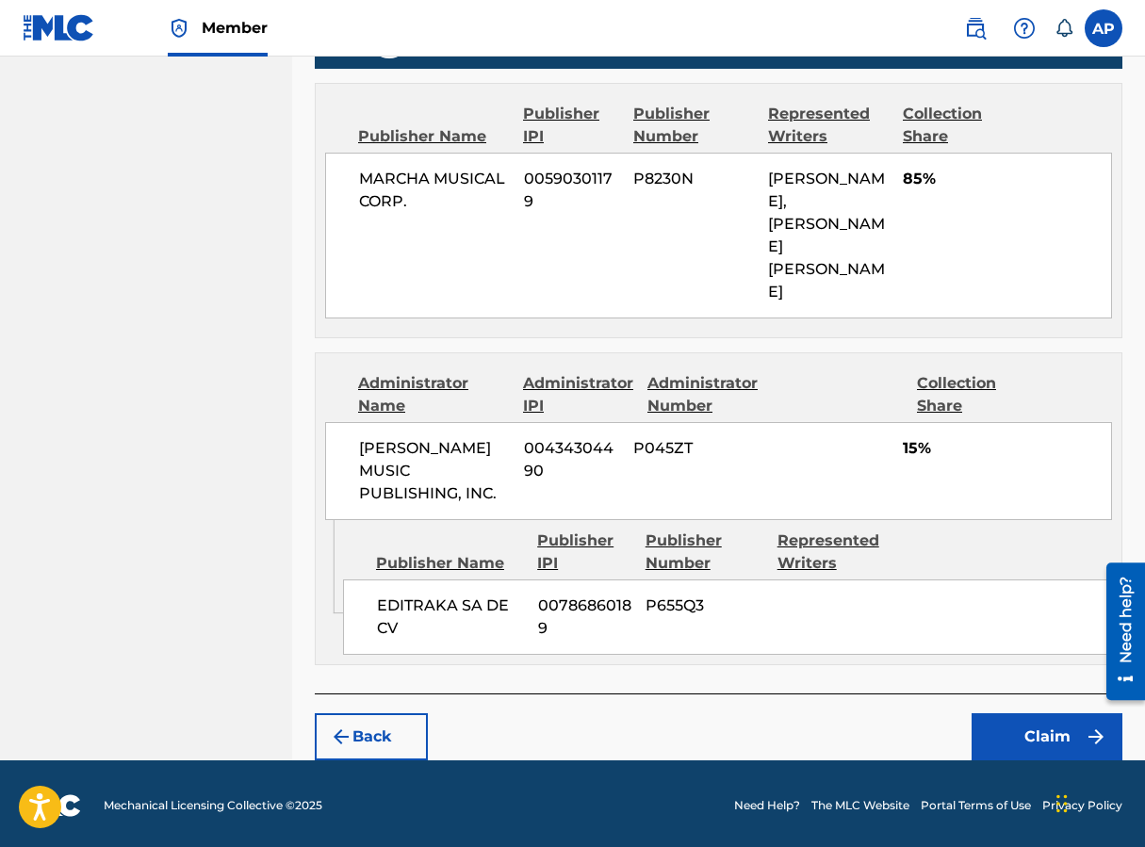
click at [917, 716] on button "Claim" at bounding box center [1047, 736] width 151 height 47
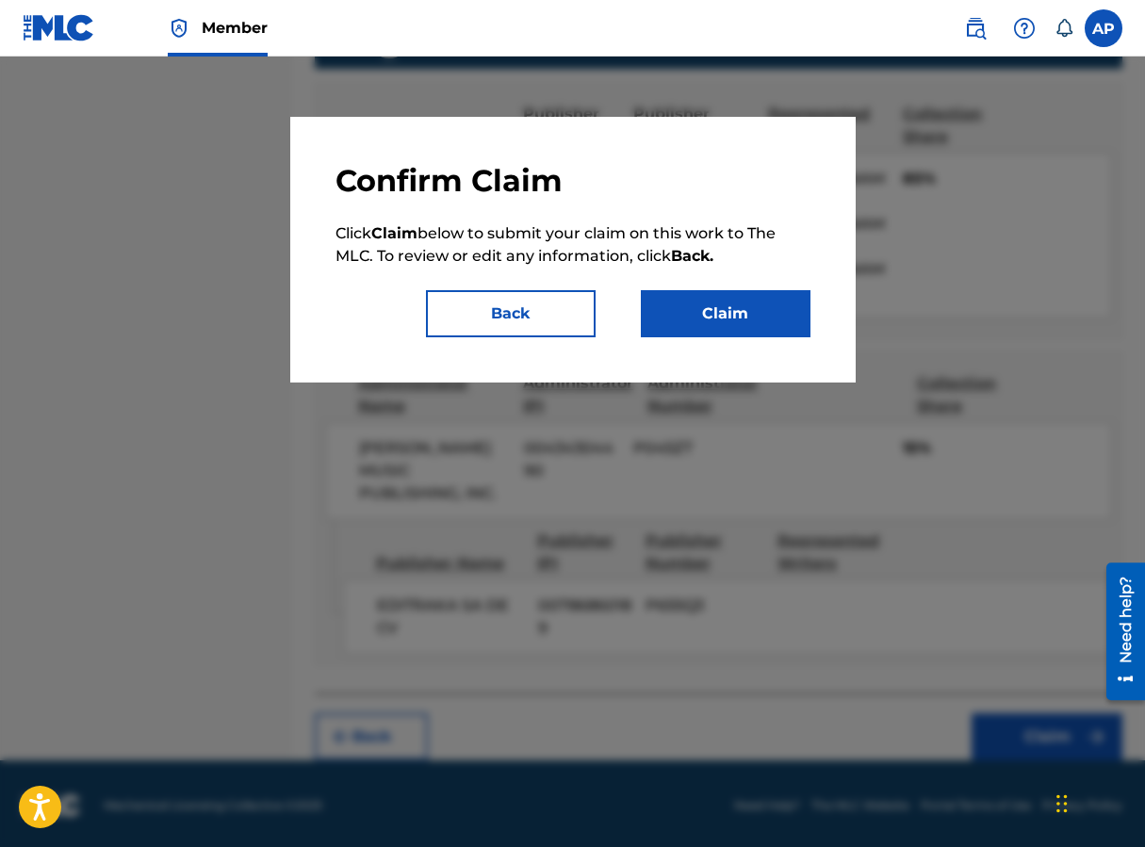
click at [730, 297] on button "Claim" at bounding box center [726, 313] width 170 height 47
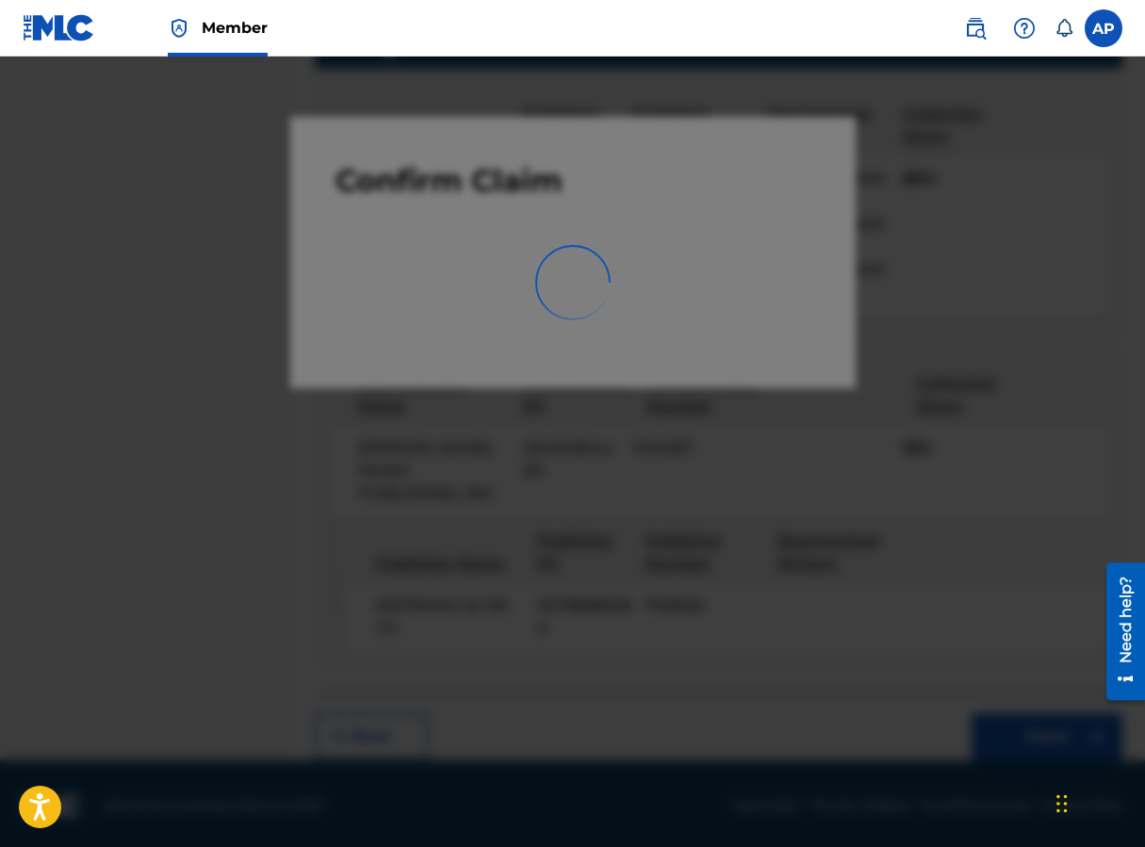
scroll to position [0, 0]
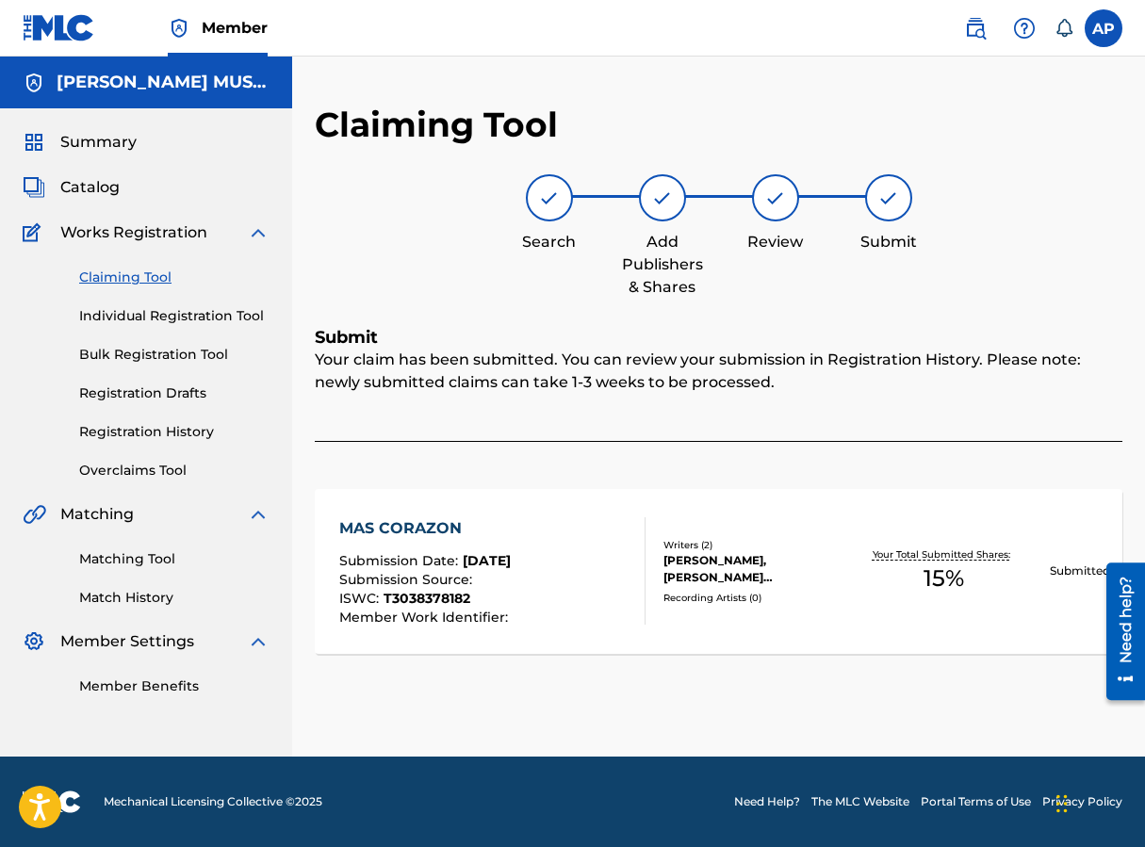
click at [114, 285] on link "Claiming Tool" at bounding box center [174, 278] width 190 height 20
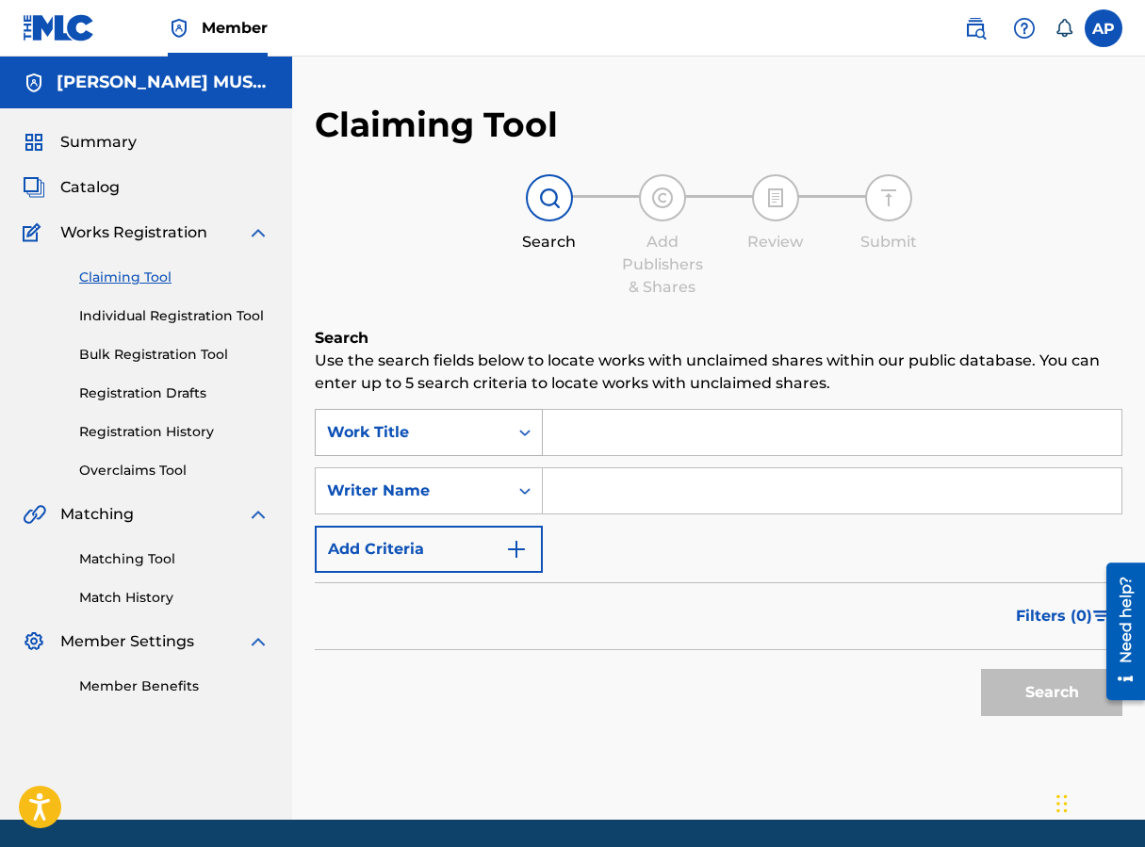
click at [498, 434] on div "Work Title" at bounding box center [412, 433] width 192 height 36
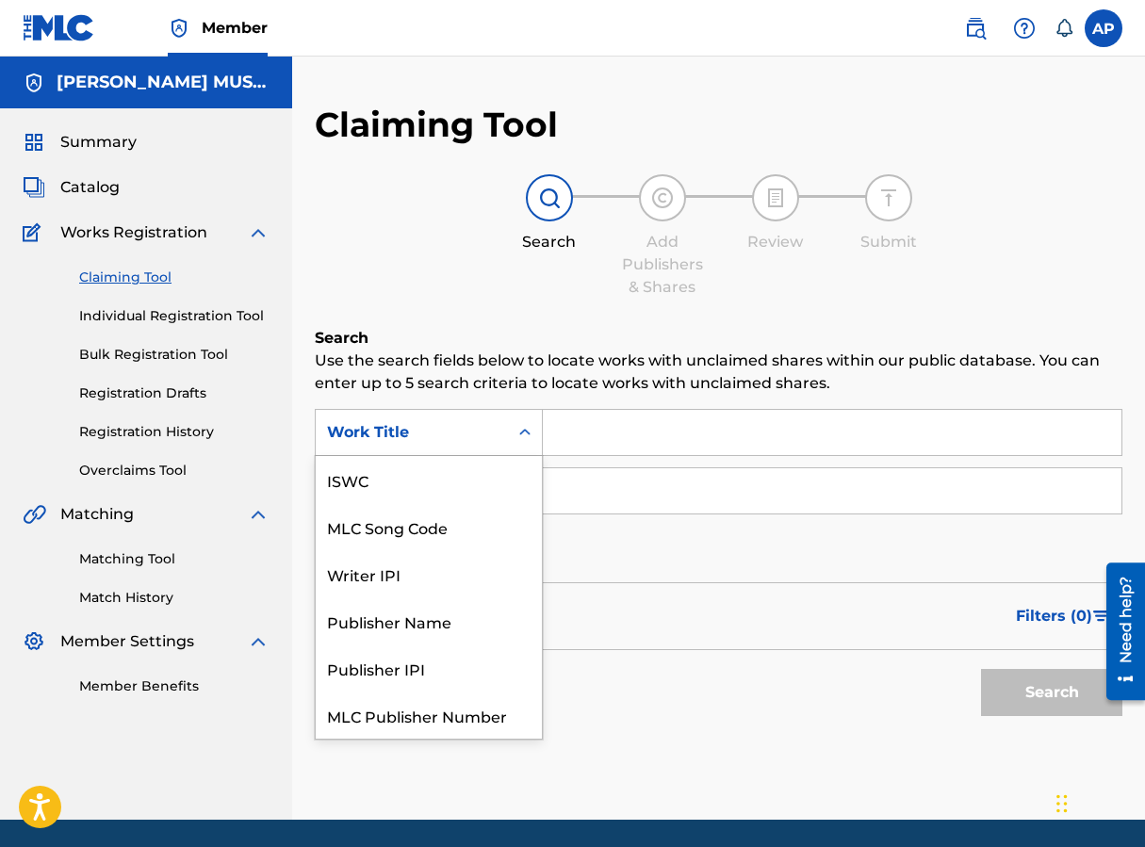
scroll to position [47, 0]
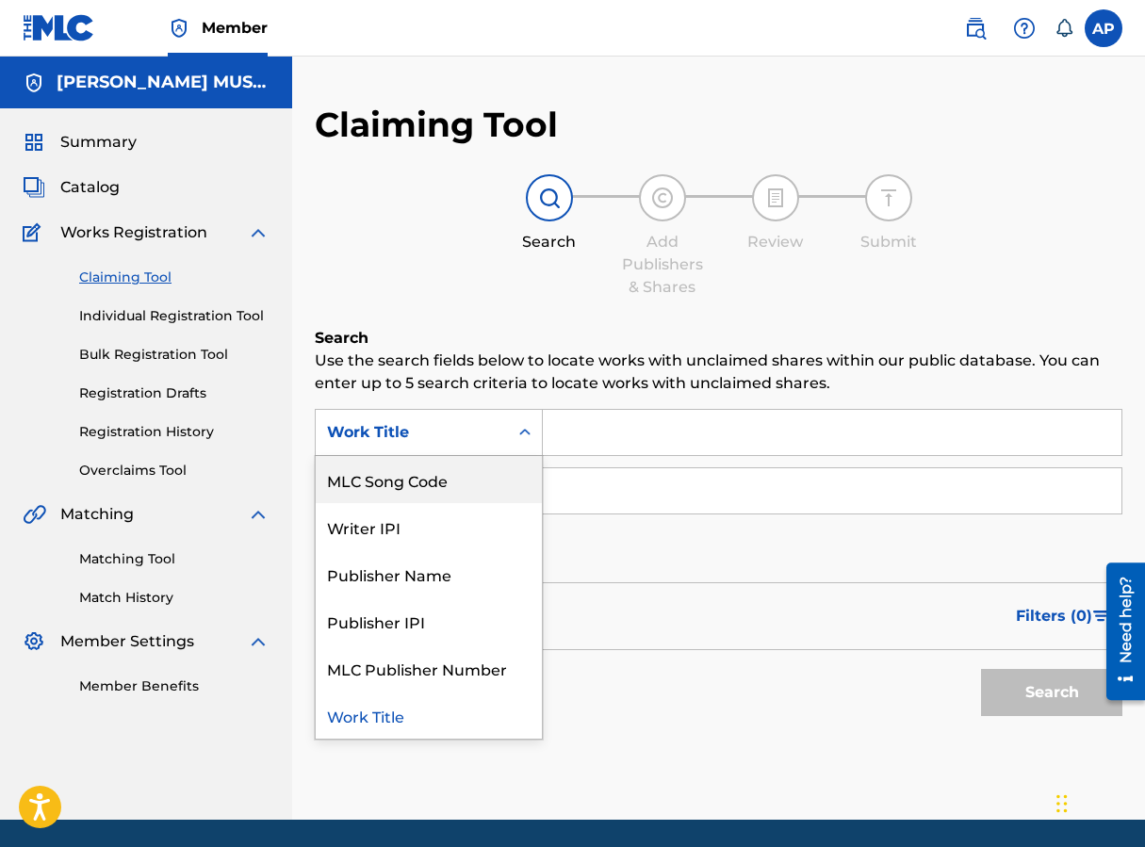
click at [500, 457] on div "MLC Song Code" at bounding box center [429, 479] width 226 height 47
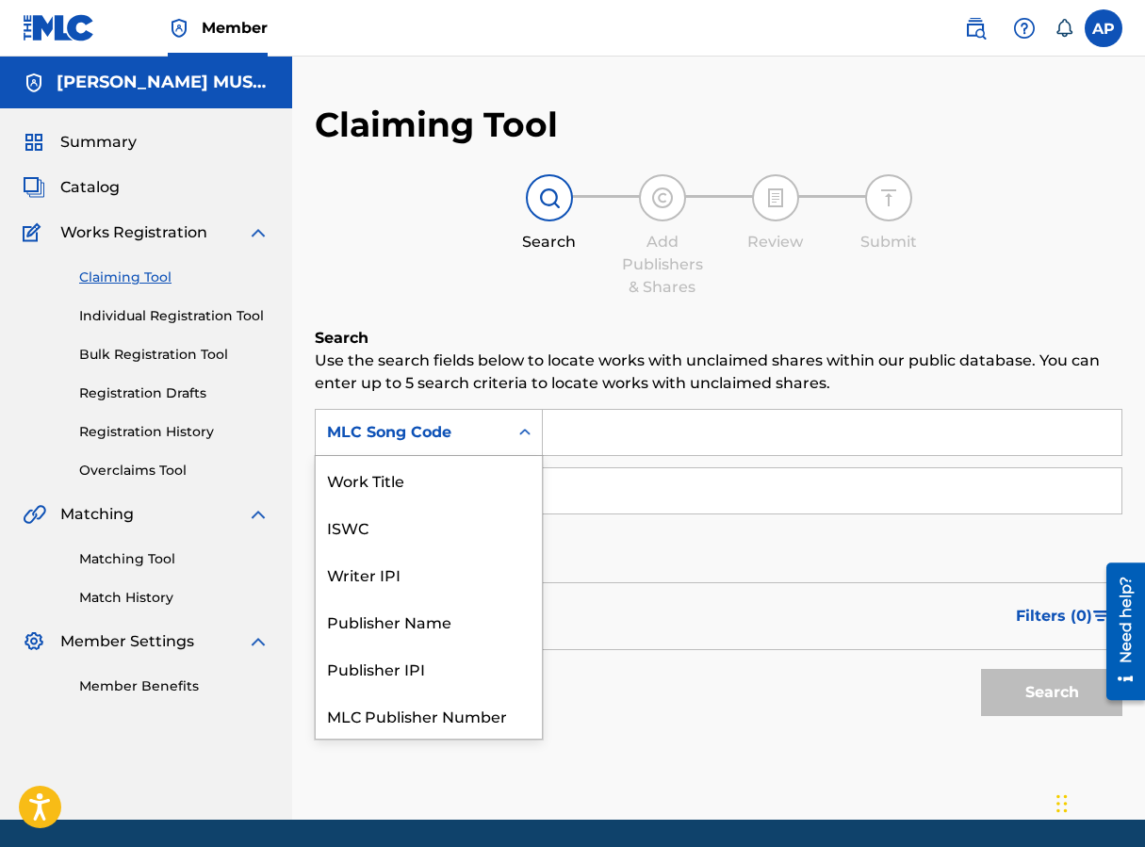
click at [531, 427] on icon "Search Form" at bounding box center [524, 432] width 19 height 19
click at [586, 428] on input "Search Form" at bounding box center [832, 432] width 579 height 45
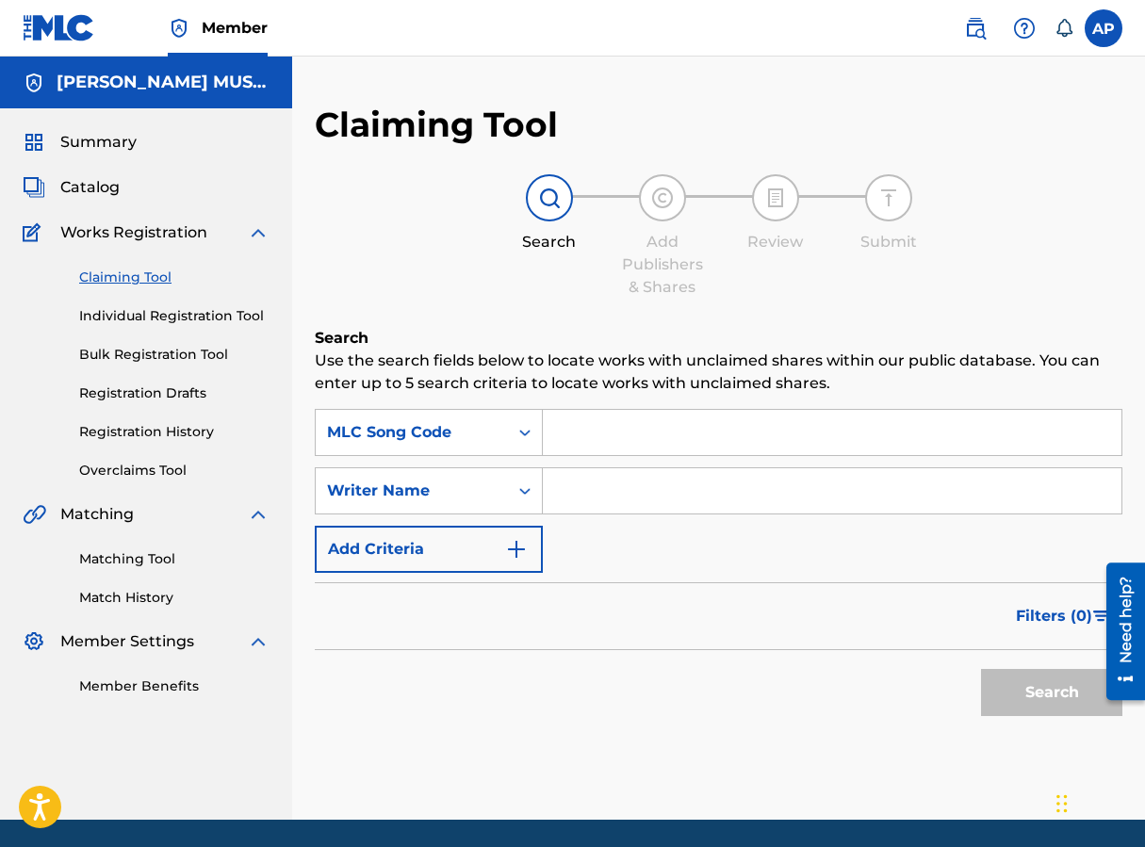
click at [586, 428] on input "Search Form" at bounding box center [832, 432] width 579 height 45
paste input "MG8IT6"
type input "MG8IT6"
click at [917, 669] on button "Search" at bounding box center [1051, 692] width 141 height 47
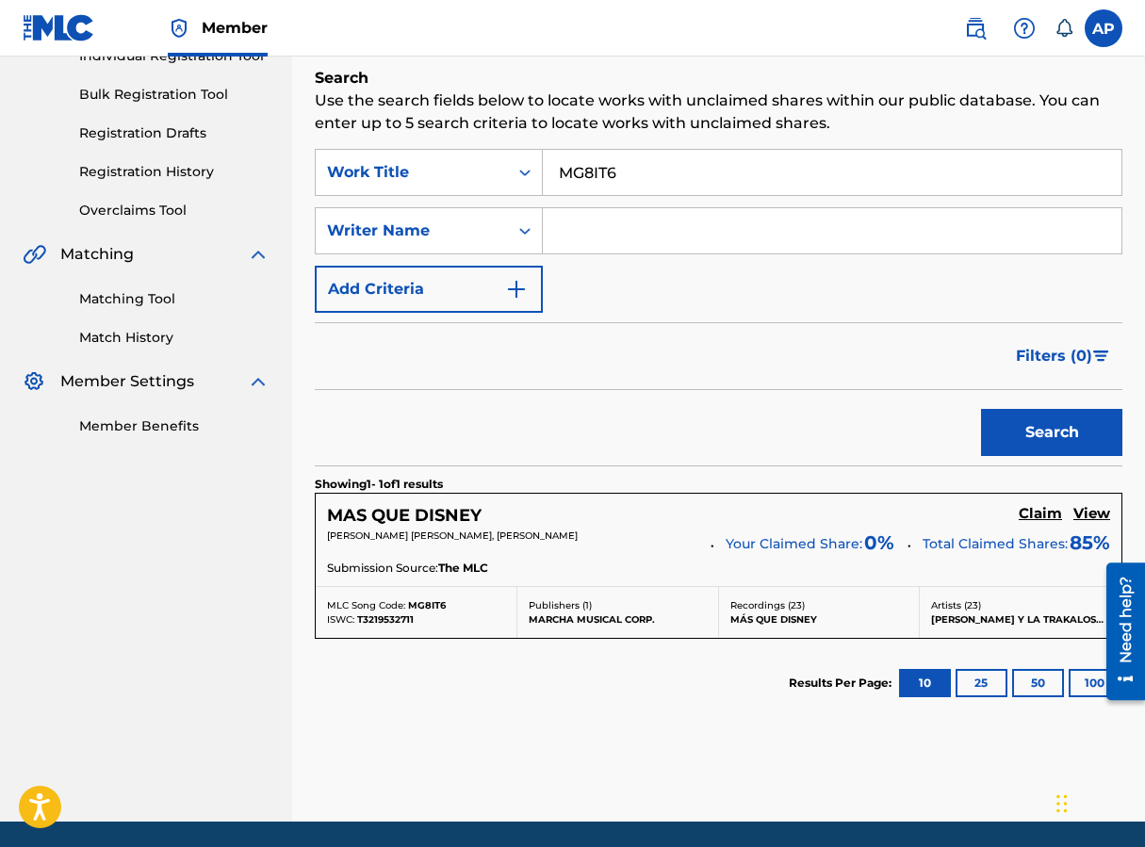
scroll to position [325, 0]
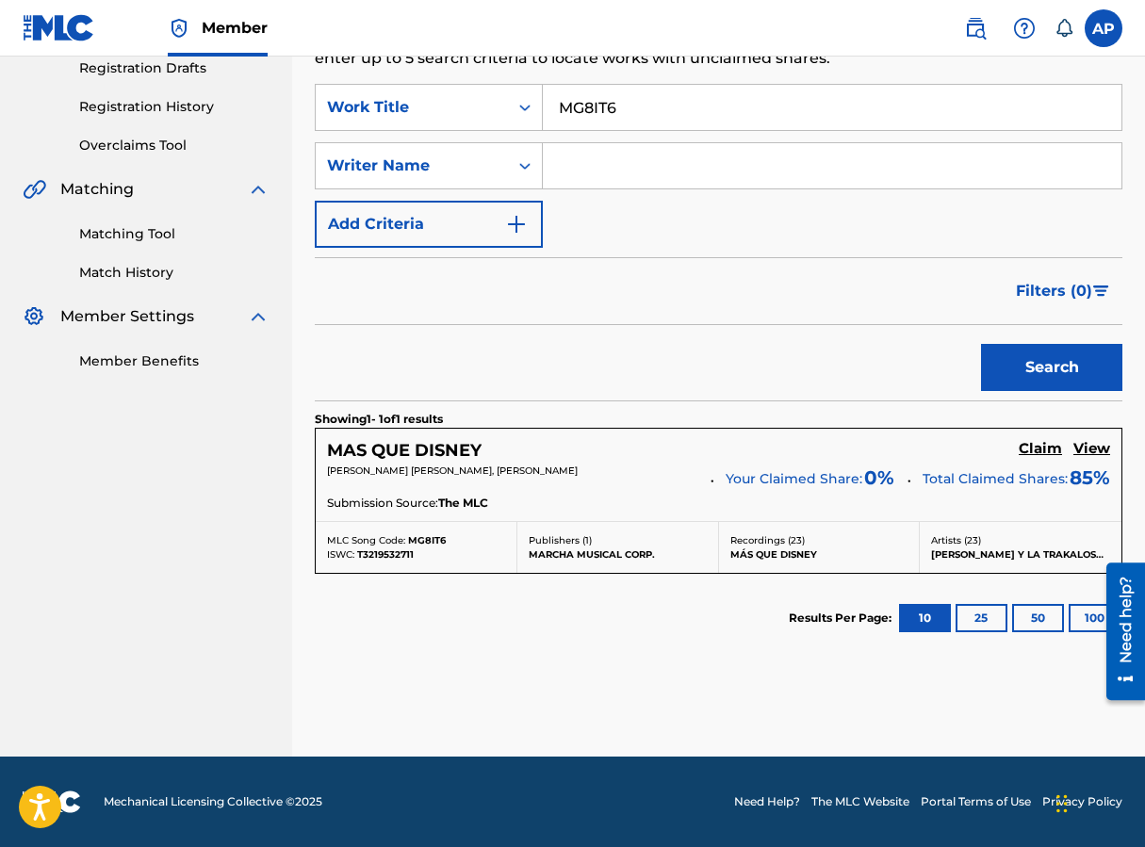
click at [917, 444] on h5 "Claim" at bounding box center [1040, 449] width 43 height 18
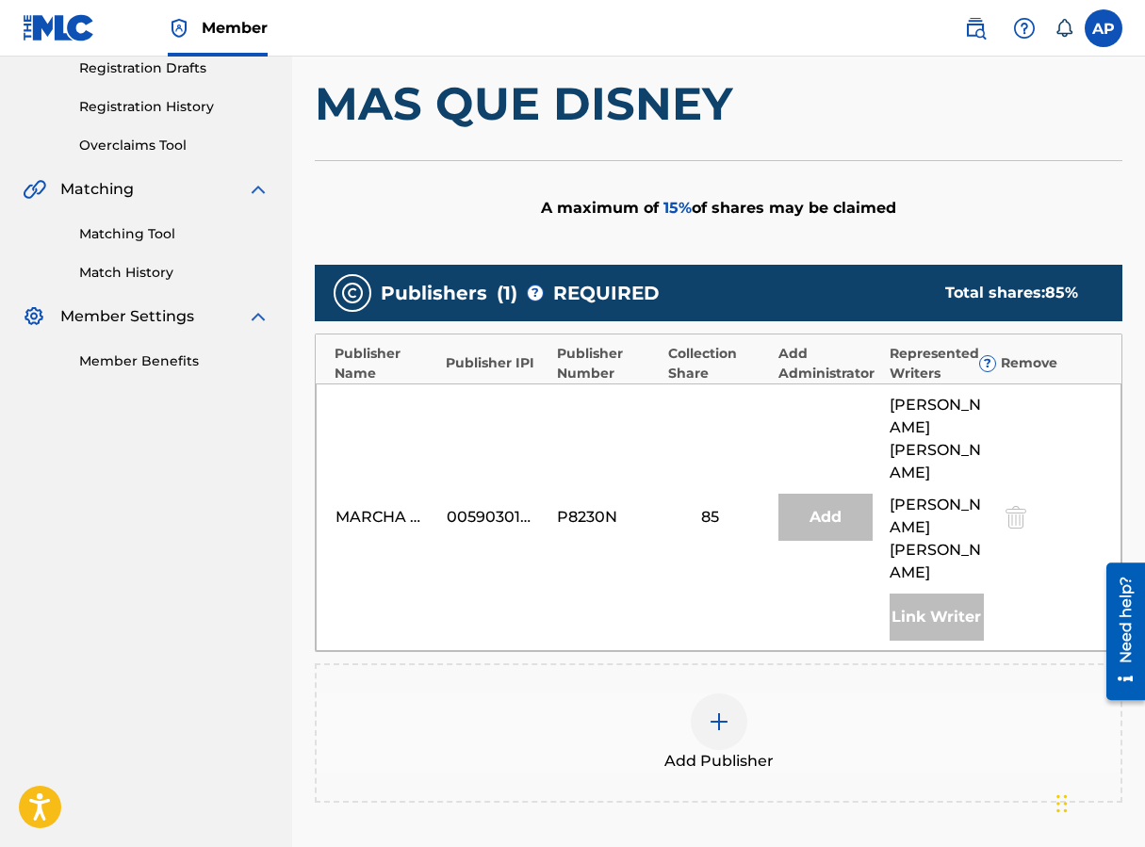
click at [721, 710] on img at bounding box center [719, 721] width 23 height 23
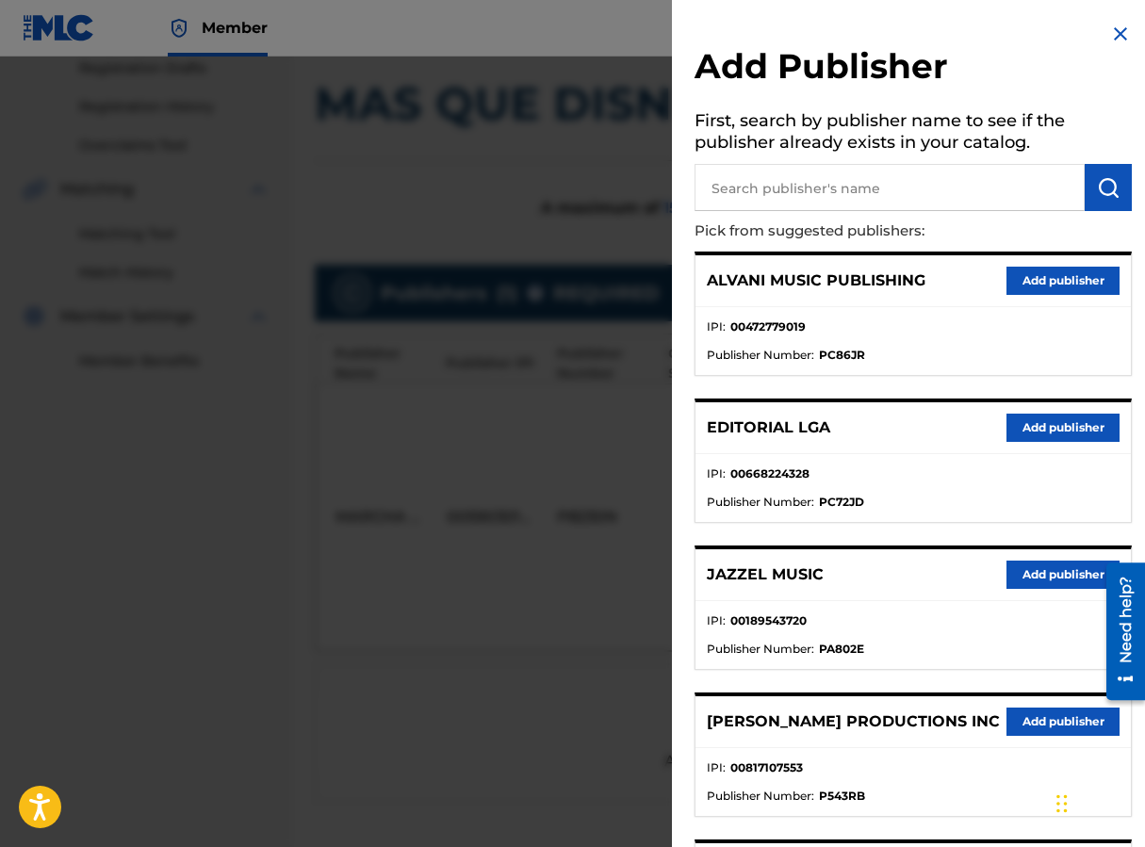
click at [741, 193] on input "text" at bounding box center [889, 187] width 390 height 47
type input "EDITRAKA"
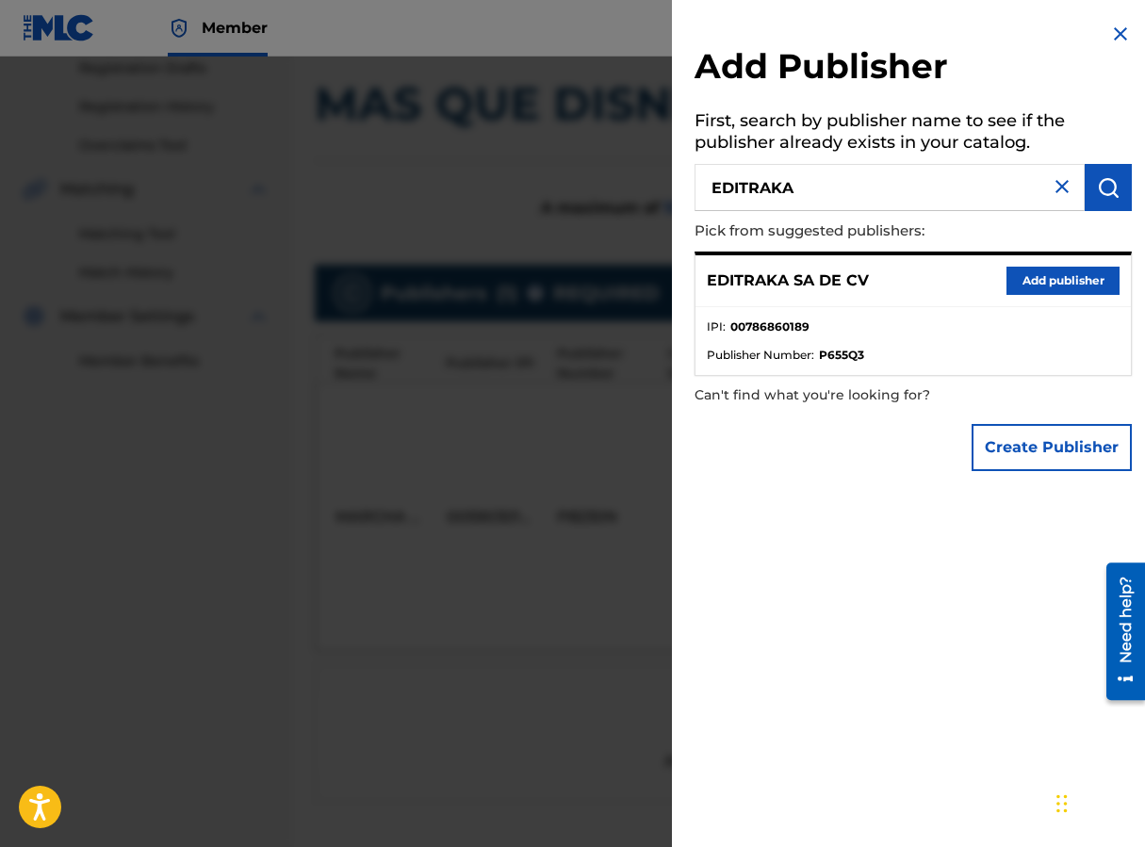
click at [917, 286] on button "Add publisher" at bounding box center [1062, 281] width 113 height 28
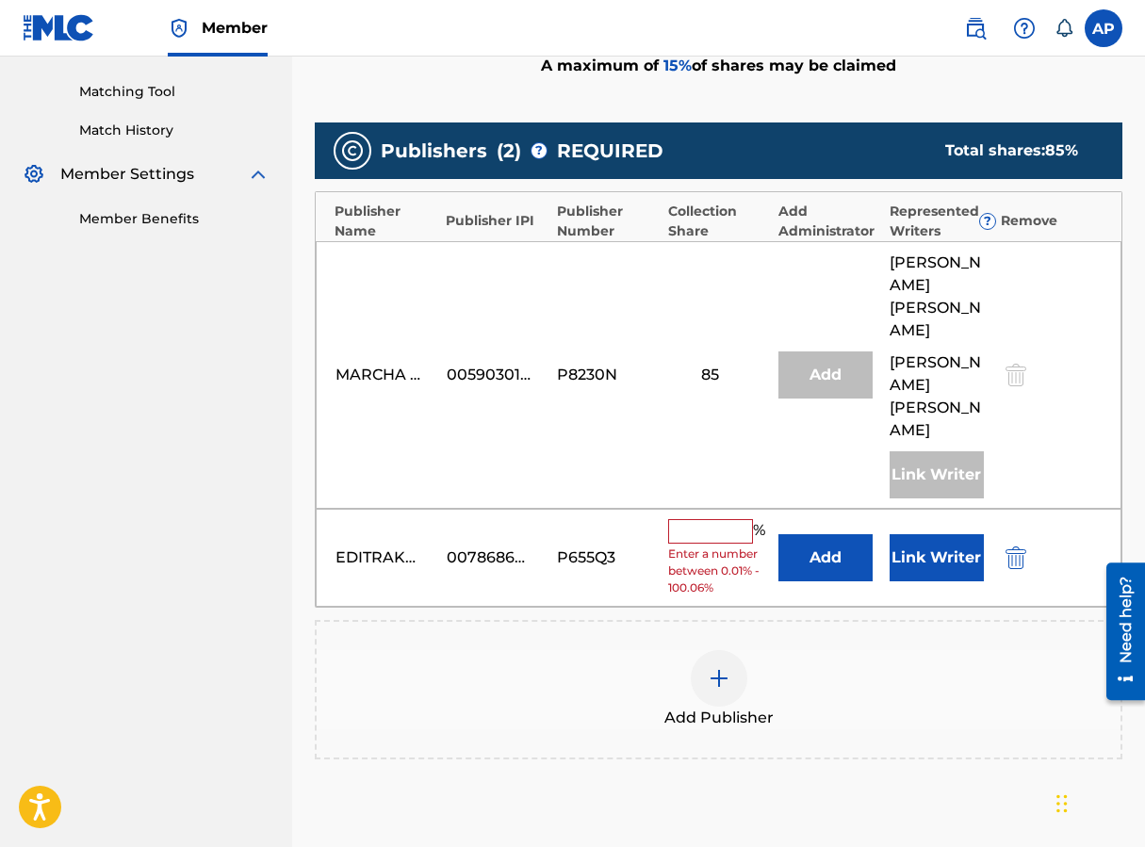
scroll to position [476, 0]
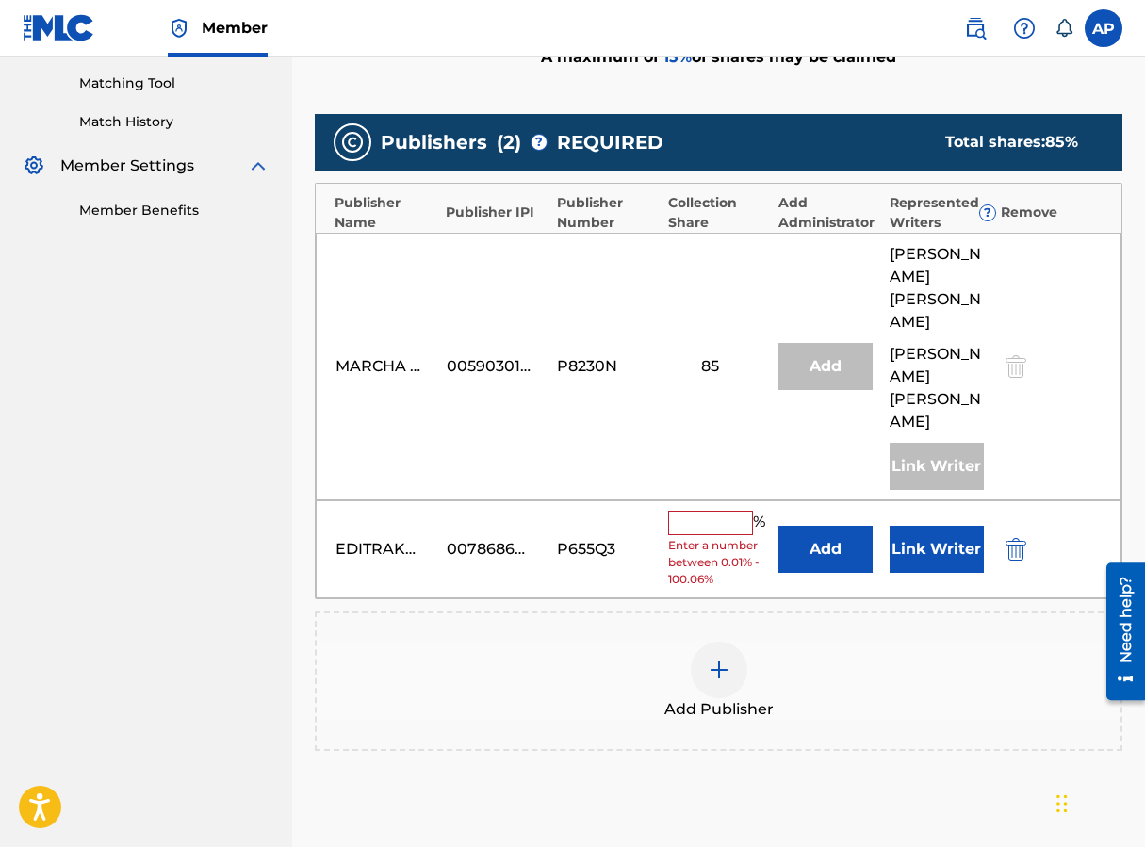
click at [821, 526] on button "Add" at bounding box center [825, 549] width 94 height 47
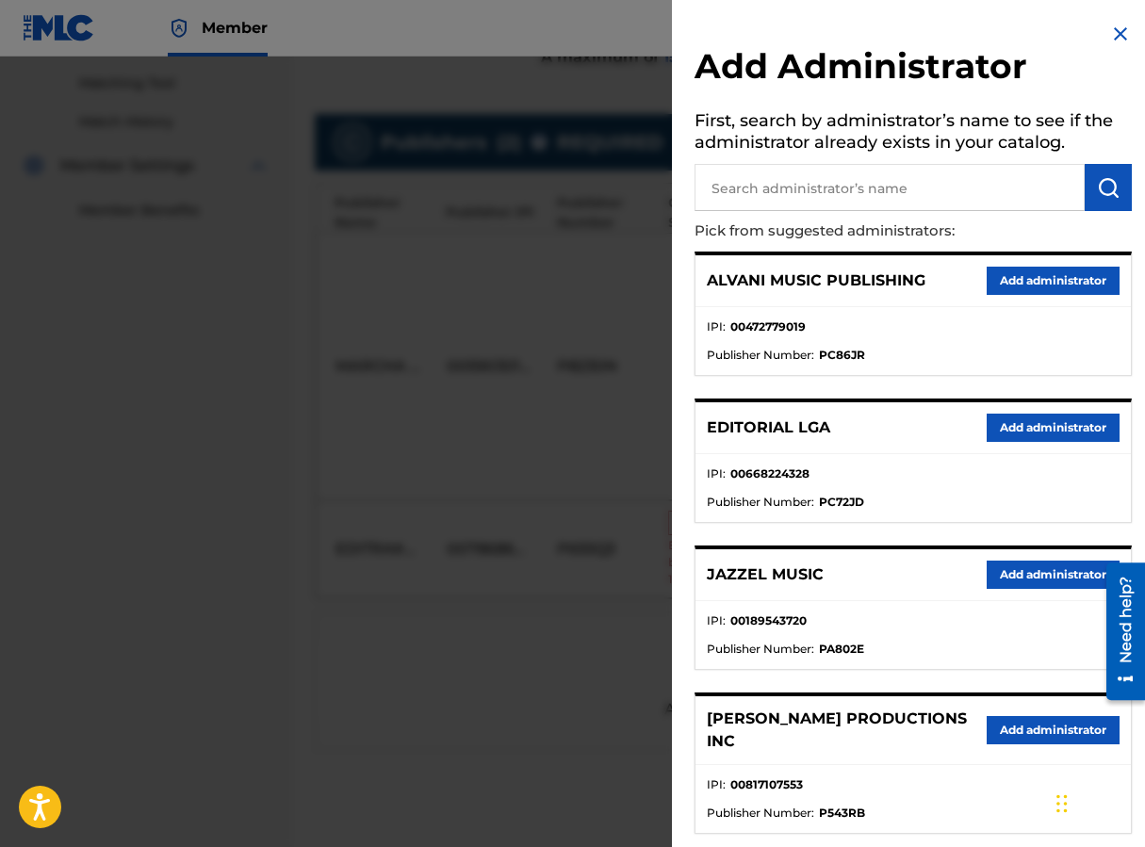
click at [794, 196] on input "text" at bounding box center [889, 187] width 390 height 47
type input "MAXIMO"
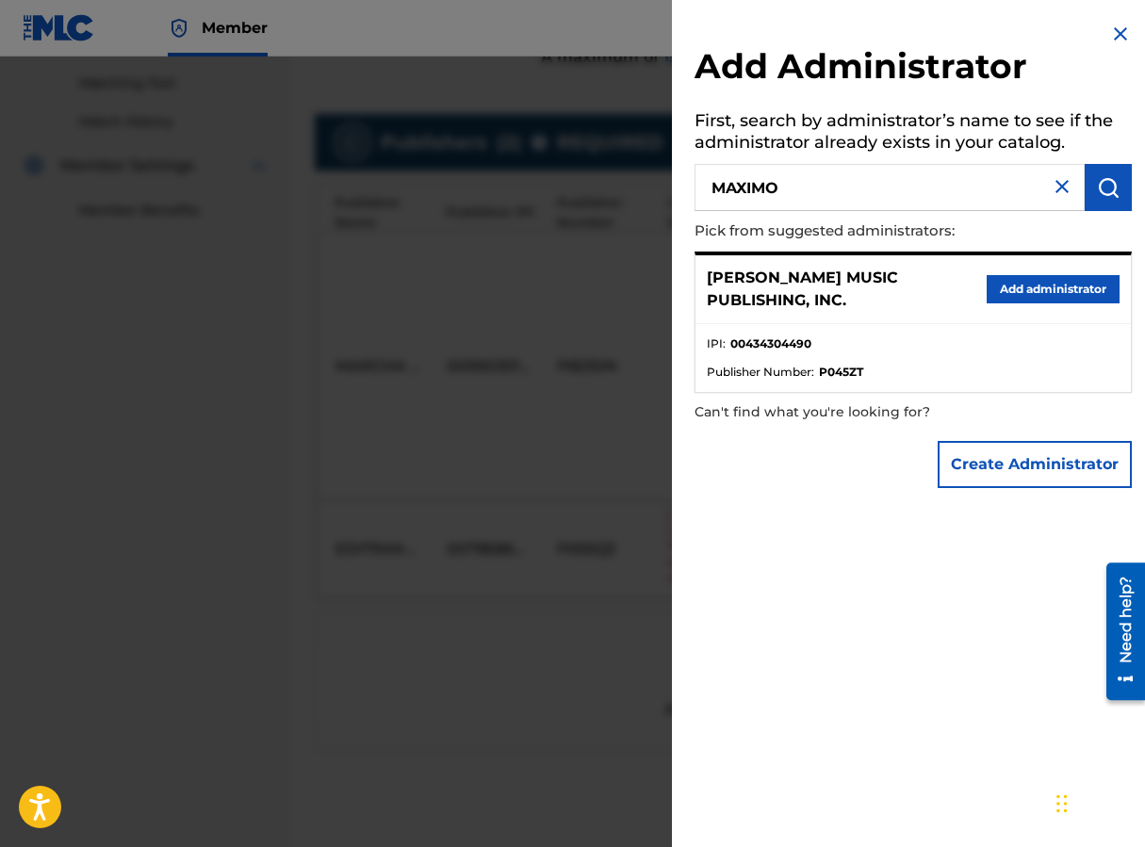
click at [917, 298] on button "Add administrator" at bounding box center [1053, 289] width 133 height 28
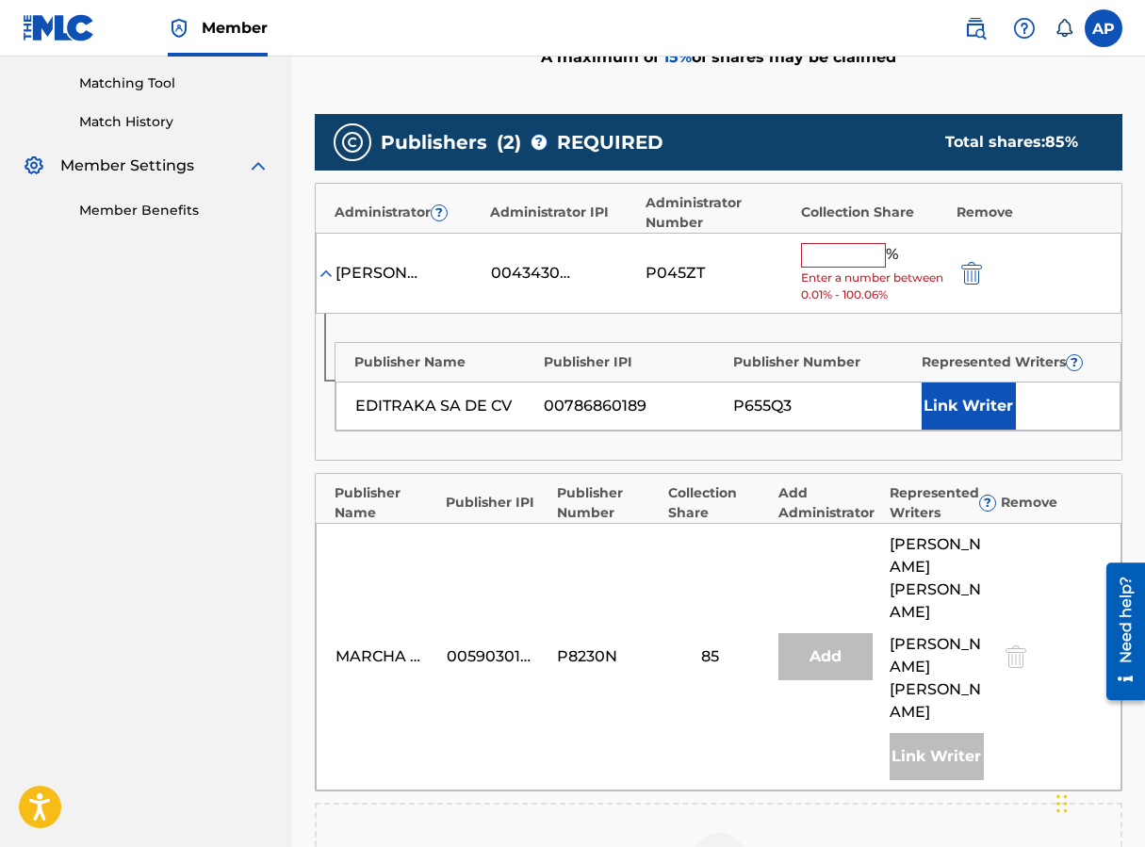
click at [841, 260] on input "text" at bounding box center [843, 255] width 85 height 24
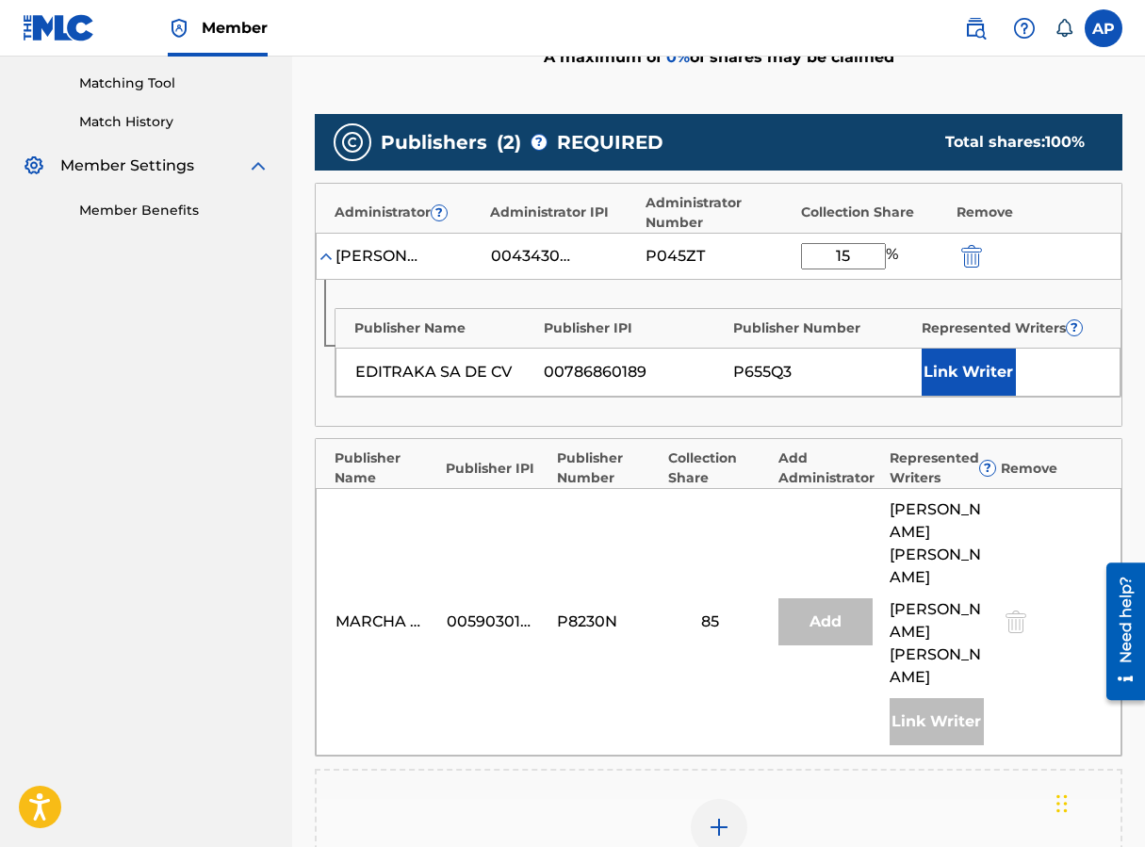
type input "15"
click at [700, 274] on div "[PERSON_NAME] MUSIC PUBLISHING, INC. 00434304490 P045ZT 15 %" at bounding box center [719, 256] width 806 height 47
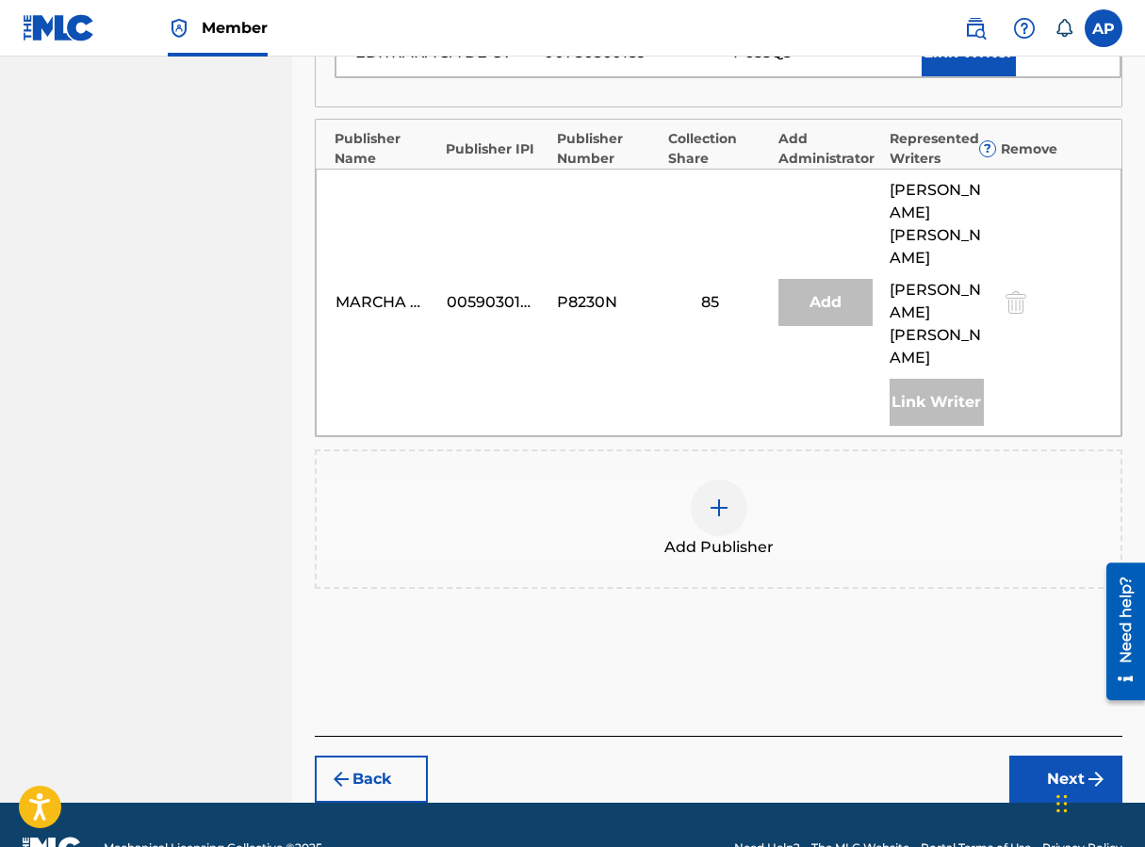
click at [917, 756] on button "Next" at bounding box center [1065, 779] width 113 height 47
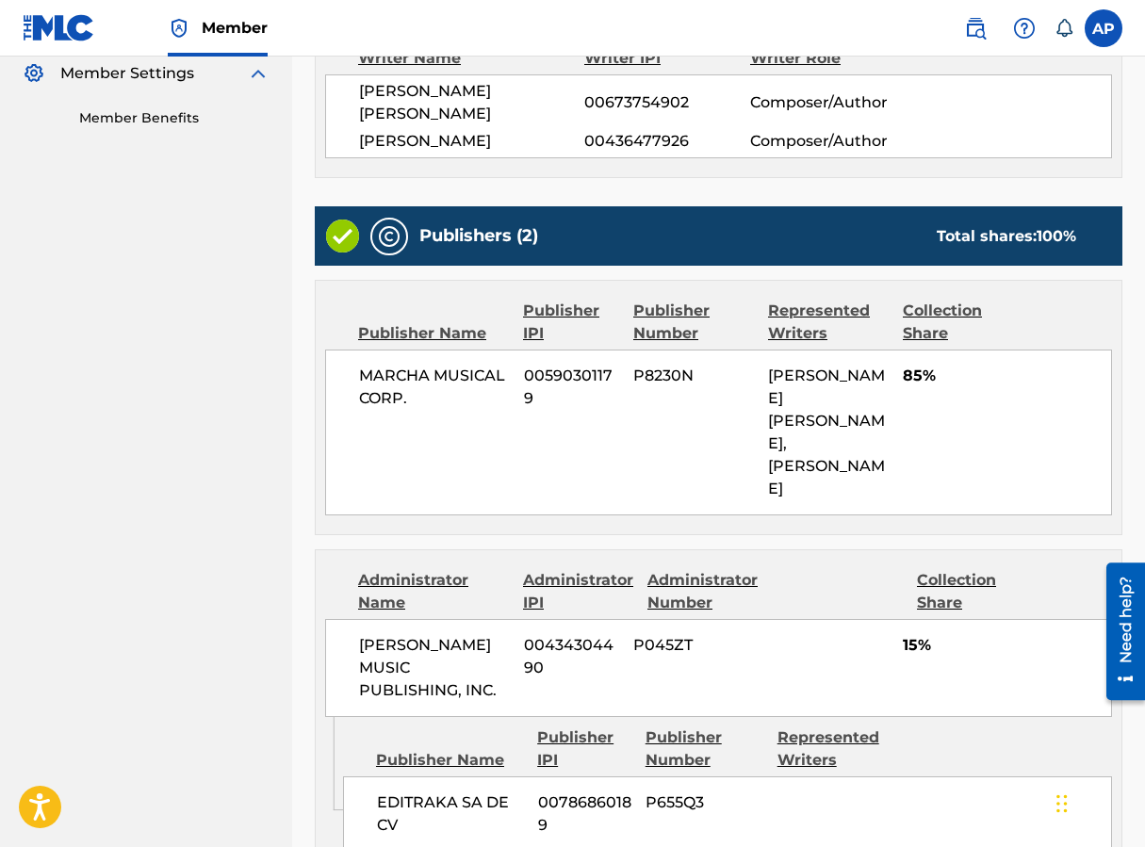
scroll to position [765, 0]
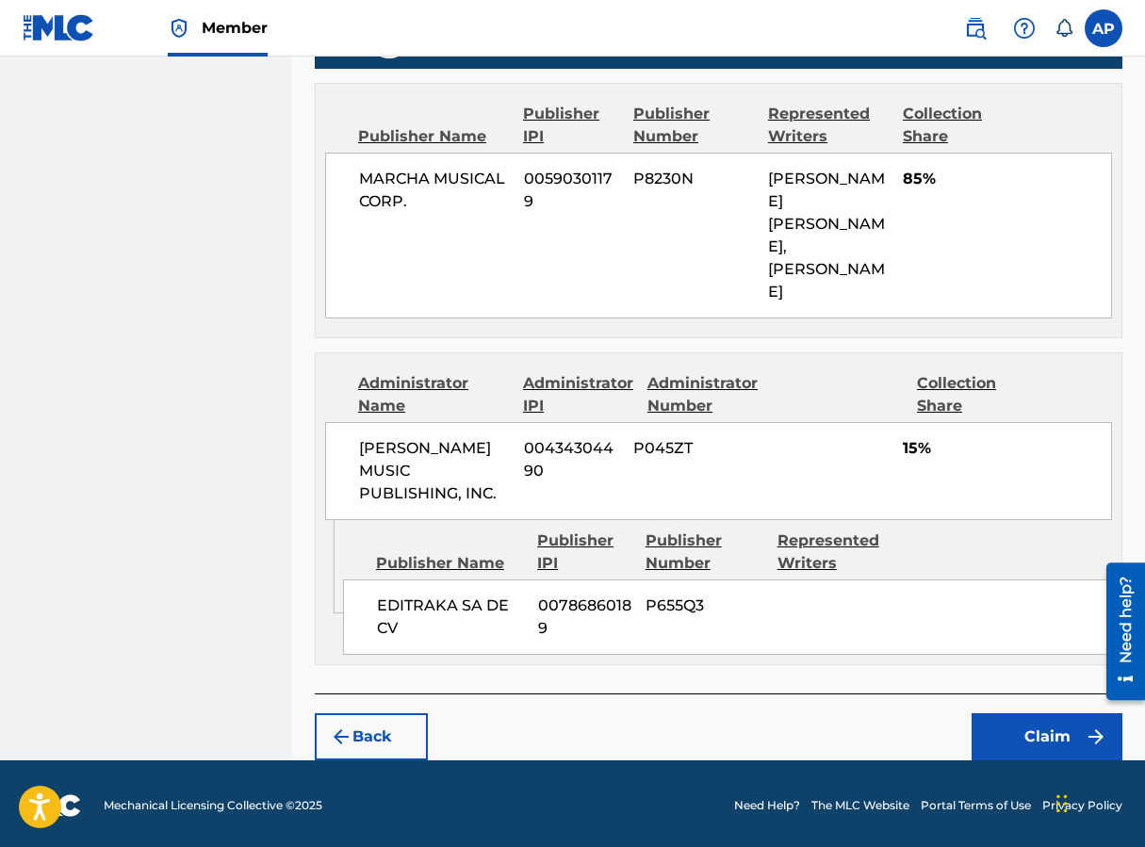
click at [917, 713] on button "Claim" at bounding box center [1047, 736] width 151 height 47
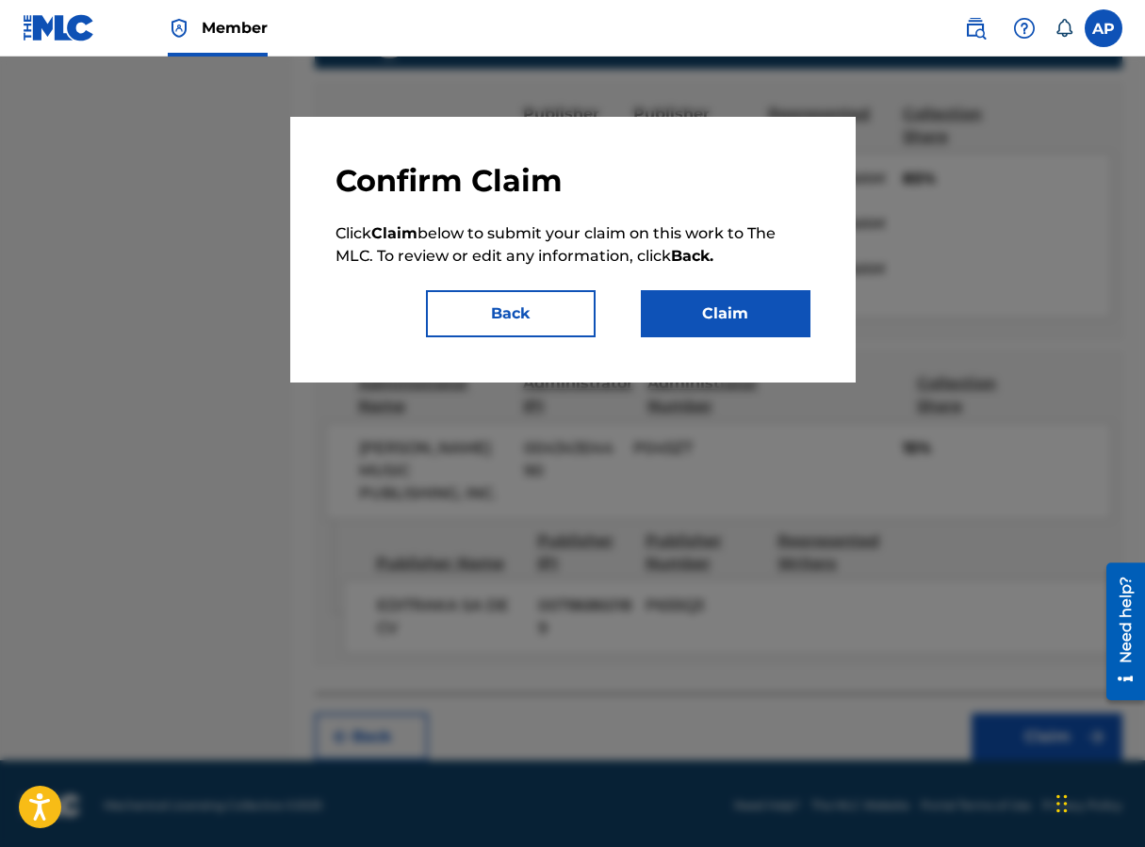
click at [783, 325] on button "Claim" at bounding box center [726, 313] width 170 height 47
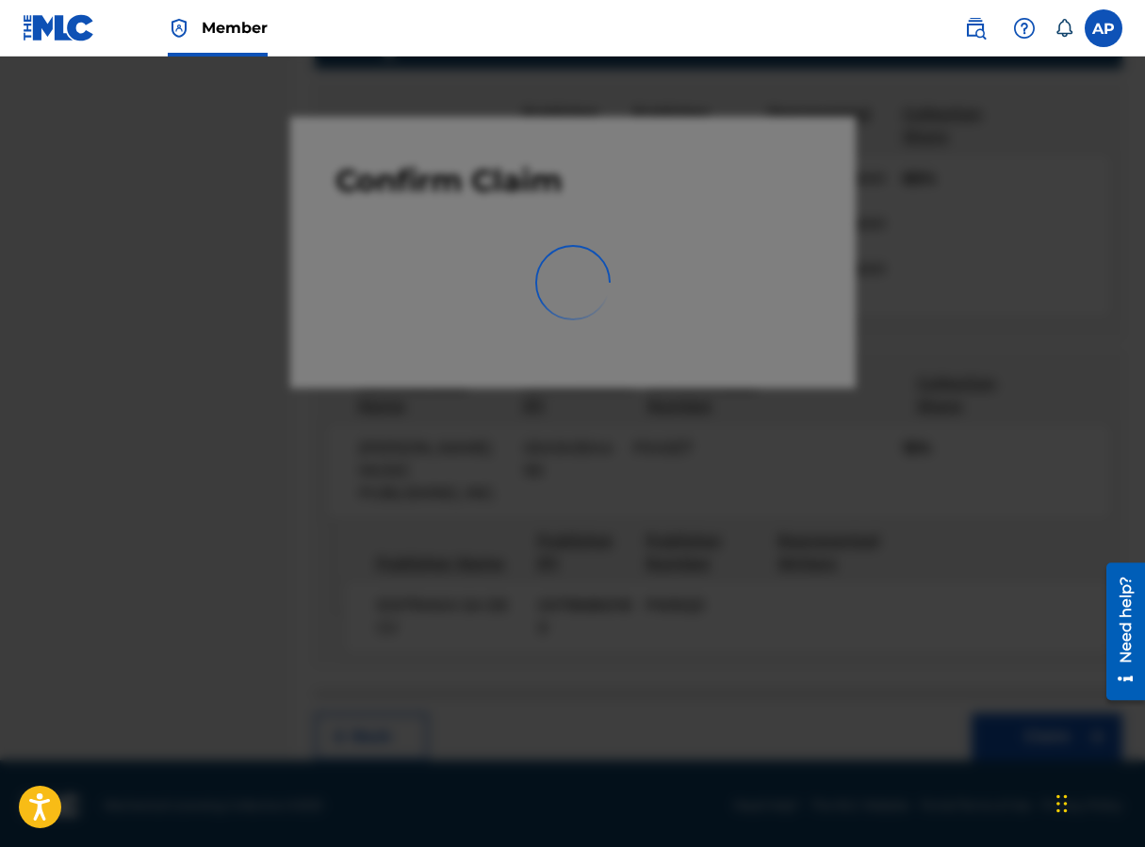
scroll to position [0, 0]
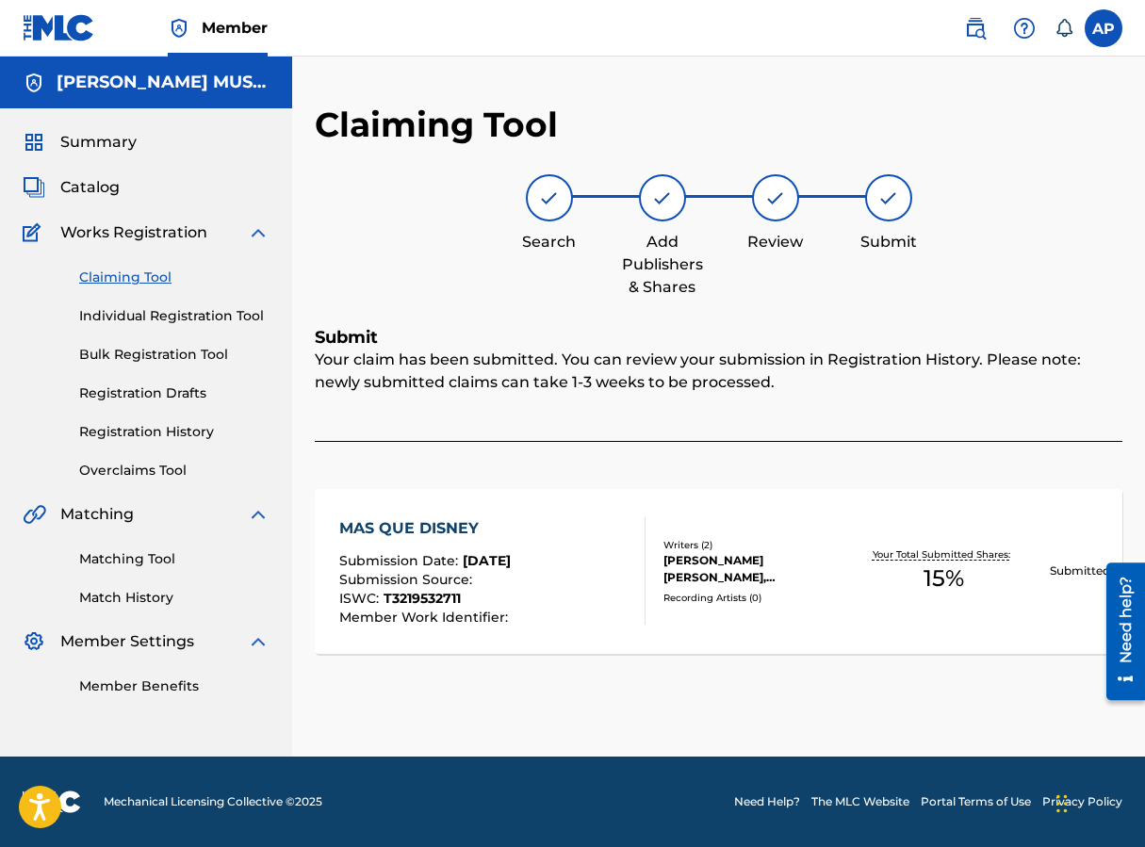
click at [106, 293] on div "Claiming Tool Individual Registration Tool Bulk Registration Tool Registration …" at bounding box center [146, 362] width 247 height 237
click at [107, 278] on link "Claiming Tool" at bounding box center [174, 278] width 190 height 20
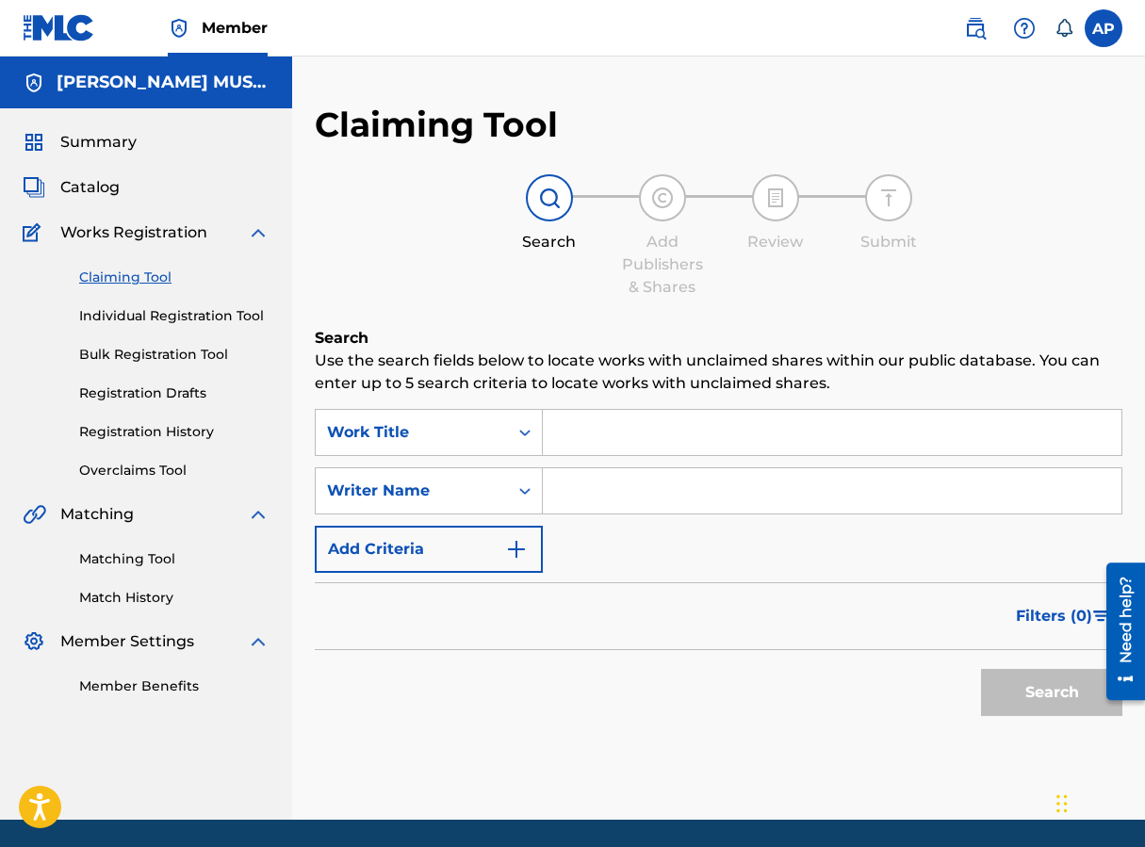
click at [169, 473] on link "Overclaims Tool" at bounding box center [174, 471] width 190 height 20
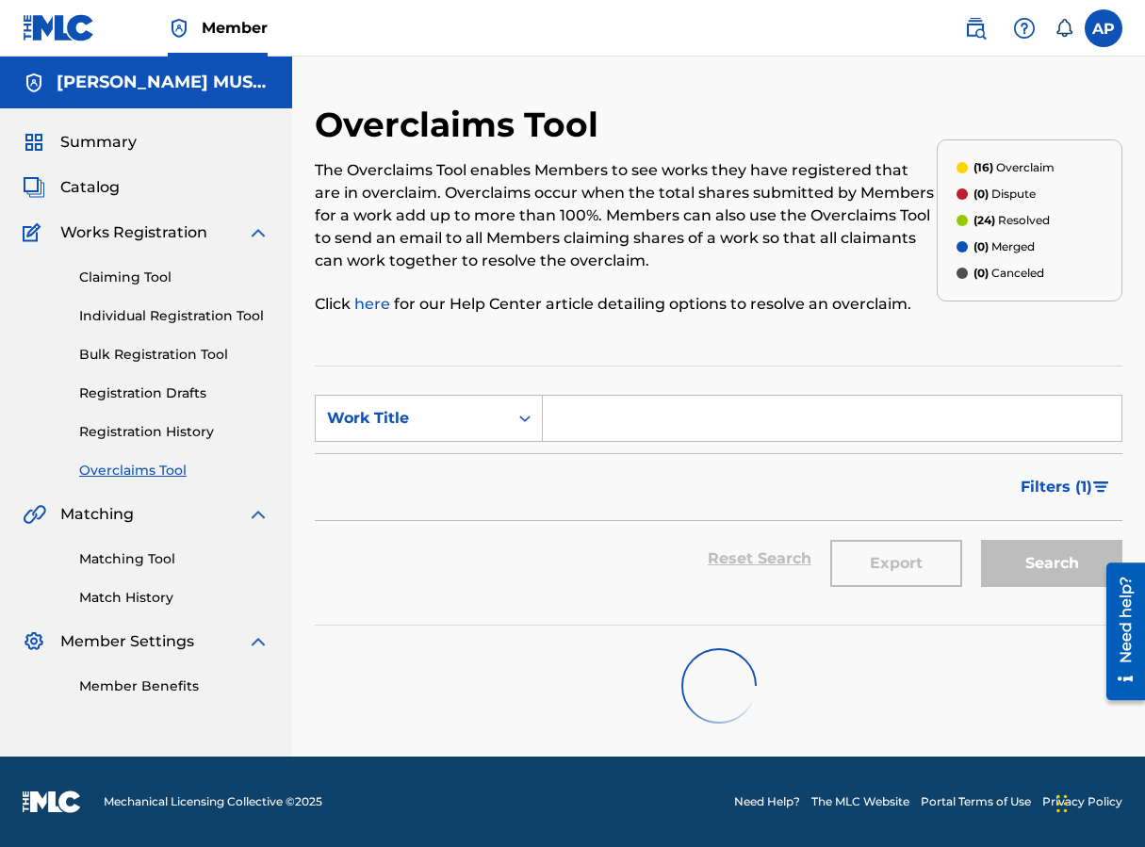
click at [168, 432] on link "Registration History" at bounding box center [174, 432] width 190 height 20
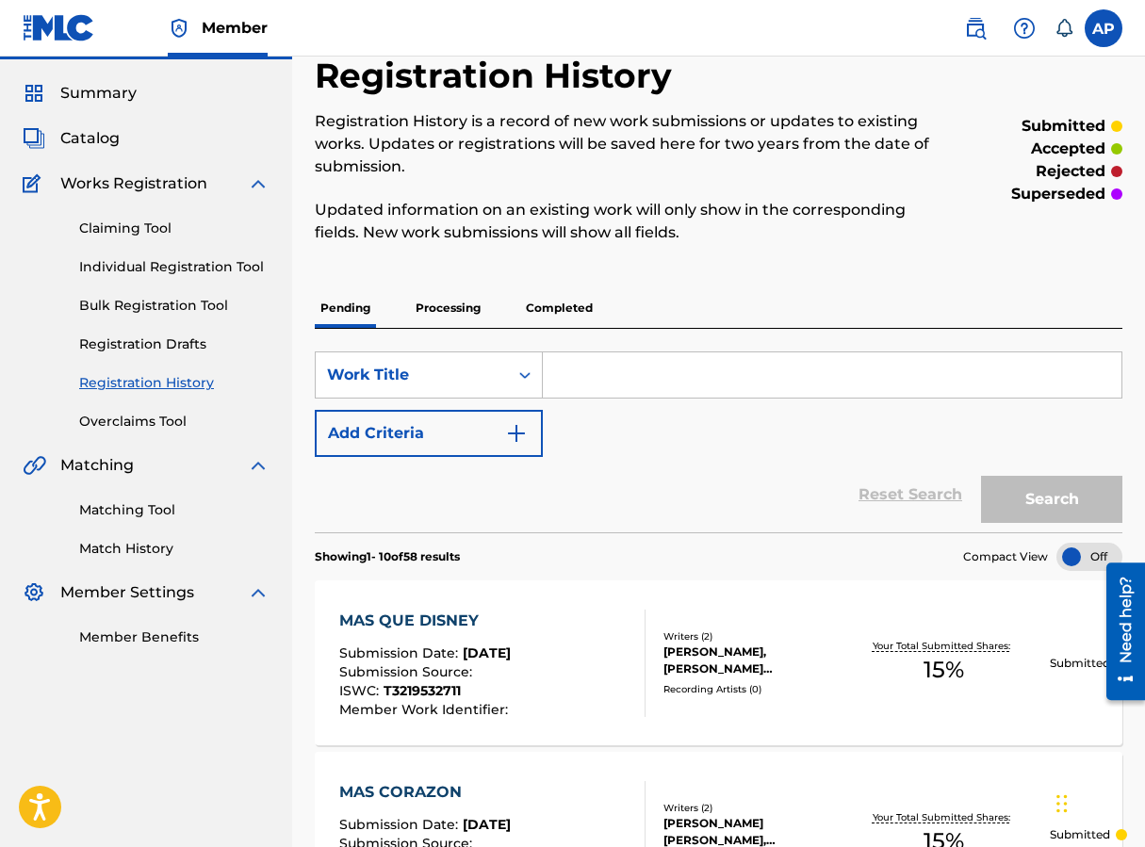
scroll to position [35, 0]
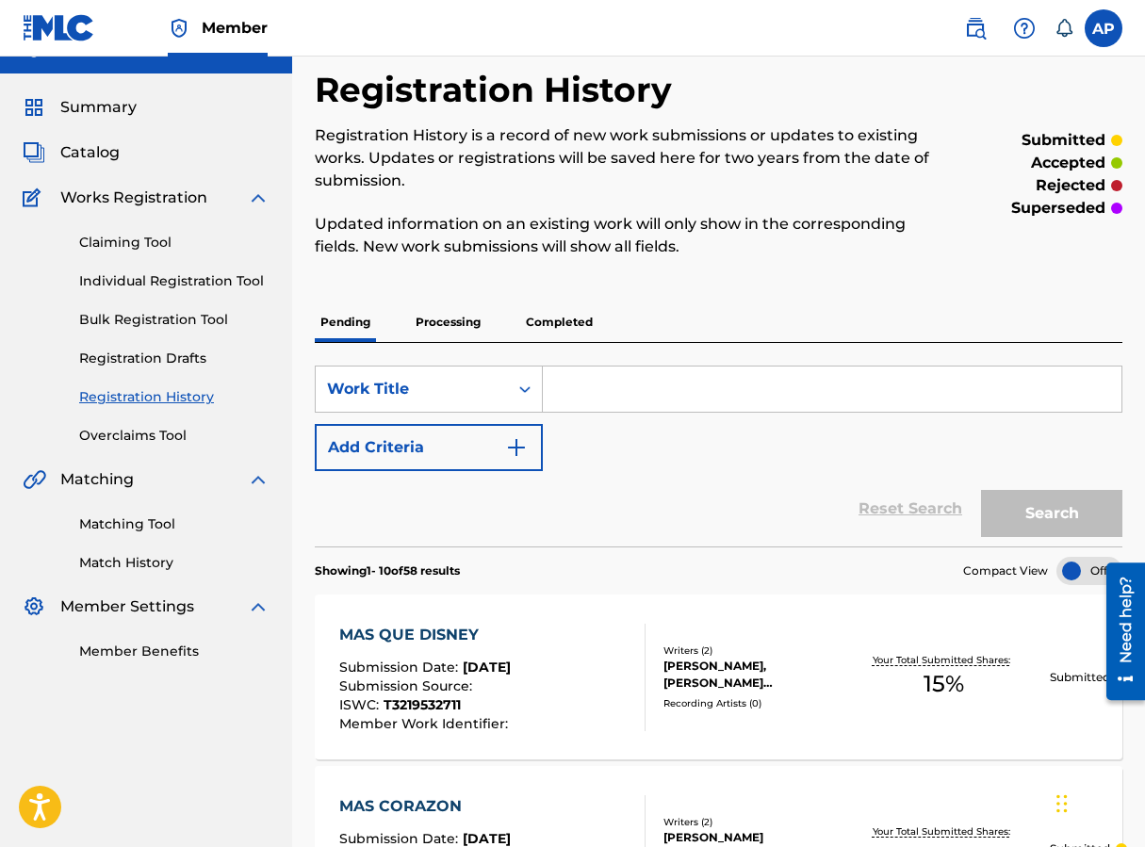
click at [155, 246] on link "Claiming Tool" at bounding box center [174, 243] width 190 height 20
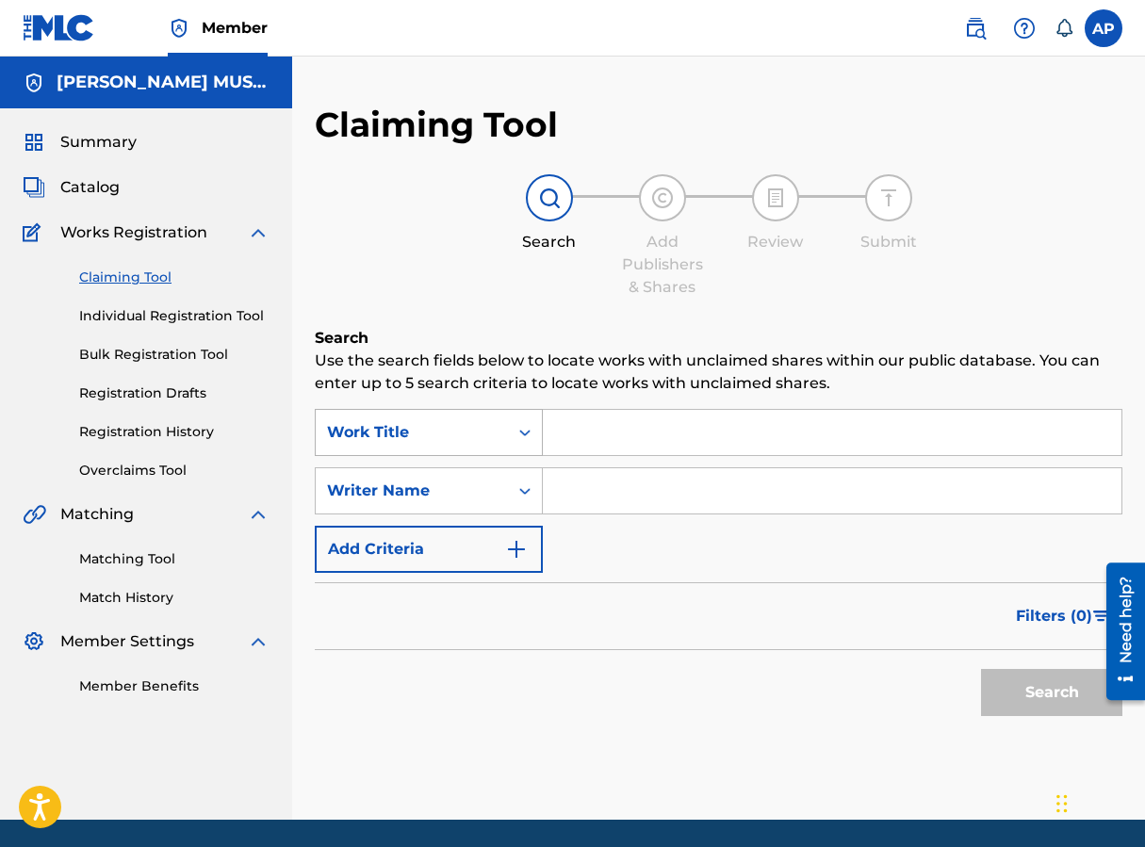
click at [479, 428] on div "Work Title" at bounding box center [412, 432] width 170 height 23
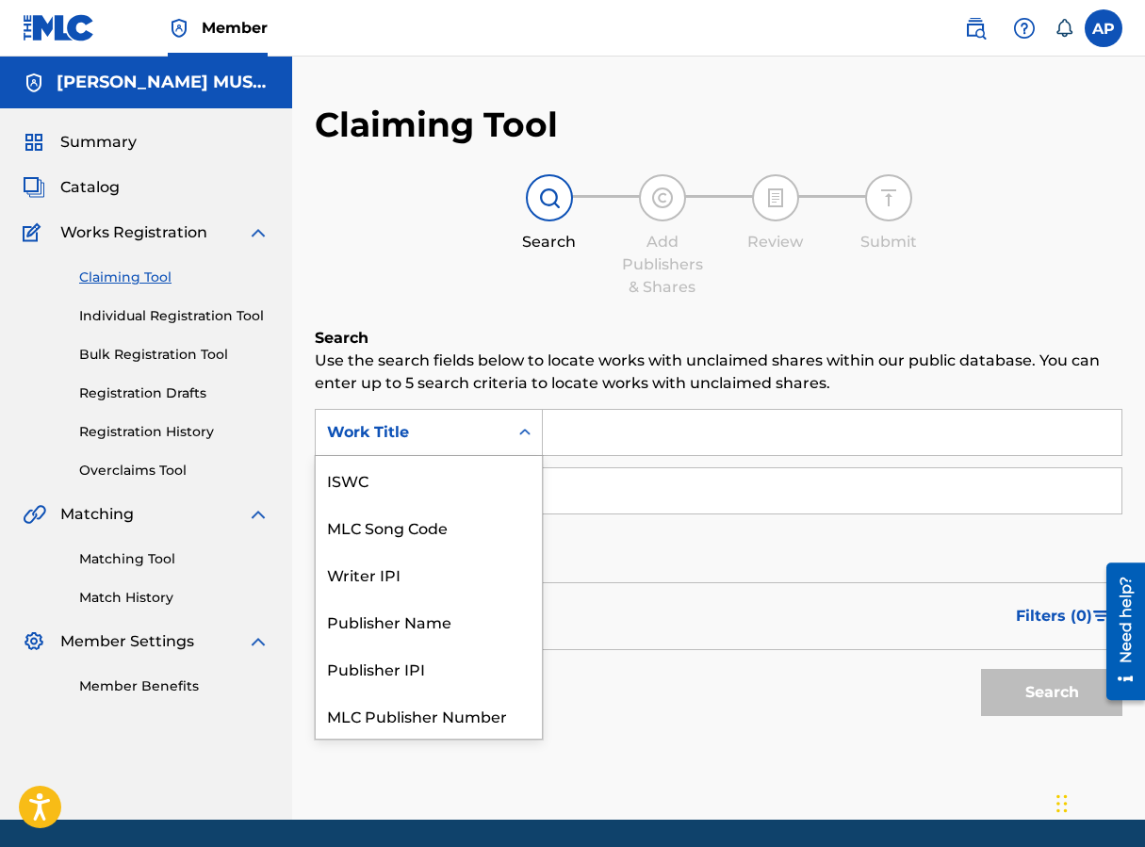
scroll to position [47, 0]
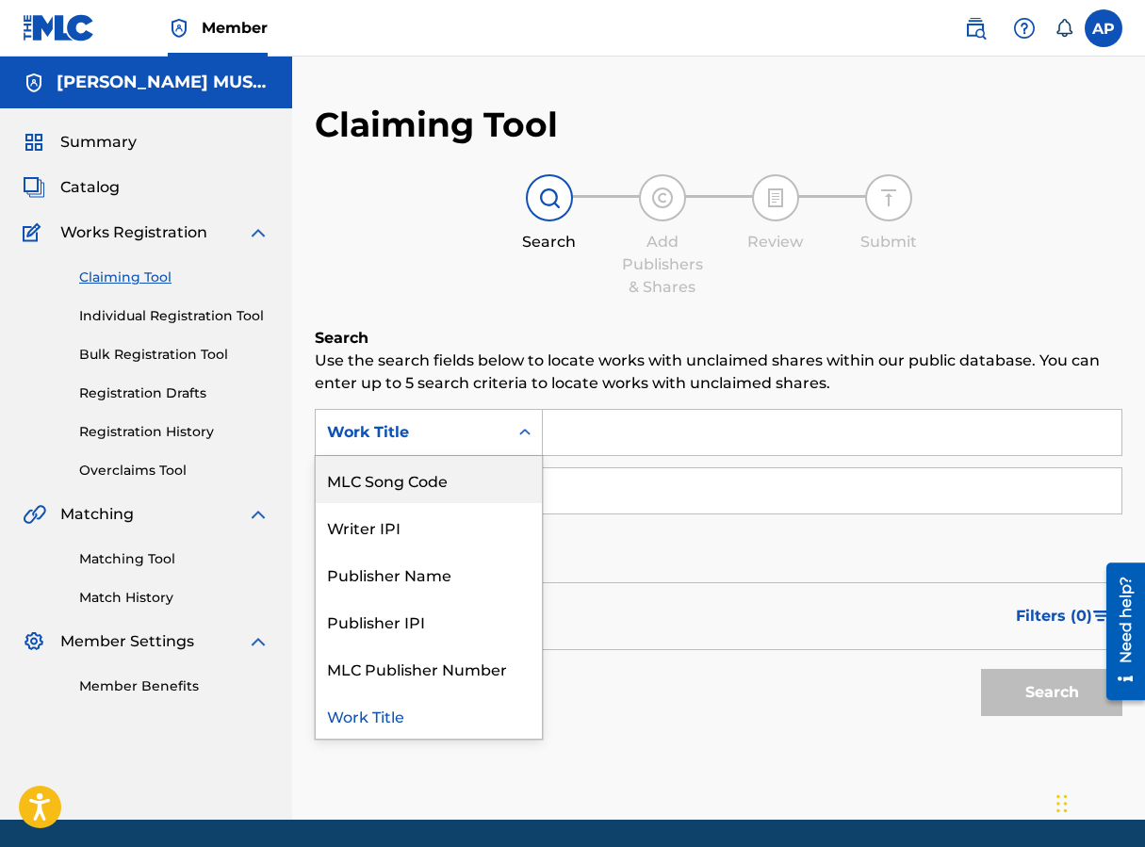
drag, startPoint x: 451, startPoint y: 463, endPoint x: 482, endPoint y: 456, distance: 31.8
click at [451, 463] on div "MLC Song Code" at bounding box center [429, 479] width 226 height 47
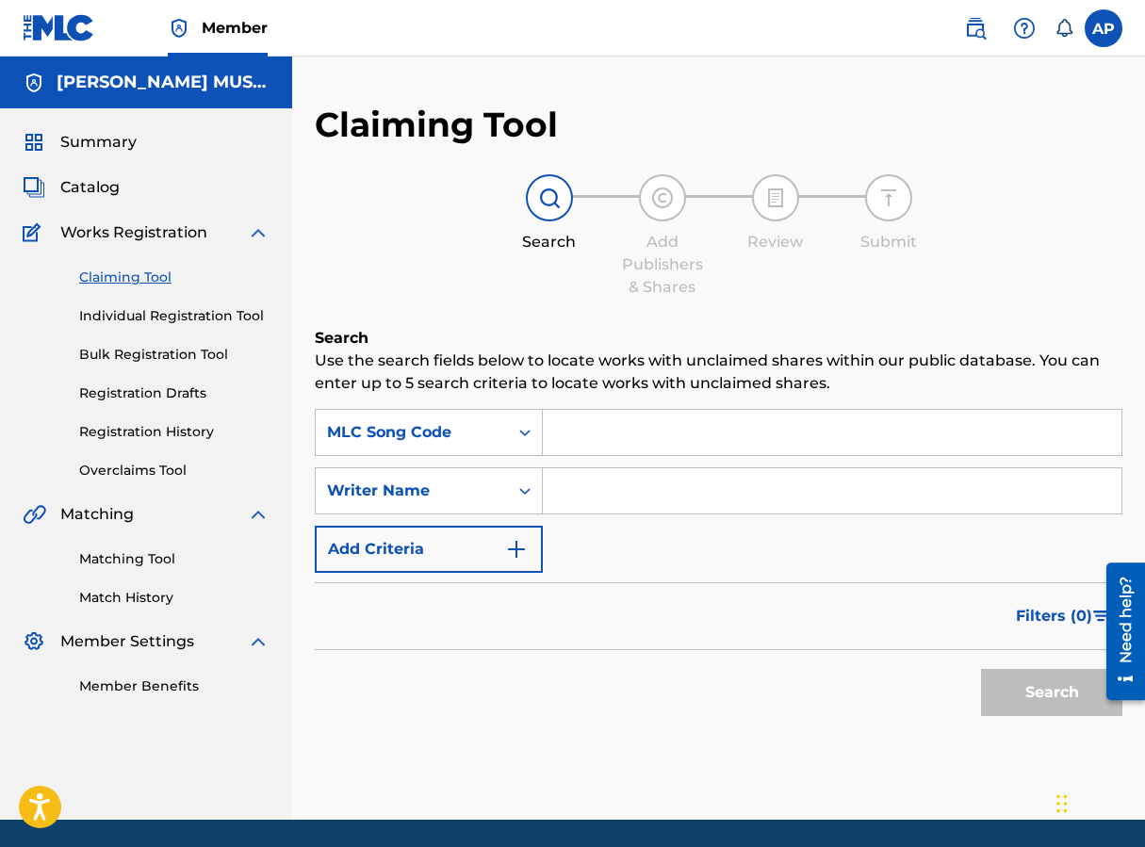
click at [599, 426] on input "Search Form" at bounding box center [832, 432] width 579 height 45
paste input "" MA24DI""
type input "" MA24DI""
click at [917, 669] on button "Search" at bounding box center [1051, 692] width 141 height 47
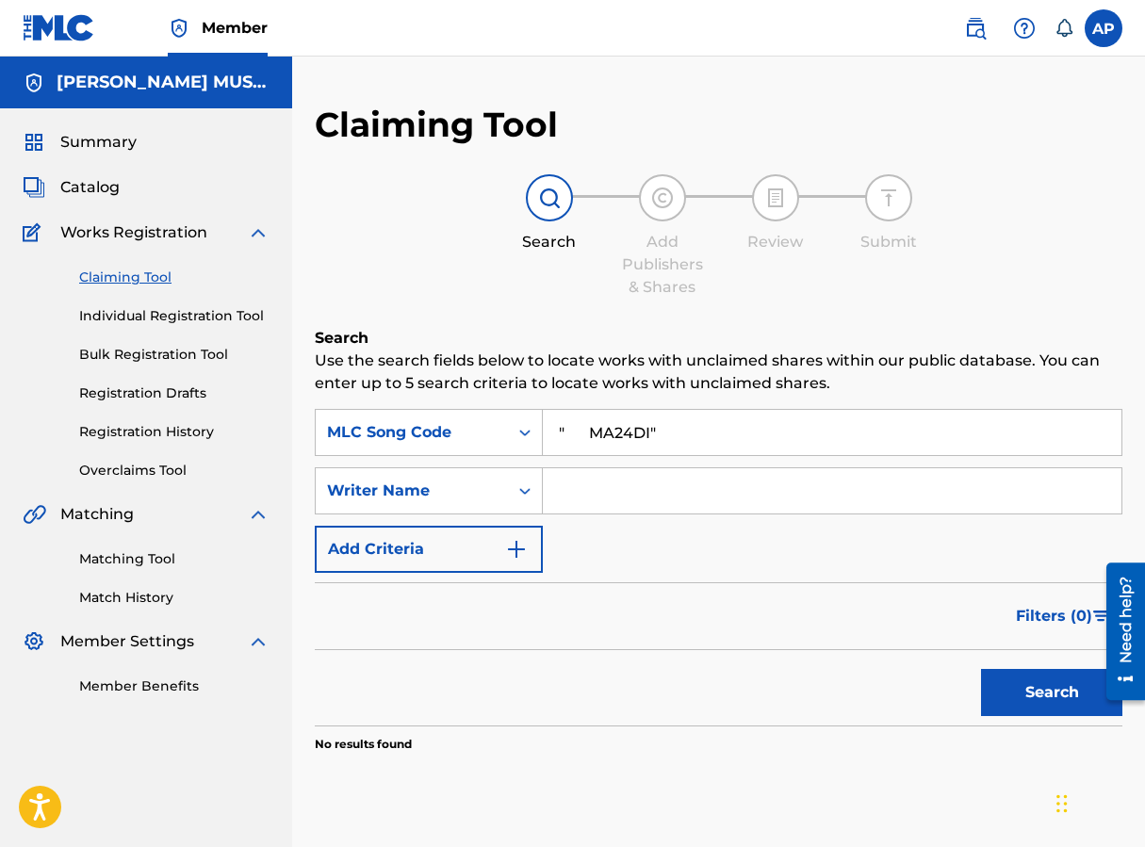
click at [672, 429] on input "" MA24DI"" at bounding box center [832, 432] width 579 height 45
click at [643, 443] on input "Search Form" at bounding box center [832, 432] width 579 height 45
paste input "" MA24DI""
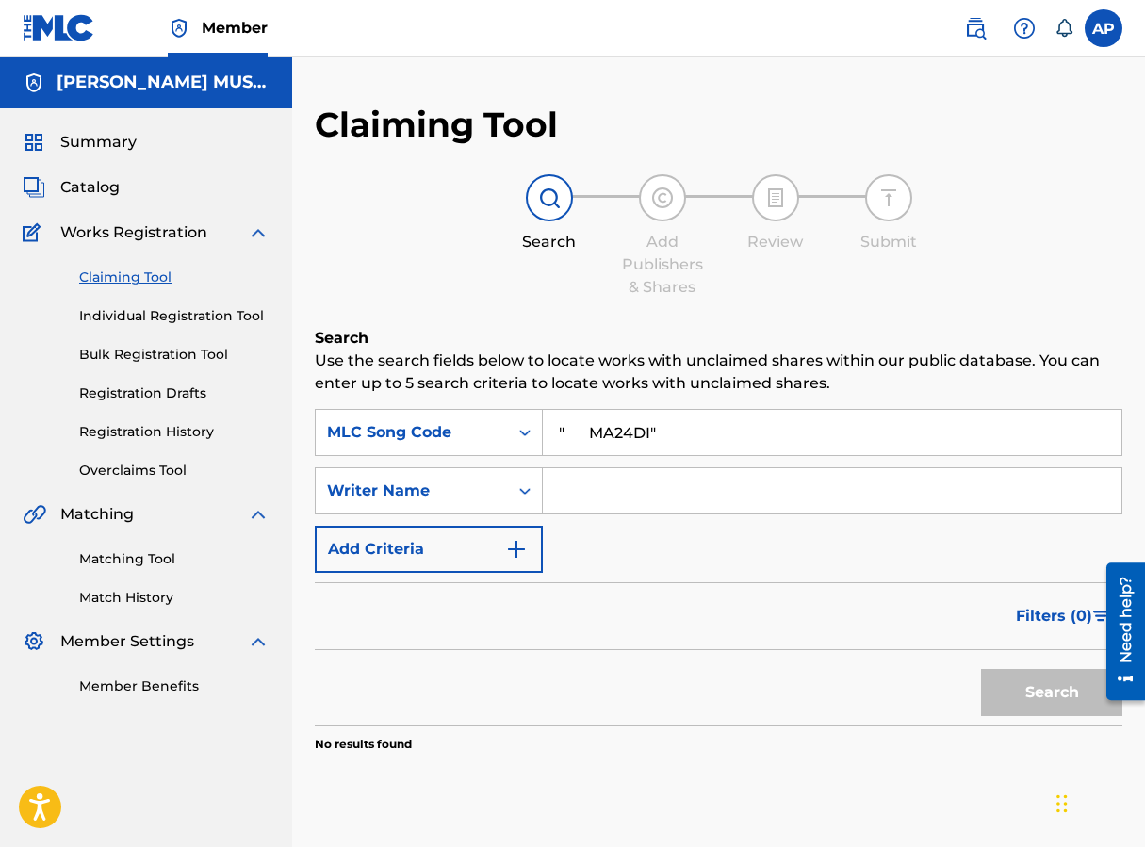
click at [917, 669] on button "Search" at bounding box center [1051, 692] width 141 height 47
click at [653, 433] on input "" MA24DI"" at bounding box center [832, 432] width 579 height 45
type input "MA24DI"
click at [917, 669] on button "Search" at bounding box center [1051, 692] width 141 height 47
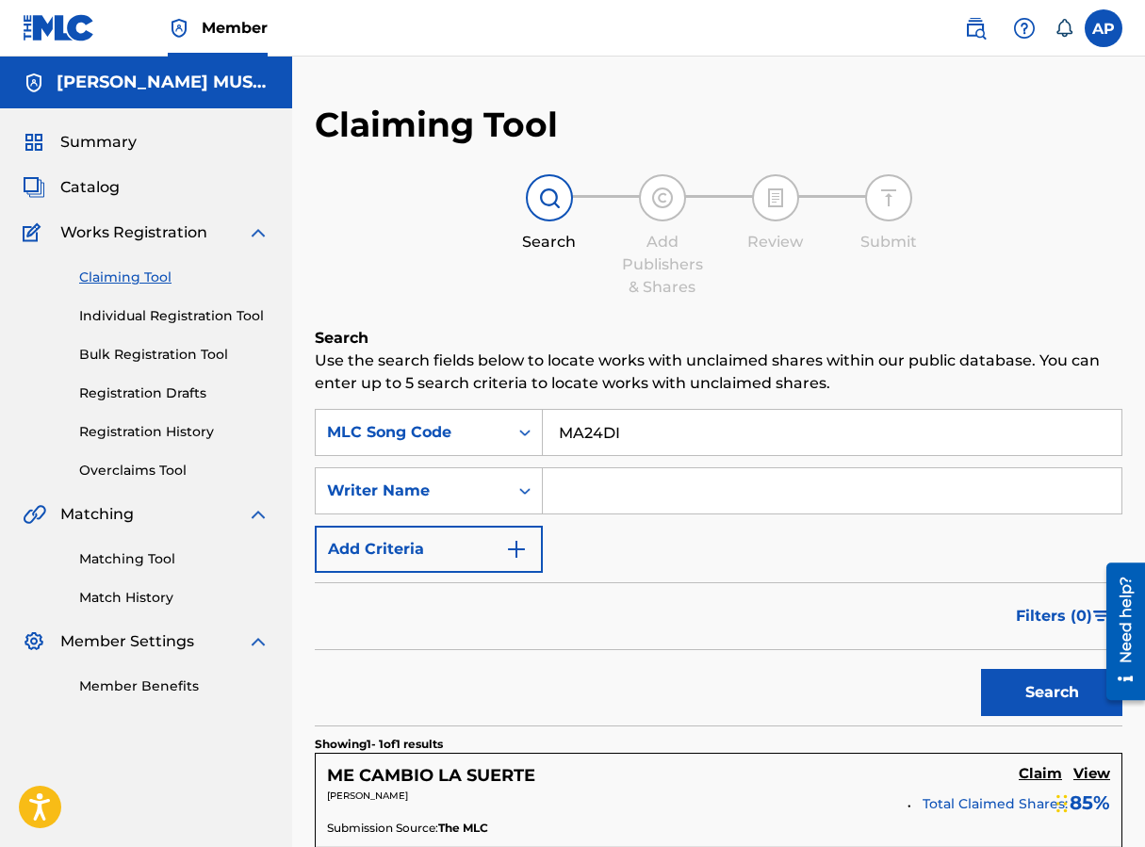
scroll to position [275, 0]
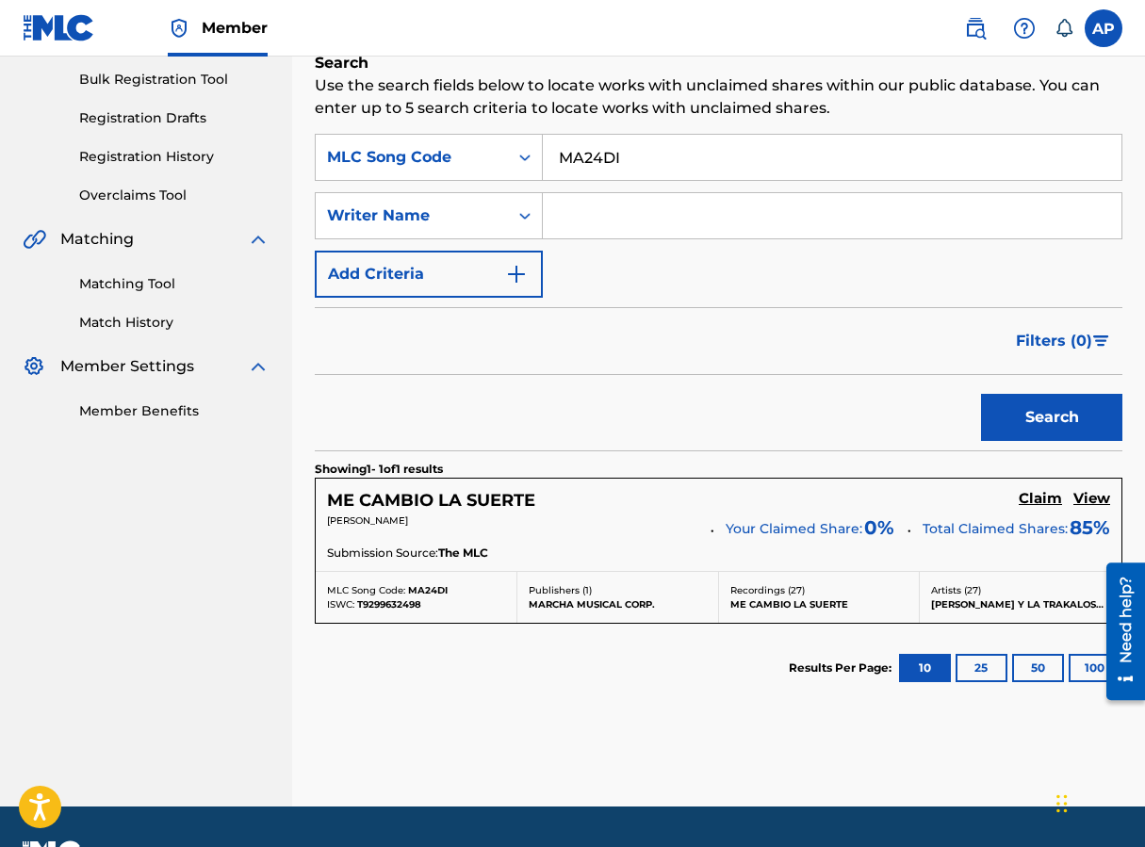
click at [917, 493] on h5 "Claim" at bounding box center [1040, 499] width 43 height 18
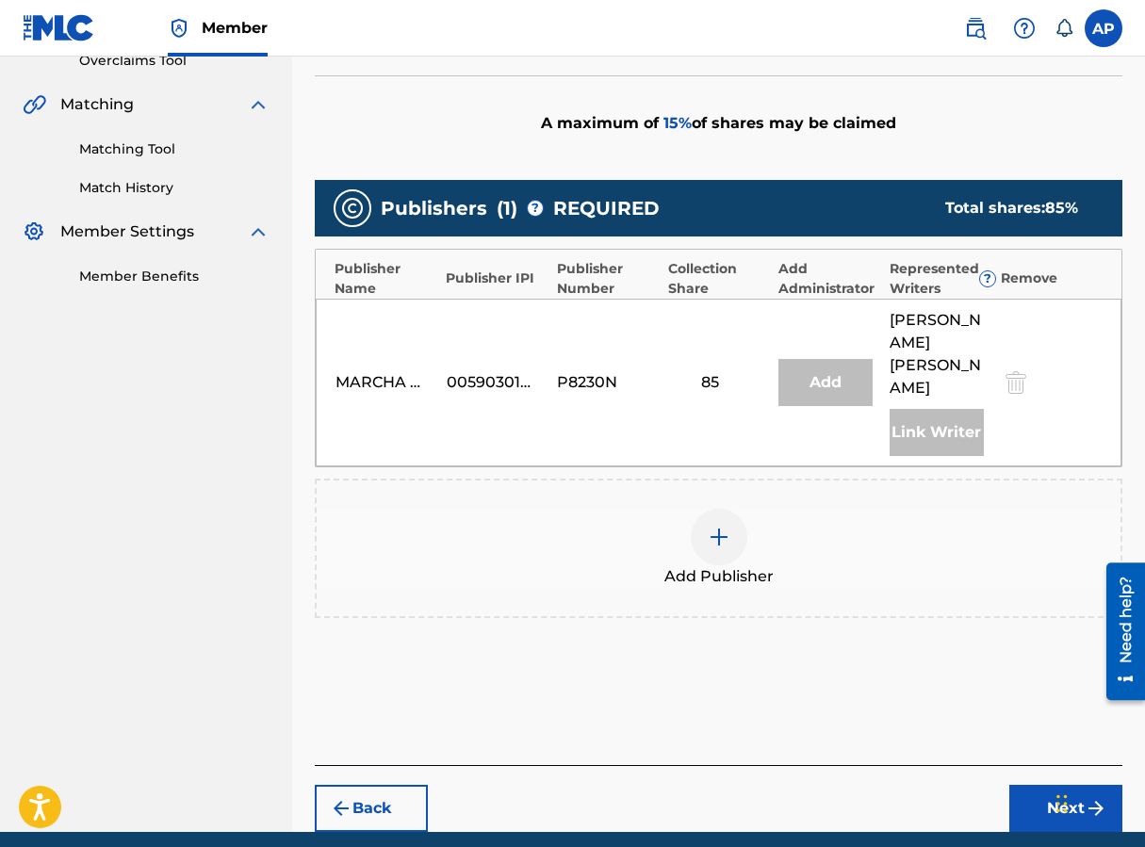
scroll to position [412, 0]
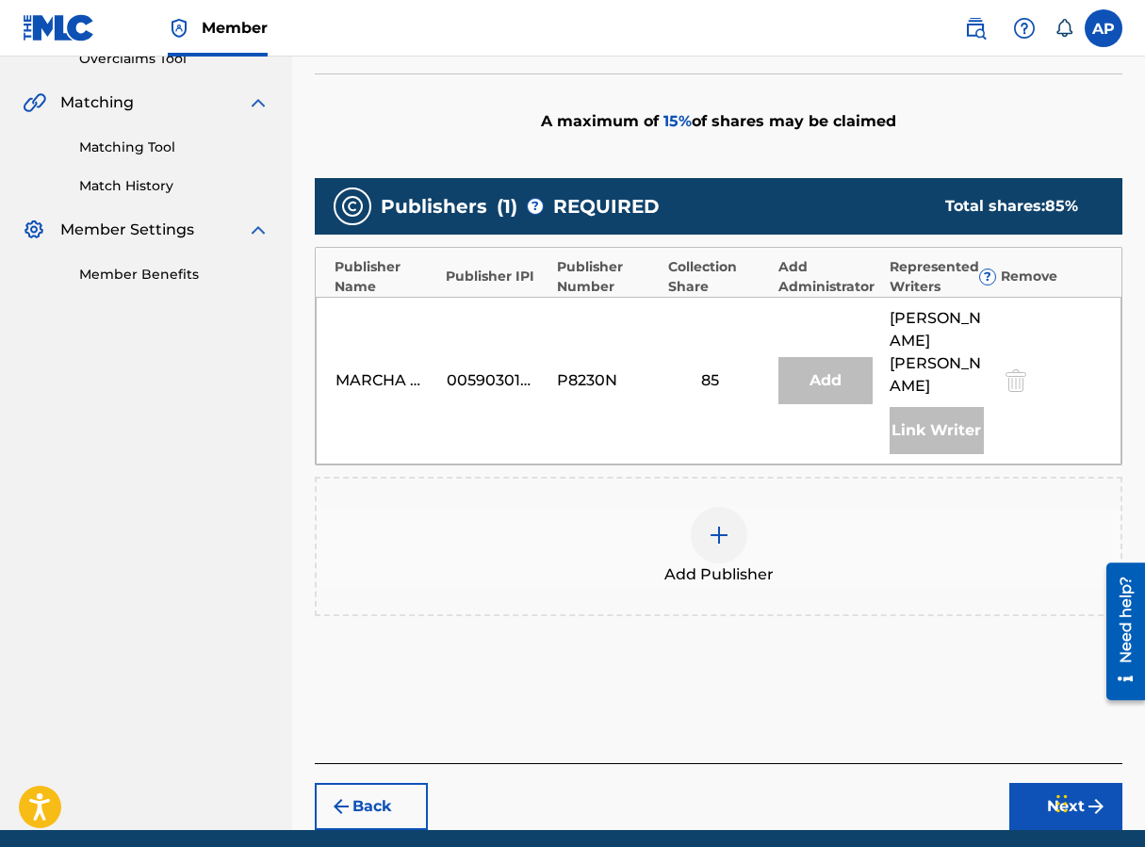
click at [727, 563] on span "Add Publisher" at bounding box center [718, 574] width 109 height 23
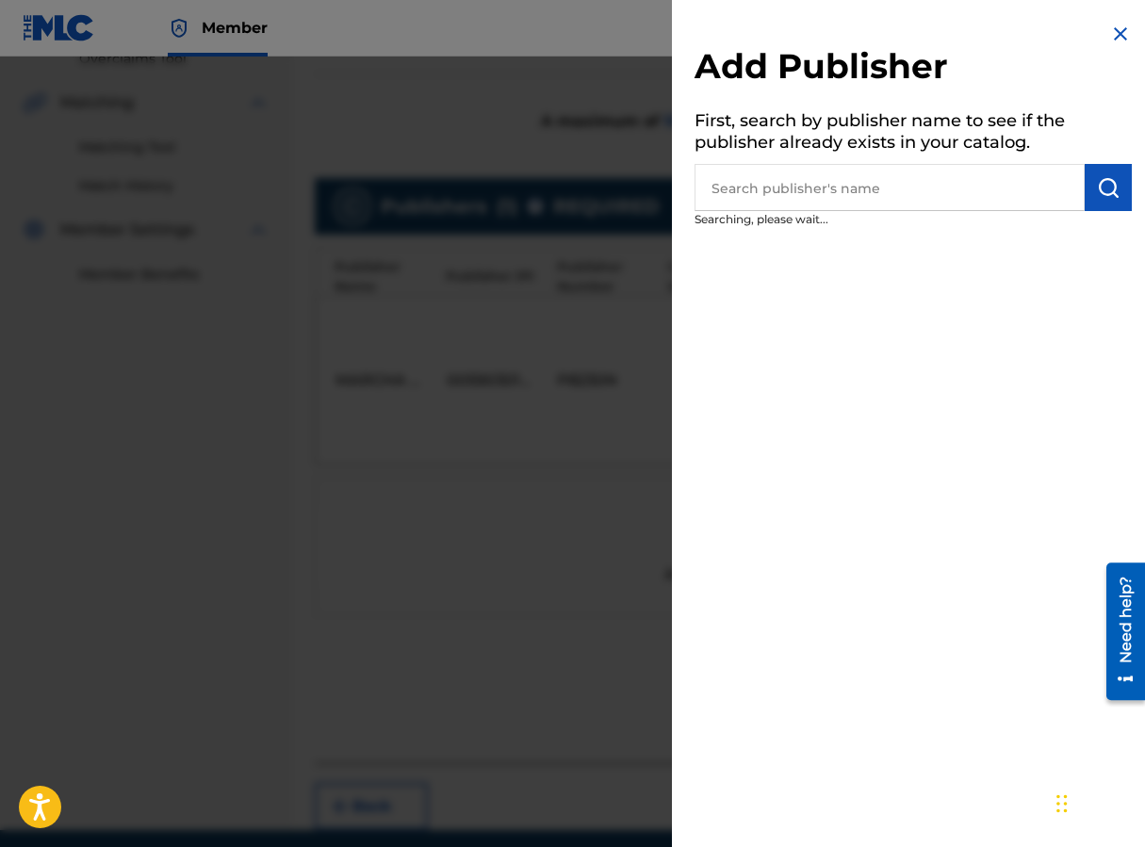
click at [783, 187] on input "text" at bounding box center [889, 187] width 390 height 47
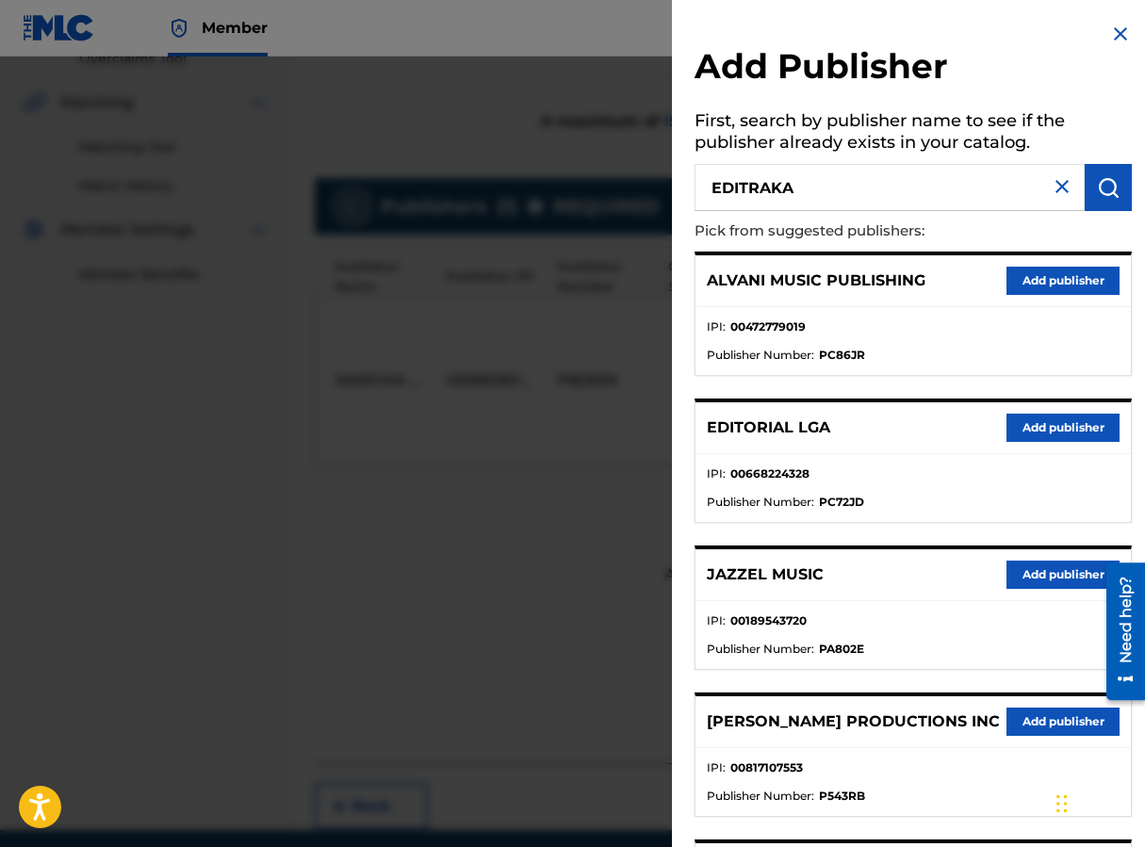
type input "EDITRAKA"
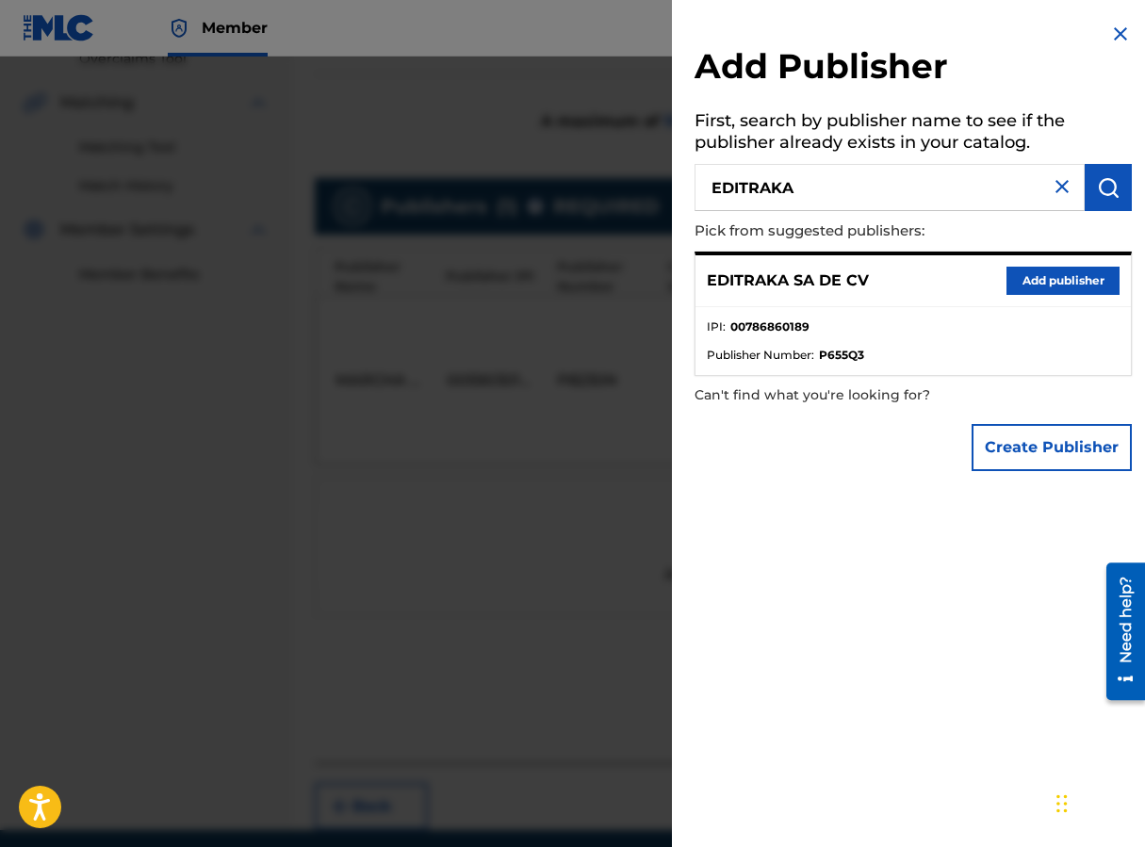
click at [917, 280] on button "Add publisher" at bounding box center [1062, 281] width 113 height 28
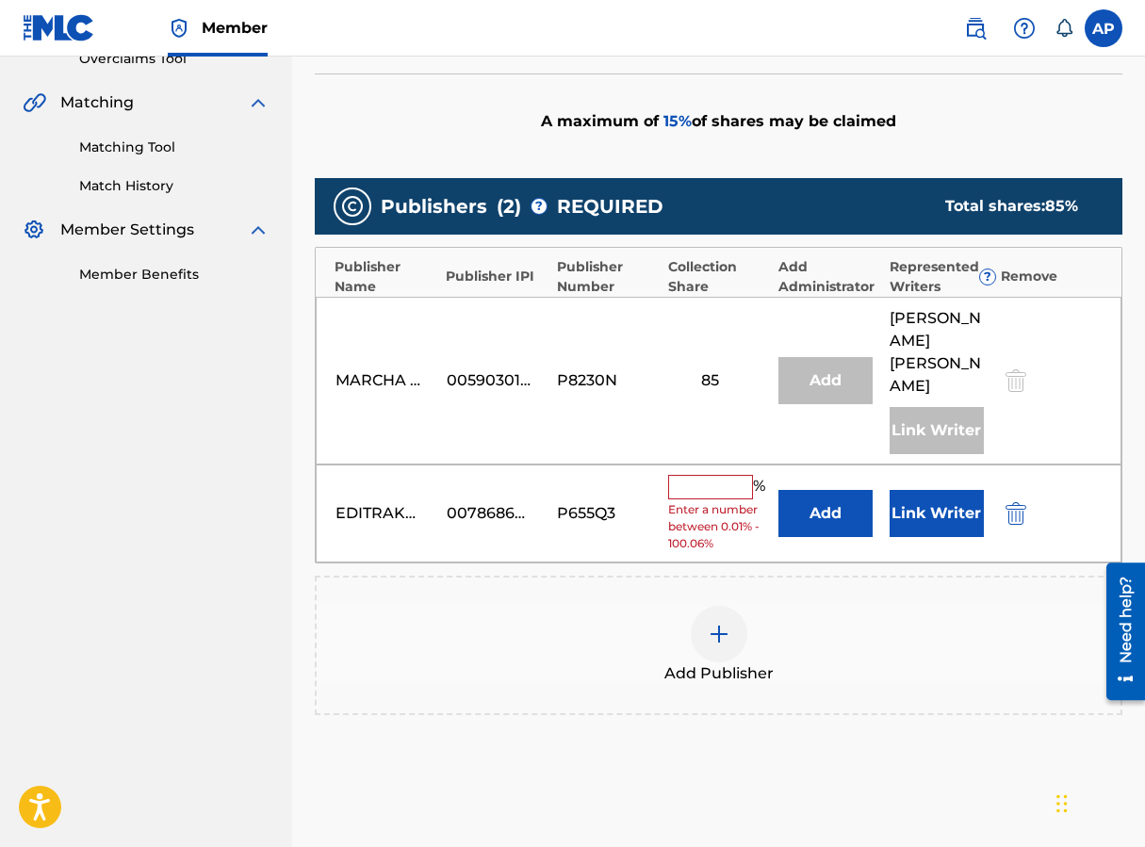
click at [739, 475] on input "text" at bounding box center [710, 487] width 85 height 24
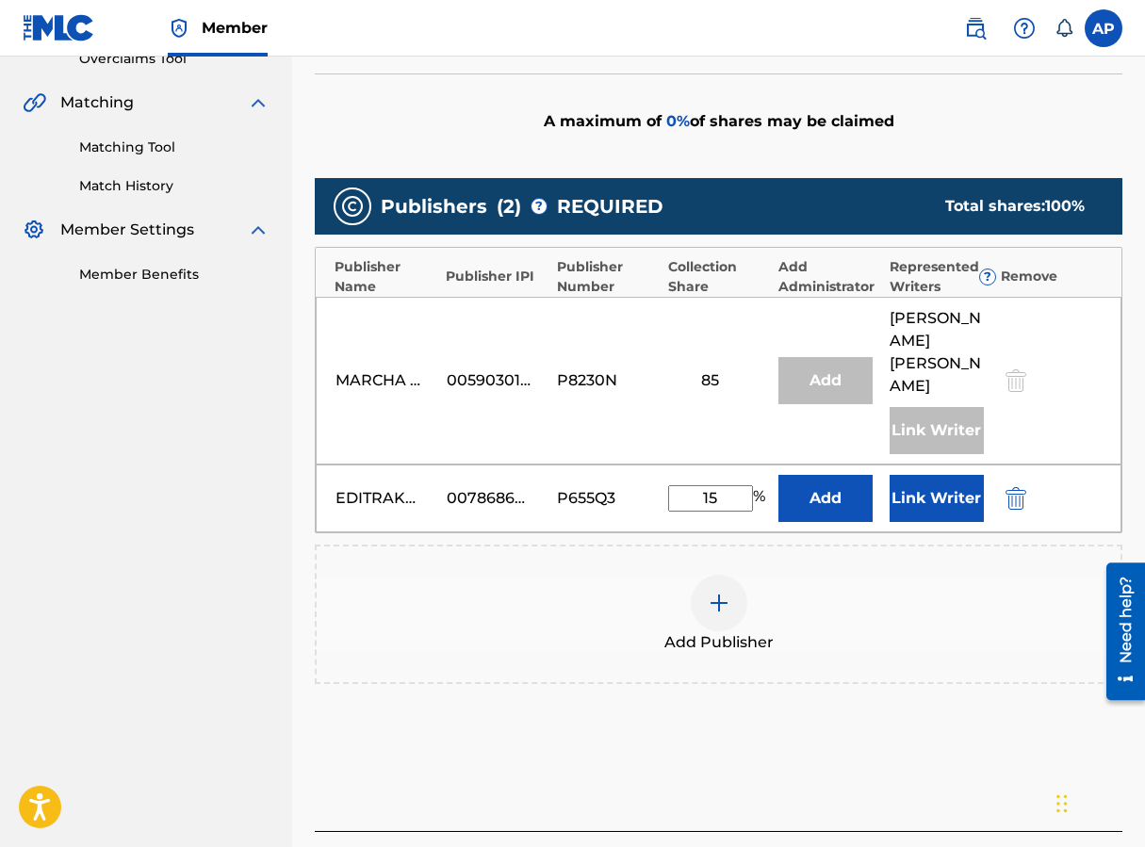
type input "15"
click at [807, 477] on button "Add" at bounding box center [825, 498] width 94 height 47
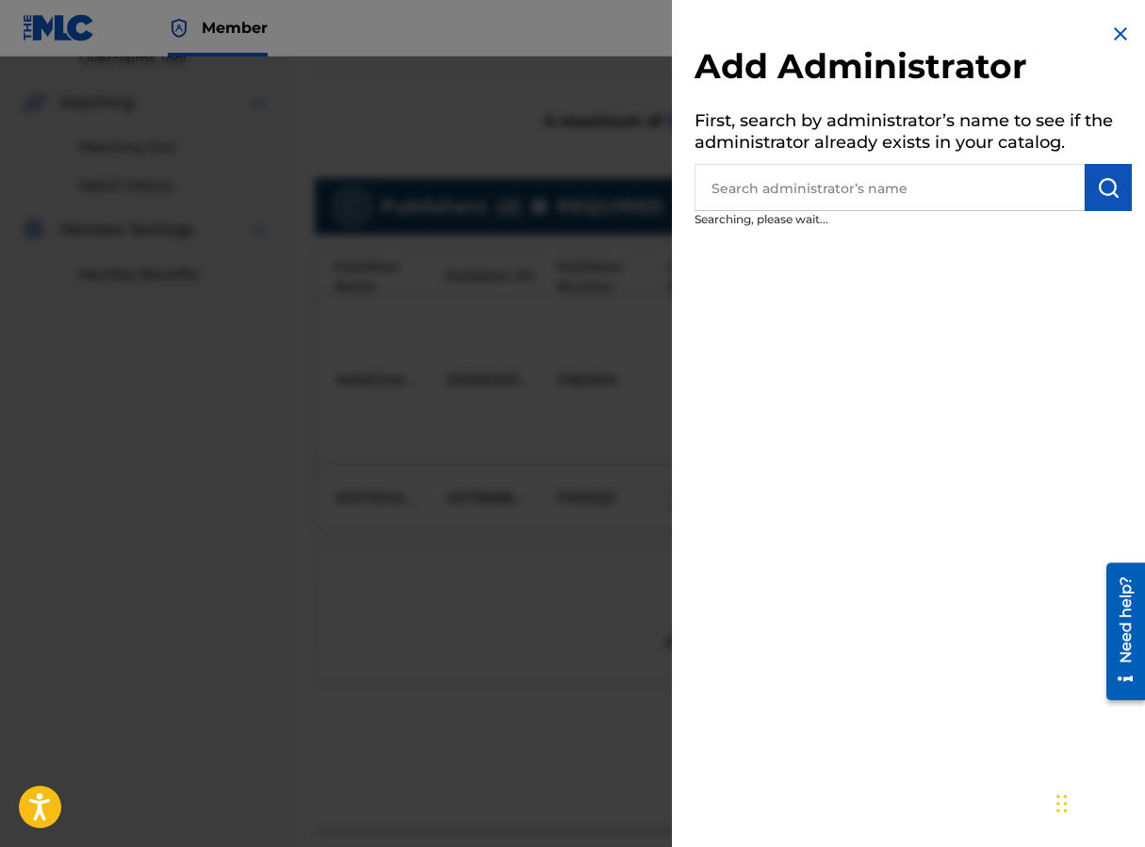
click at [775, 198] on input "text" at bounding box center [889, 187] width 390 height 47
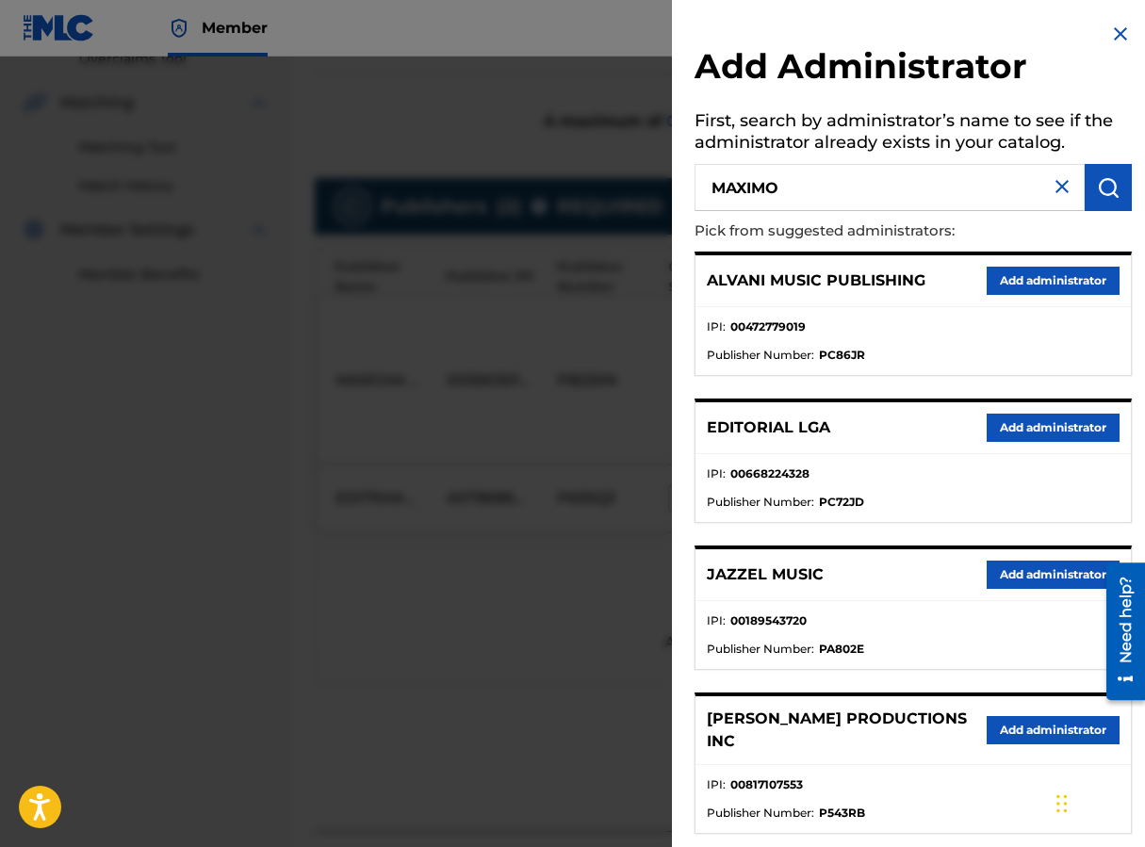
type input "MAXIMO"
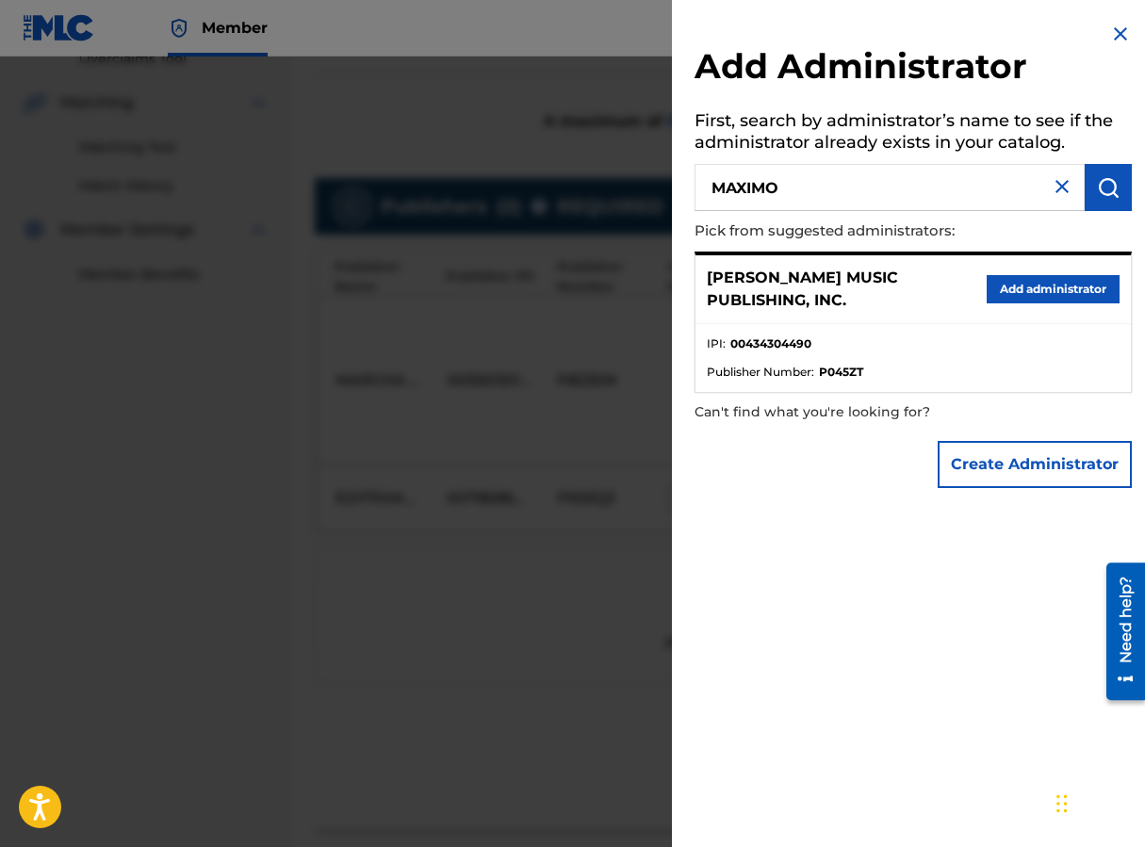
click at [917, 272] on div "[PERSON_NAME] MUSIC PUBLISHING, INC. Add administrator" at bounding box center [912, 289] width 435 height 69
click at [917, 286] on button "Add administrator" at bounding box center [1053, 289] width 133 height 28
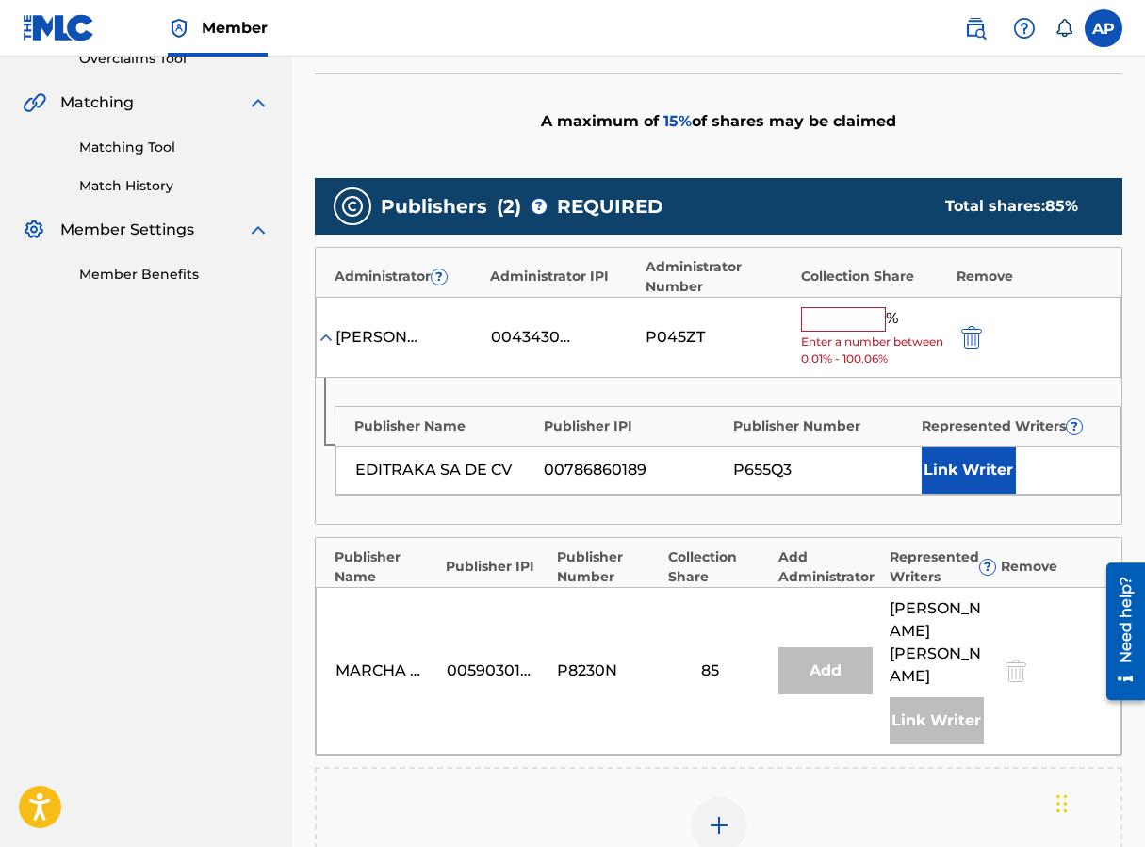
click at [830, 330] on input "text" at bounding box center [843, 319] width 85 height 24
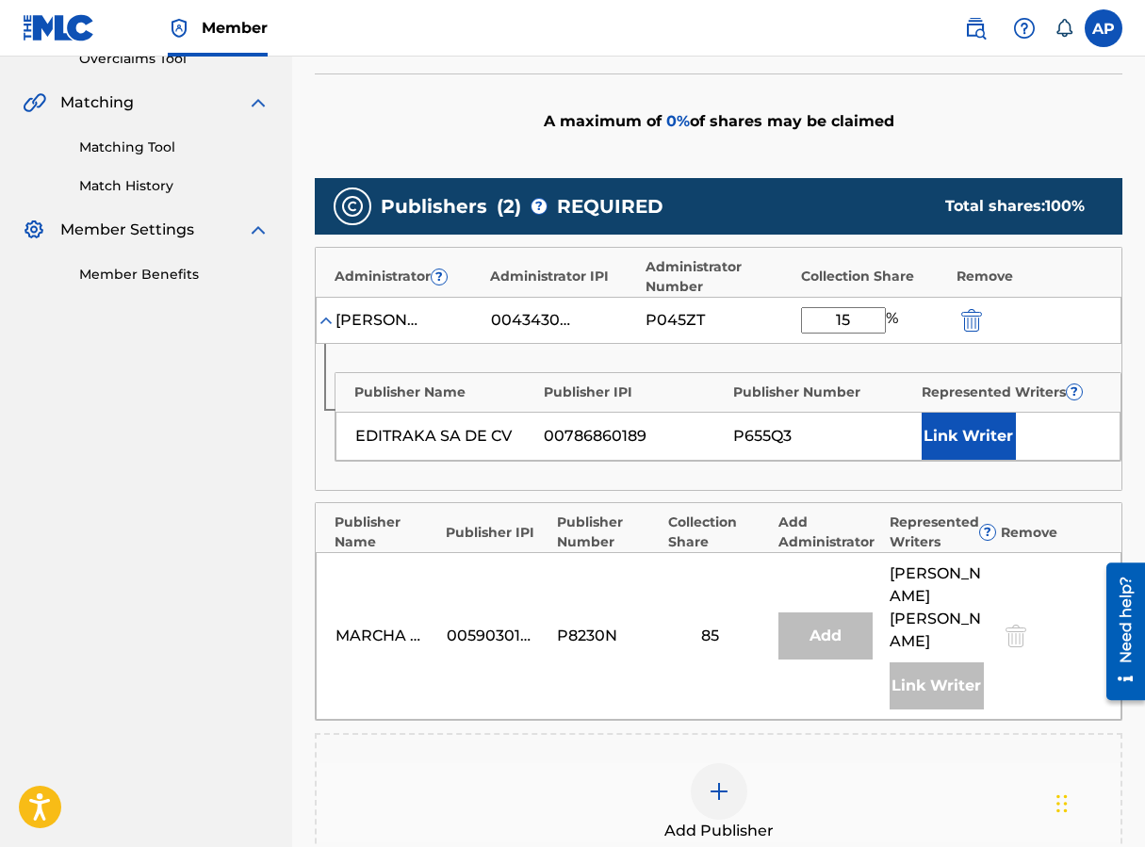
type input "15"
click at [758, 363] on div "Publisher Name Publisher IPI Publisher Number Represented Writers ? EDITRAKA SA…" at bounding box center [719, 417] width 806 height 146
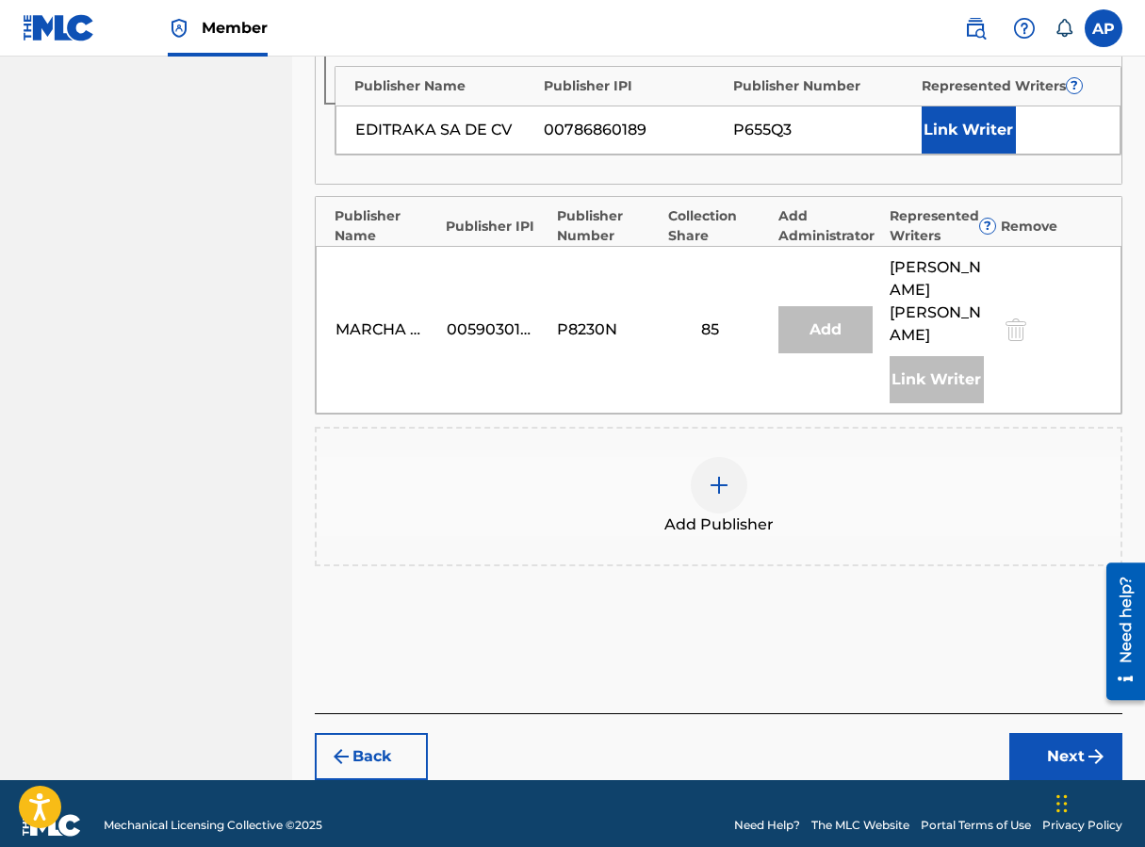
click at [917, 740] on button "Next" at bounding box center [1065, 756] width 113 height 47
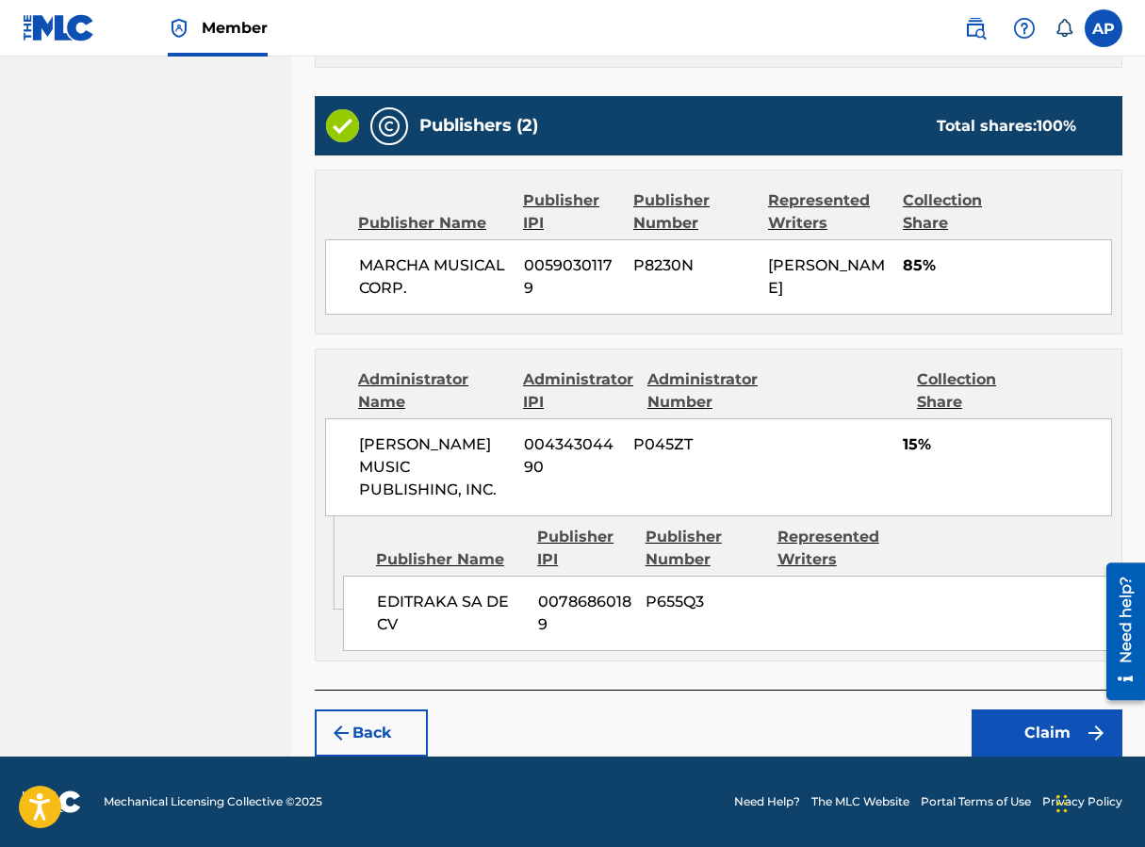
scroll to position [661, 0]
click at [917, 728] on button "Claim" at bounding box center [1047, 733] width 151 height 47
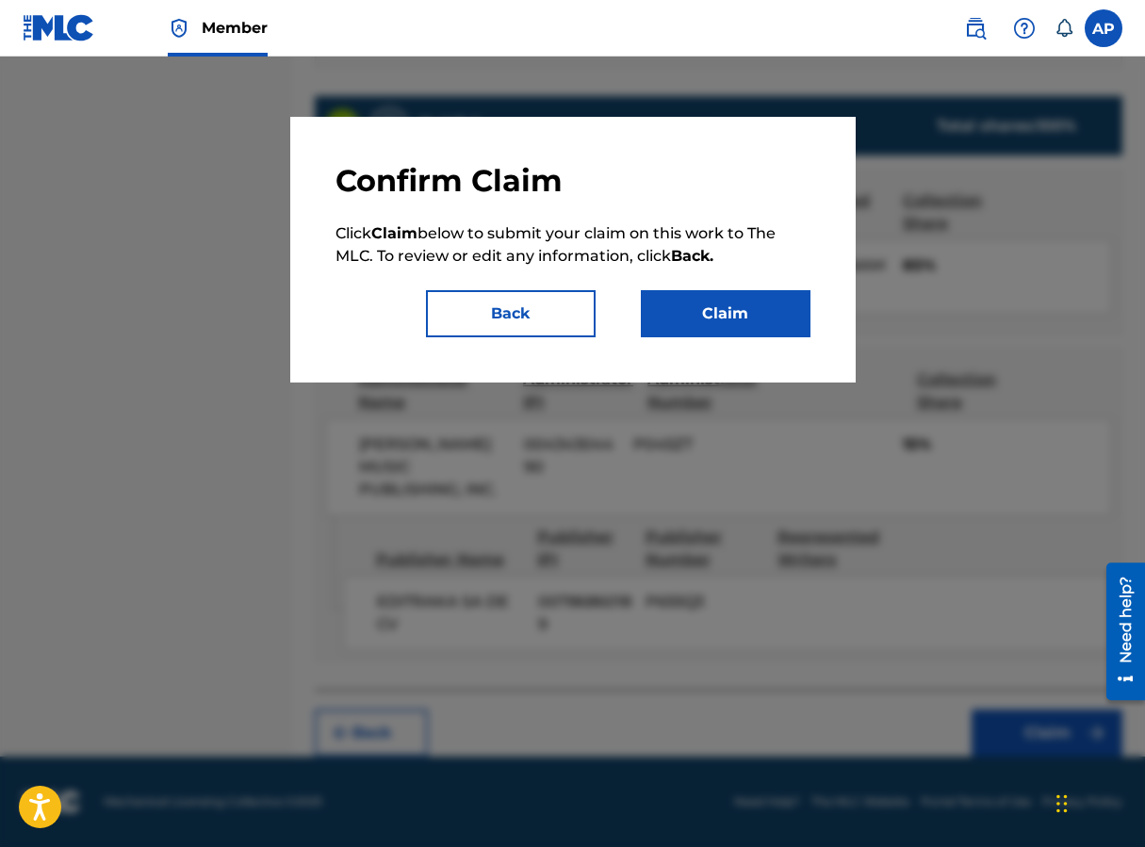
click at [720, 327] on button "Claim" at bounding box center [726, 313] width 170 height 47
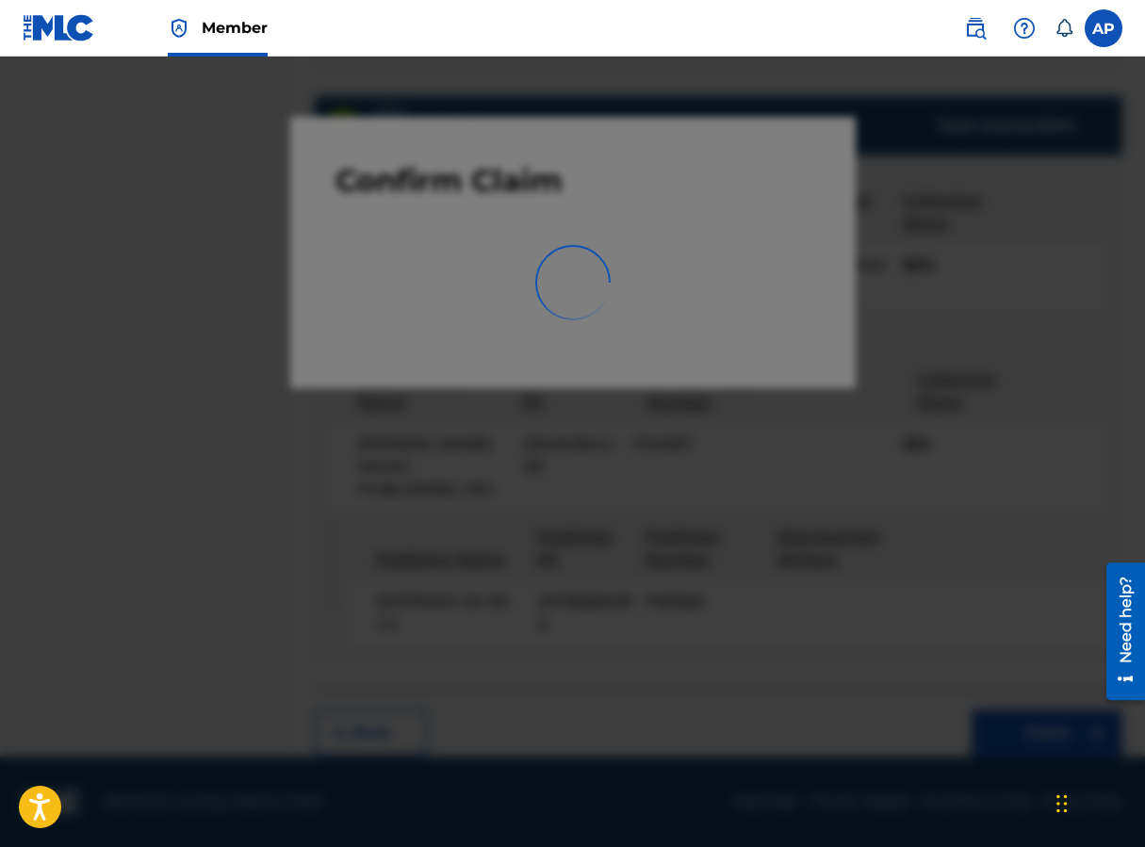
scroll to position [0, 0]
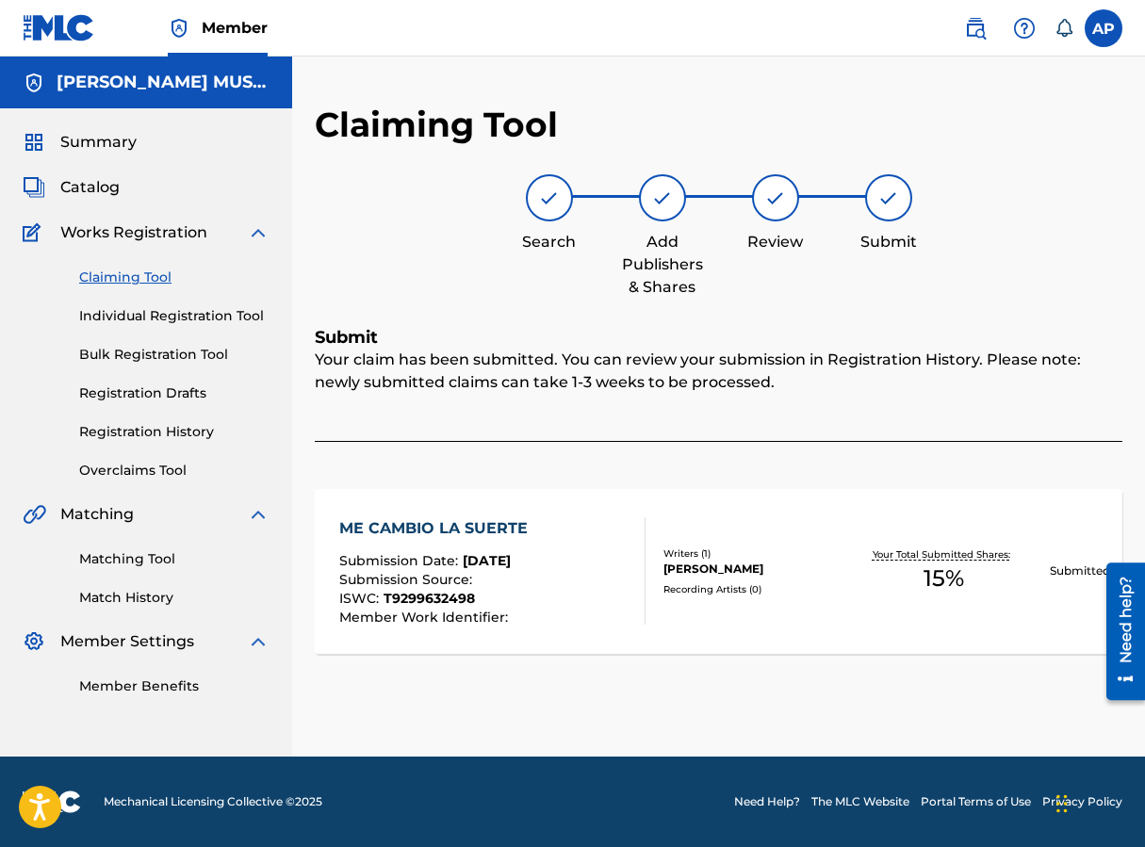
click at [135, 286] on link "Claiming Tool" at bounding box center [174, 278] width 190 height 20
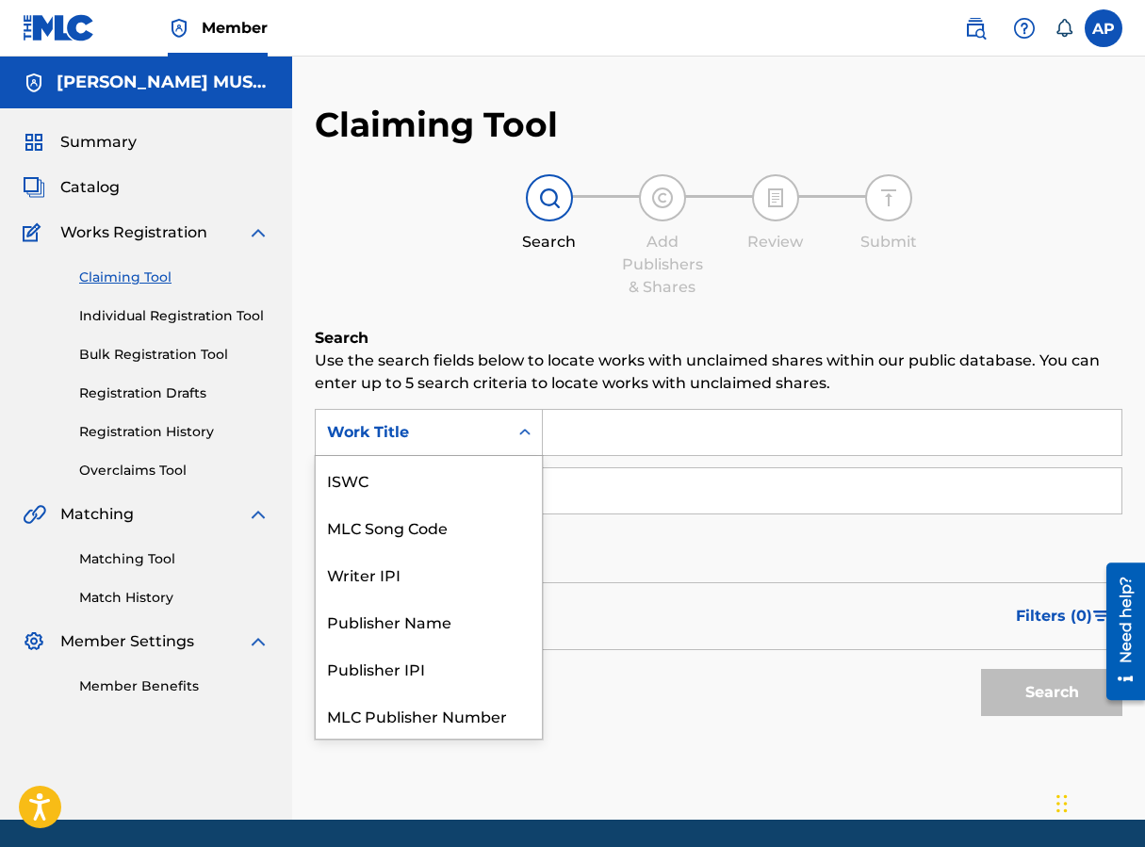
click at [470, 423] on div "Work Title" at bounding box center [412, 432] width 170 height 23
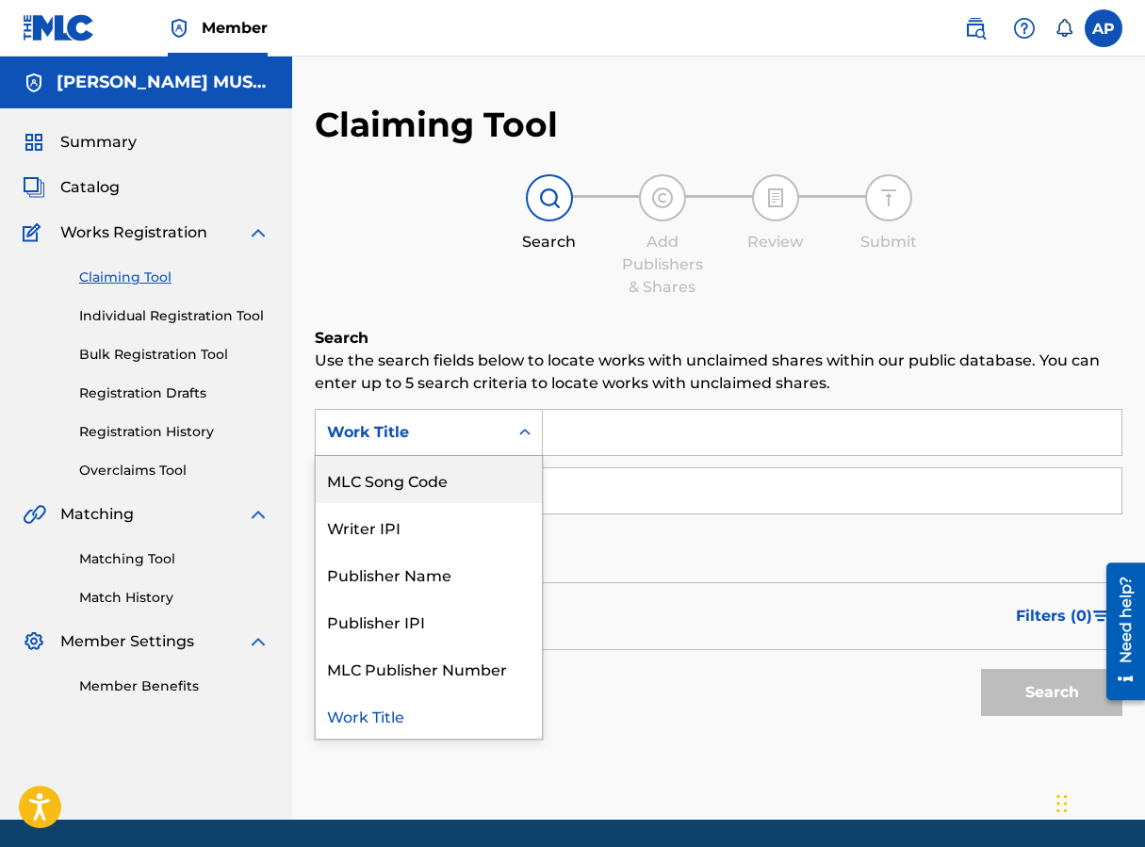
click at [471, 482] on div "MLC Song Code" at bounding box center [429, 479] width 226 height 47
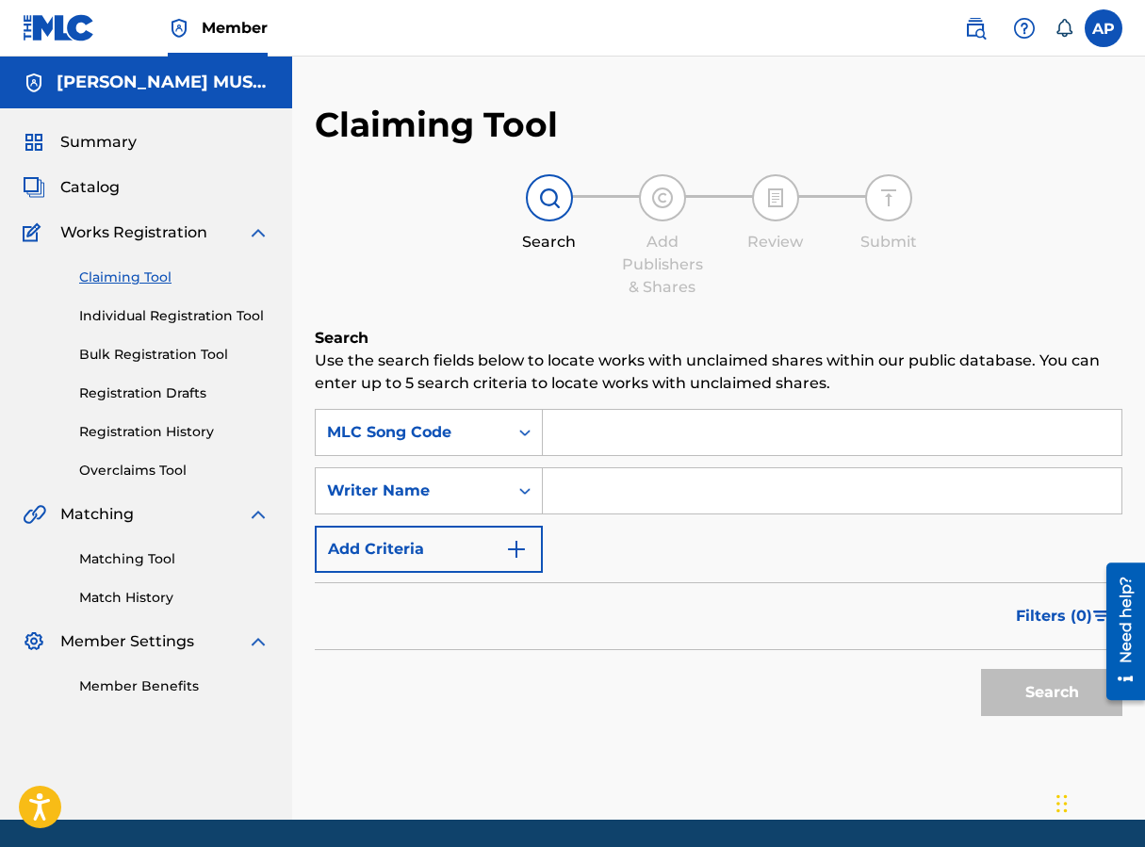
click at [618, 439] on input "Search Form" at bounding box center [832, 432] width 579 height 45
click at [917, 669] on button "Search" at bounding box center [1051, 692] width 141 height 47
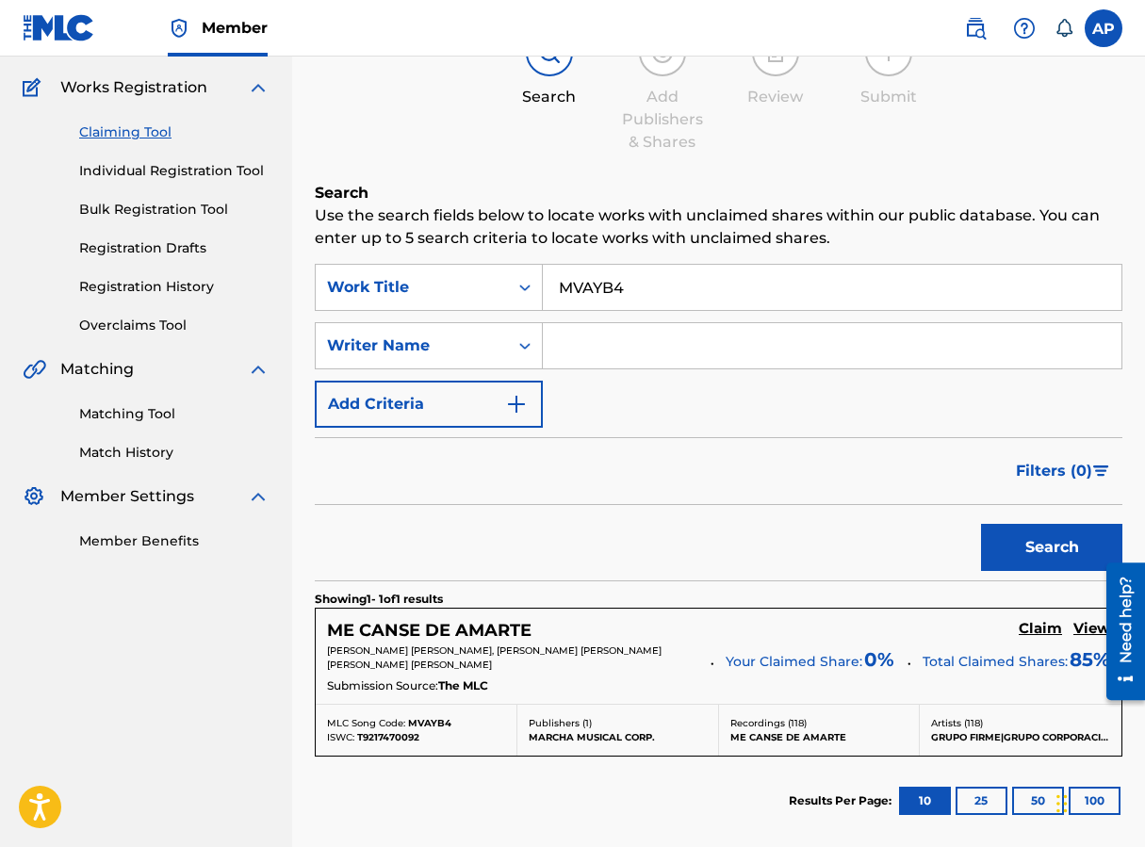
scroll to position [142, 0]
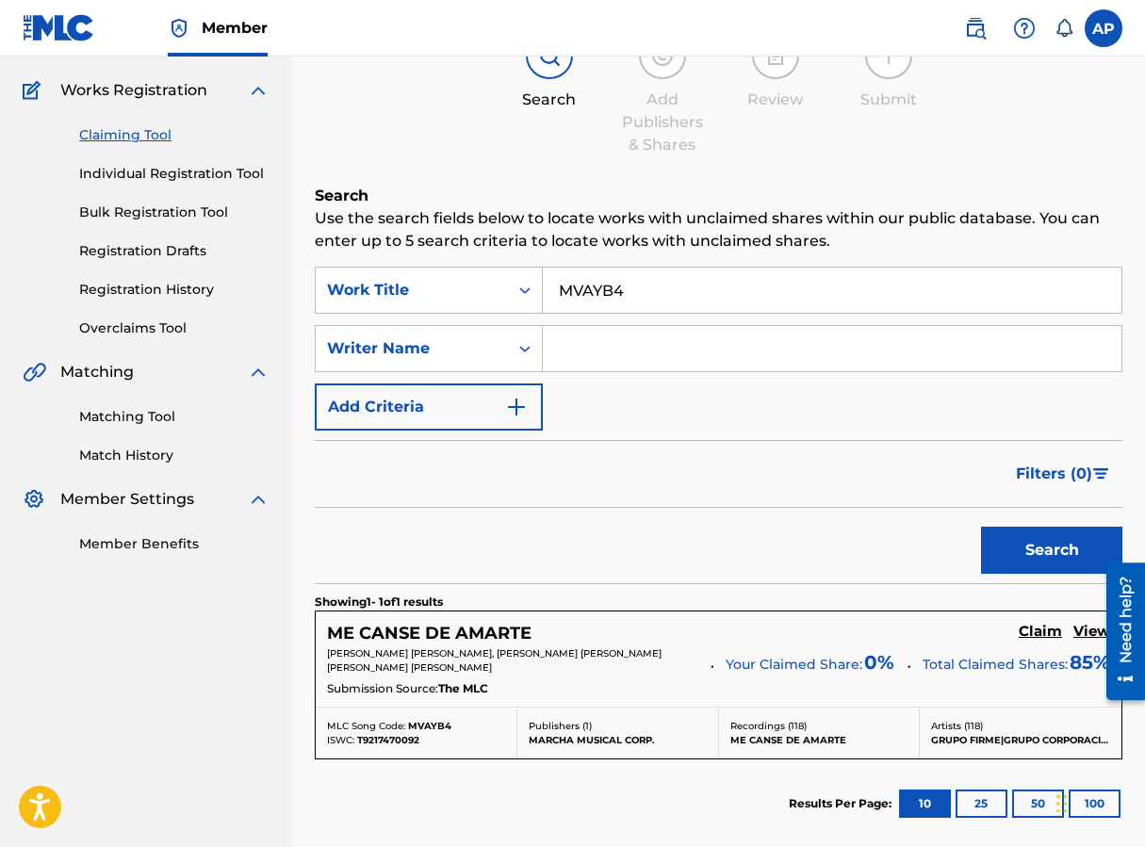
click at [917, 628] on h5 "Claim" at bounding box center [1040, 632] width 43 height 18
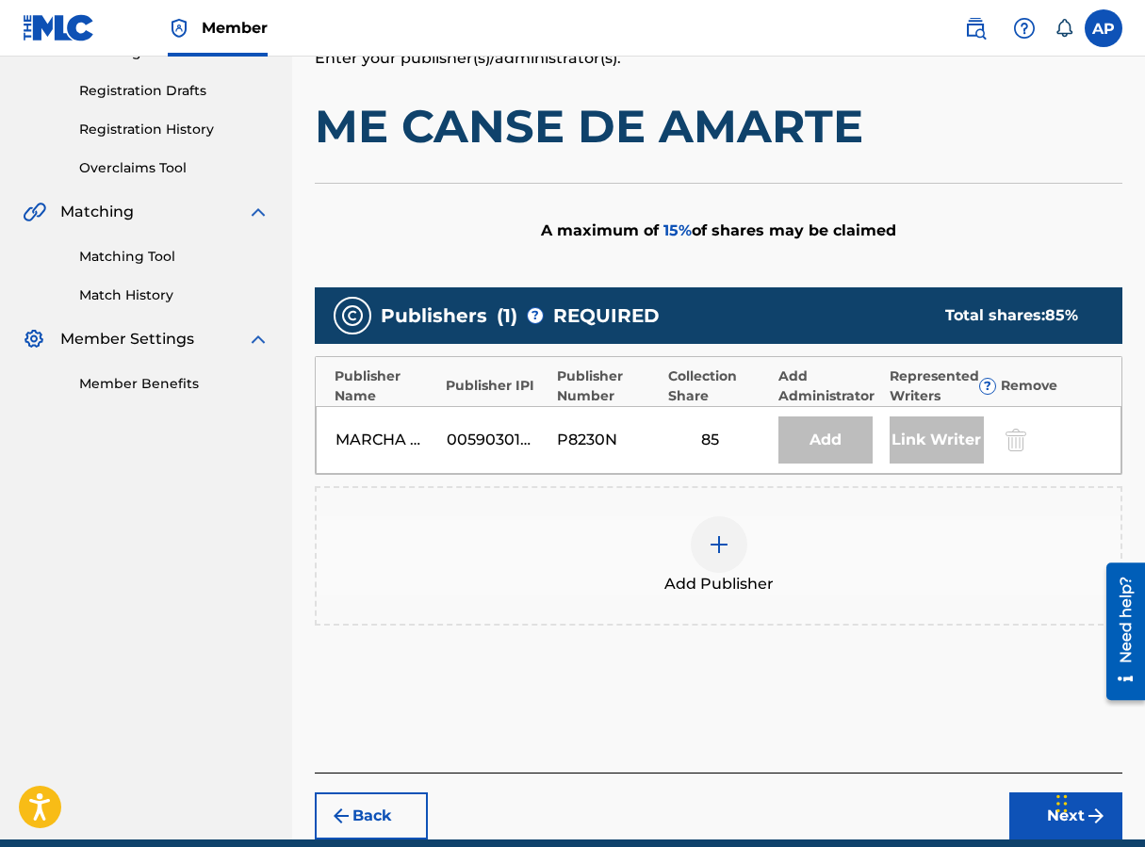
scroll to position [385, 0]
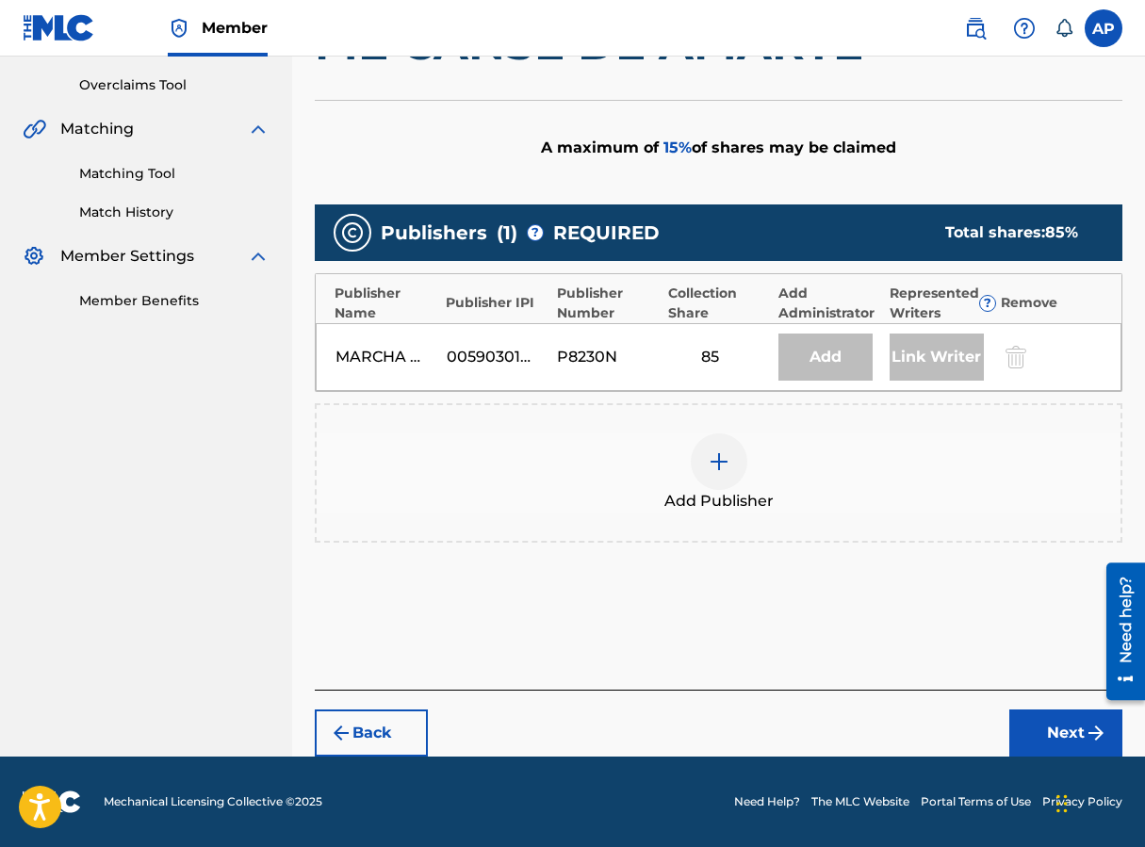
click at [727, 462] on img at bounding box center [719, 461] width 23 height 23
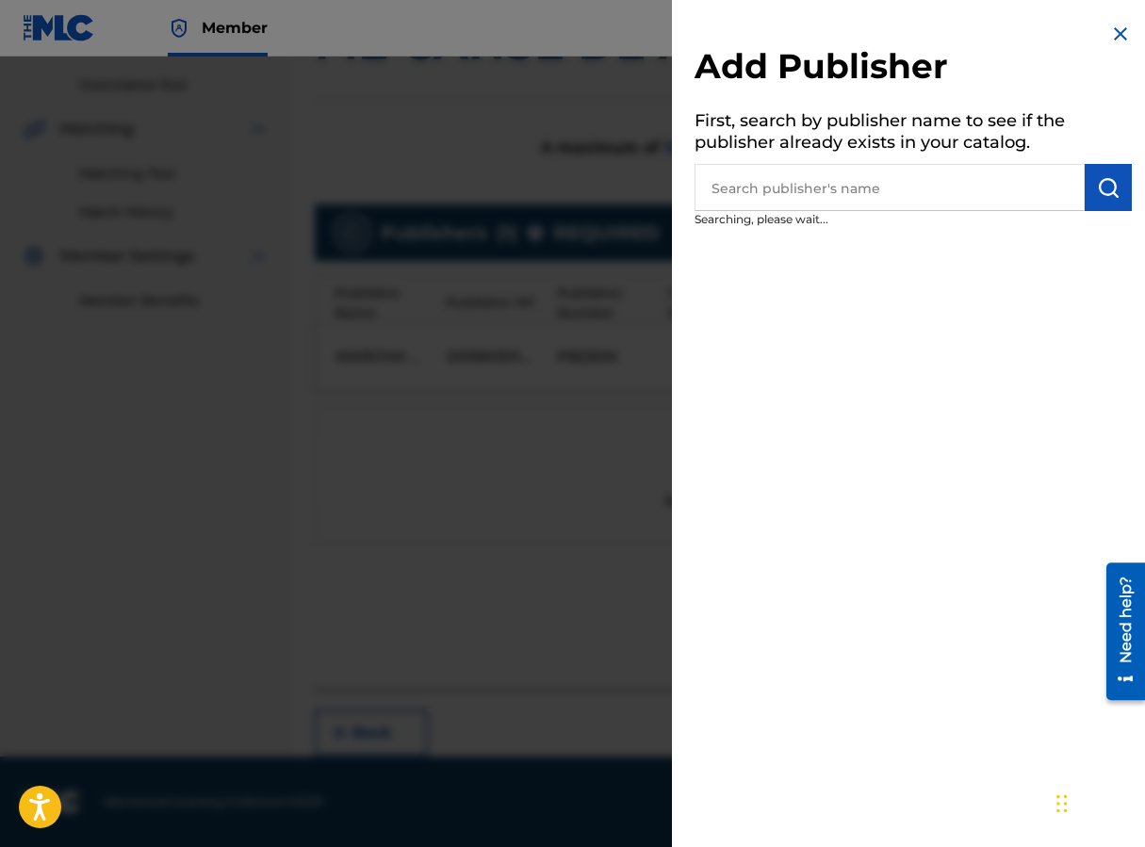
click at [745, 188] on input "text" at bounding box center [889, 187] width 390 height 47
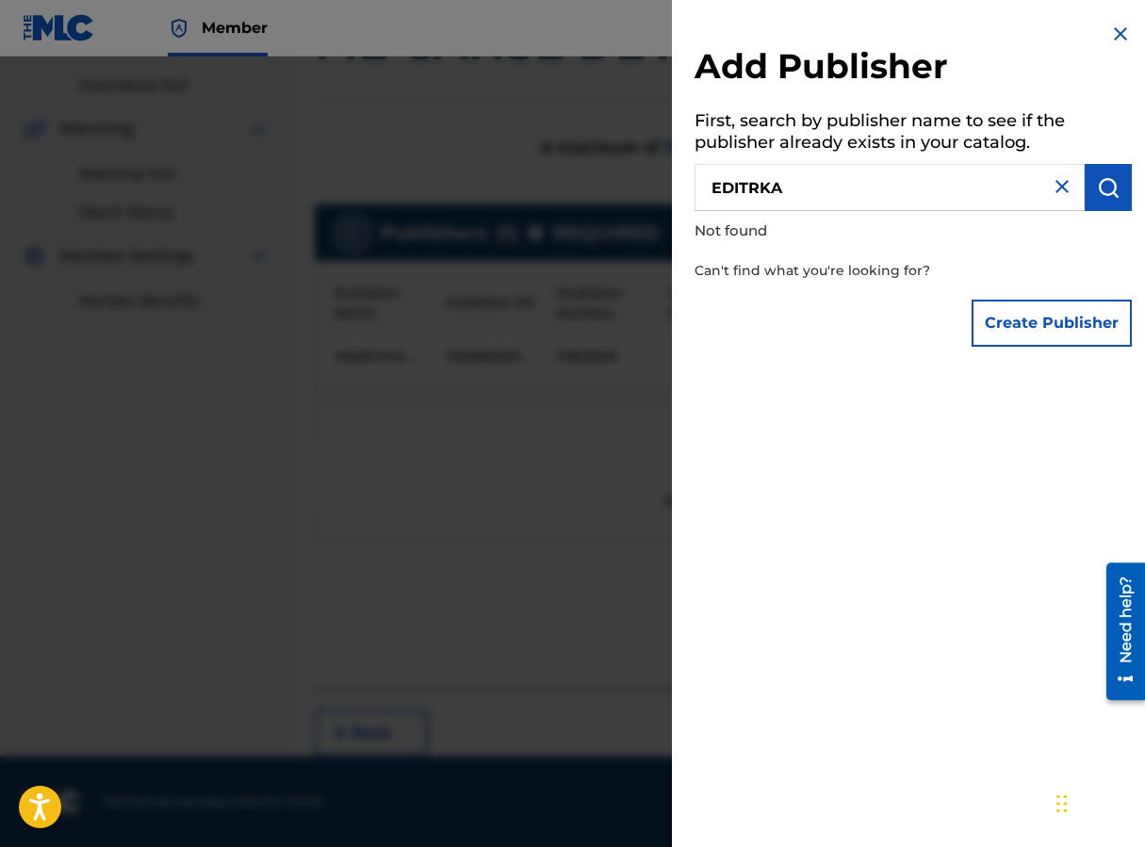
click at [885, 206] on input "EDITRKA" at bounding box center [889, 187] width 390 height 47
type input "EDITRAKA"
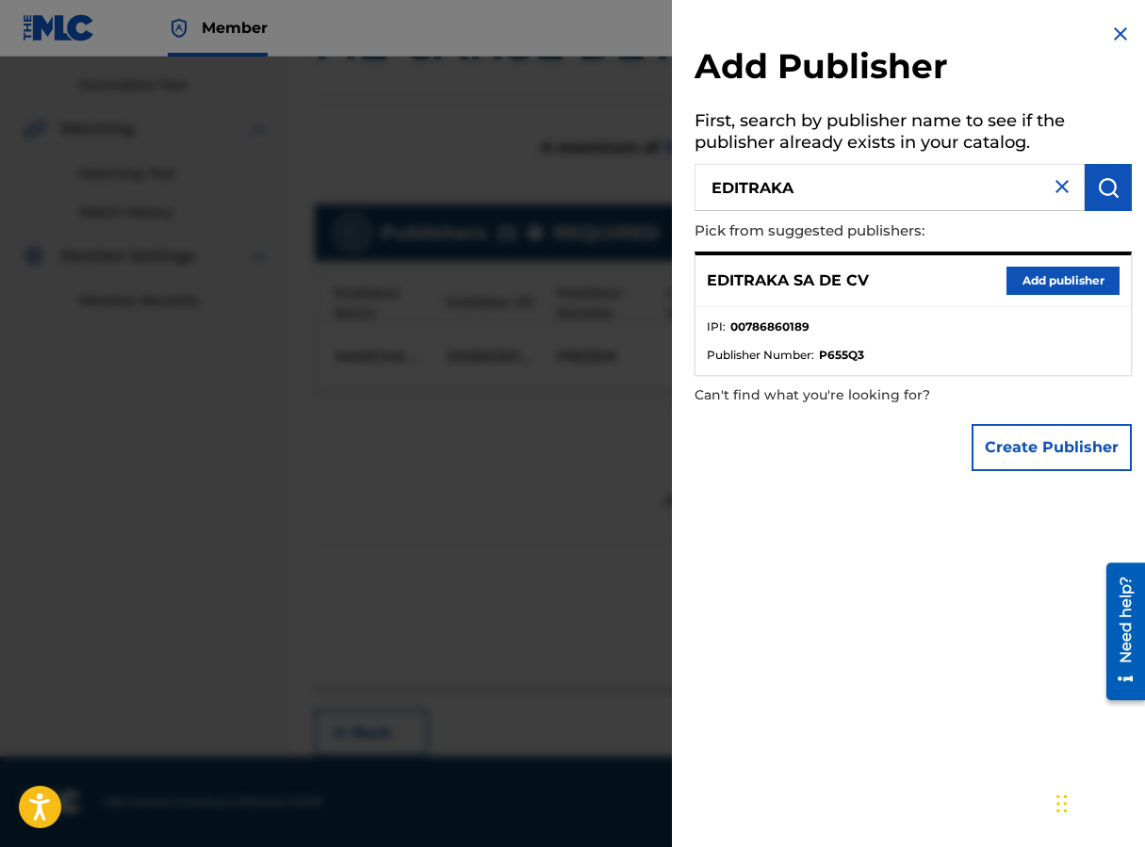
click at [917, 271] on button "Add publisher" at bounding box center [1062, 281] width 113 height 28
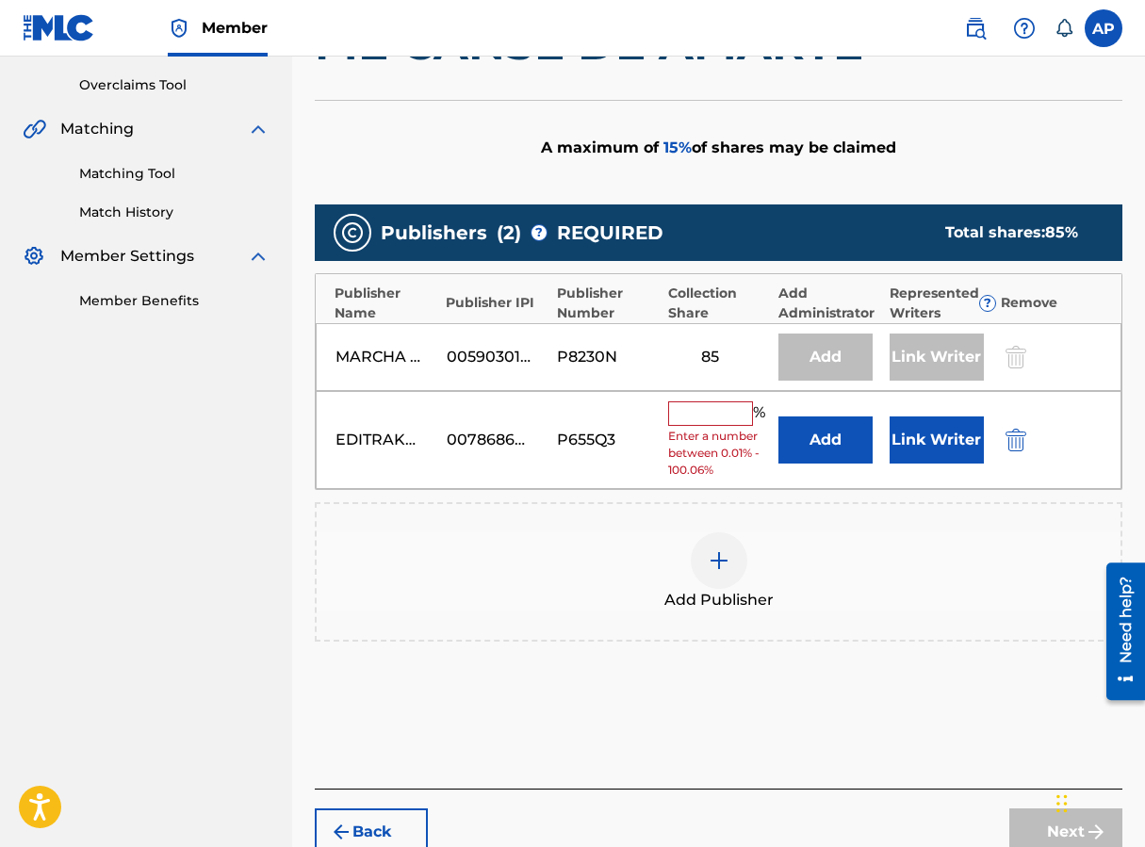
click at [827, 421] on button "Add" at bounding box center [825, 439] width 94 height 47
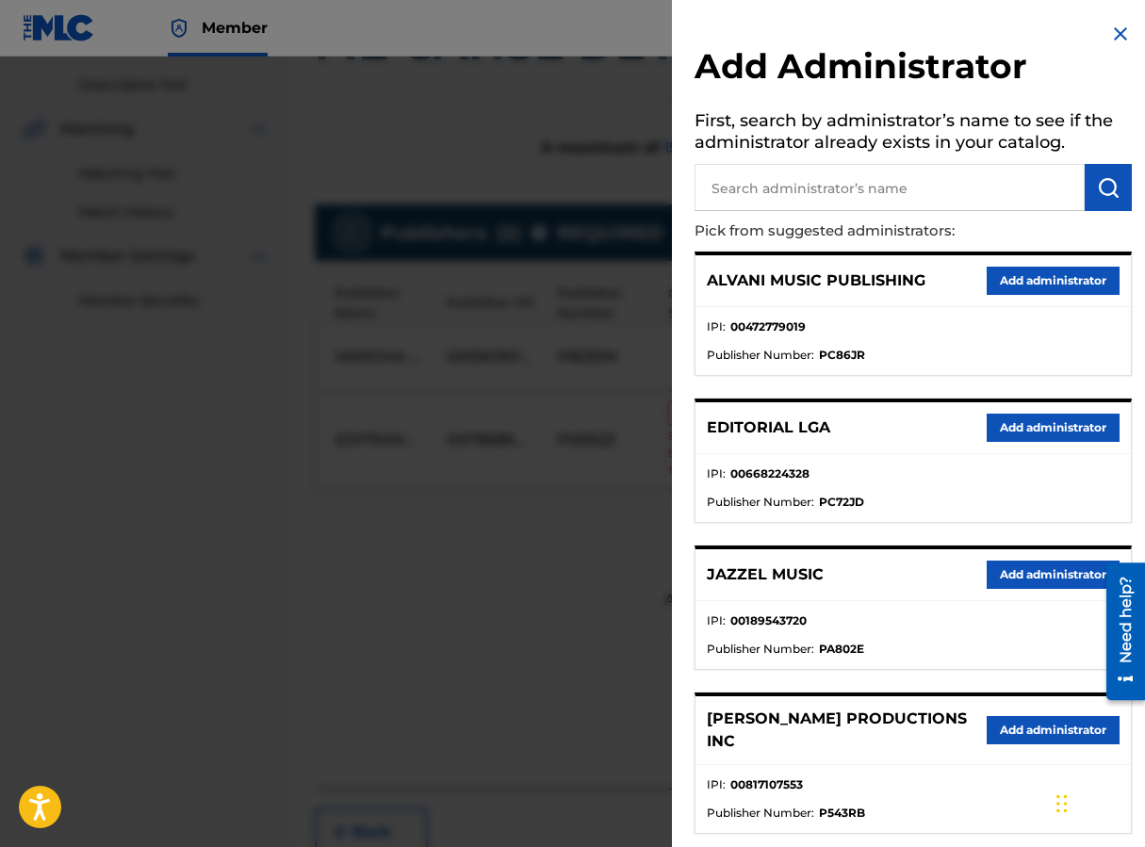
click at [781, 198] on input "text" at bounding box center [889, 187] width 390 height 47
type input "MAXIMO"
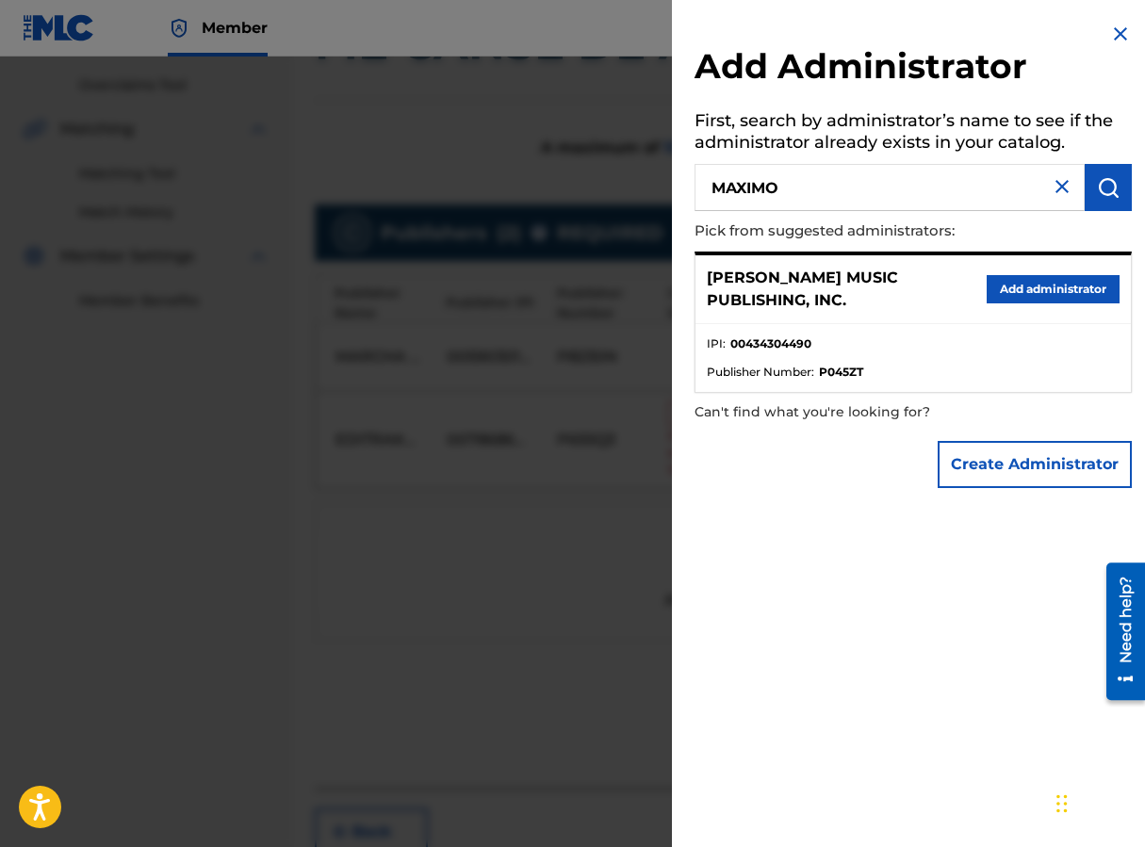
click at [917, 296] on button "Add administrator" at bounding box center [1053, 289] width 133 height 28
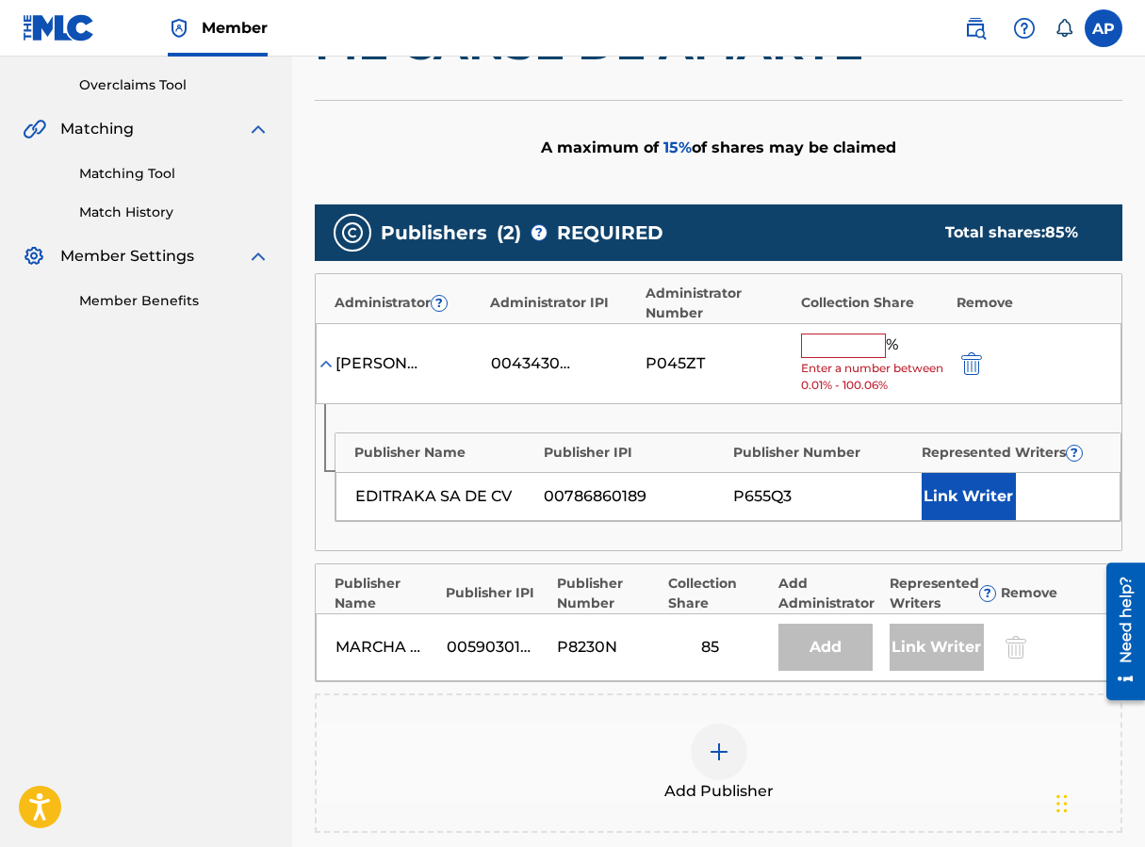
click at [822, 361] on span "Enter a number between 0.01% - 100.06%" at bounding box center [874, 377] width 146 height 34
click at [823, 347] on input "text" at bounding box center [843, 346] width 85 height 24
type input "15"
click at [800, 404] on div "Publisher Name Publisher IPI Publisher Number Represented Writers ? EDITRAKA SA…" at bounding box center [719, 477] width 806 height 146
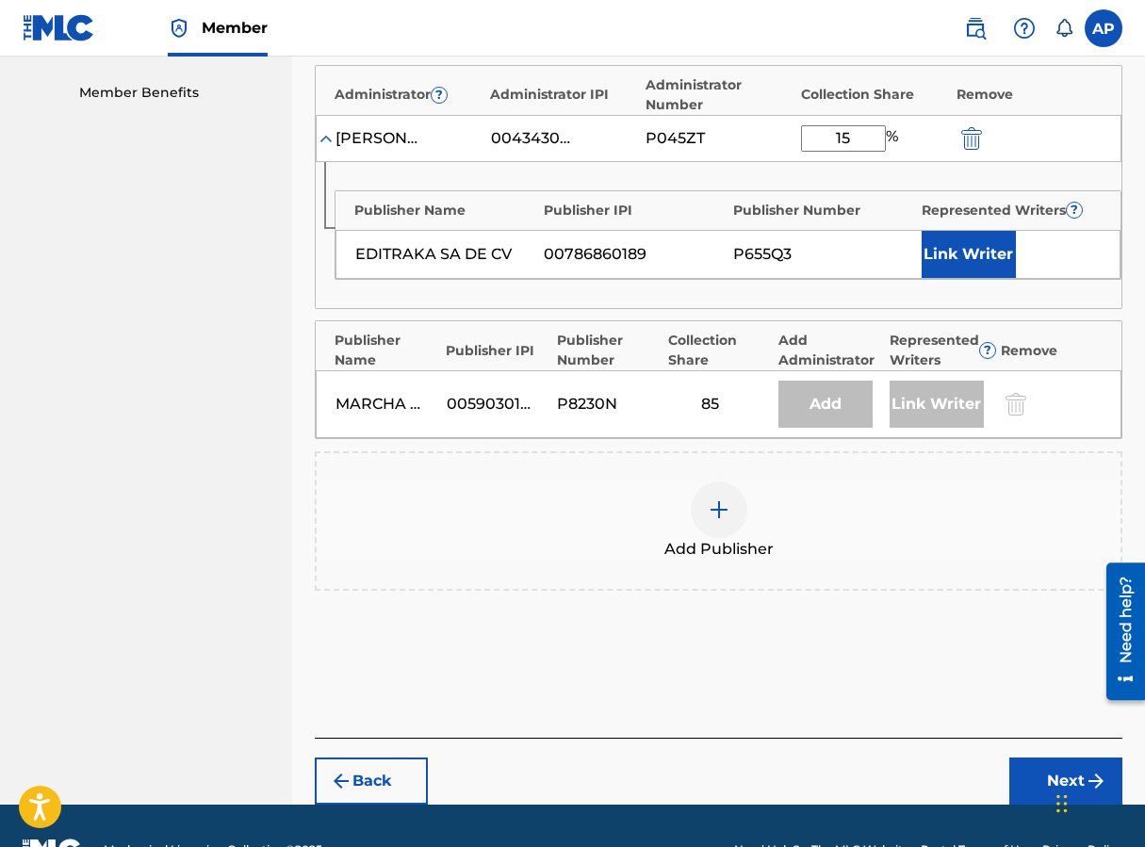
scroll to position [641, 0]
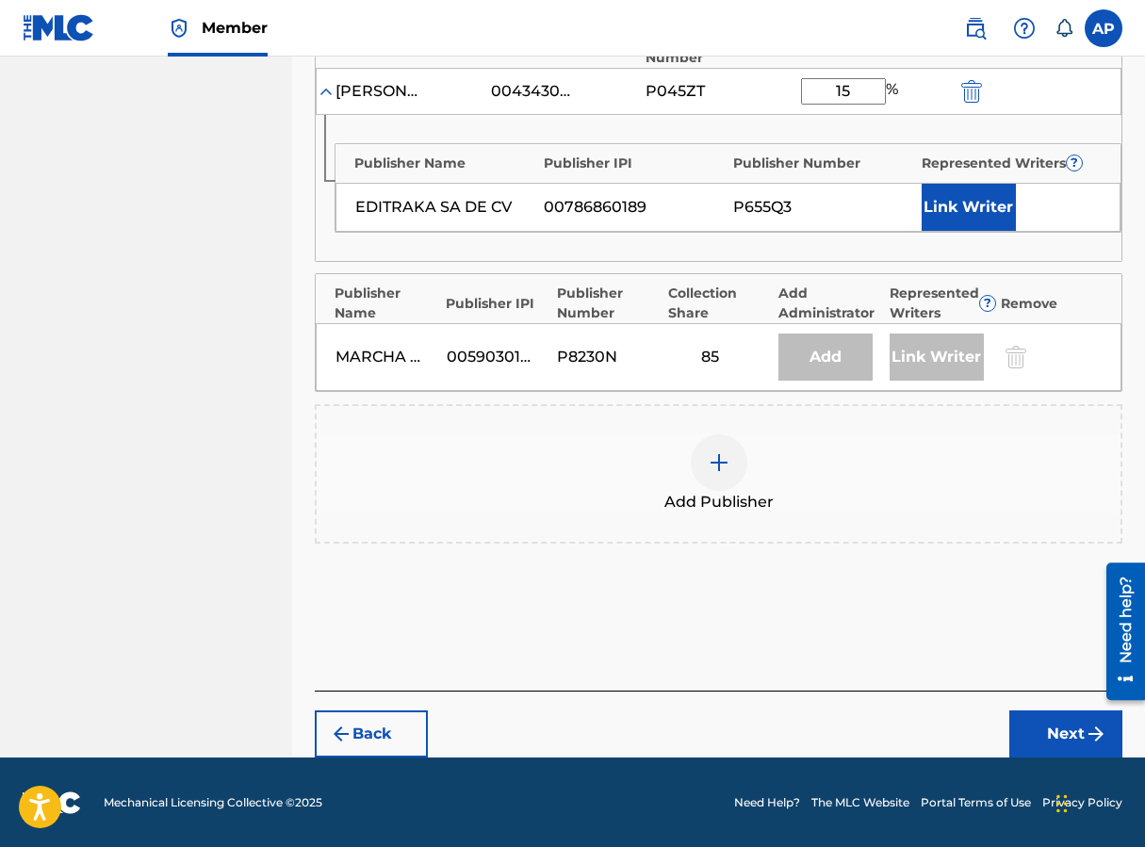
click at [917, 724] on button "Next" at bounding box center [1065, 733] width 113 height 47
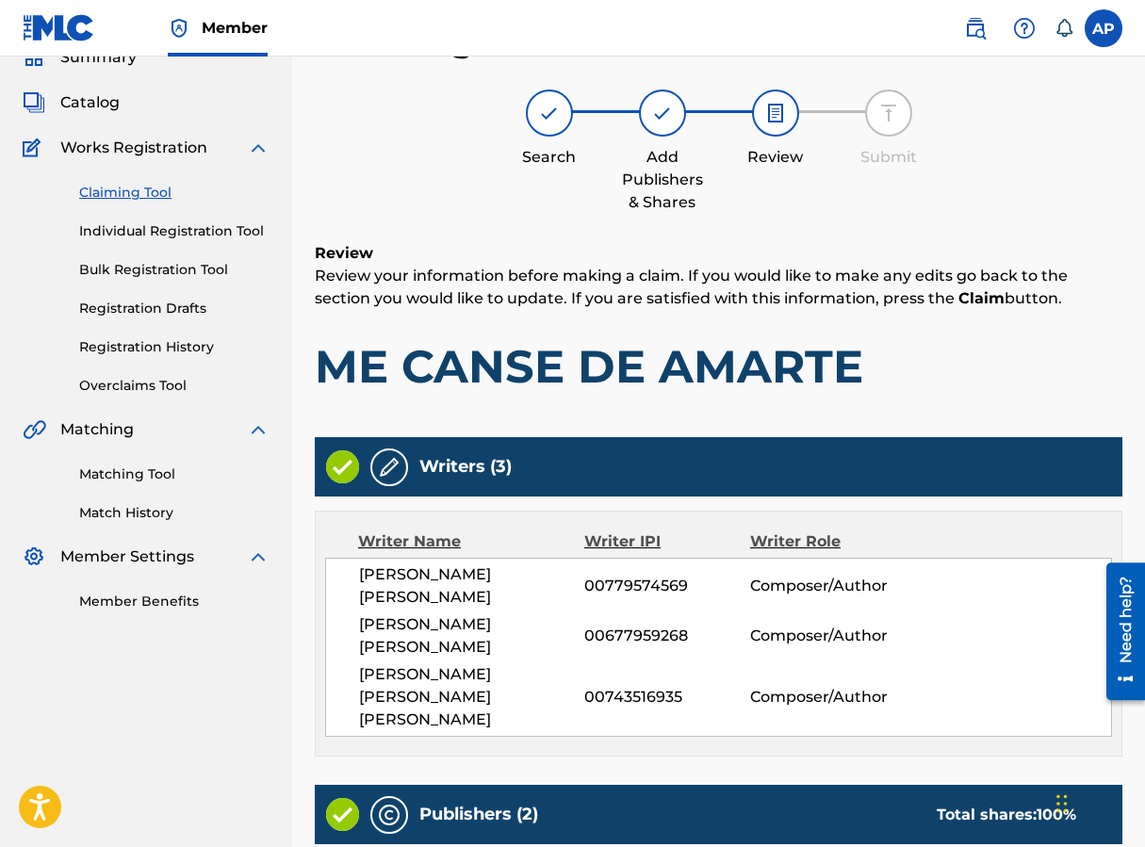
scroll to position [747, 0]
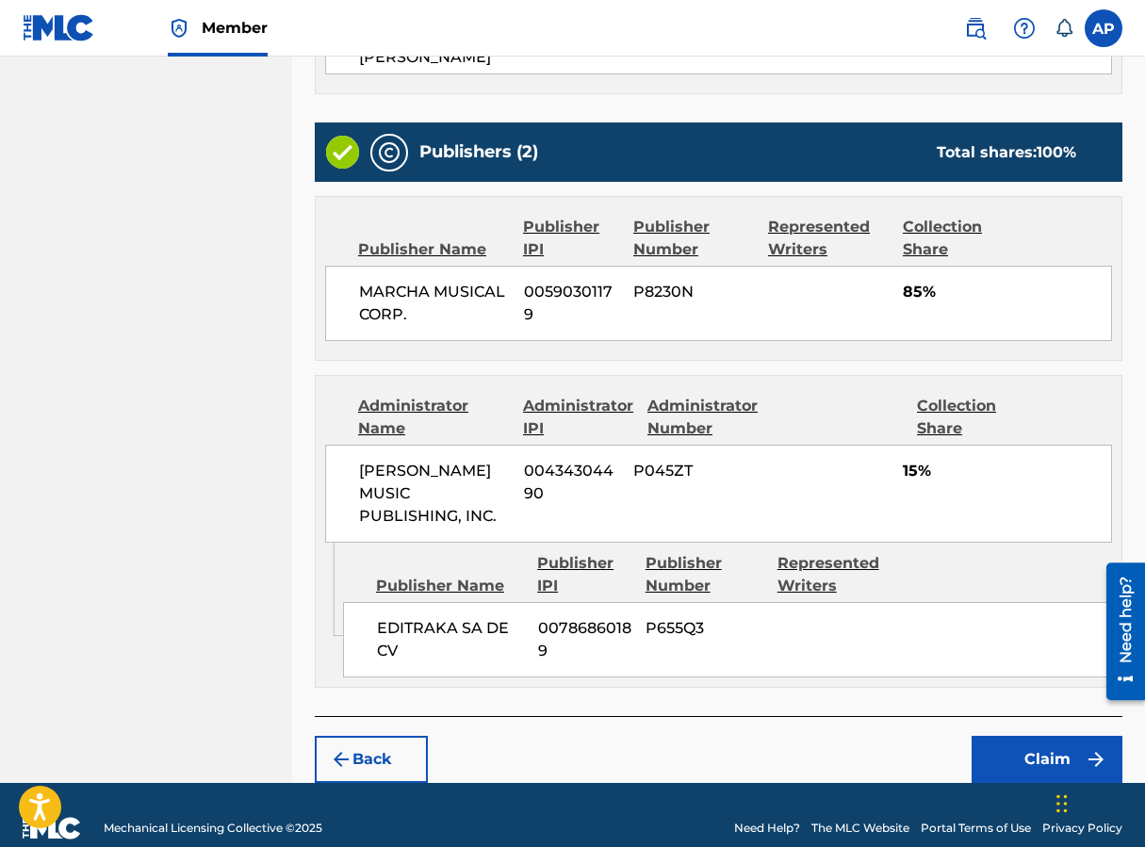
click at [917, 736] on button "Claim" at bounding box center [1047, 759] width 151 height 47
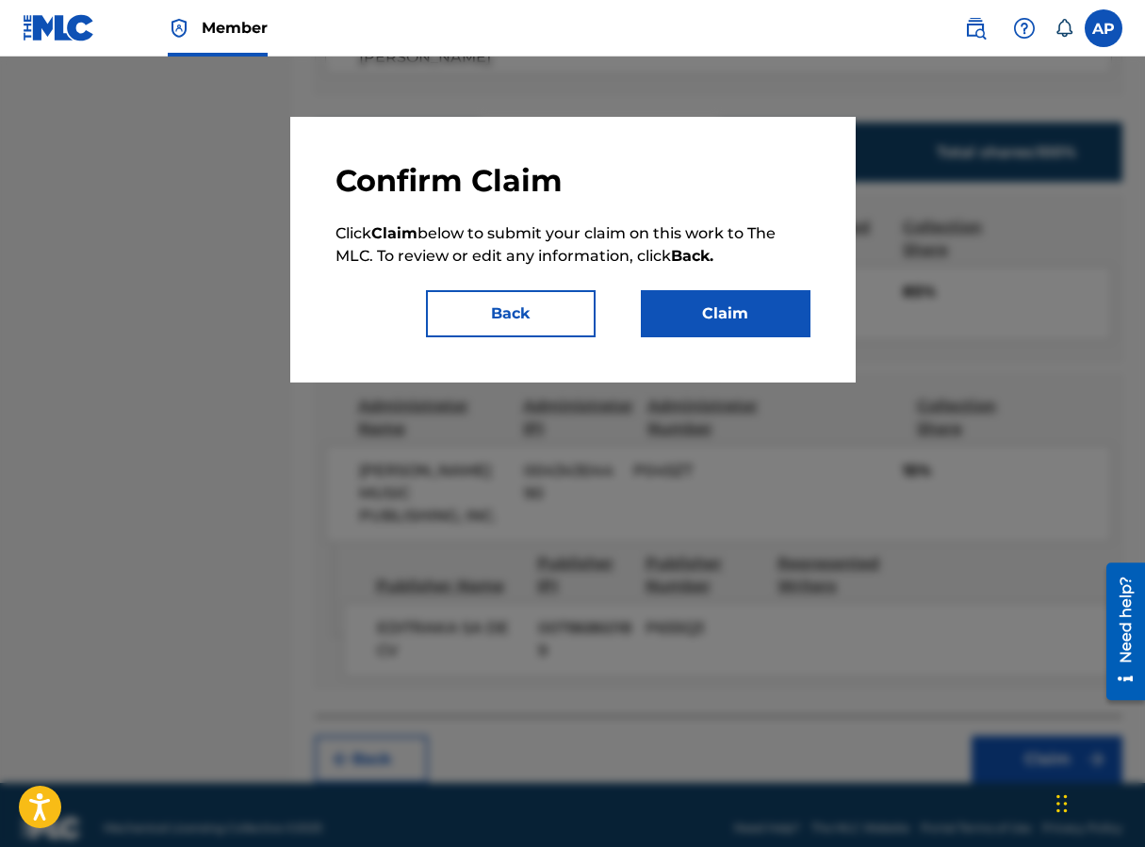
click at [747, 343] on div "Confirm Claim Click Claim below to submit your claim on this work to The MLC. T…" at bounding box center [572, 250] width 565 height 266
click at [727, 315] on button "Claim" at bounding box center [726, 313] width 170 height 47
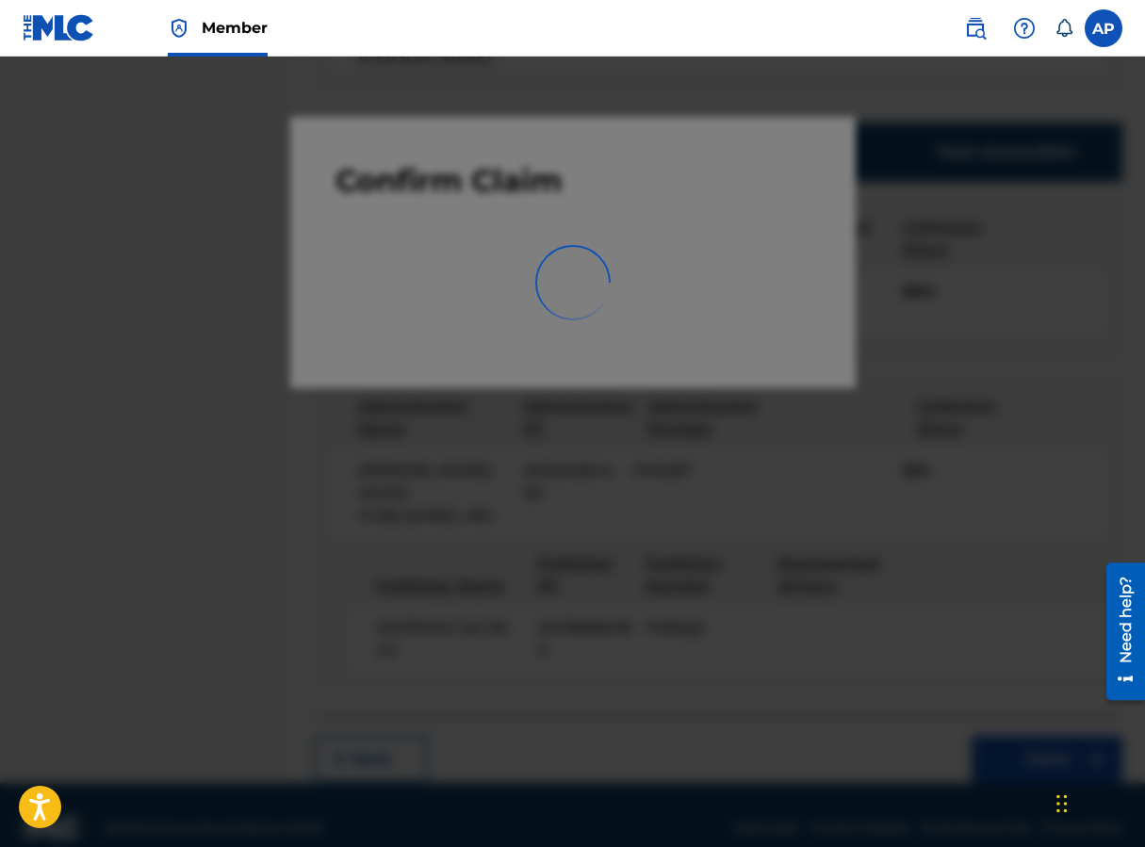
scroll to position [0, 0]
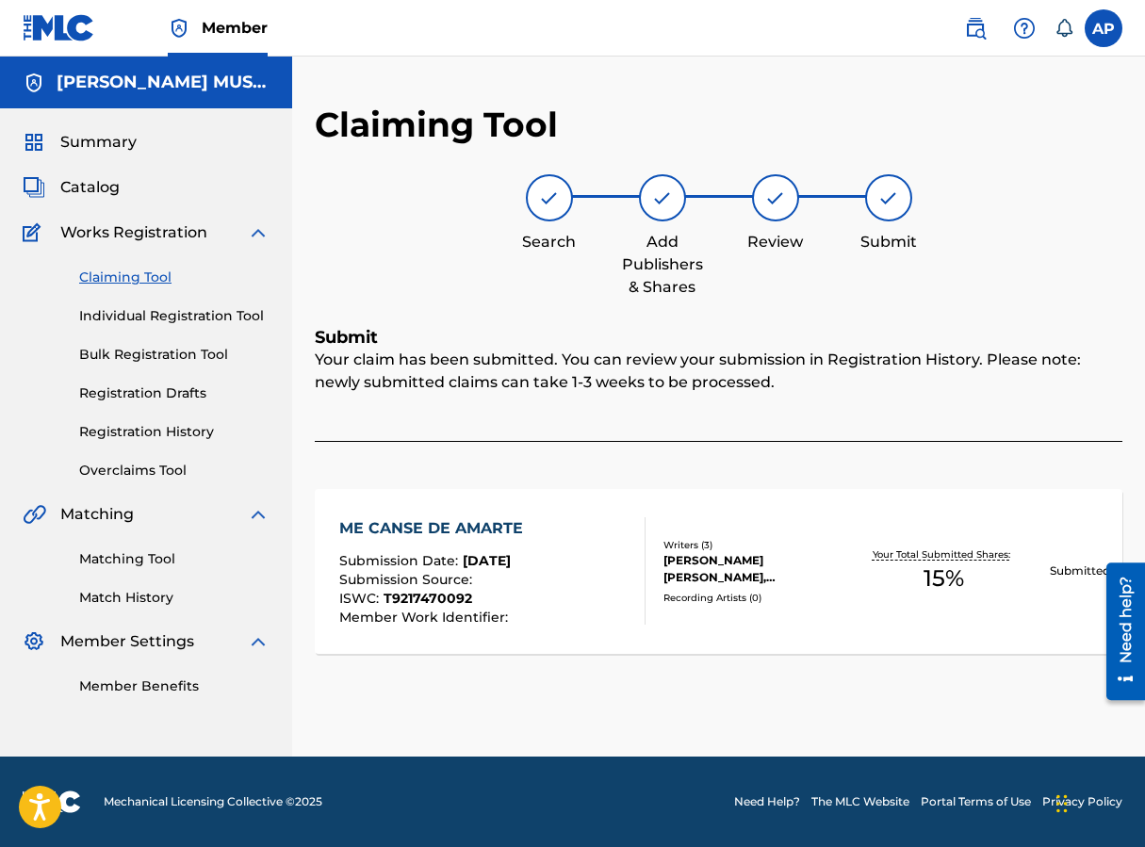
click at [163, 277] on link "Claiming Tool" at bounding box center [174, 278] width 190 height 20
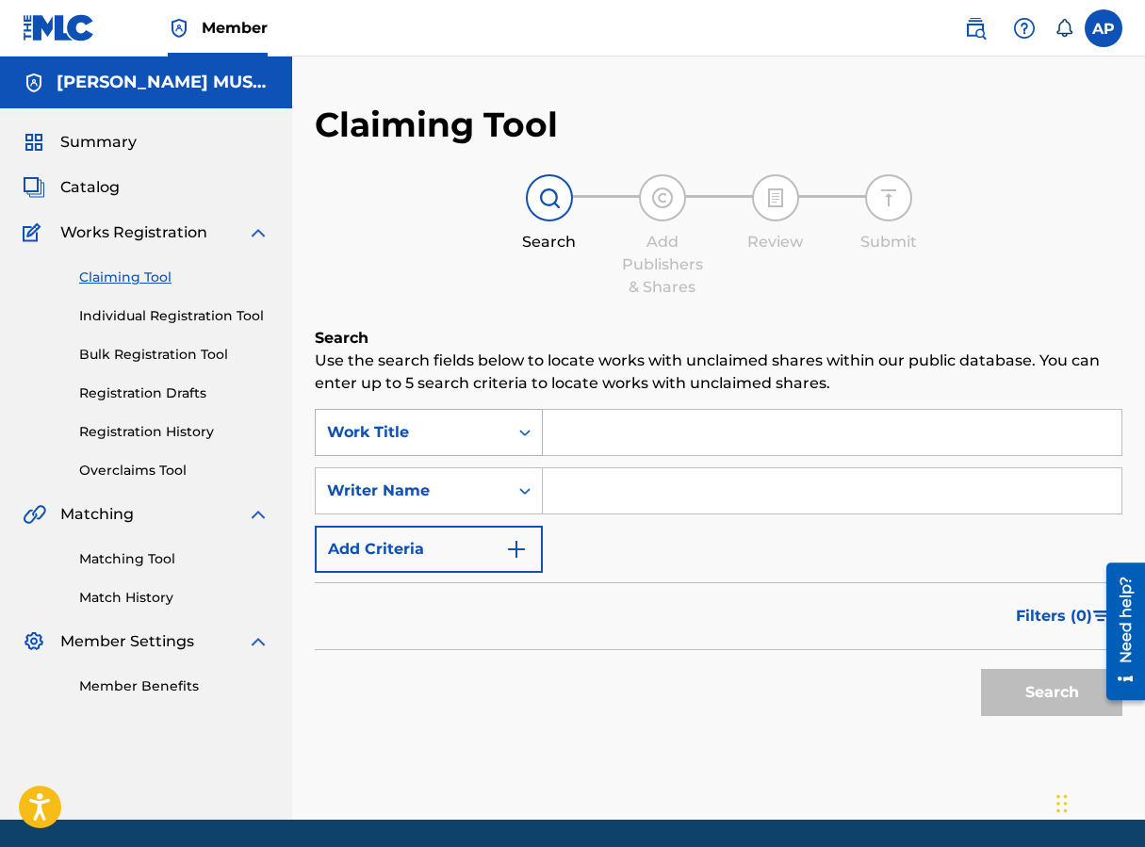
click at [497, 417] on div "Work Title" at bounding box center [412, 433] width 192 height 36
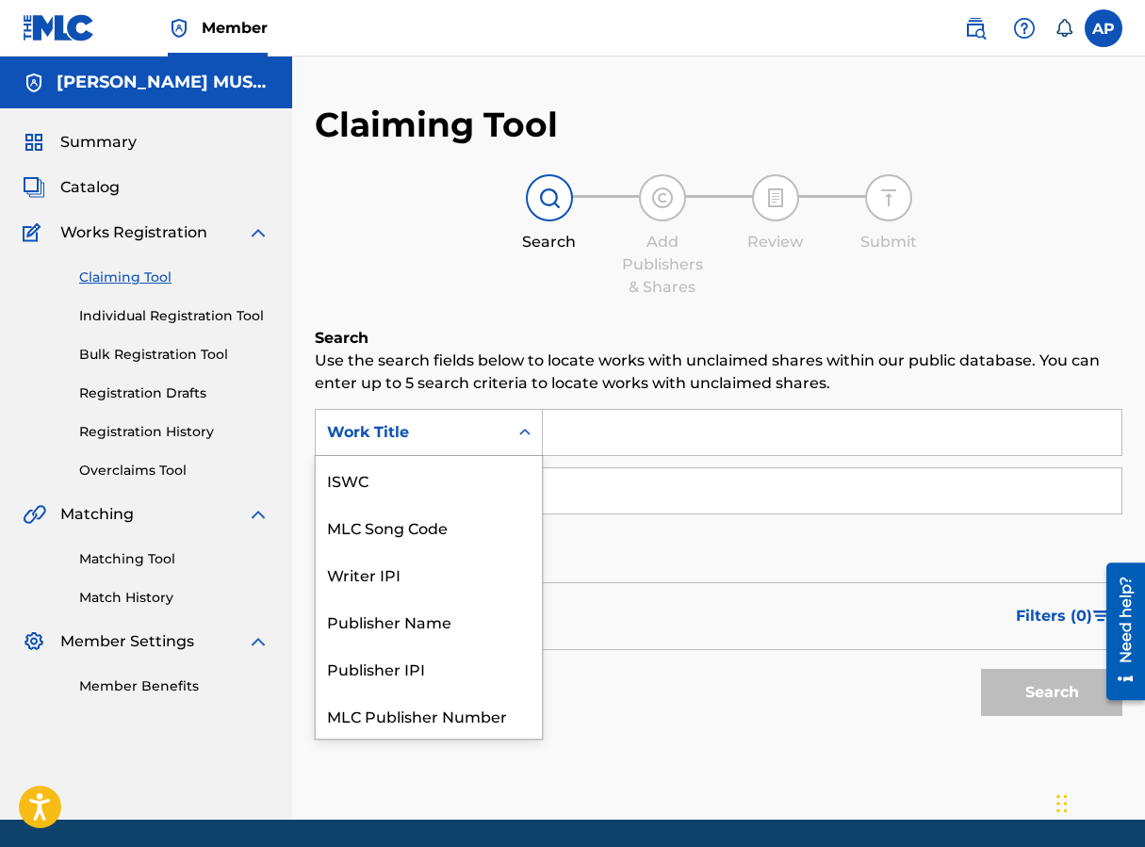
scroll to position [47, 0]
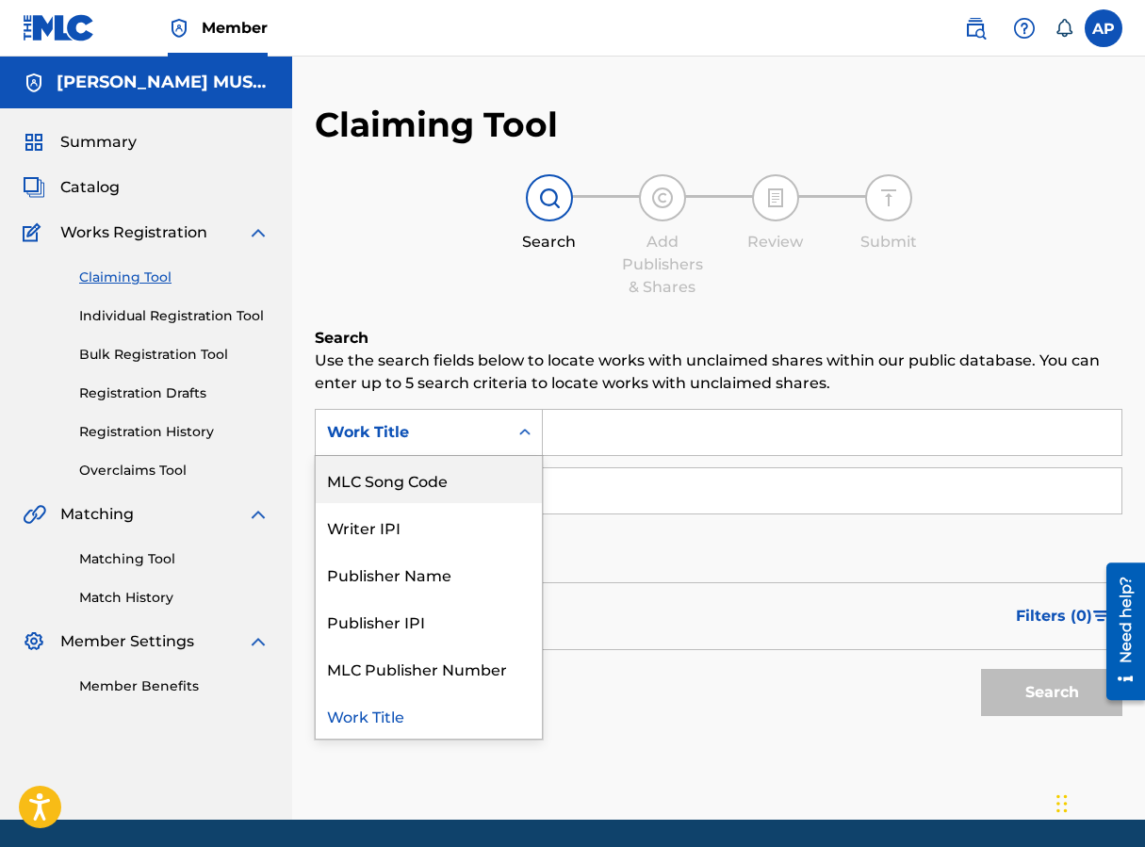
click at [462, 469] on div "MLC Song Code" at bounding box center [429, 479] width 226 height 47
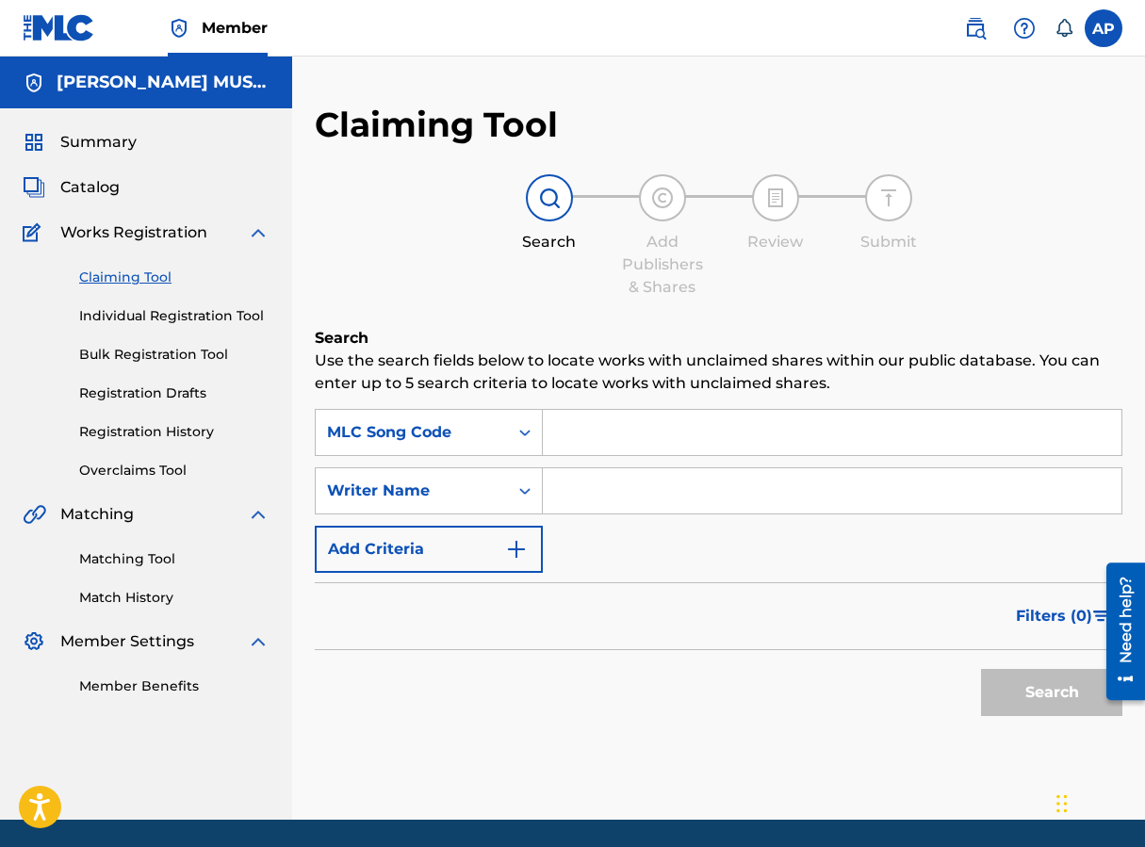
click at [585, 434] on input "Search Form" at bounding box center [832, 432] width 579 height 45
paste input "MVD2YY"
type input "MVD2YY"
click at [917, 697] on button "Search" at bounding box center [1051, 692] width 141 height 47
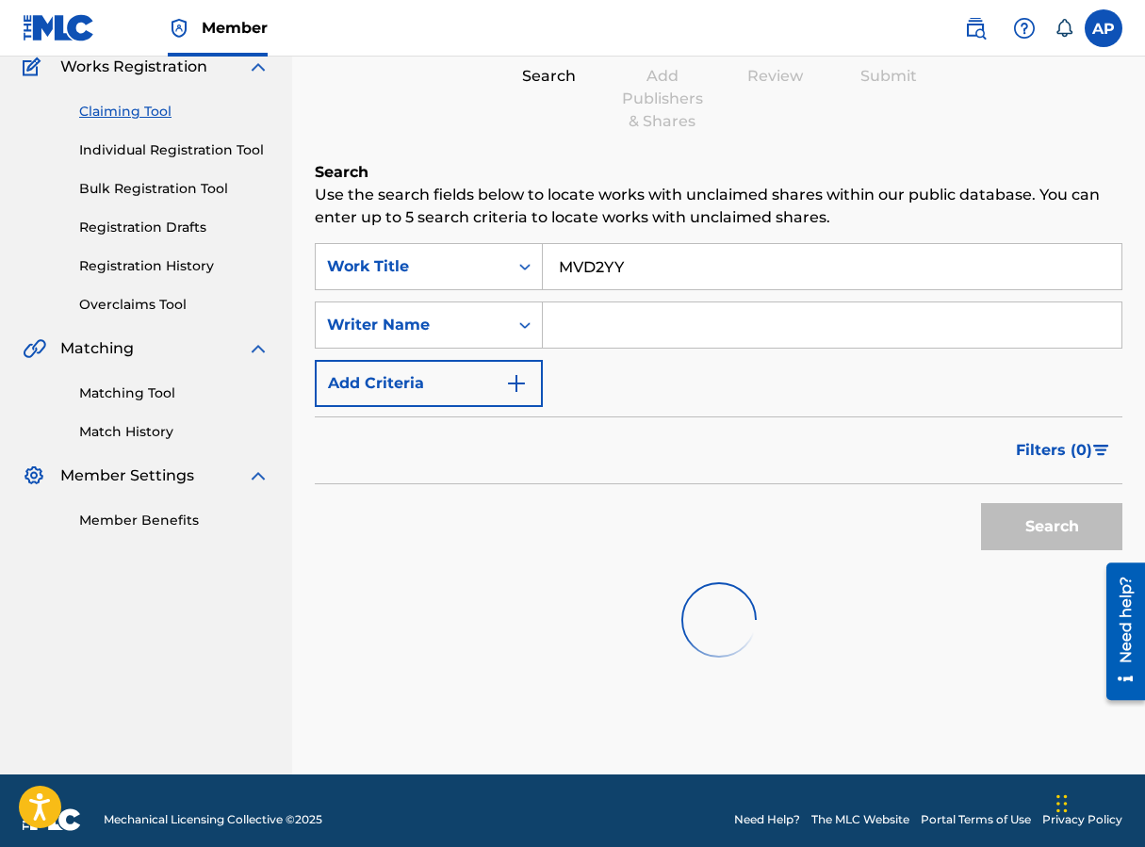
scroll to position [184, 0]
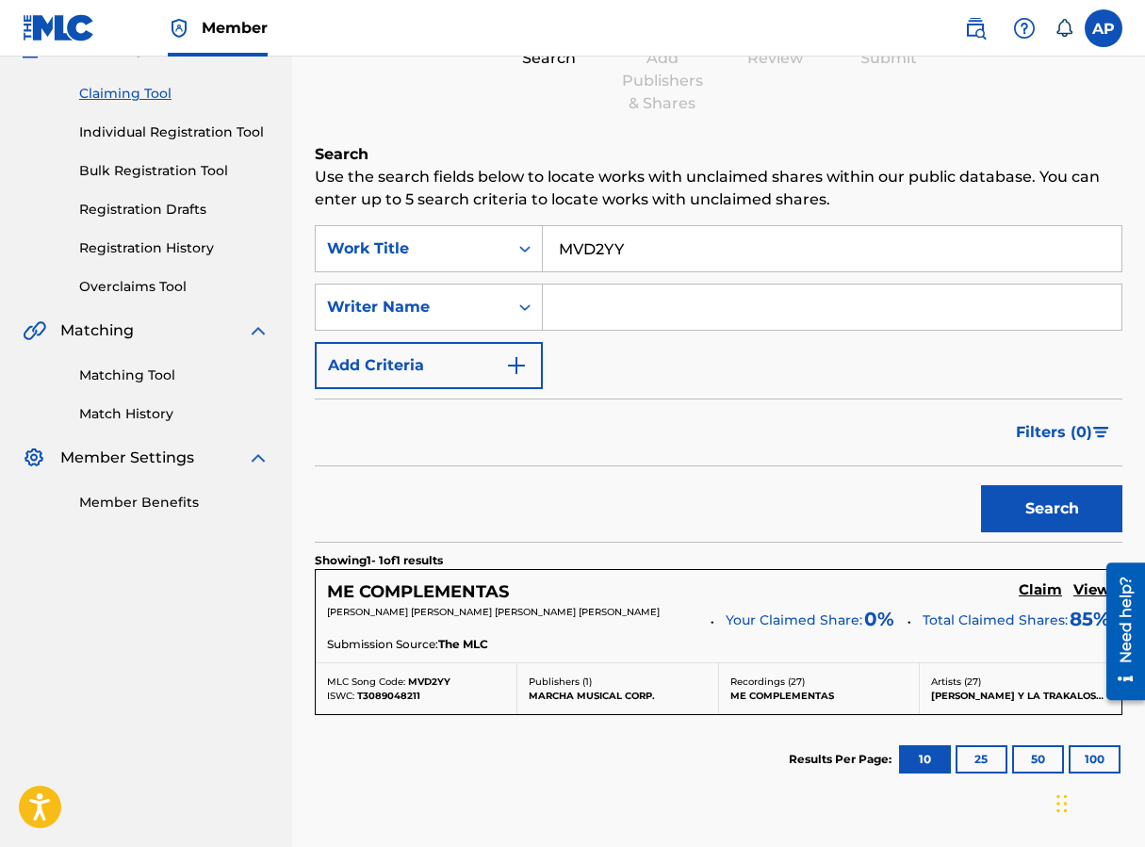
click at [917, 587] on h5 "Claim" at bounding box center [1040, 590] width 43 height 18
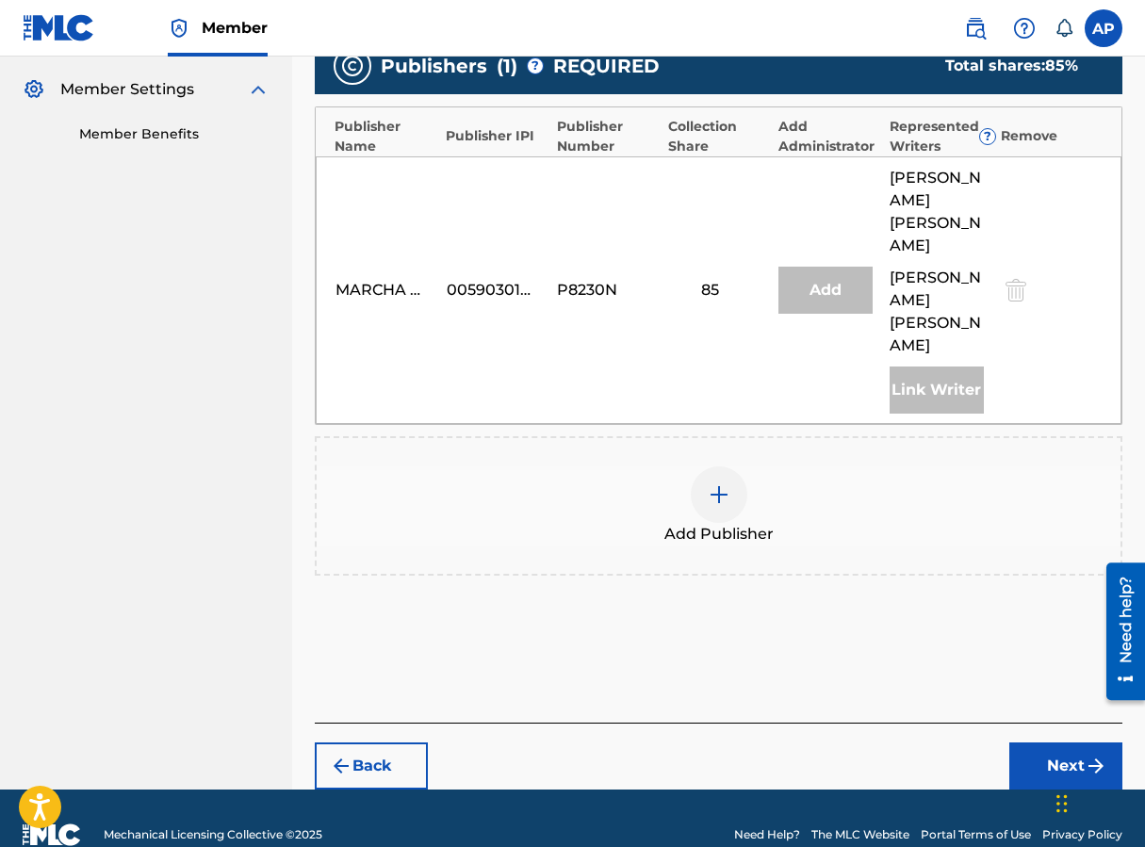
scroll to position [557, 0]
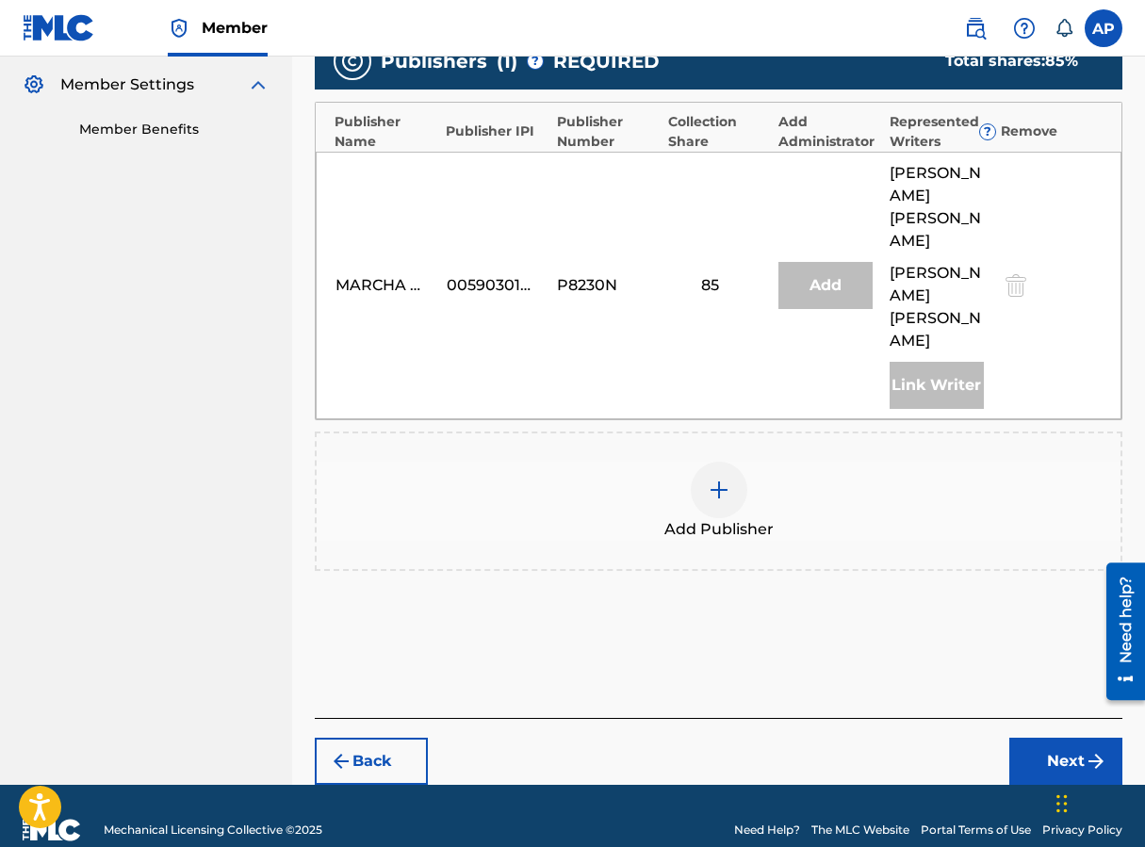
click at [720, 479] on img at bounding box center [719, 490] width 23 height 23
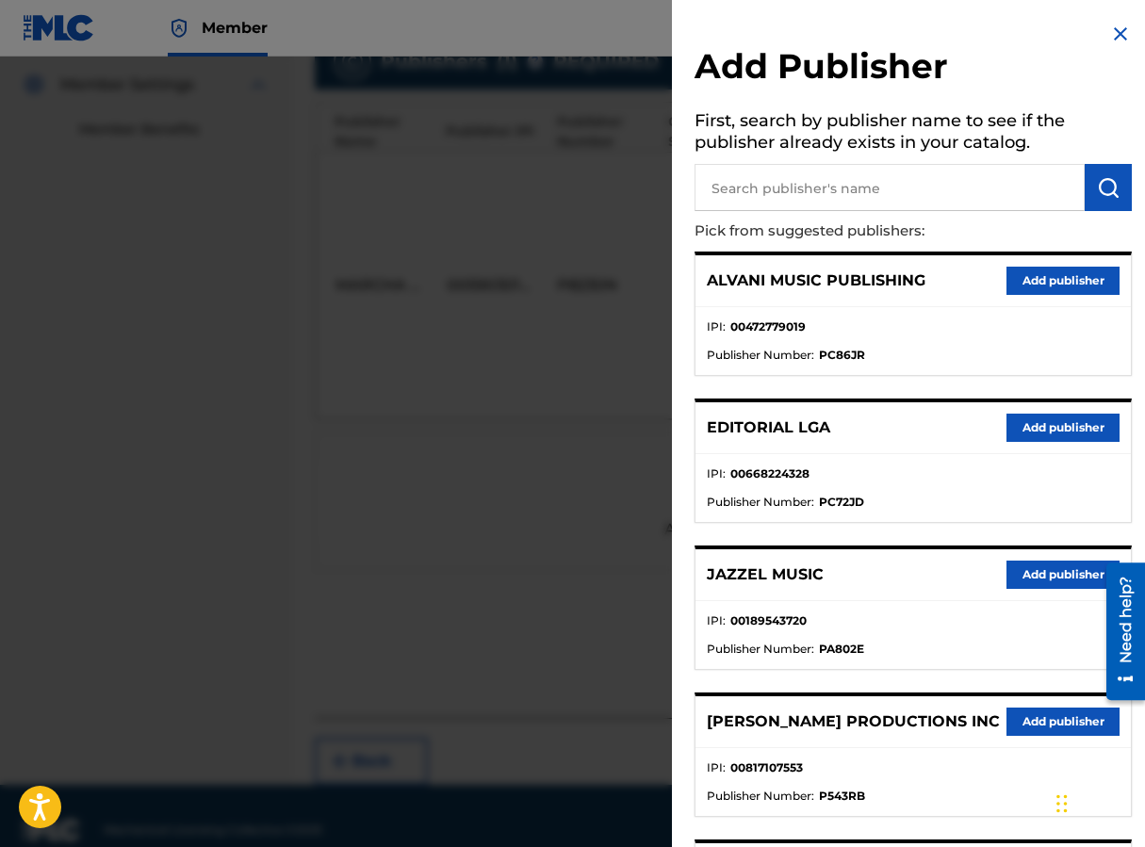
click at [732, 197] on input "text" at bounding box center [889, 187] width 390 height 47
type input "EDITRAKA"
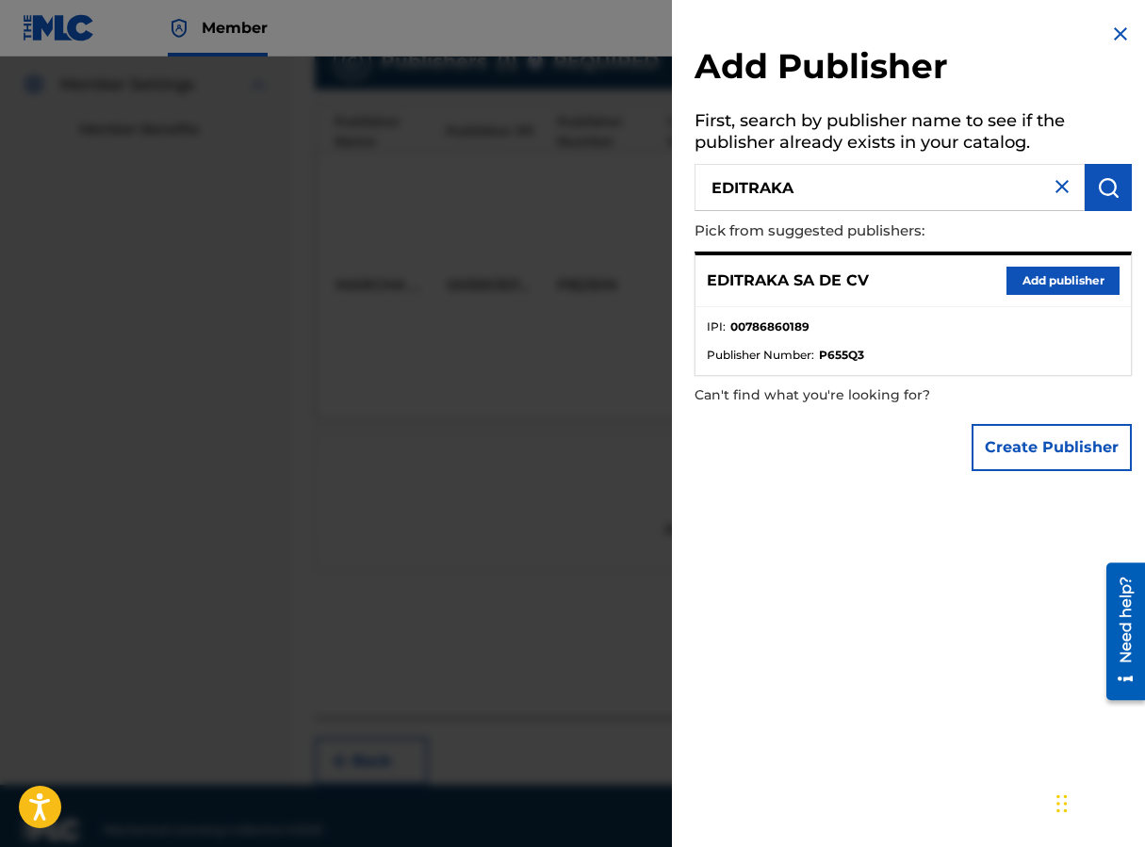
click at [917, 277] on button "Add publisher" at bounding box center [1062, 281] width 113 height 28
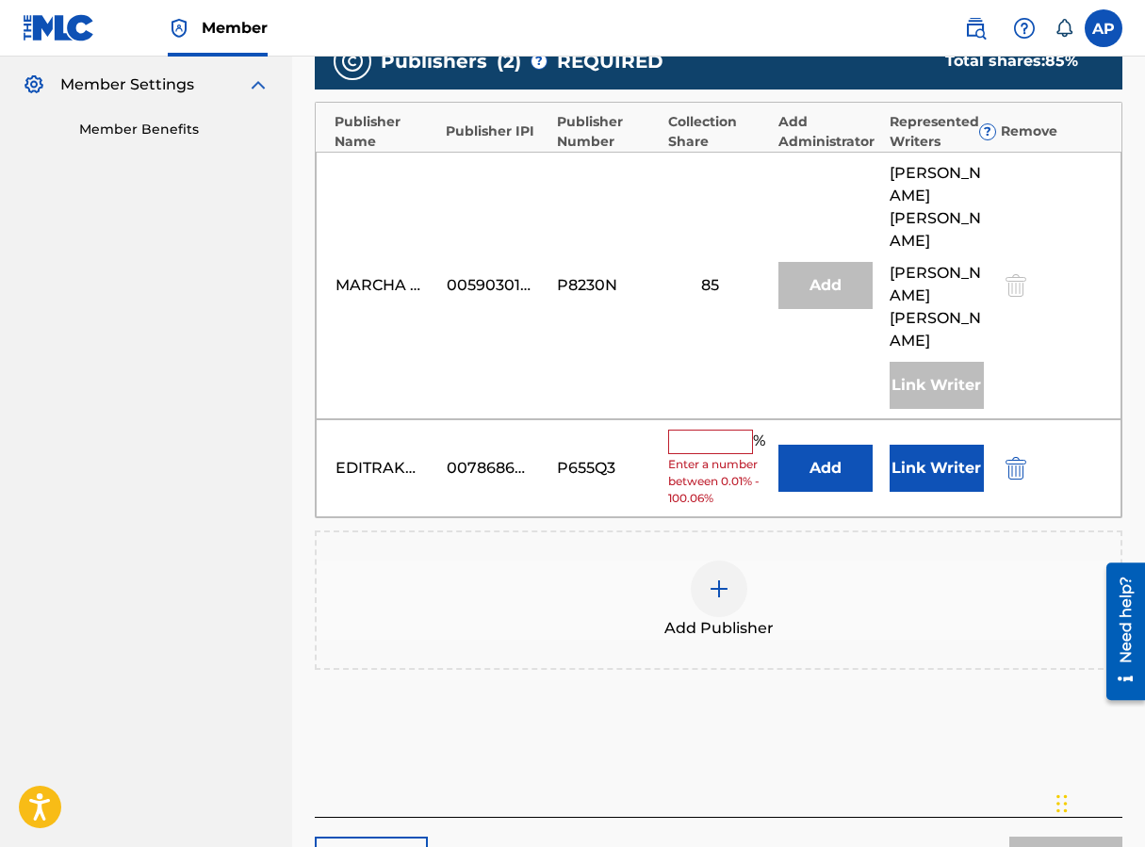
click at [836, 453] on button "Add" at bounding box center [825, 468] width 94 height 47
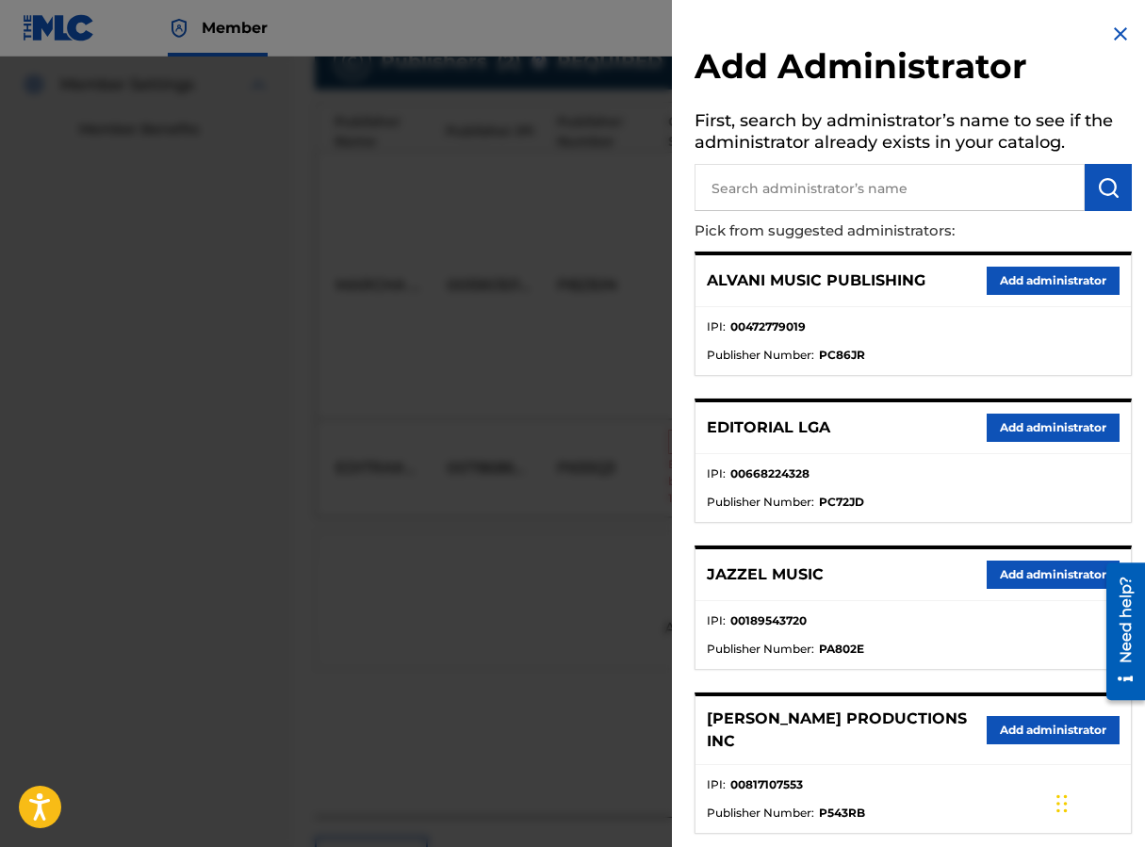
click at [810, 177] on input "text" at bounding box center [889, 187] width 390 height 47
type input "MAXIMO"
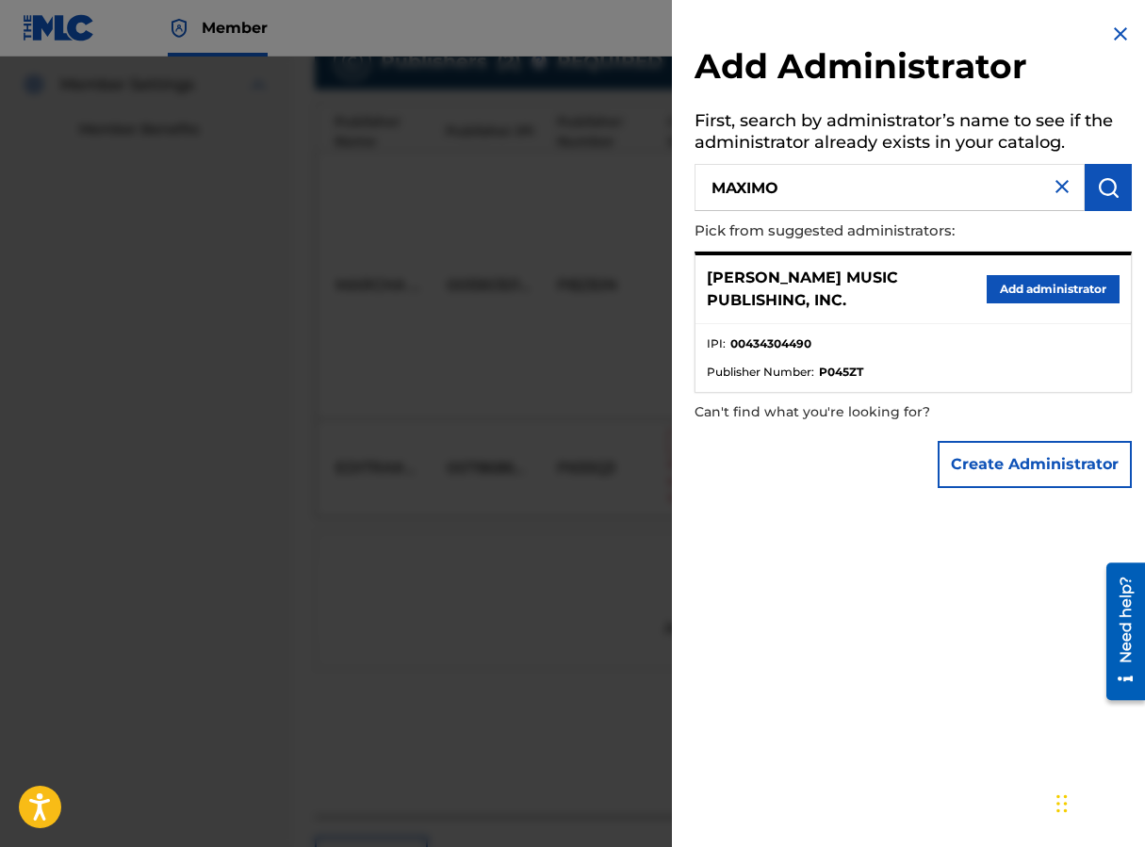
click at [917, 277] on button "Add administrator" at bounding box center [1053, 289] width 133 height 28
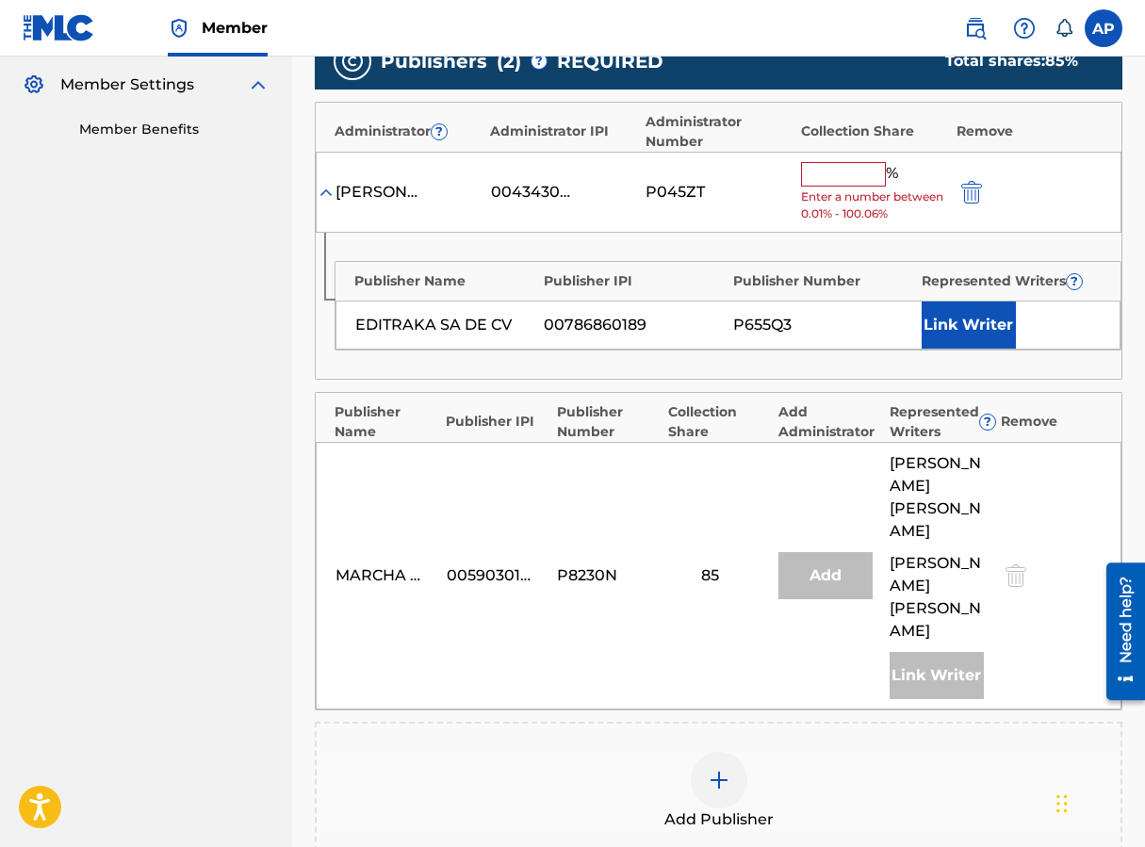
click at [841, 177] on input "text" at bounding box center [843, 174] width 85 height 24
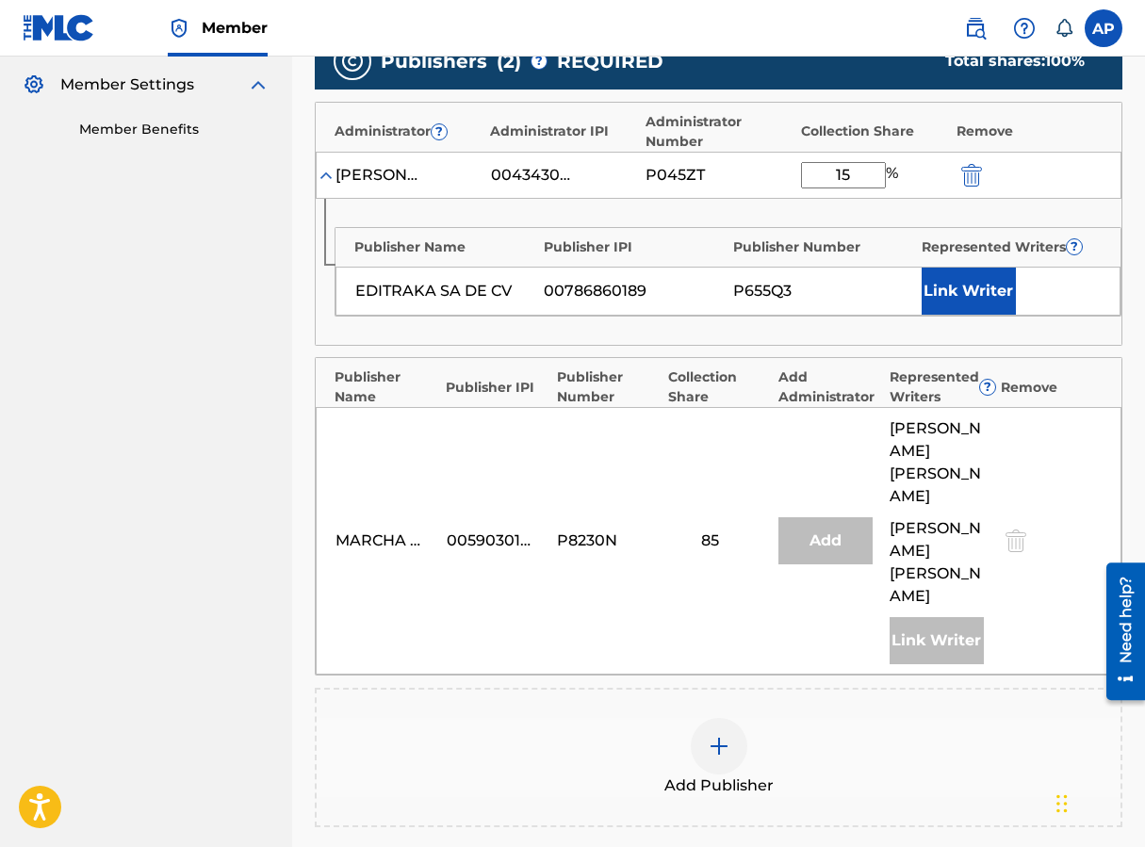
type input "15"
click at [728, 228] on div "Publisher Name Publisher IPI Publisher Number Represented Writers ?" at bounding box center [727, 242] width 785 height 29
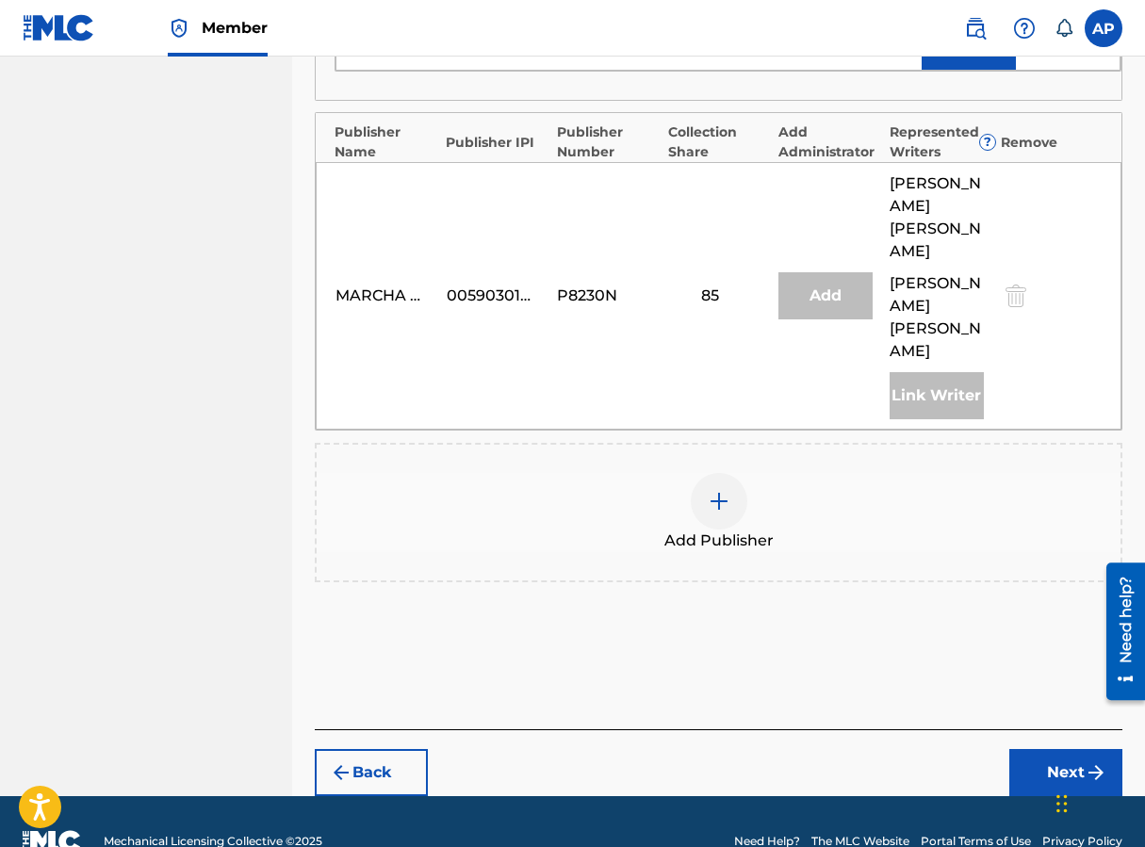
scroll to position [818, 0]
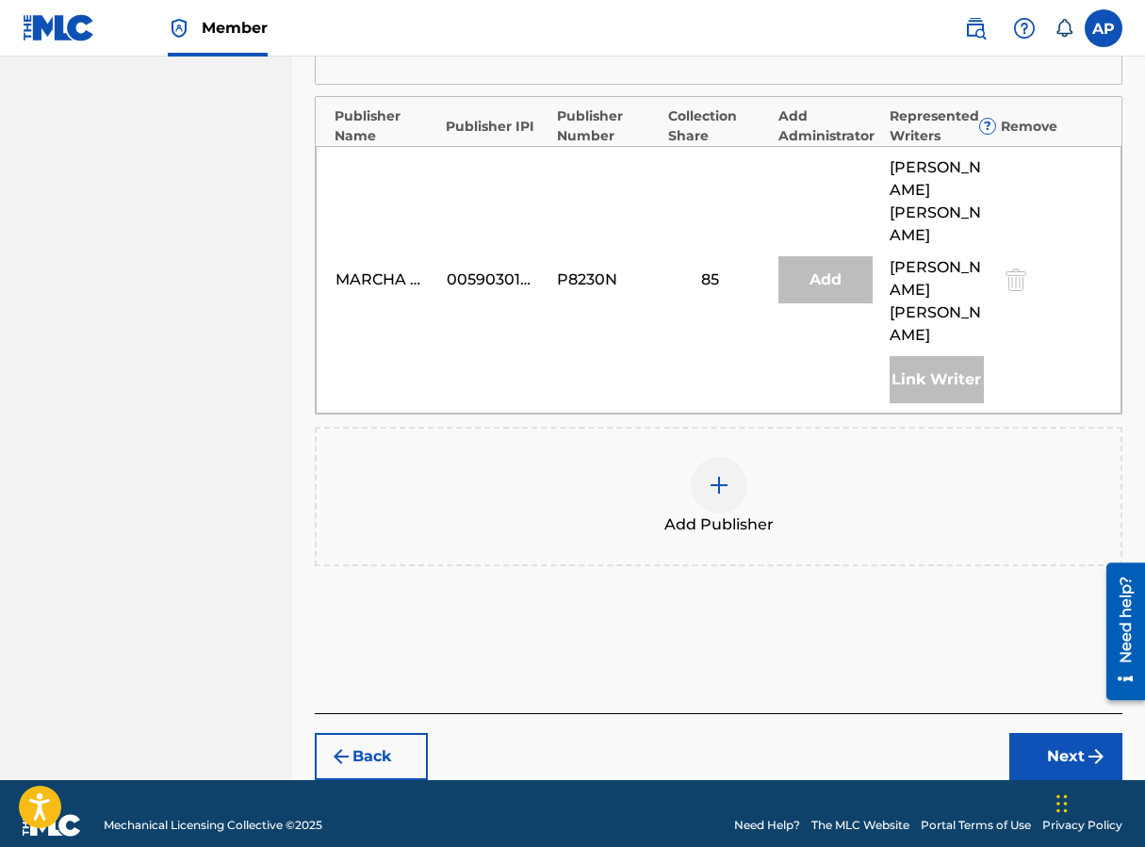
click at [917, 733] on button "Next" at bounding box center [1065, 756] width 113 height 47
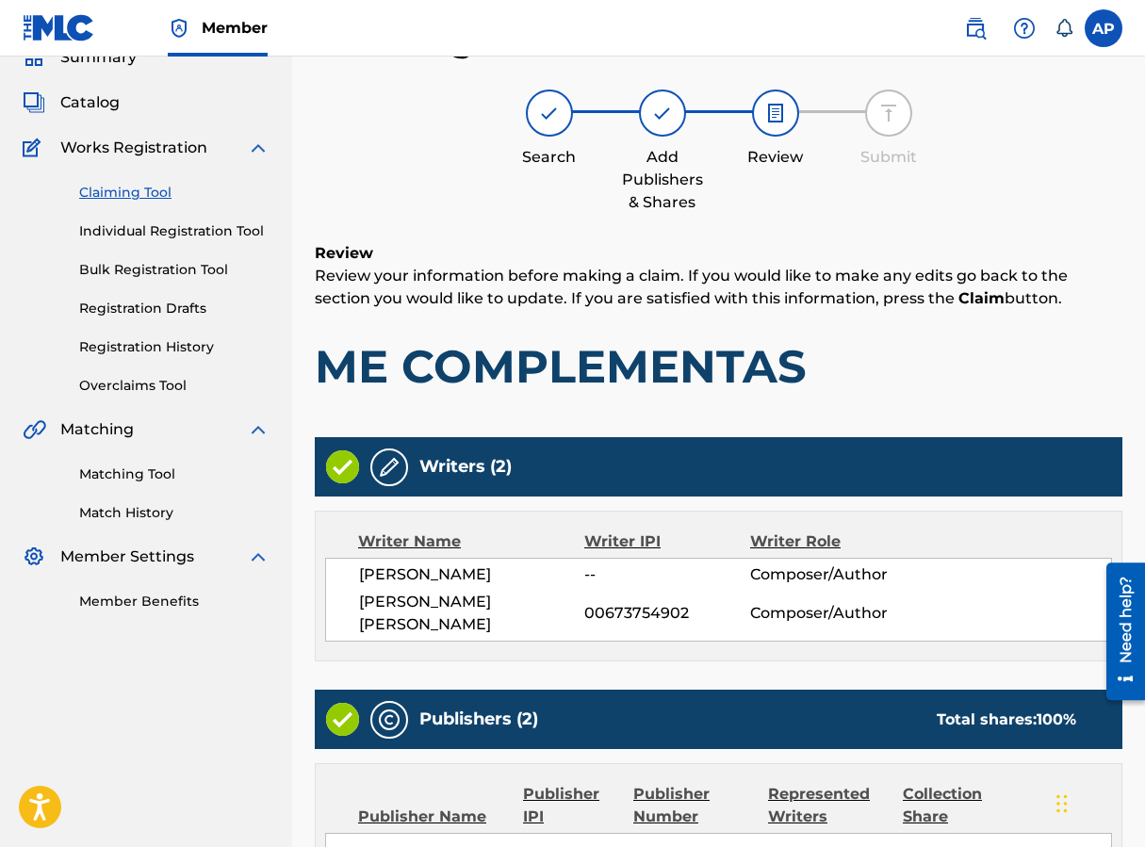
scroll to position [765, 0]
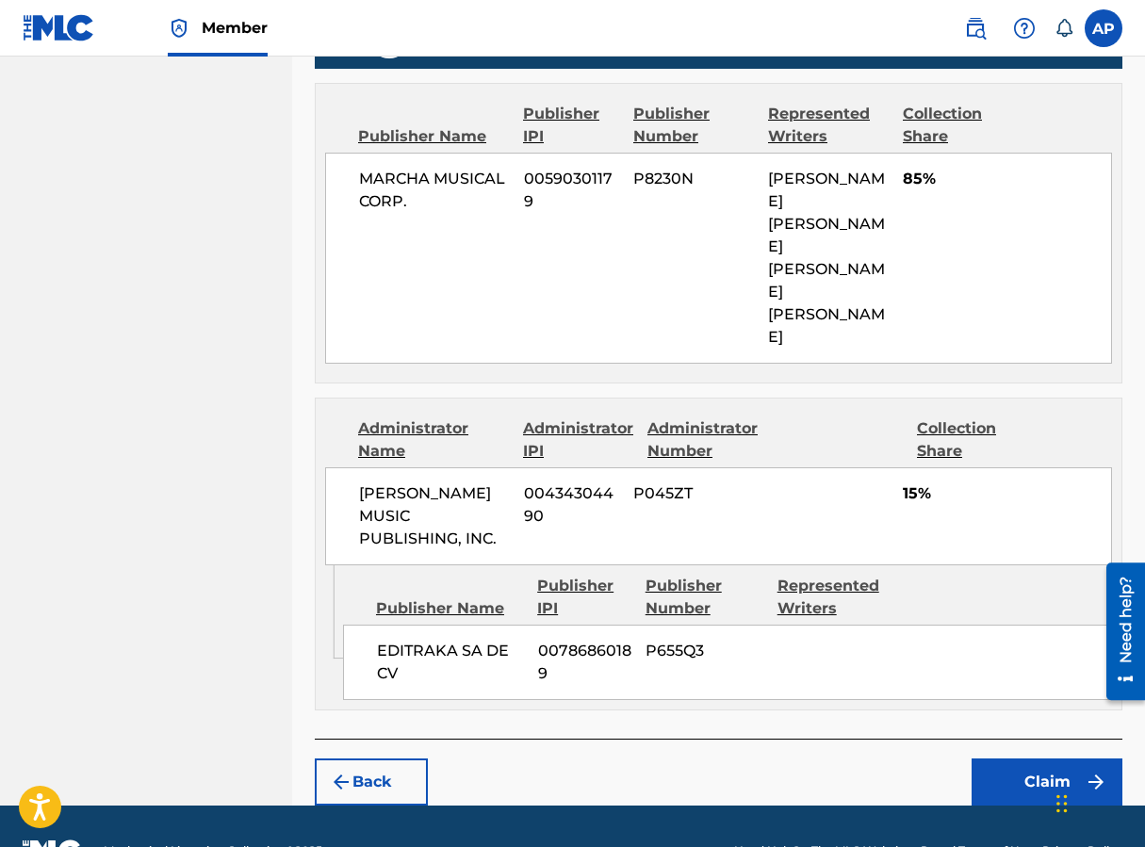
click at [917, 759] on button "Claim" at bounding box center [1047, 782] width 151 height 47
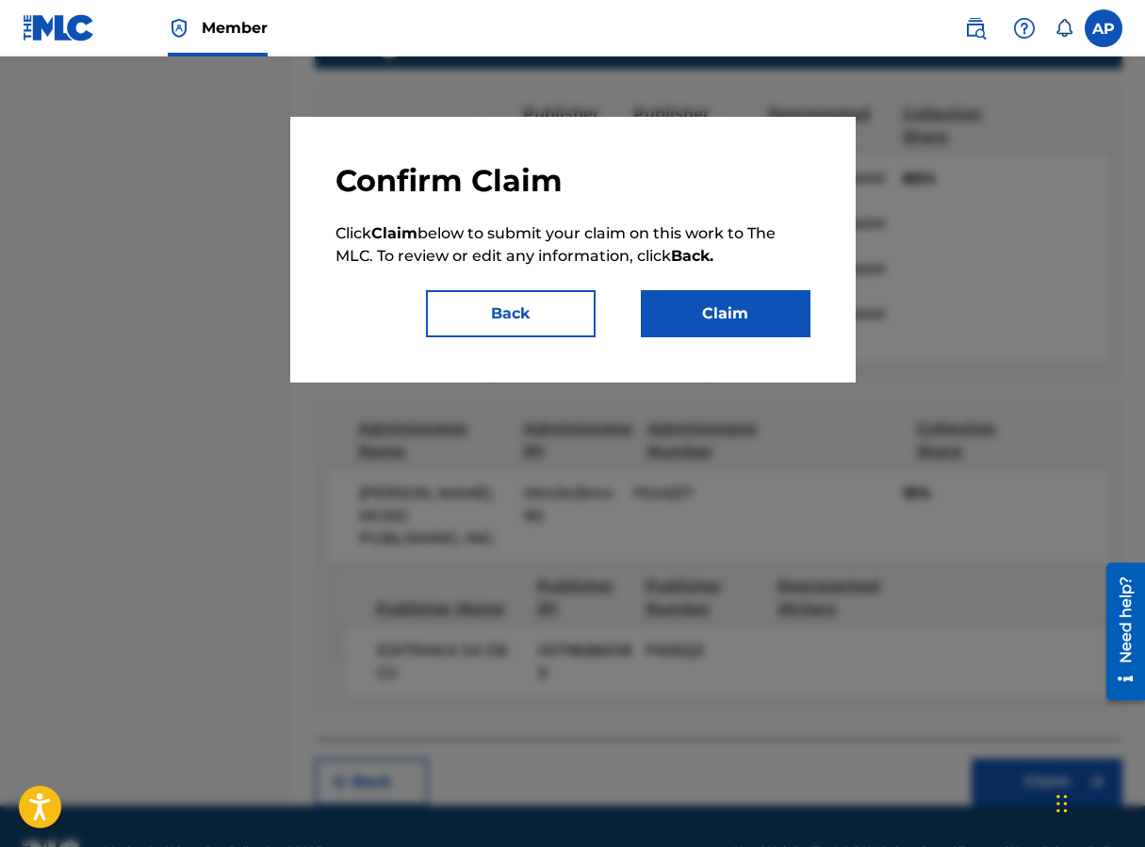
click at [780, 322] on button "Claim" at bounding box center [726, 313] width 170 height 47
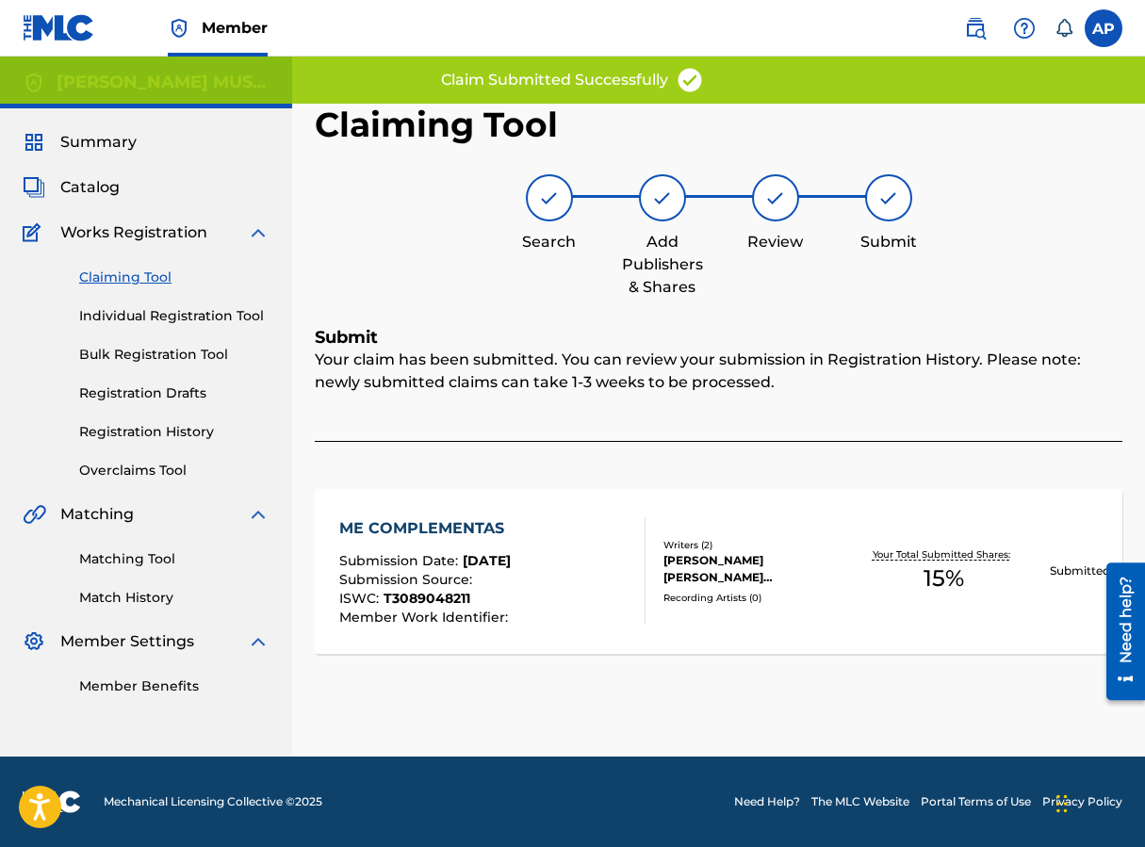
scroll to position [0, 0]
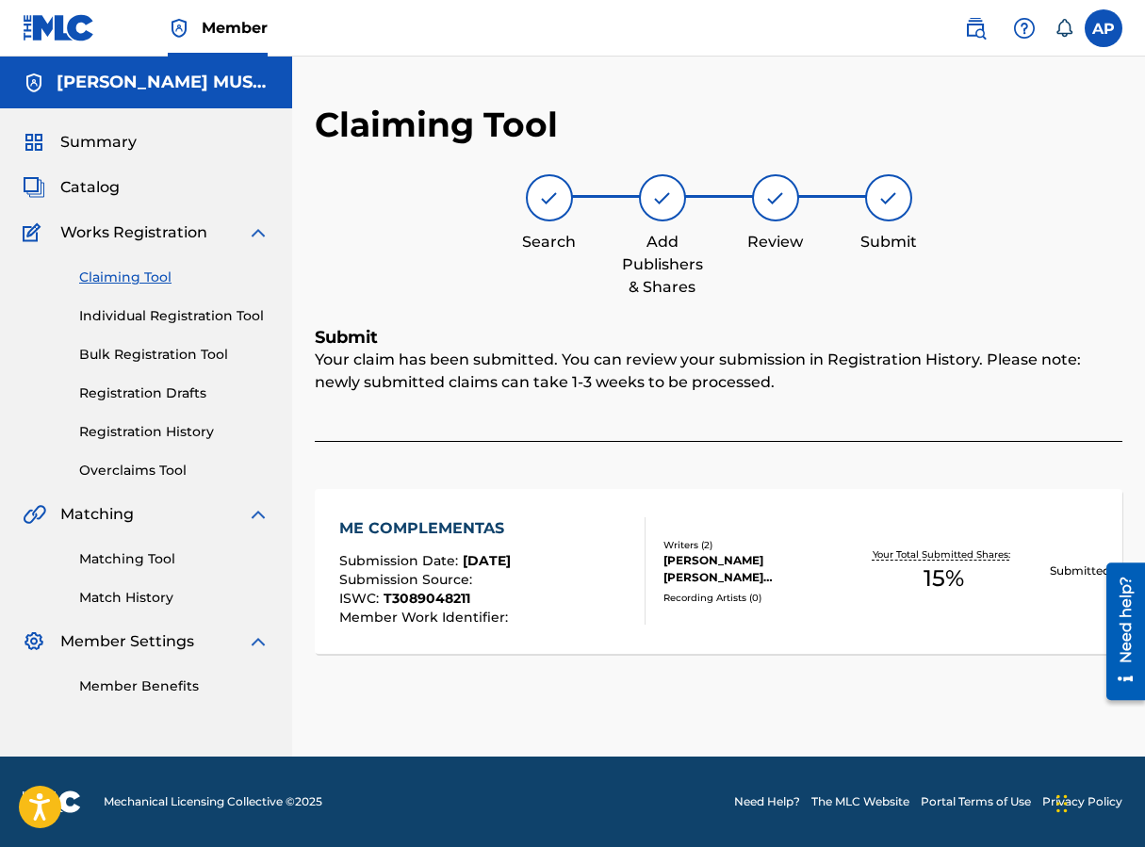
click at [143, 286] on link "Claiming Tool" at bounding box center [174, 278] width 190 height 20
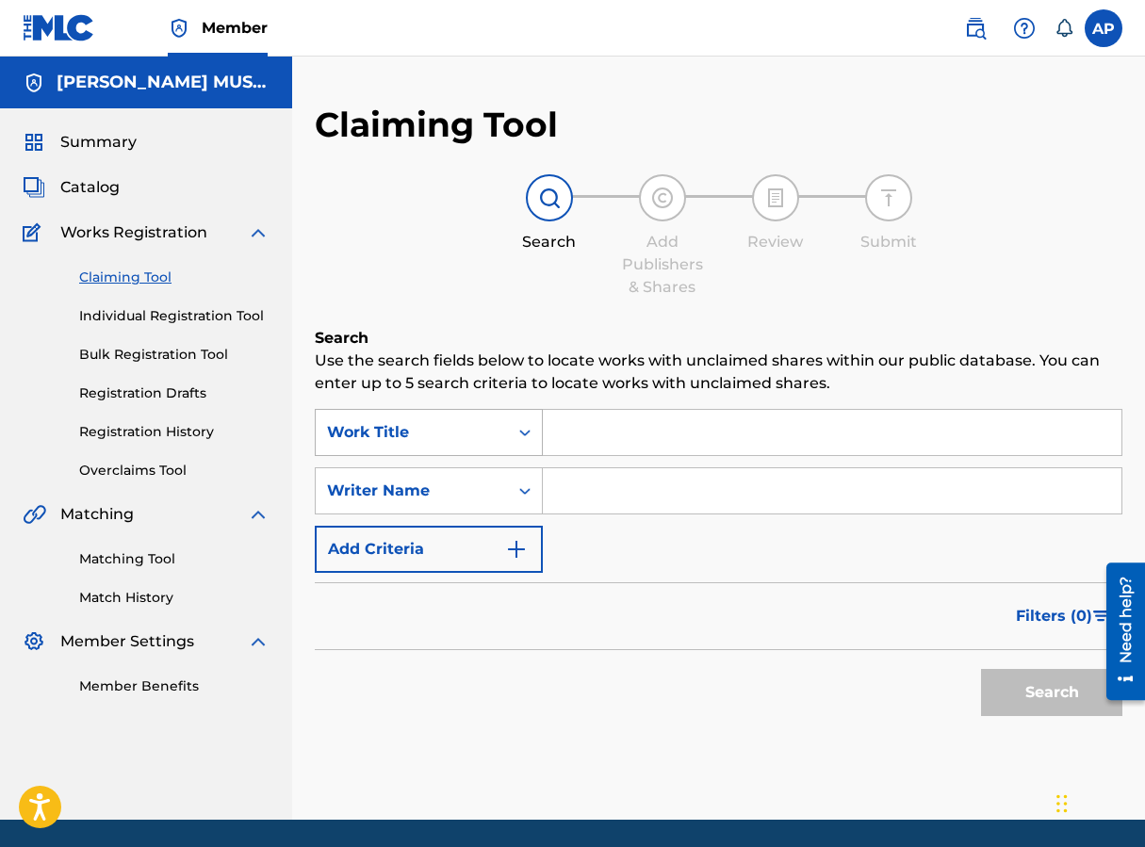
click at [456, 440] on div "Work Title" at bounding box center [412, 432] width 170 height 23
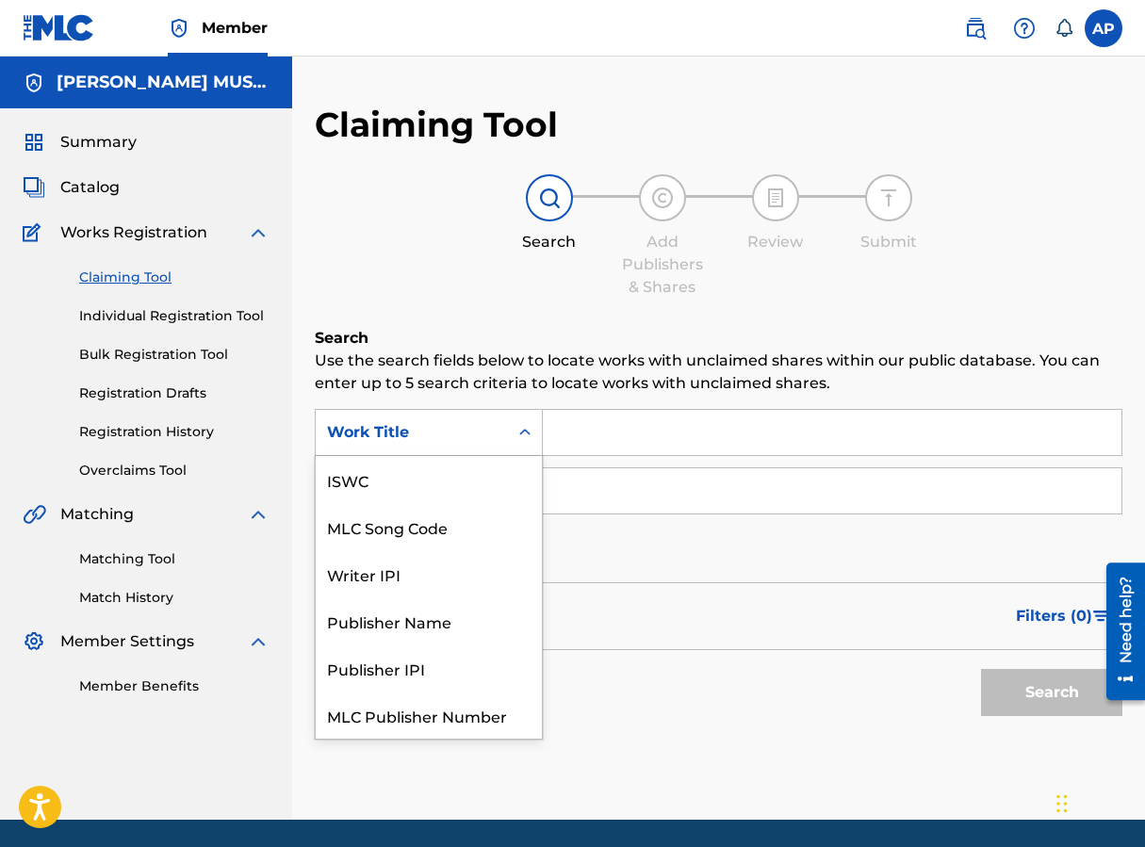
scroll to position [47, 0]
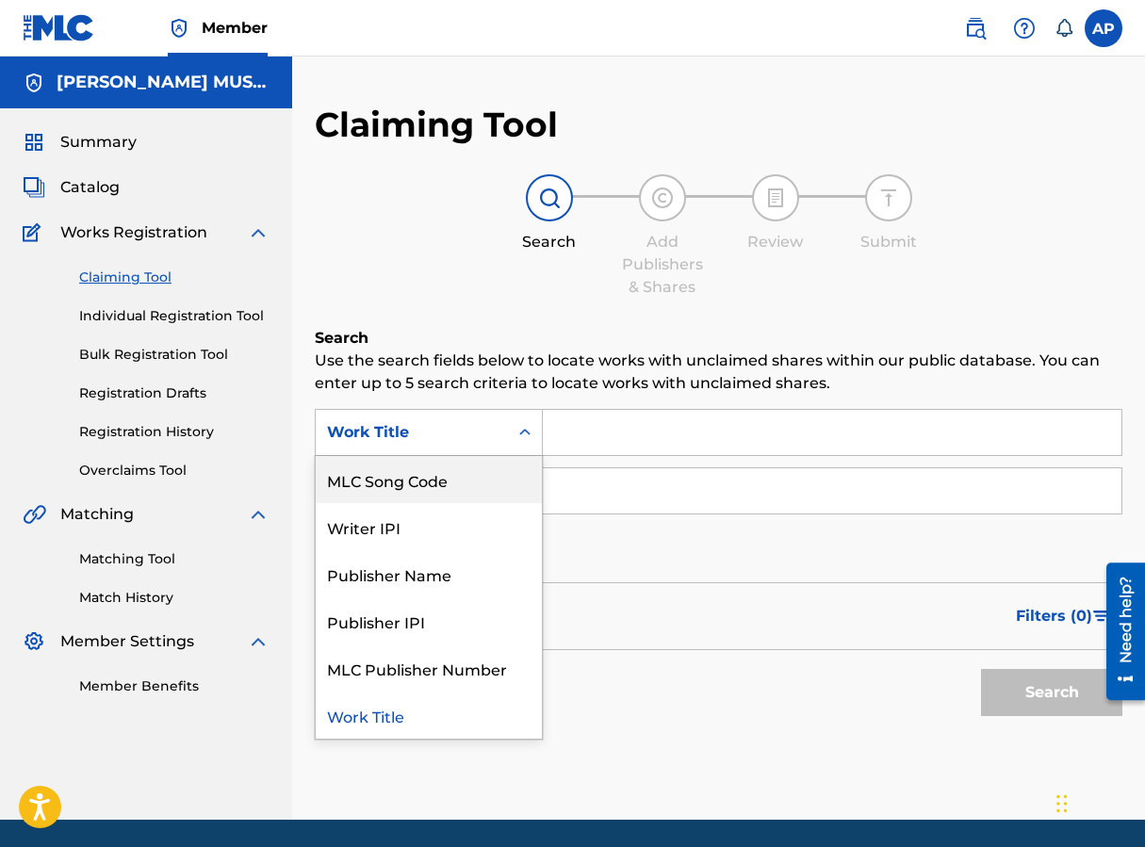
click at [465, 467] on div "MLC Song Code" at bounding box center [429, 479] width 226 height 47
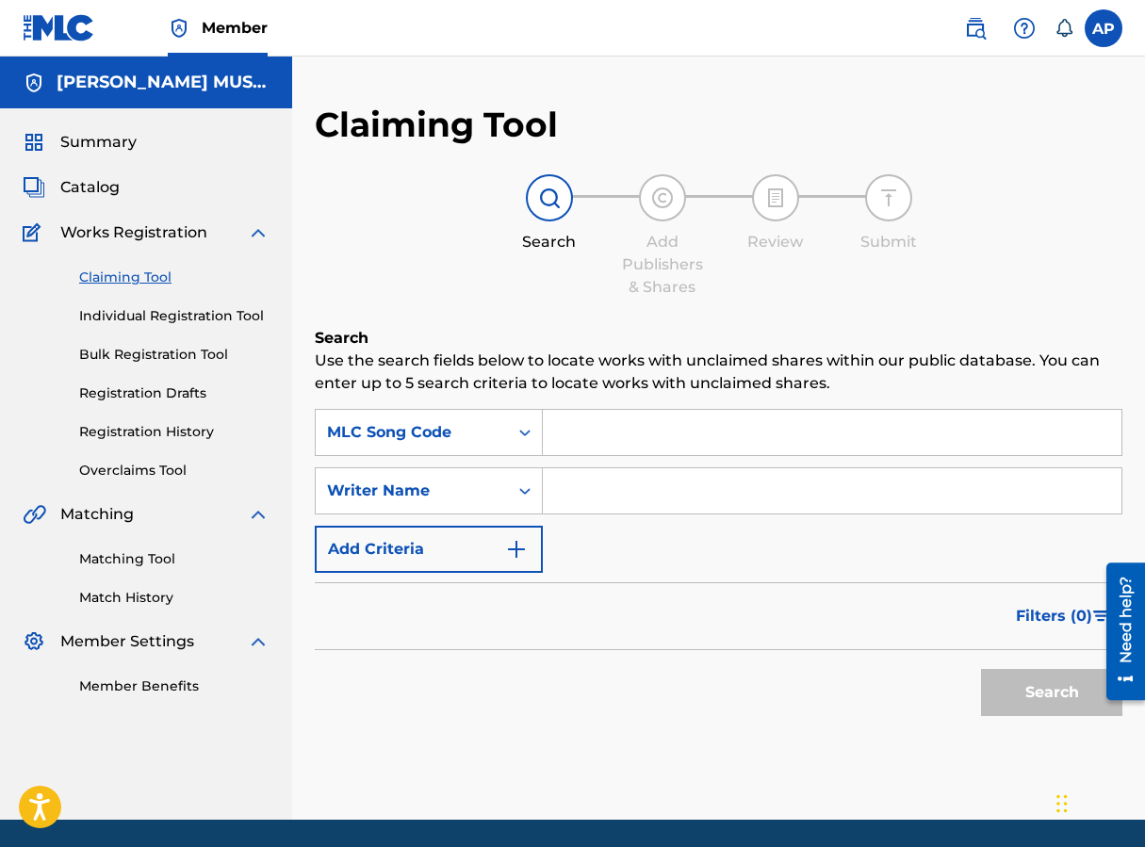
click at [577, 439] on input "Search Form" at bounding box center [832, 432] width 579 height 45
click at [917, 669] on button "Search" at bounding box center [1051, 692] width 141 height 47
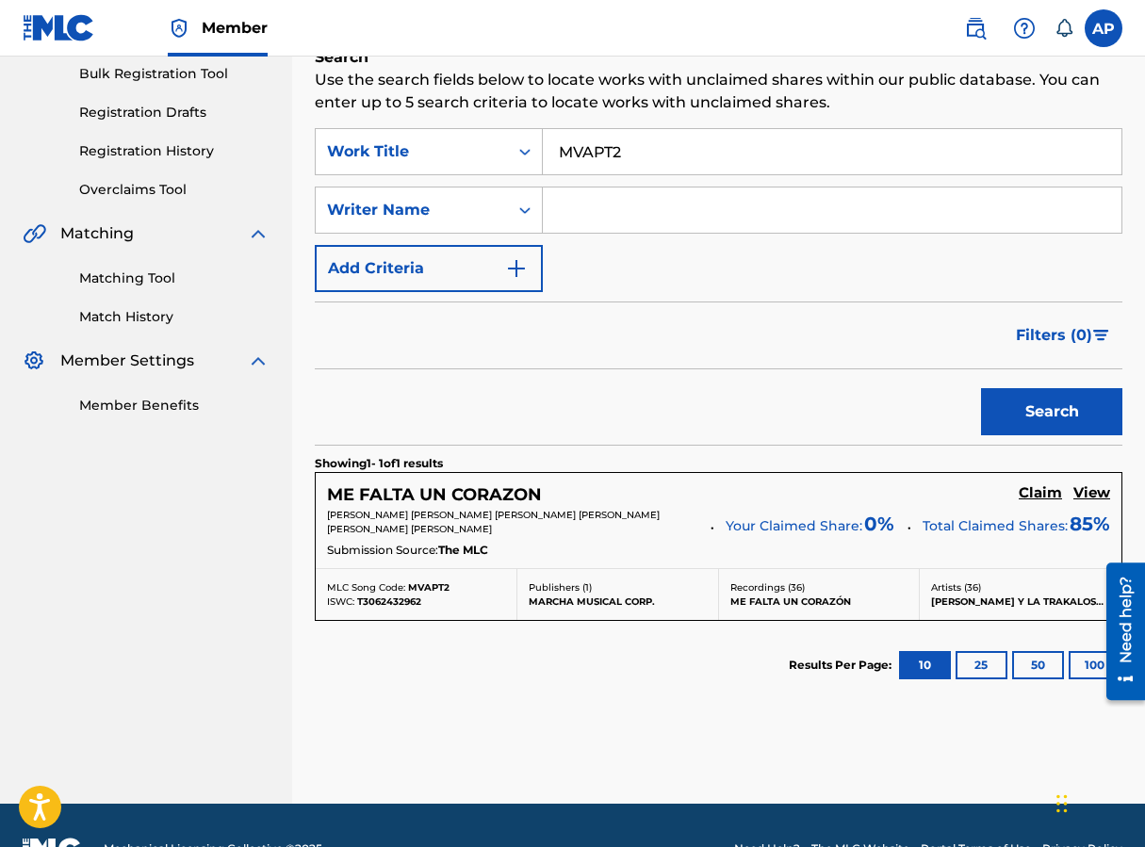
scroll to position [288, 0]
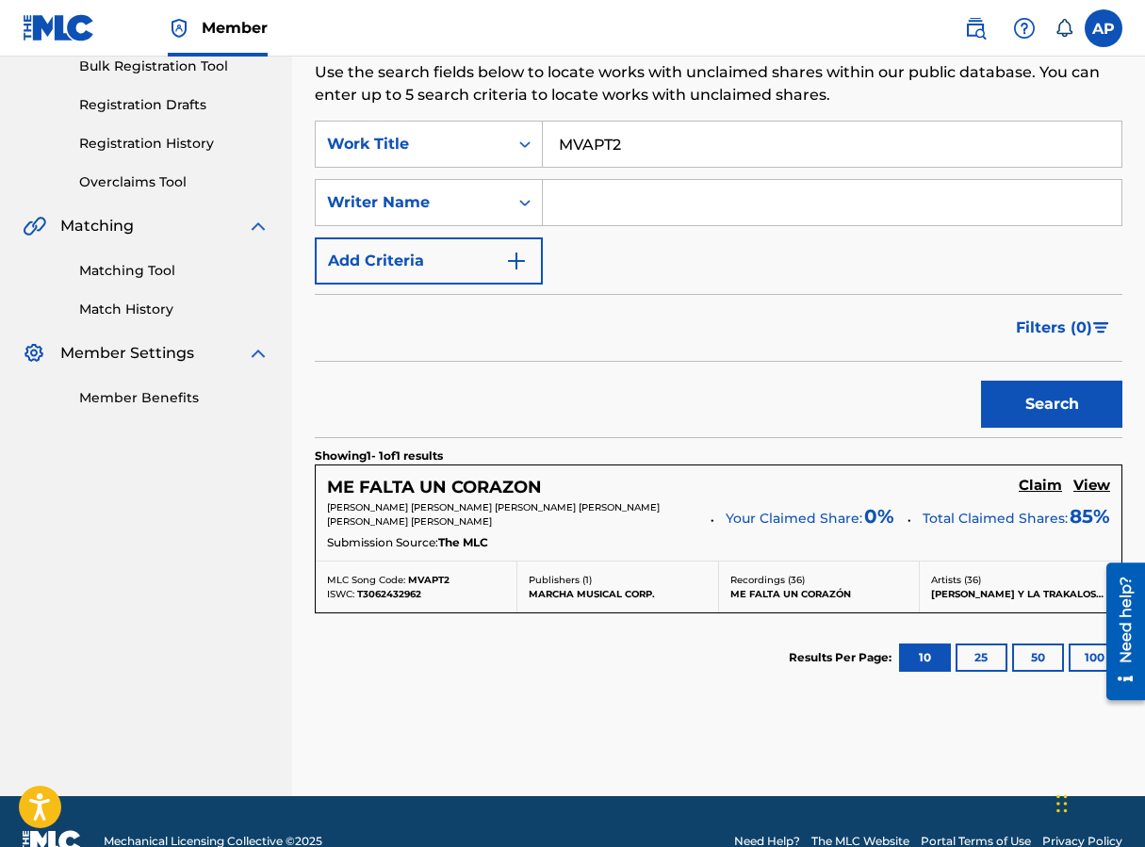
click at [917, 486] on h5 "Claim" at bounding box center [1040, 486] width 43 height 18
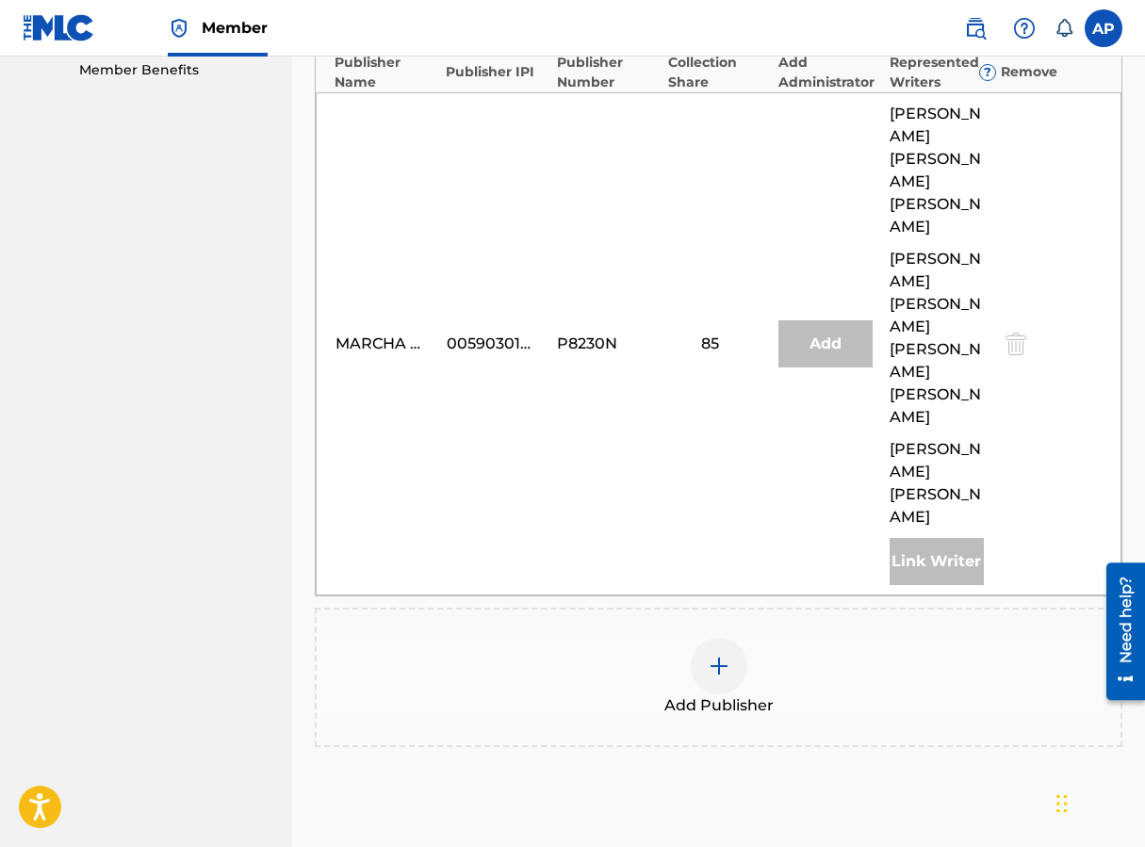
scroll to position [640, 0]
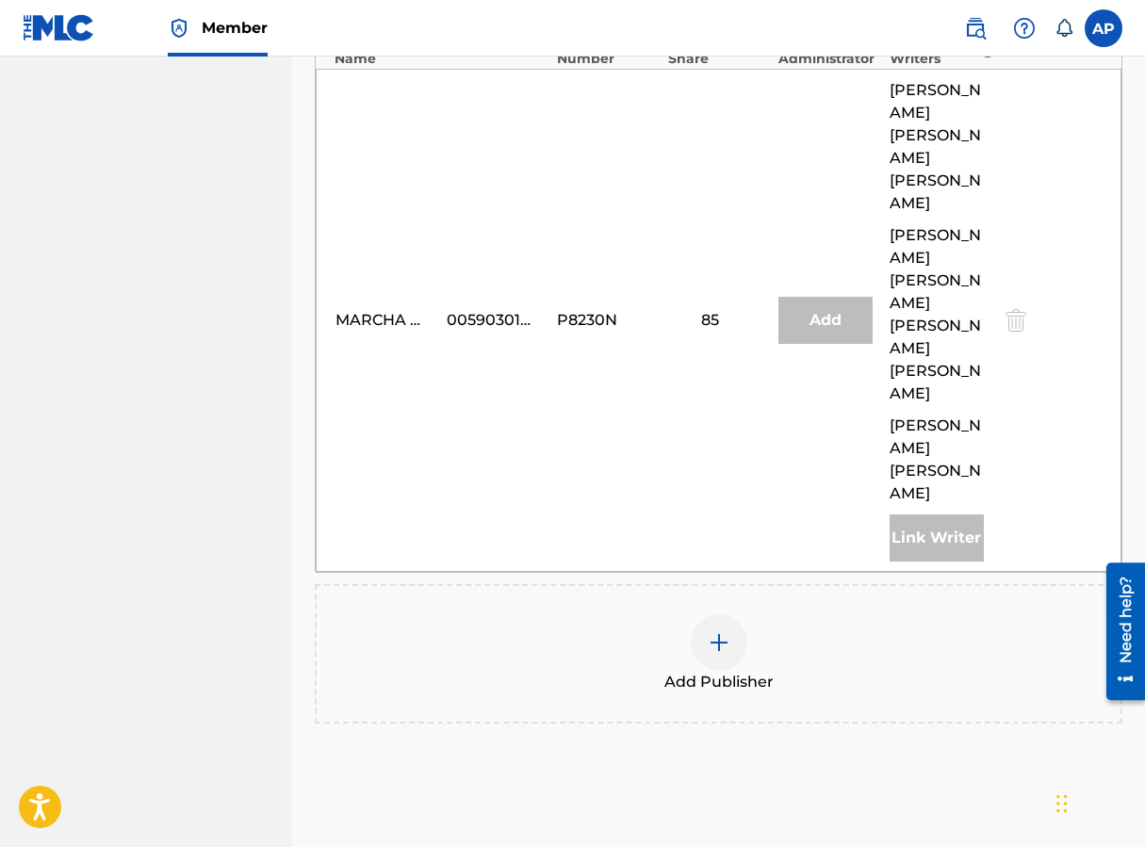
click at [727, 631] on img at bounding box center [719, 642] width 23 height 23
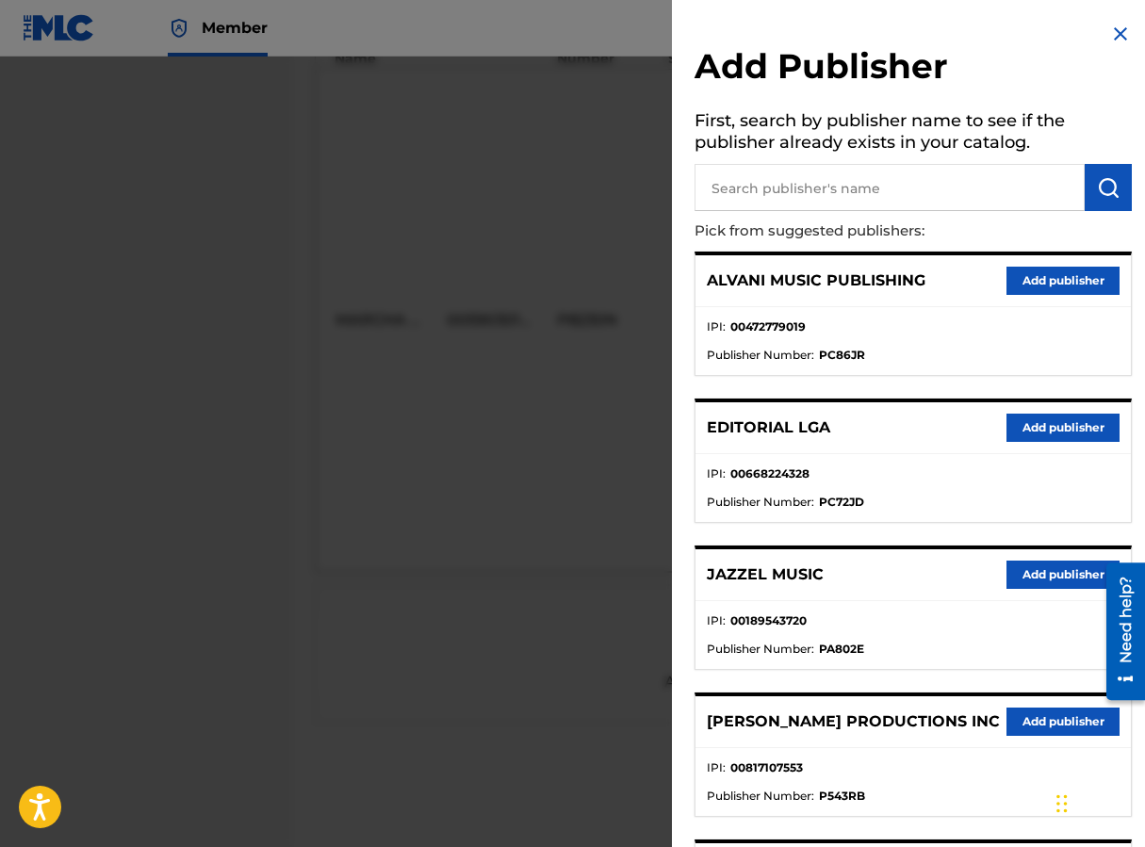
click at [781, 174] on input "text" at bounding box center [889, 187] width 390 height 47
type input "EDITRAKA"
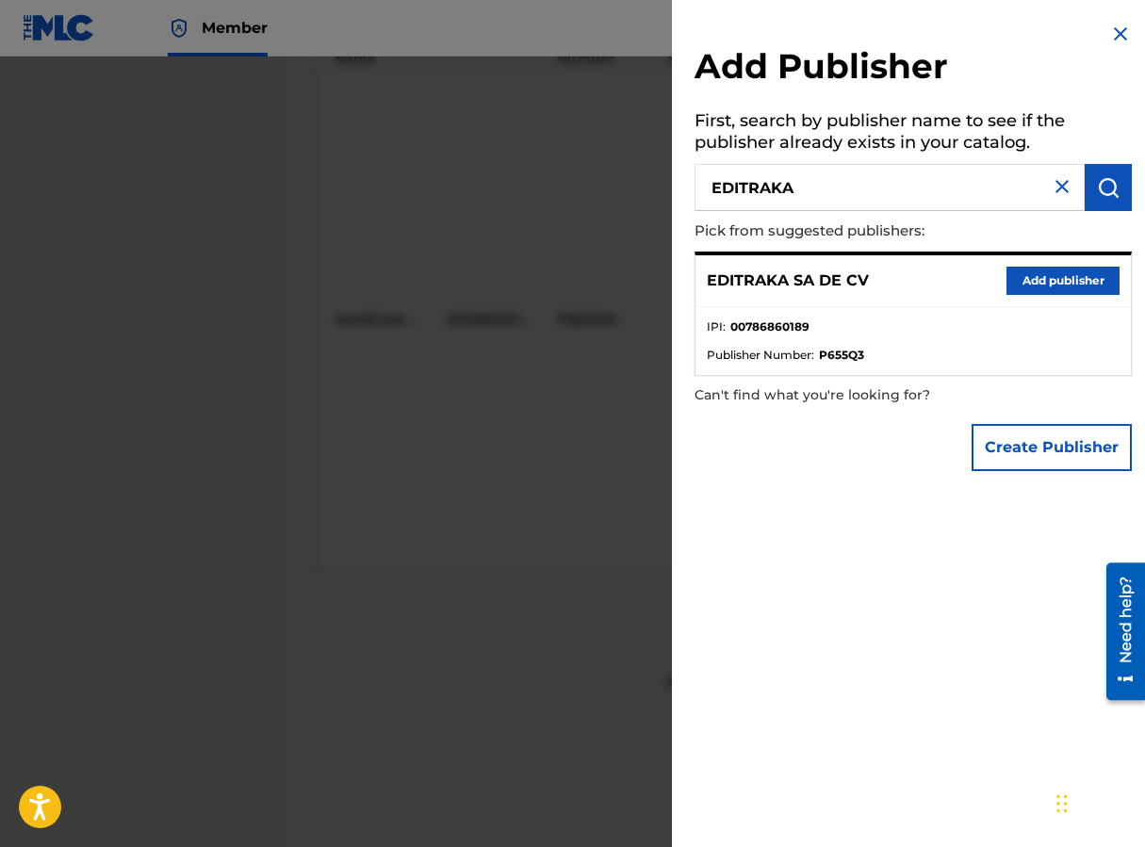
click at [917, 279] on button "Add publisher" at bounding box center [1062, 281] width 113 height 28
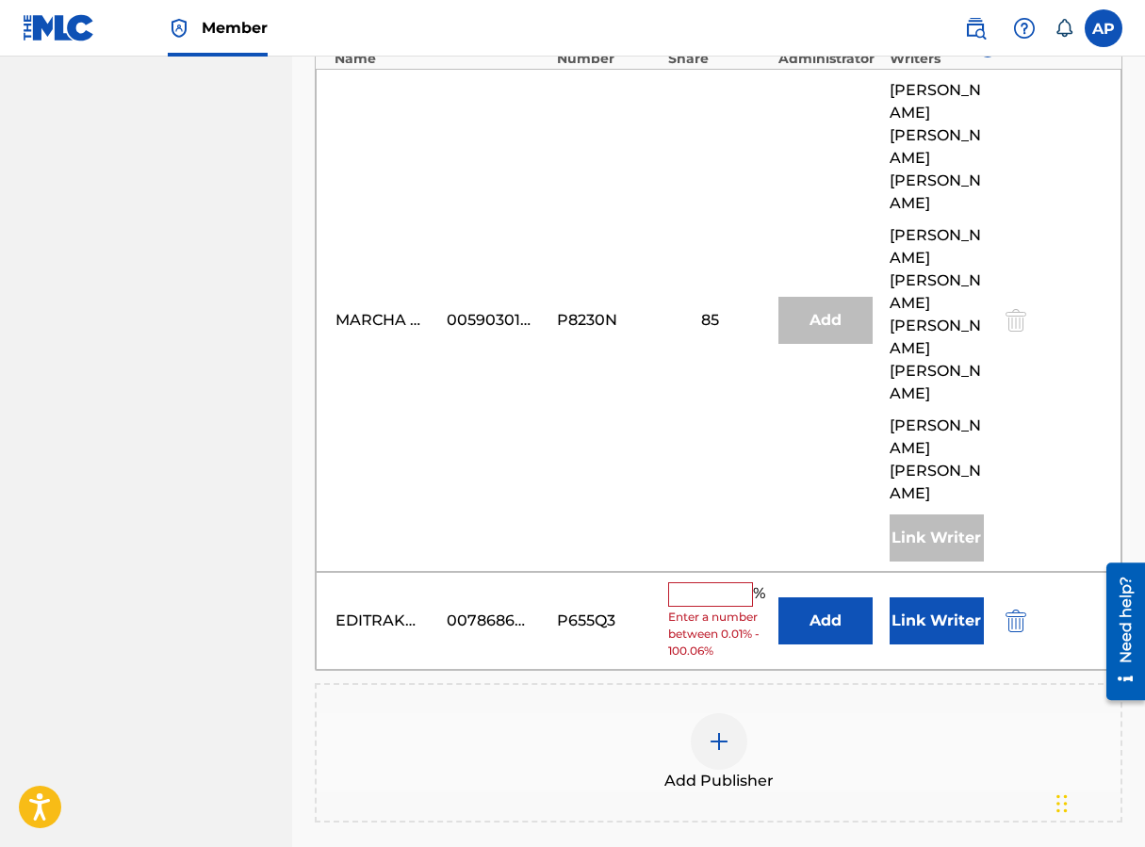
click at [800, 597] on button "Add" at bounding box center [825, 620] width 94 height 47
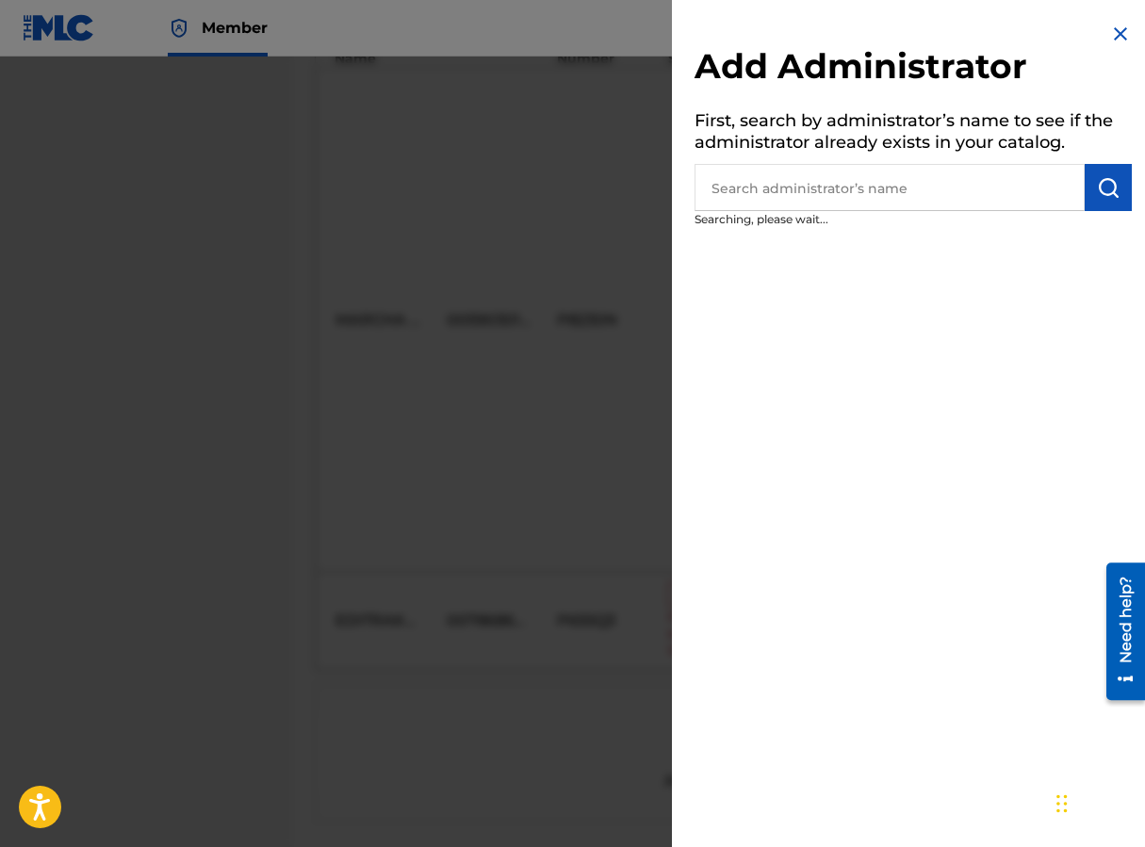
click at [776, 203] on input "text" at bounding box center [889, 187] width 390 height 47
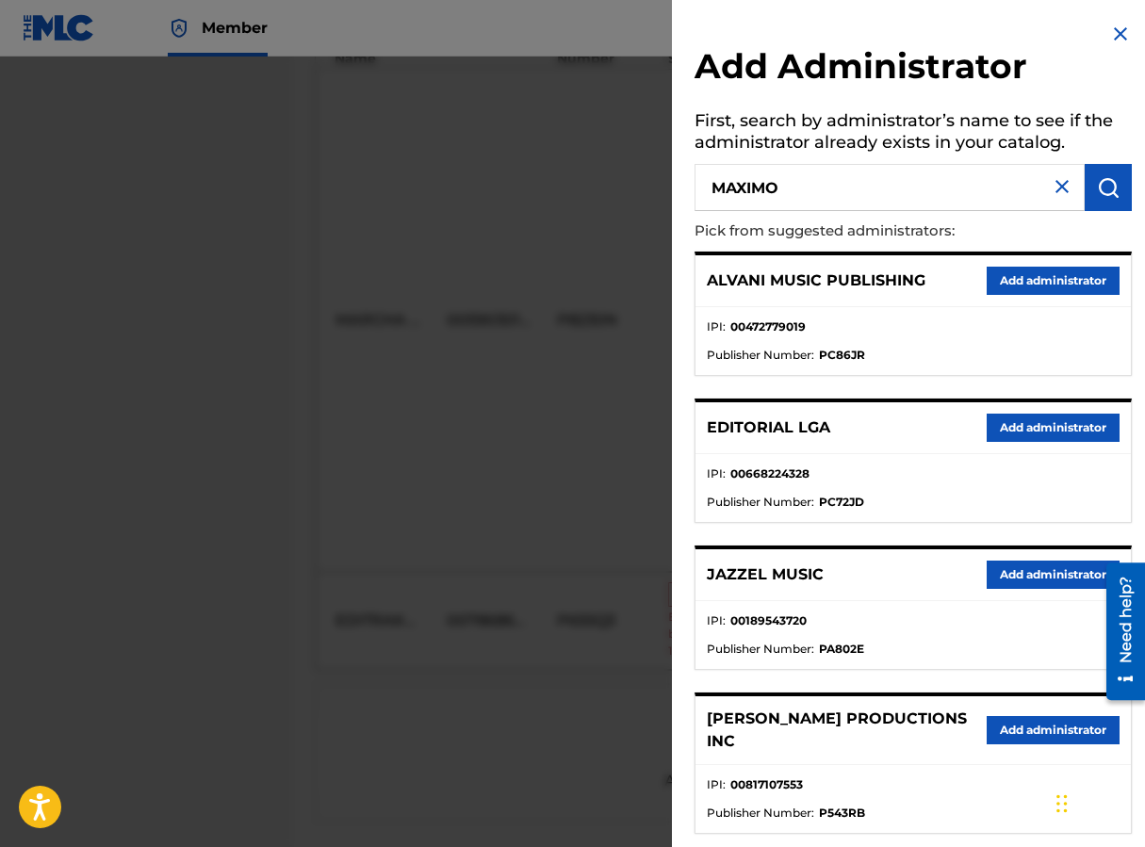
type input "MAXIMO"
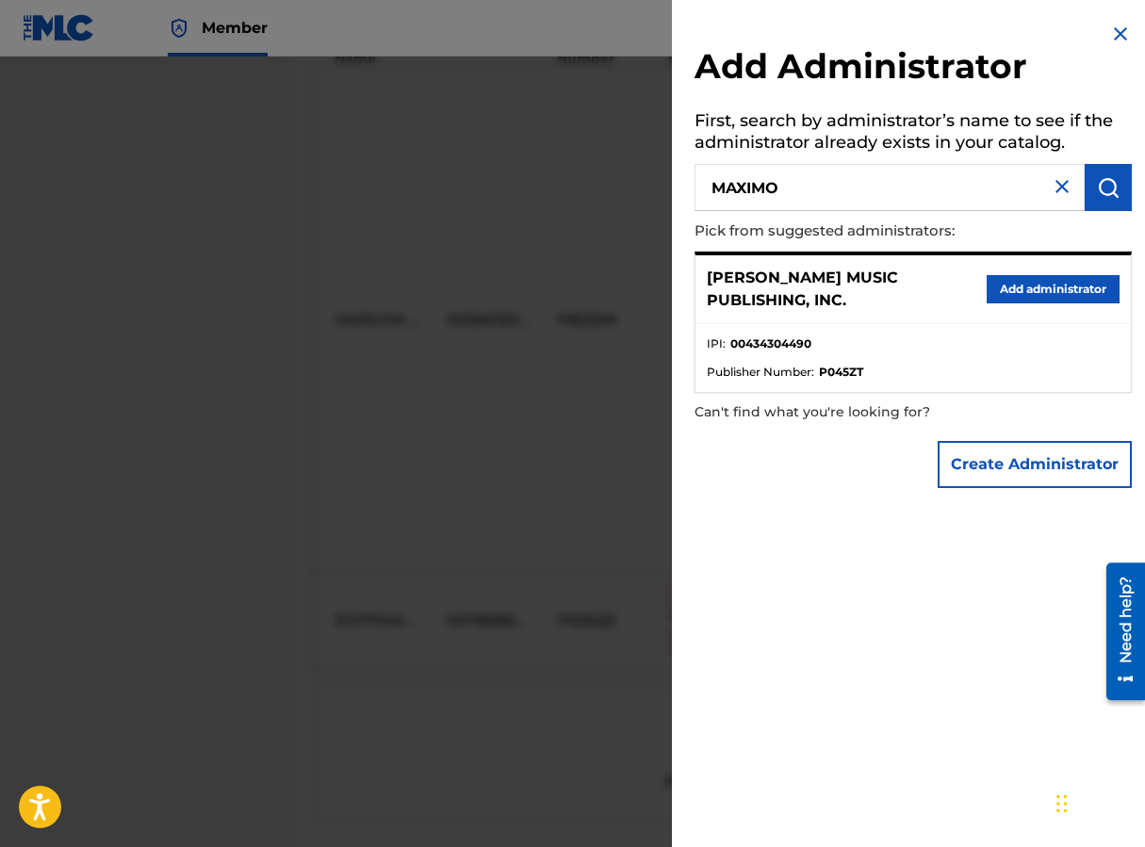
click at [917, 271] on div "[PERSON_NAME] MUSIC PUBLISHING, INC. Add administrator" at bounding box center [912, 289] width 435 height 69
click at [917, 275] on button "Add administrator" at bounding box center [1053, 289] width 133 height 28
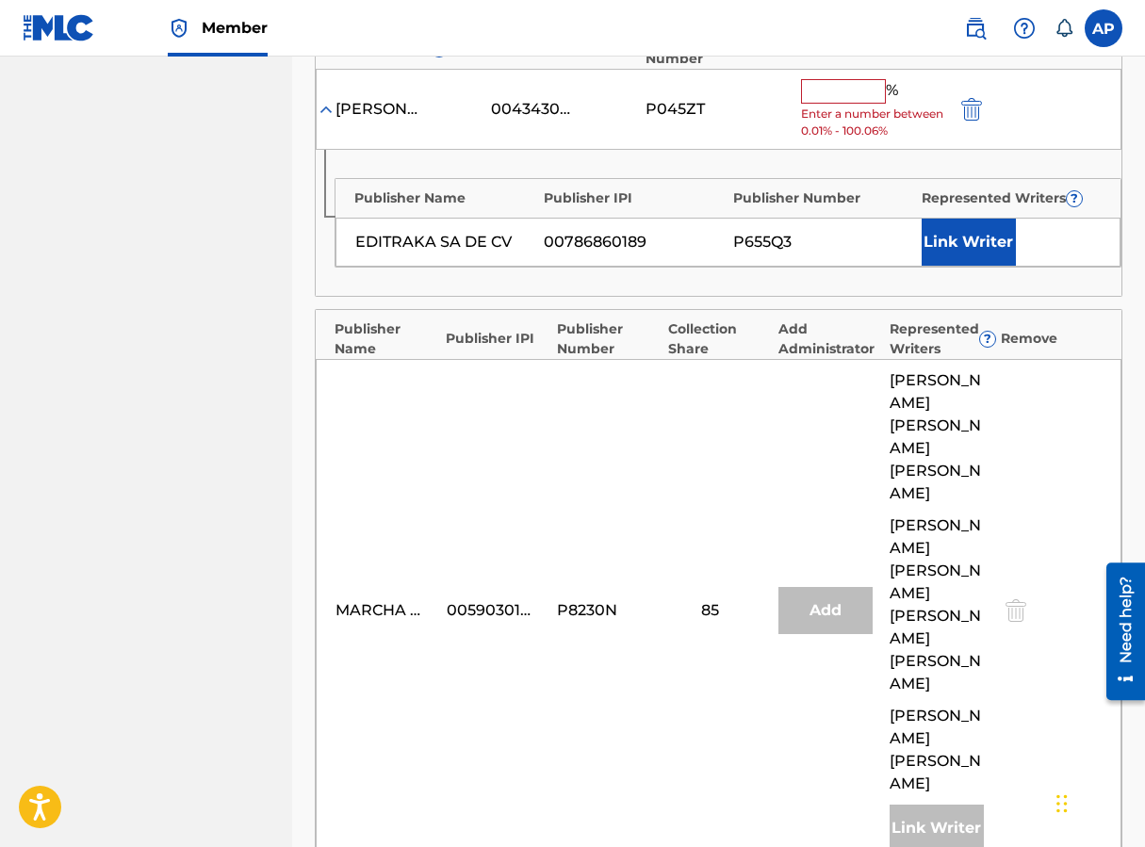
click at [833, 112] on span "Enter a number between 0.01% - 100.06%" at bounding box center [874, 123] width 146 height 34
click at [825, 97] on input "text" at bounding box center [843, 91] width 85 height 24
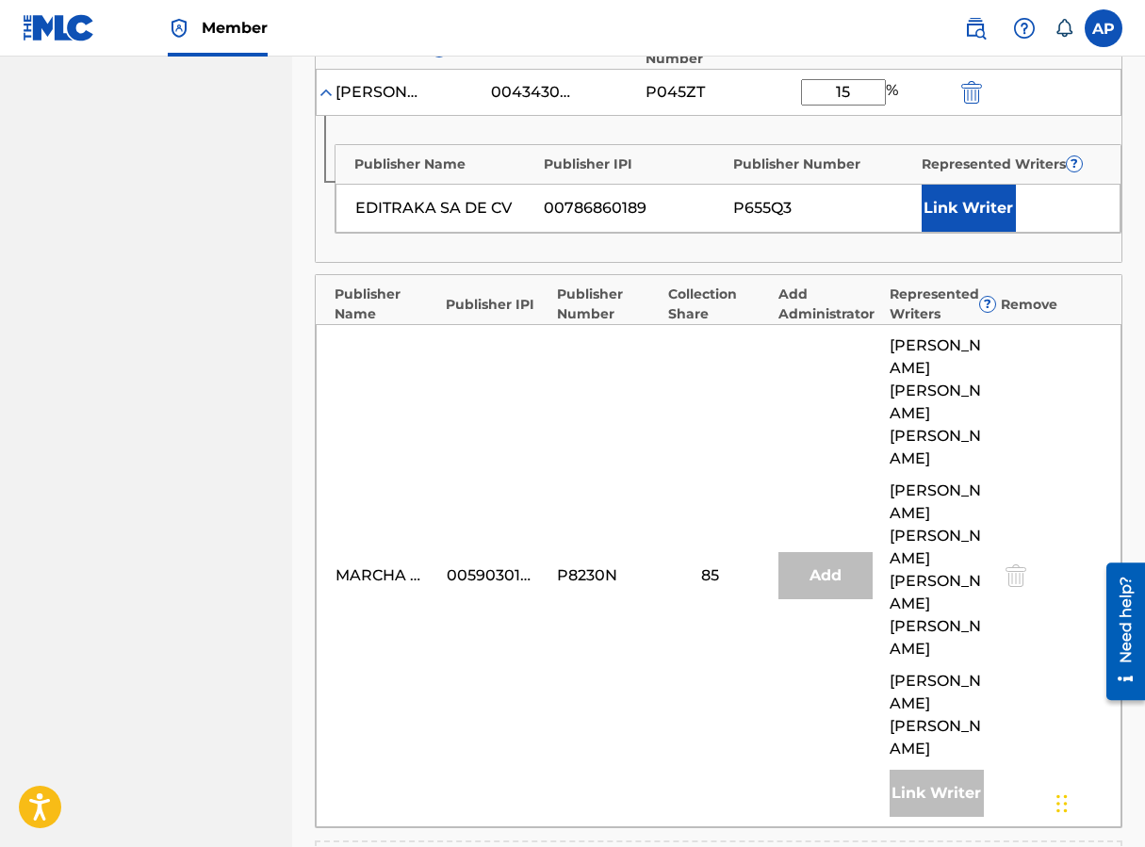
type input "15"
click at [760, 105] on div "[PERSON_NAME] MUSIC PUBLISHING, INC. 00434304490 P045ZT 15 %" at bounding box center [719, 92] width 806 height 47
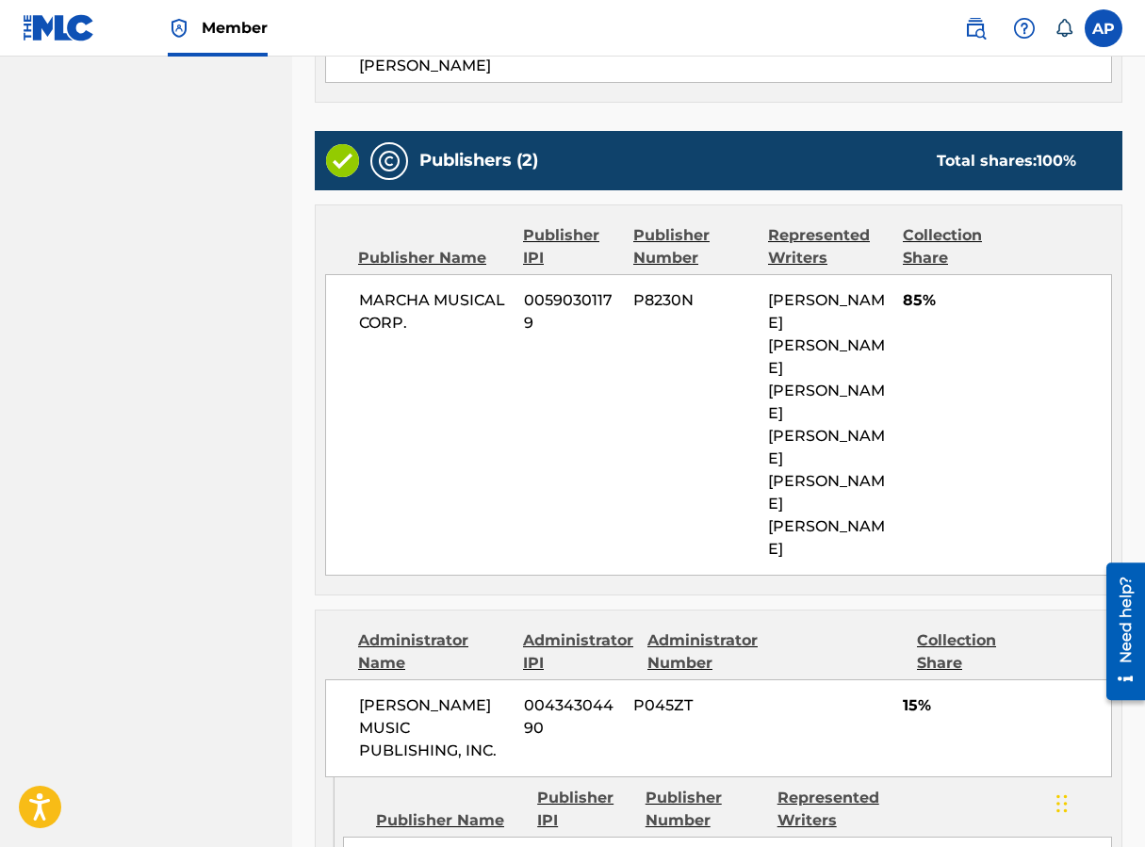
scroll to position [906, 0]
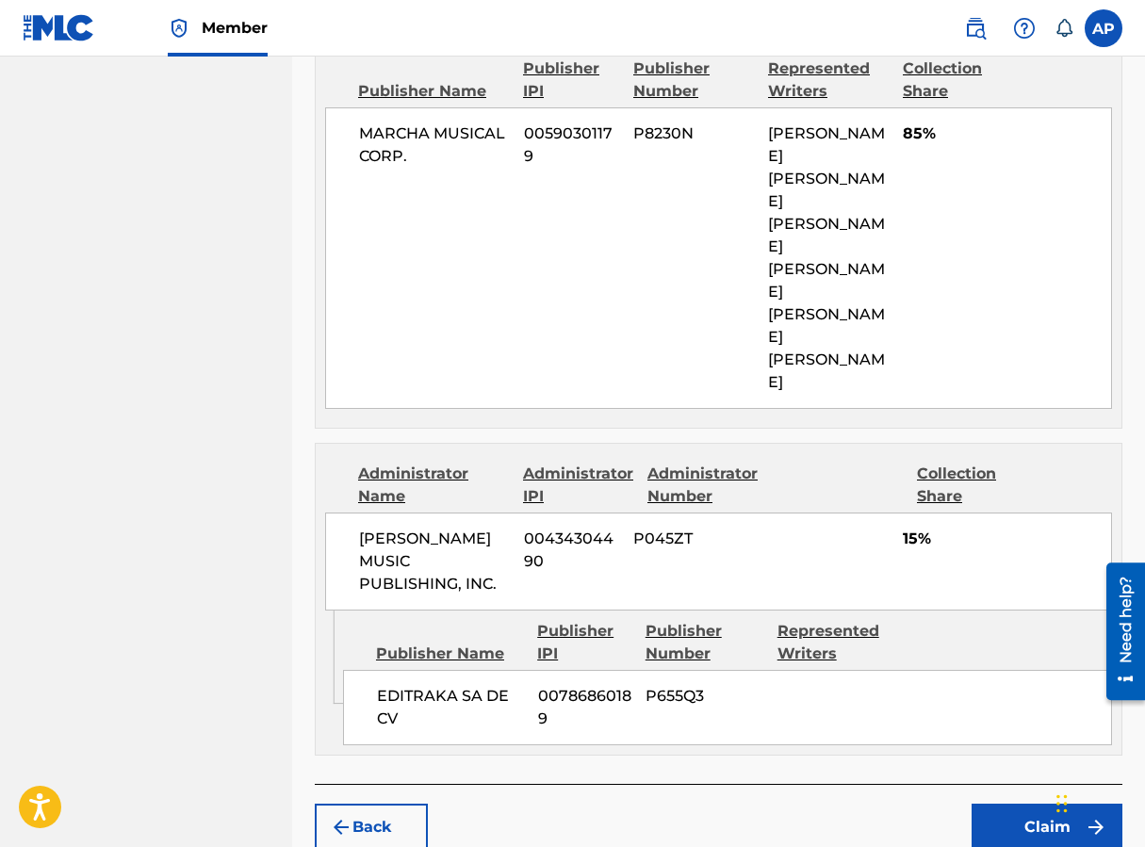
click at [917, 804] on button "Claim" at bounding box center [1047, 827] width 151 height 47
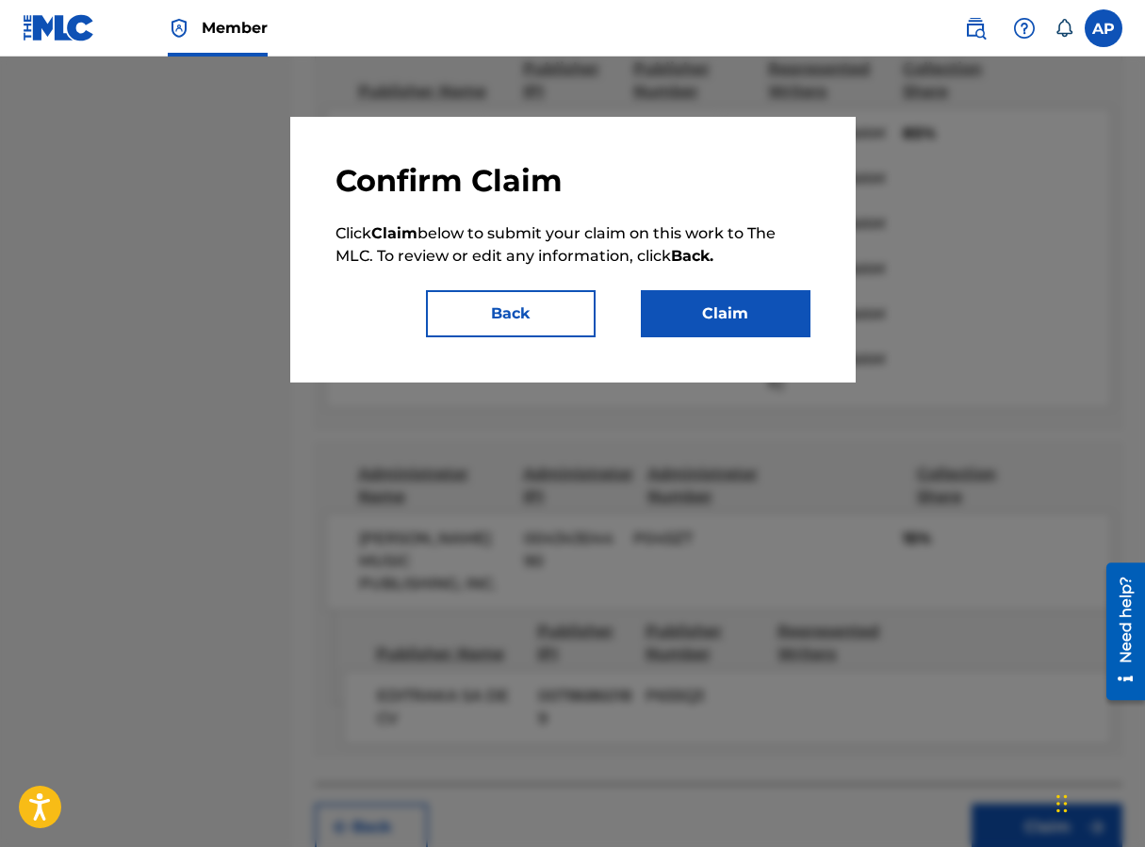
click at [738, 318] on button "Claim" at bounding box center [726, 313] width 170 height 47
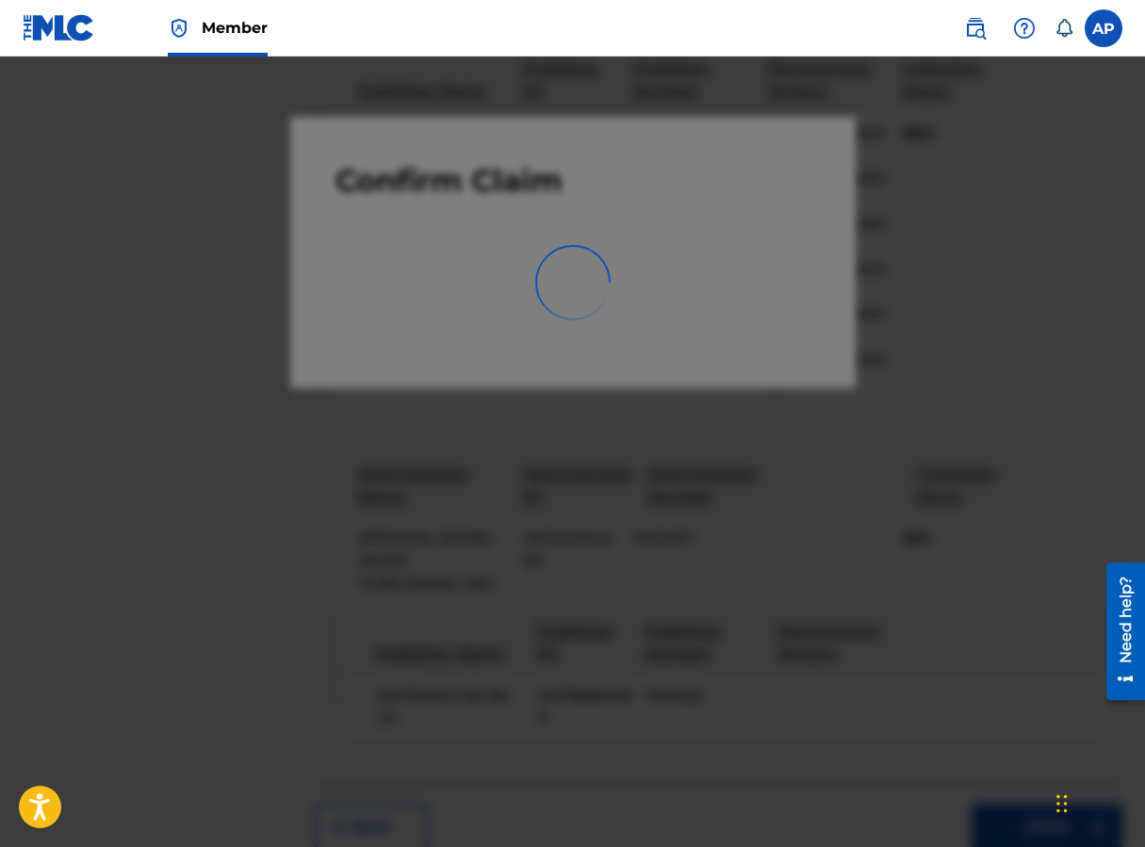
scroll to position [0, 0]
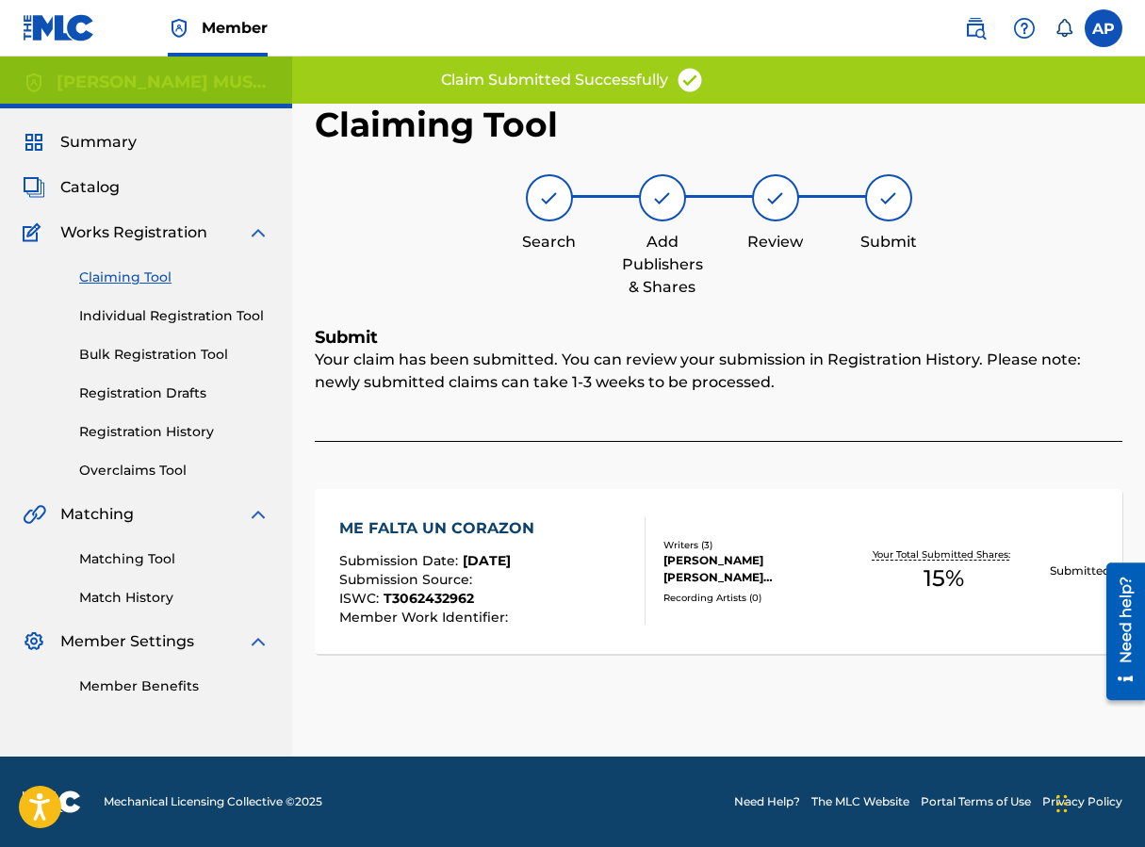
click at [165, 277] on link "Claiming Tool" at bounding box center [174, 278] width 190 height 20
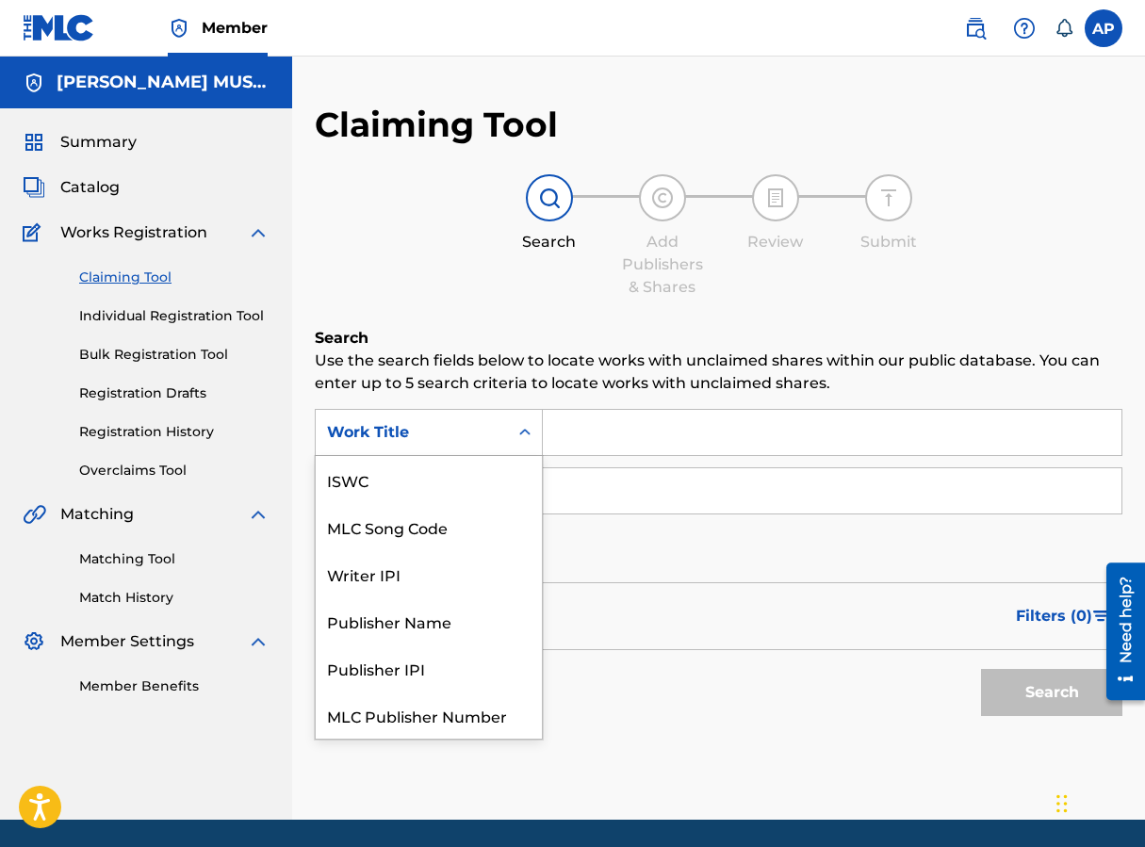
click at [463, 434] on div "Work Title" at bounding box center [412, 432] width 170 height 23
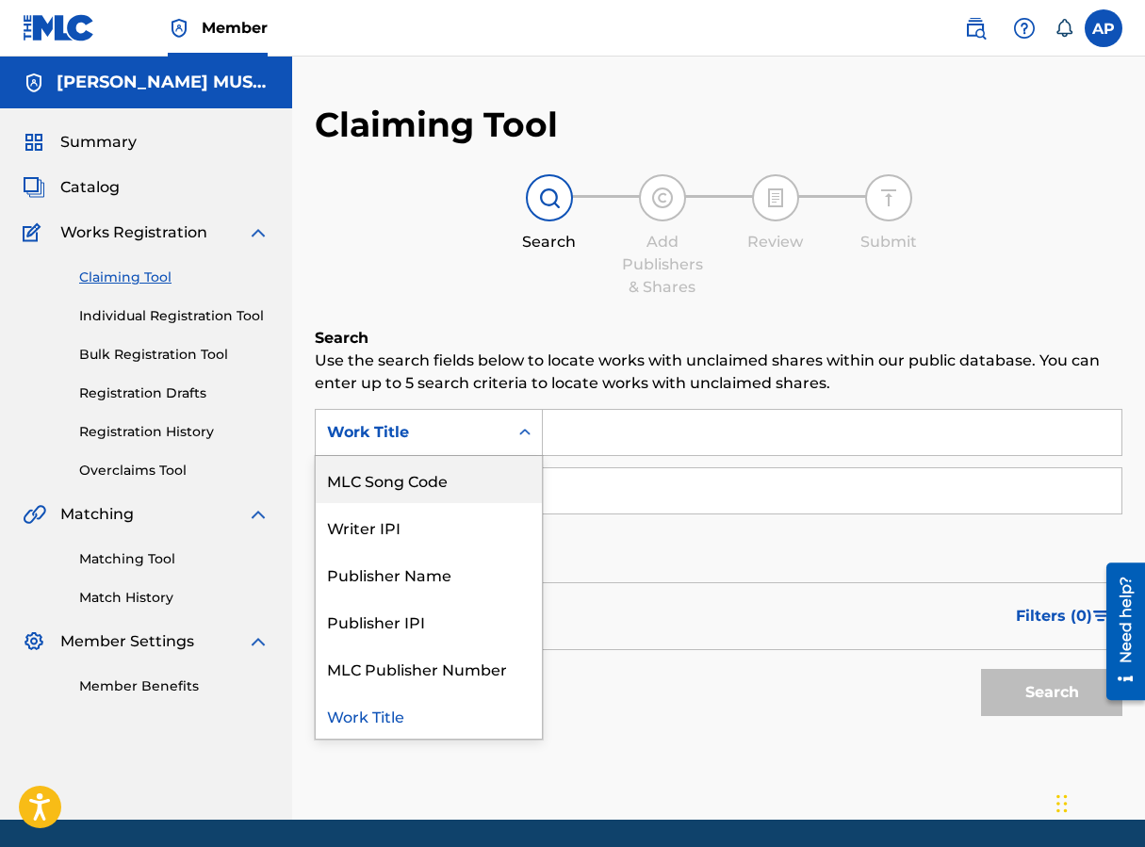
click at [471, 458] on div "MLC Song Code" at bounding box center [429, 479] width 226 height 47
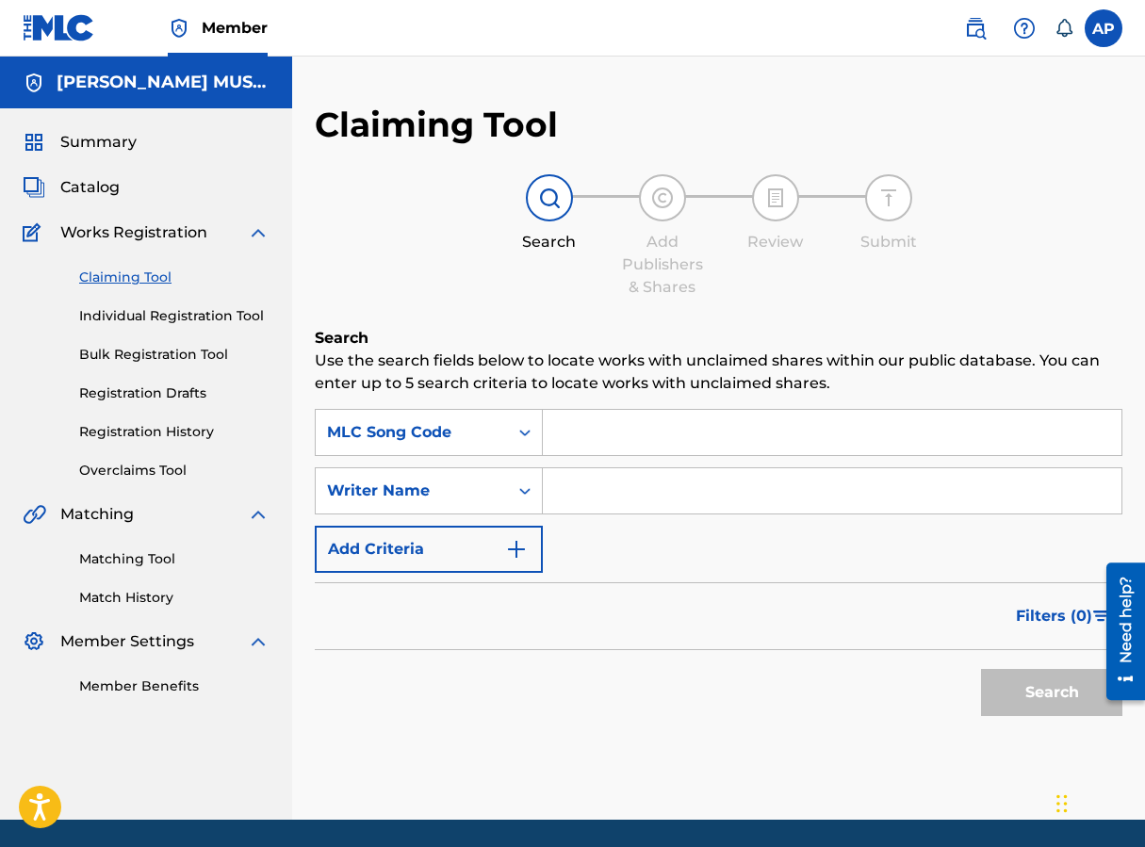
click at [574, 444] on input "Search Form" at bounding box center [832, 432] width 579 height 45
click at [917, 669] on button "Search" at bounding box center [1051, 692] width 141 height 47
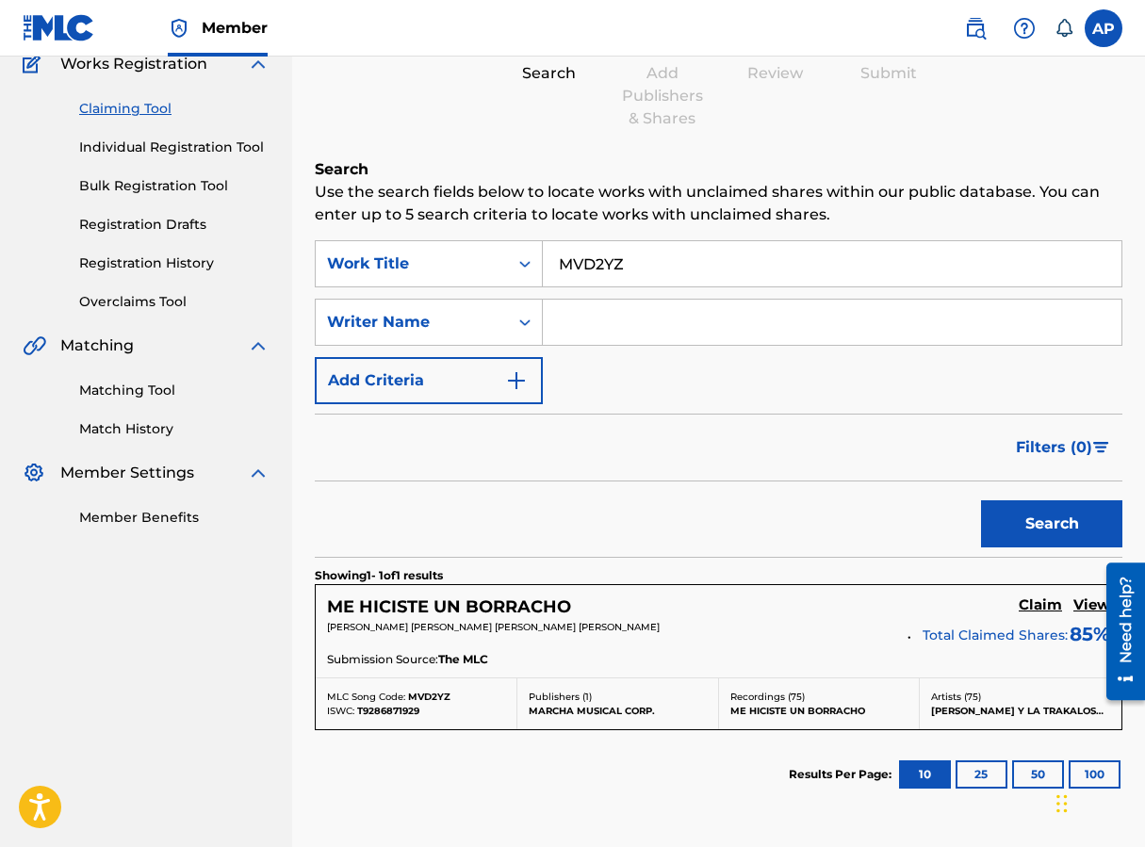
scroll to position [185, 0]
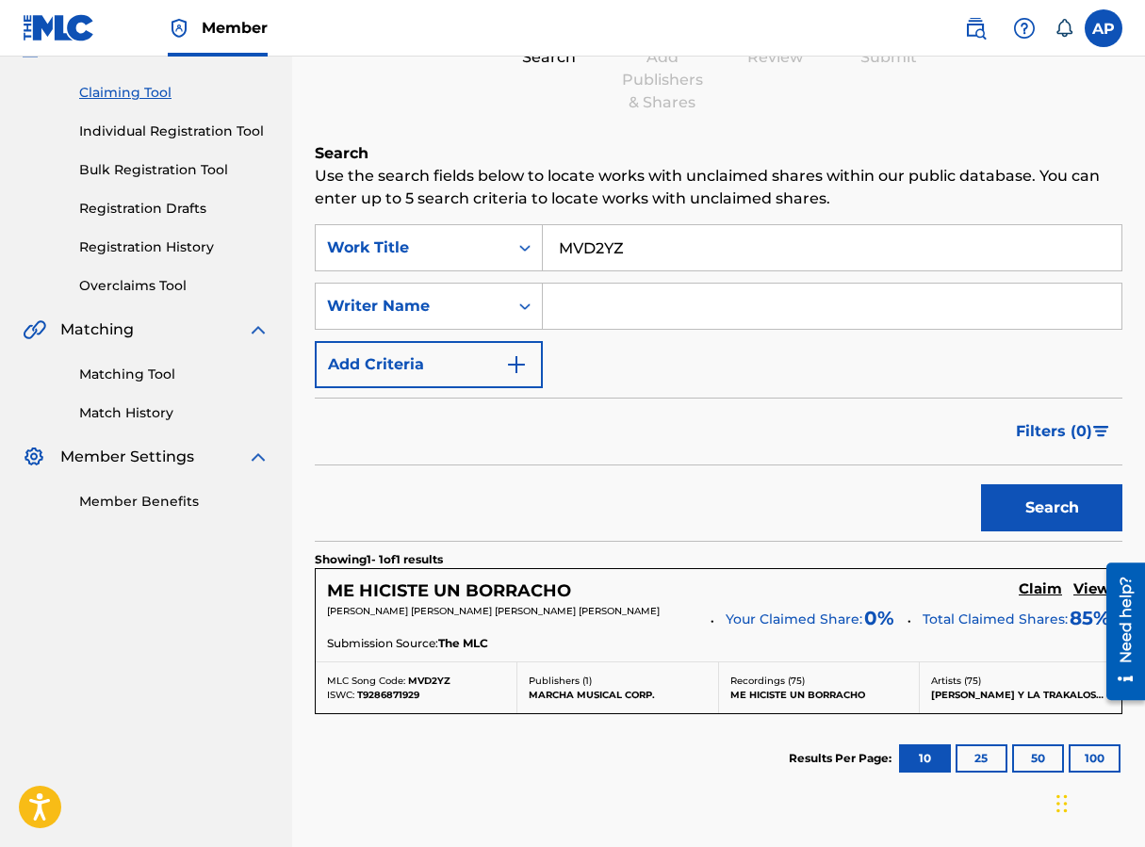
click at [917, 584] on h5 "Claim" at bounding box center [1040, 589] width 43 height 18
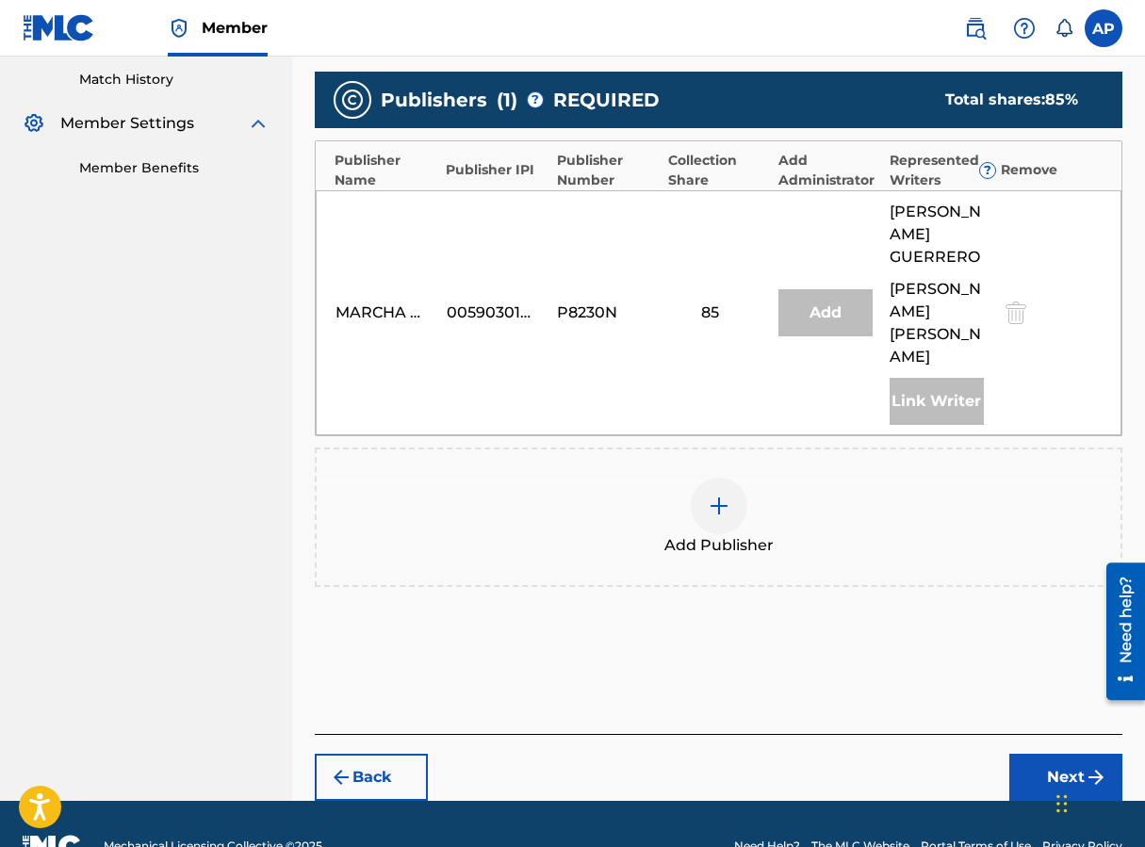
scroll to position [585, 0]
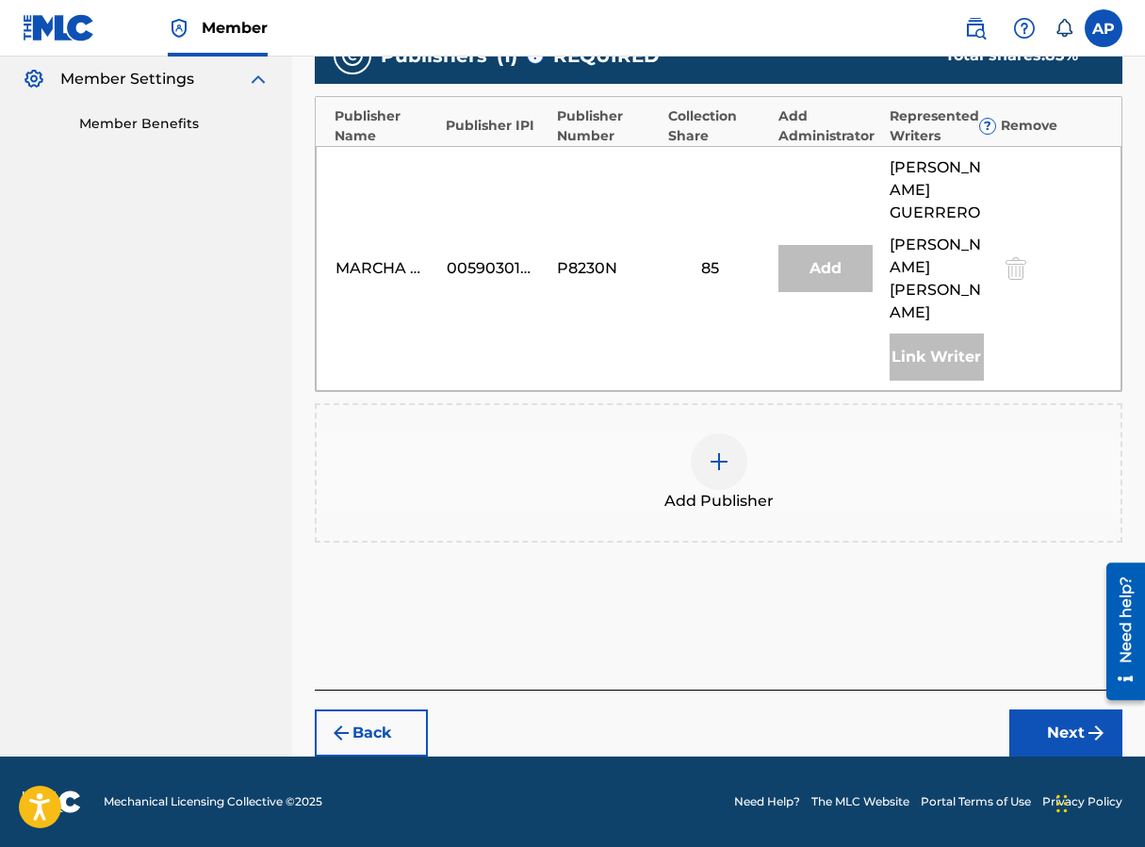
click at [719, 439] on div at bounding box center [719, 461] width 57 height 57
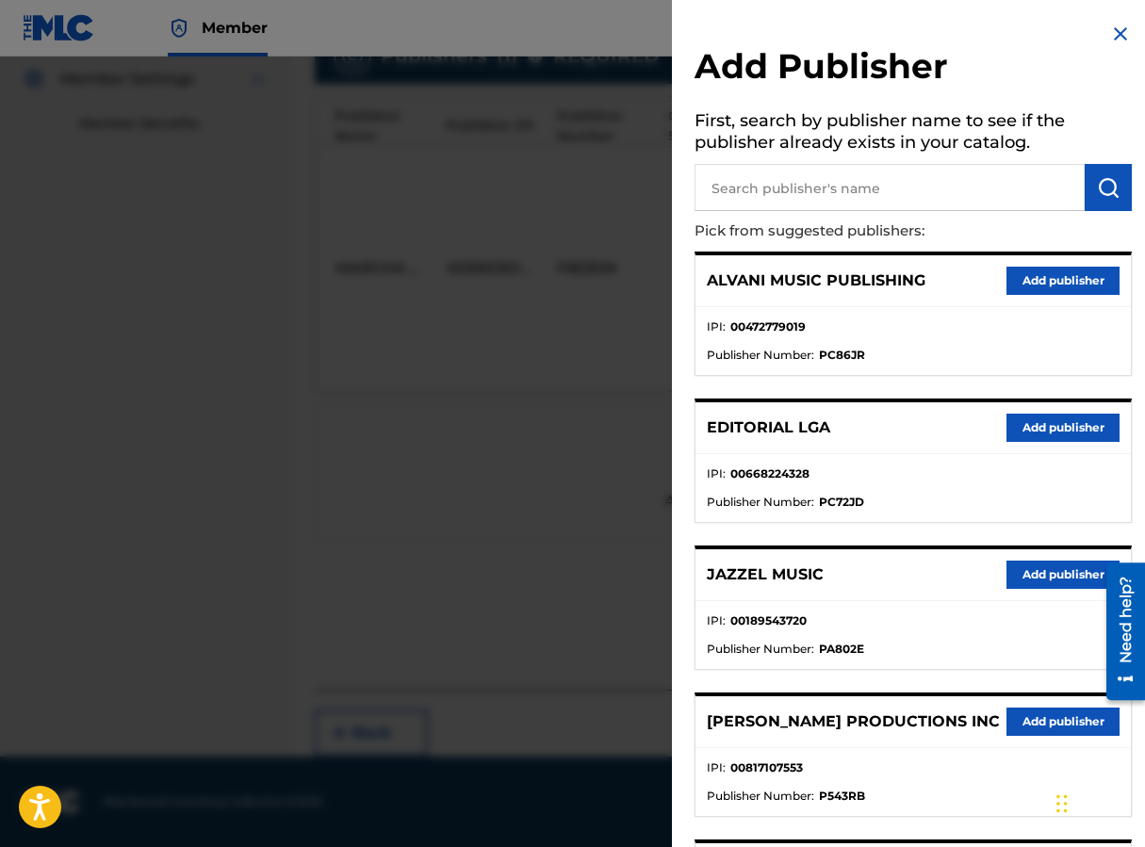
click at [760, 183] on input "text" at bounding box center [889, 187] width 390 height 47
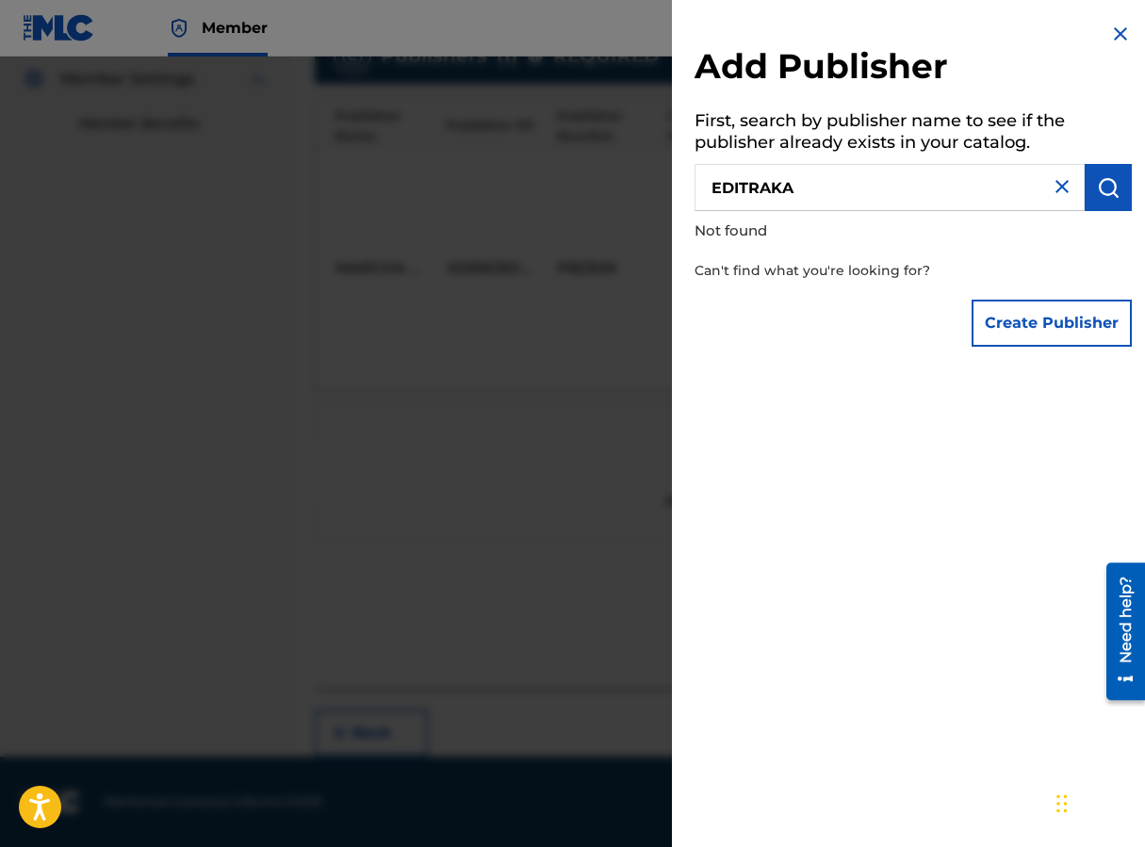
type input "EDITRAKA"
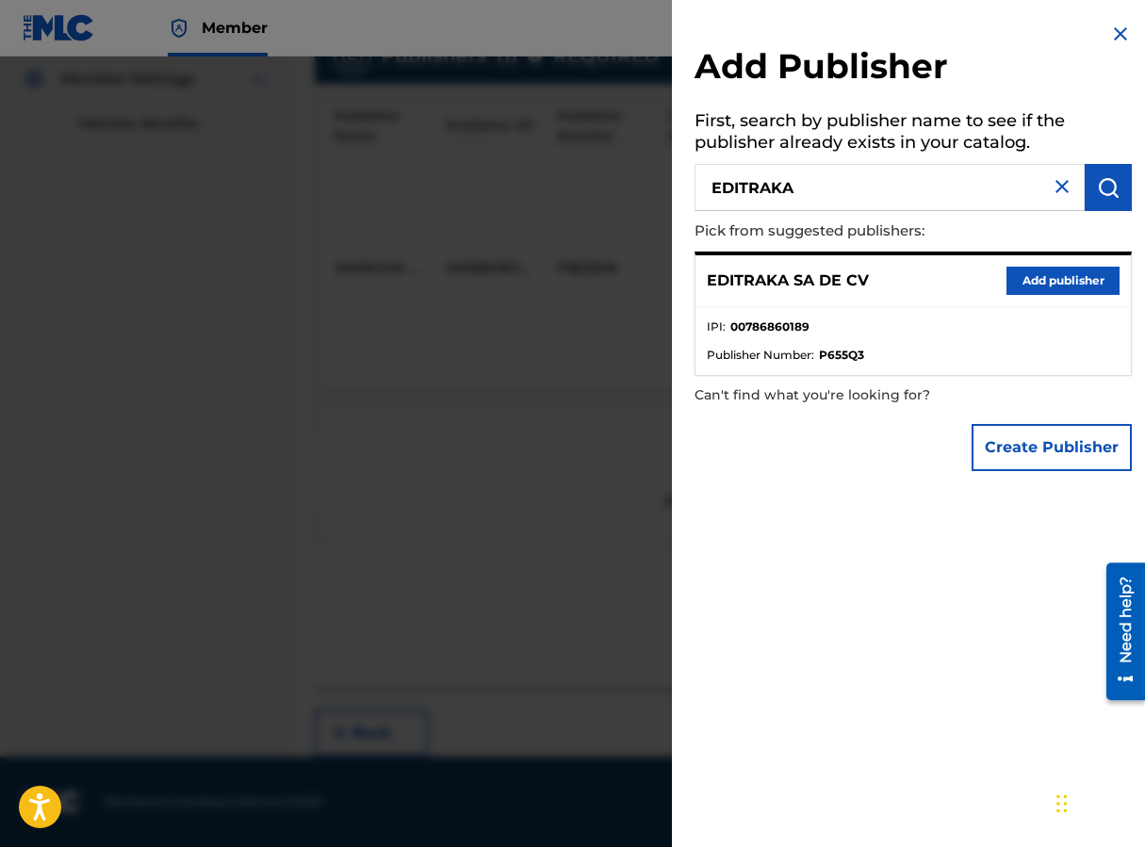
click at [917, 287] on button "Add publisher" at bounding box center [1062, 281] width 113 height 28
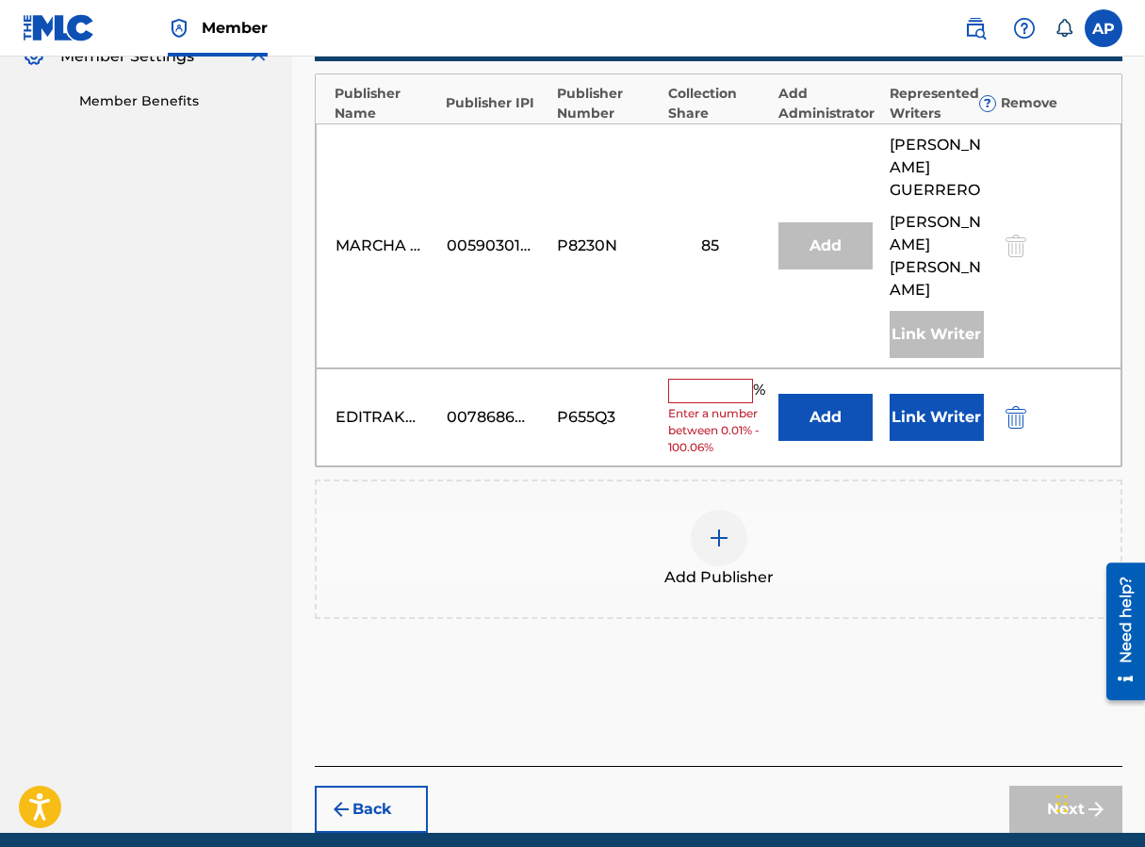
click at [820, 423] on button "Add" at bounding box center [825, 417] width 94 height 47
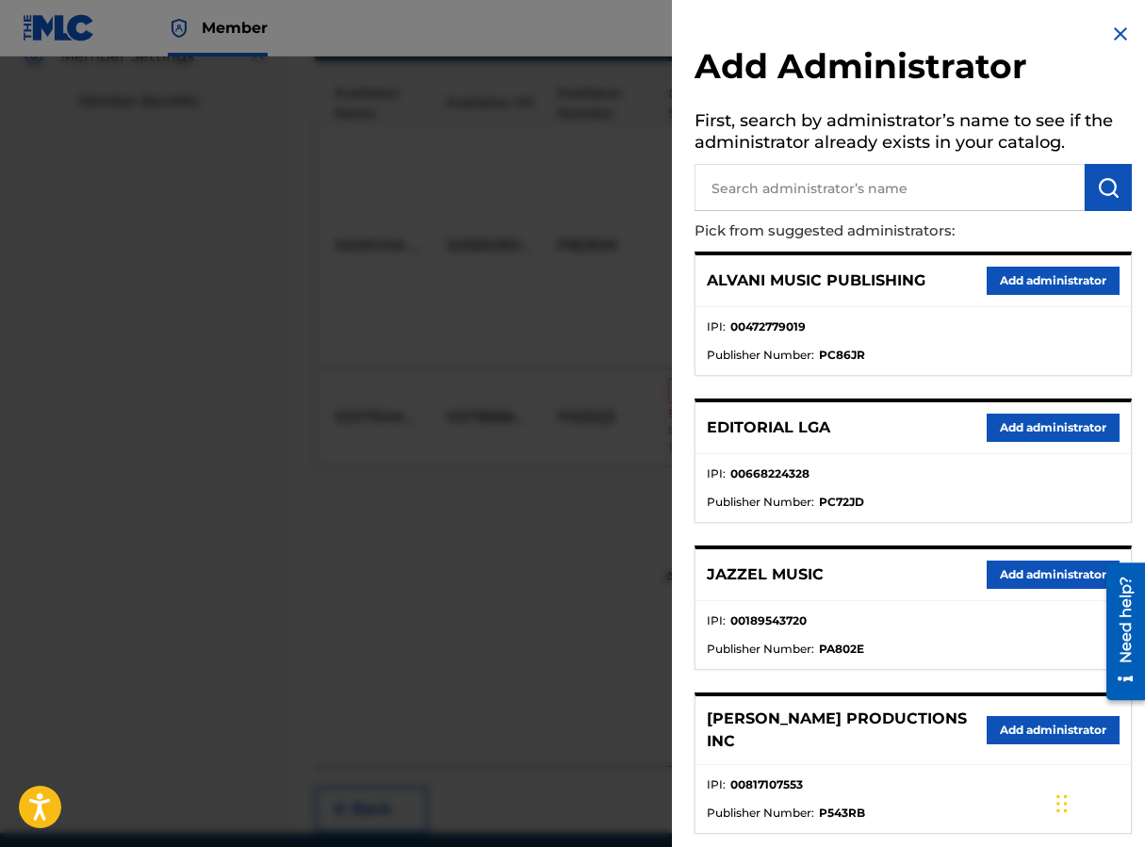
click at [758, 206] on input "text" at bounding box center [889, 187] width 390 height 47
type input "MAXIMO"
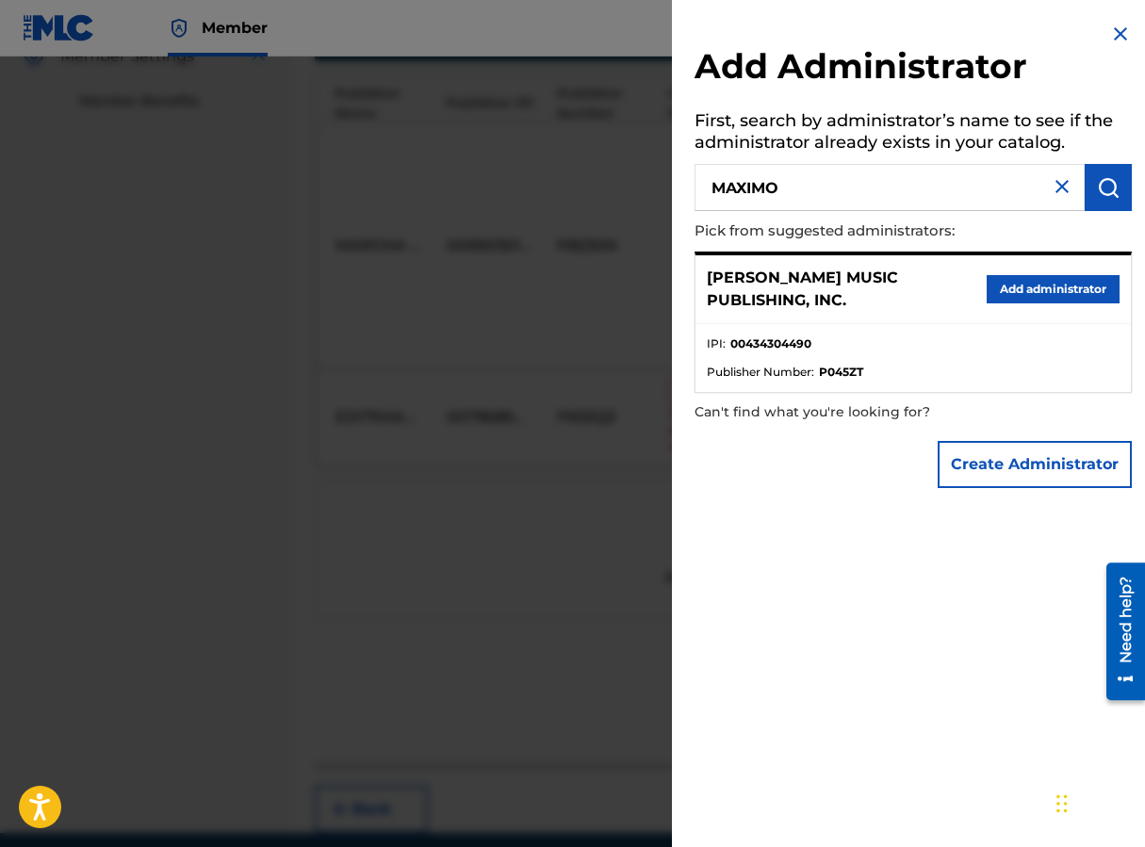
click at [917, 298] on button "Add administrator" at bounding box center [1053, 289] width 133 height 28
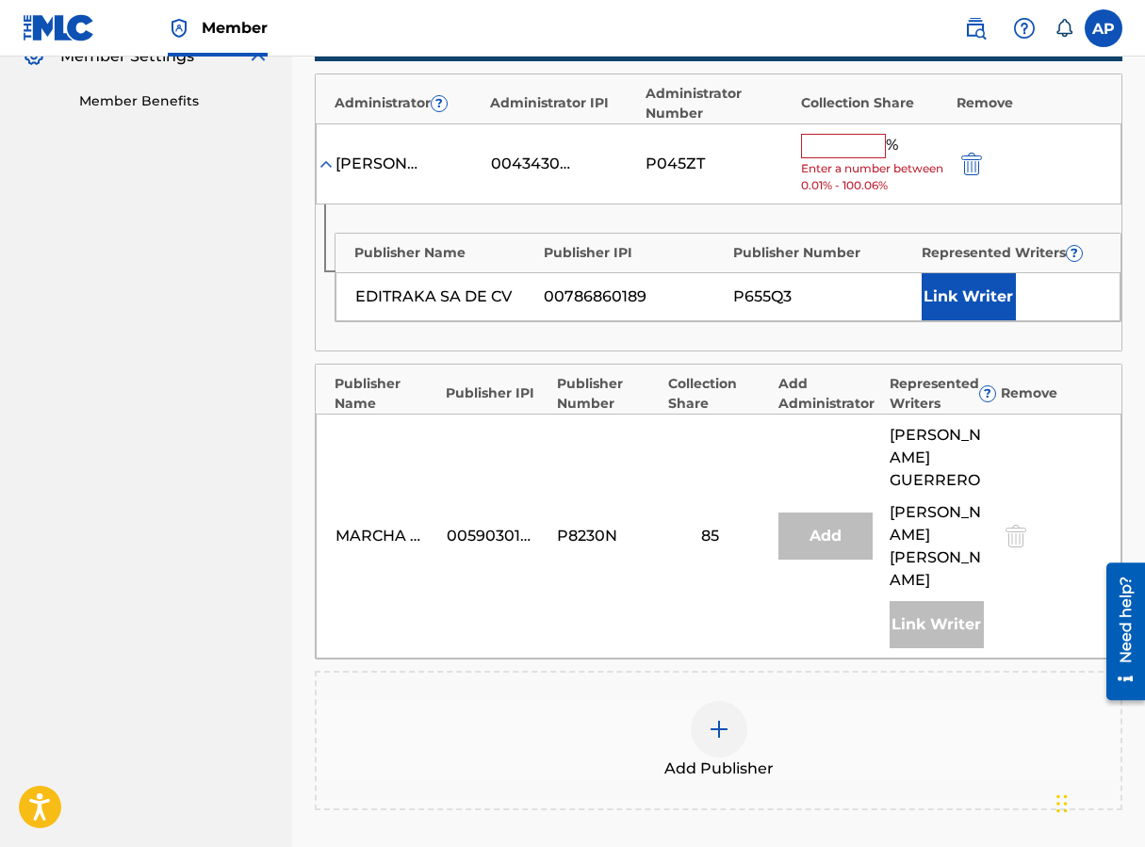
click at [807, 145] on input "text" at bounding box center [843, 146] width 85 height 24
type input "15"
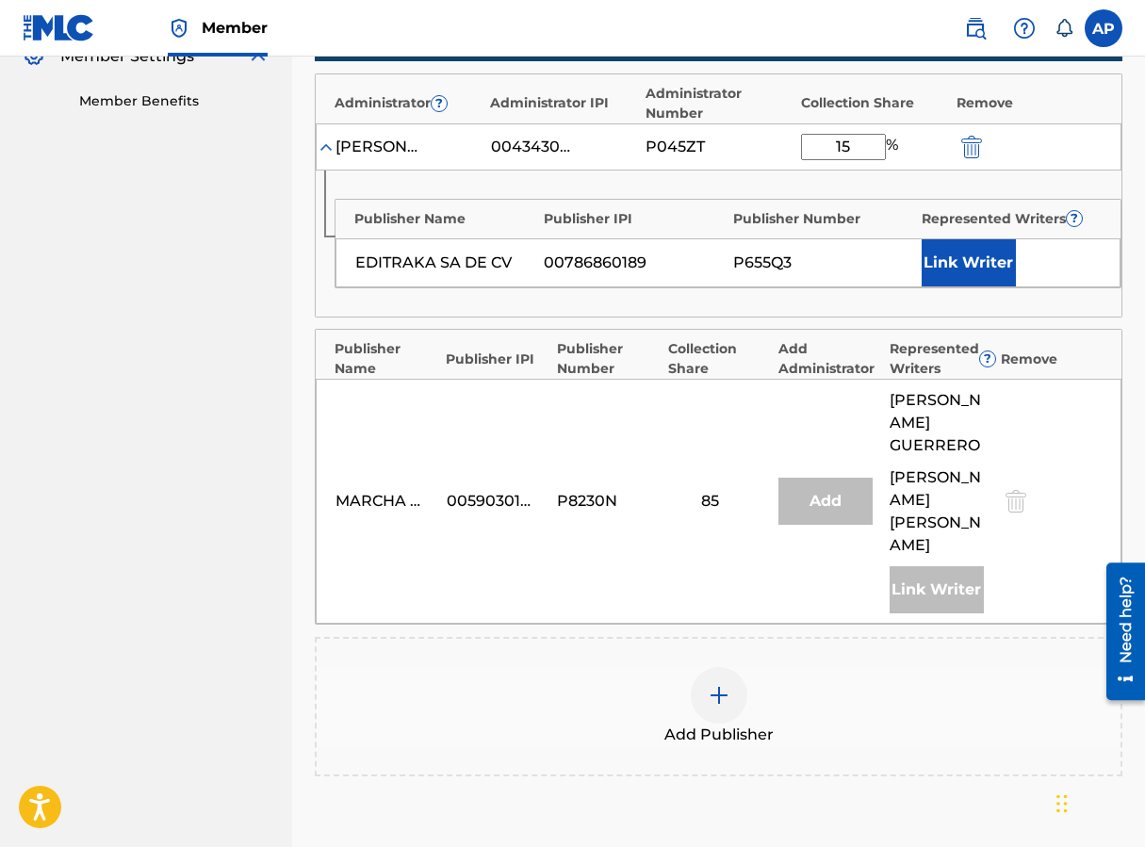
scroll to position [841, 0]
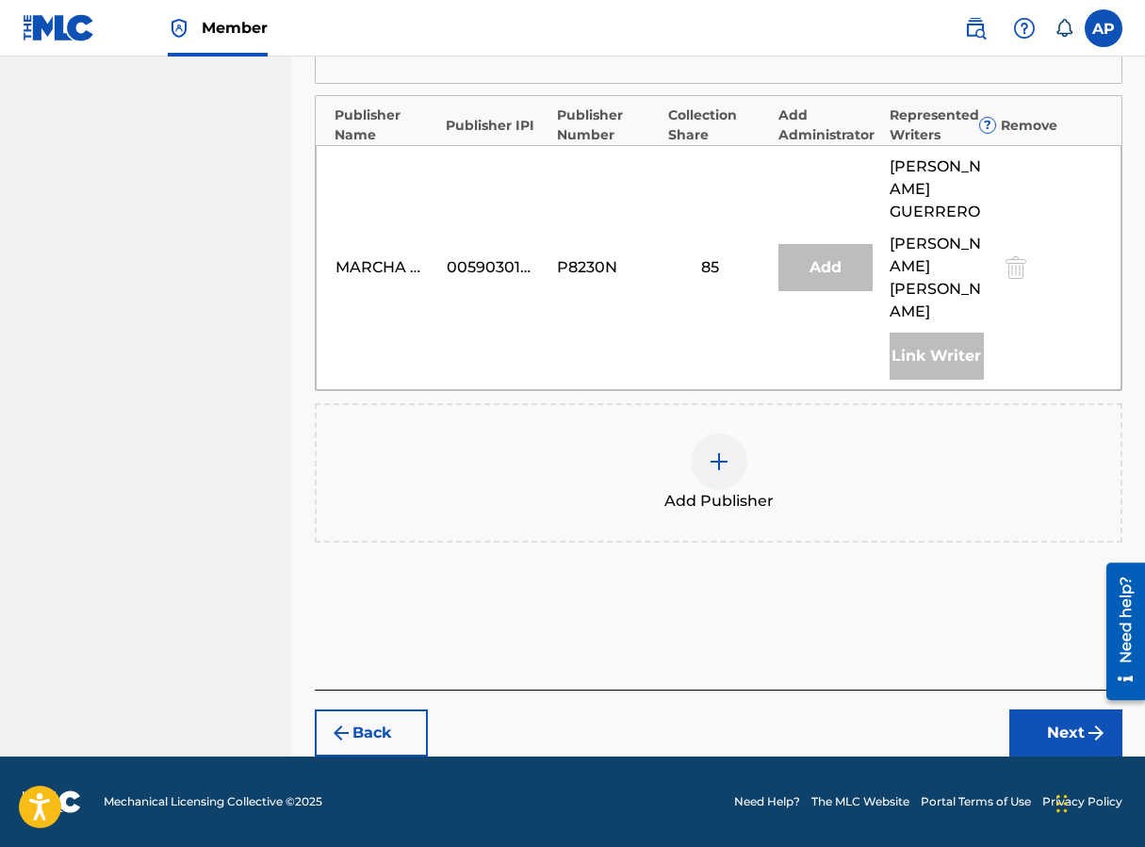
click at [917, 738] on button "Next" at bounding box center [1065, 733] width 113 height 47
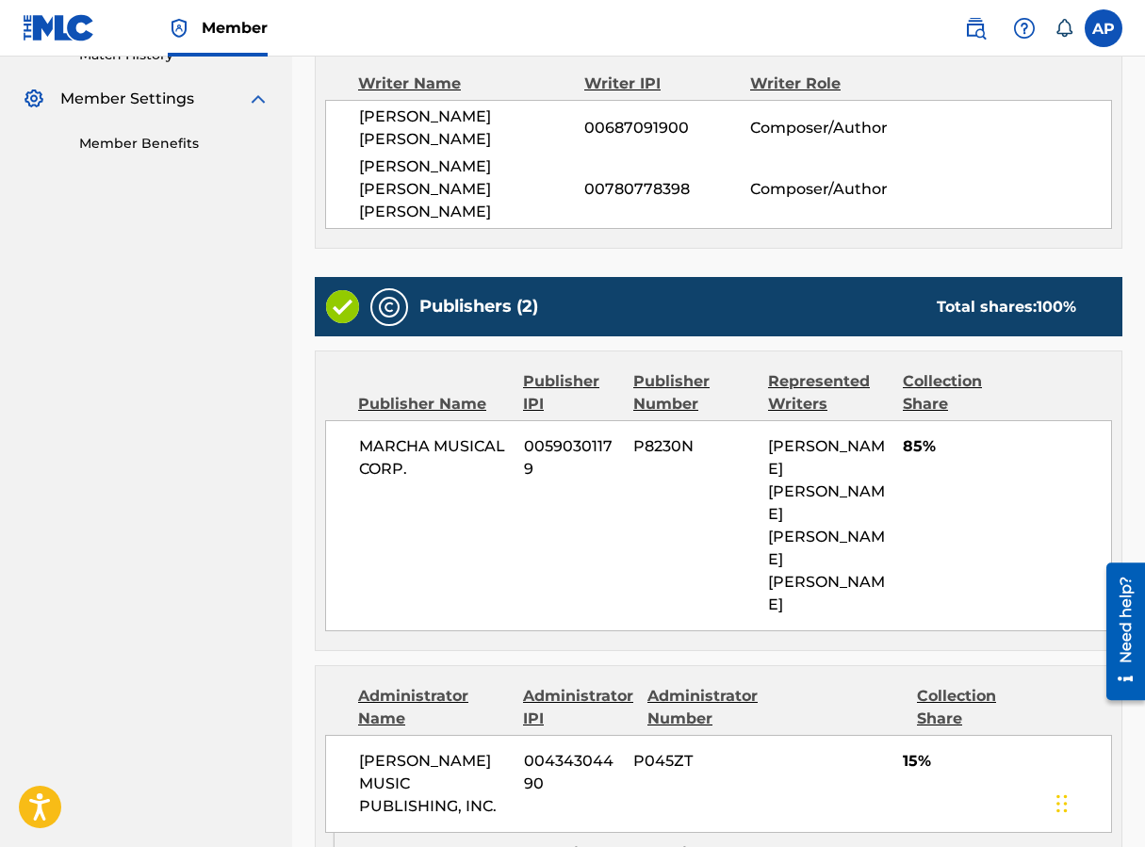
scroll to position [833, 0]
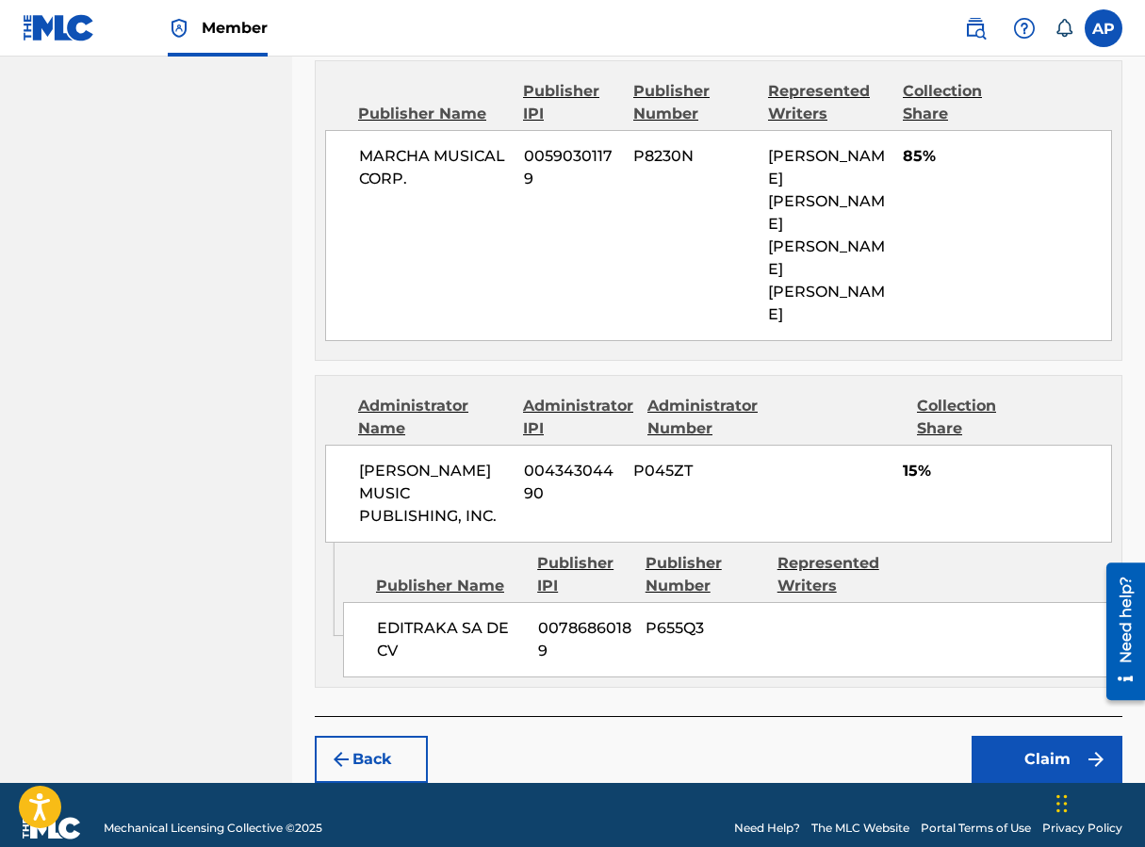
click at [917, 736] on button "Claim" at bounding box center [1047, 759] width 151 height 47
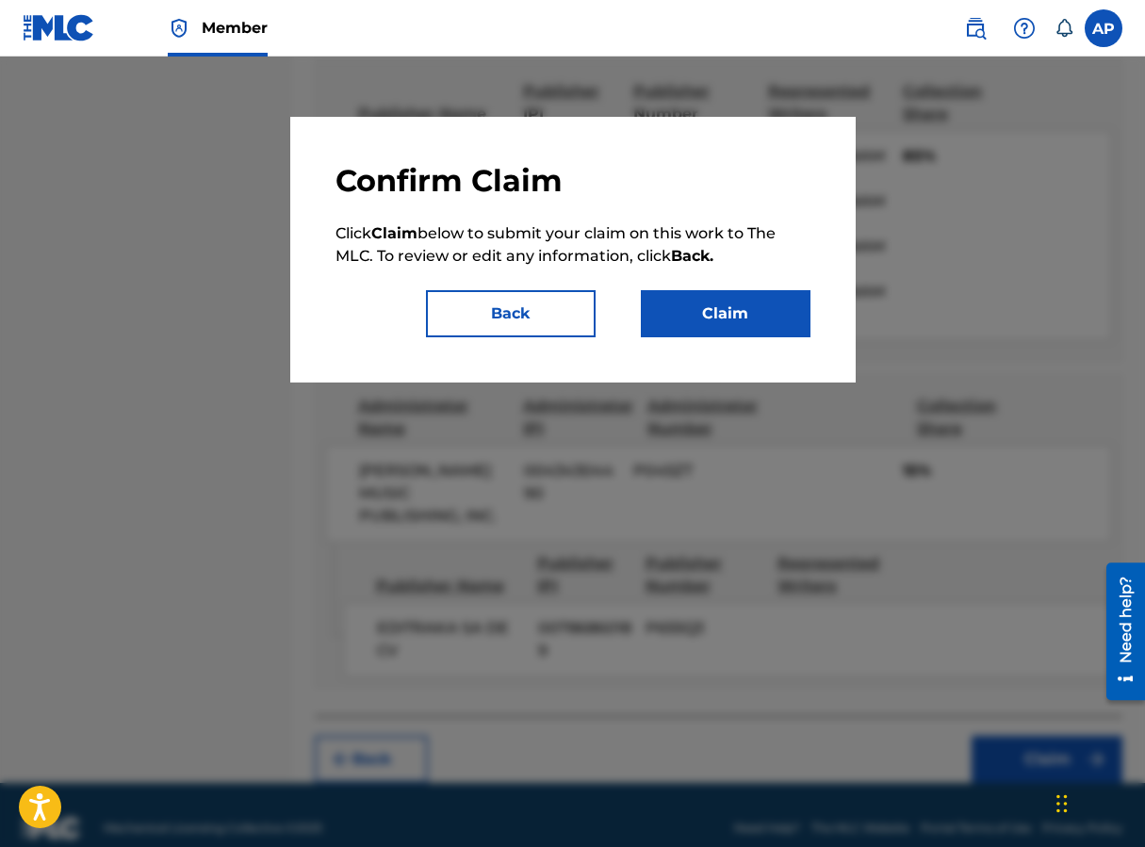
click at [723, 333] on button "Claim" at bounding box center [726, 313] width 170 height 47
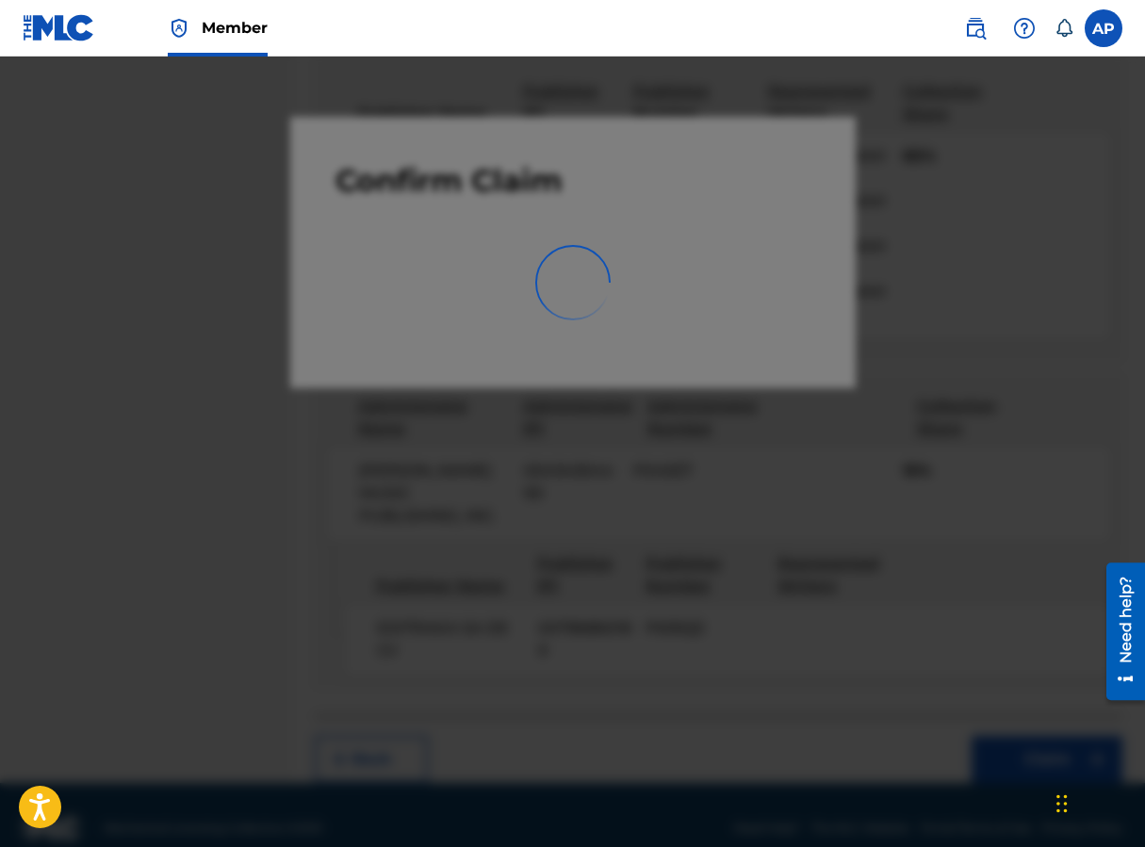
scroll to position [0, 0]
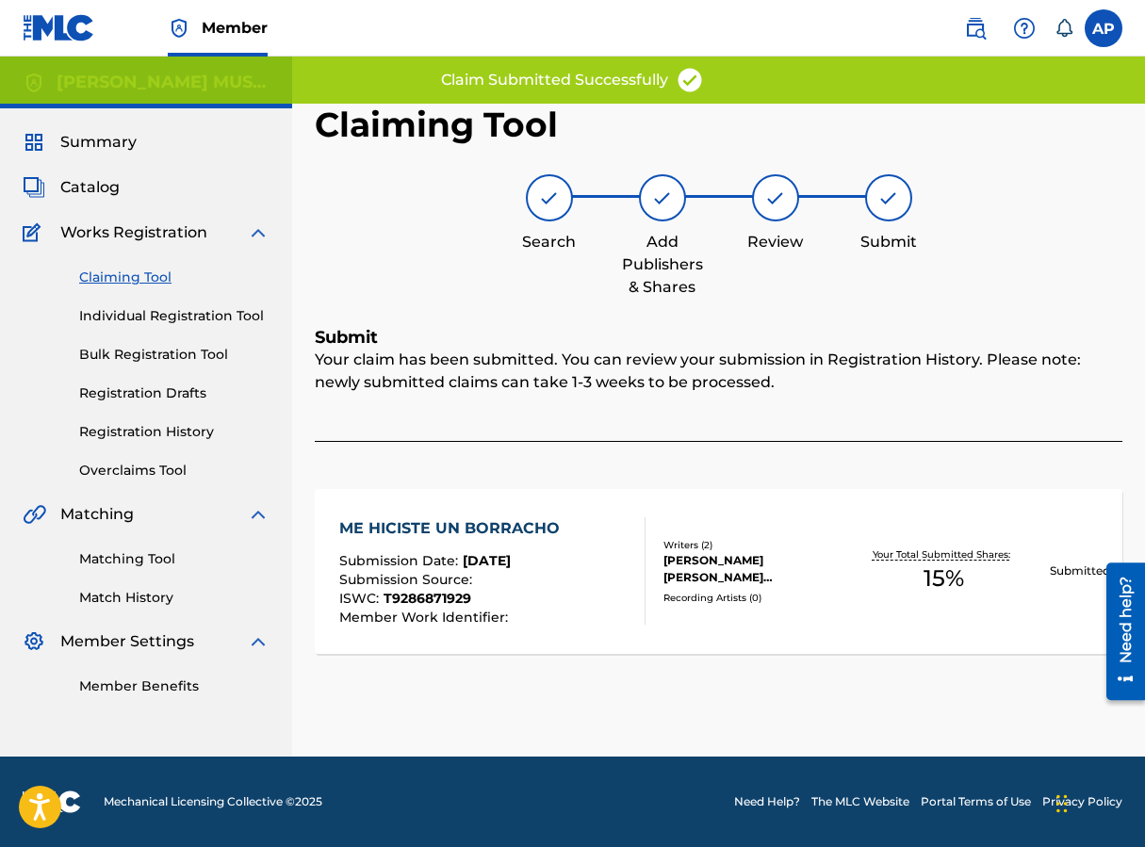
click at [109, 271] on link "Claiming Tool" at bounding box center [174, 278] width 190 height 20
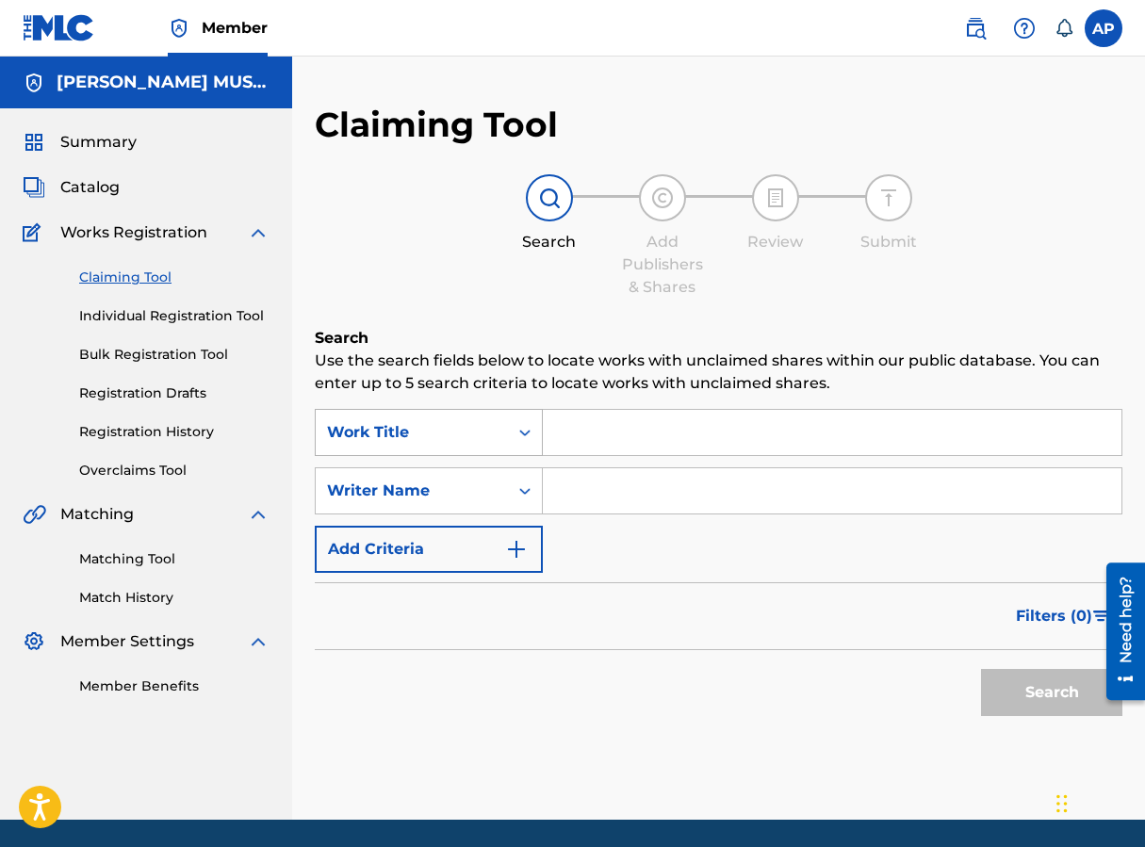
click at [522, 438] on icon "Search Form" at bounding box center [524, 432] width 19 height 19
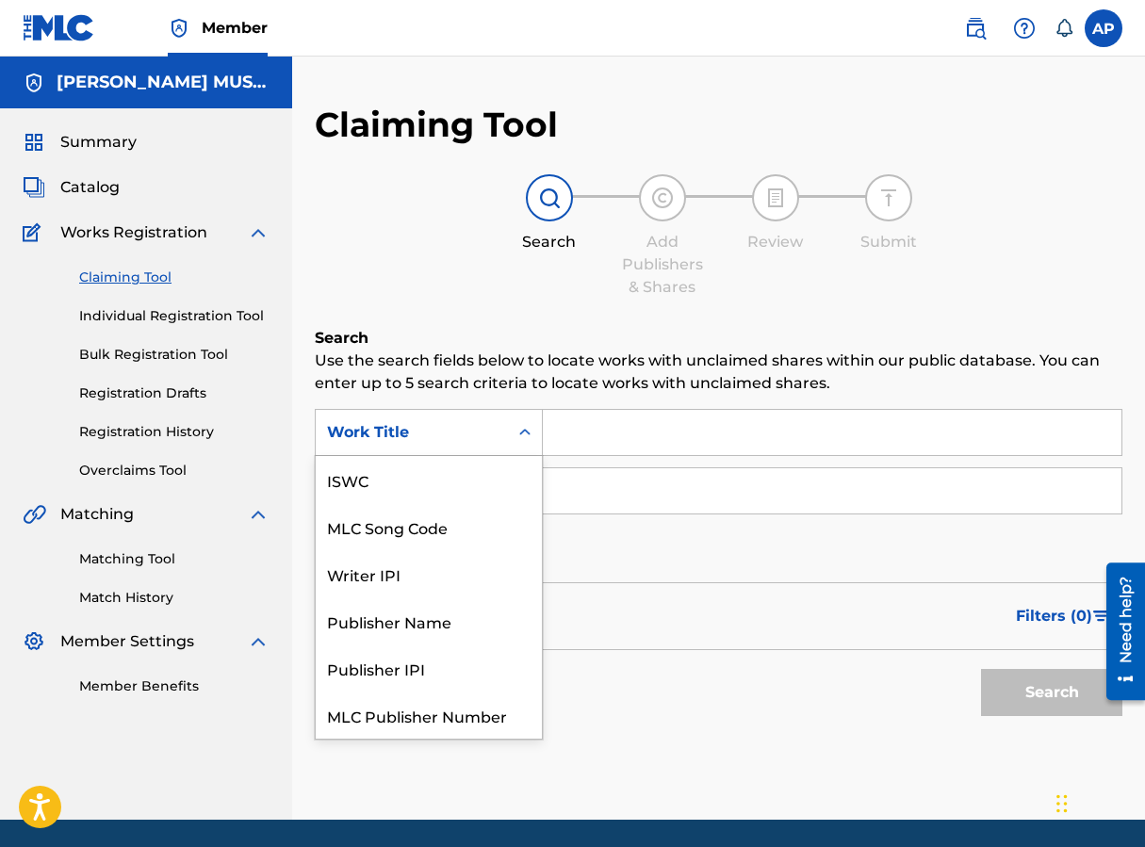
scroll to position [47, 0]
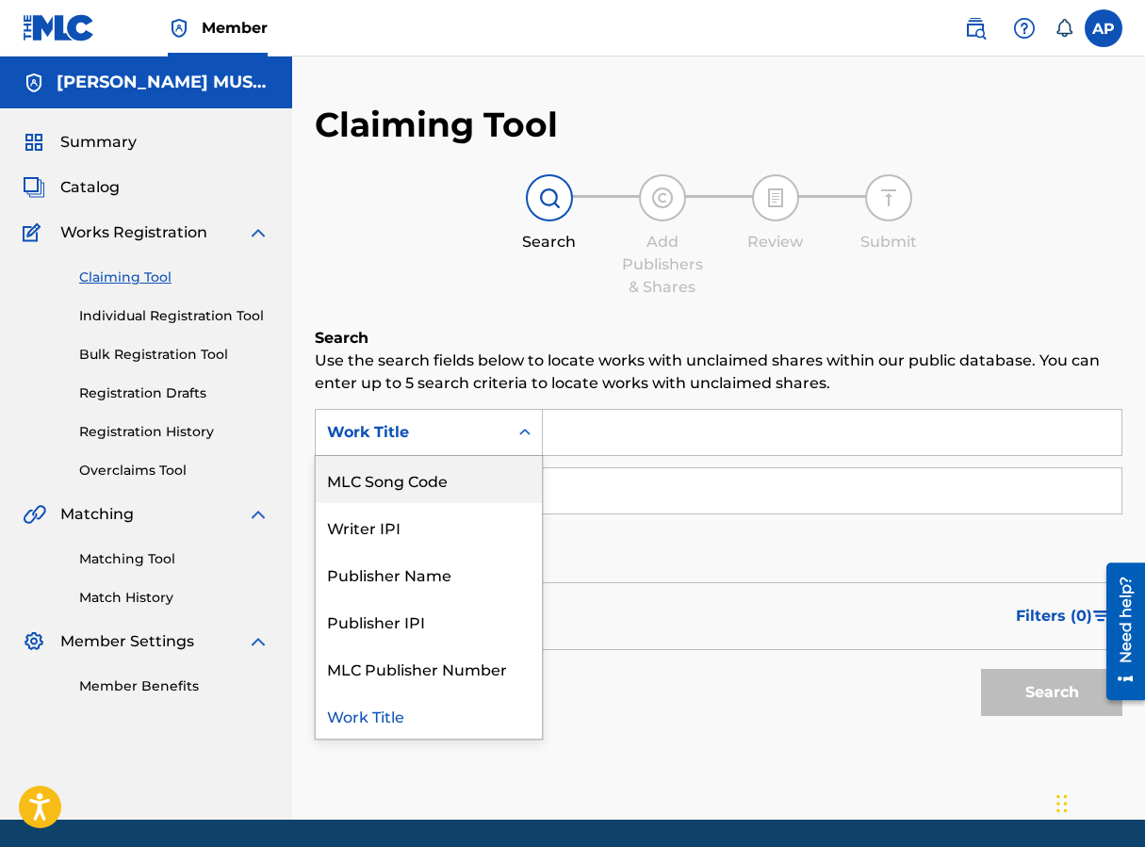
click at [519, 470] on div "MLC Song Code" at bounding box center [429, 479] width 226 height 47
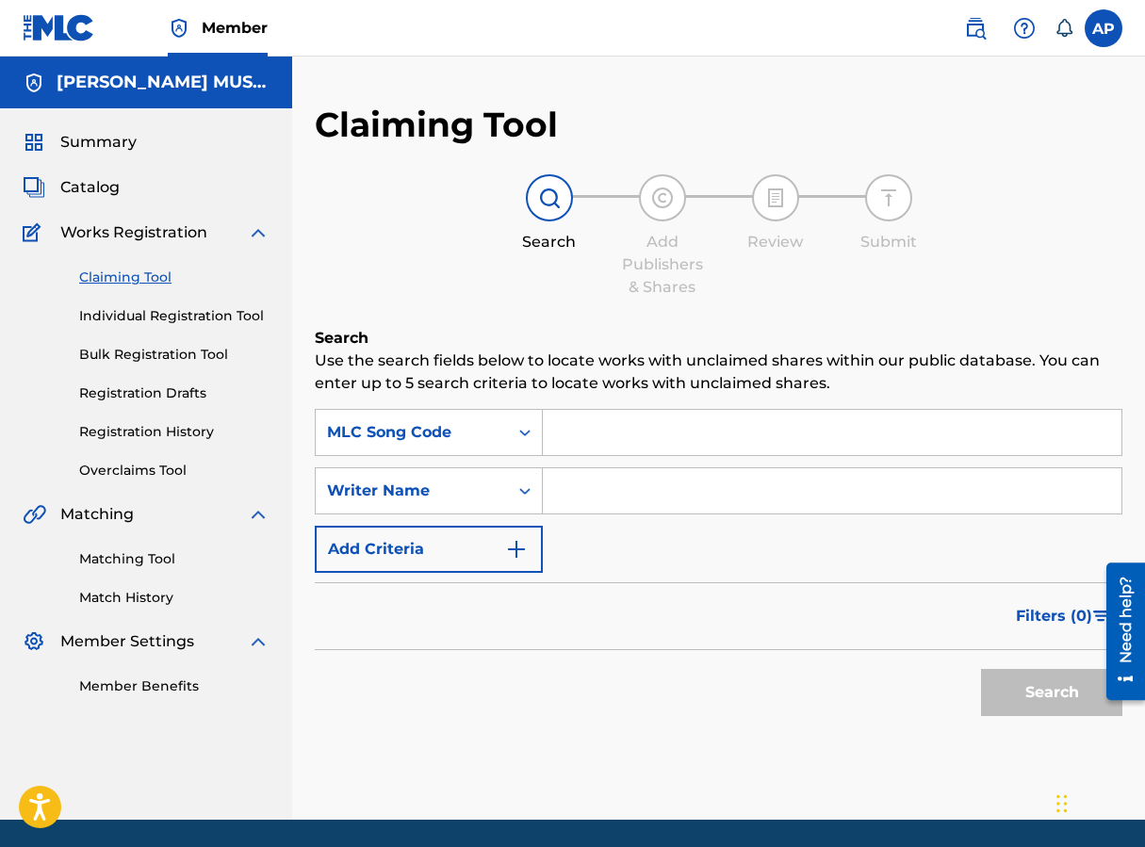
click at [602, 427] on input "Search Form" at bounding box center [832, 432] width 579 height 45
type input "MA4T0X"
click at [917, 669] on button "Search" at bounding box center [1051, 692] width 141 height 47
click at [917, 678] on button "Search" at bounding box center [1051, 692] width 141 height 47
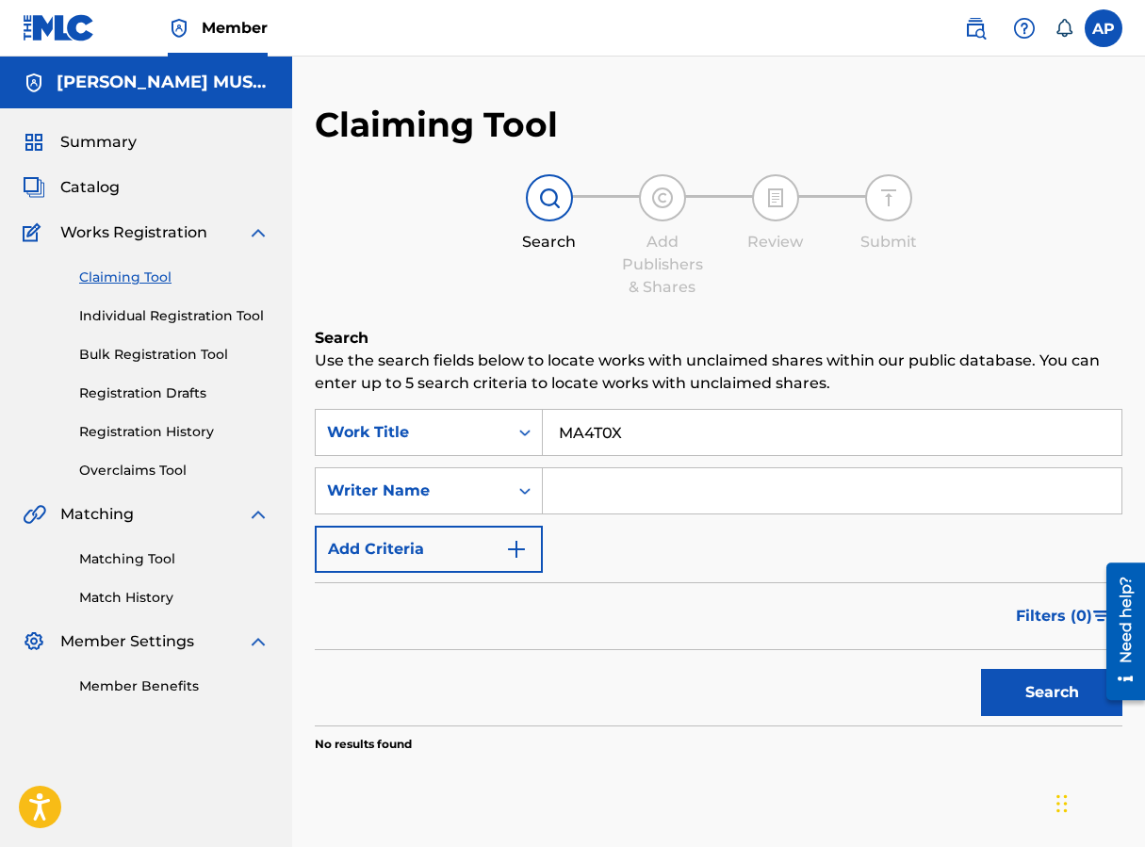
click at [728, 410] on input "MA4T0X" at bounding box center [832, 432] width 579 height 45
click at [449, 438] on div "Work Title" at bounding box center [412, 432] width 170 height 23
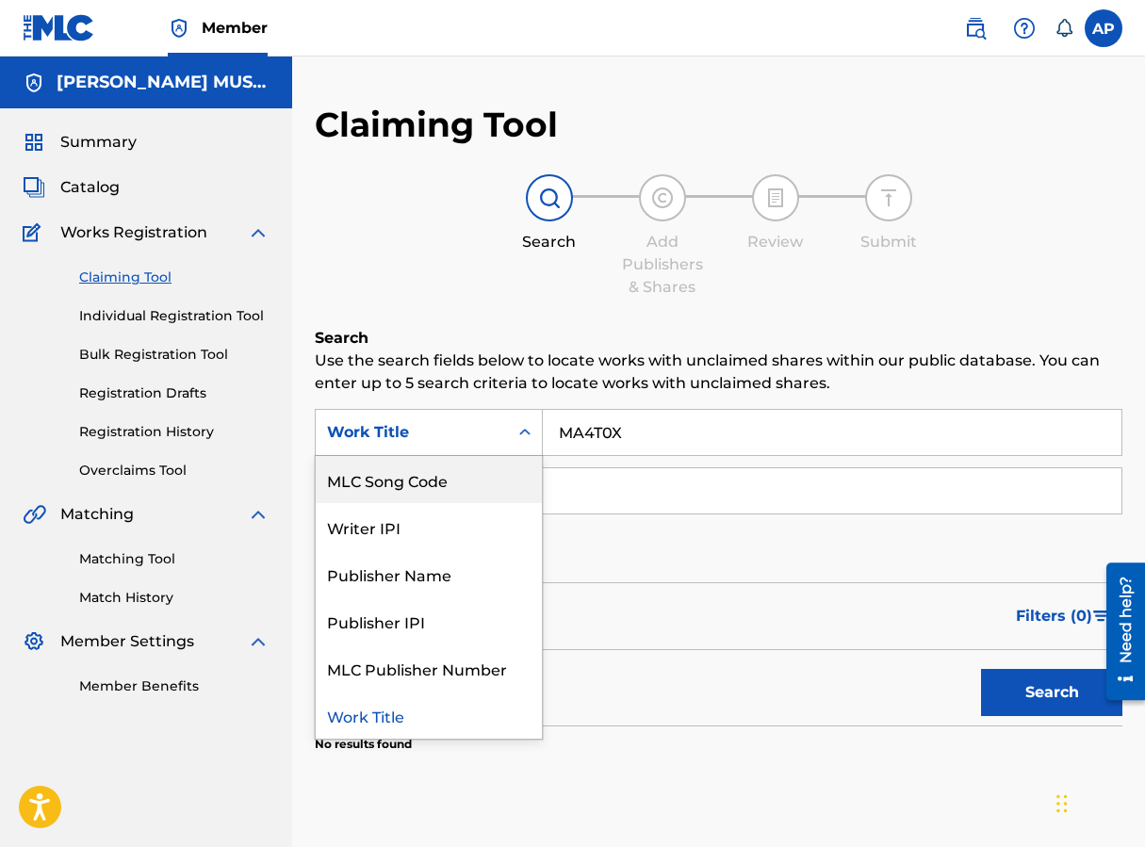
click at [449, 468] on div "MLC Song Code" at bounding box center [429, 479] width 226 height 47
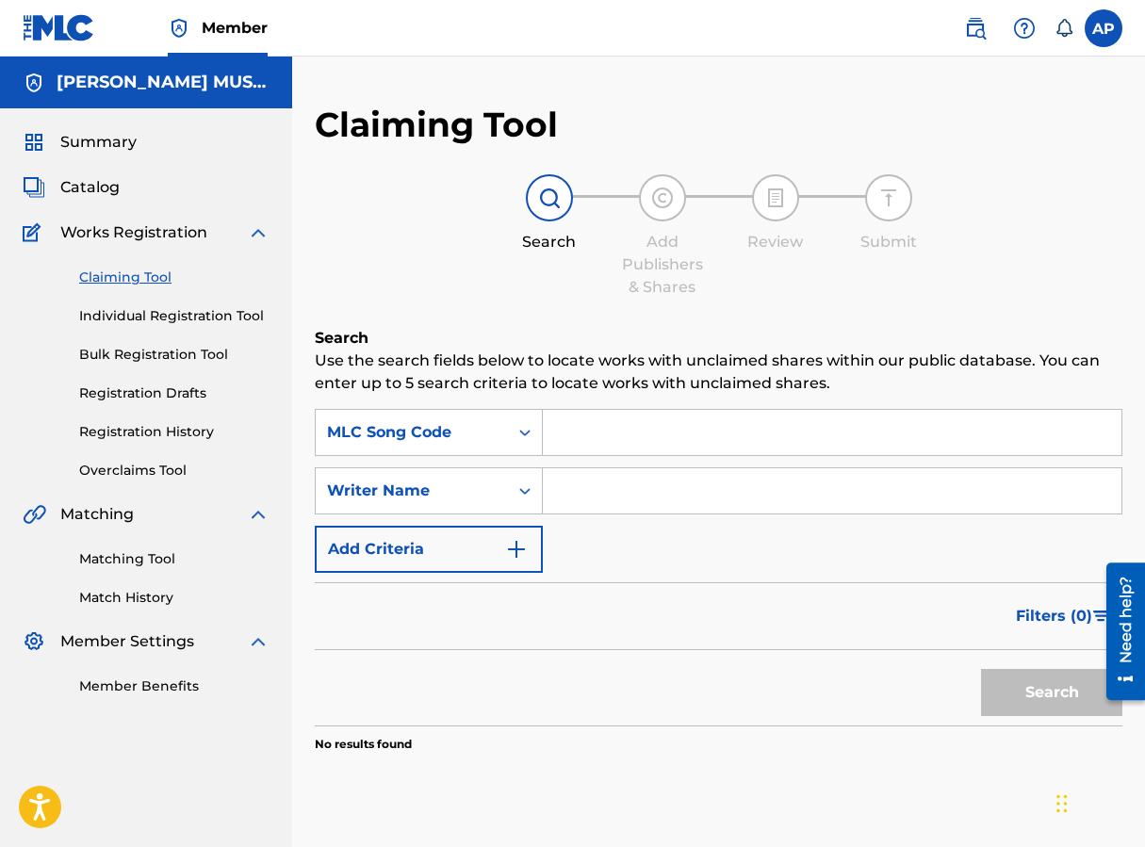
click at [570, 433] on input "Search Form" at bounding box center [832, 432] width 579 height 45
paste input "MA4T0X"
type input "MA4T0X"
click at [917, 669] on button "Search" at bounding box center [1051, 692] width 141 height 47
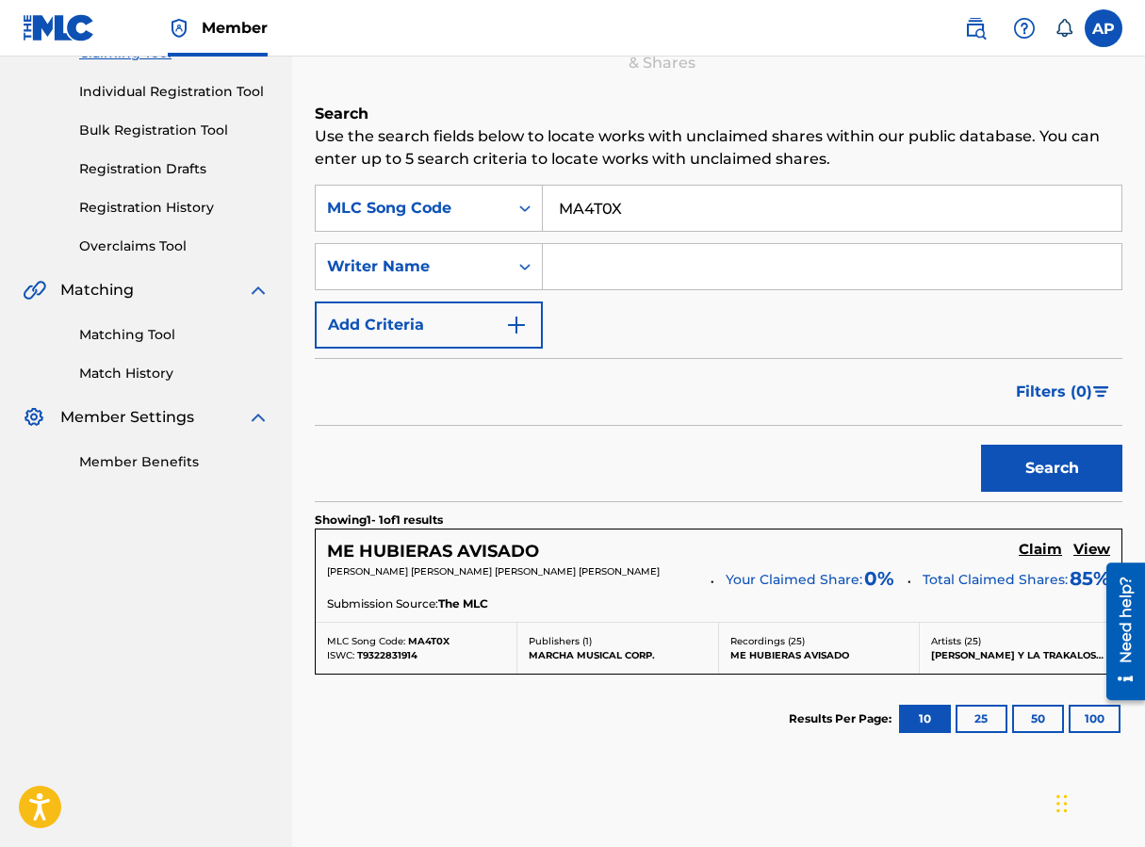
scroll to position [228, 0]
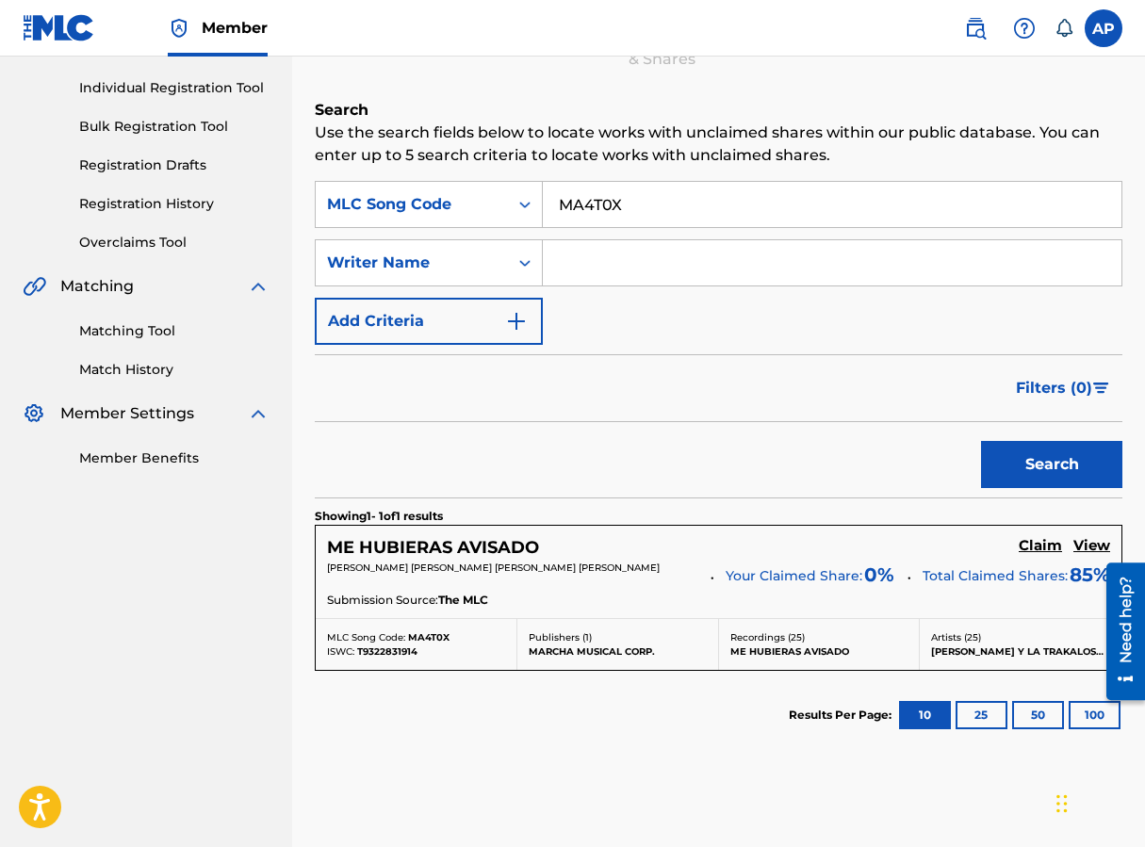
click at [917, 551] on h5 "Claim" at bounding box center [1040, 546] width 43 height 18
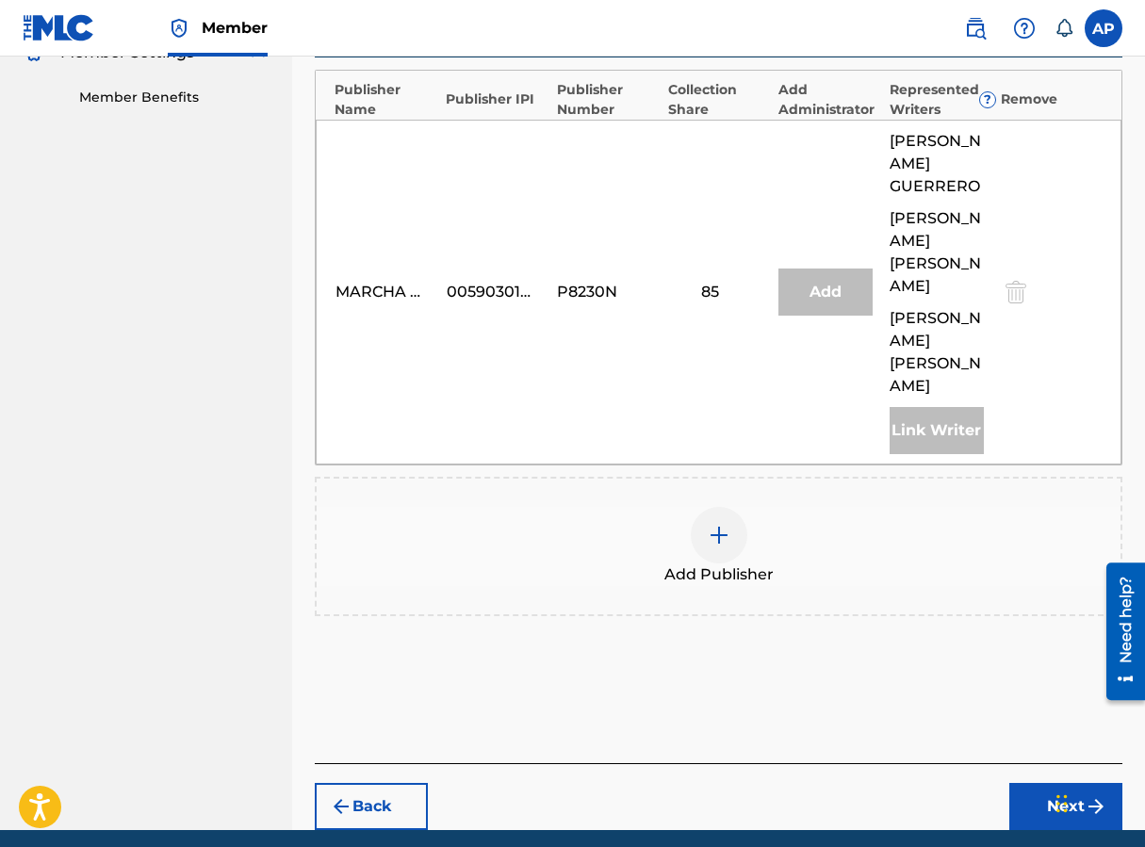
scroll to position [592, 0]
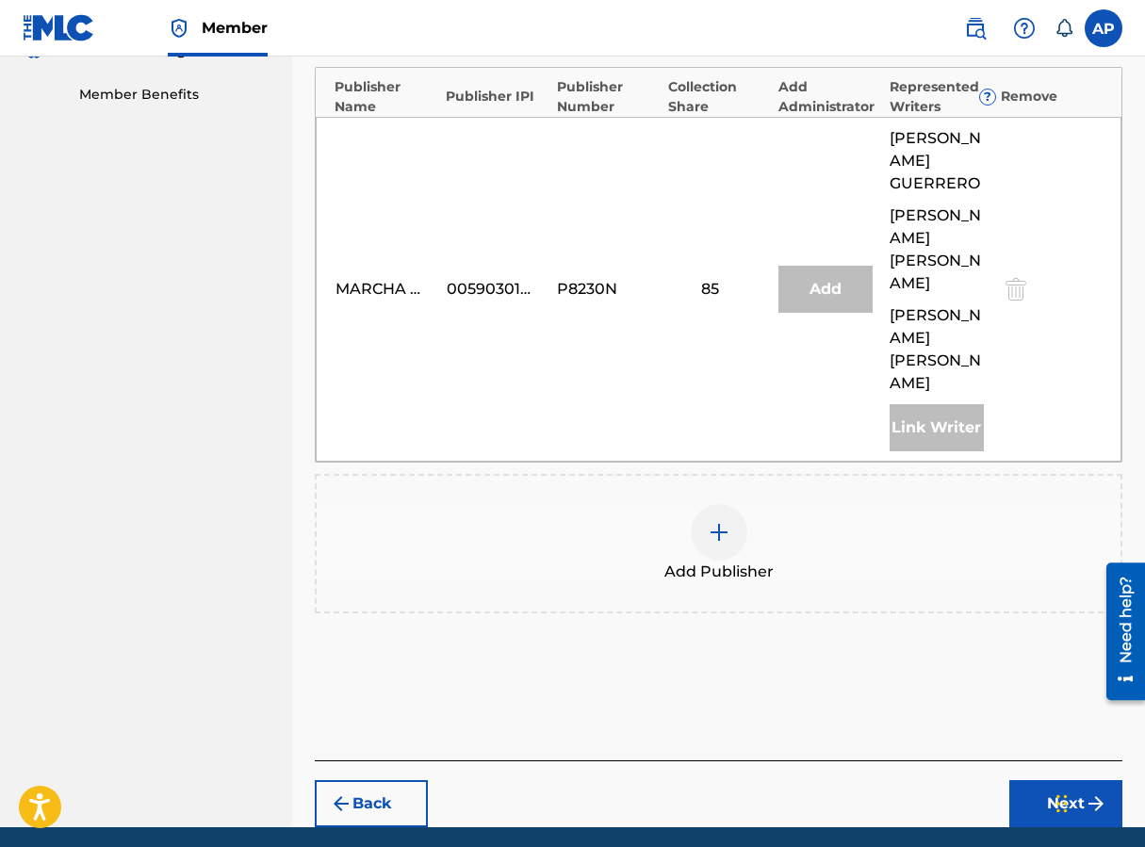
click at [728, 525] on div at bounding box center [719, 532] width 57 height 57
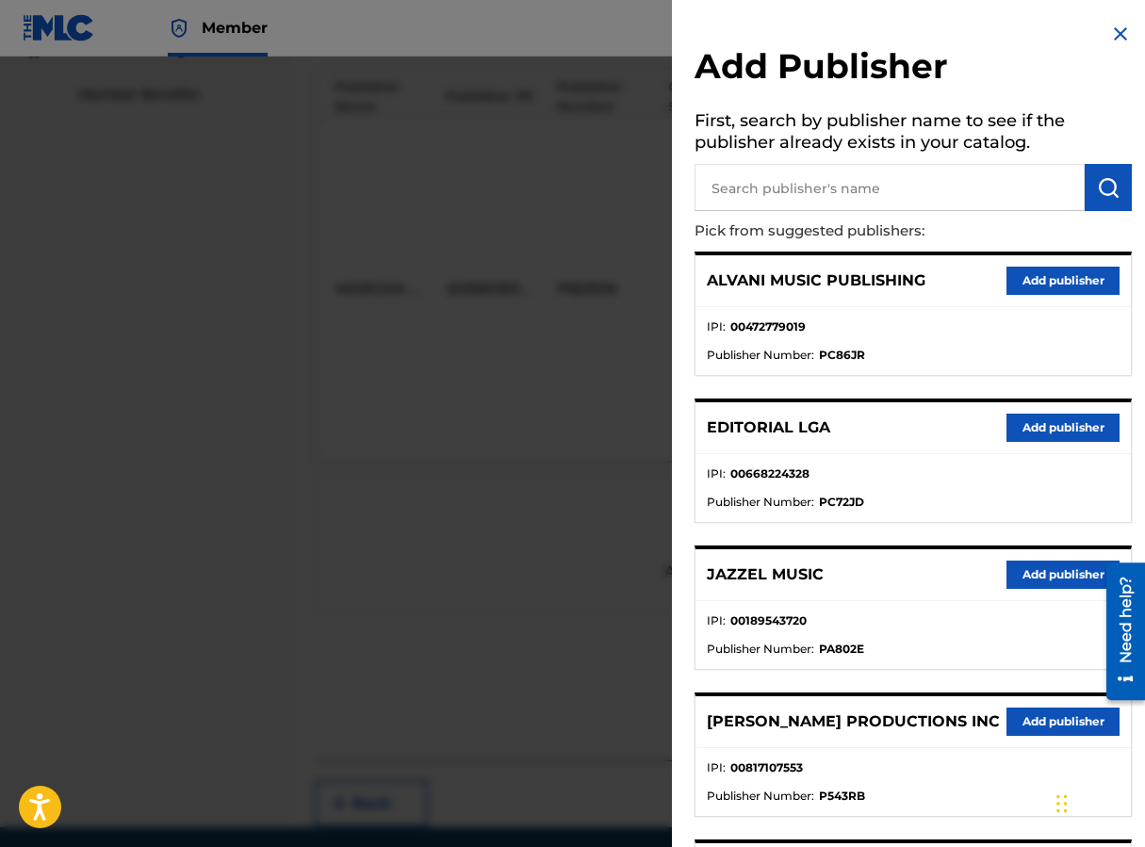
click at [764, 199] on input "text" at bounding box center [889, 187] width 390 height 47
type input "R"
type input "EDITRAKA"
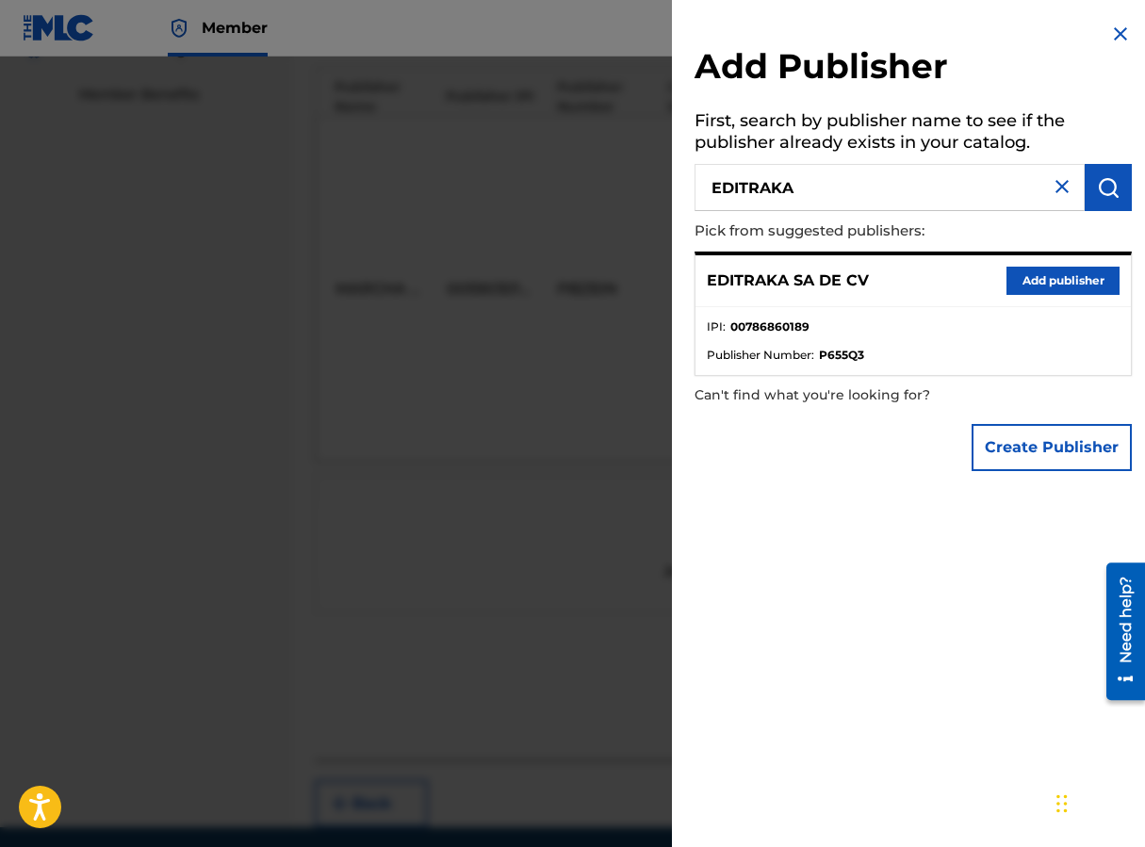
click at [917, 281] on button "Add publisher" at bounding box center [1062, 281] width 113 height 28
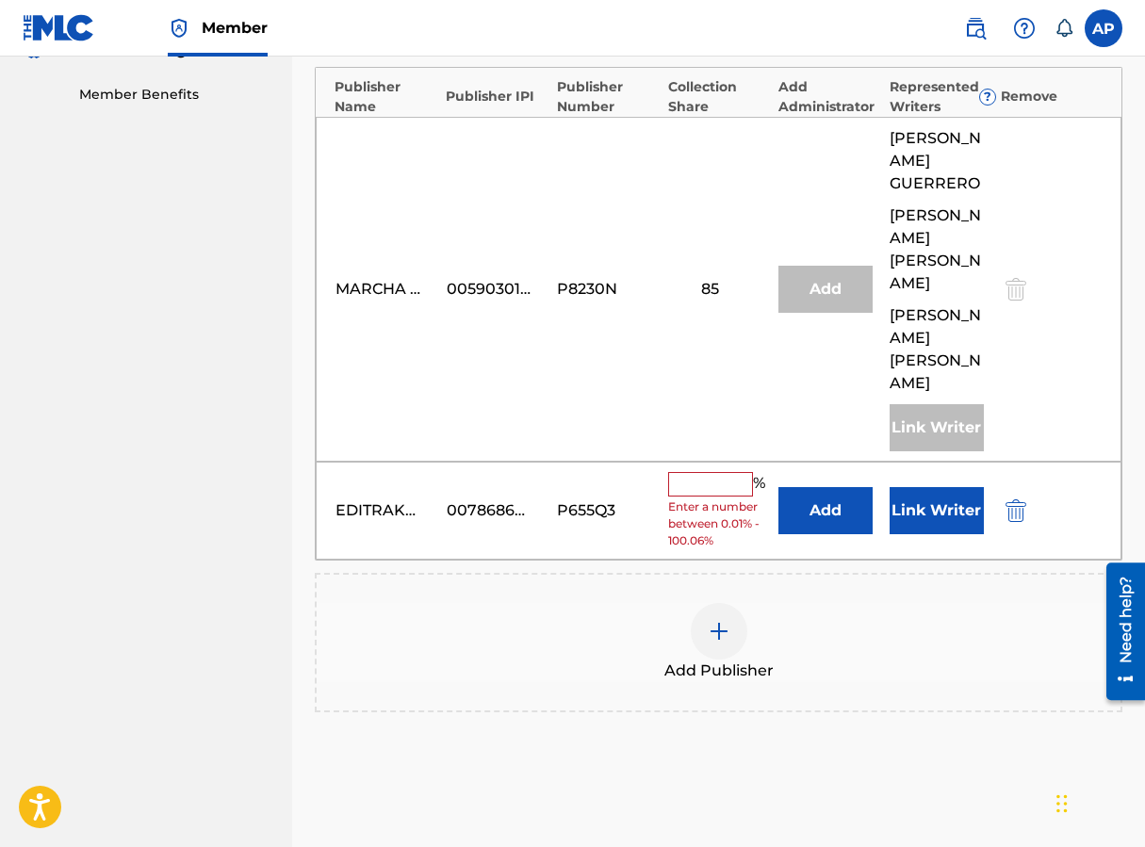
click at [813, 487] on button "Add" at bounding box center [825, 510] width 94 height 47
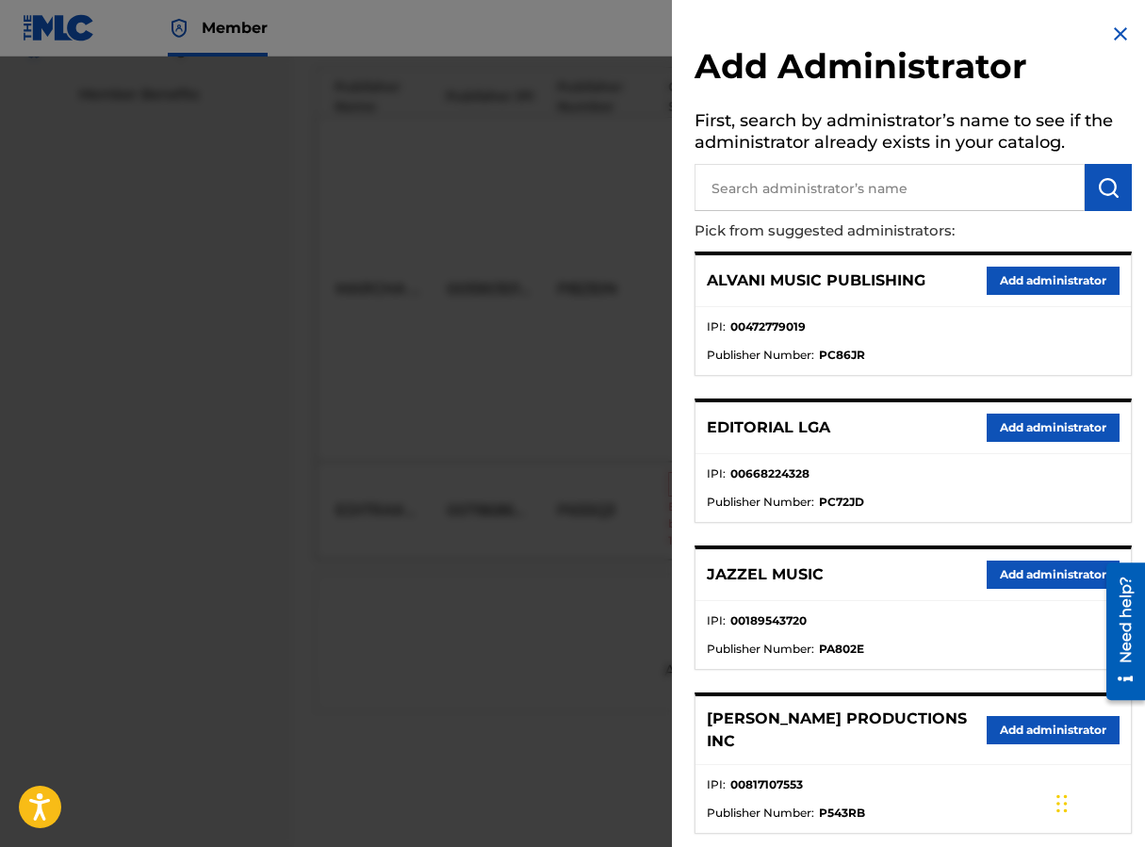
click at [757, 199] on input "text" at bounding box center [889, 187] width 390 height 47
type input "MAXIMO"
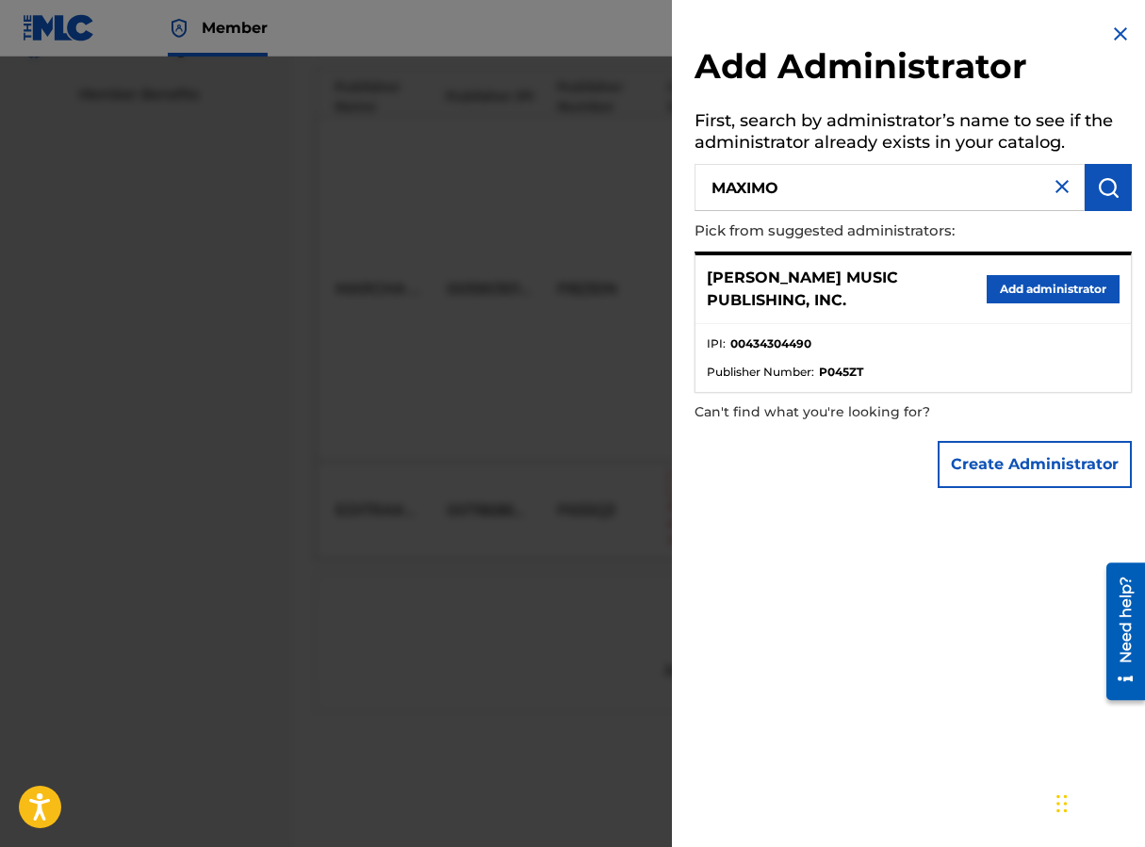
click at [917, 298] on button "Add administrator" at bounding box center [1053, 289] width 133 height 28
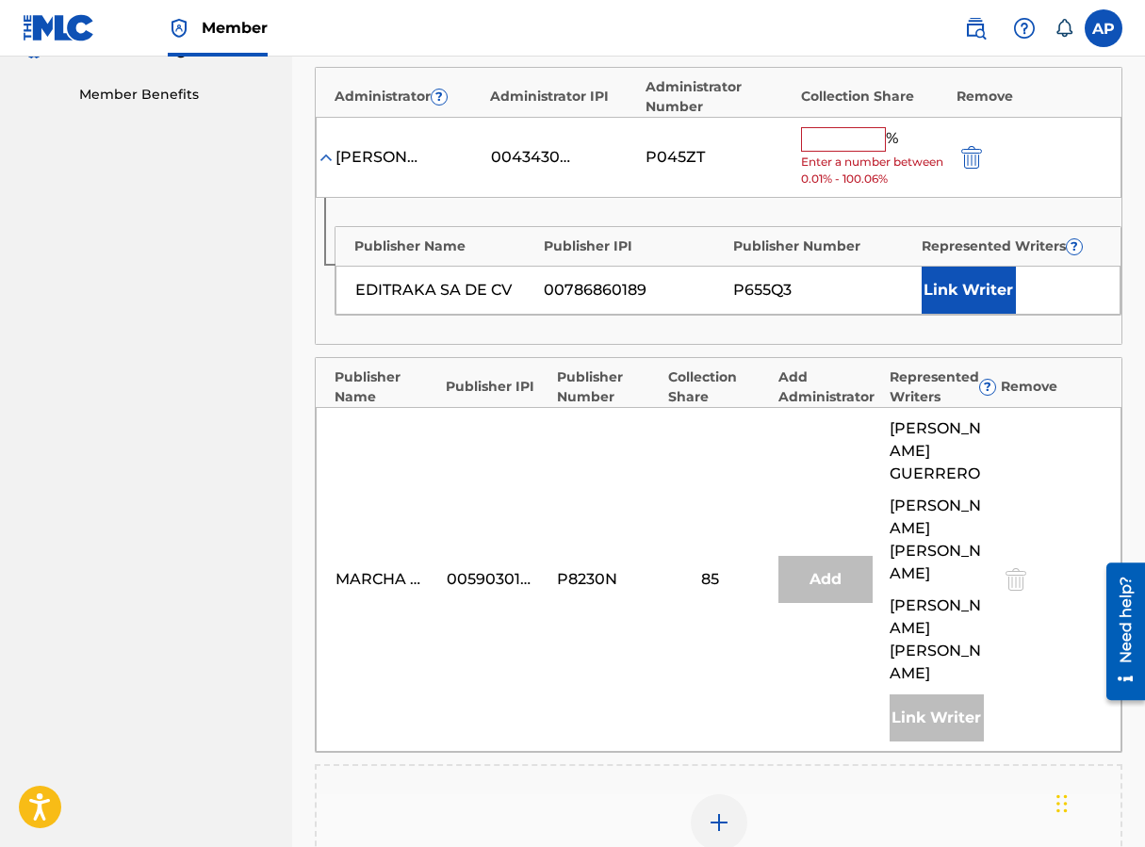
click at [823, 141] on input "text" at bounding box center [843, 139] width 85 height 24
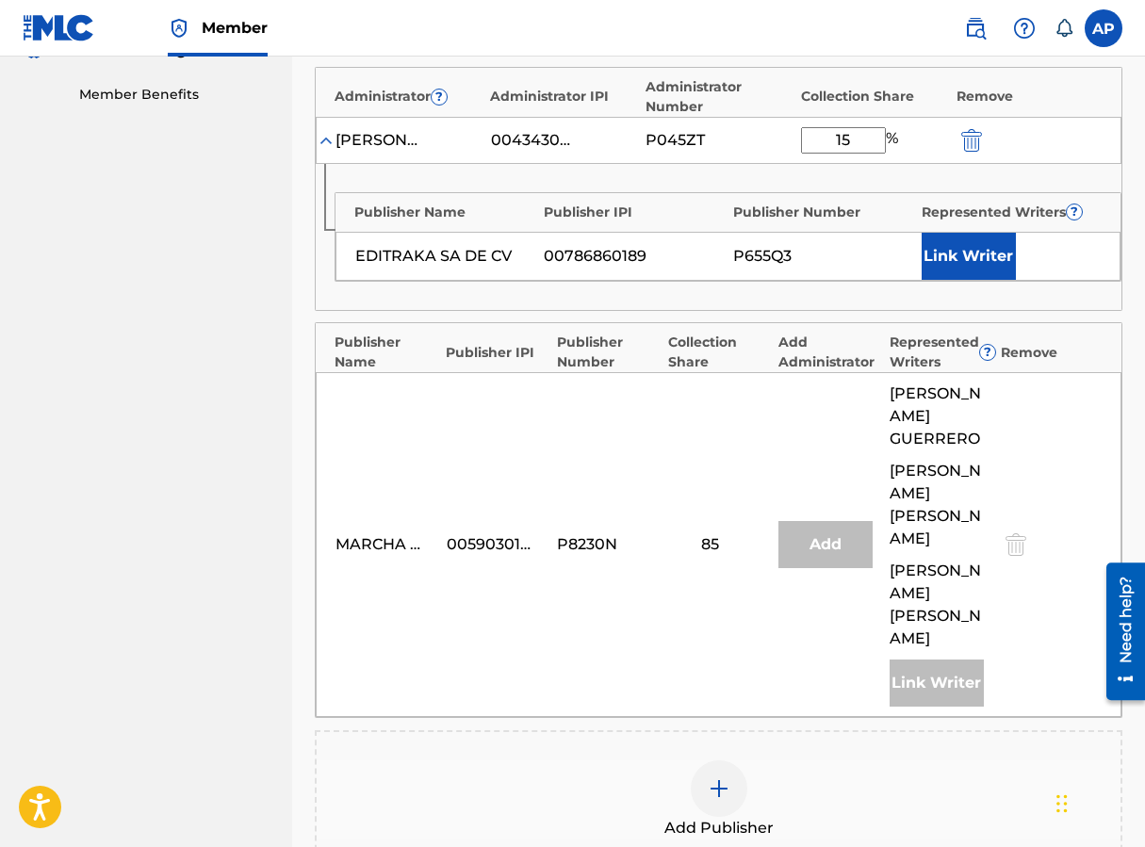
type input "15"
click at [689, 181] on div "Publisher Name Publisher IPI Publisher Number Represented Writers ? EDITRAKA SA…" at bounding box center [719, 237] width 806 height 146
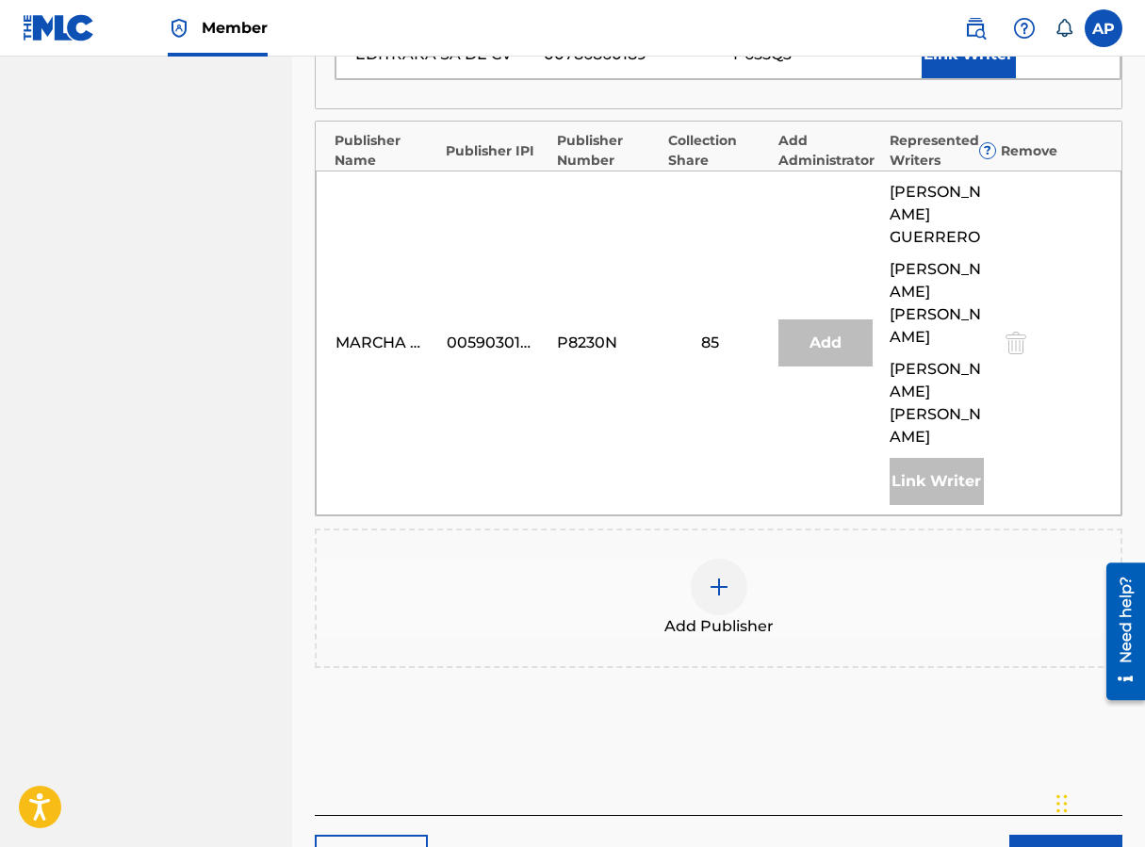
scroll to position [895, 0]
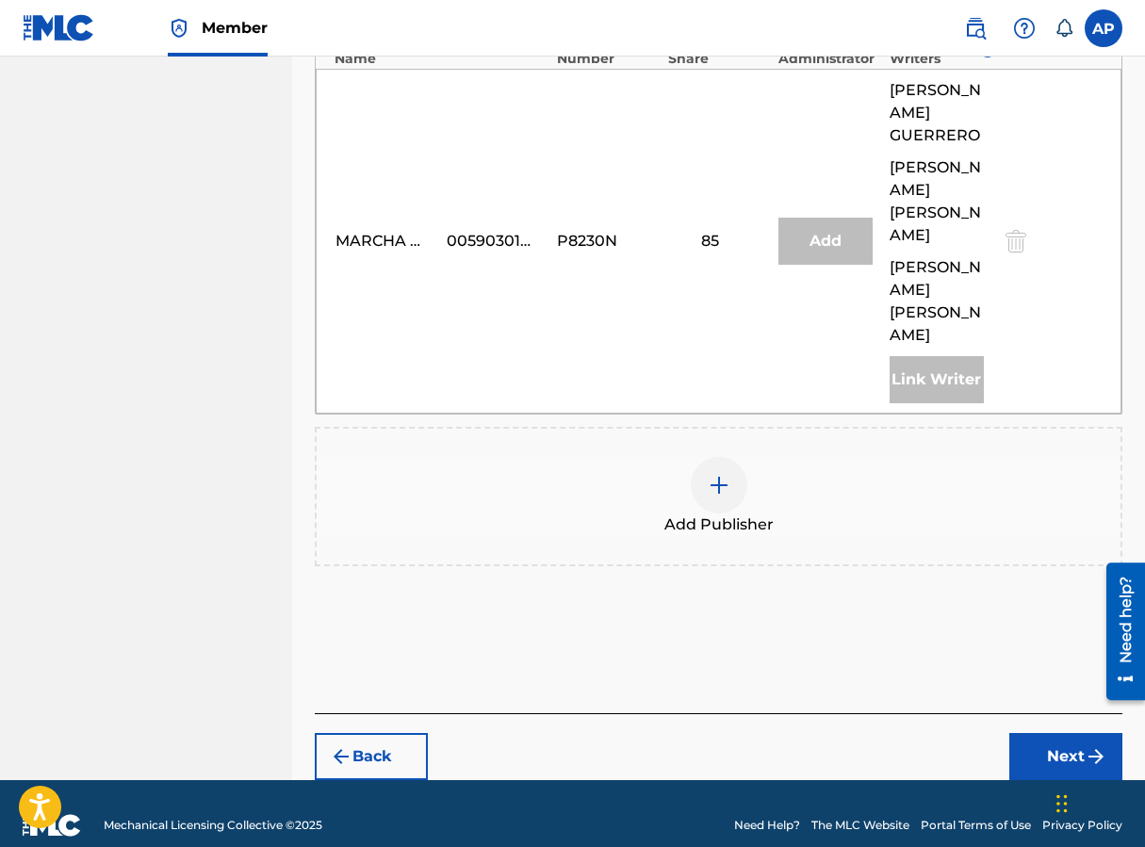
click at [917, 713] on div "Back Next" at bounding box center [719, 746] width 808 height 67
click at [917, 733] on button "Next" at bounding box center [1065, 756] width 113 height 47
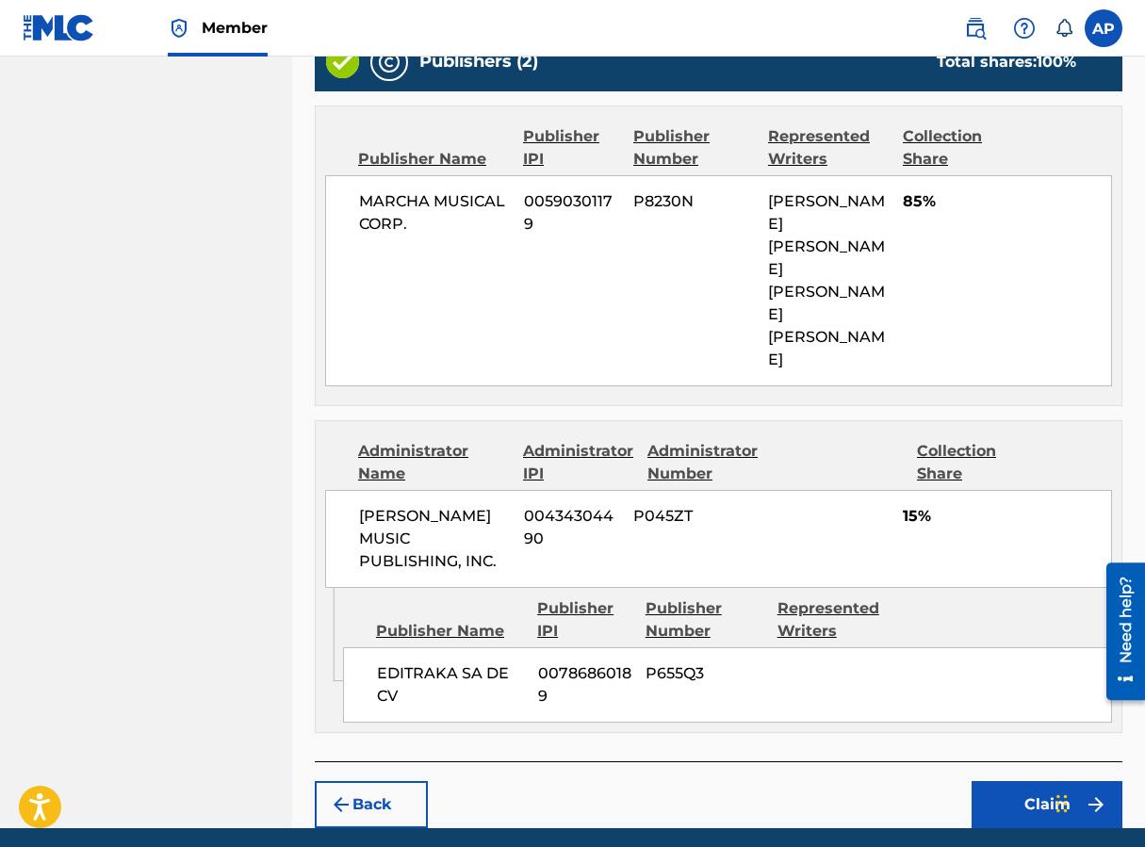
scroll to position [906, 0]
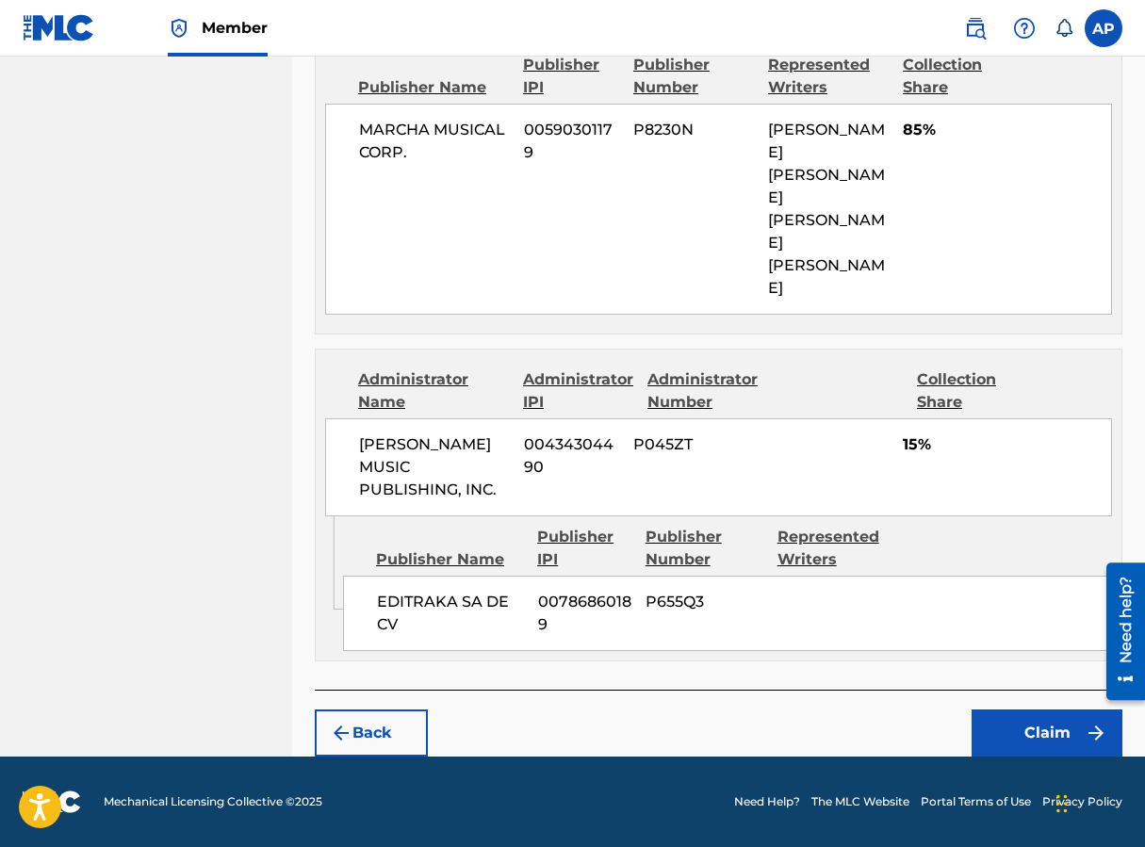
click at [917, 724] on button "Claim" at bounding box center [1047, 733] width 151 height 47
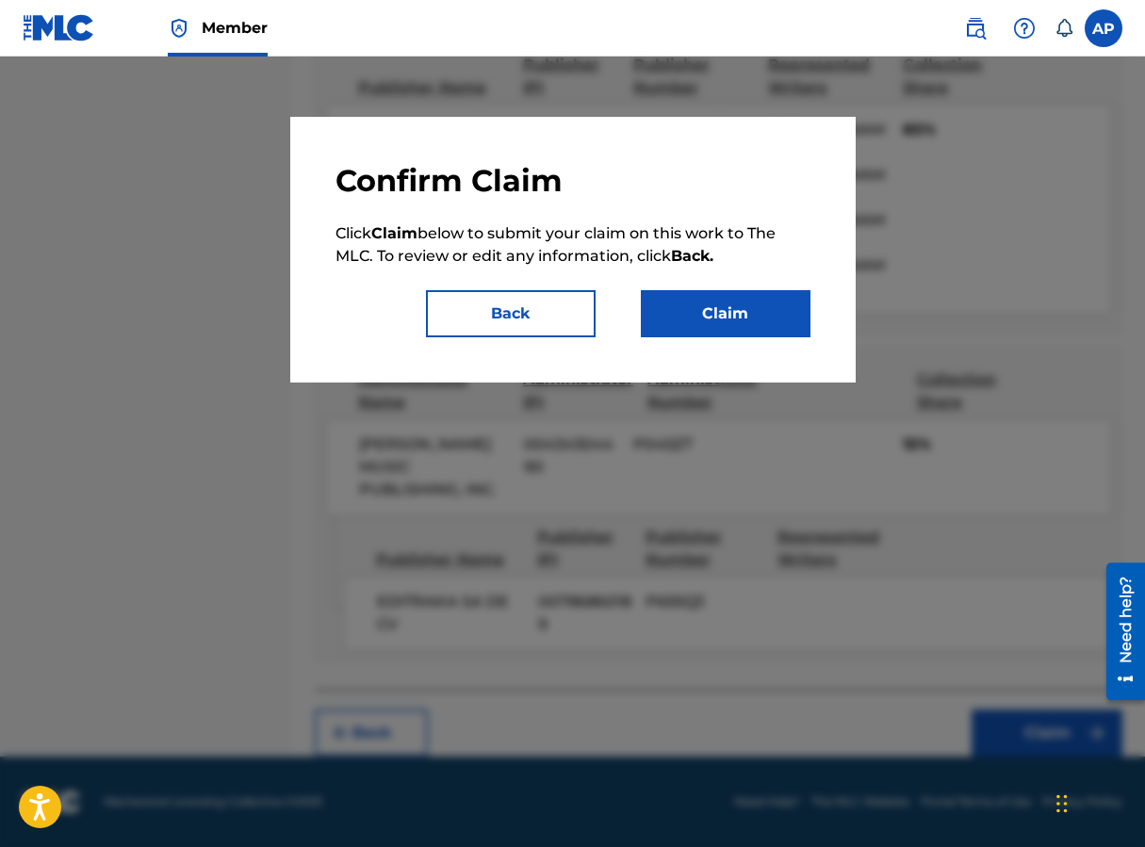
click at [743, 310] on button "Claim" at bounding box center [726, 313] width 170 height 47
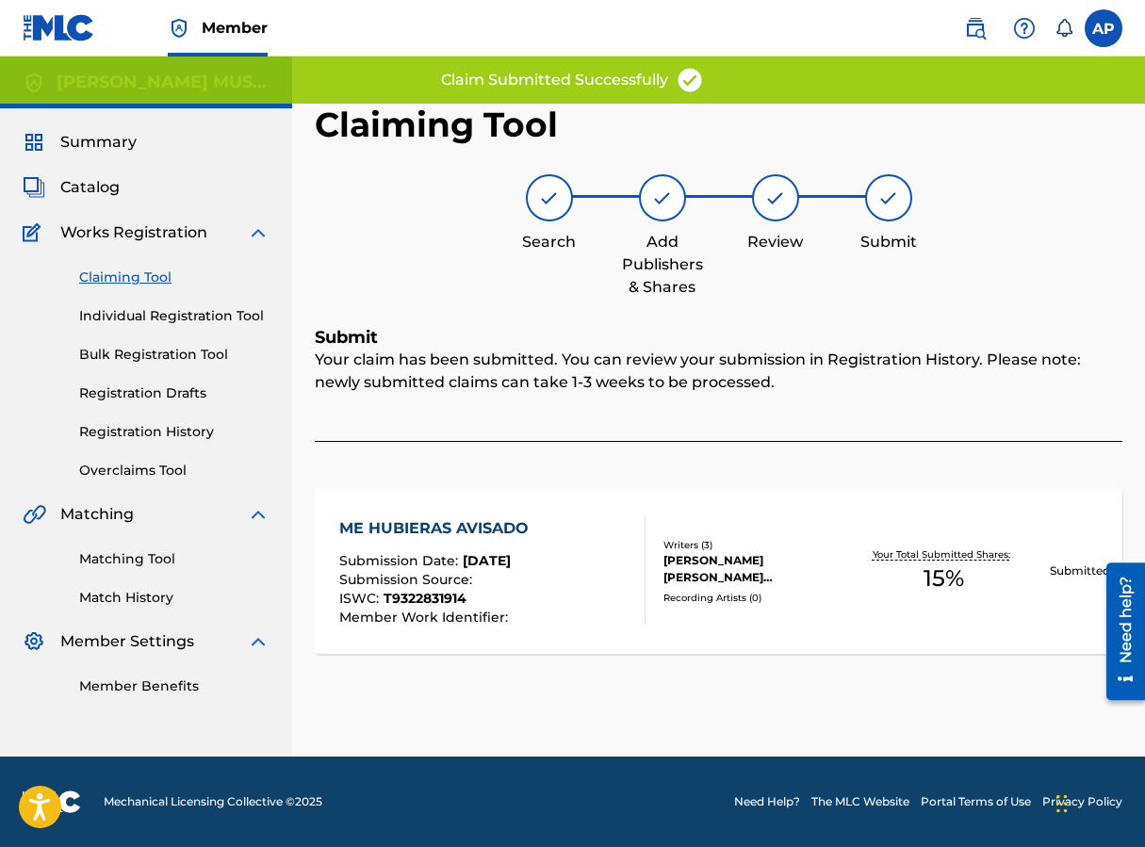
scroll to position [0, 0]
click at [115, 268] on link "Claiming Tool" at bounding box center [174, 278] width 190 height 20
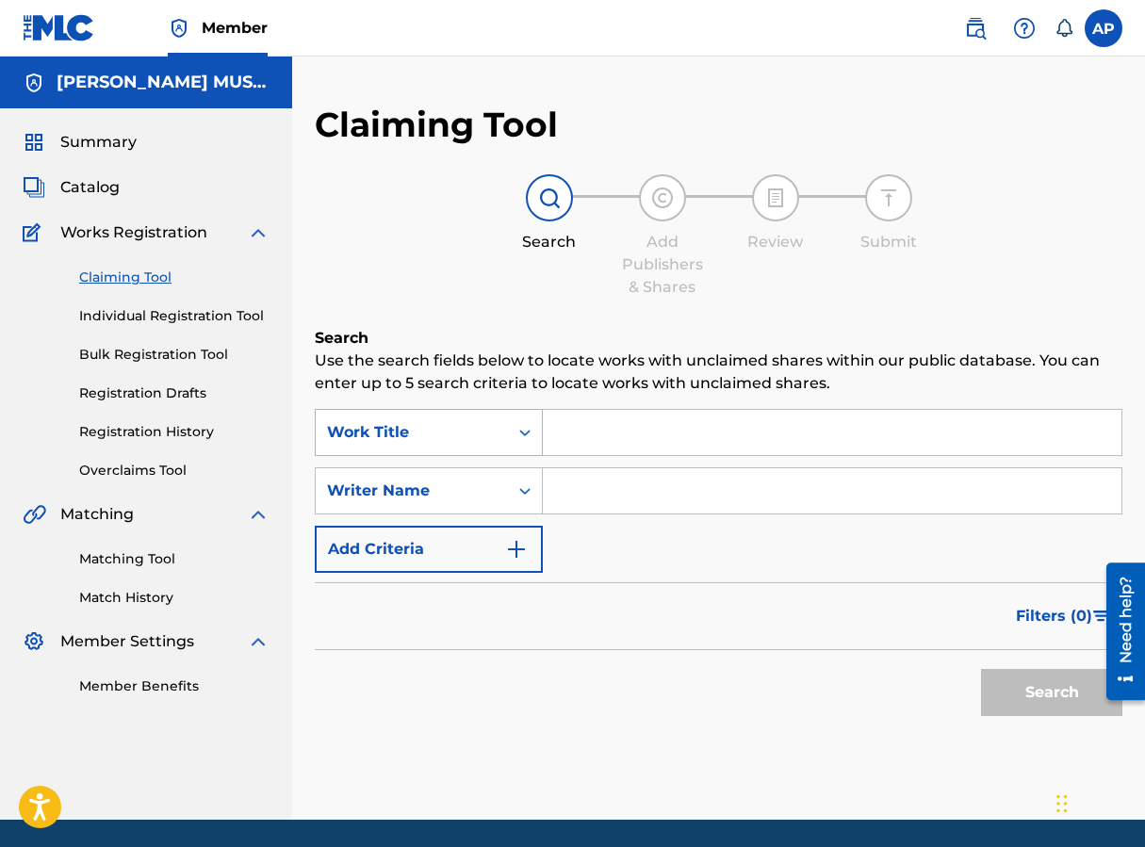
click at [461, 433] on div "Work Title" at bounding box center [412, 432] width 170 height 23
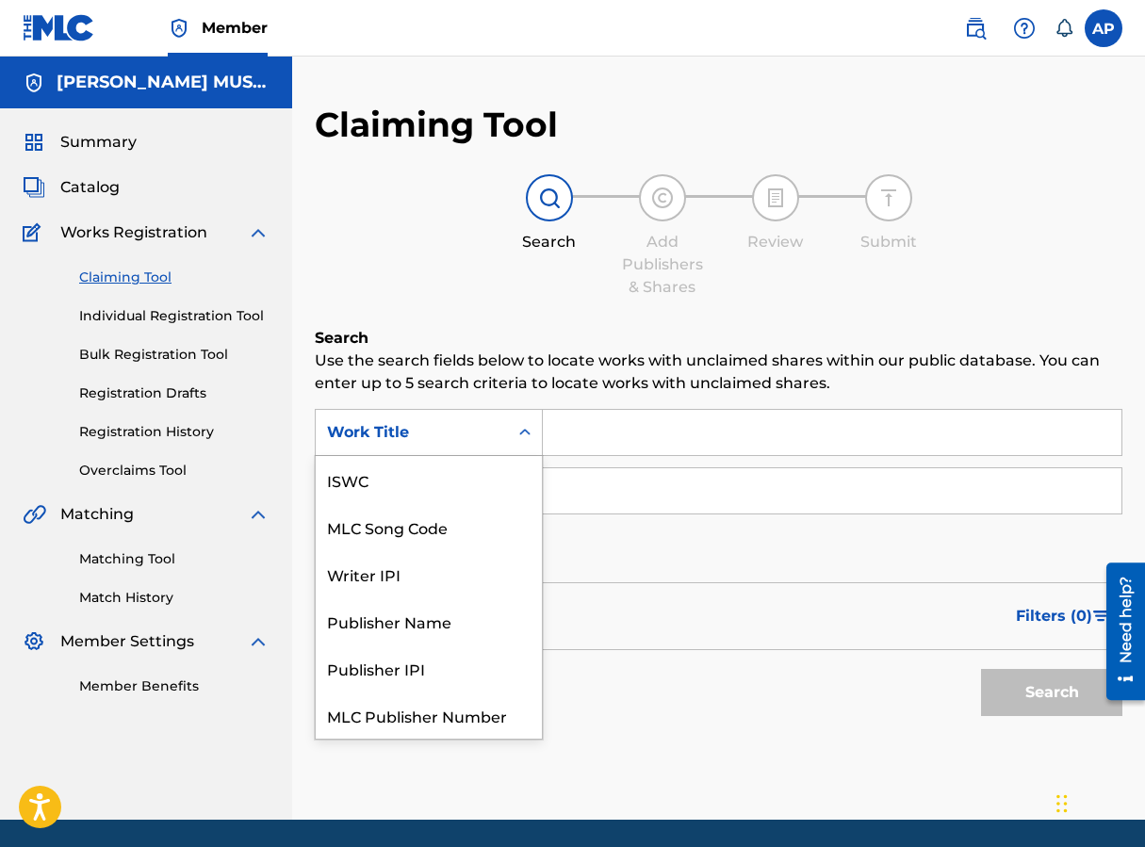
scroll to position [47, 0]
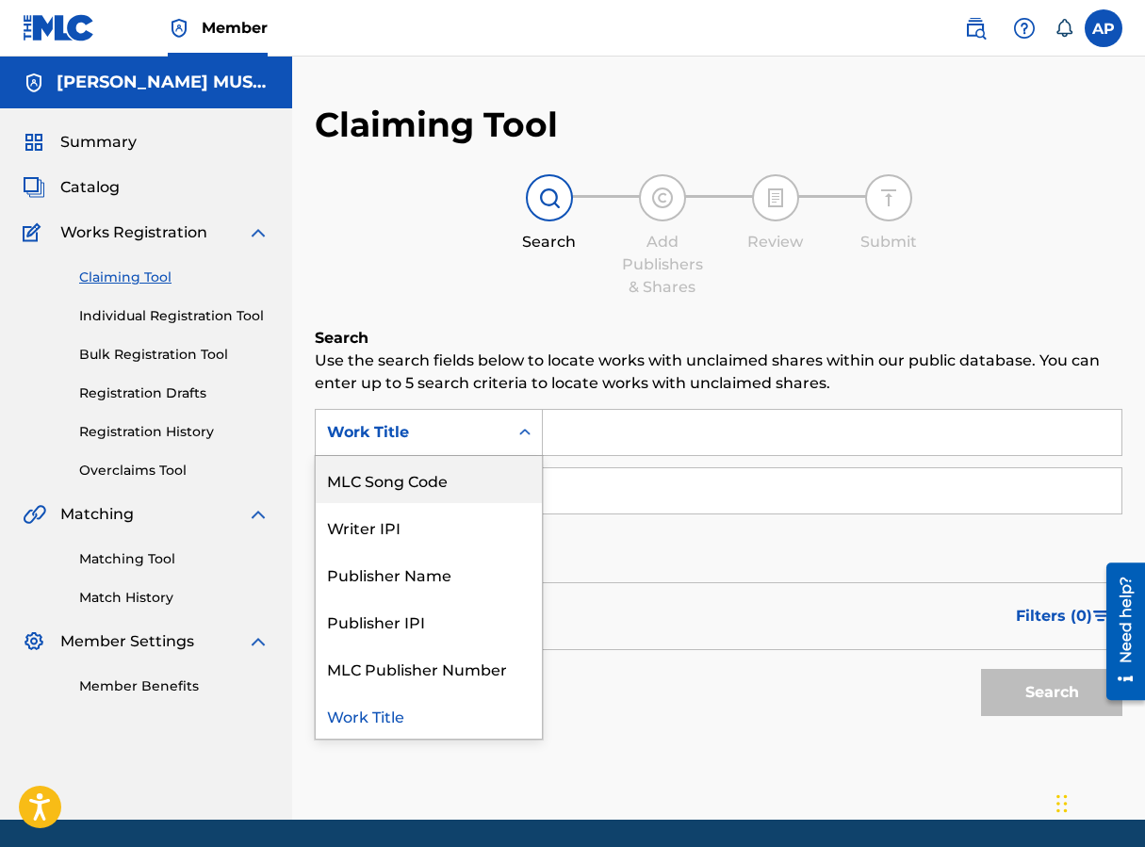
click at [470, 463] on div "MLC Song Code" at bounding box center [429, 479] width 226 height 47
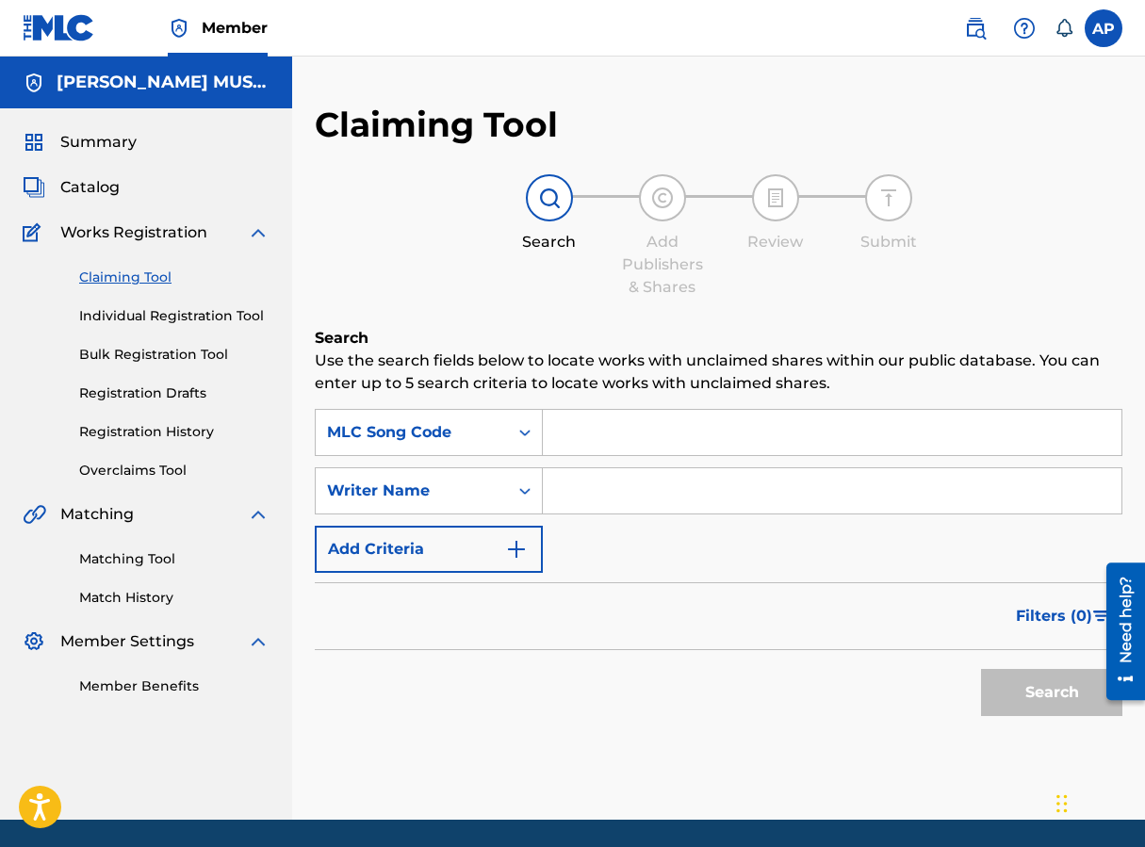
click at [581, 444] on input "Search Form" at bounding box center [832, 432] width 579 height 45
paste input "MVAS7I"
type input "MVAS7I"
click at [917, 669] on button "Search" at bounding box center [1051, 692] width 141 height 47
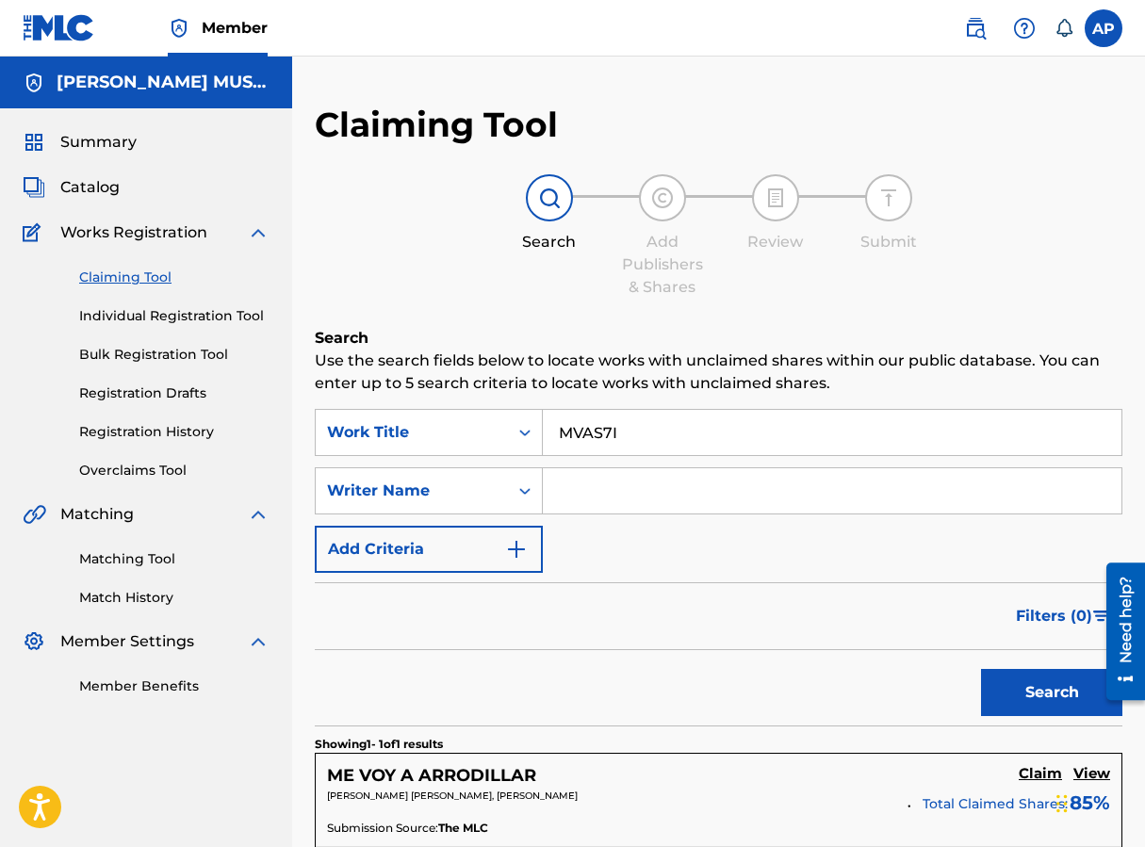
scroll to position [325, 0]
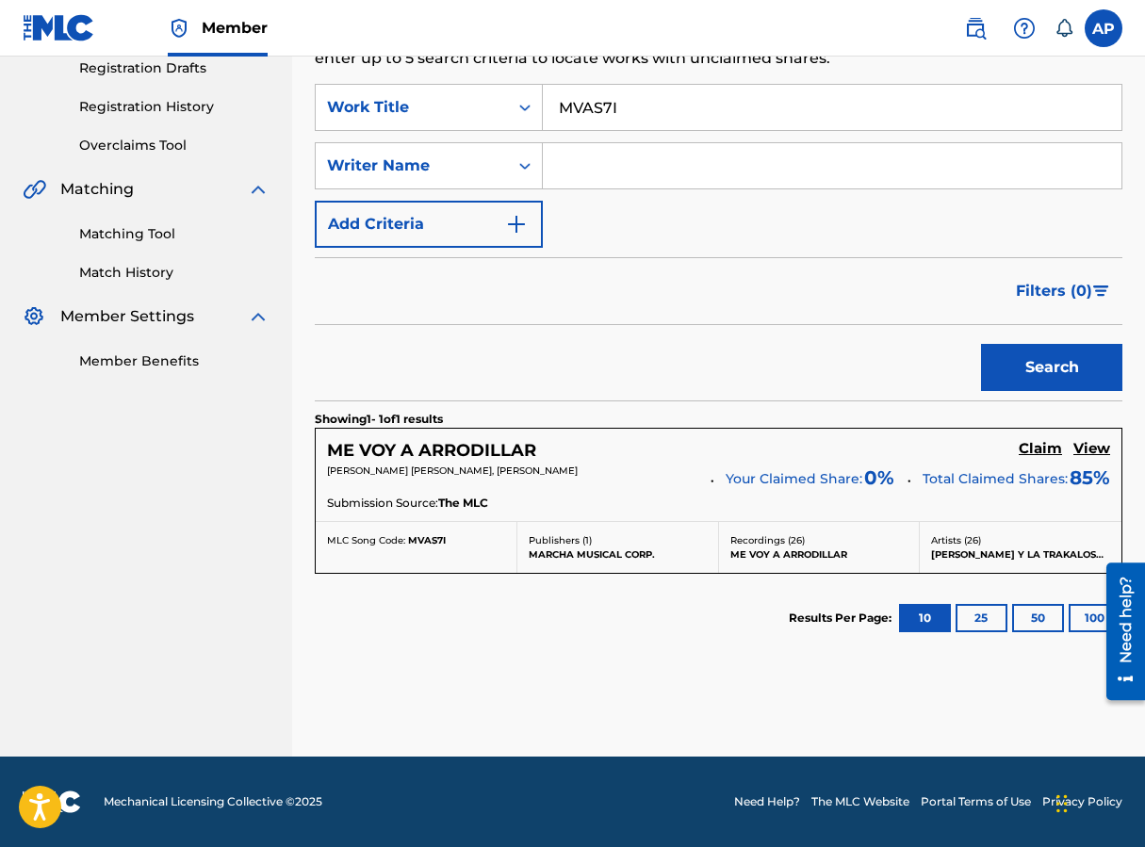
click at [917, 449] on h5 "Claim" at bounding box center [1040, 449] width 43 height 18
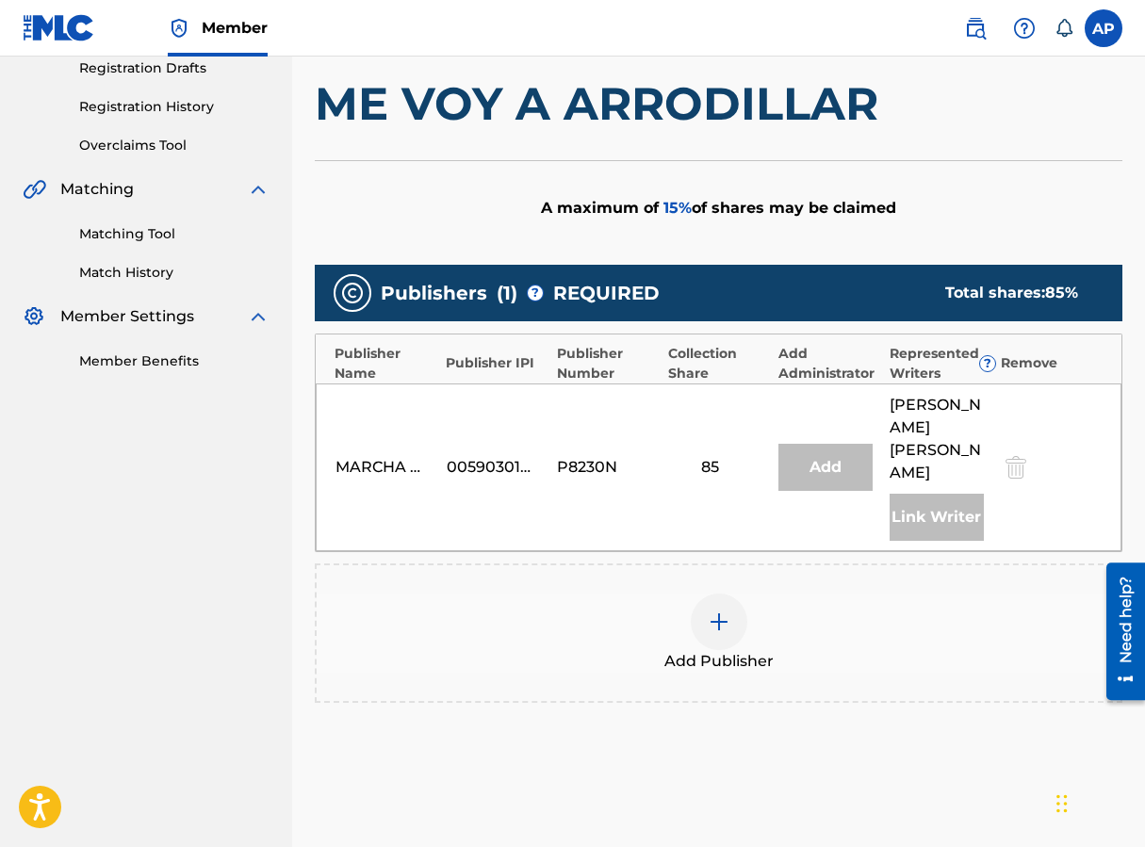
scroll to position [332, 0]
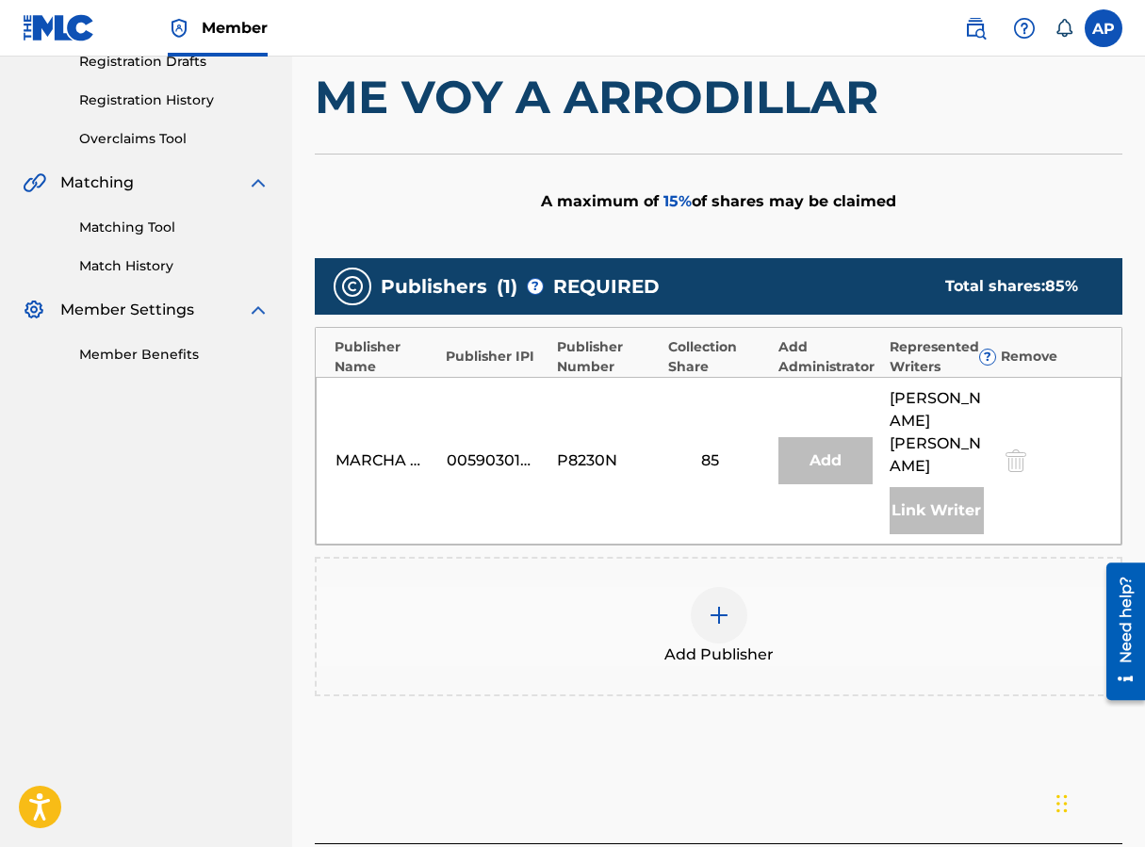
click at [720, 591] on div at bounding box center [719, 615] width 57 height 57
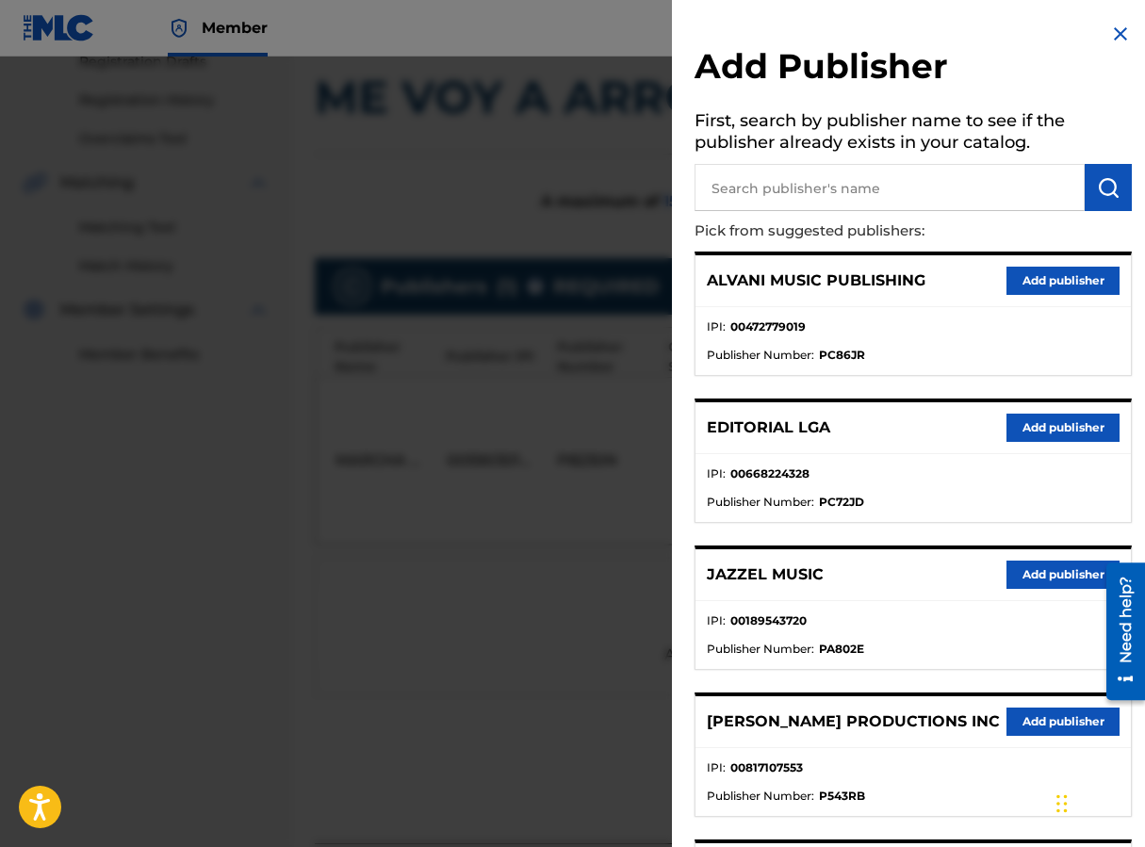
click at [733, 176] on input "text" at bounding box center [889, 187] width 390 height 47
type input "EDITRAKA"
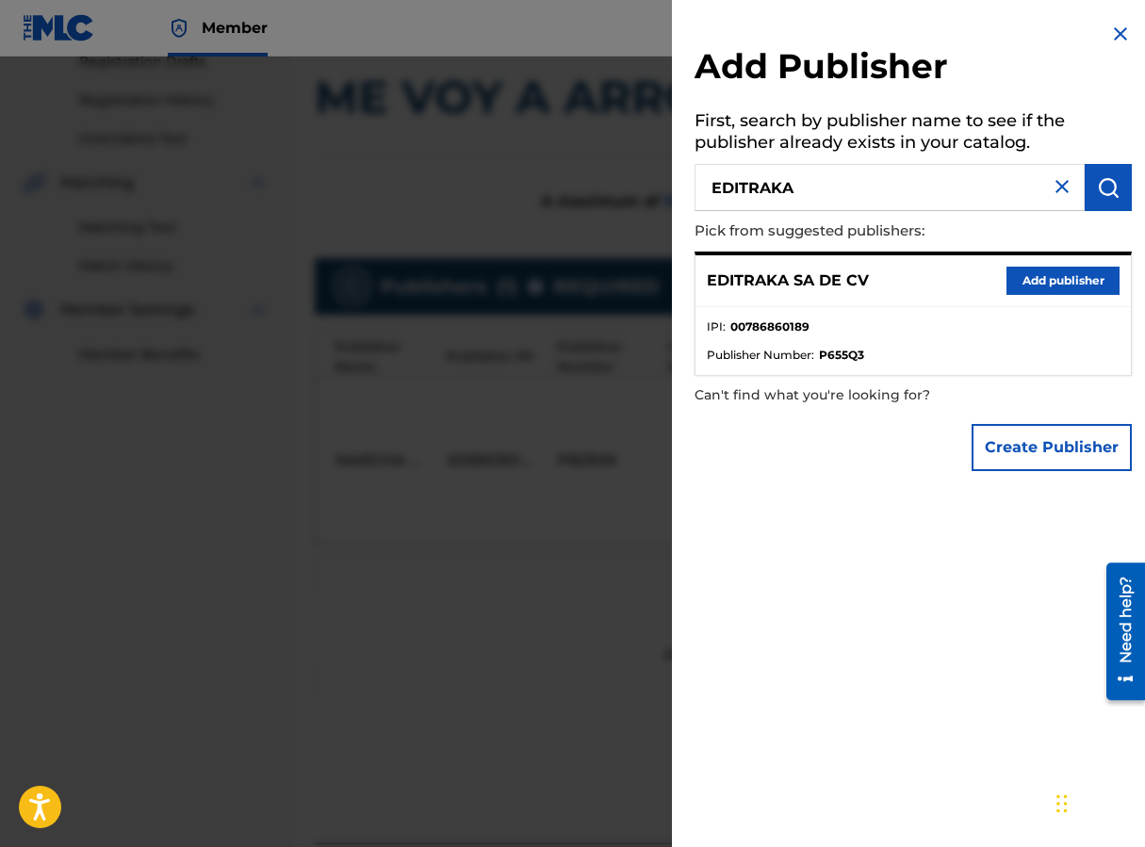
click at [917, 288] on button "Add publisher" at bounding box center [1062, 281] width 113 height 28
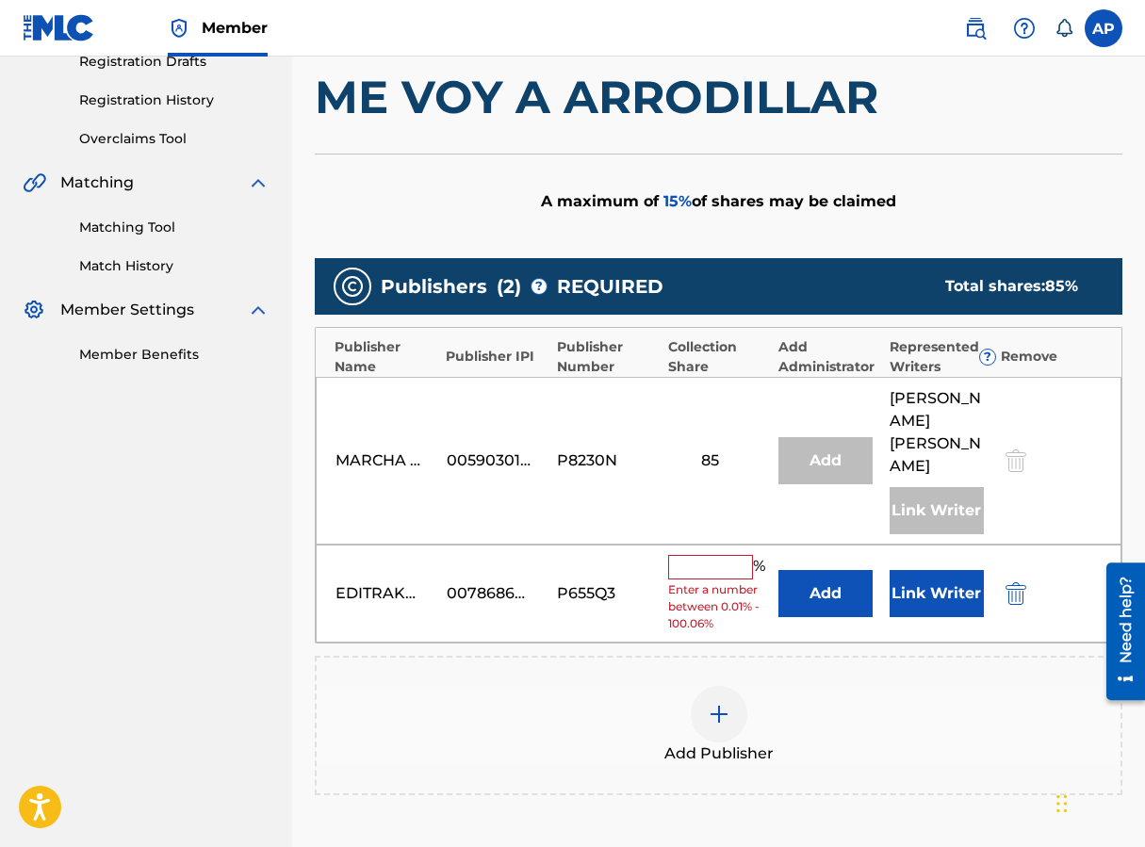
click at [800, 601] on button "Add" at bounding box center [825, 593] width 94 height 47
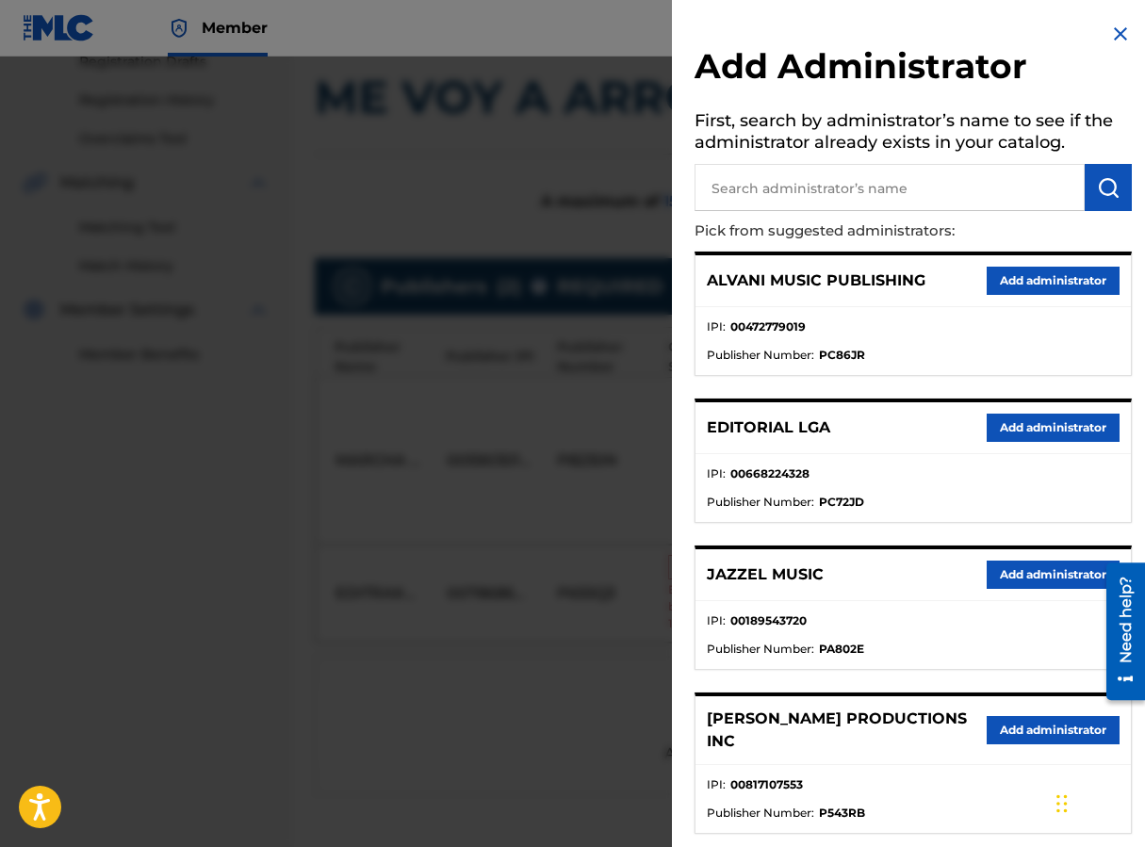
click at [763, 197] on input "text" at bounding box center [889, 187] width 390 height 47
type input "MAXIMO"
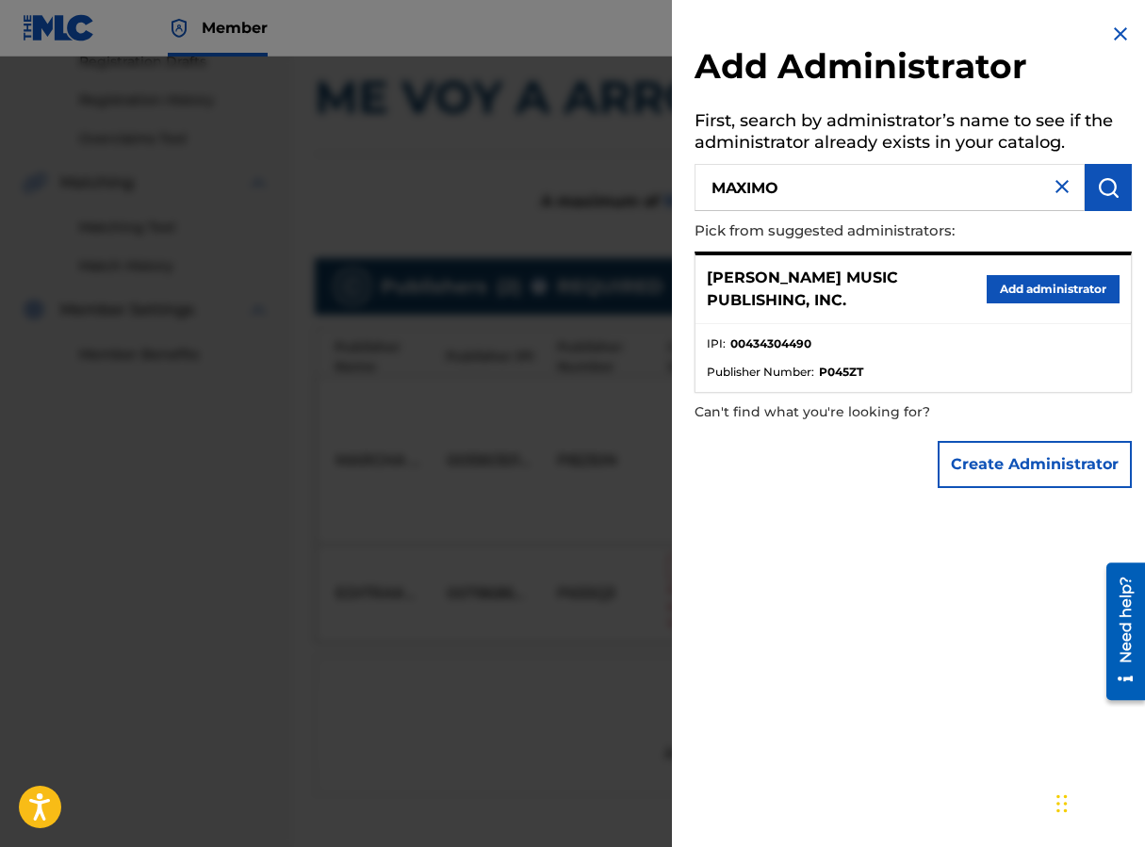
click at [917, 272] on div "[PERSON_NAME] MUSIC PUBLISHING, INC. Add administrator" at bounding box center [912, 289] width 435 height 69
click at [917, 292] on button "Add administrator" at bounding box center [1053, 289] width 133 height 28
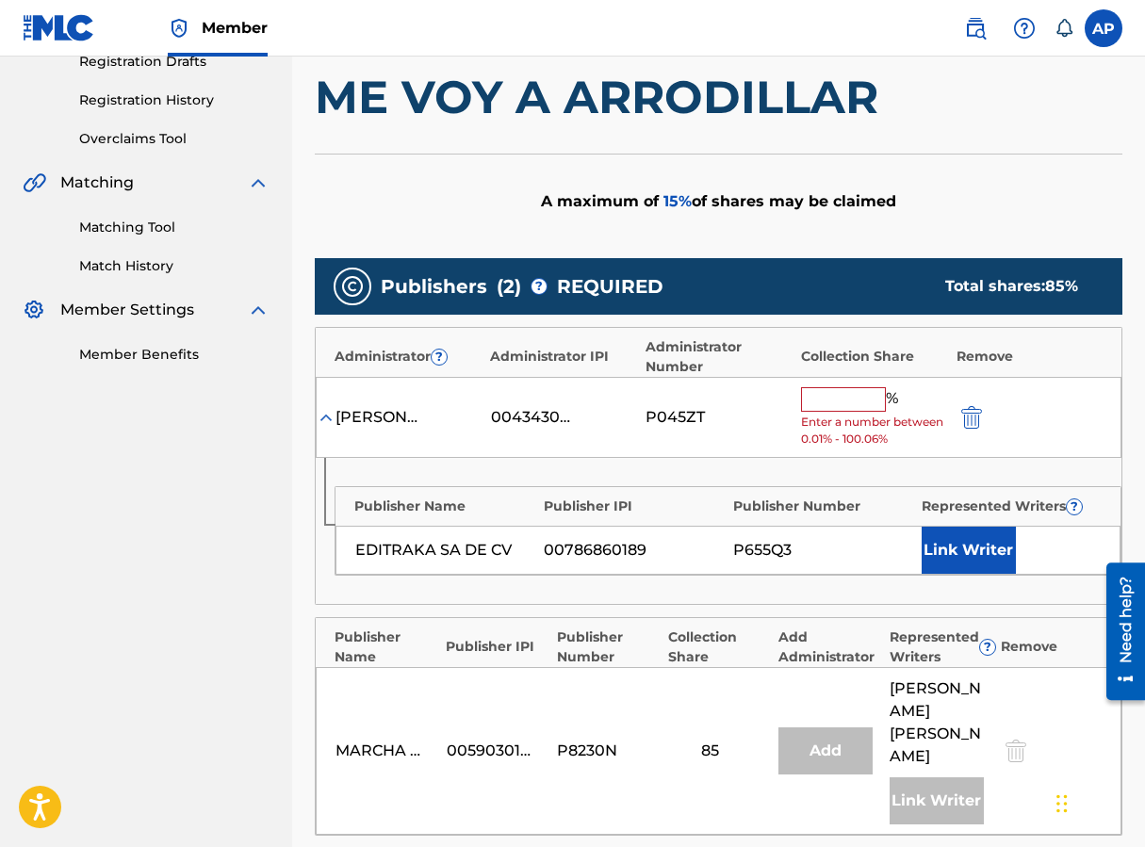
click at [859, 401] on input "text" at bounding box center [843, 399] width 85 height 24
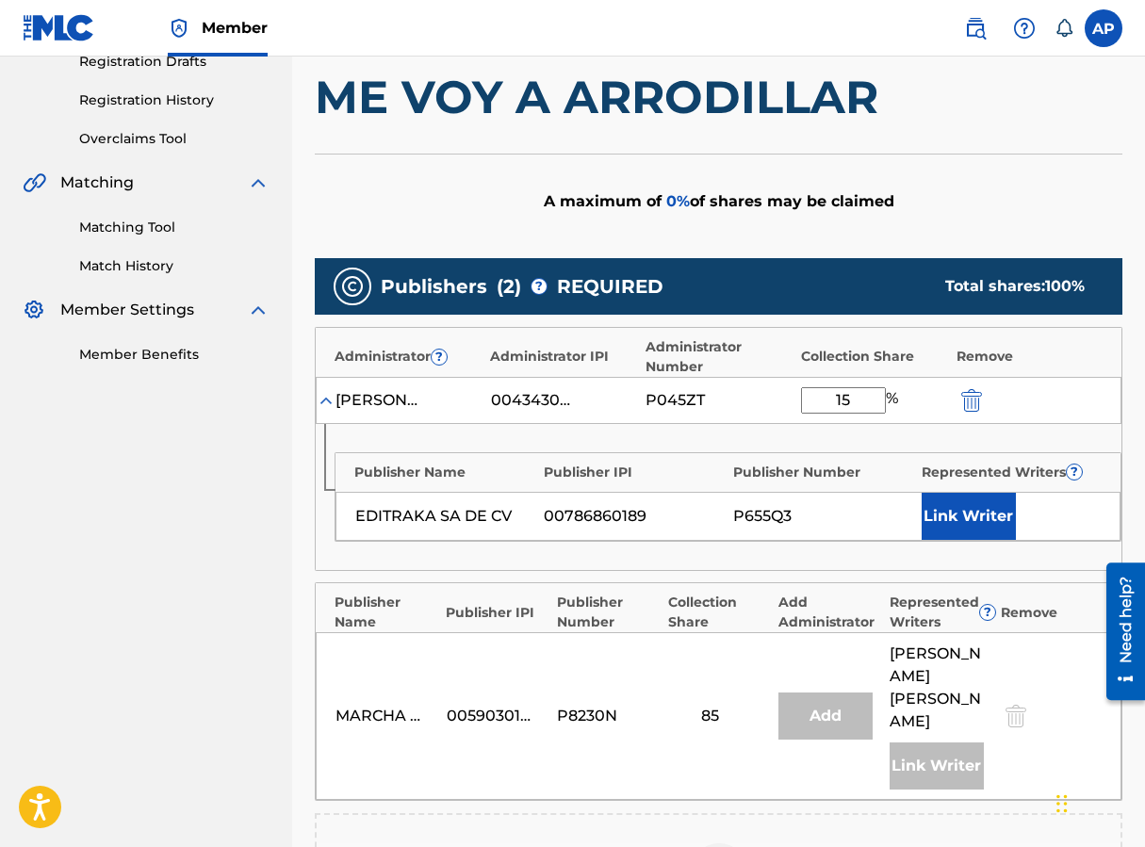
type input "15"
click at [917, 349] on div "Collection Share" at bounding box center [874, 357] width 146 height 20
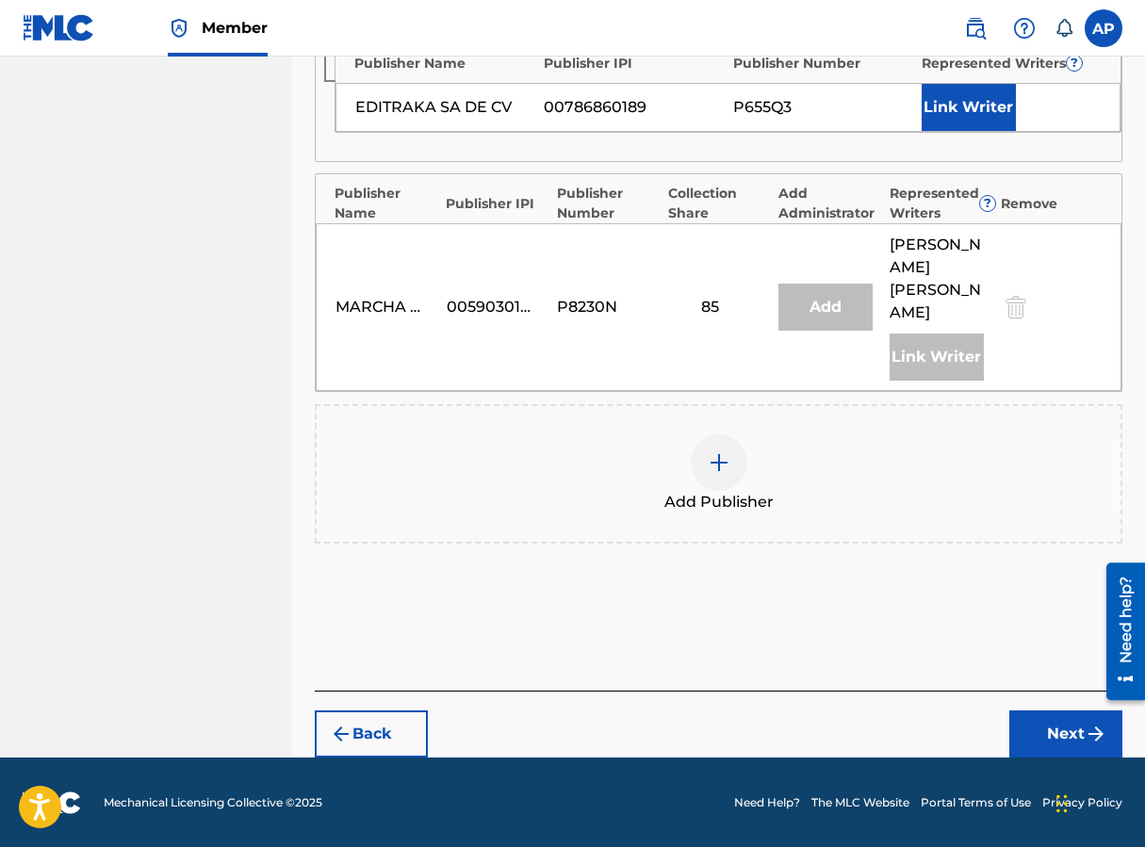
click at [917, 729] on button "Next" at bounding box center [1065, 733] width 113 height 47
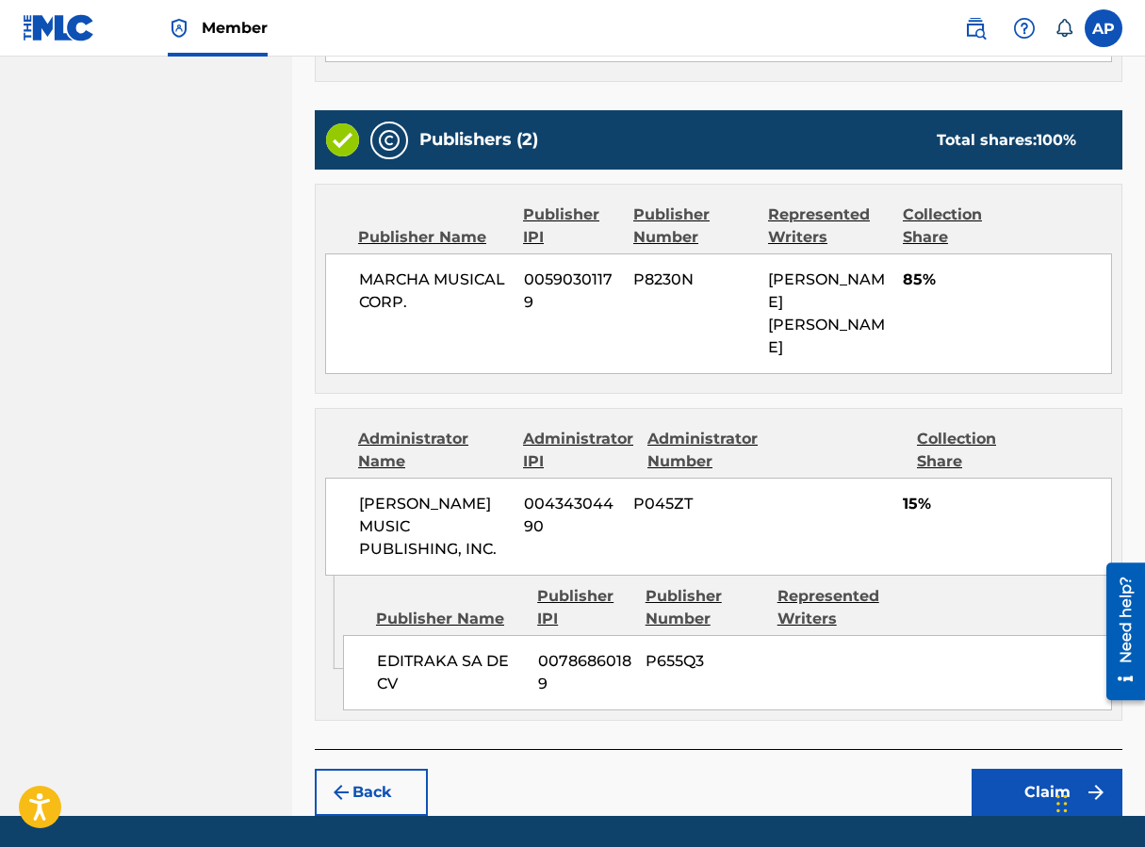
scroll to position [720, 0]
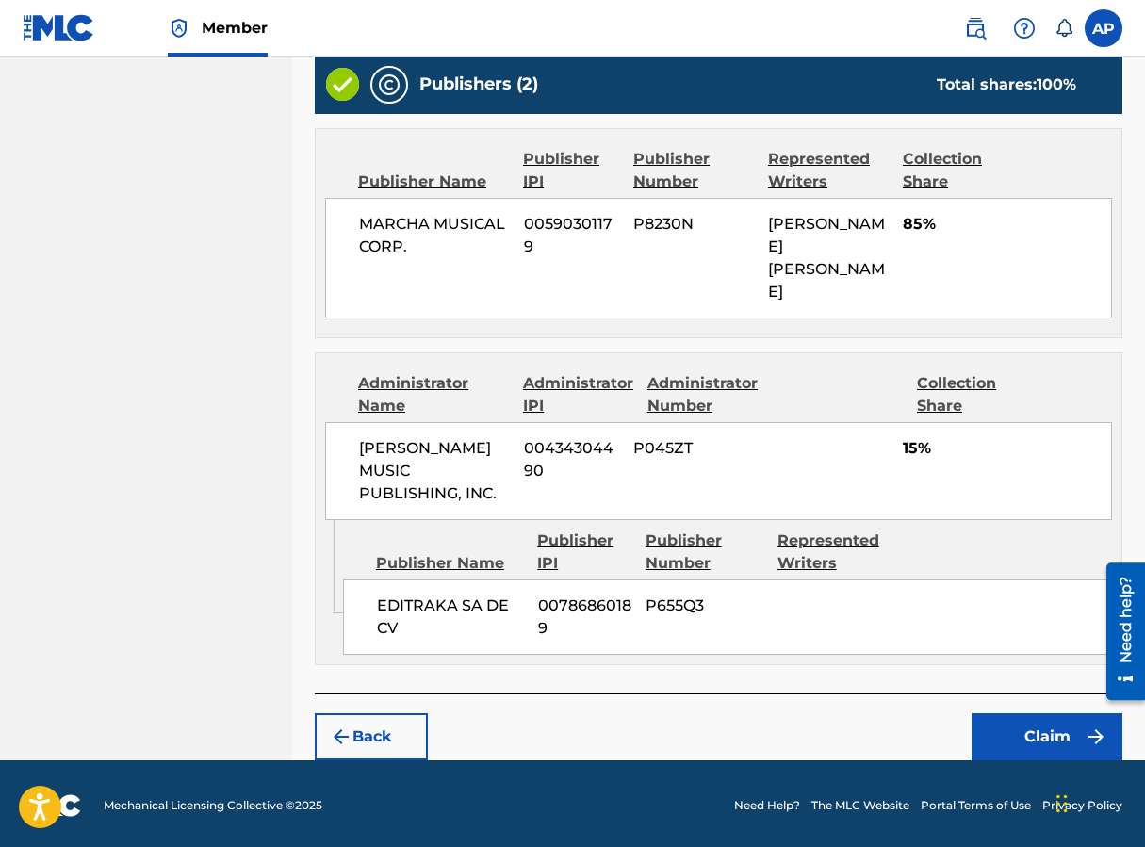
click at [917, 724] on button "Claim" at bounding box center [1047, 736] width 151 height 47
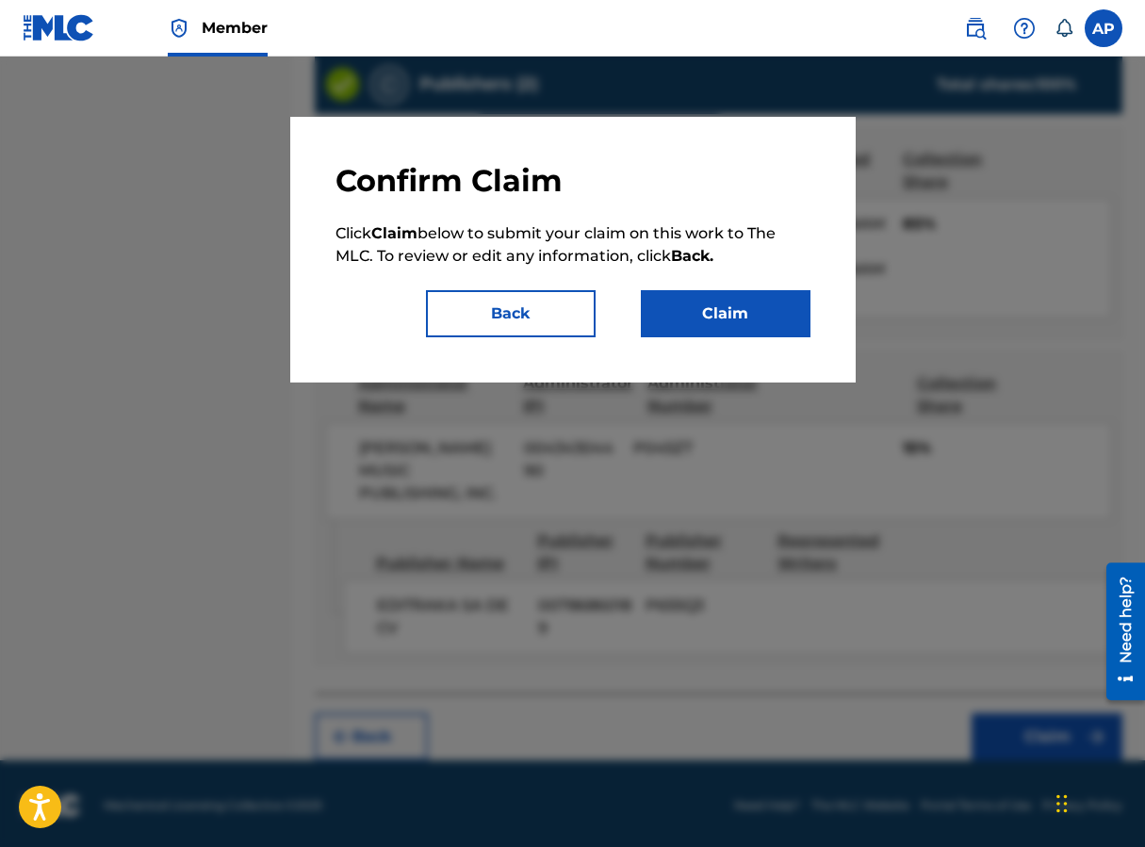
click at [727, 330] on button "Claim" at bounding box center [726, 313] width 170 height 47
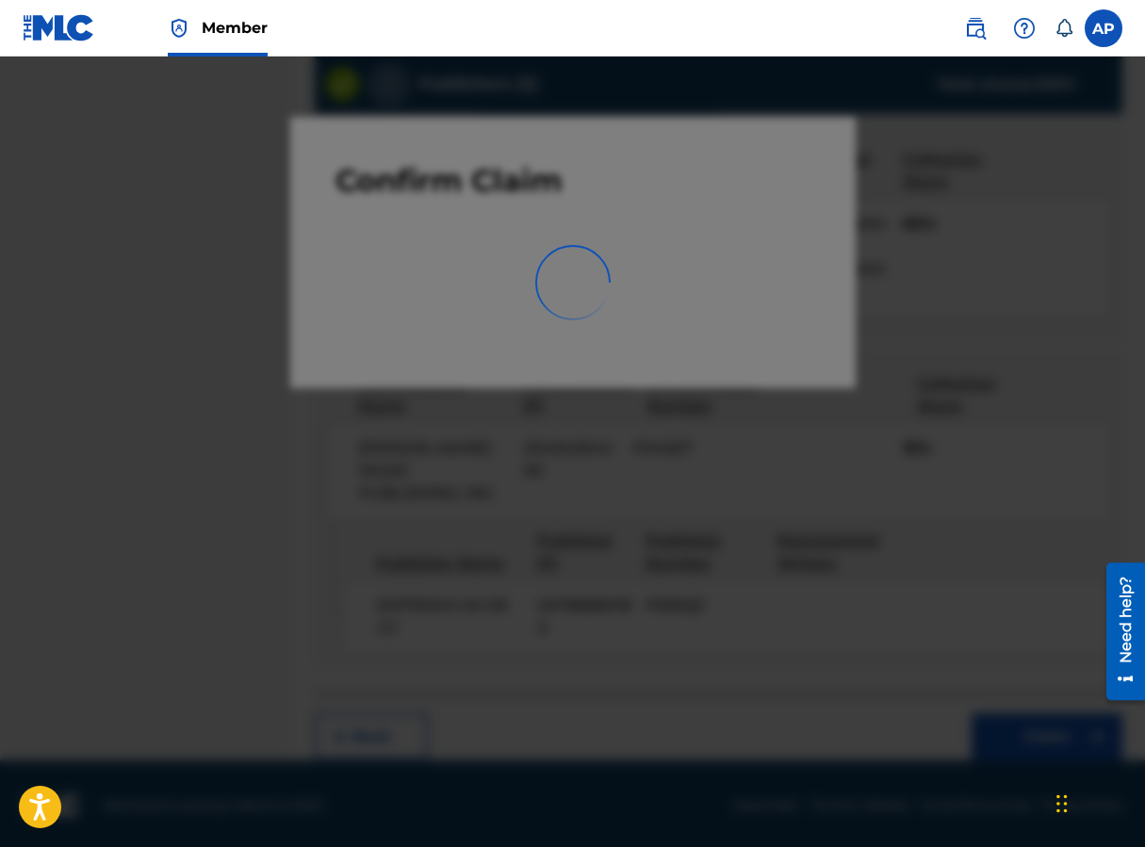
scroll to position [0, 0]
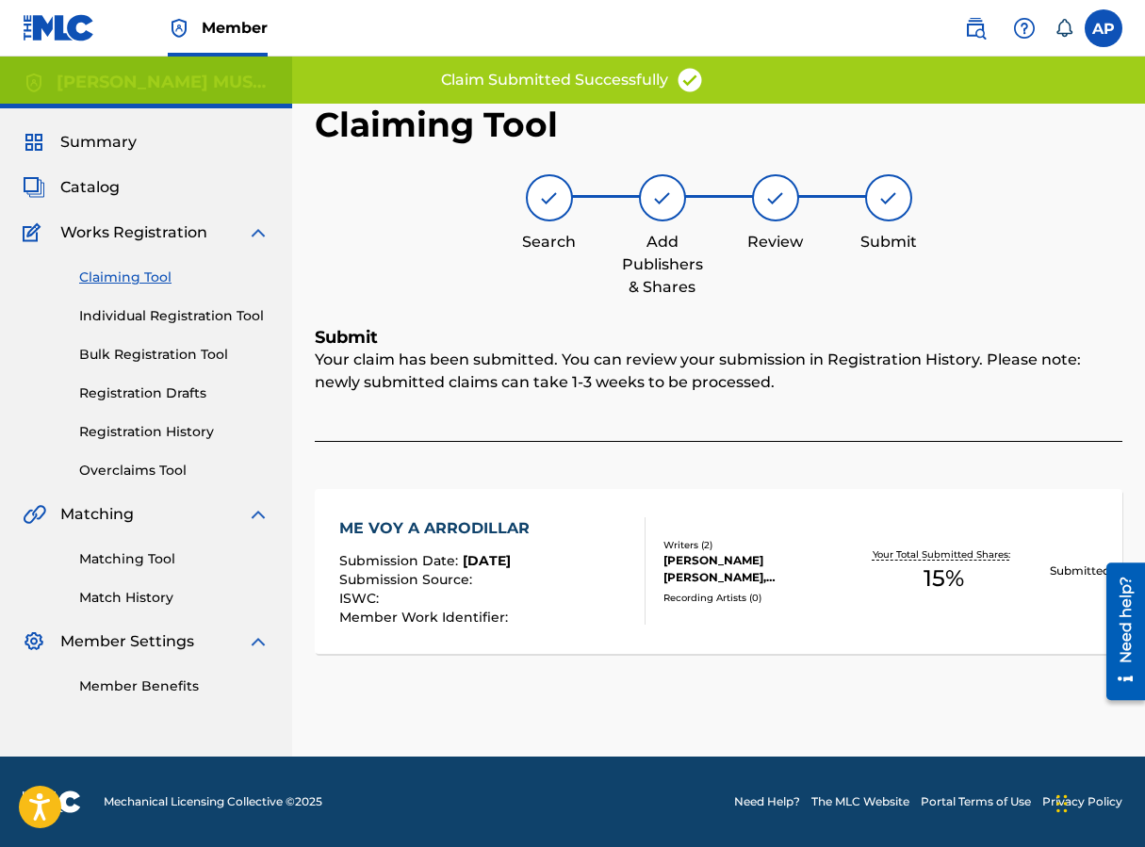
click at [136, 280] on link "Claiming Tool" at bounding box center [174, 278] width 190 height 20
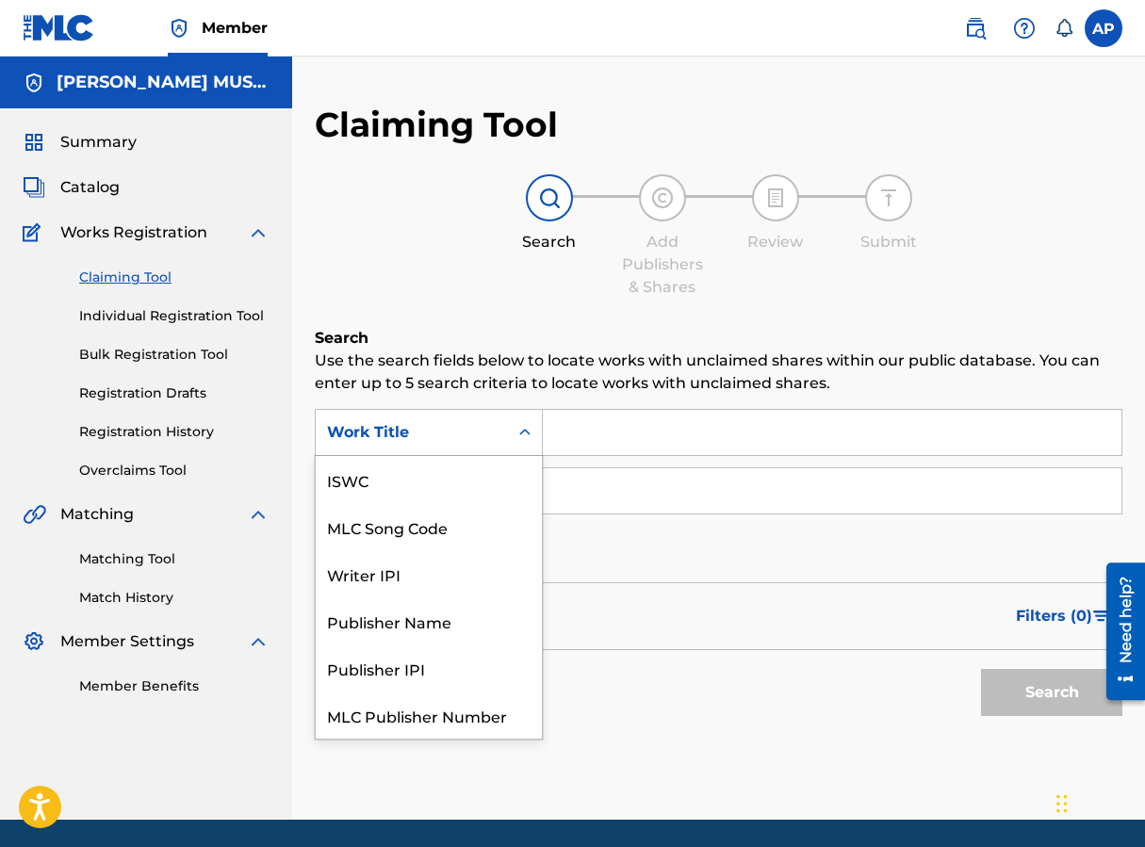
click at [482, 425] on div "Work Title" at bounding box center [412, 432] width 170 height 23
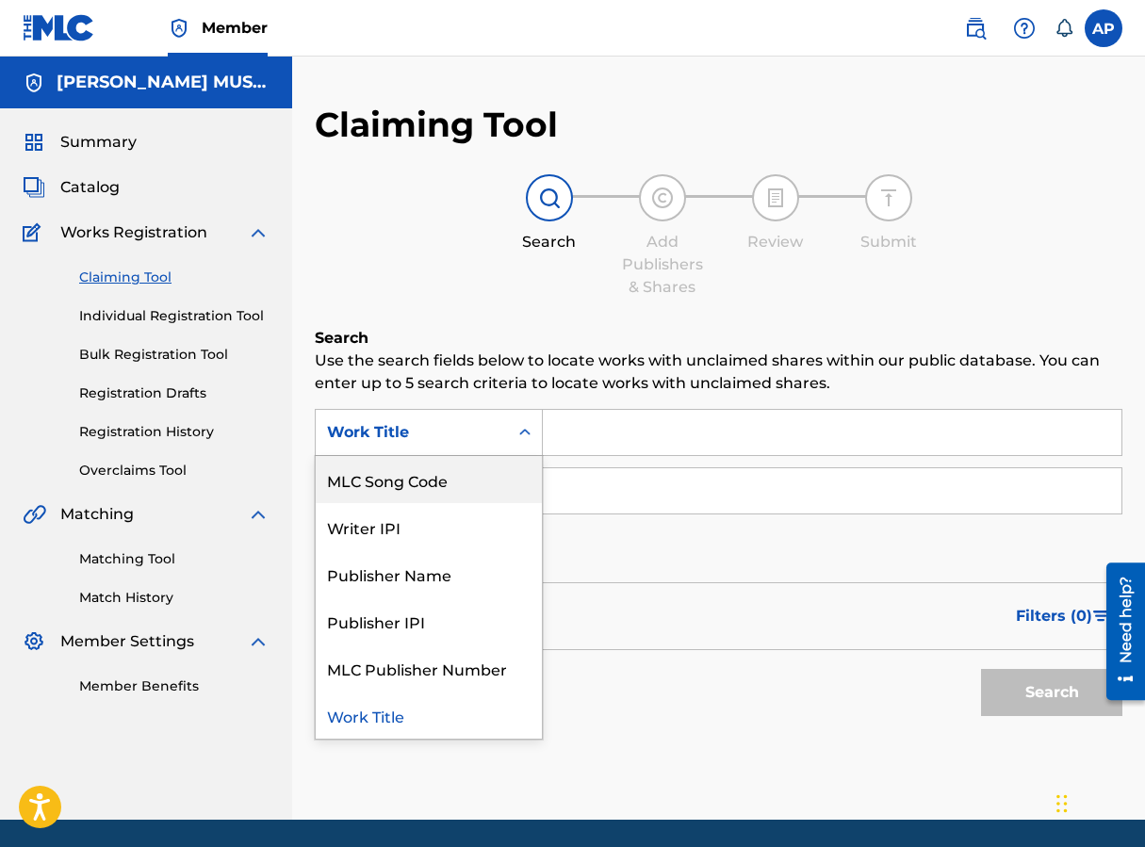
click at [482, 461] on div "MLC Song Code" at bounding box center [429, 479] width 226 height 47
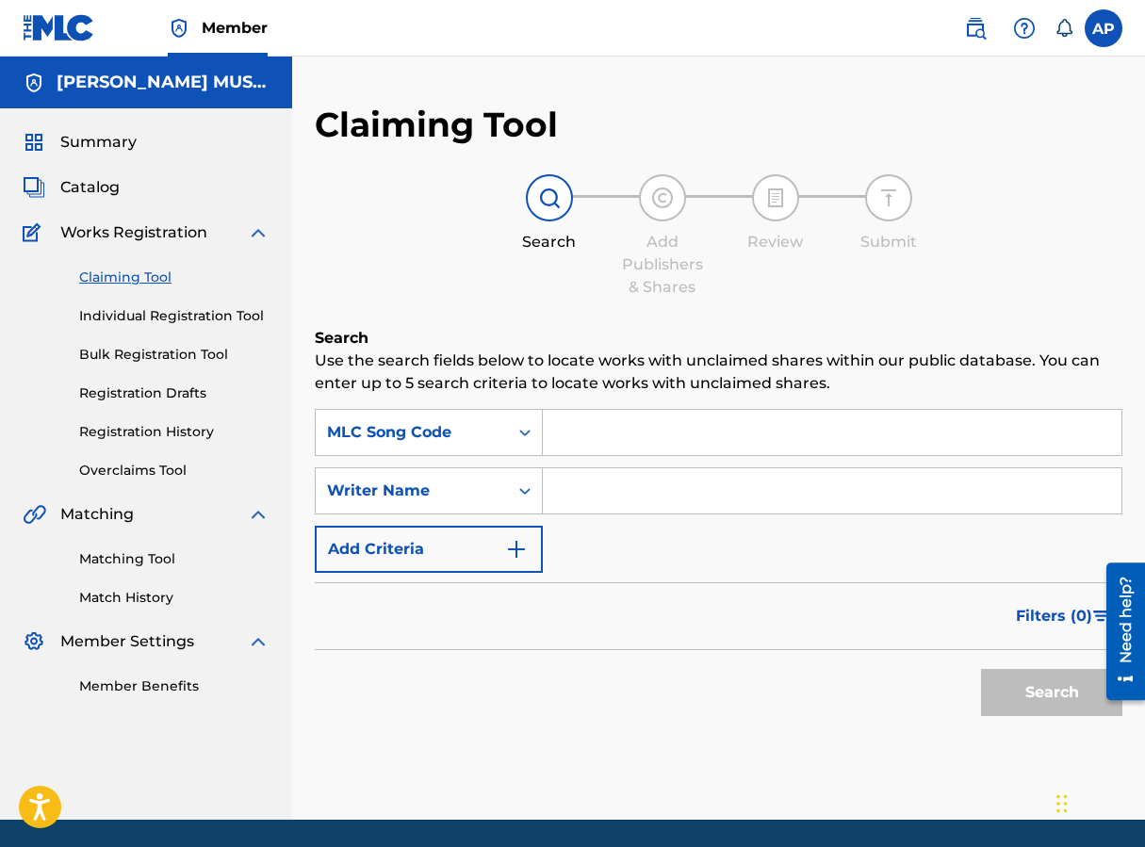
click at [565, 438] on input "Search Form" at bounding box center [832, 432] width 579 height 45
paste input "MG8ITQ"
type input "MG8ITQ"
click at [917, 669] on button "Search" at bounding box center [1051, 692] width 141 height 47
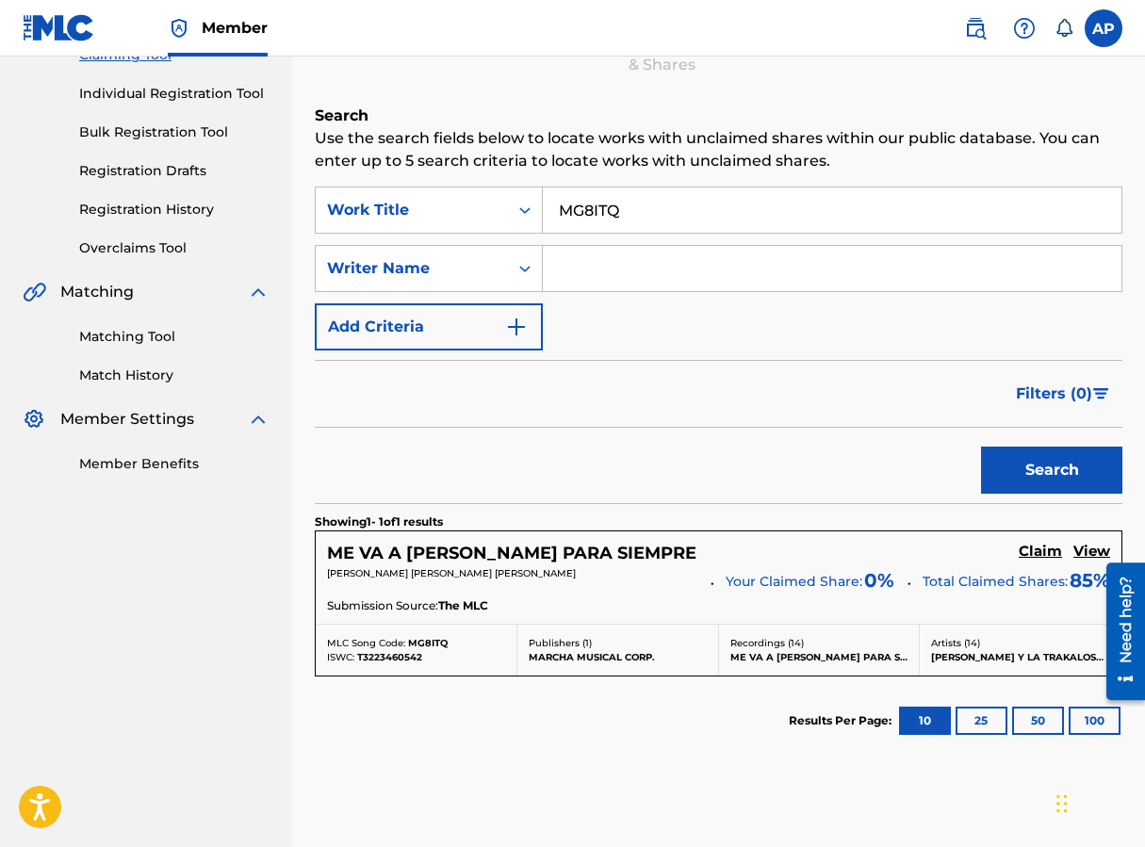
scroll to position [221, 0]
click at [917, 550] on h5 "Claim" at bounding box center [1040, 553] width 43 height 18
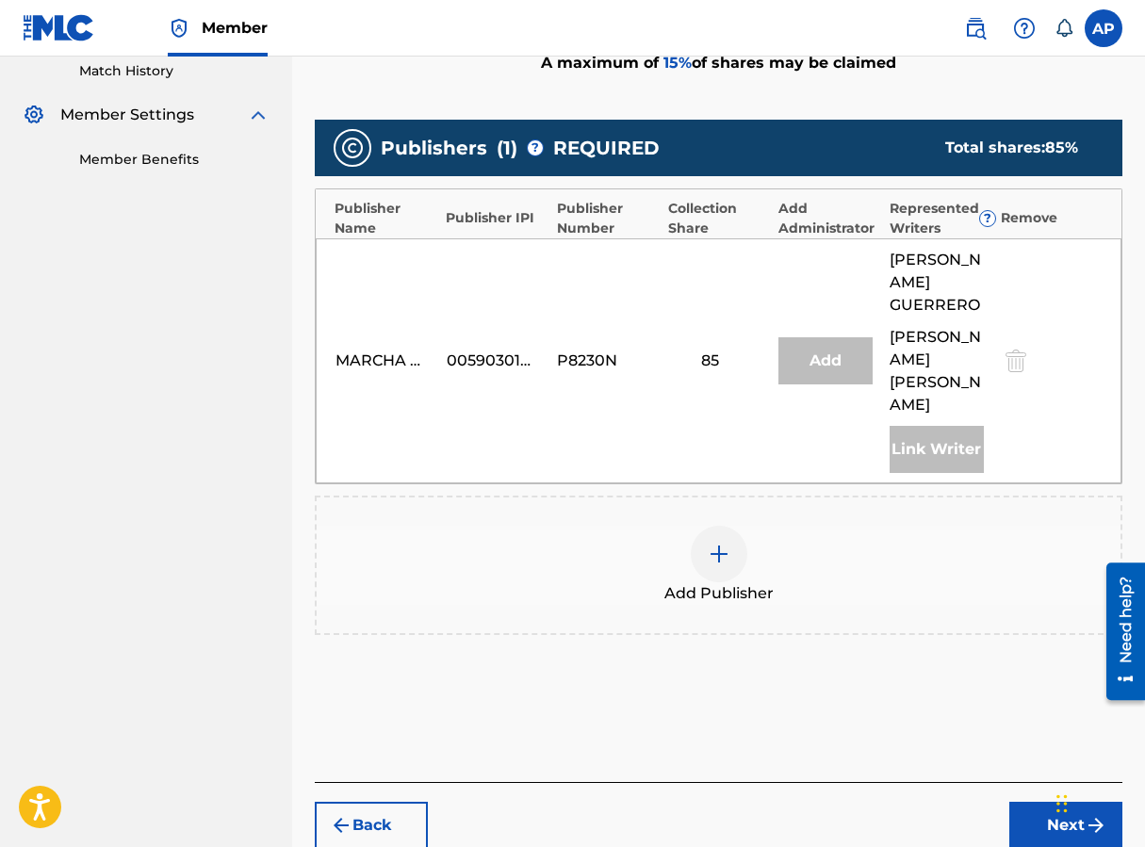
scroll to position [543, 0]
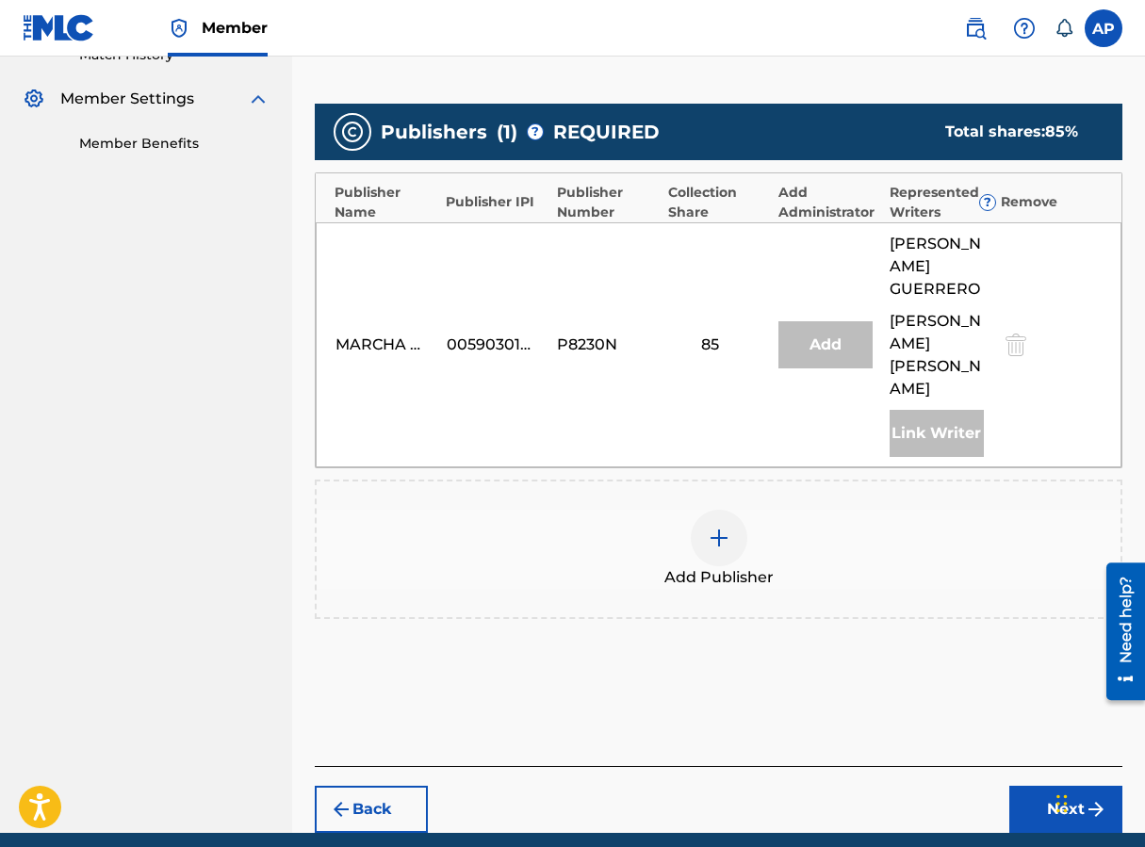
click at [744, 514] on div at bounding box center [719, 538] width 57 height 57
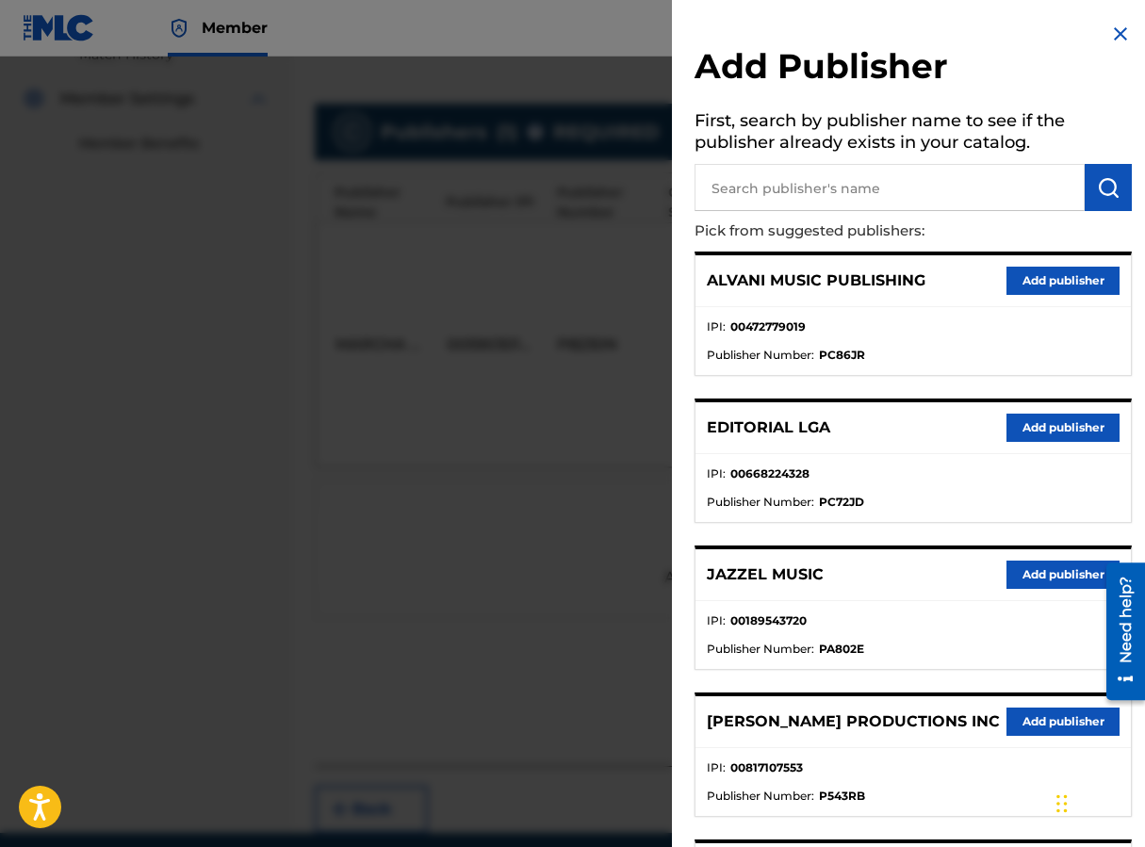
click at [737, 203] on input "text" at bounding box center [889, 187] width 390 height 47
type input "EDITRAKA"
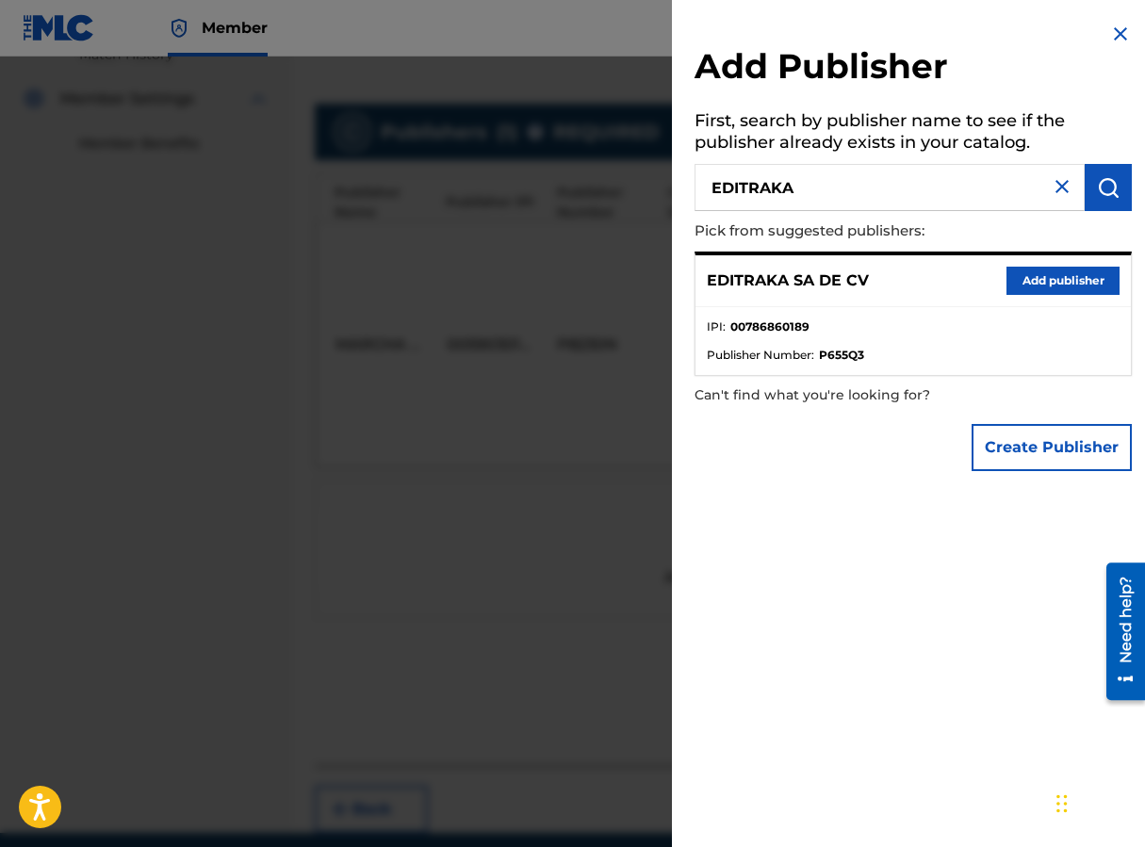
click at [917, 286] on button "Add publisher" at bounding box center [1062, 281] width 113 height 28
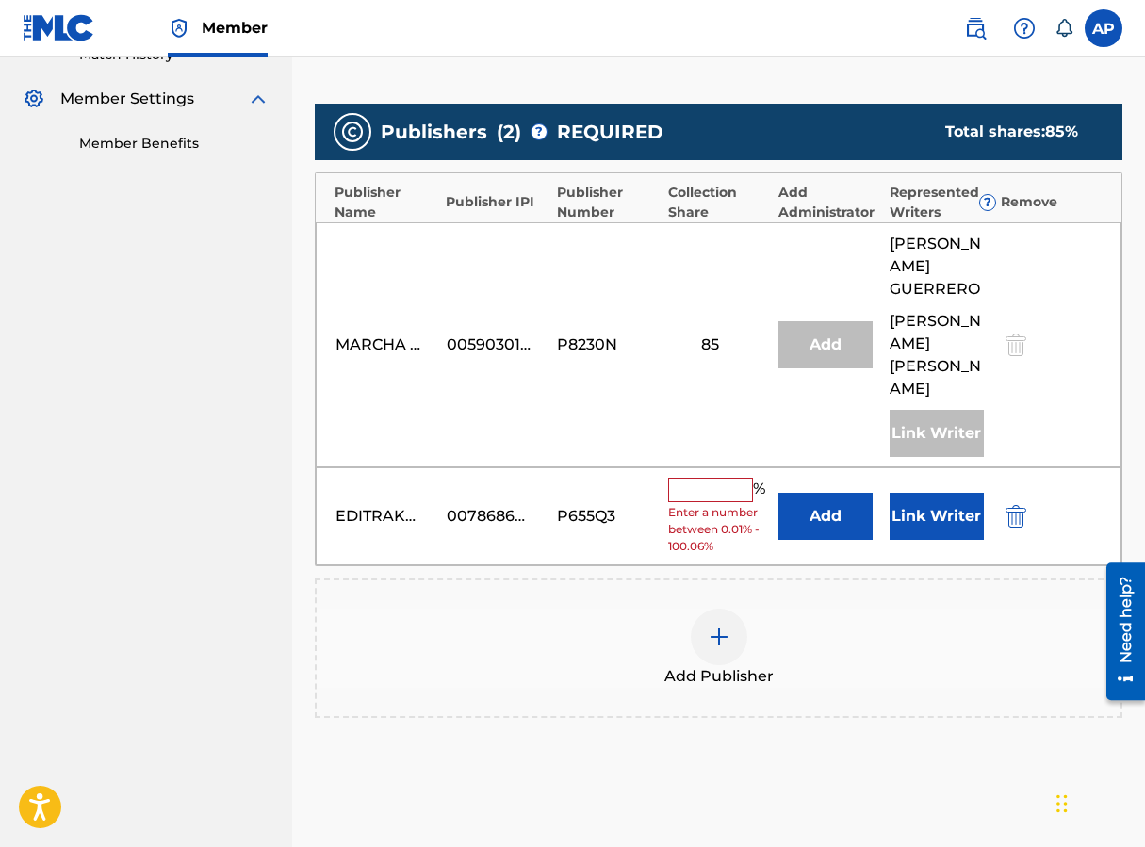
click at [831, 493] on button "Add" at bounding box center [825, 516] width 94 height 47
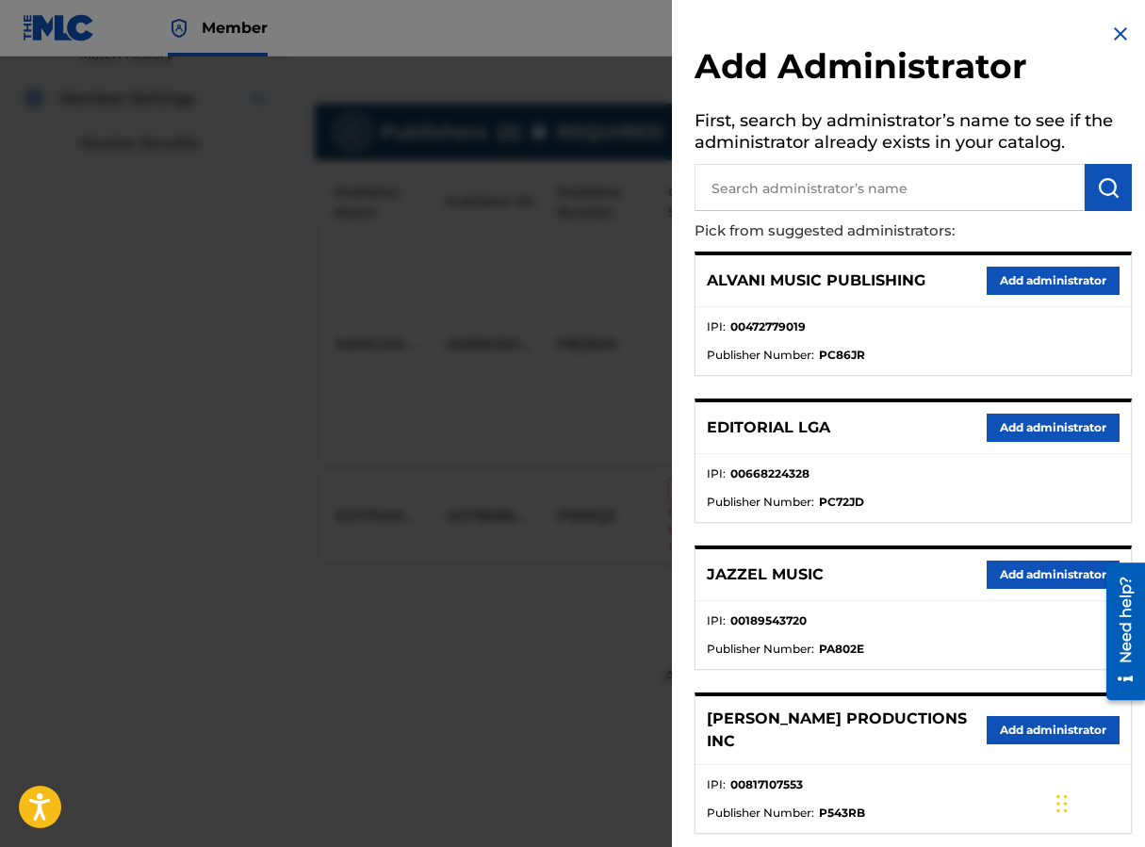
click at [763, 191] on input "text" at bounding box center [889, 187] width 390 height 47
type input "MAXIMO"
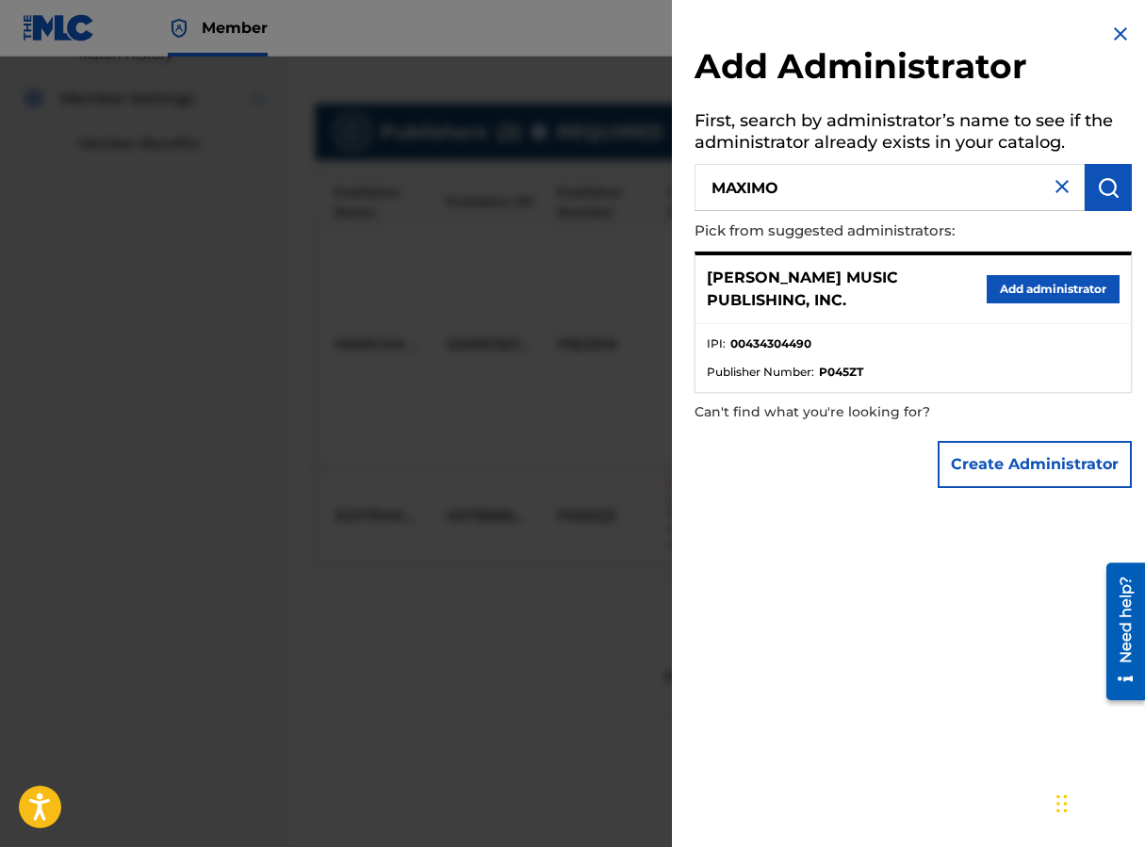
click at [917, 285] on button "Add administrator" at bounding box center [1053, 289] width 133 height 28
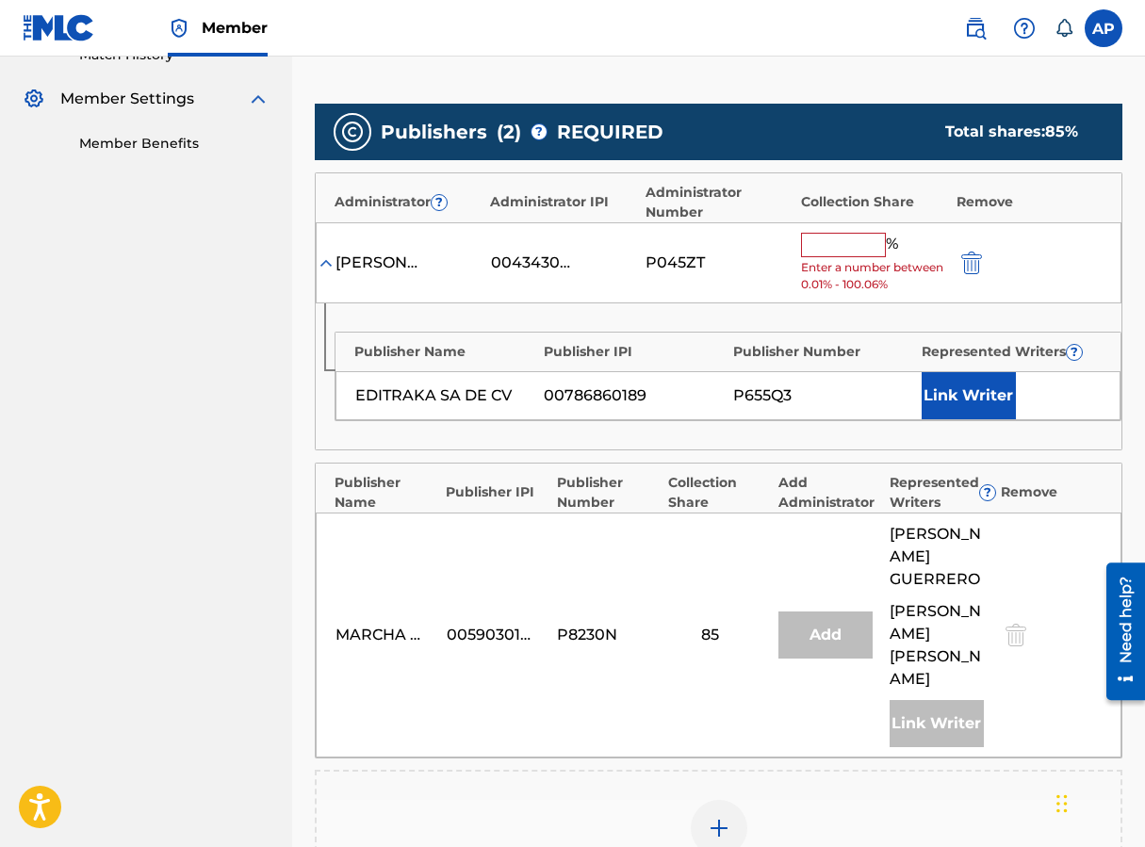
click at [814, 233] on input "text" at bounding box center [843, 245] width 85 height 24
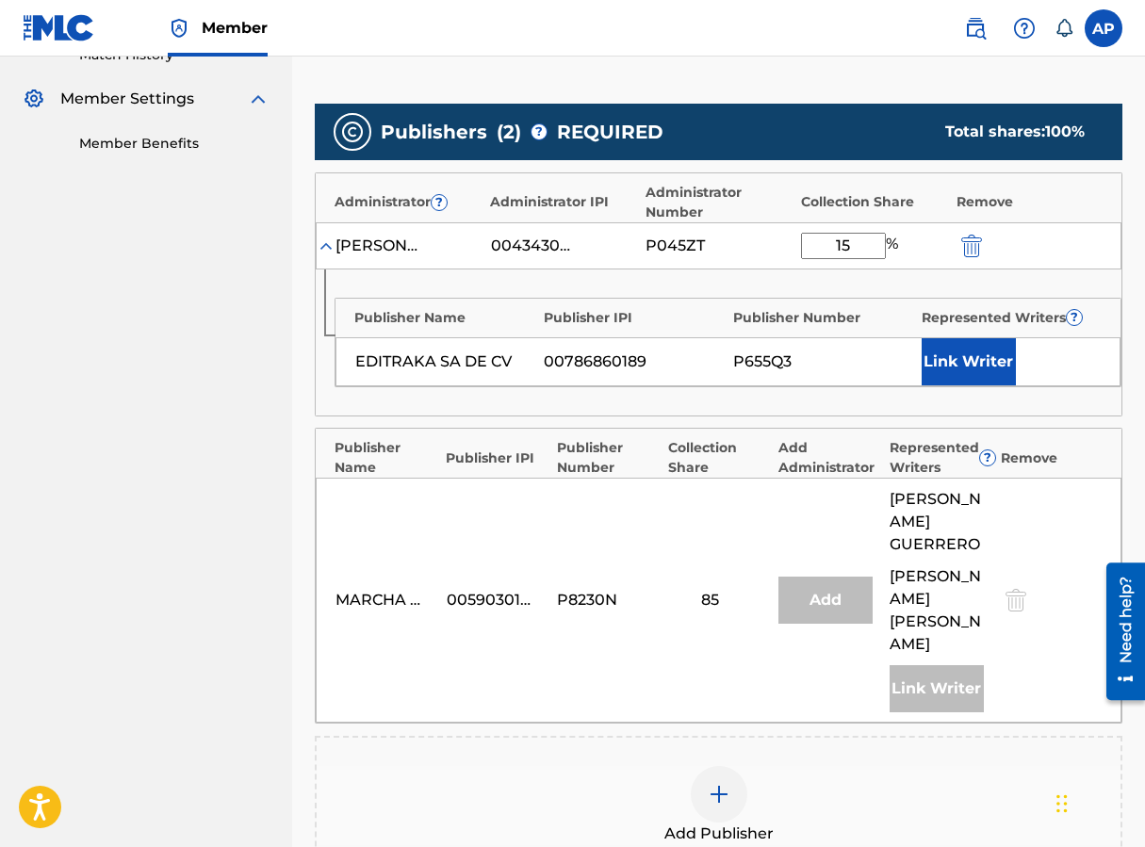
scroll to position [841, 0]
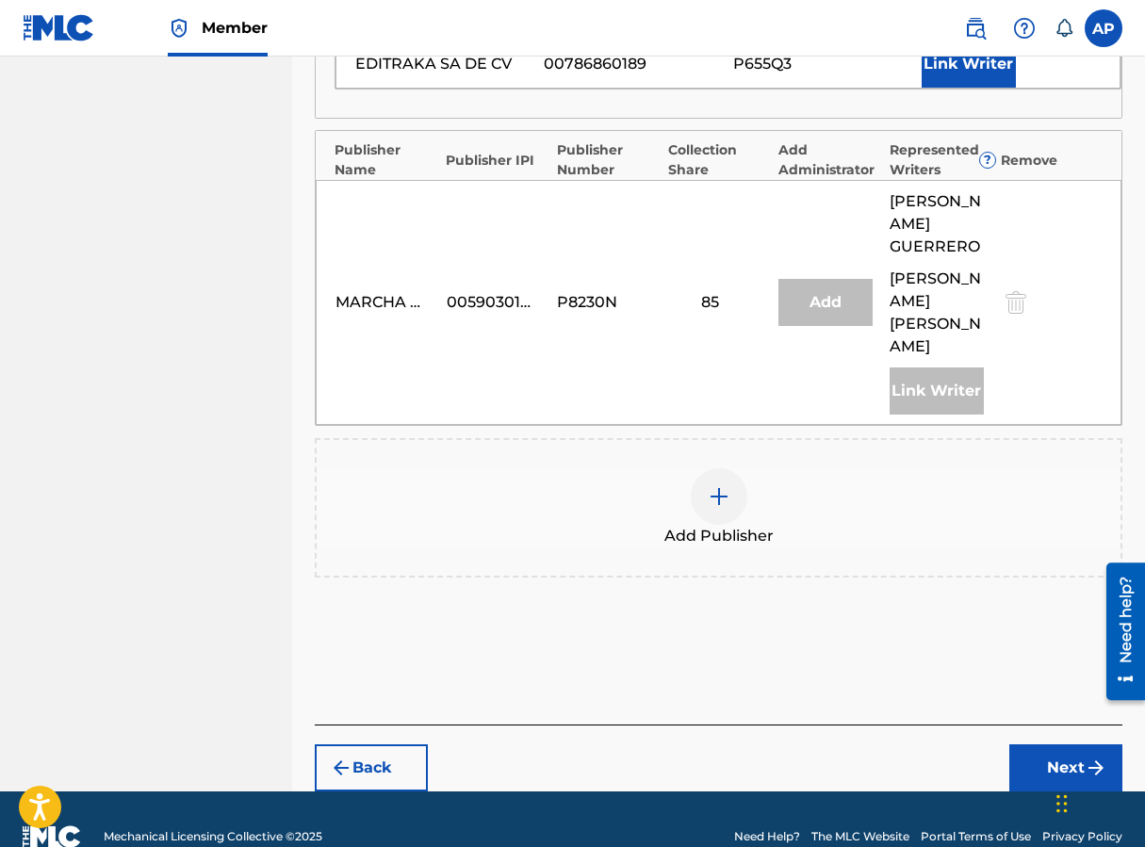
type input "15"
click at [917, 725] on div "Back Next" at bounding box center [719, 758] width 808 height 67
click at [917, 744] on button "Next" at bounding box center [1065, 767] width 113 height 47
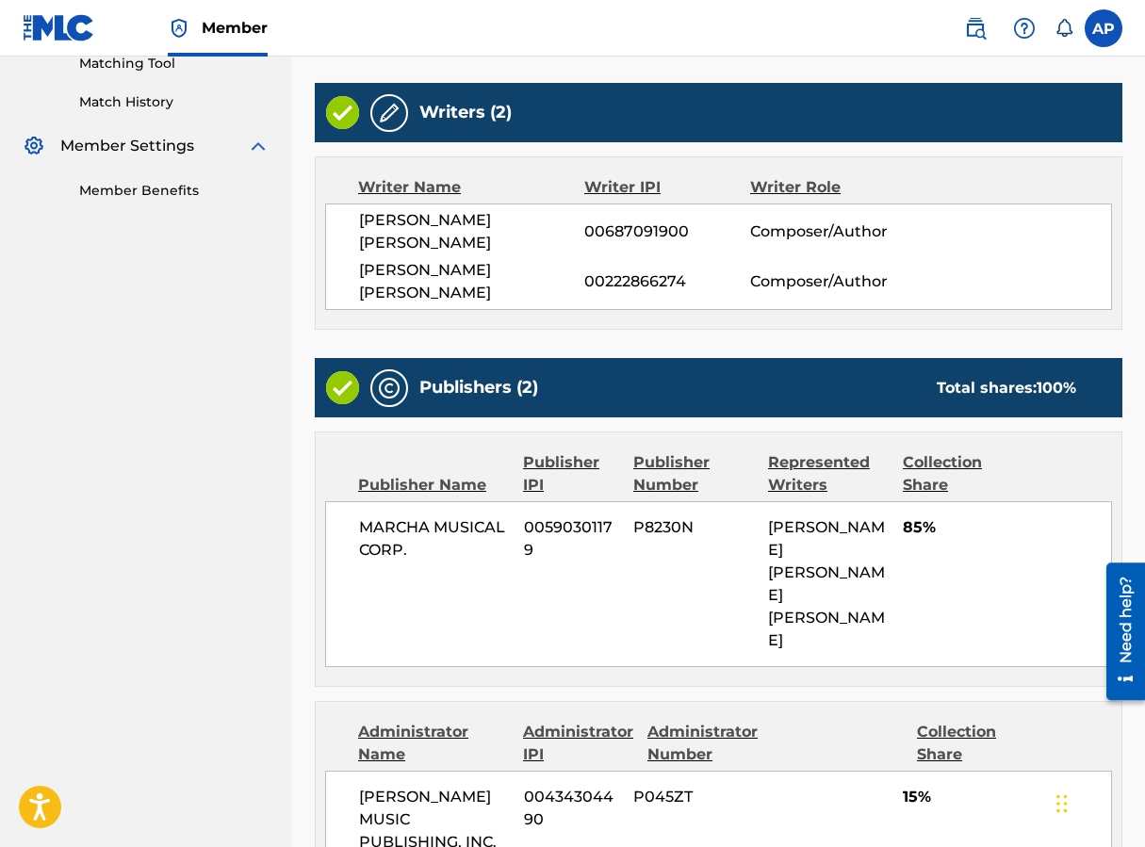
scroll to position [810, 0]
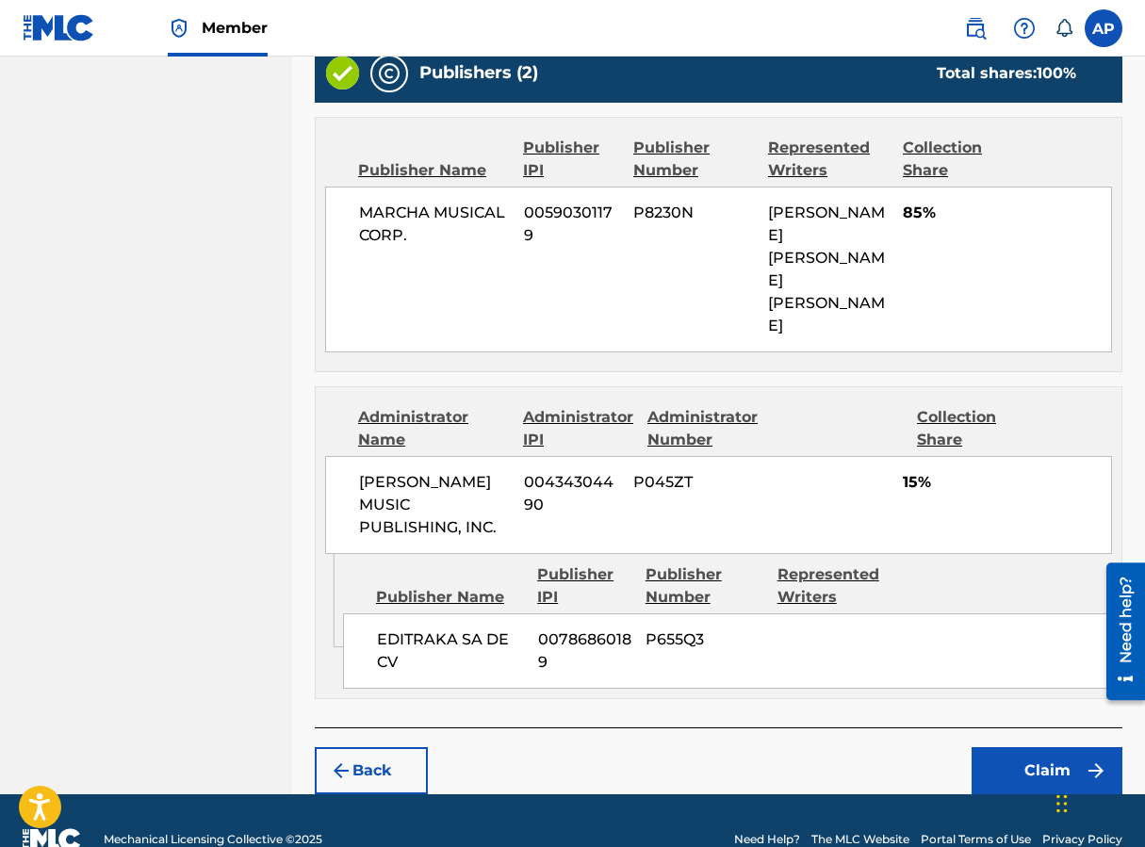
click at [917, 747] on button "Claim" at bounding box center [1047, 770] width 151 height 47
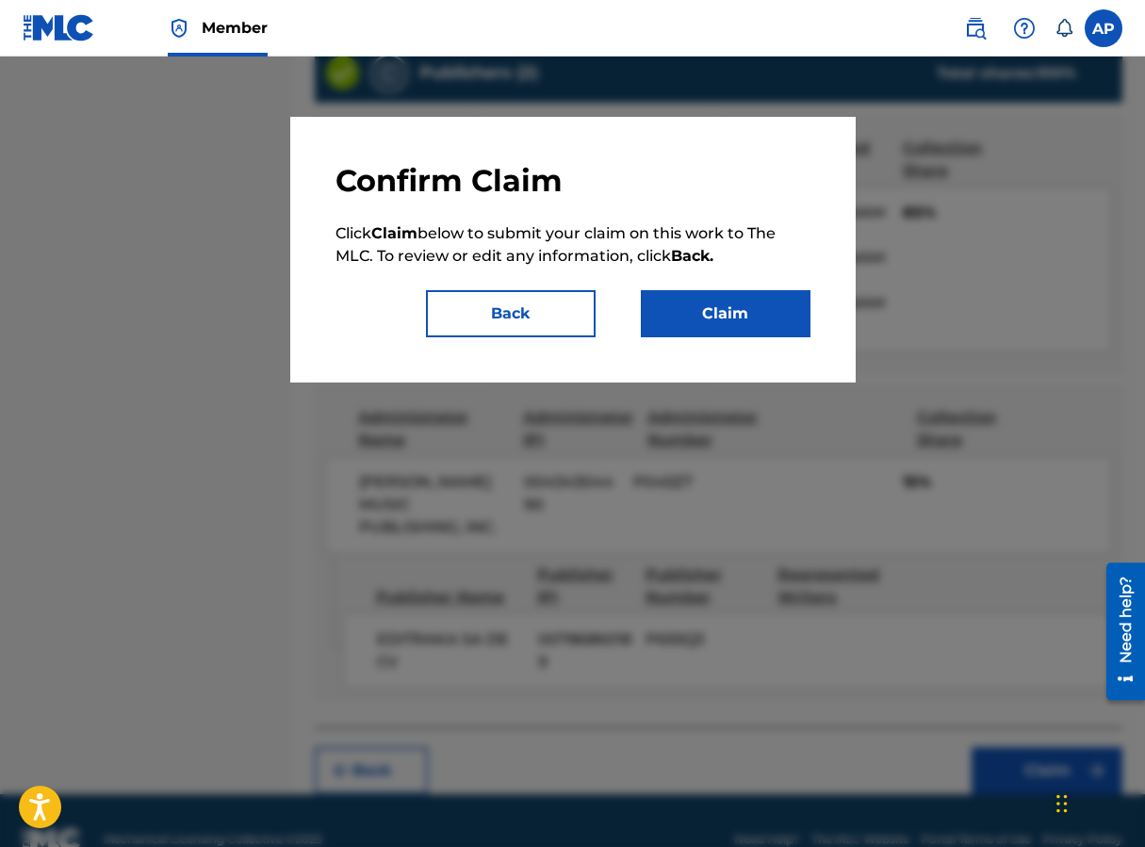
click at [767, 304] on button "Claim" at bounding box center [726, 313] width 170 height 47
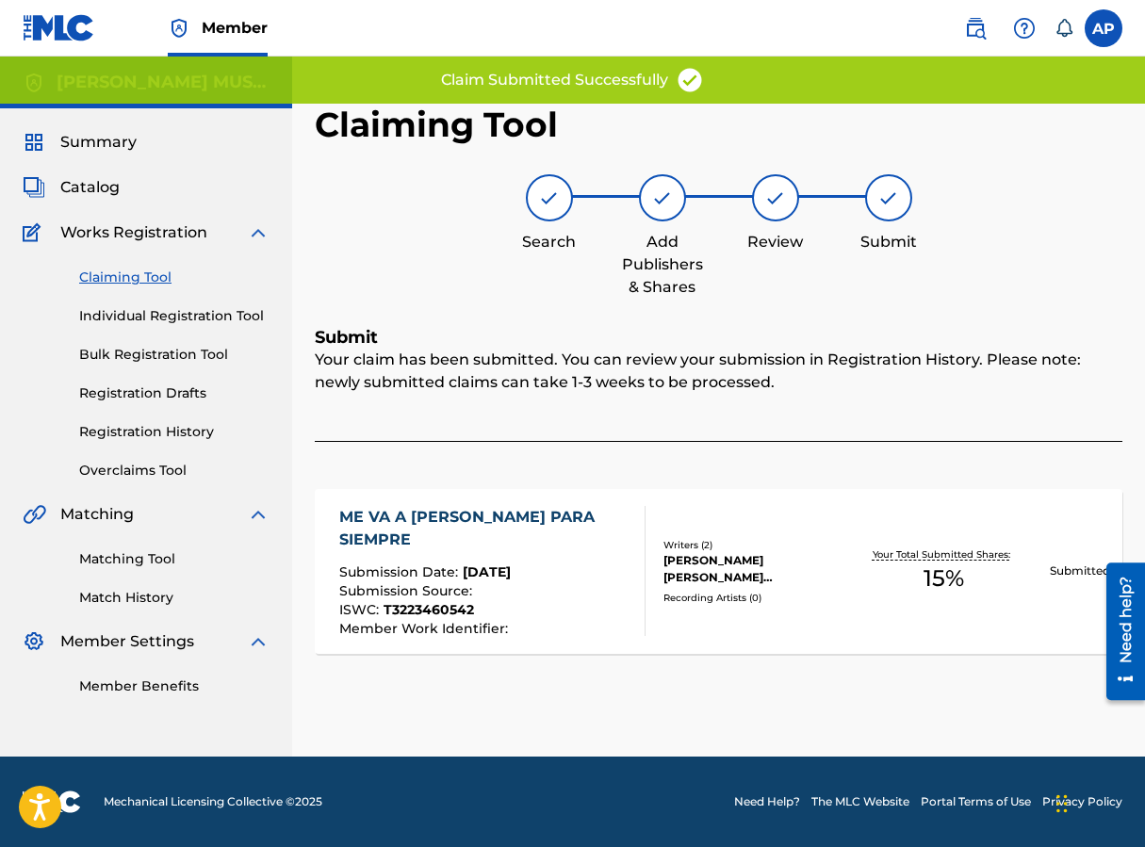
scroll to position [0, 0]
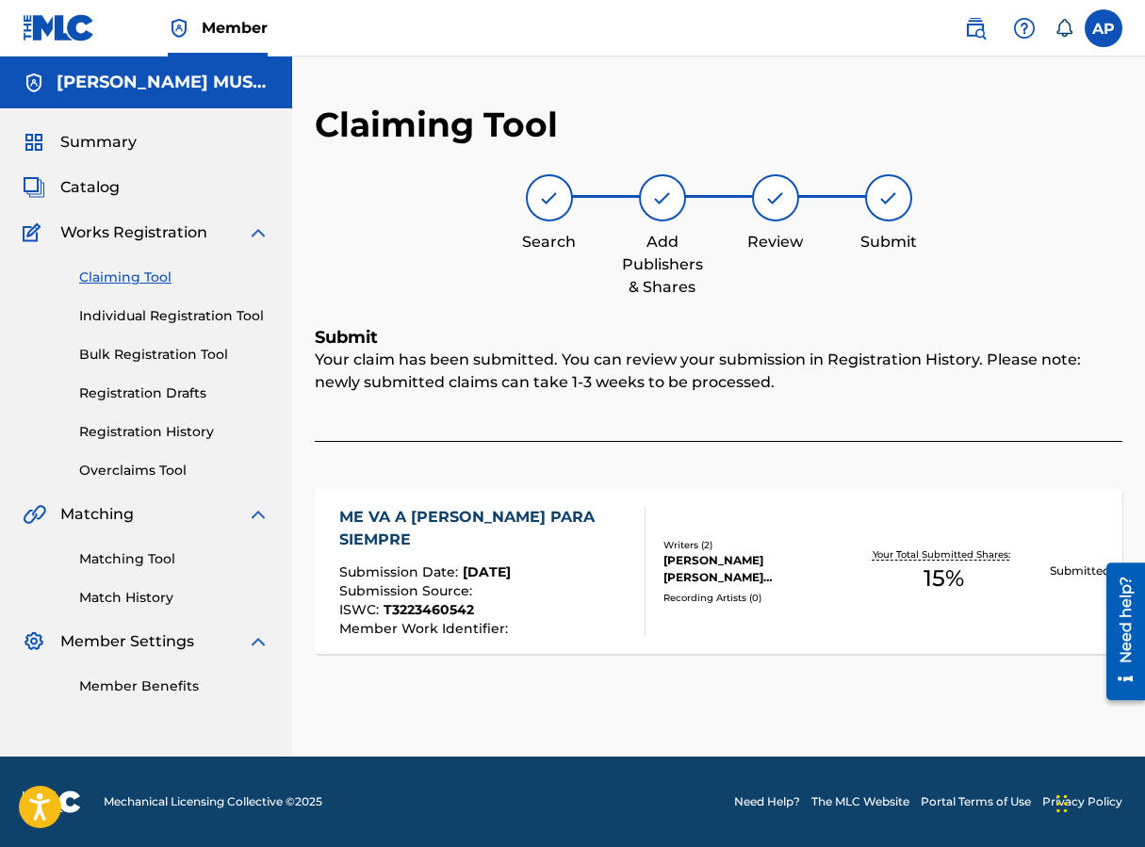
click at [139, 275] on link "Claiming Tool" at bounding box center [174, 278] width 190 height 20
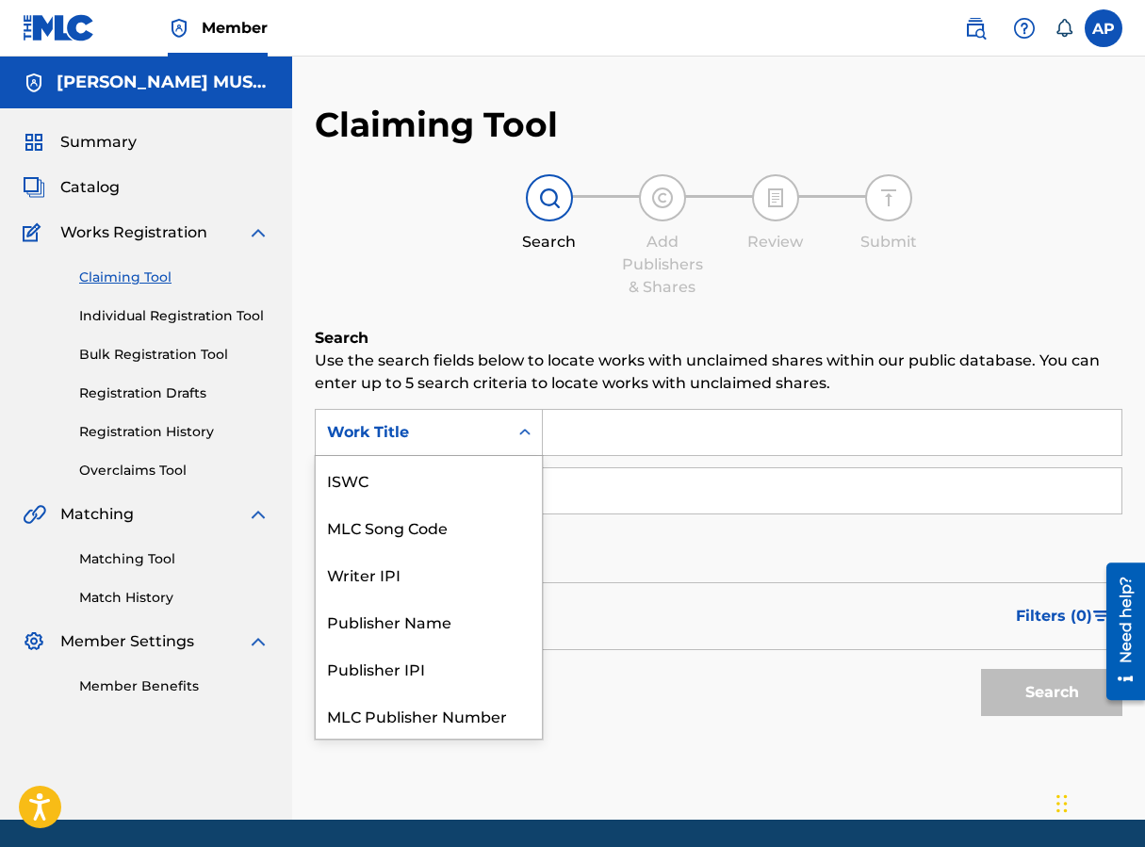
click at [468, 434] on div "Work Title" at bounding box center [412, 432] width 170 height 23
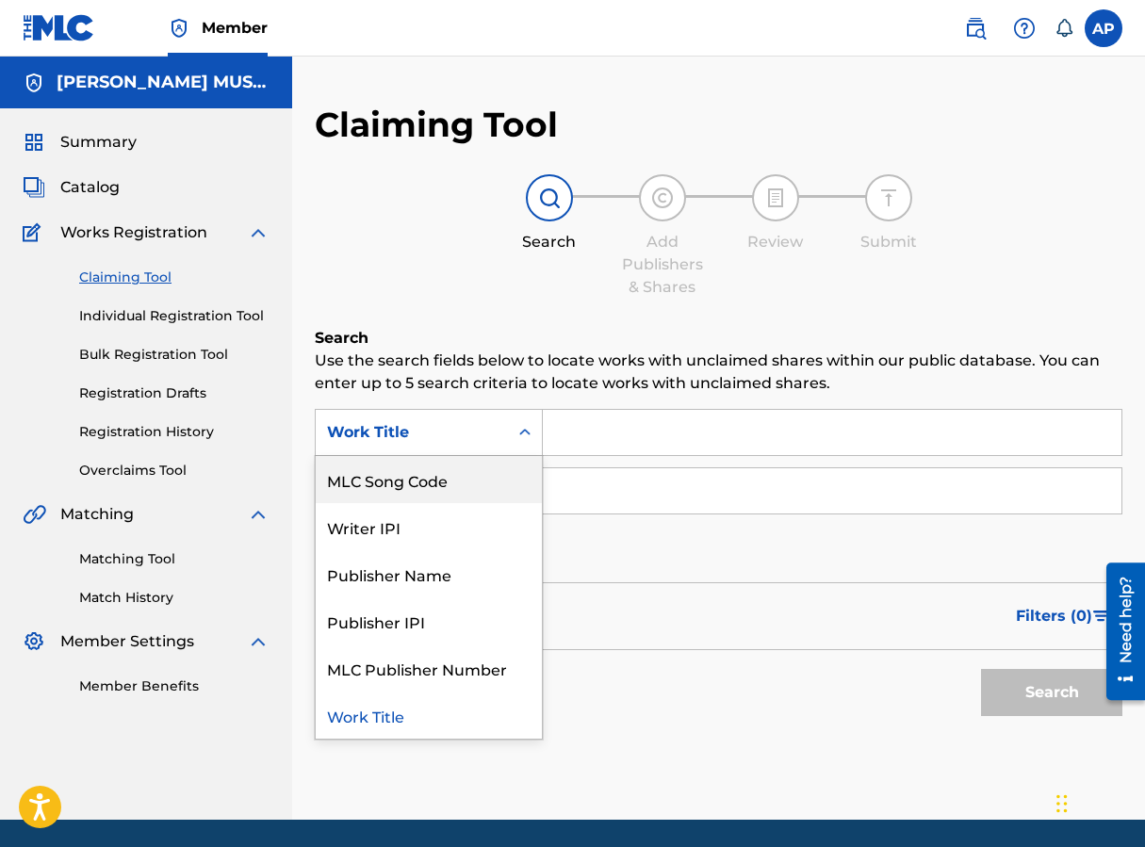
click at [480, 470] on div "MLC Song Code" at bounding box center [429, 479] width 226 height 47
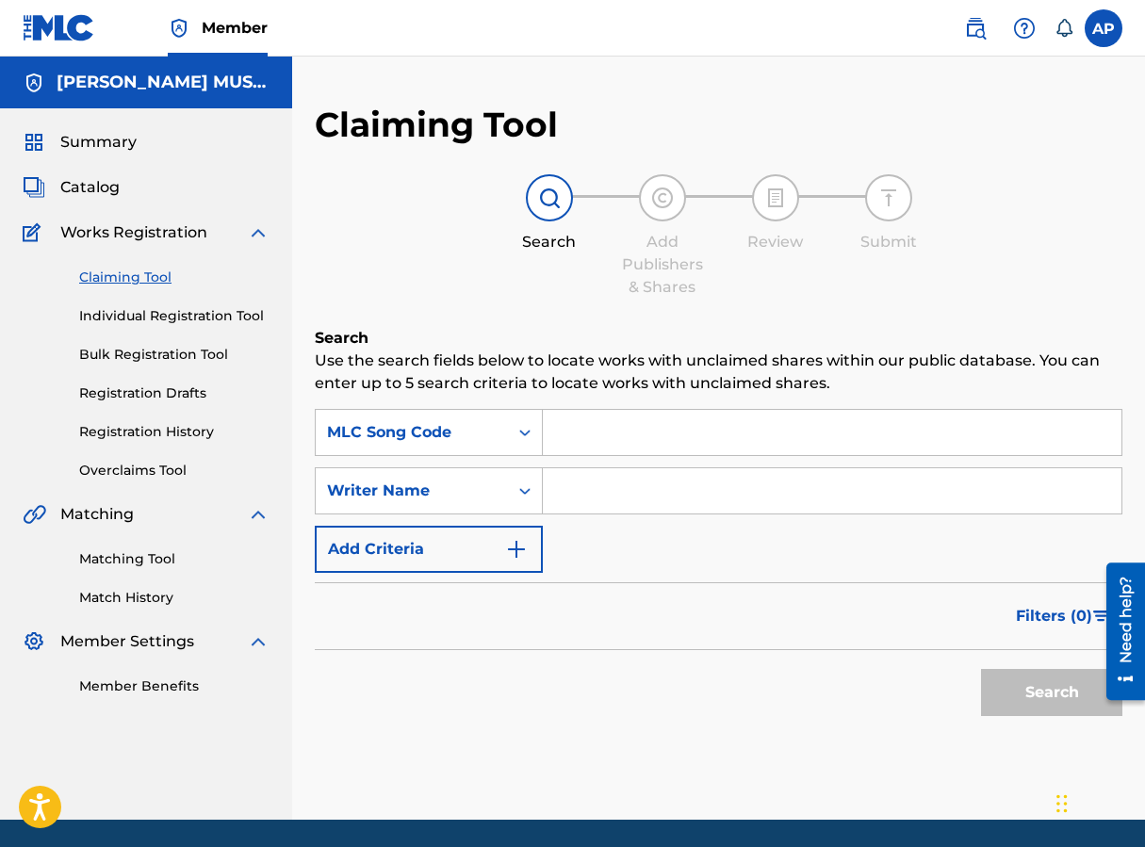
click at [564, 432] on input "Search Form" at bounding box center [832, 432] width 579 height 45
paste input "MG7NEF"
type input "MG7NEF"
click at [917, 694] on button "Search" at bounding box center [1051, 692] width 141 height 47
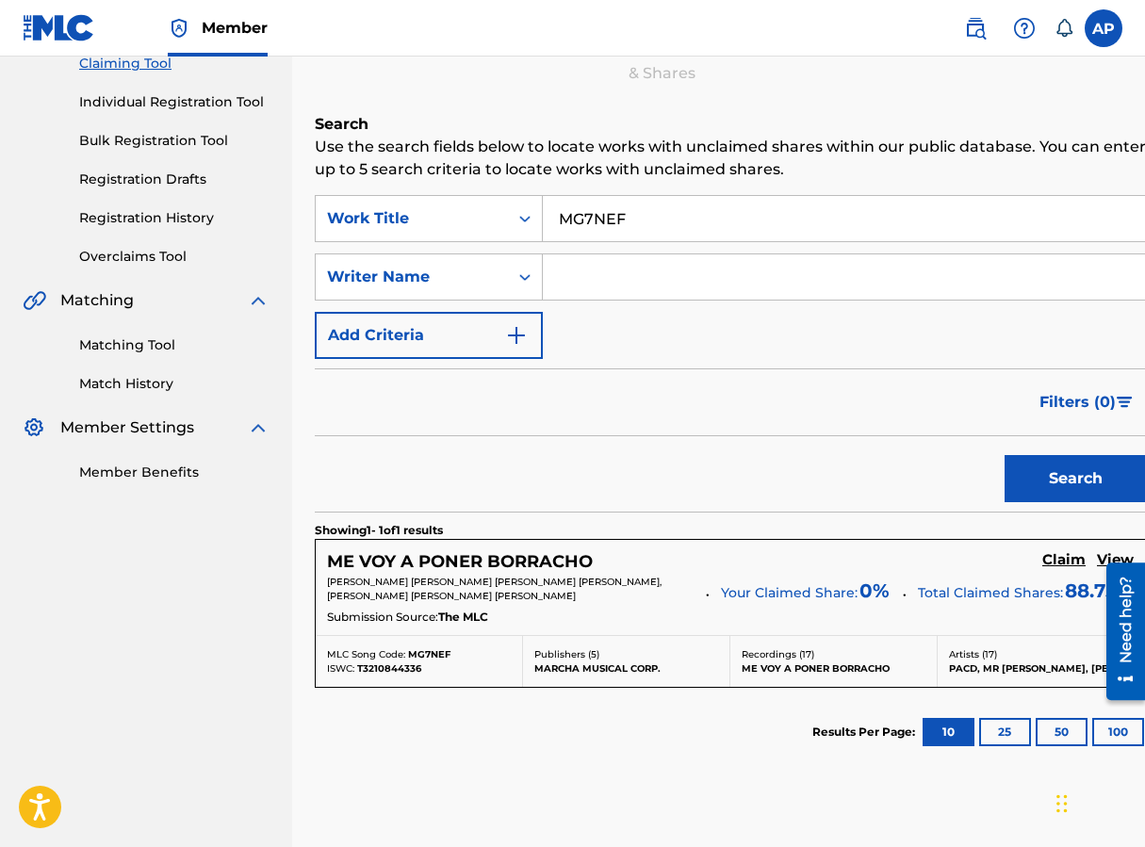
scroll to position [216, 0]
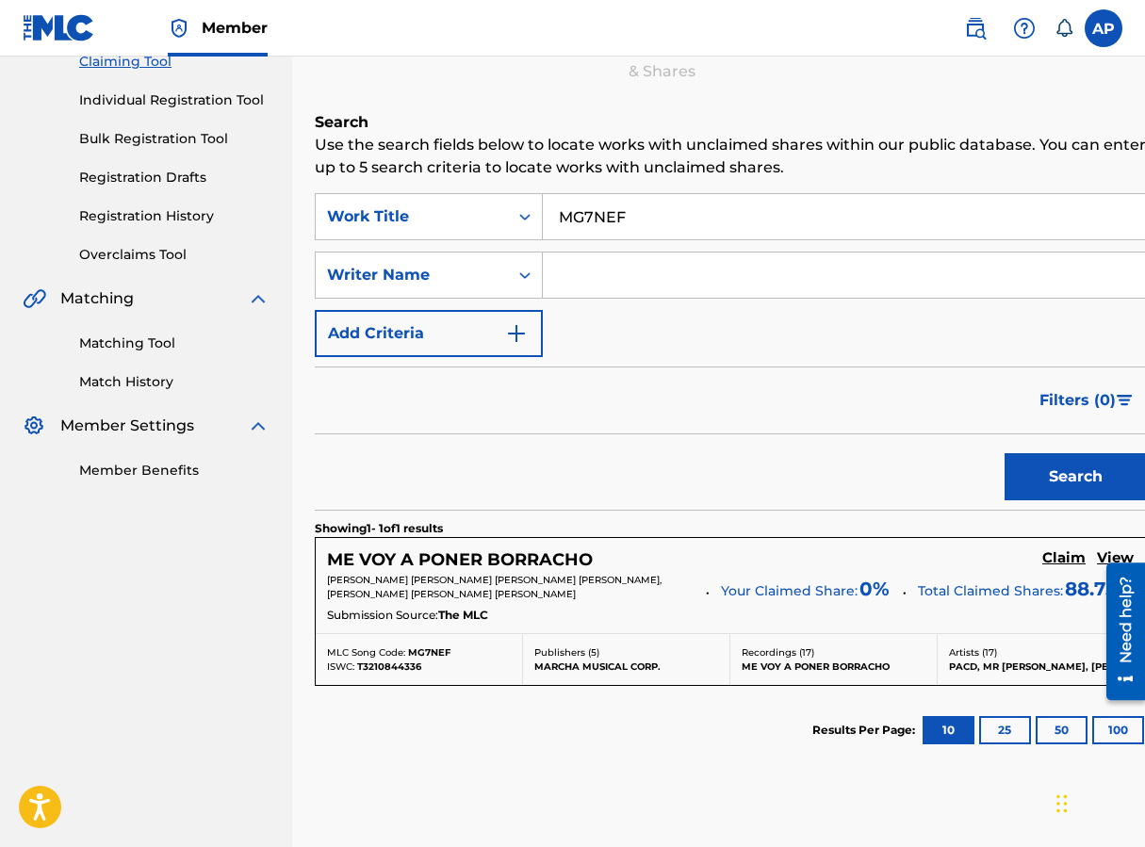
click at [917, 555] on h5 "Claim" at bounding box center [1063, 558] width 43 height 18
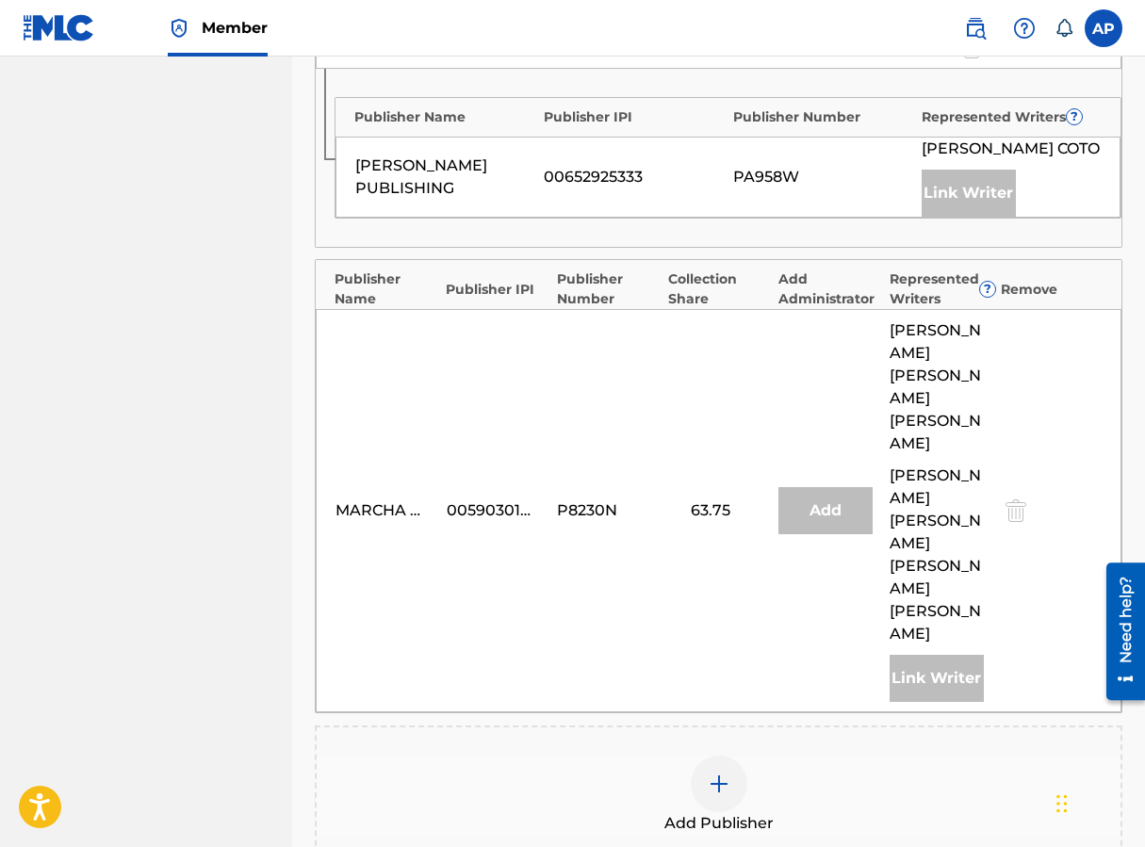
scroll to position [928, 0]
click at [727, 755] on div at bounding box center [719, 783] width 57 height 57
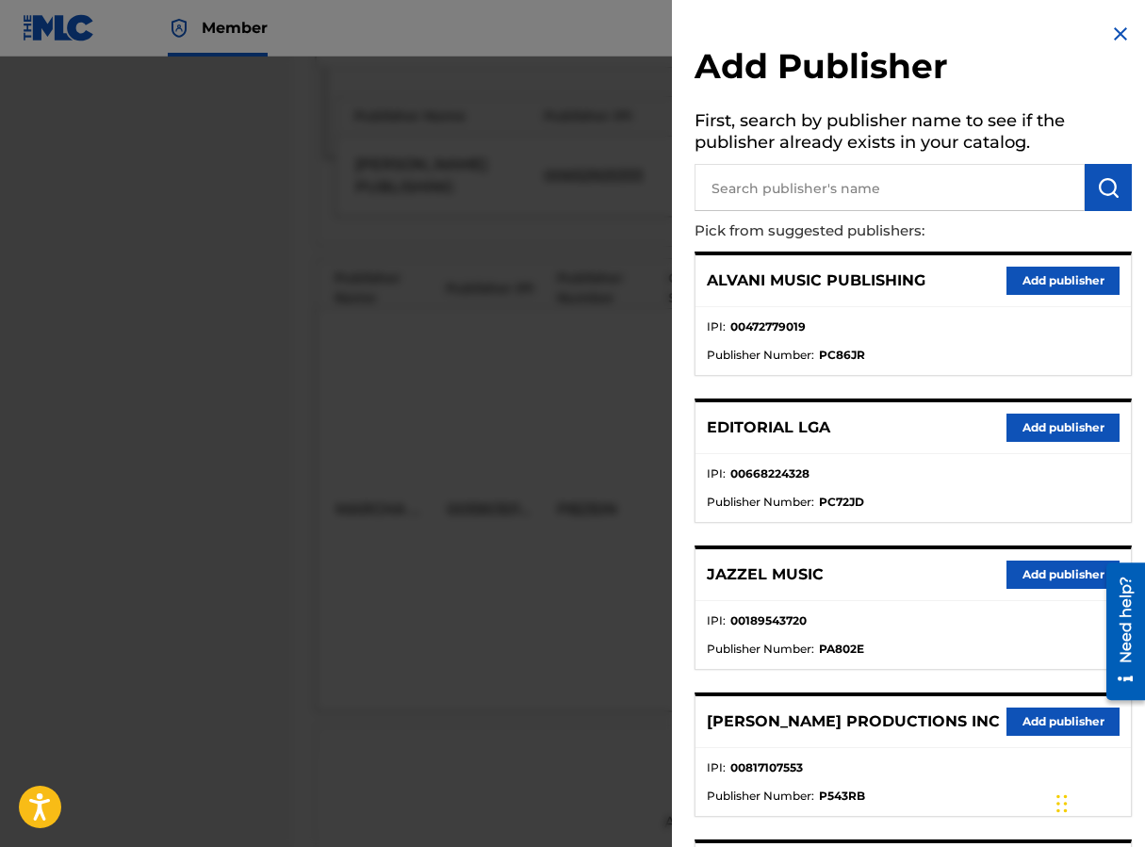
click at [730, 198] on input "text" at bounding box center [889, 187] width 390 height 47
type input "M"
type input "EDITRAKA"
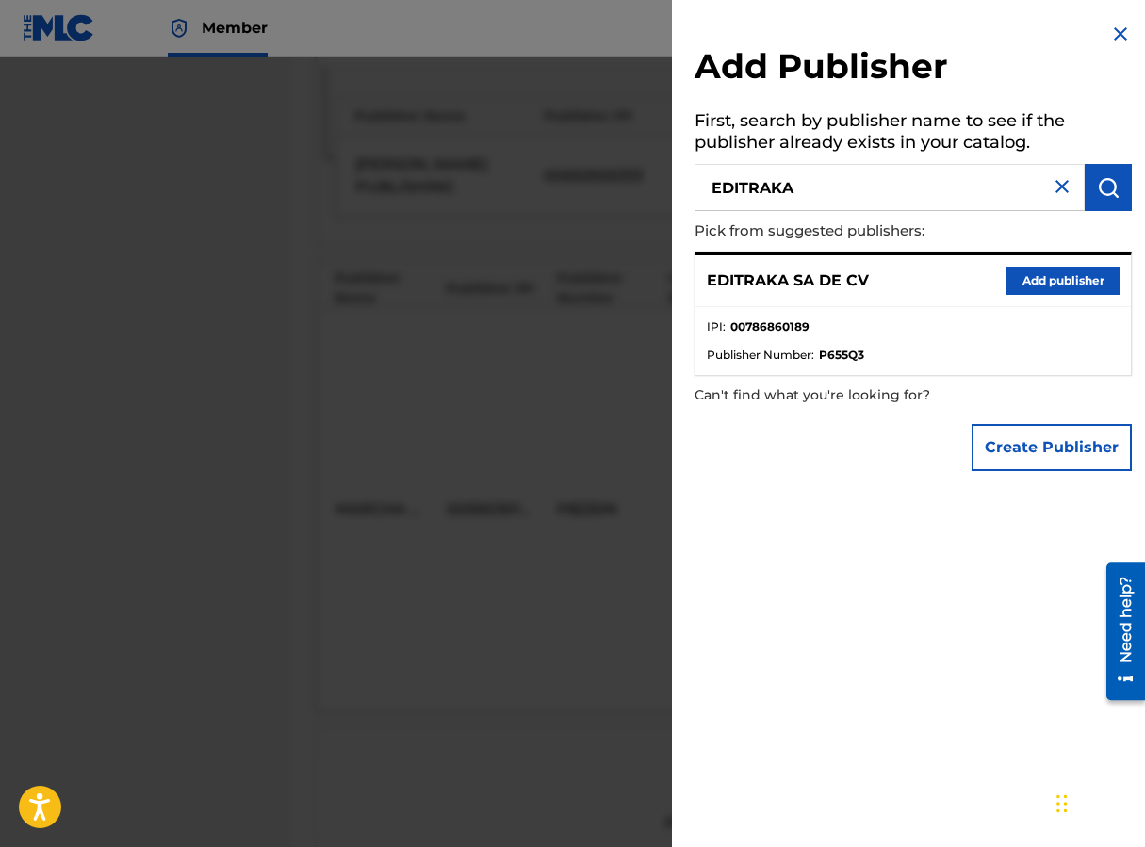
click at [917, 288] on button "Add publisher" at bounding box center [1062, 281] width 113 height 28
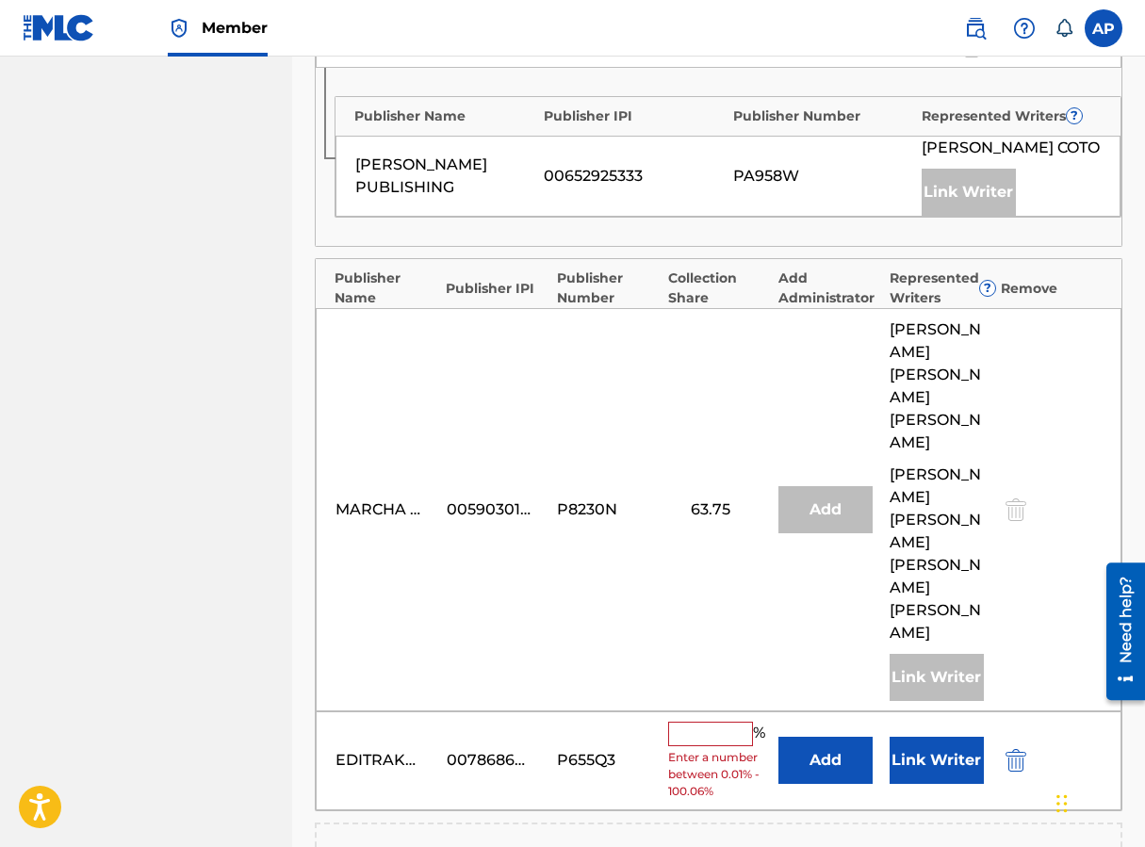
click at [804, 737] on button "Add" at bounding box center [825, 760] width 94 height 47
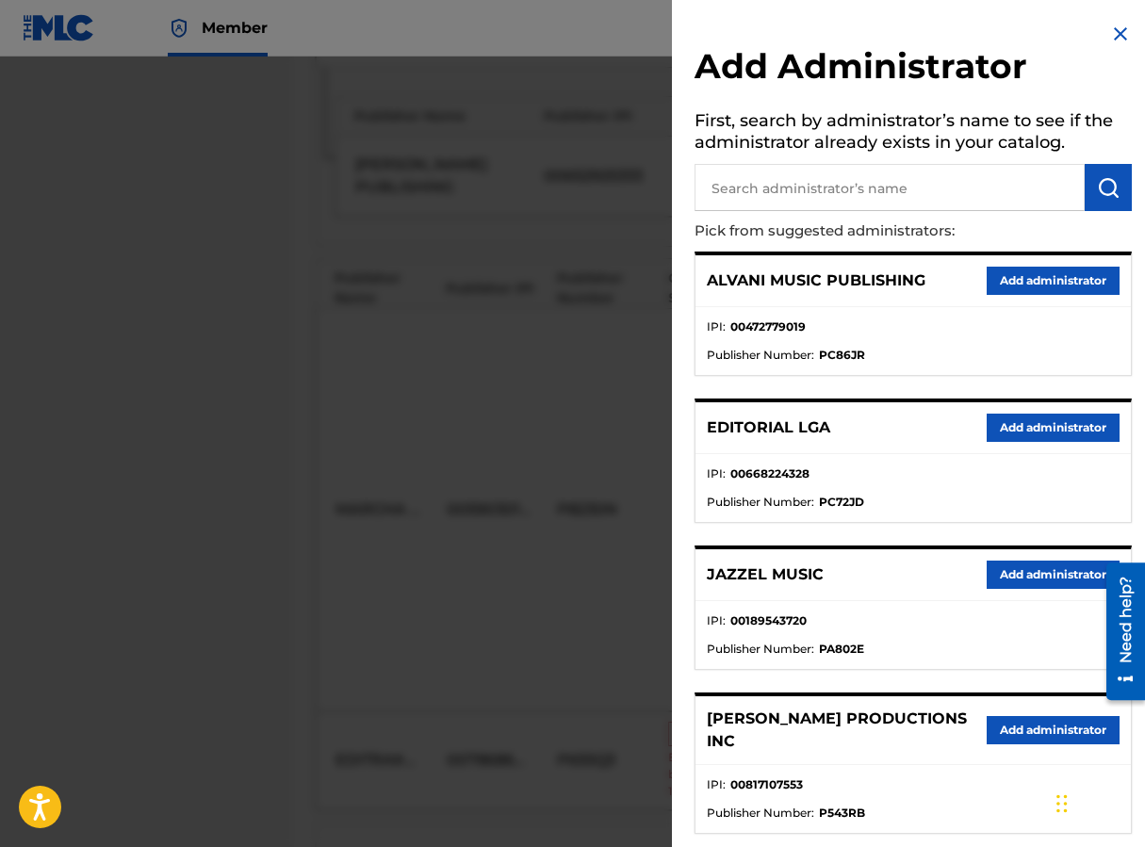
click at [777, 204] on input "text" at bounding box center [889, 187] width 390 height 47
type input "MAXIMO"
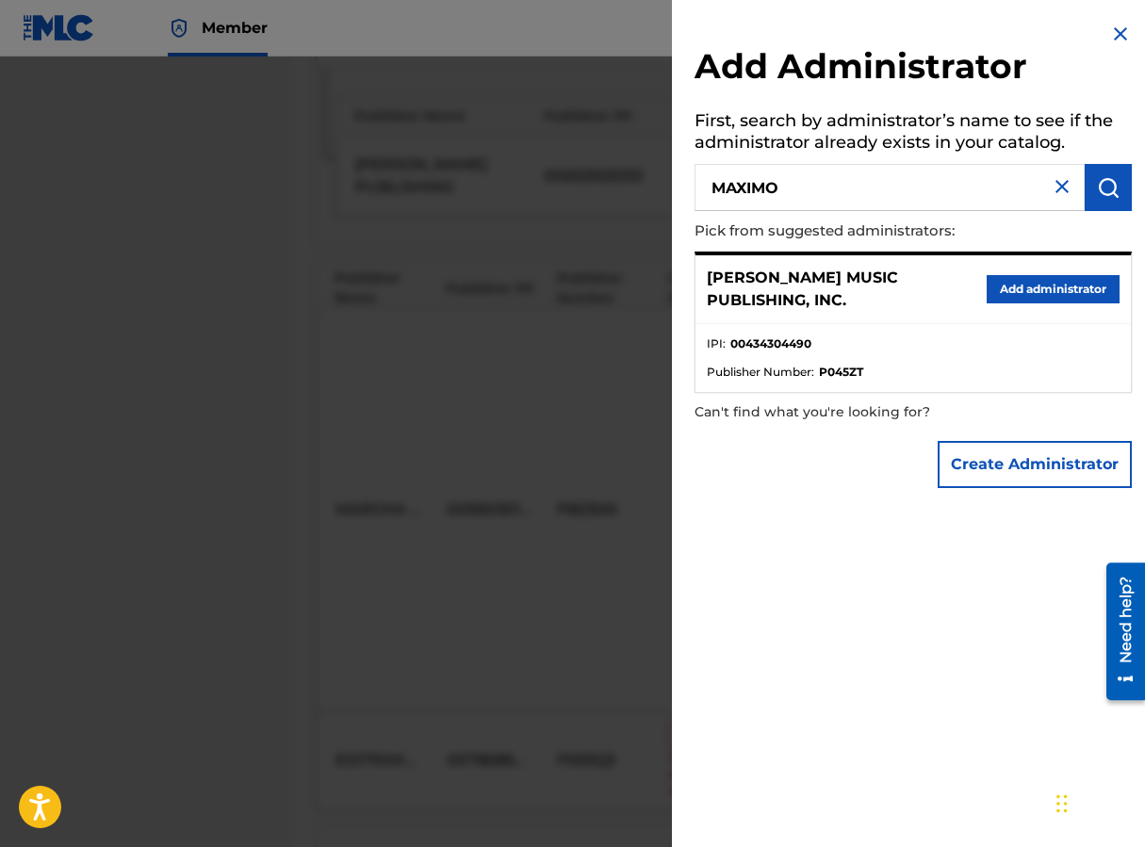
click at [917, 286] on button "Add administrator" at bounding box center [1053, 289] width 133 height 28
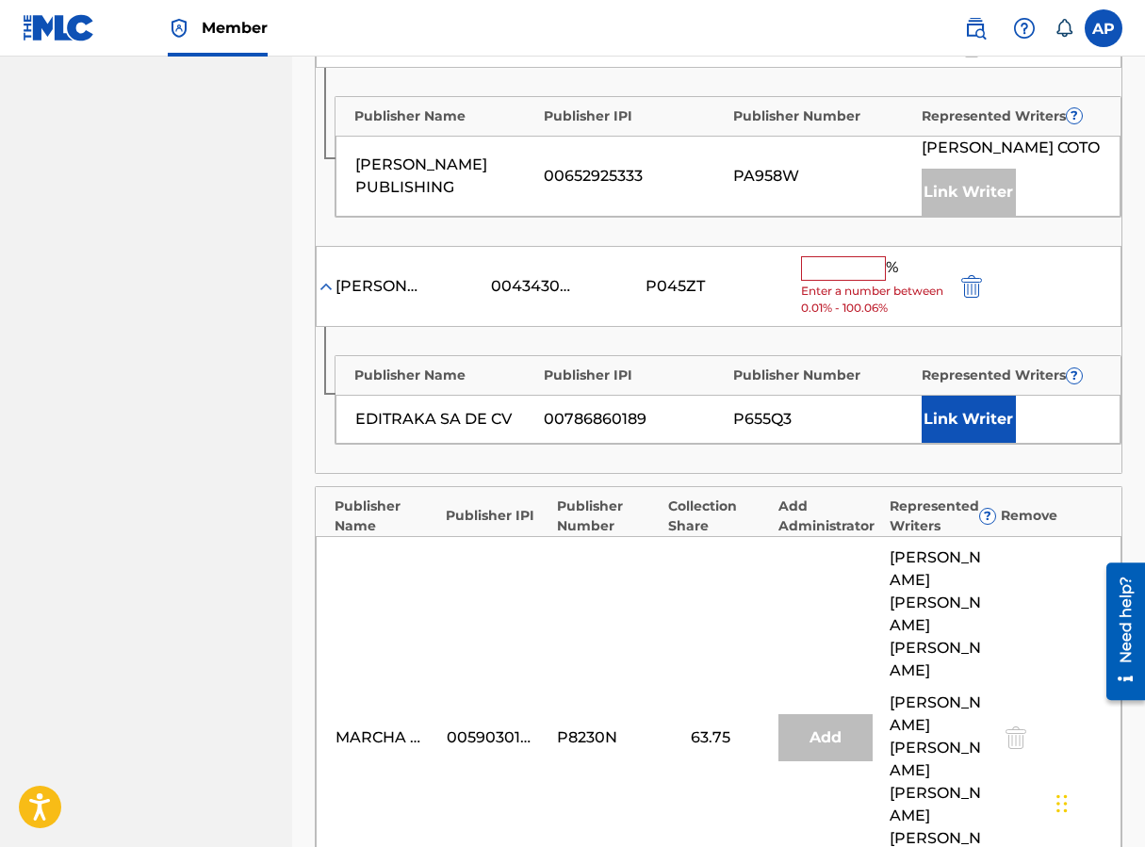
click at [814, 269] on input "text" at bounding box center [843, 268] width 85 height 24
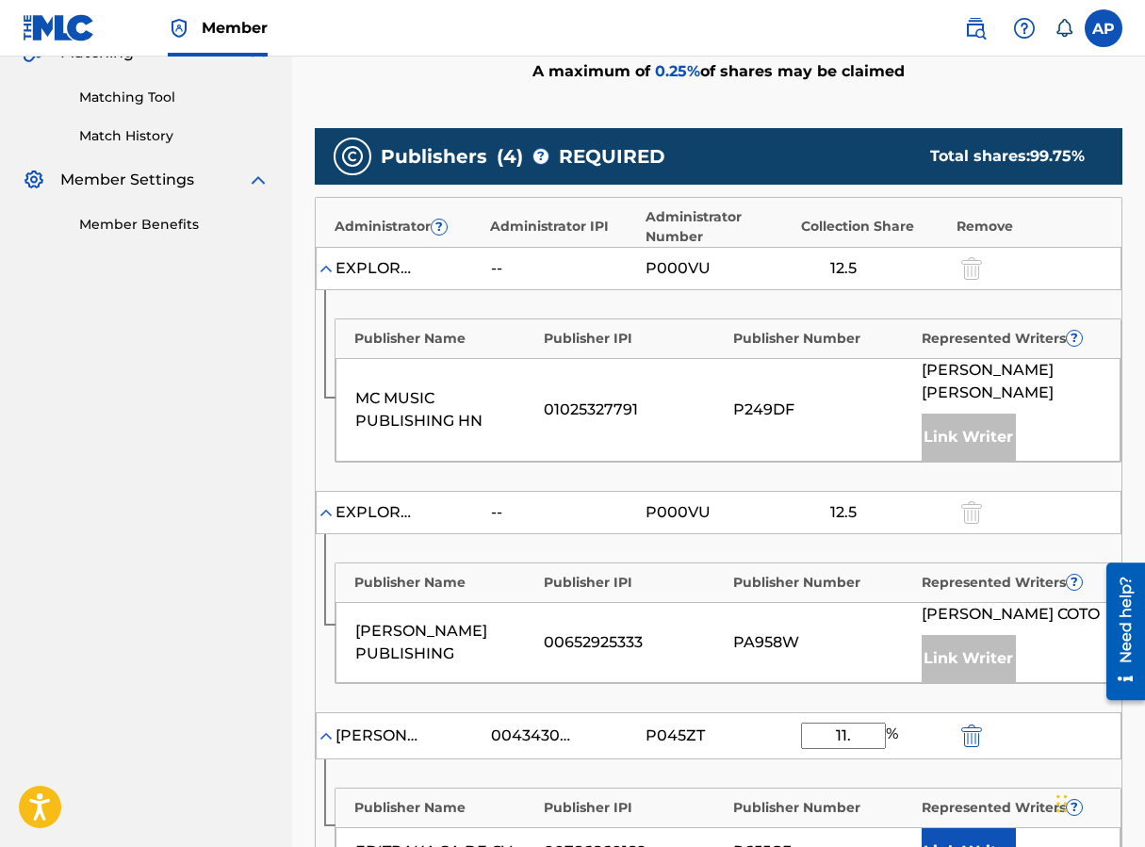
scroll to position [423, 0]
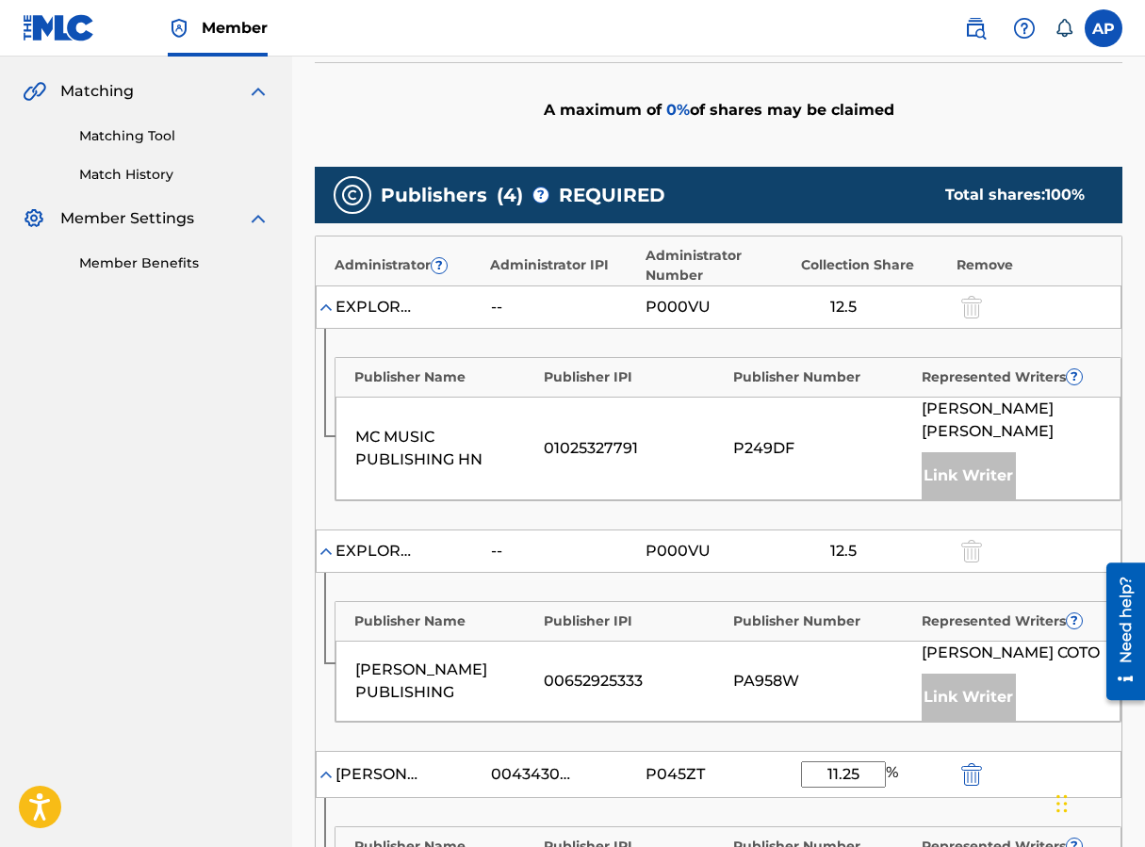
type input "11.25"
click at [779, 200] on div "Publishers ( 4 ) ? REQUIRED Total shares: 100 %" at bounding box center [719, 195] width 808 height 57
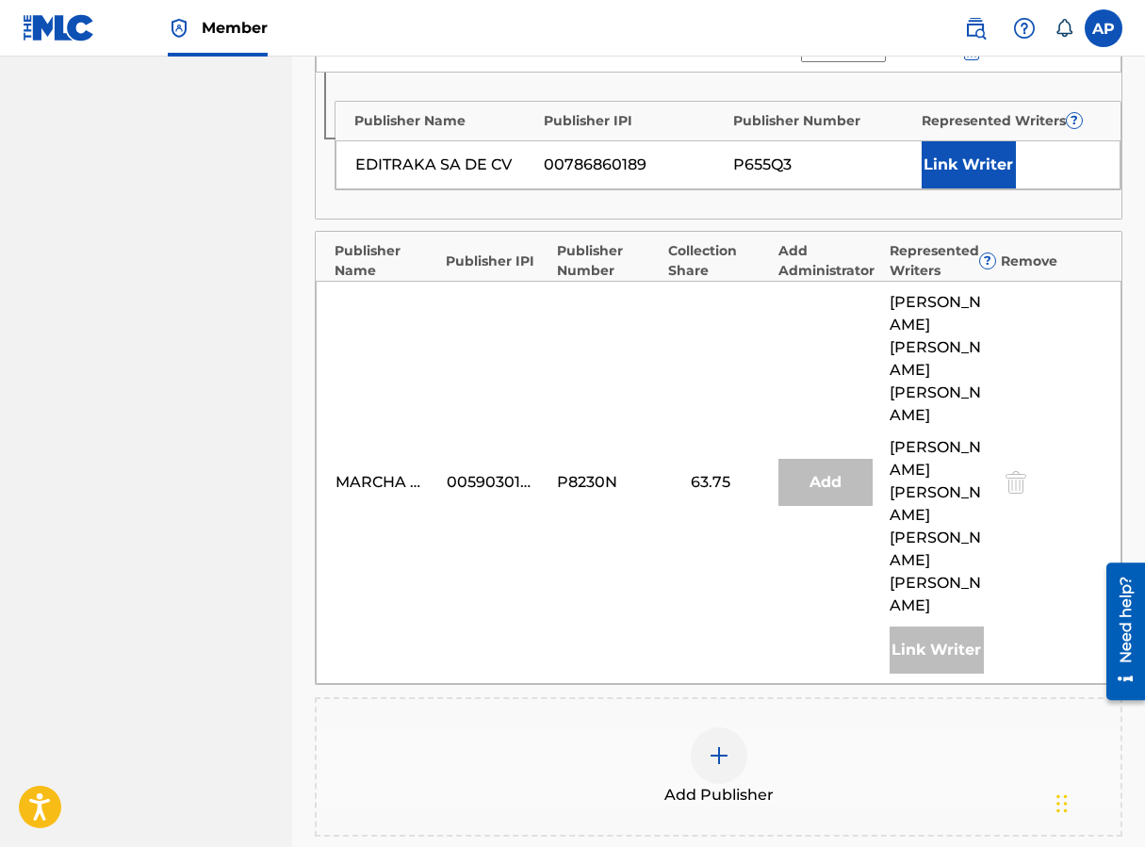
scroll to position [1283, 0]
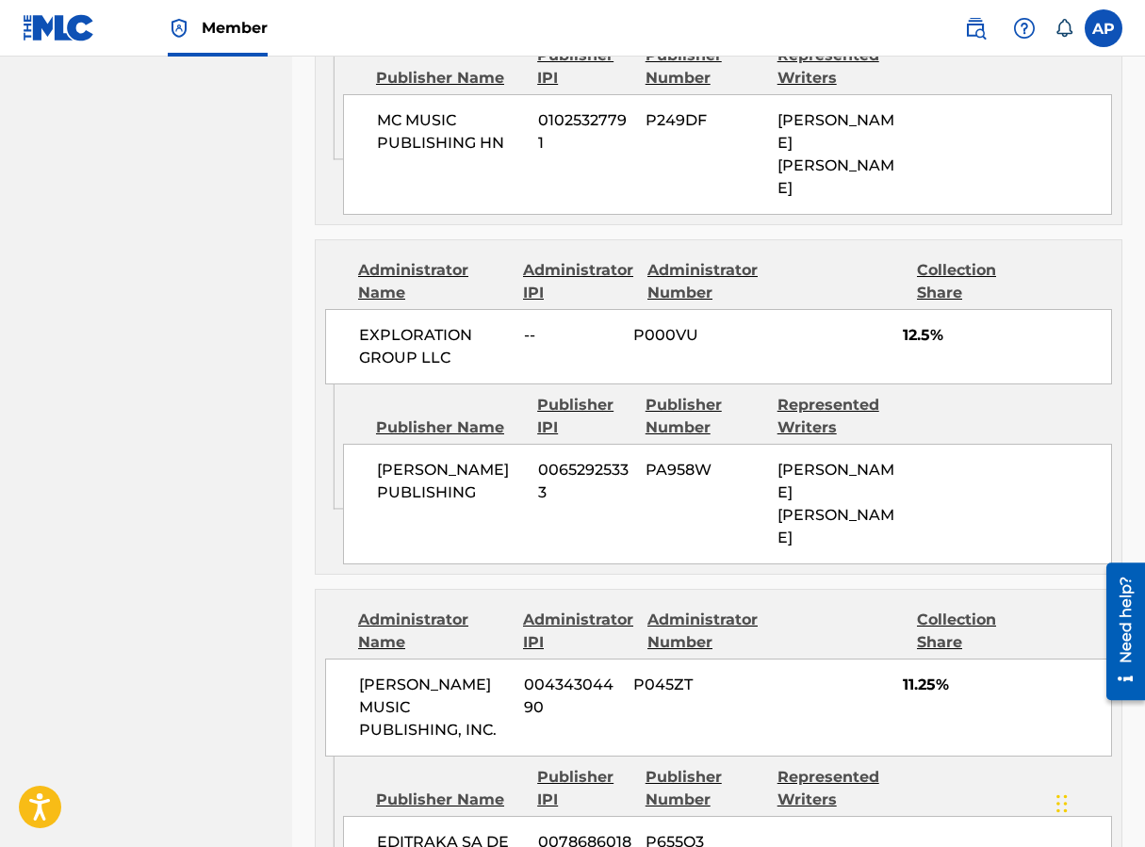
scroll to position [1470, 0]
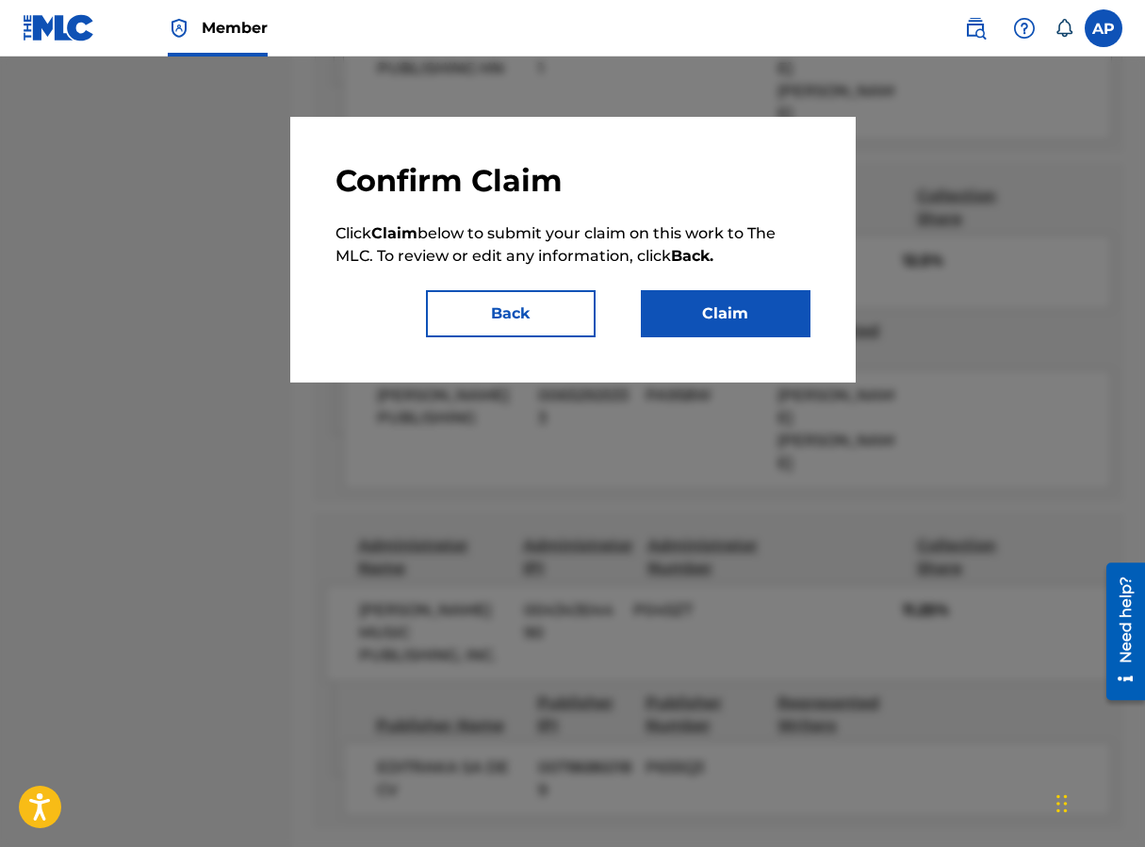
click at [694, 330] on button "Claim" at bounding box center [726, 313] width 170 height 47
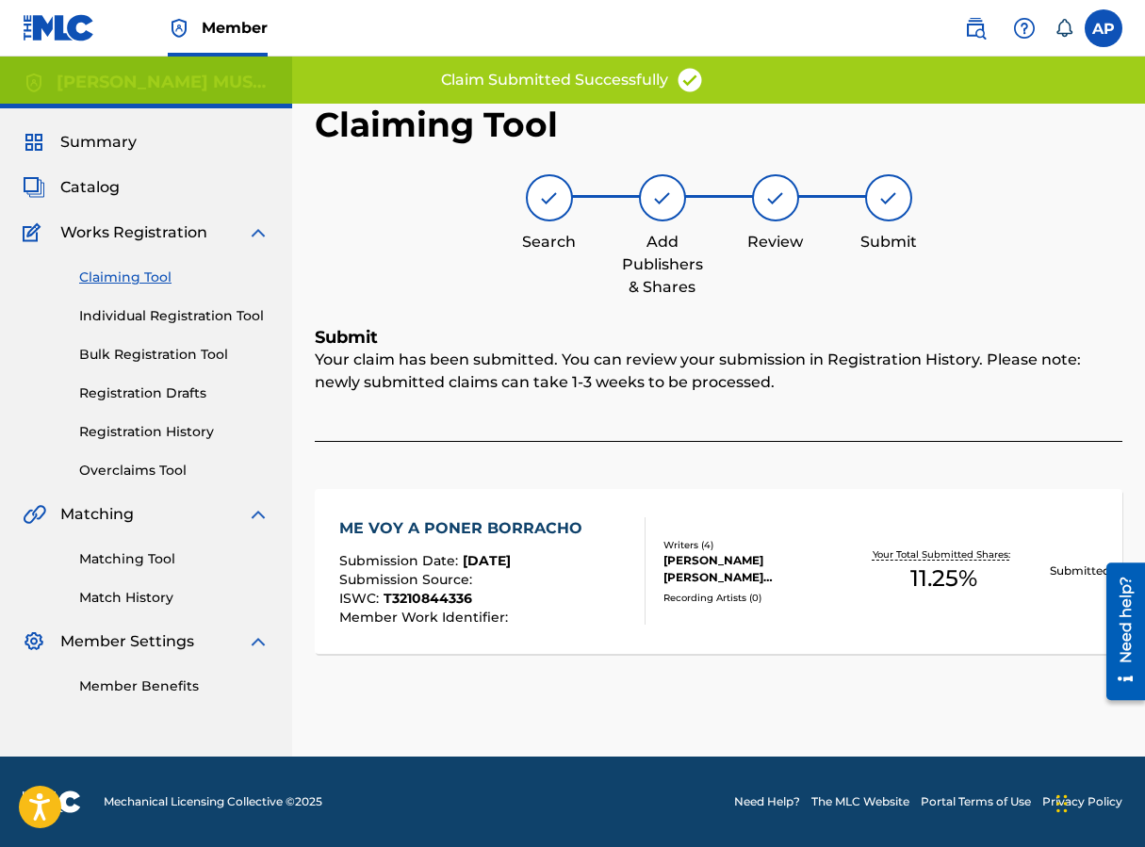
scroll to position [0, 0]
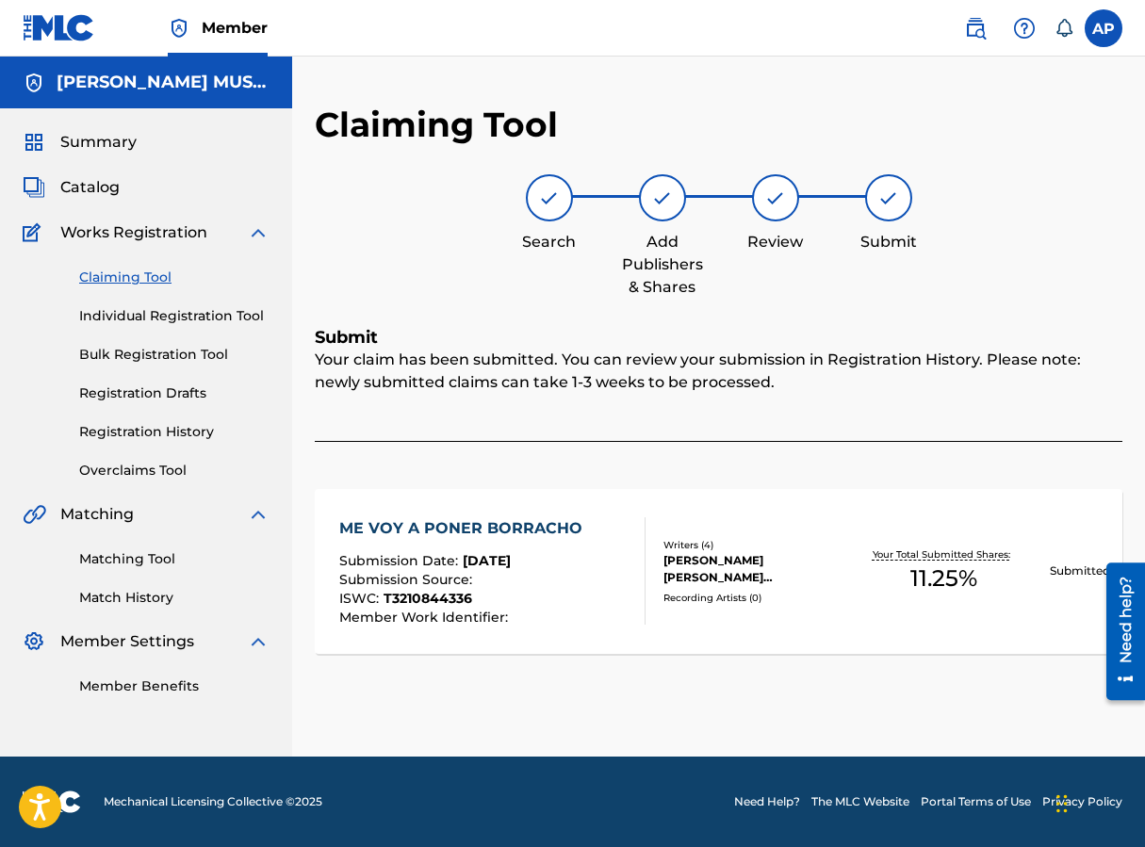
click at [132, 280] on link "Claiming Tool" at bounding box center [174, 278] width 190 height 20
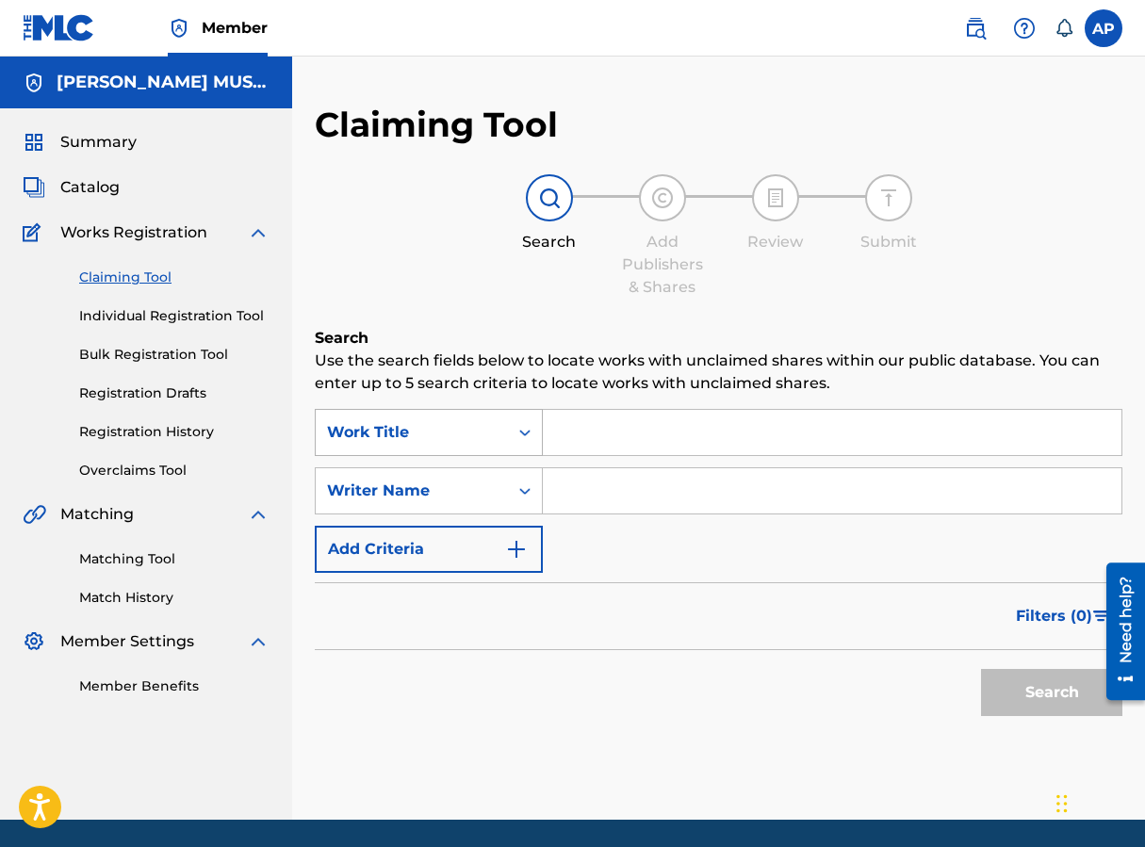
click at [470, 439] on div "Work Title" at bounding box center [412, 432] width 170 height 23
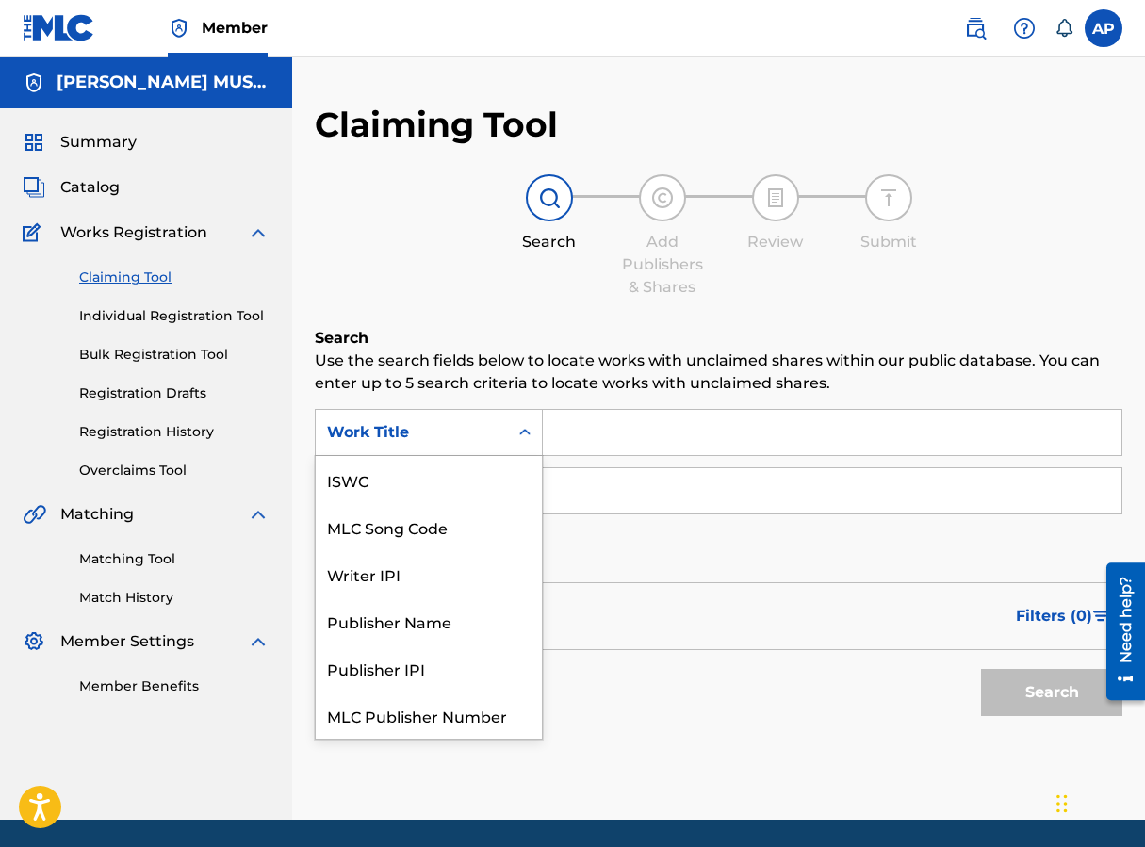
scroll to position [47, 0]
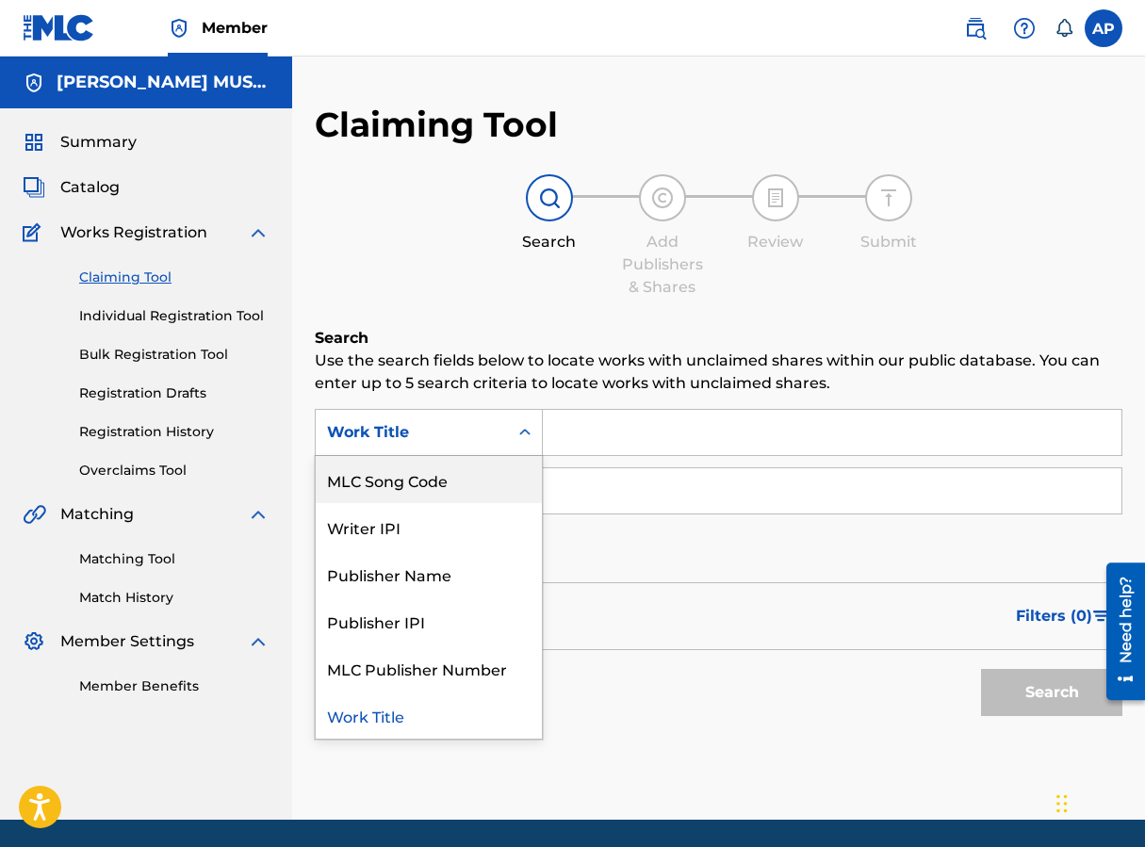
click at [462, 471] on div "MLC Song Code" at bounding box center [429, 479] width 226 height 47
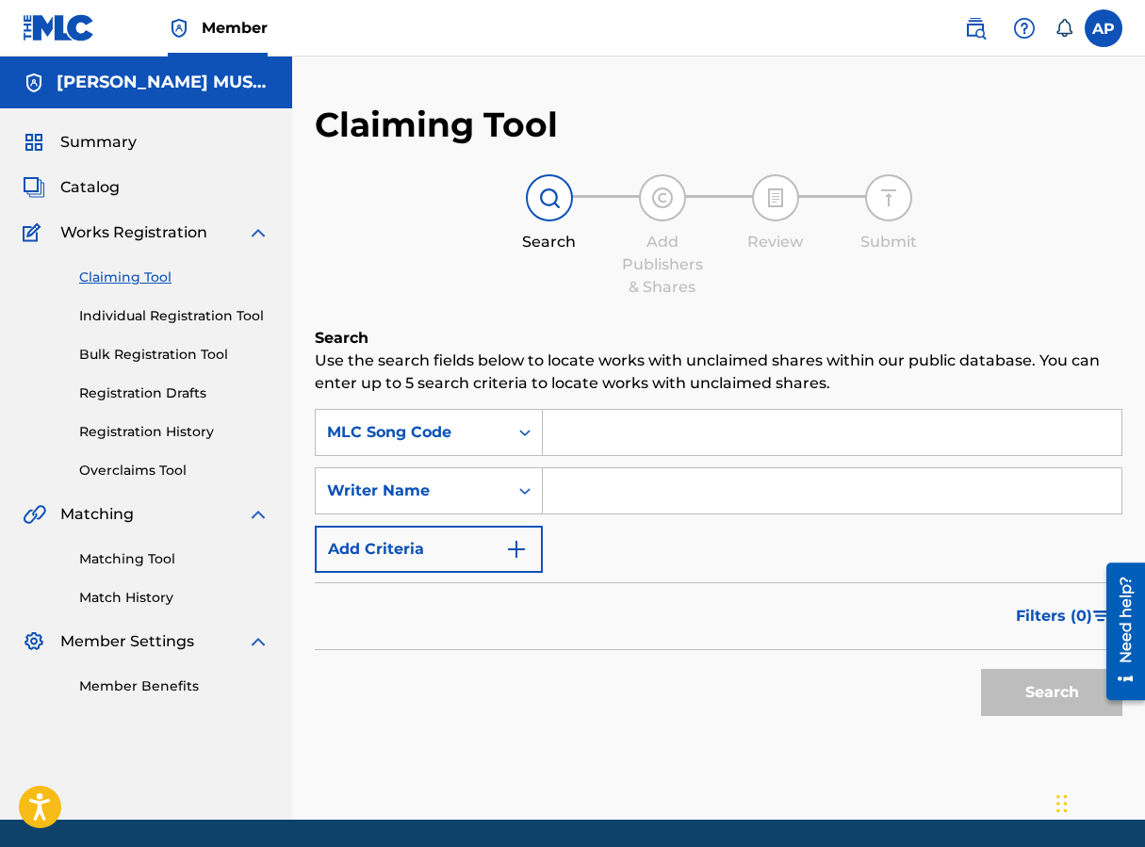
click at [588, 423] on input "Search Form" at bounding box center [832, 432] width 579 height 45
paste input "MV9EWT"
type input "MV9EWT"
click at [917, 669] on button "Search" at bounding box center [1051, 692] width 141 height 47
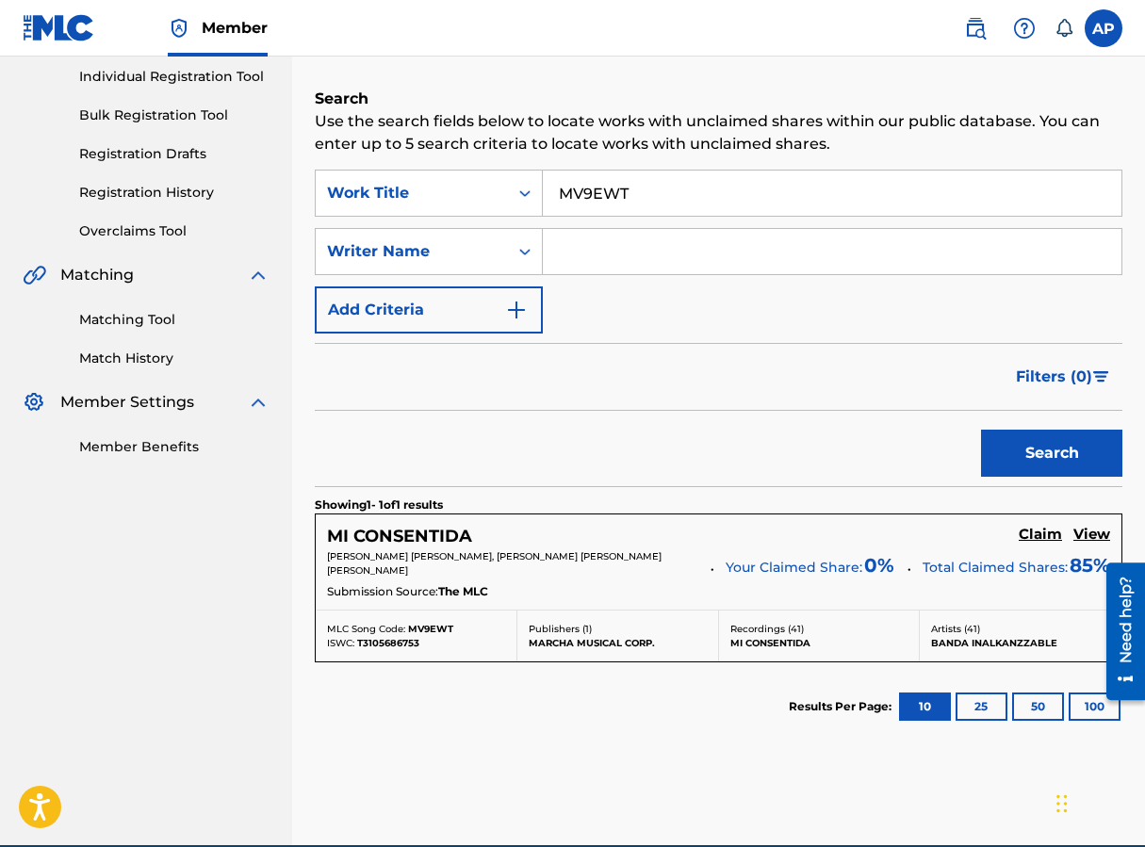
scroll to position [240, 0]
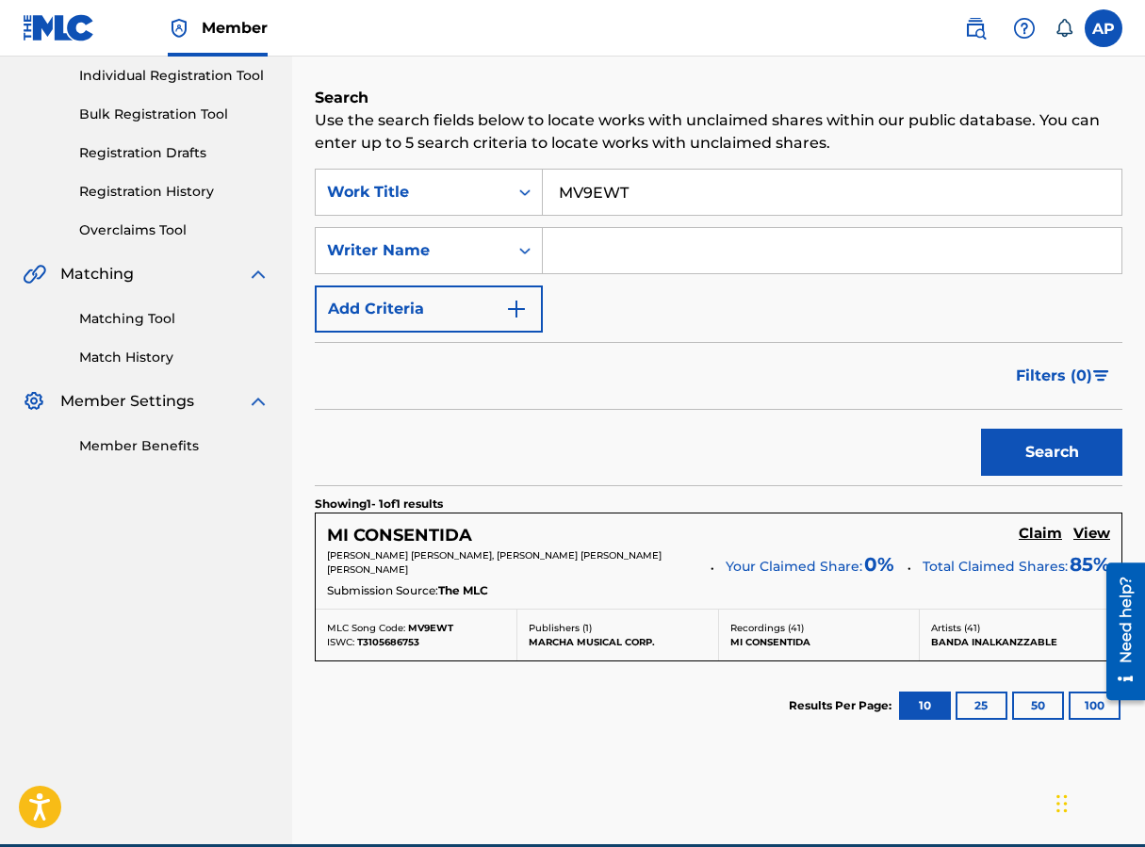
click at [917, 528] on h5 "Claim" at bounding box center [1040, 534] width 43 height 18
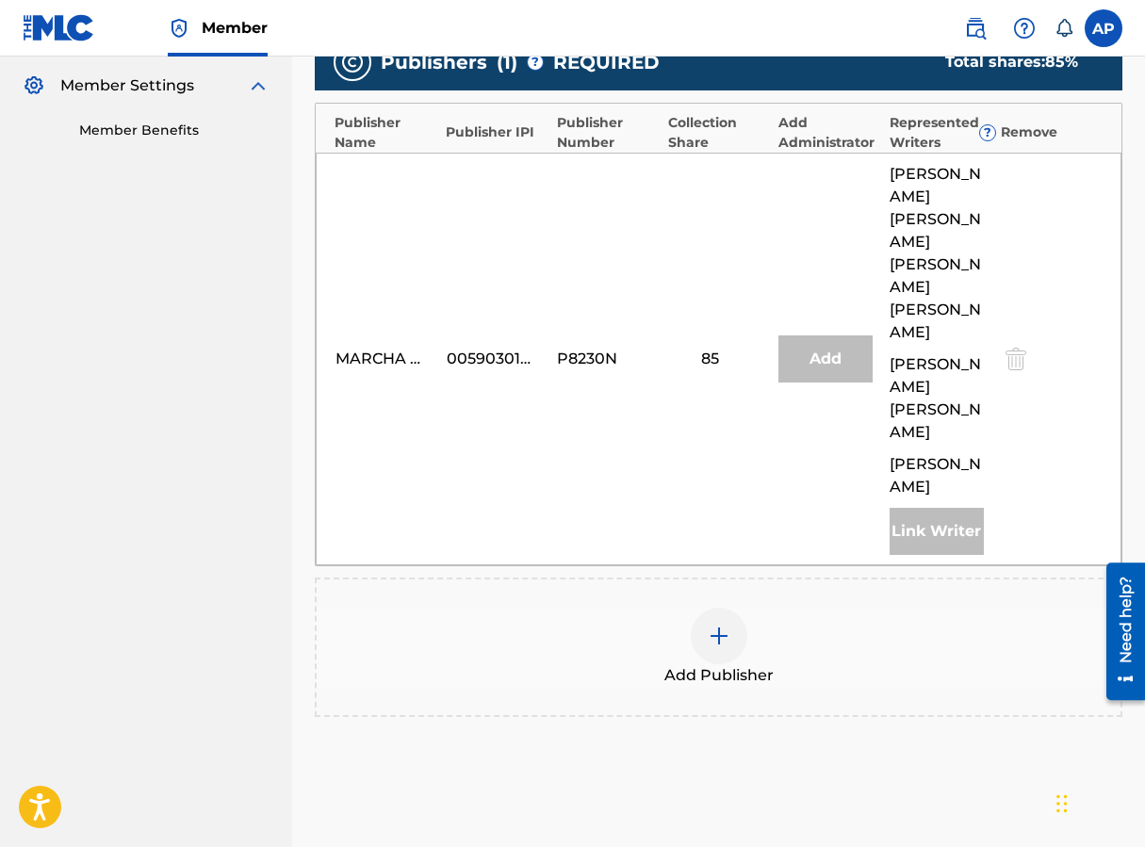
scroll to position [640, 0]
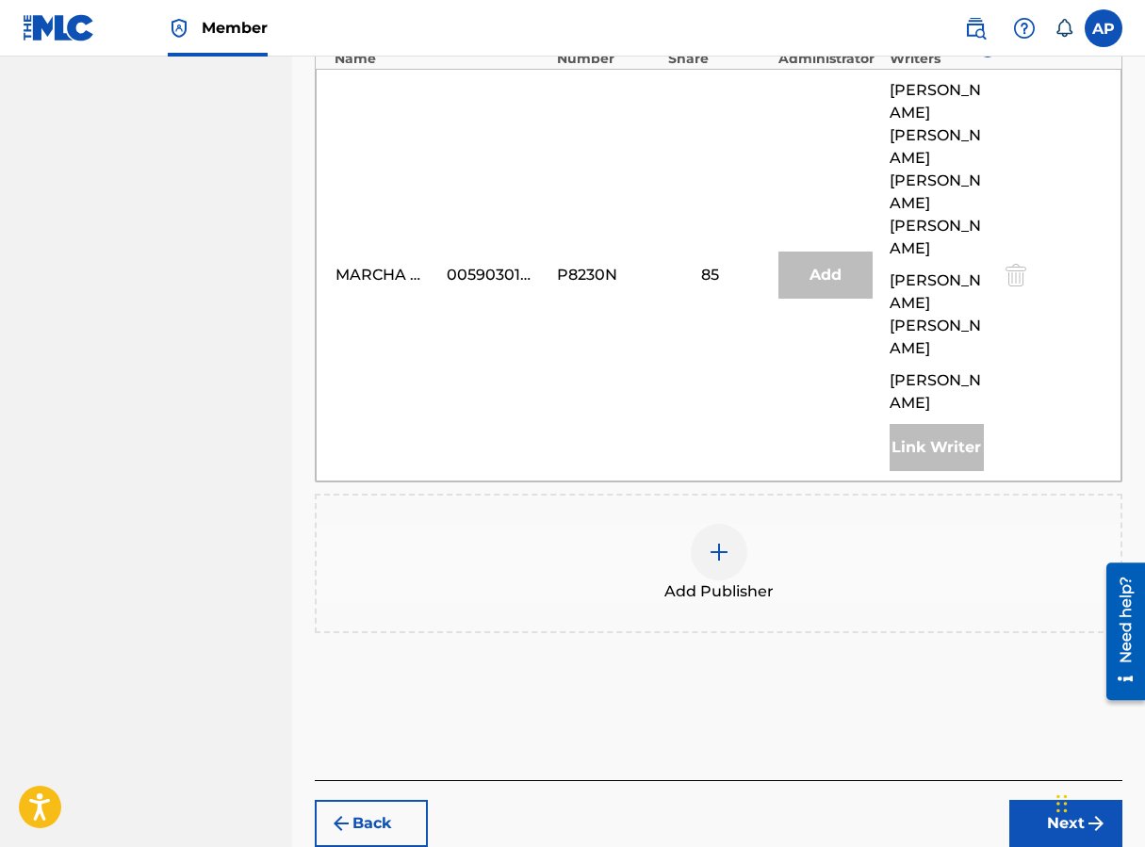
click at [734, 524] on div at bounding box center [719, 552] width 57 height 57
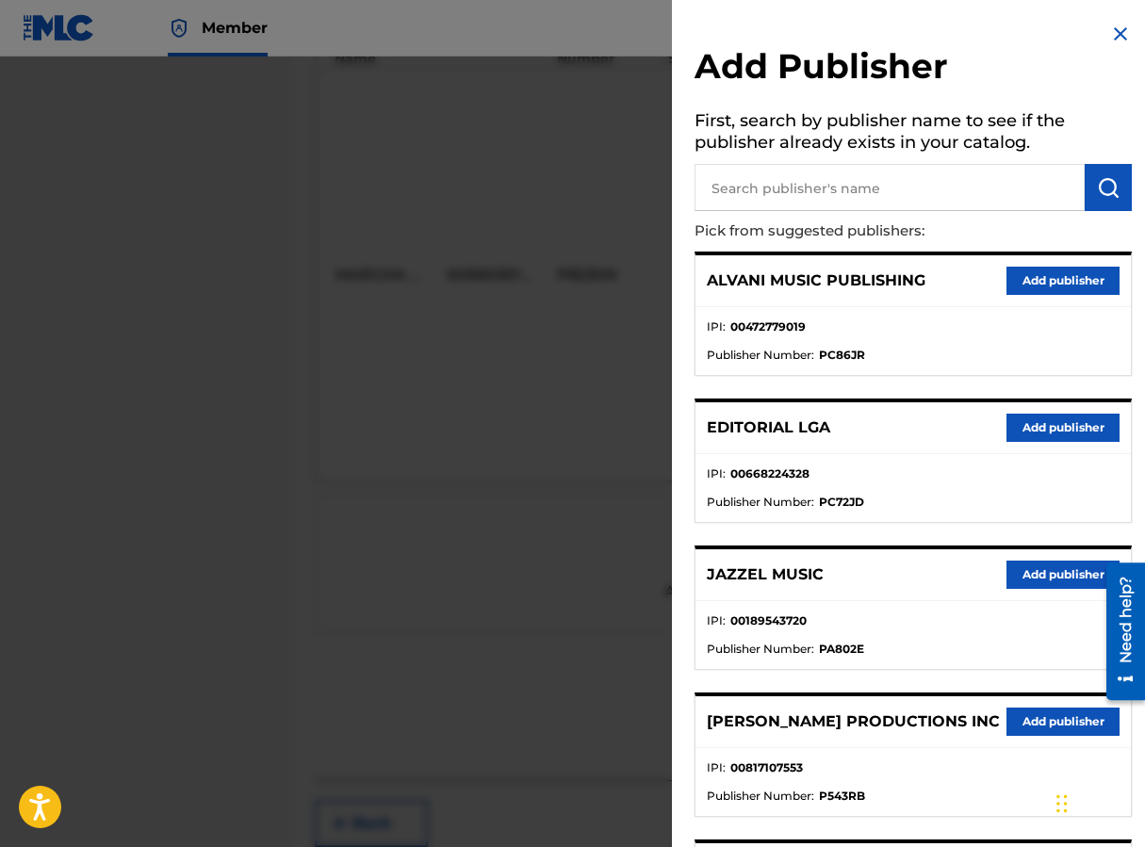
click at [720, 201] on input "text" at bounding box center [889, 187] width 390 height 47
type input "EDITRAKA"
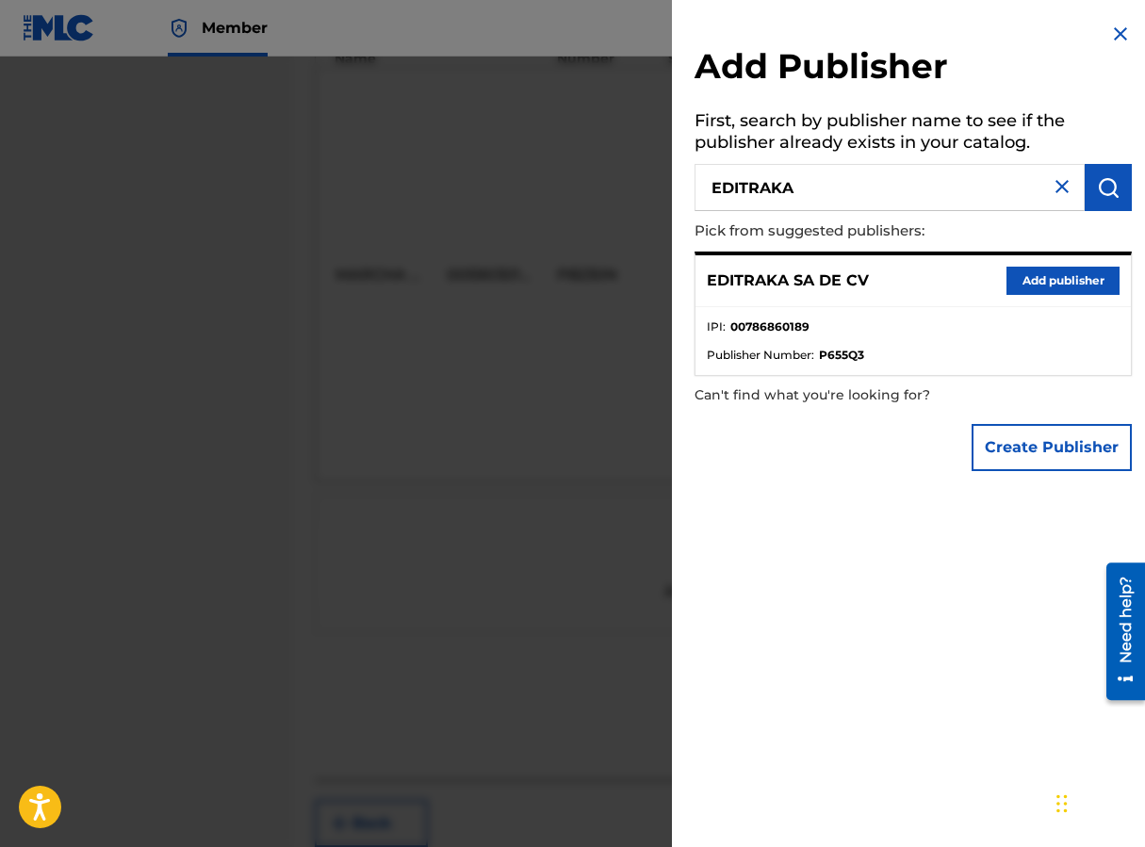
click at [917, 279] on button "Add publisher" at bounding box center [1062, 281] width 113 height 28
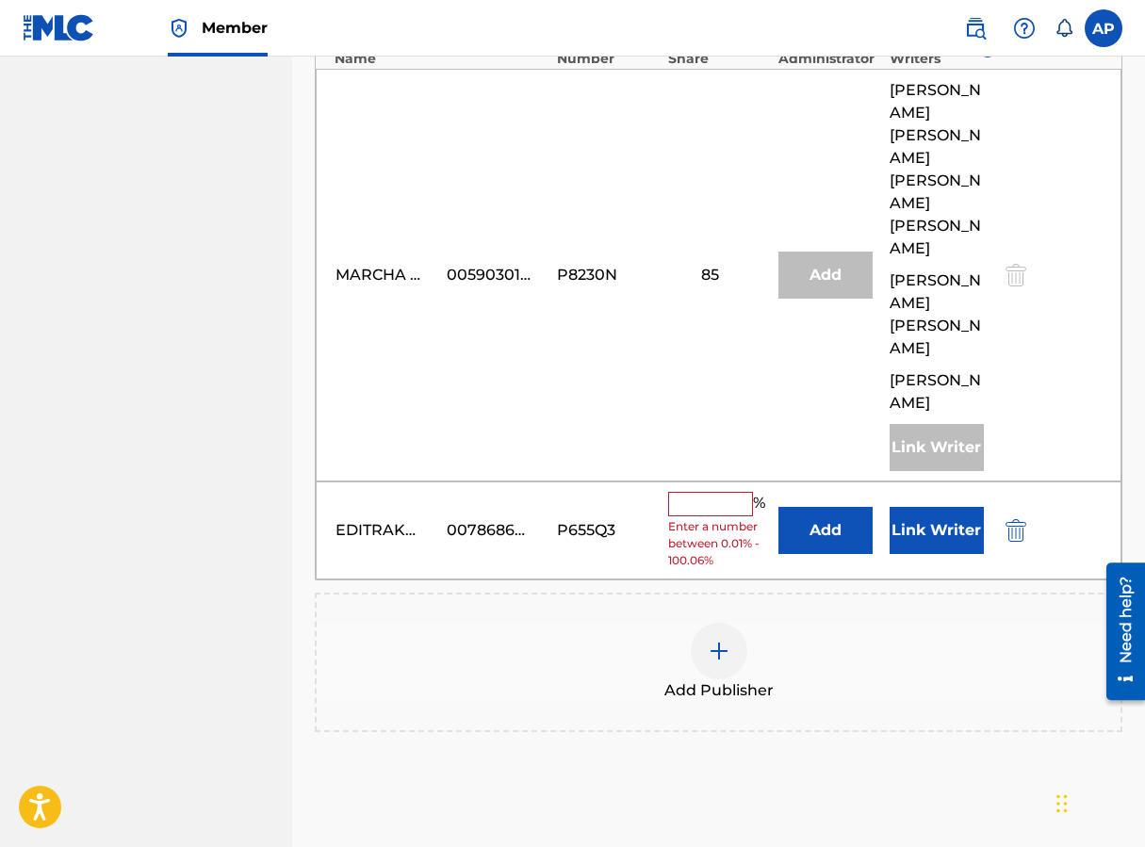
click at [827, 507] on button "Add" at bounding box center [825, 530] width 94 height 47
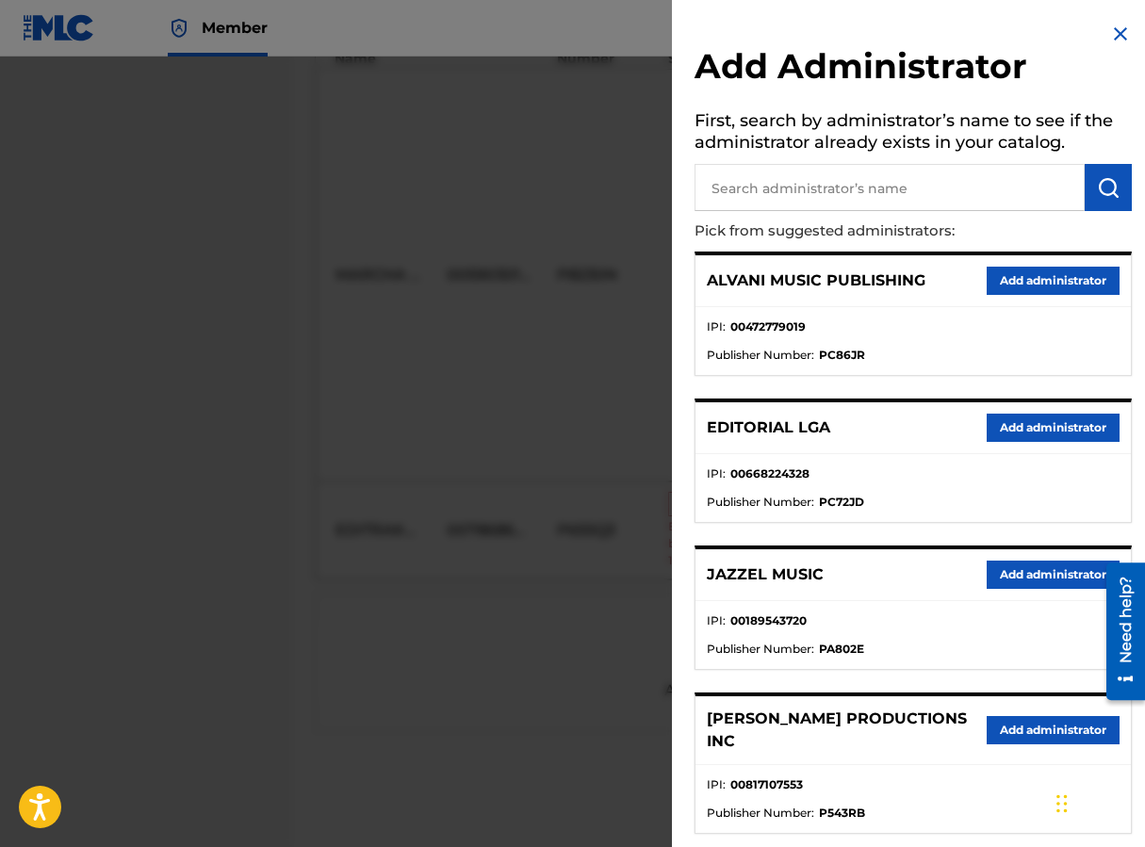
click at [789, 185] on input "text" at bounding box center [889, 187] width 390 height 47
type input "MAXIMO"
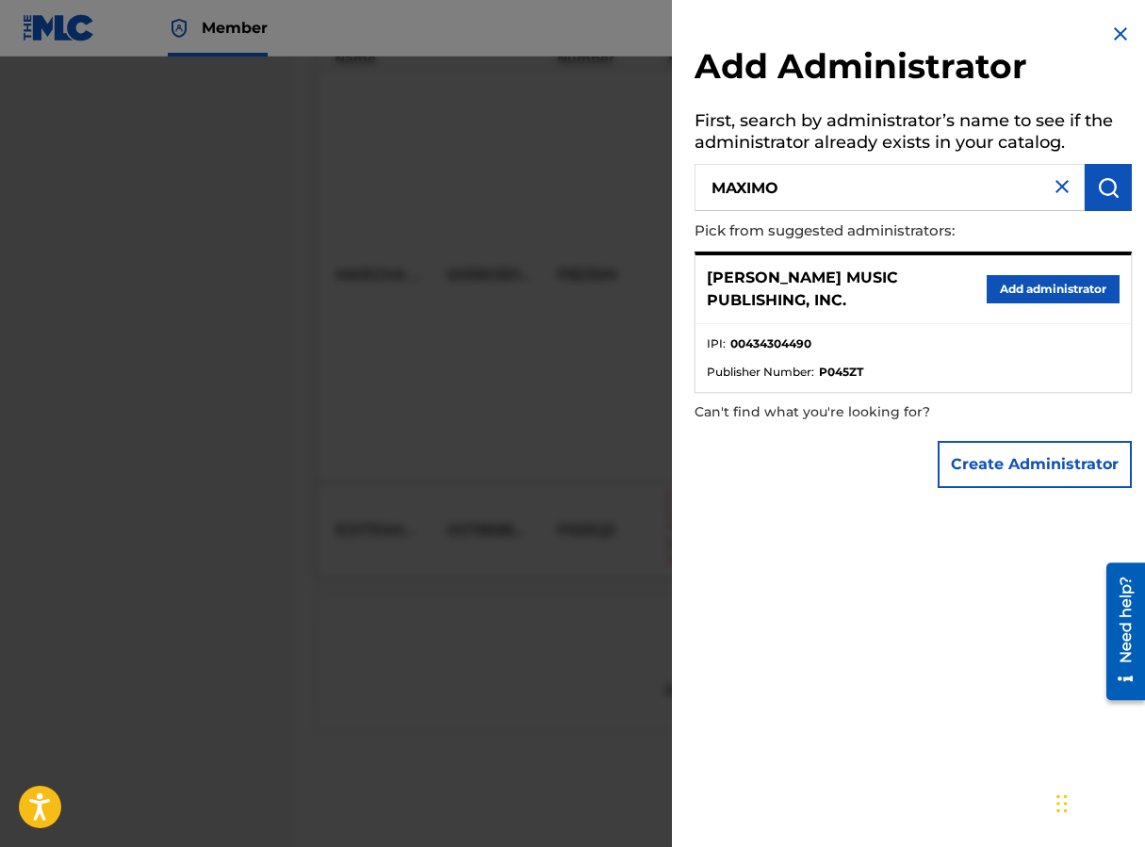
click at [917, 289] on button "Add administrator" at bounding box center [1053, 289] width 133 height 28
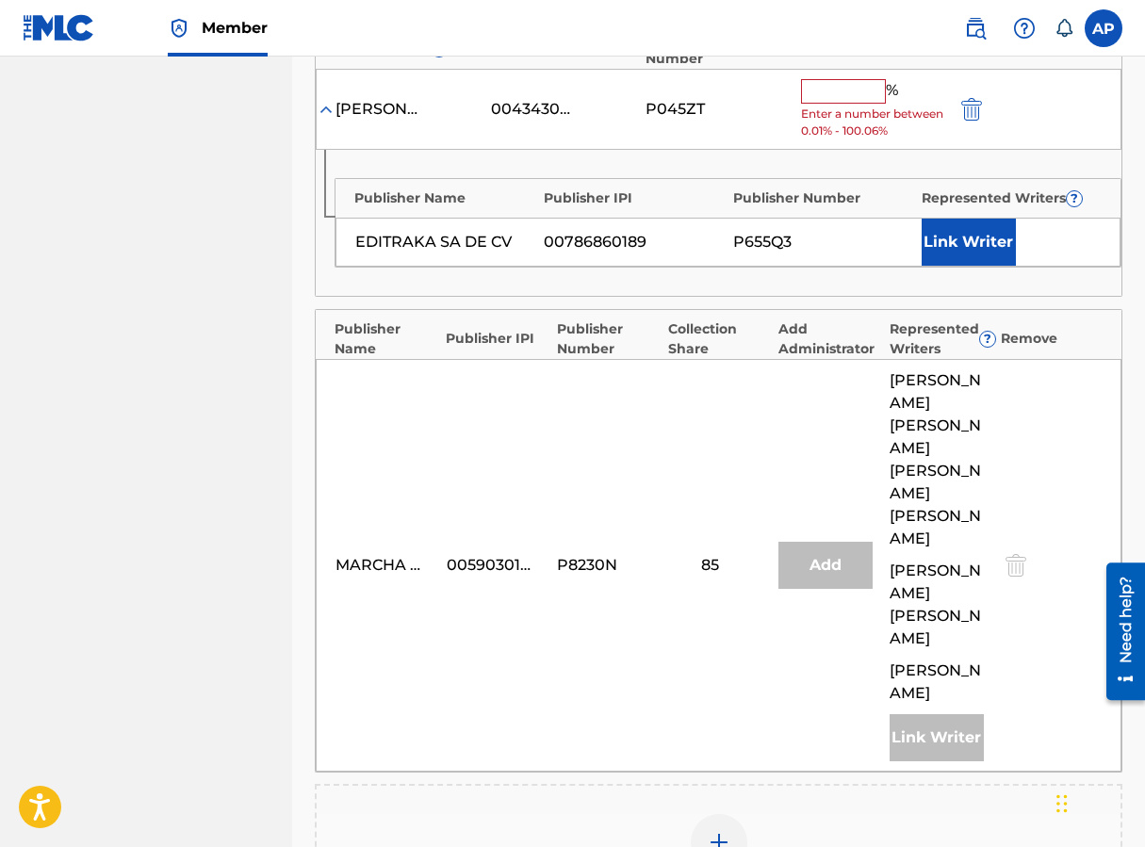
click at [826, 97] on input "text" at bounding box center [843, 91] width 85 height 24
type input "15"
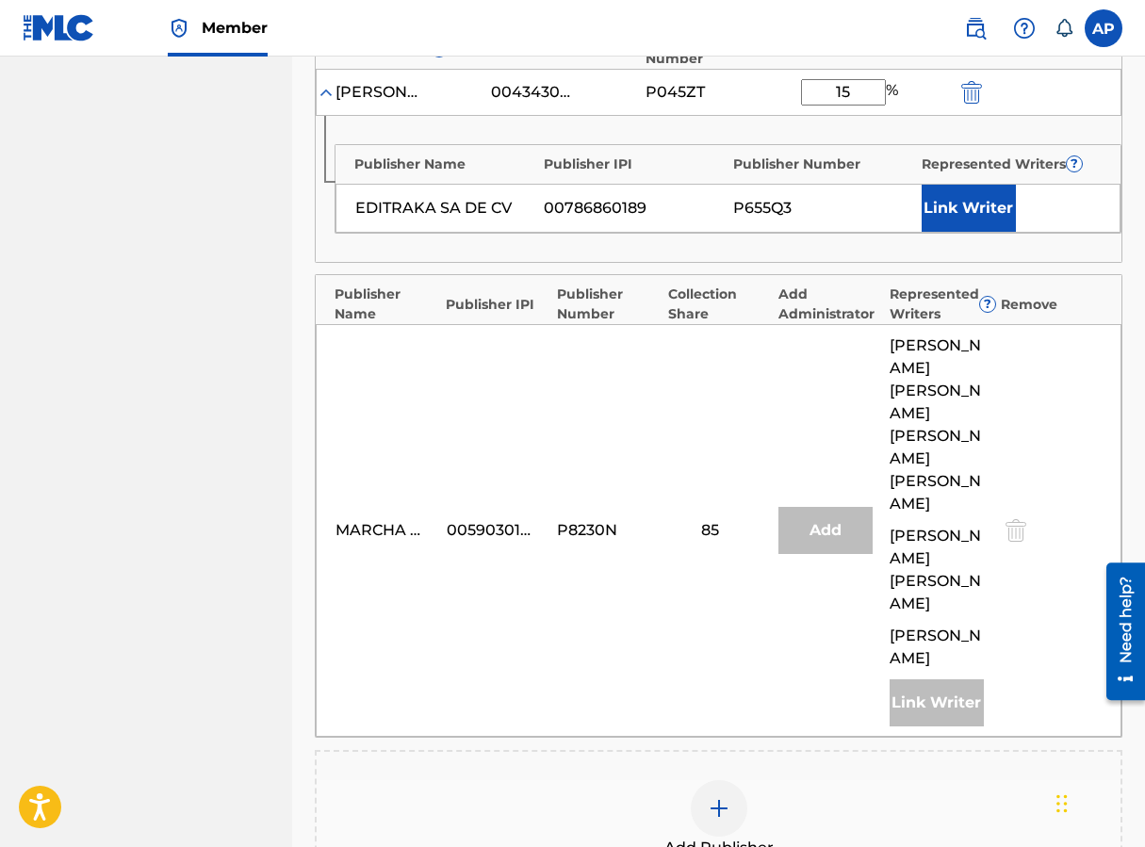
click at [778, 168] on div "Publisher Number" at bounding box center [823, 165] width 180 height 20
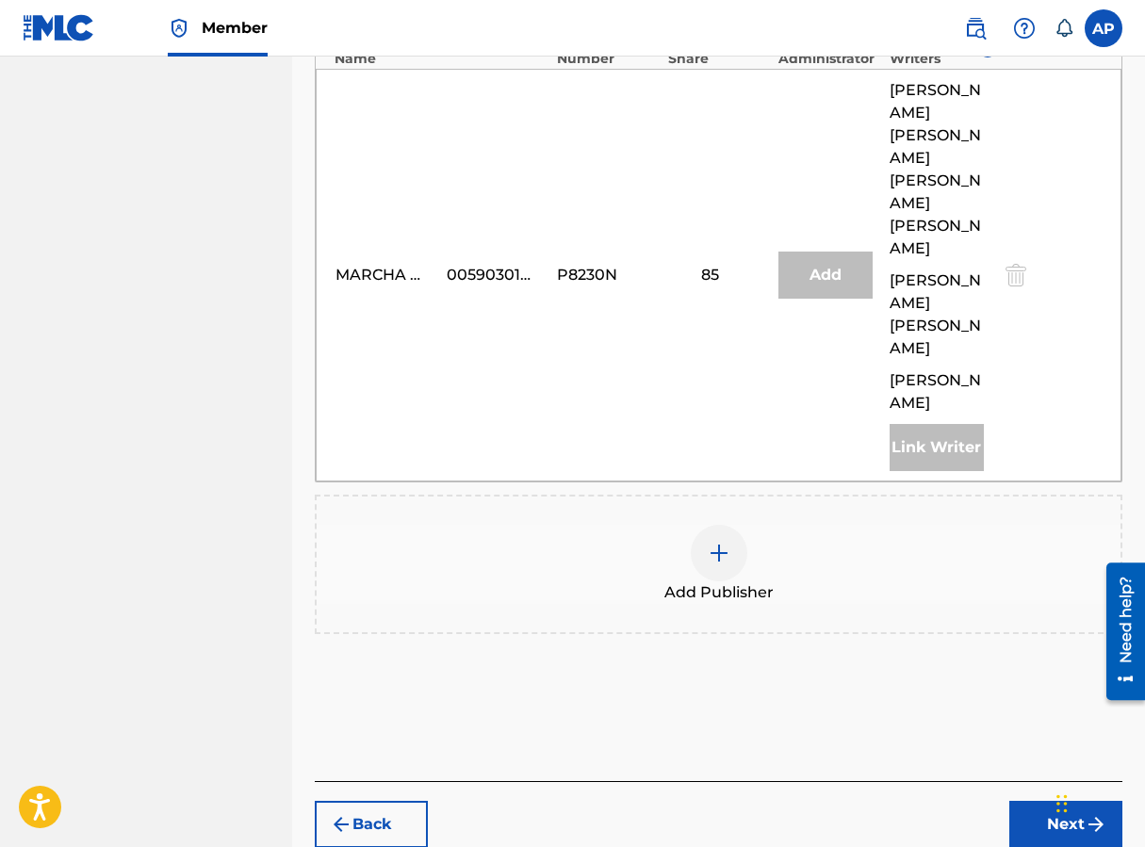
click at [917, 801] on button "Next" at bounding box center [1065, 824] width 113 height 47
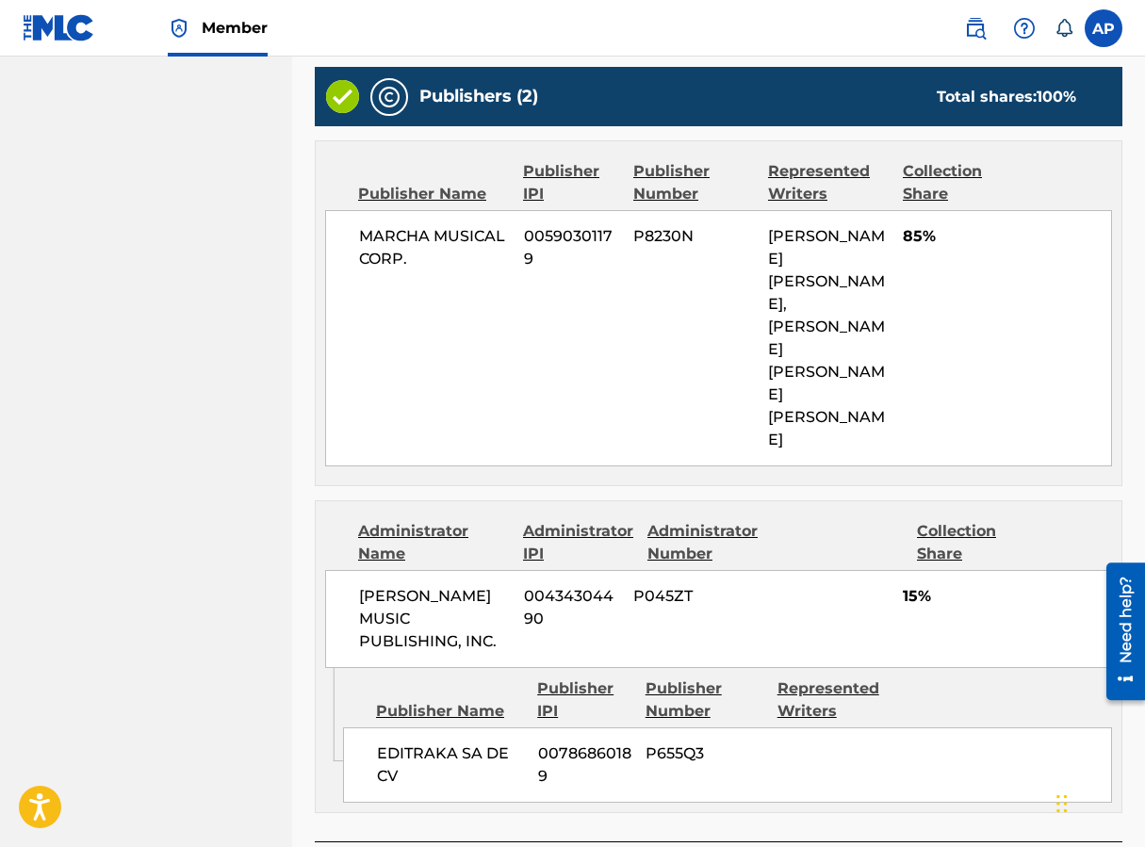
scroll to position [851, 0]
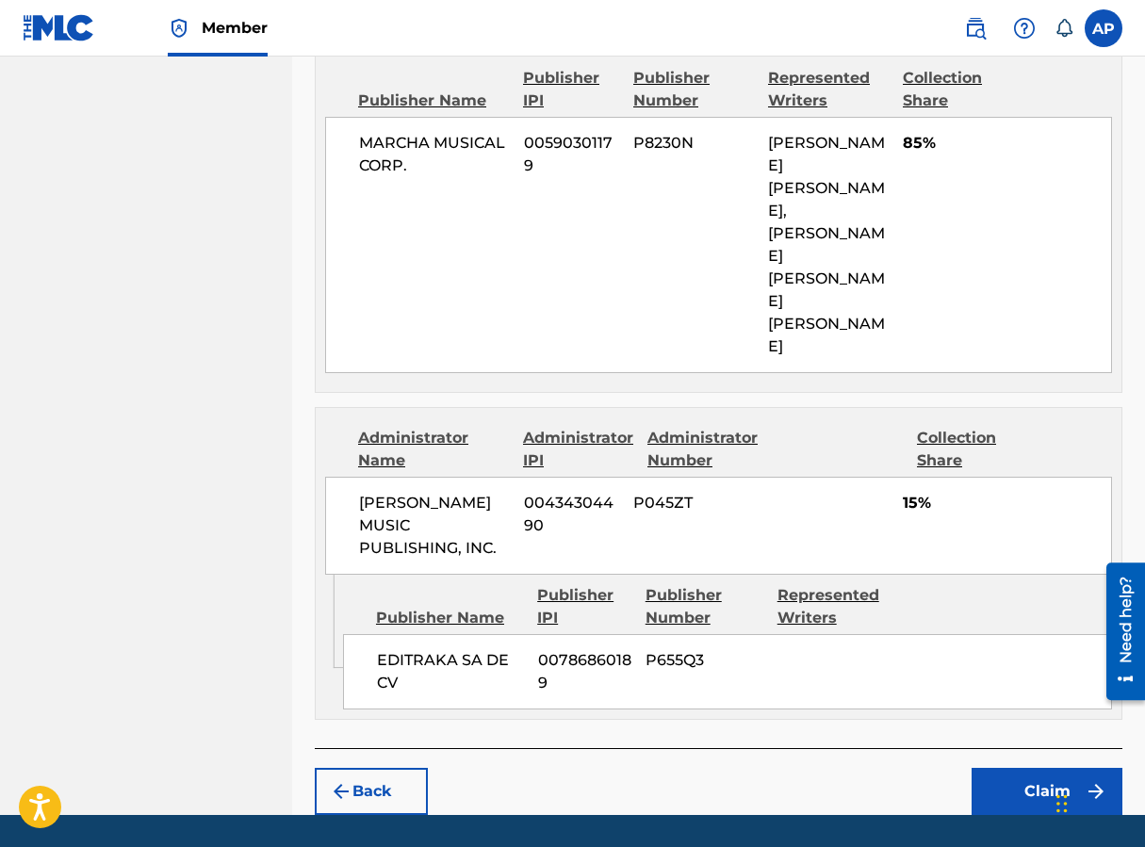
click at [917, 768] on button "Claim" at bounding box center [1047, 791] width 151 height 47
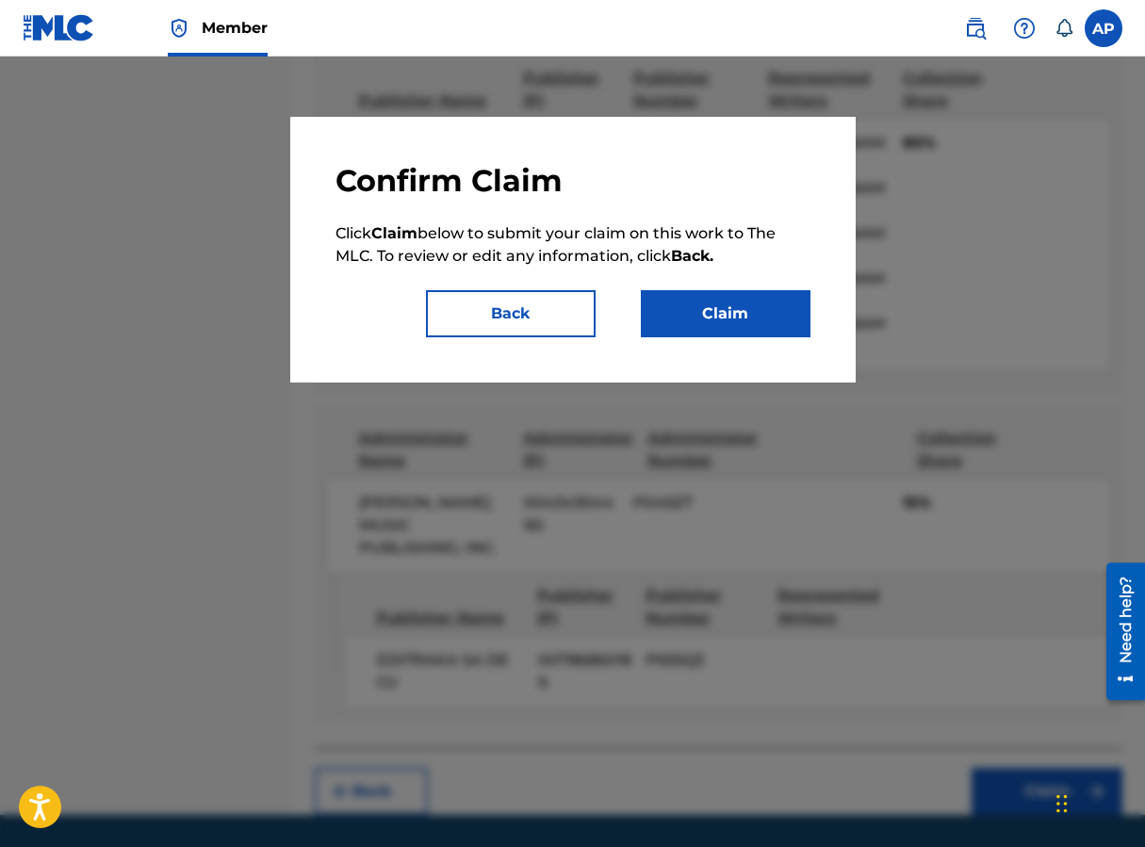
click at [761, 330] on button "Claim" at bounding box center [726, 313] width 170 height 47
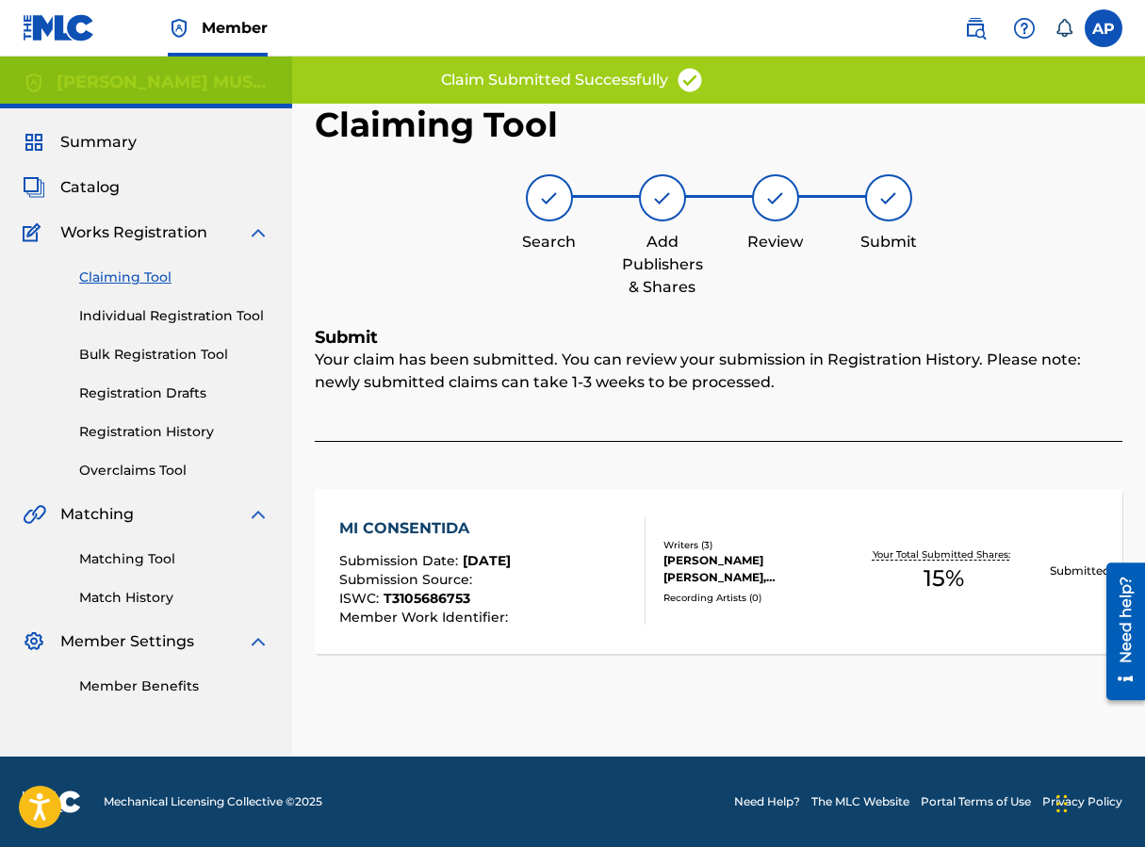
scroll to position [0, 0]
click at [153, 262] on div "Claiming Tool Individual Registration Tool Bulk Registration Tool Registration …" at bounding box center [146, 362] width 247 height 237
click at [150, 271] on link "Claiming Tool" at bounding box center [174, 278] width 190 height 20
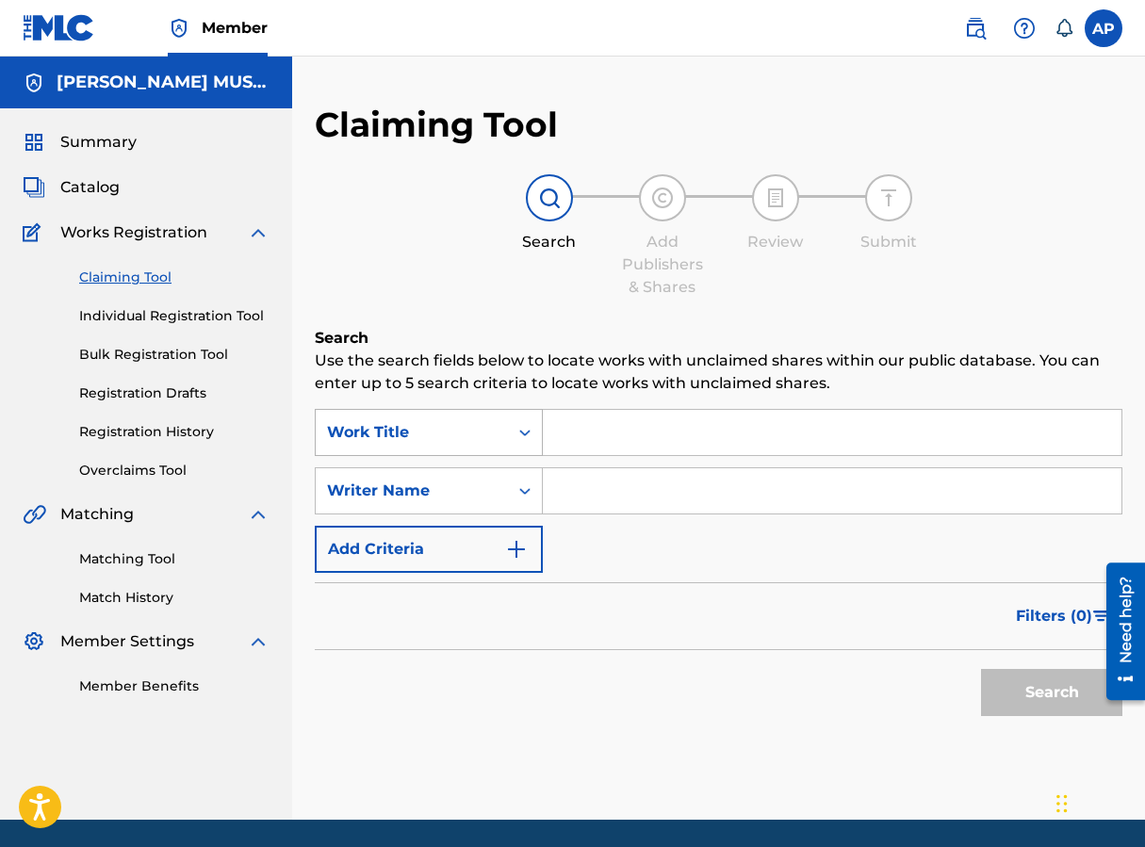
click at [524, 446] on div "Search Form" at bounding box center [525, 433] width 34 height 34
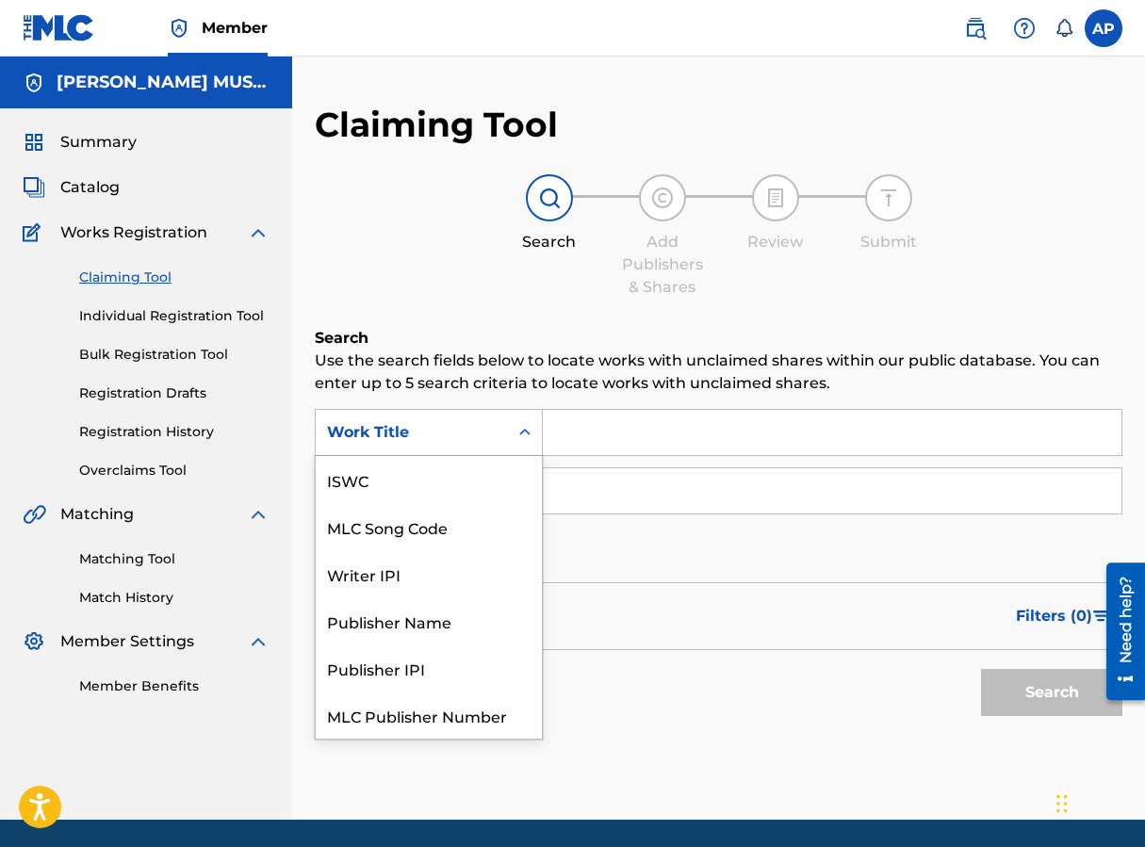
scroll to position [47, 0]
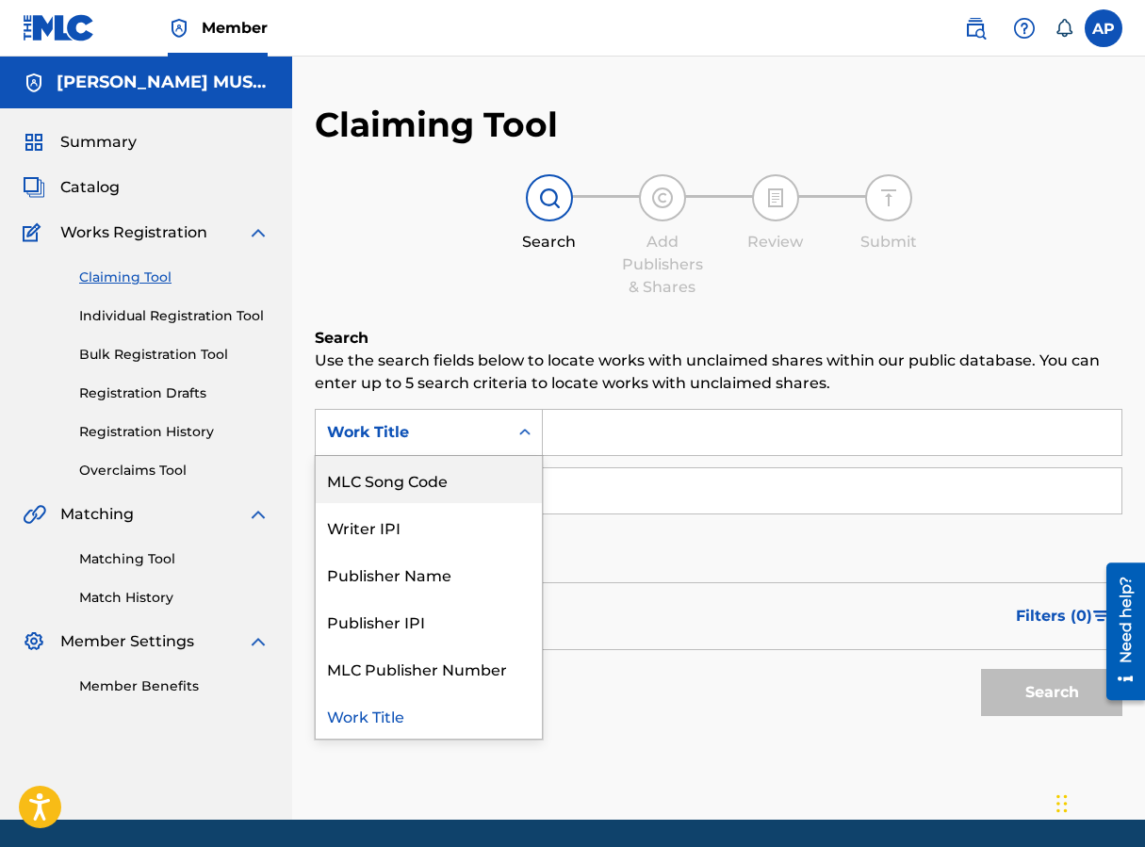
click at [500, 470] on div "MLC Song Code" at bounding box center [429, 479] width 226 height 47
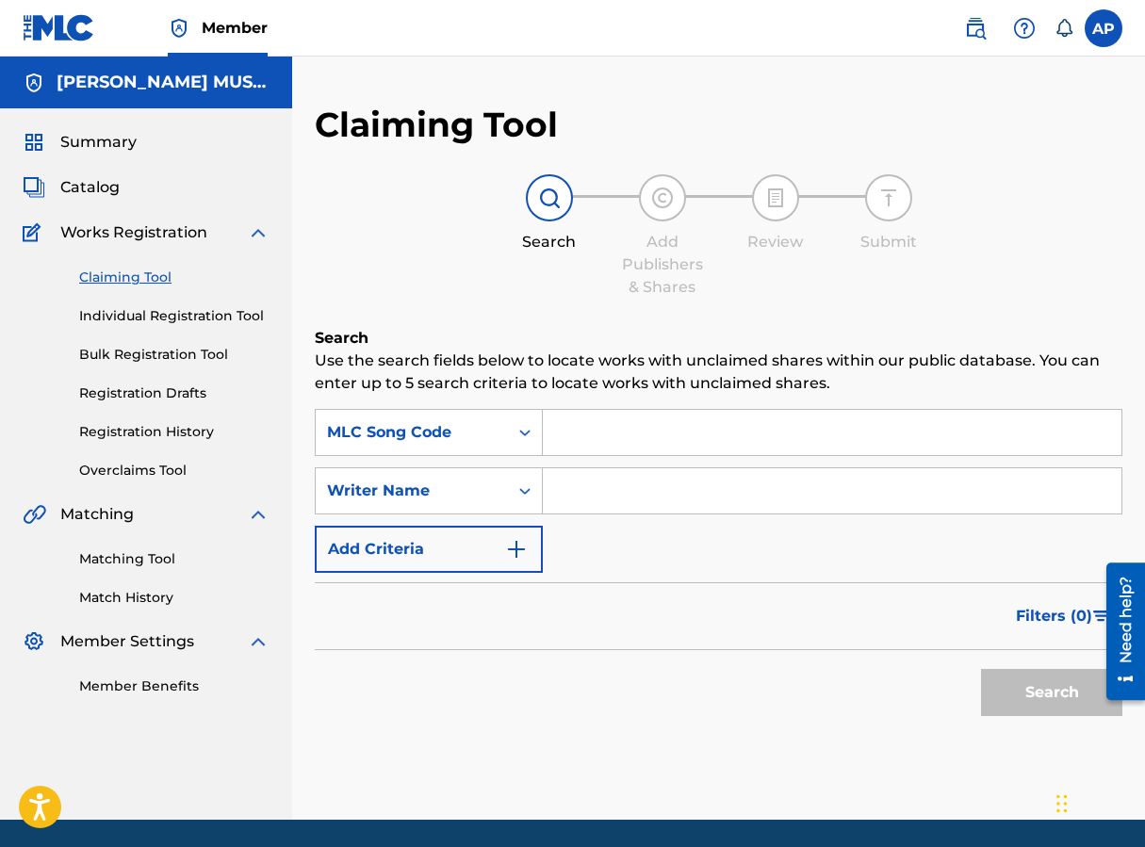
click at [612, 426] on input "Search Form" at bounding box center [832, 432] width 579 height 45
type input "NV8OM3"
click at [917, 669] on button "Search" at bounding box center [1051, 692] width 141 height 47
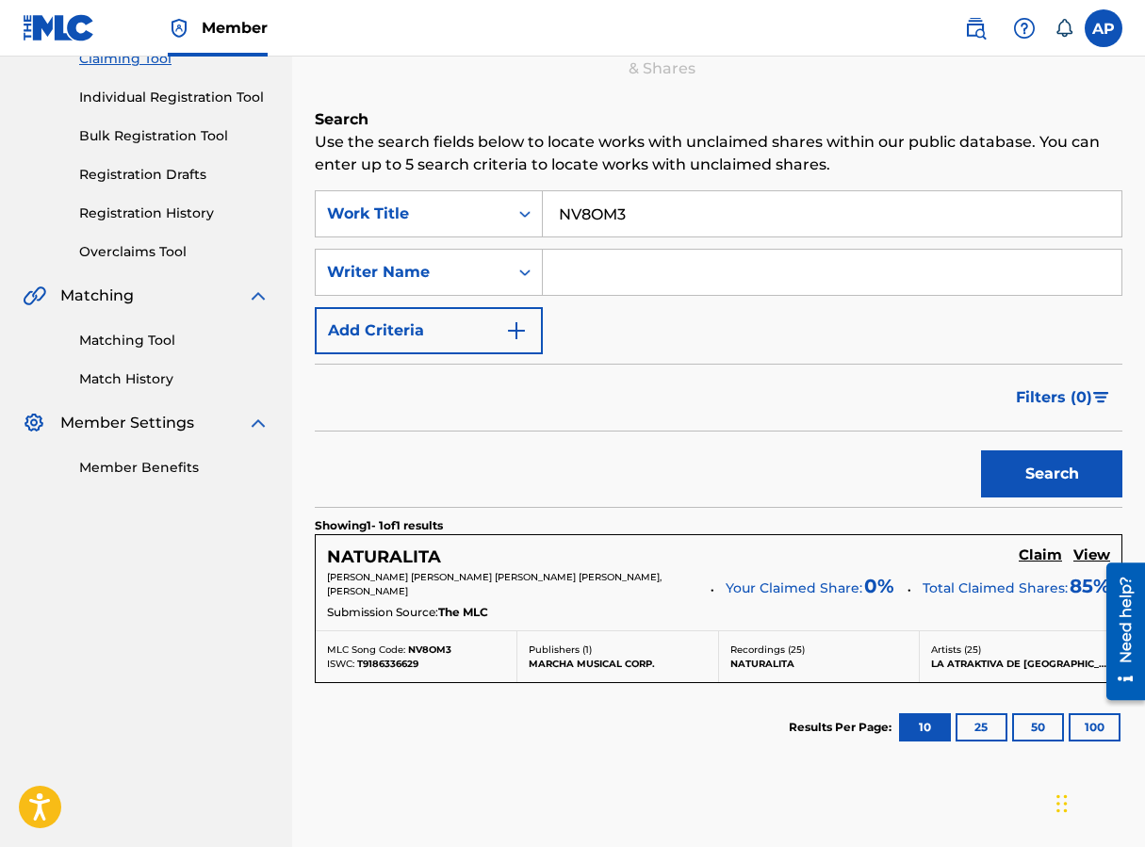
scroll to position [222, 0]
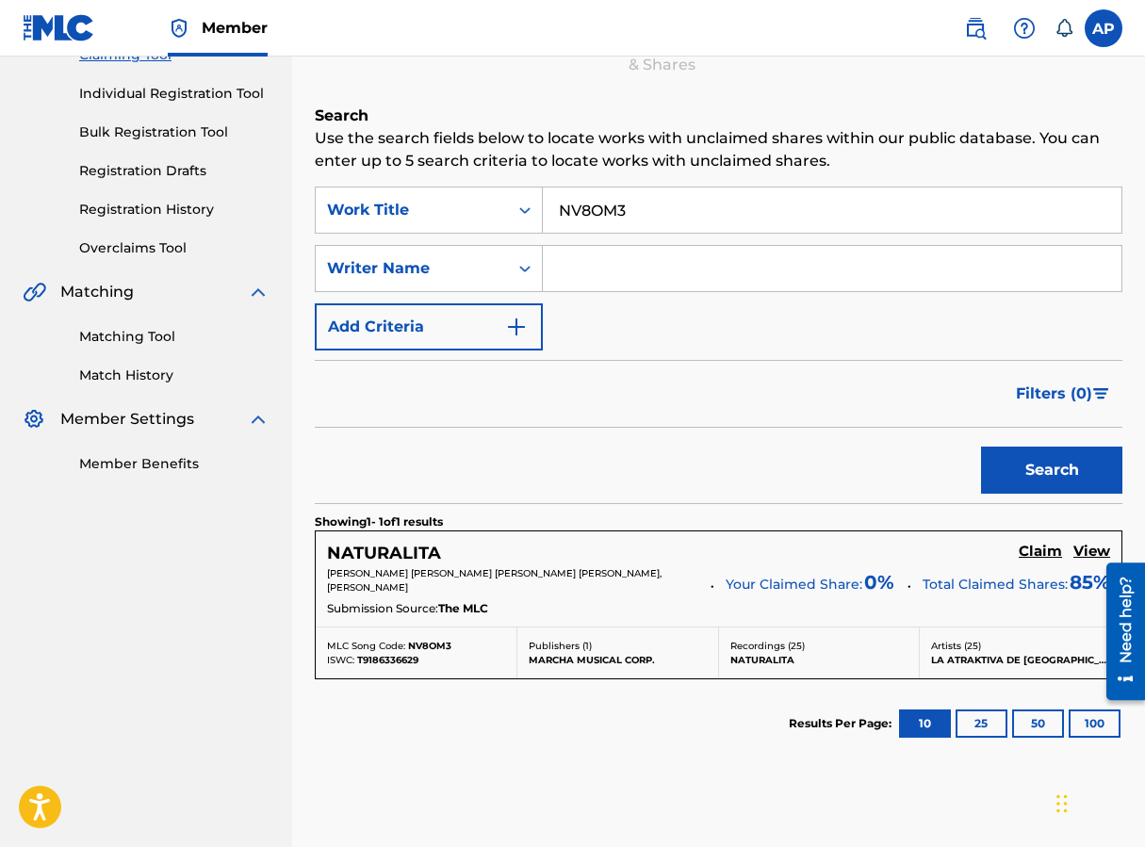
click at [917, 544] on h5 "Claim" at bounding box center [1040, 552] width 43 height 18
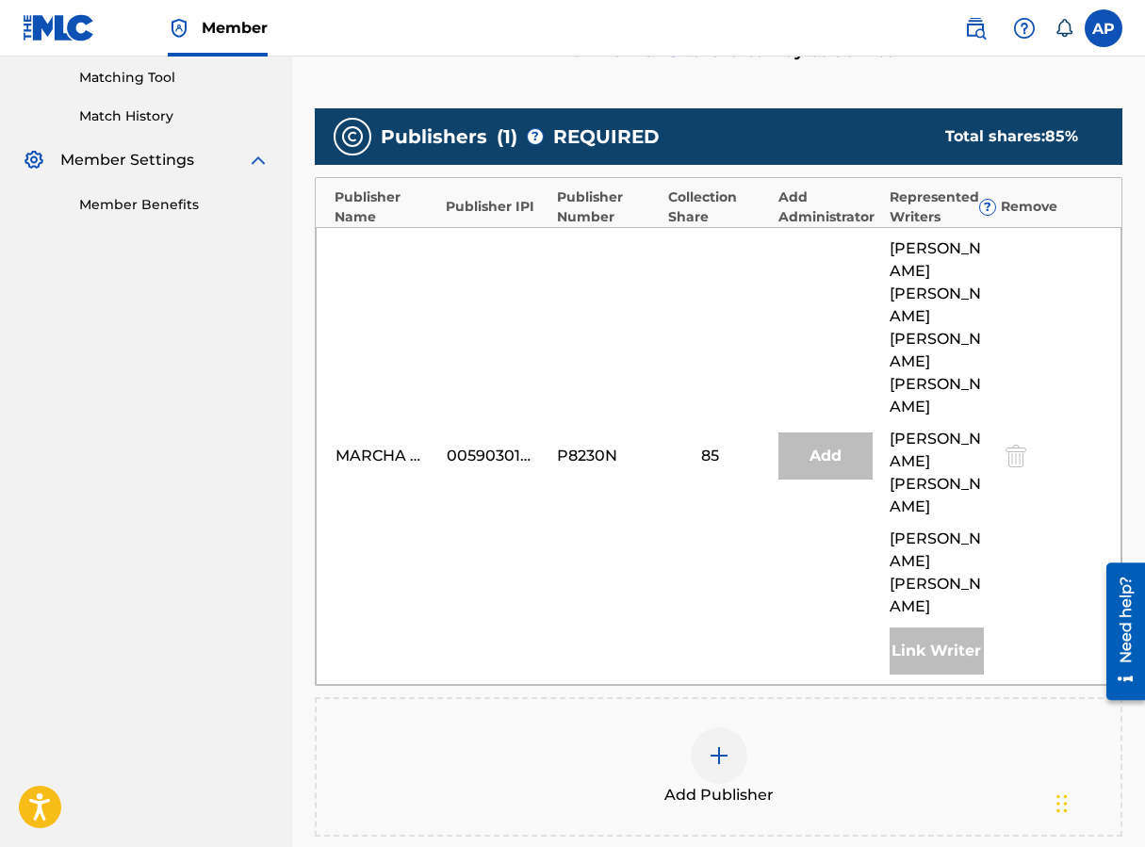
scroll to position [483, 0]
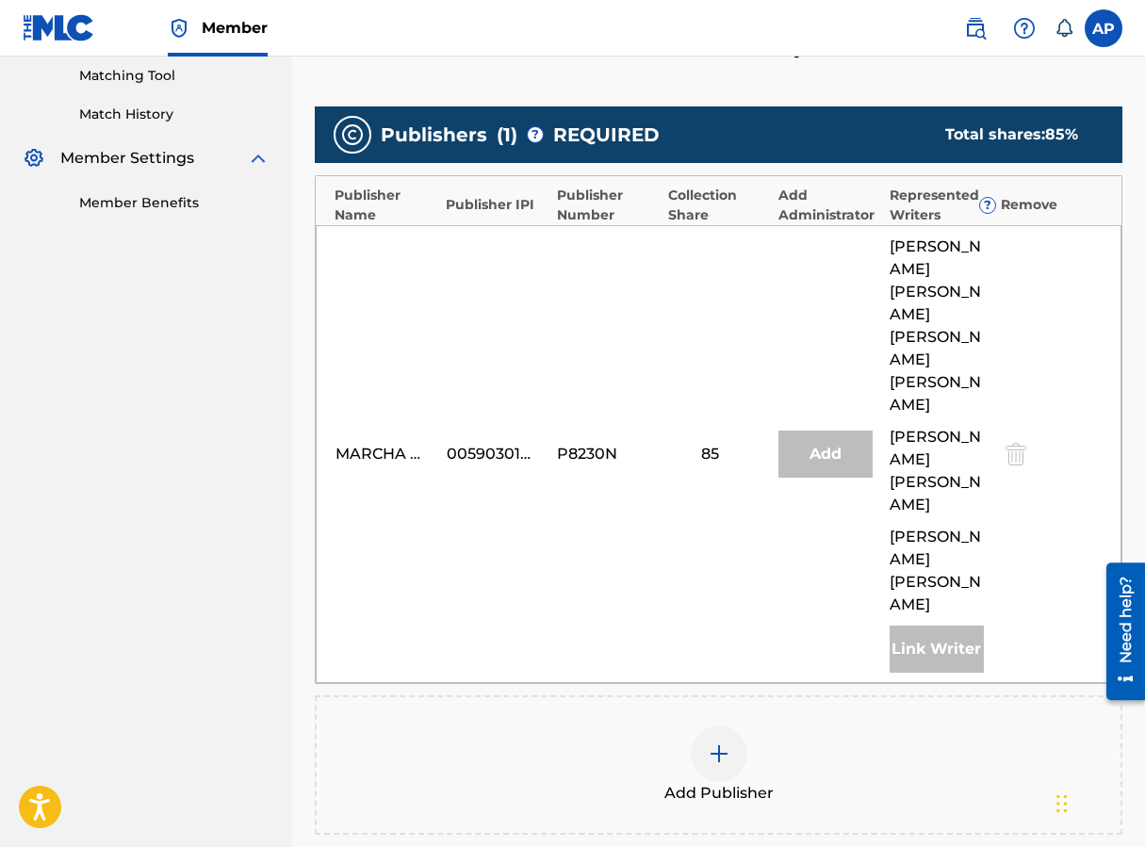
click at [720, 743] on img at bounding box center [719, 754] width 23 height 23
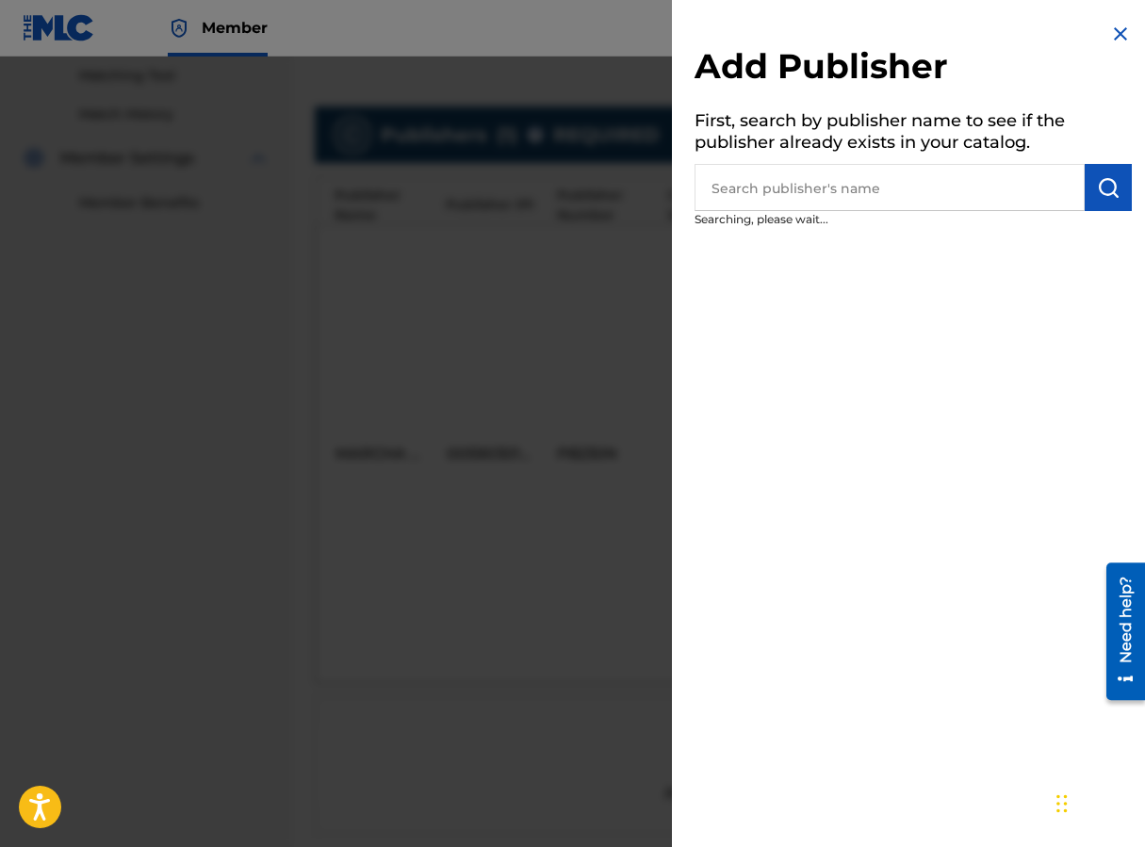
click at [786, 211] on p "Searching, please wait..." at bounding box center [859, 224] width 330 height 26
click at [780, 198] on input "text" at bounding box center [889, 187] width 390 height 47
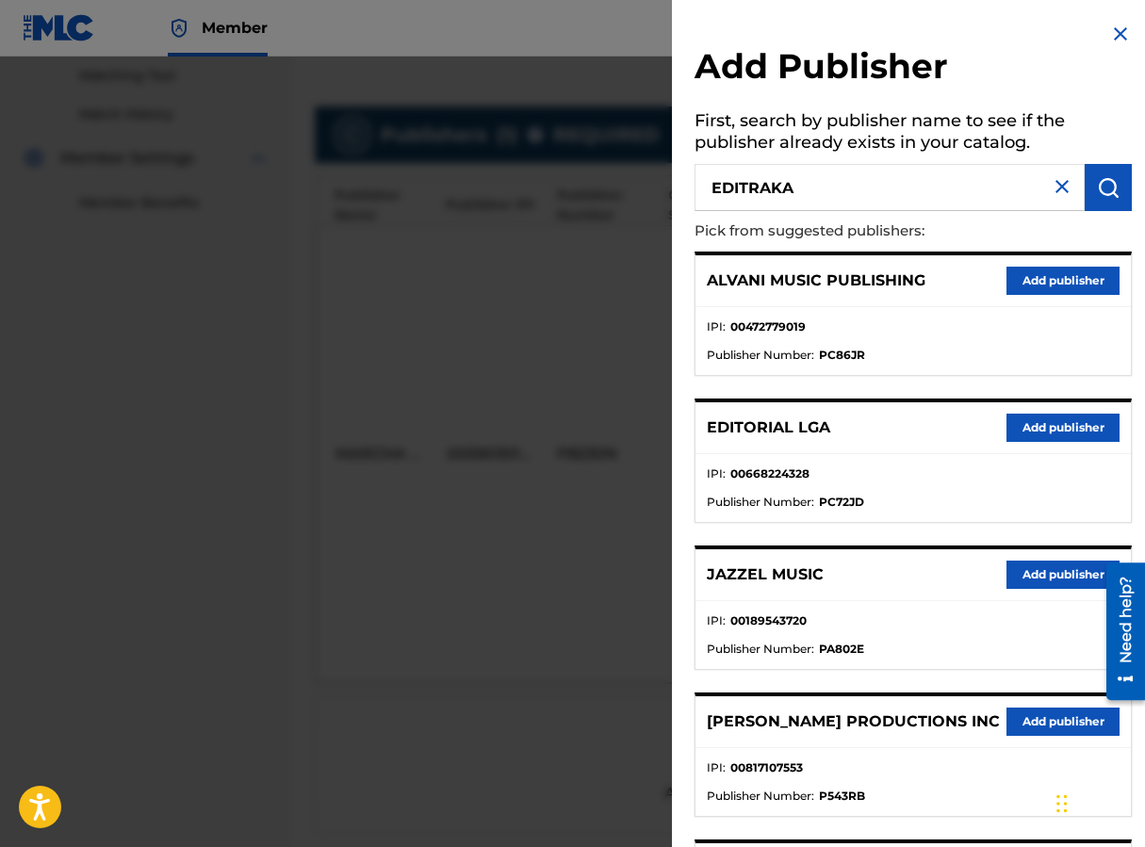
type input "EDITRAKA"
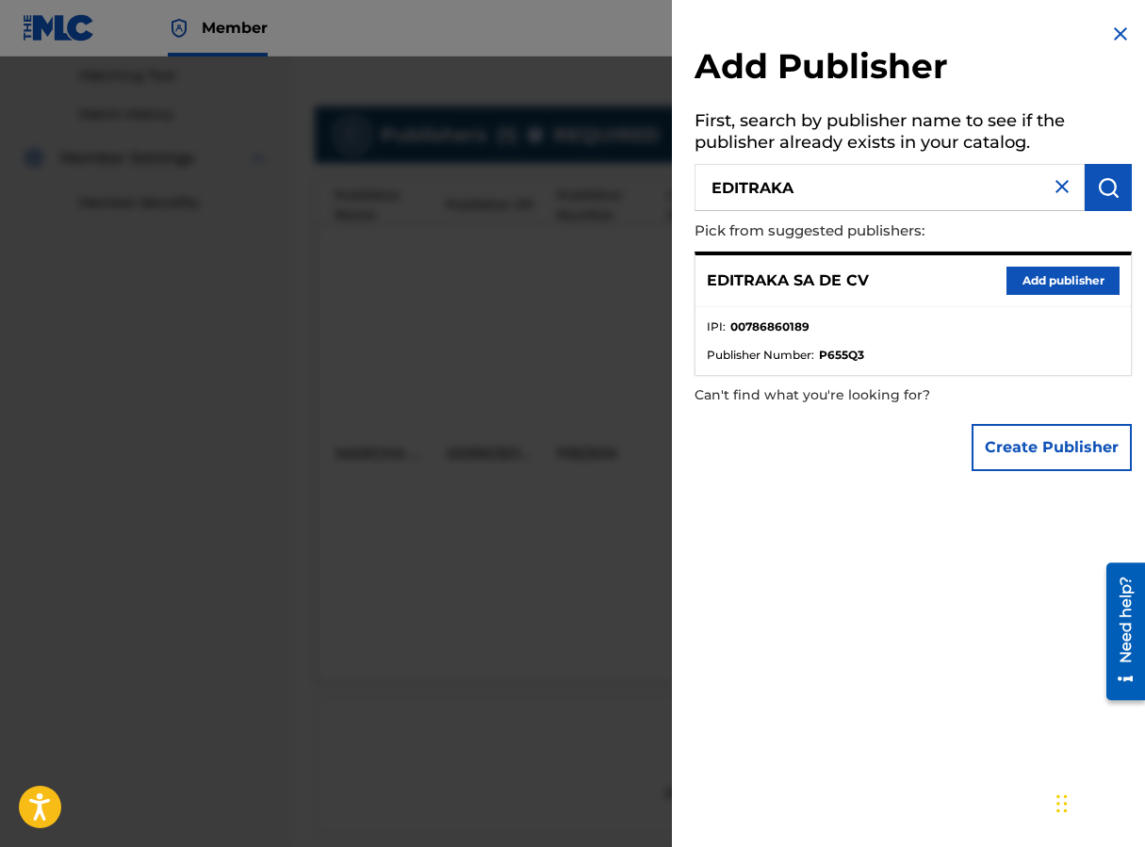
click at [917, 280] on button "Add publisher" at bounding box center [1062, 281] width 113 height 28
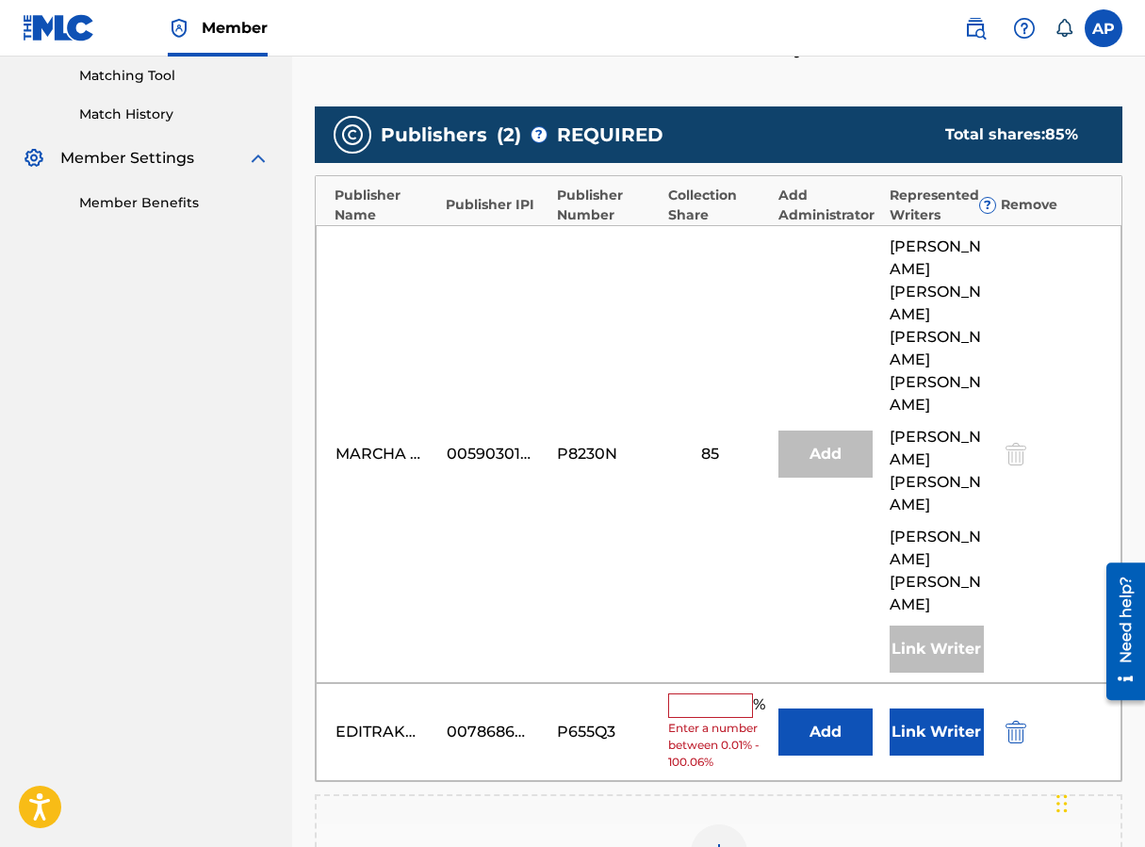
click at [822, 709] on button "Add" at bounding box center [825, 732] width 94 height 47
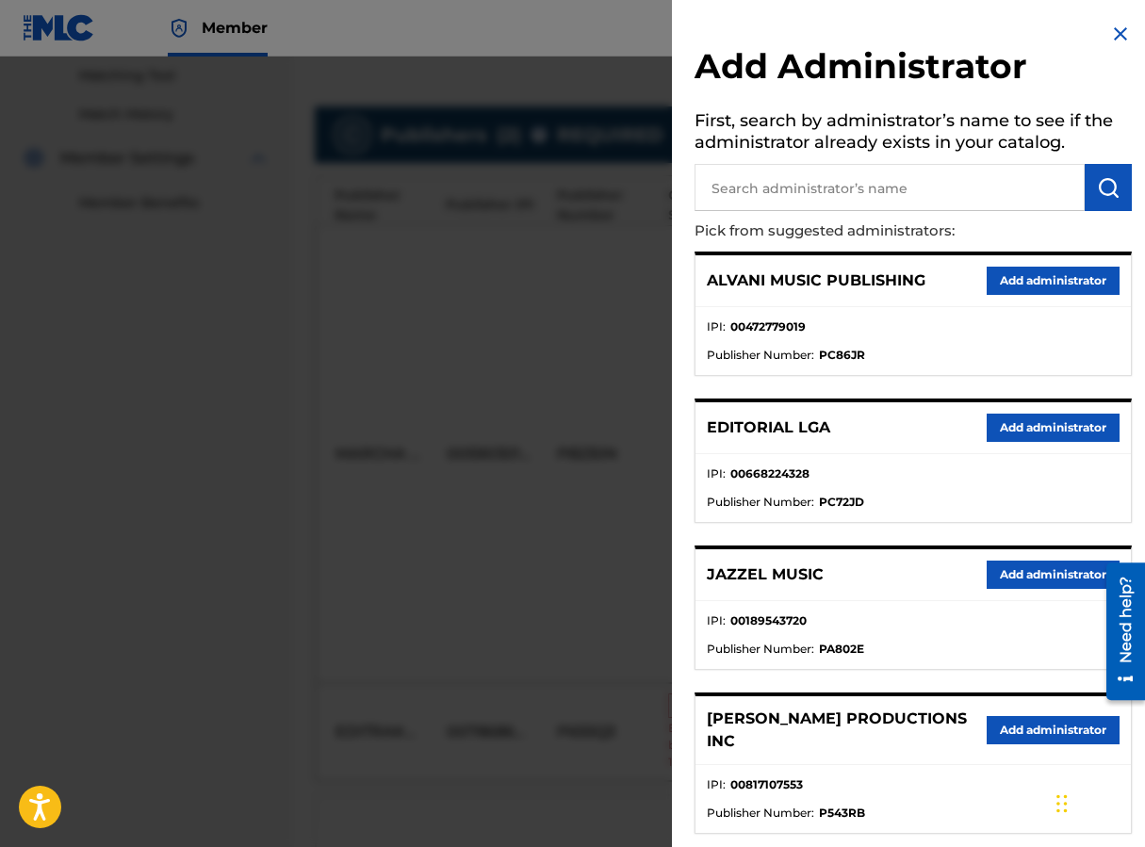
click at [736, 179] on input "text" at bounding box center [889, 187] width 390 height 47
type input "MAXIMO"
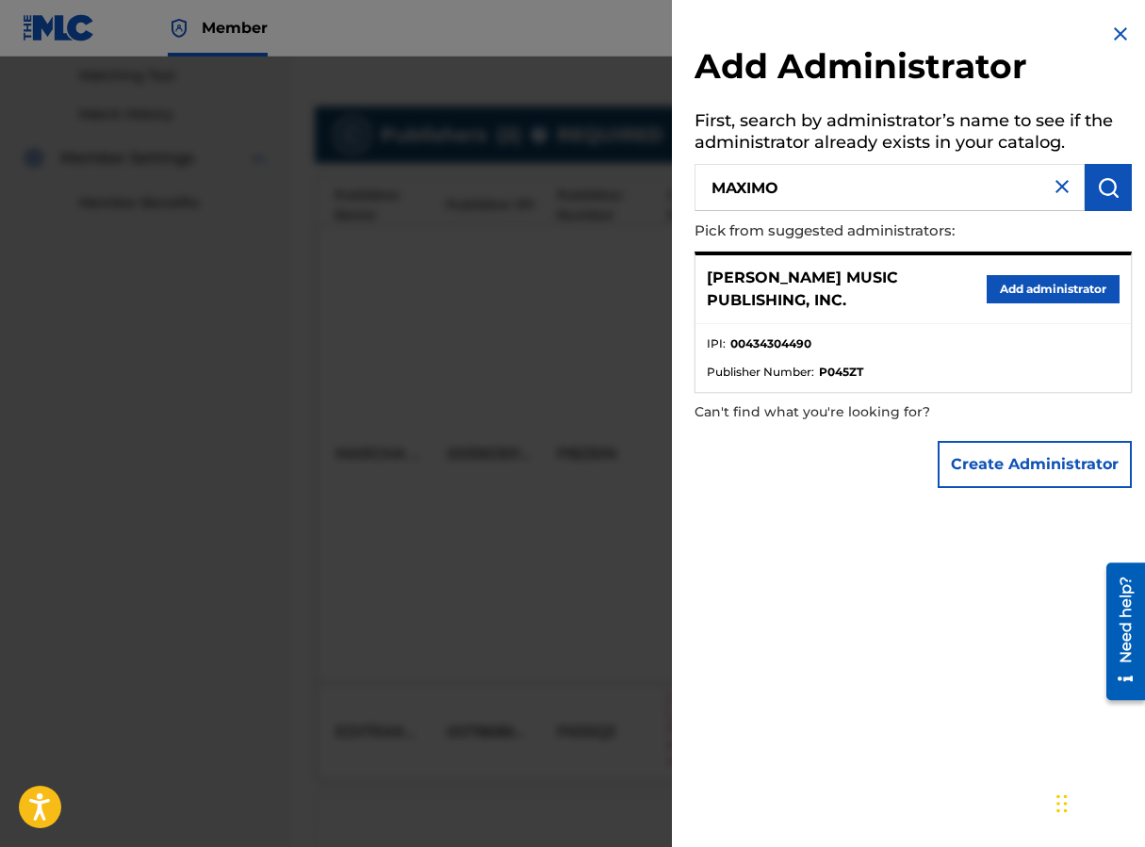
click at [917, 276] on button "Add administrator" at bounding box center [1053, 289] width 133 height 28
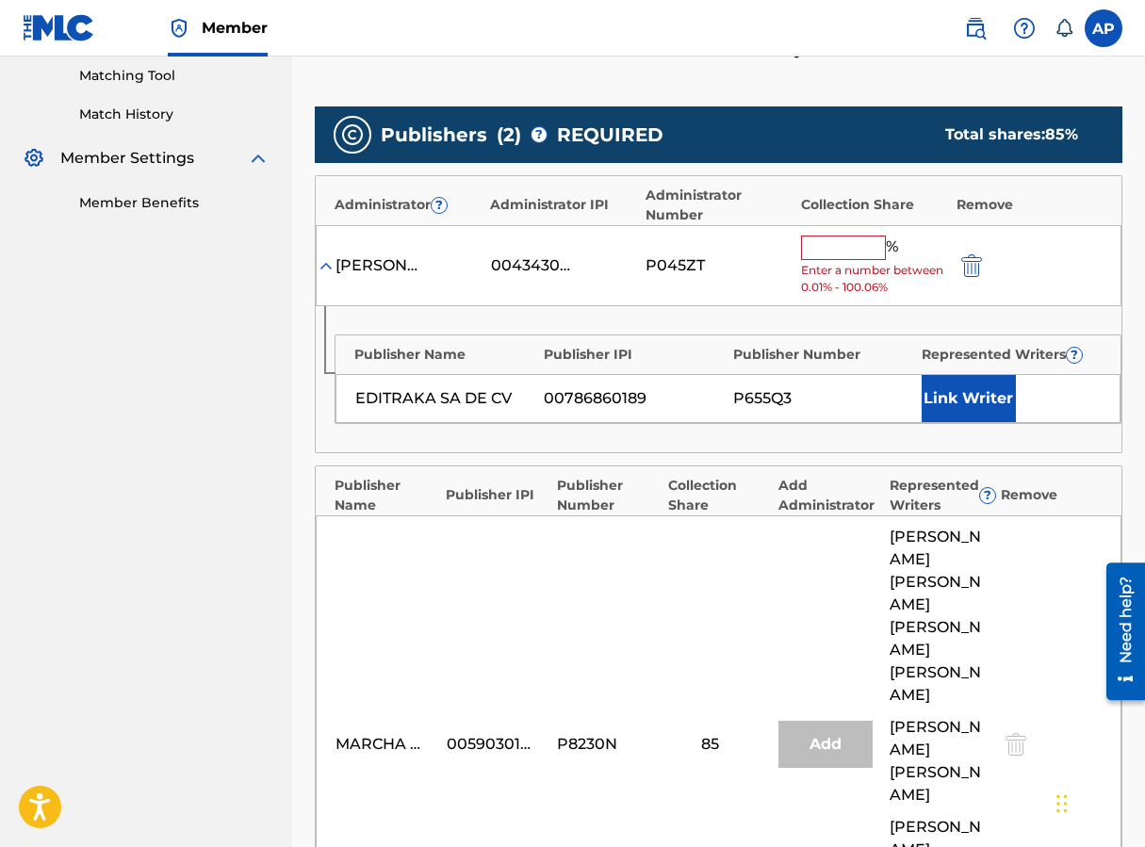
click at [820, 242] on input "text" at bounding box center [843, 248] width 85 height 24
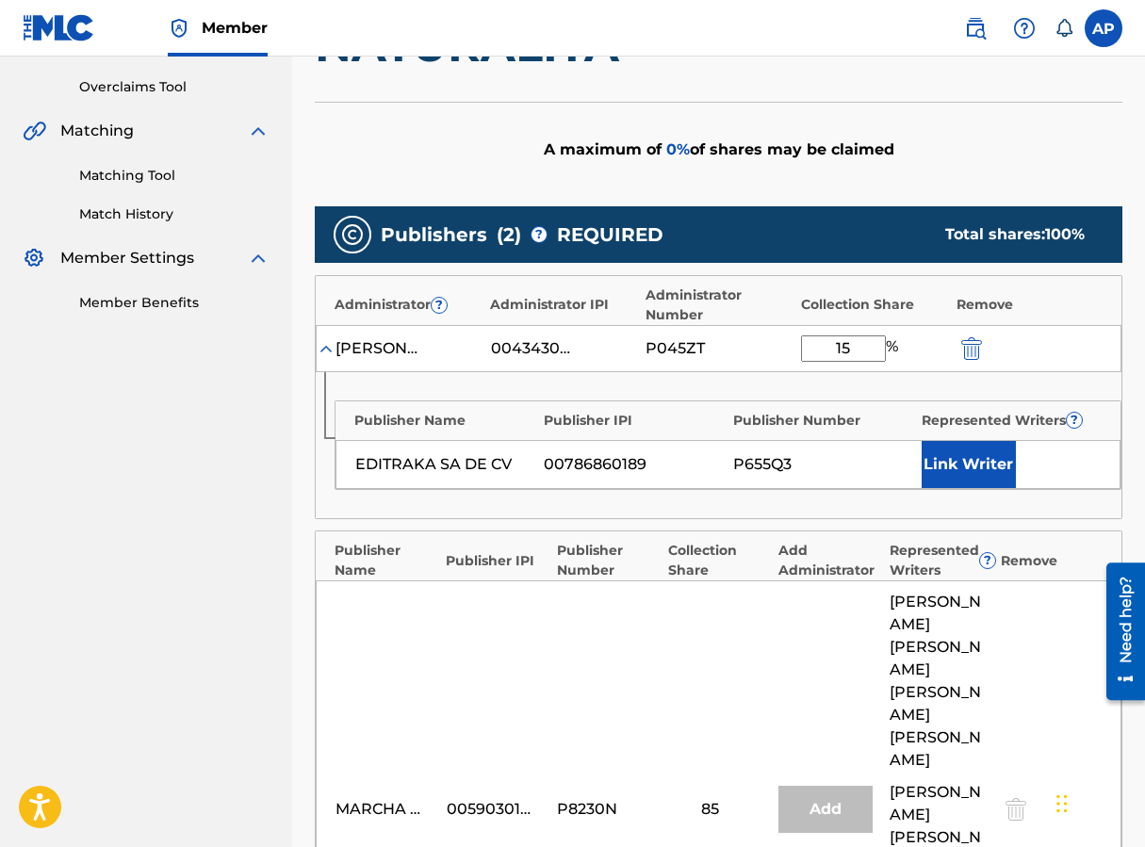
scroll to position [515, 0]
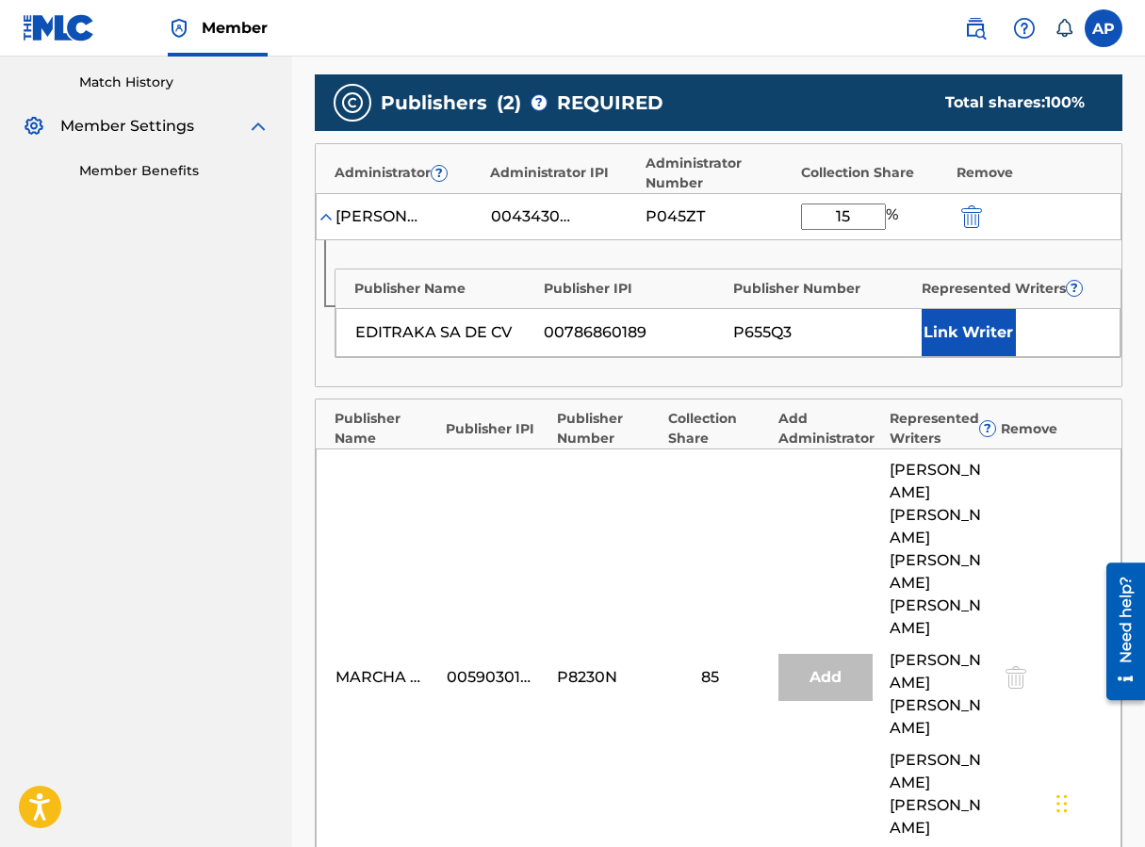
type input "15"
click at [720, 161] on div "Administrator Number" at bounding box center [718, 174] width 146 height 40
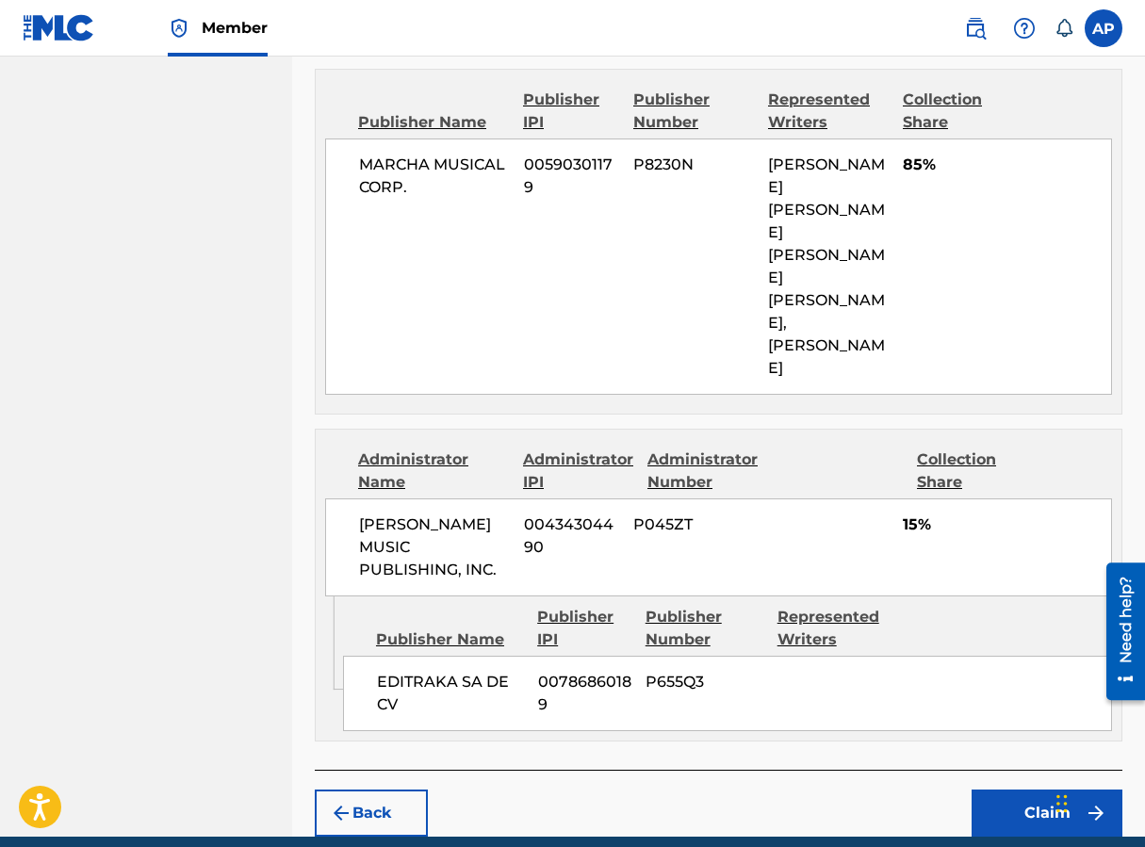
scroll to position [883, 0]
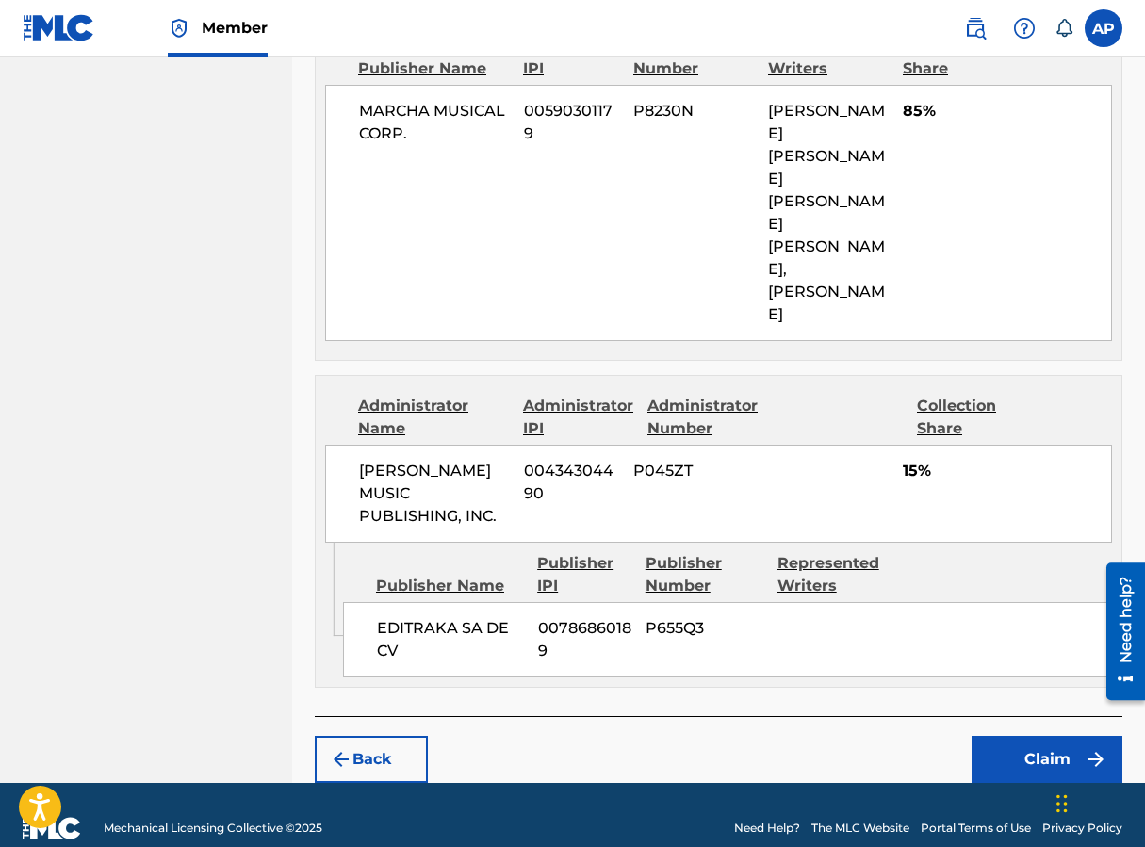
click at [917, 736] on button "Claim" at bounding box center [1047, 759] width 151 height 47
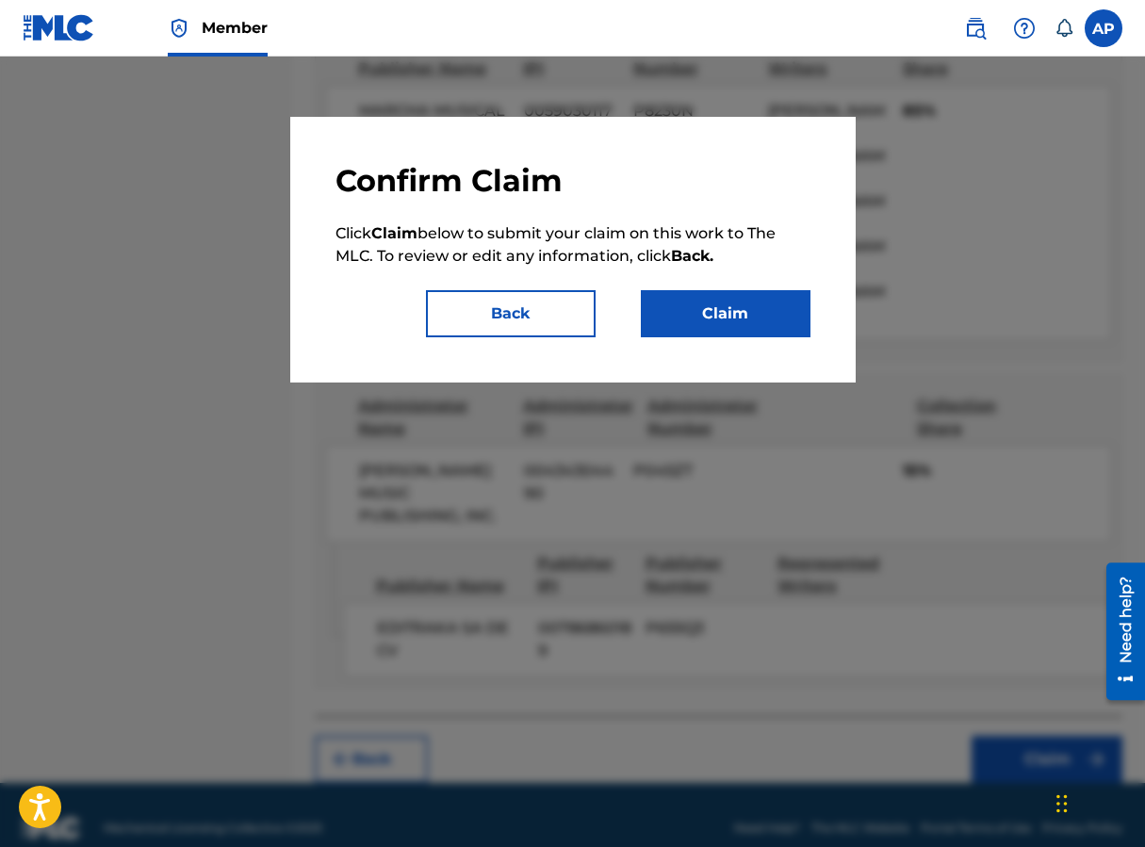
click at [723, 318] on button "Claim" at bounding box center [726, 313] width 170 height 47
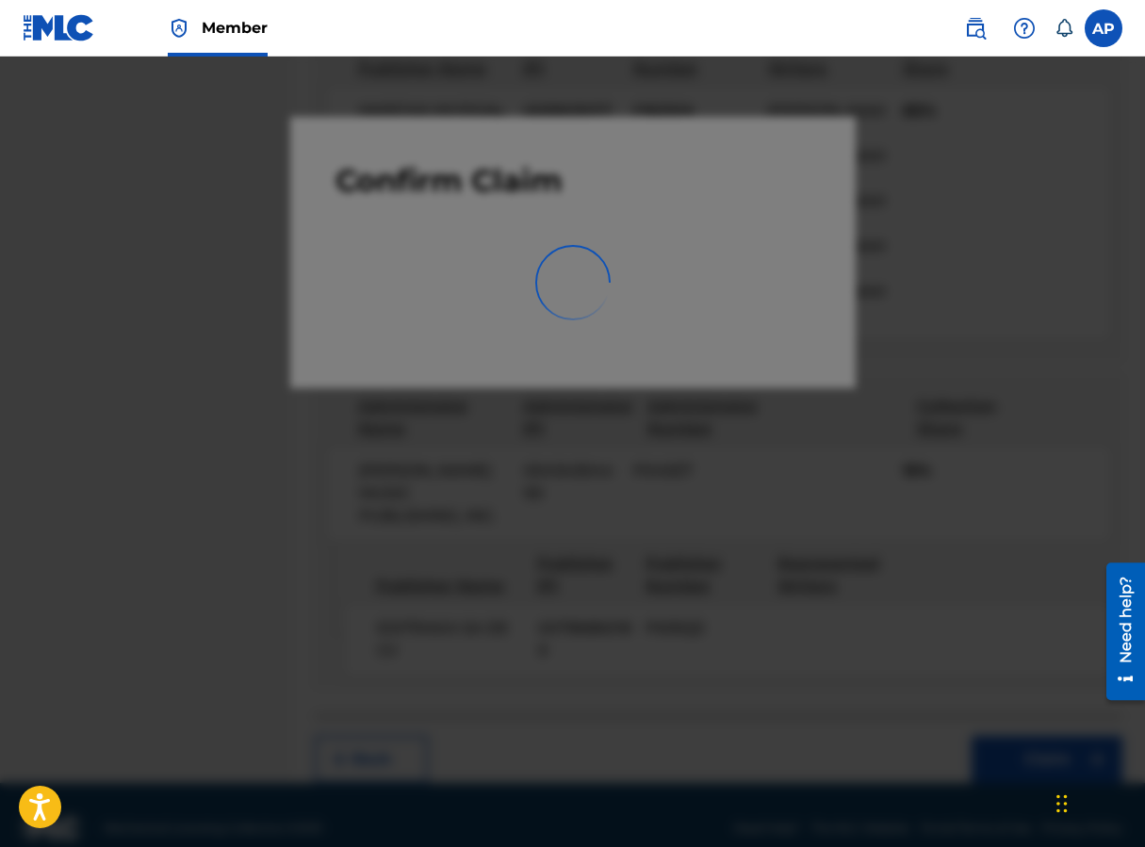
scroll to position [0, 0]
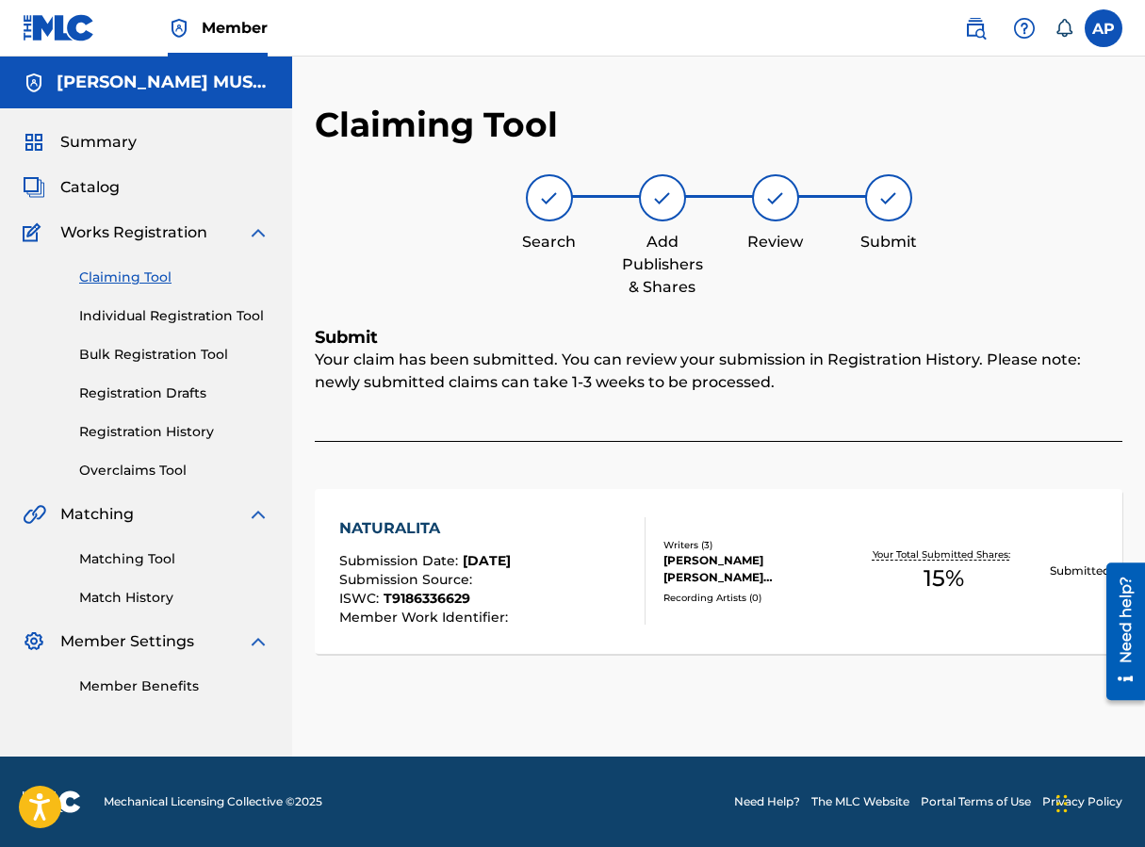
click at [126, 275] on link "Claiming Tool" at bounding box center [174, 278] width 190 height 20
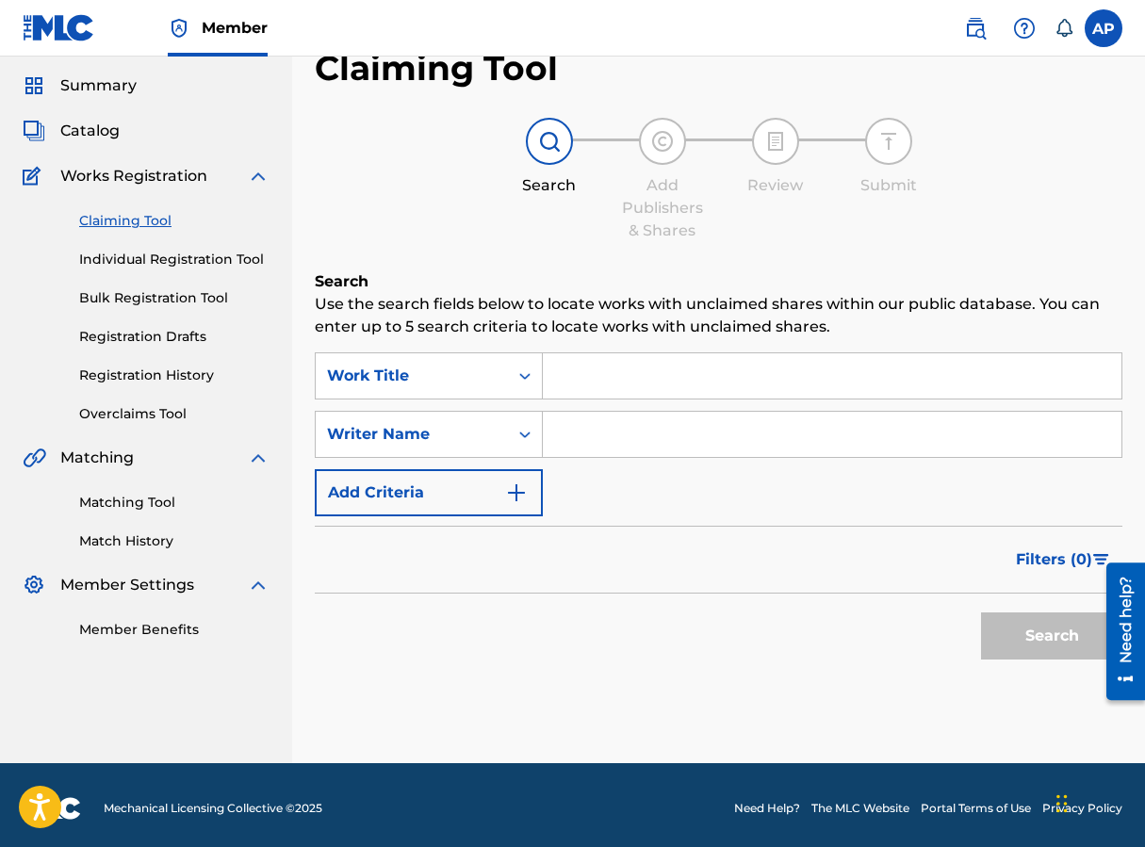
scroll to position [63, 0]
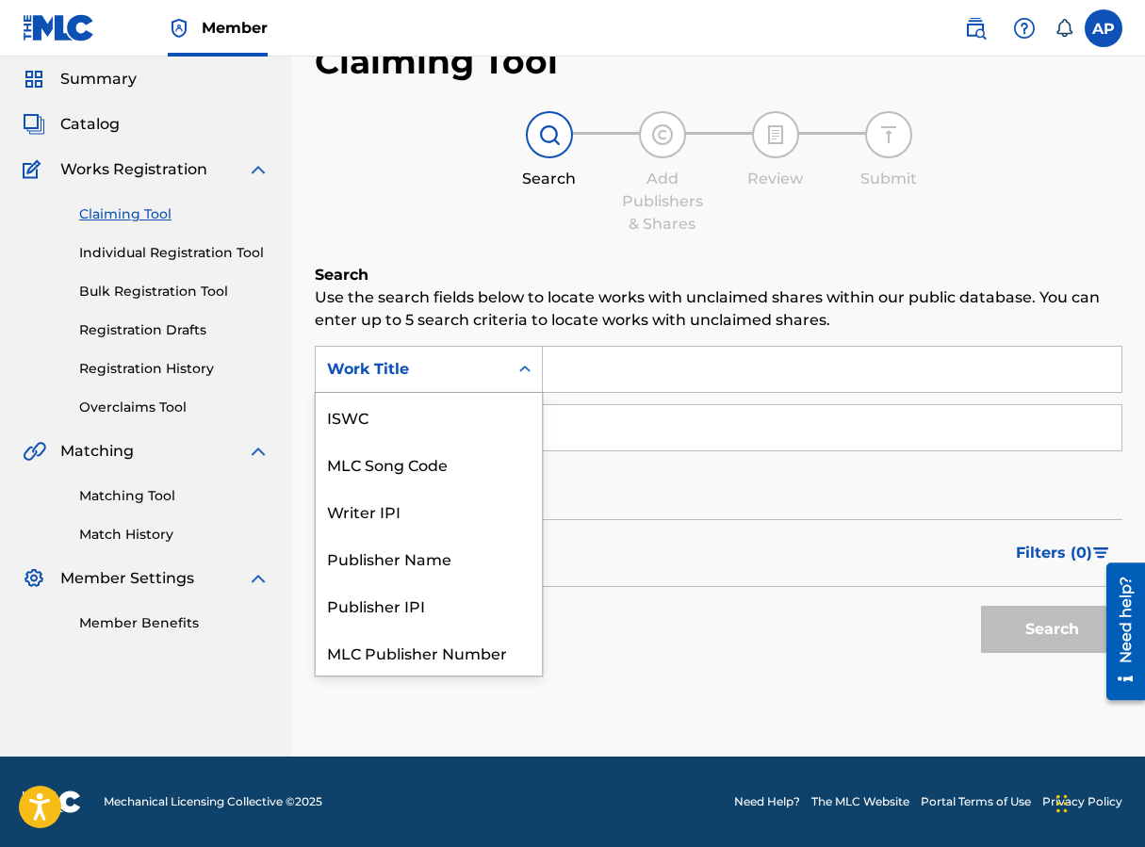
click at [460, 367] on div "Work Title" at bounding box center [412, 369] width 170 height 23
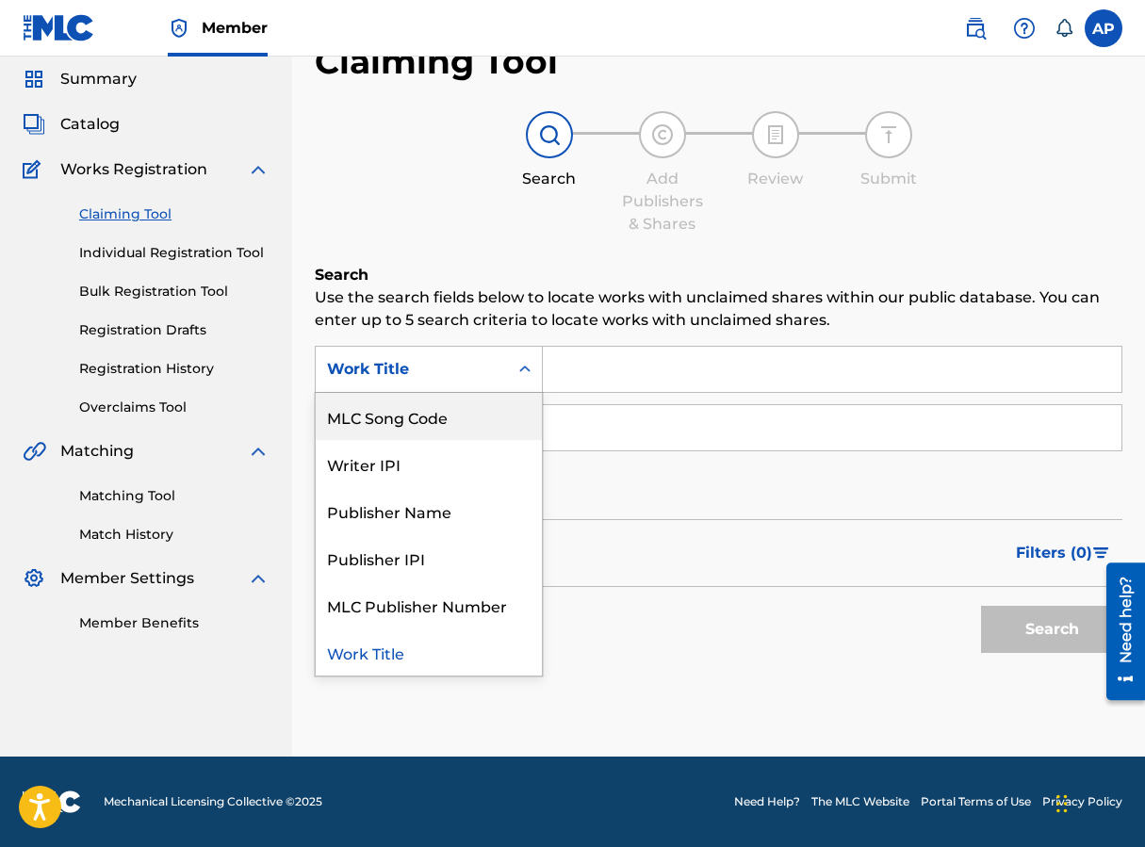
click at [479, 412] on div "MLC Song Code" at bounding box center [429, 416] width 226 height 47
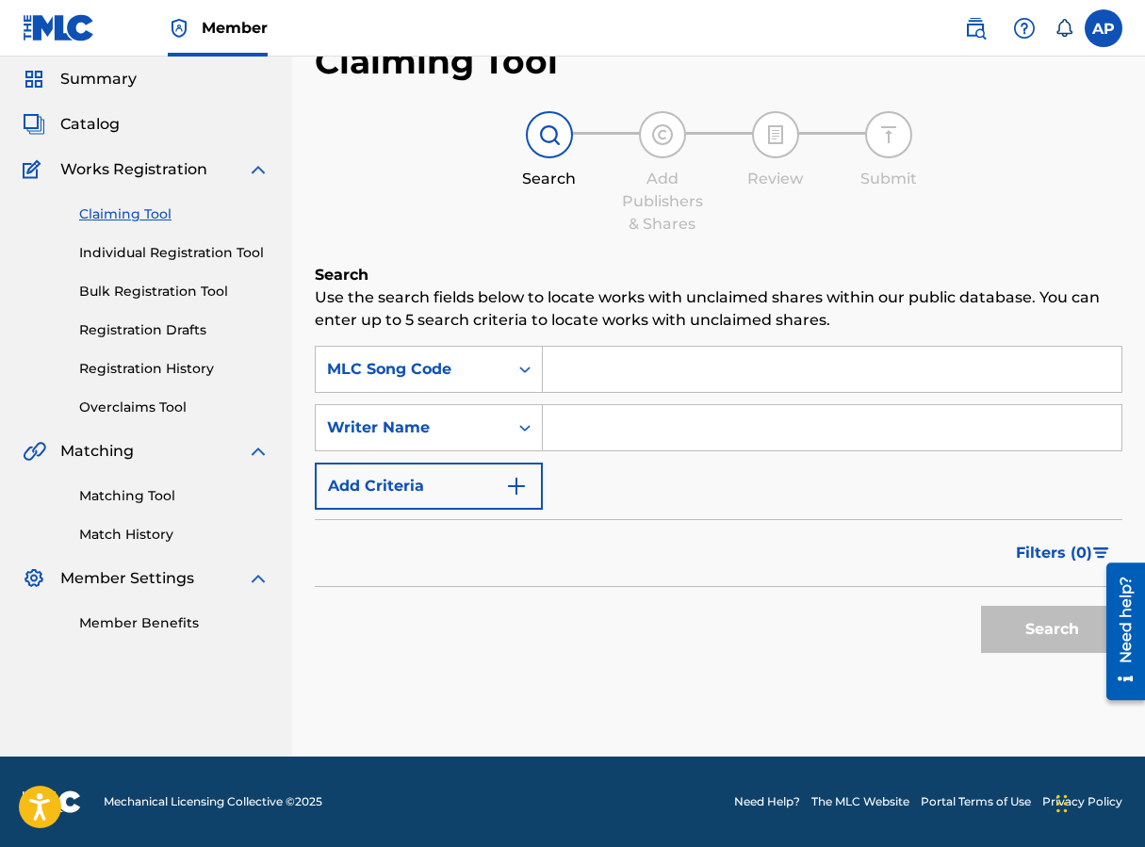
click at [559, 373] on input "Search Form" at bounding box center [832, 369] width 579 height 45
paste input "NC40AH"
type input "NC40AH"
click at [917, 606] on button "Search" at bounding box center [1051, 629] width 141 height 47
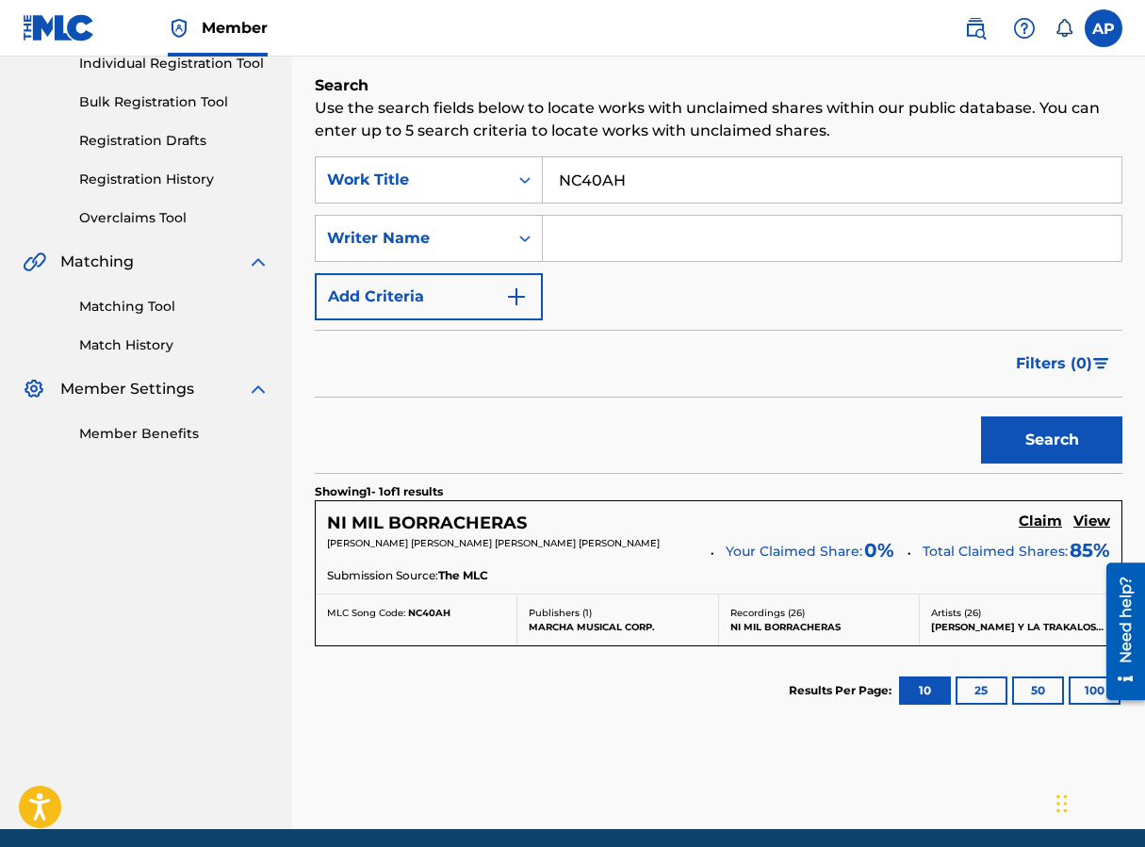
scroll to position [327, 0]
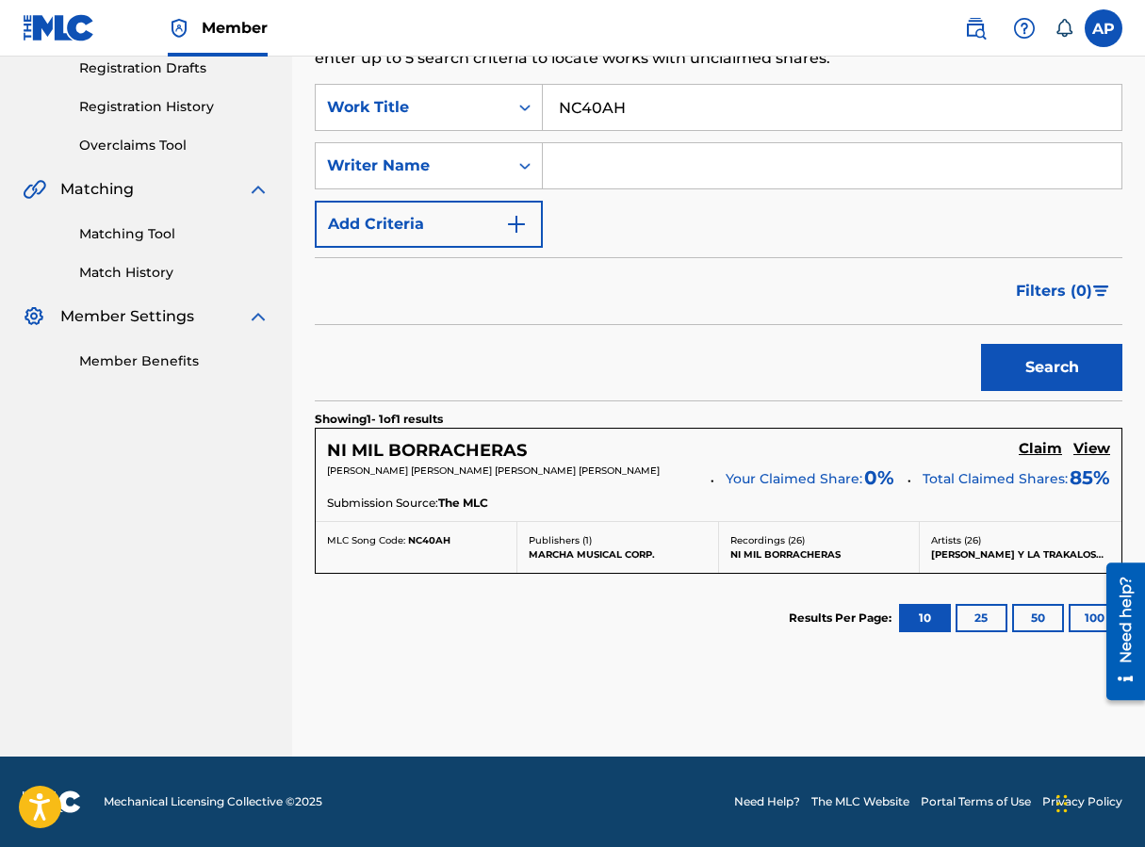
click at [917, 448] on h5 "Claim" at bounding box center [1040, 449] width 43 height 18
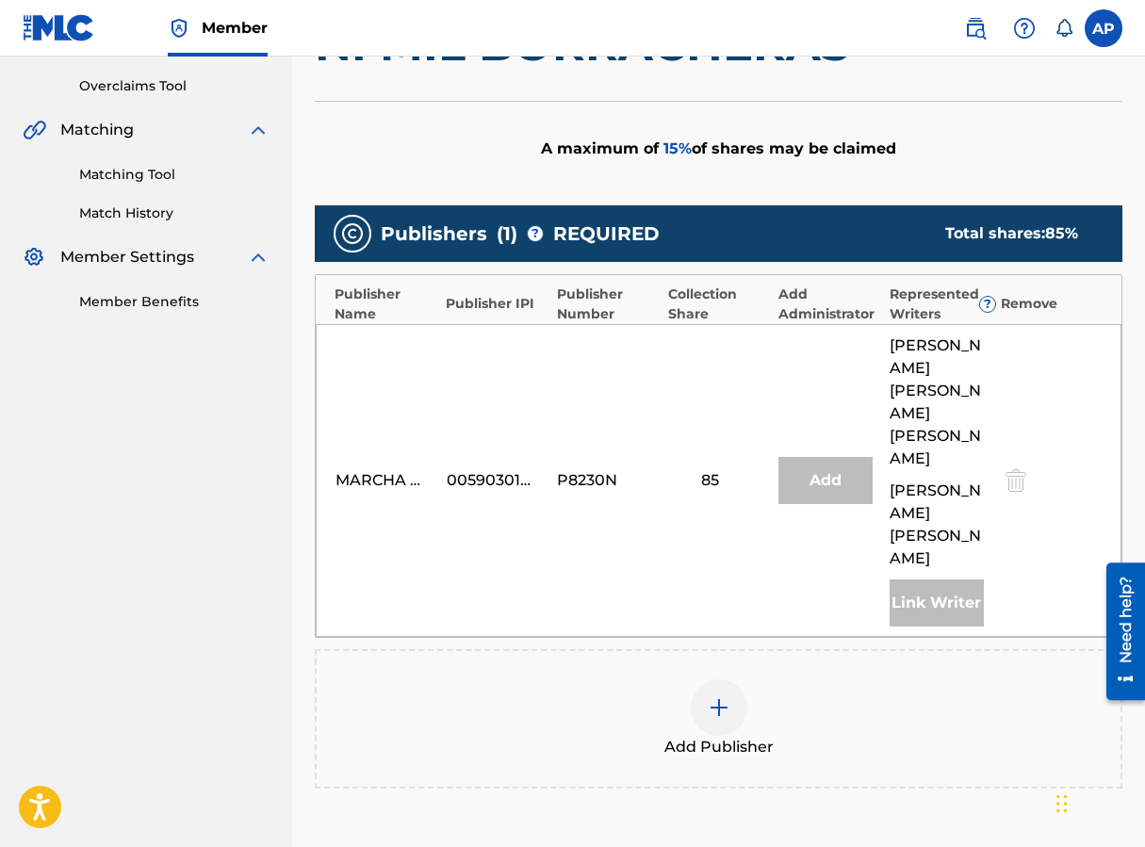
scroll to position [396, 0]
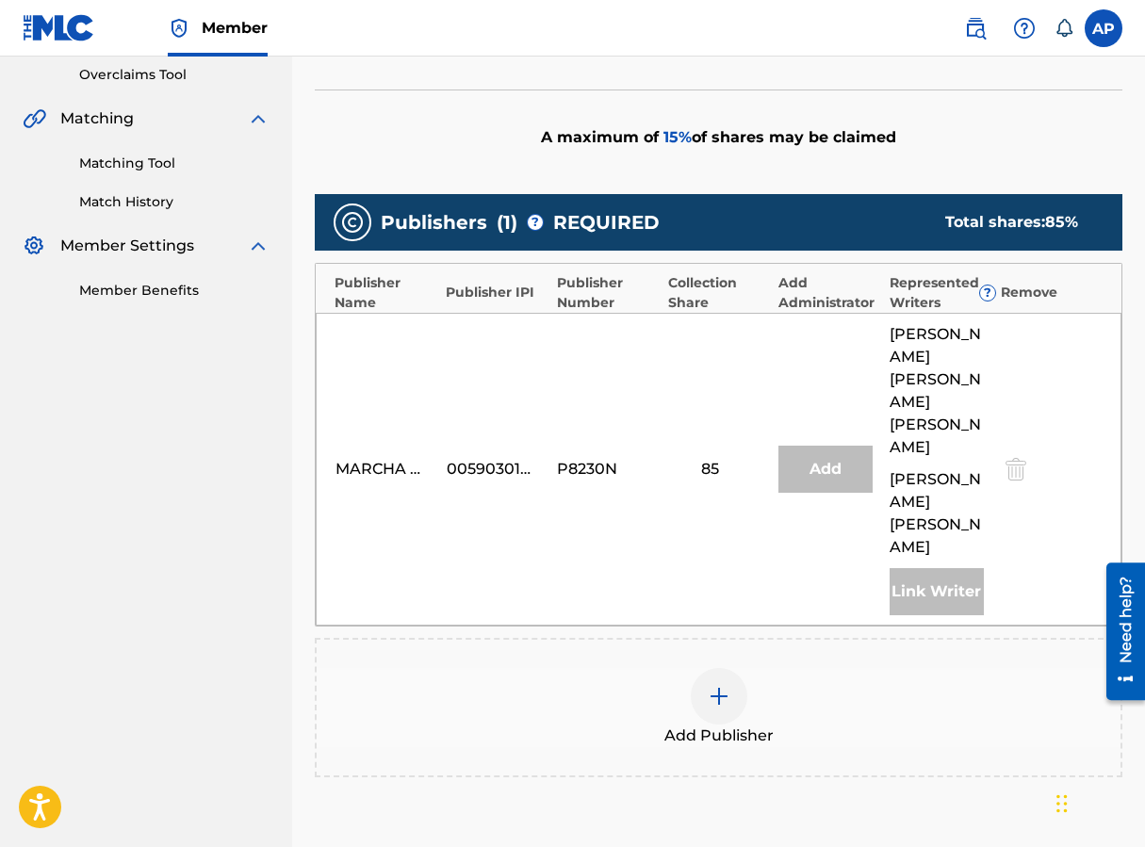
click at [728, 668] on div at bounding box center [719, 696] width 57 height 57
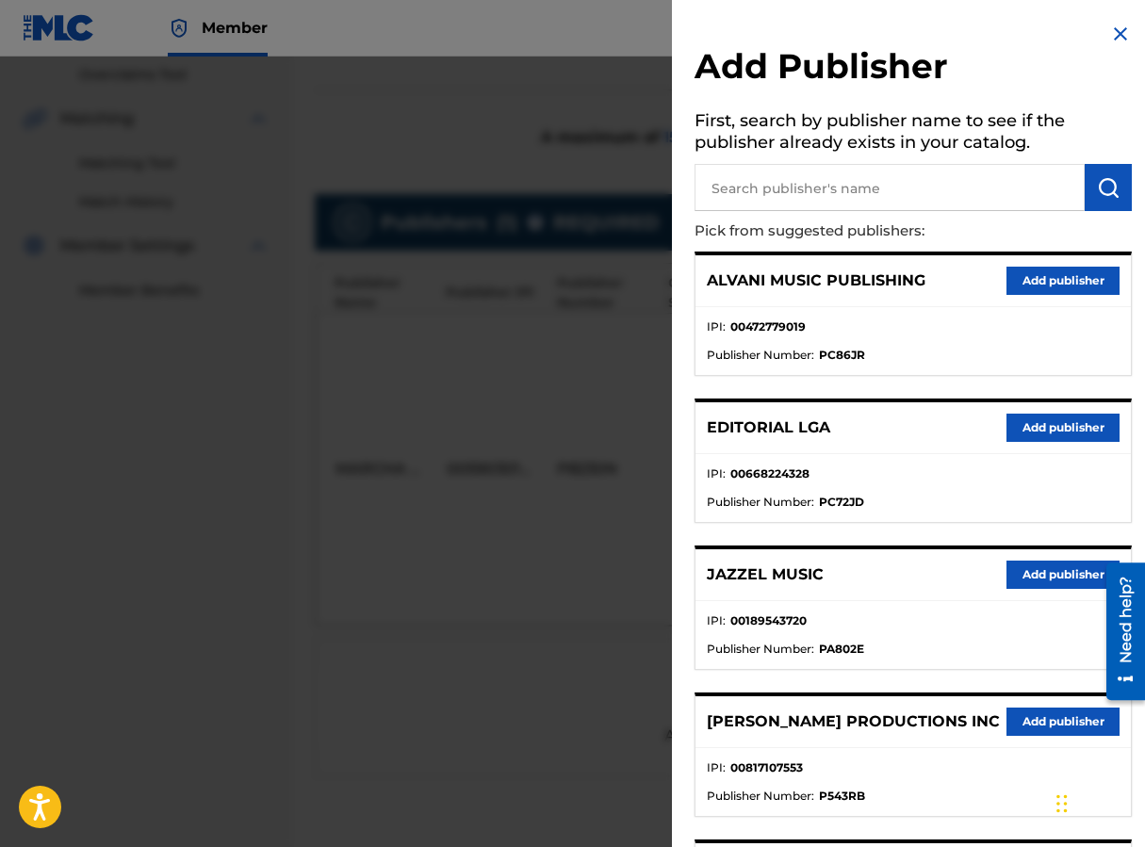
click at [741, 199] on input "text" at bounding box center [889, 187] width 390 height 47
type input "EDITraka"
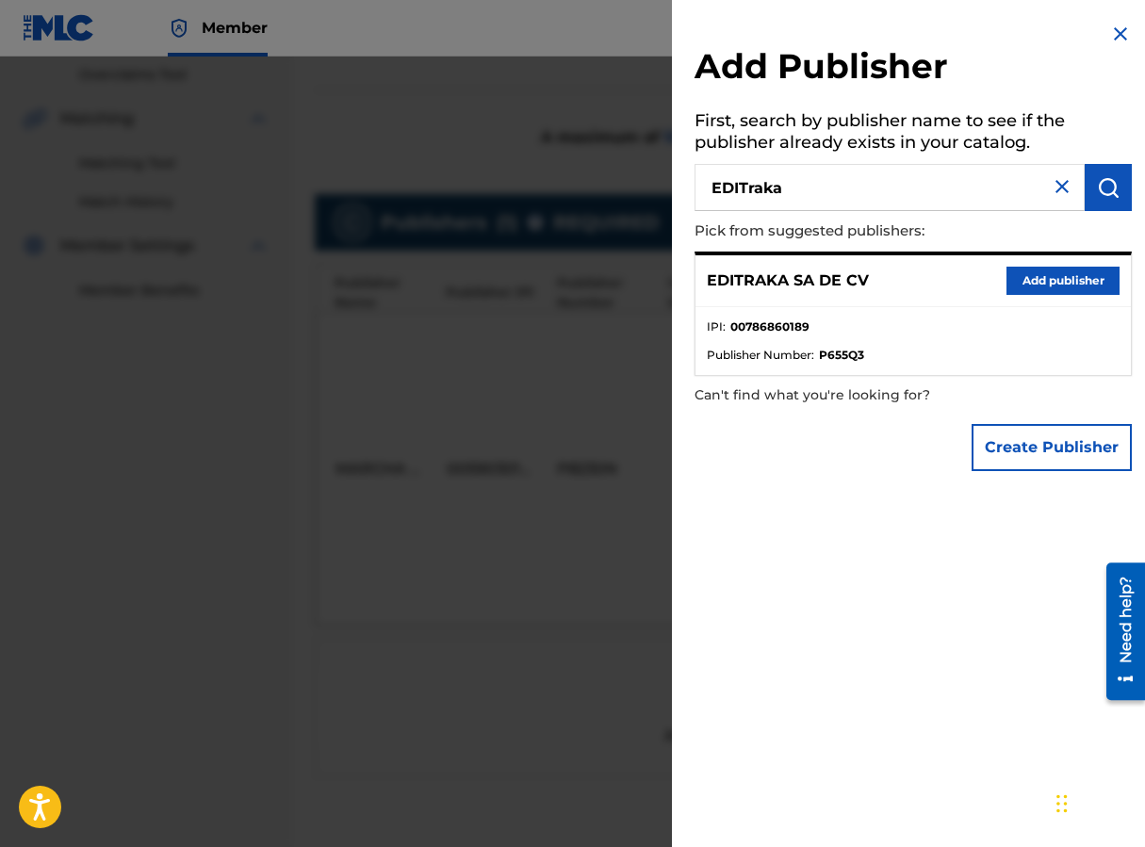
click at [917, 281] on button "Add publisher" at bounding box center [1062, 281] width 113 height 28
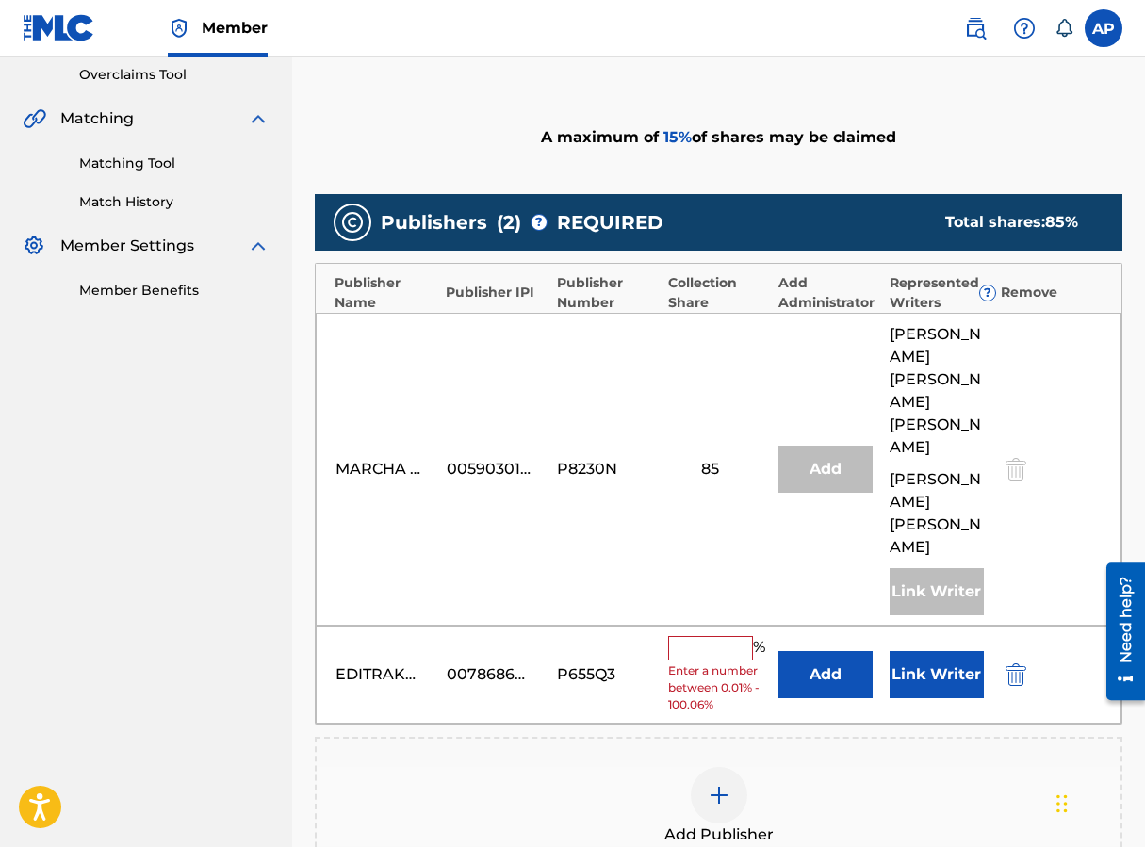
click at [836, 651] on button "Add" at bounding box center [825, 674] width 94 height 47
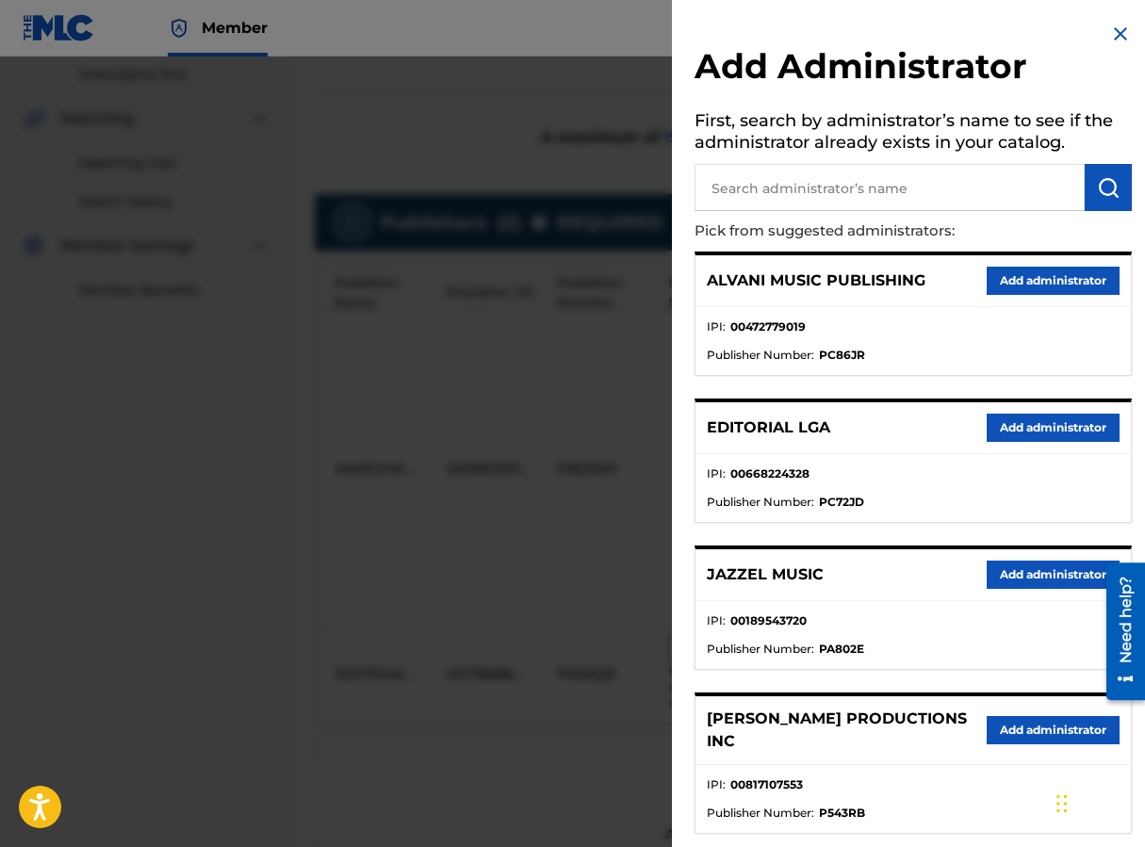
click at [724, 186] on input "text" at bounding box center [889, 187] width 390 height 47
type input "MAXIMO"
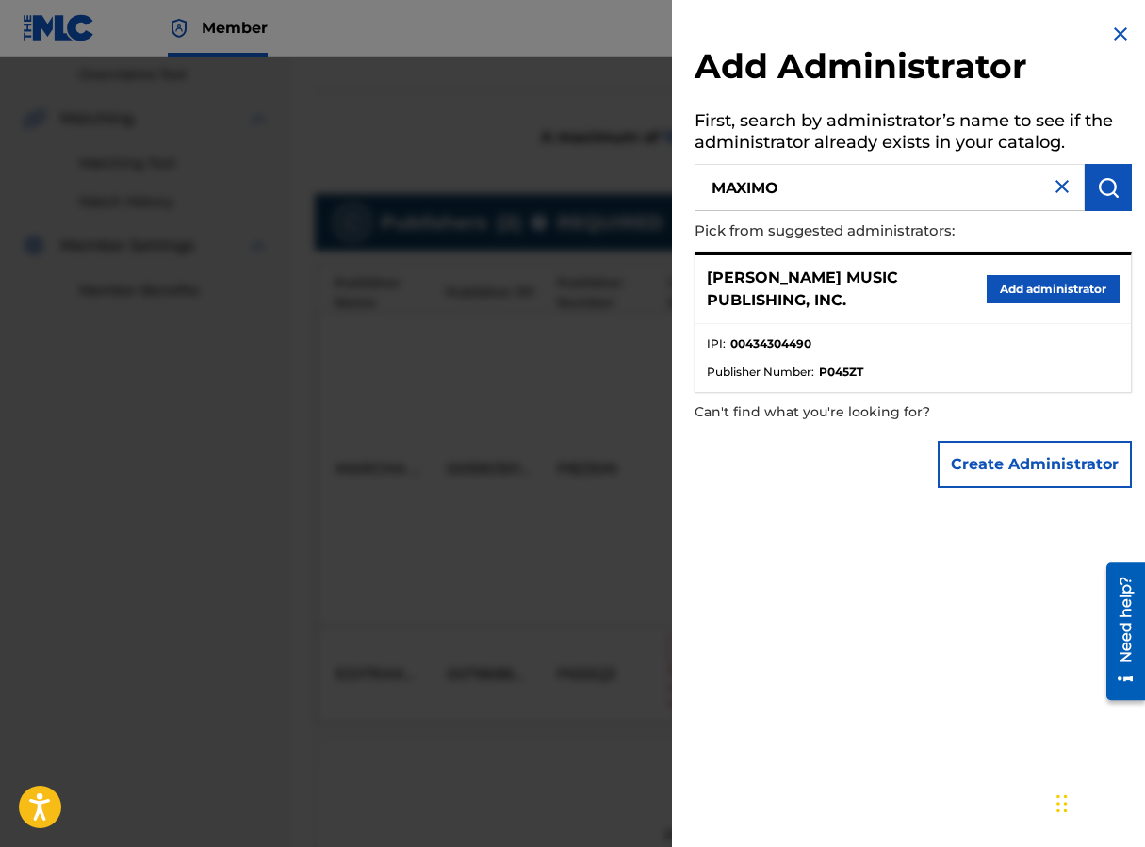
click at [917, 278] on button "Add administrator" at bounding box center [1053, 289] width 133 height 28
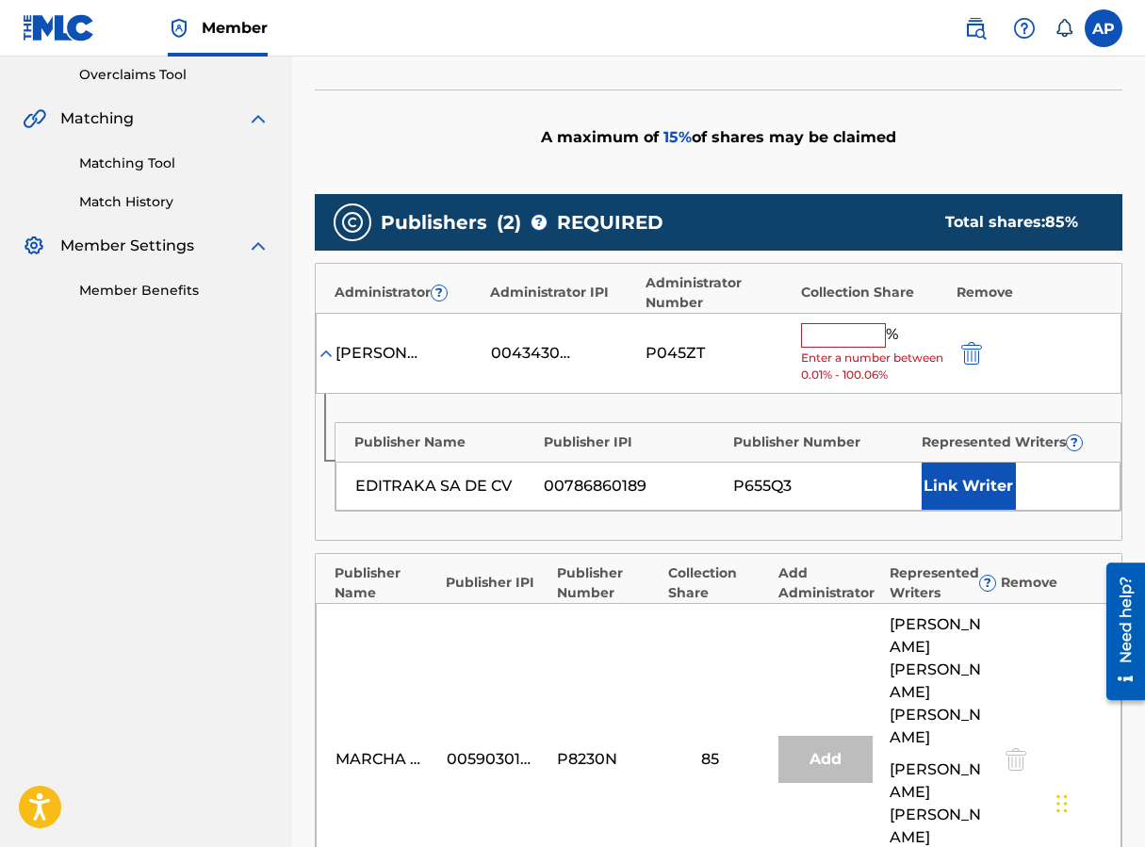
click at [849, 334] on input "text" at bounding box center [843, 335] width 85 height 24
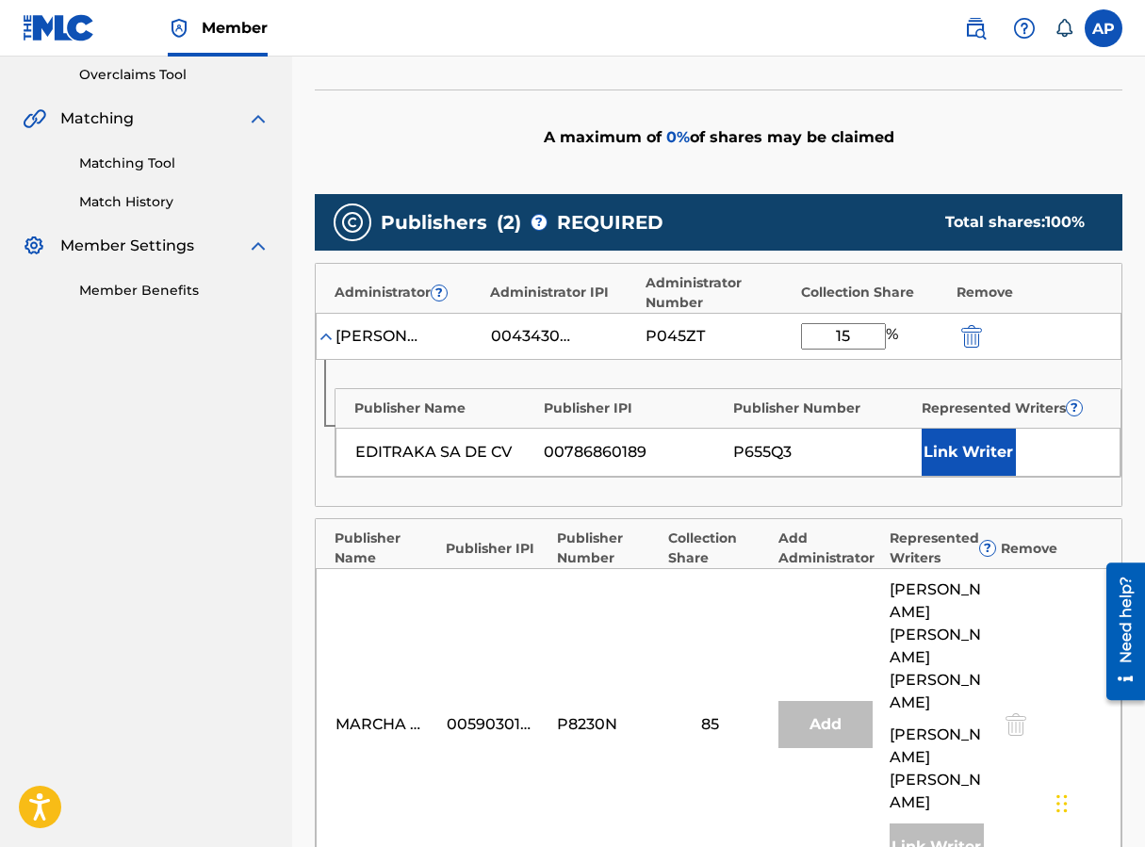
type input "15"
click at [778, 170] on div "A maximum of 0 % of shares may be claimed" at bounding box center [719, 137] width 808 height 95
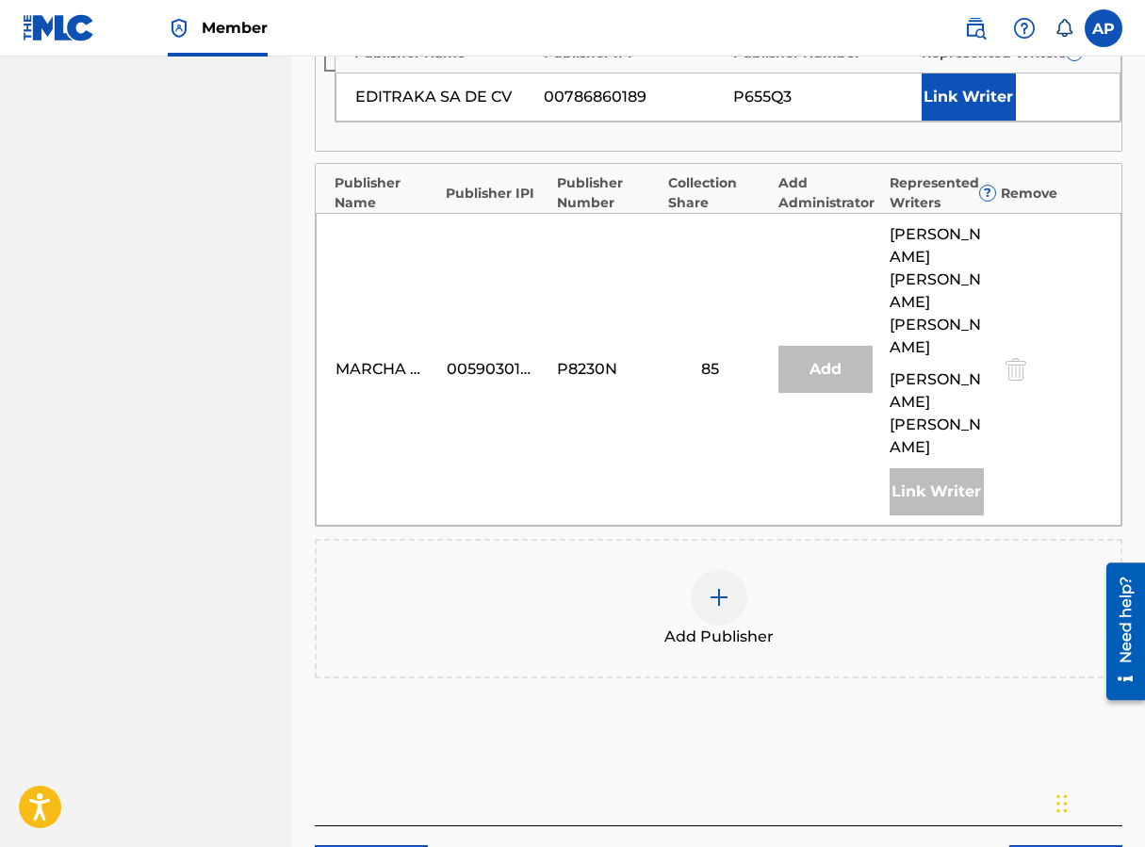
scroll to position [810, 0]
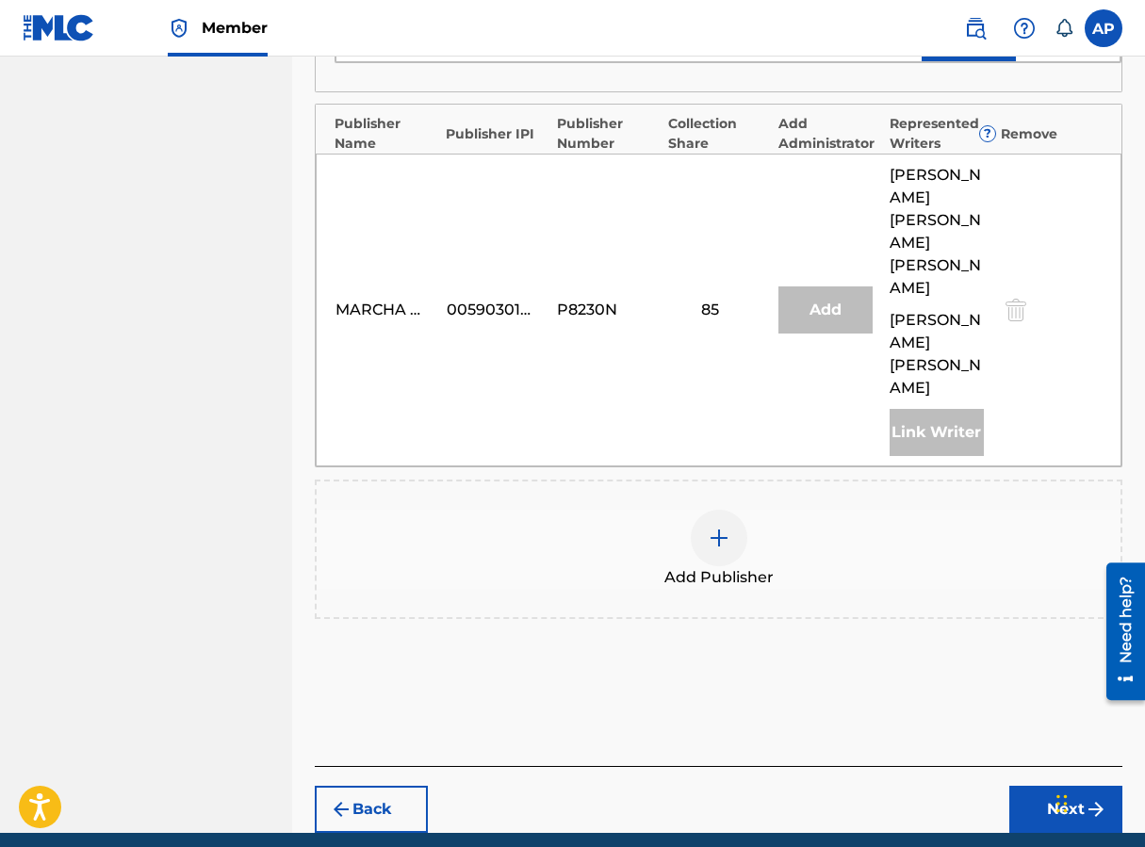
click at [917, 786] on button "Next" at bounding box center [1065, 809] width 113 height 47
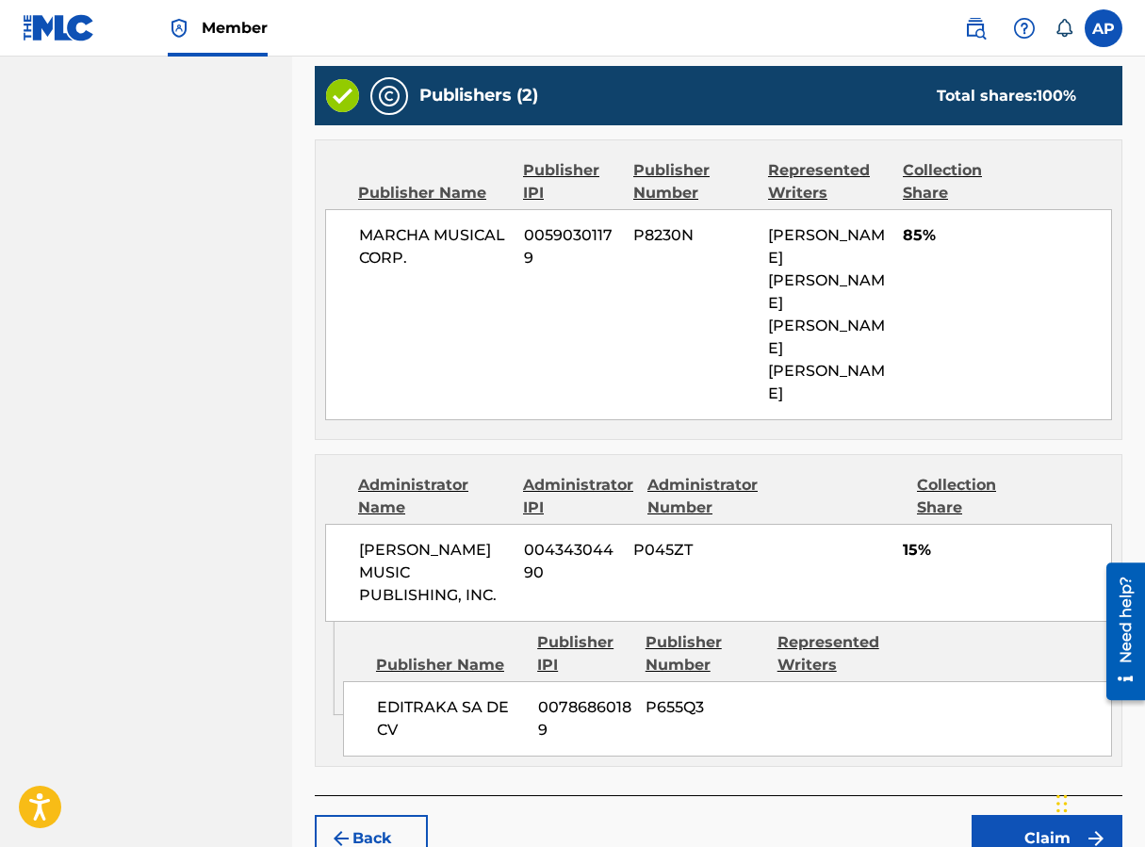
scroll to position [833, 0]
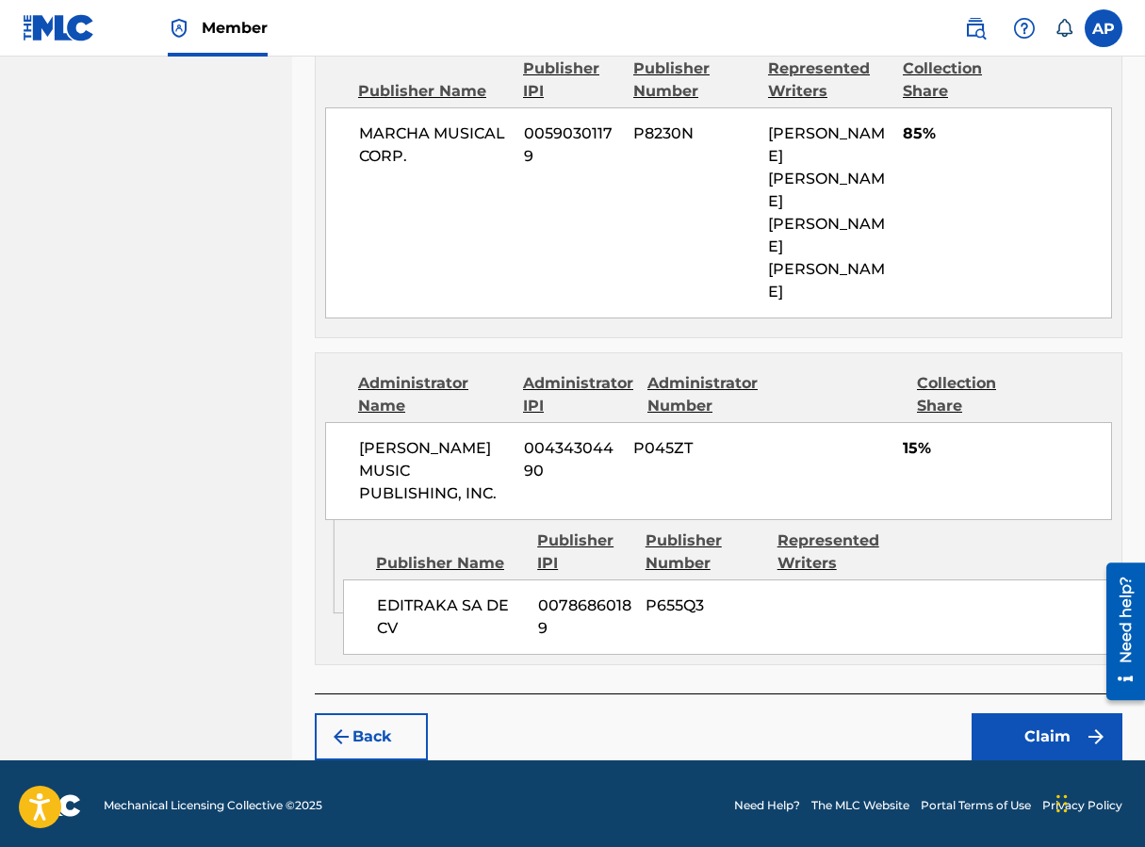
click at [917, 742] on button "Claim" at bounding box center [1047, 736] width 151 height 47
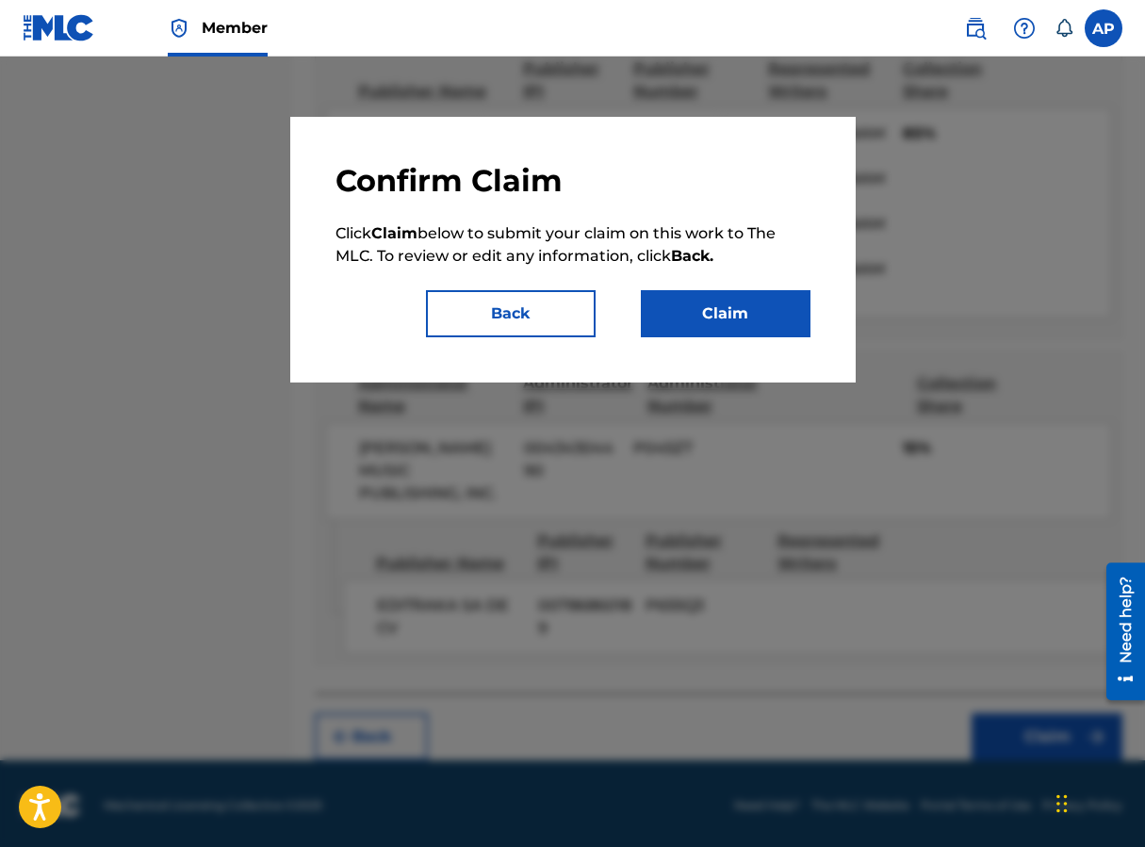
click at [722, 318] on button "Claim" at bounding box center [726, 313] width 170 height 47
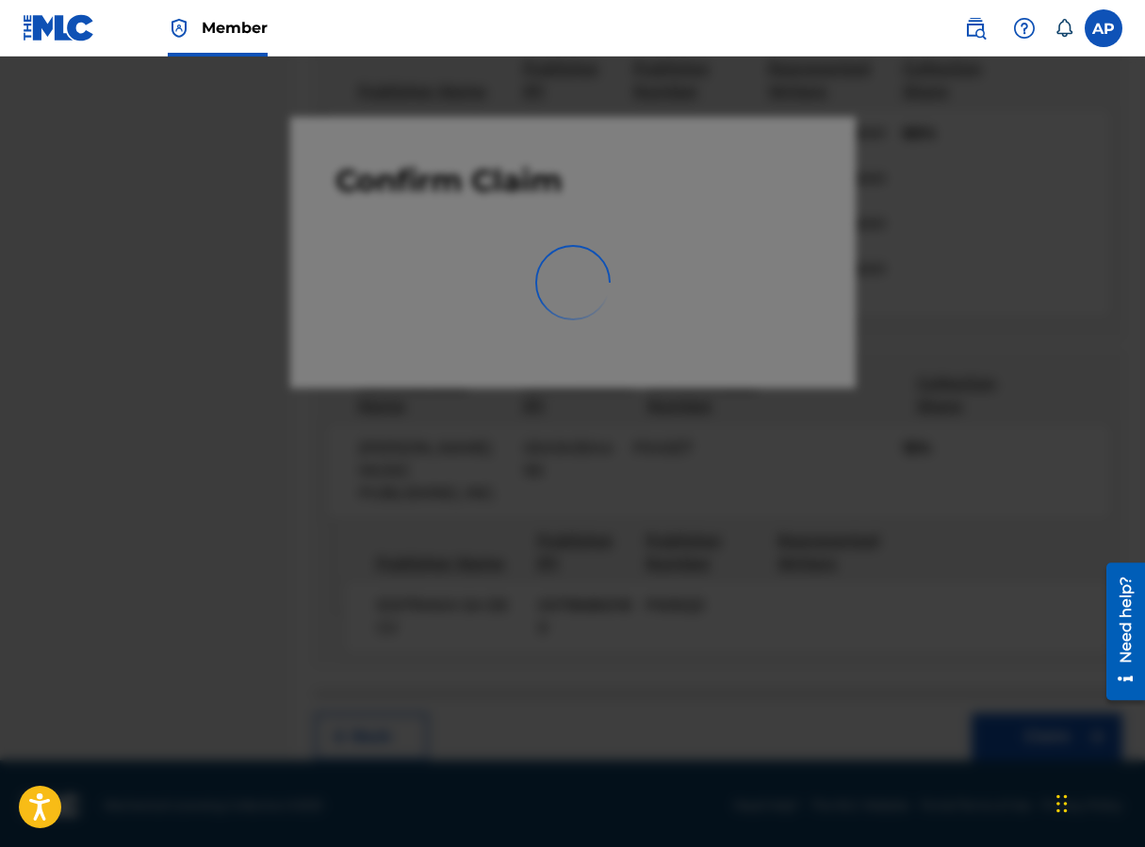
scroll to position [0, 0]
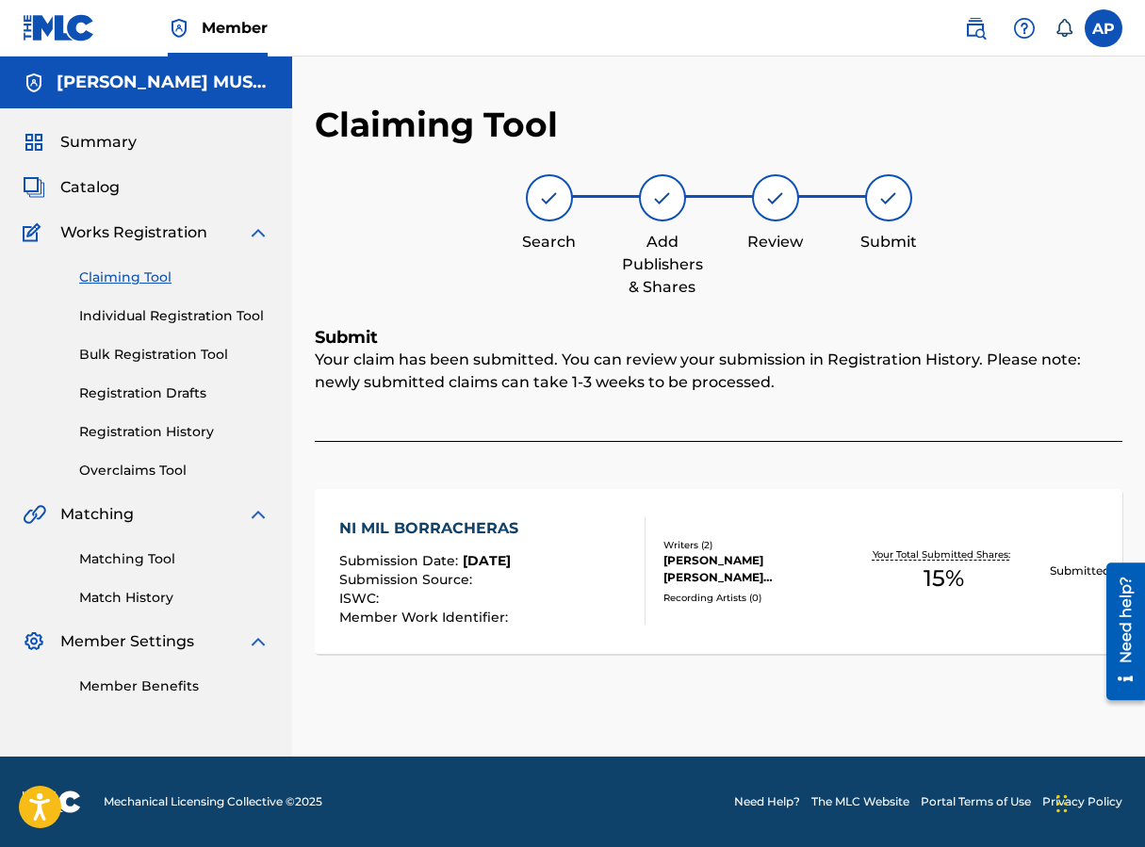
click at [123, 264] on div "Claiming Tool Individual Registration Tool Bulk Registration Tool Registration …" at bounding box center [146, 362] width 247 height 237
click at [91, 275] on link "Claiming Tool" at bounding box center [174, 278] width 190 height 20
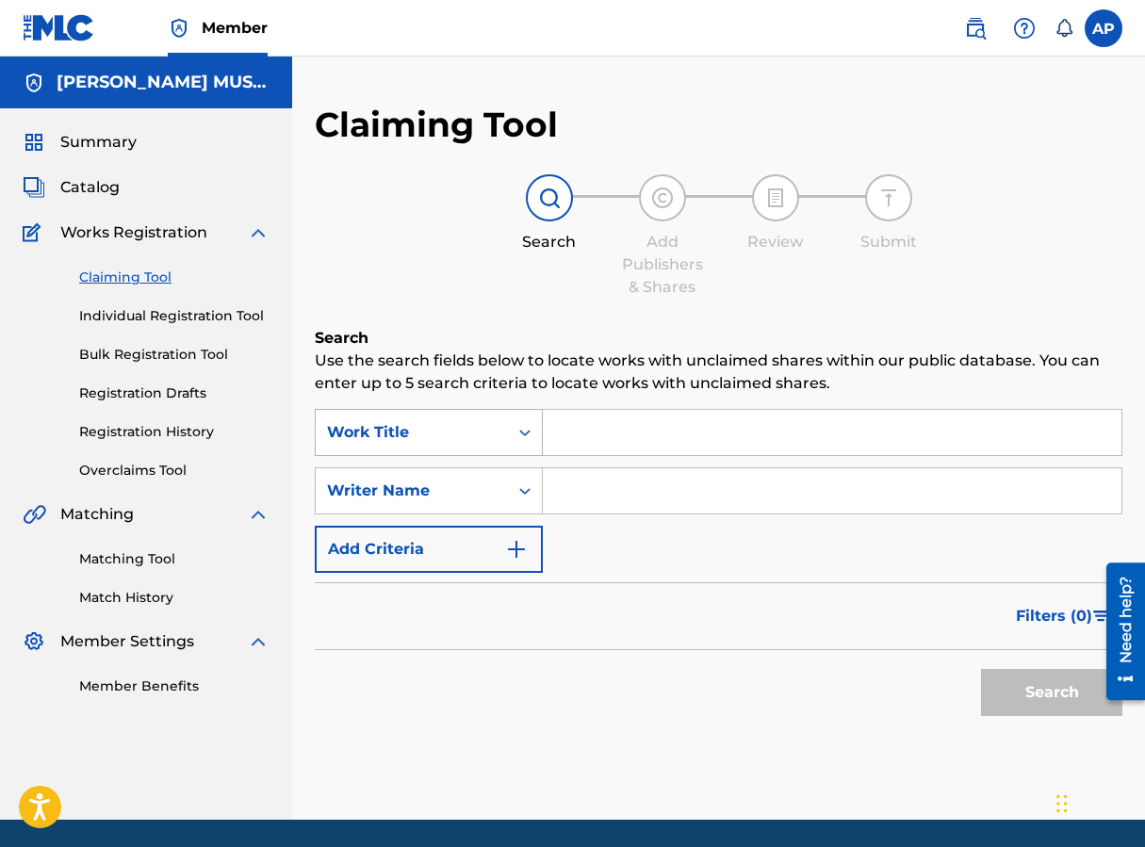
click at [513, 454] on div "Search Form" at bounding box center [525, 432] width 34 height 45
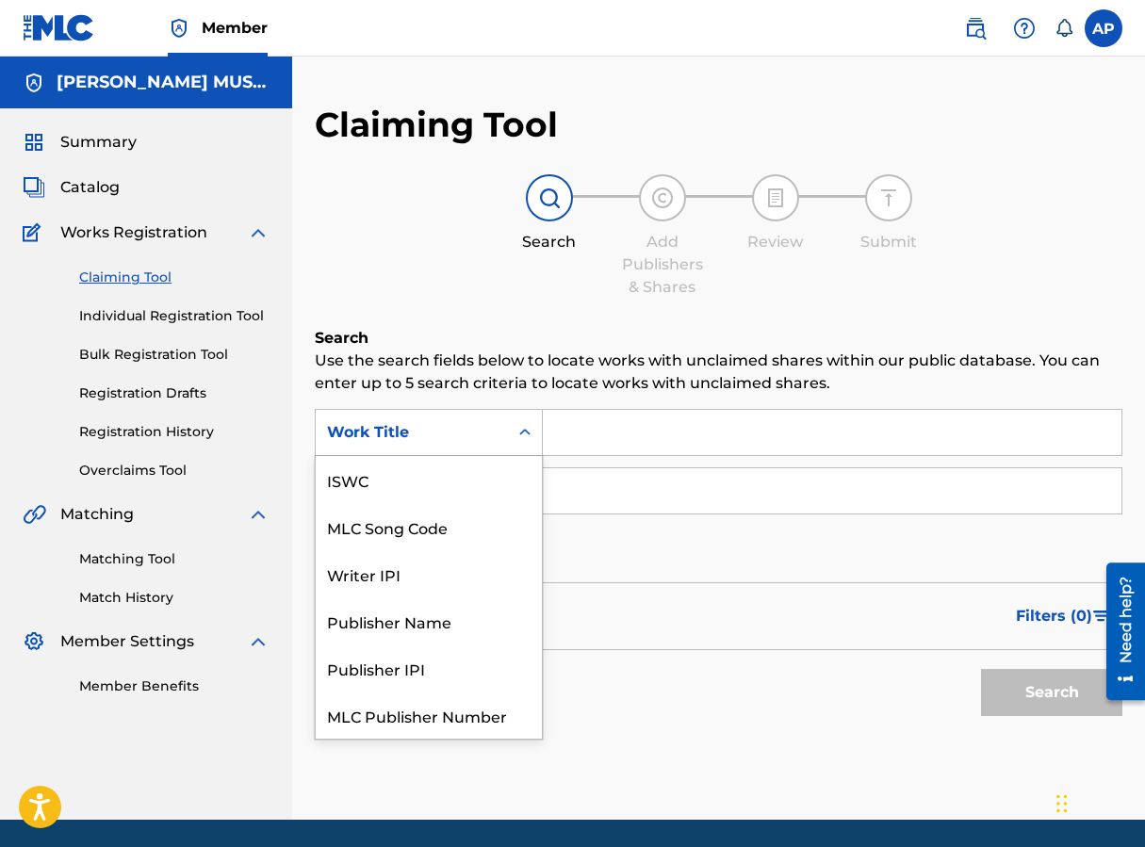
scroll to position [47, 0]
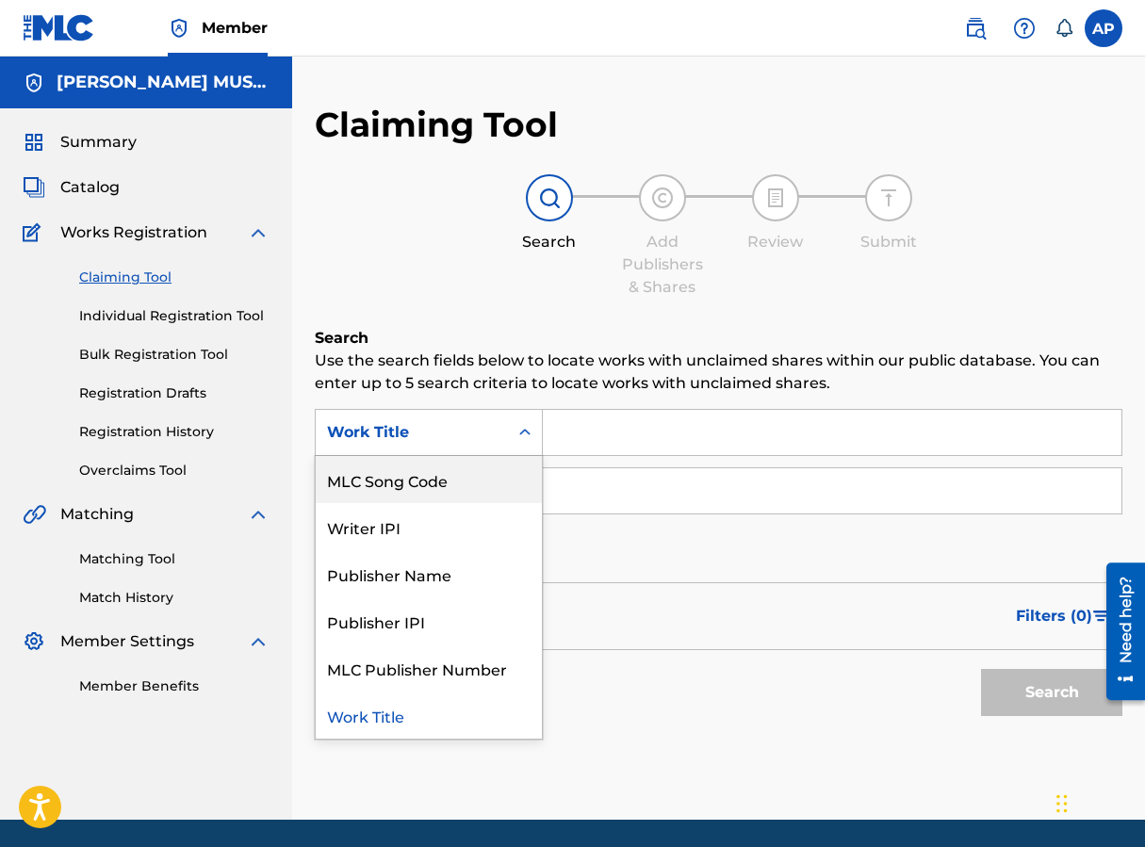
click at [419, 458] on div "MLC Song Code" at bounding box center [429, 479] width 226 height 47
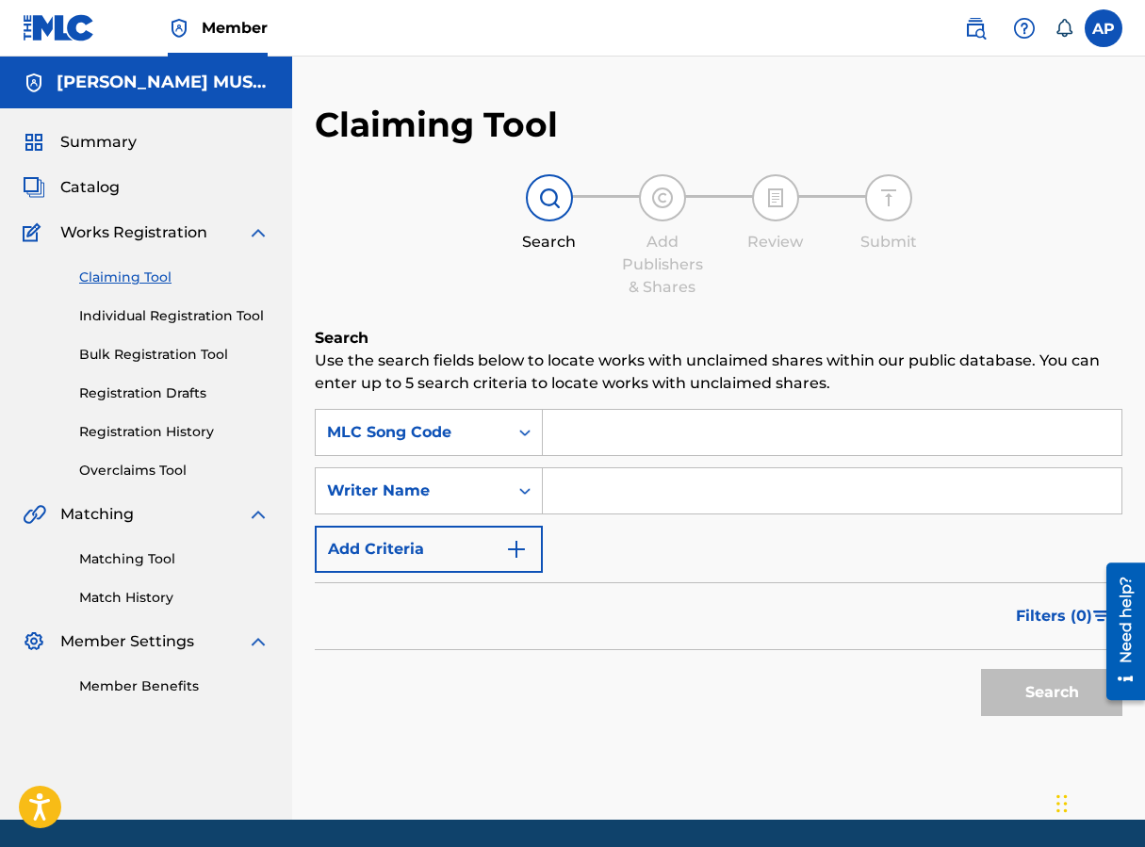
click at [597, 444] on input "Search Form" at bounding box center [832, 432] width 579 height 45
paste input "NG222Z"
type input "NG222Z"
click at [917, 669] on button "Search" at bounding box center [1051, 692] width 141 height 47
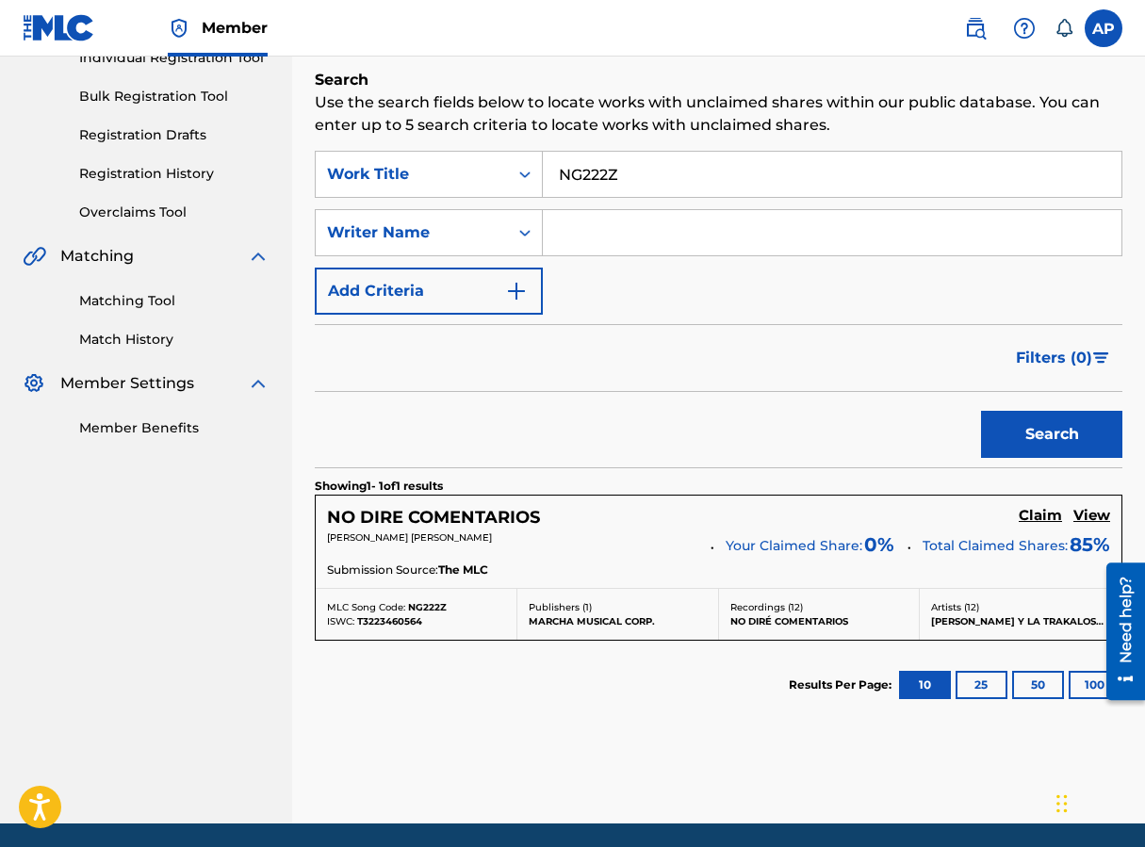
scroll to position [259, 0]
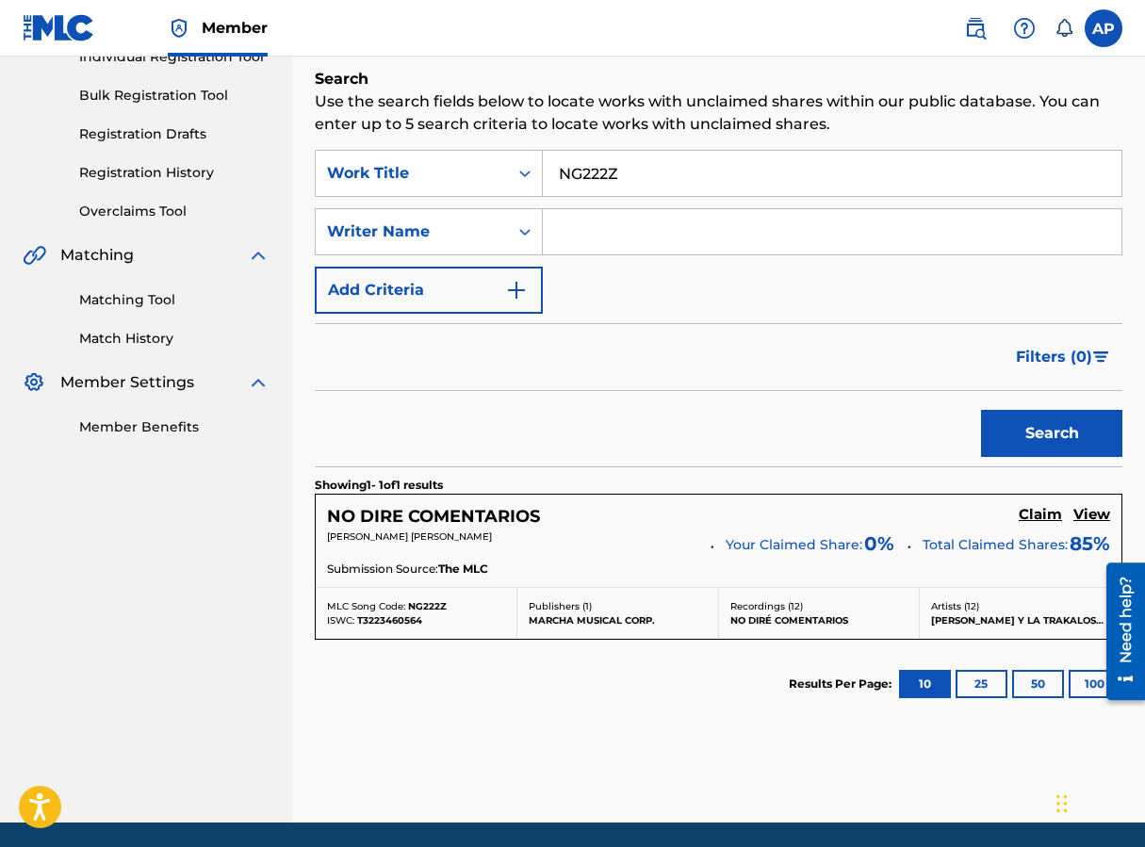
click at [917, 518] on h5 "Claim" at bounding box center [1040, 515] width 43 height 18
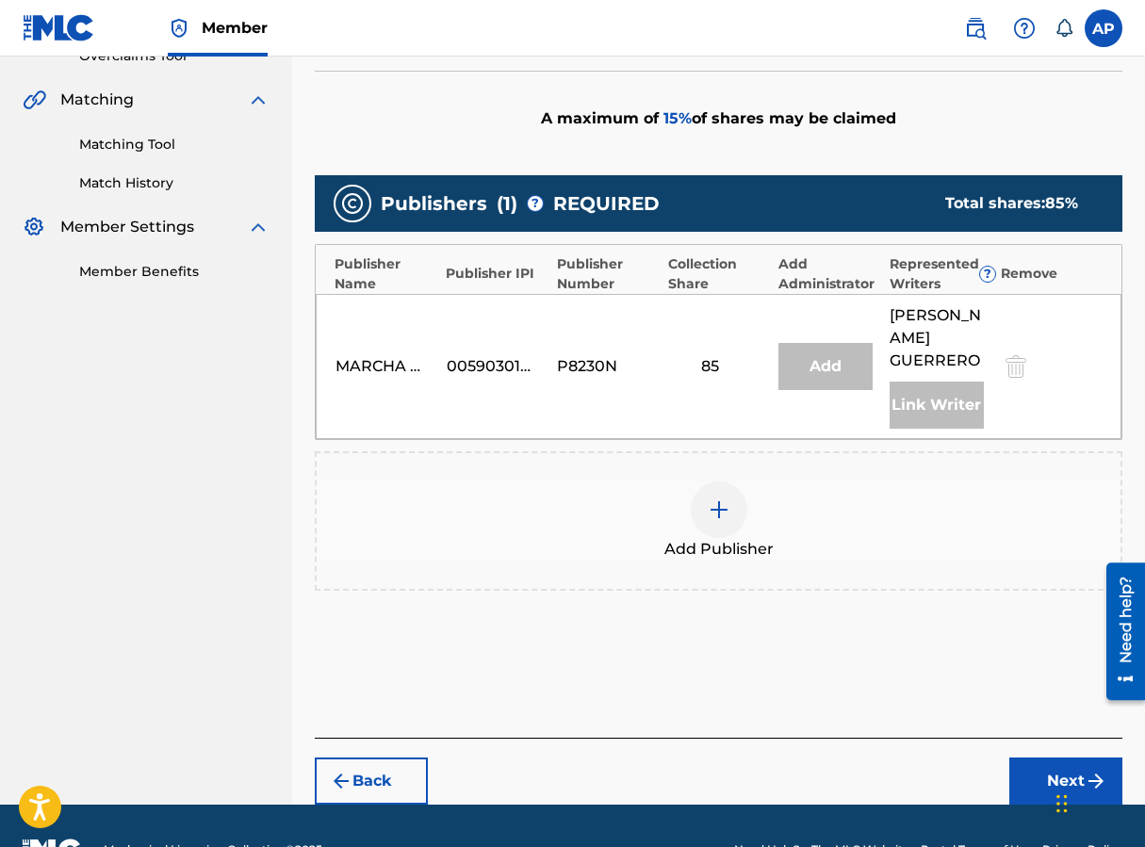
scroll to position [417, 0]
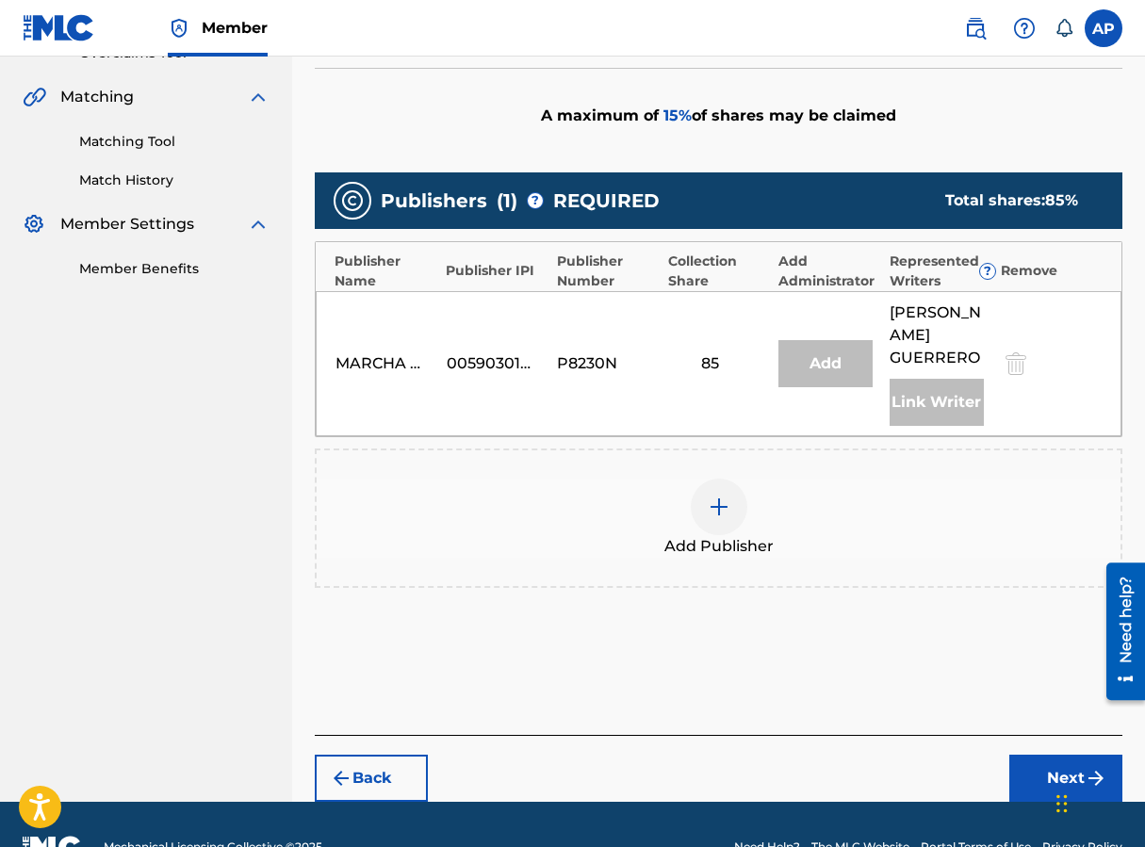
click at [726, 518] on img at bounding box center [719, 507] width 23 height 23
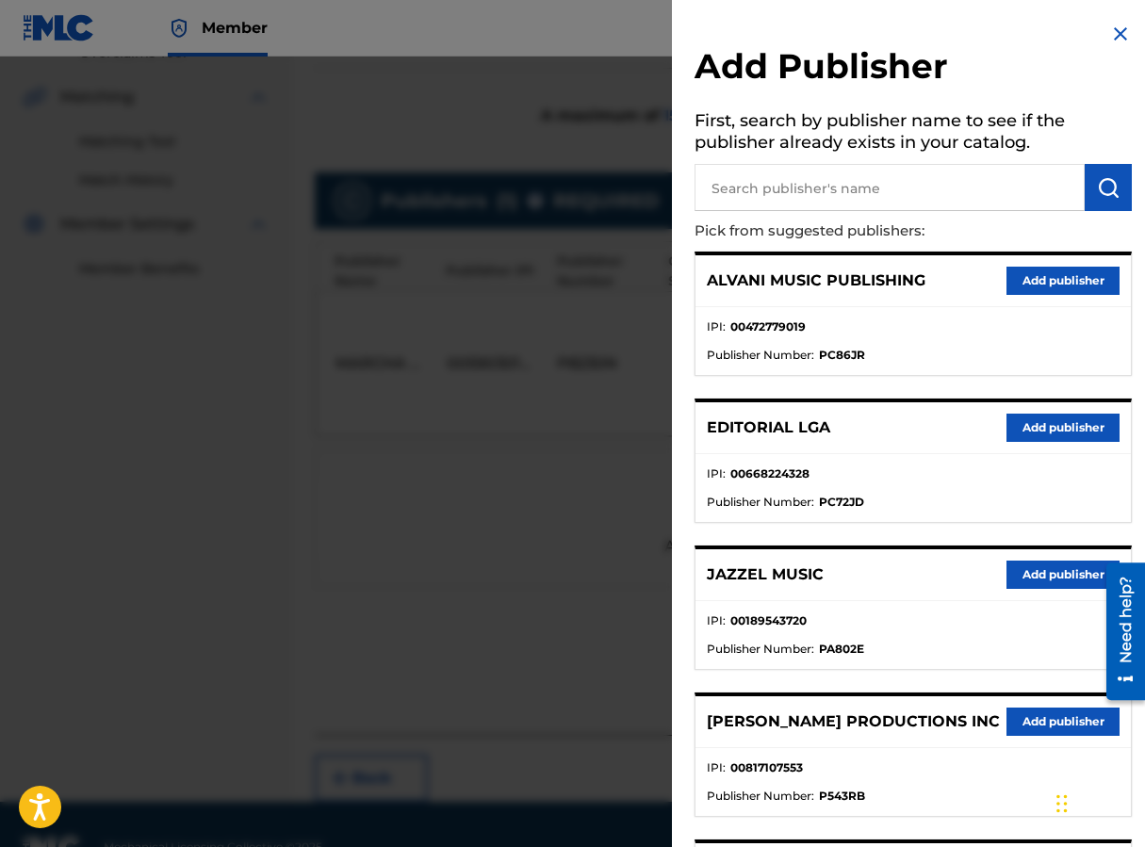
click at [874, 203] on input "text" at bounding box center [889, 187] width 390 height 47
type input "EDITRAKA"
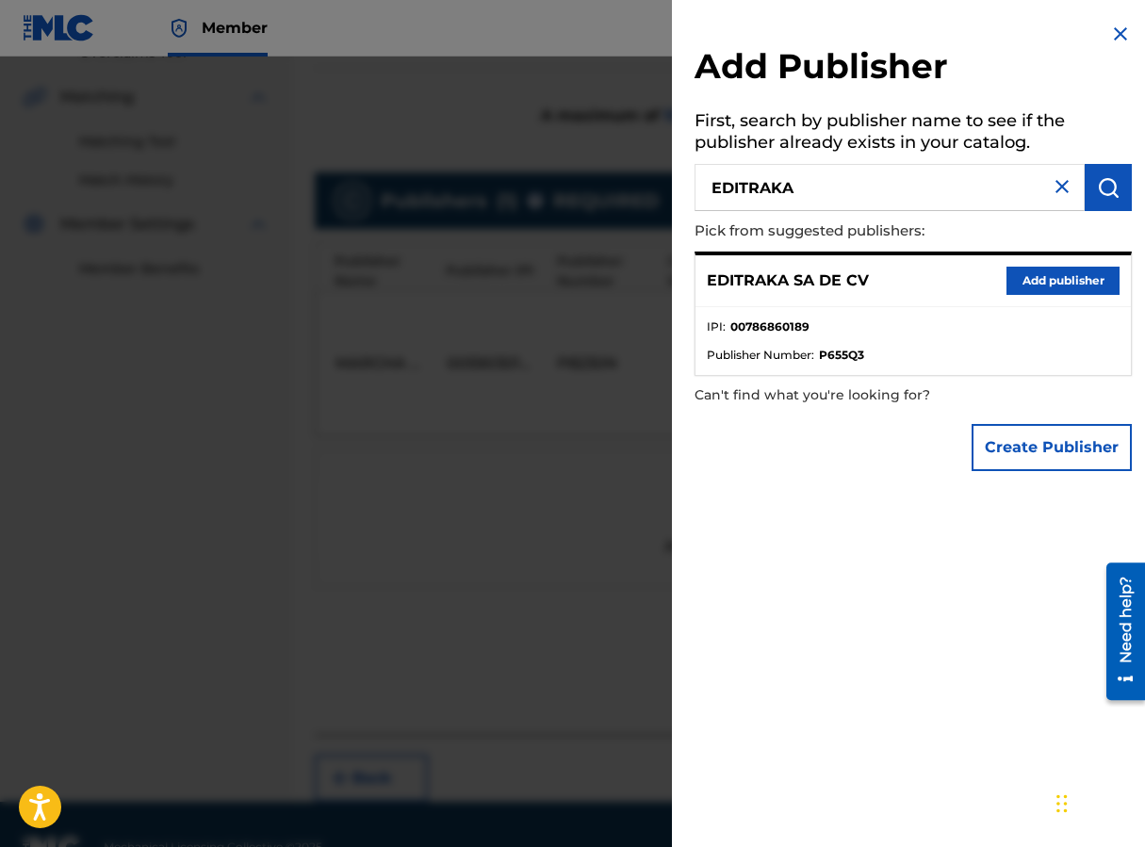
click at [917, 289] on button "Add publisher" at bounding box center [1062, 281] width 113 height 28
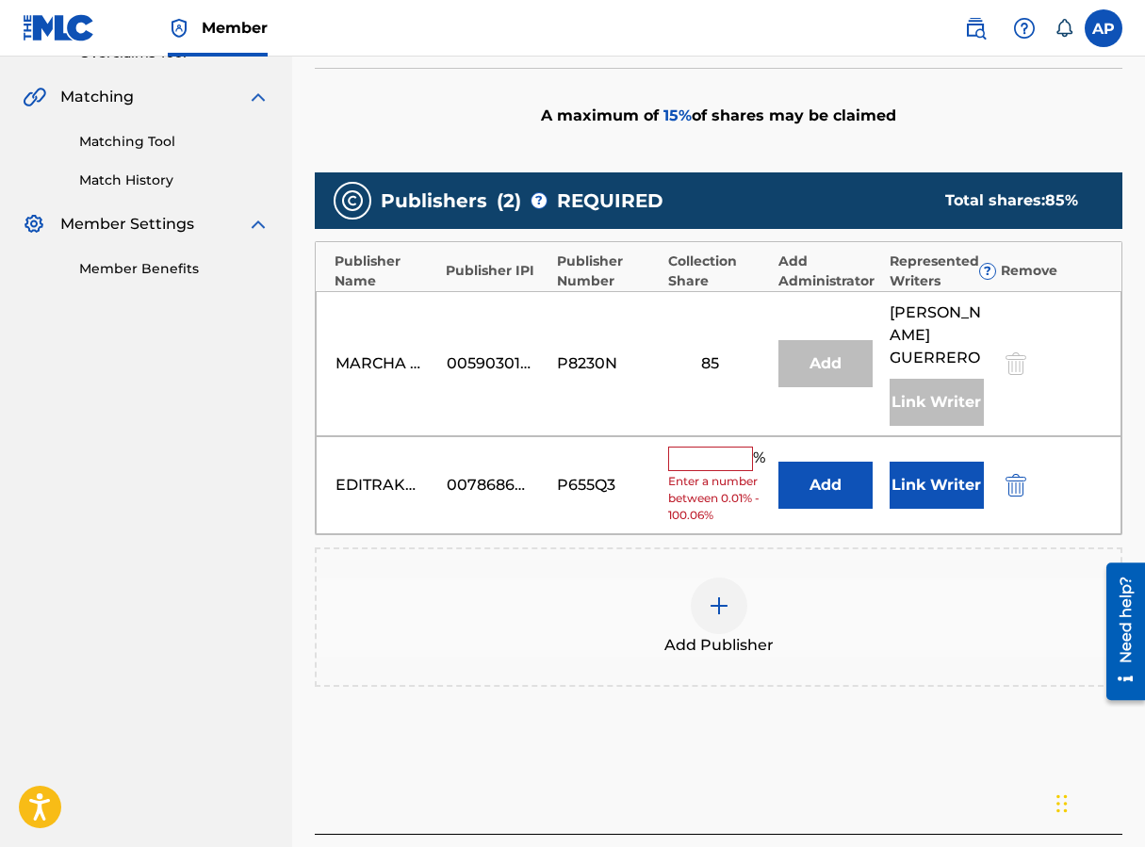
click at [823, 499] on button "Add" at bounding box center [825, 485] width 94 height 47
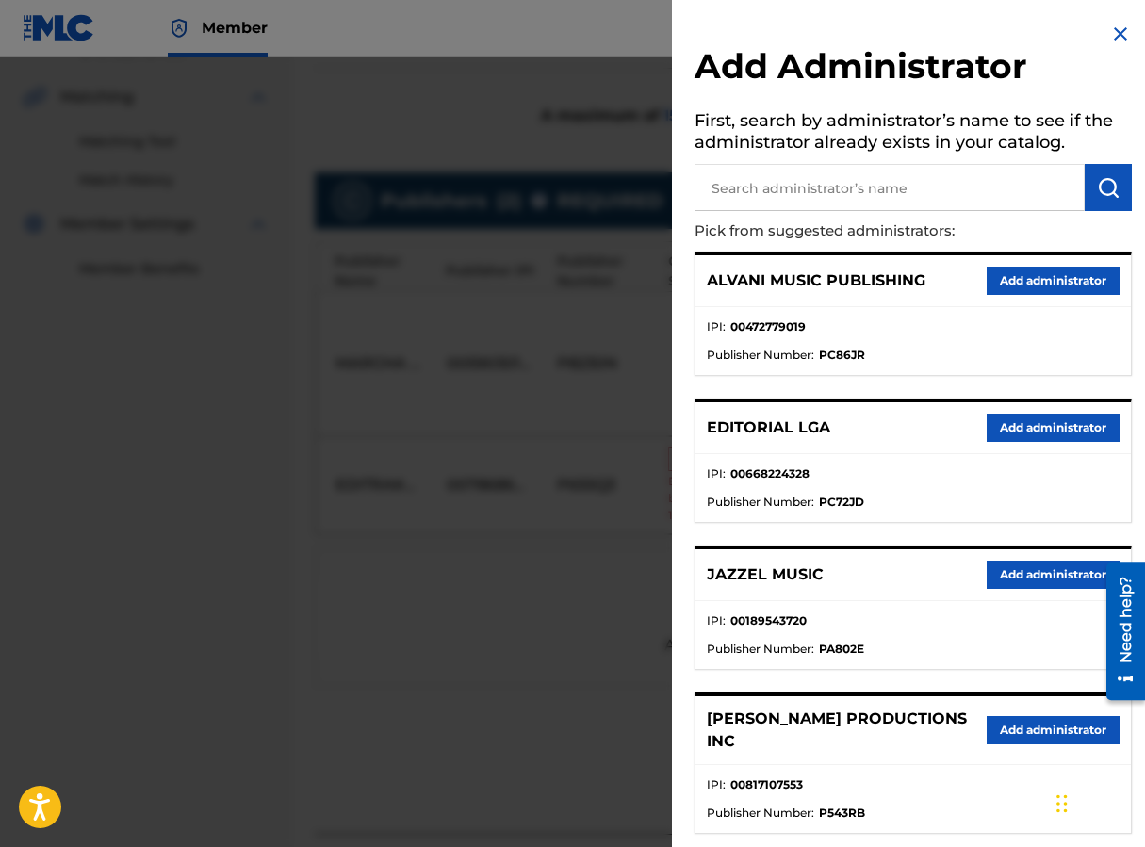
click at [805, 188] on input "text" at bounding box center [889, 187] width 390 height 47
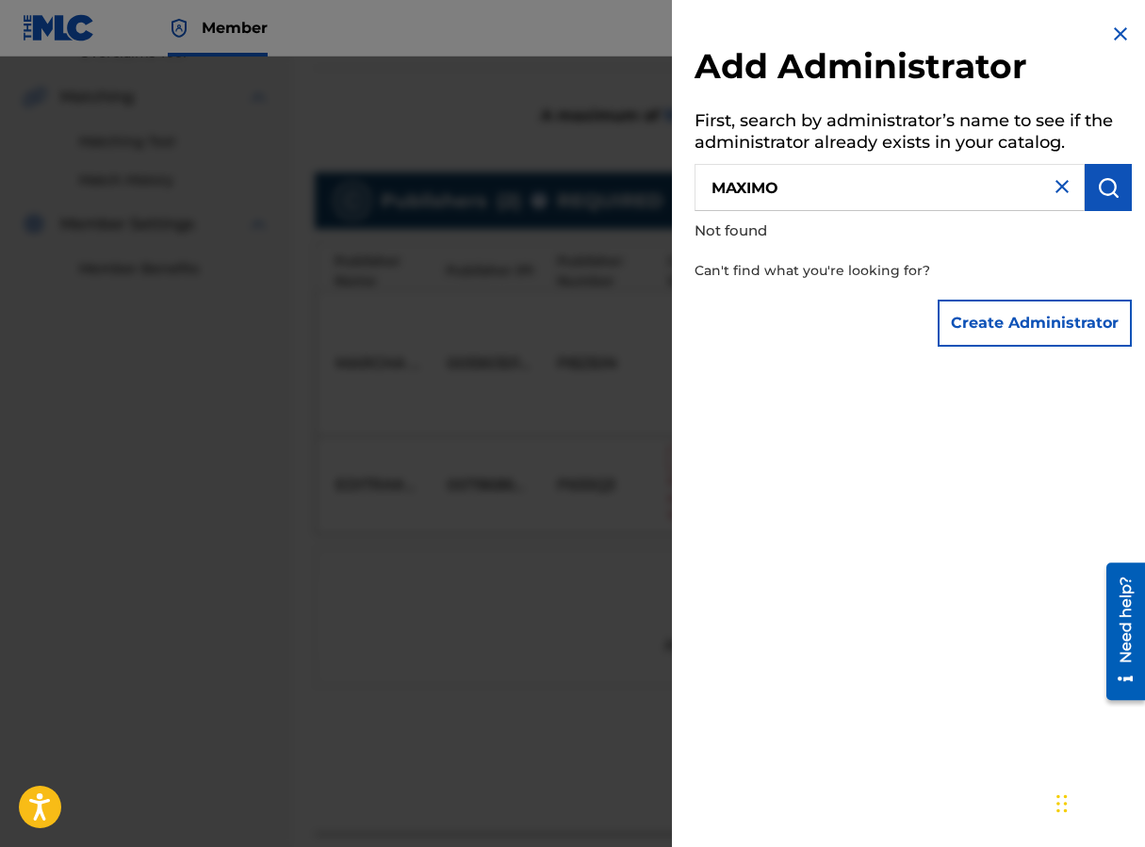
type input "MAXIMO"
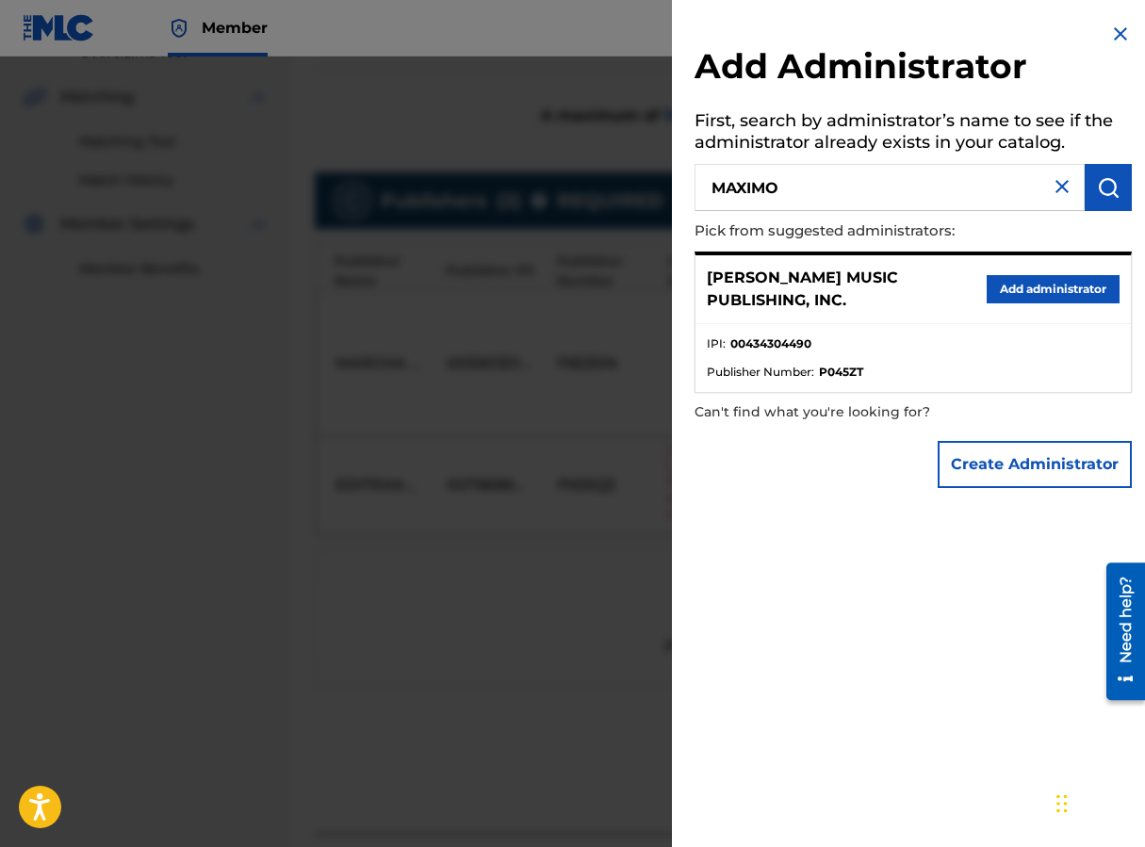
click at [917, 299] on button "Add administrator" at bounding box center [1053, 289] width 133 height 28
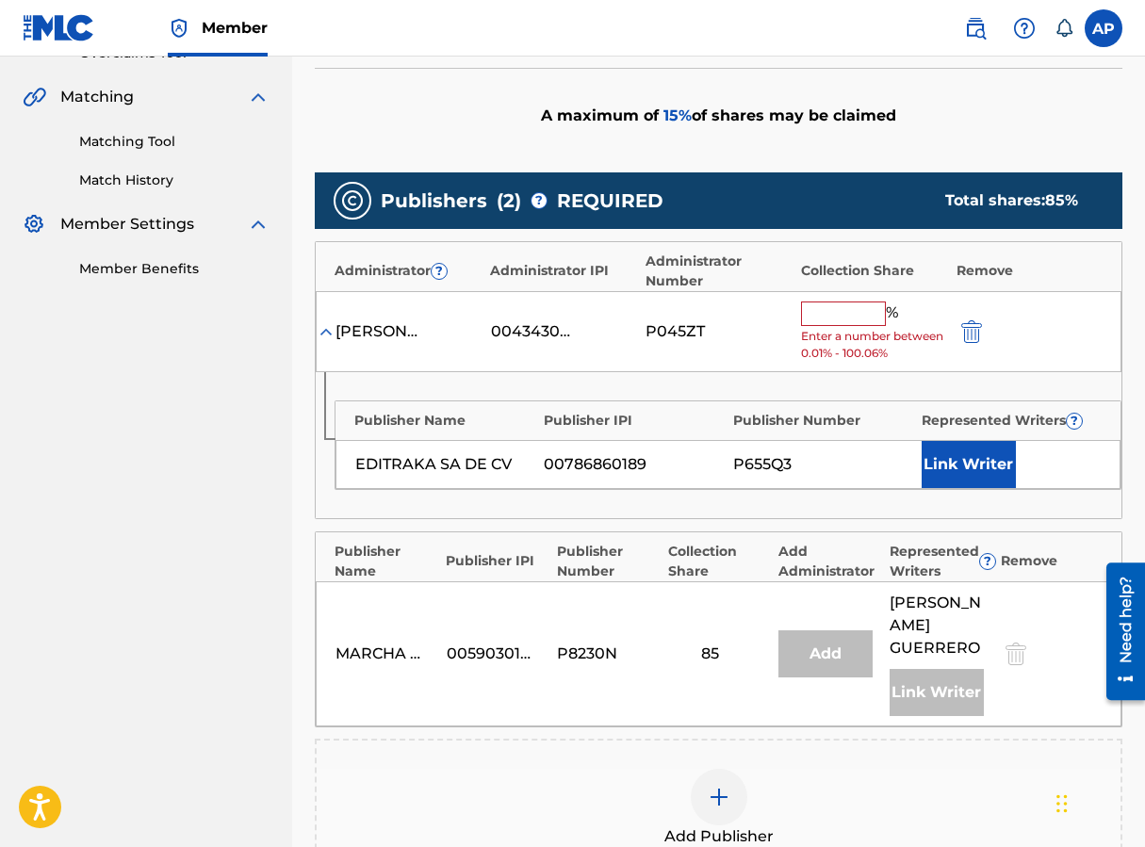
click at [831, 318] on input "text" at bounding box center [843, 314] width 85 height 24
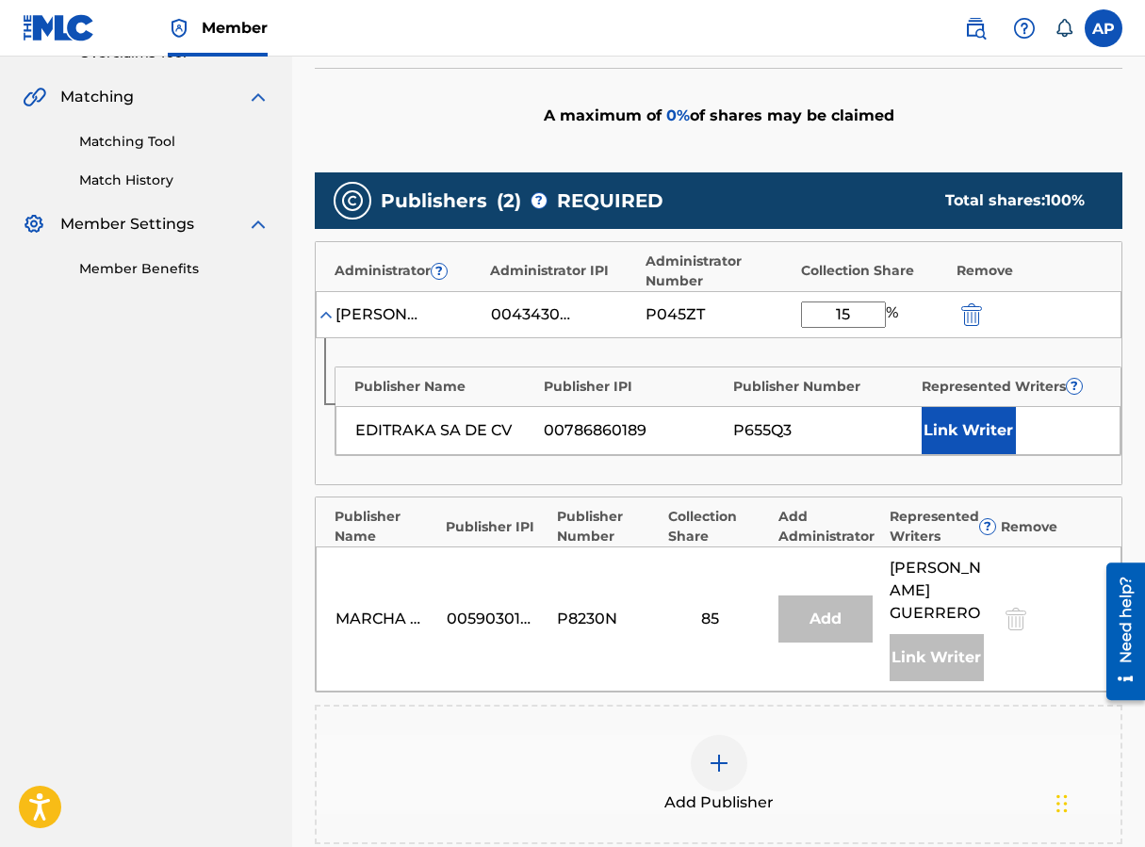
type input "15"
click at [736, 220] on div "Publishers ( 2 ) ? REQUIRED Total shares: 100 %" at bounding box center [719, 200] width 808 height 57
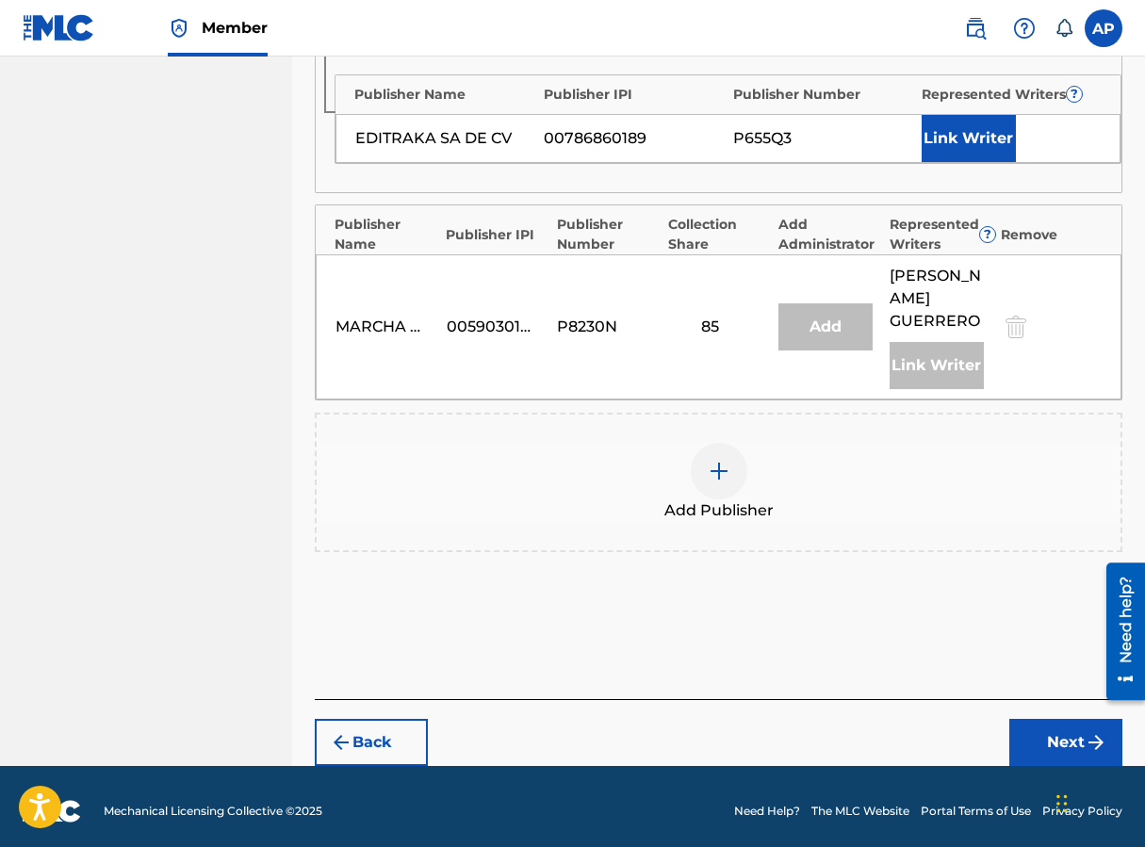
scroll to position [715, 0]
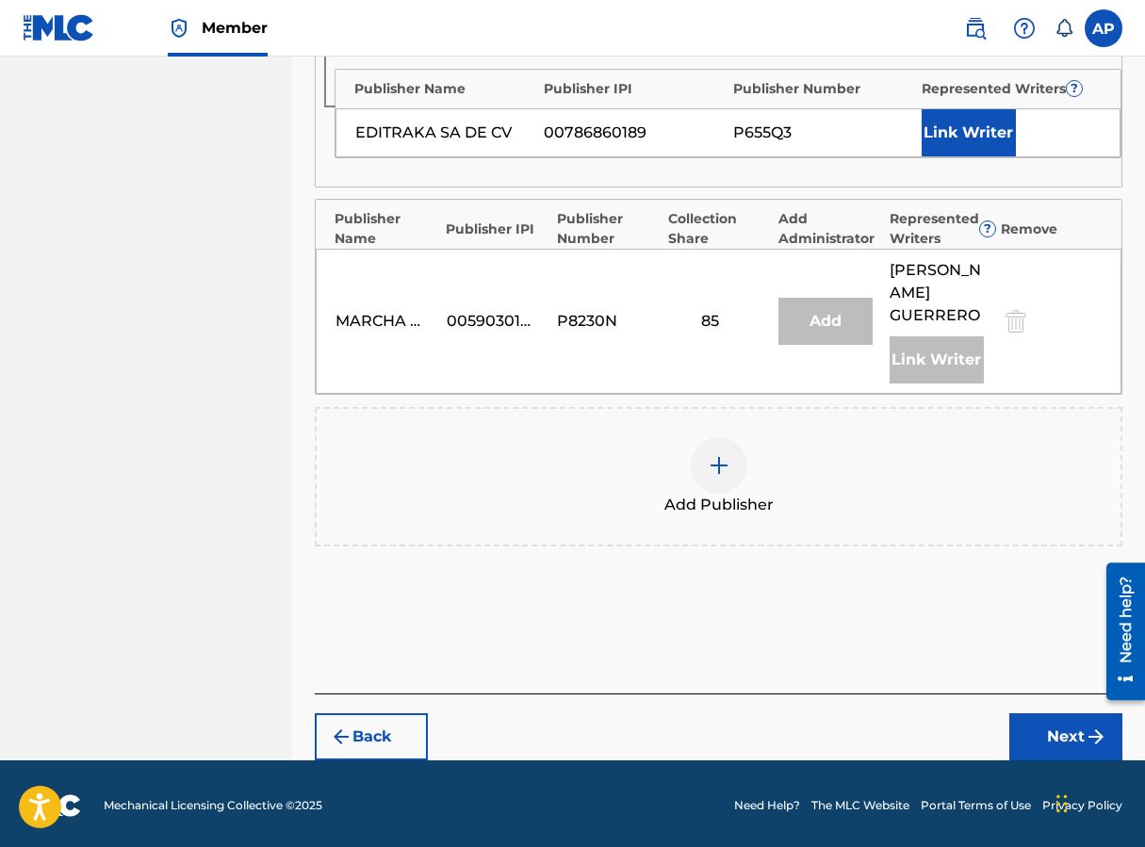
click at [917, 760] on button "Next" at bounding box center [1065, 736] width 113 height 47
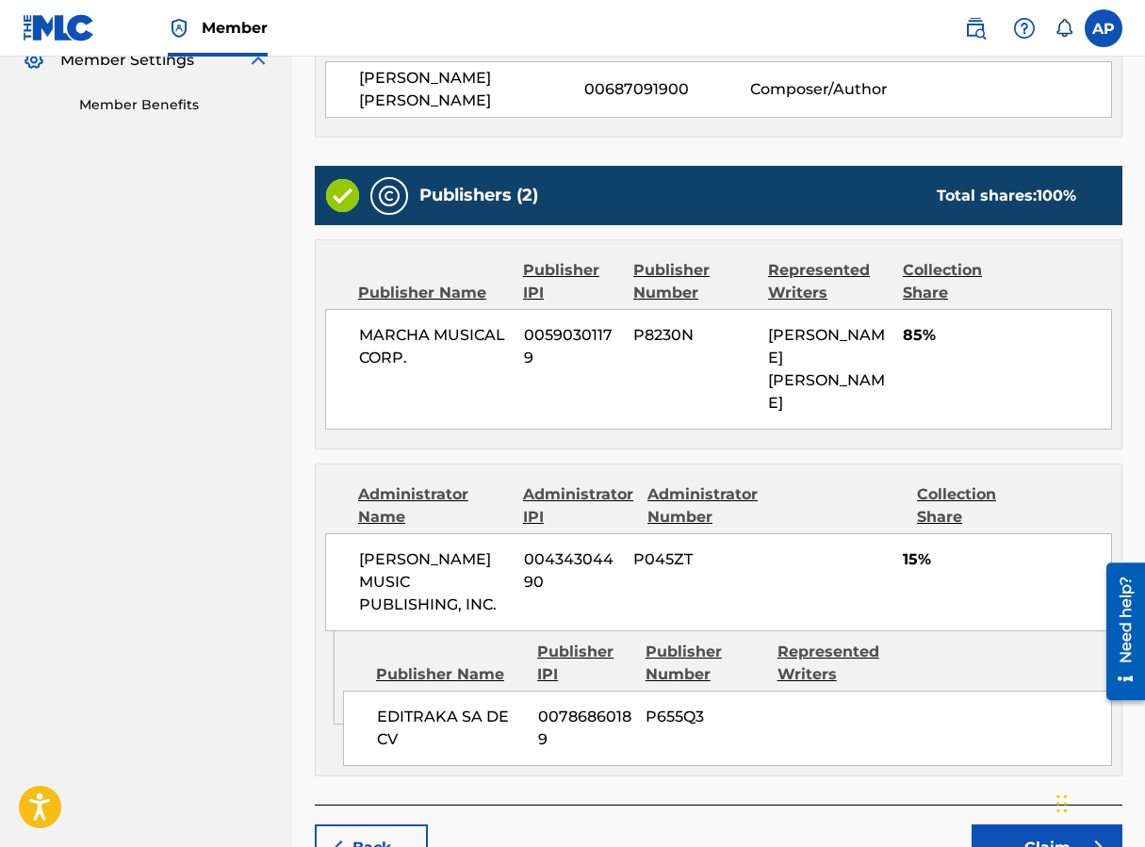
scroll to position [693, 0]
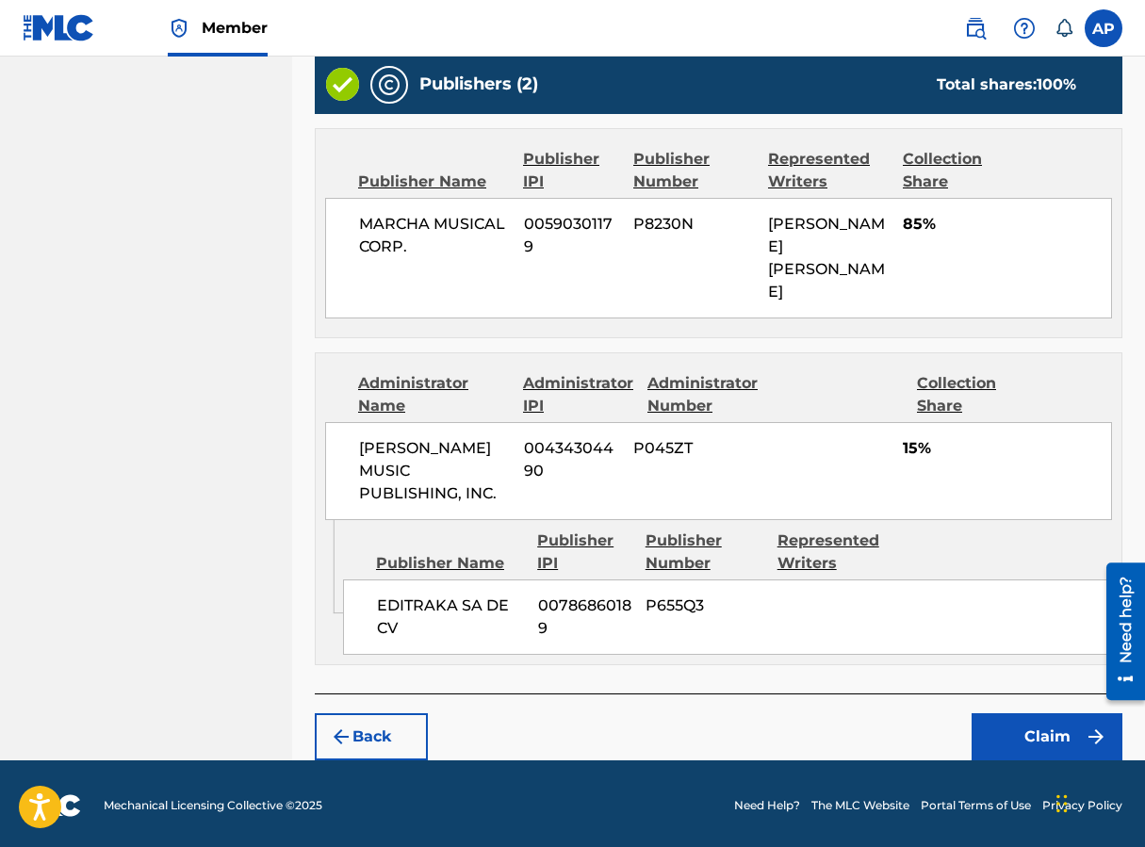
click at [917, 714] on button "Claim" at bounding box center [1047, 736] width 151 height 47
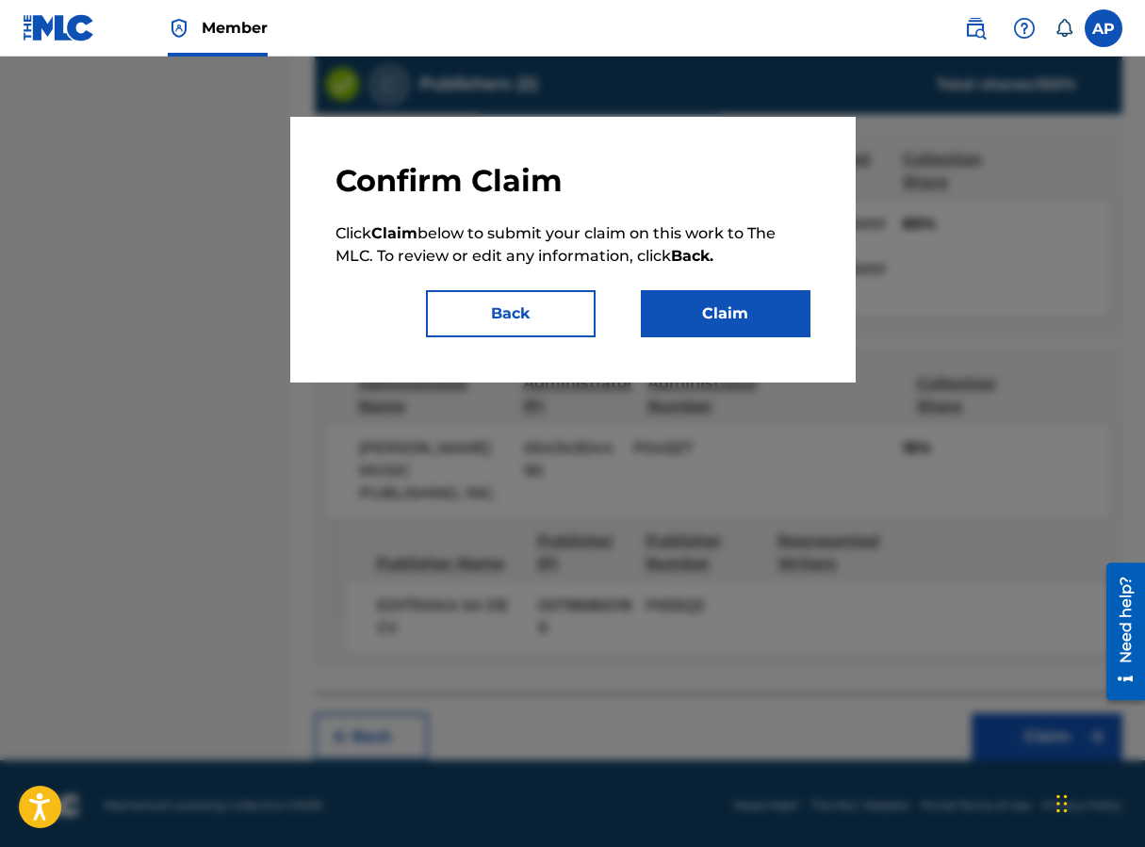
click at [761, 317] on button "Claim" at bounding box center [726, 313] width 170 height 47
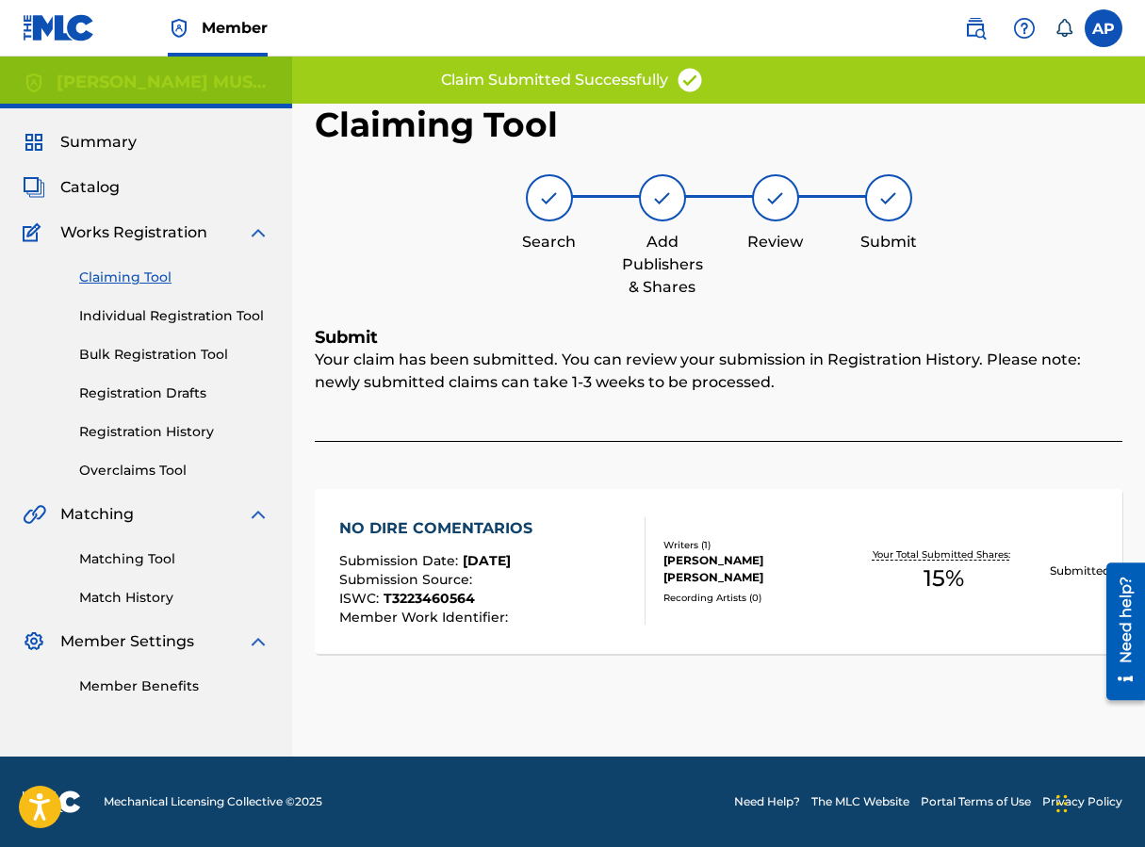
scroll to position [0, 0]
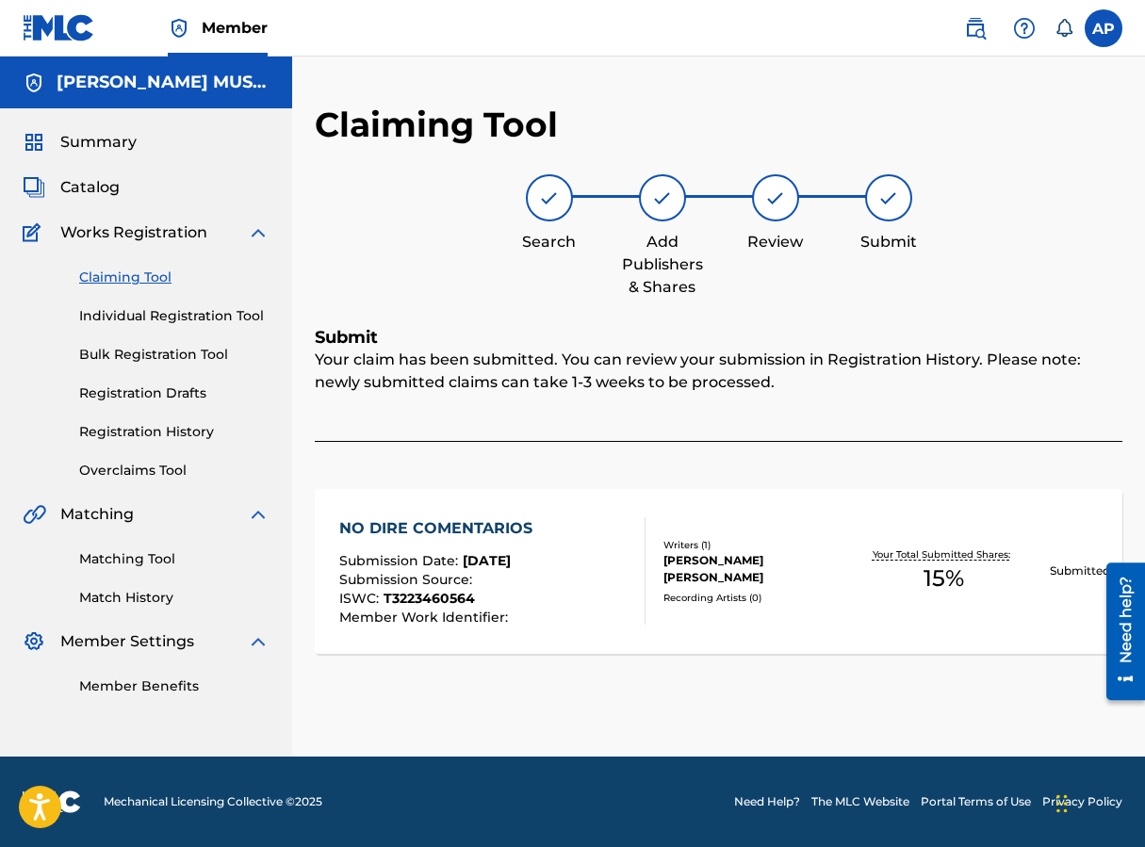
click at [140, 283] on link "Claiming Tool" at bounding box center [174, 278] width 190 height 20
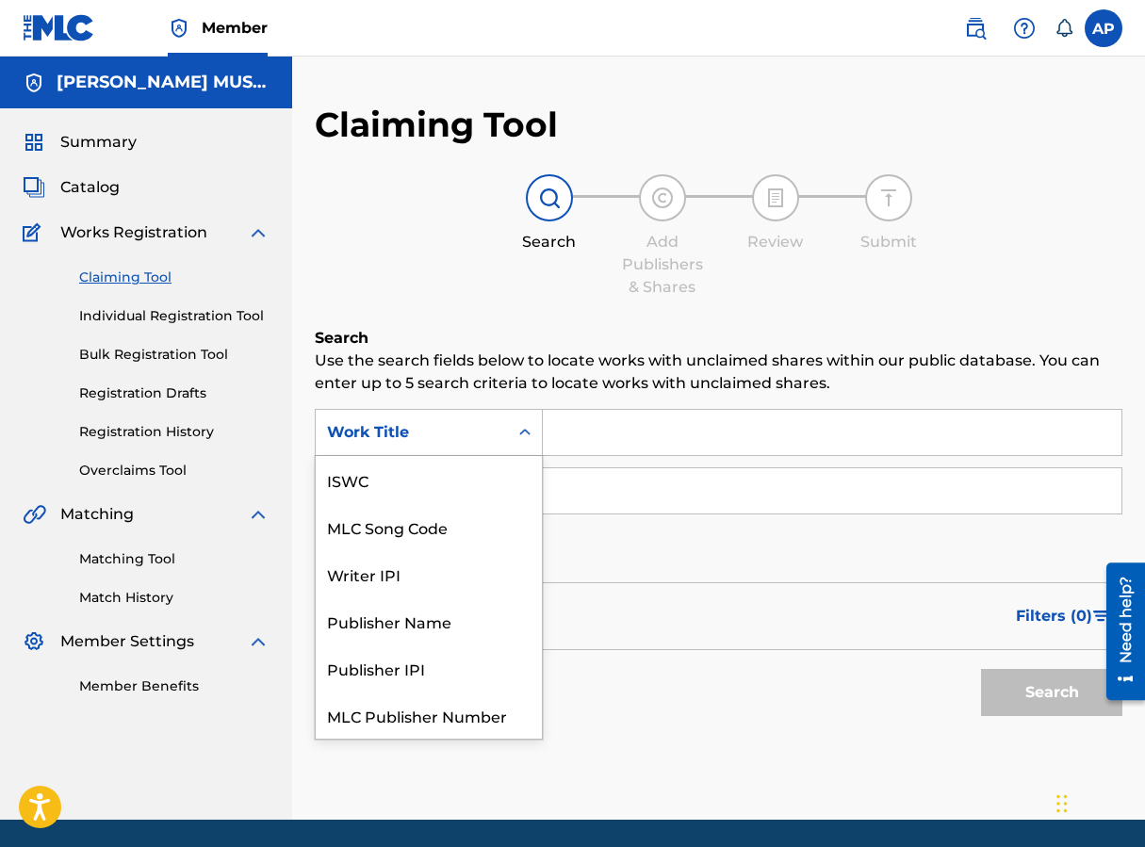
click at [463, 438] on div "Work Title" at bounding box center [412, 432] width 170 height 23
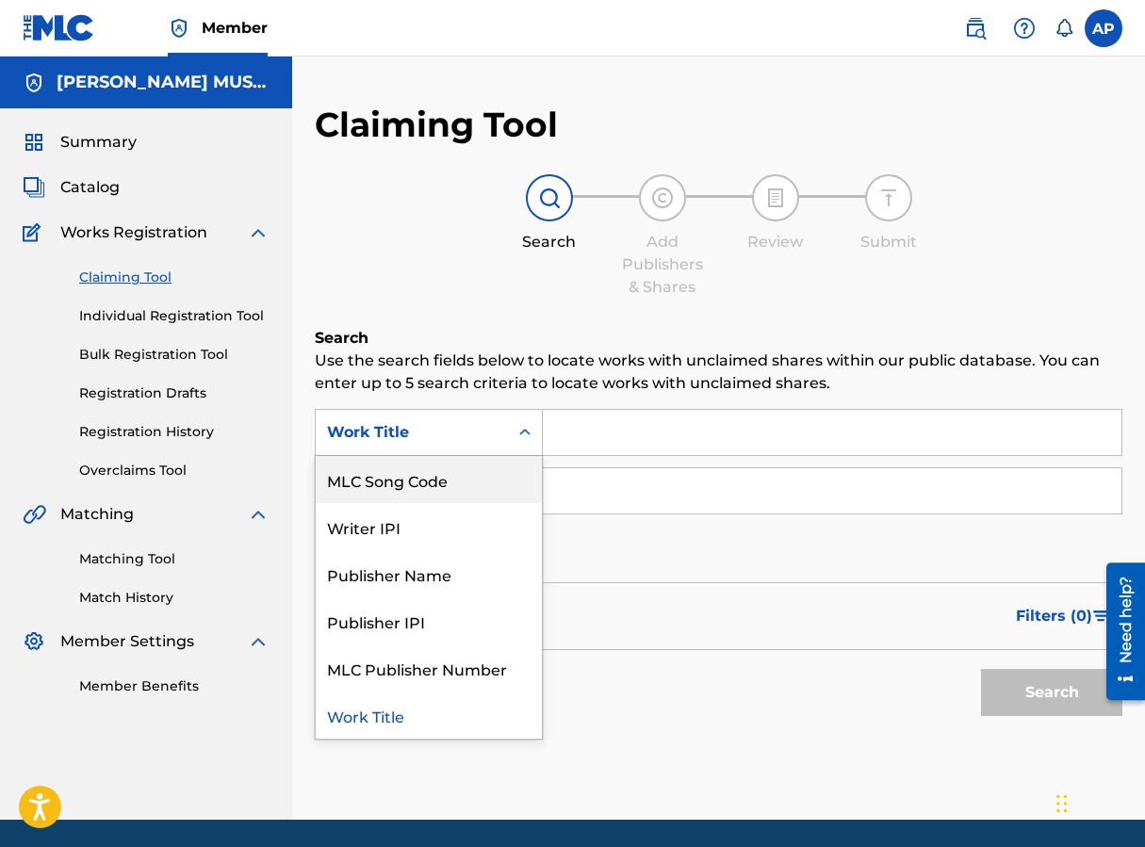
click at [440, 479] on div "MLC Song Code" at bounding box center [429, 479] width 226 height 47
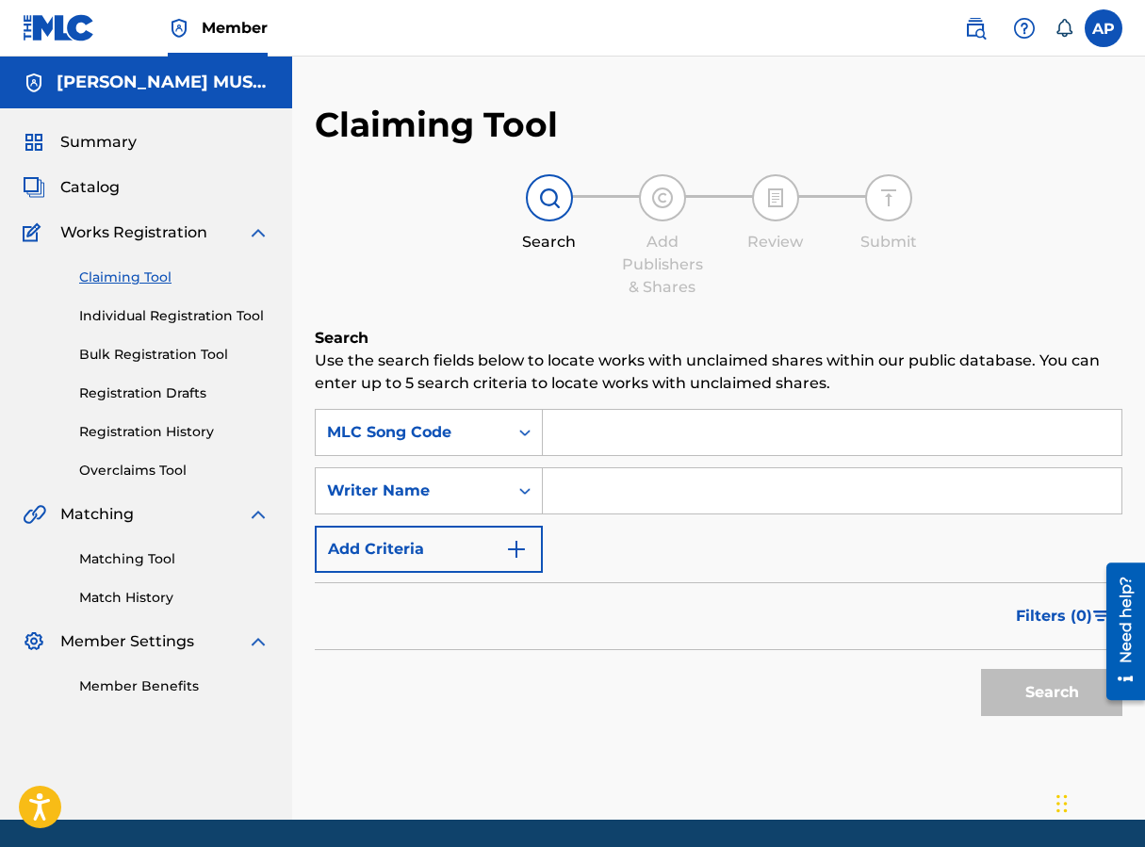
click at [572, 434] on input "Search Form" at bounding box center [832, 432] width 579 height 45
paste input "NV9V09"
type input "NV9V09"
click at [917, 680] on button "Search" at bounding box center [1051, 692] width 141 height 47
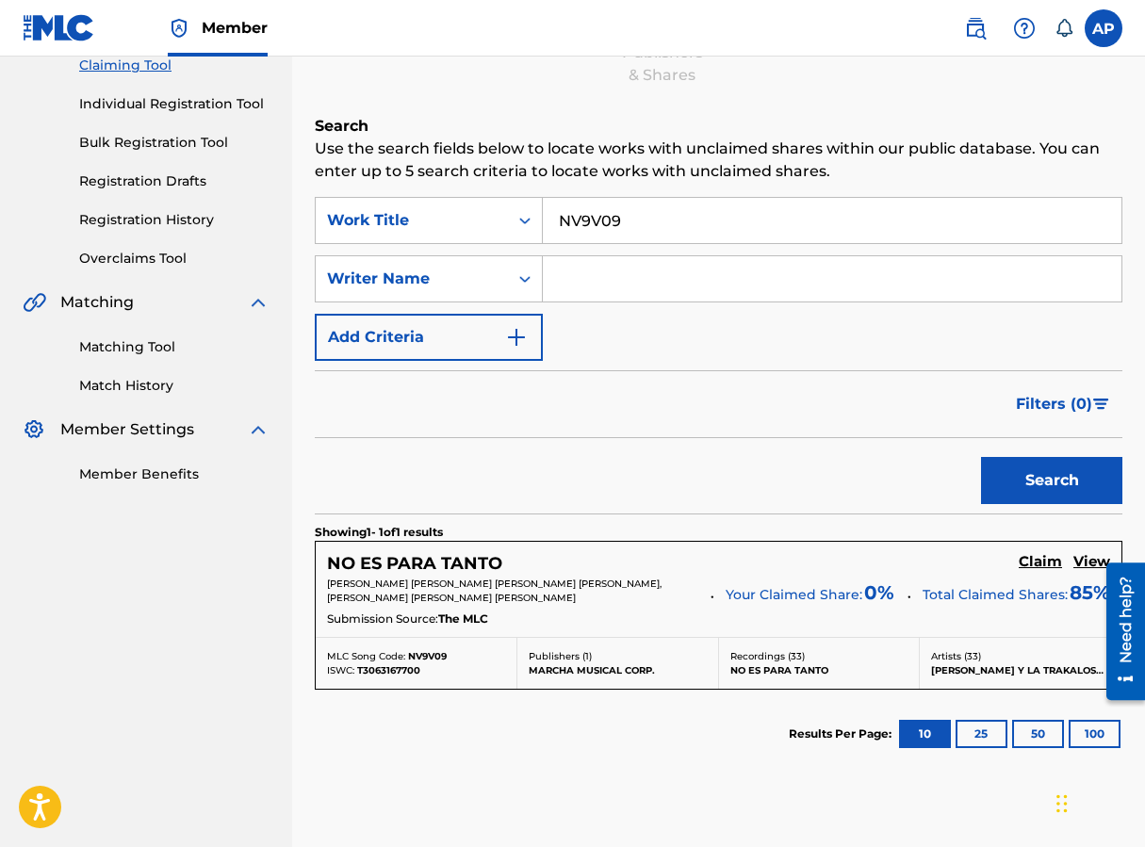
scroll to position [256, 0]
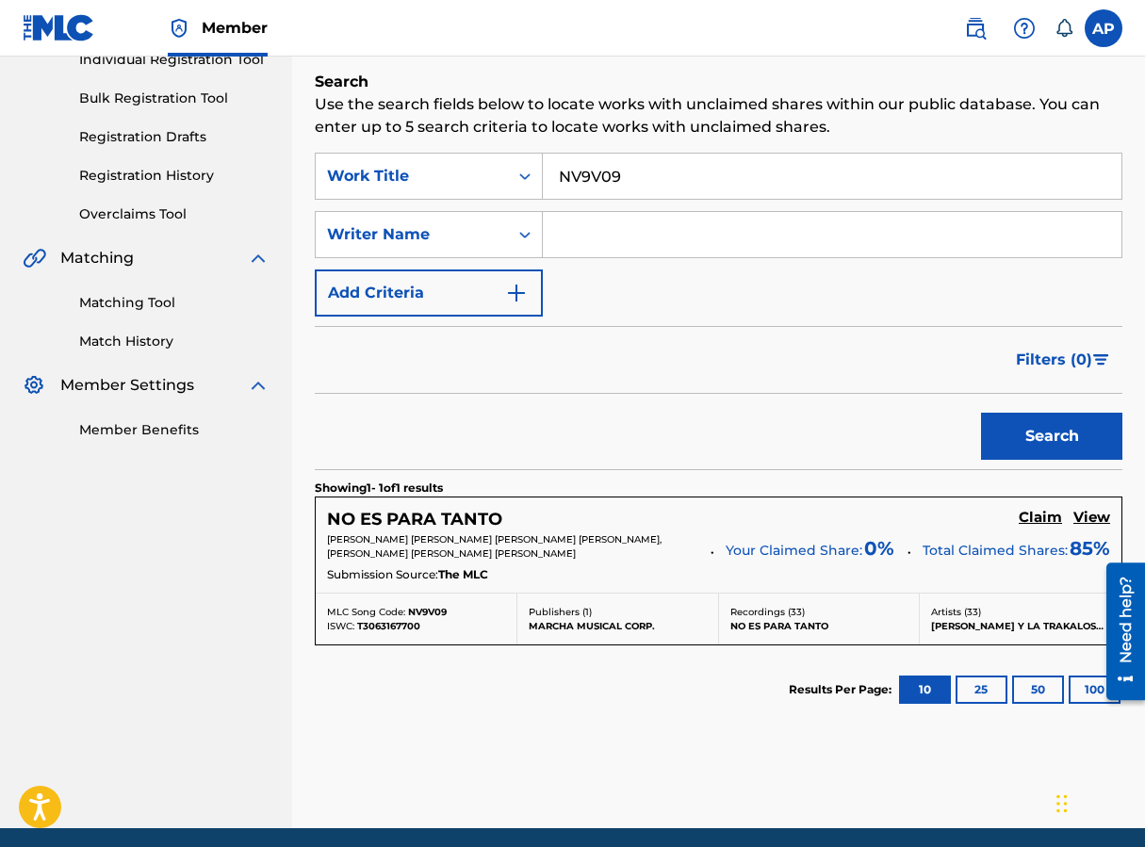
click at [917, 518] on h5 "Claim" at bounding box center [1040, 518] width 43 height 18
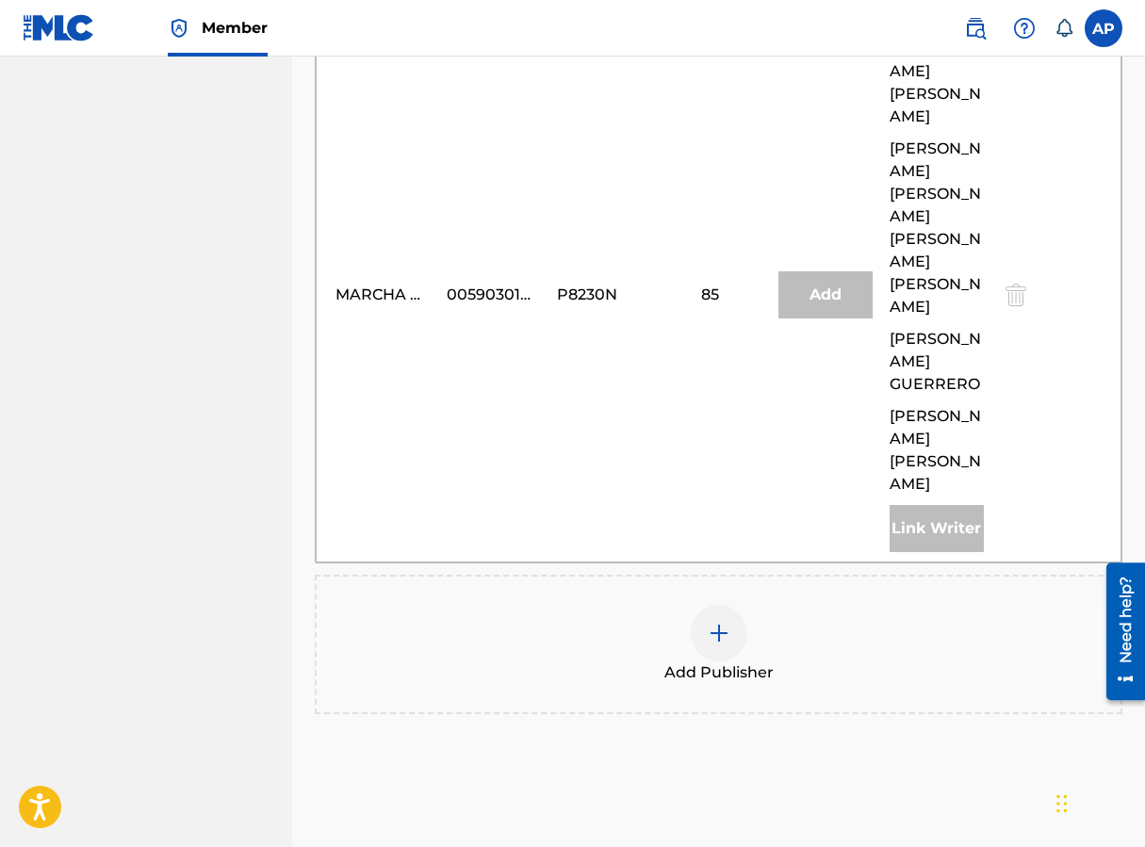
scroll to position [700, 0]
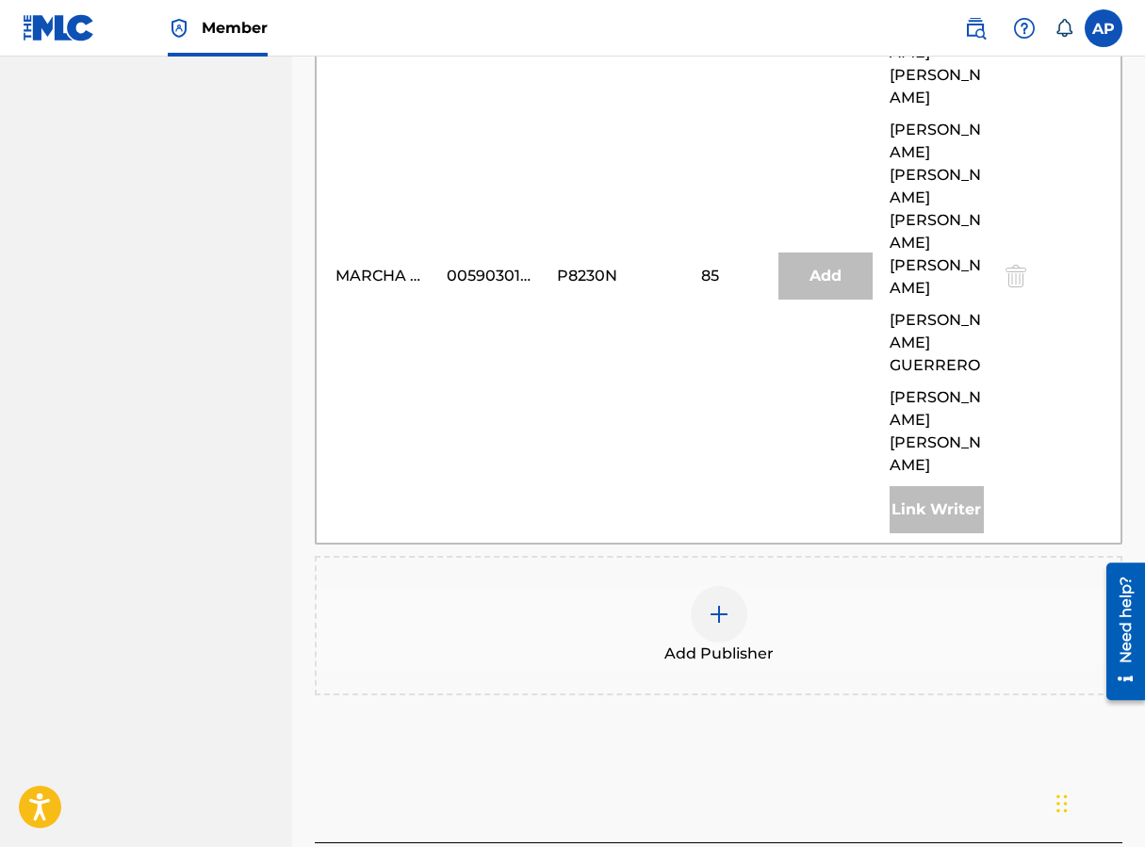
click at [715, 603] on img at bounding box center [719, 614] width 23 height 23
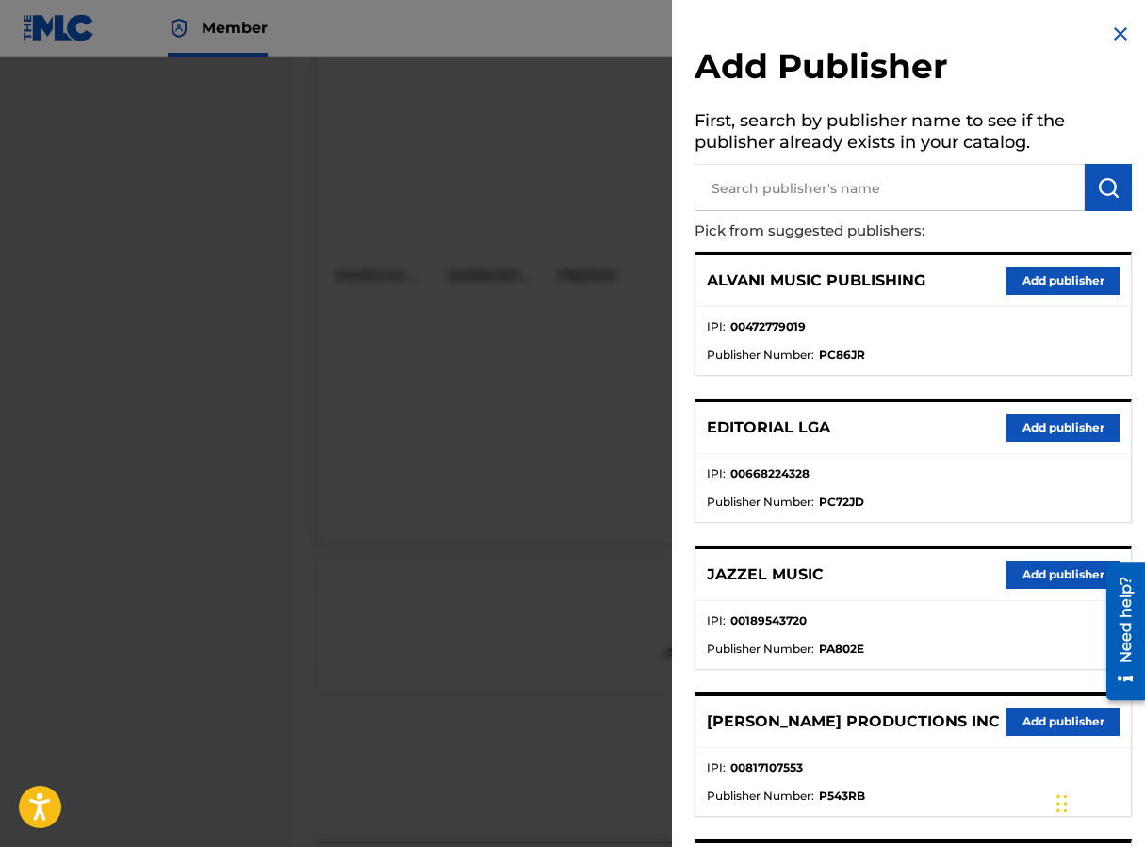
click at [798, 170] on input "text" at bounding box center [889, 187] width 390 height 47
type input "EDITRAKA"
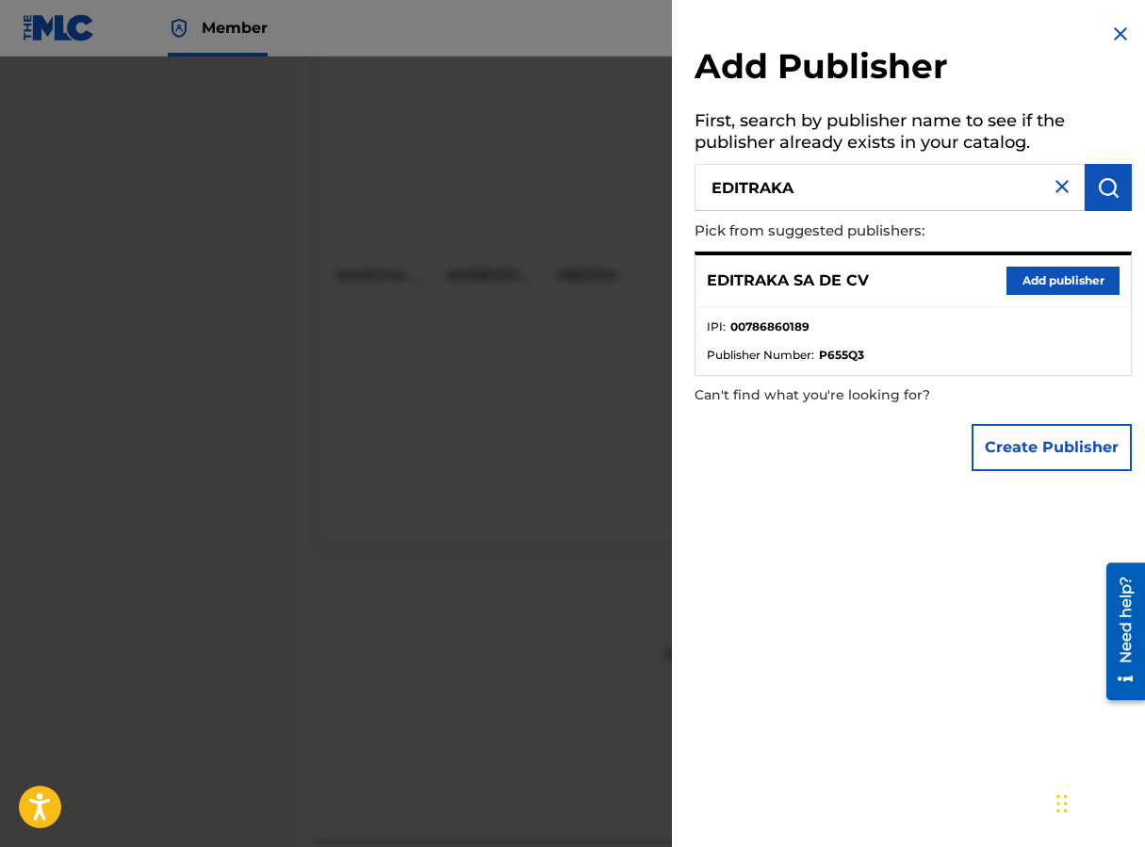
click at [917, 301] on div "EDITRAKA SA DE CV Add publisher" at bounding box center [912, 281] width 435 height 52
click at [917, 285] on button "Add publisher" at bounding box center [1062, 281] width 113 height 28
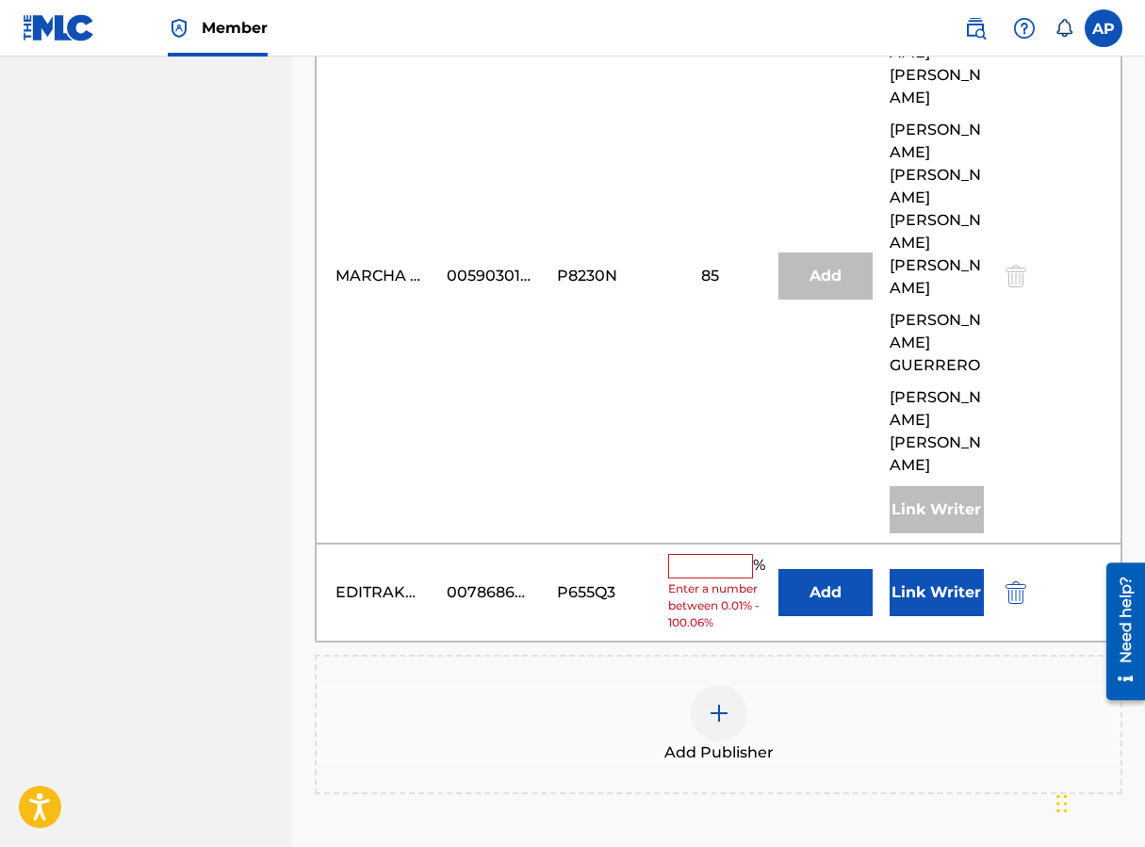
click at [823, 569] on button "Add" at bounding box center [825, 592] width 94 height 47
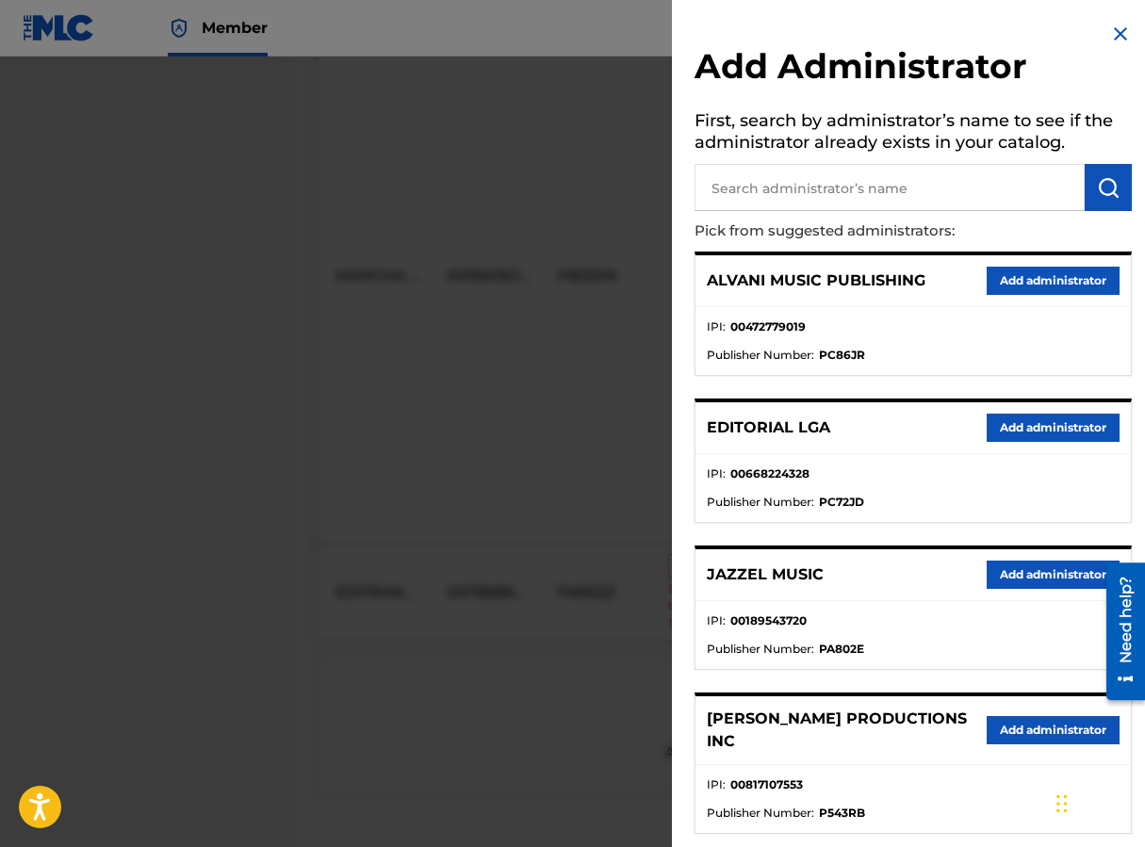
click at [808, 176] on input "text" at bounding box center [889, 187] width 390 height 47
type input "MAXIMO"
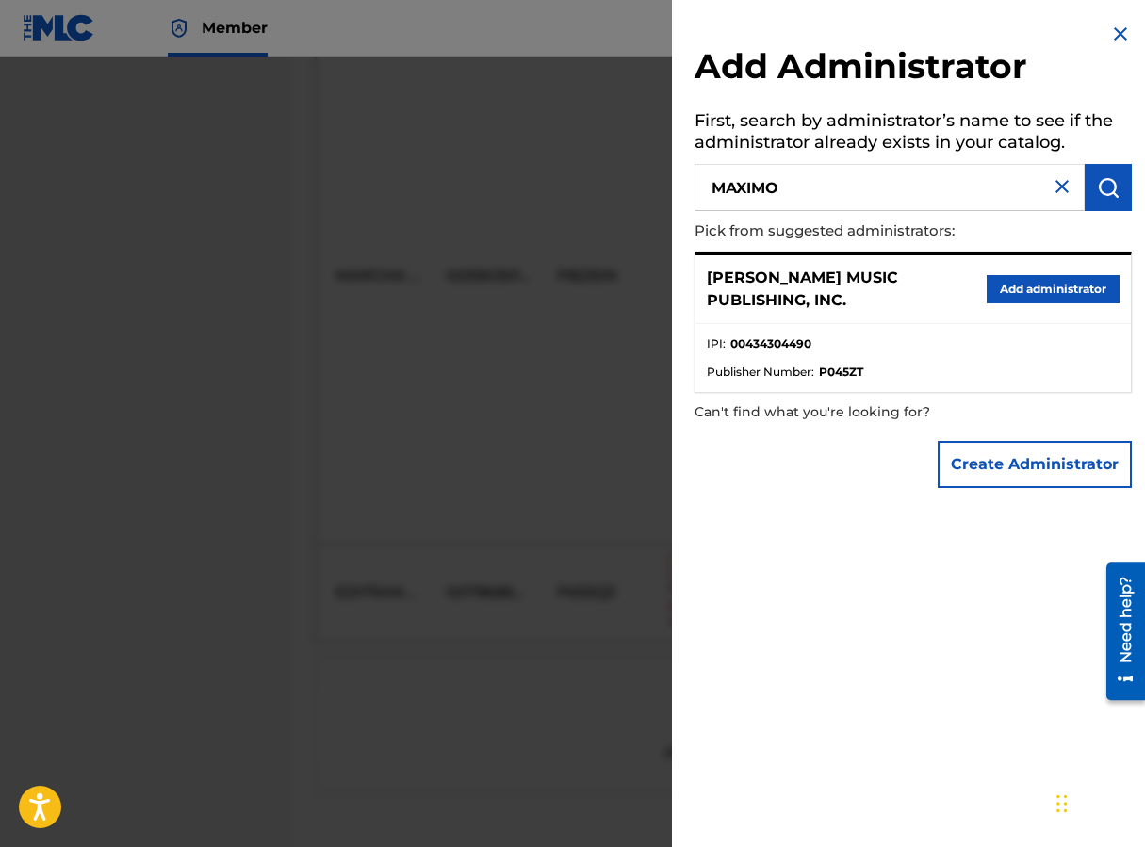
click at [917, 288] on button "Add administrator" at bounding box center [1053, 289] width 133 height 28
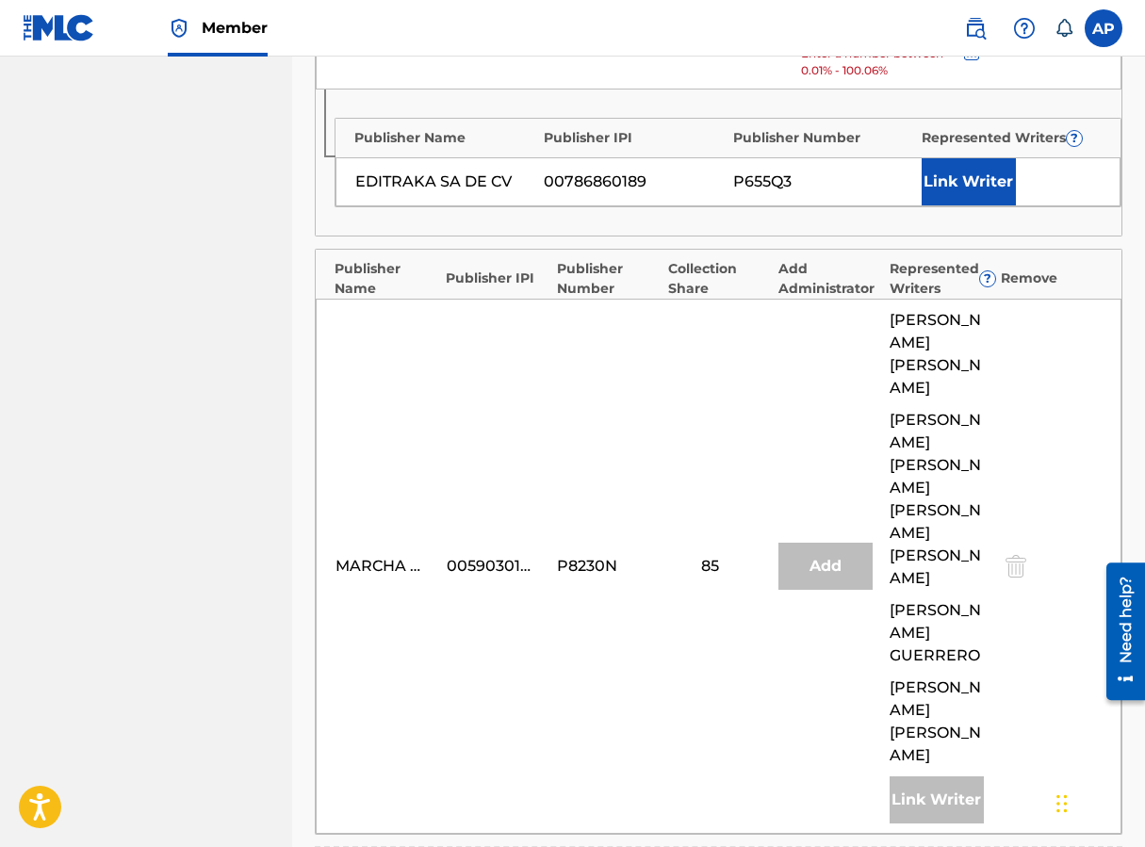
scroll to position [594, 0]
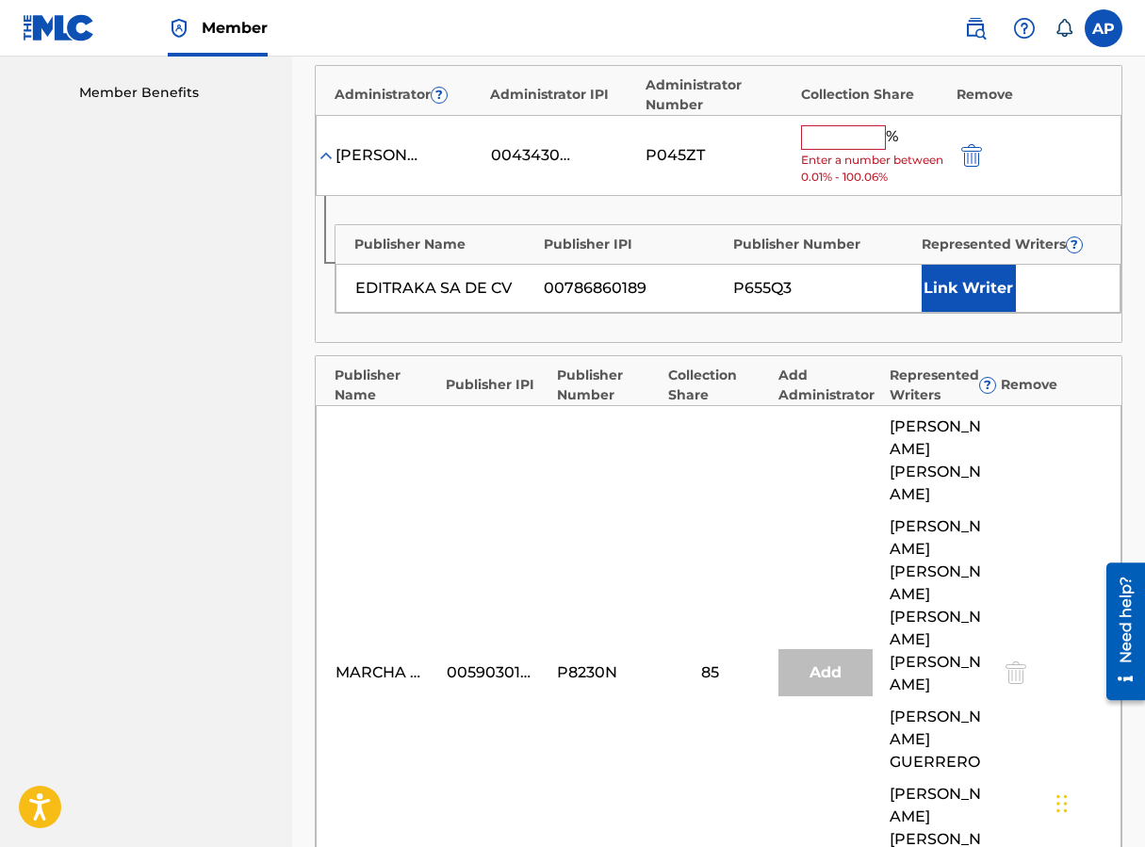
click at [822, 155] on span "Enter a number between 0.01% - 100.06%" at bounding box center [874, 169] width 146 height 34
click at [822, 143] on input "text" at bounding box center [843, 137] width 85 height 24
type input "15"
click at [734, 196] on div "Publisher Name Publisher IPI Publisher Number Represented Writers ? EDITRAKA SA…" at bounding box center [719, 269] width 806 height 146
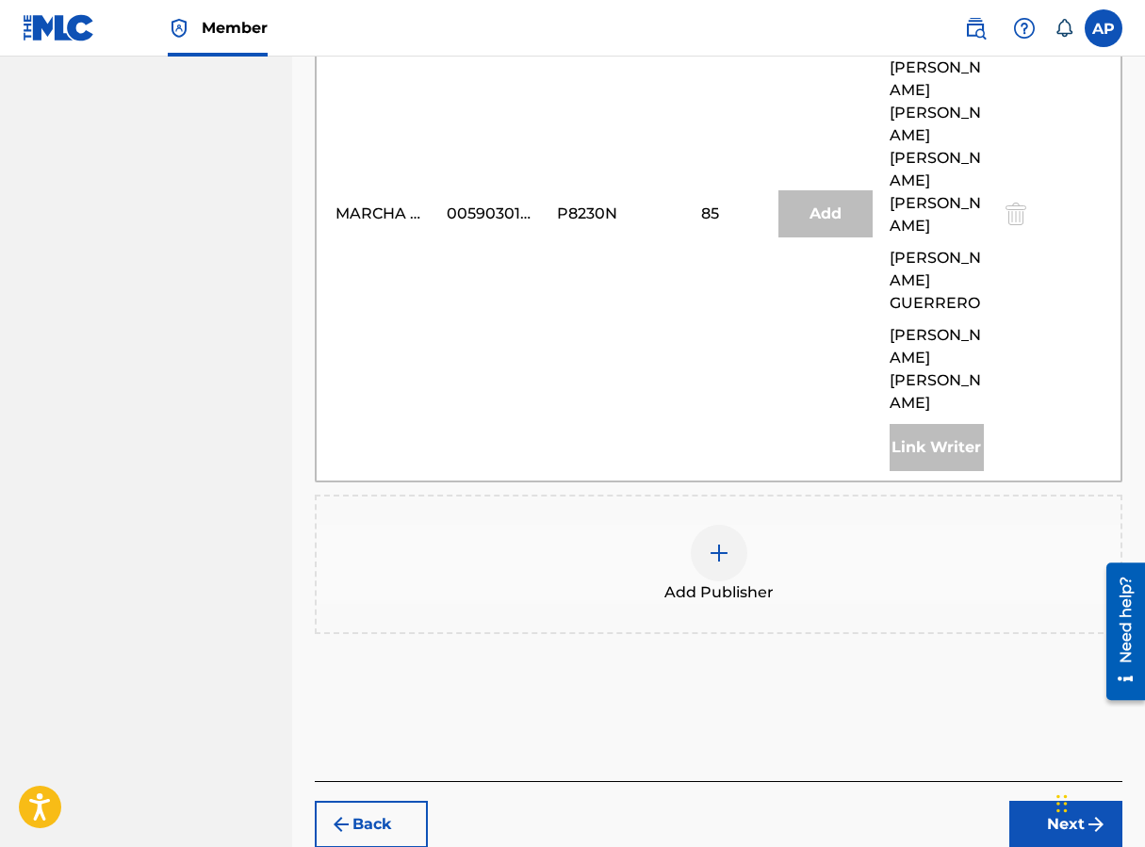
click at [917, 801] on button "Next" at bounding box center [1065, 824] width 113 height 47
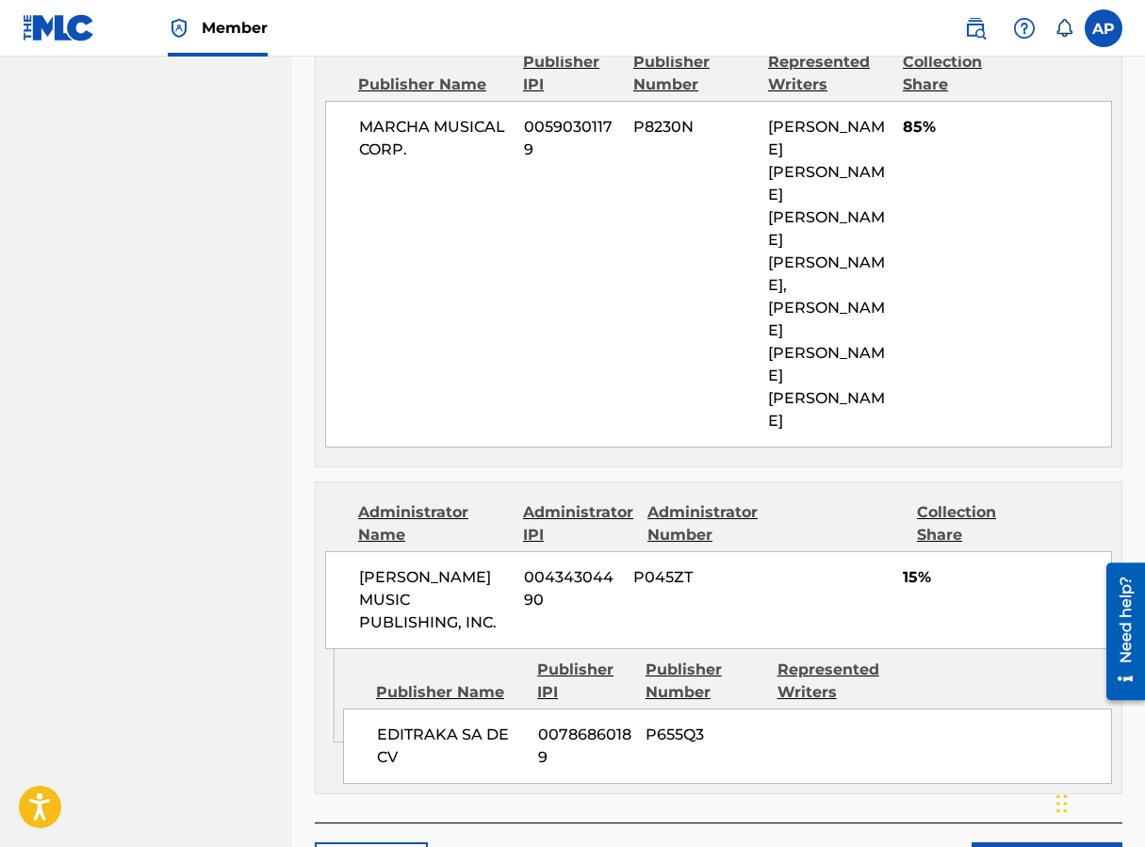
scroll to position [1046, 0]
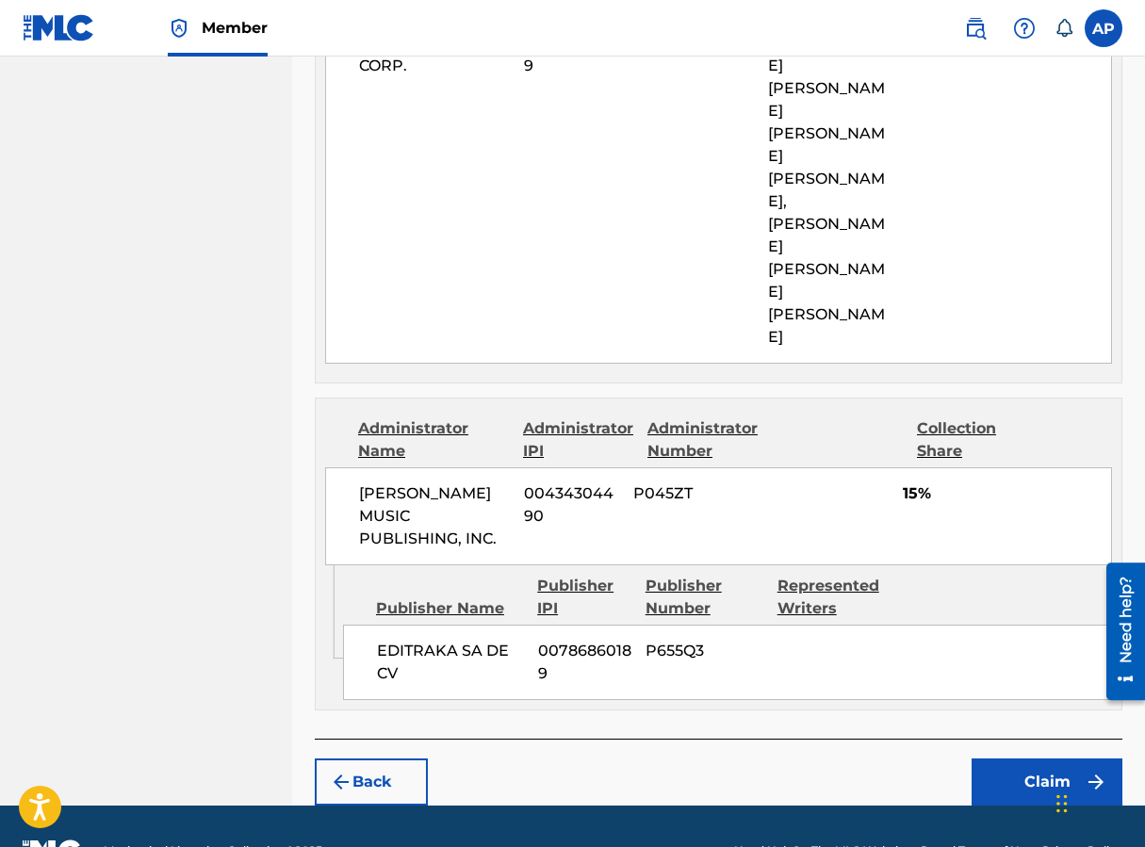
click at [917, 759] on button "Claim" at bounding box center [1047, 782] width 151 height 47
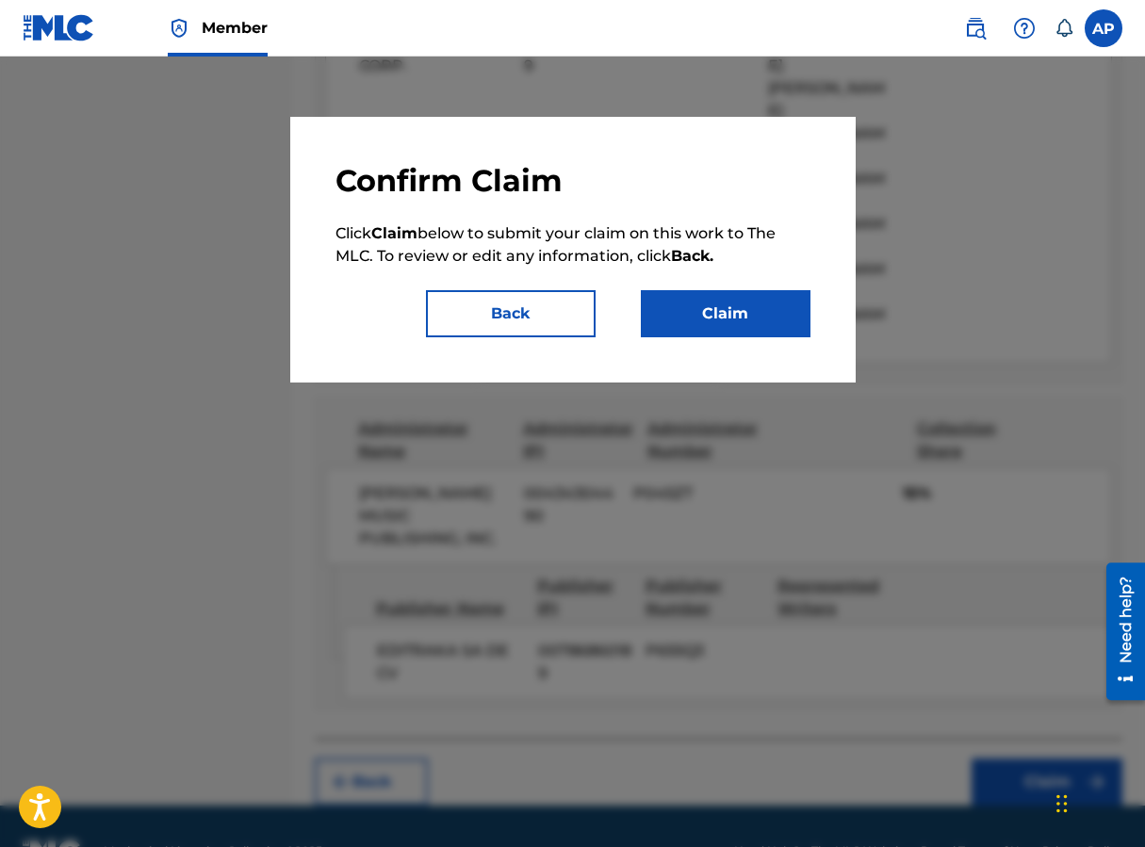
click at [756, 330] on button "Claim" at bounding box center [726, 313] width 170 height 47
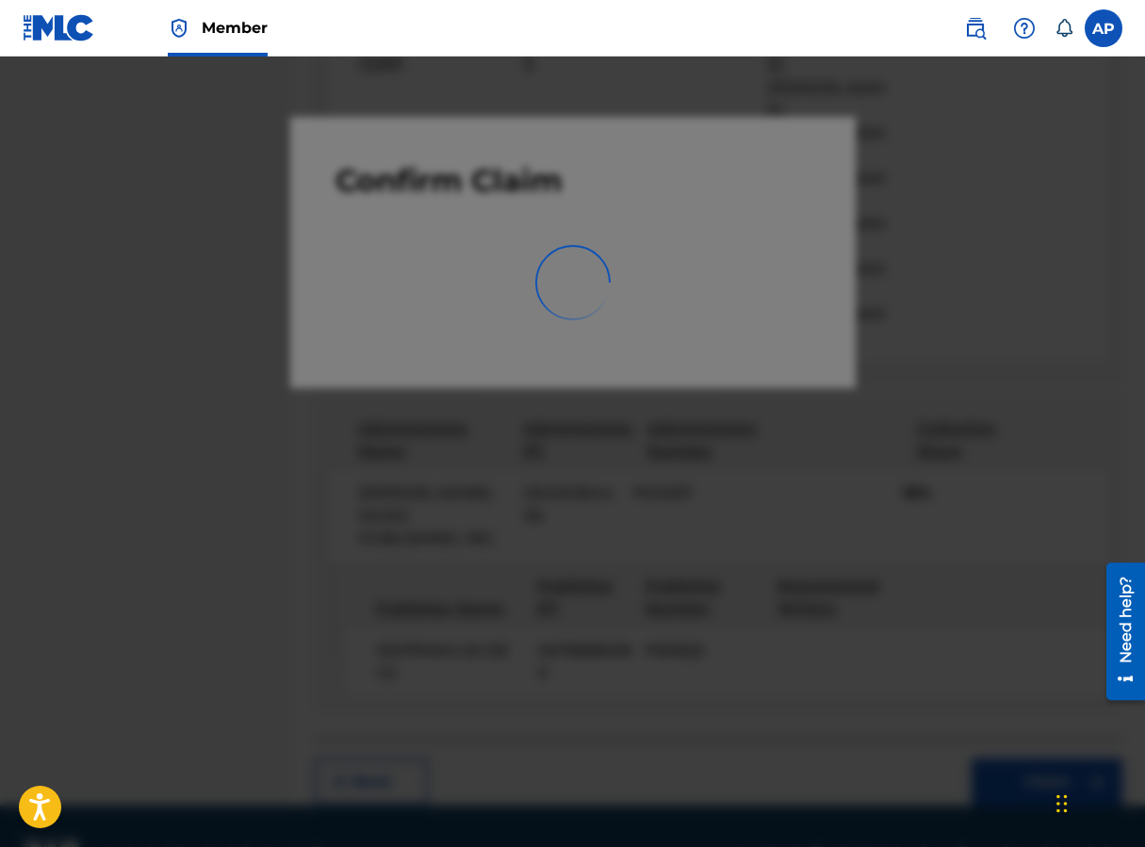
scroll to position [0, 0]
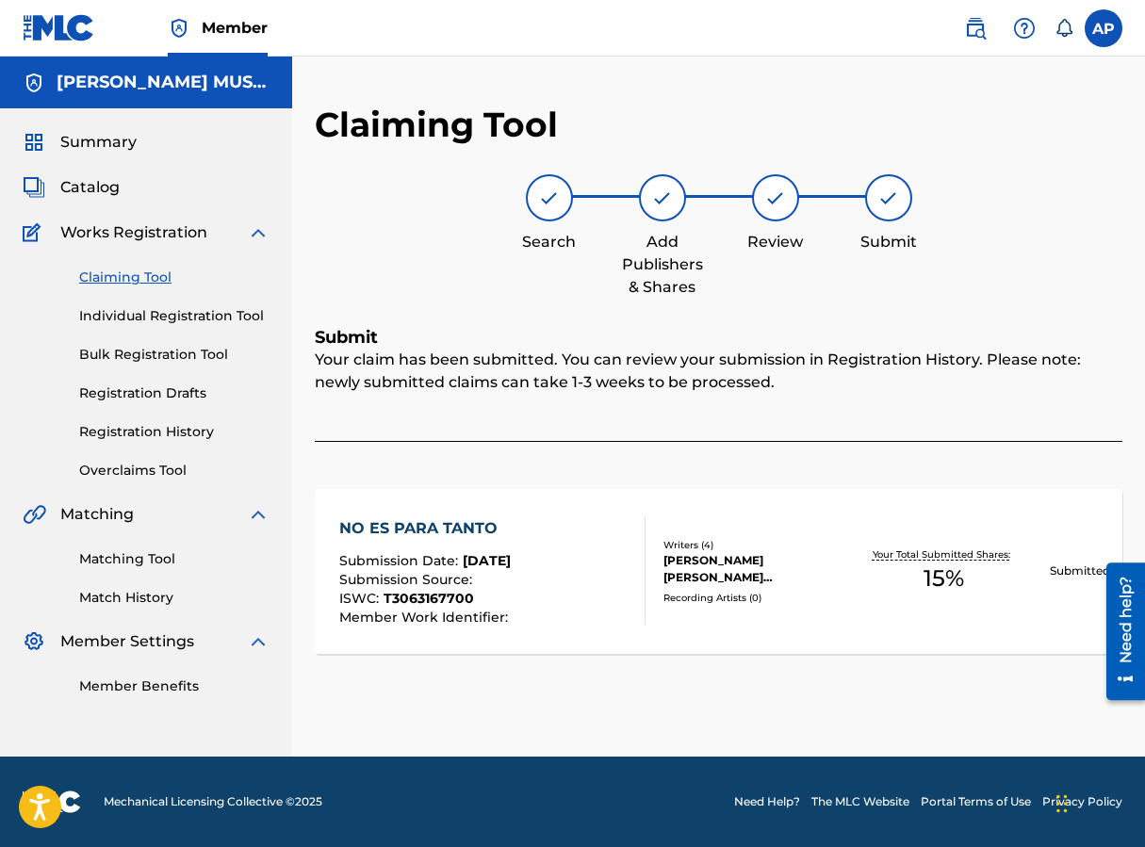
click at [148, 278] on link "Claiming Tool" at bounding box center [174, 278] width 190 height 20
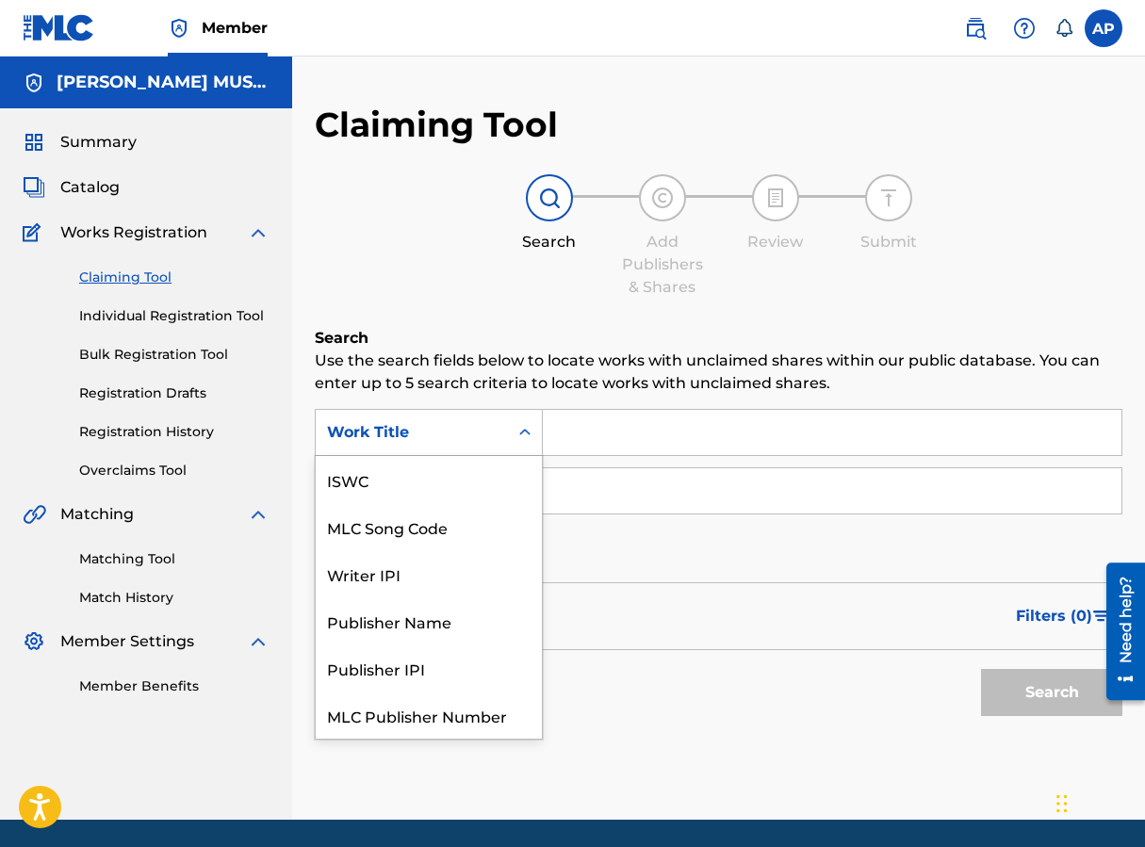
click at [510, 418] on div "Search Form" at bounding box center [525, 433] width 34 height 34
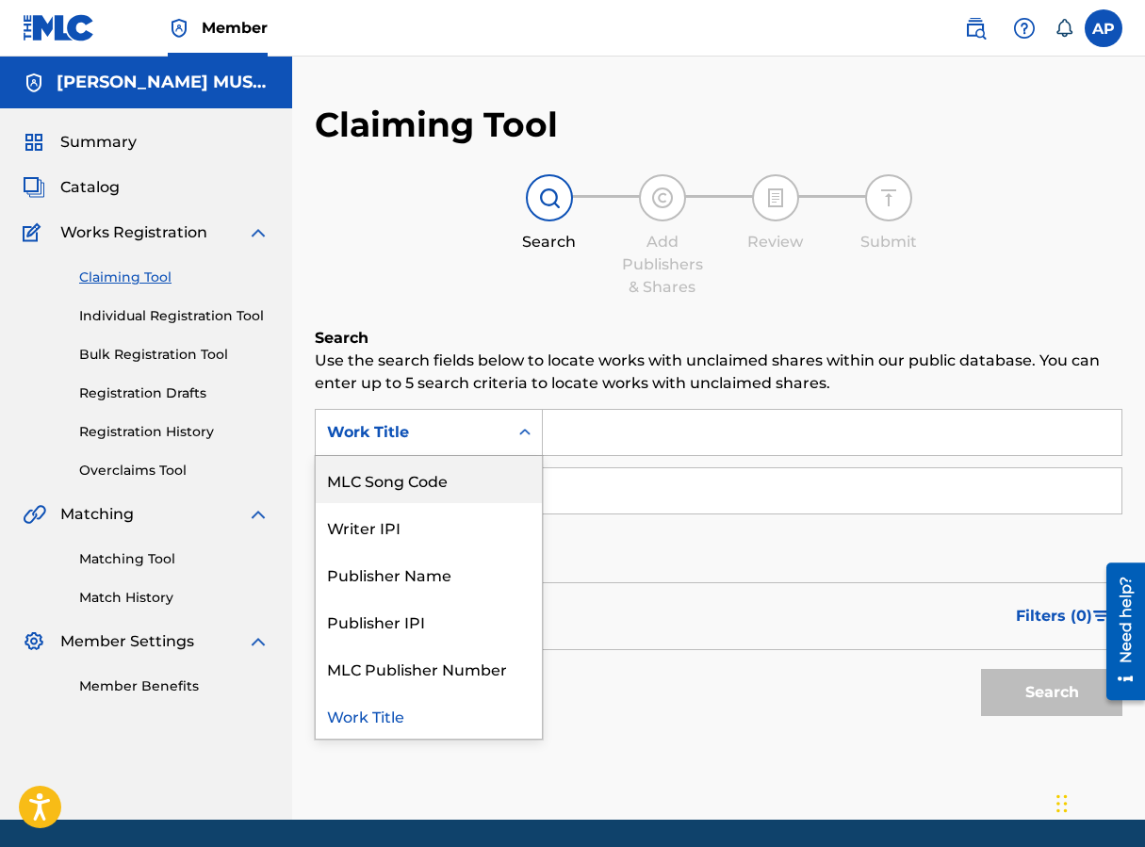
click at [509, 472] on div "MLC Song Code" at bounding box center [429, 479] width 226 height 47
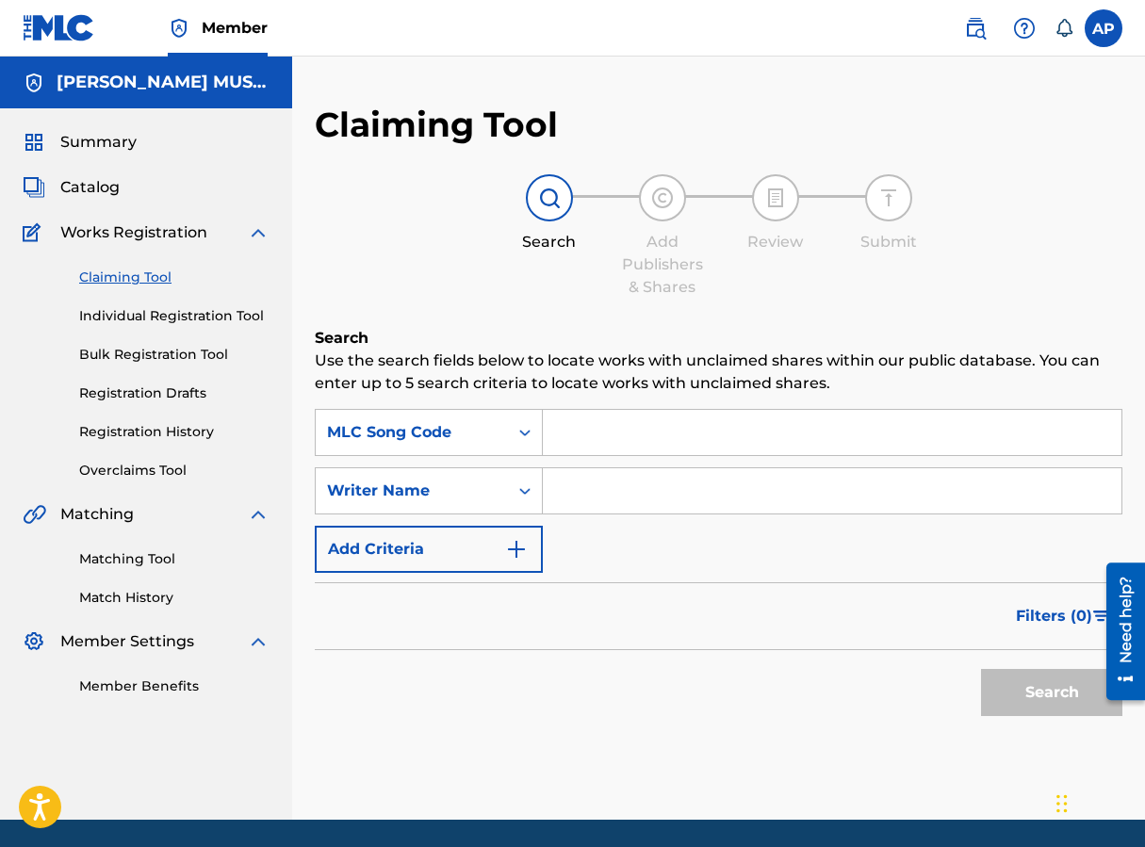
click at [593, 441] on input "Search Form" at bounding box center [832, 432] width 579 height 45
paste input "NV8OM4"
type input "NV8OM4"
click at [917, 669] on button "Search" at bounding box center [1051, 692] width 141 height 47
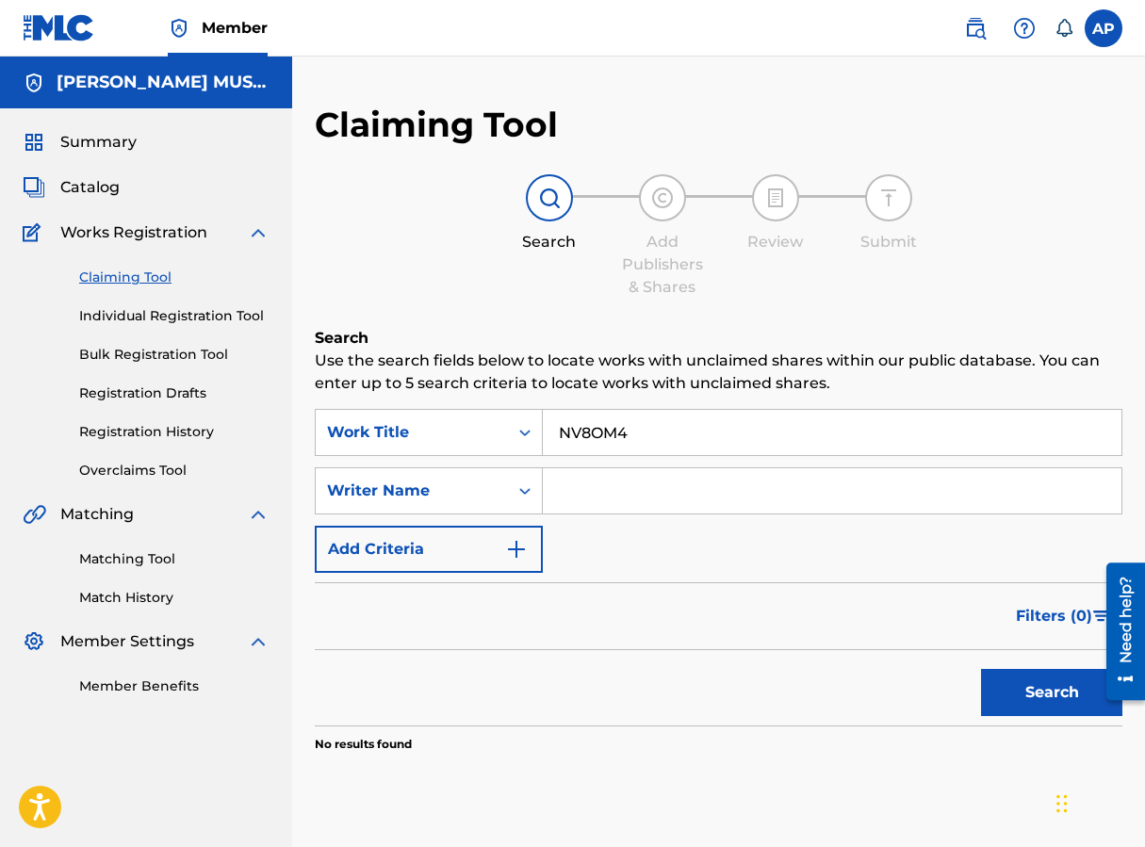
scroll to position [90, 0]
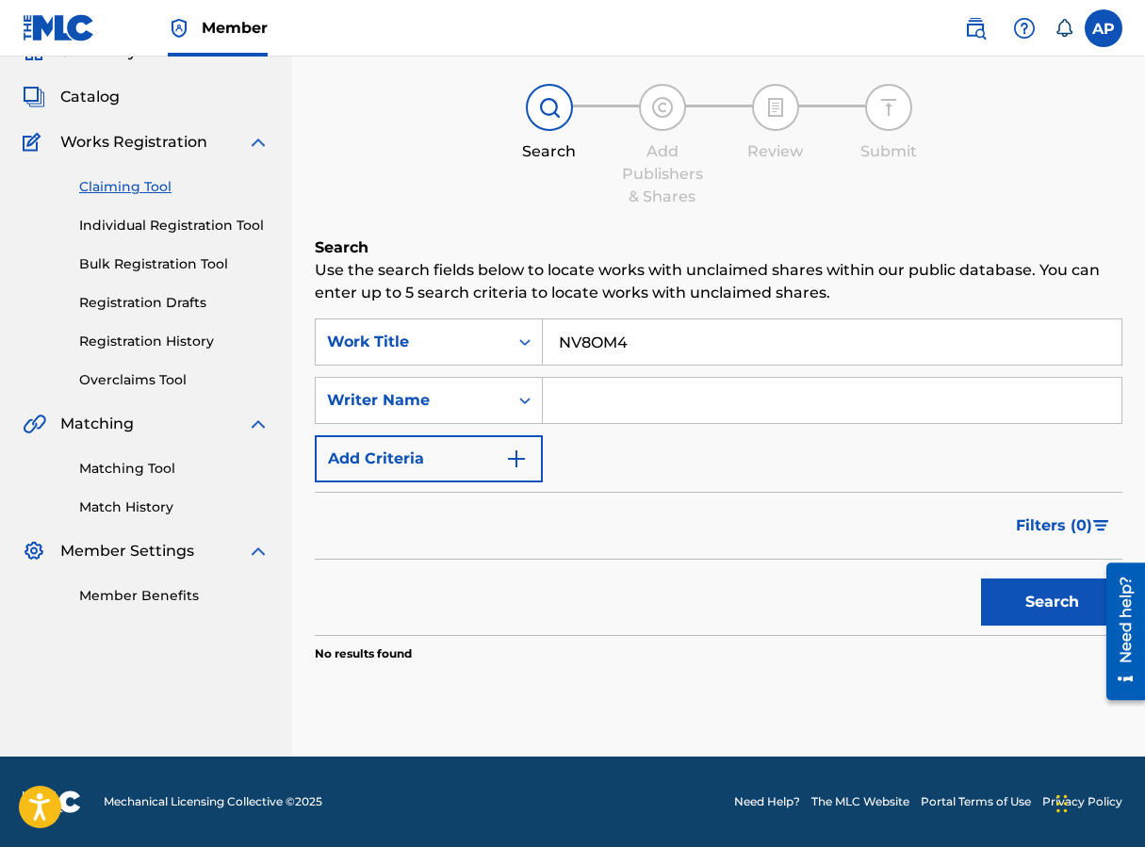
click at [810, 357] on input "NV8OM4" at bounding box center [832, 341] width 579 height 45
click at [917, 579] on button "Search" at bounding box center [1051, 602] width 141 height 47
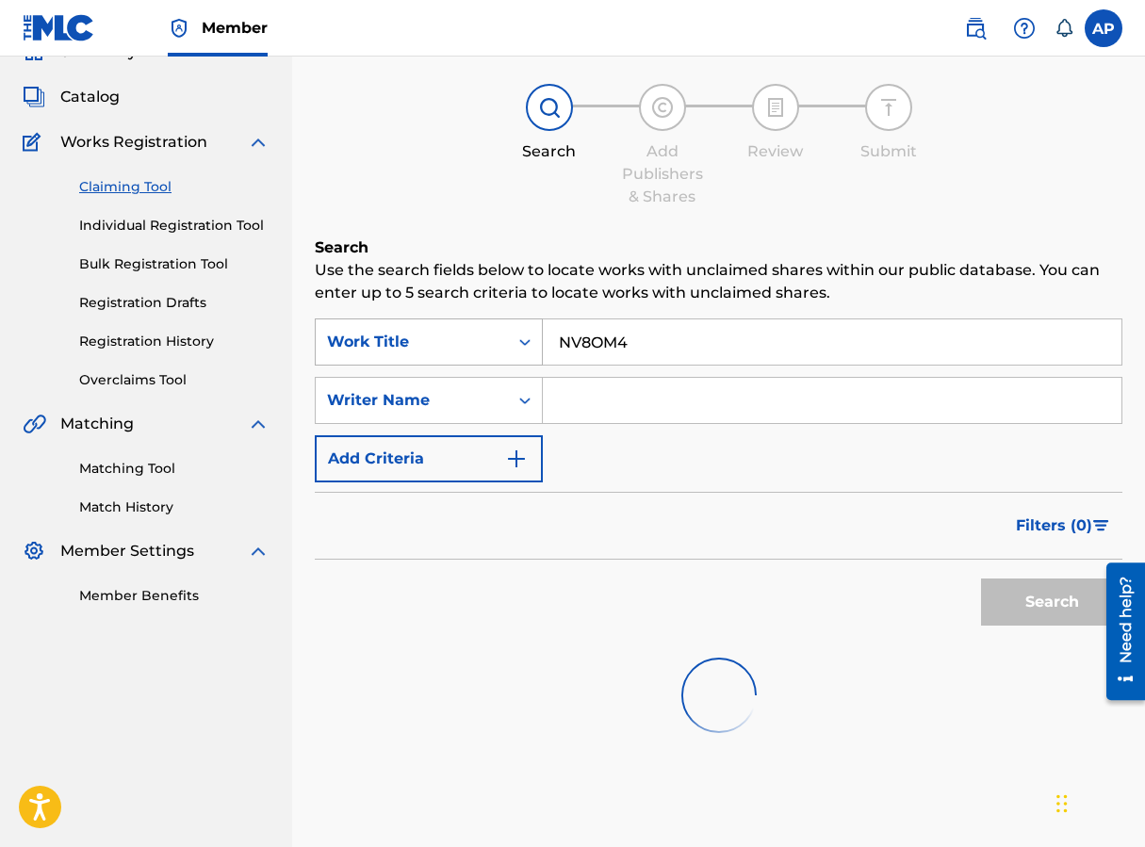
click at [433, 340] on div "Work Title" at bounding box center [412, 342] width 170 height 23
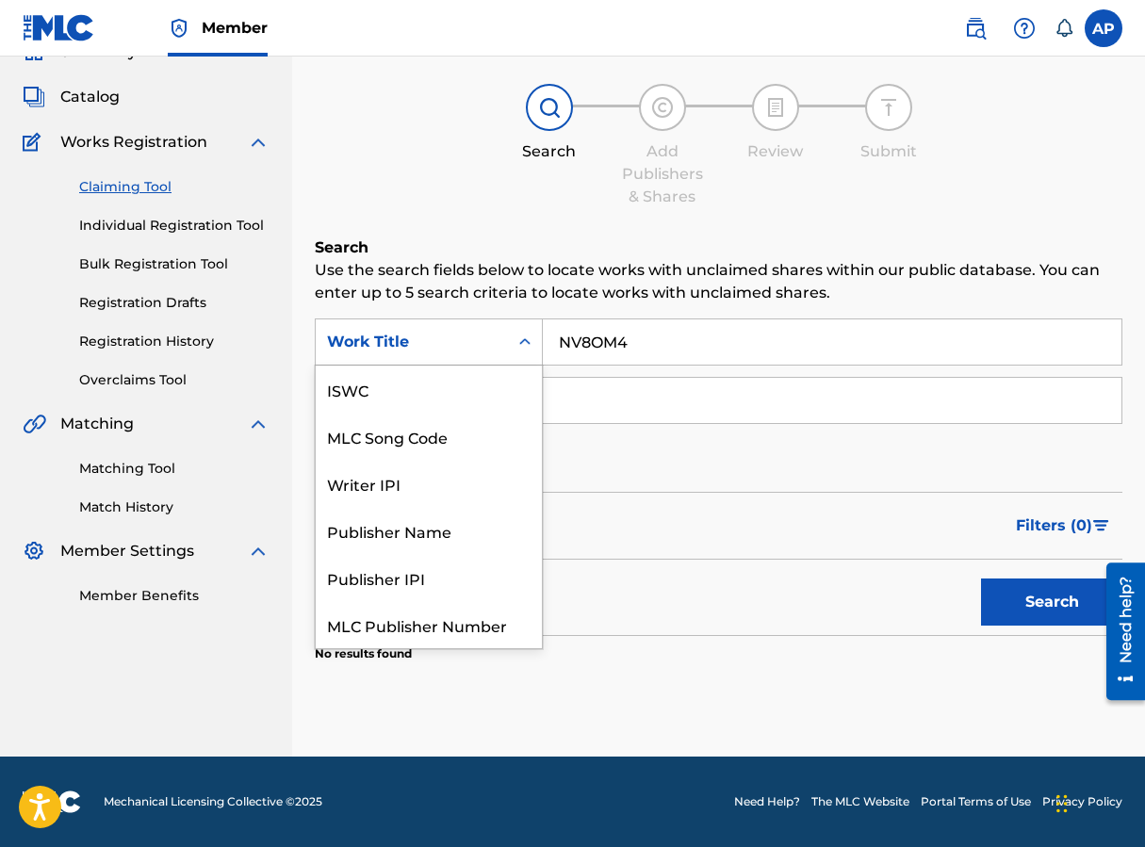
scroll to position [47, 0]
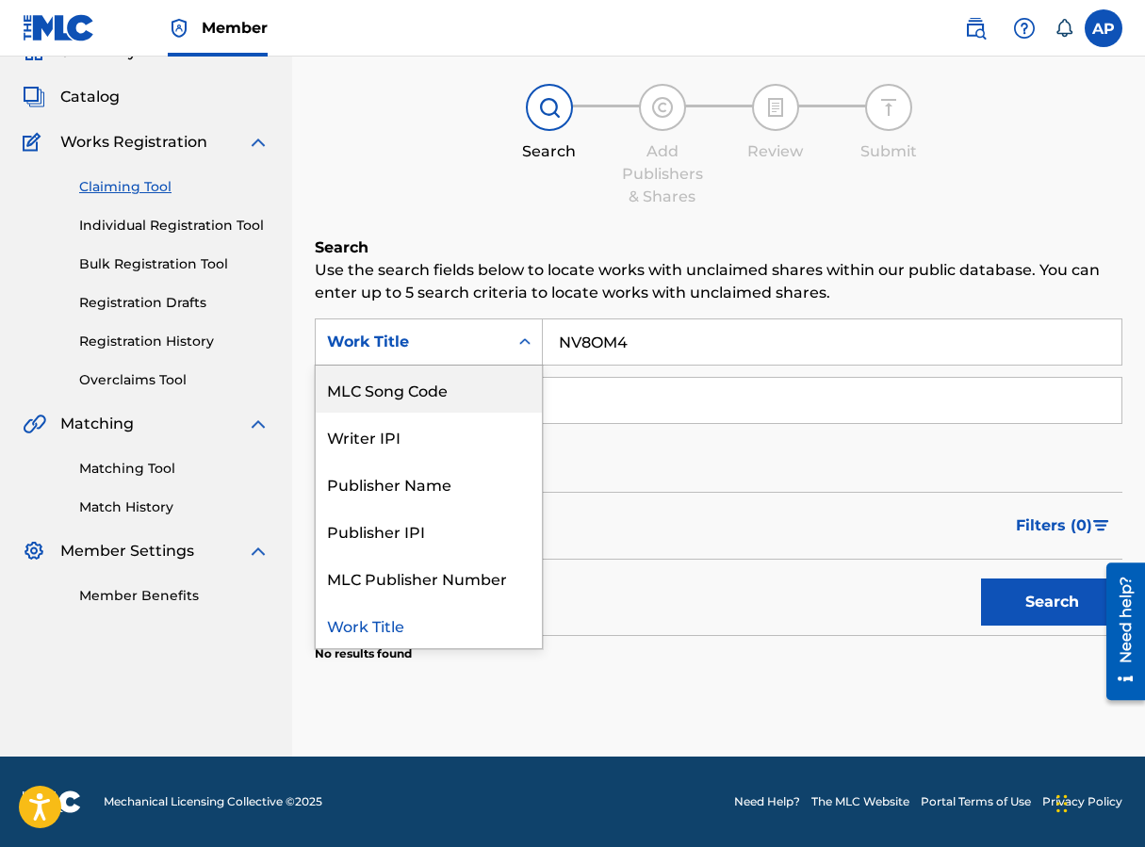
click at [441, 368] on div "MLC Song Code" at bounding box center [429, 389] width 226 height 47
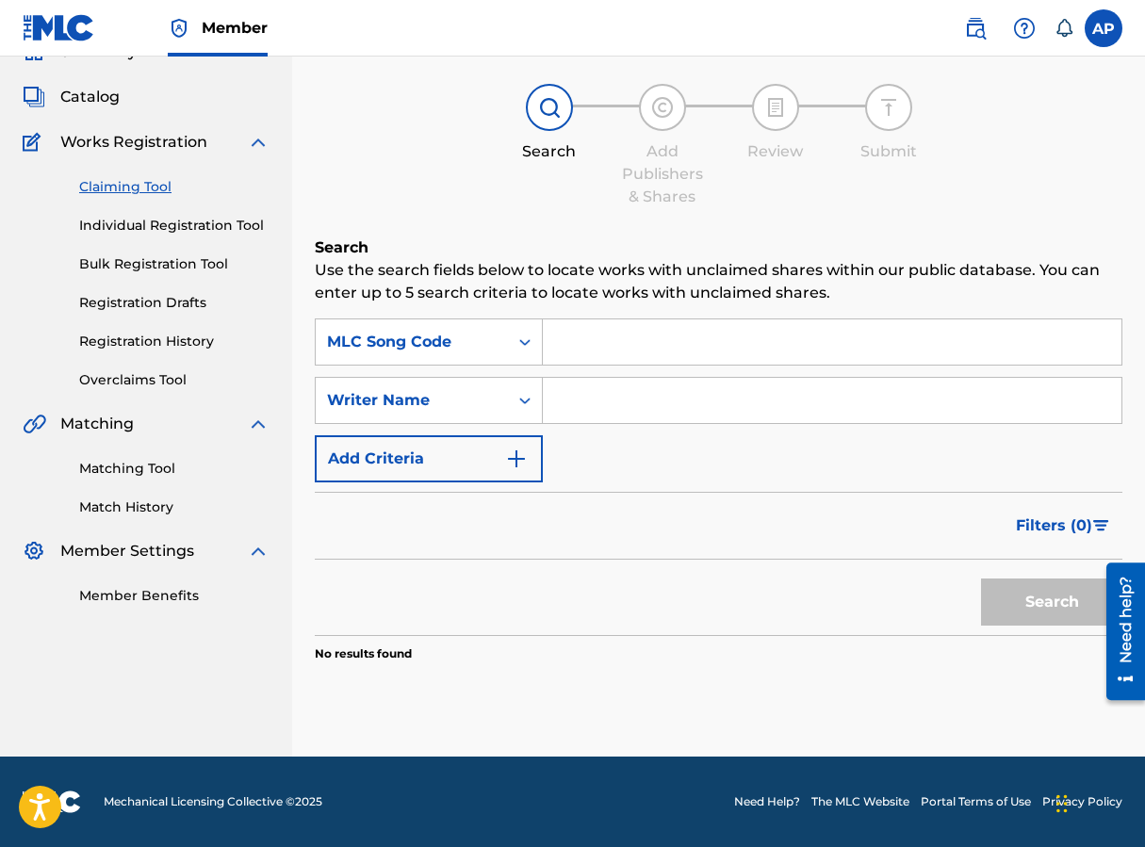
click at [591, 364] on input "Search Form" at bounding box center [832, 341] width 579 height 45
paste input "NV8OM4"
click at [917, 579] on button "Search" at bounding box center [1051, 602] width 141 height 47
click at [556, 340] on input "NV8OM4" at bounding box center [832, 341] width 579 height 45
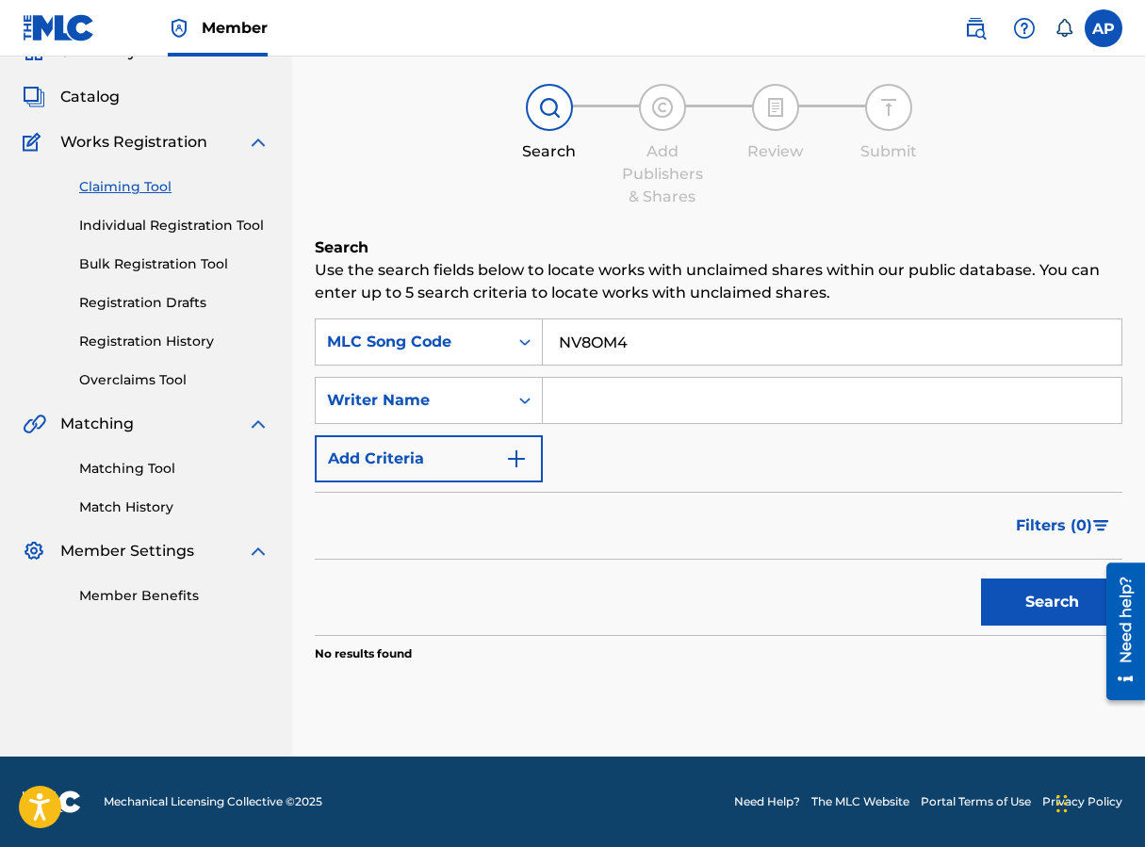
paste input "D5HDX"
type input "ND5HDX"
click at [917, 579] on button "Search" at bounding box center [1051, 602] width 141 height 47
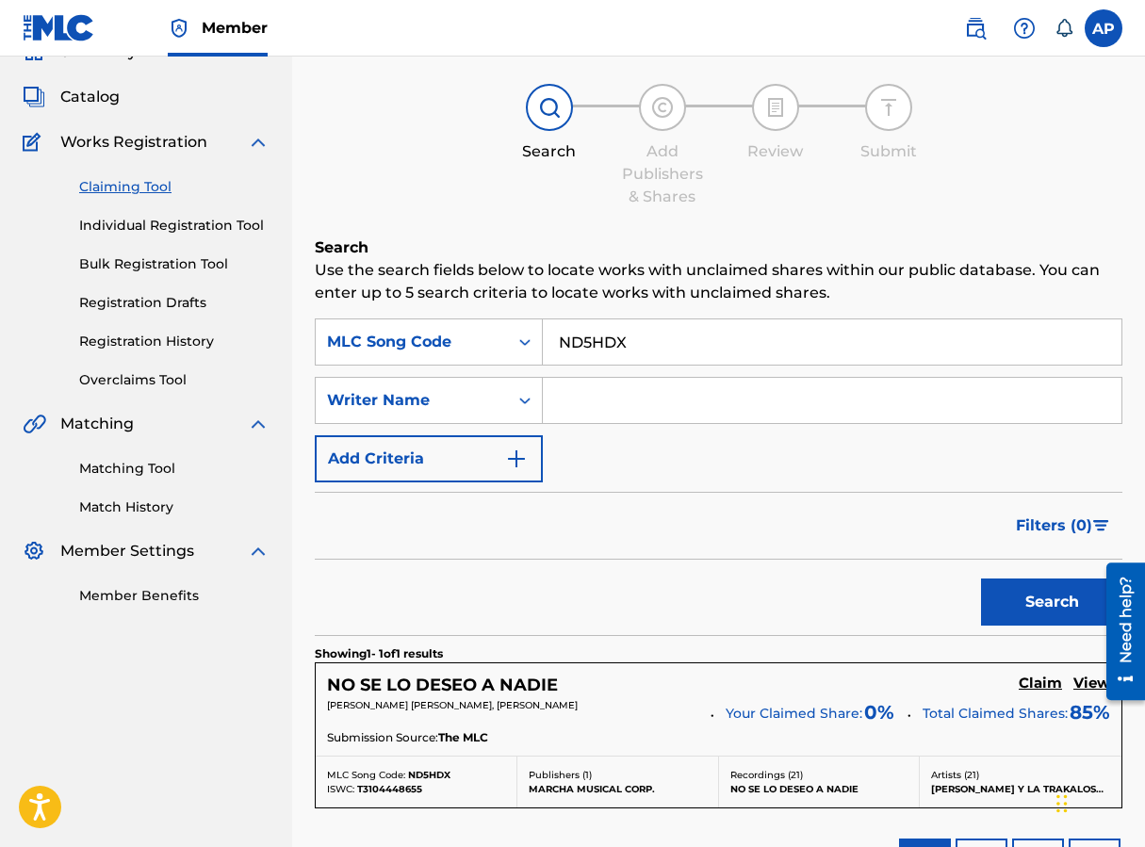
scroll to position [197, 0]
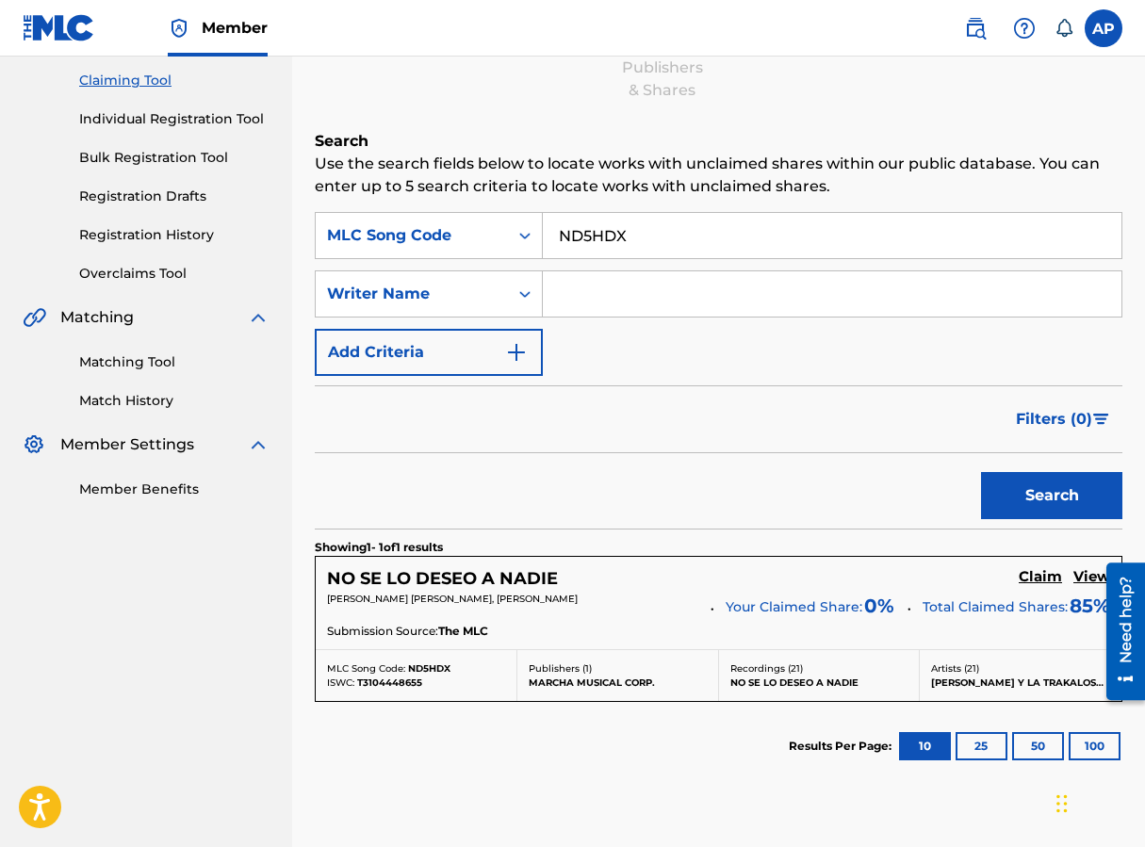
click at [917, 574] on h5 "Claim" at bounding box center [1040, 577] width 43 height 18
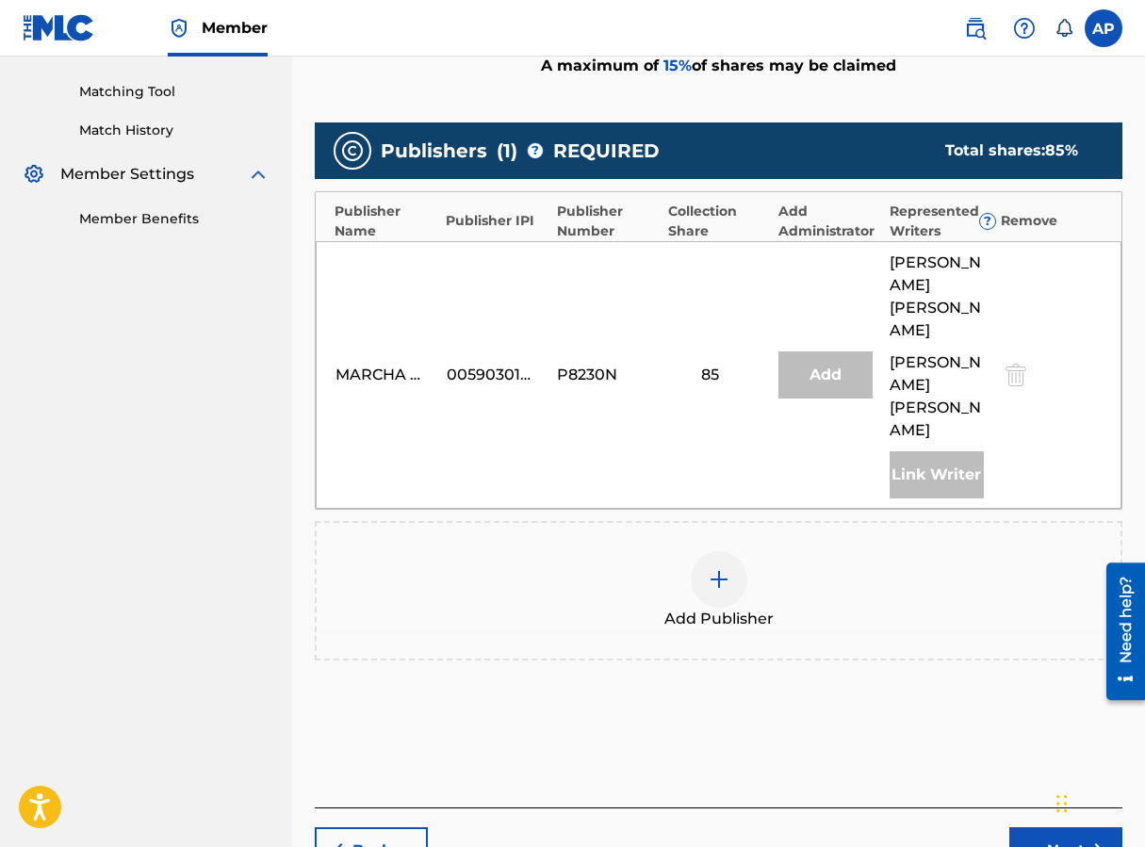
scroll to position [495, 0]
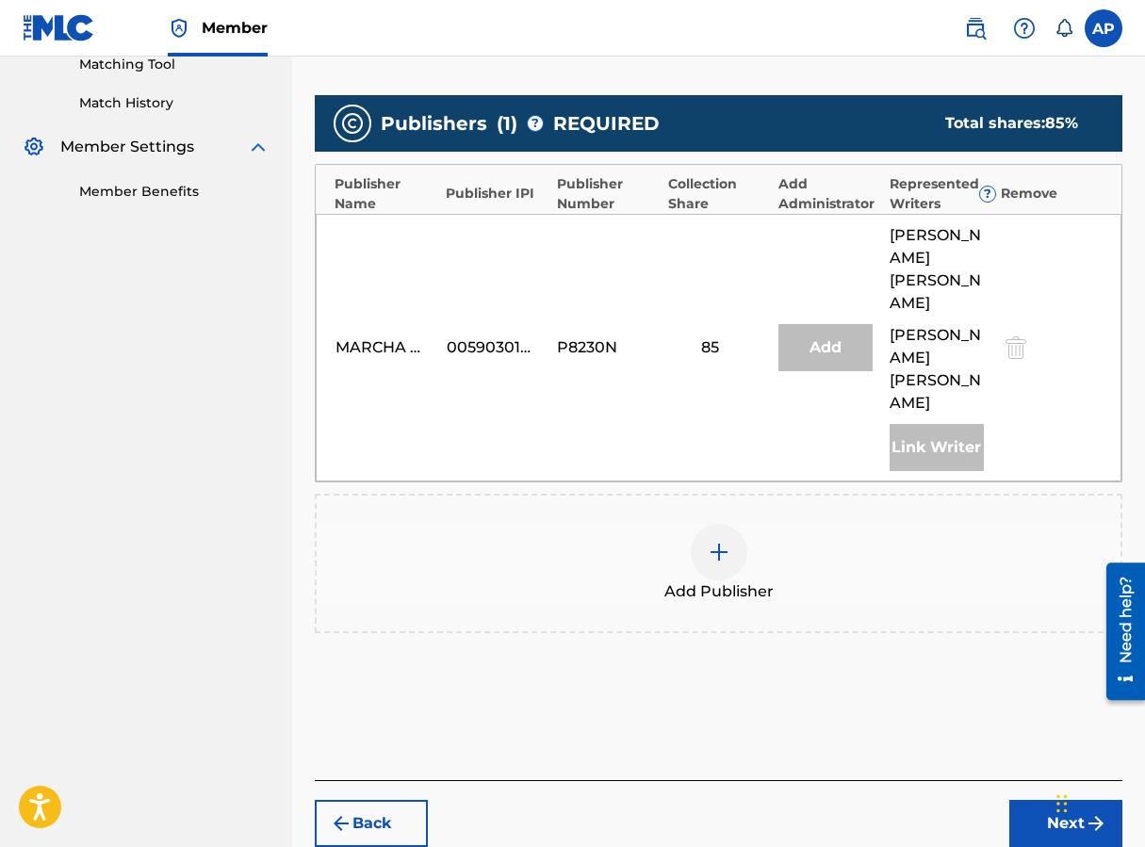
click at [705, 524] on div at bounding box center [719, 552] width 57 height 57
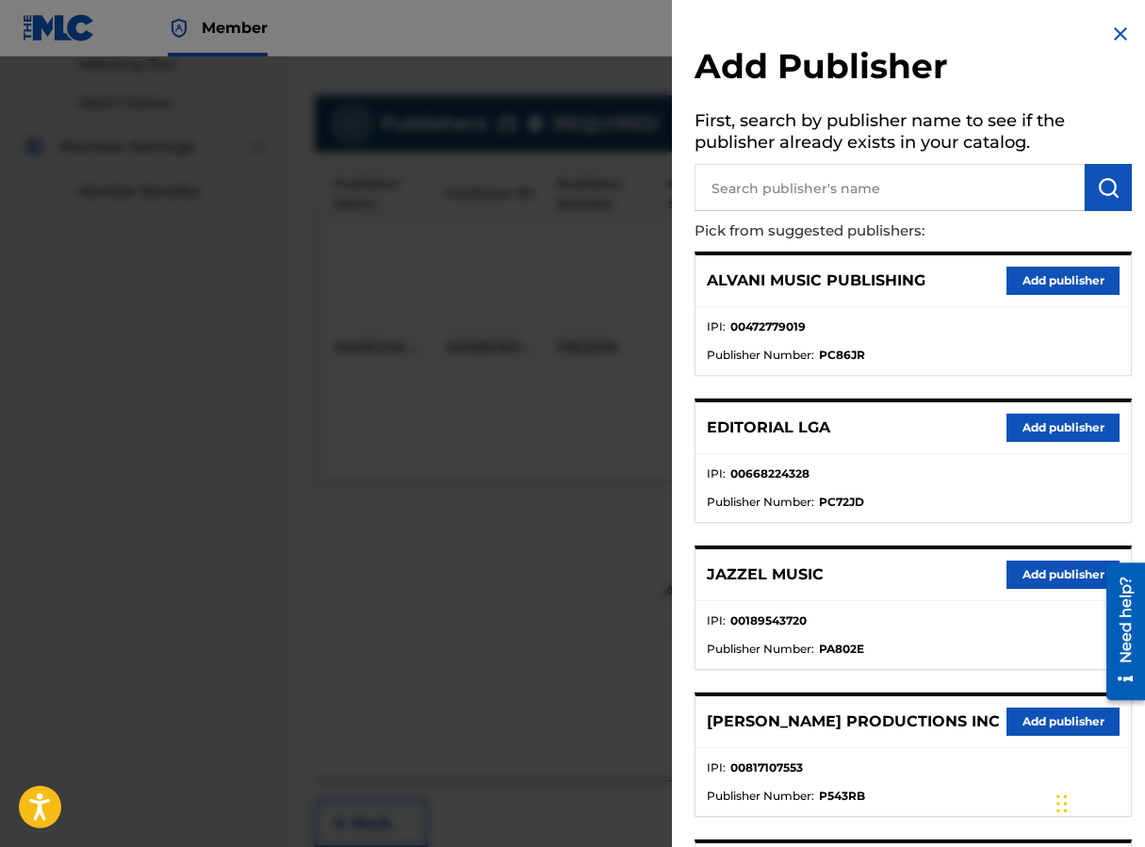
click at [747, 205] on input "text" at bounding box center [889, 187] width 390 height 47
type input "EDITRAKA"
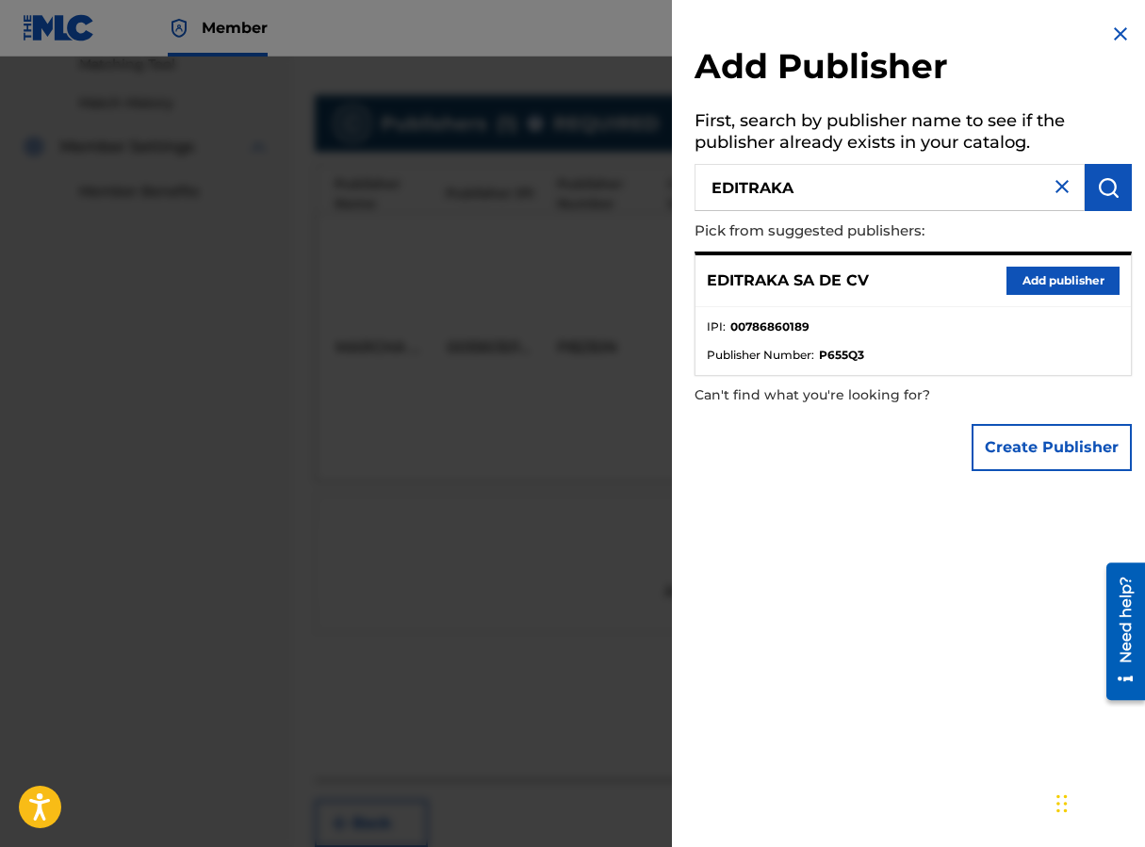
click at [917, 286] on button "Add publisher" at bounding box center [1062, 281] width 113 height 28
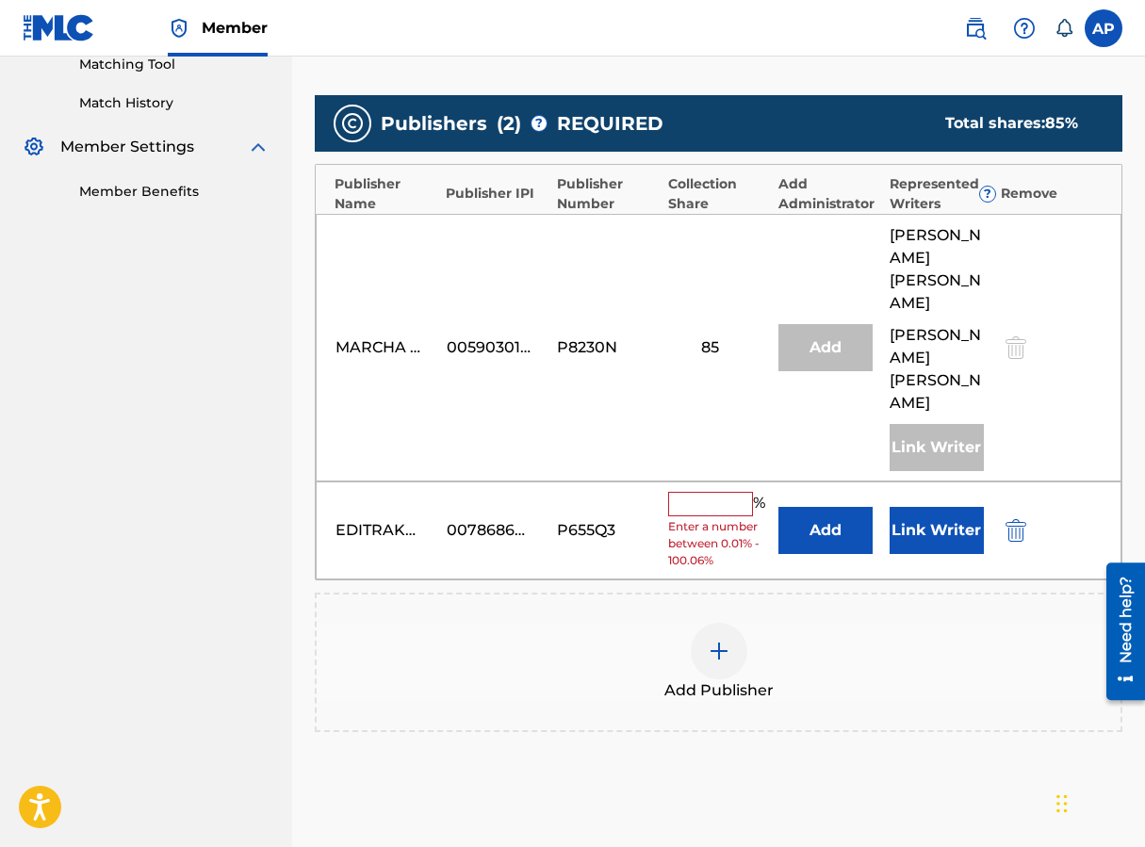
click at [804, 507] on button "Add" at bounding box center [825, 530] width 94 height 47
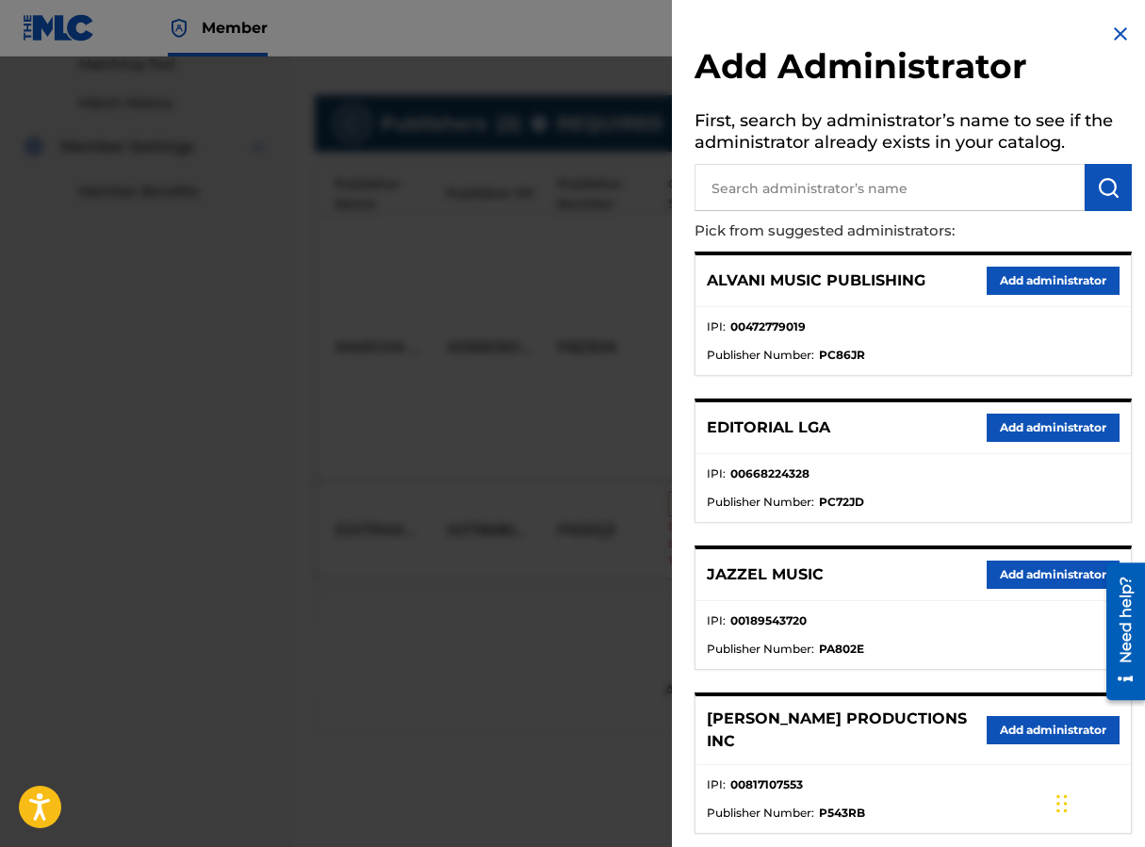
click at [809, 179] on input "text" at bounding box center [889, 187] width 390 height 47
type input "MAXIMO"
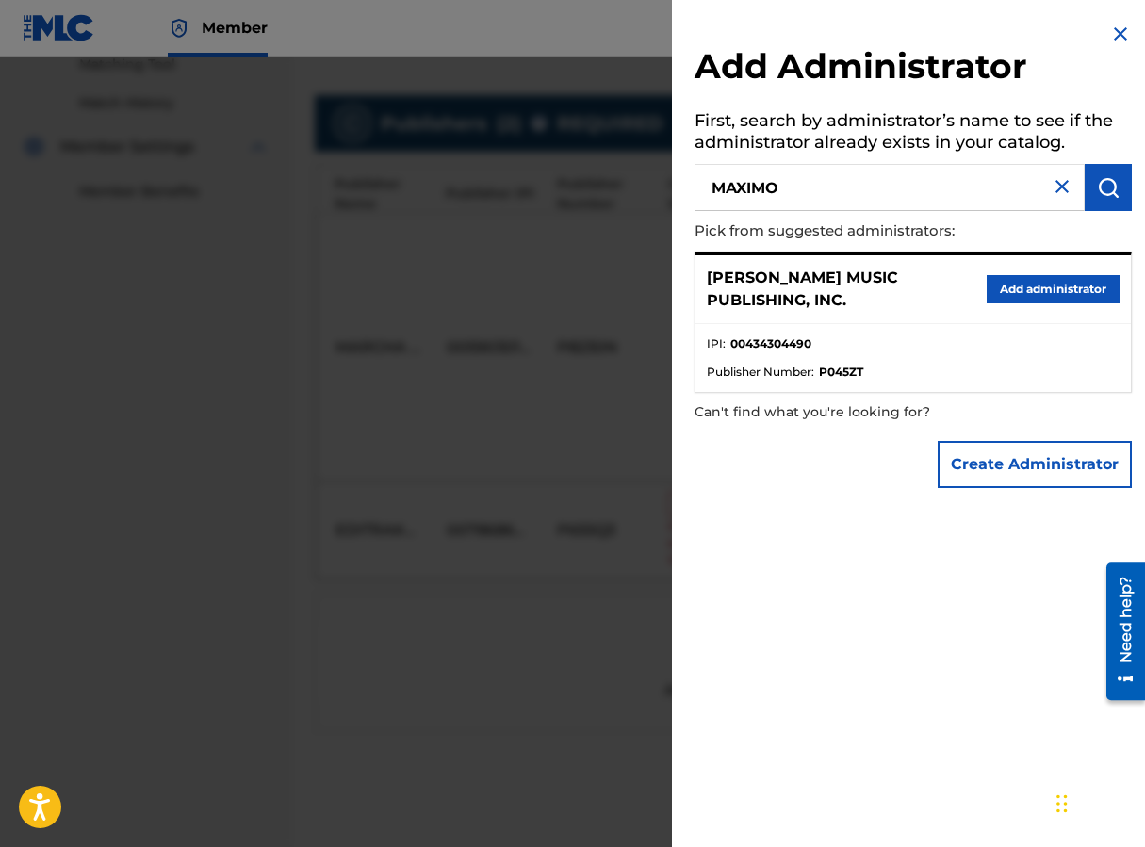
click at [917, 291] on button "Add administrator" at bounding box center [1053, 289] width 133 height 28
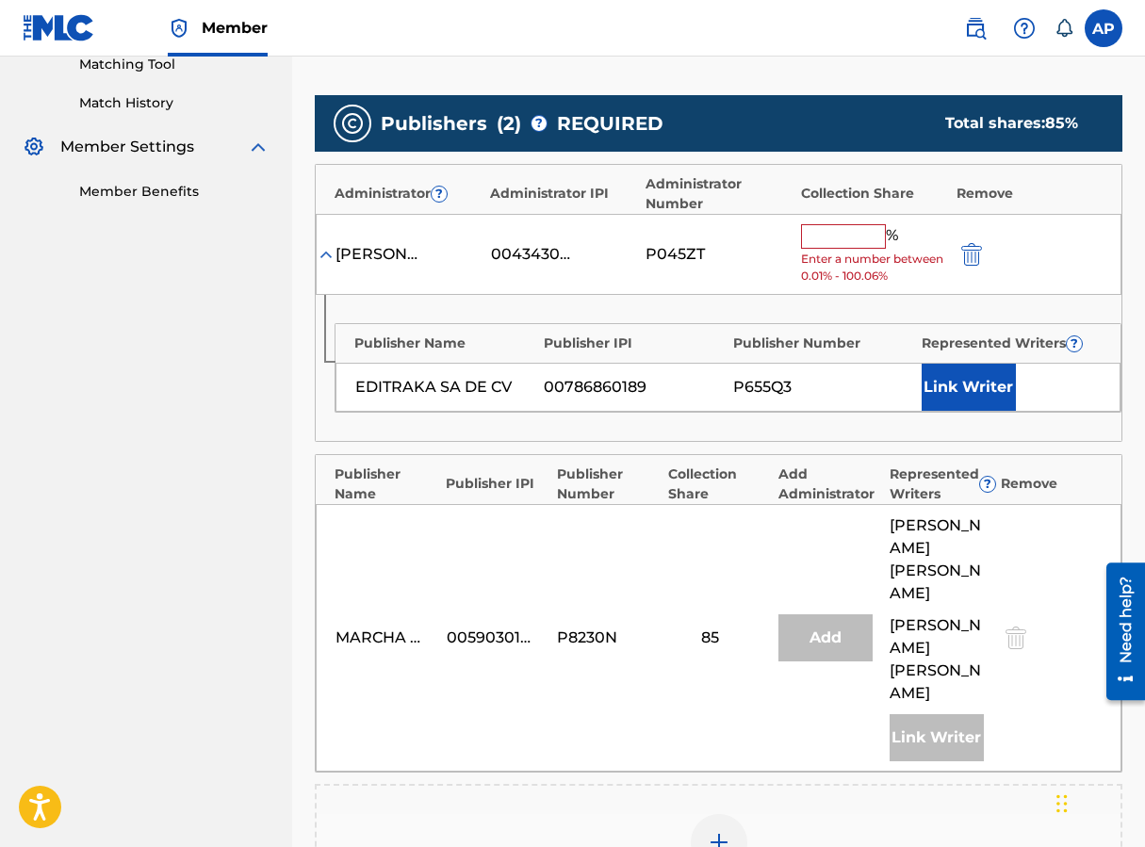
click at [839, 237] on input "text" at bounding box center [843, 236] width 85 height 24
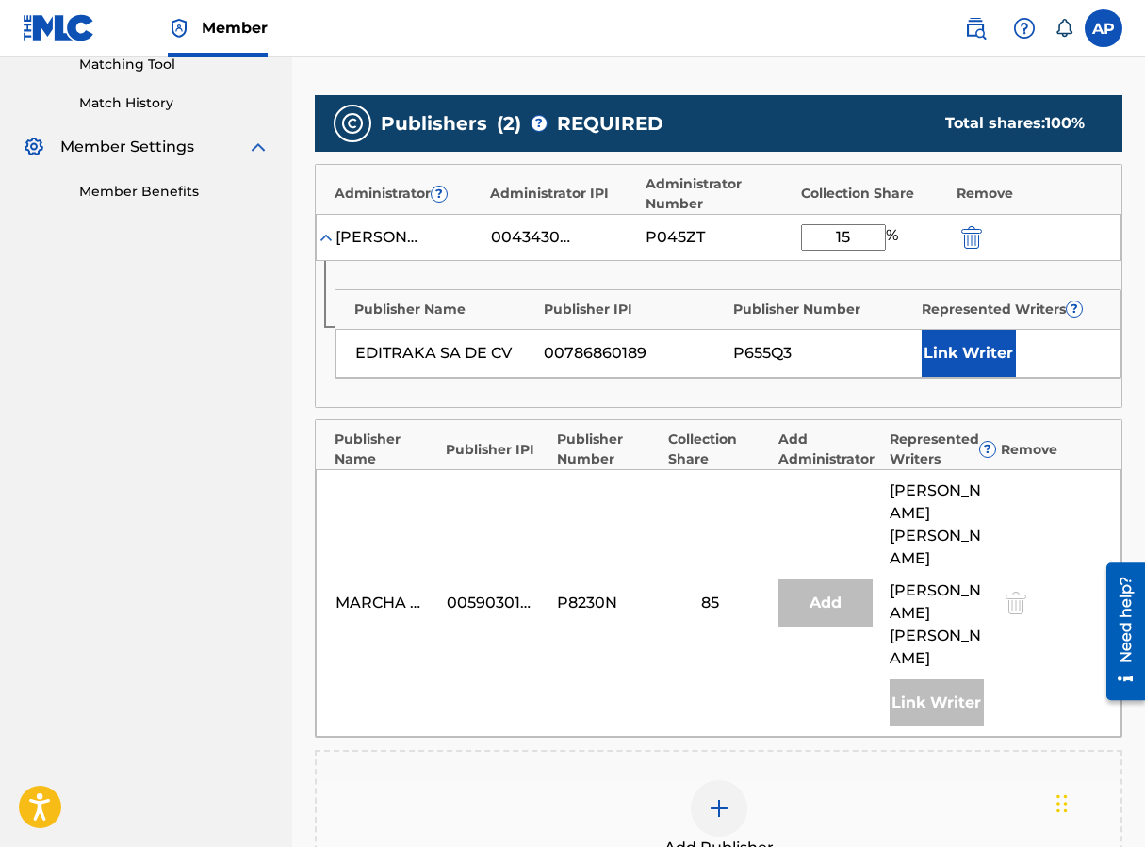
type input "15"
click at [720, 269] on div "Publisher Name Publisher IPI Publisher Number Represented Writers ? EDITRAKA SA…" at bounding box center [719, 334] width 806 height 146
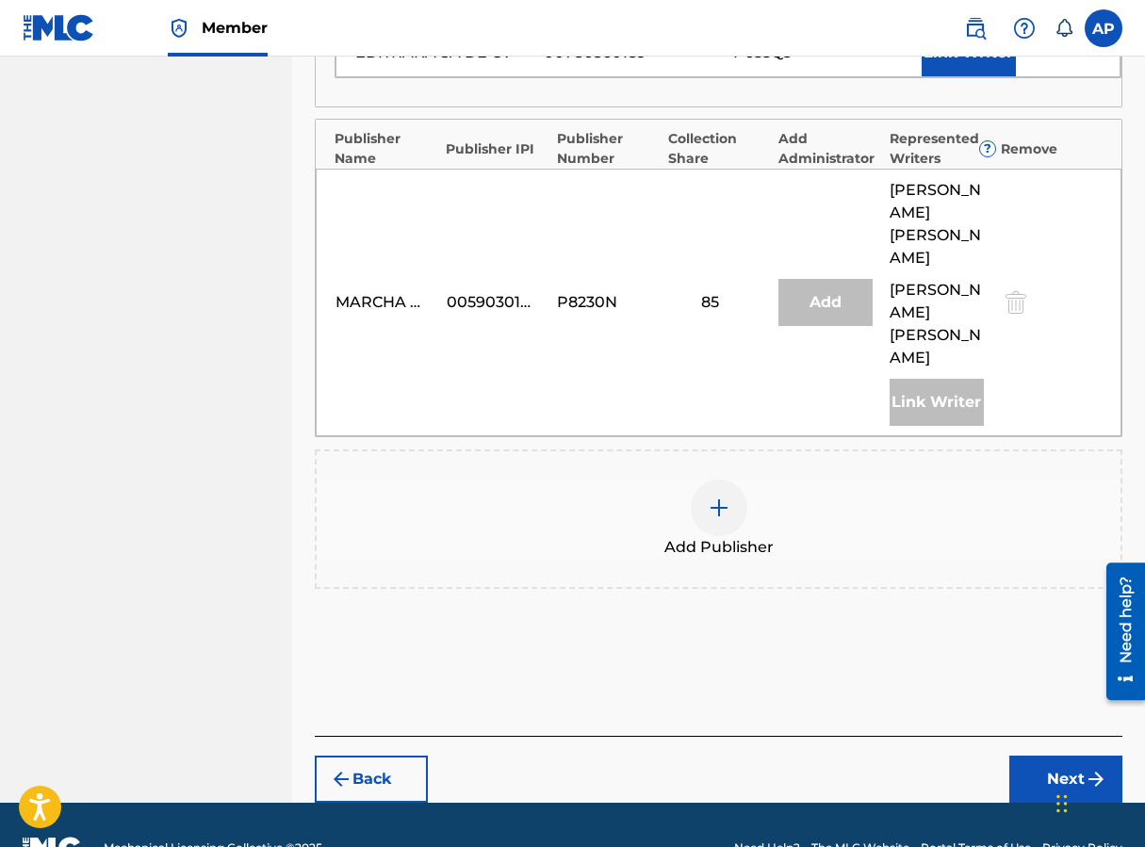
click at [917, 736] on div "Back Next" at bounding box center [719, 769] width 808 height 67
click at [917, 756] on button "Next" at bounding box center [1065, 779] width 113 height 47
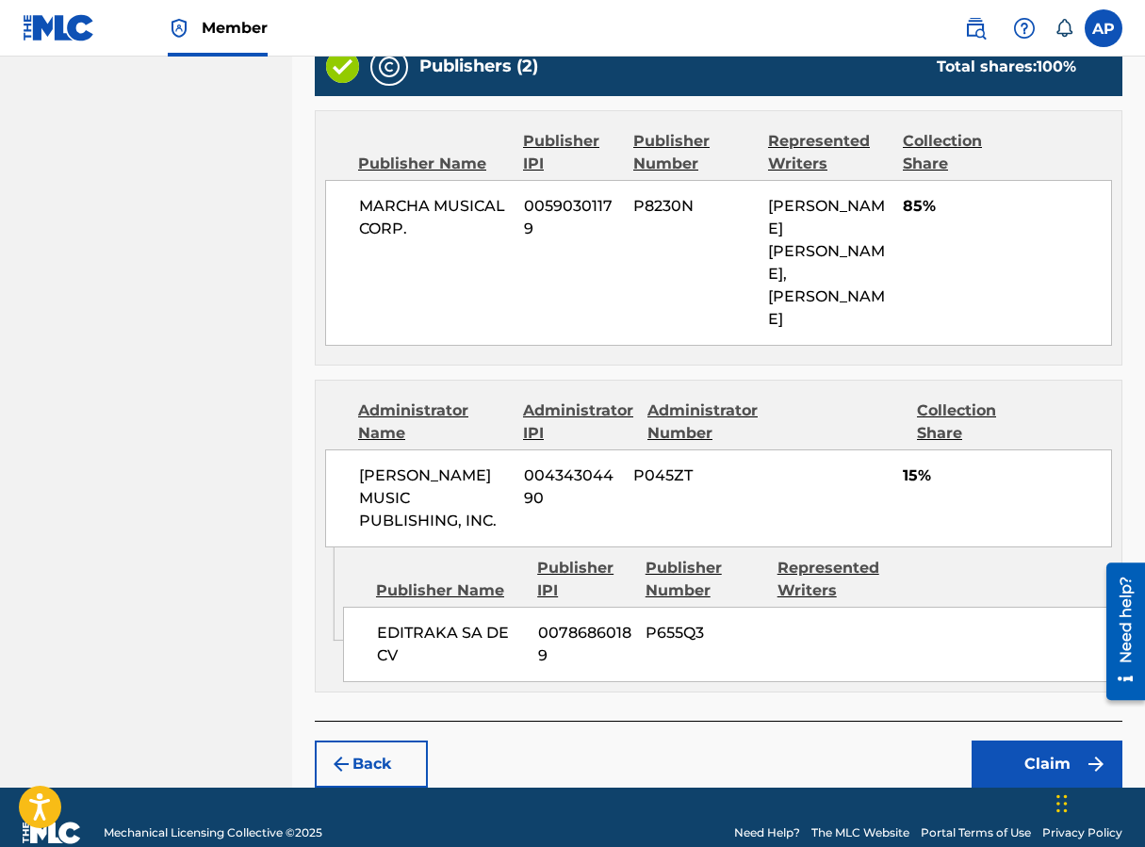
scroll to position [765, 0]
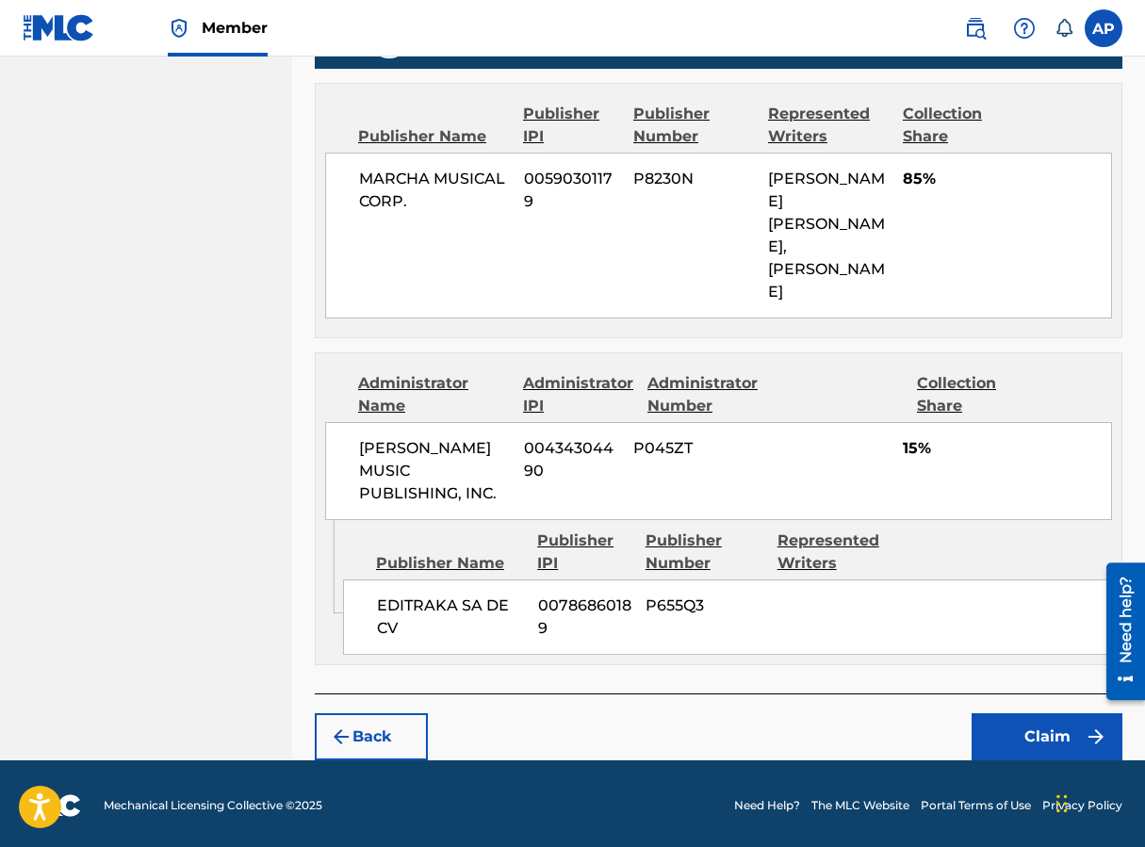
click at [917, 764] on footer "Mechanical Licensing Collective © 2025 Need Help? The MLC Website Portal Terms …" at bounding box center [572, 805] width 1145 height 90
click at [917, 727] on button "Claim" at bounding box center [1047, 736] width 151 height 47
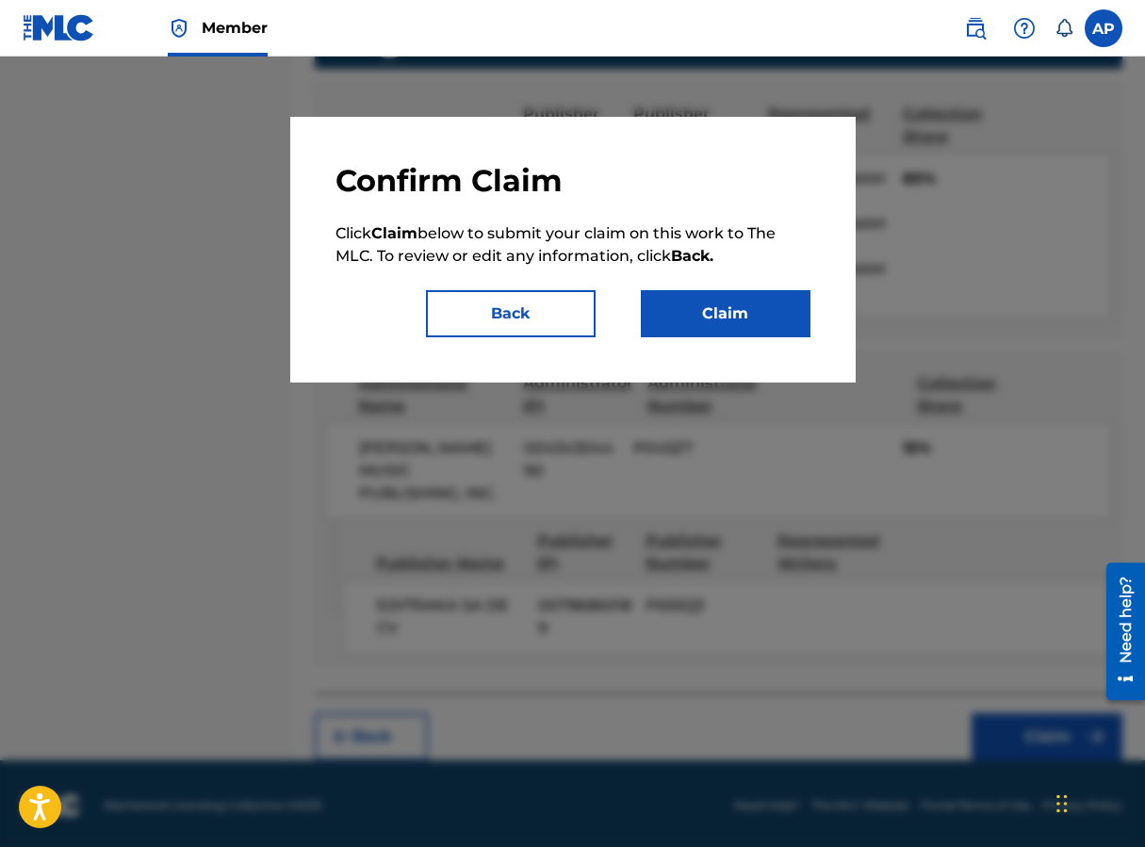
click at [776, 317] on button "Claim" at bounding box center [726, 313] width 170 height 47
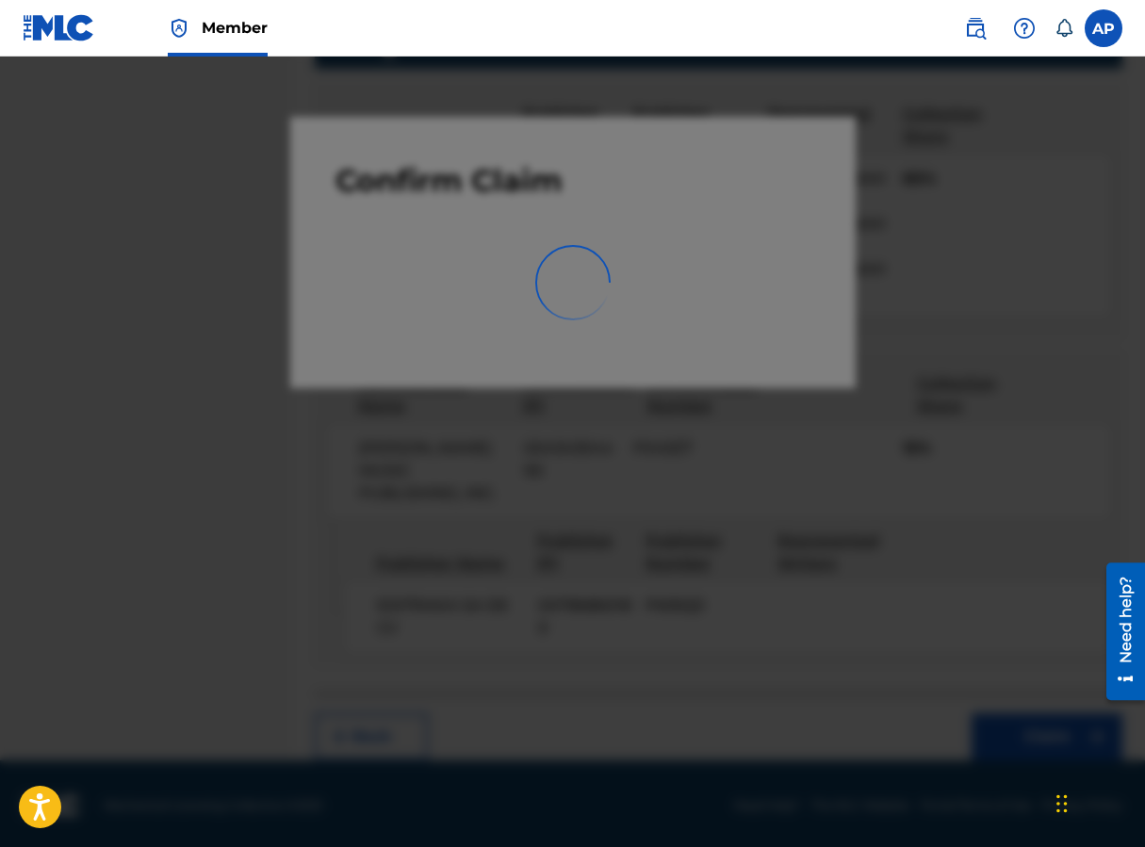
scroll to position [0, 0]
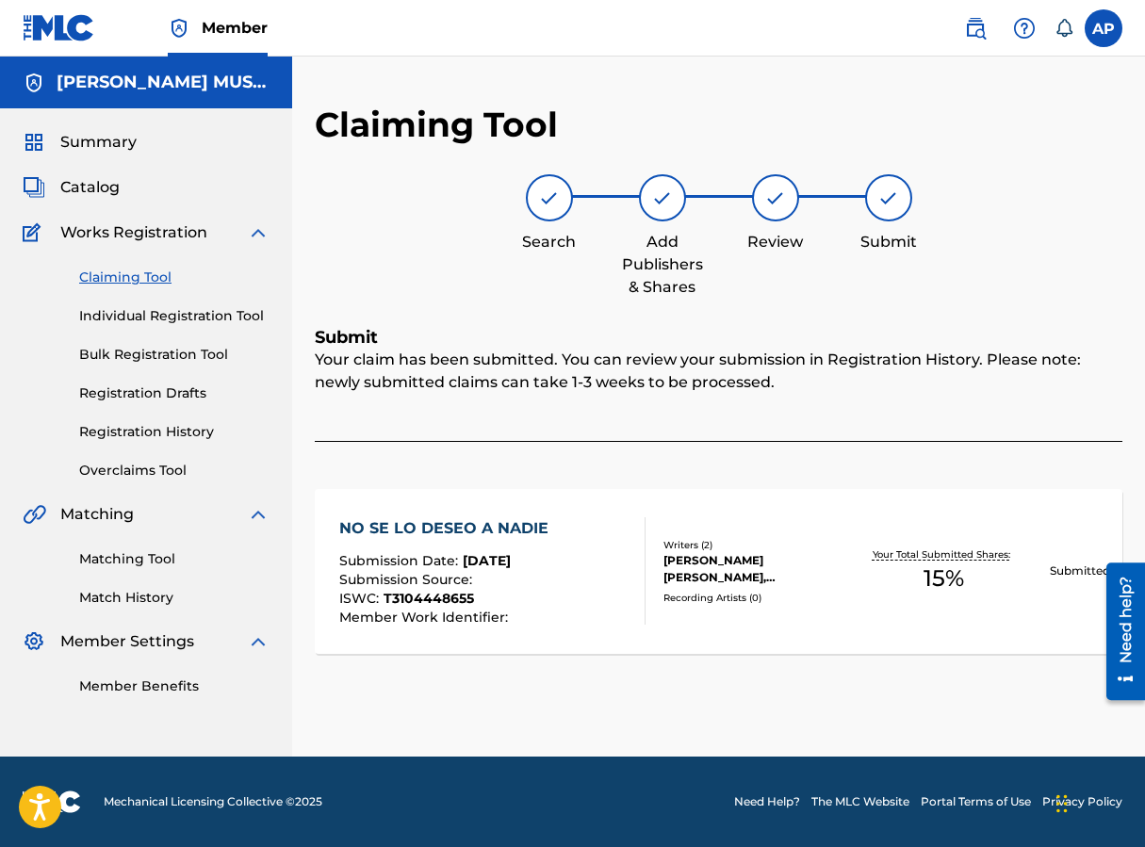
click at [139, 271] on link "Claiming Tool" at bounding box center [174, 278] width 190 height 20
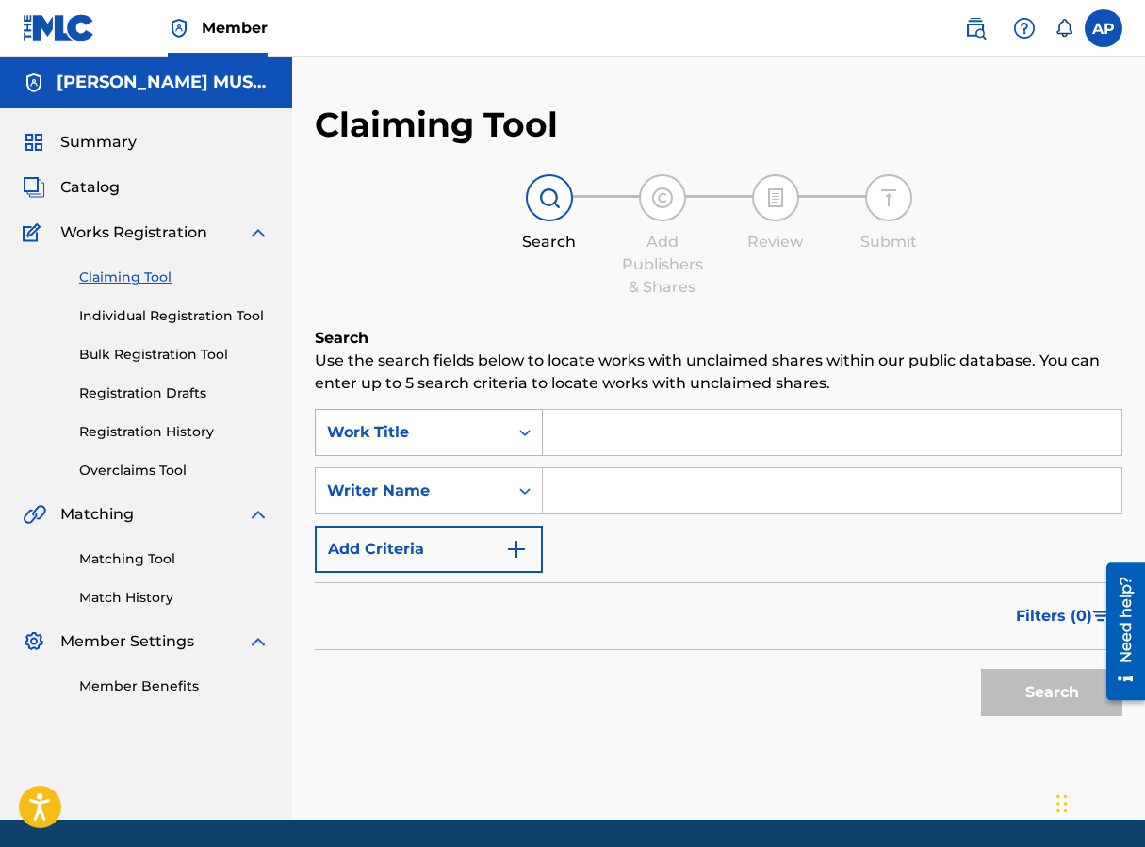
click at [470, 444] on div "Work Title" at bounding box center [412, 433] width 192 height 36
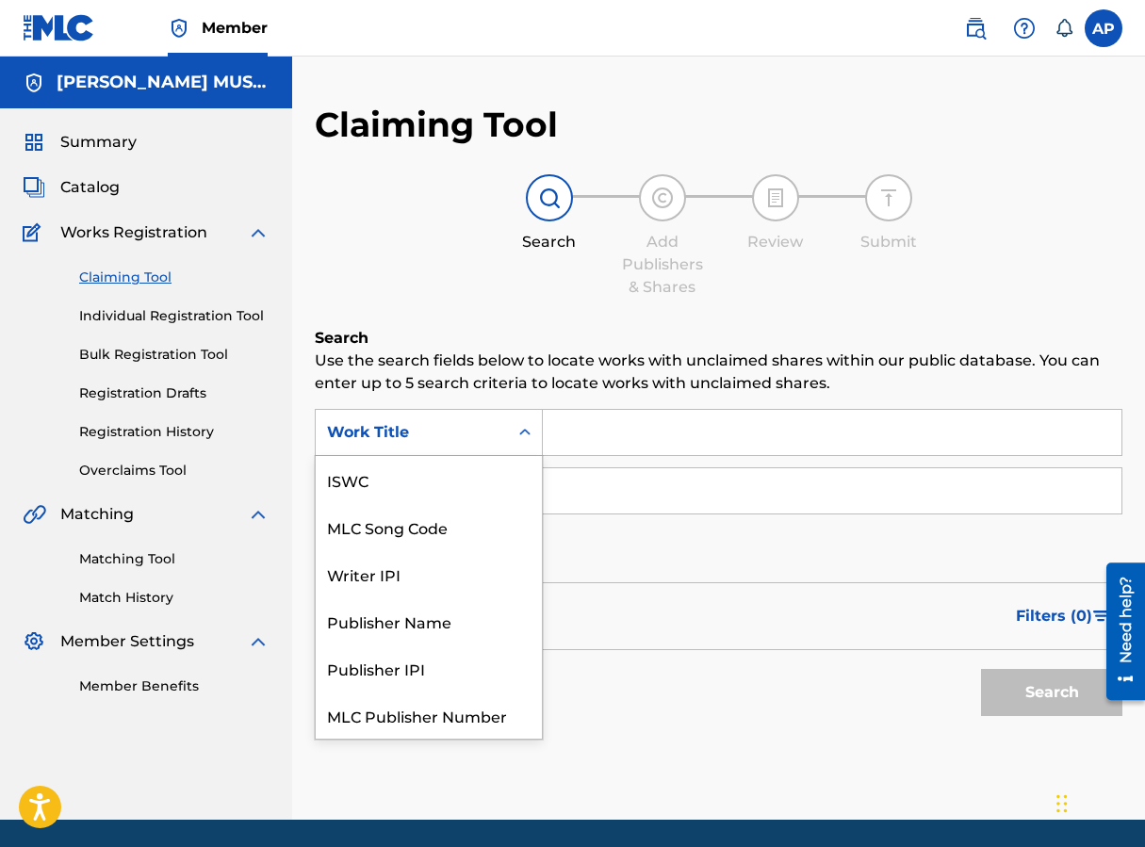
scroll to position [47, 0]
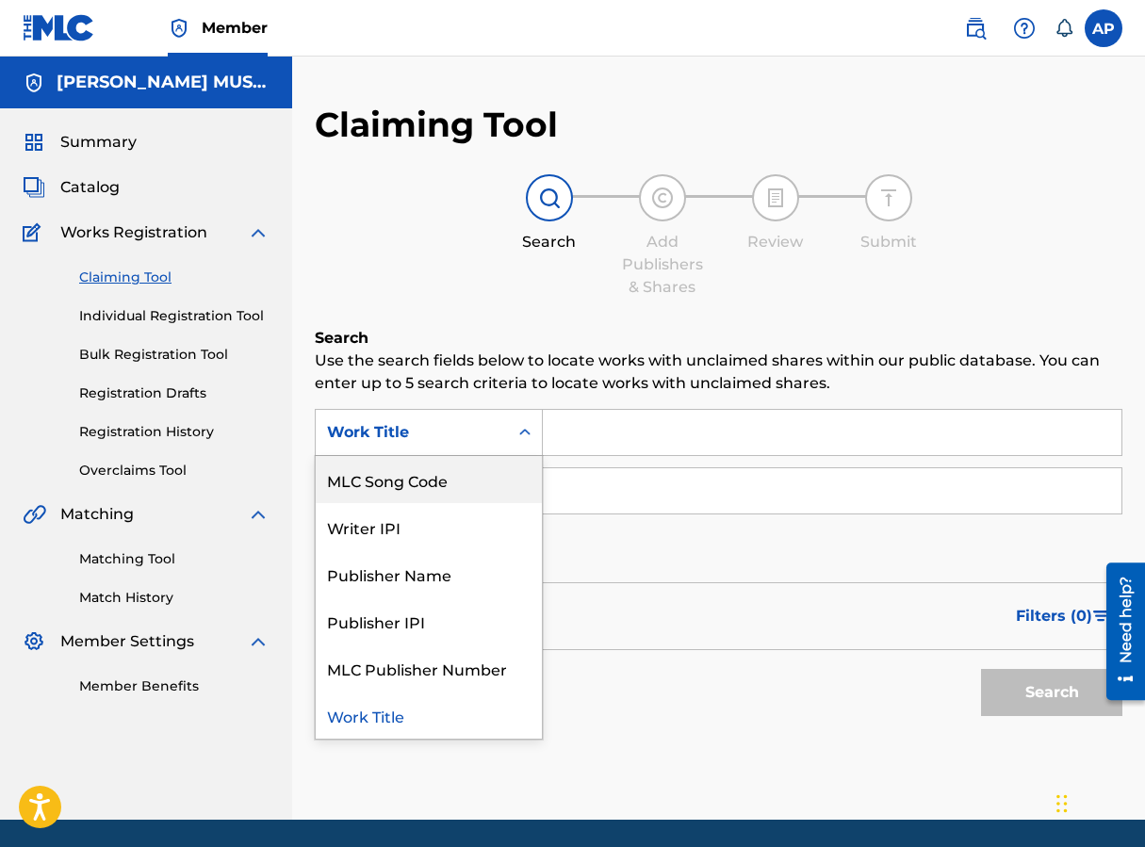
drag, startPoint x: 448, startPoint y: 471, endPoint x: 606, endPoint y: 408, distance: 170.4
click at [448, 471] on div "MLC Song Code" at bounding box center [429, 479] width 226 height 47
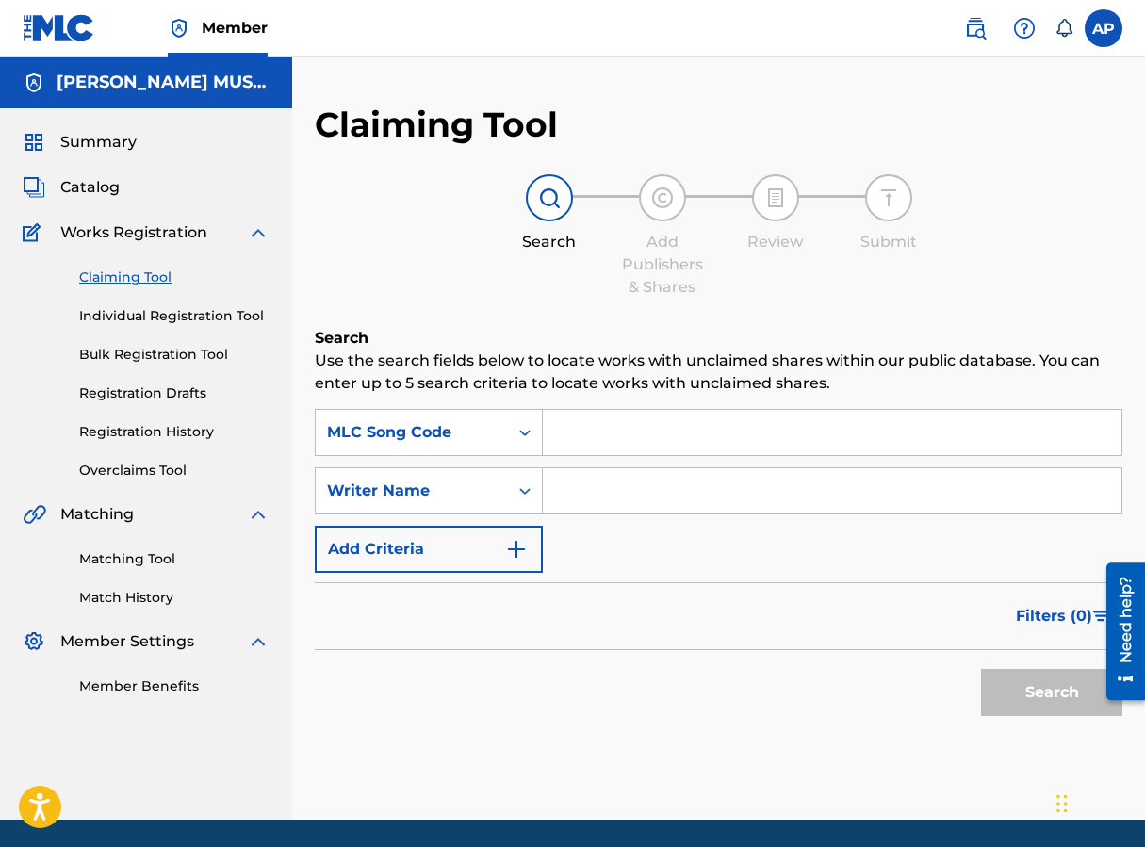
click at [610, 411] on input "Search Form" at bounding box center [832, 432] width 579 height 45
click at [917, 669] on button "Search" at bounding box center [1051, 692] width 141 height 47
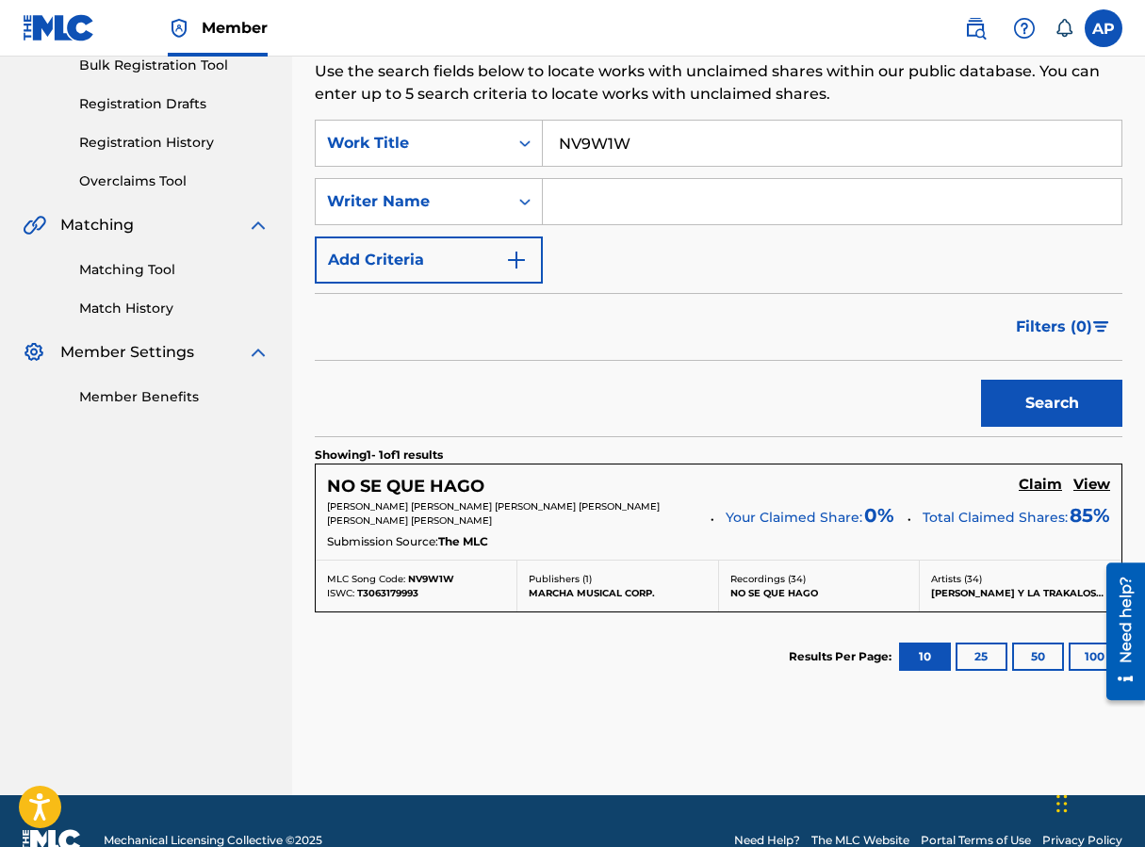
scroll to position [312, 0]
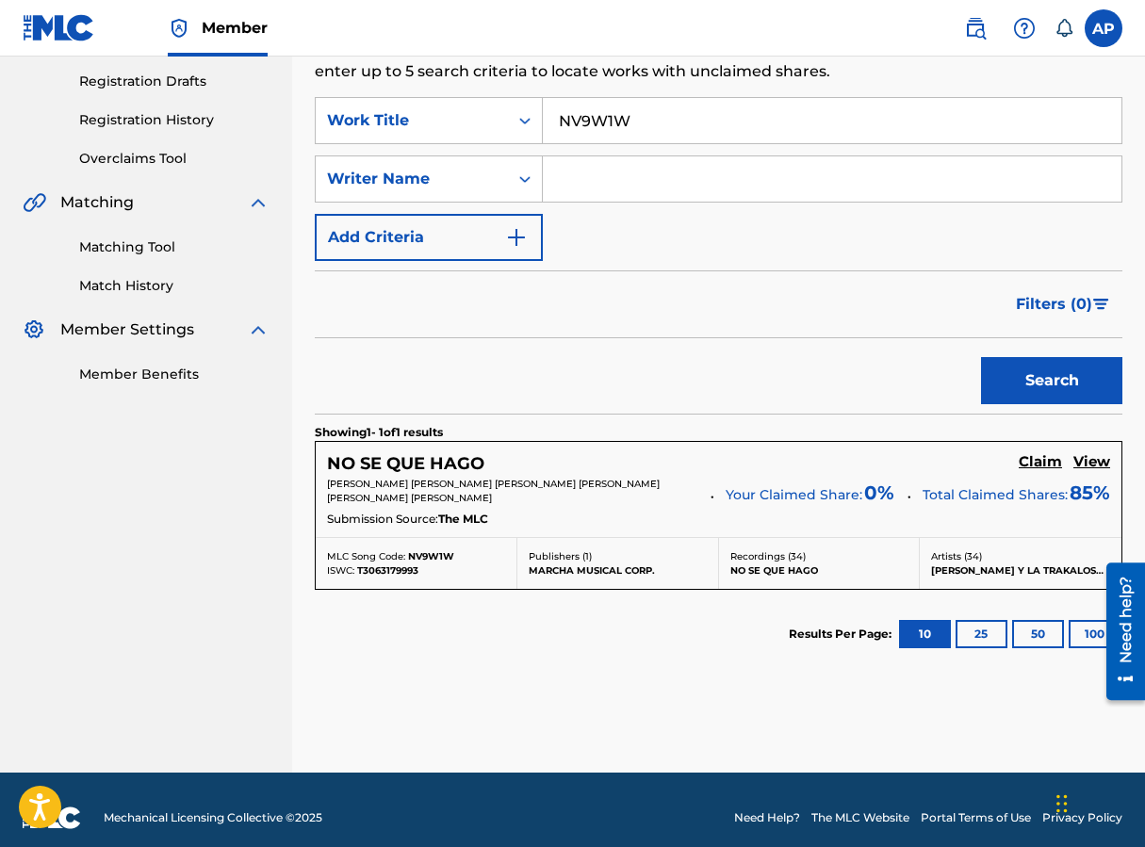
click at [917, 461] on h5 "Claim" at bounding box center [1040, 462] width 43 height 18
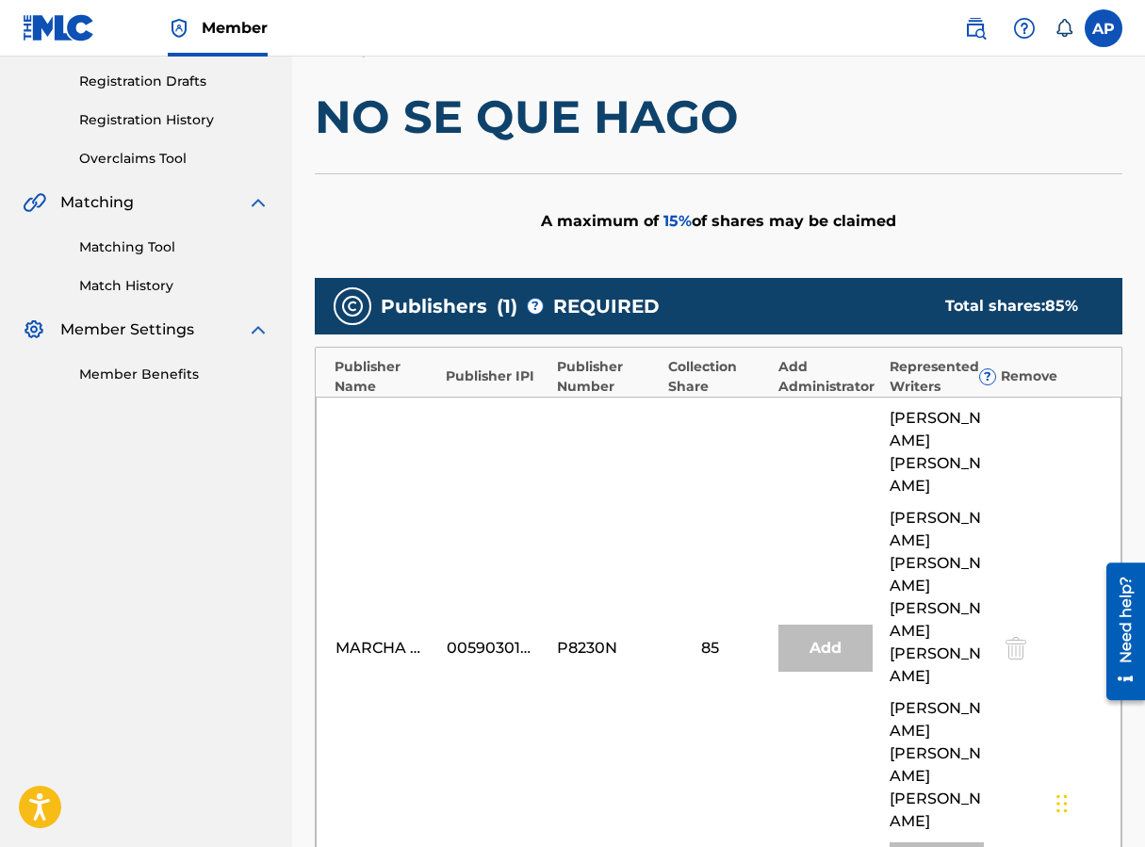
scroll to position [553, 0]
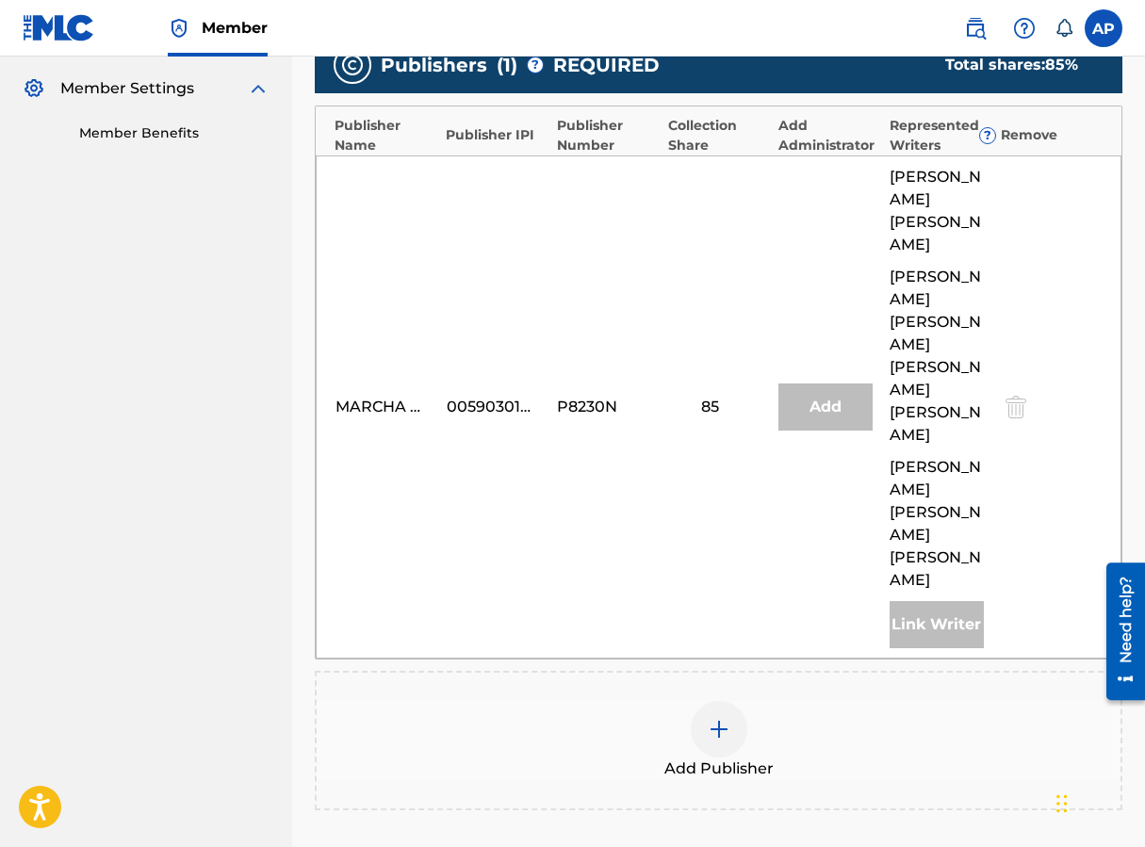
click at [717, 718] on img at bounding box center [719, 729] width 23 height 23
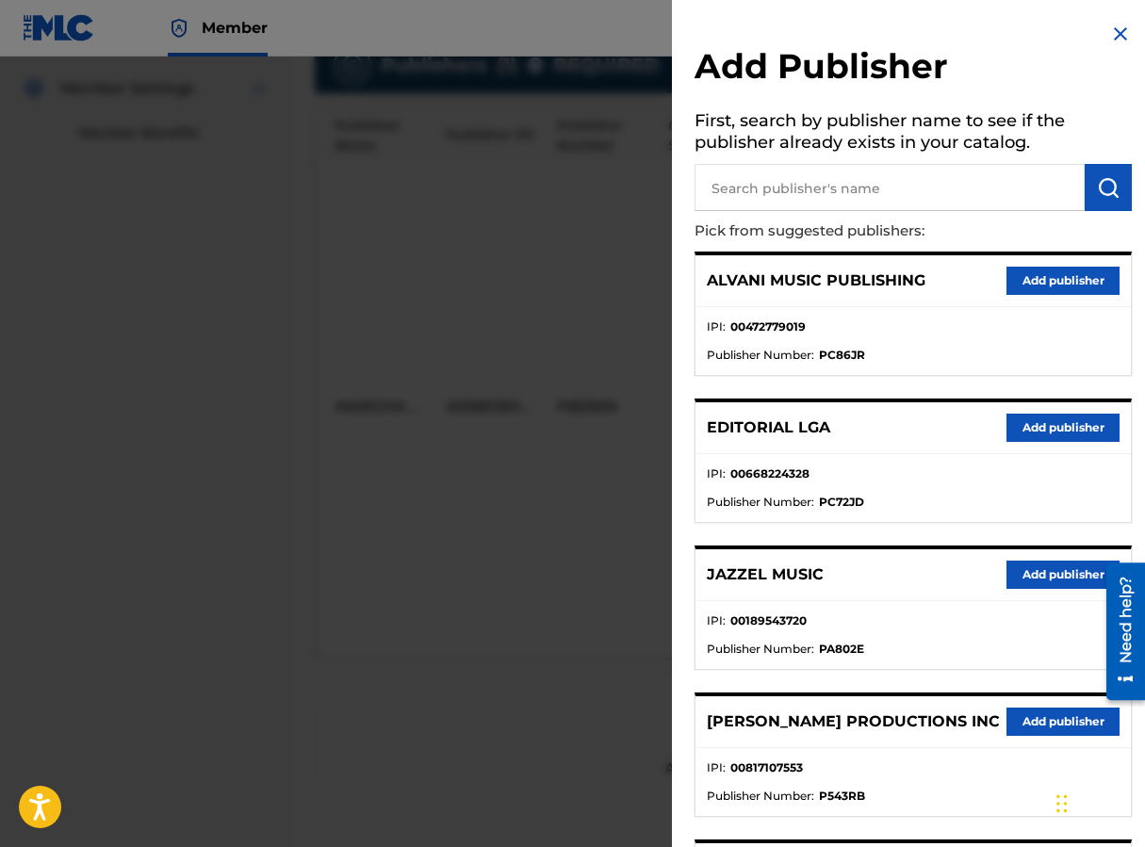
click at [746, 204] on input "text" at bounding box center [889, 187] width 390 height 47
type input "EDITRAKA"
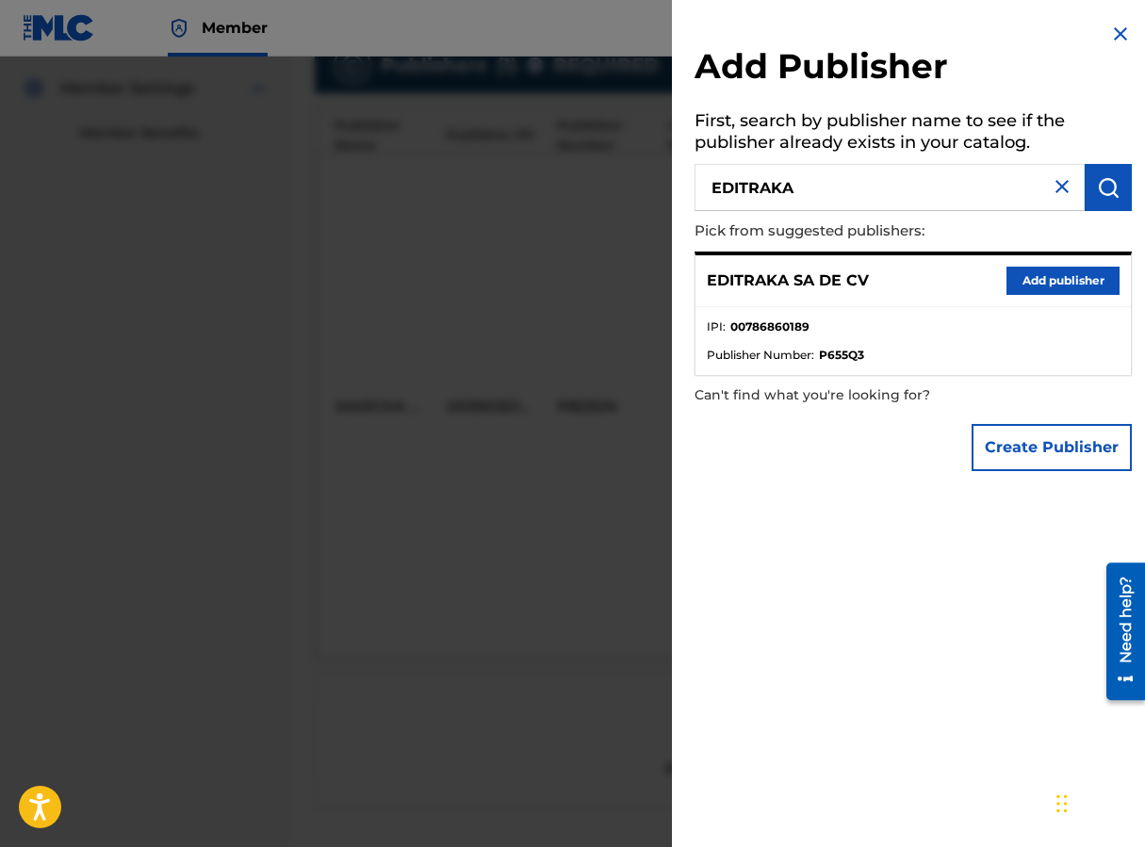
click at [917, 280] on button "Add publisher" at bounding box center [1062, 281] width 113 height 28
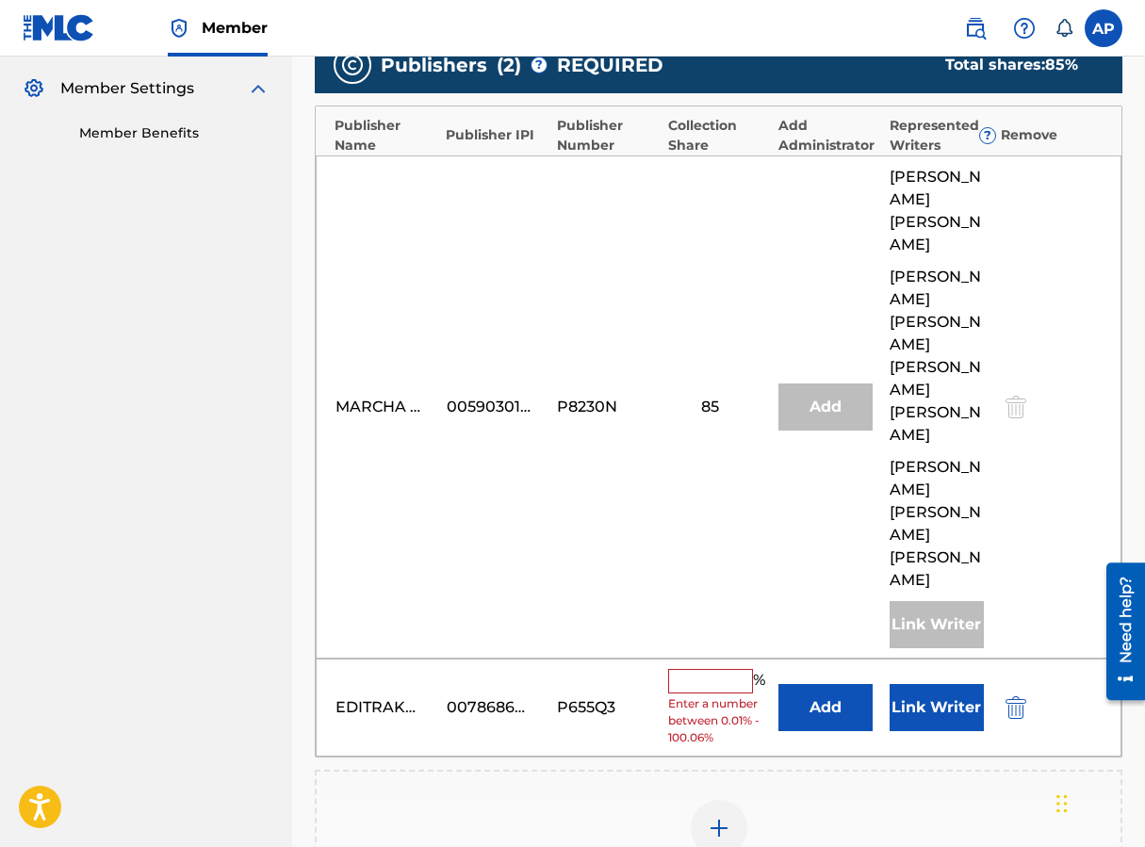
click at [827, 684] on button "Add" at bounding box center [825, 707] width 94 height 47
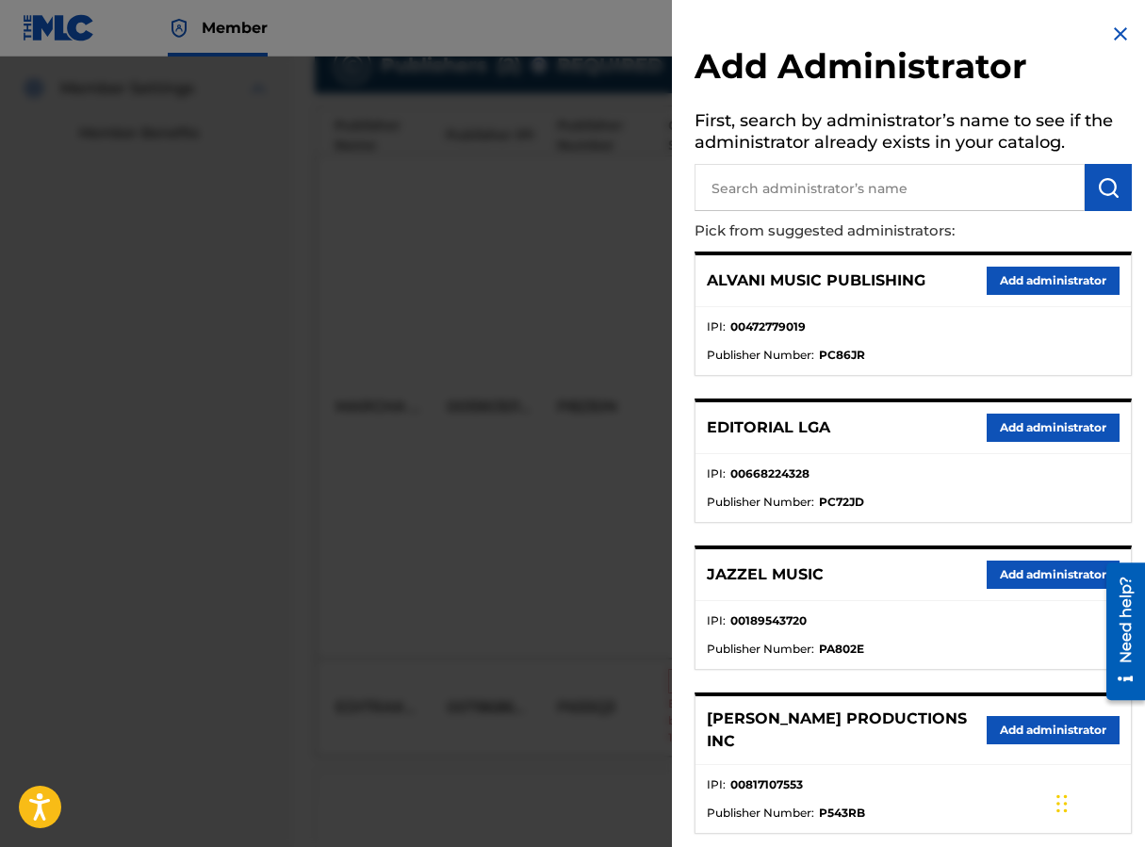
click at [854, 190] on input "text" at bounding box center [889, 187] width 390 height 47
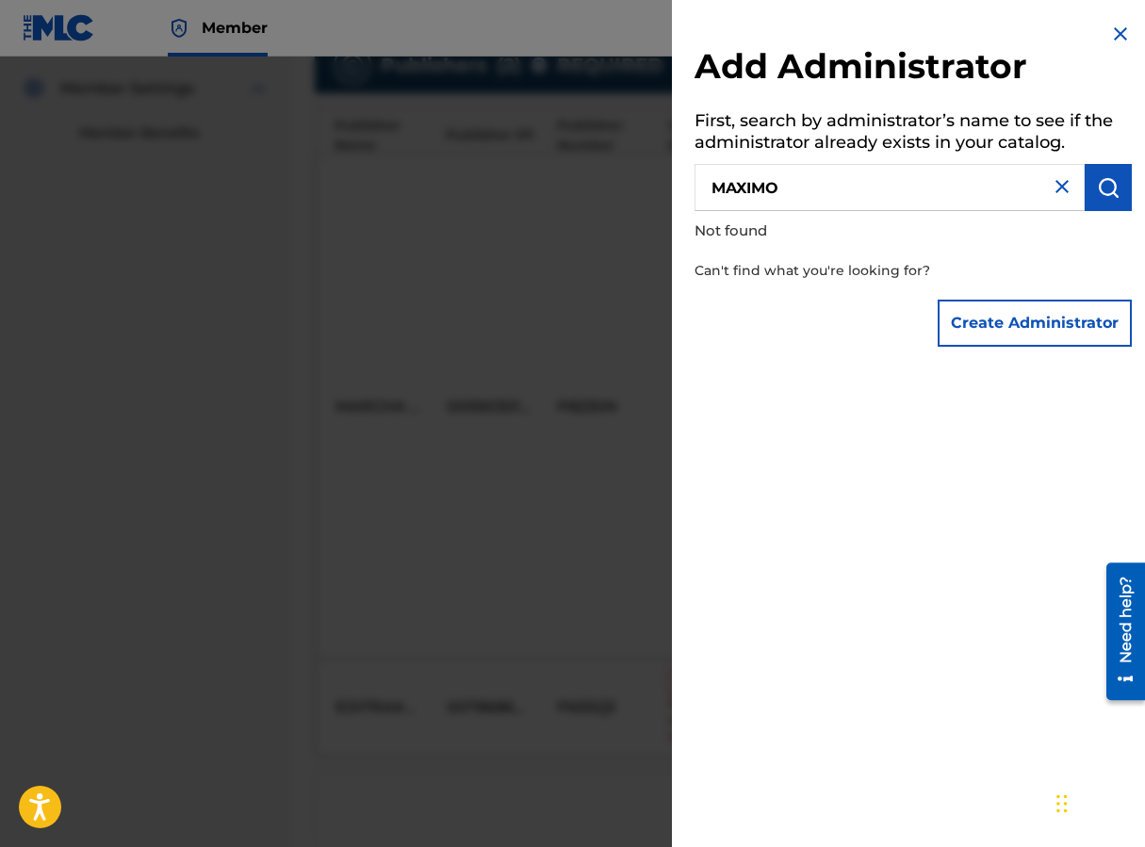
type input "MAXIMO"
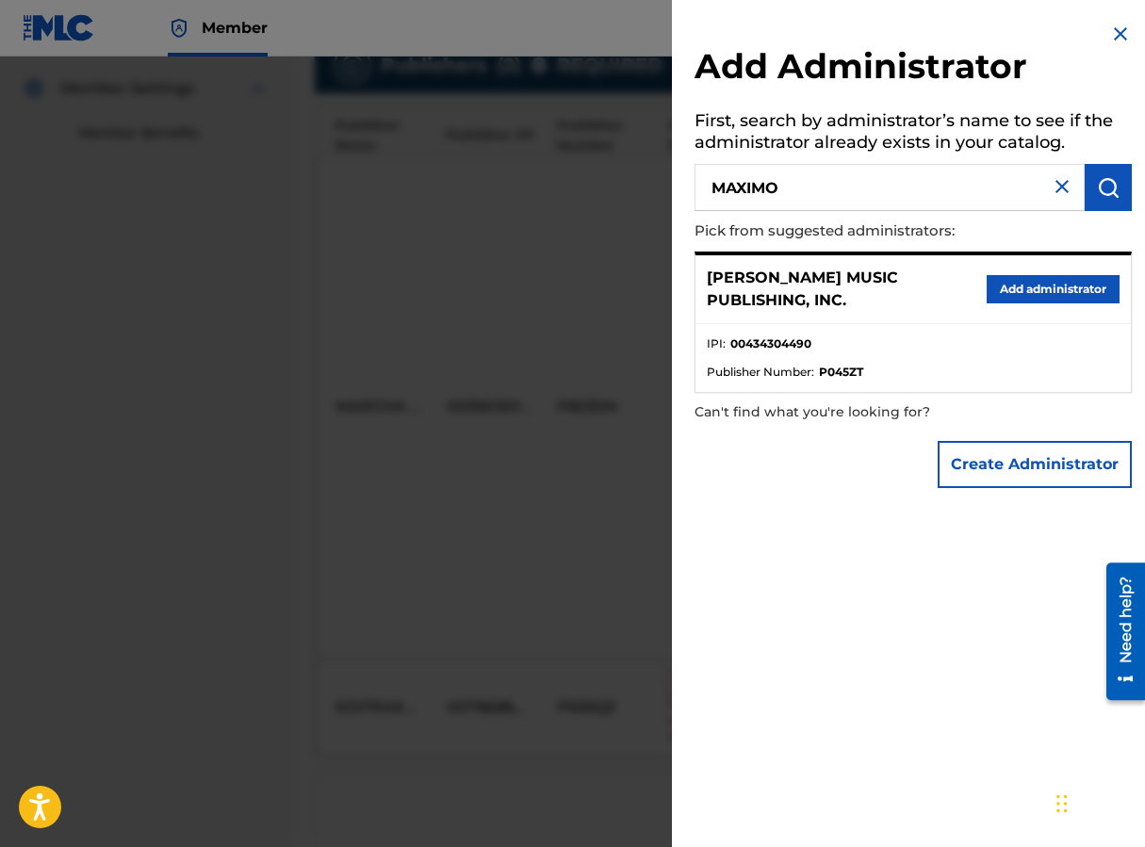
click at [917, 287] on button "Add administrator" at bounding box center [1053, 289] width 133 height 28
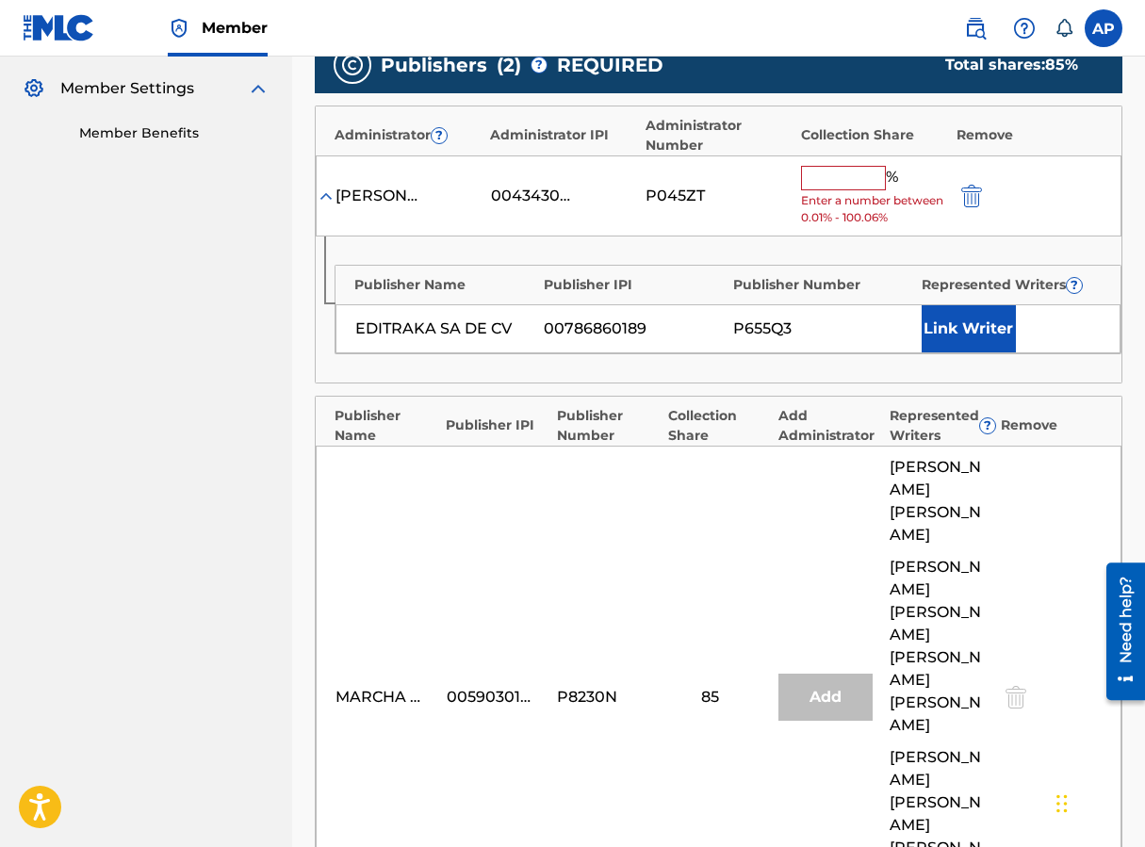
click at [831, 184] on input "text" at bounding box center [843, 178] width 85 height 24
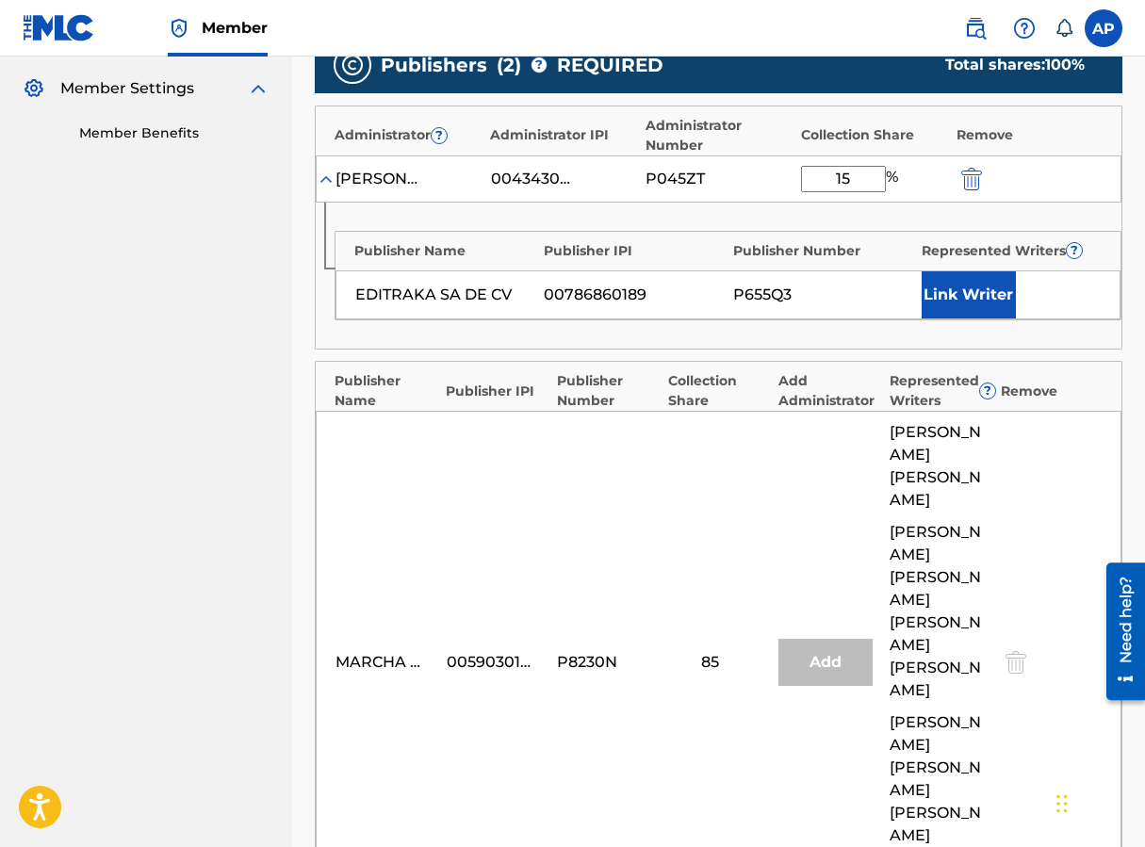
scroll to position [895, 0]
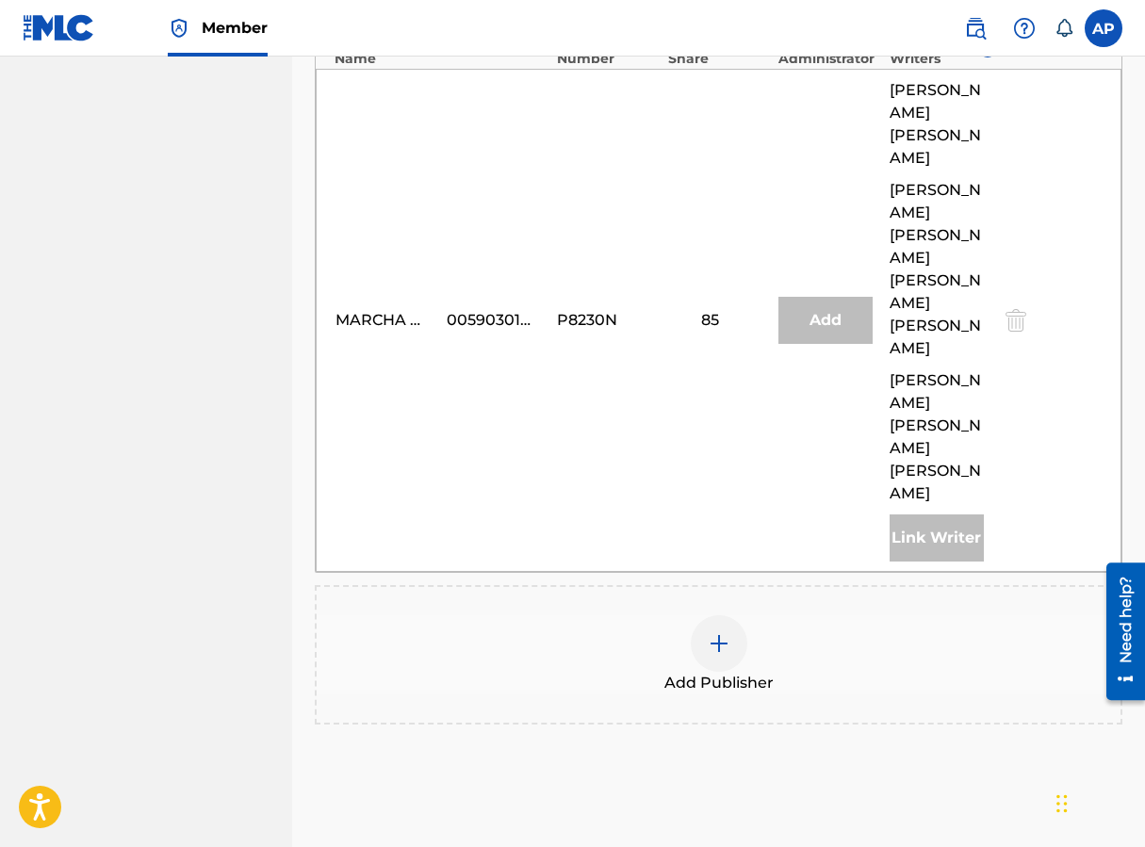
type input "15"
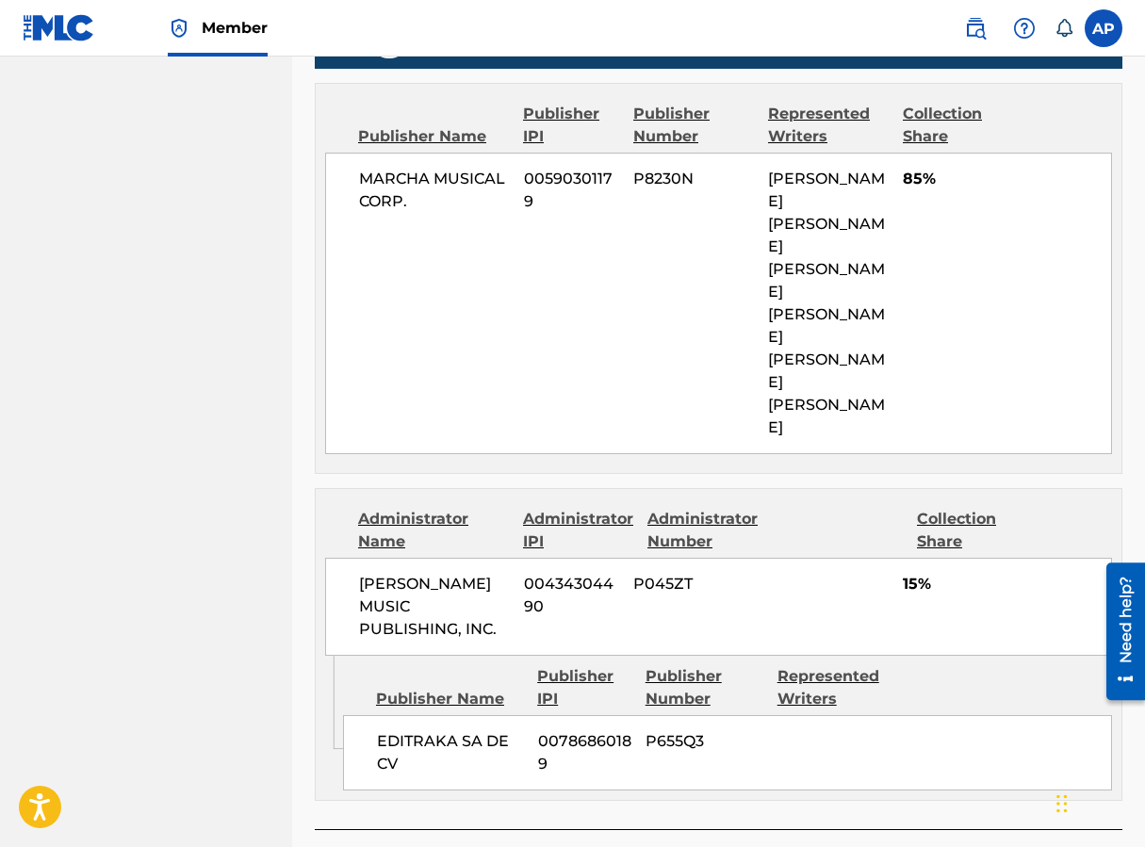
scroll to position [837, 0]
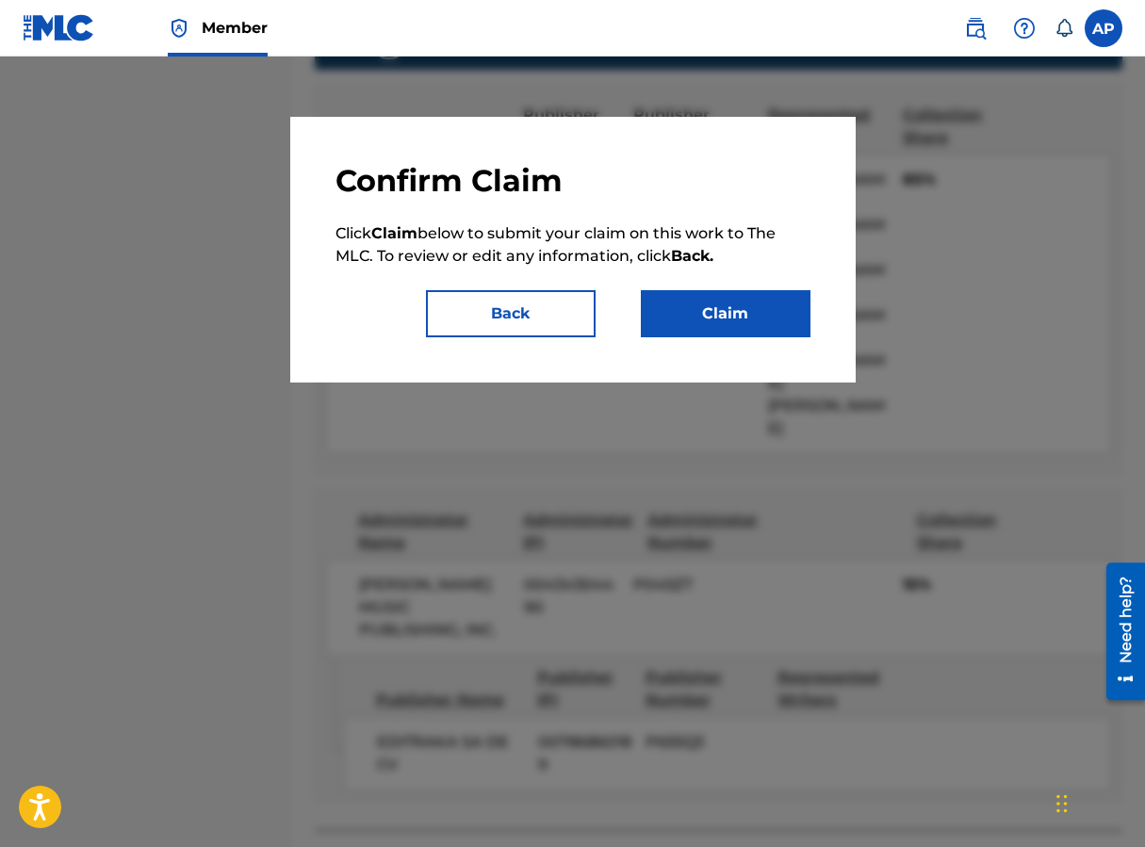
click at [721, 322] on button "Claim" at bounding box center [726, 313] width 170 height 47
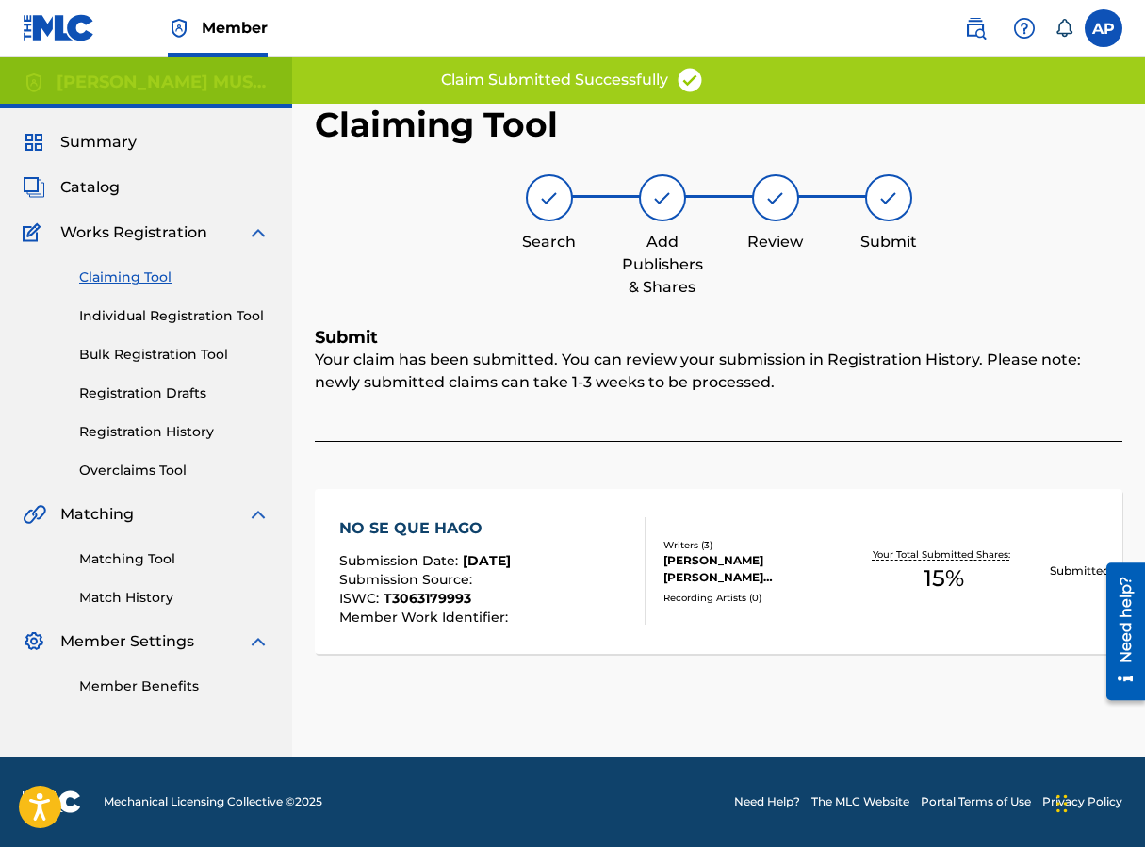
scroll to position [0, 0]
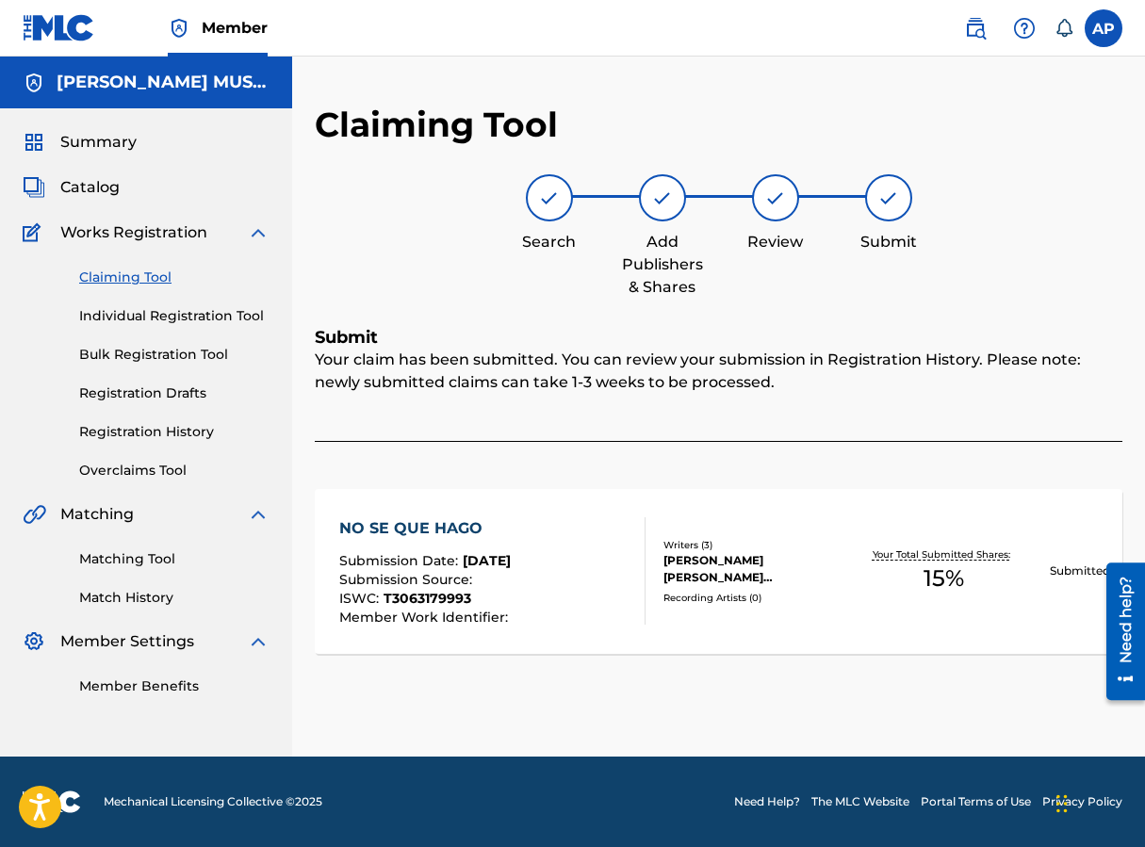
click at [171, 271] on link "Claiming Tool" at bounding box center [174, 278] width 190 height 20
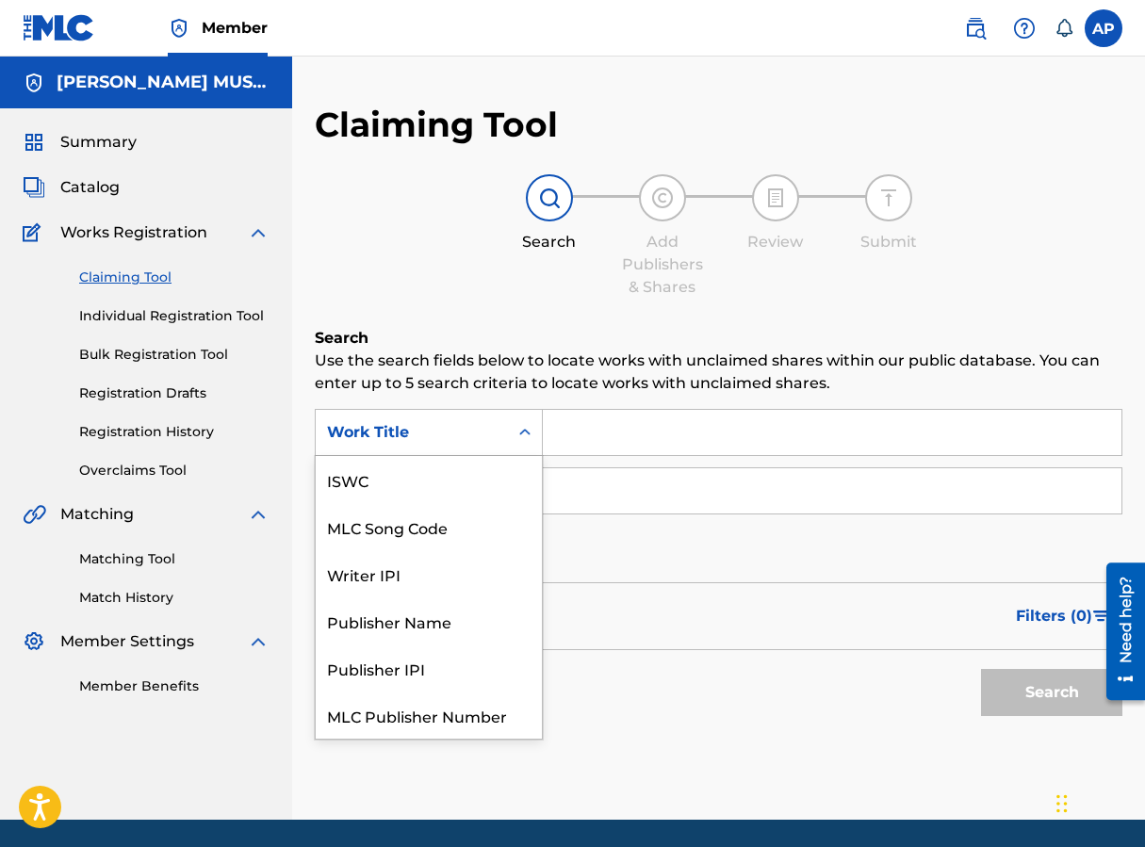
click at [475, 409] on div "Work Title" at bounding box center [429, 432] width 228 height 47
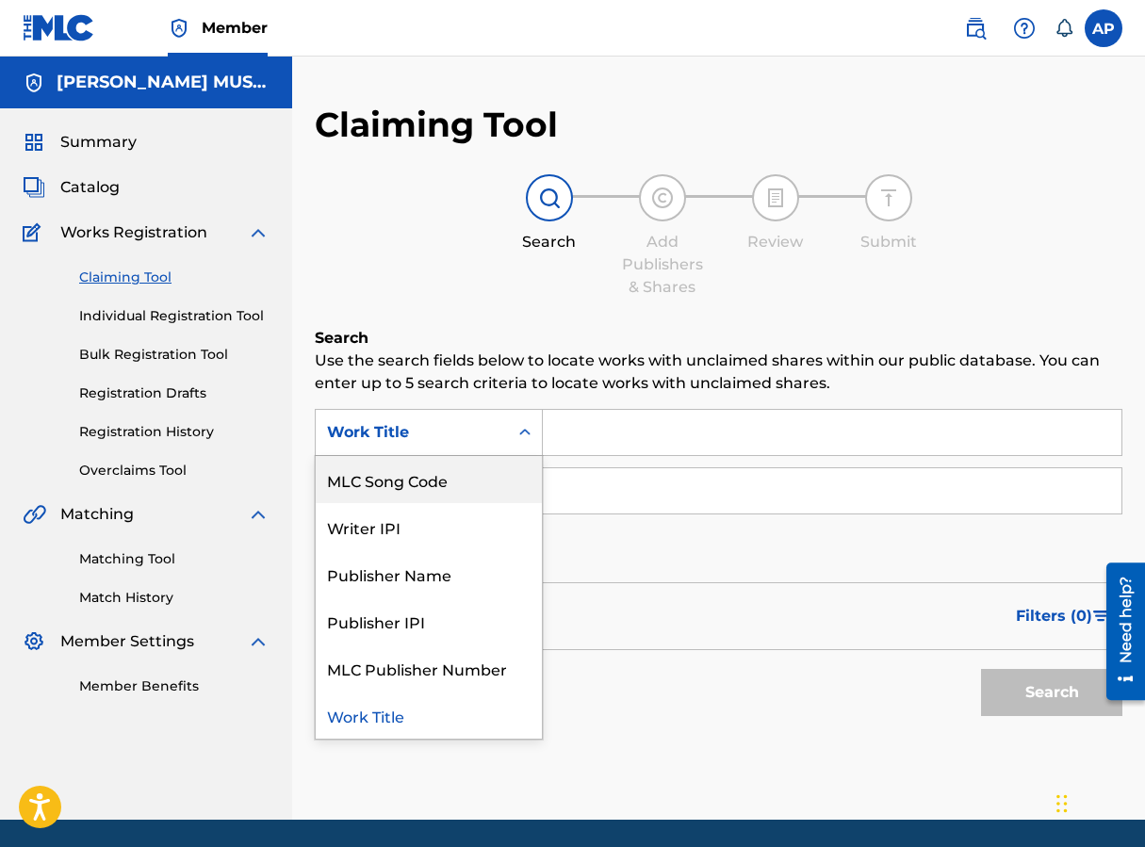
click at [475, 457] on div "MLC Song Code" at bounding box center [429, 479] width 226 height 47
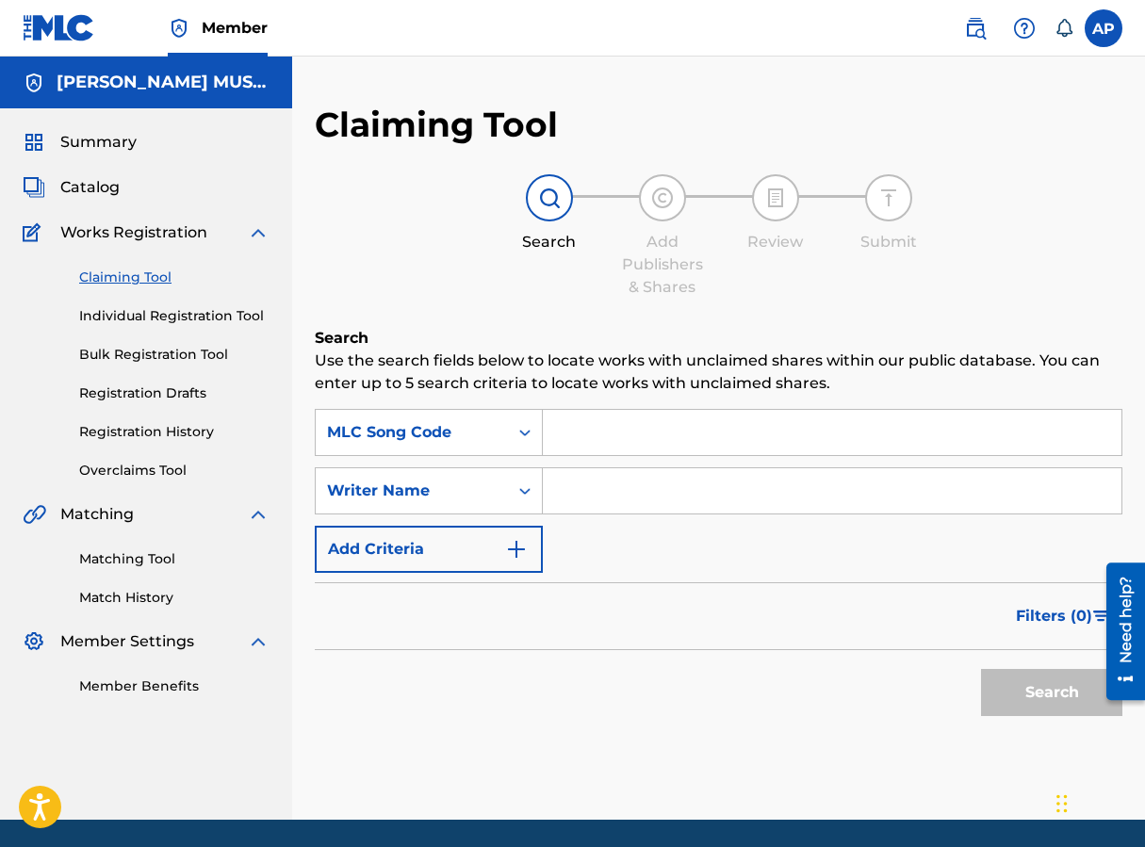
click at [563, 432] on input "Search Form" at bounding box center [832, 432] width 579 height 45
paste input "NH0YIG"
type input "NH0YIG"
click at [917, 669] on button "Search" at bounding box center [1051, 692] width 141 height 47
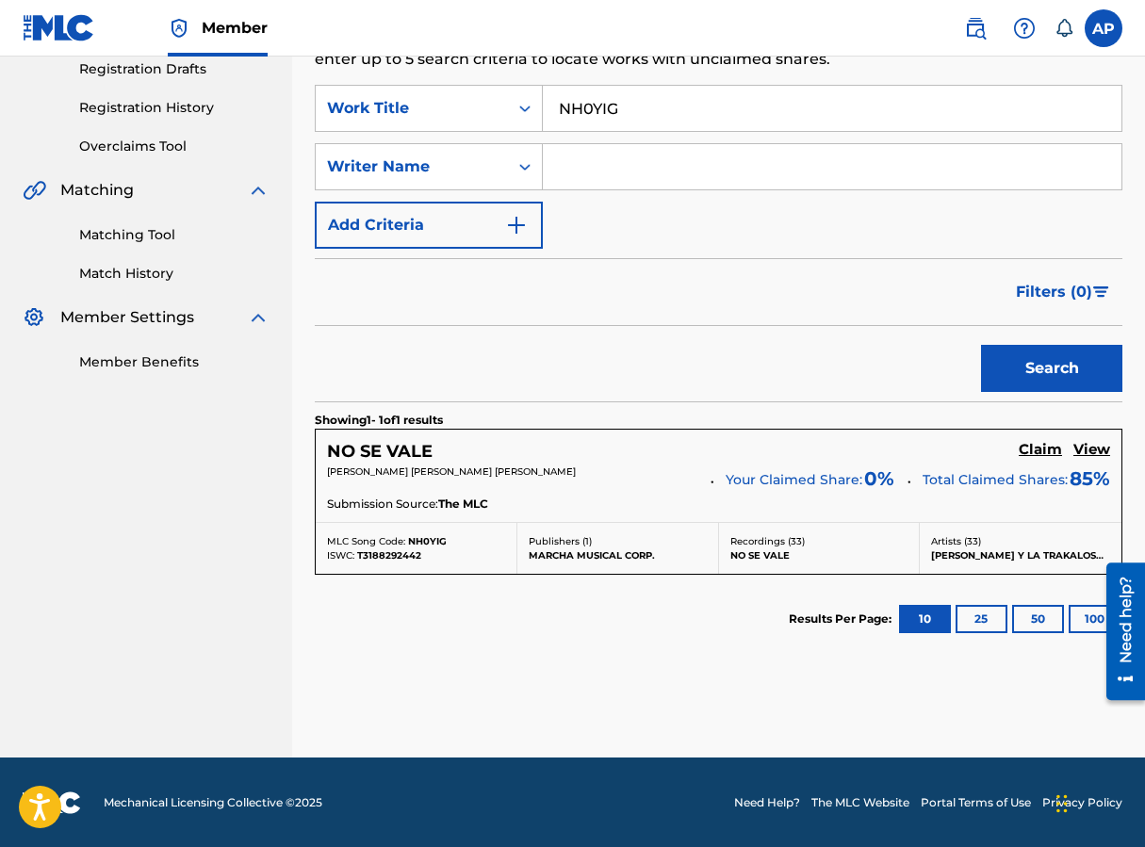
scroll to position [327, 0]
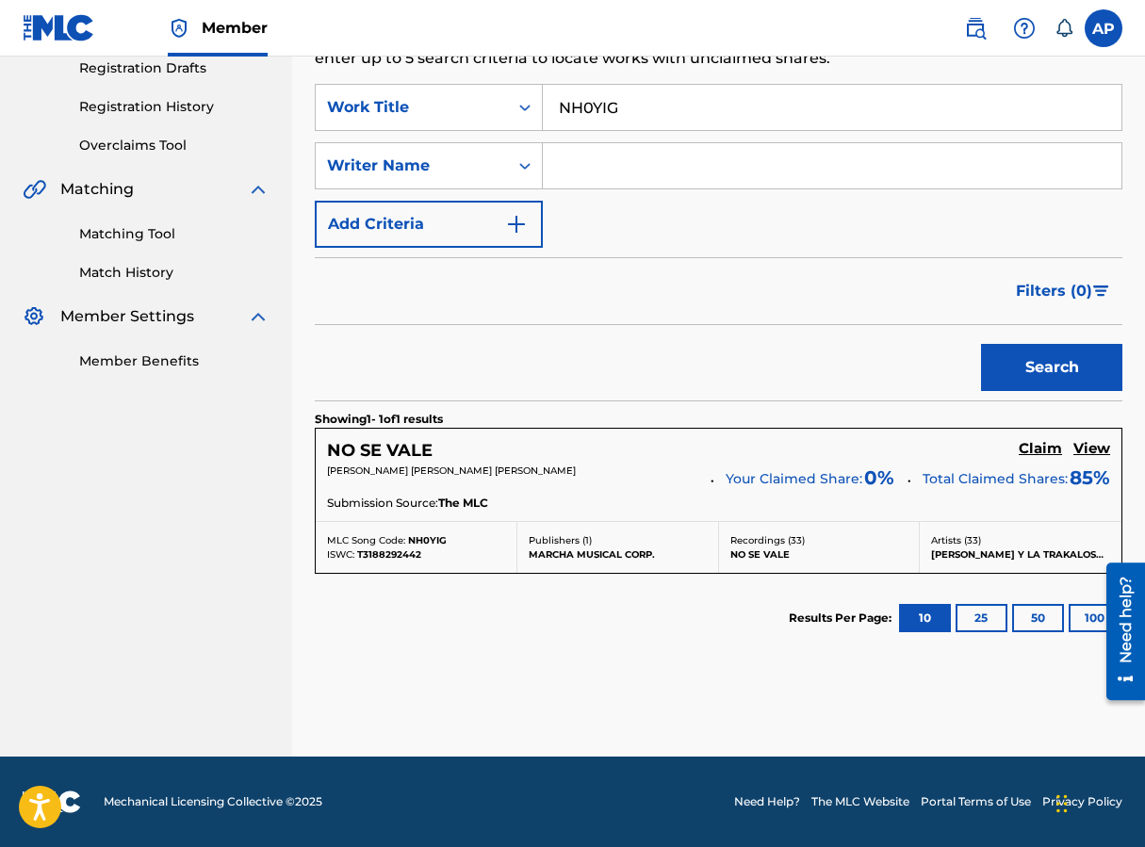
click at [917, 443] on h5 "Claim" at bounding box center [1040, 449] width 43 height 18
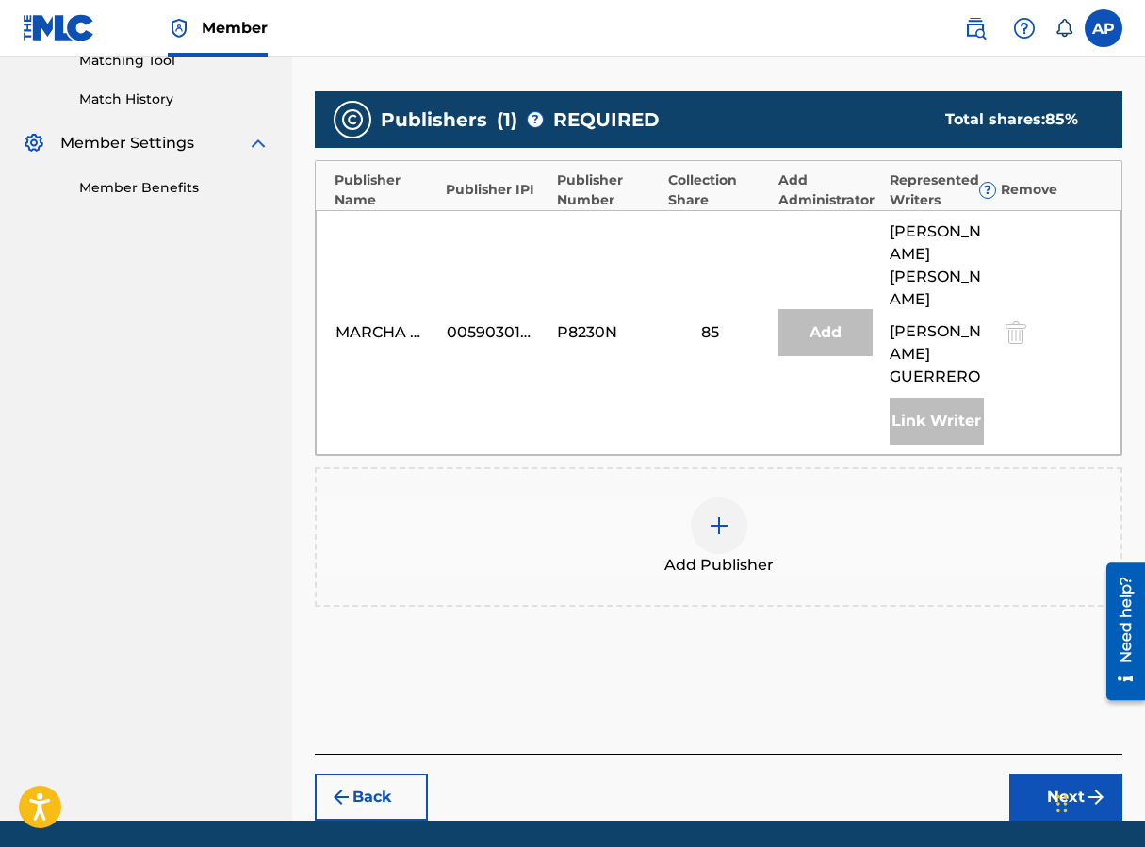
scroll to position [509, 0]
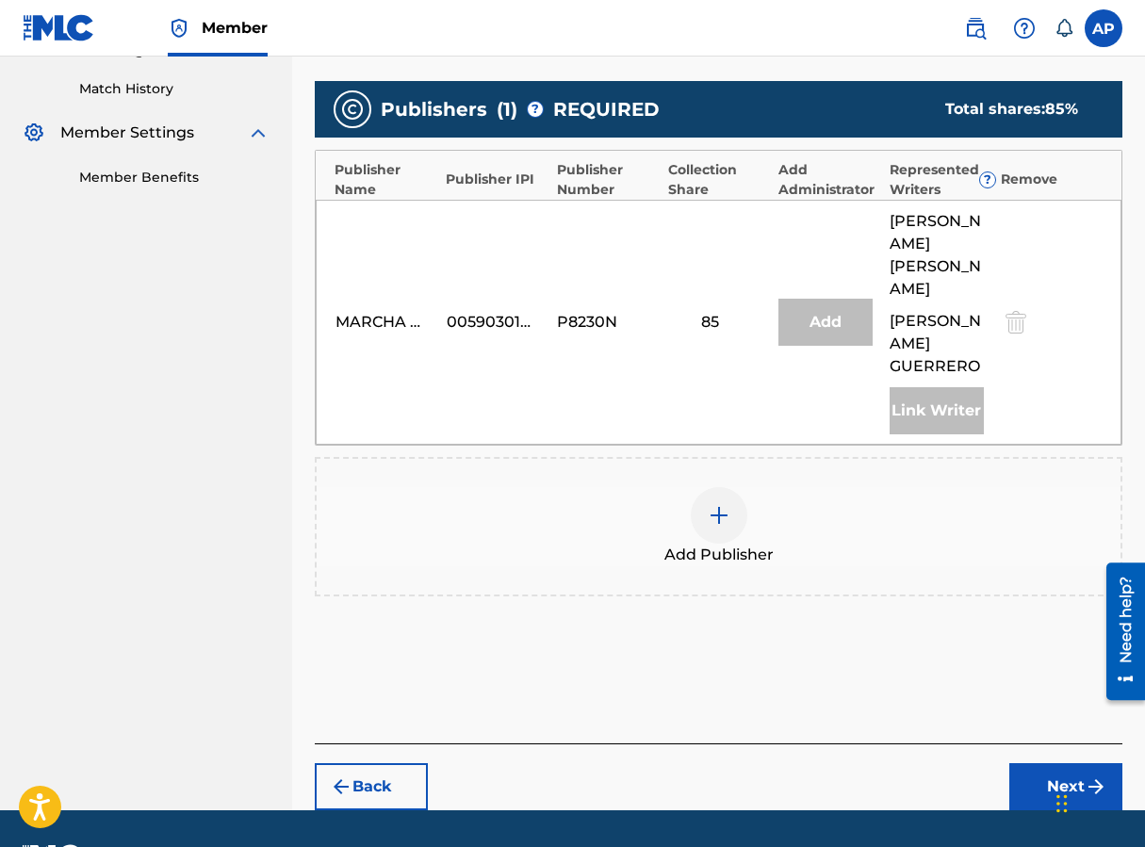
click at [717, 566] on span "Add Publisher" at bounding box center [718, 555] width 109 height 23
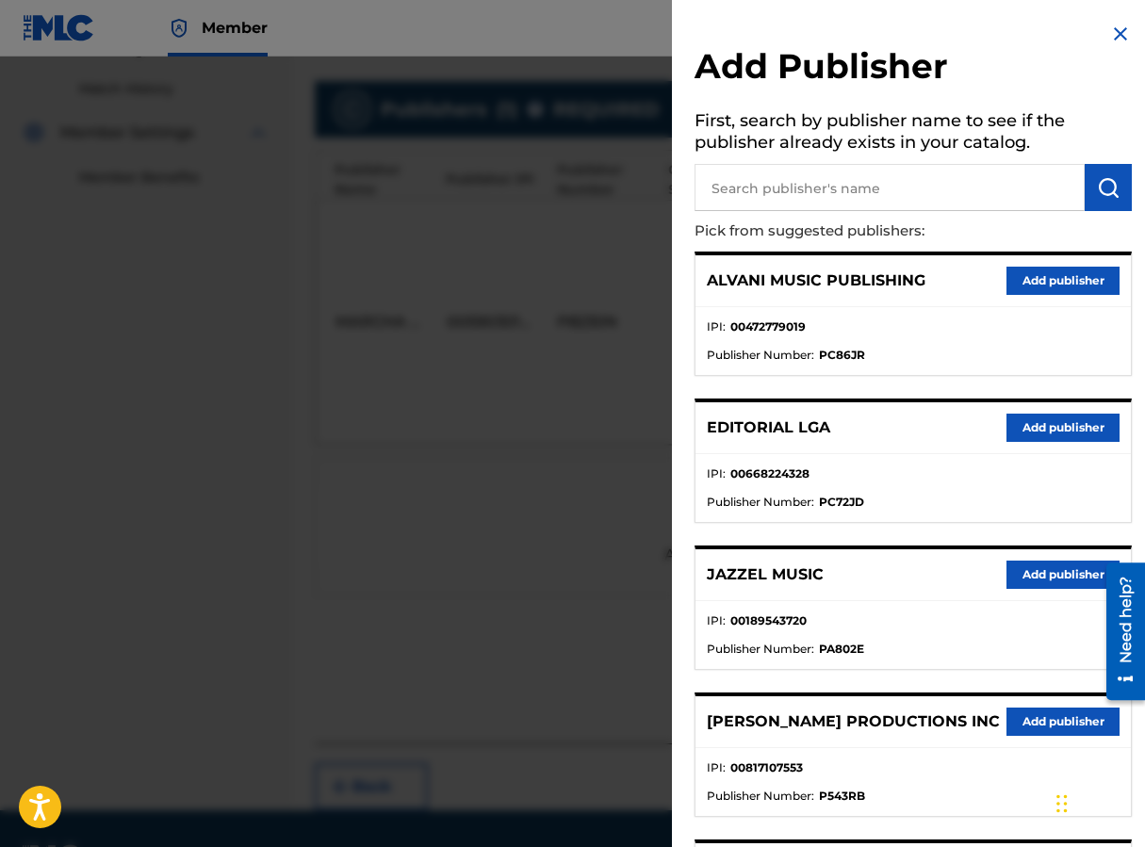
click at [749, 193] on input "text" at bounding box center [889, 187] width 390 height 47
type input "EDITRAKA"
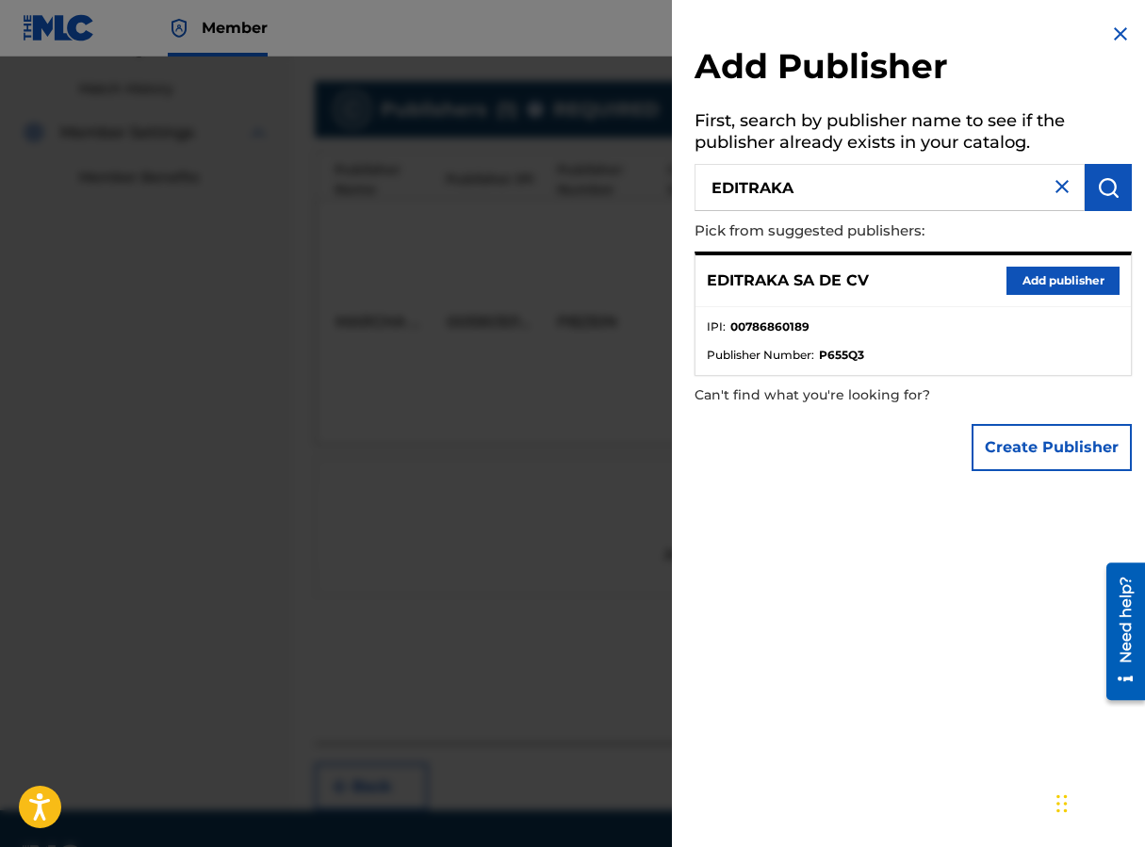
click at [917, 281] on button "Add publisher" at bounding box center [1062, 281] width 113 height 28
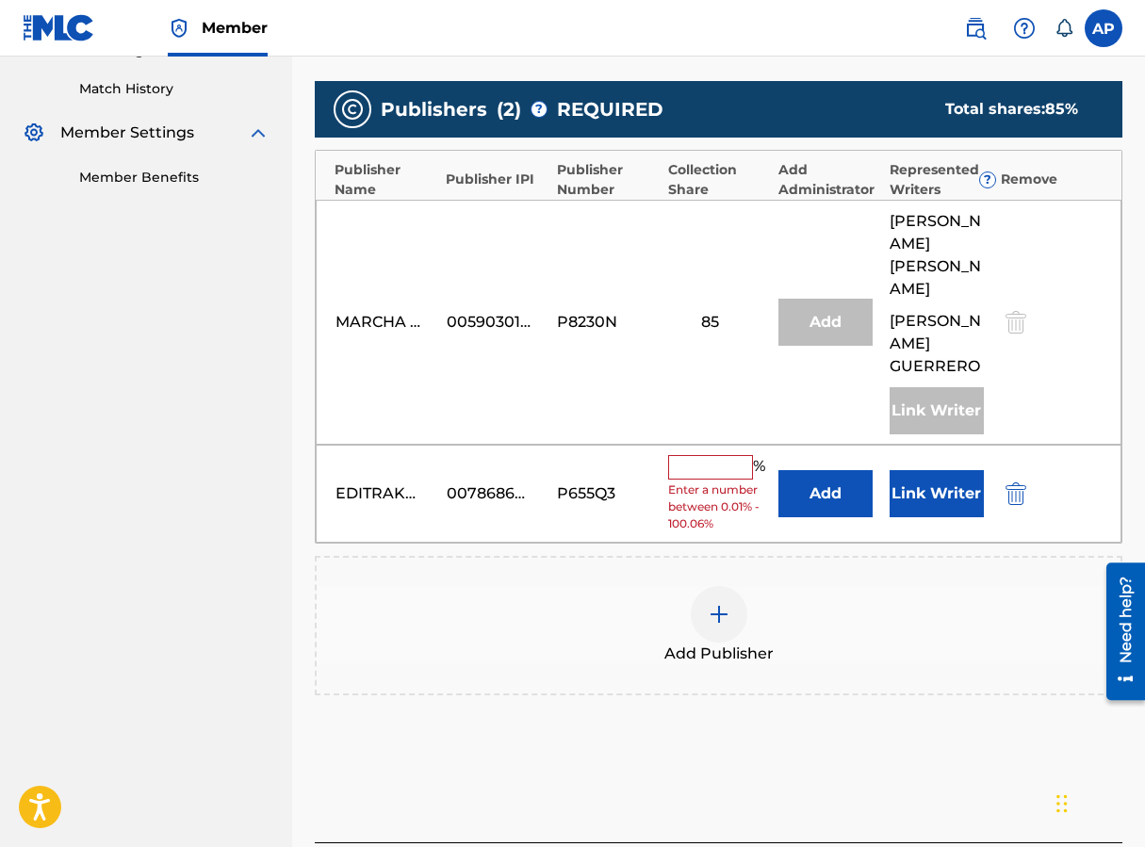
click at [823, 517] on button "Add" at bounding box center [825, 493] width 94 height 47
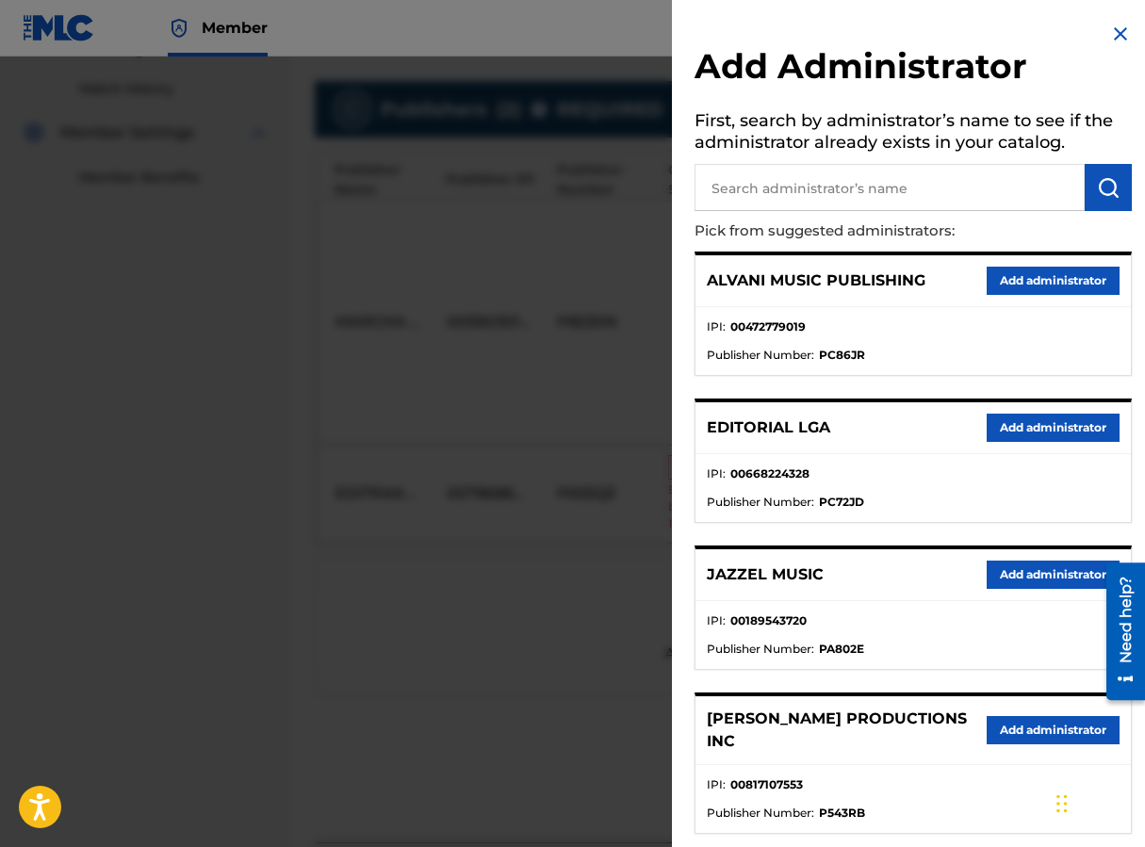
click at [745, 195] on input "text" at bounding box center [889, 187] width 390 height 47
type input "MAXIMO"
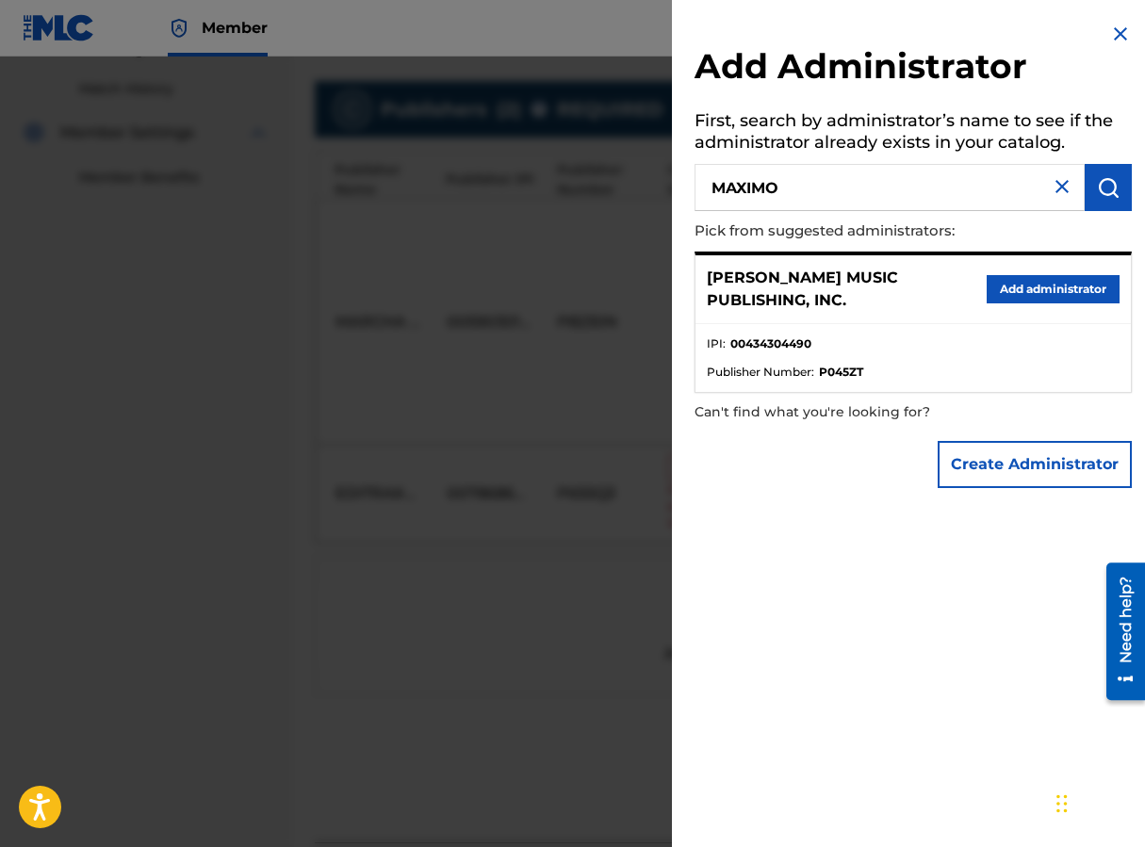
click at [917, 286] on button "Add administrator" at bounding box center [1053, 289] width 133 height 28
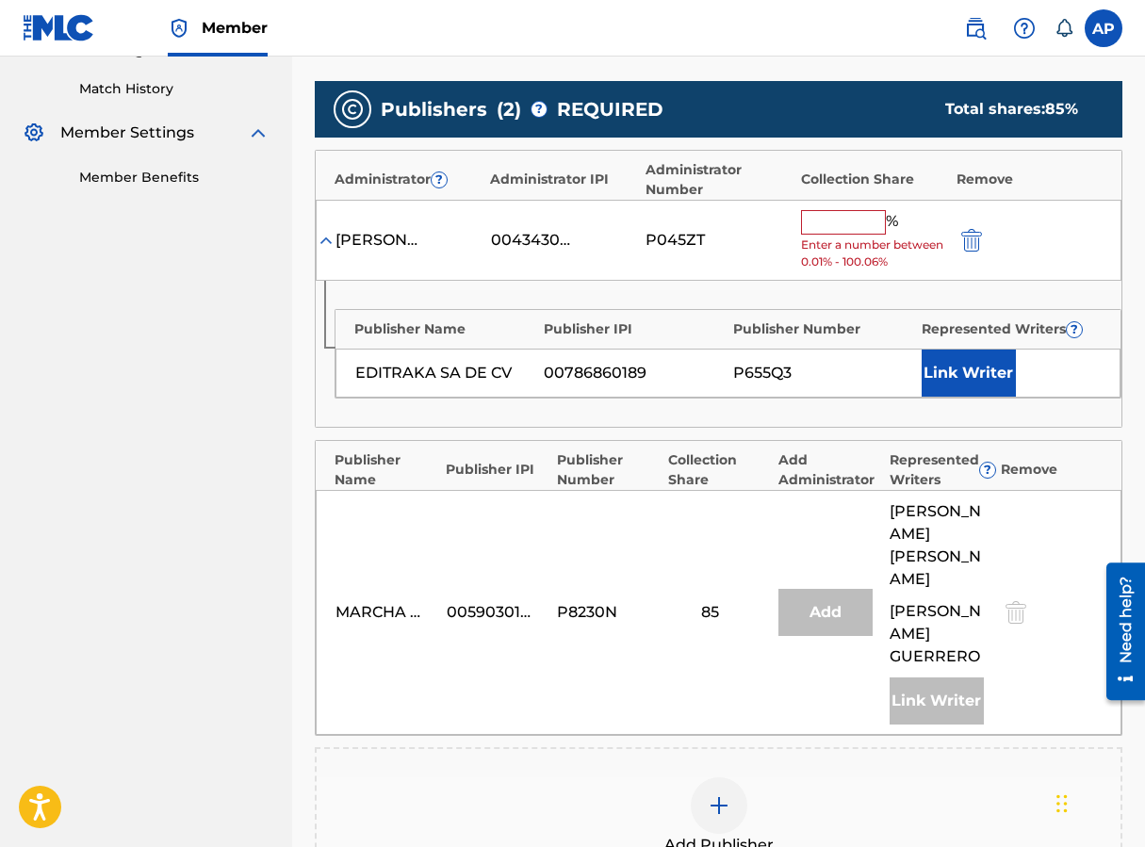
click at [832, 237] on span "Enter a number between 0.01% - 100.06%" at bounding box center [874, 254] width 146 height 34
click at [832, 233] on input "text" at bounding box center [843, 222] width 85 height 24
type input "15"
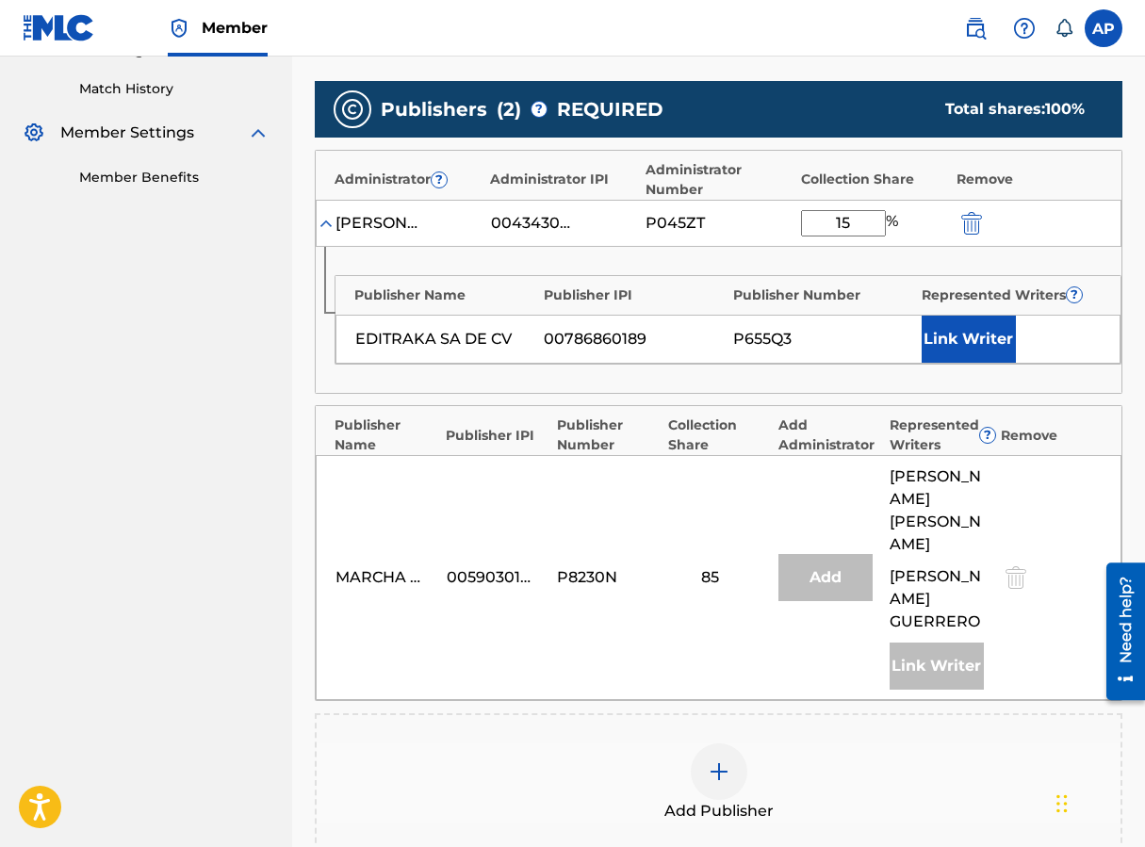
click at [785, 262] on div "Publisher Name Publisher IPI Publisher Number Represented Writers ? EDITRAKA SA…" at bounding box center [719, 320] width 806 height 146
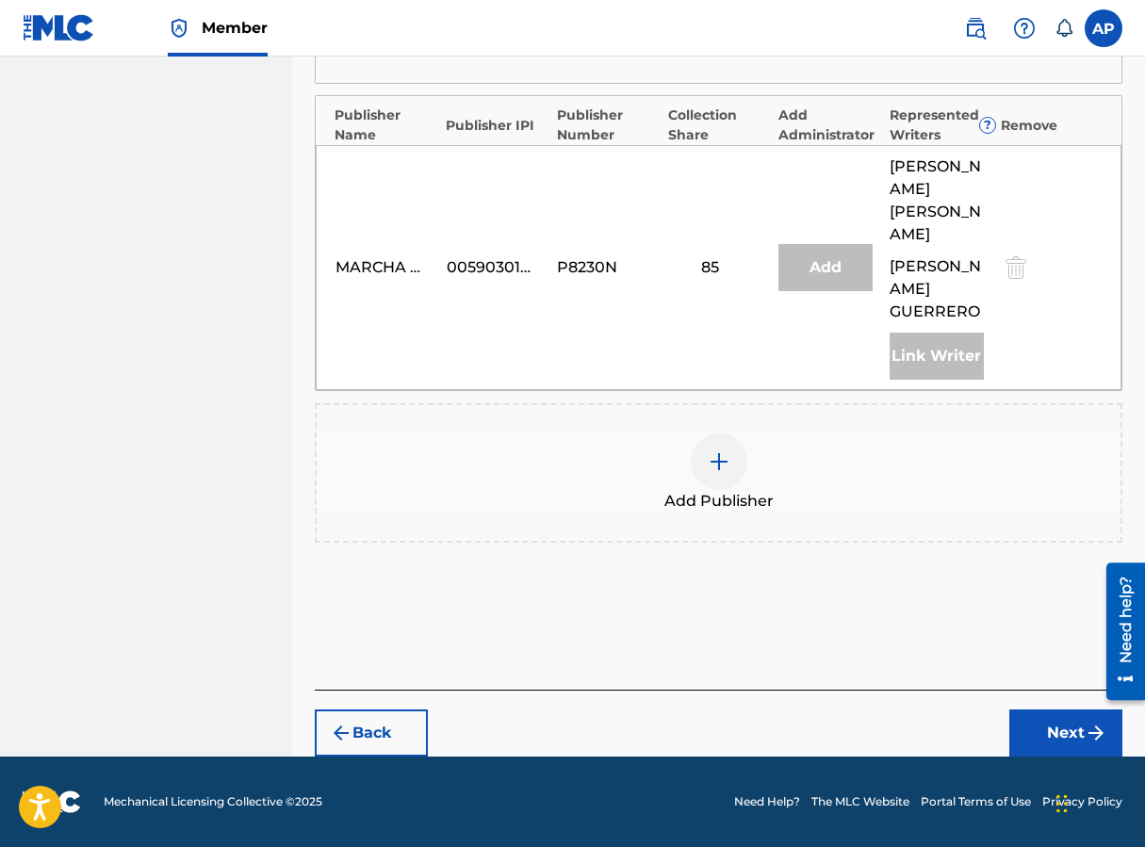
scroll to position [824, 0]
click at [917, 753] on button "Next" at bounding box center [1065, 733] width 113 height 47
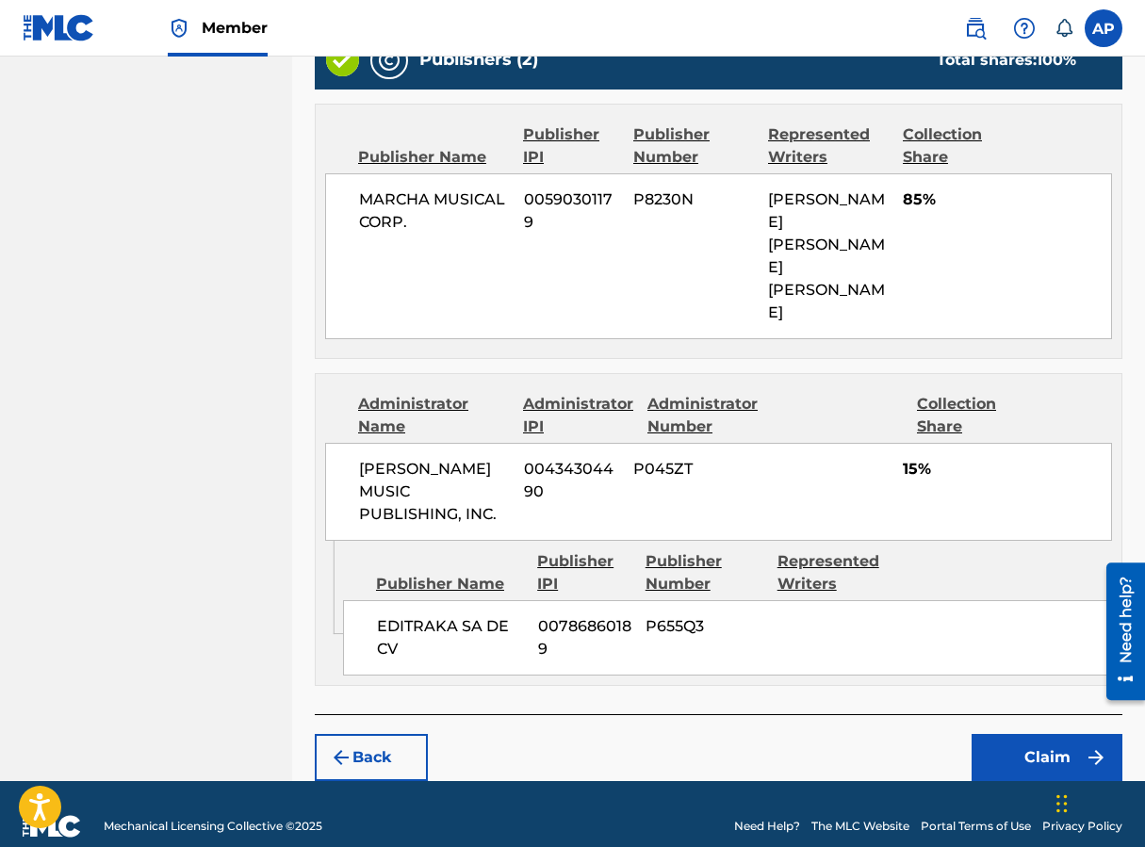
scroll to position [833, 0]
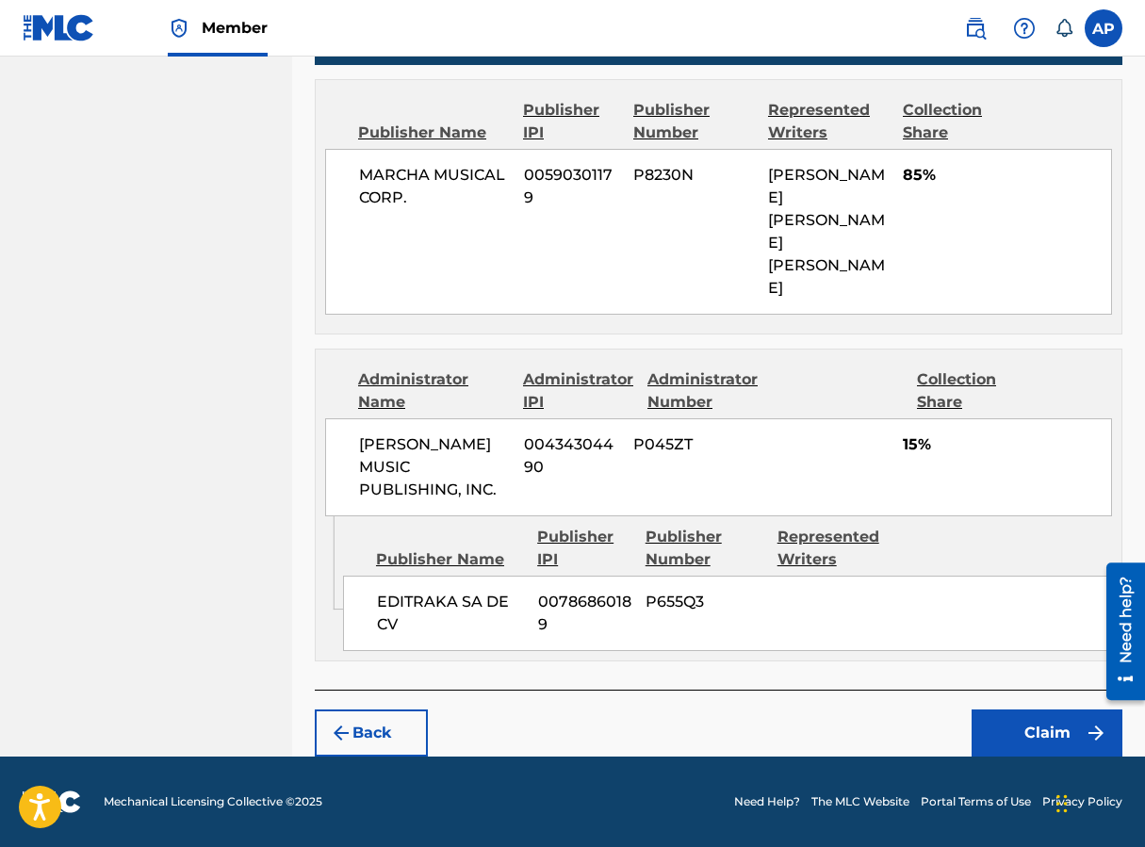
click at [917, 716] on button "Claim" at bounding box center [1047, 733] width 151 height 47
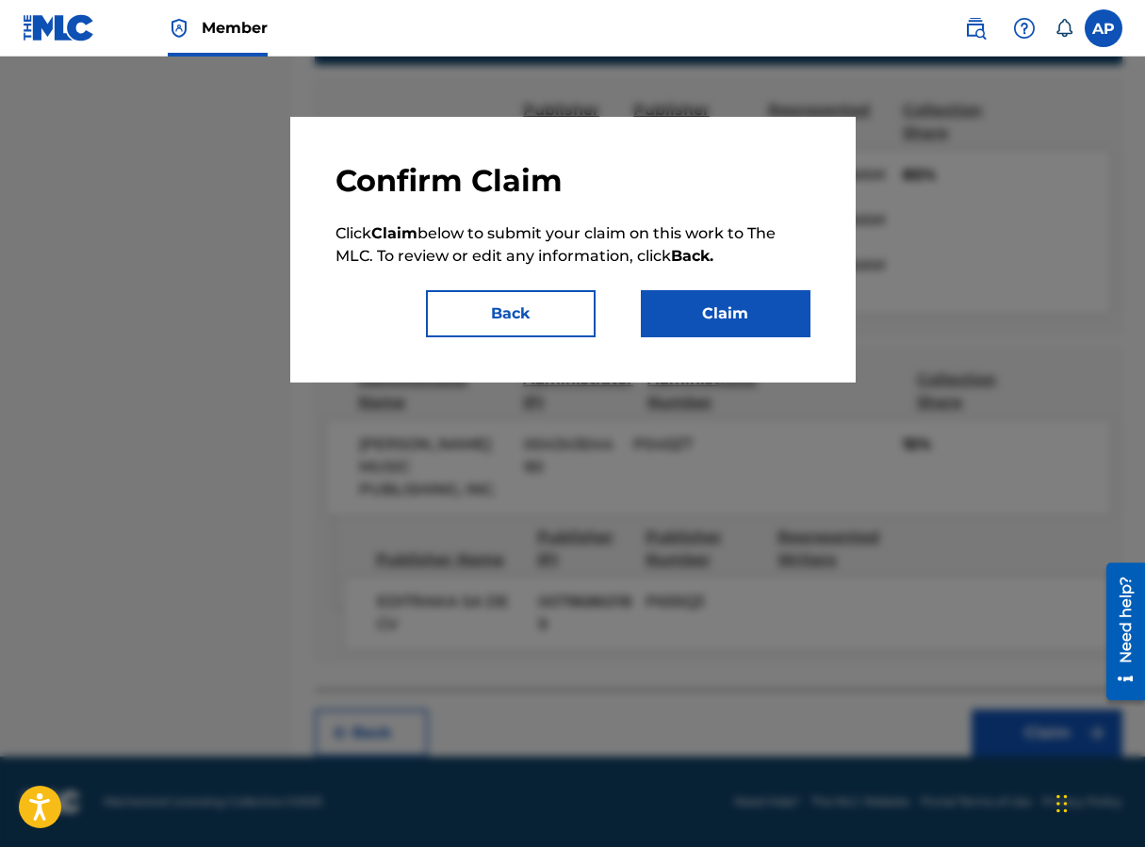
click at [753, 316] on button "Claim" at bounding box center [726, 313] width 170 height 47
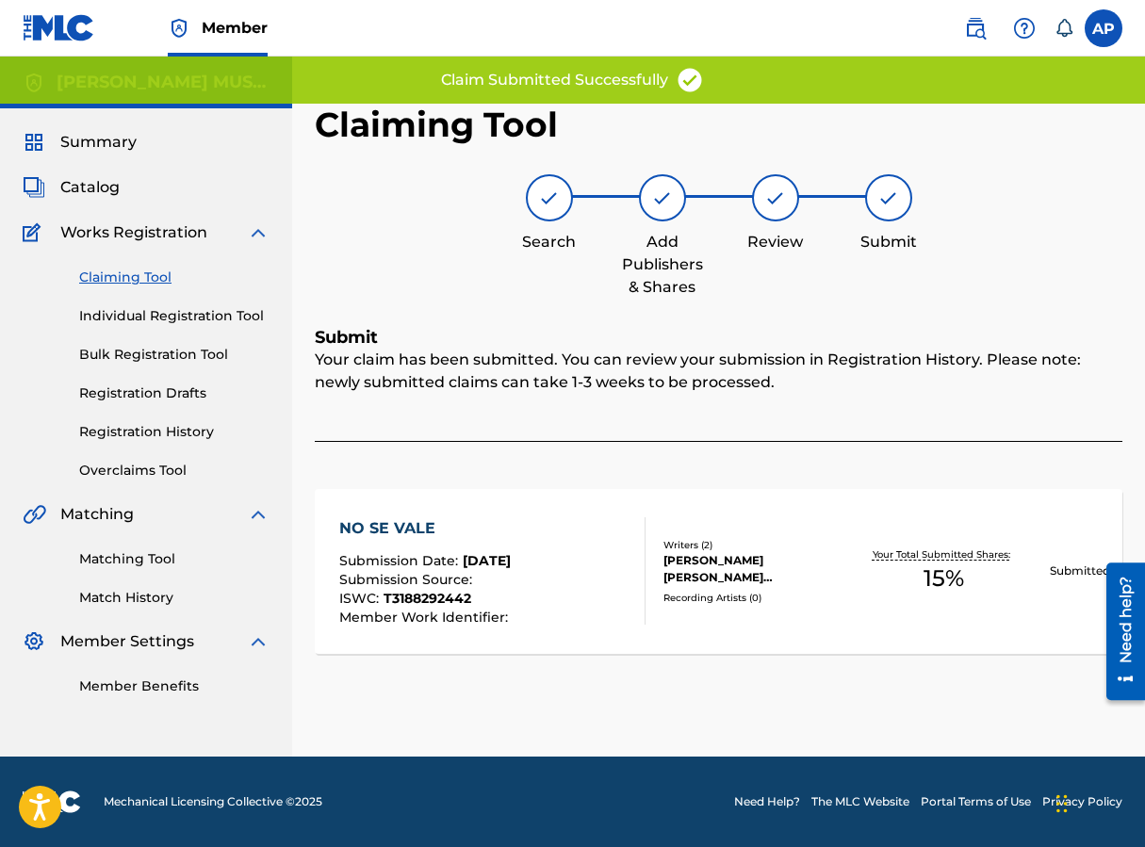
scroll to position [0, 0]
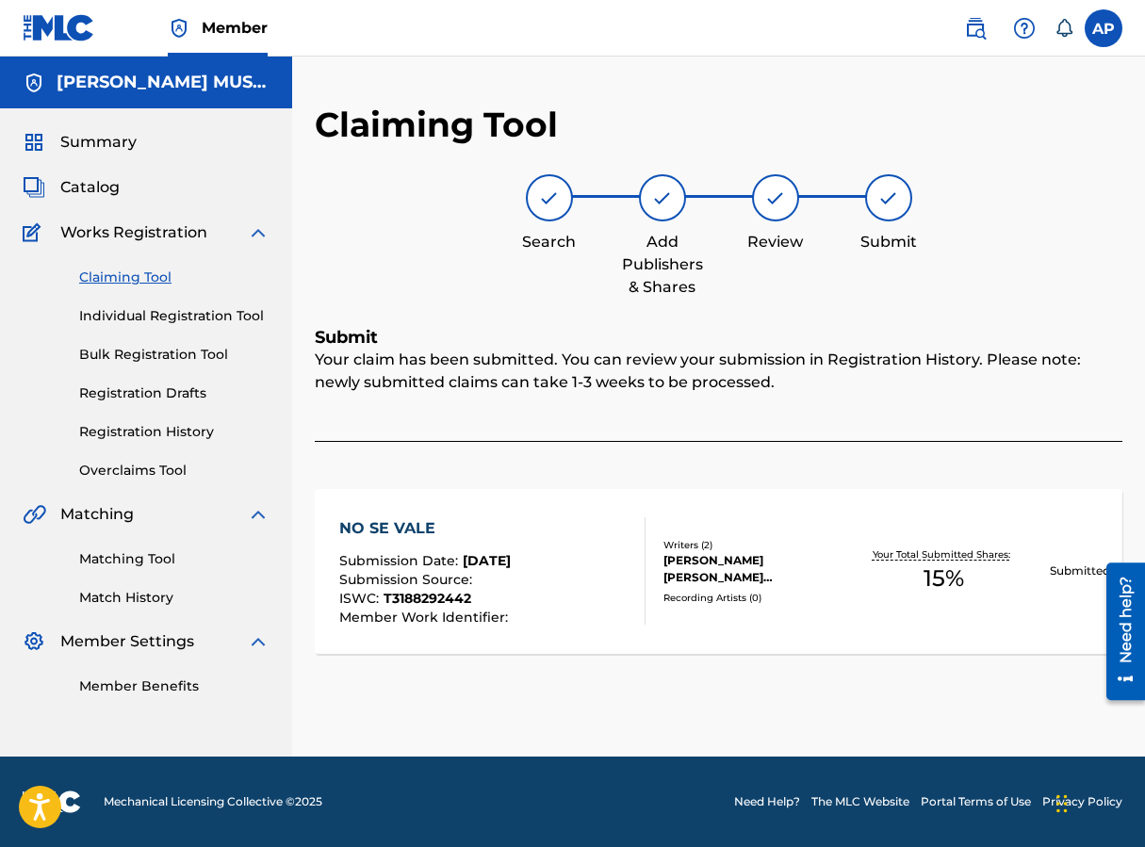
click at [139, 273] on link "Claiming Tool" at bounding box center [174, 278] width 190 height 20
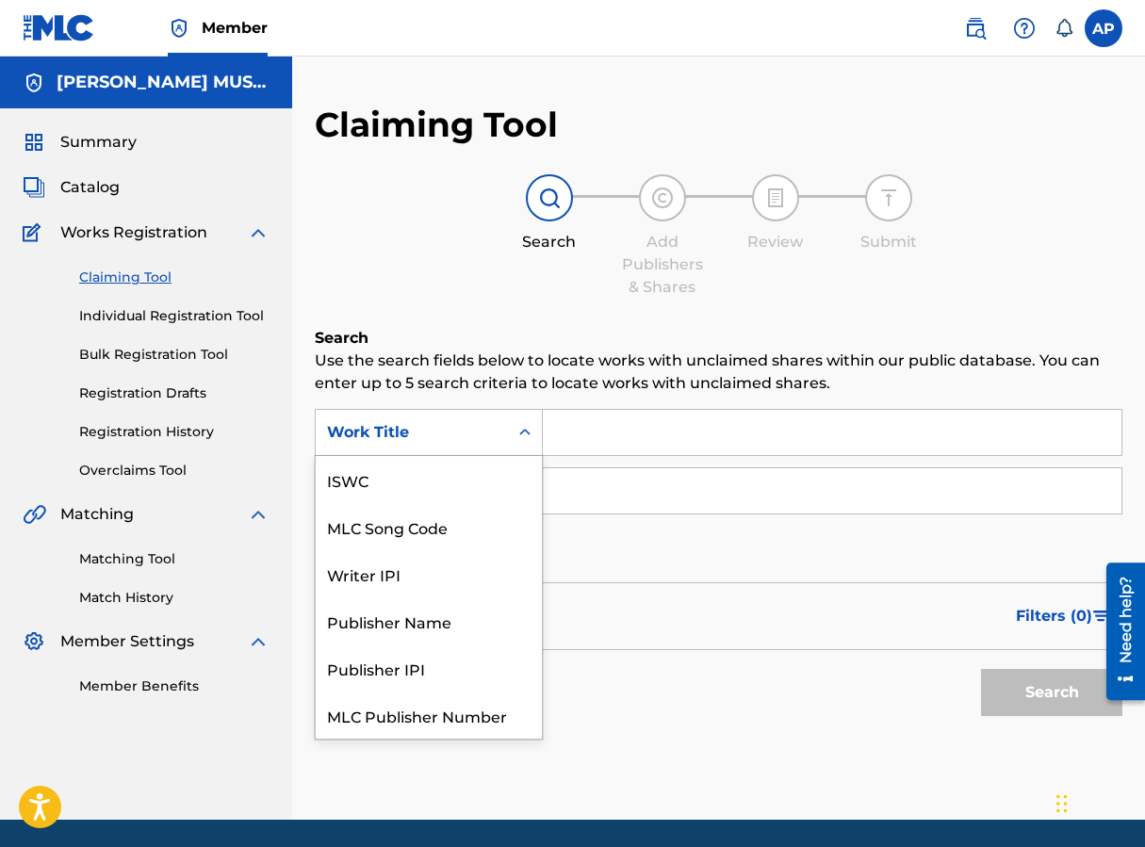
click at [476, 432] on div "Work Title" at bounding box center [412, 432] width 170 height 23
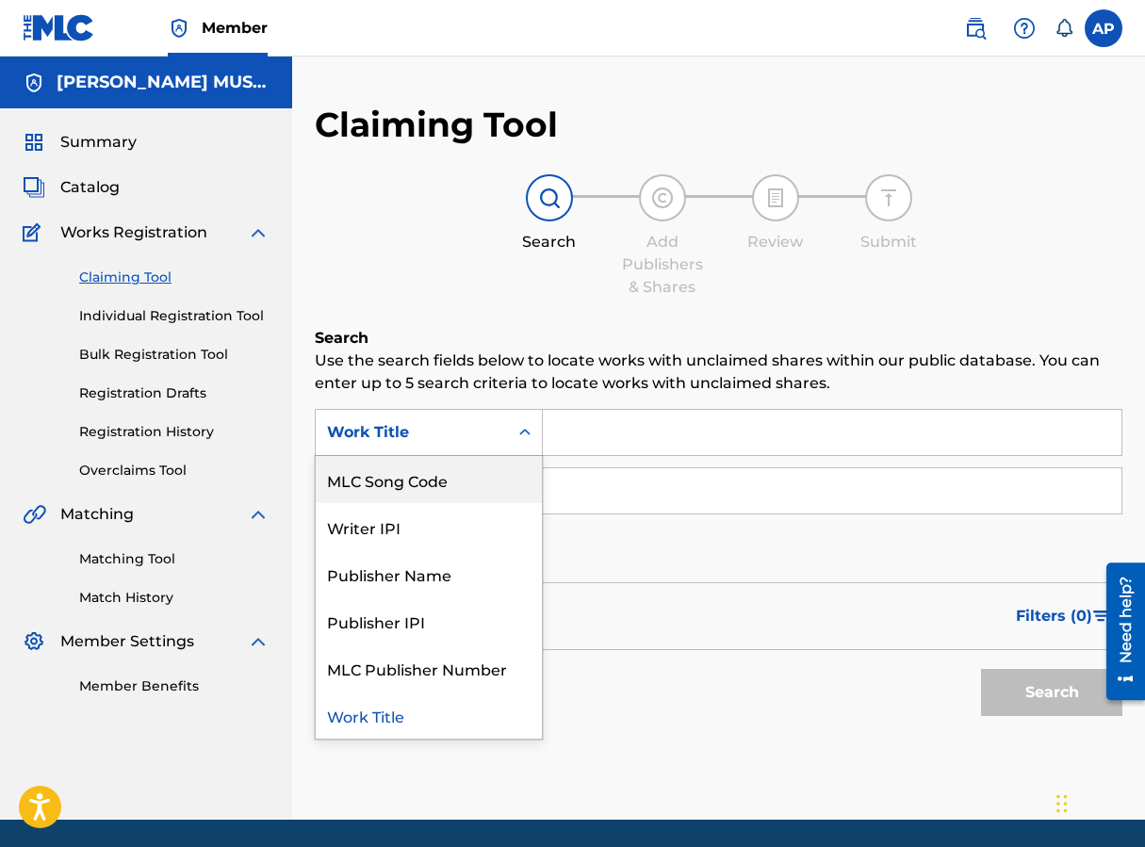
click at [476, 490] on div "MLC Song Code" at bounding box center [429, 479] width 226 height 47
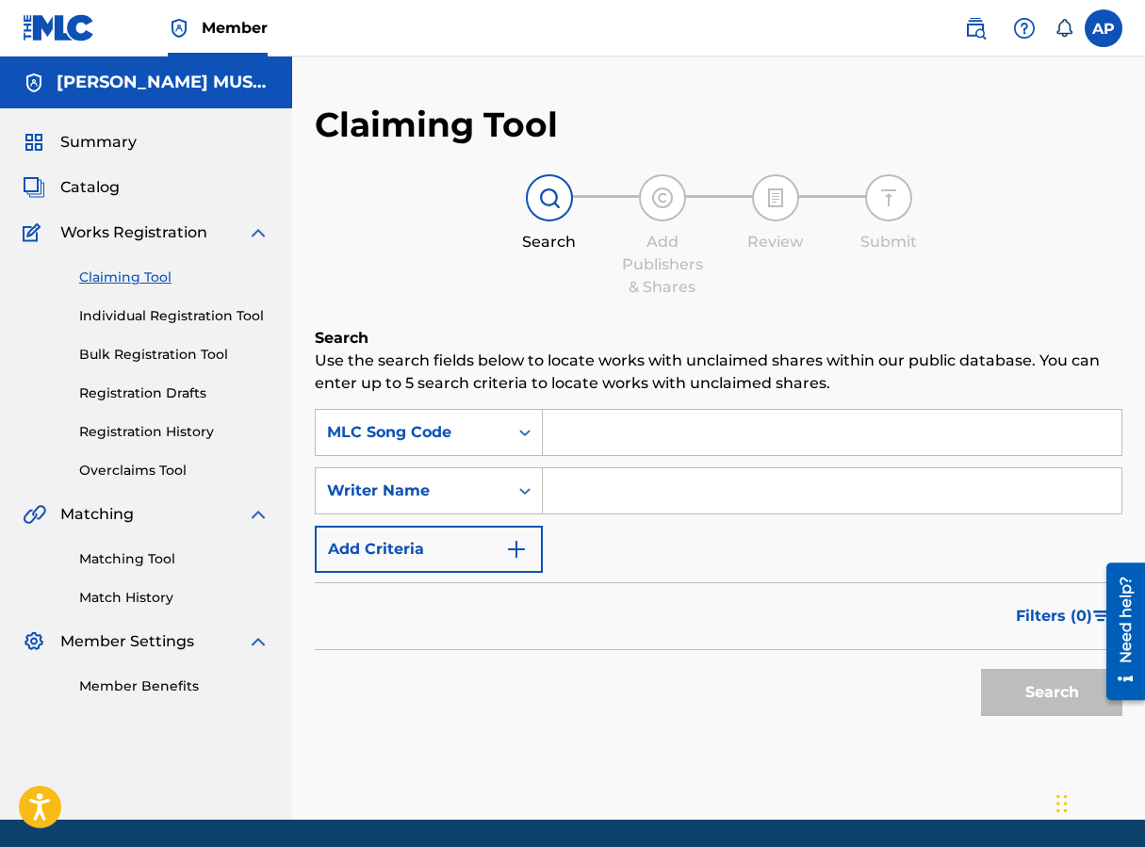
click at [584, 427] on input "Search Form" at bounding box center [832, 432] width 579 height 45
click at [917, 669] on button "Search" at bounding box center [1051, 692] width 141 height 47
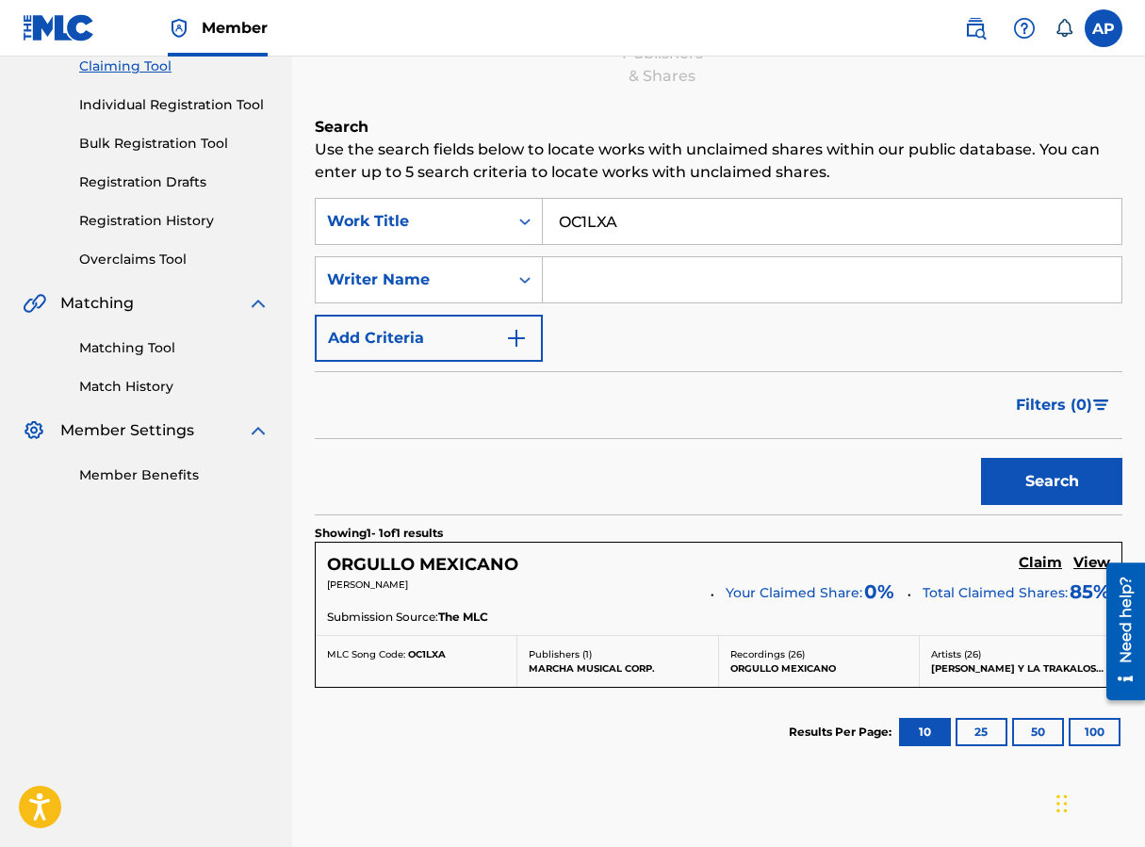
scroll to position [240, 0]
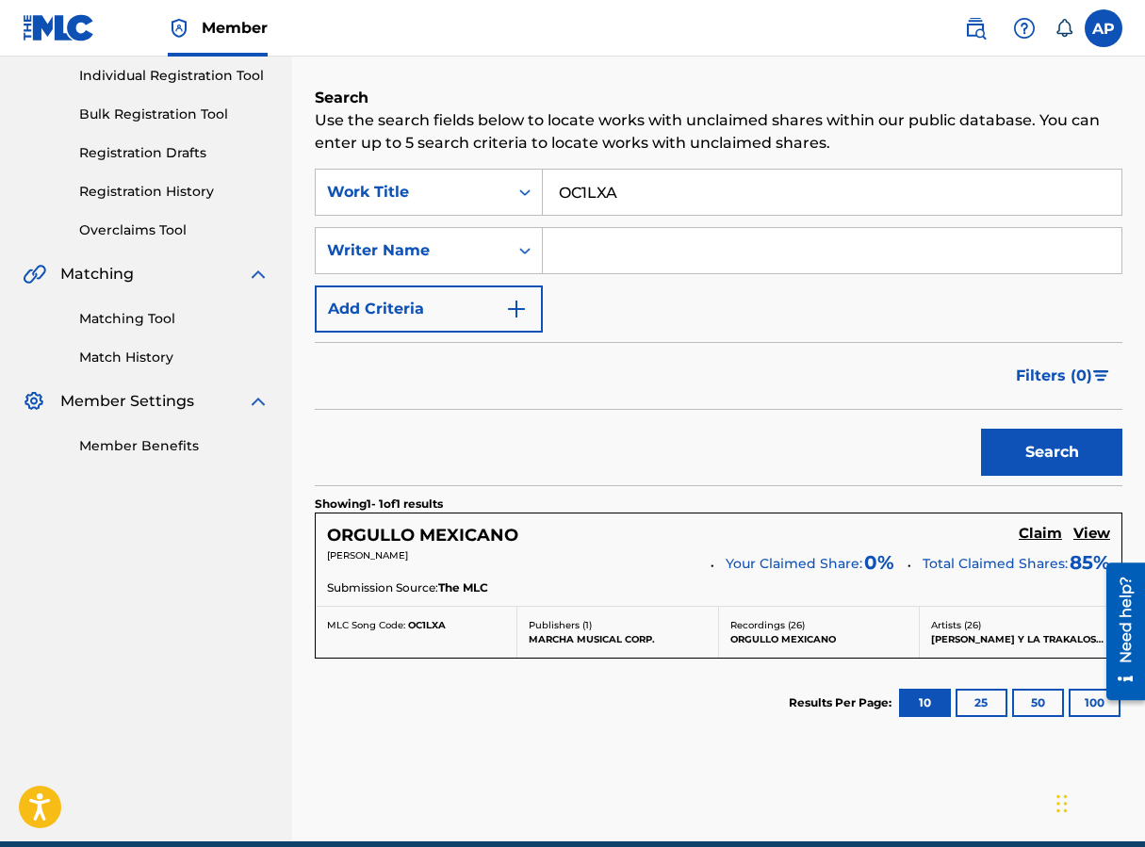
click at [917, 531] on h5 "Claim" at bounding box center [1040, 534] width 43 height 18
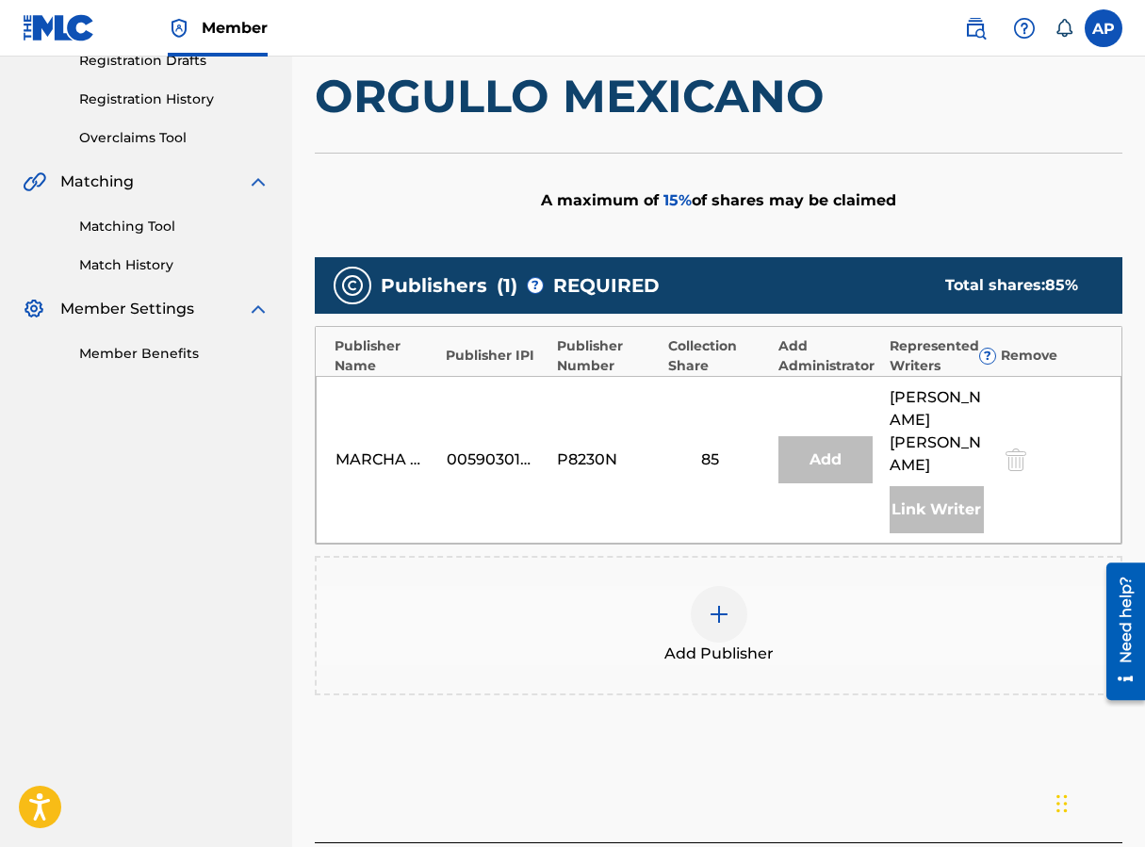
scroll to position [402, 0]
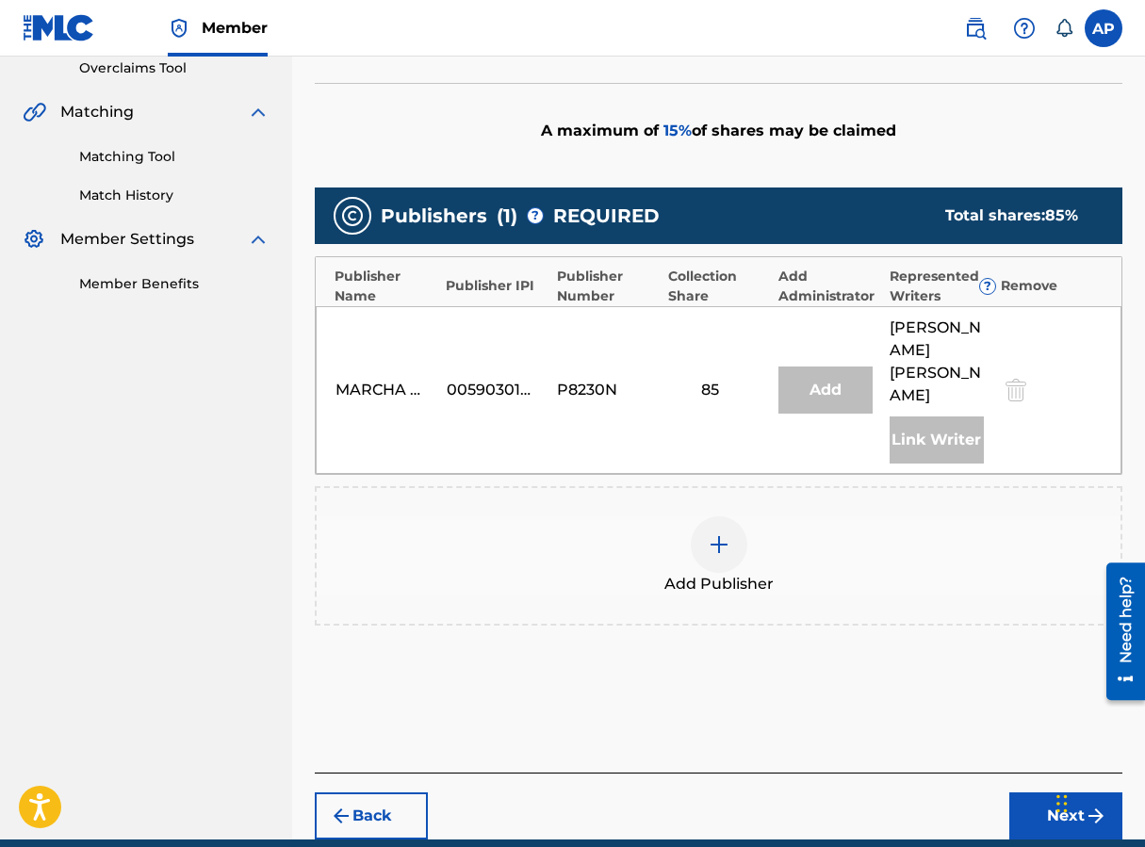
click at [716, 533] on img at bounding box center [719, 544] width 23 height 23
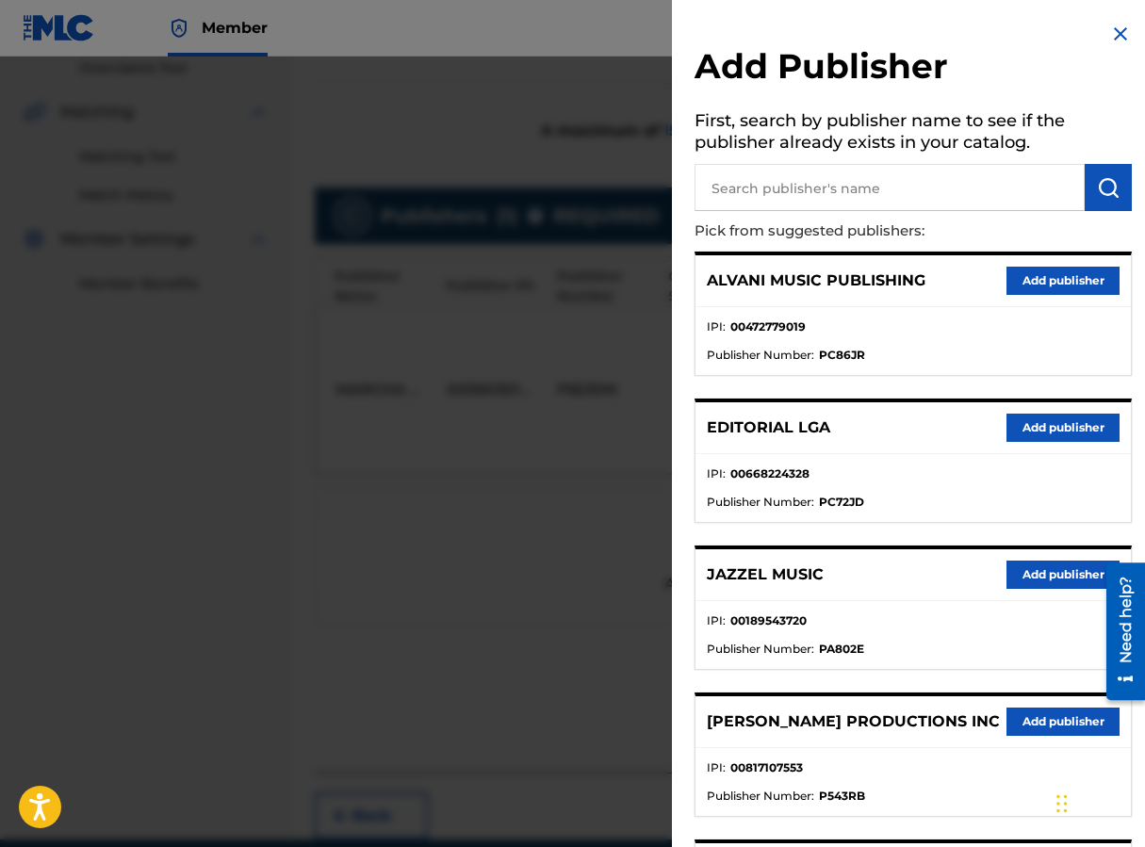
click at [759, 181] on input "text" at bounding box center [889, 187] width 390 height 47
type input "EDITRAKA"
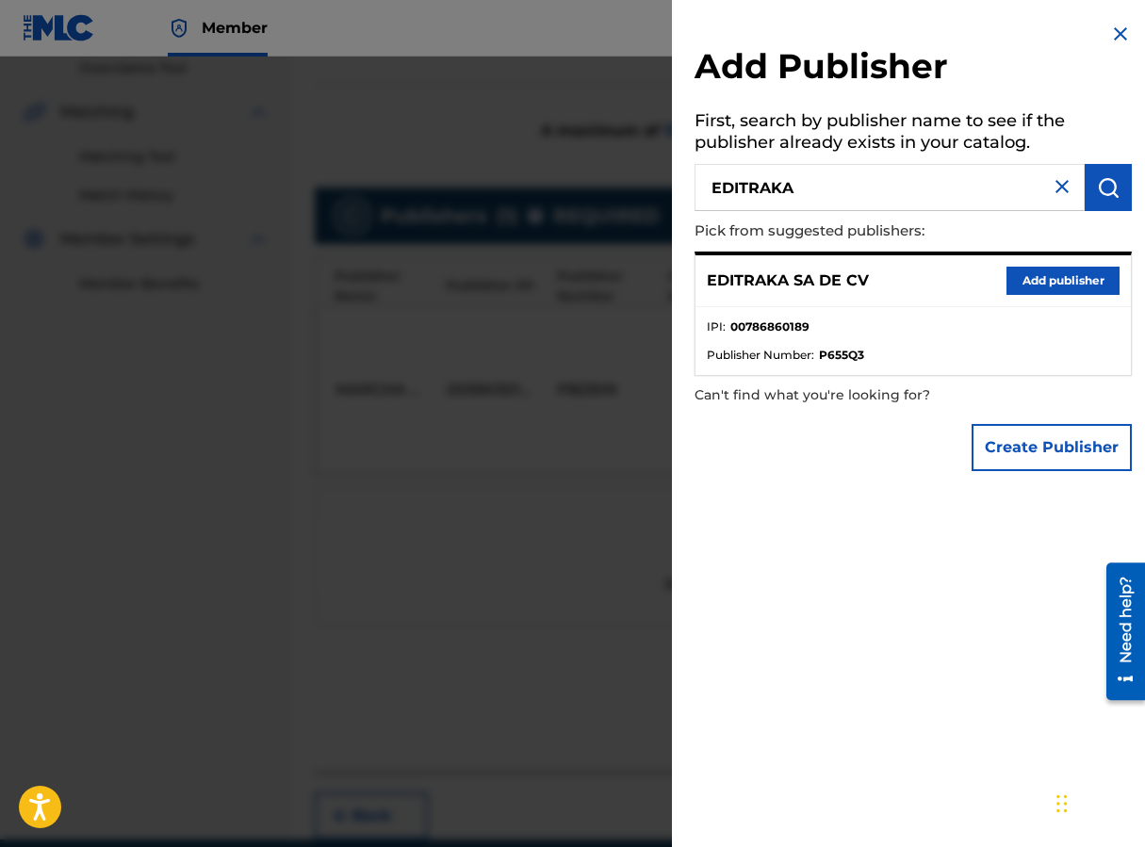
click at [917, 285] on button "Add publisher" at bounding box center [1062, 281] width 113 height 28
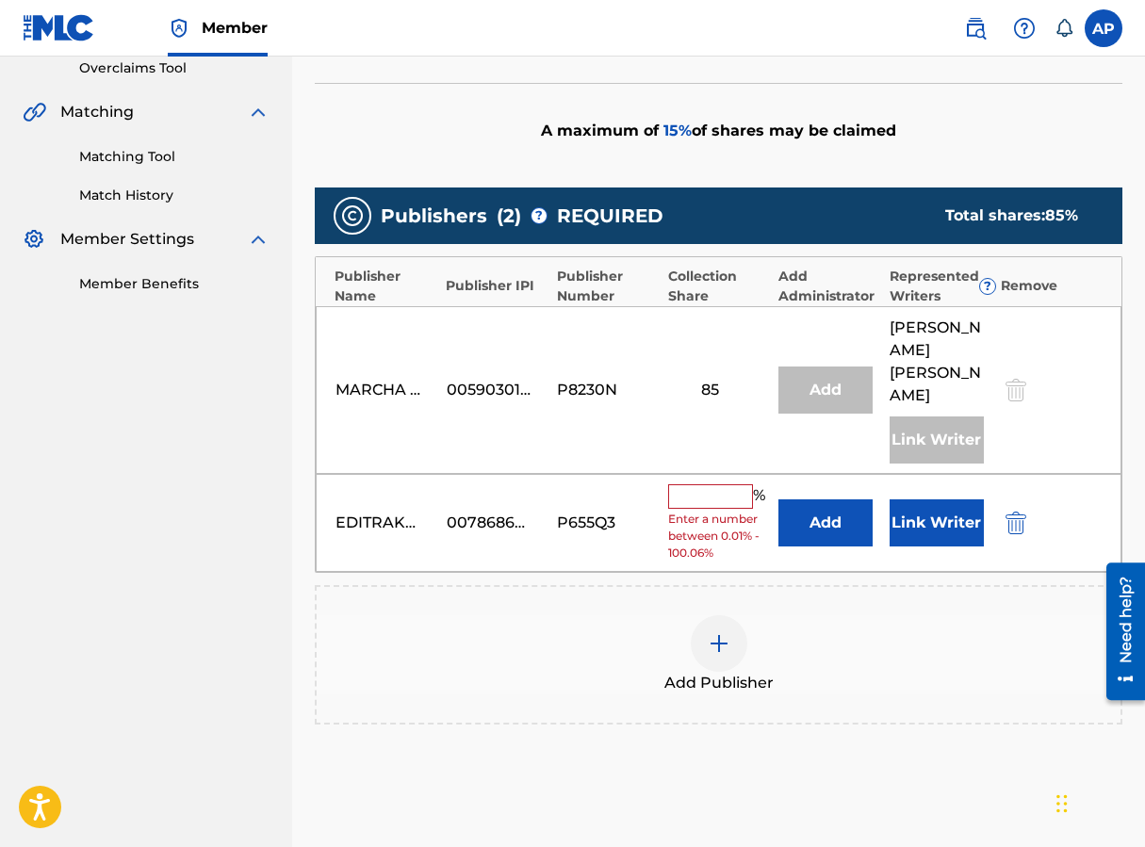
click at [827, 499] on button "Add" at bounding box center [825, 522] width 94 height 47
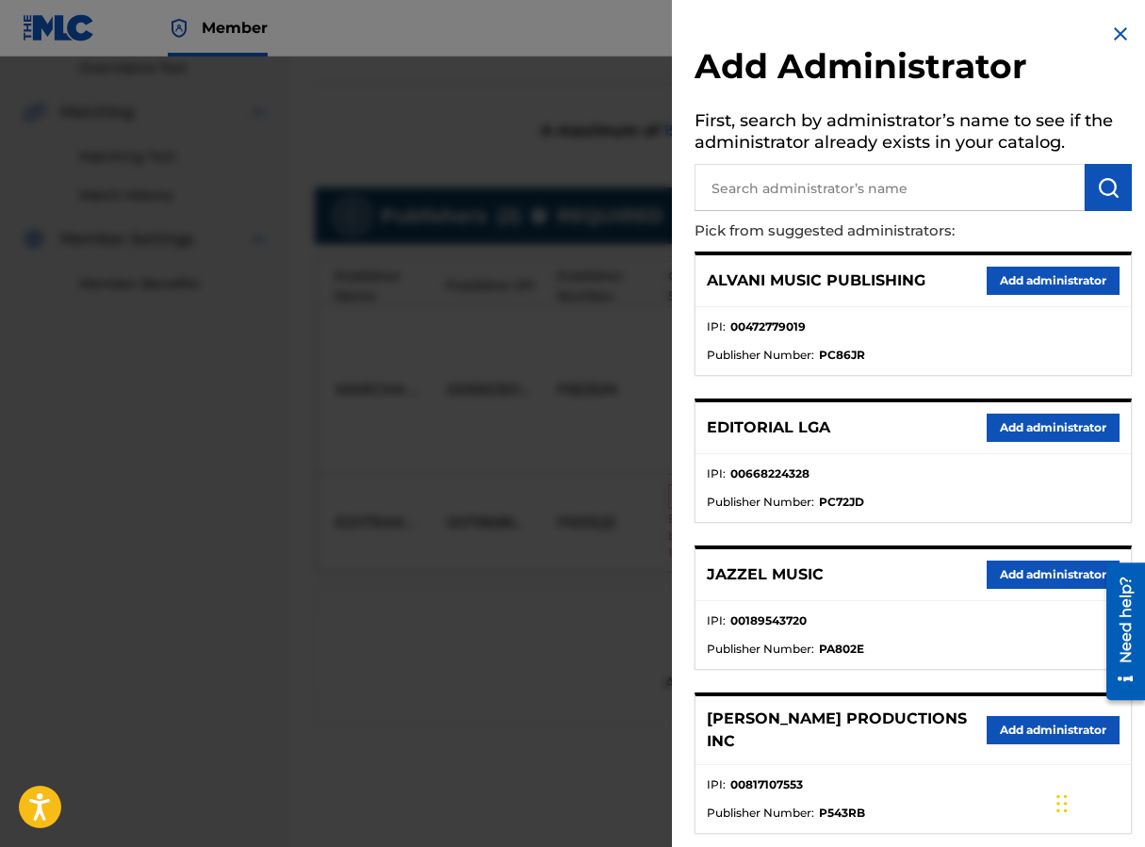
click at [814, 187] on input "text" at bounding box center [889, 187] width 390 height 47
type input "MAXIMO"
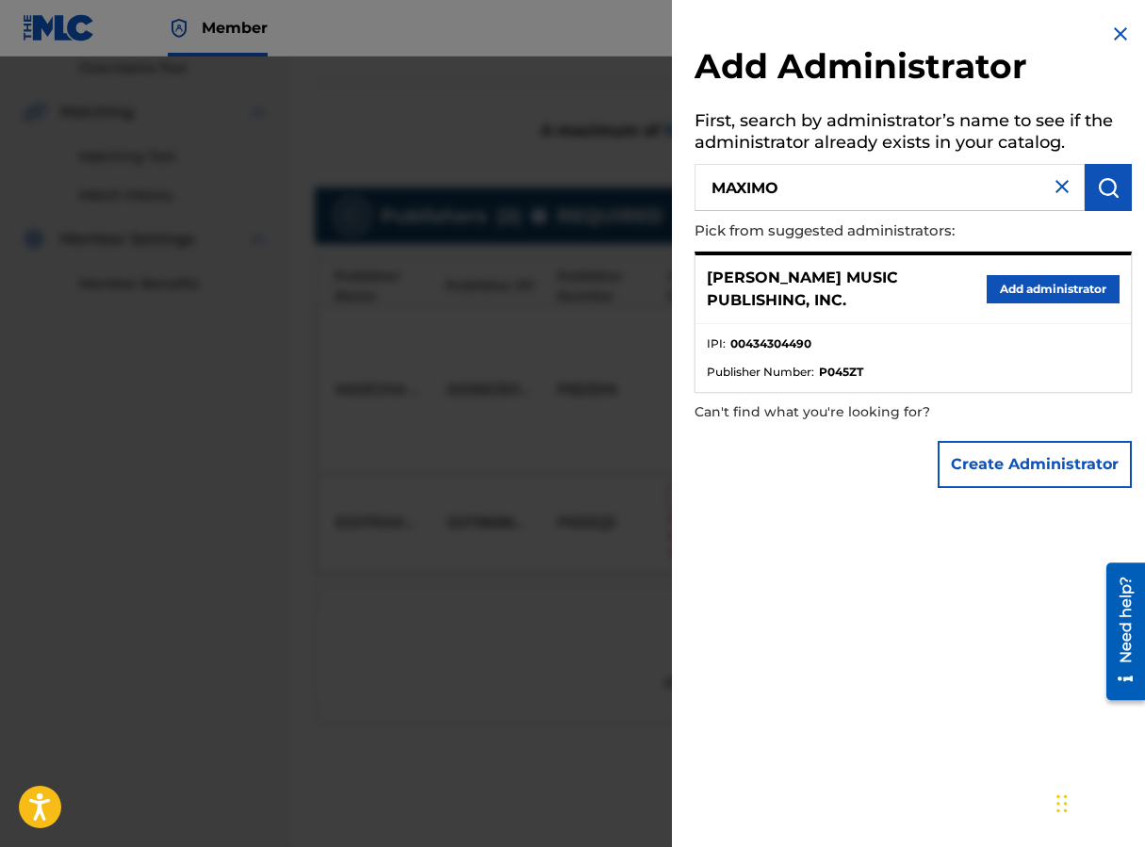
click at [917, 281] on button "Add administrator" at bounding box center [1053, 289] width 133 height 28
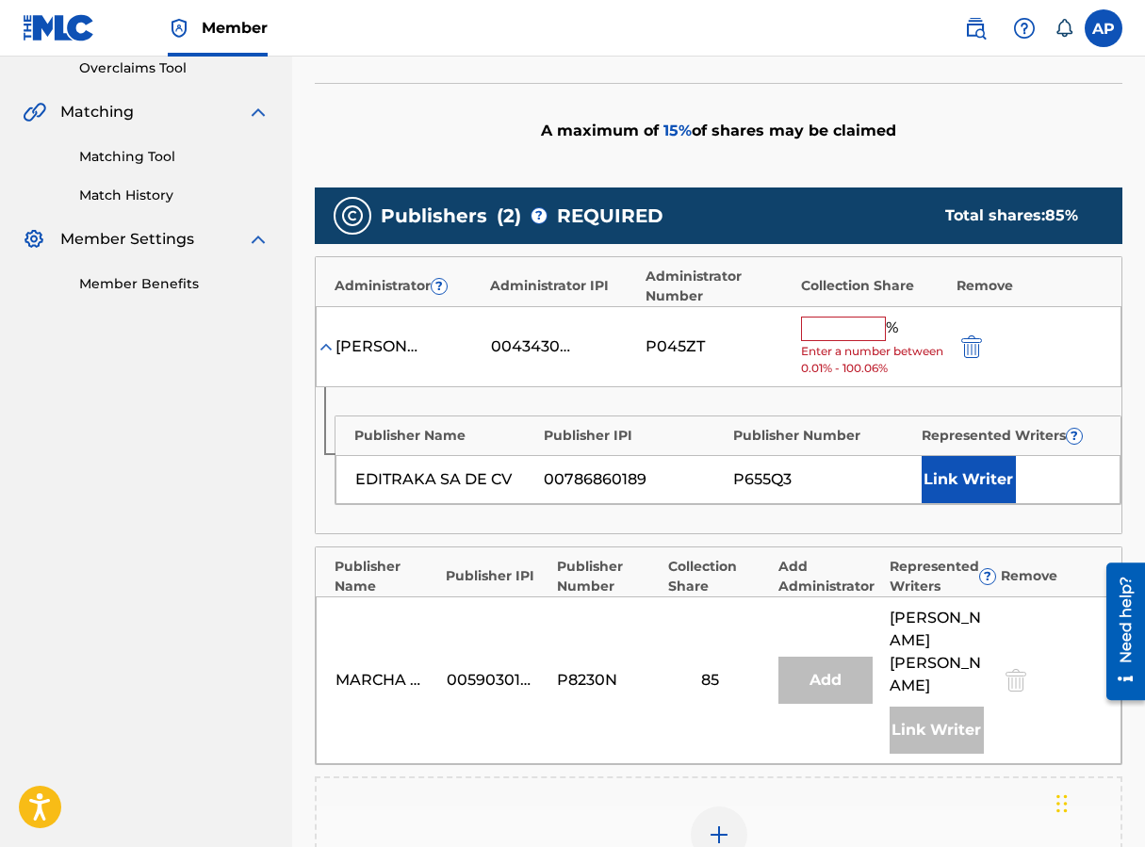
click at [820, 332] on input "text" at bounding box center [843, 329] width 85 height 24
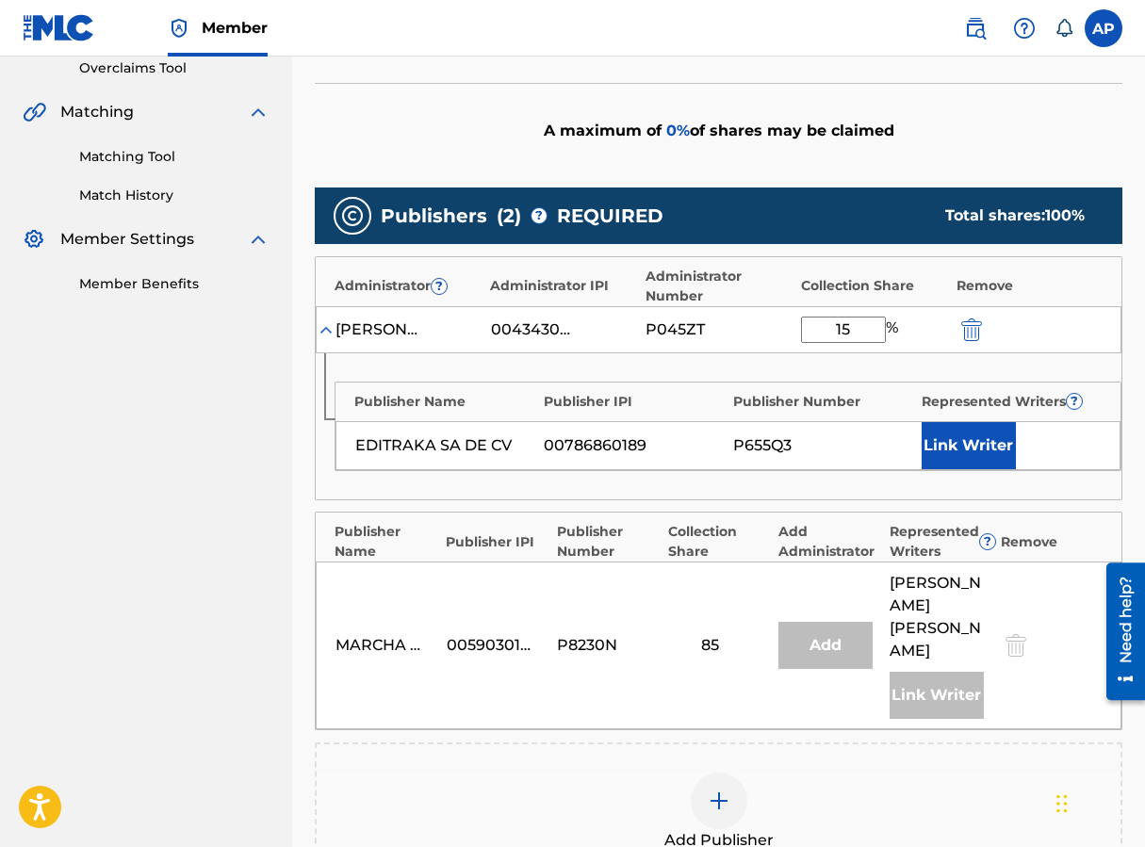
type input "15"
click at [820, 121] on div "A maximum of 0 % of shares may be claimed" at bounding box center [719, 130] width 808 height 95
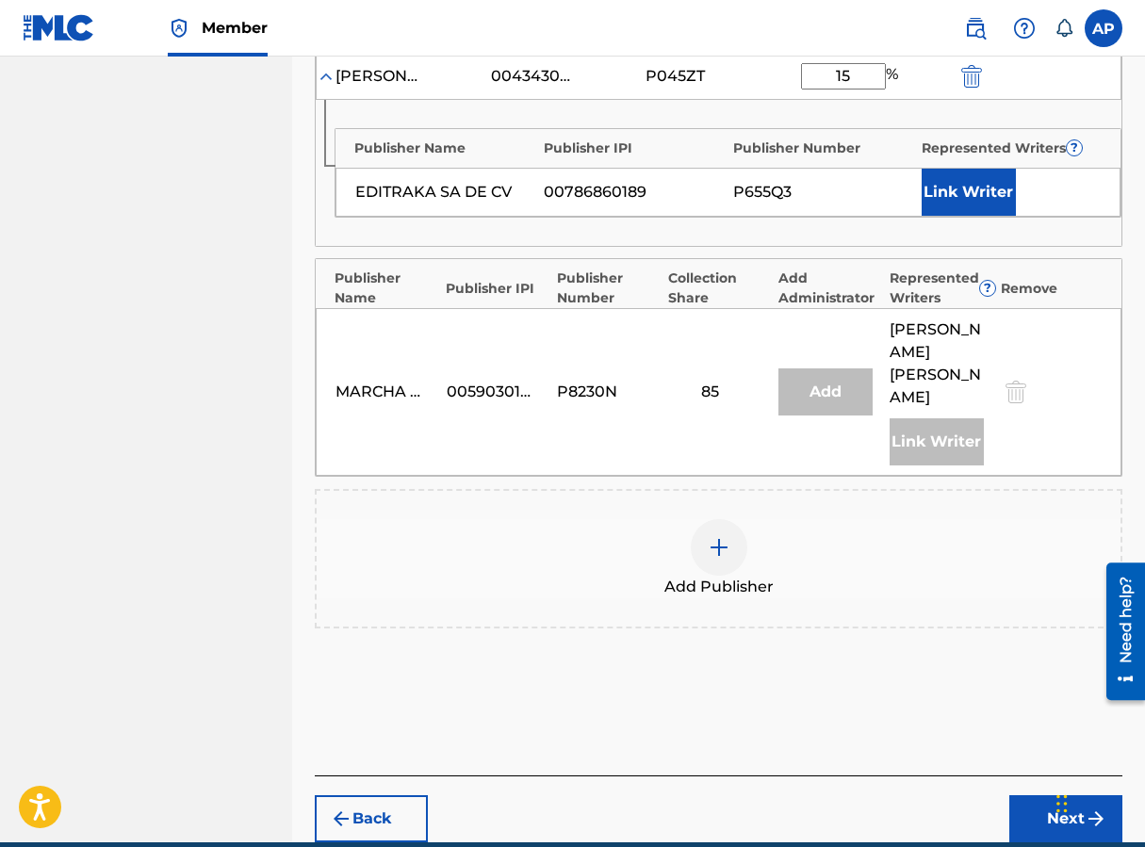
scroll to position [718, 0]
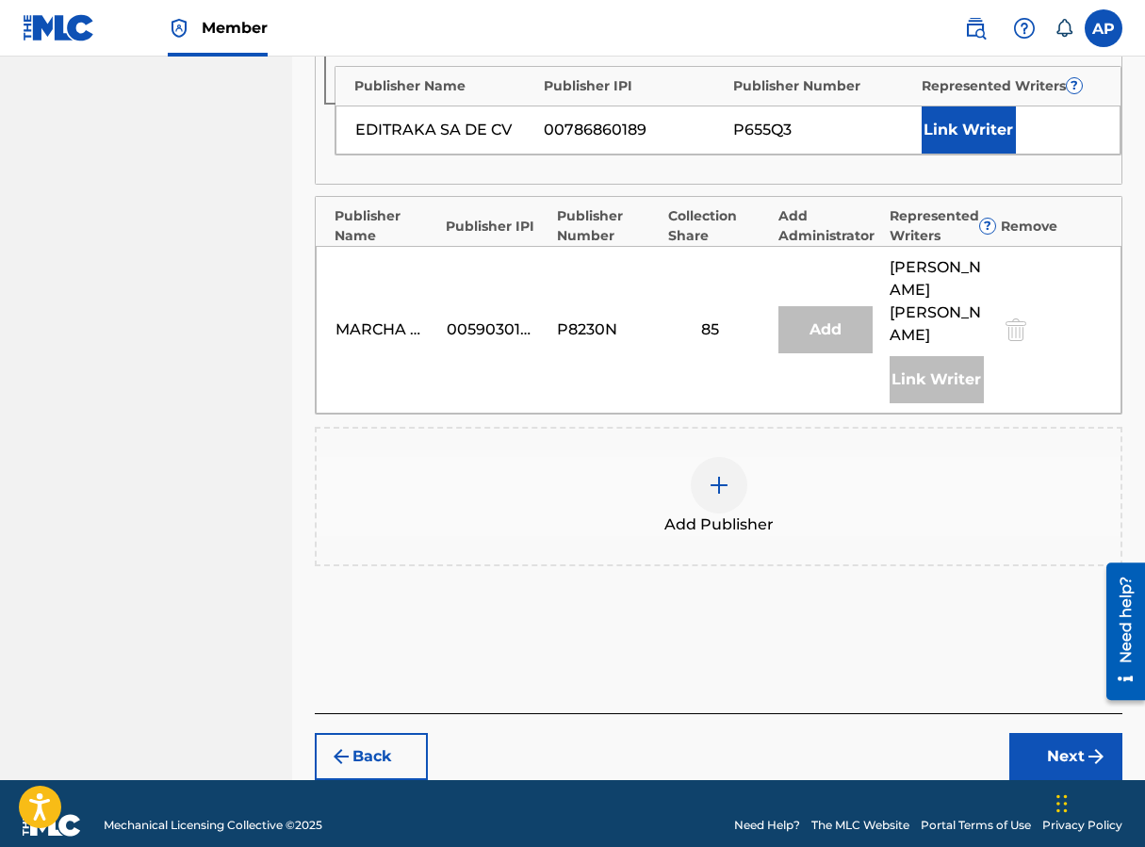
click at [917, 733] on button "Next" at bounding box center [1065, 756] width 113 height 47
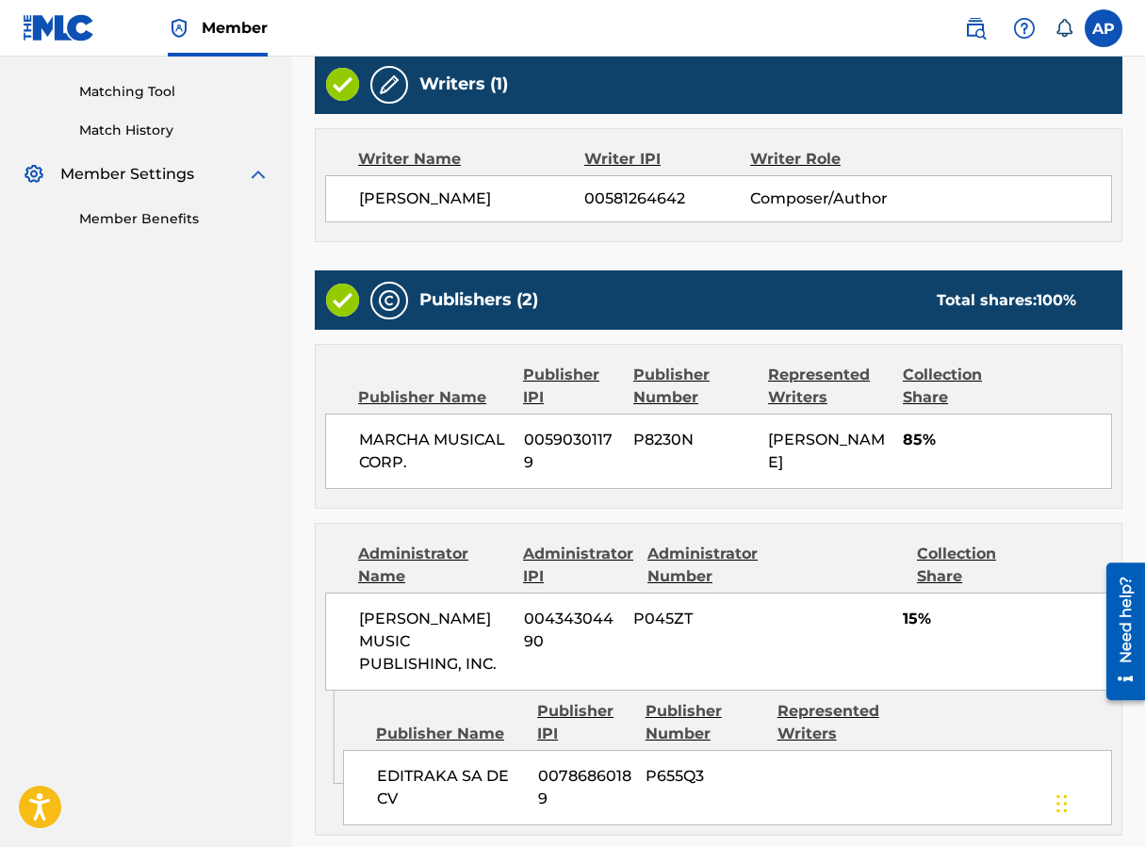
scroll to position [670, 0]
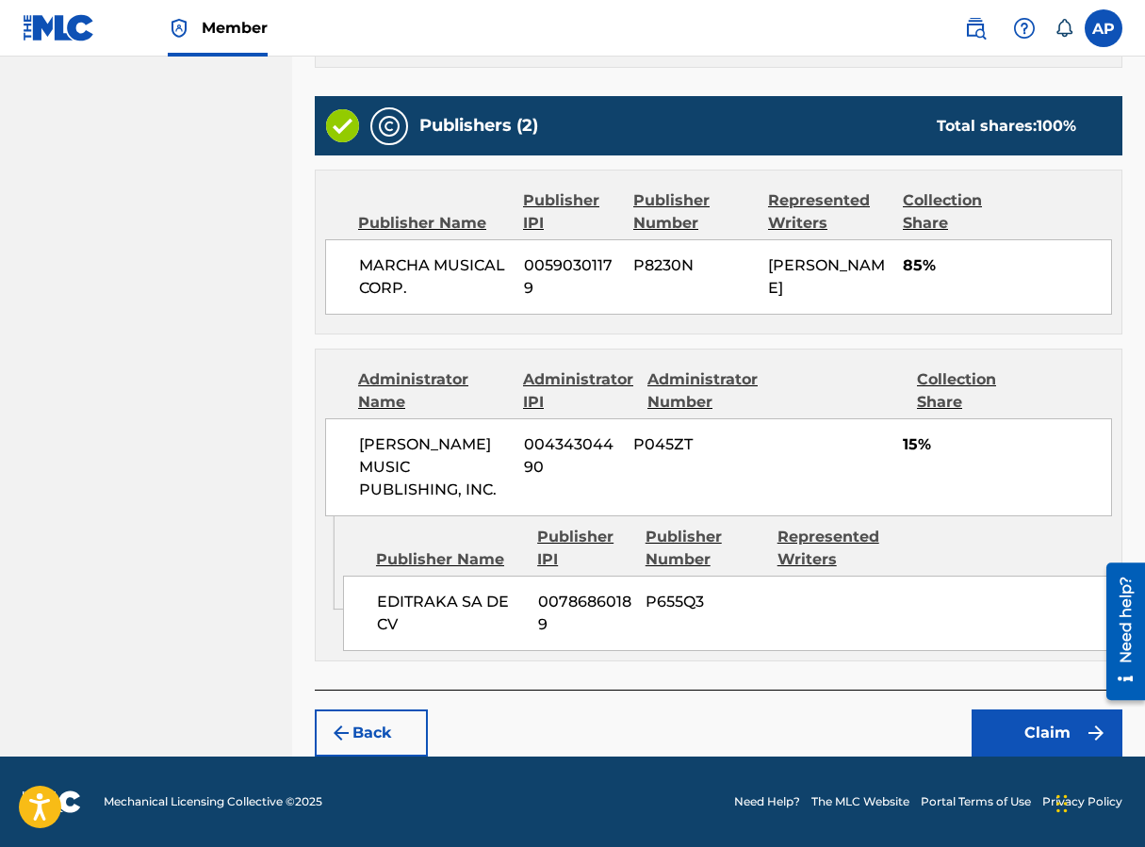
click at [917, 720] on button "Claim" at bounding box center [1047, 733] width 151 height 47
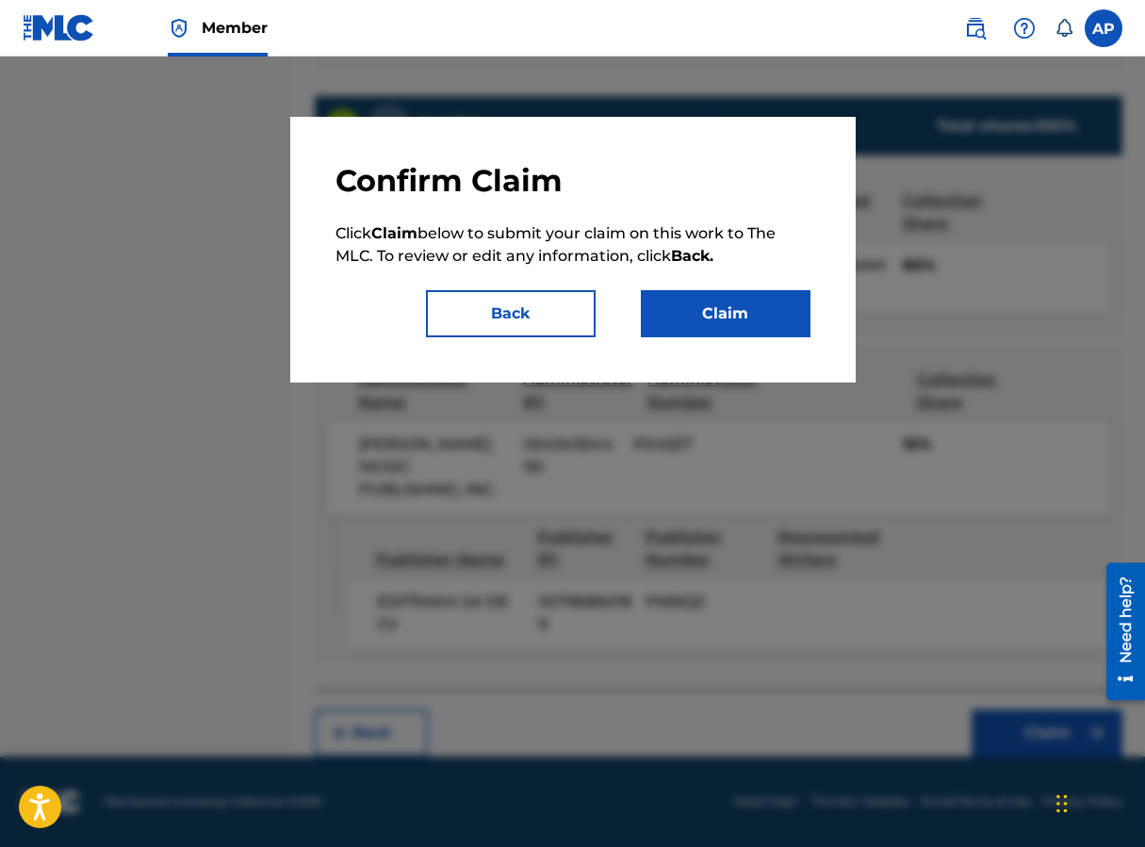
click at [765, 318] on button "Claim" at bounding box center [726, 313] width 170 height 47
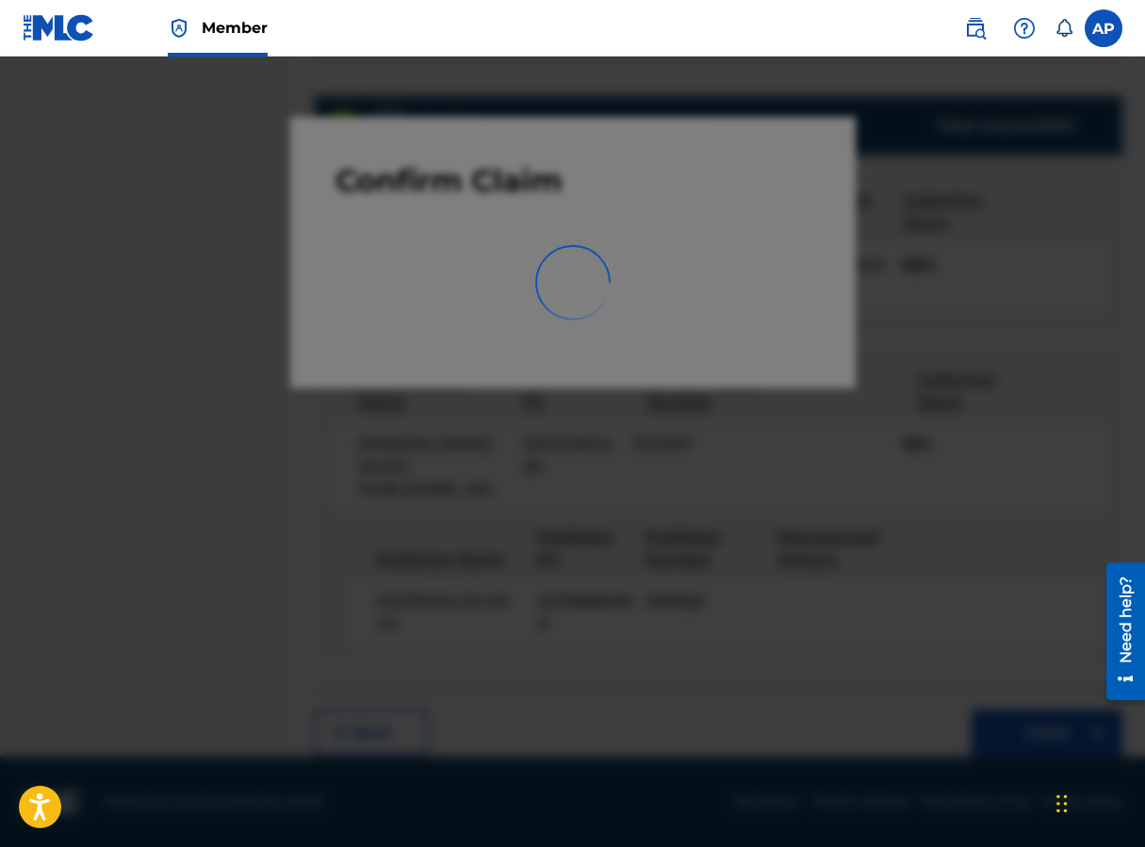
scroll to position [0, 0]
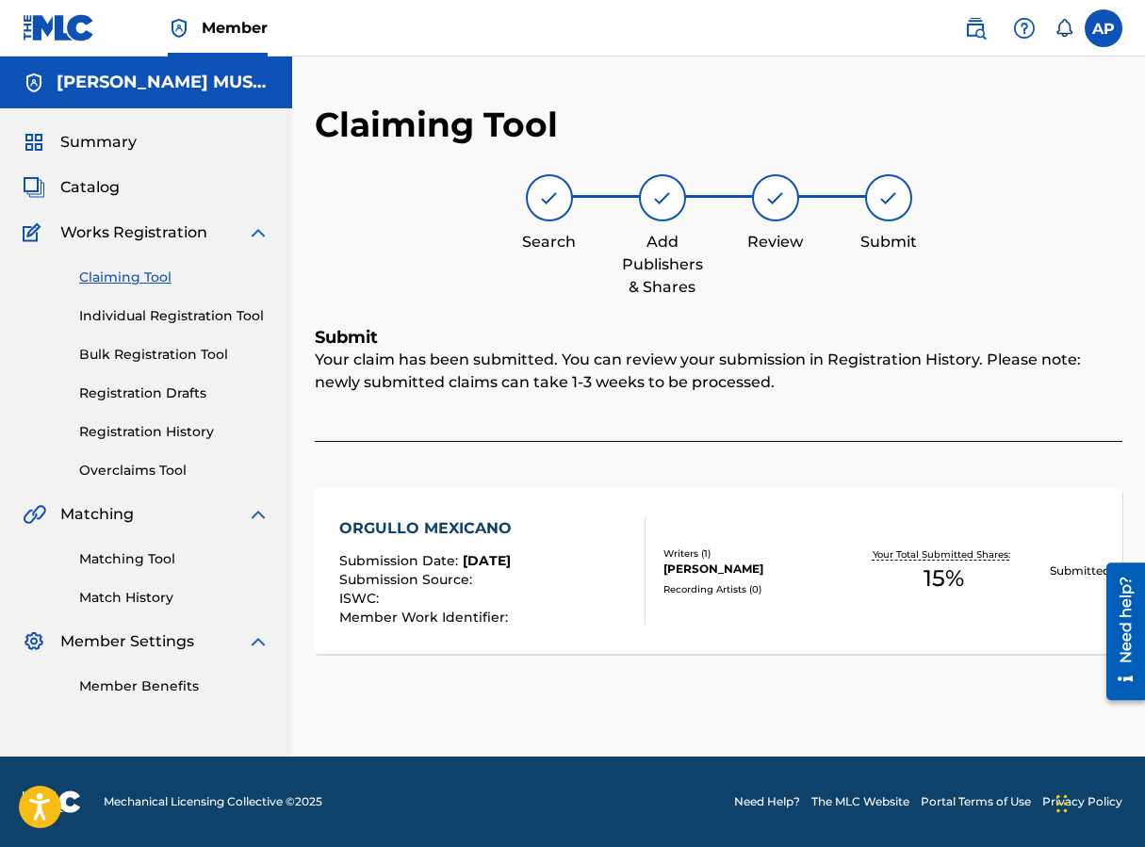
click at [122, 264] on div "Claiming Tool Individual Registration Tool Bulk Registration Tool Registration …" at bounding box center [146, 362] width 247 height 237
click at [141, 285] on link "Claiming Tool" at bounding box center [174, 278] width 190 height 20
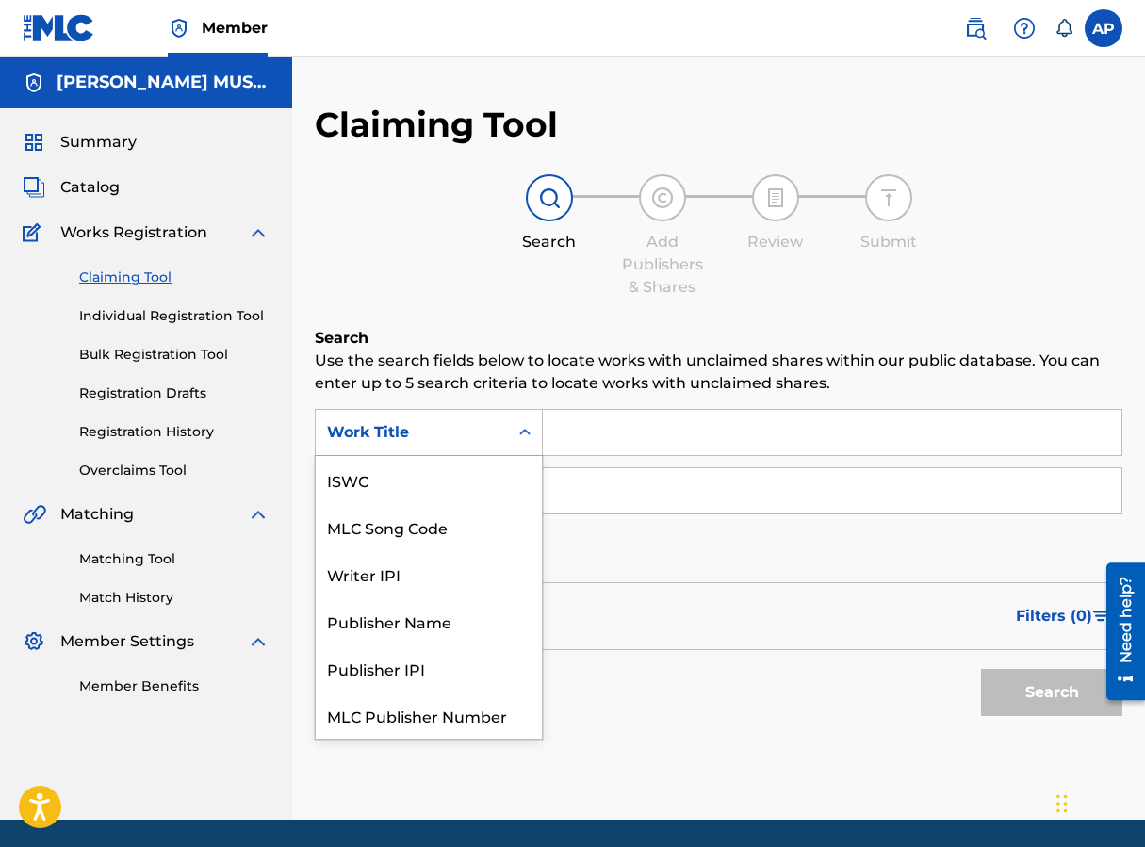
click at [492, 425] on div "Work Title" at bounding box center [412, 432] width 170 height 23
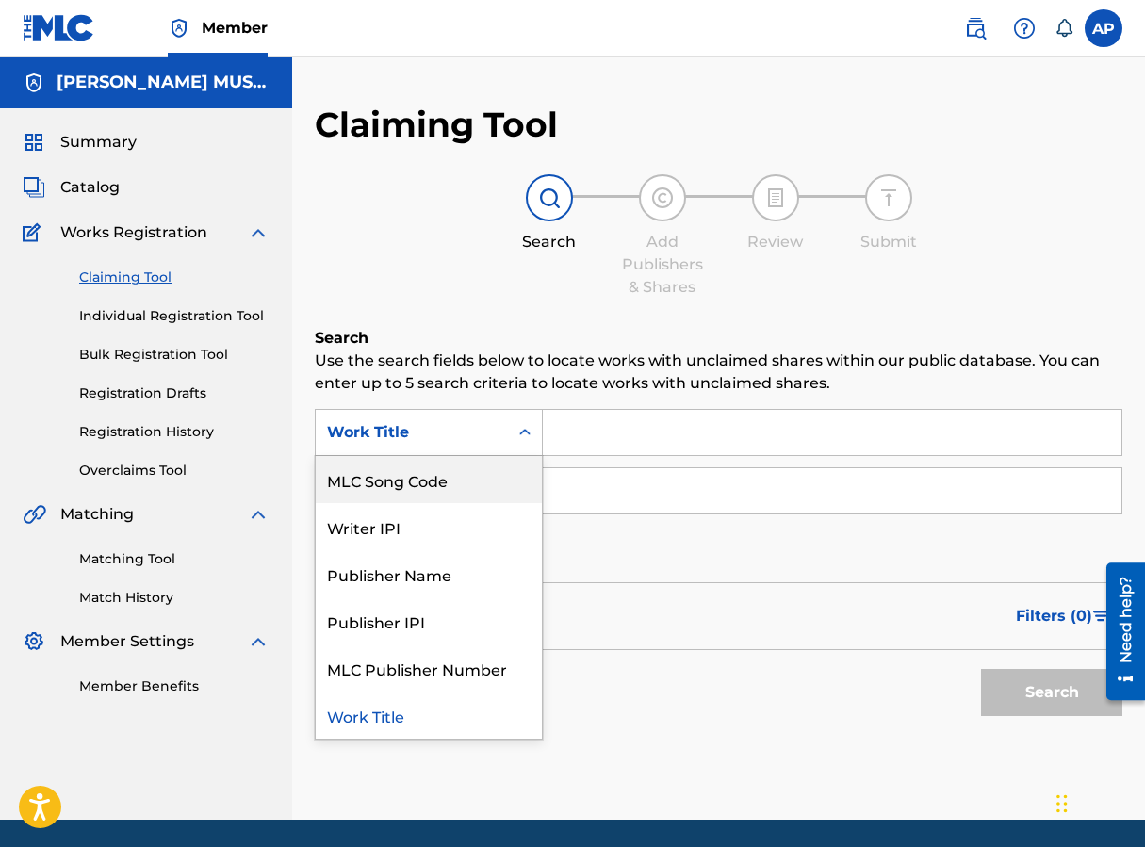
click at [492, 477] on div "MLC Song Code" at bounding box center [429, 479] width 226 height 47
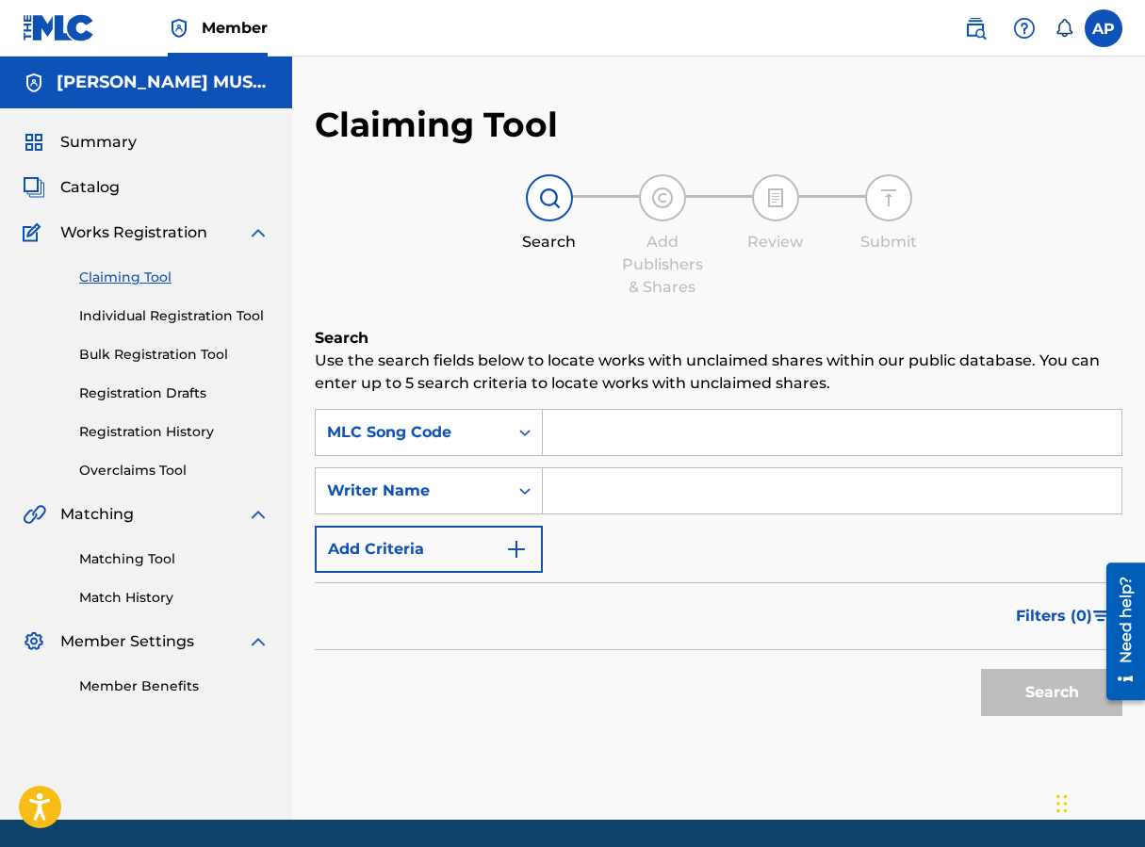
click at [584, 442] on input "Search Form" at bounding box center [832, 432] width 579 height 45
click at [917, 669] on button "Search" at bounding box center [1051, 692] width 141 height 47
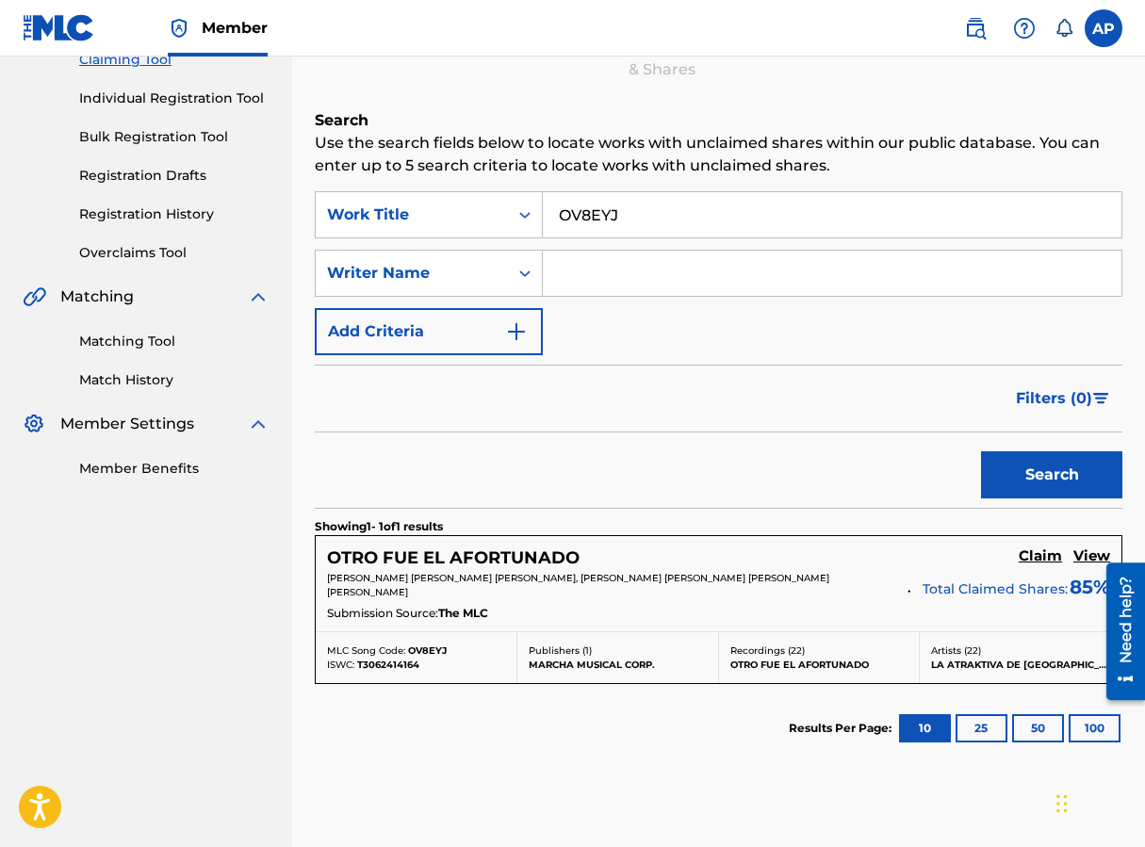
scroll to position [220, 0]
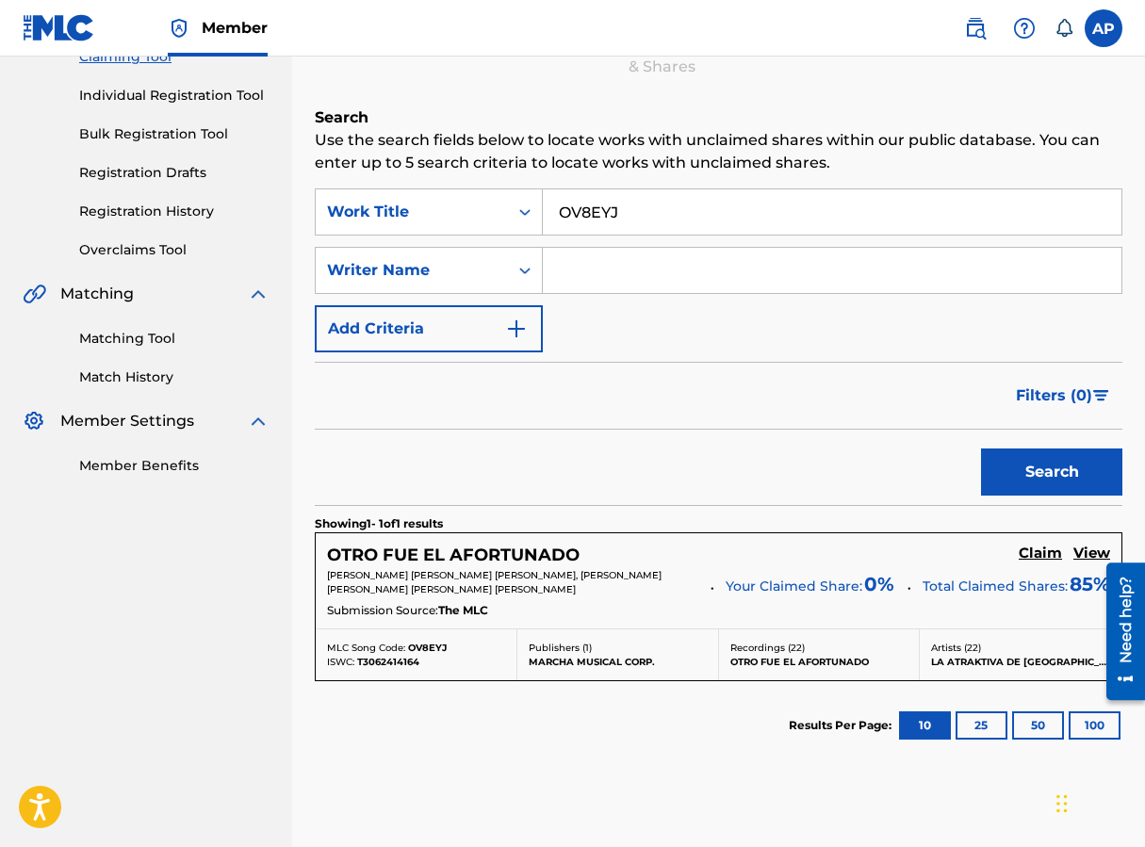
click at [917, 544] on div "OTRO FUE EL AFORTUNADO Claim View ARTURO MUNGUIA TORBELLIN, EDWIN ARTURO LUNA L…" at bounding box center [719, 580] width 806 height 95
click at [917, 551] on h5 "Claim" at bounding box center [1040, 554] width 43 height 18
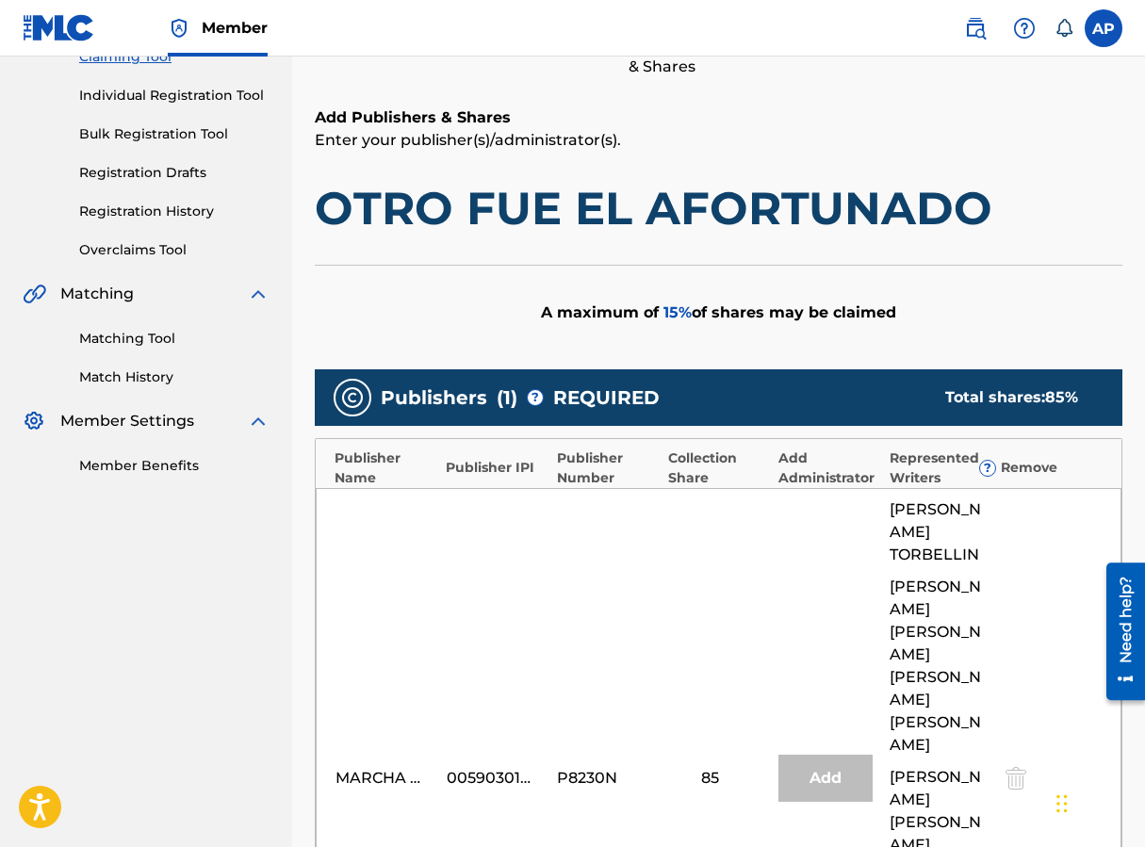
scroll to position [717, 0]
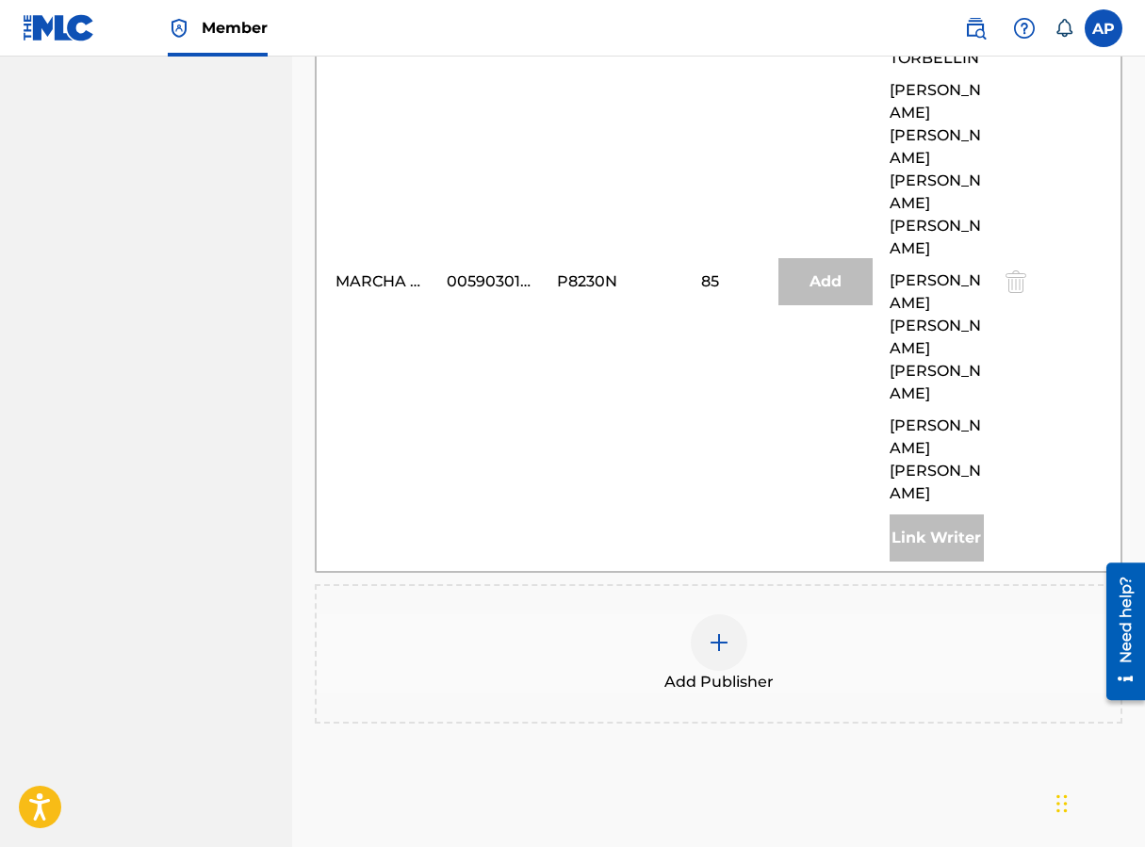
click at [696, 671] on span "Add Publisher" at bounding box center [718, 682] width 109 height 23
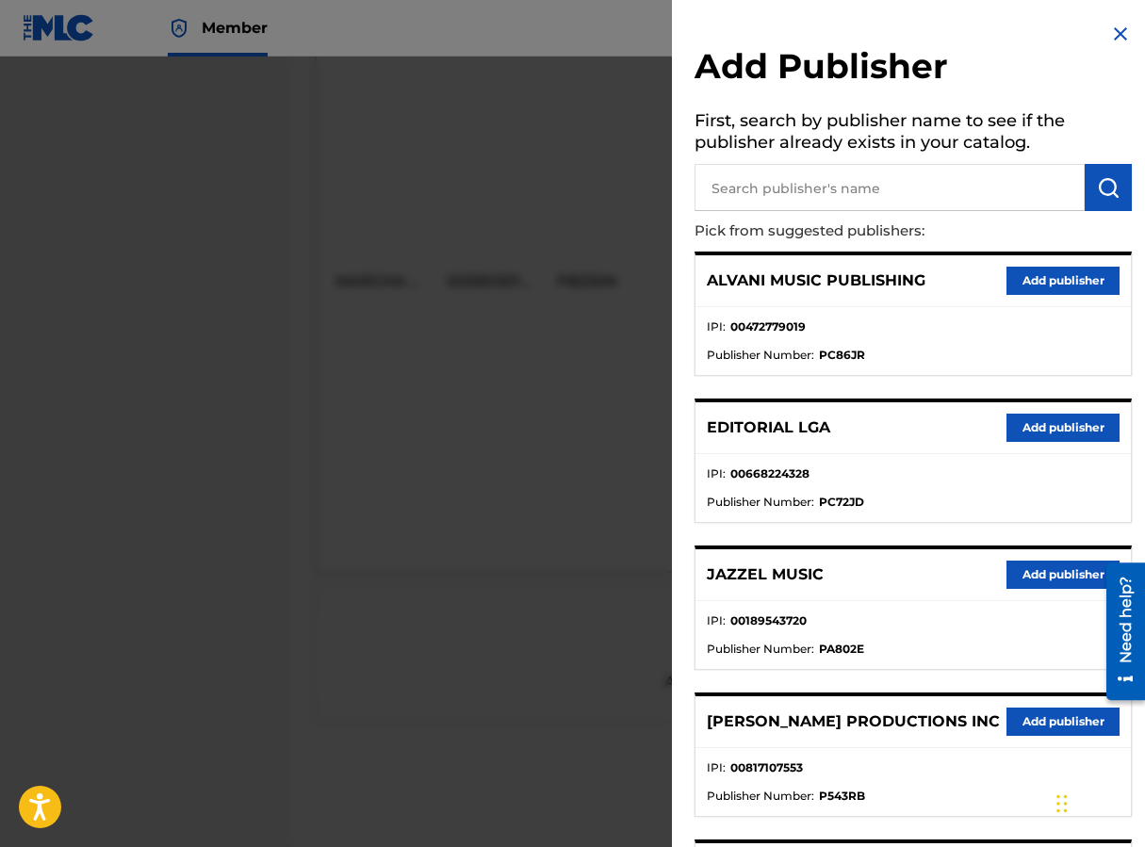
click at [808, 203] on input "text" at bounding box center [889, 187] width 390 height 47
type input "EDITRAKA"
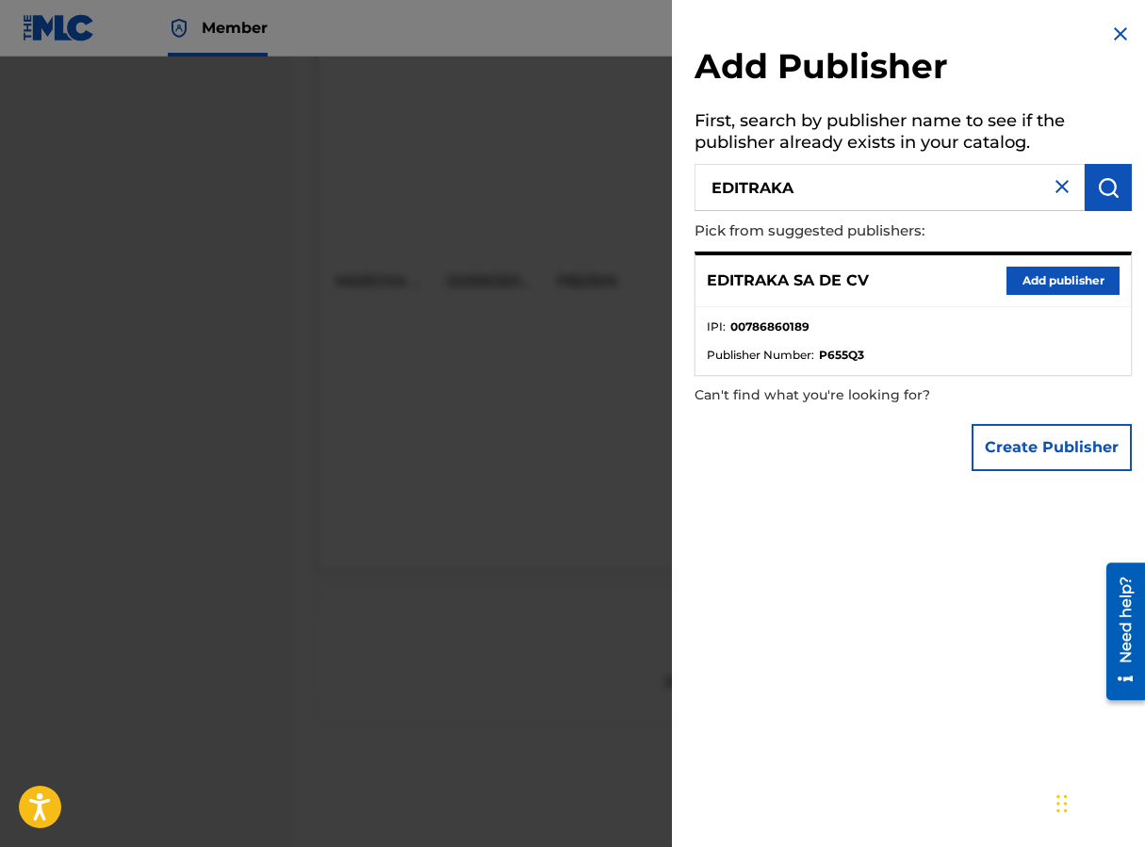
click at [917, 278] on button "Add publisher" at bounding box center [1062, 281] width 113 height 28
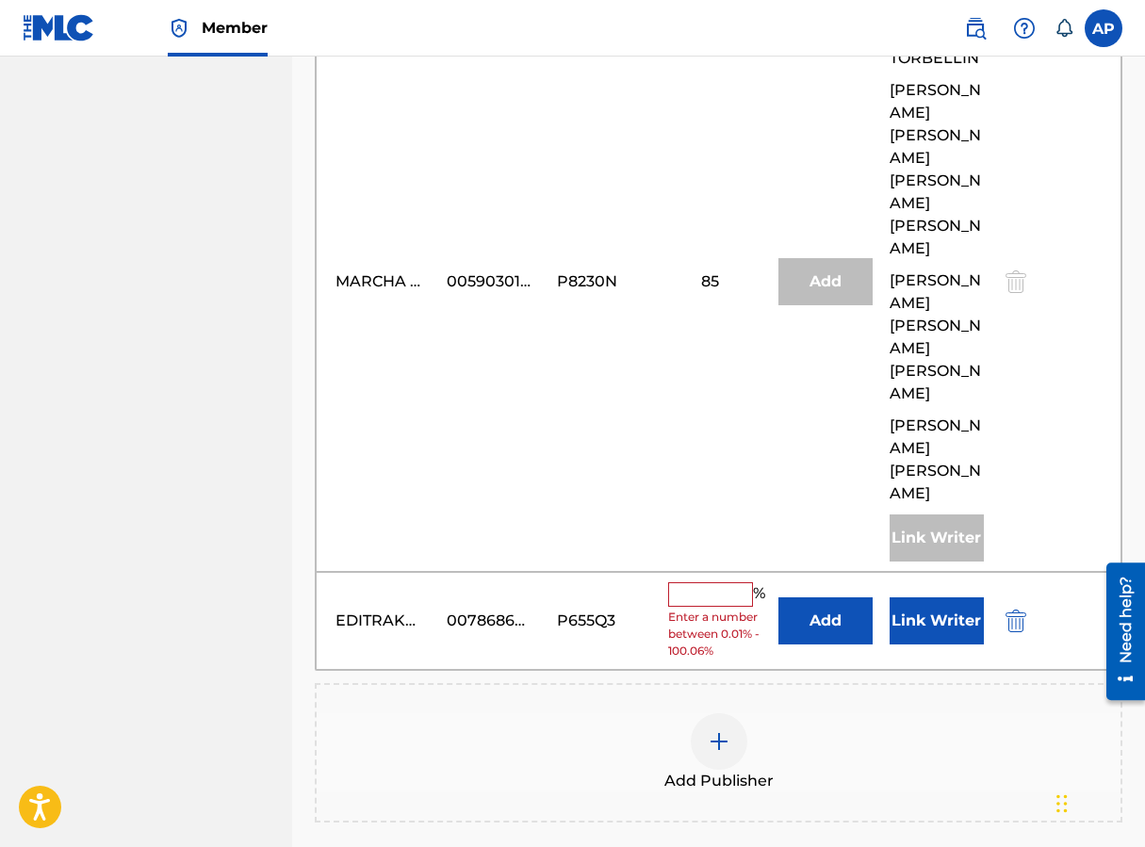
click at [831, 597] on button "Add" at bounding box center [825, 620] width 94 height 47
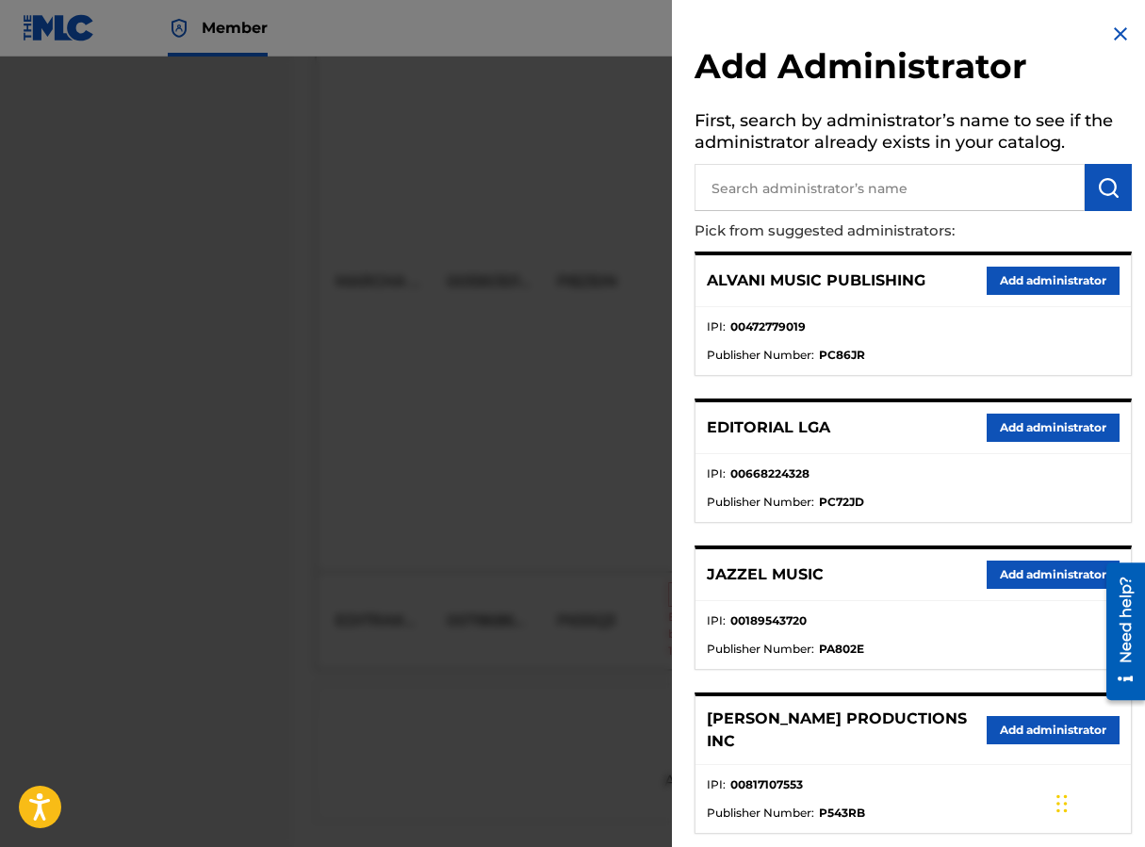
click at [809, 204] on input "text" at bounding box center [889, 187] width 390 height 47
type input "MAXIMO"
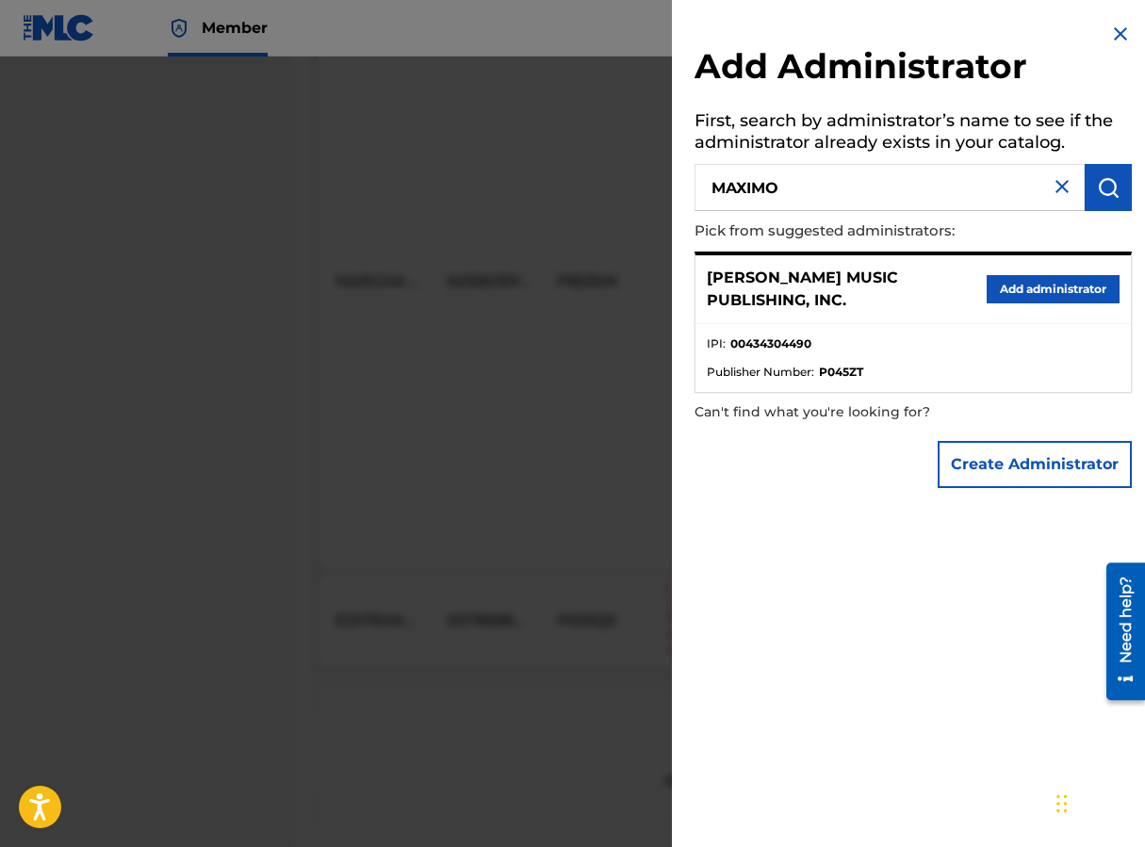
click at [917, 277] on button "Add administrator" at bounding box center [1053, 289] width 133 height 28
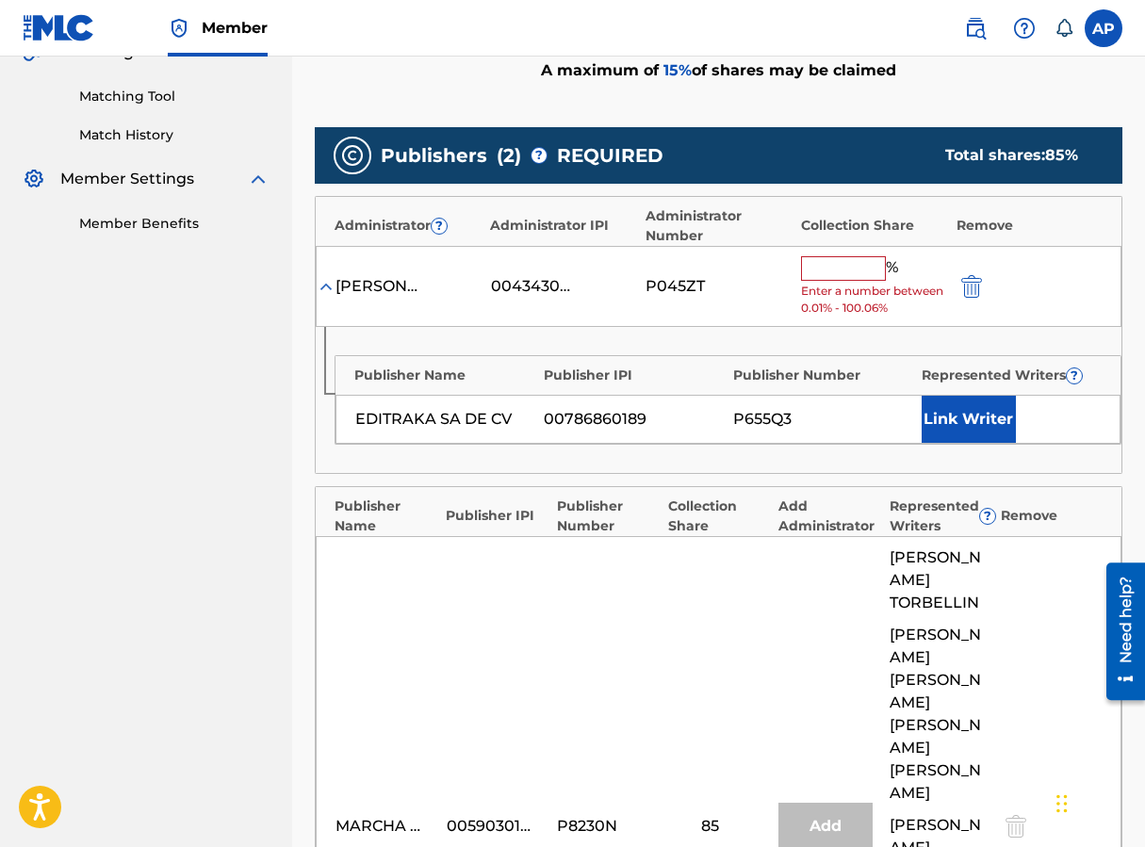
scroll to position [466, 0]
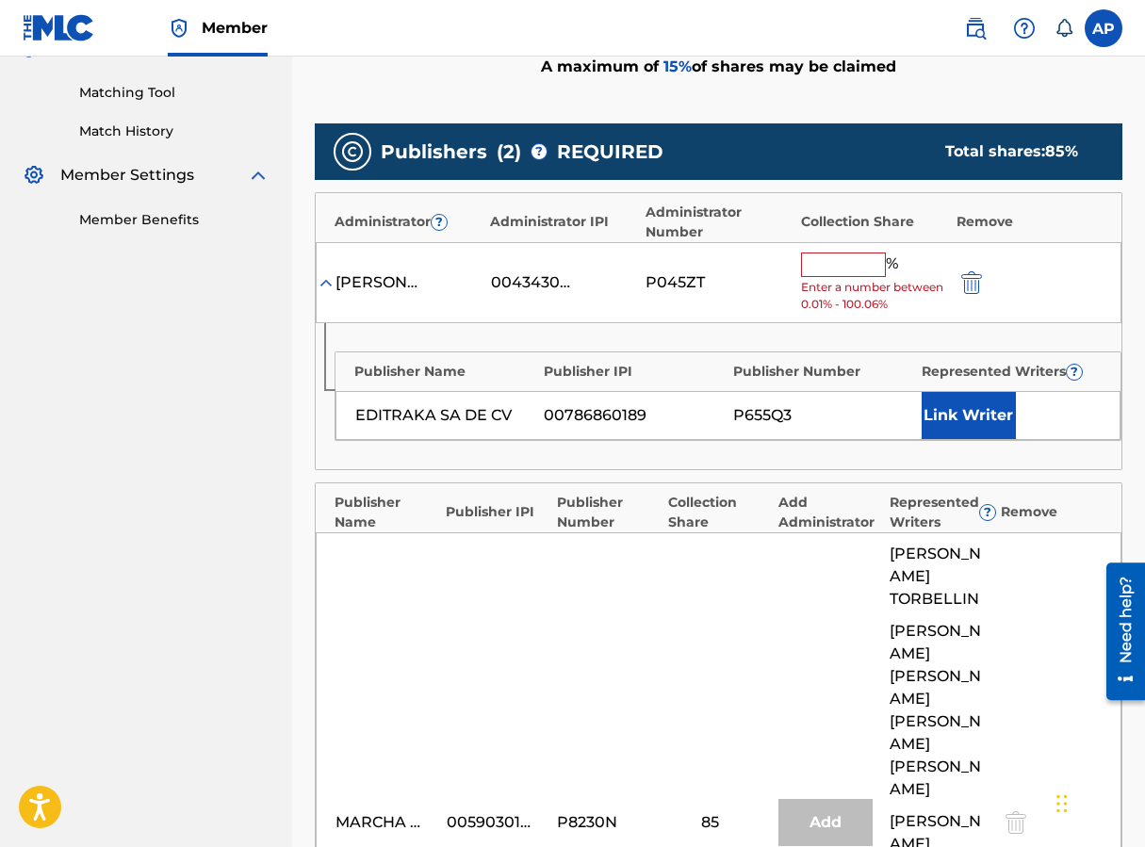
click at [824, 255] on input "text" at bounding box center [843, 265] width 85 height 24
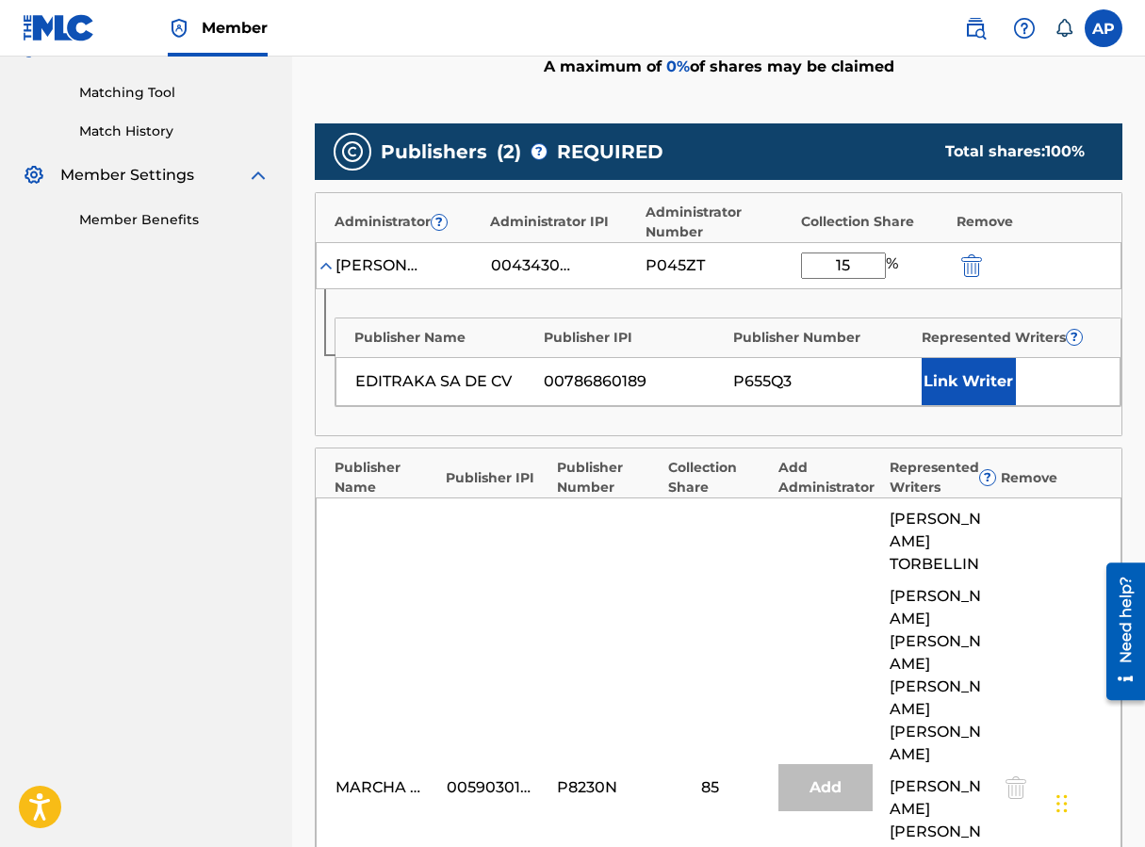
type input "15"
click at [917, 208] on div "Administrator ? Administrator IPI Administrator Number Collection Share Remove" at bounding box center [719, 217] width 806 height 49
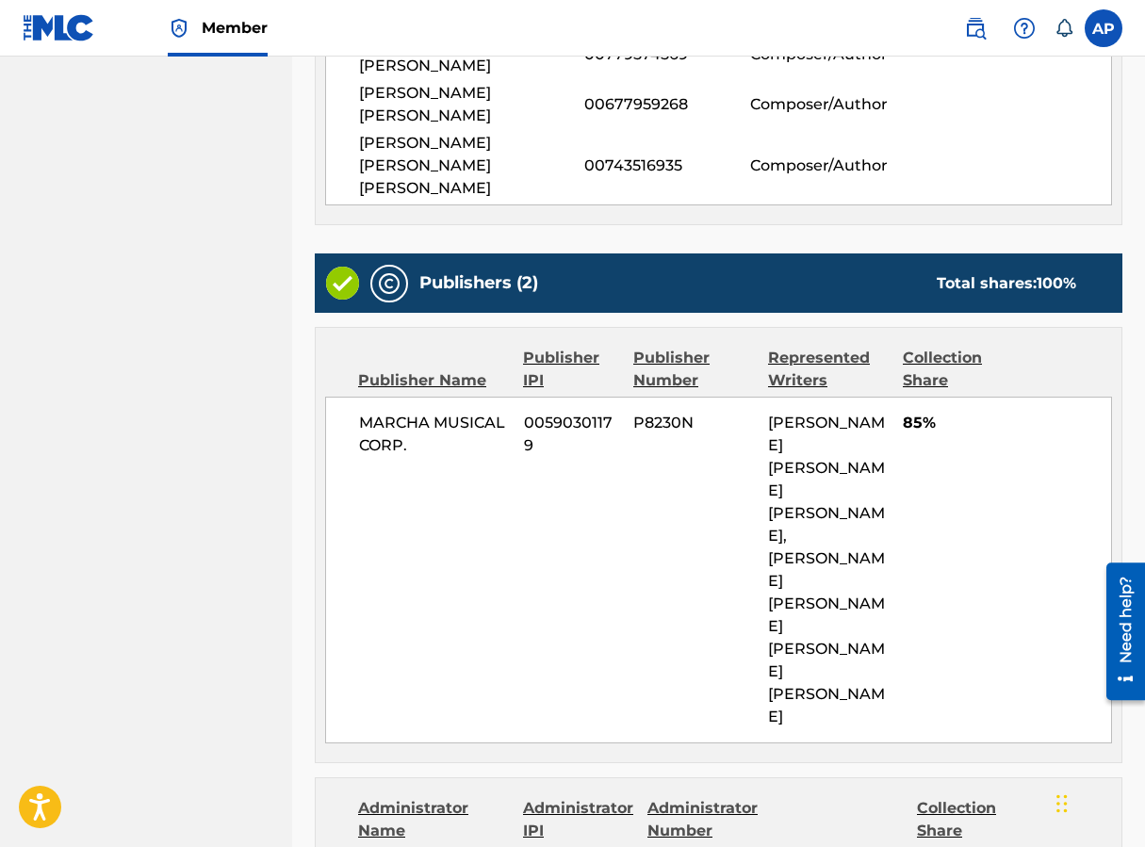
scroll to position [1046, 0]
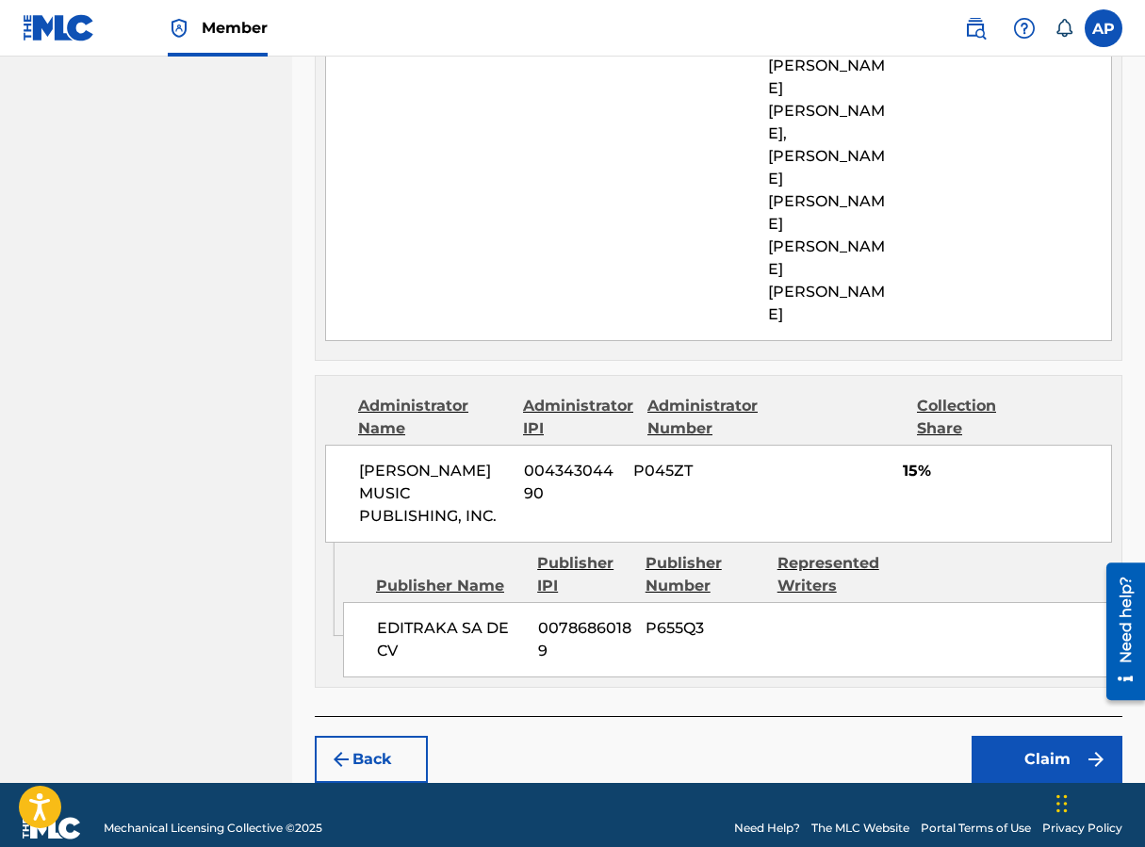
click at [917, 738] on button "Claim" at bounding box center [1047, 759] width 151 height 47
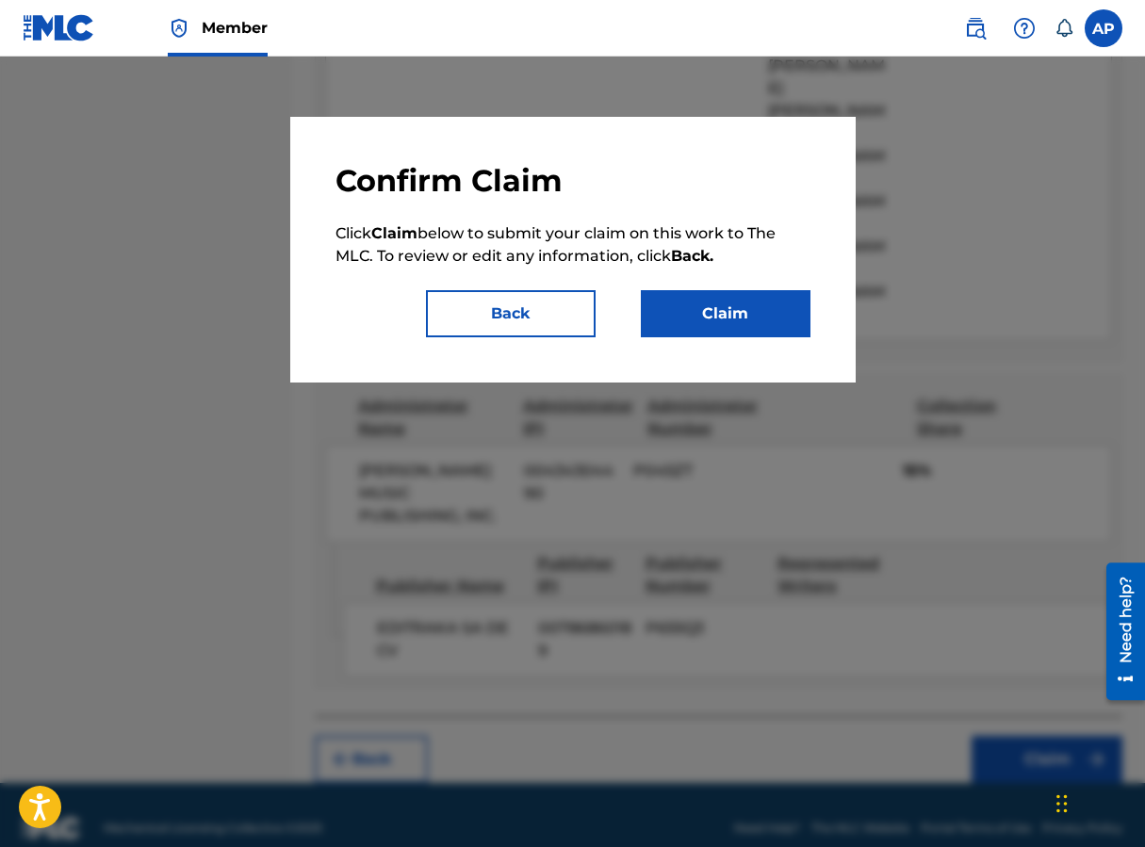
click at [737, 303] on button "Claim" at bounding box center [726, 313] width 170 height 47
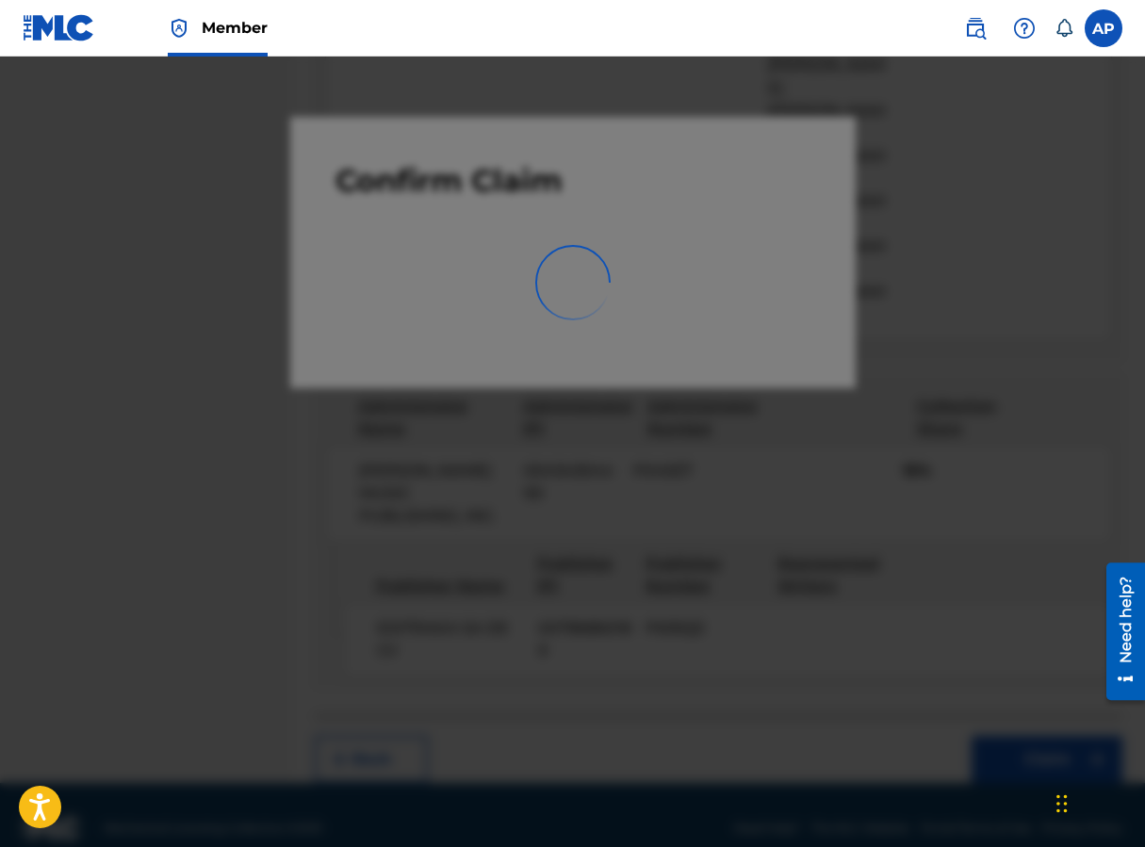
scroll to position [0, 0]
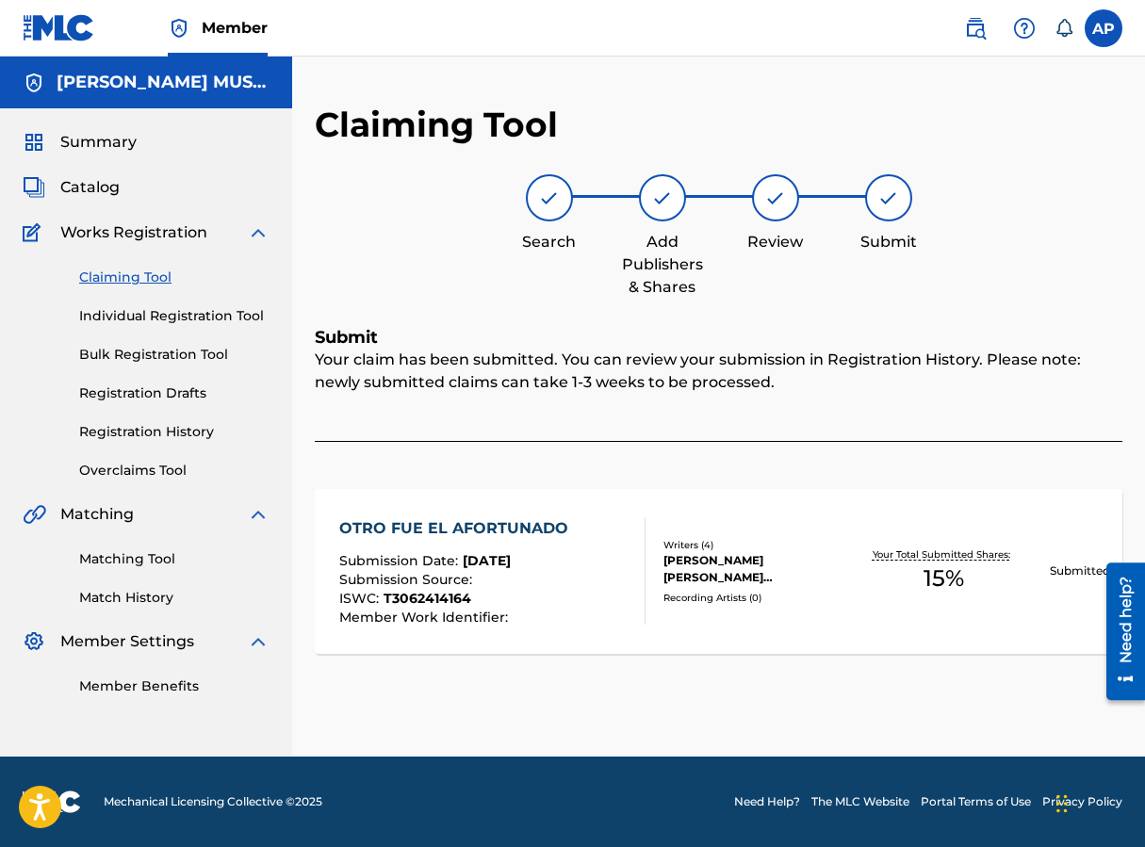
click at [124, 290] on div "Claiming Tool Individual Registration Tool Bulk Registration Tool Registration …" at bounding box center [146, 362] width 247 height 237
click at [125, 280] on link "Claiming Tool" at bounding box center [174, 278] width 190 height 20
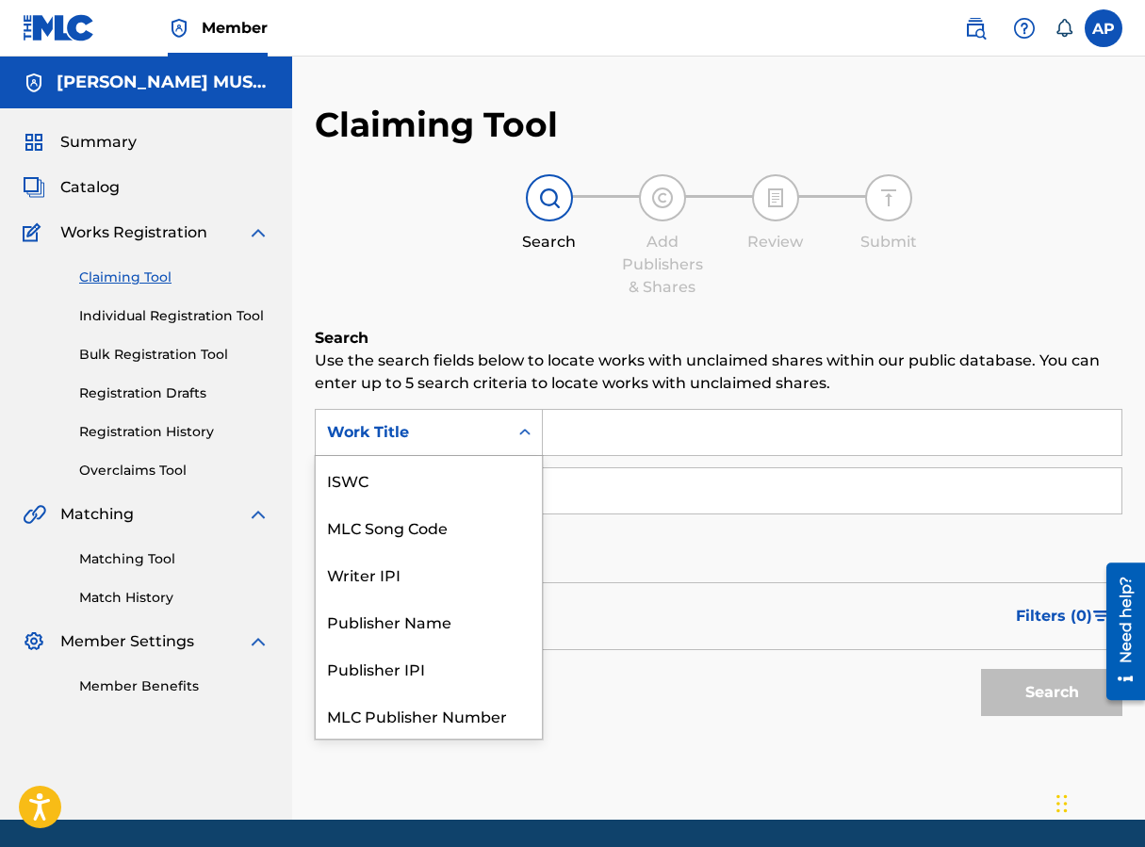
click at [490, 454] on div "Work Title" at bounding box center [429, 432] width 228 height 47
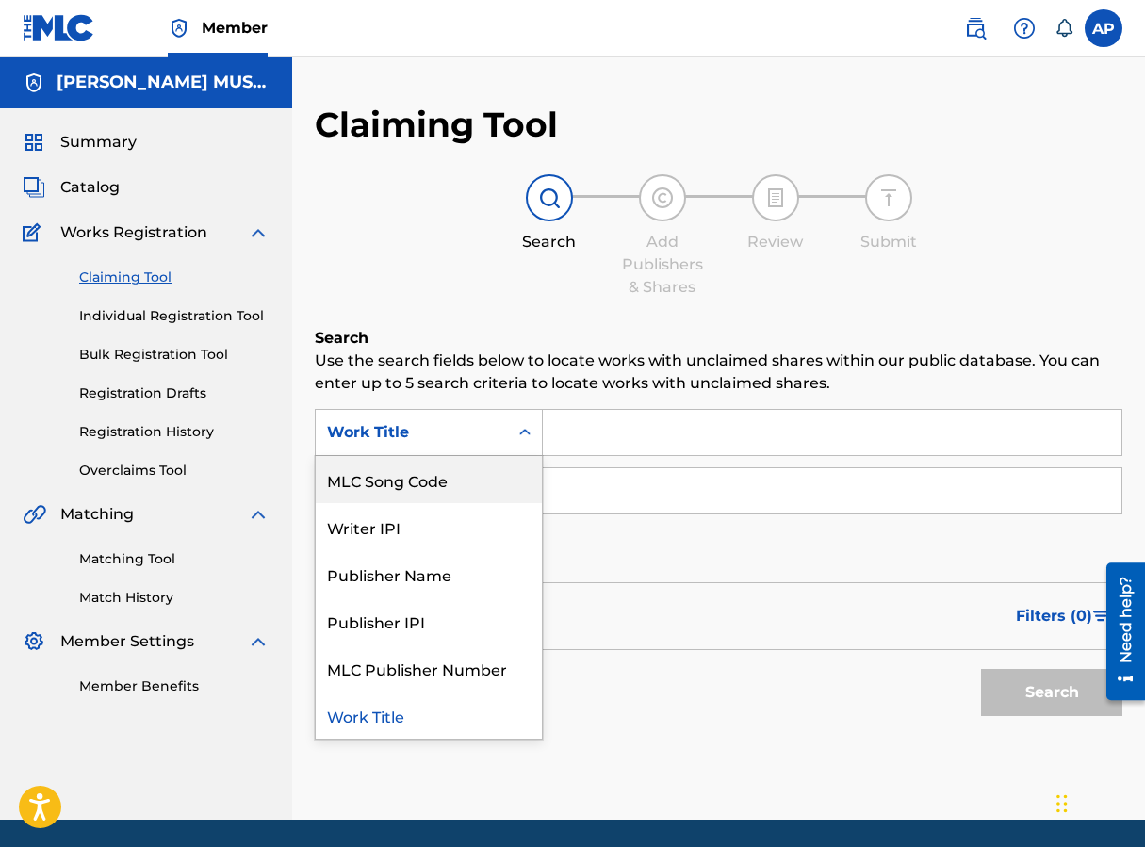
click at [482, 471] on div "MLC Song Code" at bounding box center [429, 479] width 226 height 47
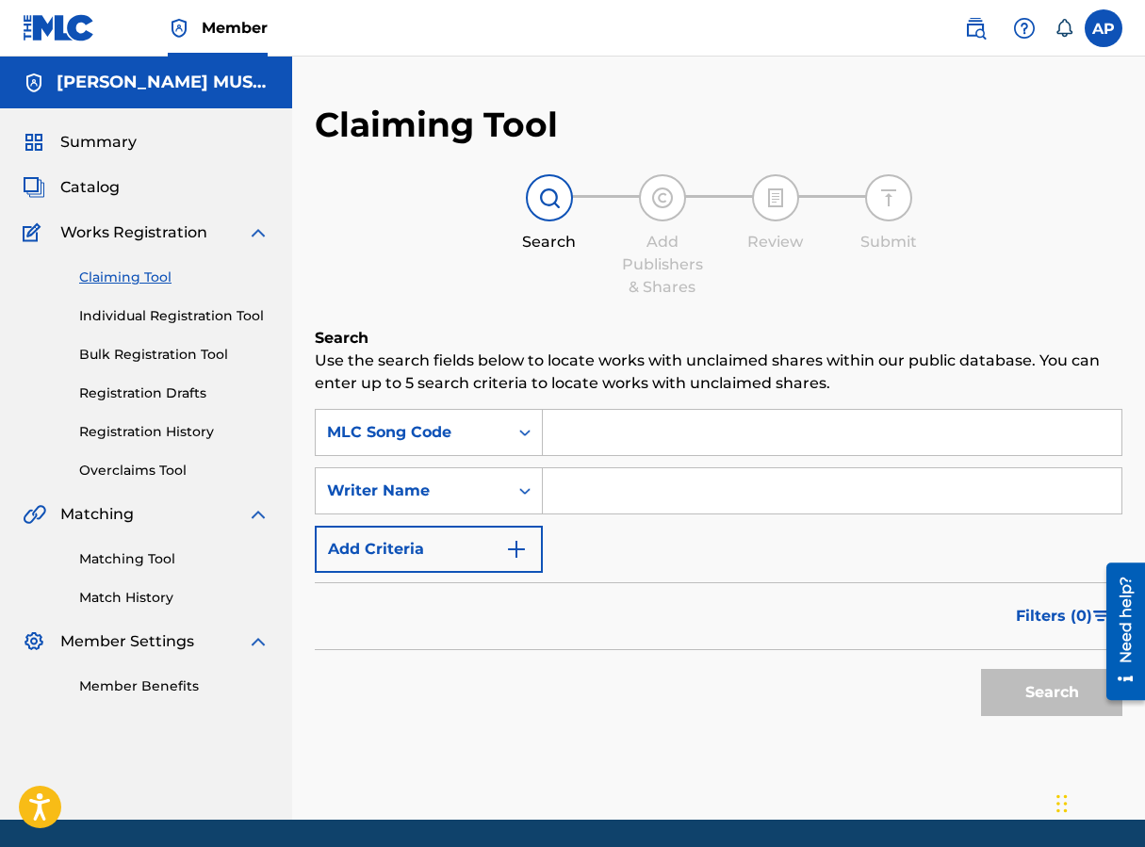
click at [596, 433] on input "Search Form" at bounding box center [832, 432] width 579 height 45
click at [917, 669] on button "Search" at bounding box center [1051, 692] width 141 height 47
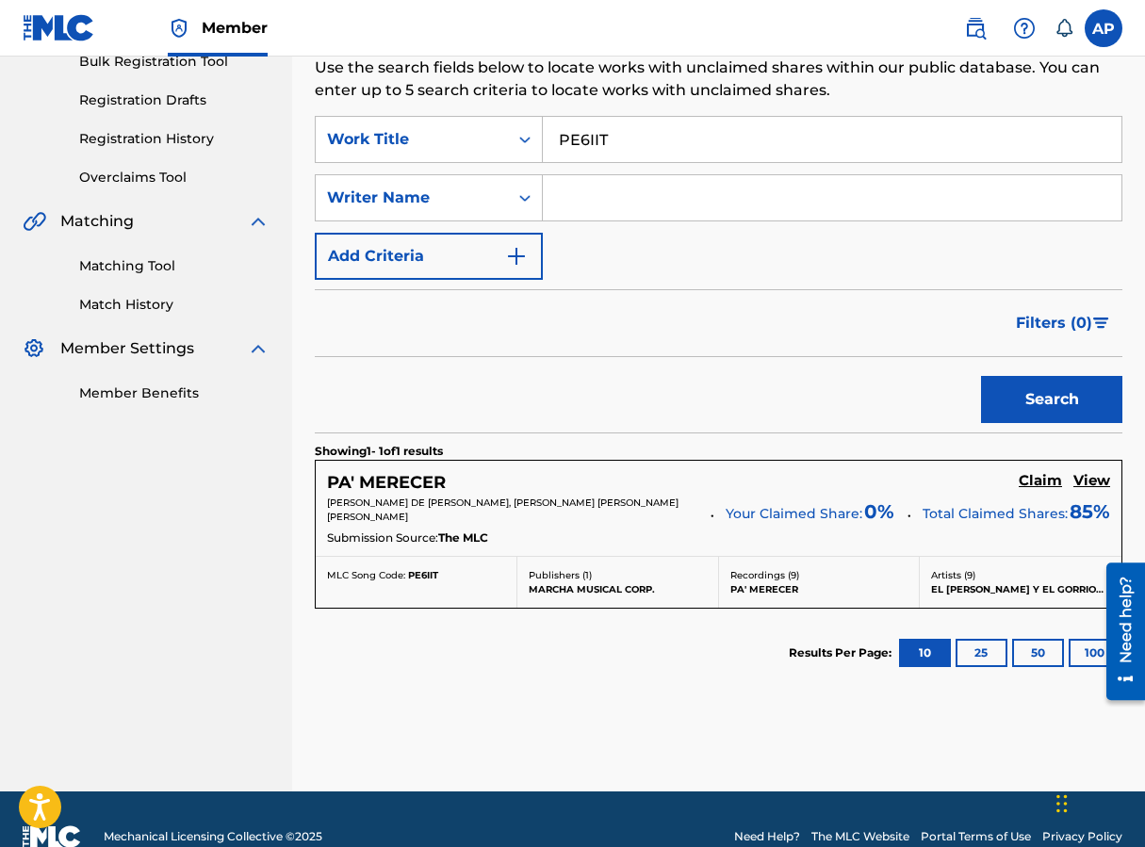
scroll to position [294, 0]
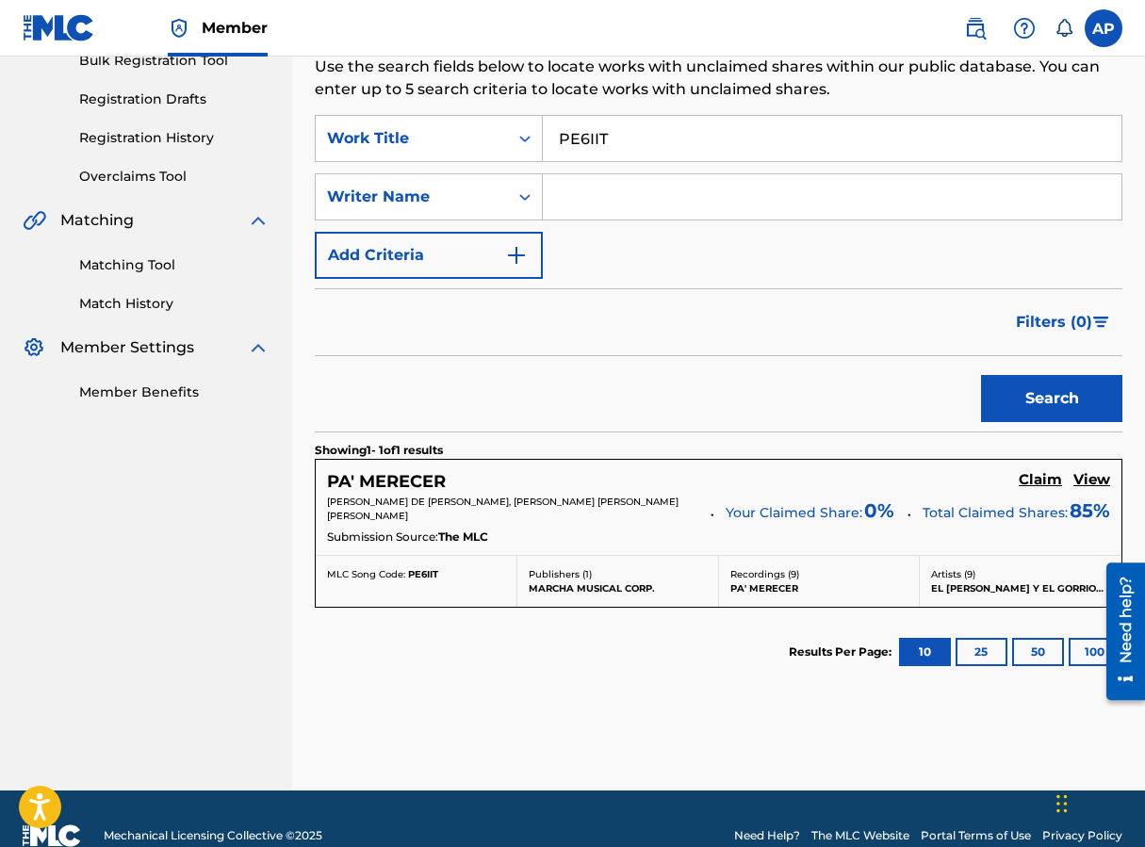
click at [917, 486] on h5 "Claim" at bounding box center [1040, 480] width 43 height 18
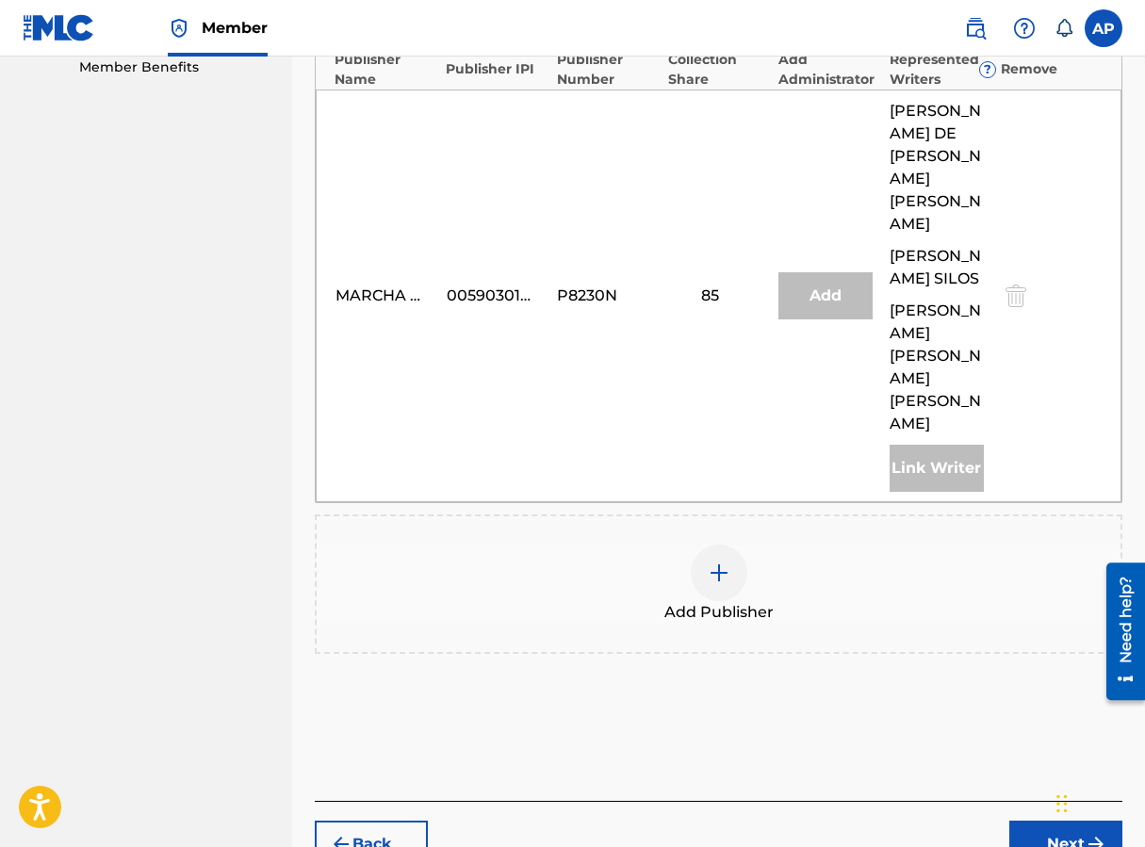
scroll to position [620, 0]
click at [741, 544] on div at bounding box center [719, 572] width 57 height 57
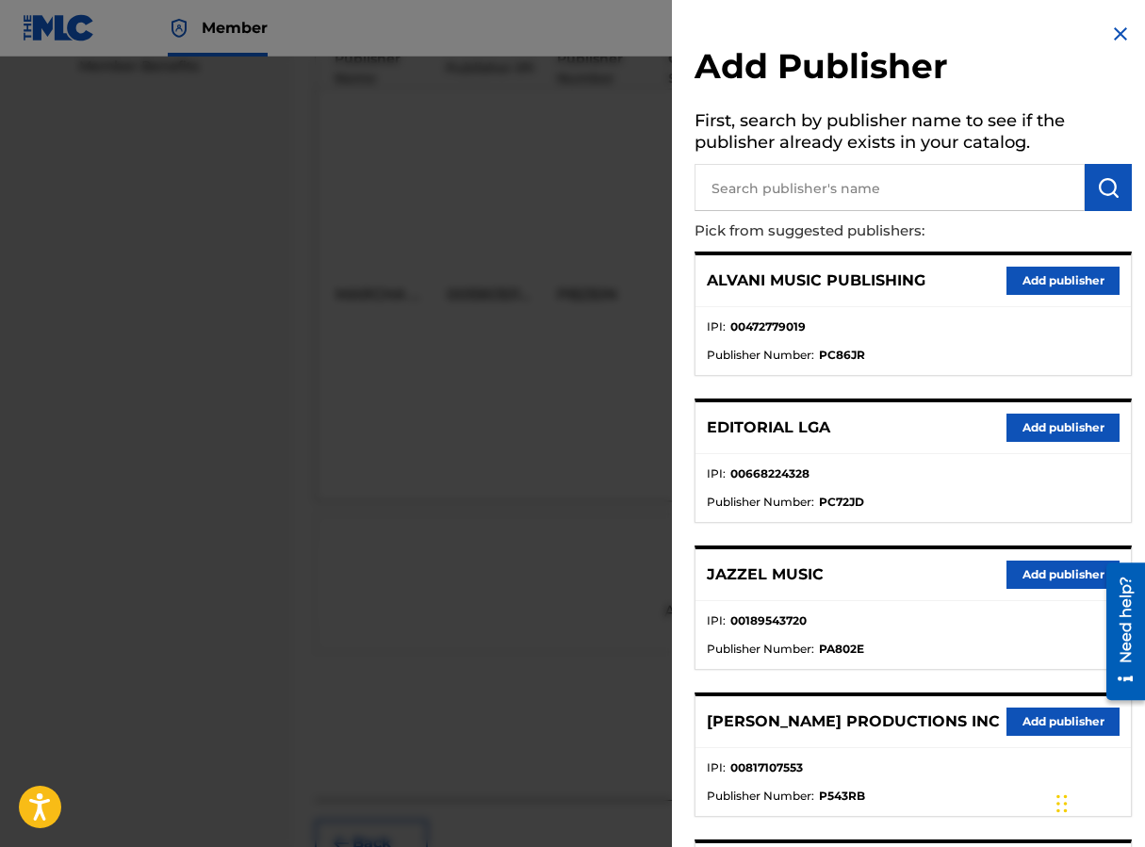
click at [721, 183] on input "text" at bounding box center [889, 187] width 390 height 47
type input "EDITRAKA"
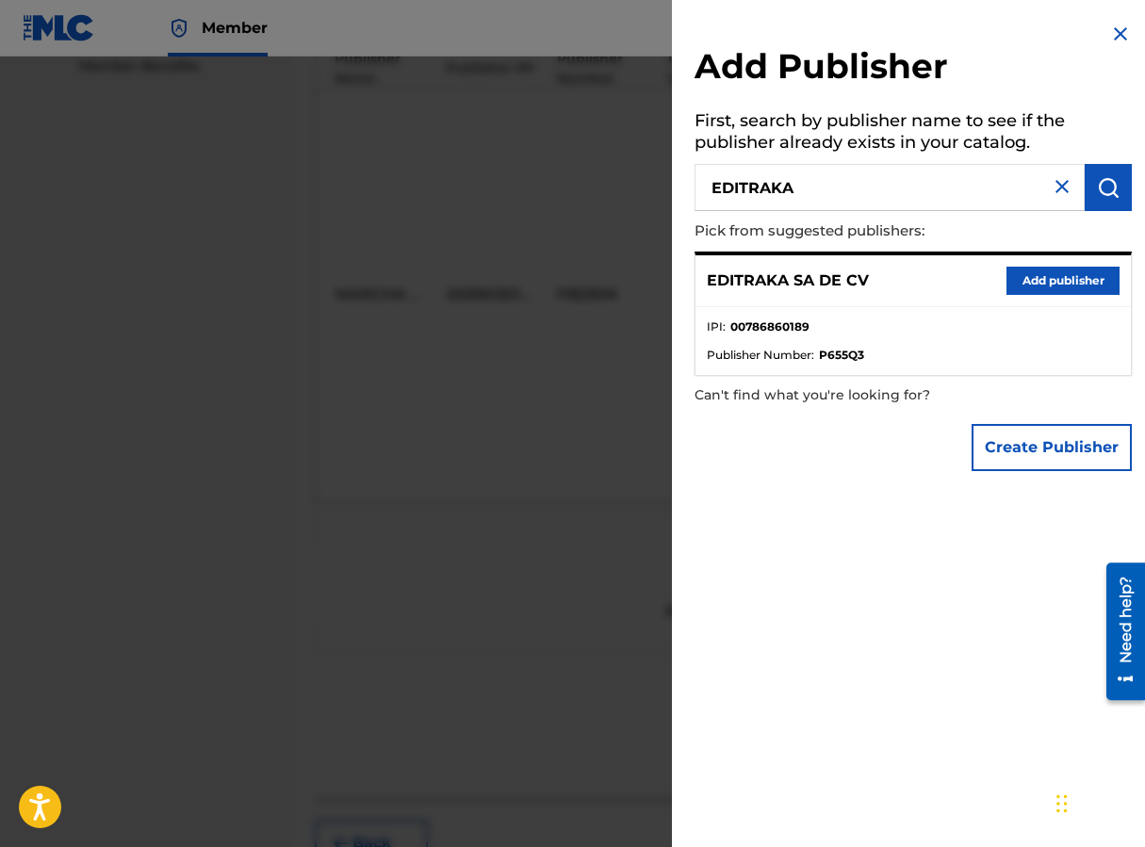
click at [917, 283] on button "Add publisher" at bounding box center [1062, 281] width 113 height 28
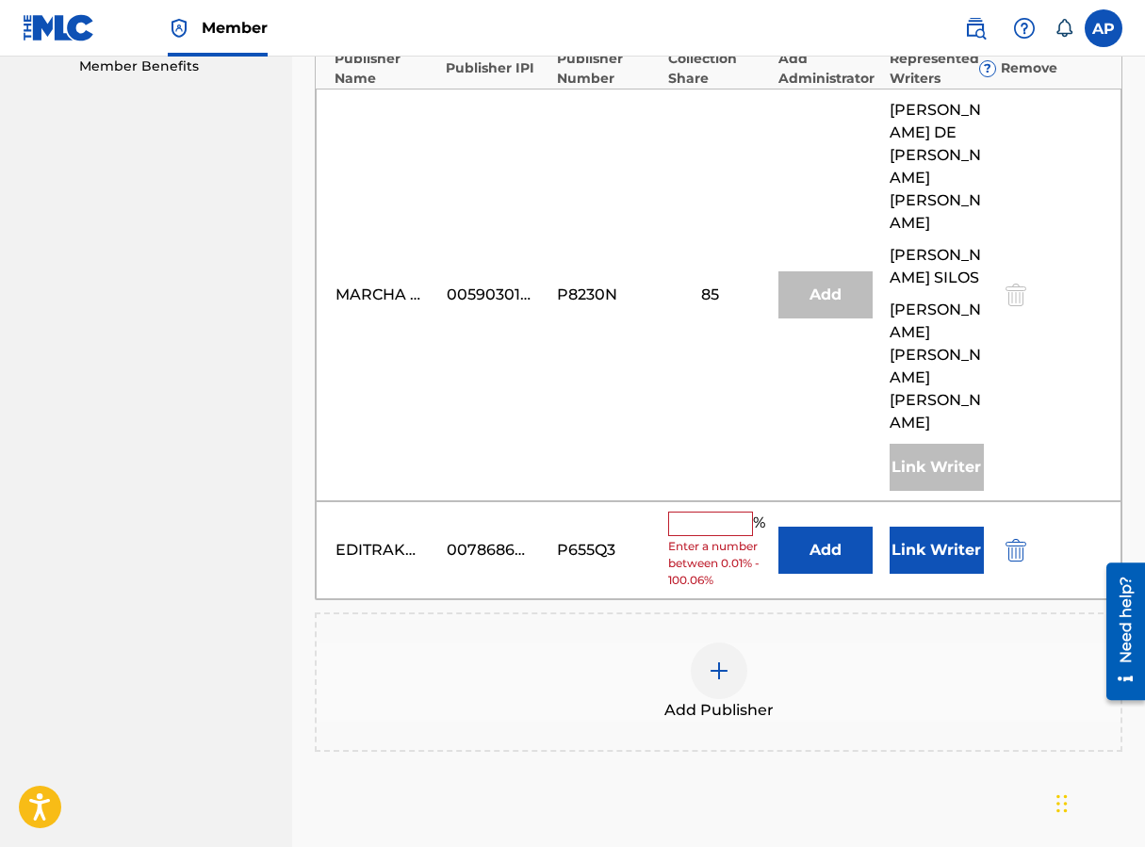
click at [814, 527] on button "Add" at bounding box center [825, 550] width 94 height 47
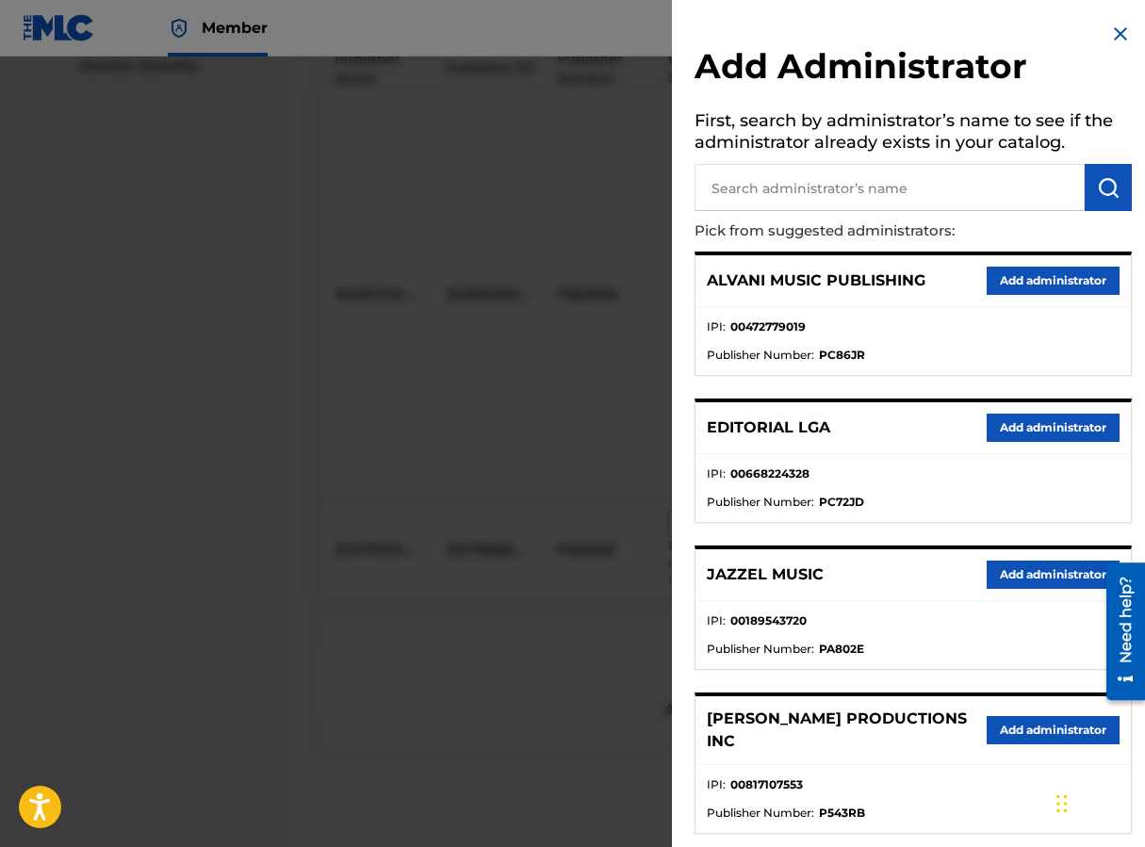
click at [777, 191] on input "text" at bounding box center [889, 187] width 390 height 47
type input "MAXIMO"
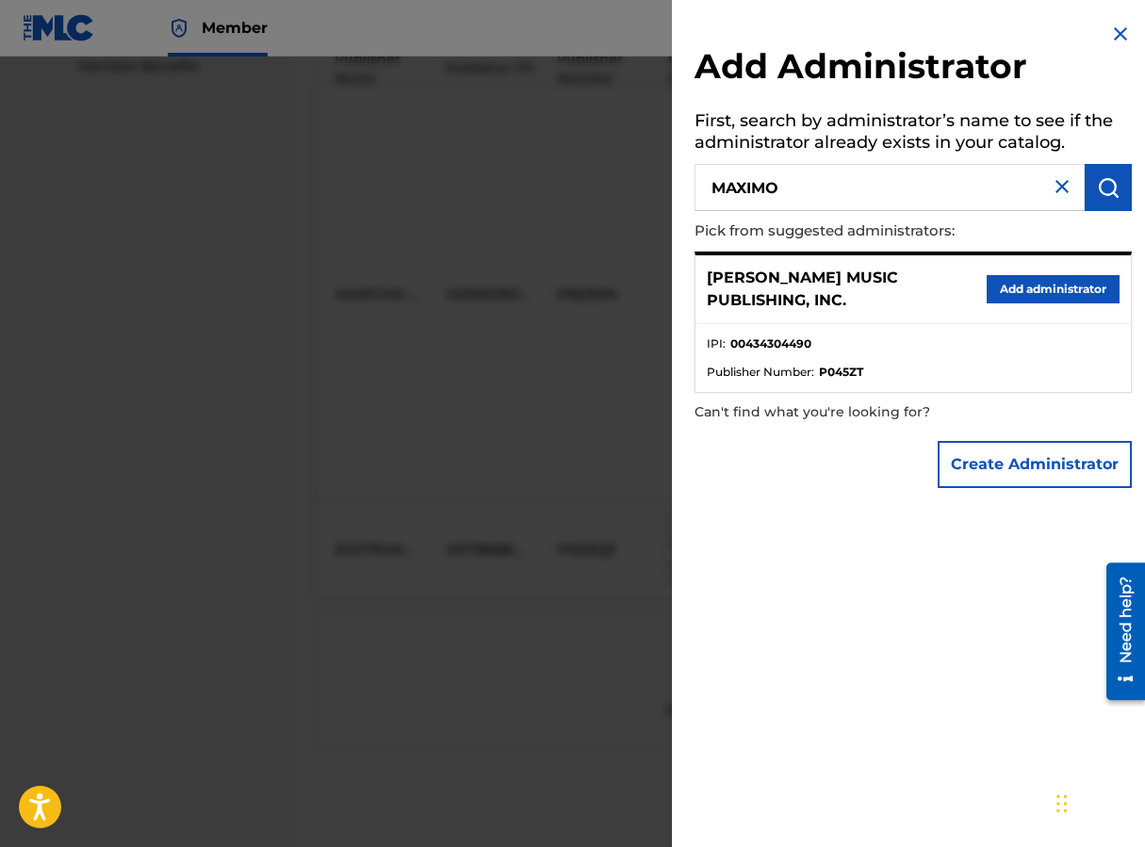
click at [917, 289] on button "Add administrator" at bounding box center [1053, 289] width 133 height 28
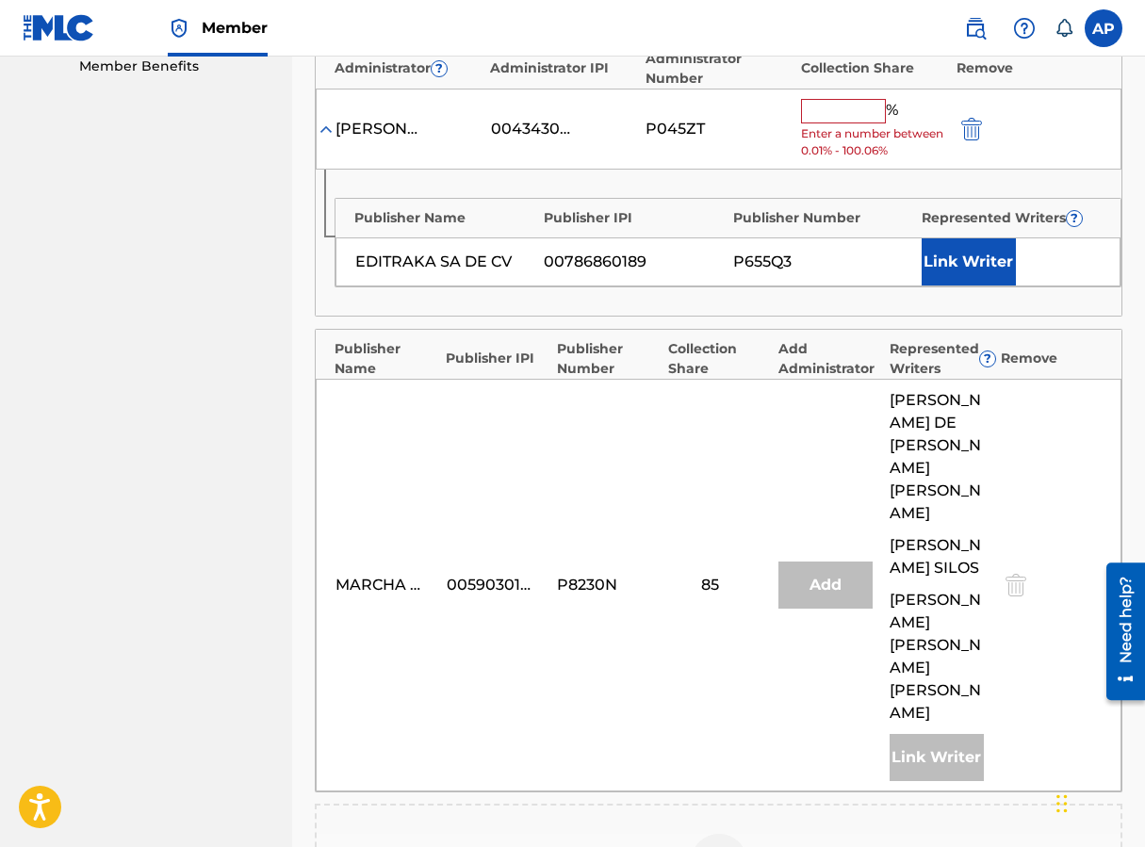
click at [831, 116] on input "text" at bounding box center [843, 111] width 85 height 24
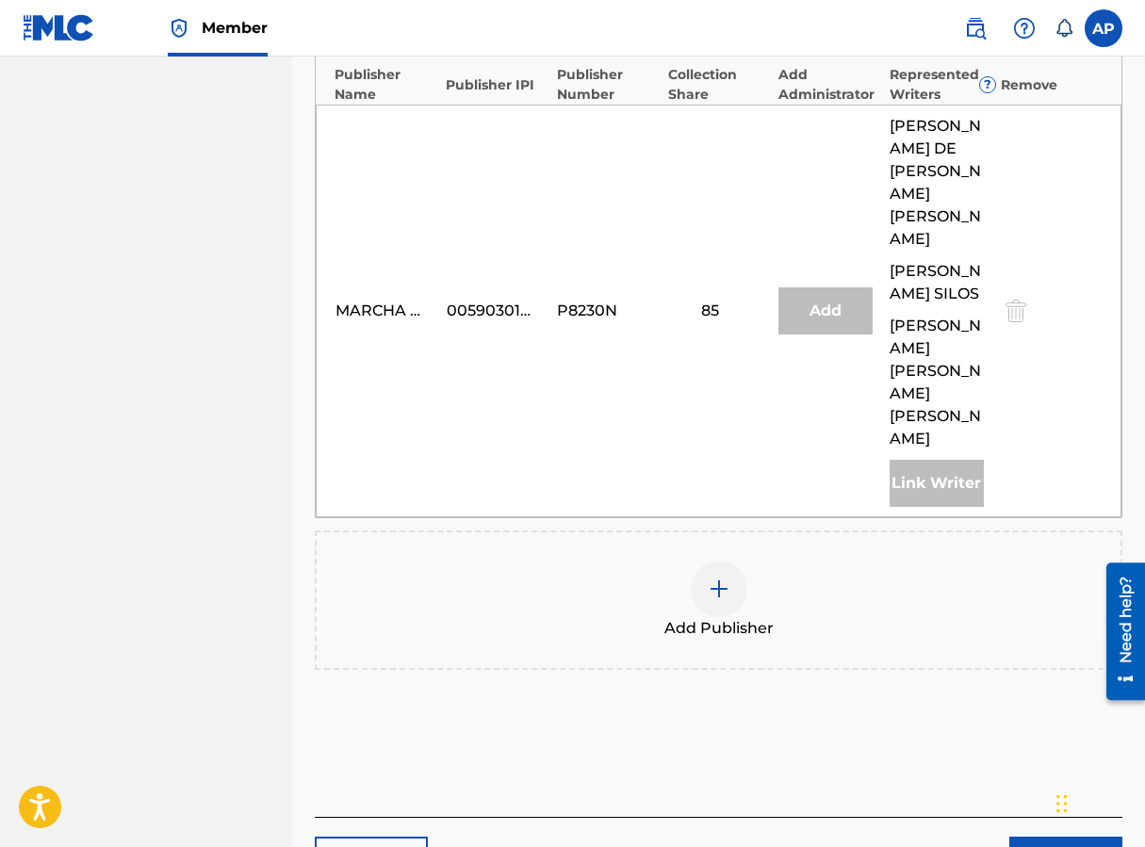
scroll to position [877, 0]
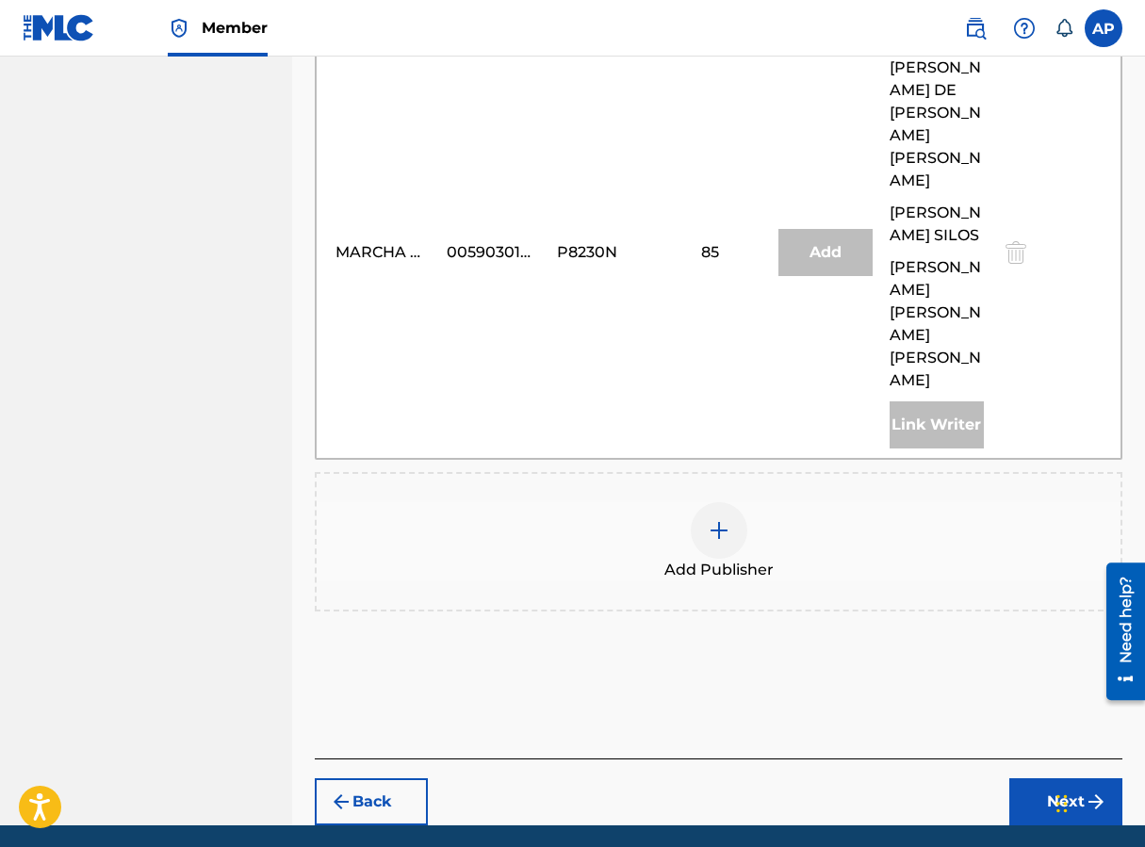
type input "15"
click at [917, 778] on button "Next" at bounding box center [1065, 801] width 113 height 47
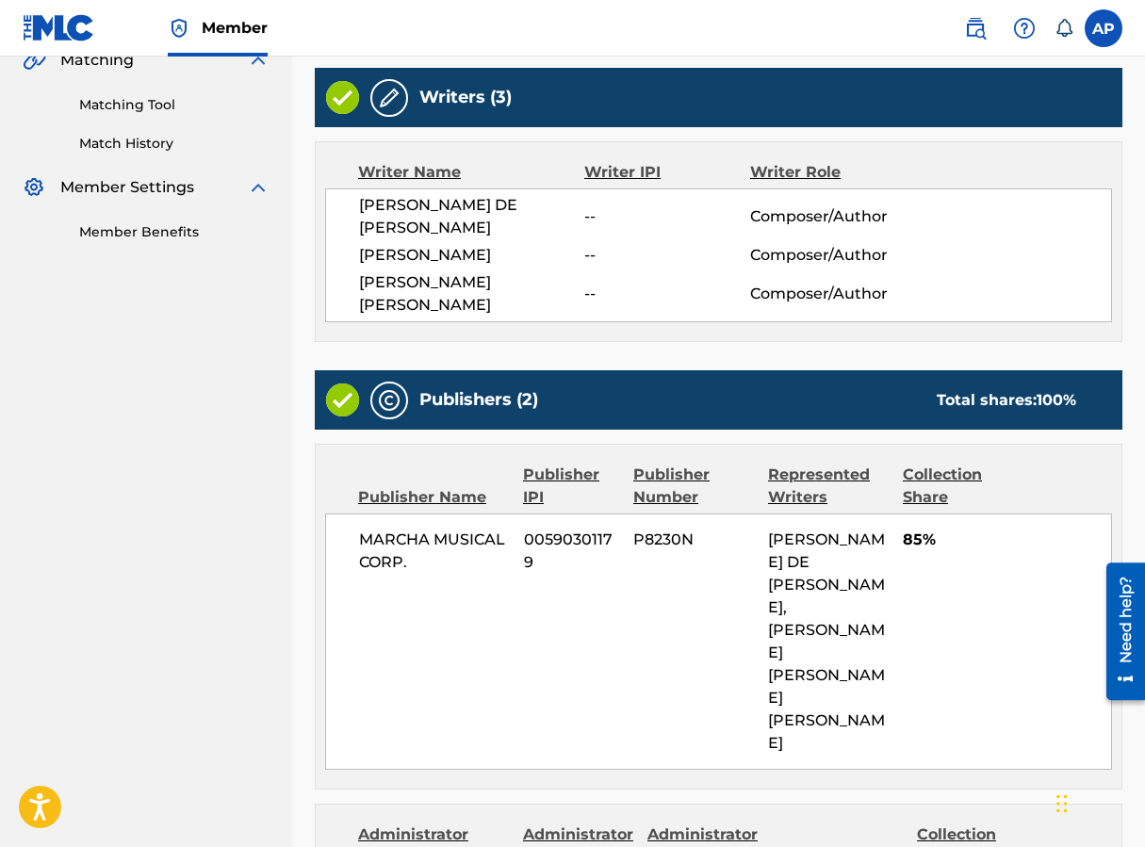
scroll to position [906, 0]
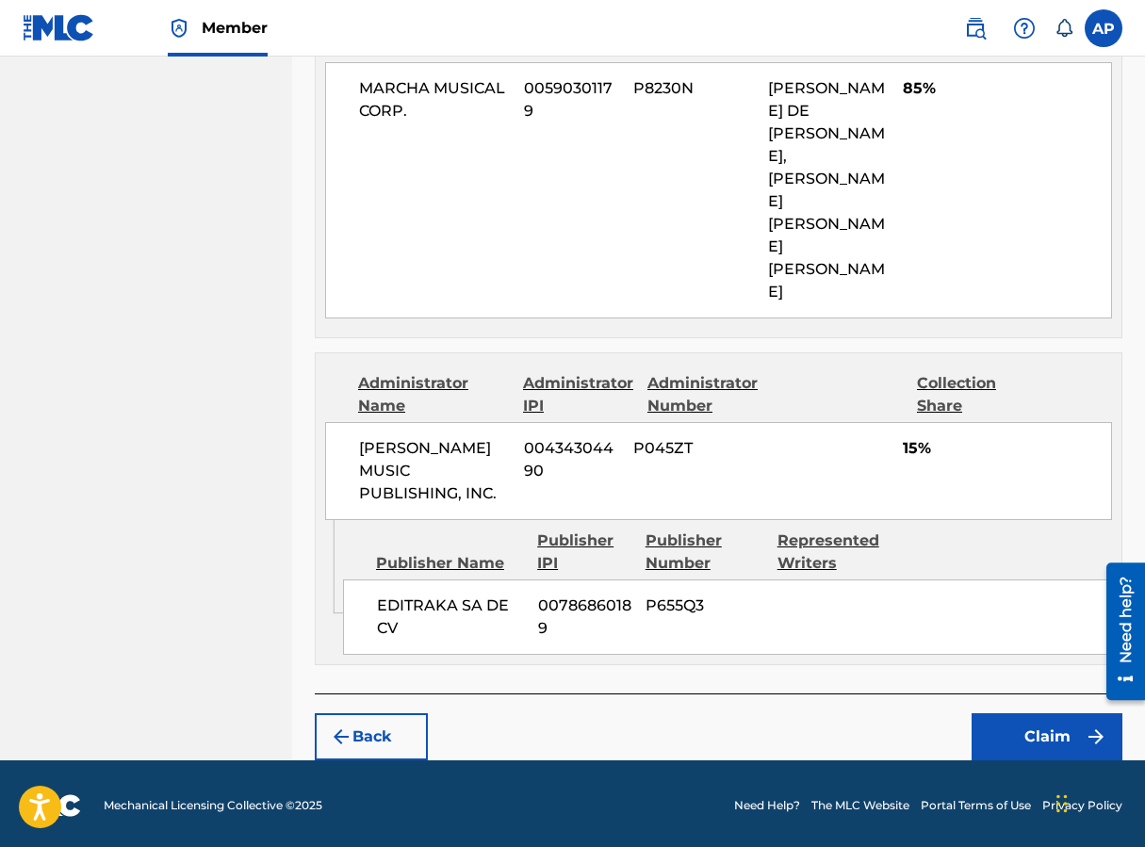
click at [917, 722] on button "Claim" at bounding box center [1047, 736] width 151 height 47
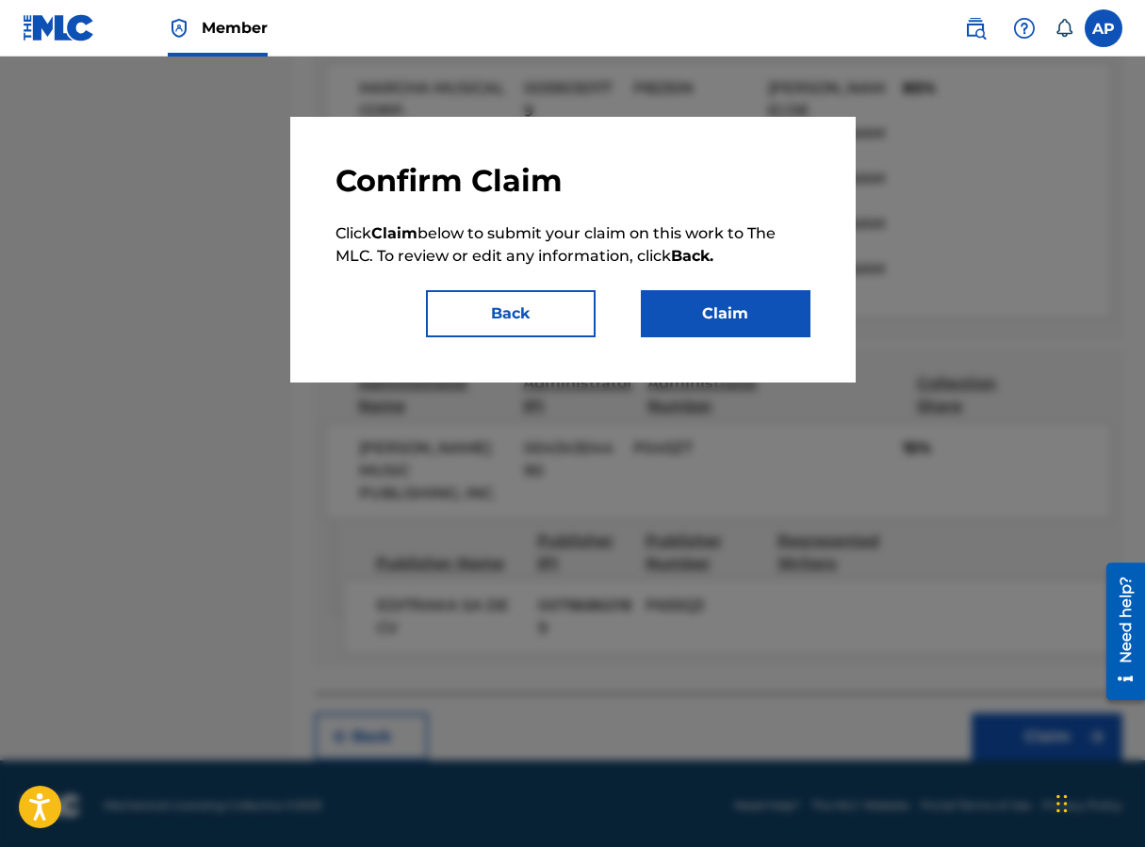
click at [784, 310] on button "Claim" at bounding box center [726, 313] width 170 height 47
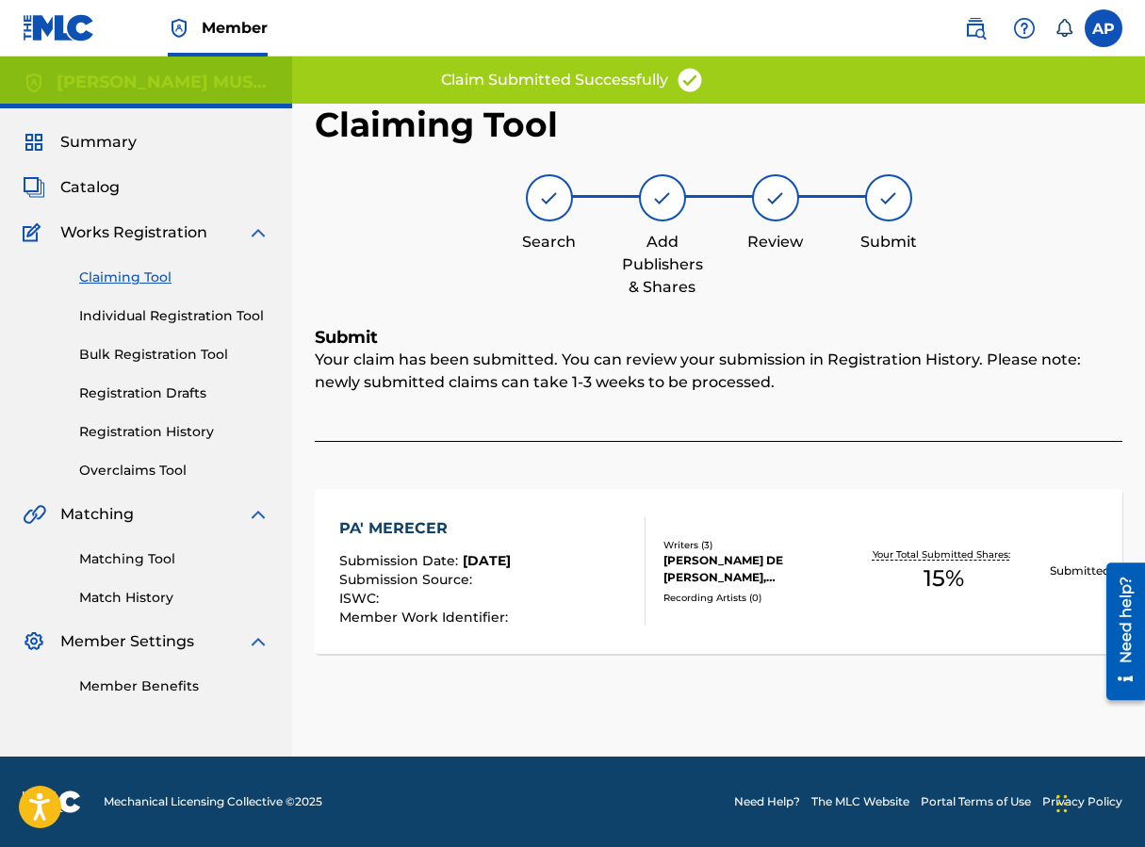
scroll to position [0, 0]
